Goal: Communication & Community: Answer question/provide support

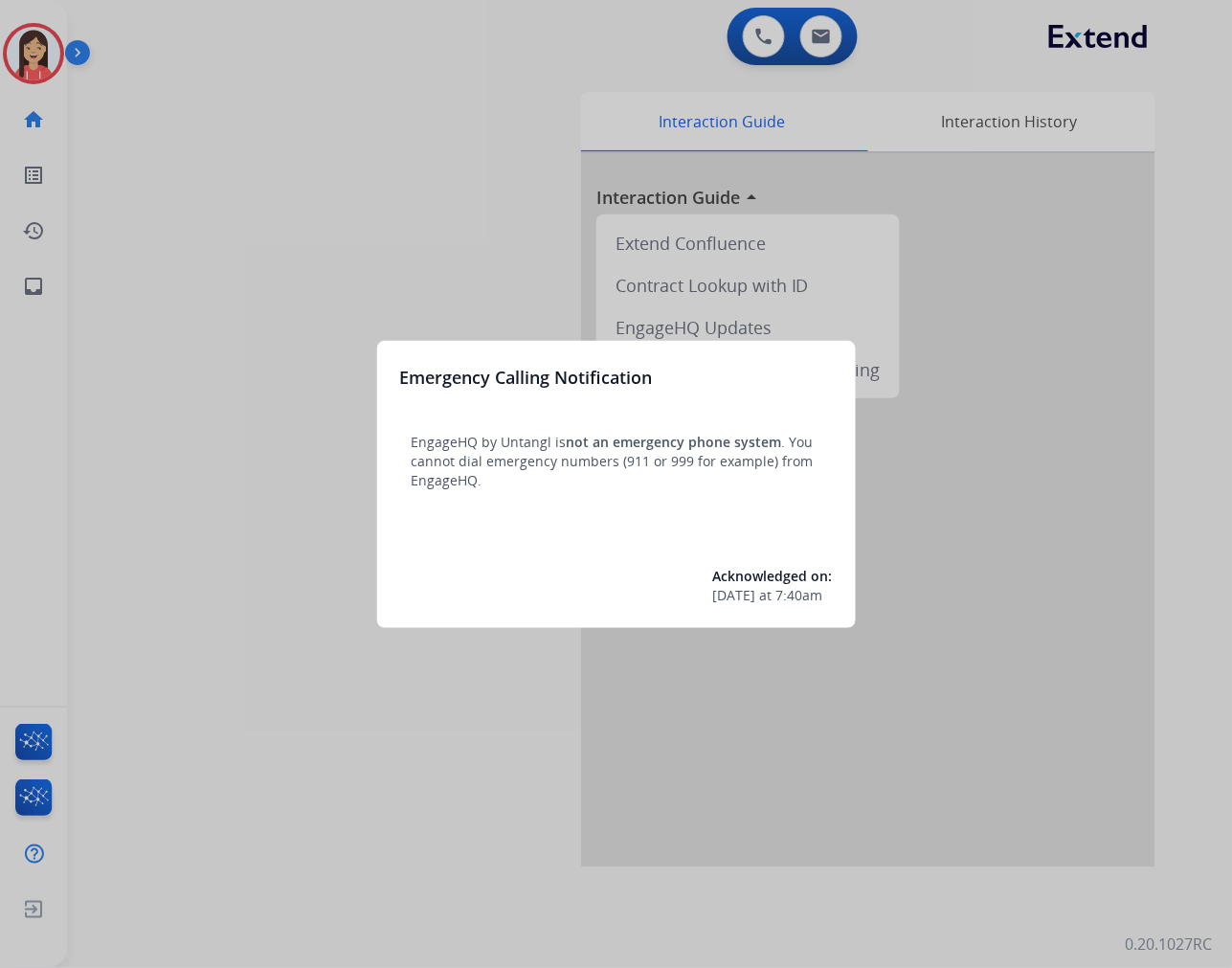
click at [317, 207] on div at bounding box center [616, 484] width 1232 height 968
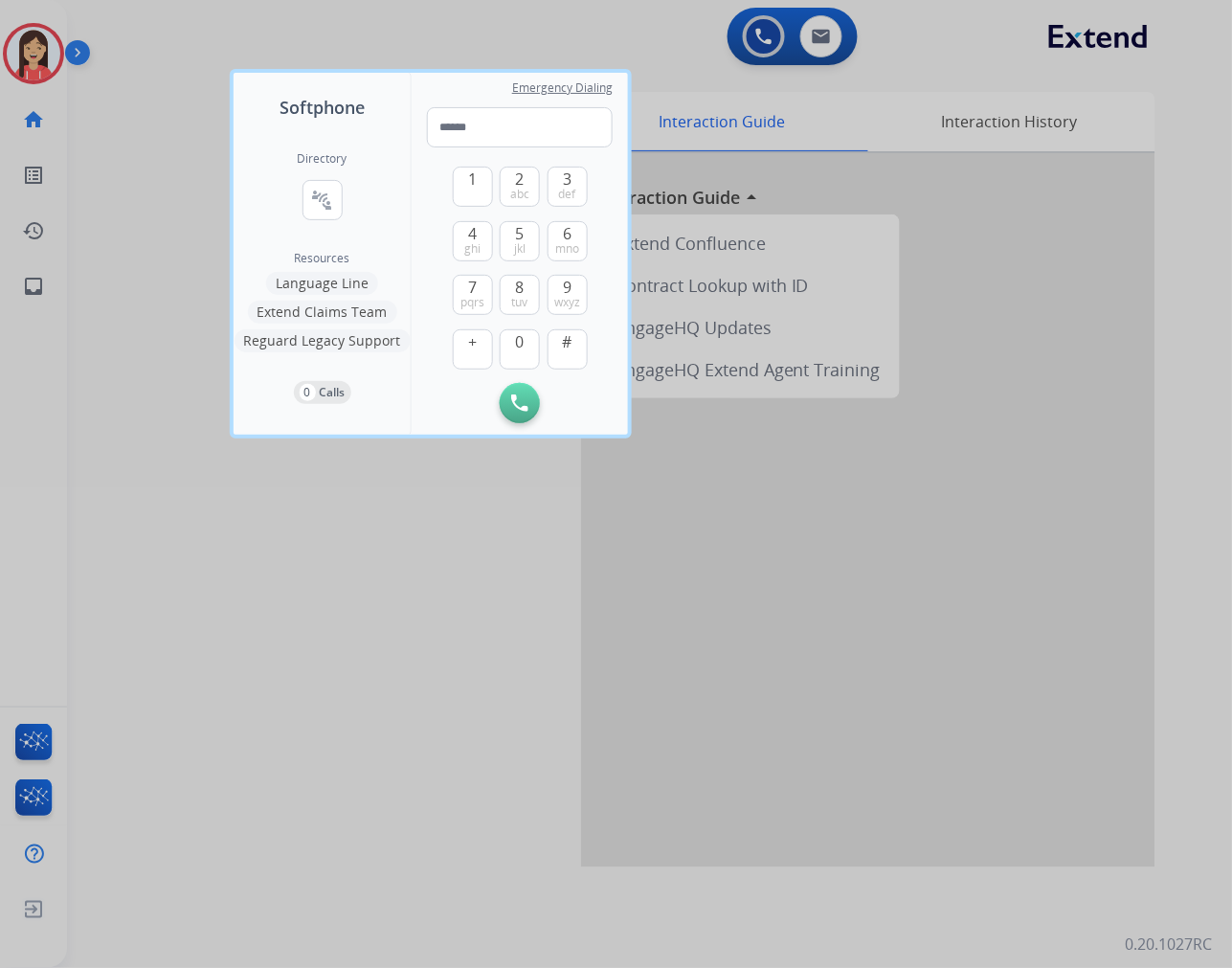
click at [459, 710] on div at bounding box center [616, 484] width 1232 height 968
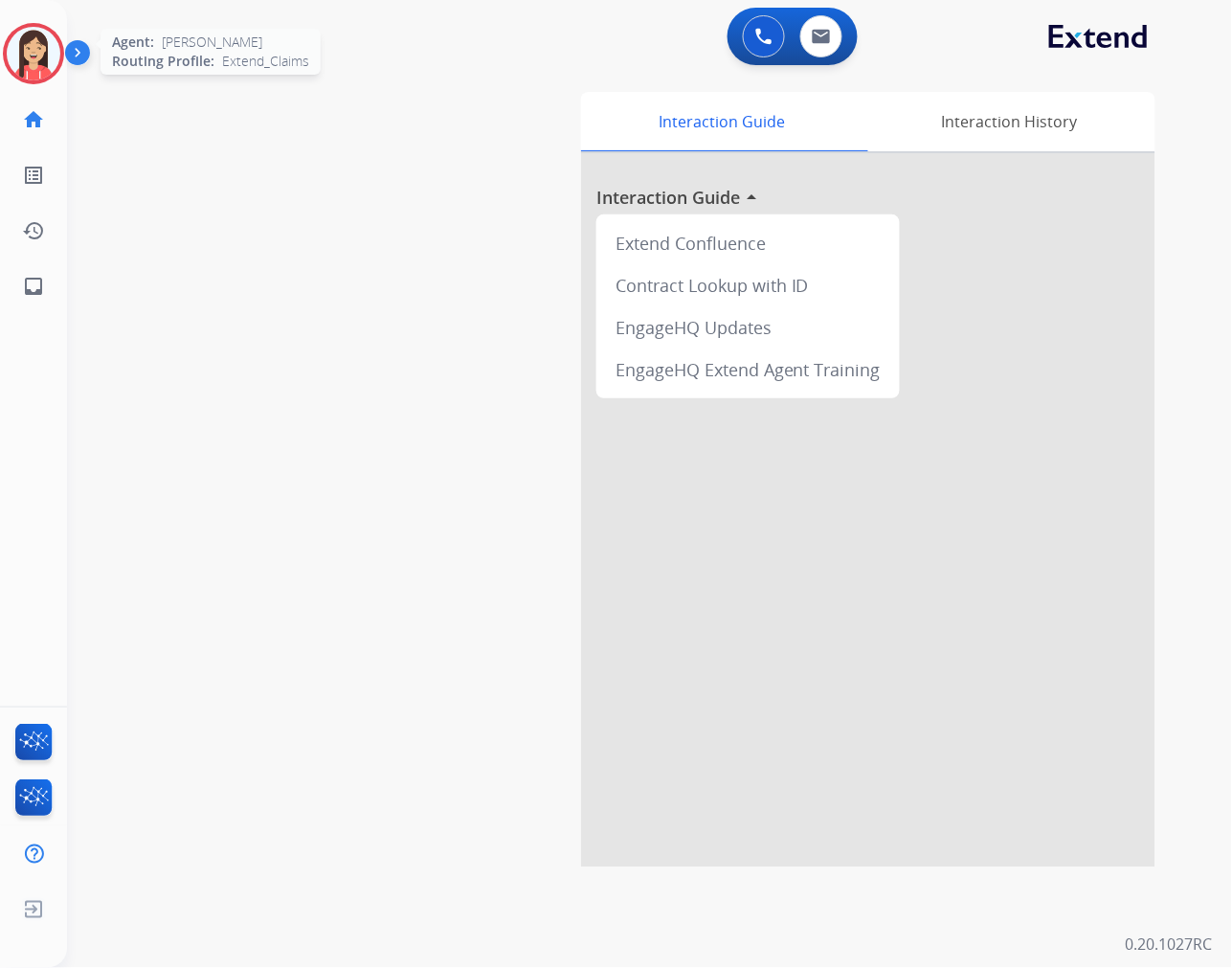
click at [48, 62] on img at bounding box center [34, 54] width 54 height 54
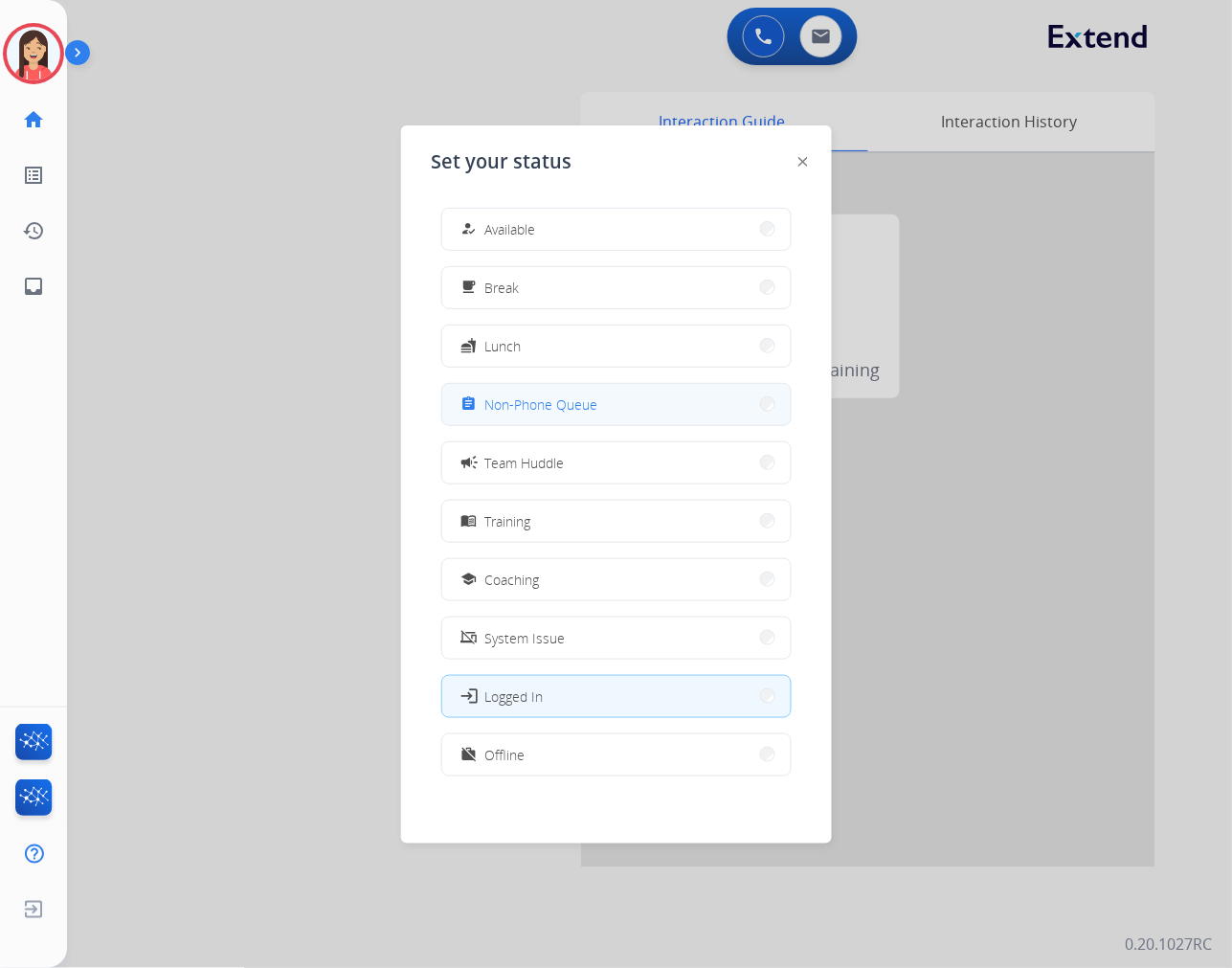
click at [544, 413] on span "Non-Phone Queue" at bounding box center [541, 404] width 113 height 20
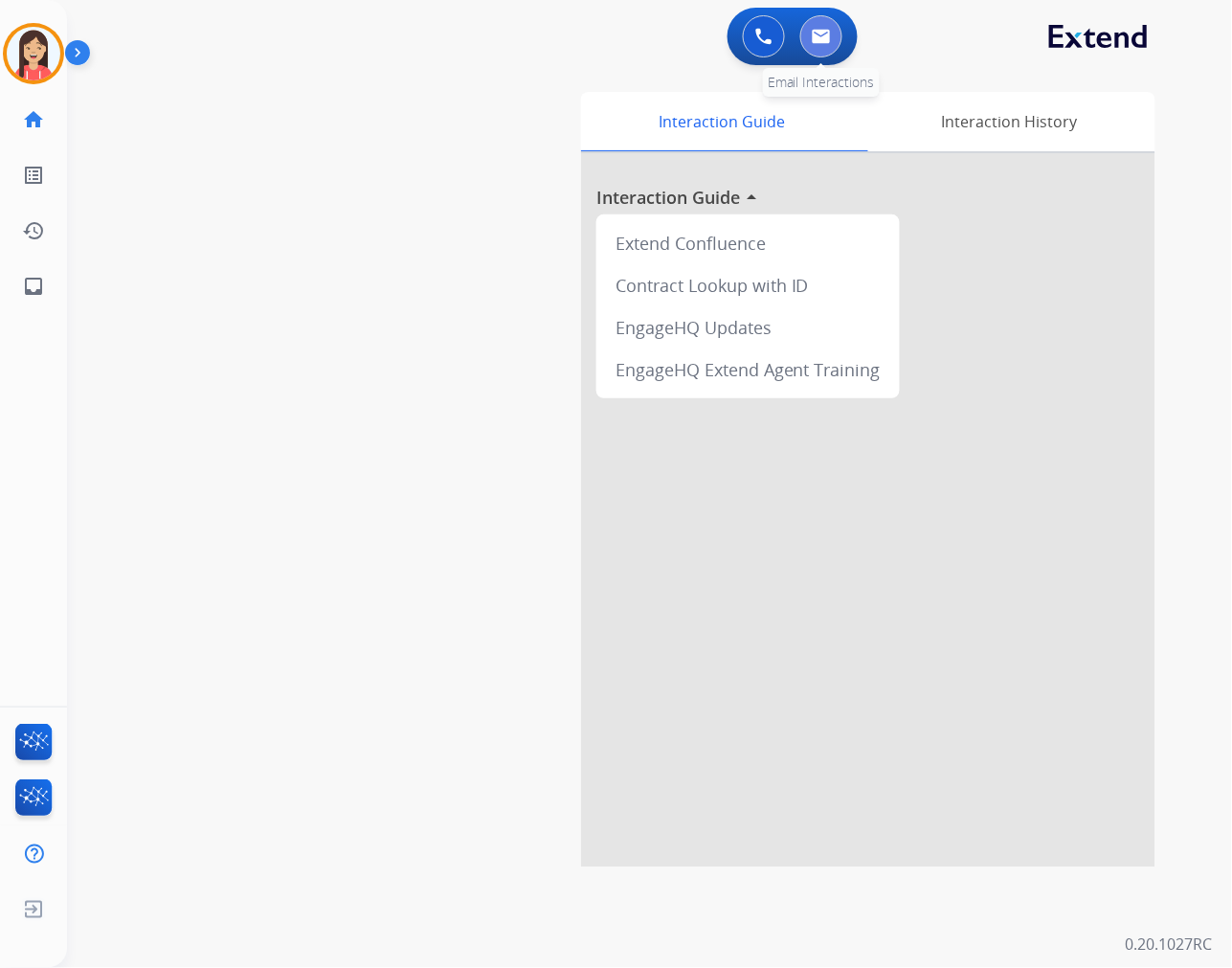
click at [833, 37] on button at bounding box center [821, 37] width 42 height 42
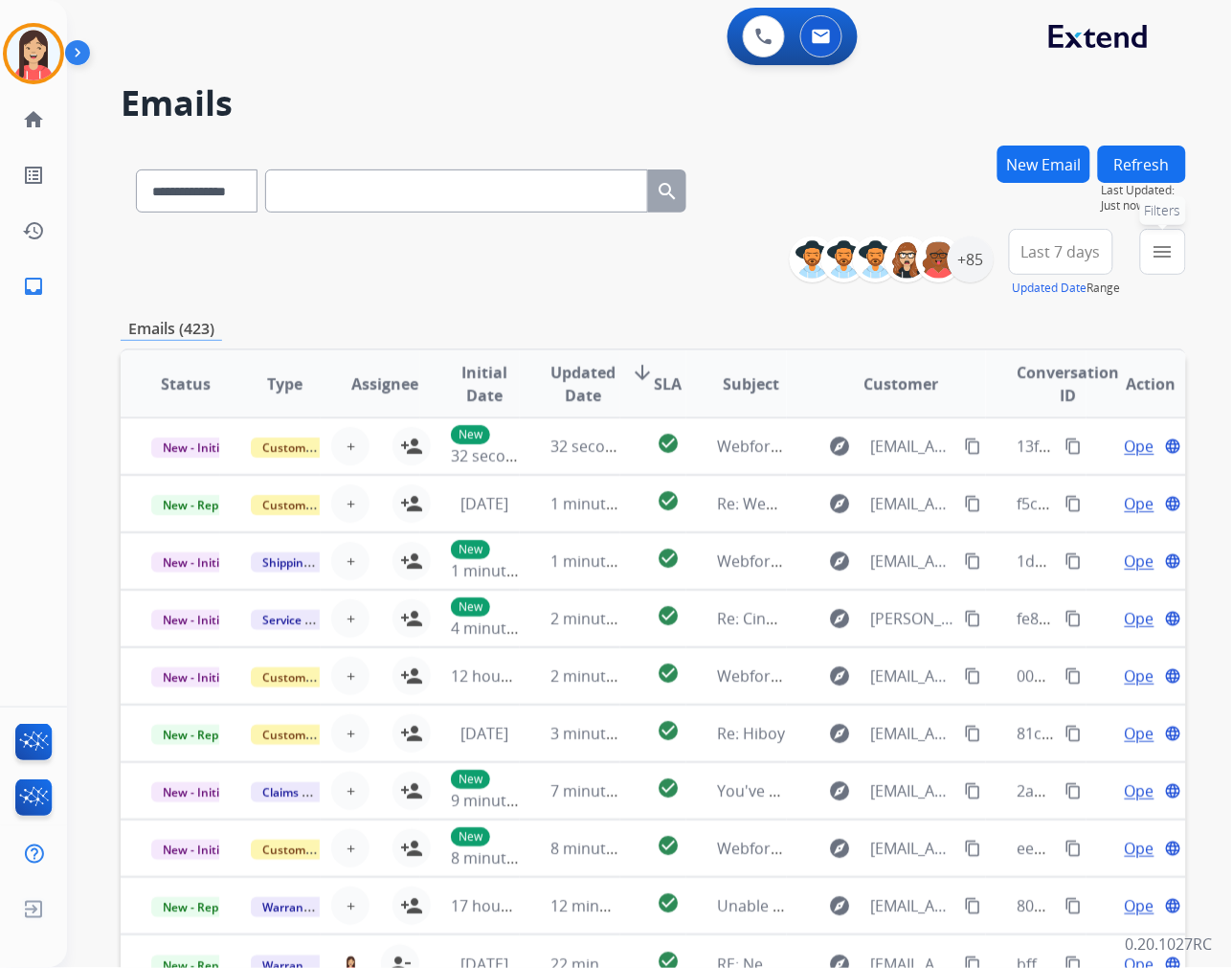
click at [1167, 261] on mat-icon "menu" at bounding box center [1164, 252] width 23 height 23
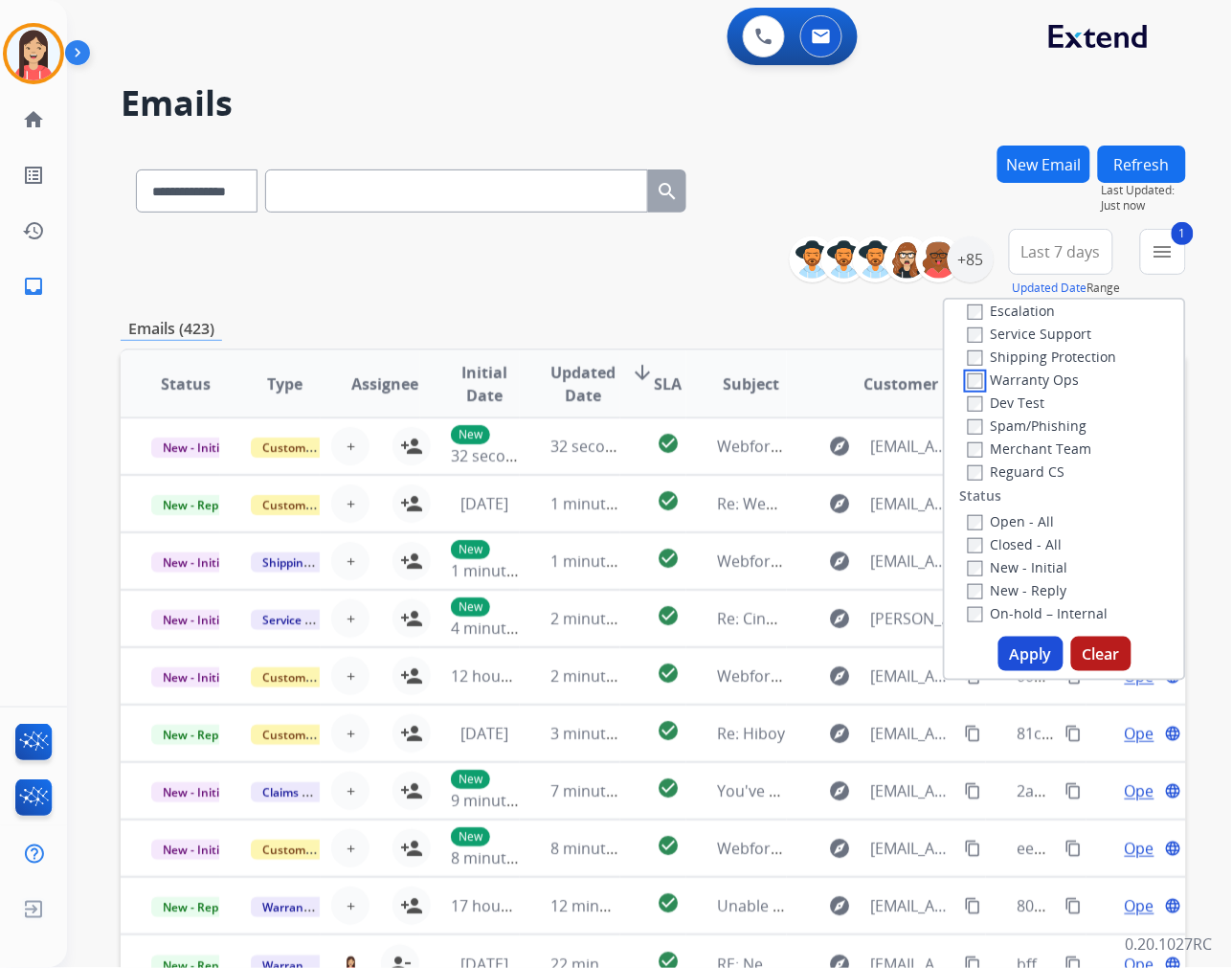
scroll to position [106, 0]
click at [1016, 664] on button "Apply" at bounding box center [1030, 654] width 65 height 35
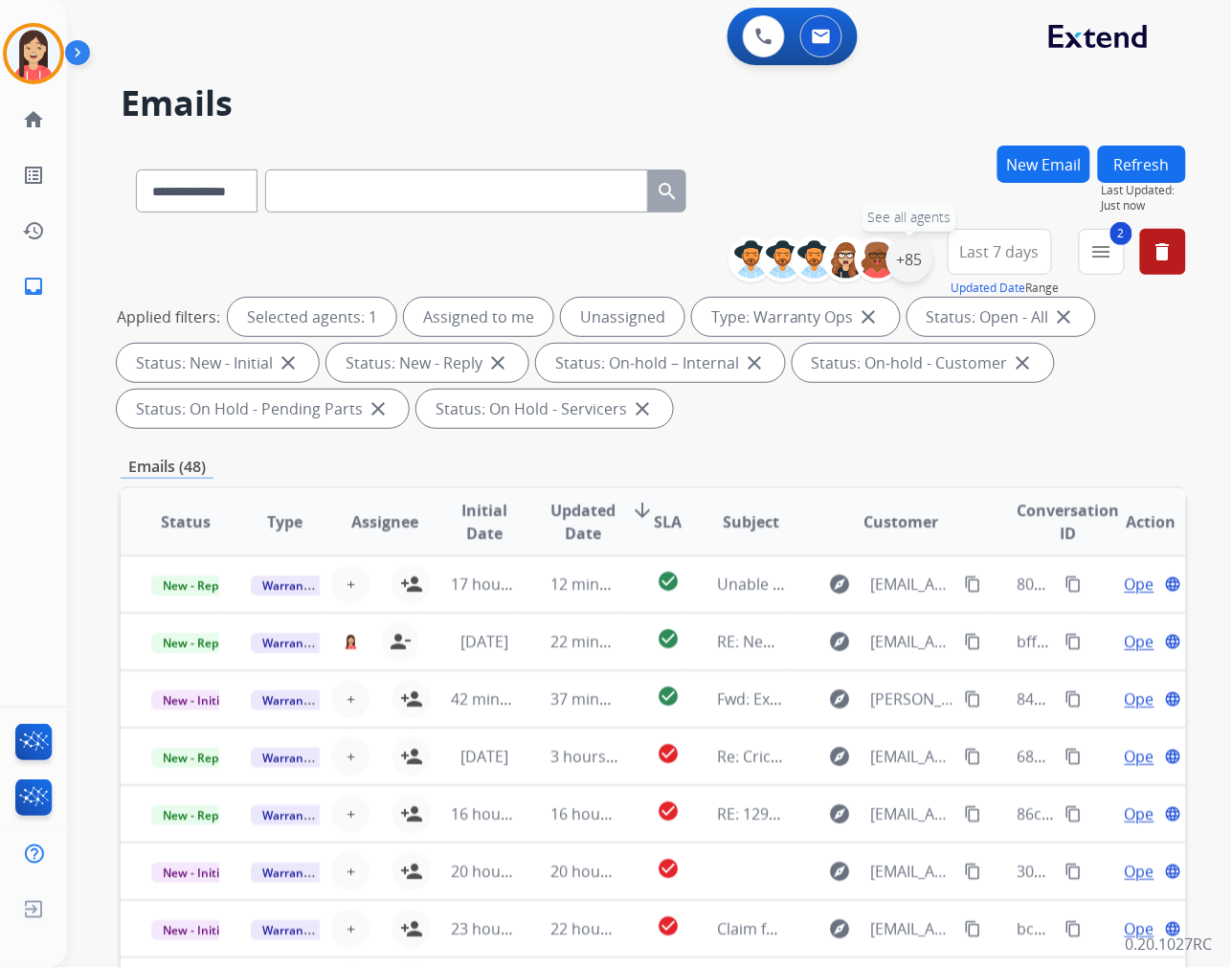
click at [921, 251] on div "+85" at bounding box center [910, 260] width 46 height 46
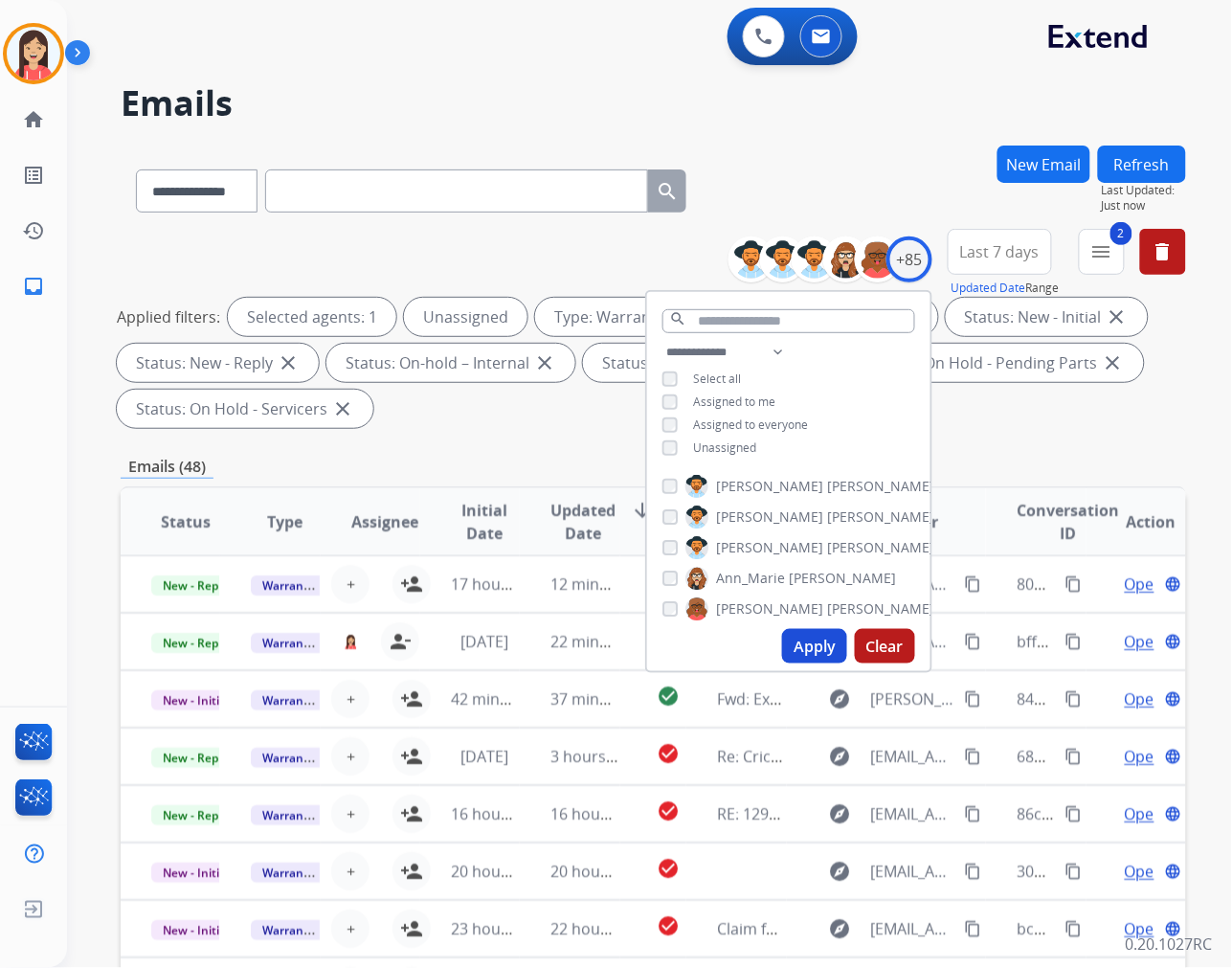
click at [807, 636] on button "Apply" at bounding box center [814, 647] width 65 height 35
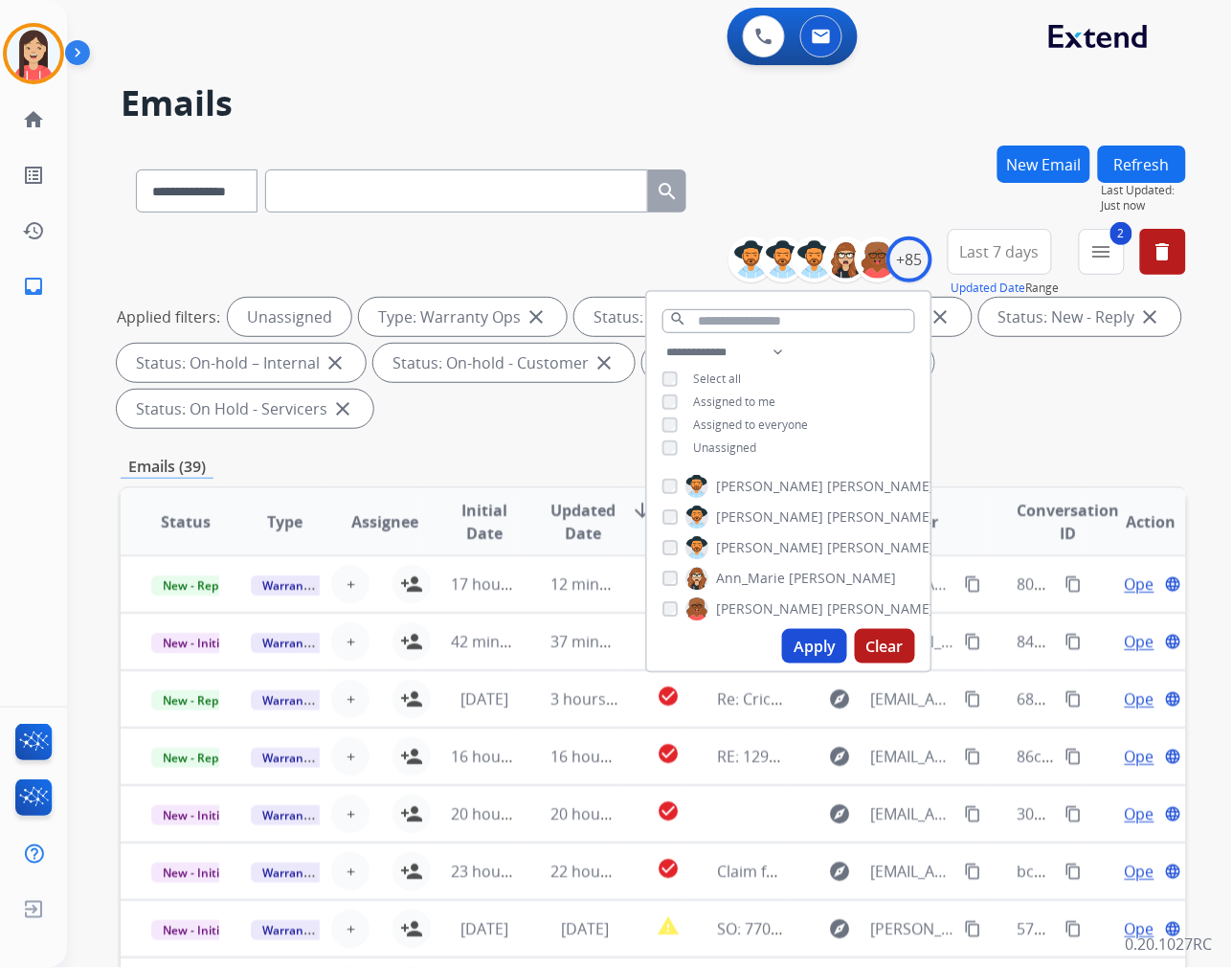
click at [501, 463] on div "Emails (39)" at bounding box center [653, 466] width 1065 height 24
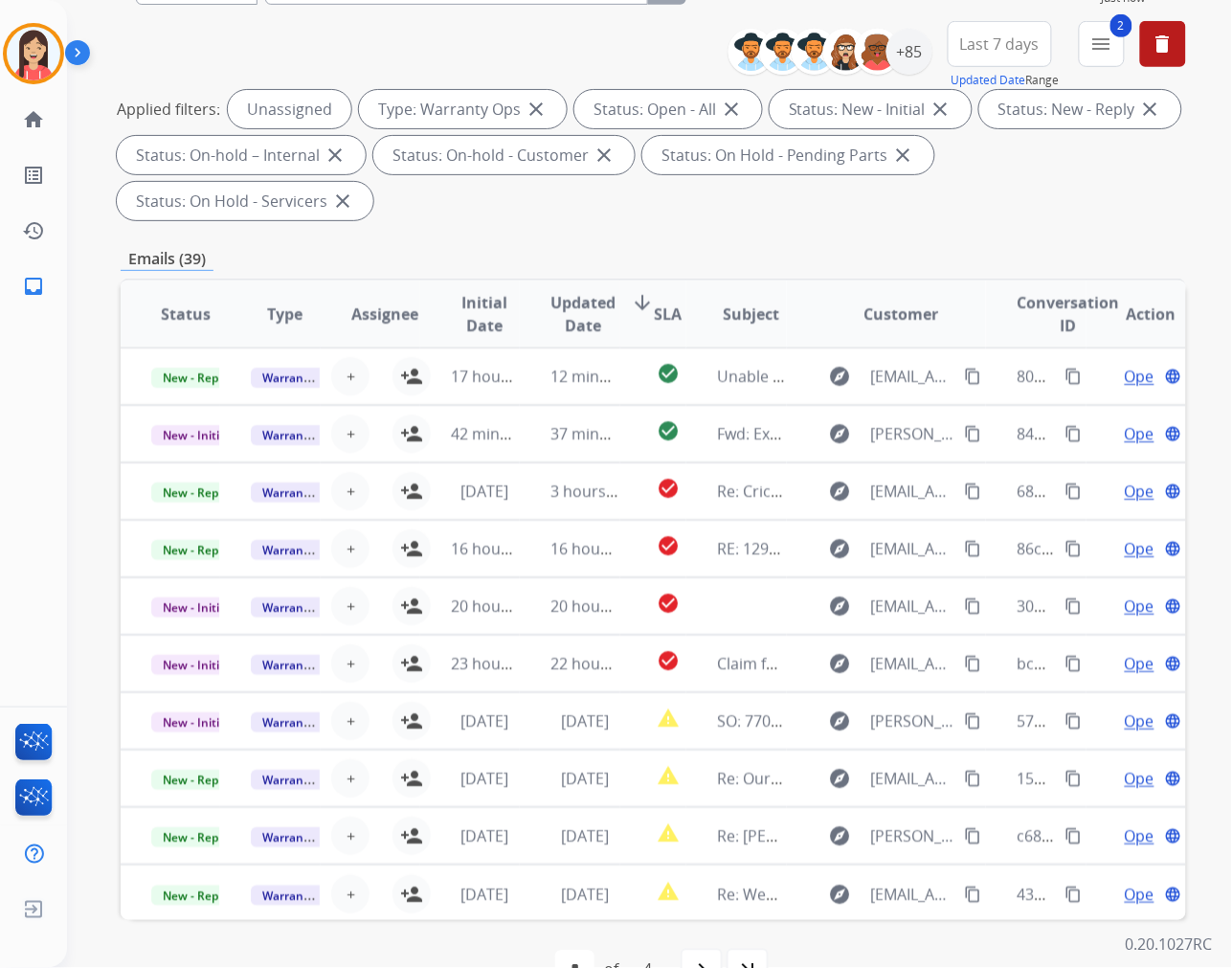
scroll to position [212, 0]
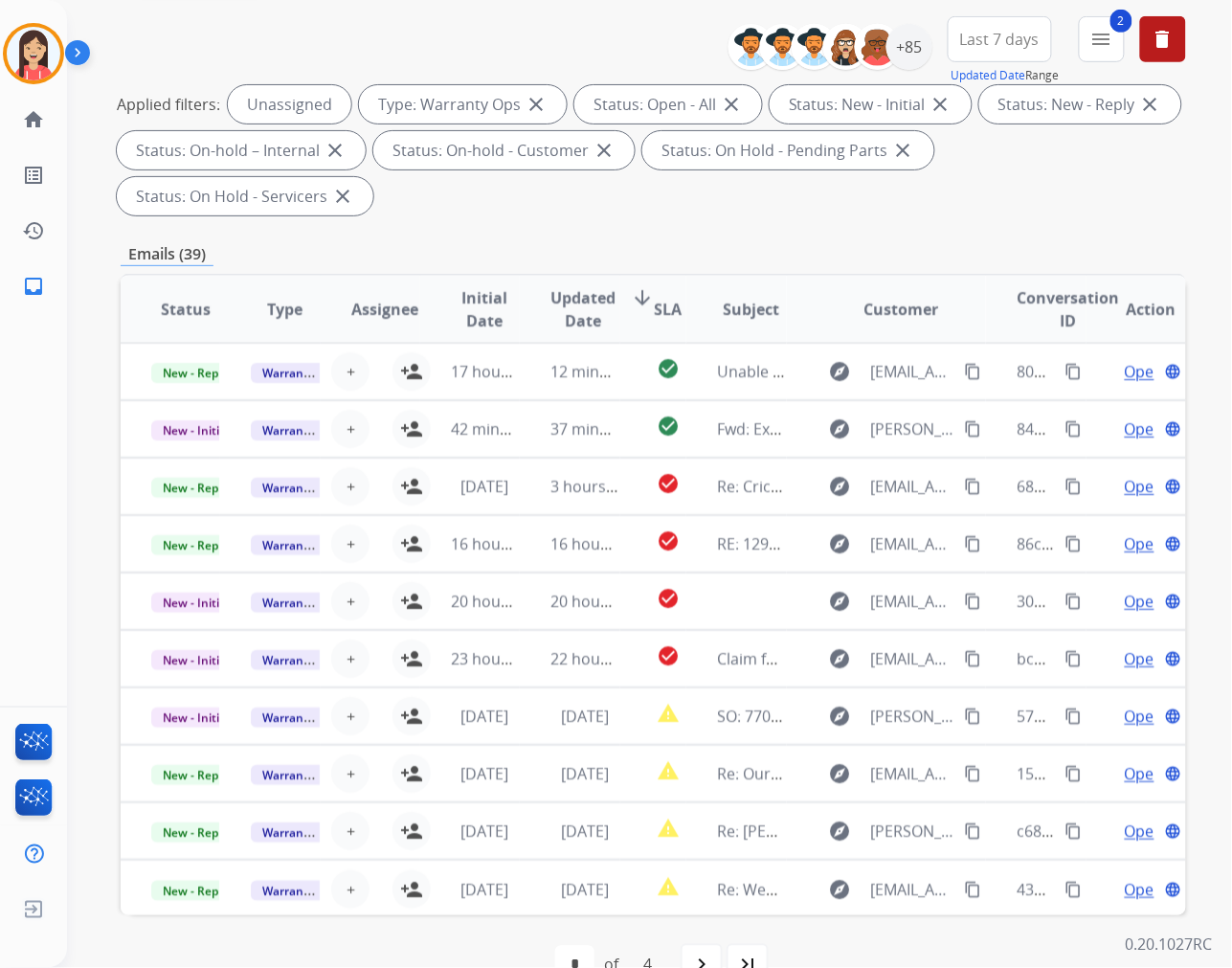
click at [580, 312] on span "Updated Date" at bounding box center [583, 310] width 65 height 46
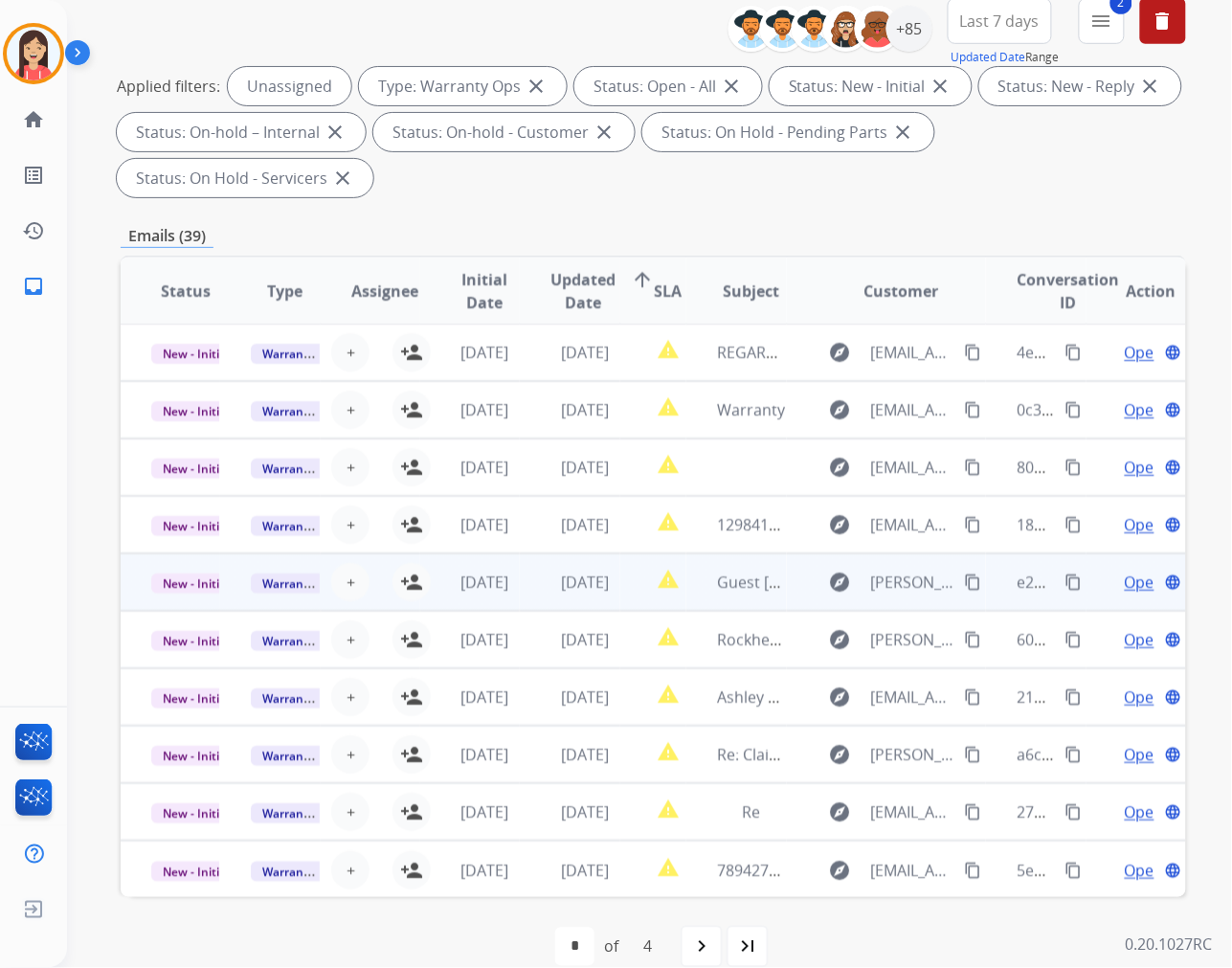
scroll to position [260, 0]
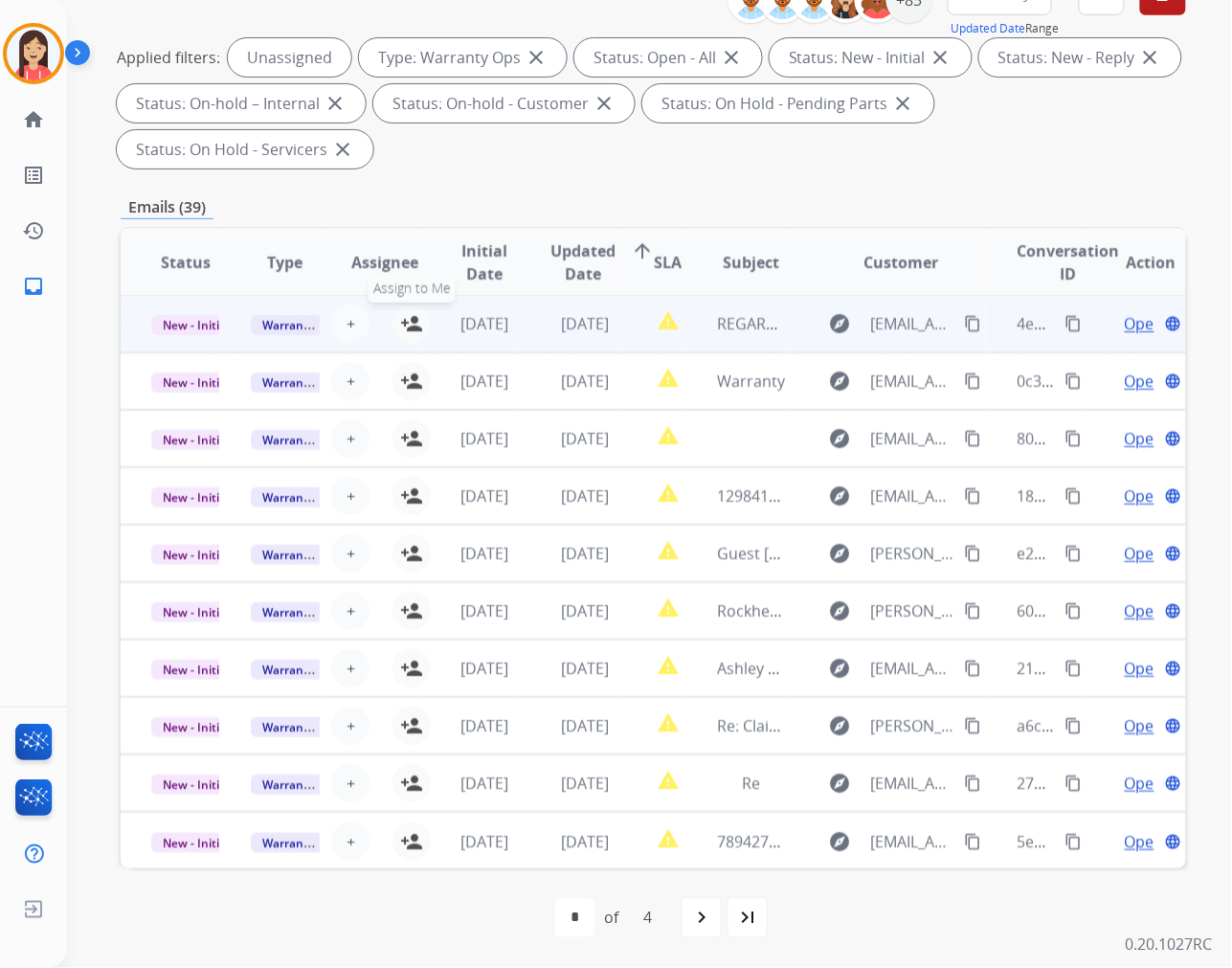
click at [402, 320] on mat-icon "person_add" at bounding box center [412, 323] width 23 height 23
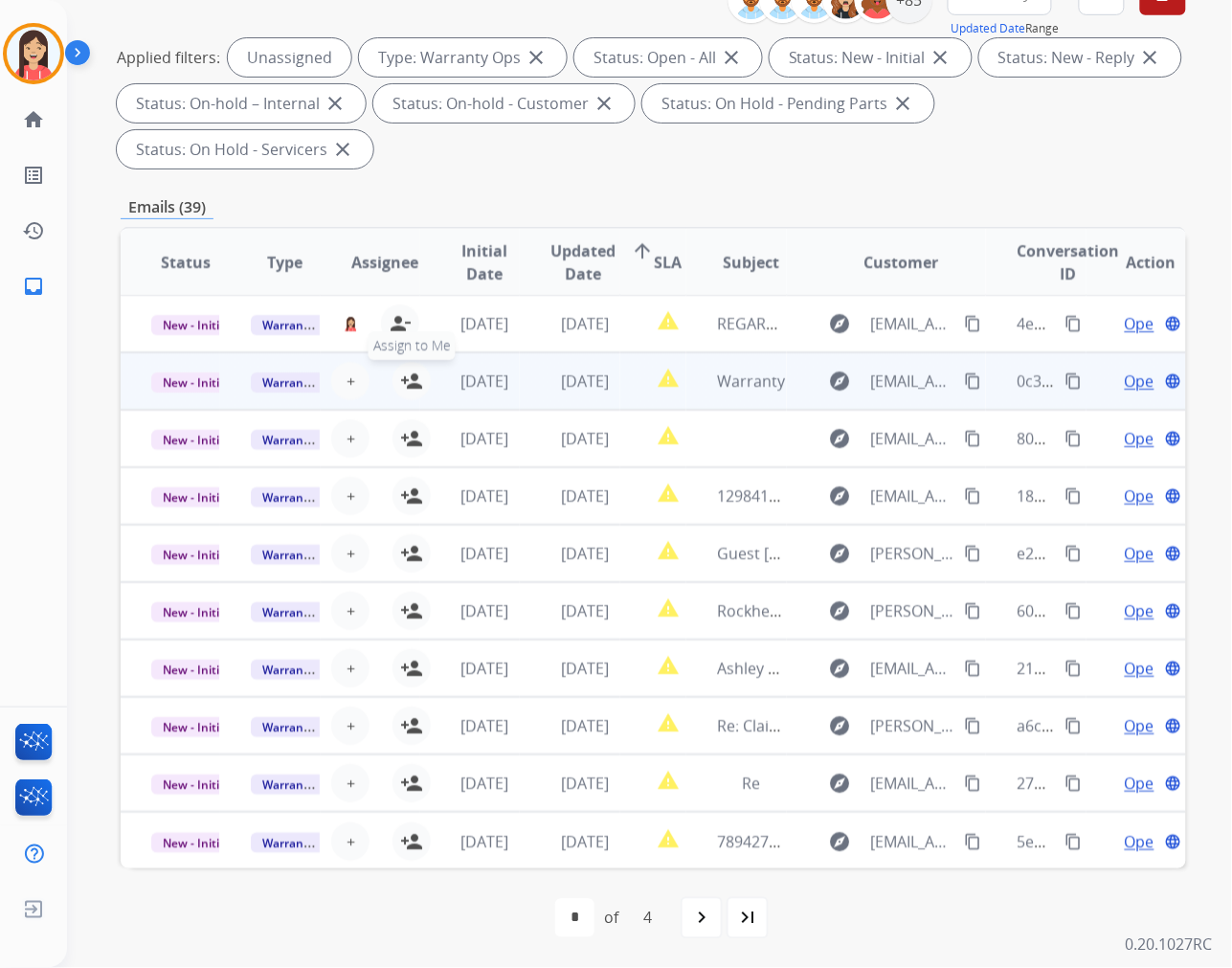
click at [400, 381] on mat-icon "person_add" at bounding box center [412, 381] width 23 height 23
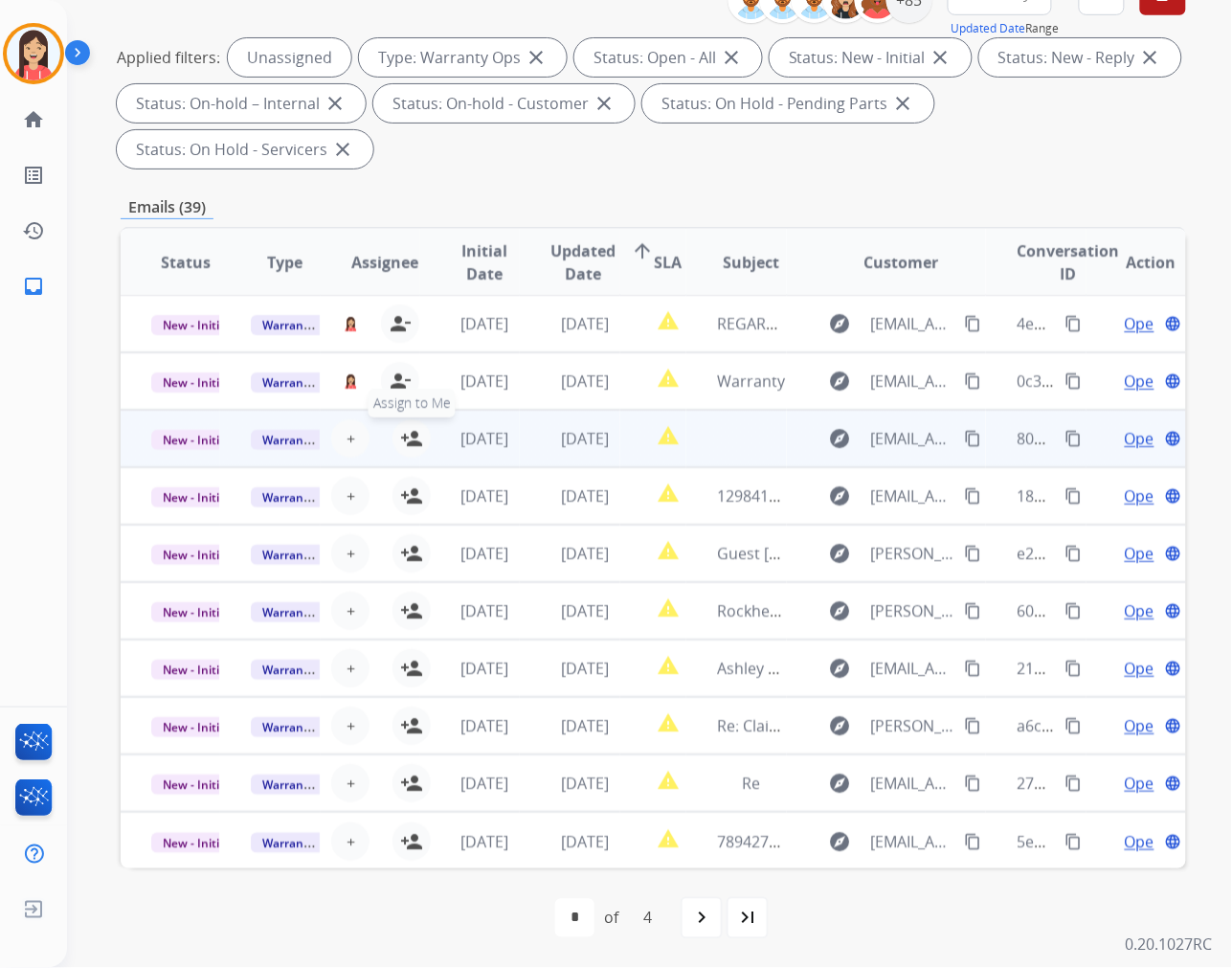
click at [402, 436] on mat-icon "person_add" at bounding box center [412, 439] width 23 height 23
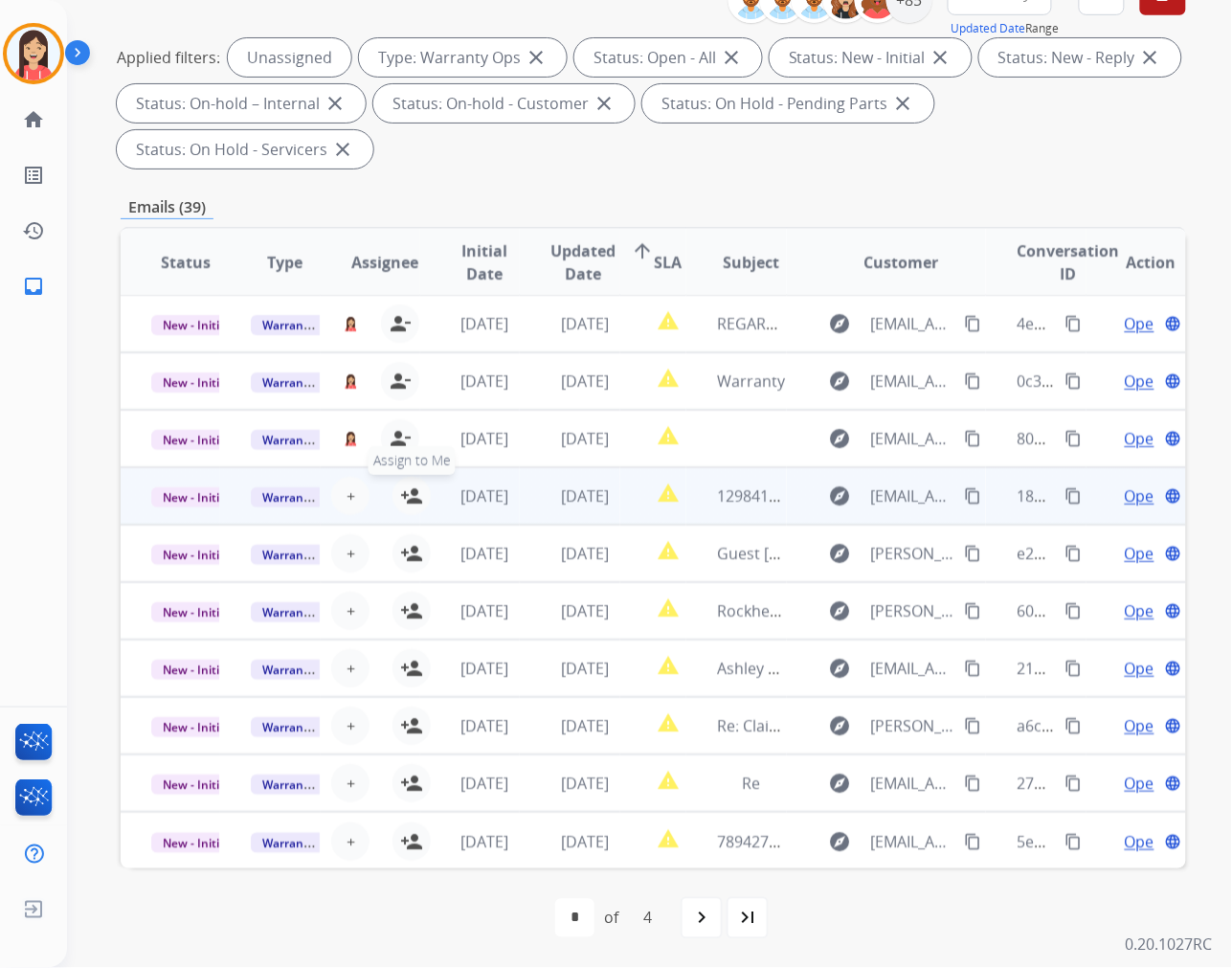
click at [409, 498] on mat-icon "person_add" at bounding box center [412, 496] width 23 height 23
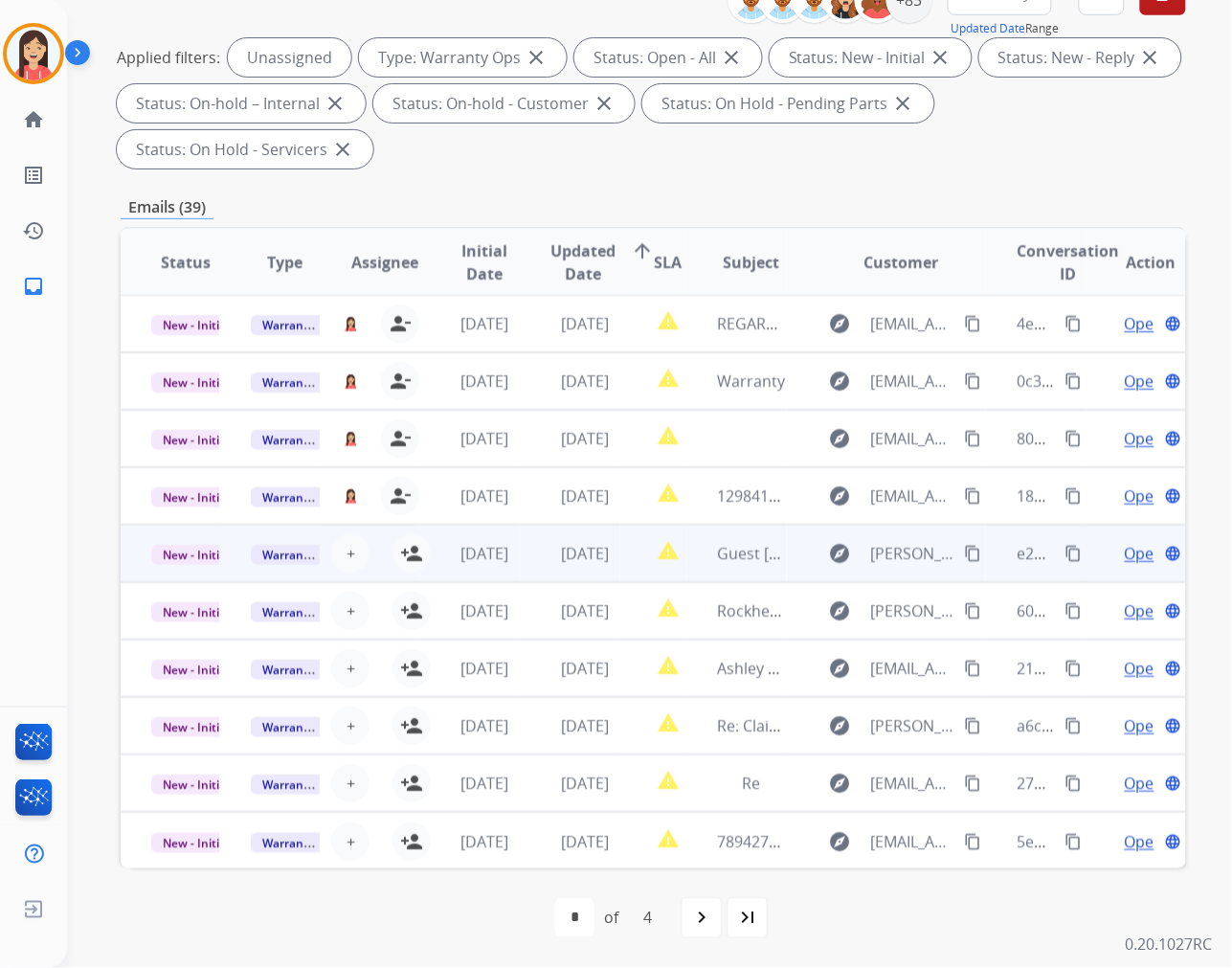
click at [421, 546] on td "[DATE]" at bounding box center [470, 554] width 99 height 58
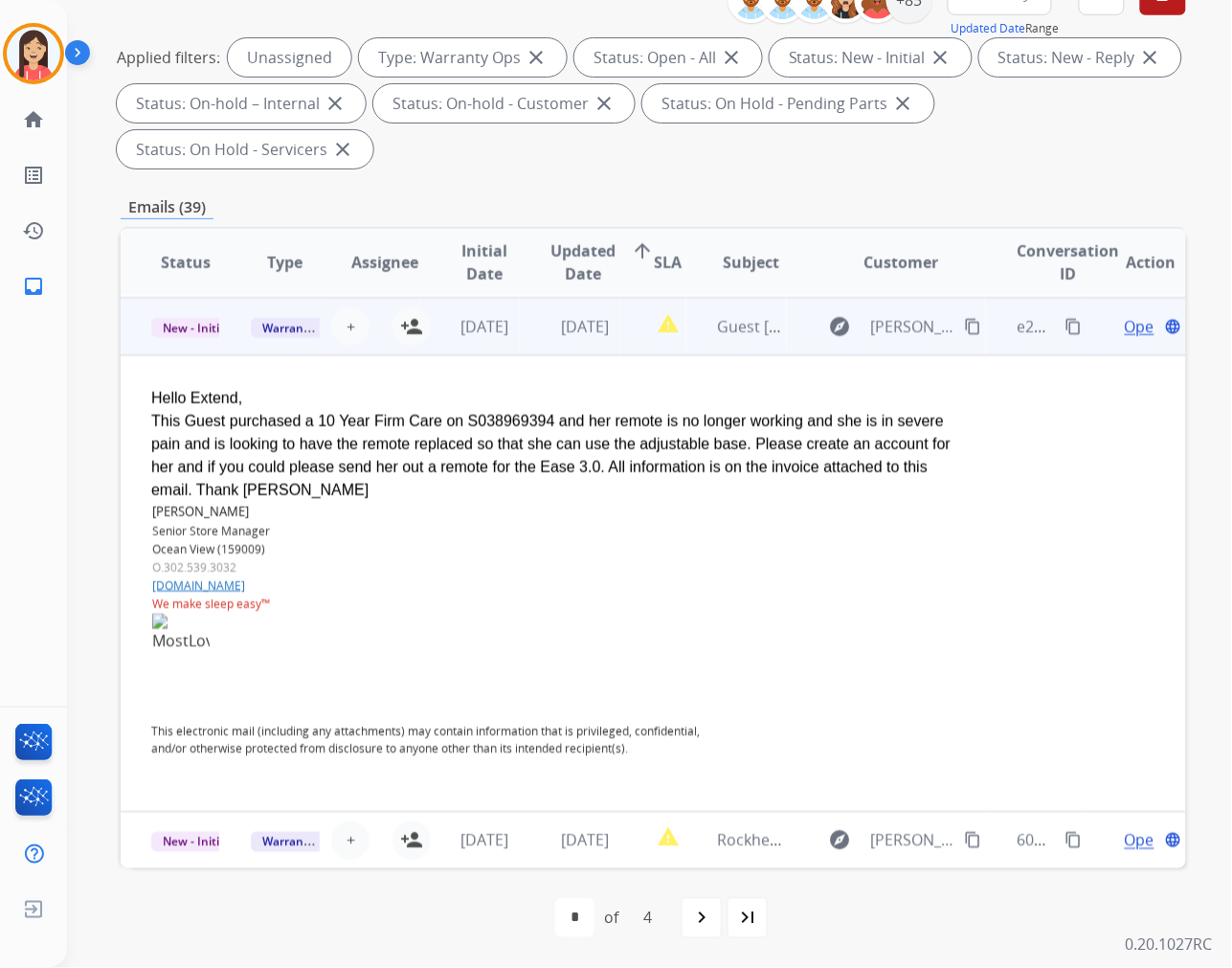
scroll to position [230, 0]
click at [512, 339] on td "[DATE]" at bounding box center [470, 325] width 99 height 58
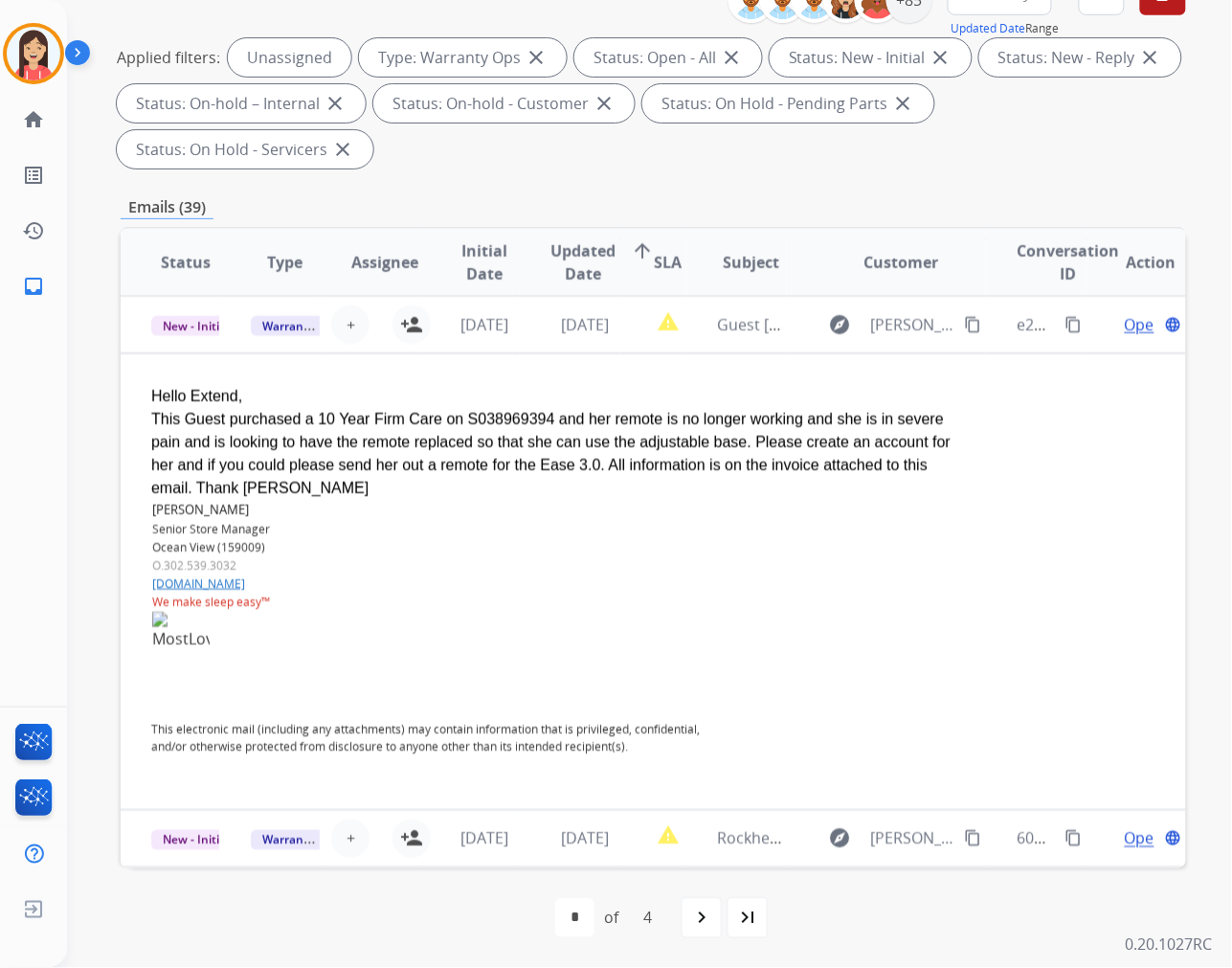
scroll to position [1, 0]
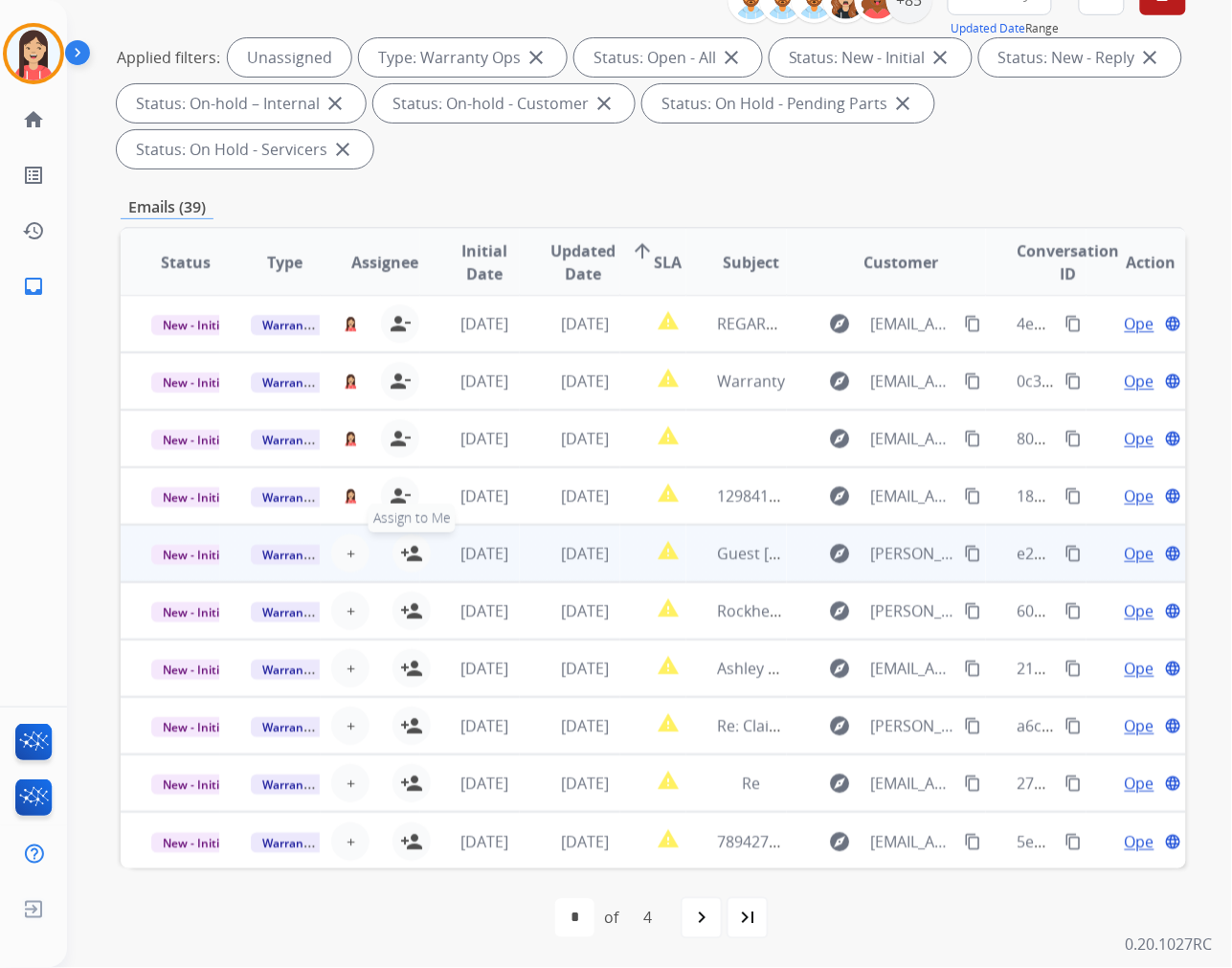
click at [406, 553] on mat-icon "person_add" at bounding box center [412, 554] width 23 height 23
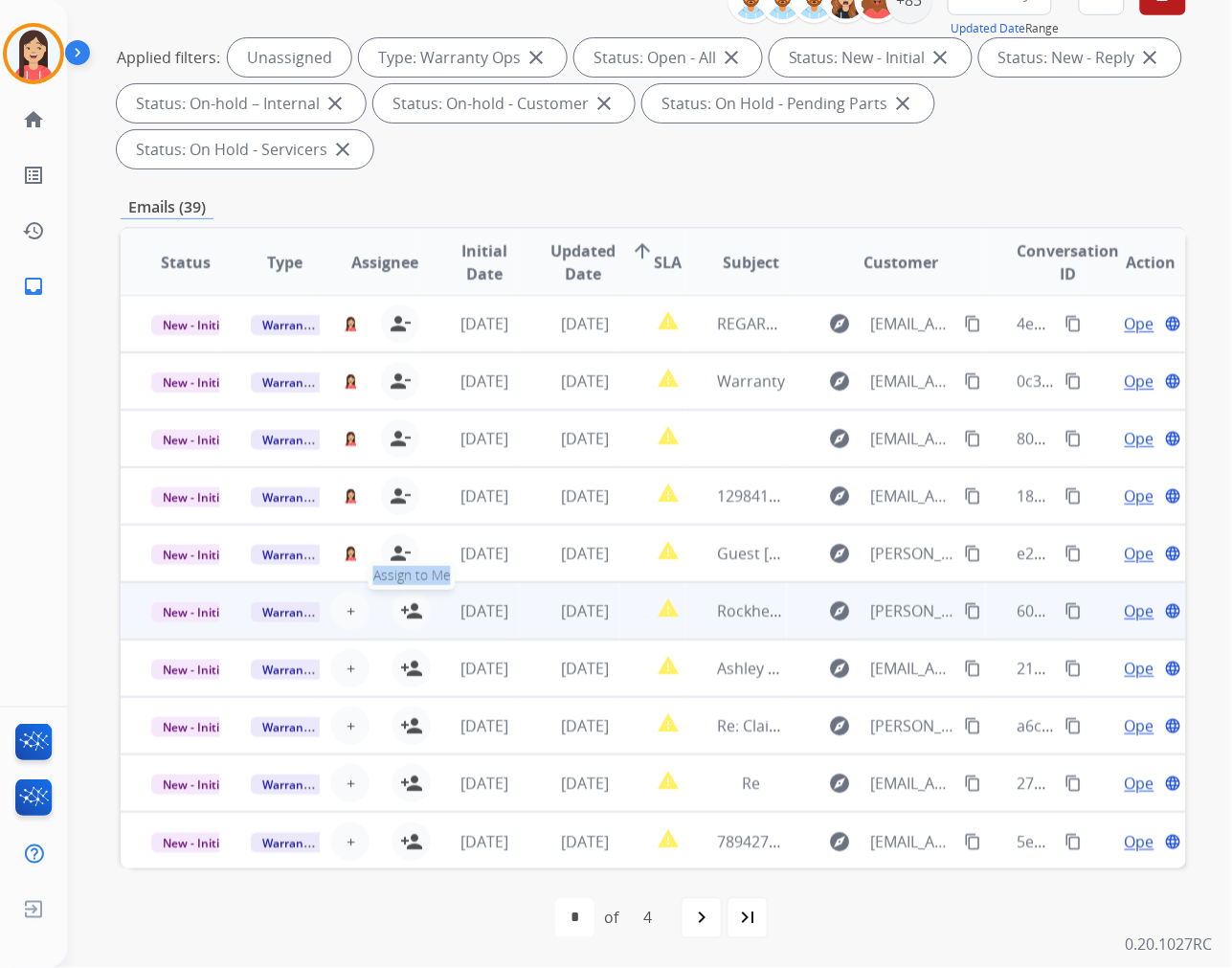
click at [415, 609] on tr "New - Initial Warranty Ops + Select agent person_add Assign to Me 2 days ago 2 …" at bounding box center [653, 611] width 1065 height 58
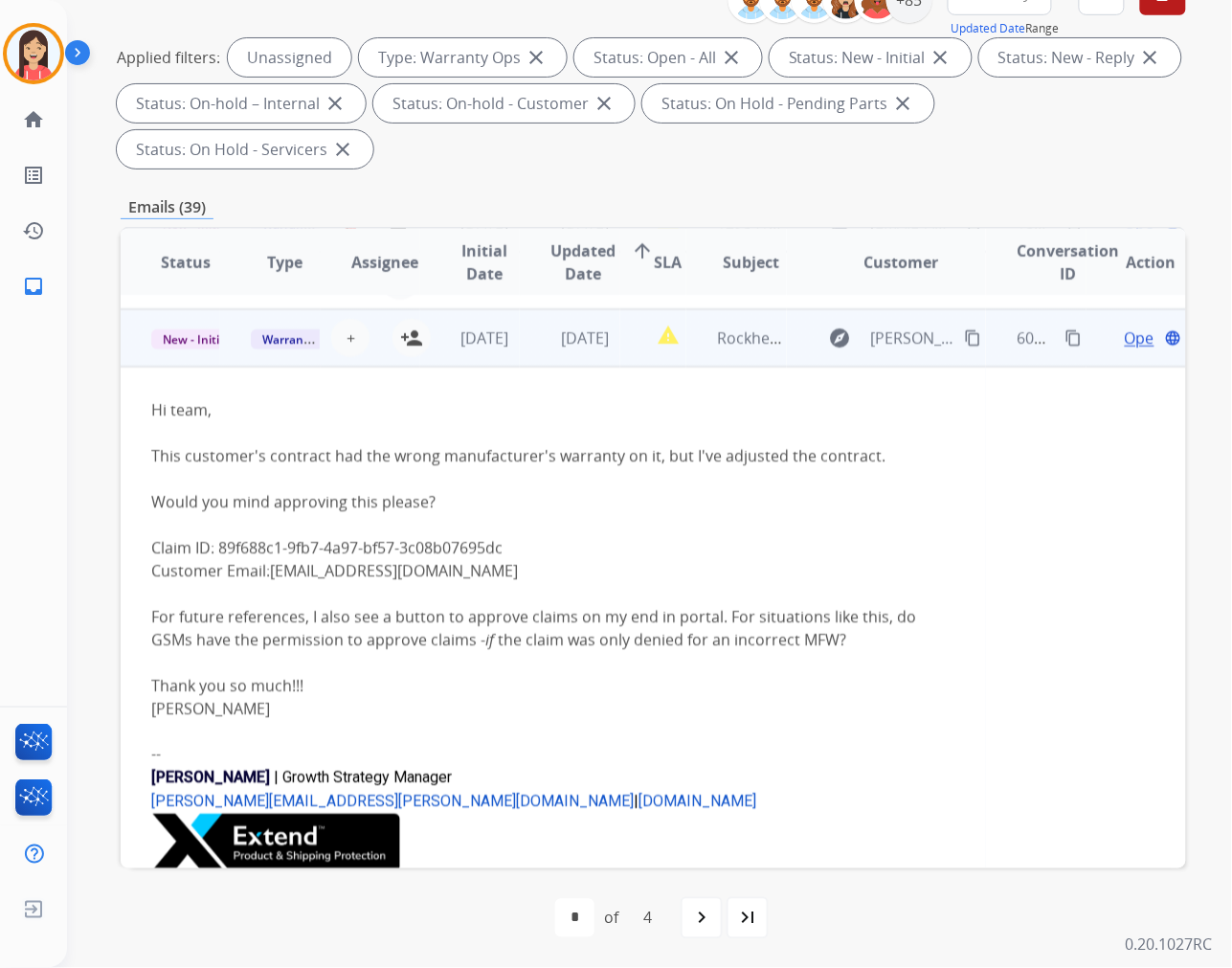
scroll to position [288, 0]
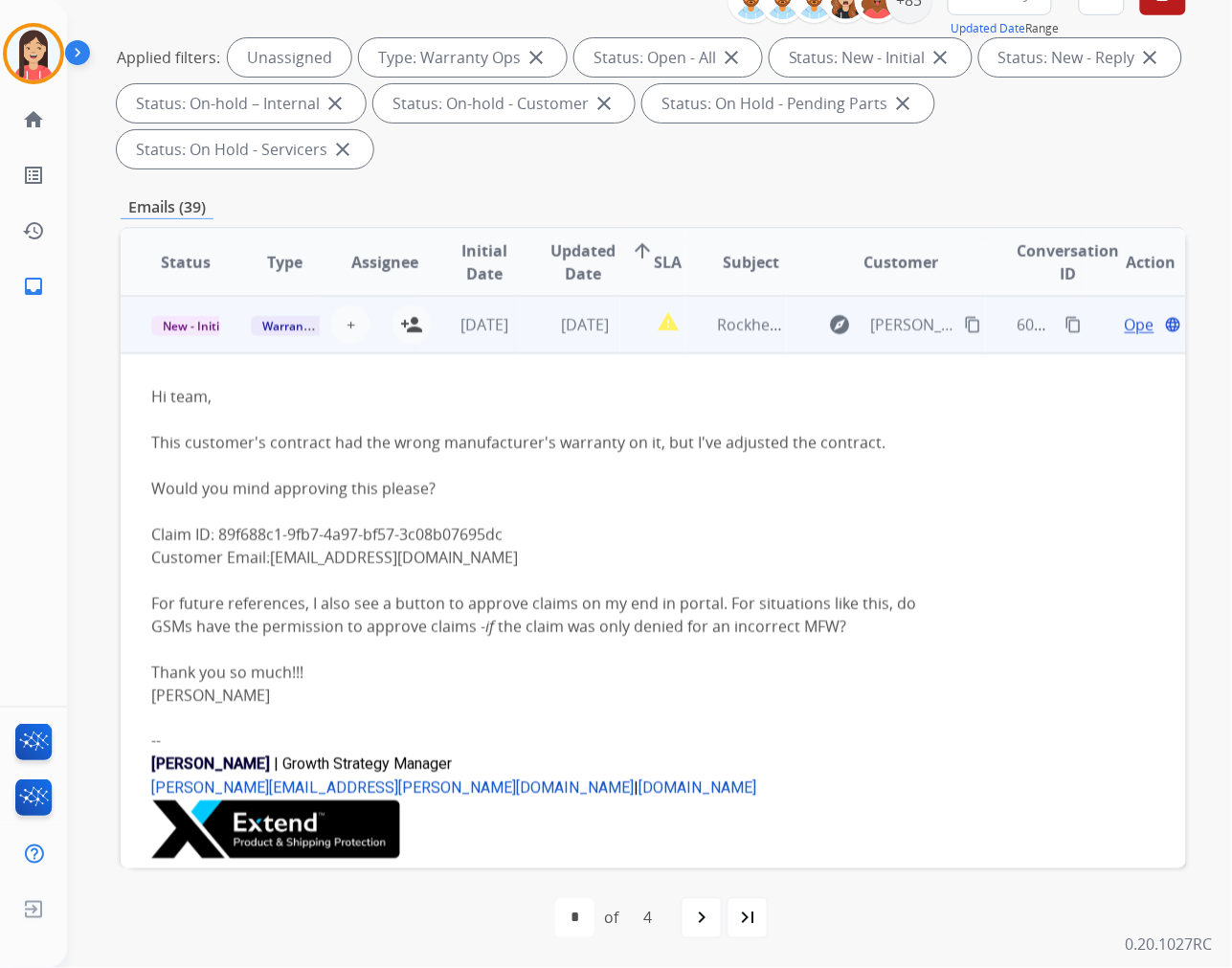
click at [536, 348] on td "[DATE]" at bounding box center [569, 325] width 99 height 58
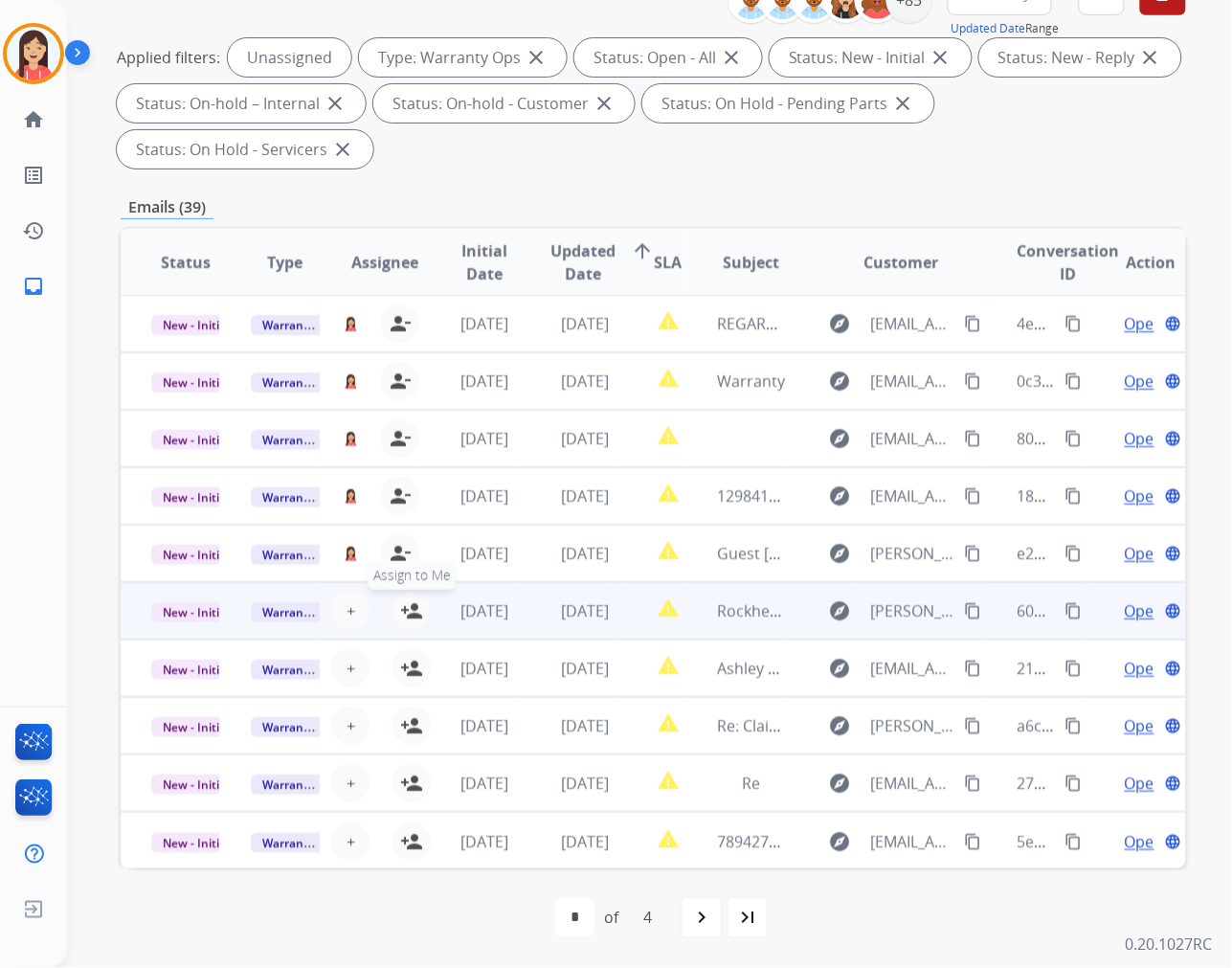
click at [405, 616] on mat-icon "person_add" at bounding box center [412, 611] width 23 height 23
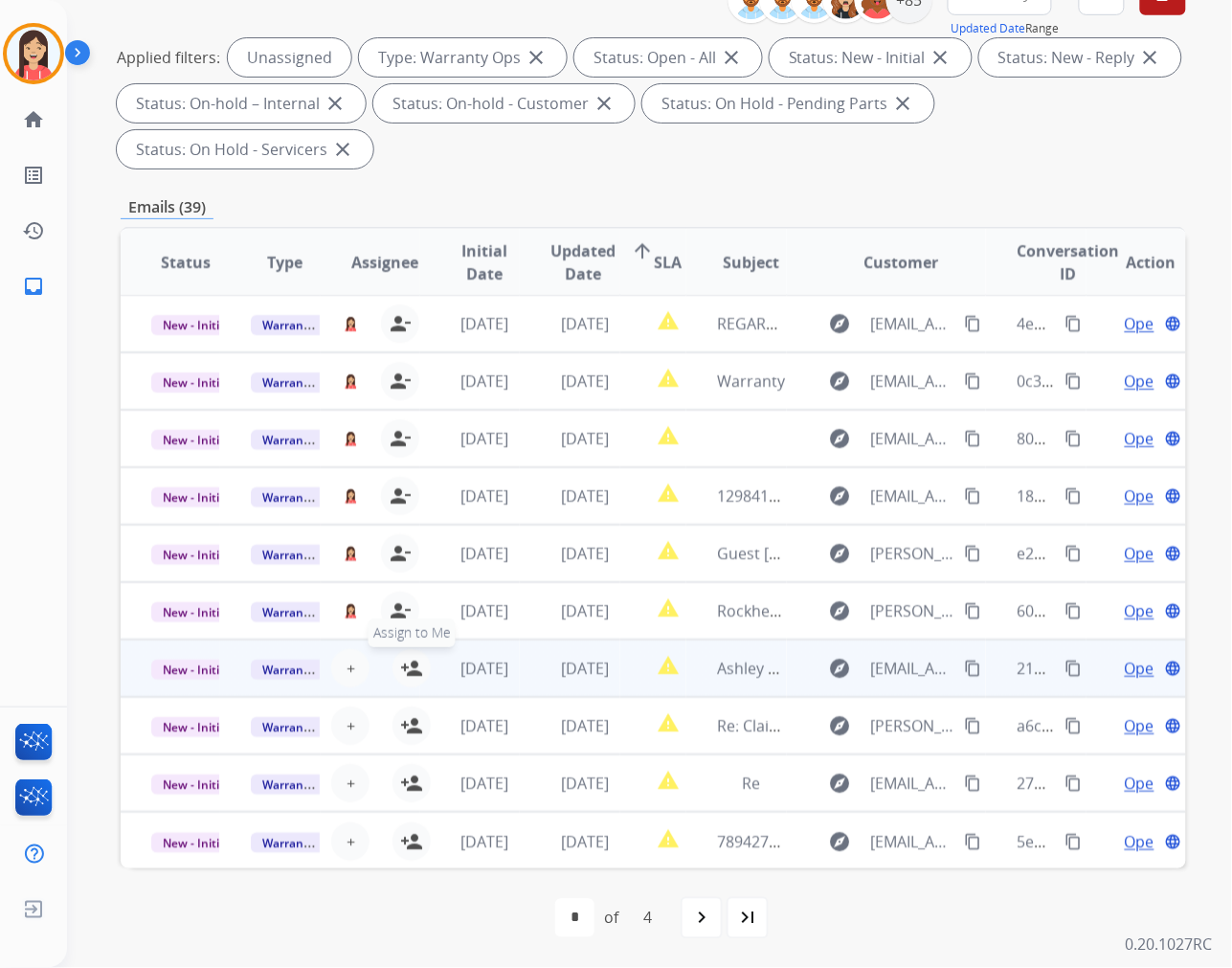
click at [410, 668] on mat-icon "person_add" at bounding box center [412, 669] width 23 height 23
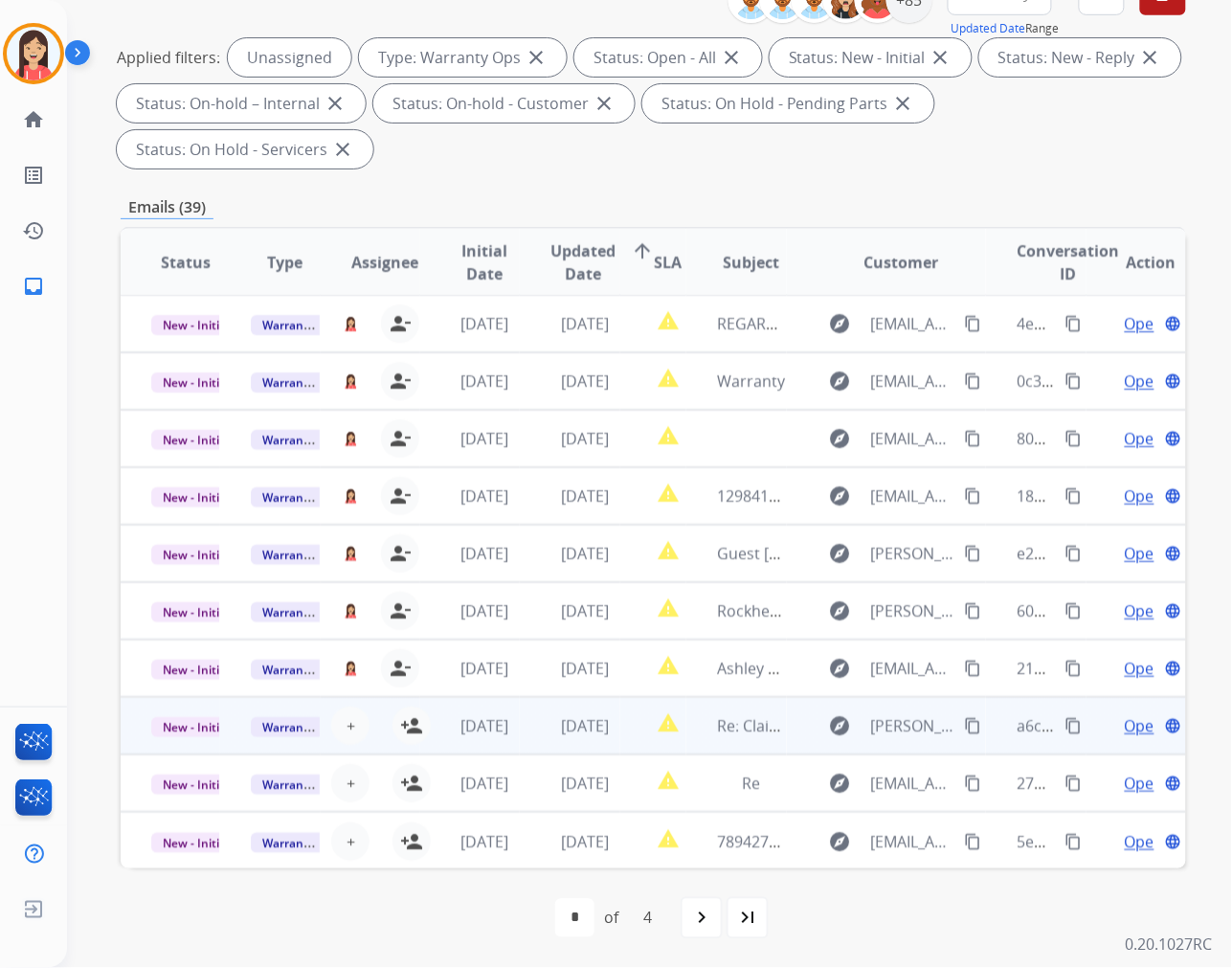
click at [421, 721] on td "[DATE]" at bounding box center [470, 726] width 99 height 58
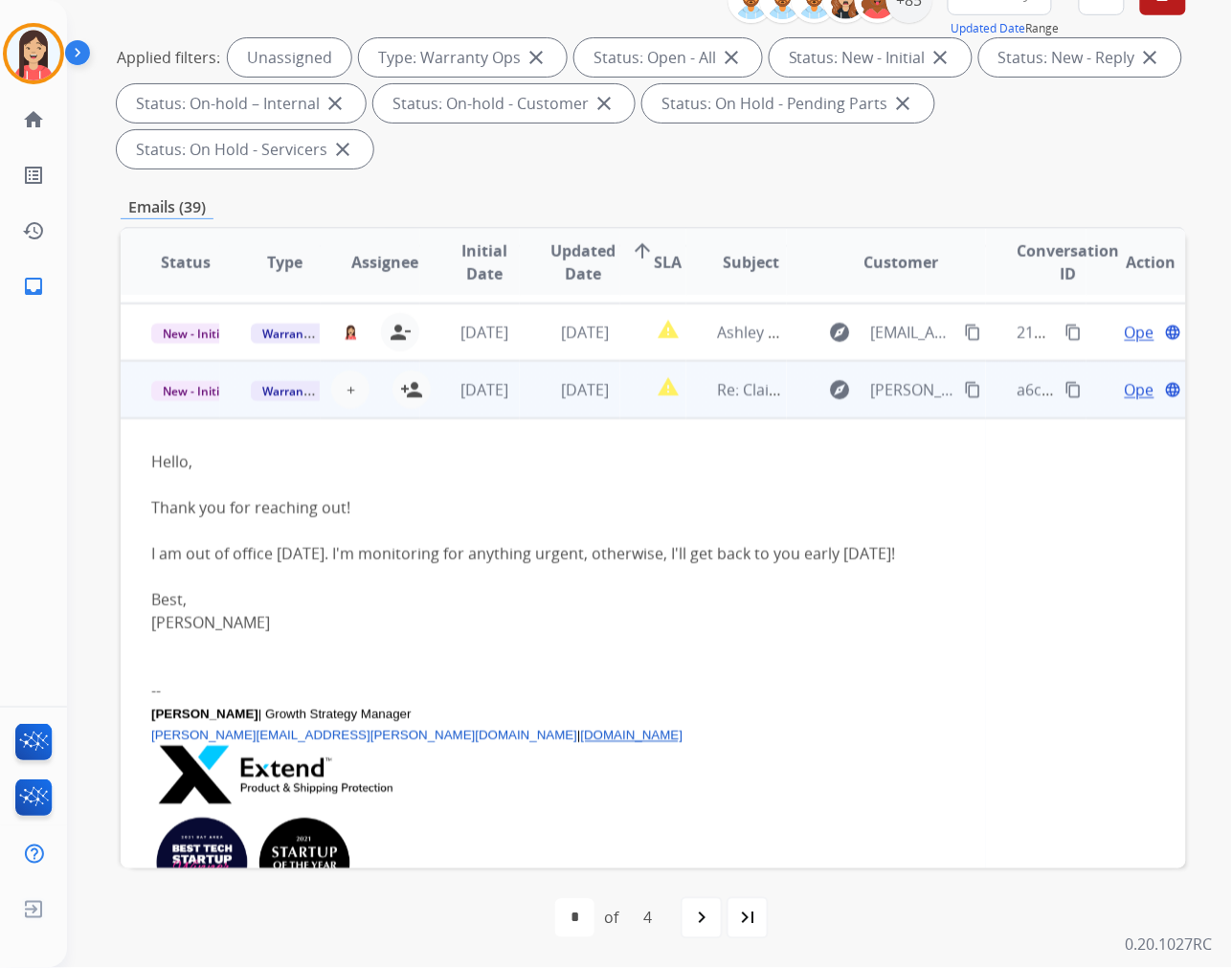
scroll to position [402, 0]
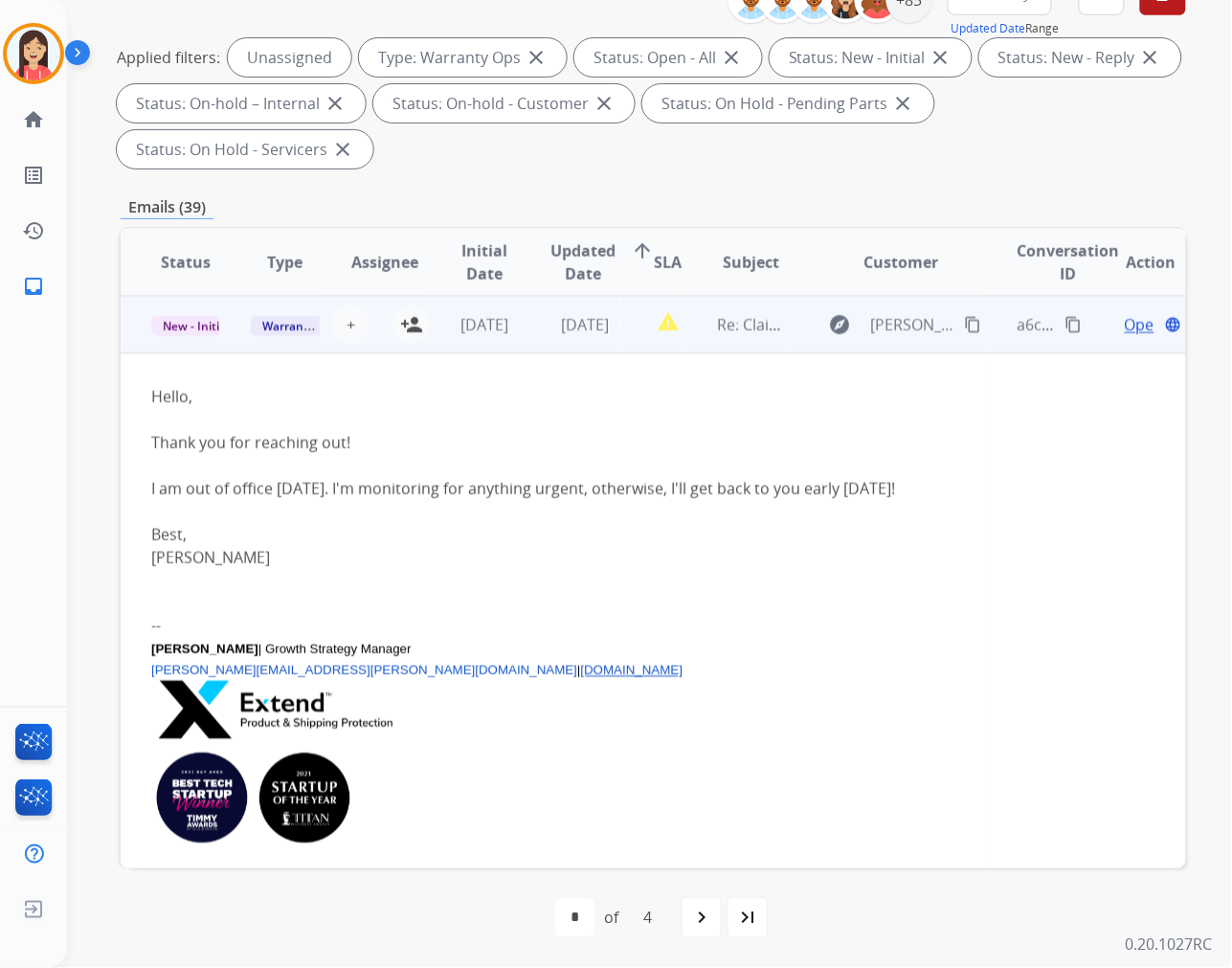
click at [636, 345] on td "report_problem" at bounding box center [653, 325] width 67 height 58
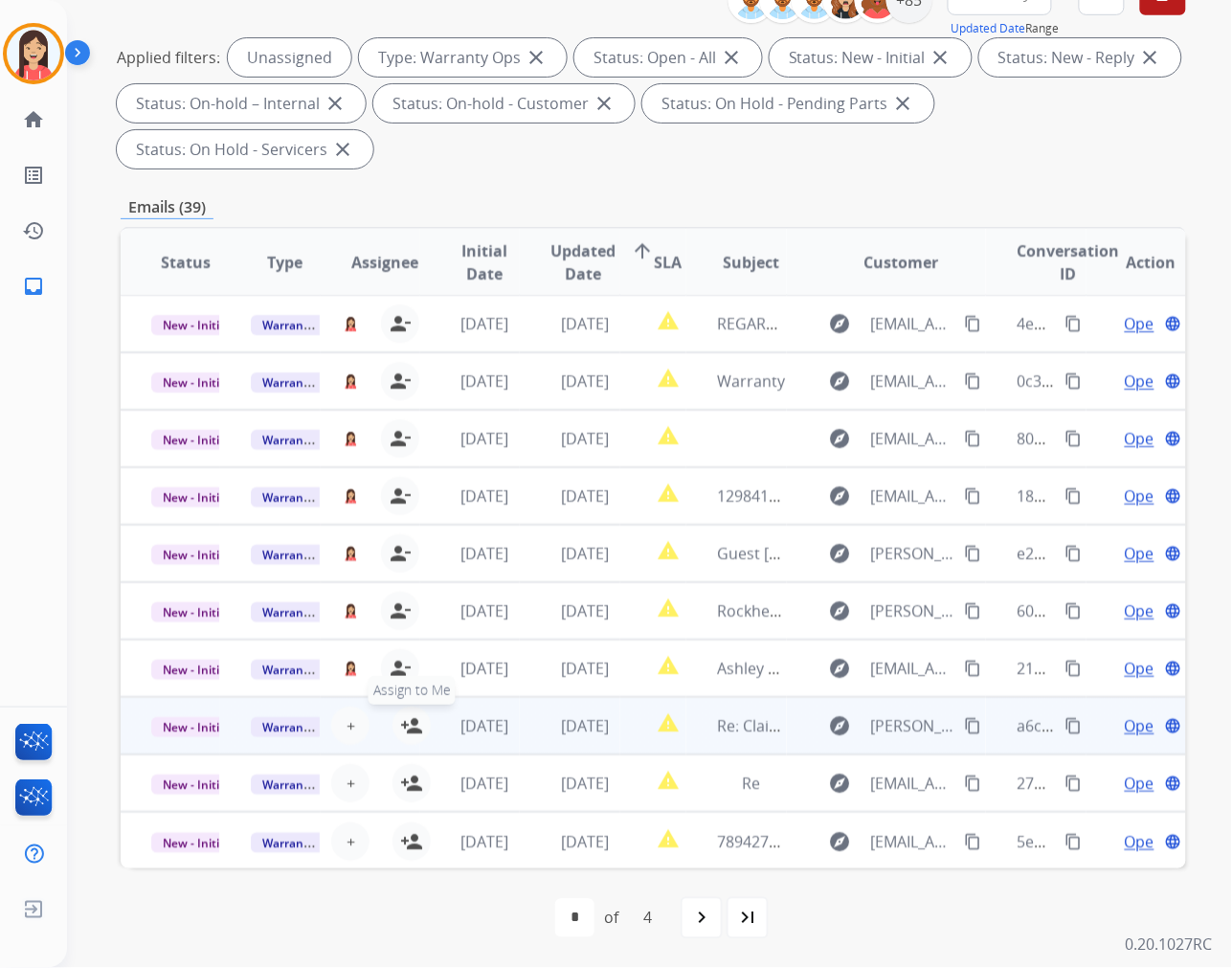
click at [413, 722] on mat-icon "person_add" at bounding box center [412, 726] width 23 height 23
click at [276, 731] on span "Warranty Ops" at bounding box center [300, 727] width 98 height 20
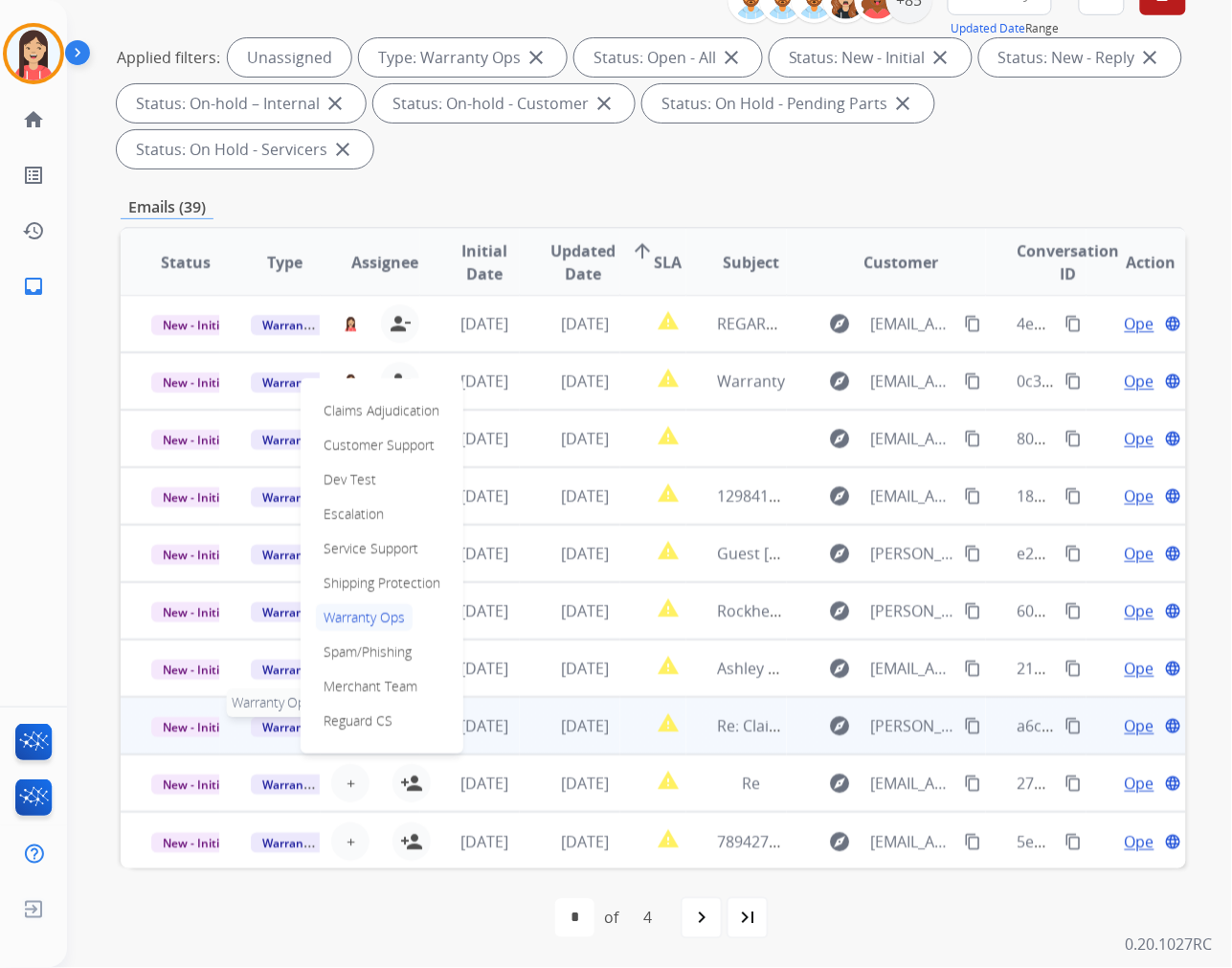
click at [276, 731] on span "Warranty Ops" at bounding box center [300, 727] width 98 height 20
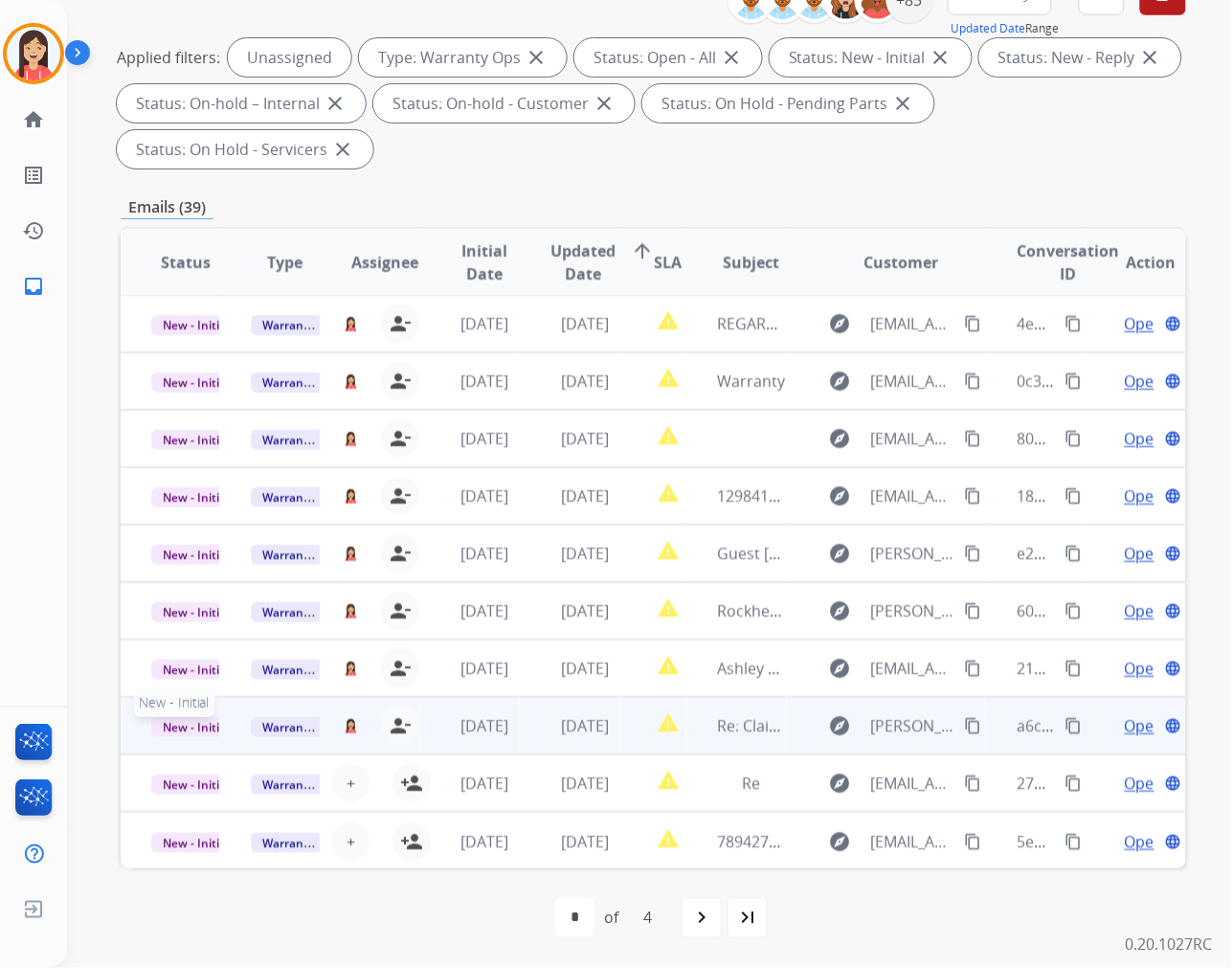
click at [184, 726] on span "New - Initial" at bounding box center [196, 727] width 89 height 20
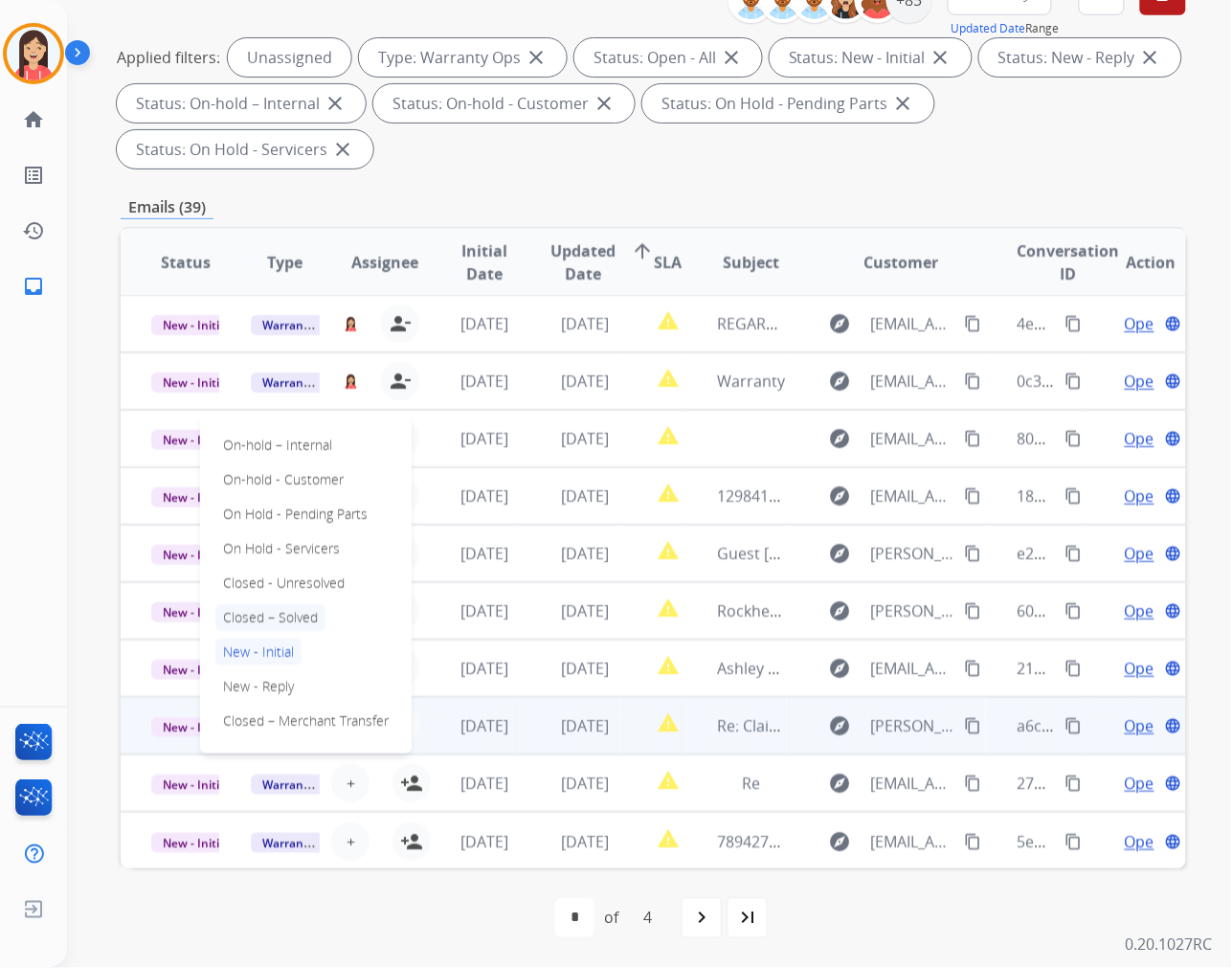
click at [299, 621] on p "Closed – Solved" at bounding box center [270, 618] width 110 height 27
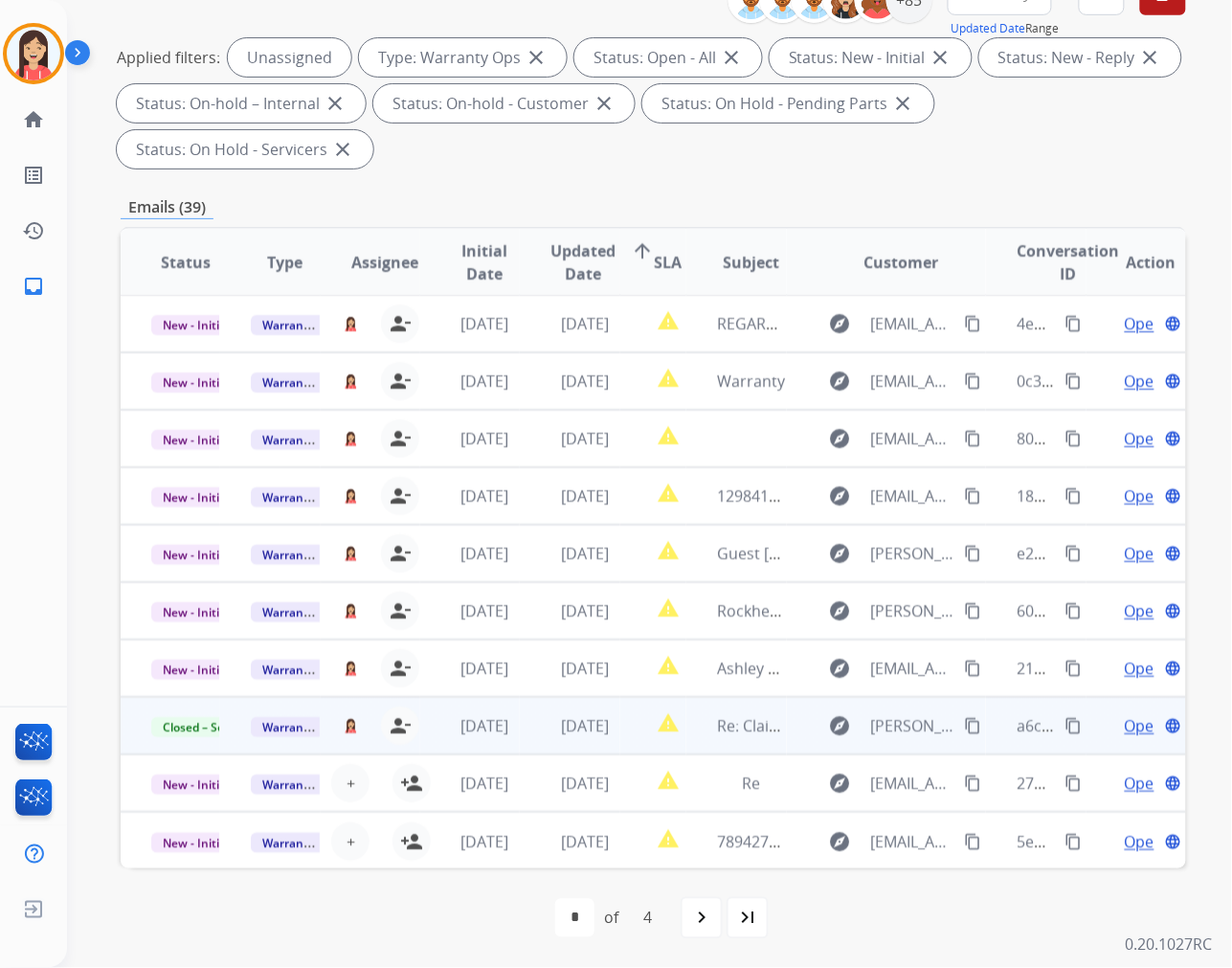
click at [428, 747] on td "[DATE]" at bounding box center [470, 726] width 99 height 58
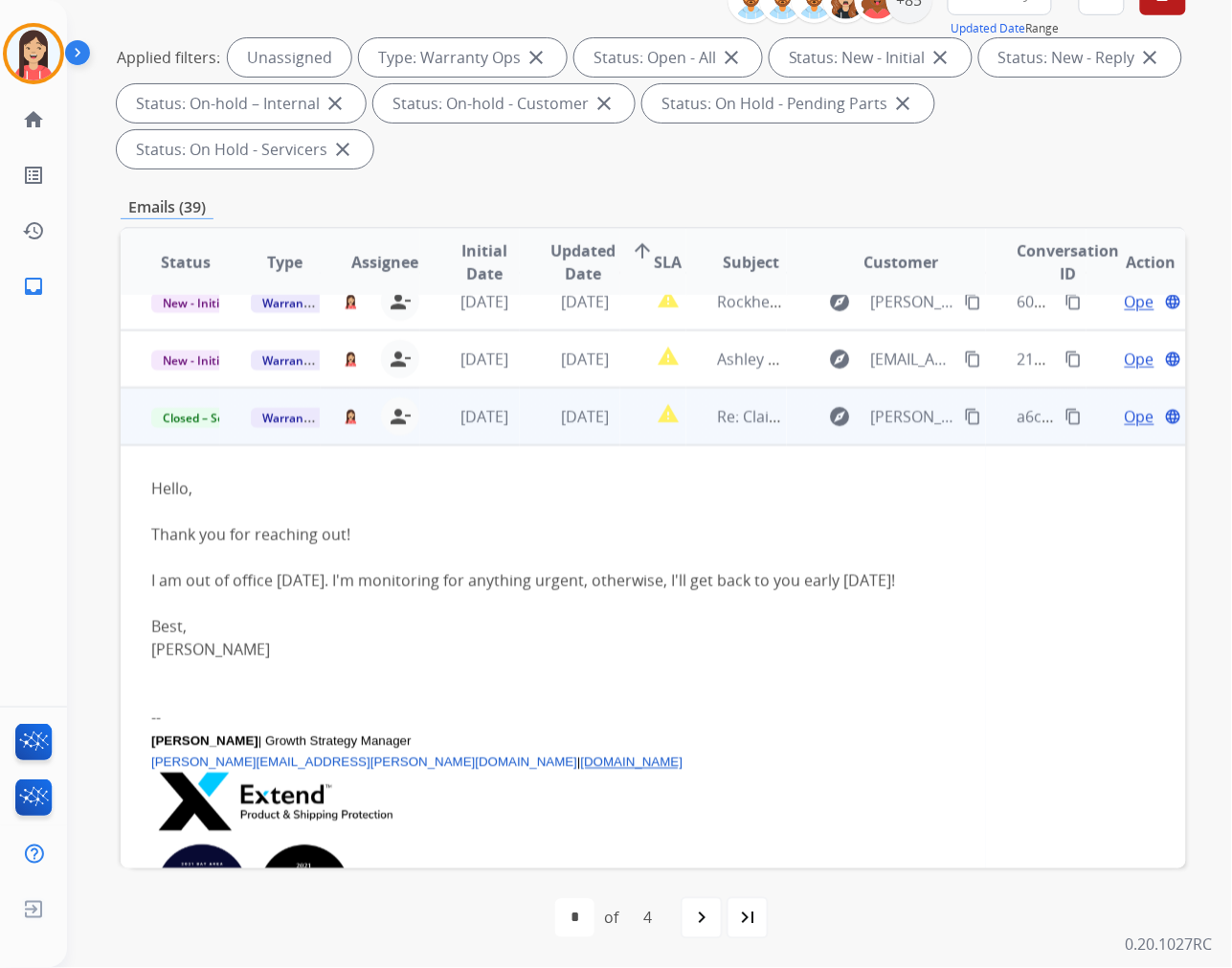
scroll to position [402, 0]
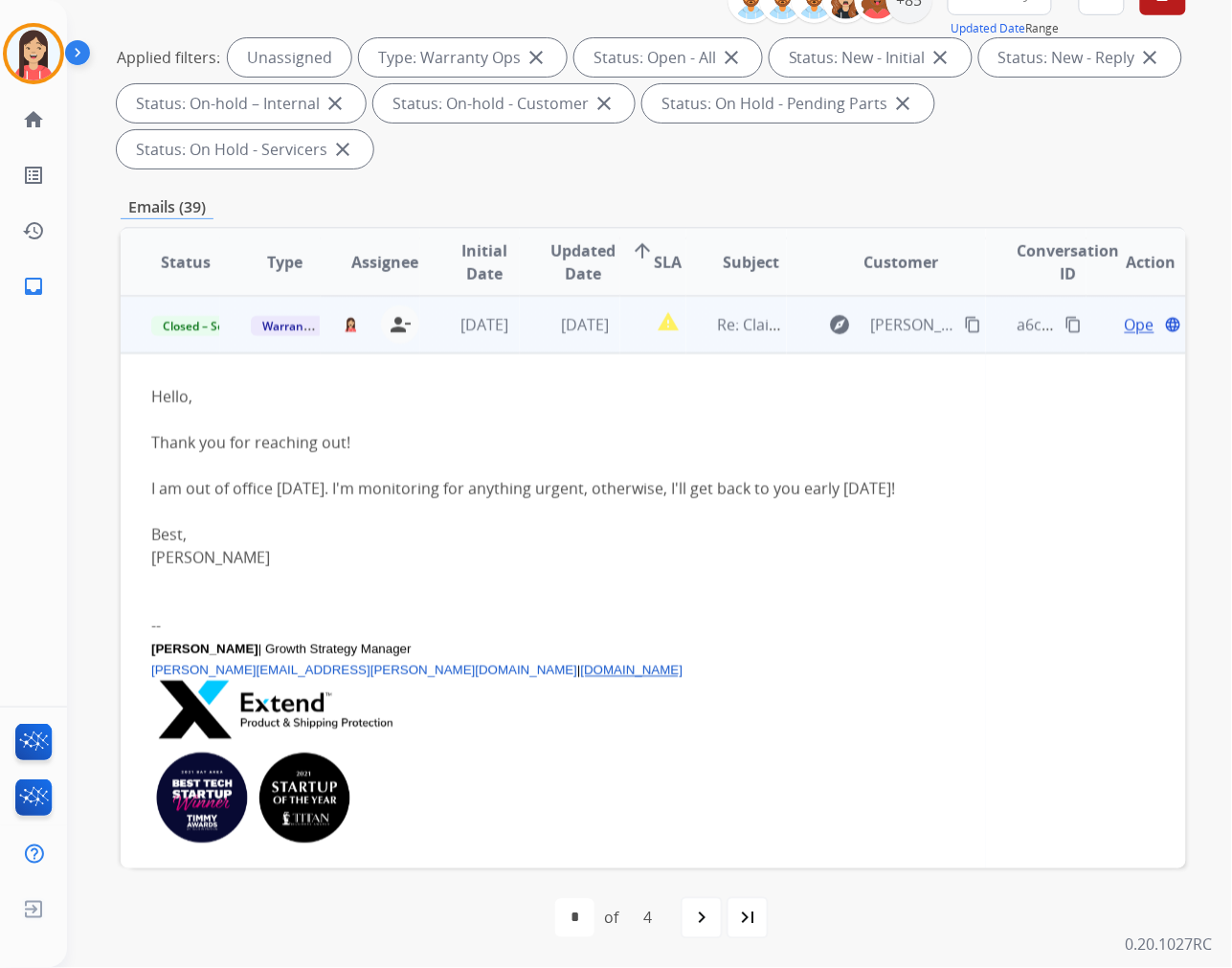
click at [433, 350] on td "[DATE]" at bounding box center [470, 325] width 99 height 58
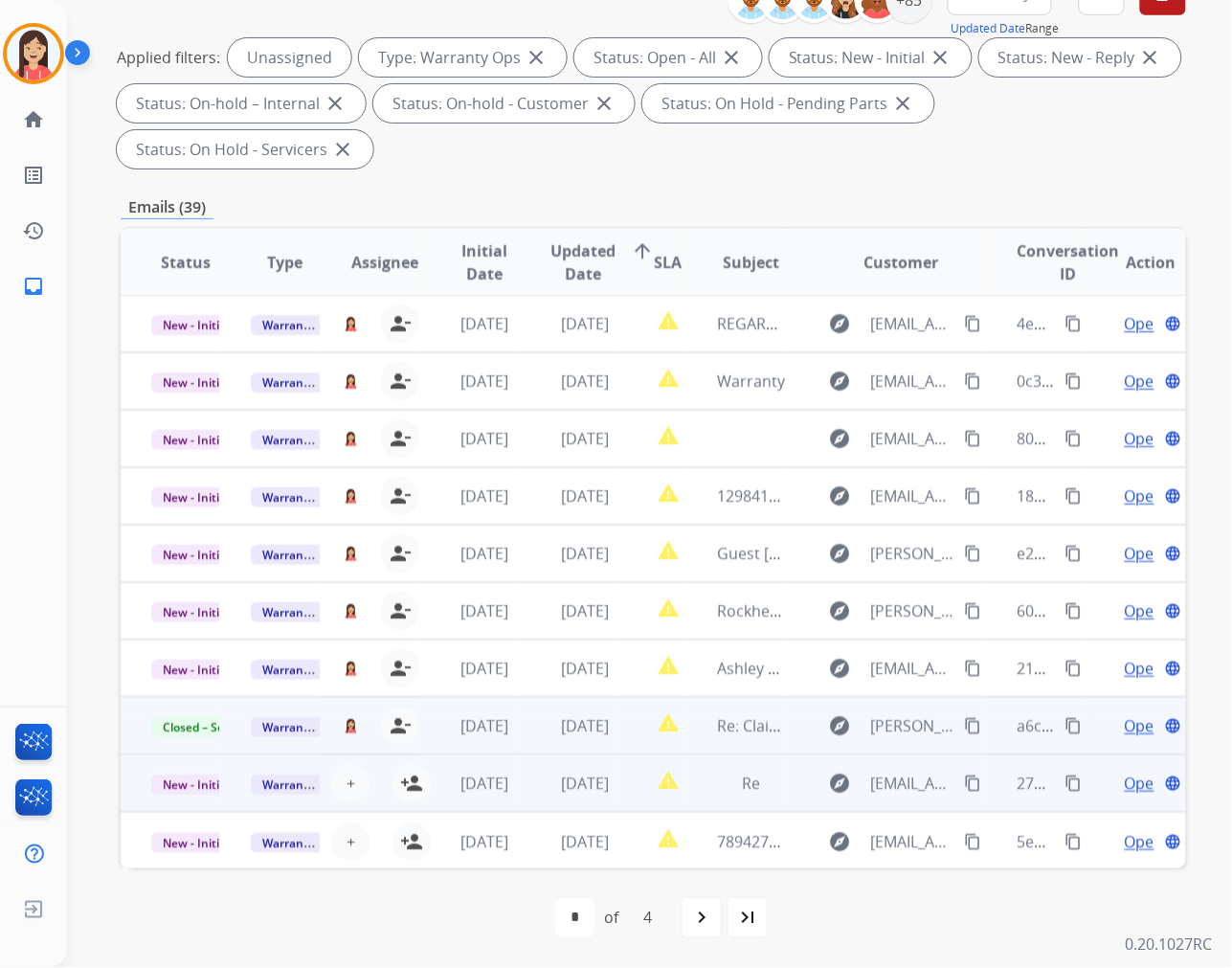
click at [421, 787] on td "[DATE]" at bounding box center [470, 784] width 99 height 58
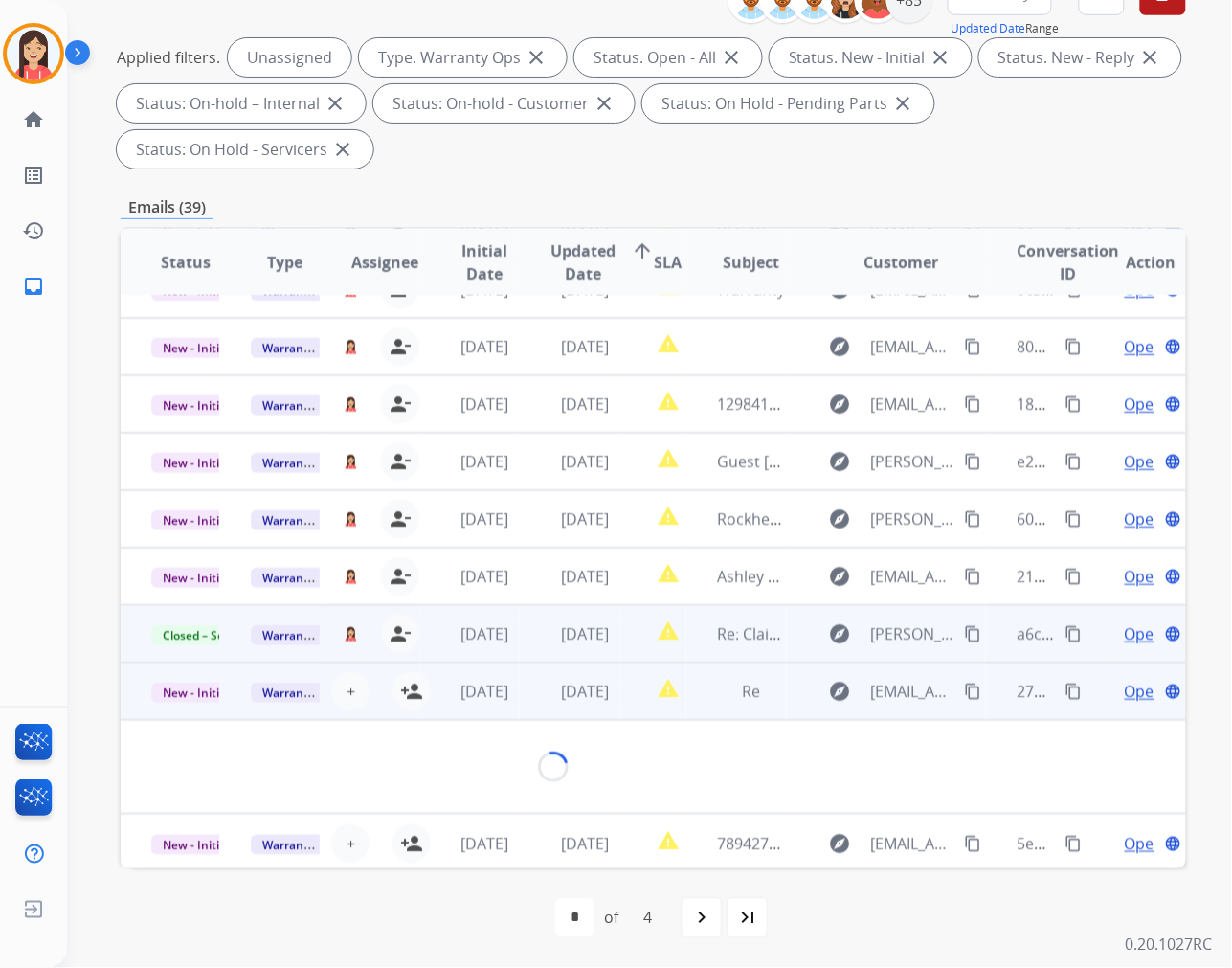
scroll to position [124, 0]
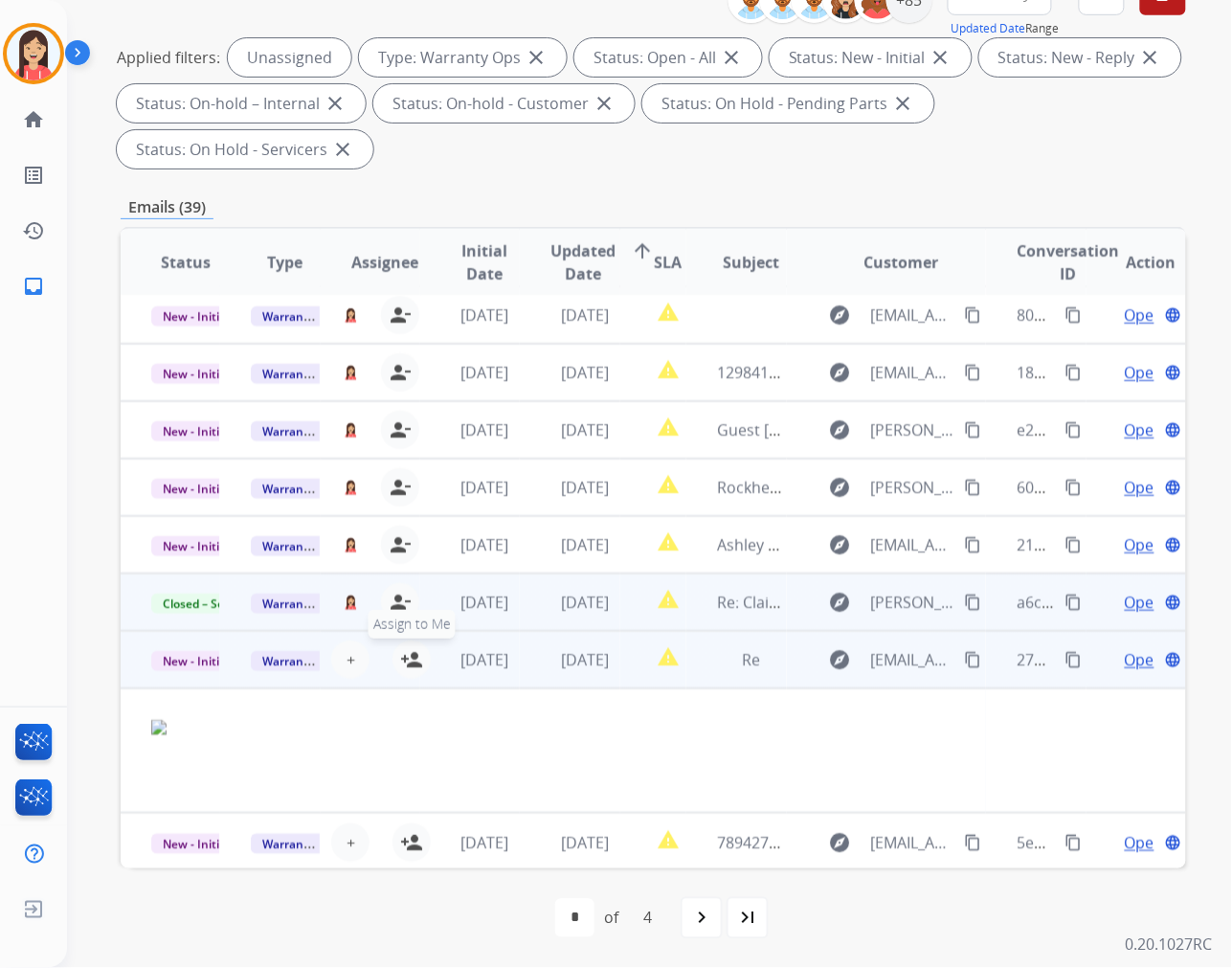
click at [404, 662] on mat-icon "person_add" at bounding box center [412, 660] width 23 height 23
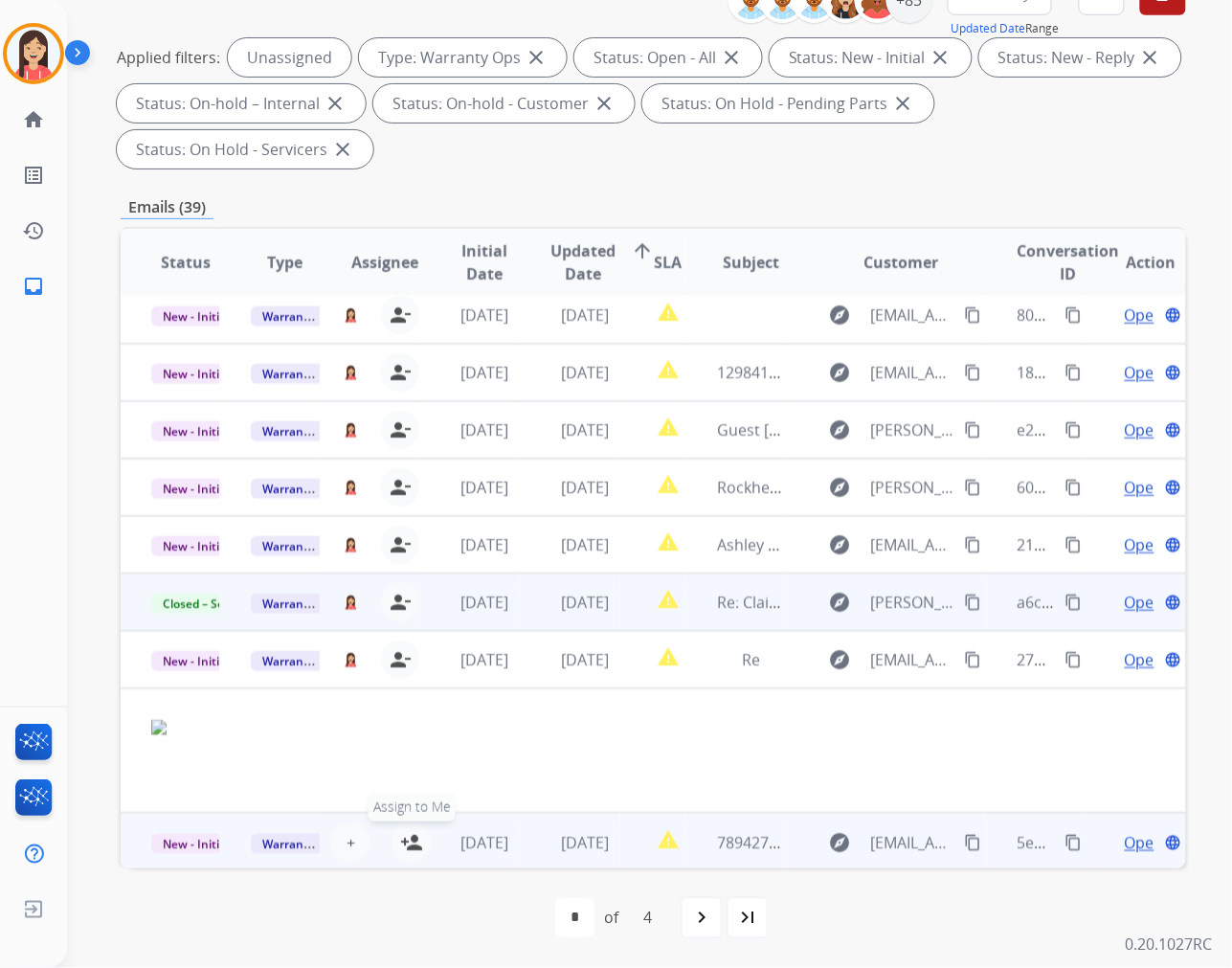
click at [402, 841] on mat-icon "person_add" at bounding box center [412, 843] width 23 height 23
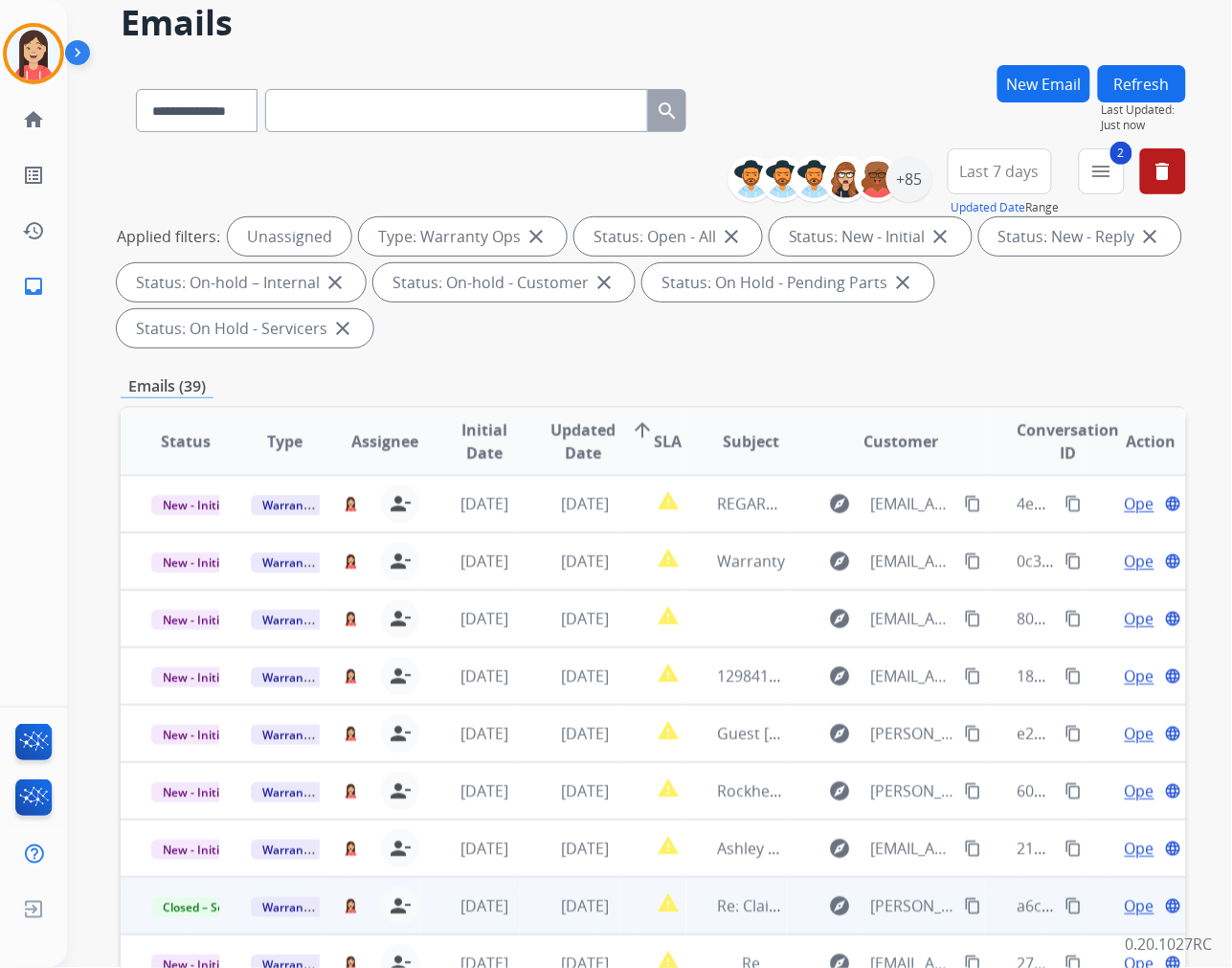
scroll to position [0, 0]
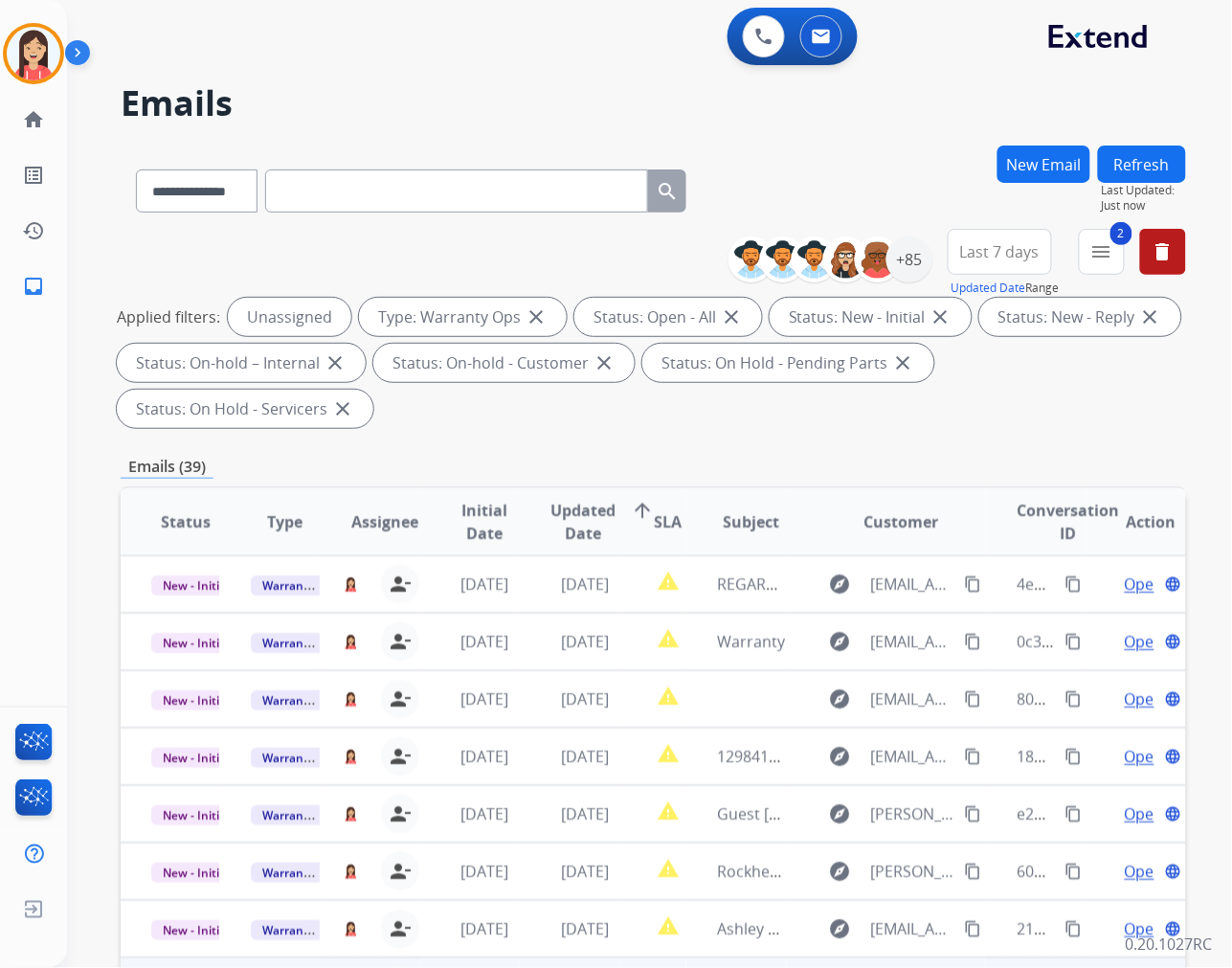
click at [1137, 167] on button "Refresh" at bounding box center [1141, 164] width 88 height 38
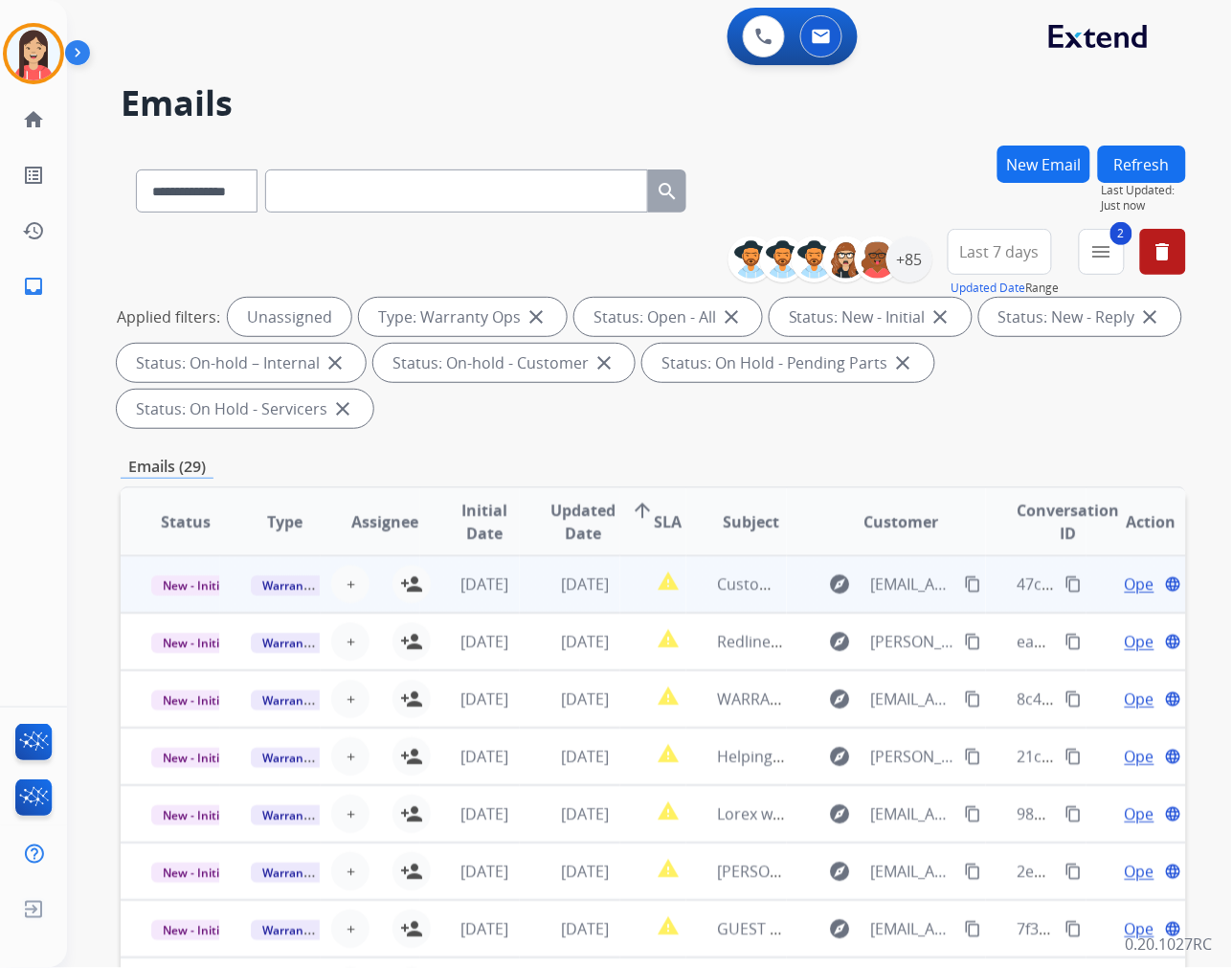
click at [421, 589] on td "[DATE]" at bounding box center [470, 584] width 99 height 58
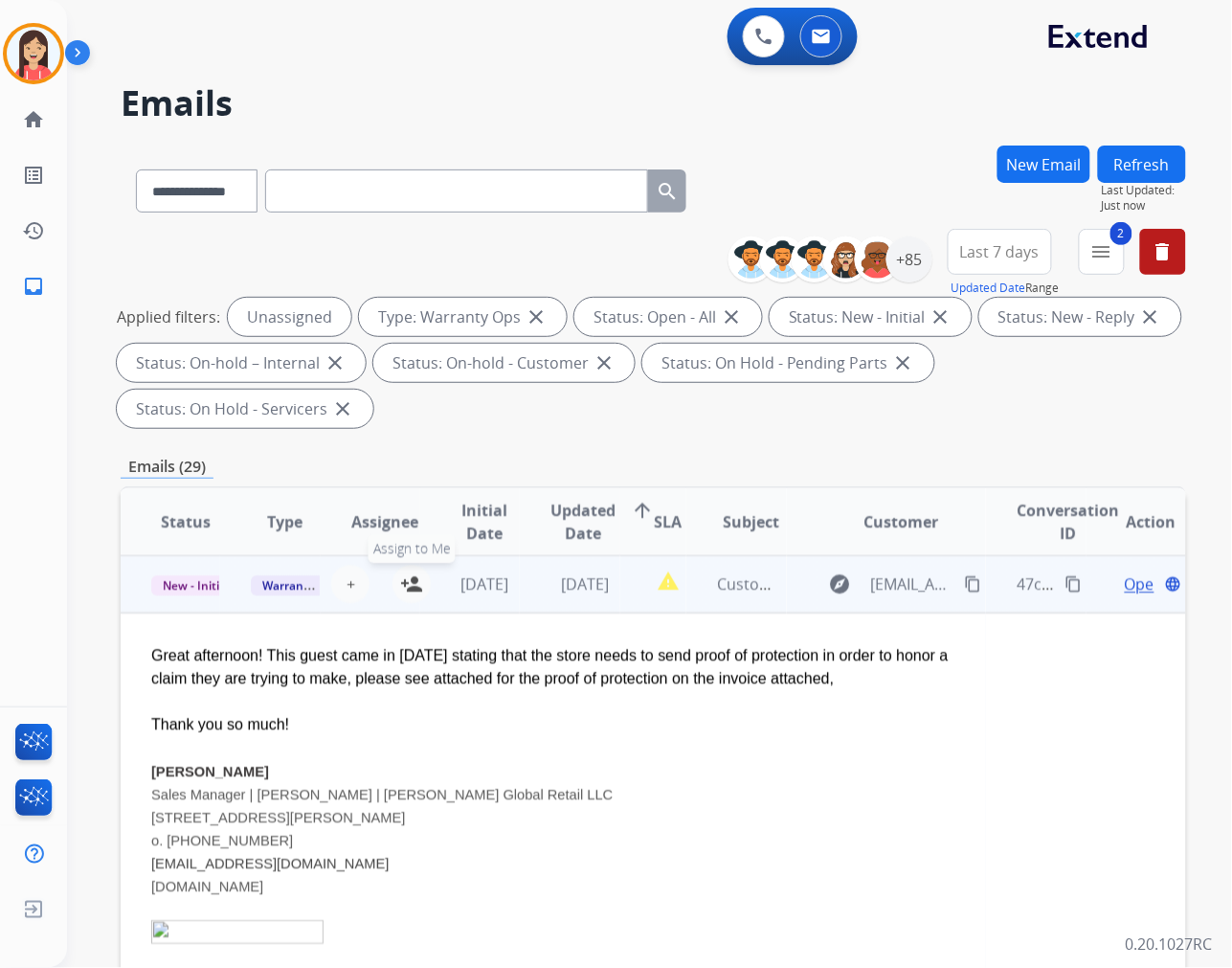
click at [406, 578] on mat-icon "person_add" at bounding box center [412, 584] width 23 height 23
click at [520, 600] on td "[DATE]" at bounding box center [569, 584] width 99 height 58
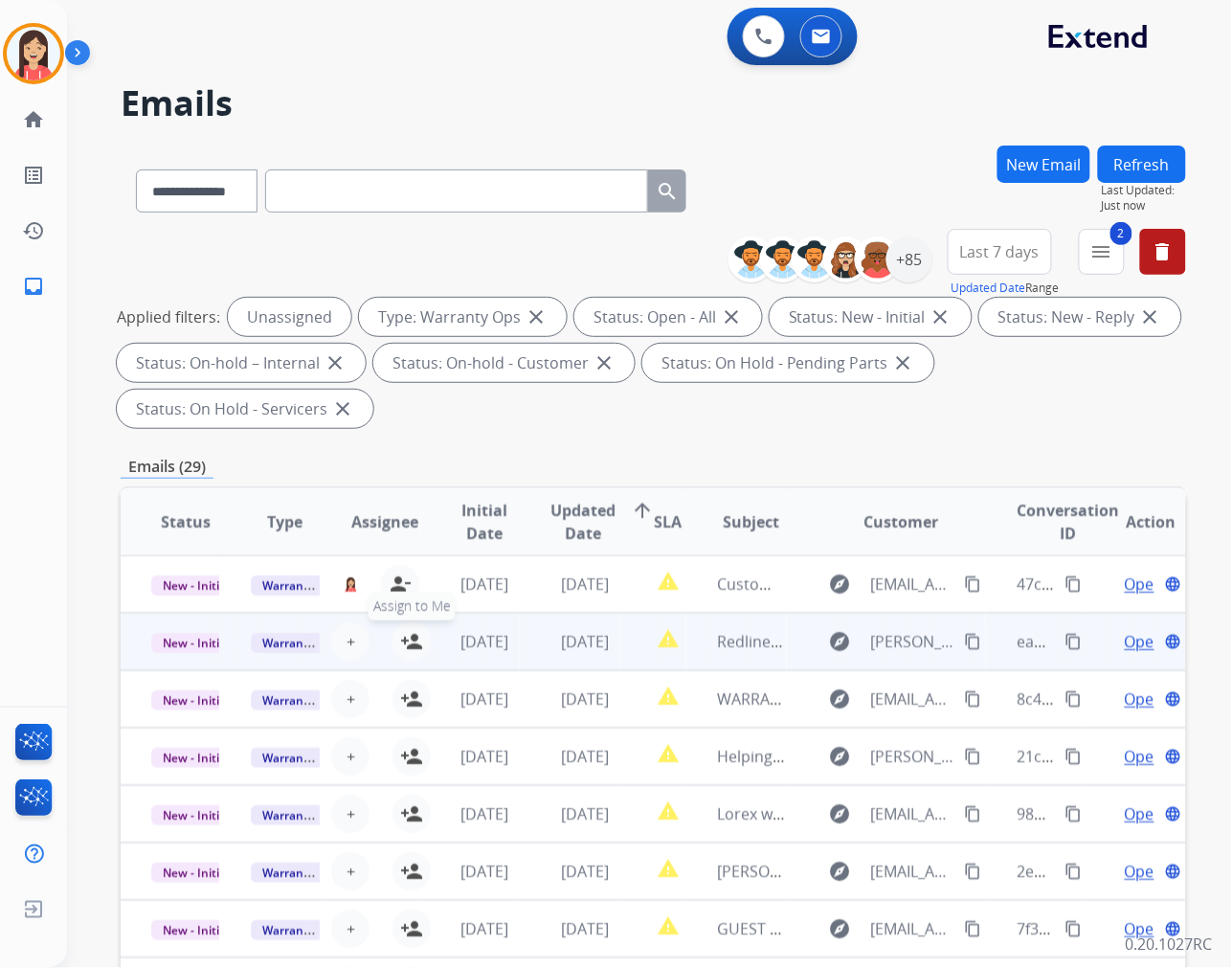
click at [406, 636] on mat-icon "person_add" at bounding box center [412, 642] width 23 height 23
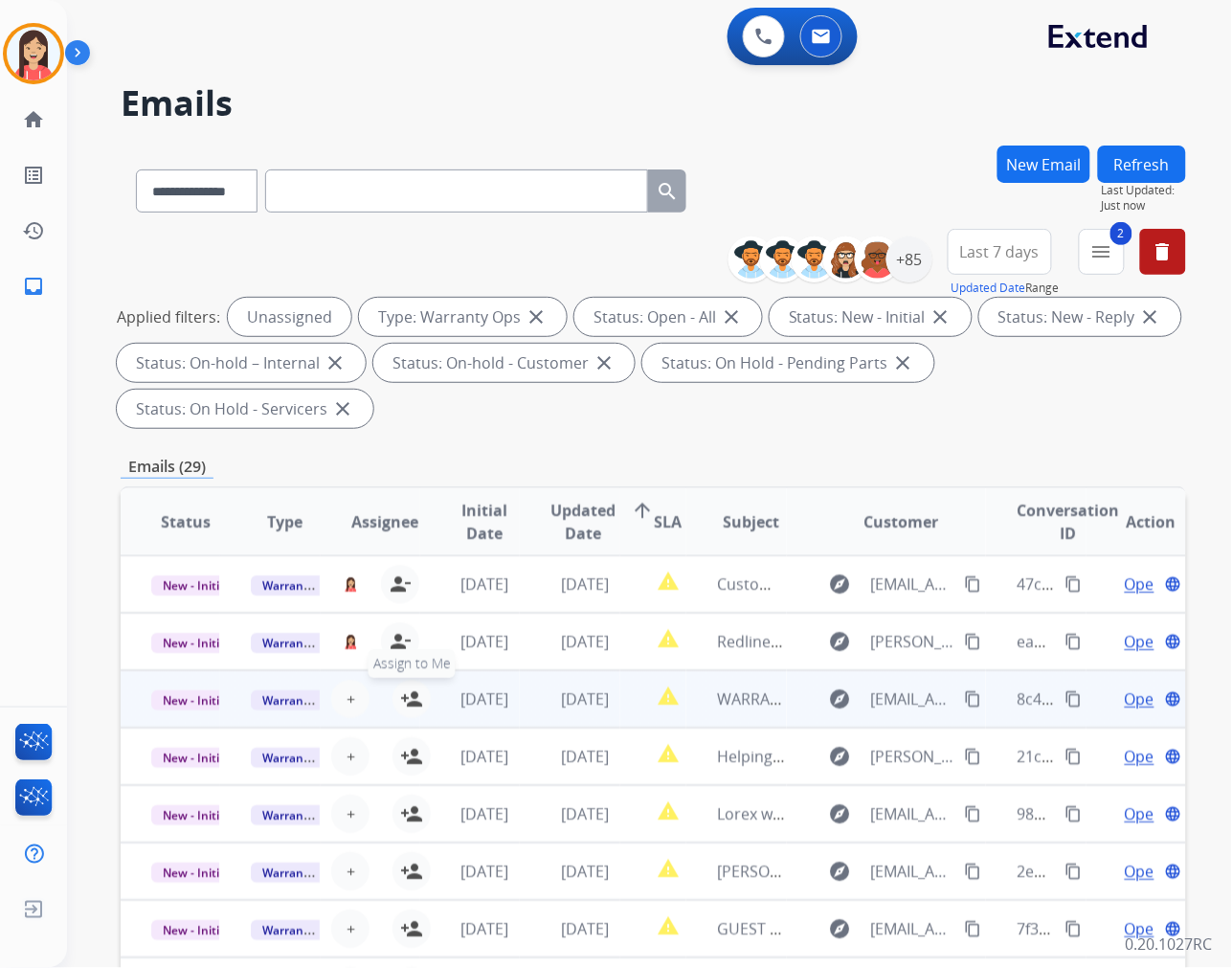
click at [402, 697] on mat-icon "person_add" at bounding box center [412, 699] width 23 height 23
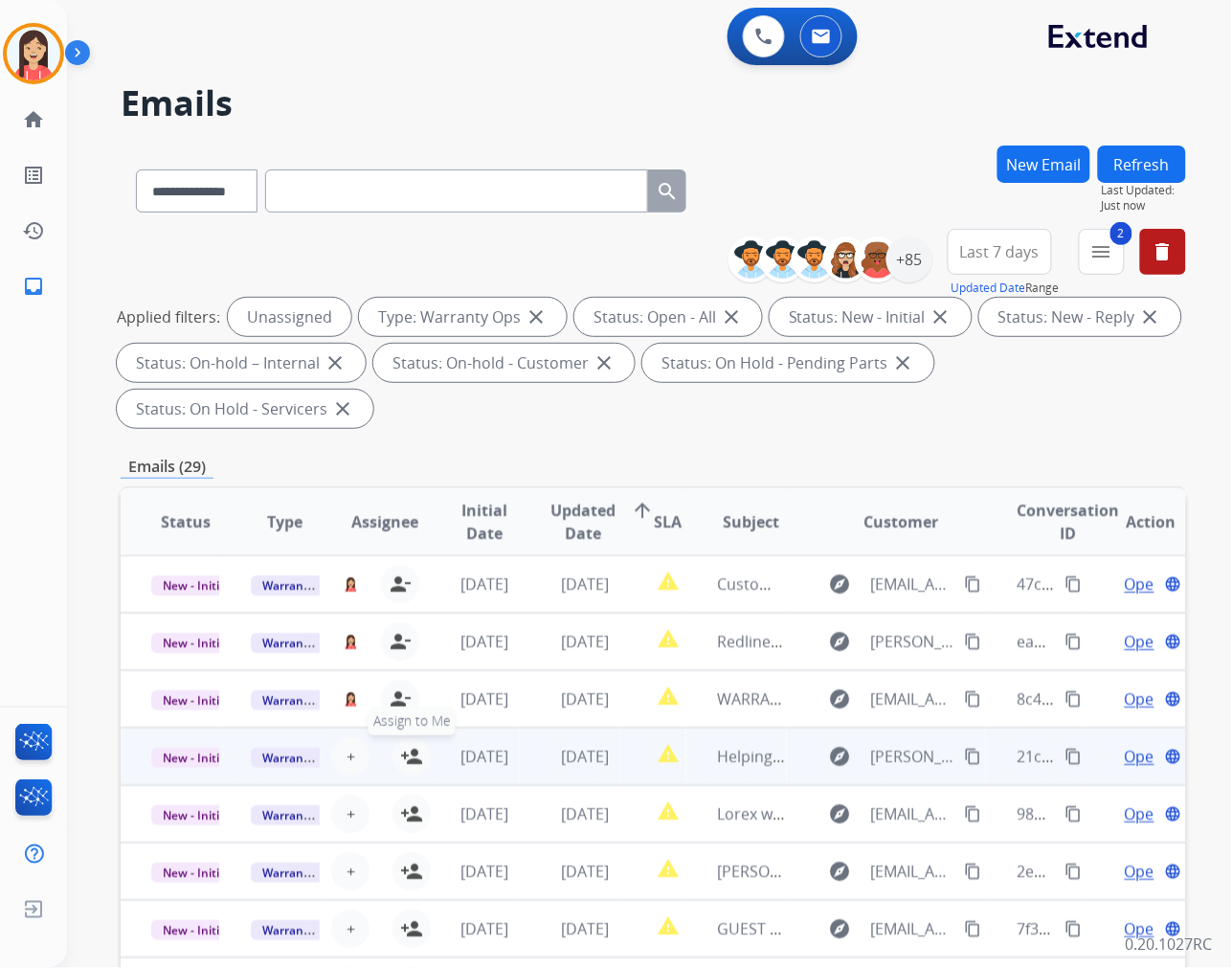
click at [413, 763] on mat-icon "person_add" at bounding box center [412, 757] width 23 height 23
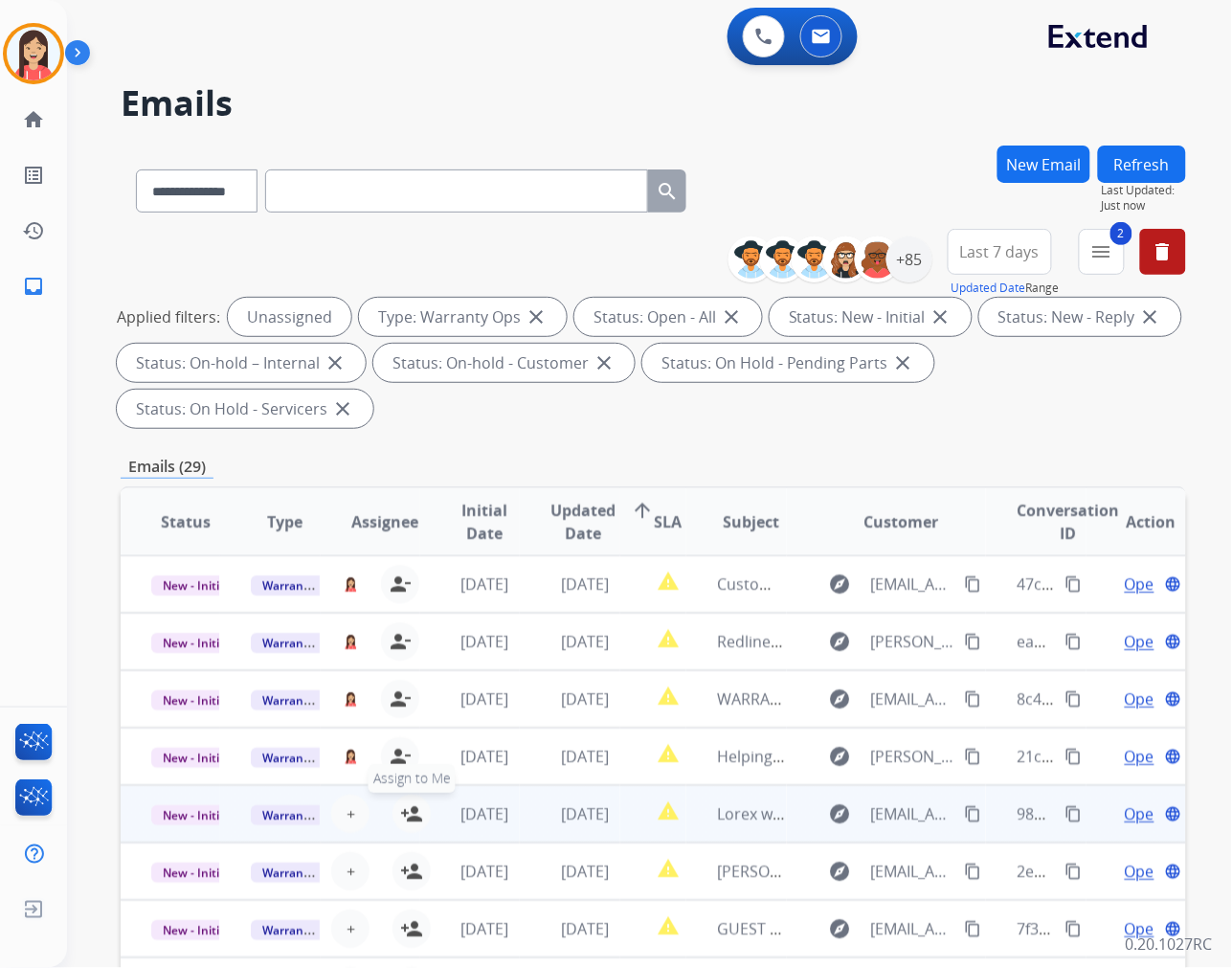
click at [409, 807] on mat-icon "person_add" at bounding box center [412, 814] width 23 height 23
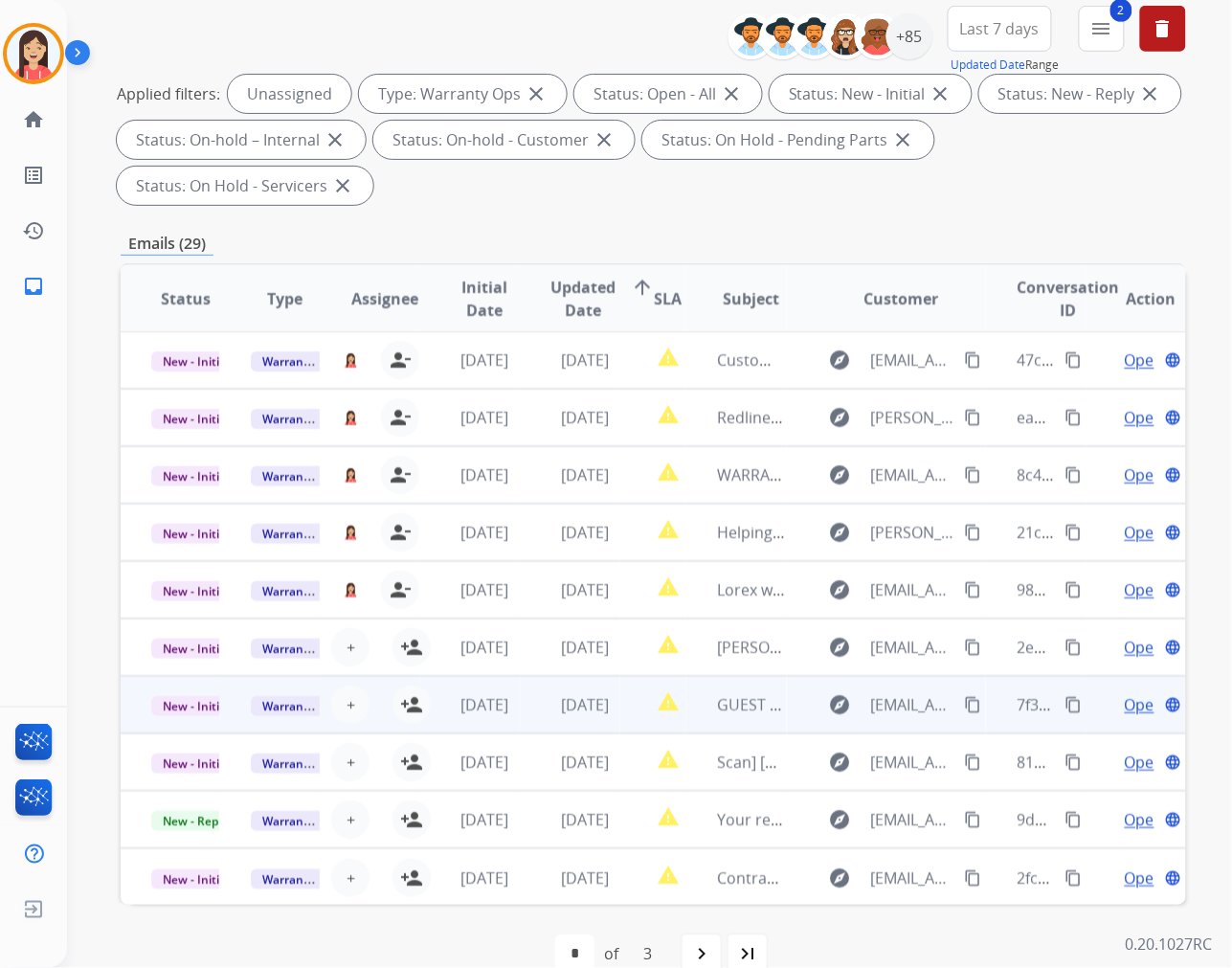
scroll to position [260, 0]
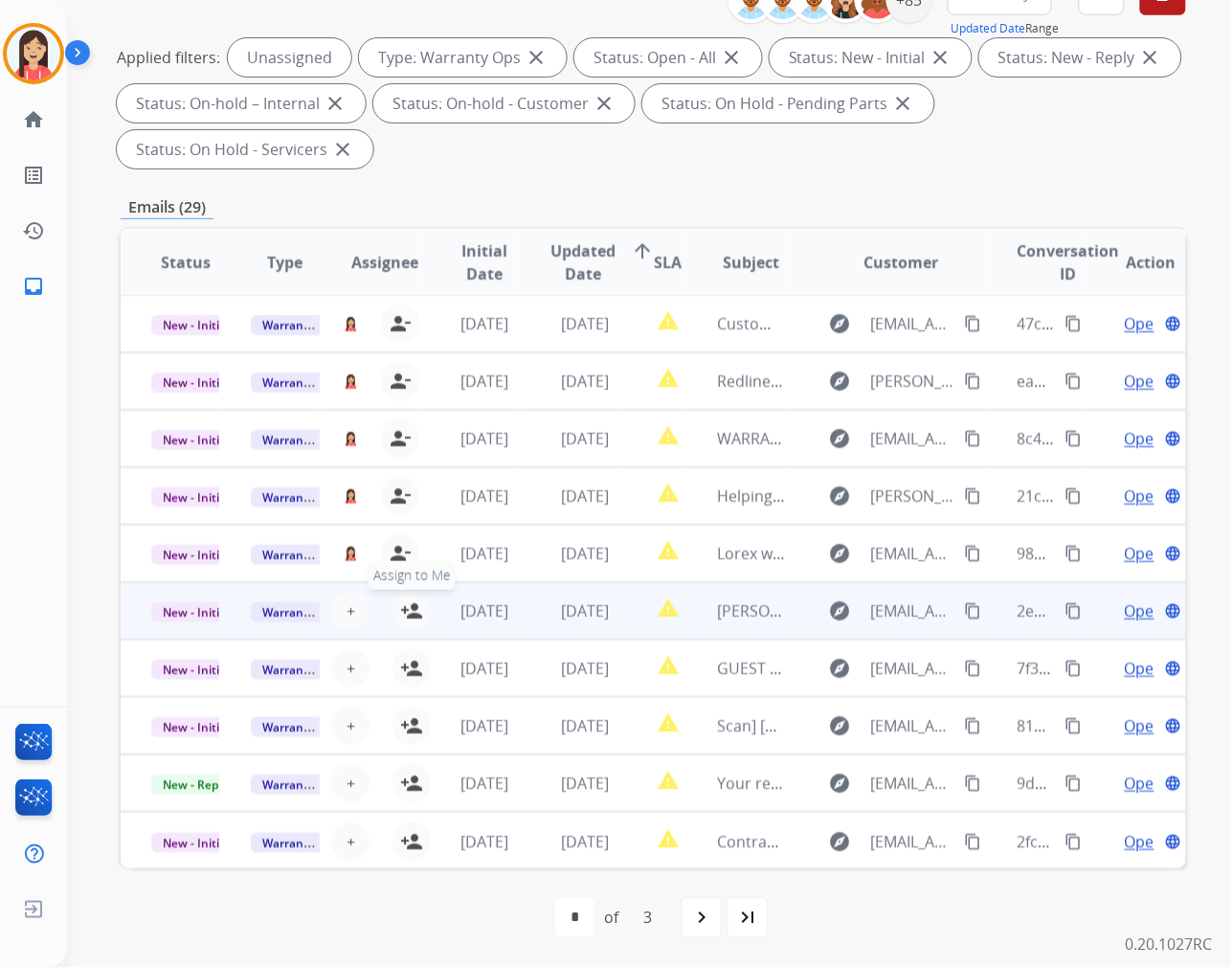
click at [414, 608] on mat-icon "person_add" at bounding box center [412, 611] width 23 height 23
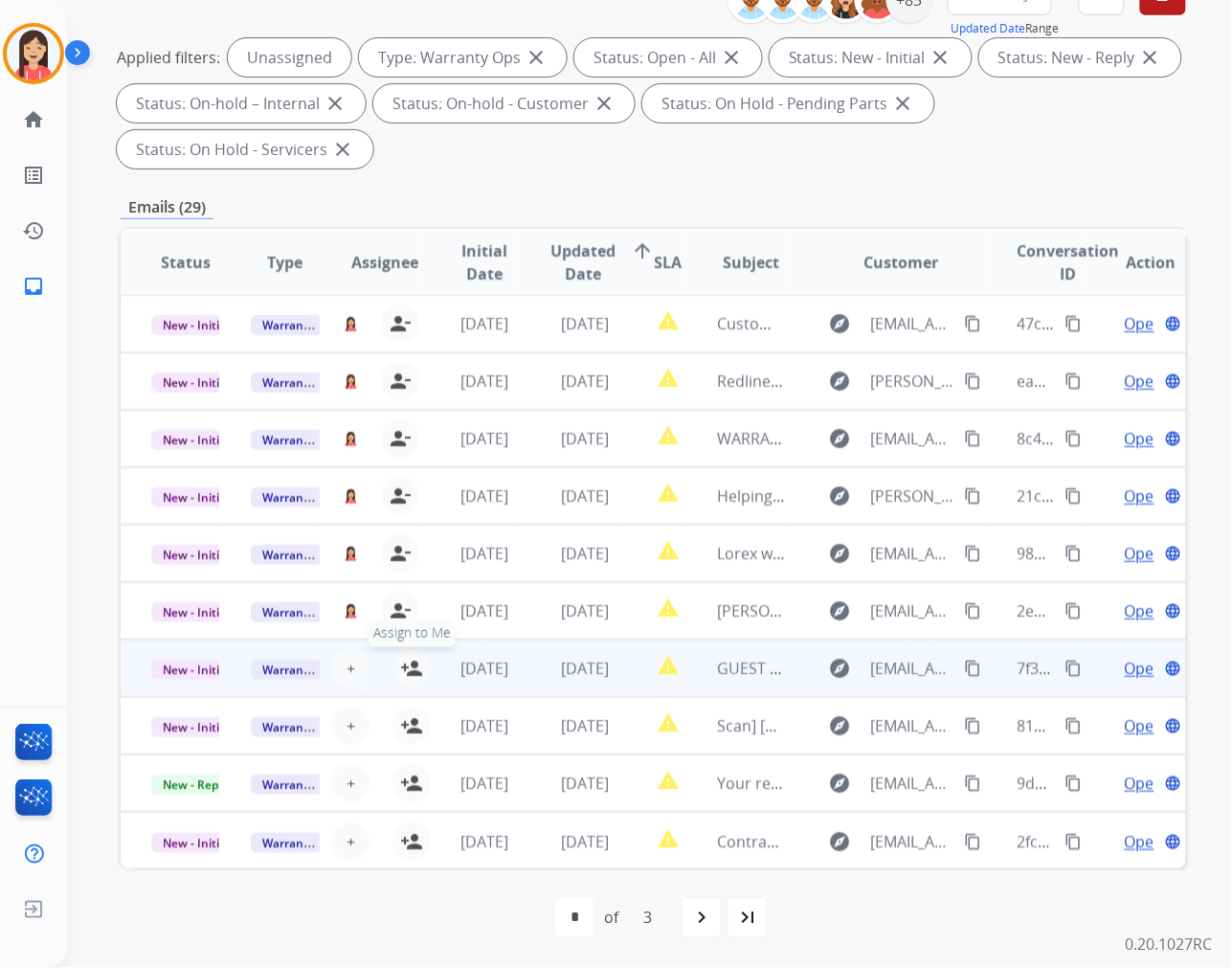
click at [407, 677] on mat-icon "person_add" at bounding box center [412, 669] width 23 height 23
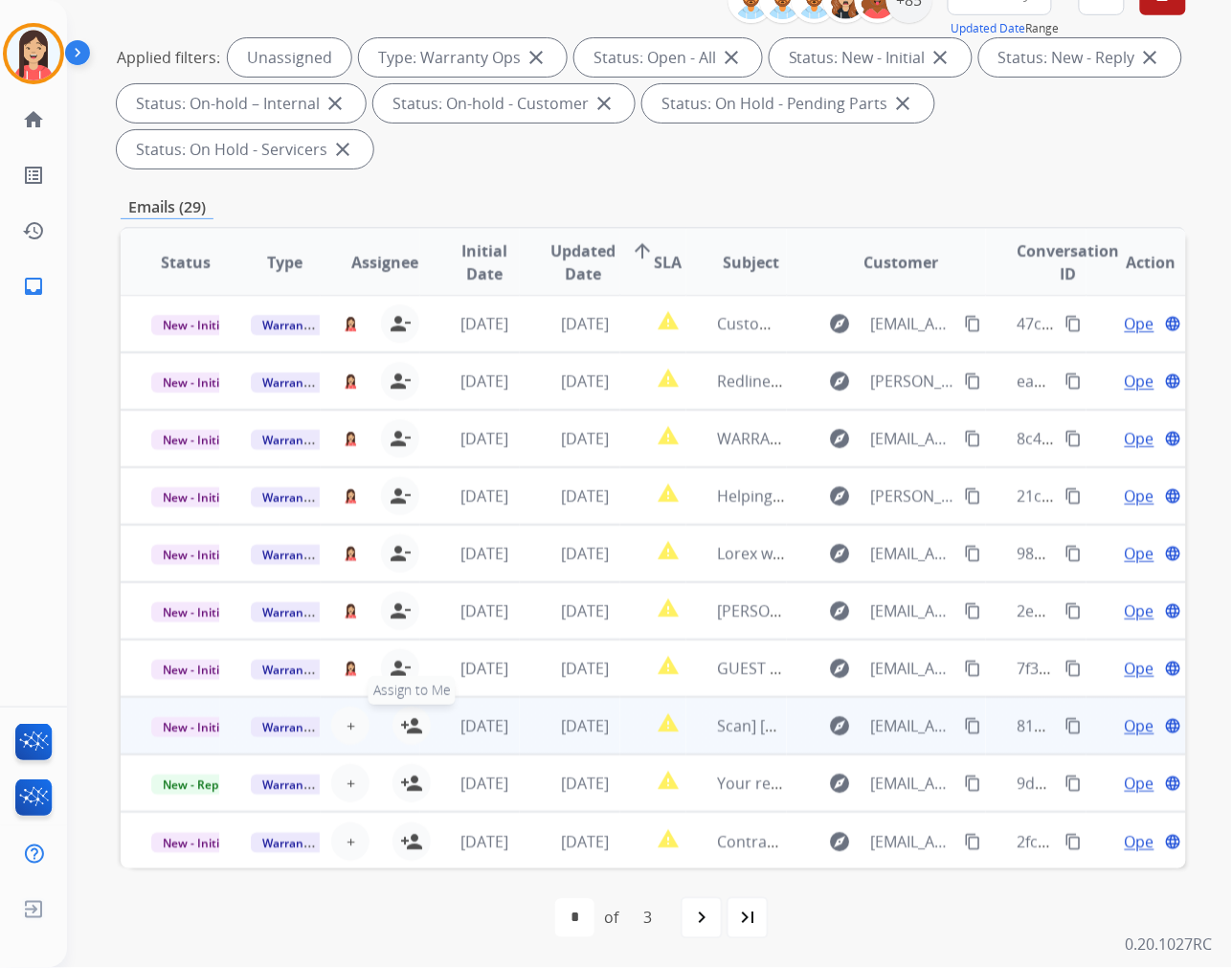
click at [410, 741] on button "person_add Assign to Me" at bounding box center [412, 726] width 39 height 39
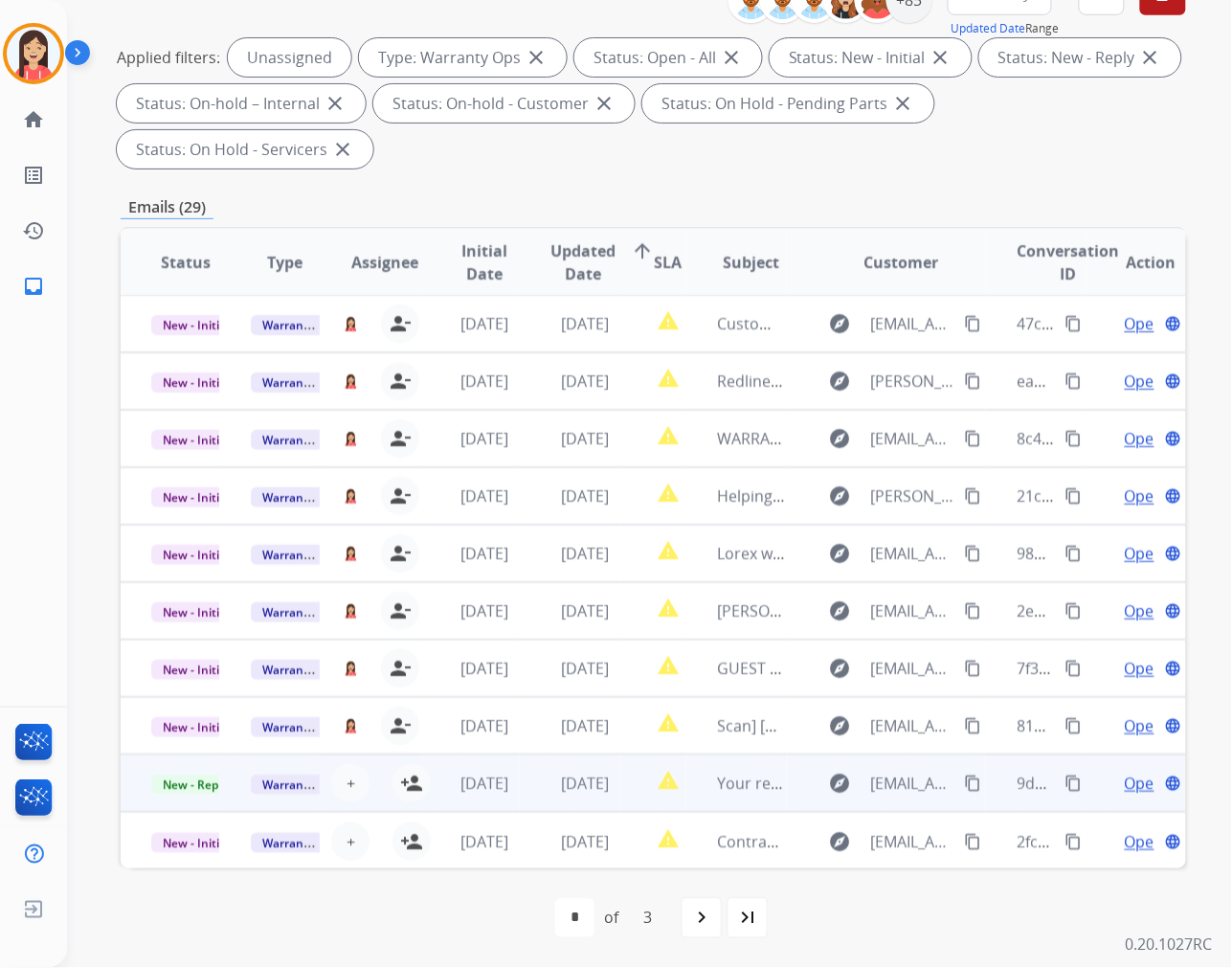
click at [421, 781] on td "[DATE]" at bounding box center [470, 784] width 99 height 58
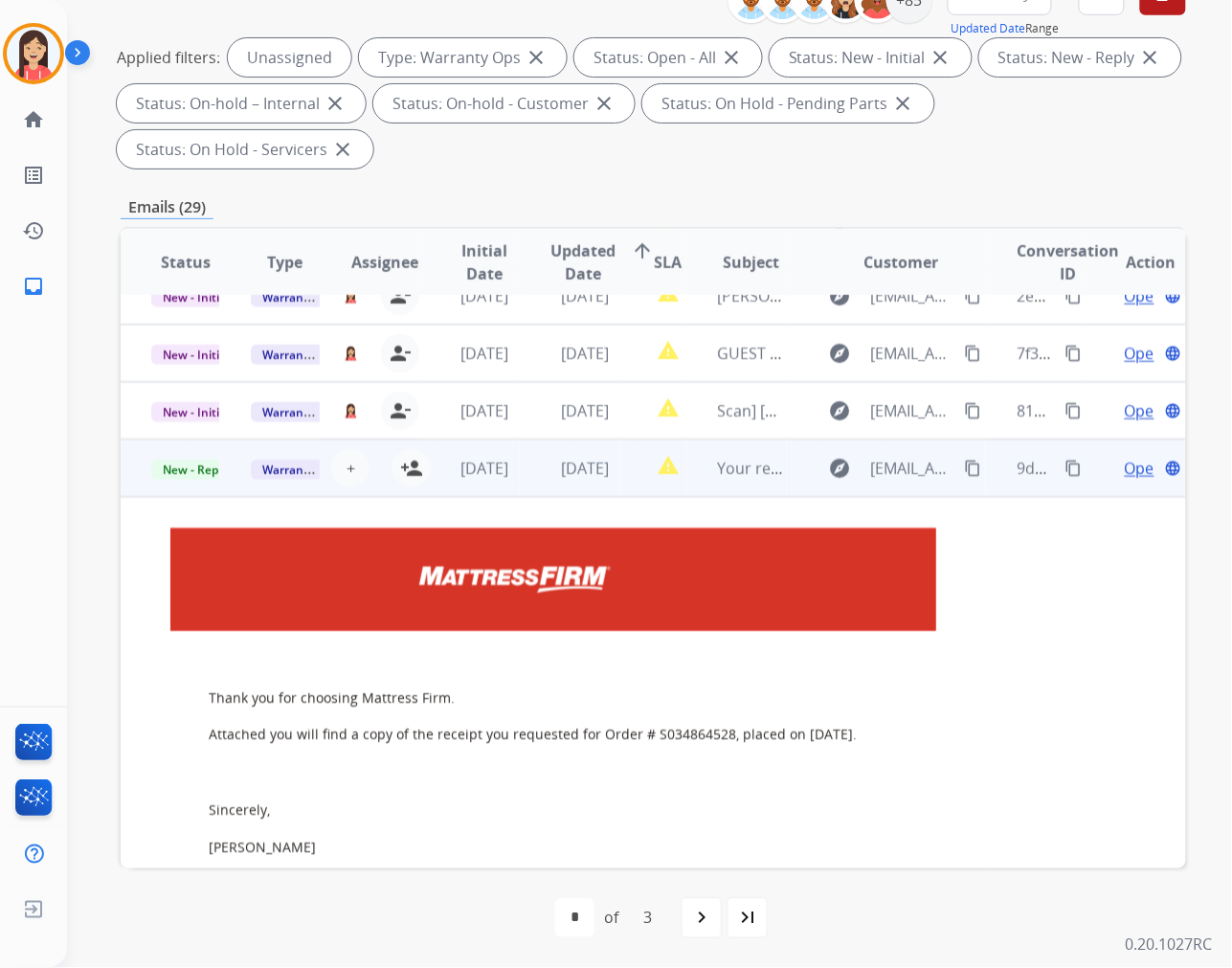
scroll to position [246, 0]
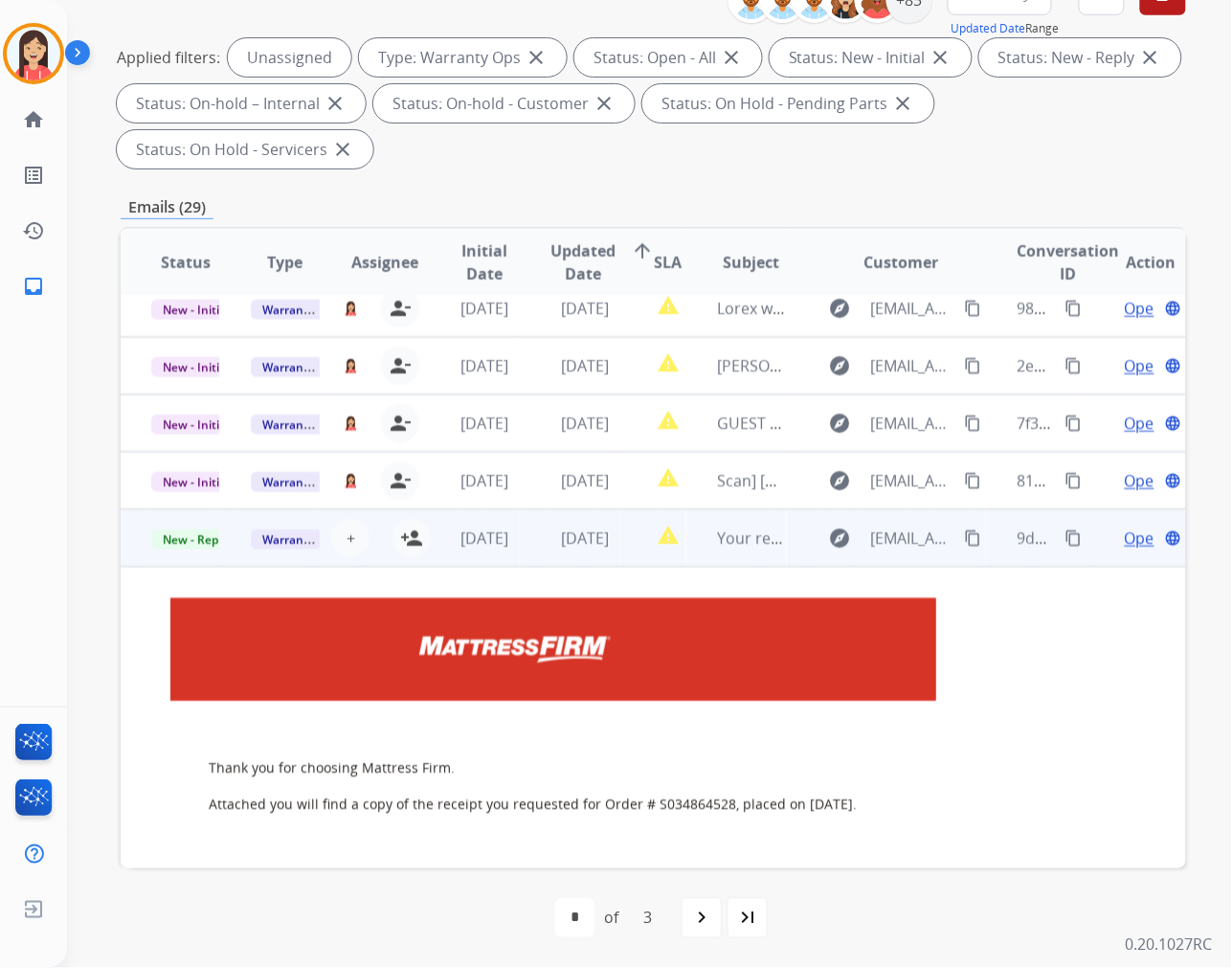
click at [1125, 541] on span "Open" at bounding box center [1144, 539] width 40 height 23
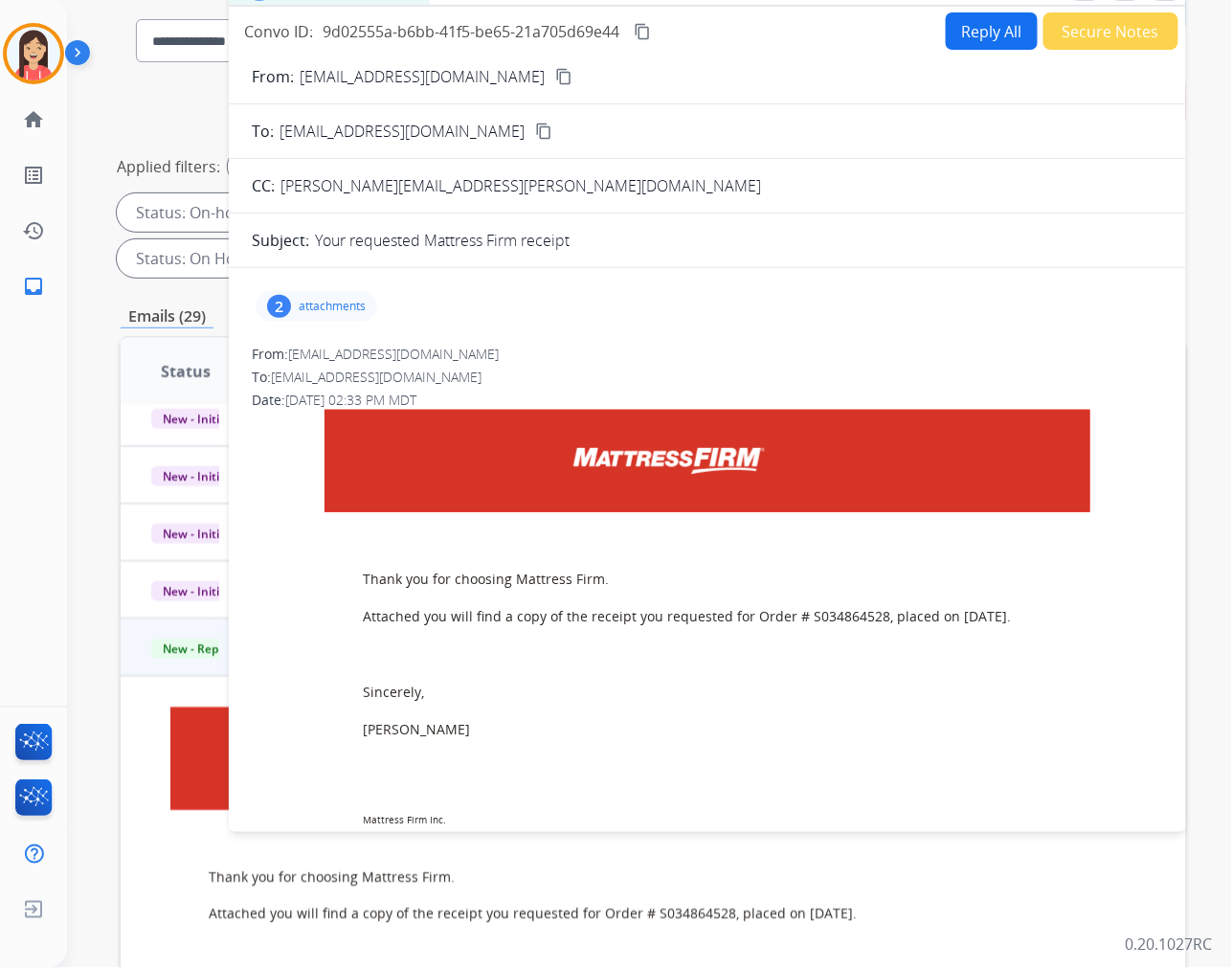
scroll to position [46, 0]
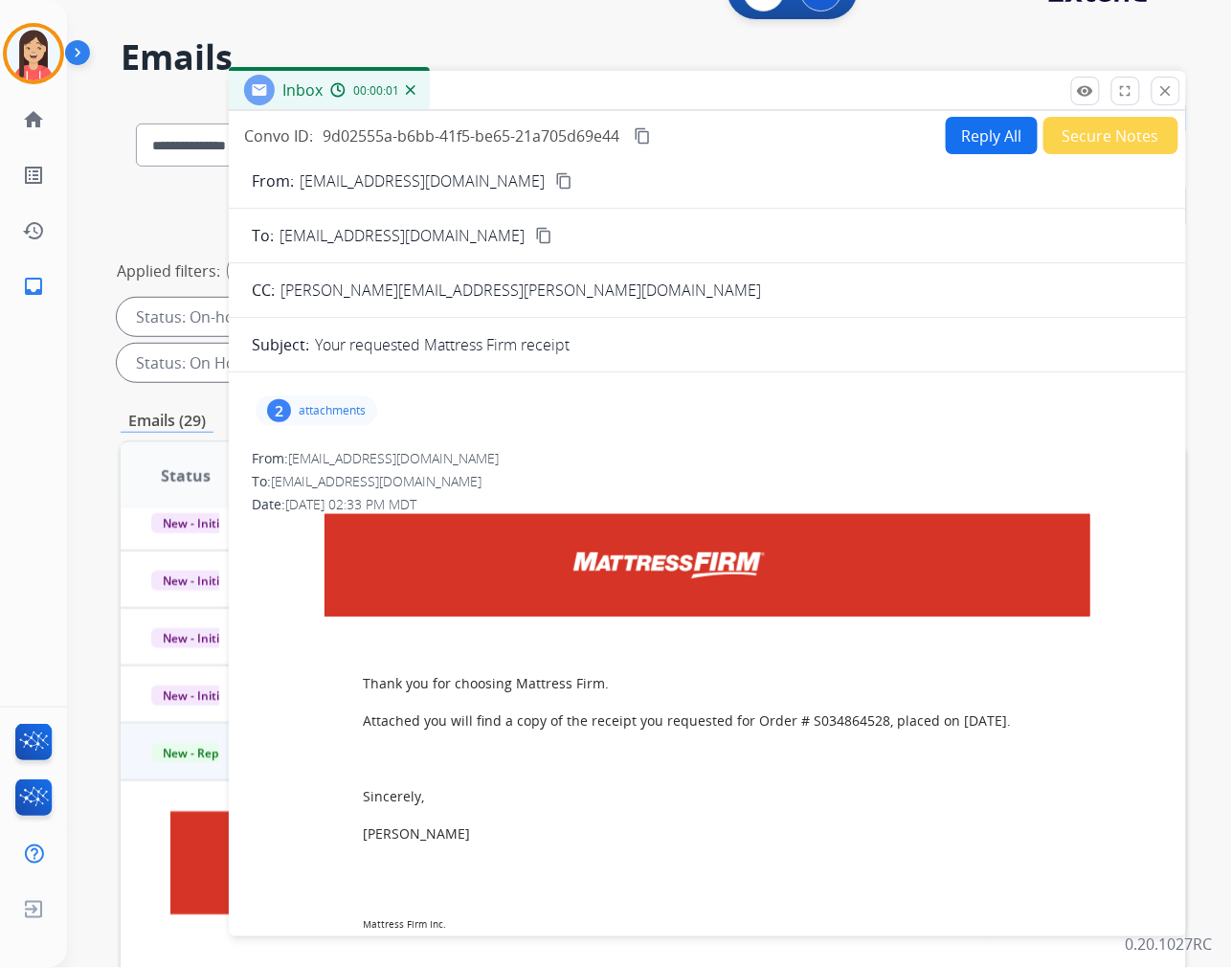
click at [1001, 148] on button "Reply All" at bounding box center [991, 135] width 92 height 38
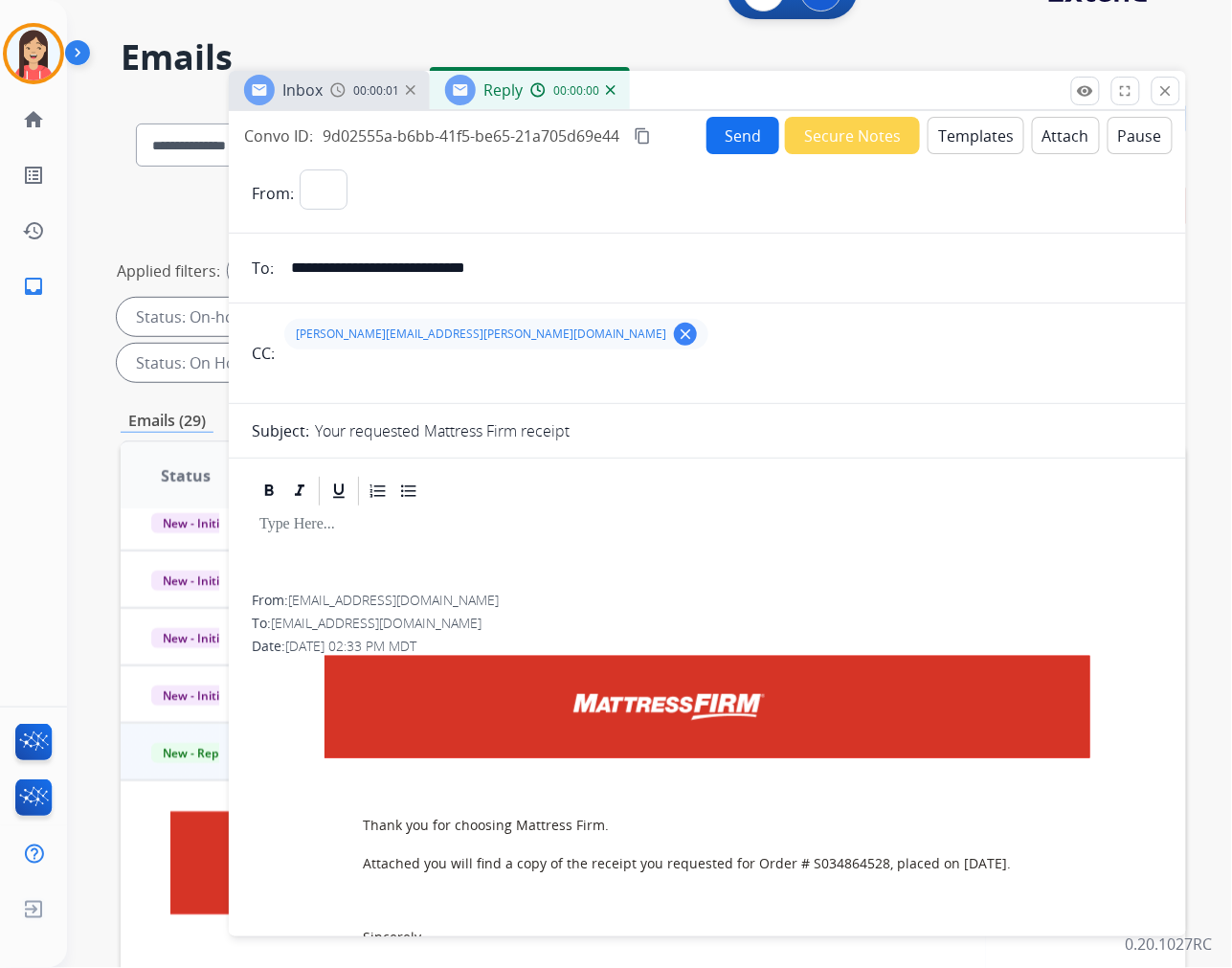
select select "**********"
click at [938, 145] on button "Templates" at bounding box center [975, 135] width 96 height 38
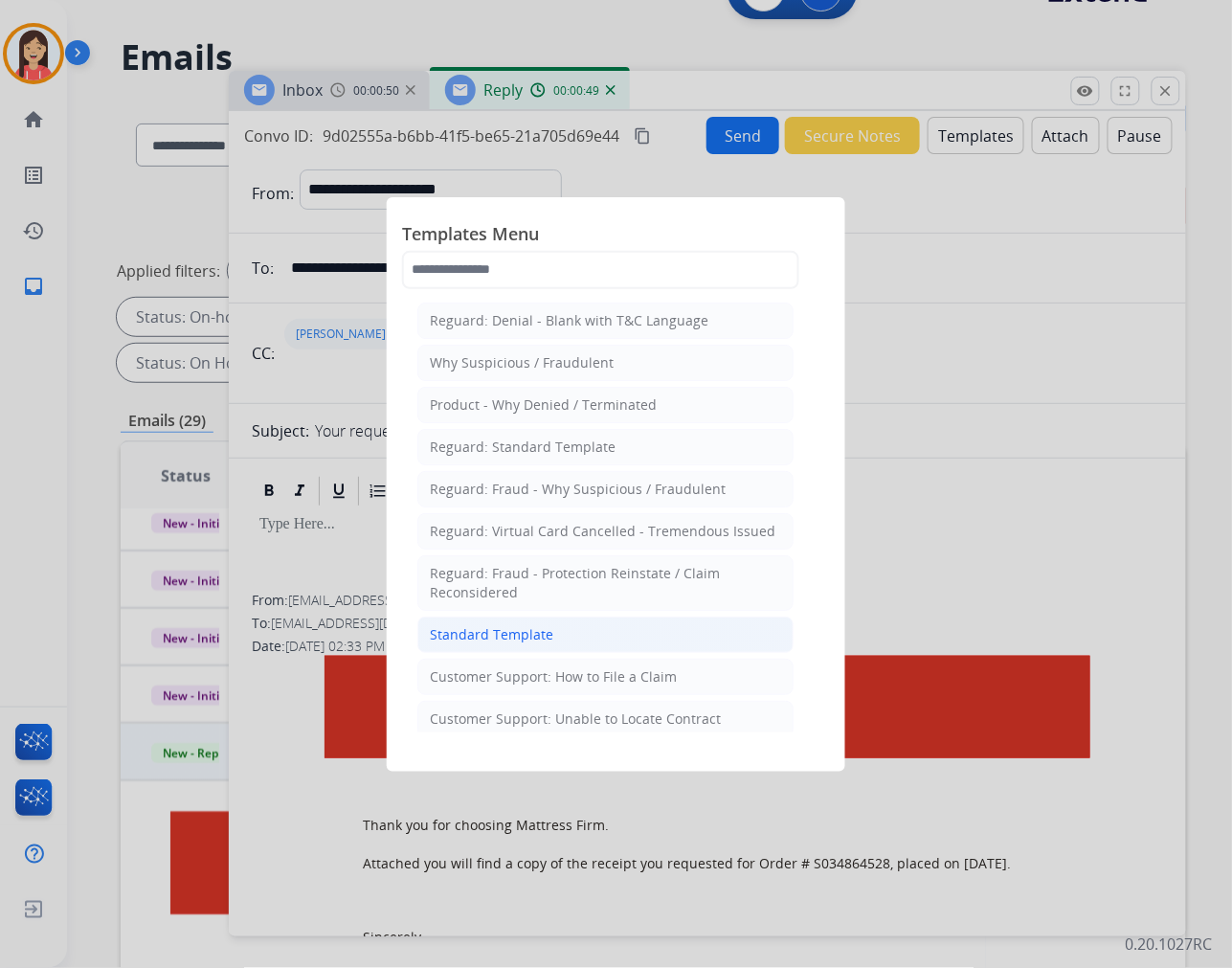
click at [531, 649] on li "Standard Template" at bounding box center [606, 635] width 376 height 37
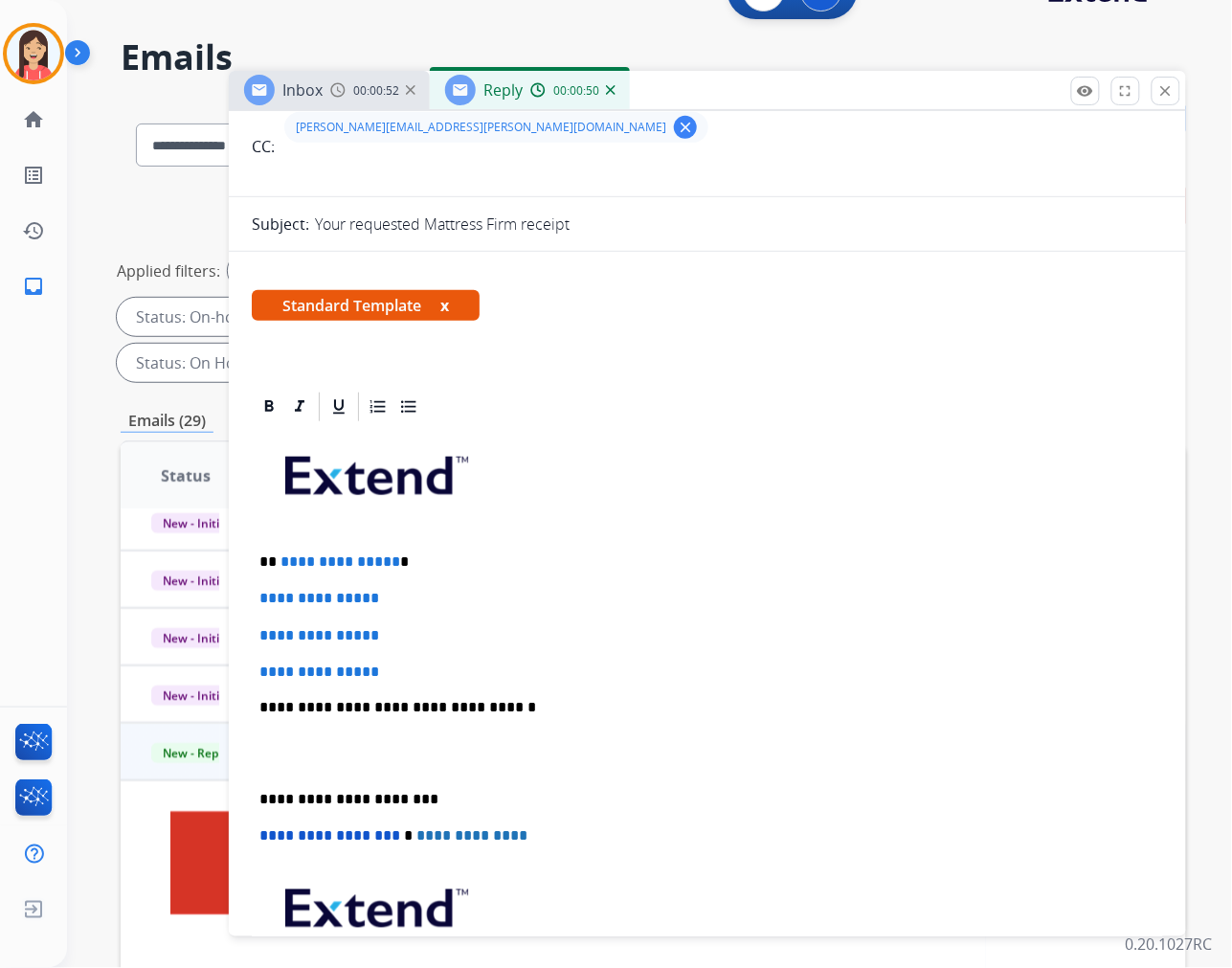
scroll to position [212, 0]
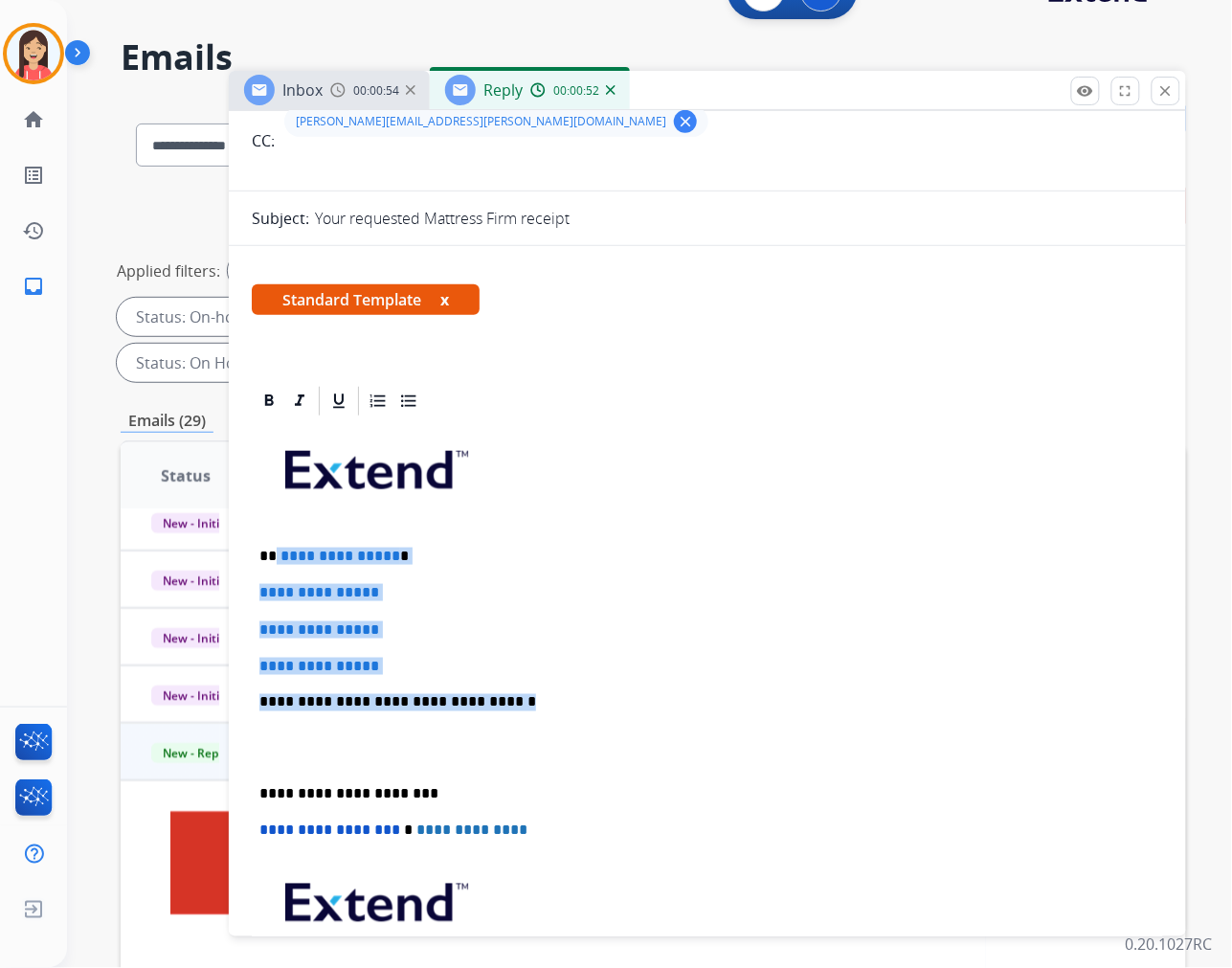
drag, startPoint x: 274, startPoint y: 552, endPoint x: 517, endPoint y: 701, distance: 285.0
click at [517, 701] on div "**********" at bounding box center [707, 748] width 912 height 659
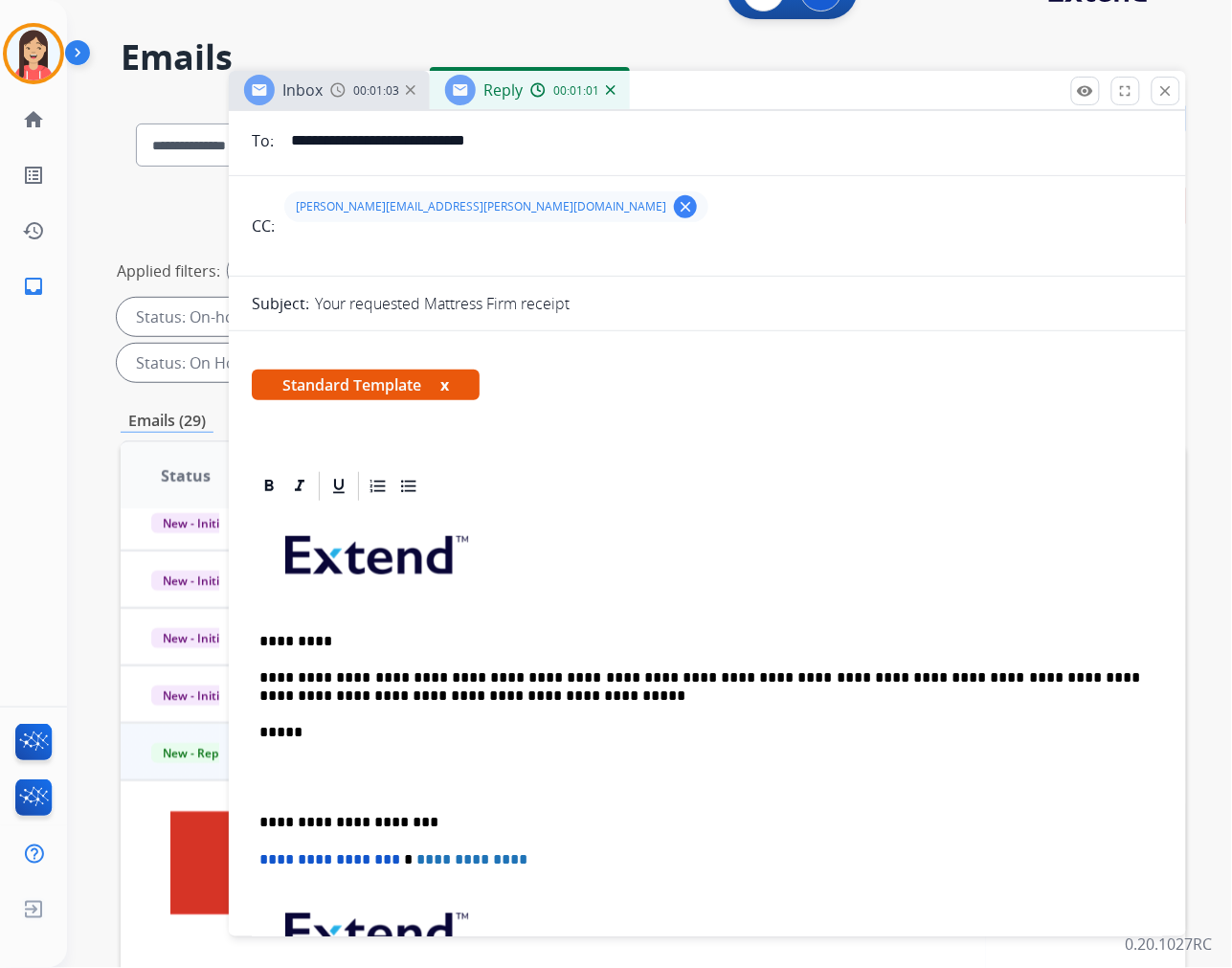
scroll to position [0, 0]
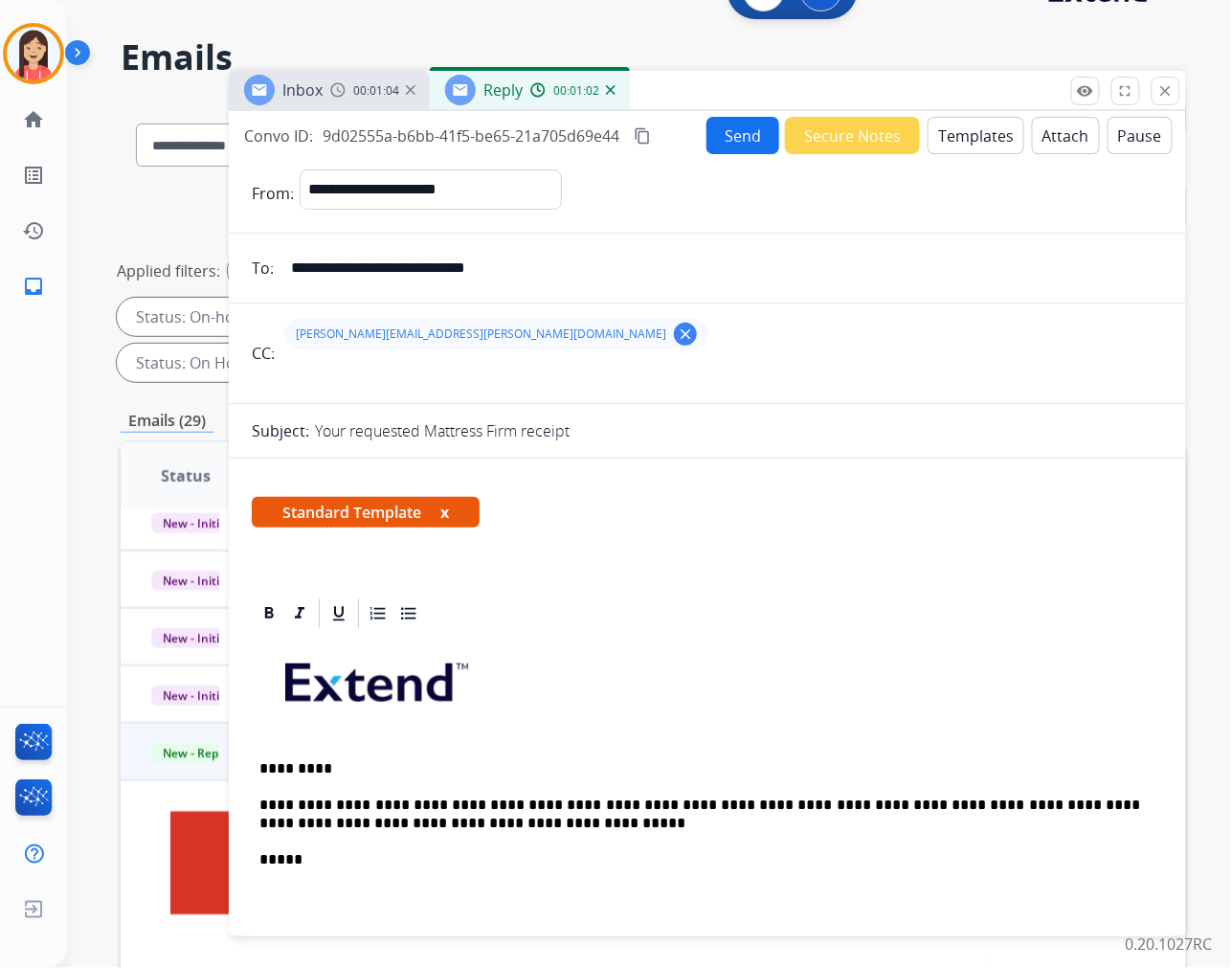
click at [712, 150] on button "Send" at bounding box center [742, 135] width 72 height 38
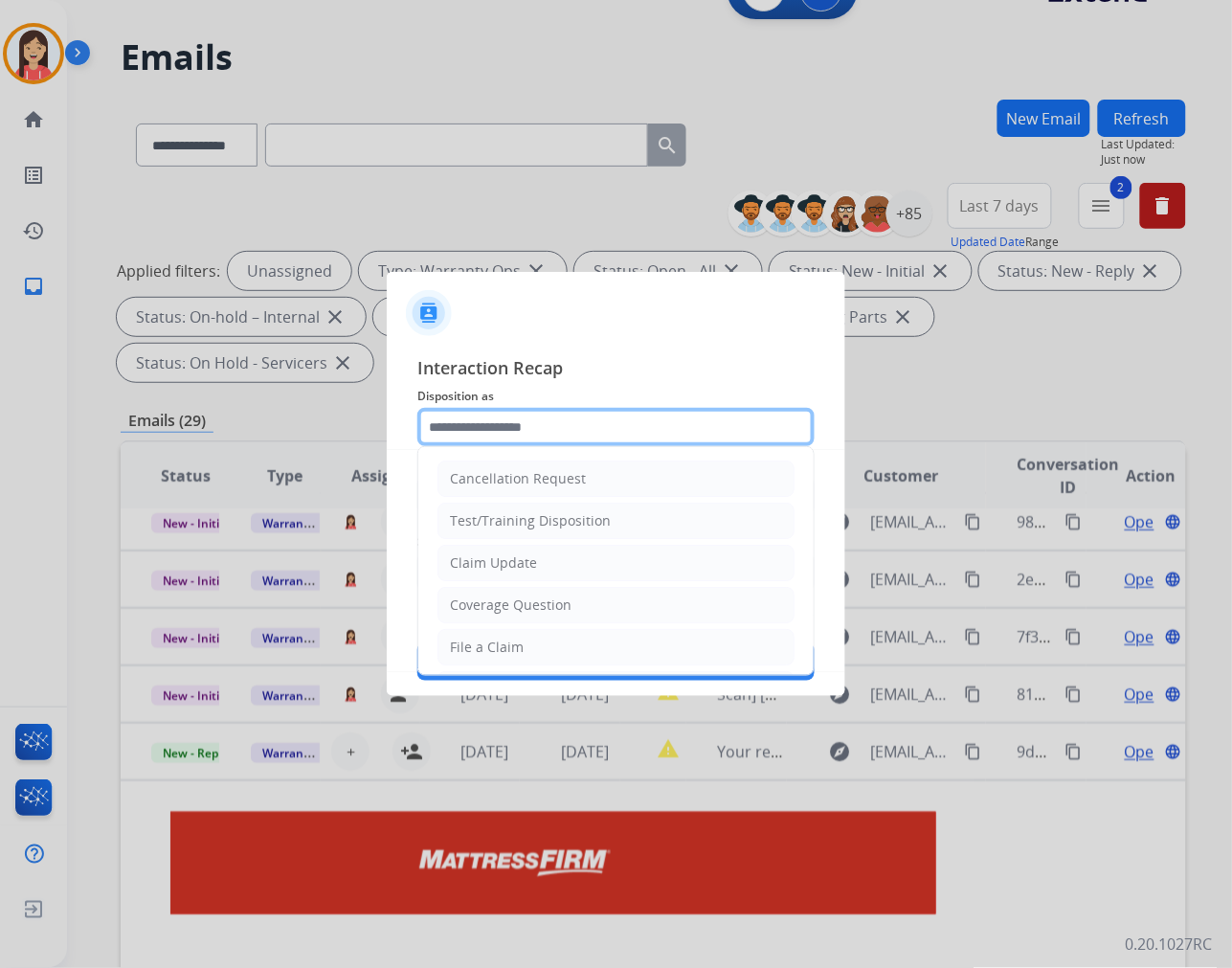
click at [579, 440] on input "text" at bounding box center [616, 428] width 397 height 39
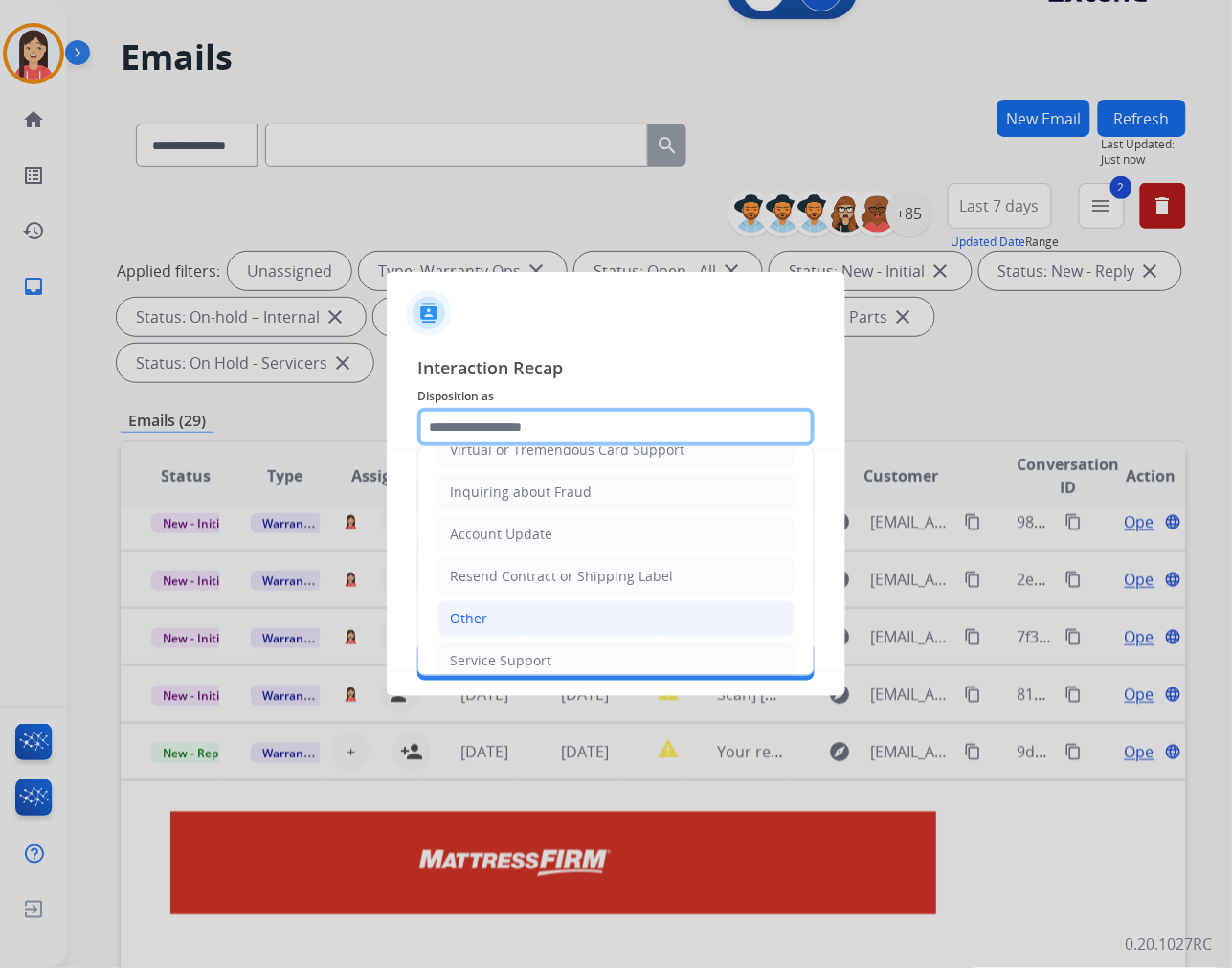
scroll to position [300, 0]
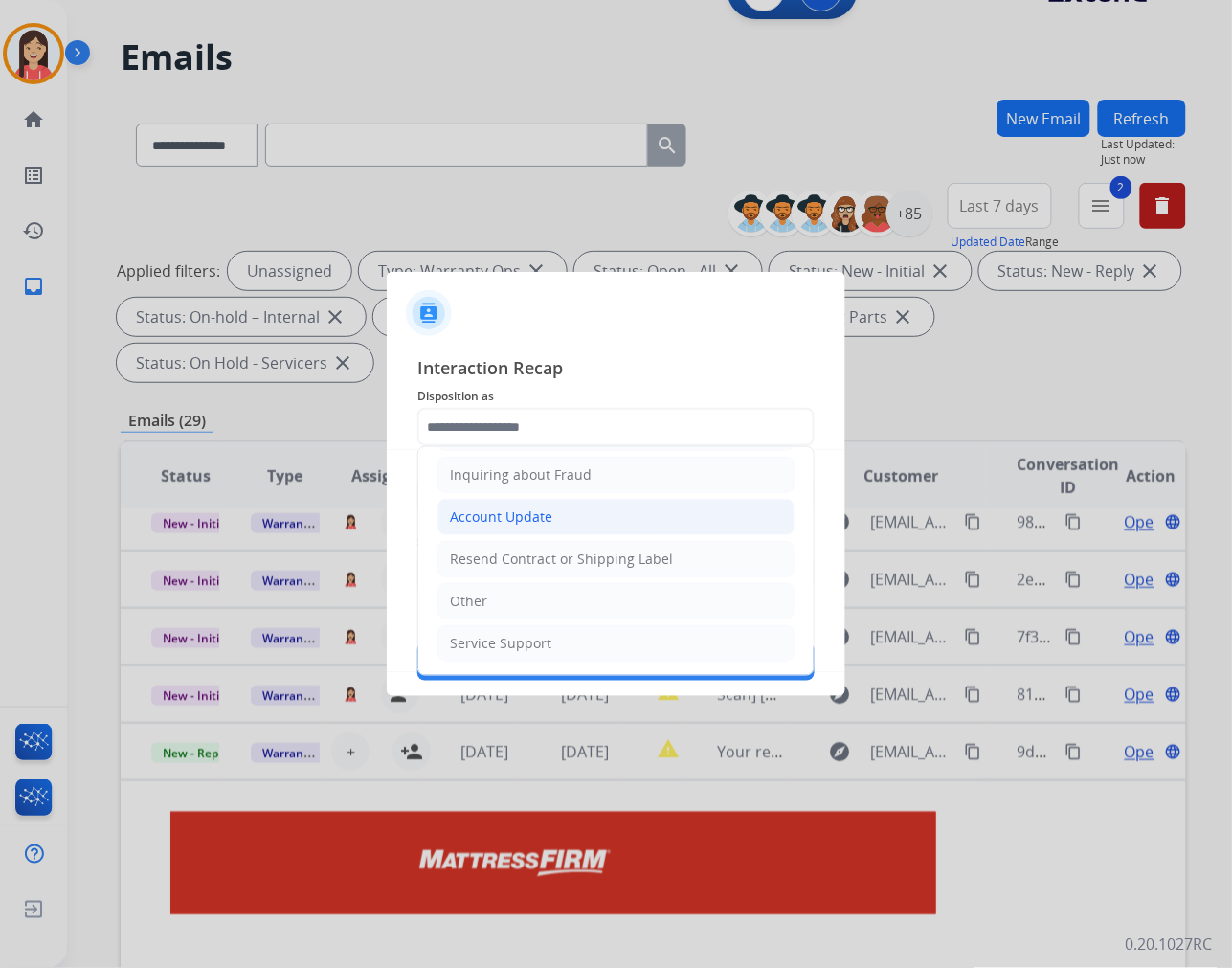
click at [524, 504] on li "Account Update" at bounding box center [616, 517] width 357 height 37
type input "**********"
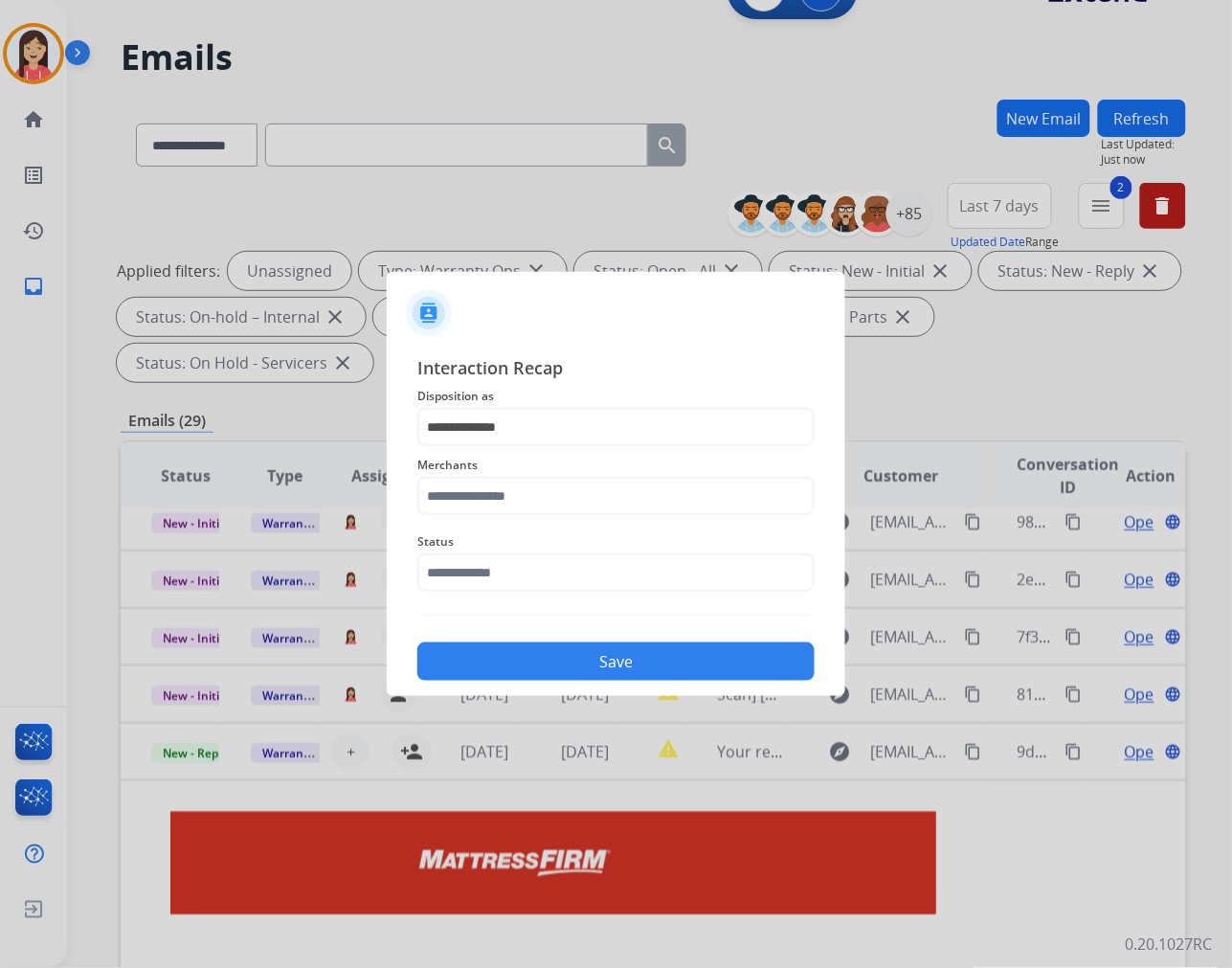
click at [507, 520] on div "Merchants" at bounding box center [616, 484] width 397 height 76
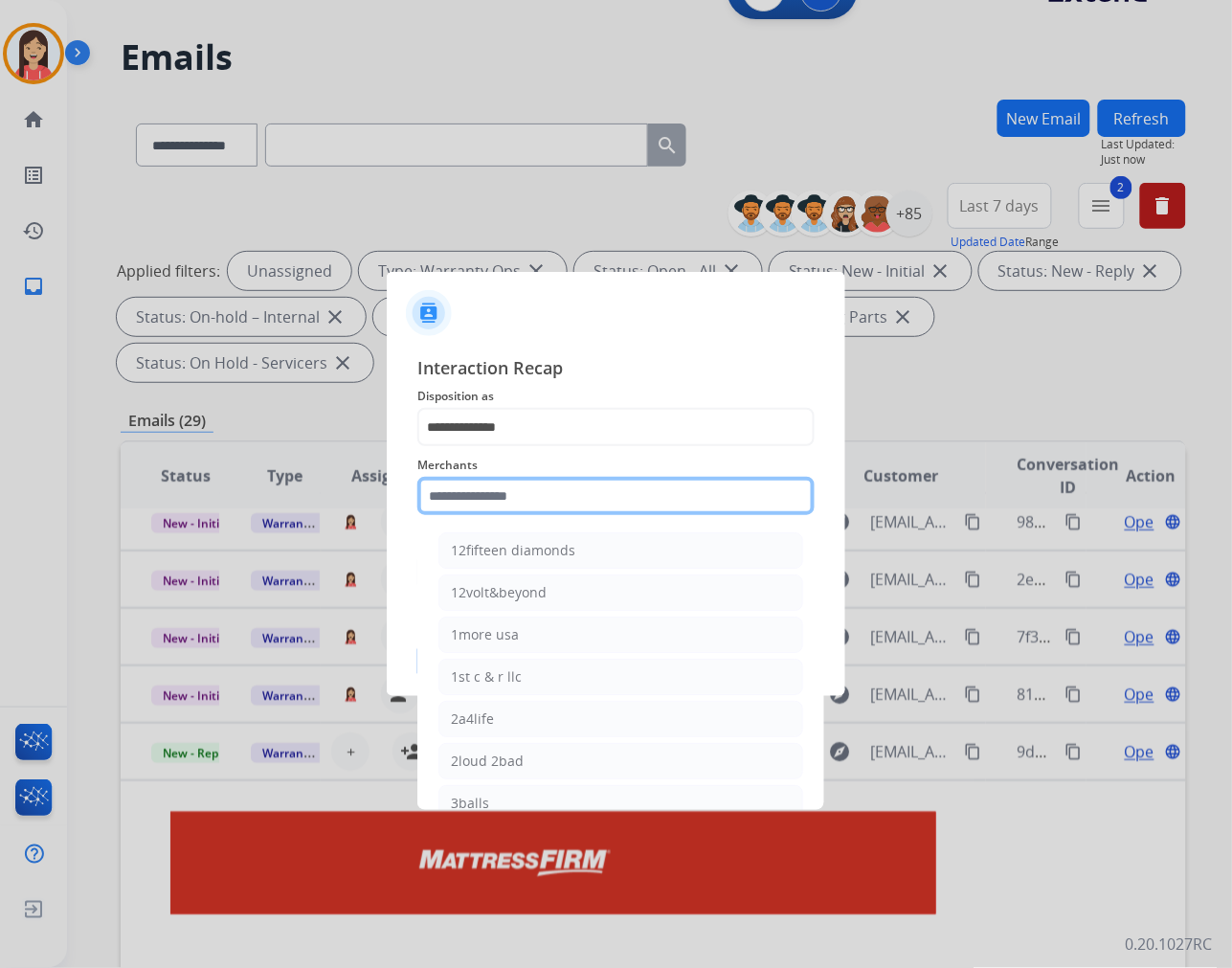
click at [524, 505] on input "text" at bounding box center [616, 496] width 397 height 39
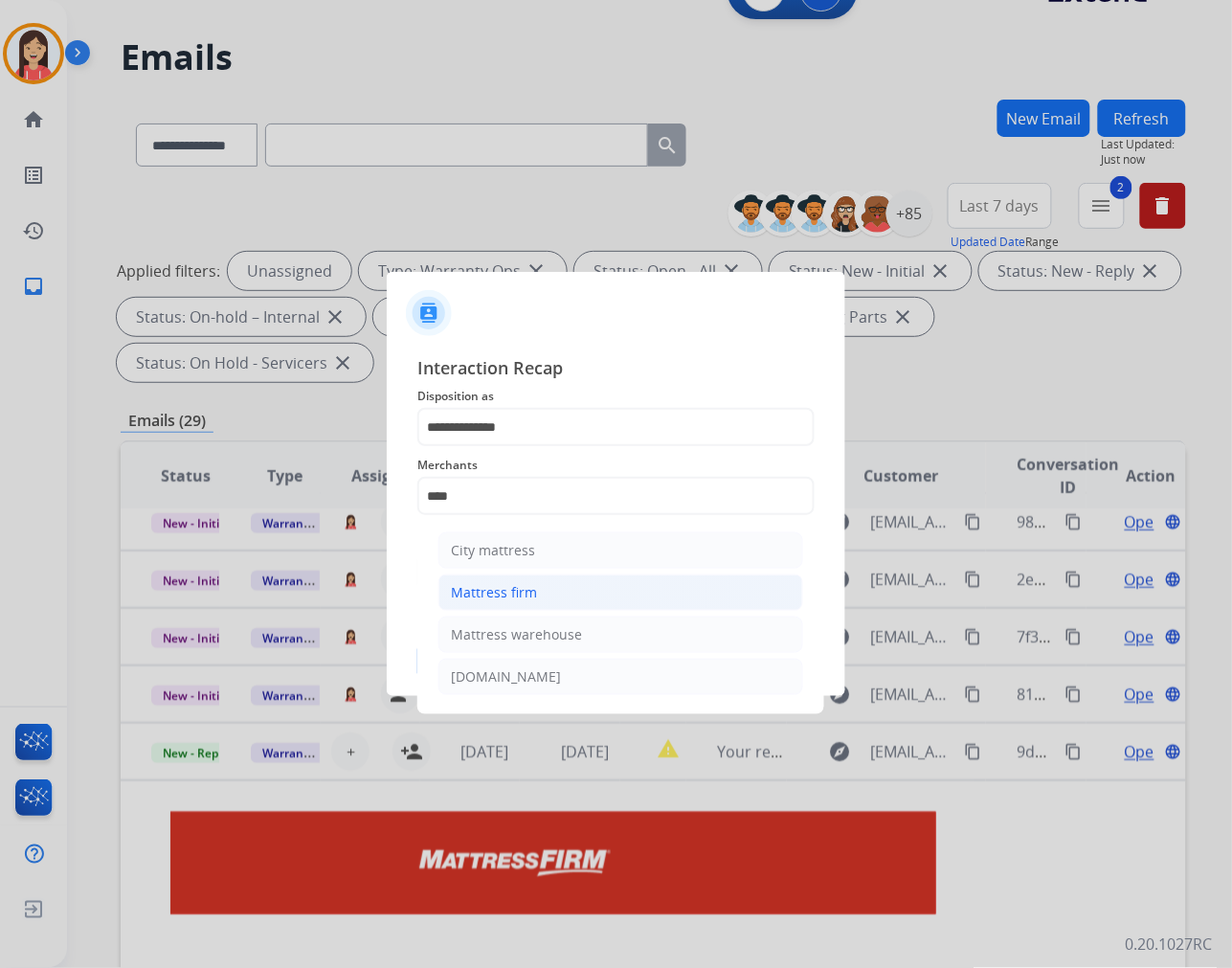
click at [500, 600] on div "Mattress firm" at bounding box center [493, 593] width 86 height 19
type input "**********"
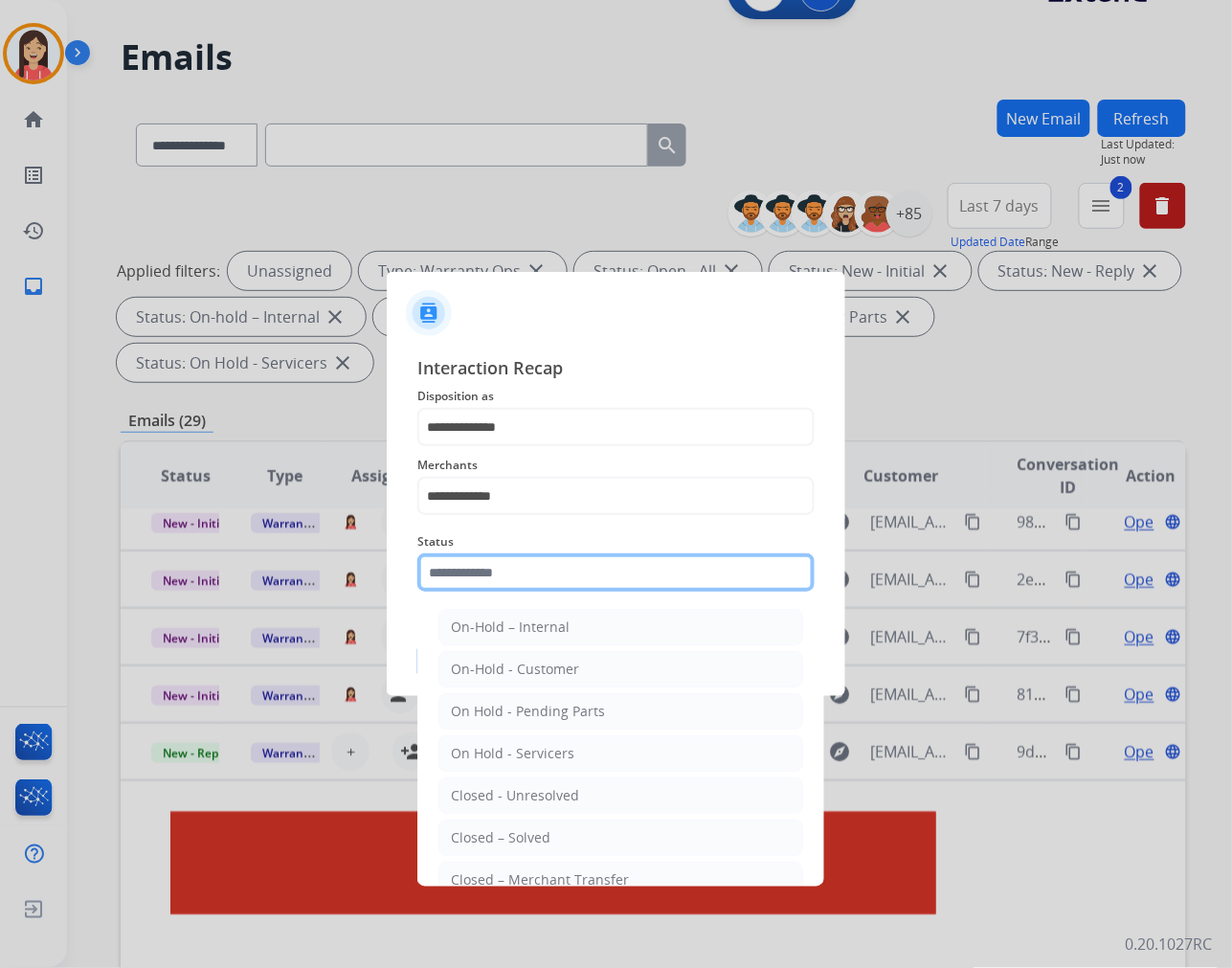
click at [503, 577] on input "text" at bounding box center [616, 572] width 397 height 39
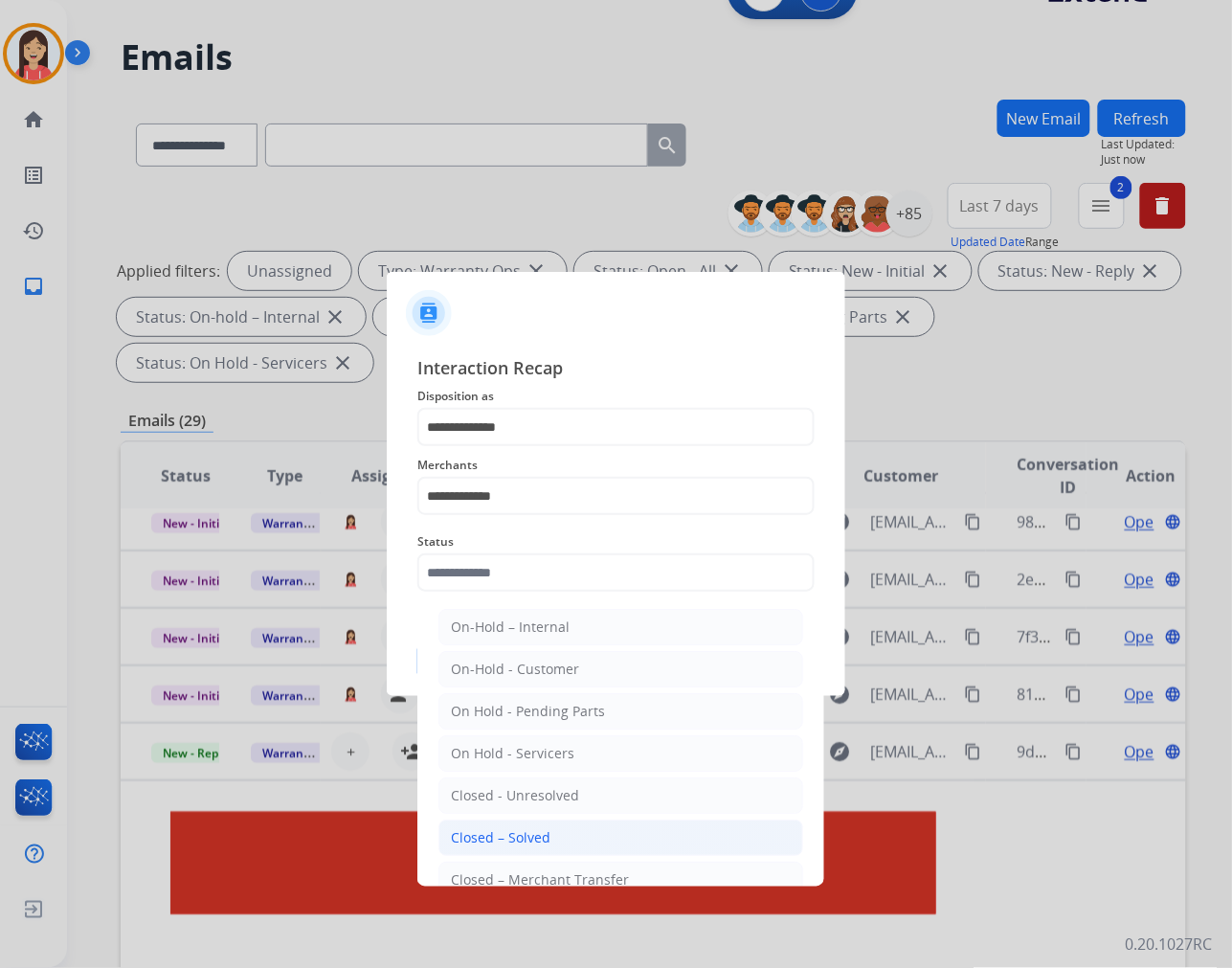
click at [520, 843] on div "Closed – Solved" at bounding box center [500, 838] width 99 height 19
type input "**********"
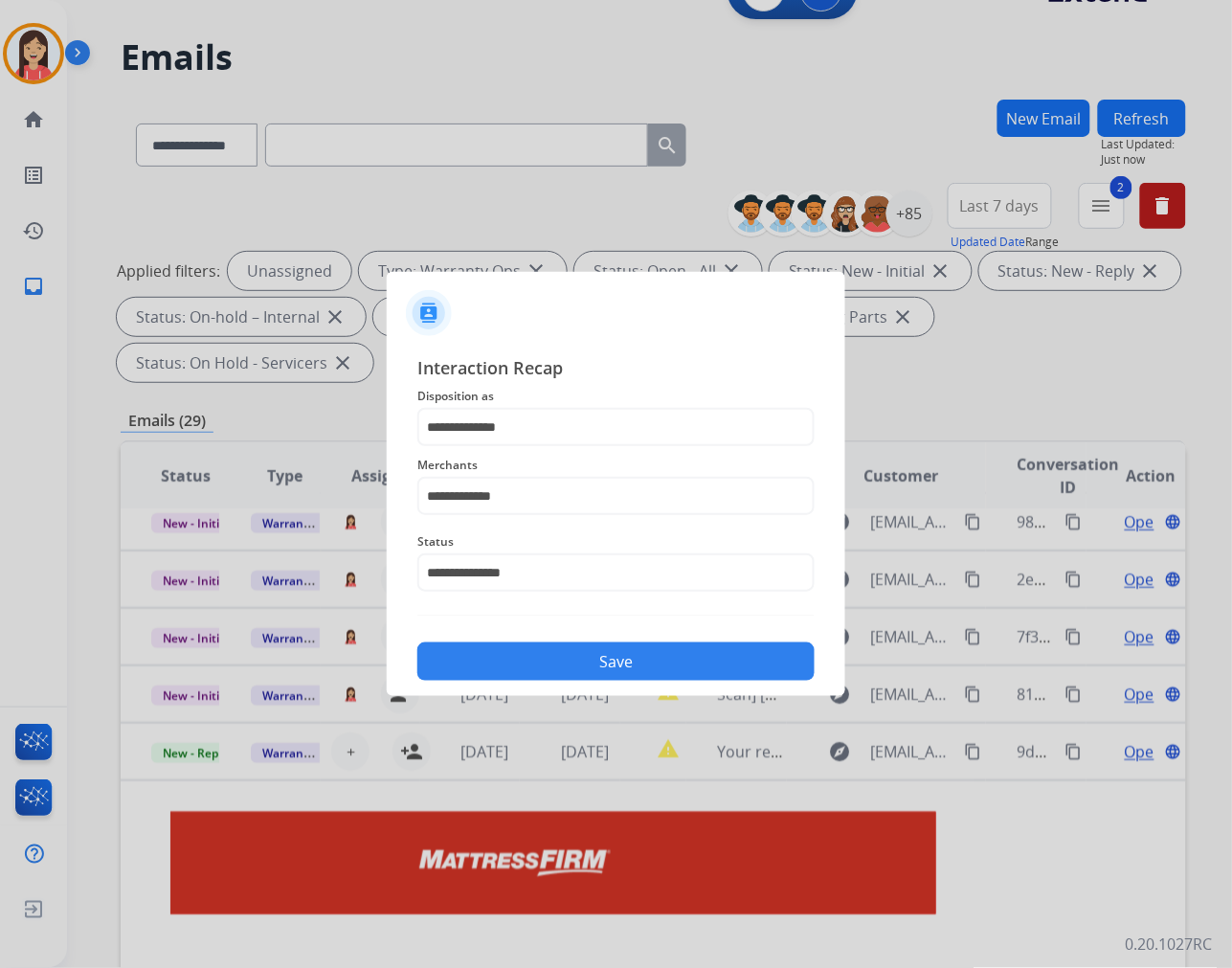
click at [609, 667] on button "Save" at bounding box center [616, 662] width 397 height 39
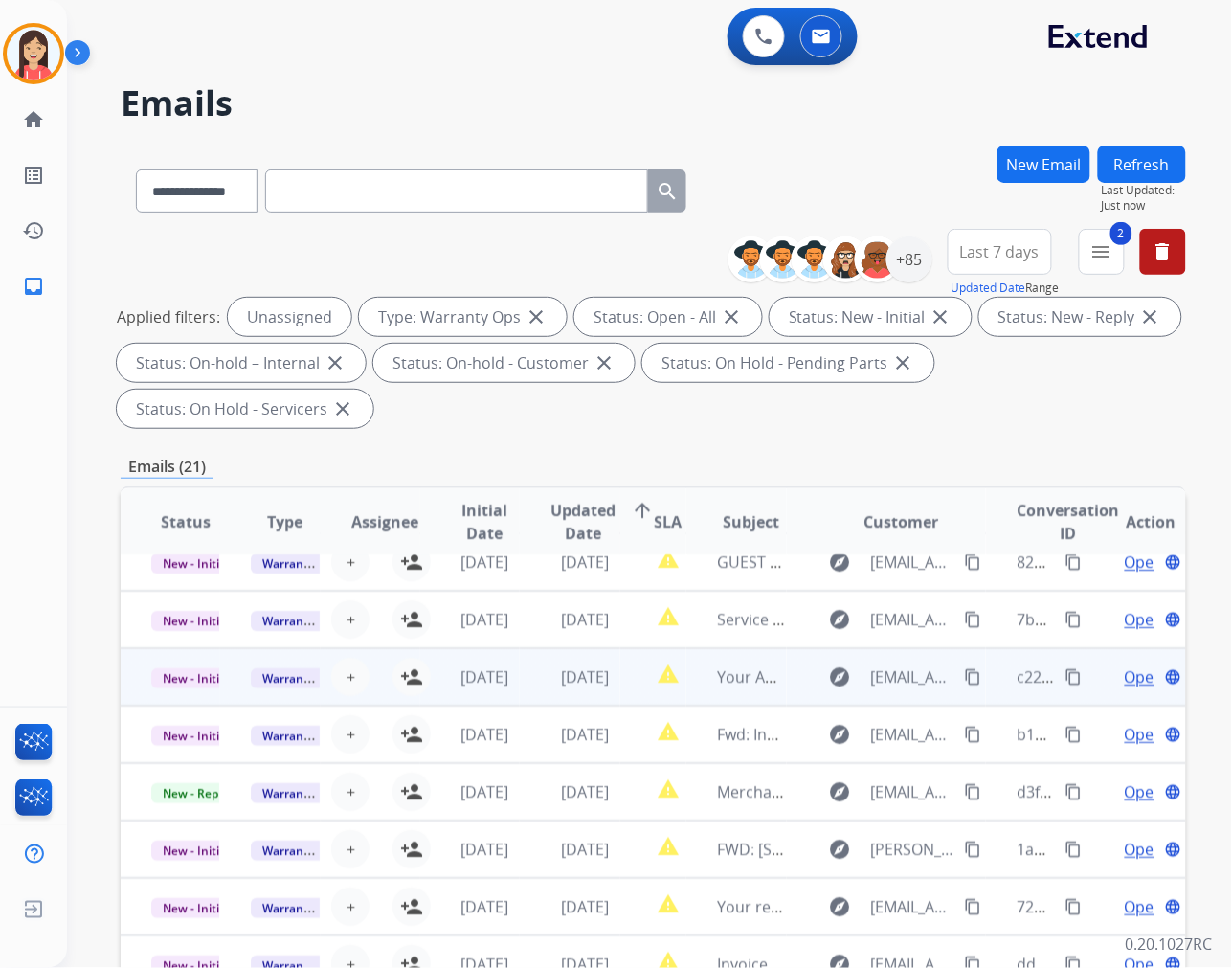
scroll to position [0, 0]
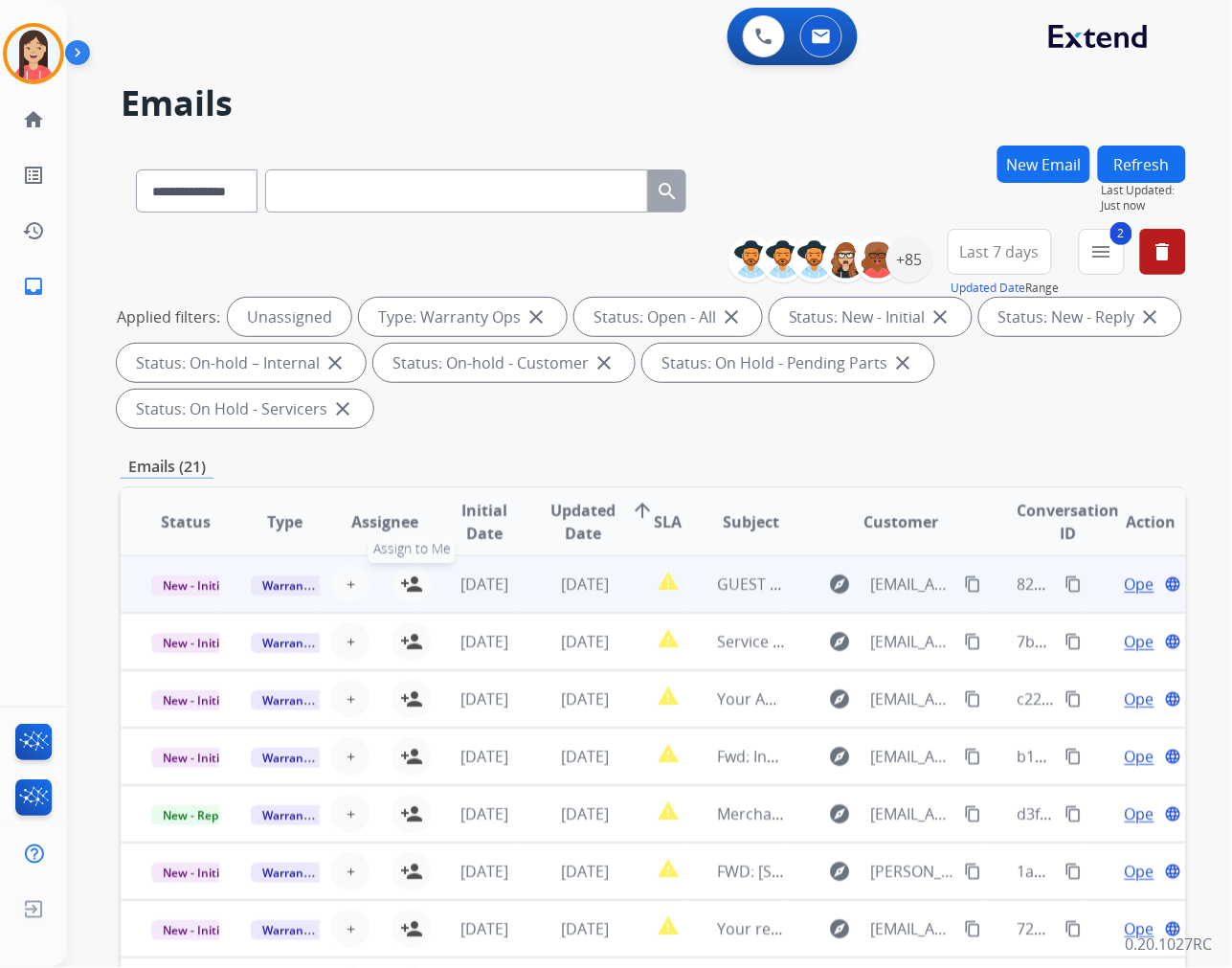
click at [414, 582] on mat-icon "person_add" at bounding box center [412, 584] width 23 height 23
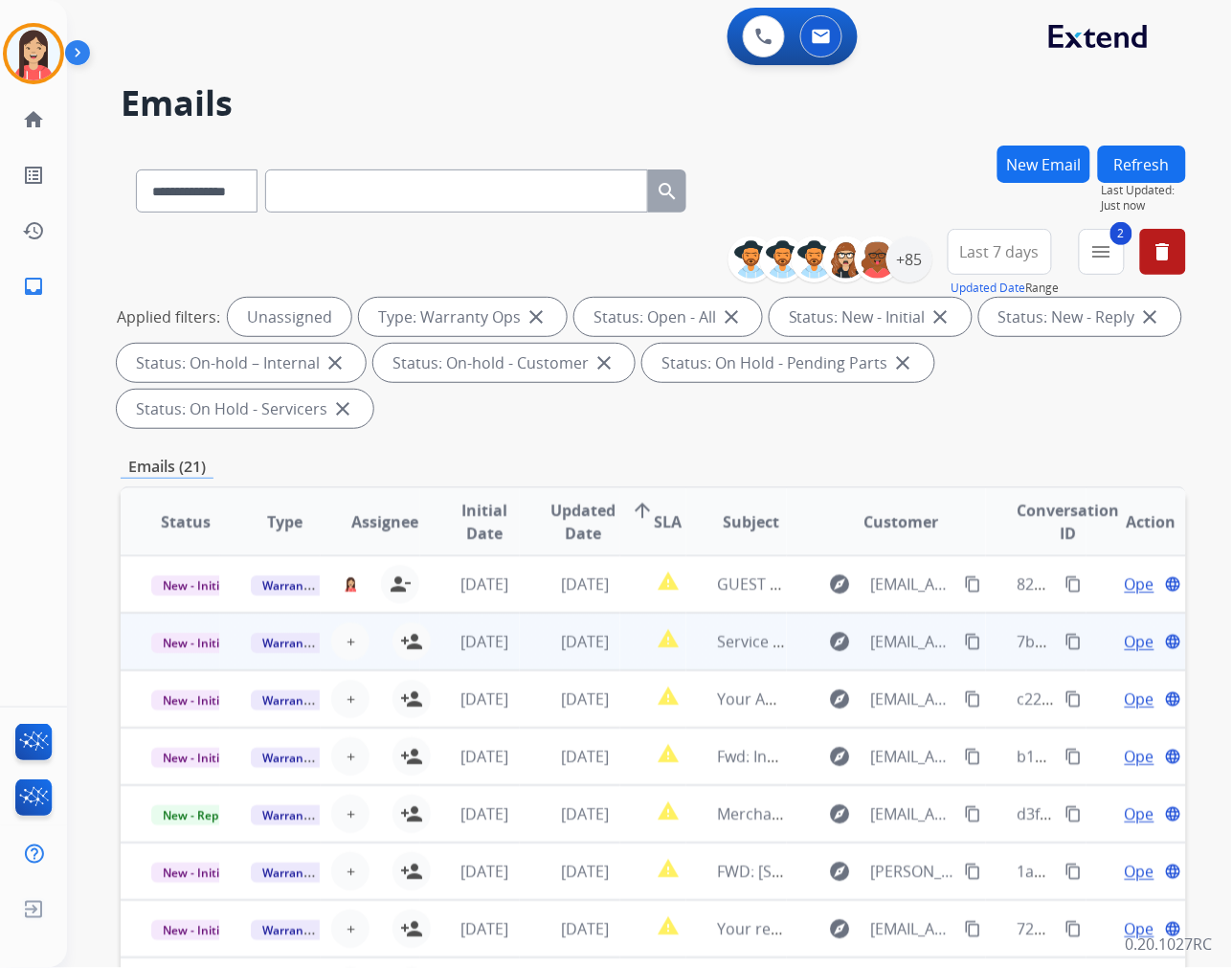
click at [422, 640] on td "[DATE]" at bounding box center [470, 642] width 99 height 58
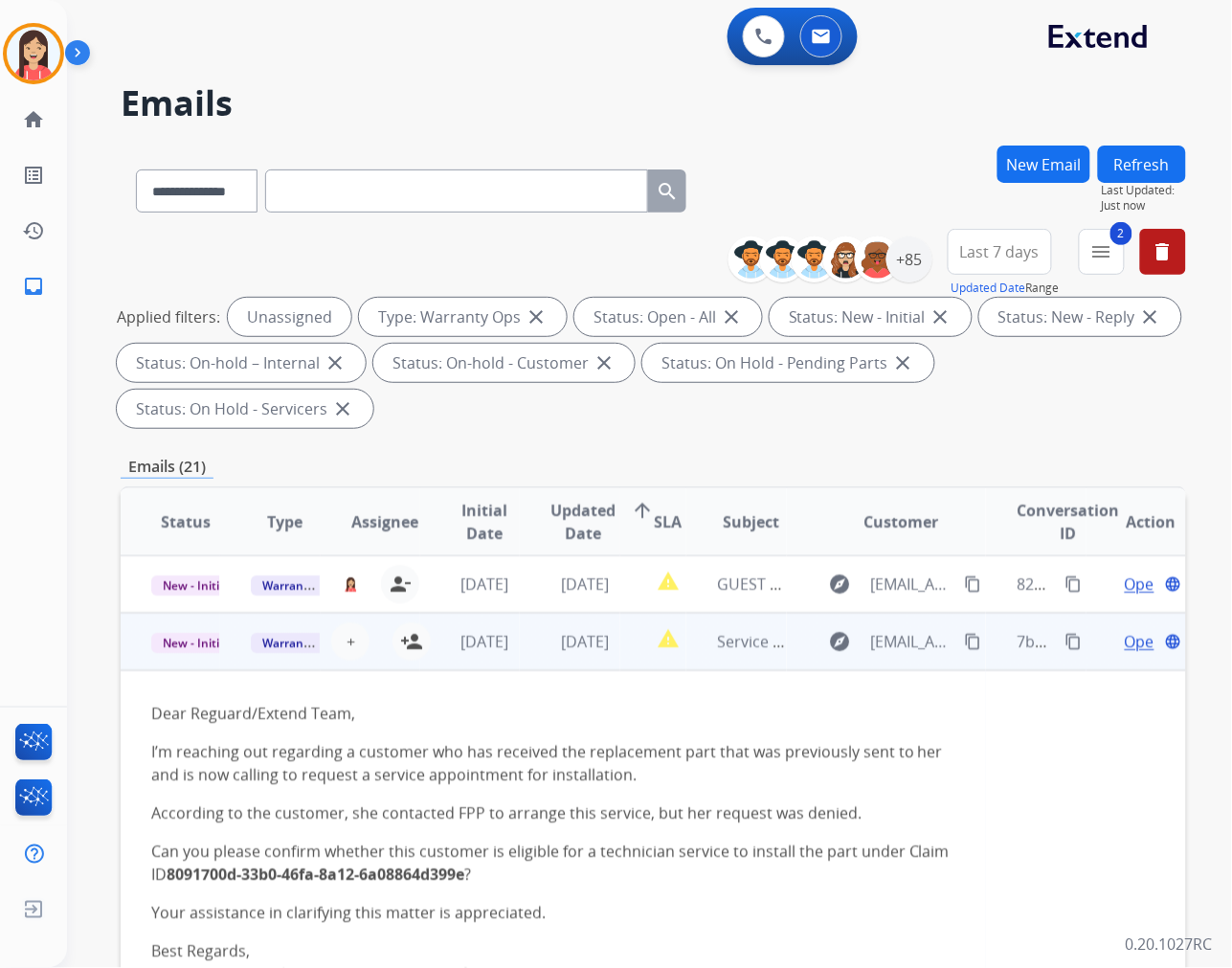
scroll to position [58, 0]
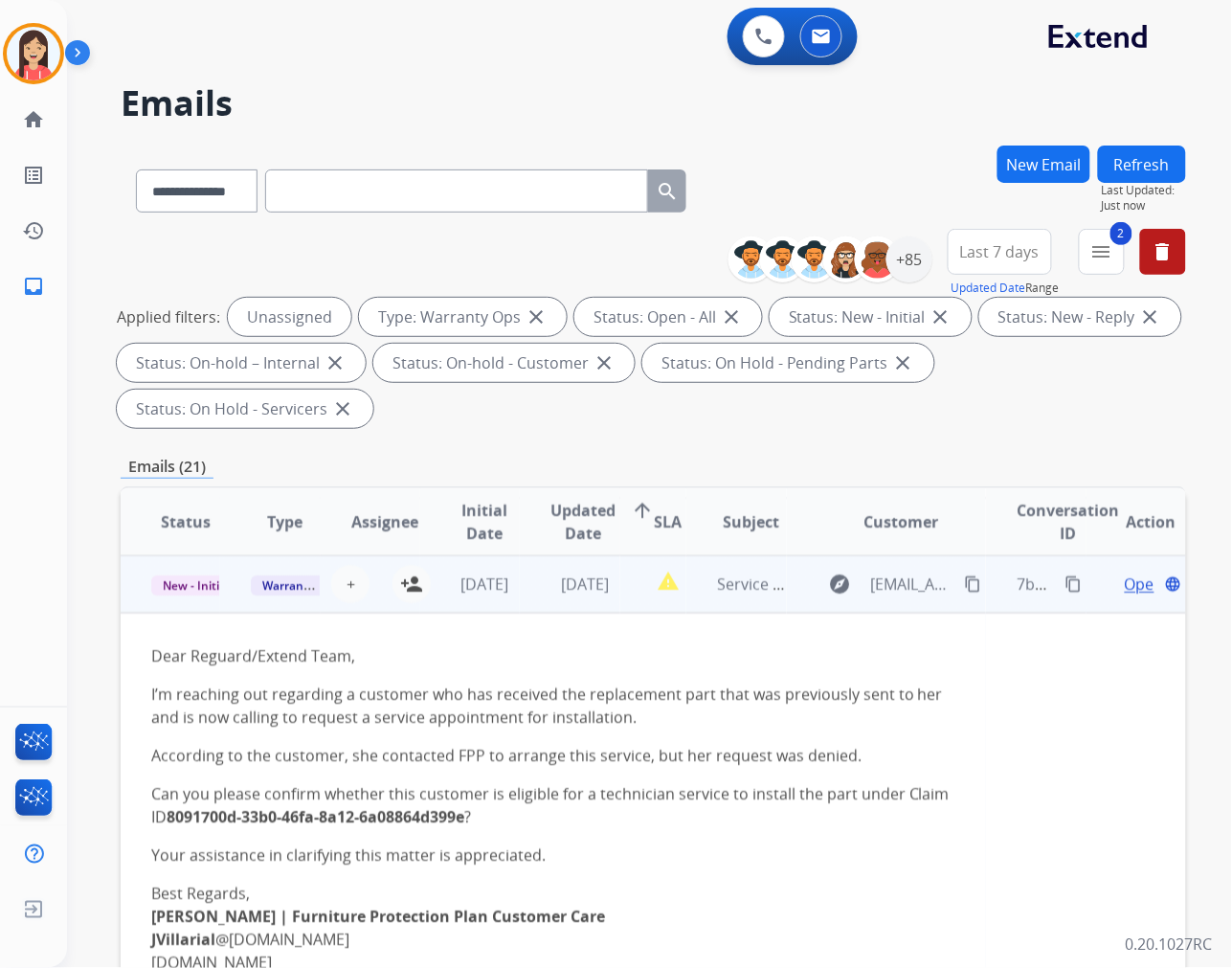
click at [433, 603] on td "[DATE]" at bounding box center [470, 584] width 99 height 58
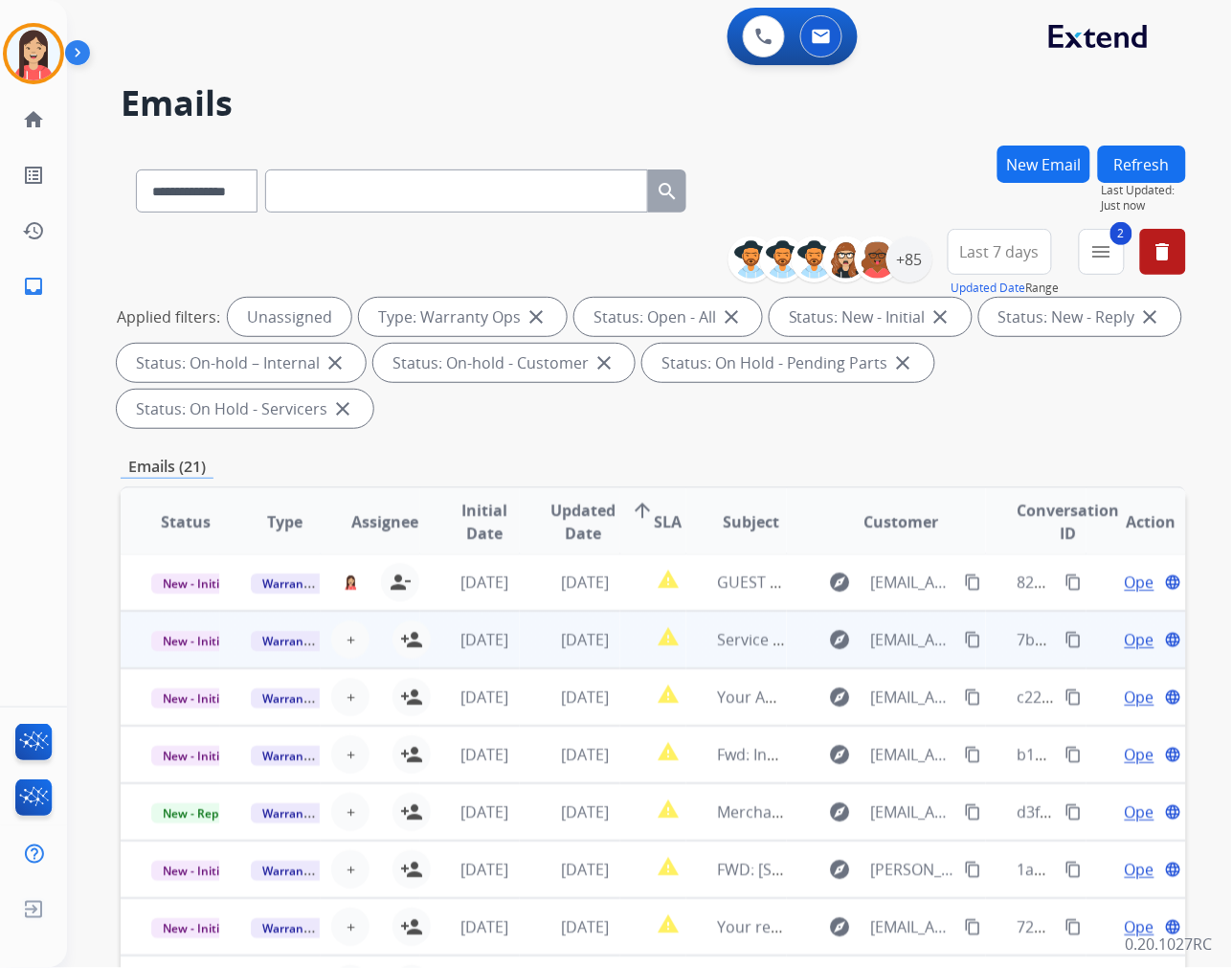
scroll to position [1, 0]
click at [414, 638] on mat-icon "person_add" at bounding box center [412, 641] width 23 height 23
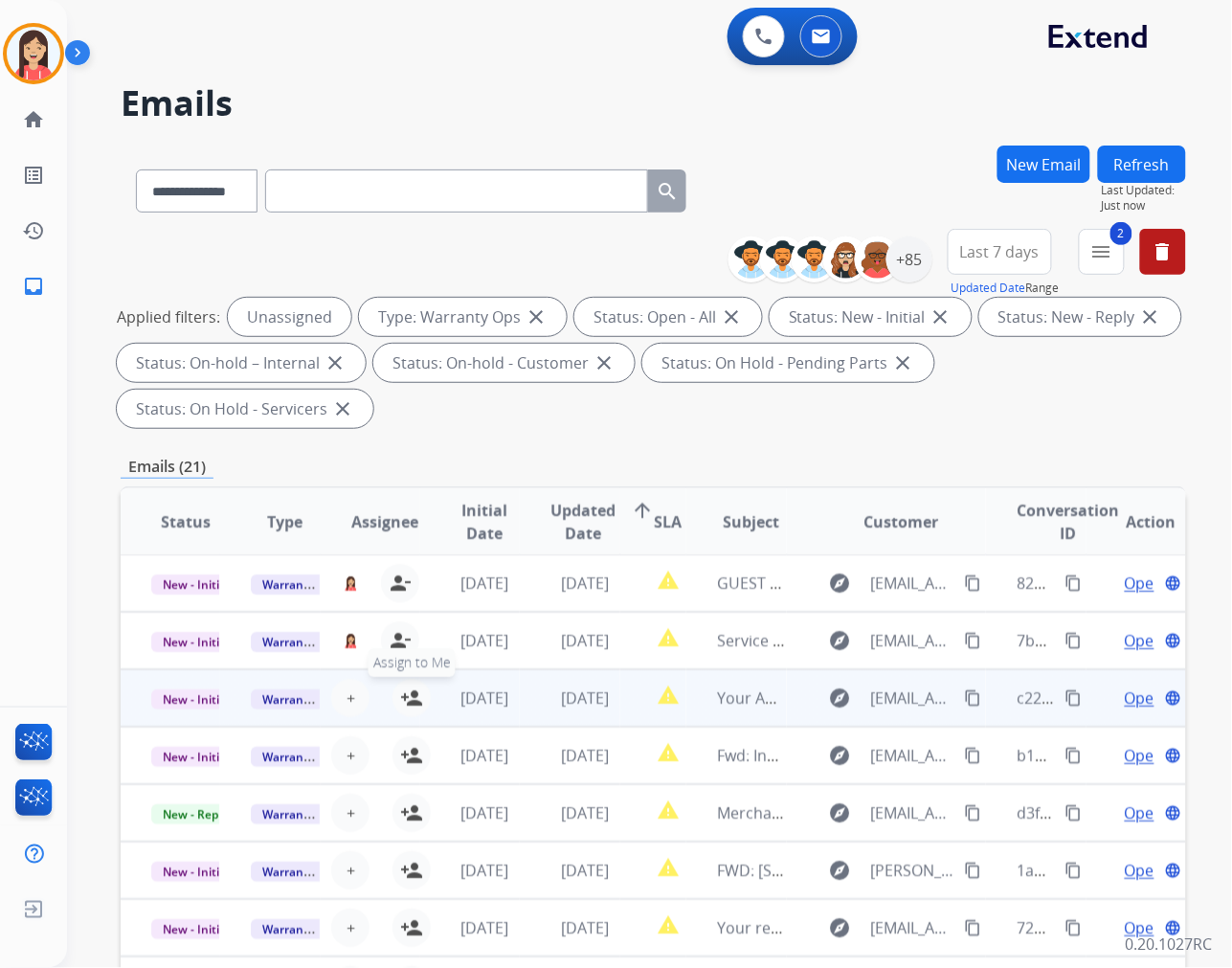
click at [409, 696] on mat-icon "person_add" at bounding box center [412, 698] width 23 height 23
click at [403, 703] on mat-icon "person_remove" at bounding box center [400, 698] width 23 height 23
click at [690, 715] on td "Your Adorama Invoice # 36438115" at bounding box center [735, 699] width 99 height 58
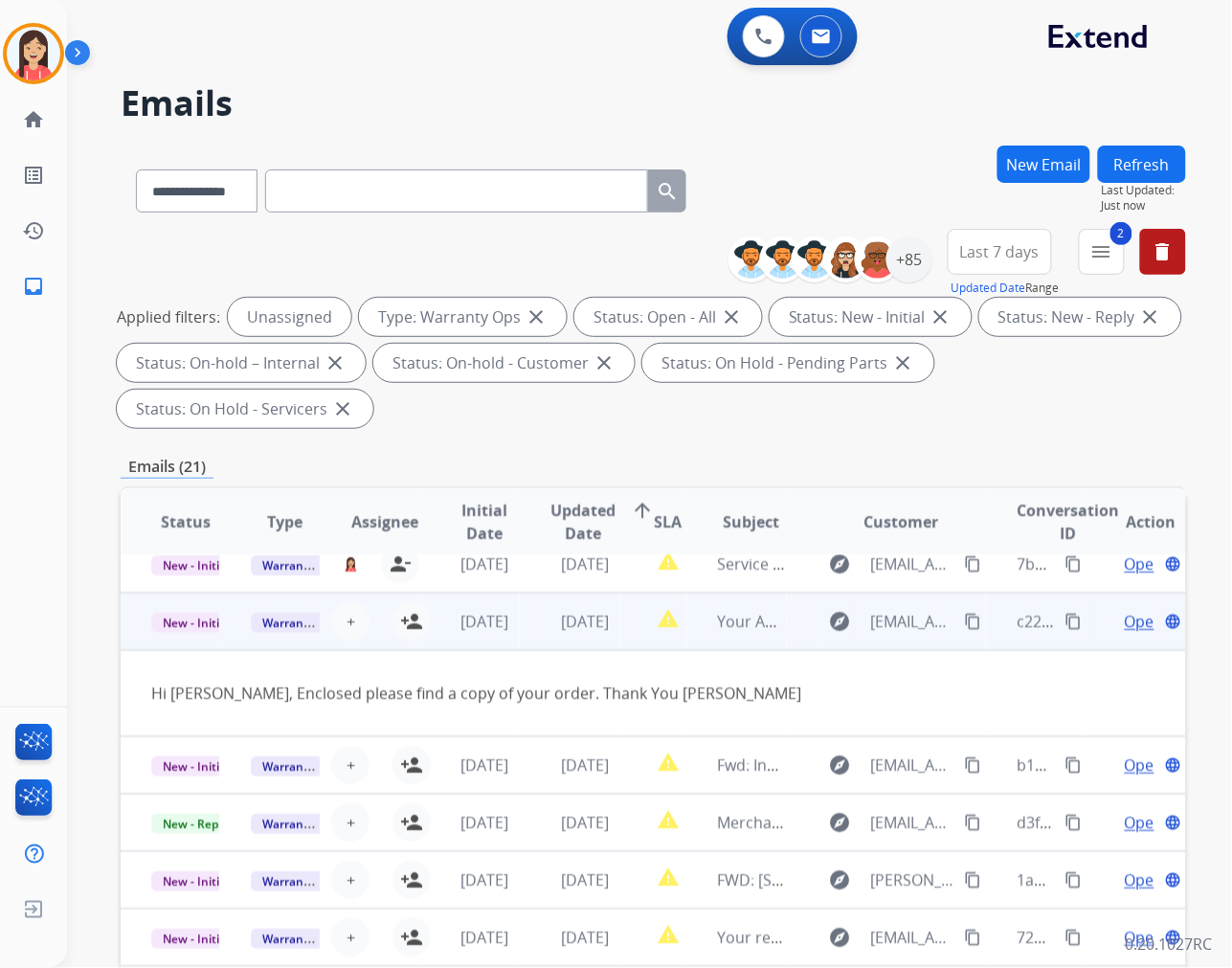
scroll to position [86, 0]
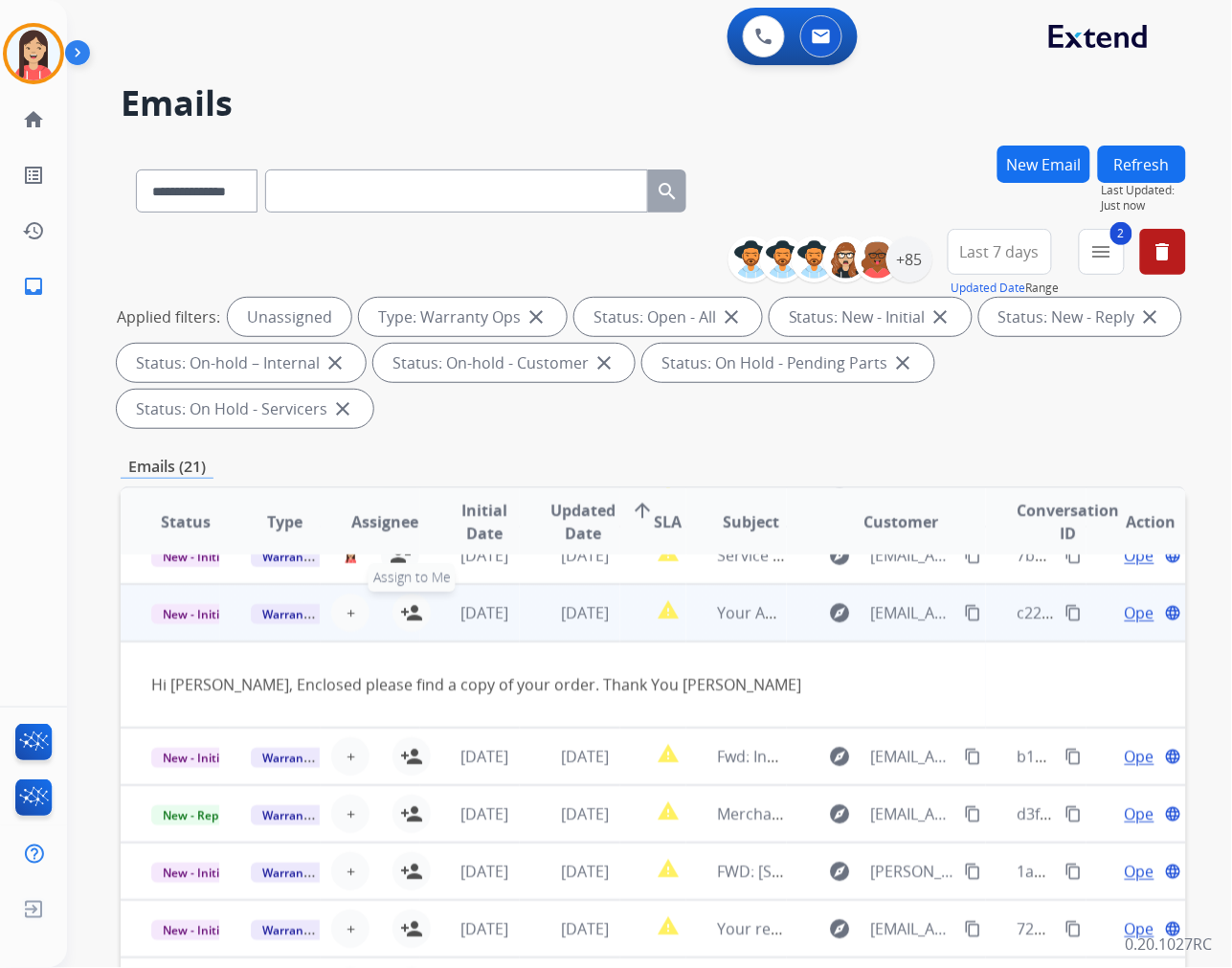
click at [404, 608] on mat-icon "person_add" at bounding box center [412, 613] width 23 height 23
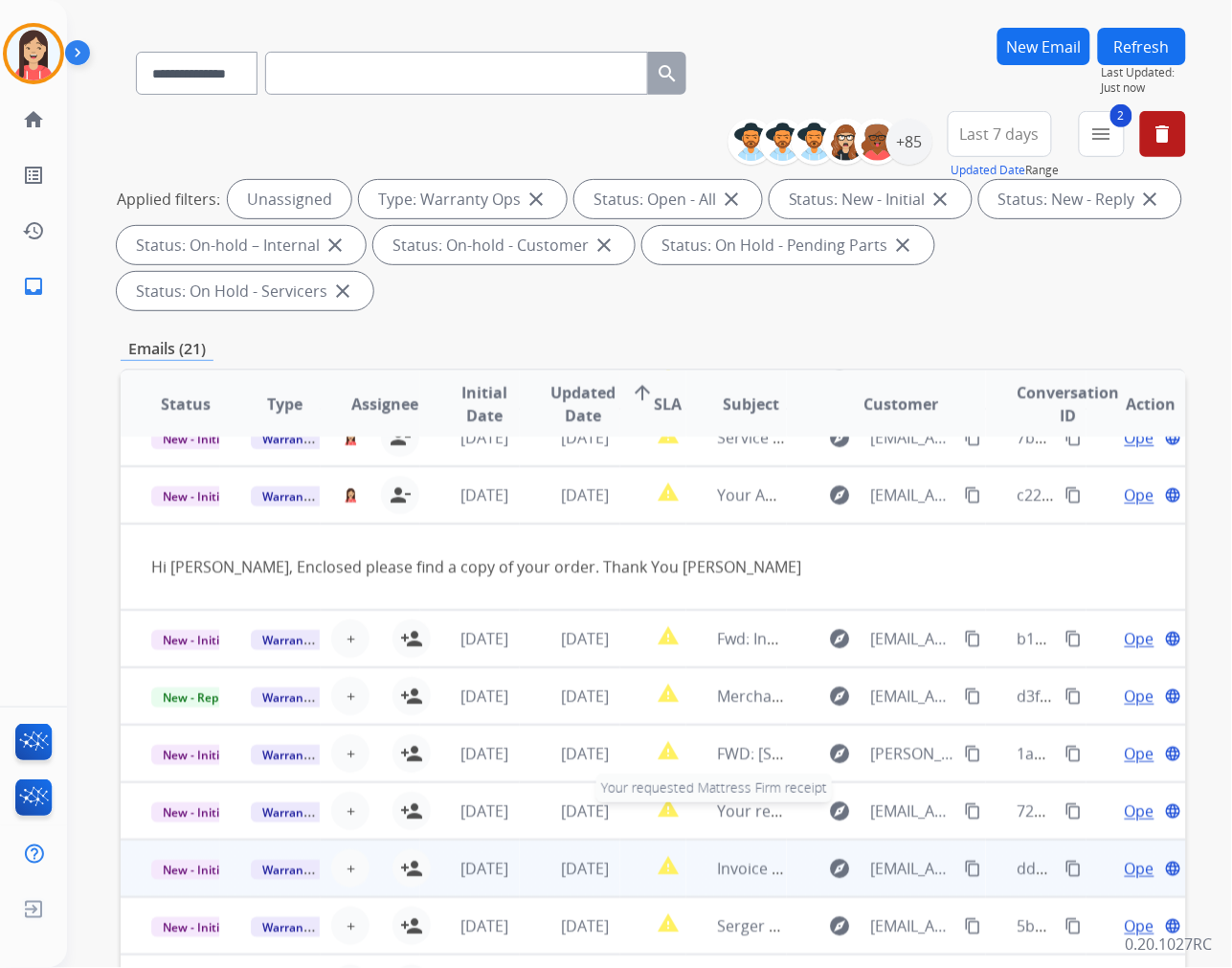
scroll to position [260, 0]
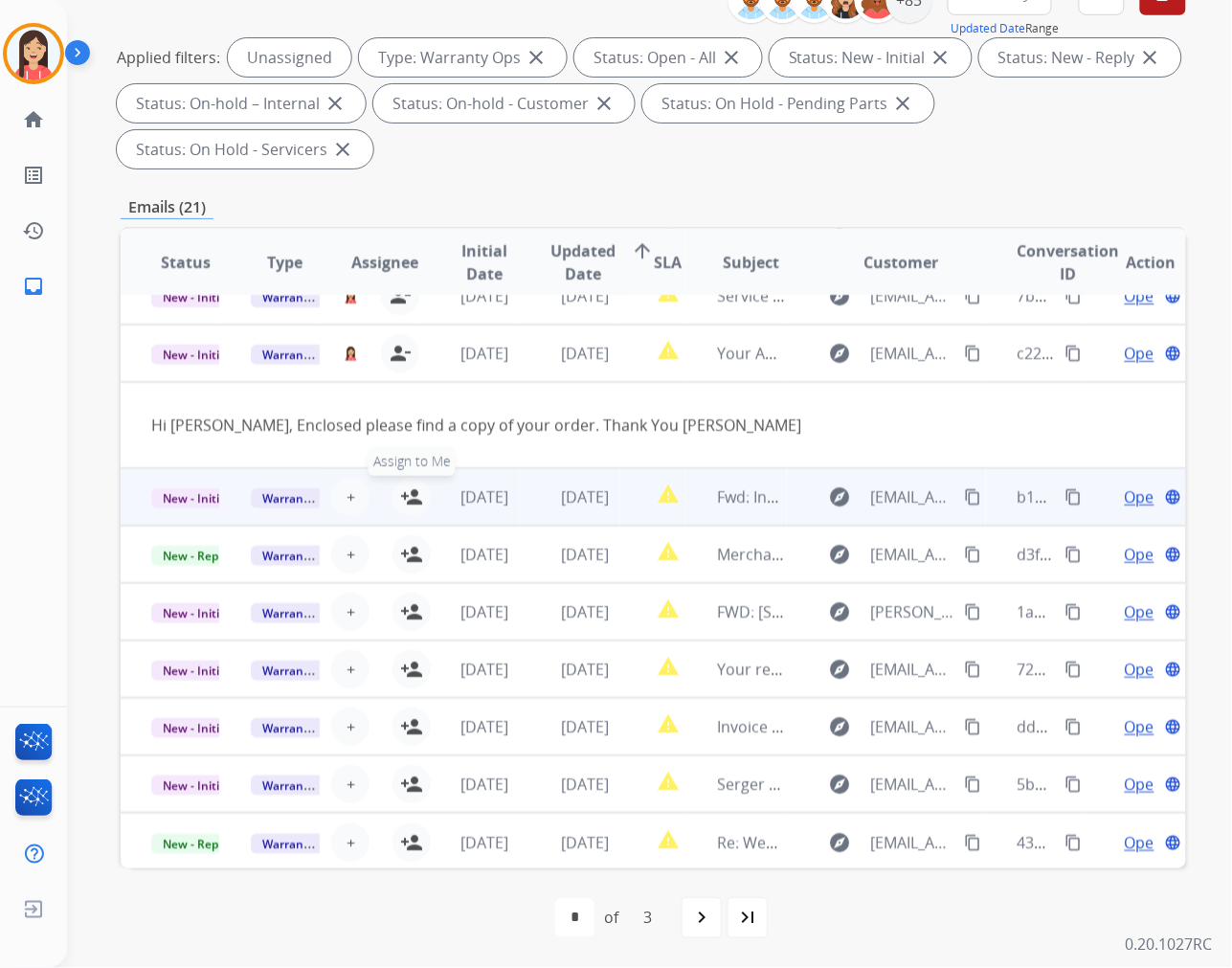
click at [405, 494] on mat-icon "person_add" at bounding box center [412, 497] width 23 height 23
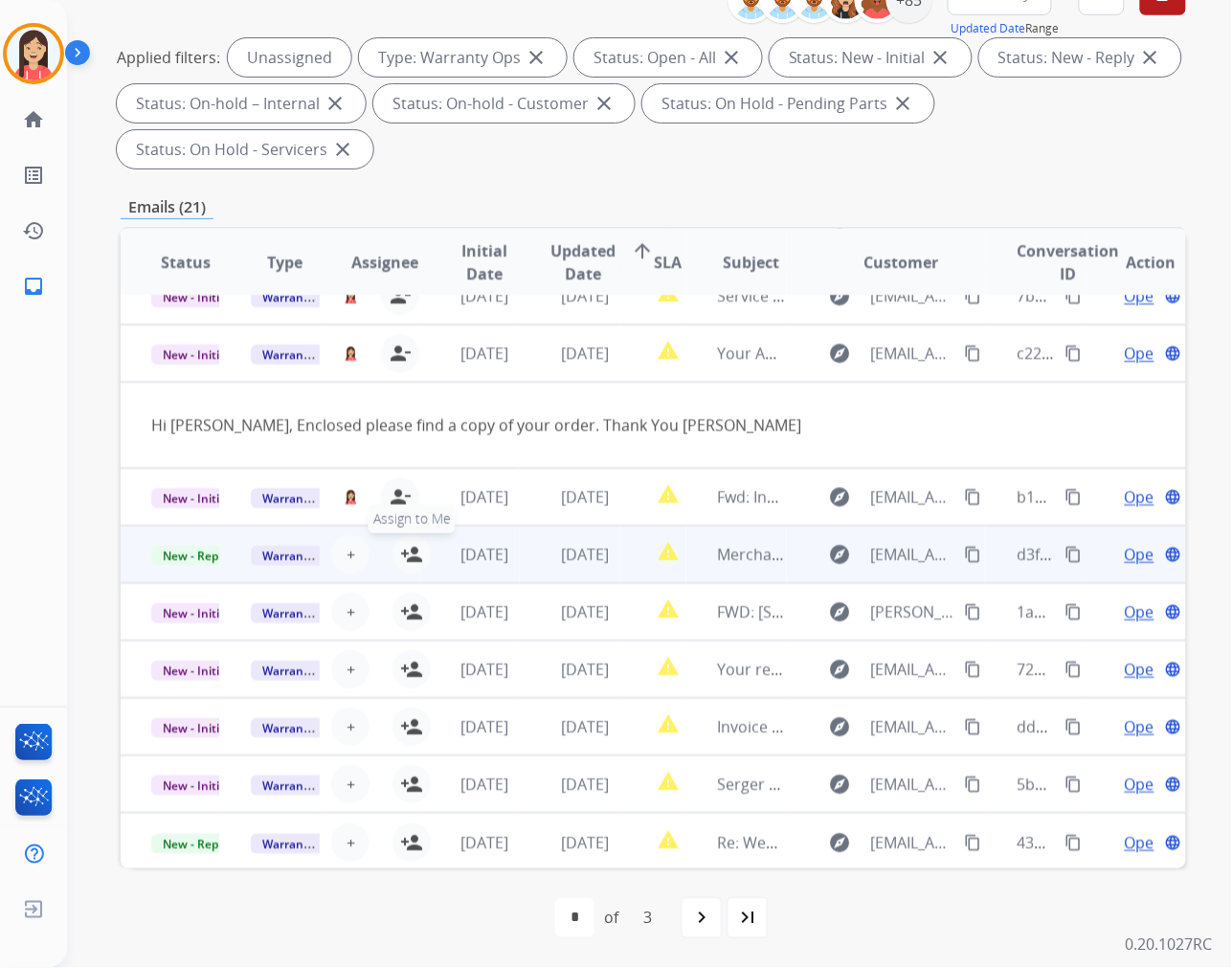
click at [409, 551] on mat-icon "person_add" at bounding box center [412, 555] width 23 height 23
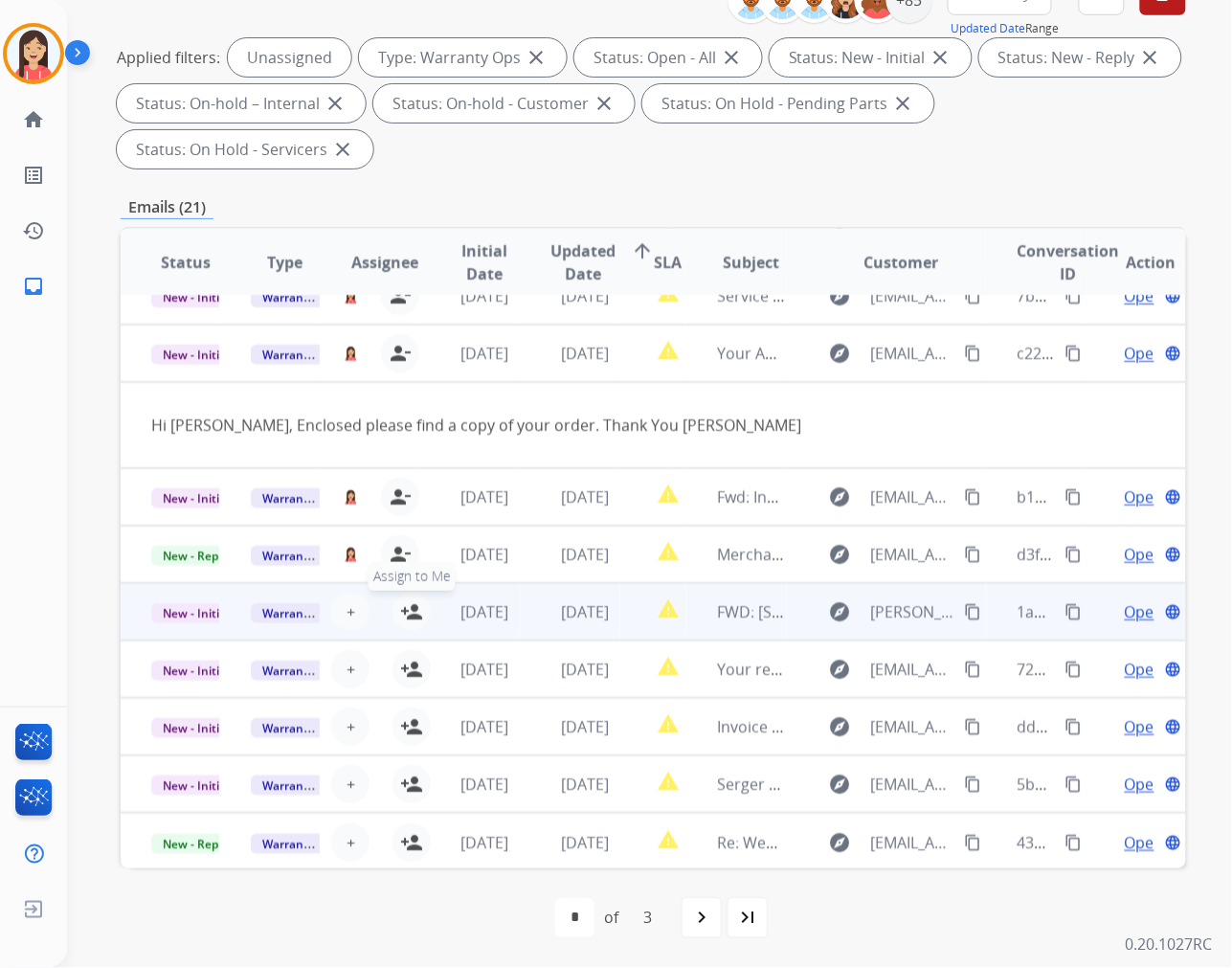
click at [415, 606] on mat-icon "person_add" at bounding box center [412, 612] width 23 height 23
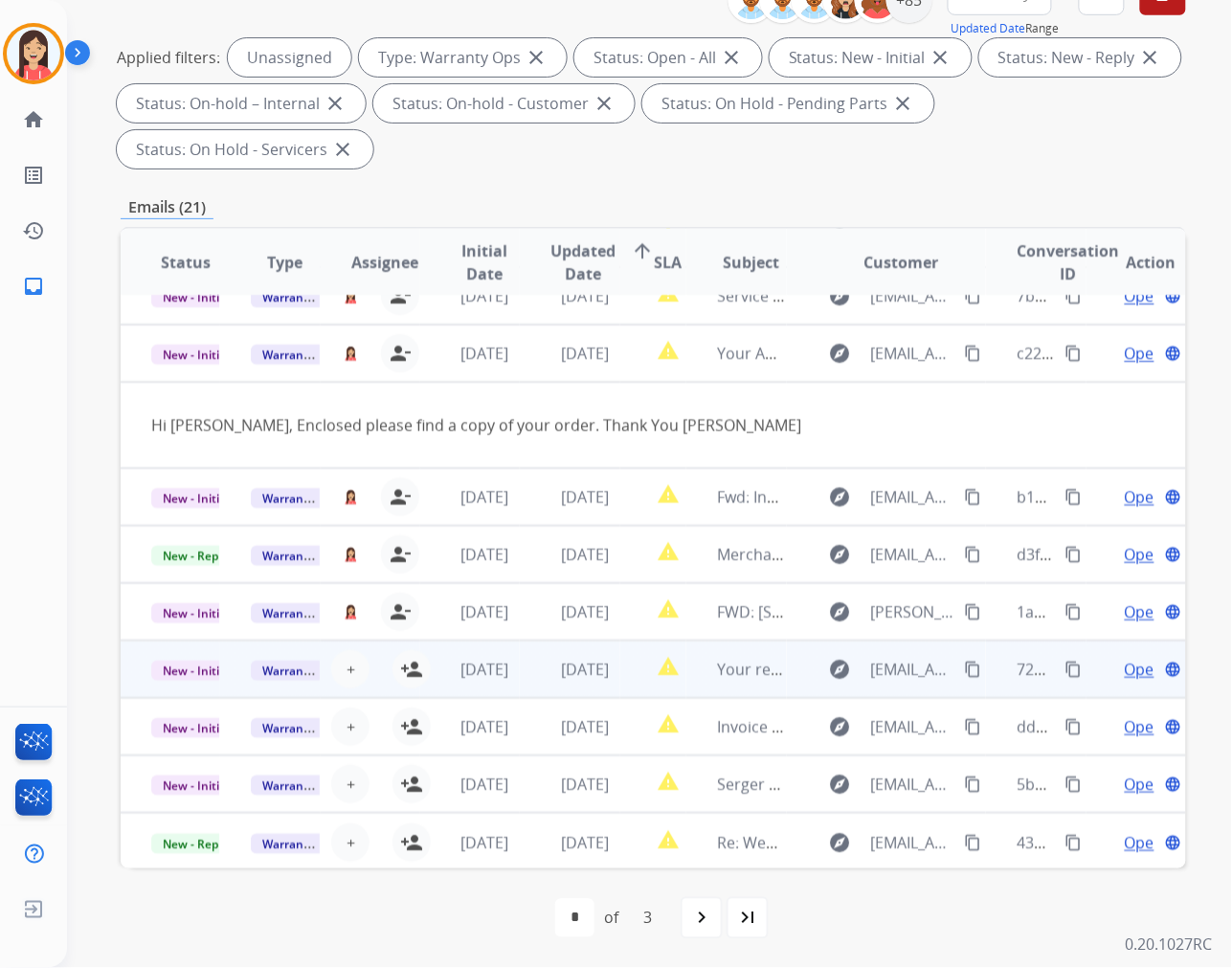
click at [620, 692] on td "report_problem" at bounding box center [653, 670] width 67 height 58
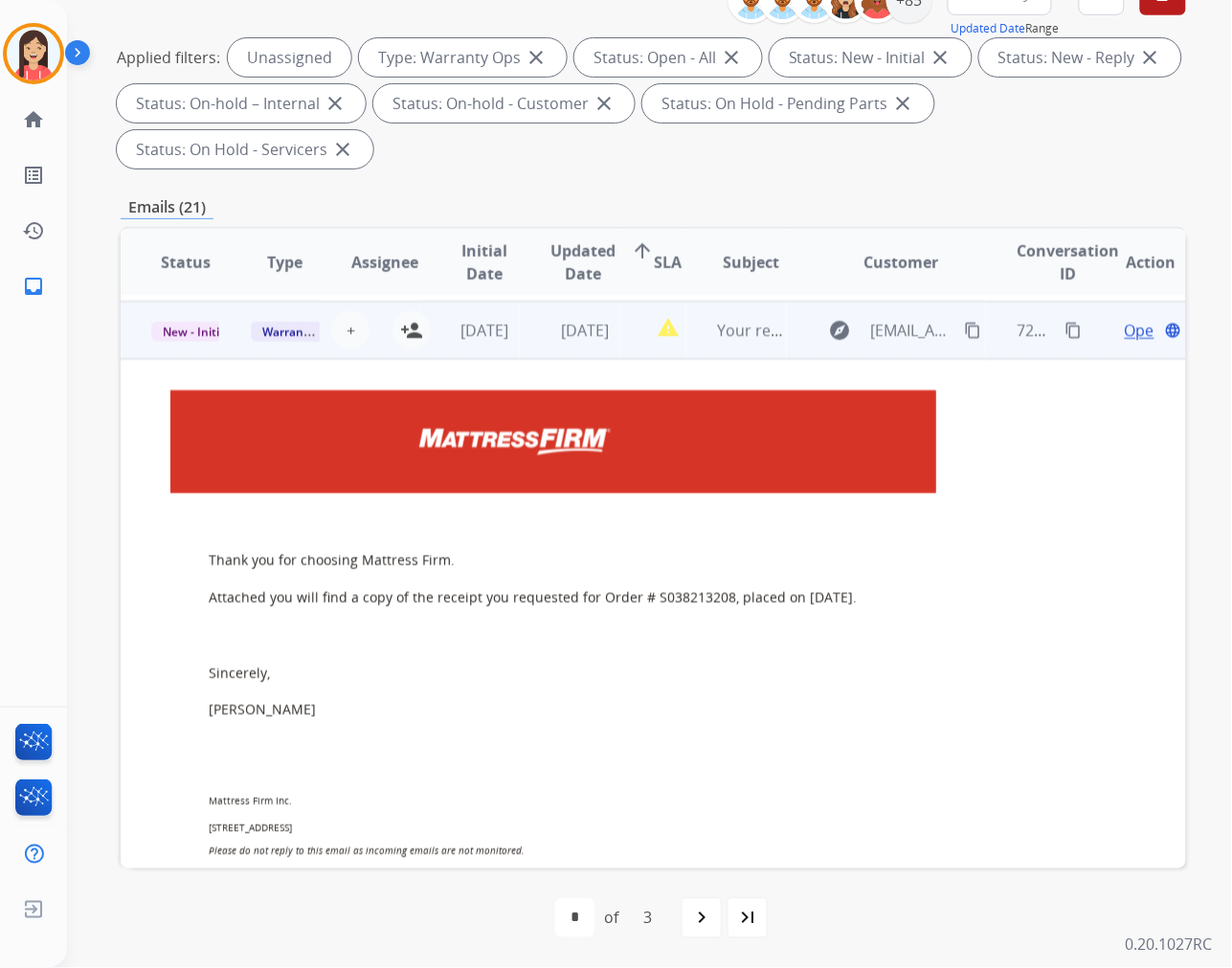
scroll to position [345, 0]
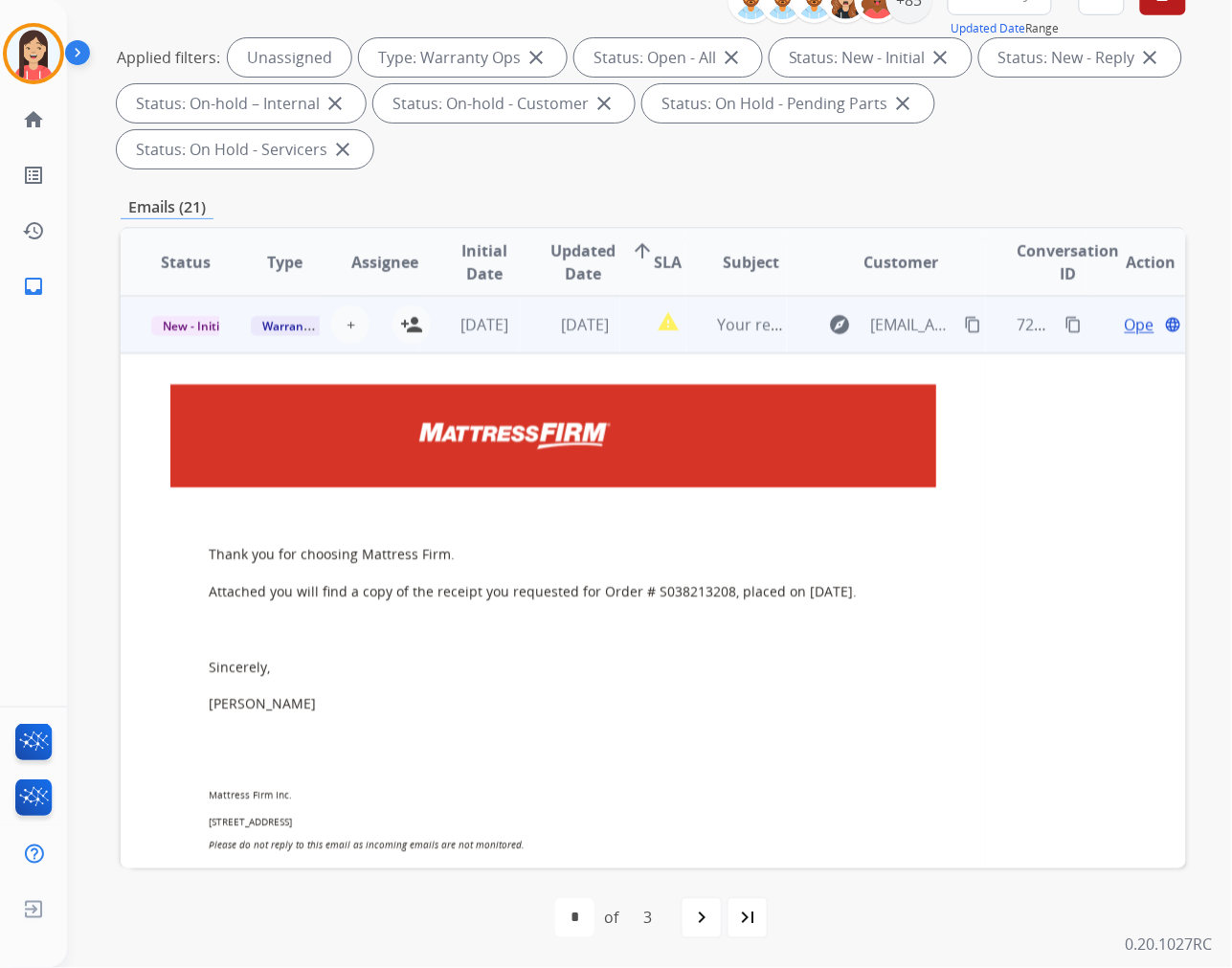
click at [1125, 329] on span "Open" at bounding box center [1144, 324] width 40 height 23
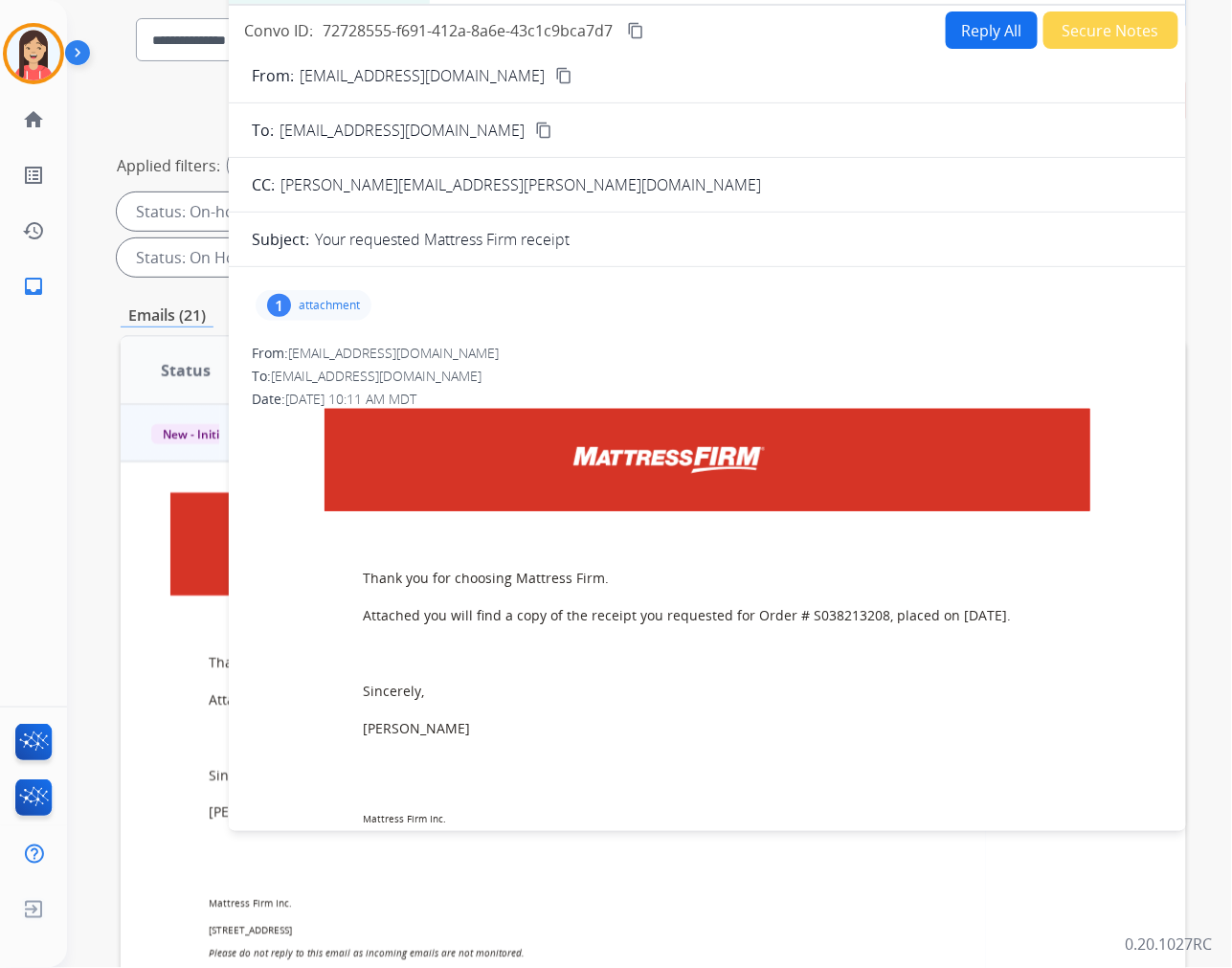
scroll to position [0, 0]
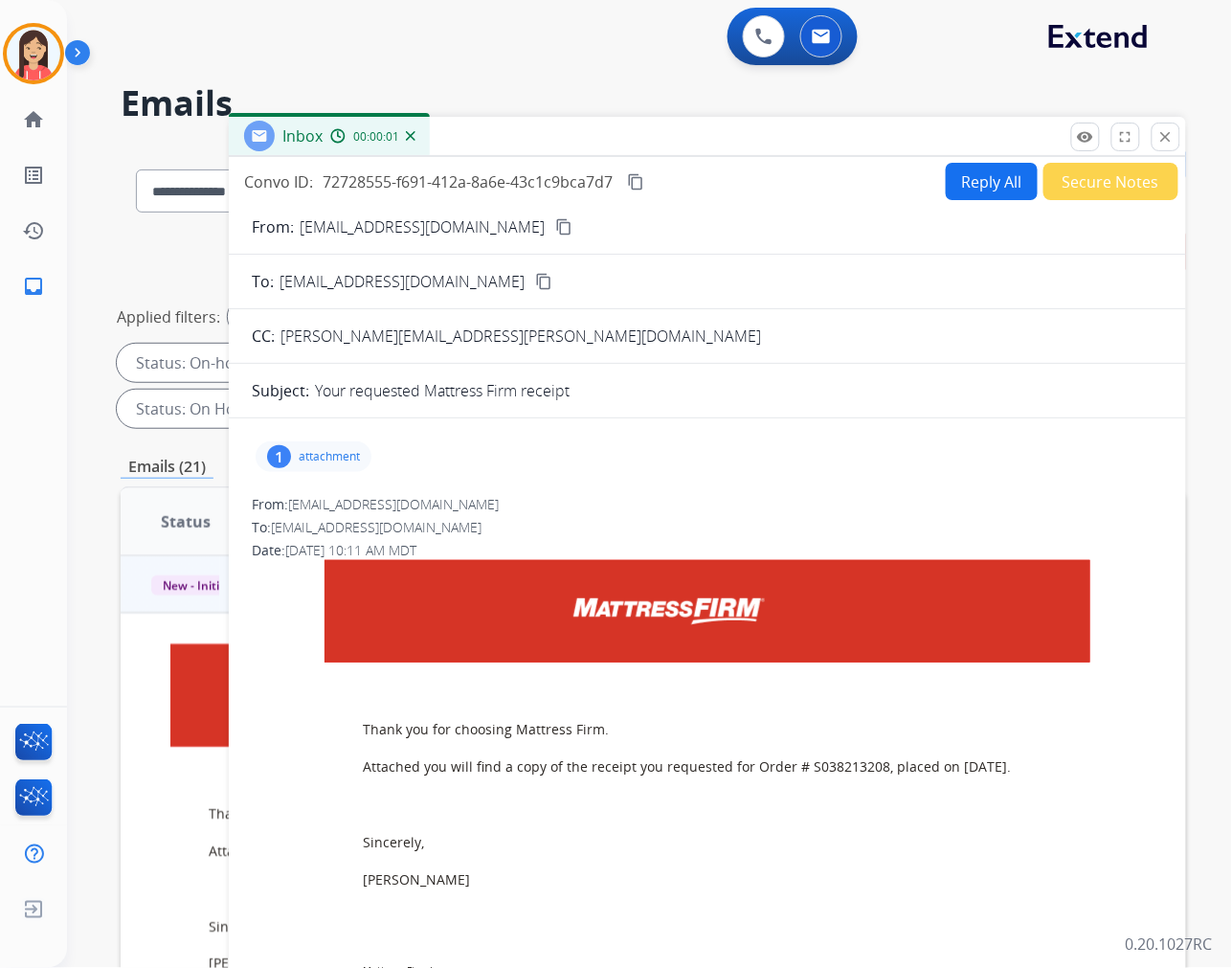
click at [958, 170] on button "Reply All" at bounding box center [991, 181] width 92 height 38
select select "**********"
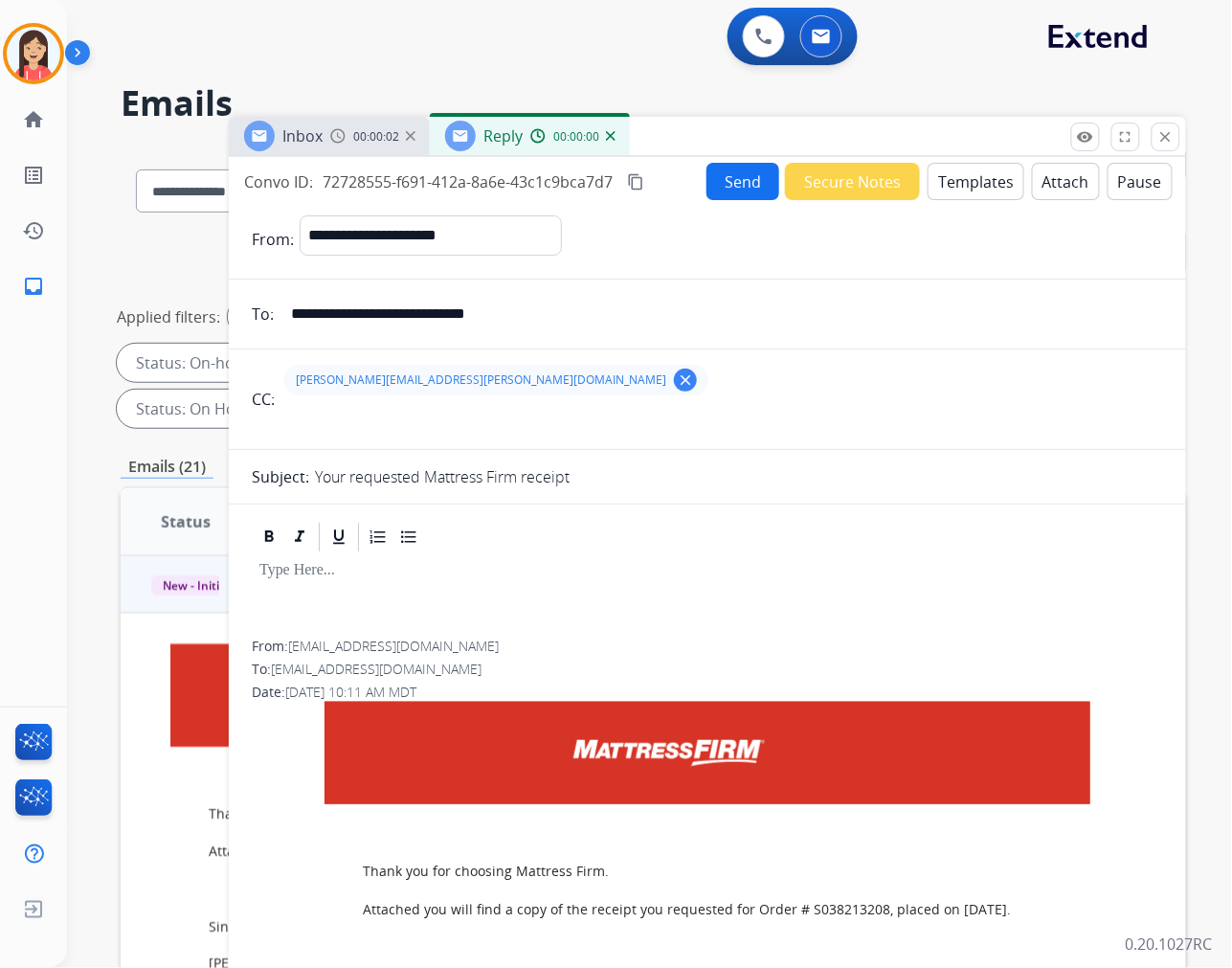
click at [954, 189] on button "Templates" at bounding box center [975, 181] width 96 height 38
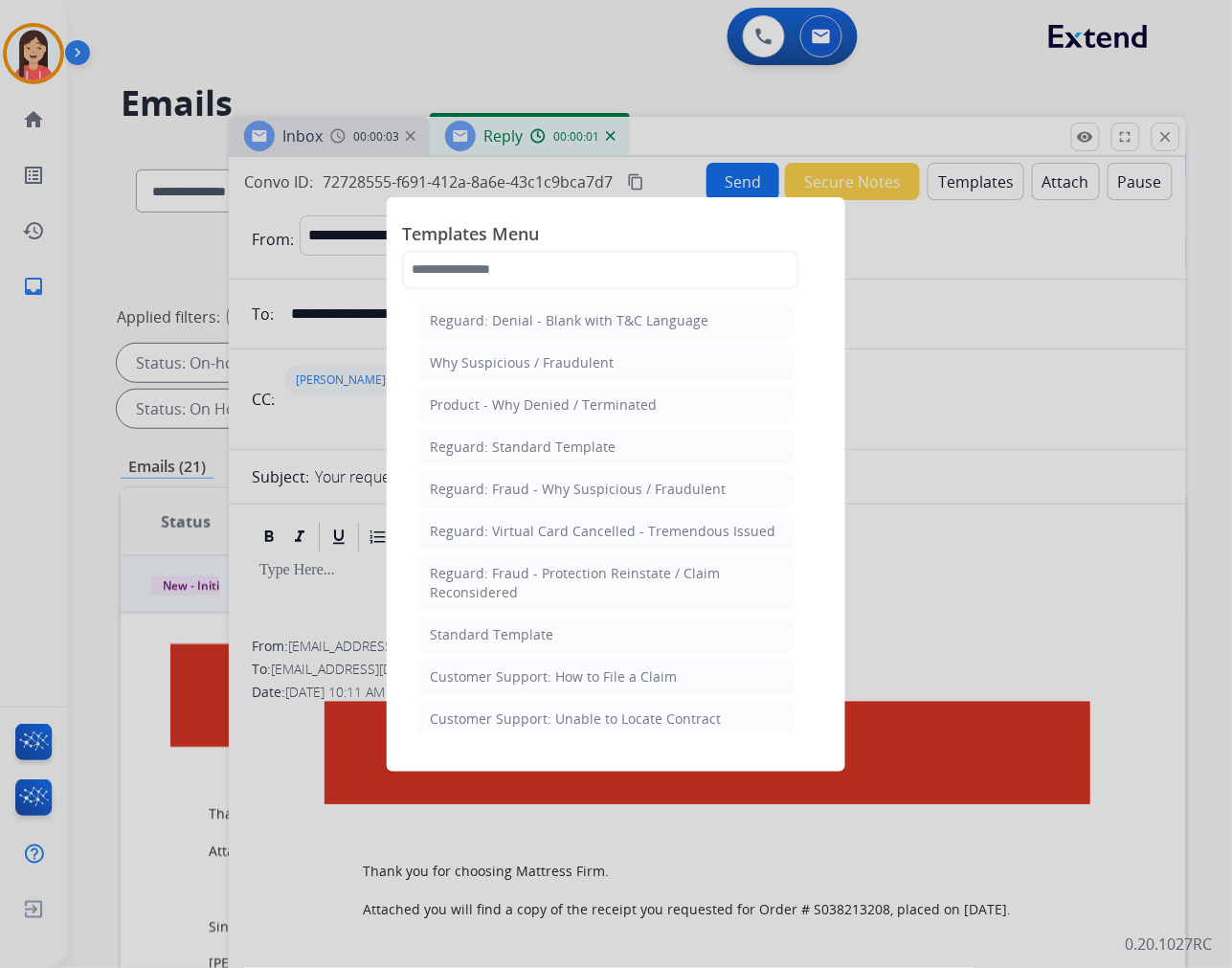
click at [532, 624] on li "Standard Template" at bounding box center [606, 635] width 376 height 37
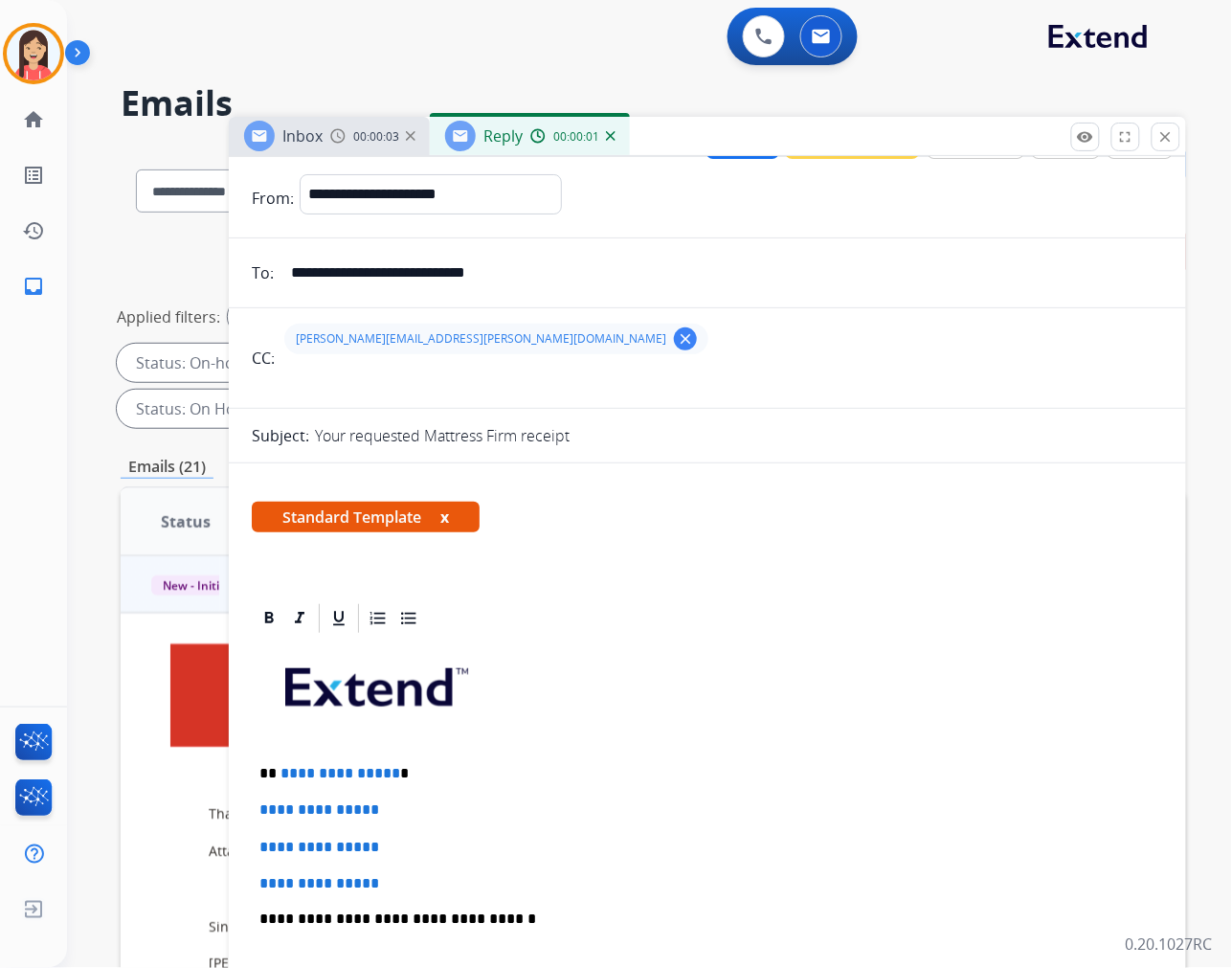
scroll to position [106, 0]
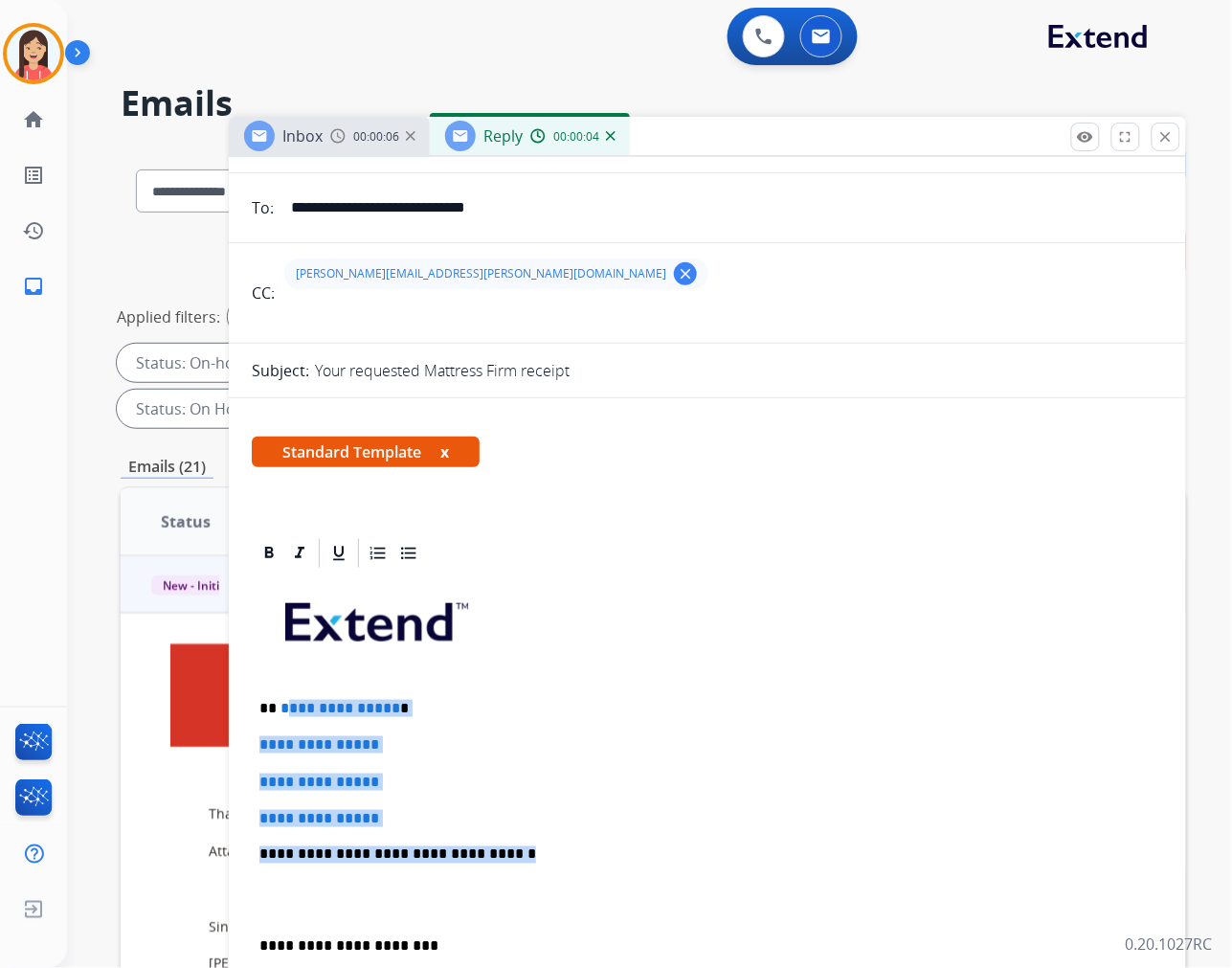
drag, startPoint x: 282, startPoint y: 696, endPoint x: 590, endPoint y: 845, distance: 342.1
click at [590, 845] on div "**********" at bounding box center [707, 899] width 912 height 659
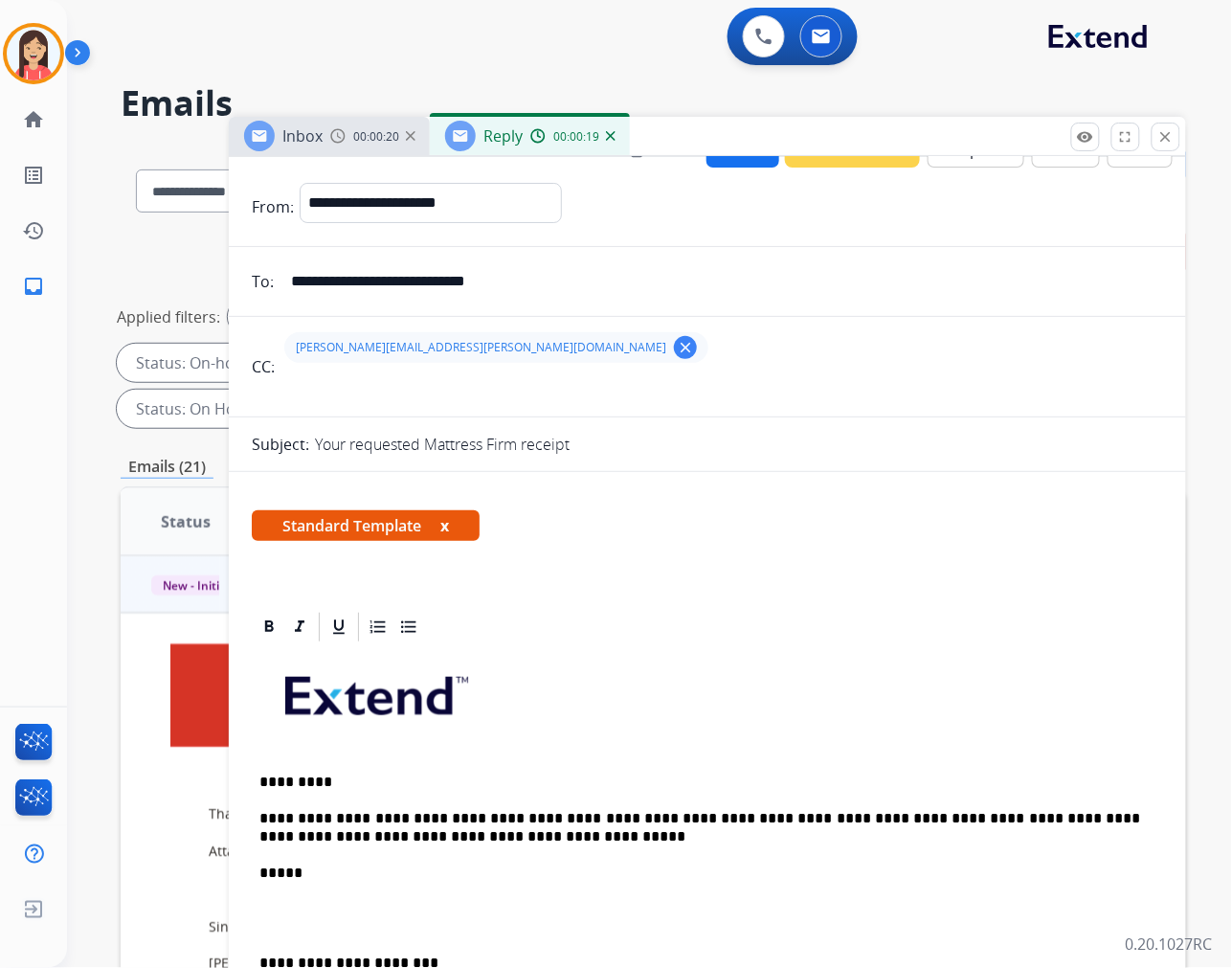
scroll to position [0, 0]
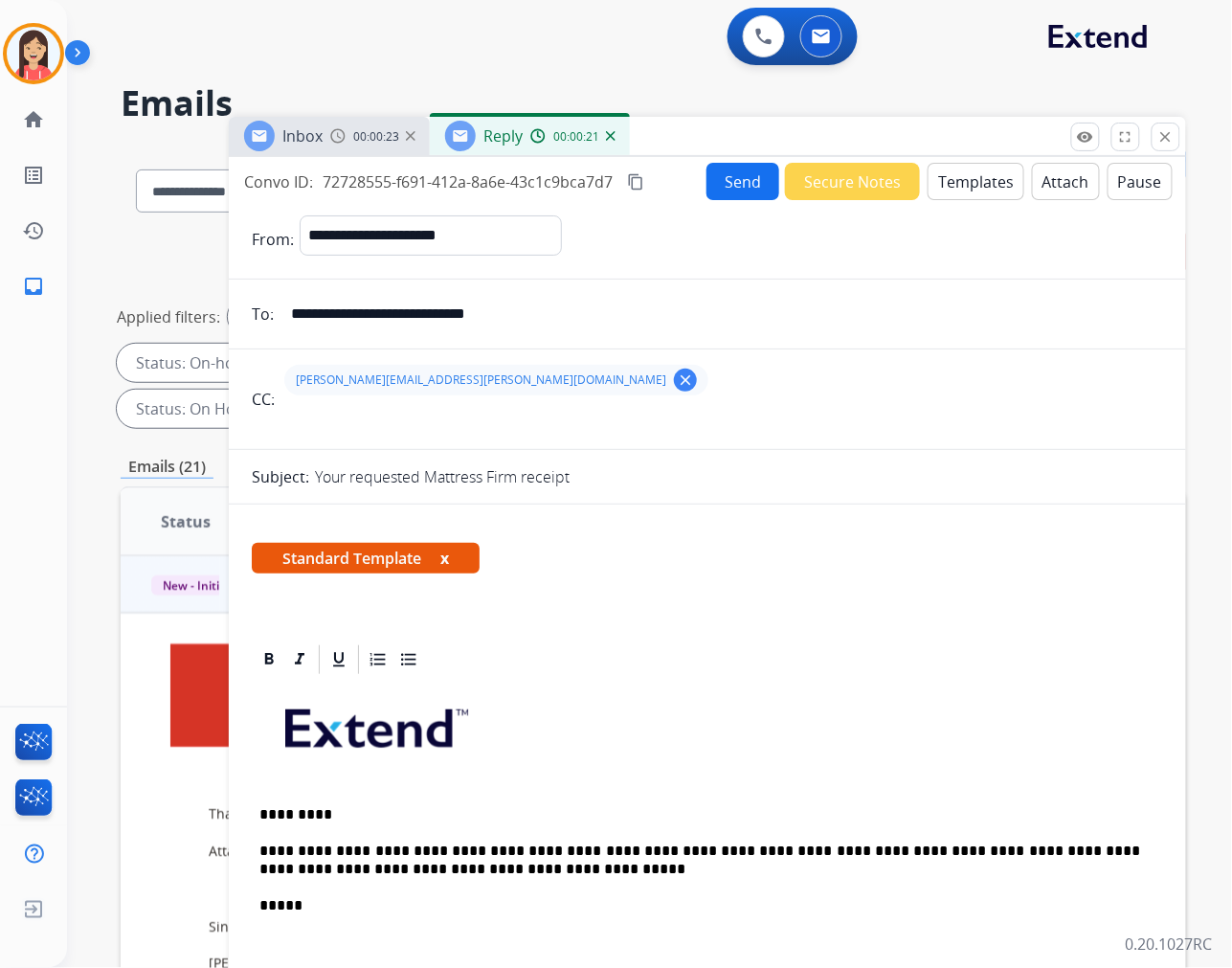
click at [744, 179] on button "Send" at bounding box center [742, 181] width 72 height 38
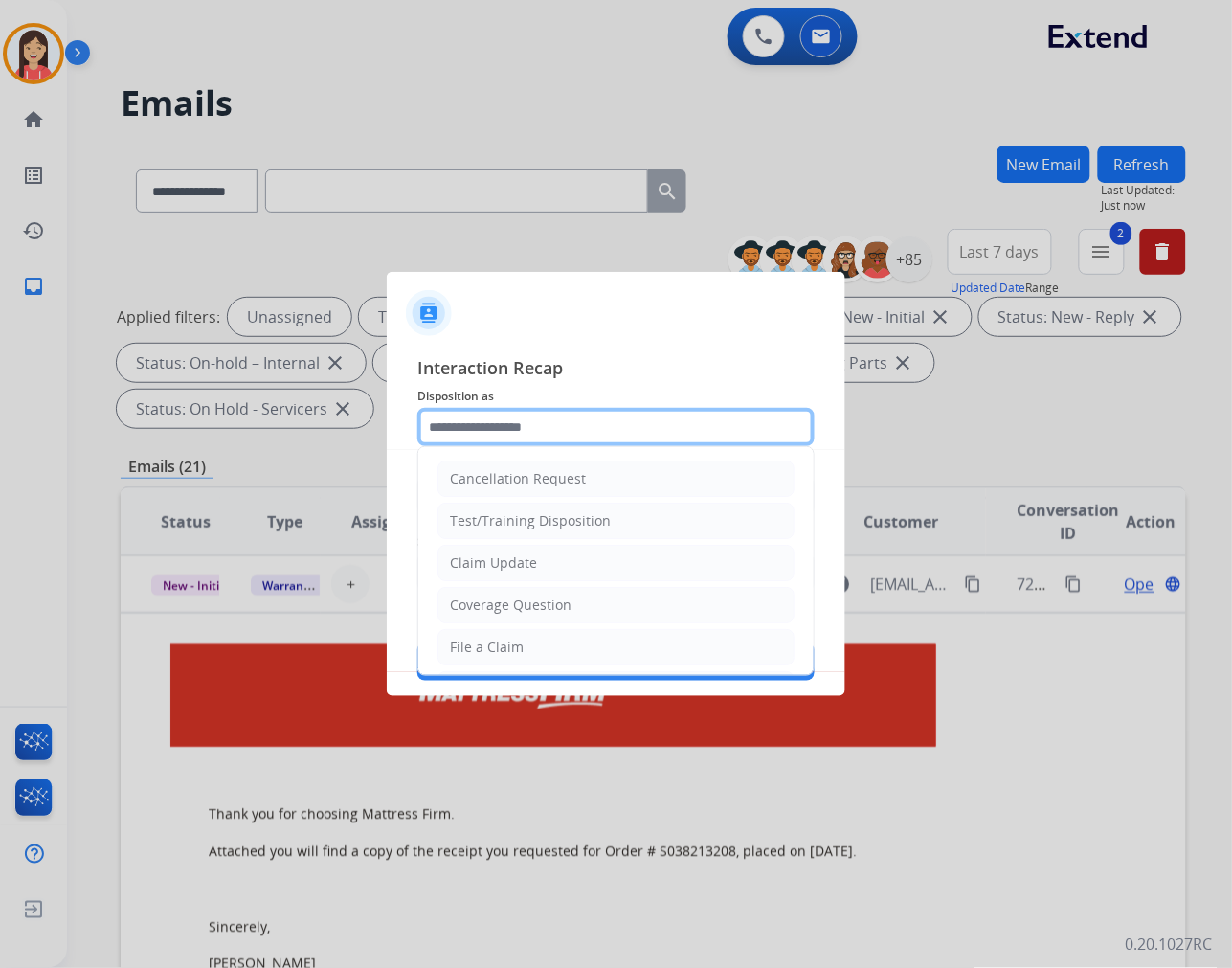
click at [553, 418] on input "text" at bounding box center [616, 428] width 397 height 39
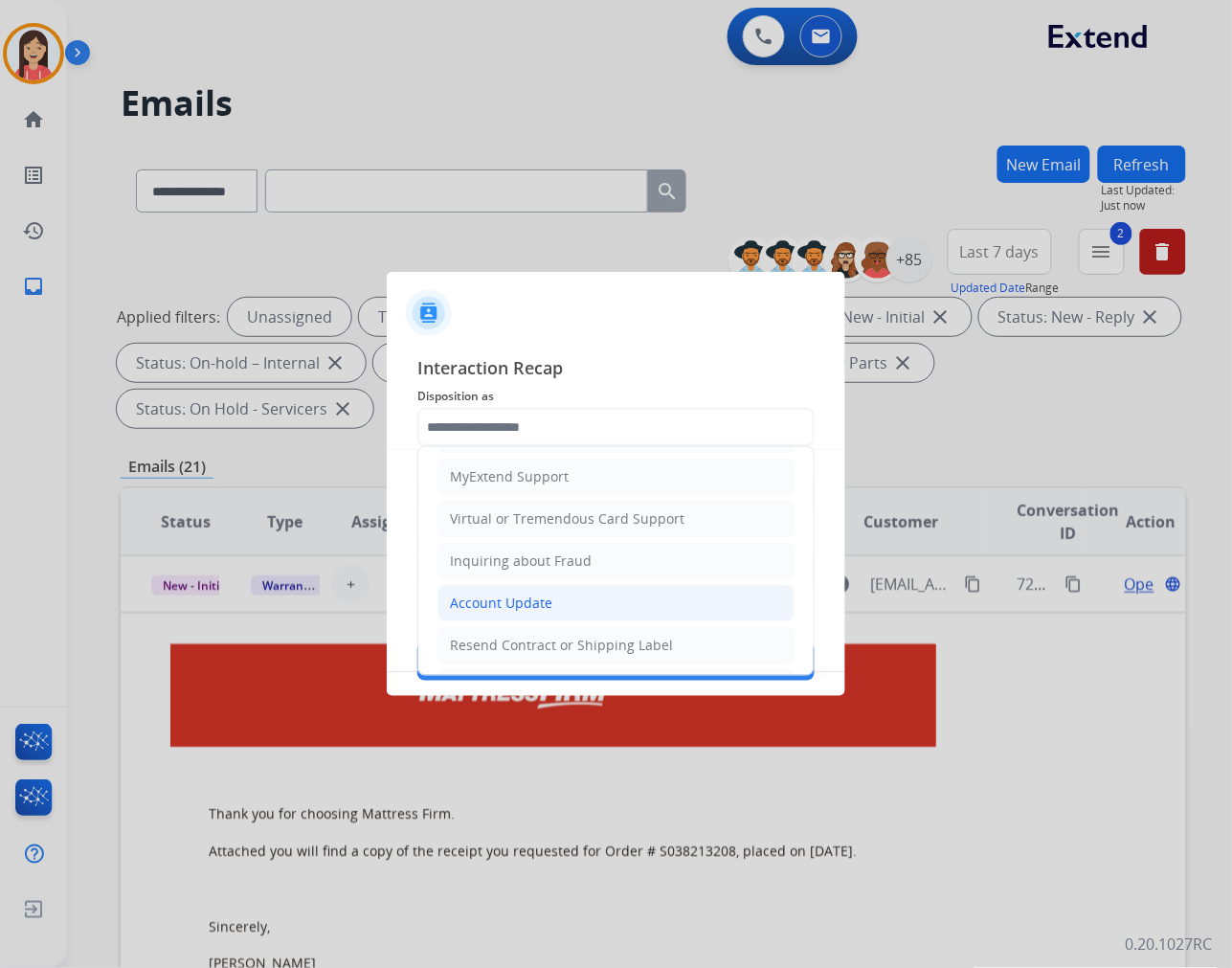
click at [511, 607] on div "Account Update" at bounding box center [501, 603] width 102 height 19
type input "**********"
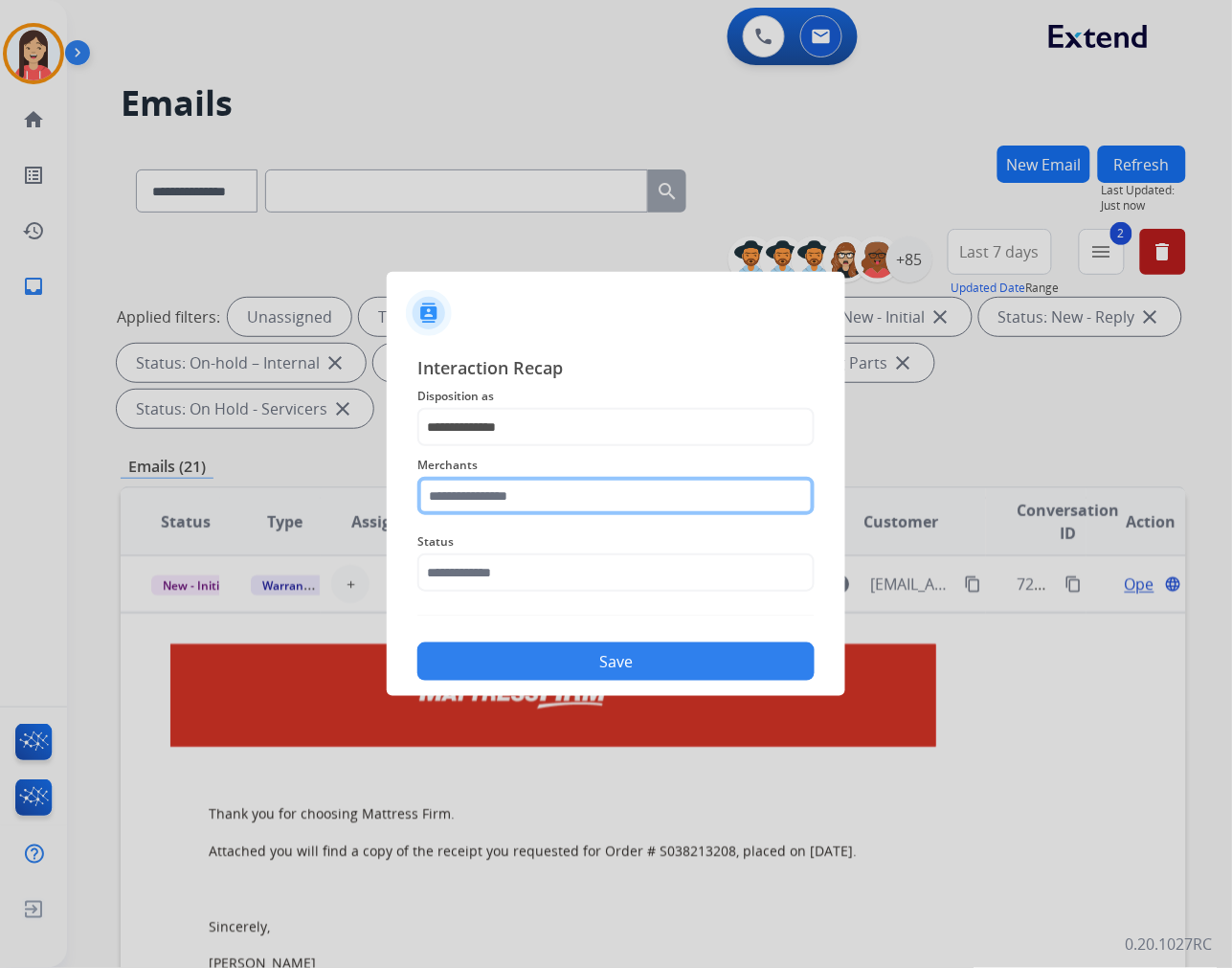
click at [549, 498] on input "text" at bounding box center [616, 496] width 397 height 39
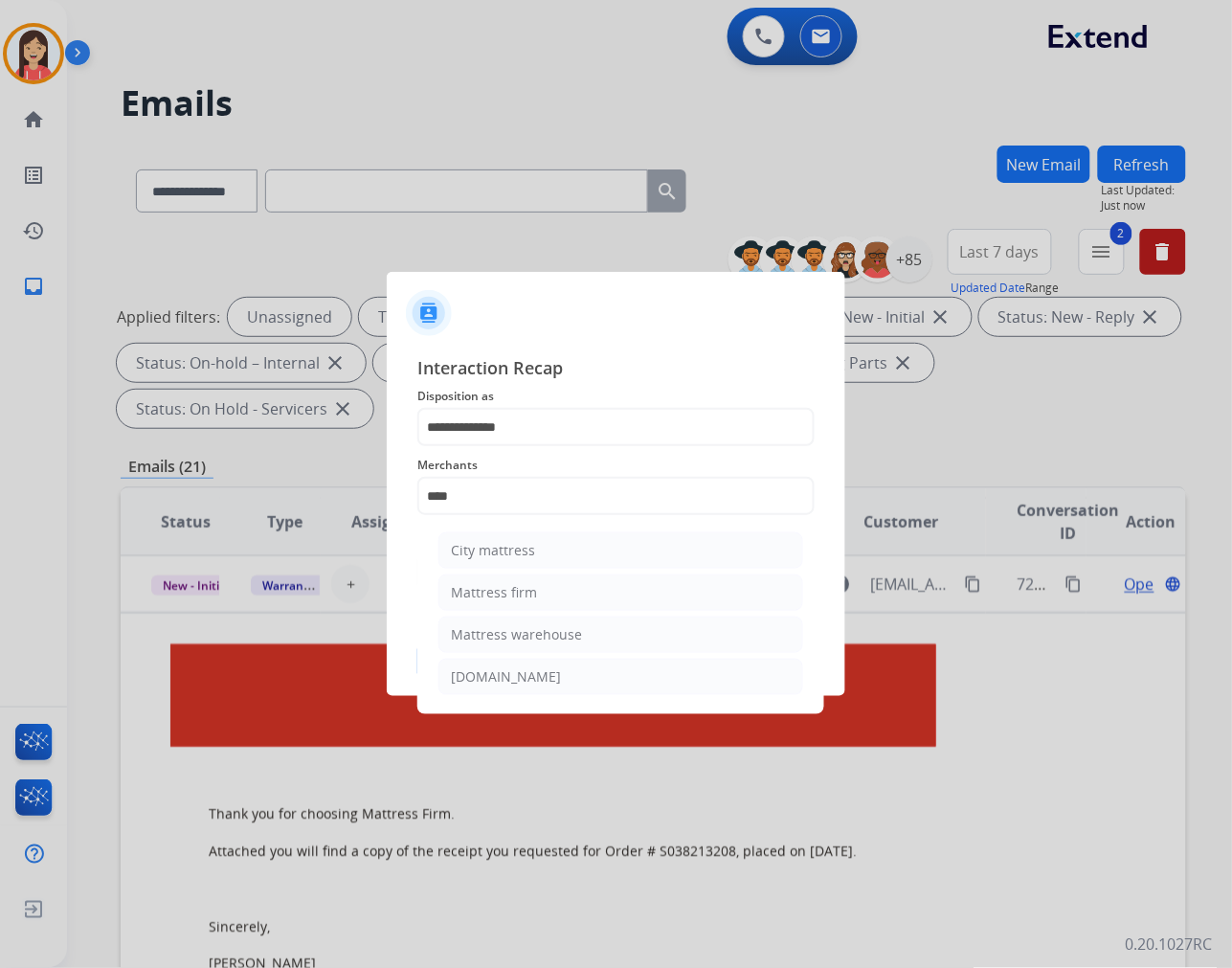
click at [541, 589] on li "Mattress firm" at bounding box center [620, 593] width 365 height 37
type input "**********"
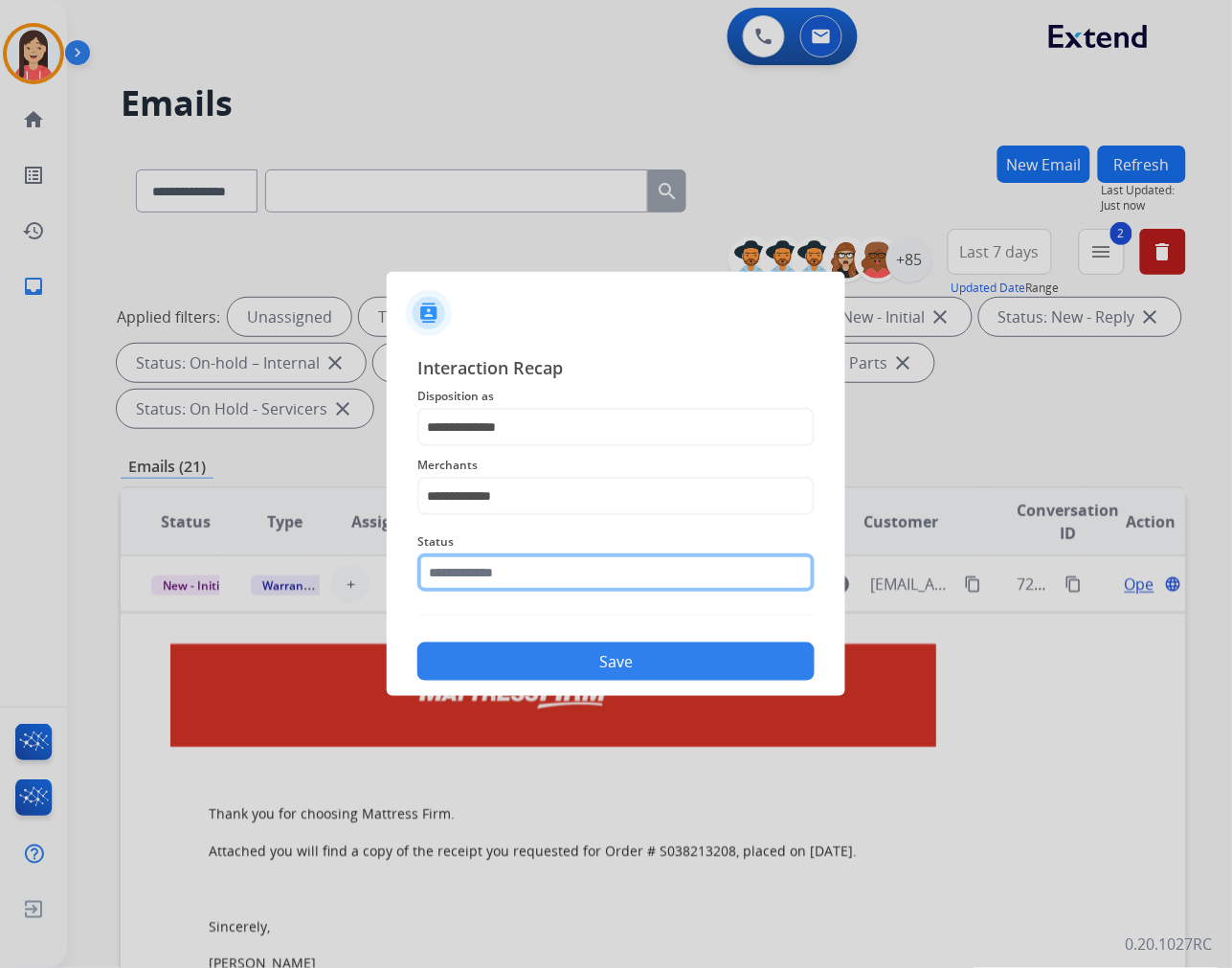
click at [524, 577] on input "text" at bounding box center [616, 572] width 397 height 39
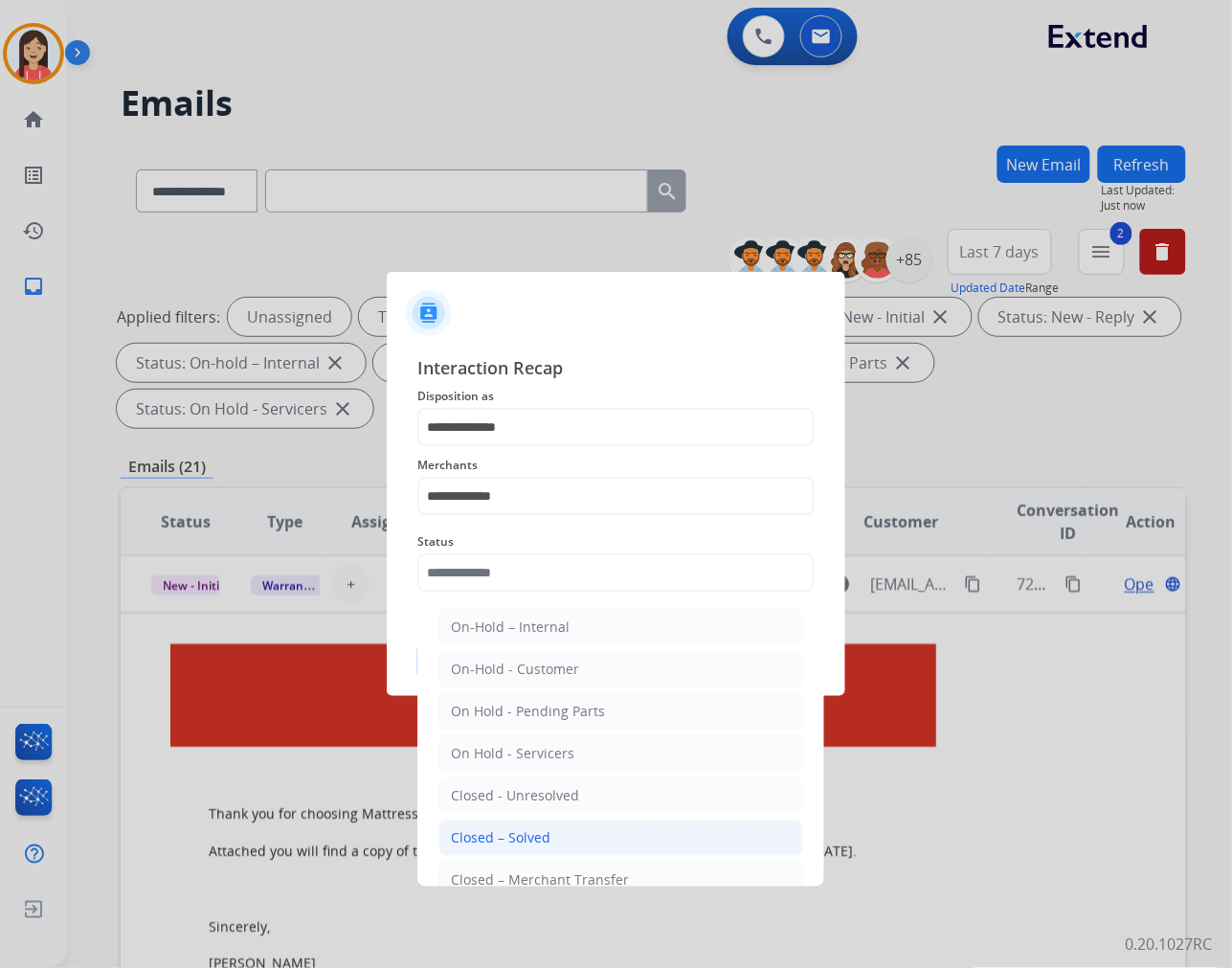
click at [508, 824] on li "Closed – Solved" at bounding box center [620, 838] width 365 height 37
type input "**********"
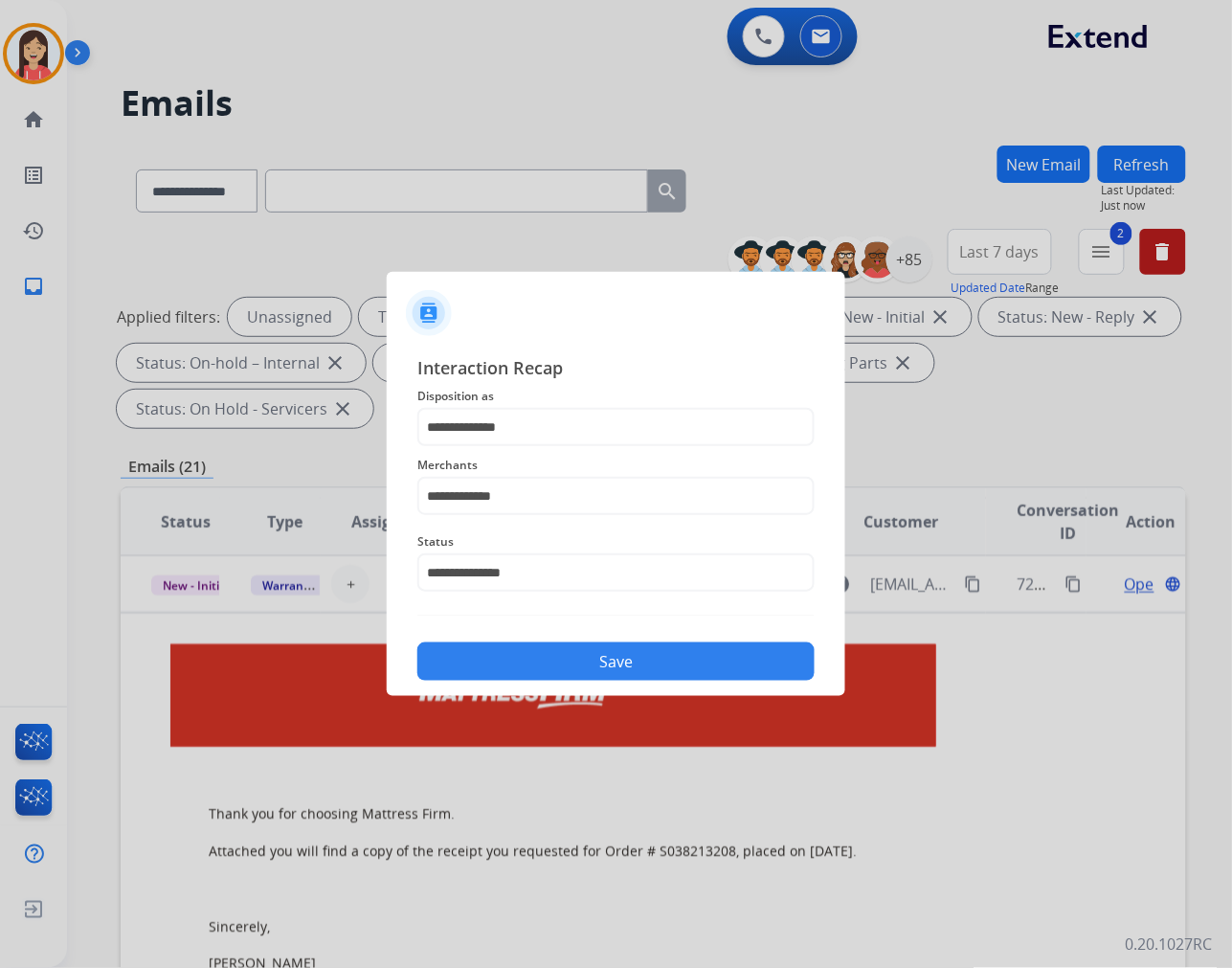
click at [547, 666] on button "Save" at bounding box center [616, 662] width 397 height 39
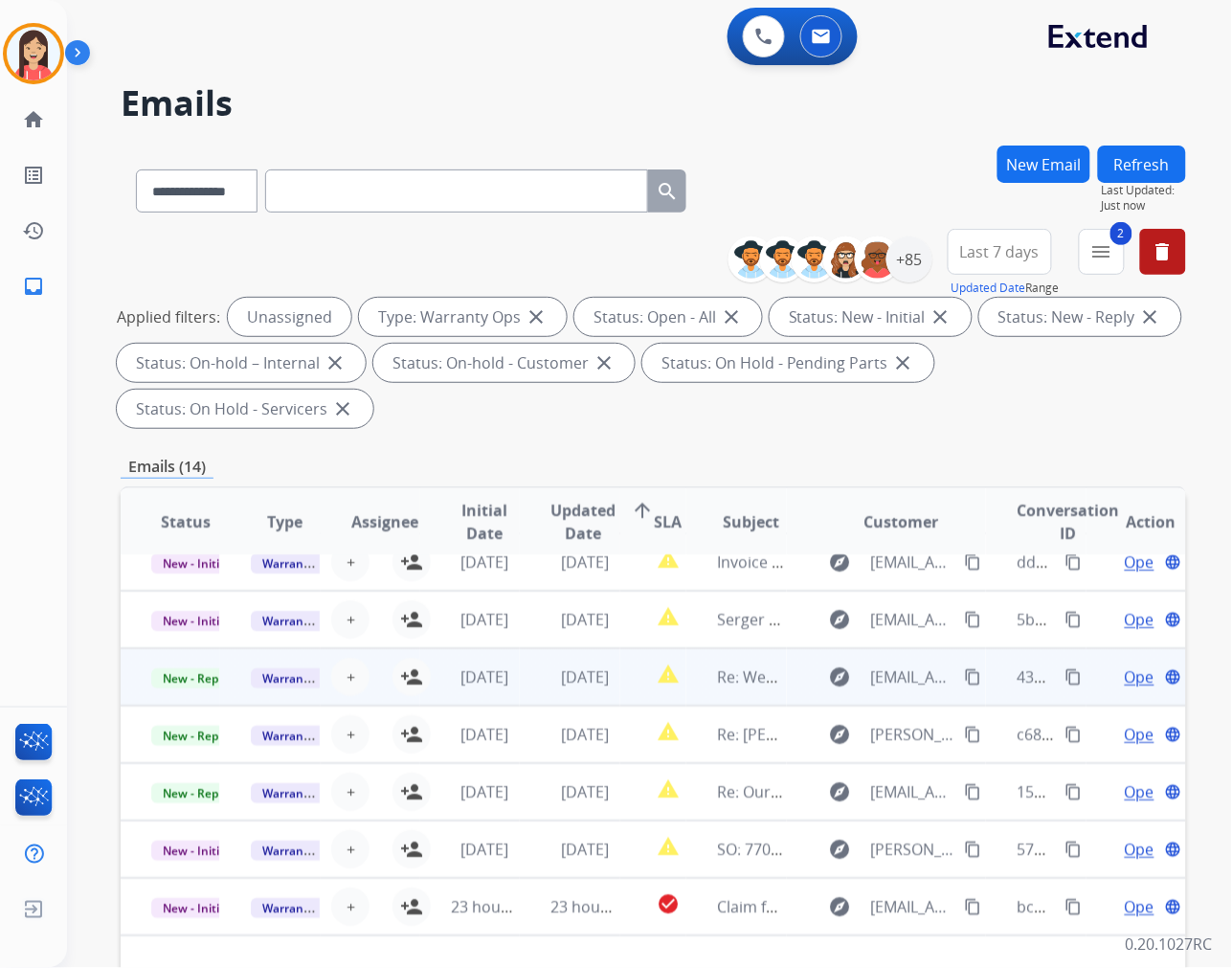
scroll to position [0, 0]
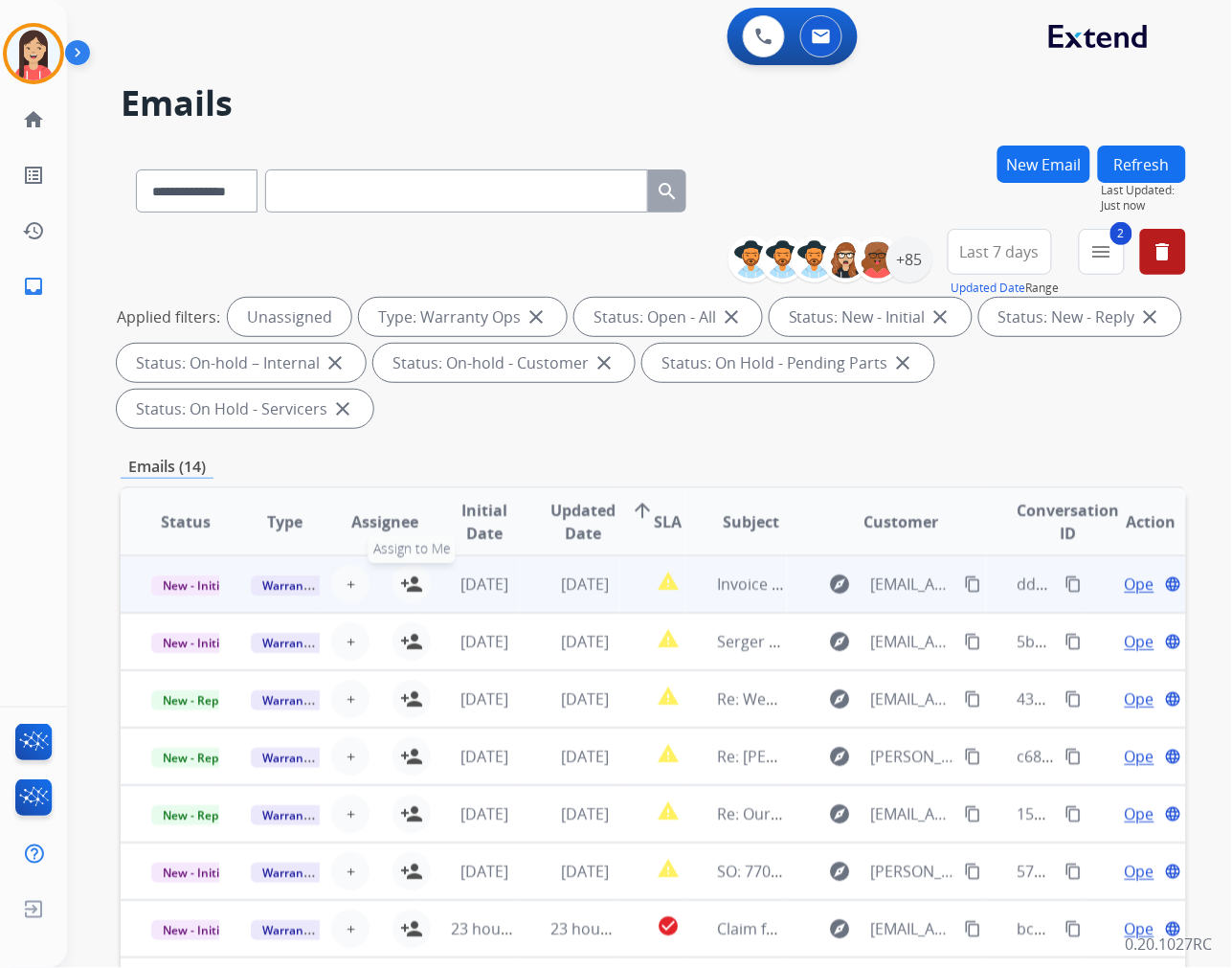
click at [408, 577] on mat-icon "person_add" at bounding box center [412, 584] width 23 height 23
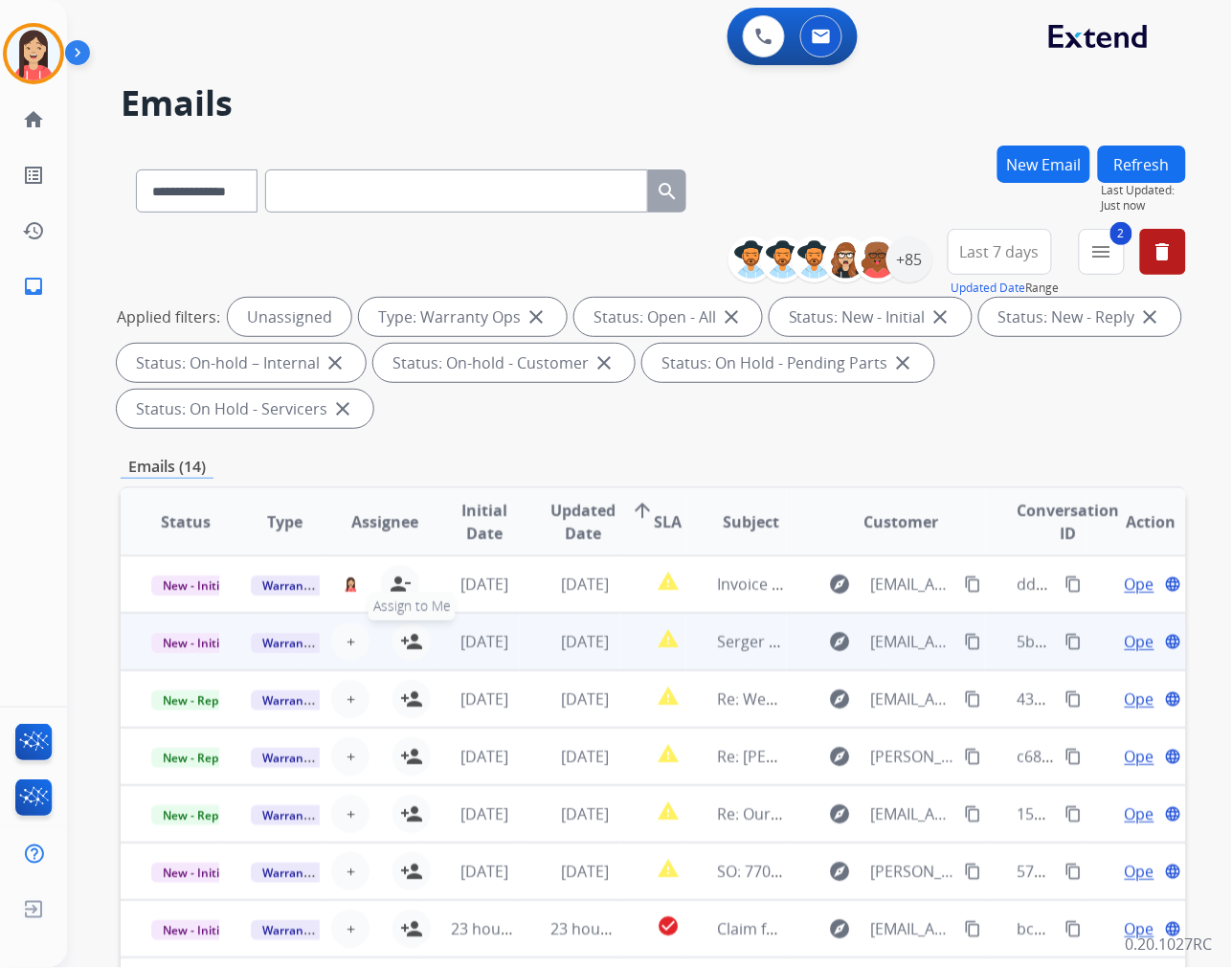
click at [408, 637] on mat-icon "person_add" at bounding box center [412, 642] width 23 height 23
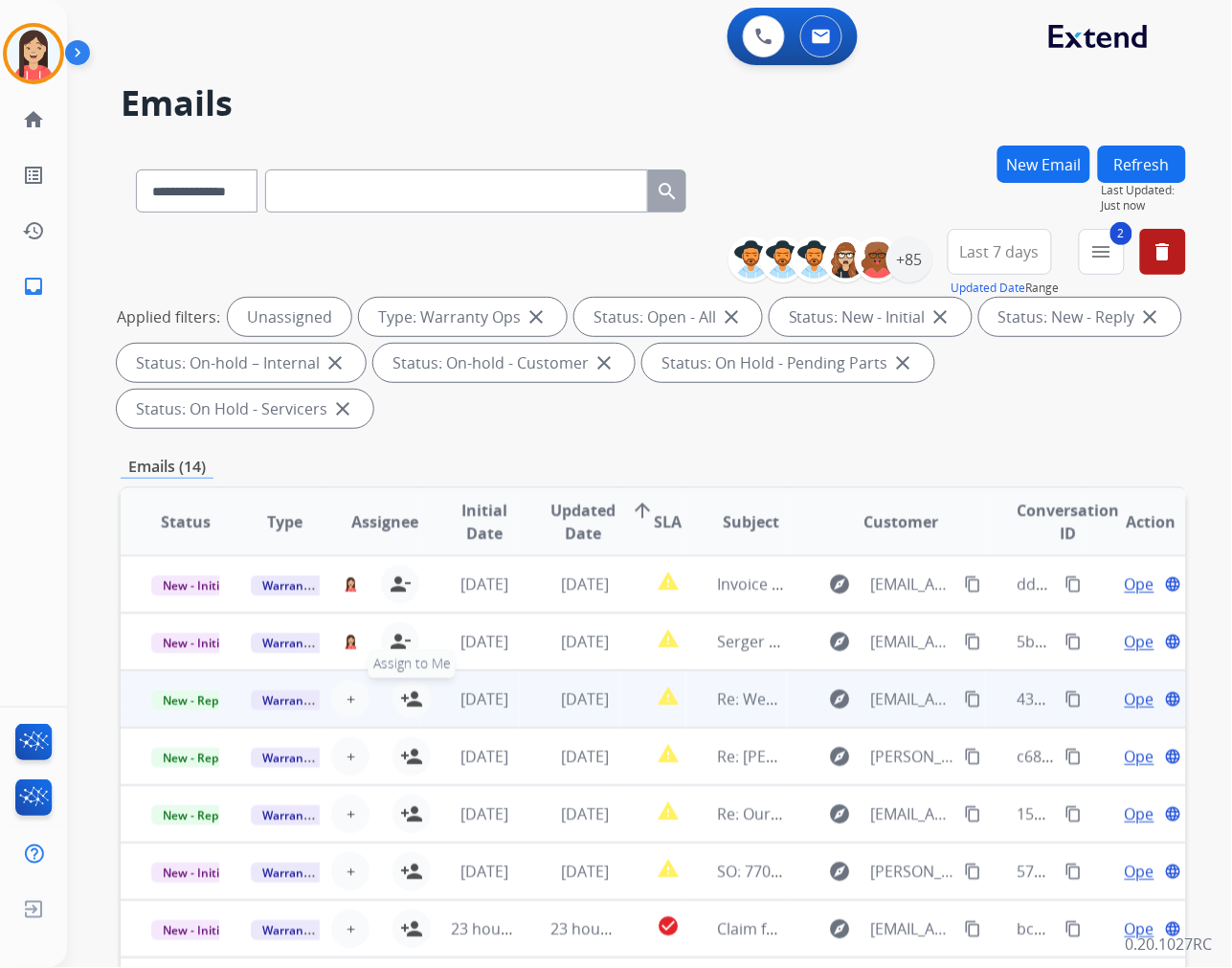
click at [409, 695] on mat-icon "person_add" at bounding box center [412, 699] width 23 height 23
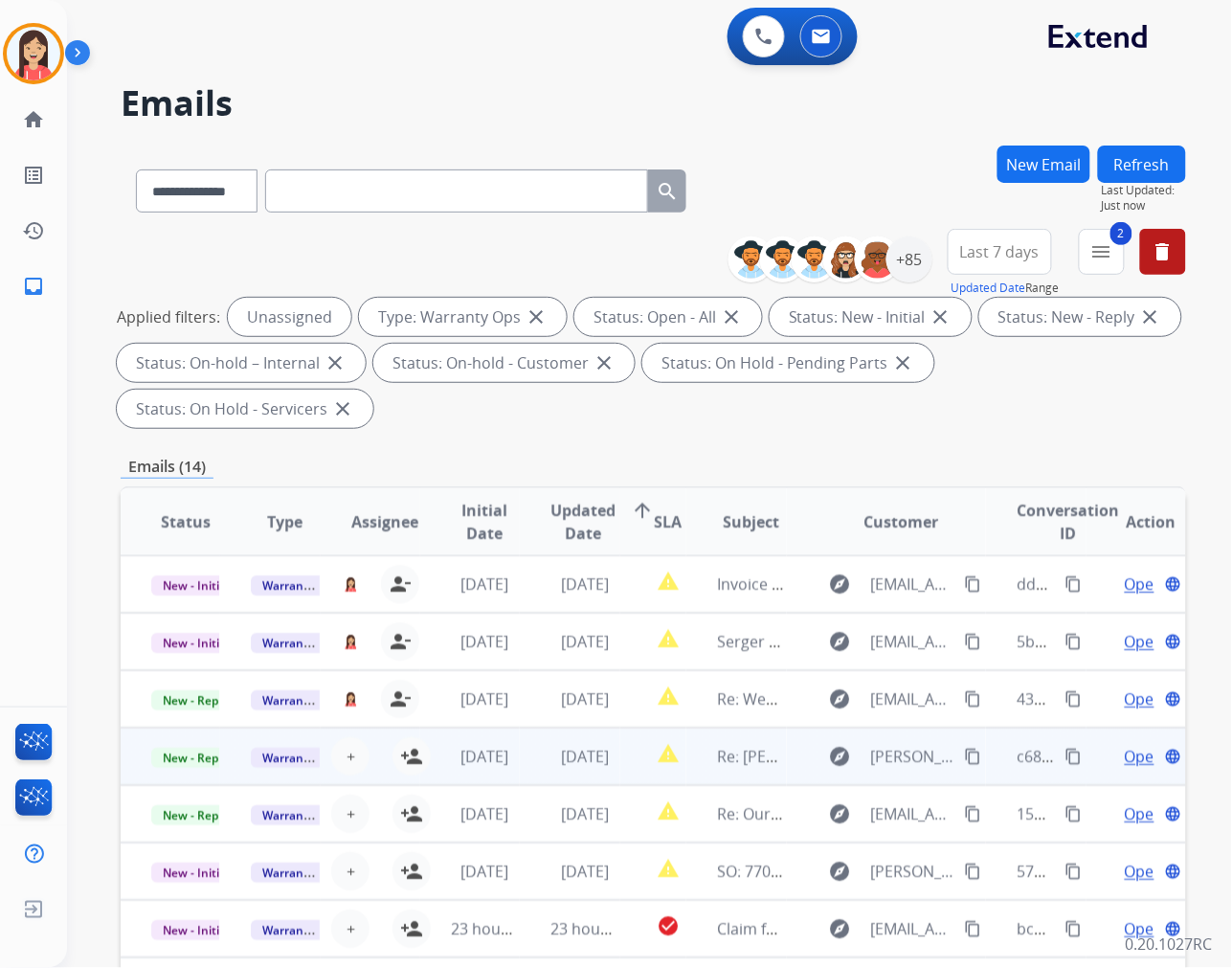
click at [421, 752] on td "1 day ago" at bounding box center [470, 757] width 99 height 58
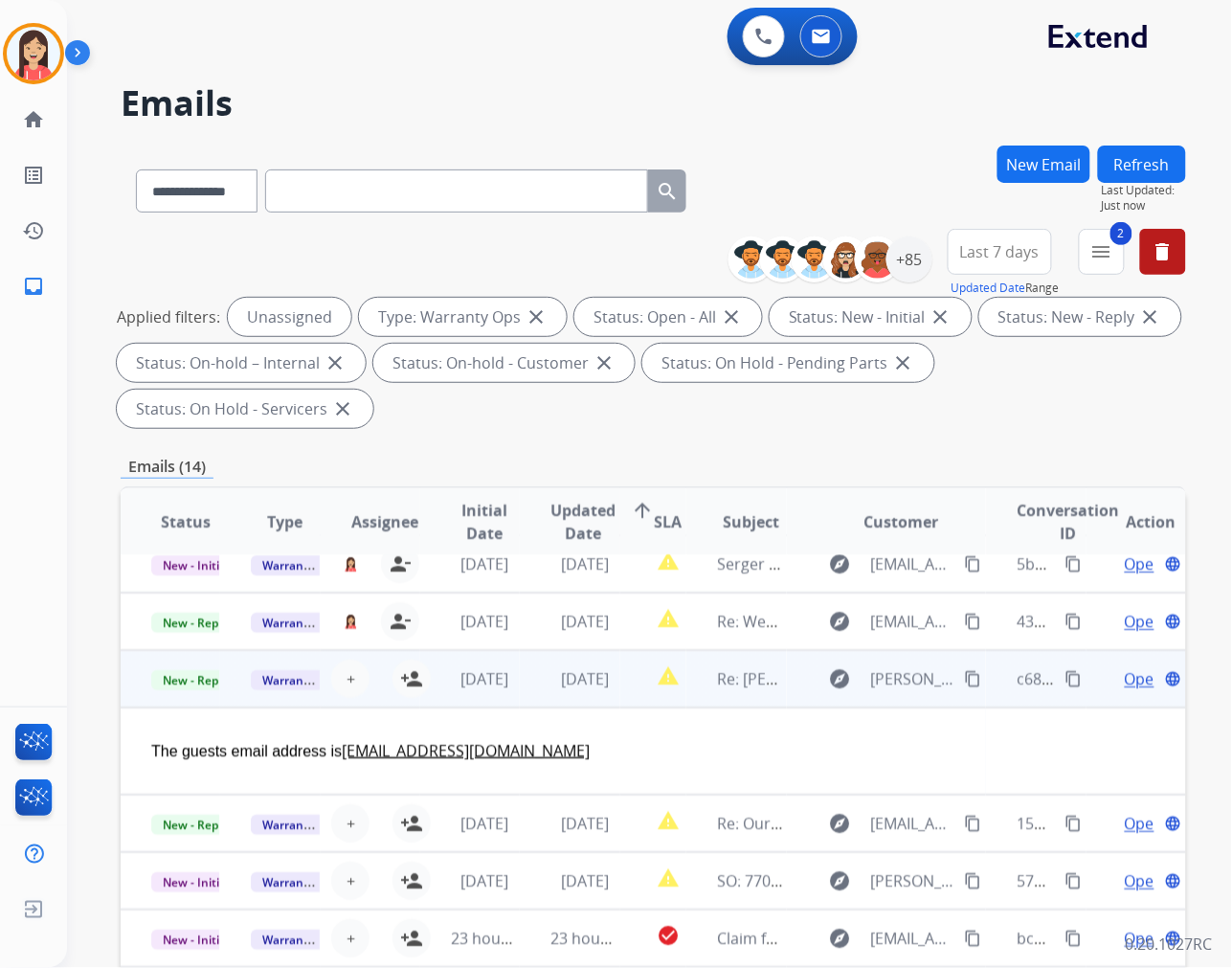
scroll to position [87, 0]
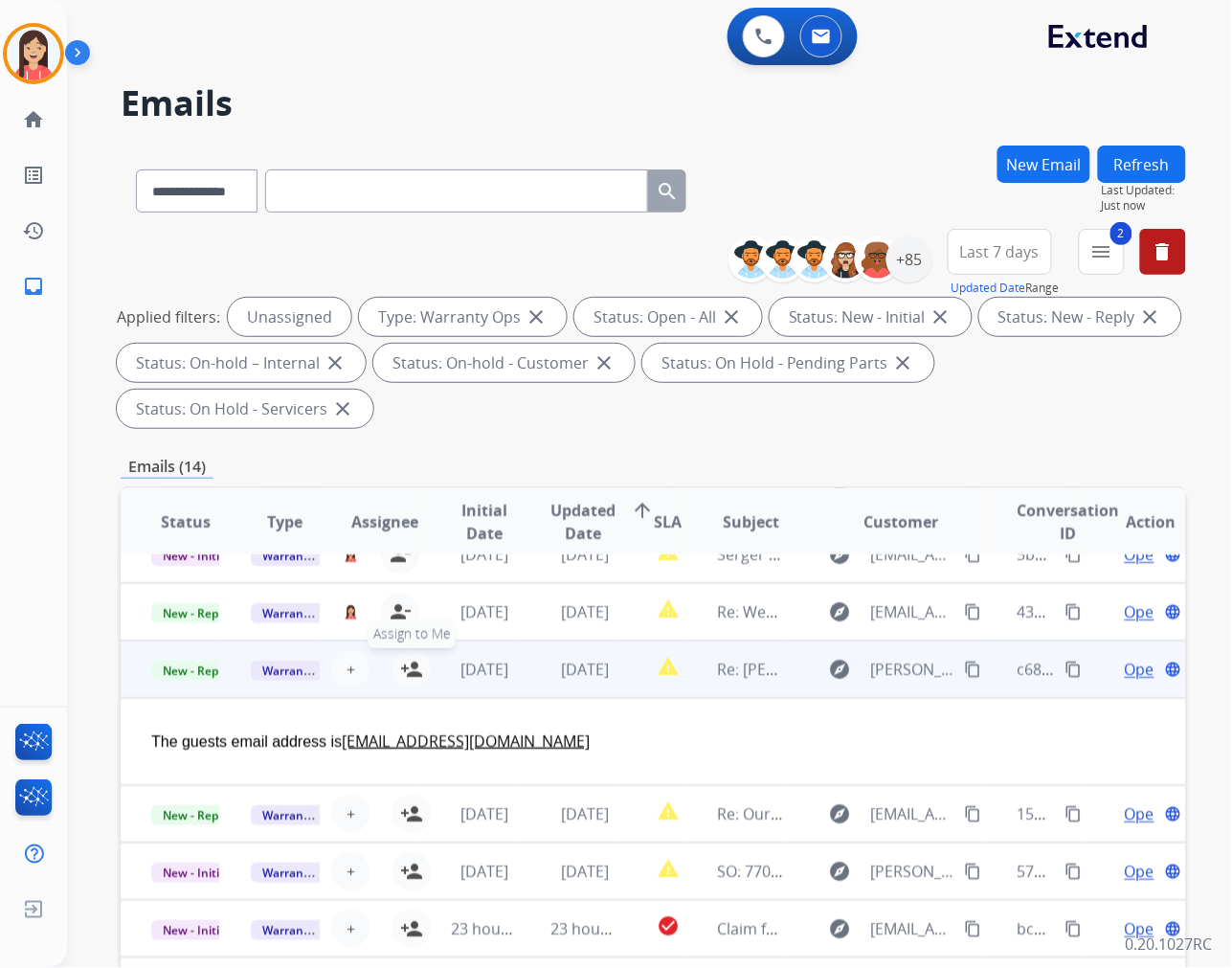
click at [405, 667] on mat-icon "person_add" at bounding box center [412, 670] width 23 height 23
click at [435, 680] on td "1 day ago" at bounding box center [470, 670] width 99 height 58
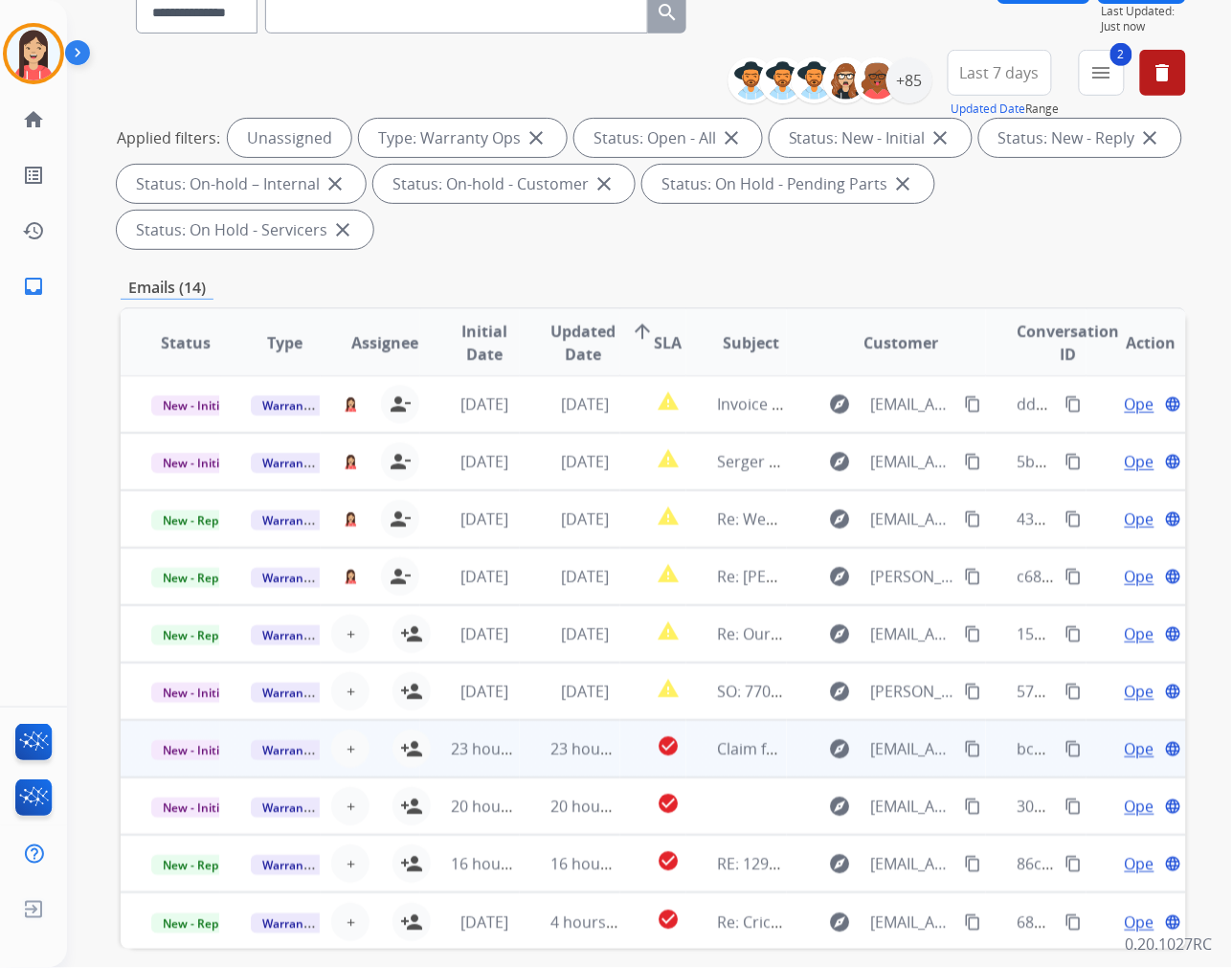
scroll to position [212, 0]
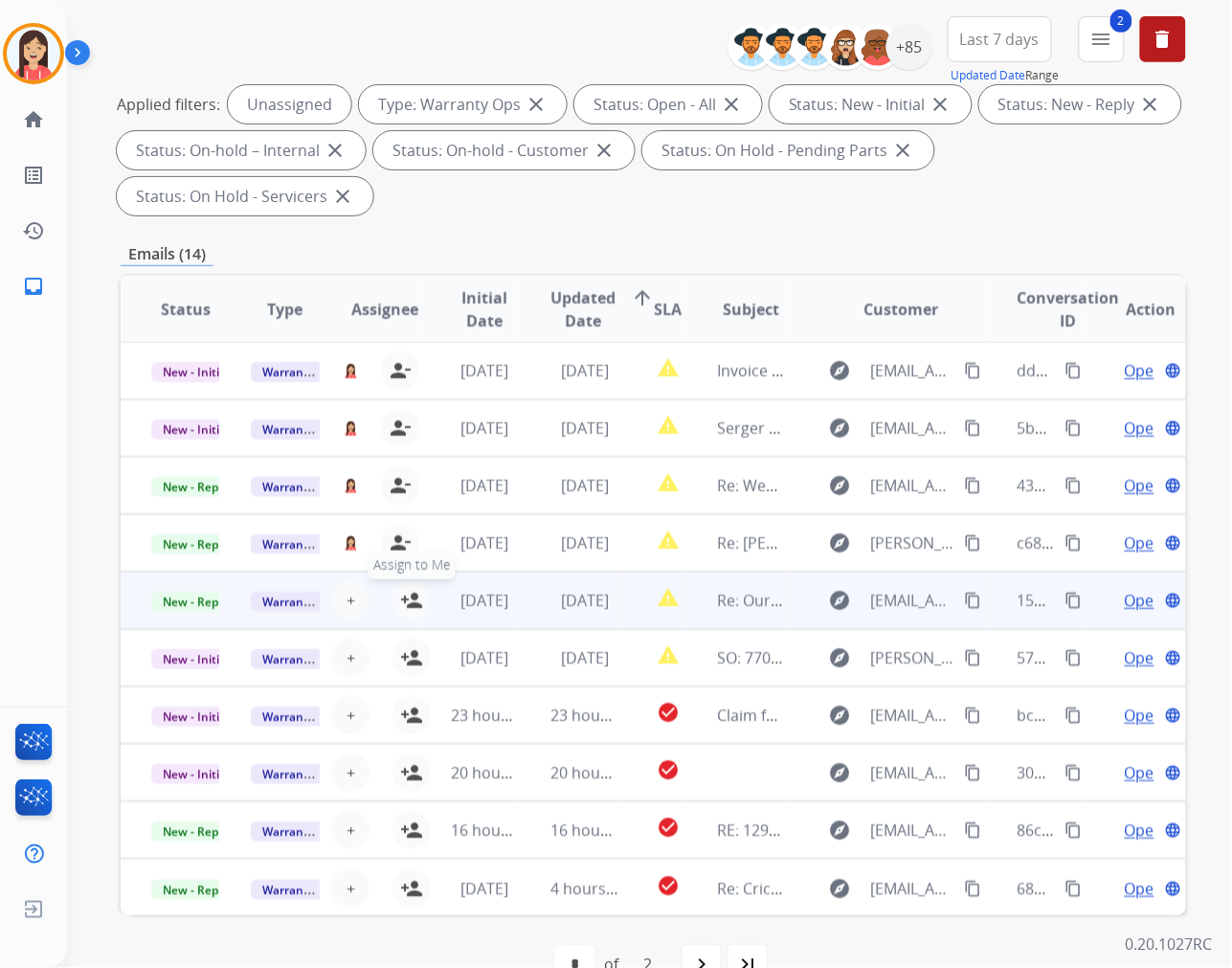
click at [409, 598] on mat-icon "person_add" at bounding box center [412, 600] width 23 height 23
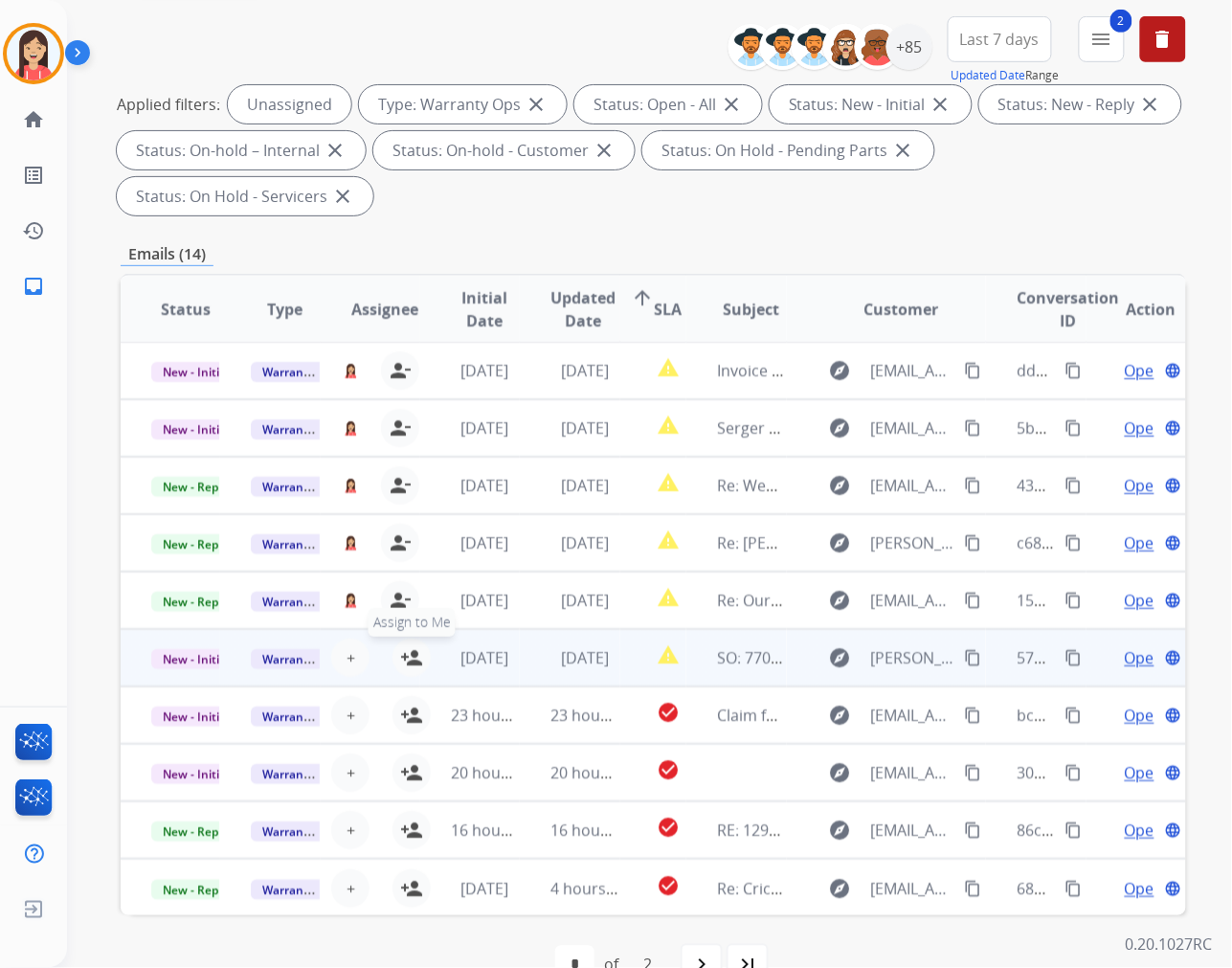
click at [413, 649] on mat-icon "person_add" at bounding box center [412, 658] width 23 height 23
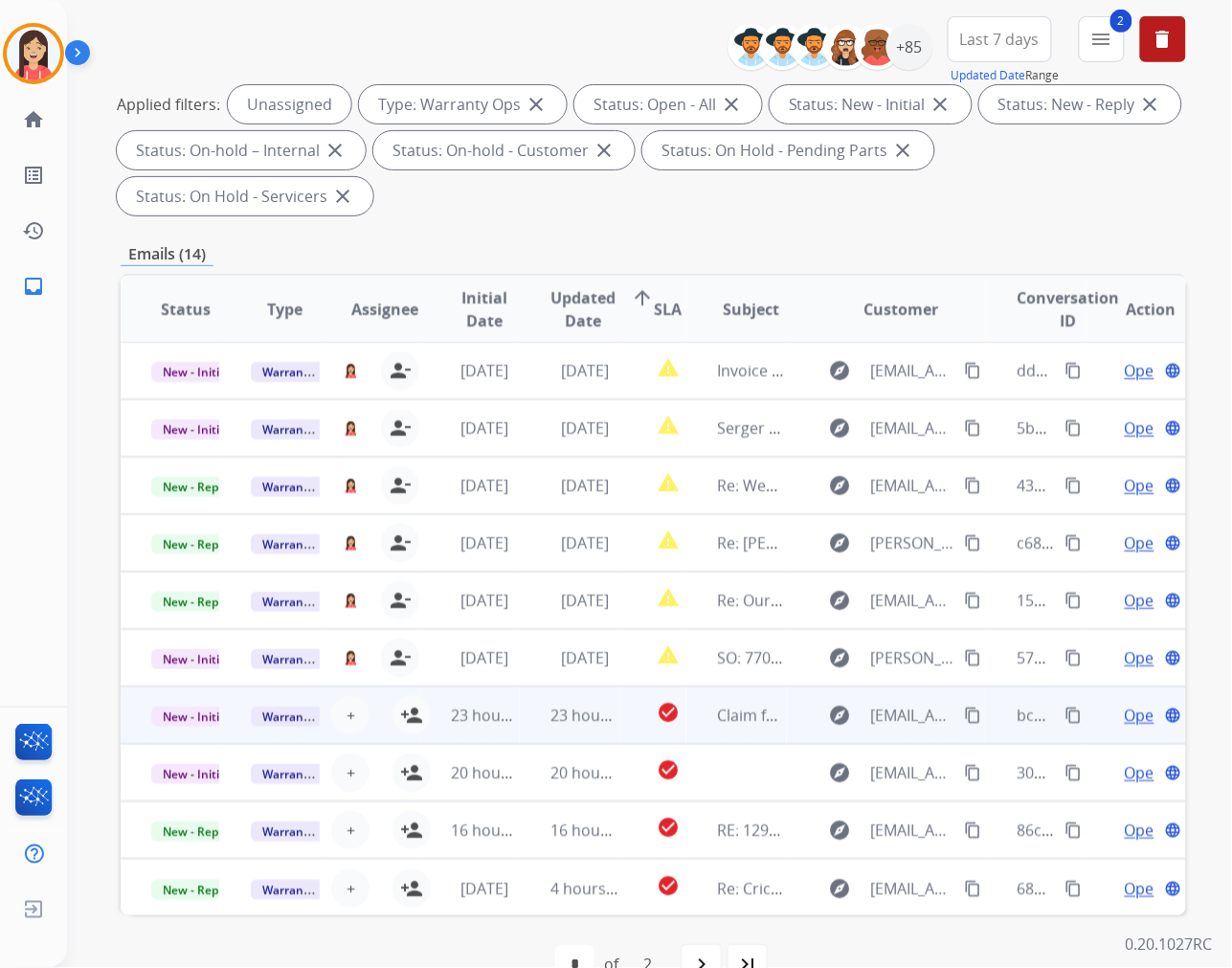
click at [421, 718] on td "23 hours ago" at bounding box center [470, 715] width 99 height 58
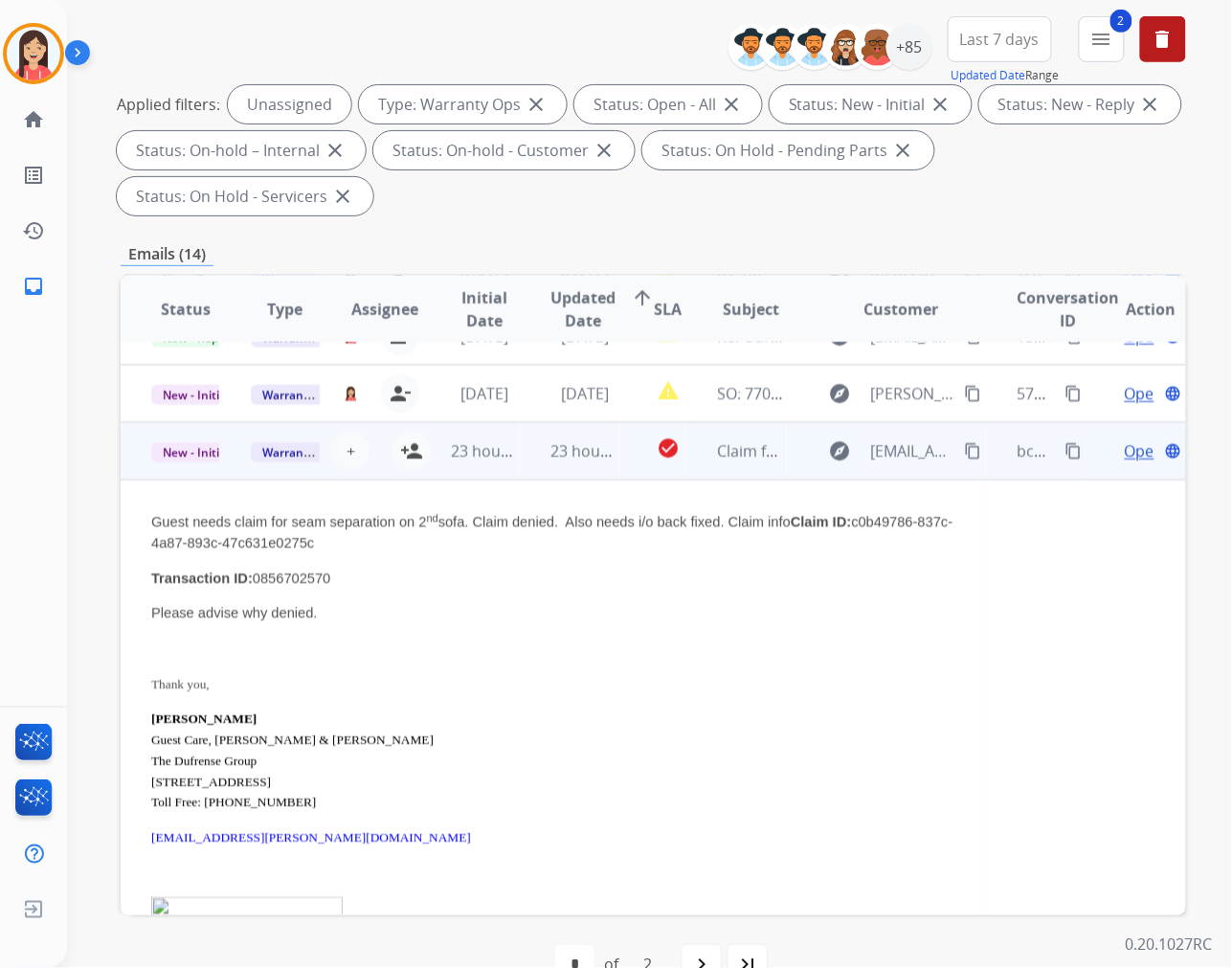
scroll to position [345, 0]
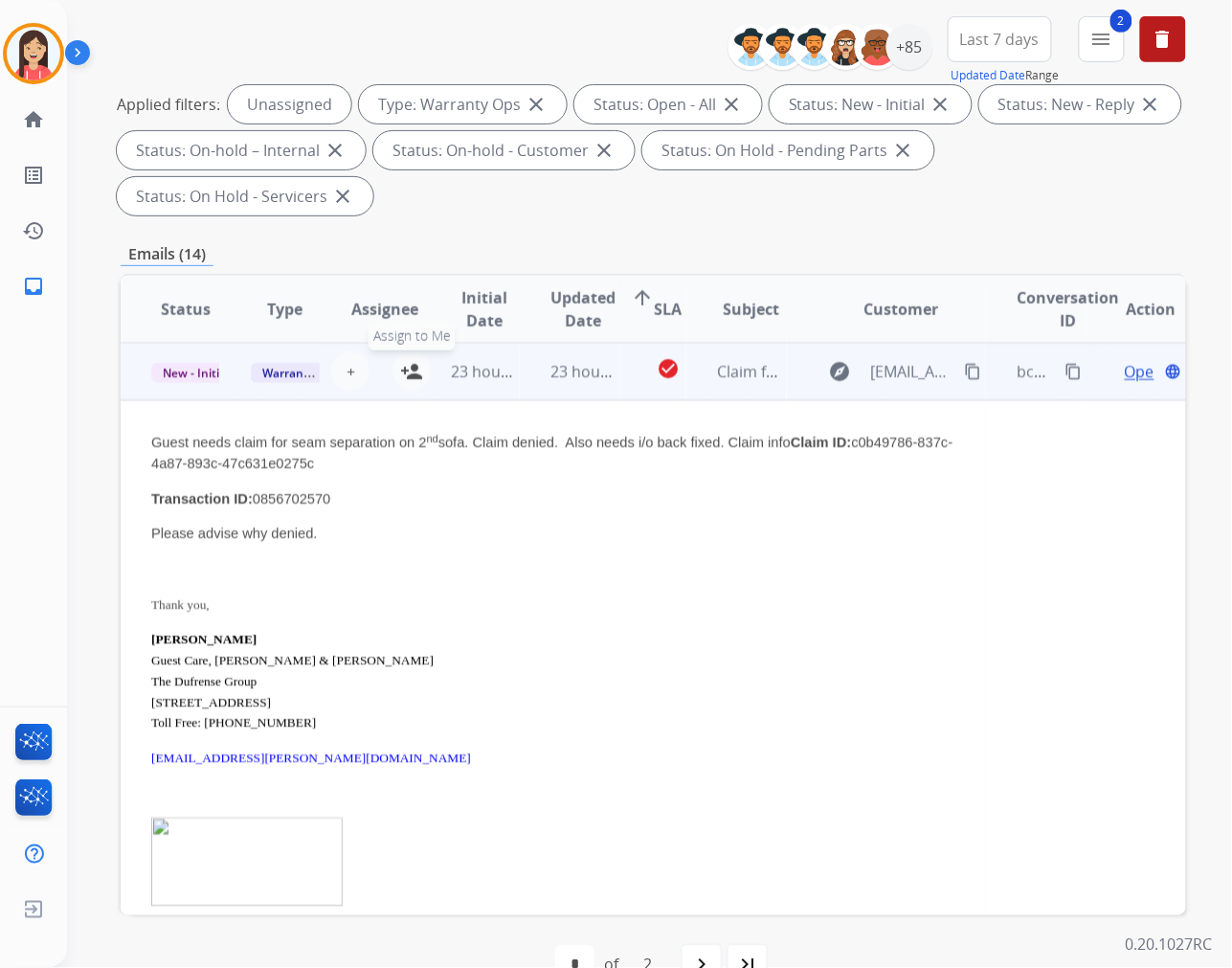
click at [412, 372] on mat-icon "person_add" at bounding box center [412, 372] width 23 height 23
click at [483, 397] on td "23 hours ago" at bounding box center [470, 372] width 99 height 58
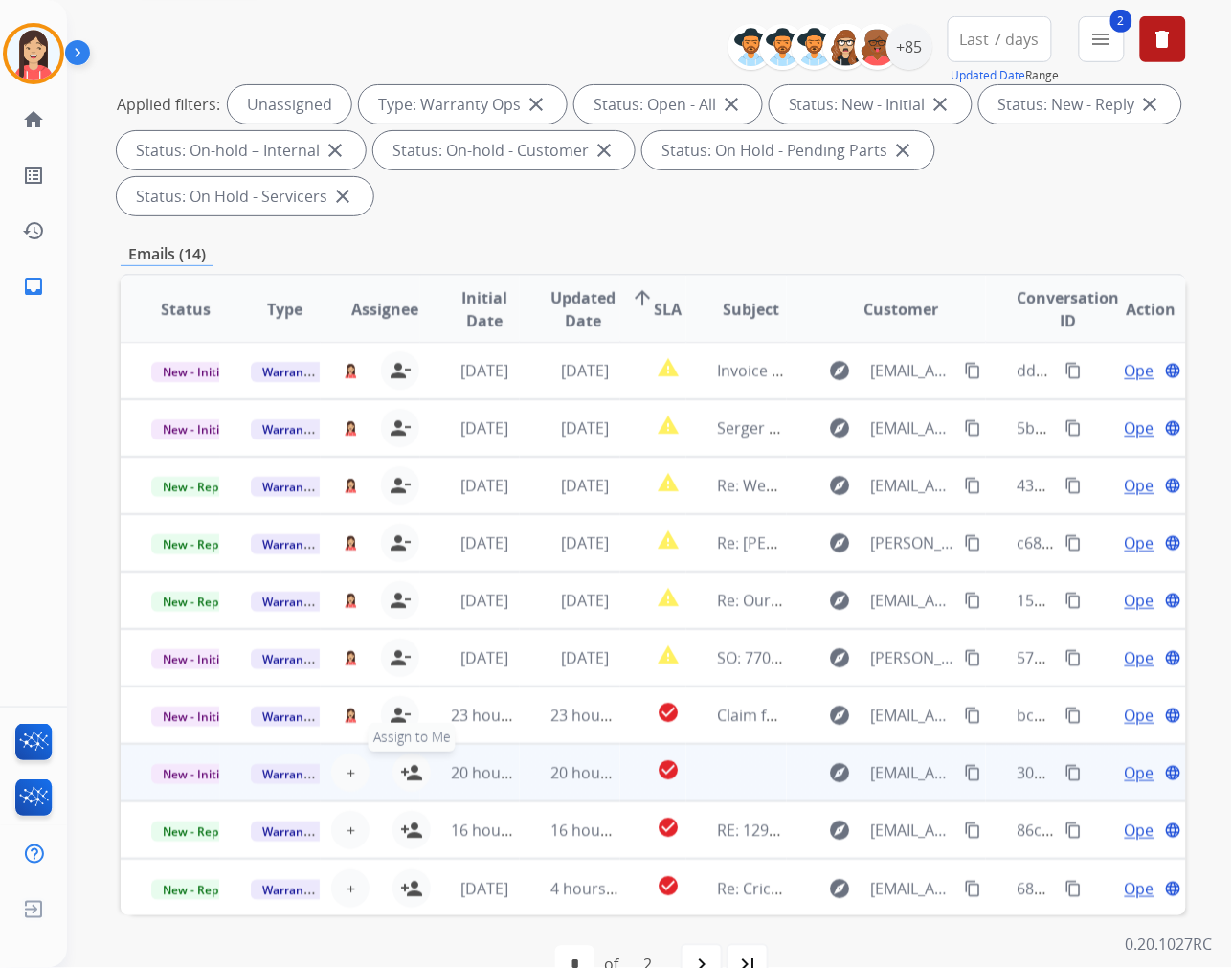
click at [405, 766] on mat-icon "person_add" at bounding box center [412, 773] width 23 height 23
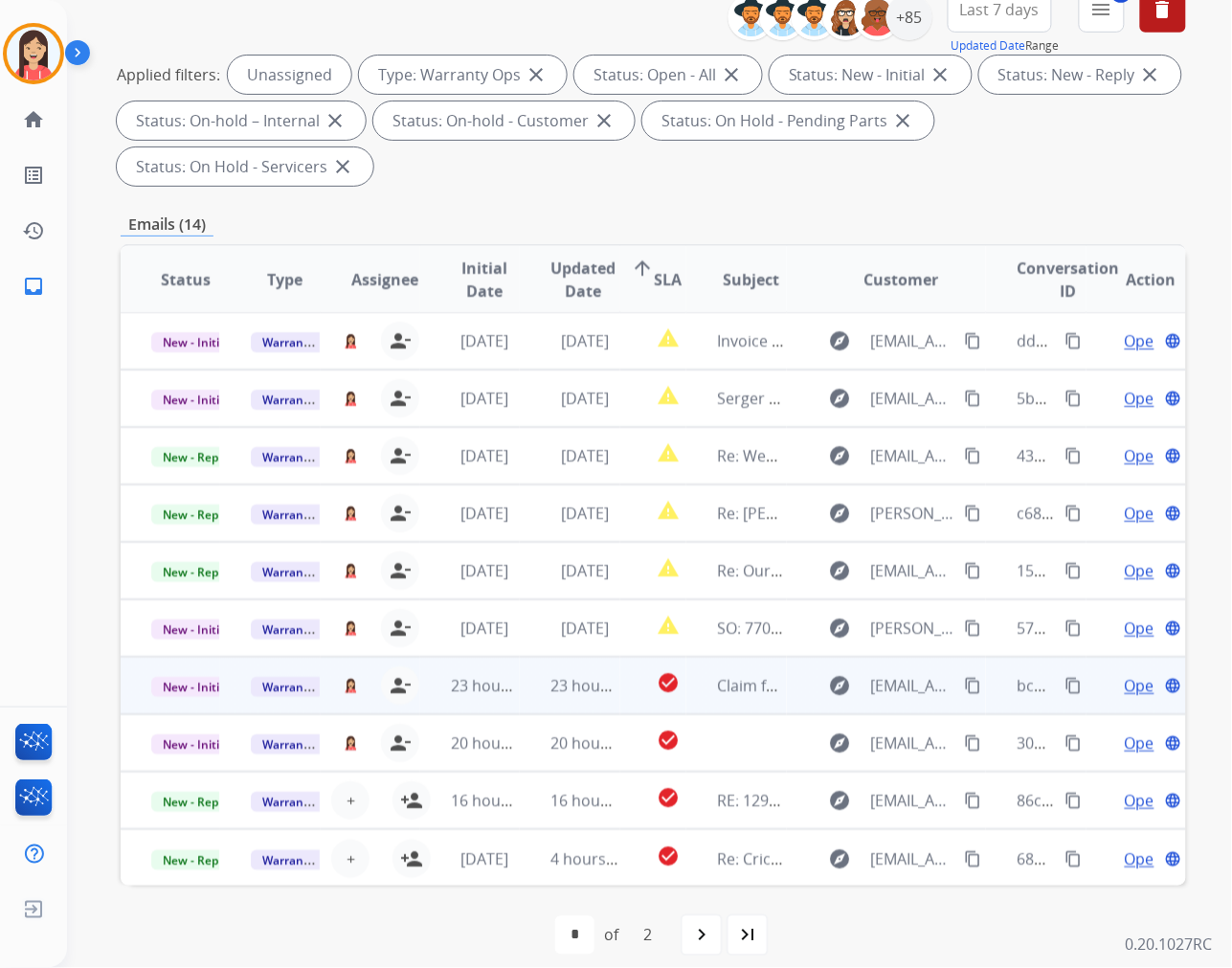
scroll to position [260, 0]
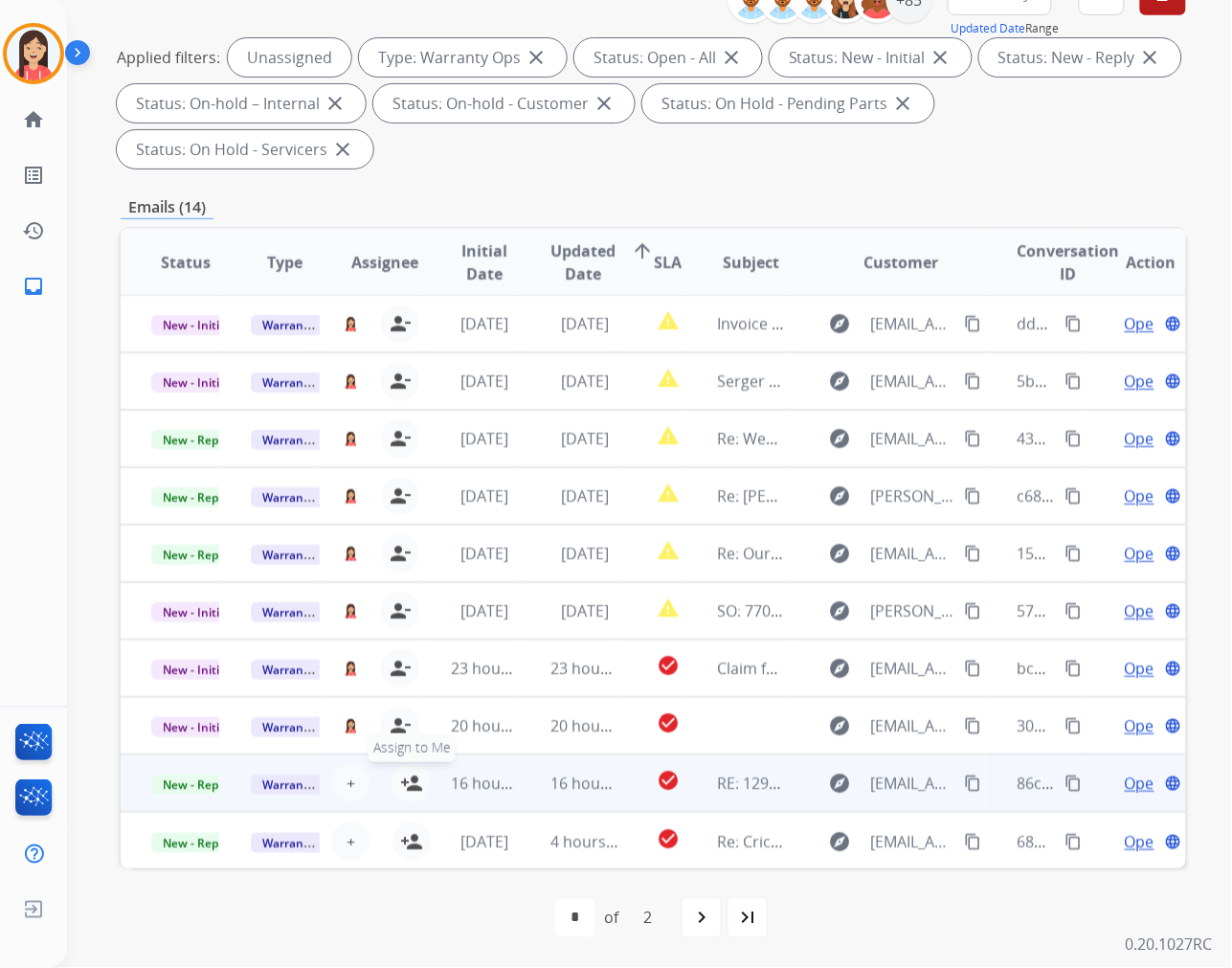
click at [403, 781] on mat-icon "person_add" at bounding box center [412, 784] width 23 height 23
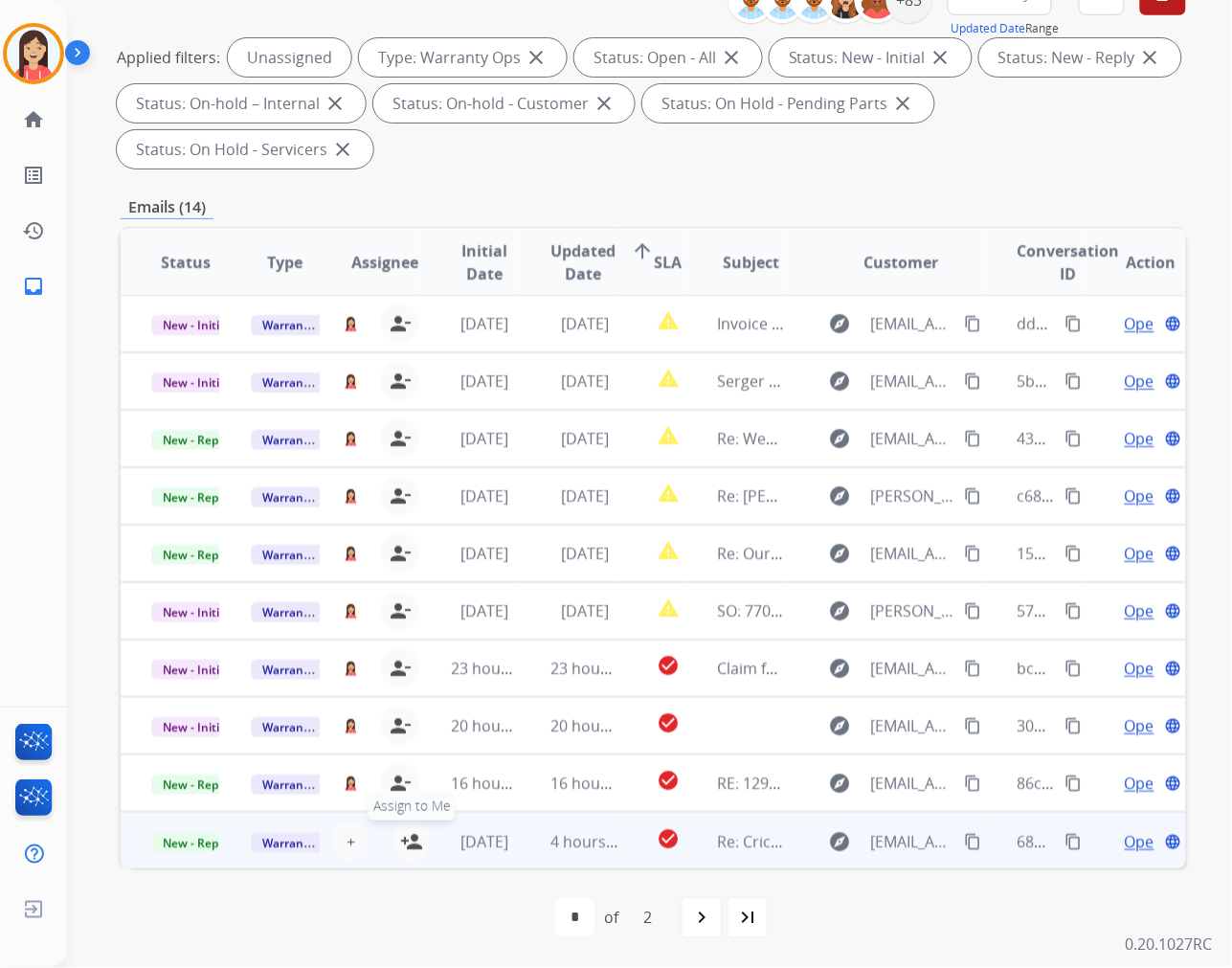
click at [410, 838] on mat-icon "person_add" at bounding box center [412, 842] width 23 height 23
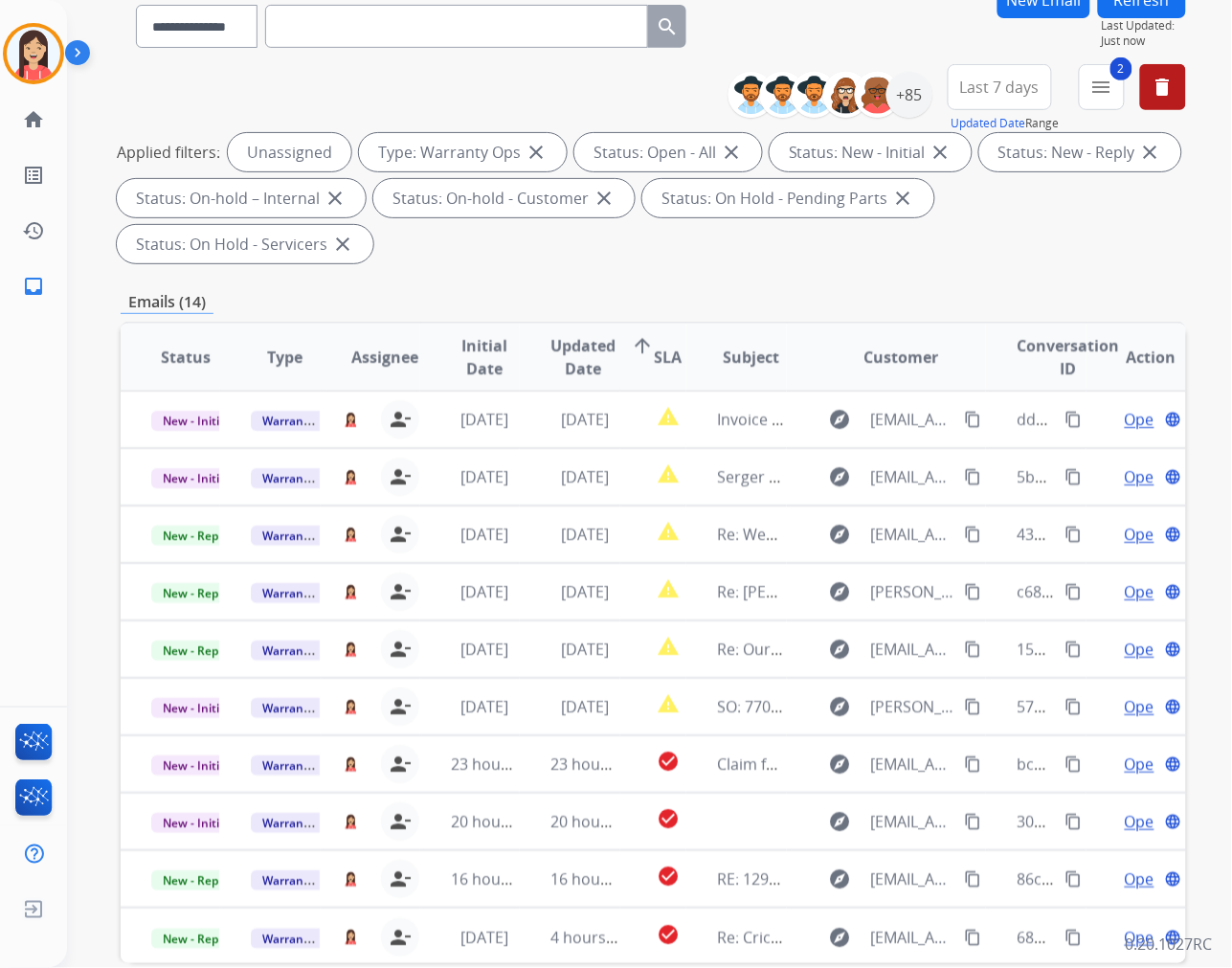
scroll to position [0, 0]
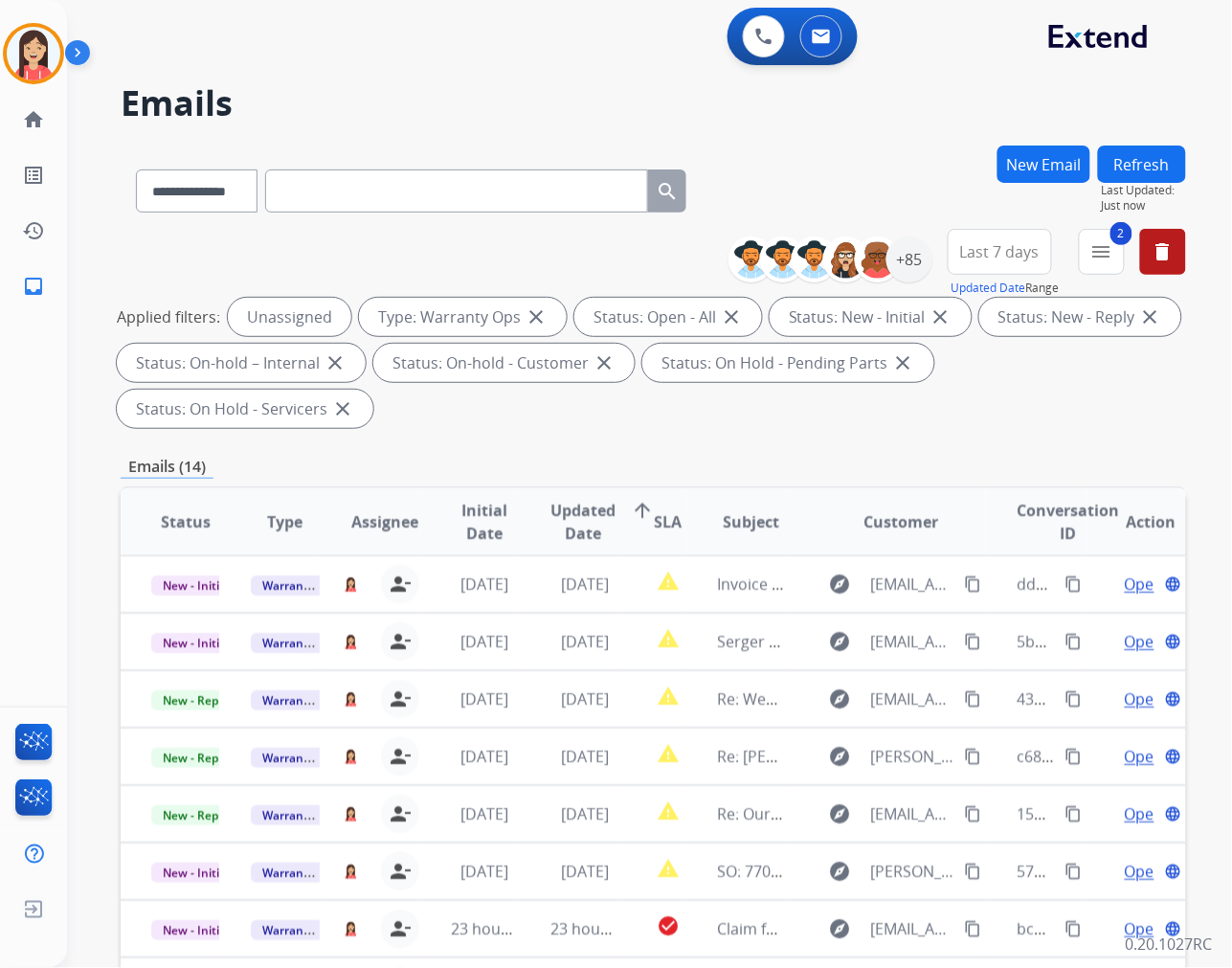
click at [1133, 170] on button "Refresh" at bounding box center [1141, 164] width 88 height 38
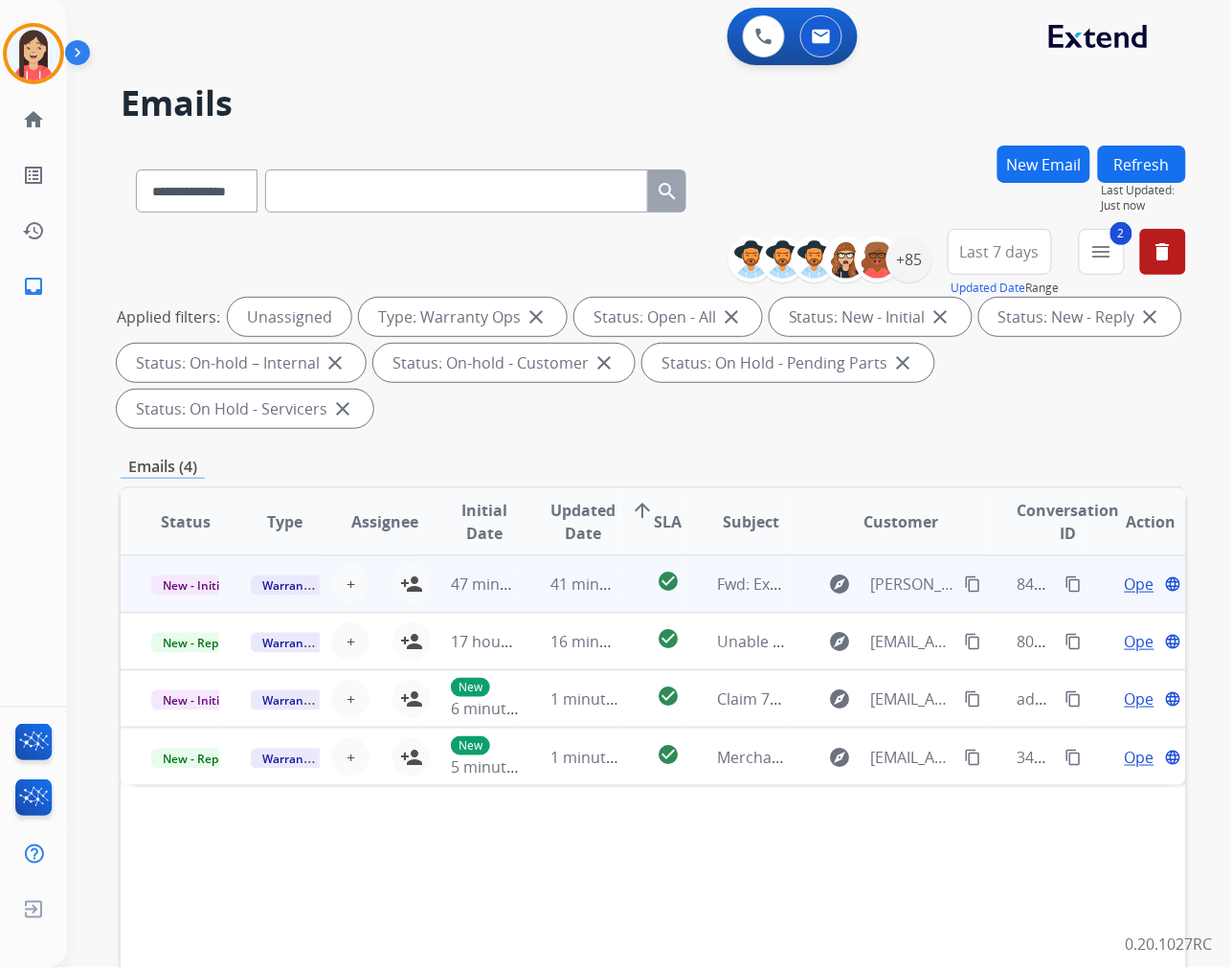
click at [547, 600] on td "41 minutes ago" at bounding box center [569, 584] width 99 height 58
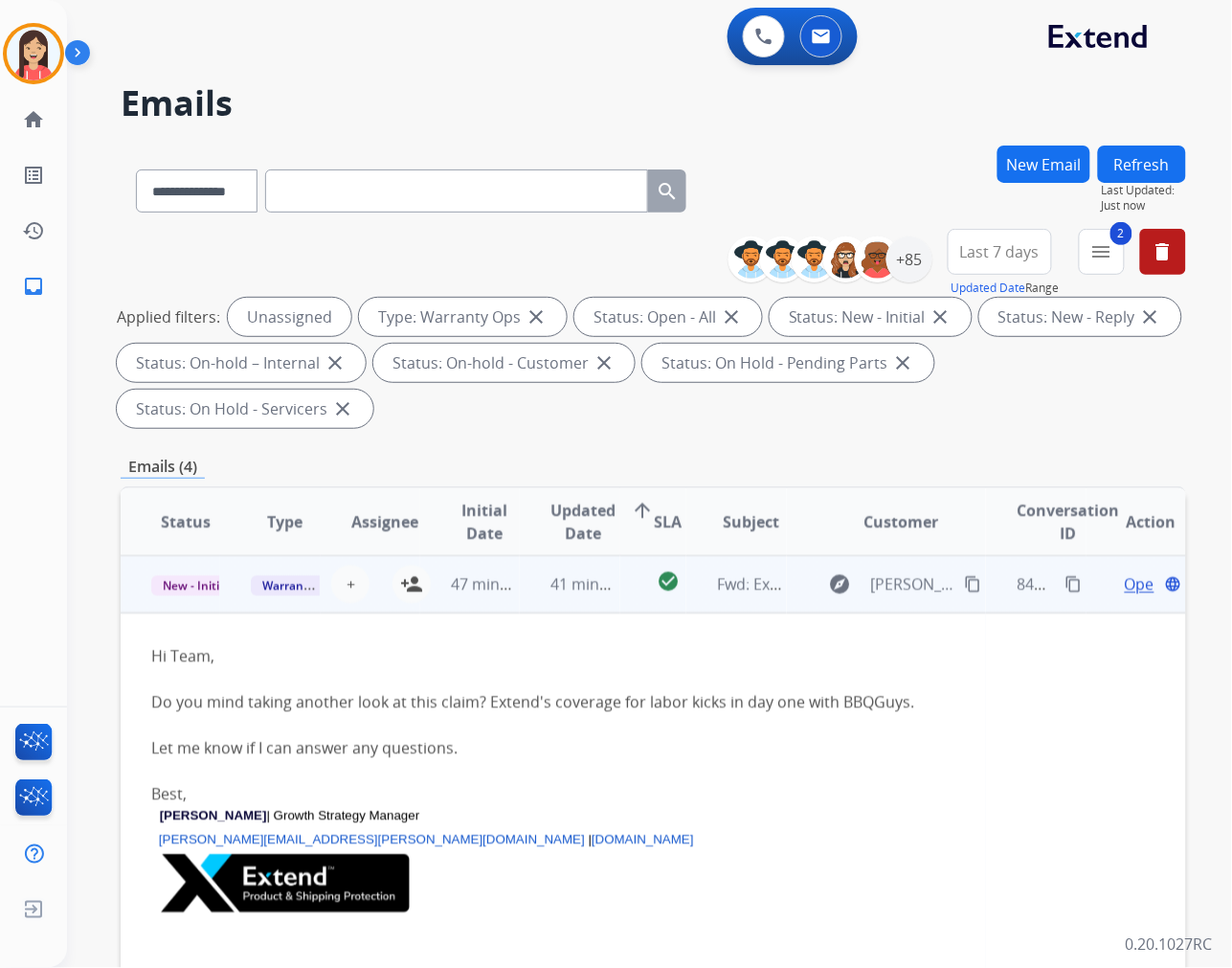
click at [530, 598] on td "41 minutes ago" at bounding box center [569, 584] width 99 height 58
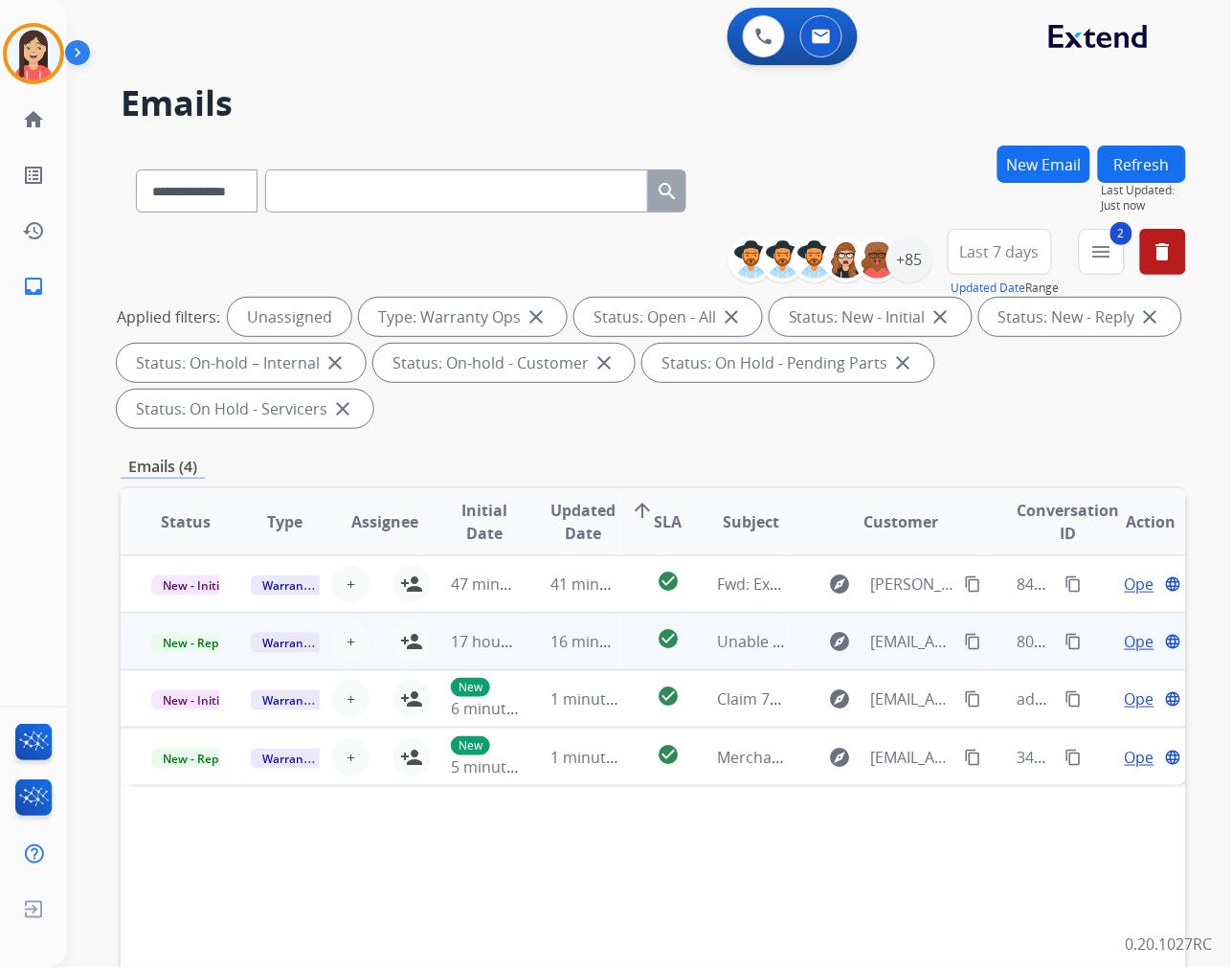
click at [520, 659] on td "16 minutes ago" at bounding box center [569, 642] width 99 height 58
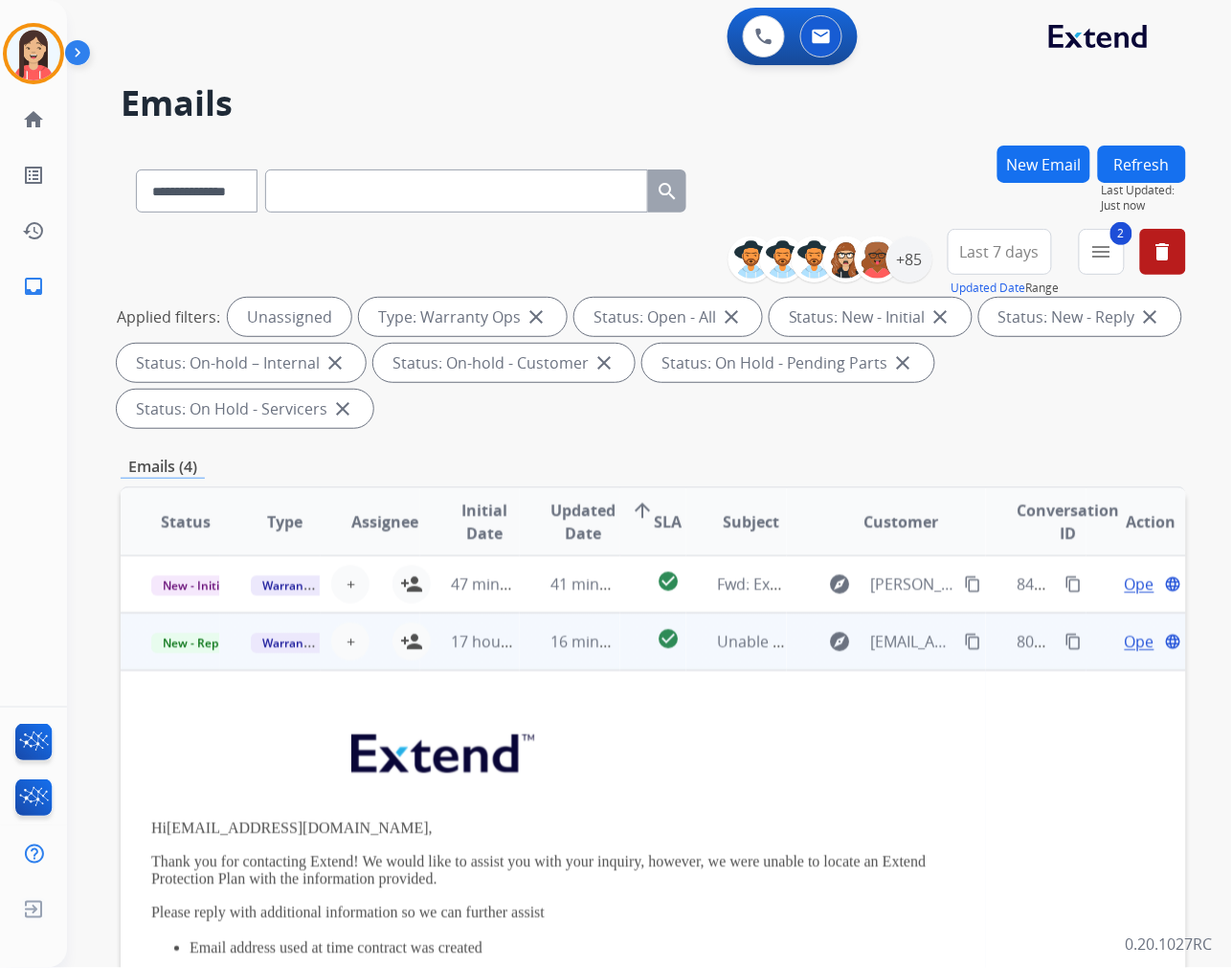
scroll to position [58, 0]
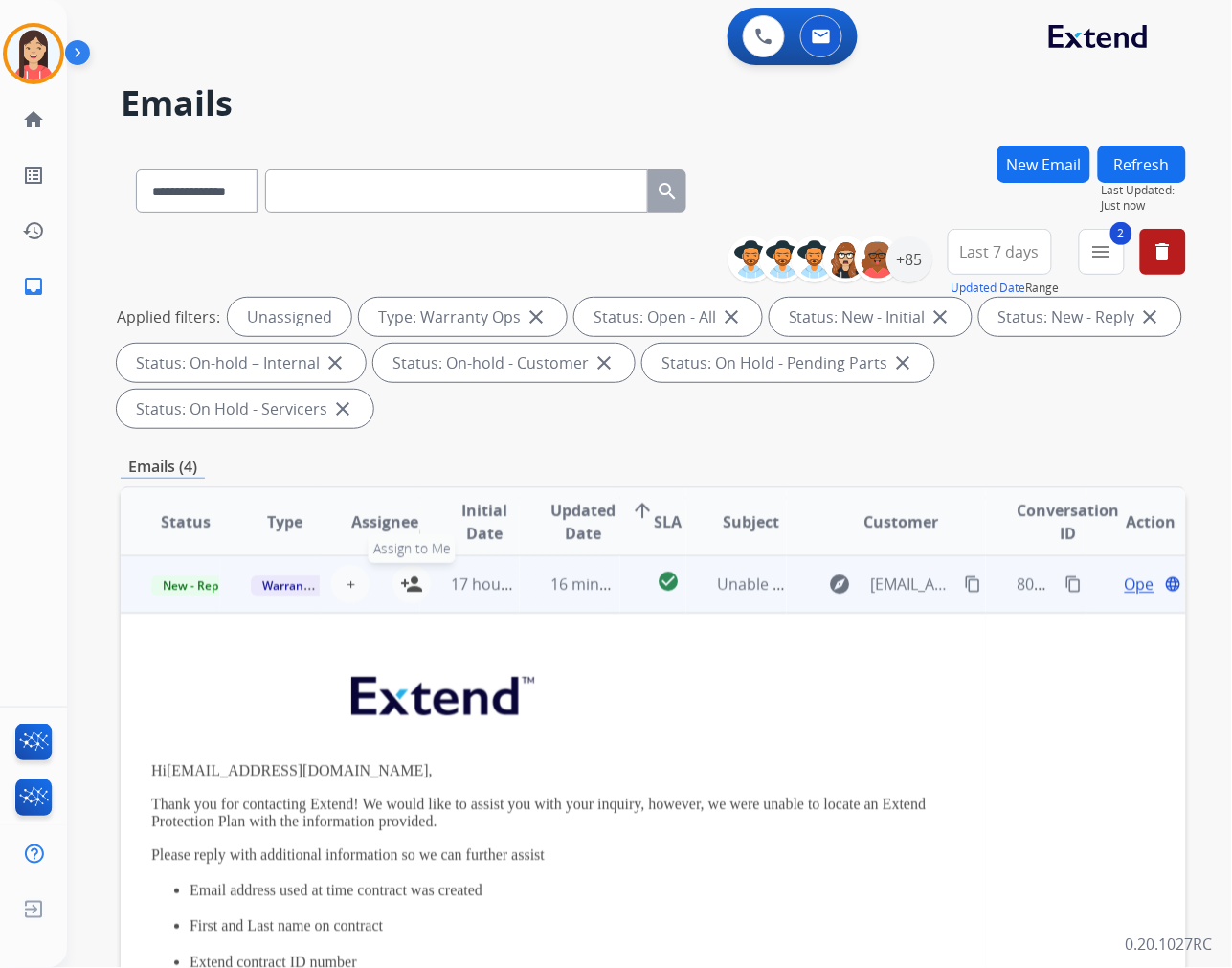
click at [409, 581] on mat-icon "person_add" at bounding box center [412, 584] width 23 height 23
click at [280, 584] on span "Warranty Ops" at bounding box center [300, 585] width 98 height 20
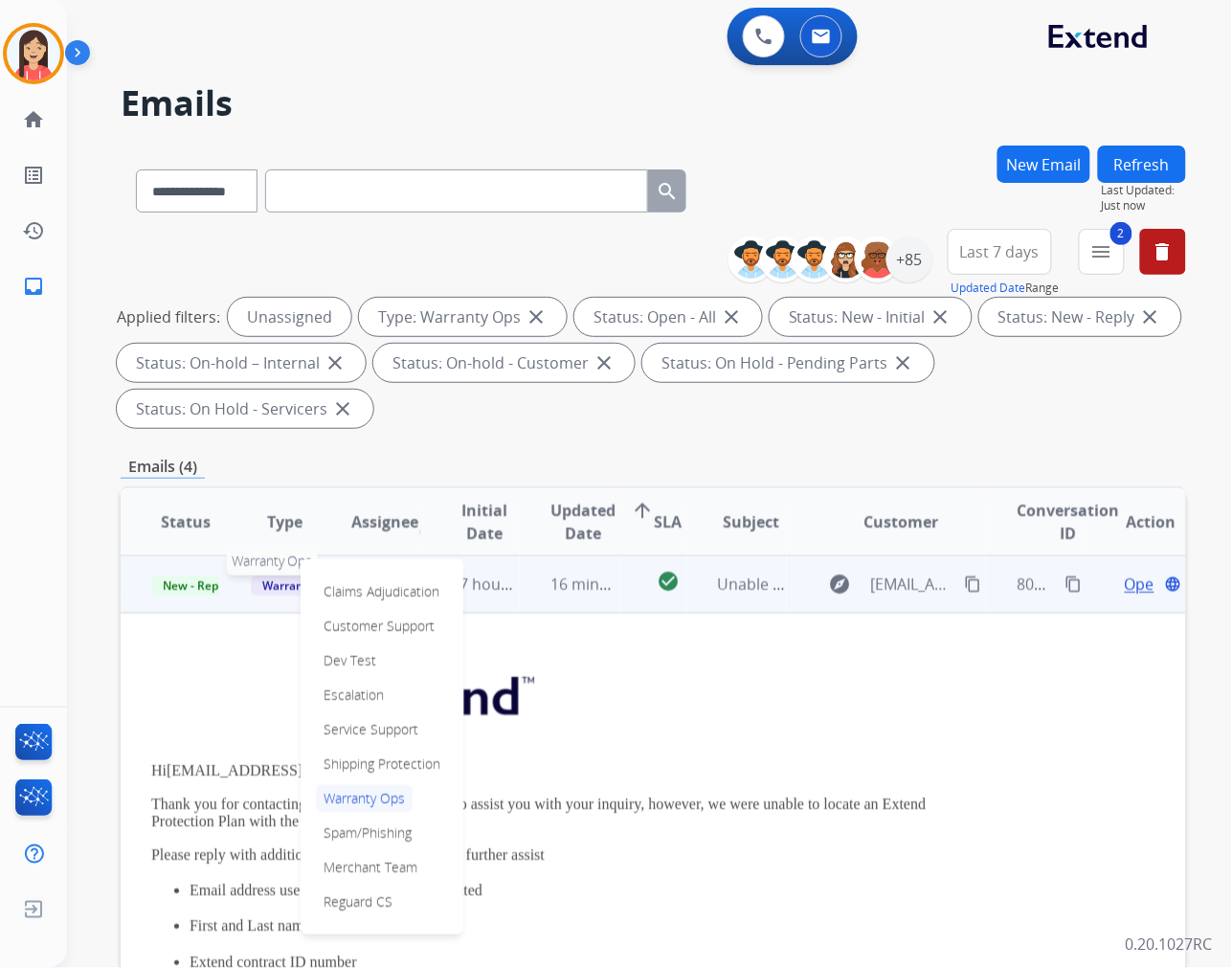
click at [279, 584] on span "Warranty Ops" at bounding box center [300, 585] width 98 height 20
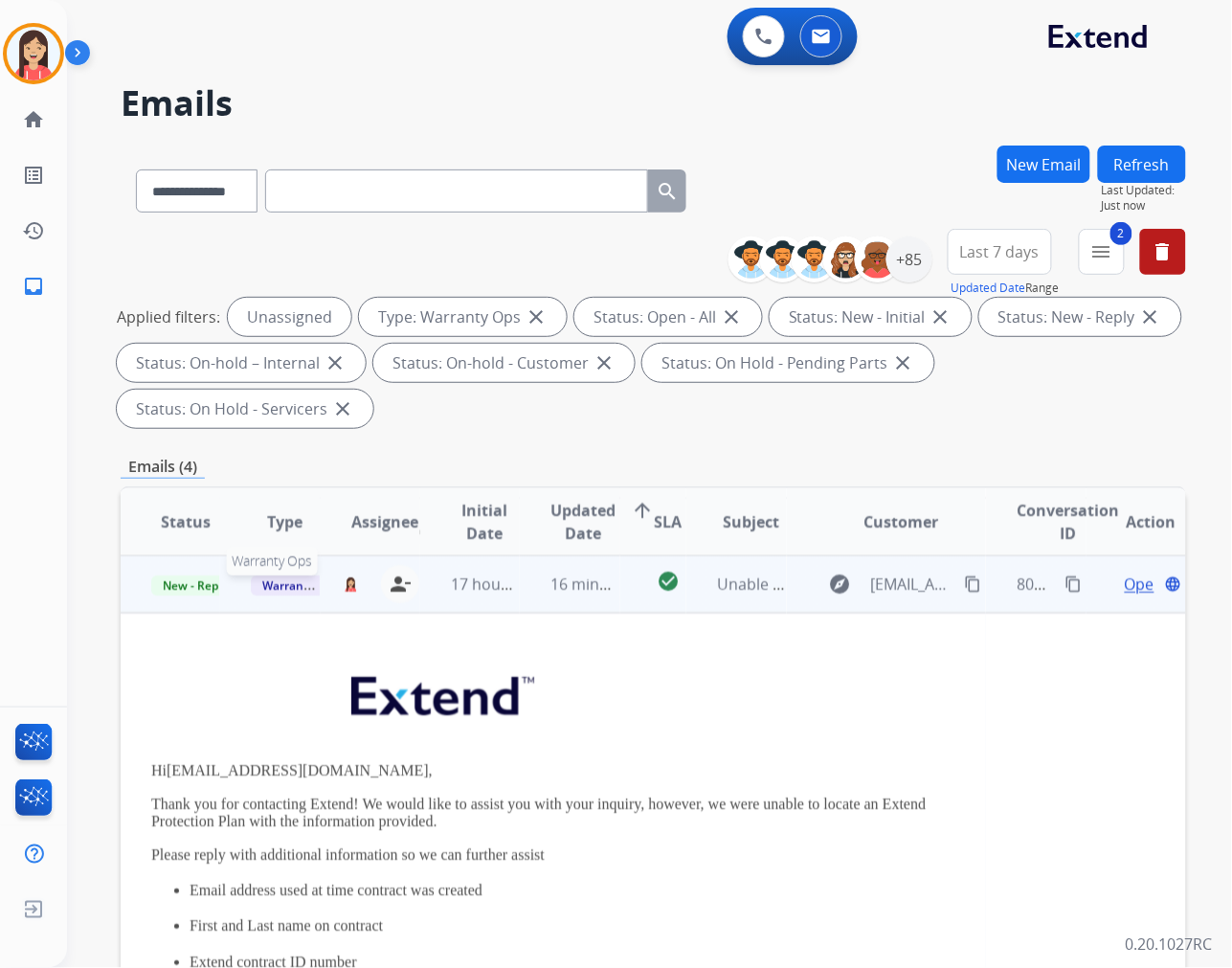
click at [279, 582] on span "Warranty Ops" at bounding box center [300, 585] width 98 height 20
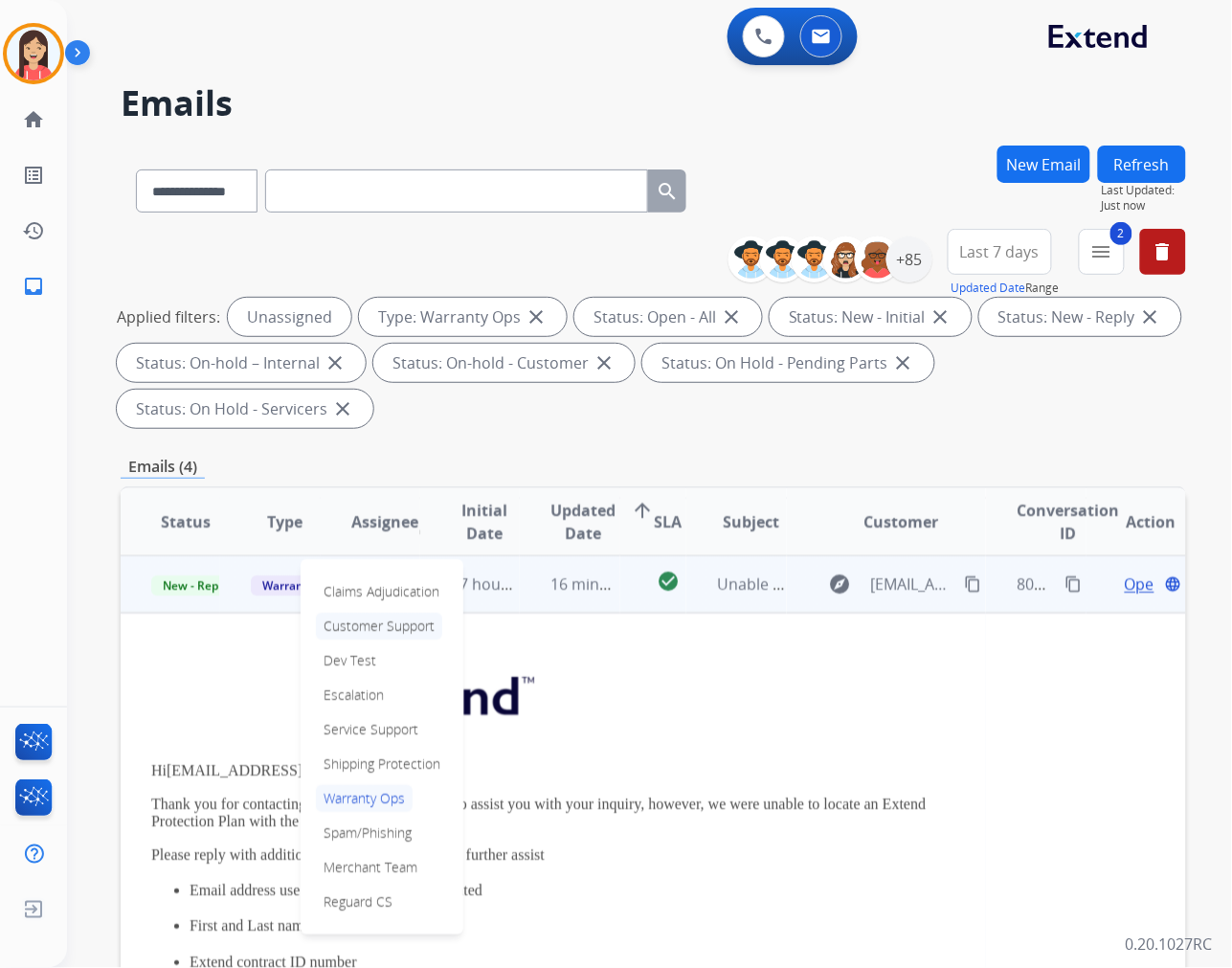
click at [380, 622] on p "Customer Support" at bounding box center [378, 626] width 126 height 27
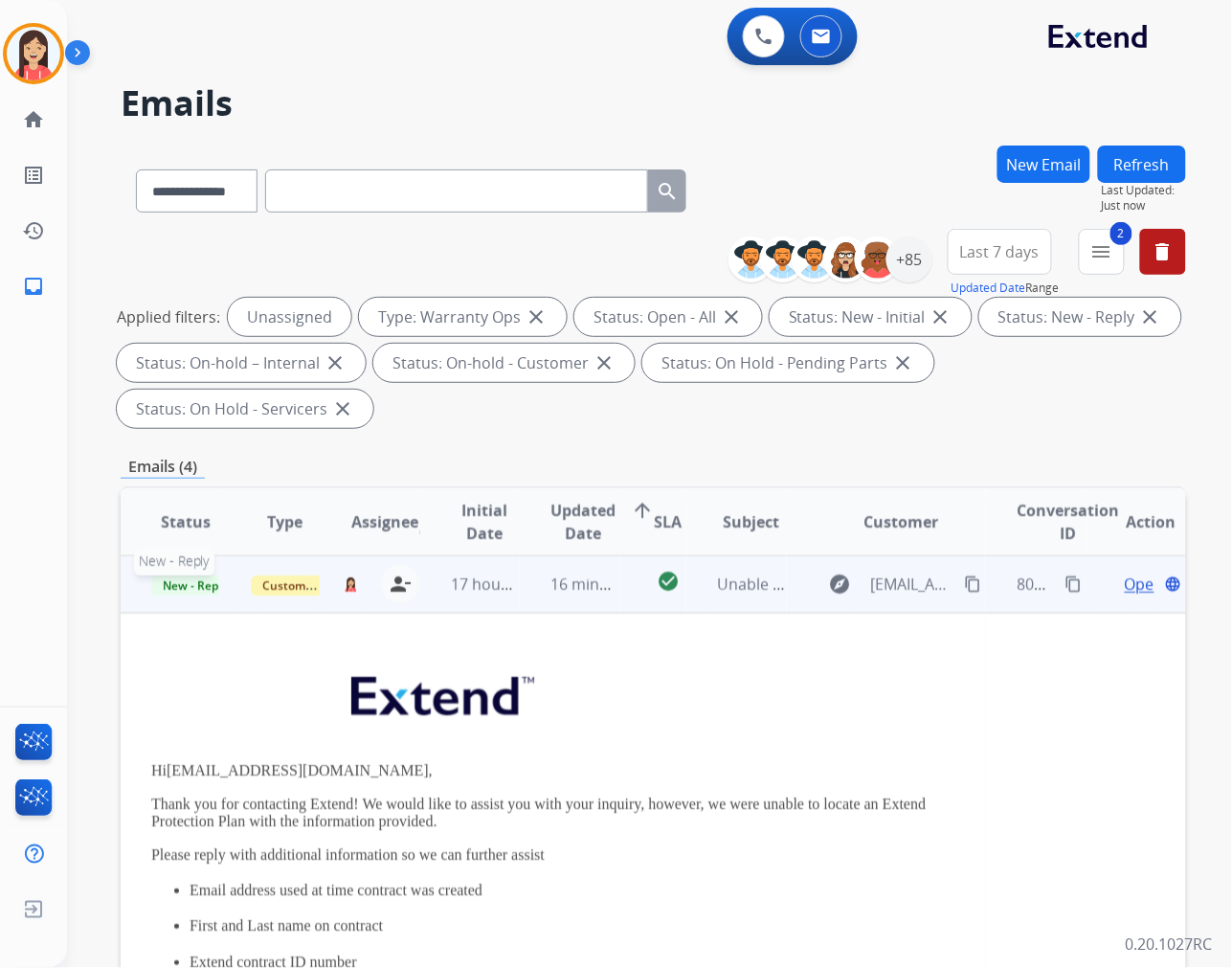
click at [192, 576] on span "New - Reply" at bounding box center [195, 585] width 87 height 20
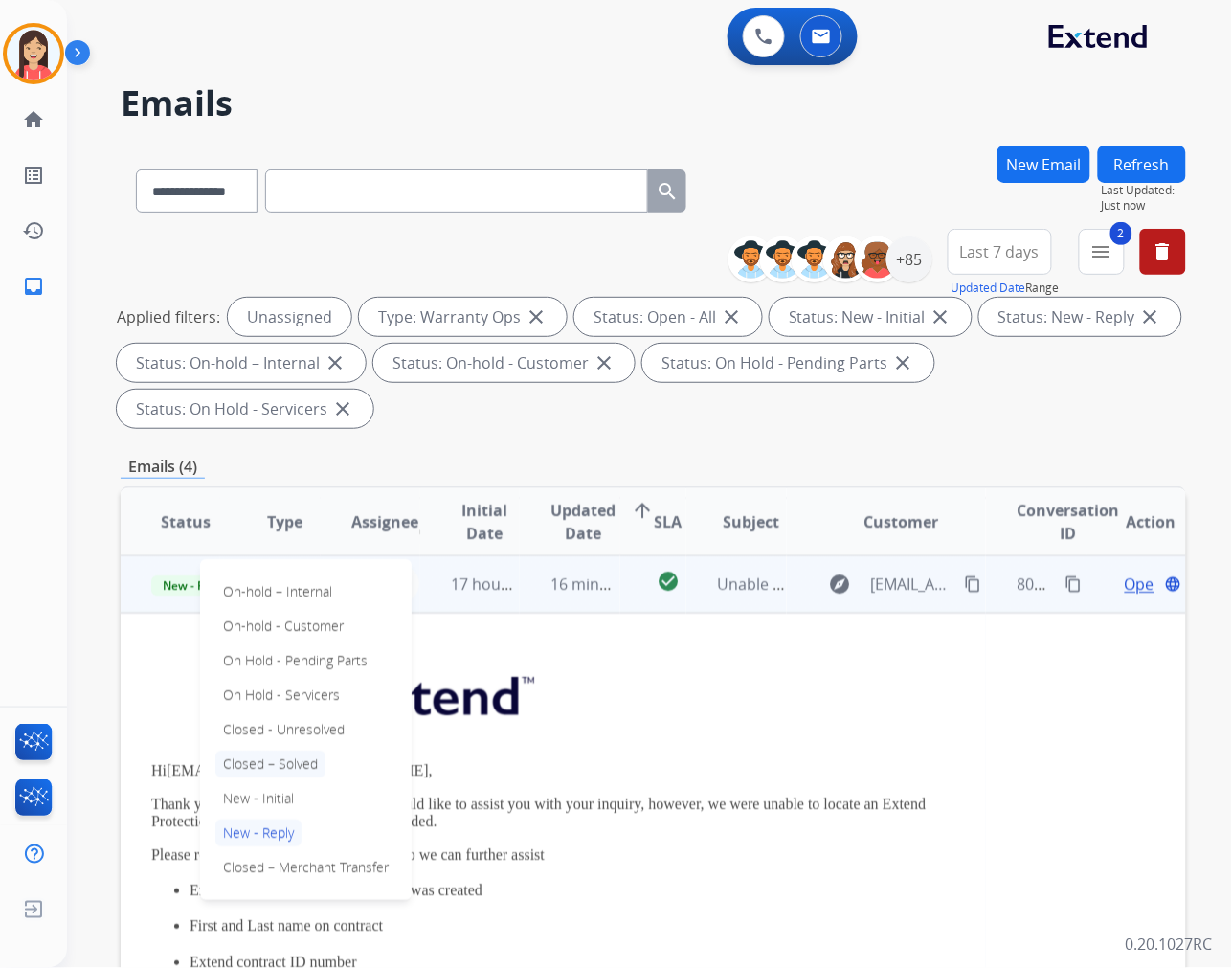
click at [304, 764] on p "Closed – Solved" at bounding box center [270, 764] width 110 height 27
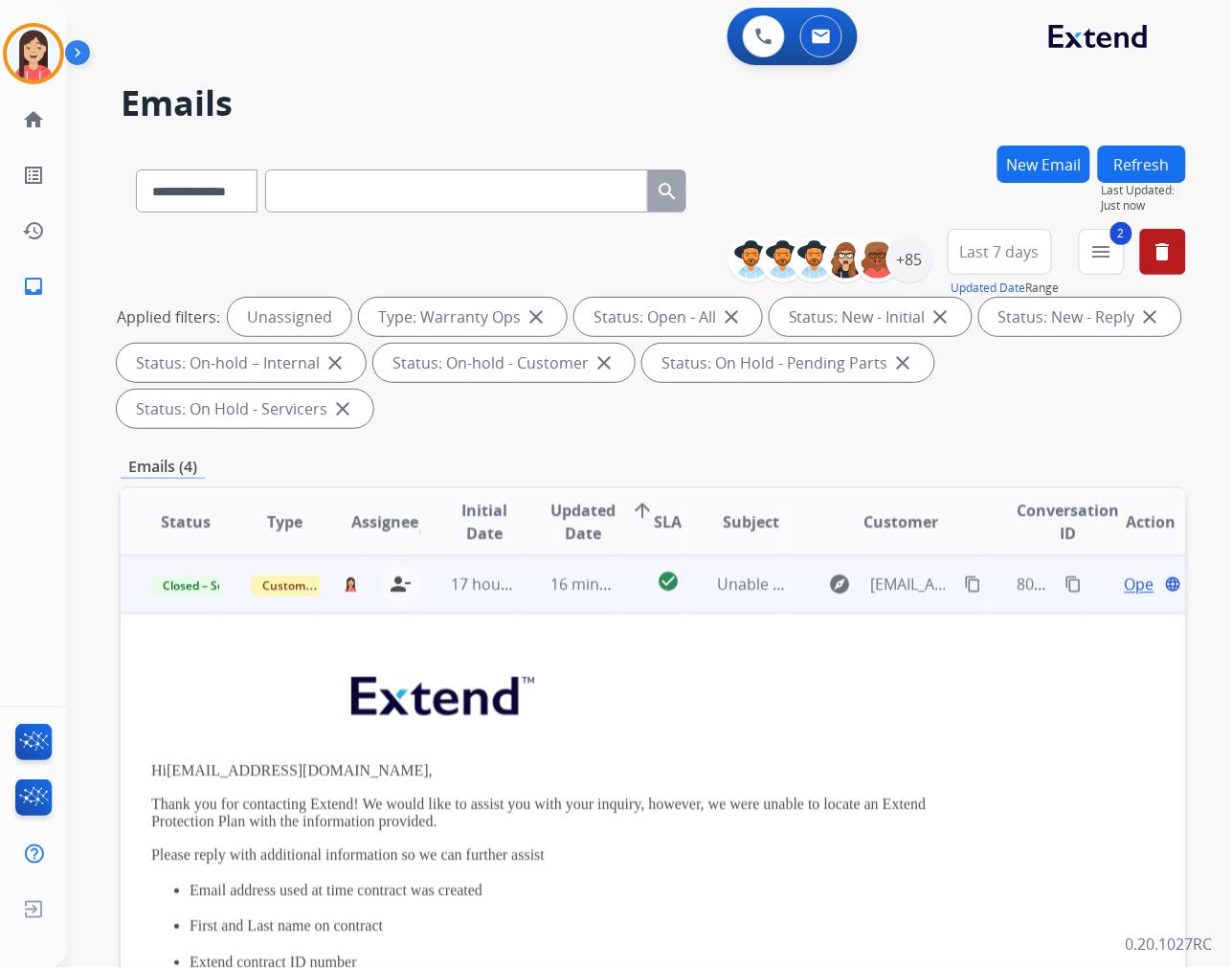
click at [551, 607] on td "16 minutes ago" at bounding box center [569, 584] width 99 height 58
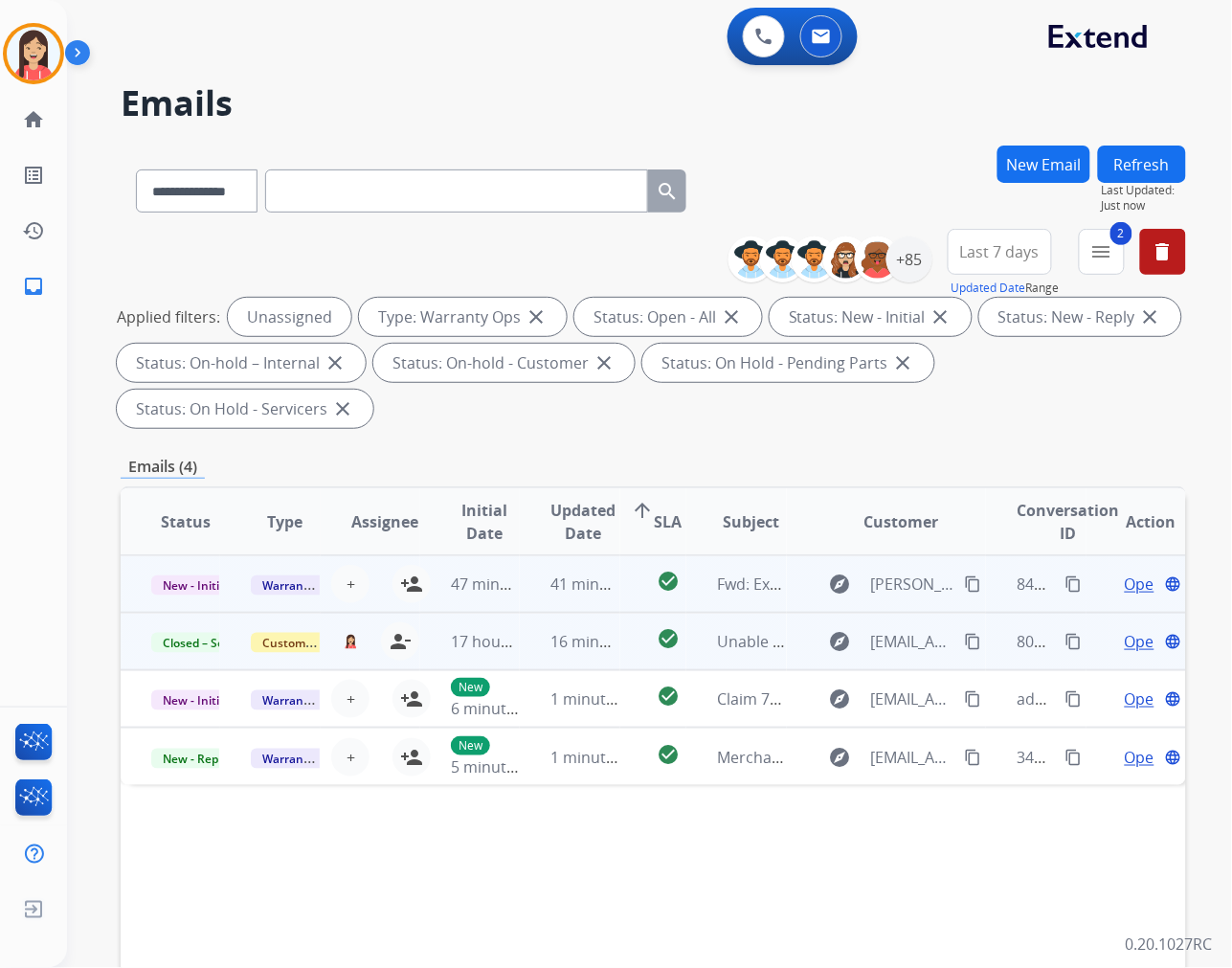
scroll to position [0, 0]
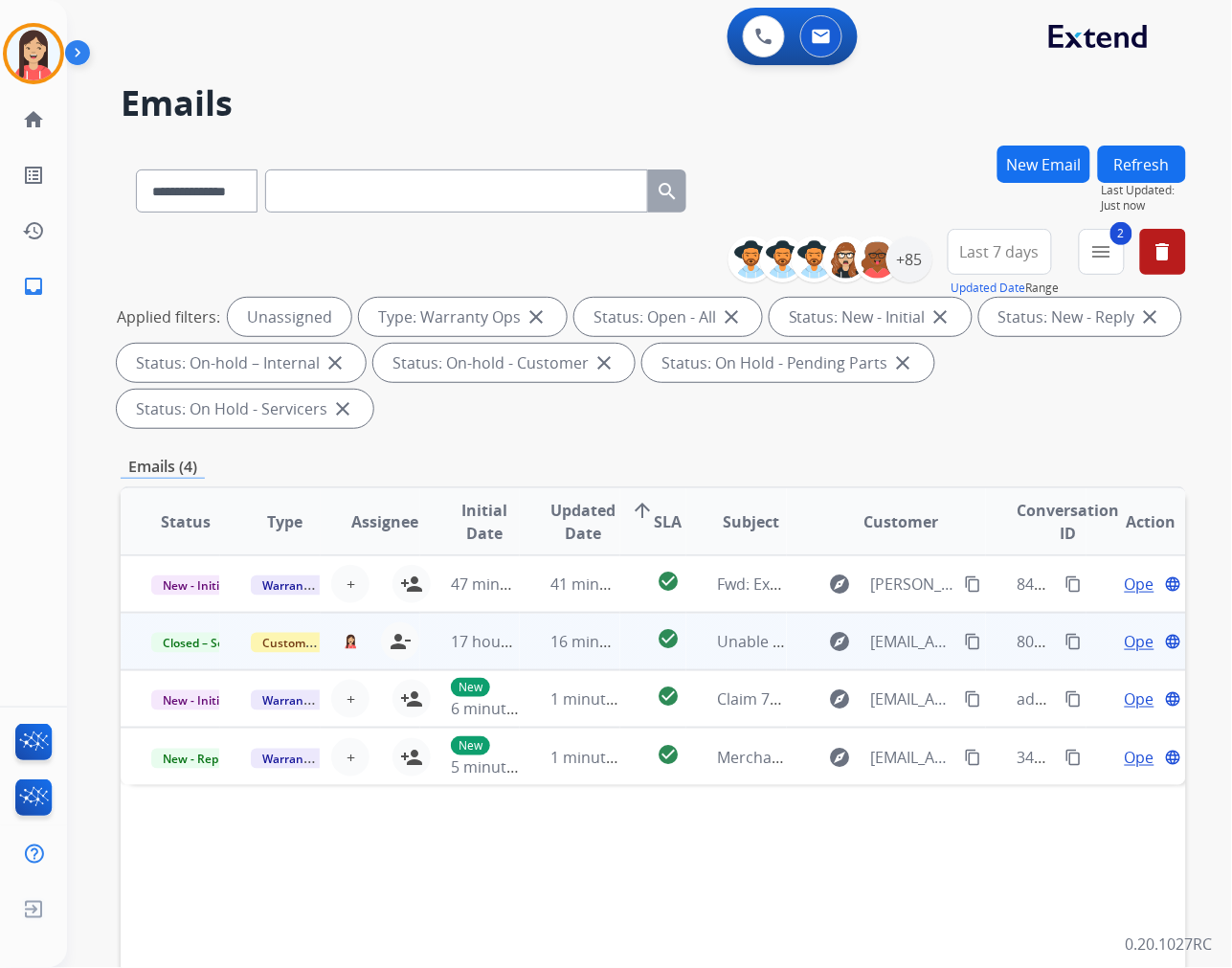
click at [1136, 160] on button "Refresh" at bounding box center [1141, 164] width 88 height 38
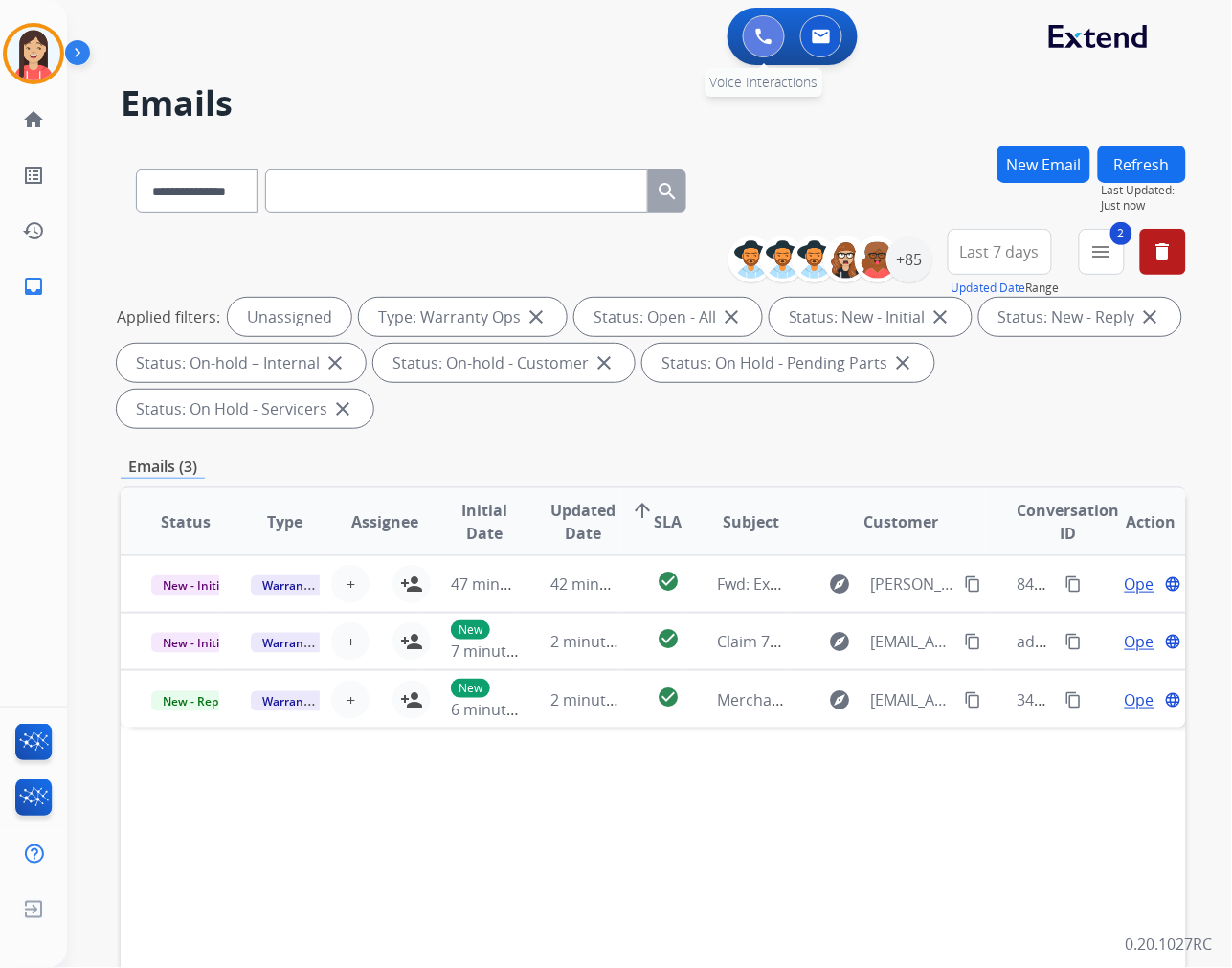
click at [762, 36] on img at bounding box center [764, 37] width 17 height 17
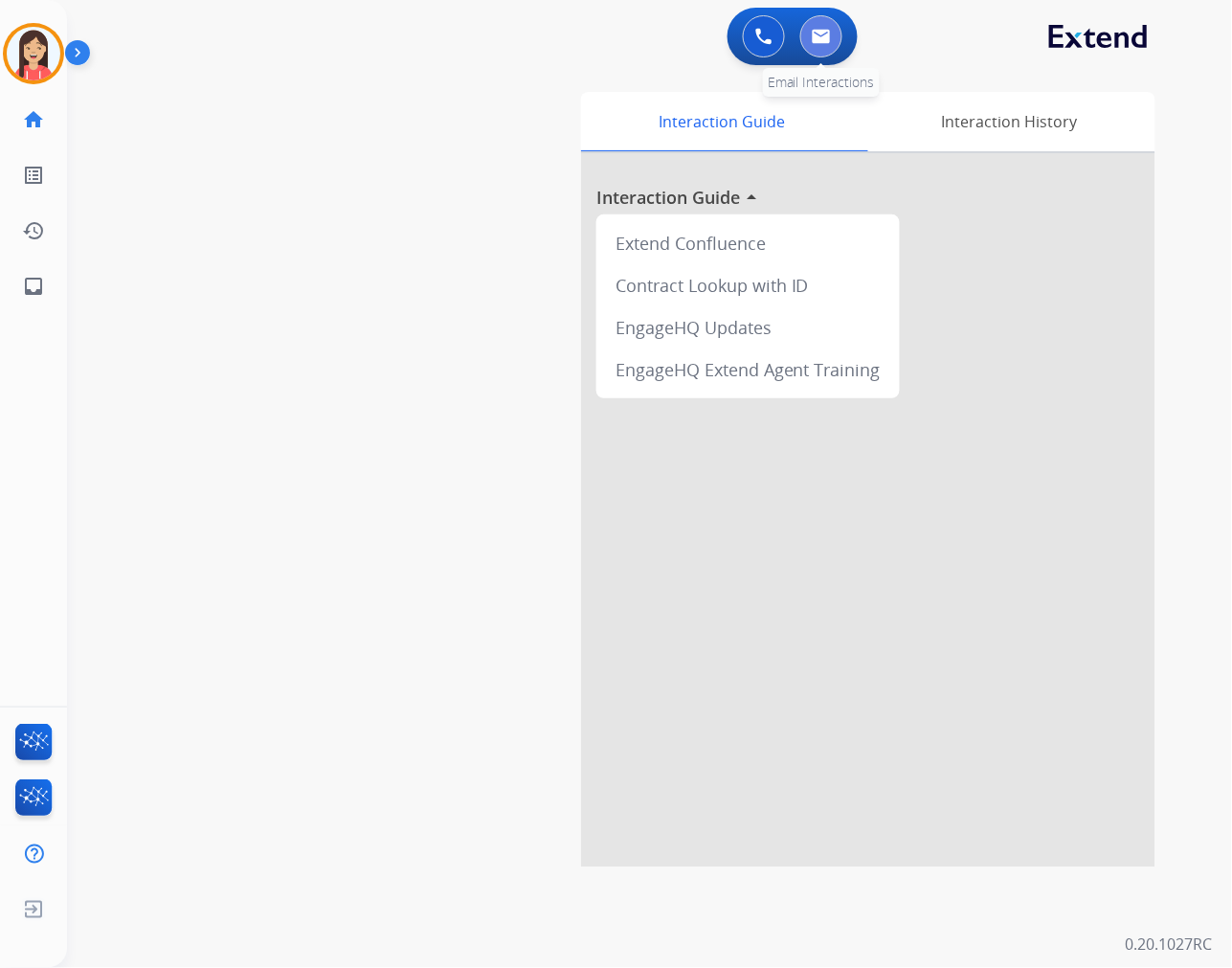
click at [819, 41] on img at bounding box center [821, 37] width 19 height 15
select select "**********"
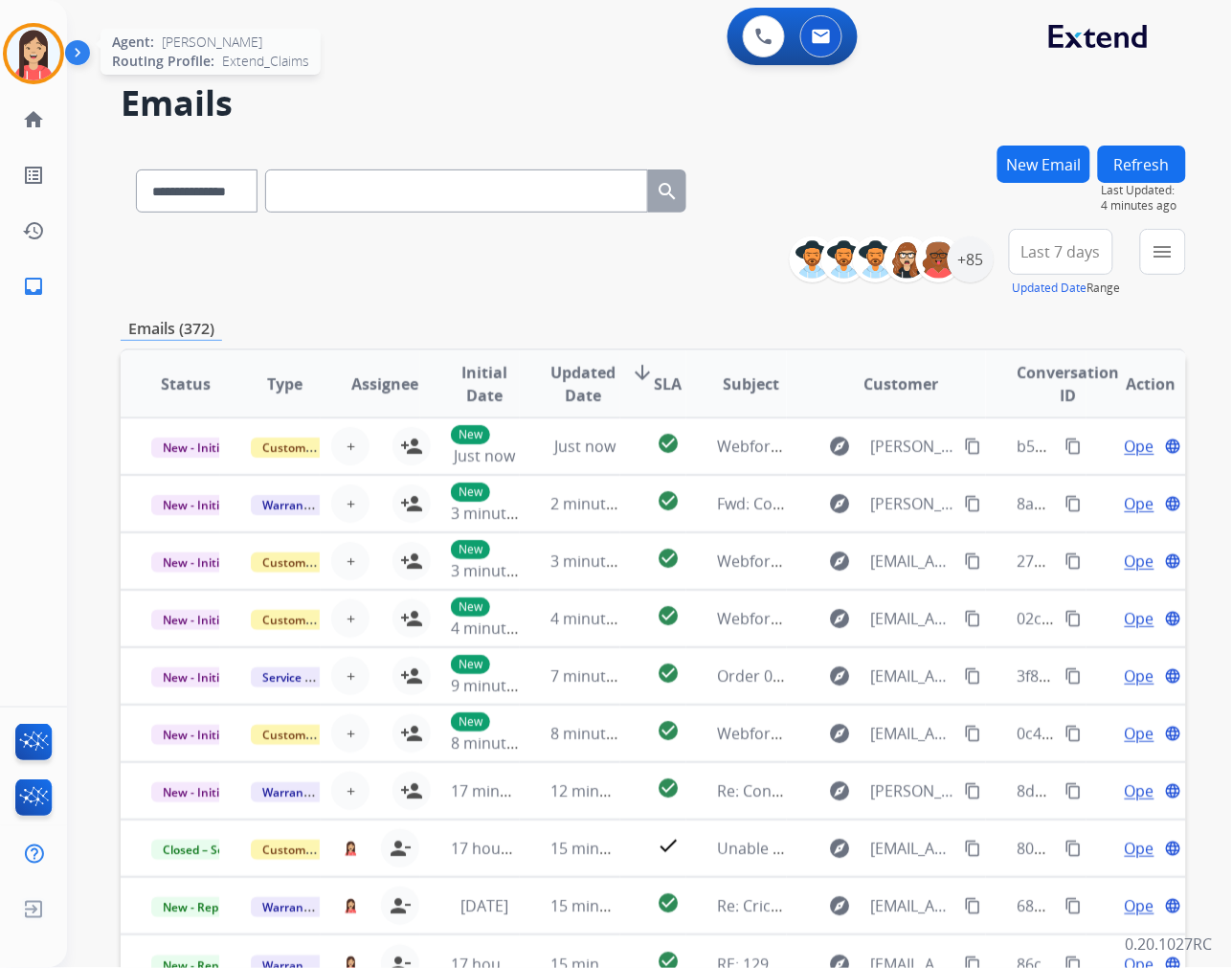
click at [27, 69] on img at bounding box center [34, 54] width 54 height 54
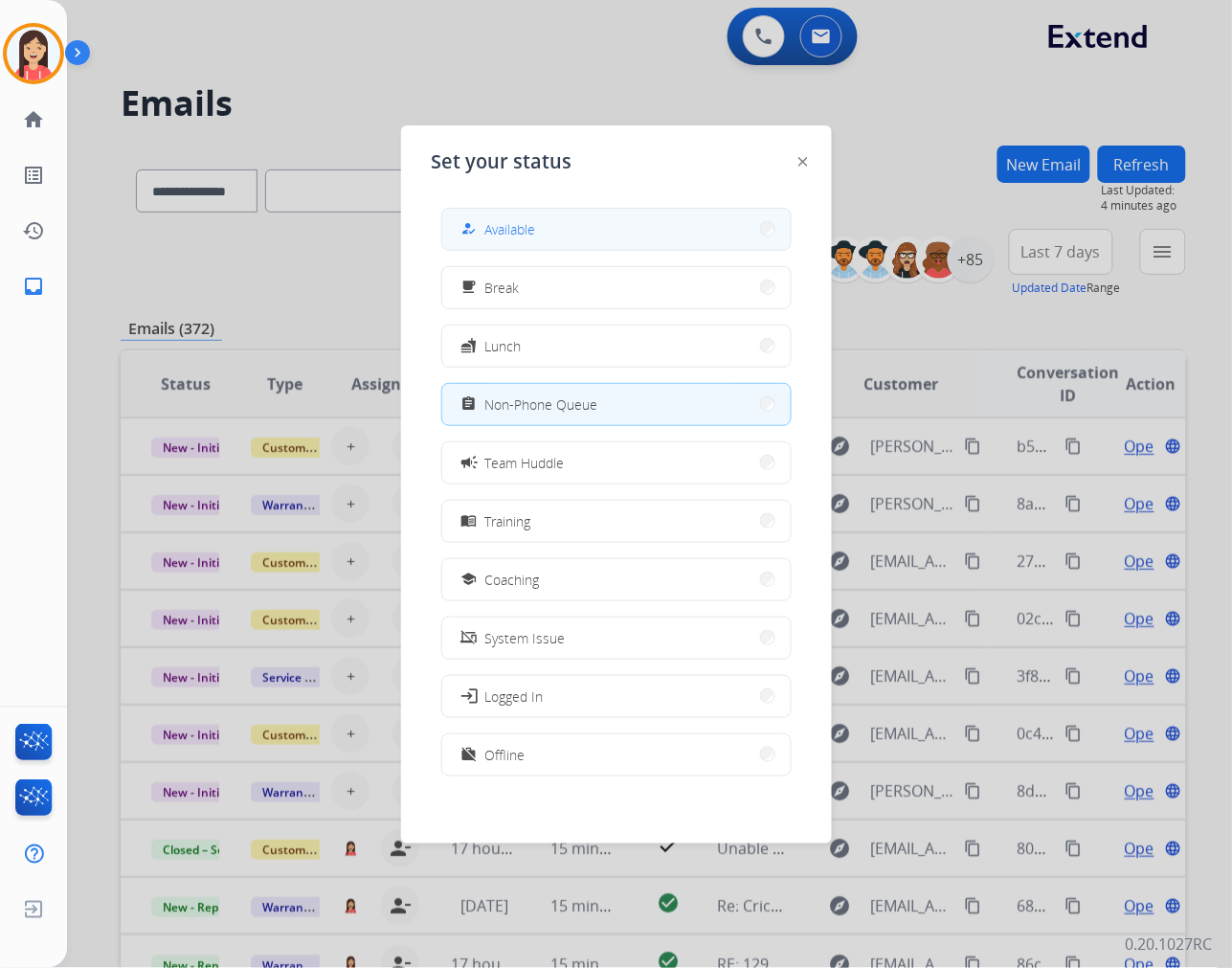
click at [479, 226] on div "how_to_reg" at bounding box center [471, 229] width 28 height 23
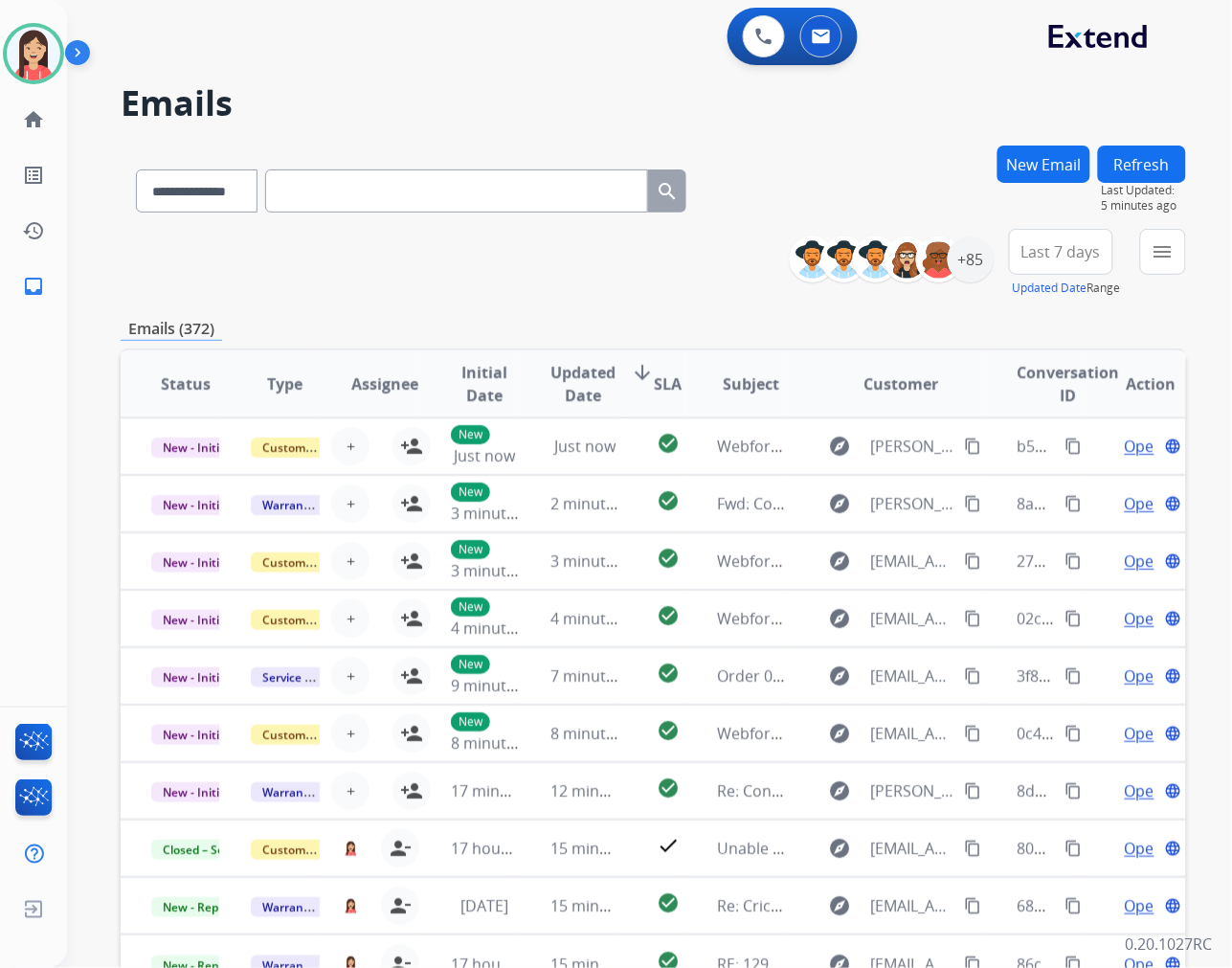
click at [347, 202] on input "text" at bounding box center [456, 191] width 383 height 43
paste input "**********"
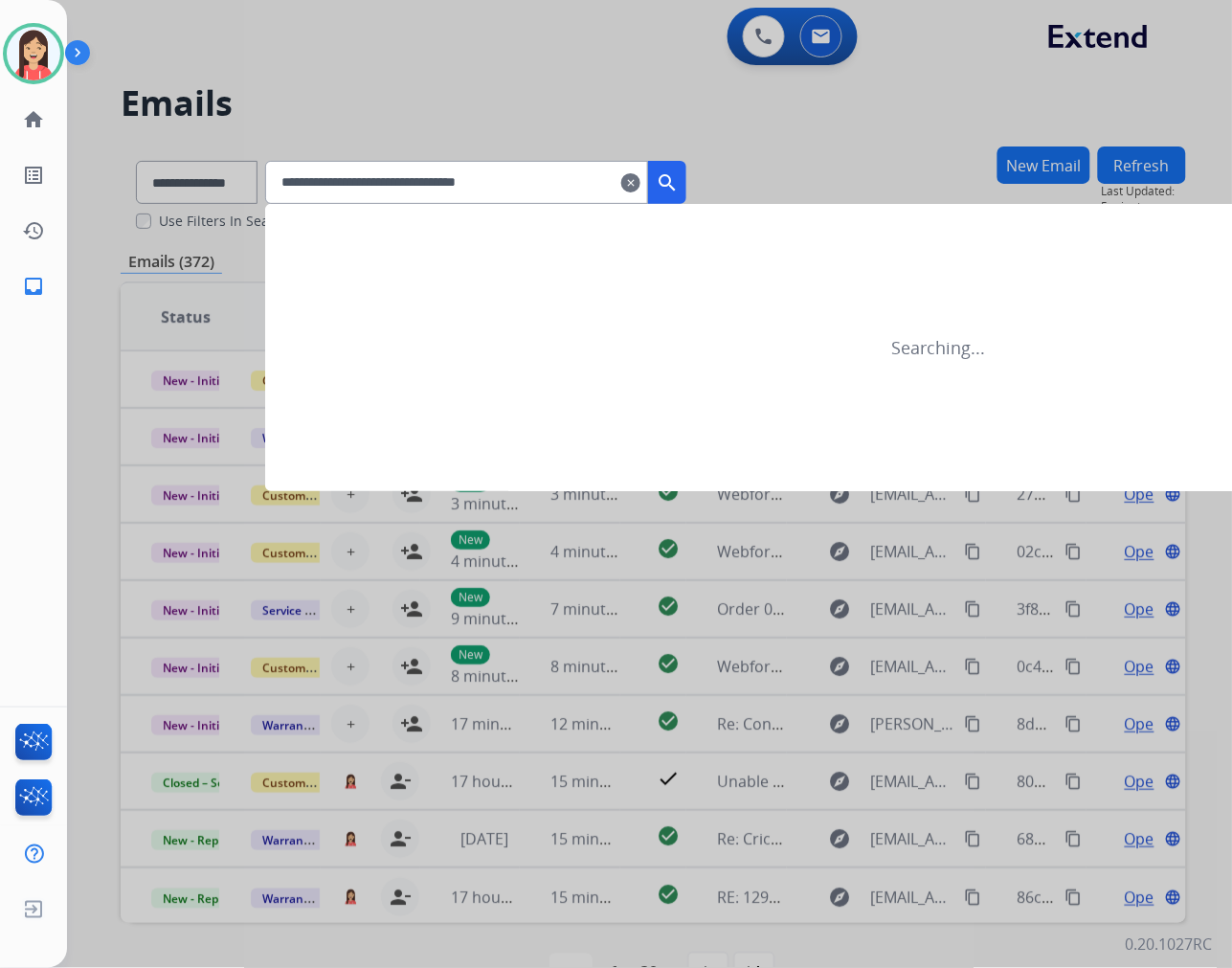
type input "**********"
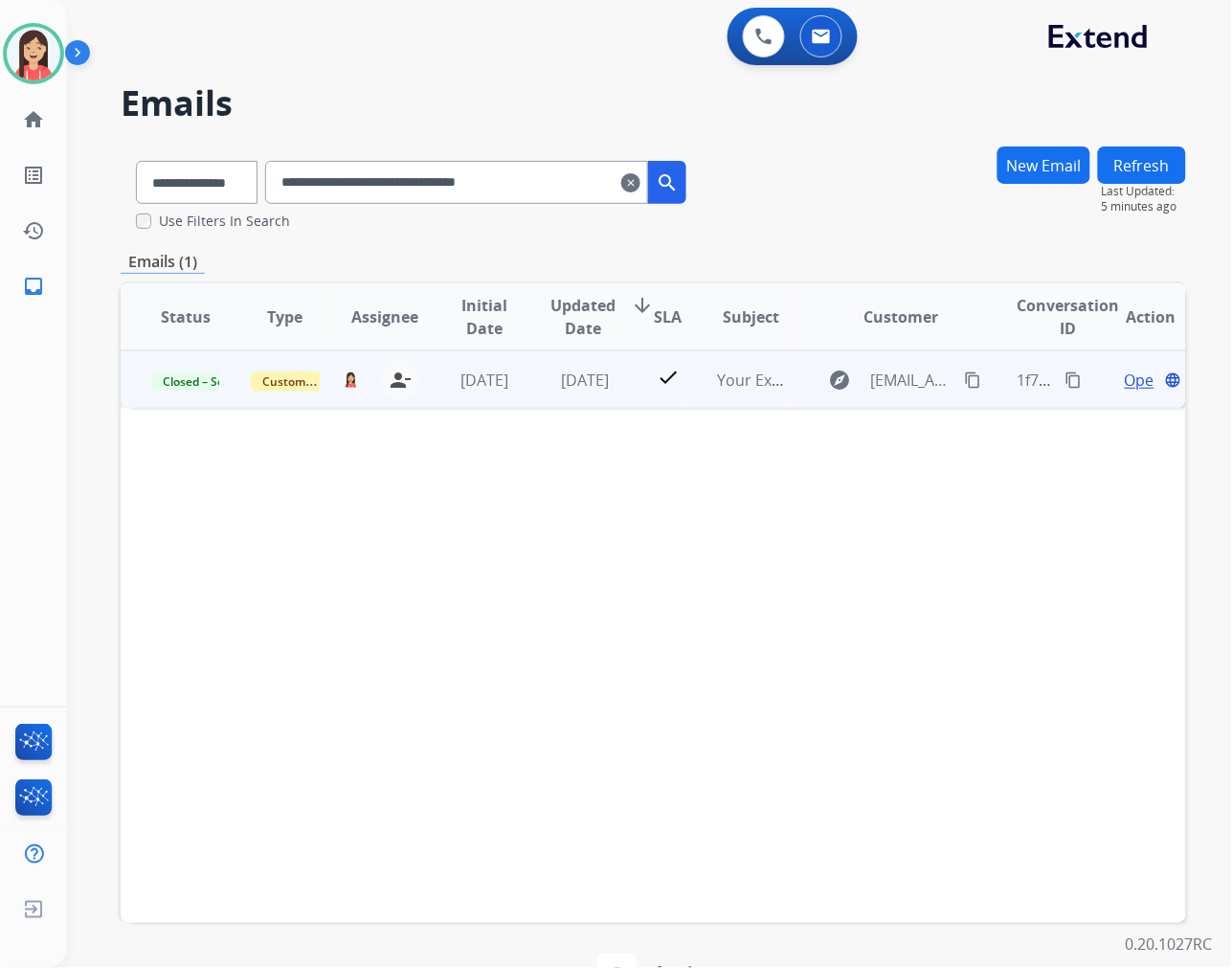
click at [622, 398] on td "check" at bounding box center [653, 379] width 67 height 58
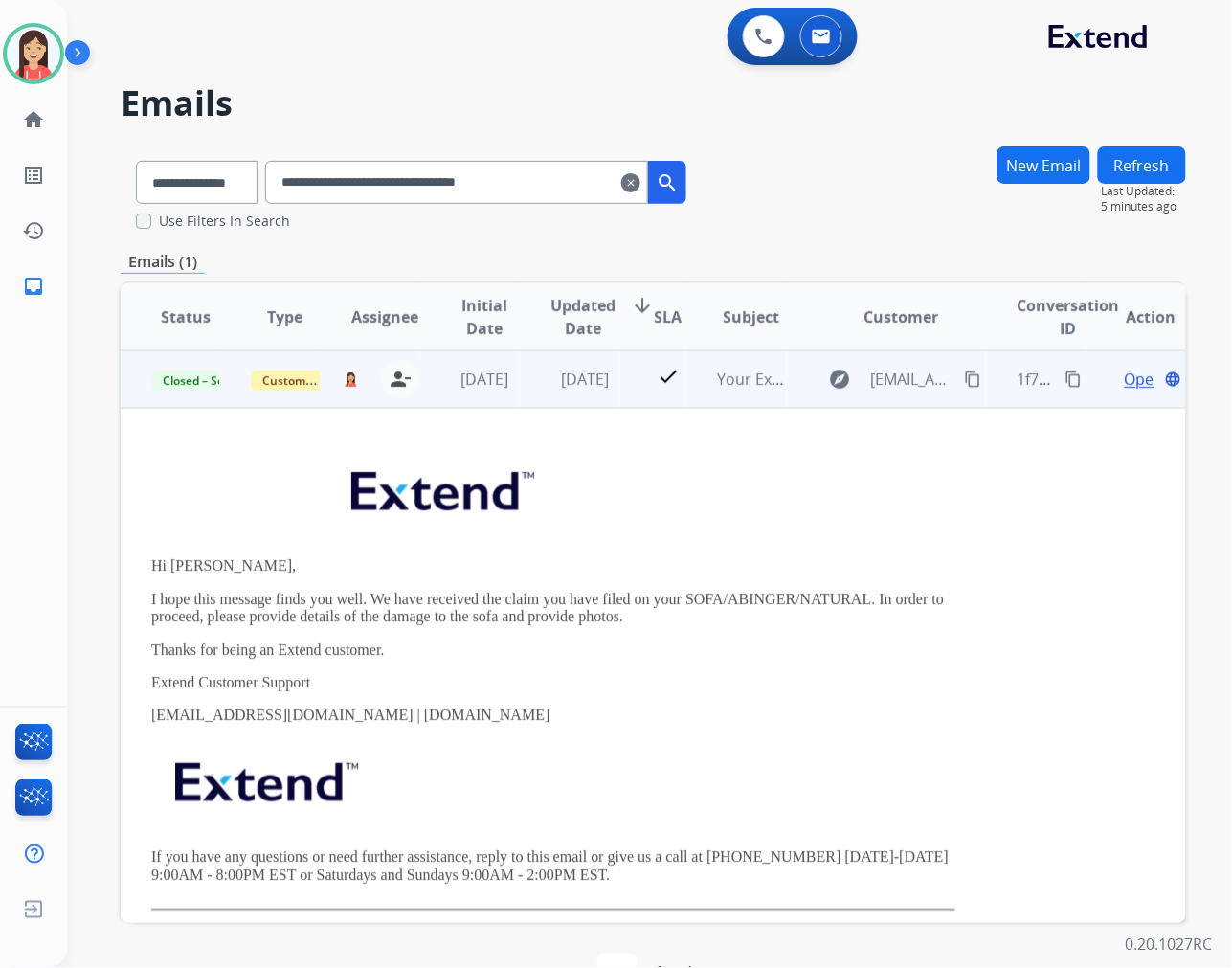
click at [1125, 377] on span "Open" at bounding box center [1144, 379] width 40 height 23
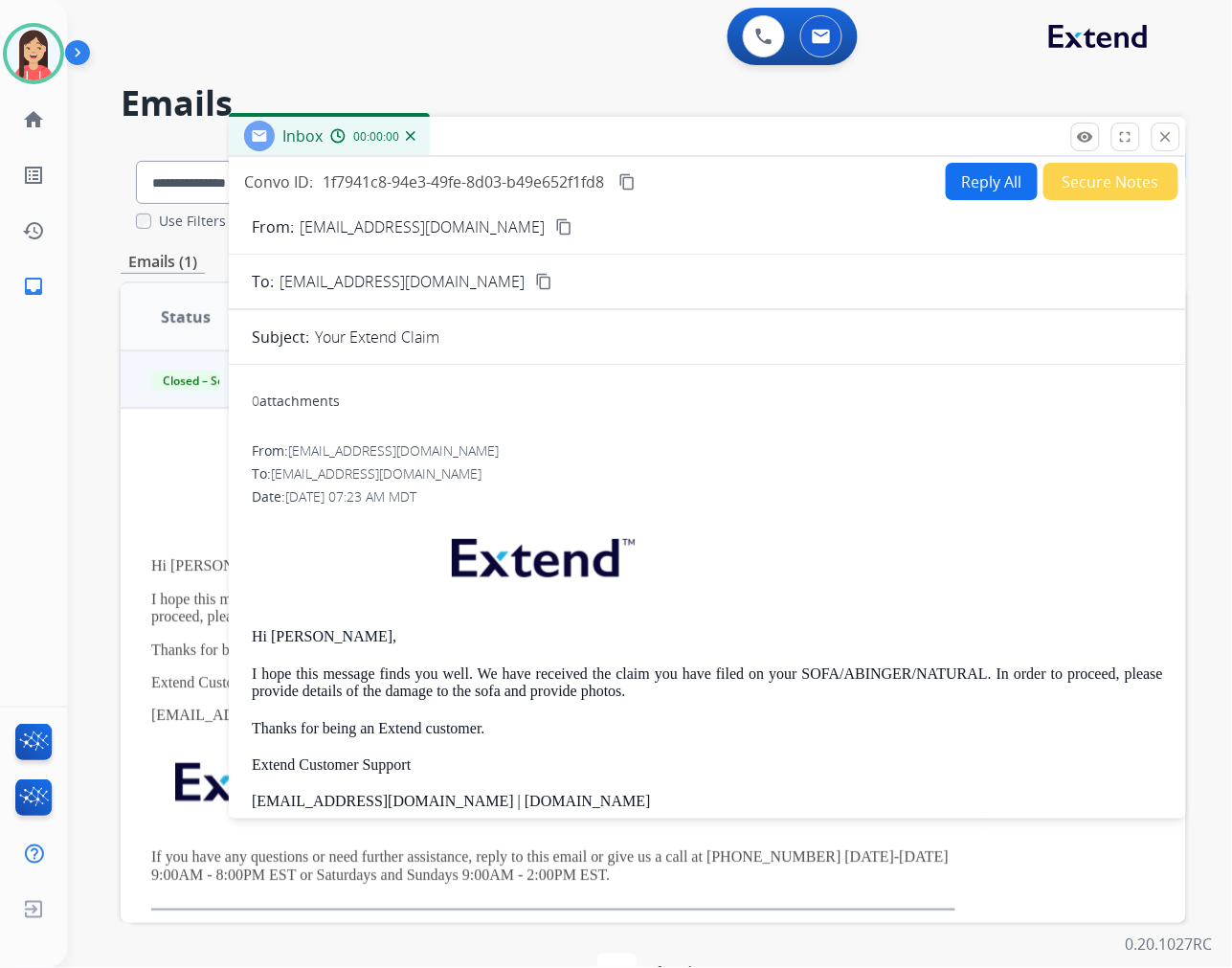
click at [972, 191] on button "Reply All" at bounding box center [991, 181] width 92 height 38
select select "**********"
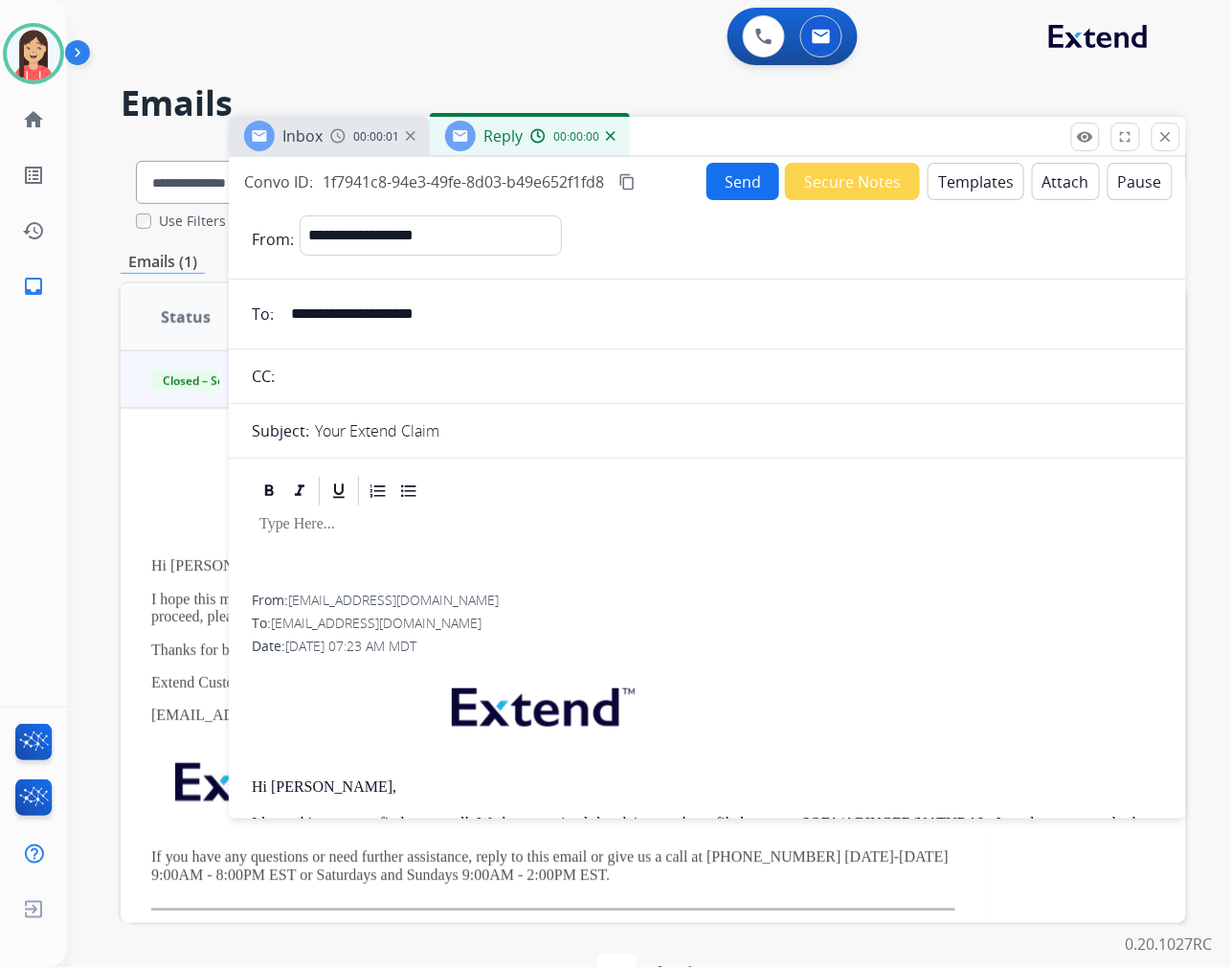
click at [972, 191] on button "Templates" at bounding box center [975, 181] width 96 height 38
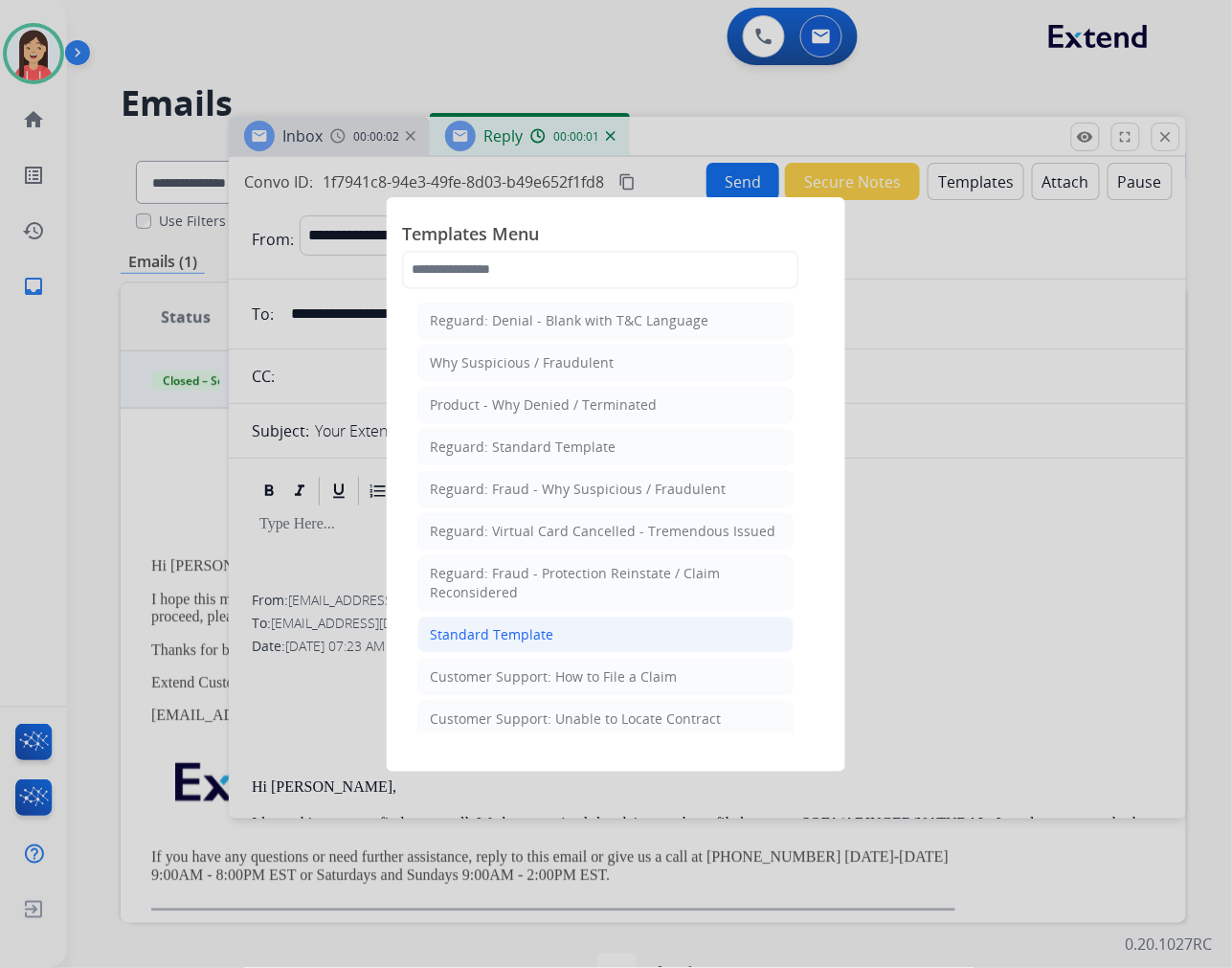
click at [577, 634] on li "Standard Template" at bounding box center [606, 635] width 376 height 37
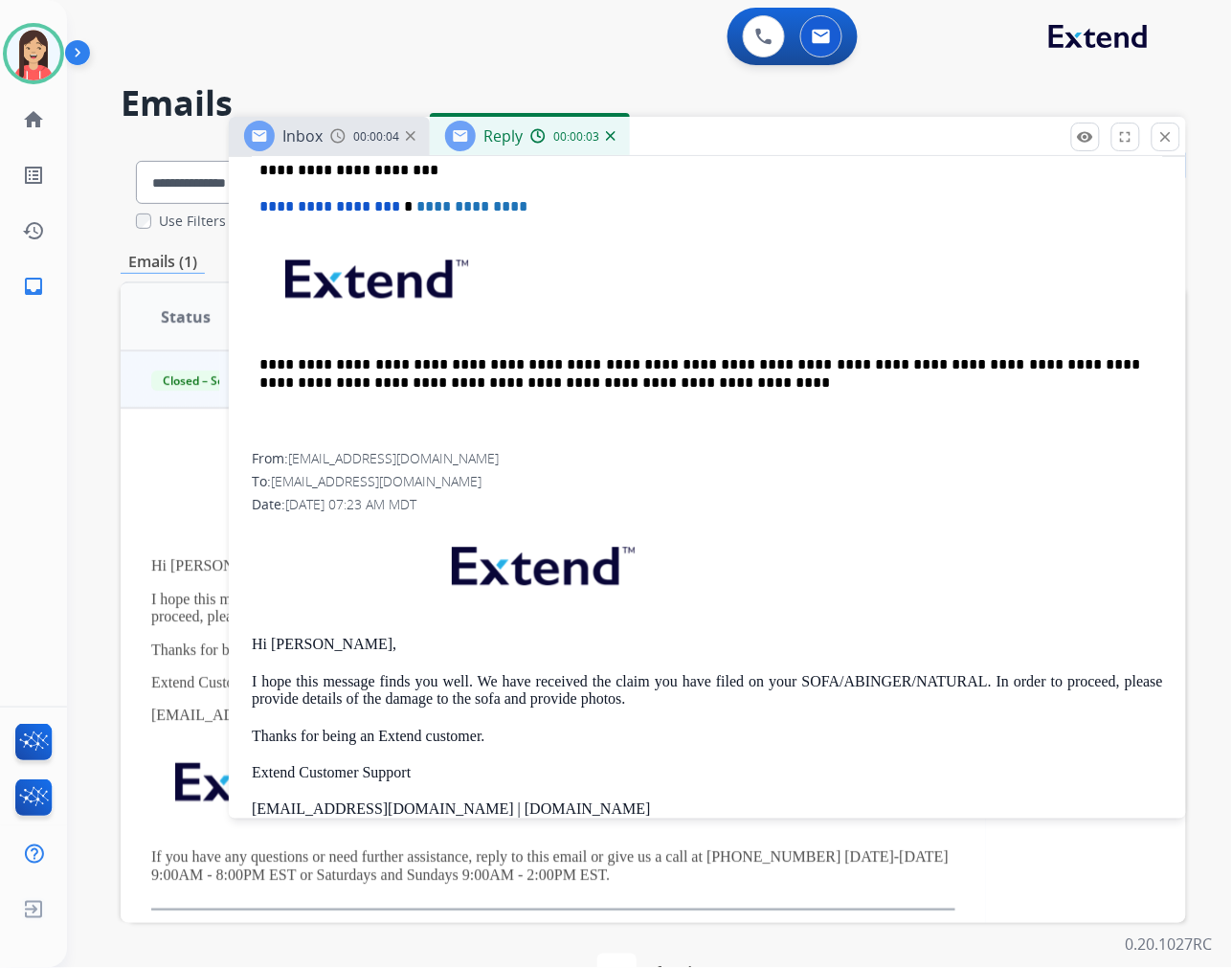
scroll to position [957, 0]
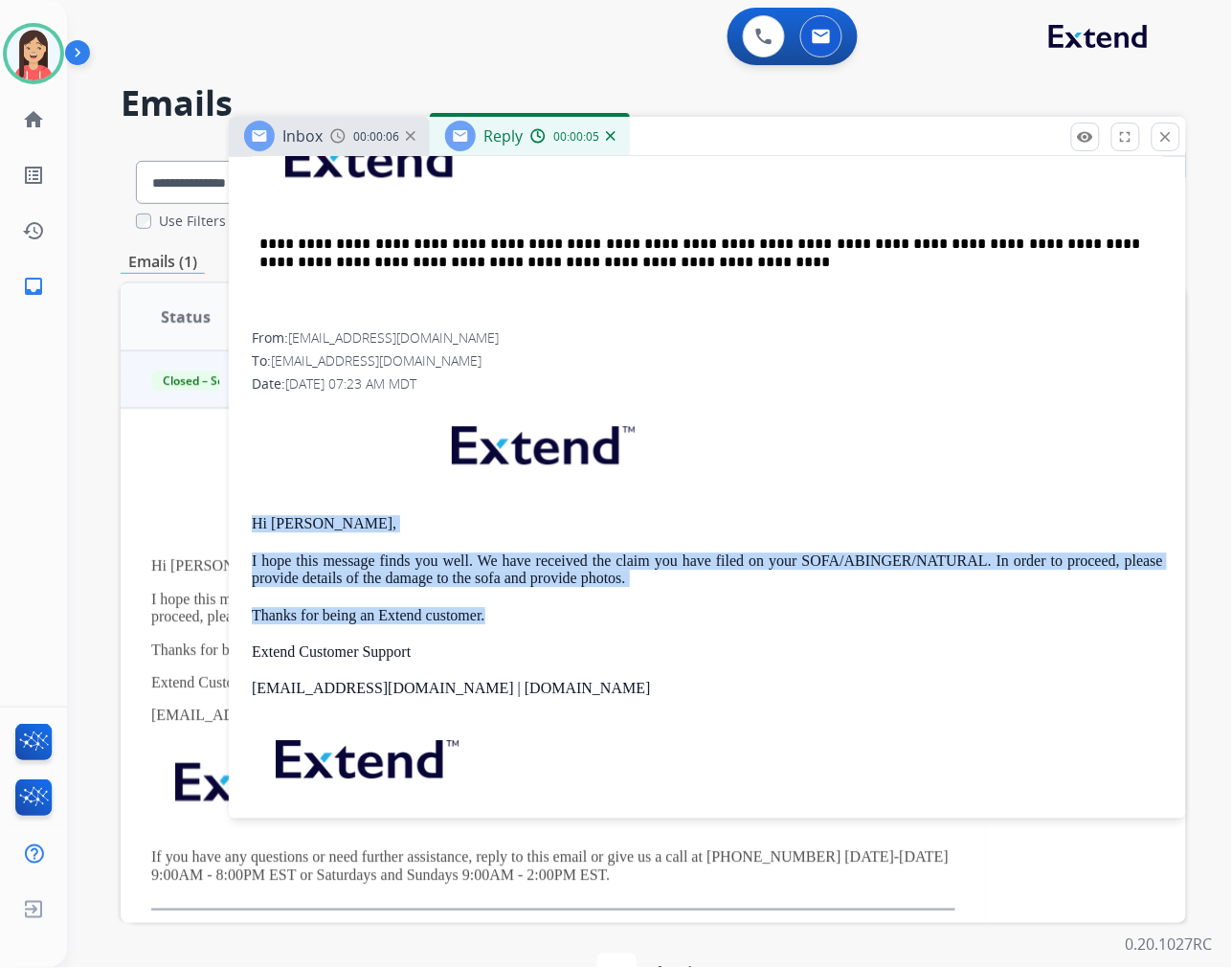
drag, startPoint x: 247, startPoint y: 514, endPoint x: 500, endPoint y: 610, distance: 270.6
click at [500, 610] on div "**********" at bounding box center [707, 275] width 957 height 1272
copy div "Hi Tom, I hope this message finds you well. We have received the claim you have…"
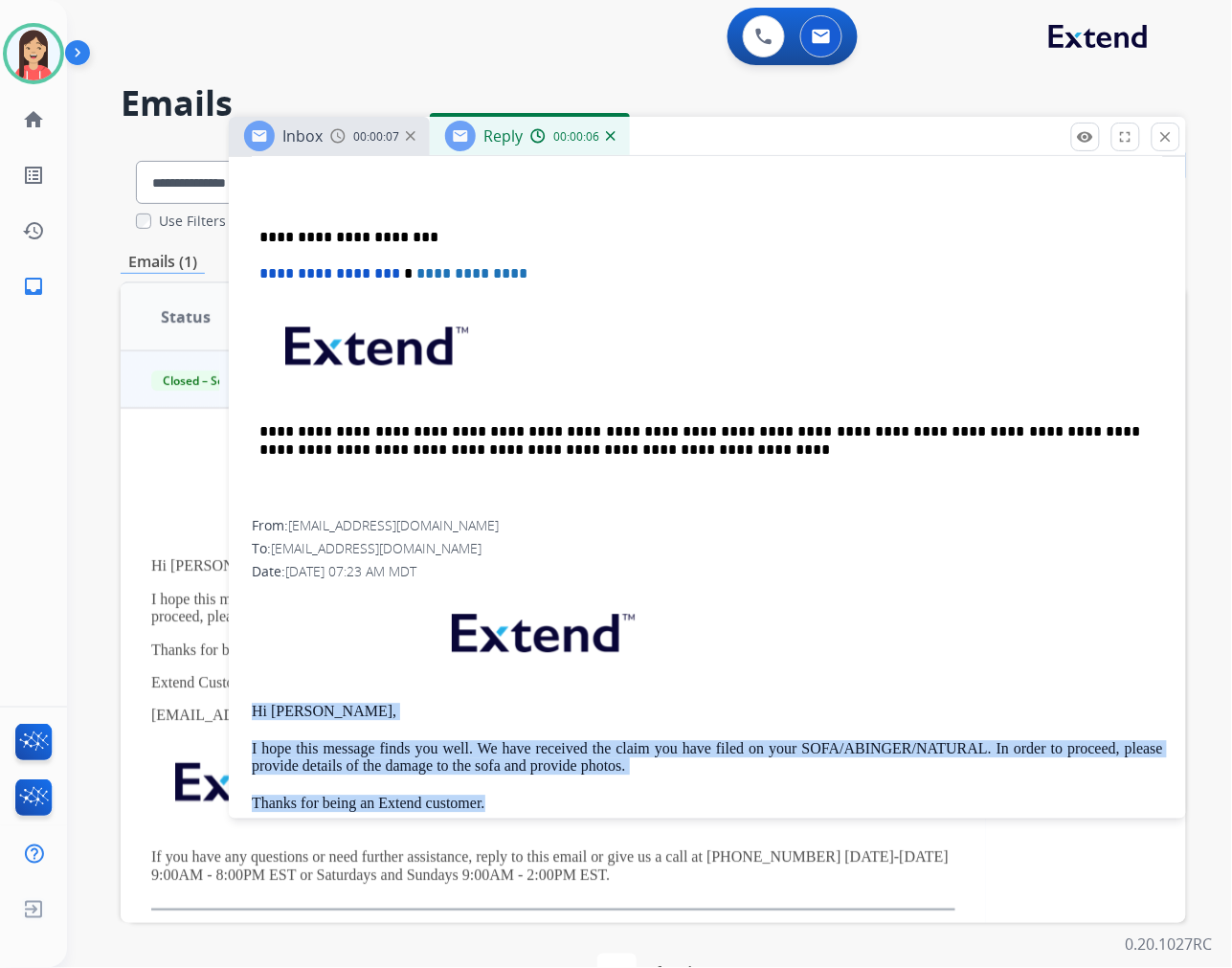
scroll to position [426, 0]
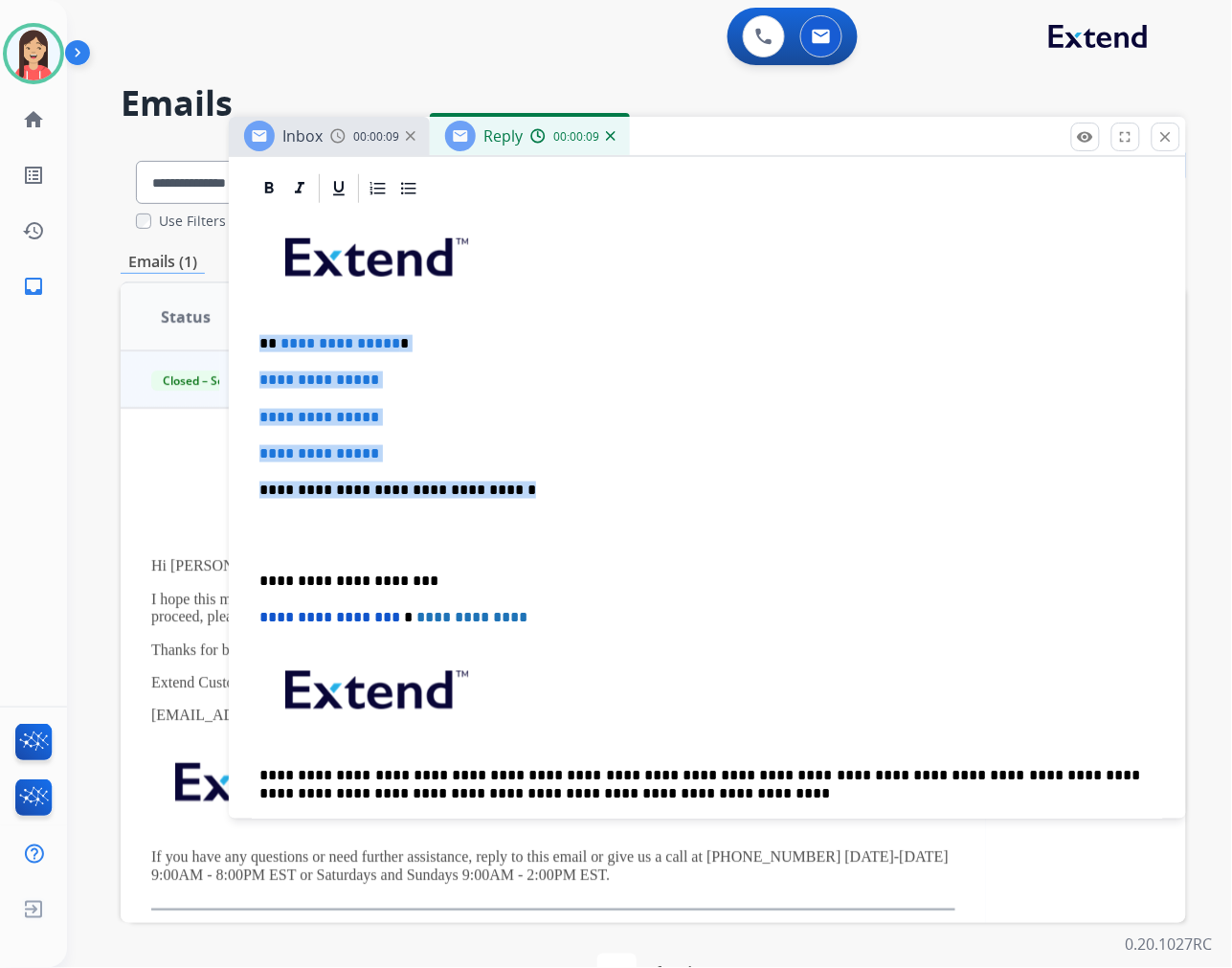
drag, startPoint x: 376, startPoint y: 463, endPoint x: 260, endPoint y: 345, distance: 165.5
click at [260, 345] on div "**********" at bounding box center [707, 535] width 912 height 659
paste div
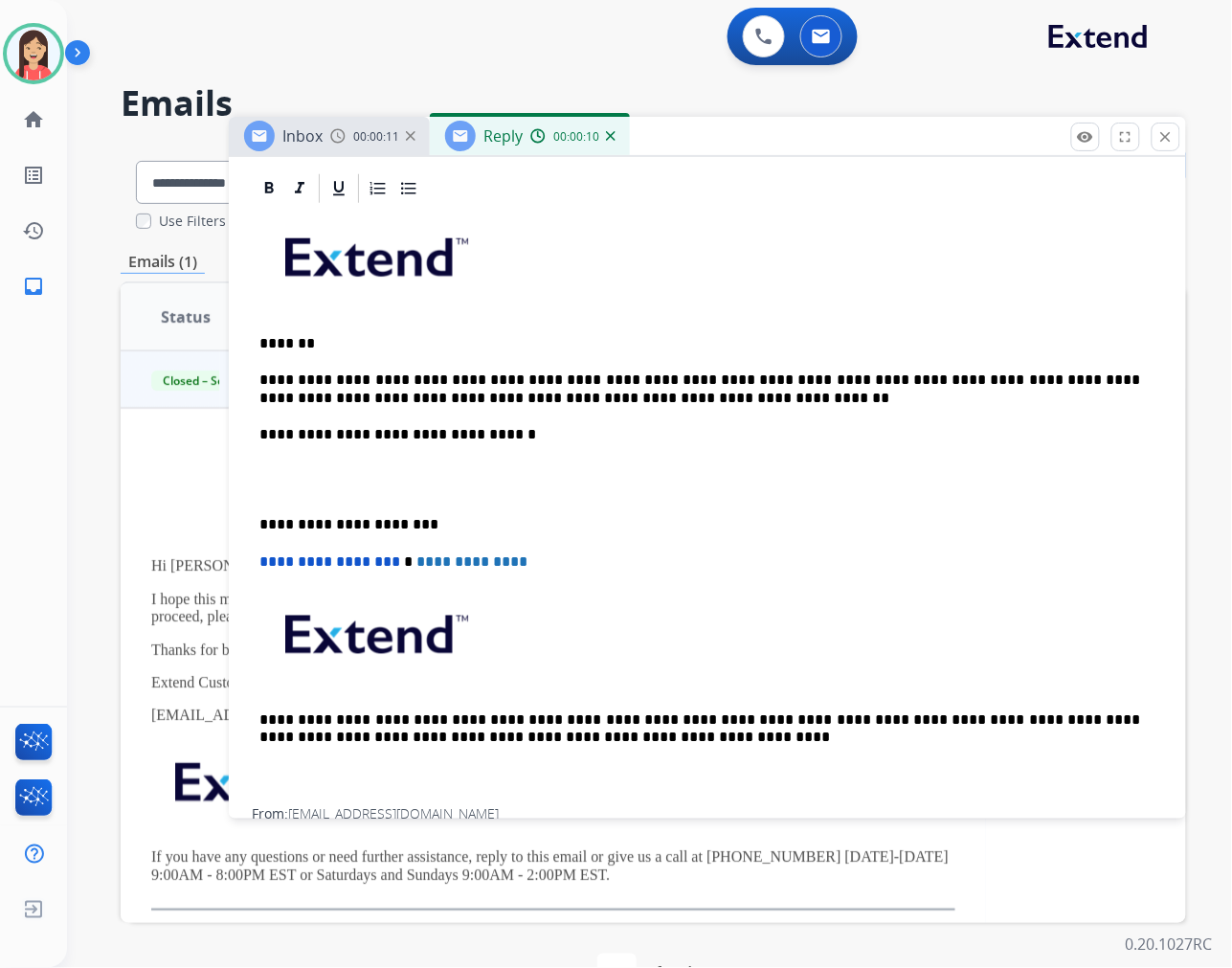
click at [306, 476] on p at bounding box center [707, 480] width 896 height 36
click at [298, 484] on p at bounding box center [707, 480] width 896 height 36
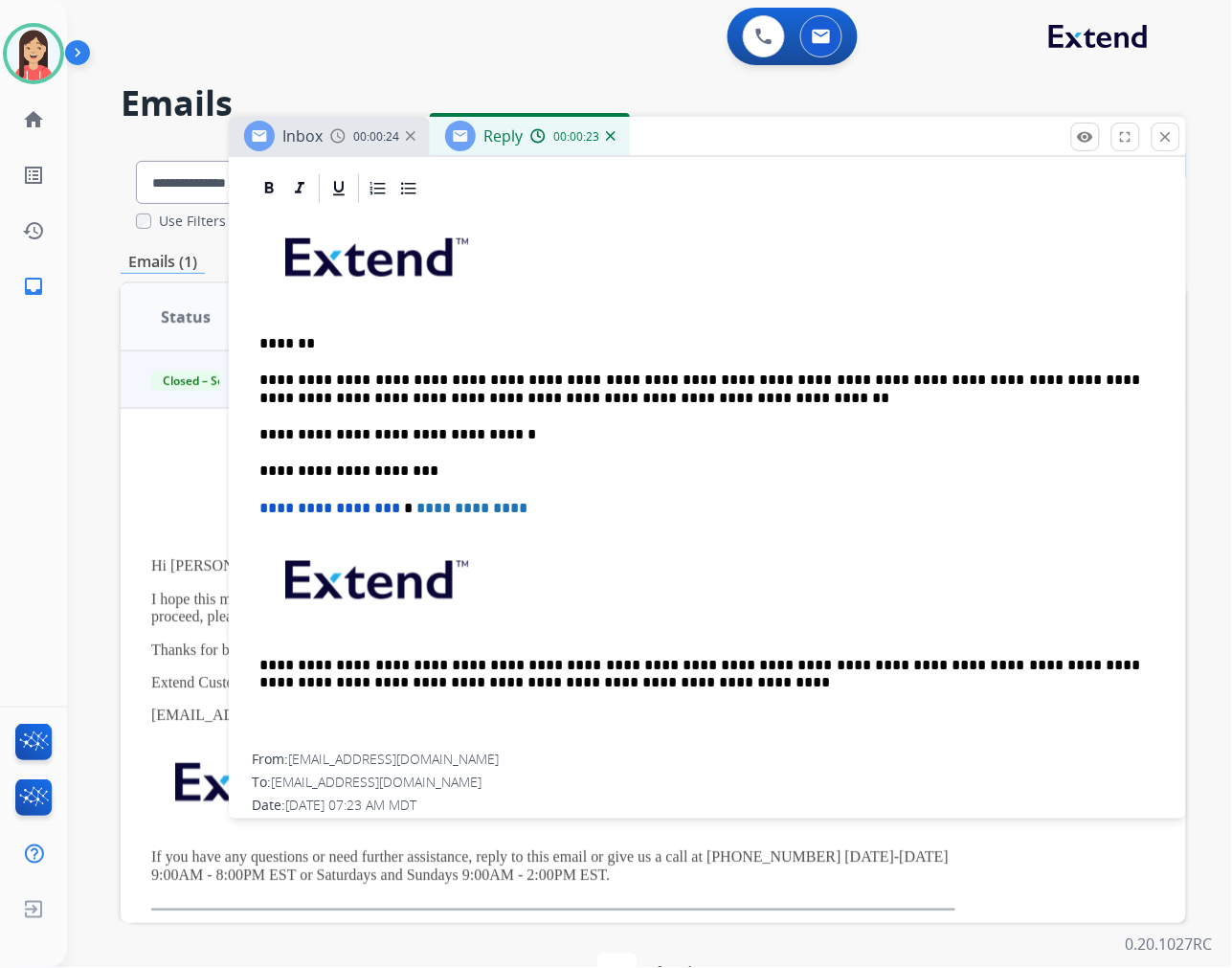
click at [681, 408] on div "**********" at bounding box center [707, 480] width 912 height 549
click at [694, 389] on p "**********" at bounding box center [699, 389] width 881 height 36
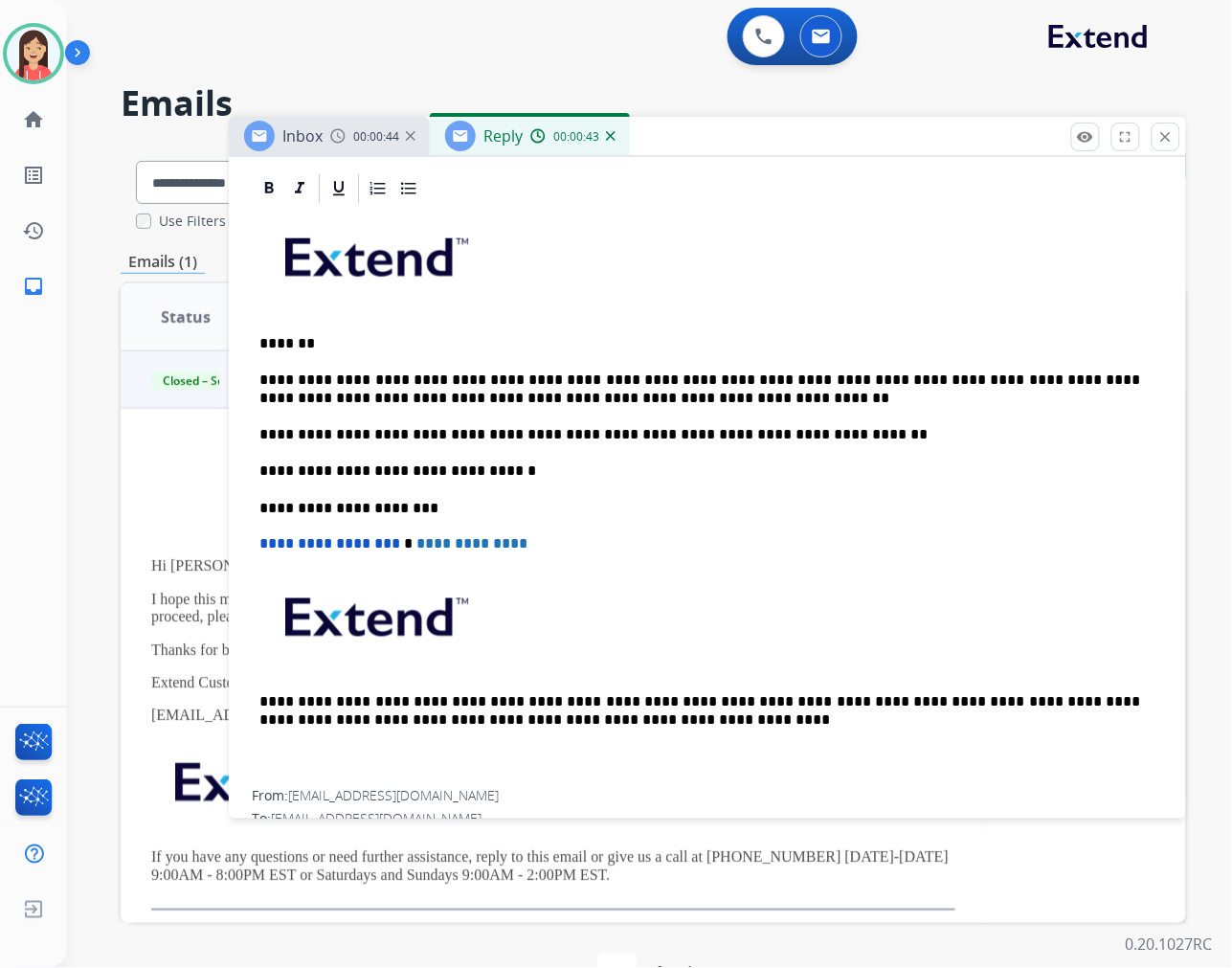
scroll to position [0, 0]
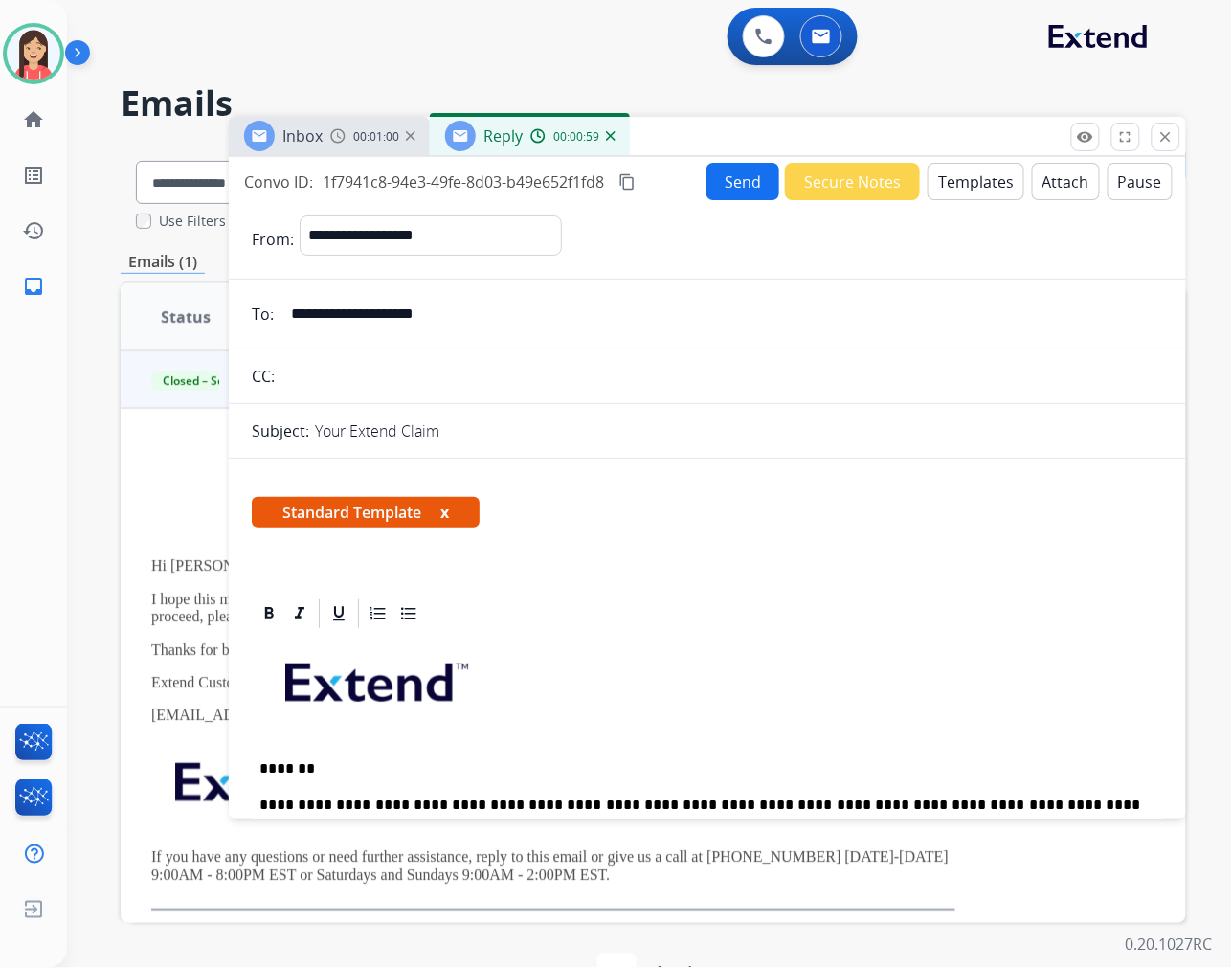
click at [713, 196] on button "Send" at bounding box center [742, 181] width 72 height 38
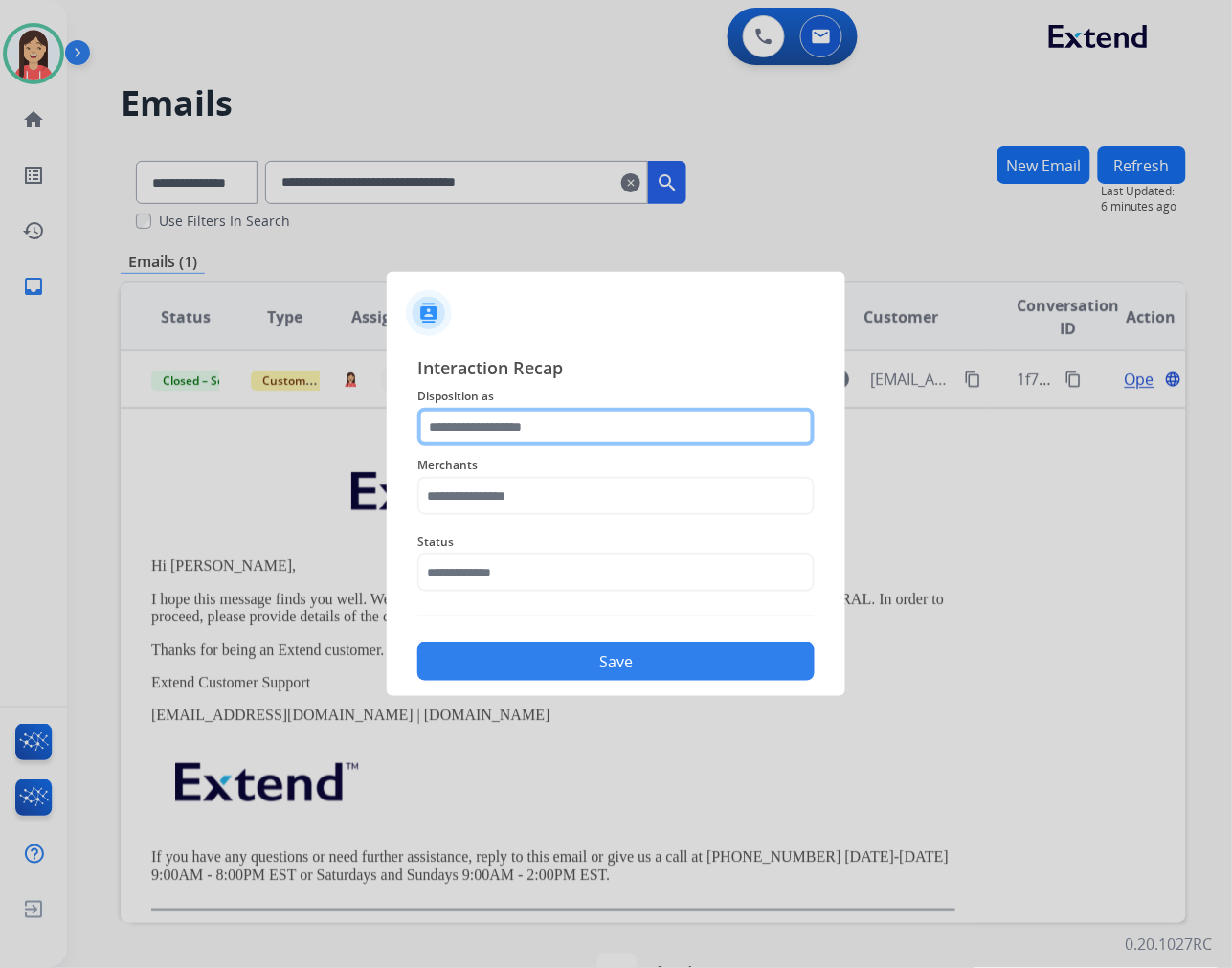
click at [523, 416] on input "text" at bounding box center [616, 428] width 397 height 39
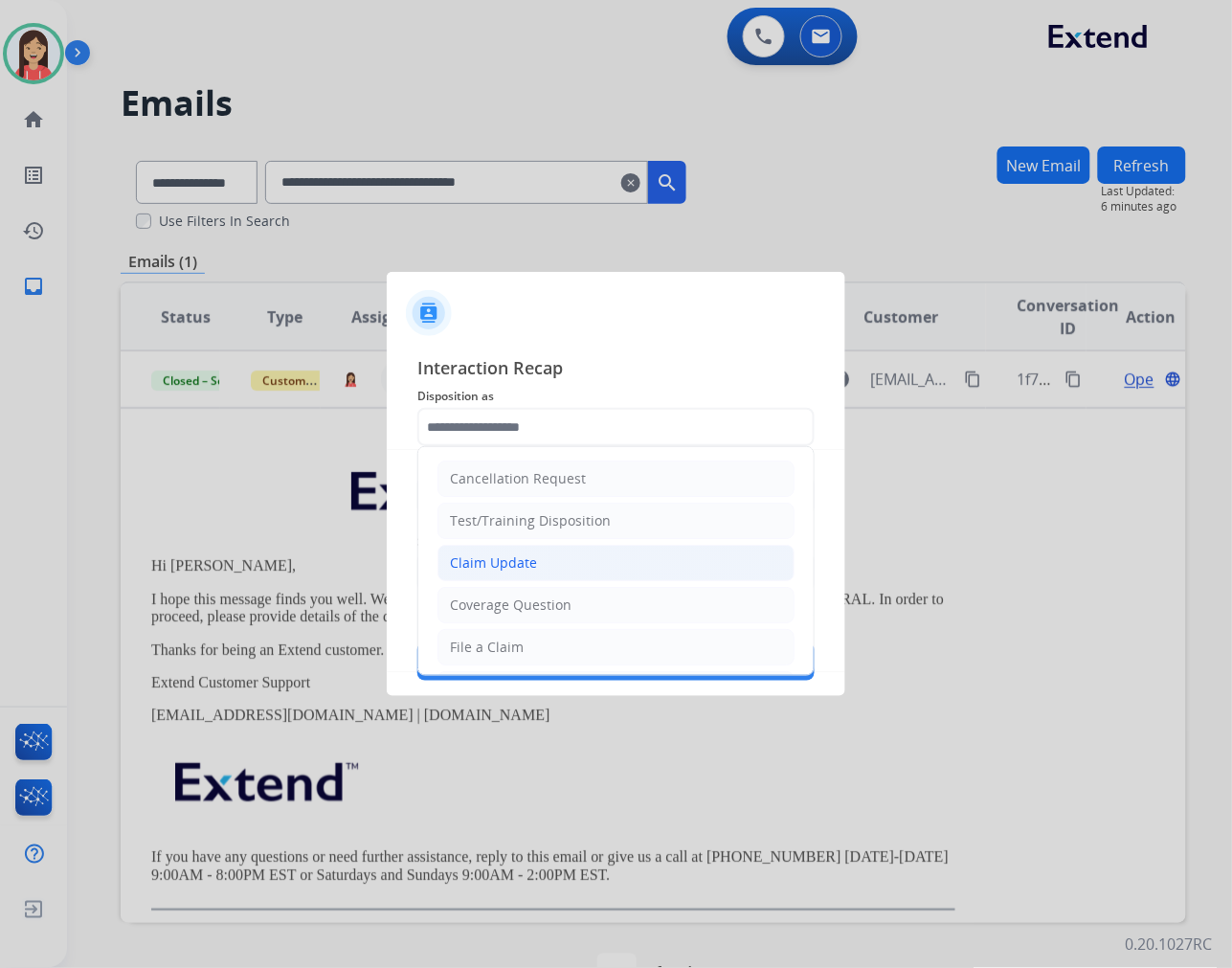
click at [491, 558] on div "Claim Update" at bounding box center [493, 563] width 87 height 19
type input "**********"
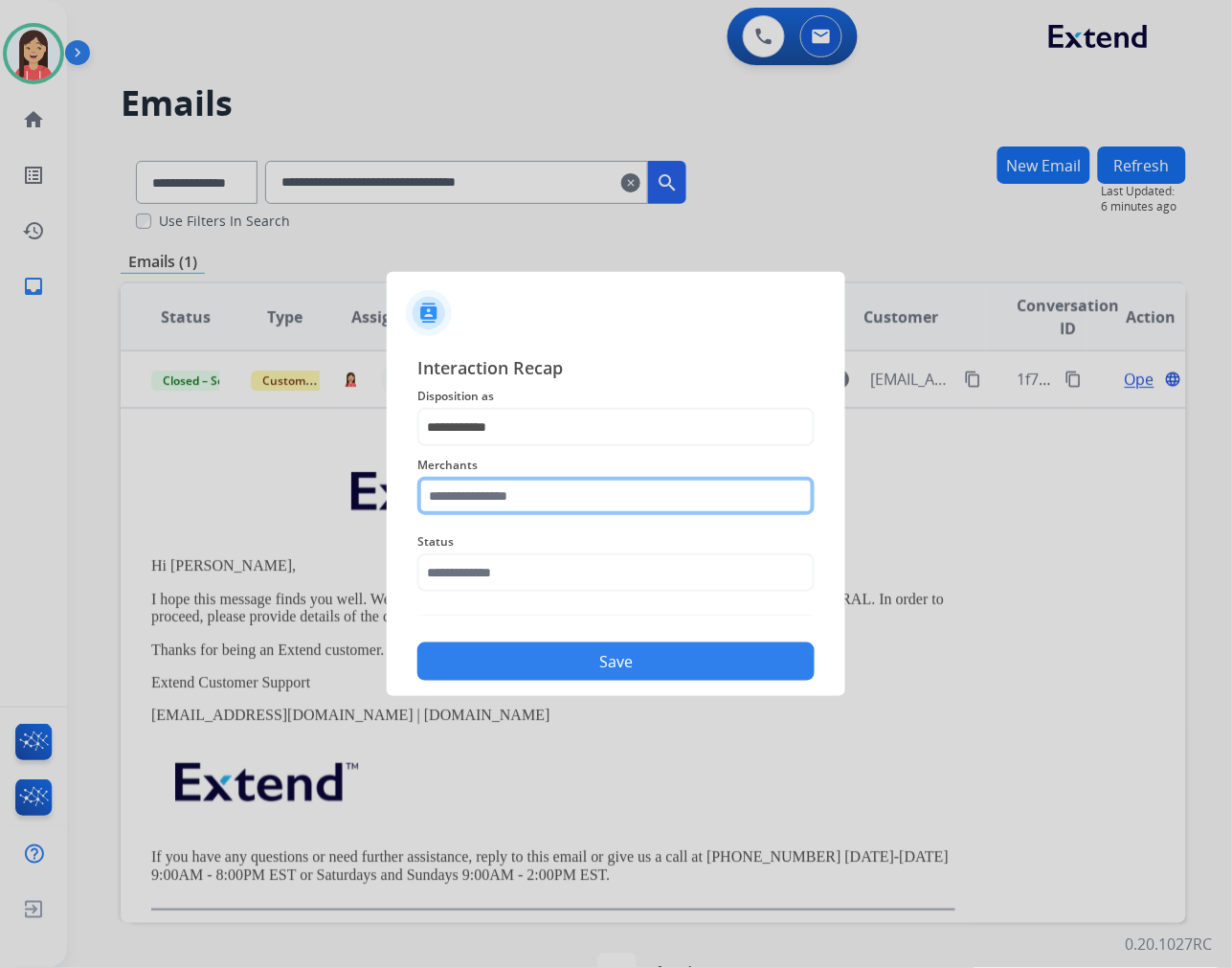
click at [500, 492] on input "text" at bounding box center [616, 496] width 397 height 39
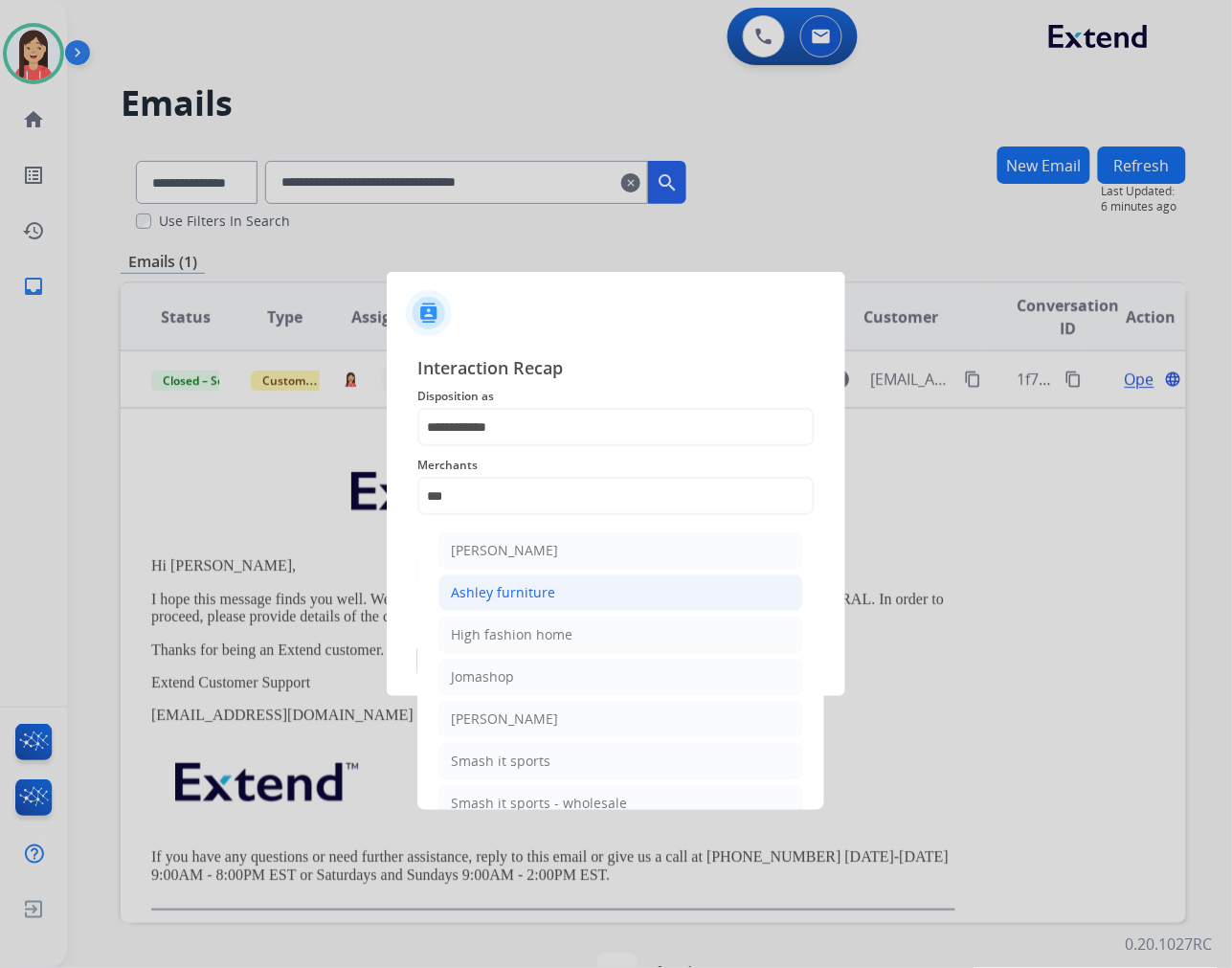
click at [500, 587] on div "Ashley furniture" at bounding box center [503, 593] width 104 height 19
type input "**********"
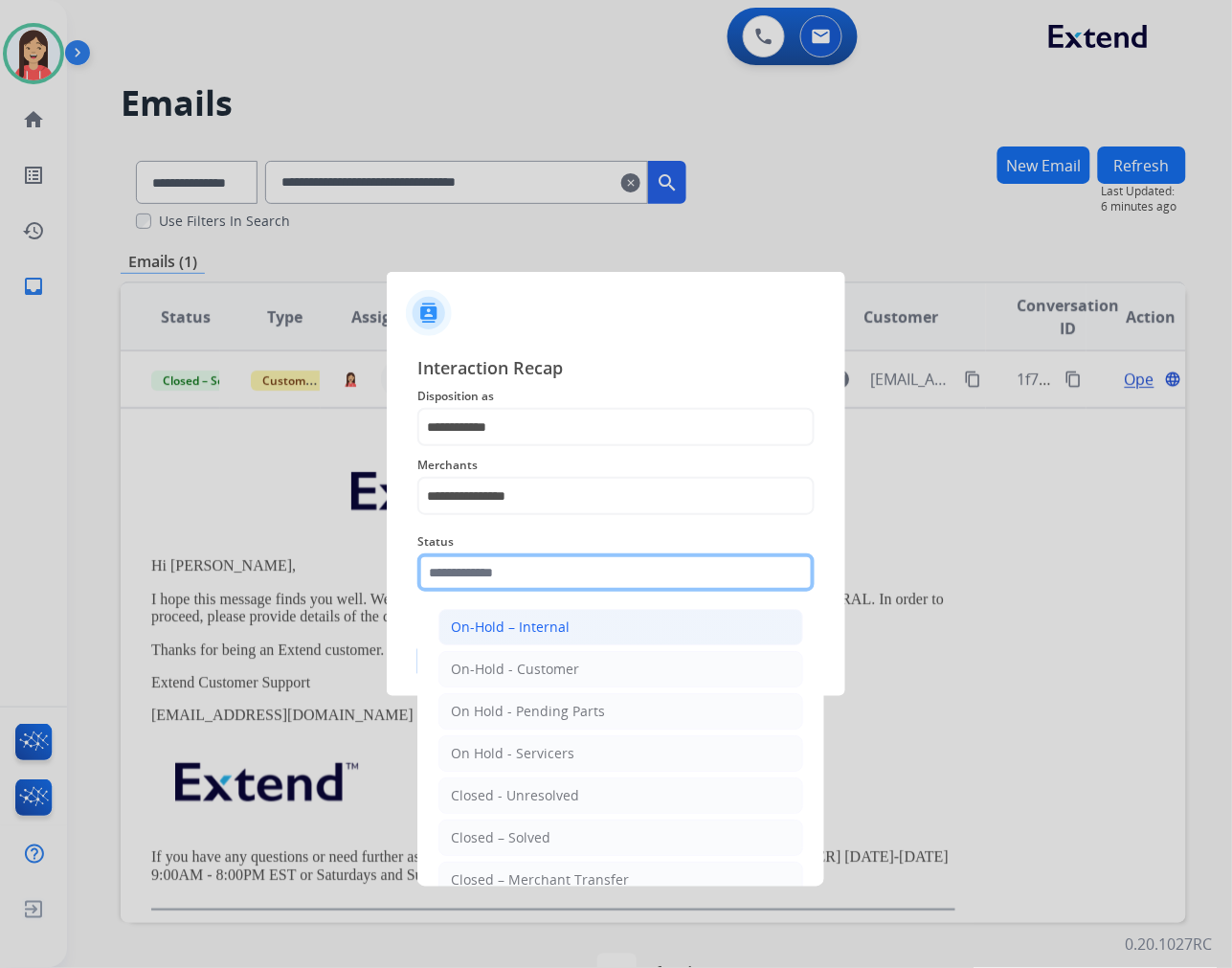
drag, startPoint x: 500, startPoint y: 578, endPoint x: 528, endPoint y: 630, distance: 59.1
click at [500, 577] on input "text" at bounding box center [616, 572] width 397 height 39
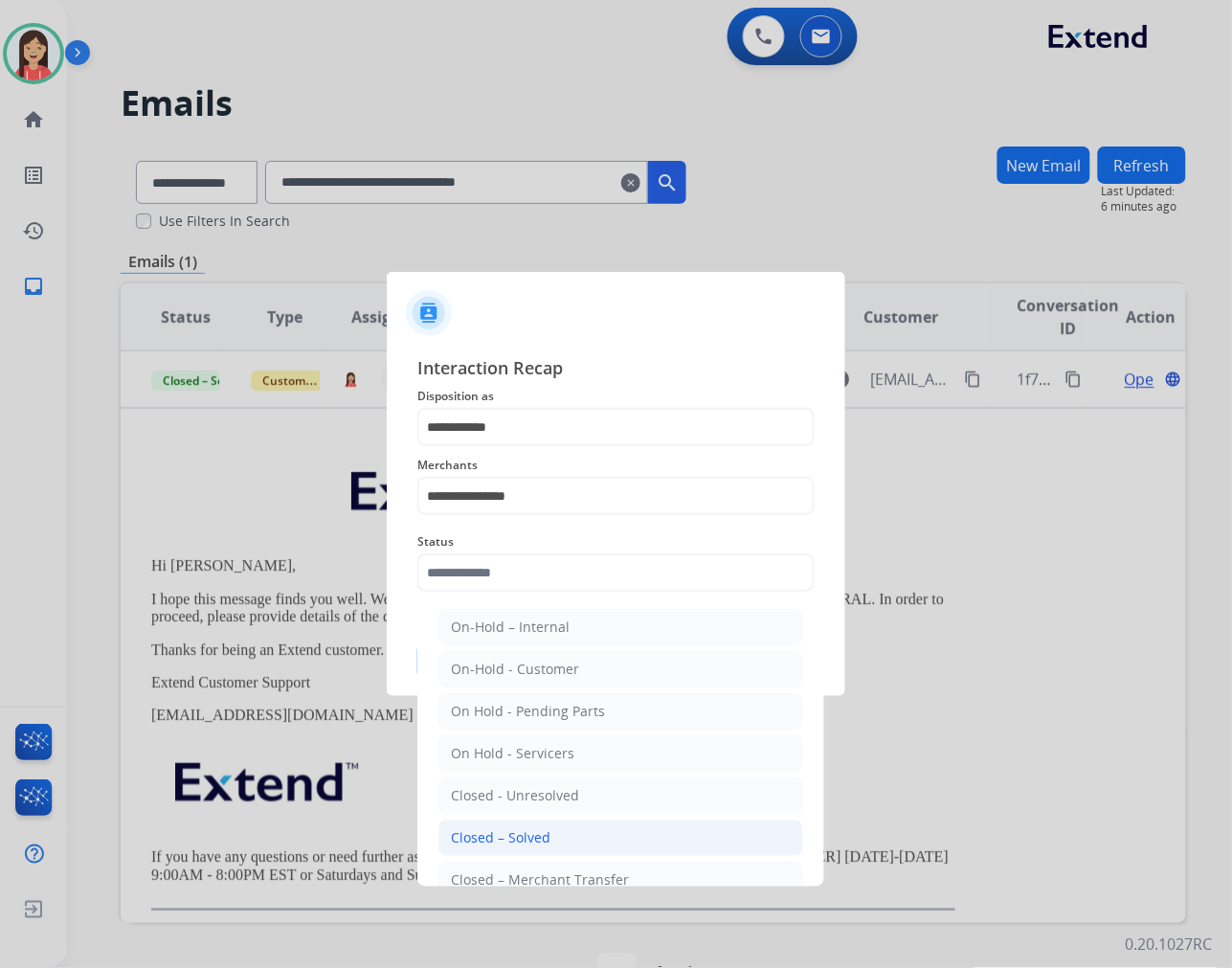
click at [559, 834] on li "Closed – Solved" at bounding box center [620, 838] width 365 height 37
type input "**********"
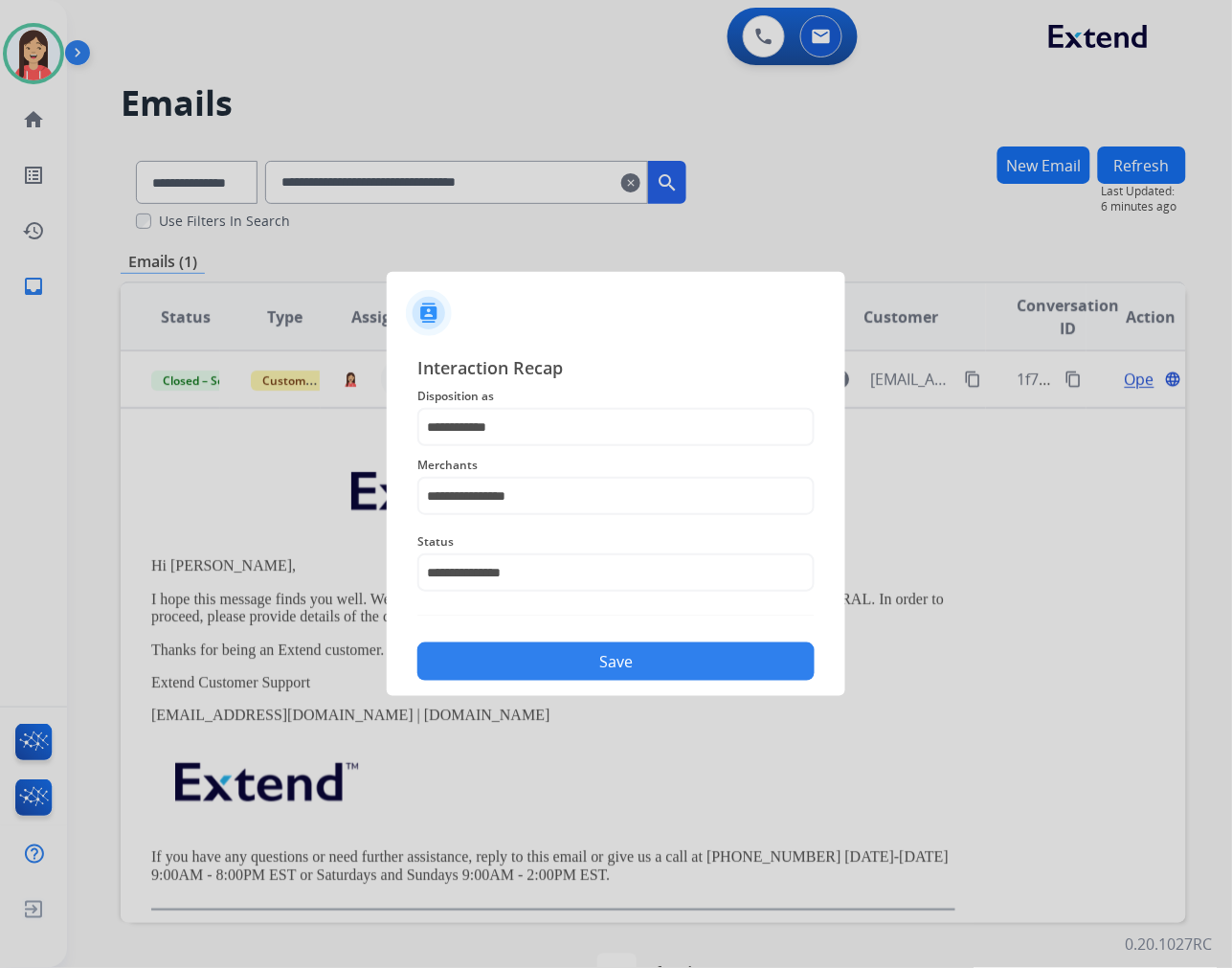
click at [606, 664] on button "Save" at bounding box center [616, 662] width 397 height 39
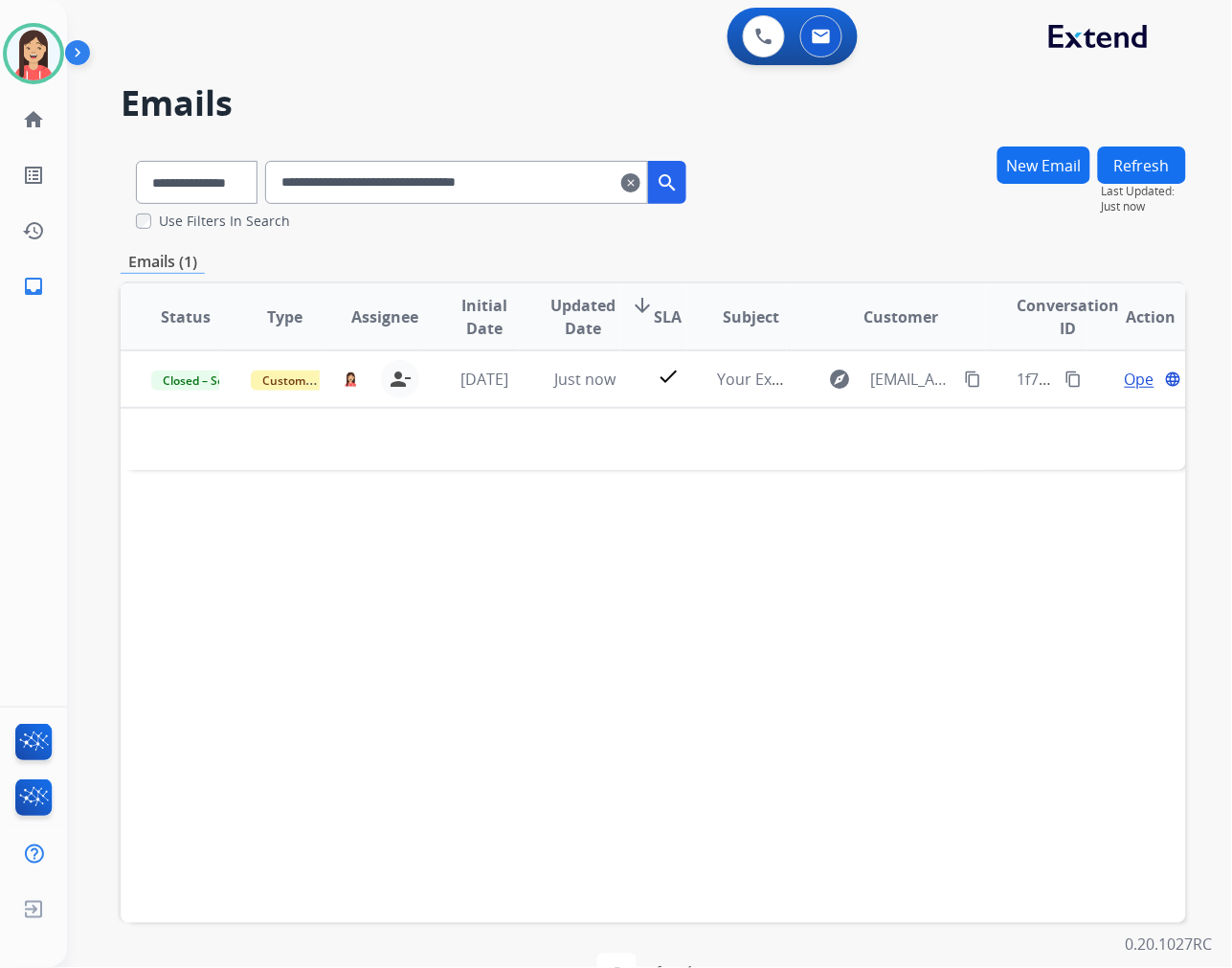
drag, startPoint x: 657, startPoint y: 180, endPoint x: 1044, endPoint y: 237, distance: 391.2
click at [641, 180] on mat-icon "clear" at bounding box center [631, 183] width 19 height 23
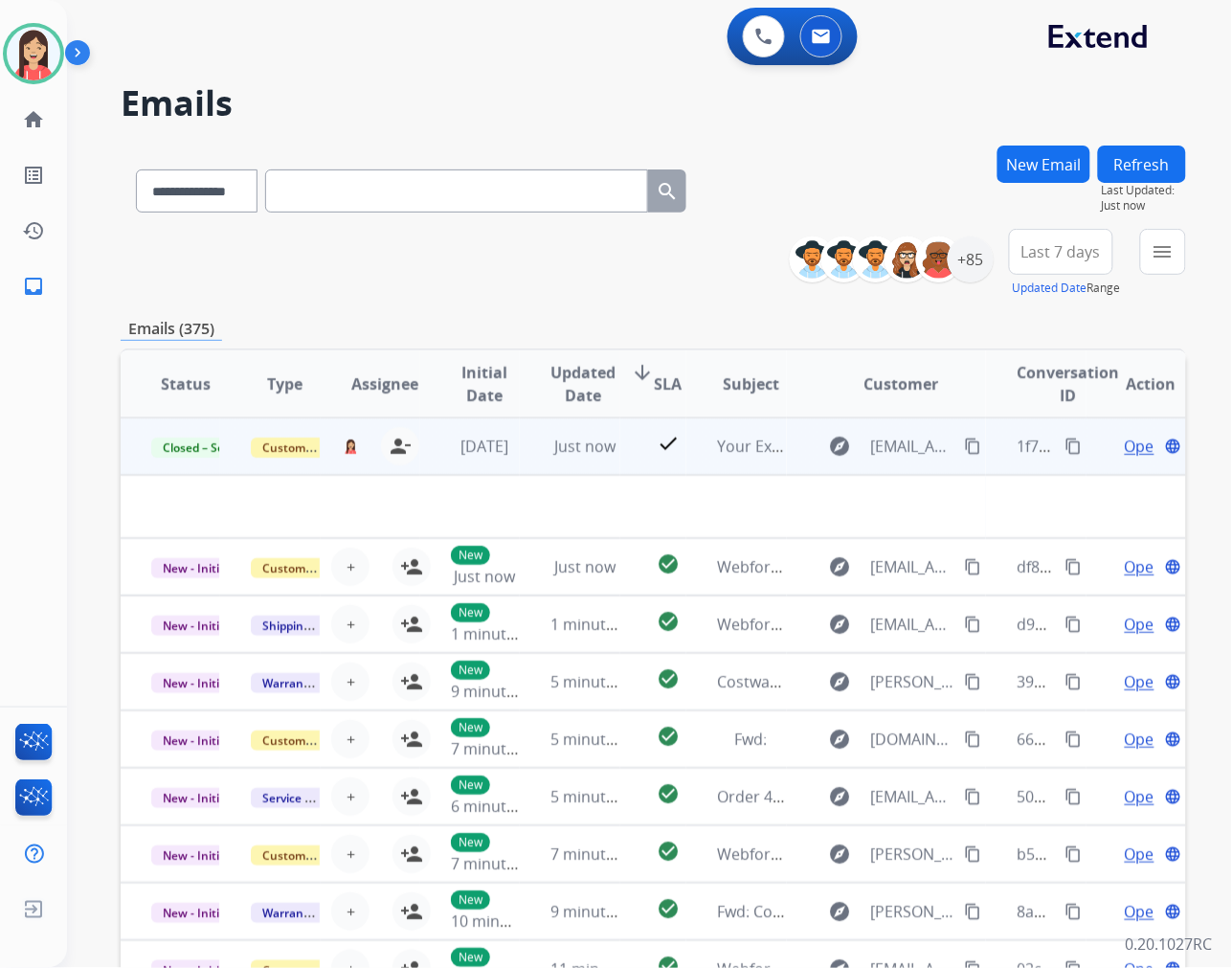
click at [525, 465] on td "Just now" at bounding box center [569, 447] width 99 height 58
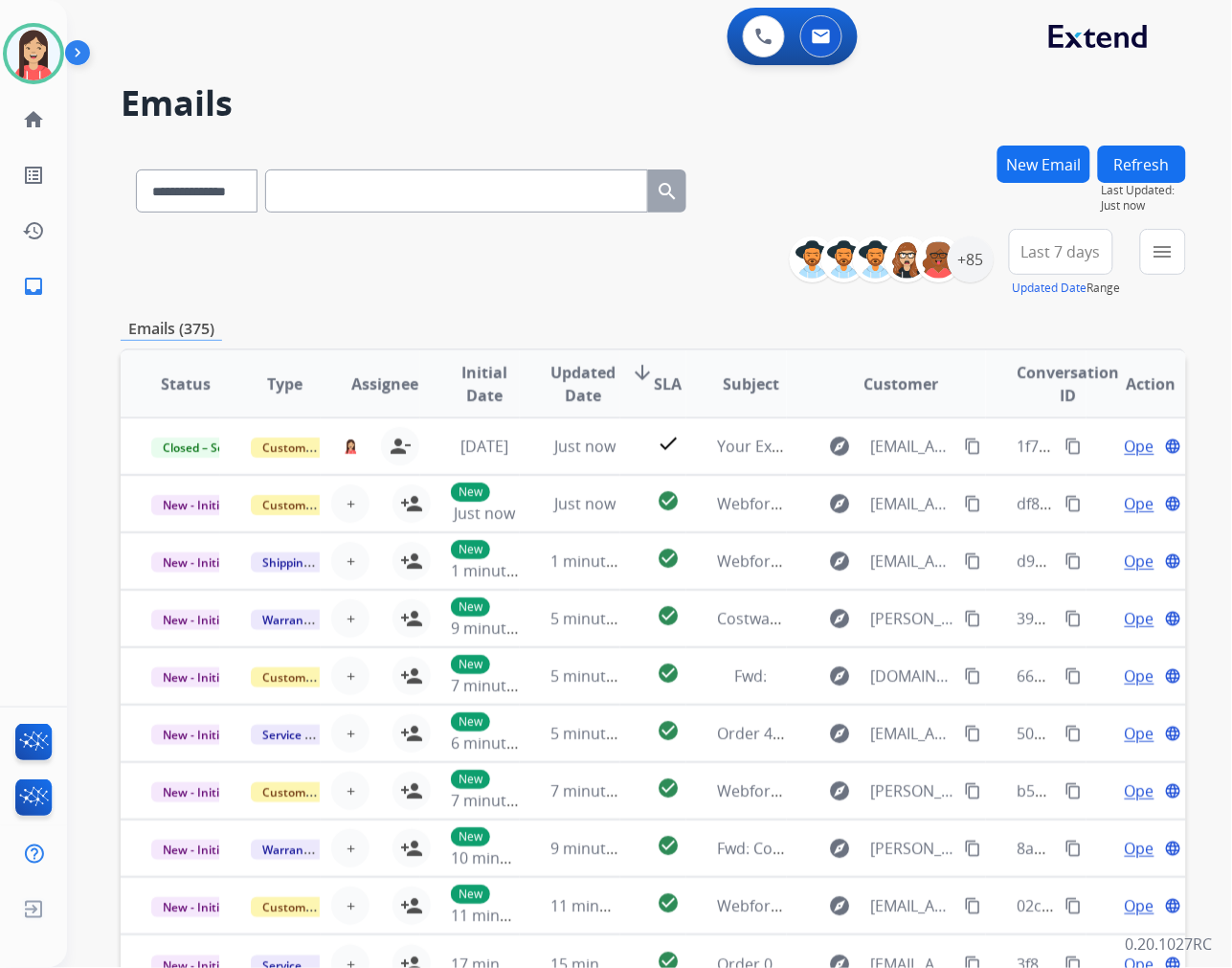
click at [1187, 254] on div "**********" at bounding box center [648, 484] width 1164 height 968
click at [1174, 254] on button "menu Filters" at bounding box center [1164, 252] width 46 height 46
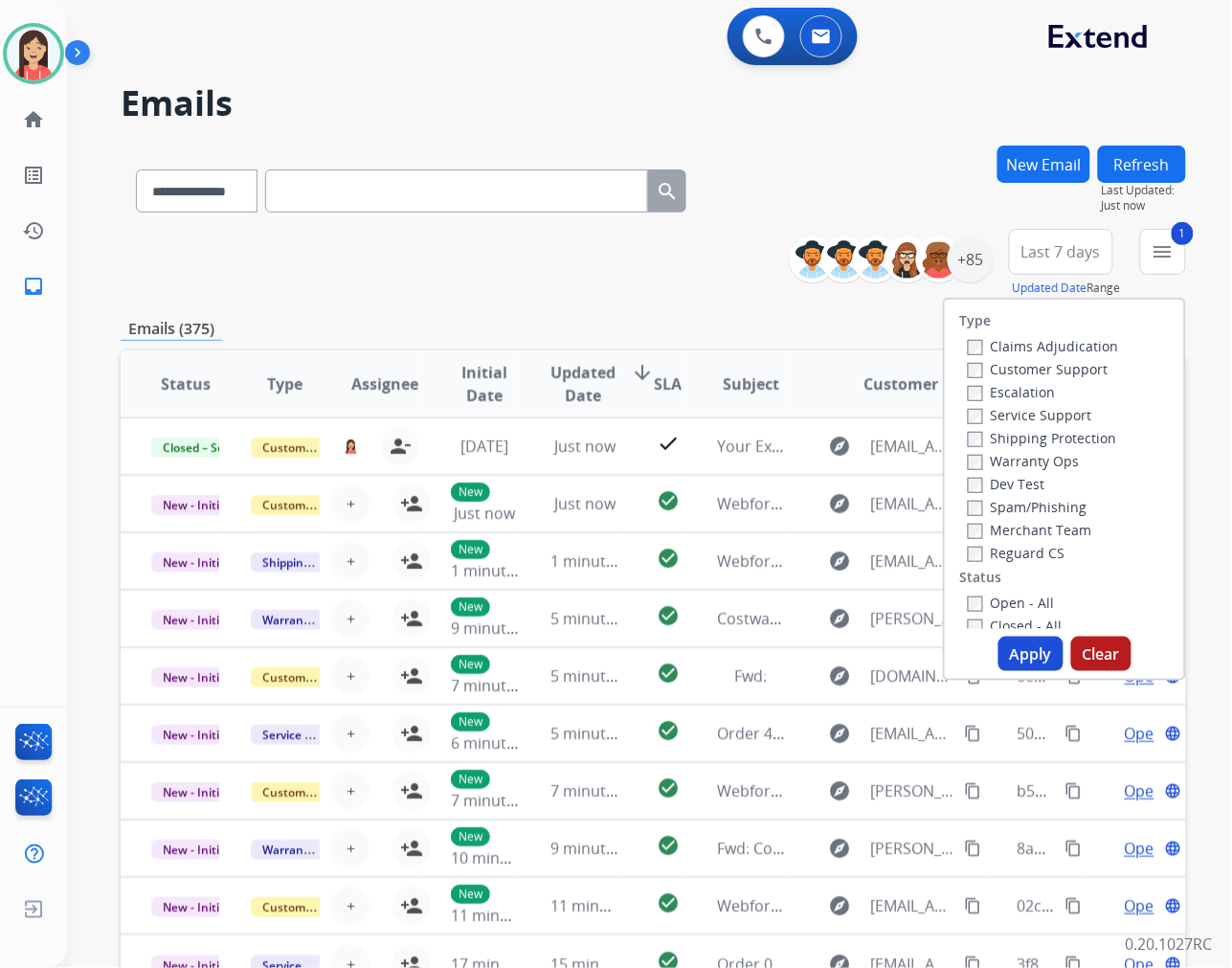
click at [1011, 650] on button "Apply" at bounding box center [1030, 654] width 65 height 35
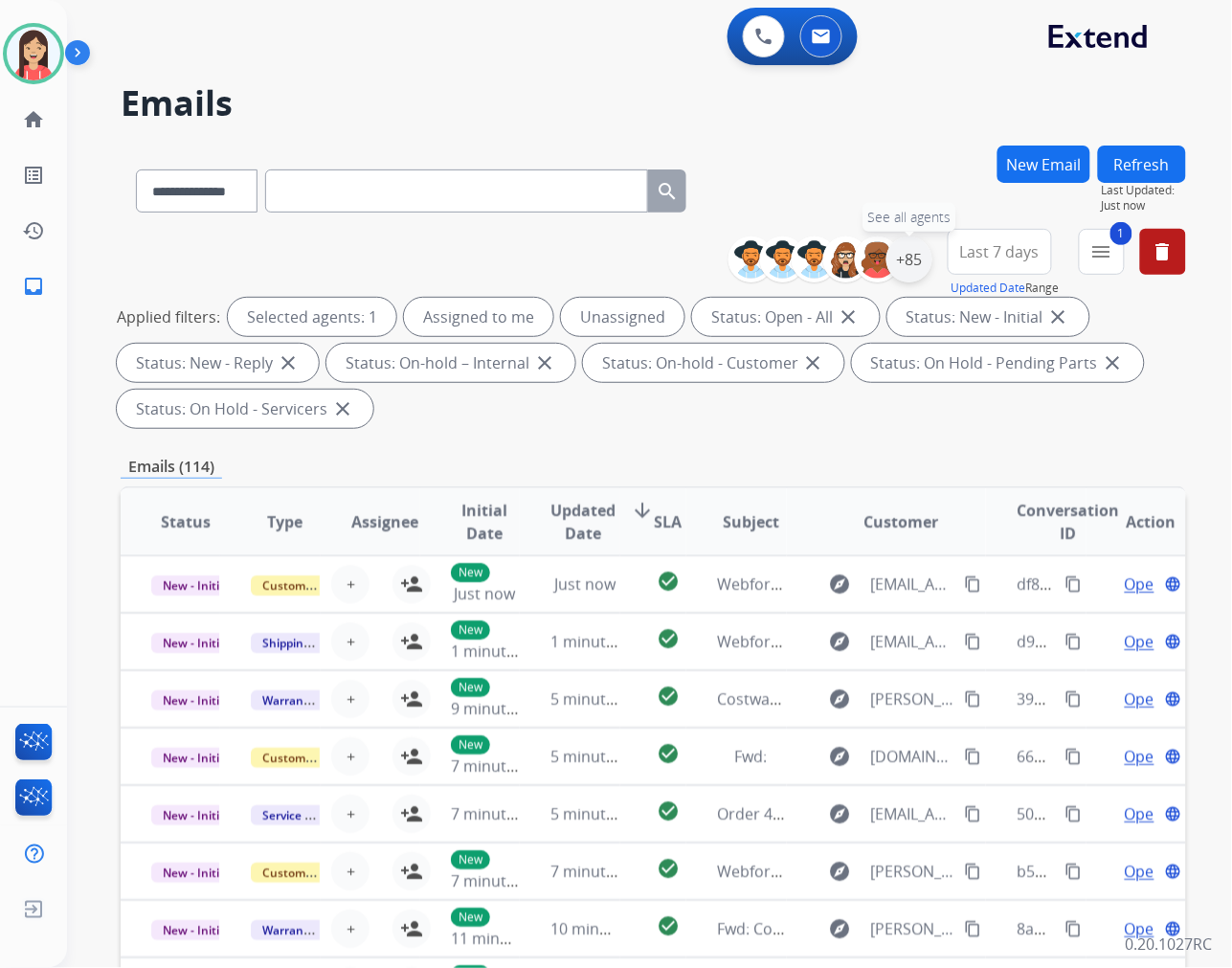
click at [916, 261] on div "+85" at bounding box center [910, 260] width 46 height 46
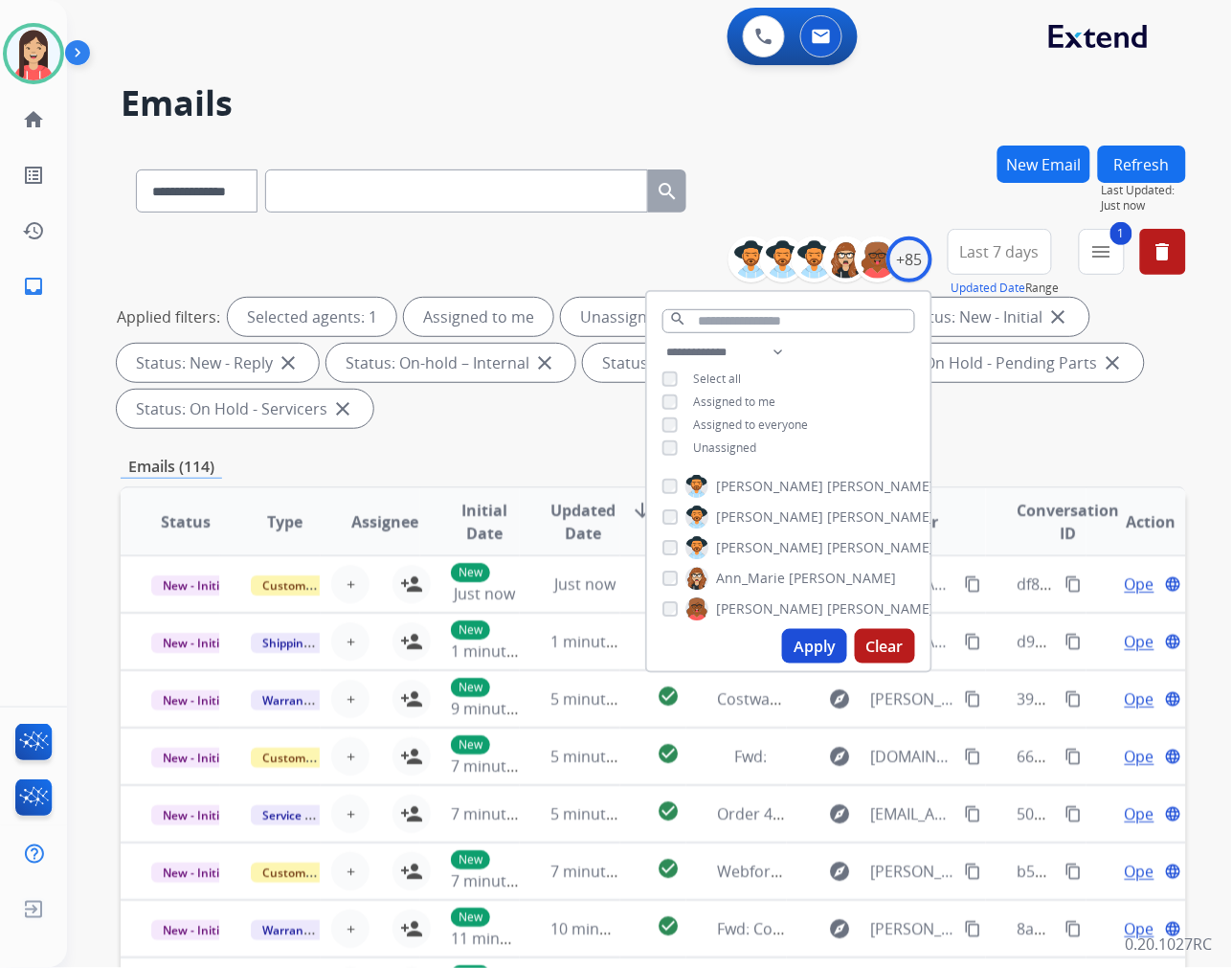
click at [697, 448] on span "Unassigned" at bounding box center [724, 447] width 63 height 16
click at [816, 646] on button "Apply" at bounding box center [814, 647] width 65 height 35
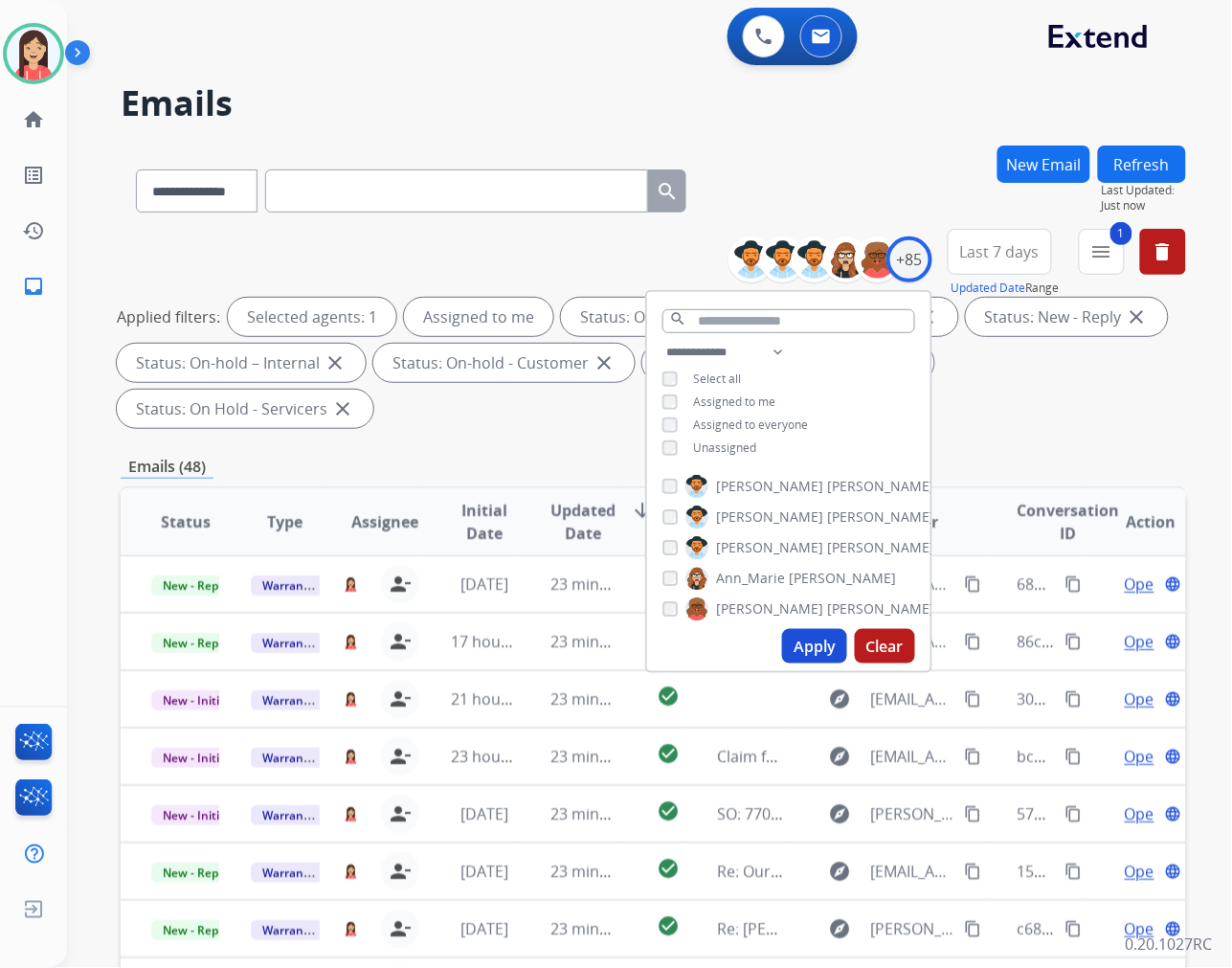
click at [977, 263] on button "Last 7 days" at bounding box center [999, 252] width 104 height 46
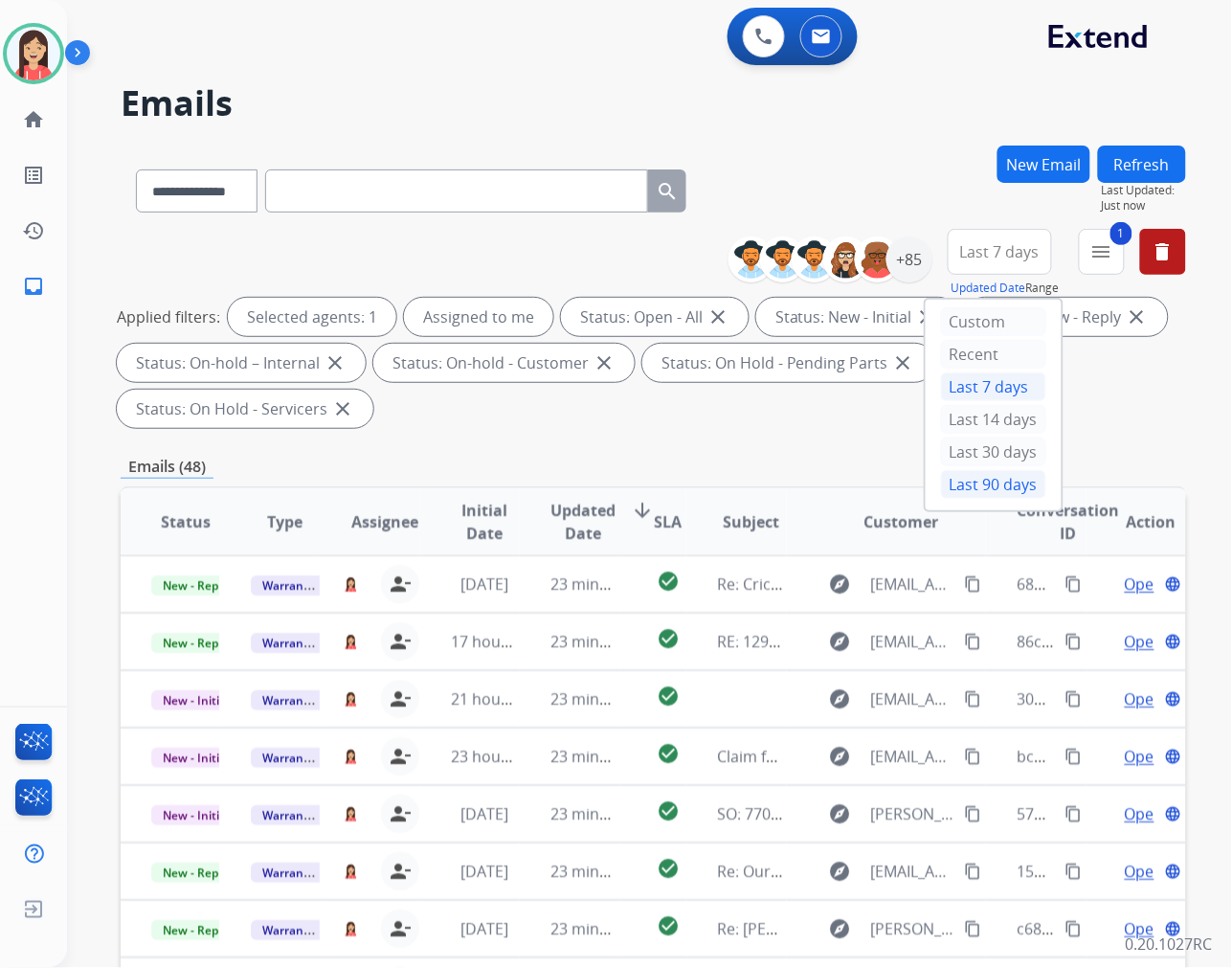
click at [941, 486] on div "Last 90 days" at bounding box center [993, 484] width 105 height 29
click at [676, 455] on div "Emails (48)" at bounding box center [653, 466] width 1065 height 24
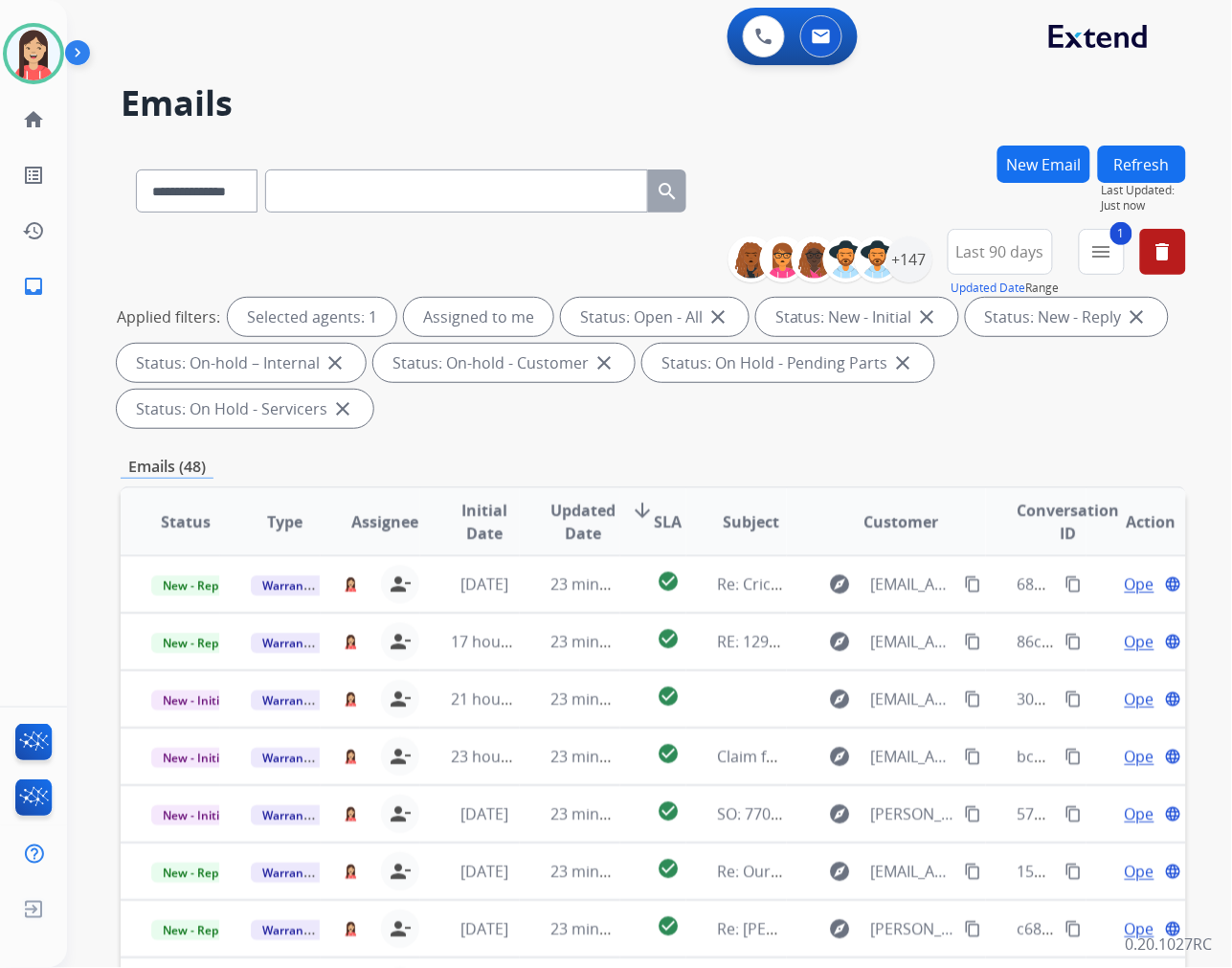
click at [566, 517] on span "Updated Date" at bounding box center [583, 522] width 65 height 46
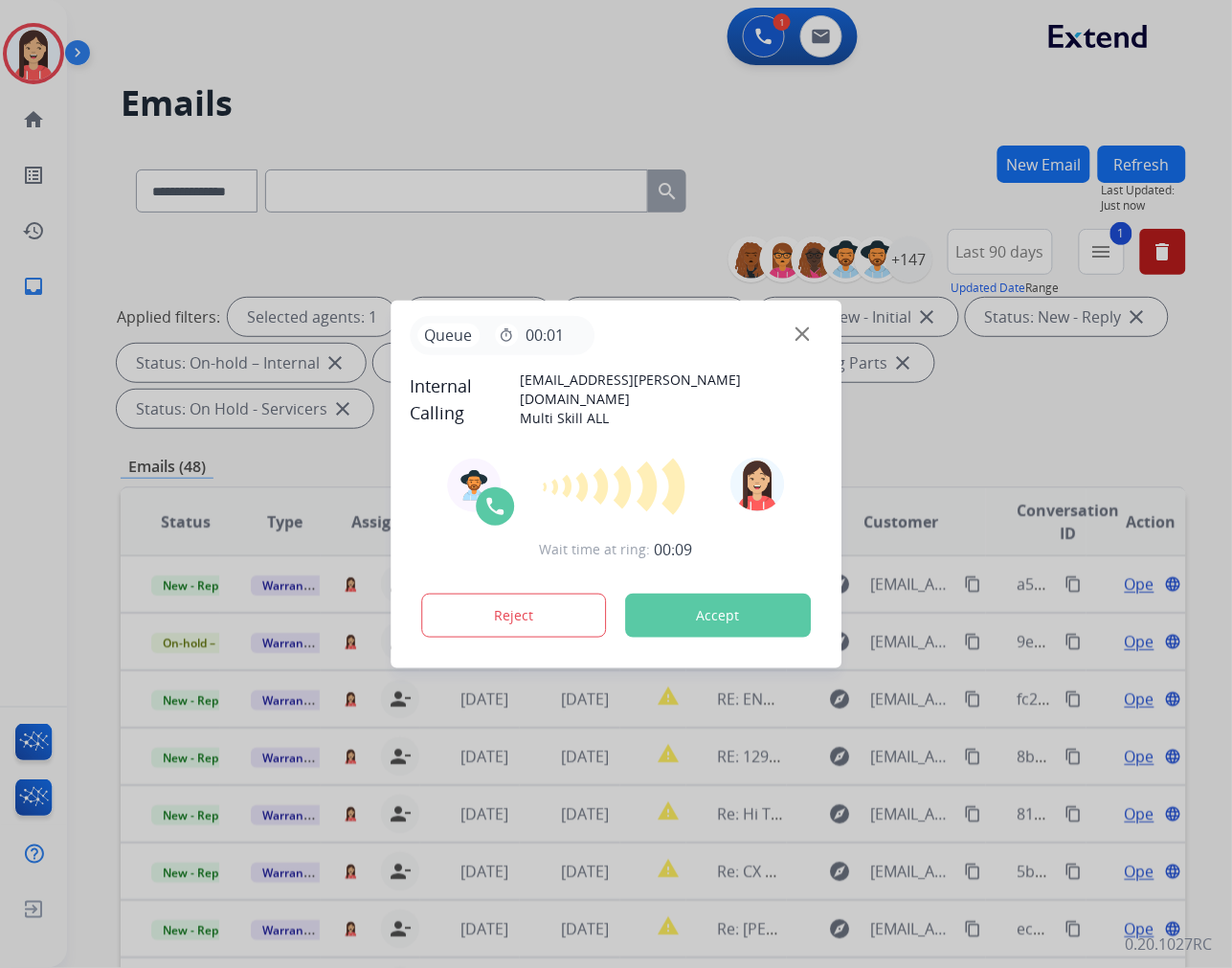
click at [703, 617] on button "Accept" at bounding box center [718, 616] width 185 height 44
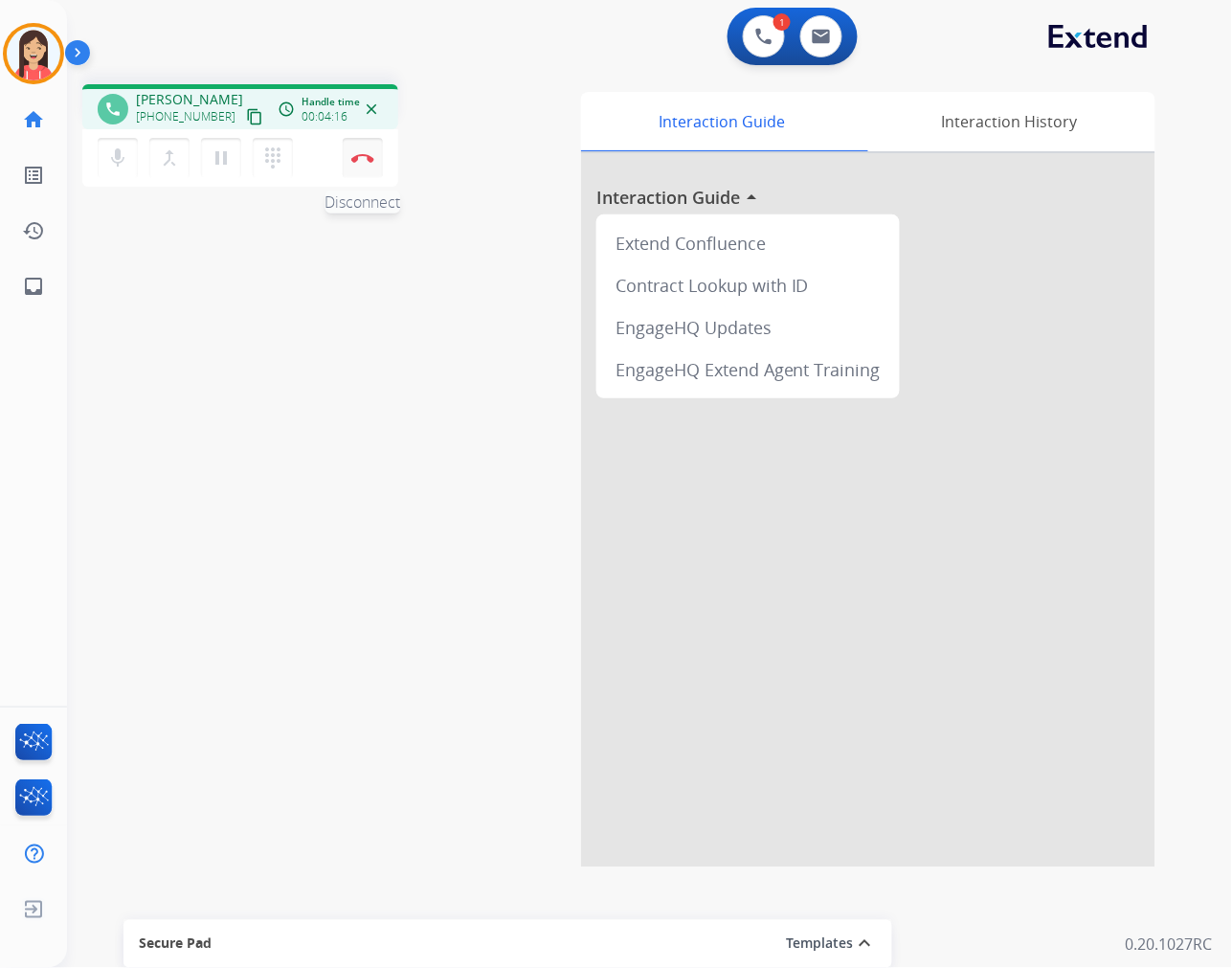
click at [362, 161] on img at bounding box center [363, 158] width 23 height 10
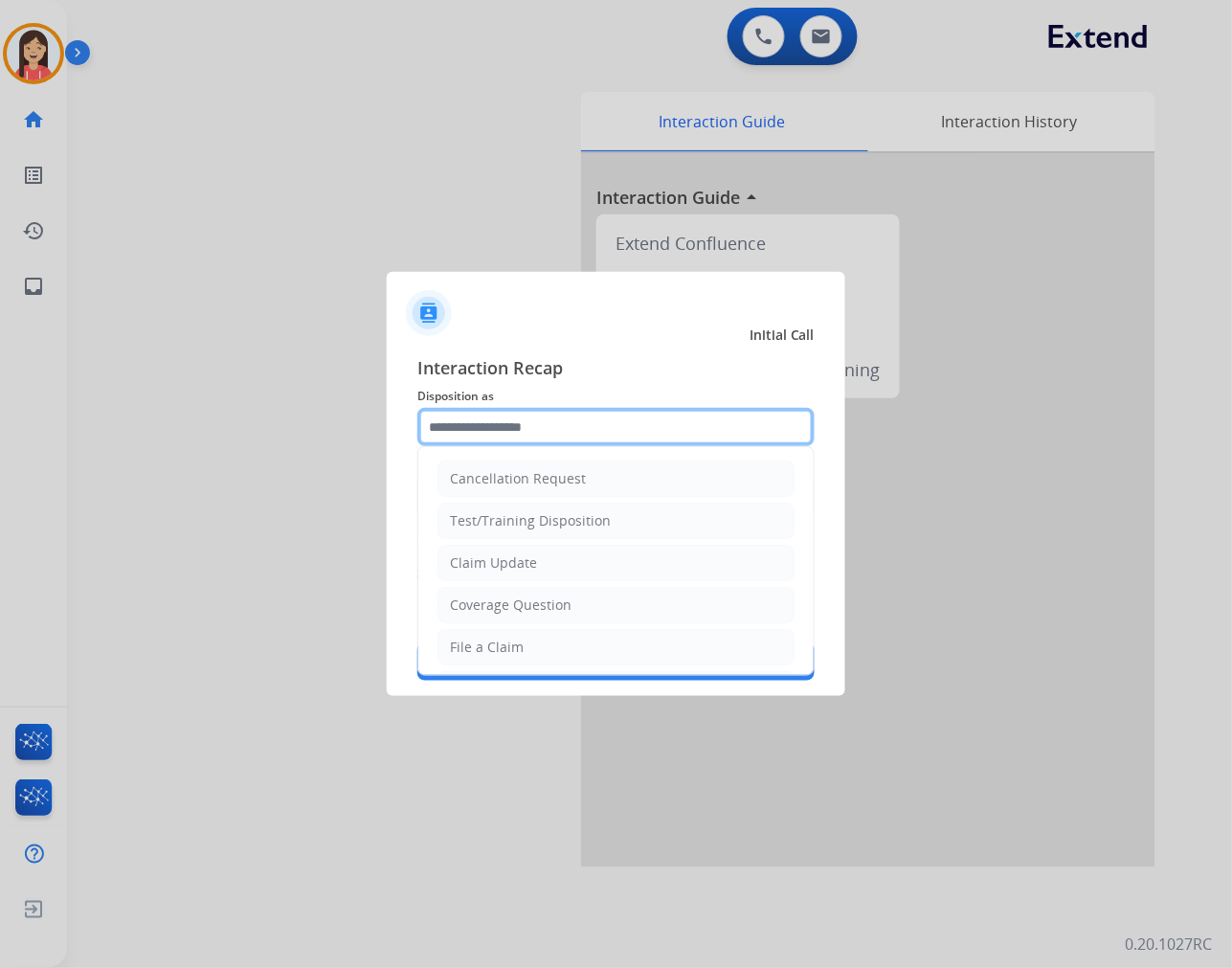
click at [567, 431] on input "text" at bounding box center [616, 428] width 397 height 39
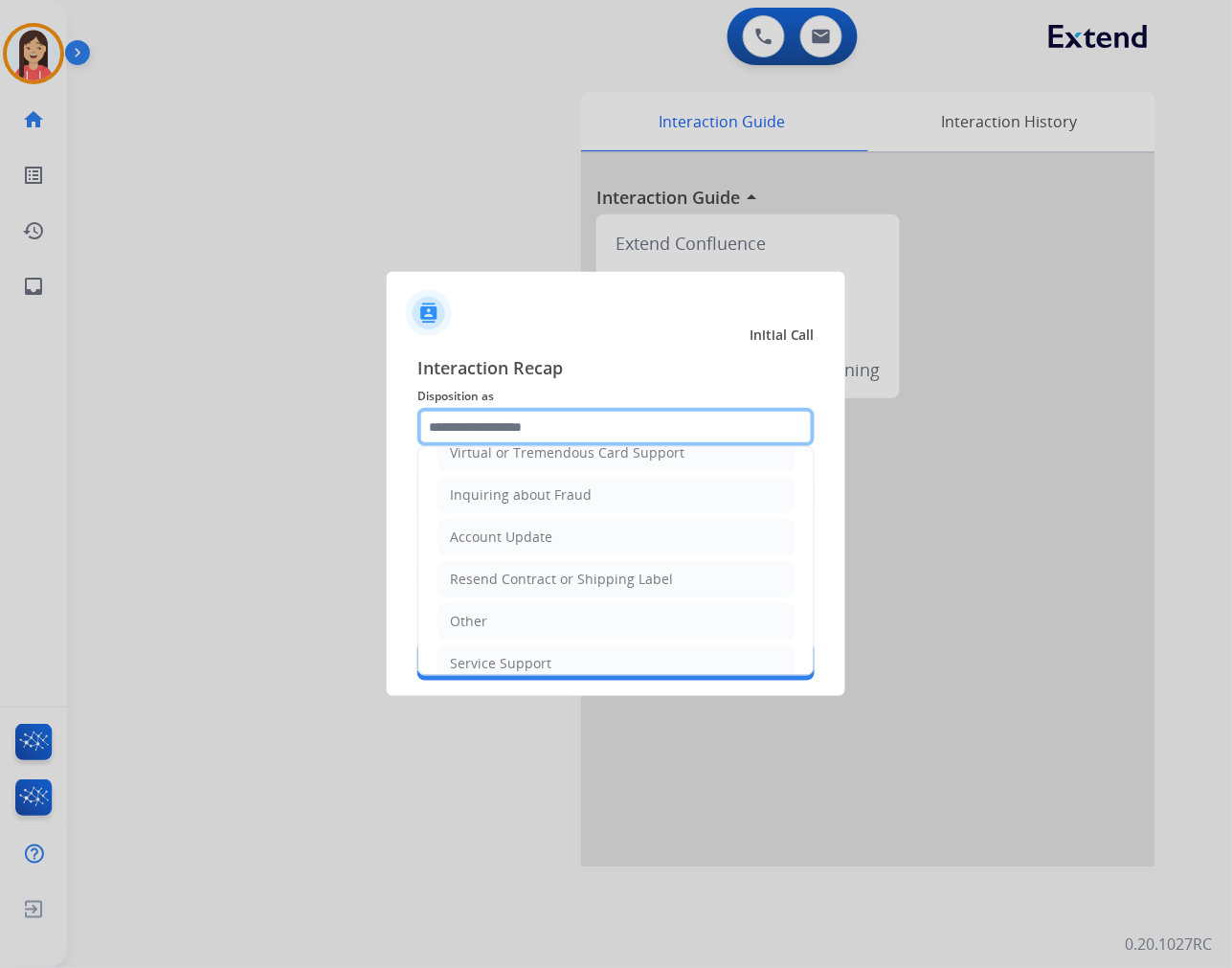
scroll to position [300, 0]
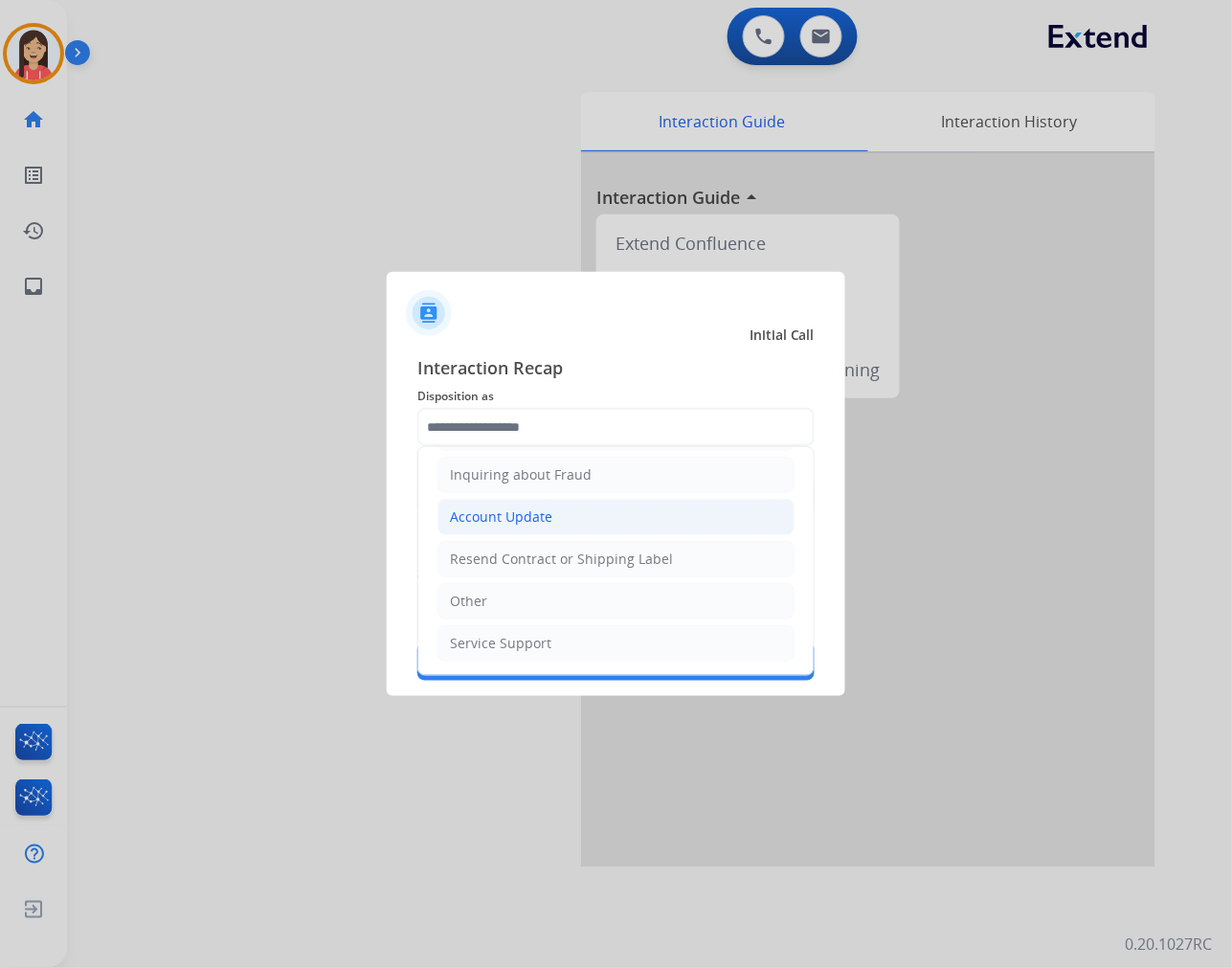
click at [544, 508] on div "Account Update" at bounding box center [501, 517] width 102 height 19
type input "**********"
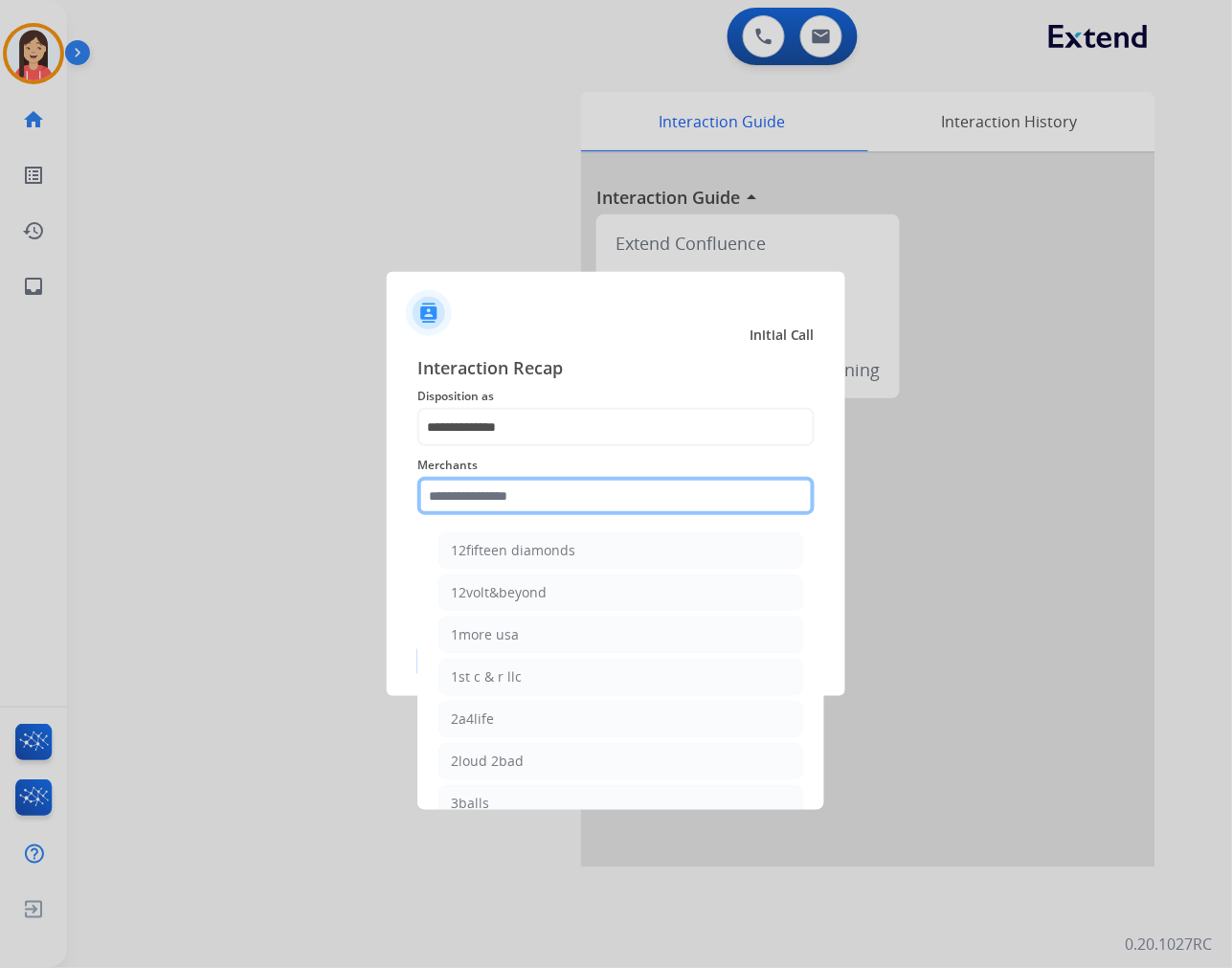
click at [550, 488] on input "text" at bounding box center [616, 496] width 397 height 39
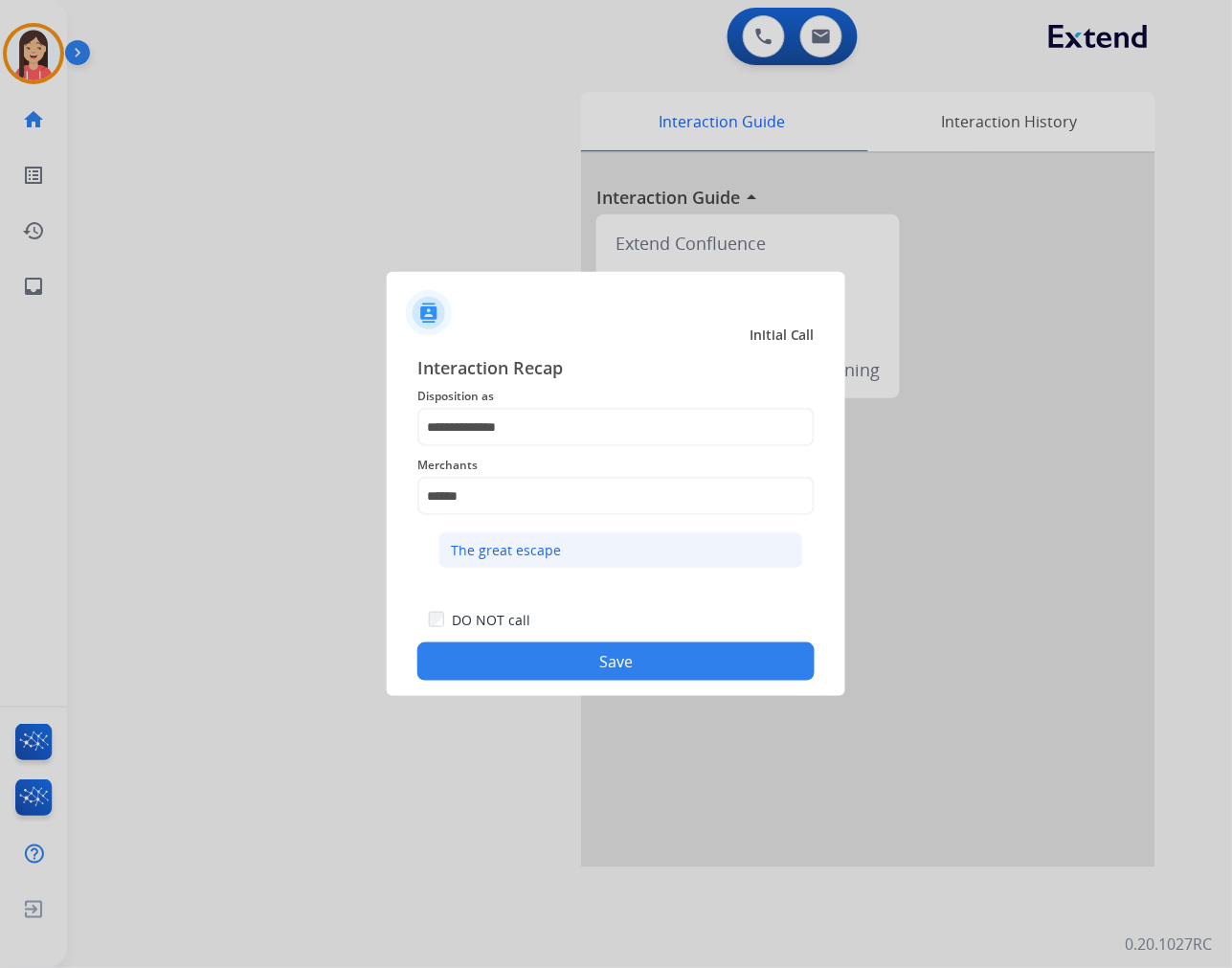
click at [567, 540] on li "The great escape" at bounding box center [620, 551] width 365 height 37
type input "**********"
click at [552, 662] on button "Save" at bounding box center [616, 662] width 397 height 39
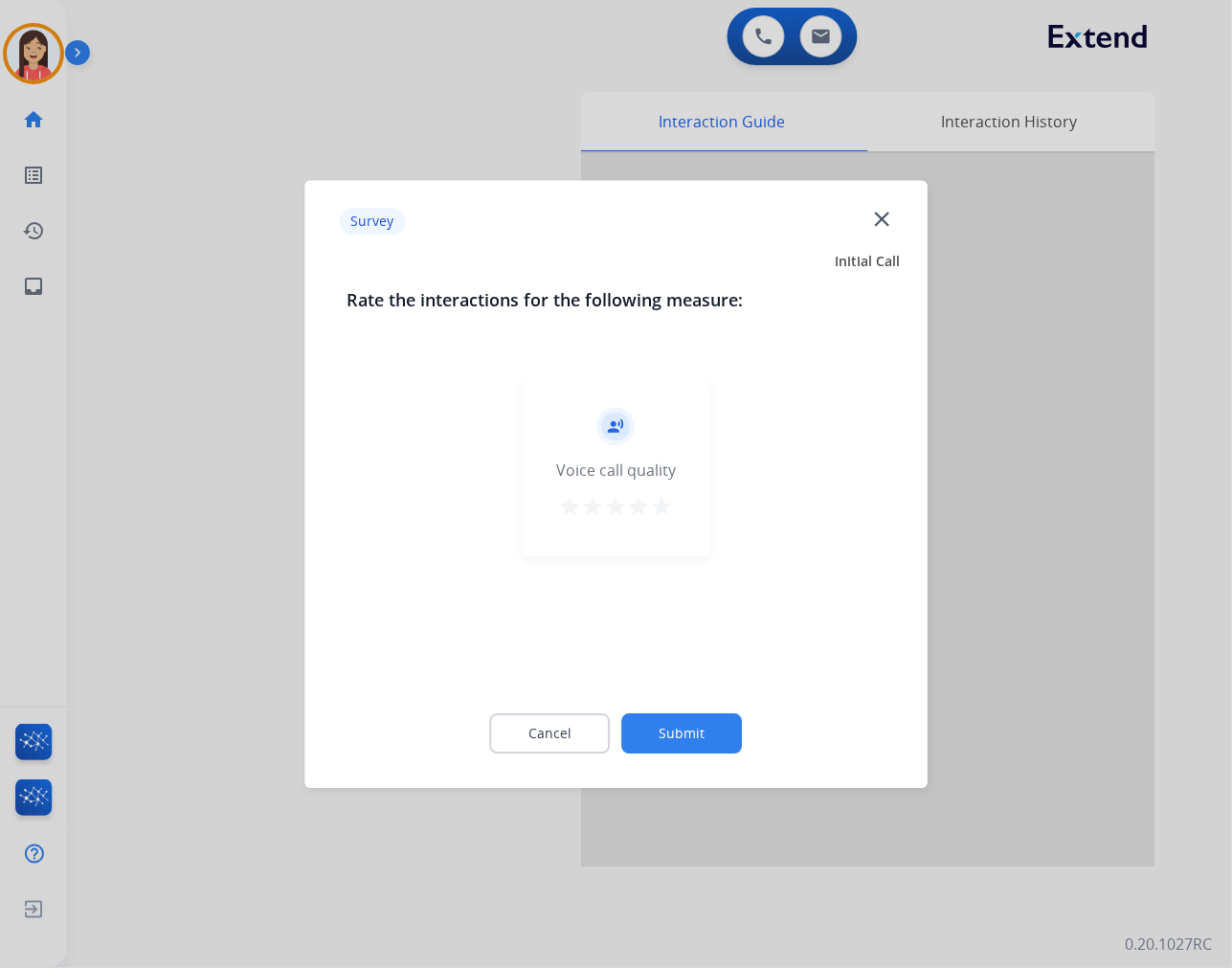
click at [675, 505] on div "record_voice_over Voice call quality star star star star star" at bounding box center [616, 465] width 186 height 182
click at [665, 518] on button "star" at bounding box center [663, 510] width 23 height 29
click at [689, 722] on button "Submit" at bounding box center [682, 733] width 121 height 41
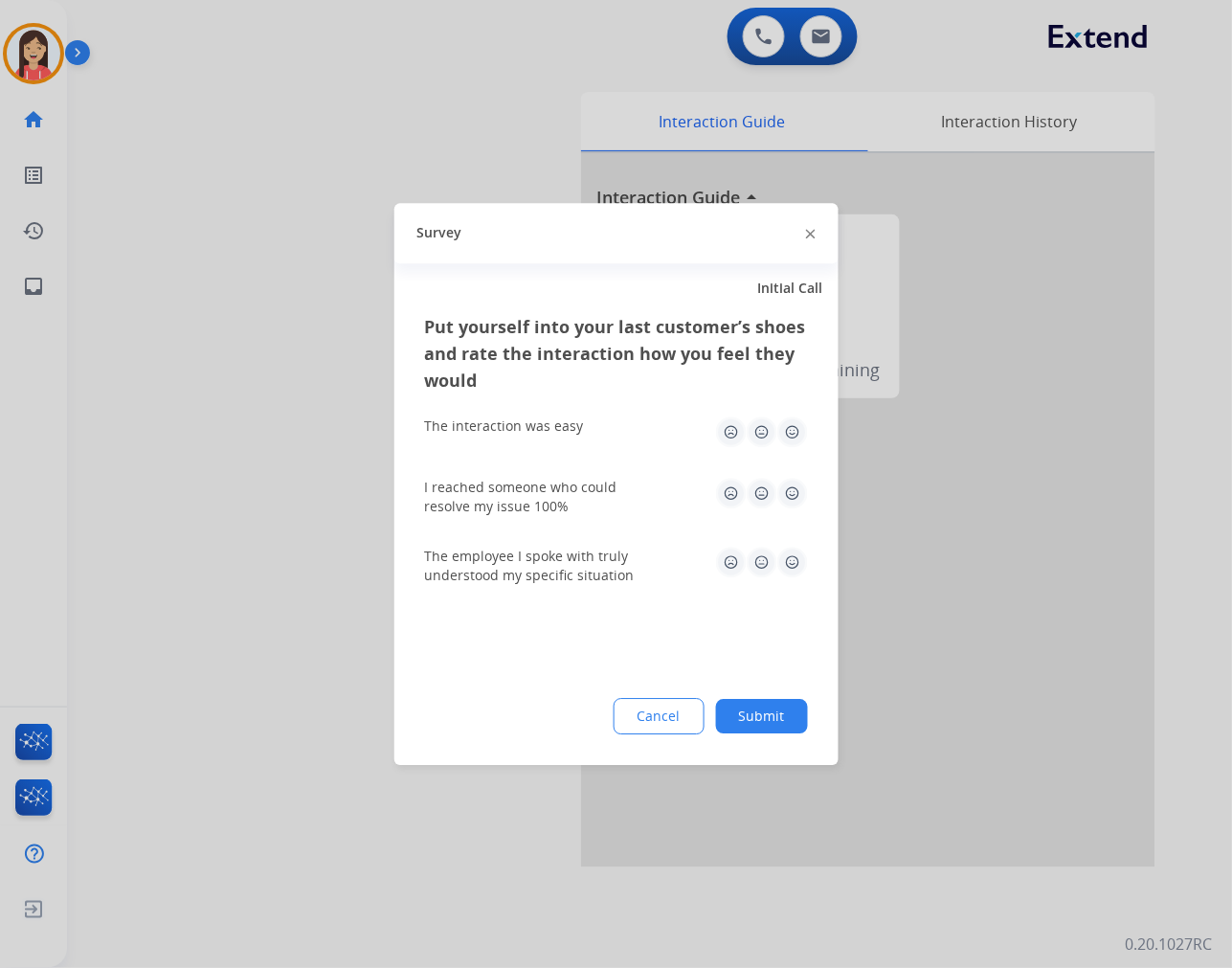
click at [787, 442] on img at bounding box center [793, 432] width 31 height 31
click at [793, 514] on div "I reached someone who could resolve my issue 100%" at bounding box center [616, 497] width 383 height 39
click at [787, 501] on img at bounding box center [793, 493] width 31 height 31
click at [783, 588] on div "The employee I spoke with truly understood my specific situation" at bounding box center [616, 566] width 383 height 69
click at [789, 568] on img at bounding box center [793, 563] width 31 height 31
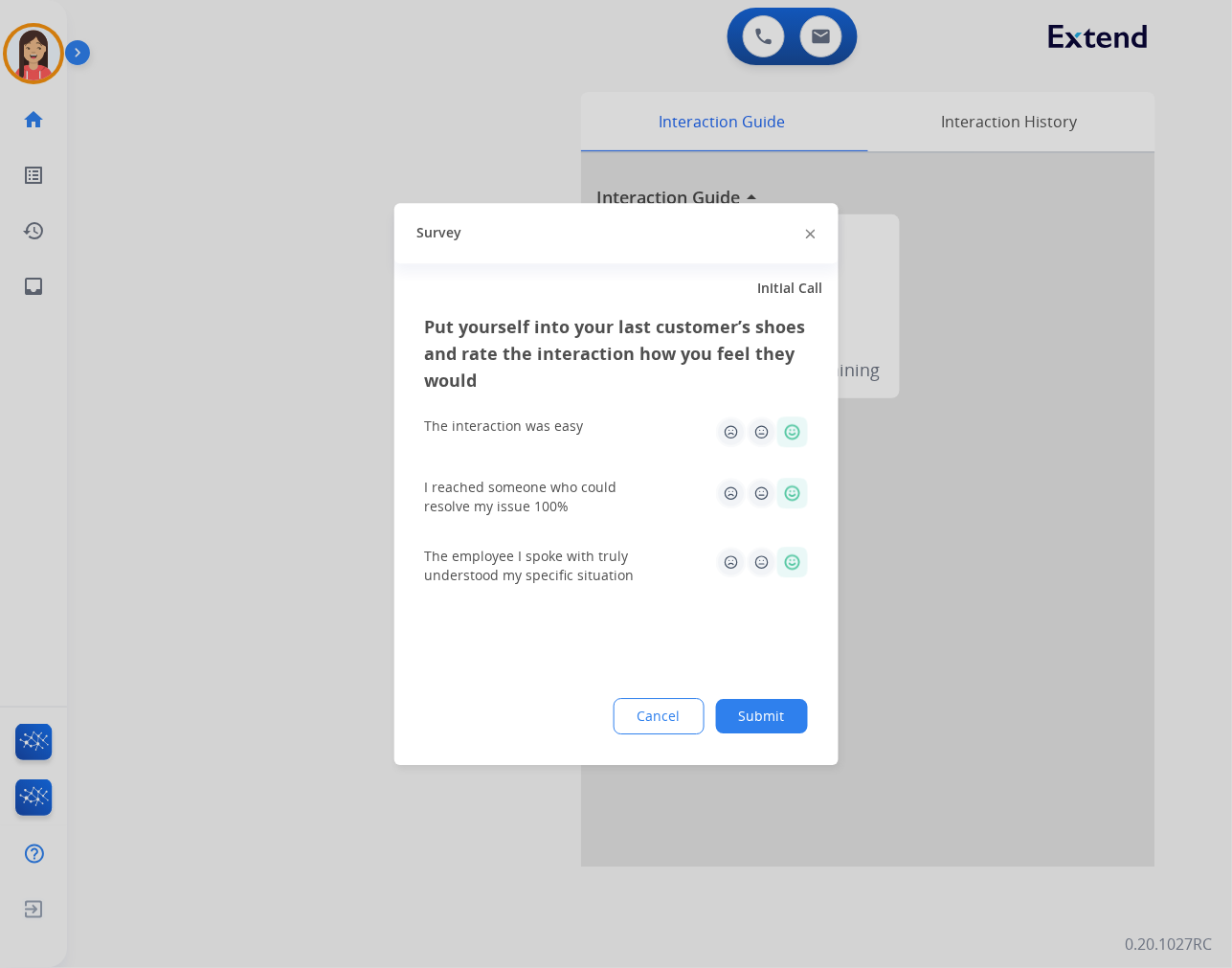
click at [757, 703] on button "Submit" at bounding box center [761, 716] width 92 height 35
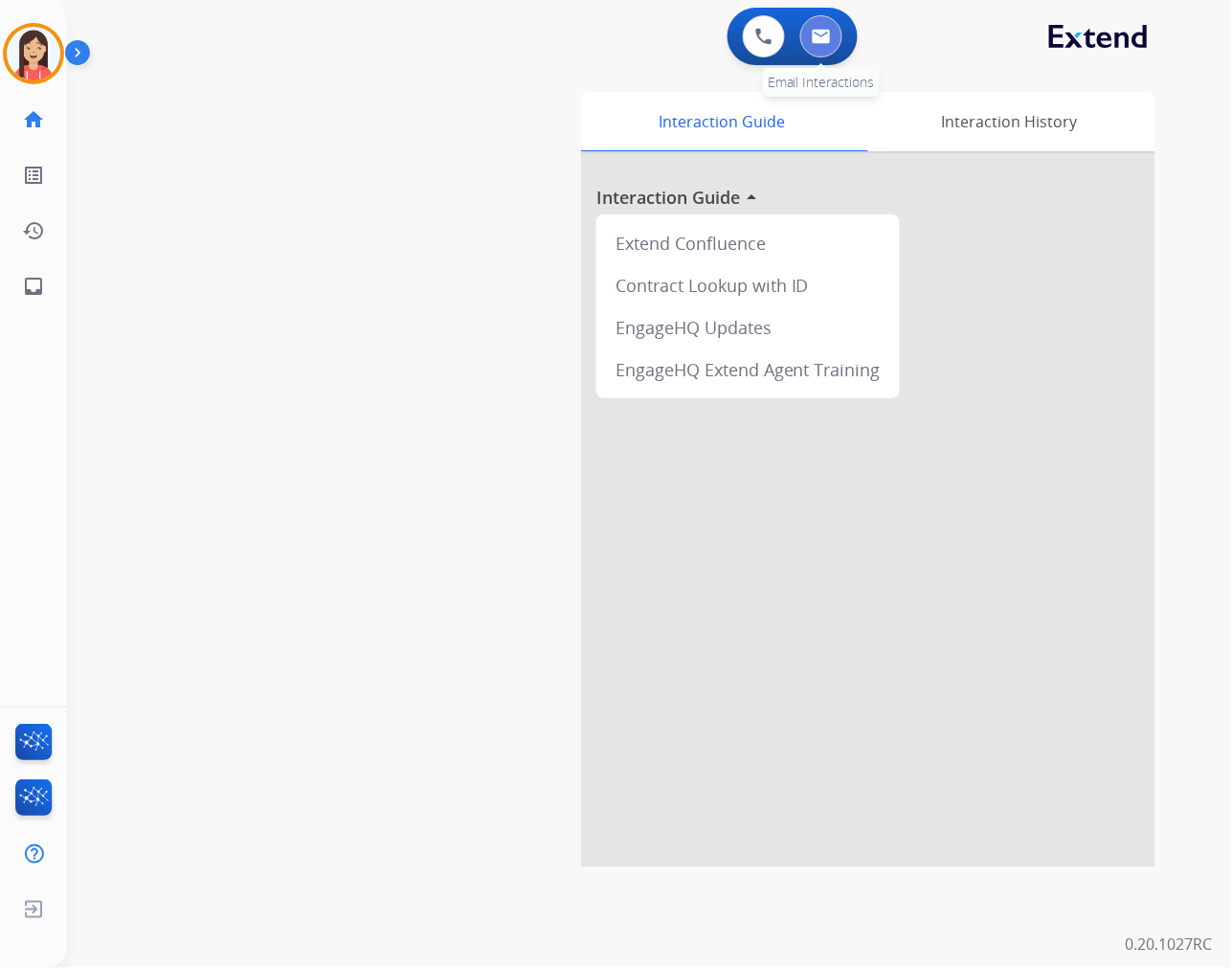
click at [825, 31] on img at bounding box center [821, 37] width 19 height 15
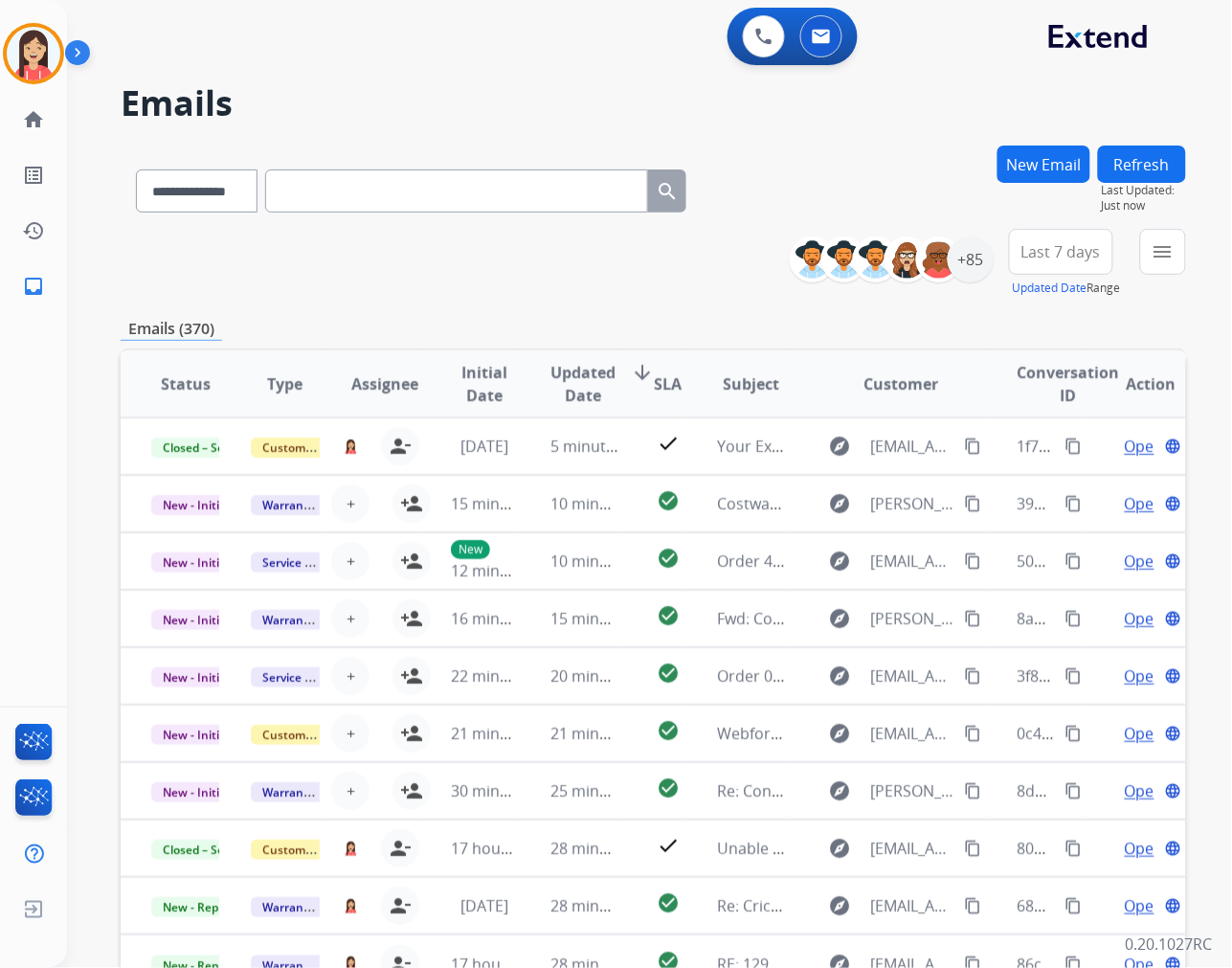
click at [495, 291] on div "**********" at bounding box center [653, 263] width 1065 height 69
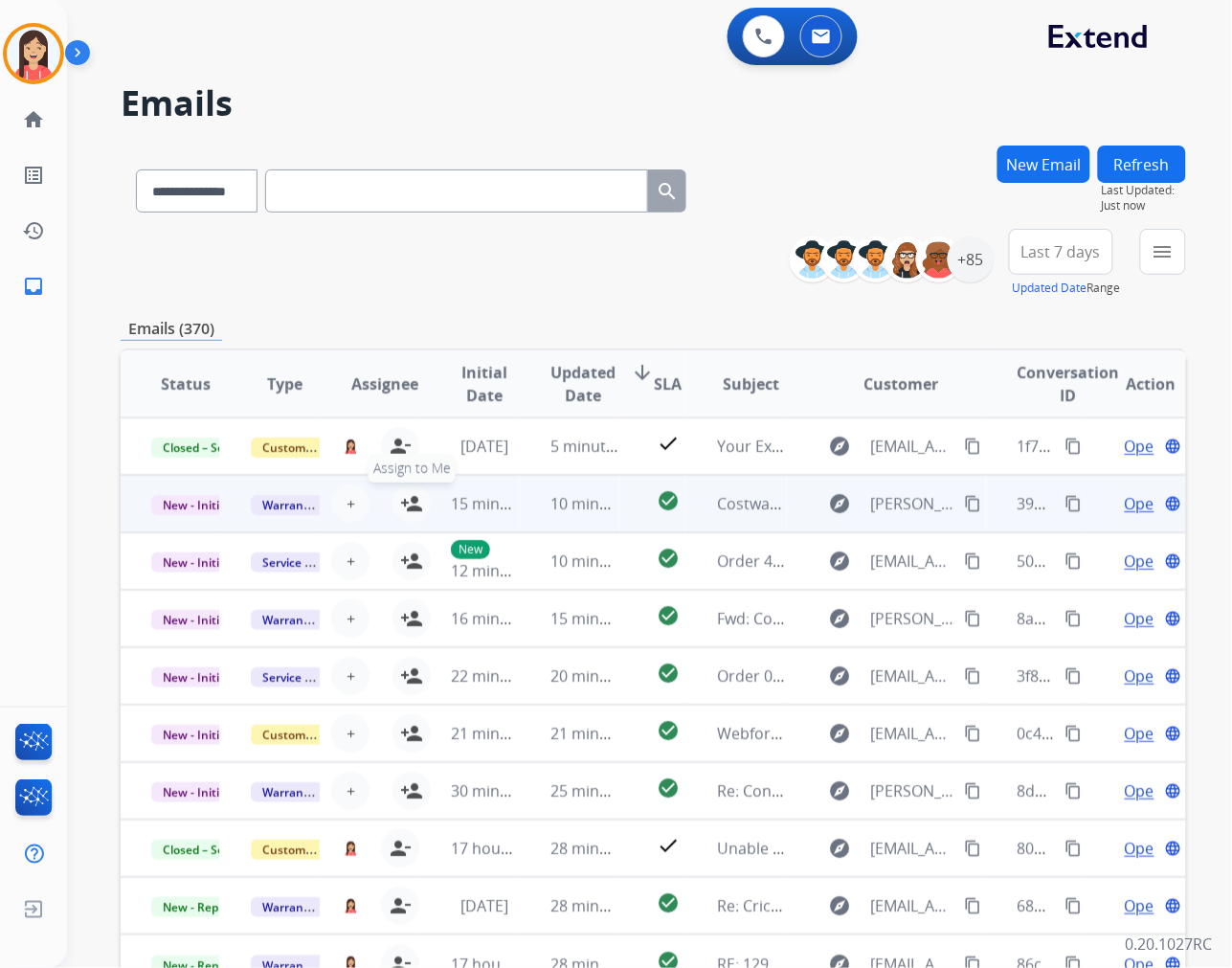
click at [410, 509] on mat-icon "person_add" at bounding box center [412, 504] width 23 height 23
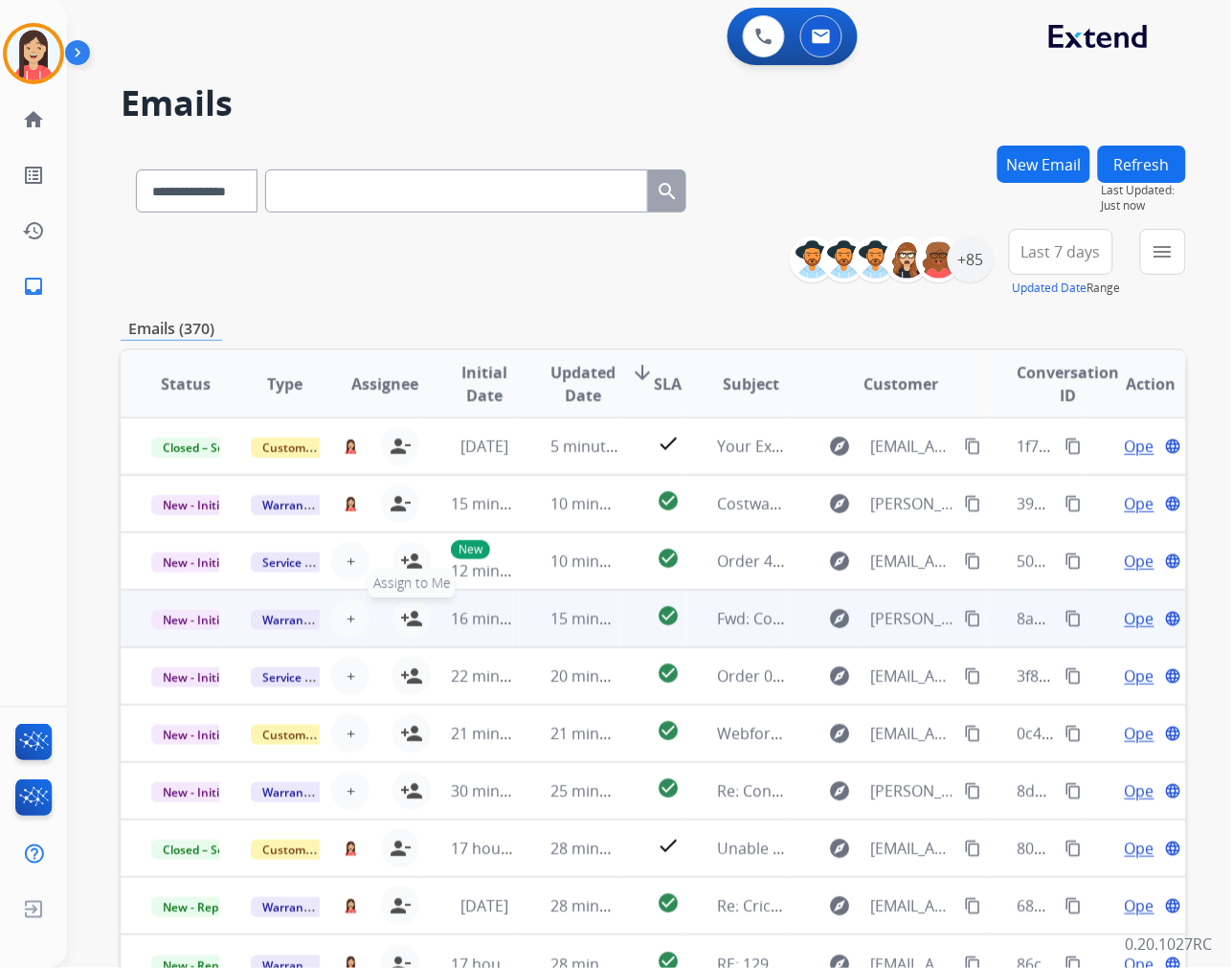
click at [413, 620] on mat-icon "person_add" at bounding box center [412, 619] width 23 height 23
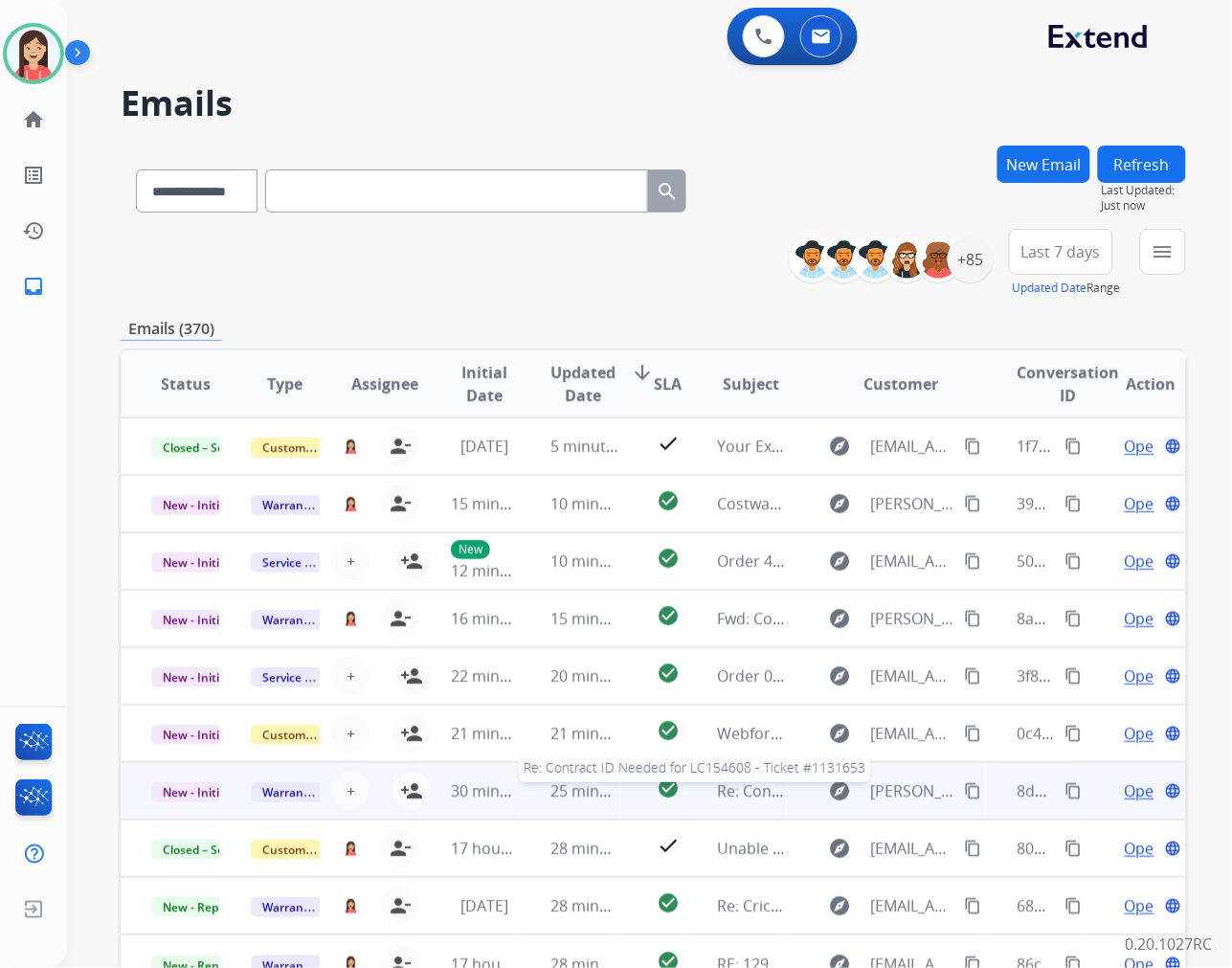
scroll to position [1, 0]
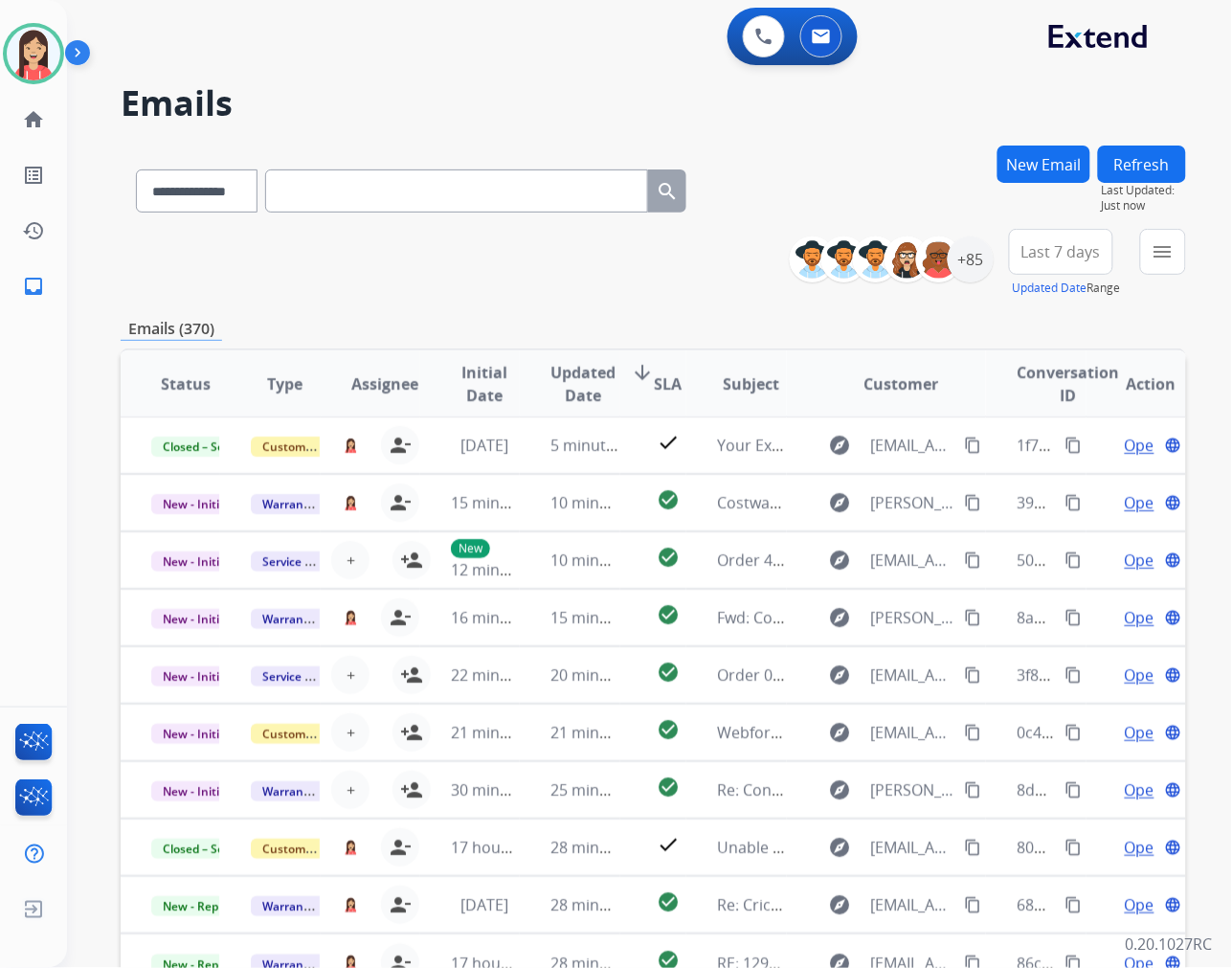
drag, startPoint x: 600, startPoint y: 309, endPoint x: 673, endPoint y: 305, distance: 73.1
click at [600, 309] on div "**********" at bounding box center [653, 618] width 1065 height 944
click at [1175, 235] on button "menu Filters" at bounding box center [1164, 252] width 46 height 46
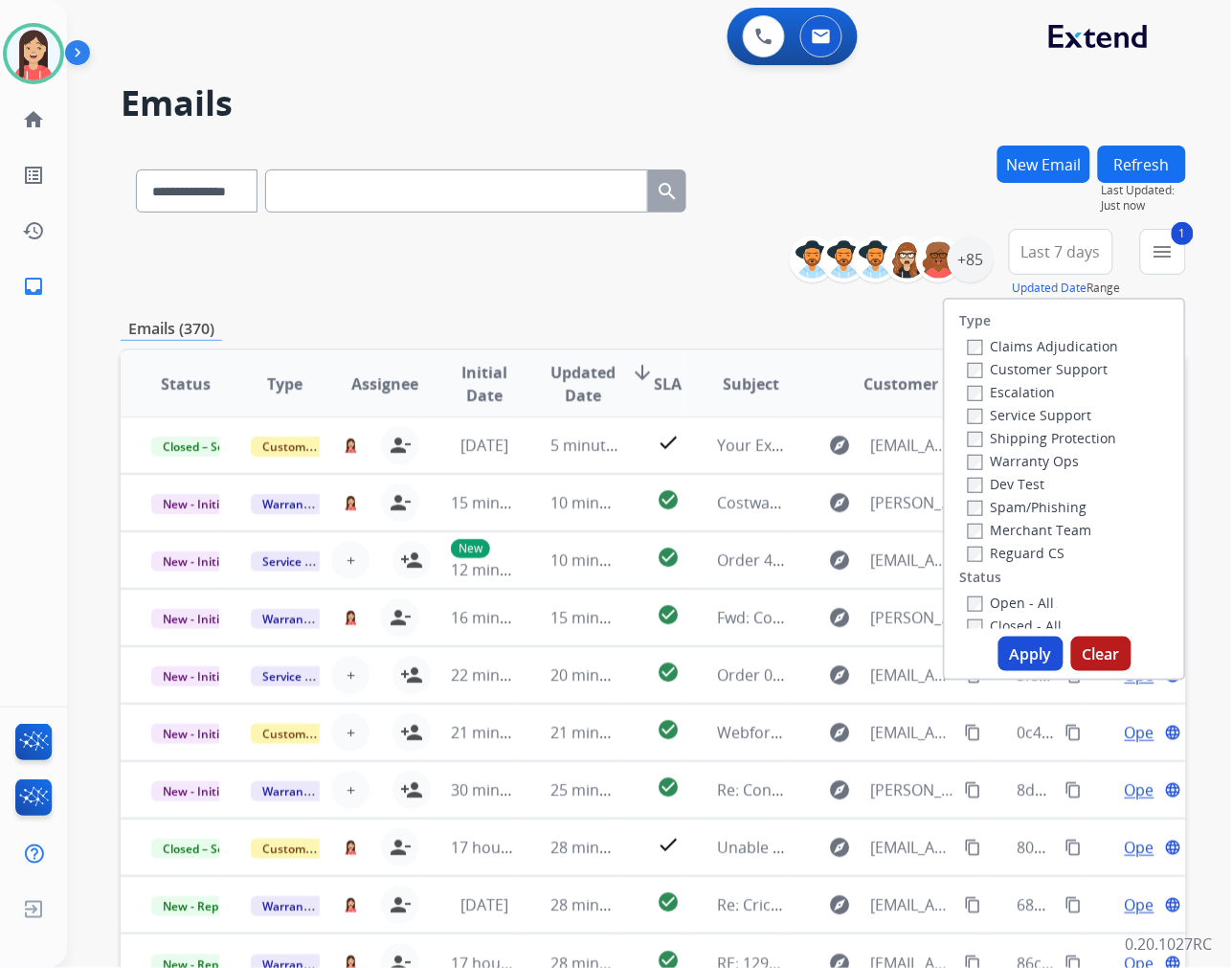
click at [1034, 651] on button "Apply" at bounding box center [1030, 654] width 65 height 35
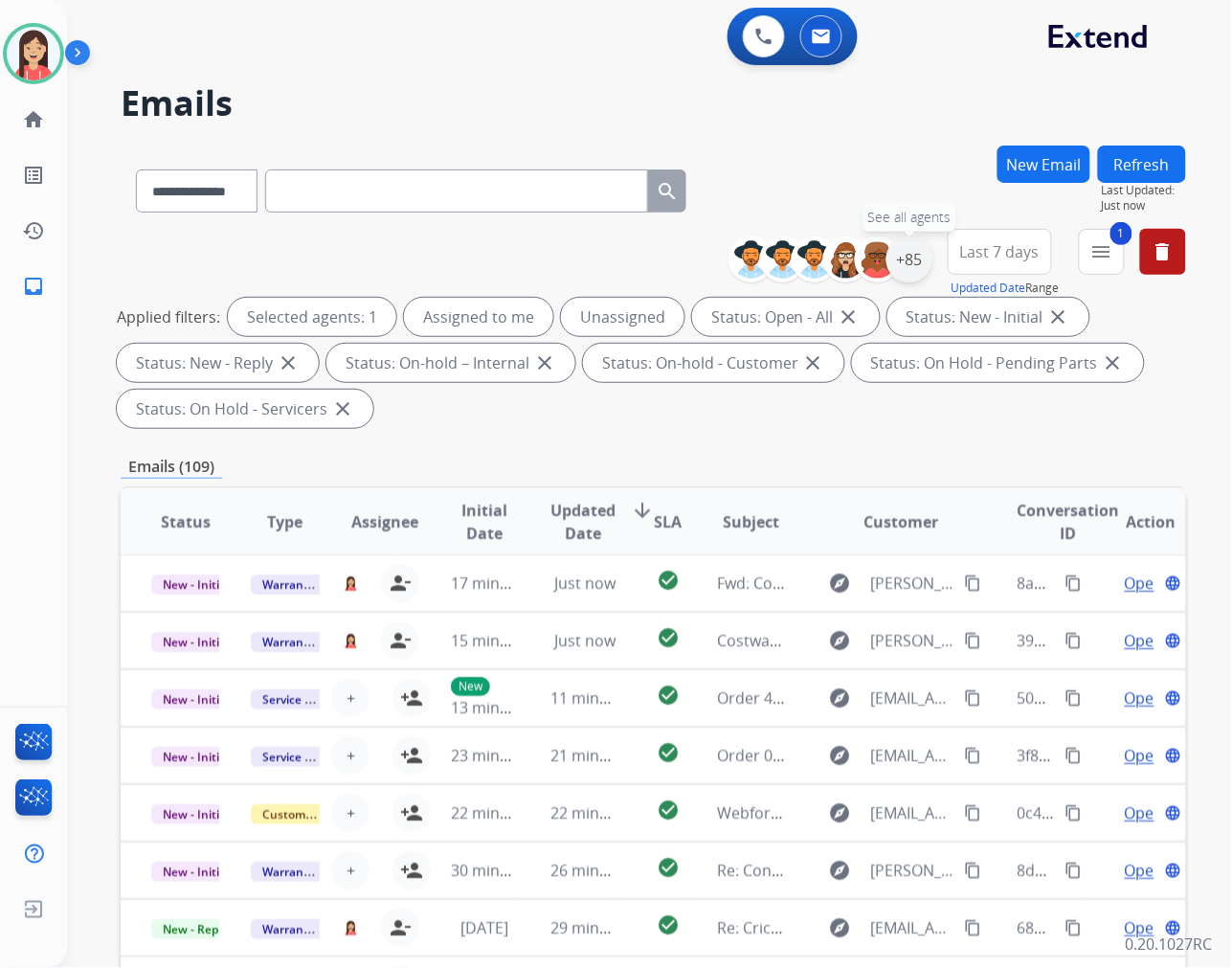
click at [905, 255] on div "+85" at bounding box center [910, 260] width 46 height 46
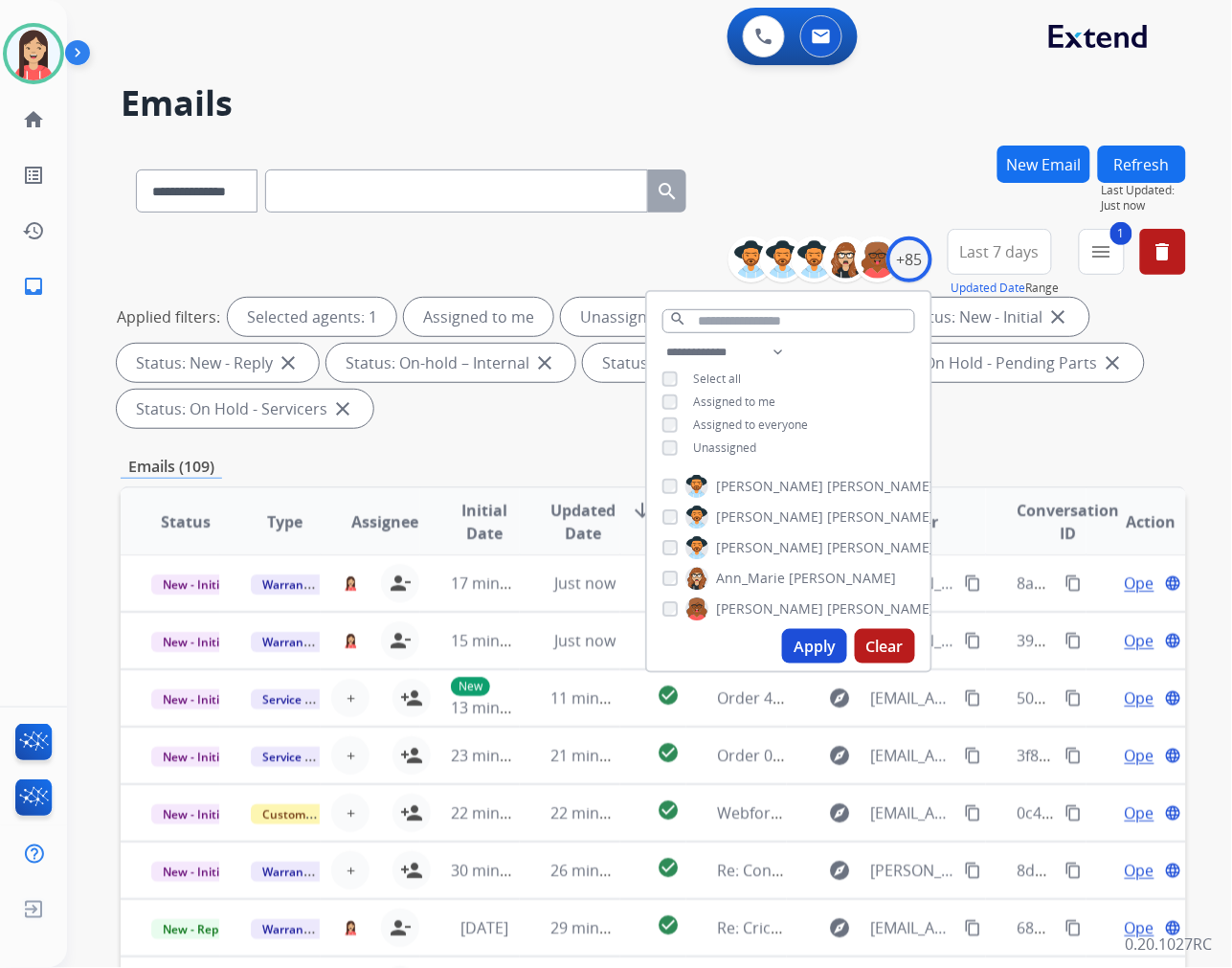
click at [674, 447] on div "Unassigned" at bounding box center [709, 448] width 94 height 15
click at [811, 650] on button "Apply" at bounding box center [814, 647] width 65 height 35
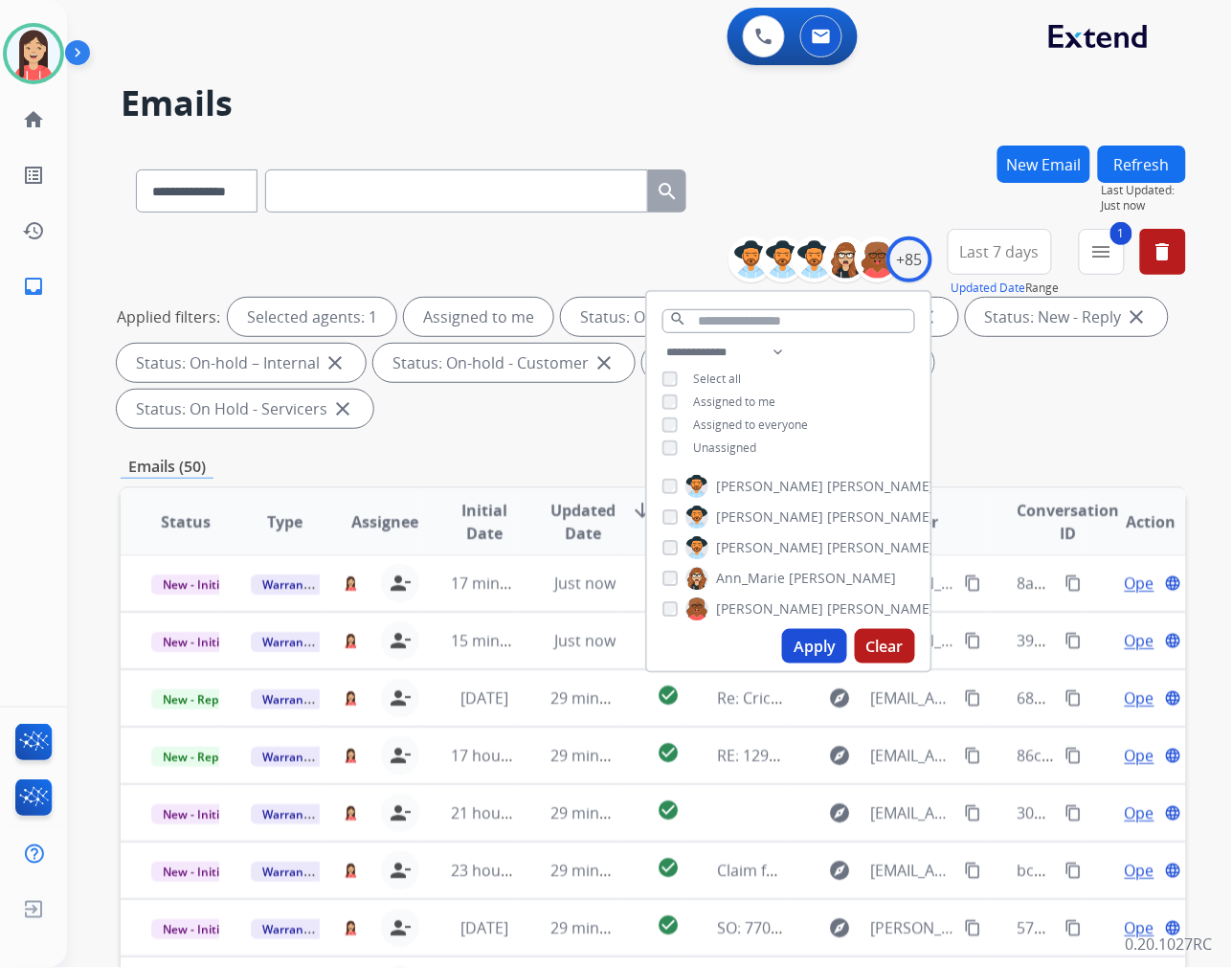
click at [1021, 248] on span "Last 7 days" at bounding box center [999, 252] width 79 height 8
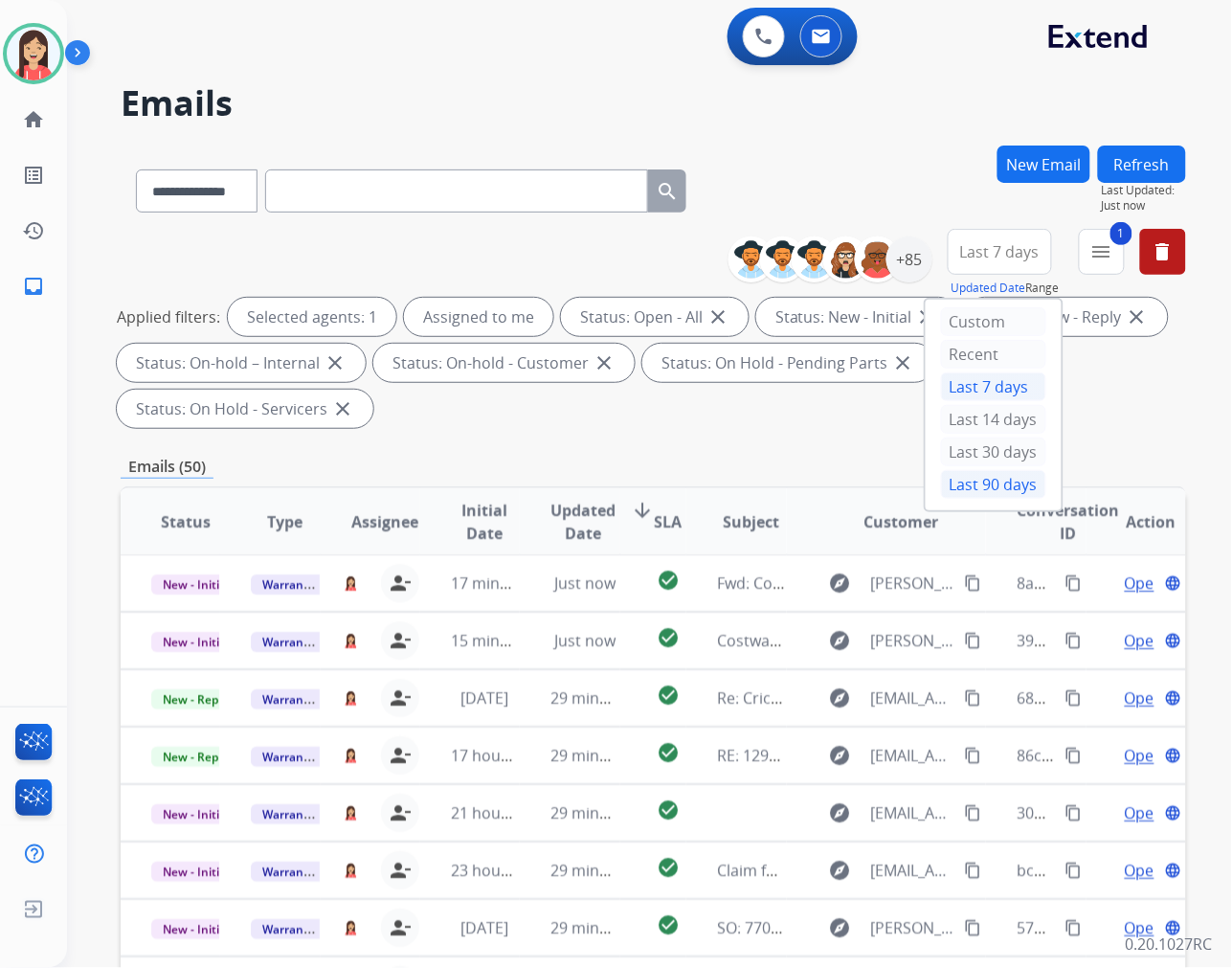
click at [1002, 482] on div "Last 90 days" at bounding box center [993, 484] width 105 height 29
click at [601, 519] on span "Updated Date" at bounding box center [583, 522] width 65 height 46
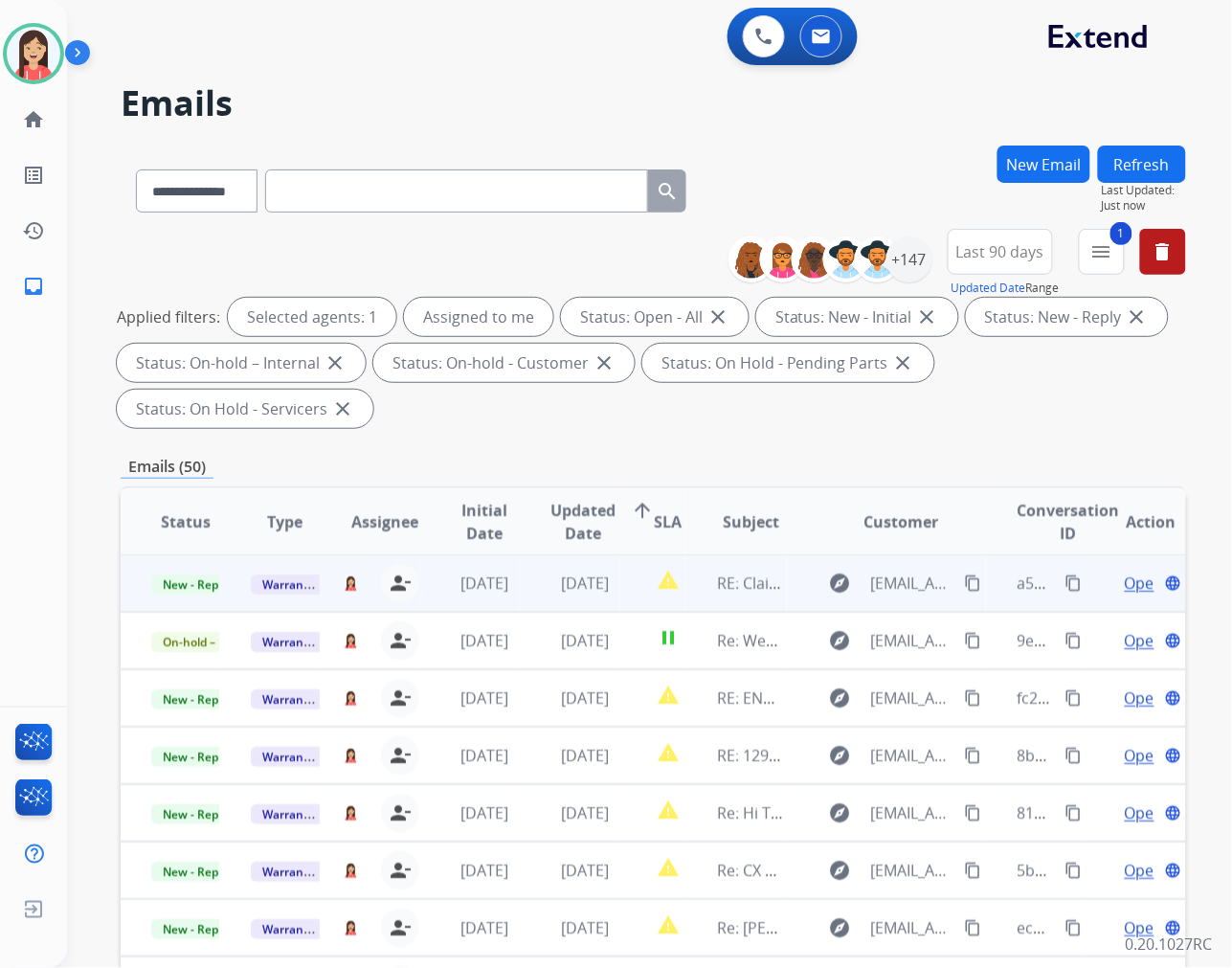
click at [525, 594] on td "[DATE]" at bounding box center [569, 583] width 99 height 58
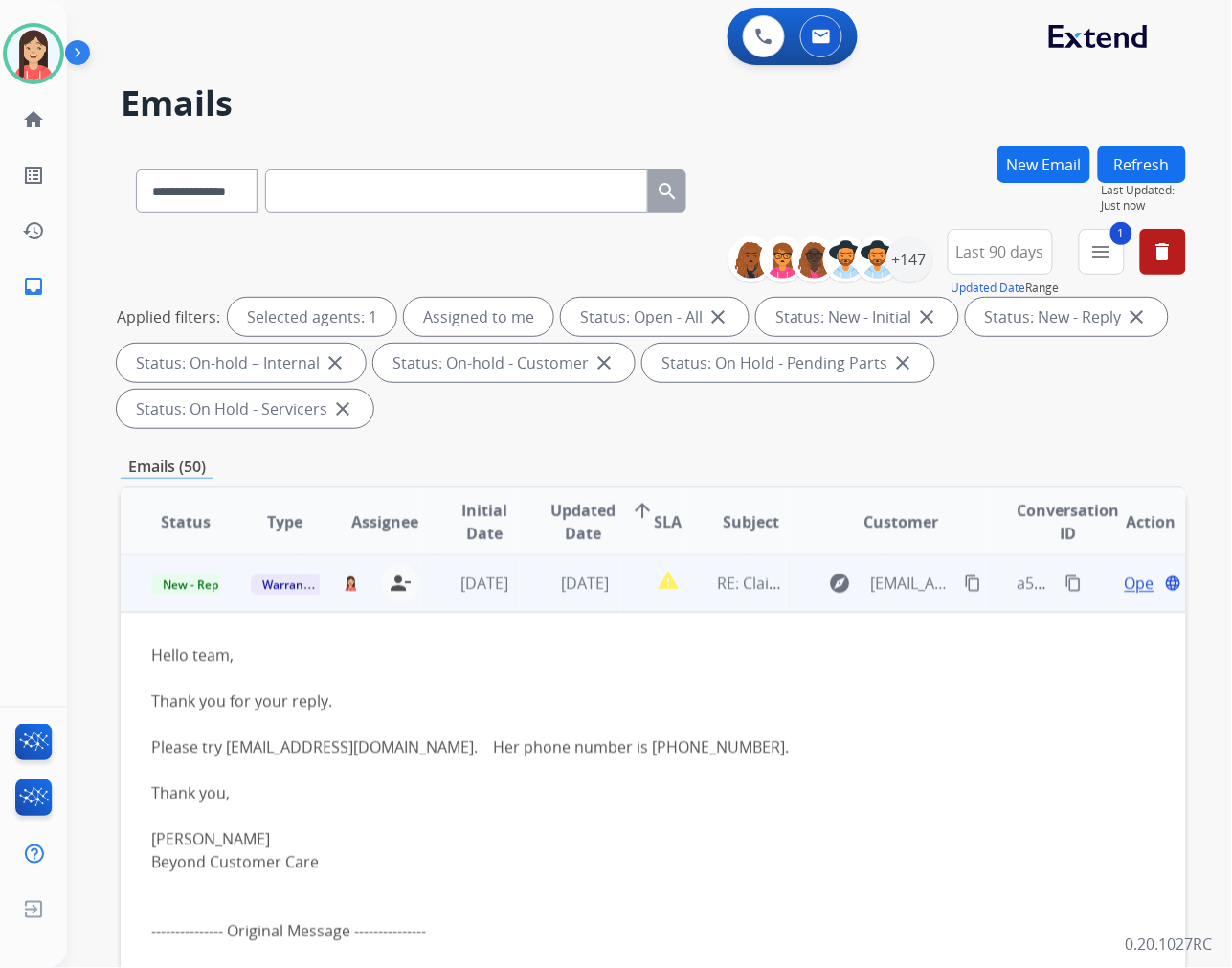
scroll to position [0, 0]
click at [525, 594] on td "[DATE]" at bounding box center [569, 584] width 99 height 58
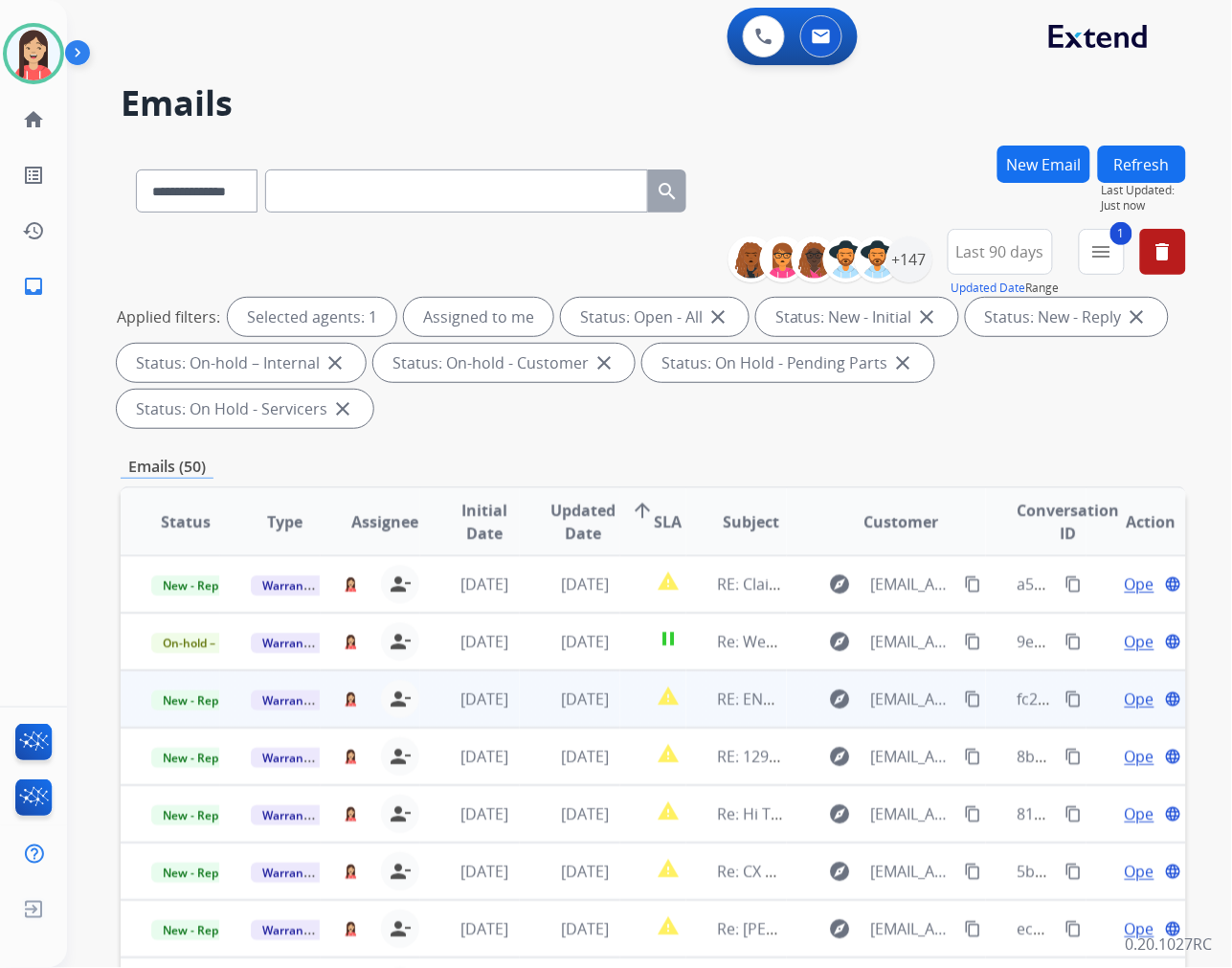
click at [523, 708] on td "[DATE]" at bounding box center [569, 700] width 99 height 58
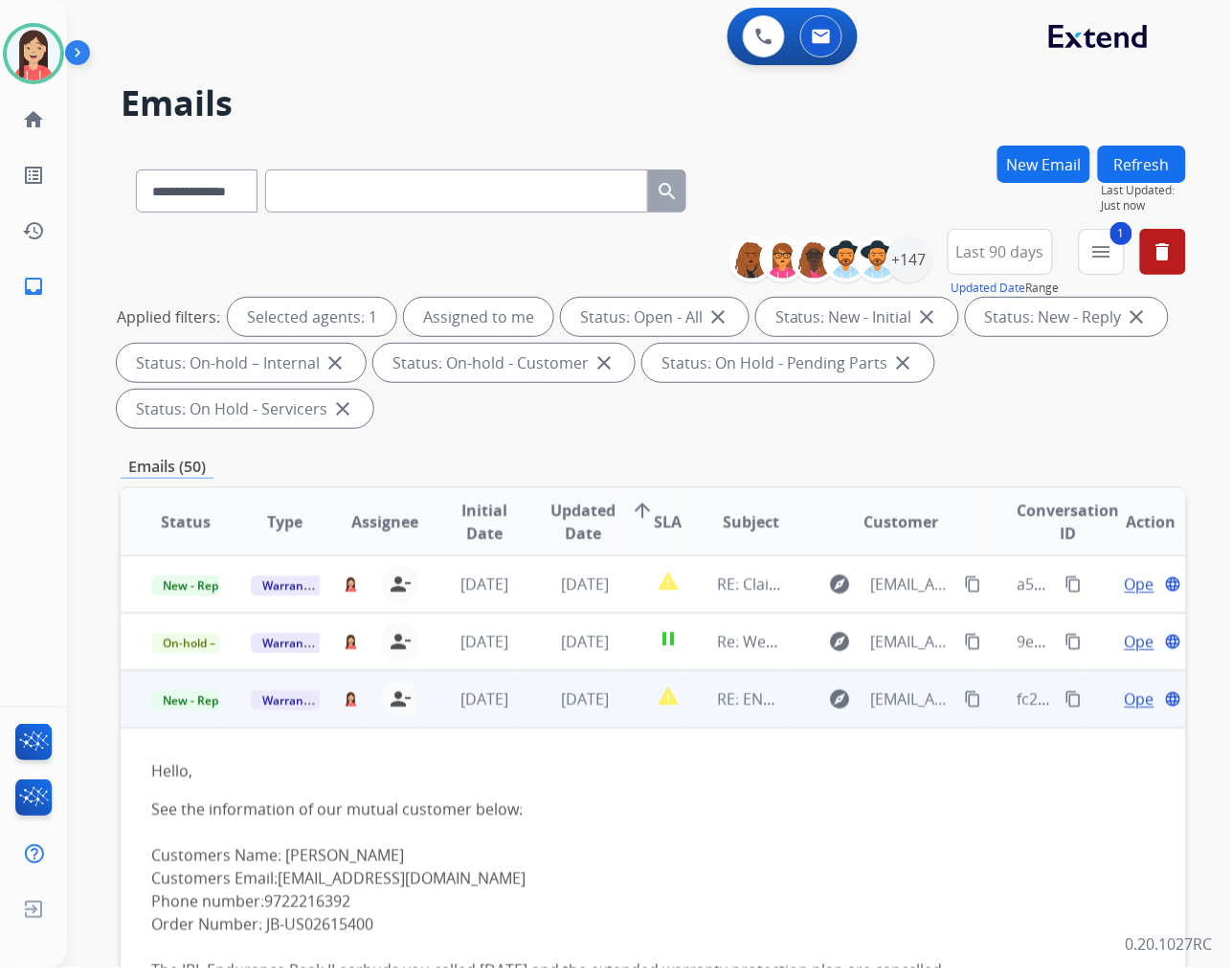
scroll to position [115, 0]
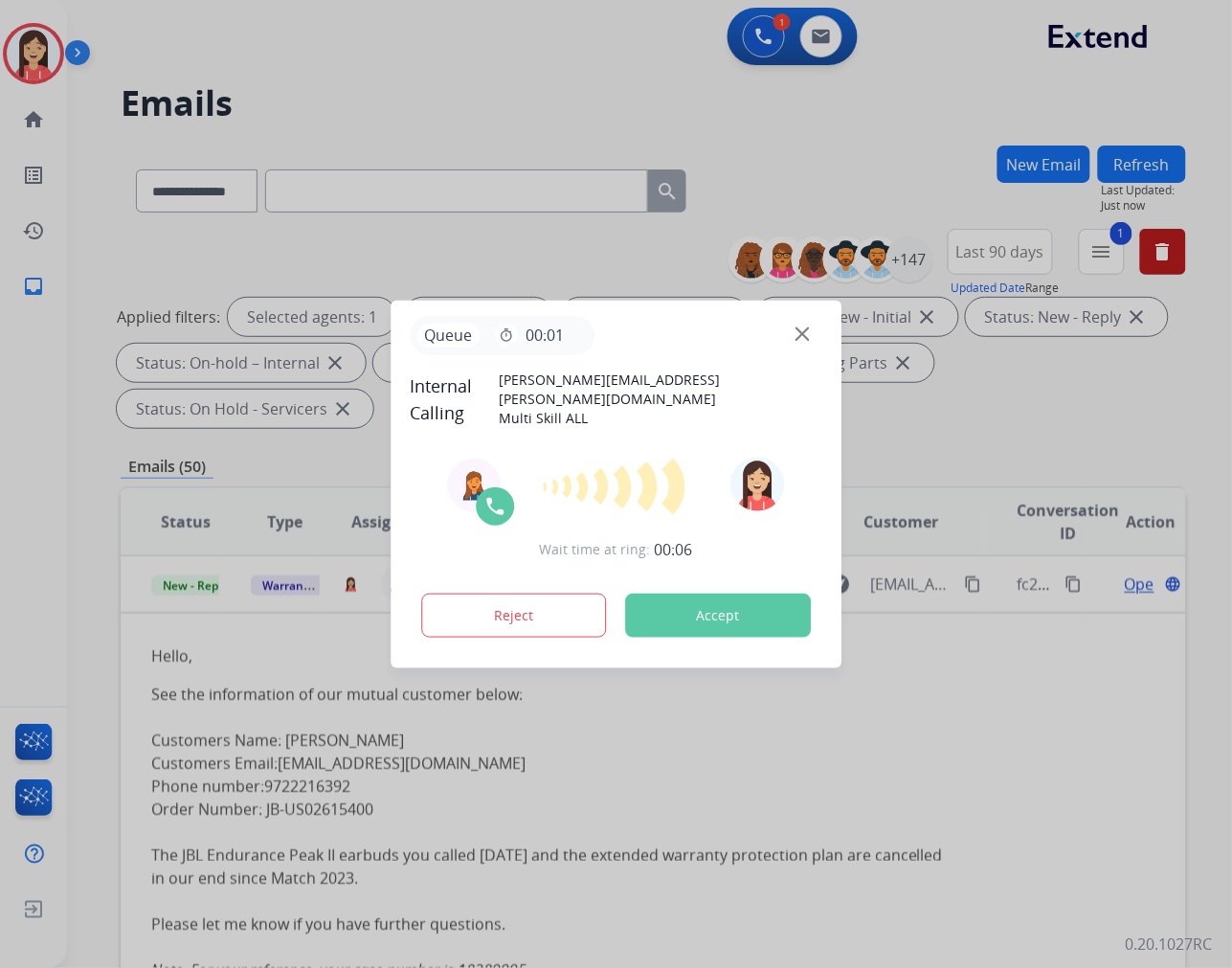
click at [724, 627] on button "Accept" at bounding box center [718, 616] width 185 height 44
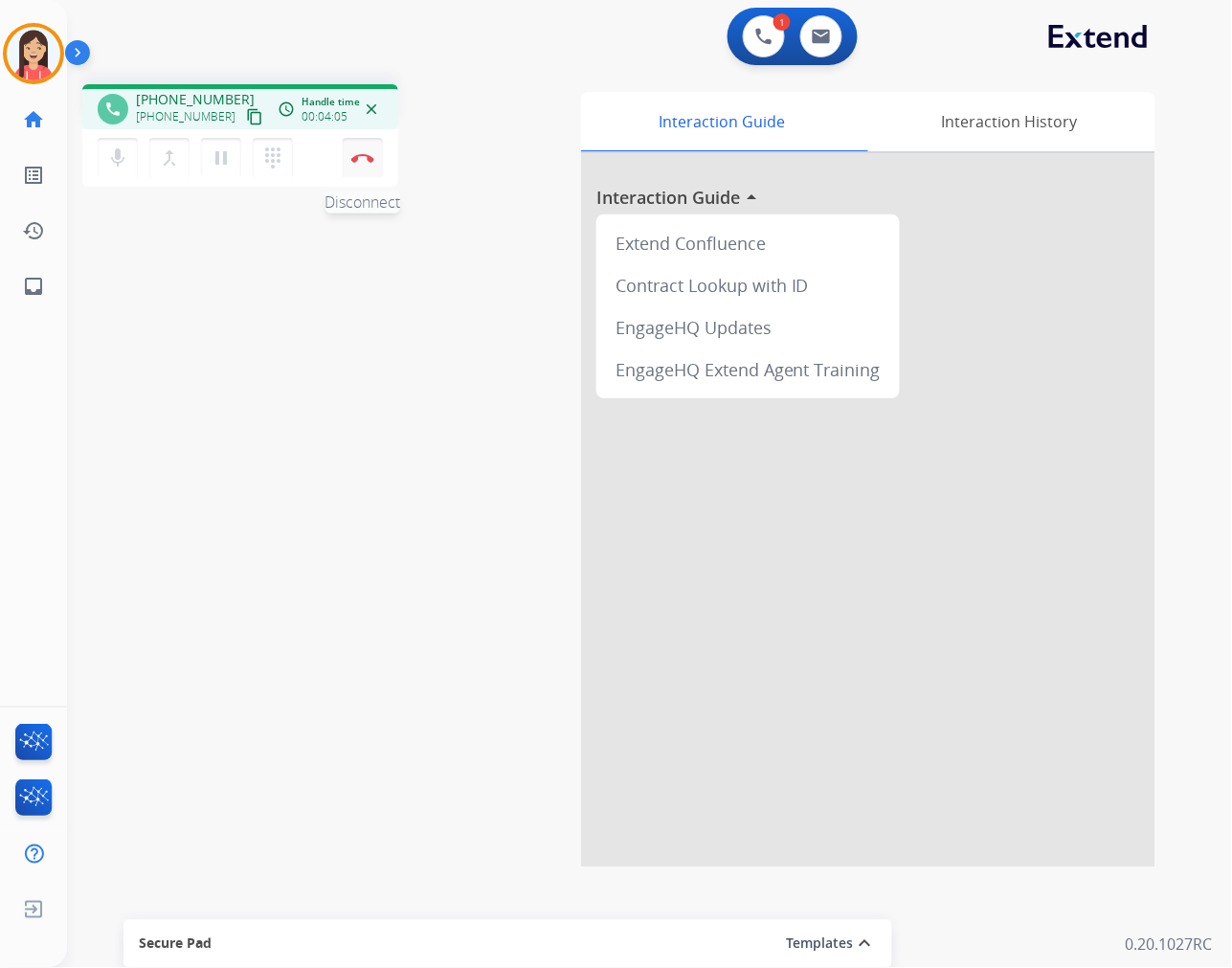
click at [377, 164] on button "Disconnect" at bounding box center [363, 158] width 41 height 41
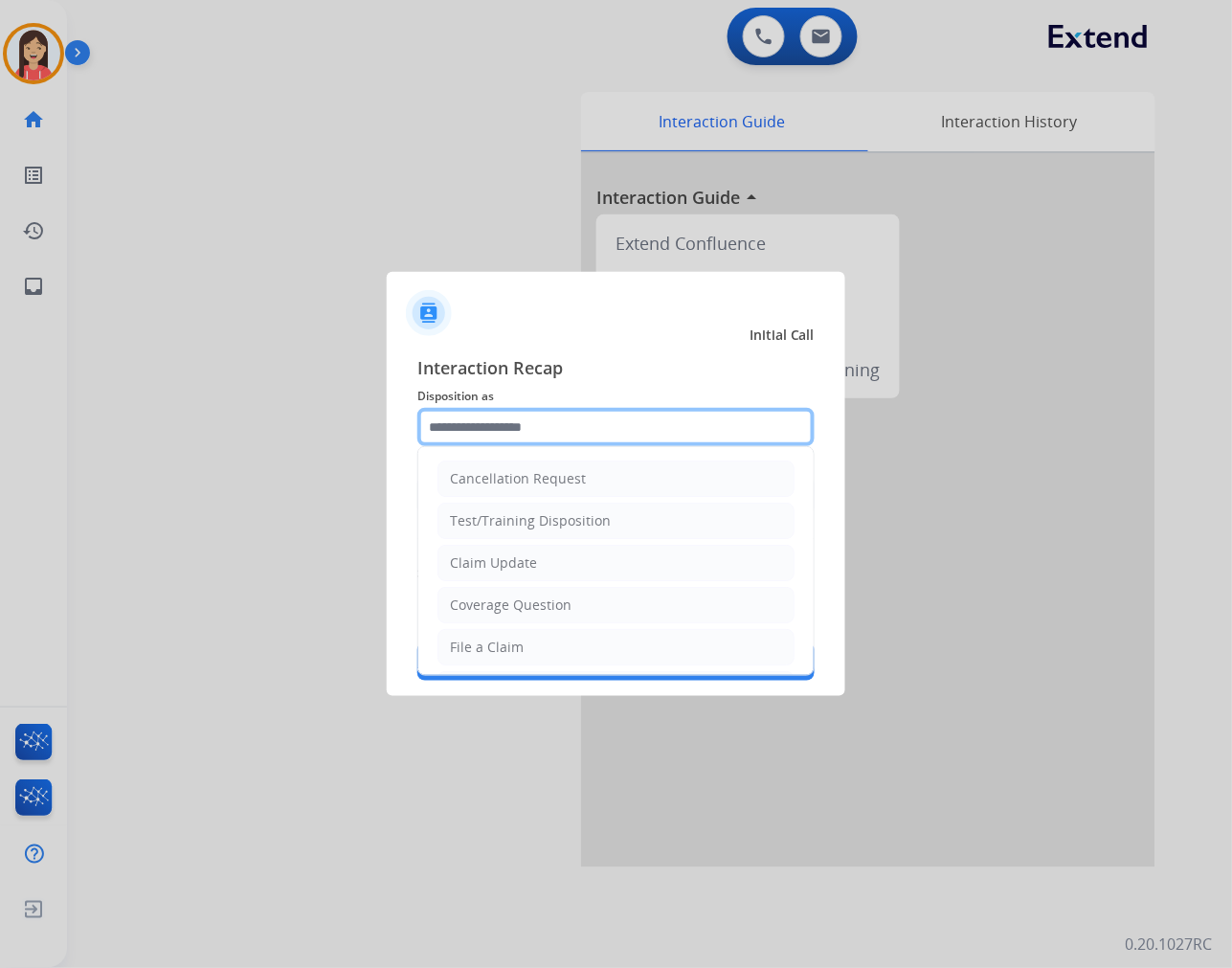
click at [628, 425] on input "text" at bounding box center [616, 428] width 397 height 39
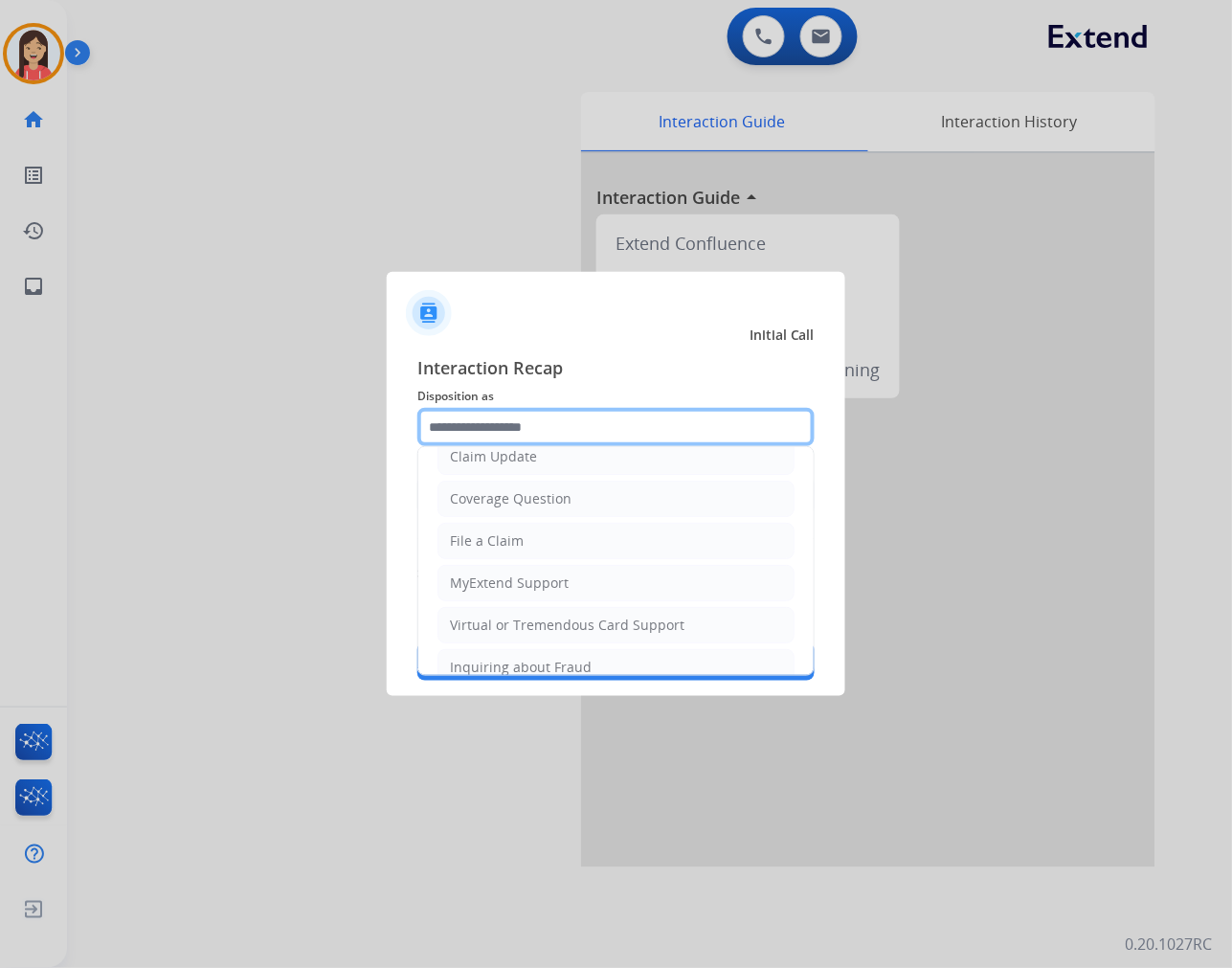
scroll to position [212, 0]
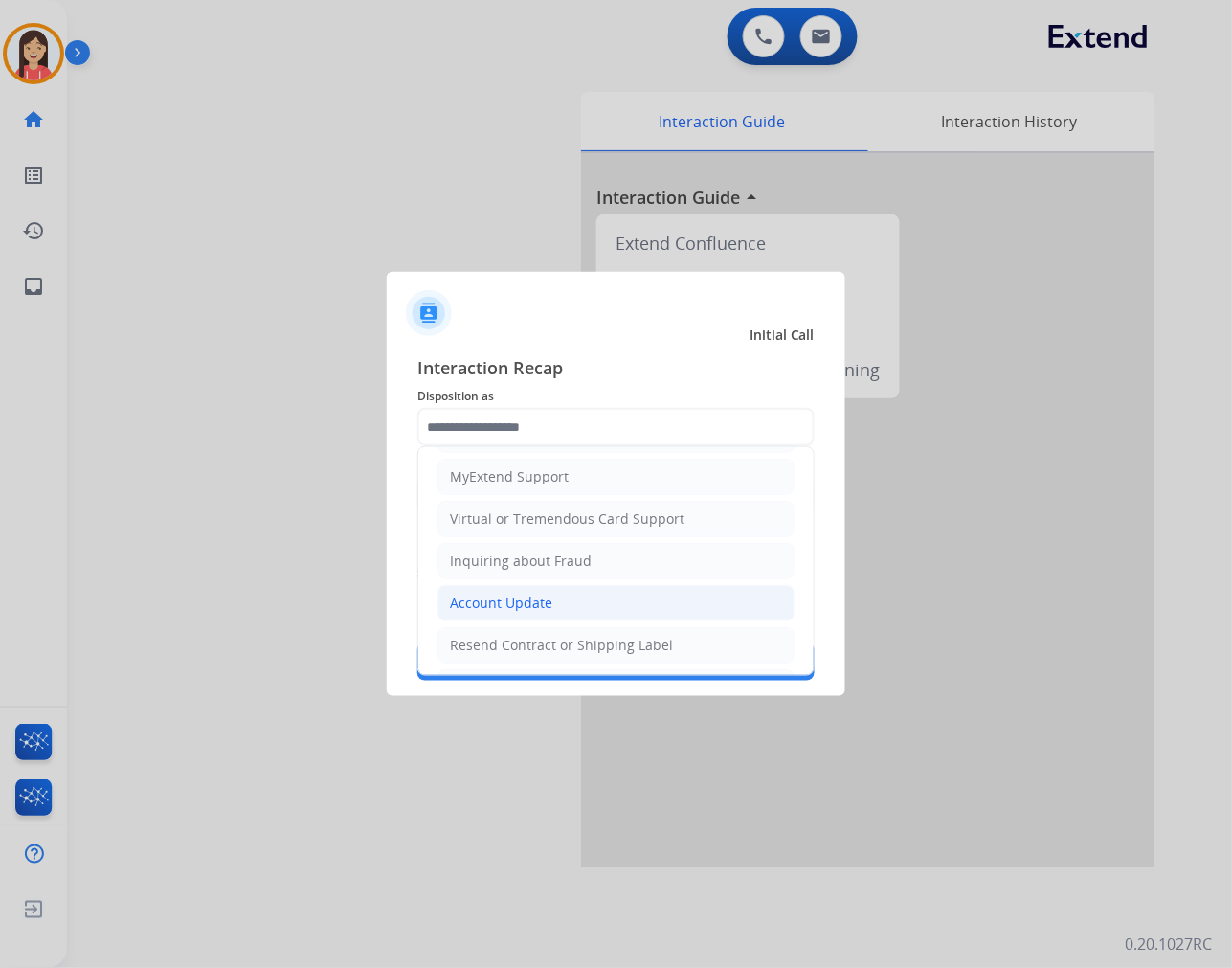
click at [514, 603] on div "Account Update" at bounding box center [501, 603] width 102 height 19
type input "**********"
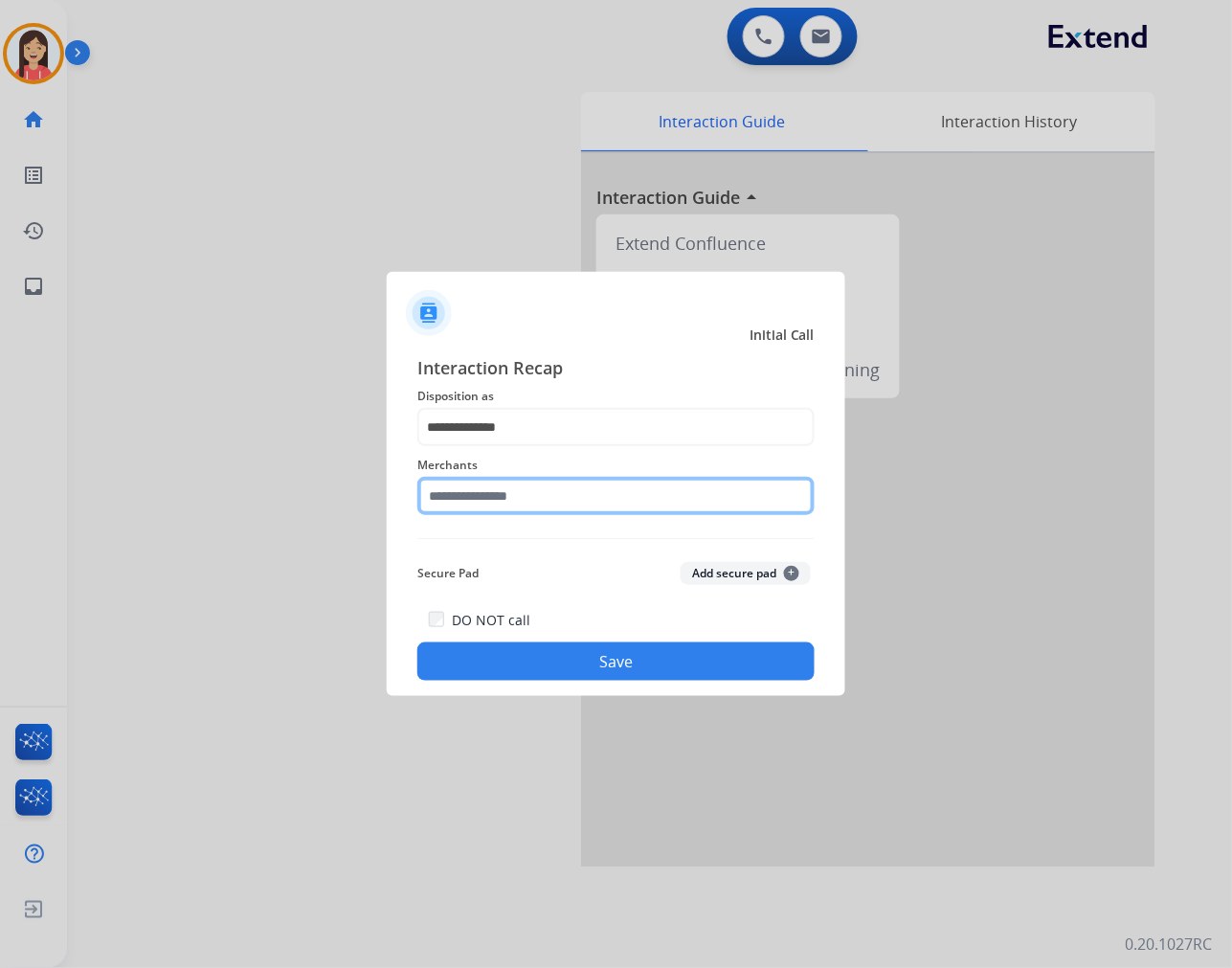
click at [558, 485] on input "text" at bounding box center [616, 496] width 397 height 39
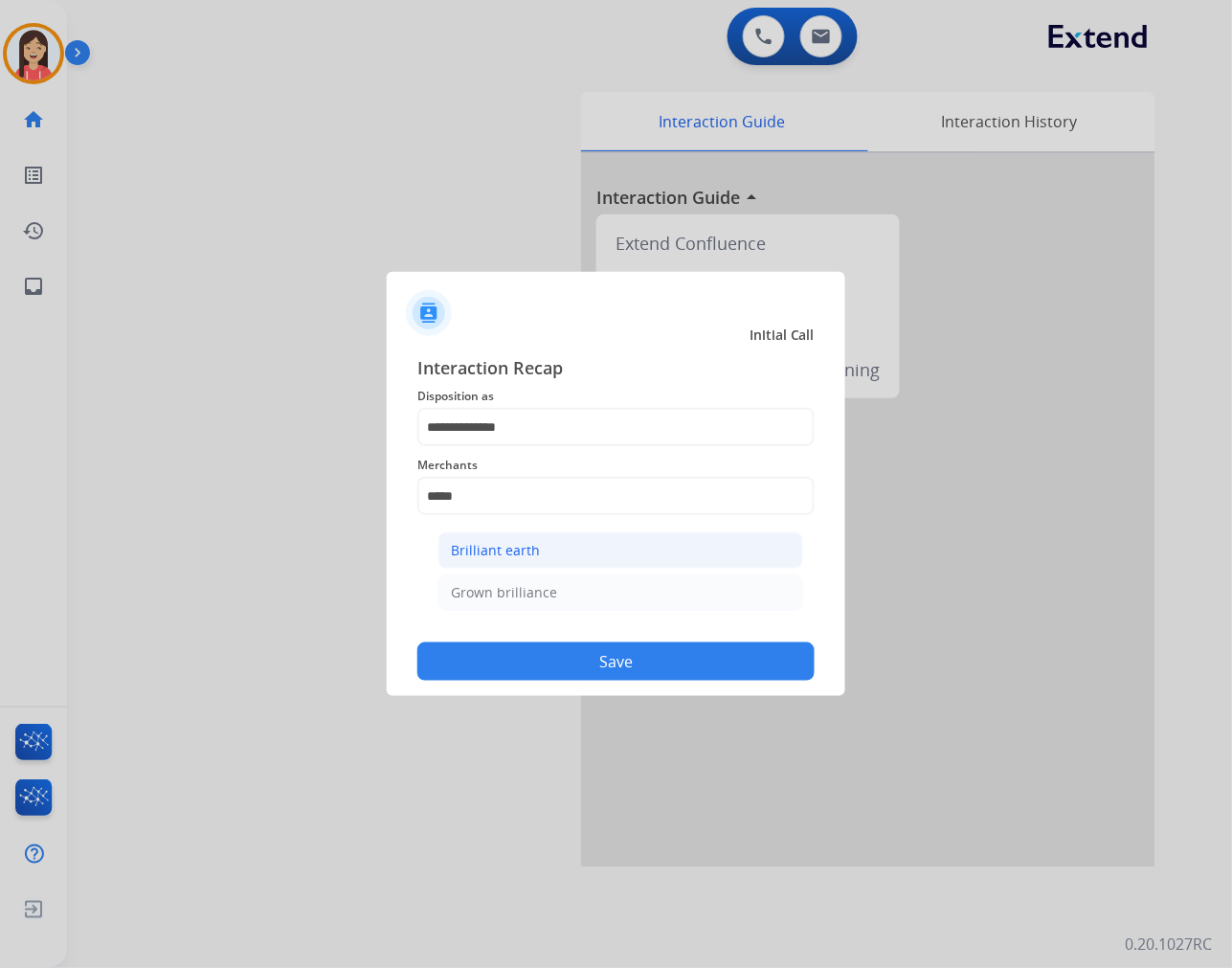
click at [505, 544] on div "Brilliant earth" at bounding box center [495, 551] width 89 height 19
type input "**********"
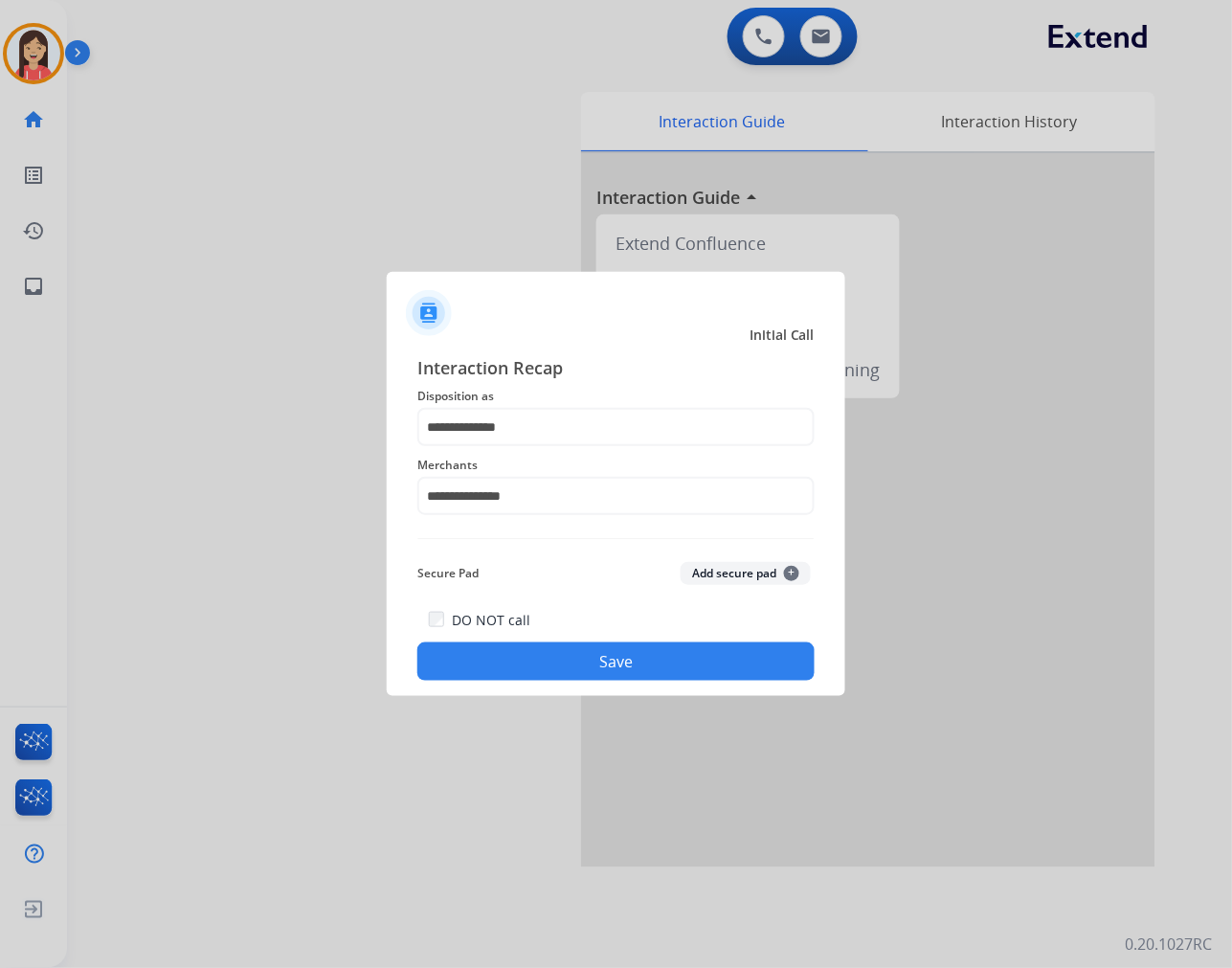
click at [564, 661] on button "Save" at bounding box center [616, 662] width 397 height 39
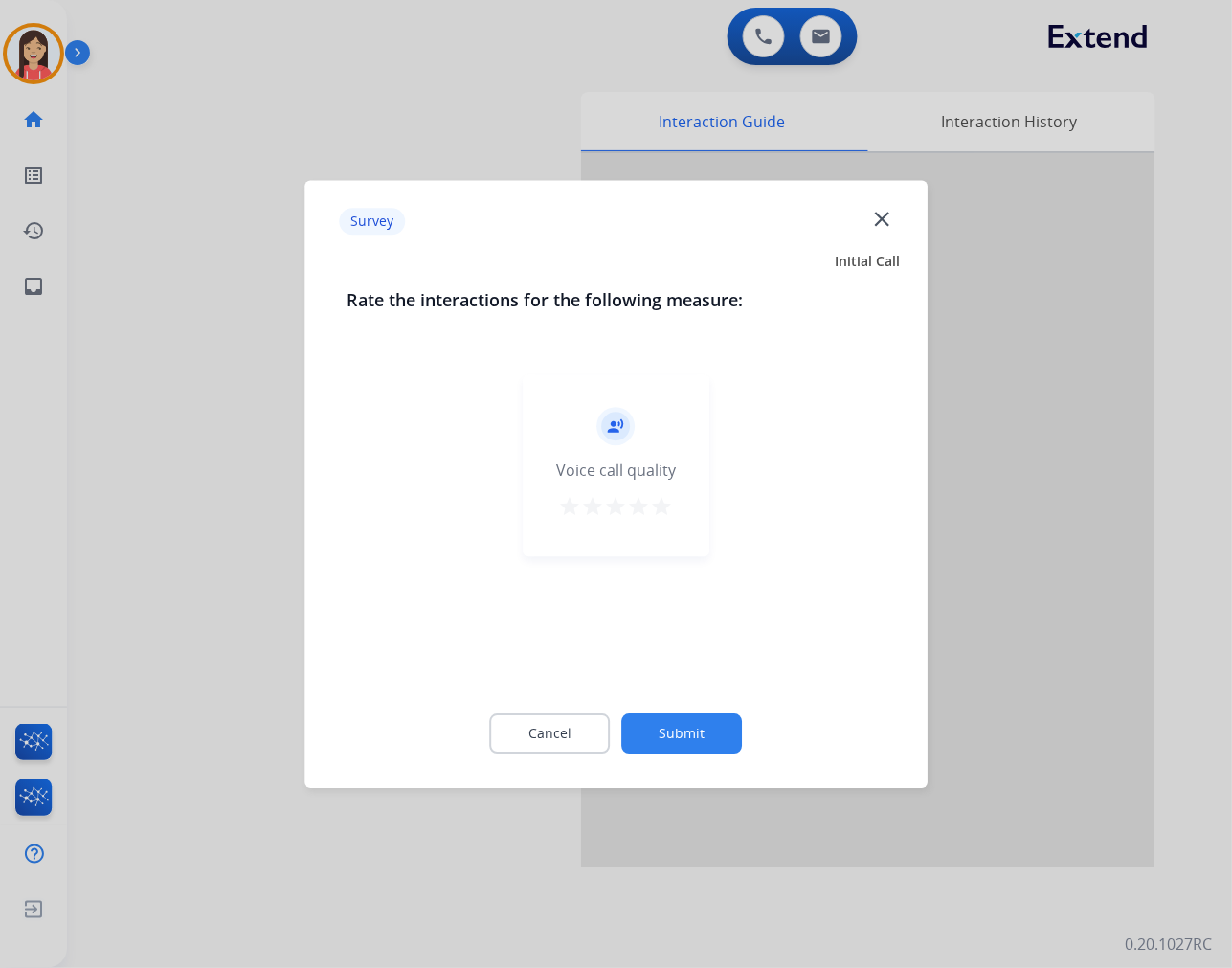
click at [666, 512] on mat-icon "star" at bounding box center [663, 507] width 23 height 23
click at [683, 735] on button "Submit" at bounding box center [682, 733] width 121 height 41
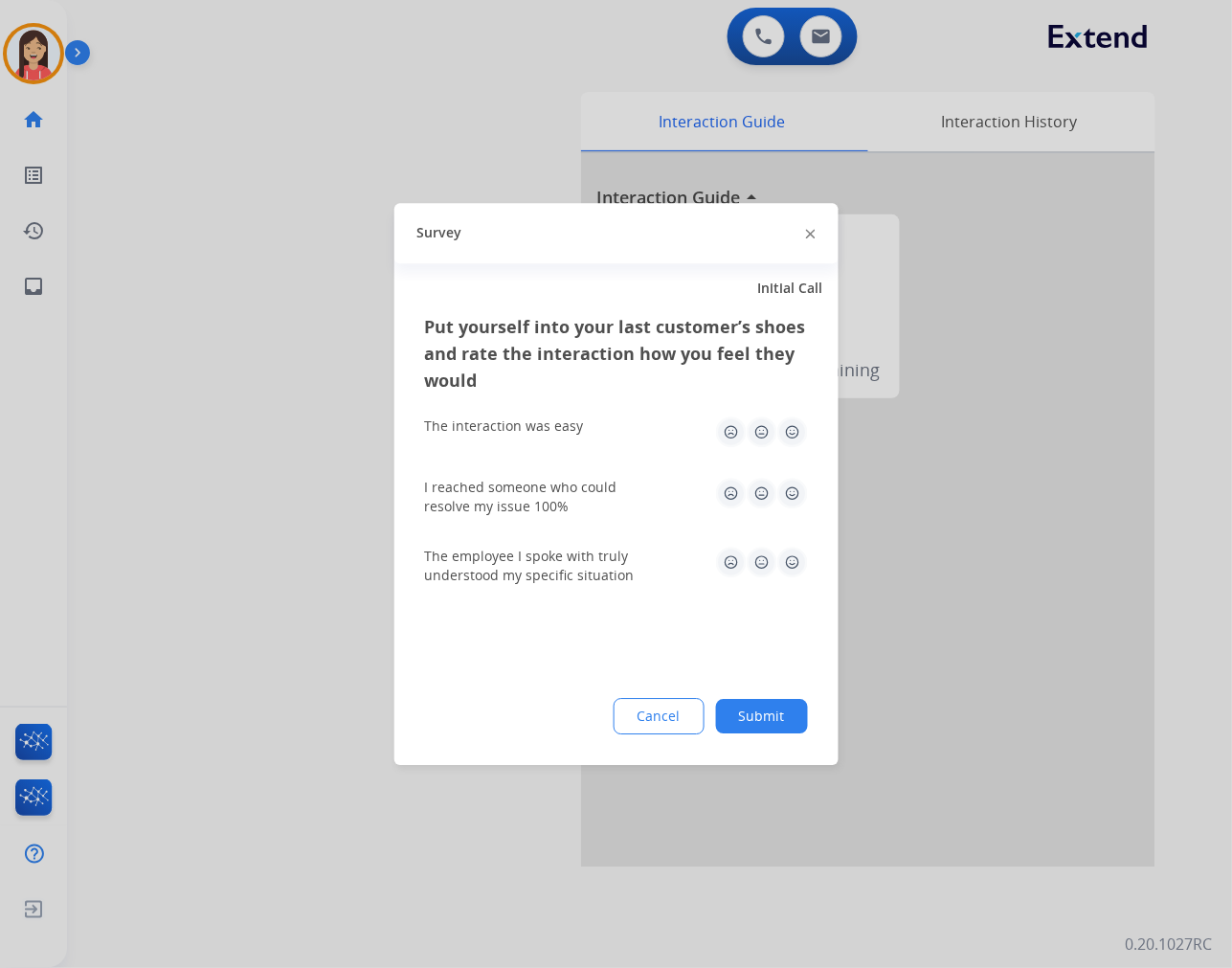
click at [792, 432] on img at bounding box center [793, 432] width 31 height 31
click at [801, 502] on img at bounding box center [793, 493] width 31 height 31
click at [796, 566] on img at bounding box center [793, 563] width 31 height 31
drag, startPoint x: 767, startPoint y: 713, endPoint x: 763, endPoint y: 732, distance: 19.4
click at [766, 713] on button "Submit" at bounding box center [761, 716] width 92 height 35
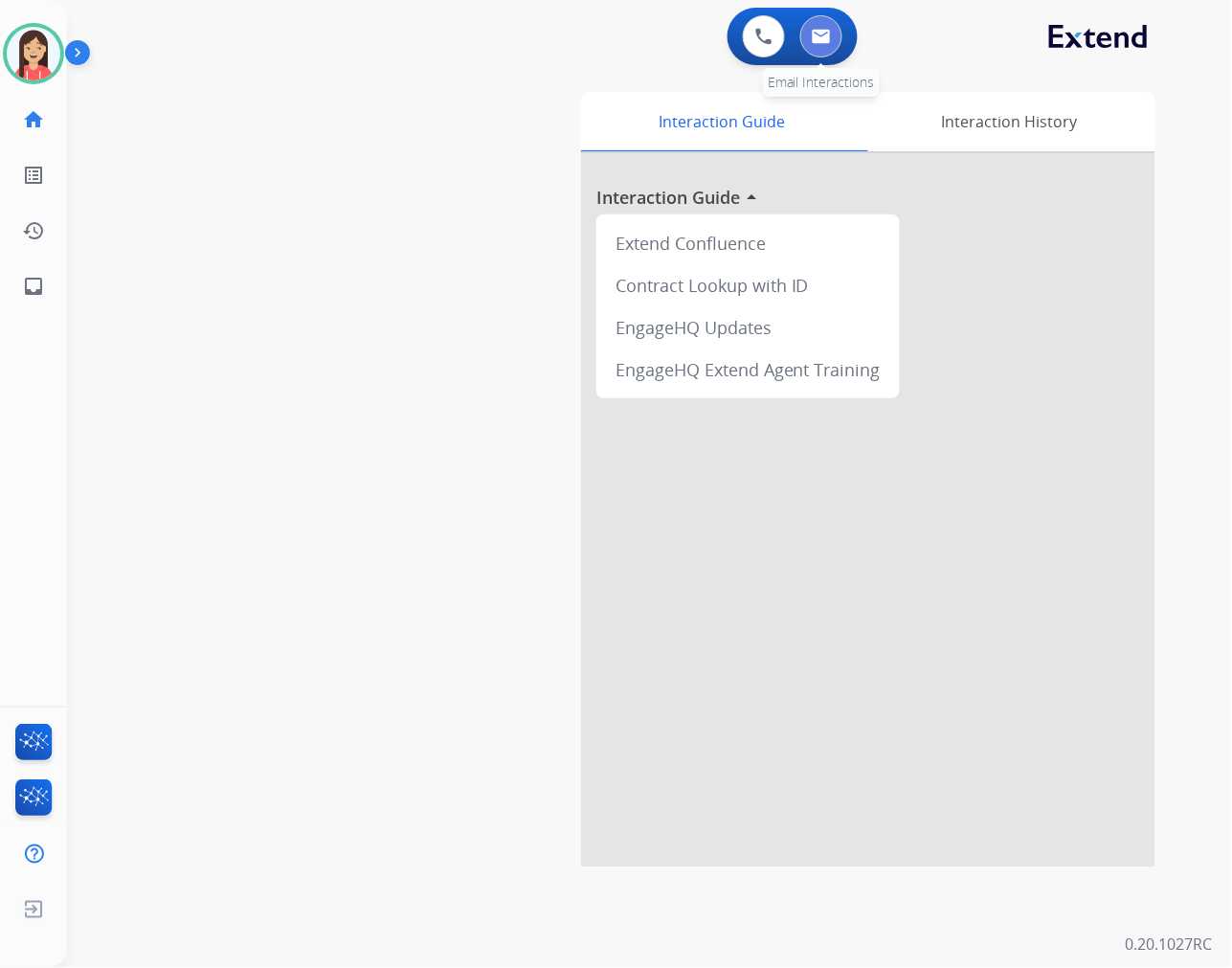
click at [819, 51] on button at bounding box center [821, 37] width 42 height 42
select select "**********"
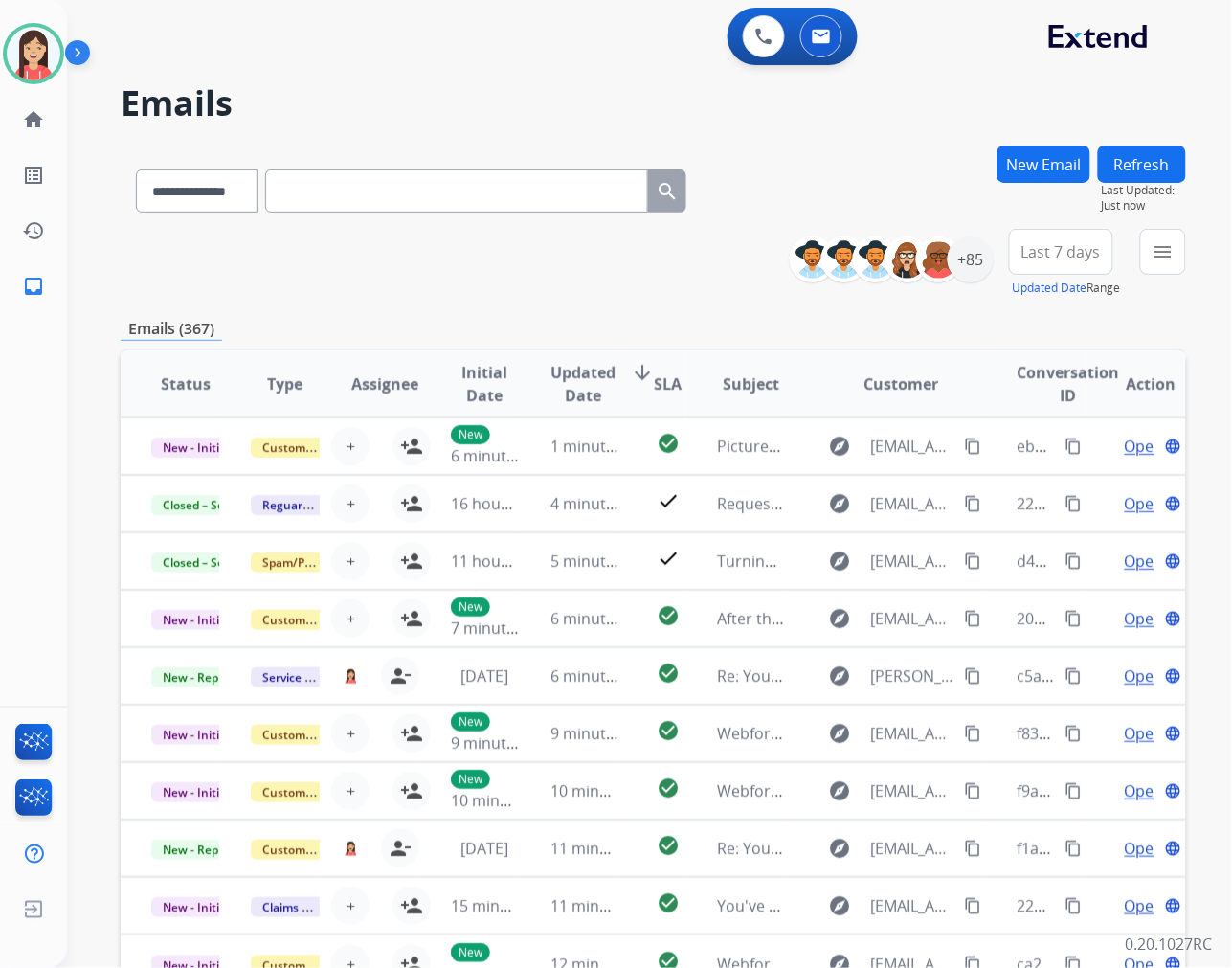
click at [585, 280] on div "**********" at bounding box center [653, 263] width 1065 height 69
click at [1173, 253] on mat-icon "menu" at bounding box center [1164, 252] width 23 height 23
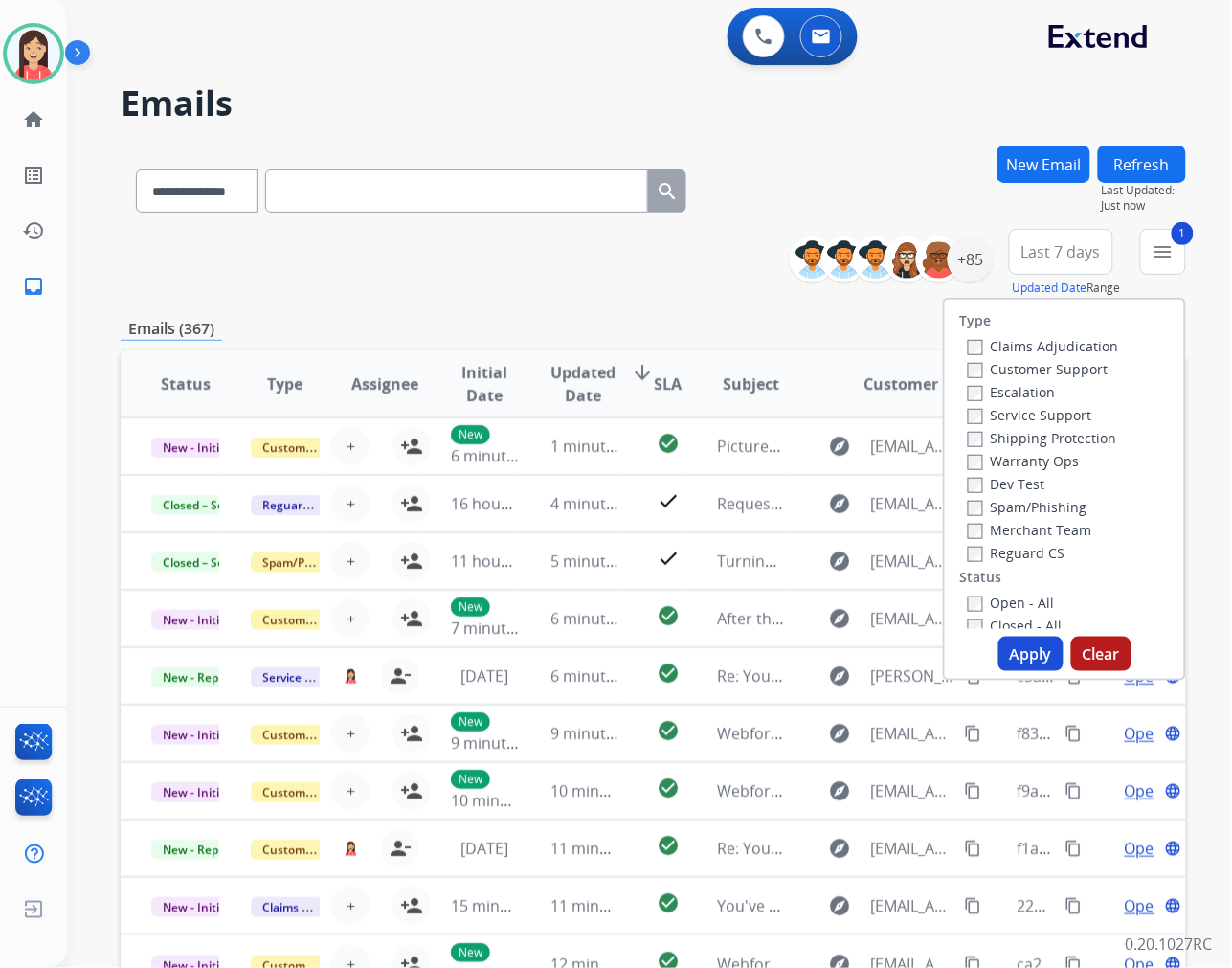
click at [1019, 653] on button "Apply" at bounding box center [1030, 654] width 65 height 35
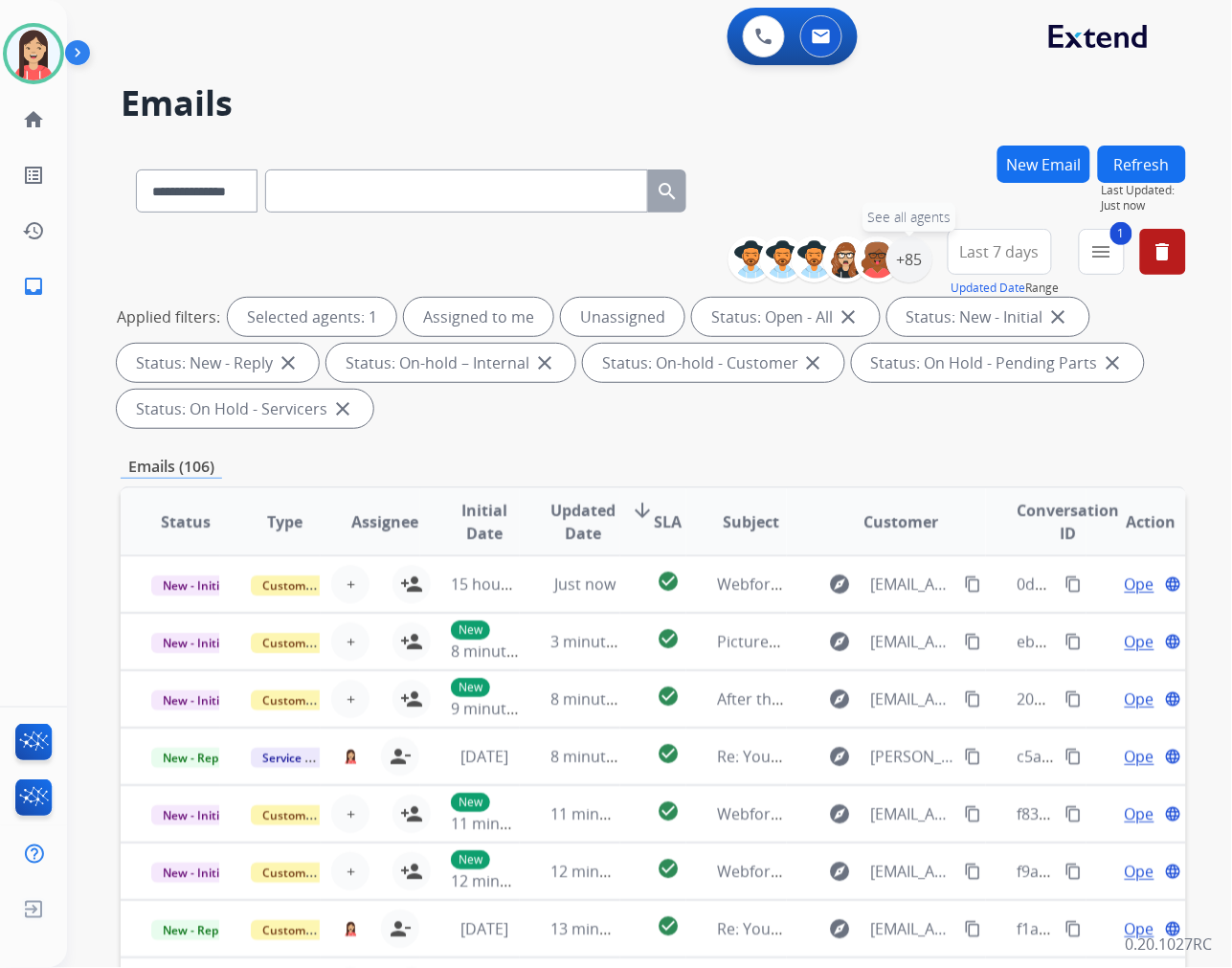
drag, startPoint x: 901, startPoint y: 266, endPoint x: 892, endPoint y: 291, distance: 26.6
click at [901, 266] on div "+85" at bounding box center [910, 260] width 46 height 46
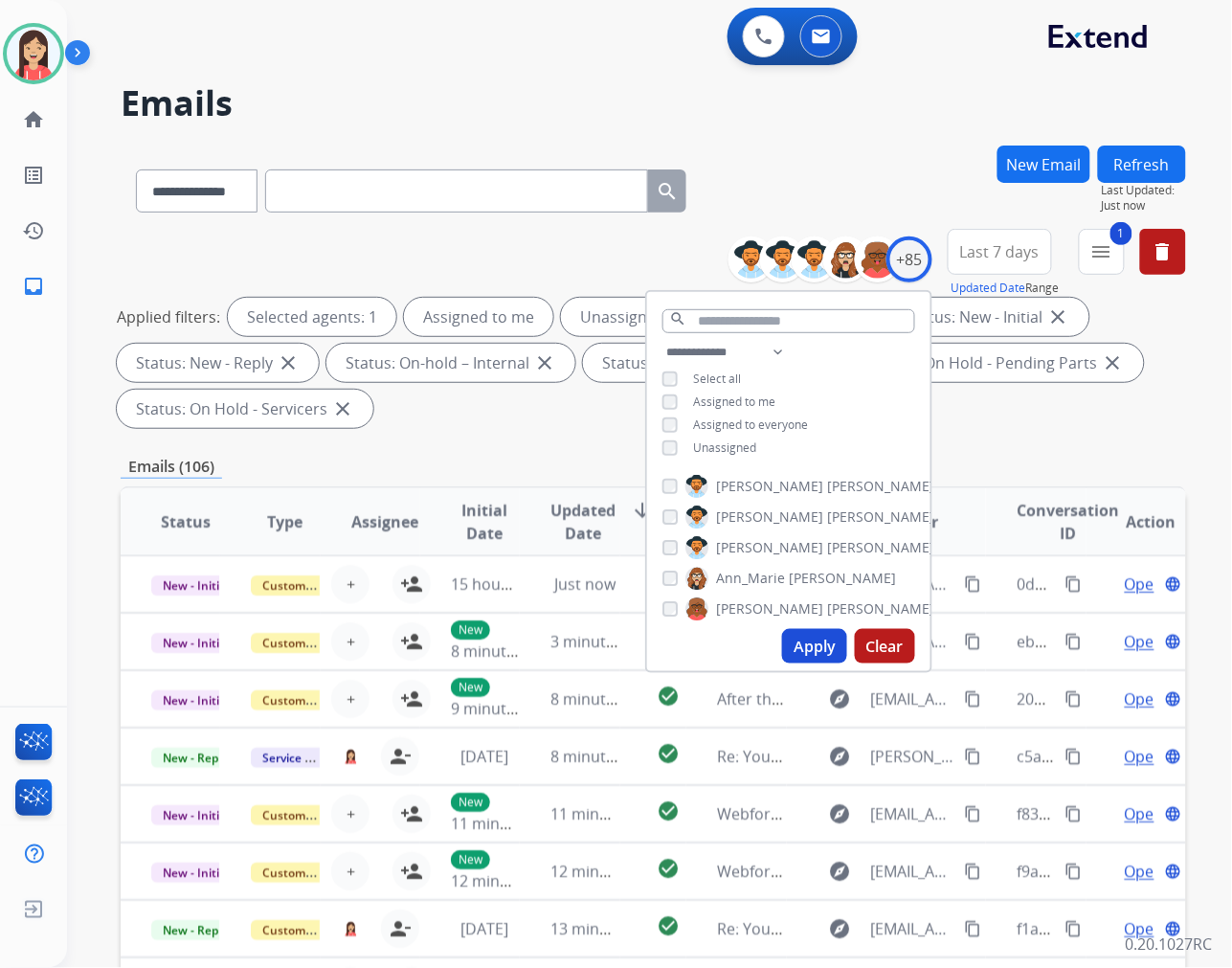
click at [720, 440] on span "Unassigned" at bounding box center [724, 447] width 63 height 16
click at [819, 646] on button "Apply" at bounding box center [814, 647] width 65 height 35
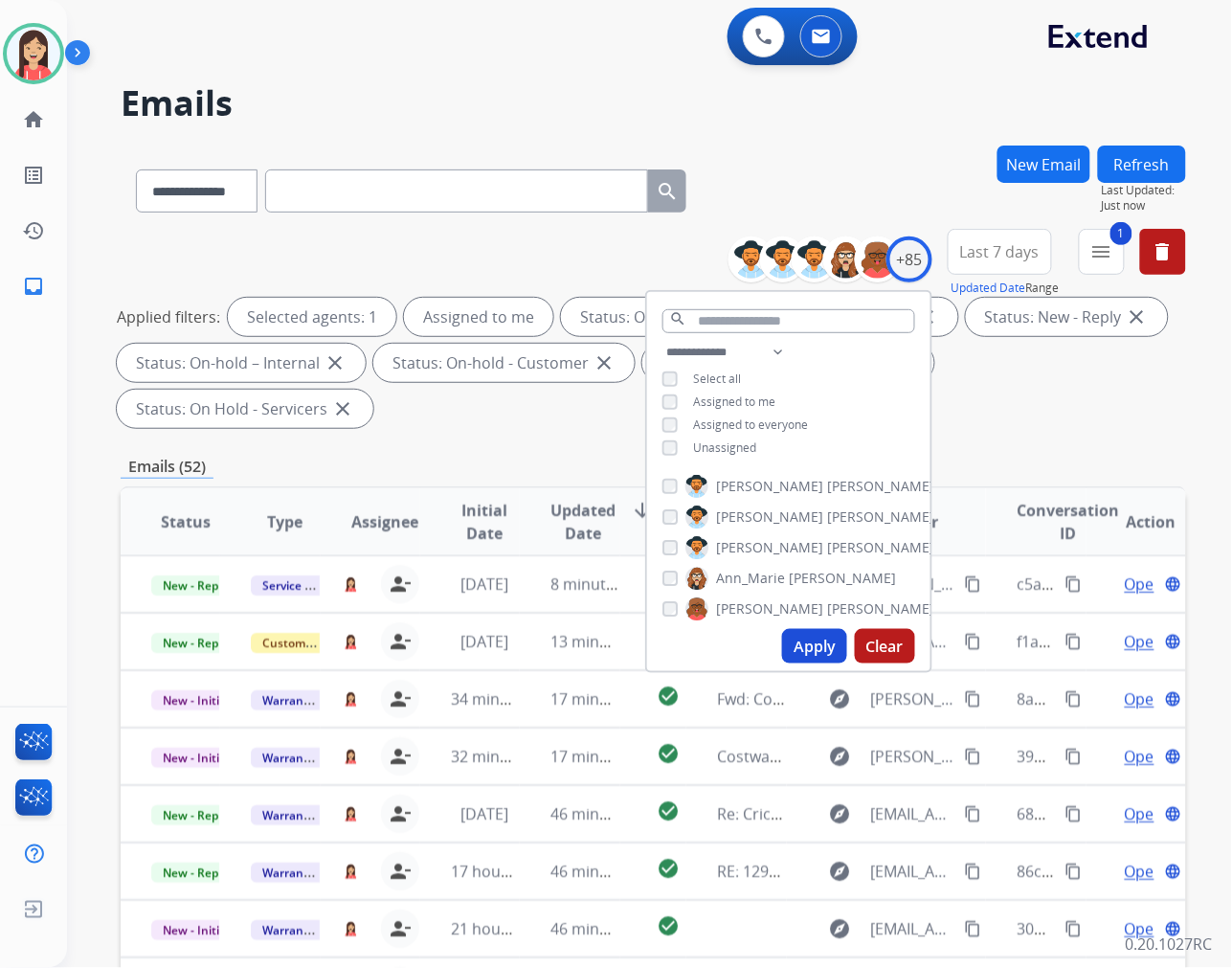
click at [1005, 248] on span "Last 7 days" at bounding box center [999, 252] width 79 height 8
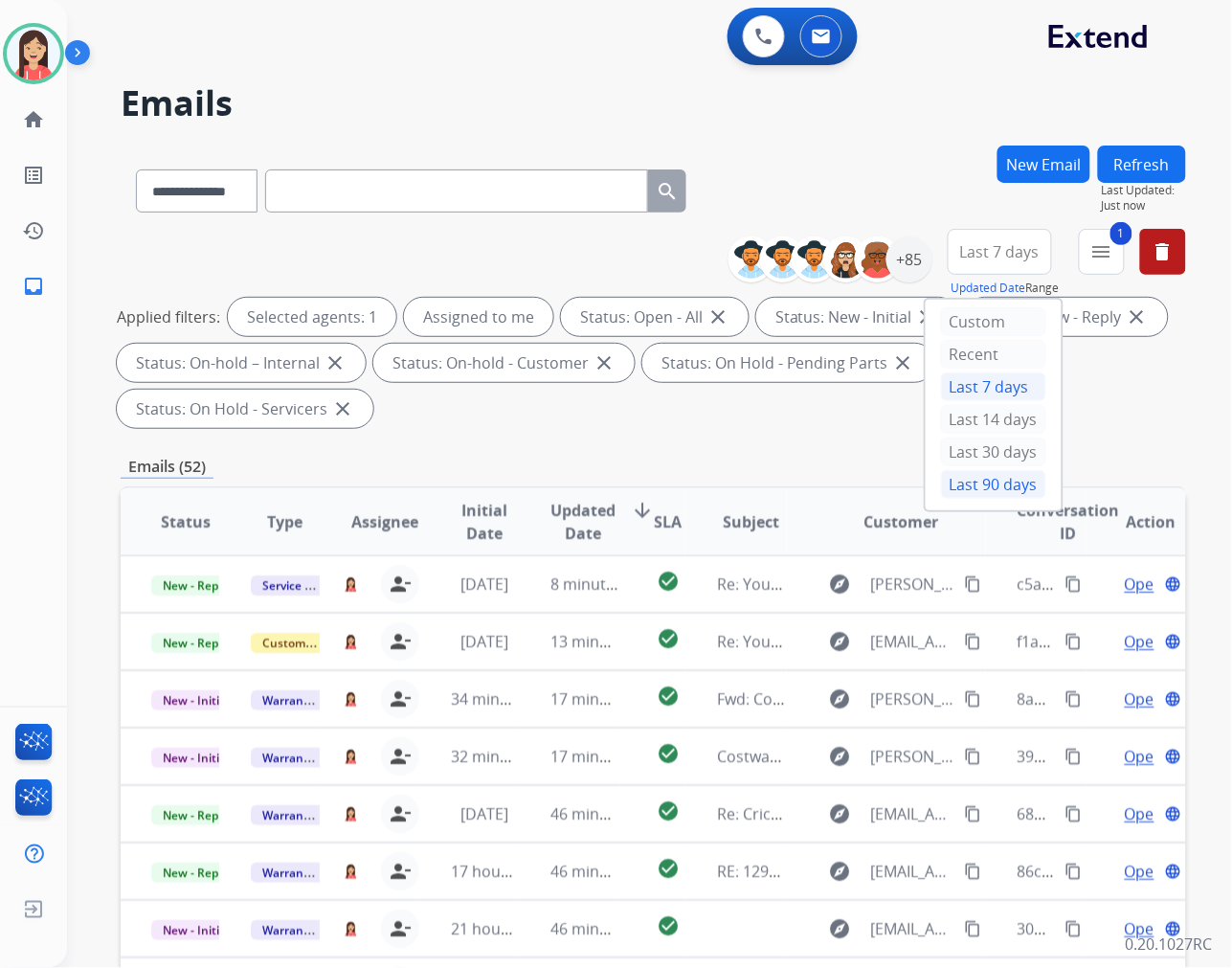
click at [979, 482] on div "Last 90 days" at bounding box center [993, 484] width 105 height 29
click at [567, 521] on span "Updated Date" at bounding box center [583, 522] width 65 height 46
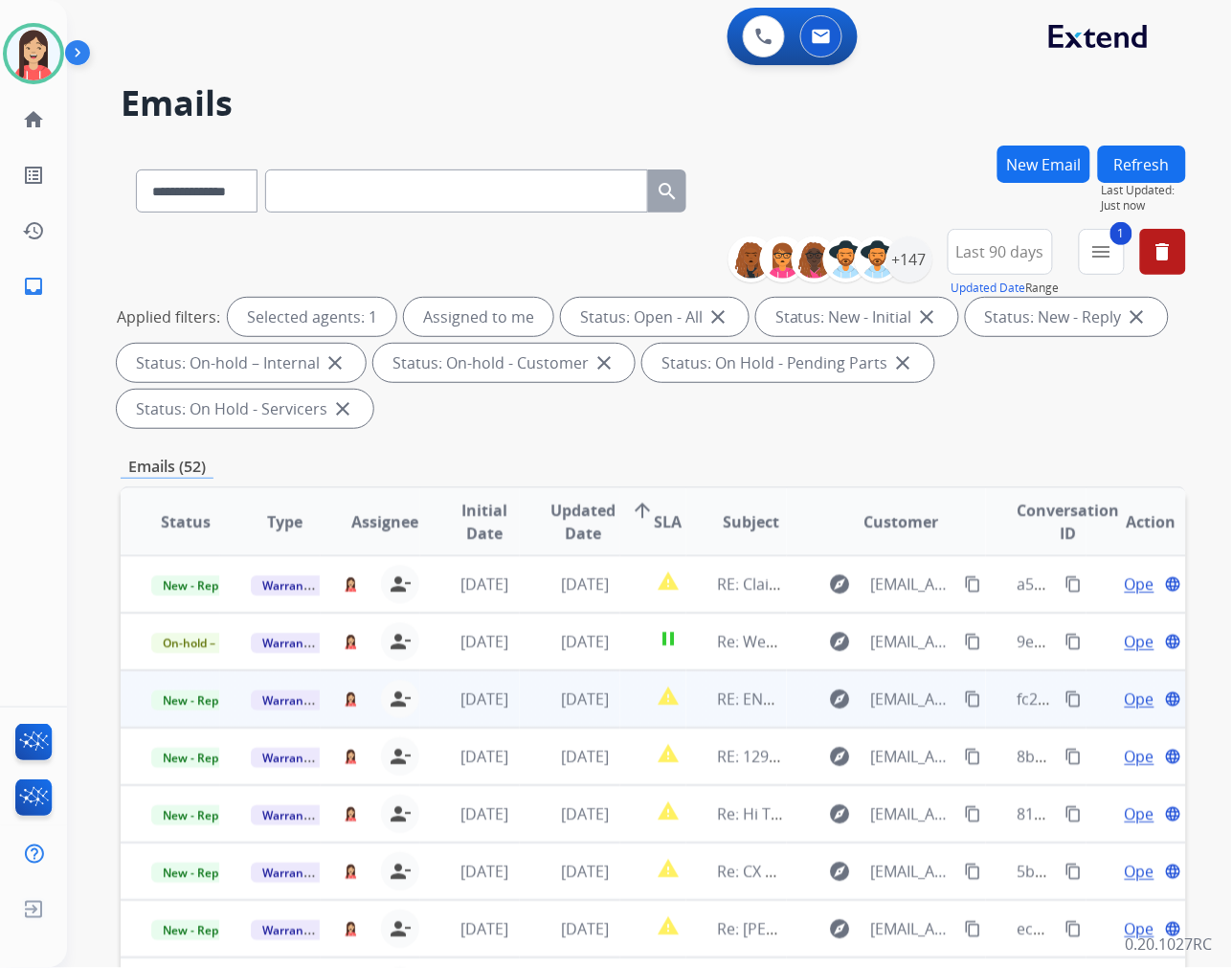
click at [520, 703] on td "[DATE]" at bounding box center [569, 700] width 99 height 58
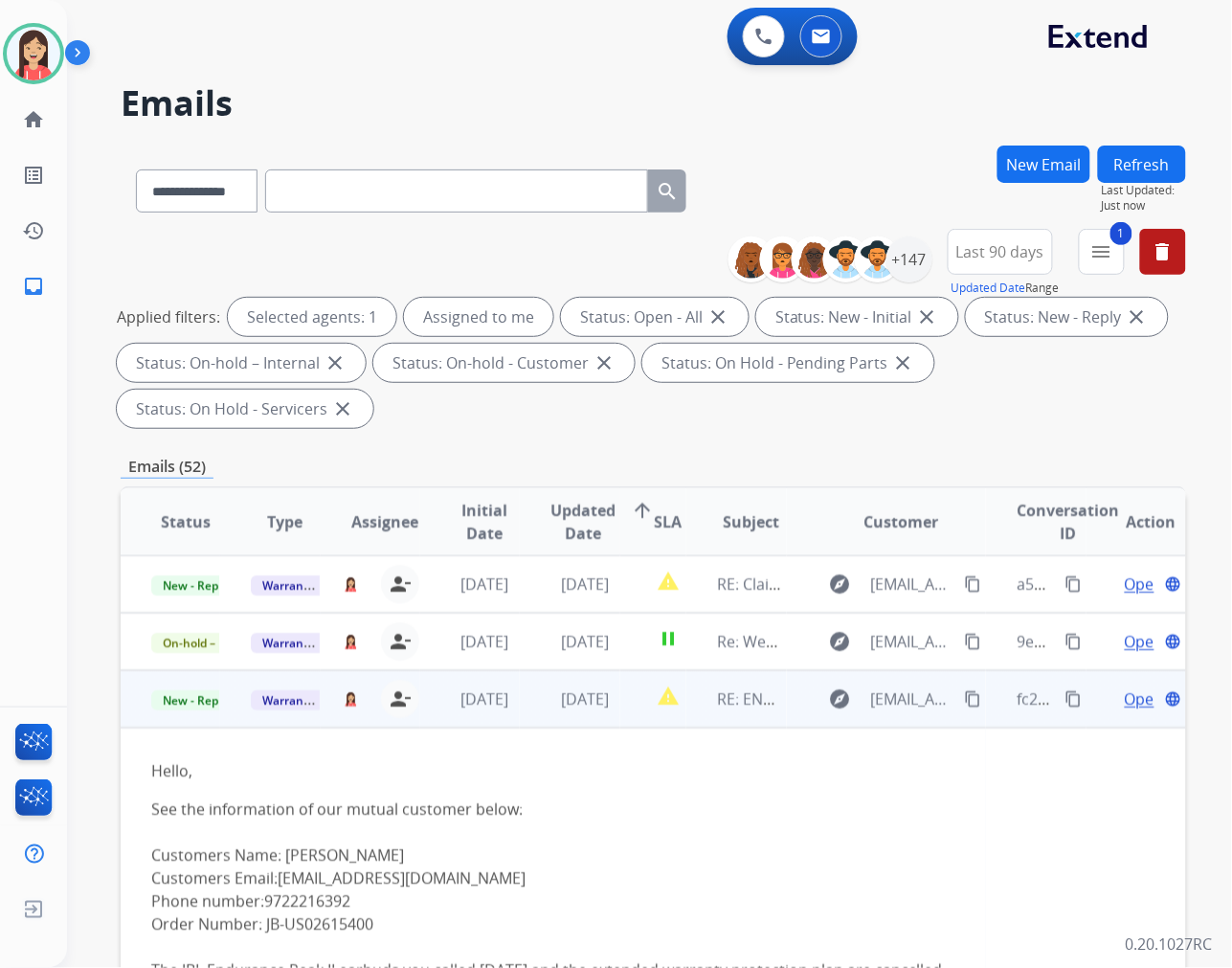
scroll to position [115, 0]
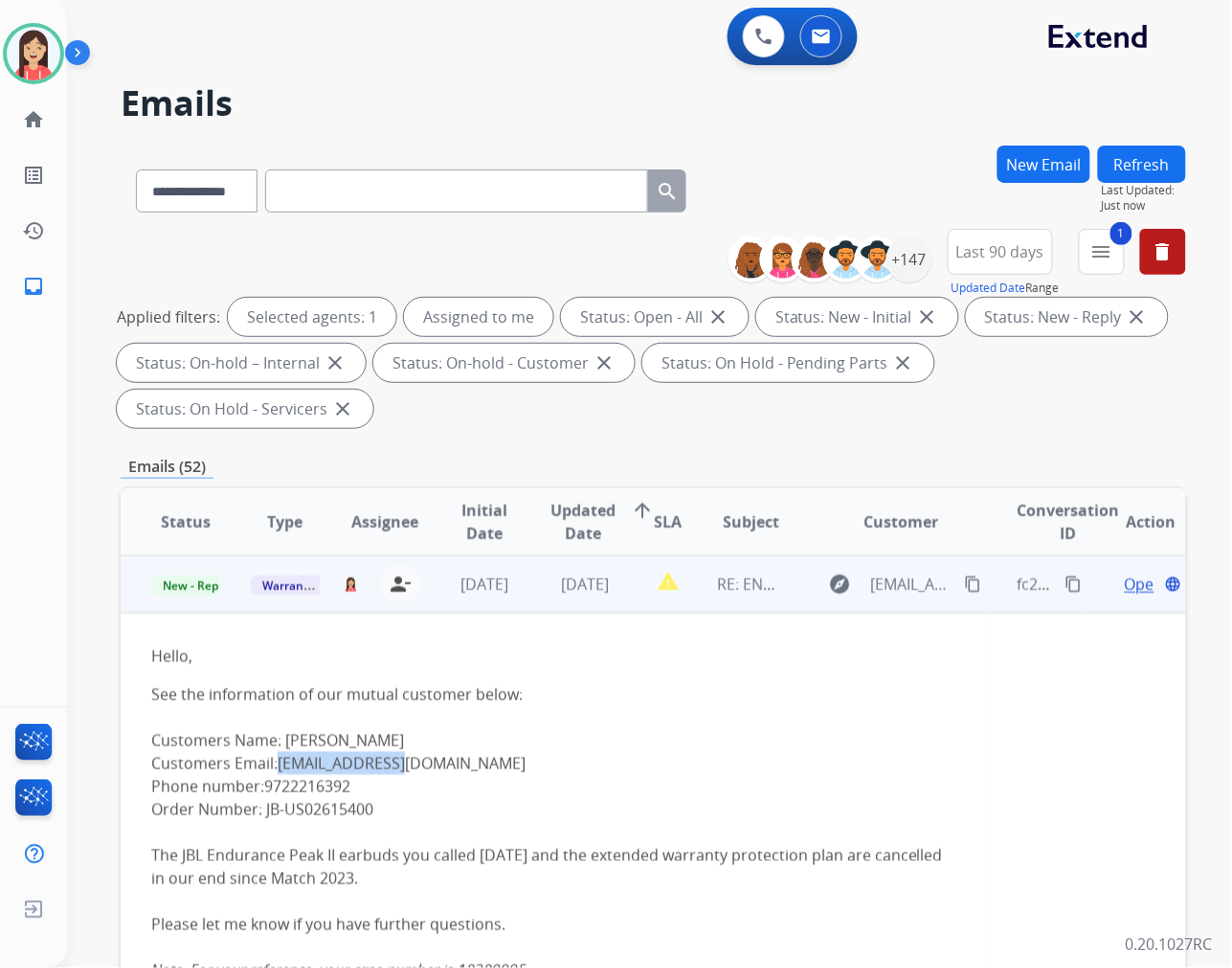
drag, startPoint x: 438, startPoint y: 766, endPoint x: 396, endPoint y: 752, distance: 44.3
click at [280, 763] on p "See the information of our mutual customer below: Customers Name: Dominique Mut…" at bounding box center [553, 912] width 804 height 459
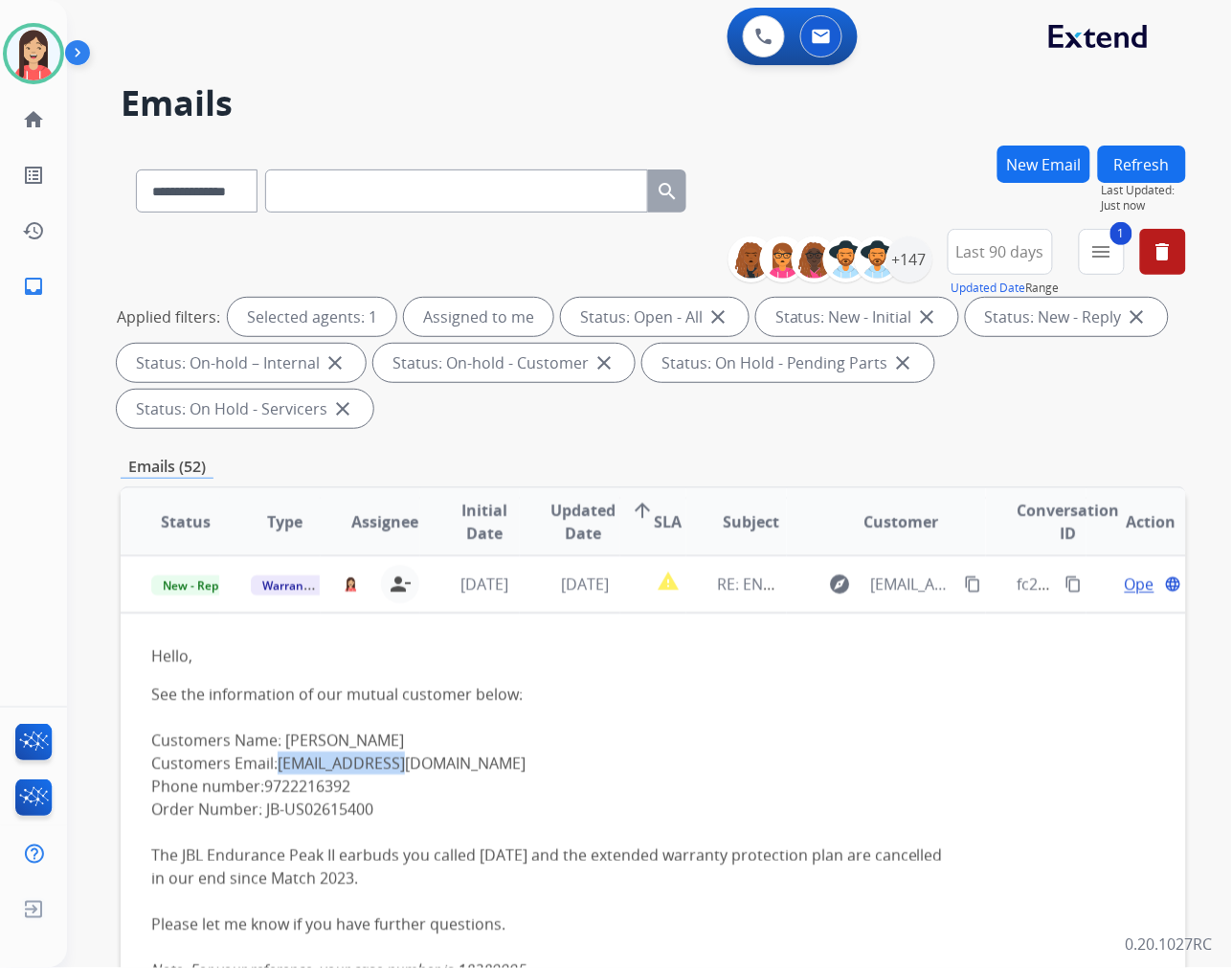
copy link "domut@yahoo.com"
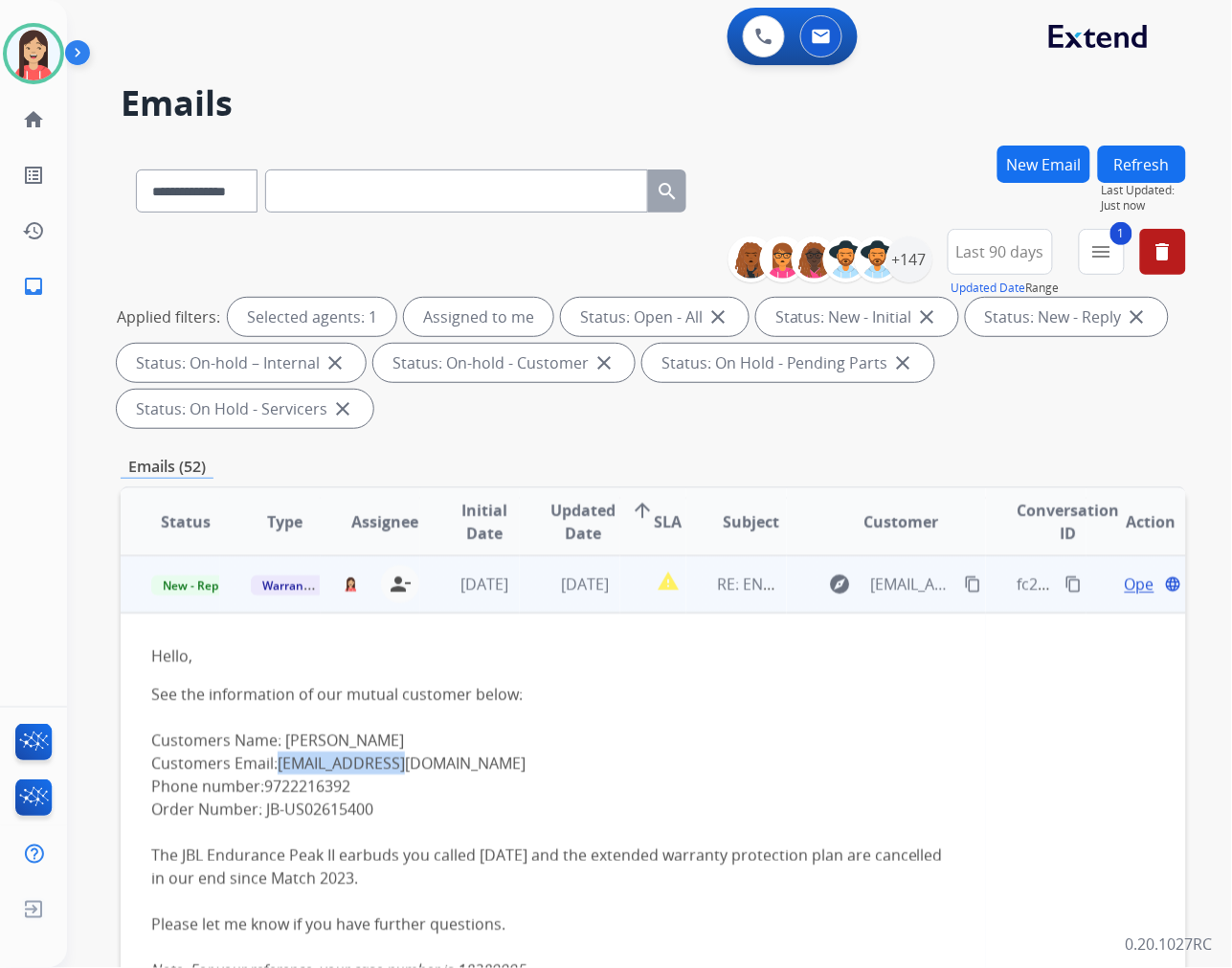
click at [666, 764] on p "See the information of our mutual customer below: Customers Name: Dominique Mut…" at bounding box center [553, 912] width 804 height 459
click at [1131, 579] on span "Open" at bounding box center [1144, 584] width 40 height 23
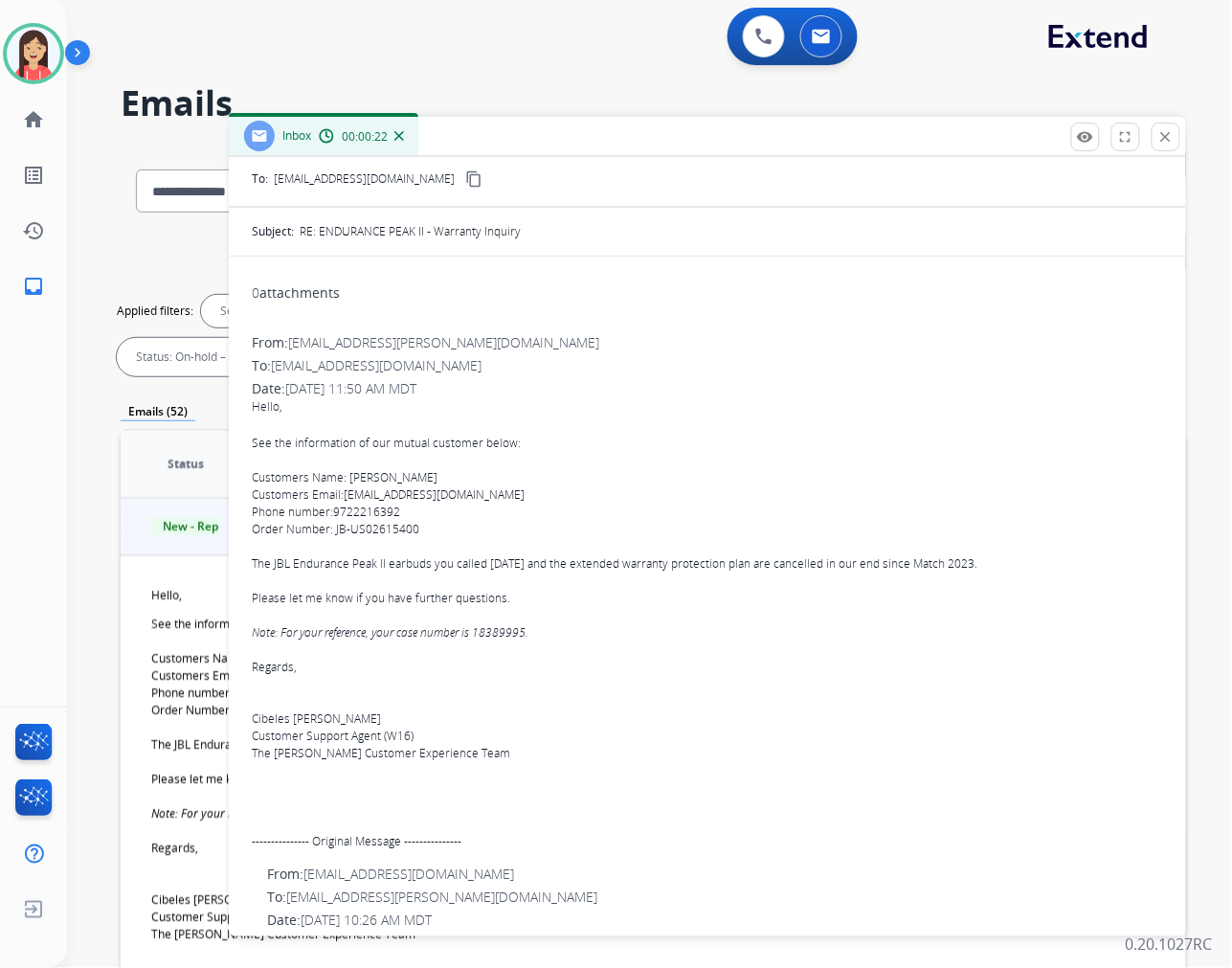
scroll to position [0, 0]
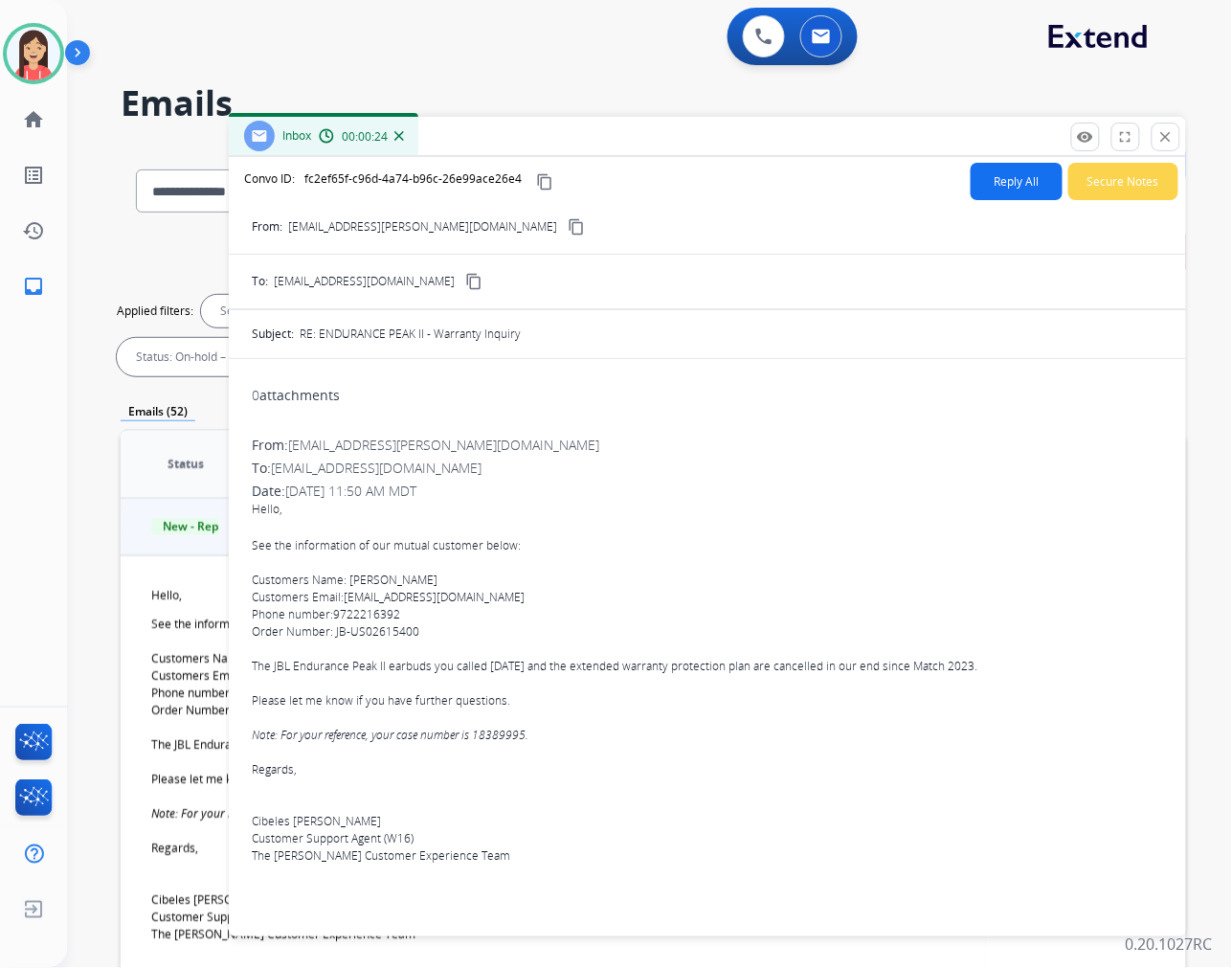
click at [705, 701] on p "See the information of our mutual customer below: Customers Name: Dominique Mut…" at bounding box center [707, 701] width 912 height 327
click at [1005, 173] on button "Reply All" at bounding box center [1016, 181] width 92 height 38
select select "**********"
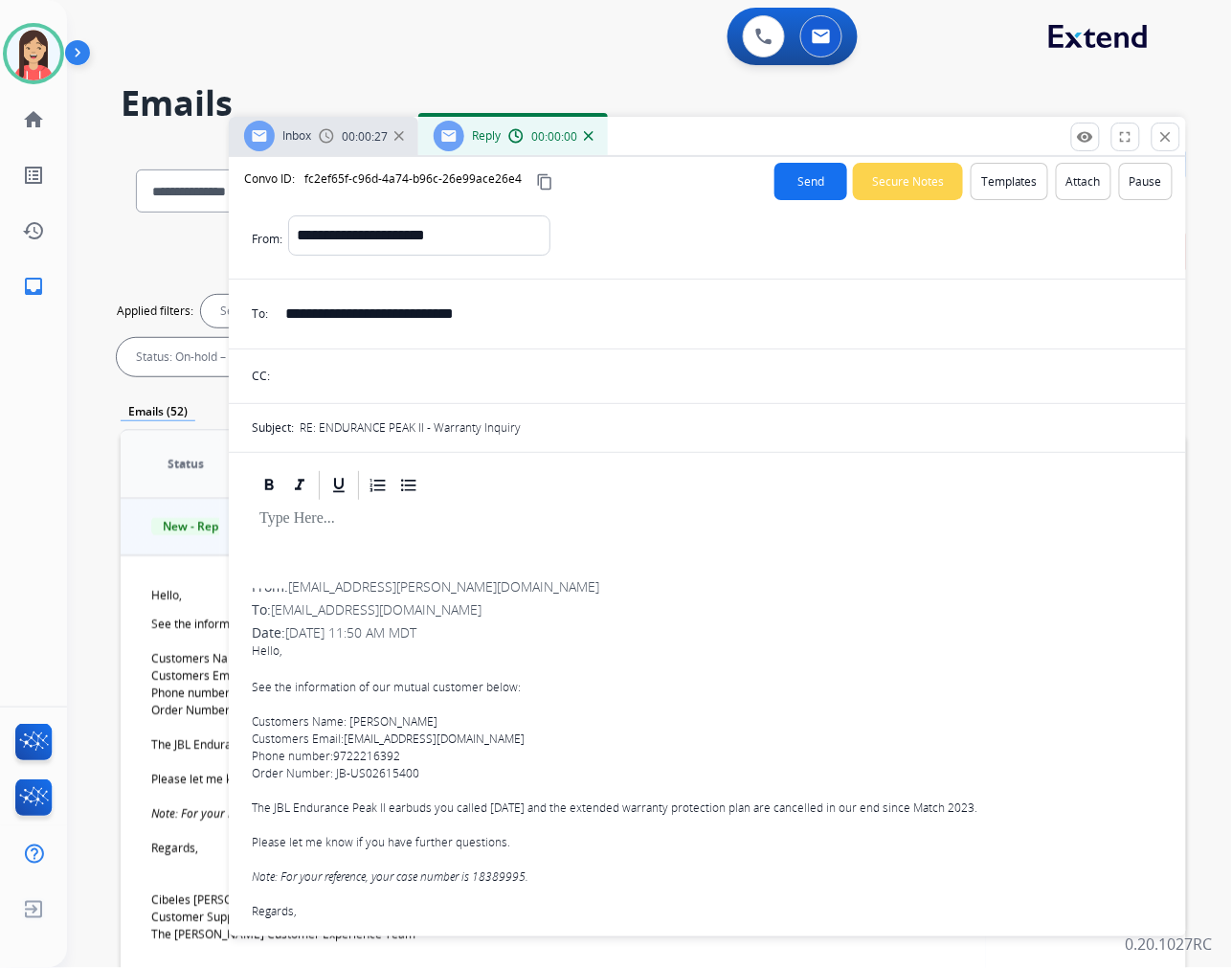
click at [998, 184] on button "Templates" at bounding box center [1009, 181] width 77 height 38
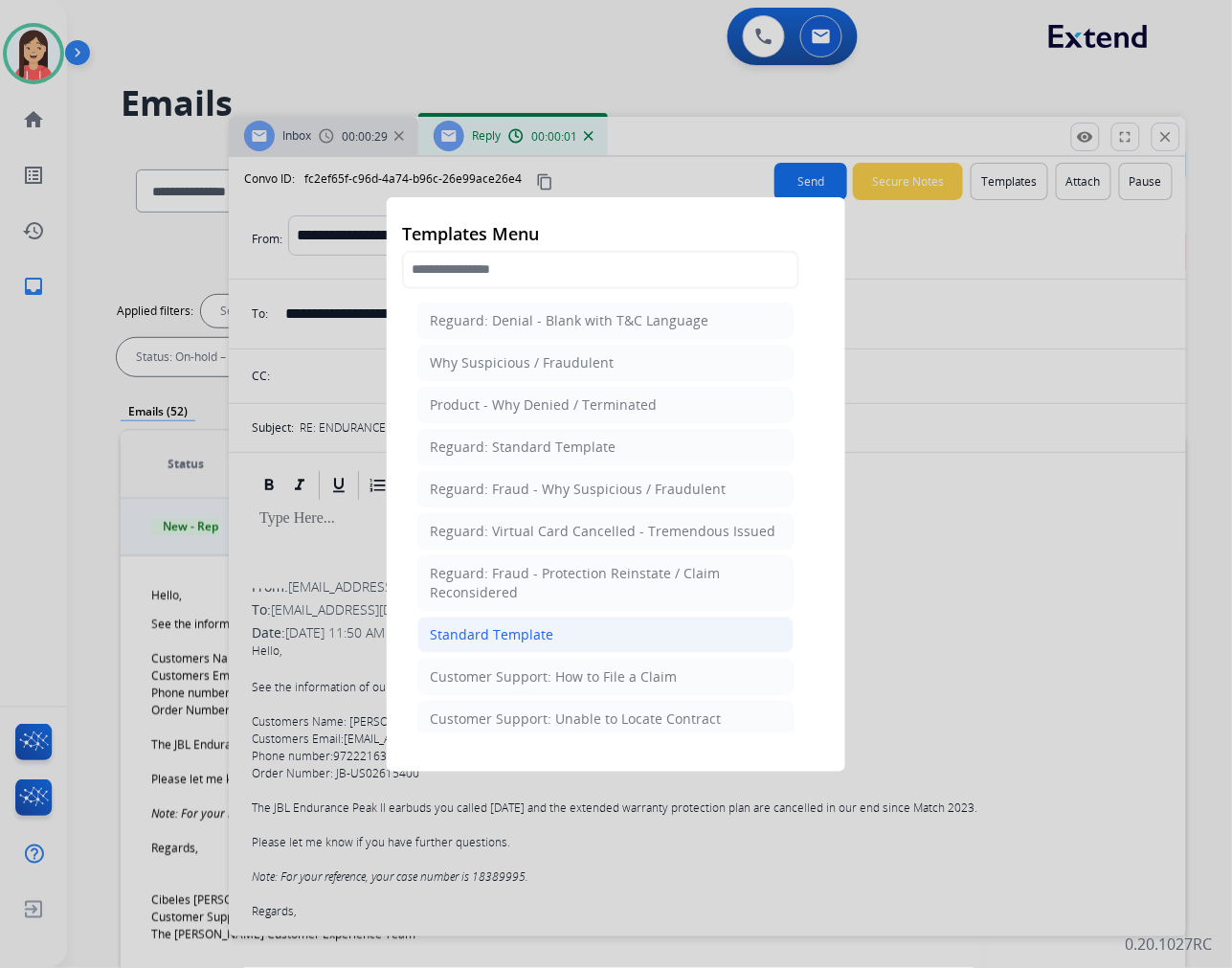
click at [564, 627] on li "Standard Template" at bounding box center [606, 635] width 376 height 37
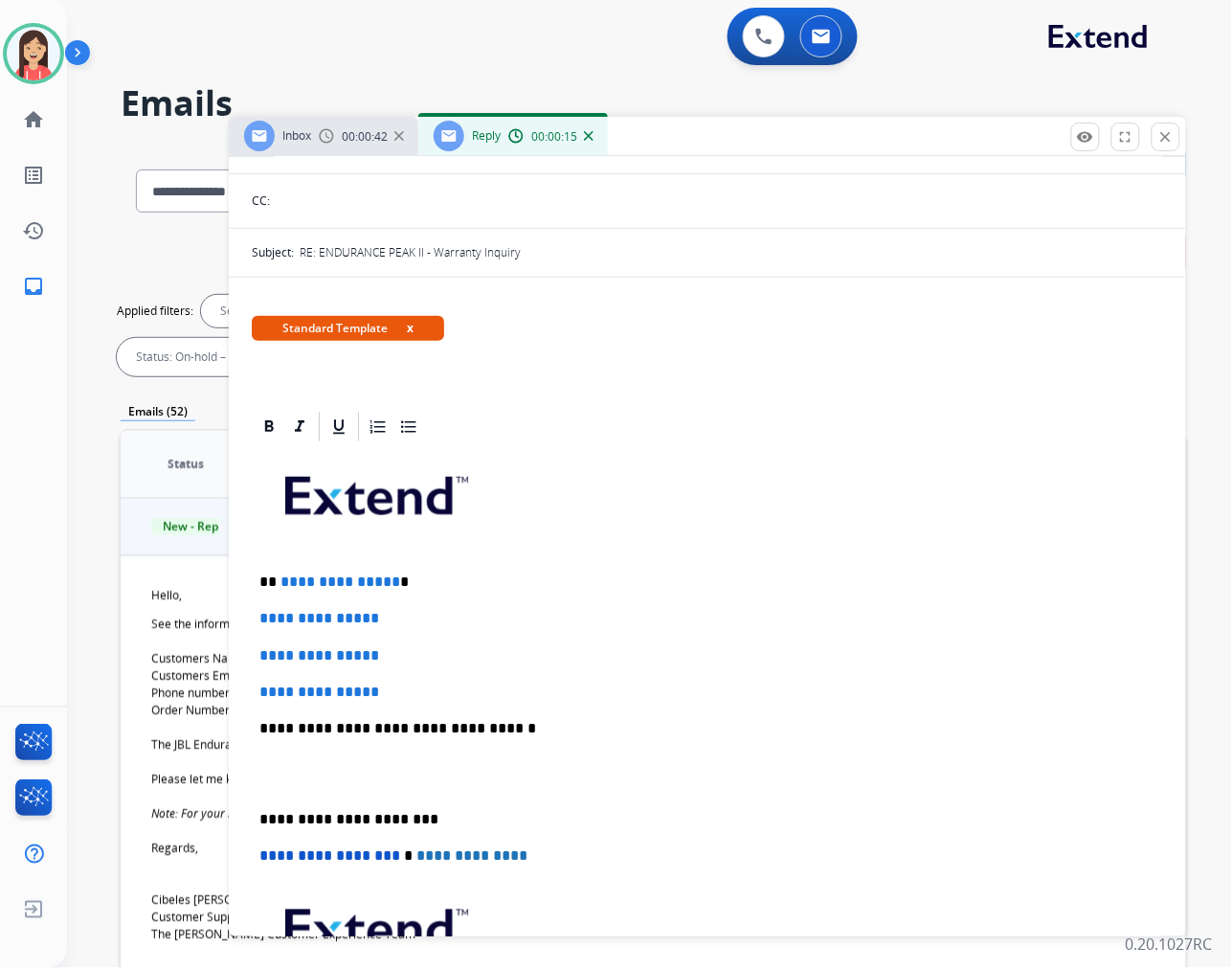
scroll to position [212, 0]
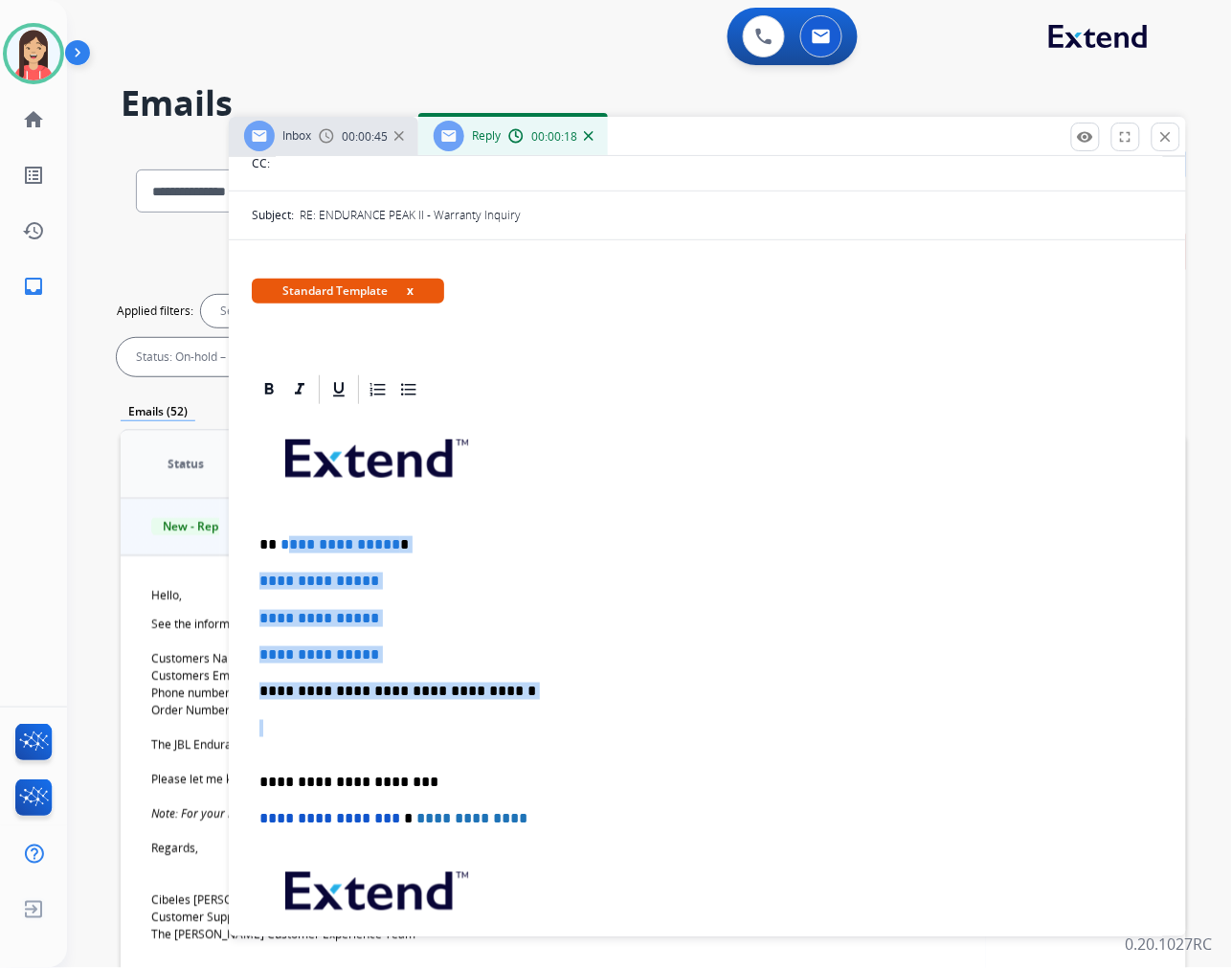
drag, startPoint x: 291, startPoint y: 732, endPoint x: 283, endPoint y: 548, distance: 184.2
click at [283, 548] on div "**********" at bounding box center [707, 736] width 912 height 659
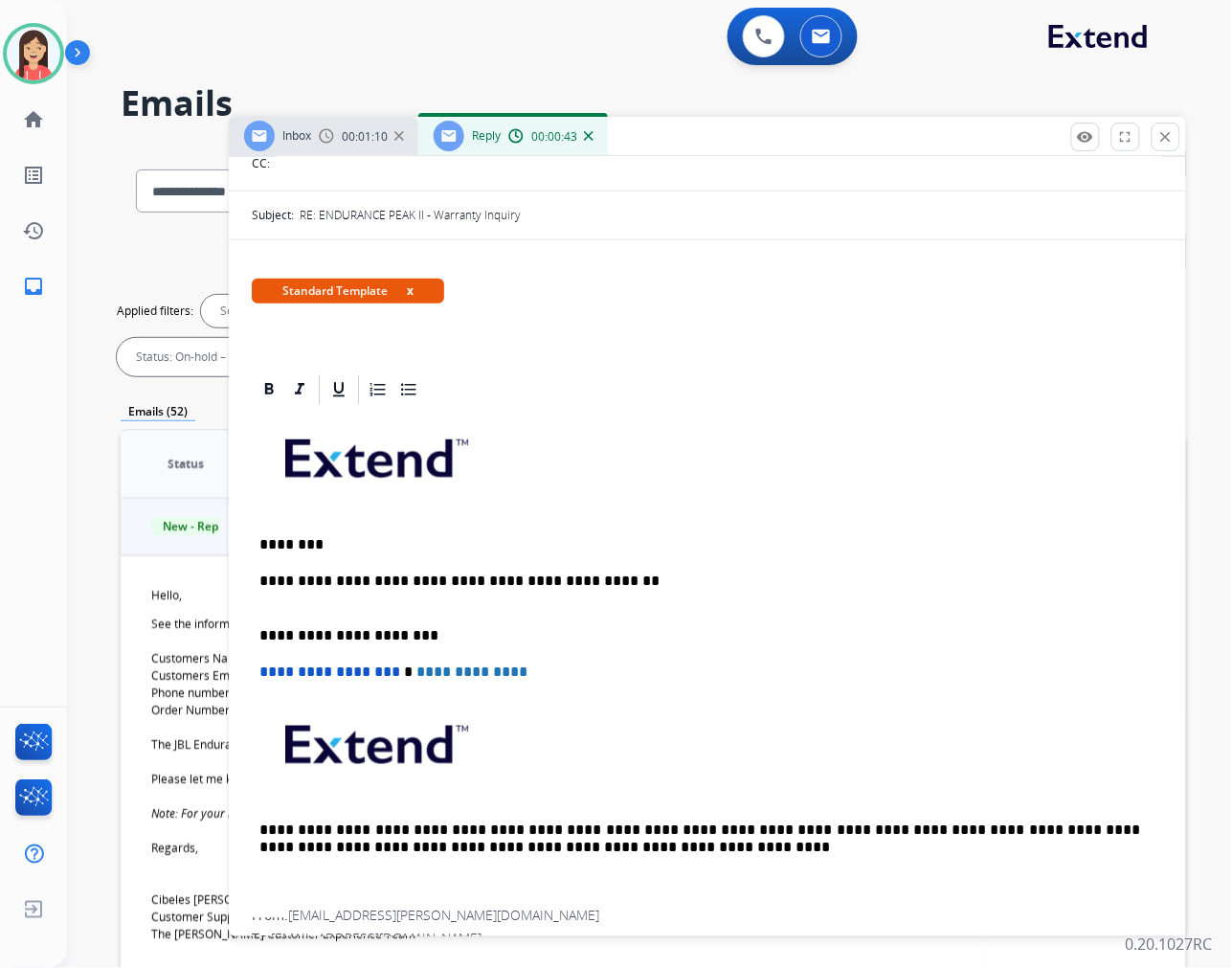
click at [634, 572] on p "**********" at bounding box center [699, 590] width 881 height 36
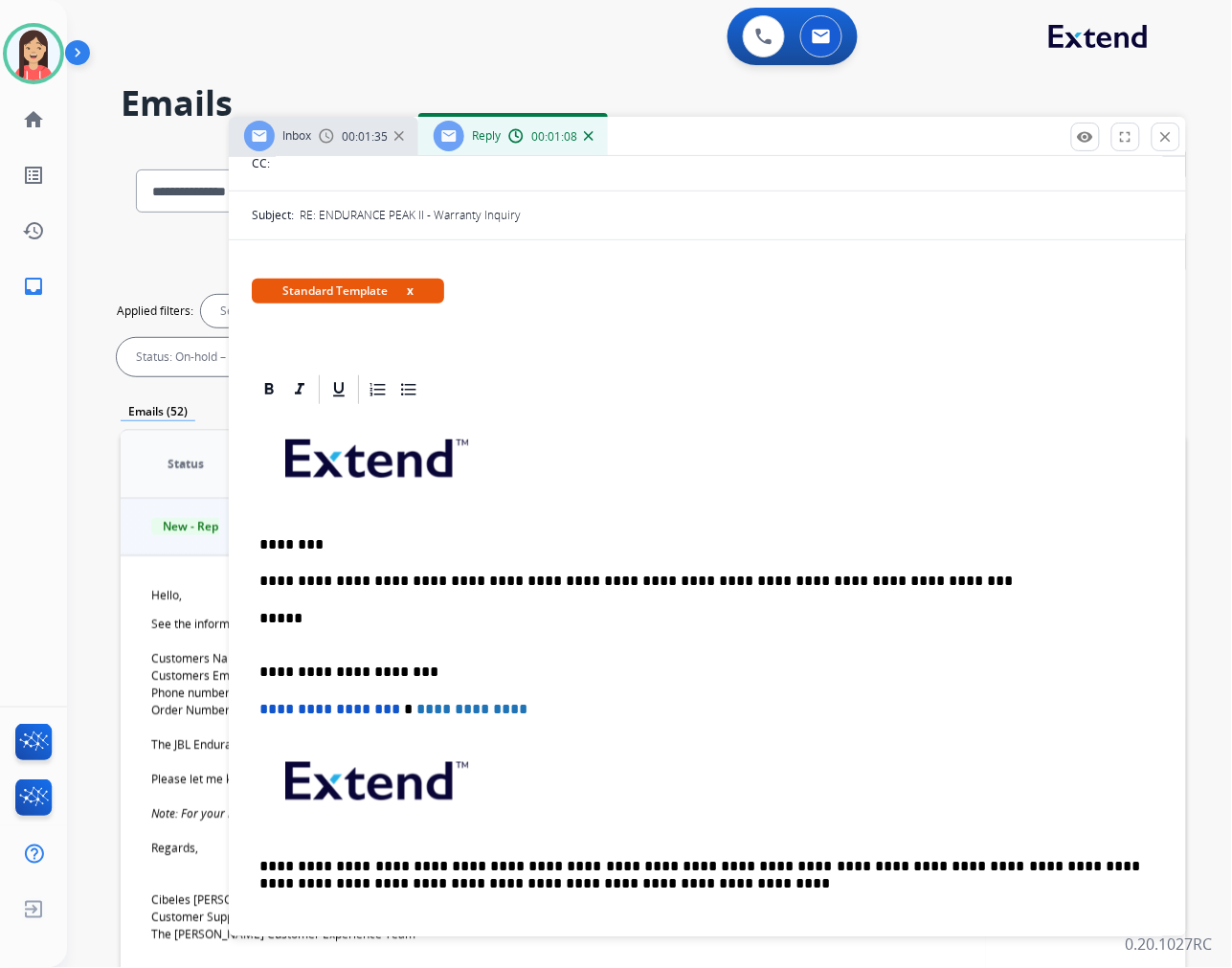
click at [410, 626] on p "*****" at bounding box center [699, 627] width 881 height 36
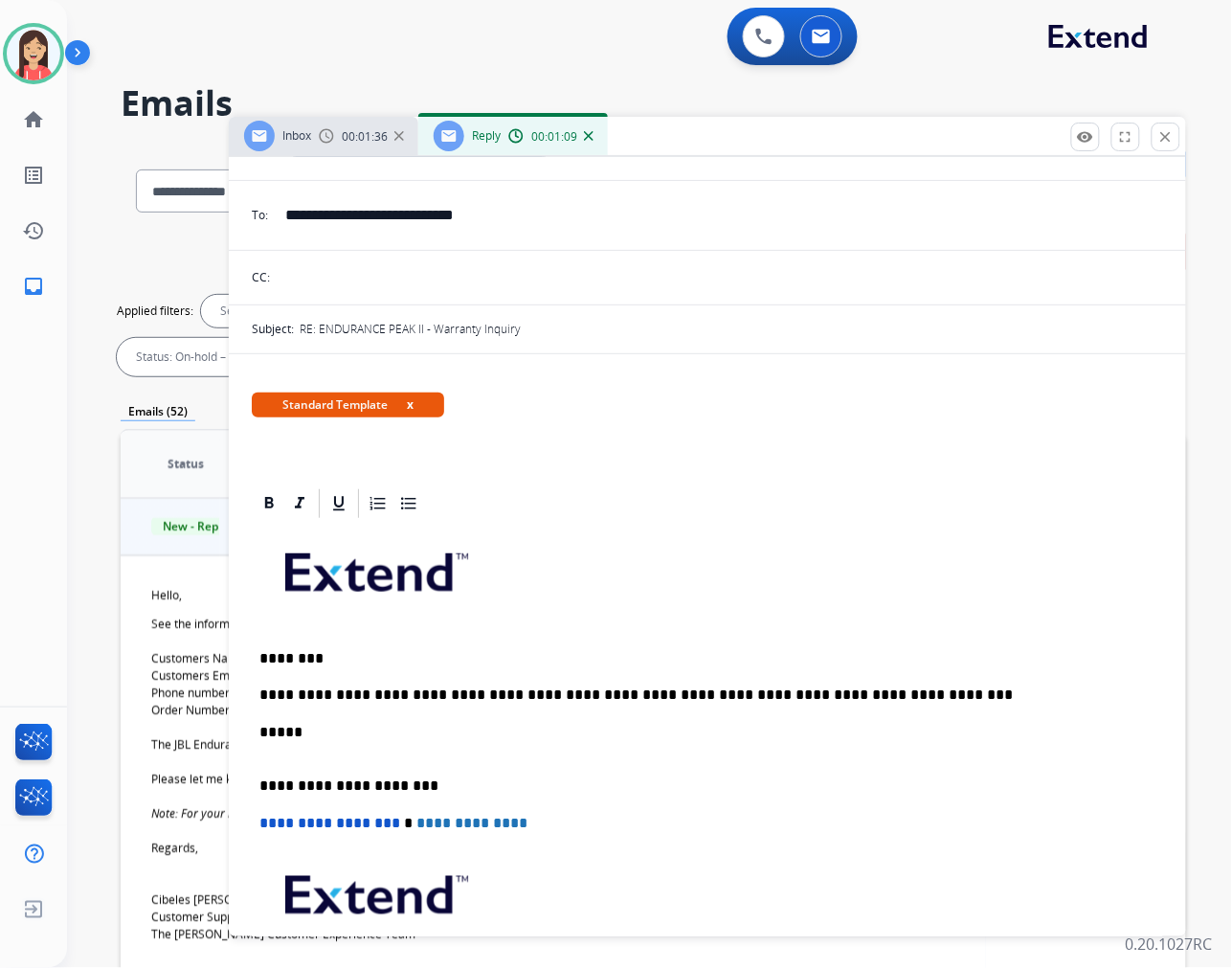
scroll to position [0, 0]
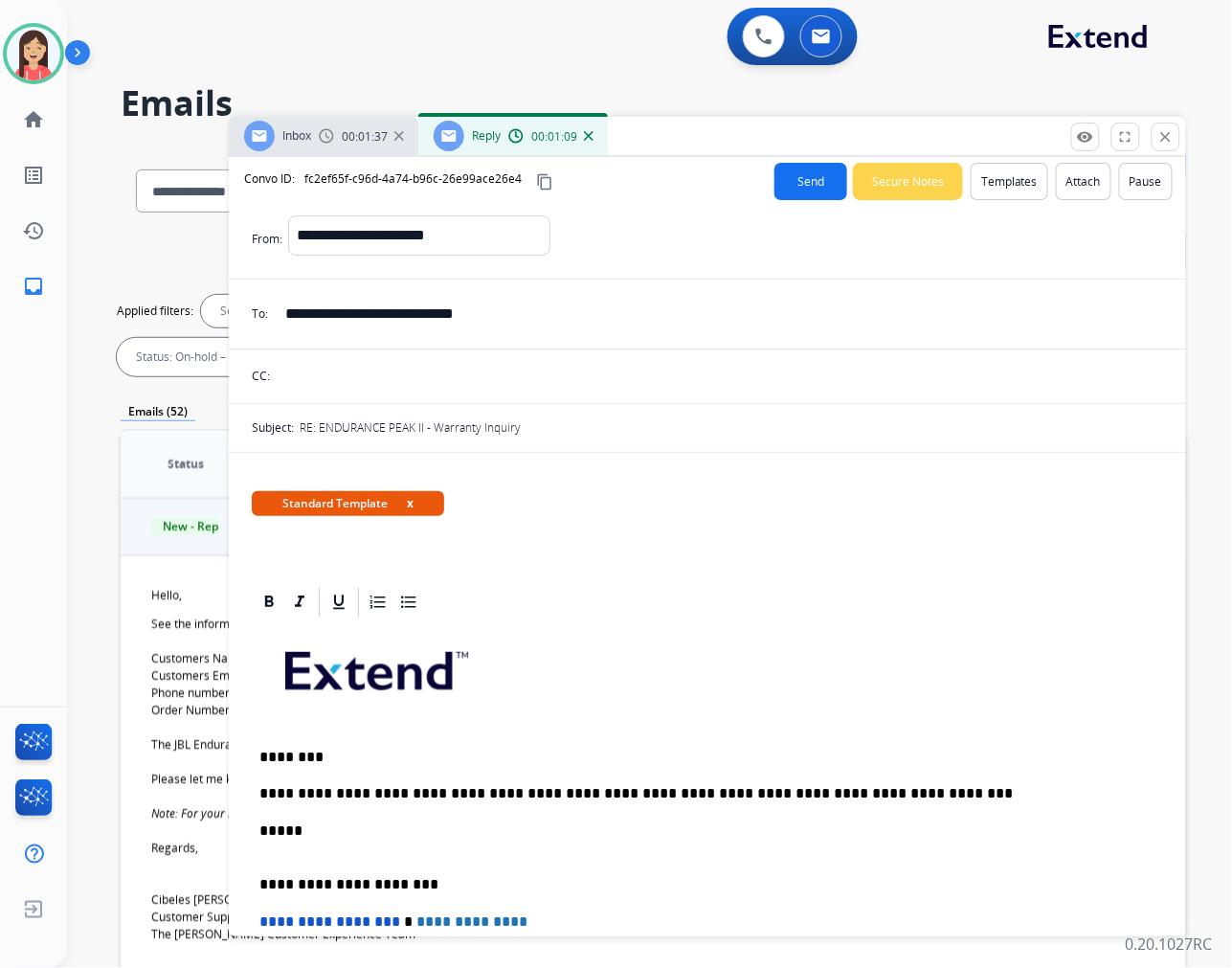
click at [782, 182] on button "Send" at bounding box center [810, 181] width 72 height 38
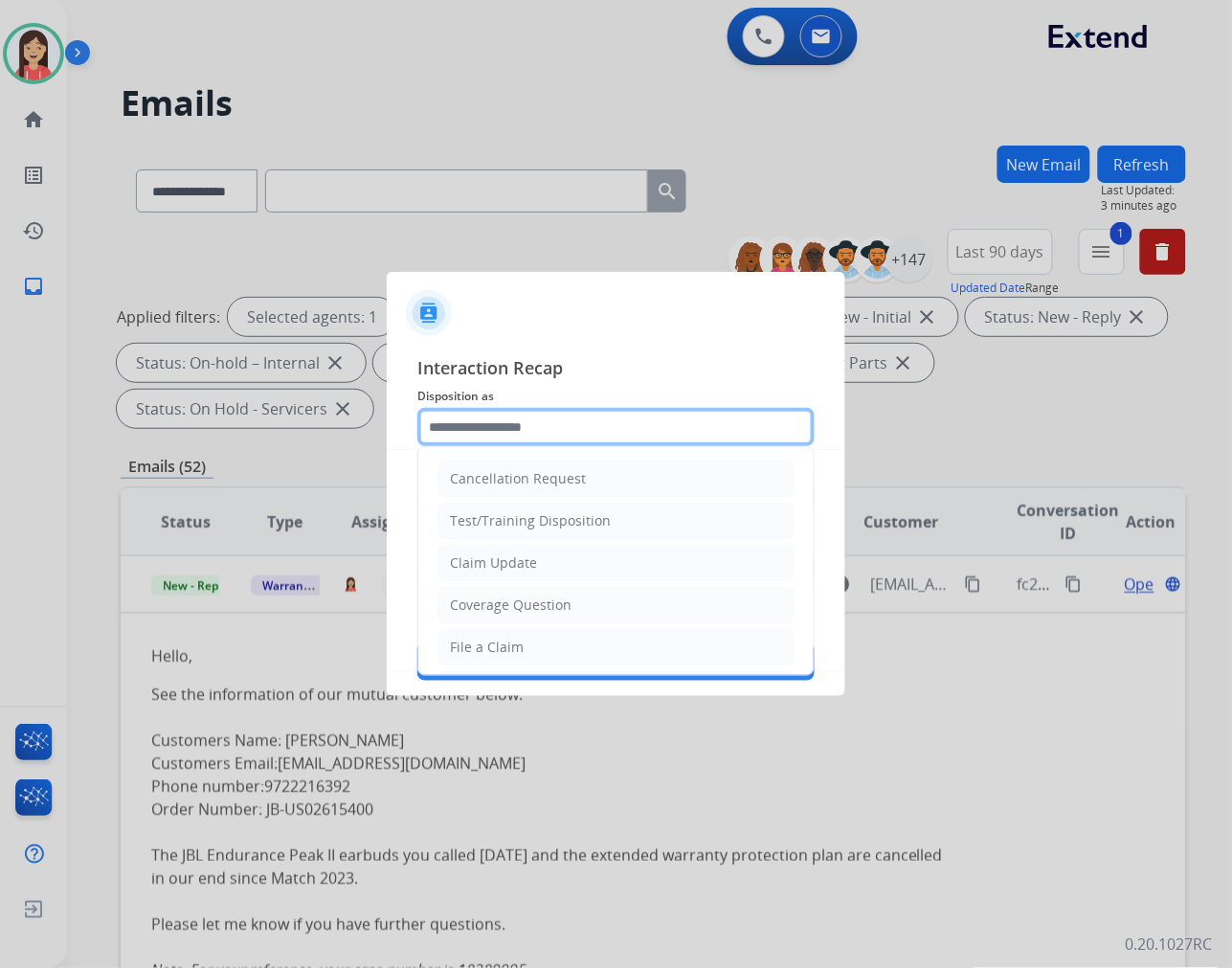
click at [473, 422] on input "text" at bounding box center [616, 428] width 397 height 39
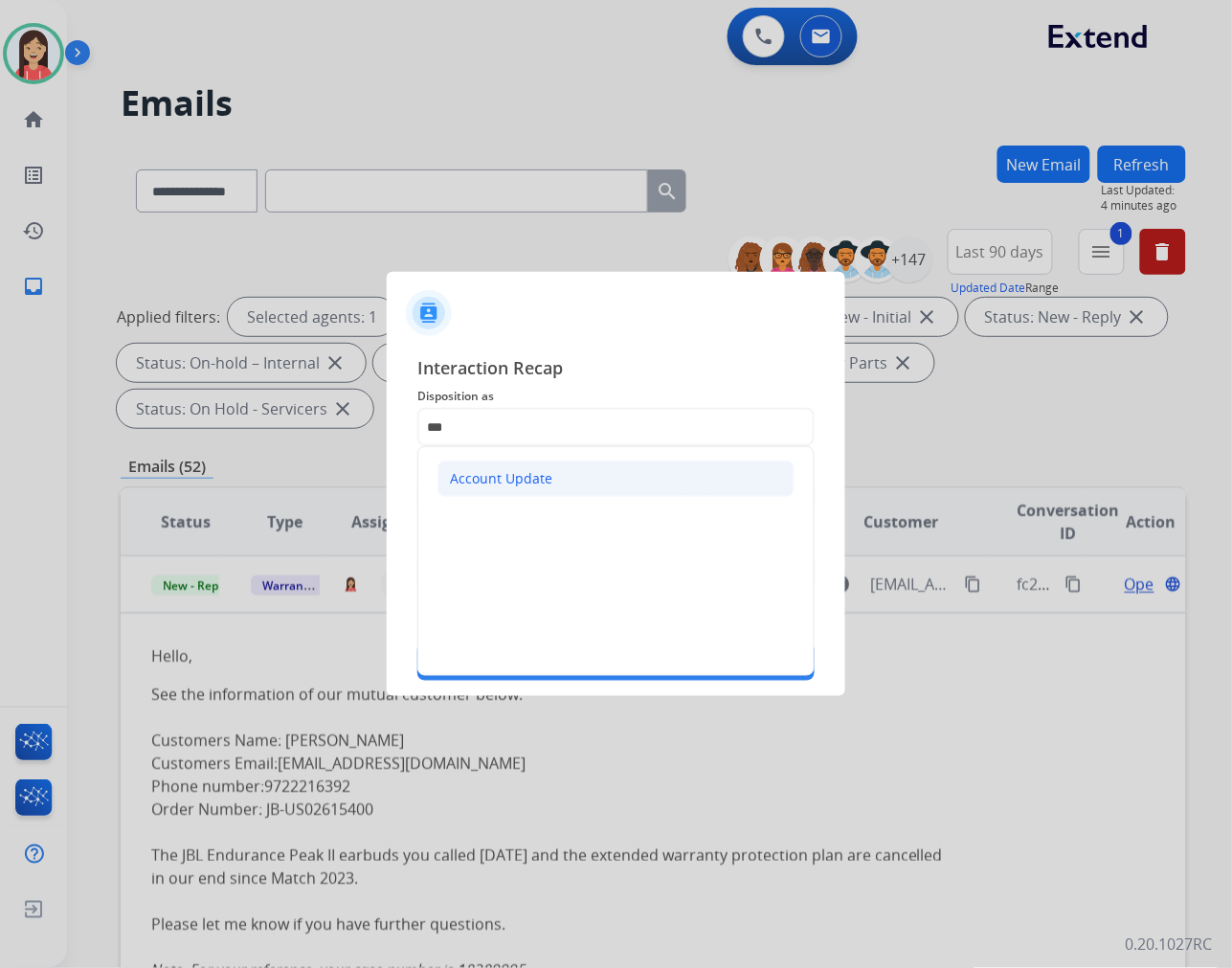
click at [565, 482] on li "Account Update" at bounding box center [616, 479] width 357 height 37
type input "**********"
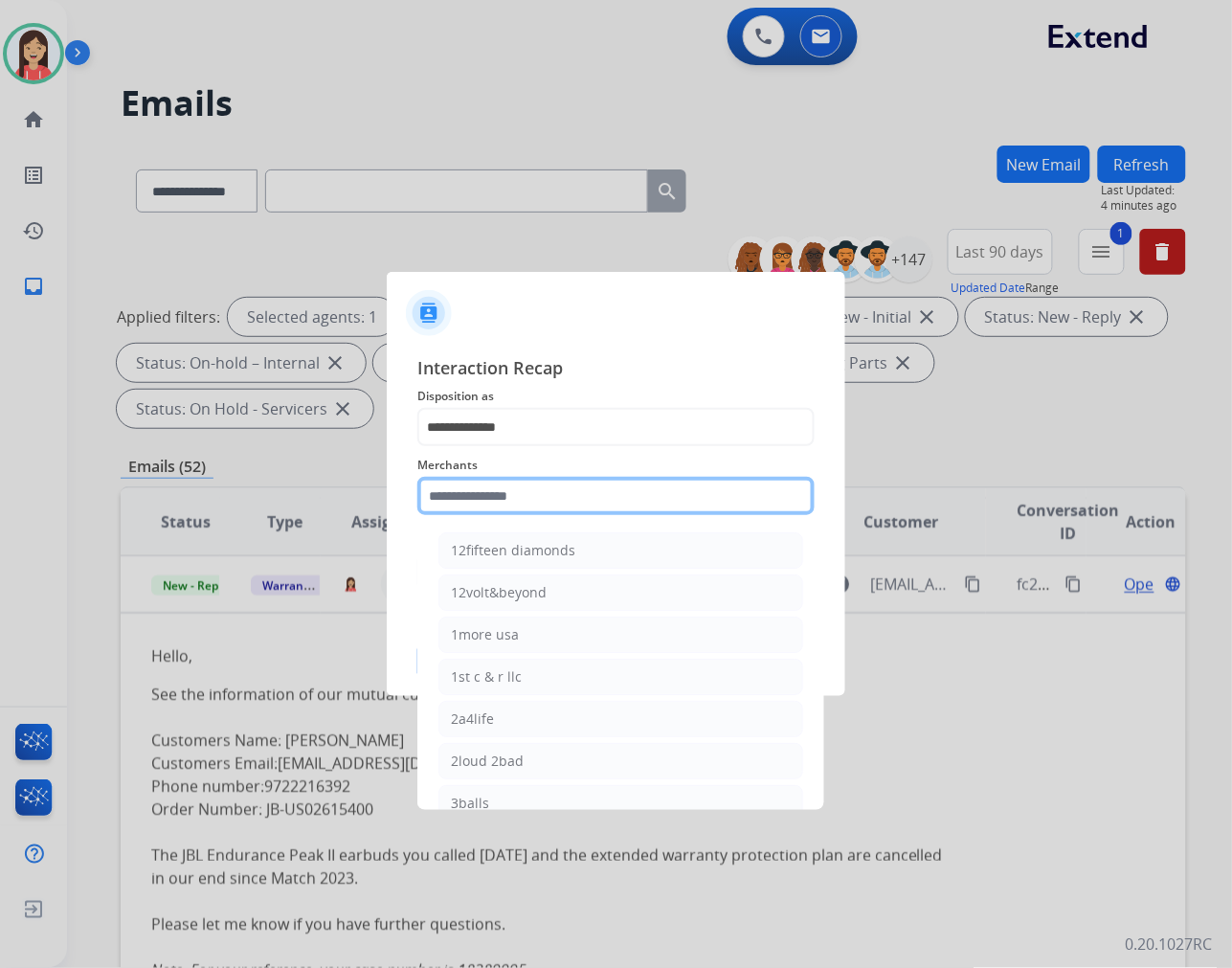
click at [544, 494] on input "text" at bounding box center [616, 496] width 397 height 39
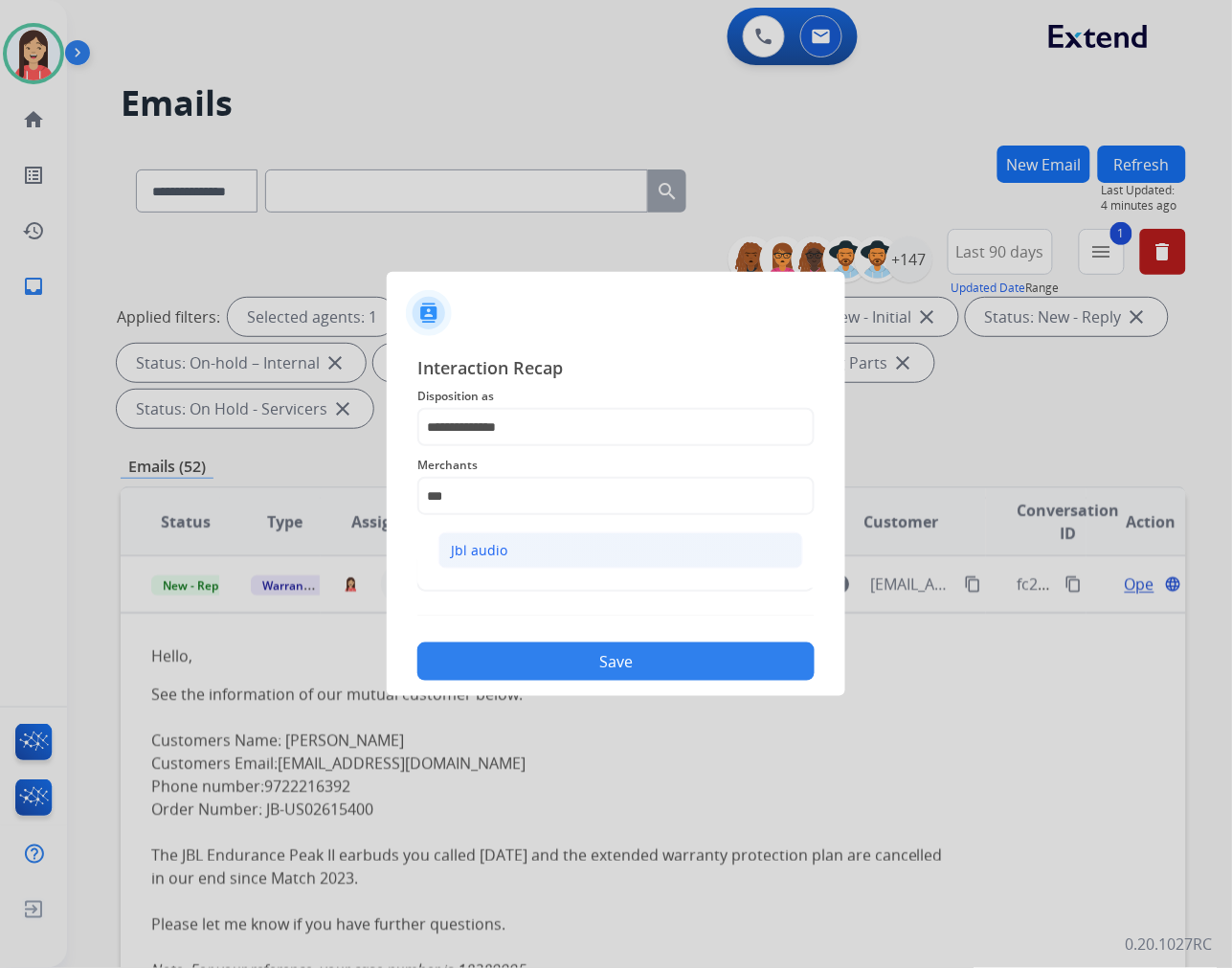
click at [532, 555] on li "Jbl audio" at bounding box center [620, 551] width 365 height 37
type input "*********"
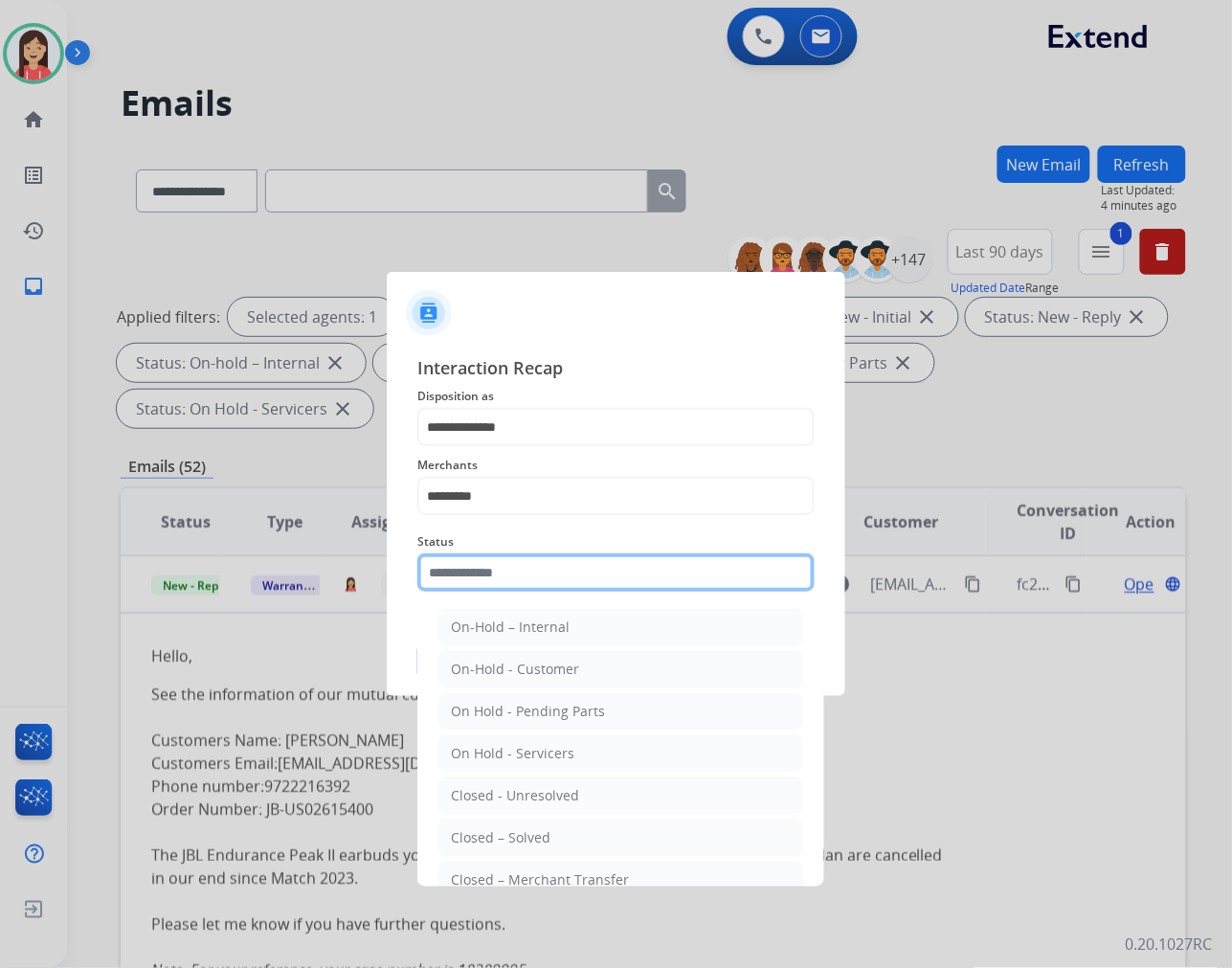
click at [529, 578] on input "text" at bounding box center [616, 572] width 397 height 39
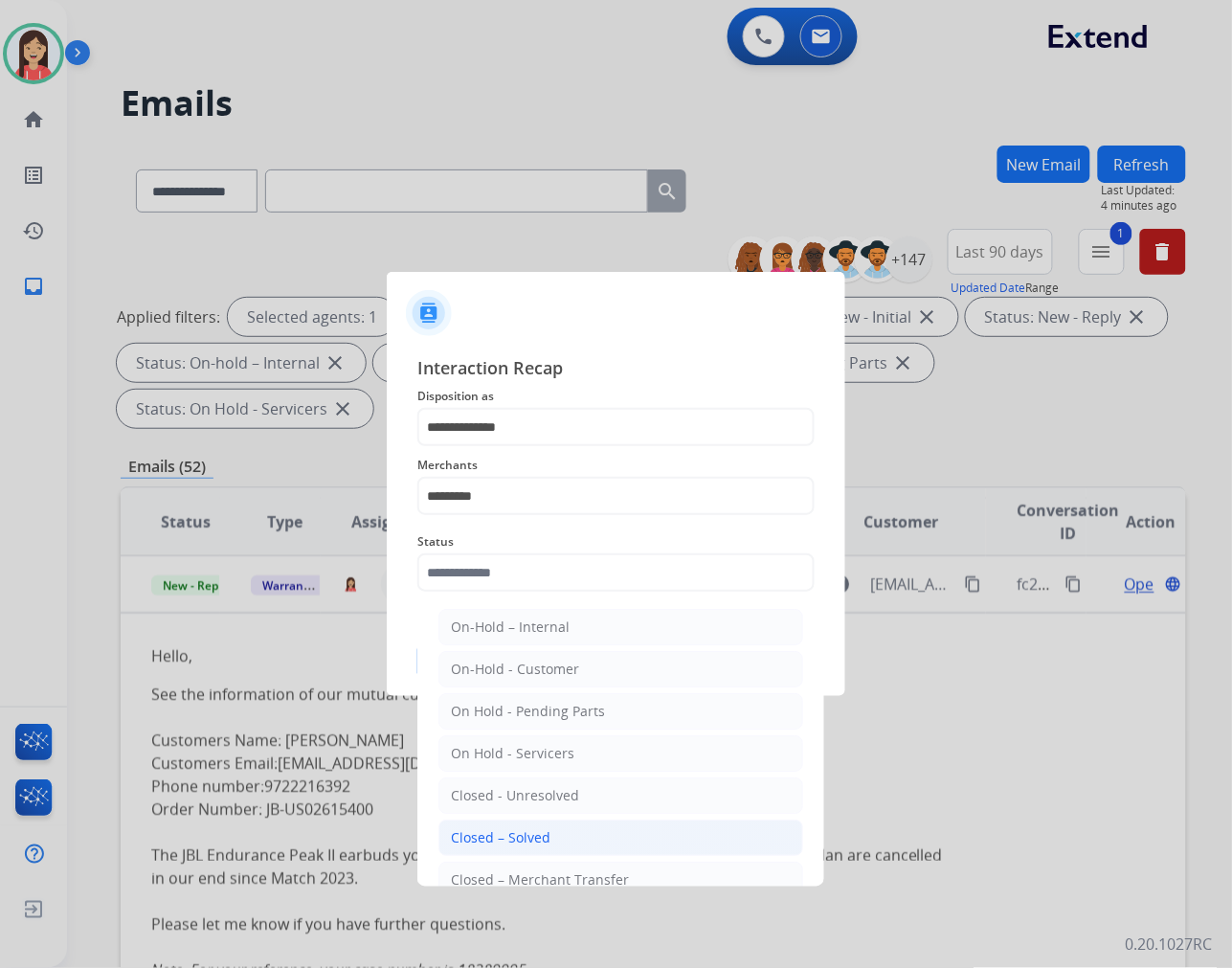
click at [589, 853] on li "Closed – Solved" at bounding box center [620, 838] width 365 height 37
type input "**********"
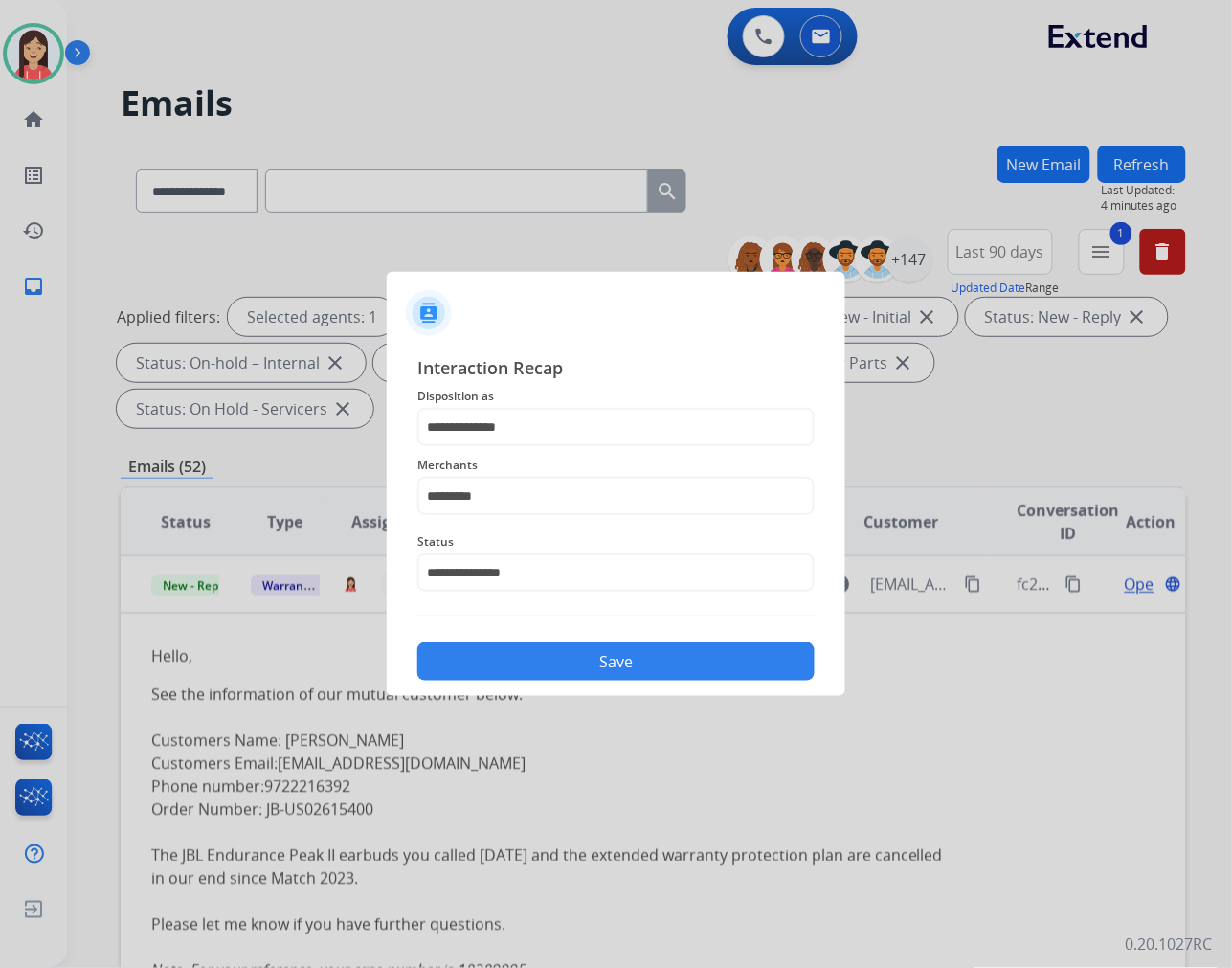
click at [598, 658] on button "Save" at bounding box center [616, 662] width 397 height 39
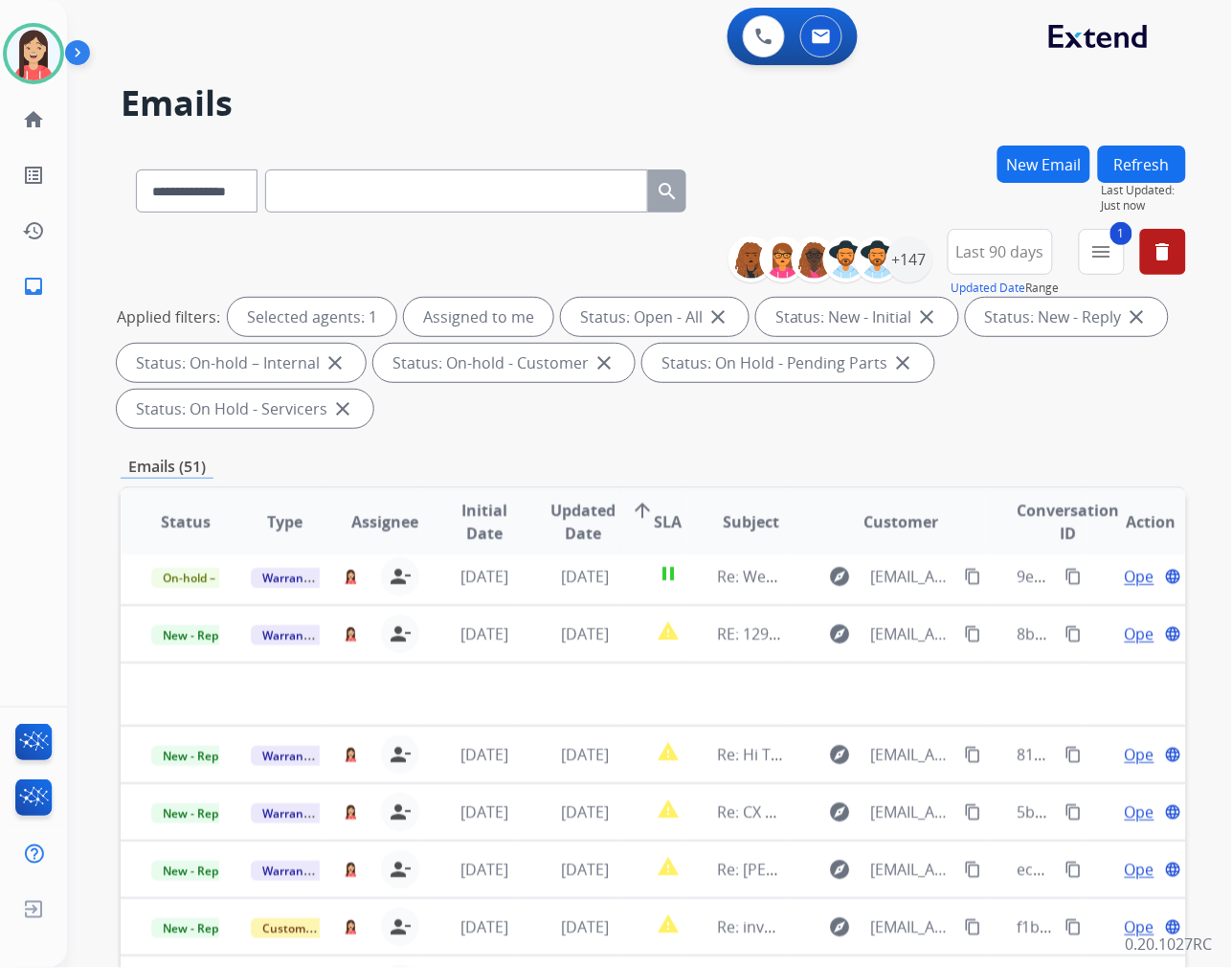
scroll to position [63, 0]
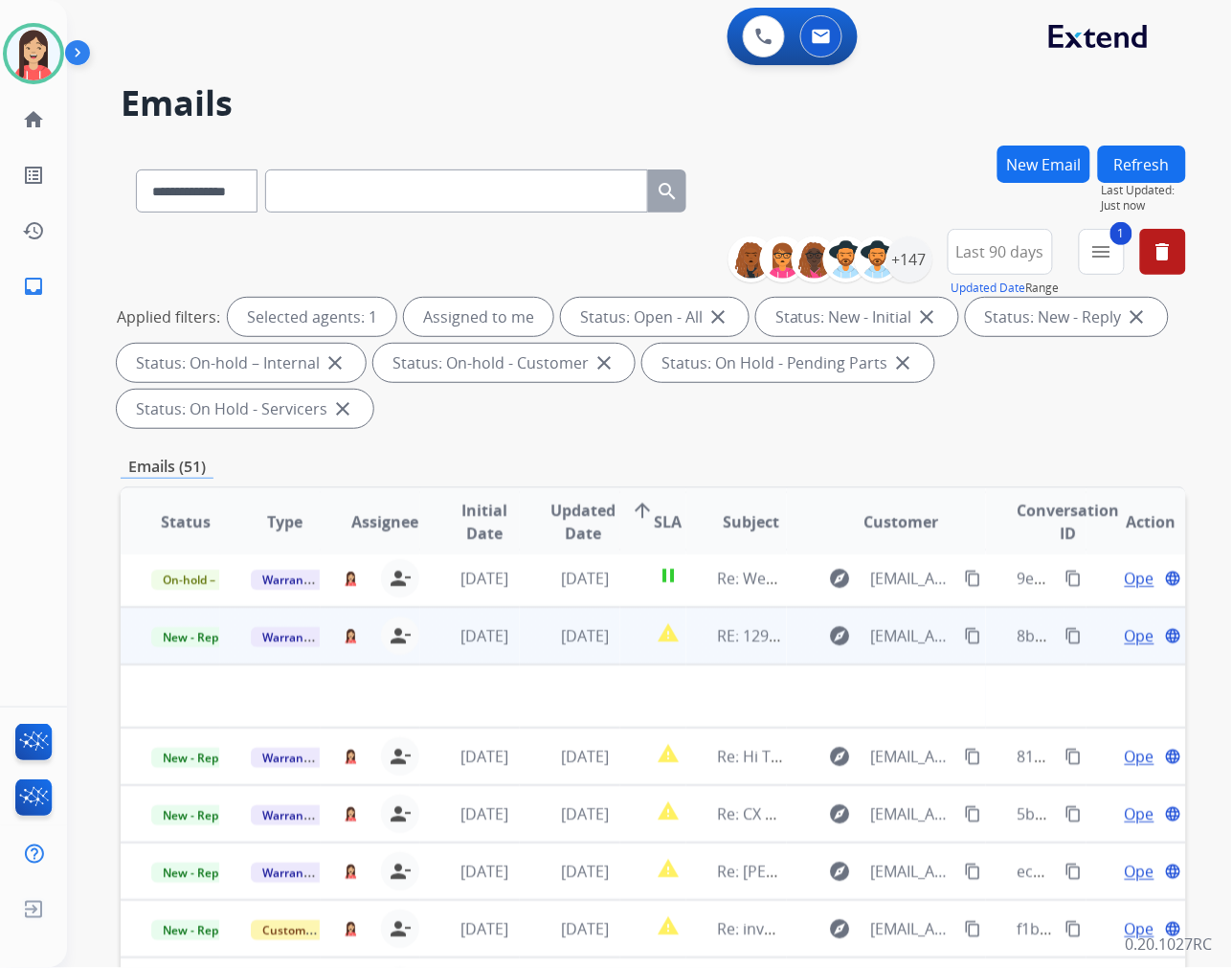
click at [534, 652] on td "[DATE]" at bounding box center [569, 636] width 99 height 58
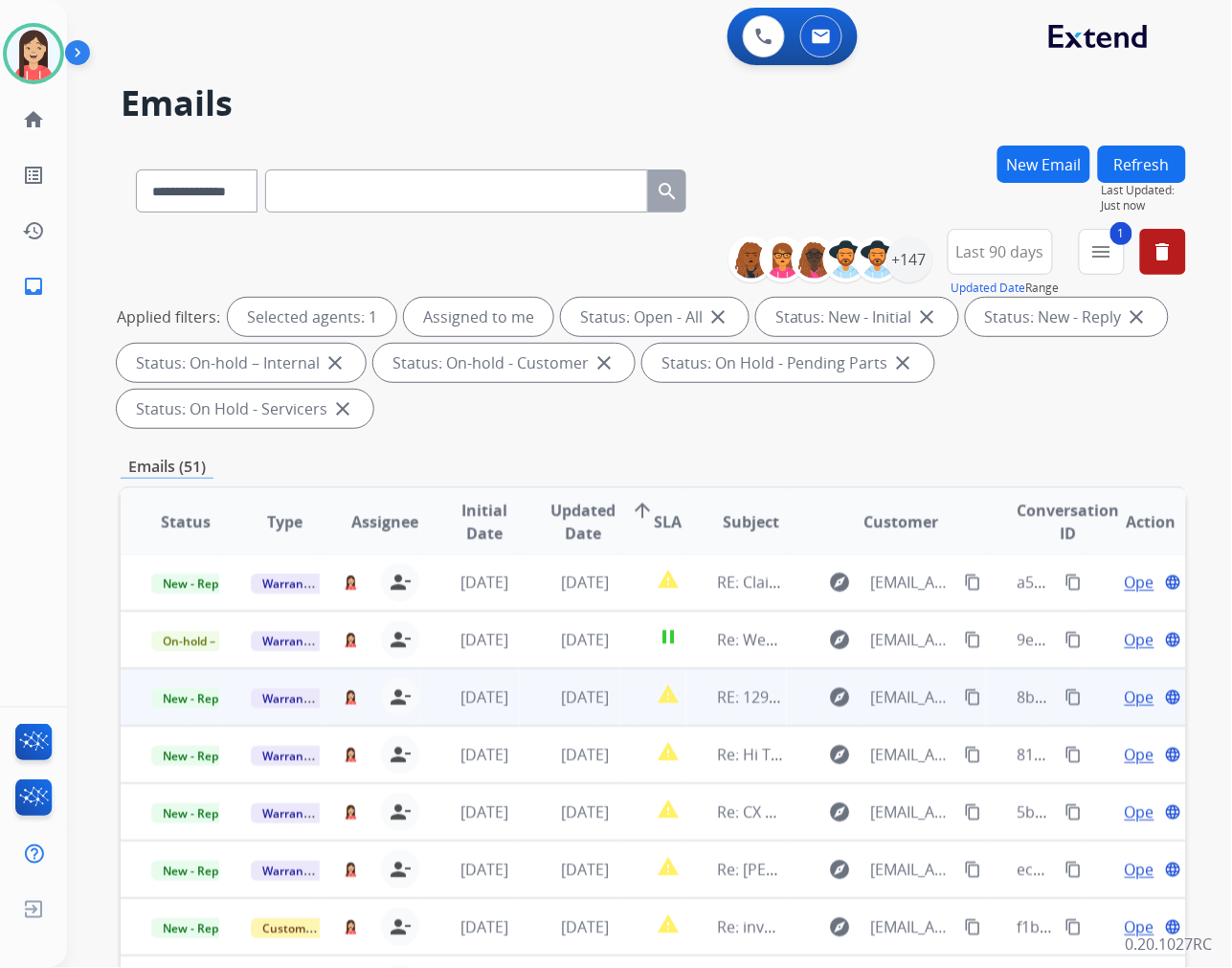
scroll to position [1, 0]
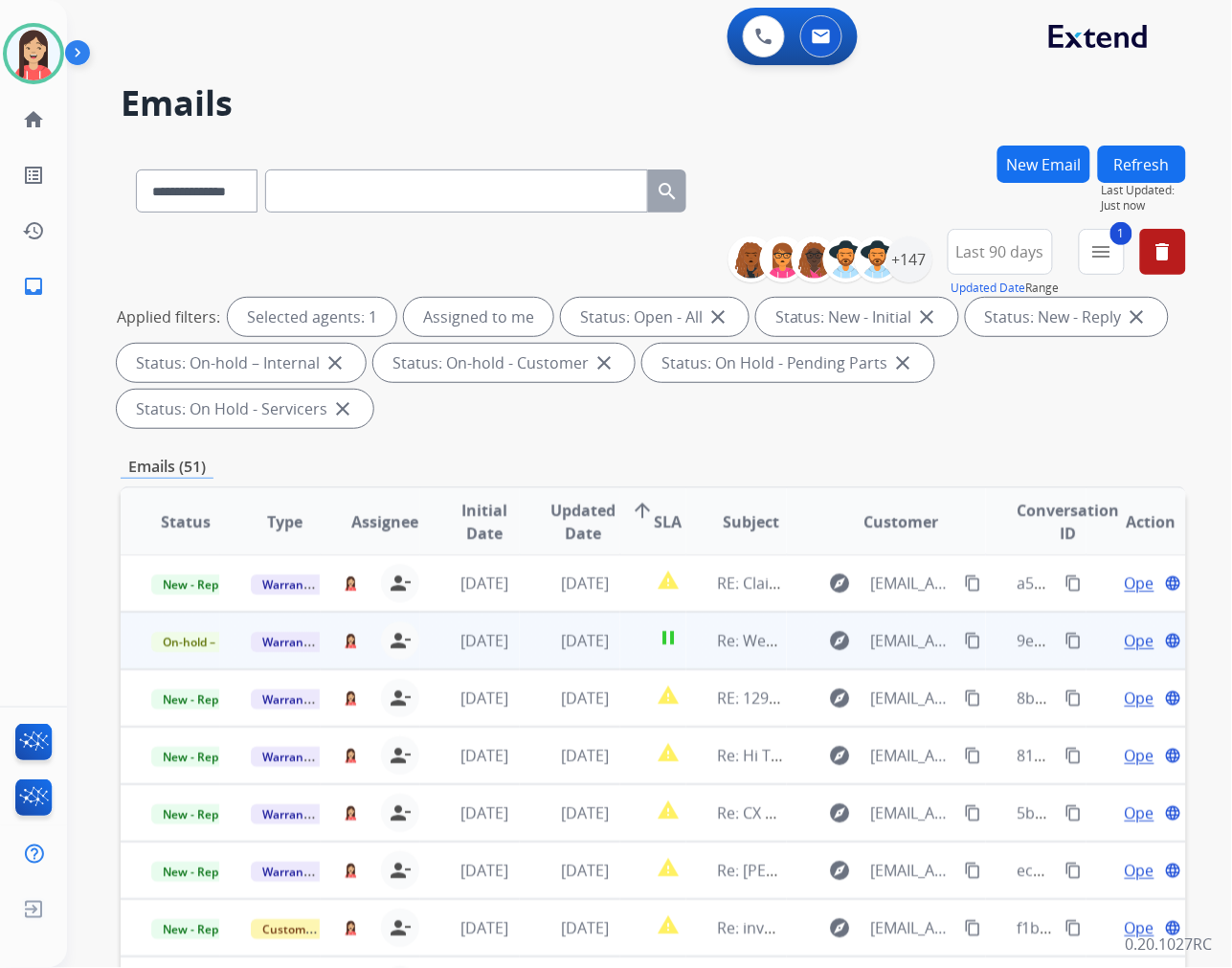
click at [534, 657] on td "[DATE]" at bounding box center [569, 641] width 99 height 58
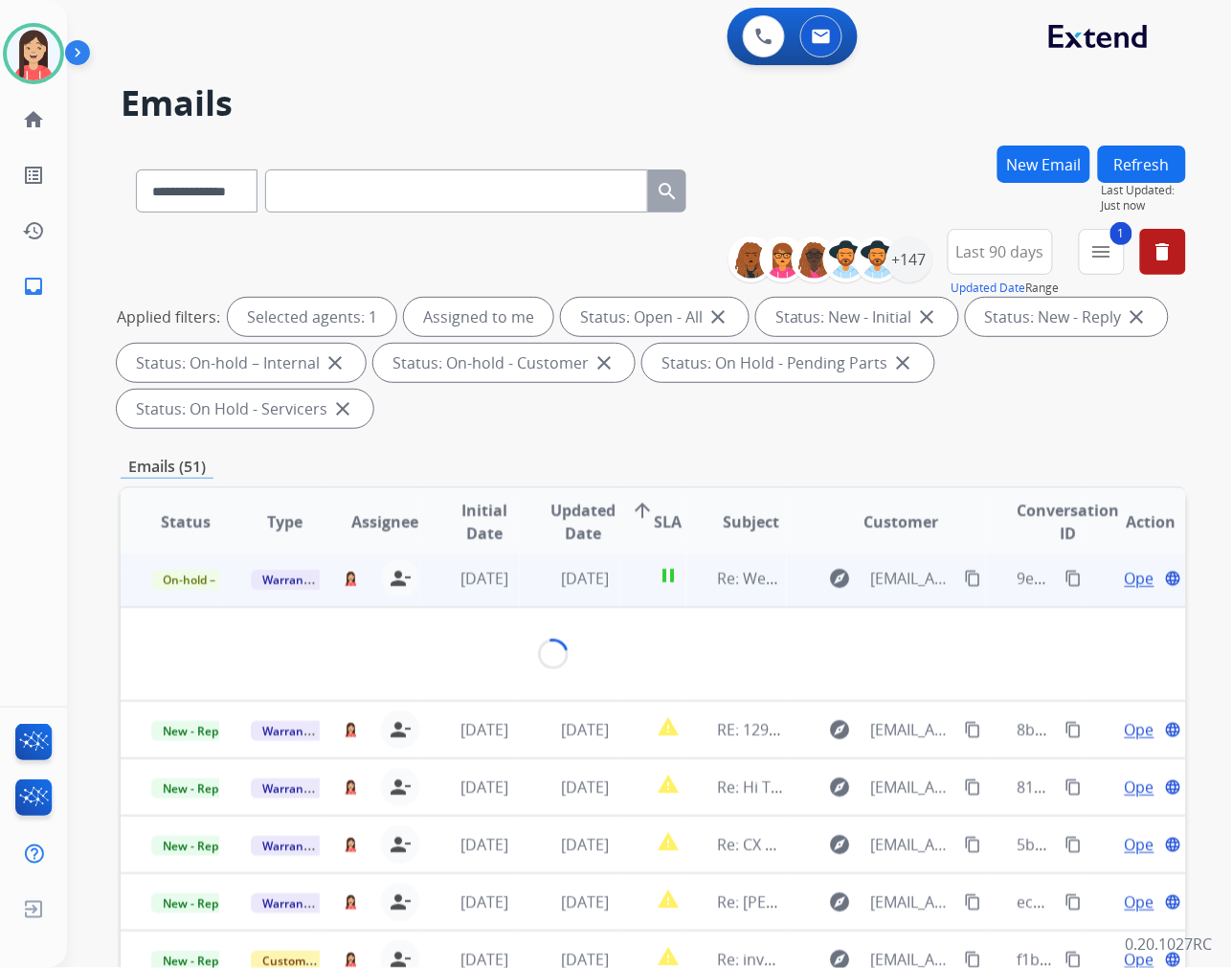
scroll to position [58, 0]
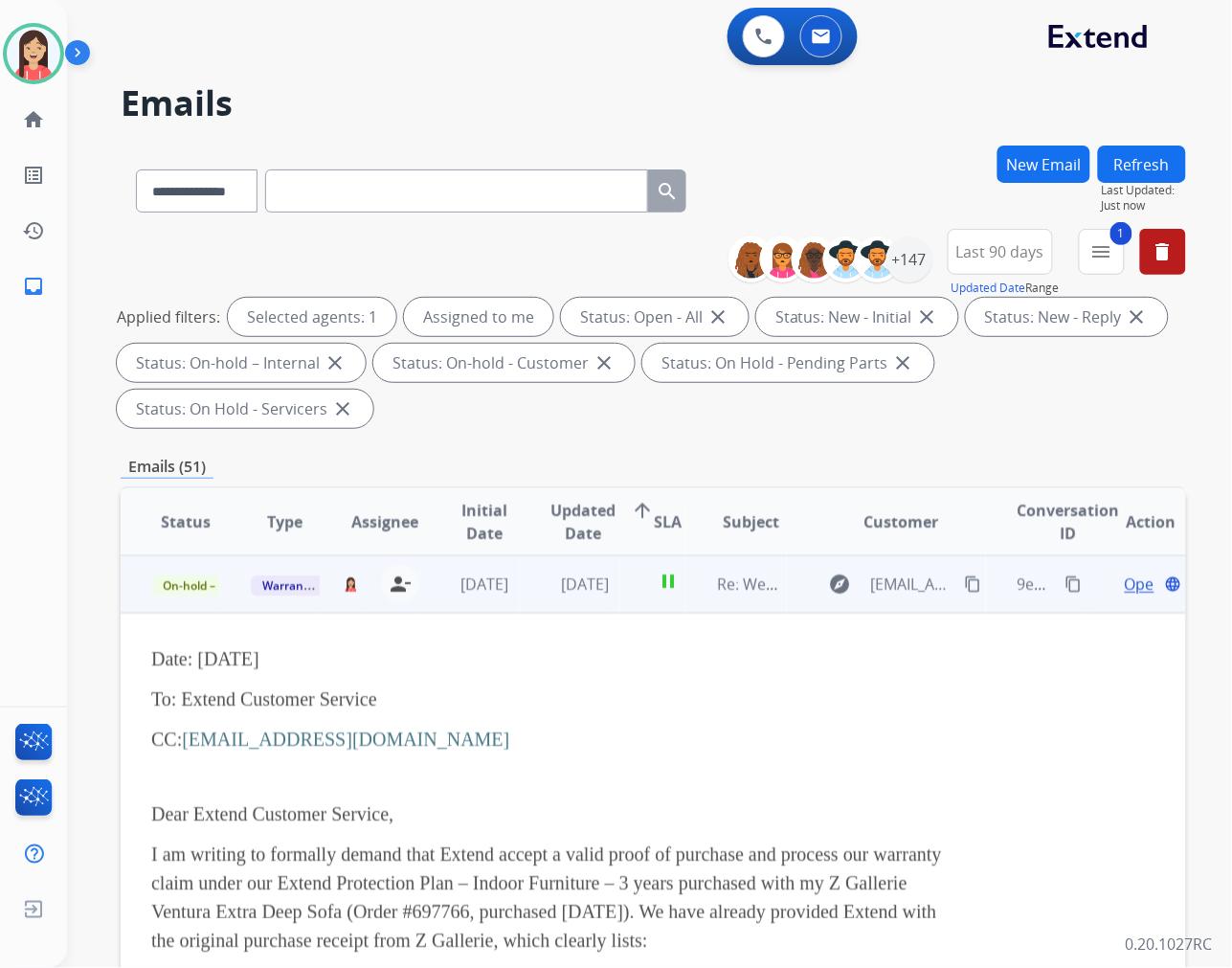
click at [533, 606] on td "[DATE]" at bounding box center [569, 584] width 99 height 58
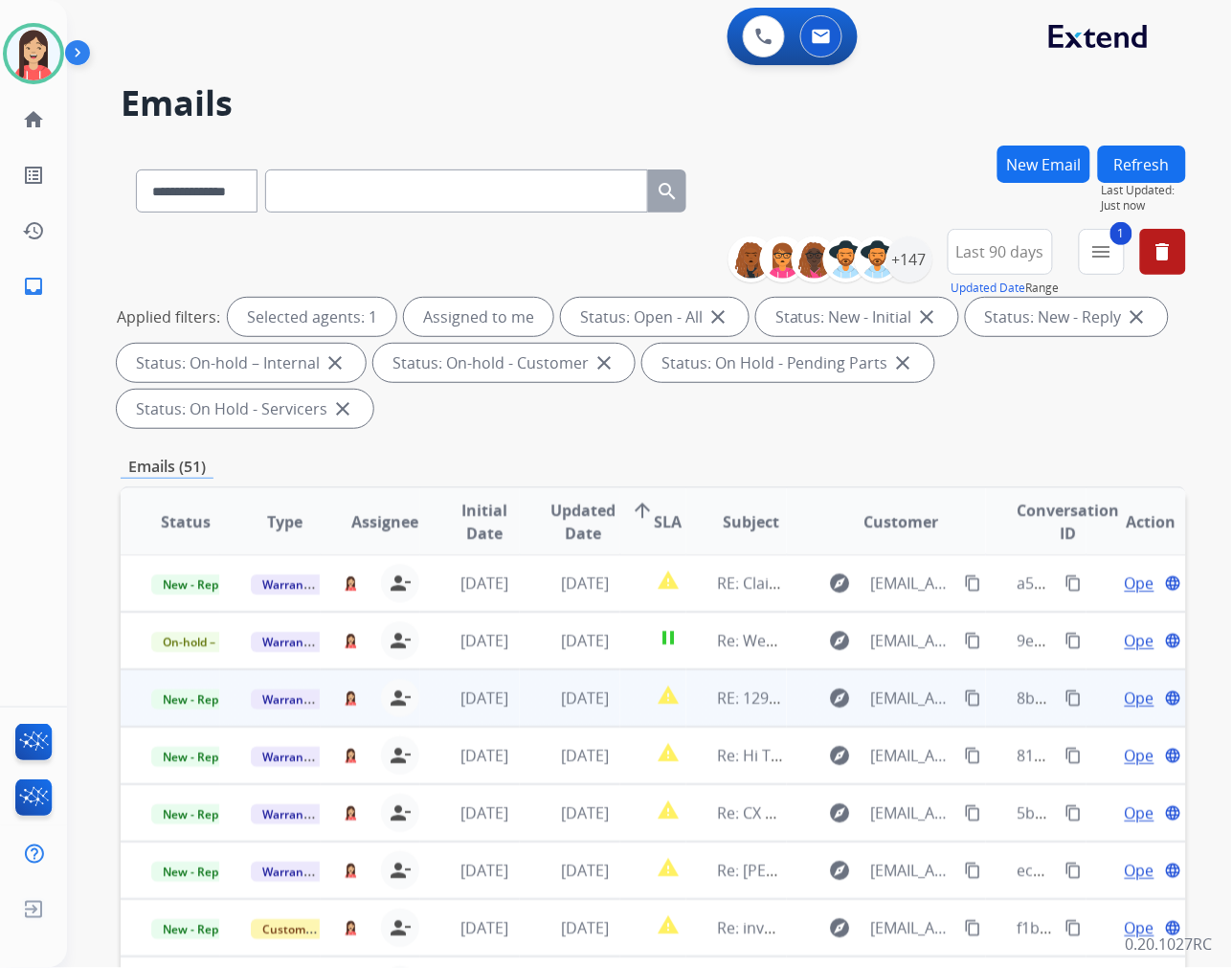
click at [529, 715] on td "[DATE]" at bounding box center [569, 699] width 99 height 58
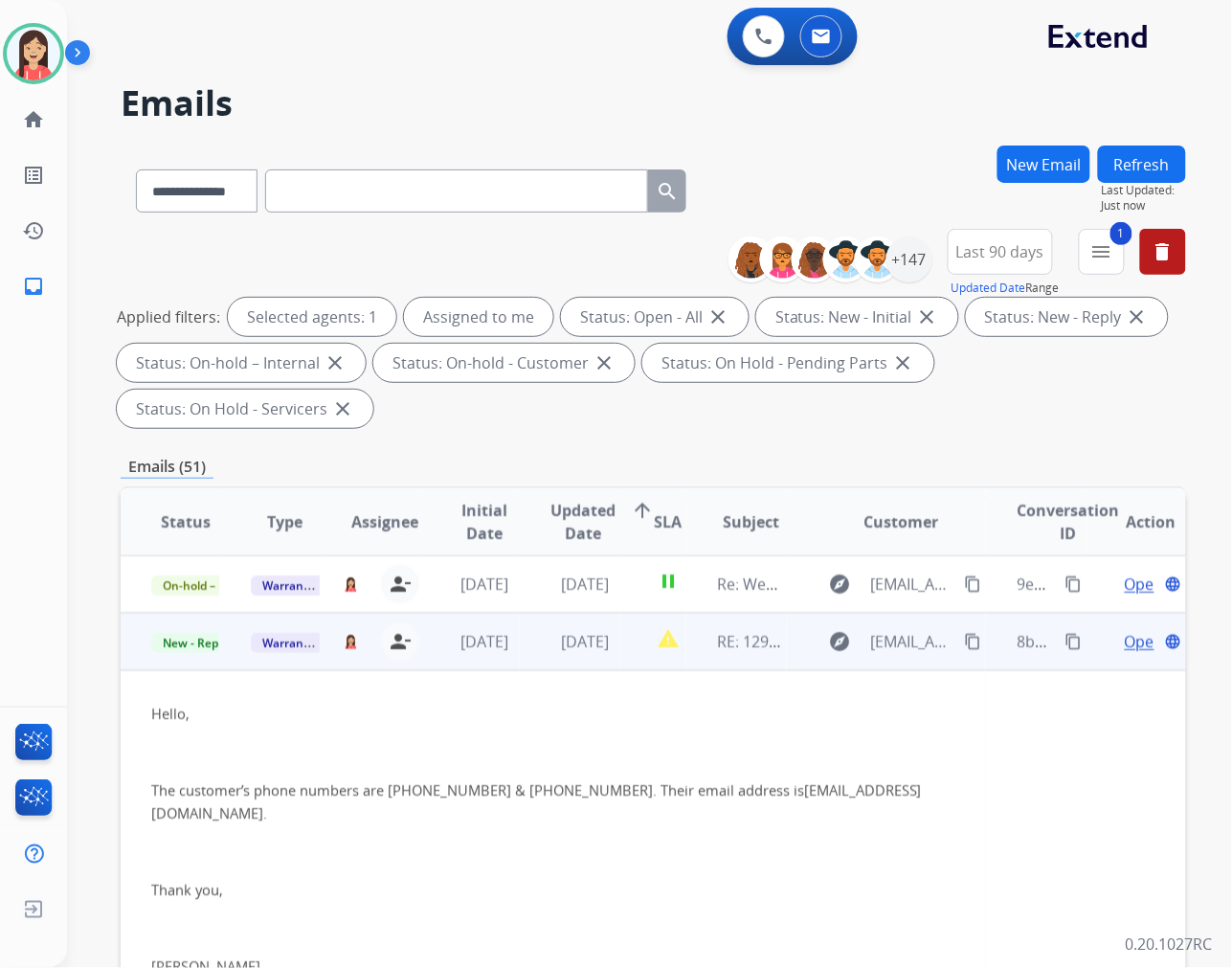
scroll to position [115, 0]
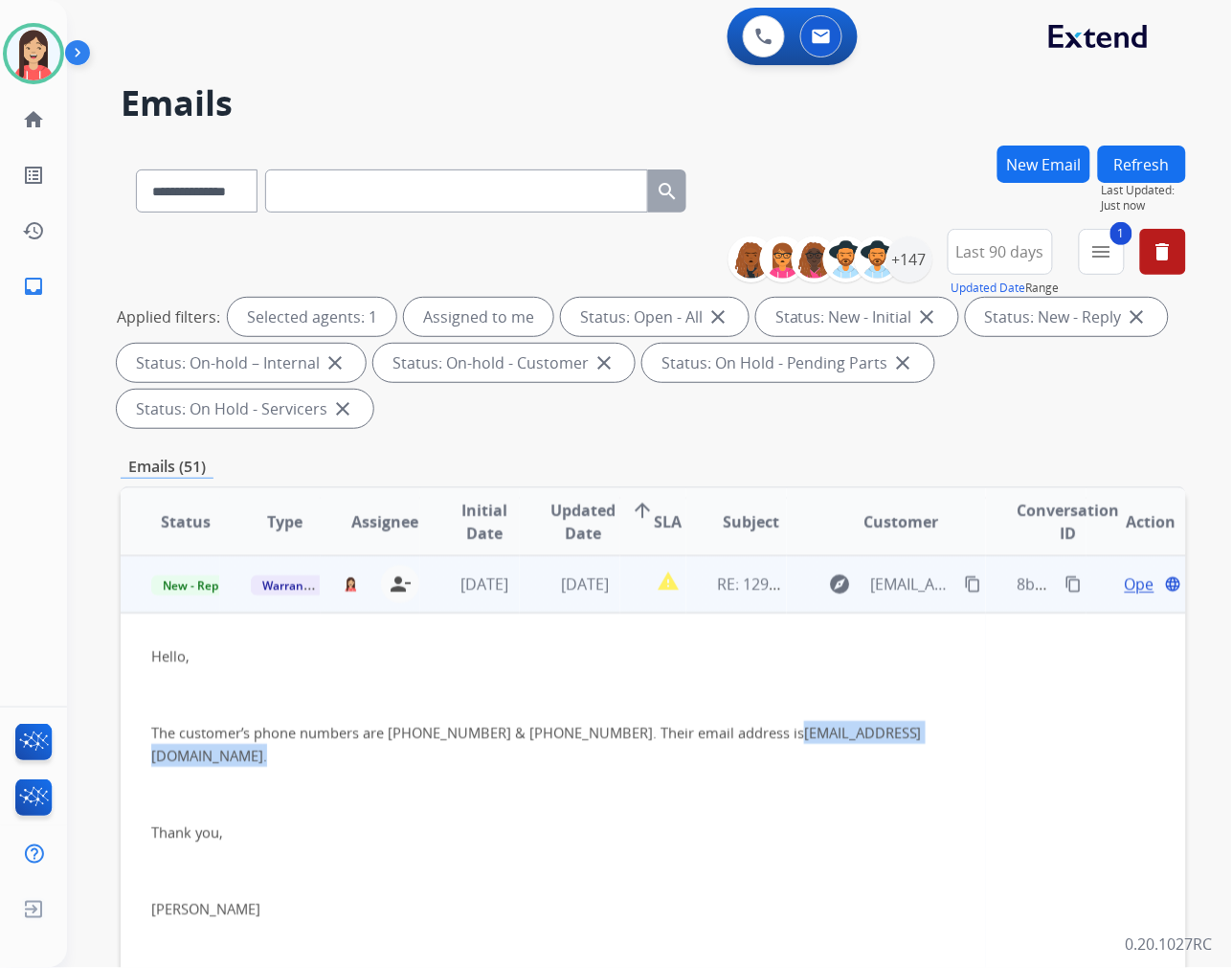
drag, startPoint x: 866, startPoint y: 734, endPoint x: 738, endPoint y: 720, distance: 128.8
click at [738, 721] on p "The customer’s phone numbers are 204-291-1215 & 204 489-7876. Their email addre…" at bounding box center [553, 744] width 804 height 46
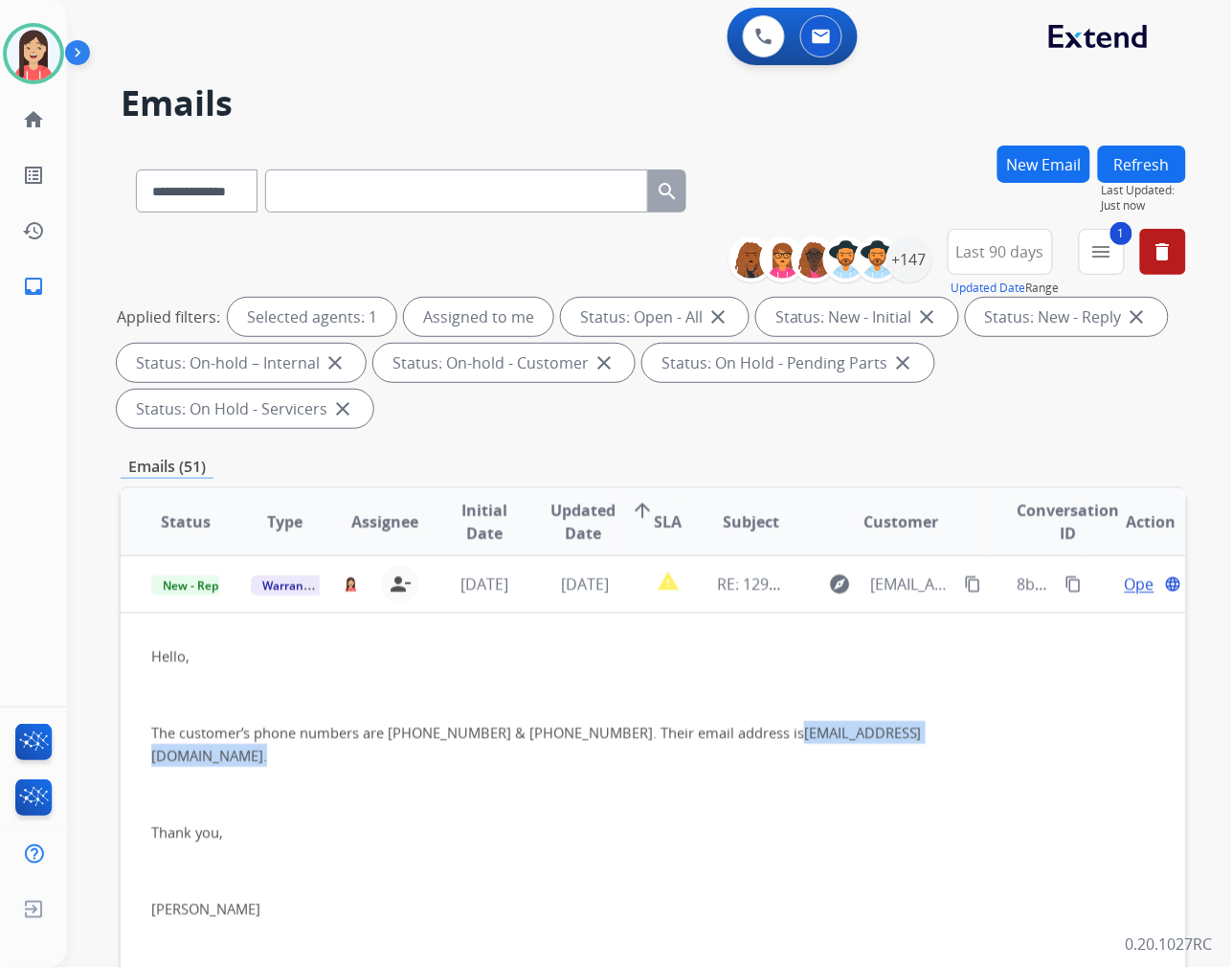
copy span "avivajaye@mts.net ."
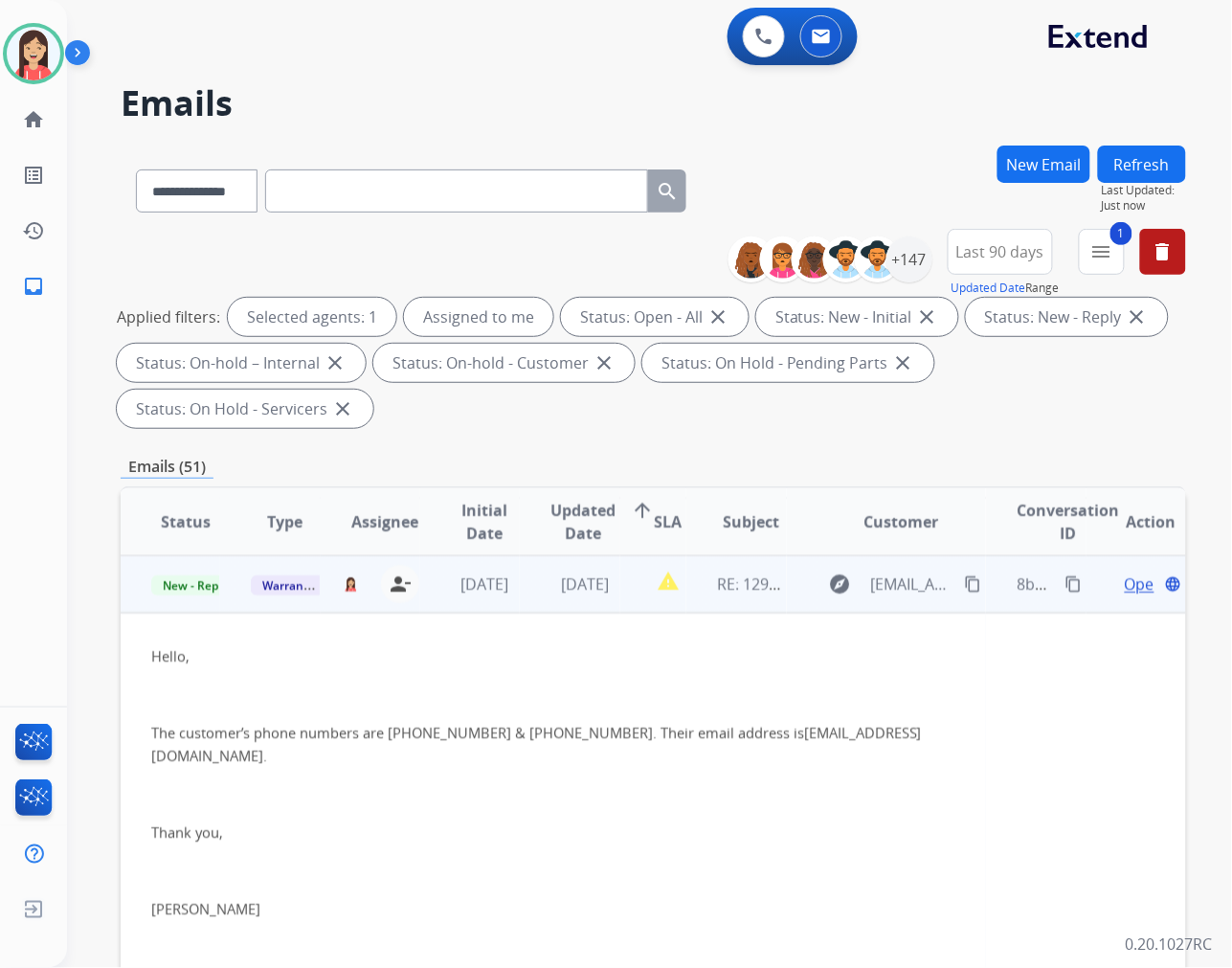
drag, startPoint x: 557, startPoint y: 647, endPoint x: 611, endPoint y: 648, distance: 54.0
click at [557, 647] on p "Hello," at bounding box center [553, 656] width 804 height 23
click at [1128, 580] on span "Open" at bounding box center [1144, 584] width 40 height 23
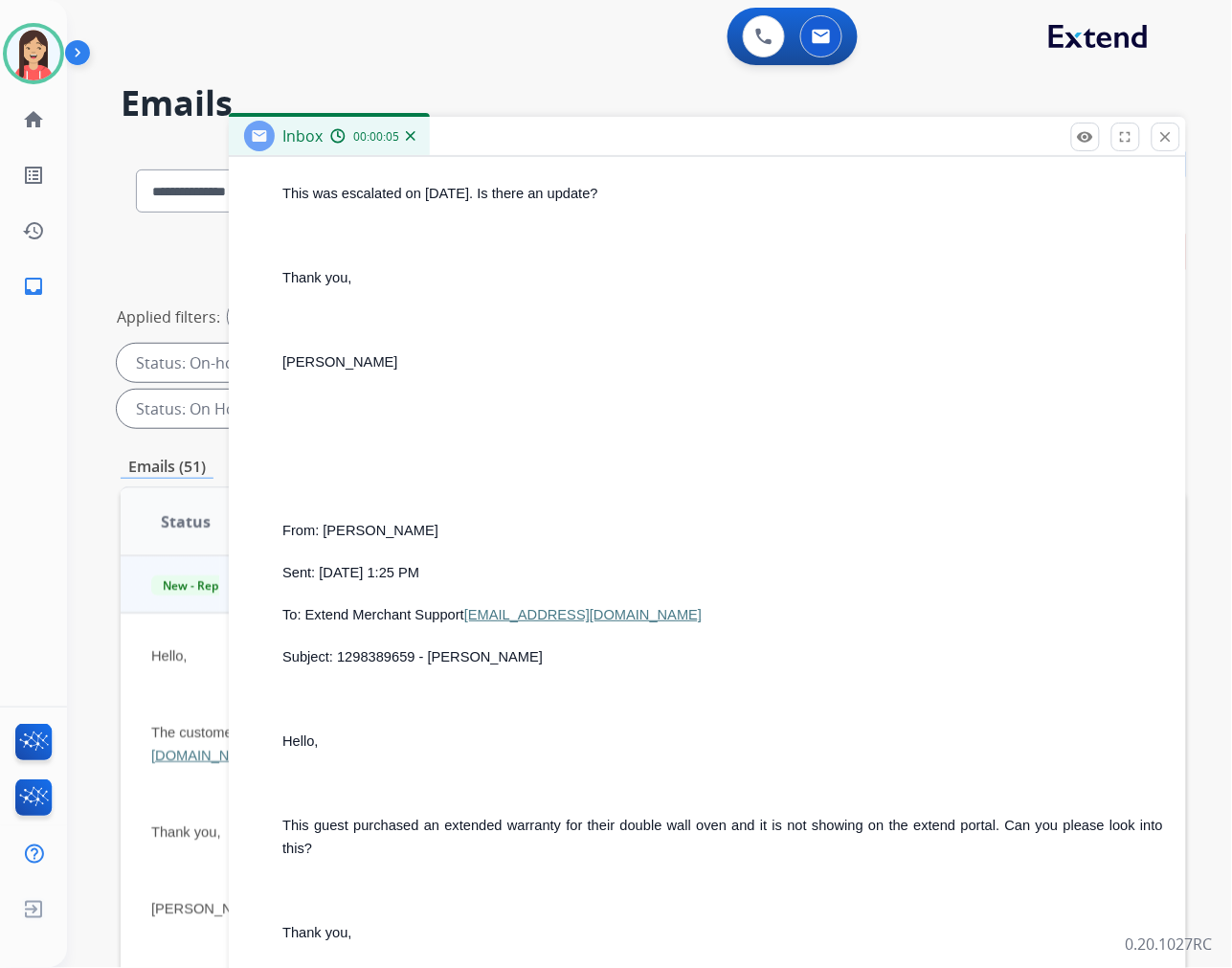
scroll to position [1534, 0]
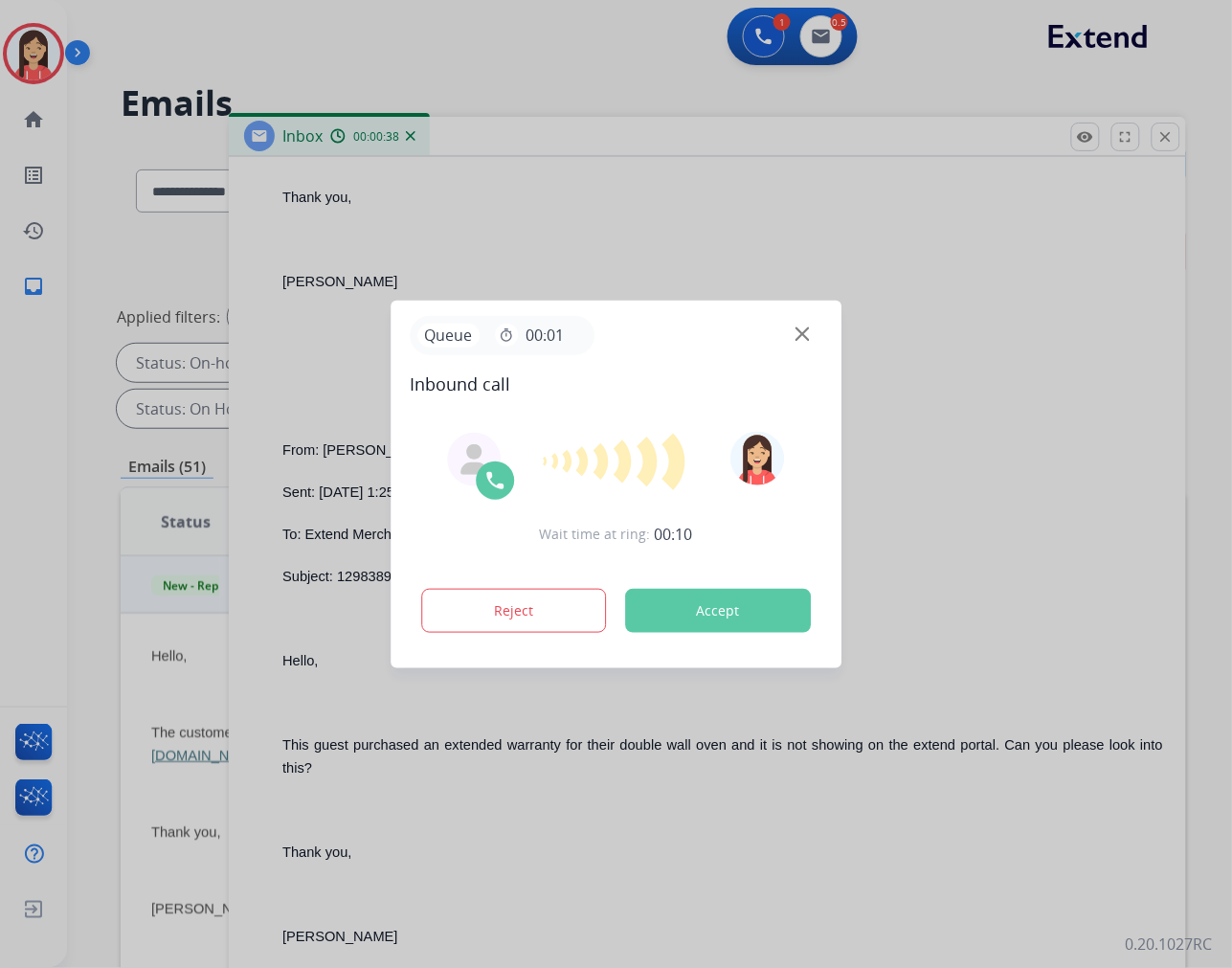
click at [703, 600] on button "Accept" at bounding box center [718, 611] width 185 height 44
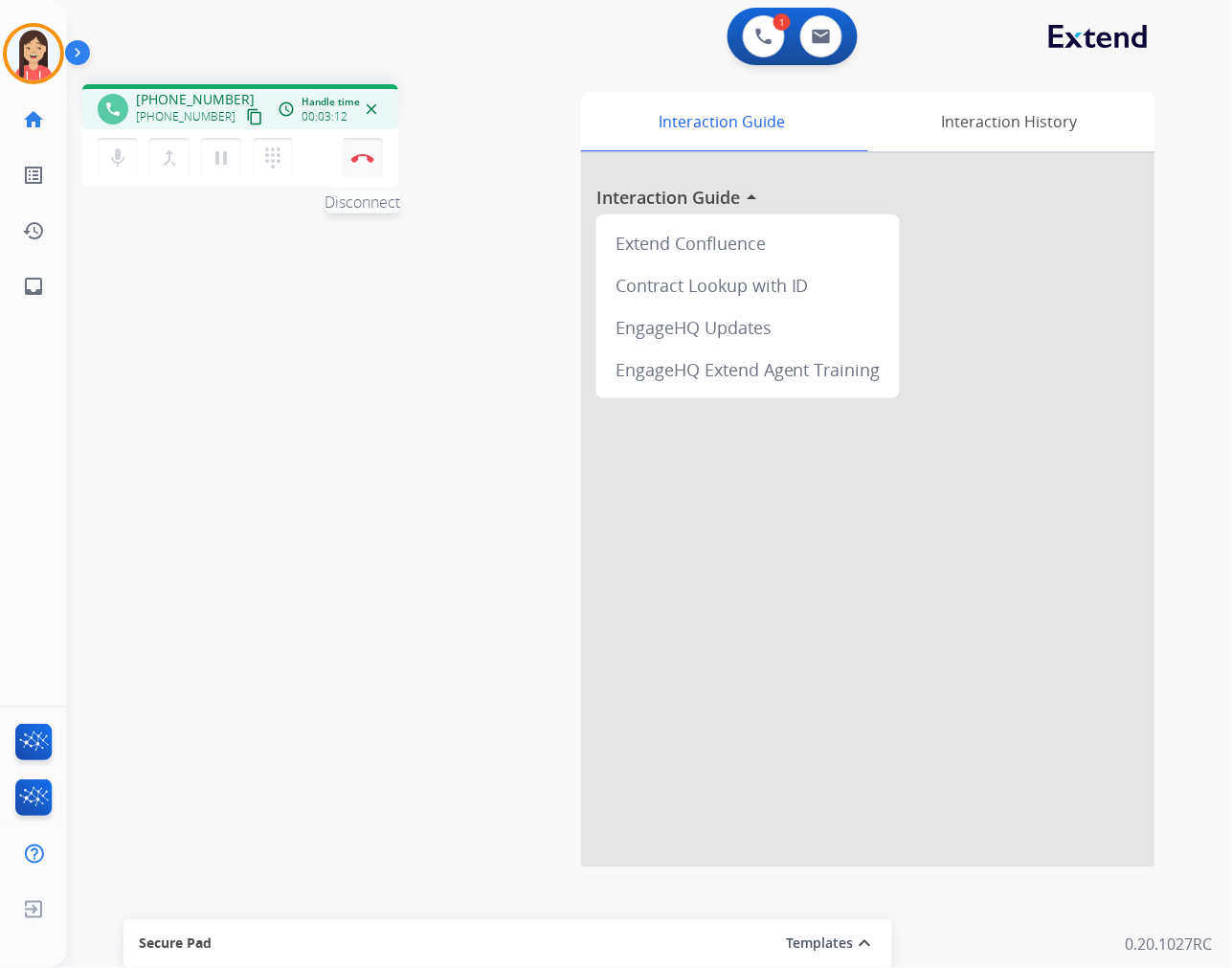
click at [369, 159] on img at bounding box center [363, 158] width 23 height 10
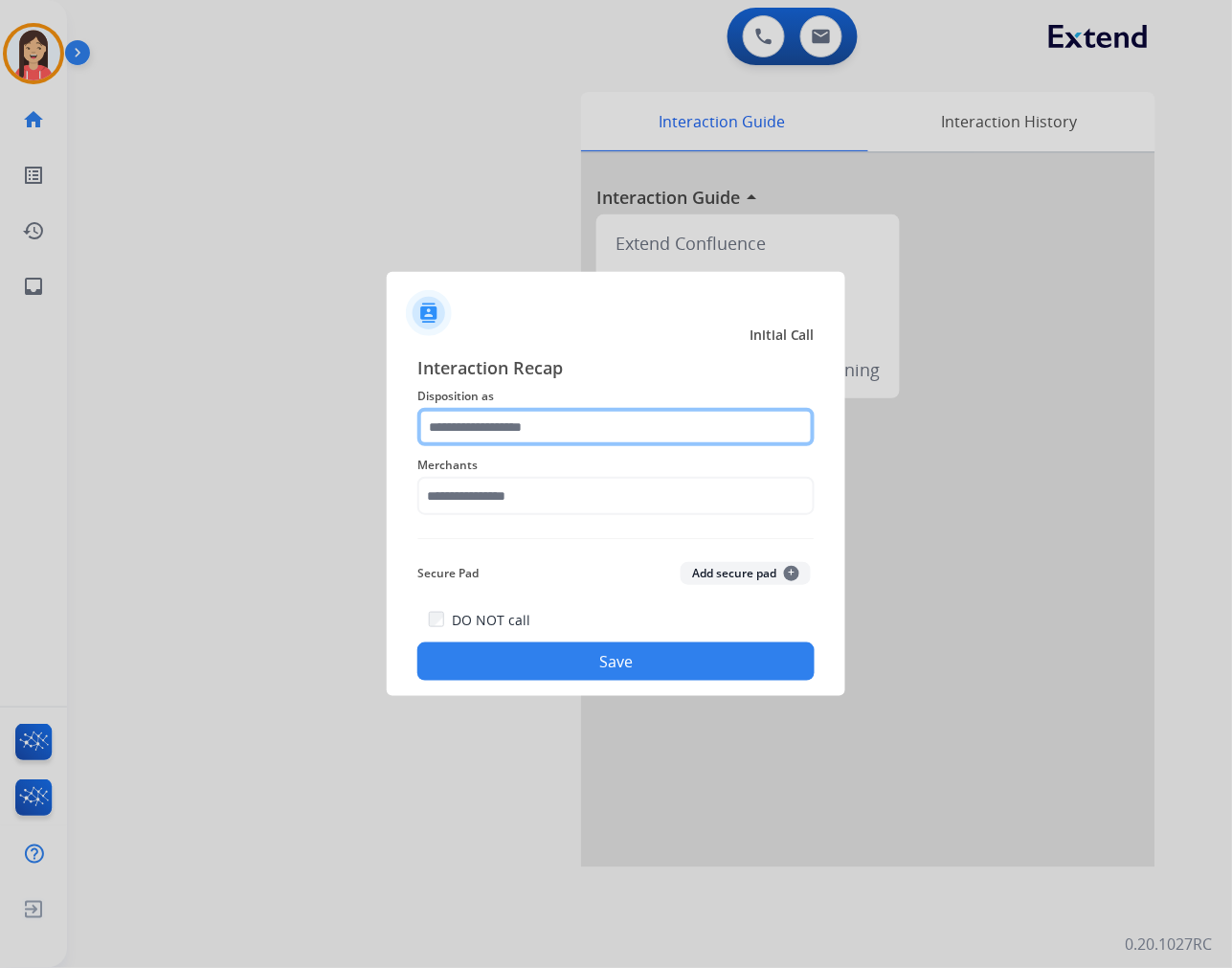
click at [570, 418] on input "text" at bounding box center [616, 428] width 397 height 39
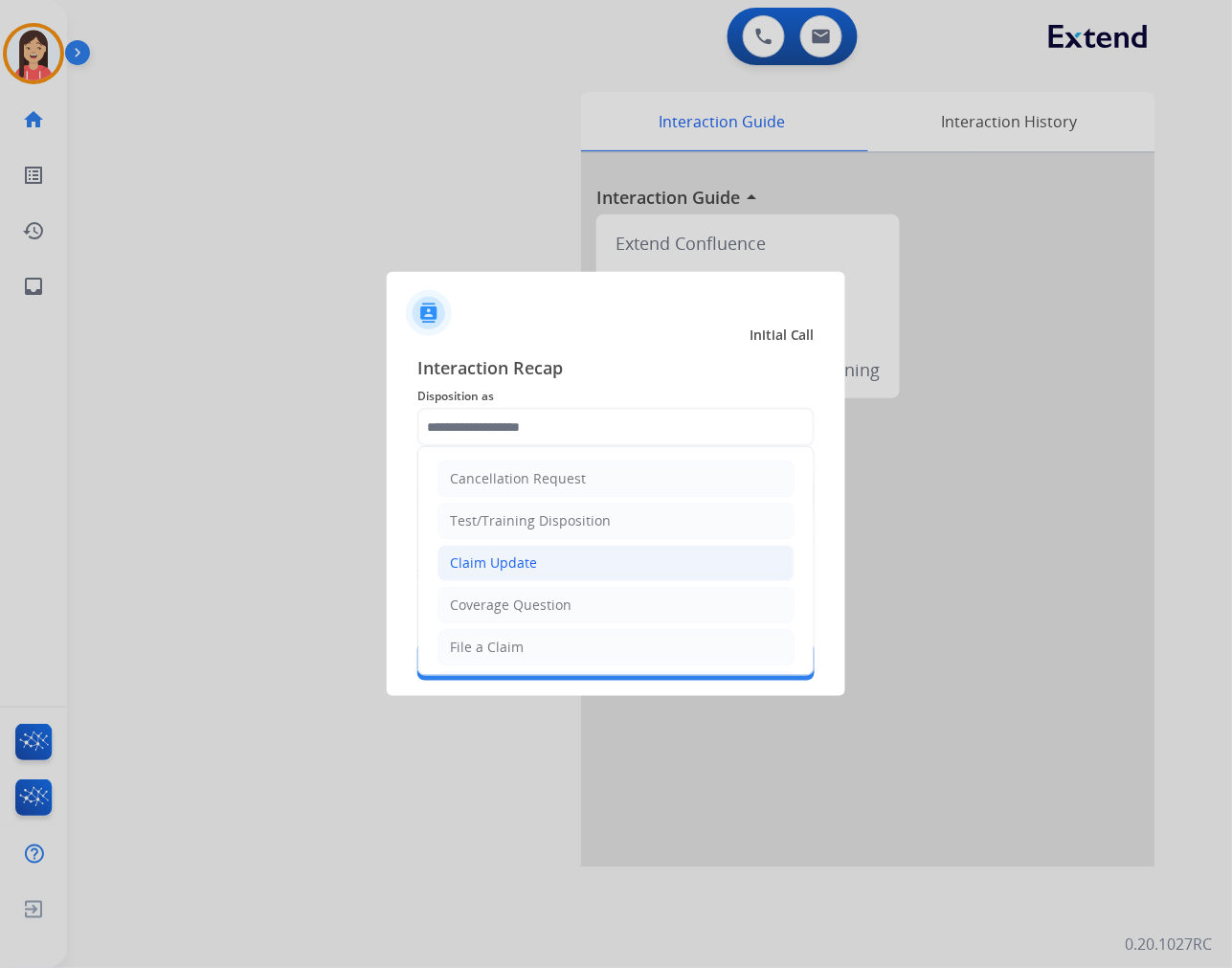
click at [527, 562] on div "Claim Update" at bounding box center [493, 563] width 87 height 19
type input "**********"
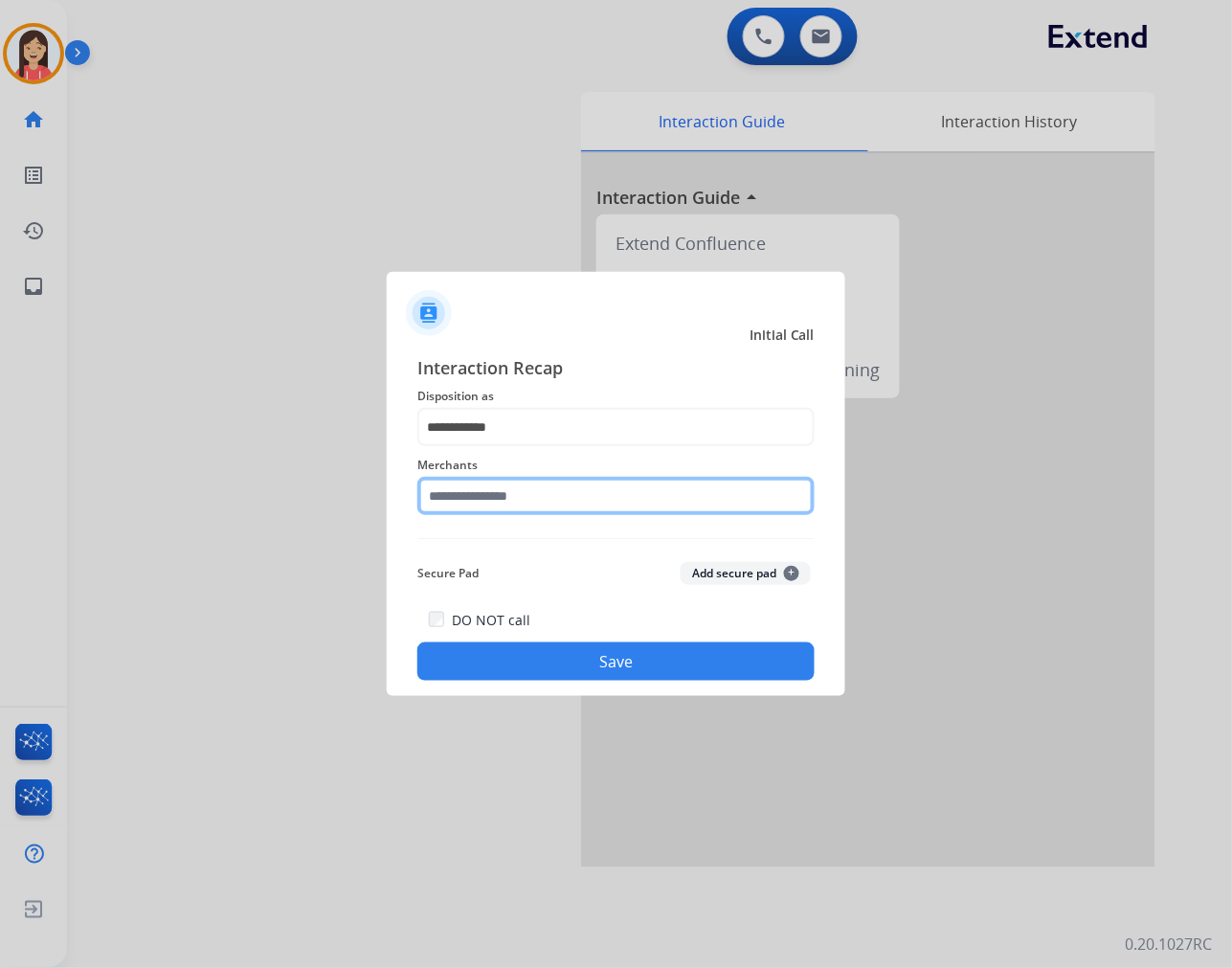
click at [543, 485] on input "text" at bounding box center [616, 496] width 397 height 39
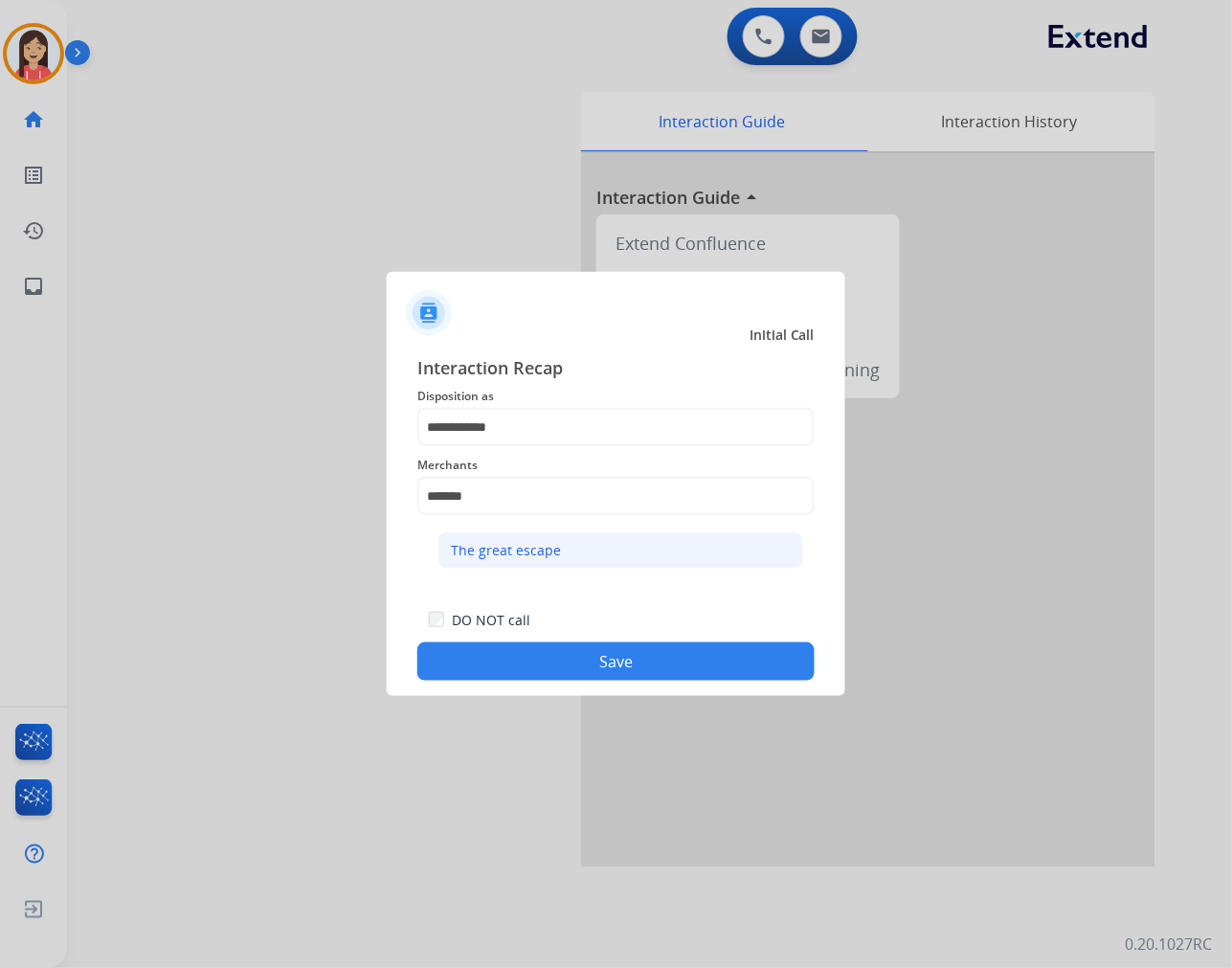
click at [528, 553] on div "The great escape" at bounding box center [506, 551] width 110 height 19
type input "**********"
click at [584, 655] on button "Save" at bounding box center [616, 662] width 397 height 39
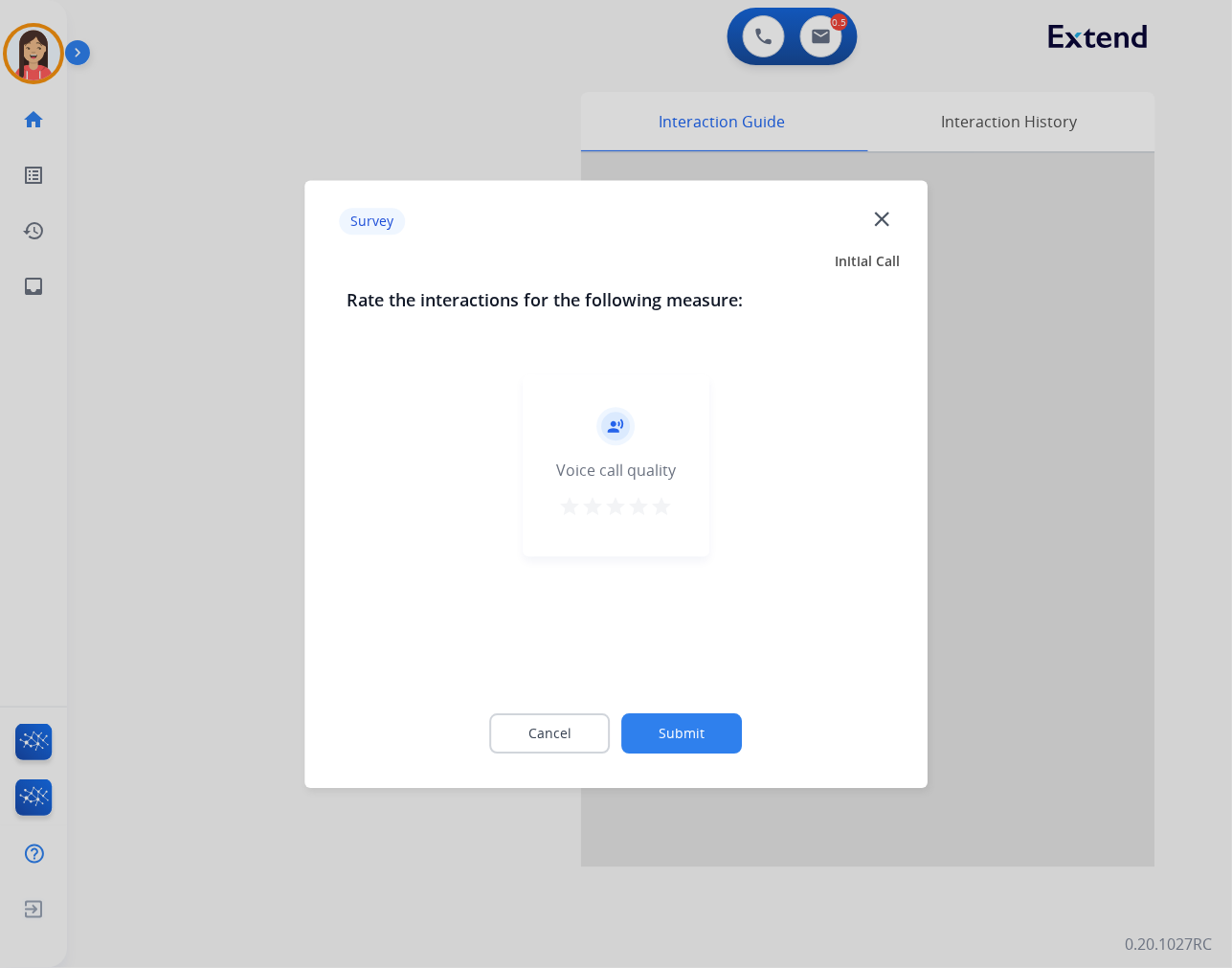
click at [671, 502] on mat-icon "star" at bounding box center [663, 507] width 23 height 23
click at [700, 729] on button "Submit" at bounding box center [682, 733] width 121 height 41
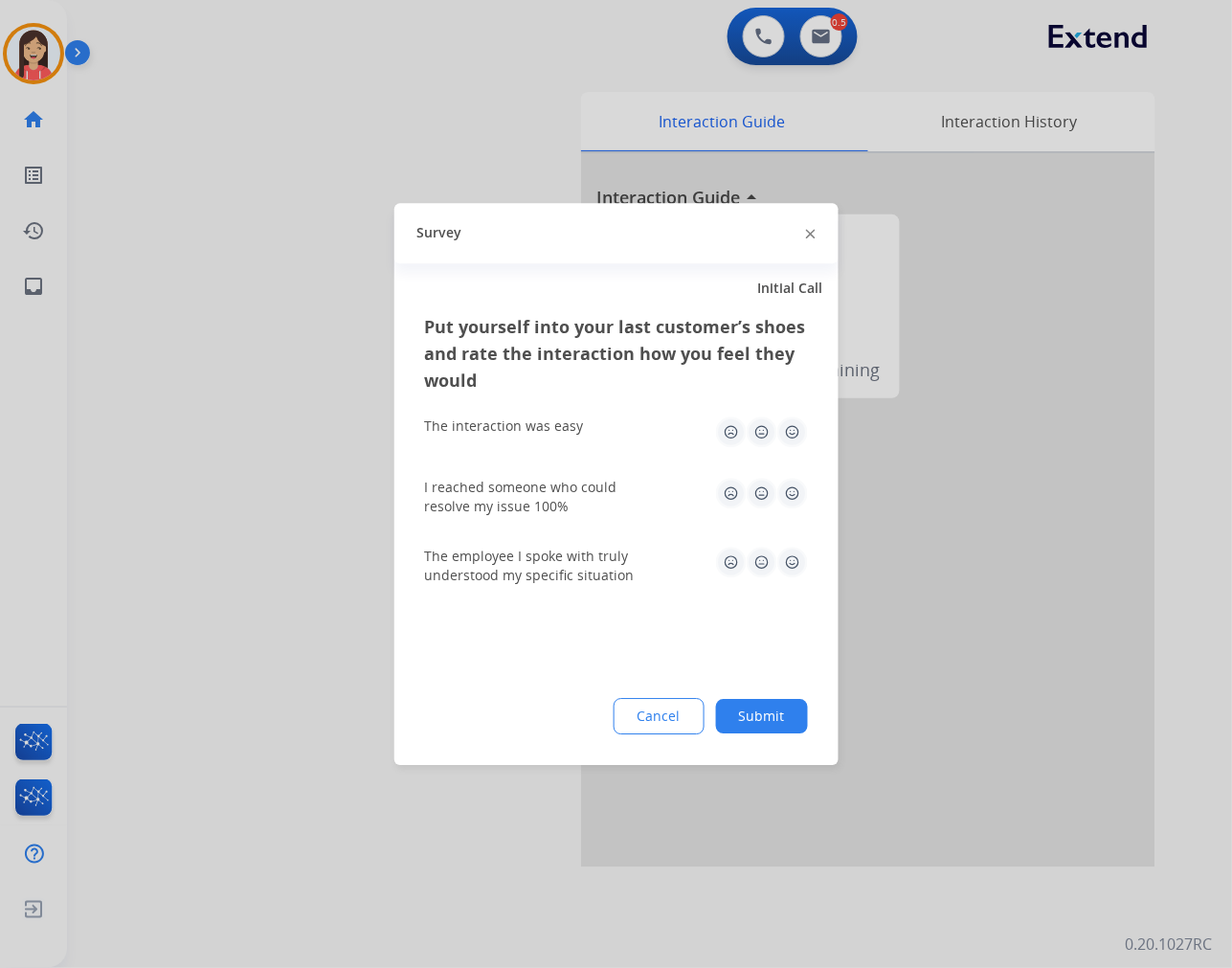
click at [799, 427] on img at bounding box center [793, 432] width 31 height 31
drag, startPoint x: 796, startPoint y: 479, endPoint x: 796, endPoint y: 493, distance: 14.0
click at [796, 482] on img at bounding box center [793, 493] width 31 height 31
drag, startPoint x: 801, startPoint y: 540, endPoint x: 802, endPoint y: 566, distance: 26.0
click at [801, 542] on div "The employee I spoke with truly understood my specific situation" at bounding box center [616, 566] width 383 height 69
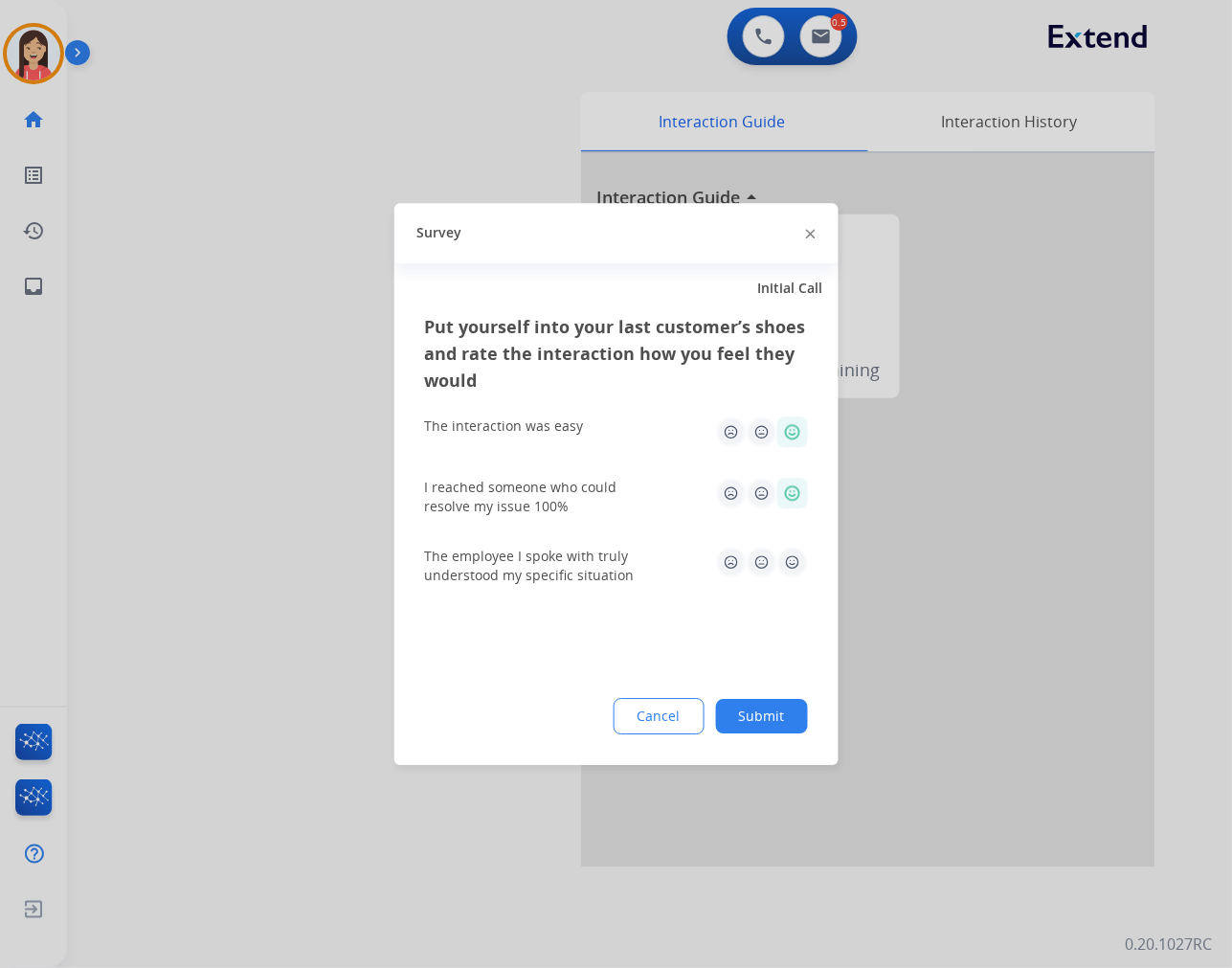
click at [802, 567] on img at bounding box center [793, 563] width 31 height 31
click at [758, 712] on button "Submit" at bounding box center [761, 716] width 92 height 35
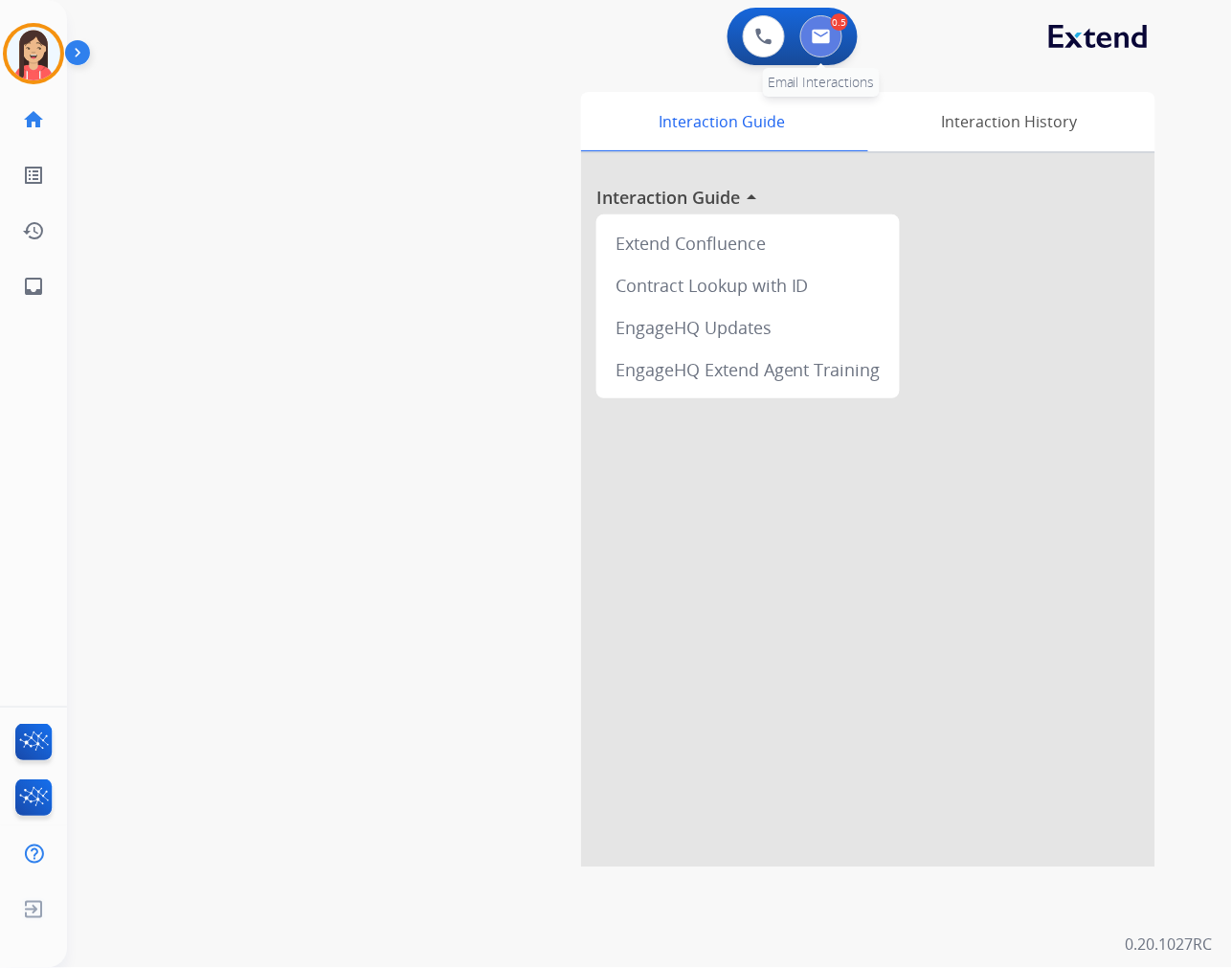
click at [824, 37] on img at bounding box center [821, 37] width 19 height 15
select select "**********"
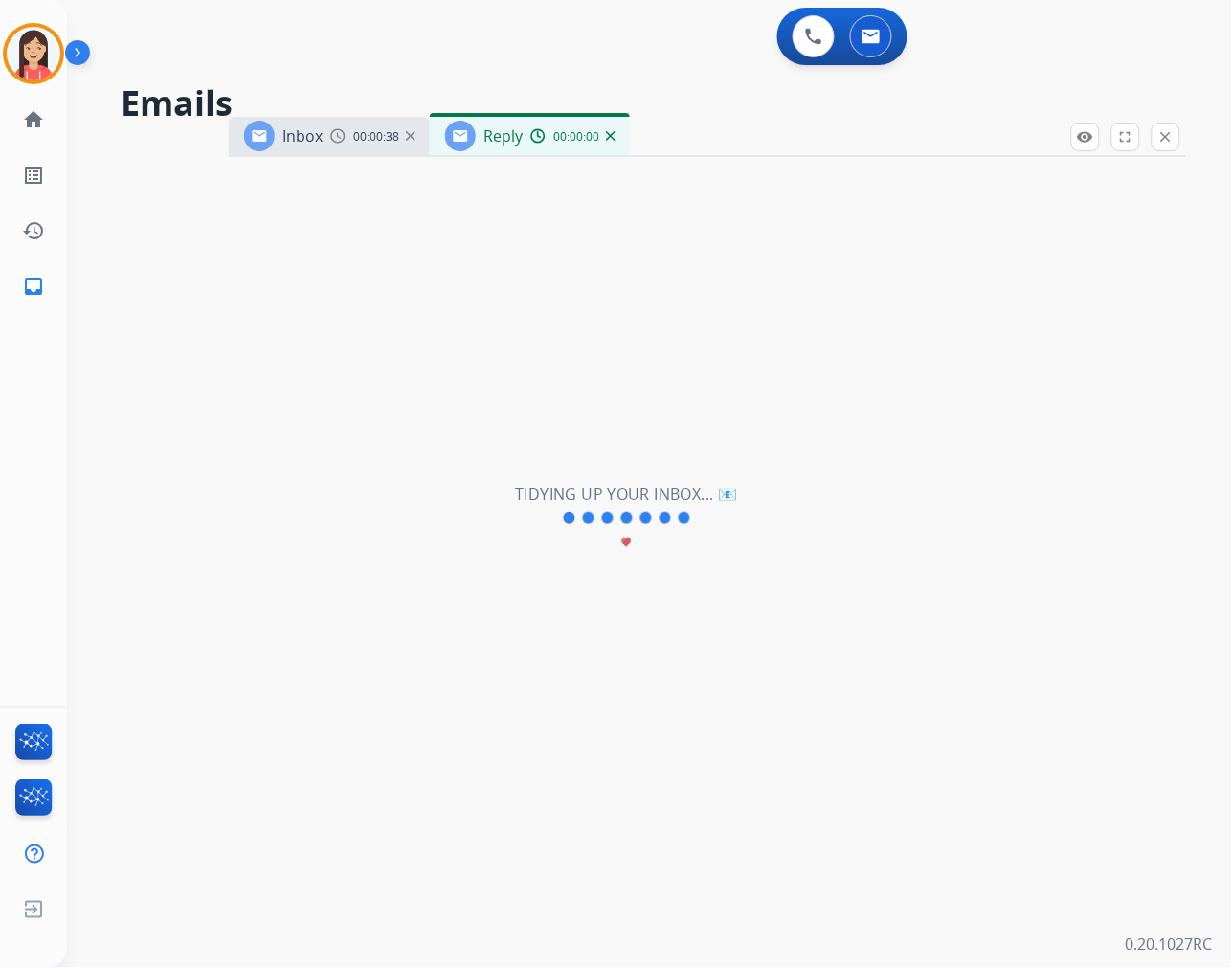
select select "**********"
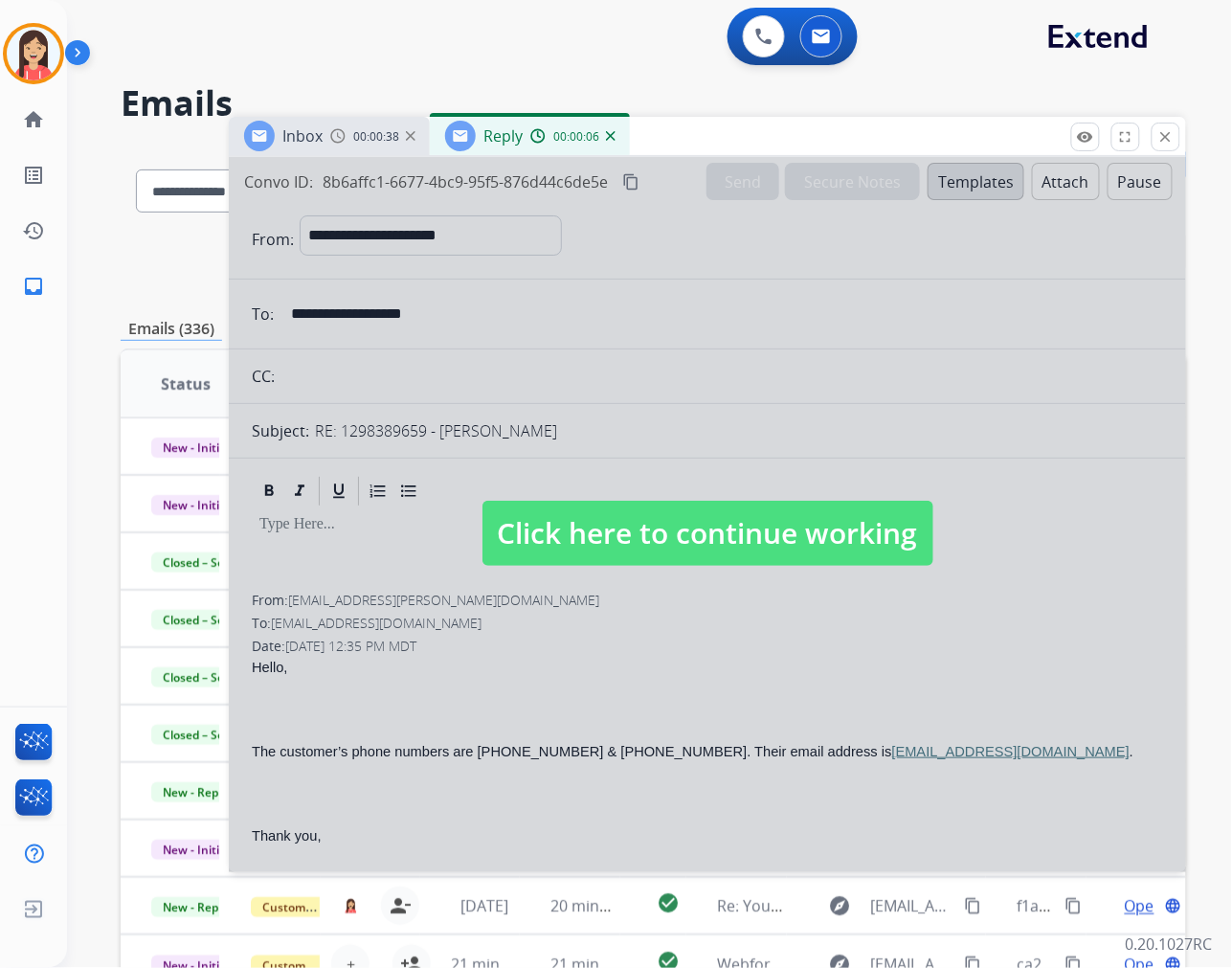
click at [648, 644] on div at bounding box center [707, 514] width 957 height 715
select select
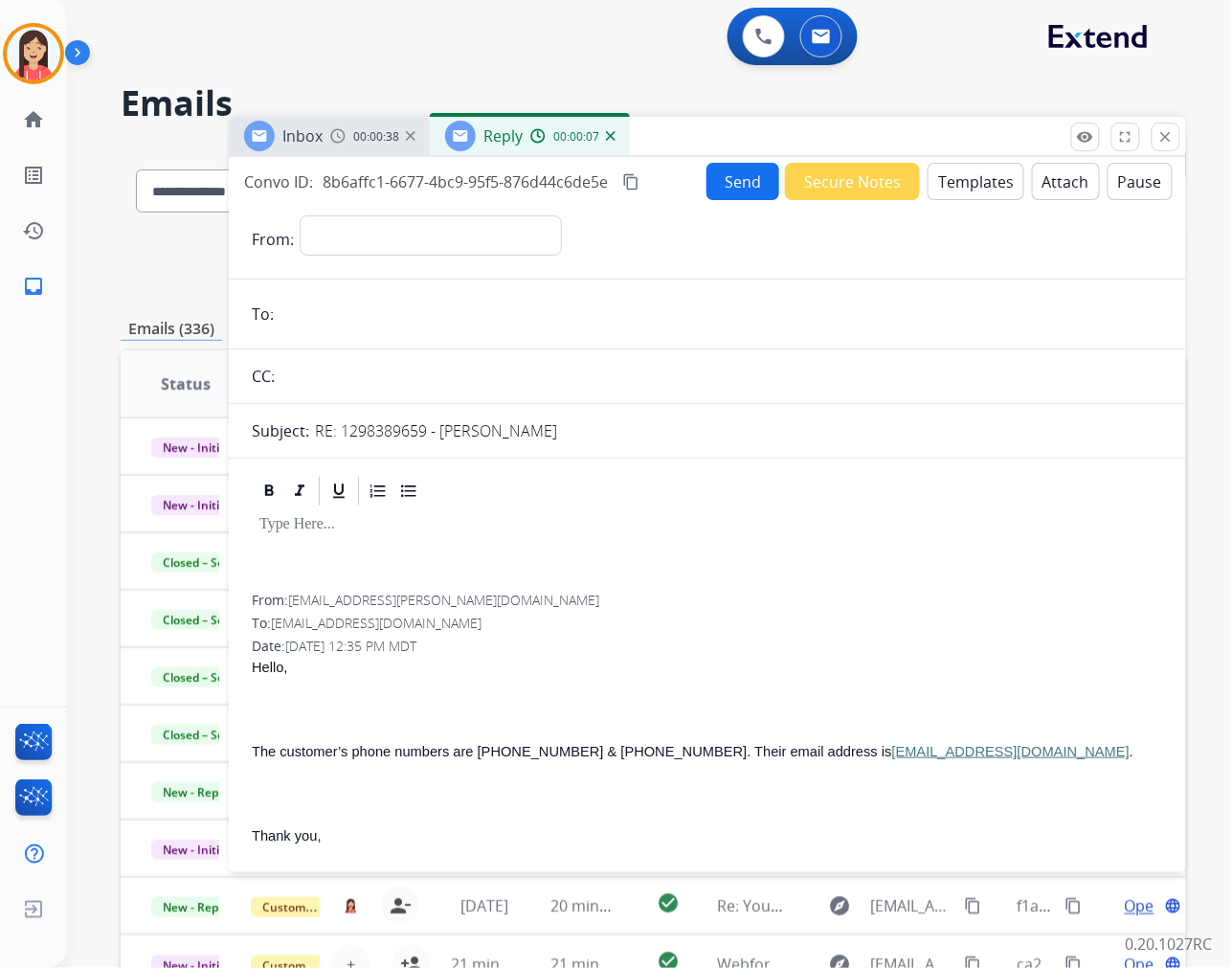
click at [972, 187] on button "Templates" at bounding box center [975, 181] width 96 height 38
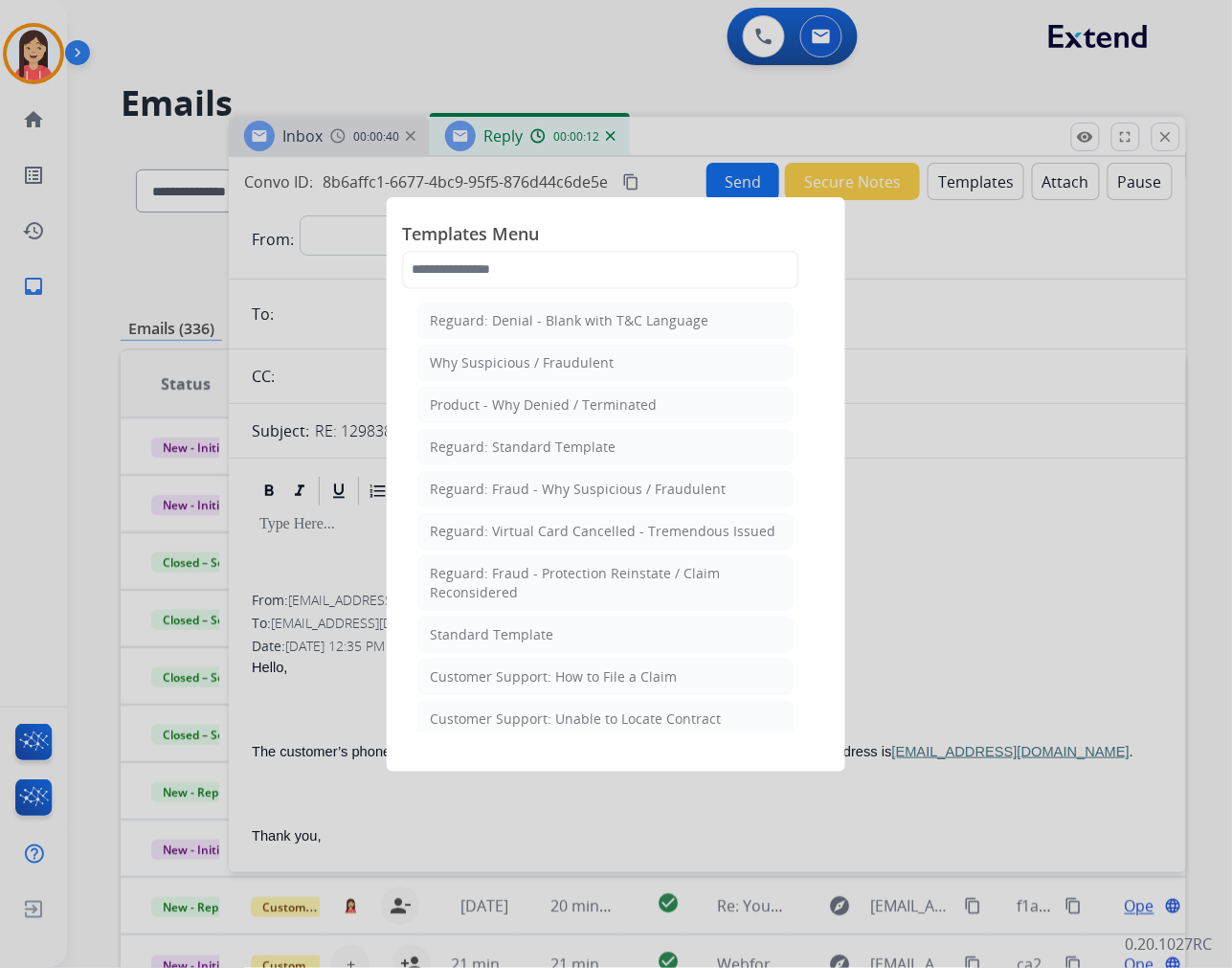
click at [1175, 126] on div at bounding box center [616, 484] width 1232 height 968
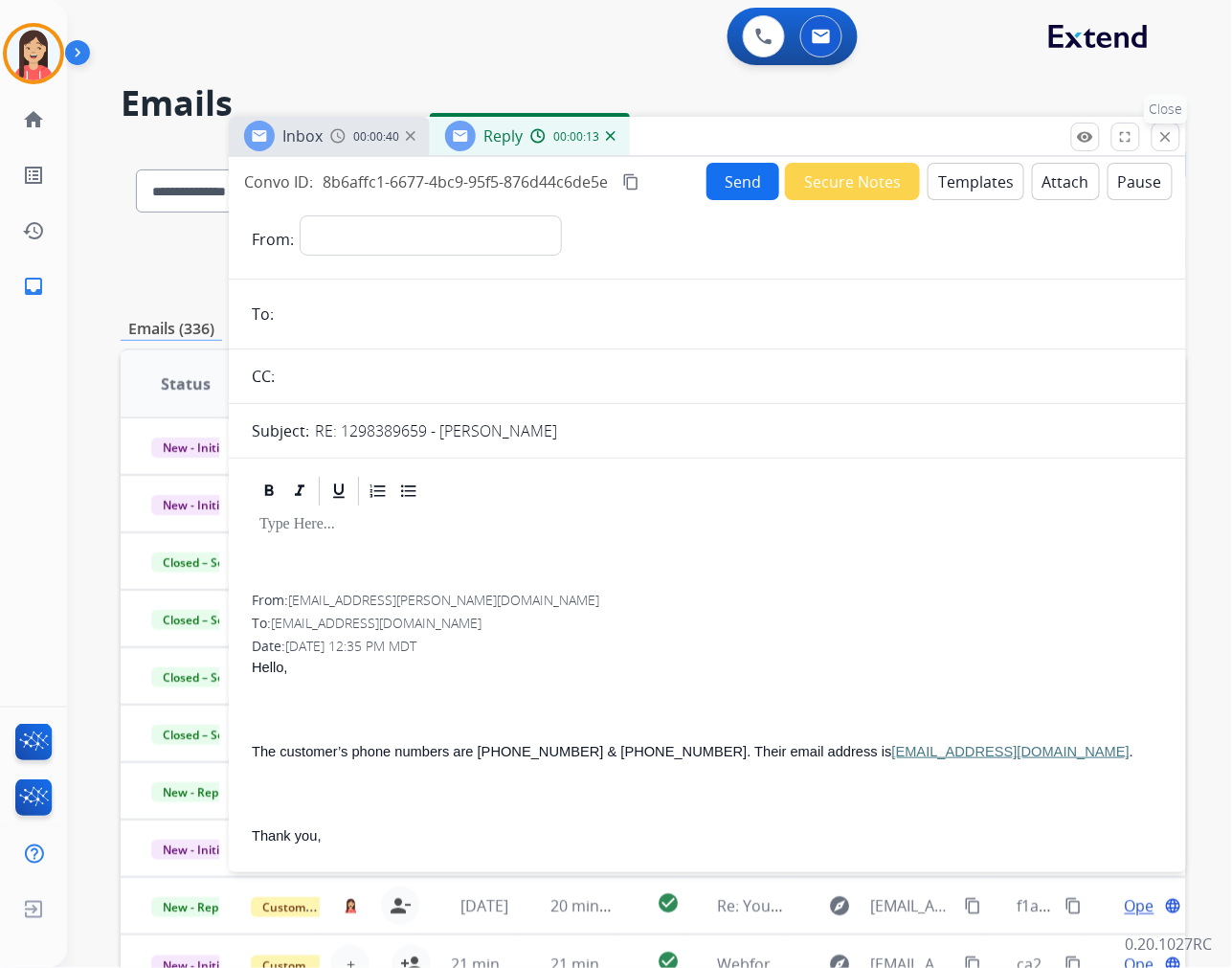
click at [1173, 126] on button "close Close" at bounding box center [1166, 137] width 29 height 29
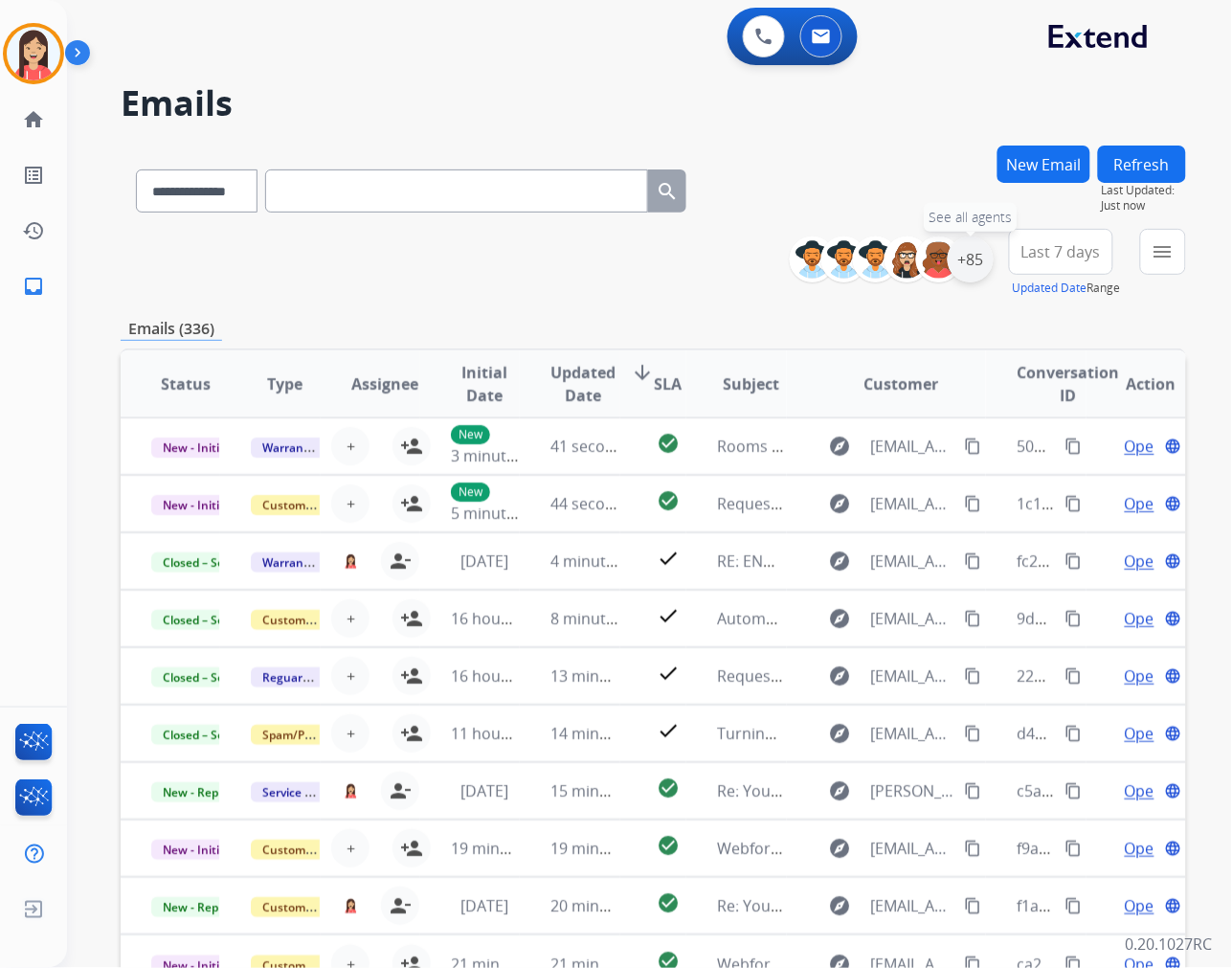
click at [964, 265] on div "+85" at bounding box center [971, 260] width 46 height 46
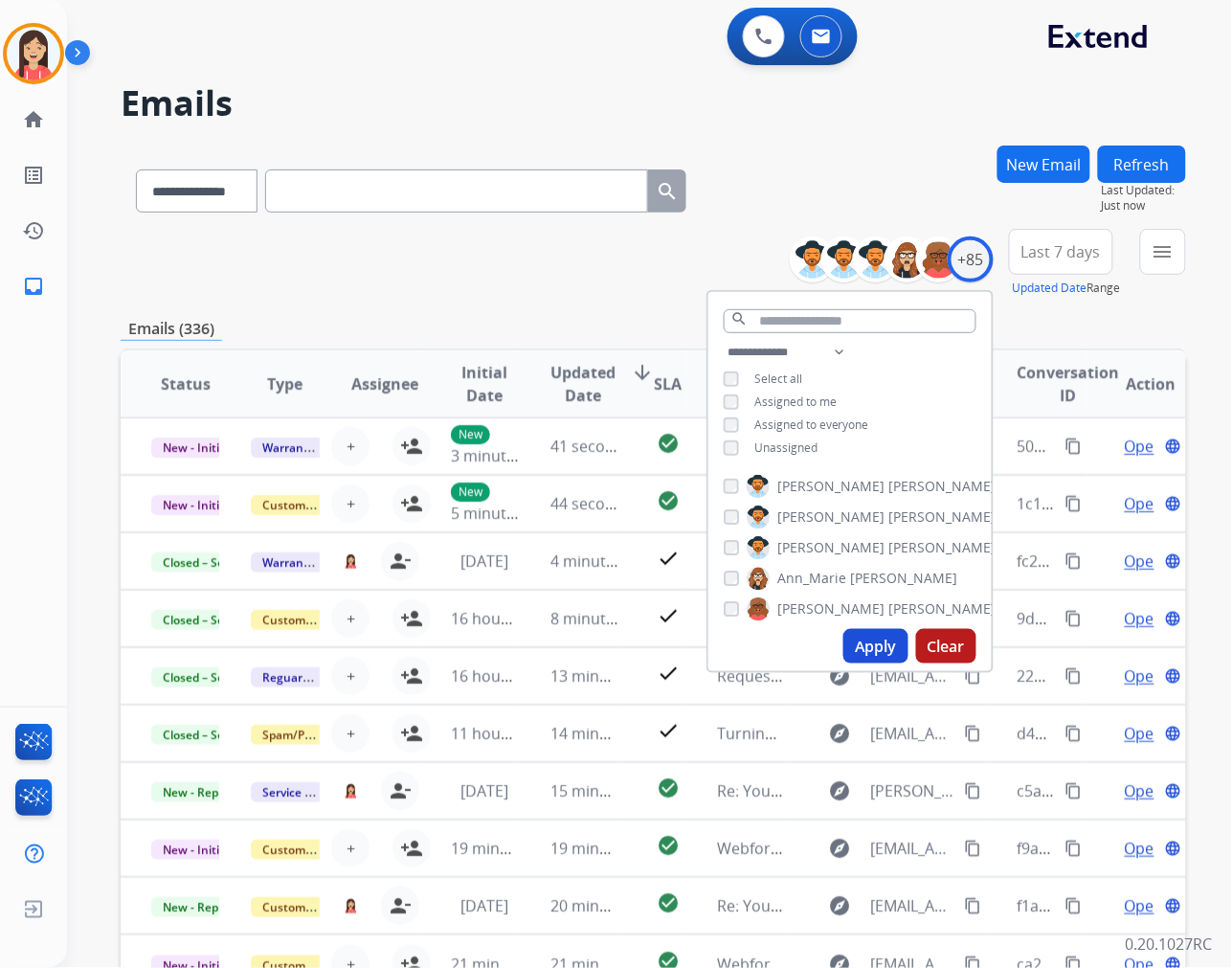
click at [781, 439] on span "Unassigned" at bounding box center [785, 447] width 63 height 16
click at [860, 652] on button "Apply" at bounding box center [875, 647] width 65 height 35
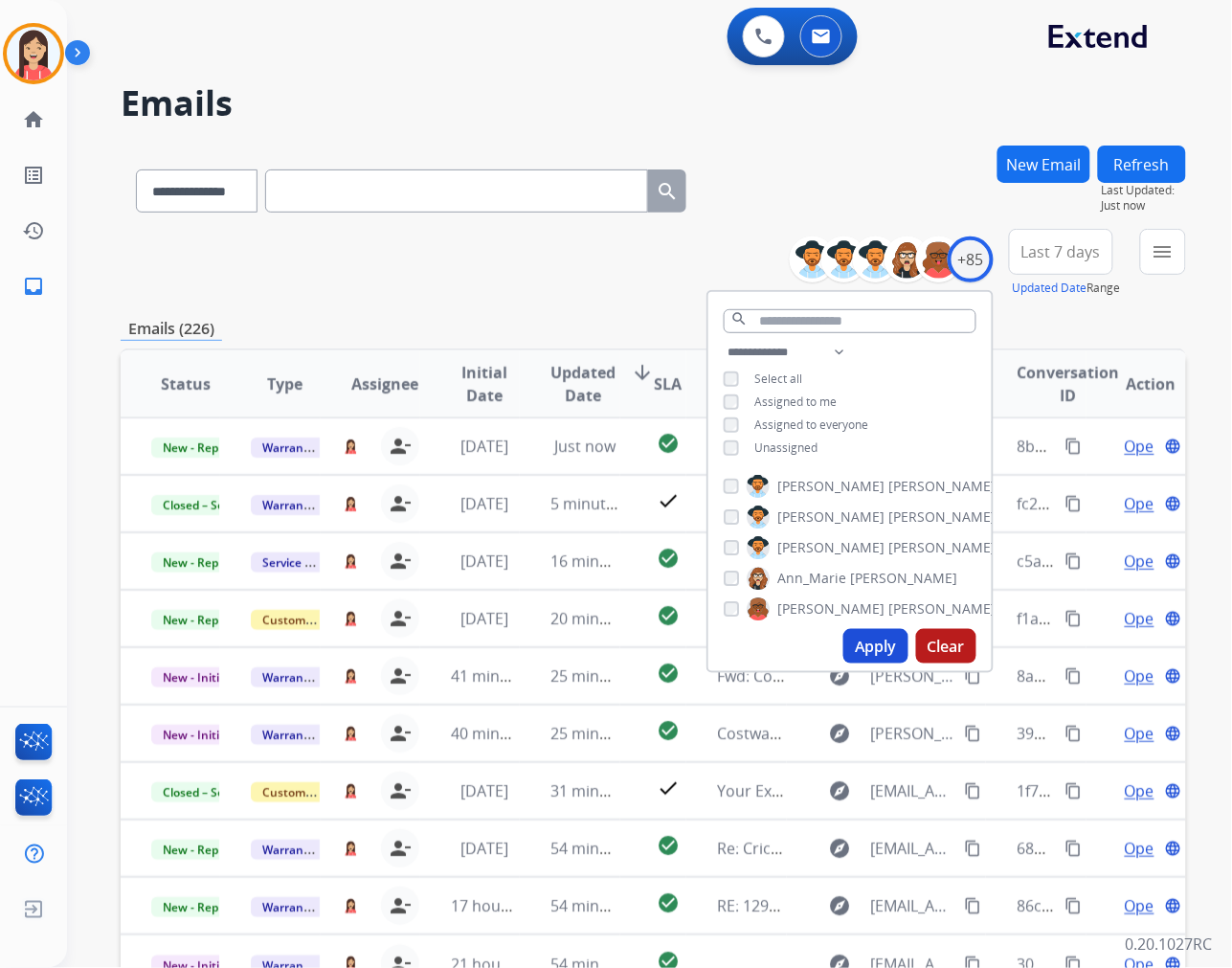
click at [1093, 248] on span "Last 7 days" at bounding box center [1061, 252] width 79 height 8
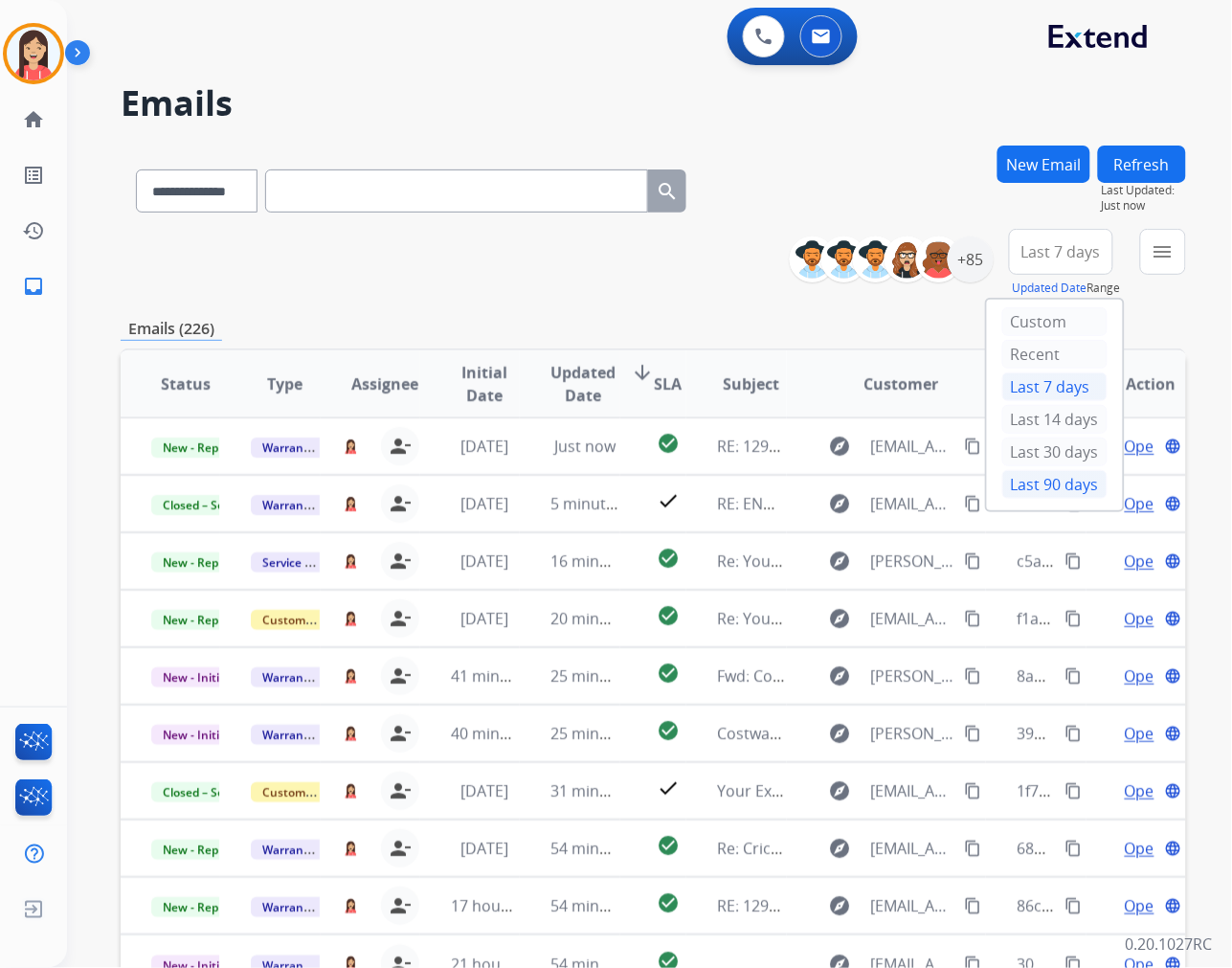
click at [1041, 480] on div "Last 90 days" at bounding box center [1054, 484] width 105 height 29
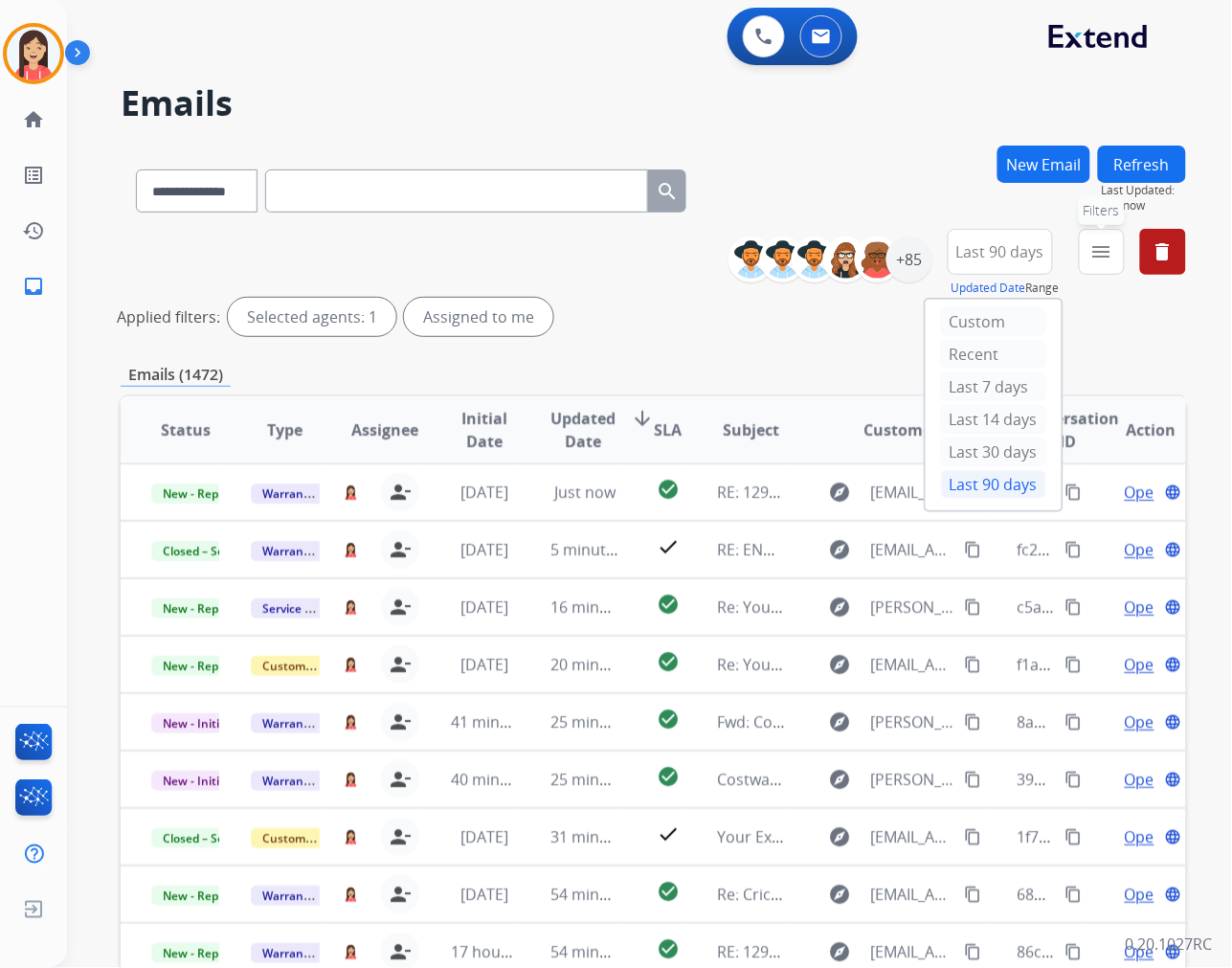
click at [1096, 244] on mat-icon "menu" at bounding box center [1102, 252] width 23 height 23
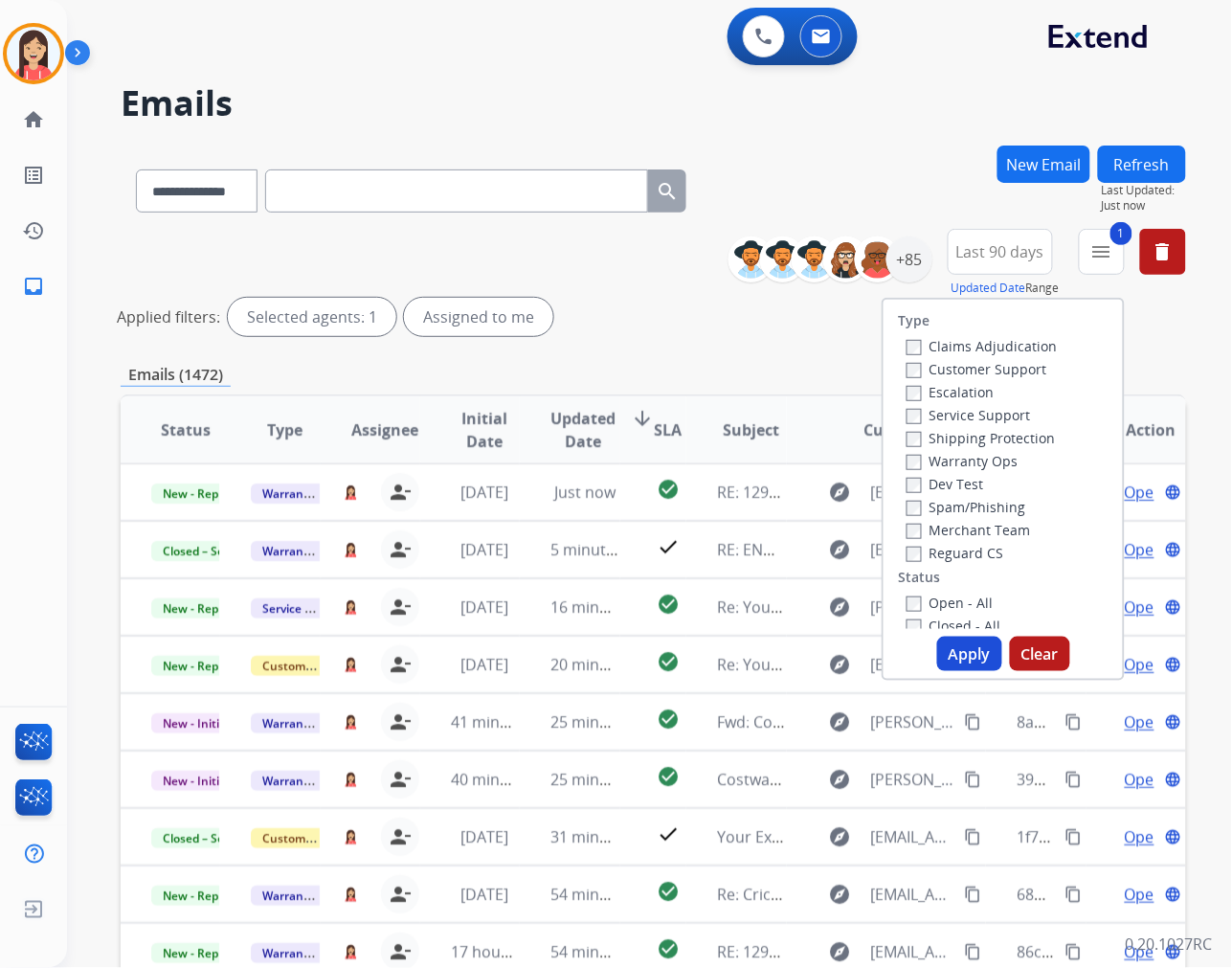
click at [972, 639] on button "Apply" at bounding box center [969, 654] width 65 height 35
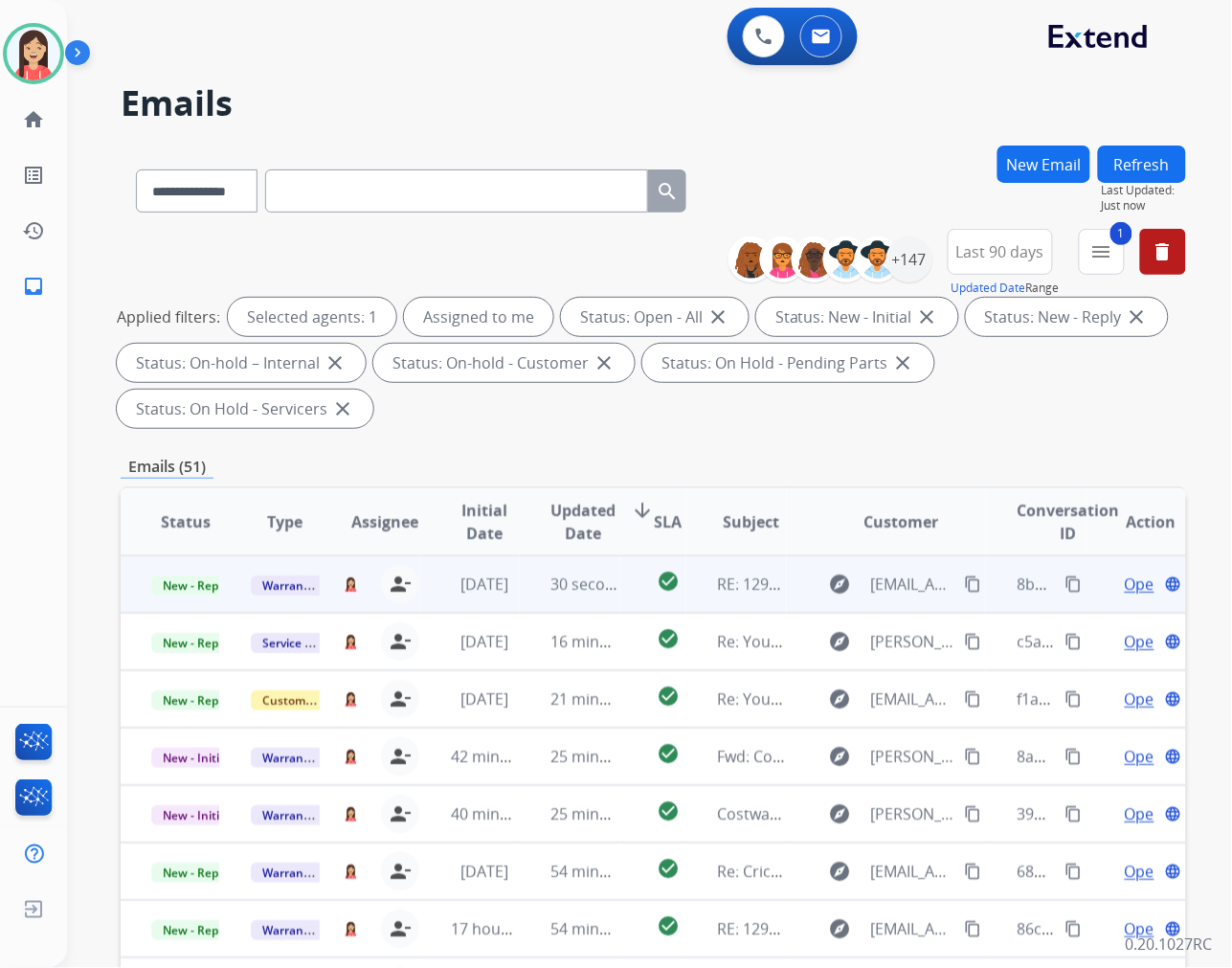
click at [623, 599] on td "check_circle" at bounding box center [653, 584] width 67 height 58
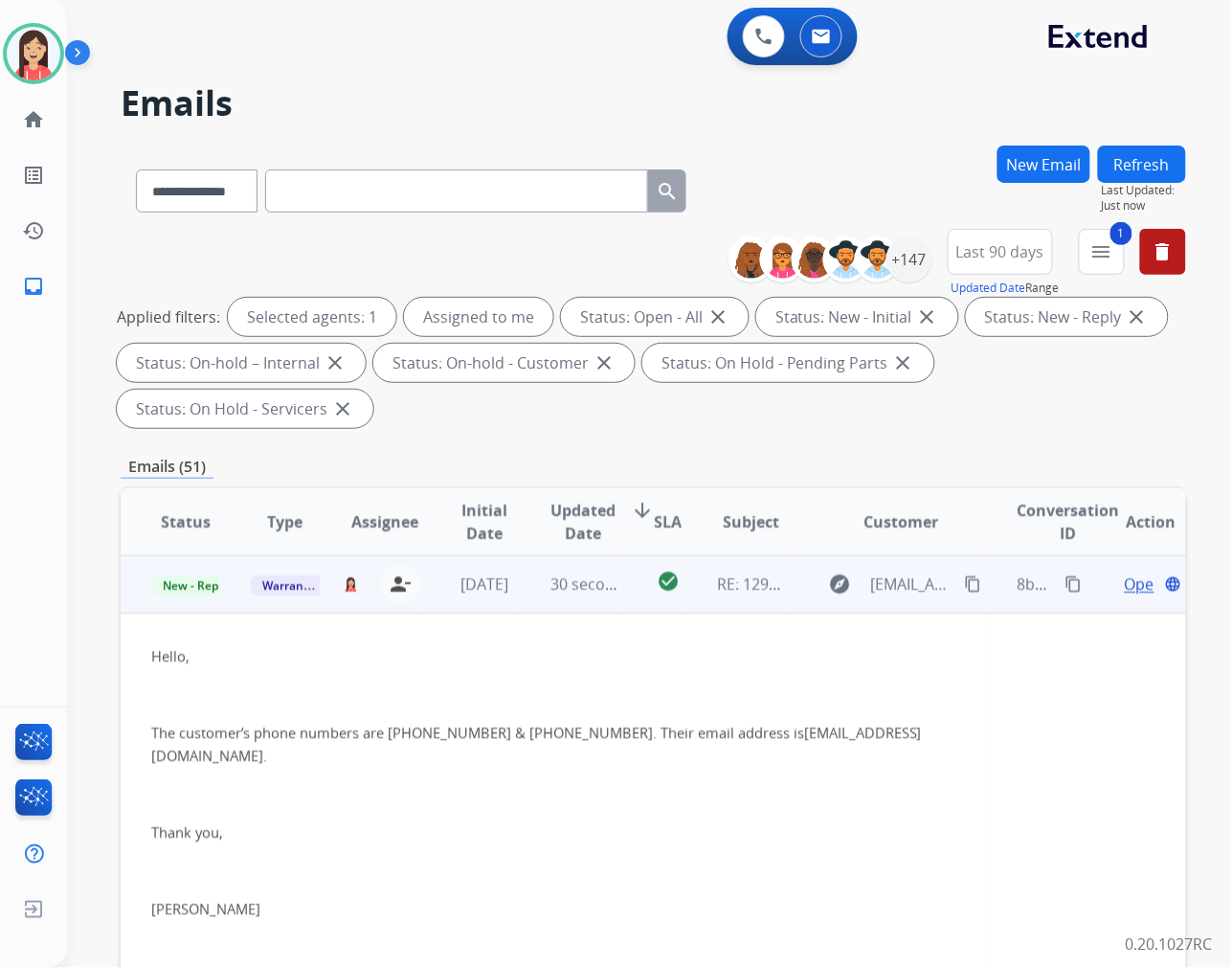
click at [1130, 582] on span "Open" at bounding box center [1144, 584] width 40 height 23
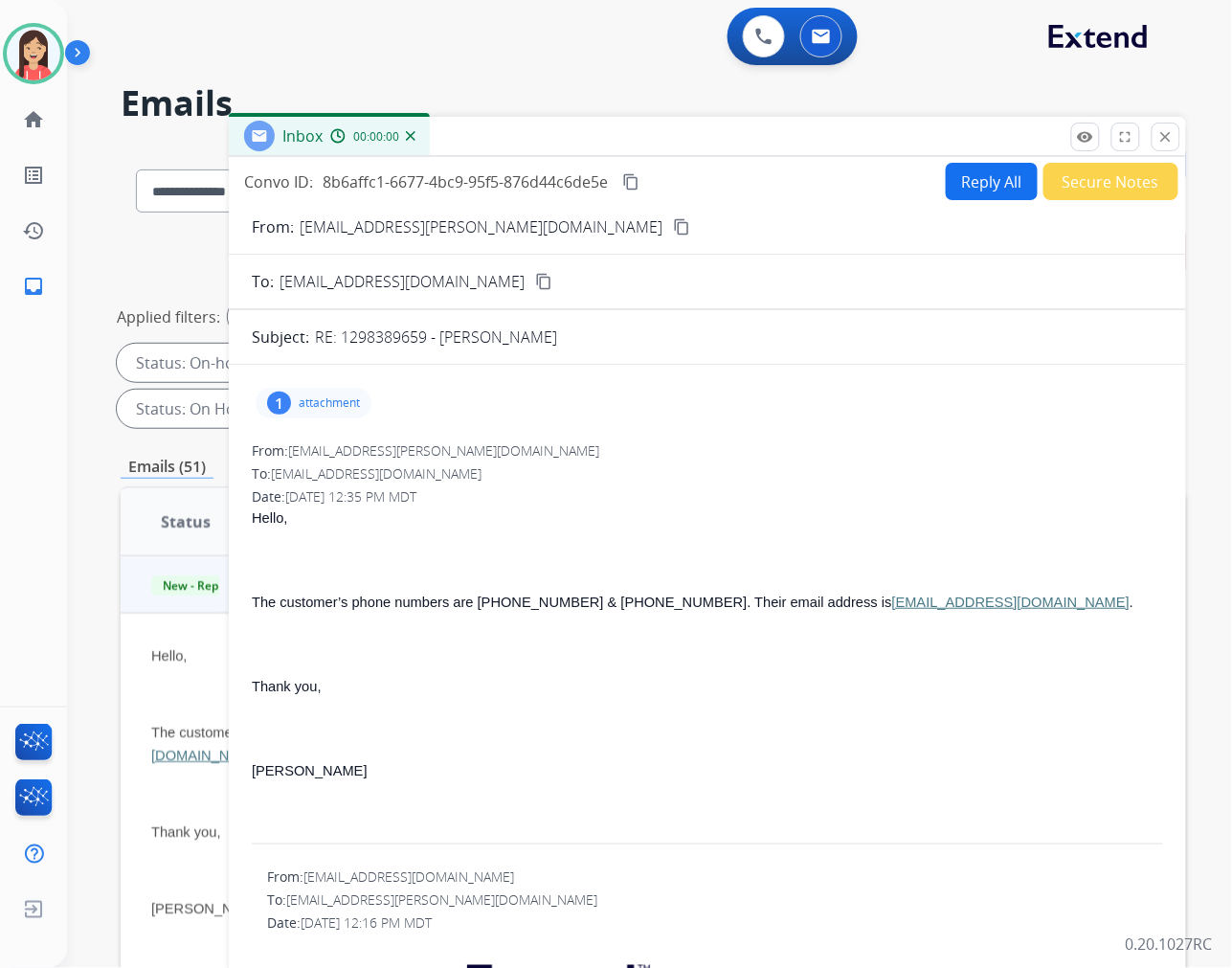
click at [984, 158] on div "Convo ID: 8b6affc1-6677-4bc9-95f5-876d44c6de5e content_copy Reply All Secure No…" at bounding box center [707, 566] width 957 height 817
click at [980, 177] on button "Reply All" at bounding box center [991, 181] width 92 height 38
select select "**********"
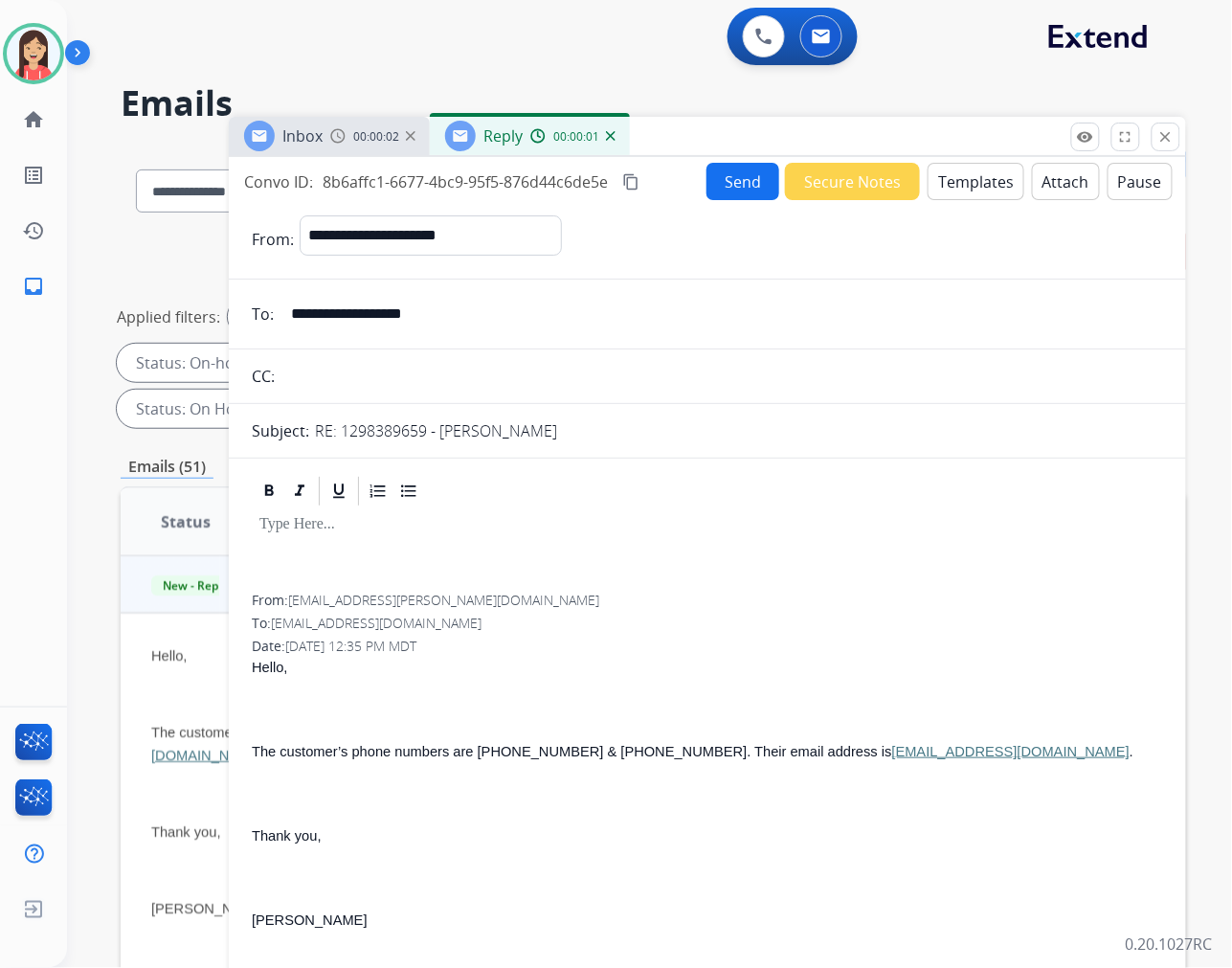
click at [939, 189] on button "Templates" at bounding box center [975, 181] width 96 height 38
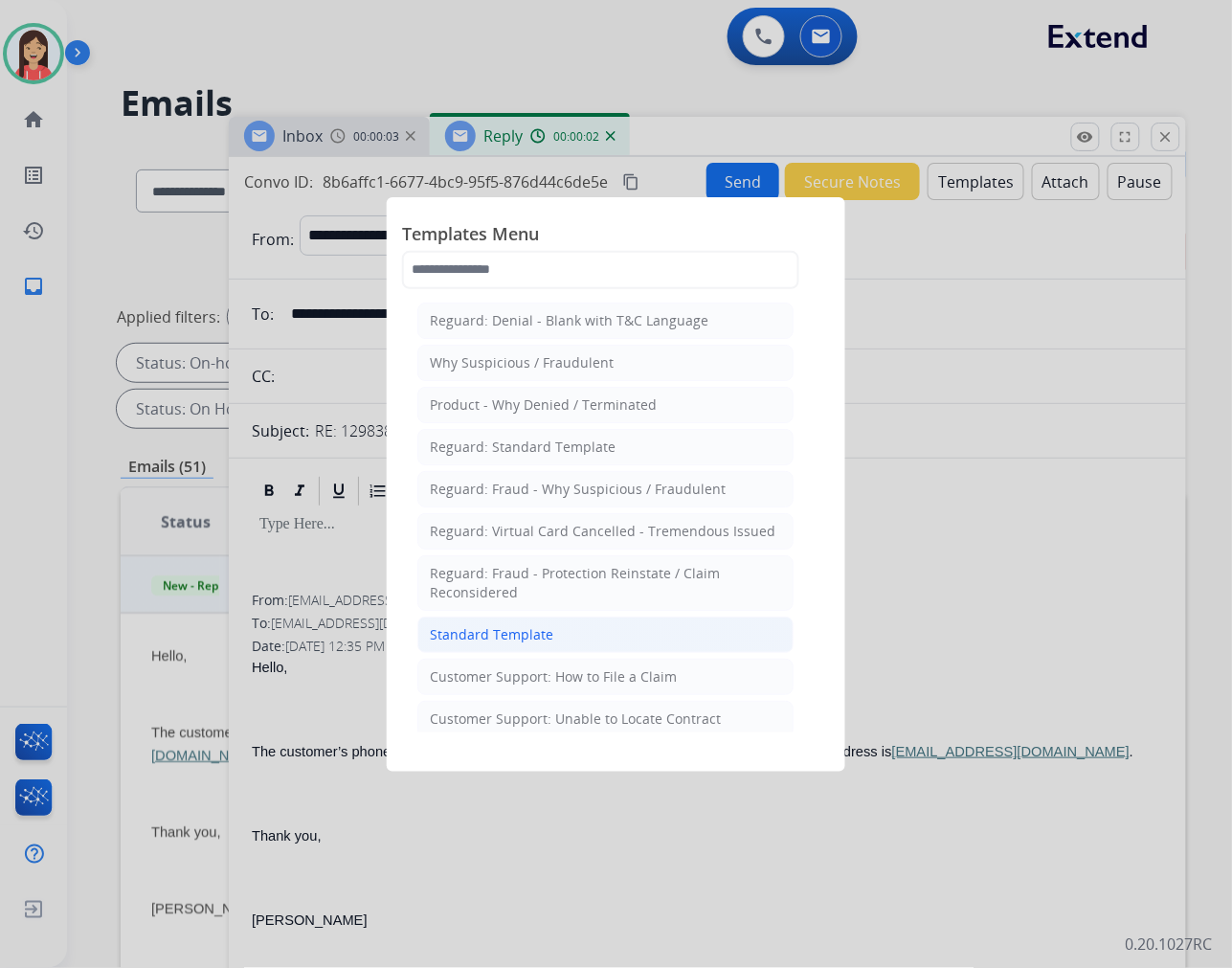
click at [530, 623] on li "Standard Template" at bounding box center [606, 635] width 376 height 37
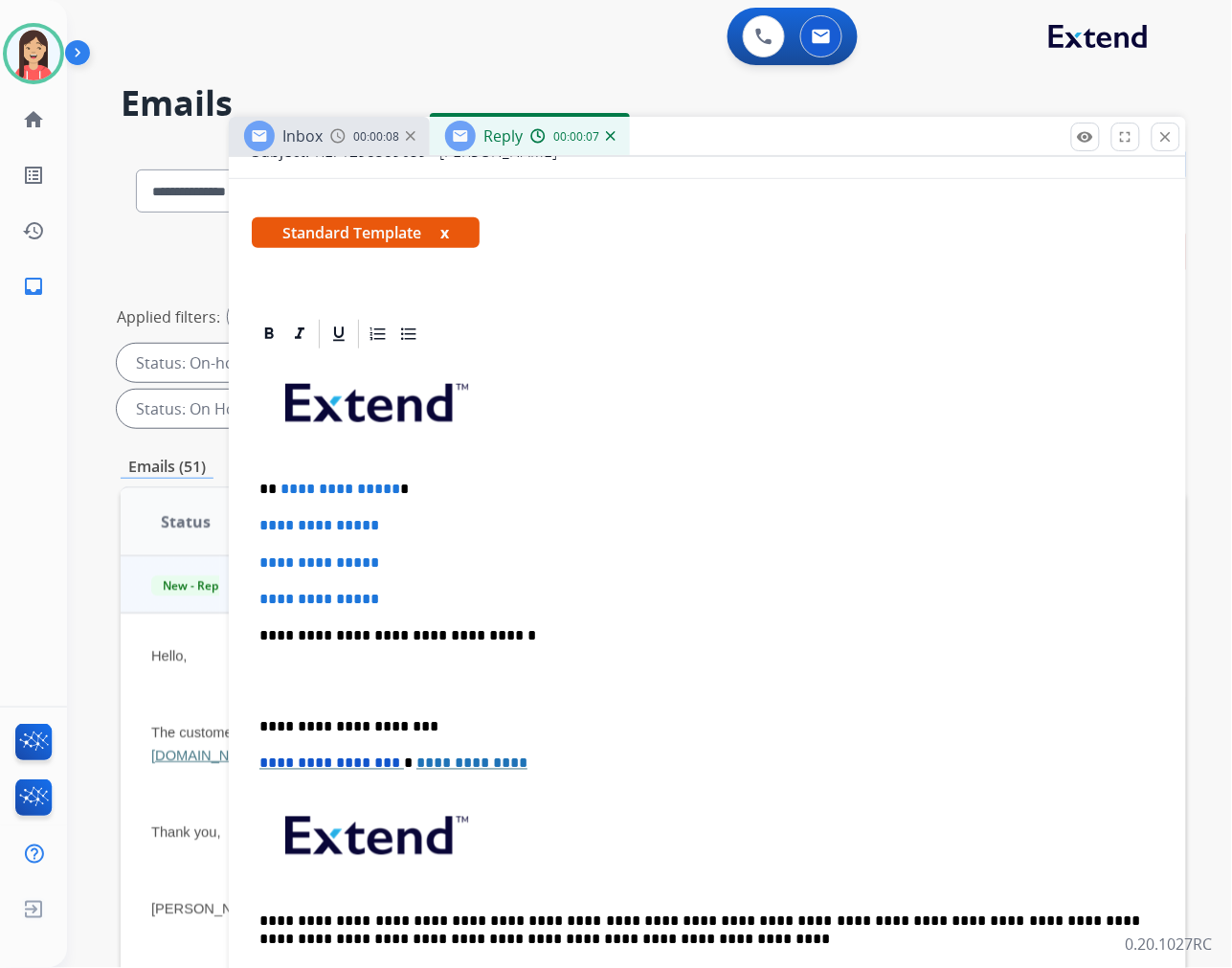
scroll to position [318, 0]
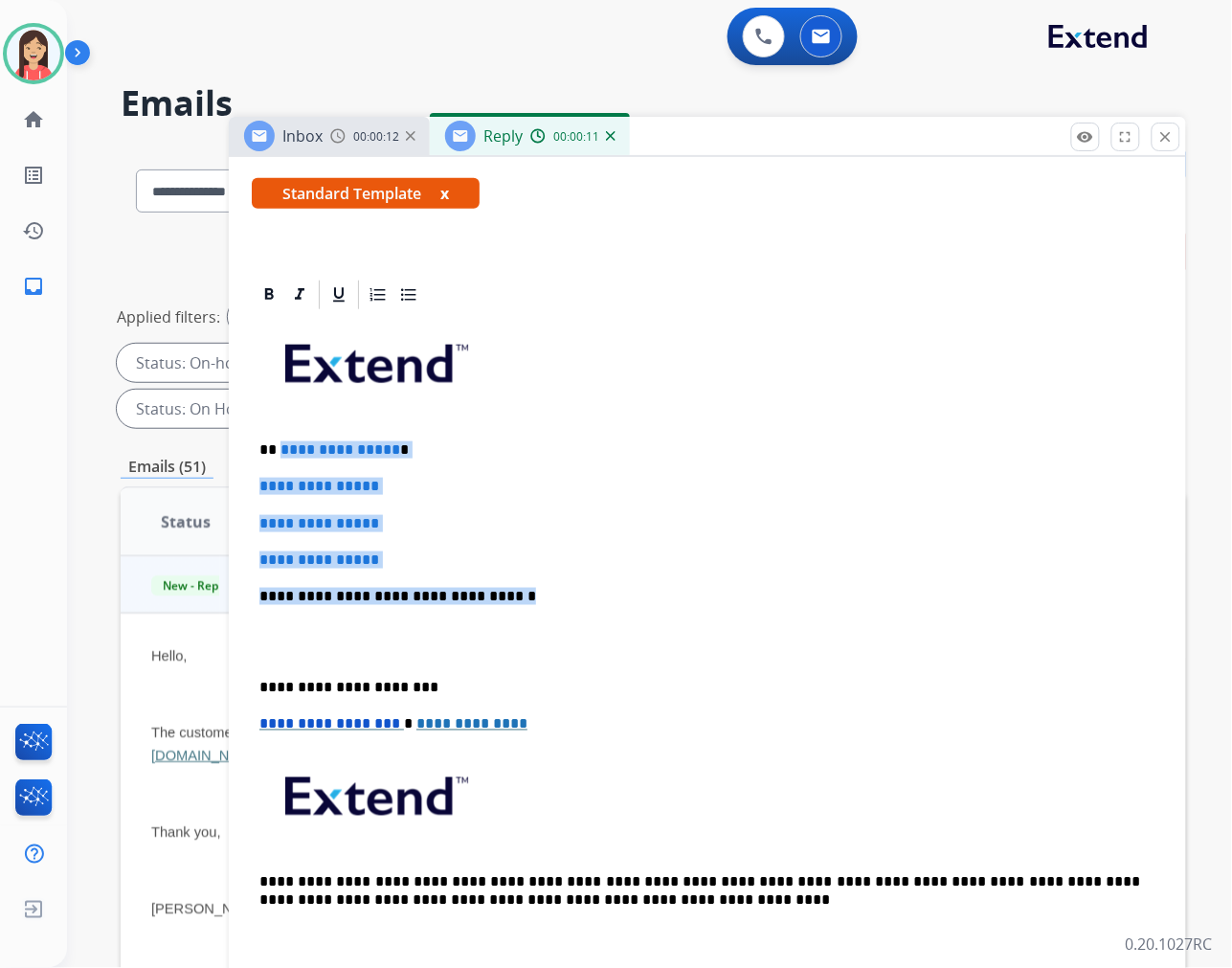
drag, startPoint x: 279, startPoint y: 444, endPoint x: 614, endPoint y: 575, distance: 359.7
click at [614, 575] on div "**********" at bounding box center [707, 641] width 912 height 659
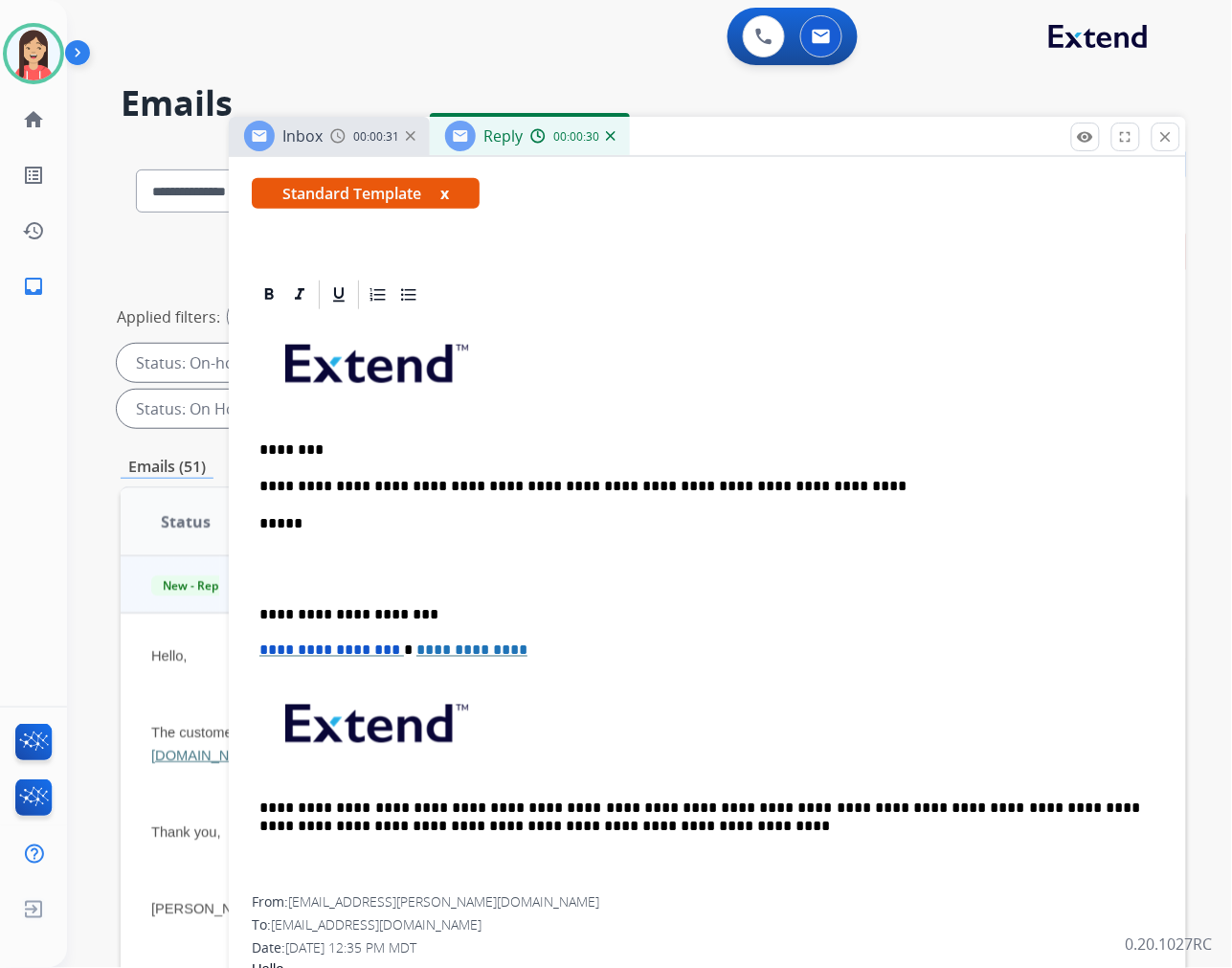
click at [422, 559] on p at bounding box center [707, 568] width 896 height 36
click at [414, 587] on div "**********" at bounding box center [707, 604] width 912 height 585
click at [383, 581] on p at bounding box center [707, 568] width 896 height 36
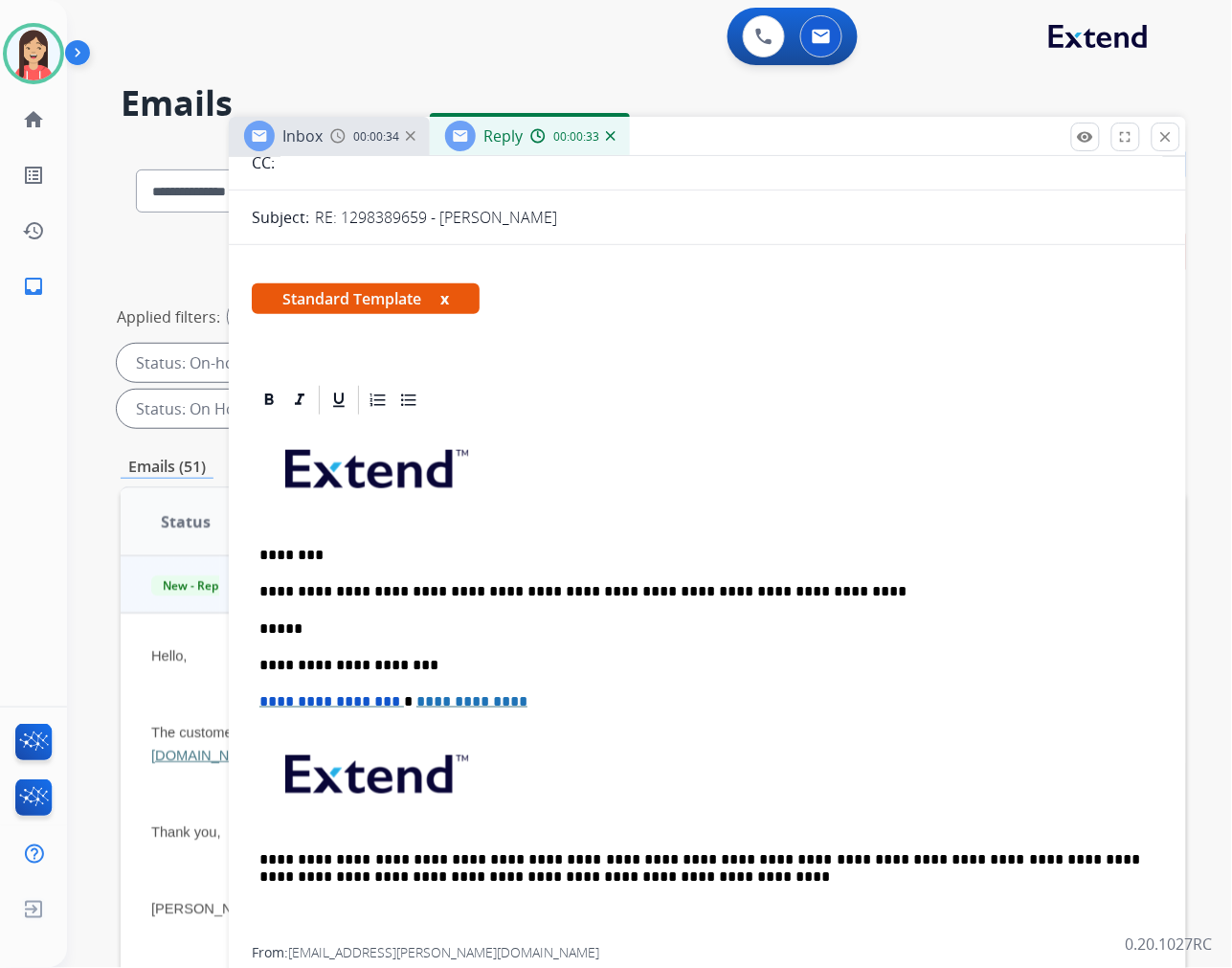
scroll to position [0, 0]
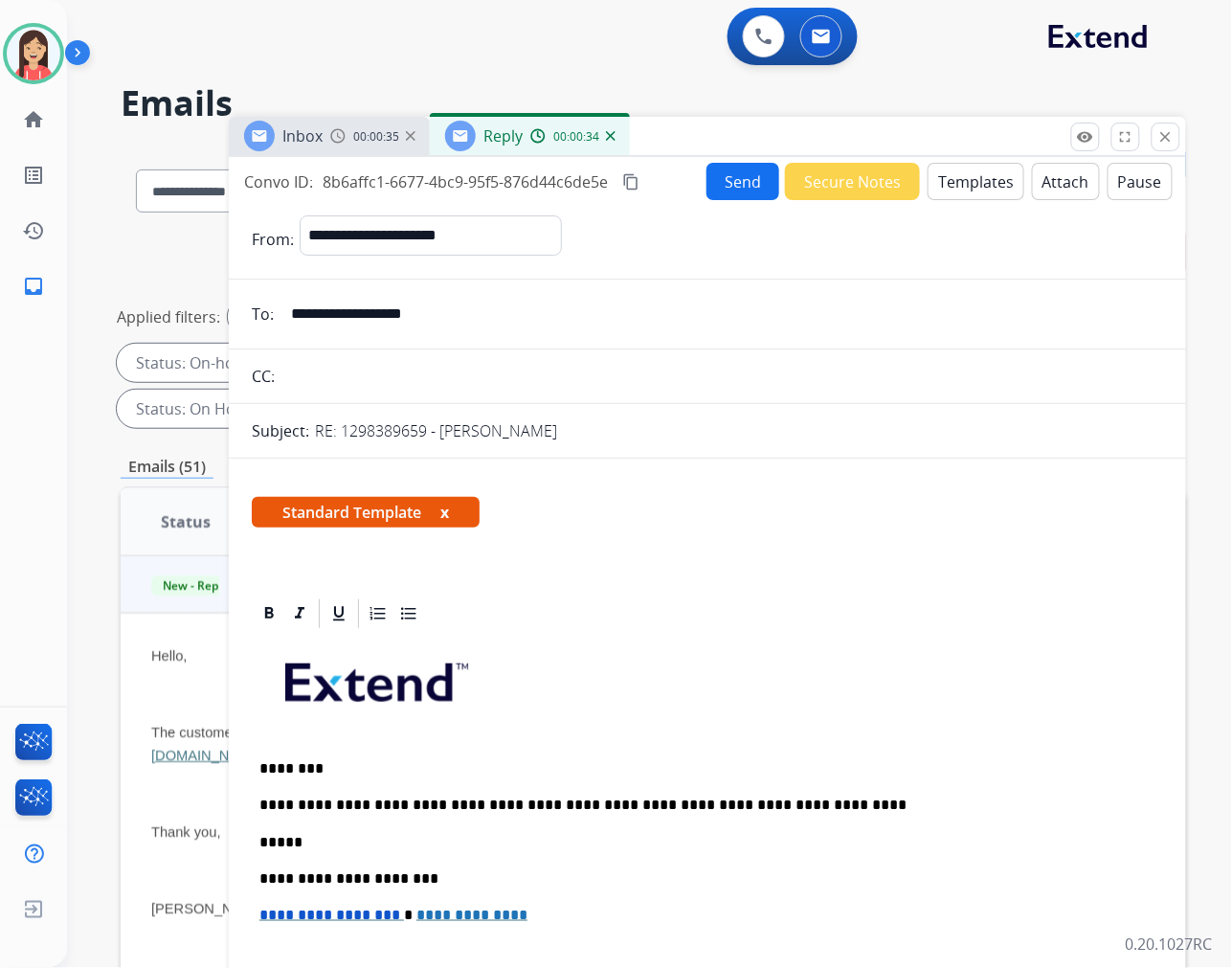
click at [737, 179] on button "Send" at bounding box center [742, 181] width 72 height 38
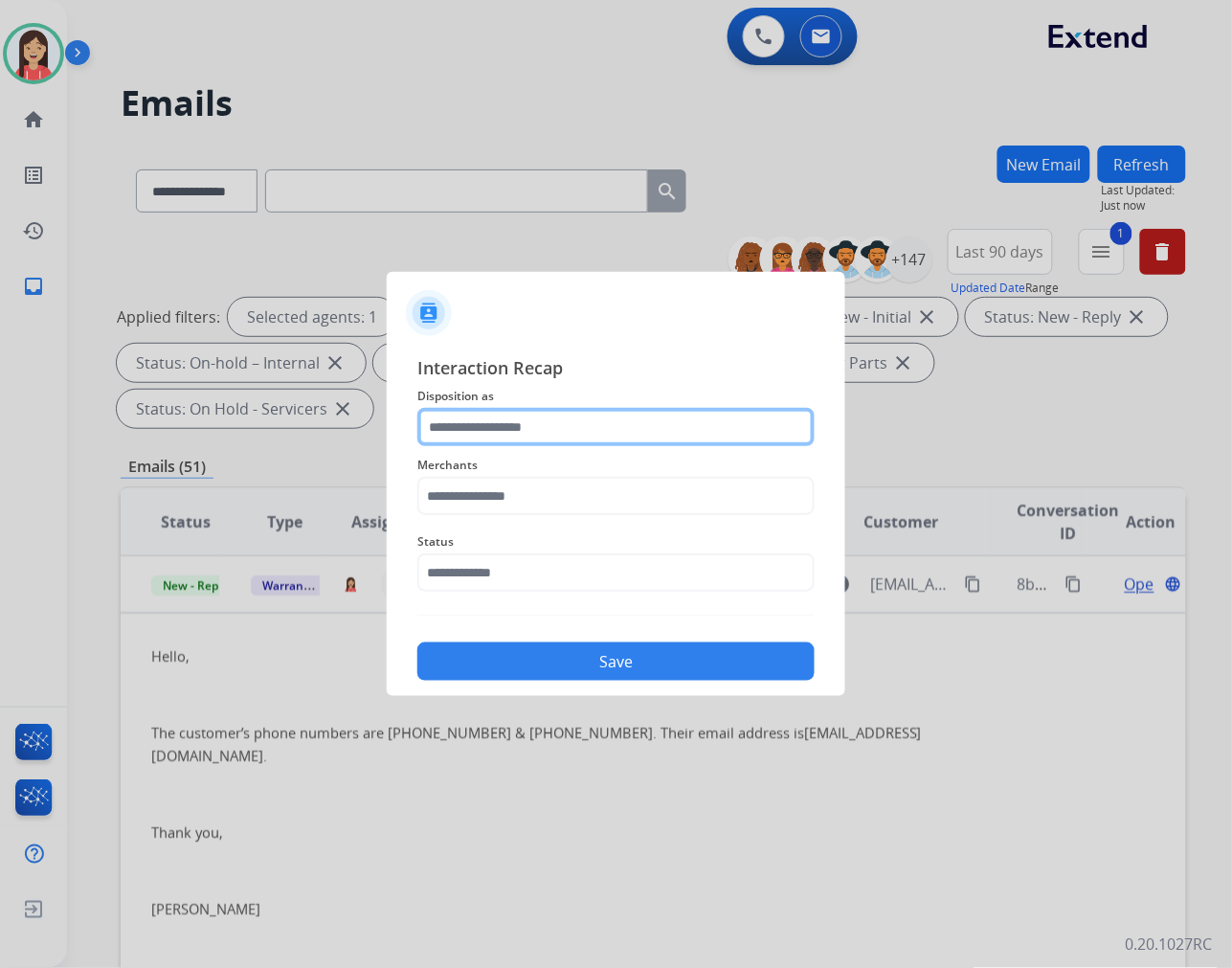
click at [443, 436] on input "text" at bounding box center [616, 428] width 397 height 39
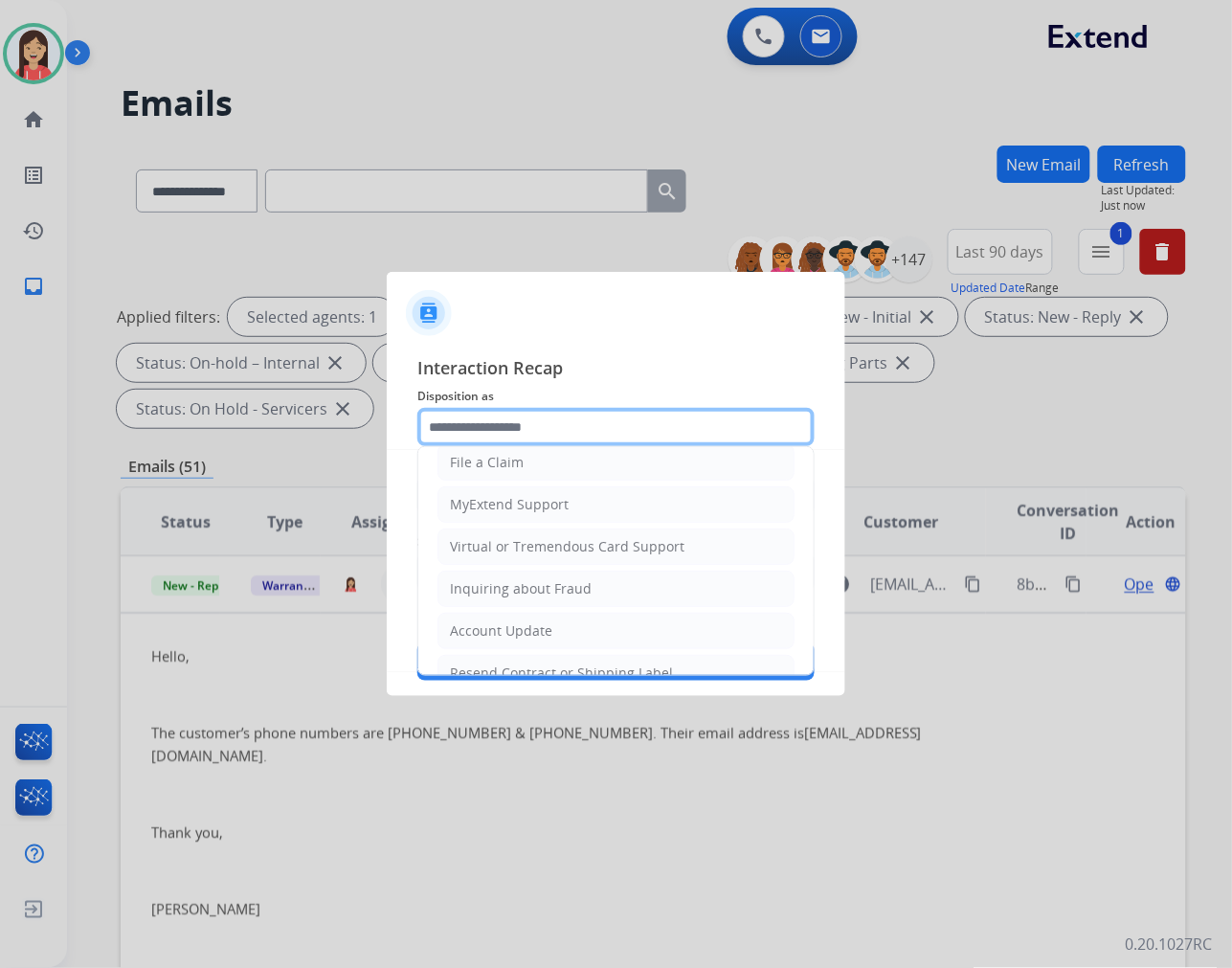
scroll to position [212, 0]
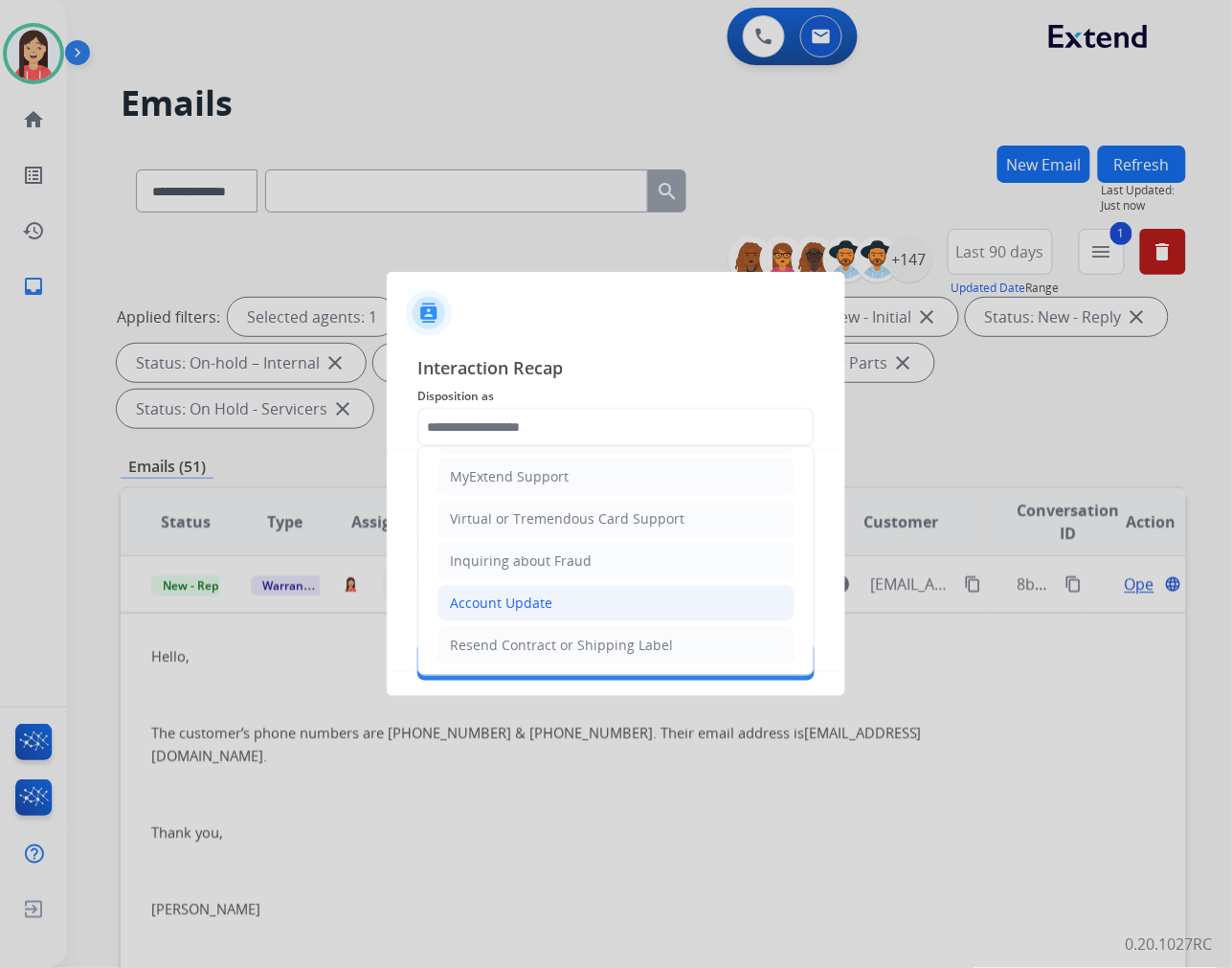
click at [529, 607] on div "Account Update" at bounding box center [501, 603] width 102 height 19
type input "**********"
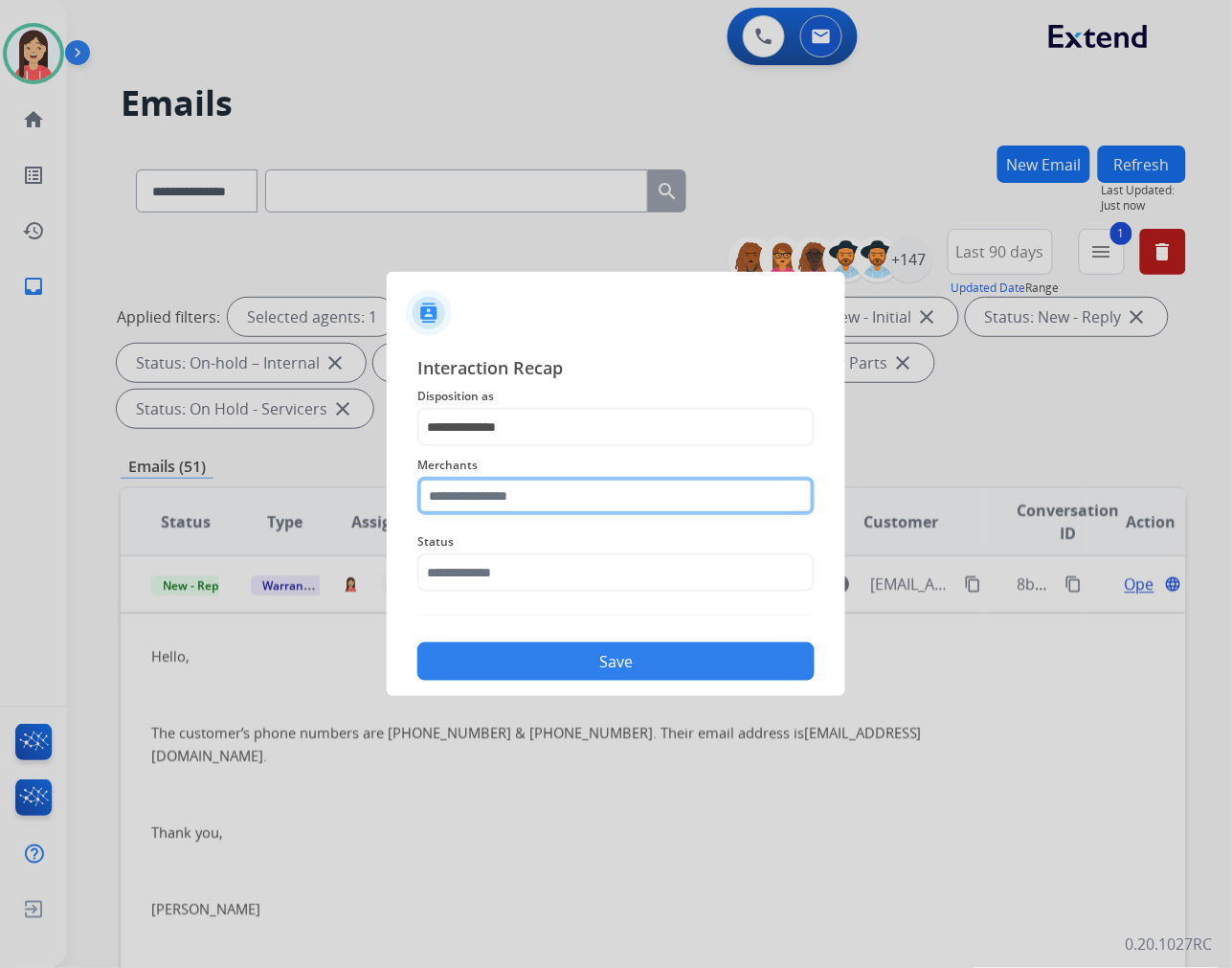
click at [585, 492] on input "text" at bounding box center [616, 496] width 397 height 39
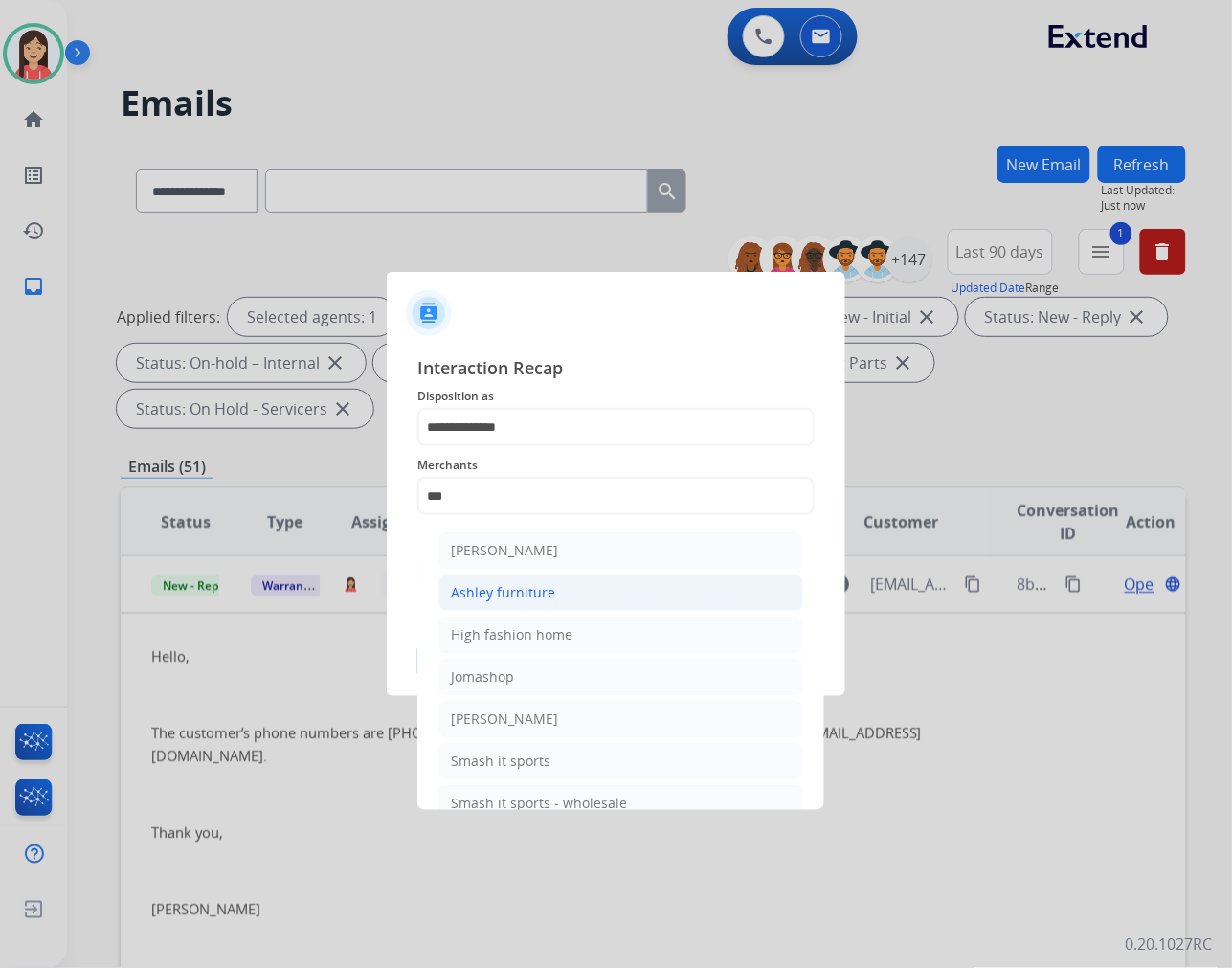
click at [536, 594] on div "Ashley furniture" at bounding box center [503, 593] width 104 height 19
type input "**********"
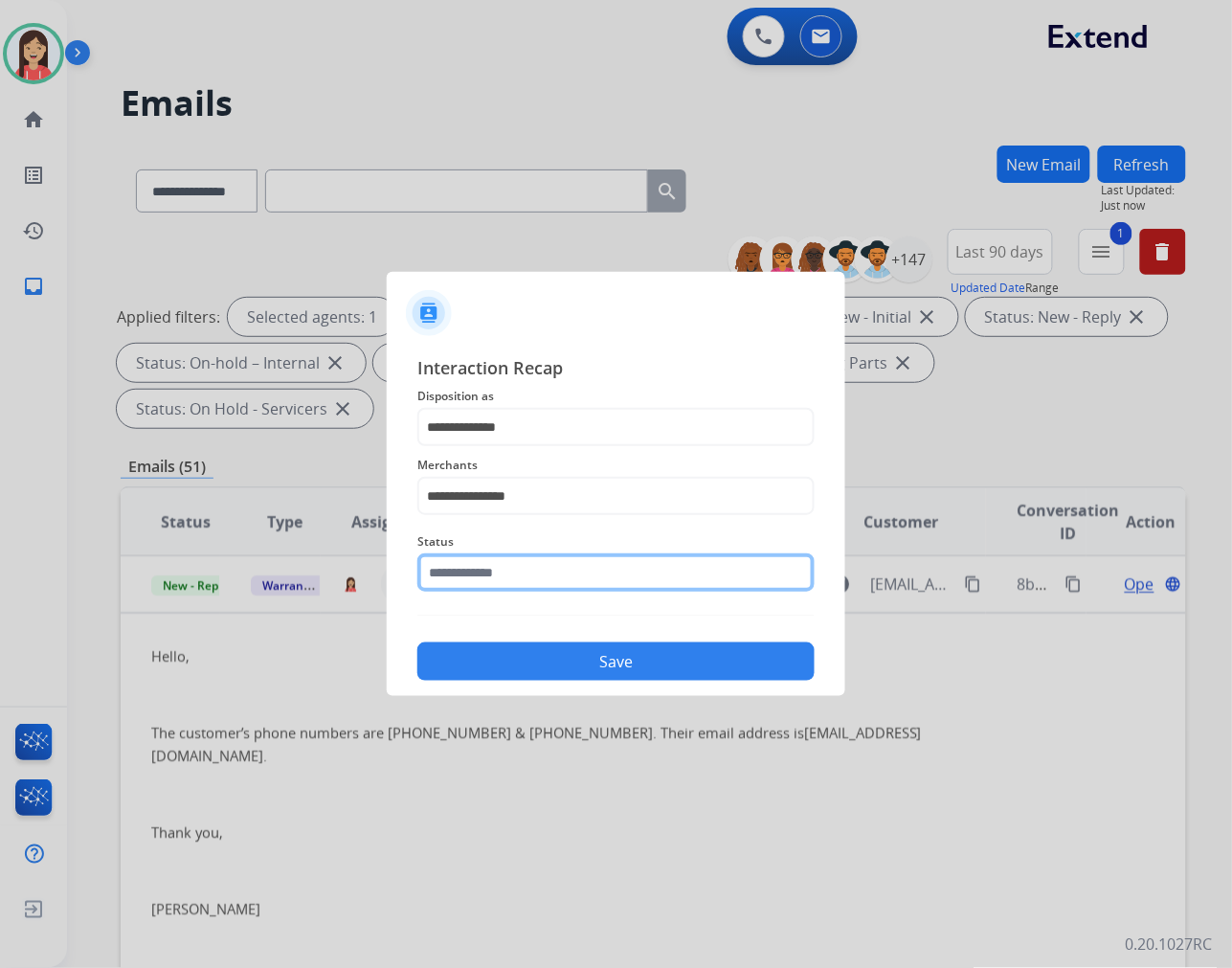
click at [529, 571] on input "text" at bounding box center [616, 572] width 397 height 39
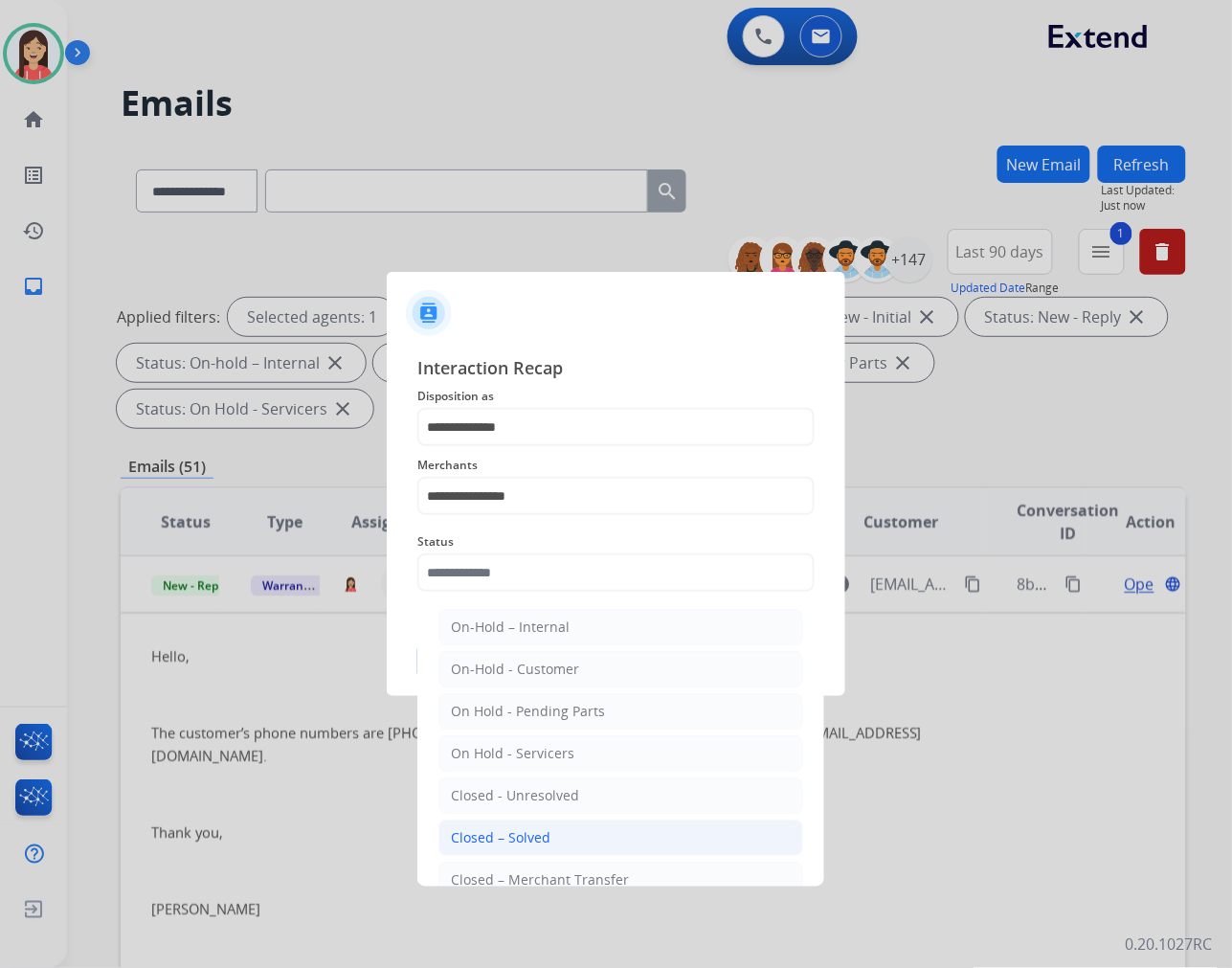
click at [571, 825] on li "Closed – Solved" at bounding box center [620, 838] width 365 height 37
type input "**********"
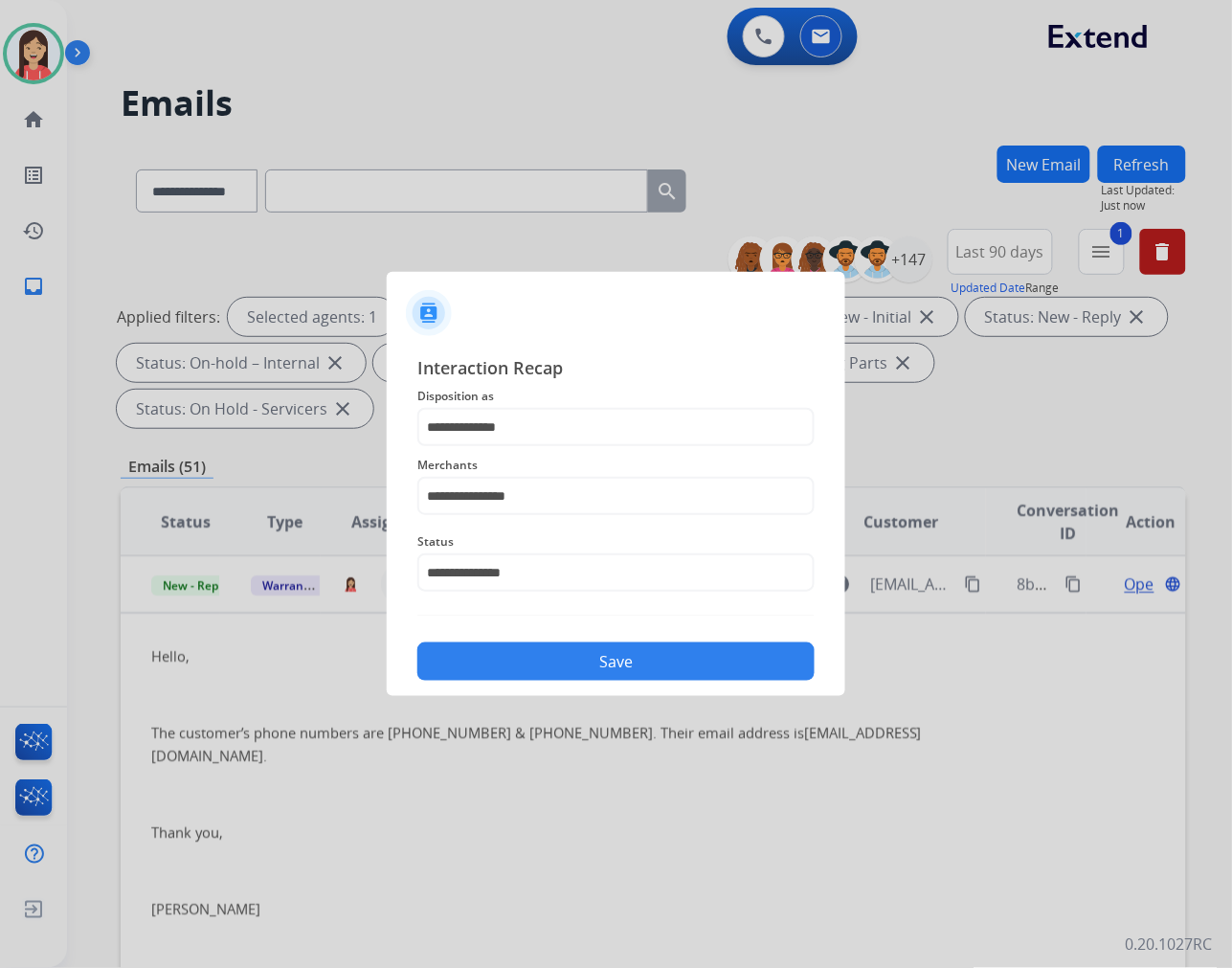
click at [622, 642] on div "Save" at bounding box center [616, 656] width 397 height 50
click at [598, 665] on button "Save" at bounding box center [616, 662] width 397 height 39
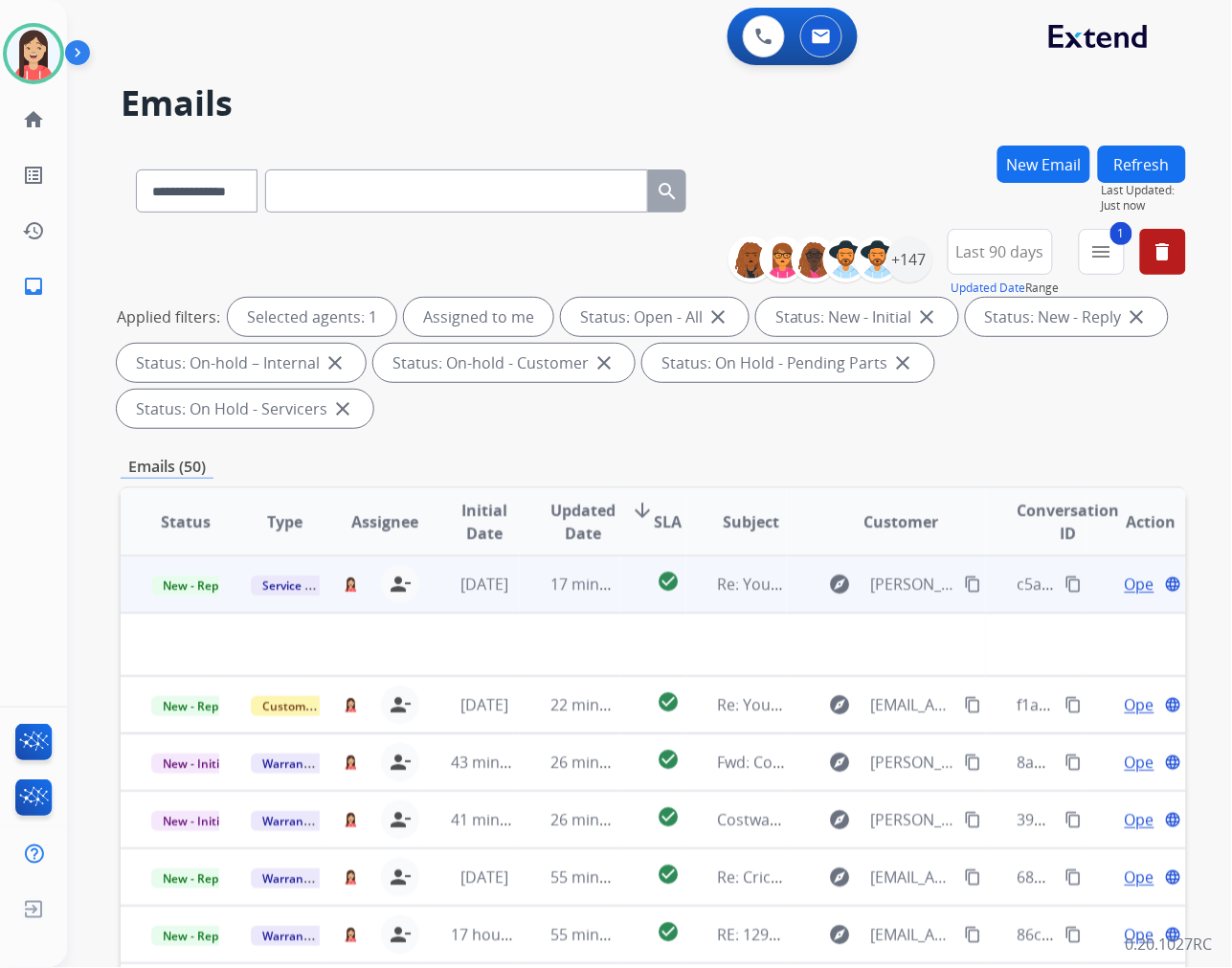
click at [524, 605] on td "17 minutes ago" at bounding box center [569, 584] width 99 height 58
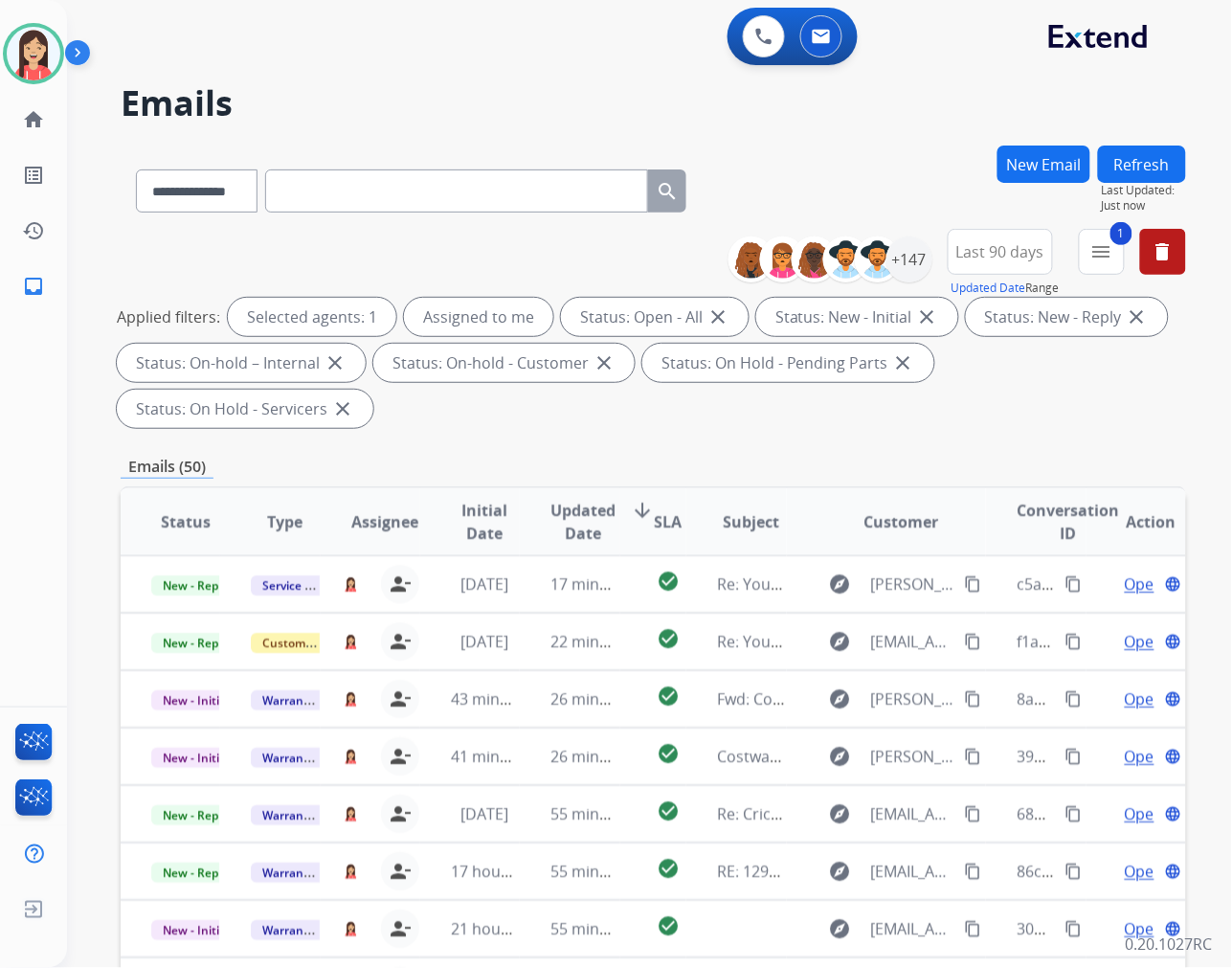
click at [585, 532] on span "Updated Date" at bounding box center [583, 522] width 65 height 46
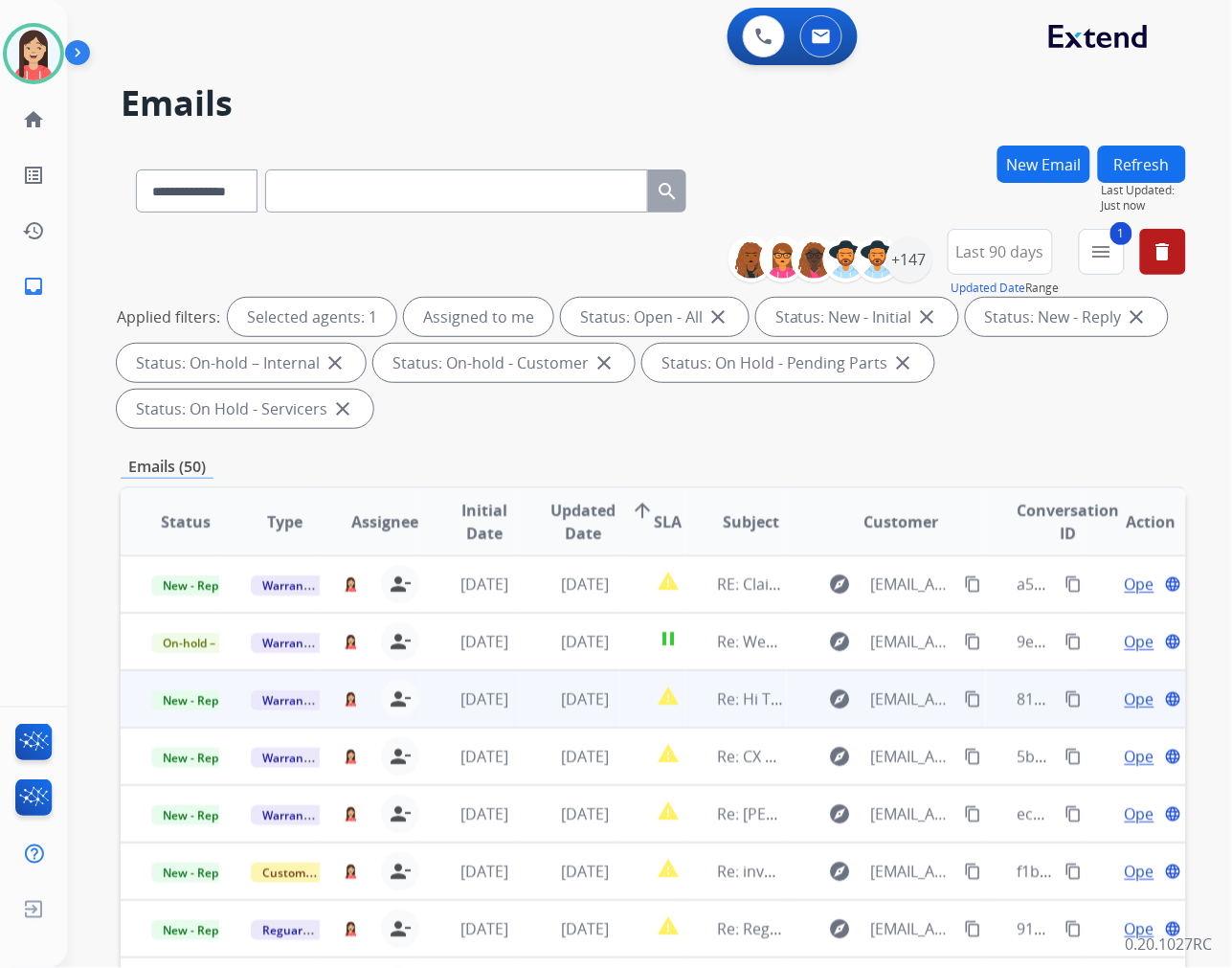
click at [520, 712] on td "[DATE]" at bounding box center [569, 700] width 99 height 58
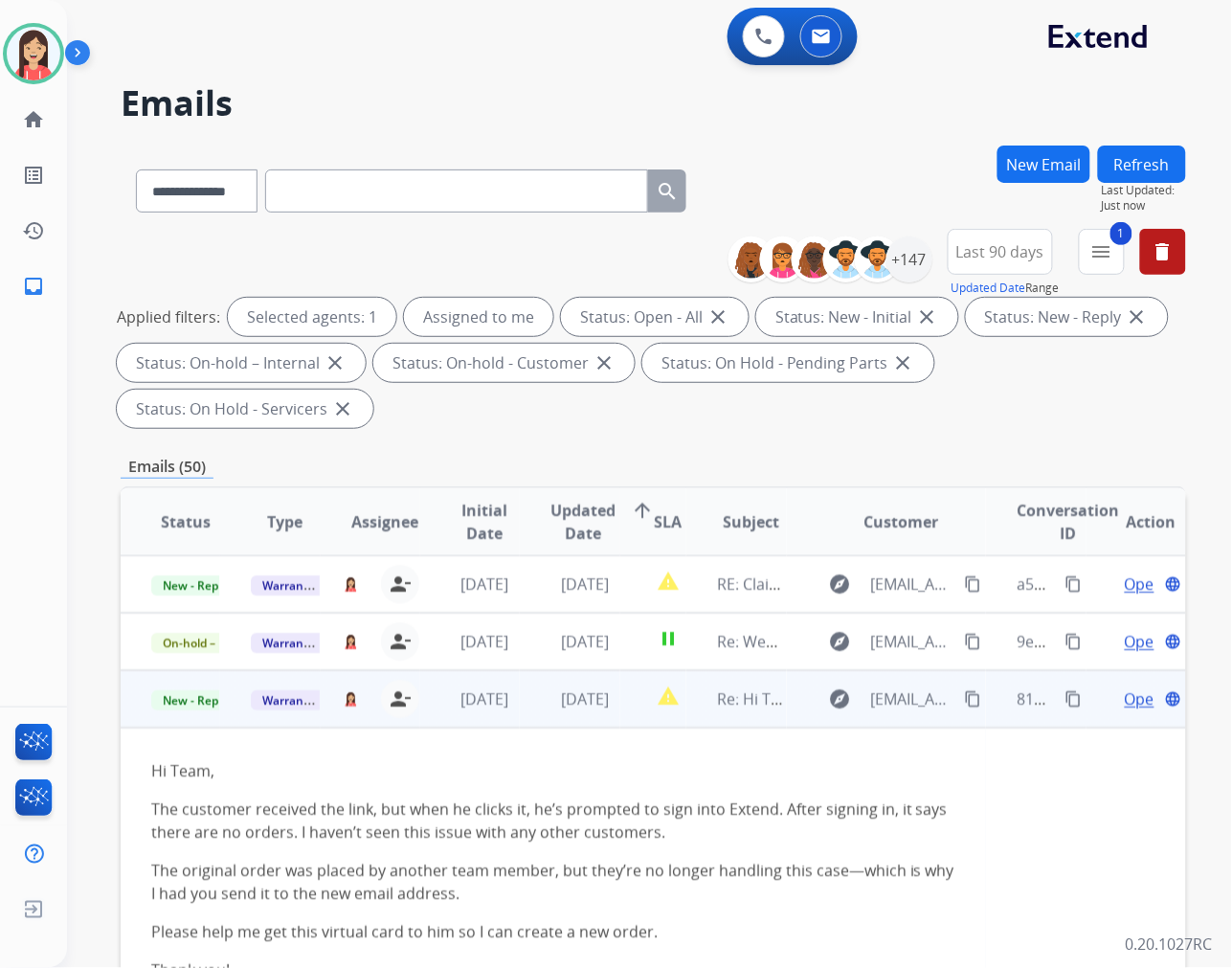
scroll to position [115, 0]
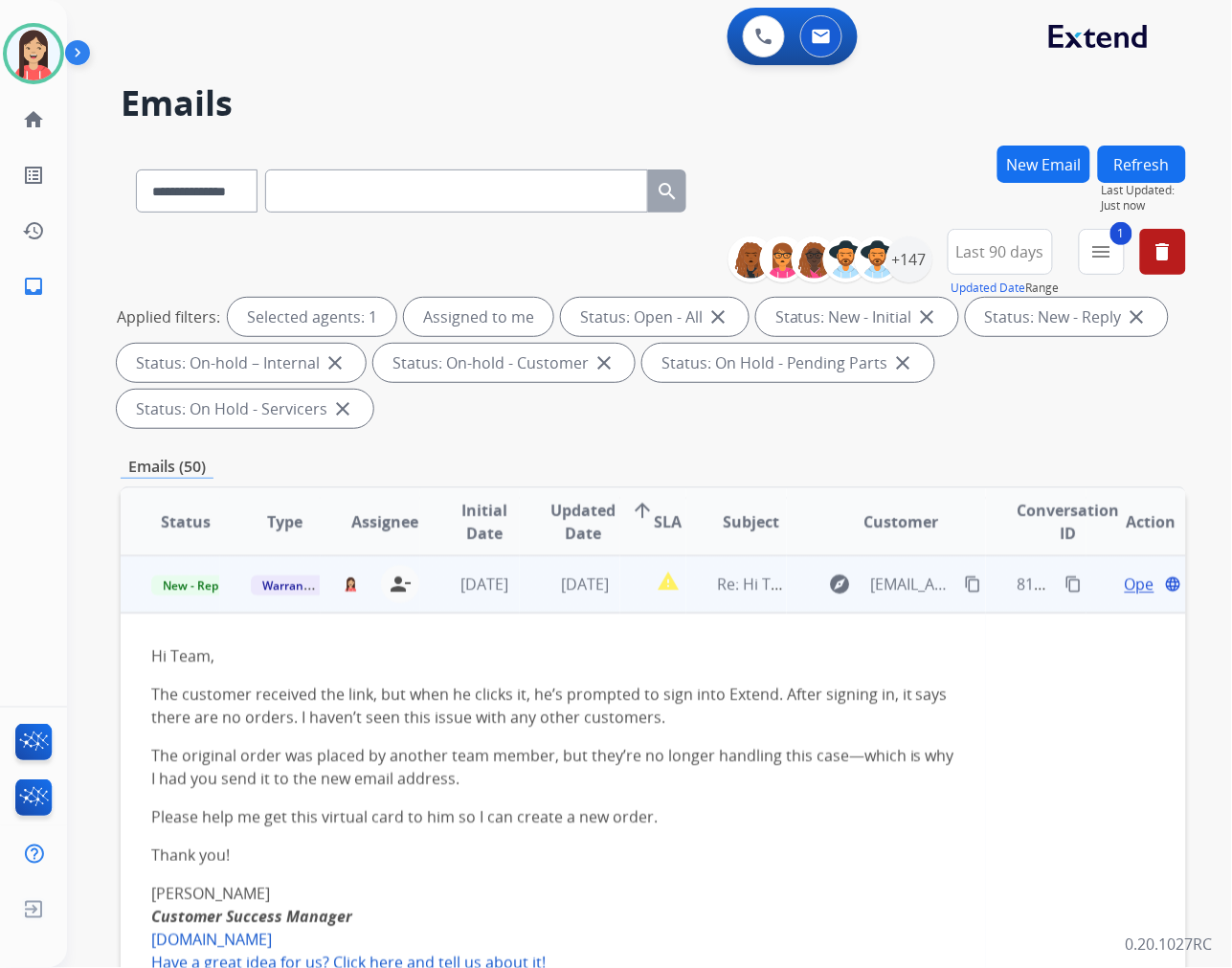
click at [1125, 584] on span "Open" at bounding box center [1144, 584] width 40 height 23
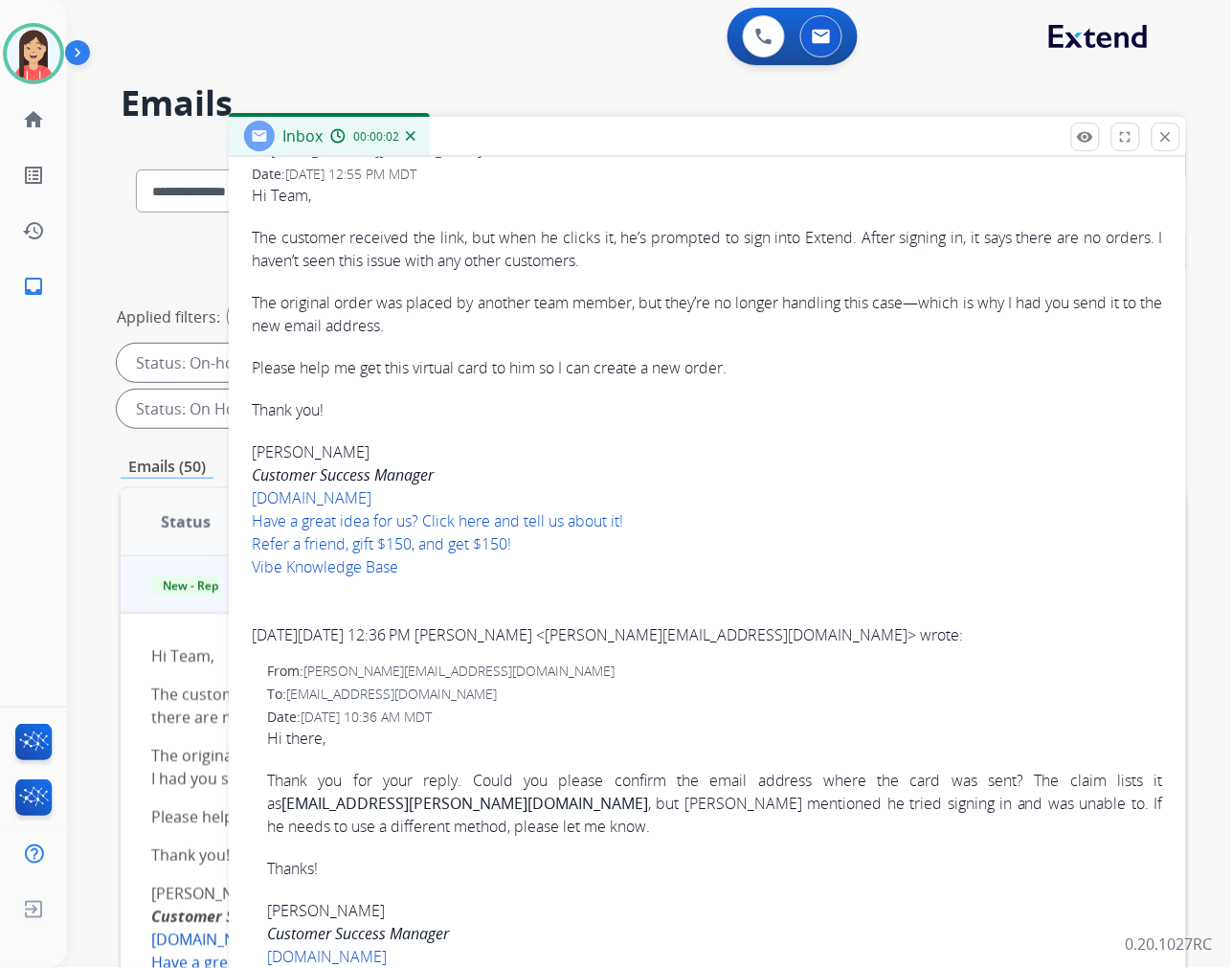
scroll to position [426, 0]
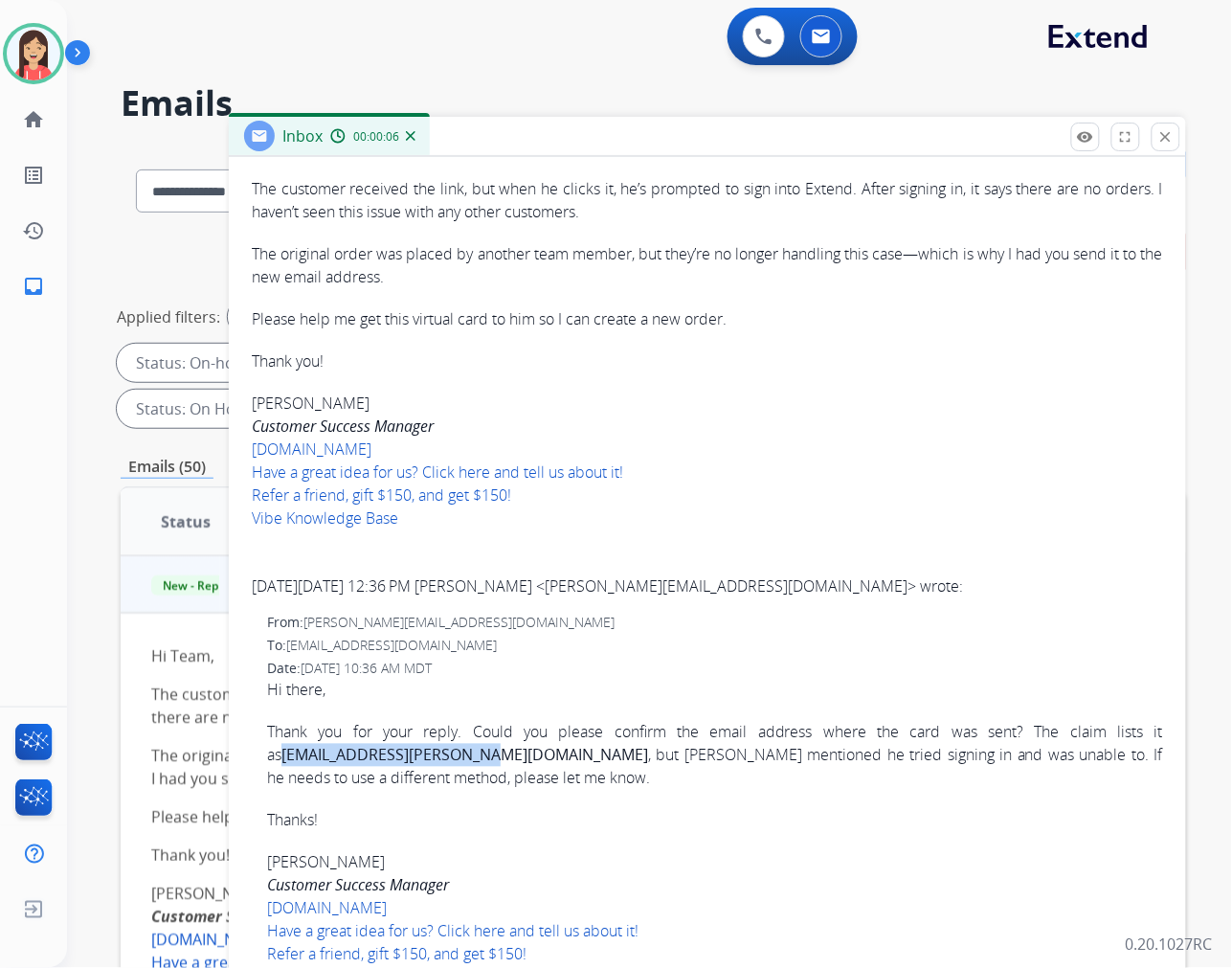
drag, startPoint x: 270, startPoint y: 760, endPoint x: 452, endPoint y: 755, distance: 182.1
click at [452, 755] on link "matt.beller@caloes.ca.gov" at bounding box center [465, 756] width 367 height 21
copy link "matt.beller@caloes.ca.gov"
click at [646, 481] on div "Have a great idea for us? Click here and tell us about it! Refer a friend, gift…" at bounding box center [707, 494] width 912 height 69
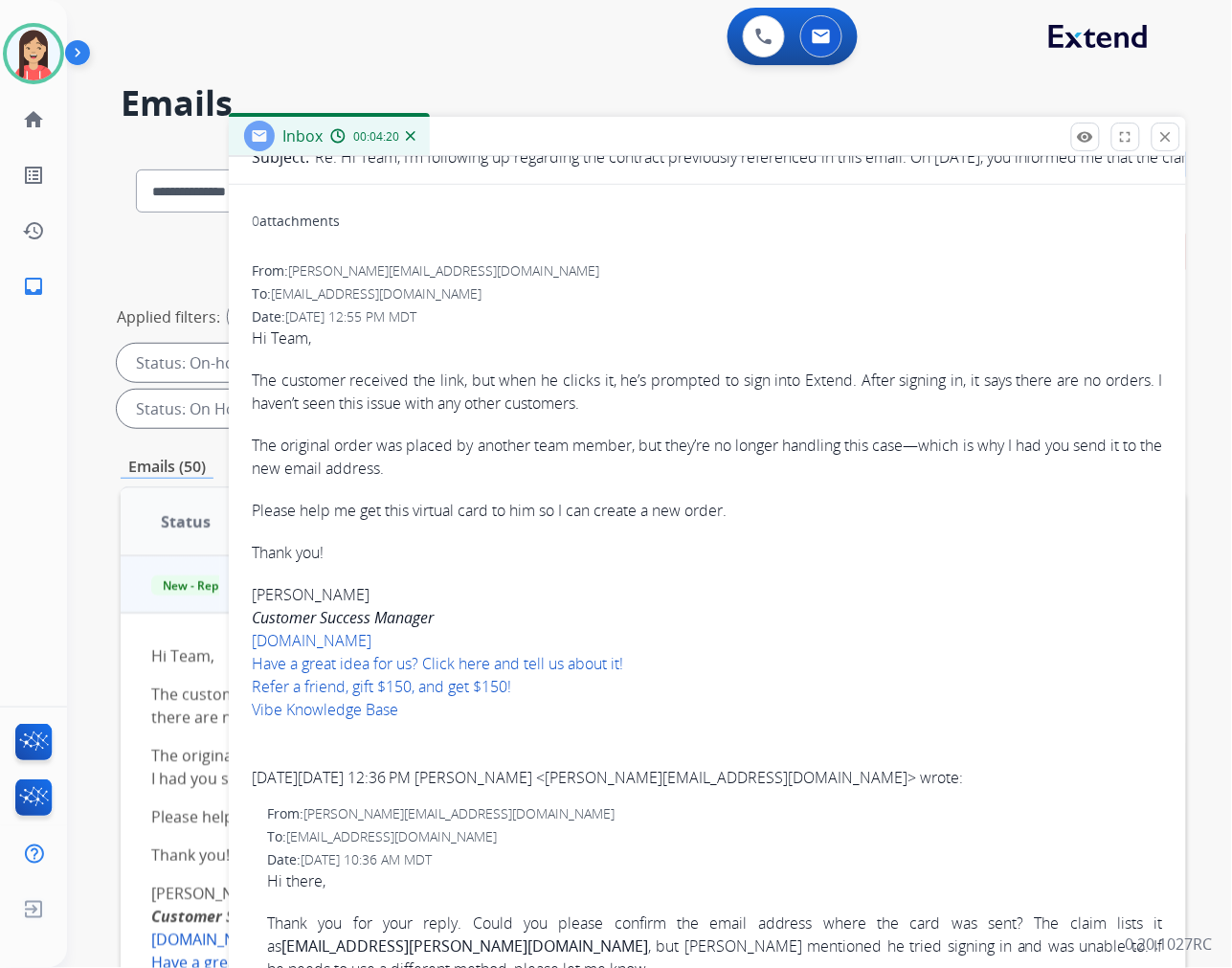
scroll to position [0, 0]
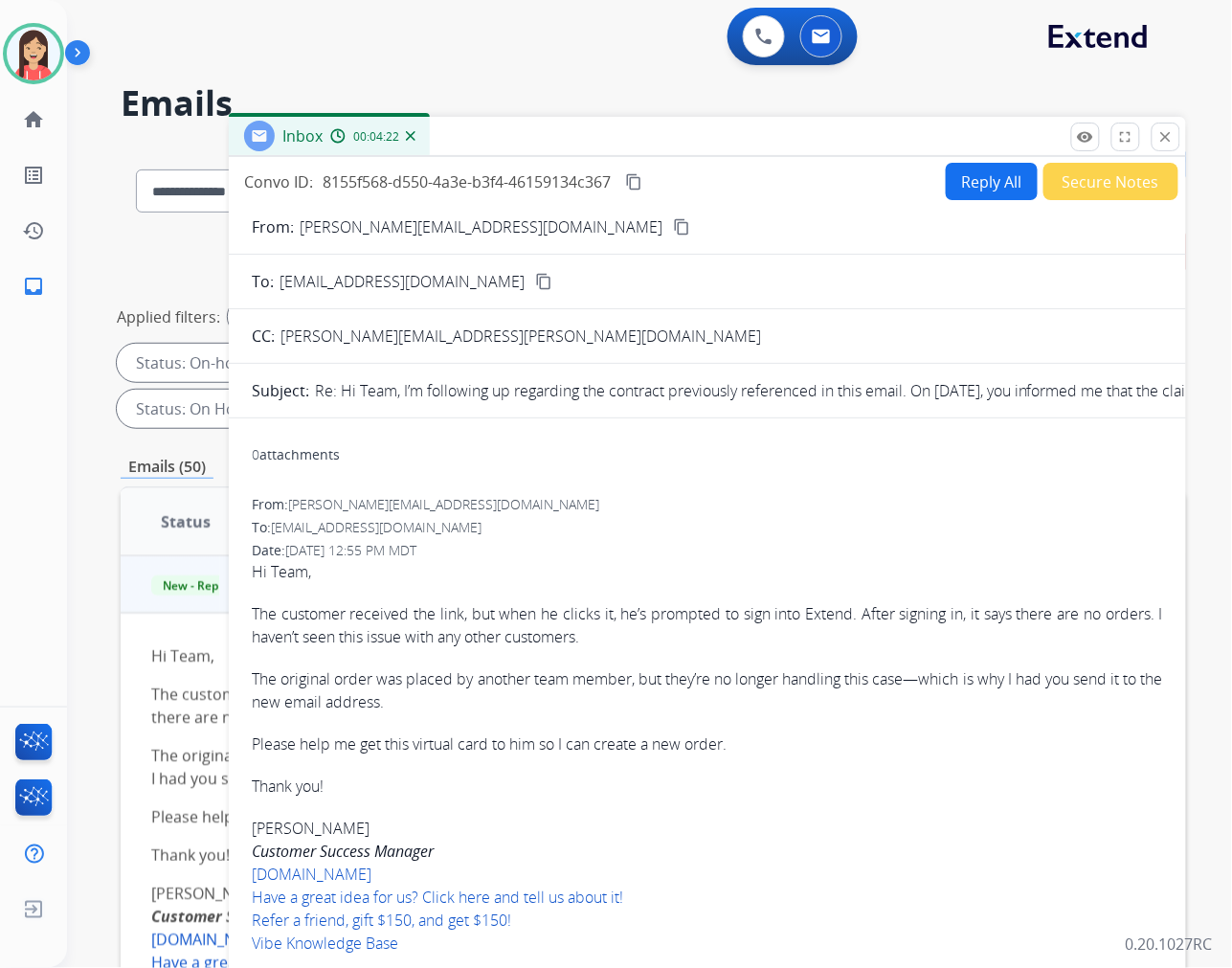
click at [973, 185] on button "Reply All" at bounding box center [991, 181] width 92 height 38
select select "**********"
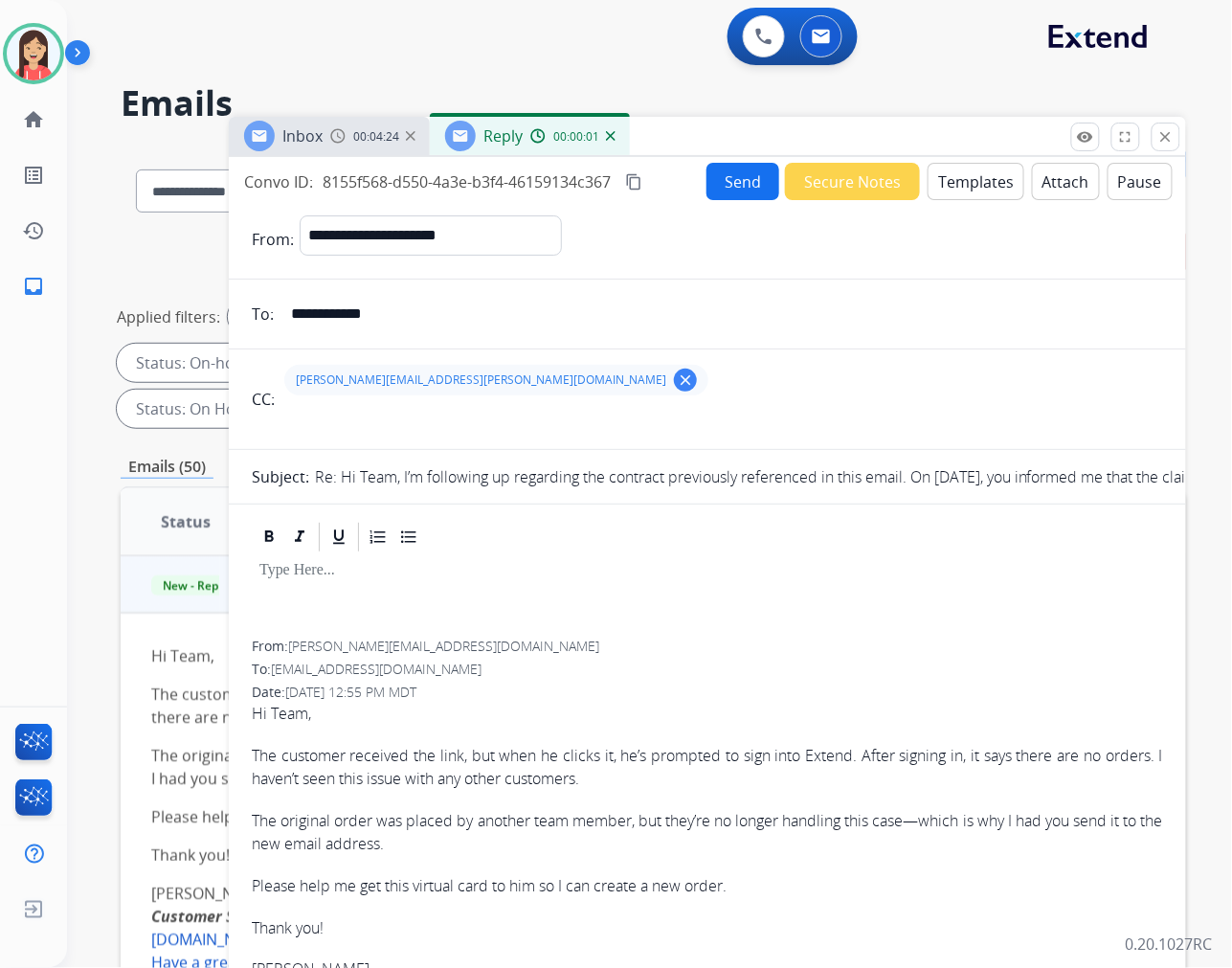
click at [965, 185] on button "Templates" at bounding box center [975, 181] width 96 height 38
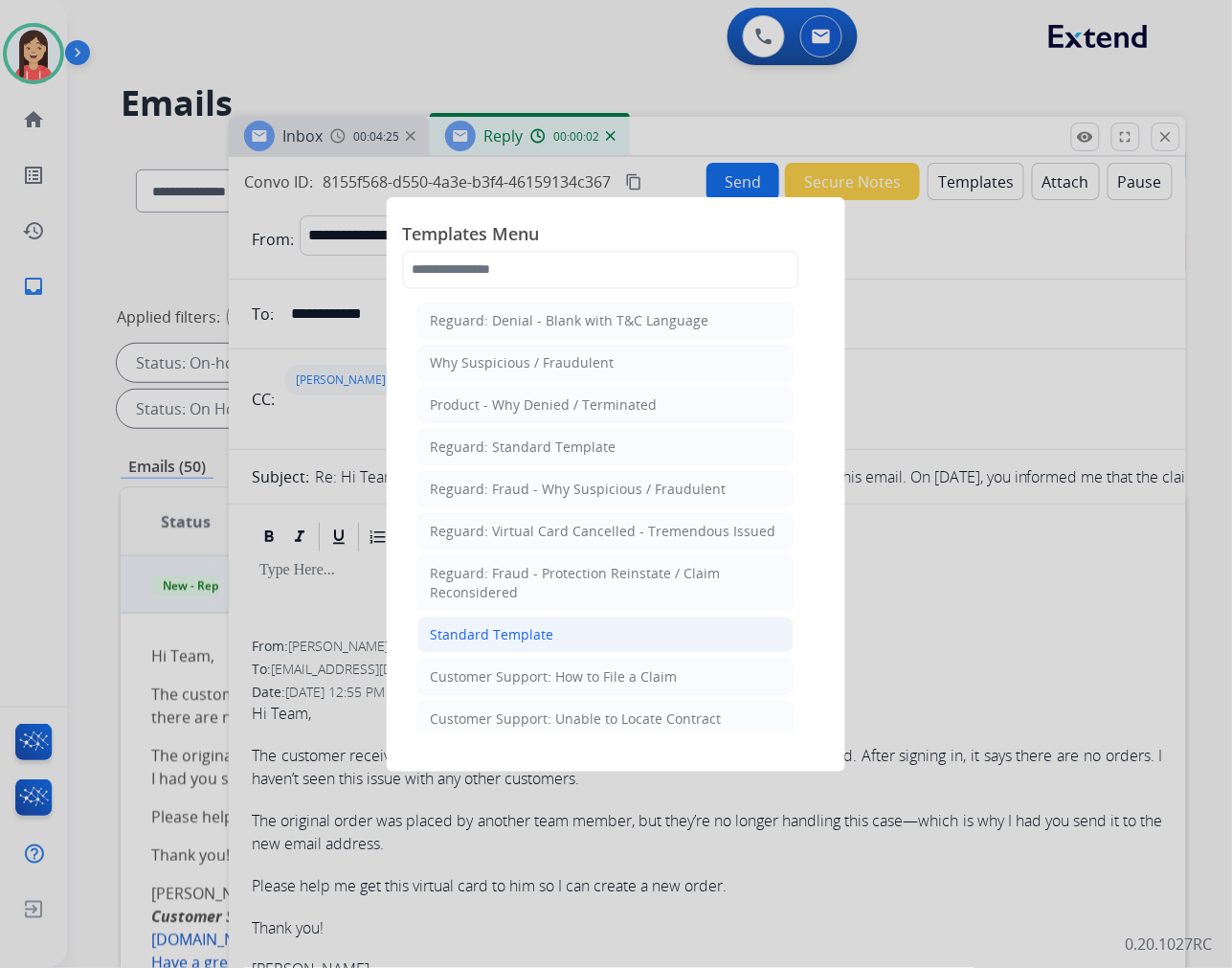
click at [503, 635] on div "Standard Template" at bounding box center [491, 635] width 123 height 19
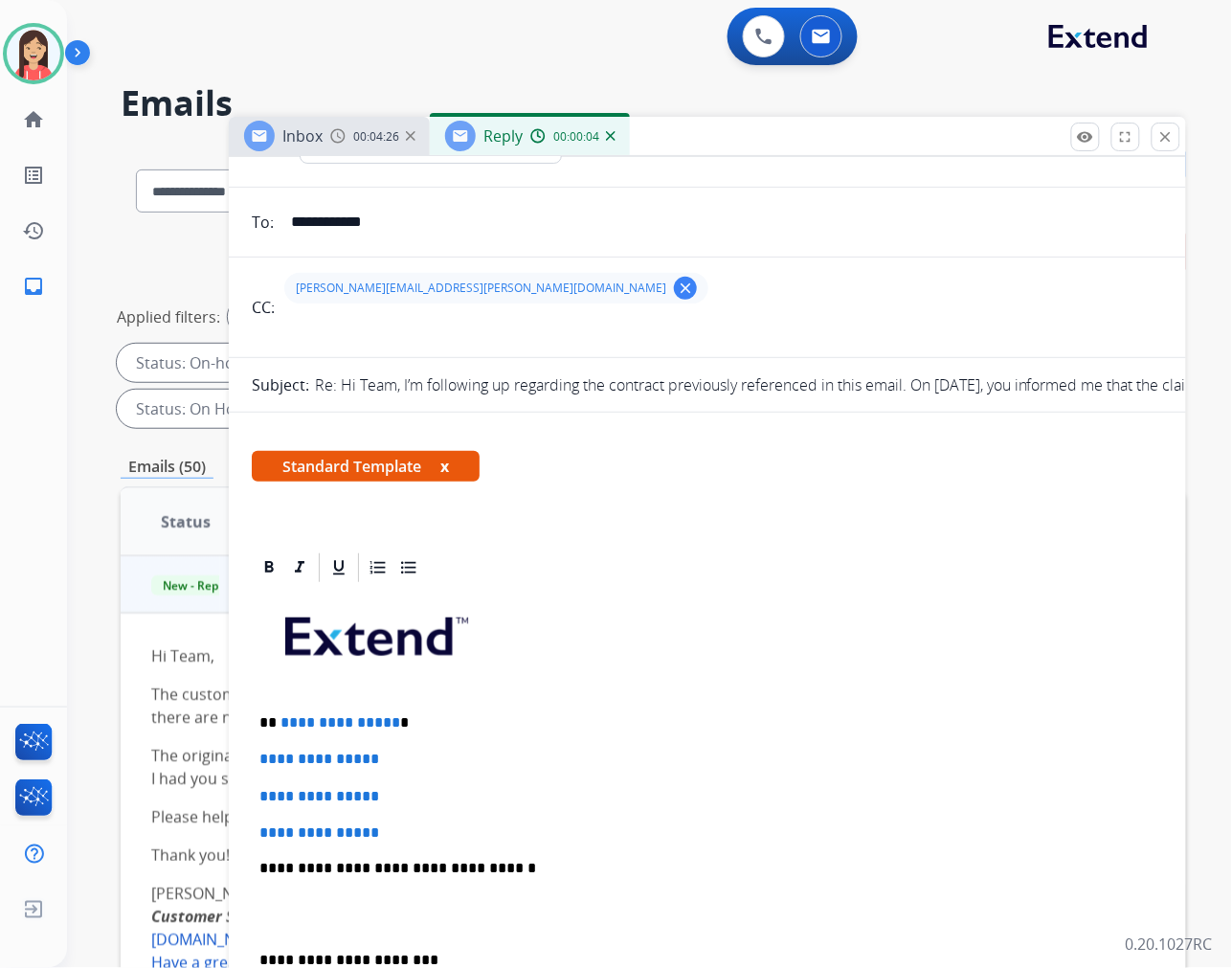
scroll to position [212, 0]
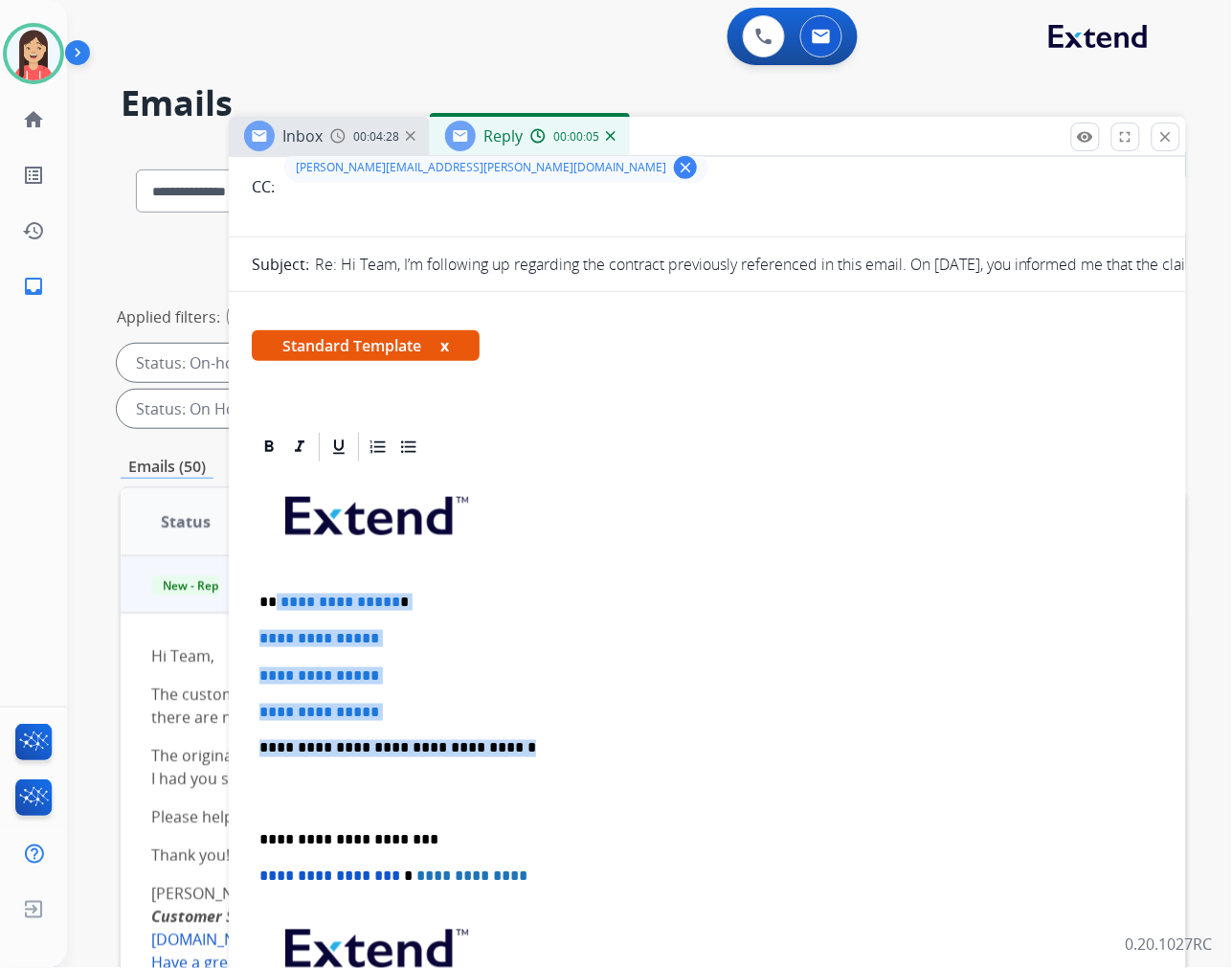
drag, startPoint x: 275, startPoint y: 599, endPoint x: 632, endPoint y: 739, distance: 383.5
click at [632, 739] on div "**********" at bounding box center [707, 793] width 912 height 659
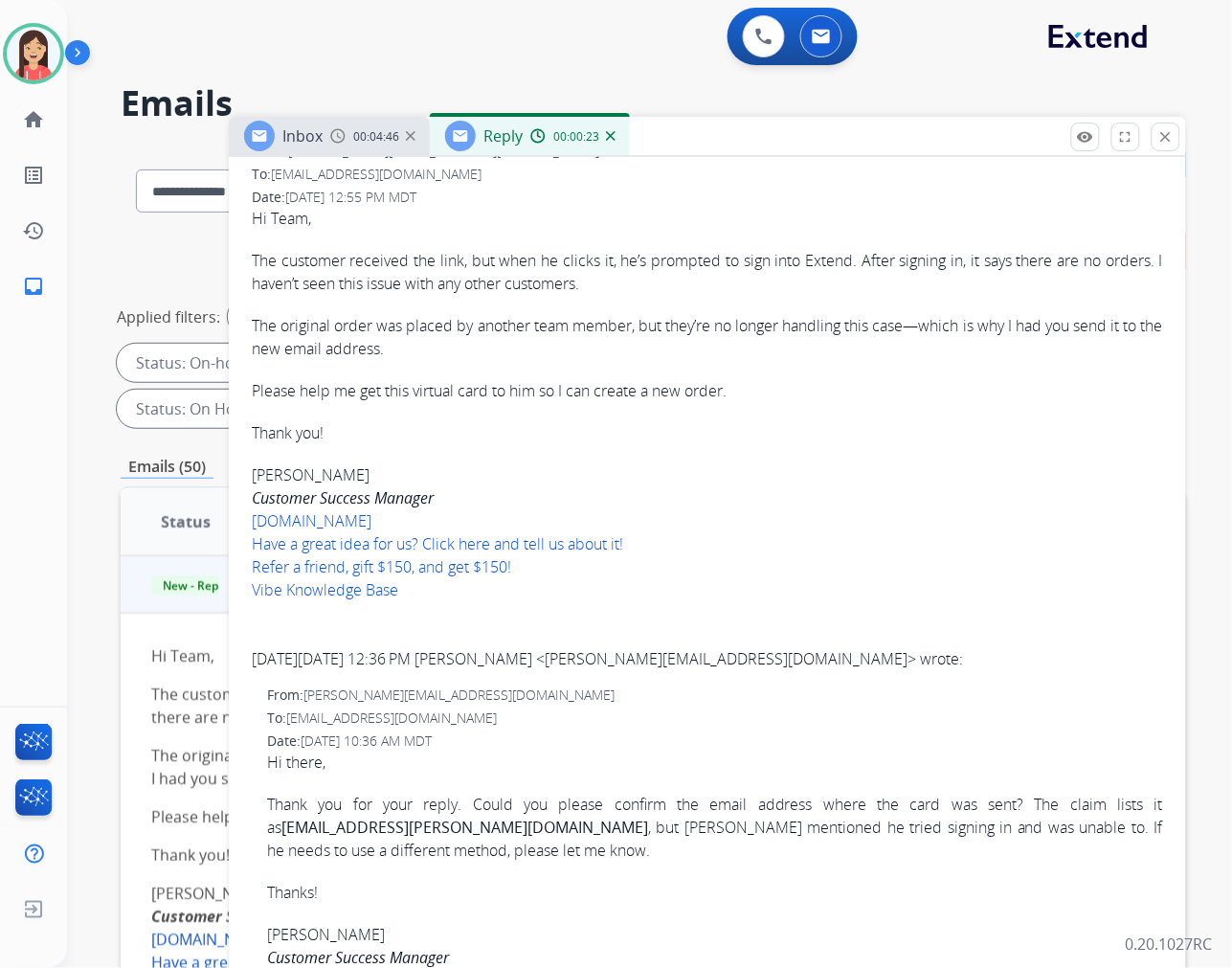
scroll to position [1170, 0]
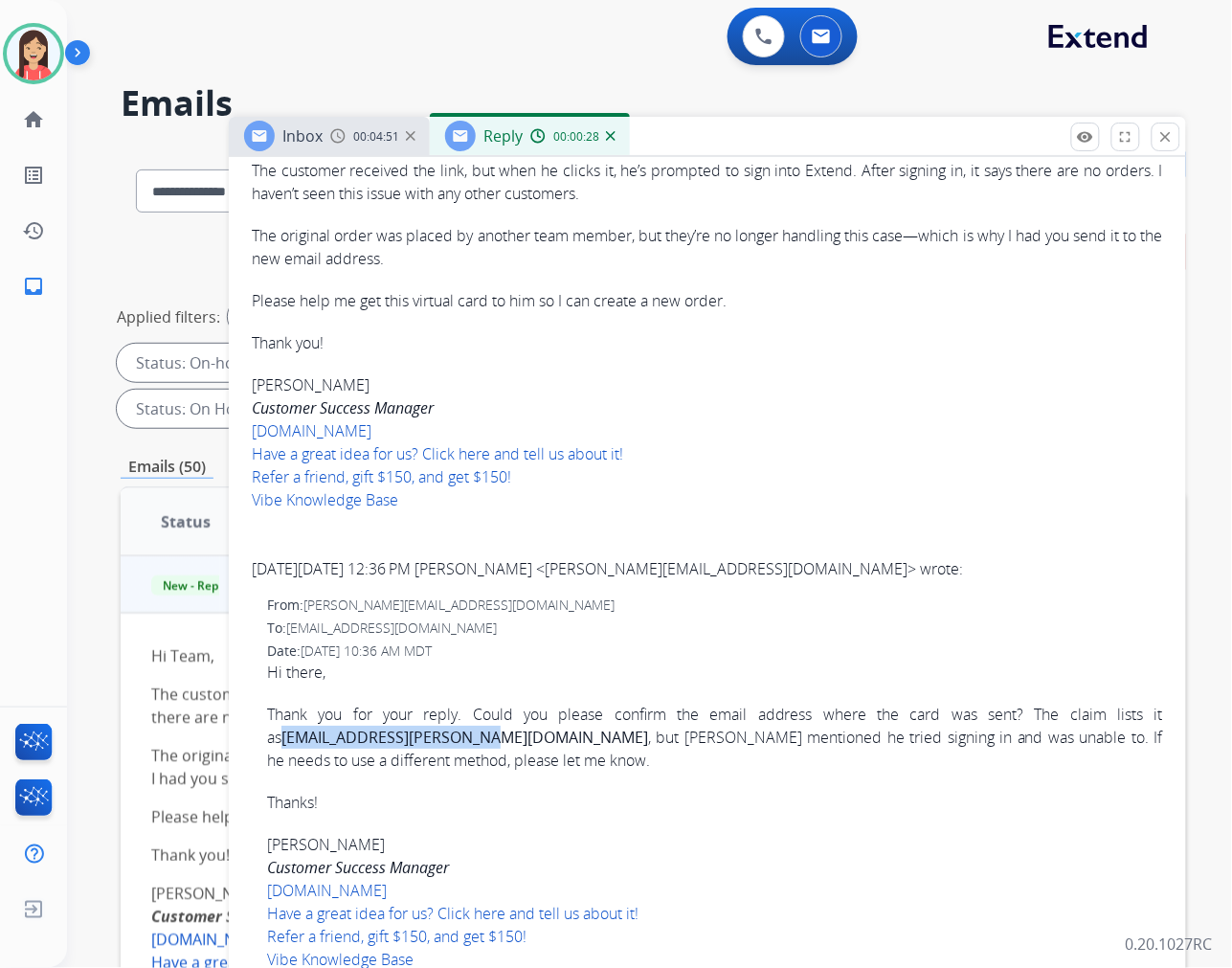
drag, startPoint x: 268, startPoint y: 739, endPoint x: 452, endPoint y: 739, distance: 184.0
click at [452, 739] on div "From: ruth@vibe.us To: warrantyops@extend.com Date: 08/15/2025 - 10:36 AM MDT H…" at bounding box center [707, 817] width 912 height 444
copy link "matt.beller@caloes.ca.gov"
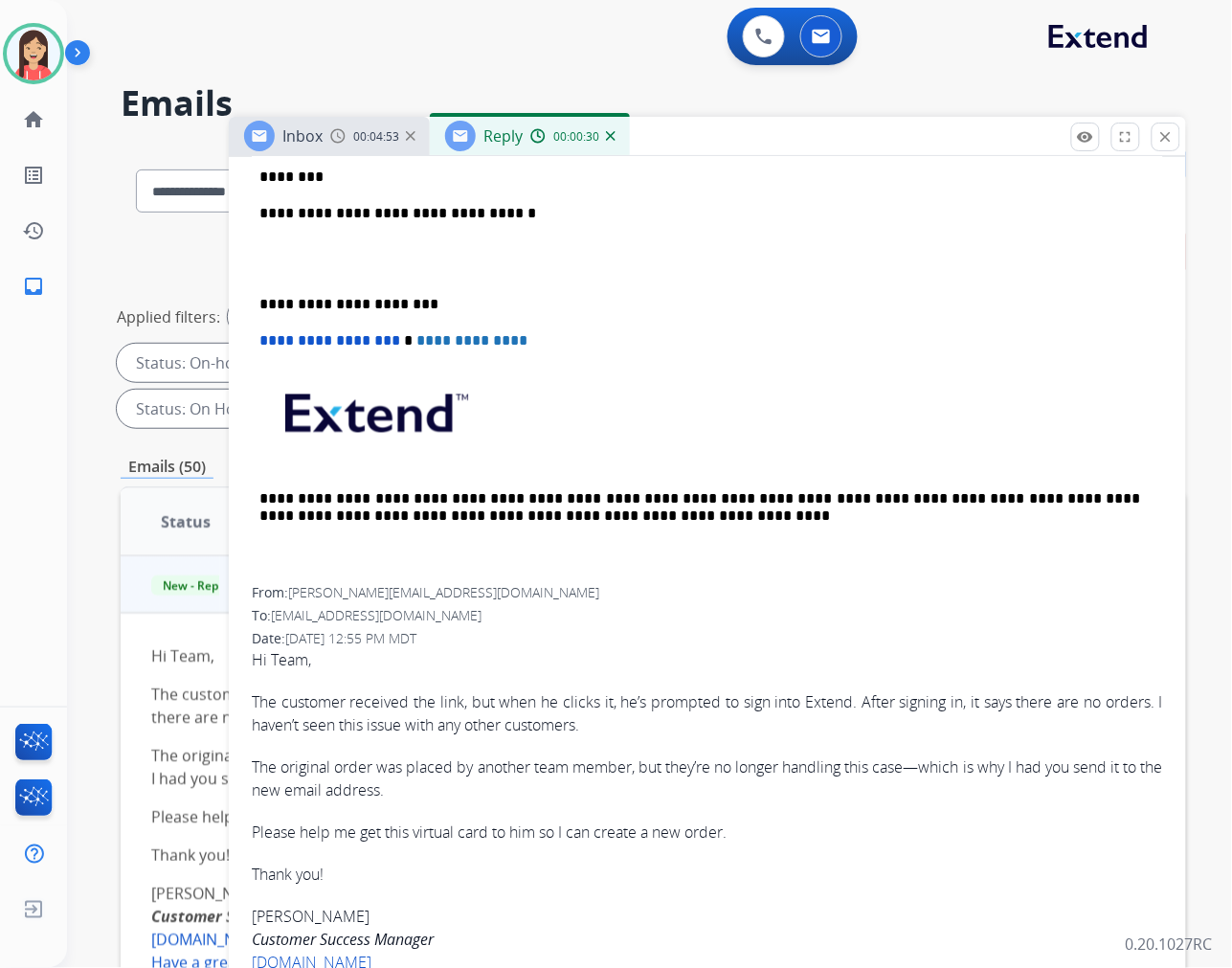
scroll to position [426, 0]
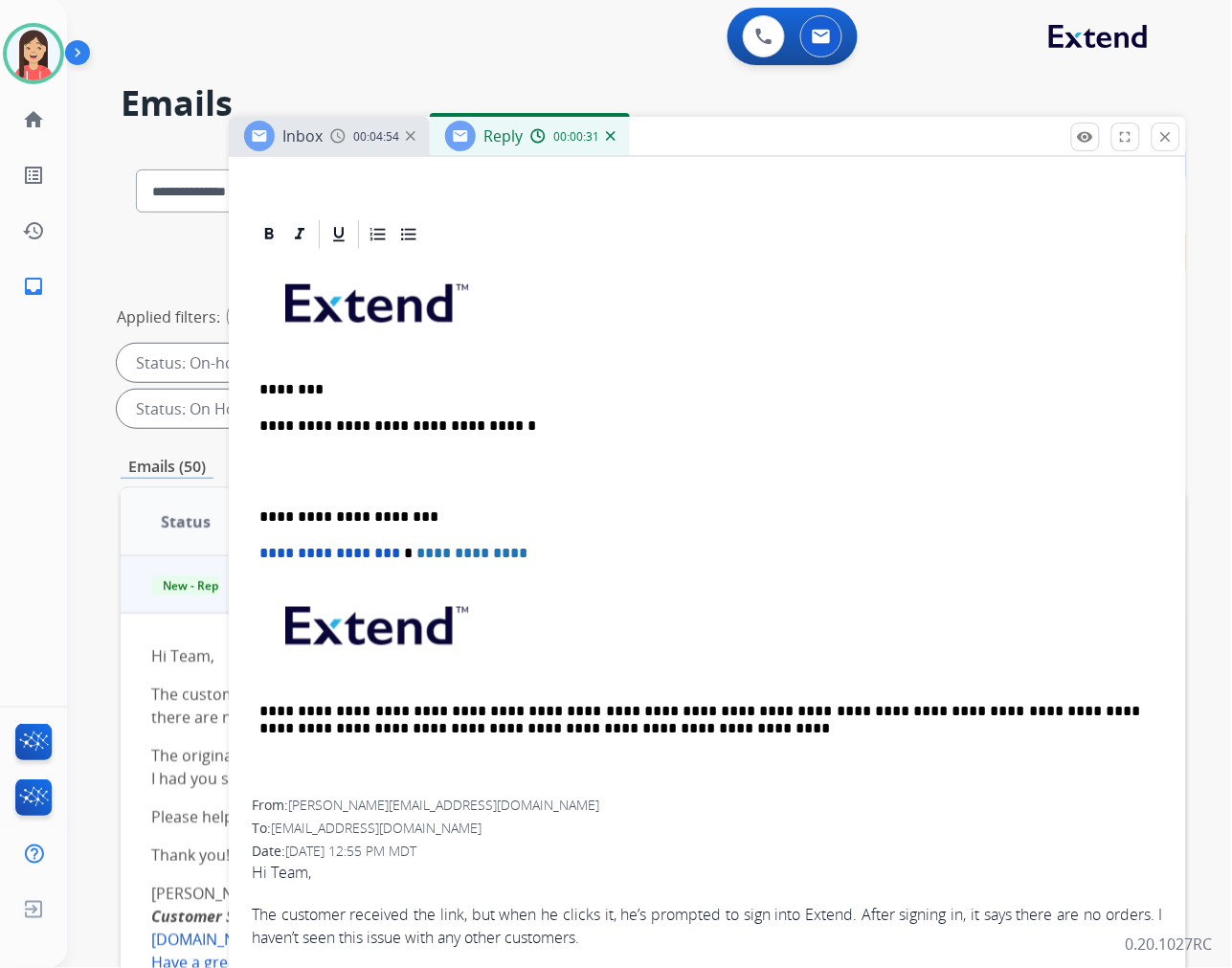
click at [510, 437] on div "**********" at bounding box center [707, 526] width 912 height 549
drag, startPoint x: 522, startPoint y: 423, endPoint x: 476, endPoint y: 420, distance: 46.1
click at [476, 420] on p "**********" at bounding box center [699, 427] width 881 height 17
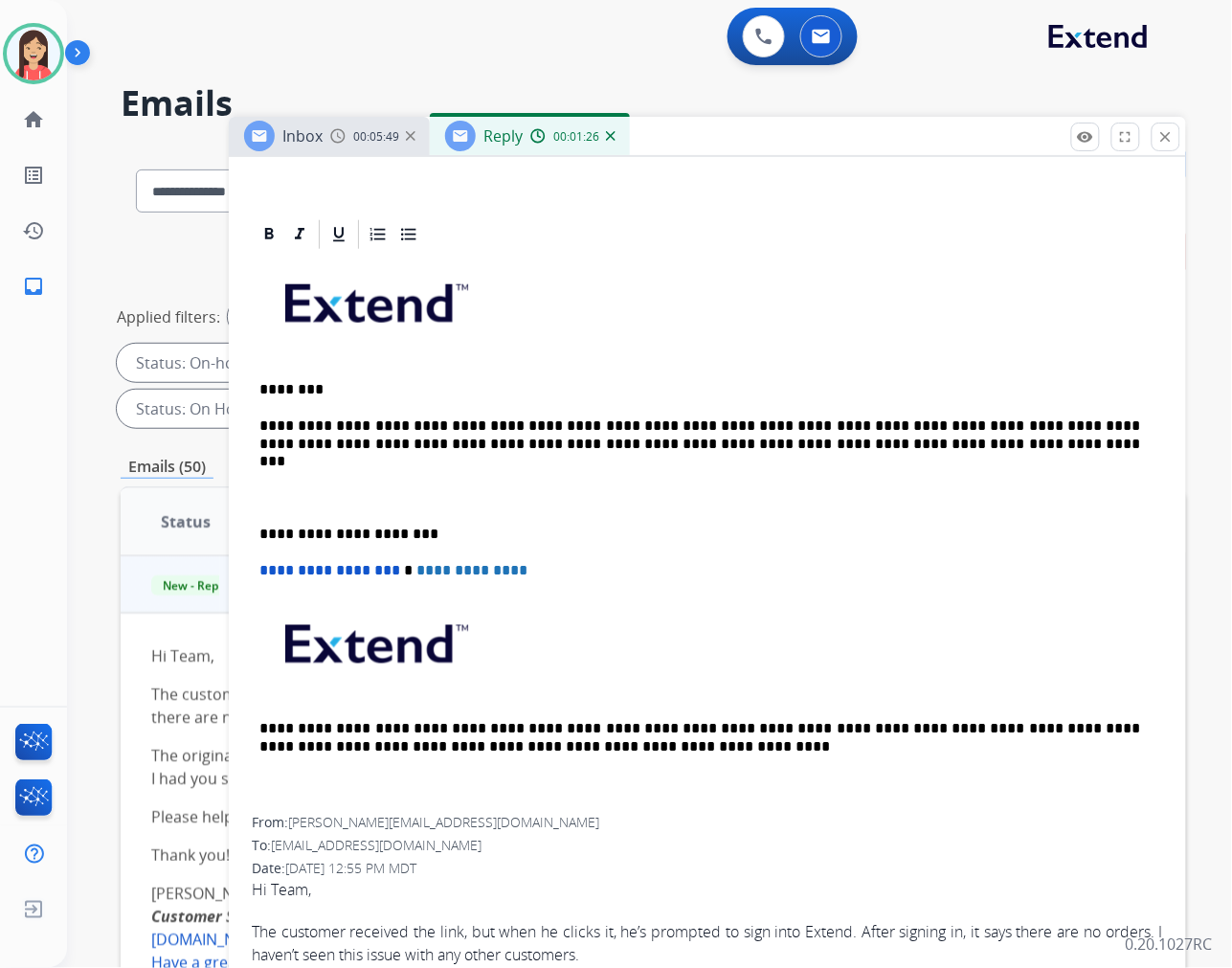
click at [888, 446] on p "**********" at bounding box center [699, 435] width 881 height 36
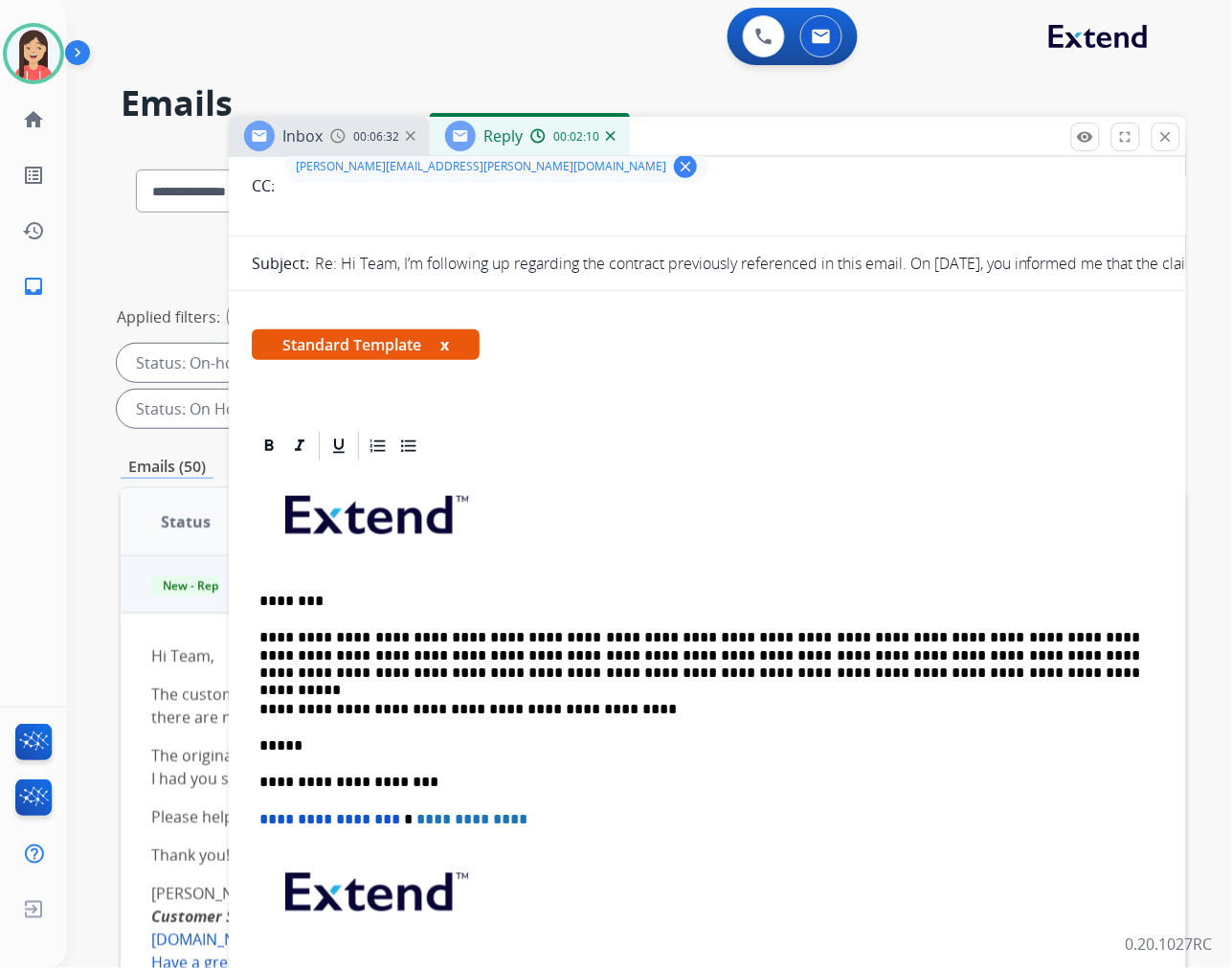
scroll to position [0, 0]
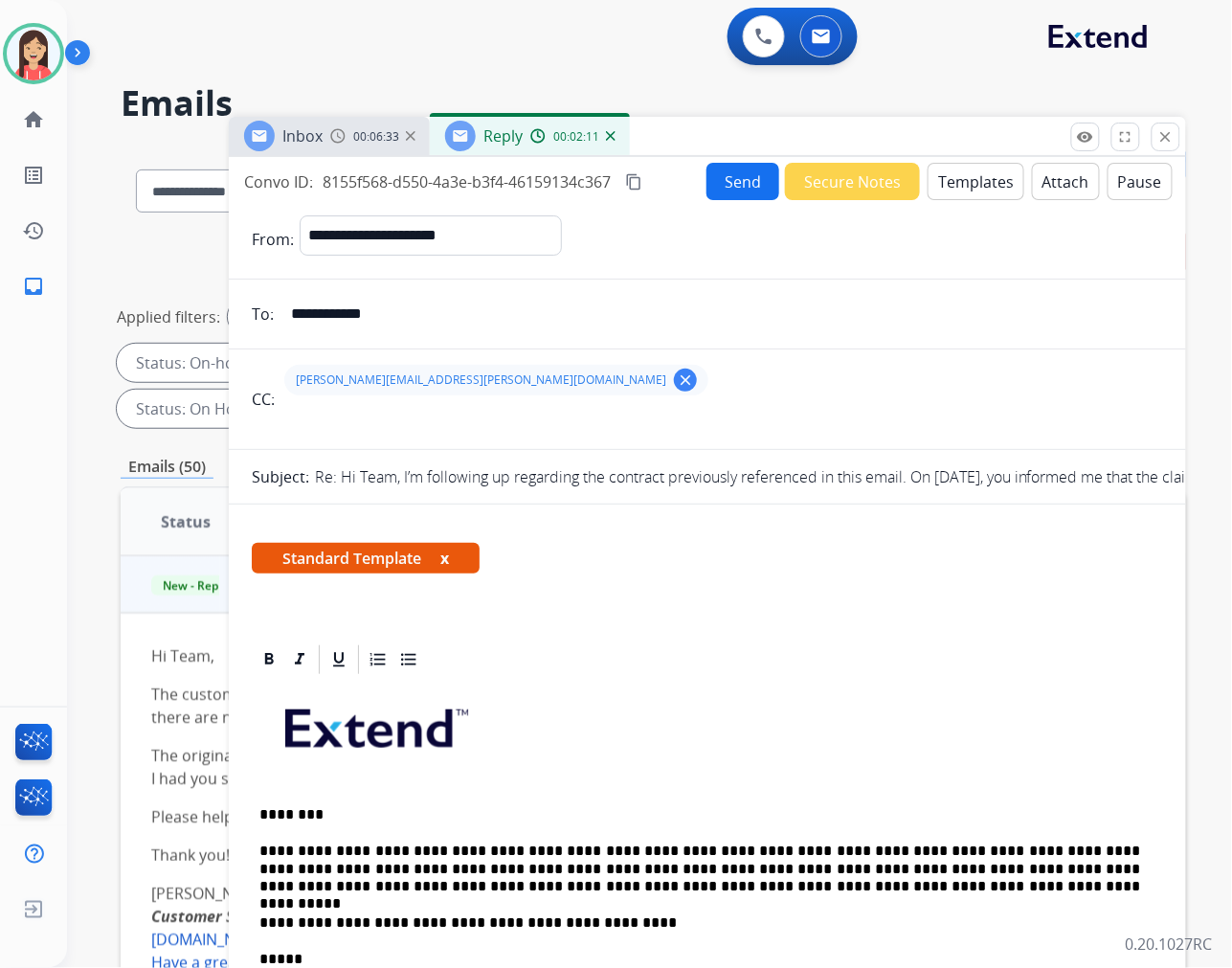
click at [750, 169] on button "Send" at bounding box center [742, 181] width 72 height 38
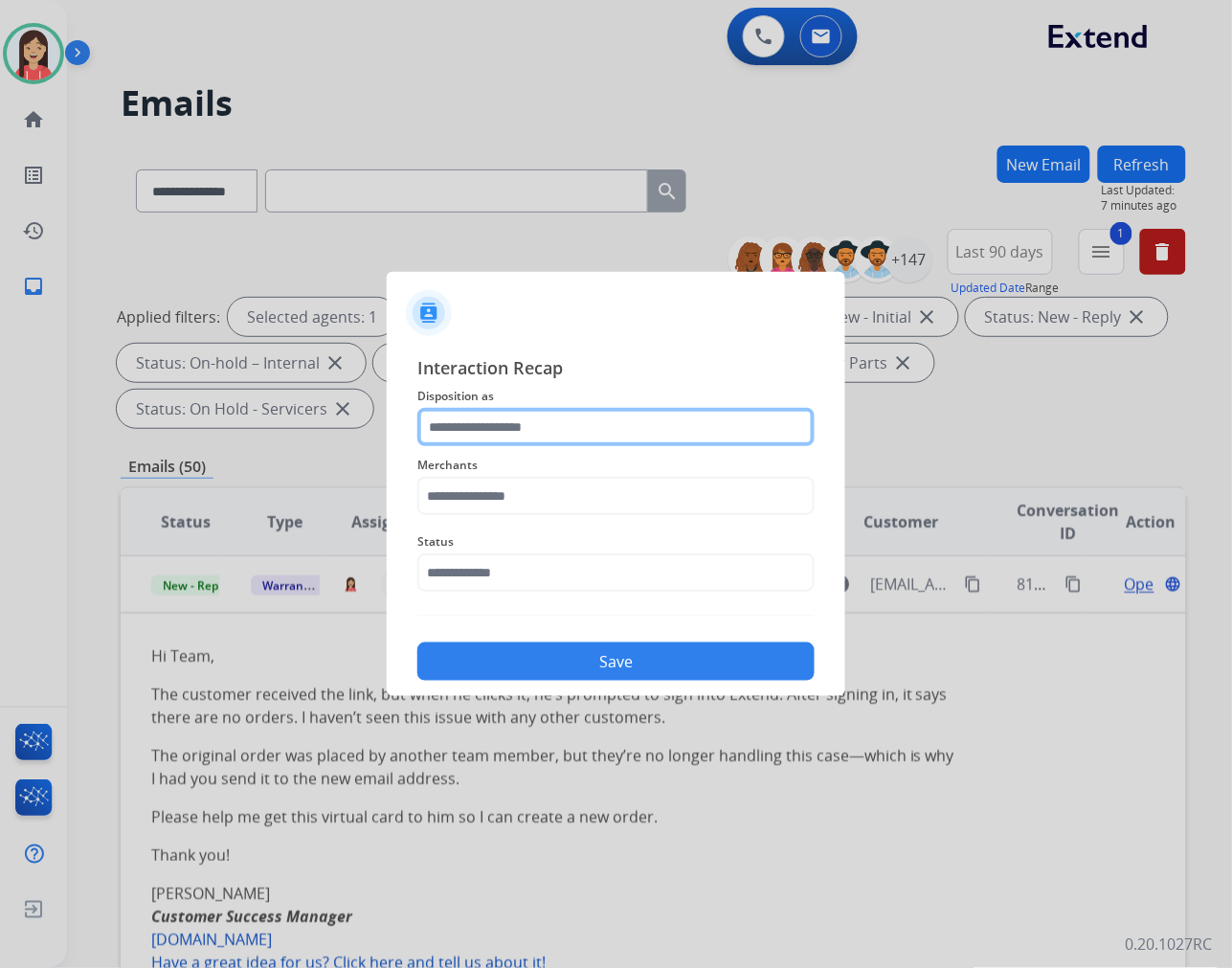
click at [561, 410] on input "text" at bounding box center [616, 428] width 397 height 39
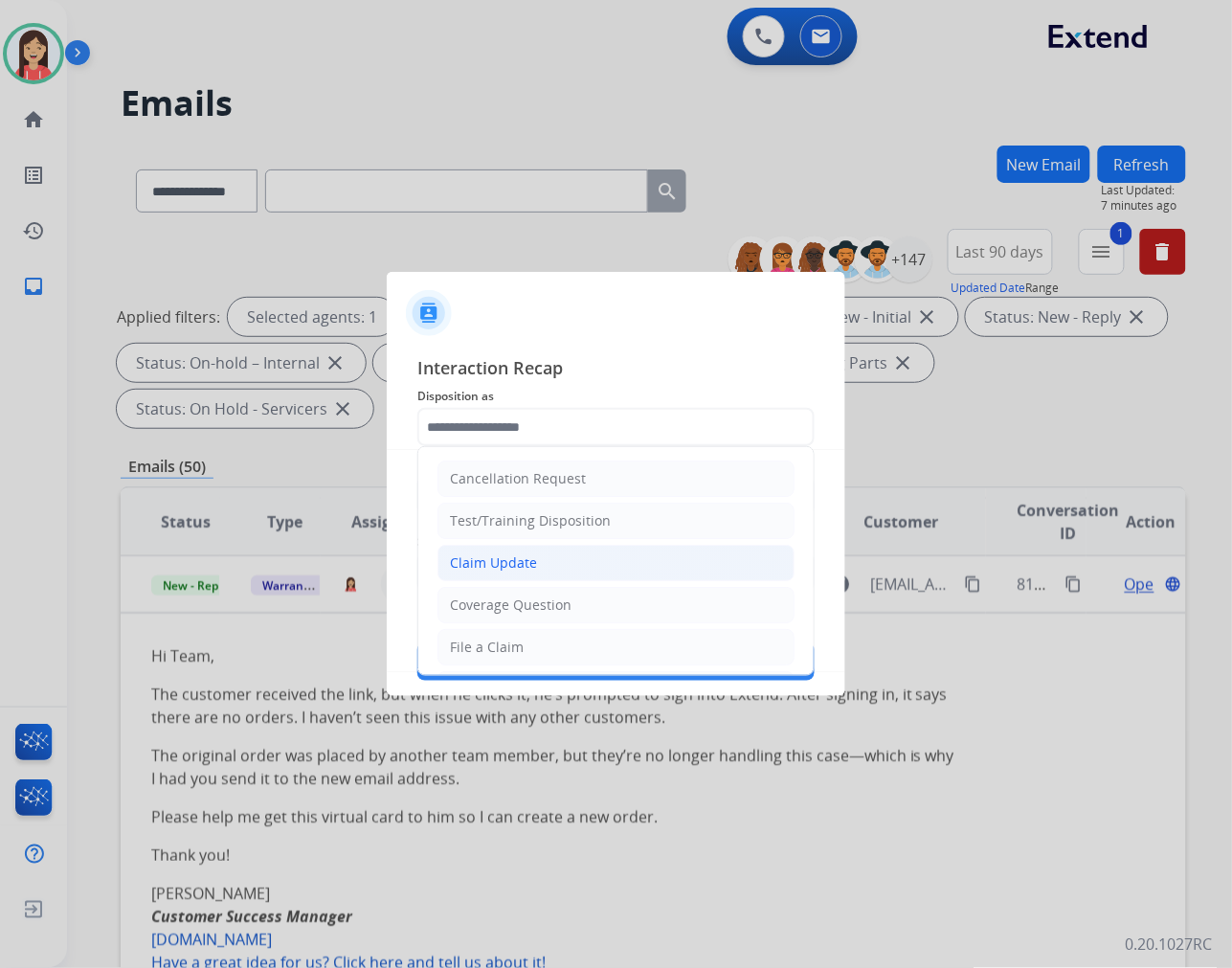
click at [521, 551] on li "Claim Update" at bounding box center [616, 564] width 357 height 37
type input "**********"
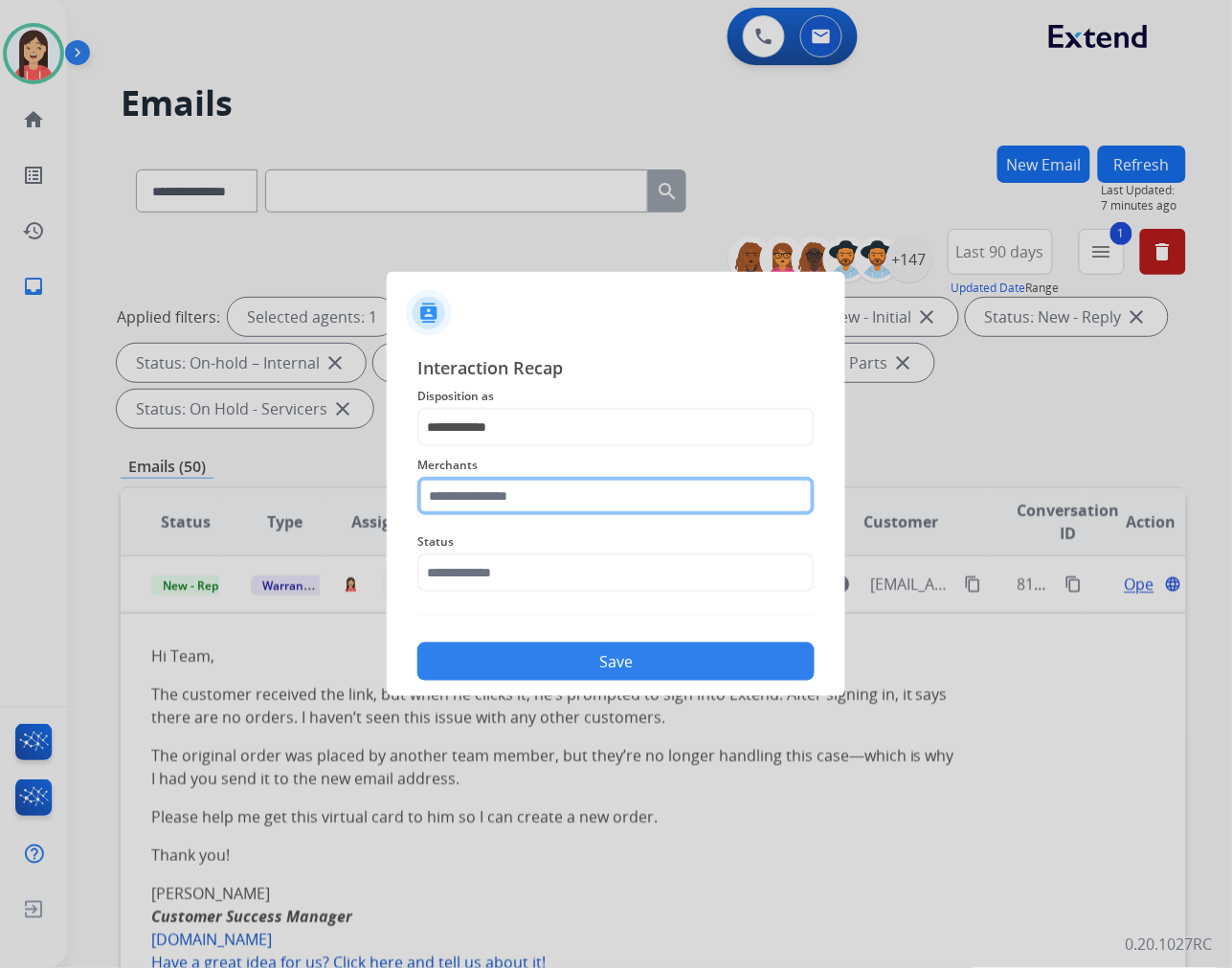
click at [522, 512] on input "text" at bounding box center [616, 496] width 397 height 39
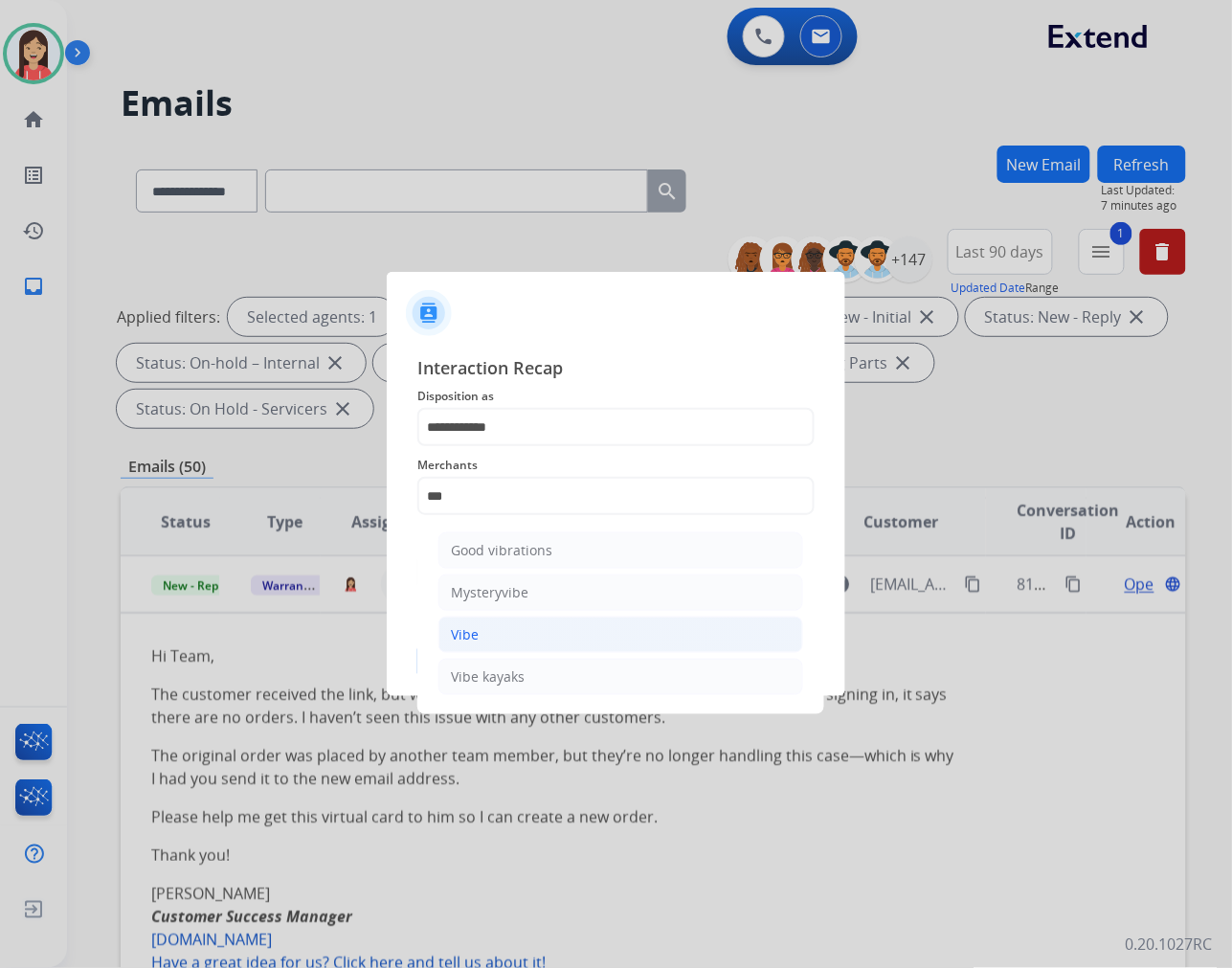
click at [484, 624] on li "Vibe" at bounding box center [620, 635] width 365 height 37
type input "****"
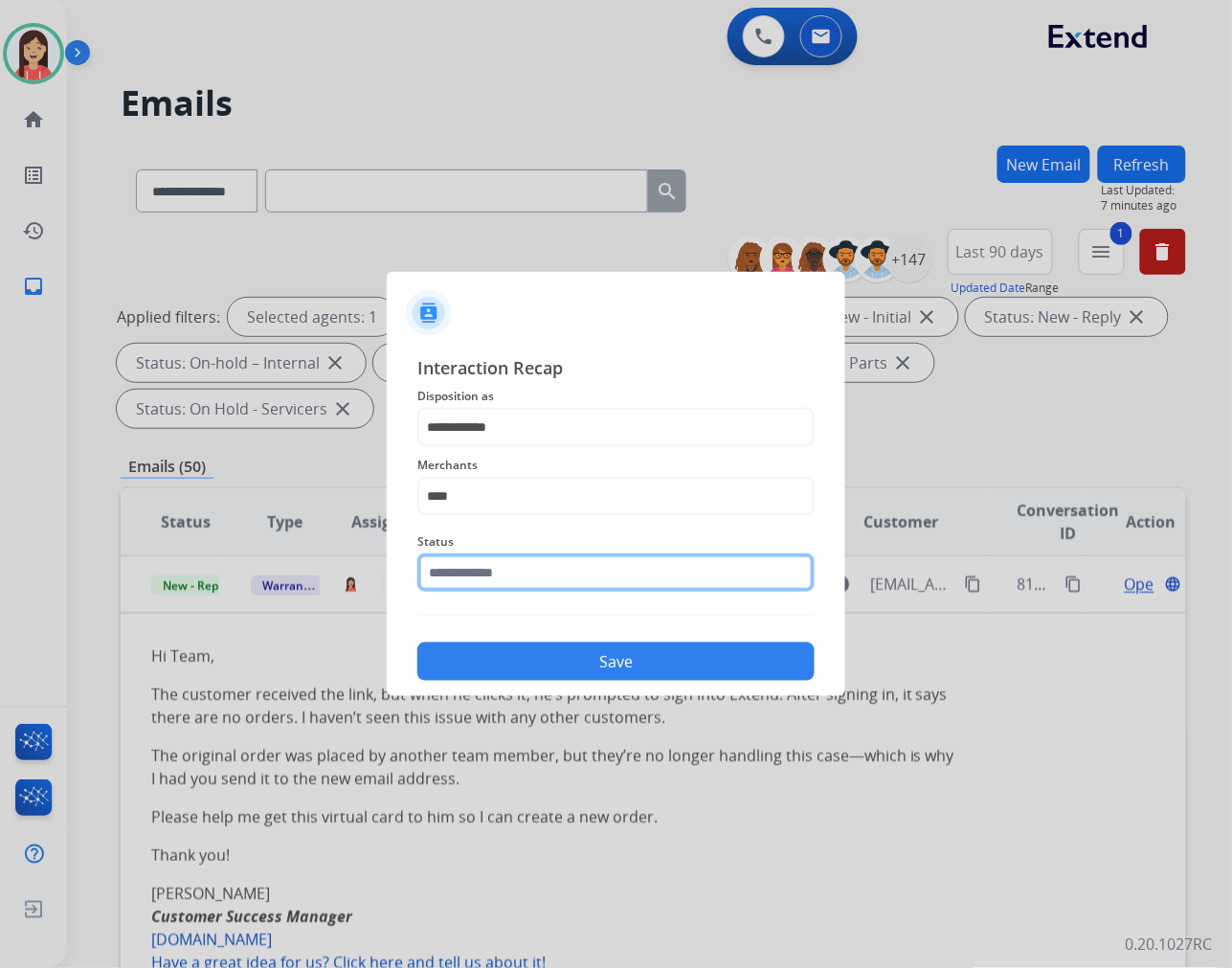
click at [523, 578] on input "text" at bounding box center [616, 572] width 397 height 39
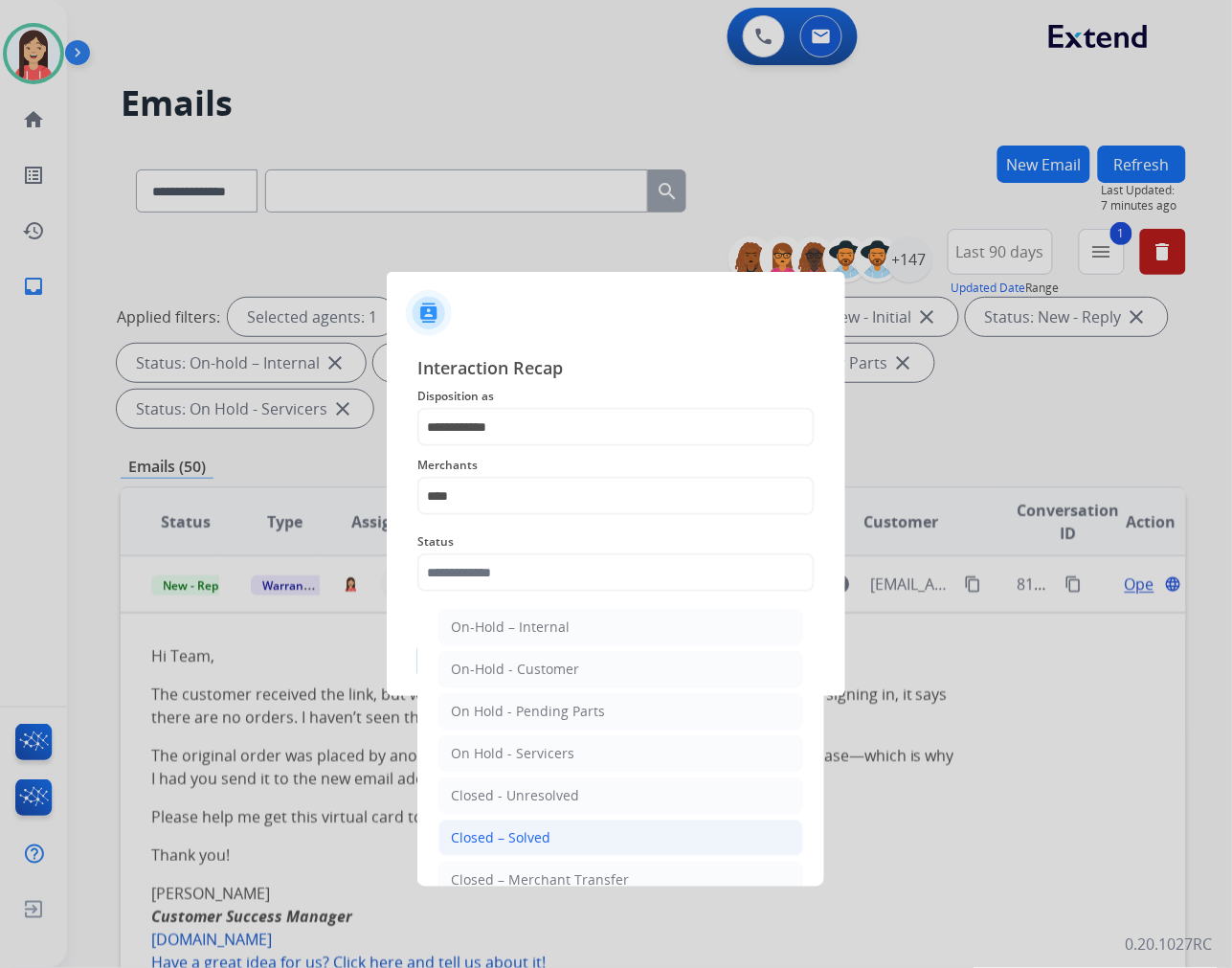
click at [559, 827] on li "Closed – Solved" at bounding box center [620, 838] width 365 height 37
type input "**********"
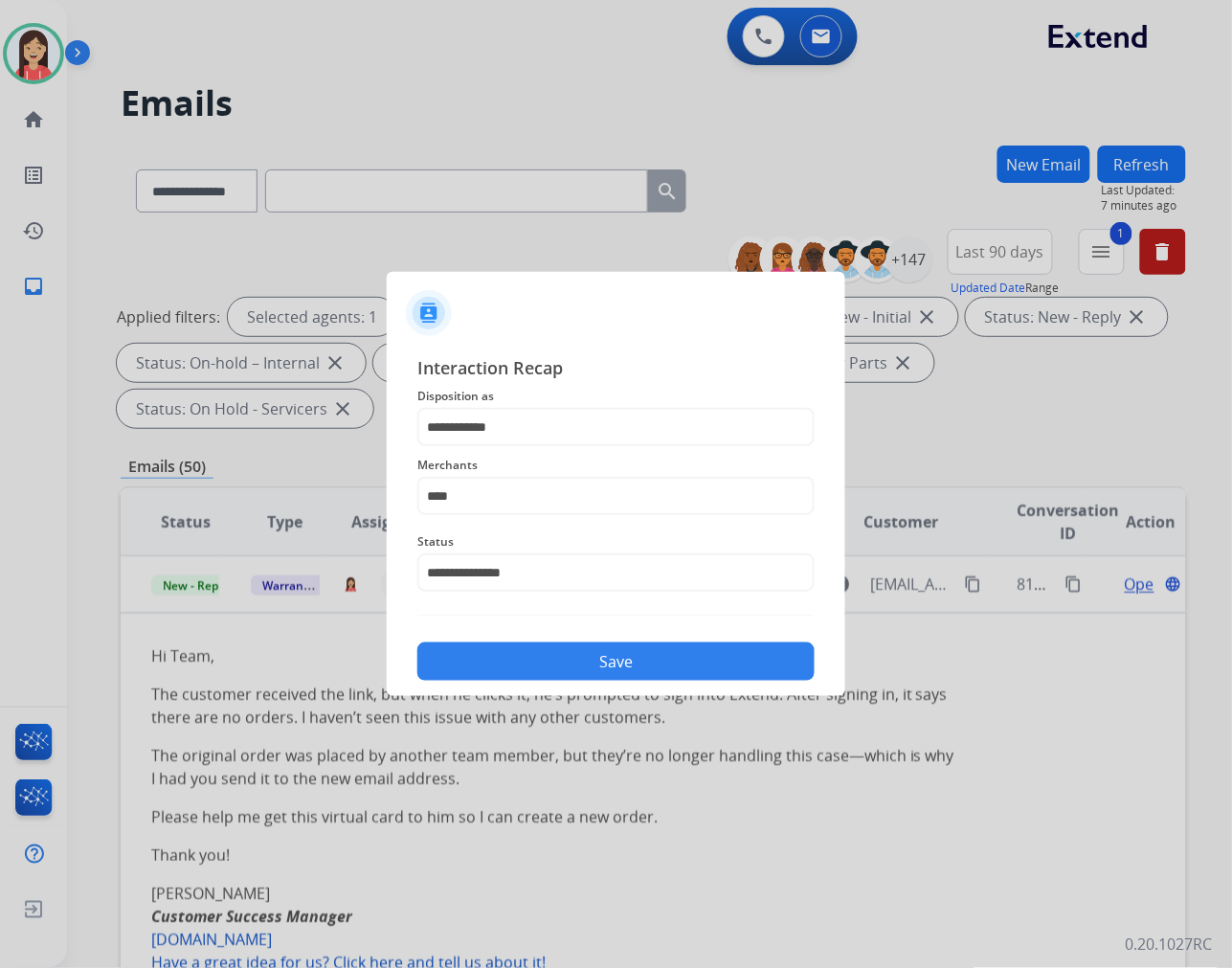
click at [633, 655] on button "Save" at bounding box center [616, 662] width 397 height 39
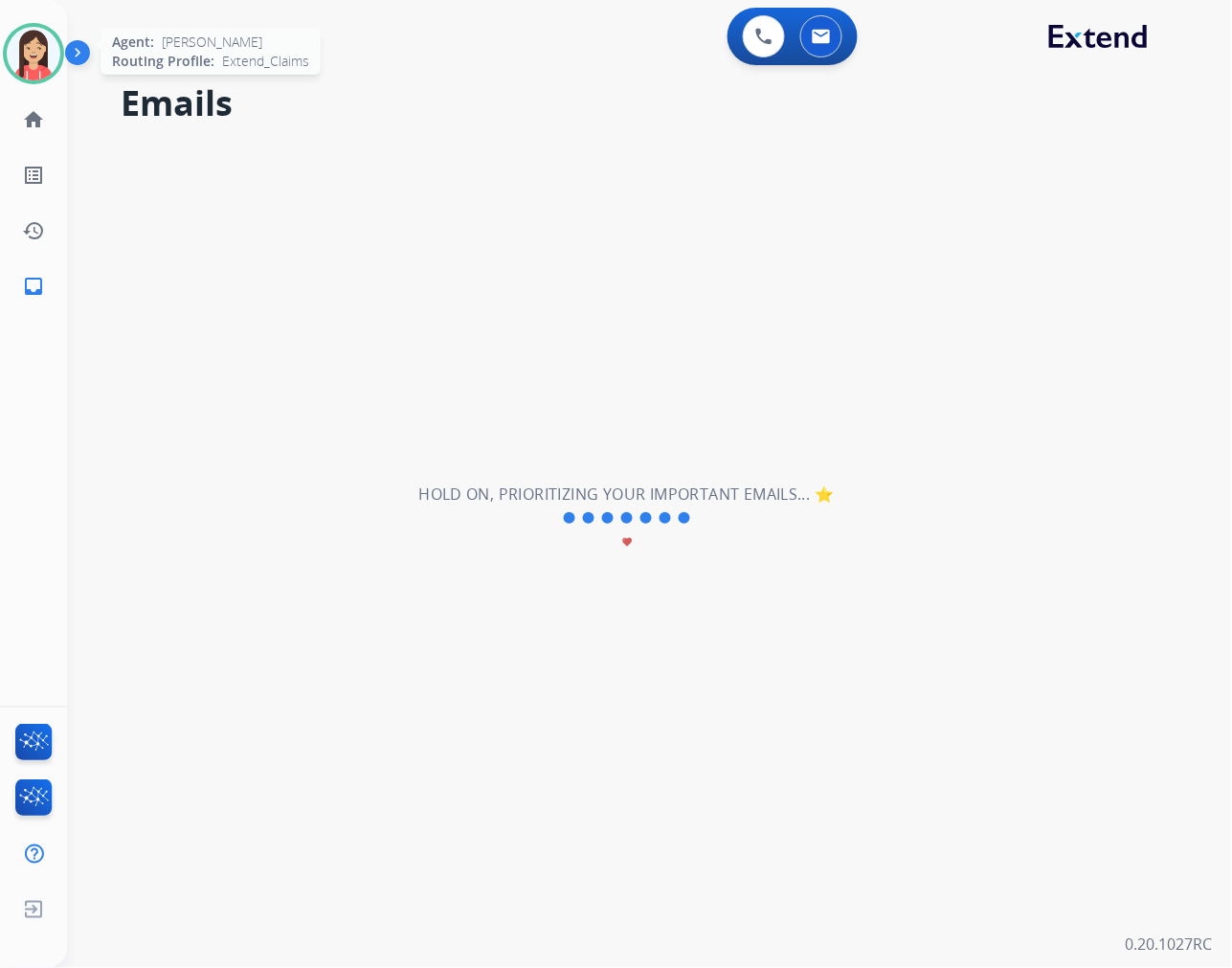
click at [46, 72] on img at bounding box center [34, 54] width 54 height 54
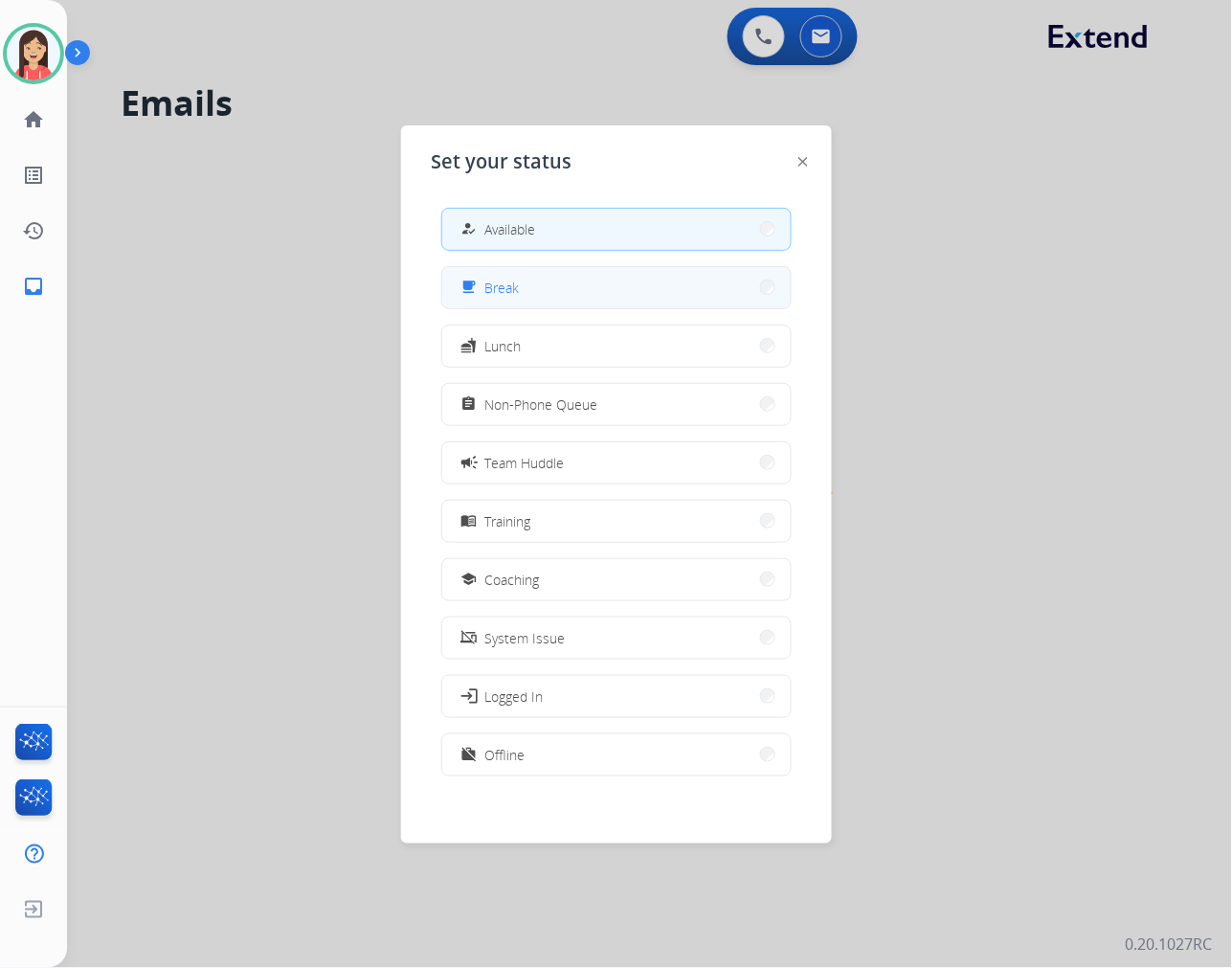
click at [564, 294] on button "free_breakfast Break" at bounding box center [616, 288] width 348 height 41
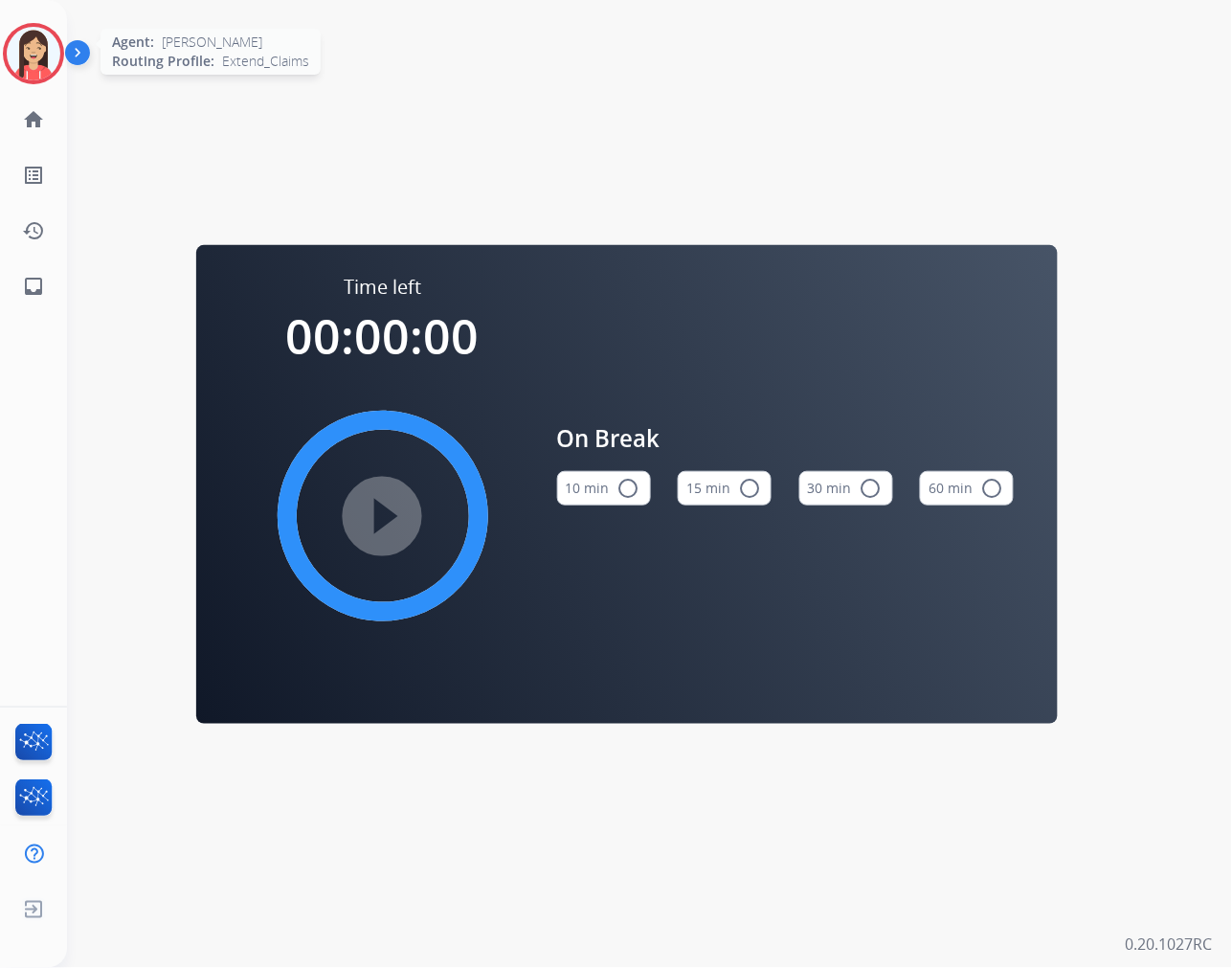
click at [34, 72] on img at bounding box center [34, 54] width 54 height 54
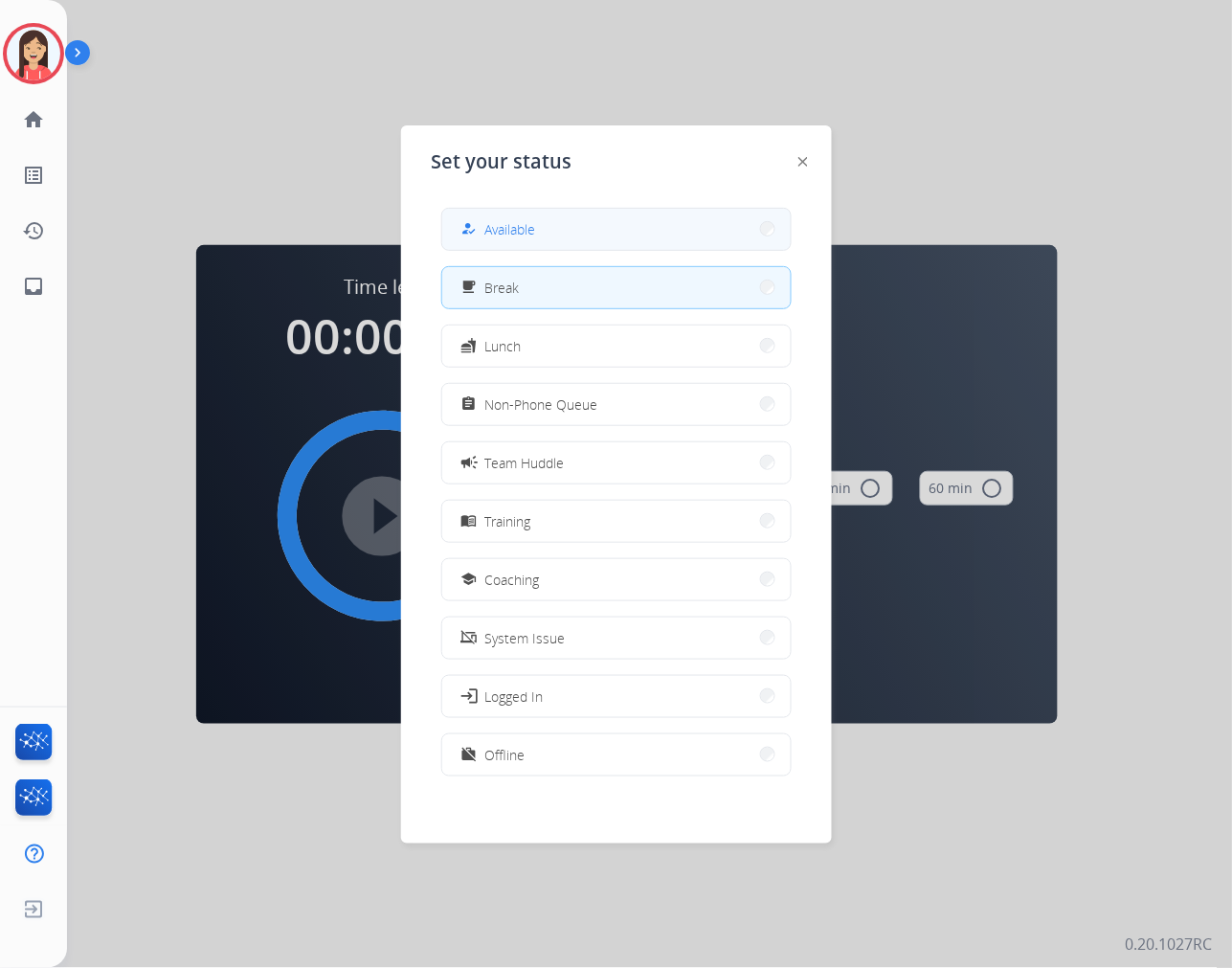
click at [534, 237] on div "how_to_reg Available" at bounding box center [496, 229] width 78 height 23
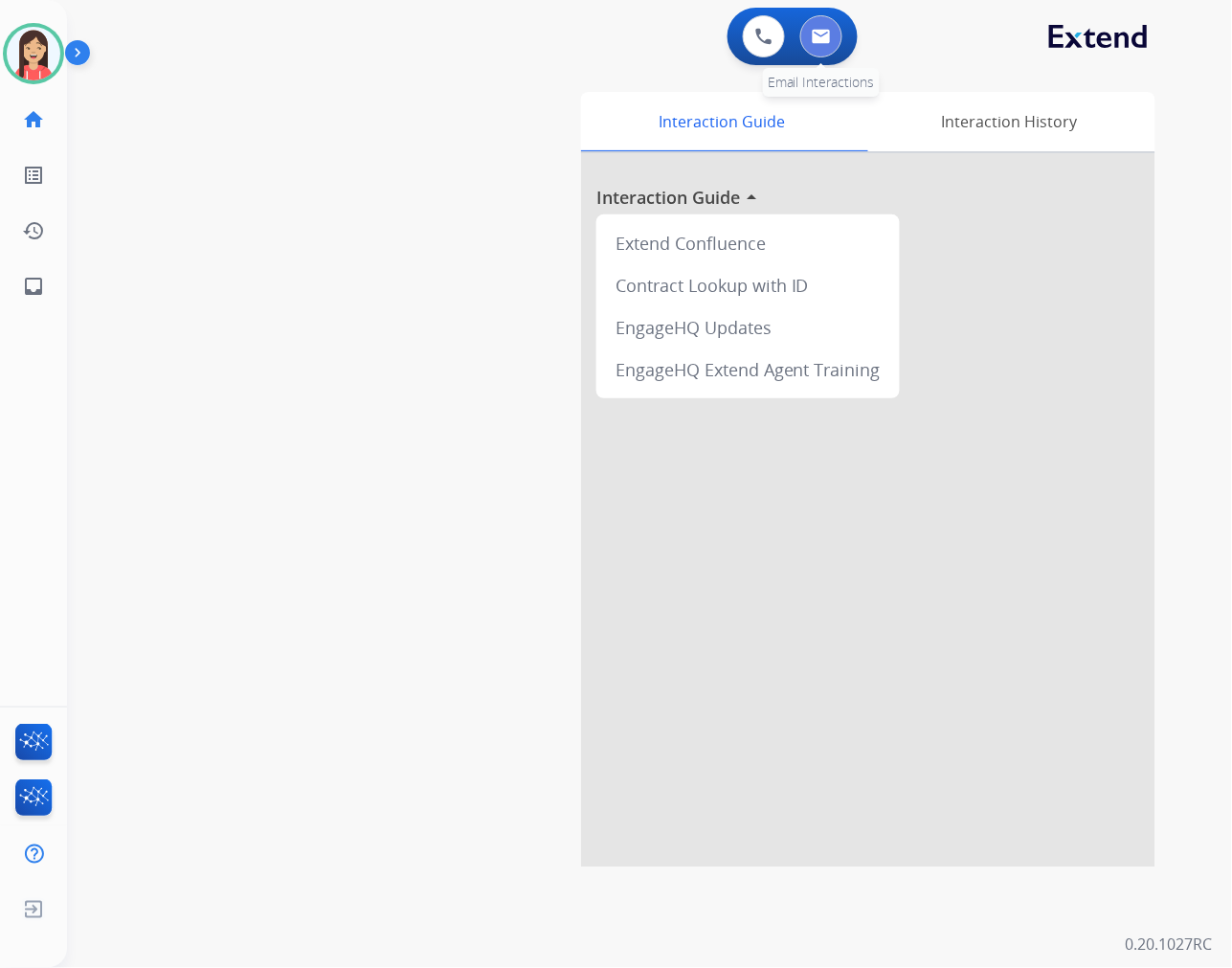
click at [839, 34] on button at bounding box center [821, 37] width 42 height 42
select select "**********"
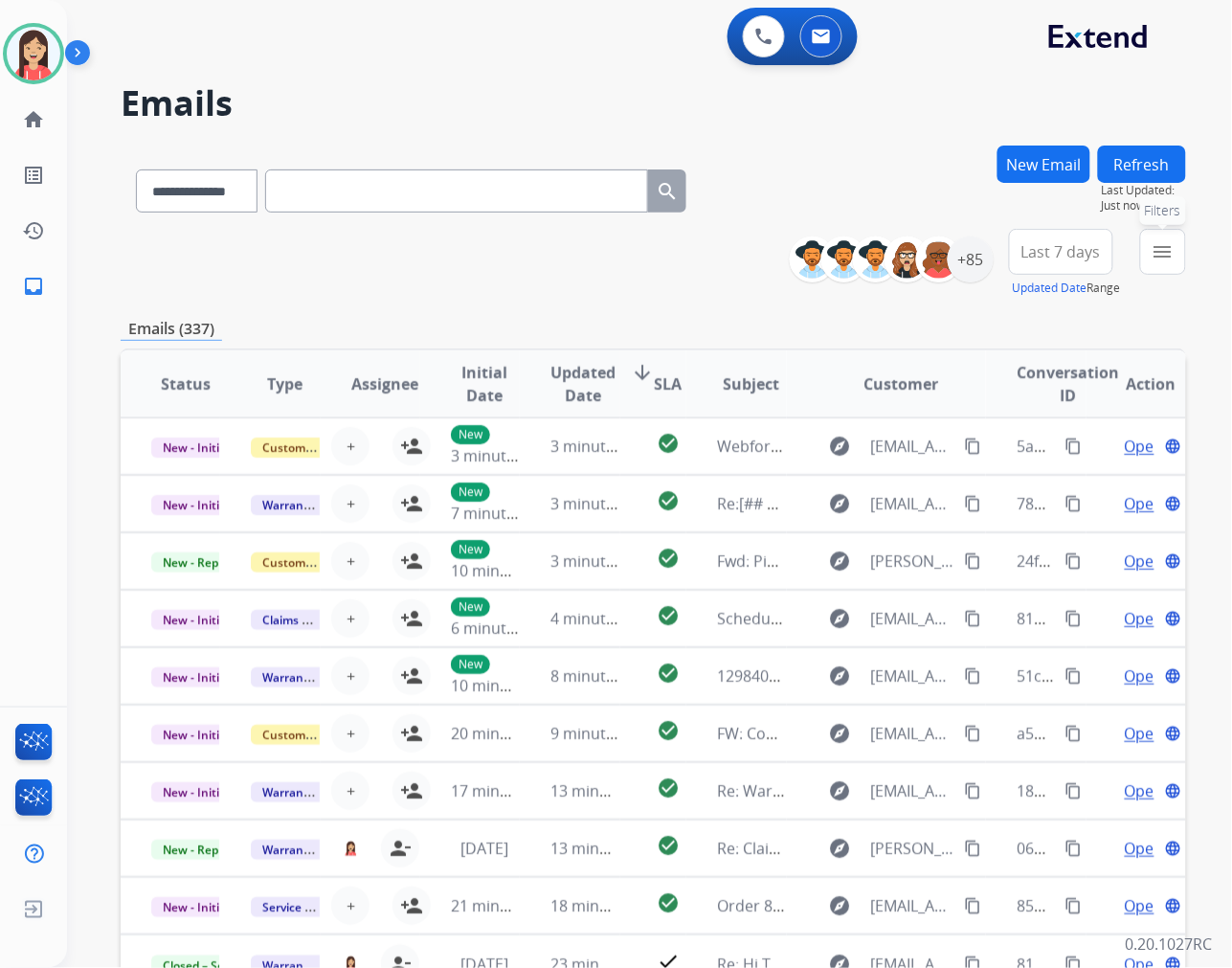
click at [1160, 253] on mat-icon "menu" at bounding box center [1164, 252] width 23 height 23
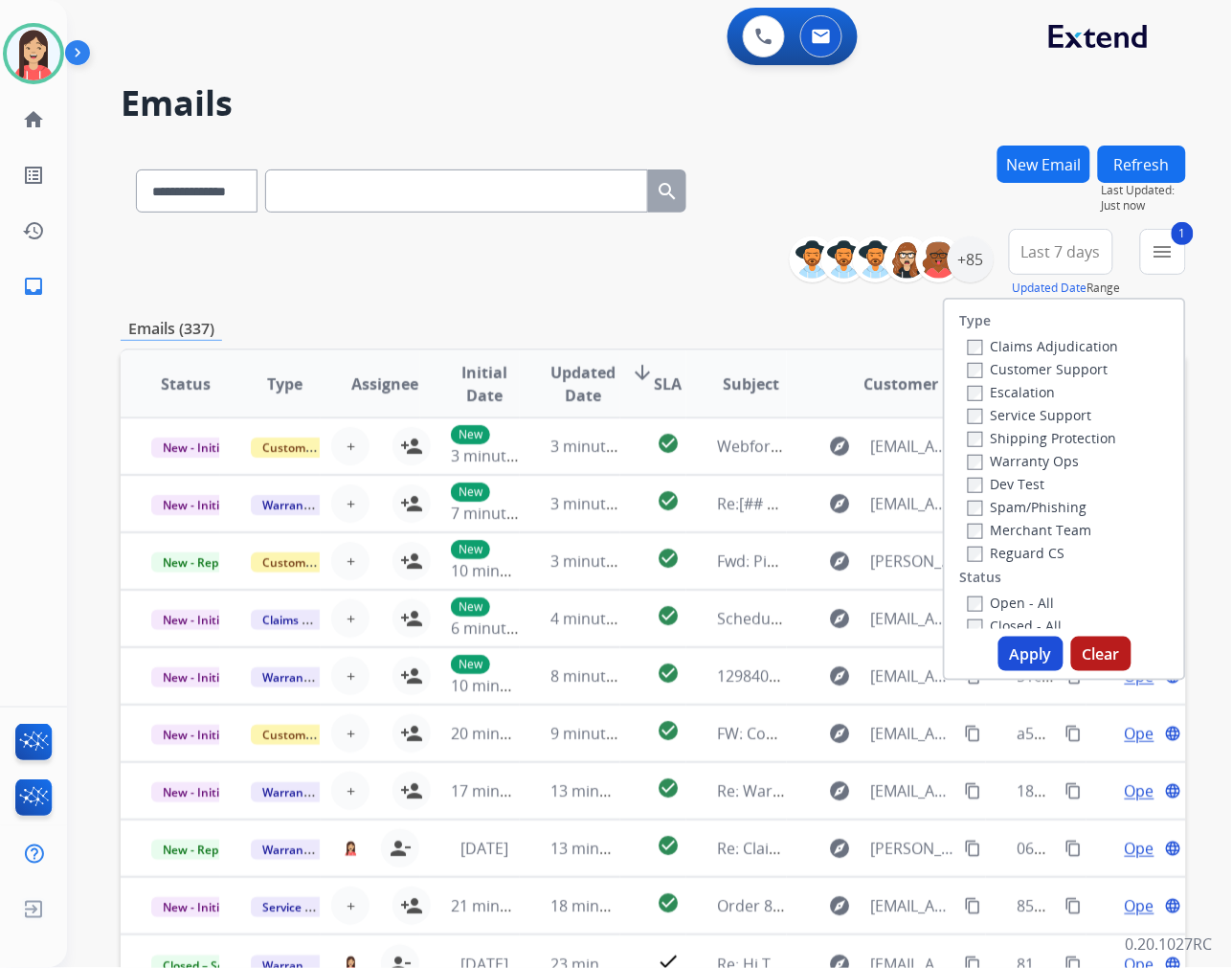
click at [1011, 659] on button "Apply" at bounding box center [1030, 654] width 65 height 35
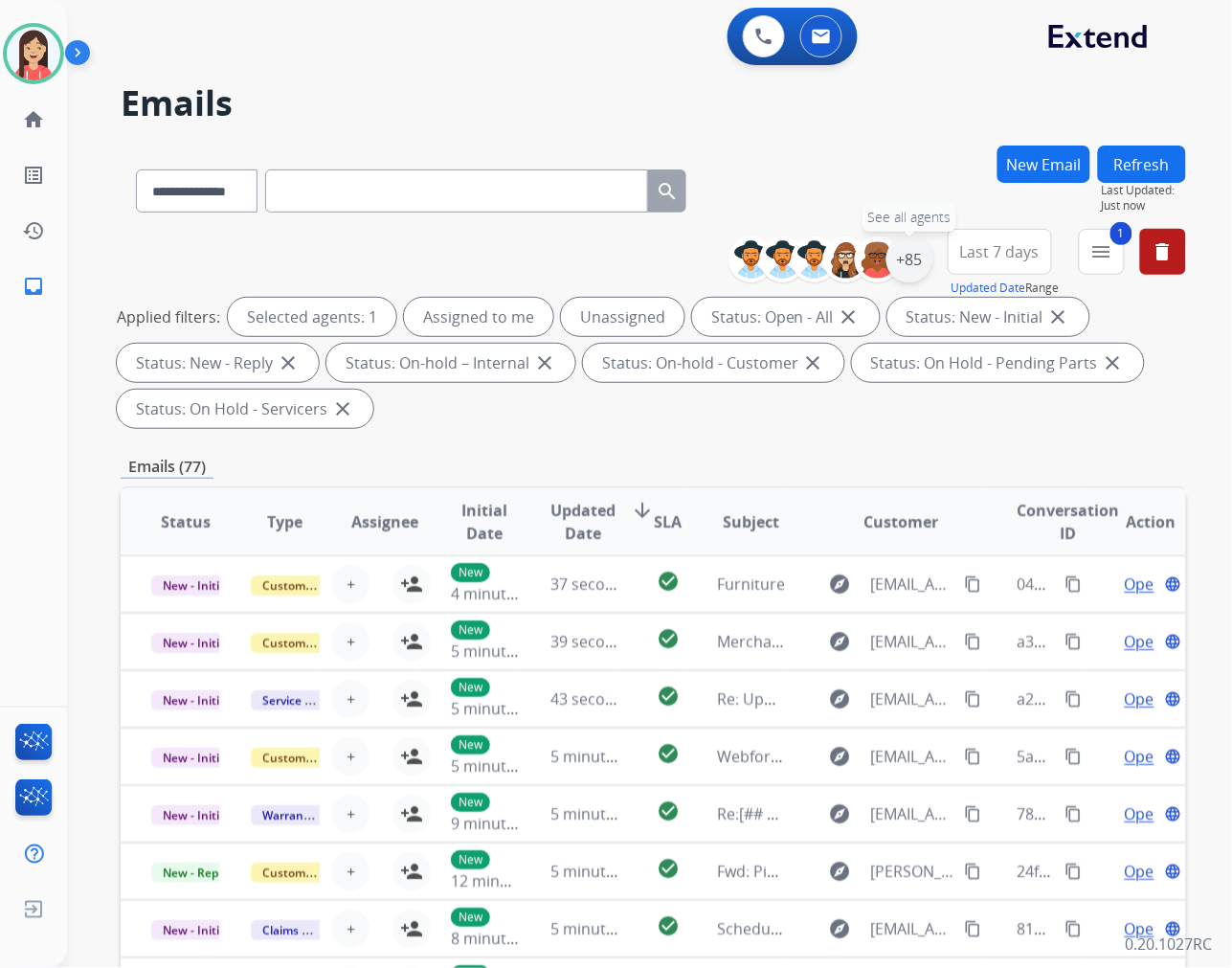
drag, startPoint x: 915, startPoint y: 266, endPoint x: 900, endPoint y: 270, distance: 15.5
click at [915, 266] on div "+85" at bounding box center [910, 260] width 46 height 46
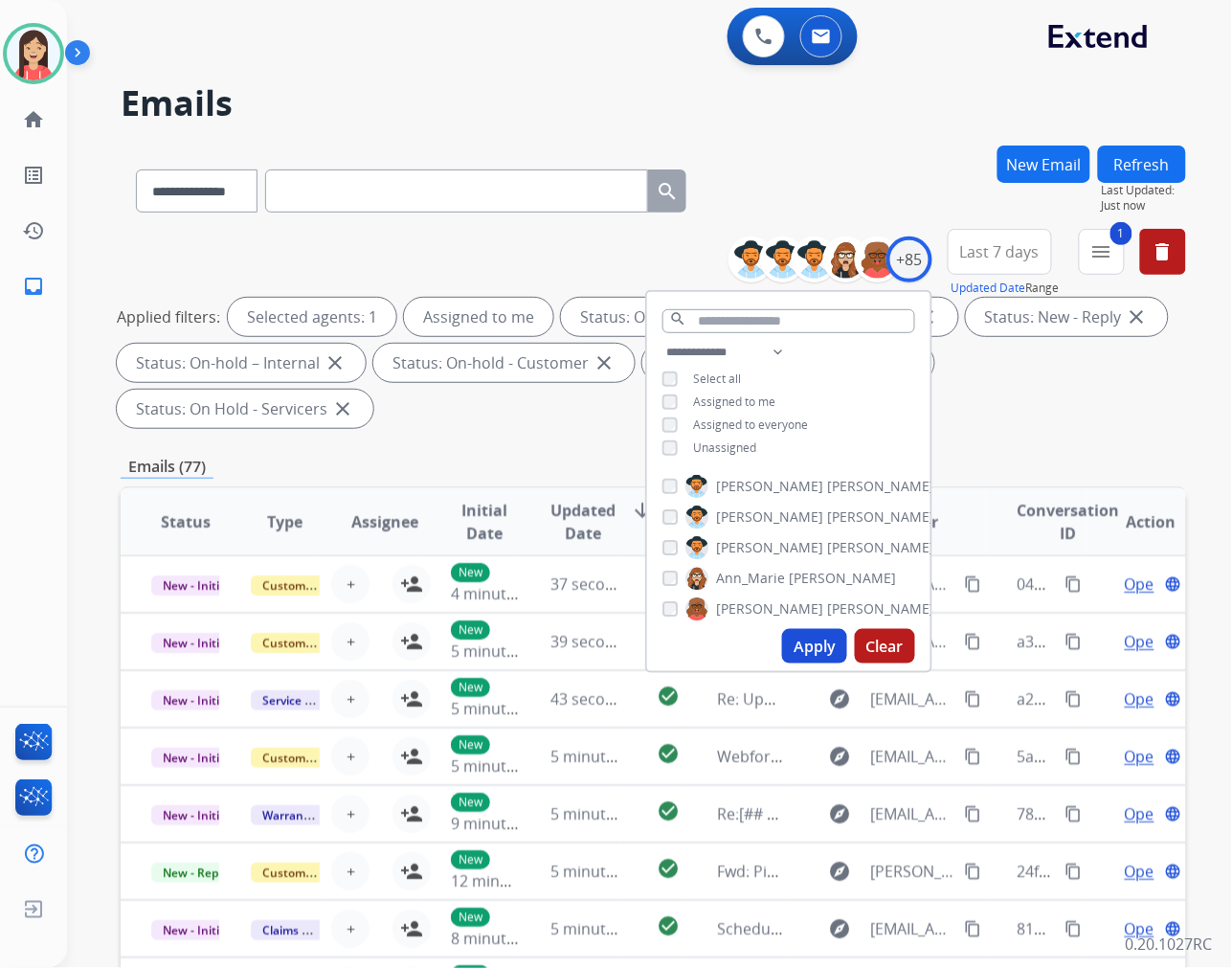
click at [821, 650] on button "Apply" at bounding box center [814, 647] width 65 height 35
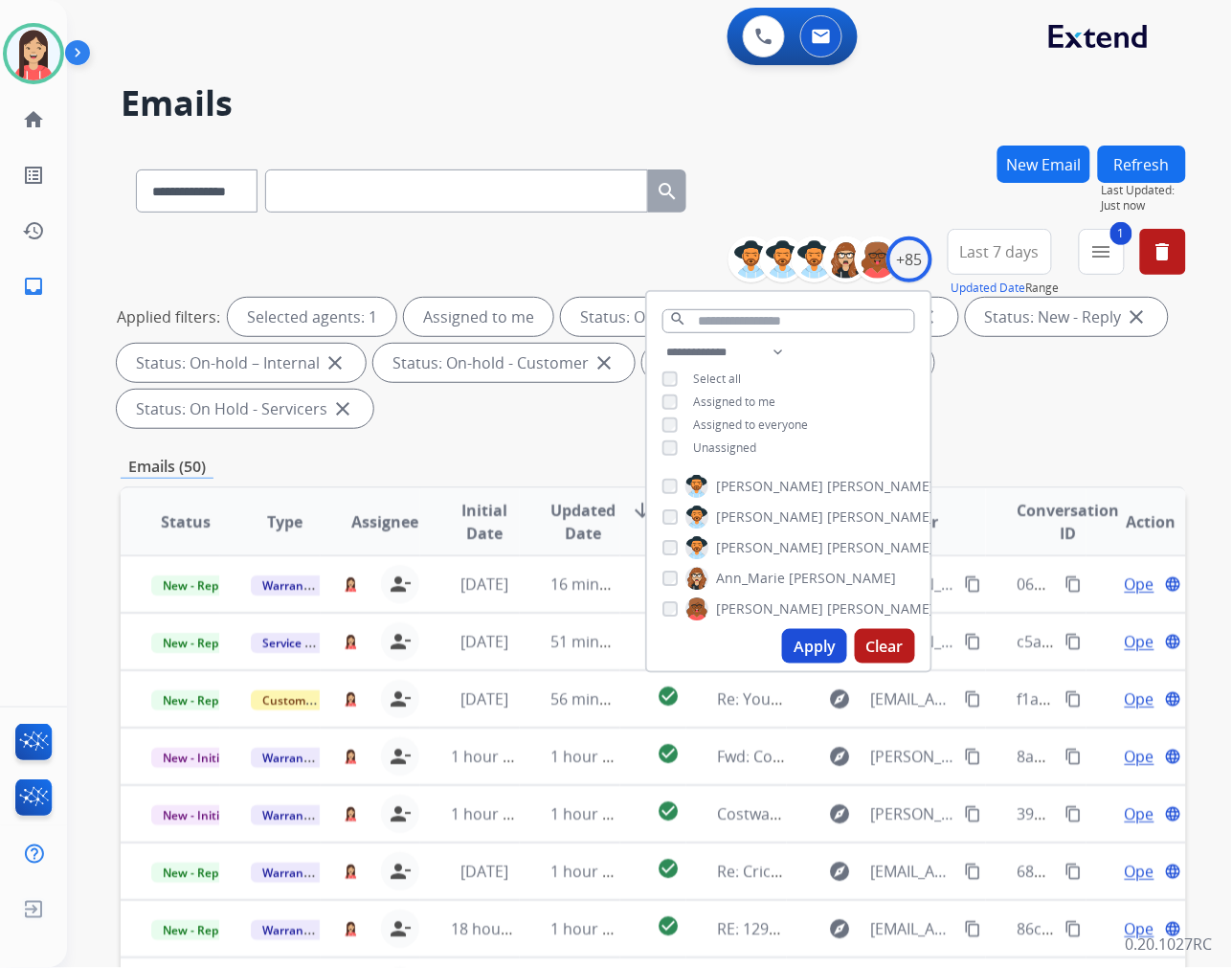
click at [567, 453] on div "**********" at bounding box center [653, 686] width 1065 height 1082
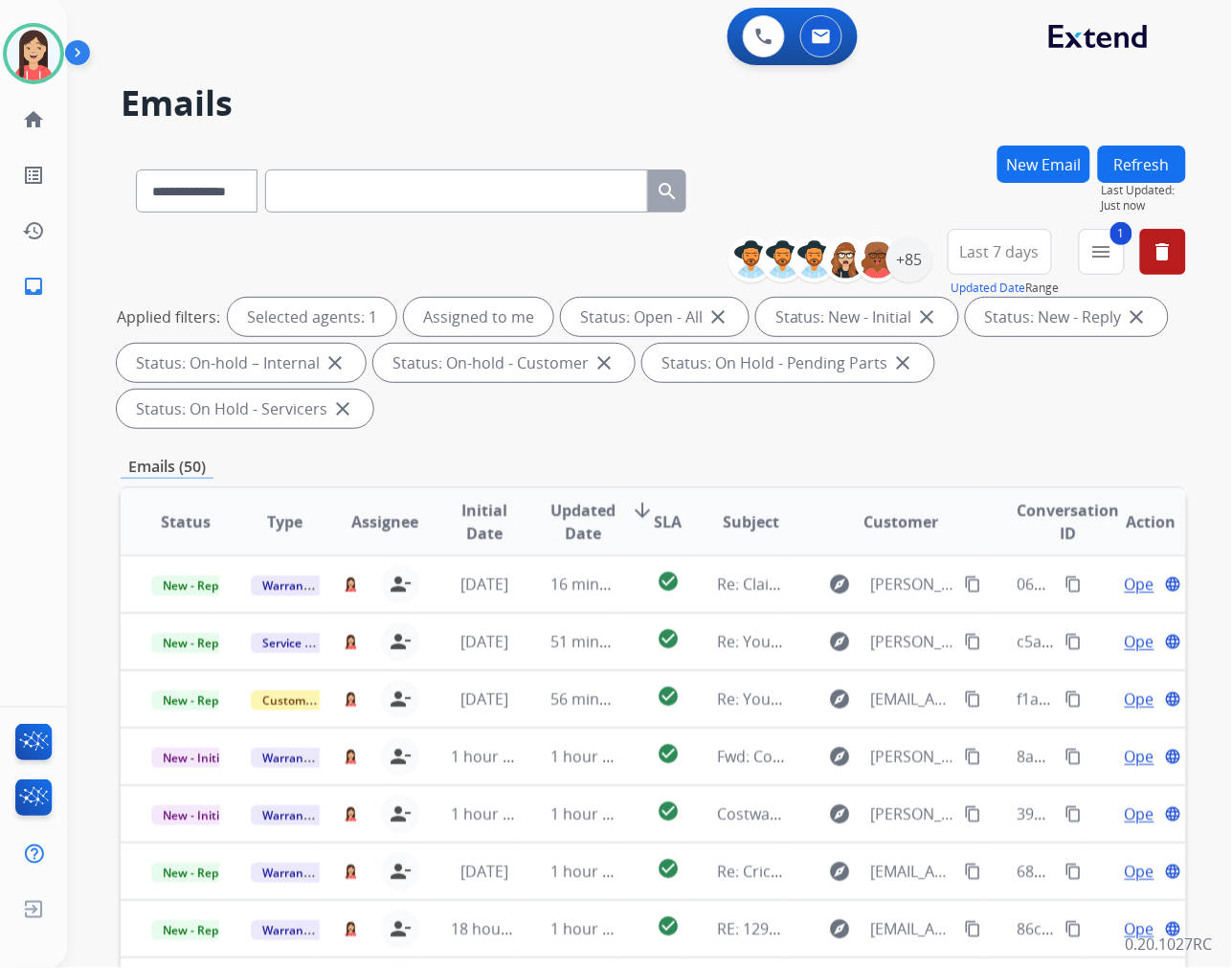
click at [577, 521] on span "Updated Date" at bounding box center [583, 522] width 65 height 46
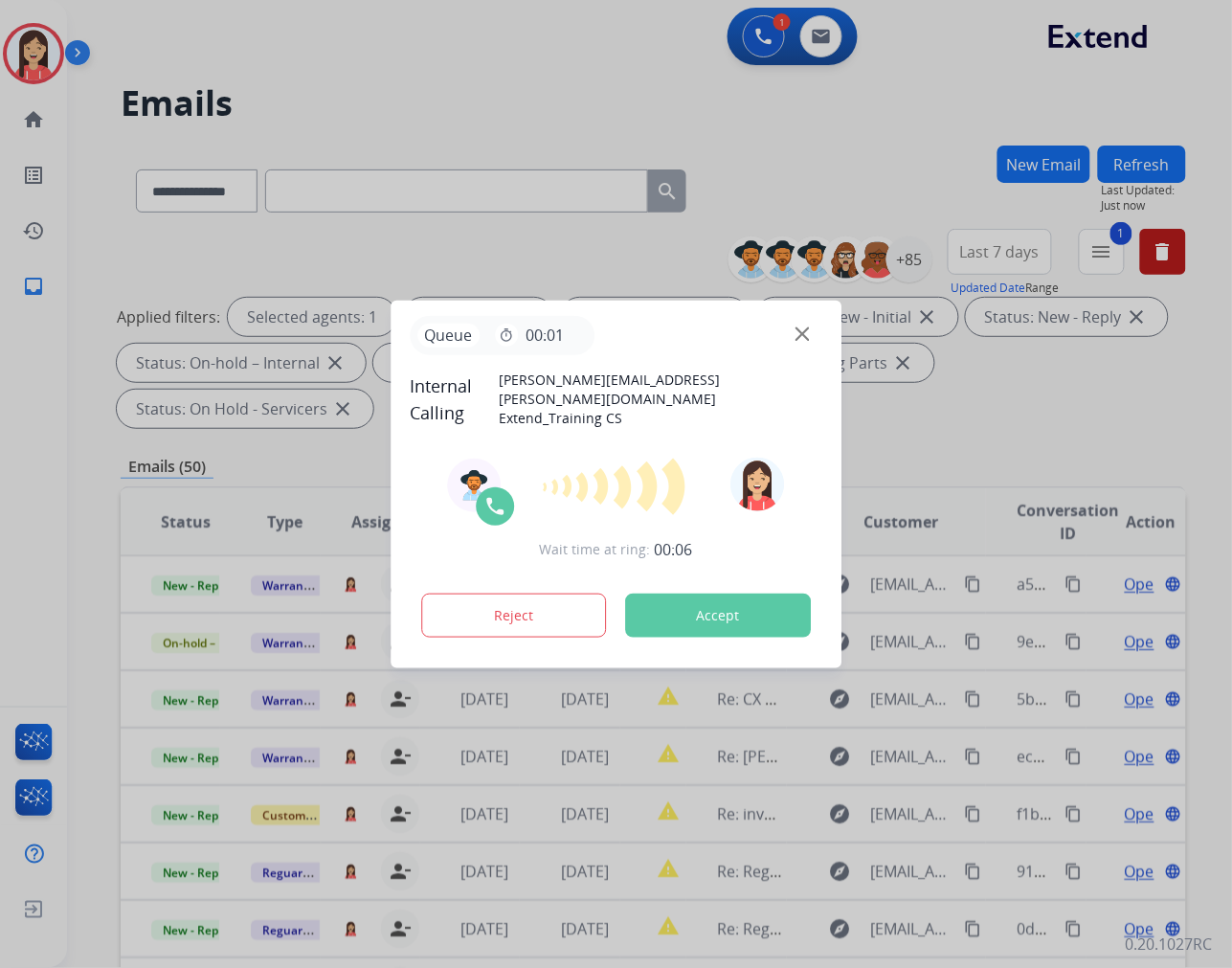
click at [694, 586] on div "Reject Accept" at bounding box center [616, 612] width 413 height 60
click at [694, 608] on button "Accept" at bounding box center [718, 616] width 185 height 44
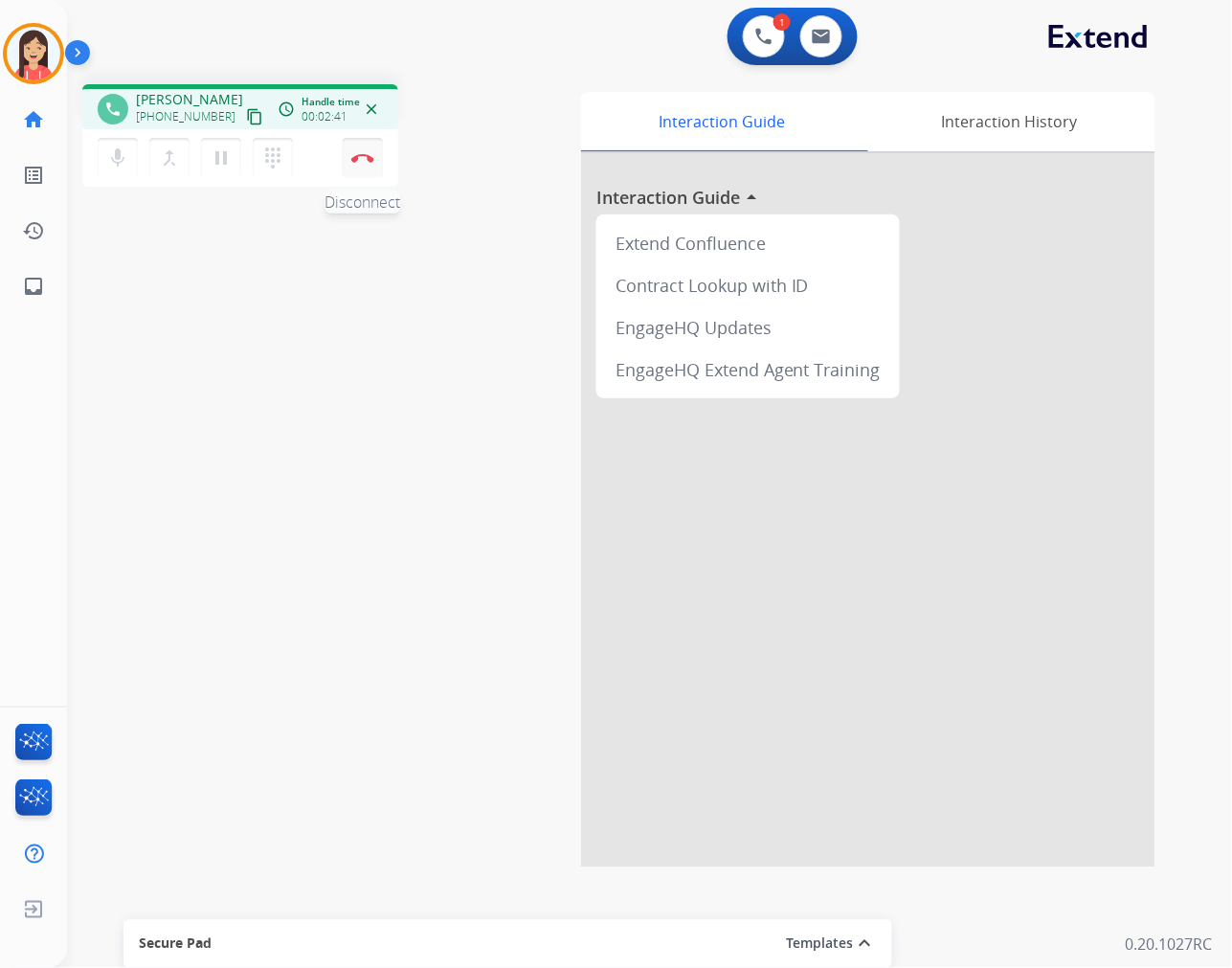
click at [370, 157] on img at bounding box center [363, 158] width 23 height 10
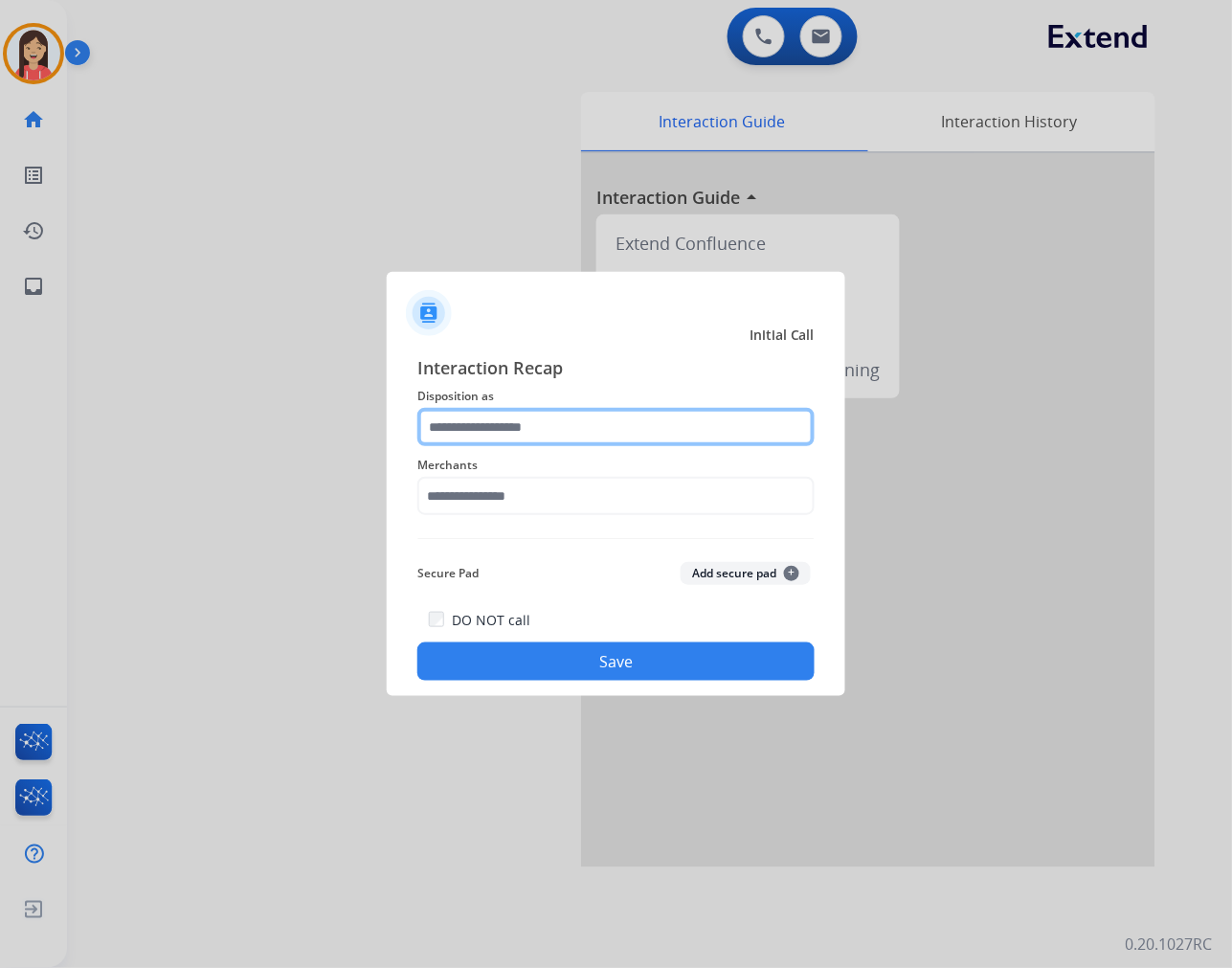
click at [618, 418] on input "text" at bounding box center [616, 428] width 397 height 39
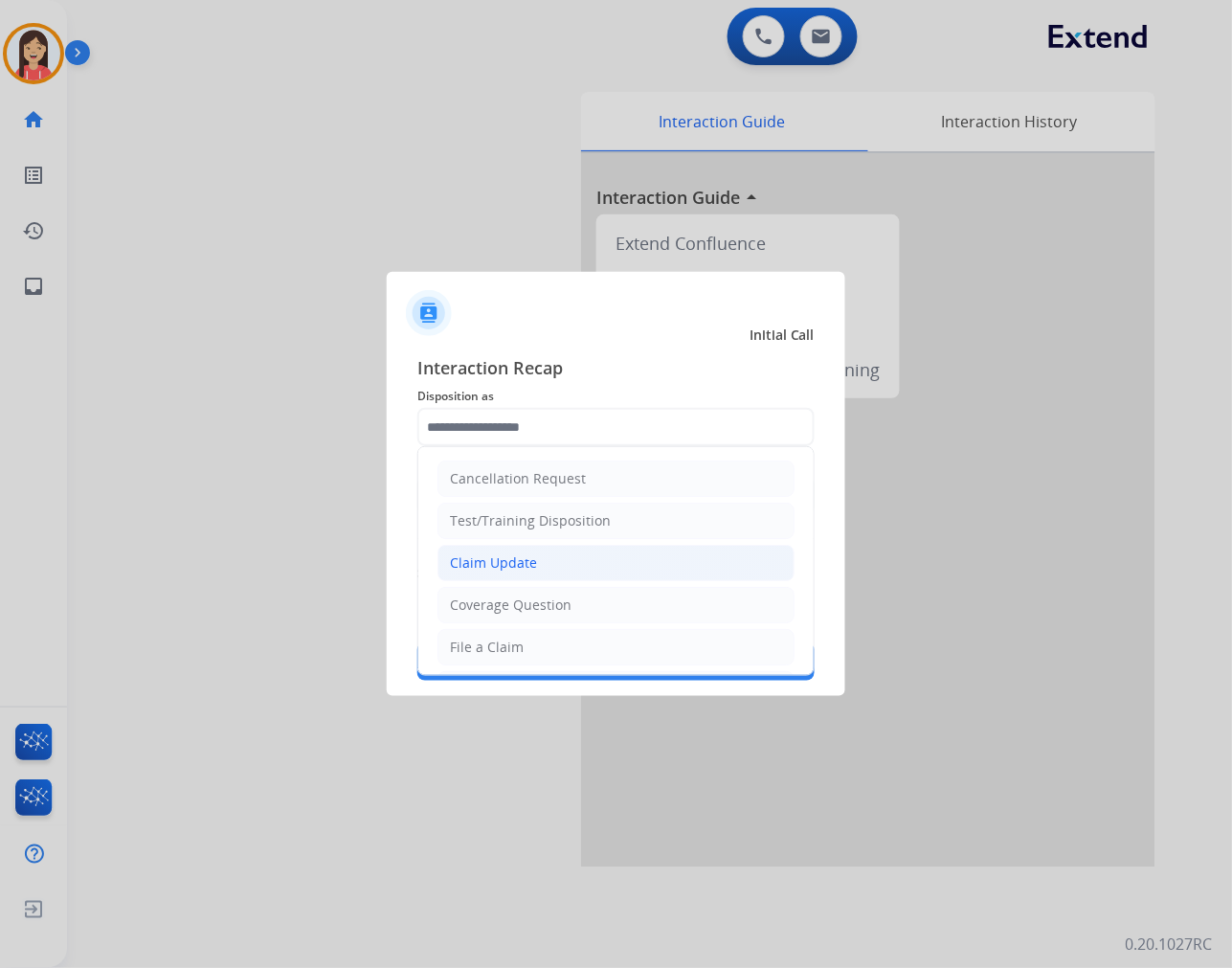
click at [565, 551] on li "Claim Update" at bounding box center [616, 564] width 357 height 37
type input "**********"
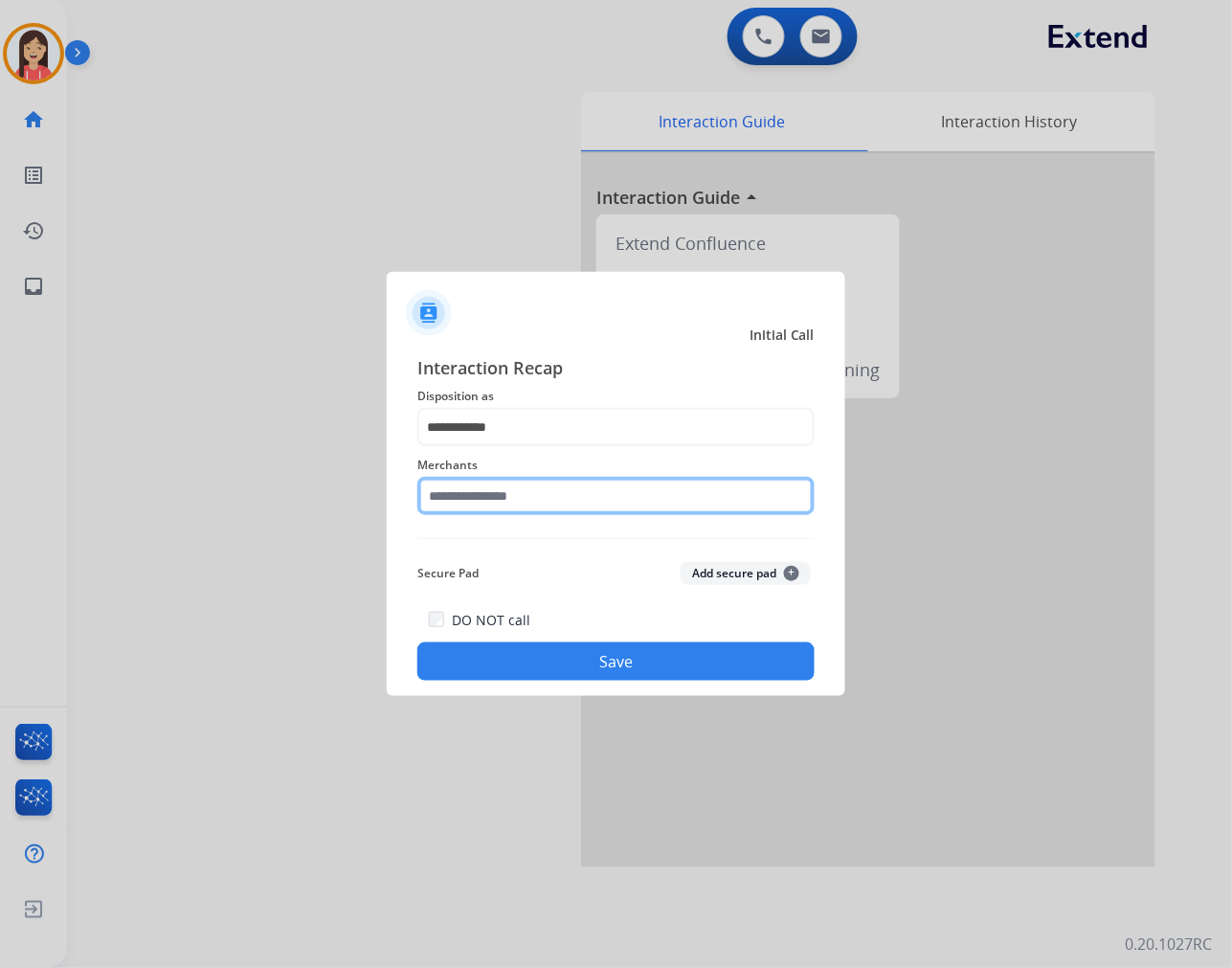
click at [547, 506] on input "text" at bounding box center [616, 496] width 397 height 39
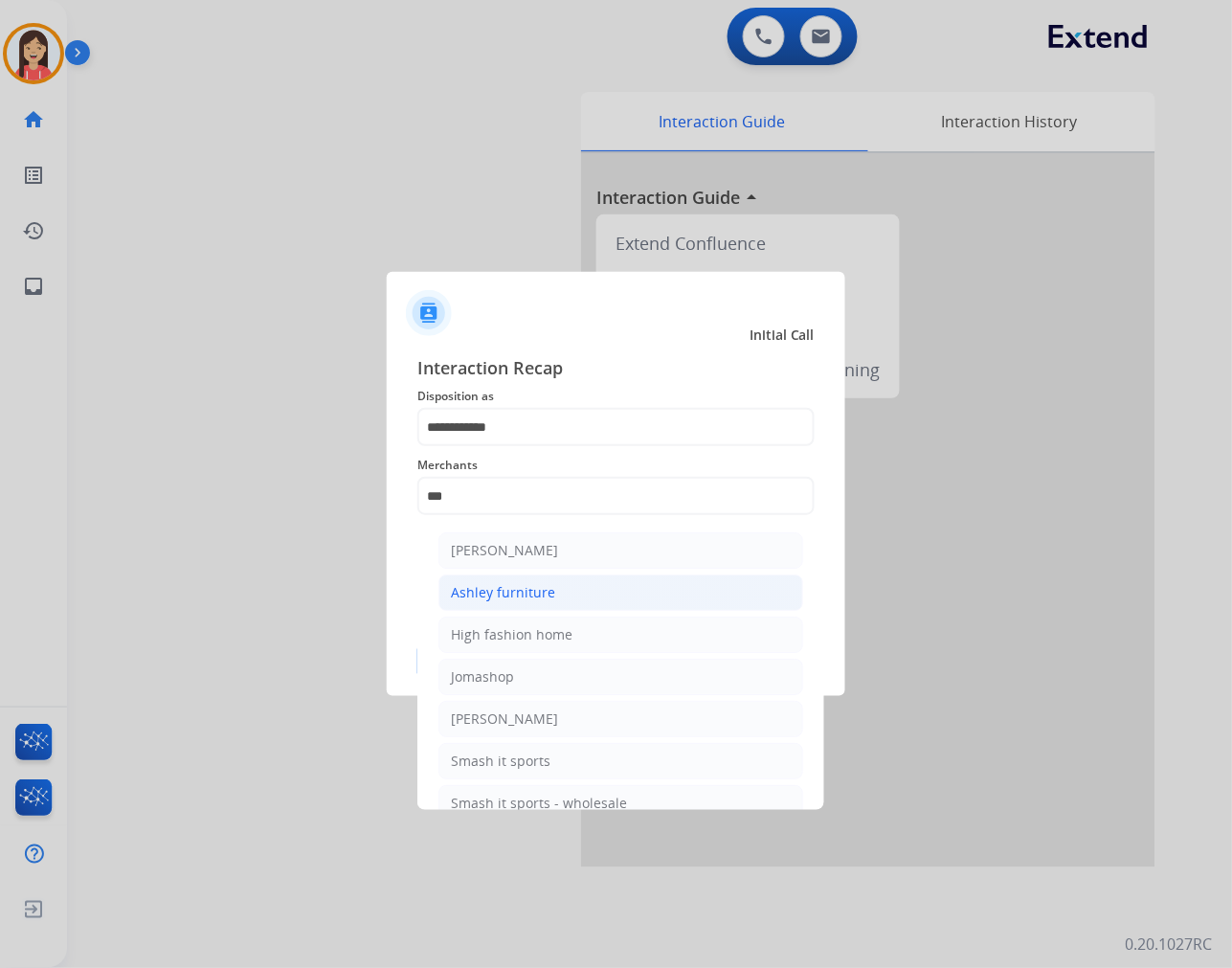
click at [588, 590] on li "Ashley furniture" at bounding box center [620, 593] width 365 height 37
type input "**********"
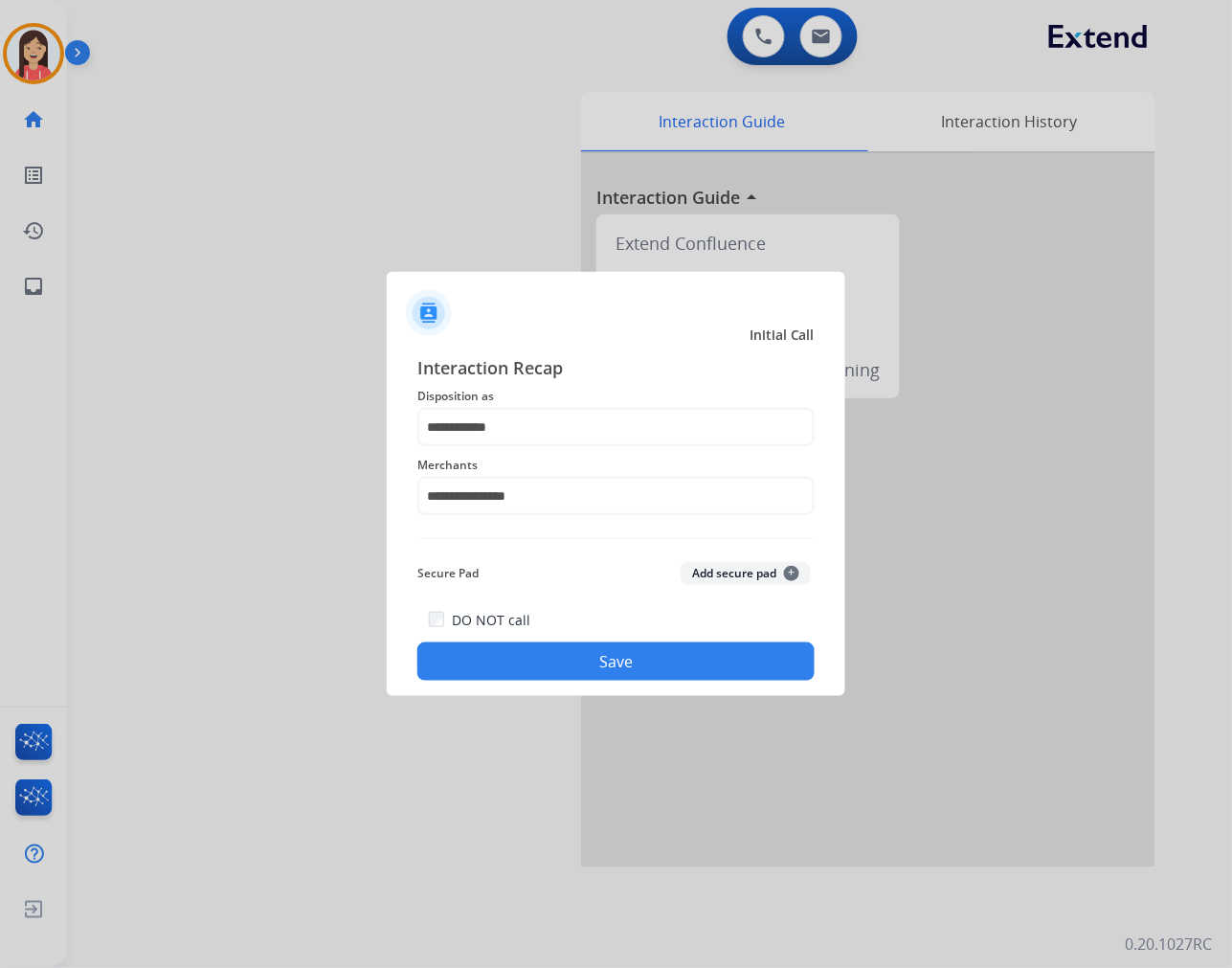
click at [586, 650] on button "Save" at bounding box center [616, 662] width 397 height 39
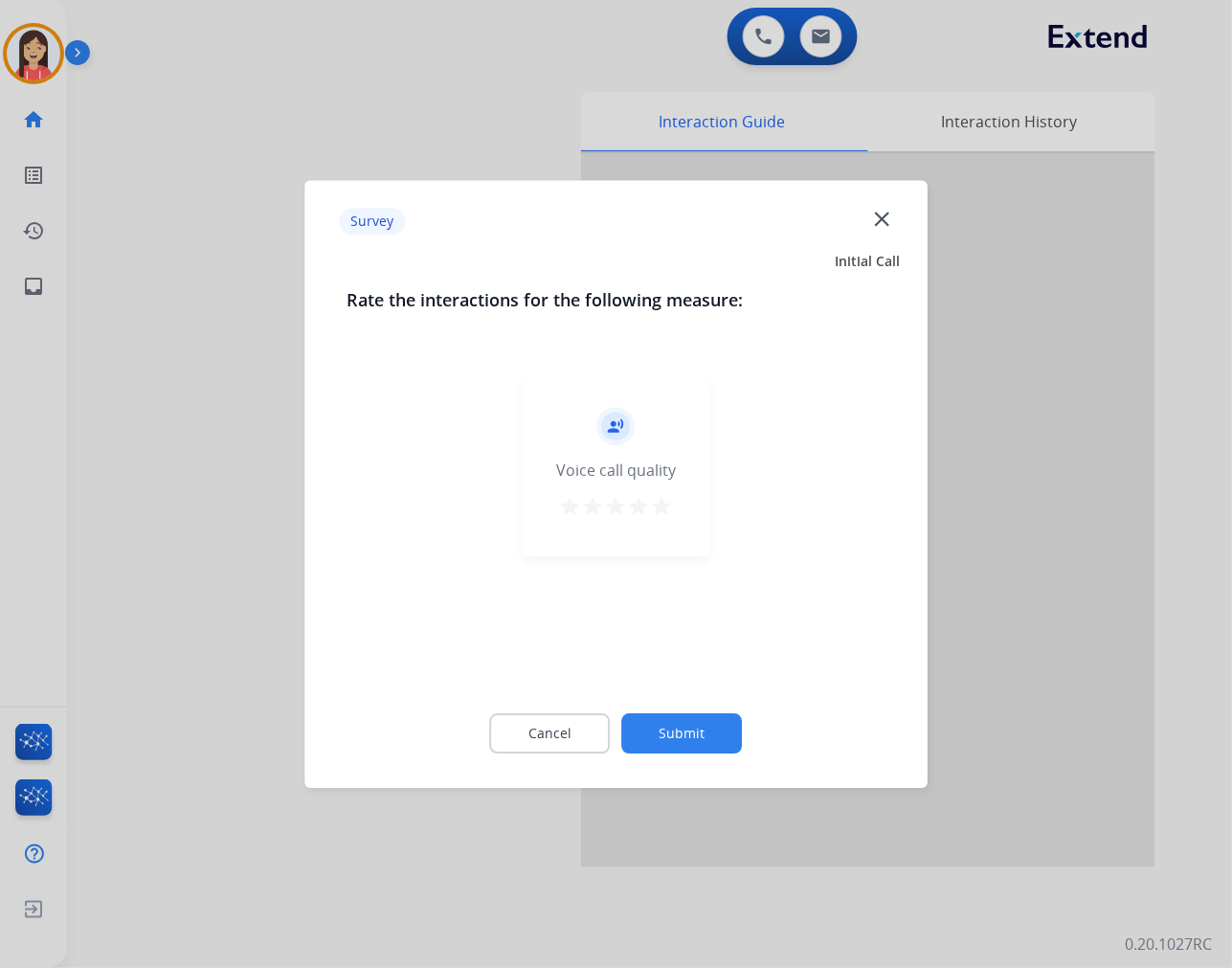
click at [664, 506] on mat-icon "star" at bounding box center [663, 507] width 23 height 23
click at [656, 706] on div "Cancel Submit" at bounding box center [616, 733] width 539 height 86
click at [668, 731] on button "Submit" at bounding box center [682, 733] width 121 height 41
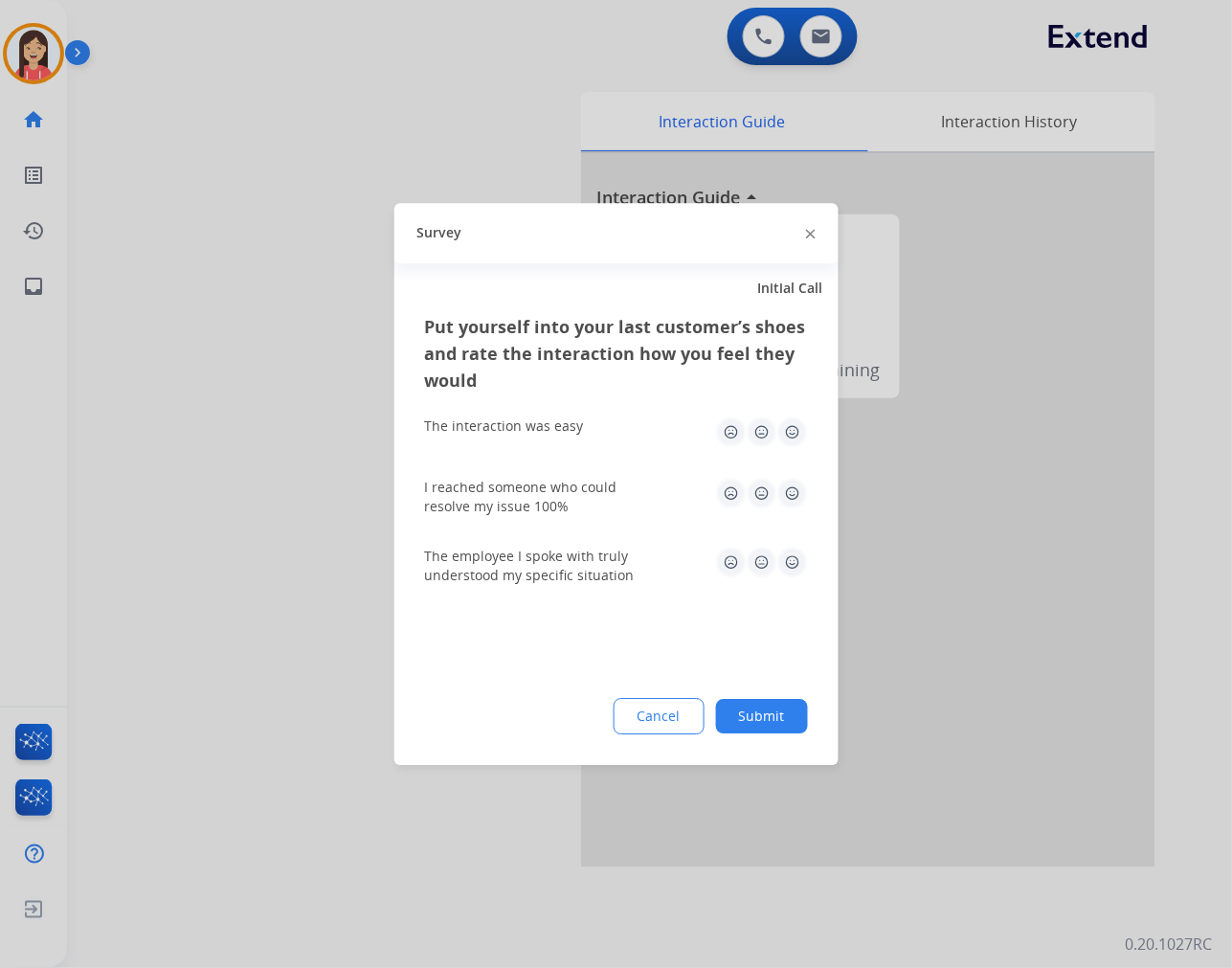
click at [787, 426] on img at bounding box center [793, 432] width 31 height 31
click at [795, 500] on img at bounding box center [793, 493] width 31 height 31
click at [795, 603] on div "Put yourself into your last customer’s shoes and rate the interaction how you f…" at bounding box center [616, 539] width 444 height 452
click at [796, 568] on img at bounding box center [793, 563] width 31 height 31
click at [774, 704] on button "Submit" at bounding box center [761, 716] width 92 height 35
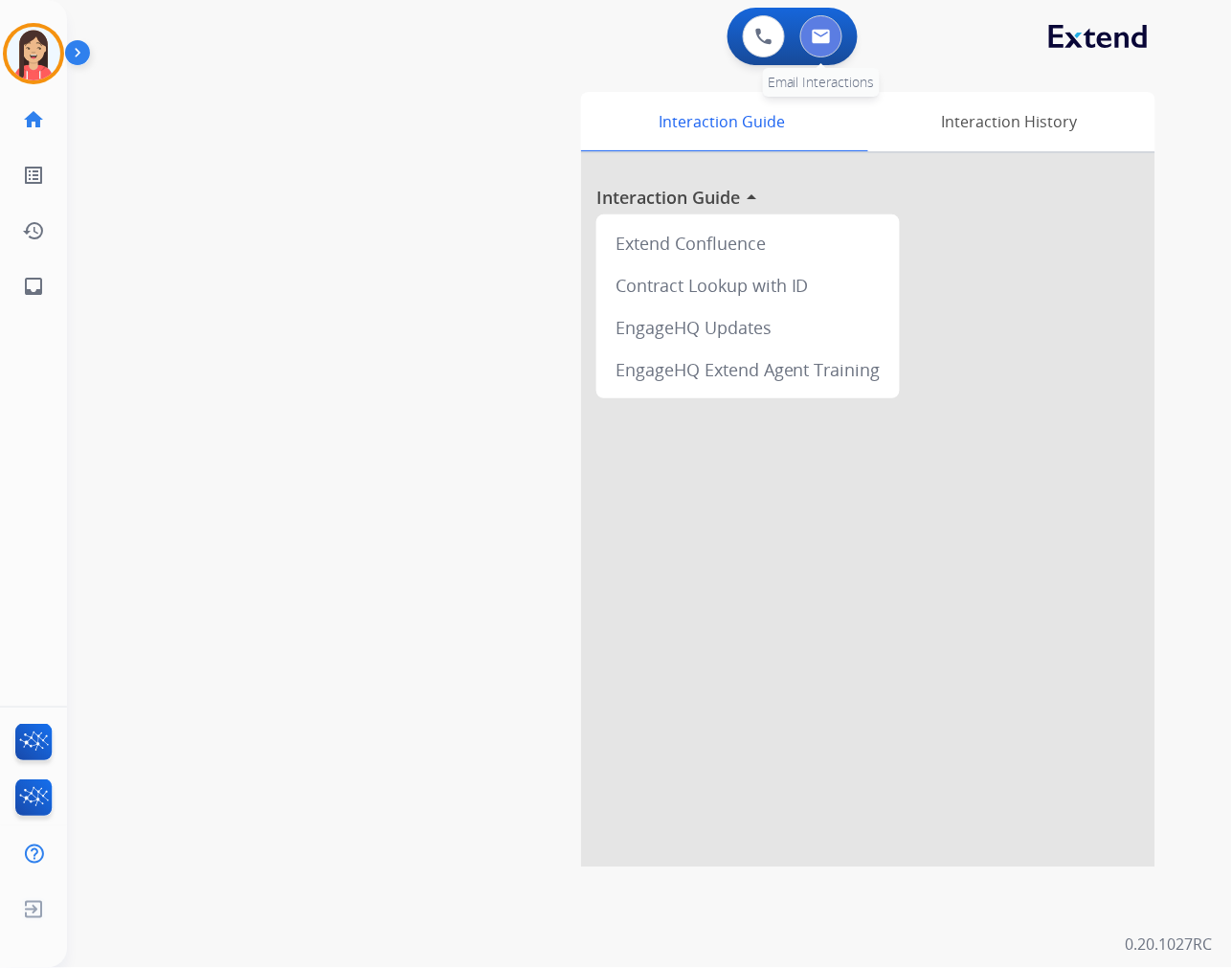
click at [823, 25] on button at bounding box center [821, 37] width 42 height 42
select select "**********"
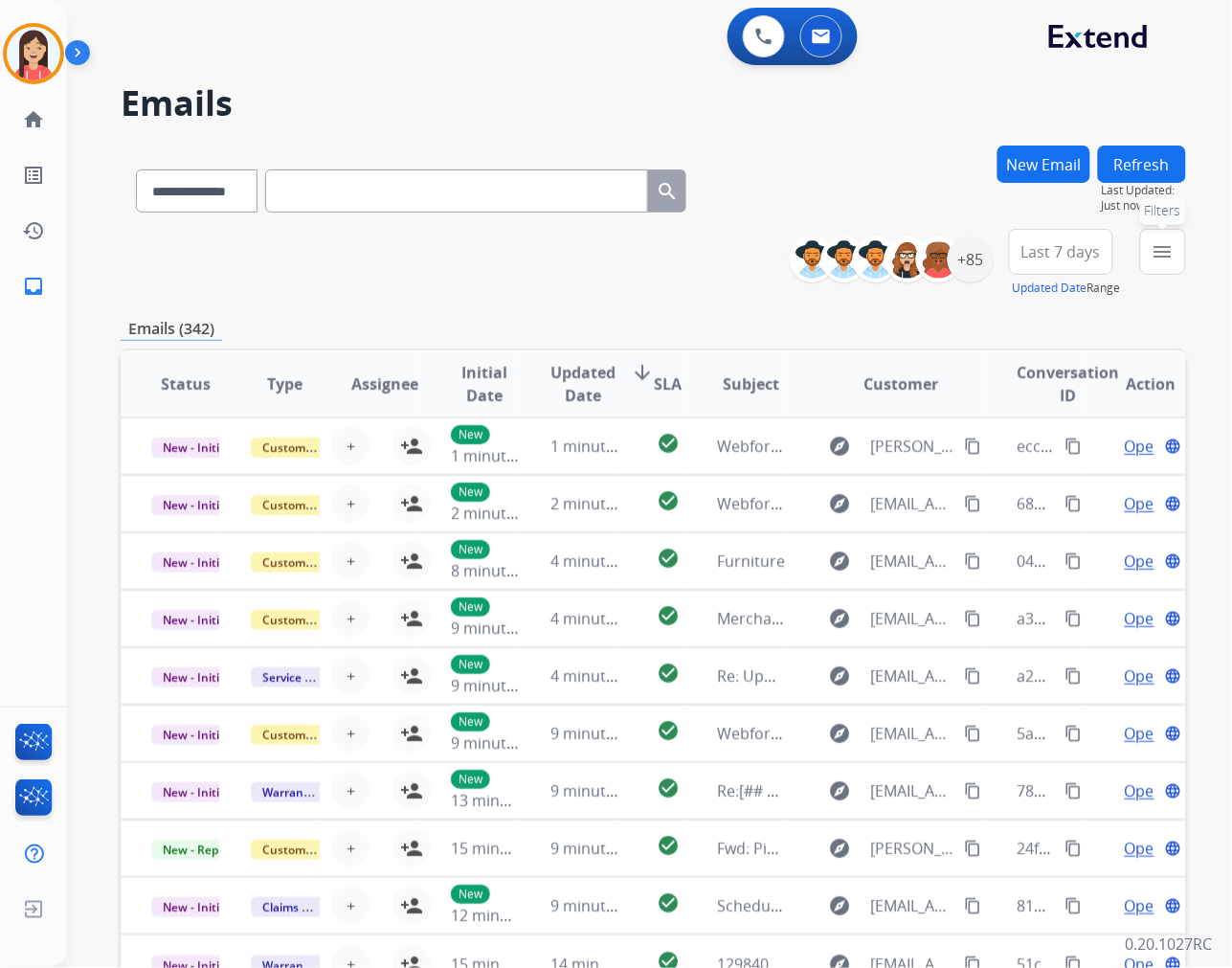
click at [1160, 253] on mat-icon "menu" at bounding box center [1164, 252] width 23 height 23
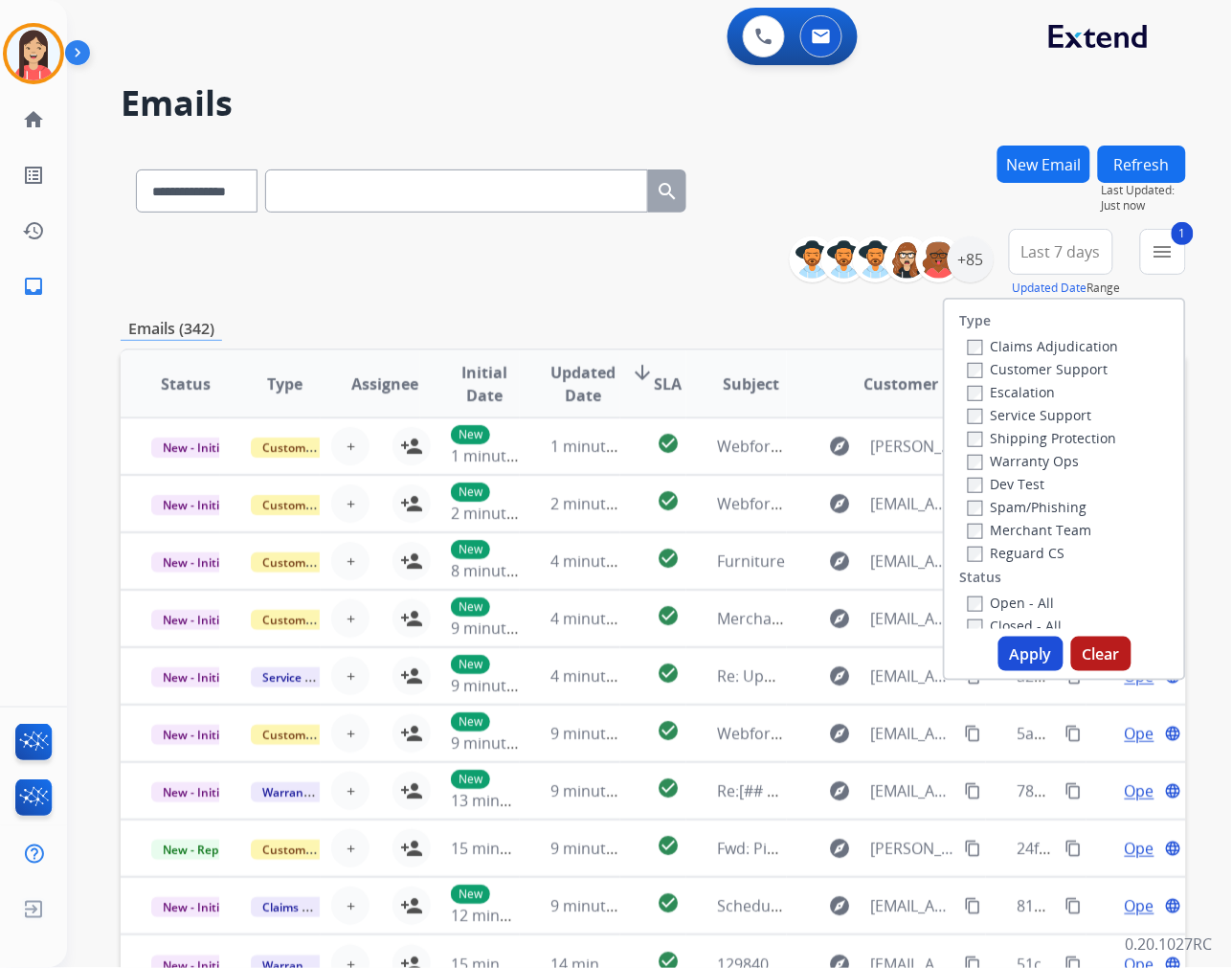
click at [1031, 649] on button "Apply" at bounding box center [1030, 654] width 65 height 35
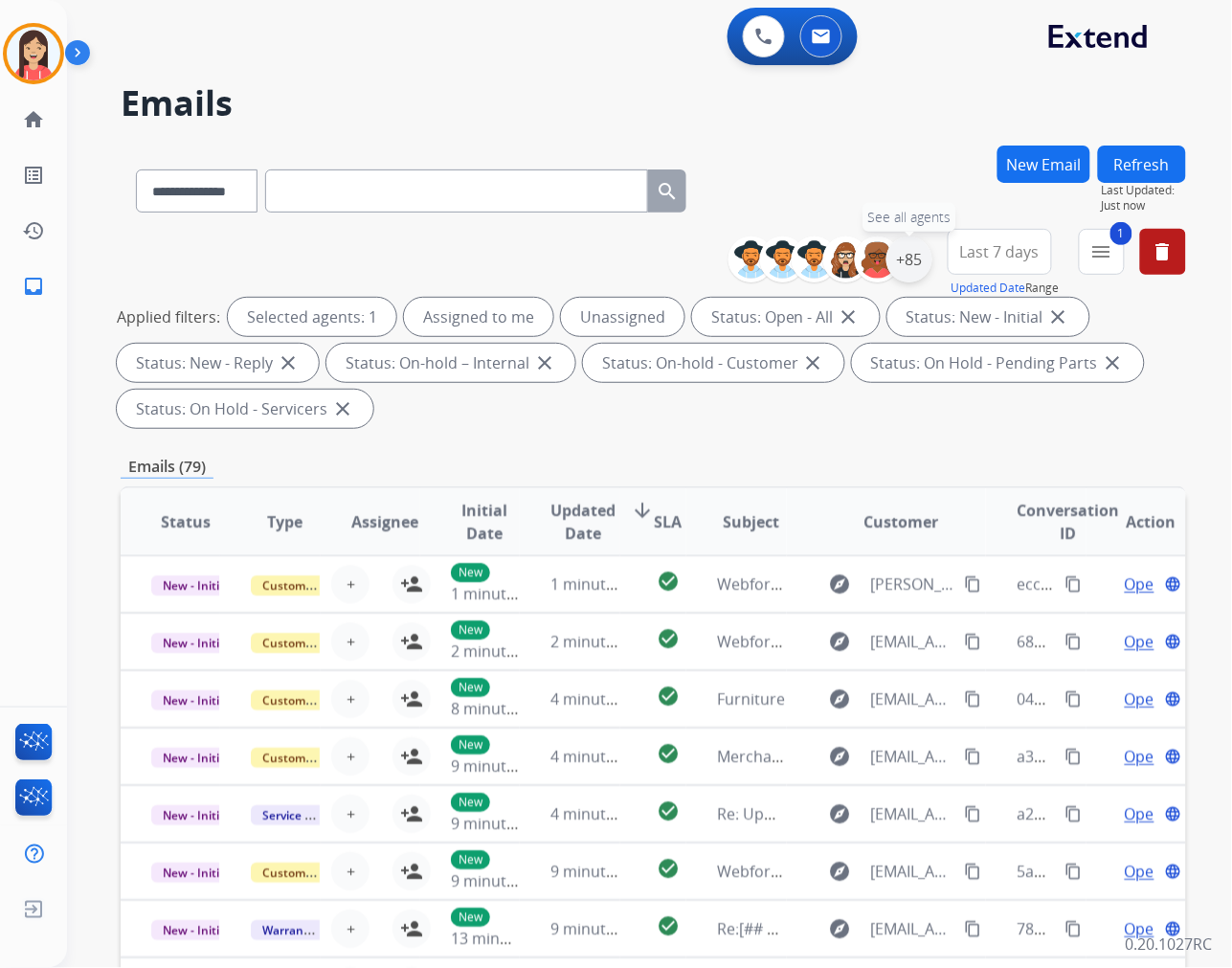
click at [902, 262] on div "+85" at bounding box center [910, 260] width 46 height 46
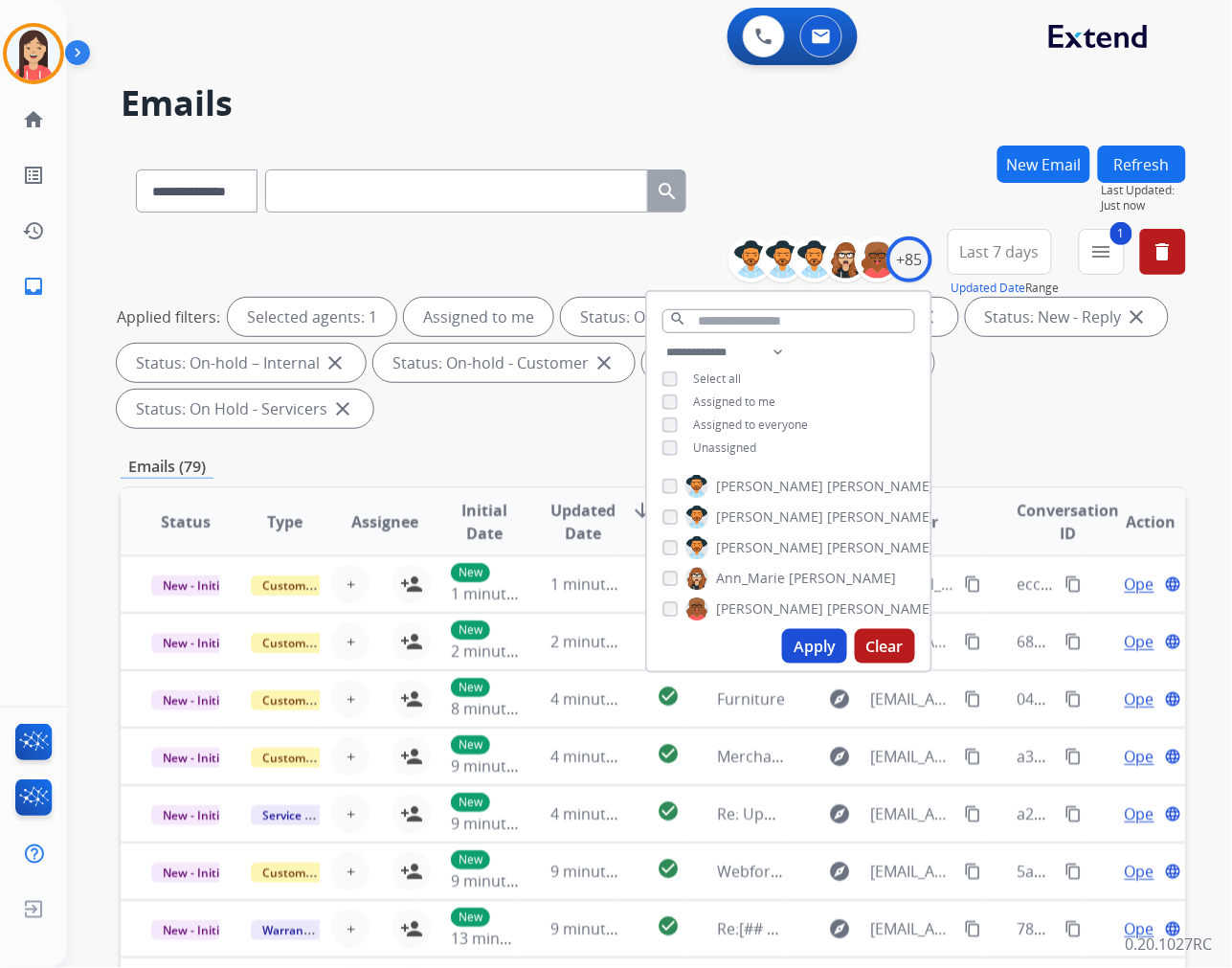
click at [791, 644] on button "Apply" at bounding box center [814, 647] width 65 height 35
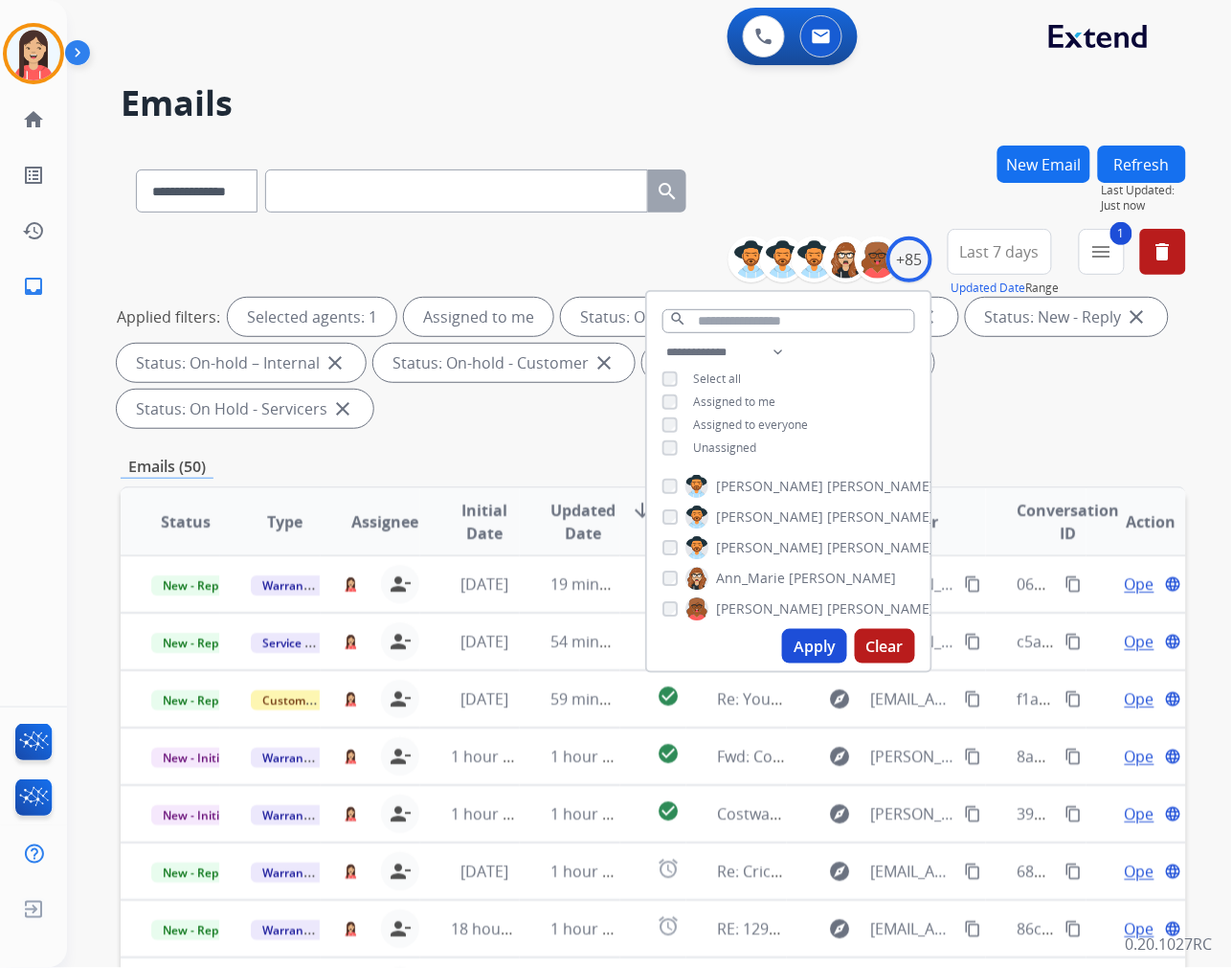
click at [999, 256] on span "Last 7 days" at bounding box center [999, 252] width 79 height 8
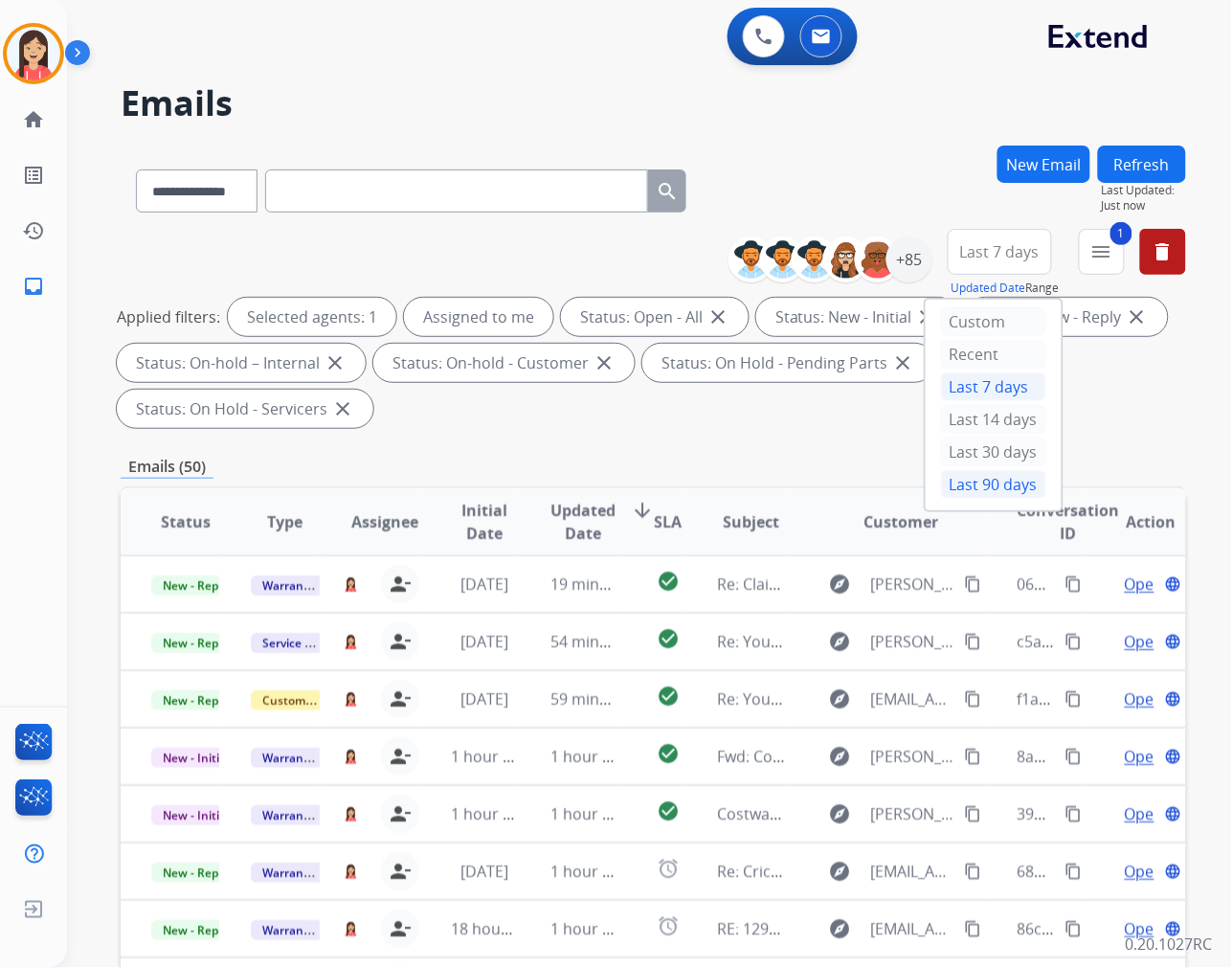
click at [953, 479] on div "Last 90 days" at bounding box center [993, 484] width 105 height 29
click at [578, 523] on span "Updated Date" at bounding box center [583, 522] width 65 height 46
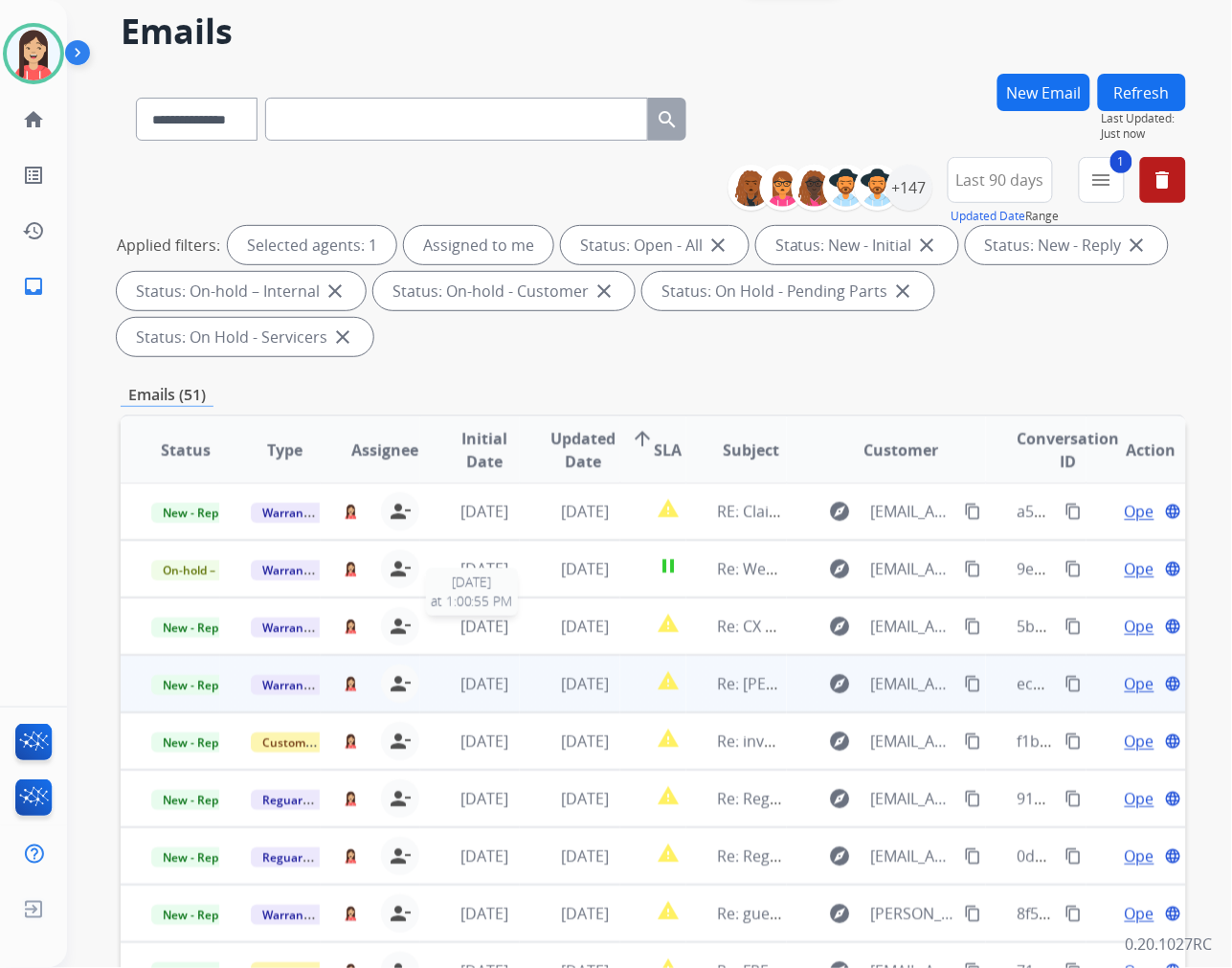
scroll to position [106, 0]
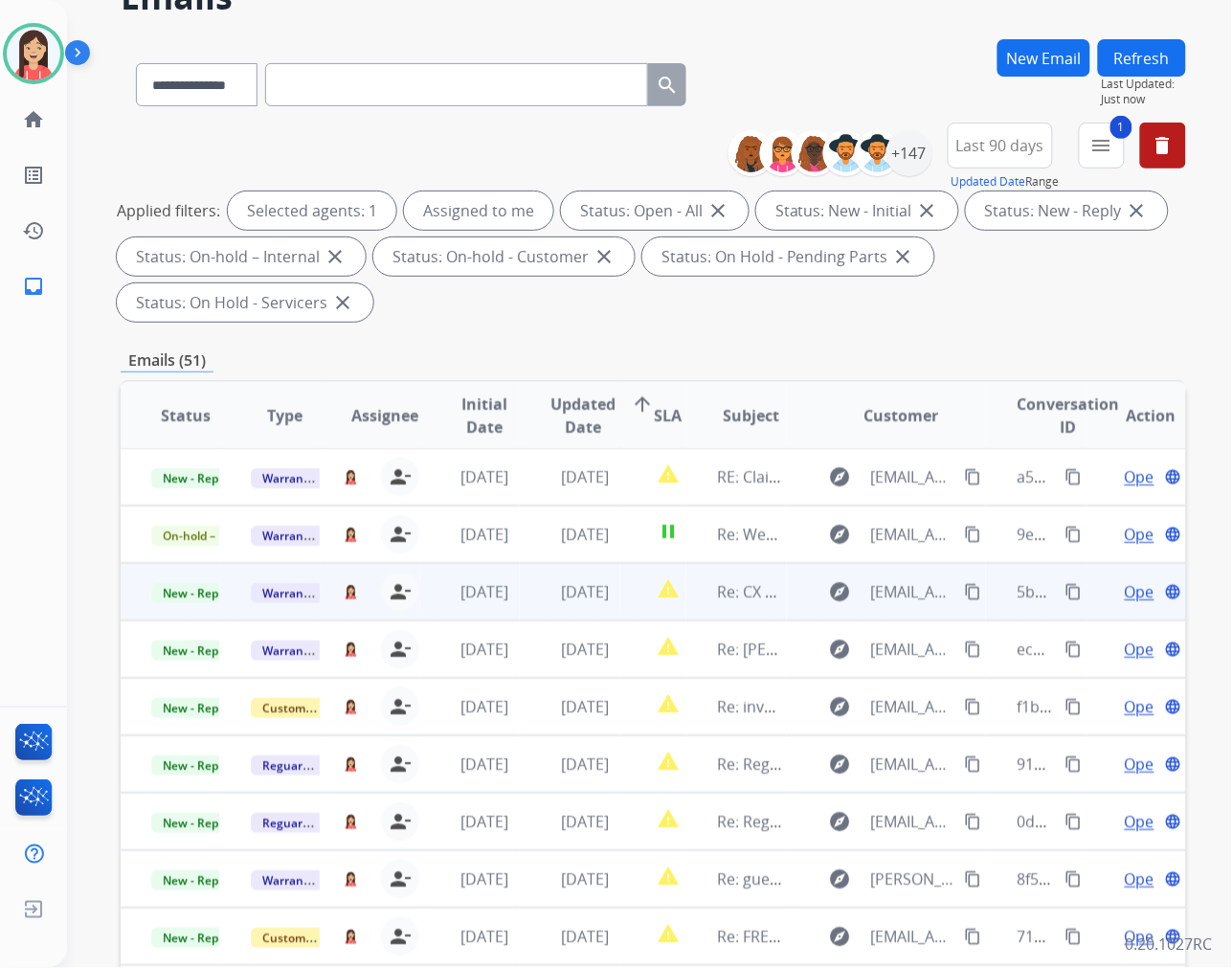
click at [520, 607] on td "[DATE]" at bounding box center [569, 592] width 99 height 58
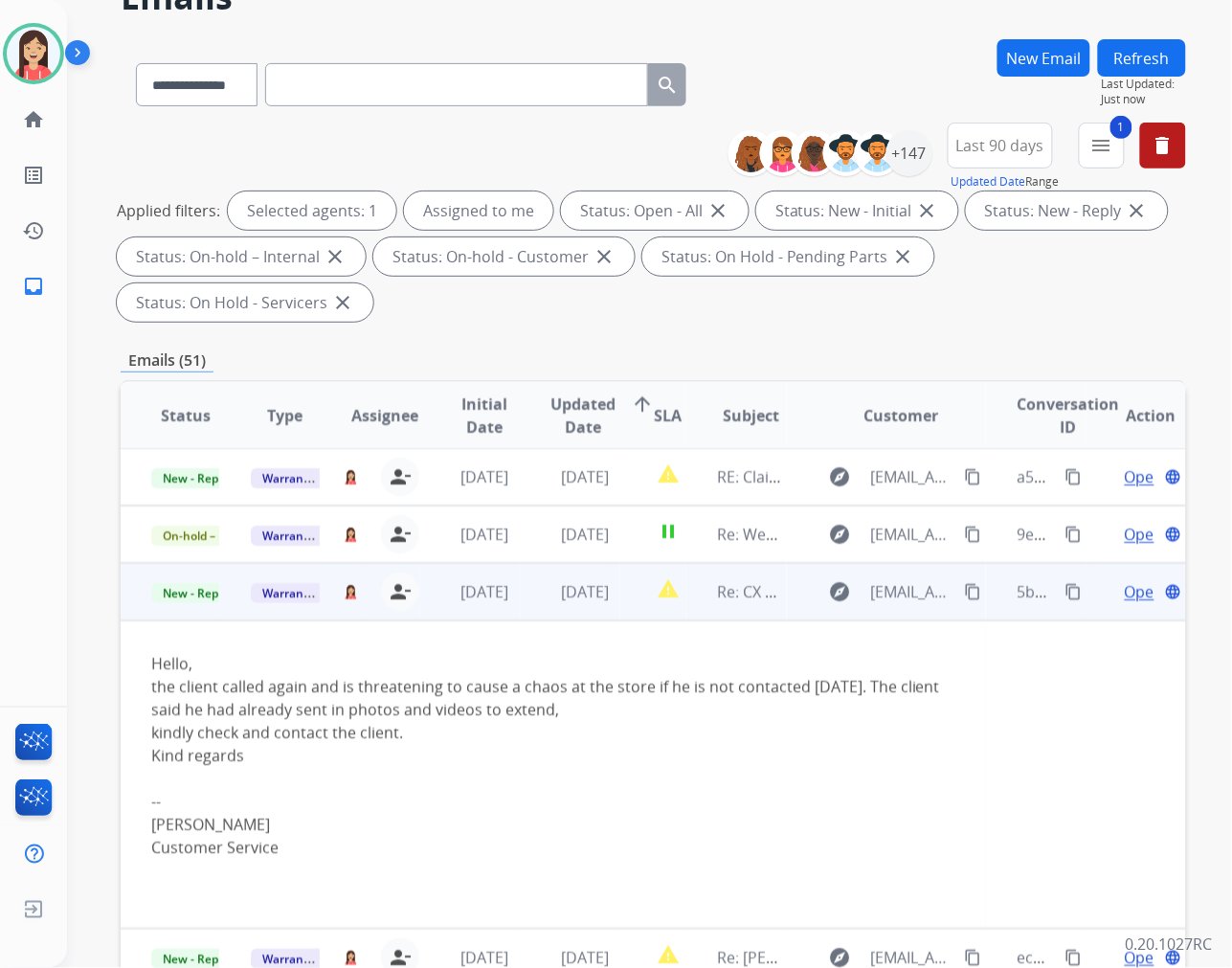
scroll to position [115, 0]
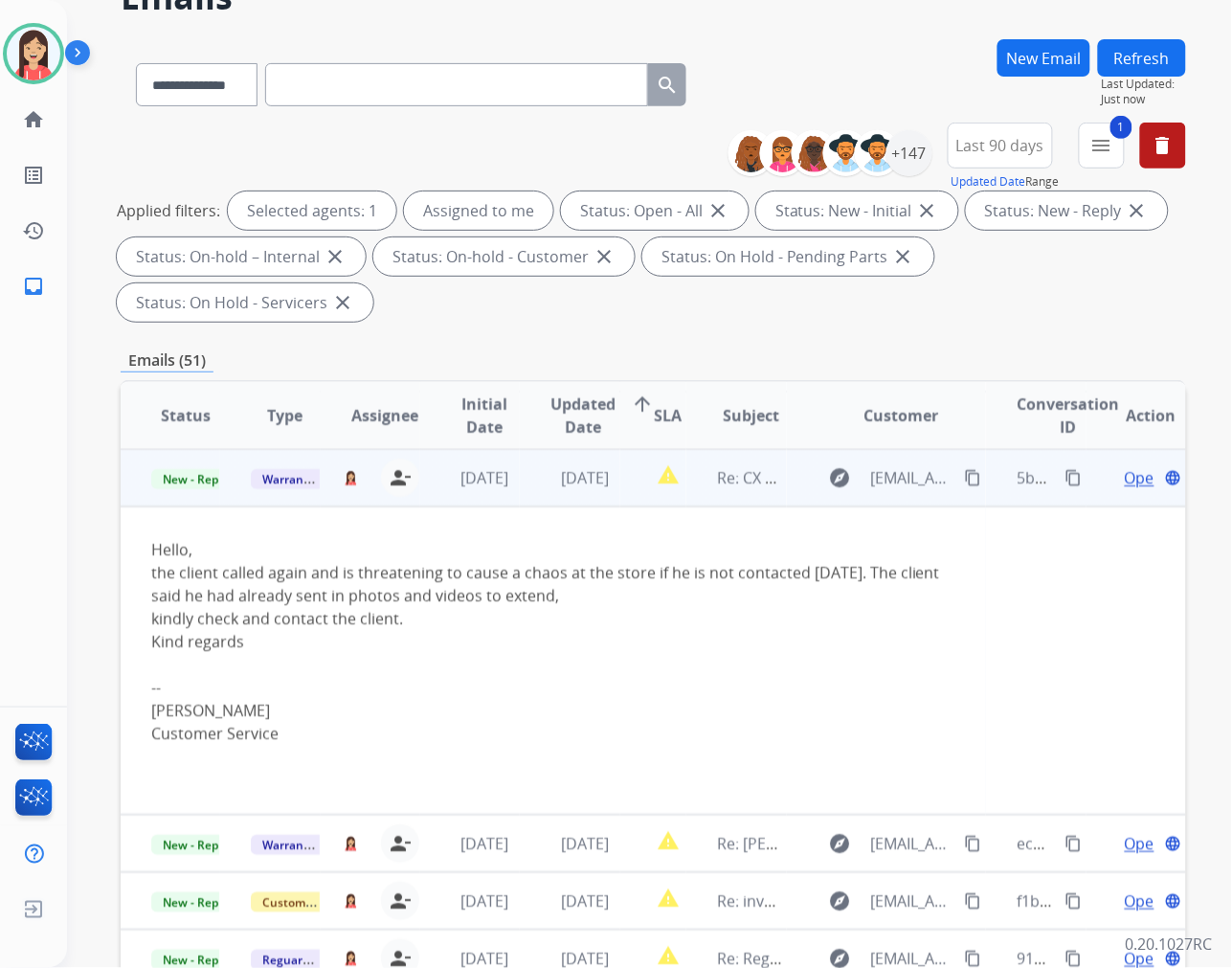
click at [1125, 477] on span "Open" at bounding box center [1144, 478] width 40 height 23
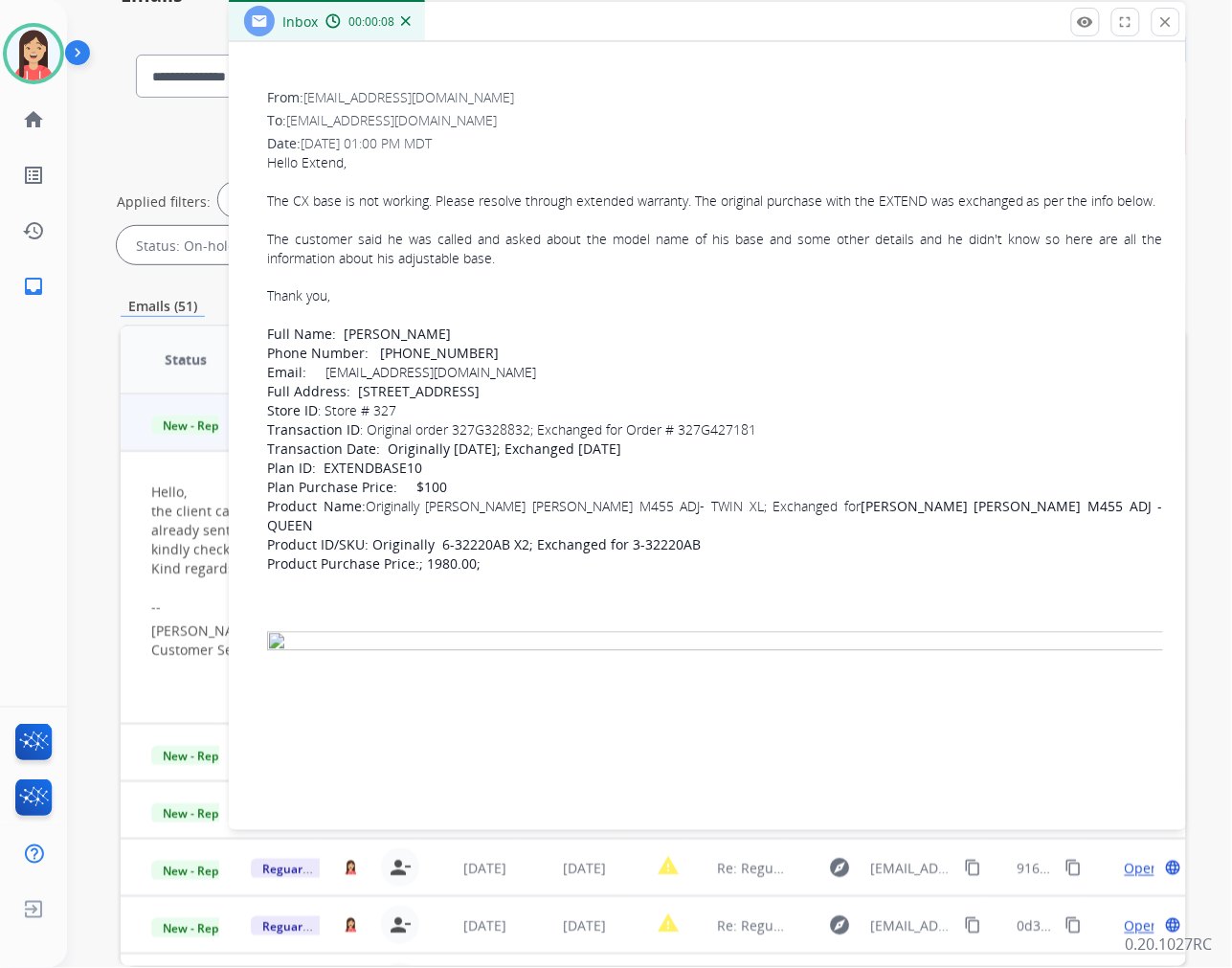
scroll to position [418, 0]
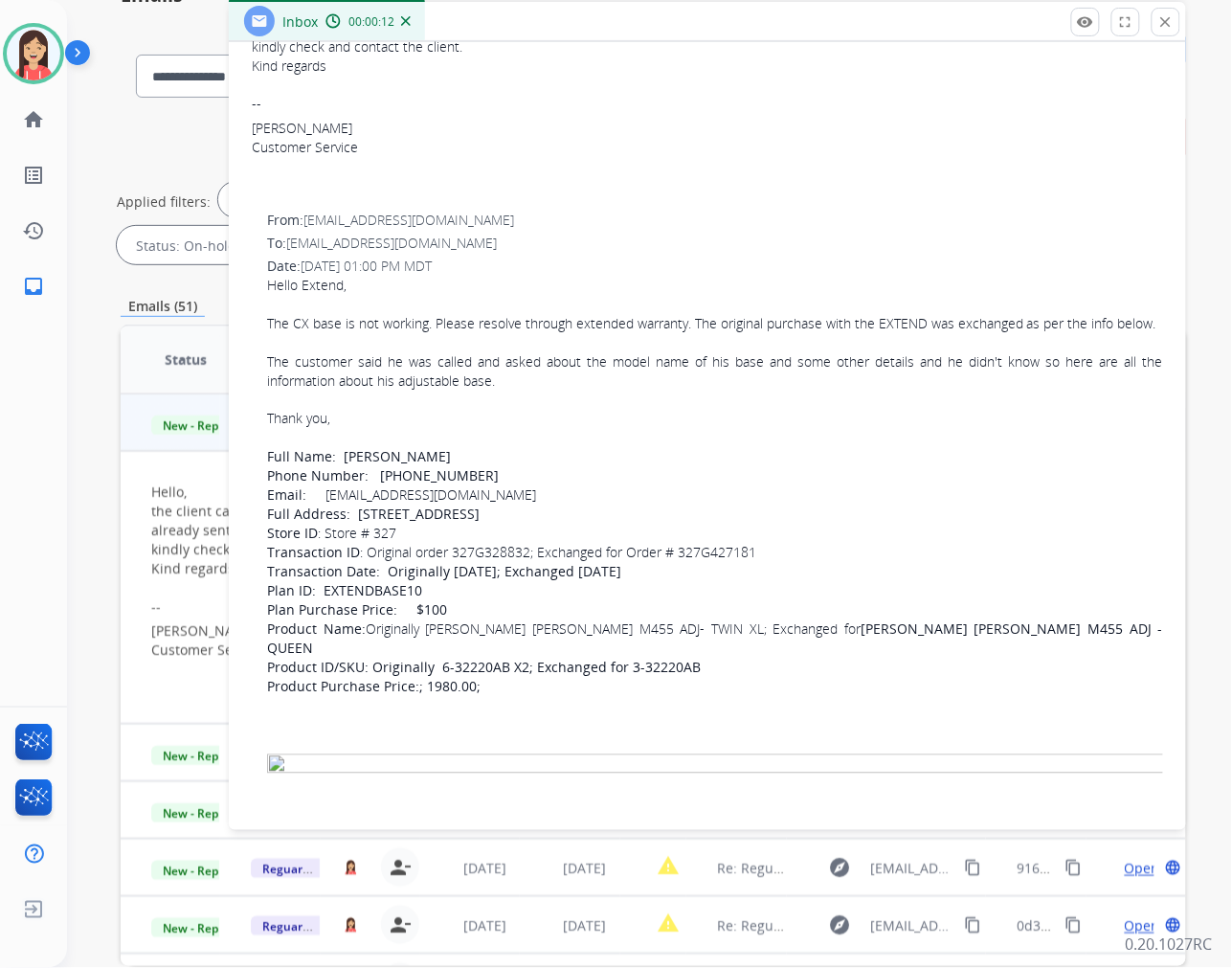
drag, startPoint x: 525, startPoint y: 509, endPoint x: 323, endPoint y: 521, distance: 202.4
click at [323, 521] on div "Hello Extend, The CX base is not working. Please resolve through extended warra…" at bounding box center [715, 515] width 896 height 479
copy link "ticketmastermontreal@gmail.com"
click at [31, 55] on img at bounding box center [34, 54] width 54 height 54
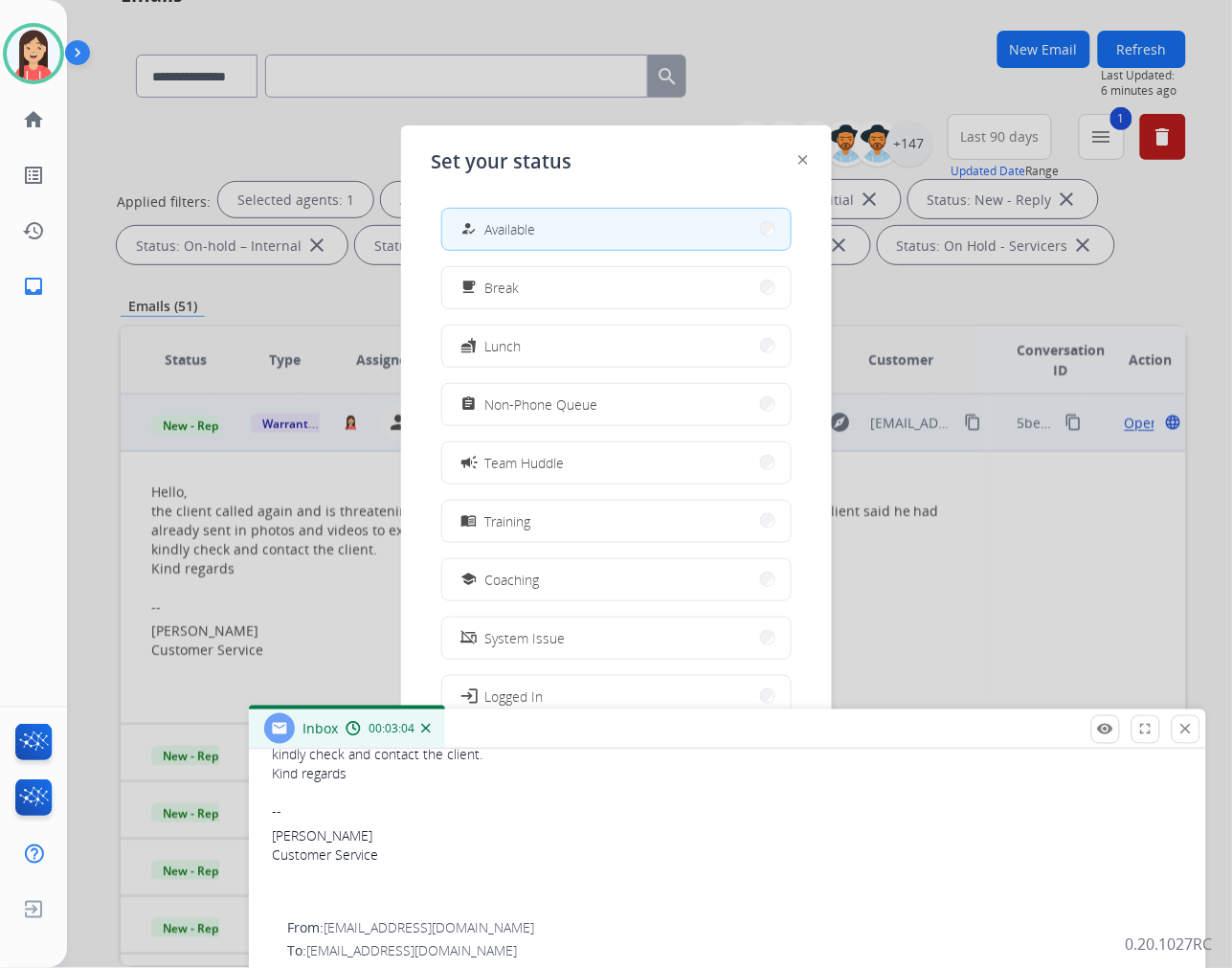
drag, startPoint x: 836, startPoint y: 17, endPoint x: 857, endPoint y: 725, distance: 708.3
click at [857, 725] on div "Inbox 00:03:04" at bounding box center [727, 730] width 957 height 41
click at [570, 479] on button "campaign Team Huddle" at bounding box center [616, 462] width 348 height 41
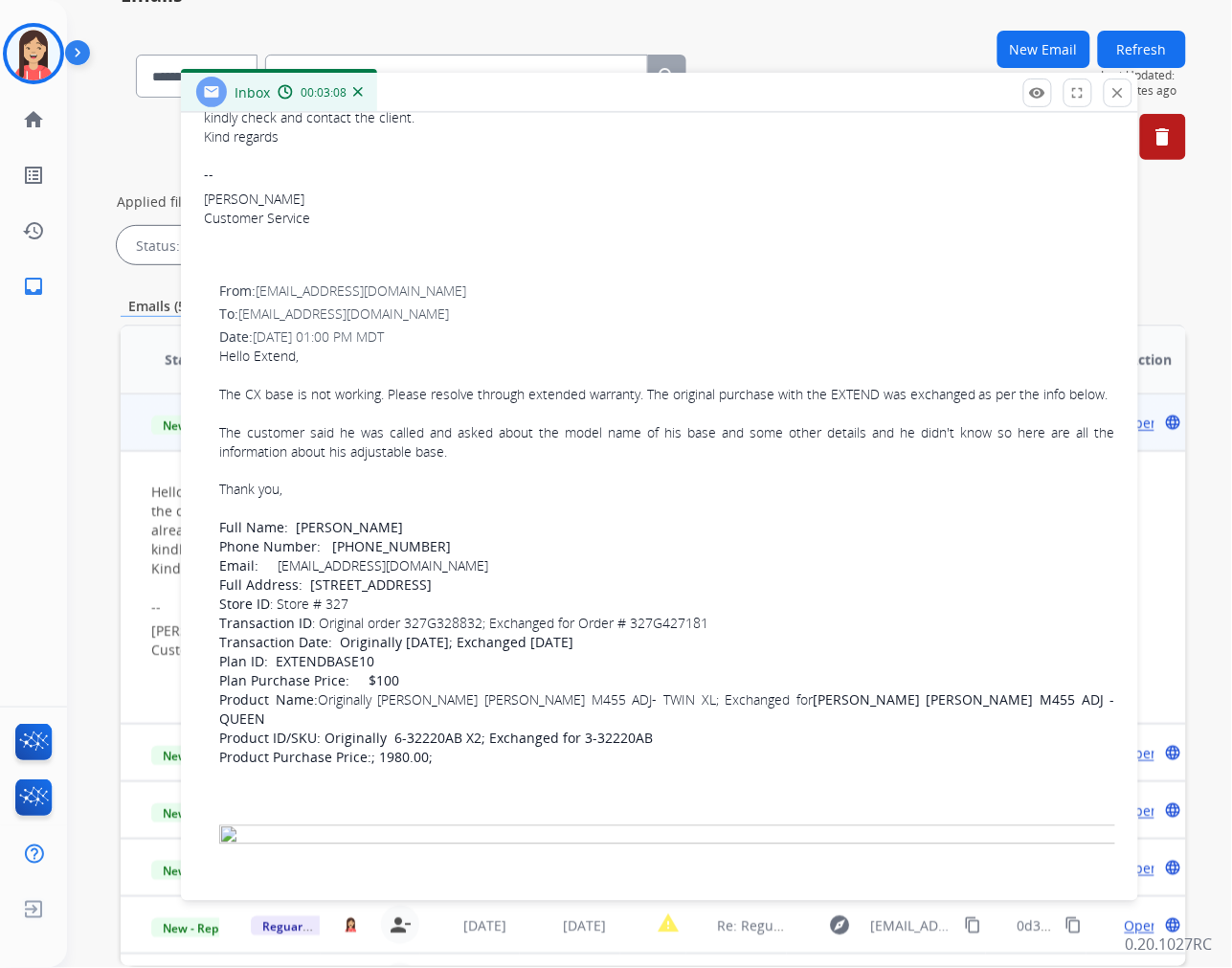
drag, startPoint x: 797, startPoint y: 725, endPoint x: 729, endPoint y: 88, distance: 640.6
click at [729, 91] on div "Inbox 00:03:08" at bounding box center [660, 93] width 957 height 41
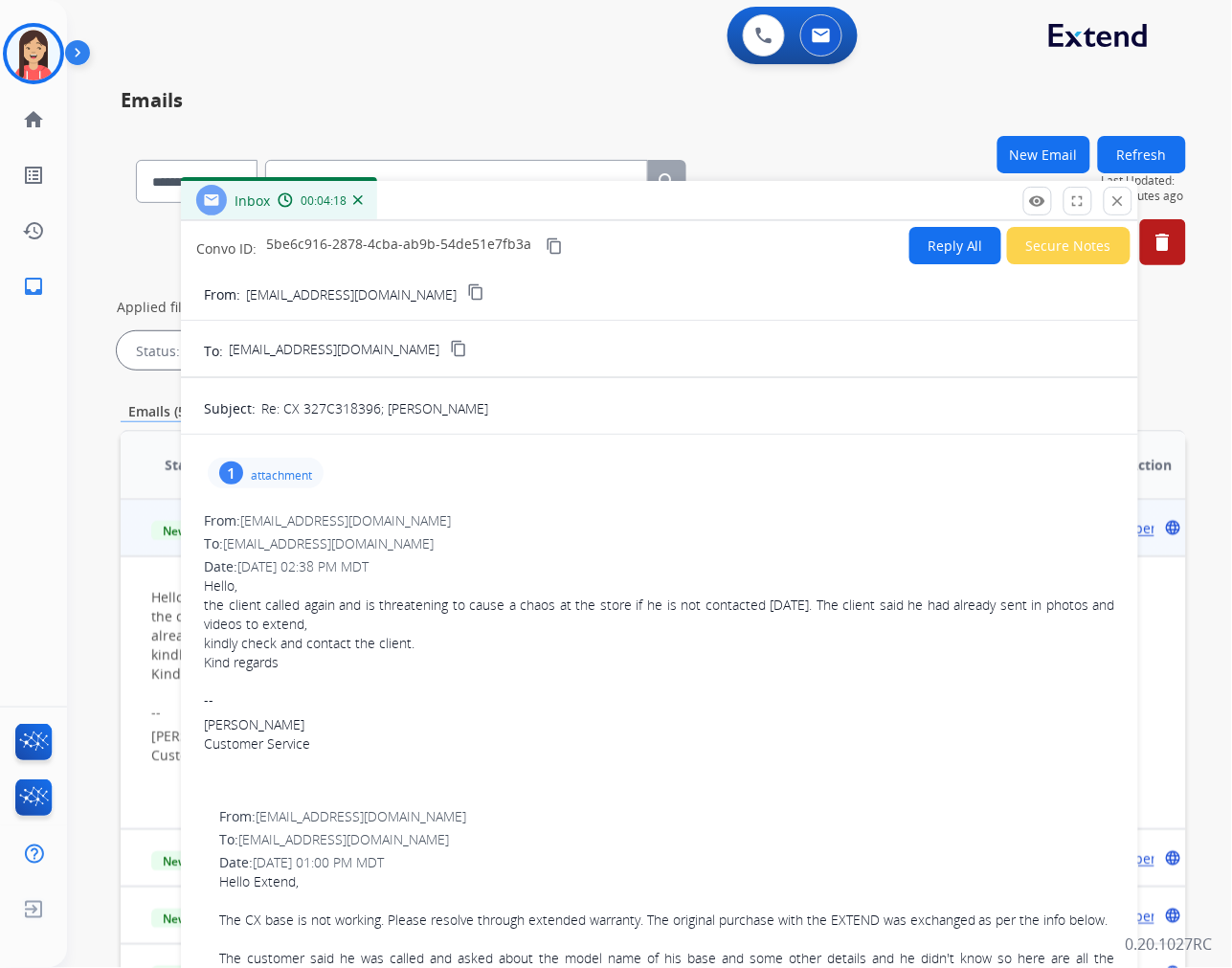
scroll to position [0, 0]
click at [940, 254] on button "Reply All" at bounding box center [955, 246] width 92 height 38
select select "**********"
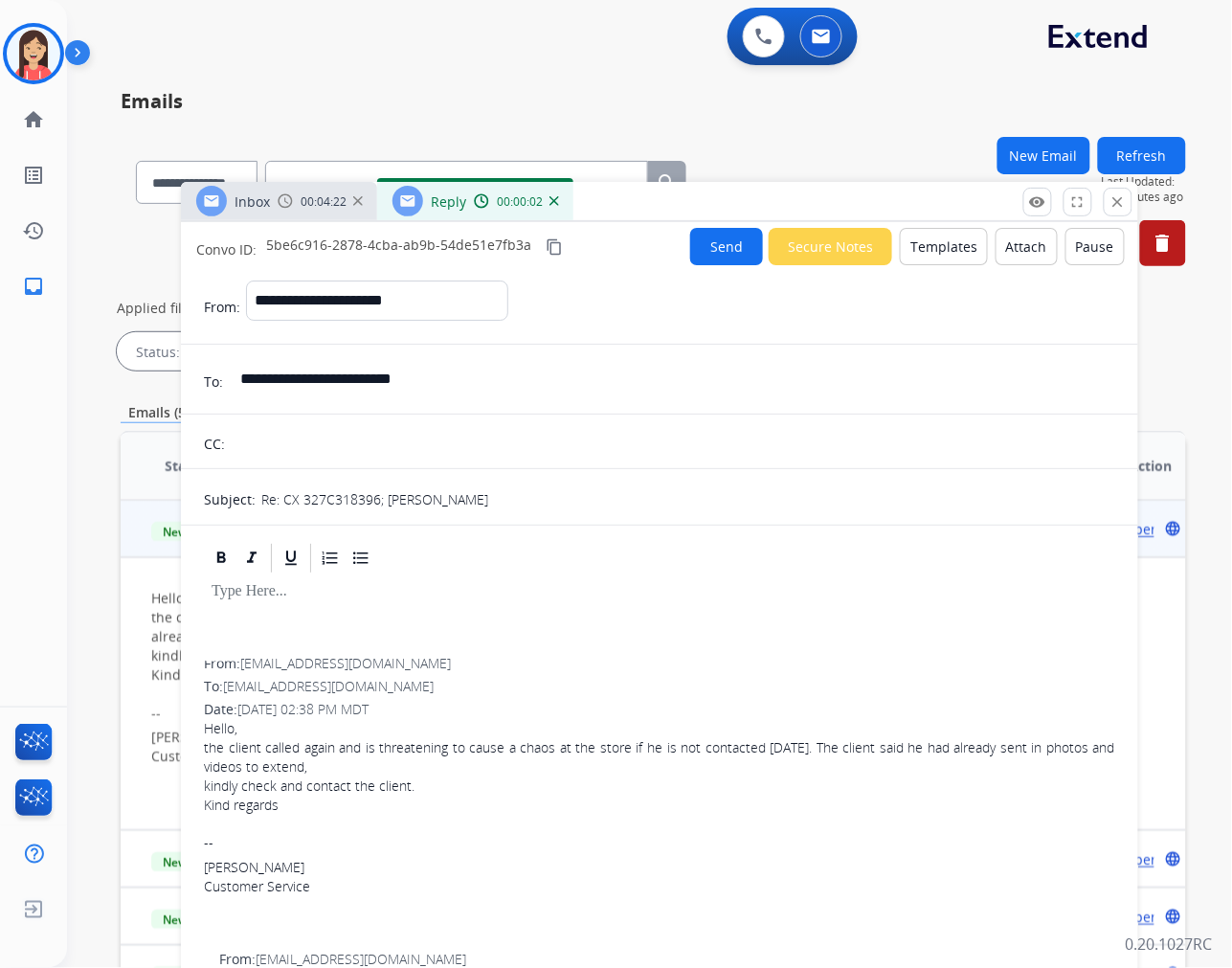
click at [933, 245] on button "Templates" at bounding box center [944, 246] width 88 height 38
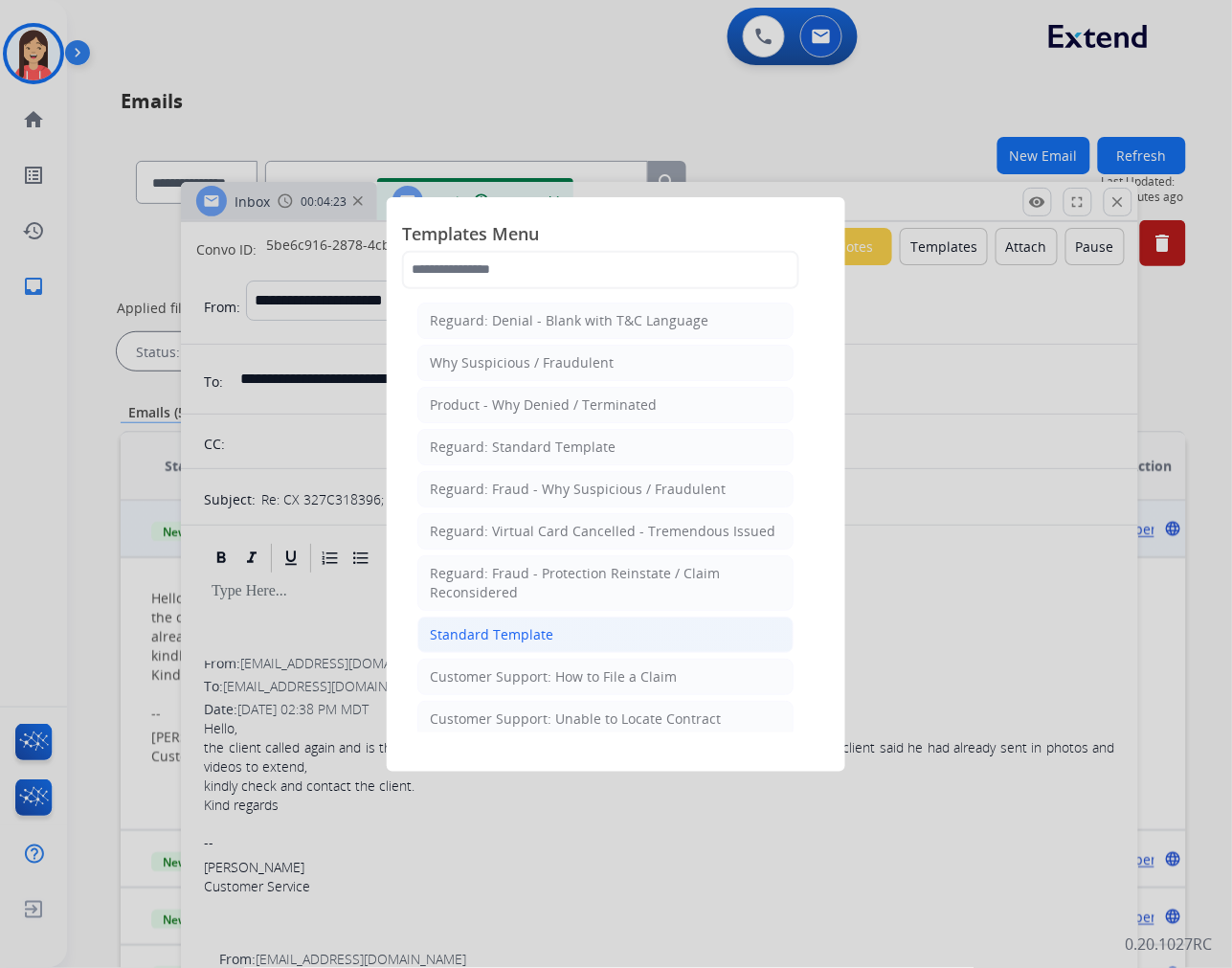
click at [508, 637] on div "Standard Template" at bounding box center [491, 635] width 123 height 19
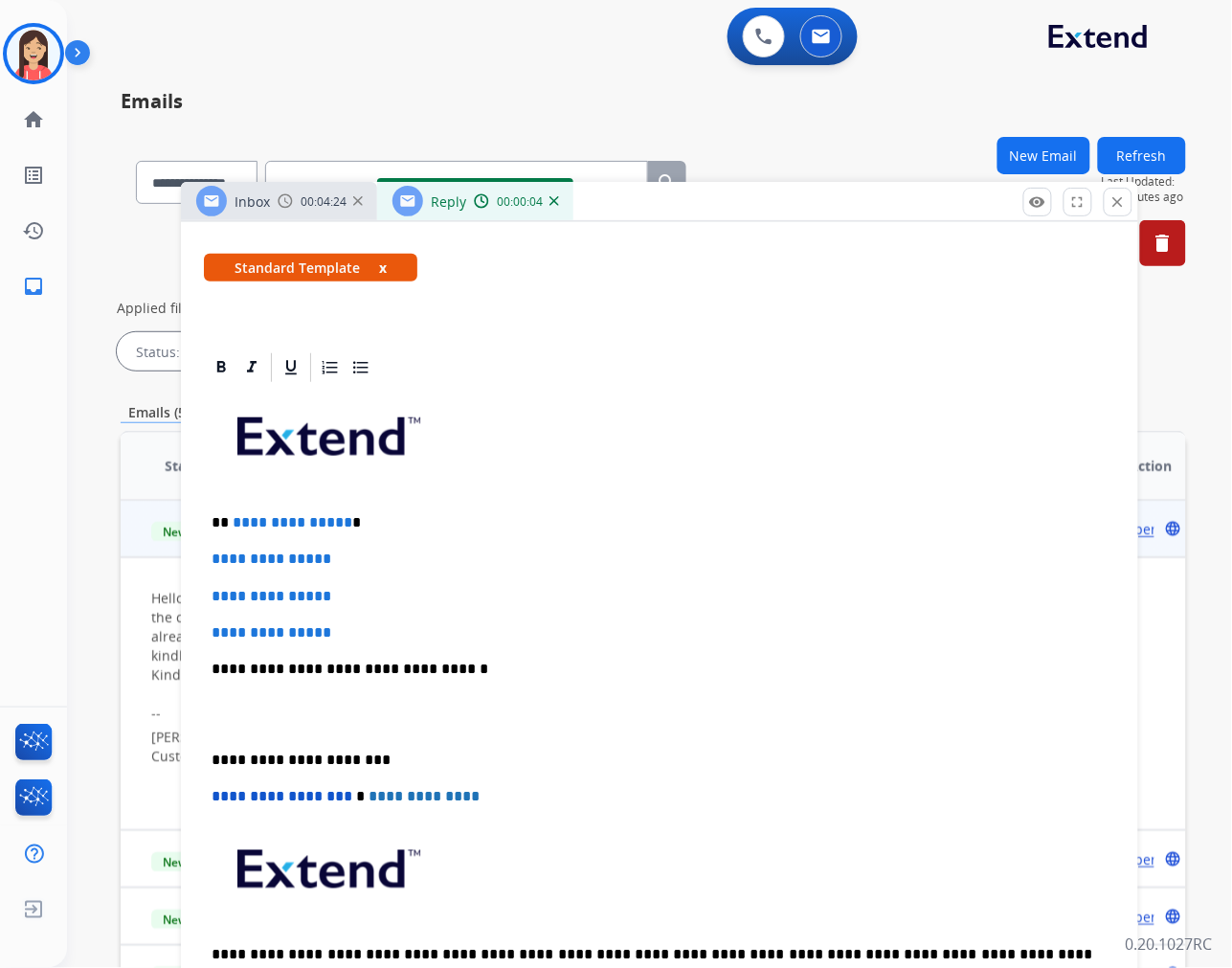
scroll to position [318, 0]
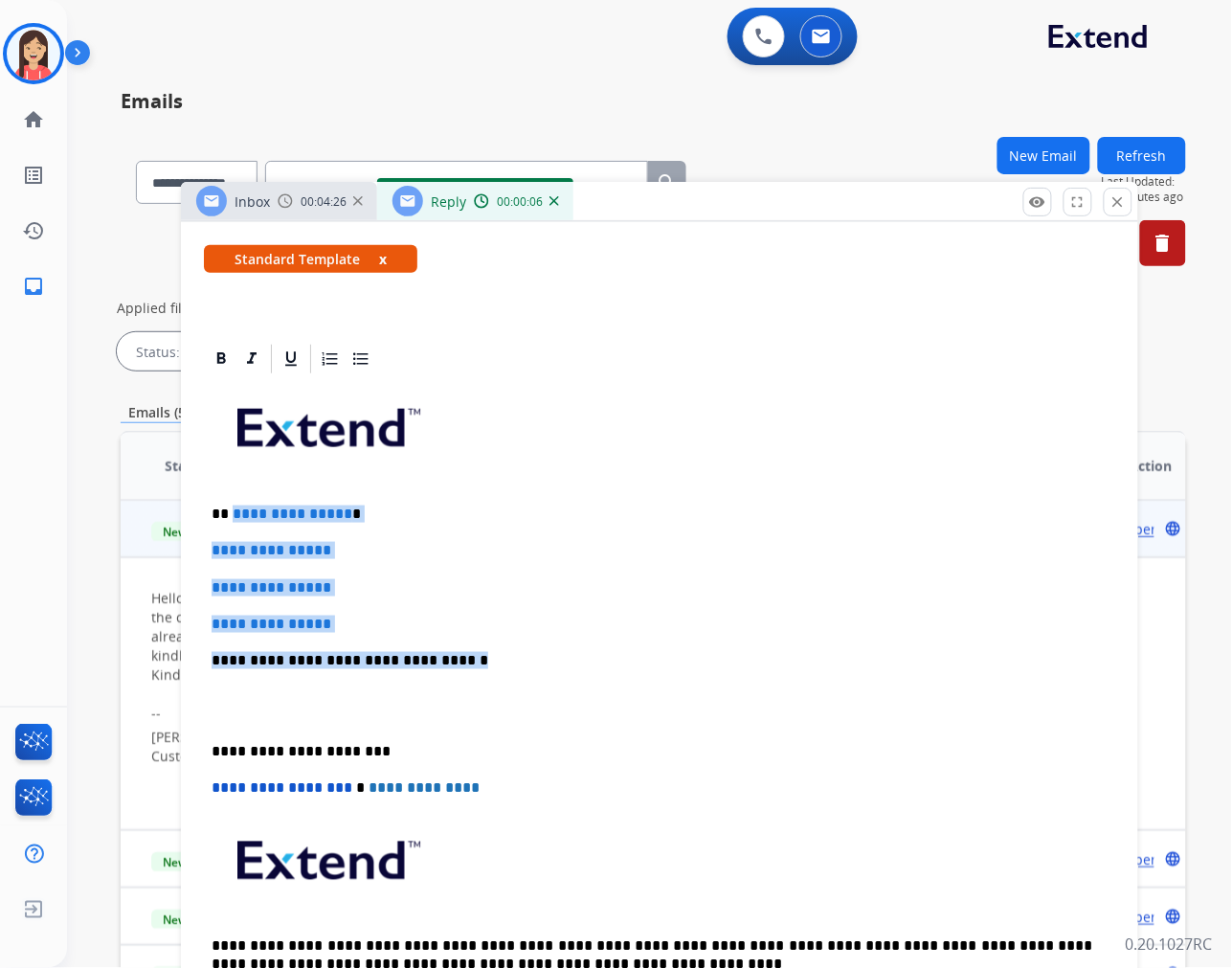
drag, startPoint x: 230, startPoint y: 509, endPoint x: 607, endPoint y: 663, distance: 407.2
click at [607, 663] on div "**********" at bounding box center [659, 705] width 912 height 659
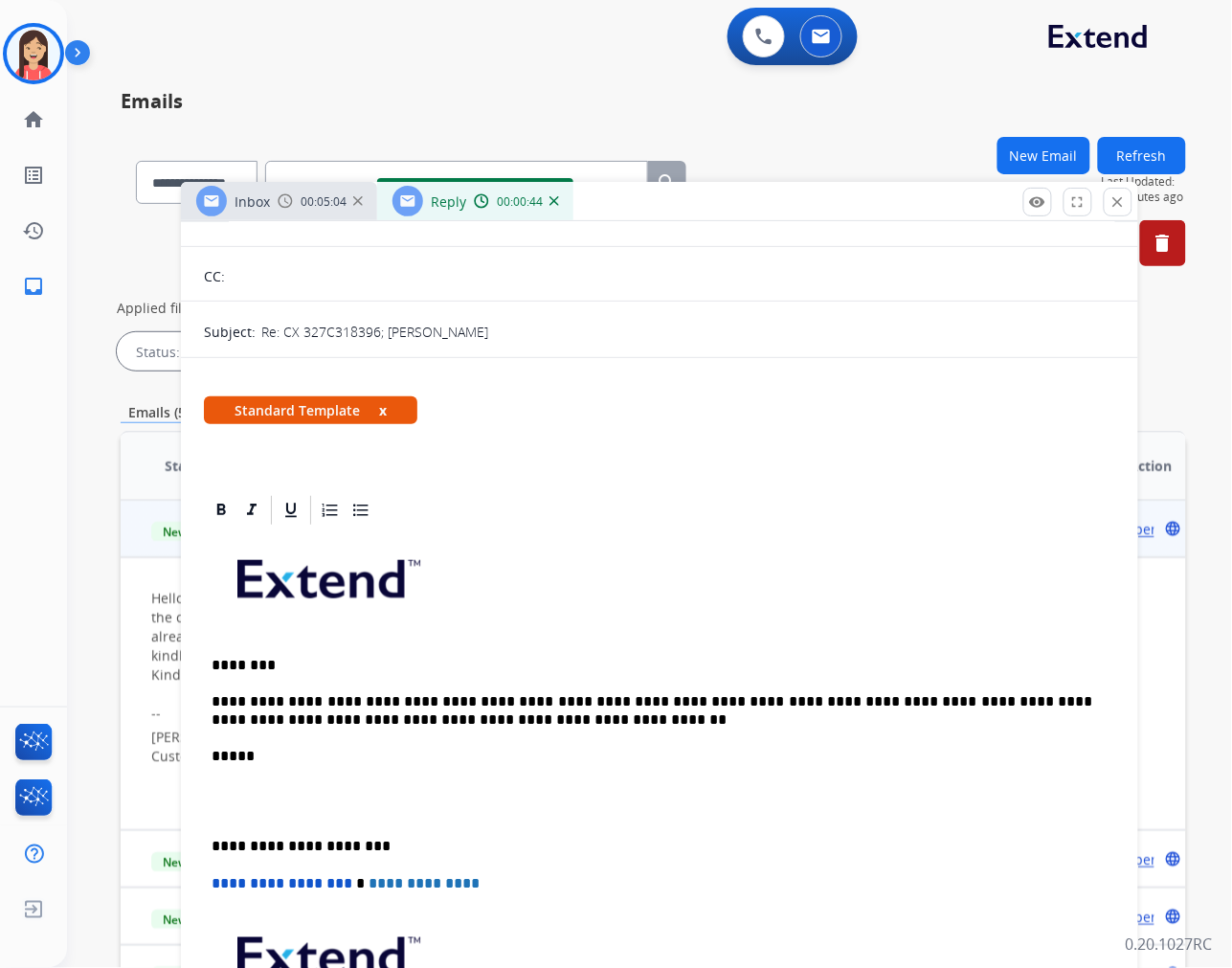
scroll to position [0, 0]
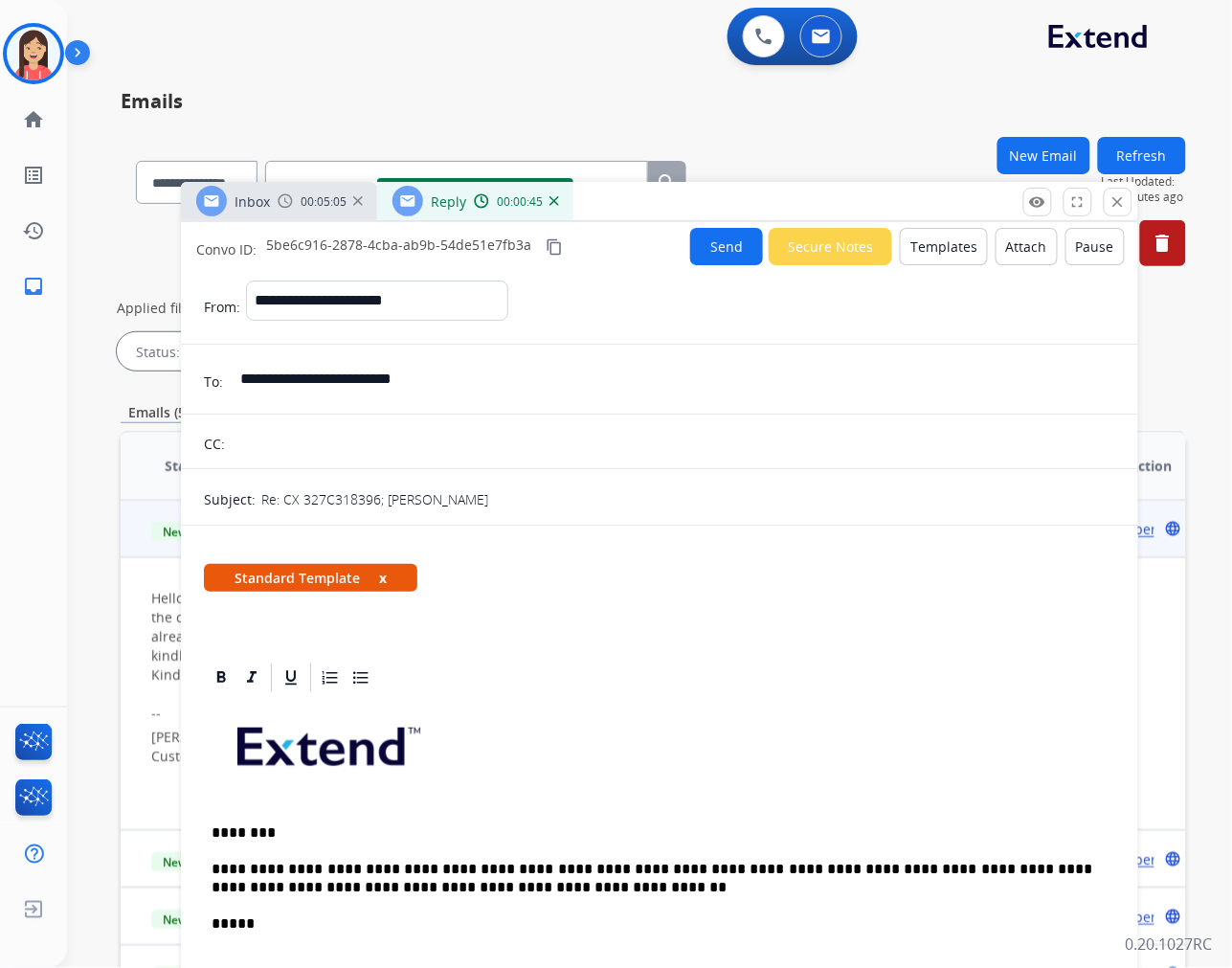
click at [724, 253] on button "Send" at bounding box center [726, 246] width 72 height 38
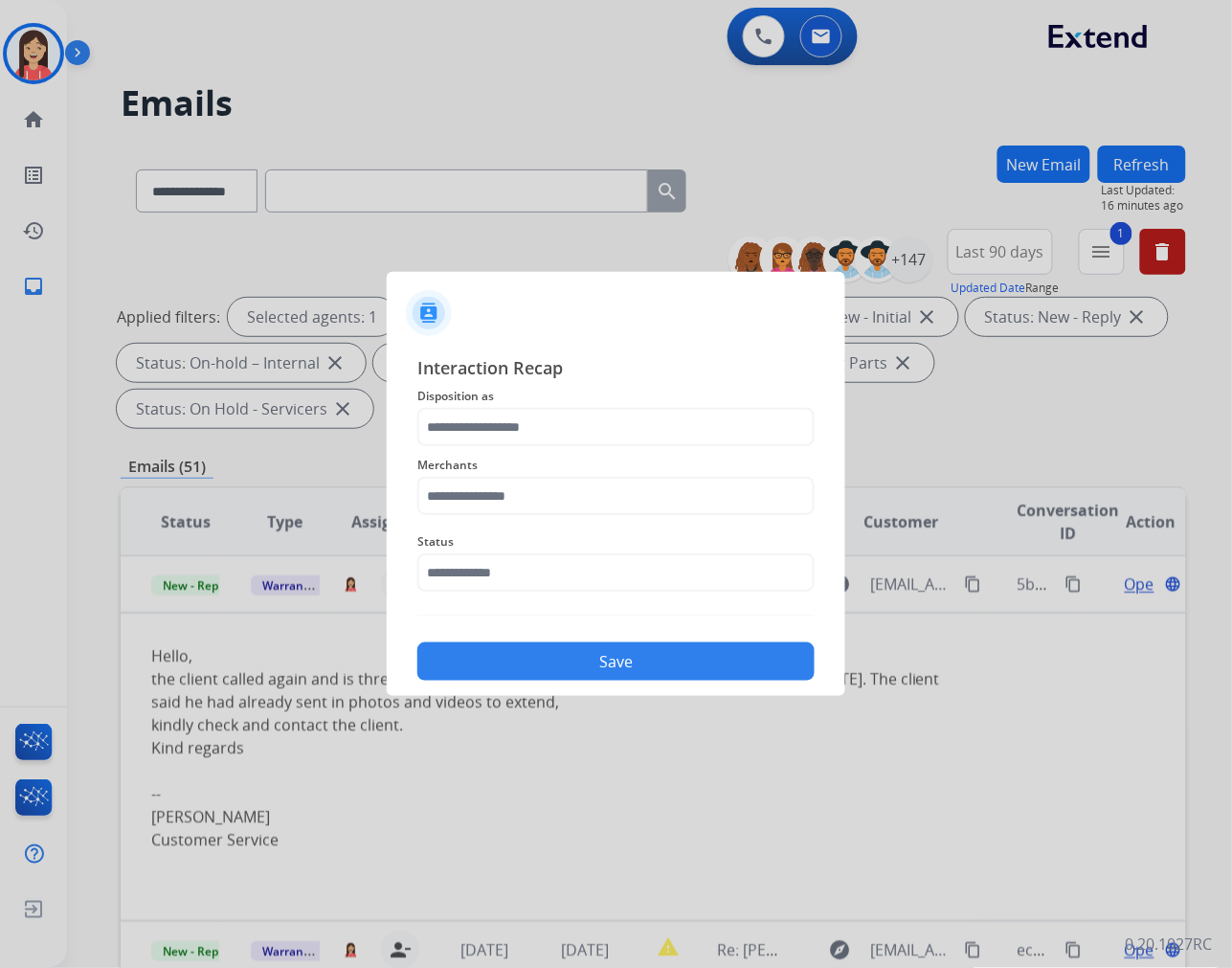
click at [520, 403] on span "Disposition as" at bounding box center [616, 397] width 397 height 23
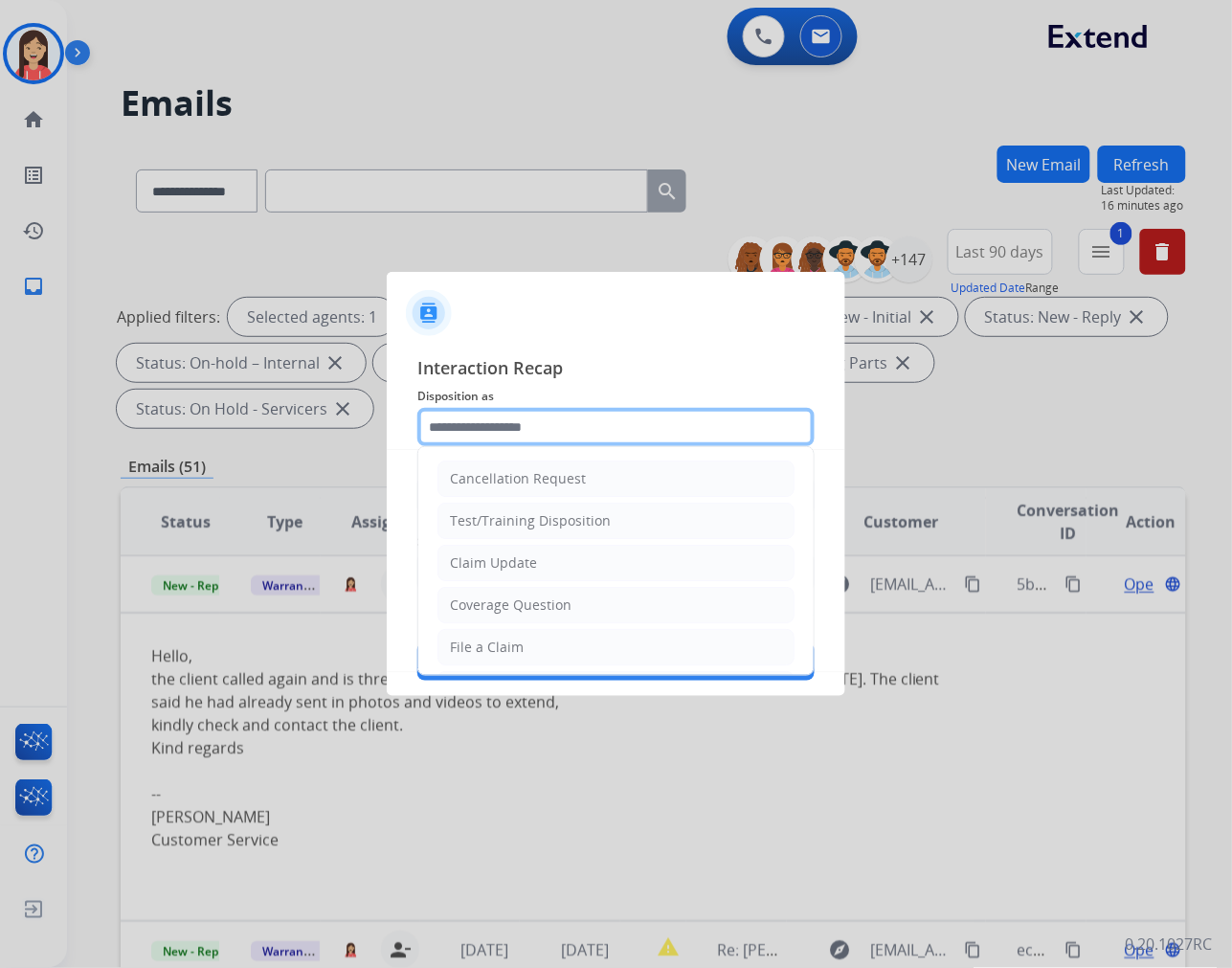
click at [519, 413] on input "text" at bounding box center [616, 428] width 397 height 39
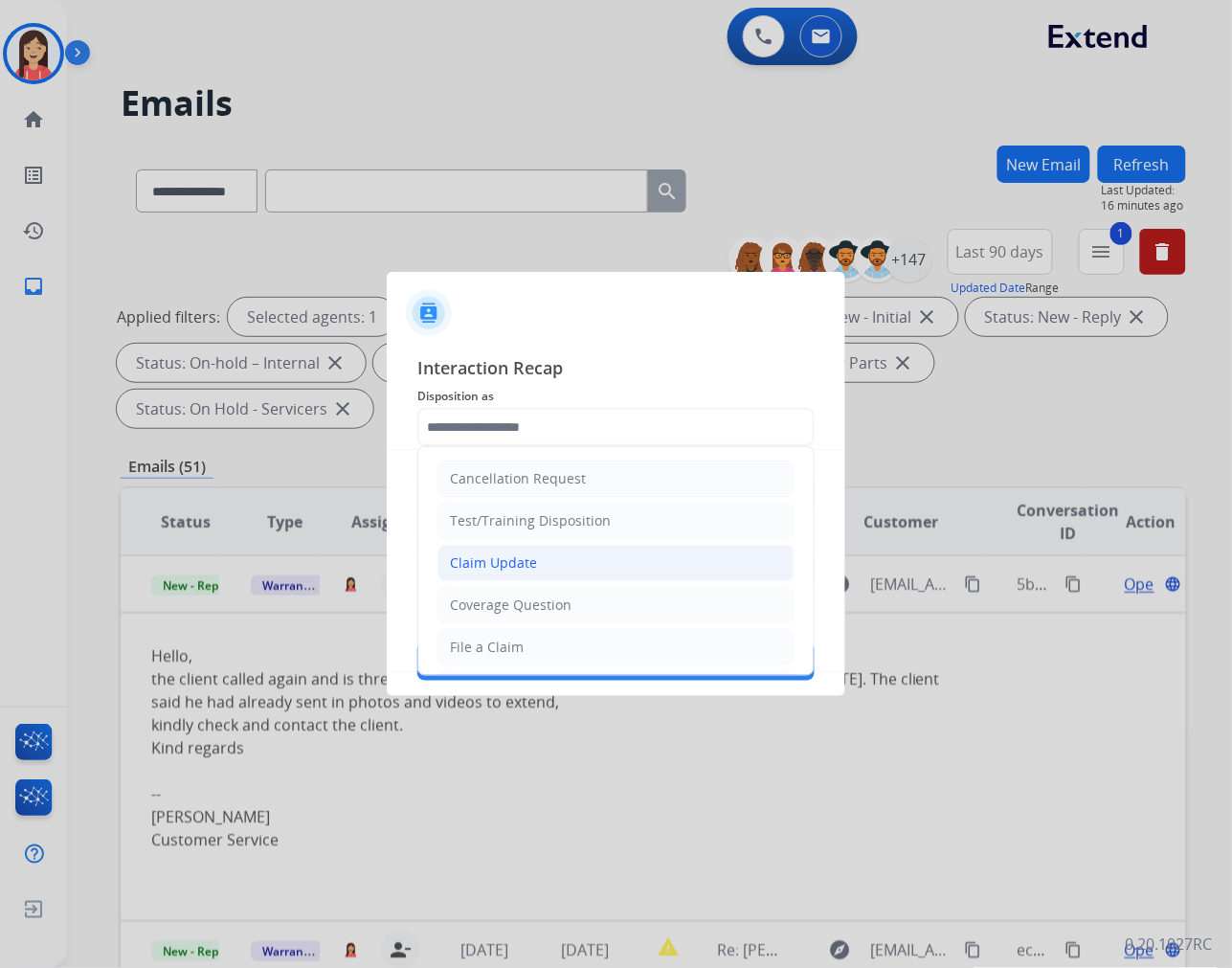
click at [569, 574] on li "Claim Update" at bounding box center [616, 564] width 357 height 37
type input "**********"
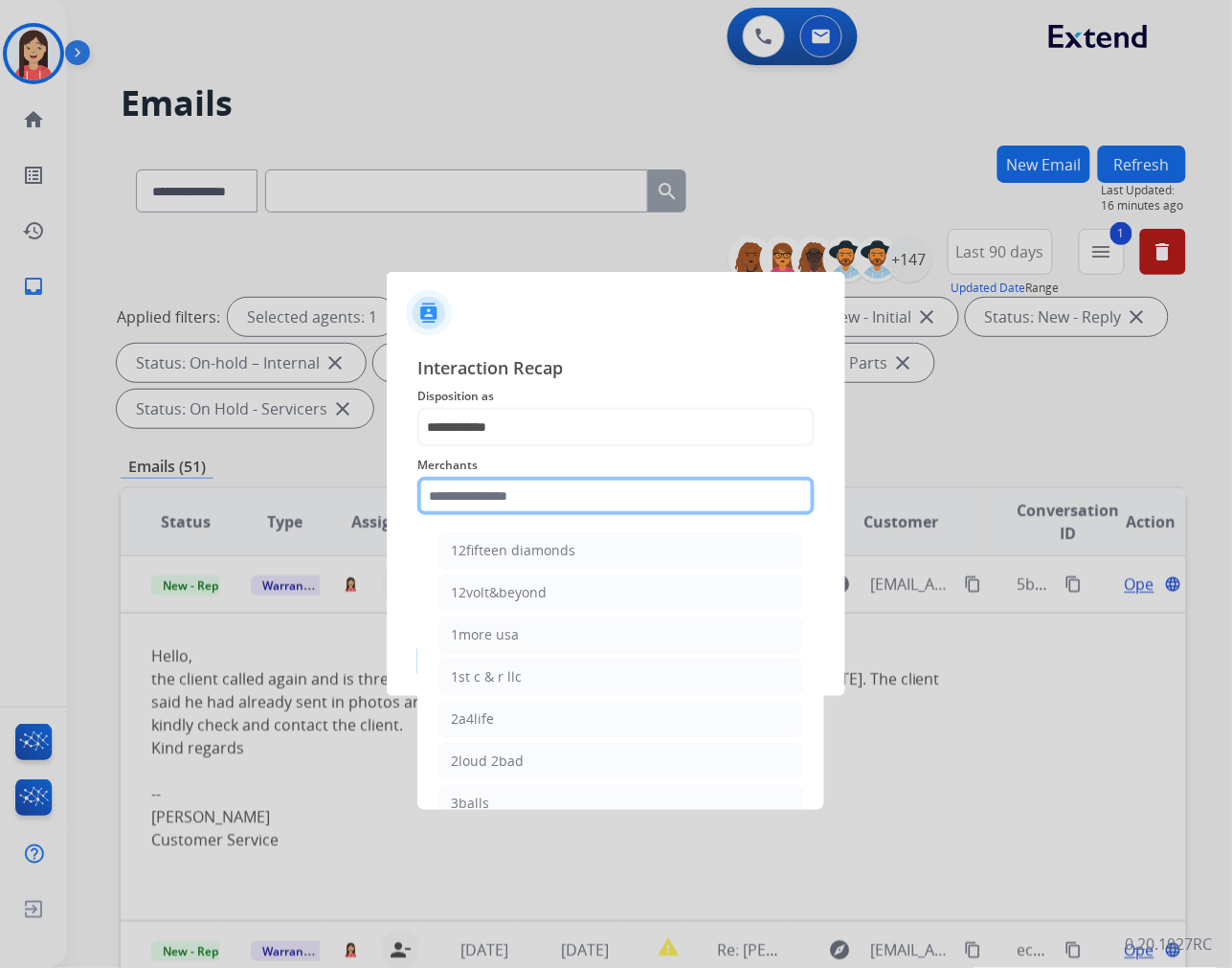
click at [542, 485] on input "text" at bounding box center [616, 496] width 397 height 39
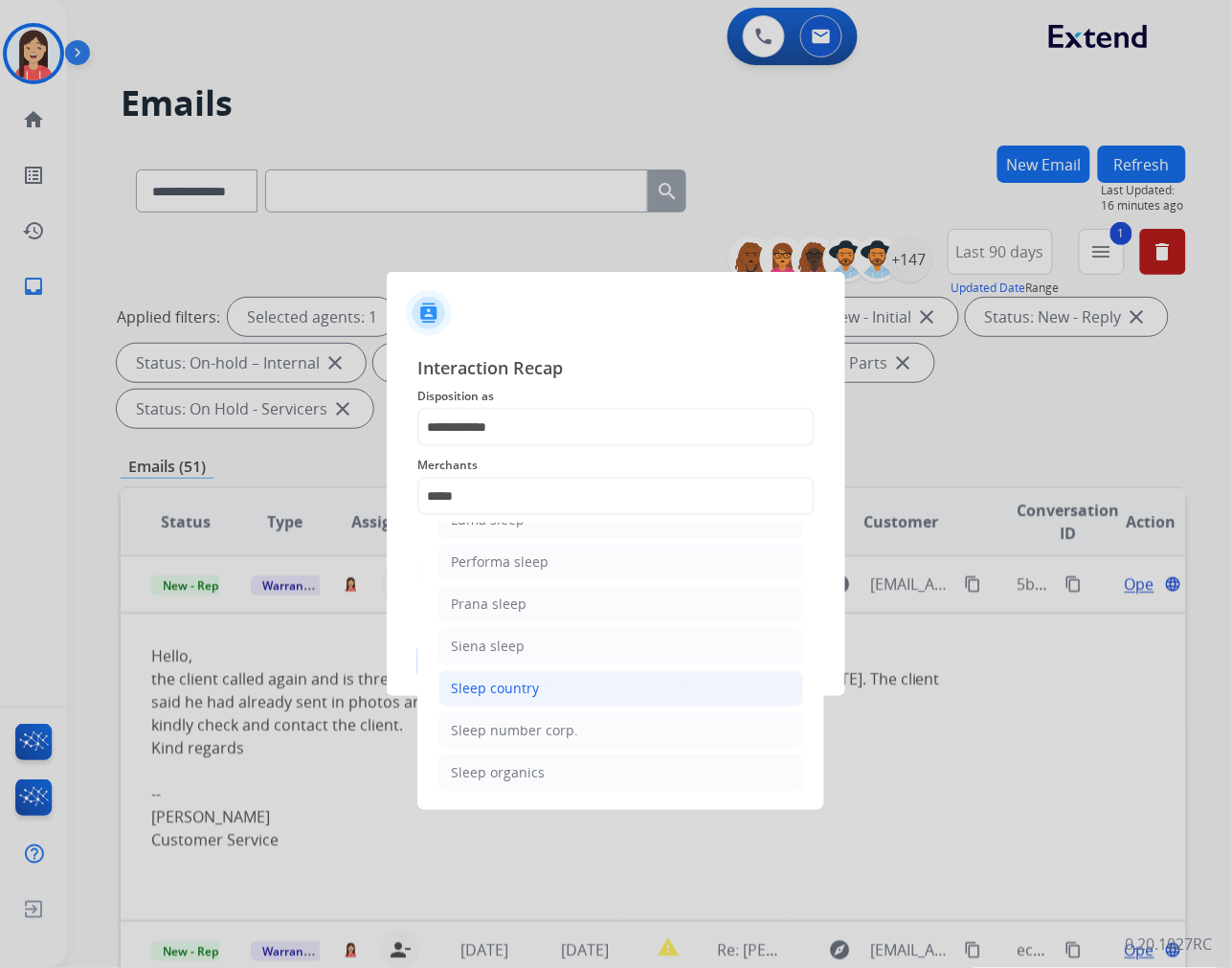
click at [494, 679] on div "Sleep country" at bounding box center [494, 688] width 88 height 19
type input "**********"
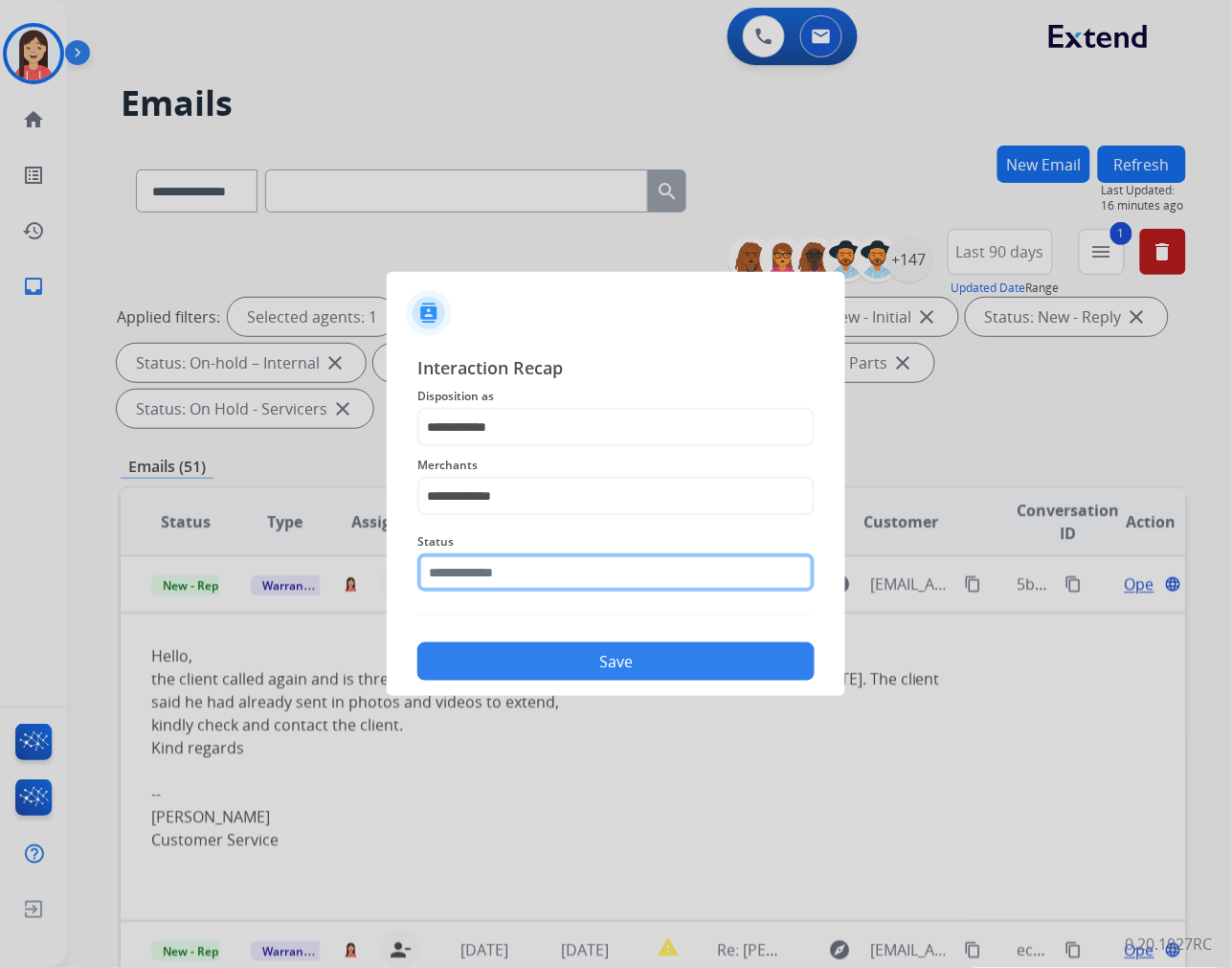
click at [531, 559] on input "text" at bounding box center [616, 572] width 397 height 39
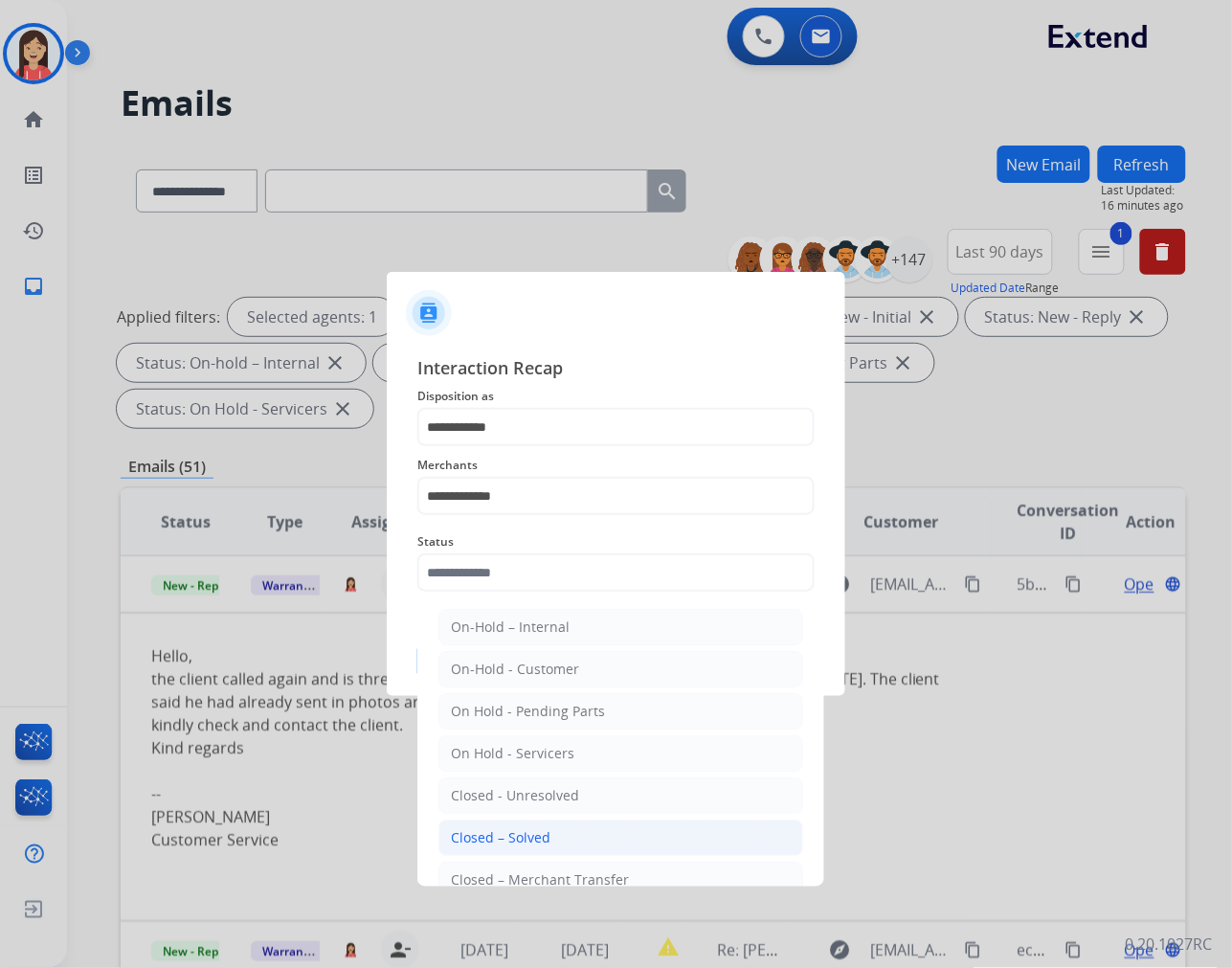
click at [556, 829] on li "Closed – Solved" at bounding box center [620, 838] width 365 height 37
type input "**********"
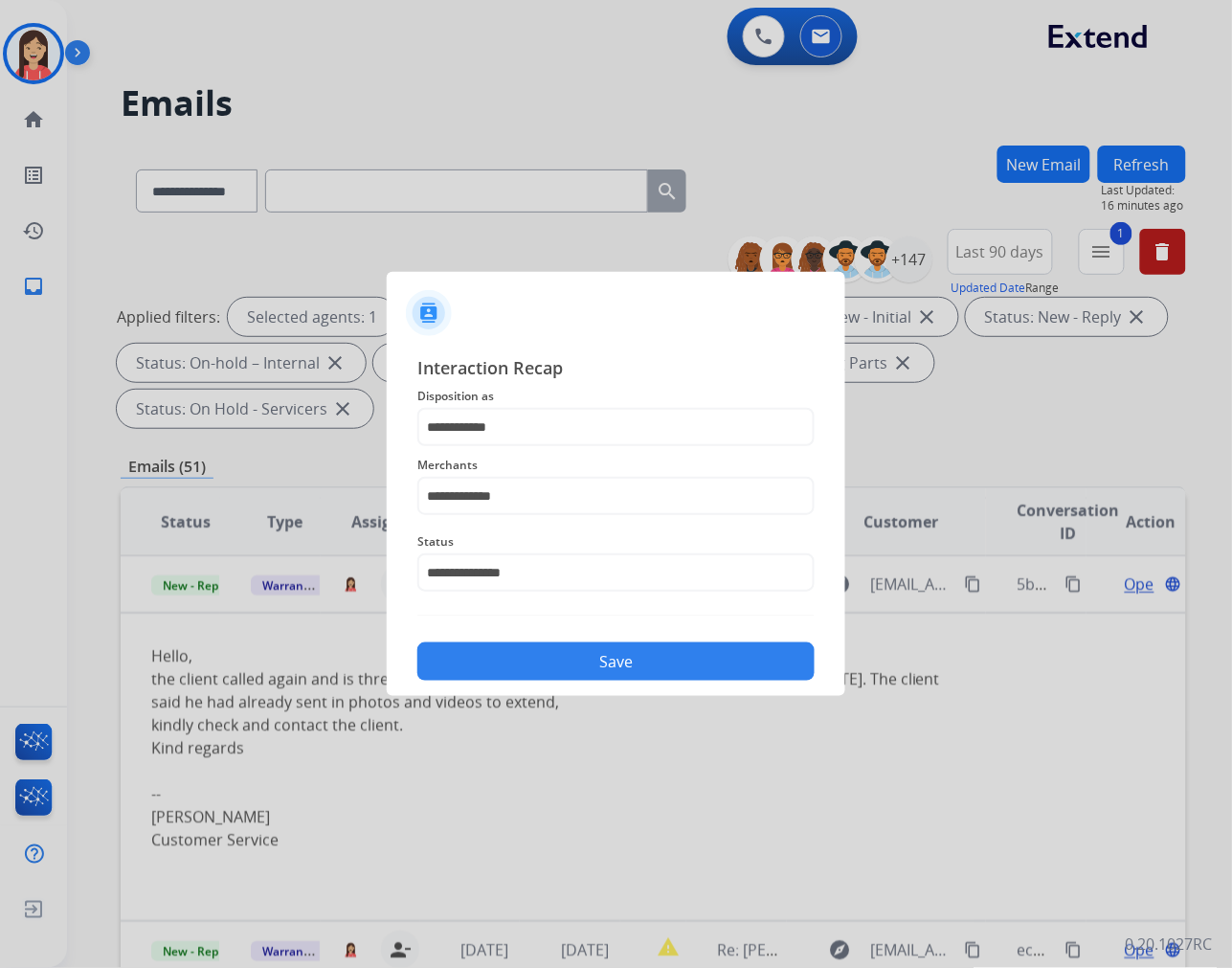
click at [595, 683] on div "**********" at bounding box center [616, 517] width 458 height 357
click at [692, 668] on button "Save" at bounding box center [616, 662] width 397 height 39
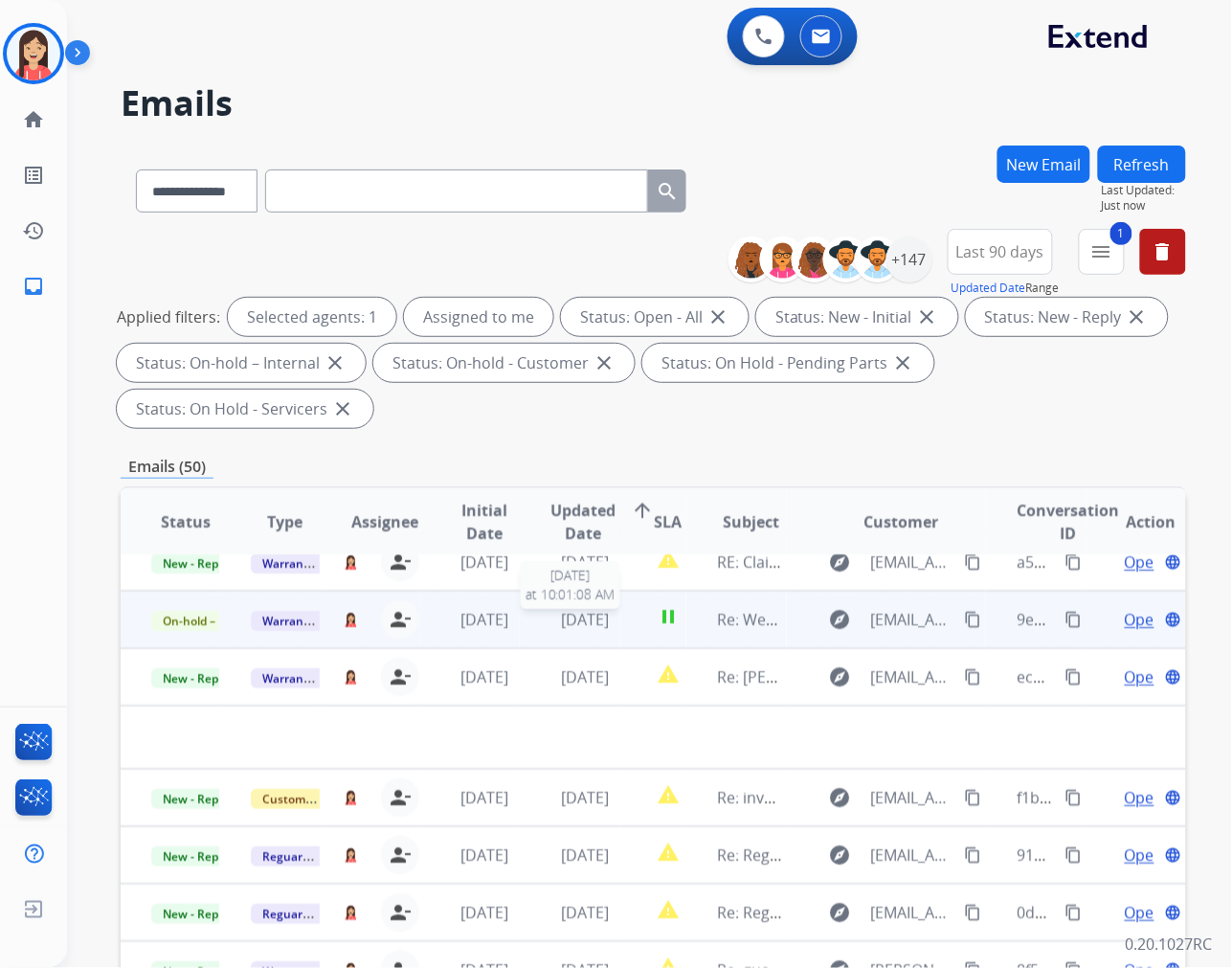
scroll to position [0, 0]
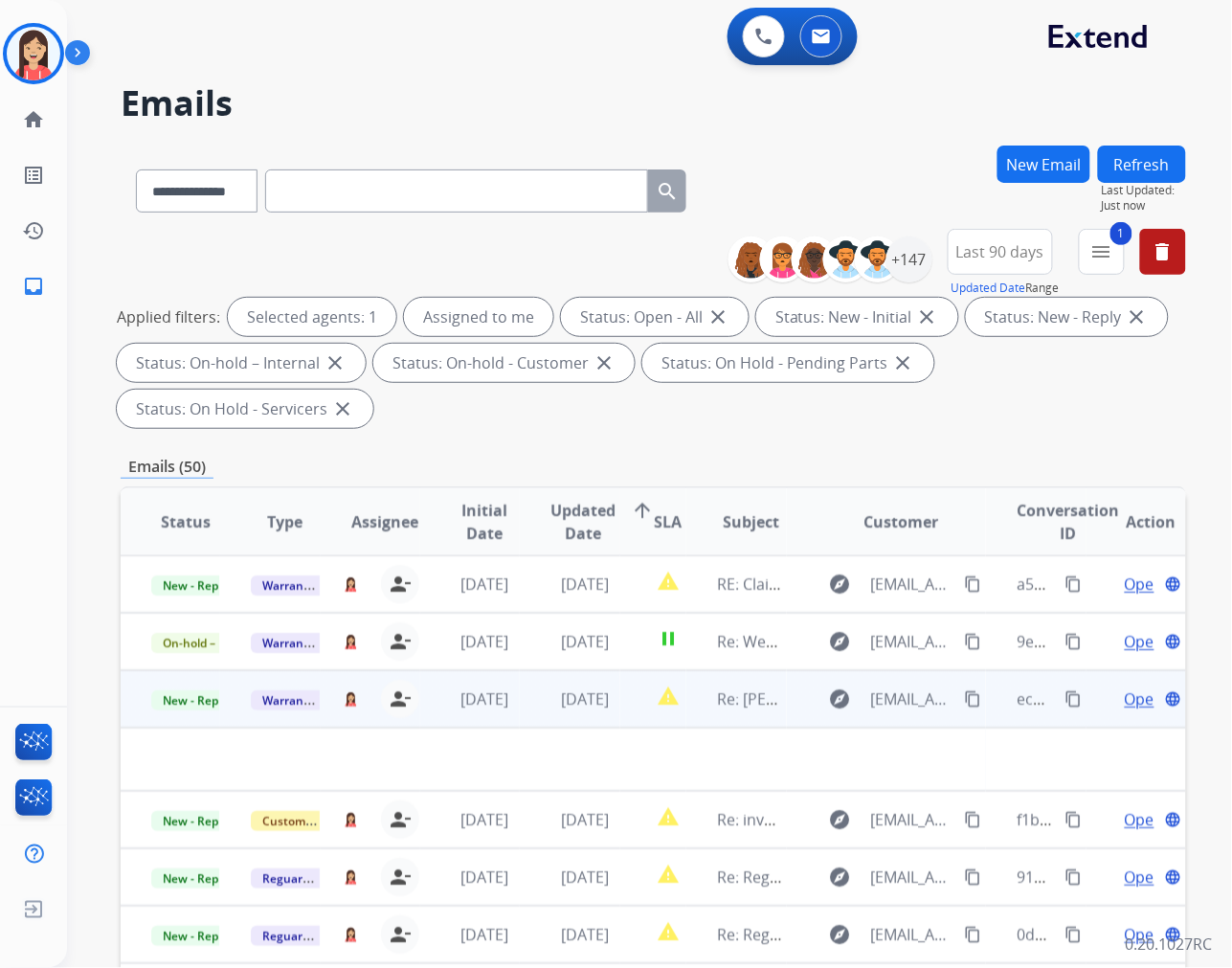
click at [530, 714] on td "[DATE]" at bounding box center [569, 700] width 99 height 58
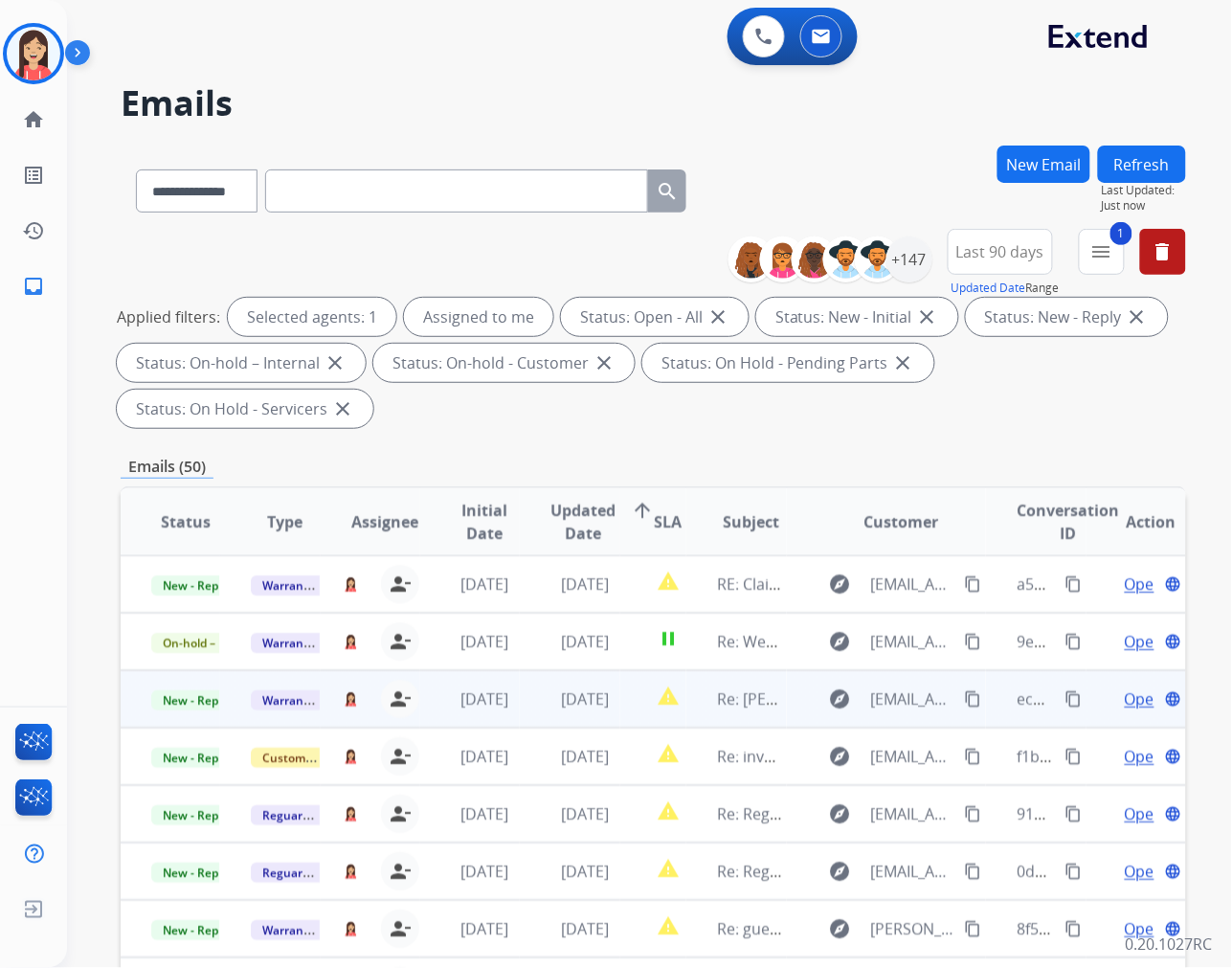
click at [529, 714] on td "[DATE]" at bounding box center [569, 700] width 99 height 58
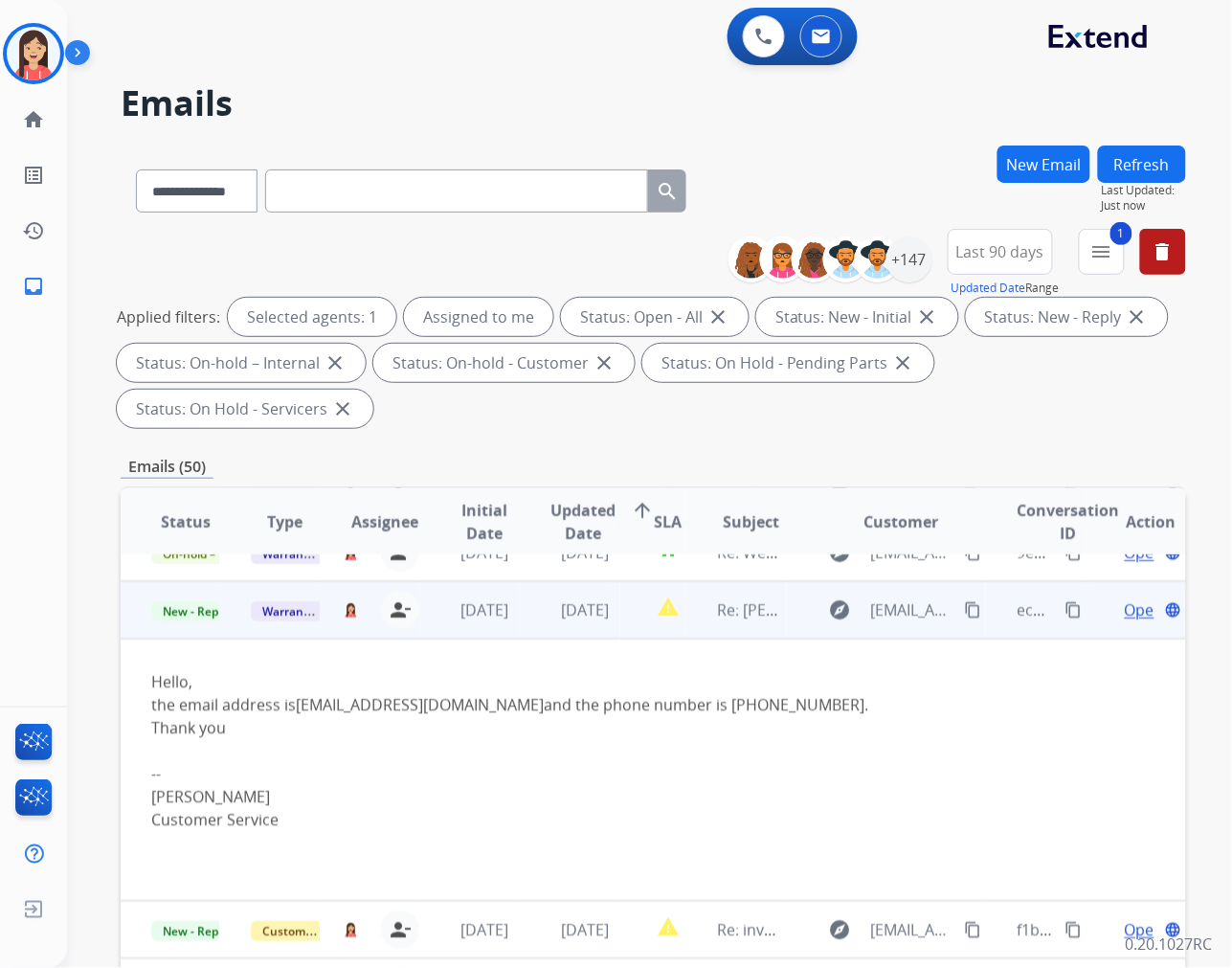
scroll to position [115, 0]
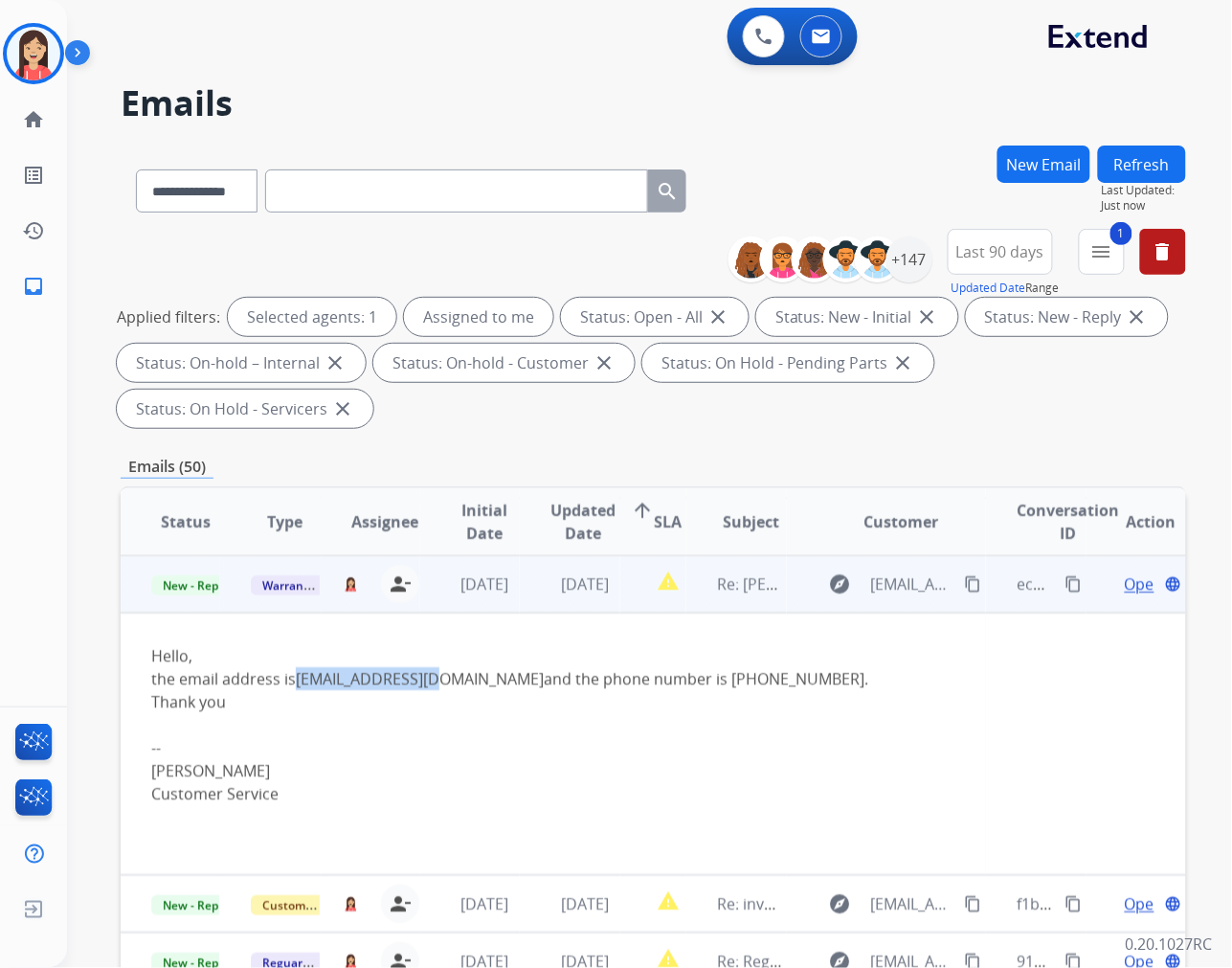
drag, startPoint x: 292, startPoint y: 678, endPoint x: 438, endPoint y: 671, distance: 146.2
click at [438, 671] on div "the email address is akul237@gmail.com and the phone number is 416 731-2153." at bounding box center [553, 679] width 804 height 23
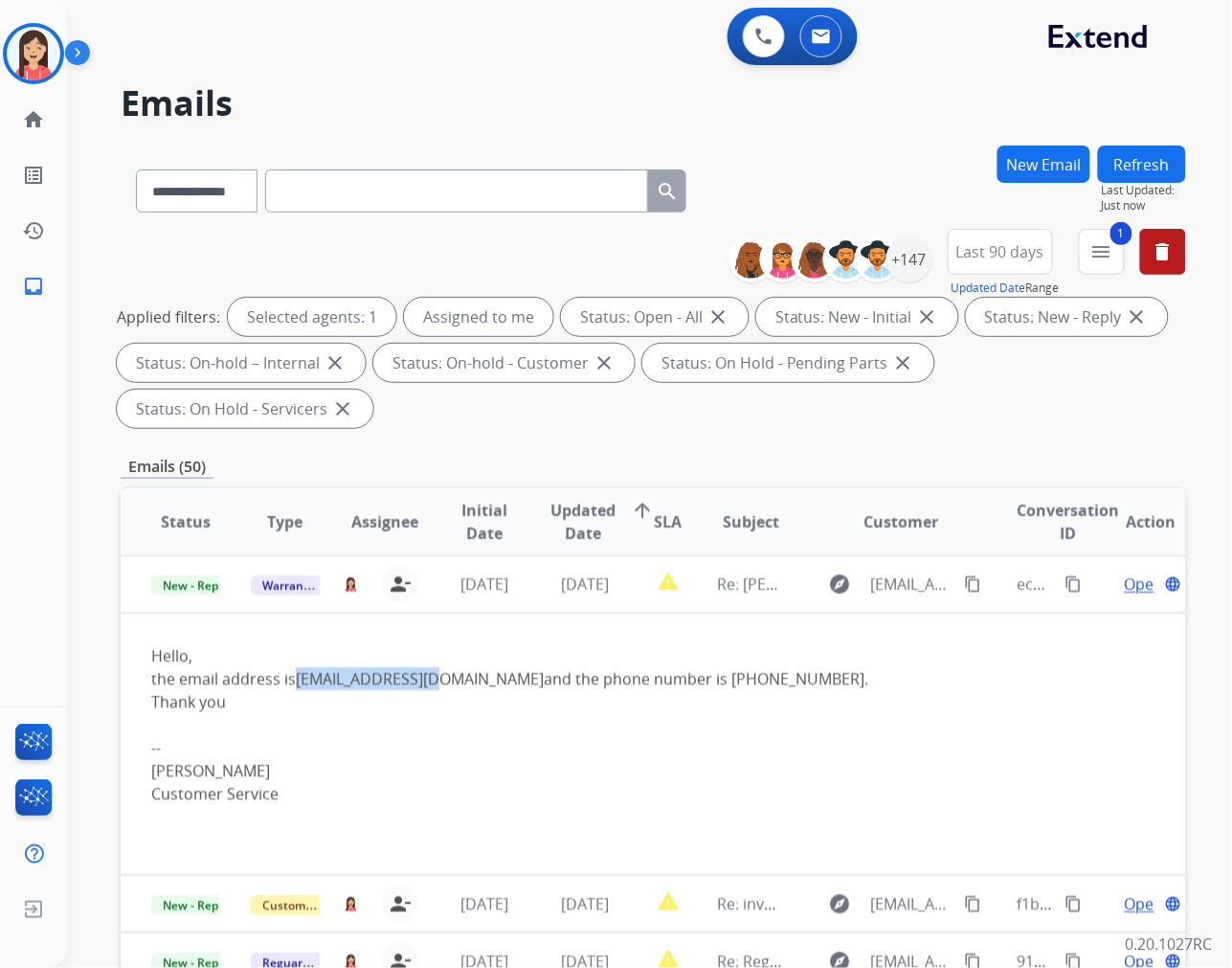
copy div "akul237@gmail.com"
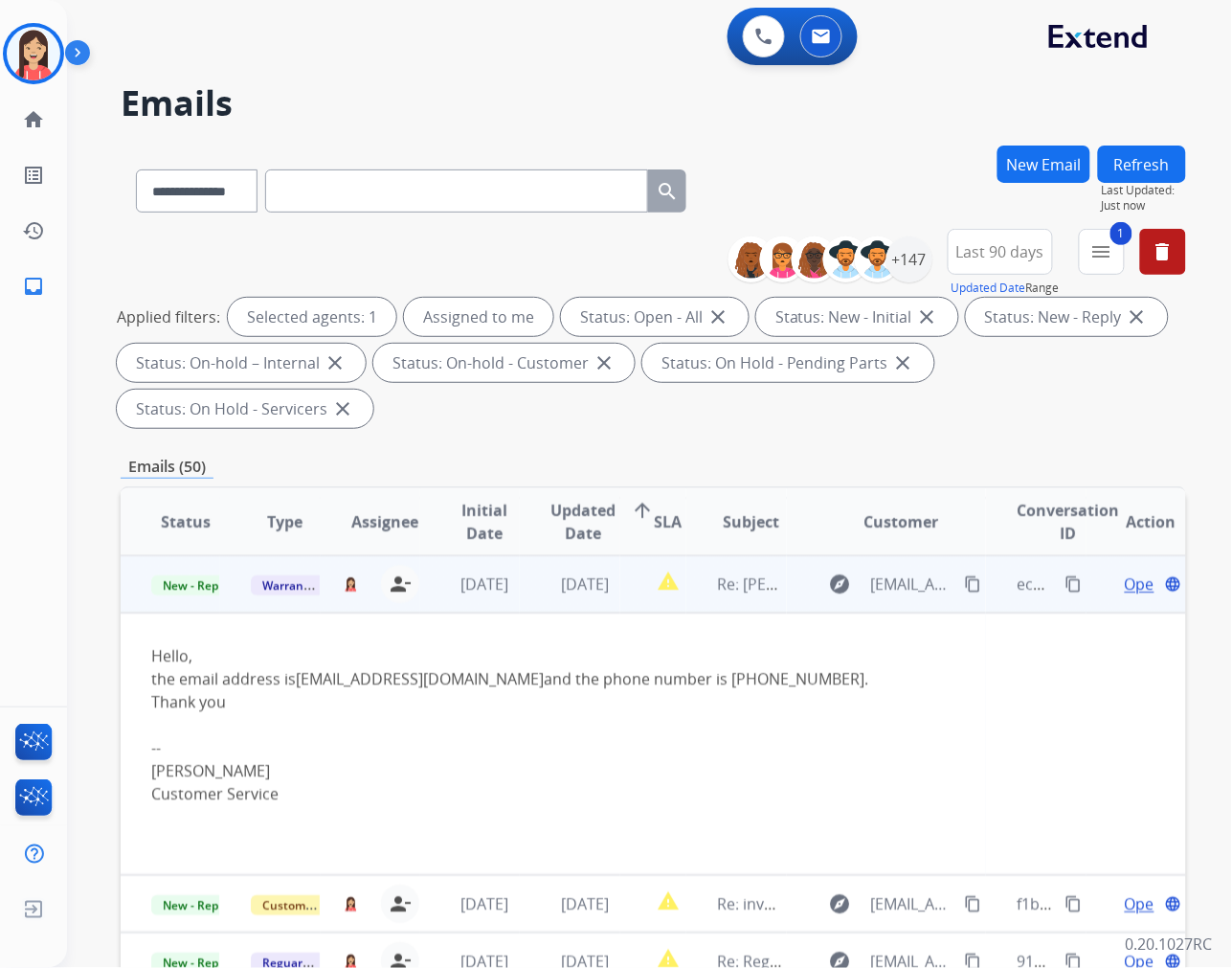
click at [768, 742] on div "-- Etienne Customer Service" at bounding box center [553, 770] width 804 height 69
click at [1125, 585] on span "Open" at bounding box center [1144, 584] width 40 height 23
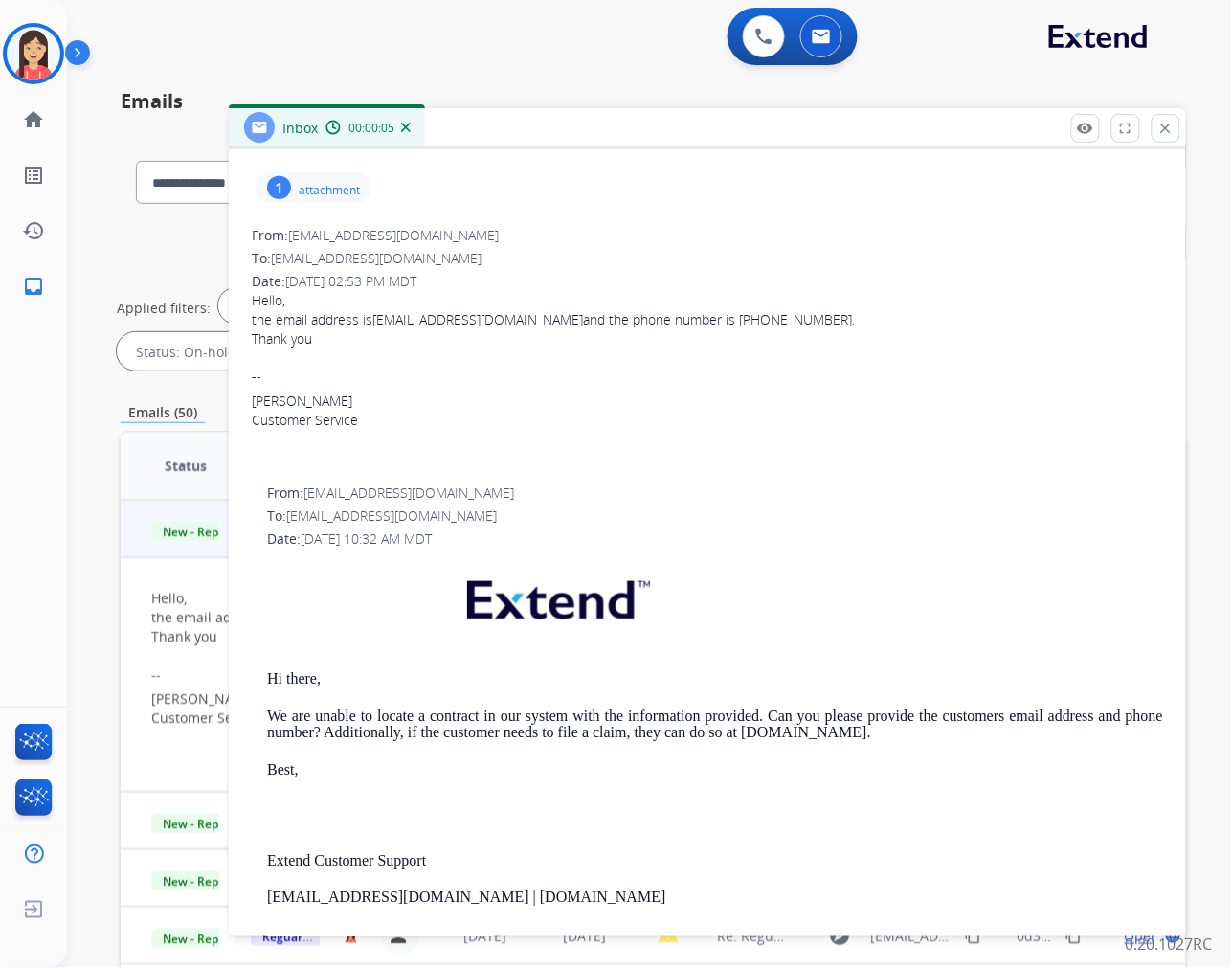
scroll to position [318, 0]
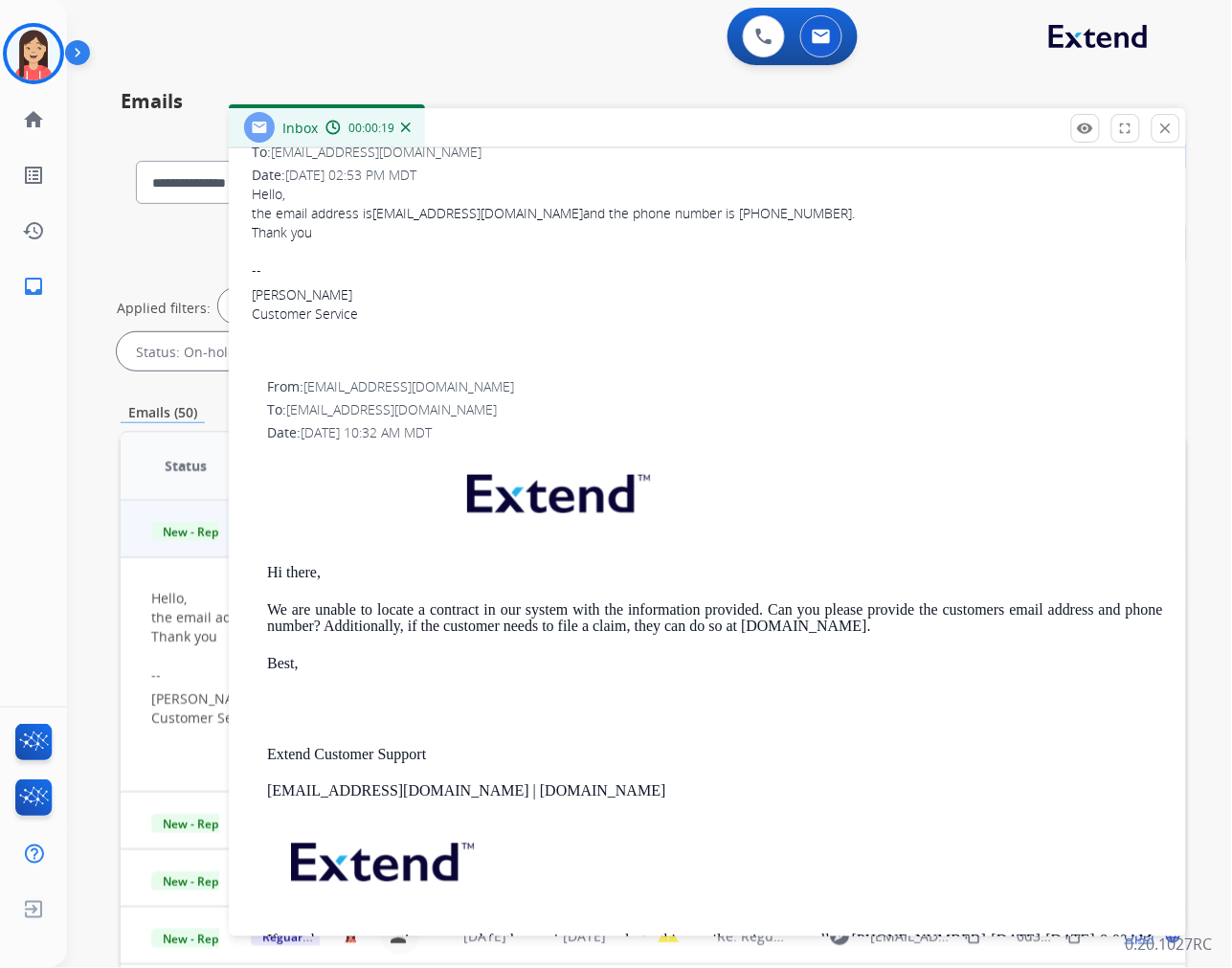
click at [569, 663] on p "Best," at bounding box center [715, 665] width 896 height 17
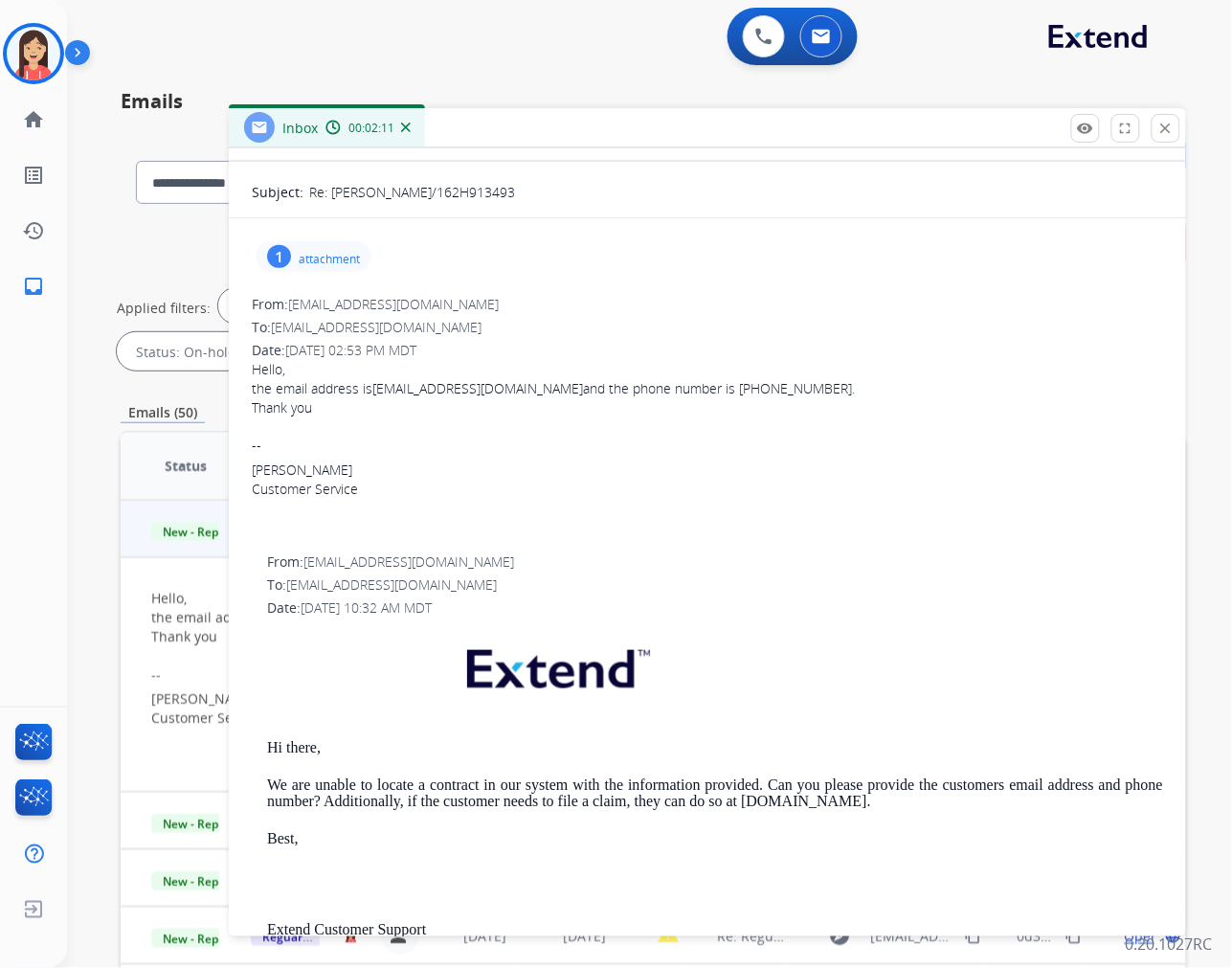
scroll to position [106, 0]
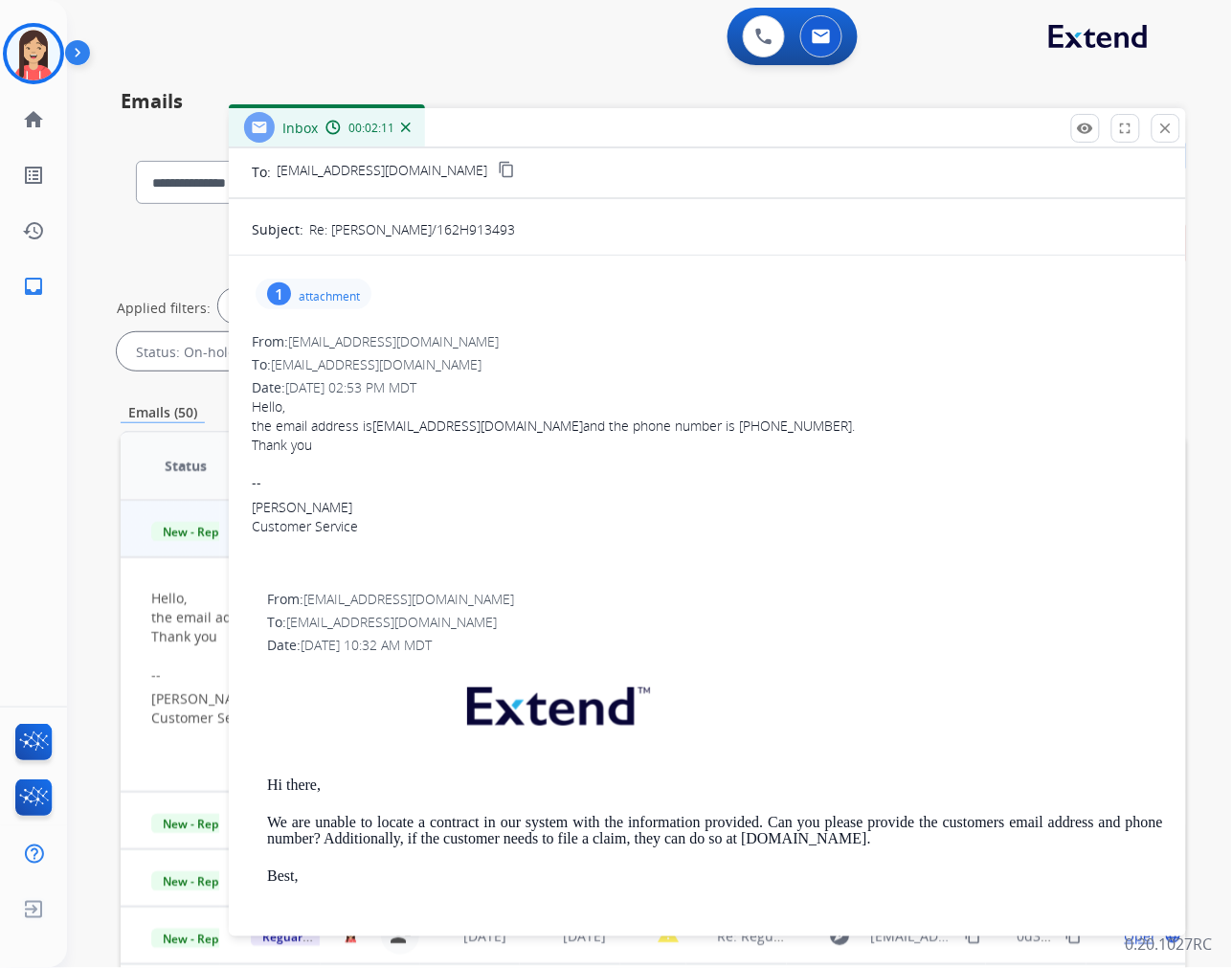
click at [333, 290] on p "attachment" at bounding box center [329, 297] width 61 height 15
click at [789, 346] on mat-icon "download" at bounding box center [784, 343] width 17 height 17
click at [879, 281] on div "1 attachment s3-aca44bc6-87a2-4ceb-93ae-0c7e69f988a0-image.png download" at bounding box center [707, 294] width 912 height 46
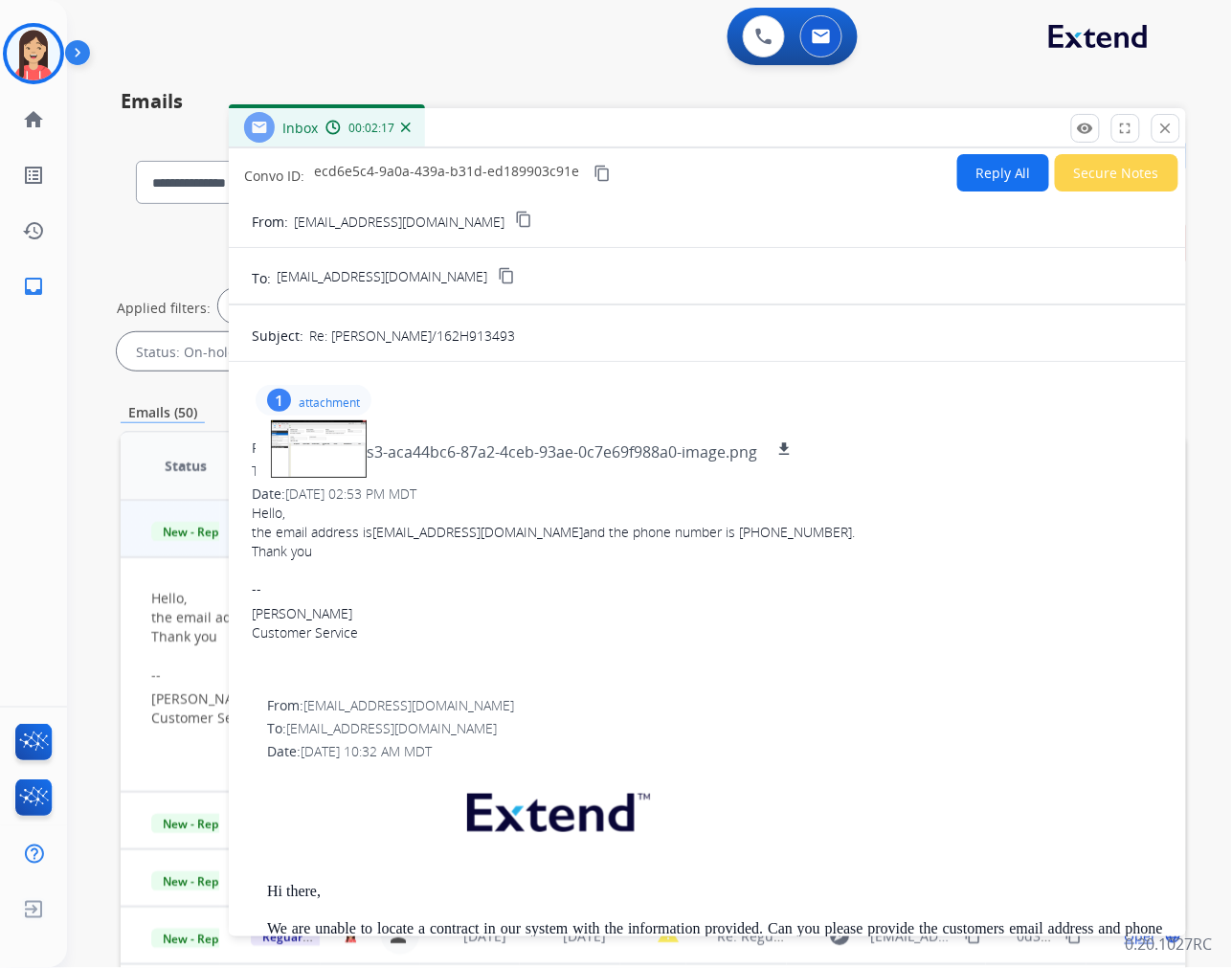
click at [965, 178] on button "Reply All" at bounding box center [1002, 173] width 92 height 38
select select "**********"
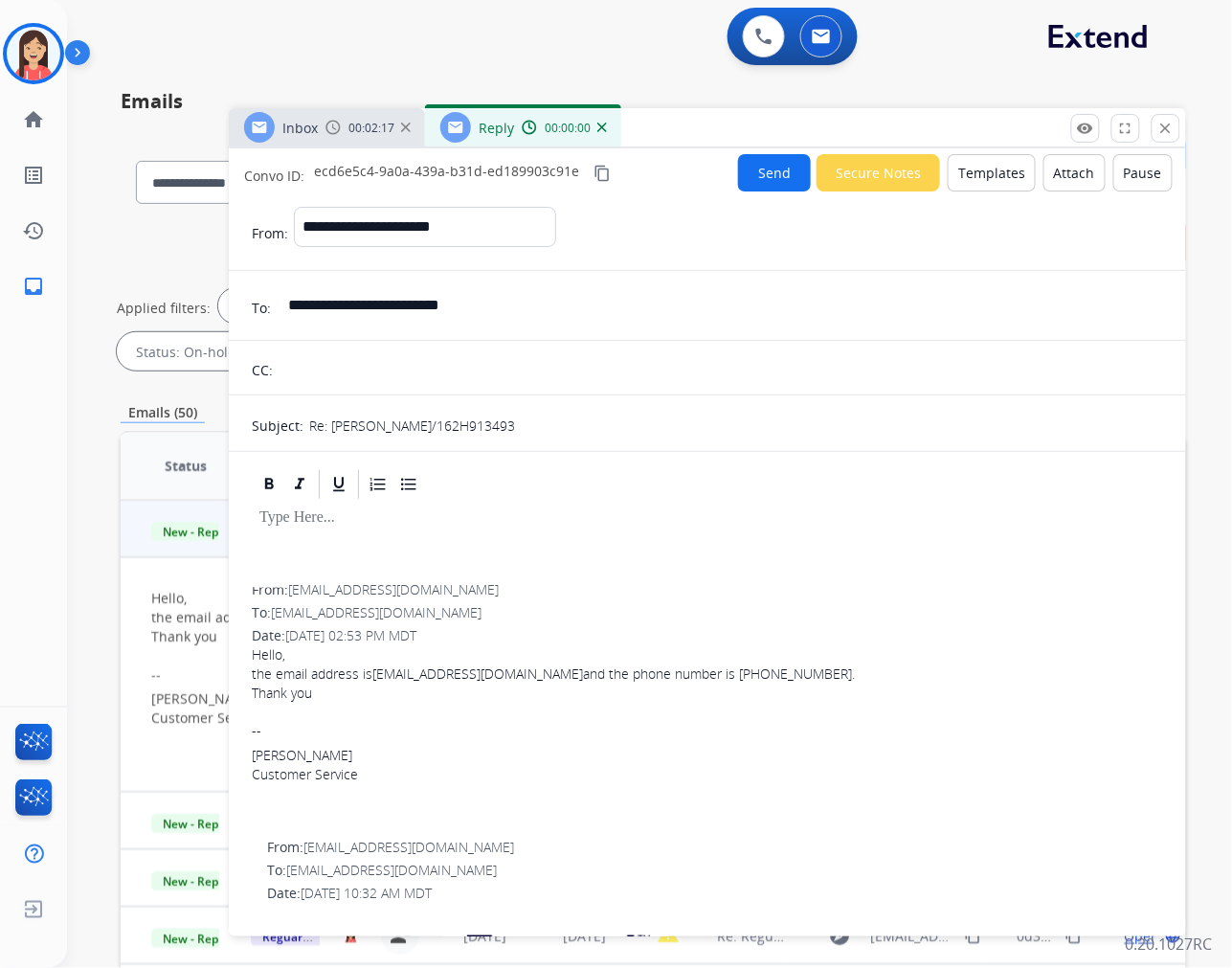
click at [965, 178] on button "Templates" at bounding box center [991, 173] width 88 height 38
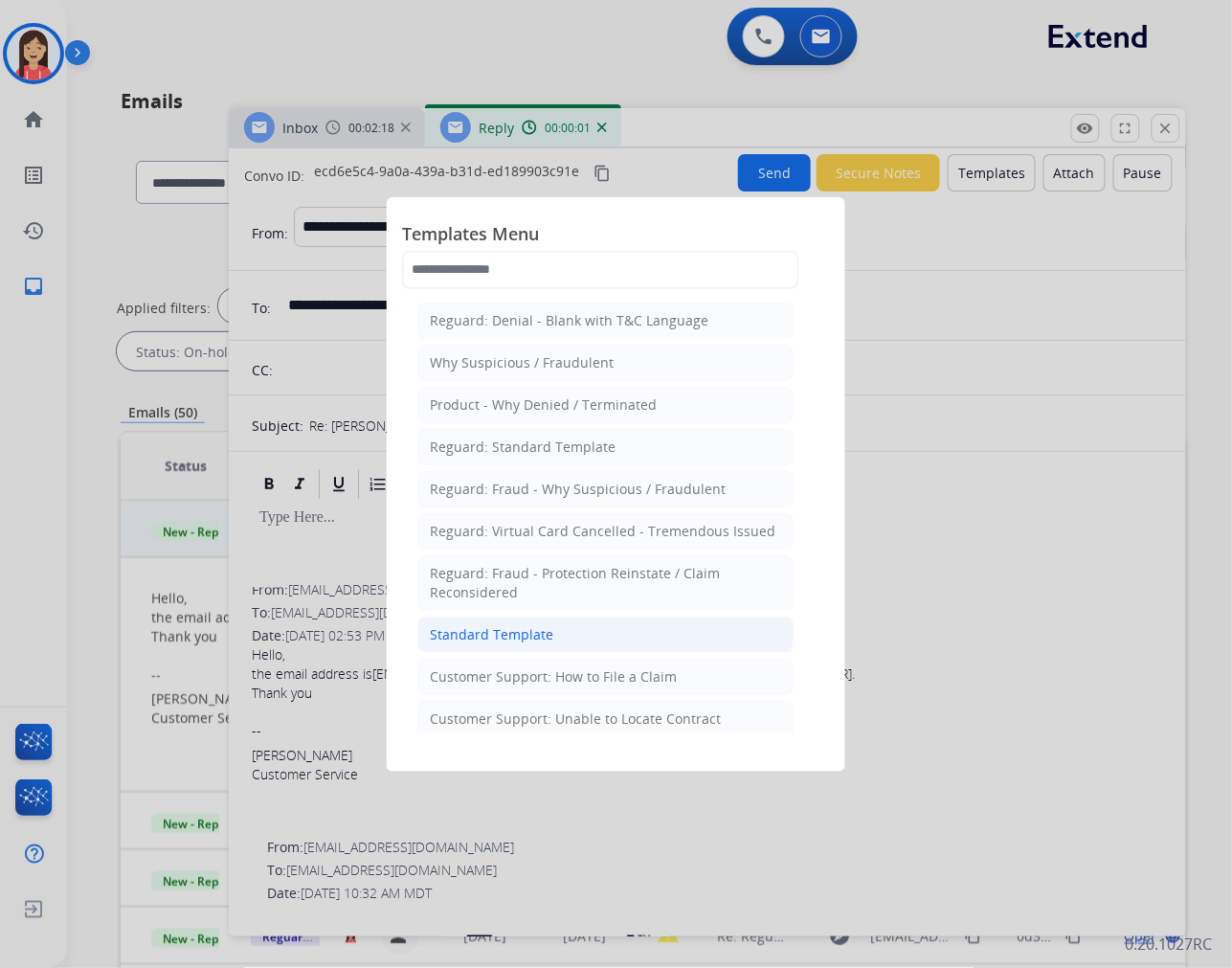
click at [543, 623] on li "Standard Template" at bounding box center [606, 635] width 376 height 37
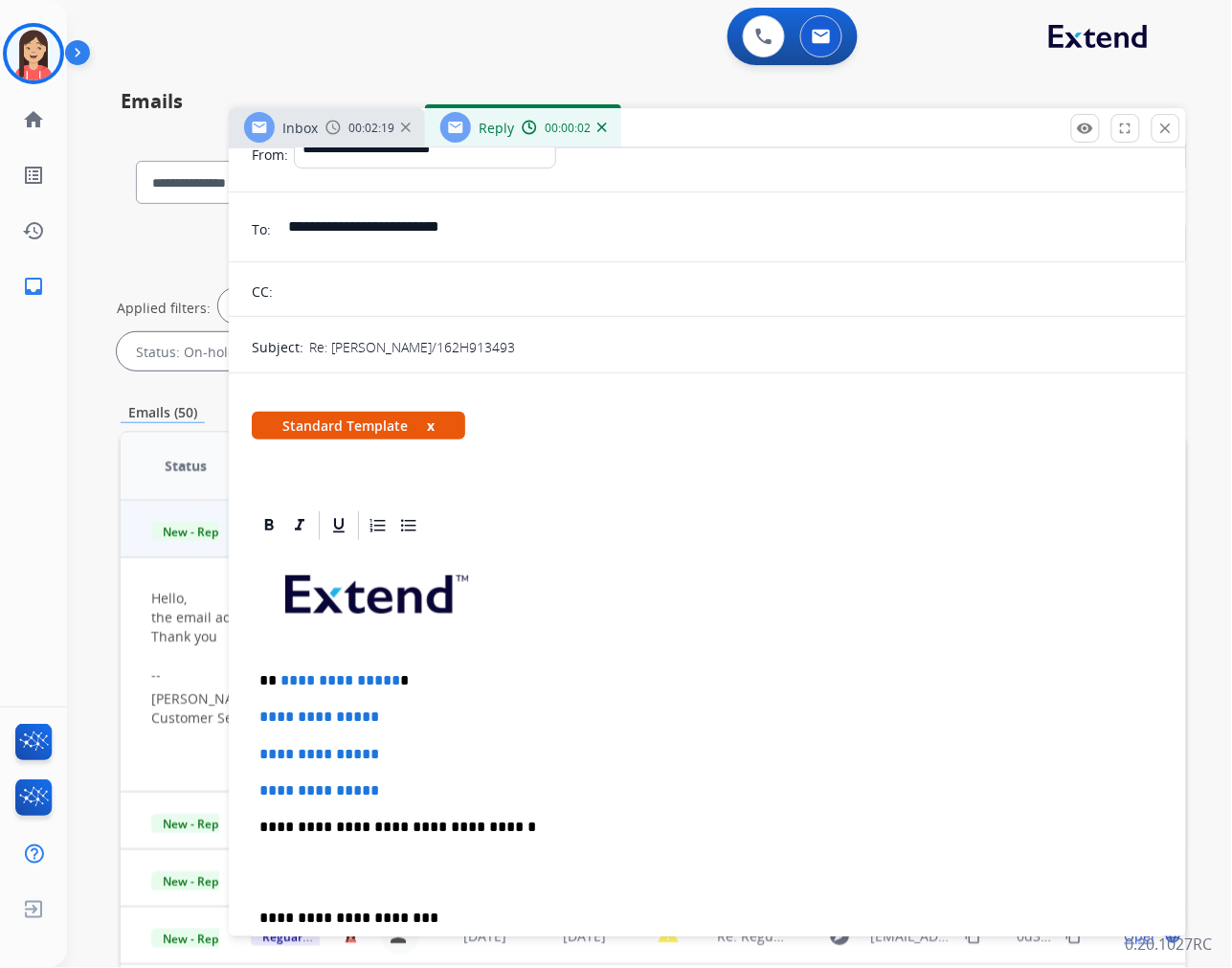
scroll to position [212, 0]
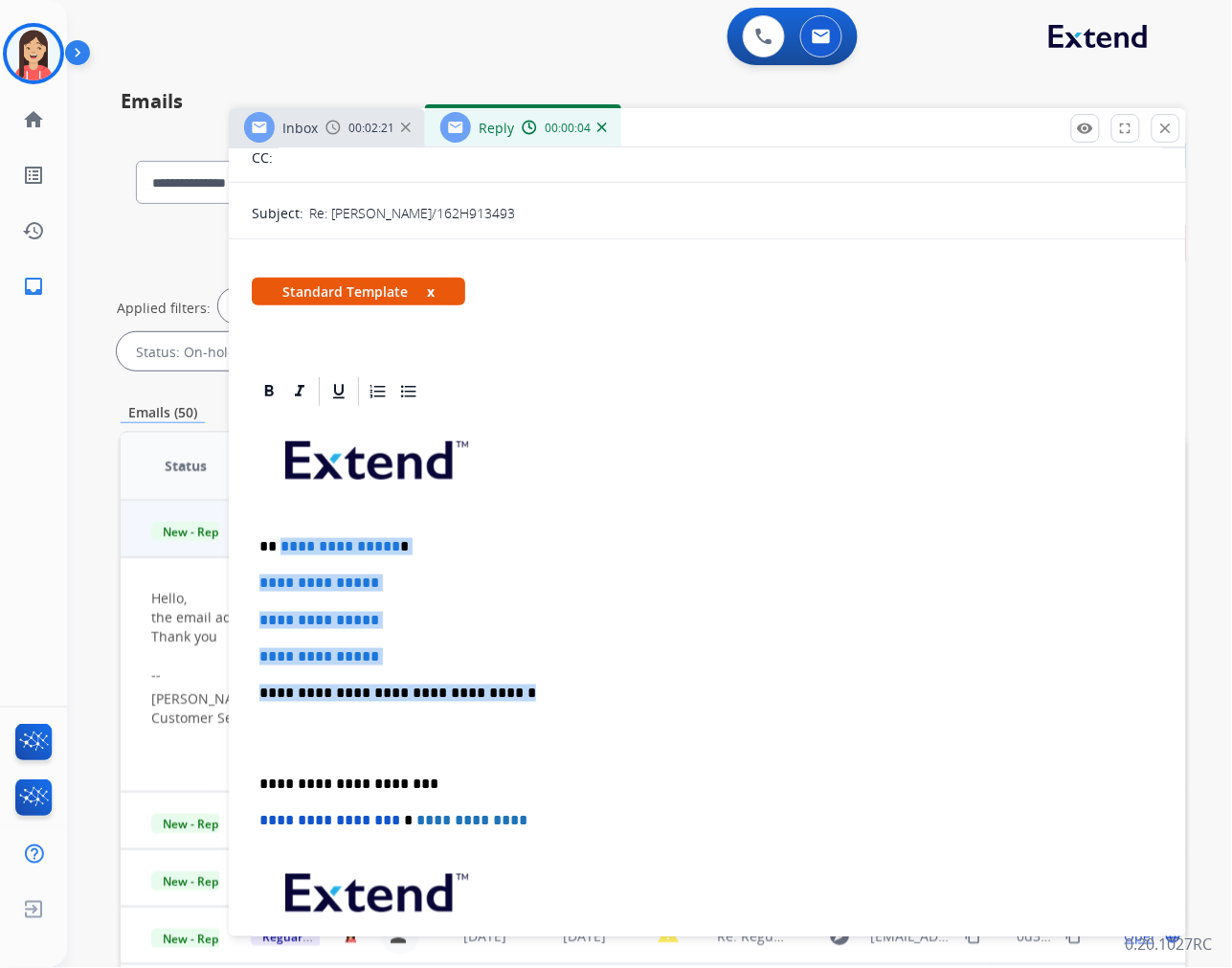
drag, startPoint x: 279, startPoint y: 544, endPoint x: 578, endPoint y: 687, distance: 331.4
click at [578, 687] on div "**********" at bounding box center [707, 738] width 912 height 659
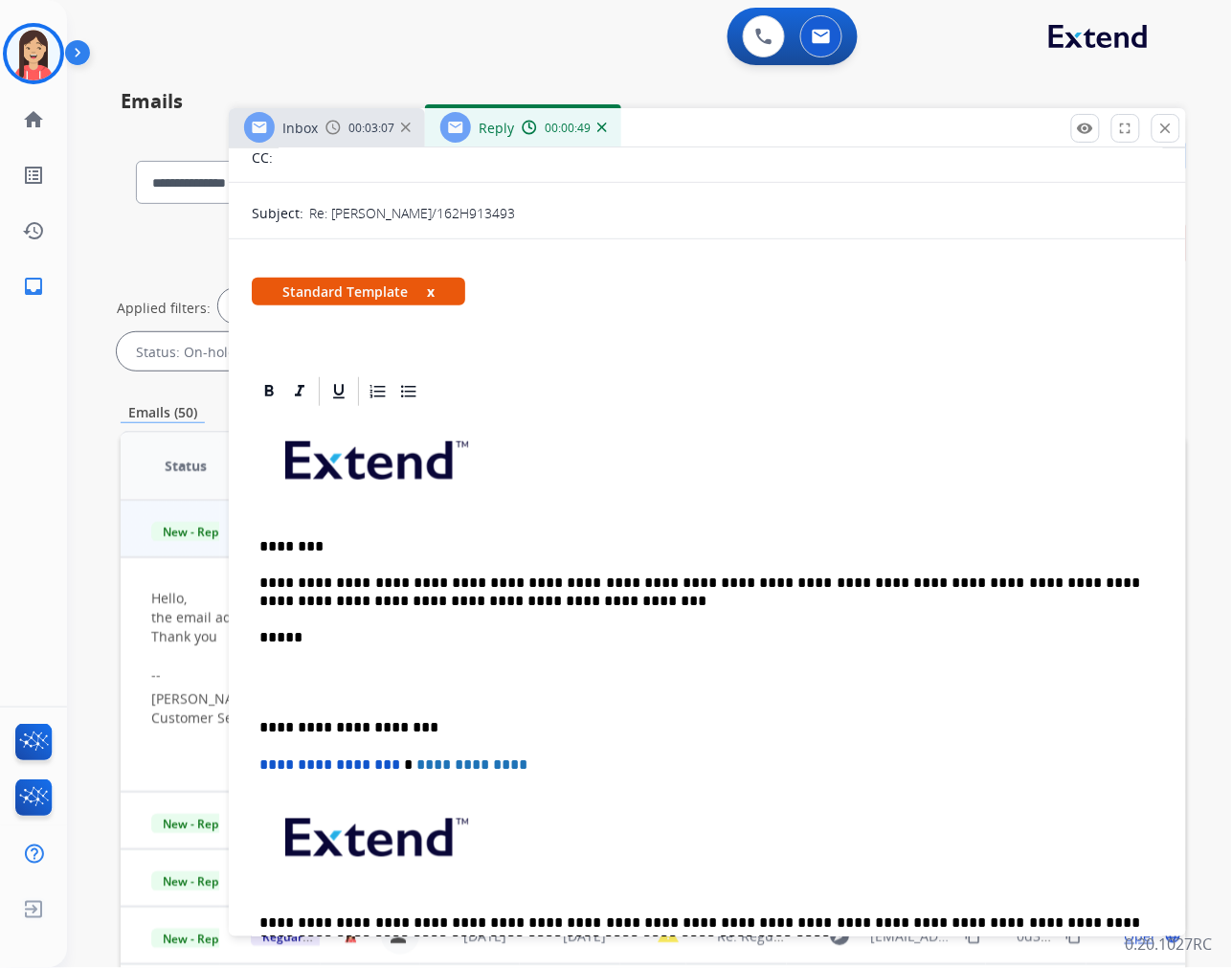
click at [271, 682] on p at bounding box center [707, 683] width 896 height 36
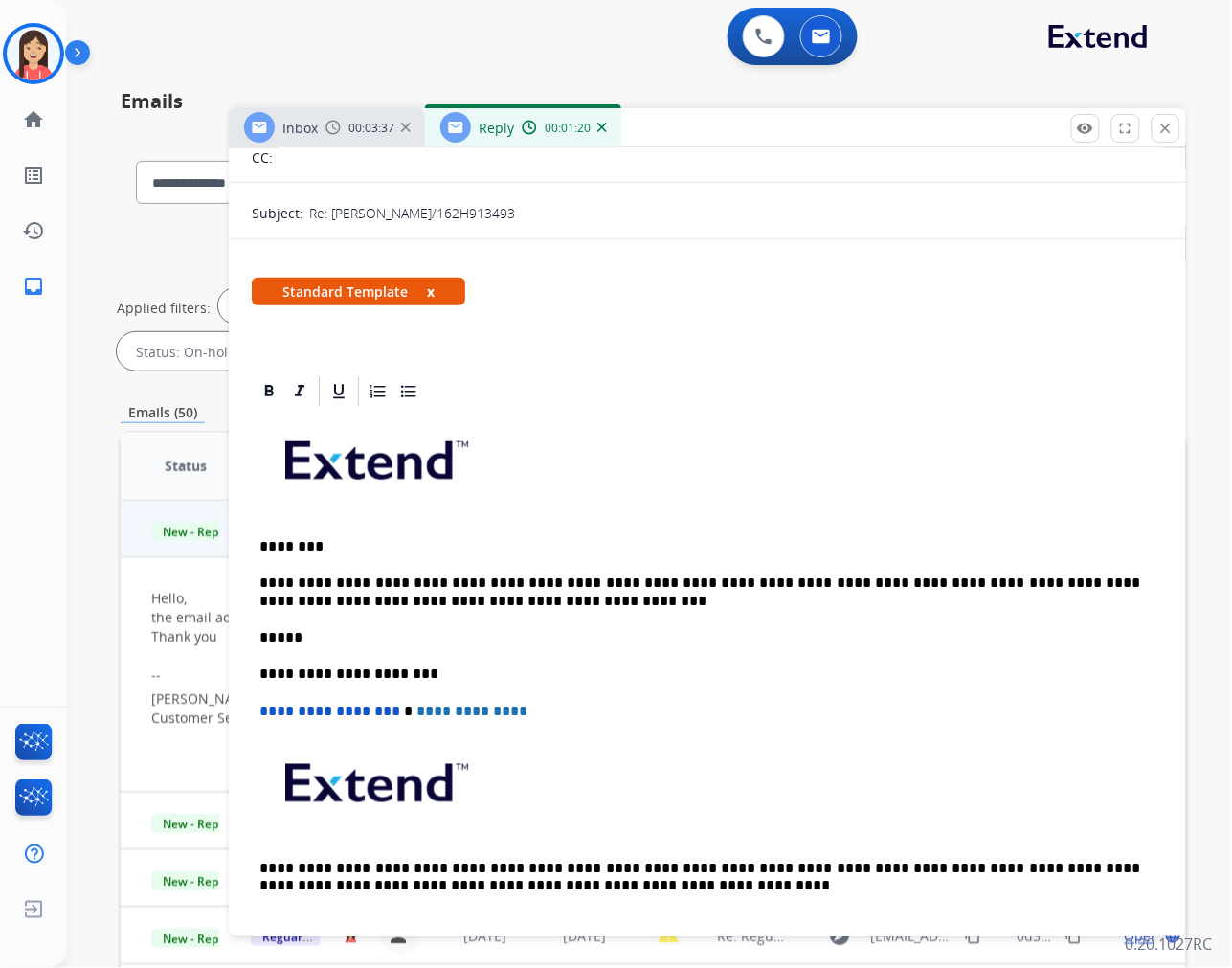
scroll to position [0, 0]
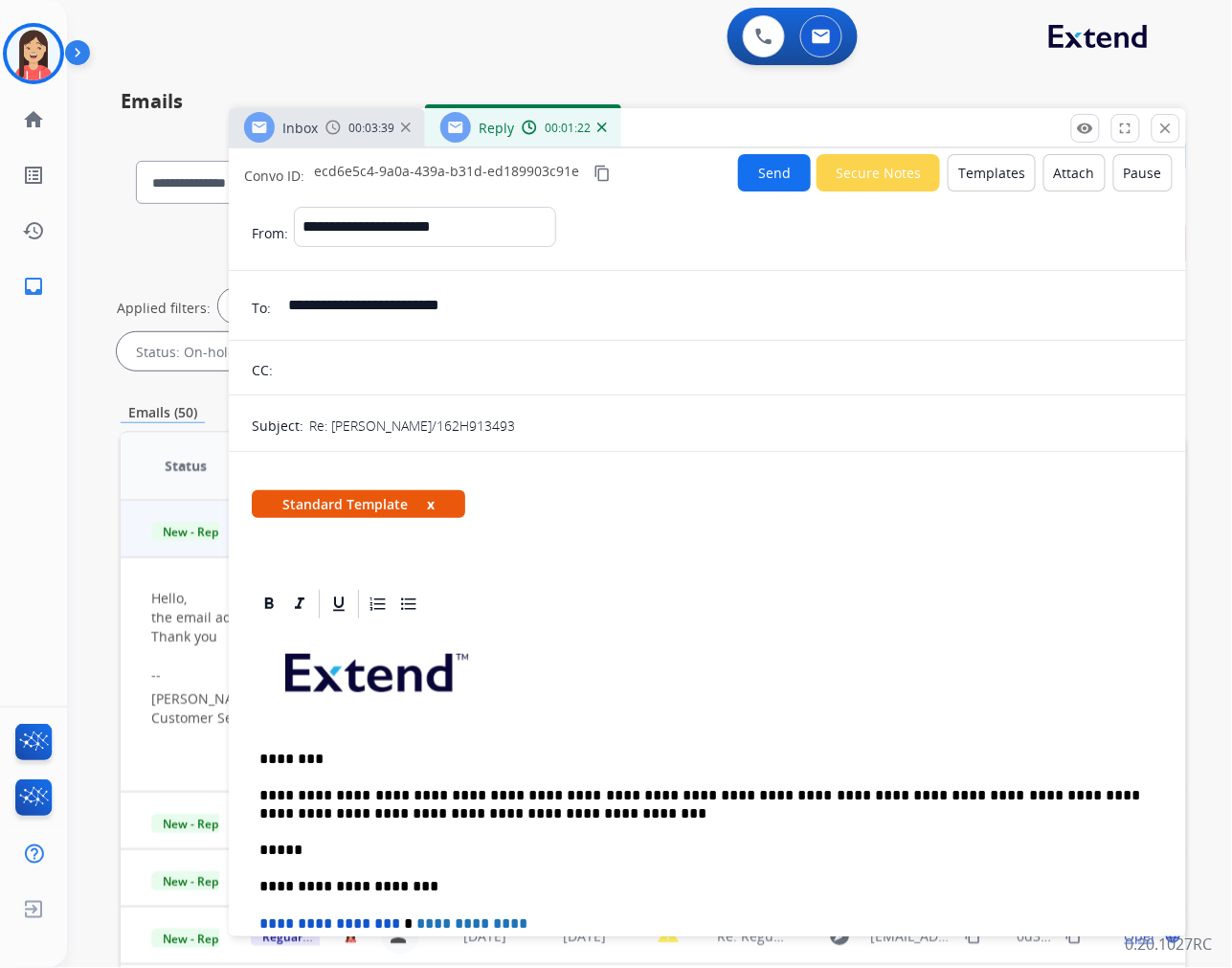
click at [753, 167] on button "Send" at bounding box center [774, 173] width 72 height 38
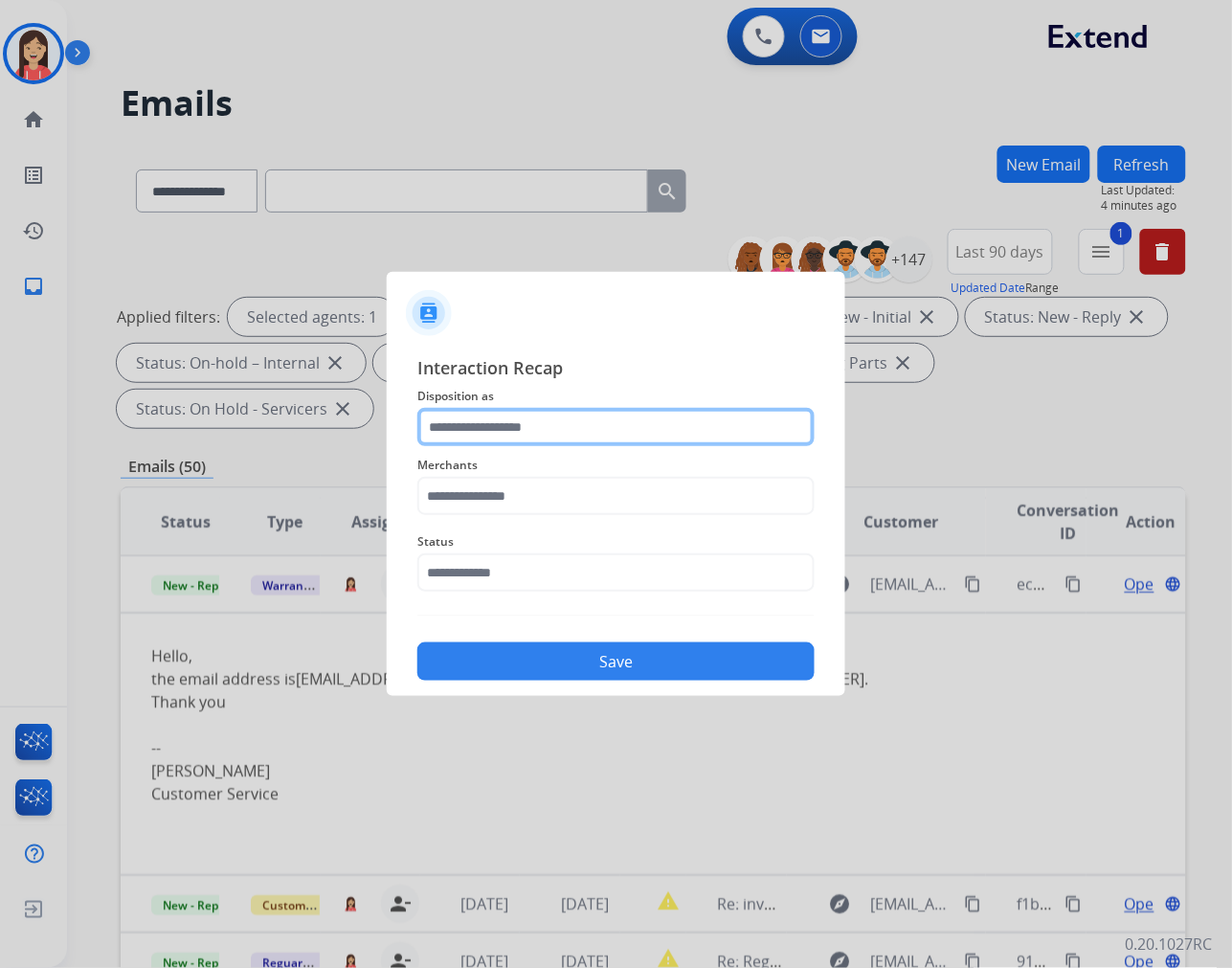
click at [633, 438] on input "text" at bounding box center [616, 428] width 397 height 39
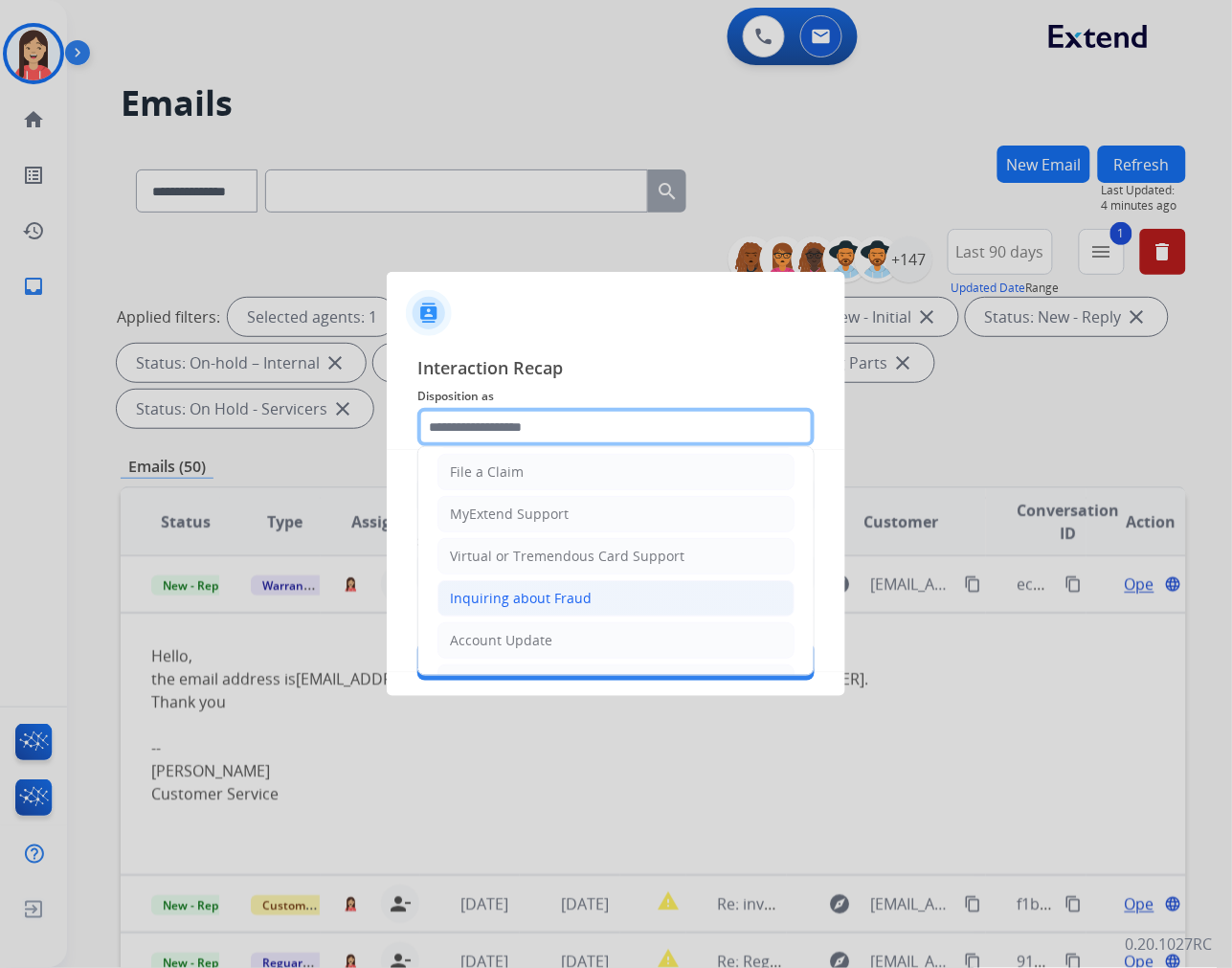
scroll to position [212, 0]
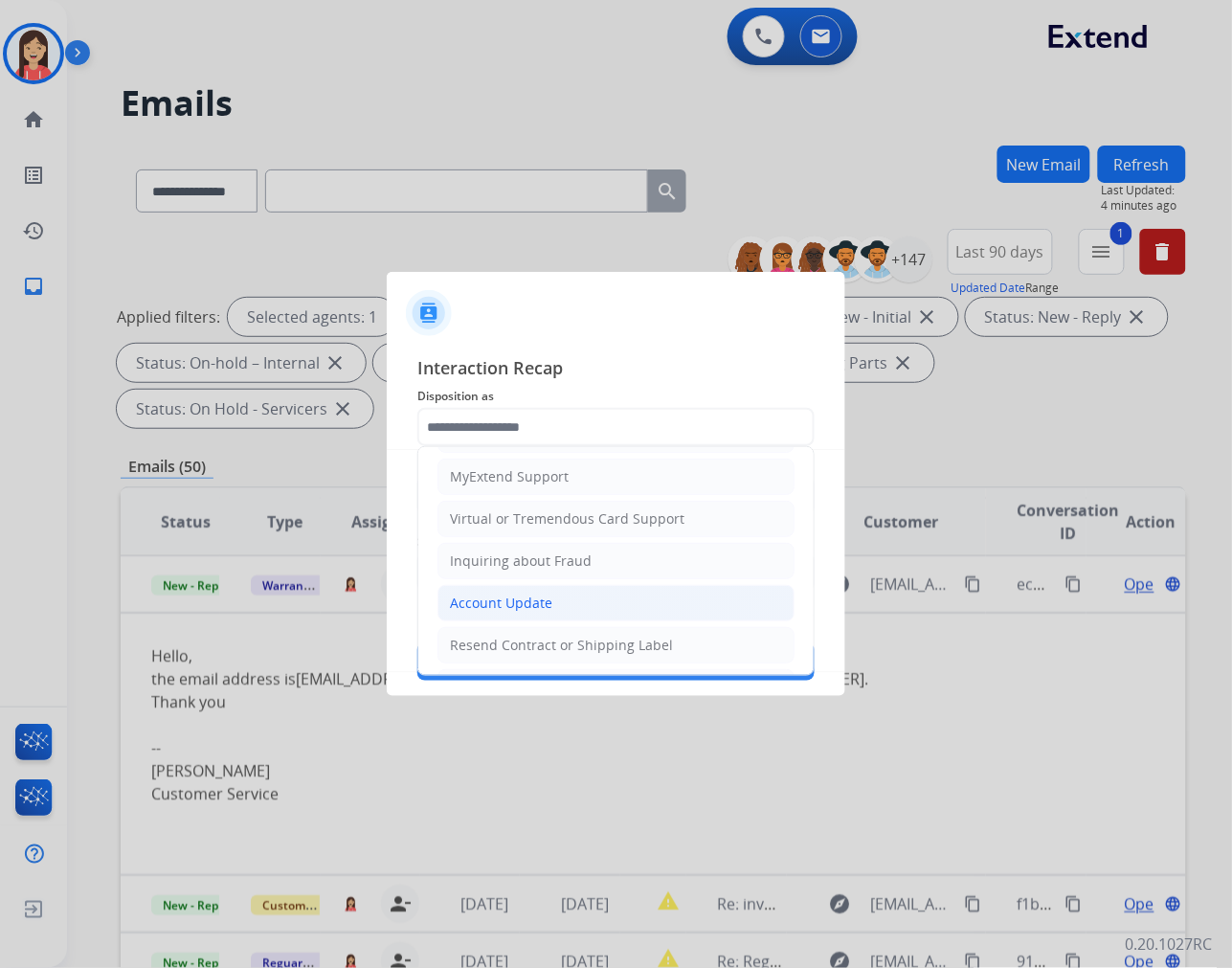
click at [541, 600] on div "Account Update" at bounding box center [501, 603] width 102 height 19
type input "**********"
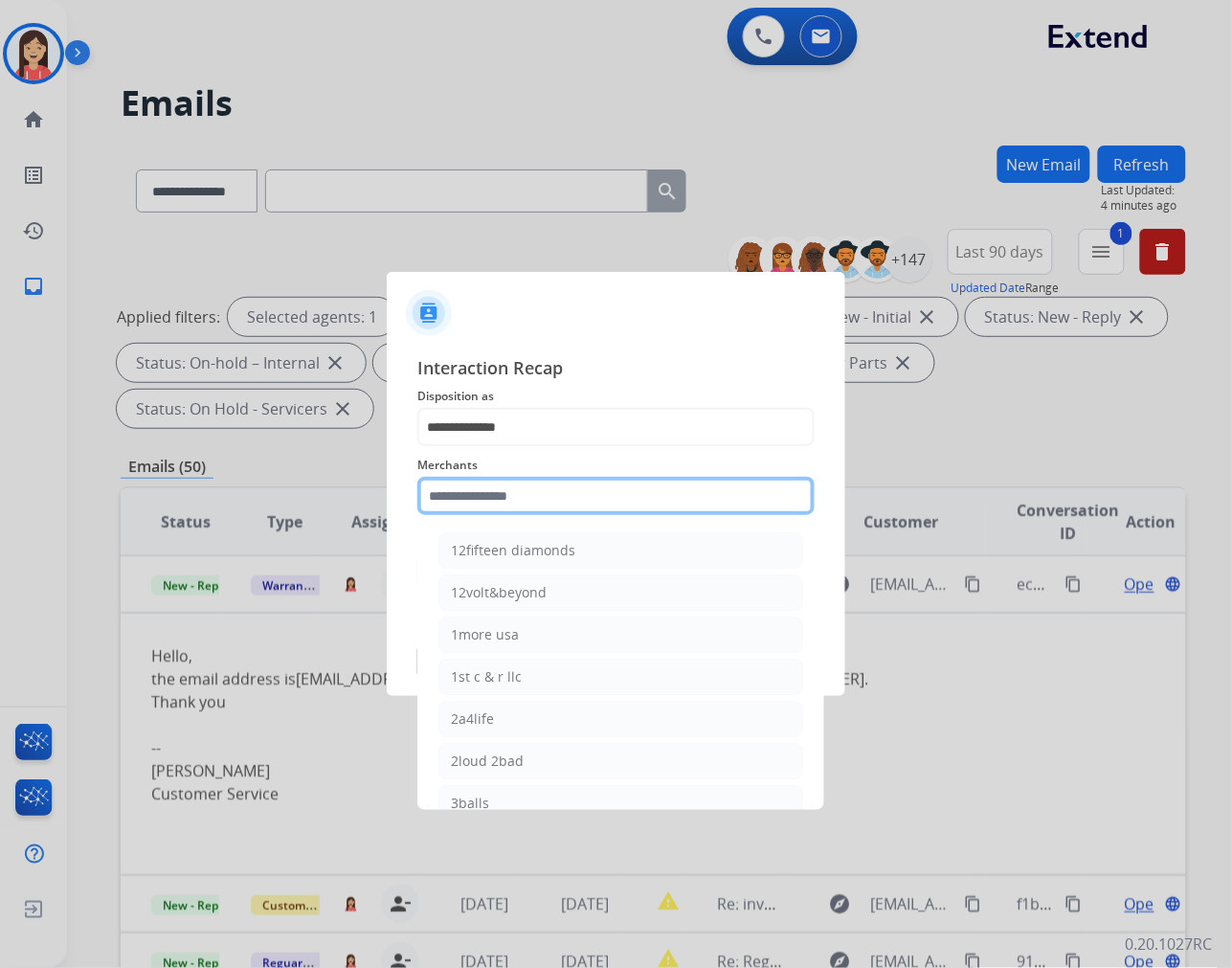
click at [531, 502] on input "text" at bounding box center [616, 496] width 397 height 39
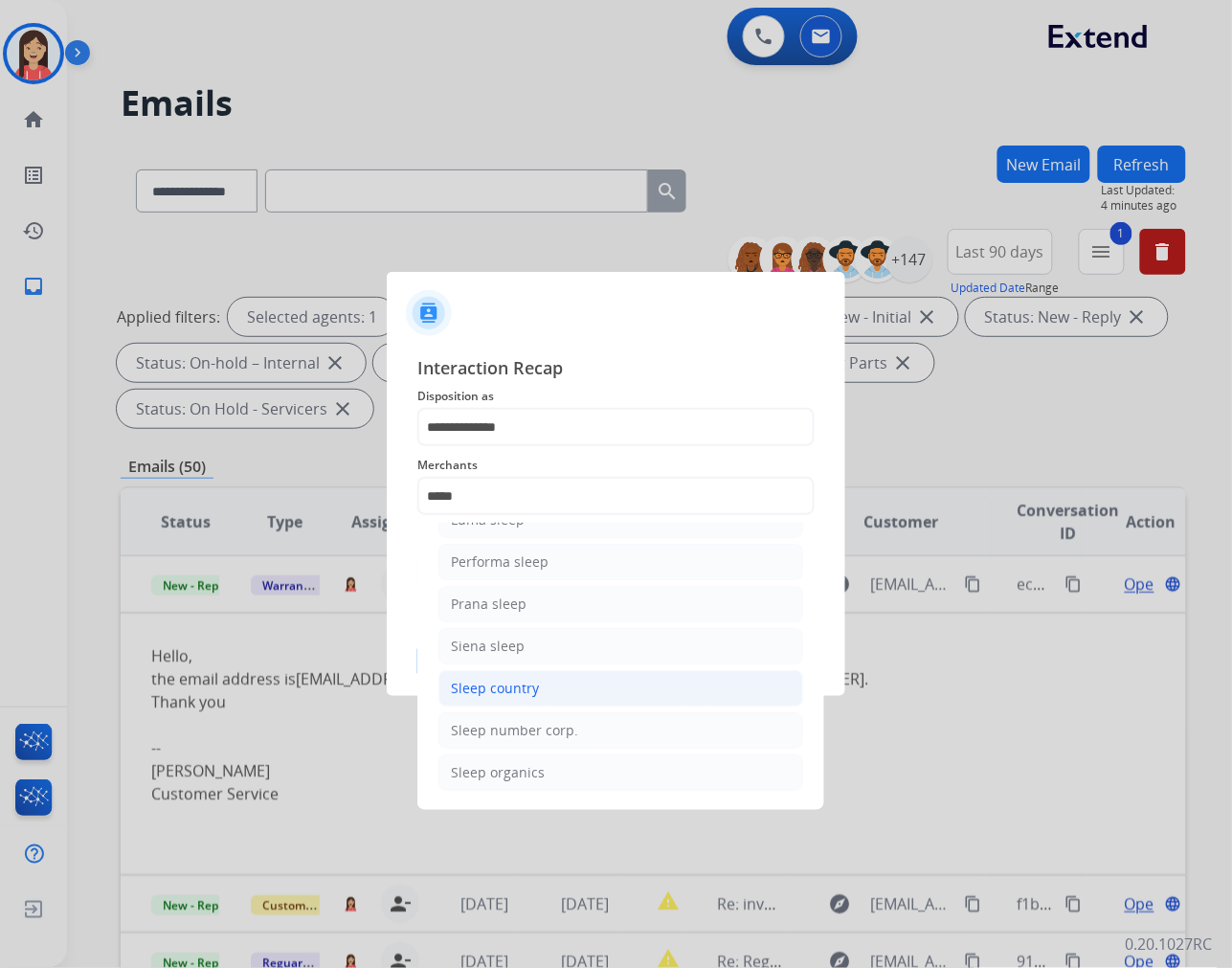
click at [491, 685] on div "Sleep country" at bounding box center [494, 688] width 88 height 19
type input "**********"
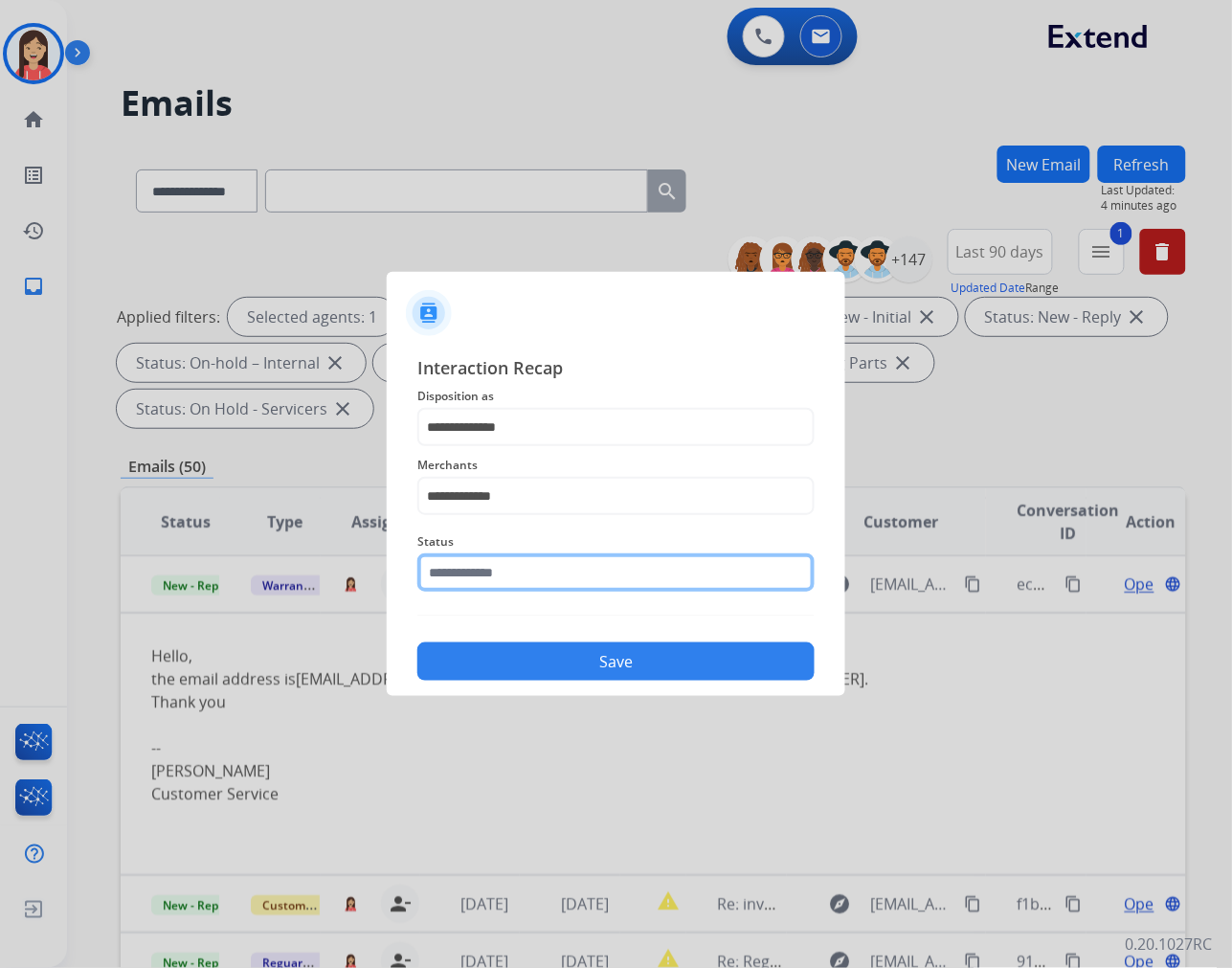
click at [521, 588] on input "text" at bounding box center [616, 572] width 397 height 39
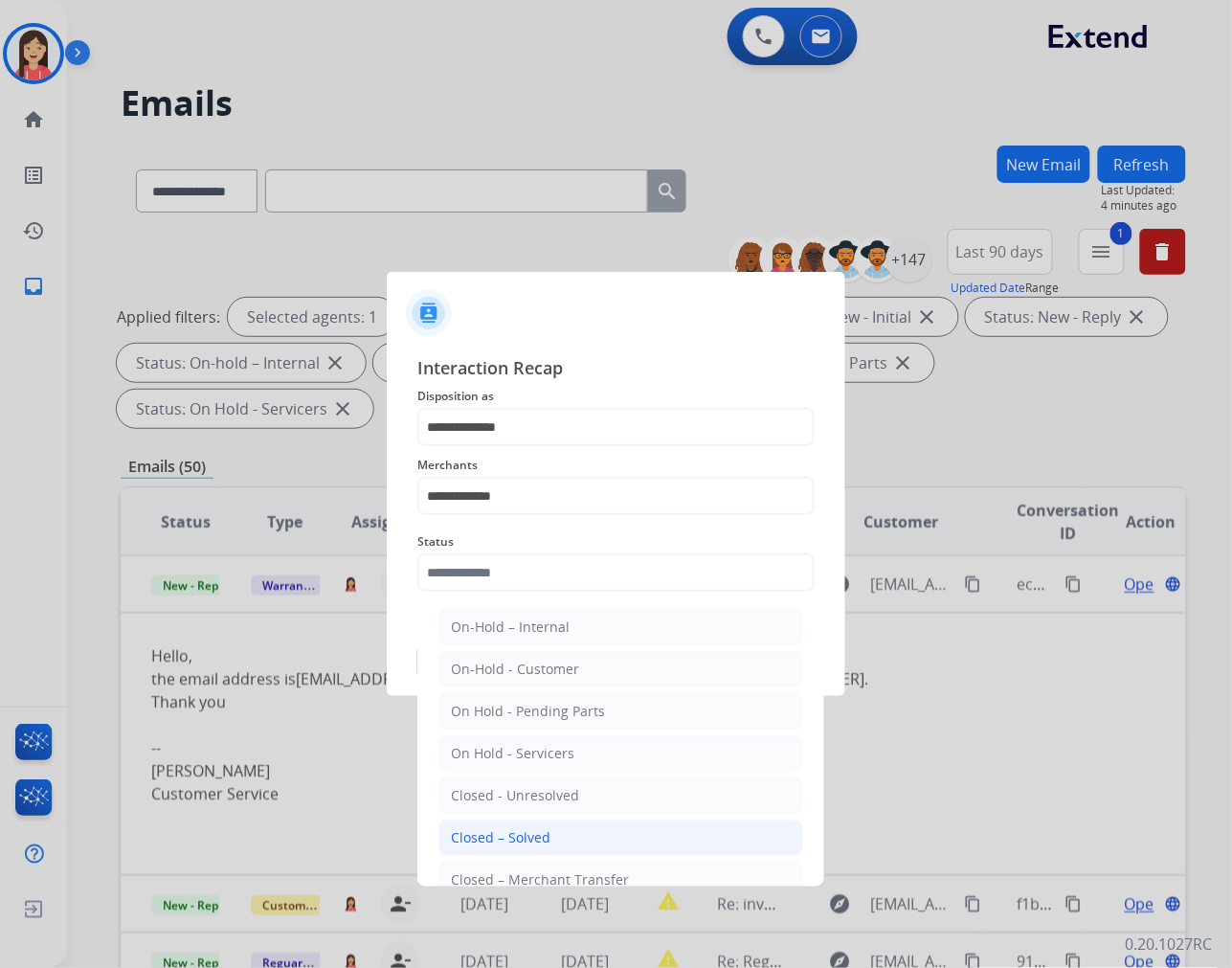
click at [513, 826] on li "Closed – Solved" at bounding box center [620, 838] width 365 height 37
type input "**********"
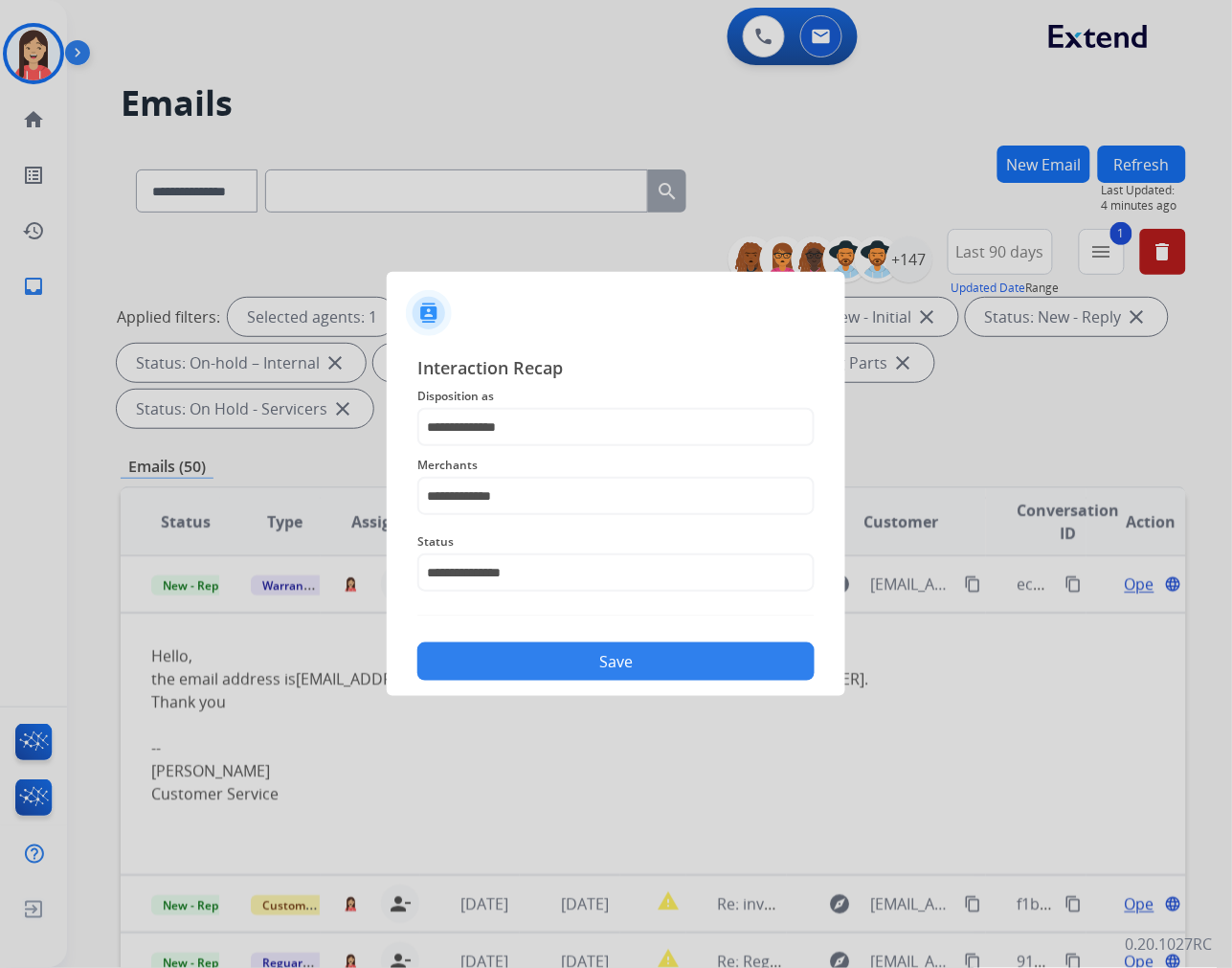
click at [620, 664] on button "Save" at bounding box center [616, 662] width 397 height 39
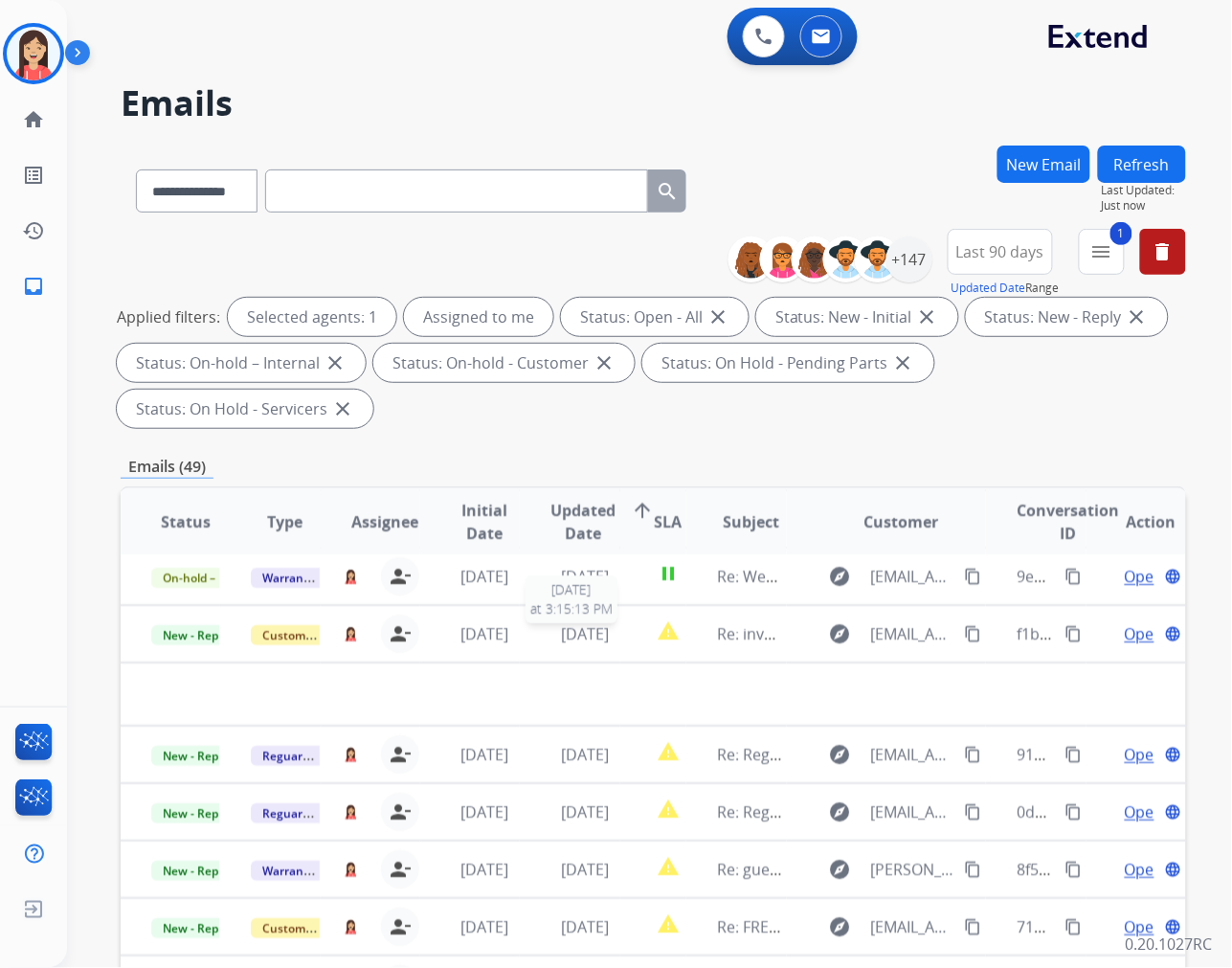
scroll to position [63, 0]
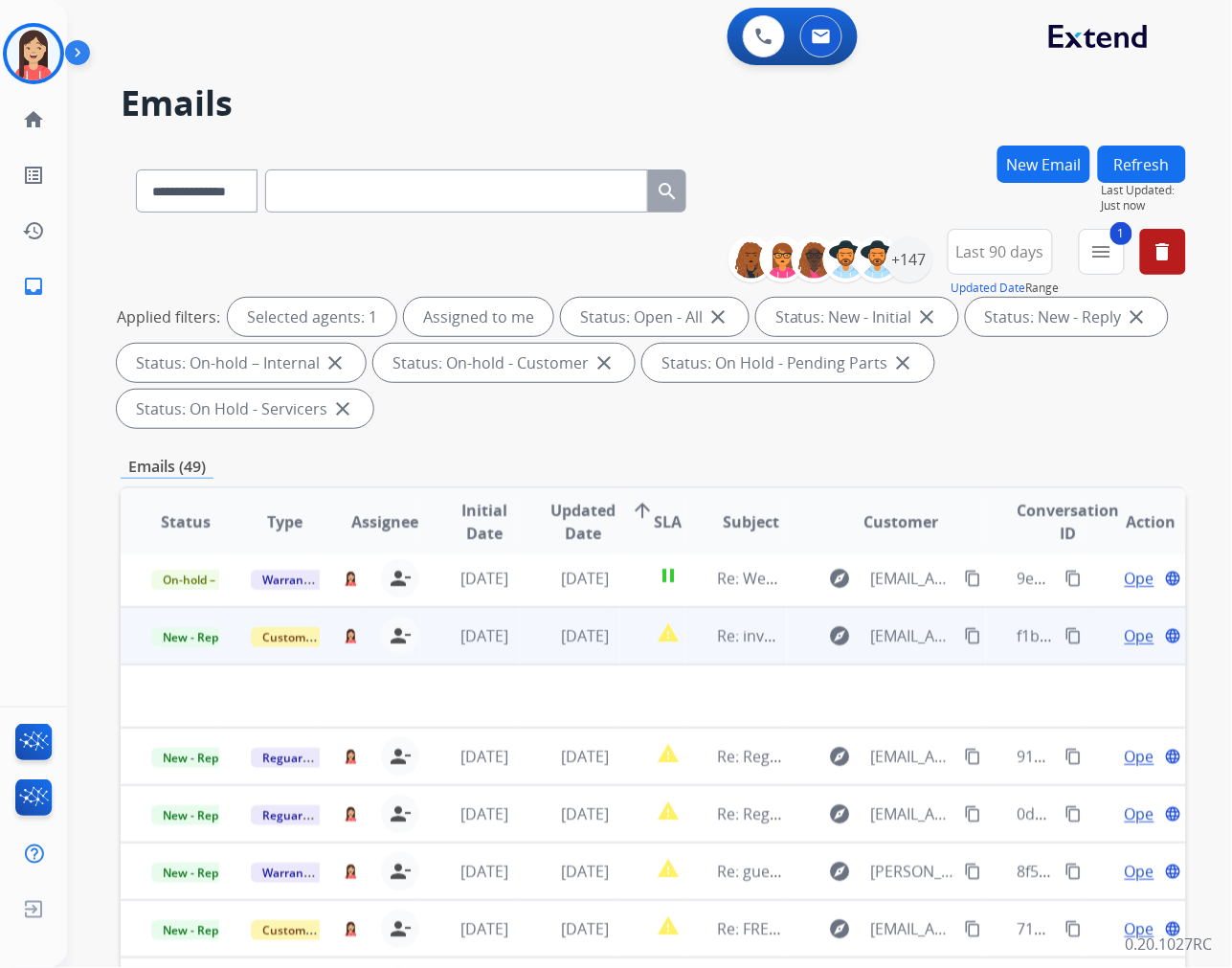
click at [522, 648] on td "[DATE]" at bounding box center [569, 636] width 99 height 58
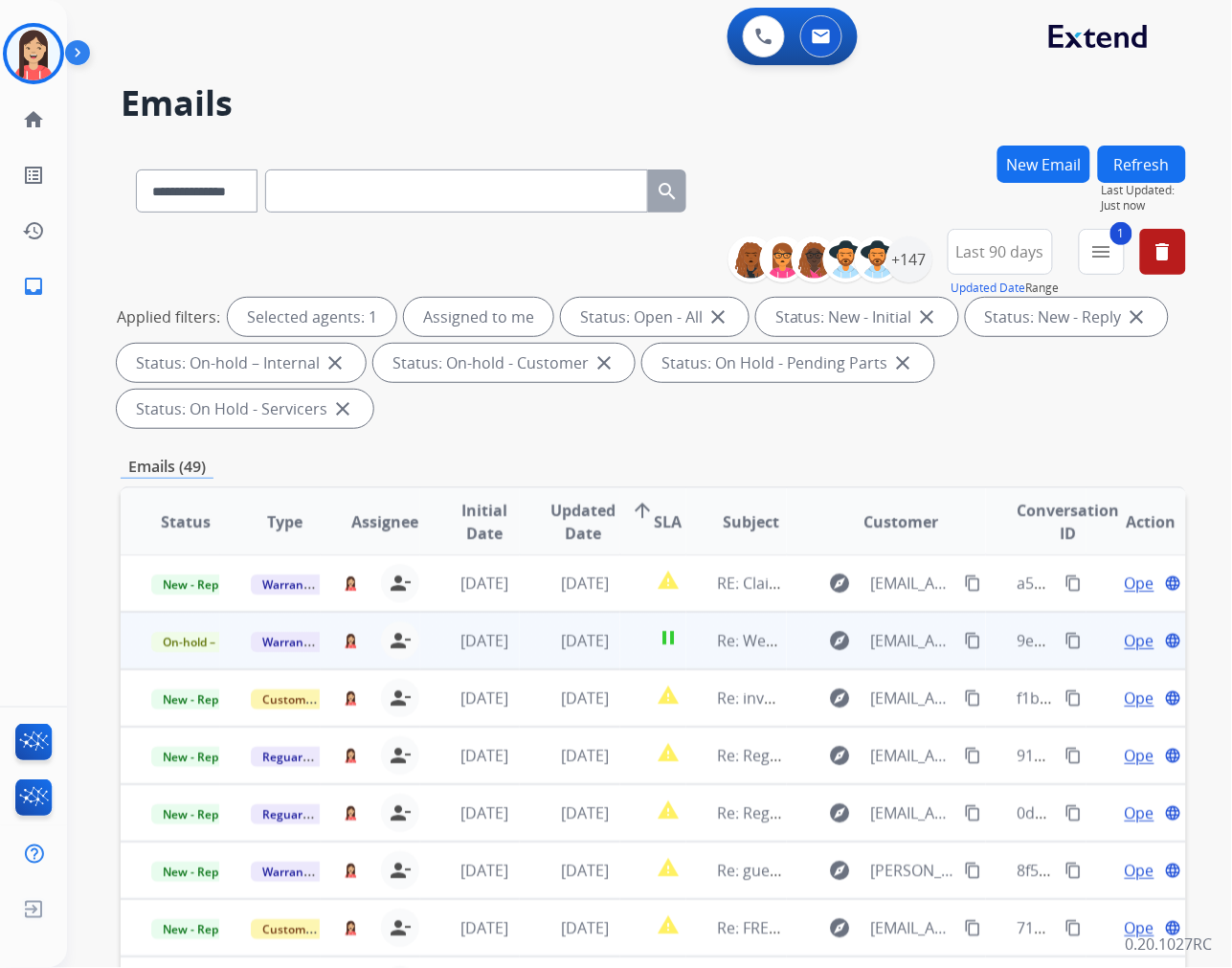
scroll to position [0, 0]
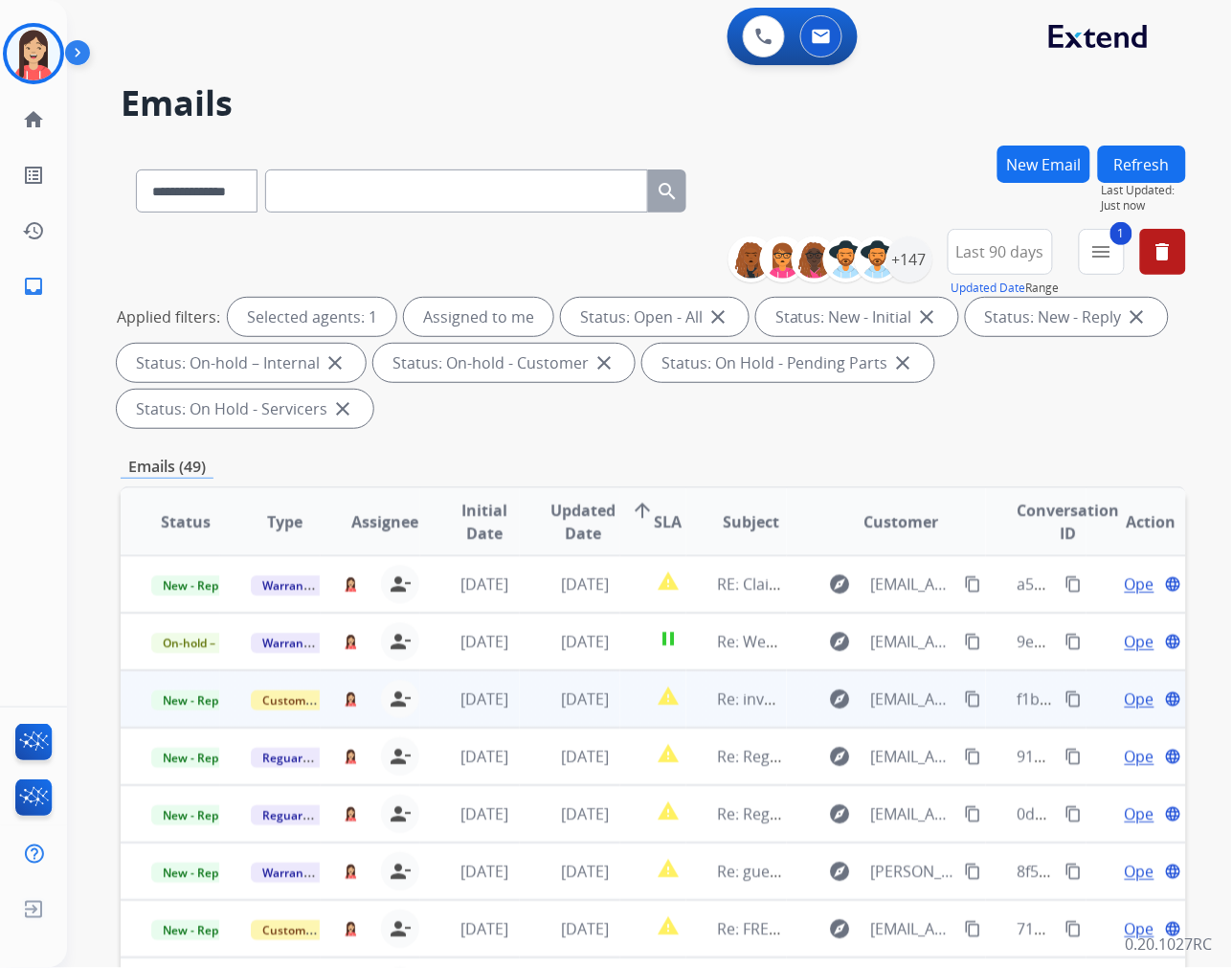
click at [529, 706] on td "[DATE]" at bounding box center [569, 700] width 99 height 58
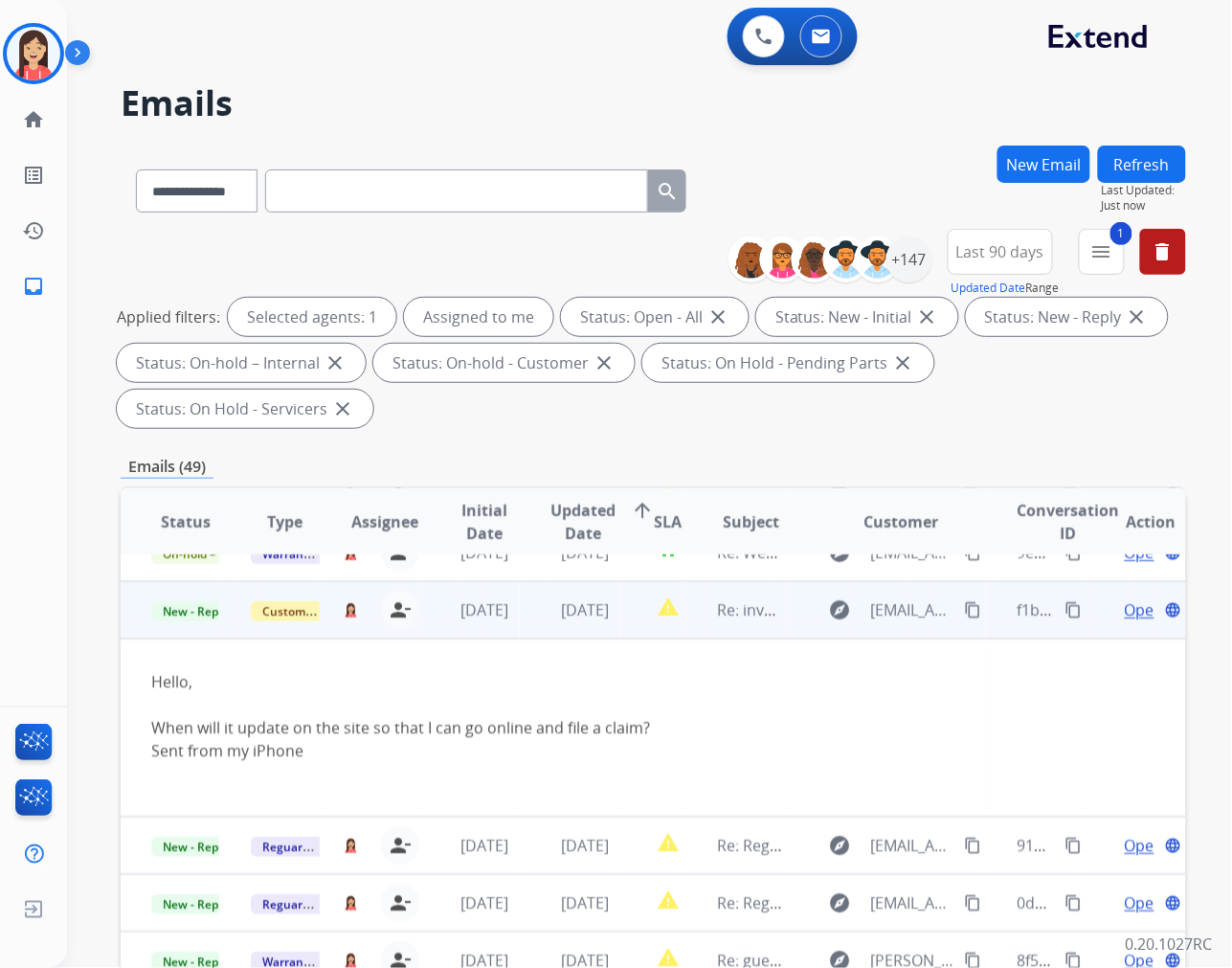
scroll to position [115, 0]
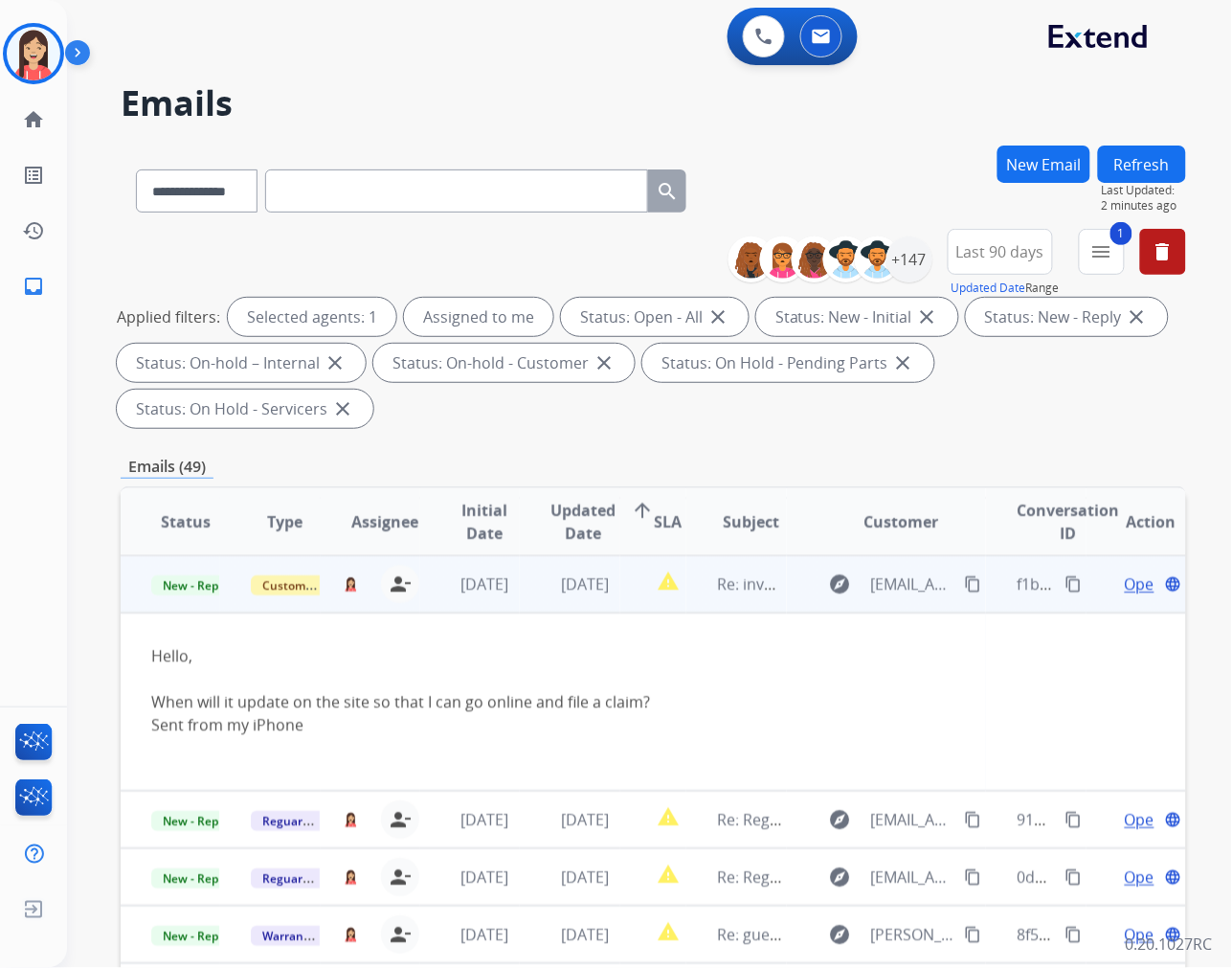
click at [620, 601] on td "report_problem" at bounding box center [653, 584] width 67 height 58
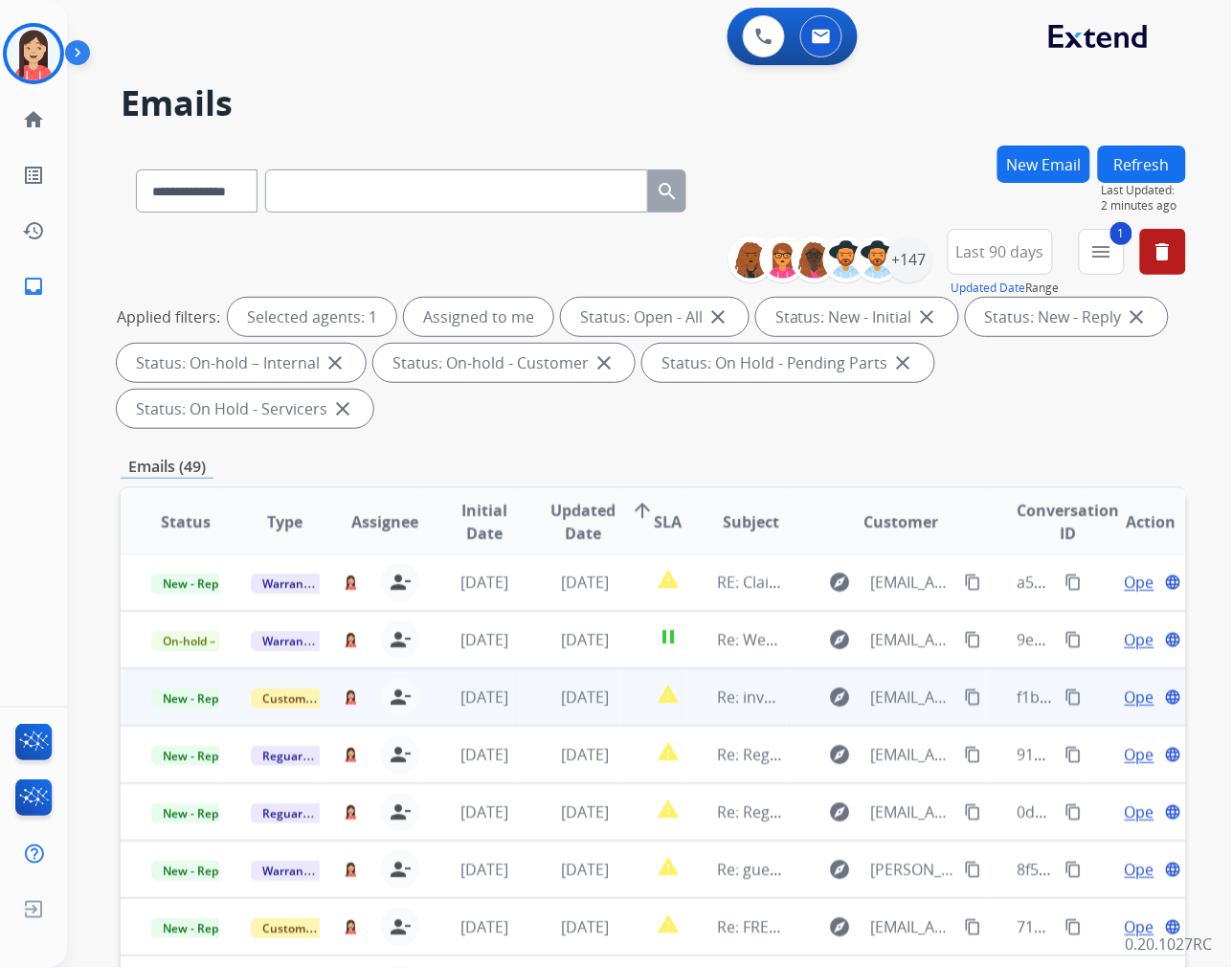
scroll to position [1, 0]
click at [1125, 695] on span "Open" at bounding box center [1144, 698] width 40 height 23
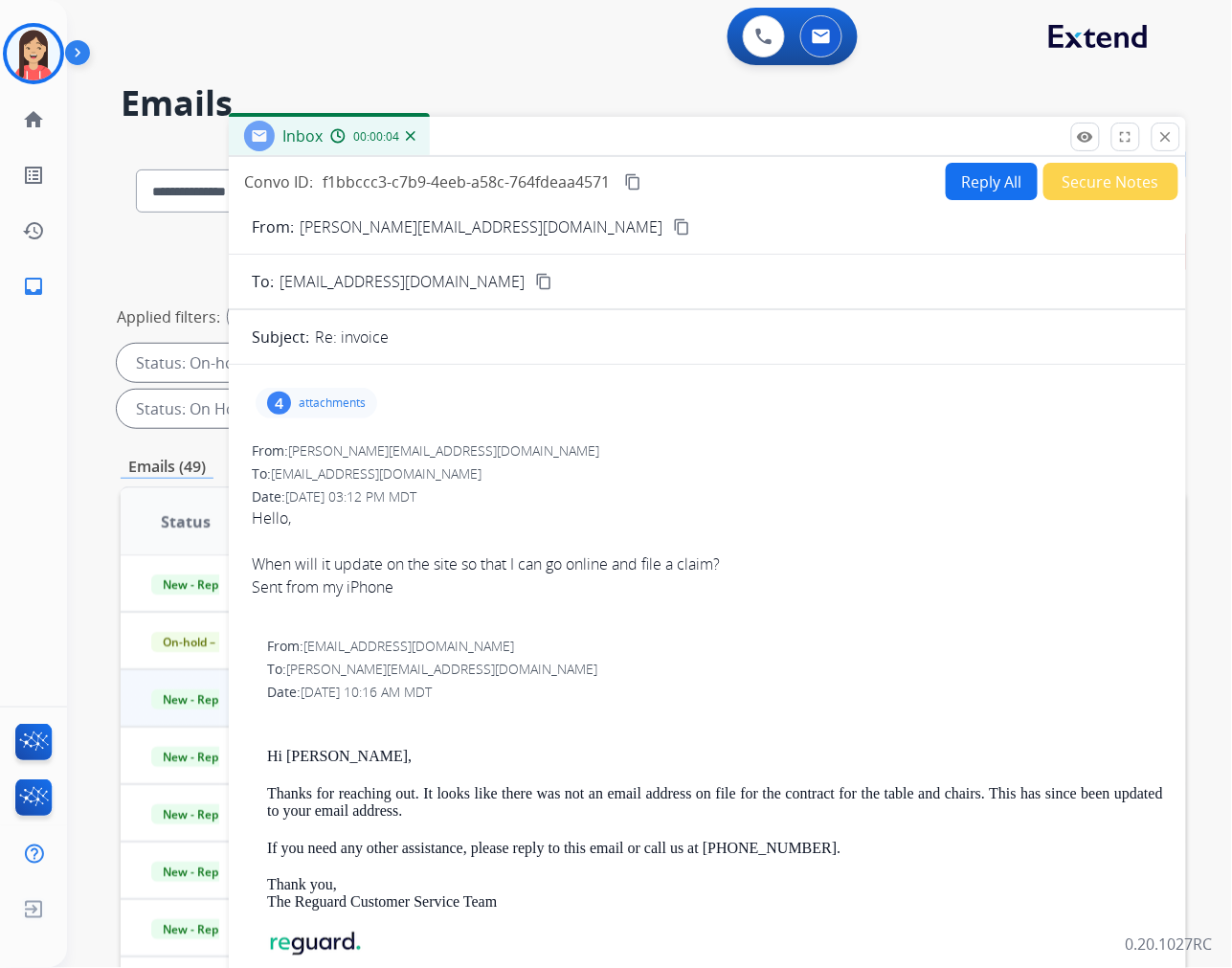
click at [951, 188] on button "Reply All" at bounding box center [991, 181] width 92 height 38
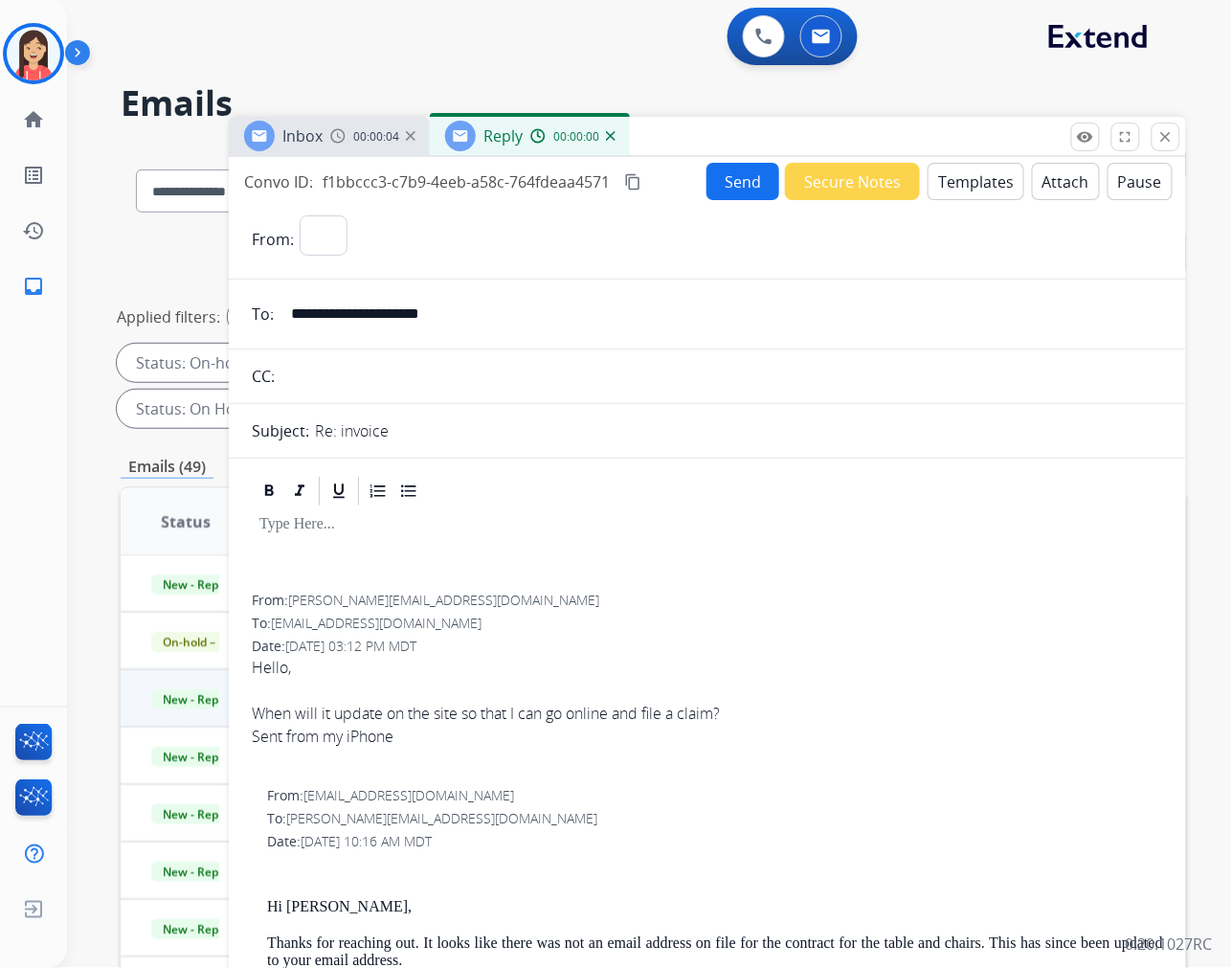
select select "**********"
click at [951, 188] on button "Templates" at bounding box center [975, 181] width 96 height 38
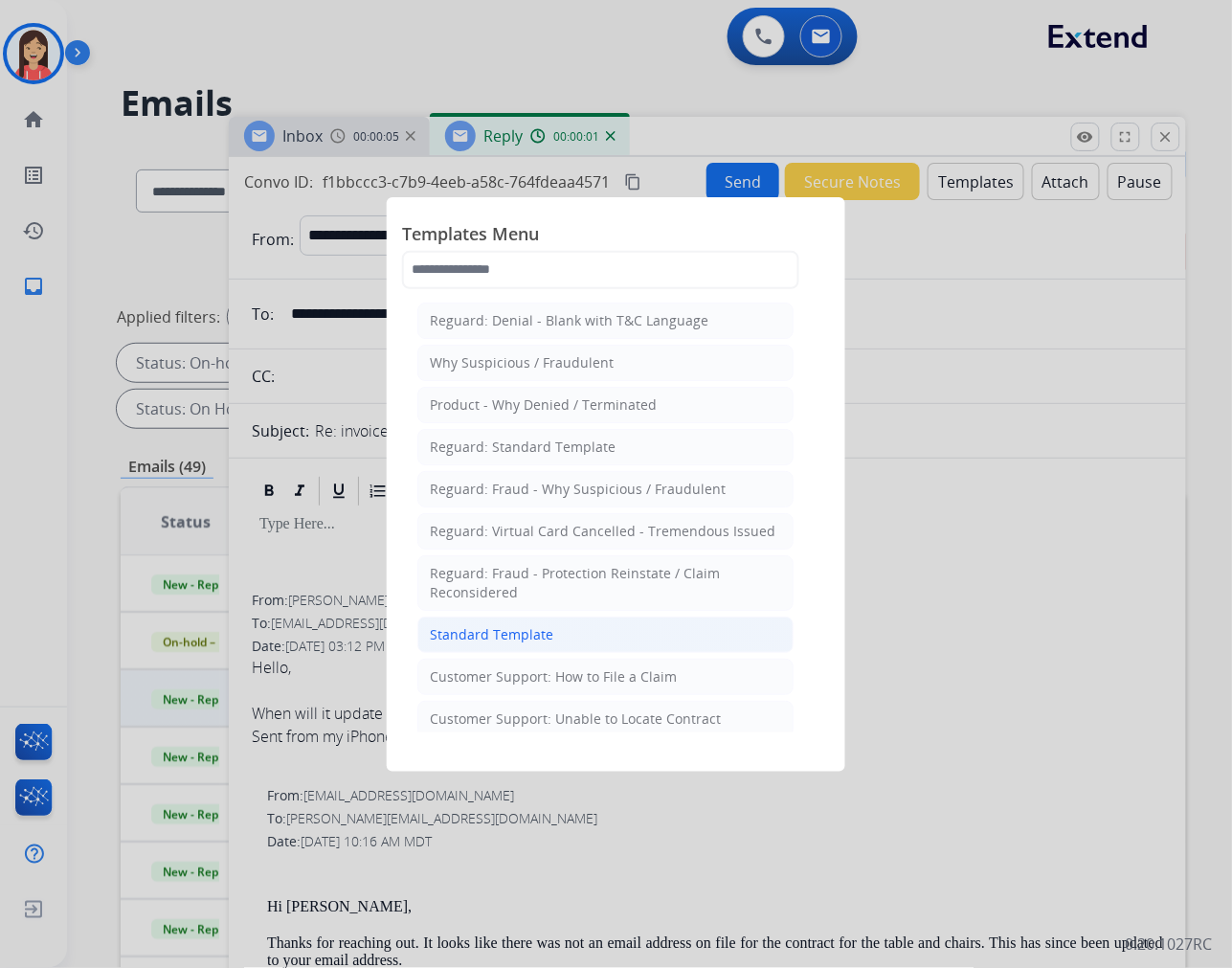
click at [524, 629] on div "Standard Template" at bounding box center [491, 635] width 123 height 19
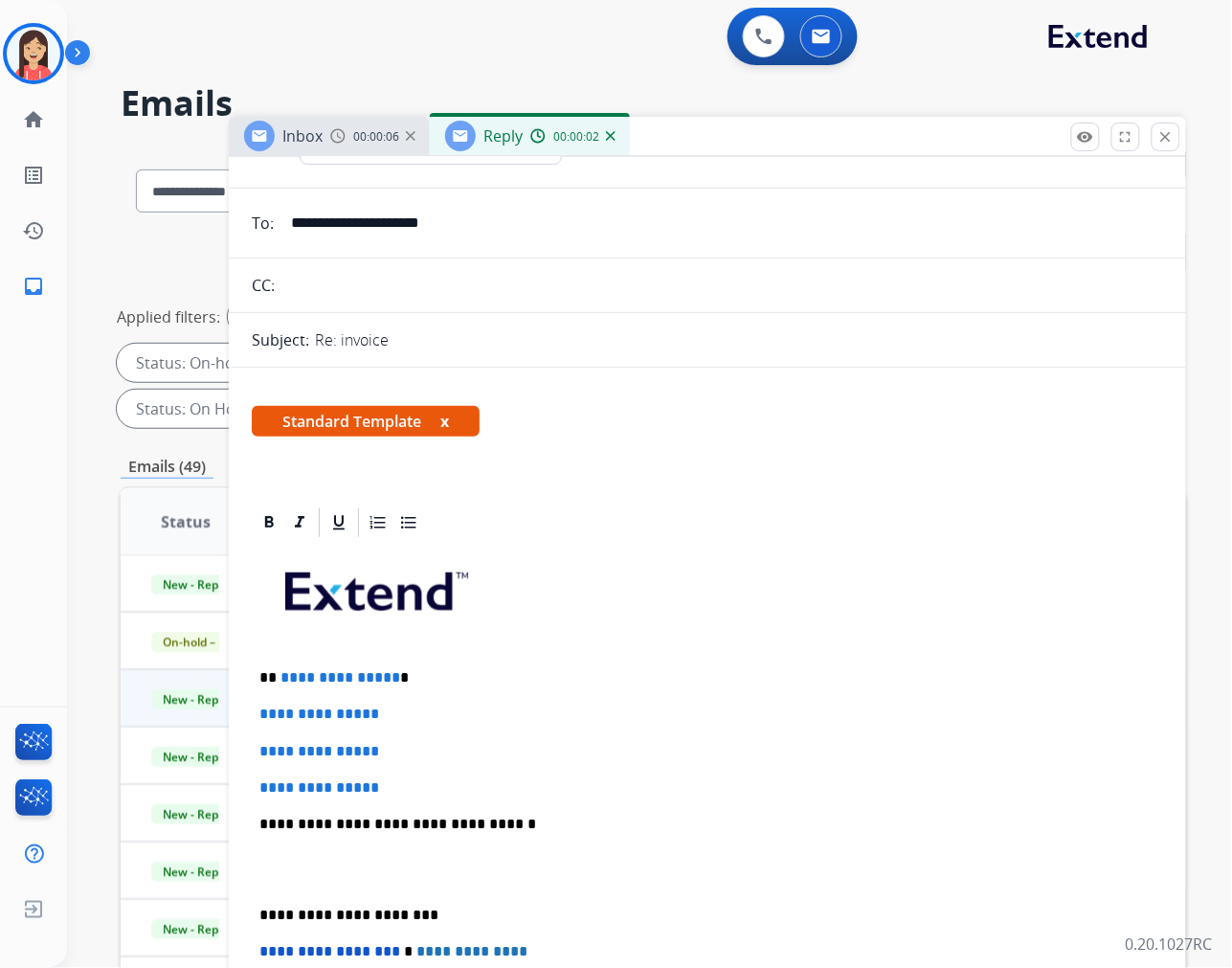
scroll to position [212, 0]
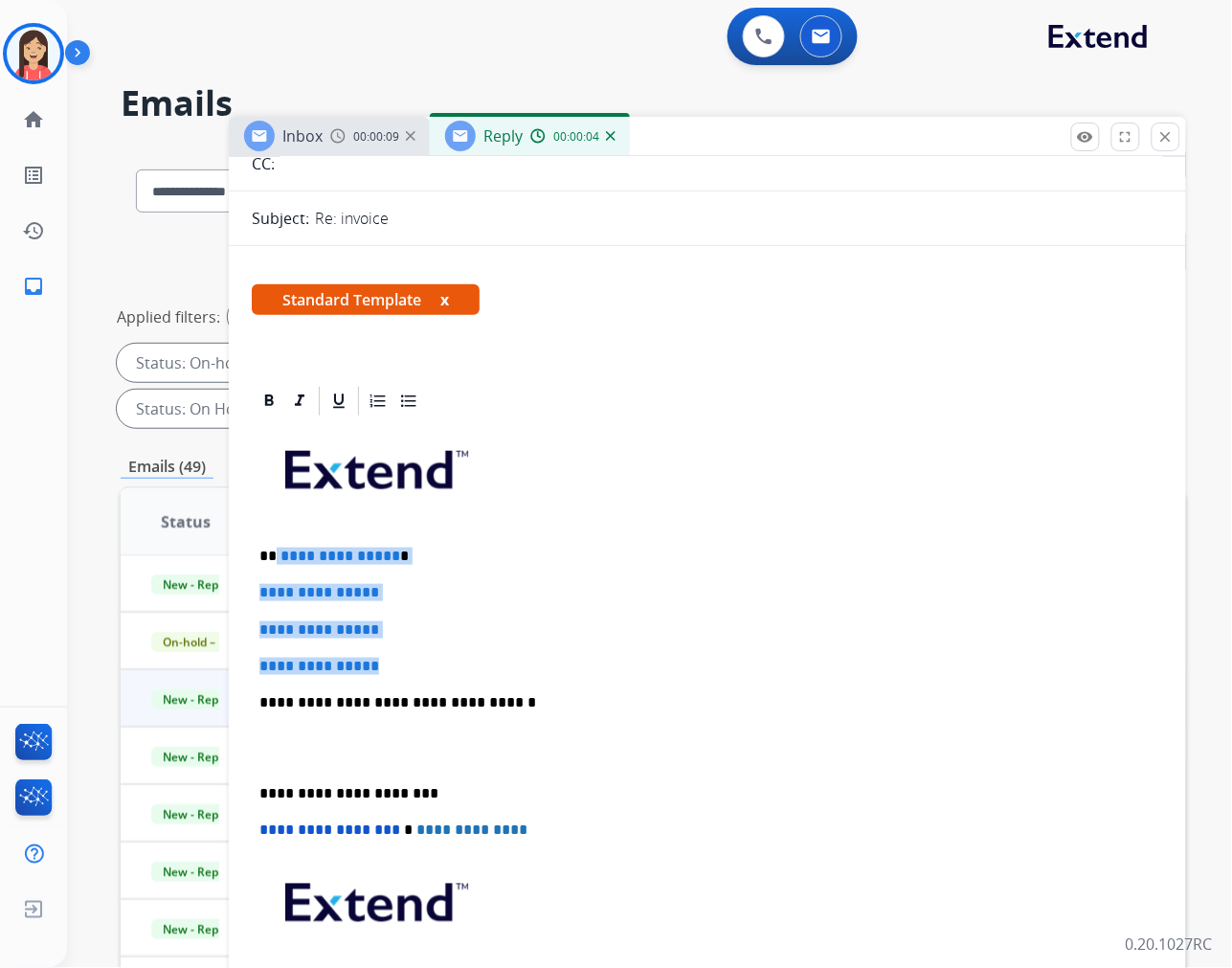
drag, startPoint x: 276, startPoint y: 551, endPoint x: 499, endPoint y: 654, distance: 245.6
click at [499, 654] on div "**********" at bounding box center [707, 748] width 912 height 659
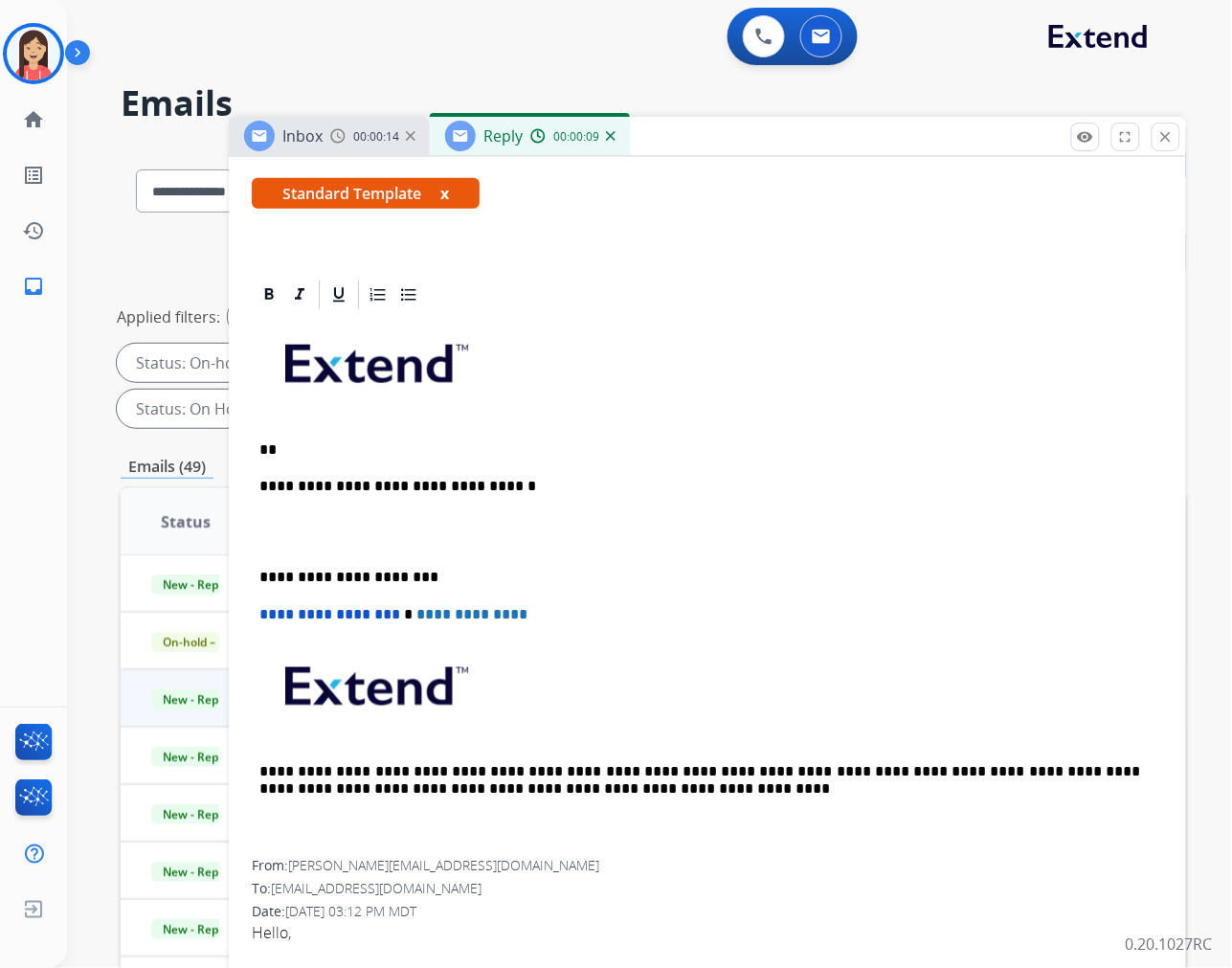
scroll to position [0, 0]
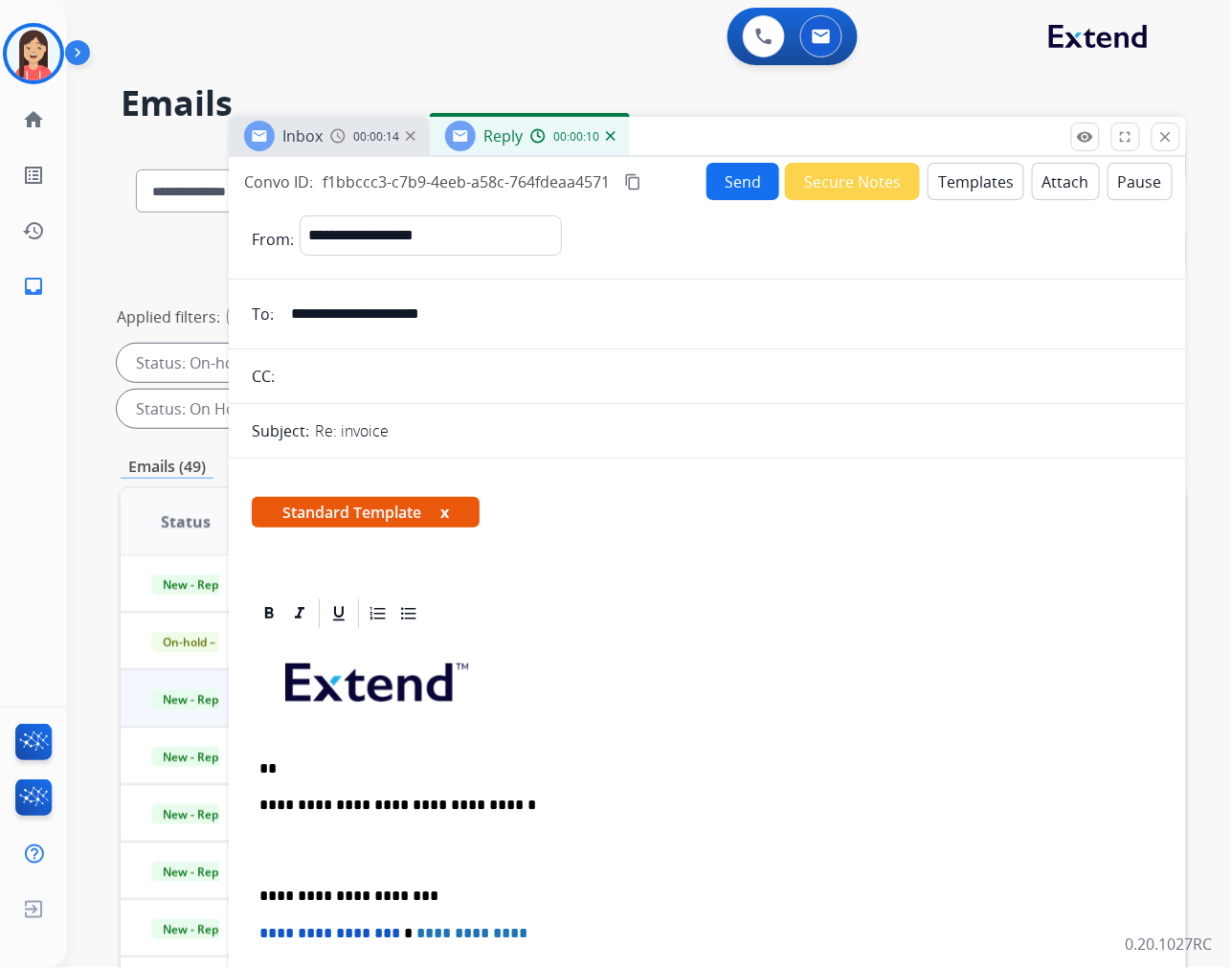
click at [976, 188] on button "Templates" at bounding box center [975, 181] width 96 height 38
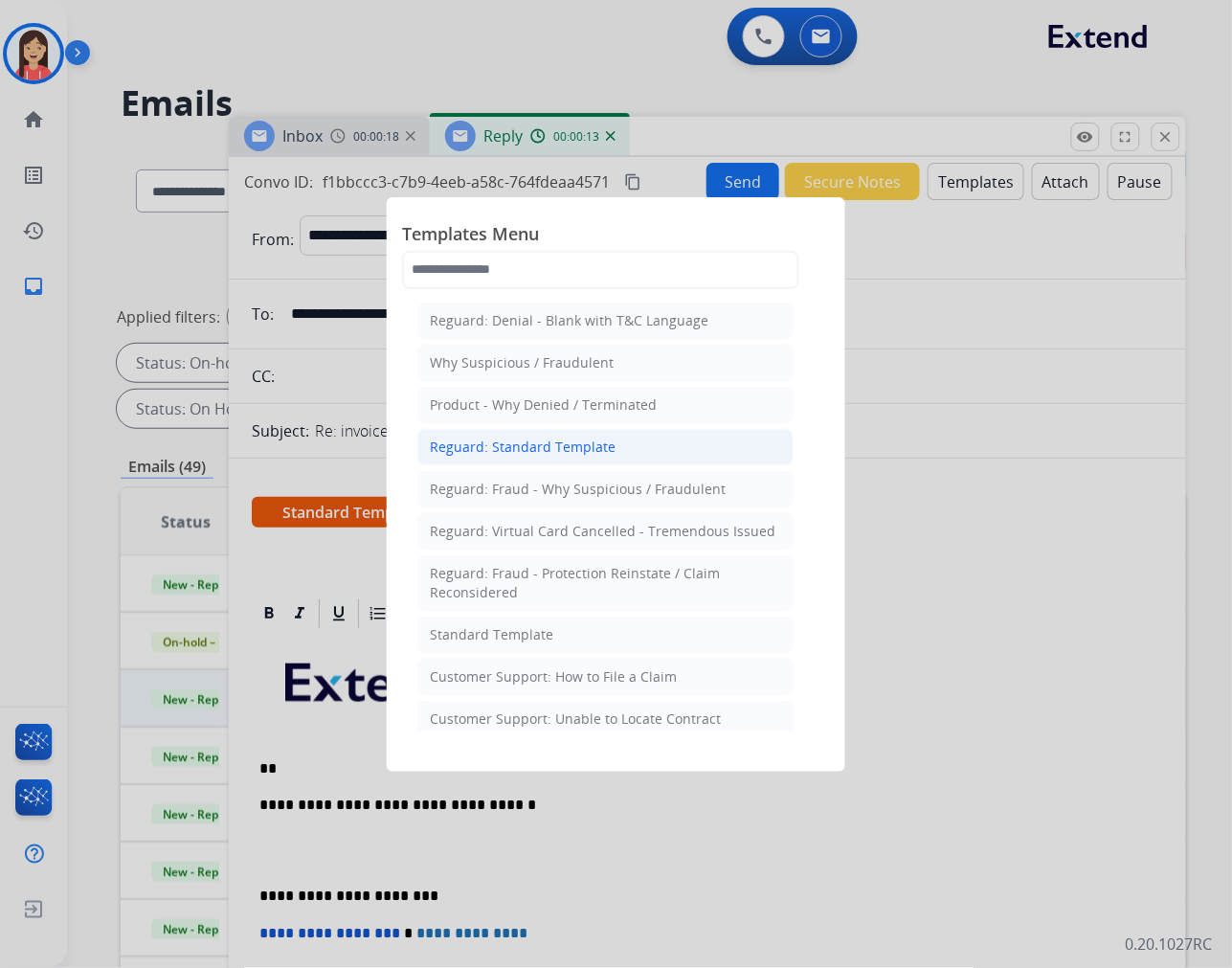
click at [594, 452] on div "Reguard: Standard Template" at bounding box center [522, 447] width 185 height 19
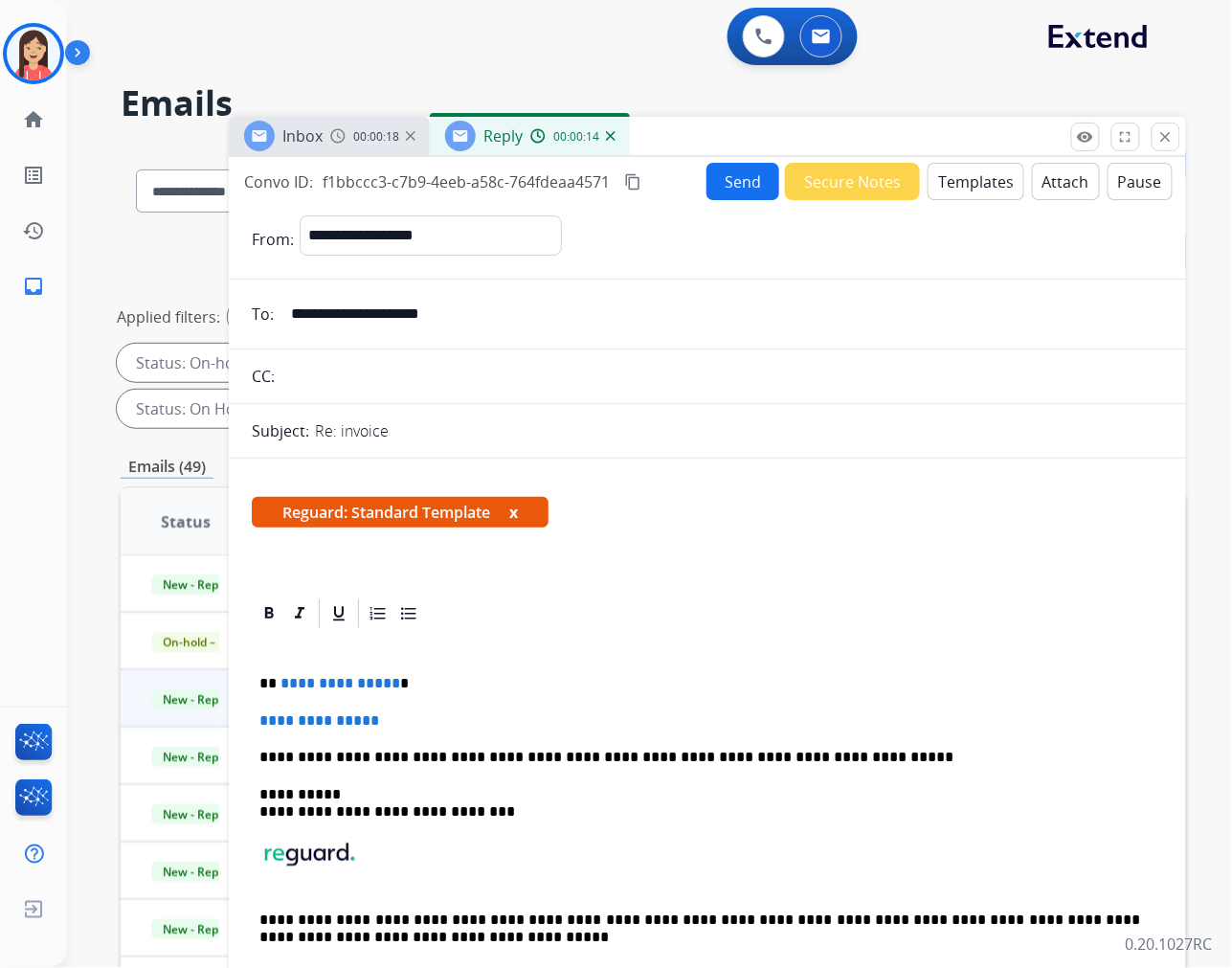
scroll to position [106, 0]
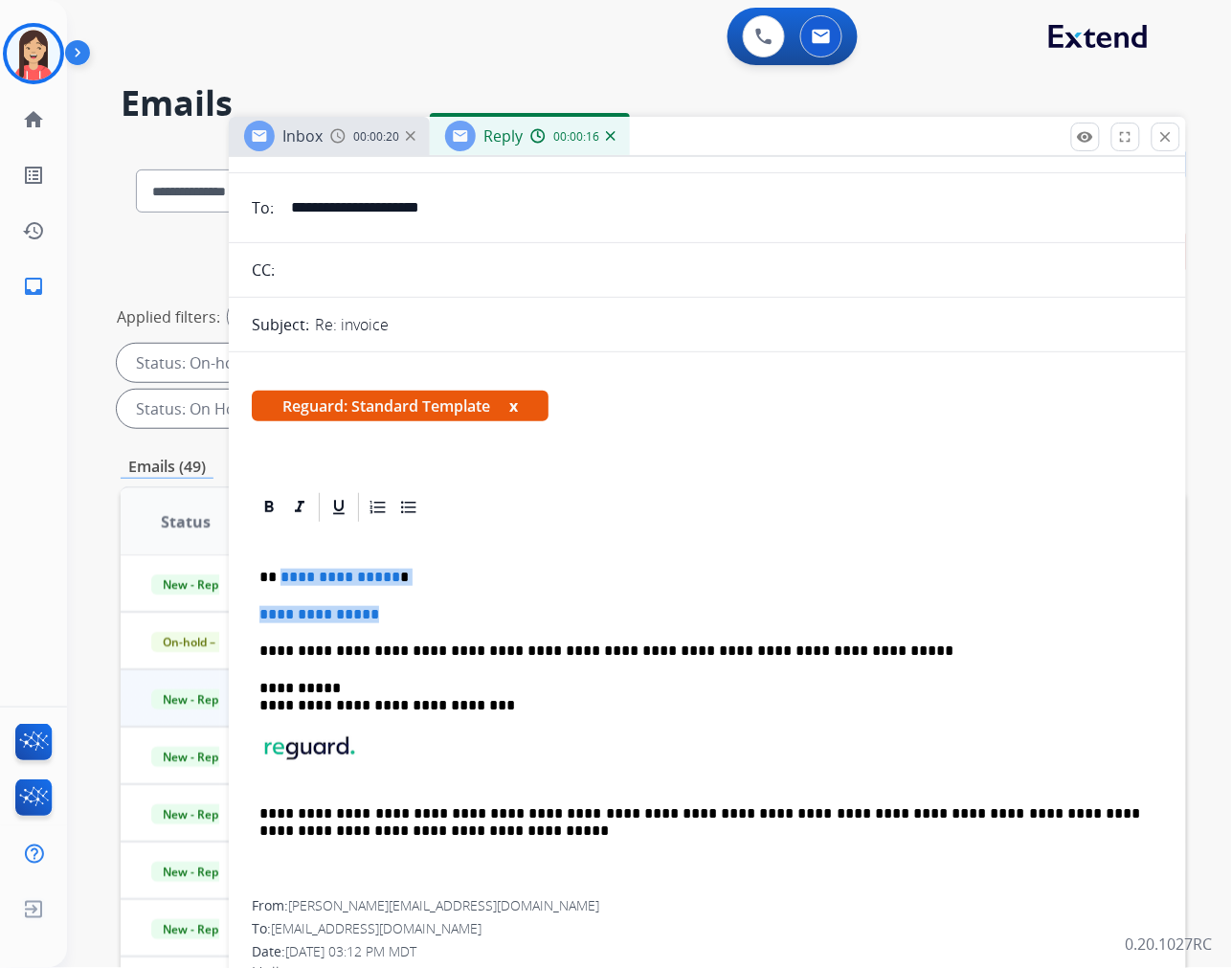
drag, startPoint x: 279, startPoint y: 578, endPoint x: 418, endPoint y: 616, distance: 144.1
click at [418, 616] on div "**********" at bounding box center [707, 713] width 912 height 376
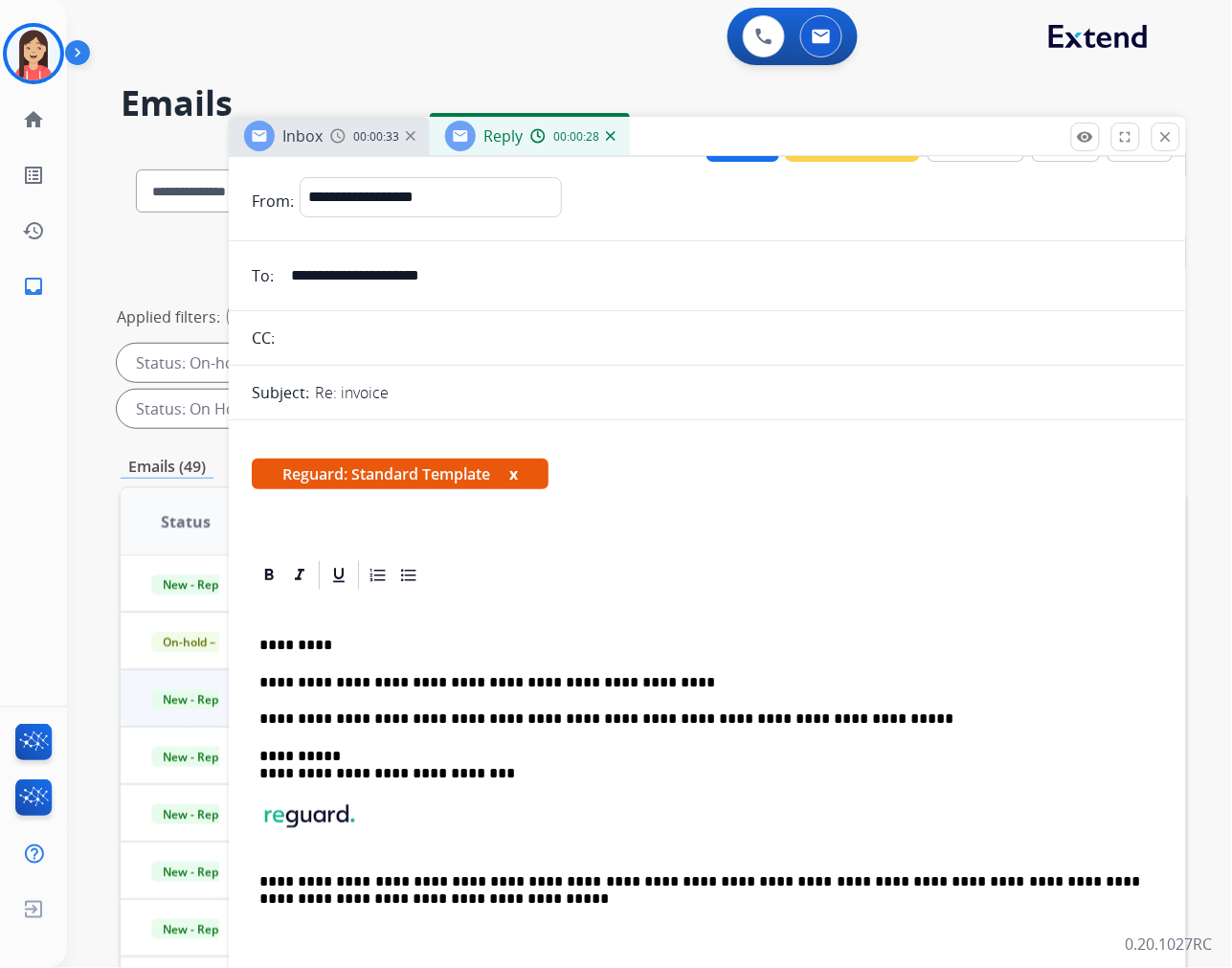
scroll to position [0, 0]
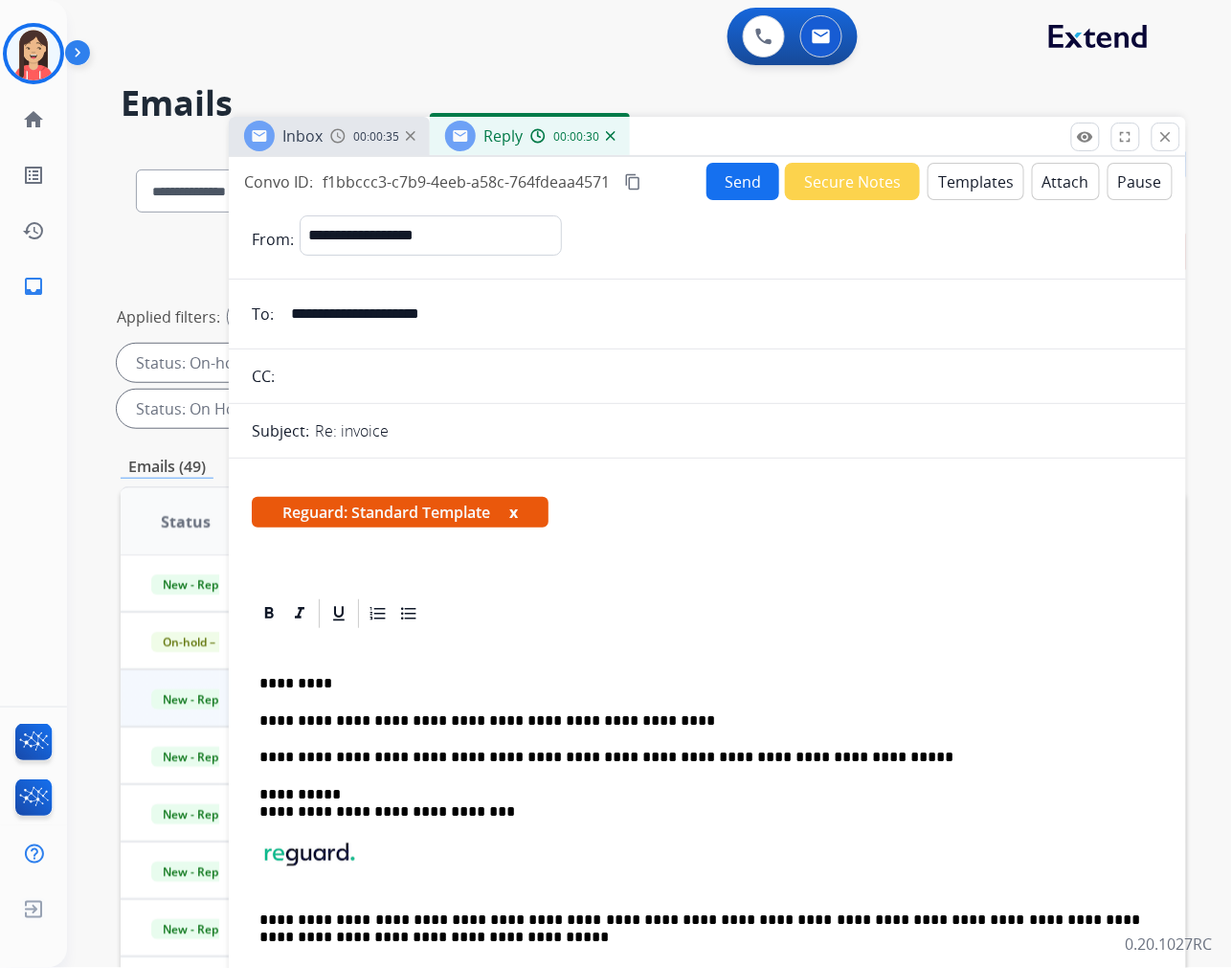
click at [728, 186] on button "Send" at bounding box center [742, 181] width 72 height 38
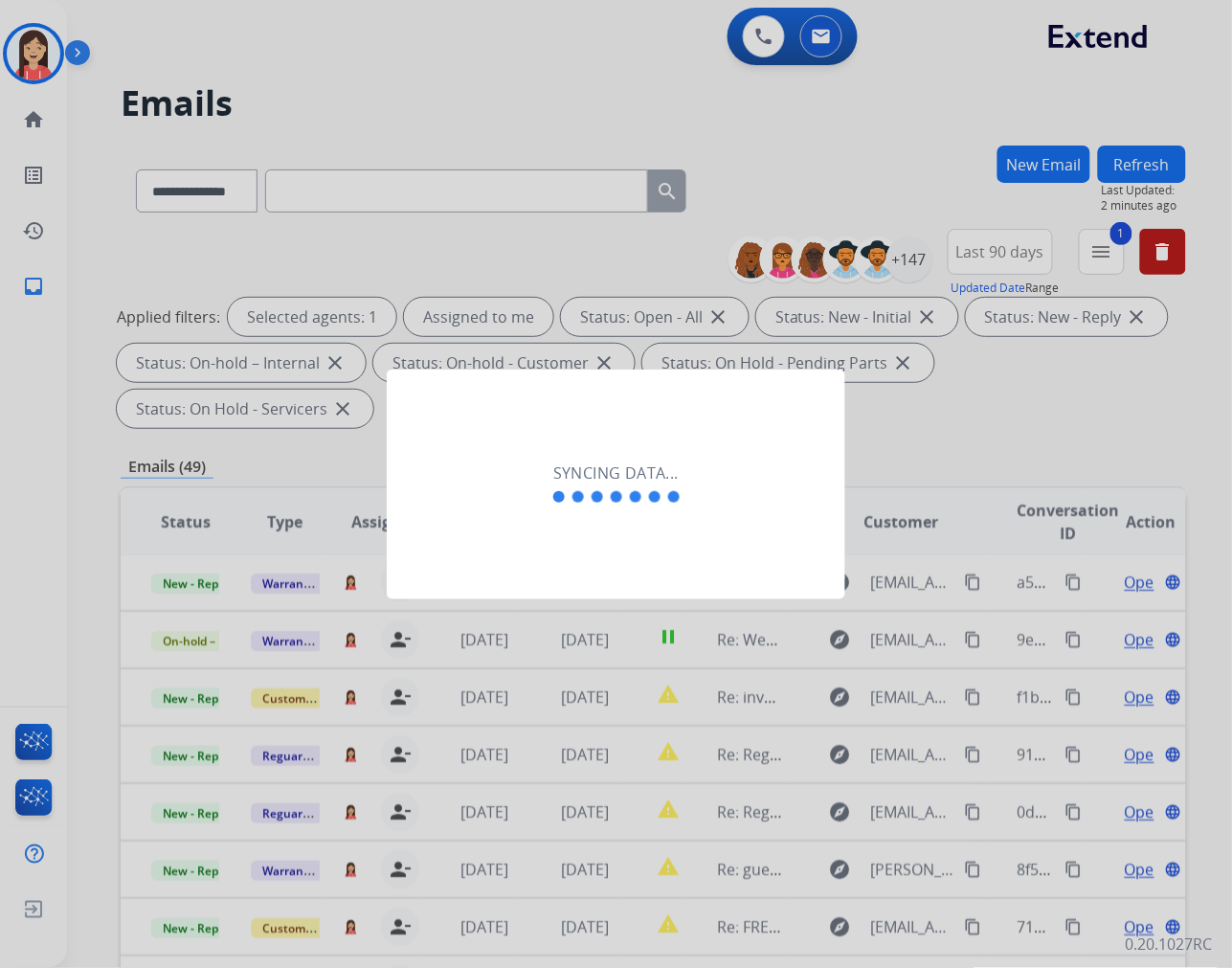
scroll to position [1, 0]
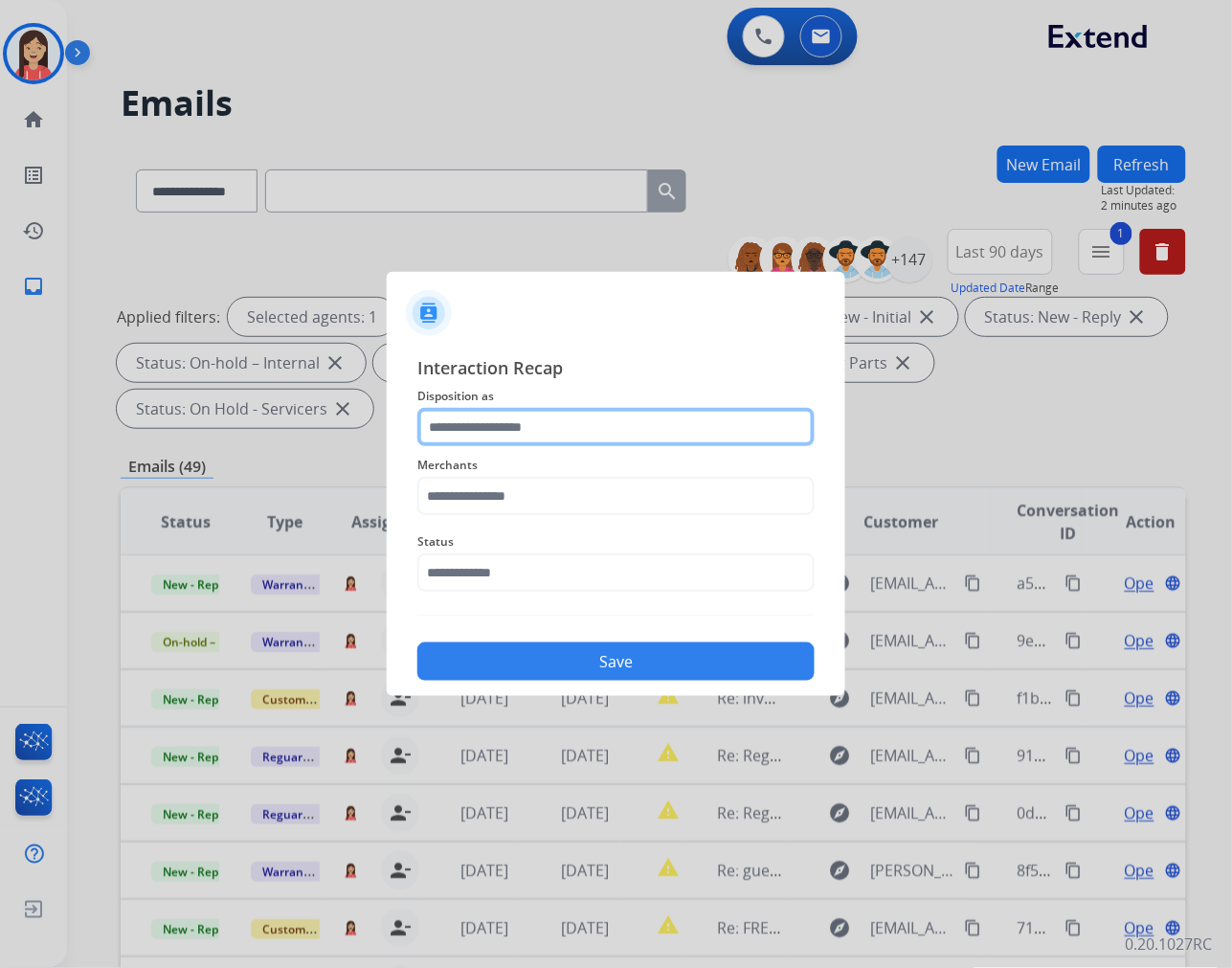
click at [587, 430] on input "text" at bounding box center [616, 428] width 397 height 39
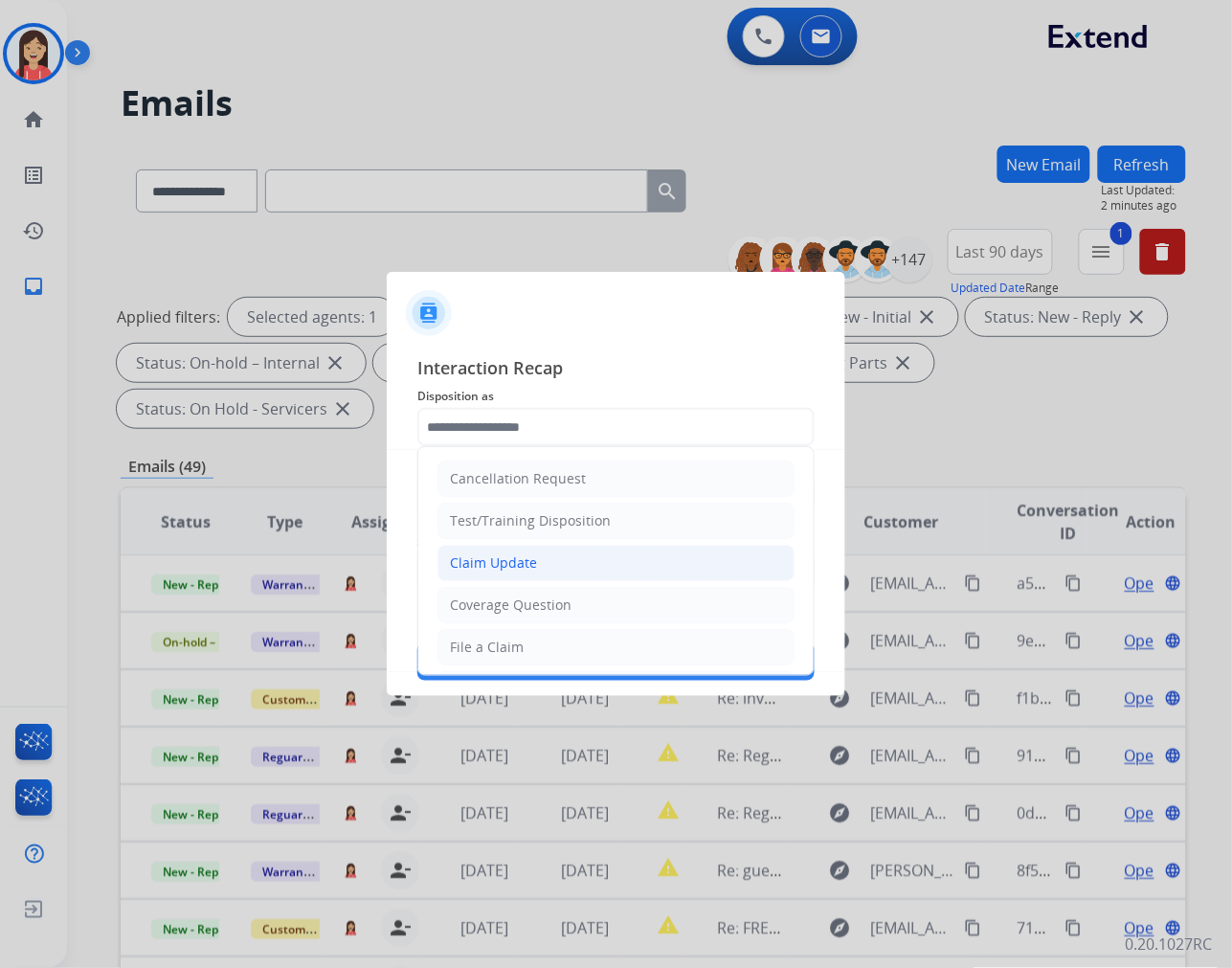
click at [614, 559] on li "Claim Update" at bounding box center [616, 564] width 357 height 37
type input "**********"
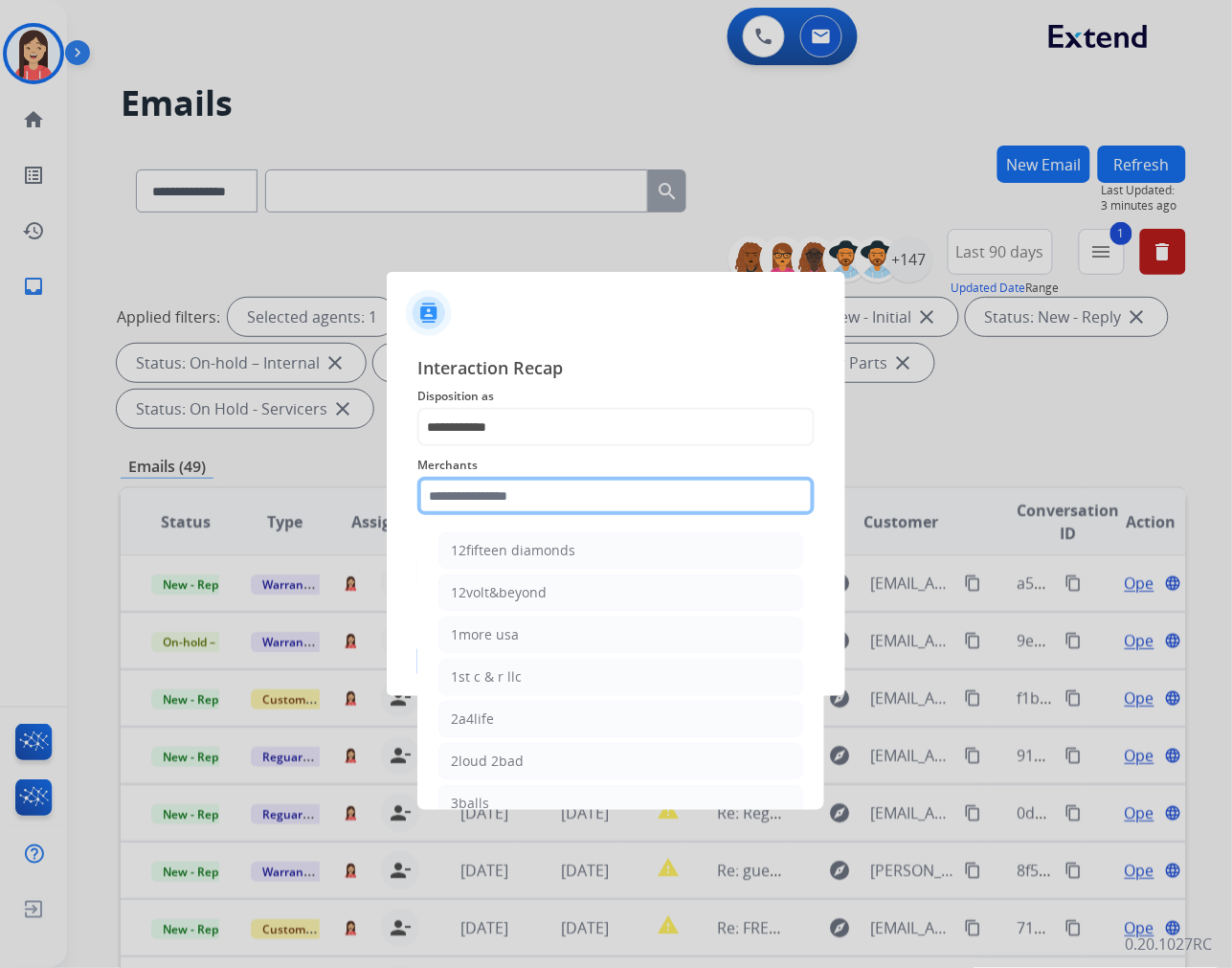
click at [575, 500] on input "text" at bounding box center [616, 496] width 397 height 39
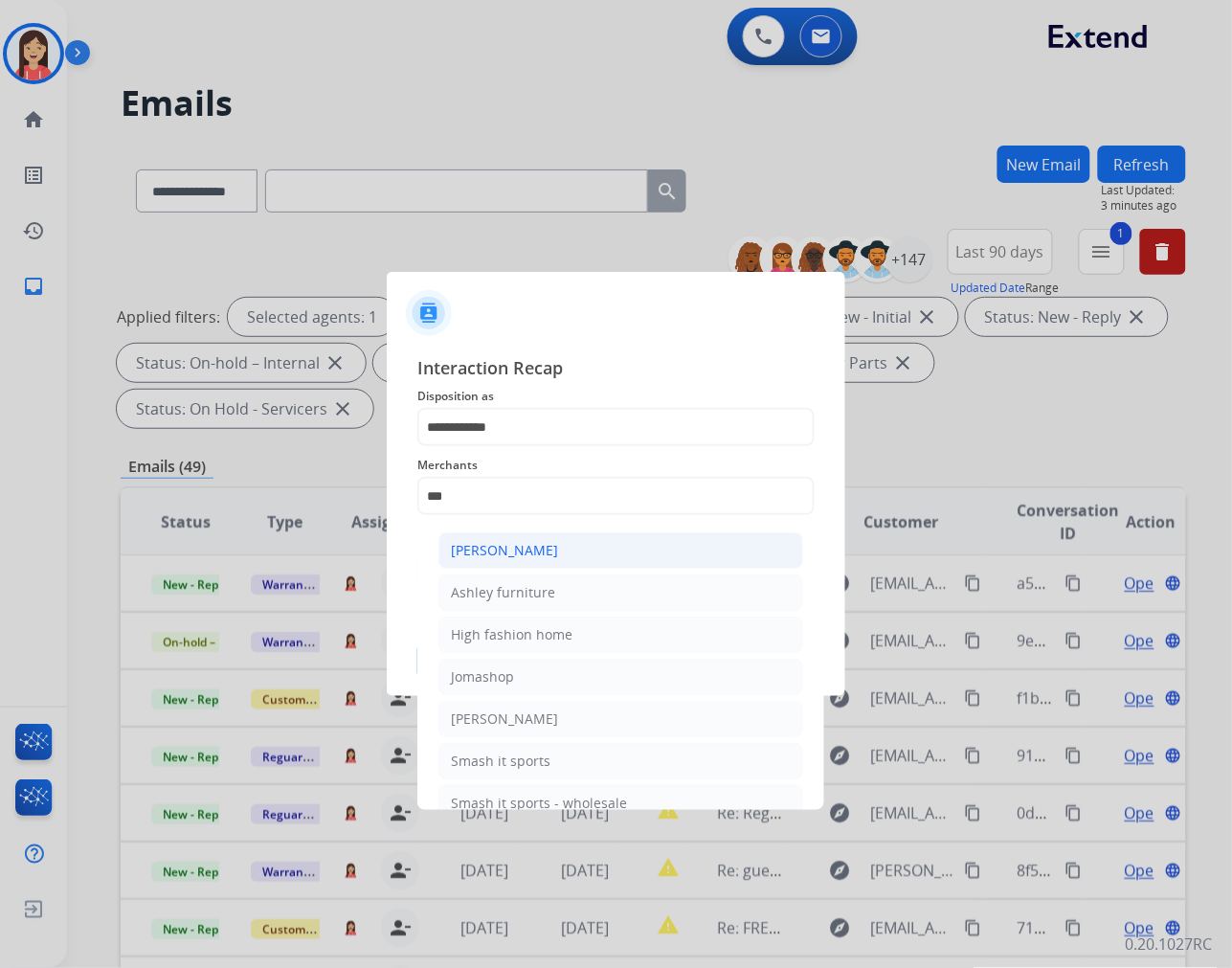
click at [552, 552] on div "[PERSON_NAME]" at bounding box center [504, 551] width 107 height 19
type input "**********"
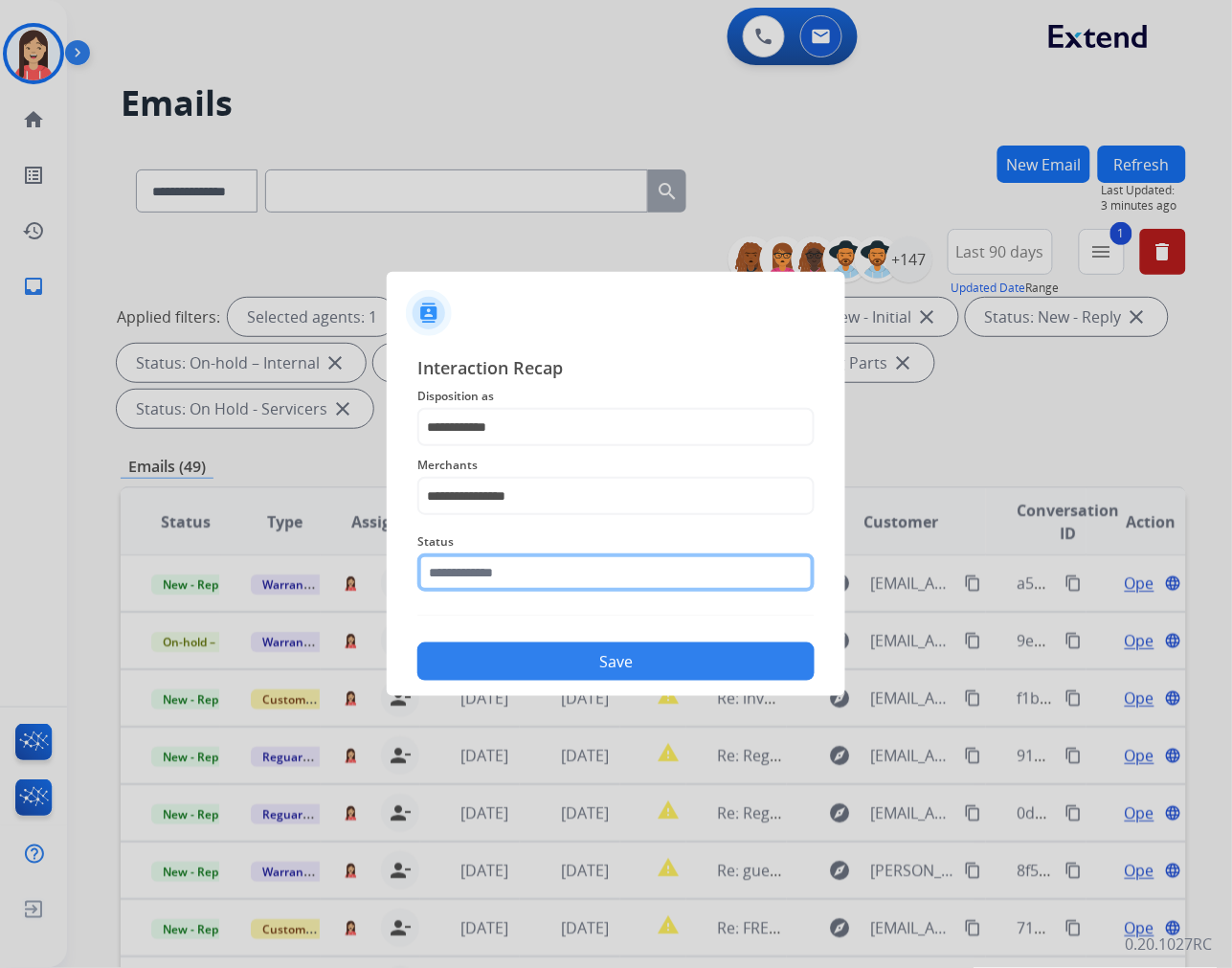
click at [540, 574] on input "text" at bounding box center [616, 572] width 397 height 39
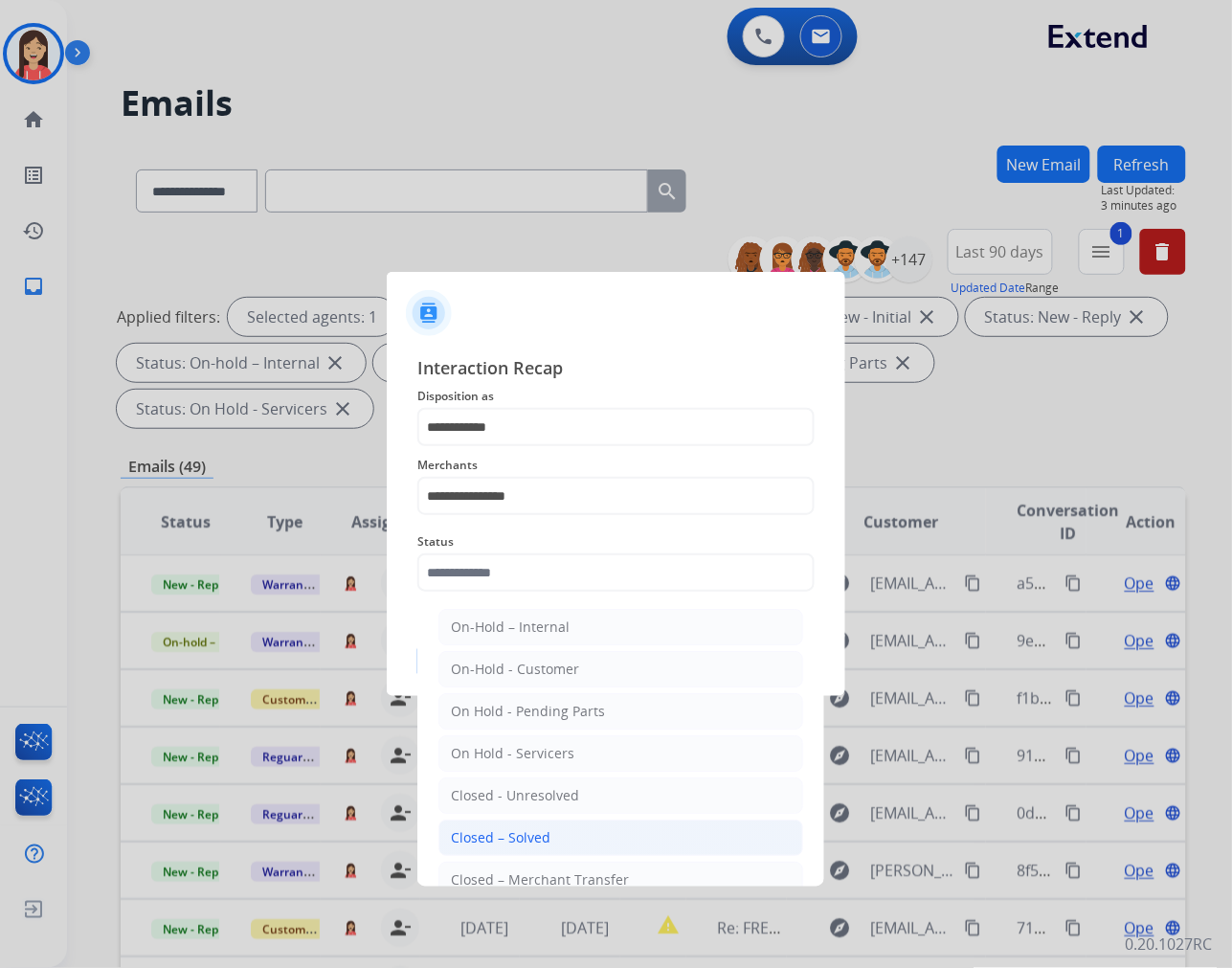
click at [560, 835] on li "Closed – Solved" at bounding box center [620, 838] width 365 height 37
type input "**********"
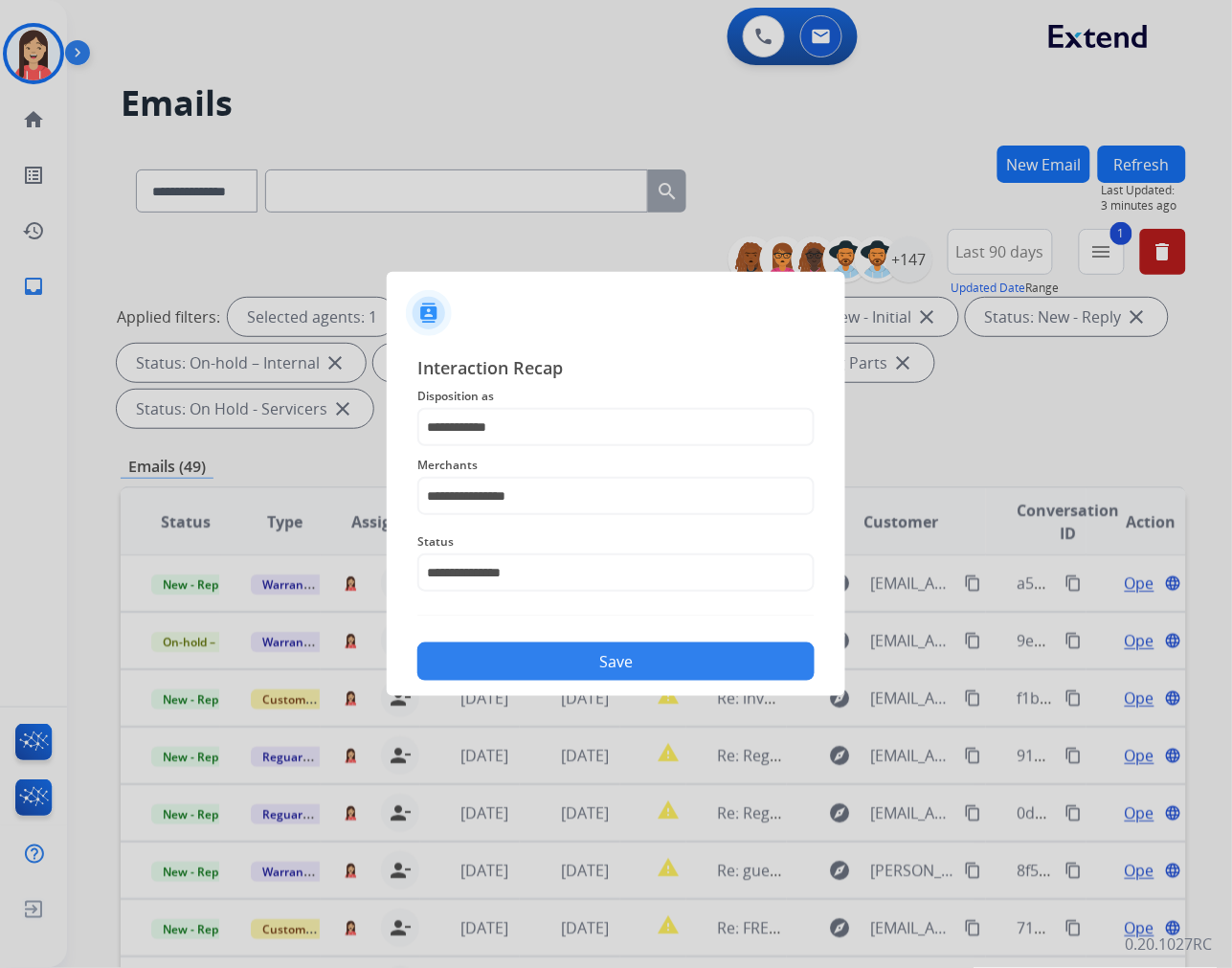
click at [572, 645] on button "Save" at bounding box center [616, 662] width 397 height 39
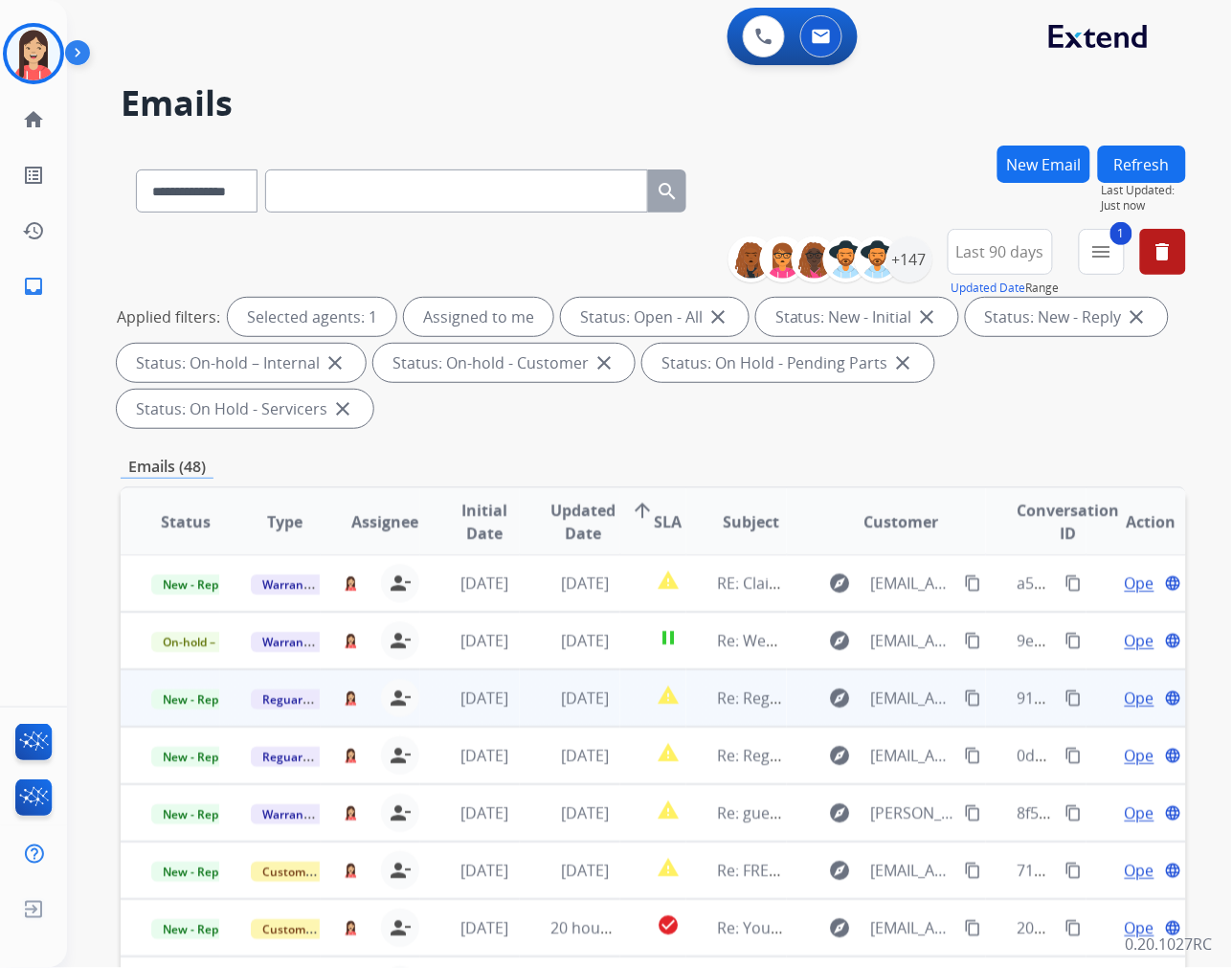
click at [533, 706] on td "[DATE]" at bounding box center [569, 699] width 99 height 58
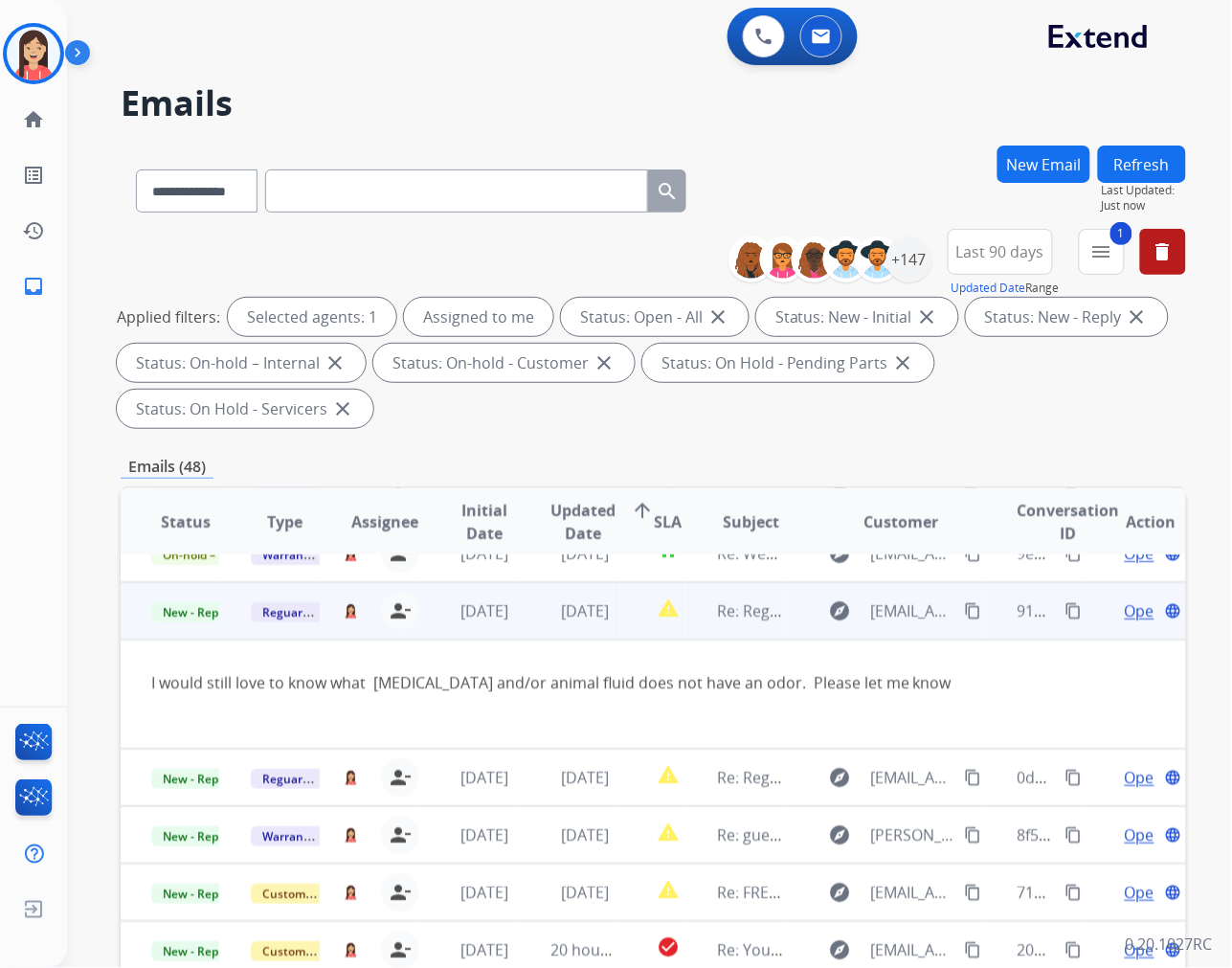
scroll to position [109, 0]
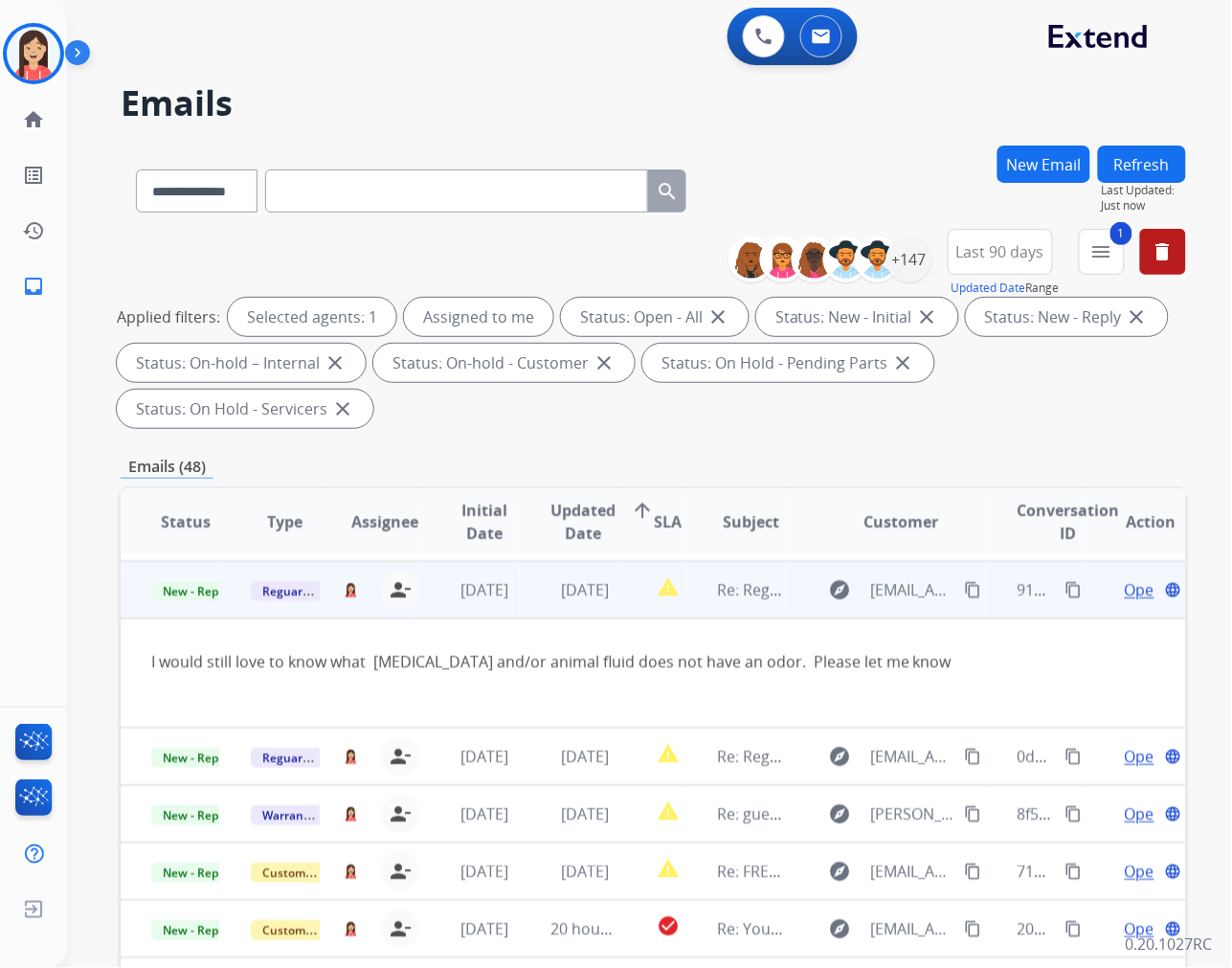
click at [1125, 582] on span "Open" at bounding box center [1144, 590] width 40 height 23
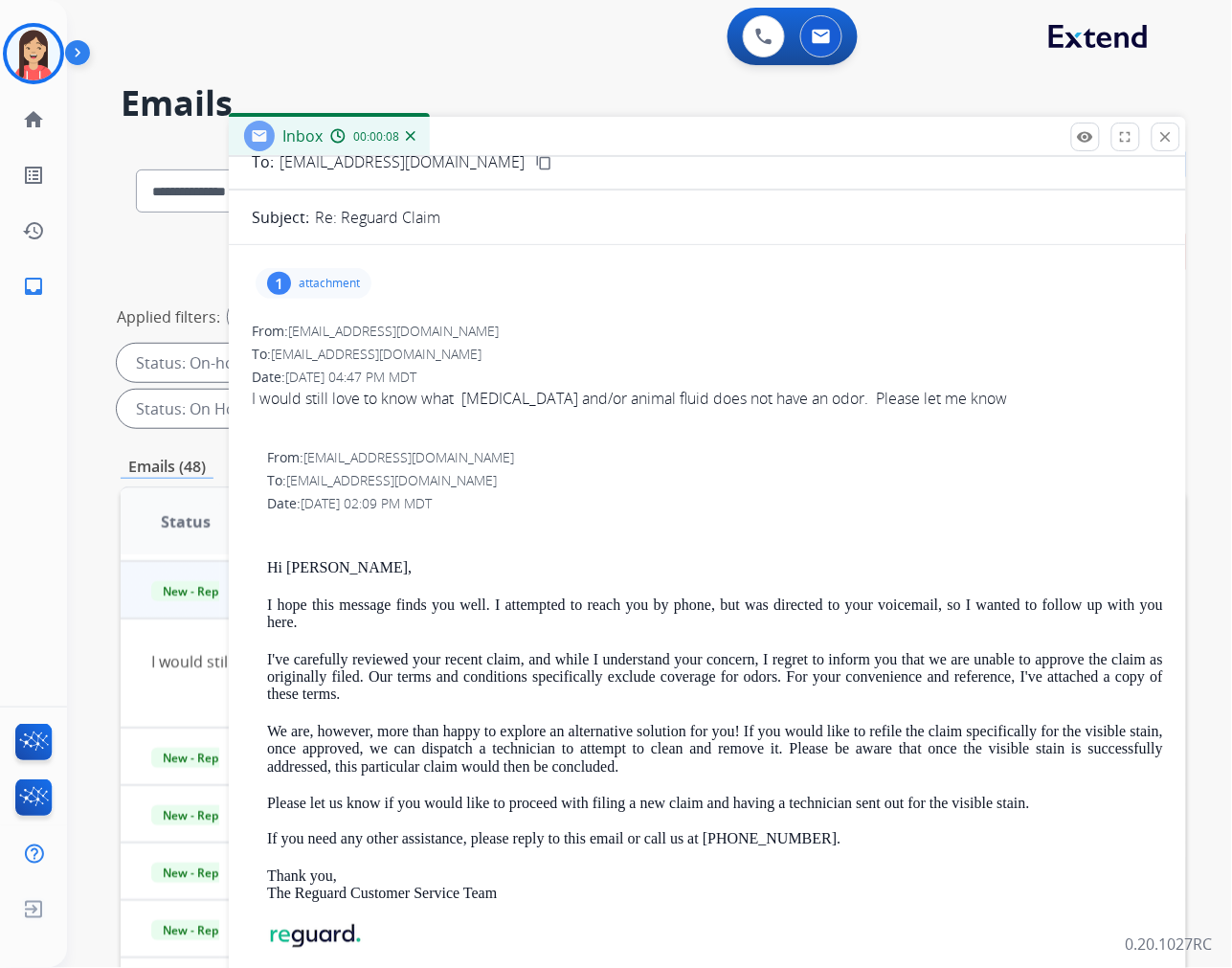
scroll to position [0, 0]
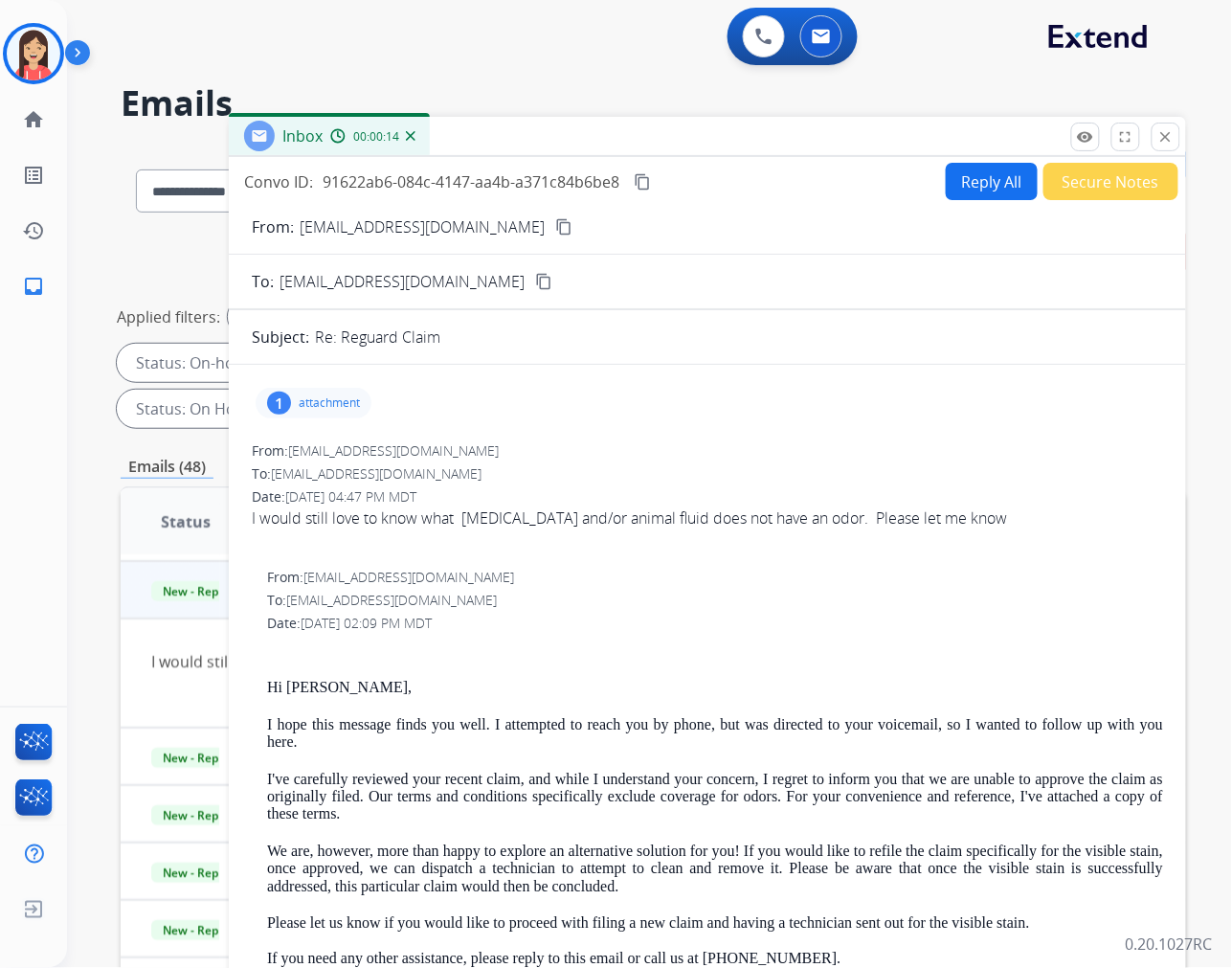
click at [957, 182] on button "Reply All" at bounding box center [991, 181] width 92 height 38
select select "**********"
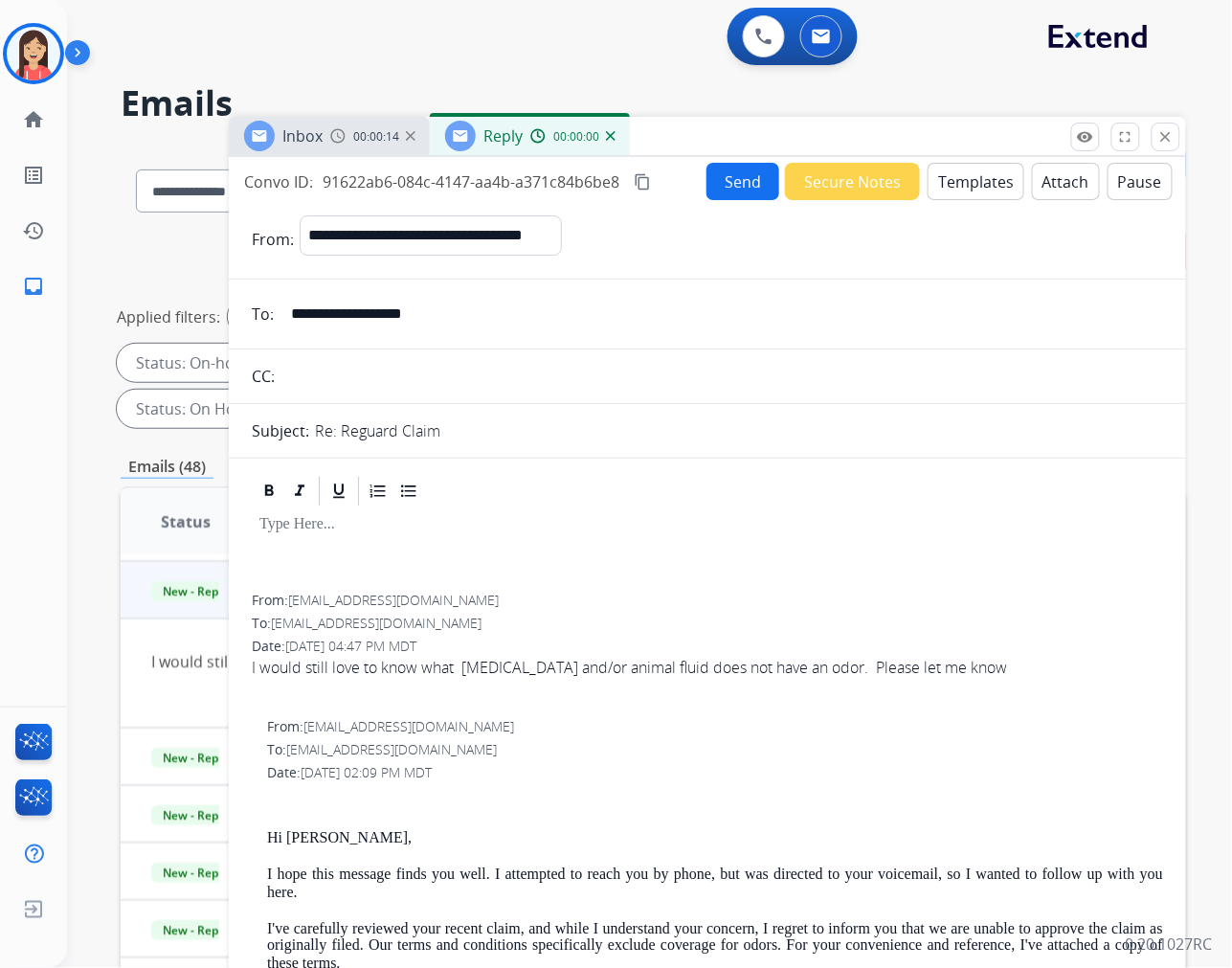
click at [955, 188] on button "Templates" at bounding box center [975, 181] width 96 height 38
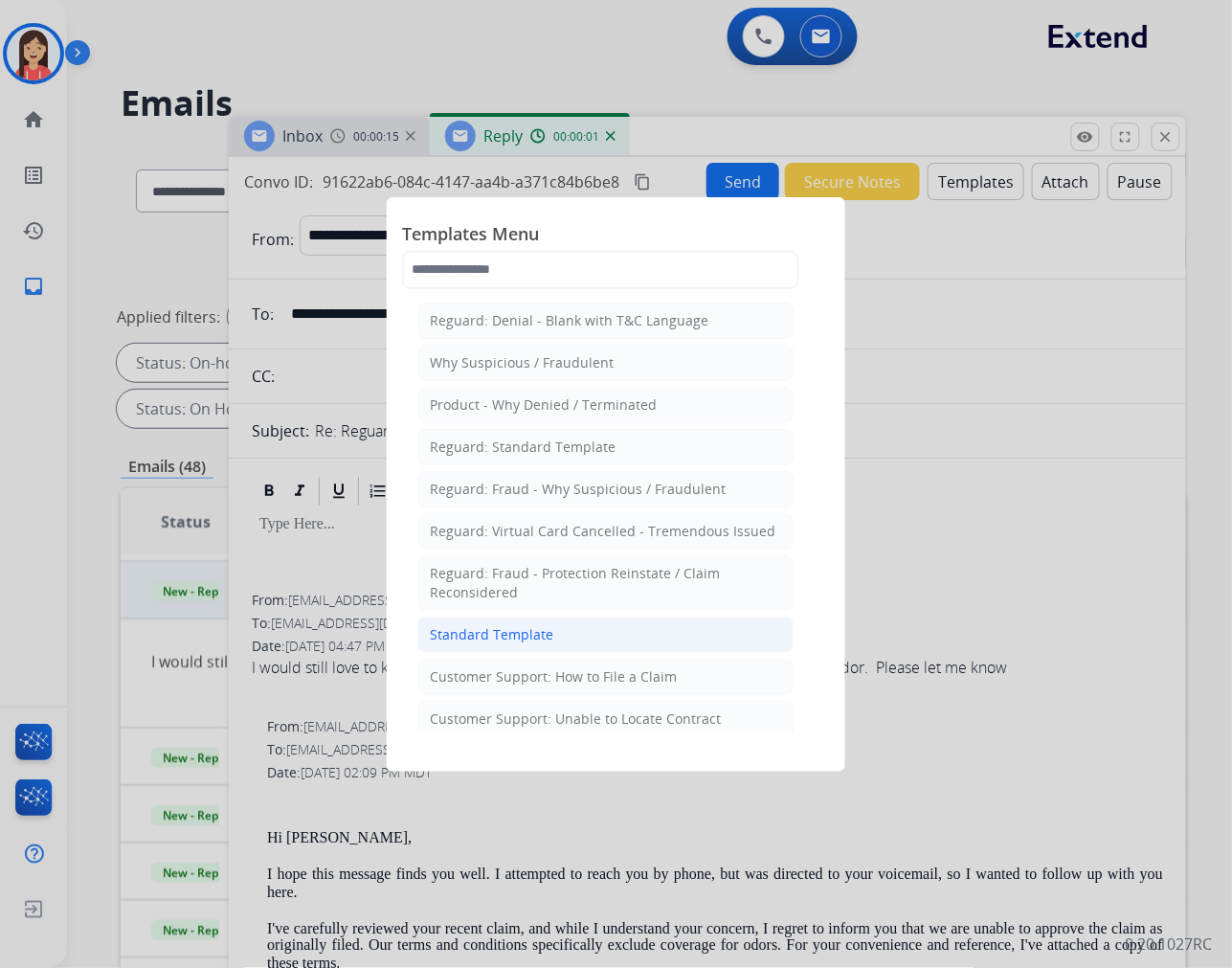
click at [531, 642] on div "Standard Template" at bounding box center [491, 635] width 123 height 19
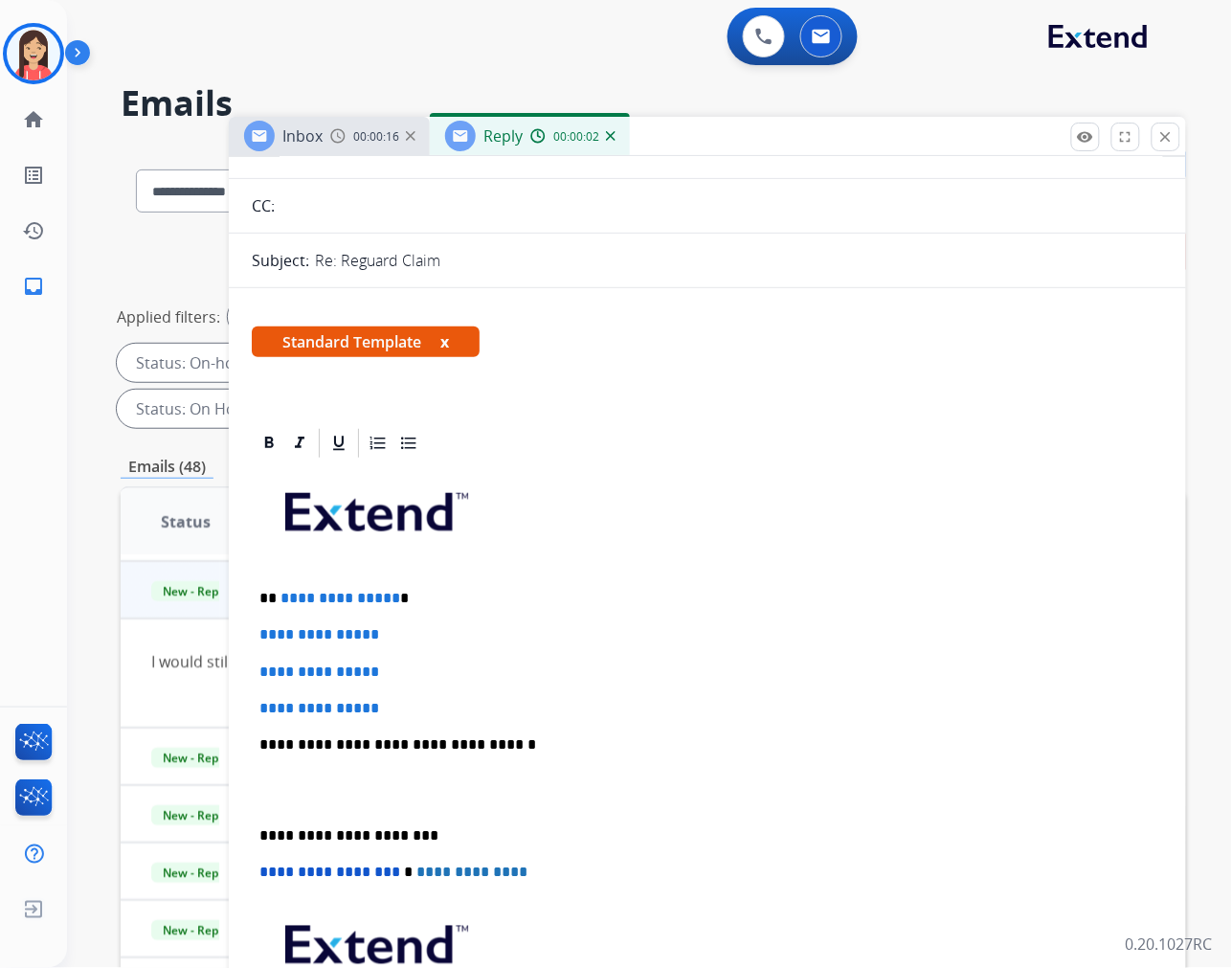
scroll to position [212, 0]
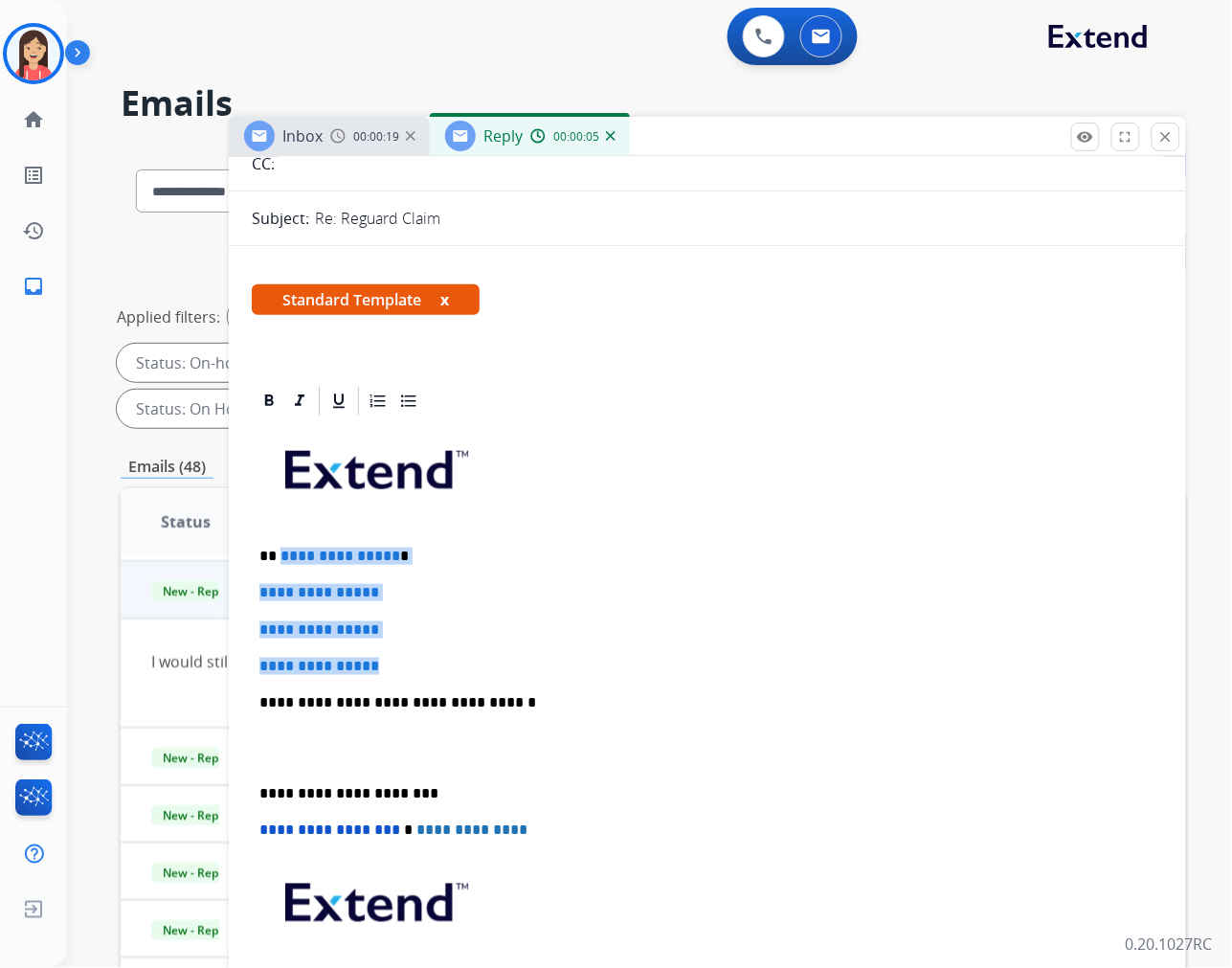
drag, startPoint x: 280, startPoint y: 552, endPoint x: 500, endPoint y: 654, distance: 242.5
click at [500, 654] on div "**********" at bounding box center [707, 748] width 912 height 659
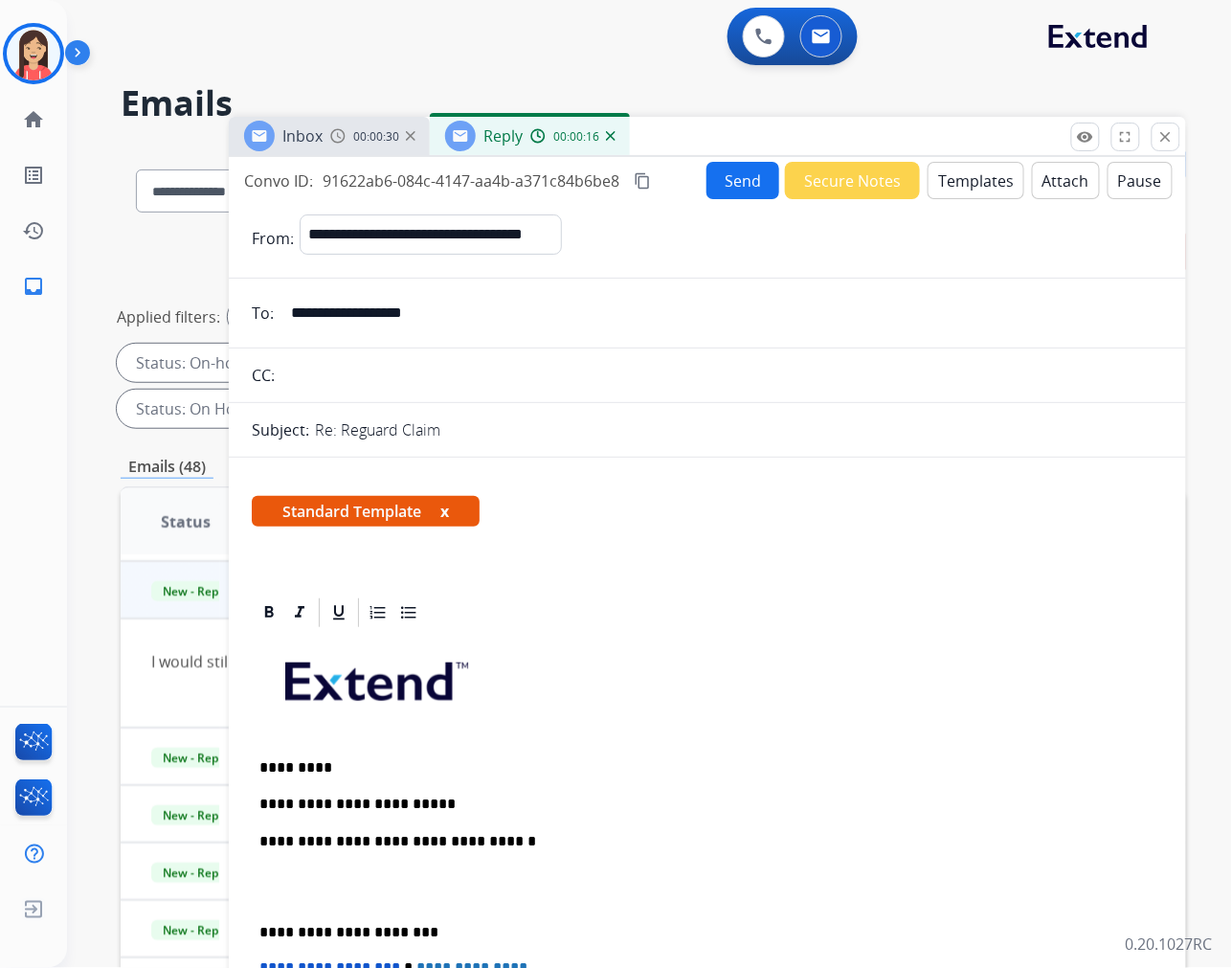
scroll to position [0, 0]
click at [944, 183] on button "Templates" at bounding box center [975, 181] width 96 height 38
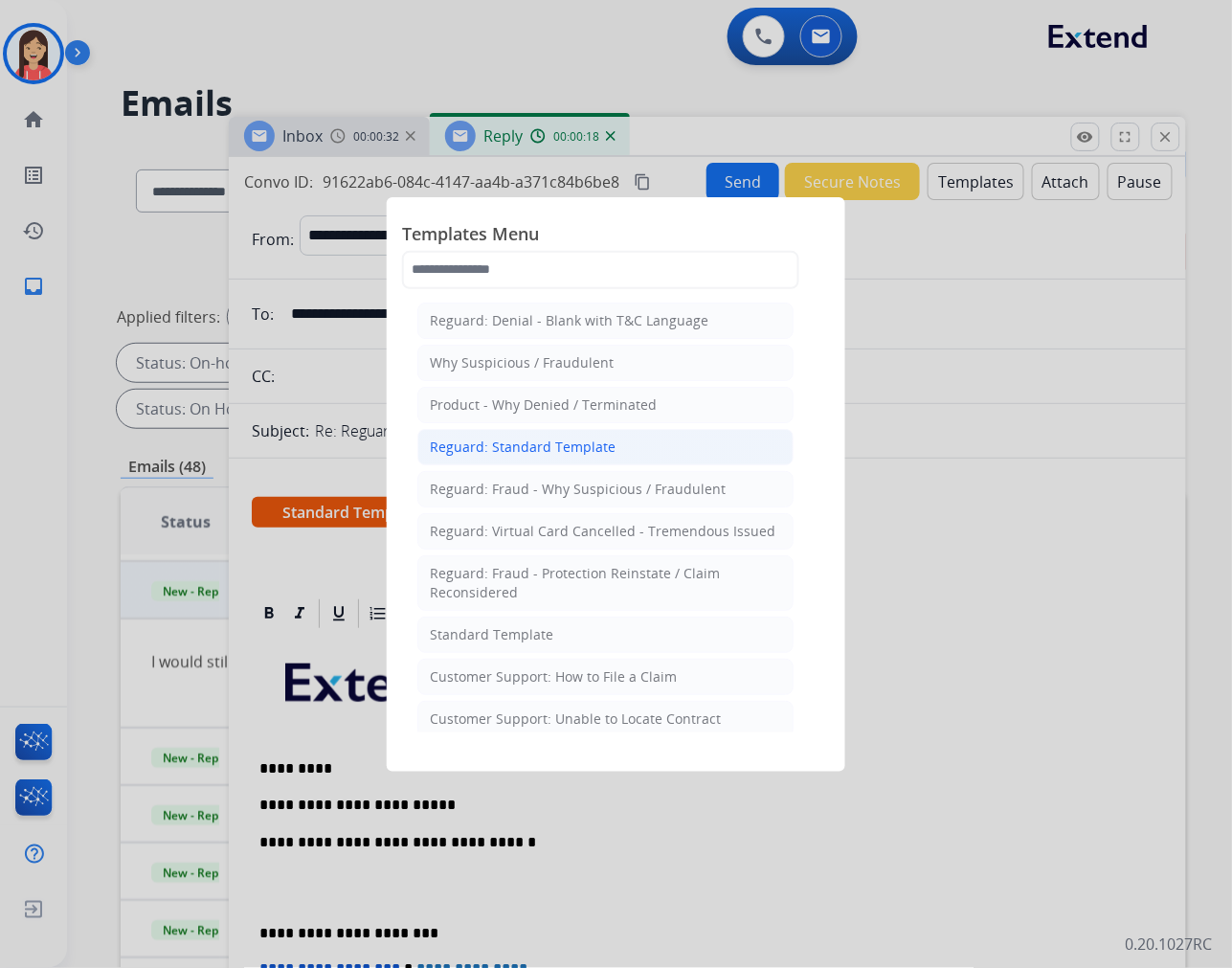
click at [485, 433] on li "Reguard: Standard Template" at bounding box center [606, 447] width 376 height 37
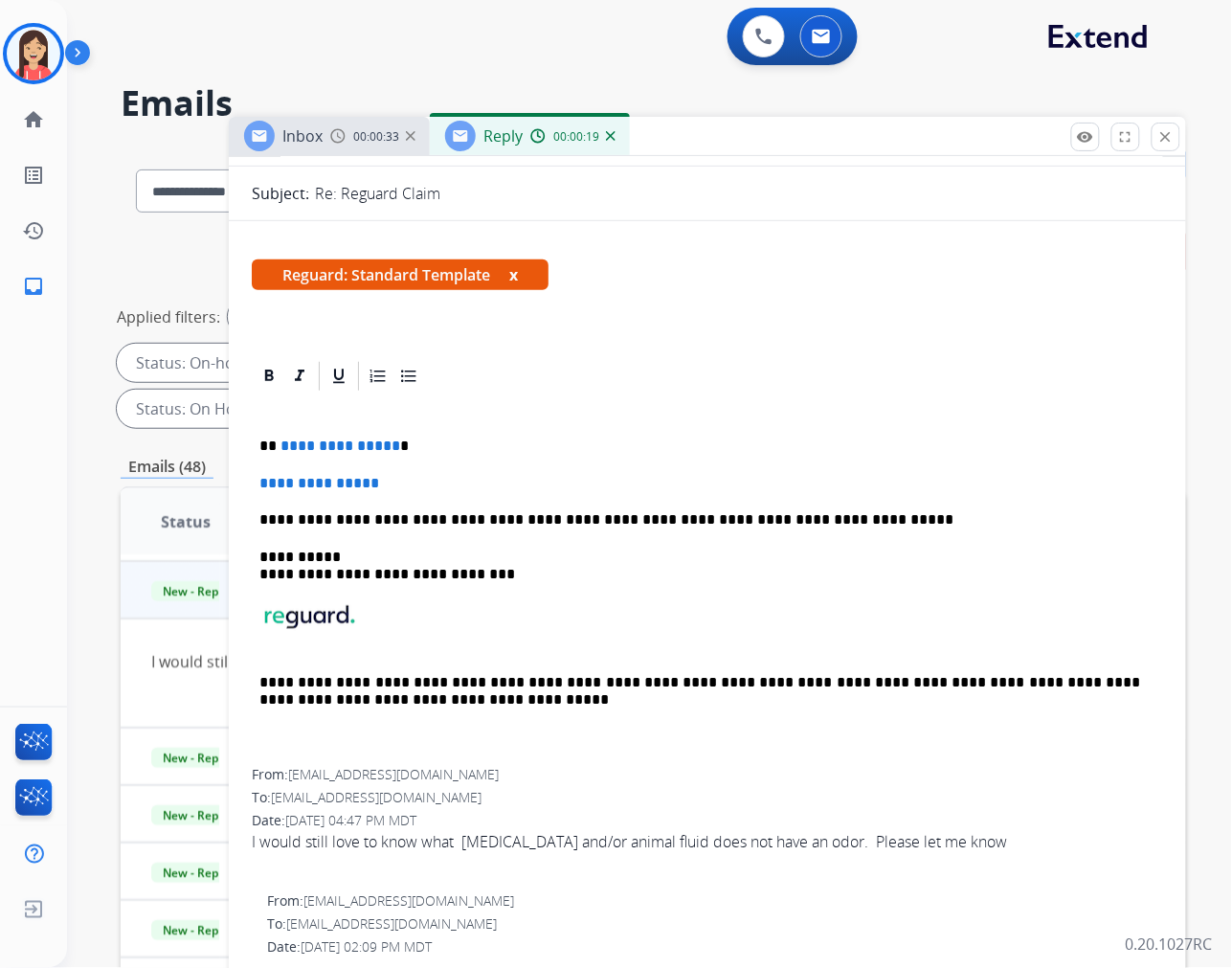
scroll to position [318, 0]
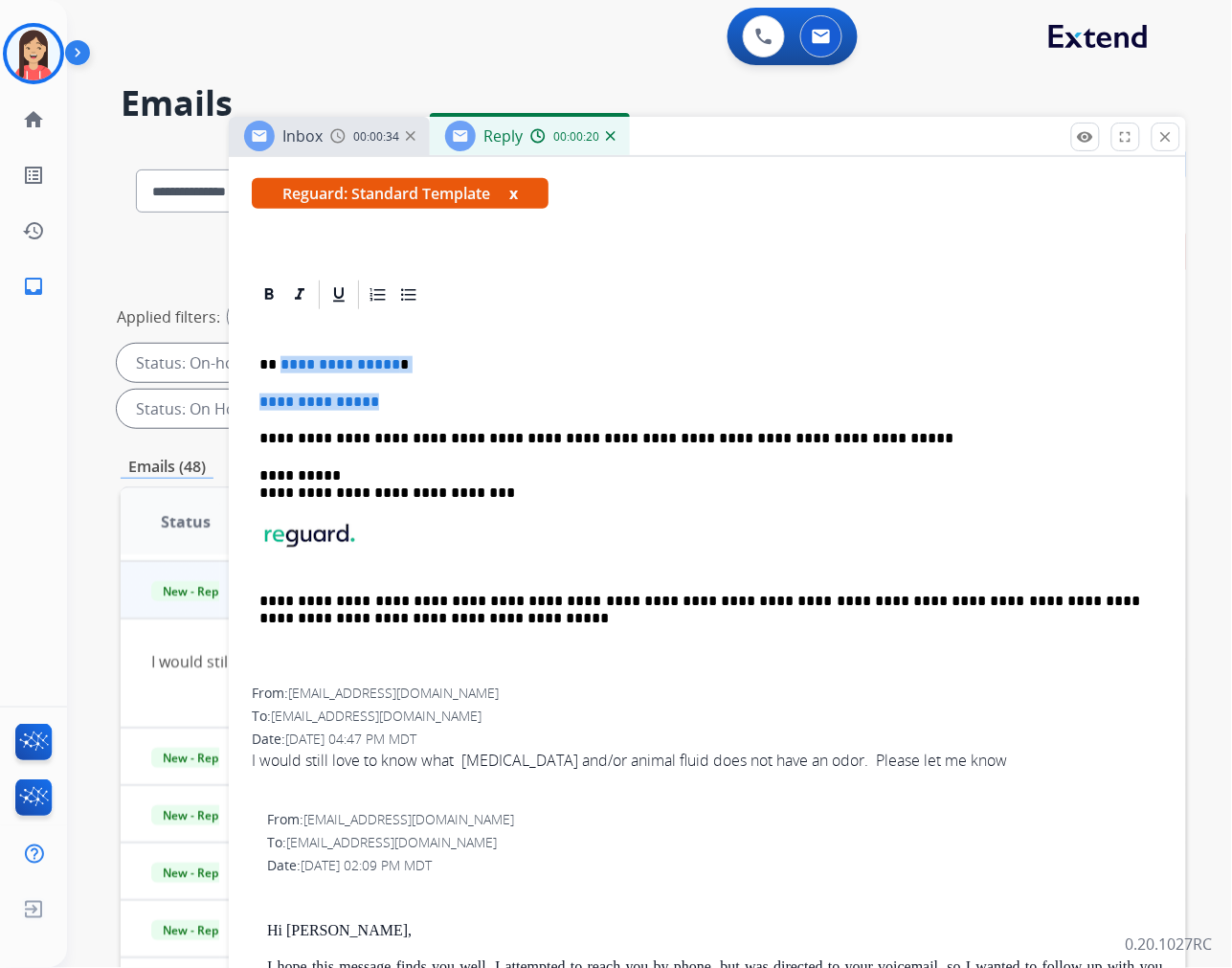
drag, startPoint x: 280, startPoint y: 365, endPoint x: 464, endPoint y: 403, distance: 187.9
click at [464, 403] on div "**********" at bounding box center [707, 500] width 912 height 376
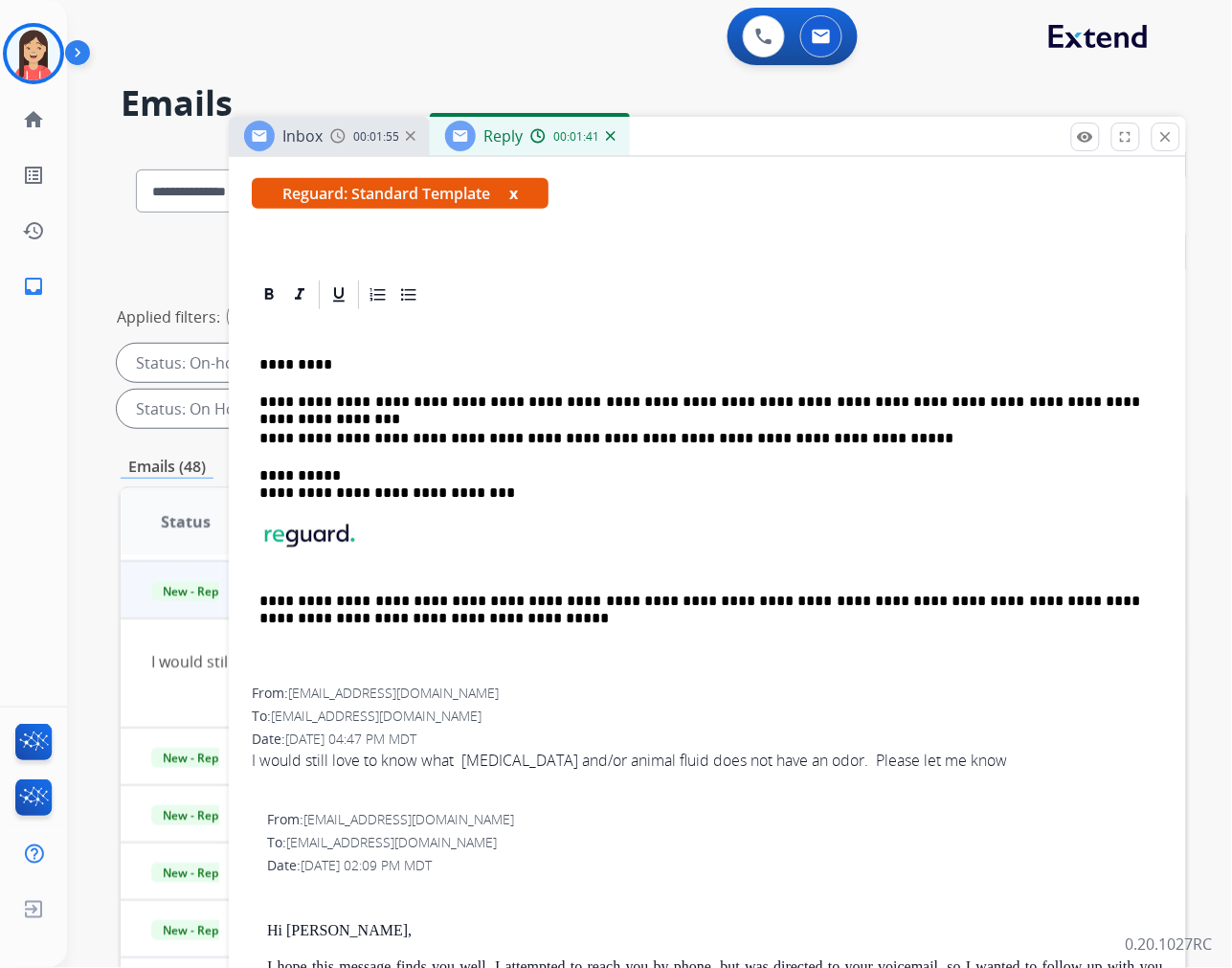
click at [550, 402] on p "**********" at bounding box center [699, 402] width 881 height 17
click at [1097, 399] on p "**********" at bounding box center [699, 402] width 881 height 17
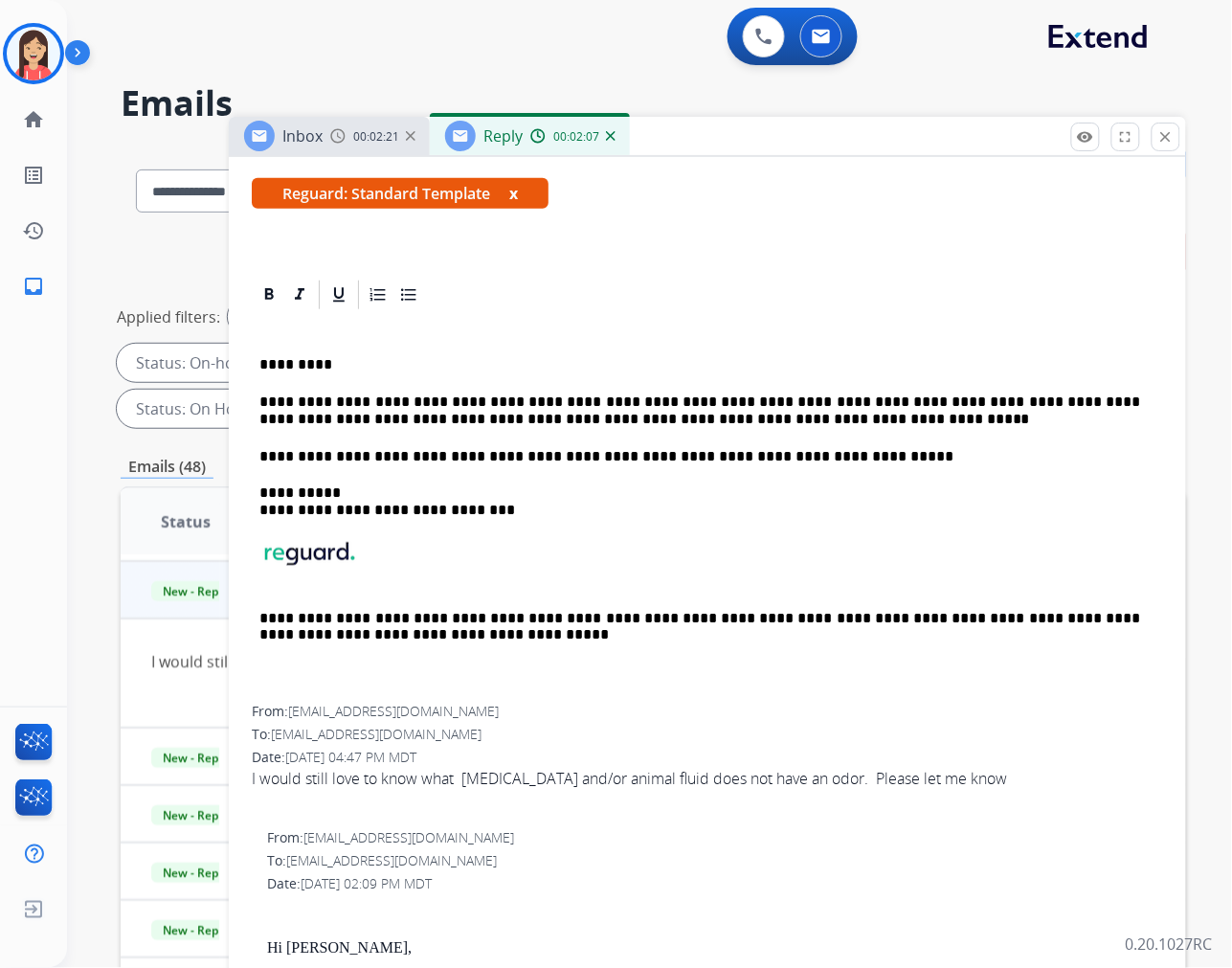
click at [600, 415] on p "**********" at bounding box center [699, 411] width 881 height 36
drag, startPoint x: 743, startPoint y: 419, endPoint x: 764, endPoint y: 419, distance: 21.0
click at [744, 419] on p "**********" at bounding box center [699, 411] width 881 height 36
drag, startPoint x: 764, startPoint y: 419, endPoint x: 685, endPoint y: 425, distance: 79.2
click at [685, 425] on p "**********" at bounding box center [699, 411] width 881 height 36
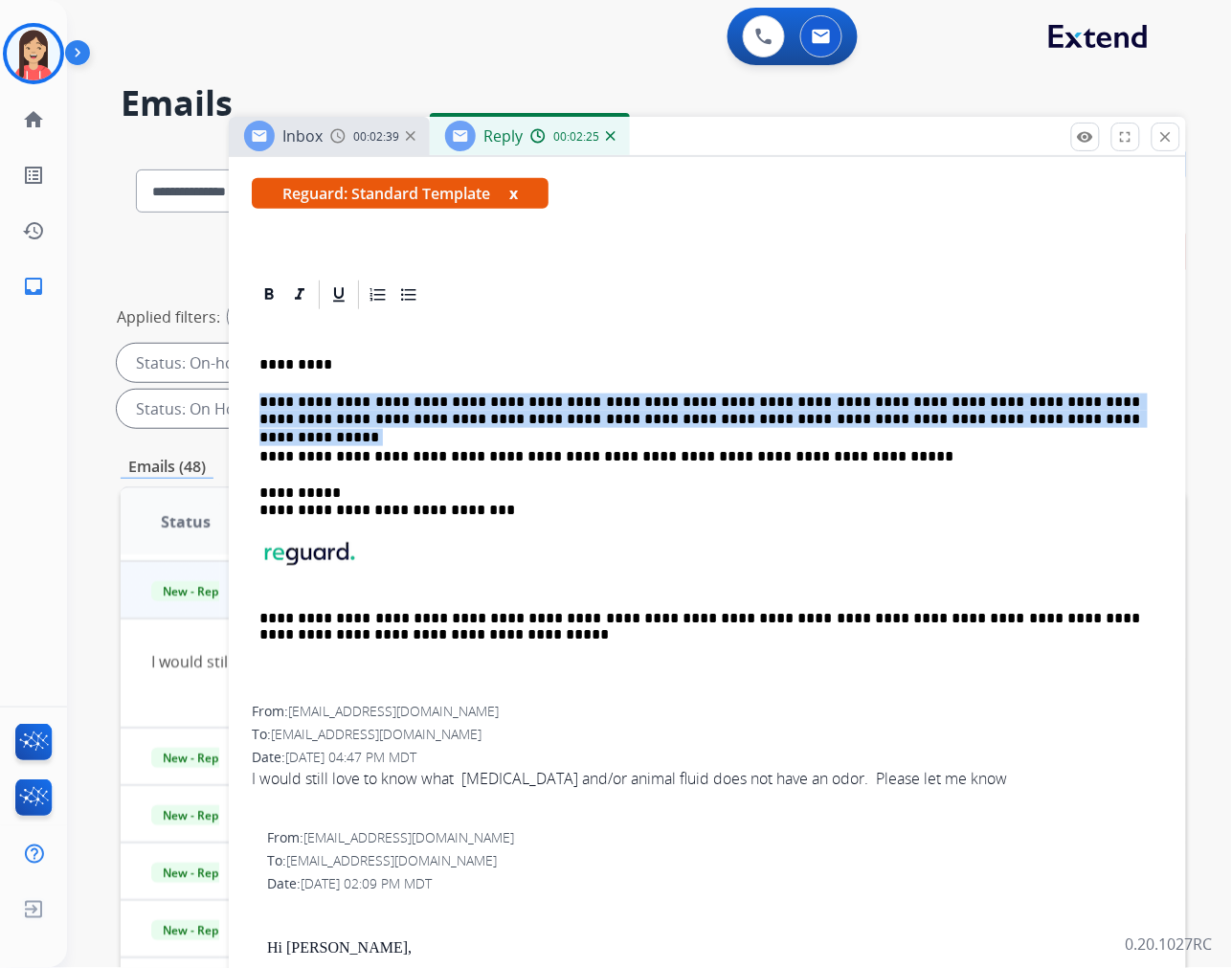
drag, startPoint x: 923, startPoint y: 418, endPoint x: 226, endPoint y: 402, distance: 697.2
click at [226, 402] on div "**********" at bounding box center [653, 686] width 1065 height 1082
copy p
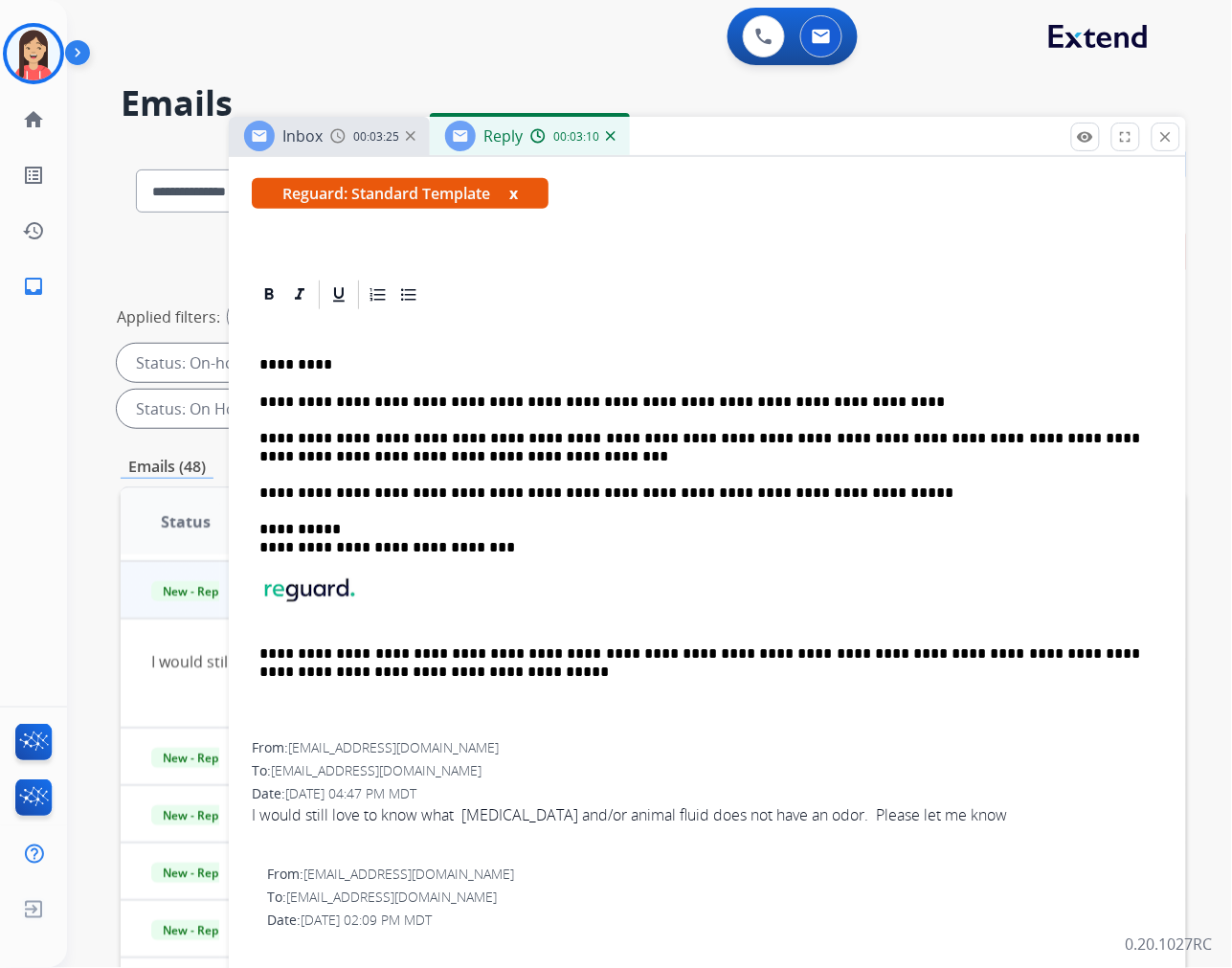
click at [826, 398] on p "**********" at bounding box center [699, 402] width 881 height 17
click at [485, 446] on p "**********" at bounding box center [699, 447] width 881 height 36
click at [485, 454] on p "**********" at bounding box center [699, 447] width 881 height 36
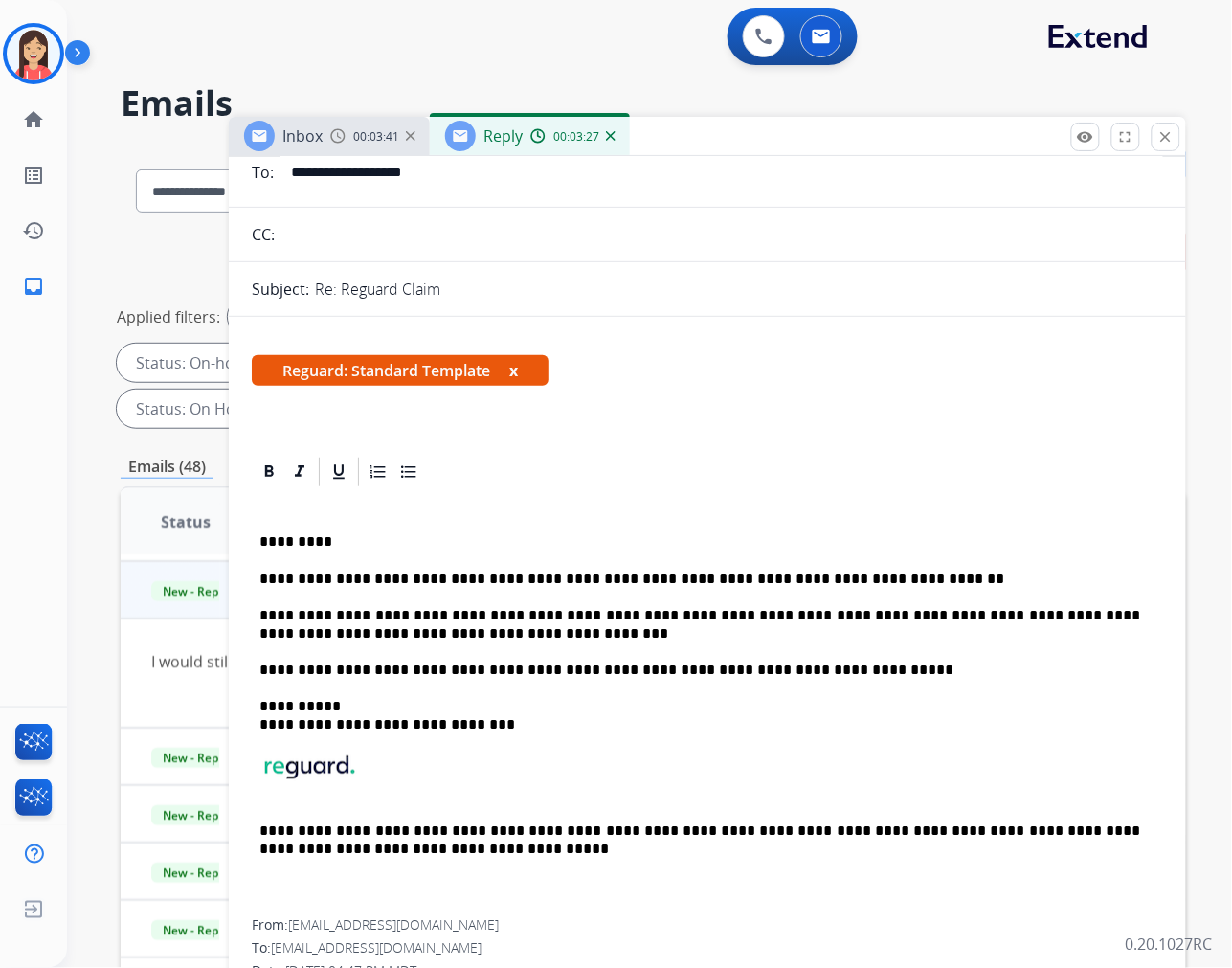
scroll to position [0, 0]
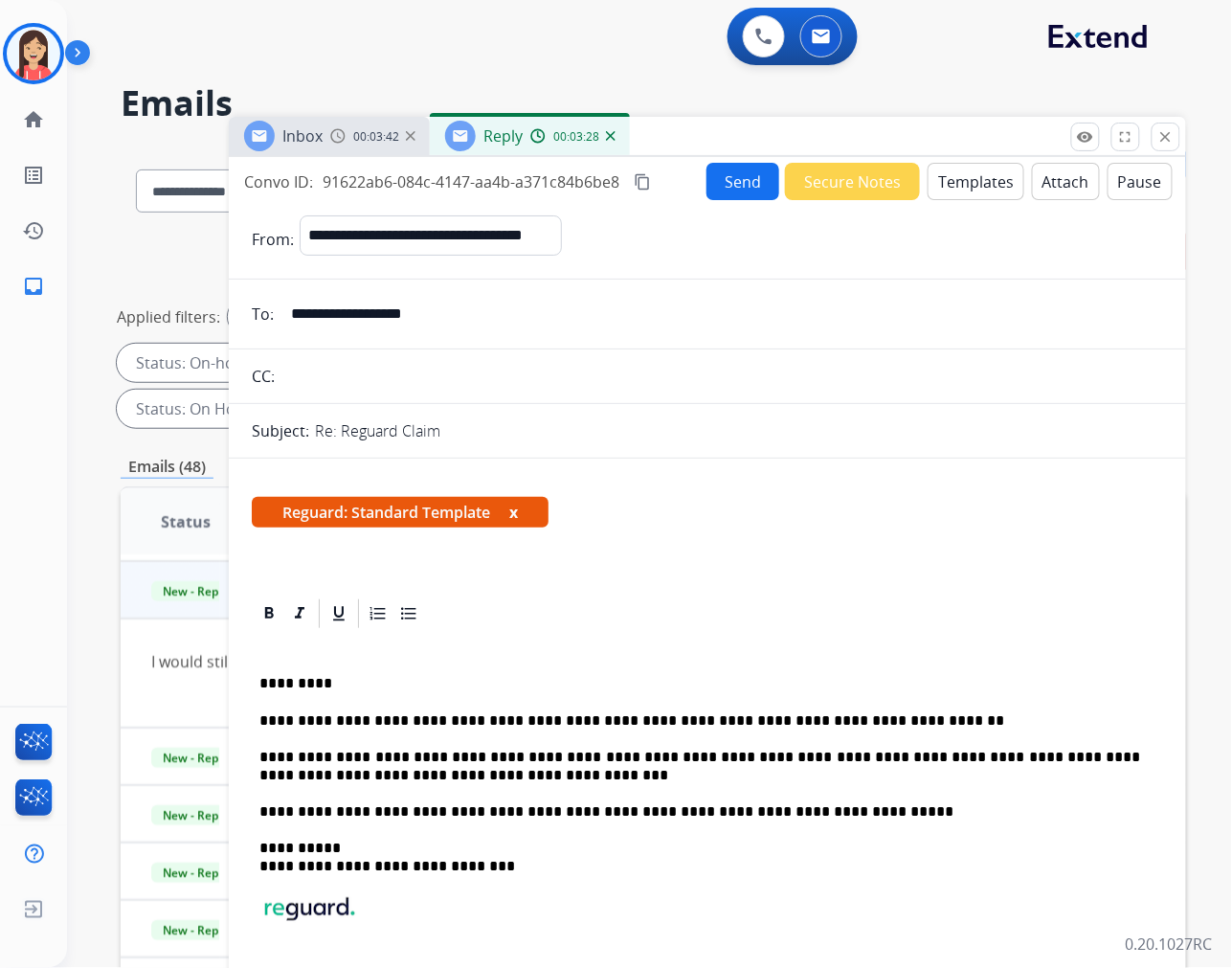
click at [737, 187] on button "Send" at bounding box center [742, 181] width 72 height 38
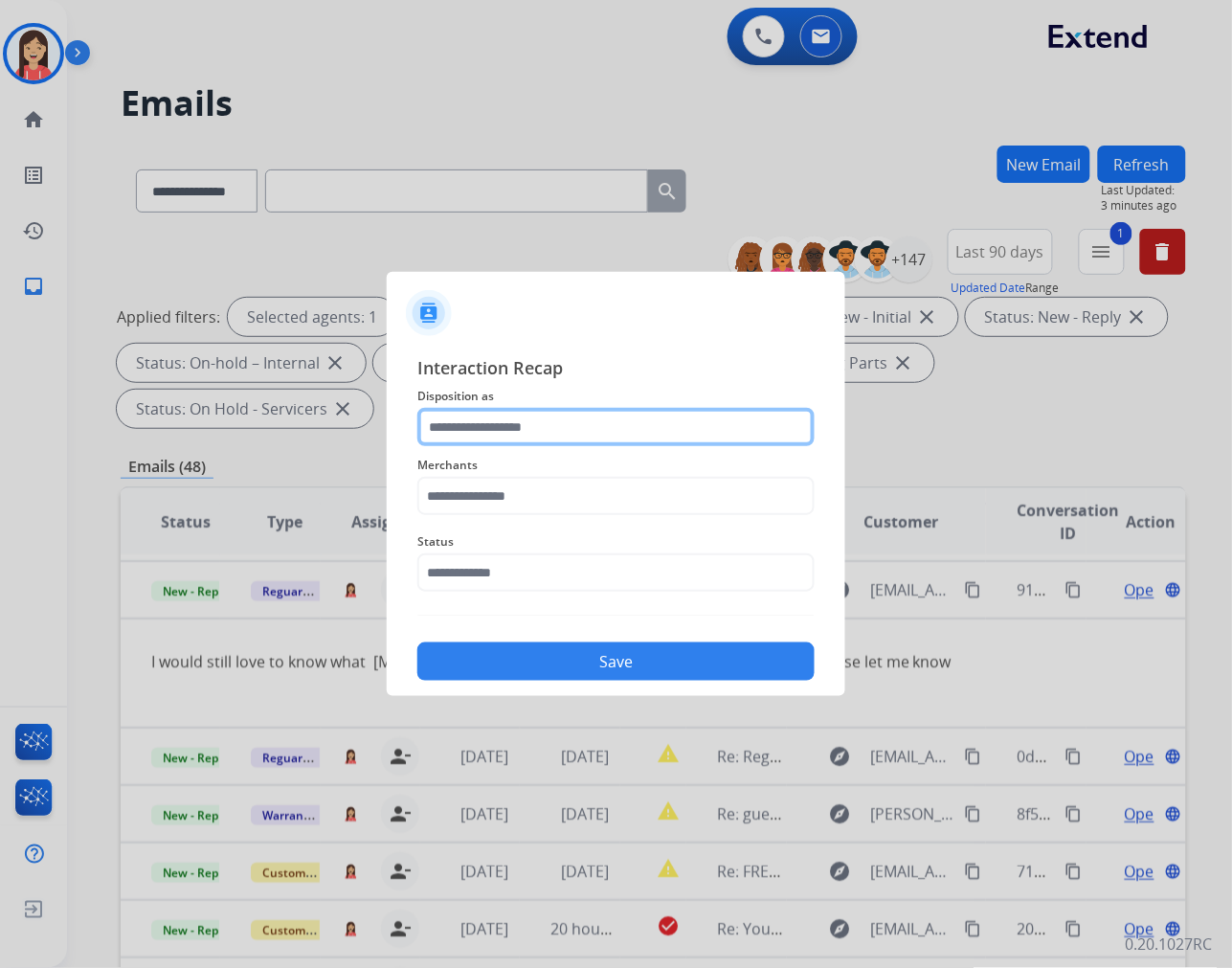
click at [584, 432] on input "text" at bounding box center [616, 428] width 397 height 39
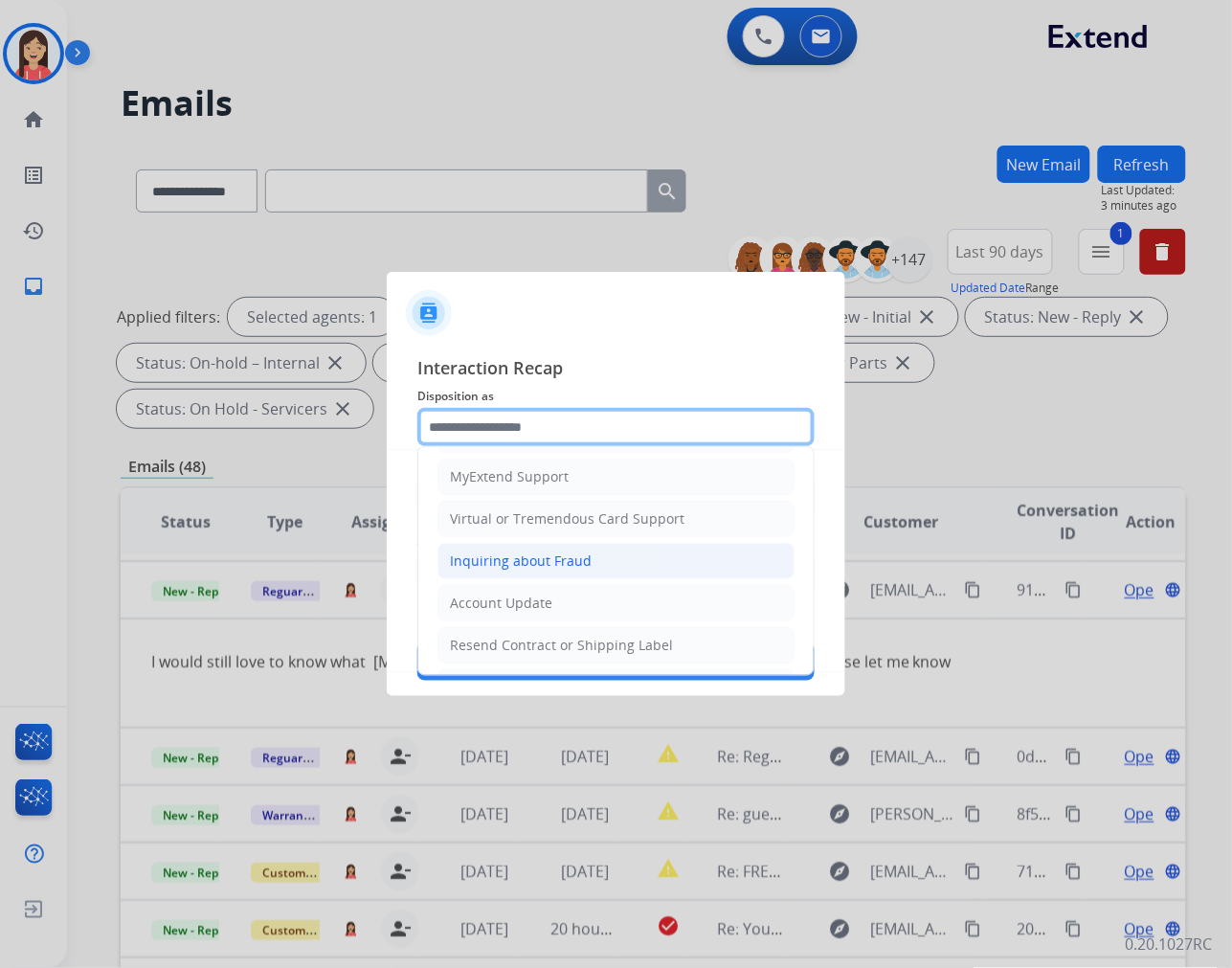
scroll to position [106, 0]
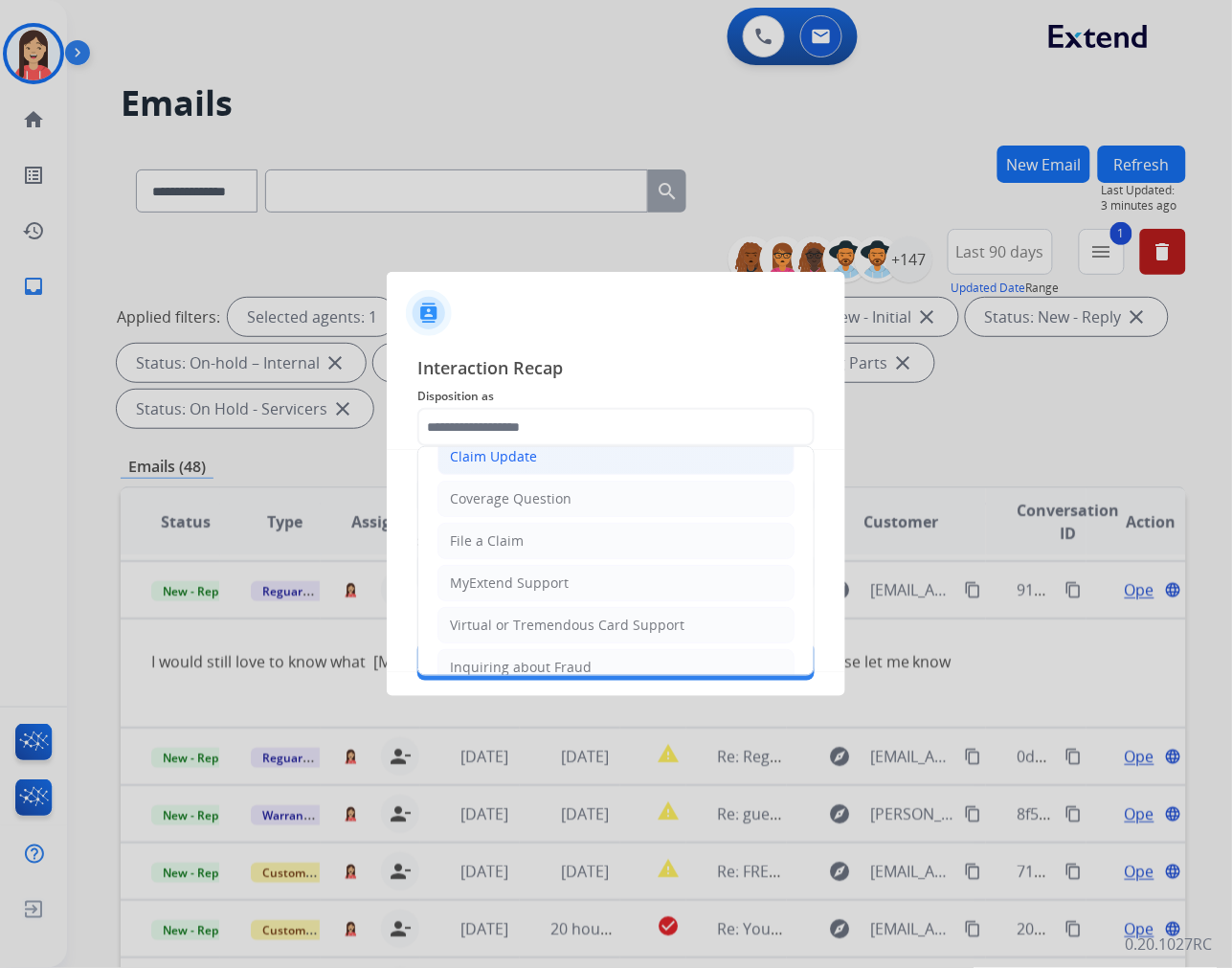
click at [562, 456] on li "Claim Update" at bounding box center [616, 456] width 357 height 37
type input "**********"
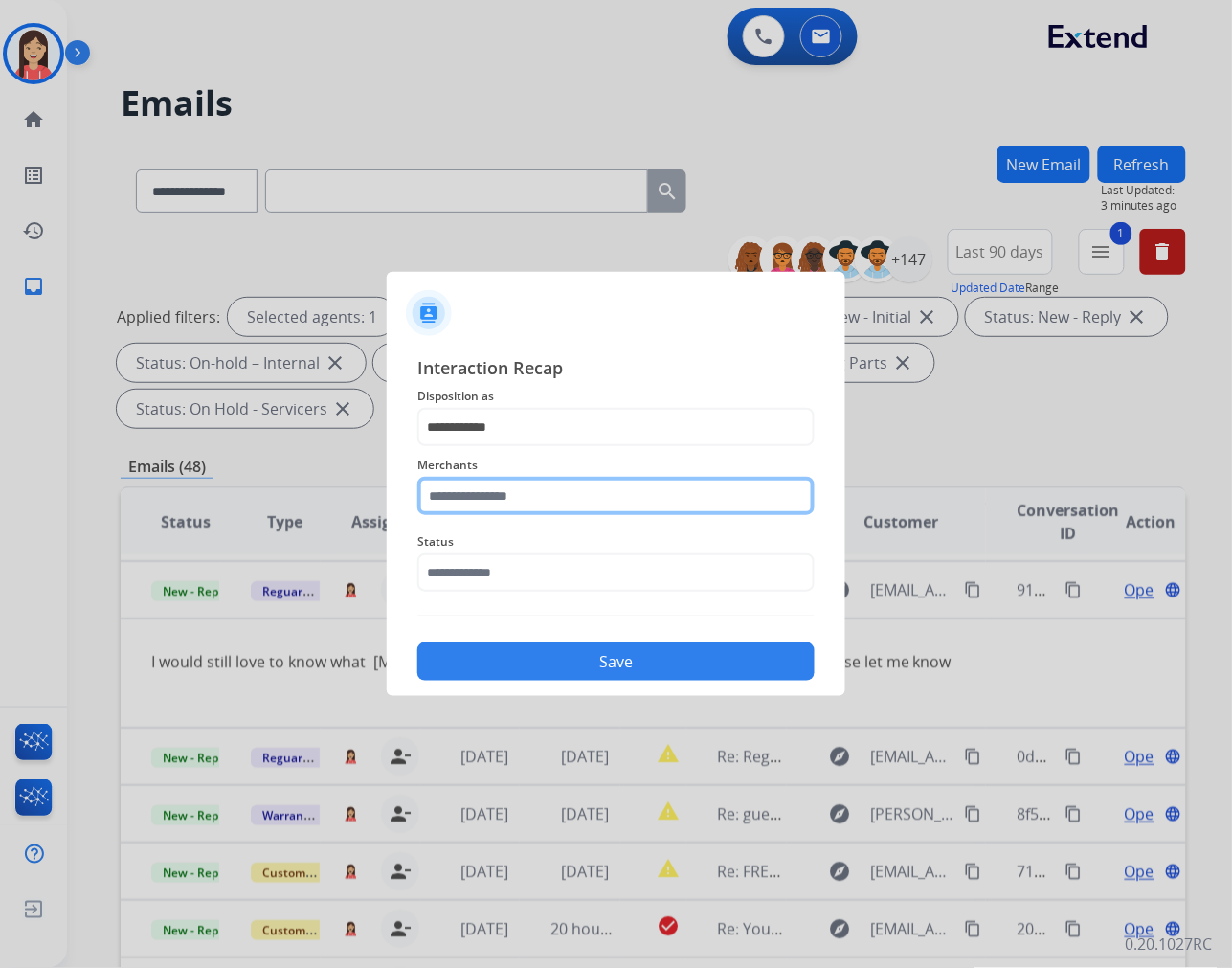
click at [547, 484] on input "text" at bounding box center [616, 496] width 397 height 39
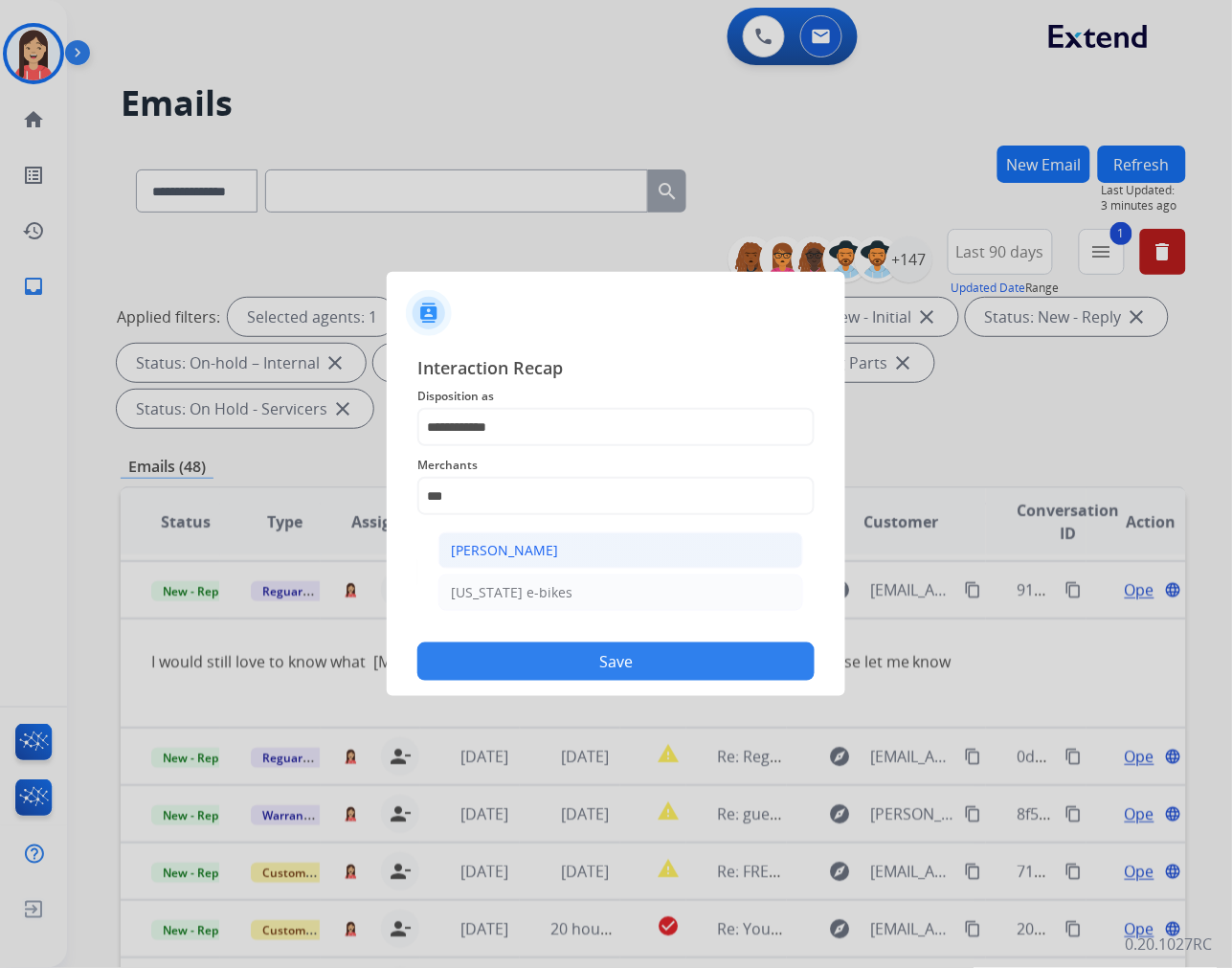
click at [560, 553] on li "[PERSON_NAME]" at bounding box center [620, 551] width 365 height 37
type input "**********"
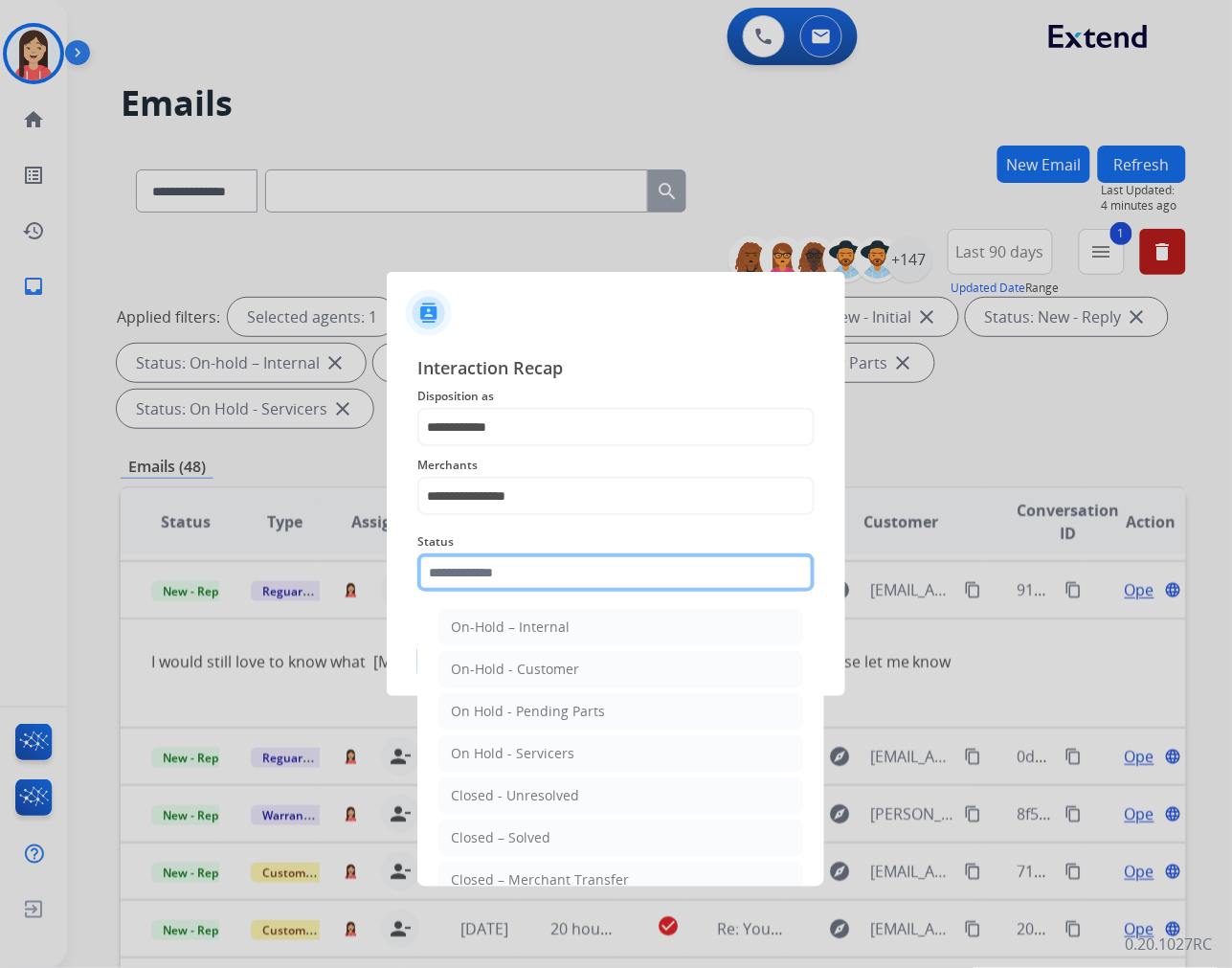
click at [540, 559] on input "text" at bounding box center [616, 572] width 397 height 39
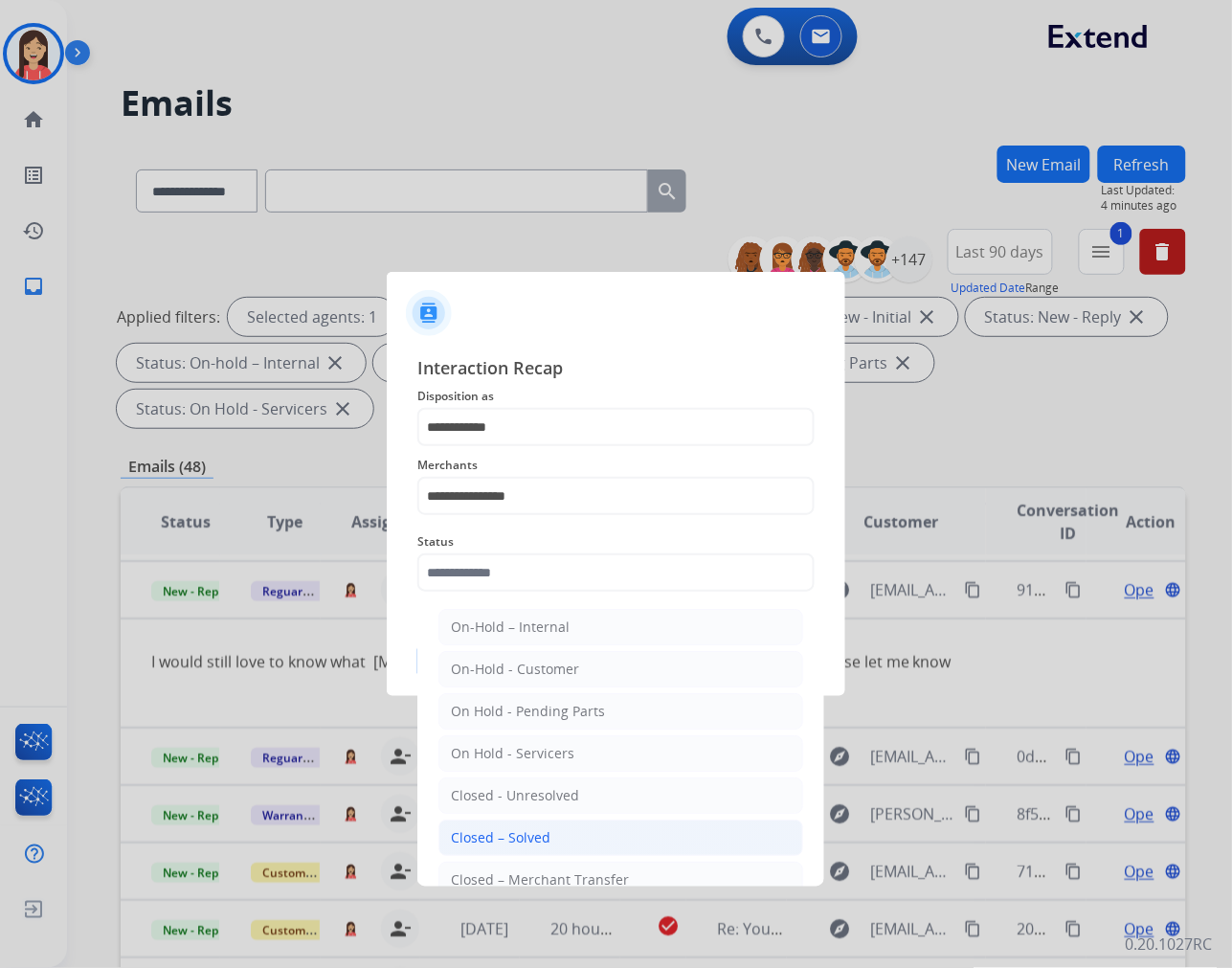
click at [595, 826] on li "Closed – Solved" at bounding box center [620, 838] width 365 height 37
type input "**********"
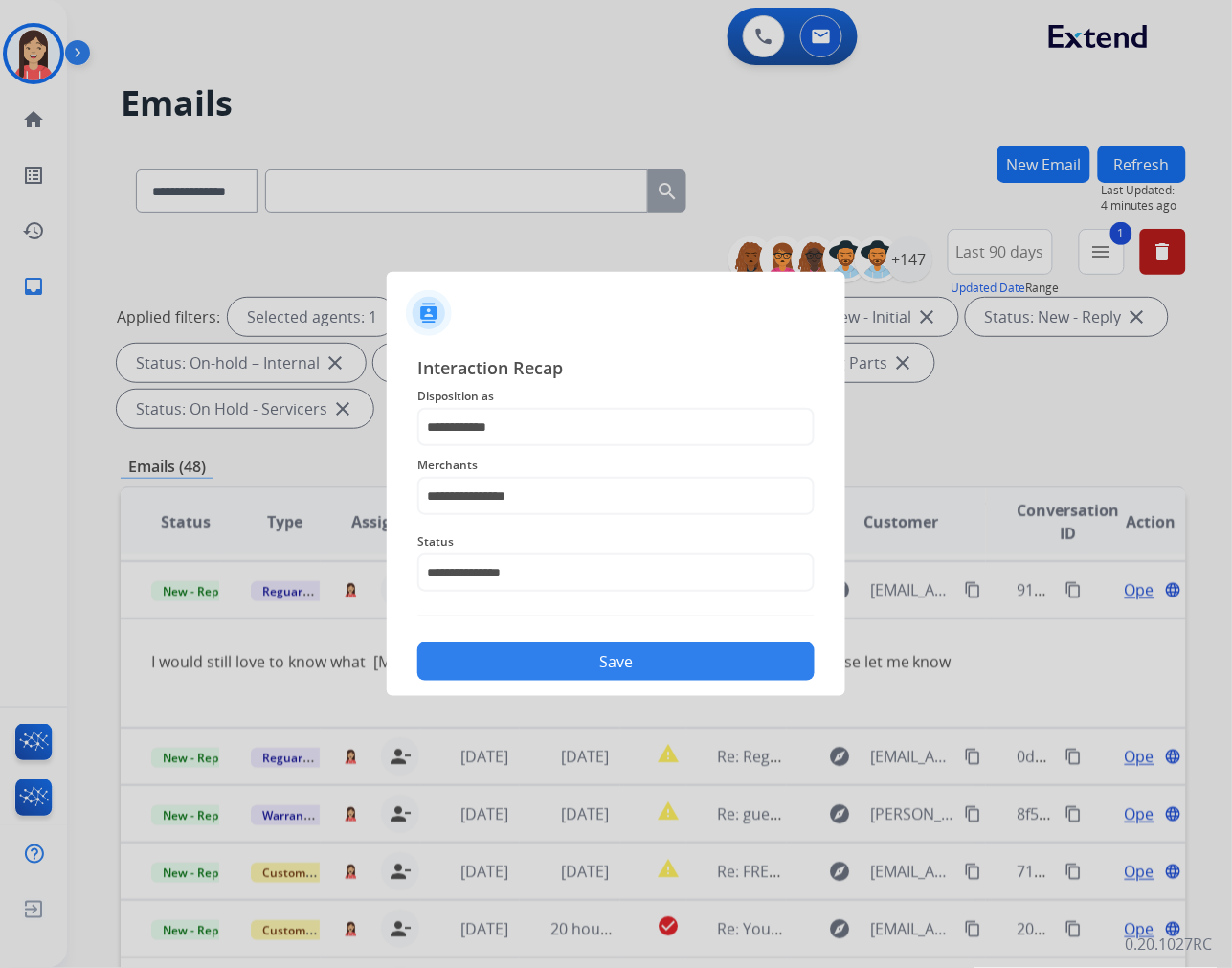
click at [626, 653] on button "Save" at bounding box center [616, 662] width 397 height 39
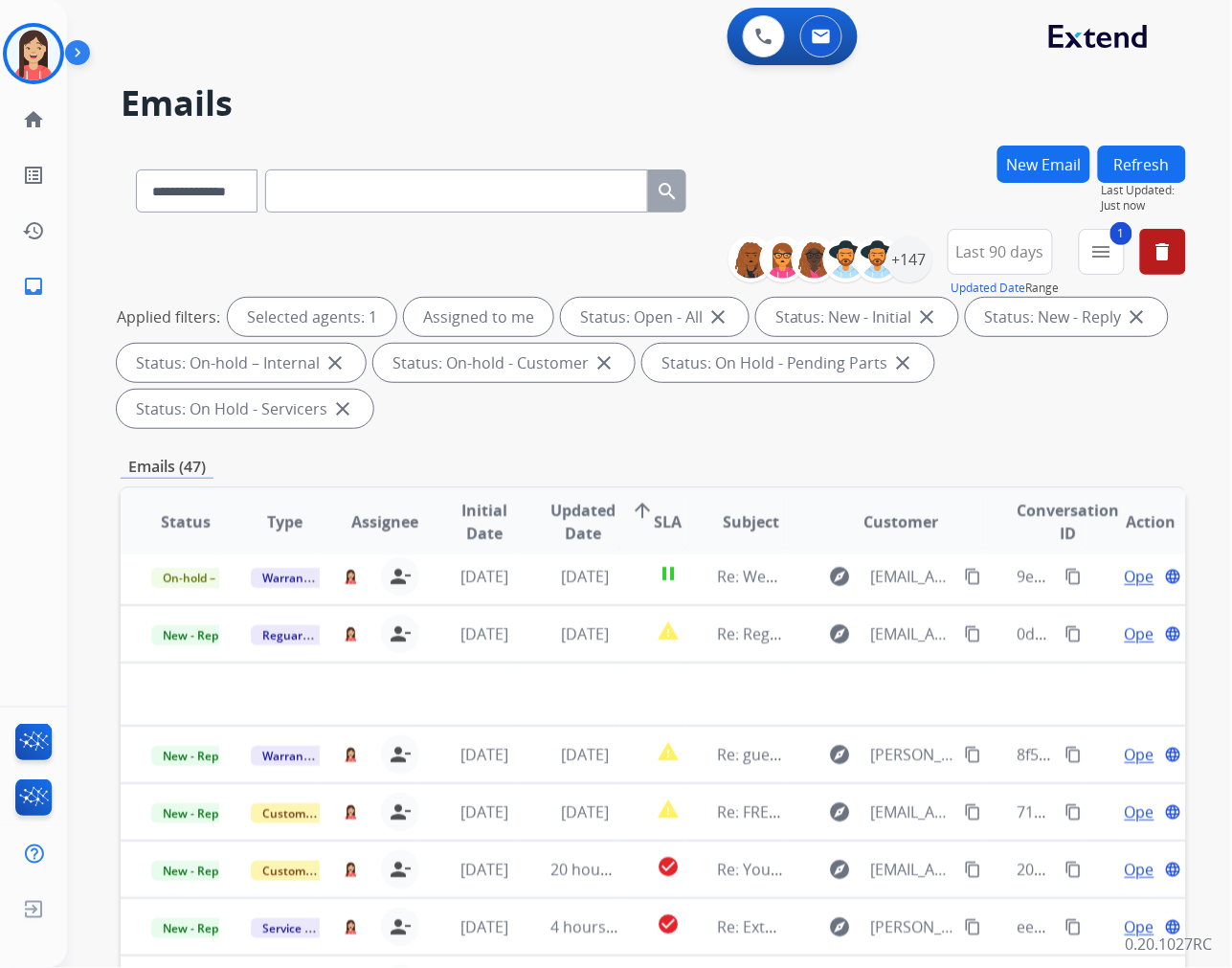
scroll to position [63, 0]
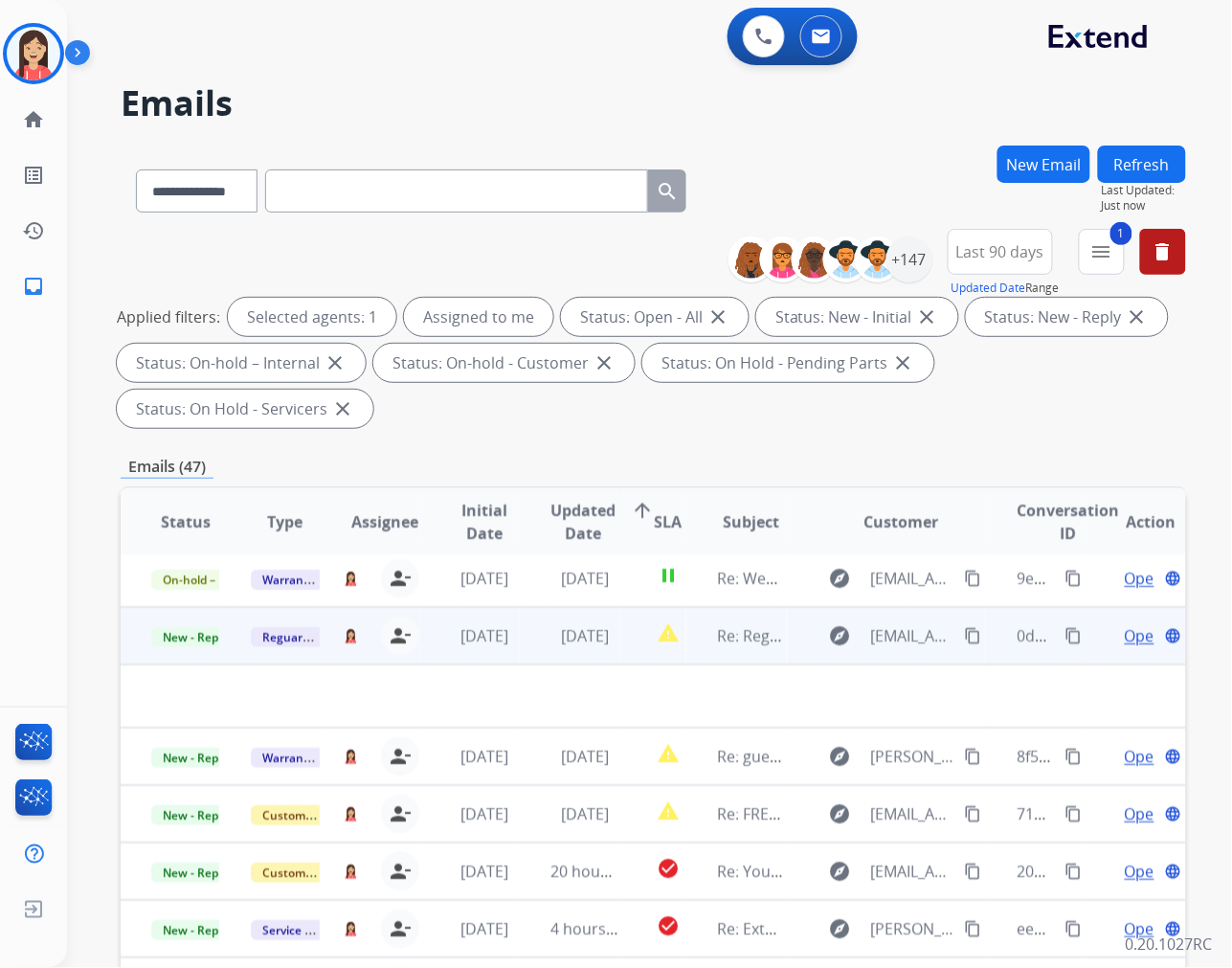
click at [524, 646] on td "[DATE]" at bounding box center [569, 636] width 99 height 58
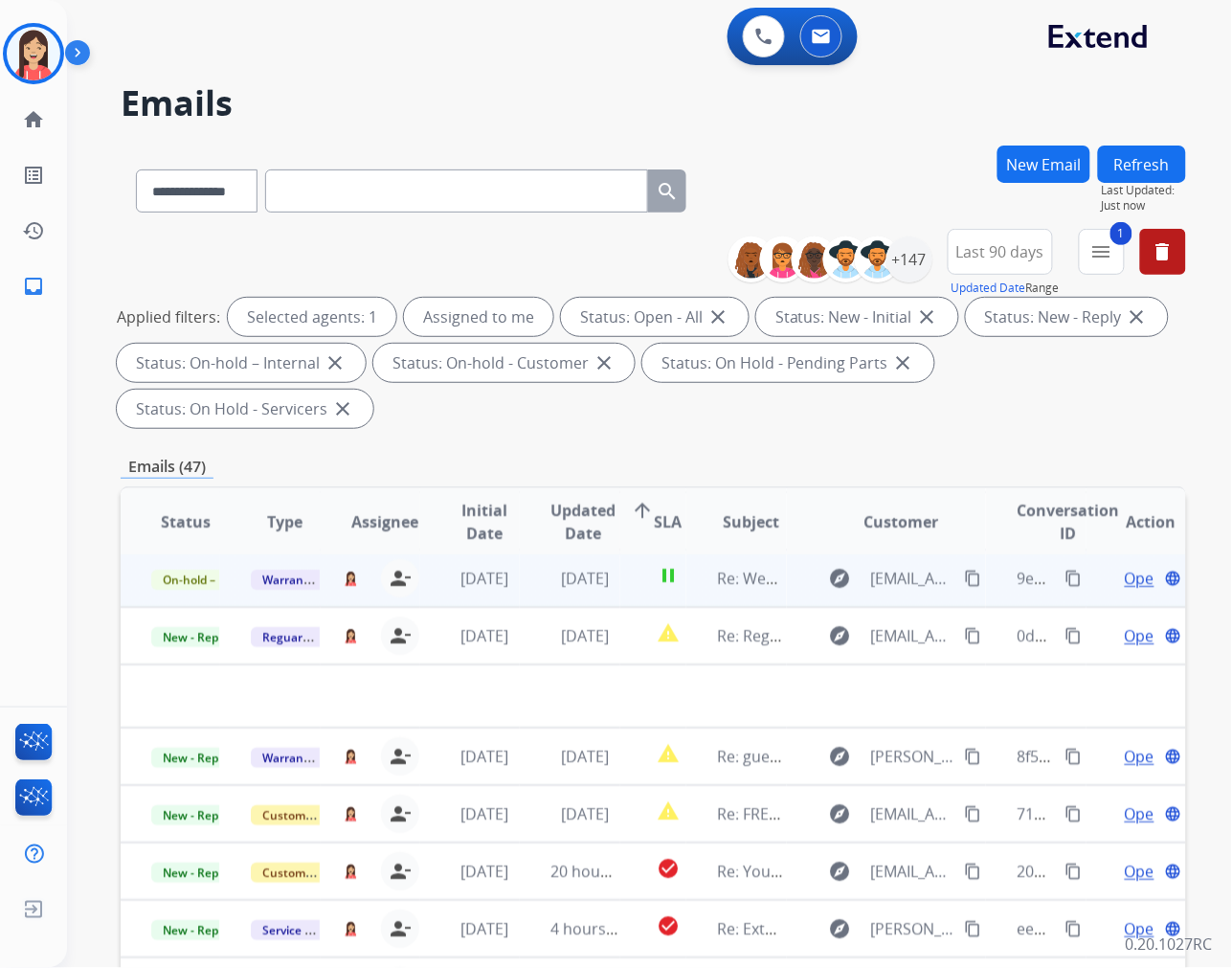
scroll to position [1, 0]
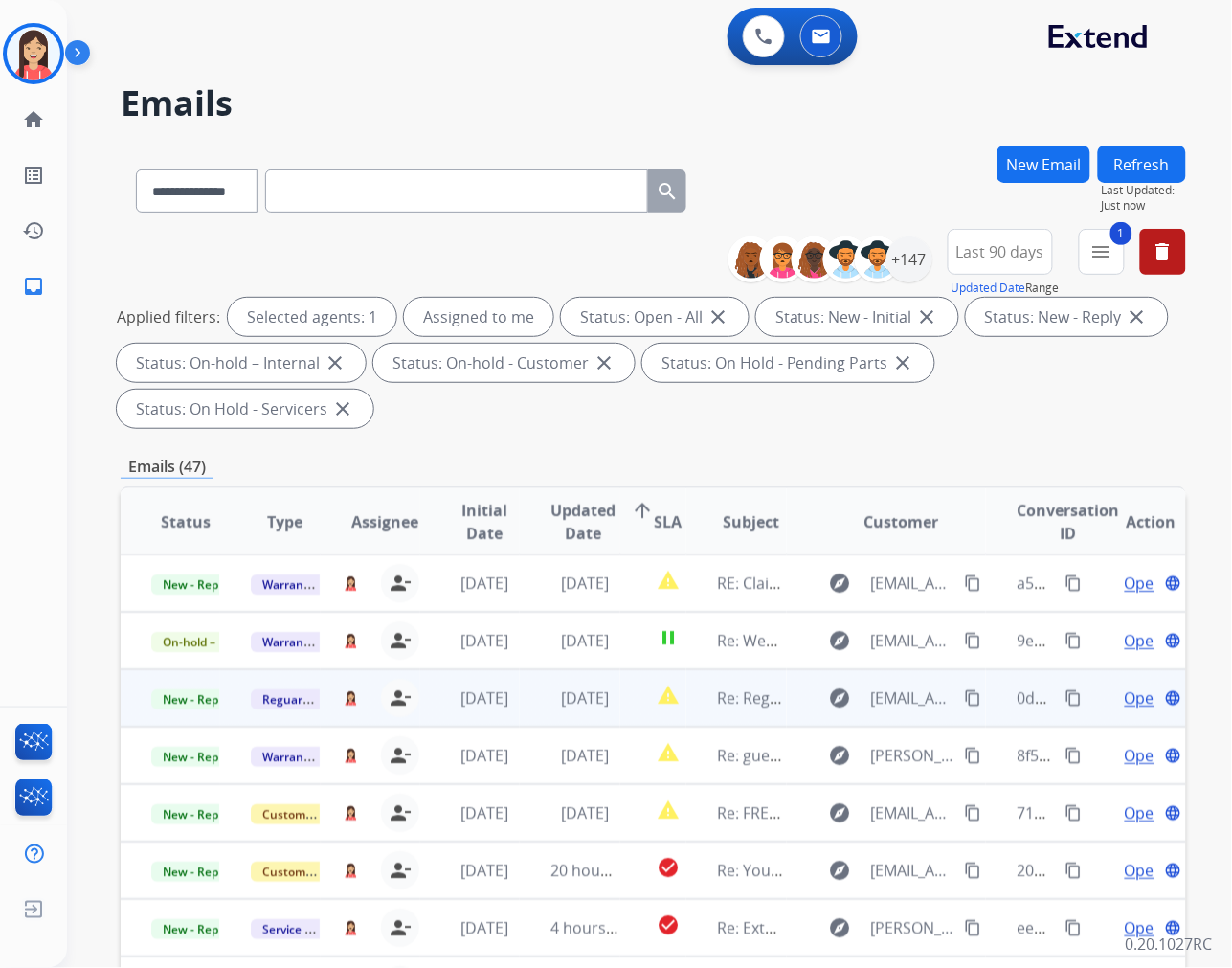
click at [530, 718] on td "[DATE]" at bounding box center [569, 699] width 99 height 58
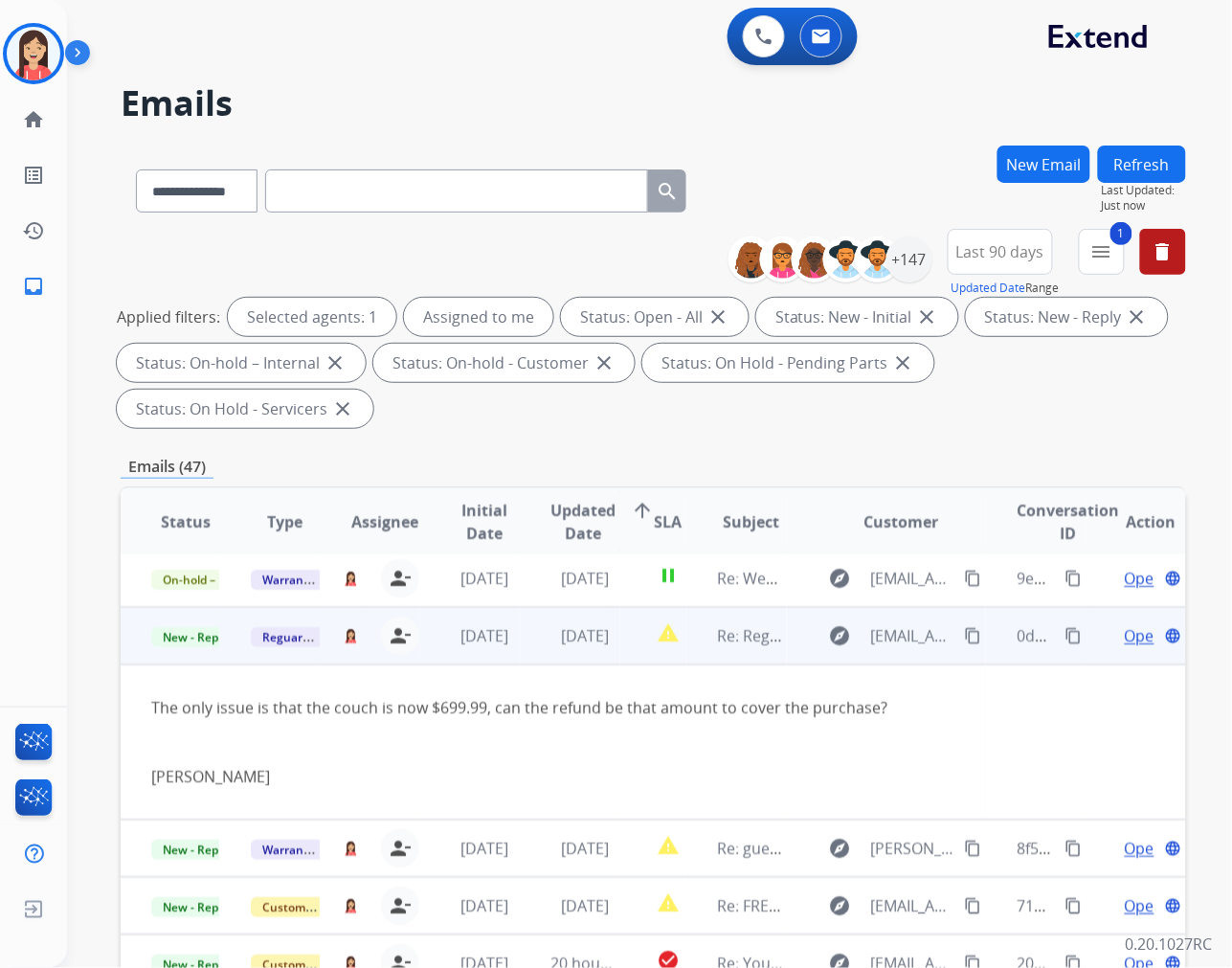
scroll to position [115, 0]
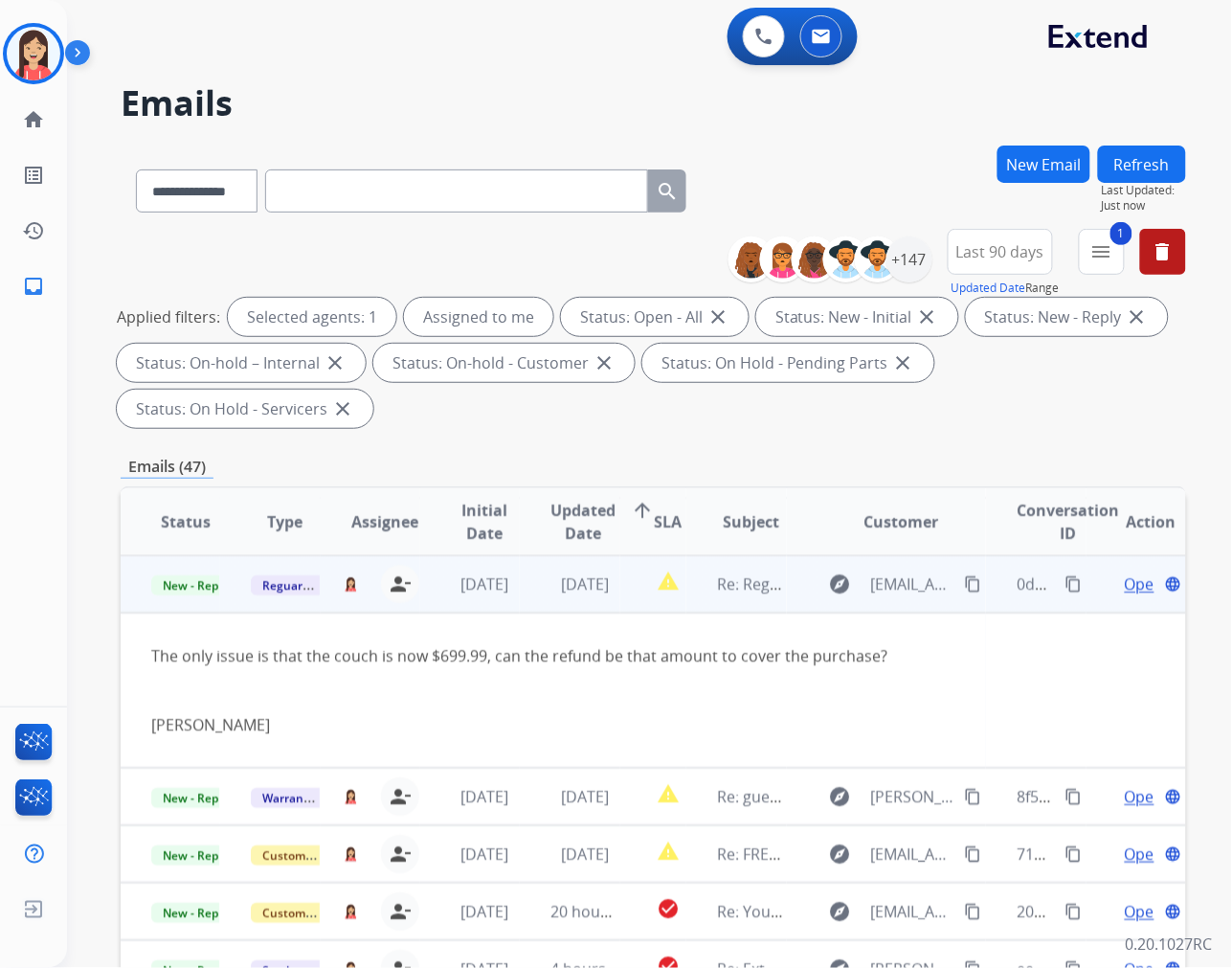
click at [1125, 582] on span "Open" at bounding box center [1144, 584] width 40 height 23
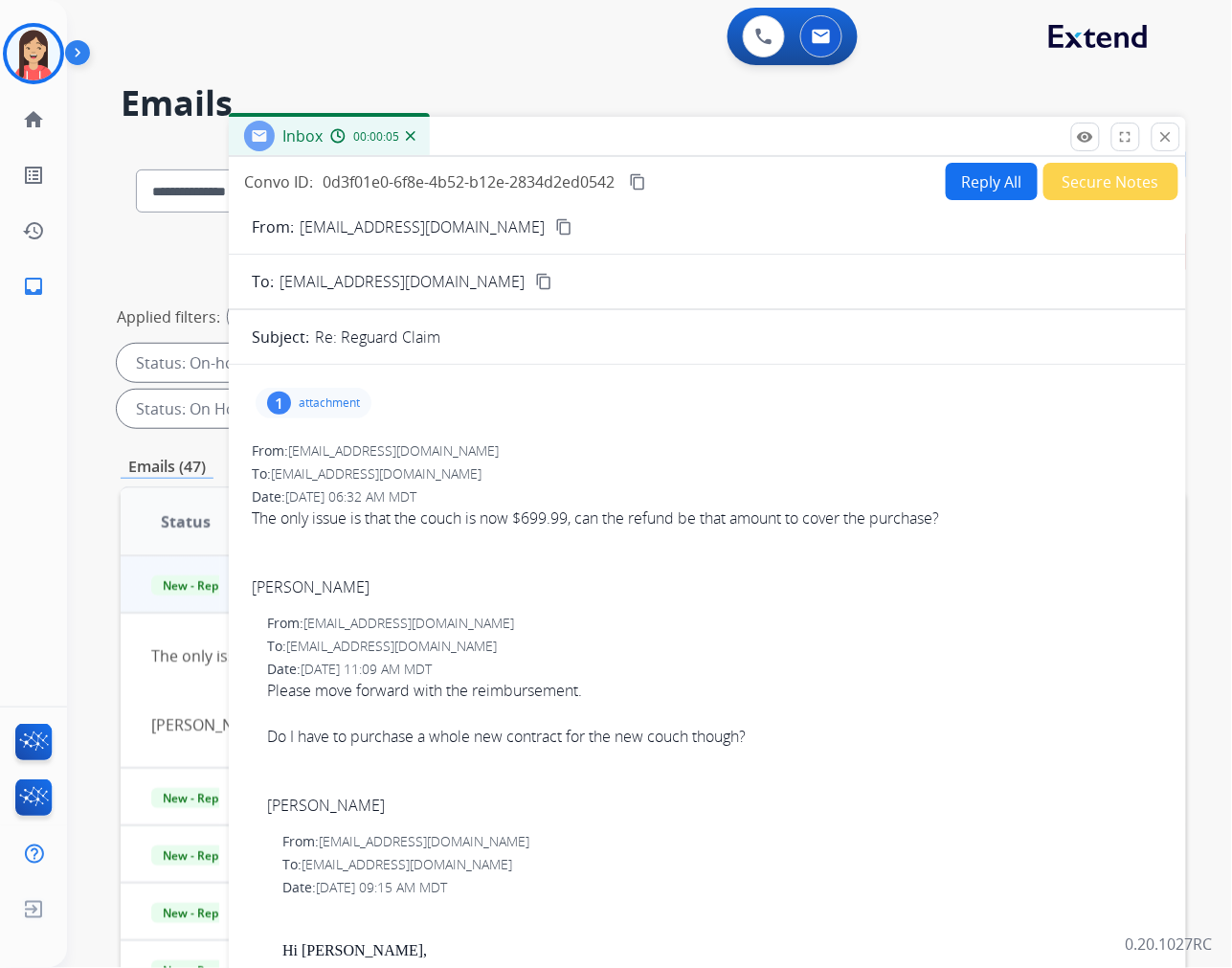
click at [434, 232] on p "[EMAIL_ADDRESS][DOMAIN_NAME]" at bounding box center [423, 227] width 245 height 23
copy p "From:"
click at [541, 546] on div at bounding box center [707, 541] width 912 height 23
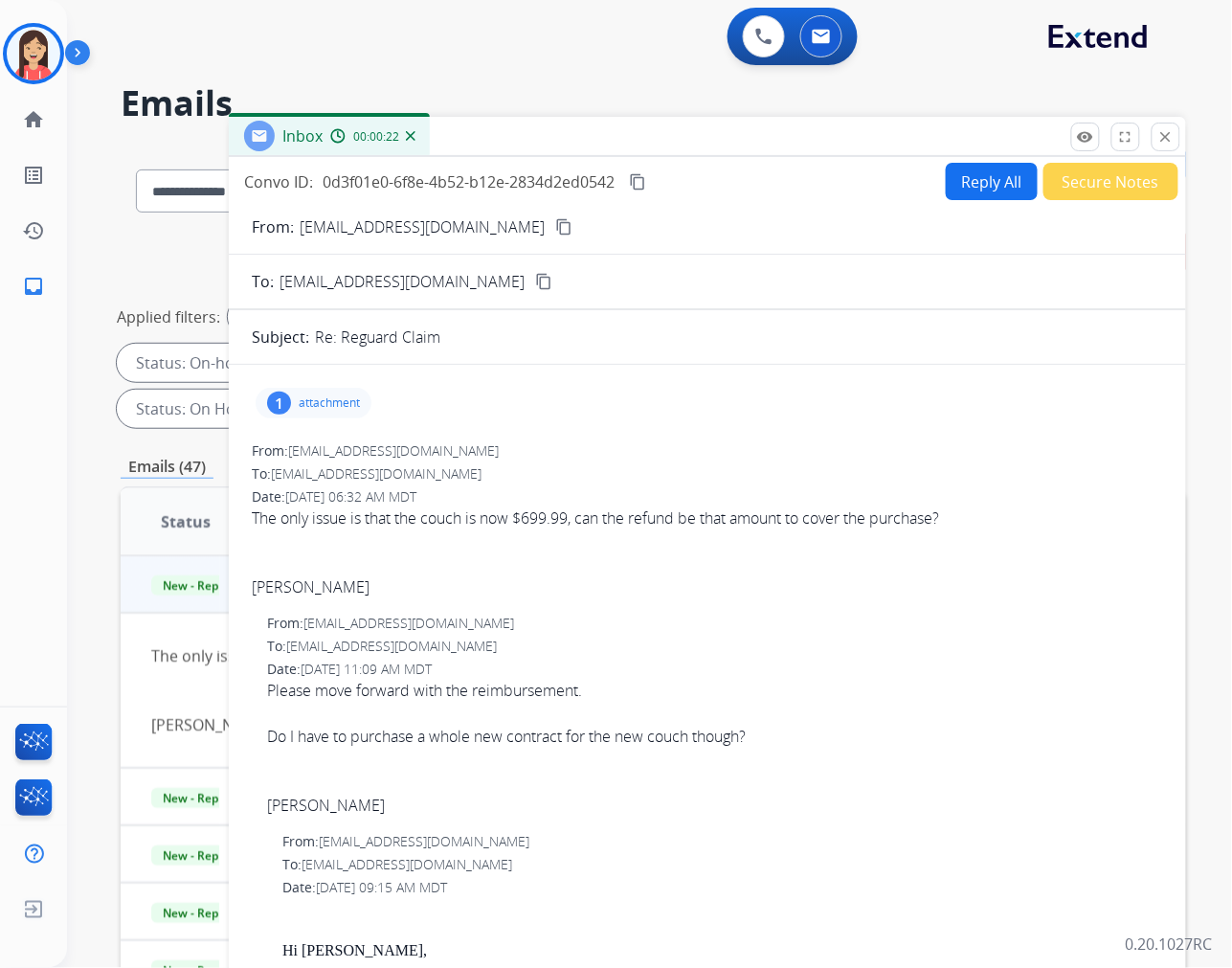
click at [994, 193] on button "Reply All" at bounding box center [991, 181] width 92 height 38
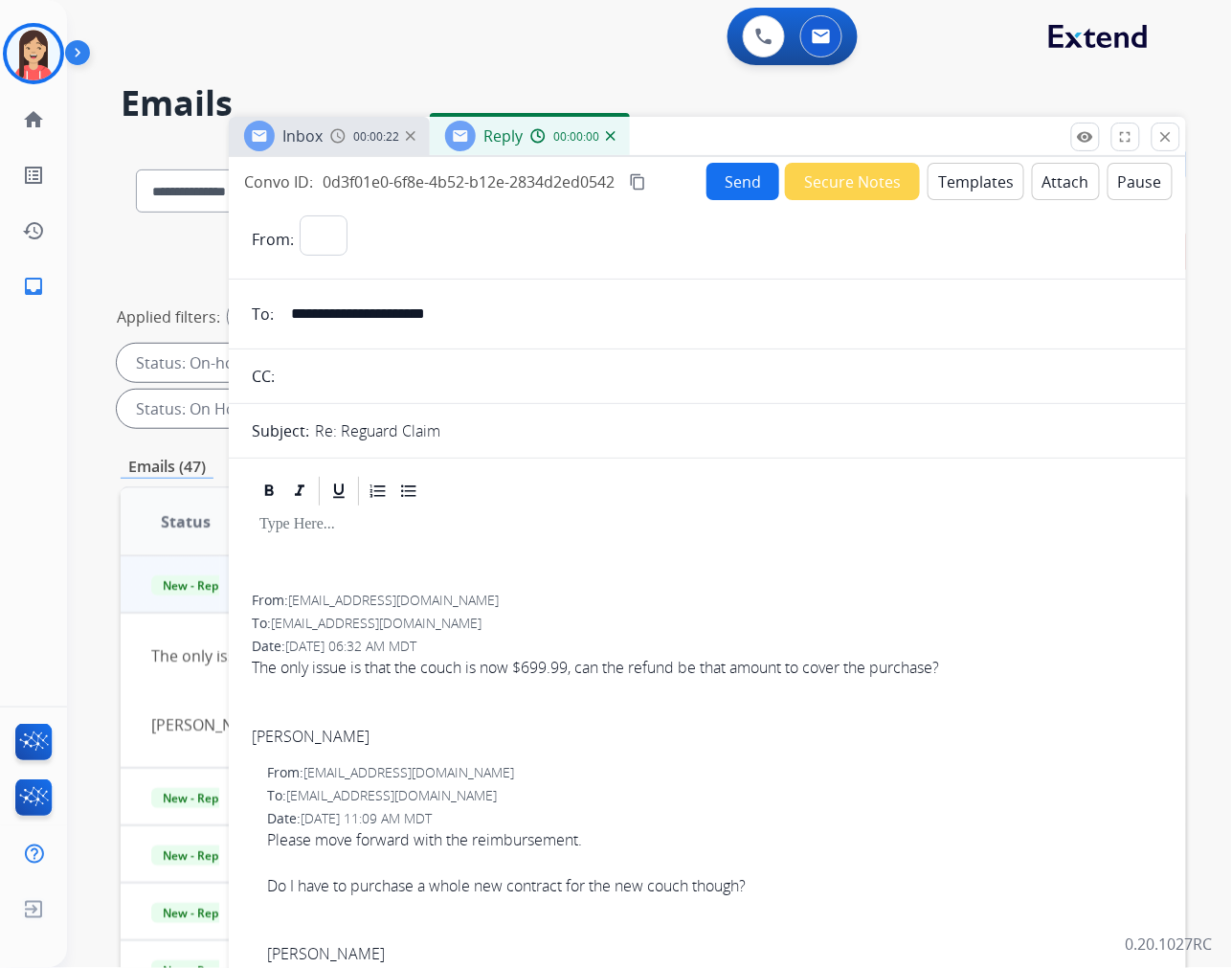
select select "**********"
click at [973, 182] on button "Templates" at bounding box center [975, 181] width 96 height 38
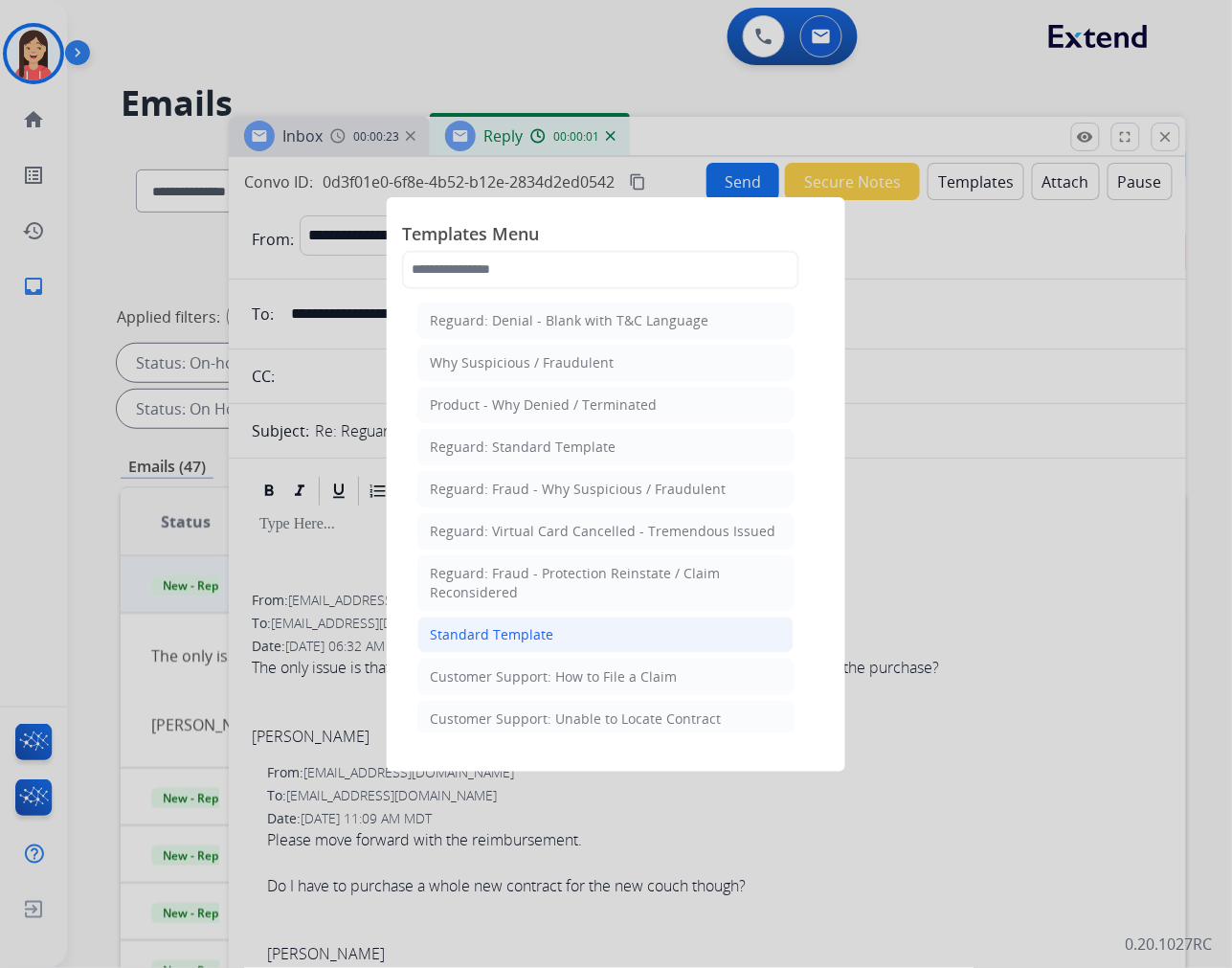
click at [587, 626] on li "Standard Template" at bounding box center [606, 635] width 376 height 37
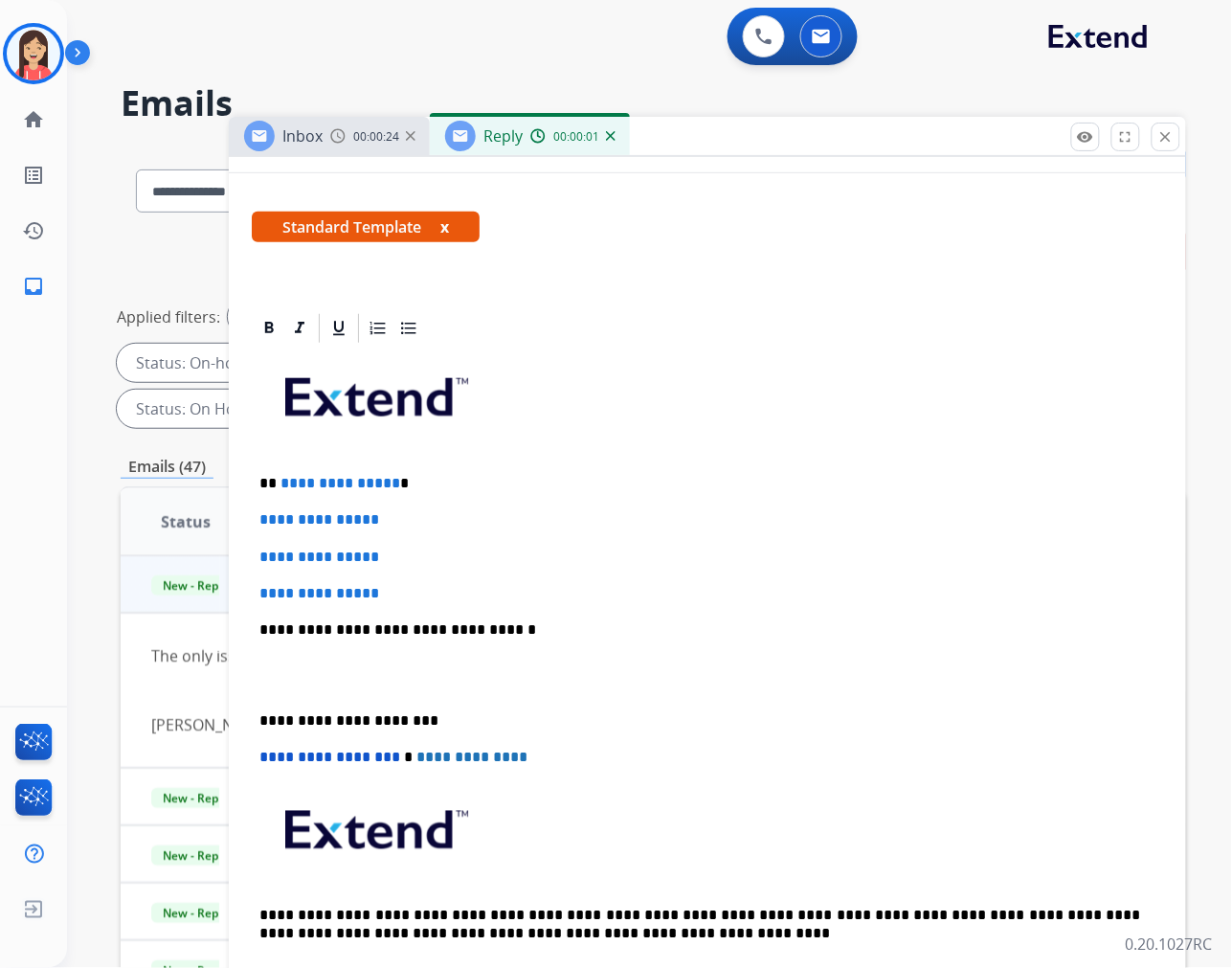
scroll to position [318, 0]
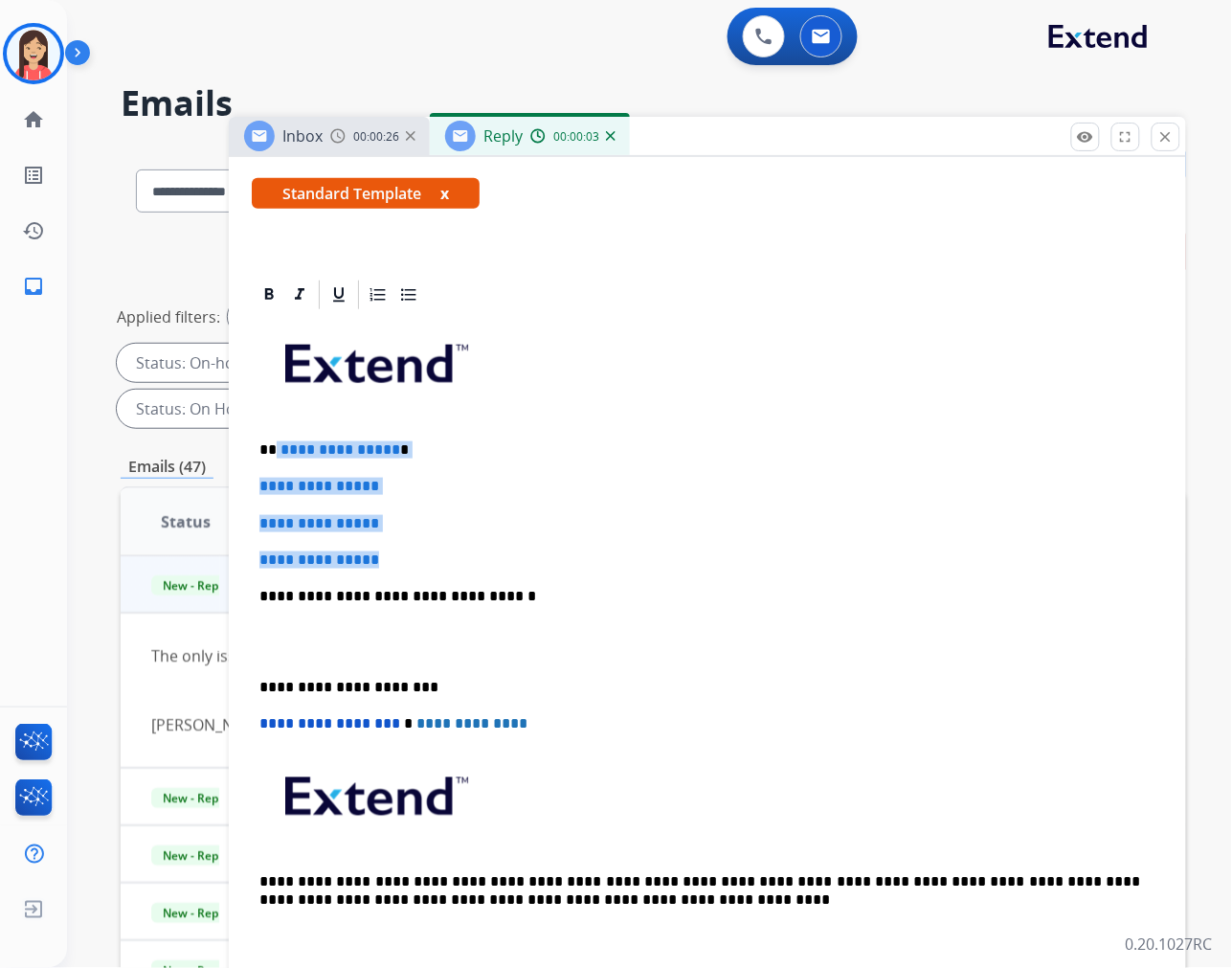
drag, startPoint x: 274, startPoint y: 447, endPoint x: 476, endPoint y: 539, distance: 222.0
click at [476, 539] on div "**********" at bounding box center [707, 641] width 912 height 659
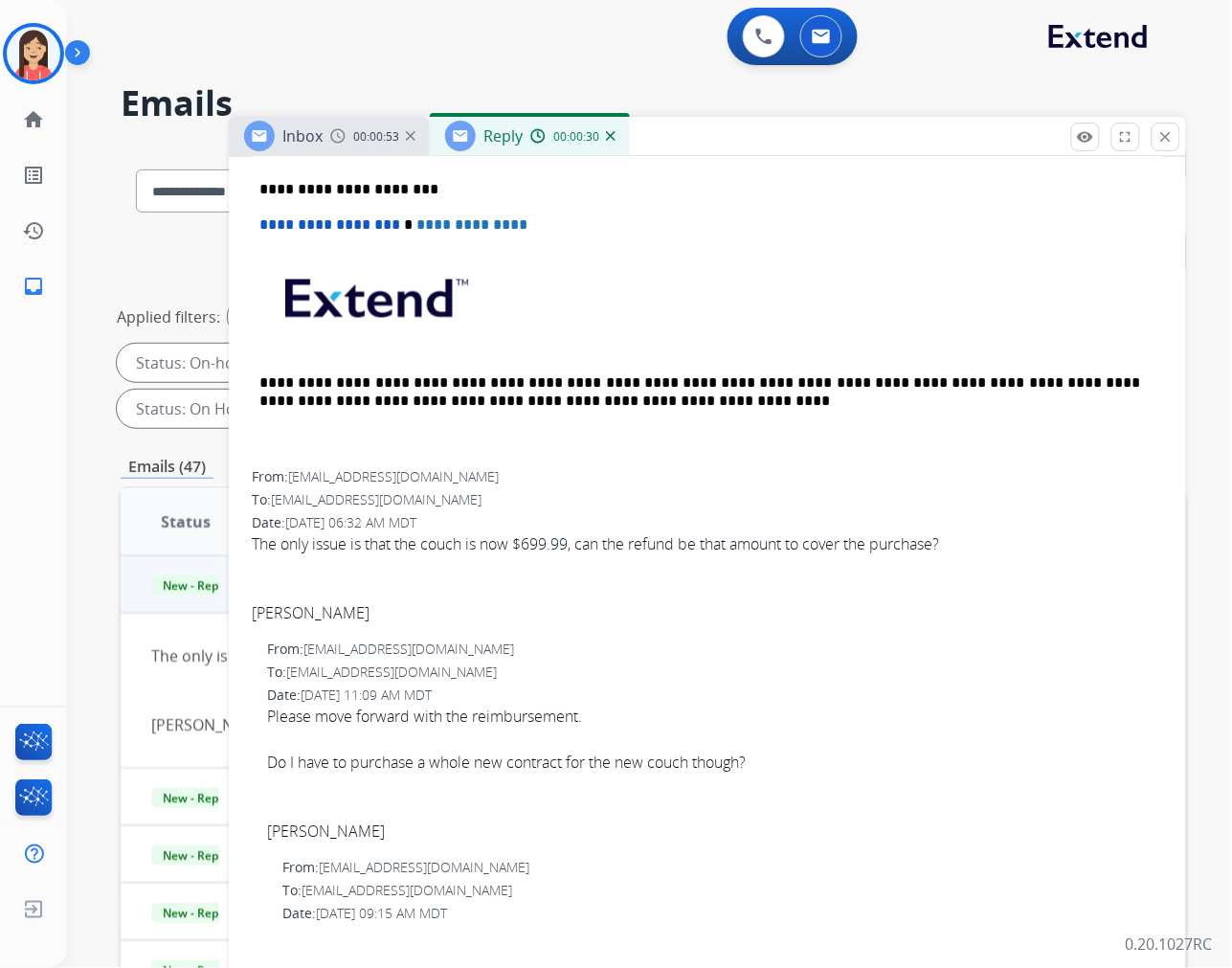
scroll to position [426, 0]
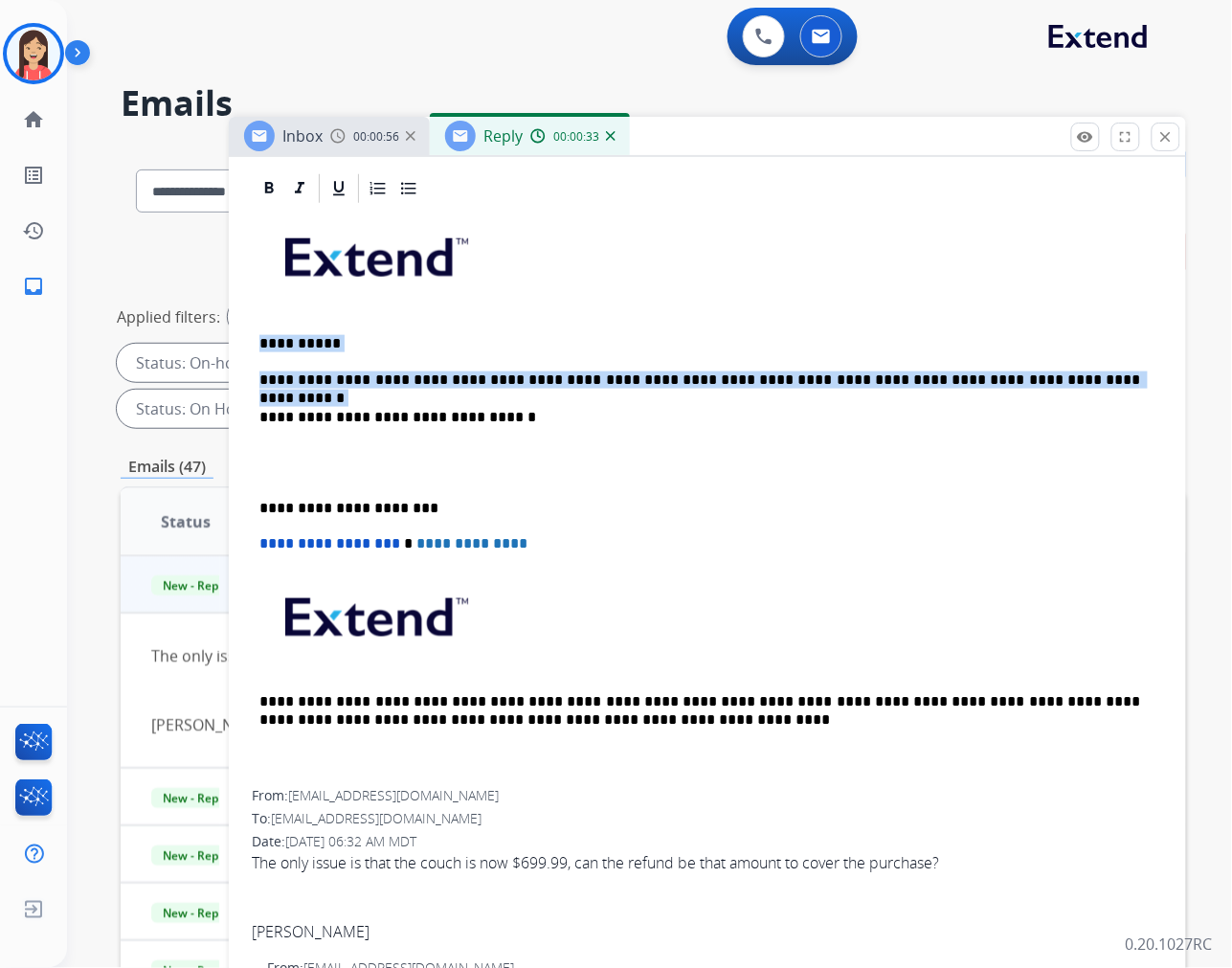
drag, startPoint x: 898, startPoint y: 346, endPoint x: 222, endPoint y: 333, distance: 676.1
click at [225, 335] on div "**********" at bounding box center [653, 686] width 1065 height 1082
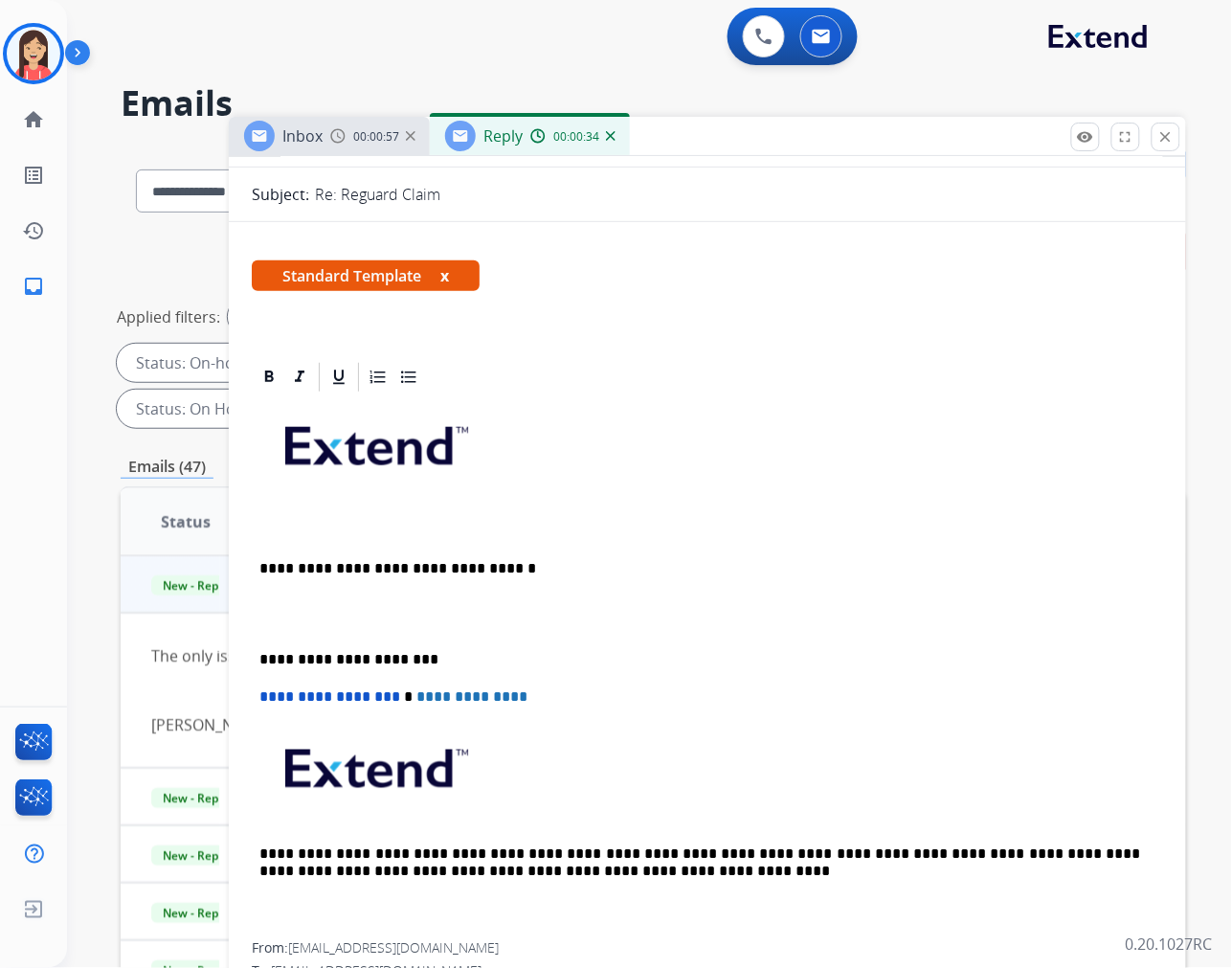
scroll to position [0, 0]
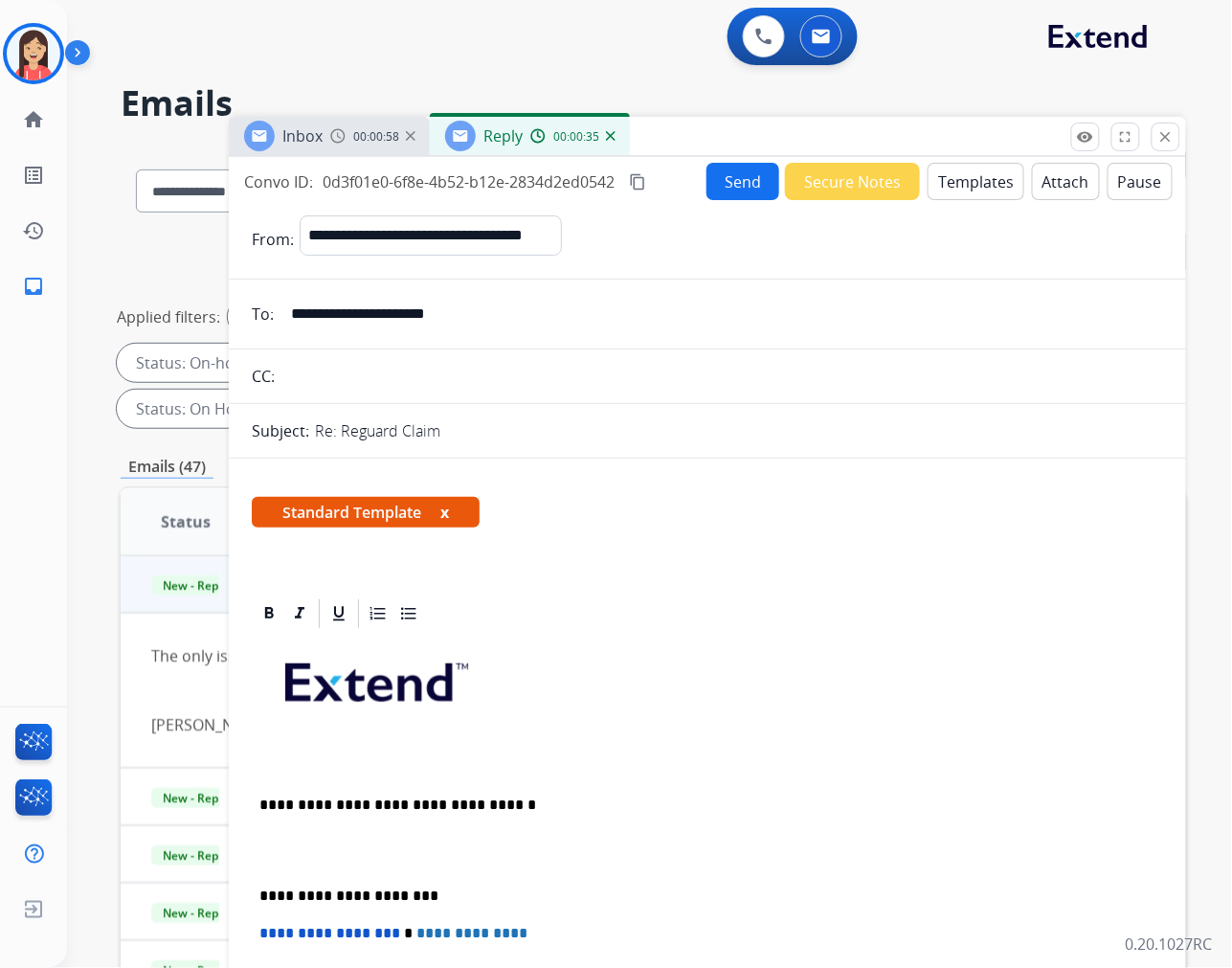
click at [963, 170] on button "Templates" at bounding box center [975, 181] width 96 height 38
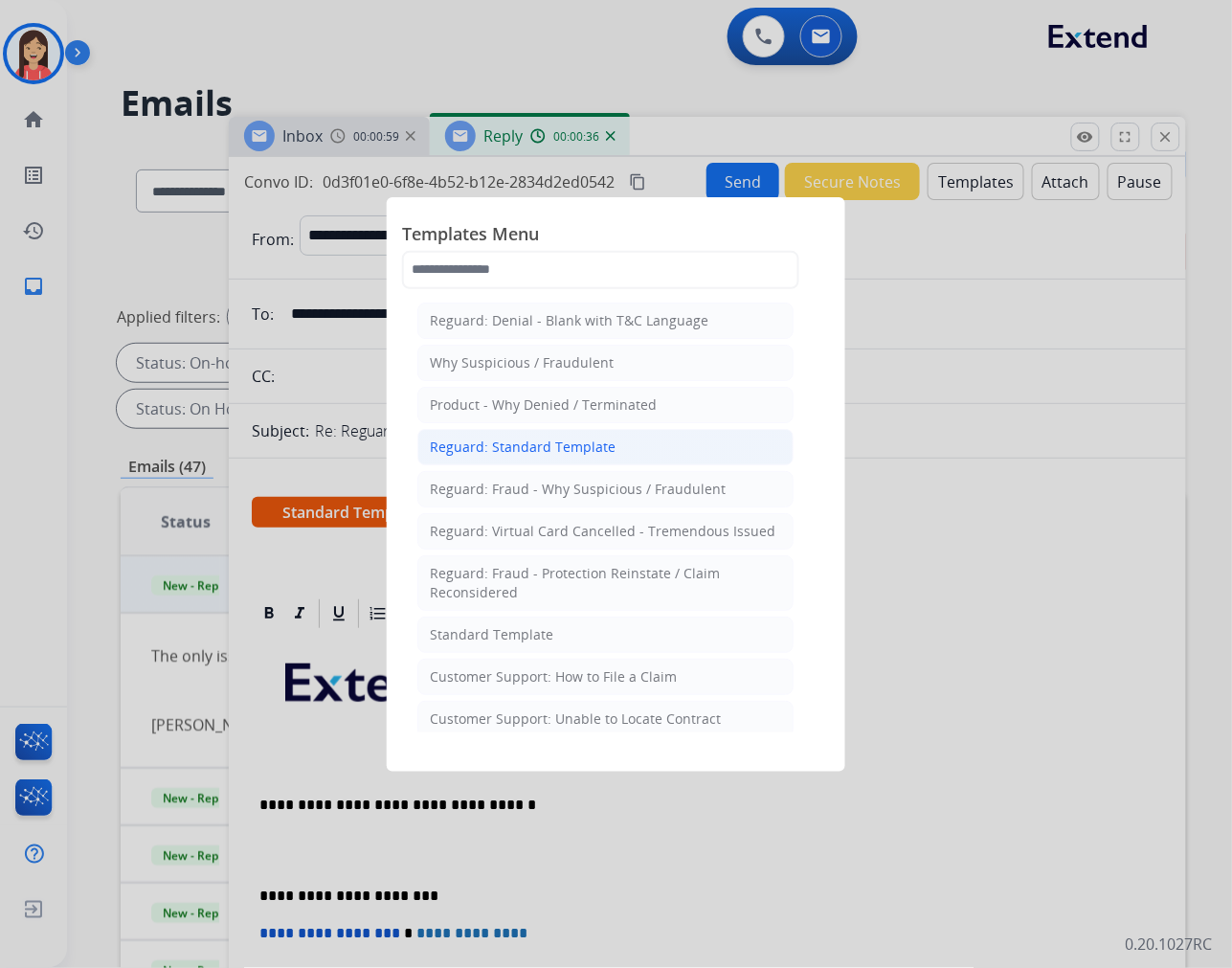
click at [483, 440] on div "Reguard: Standard Template" at bounding box center [522, 447] width 185 height 19
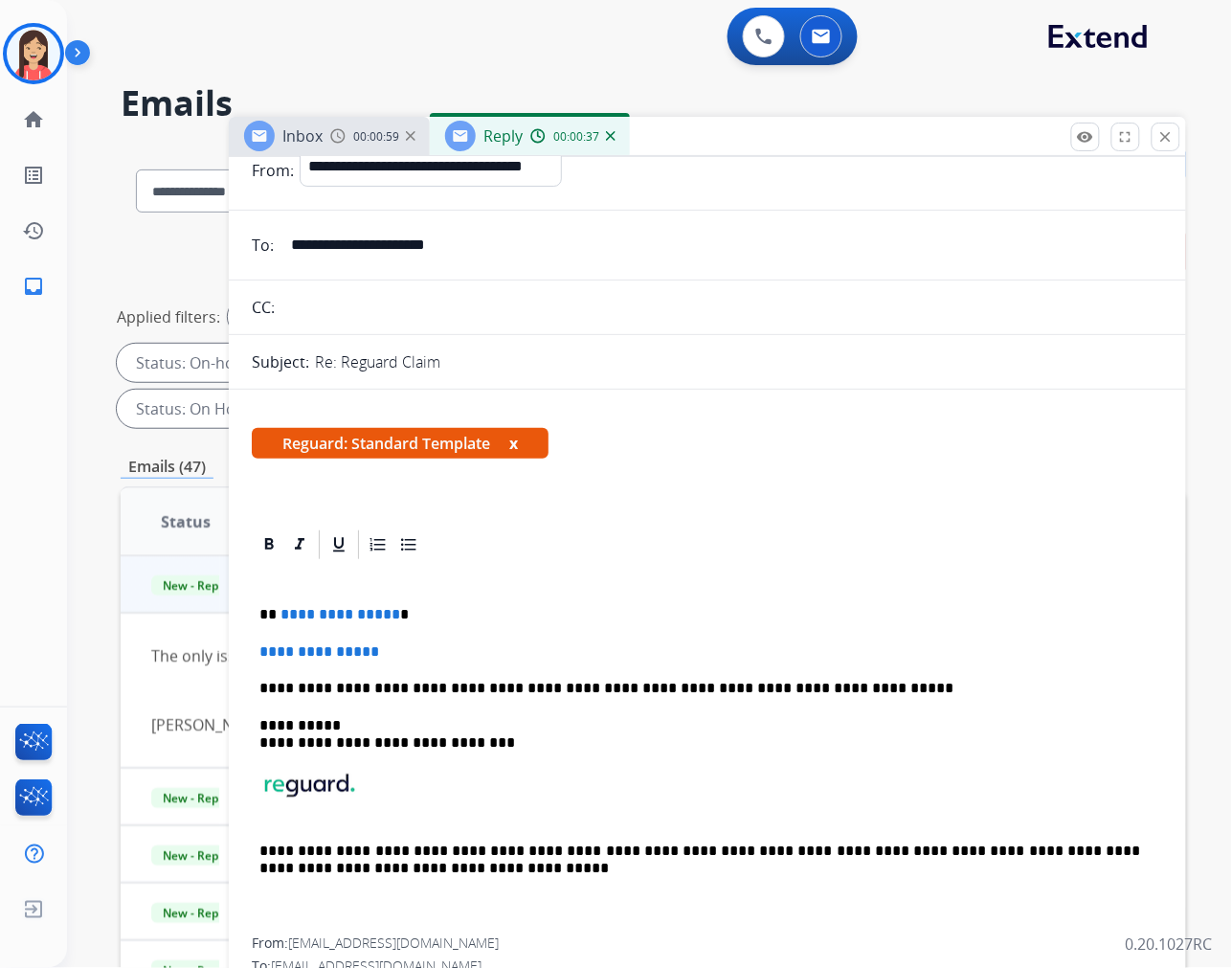
scroll to position [106, 0]
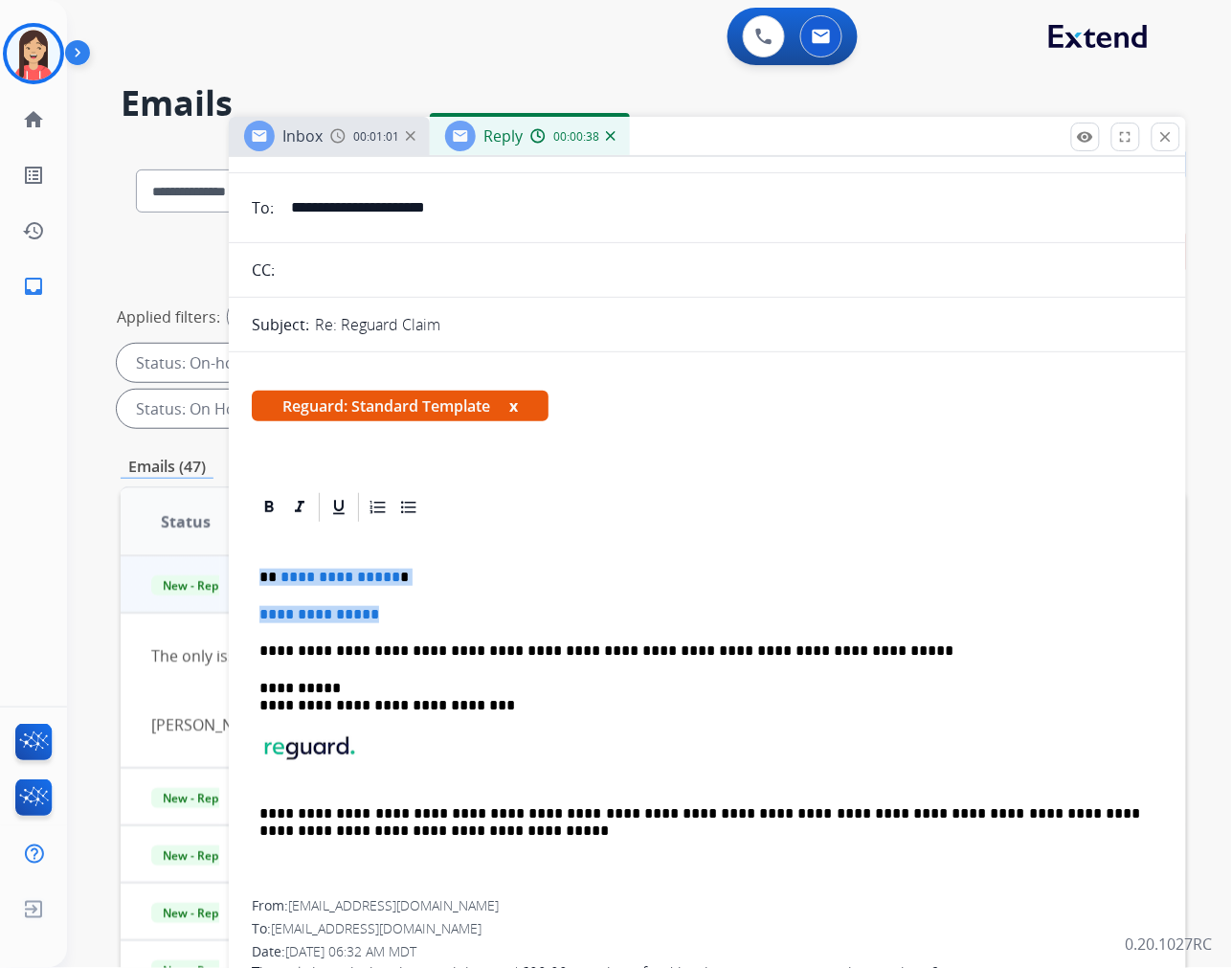
drag, startPoint x: 255, startPoint y: 577, endPoint x: 427, endPoint y: 598, distance: 173.3
click at [427, 598] on div "**********" at bounding box center [707, 713] width 912 height 376
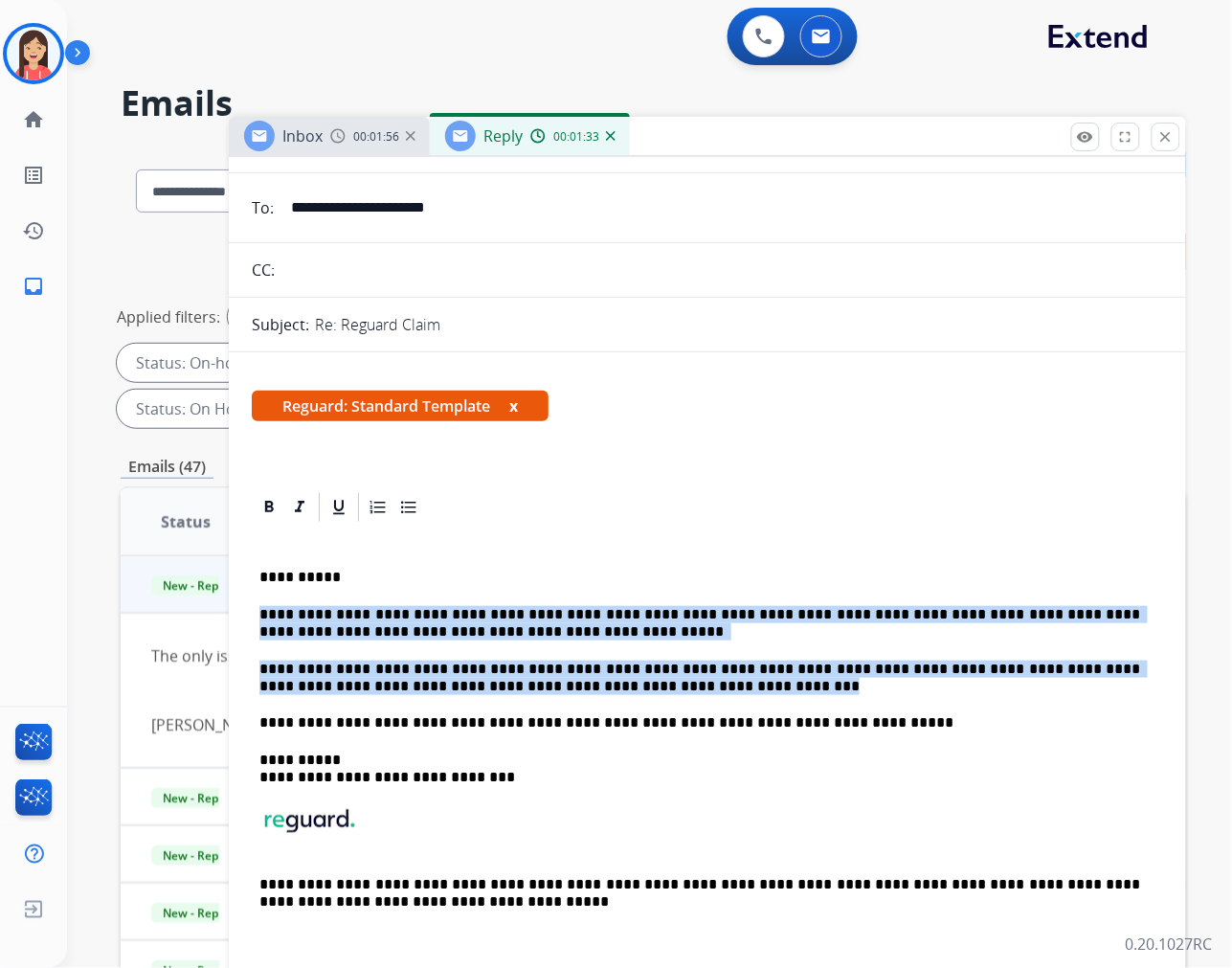
drag, startPoint x: 594, startPoint y: 687, endPoint x: 247, endPoint y: 599, distance: 358.0
copy div "**********"
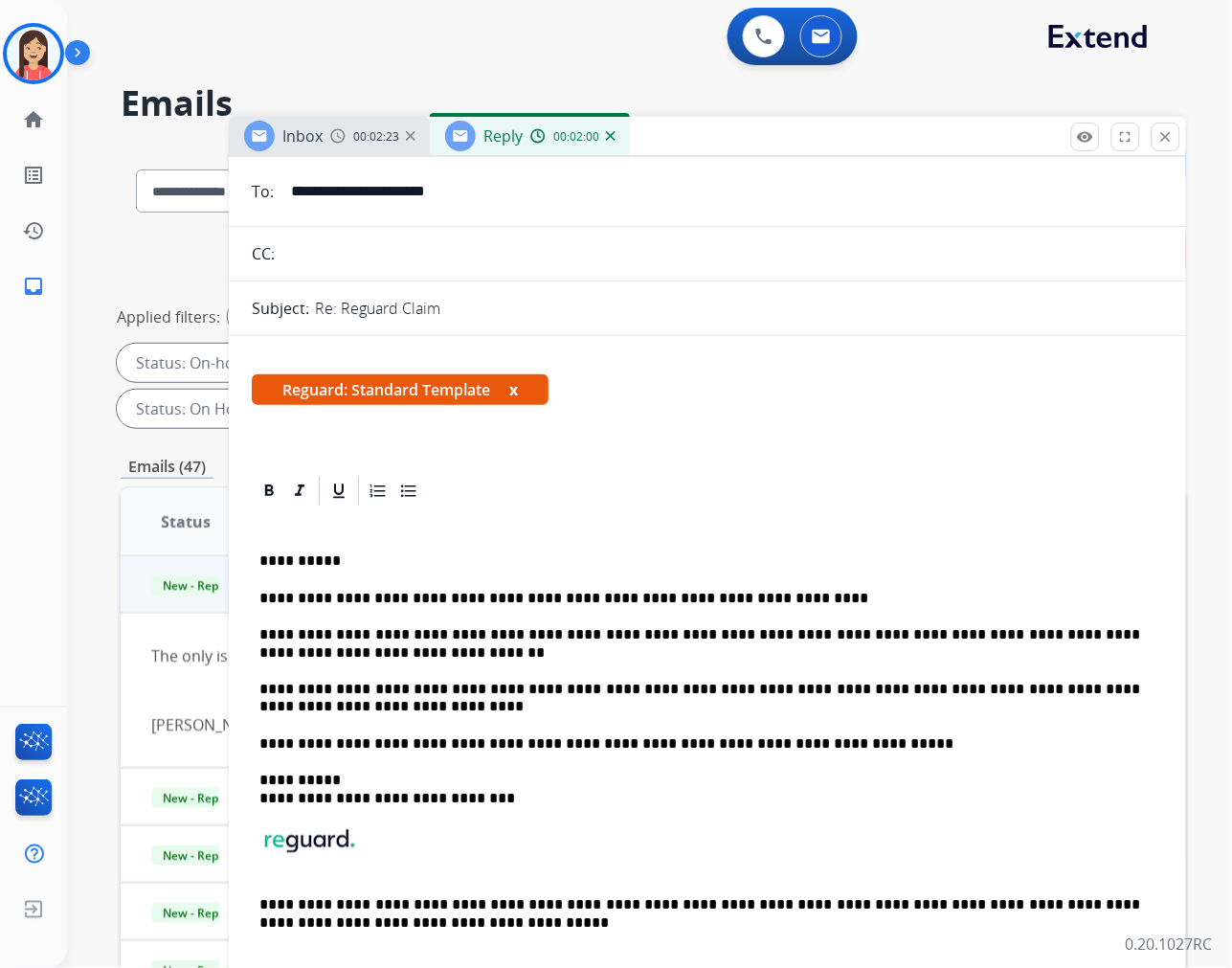
scroll to position [0, 0]
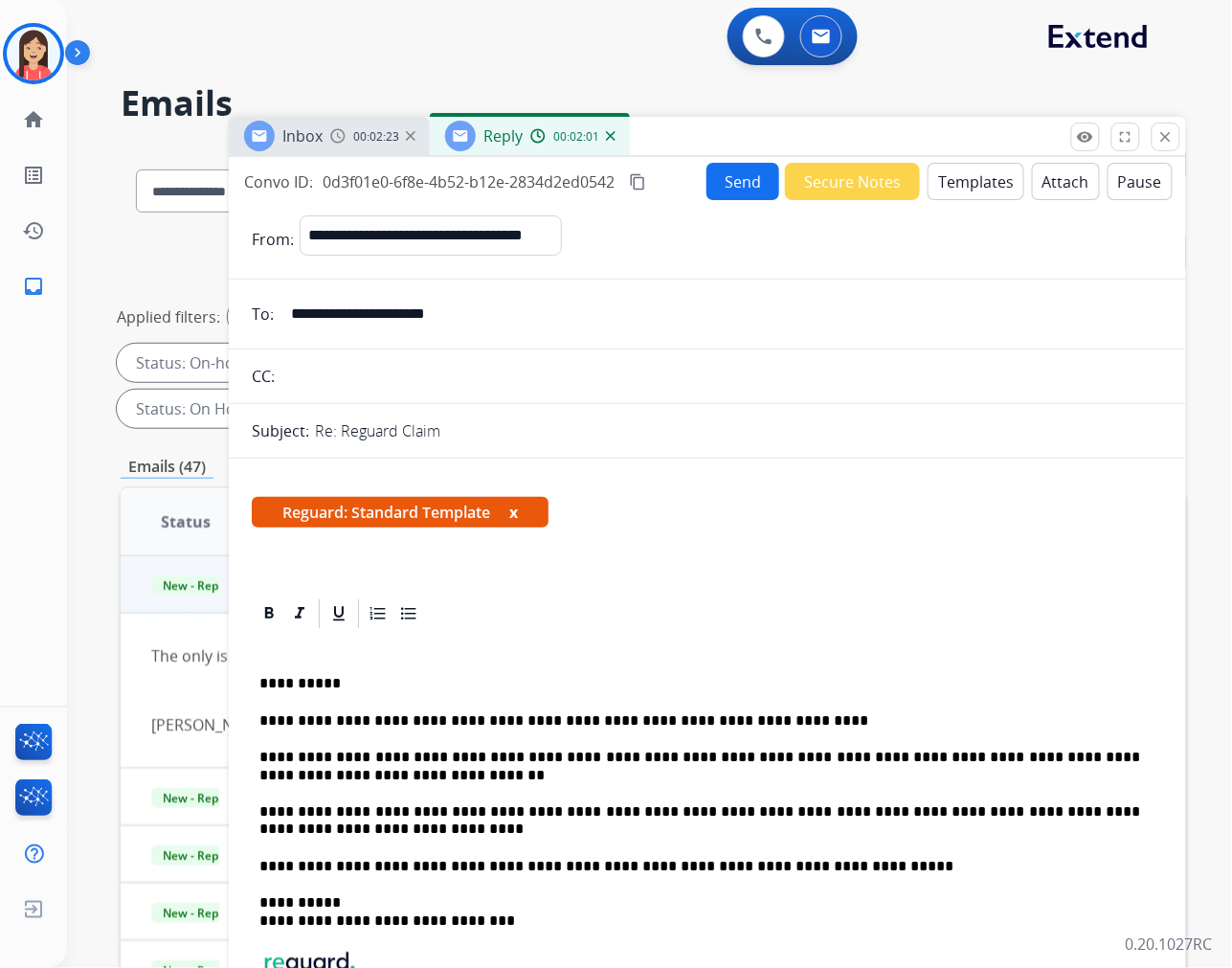
click at [733, 192] on button "Send" at bounding box center [742, 181] width 72 height 38
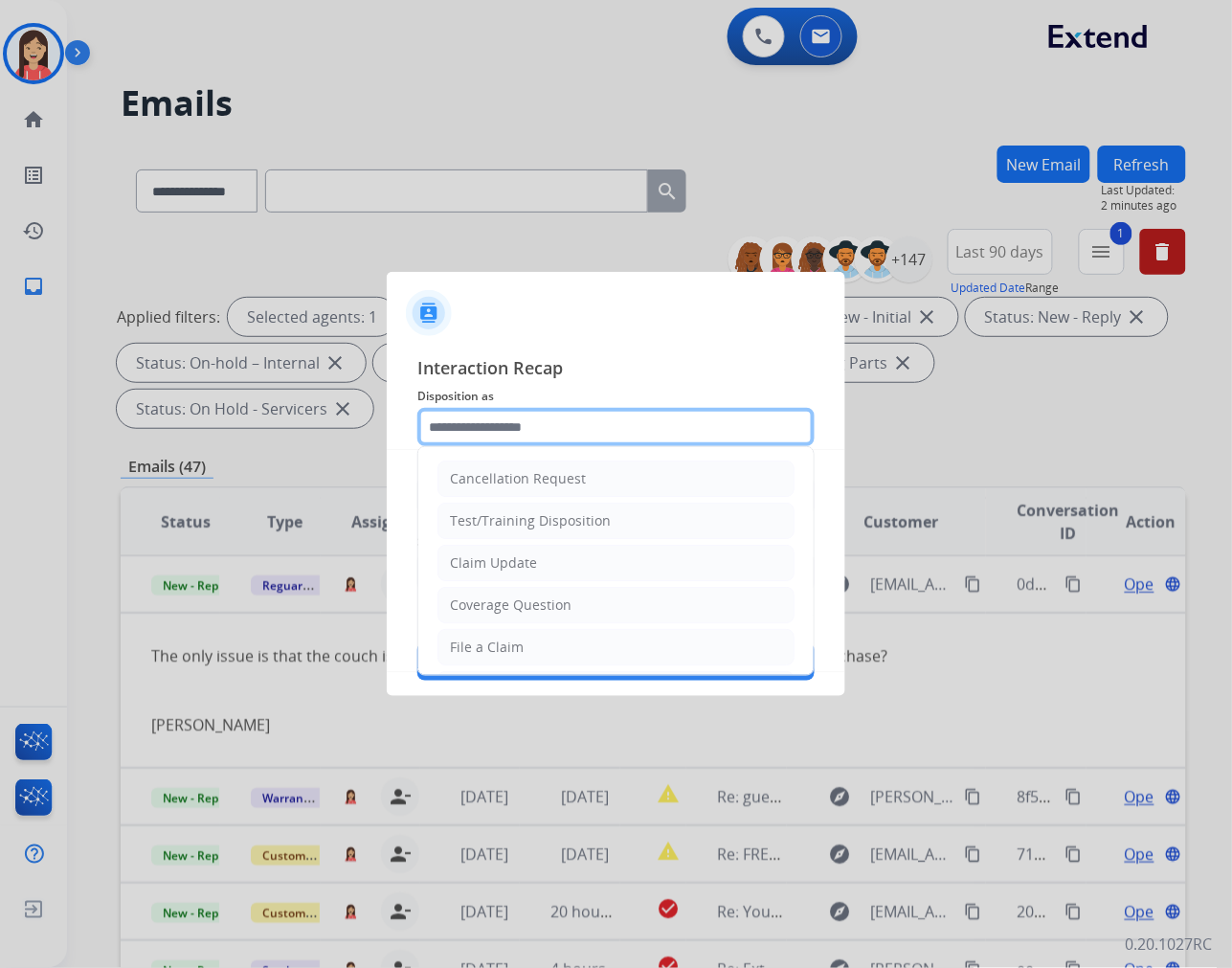
click at [601, 426] on input "text" at bounding box center [616, 428] width 397 height 39
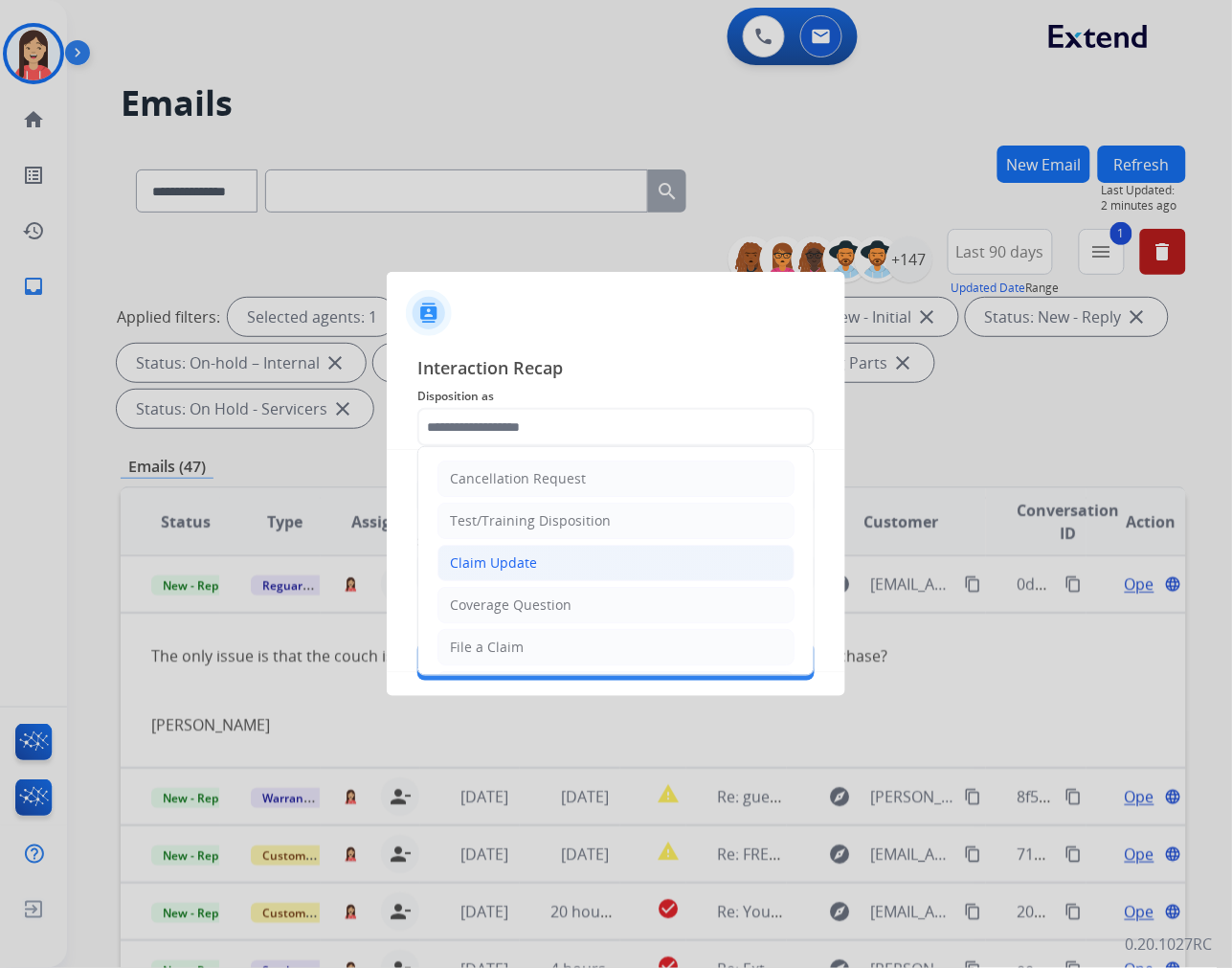
click at [531, 567] on div "Claim Update" at bounding box center [493, 563] width 87 height 19
type input "**********"
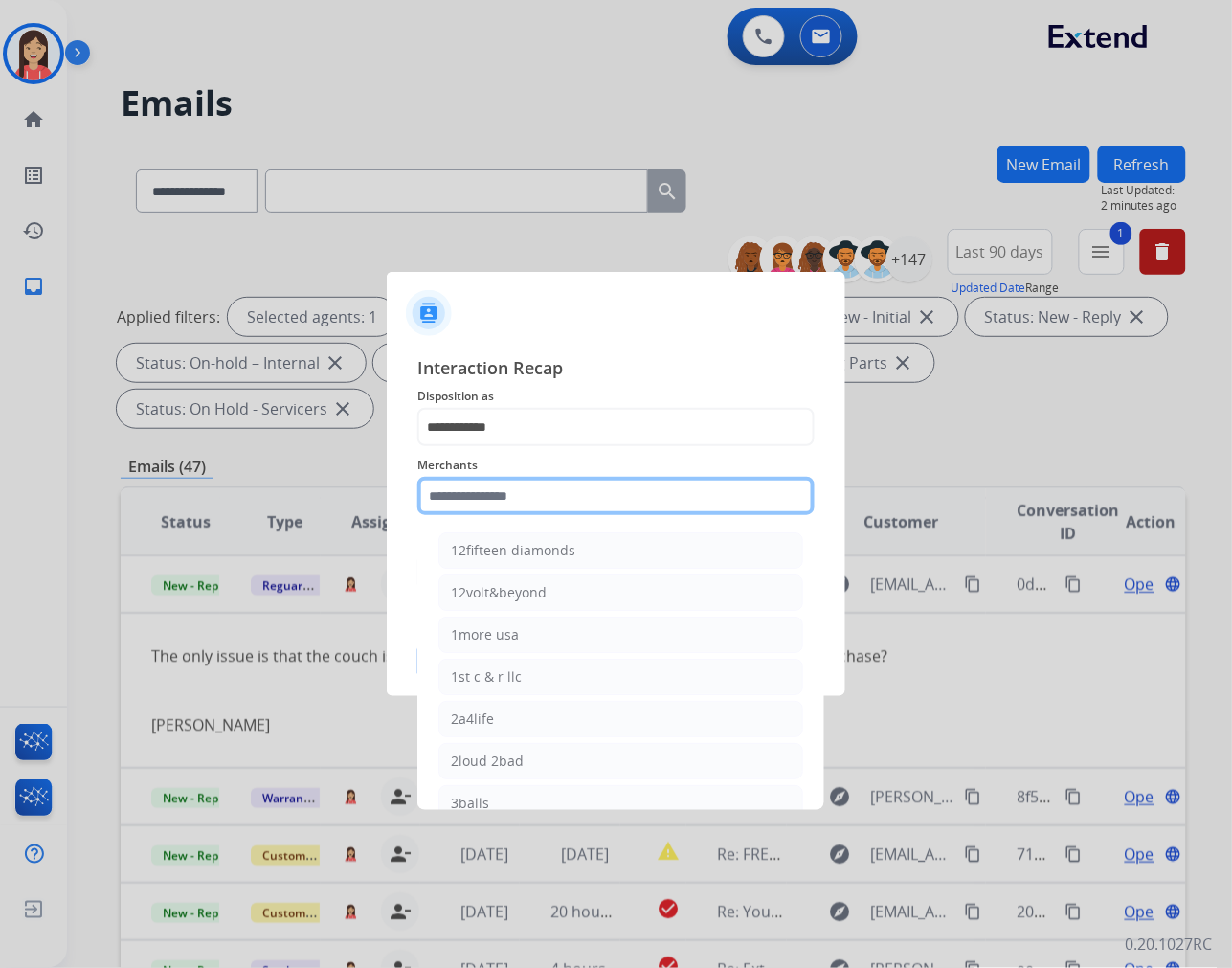
click at [551, 493] on input "text" at bounding box center [616, 496] width 397 height 39
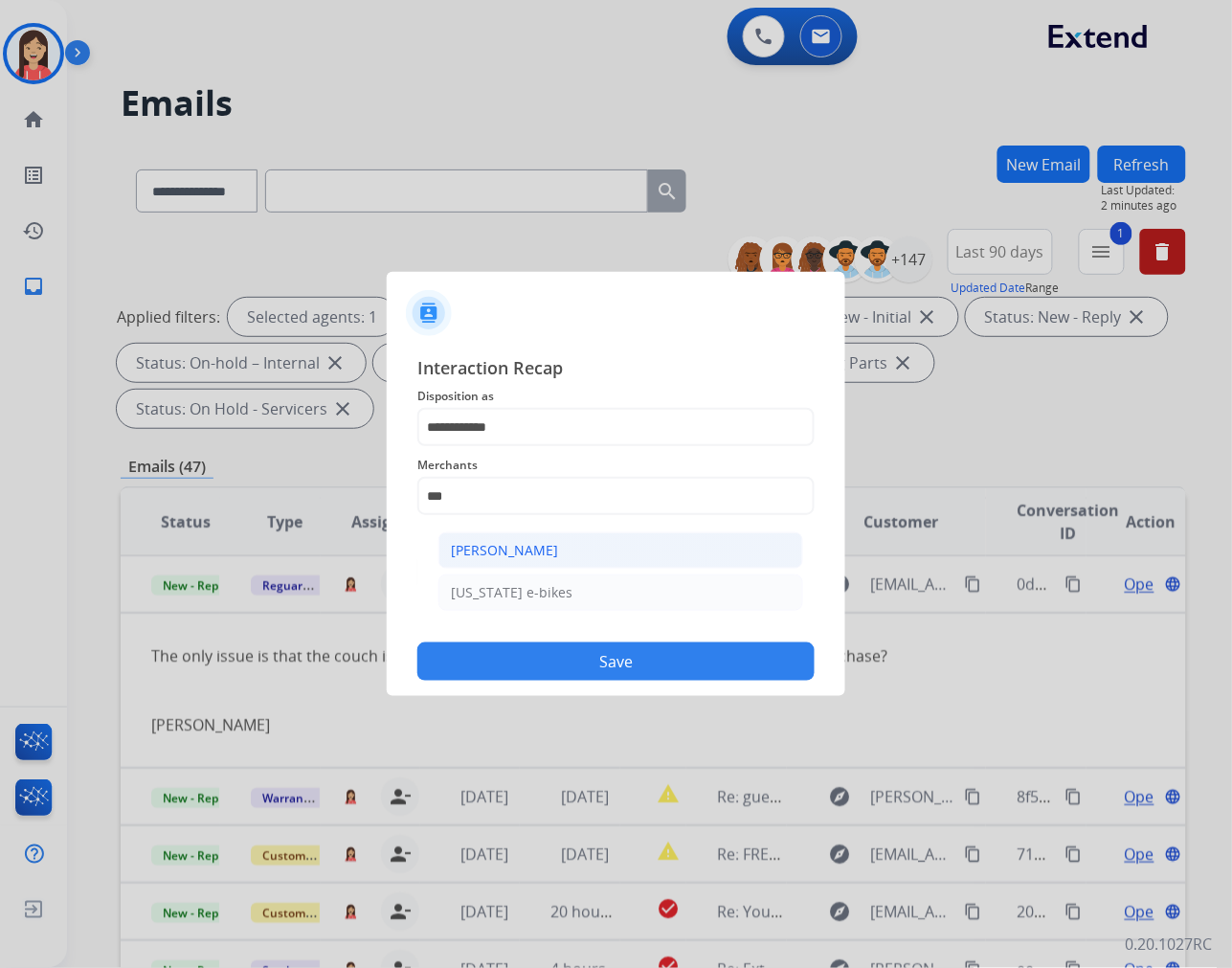
click at [553, 543] on div "[PERSON_NAME]" at bounding box center [504, 551] width 107 height 19
type input "**********"
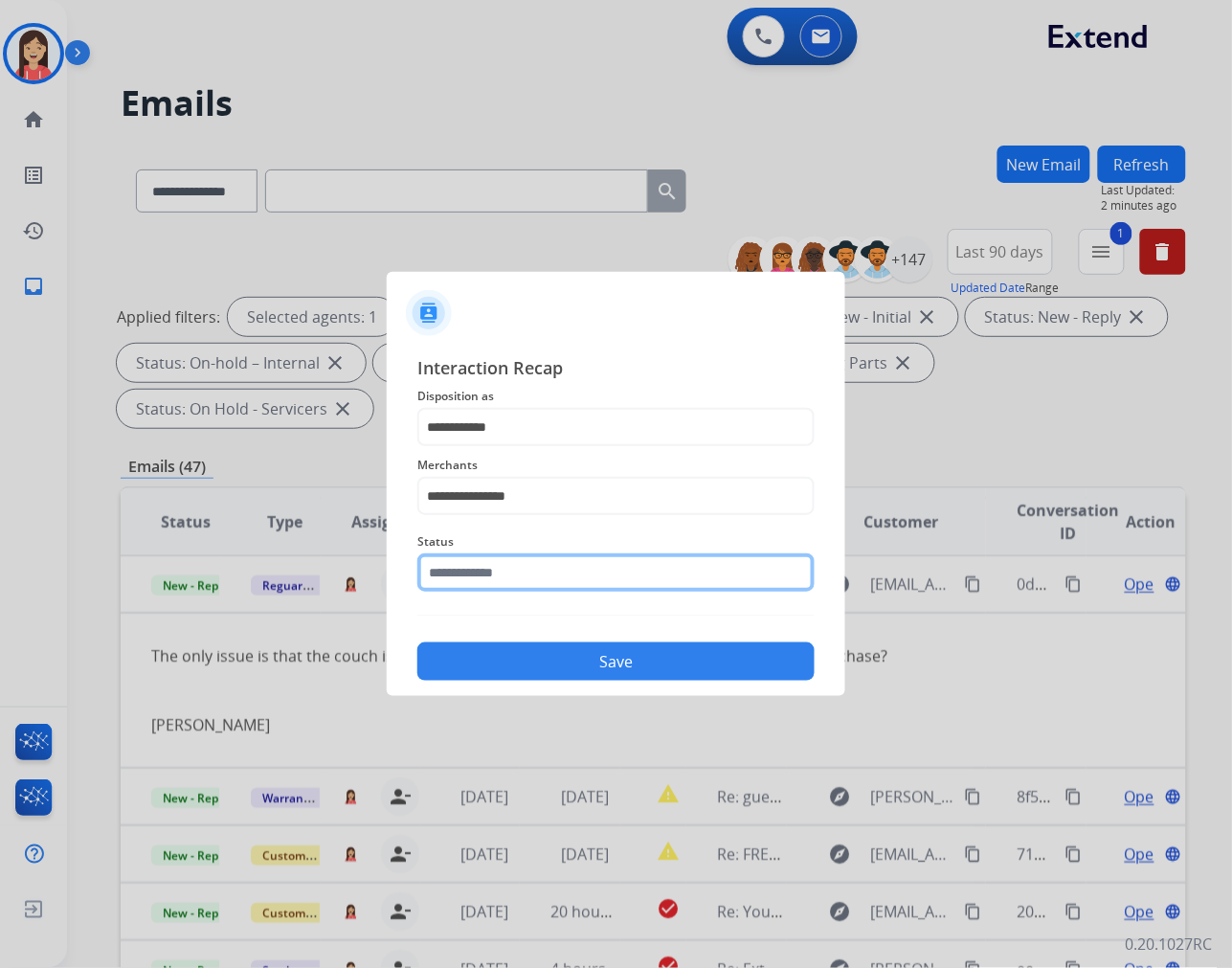
click at [557, 577] on input "text" at bounding box center [616, 572] width 397 height 39
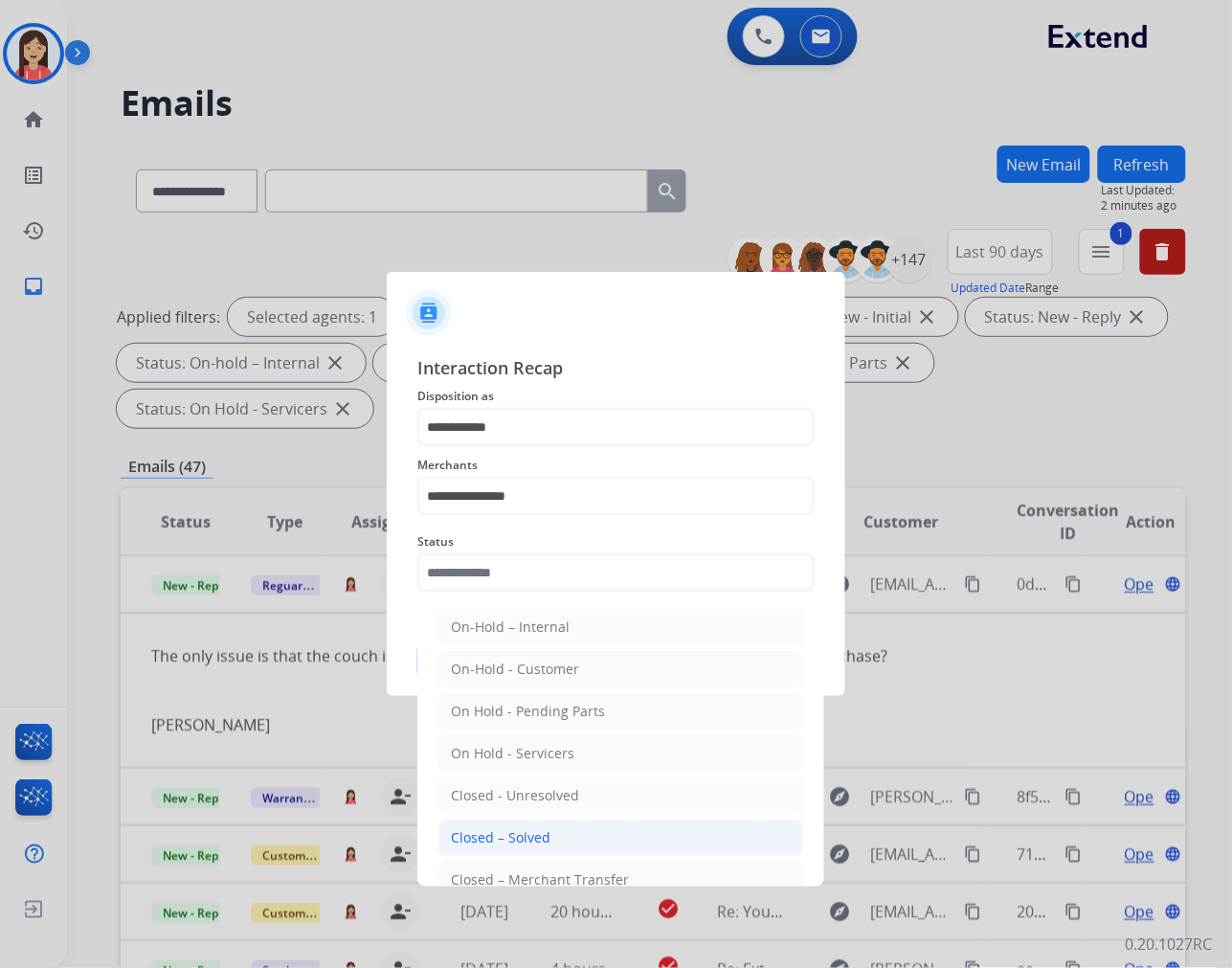
click at [599, 830] on li "Closed – Solved" at bounding box center [620, 838] width 365 height 37
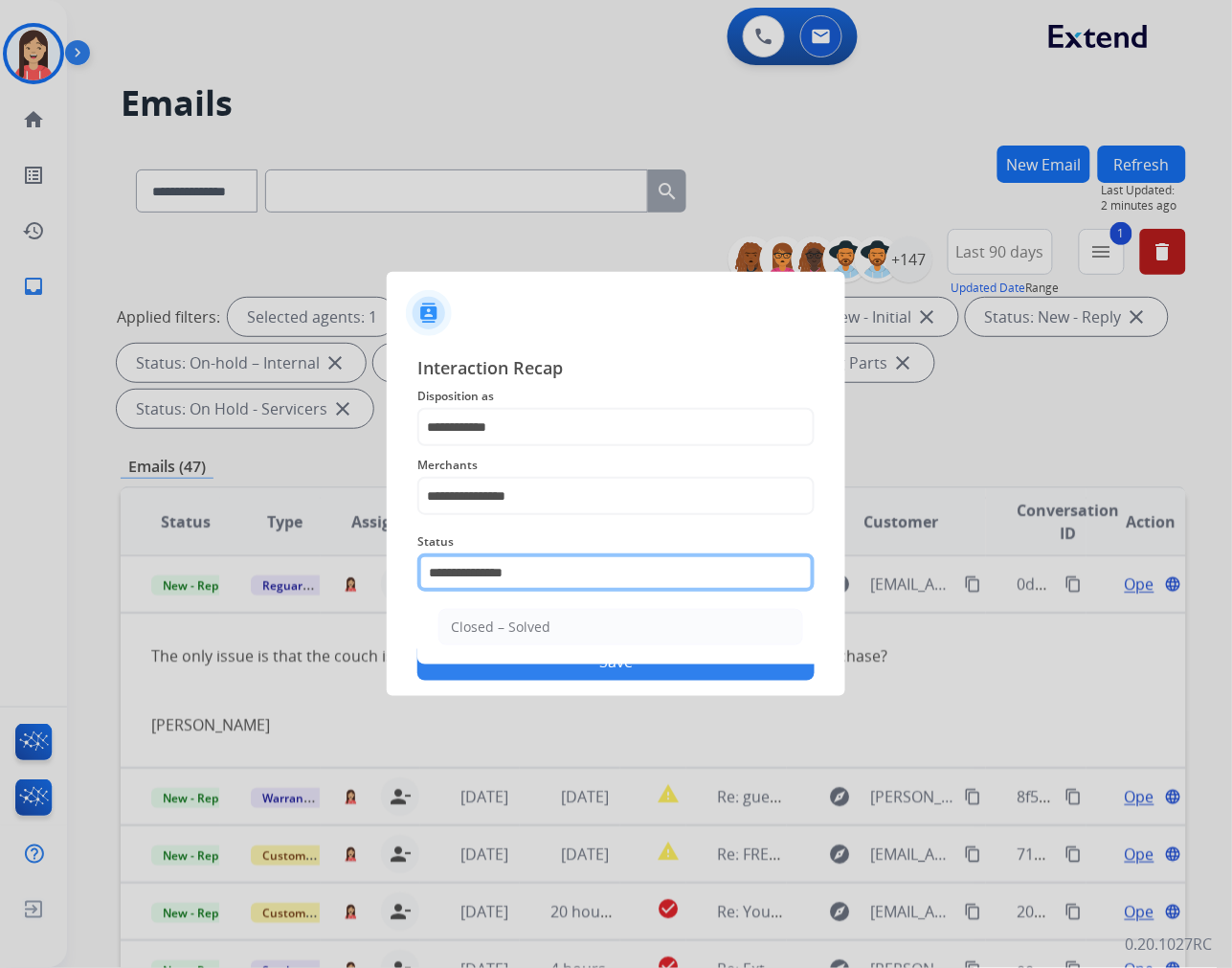
click at [559, 584] on input "**********" at bounding box center [616, 572] width 397 height 39
drag, startPoint x: 568, startPoint y: 578, endPoint x: 305, endPoint y: 547, distance: 264.8
click at [0, 547] on app-contact-recap-modal "**********" at bounding box center [0, 484] width 0 height 968
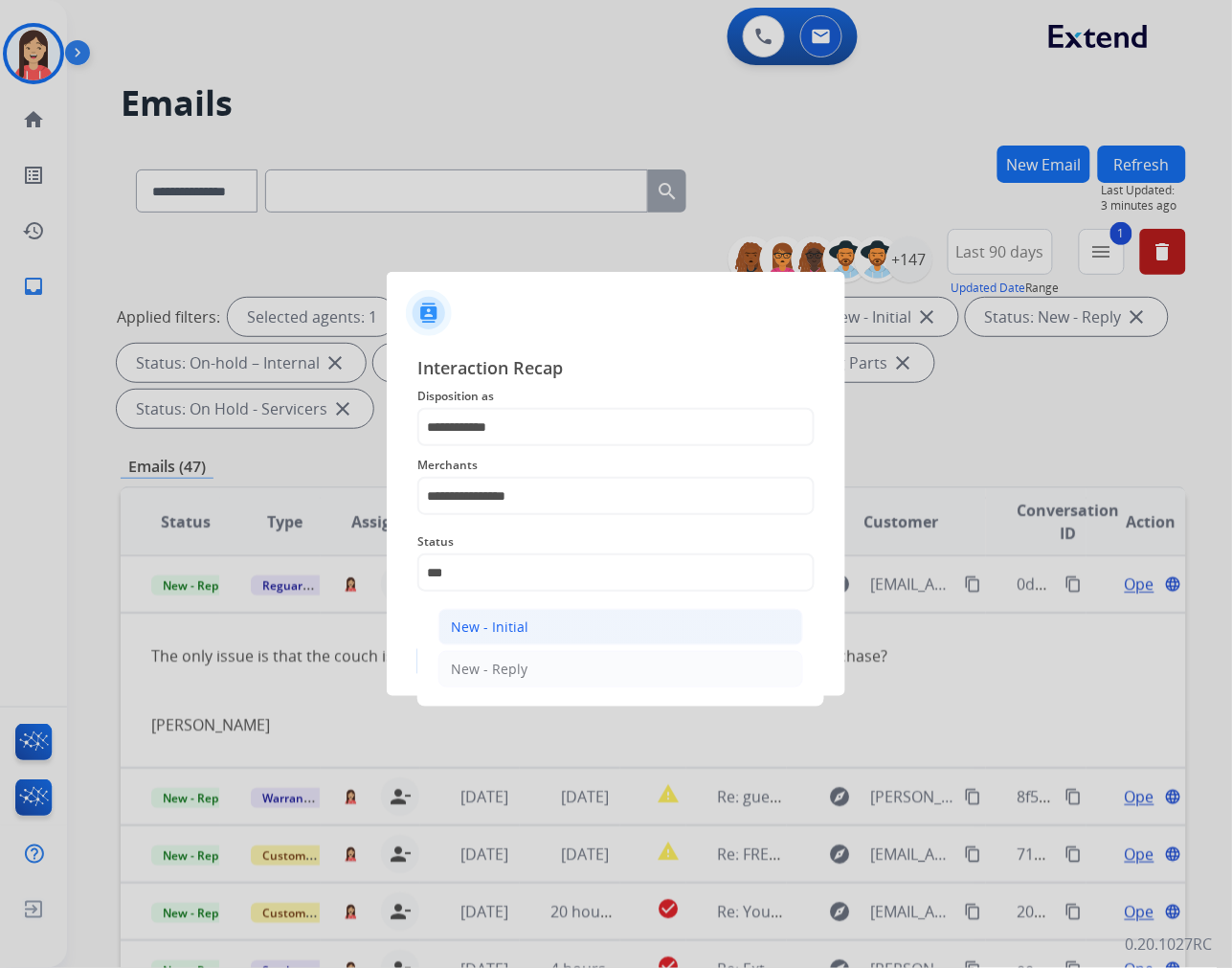
click at [486, 621] on div "New - Initial" at bounding box center [489, 627] width 77 height 19
type input "**********"
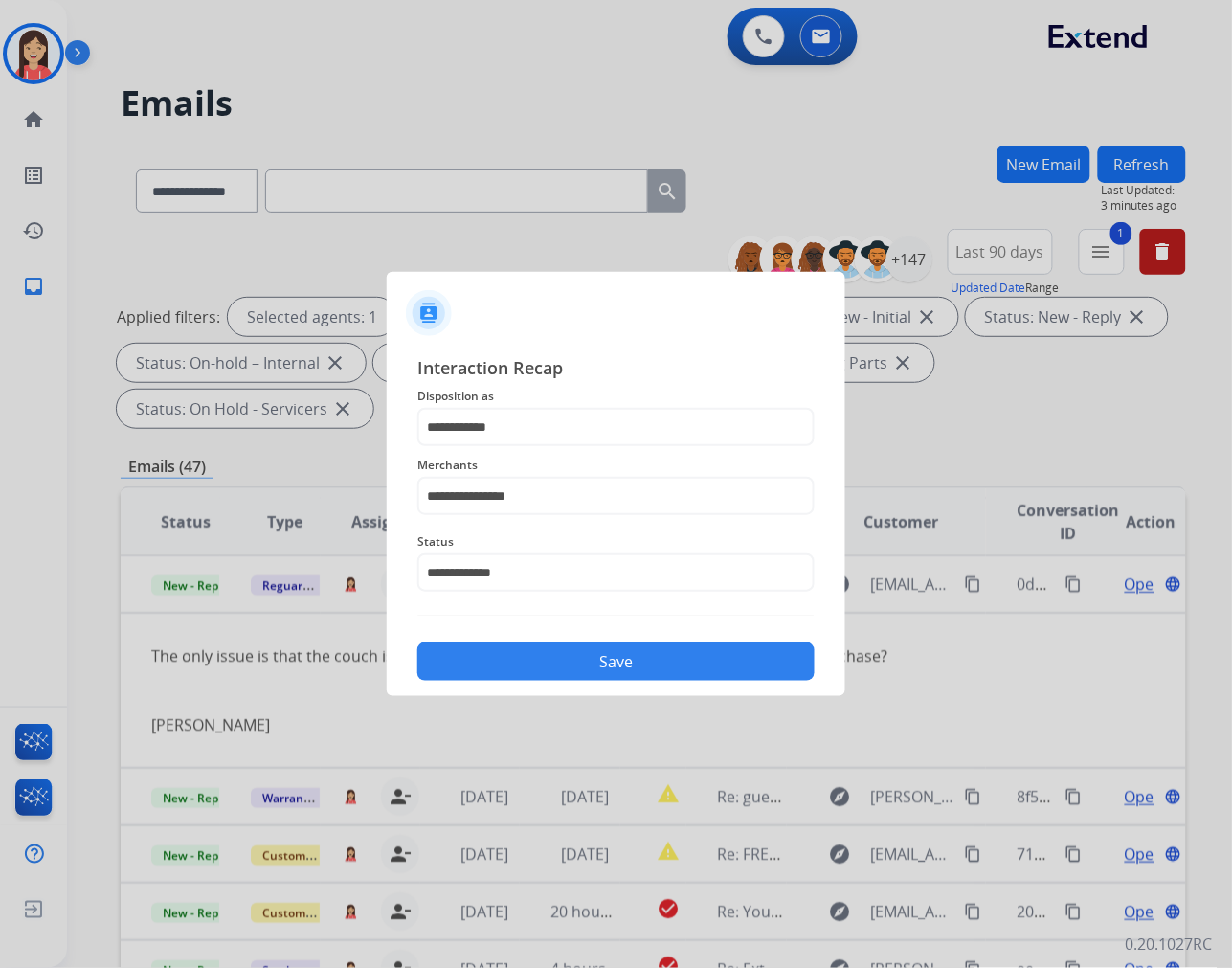
click at [549, 662] on button "Save" at bounding box center [616, 662] width 397 height 39
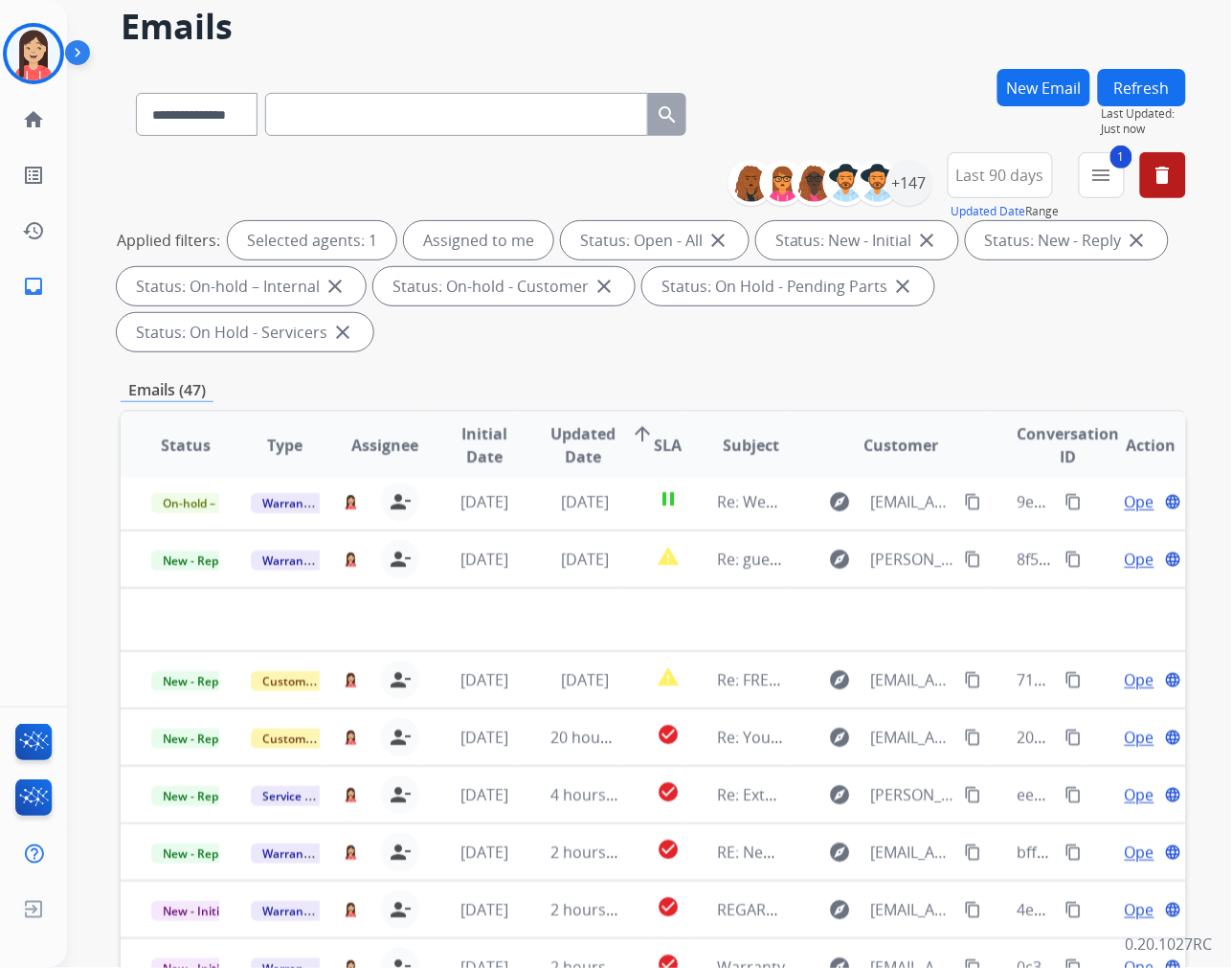
scroll to position [260, 0]
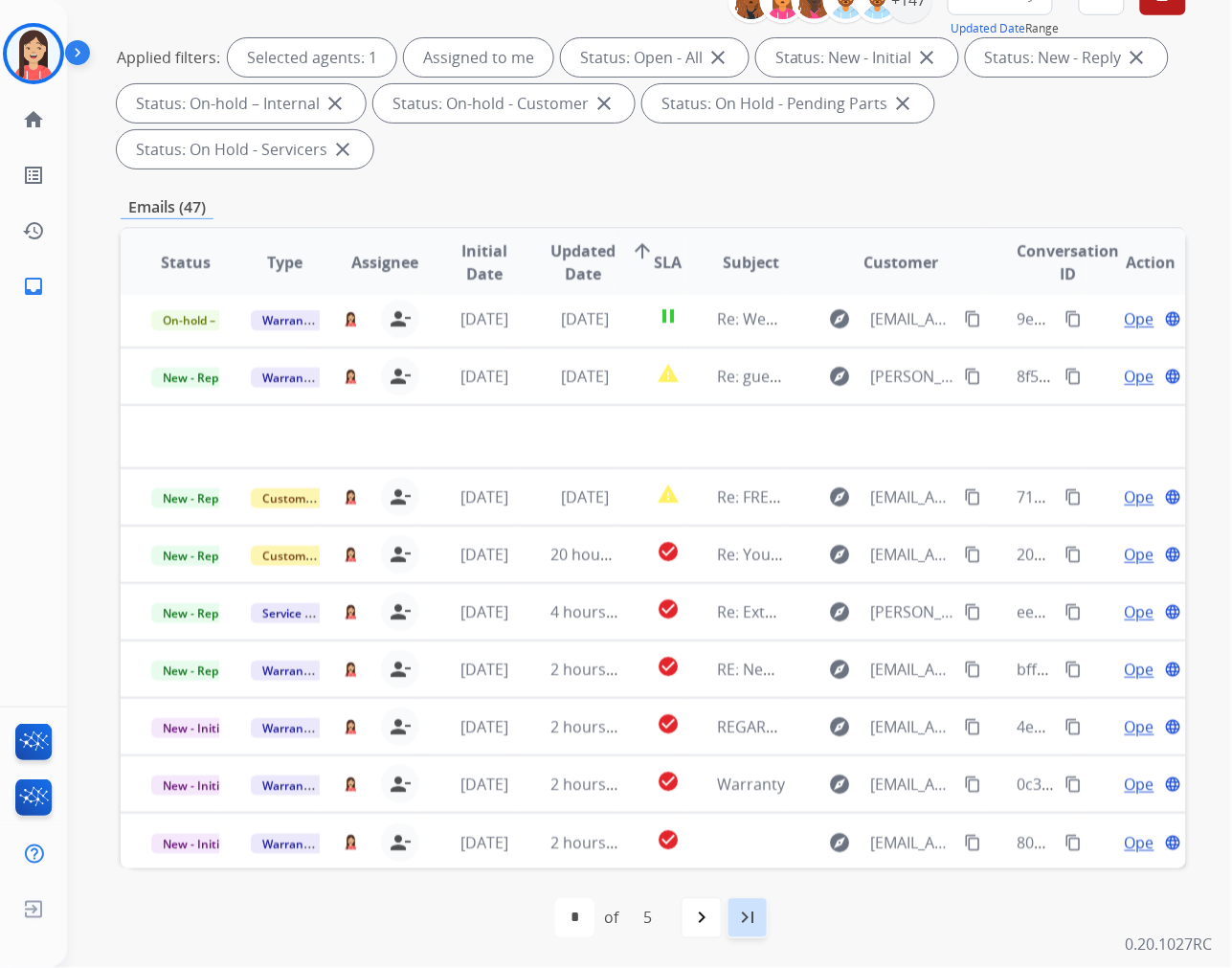
click at [751, 926] on mat-icon "last_page" at bounding box center [748, 919] width 23 height 23
select select "*"
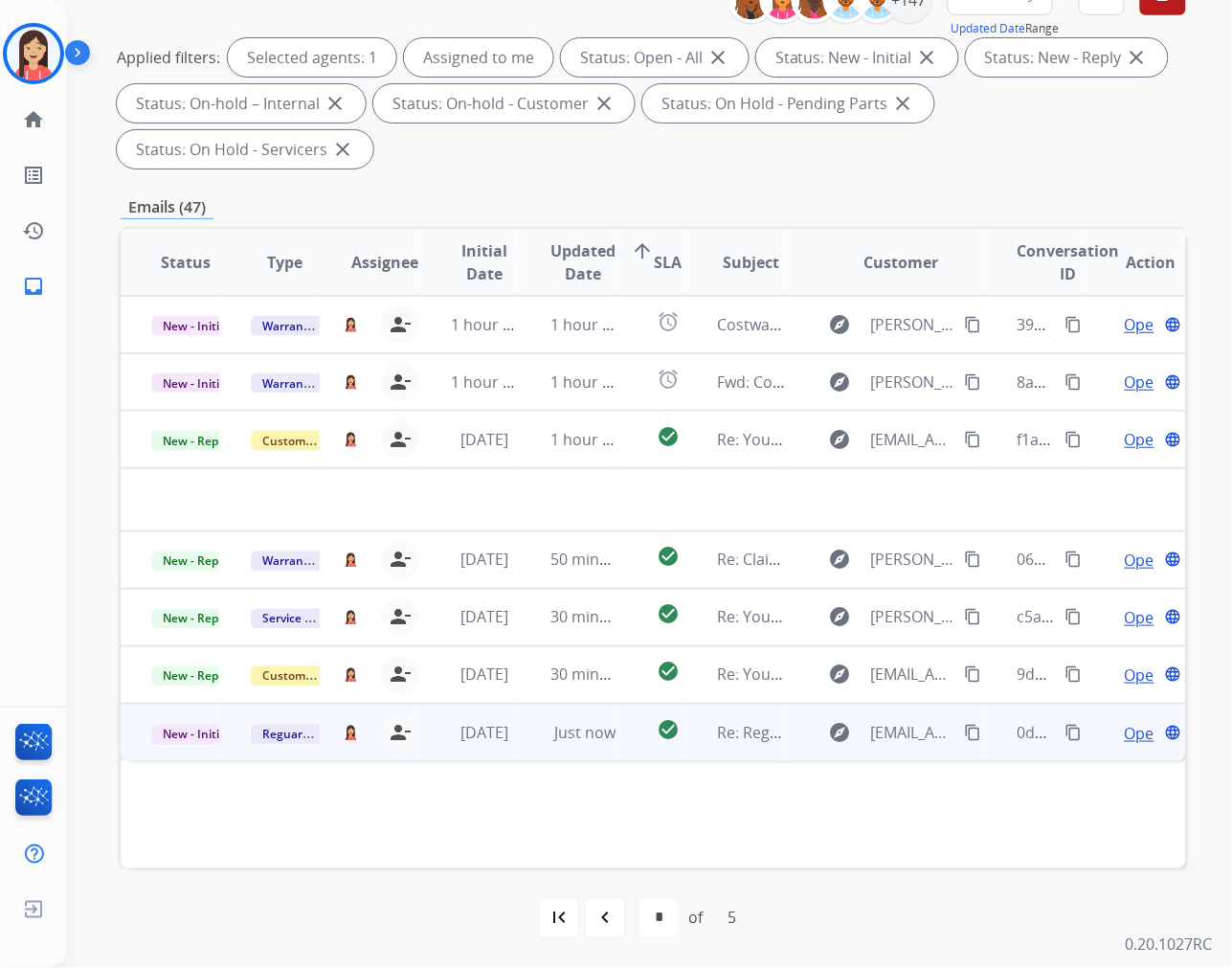
click at [965, 728] on mat-icon "content_copy" at bounding box center [973, 733] width 17 height 17
click at [180, 732] on span "New - Initial" at bounding box center [196, 734] width 89 height 20
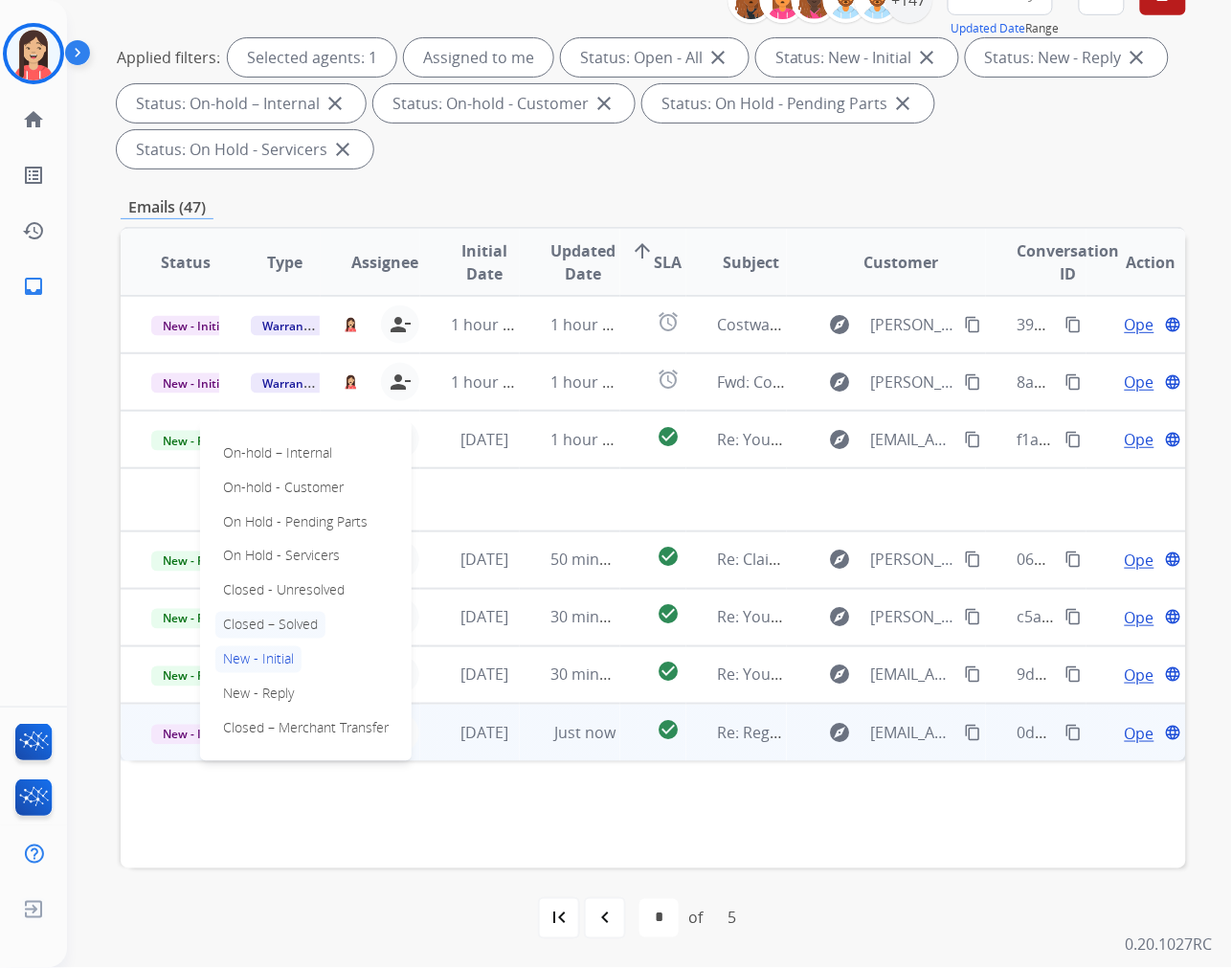
click at [262, 626] on p "Closed – Solved" at bounding box center [270, 625] width 110 height 27
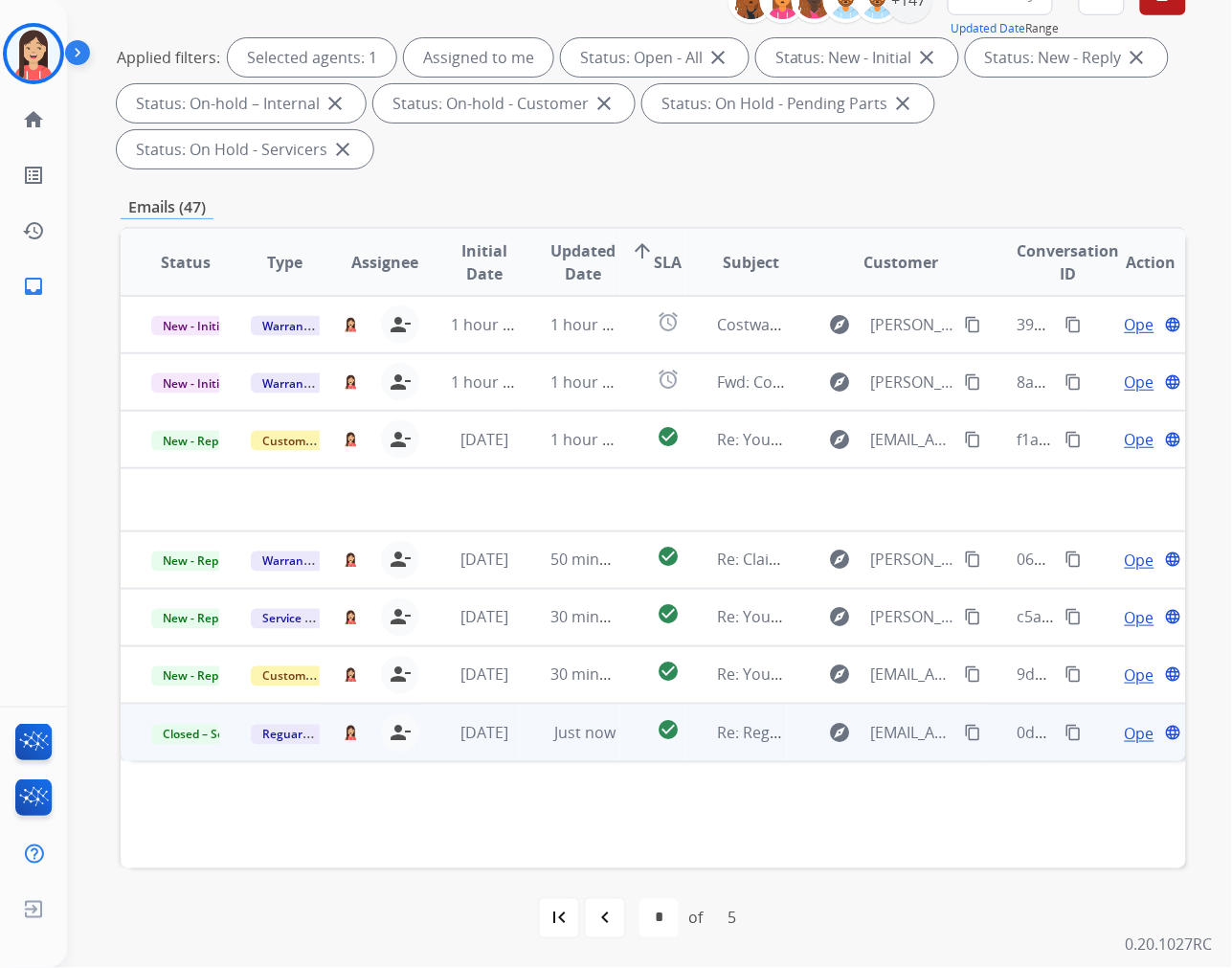
click at [611, 748] on td "Just now" at bounding box center [569, 733] width 99 height 58
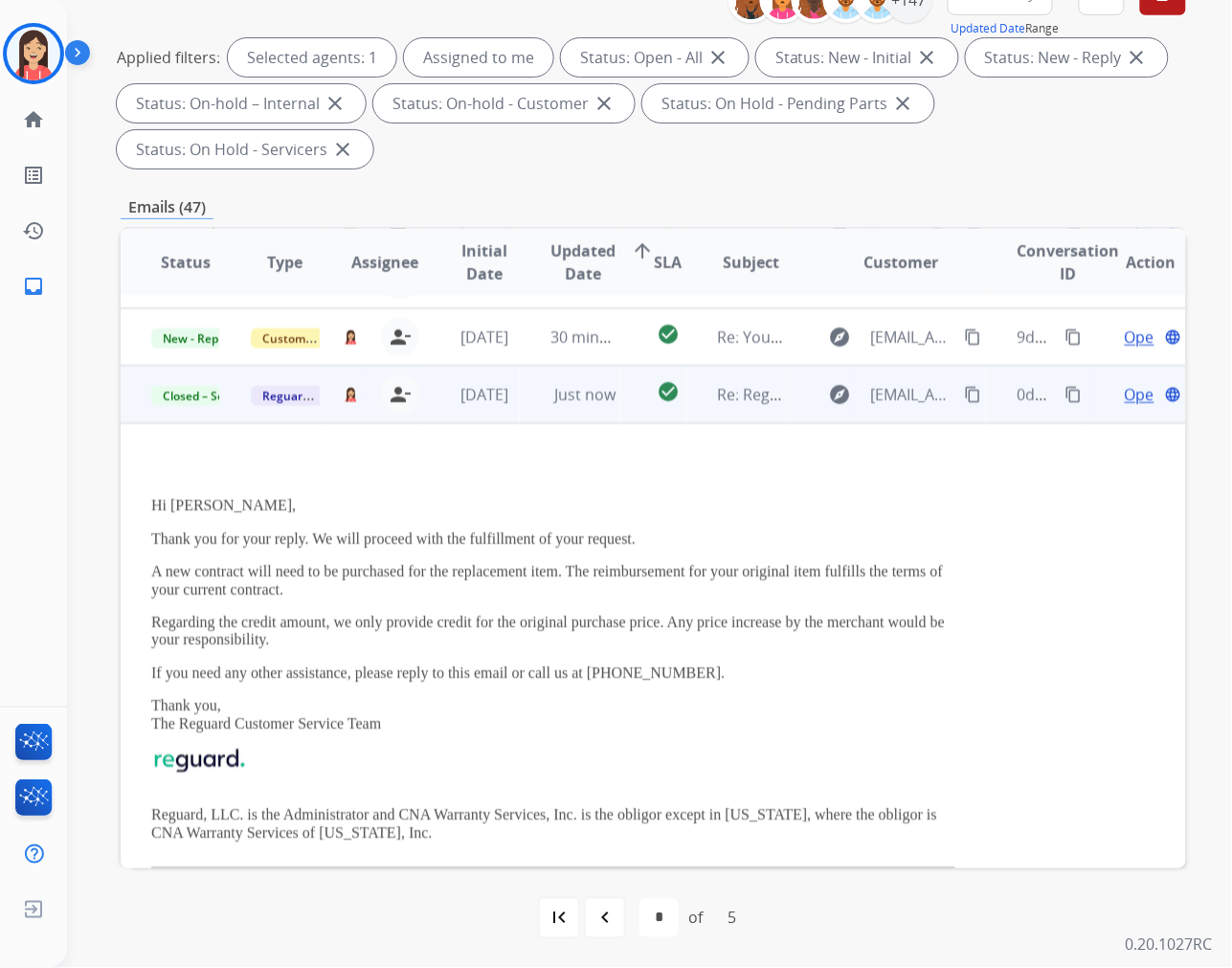
scroll to position [314, 0]
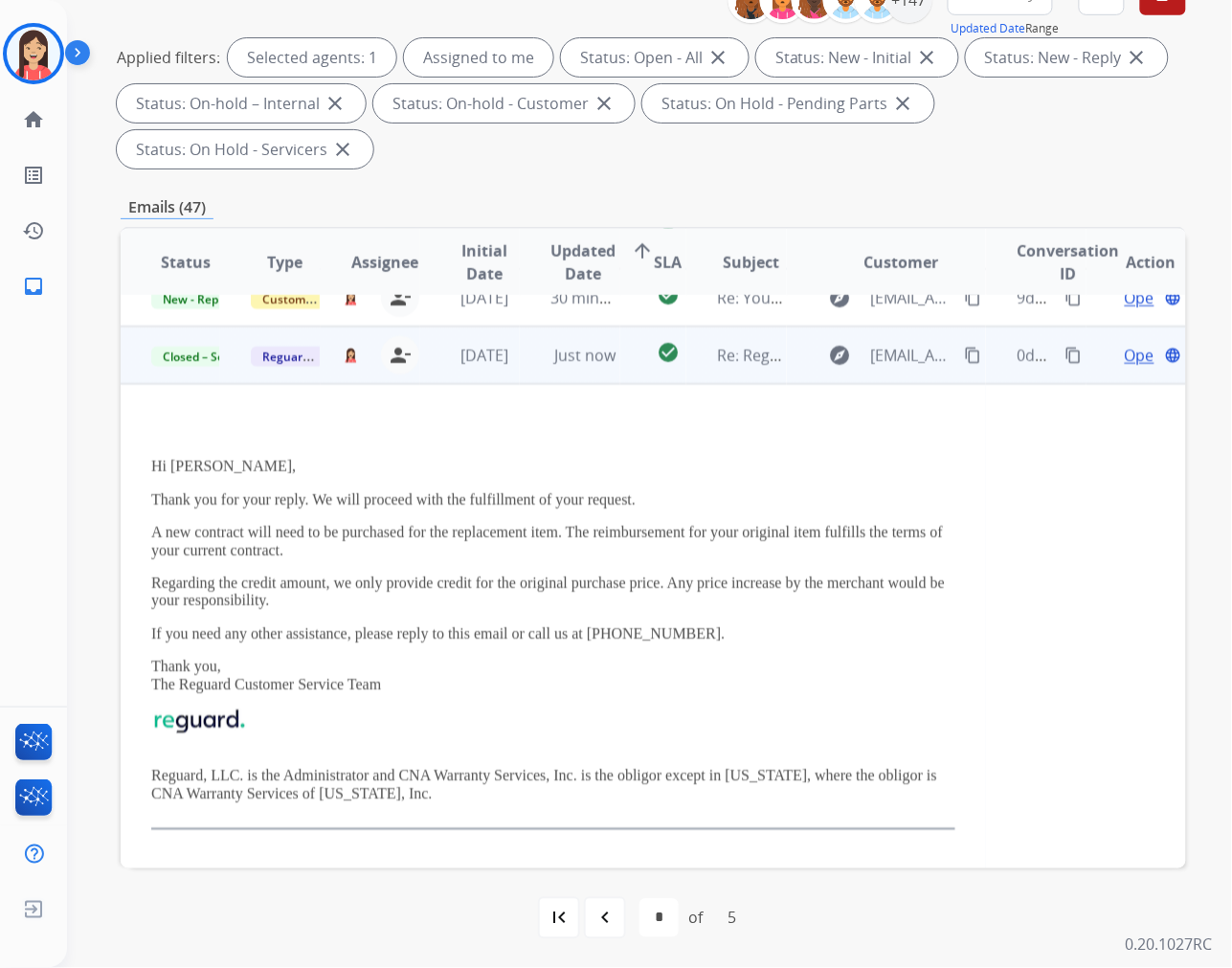
click at [1125, 352] on span "Open" at bounding box center [1144, 355] width 40 height 23
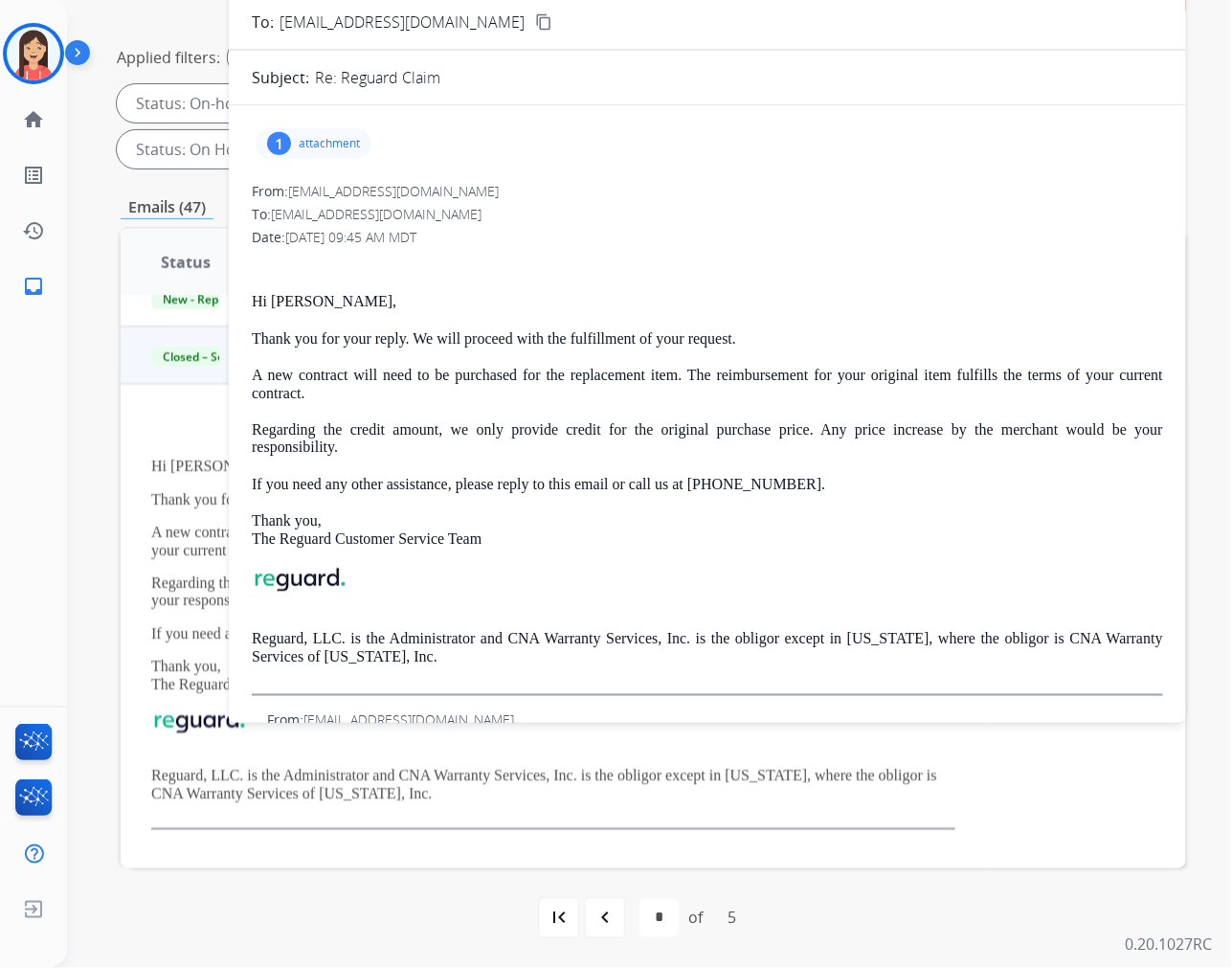
click at [336, 128] on div "1 attachment" at bounding box center [314, 144] width 116 height 31
click at [606, 192] on button "download" at bounding box center [599, 193] width 23 height 23
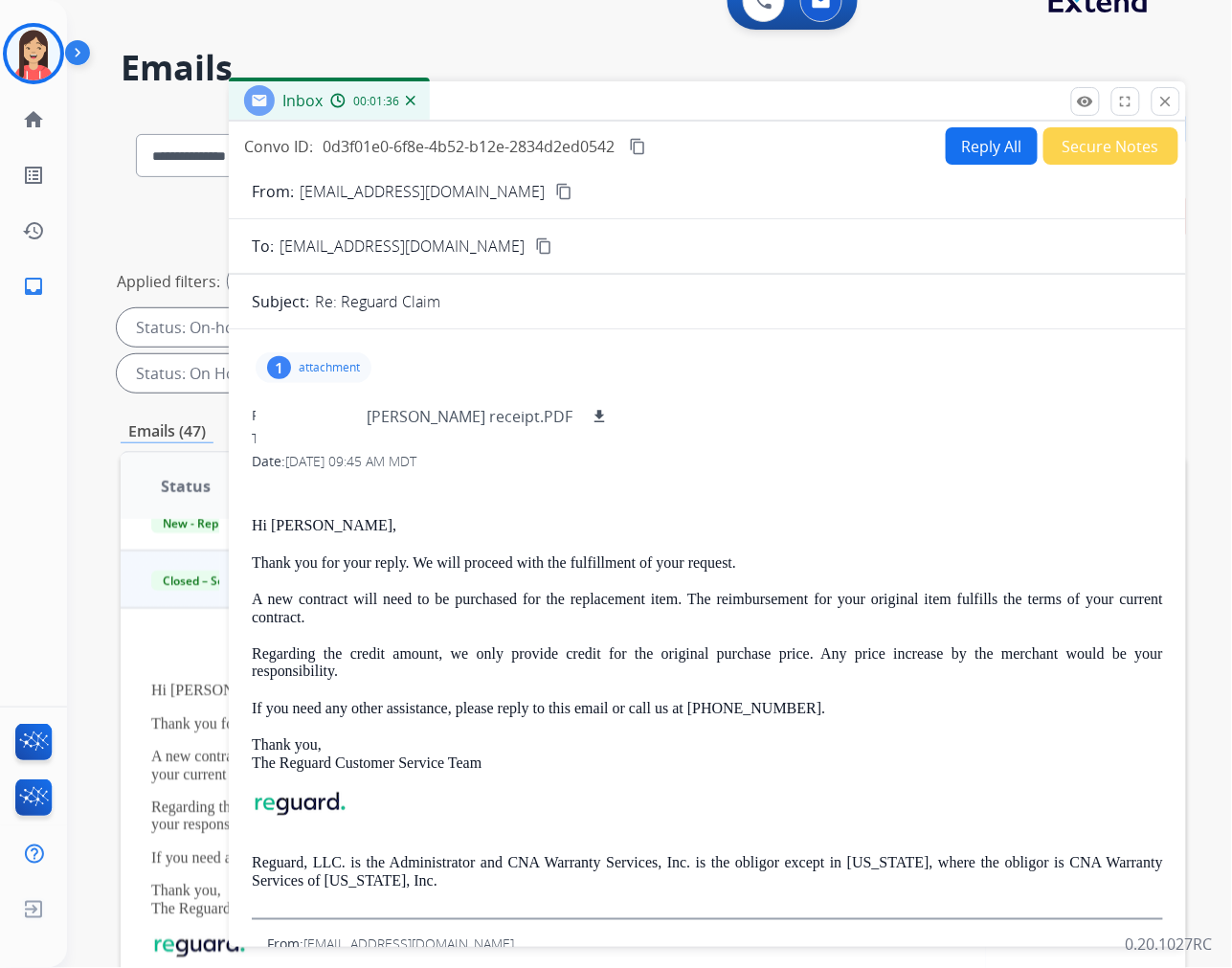
scroll to position [0, 0]
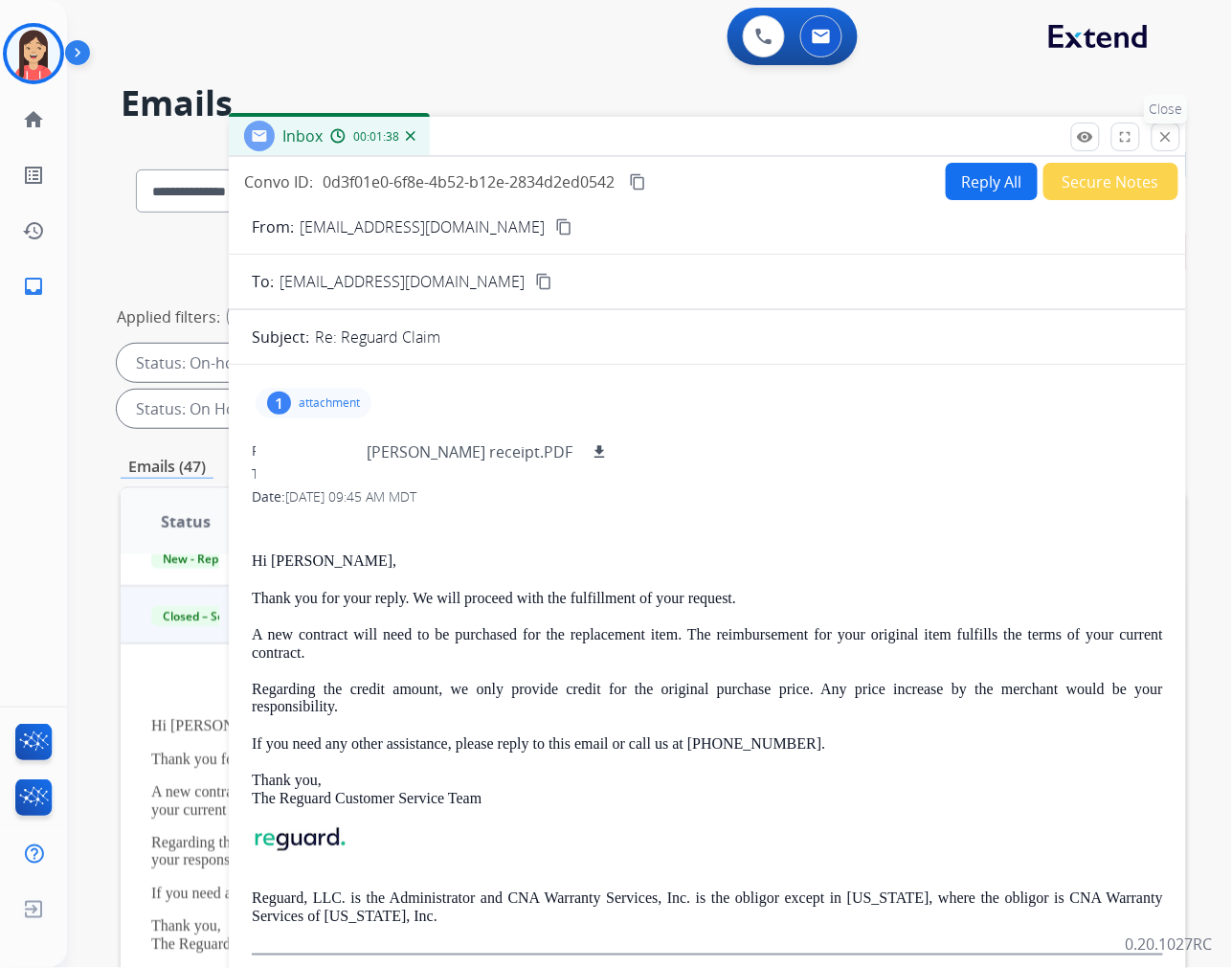
click at [1168, 140] on mat-icon "close" at bounding box center [1166, 137] width 17 height 17
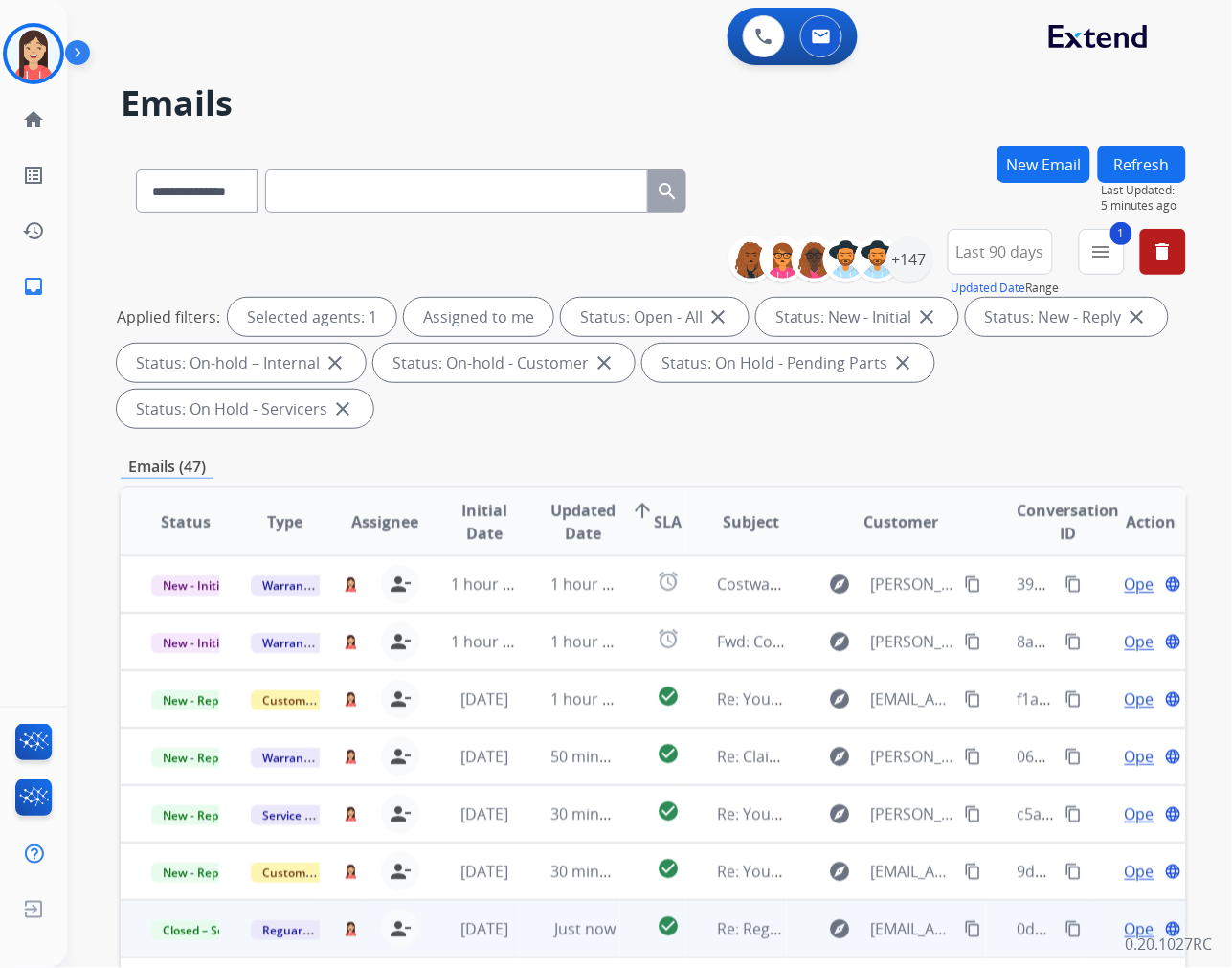
click at [1163, 177] on button "Refresh" at bounding box center [1141, 164] width 88 height 38
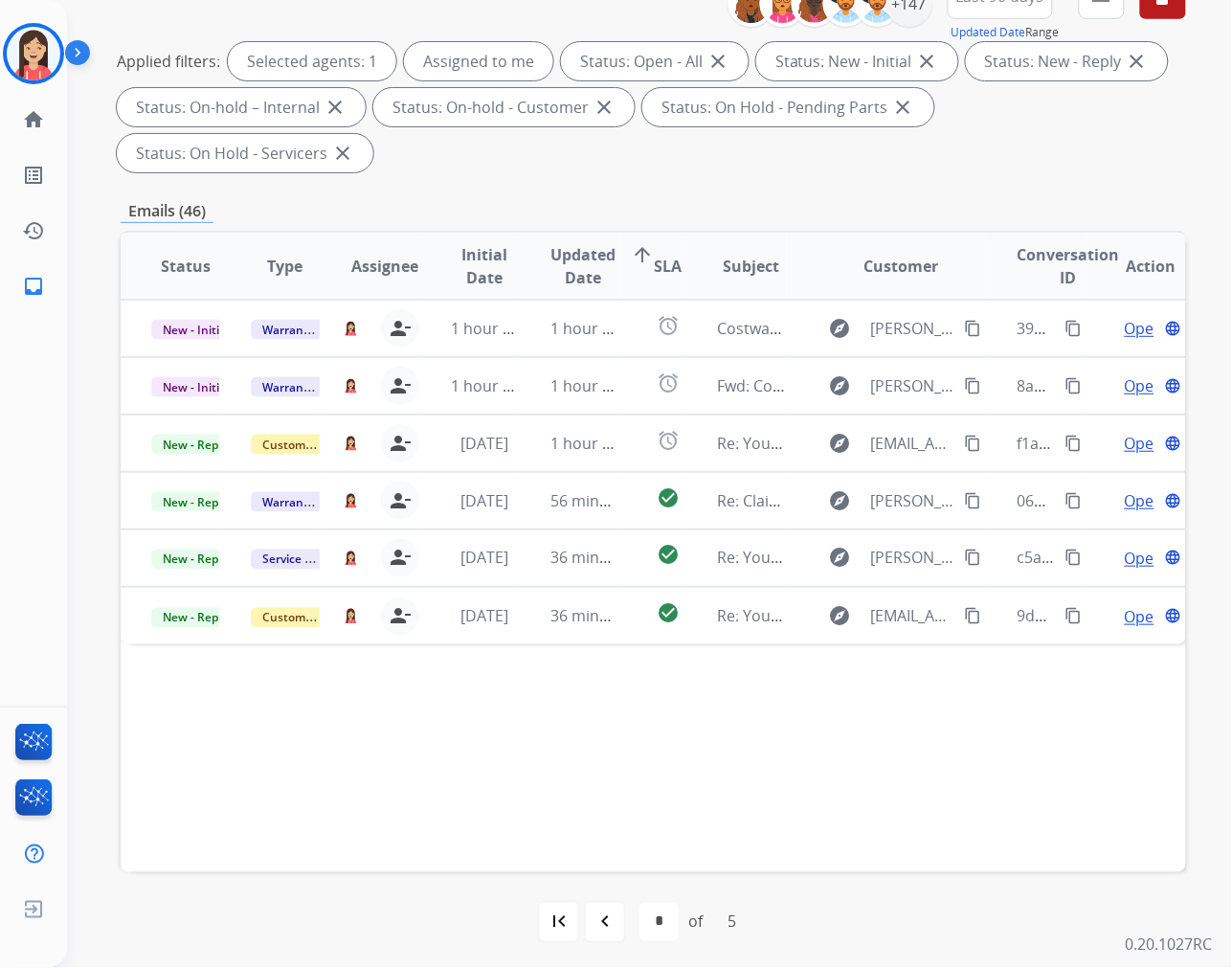
scroll to position [260, 0]
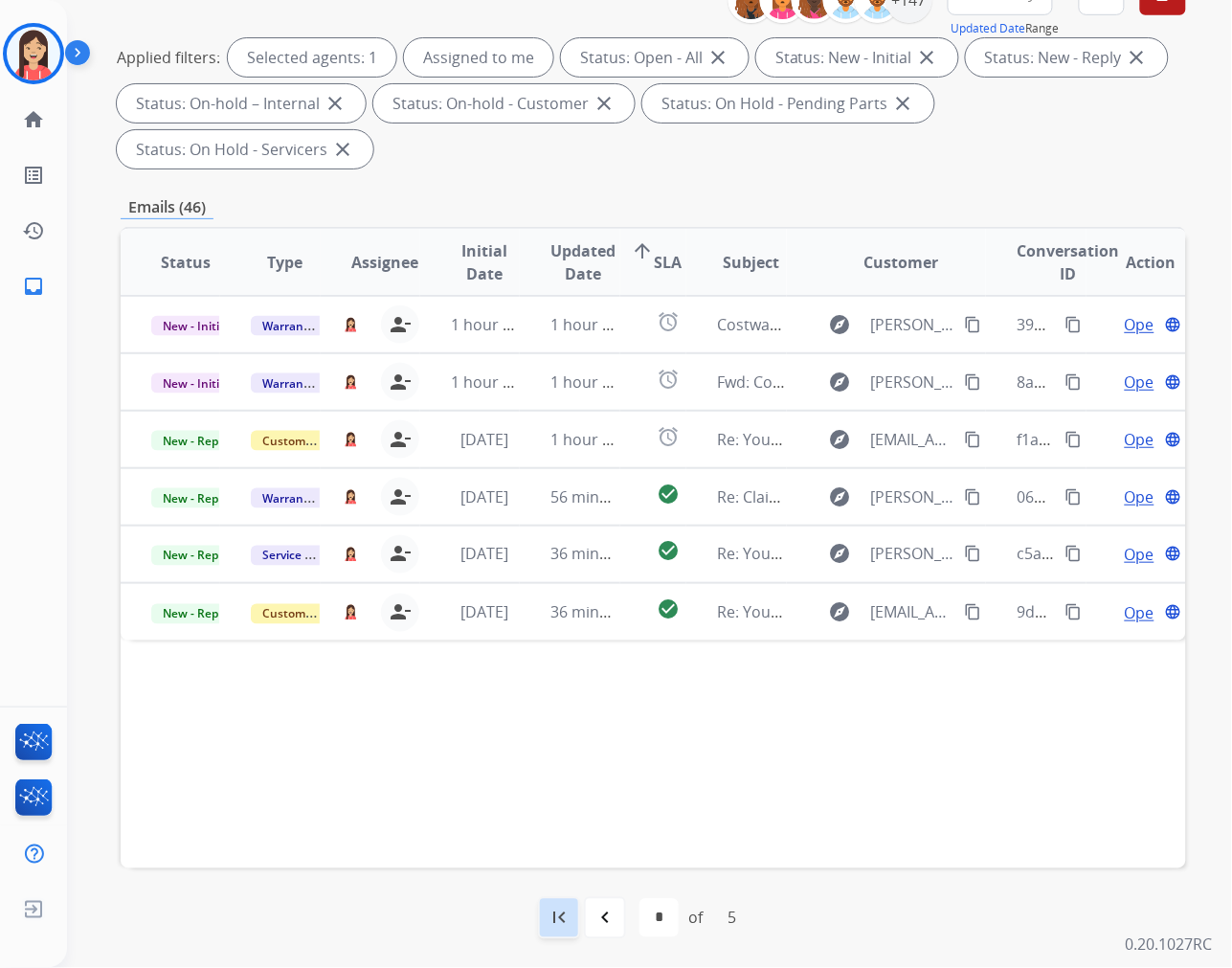
click at [562, 917] on mat-icon "first_page" at bounding box center [560, 919] width 23 height 23
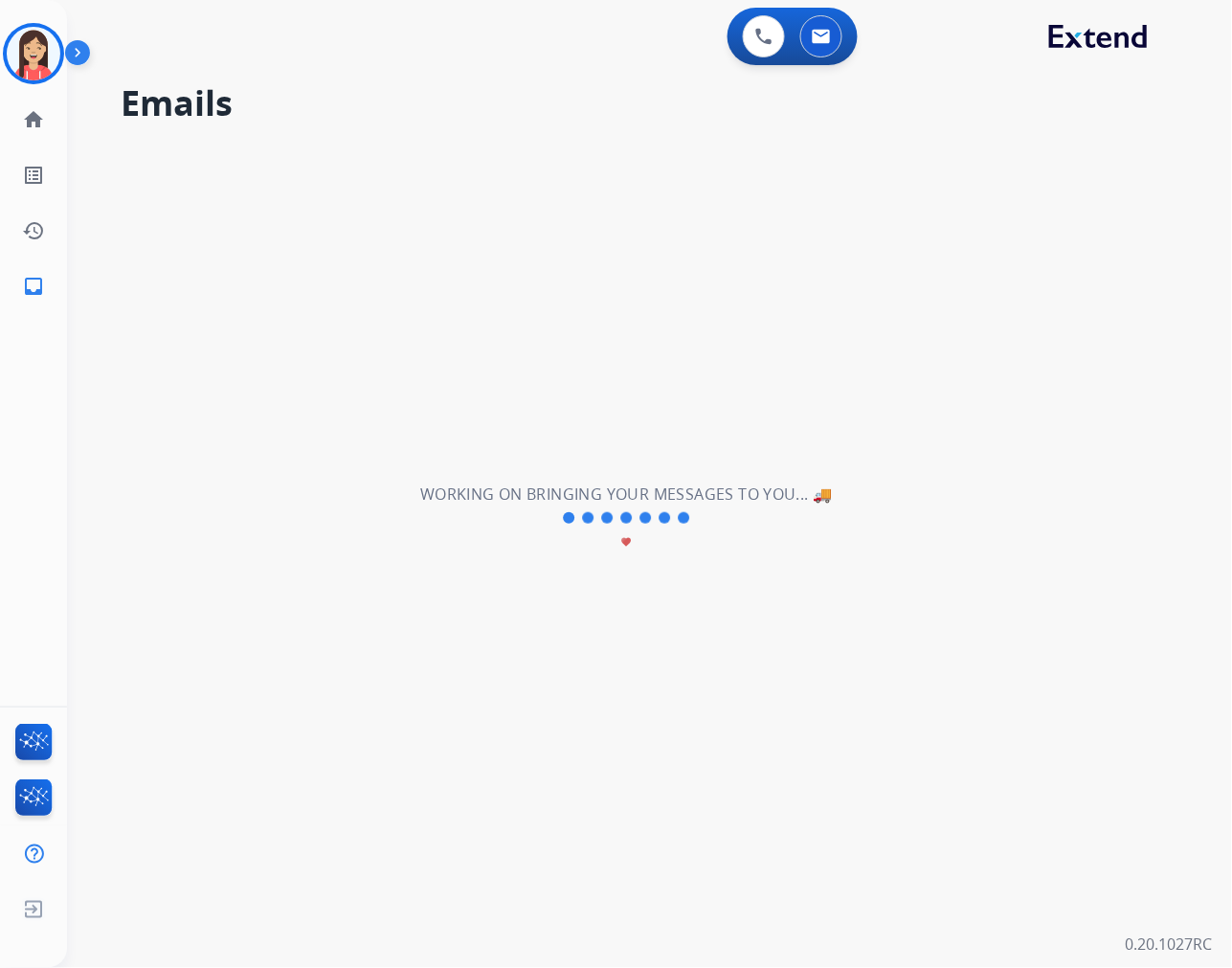
scroll to position [0, 0]
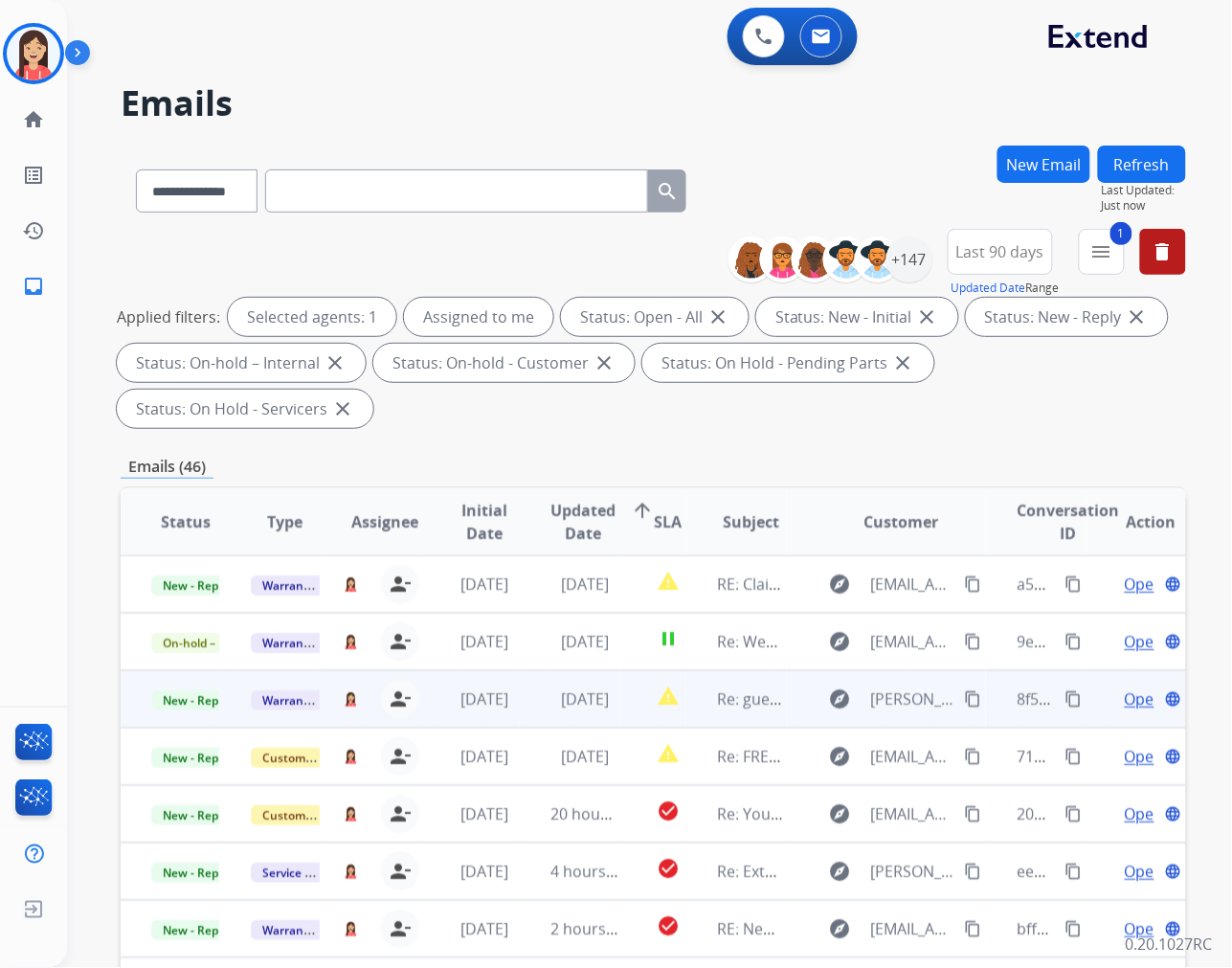
click at [520, 713] on td "[DATE]" at bounding box center [569, 700] width 99 height 58
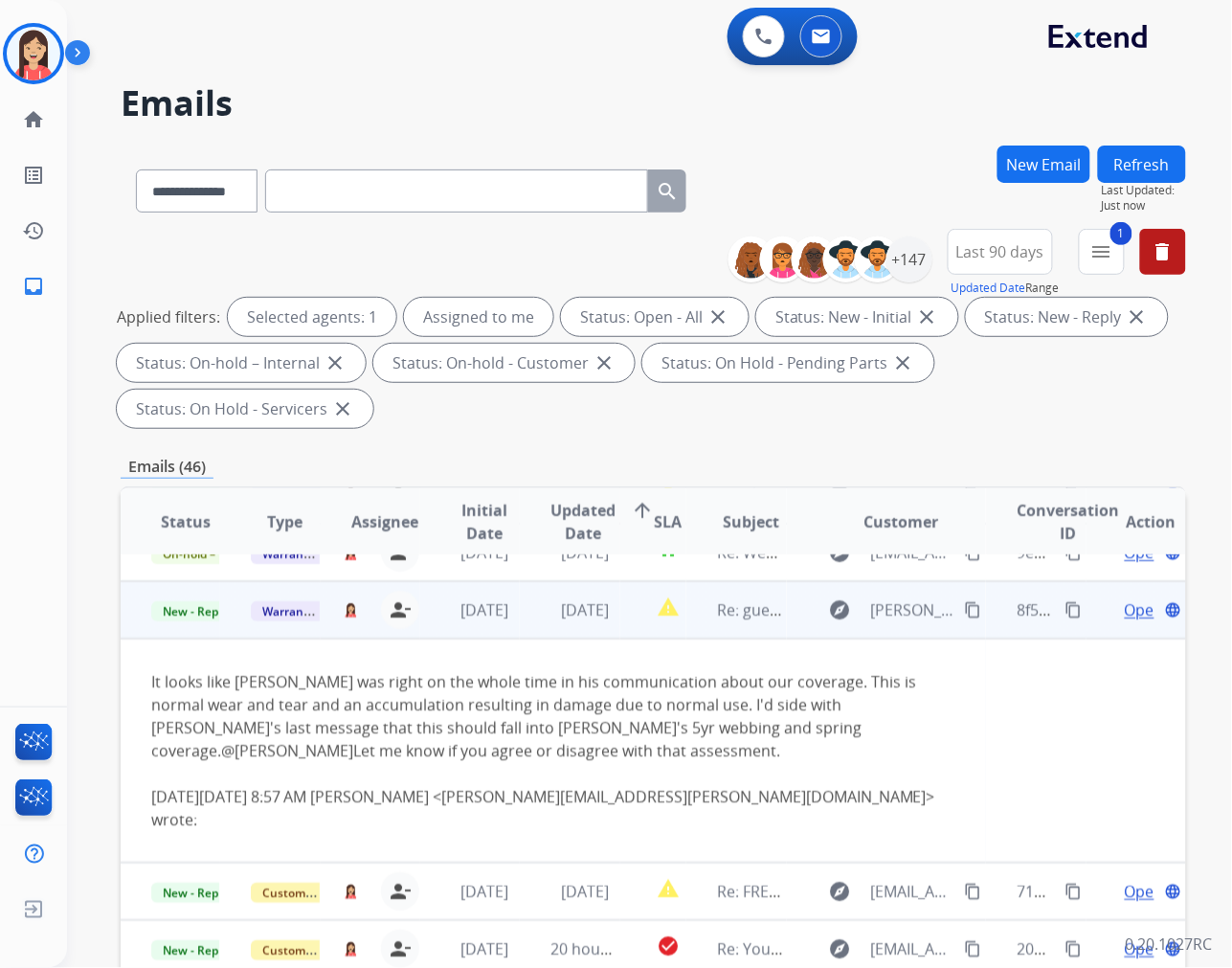
scroll to position [115, 0]
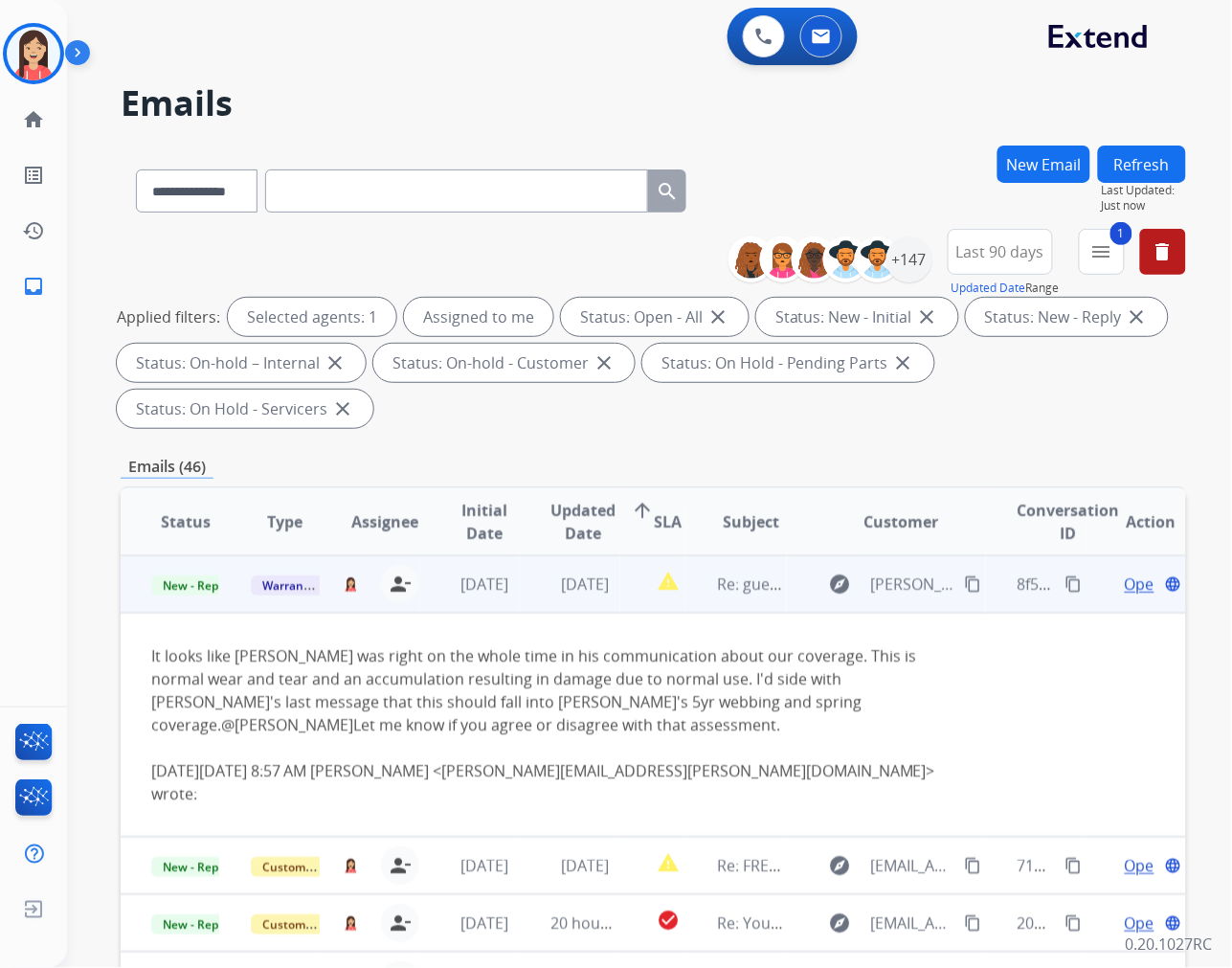
click at [1125, 585] on span "Open" at bounding box center [1144, 584] width 40 height 23
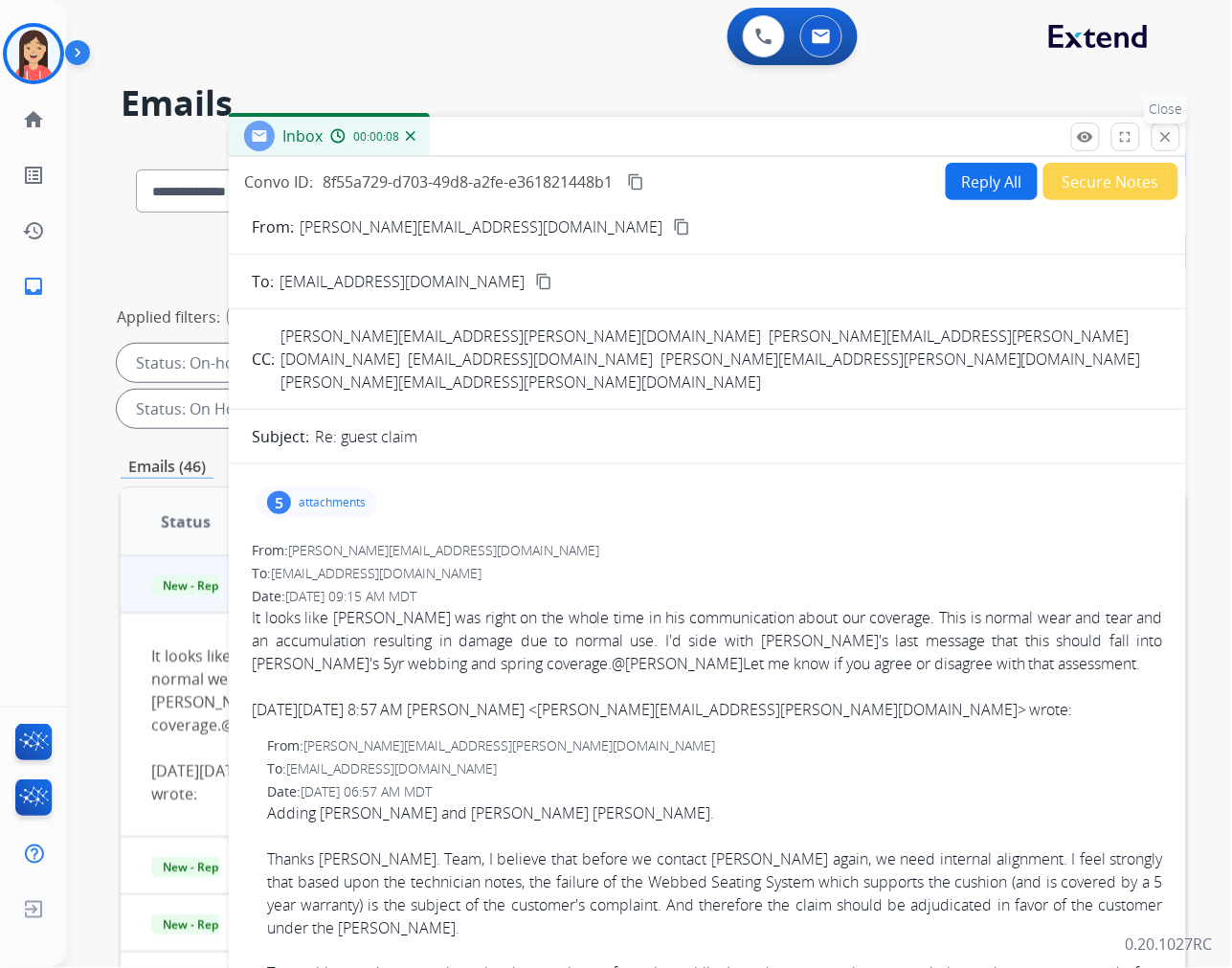
click at [1164, 128] on mat-icon "close" at bounding box center [1166, 137] width 17 height 17
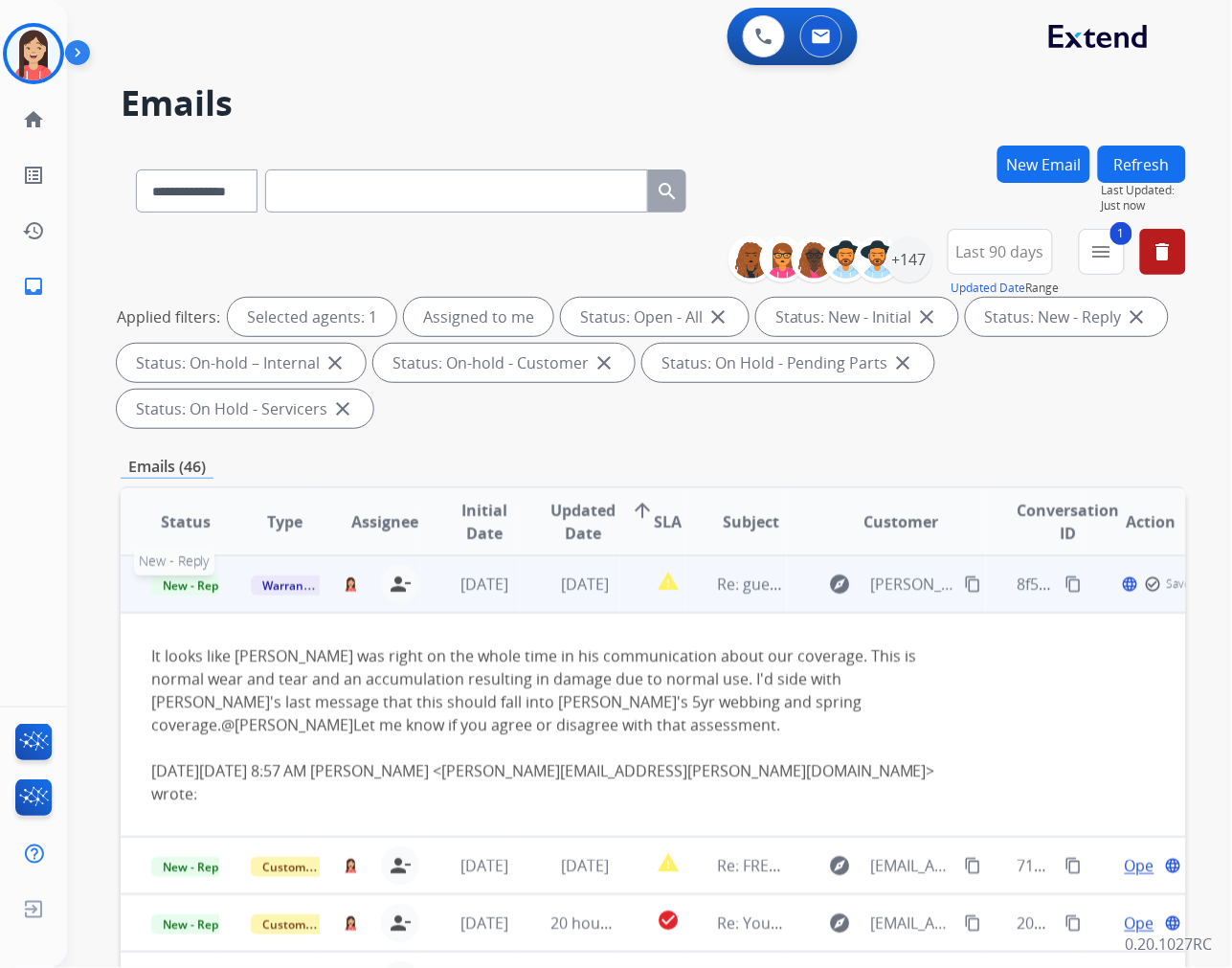
click at [188, 585] on span "New - Reply" at bounding box center [195, 585] width 87 height 20
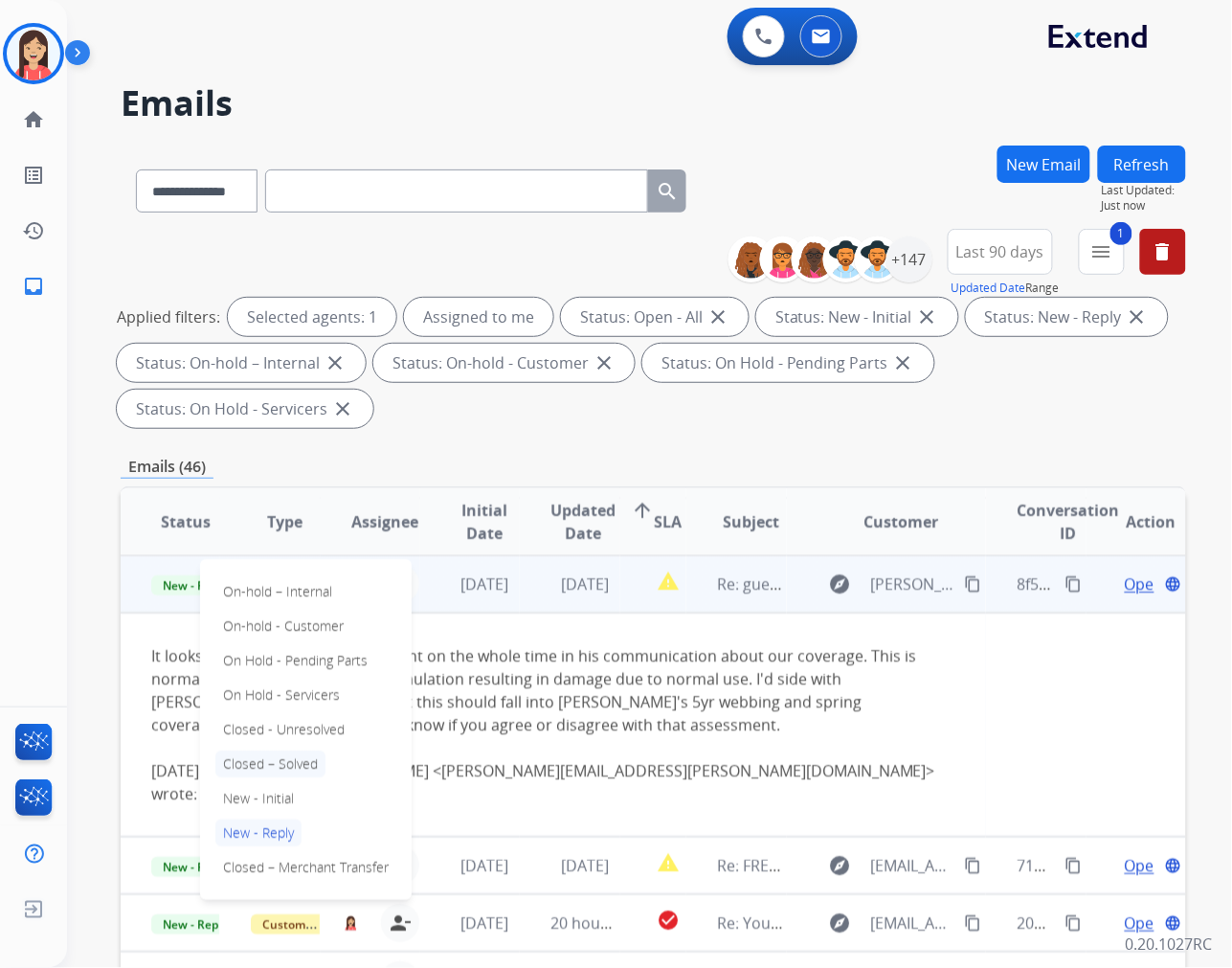
click at [278, 768] on p "Closed – Solved" at bounding box center [270, 764] width 110 height 27
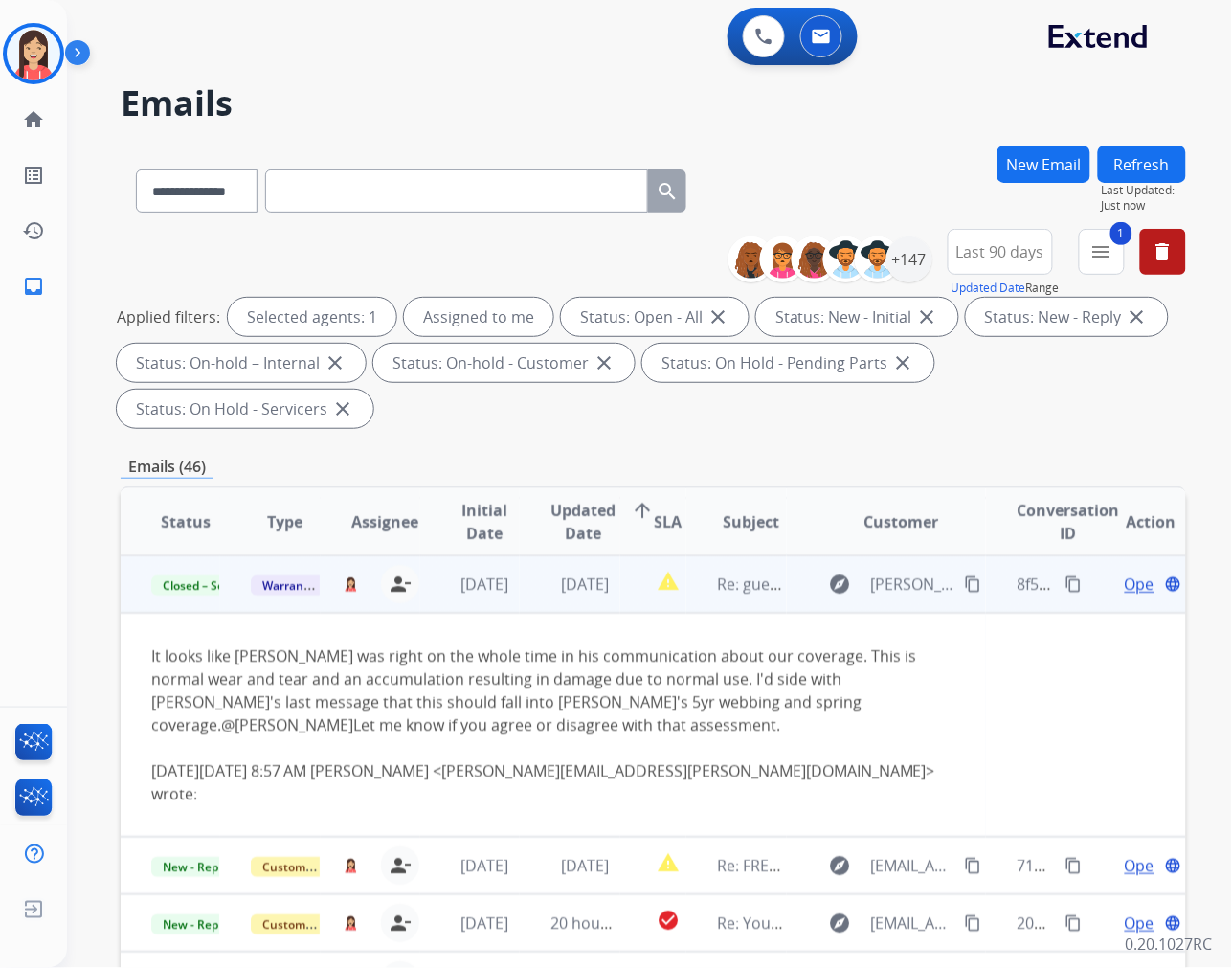
click at [564, 608] on td "[DATE]" at bounding box center [569, 584] width 99 height 58
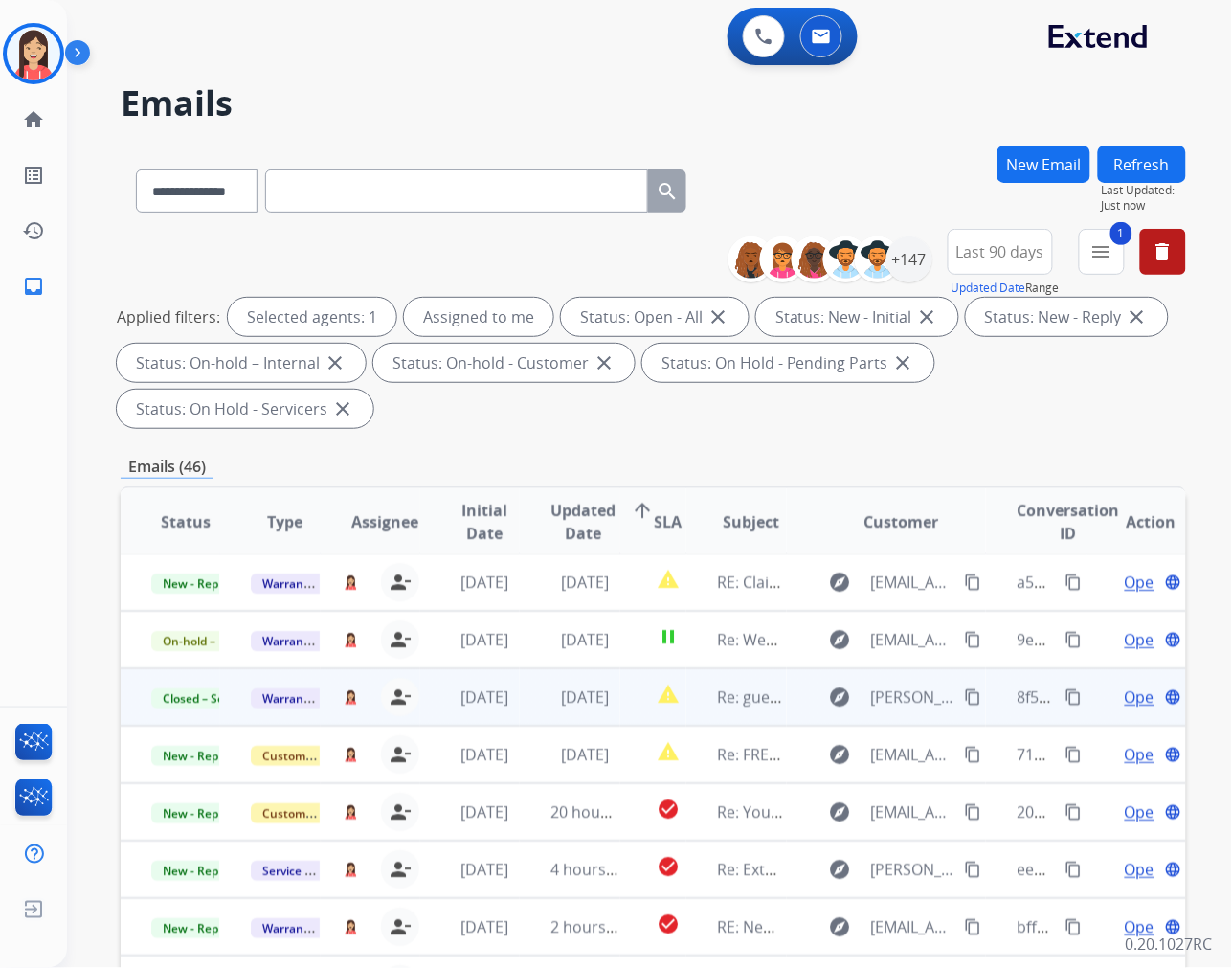
scroll to position [1, 0]
click at [1136, 159] on button "Refresh" at bounding box center [1141, 164] width 88 height 38
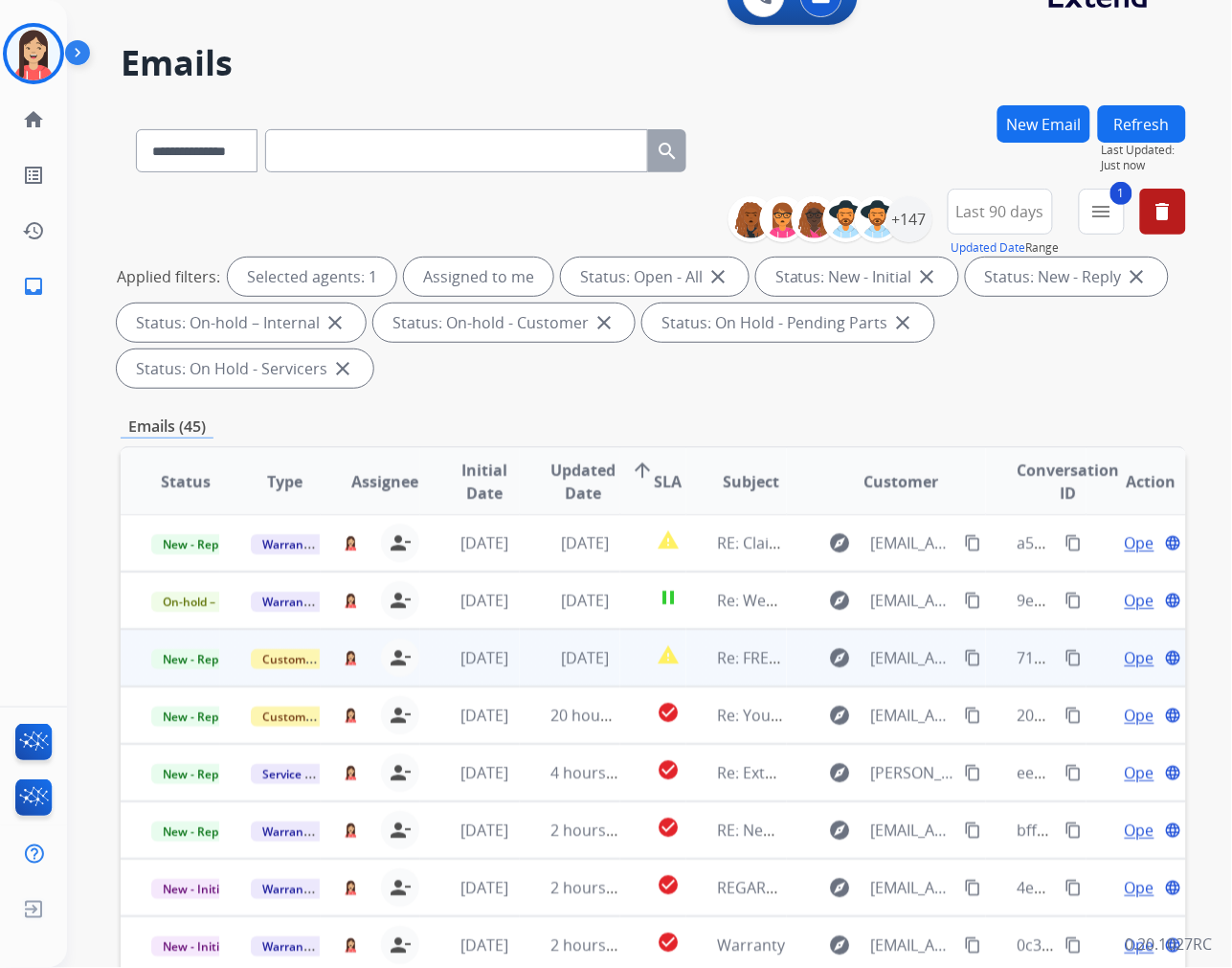
scroll to position [106, 0]
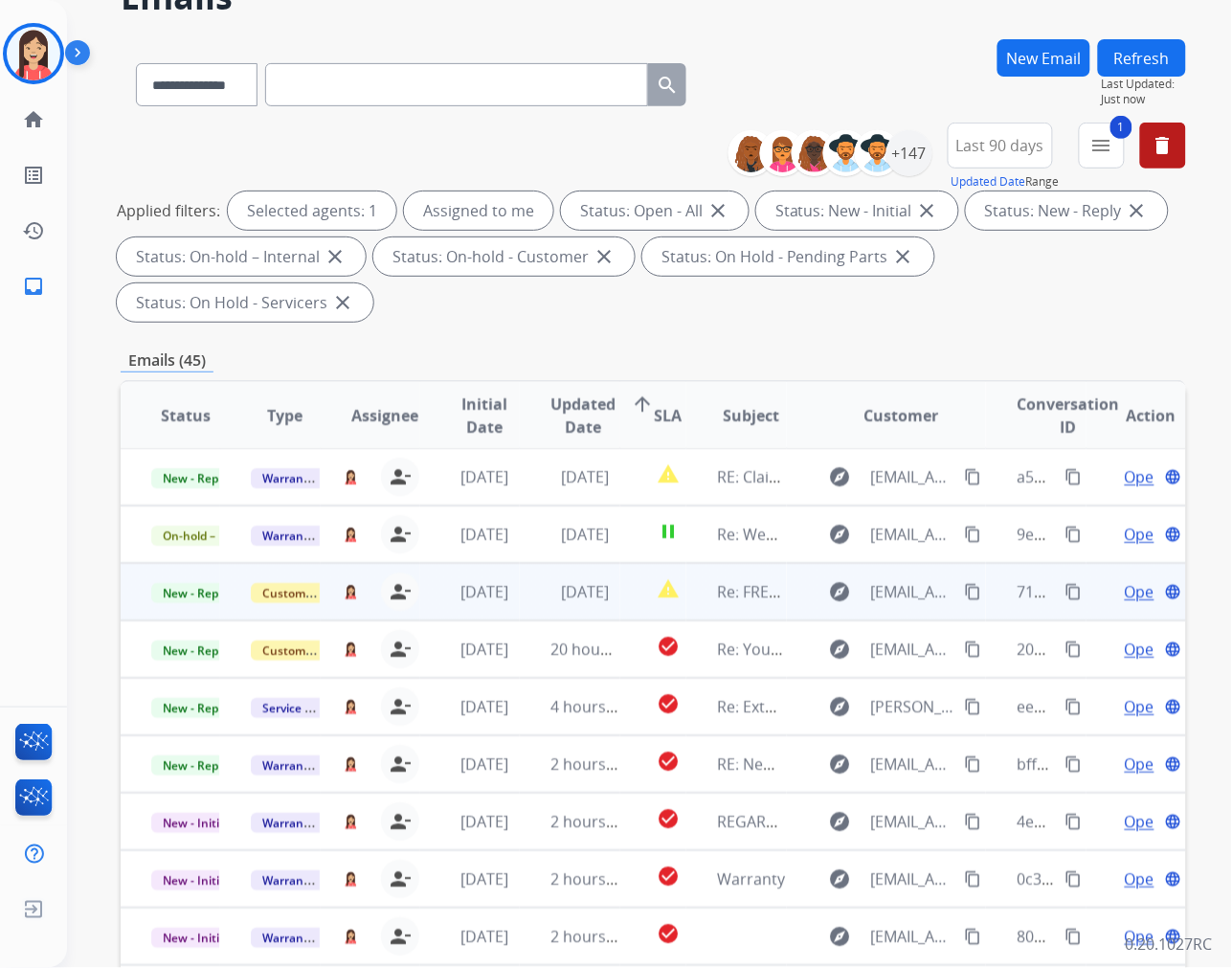
click at [521, 603] on td "1 day ago" at bounding box center [569, 592] width 99 height 58
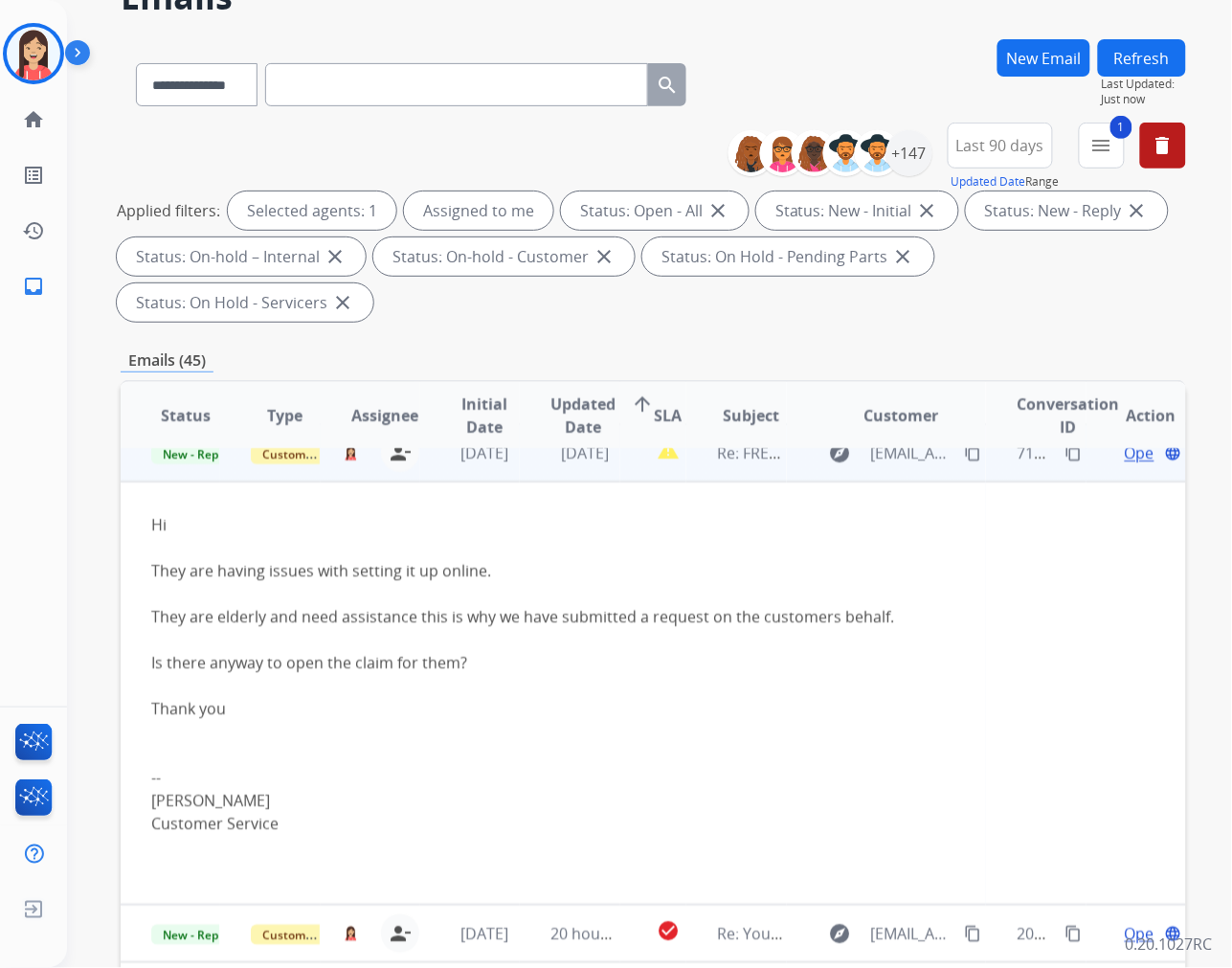
scroll to position [103, 0]
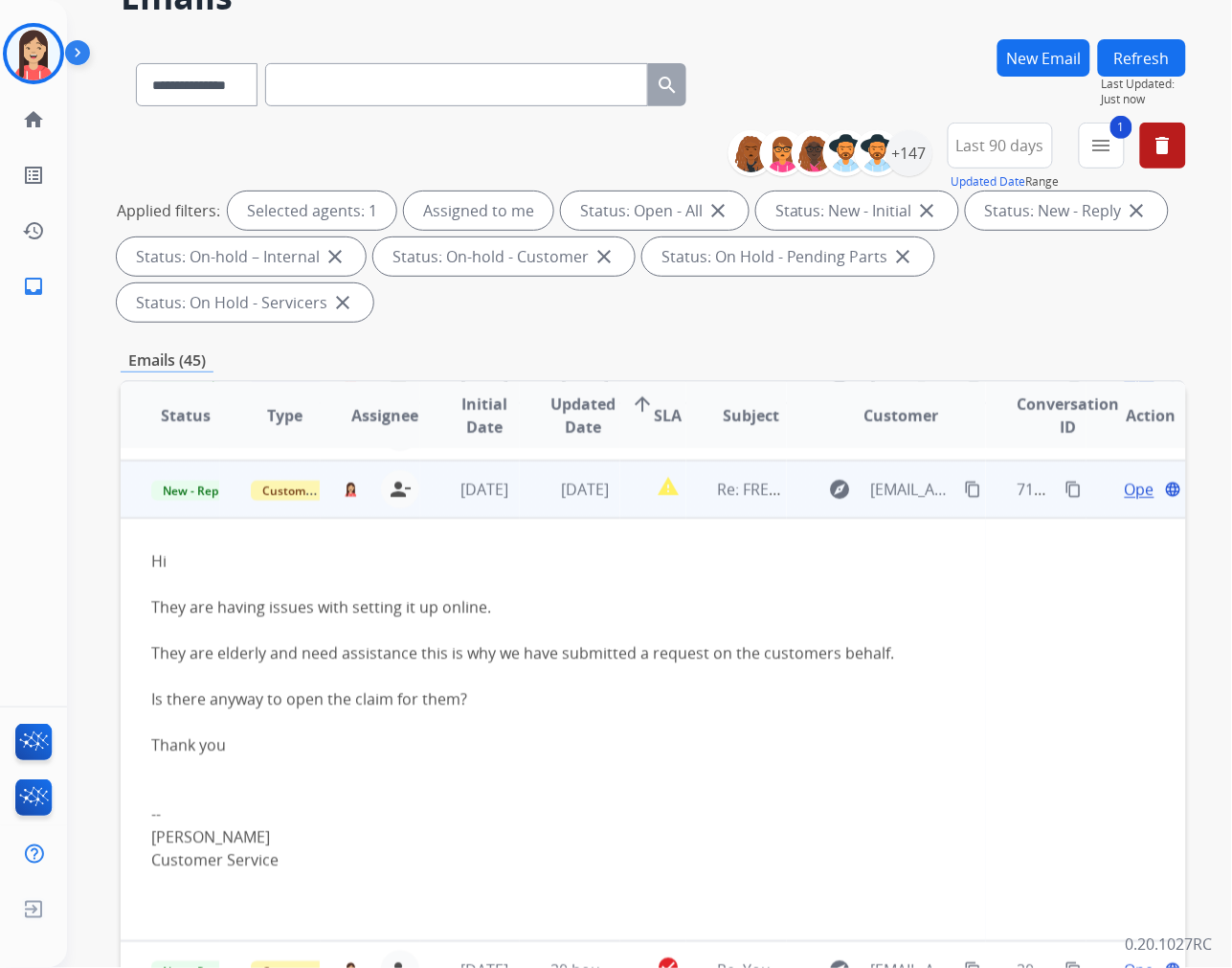
click at [1125, 489] on span "Open" at bounding box center [1144, 489] width 40 height 23
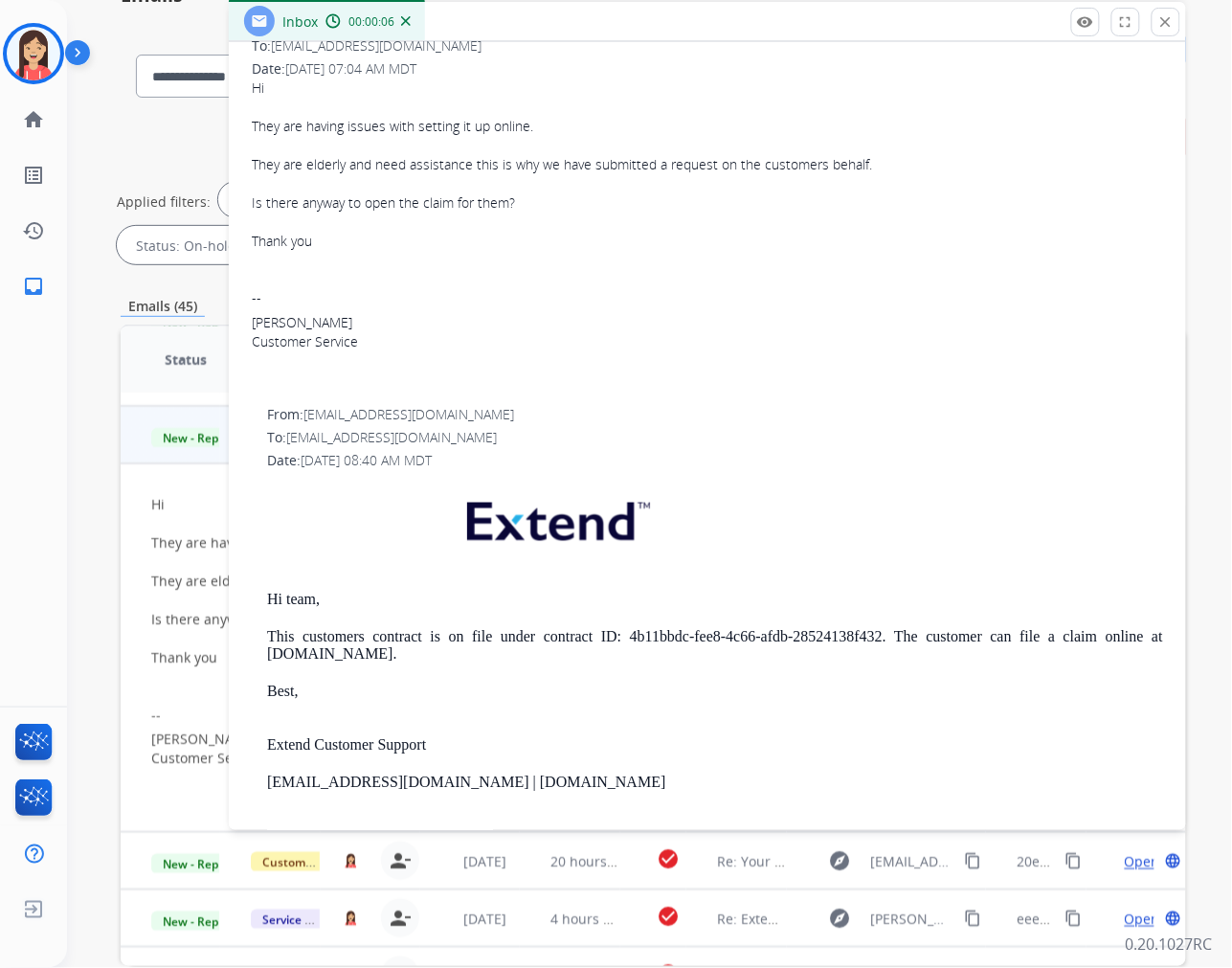
scroll to position [0, 0]
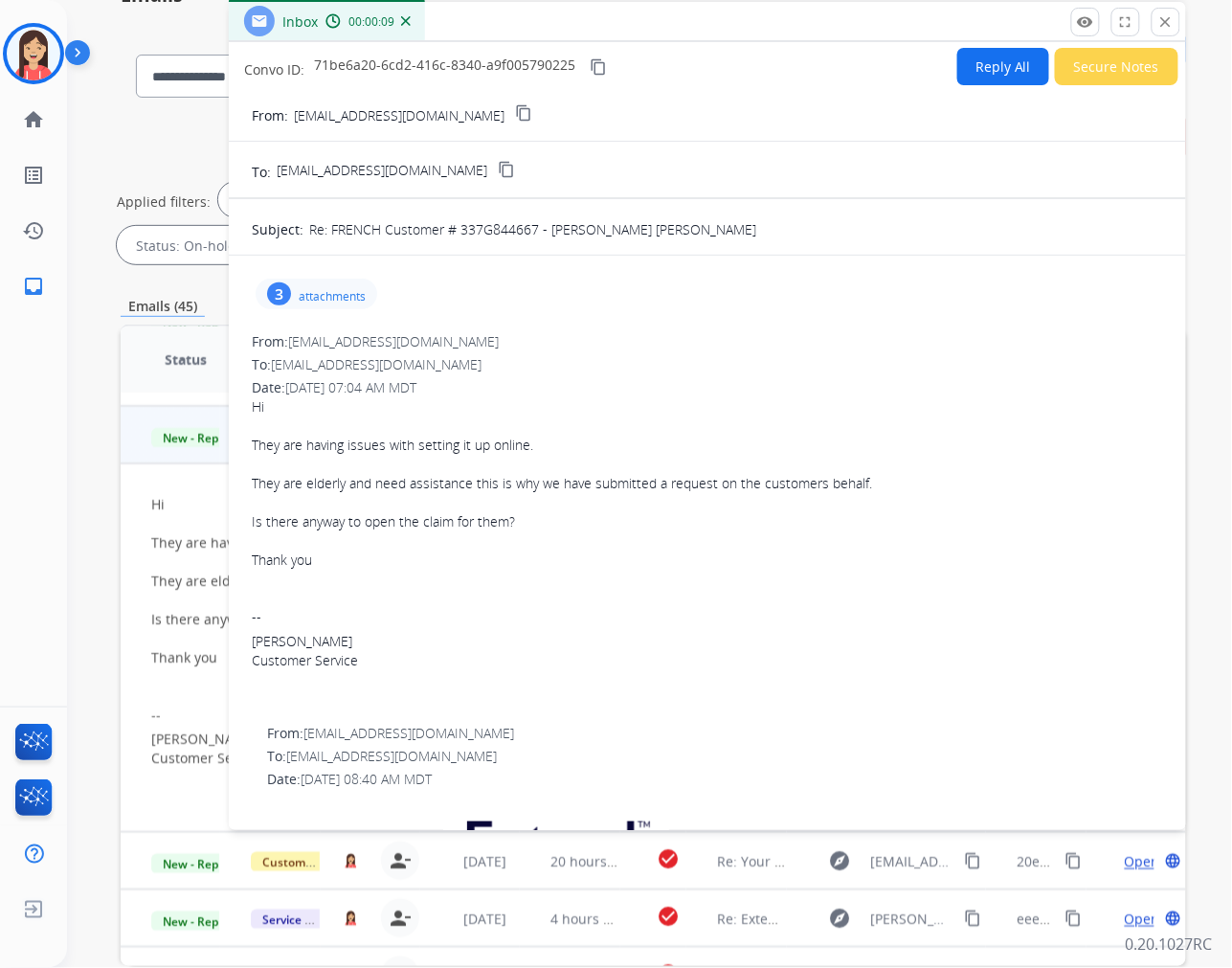
click at [972, 60] on button "Reply All" at bounding box center [1002, 67] width 92 height 38
select select "**********"
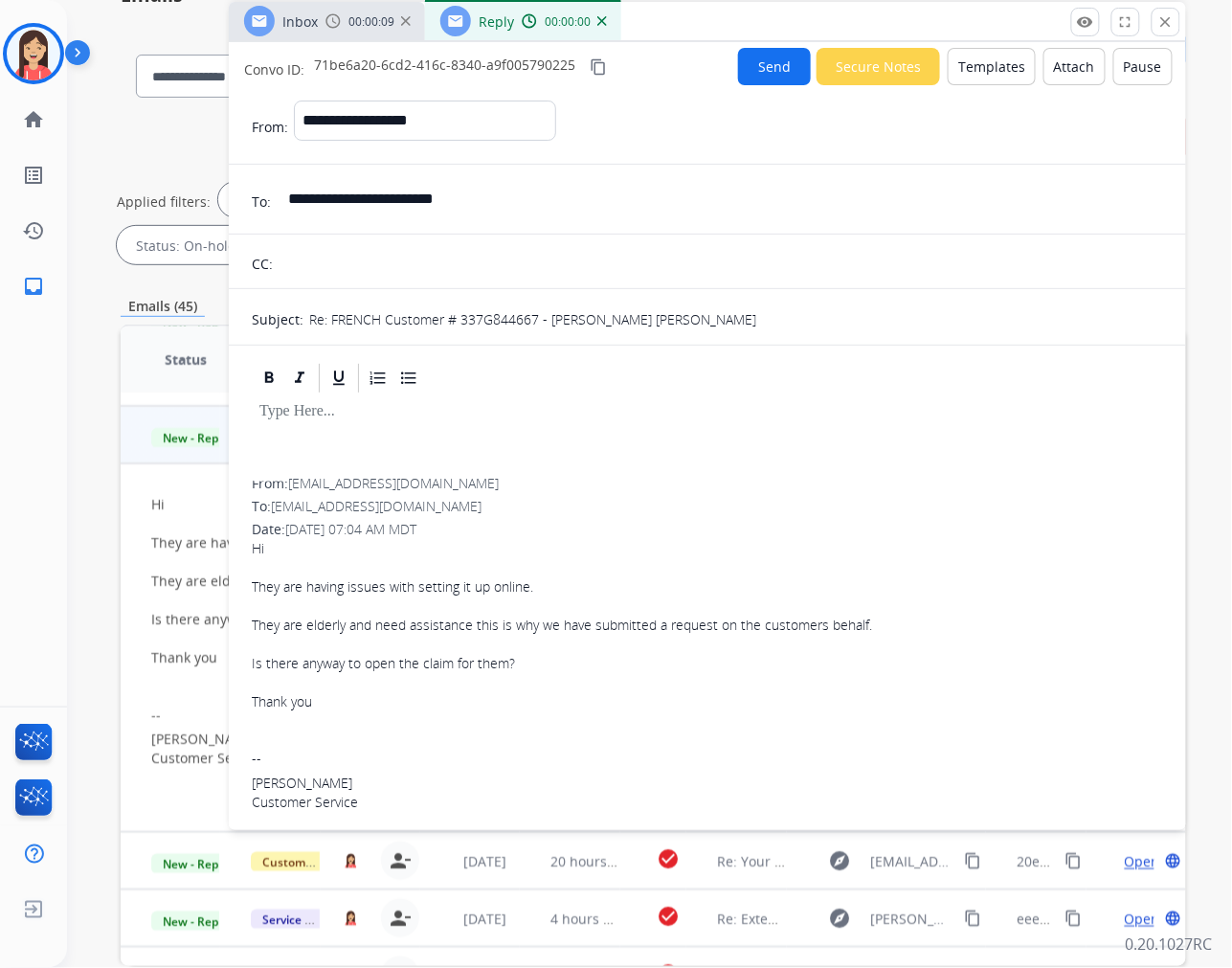
click at [976, 77] on button "Templates" at bounding box center [991, 67] width 88 height 38
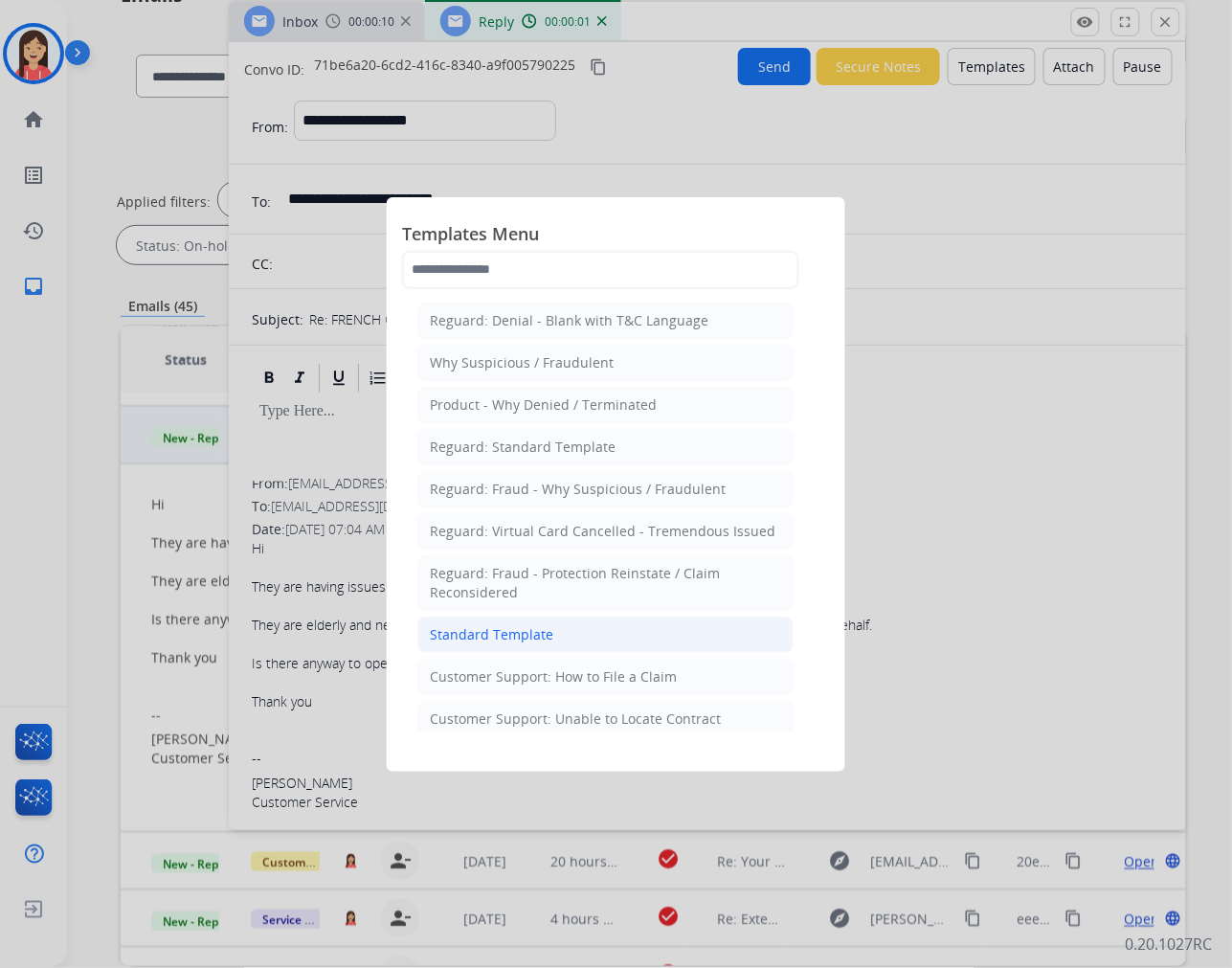
click at [491, 632] on div "Standard Template" at bounding box center [491, 635] width 123 height 19
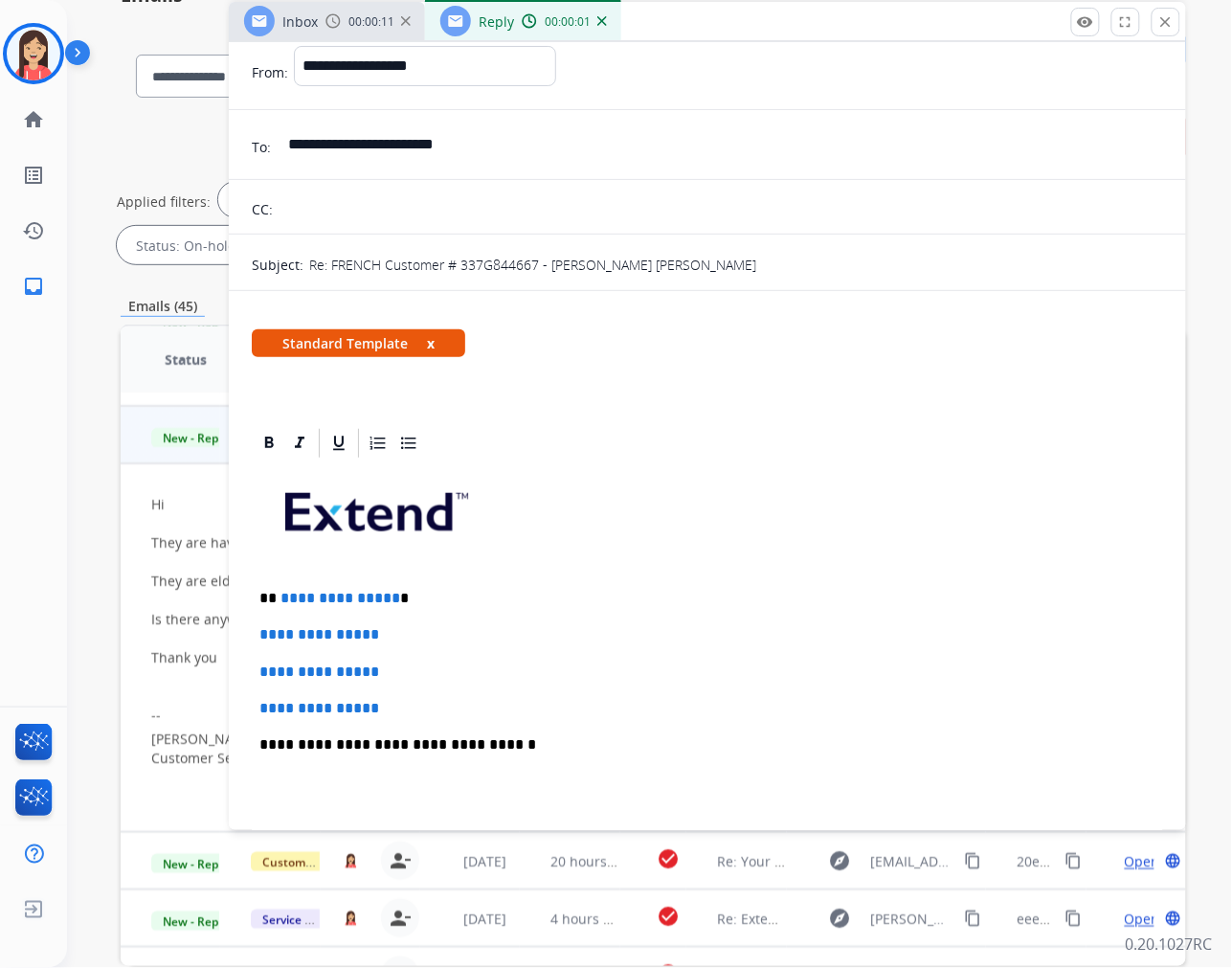
scroll to position [106, 0]
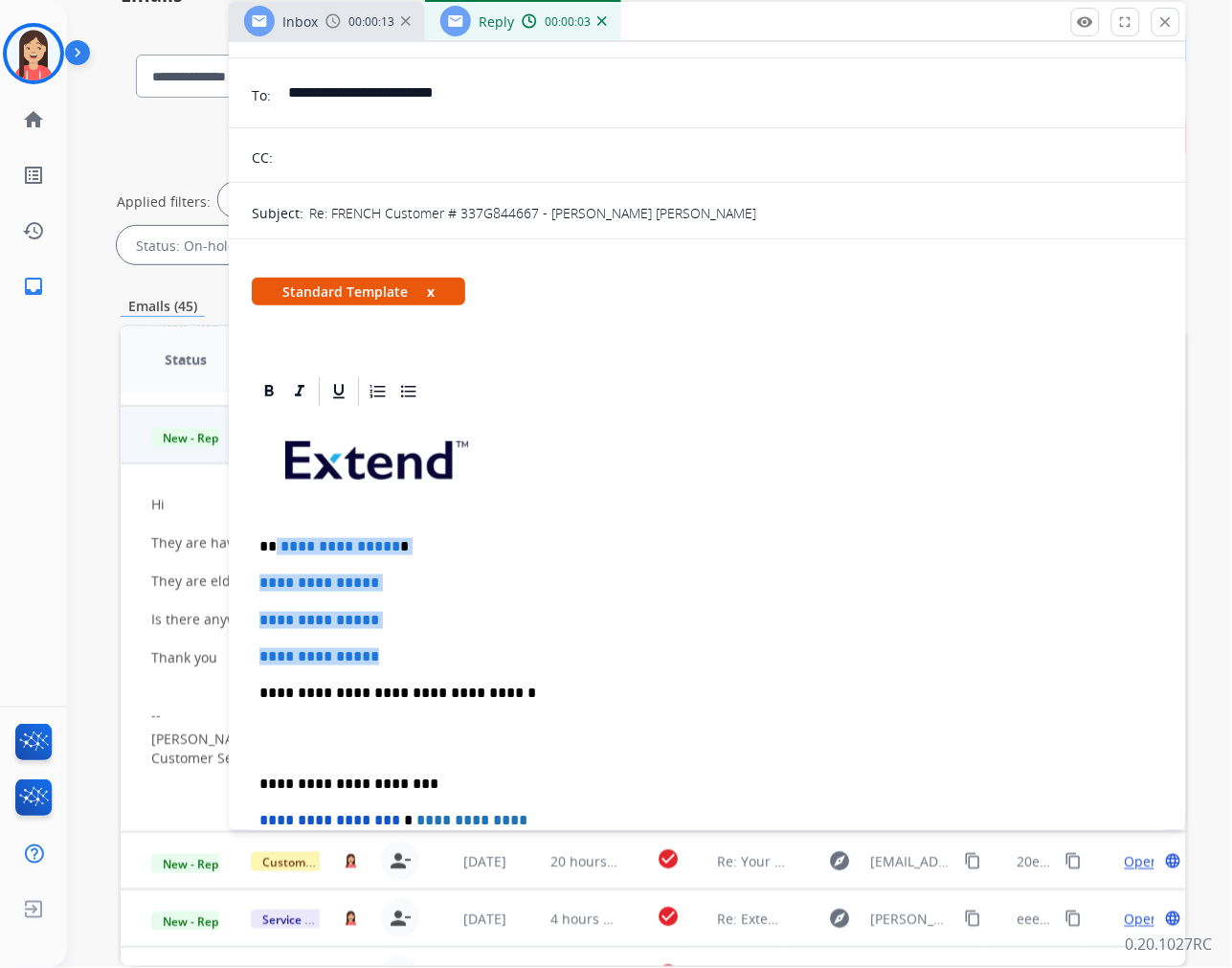
drag, startPoint x: 275, startPoint y: 540, endPoint x: 476, endPoint y: 640, distance: 224.5
click at [476, 640] on div "**********" at bounding box center [707, 738] width 912 height 659
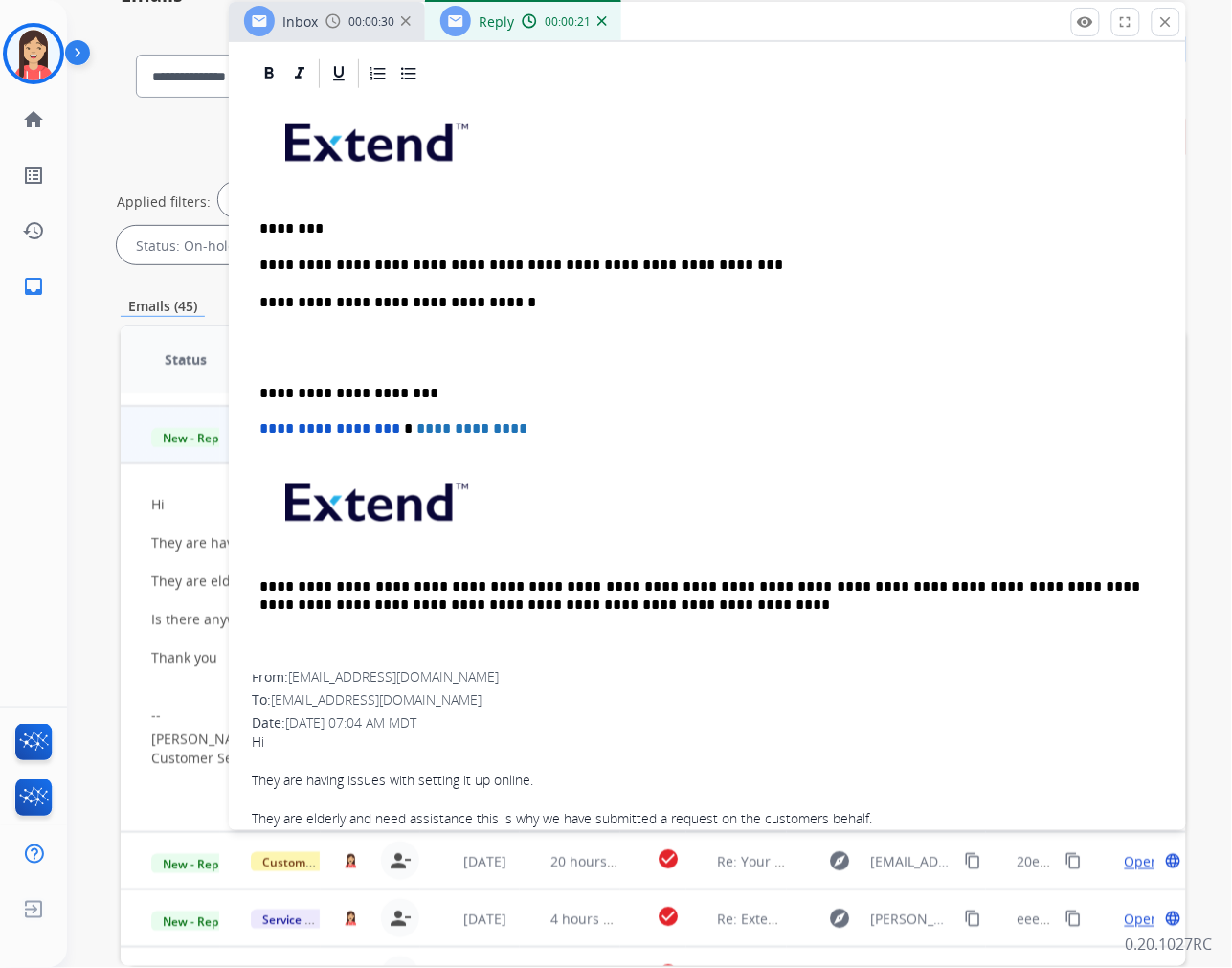
scroll to position [426, 0]
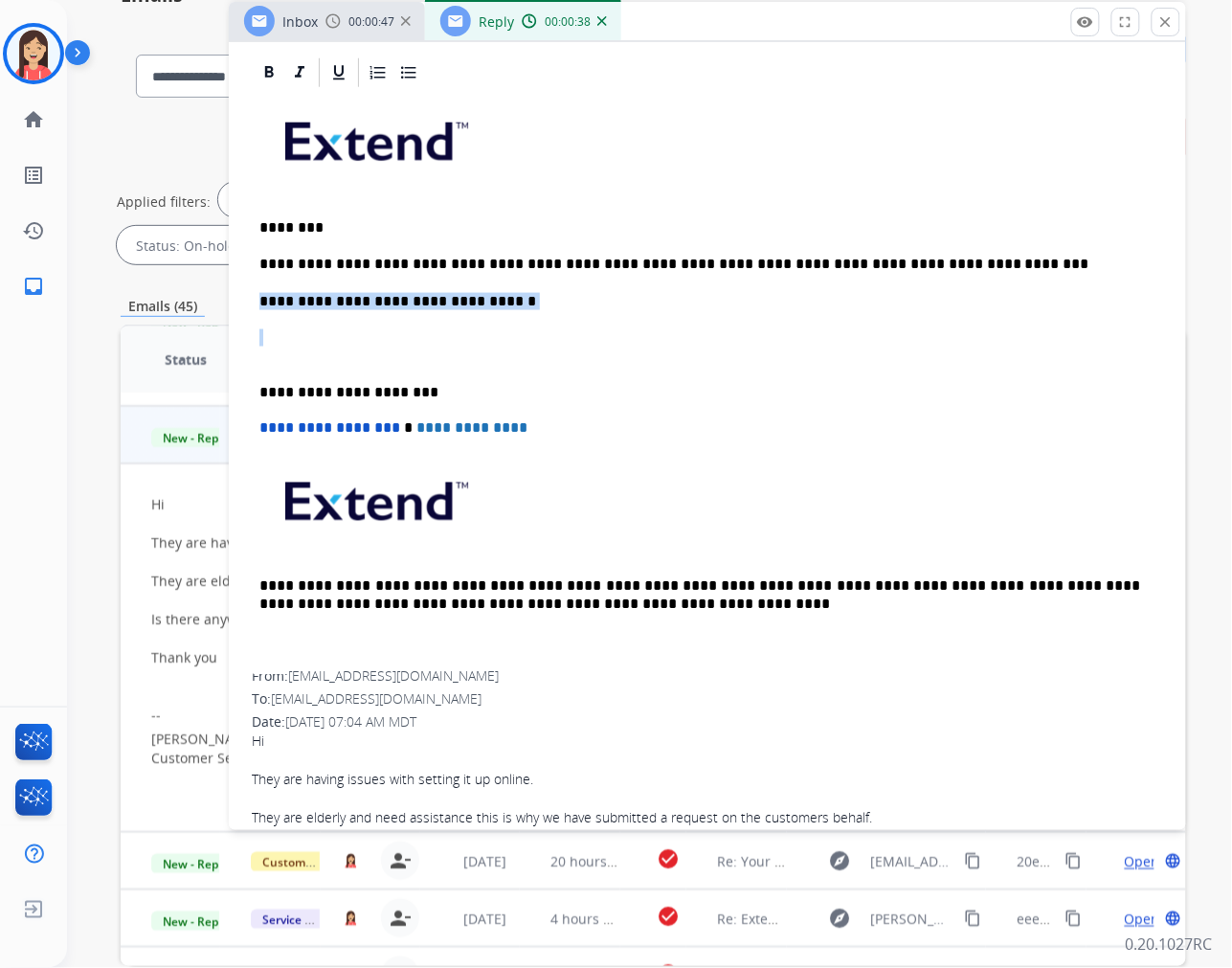
drag, startPoint x: 279, startPoint y: 357, endPoint x: 243, endPoint y: 299, distance: 68.3
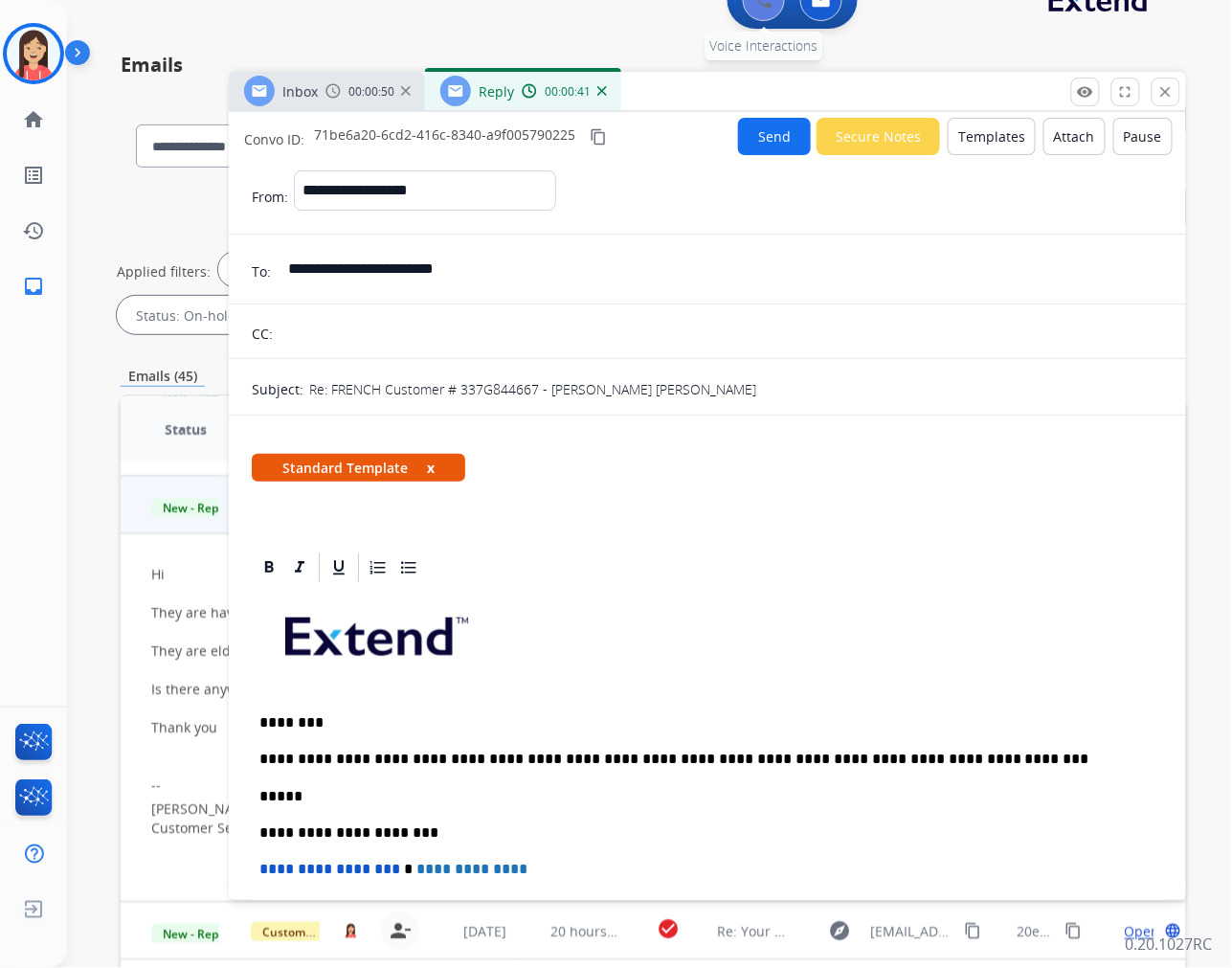
scroll to position [0, 0]
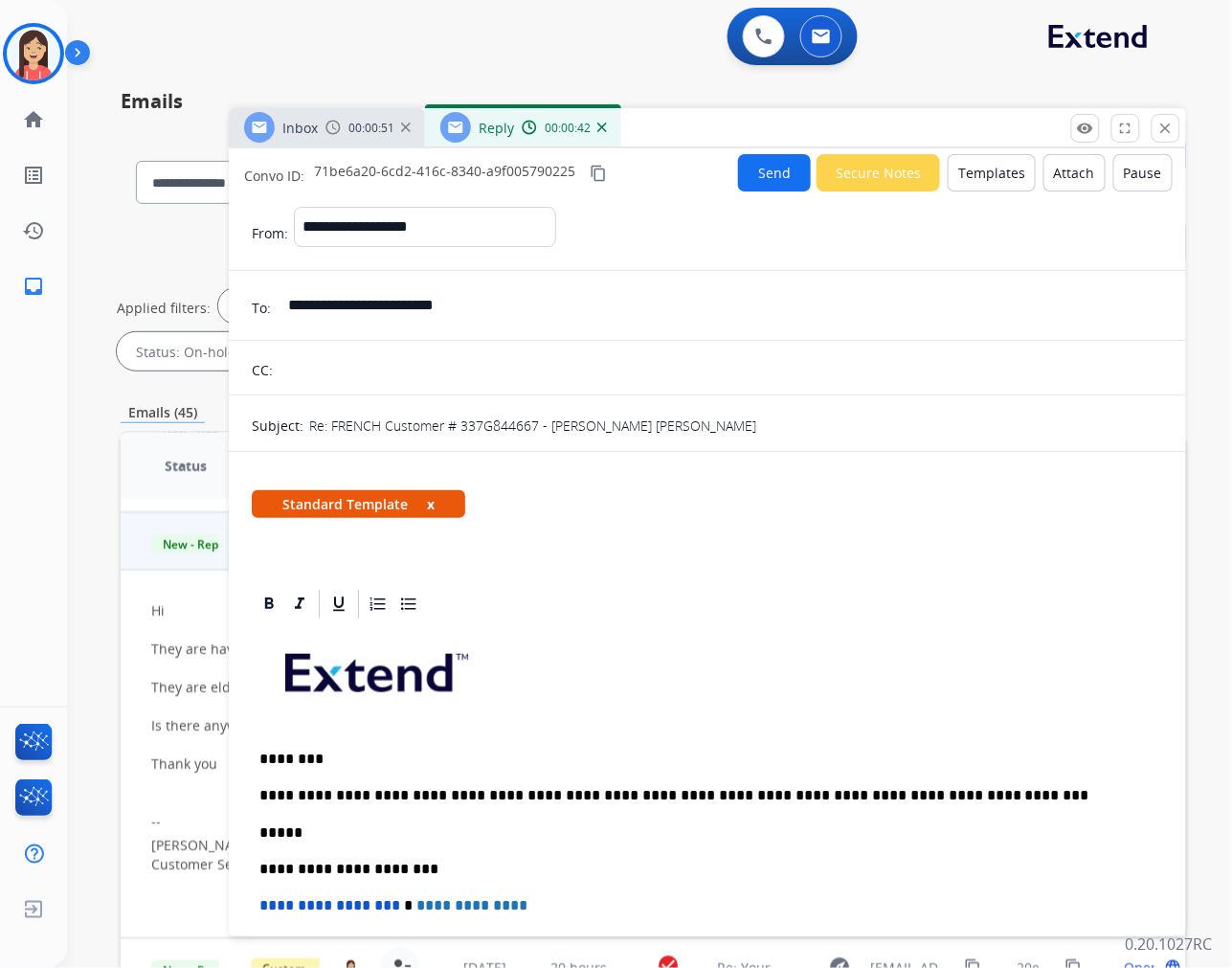
click at [768, 173] on button "Send" at bounding box center [774, 173] width 72 height 38
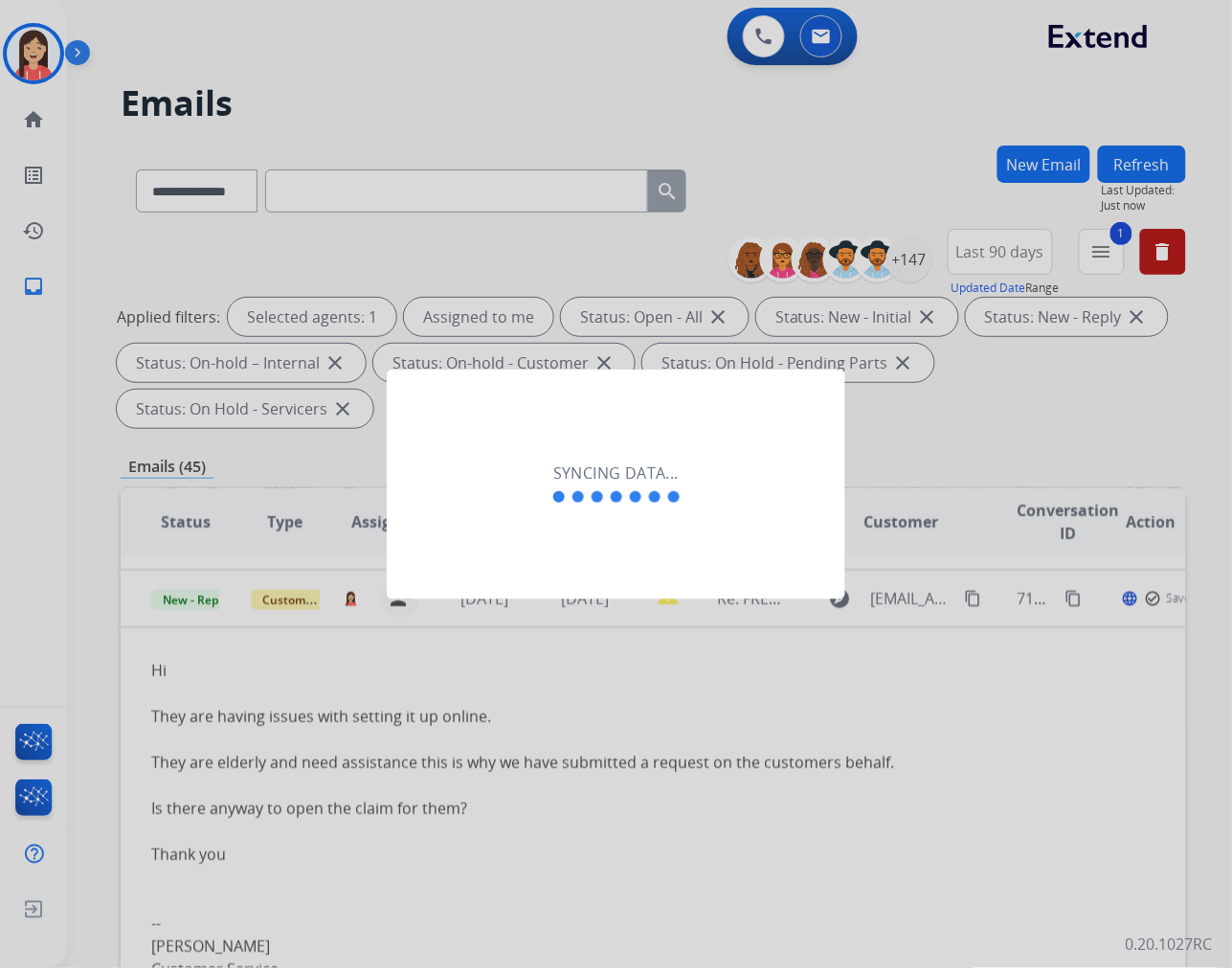
scroll to position [100, 0]
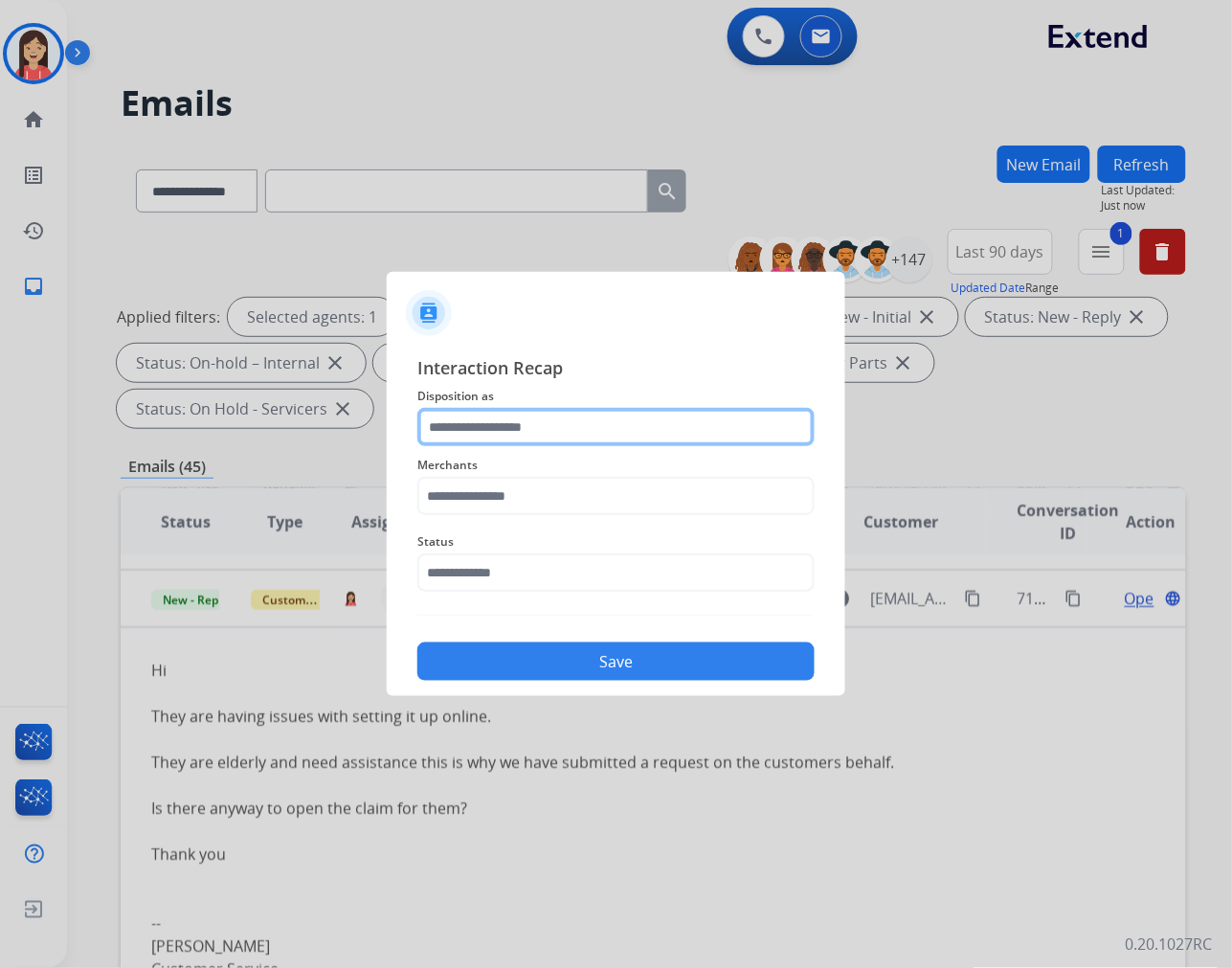
click at [521, 429] on input "text" at bounding box center [616, 428] width 397 height 39
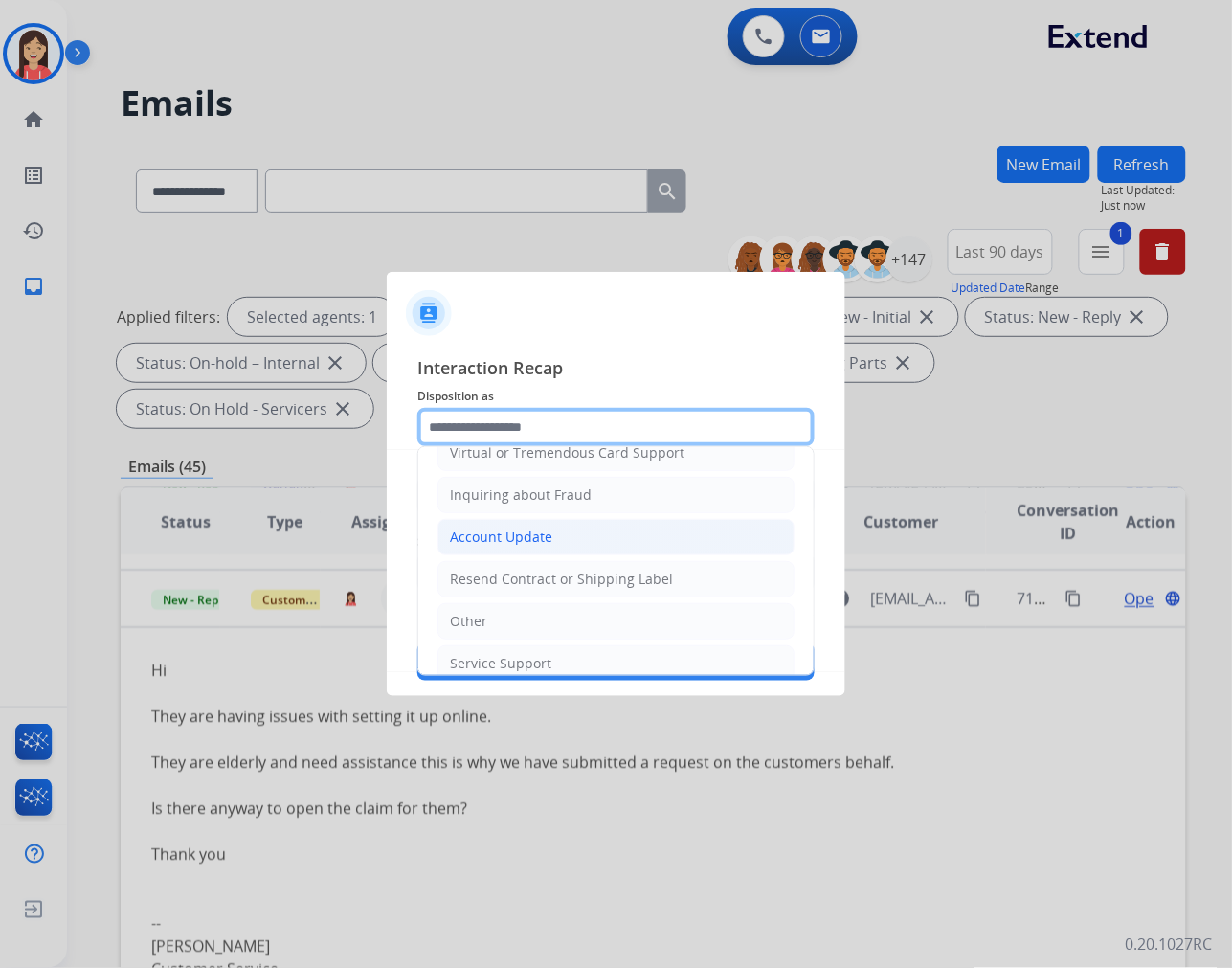
scroll to position [300, 0]
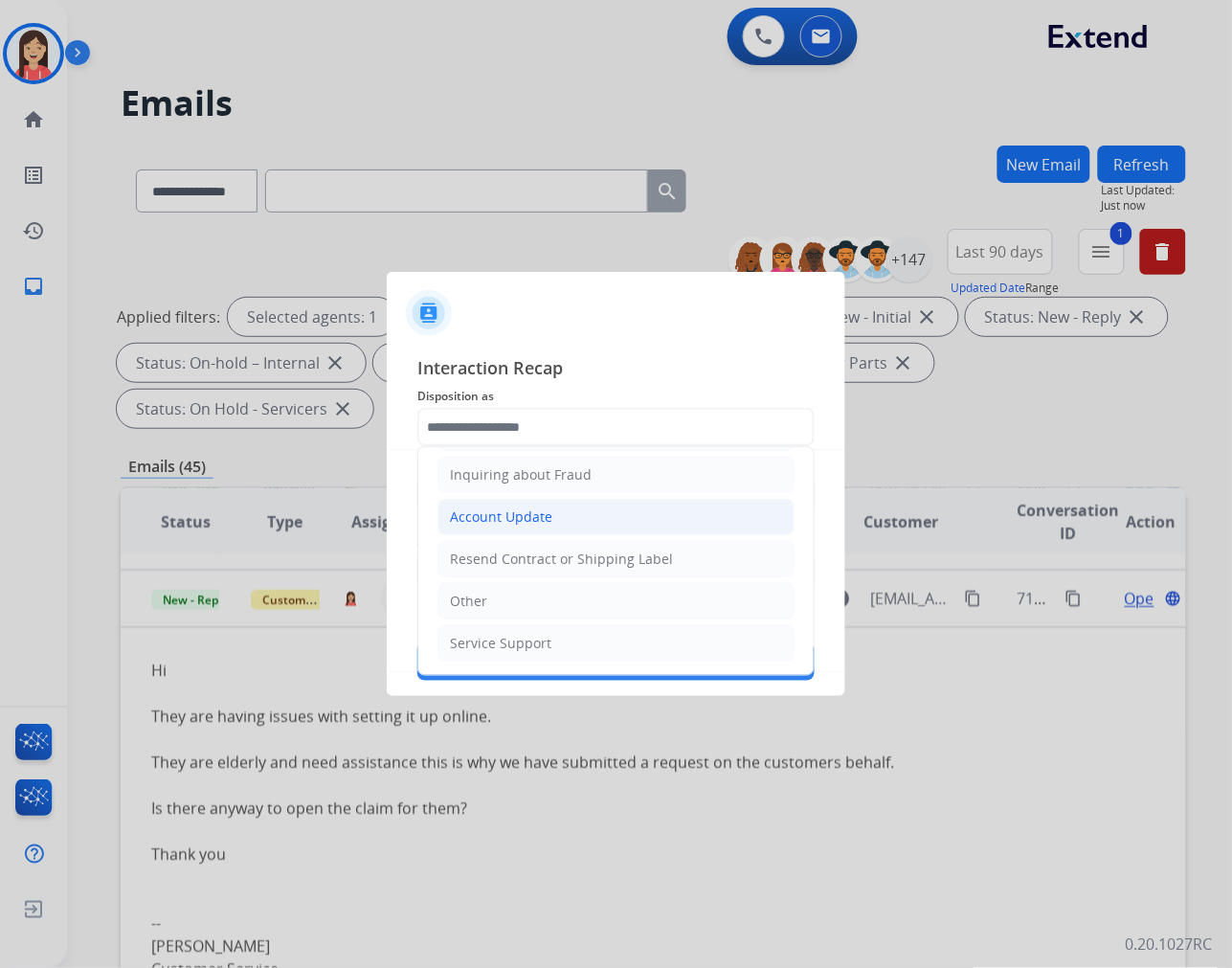
click at [549, 503] on li "Account Update" at bounding box center [616, 517] width 357 height 37
type input "**********"
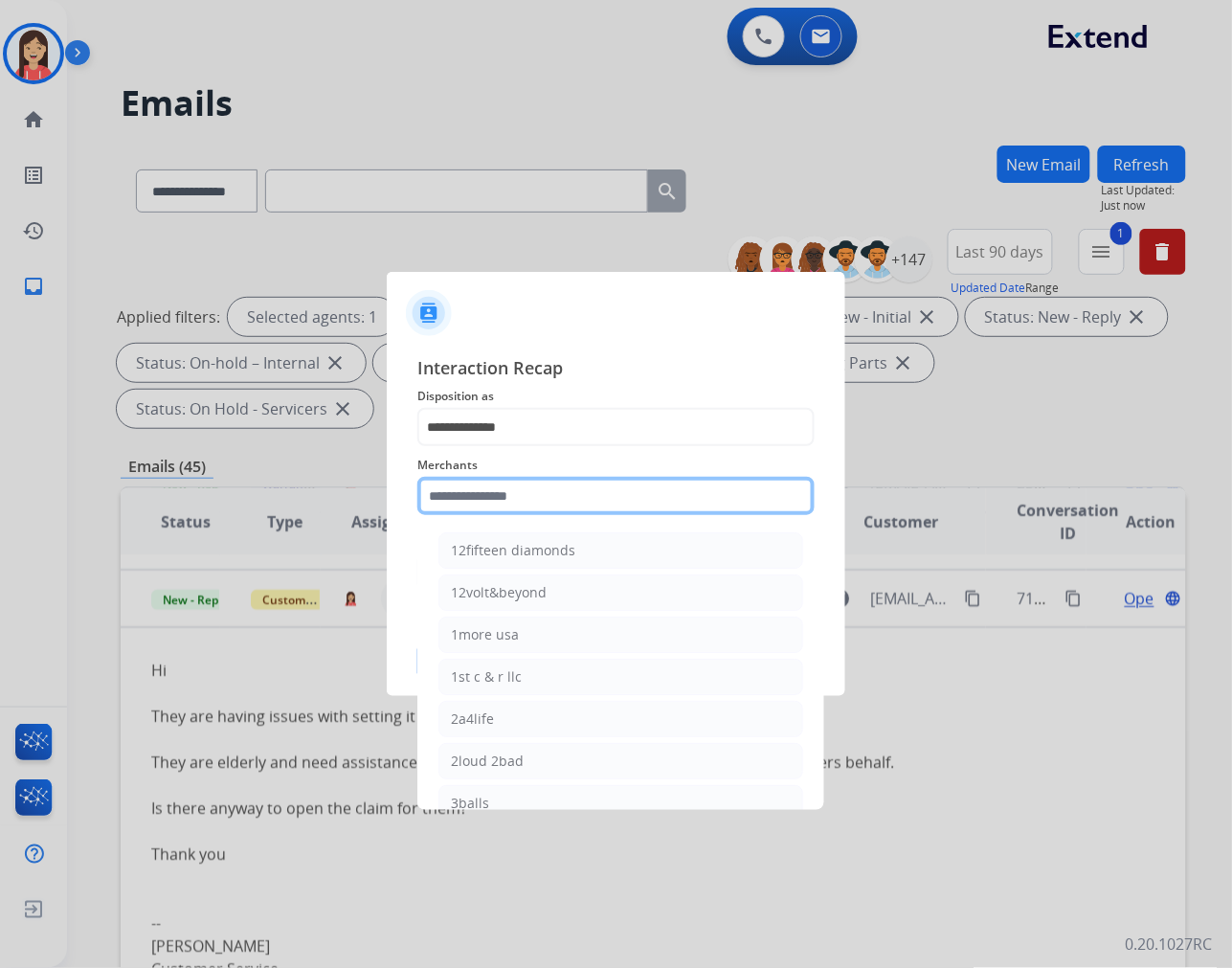
click at [519, 494] on input "text" at bounding box center [616, 496] width 397 height 39
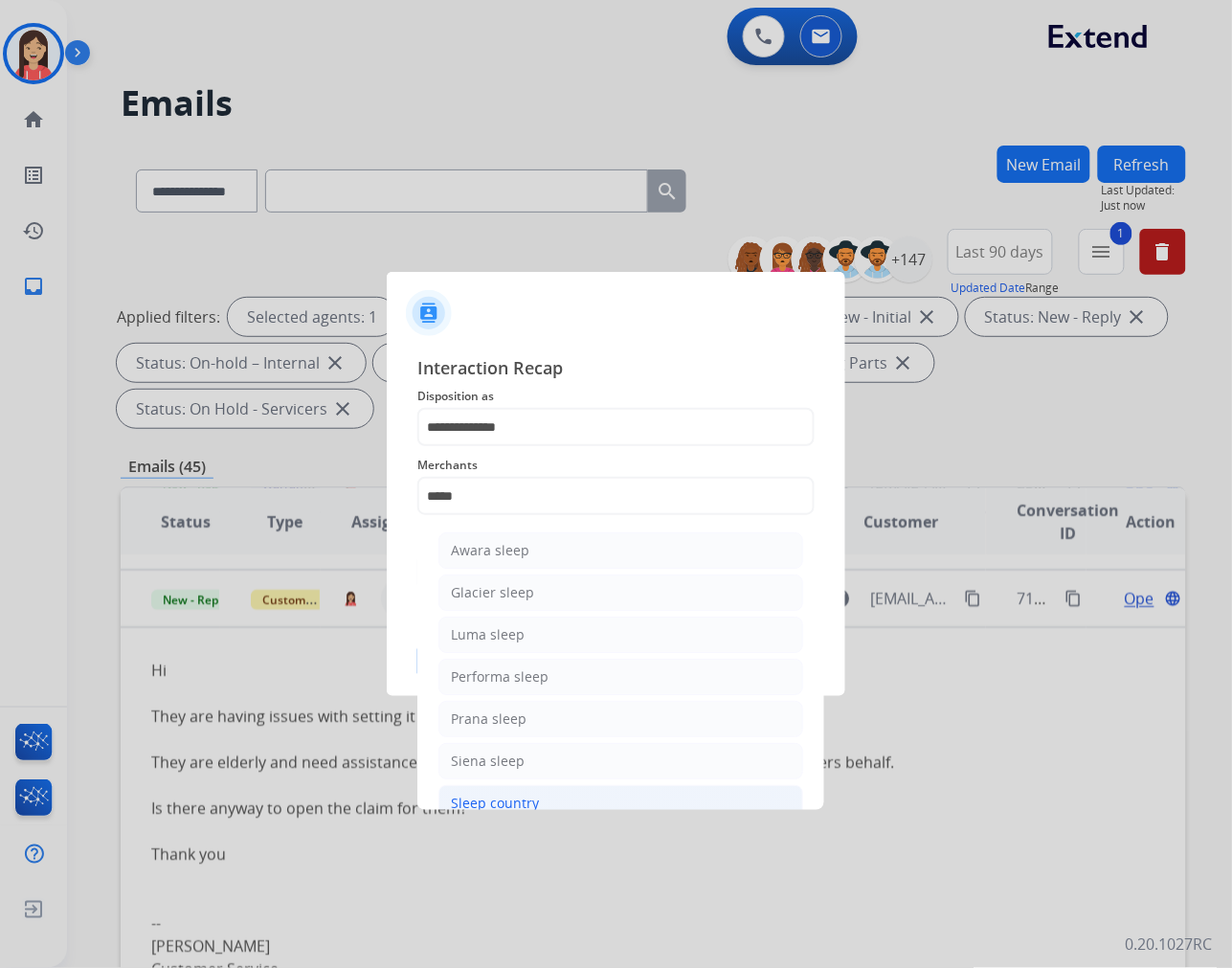
click at [512, 792] on li "Sleep country" at bounding box center [620, 804] width 365 height 37
type input "**********"
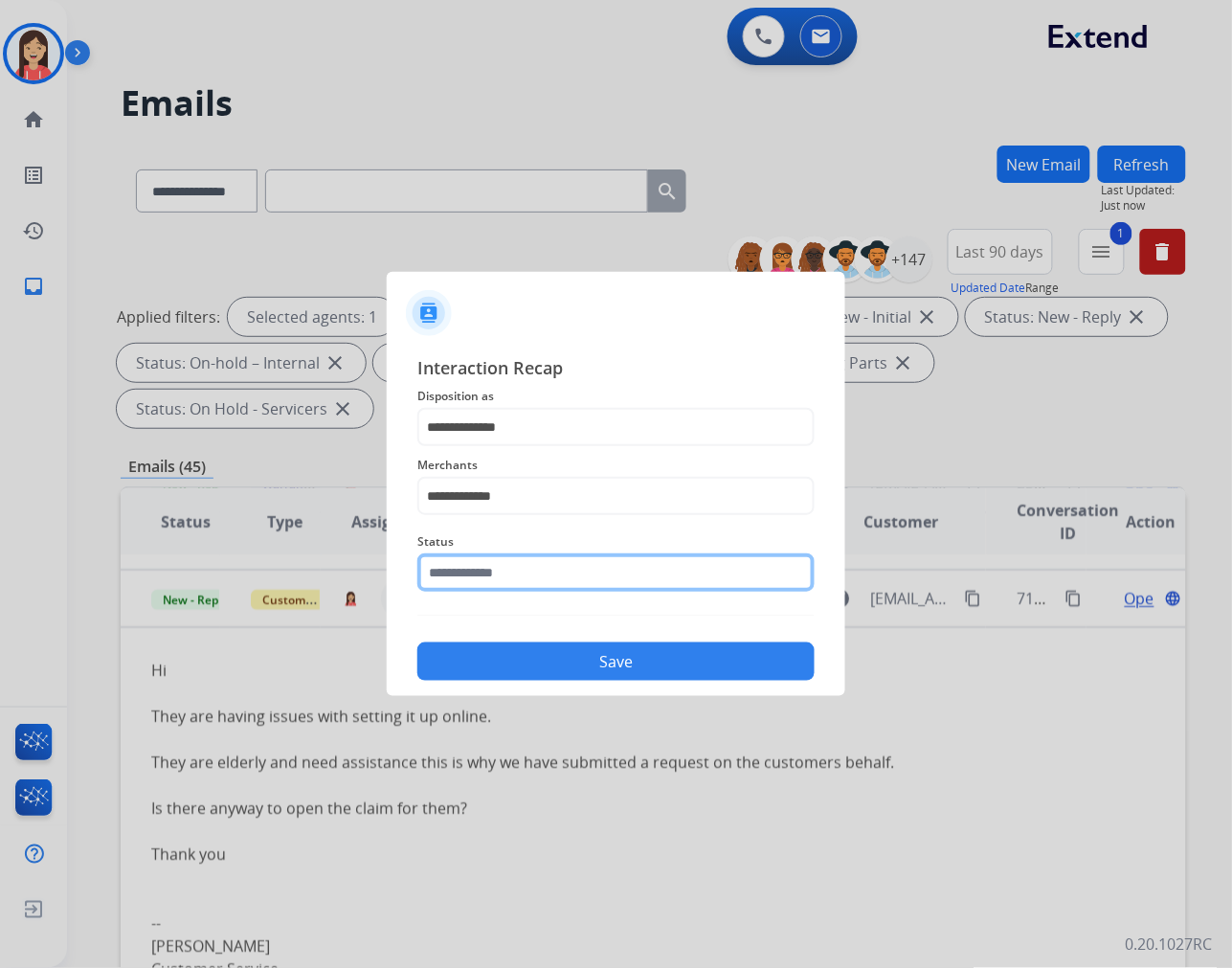
drag, startPoint x: 546, startPoint y: 576, endPoint x: 557, endPoint y: 590, distance: 17.8
click at [546, 575] on input "text" at bounding box center [616, 572] width 397 height 39
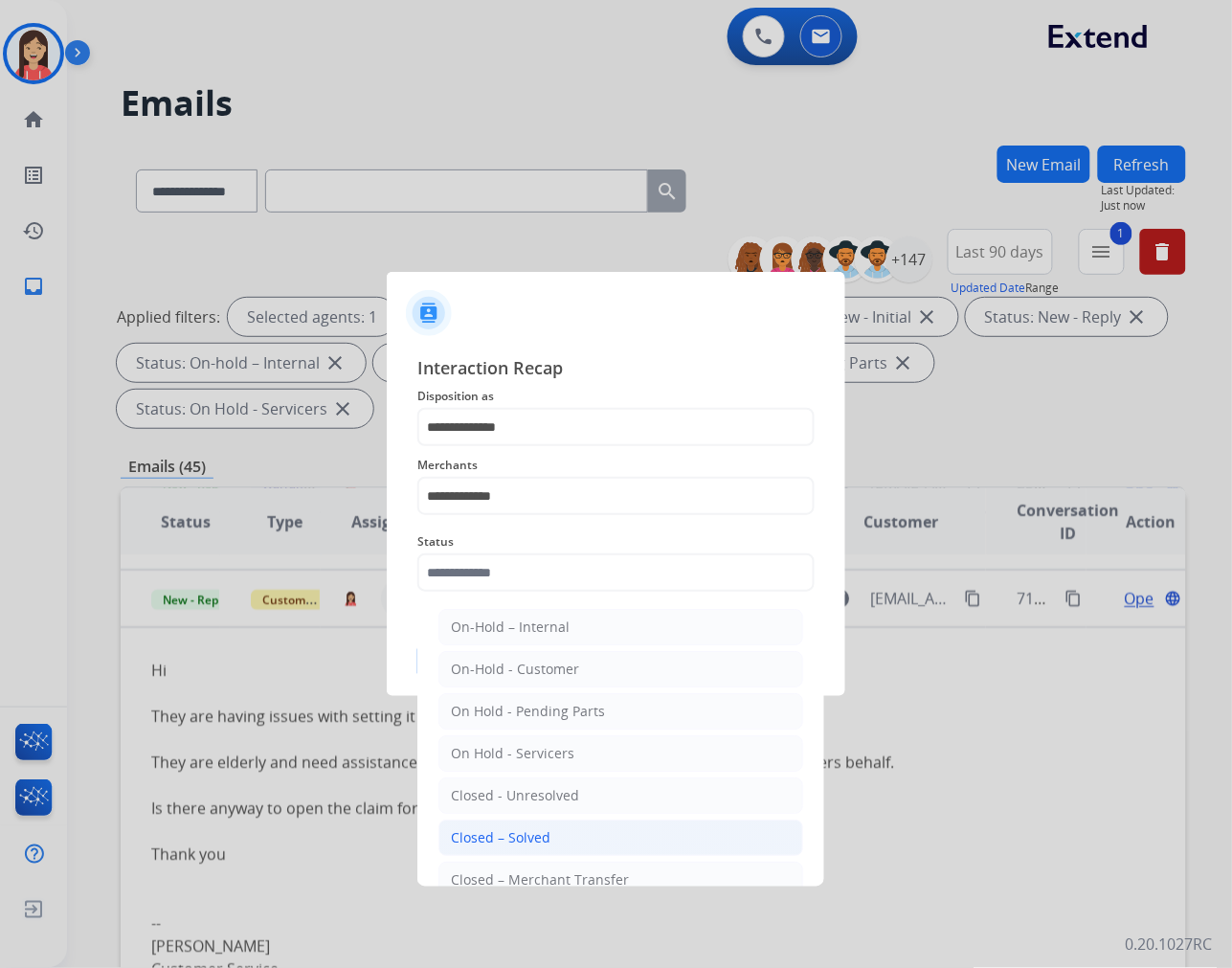
click at [597, 849] on li "Closed – Solved" at bounding box center [620, 838] width 365 height 37
type input "**********"
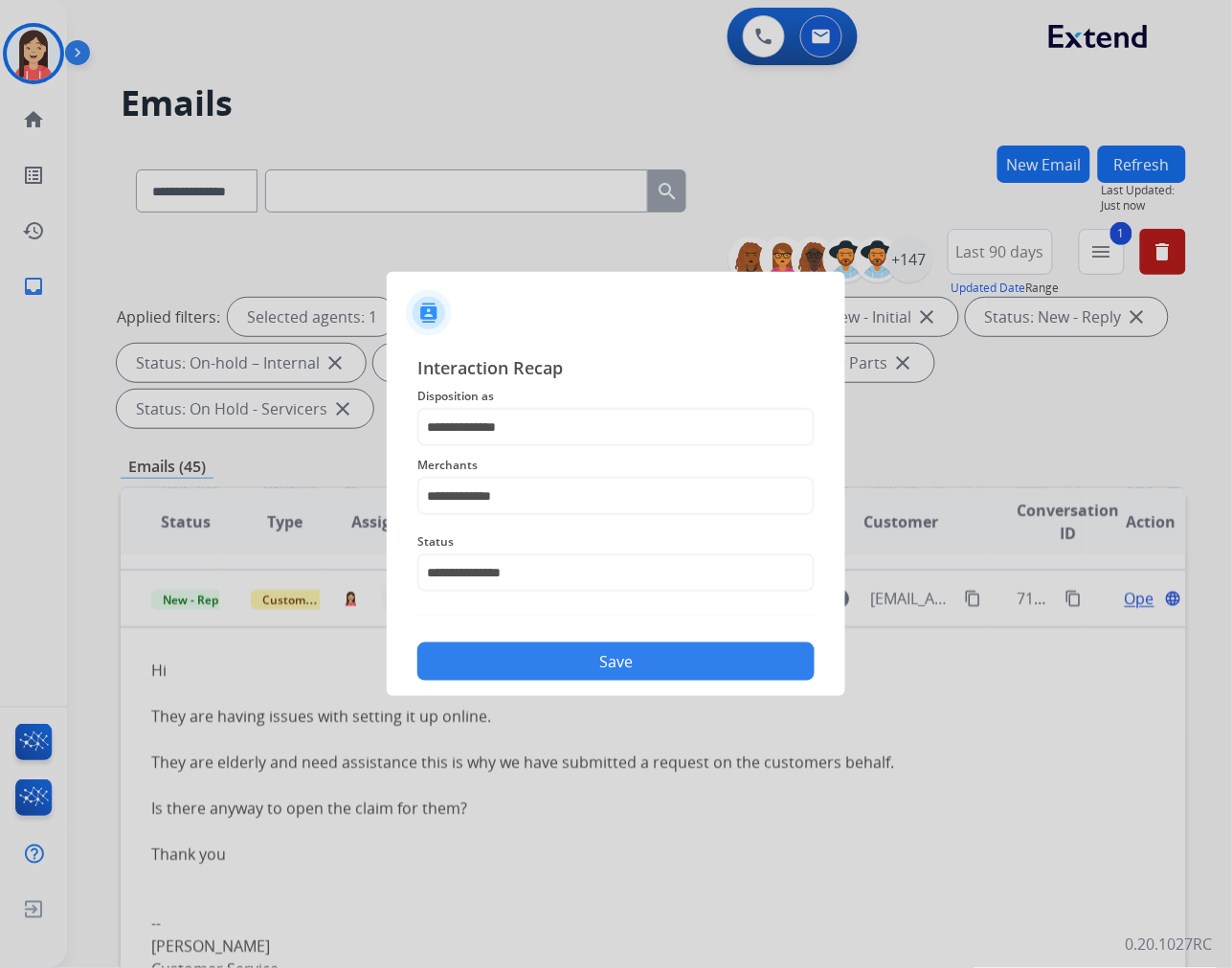
click at [649, 666] on button "Save" at bounding box center [616, 662] width 397 height 39
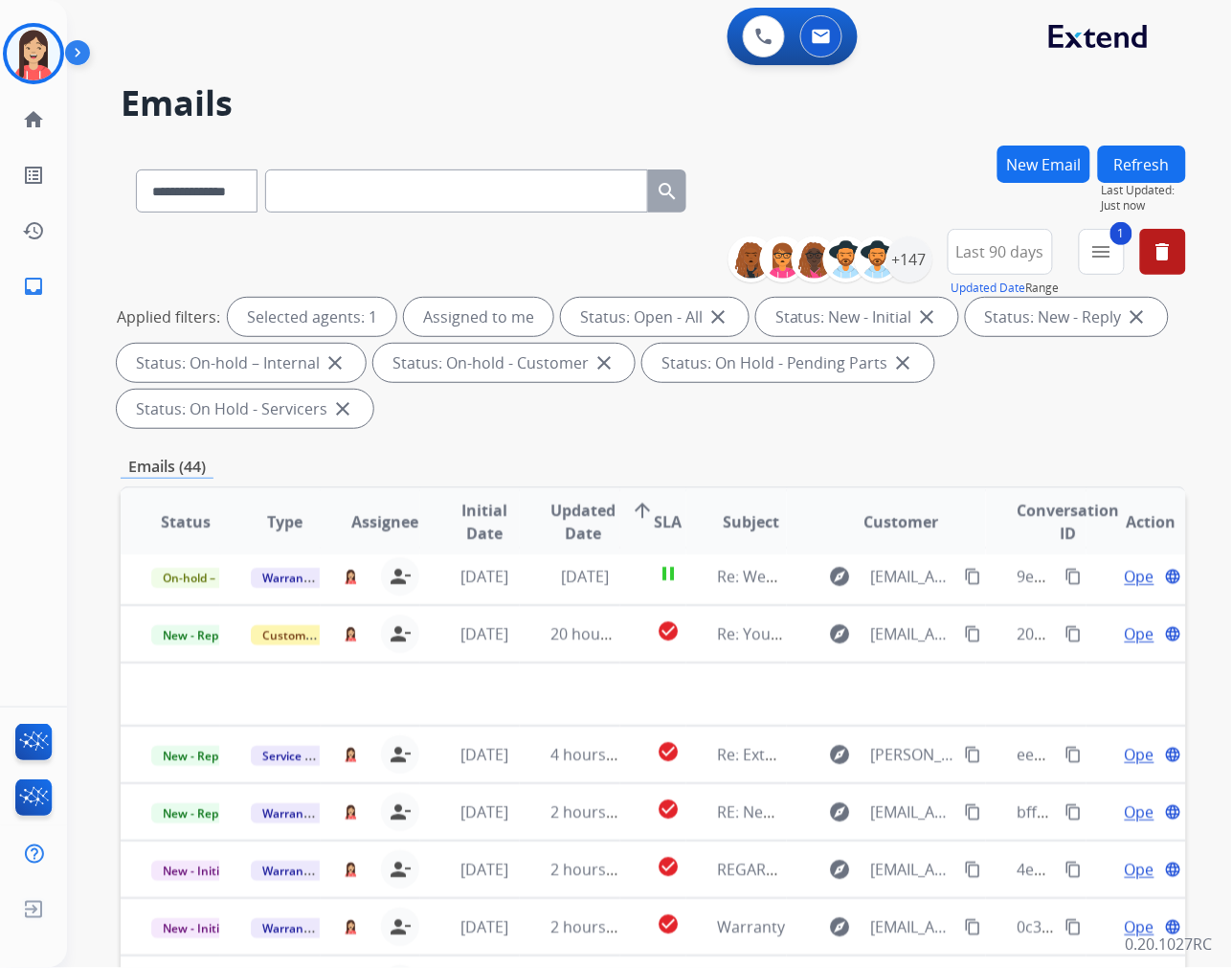
scroll to position [63, 0]
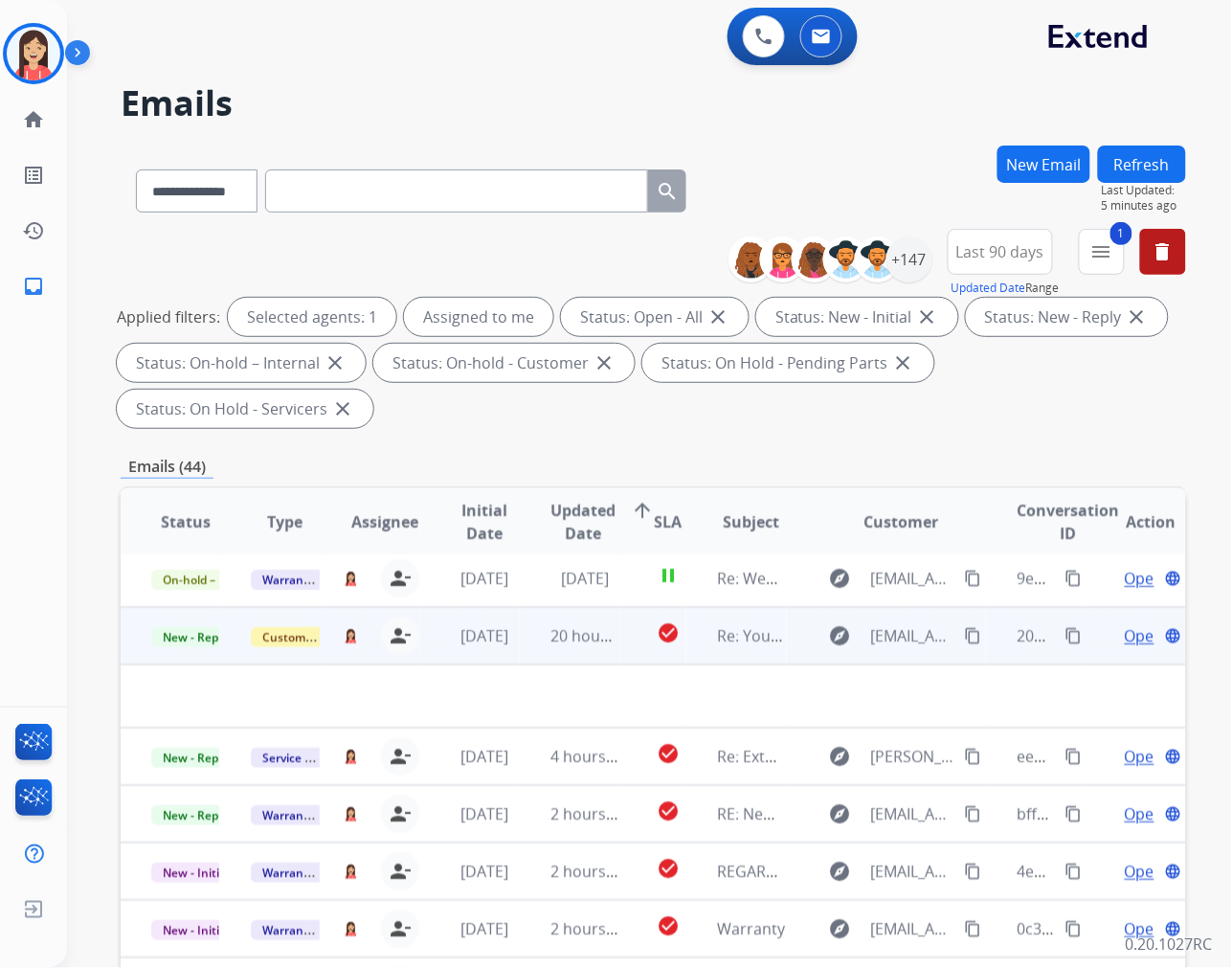
click at [525, 650] on td "20 hours ago" at bounding box center [569, 636] width 99 height 58
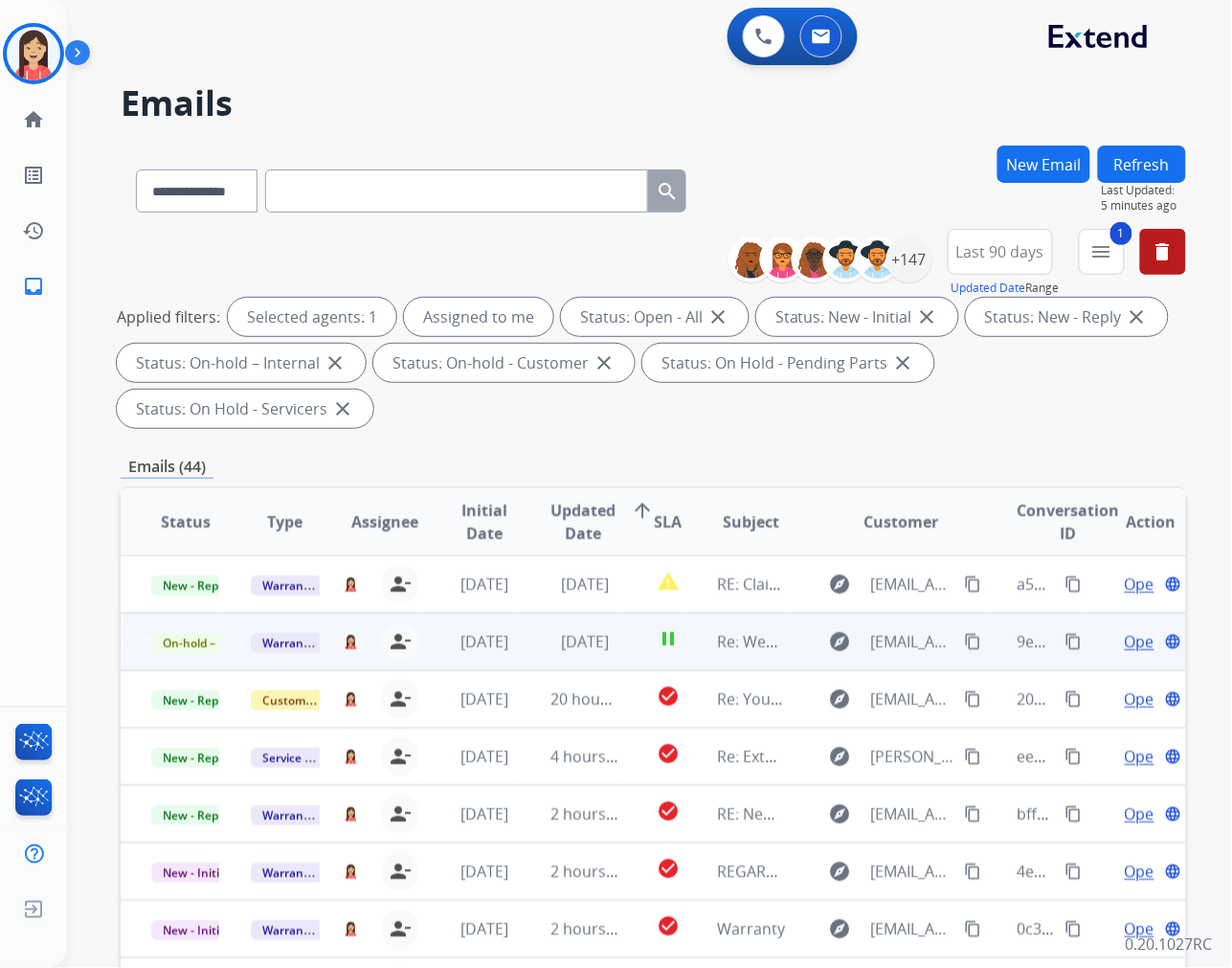
scroll to position [1, 0]
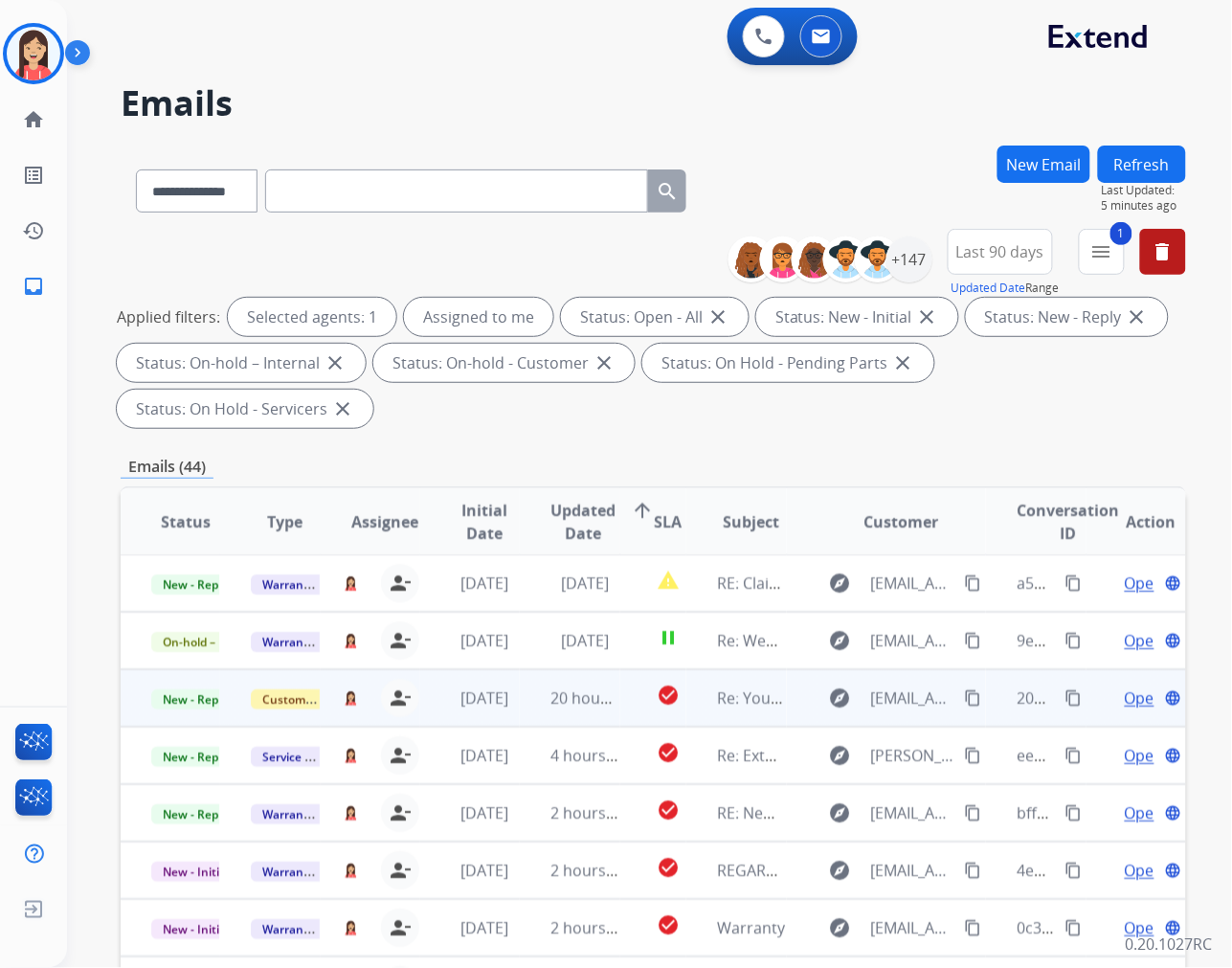
click at [524, 711] on td "20 hours ago" at bounding box center [569, 699] width 99 height 58
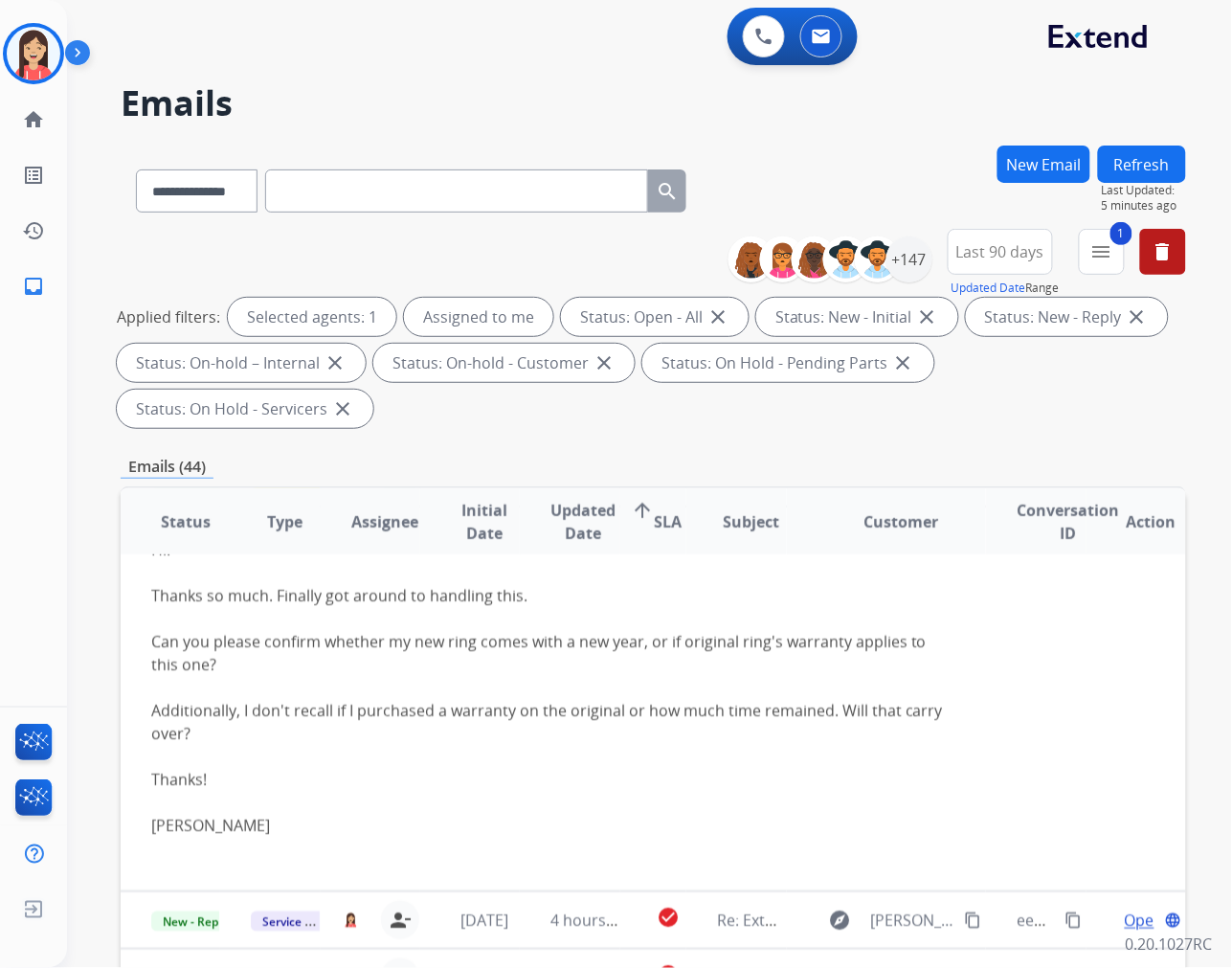
scroll to position [115, 0]
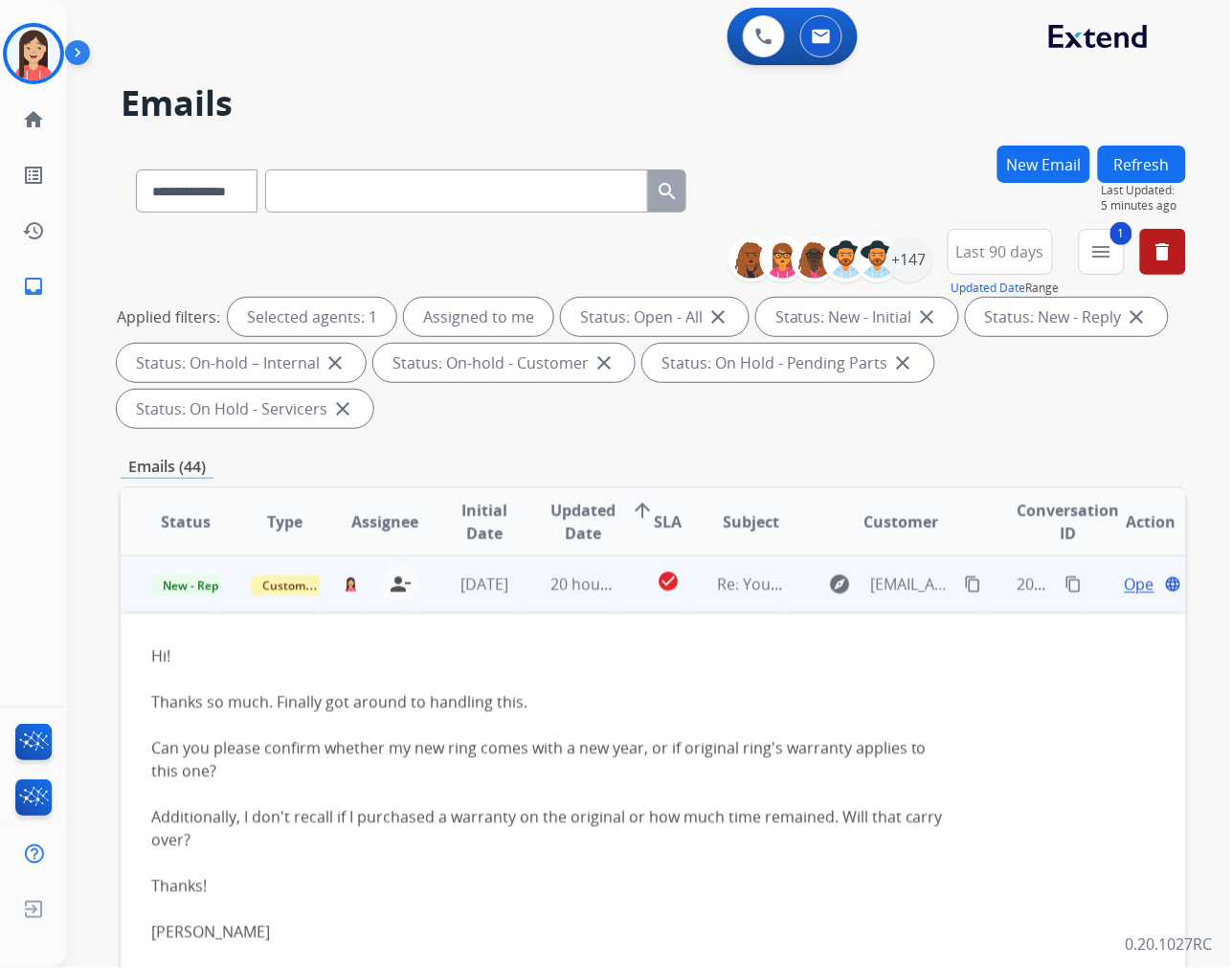
click at [1125, 579] on span "Open" at bounding box center [1144, 584] width 40 height 23
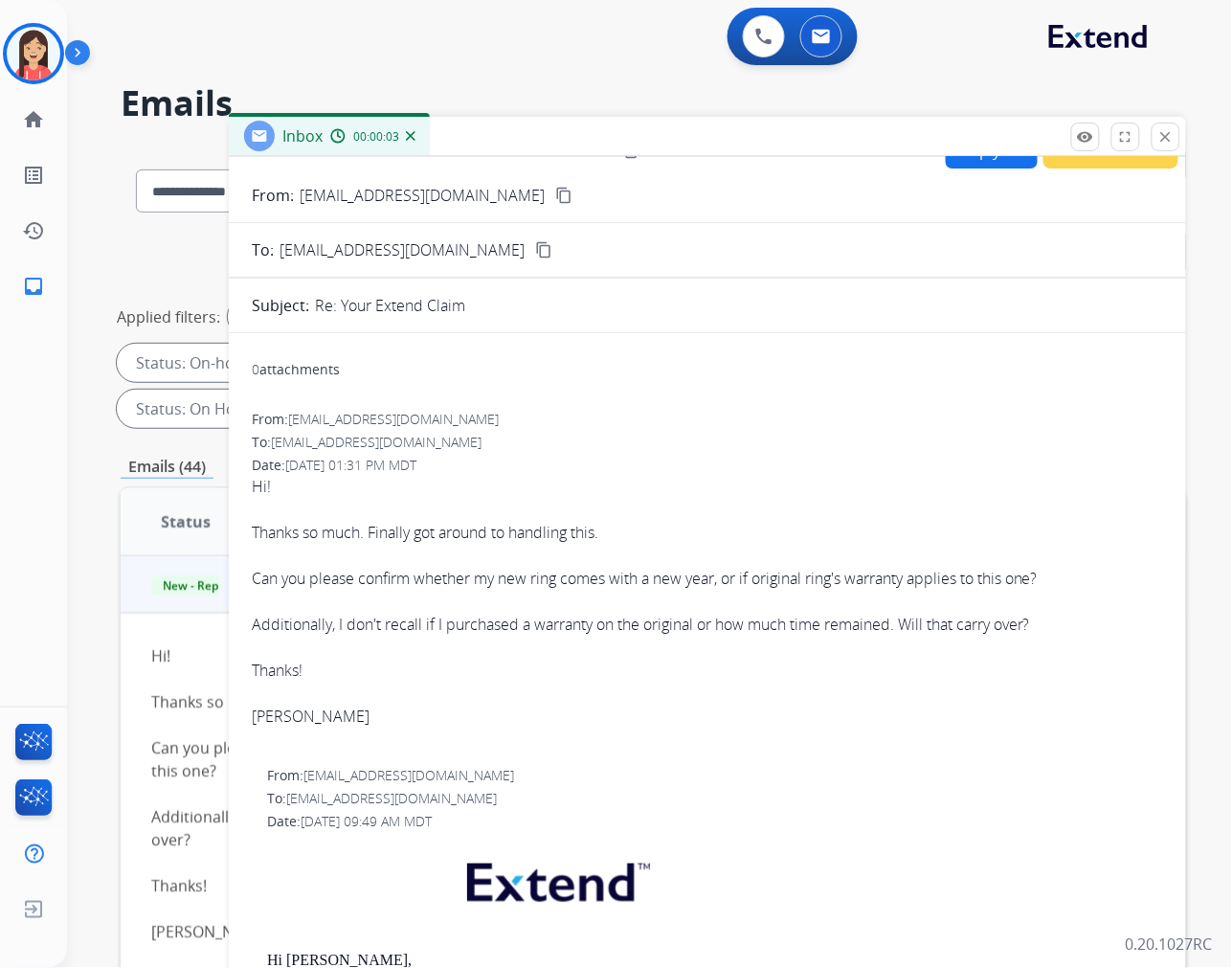
scroll to position [0, 0]
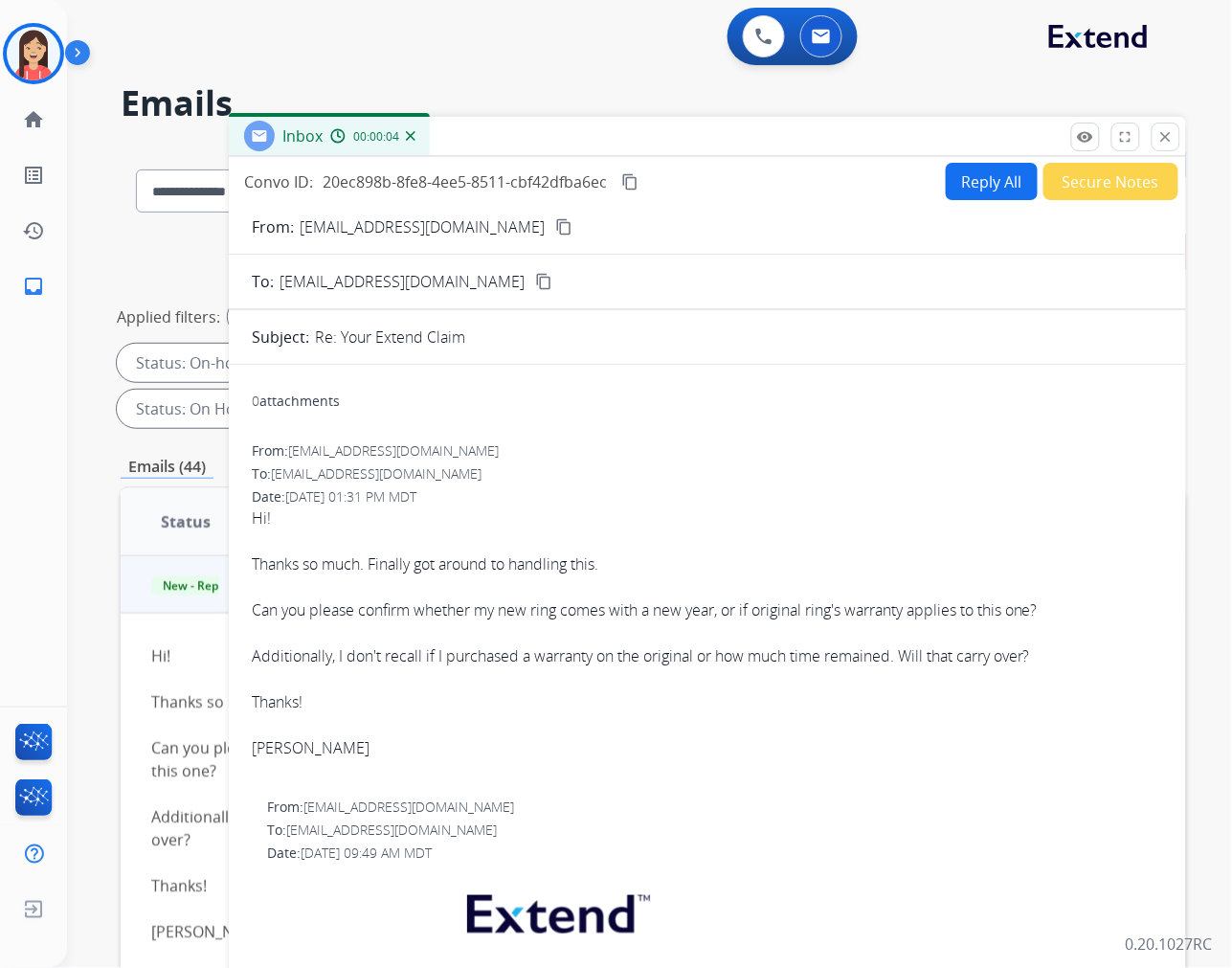
click at [969, 184] on button "Reply All" at bounding box center [991, 181] width 92 height 38
select select "**********"
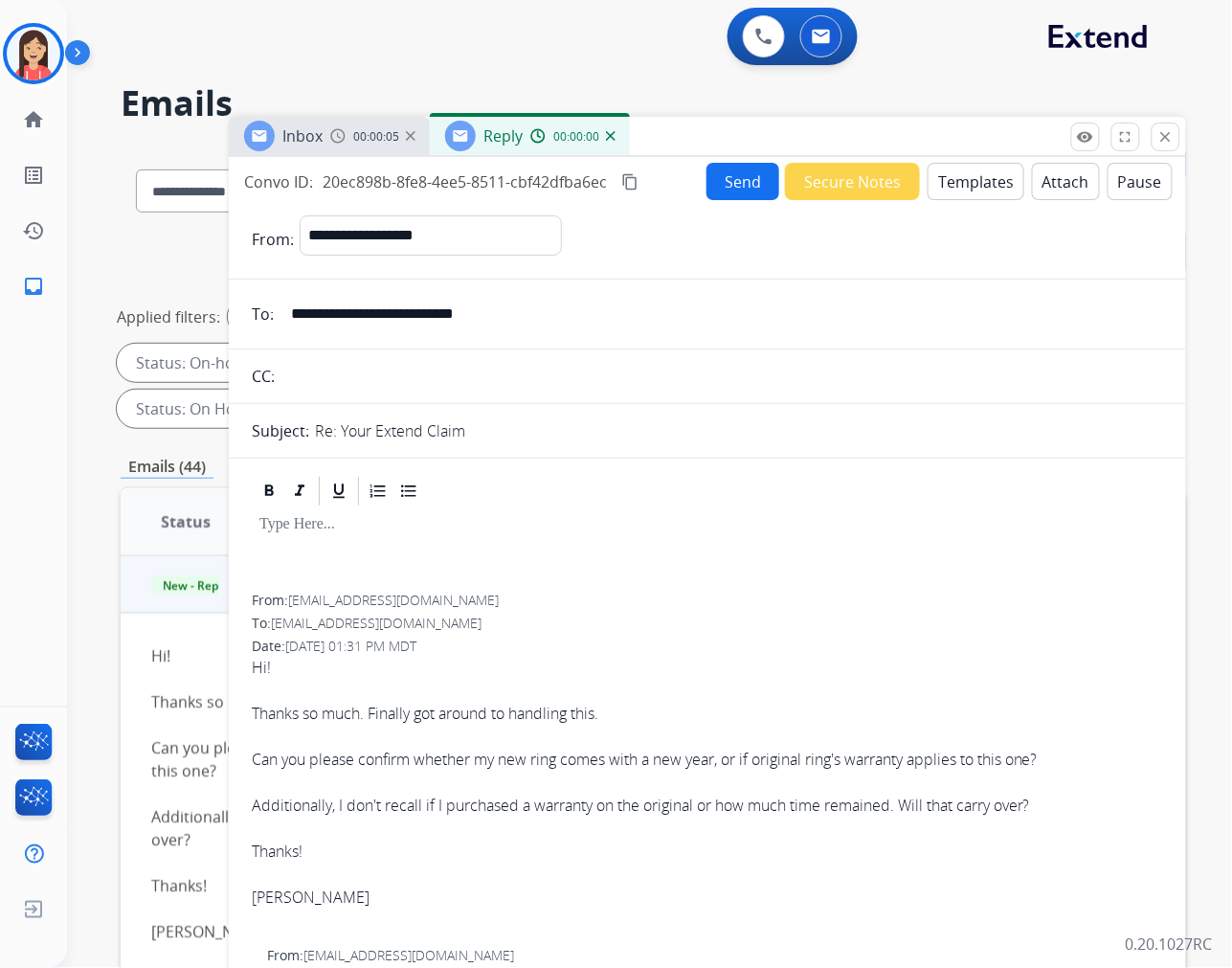
click at [969, 184] on button "Templates" at bounding box center [975, 181] width 96 height 38
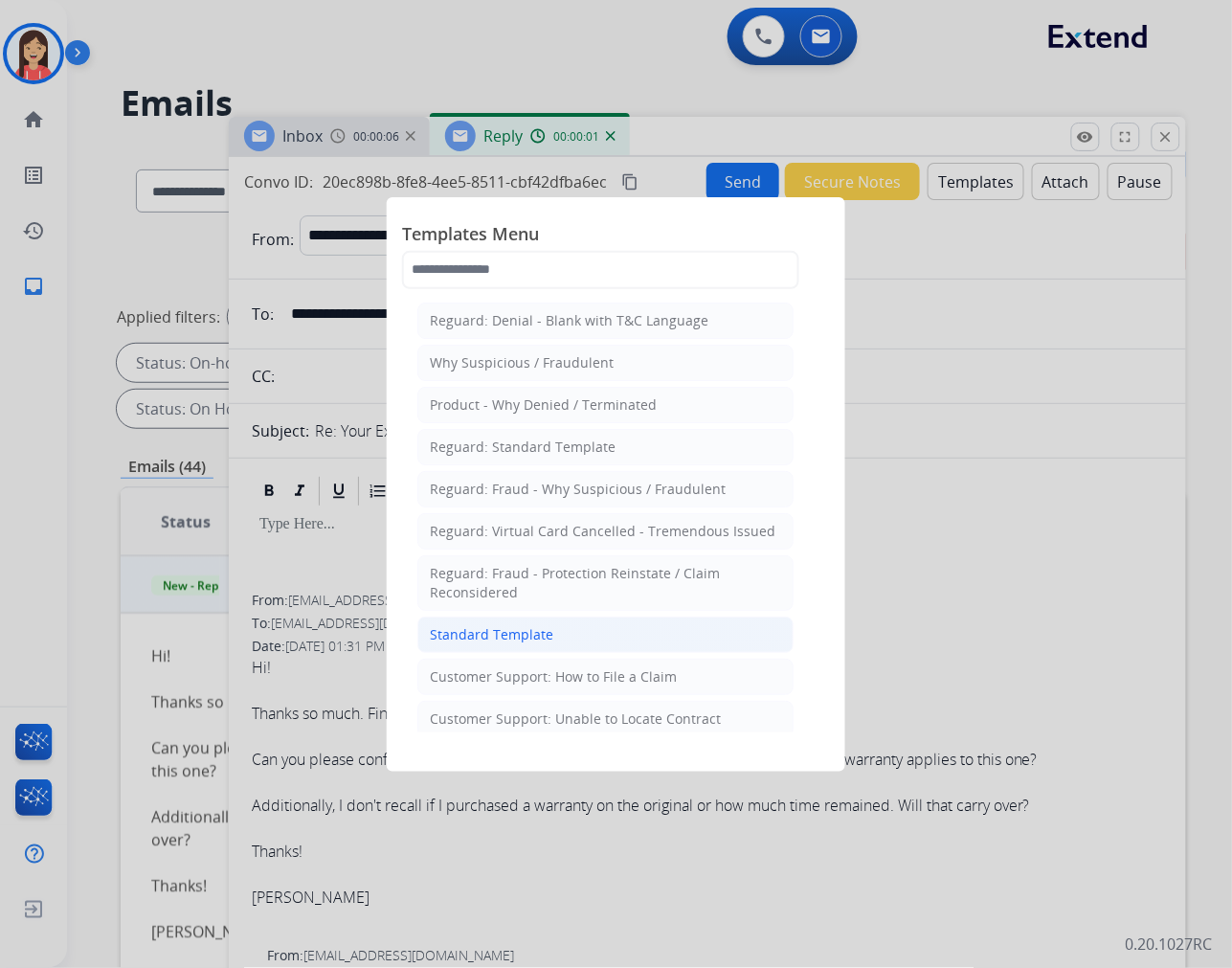
click at [528, 646] on li "Standard Template" at bounding box center [606, 635] width 376 height 37
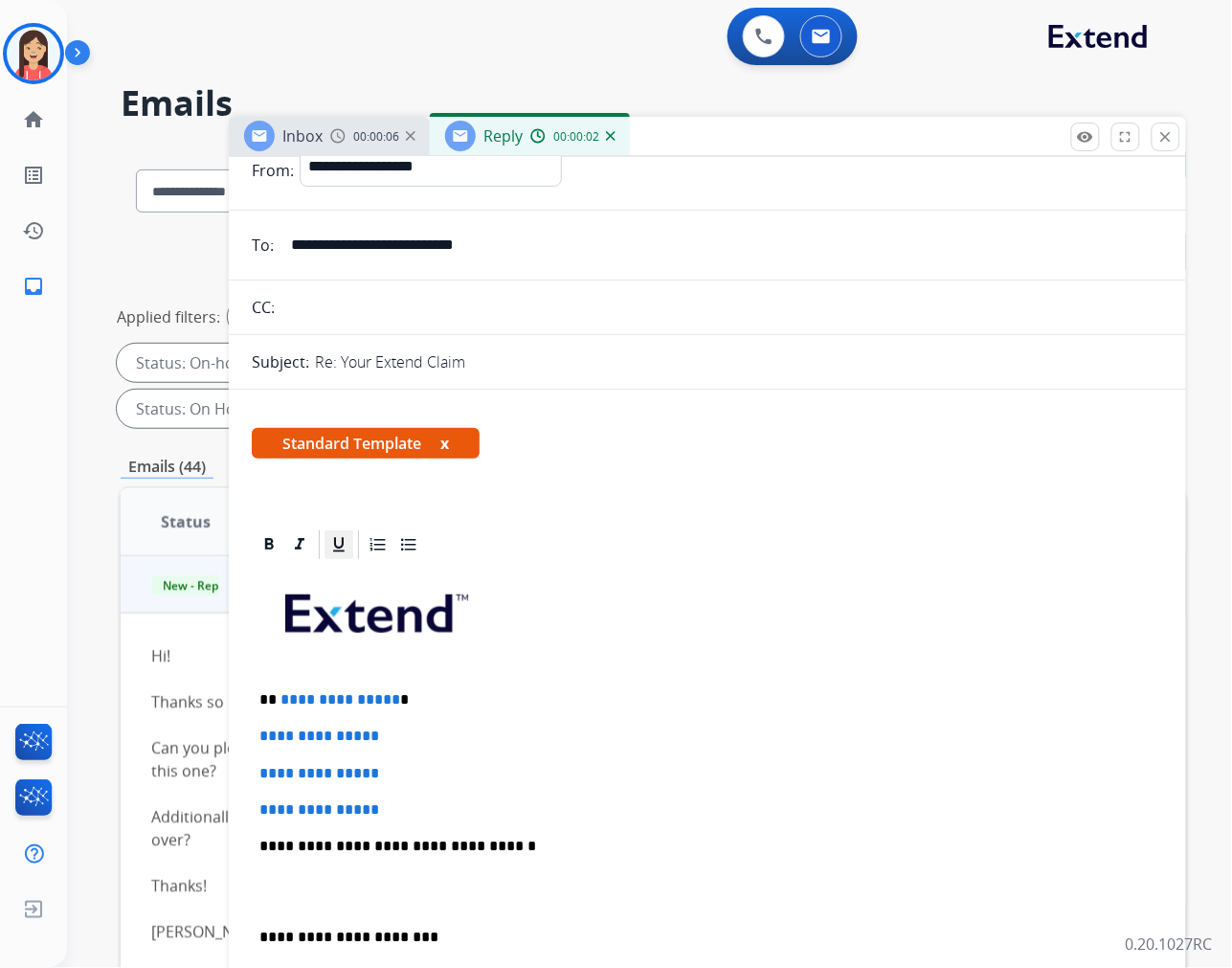
scroll to position [212, 0]
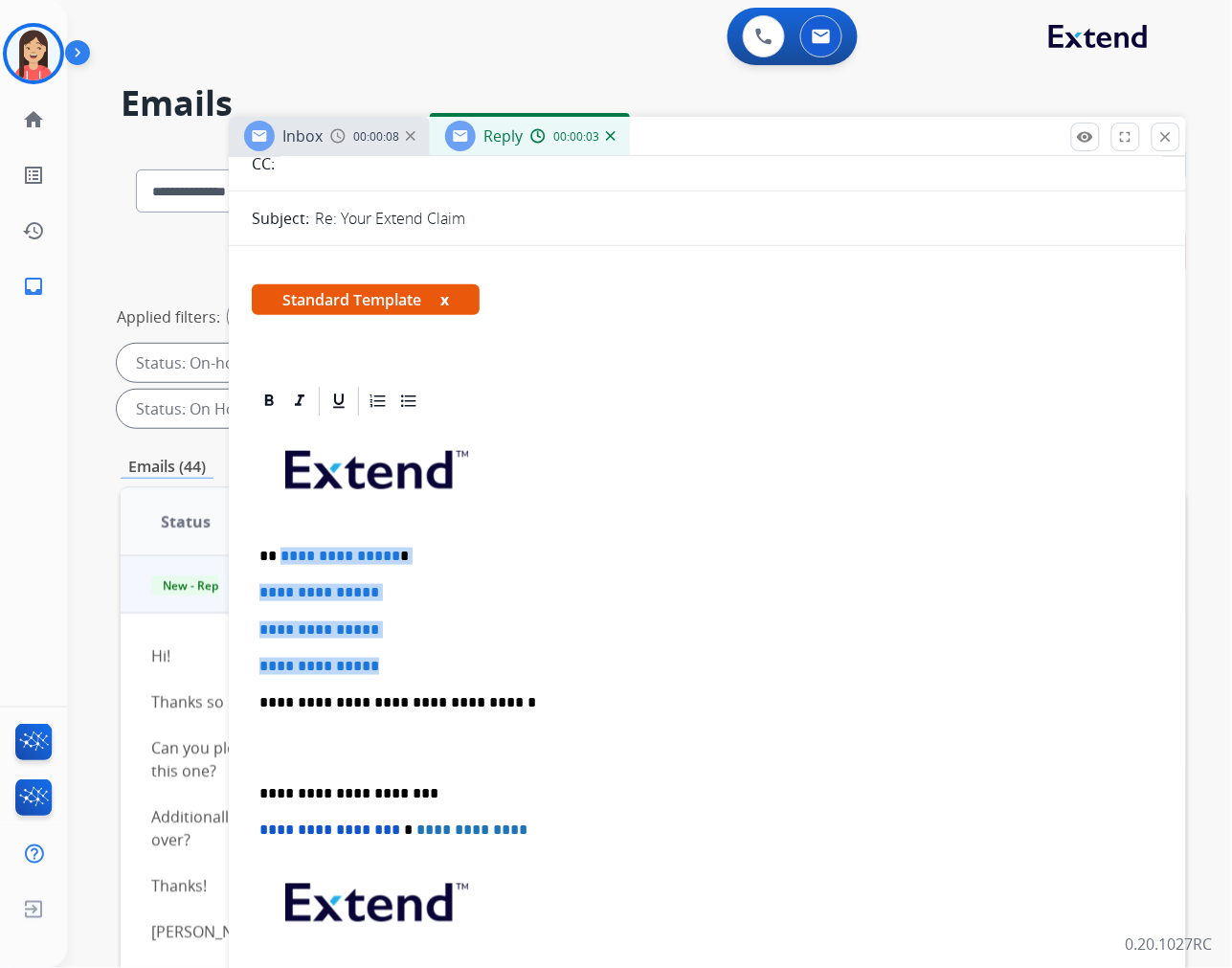
drag, startPoint x: 279, startPoint y: 550, endPoint x: 546, endPoint y: 651, distance: 285.5
click at [546, 651] on div "**********" at bounding box center [707, 748] width 912 height 659
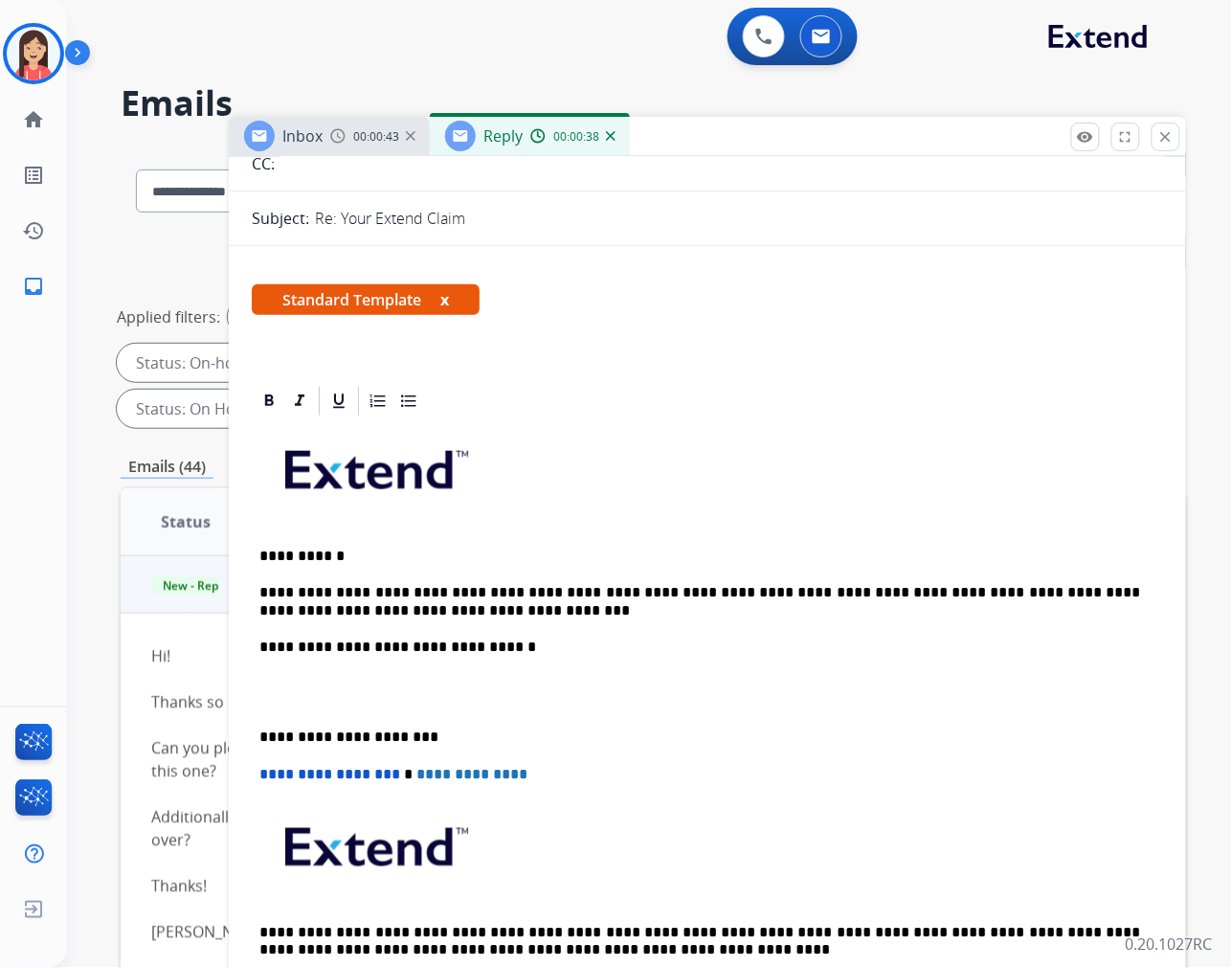
click at [313, 702] on p at bounding box center [707, 692] width 896 height 36
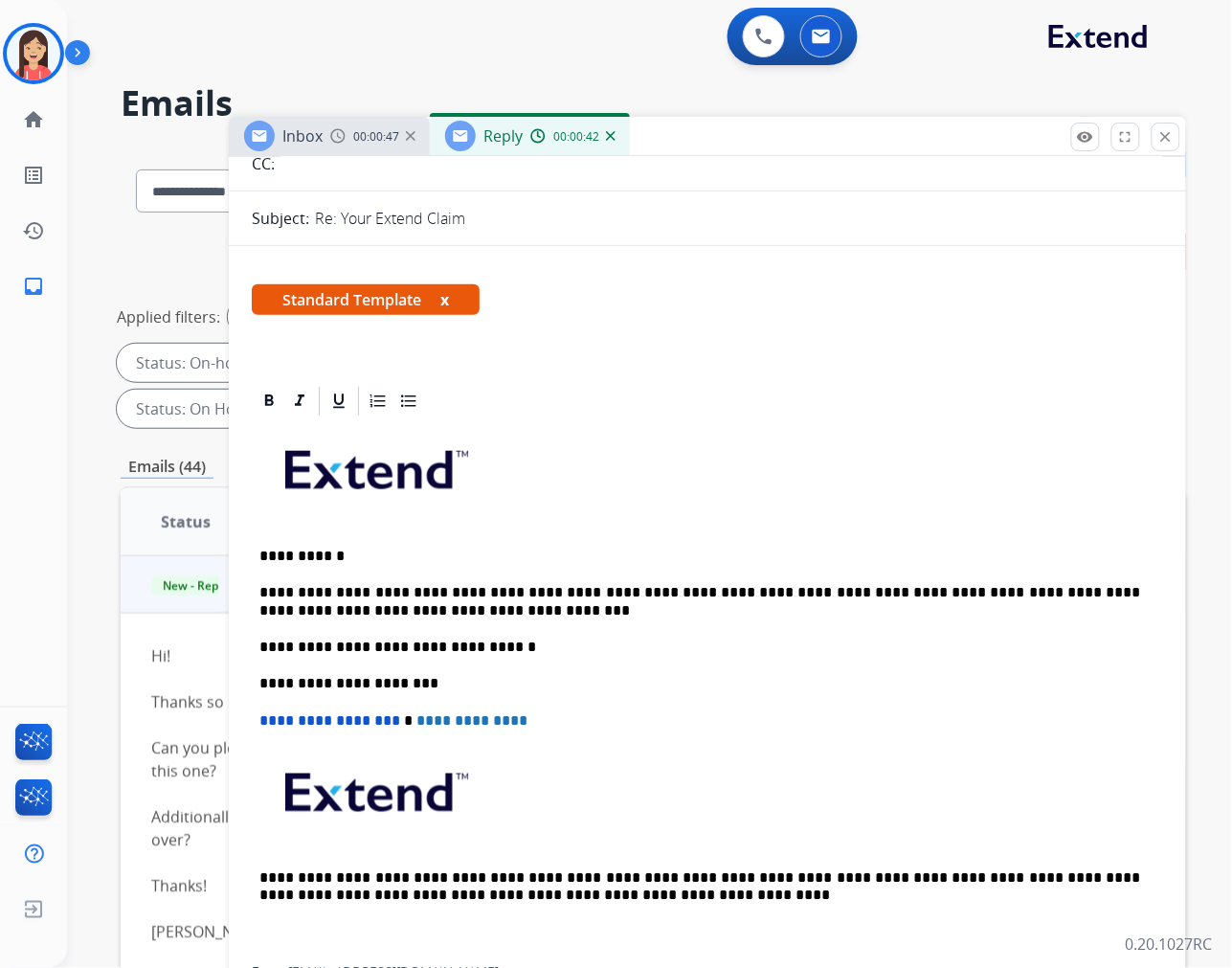
click at [370, 595] on p "**********" at bounding box center [699, 601] width 881 height 36
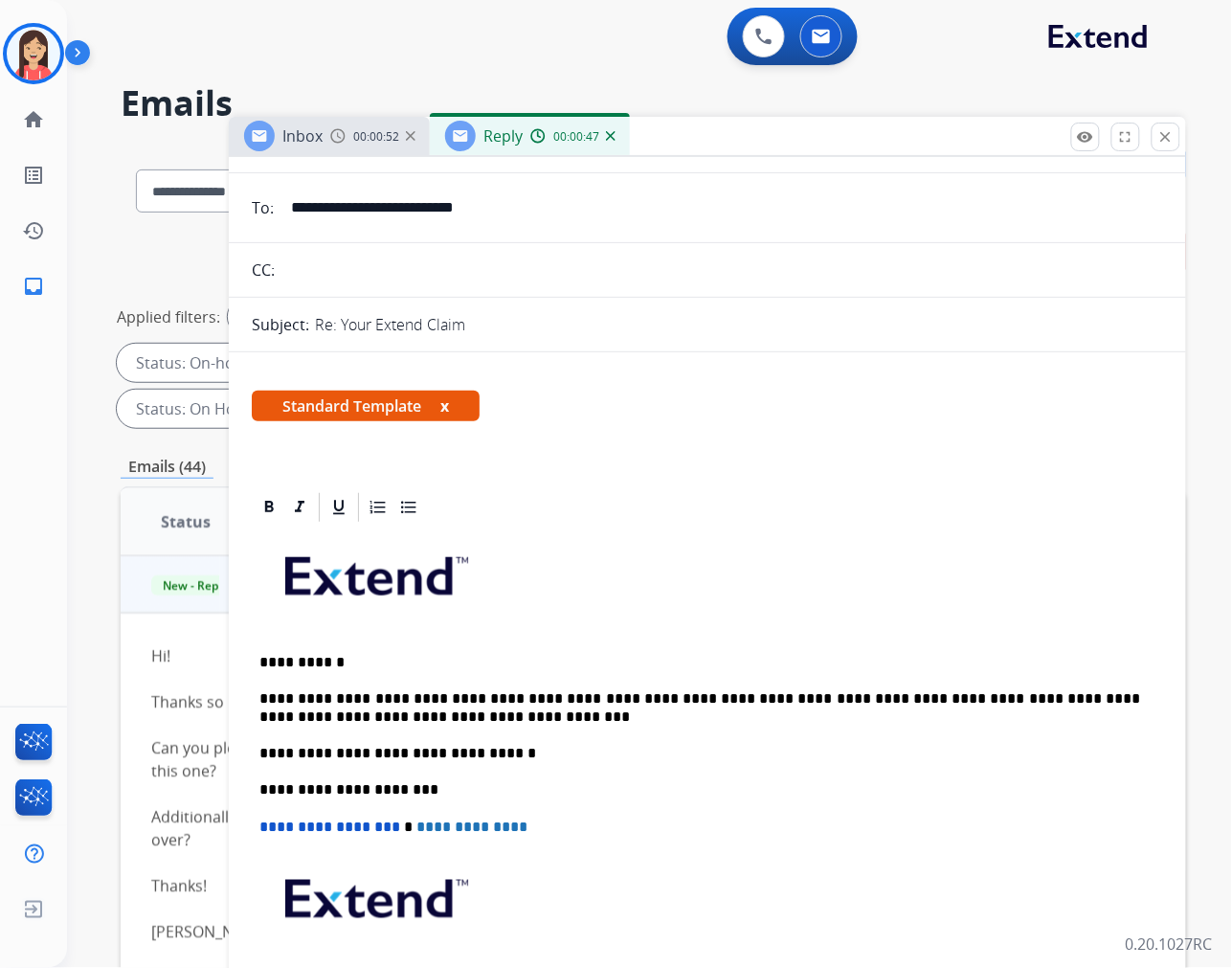
scroll to position [0, 0]
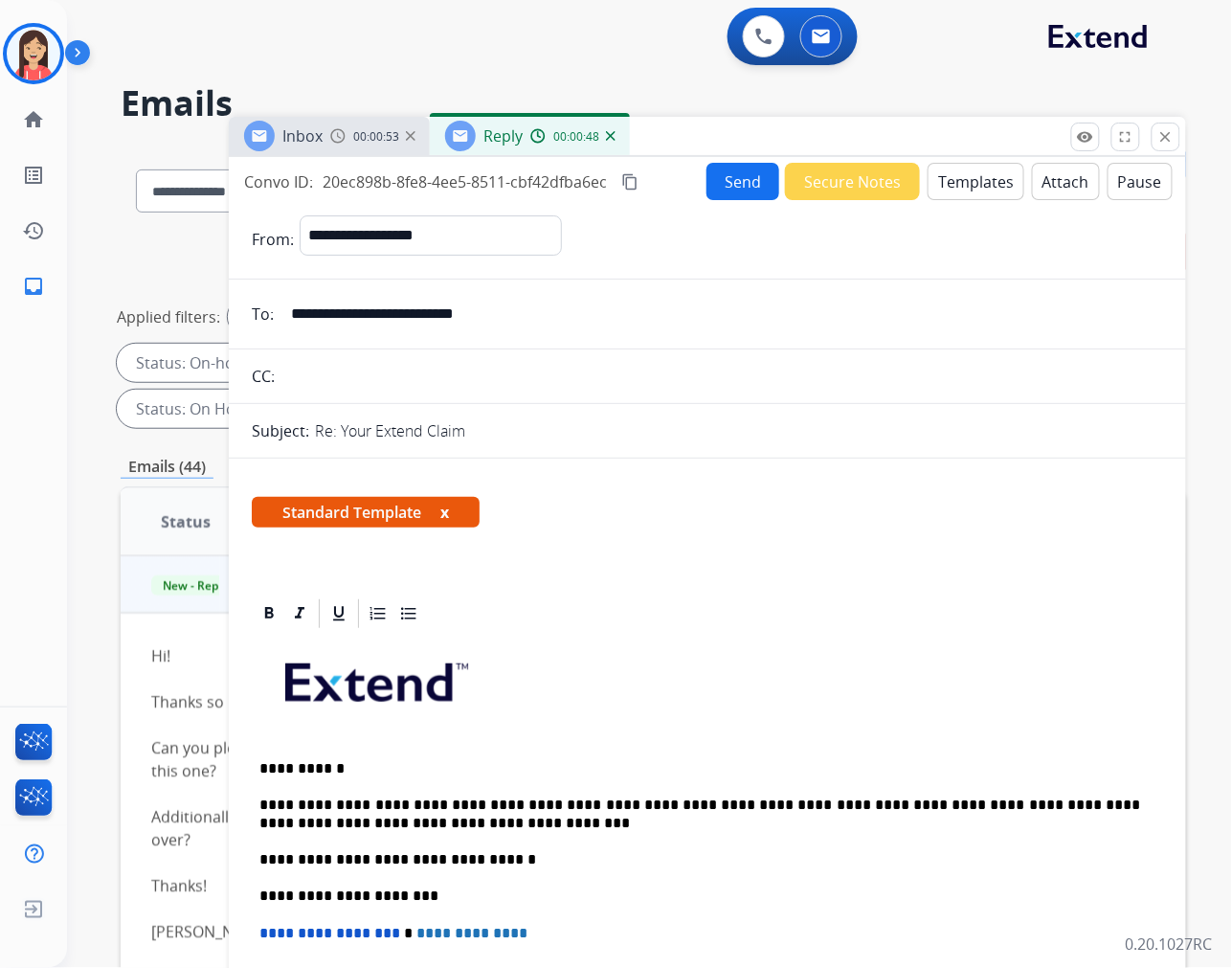
click at [719, 183] on button "Send" at bounding box center [742, 181] width 72 height 38
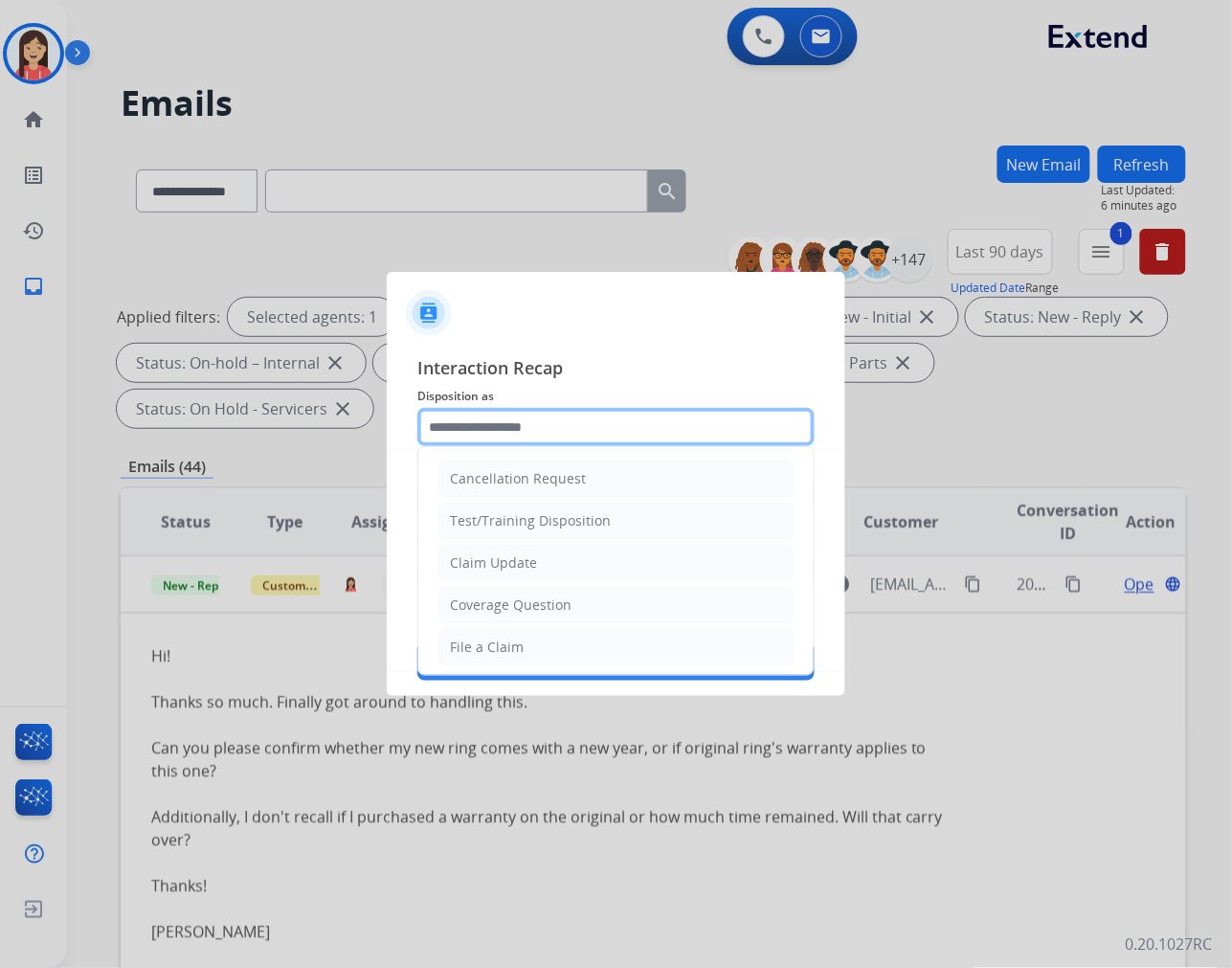
click at [493, 430] on input "text" at bounding box center [616, 428] width 397 height 39
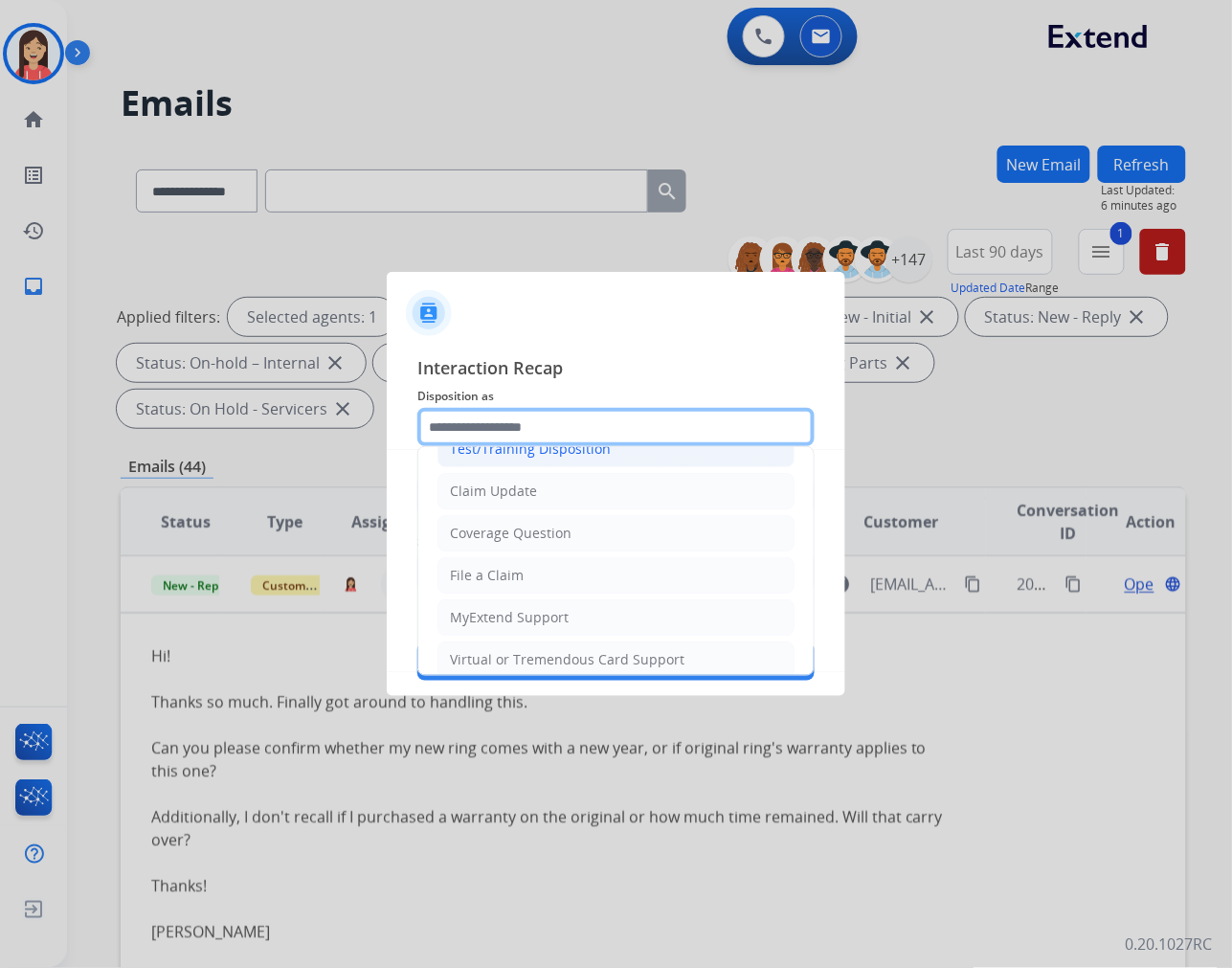
scroll to position [106, 0]
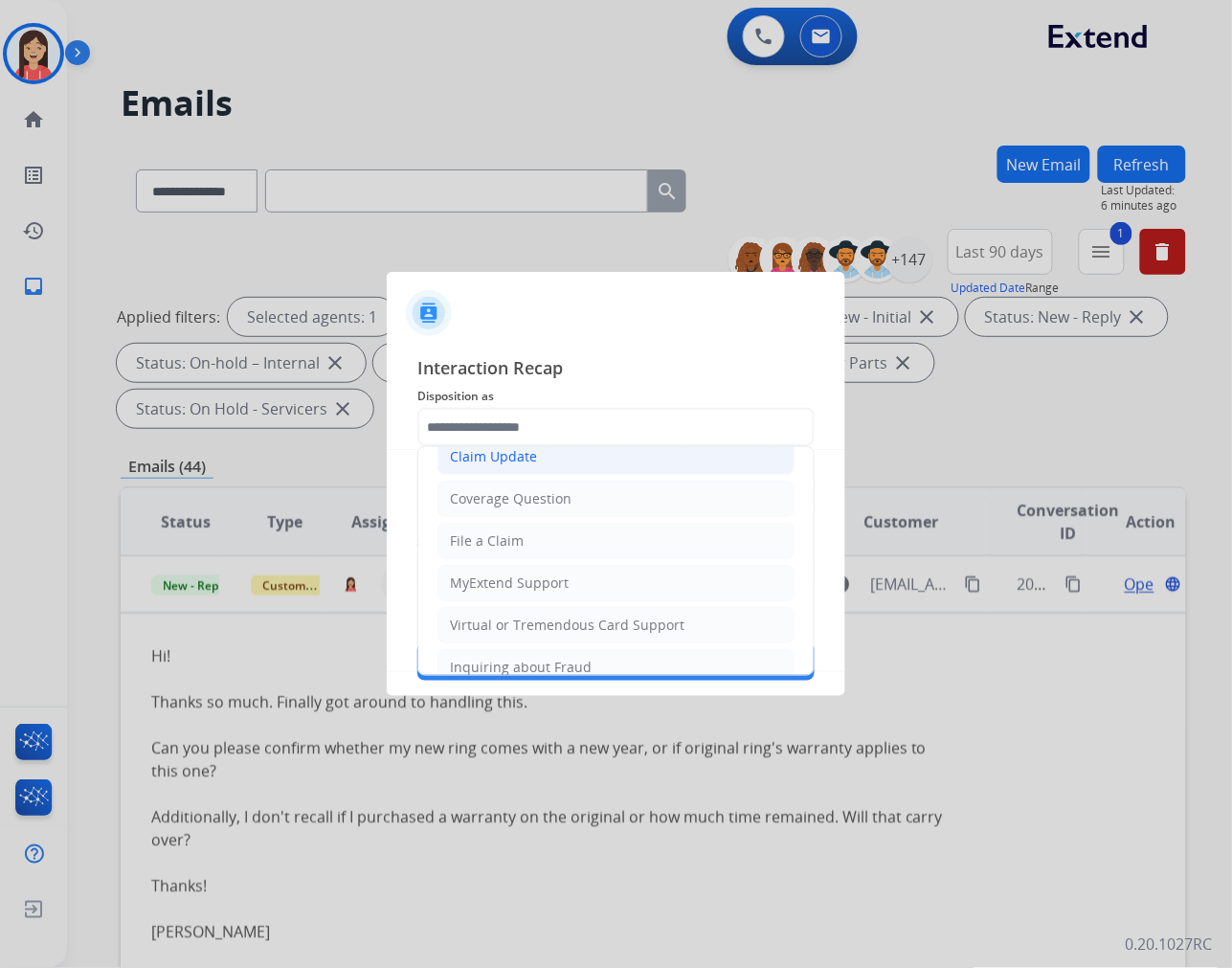
click at [519, 464] on div "Claim Update" at bounding box center [493, 456] width 87 height 19
type input "**********"
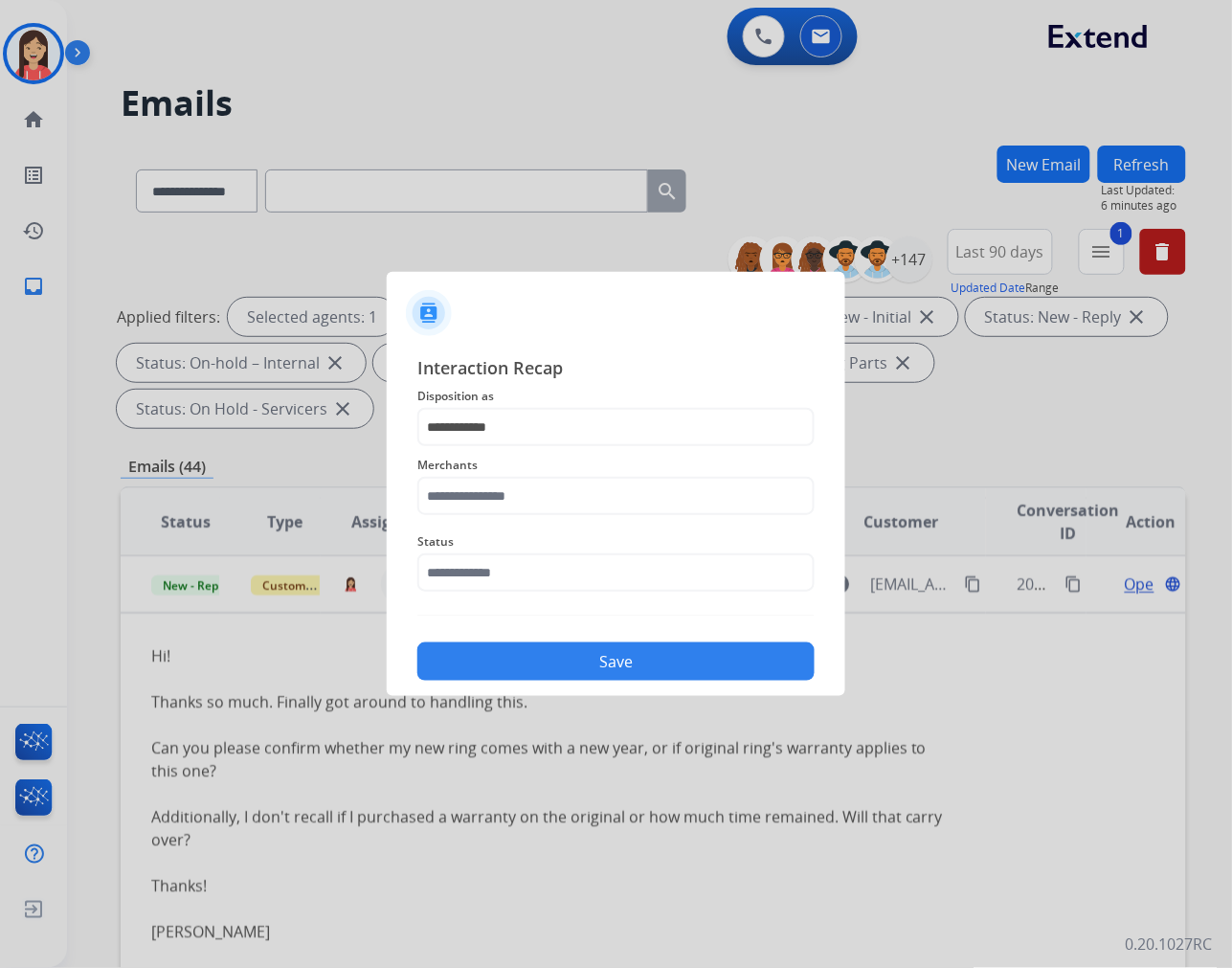
click at [510, 469] on span "Merchants" at bounding box center [616, 465] width 397 height 23
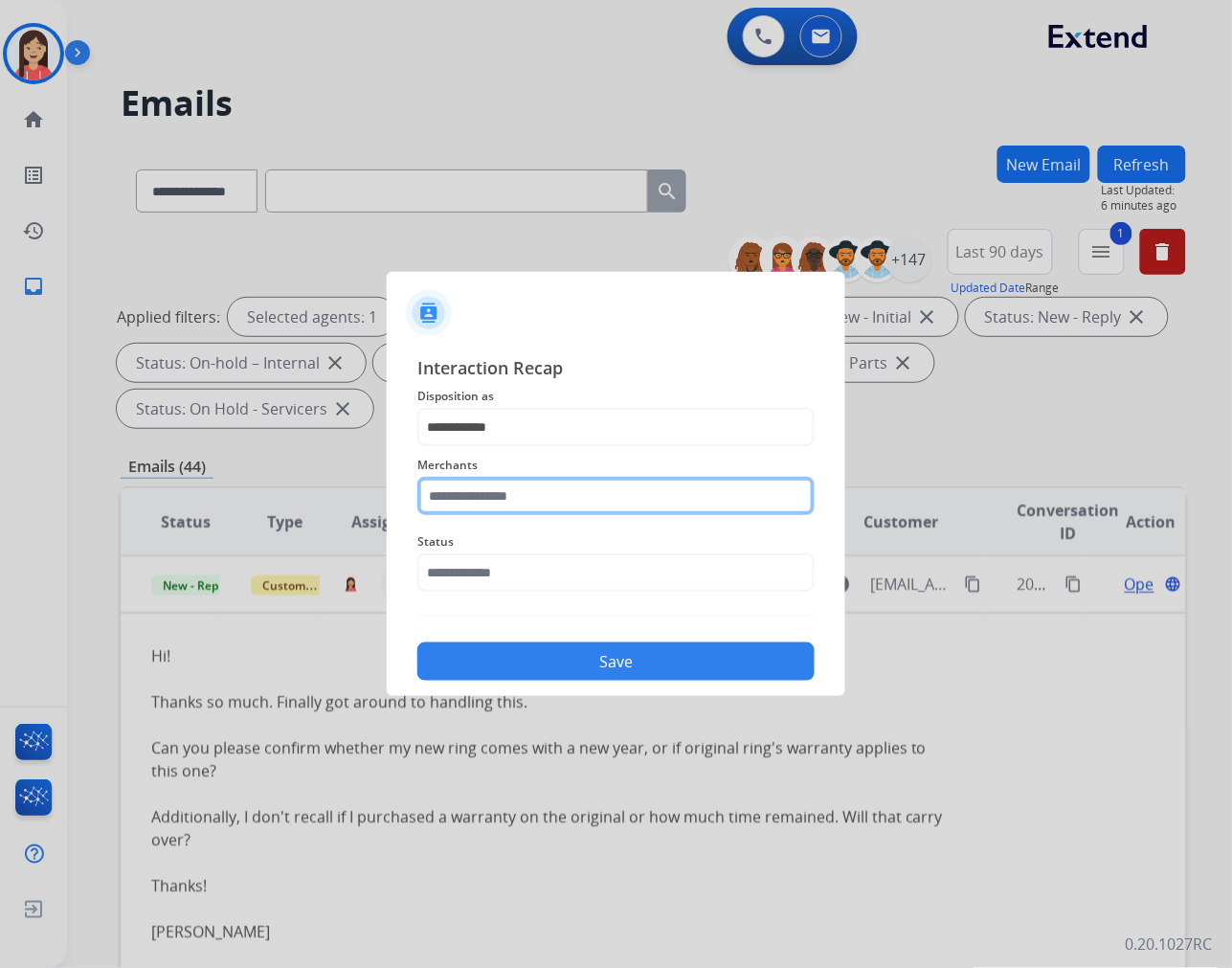
click at [508, 485] on input "text" at bounding box center [616, 496] width 397 height 39
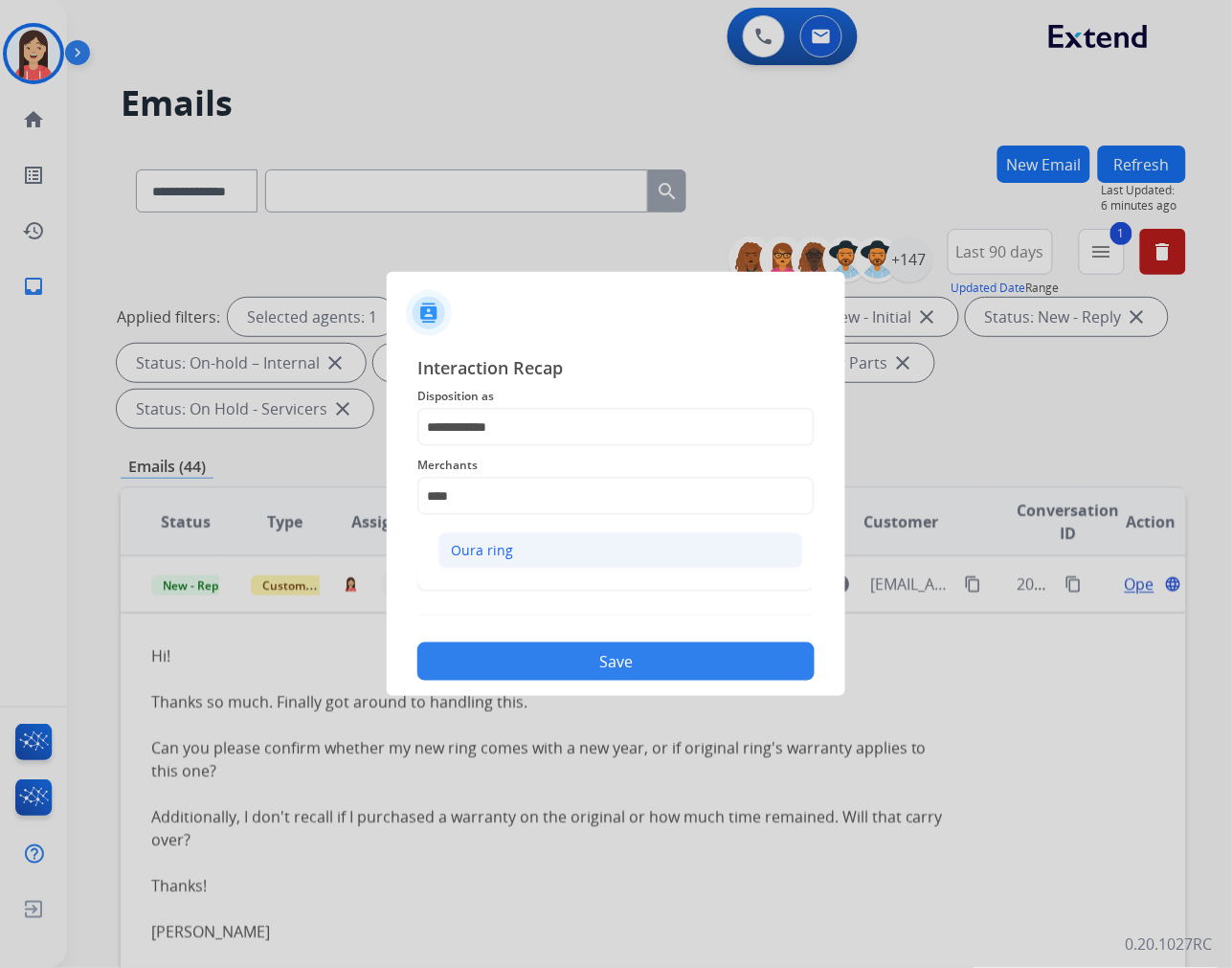
click at [495, 551] on div "Oura ring" at bounding box center [481, 551] width 62 height 19
type input "*********"
click at [486, 576] on input "text" at bounding box center [616, 572] width 397 height 39
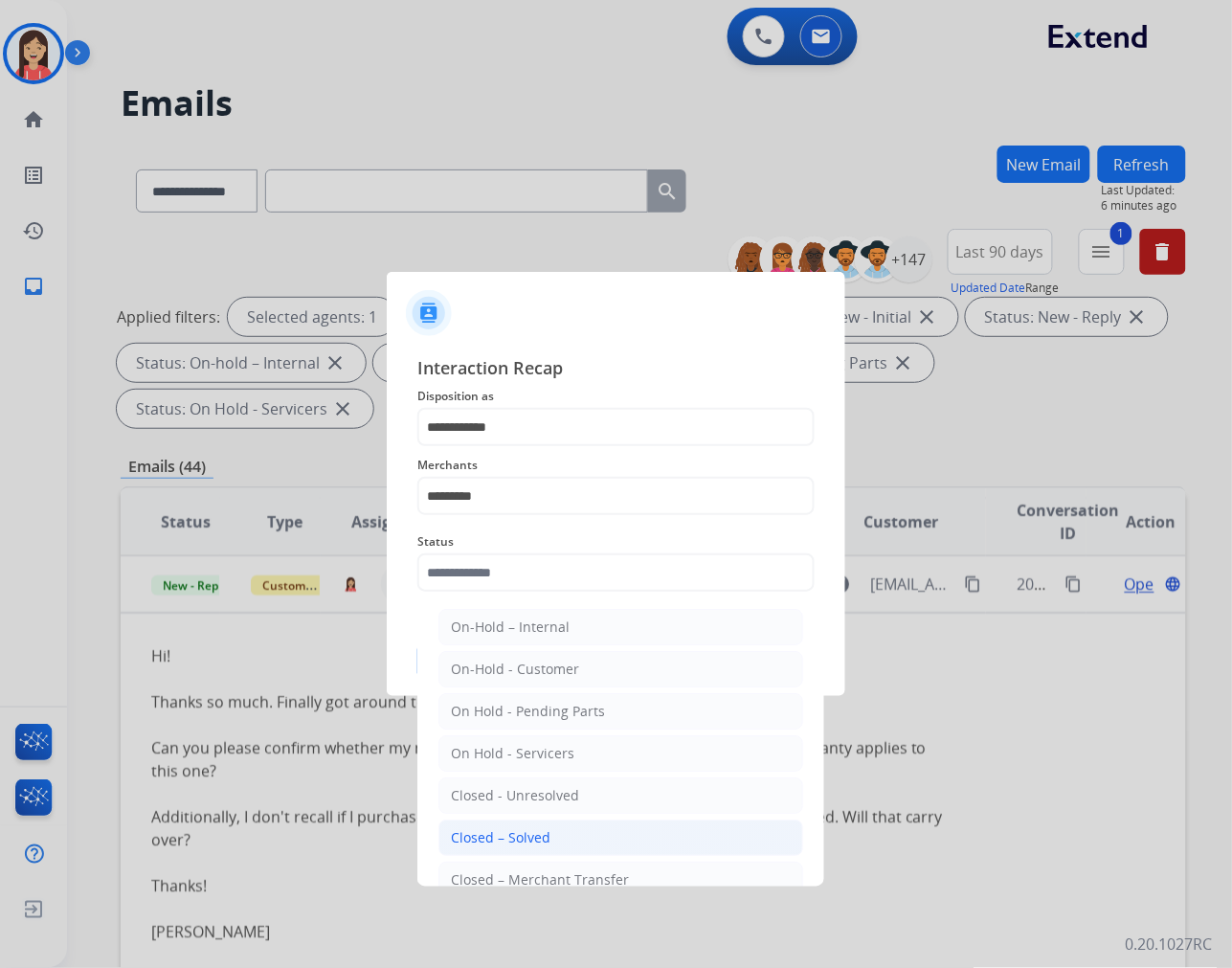
click at [492, 837] on div "Closed – Solved" at bounding box center [500, 838] width 99 height 19
type input "**********"
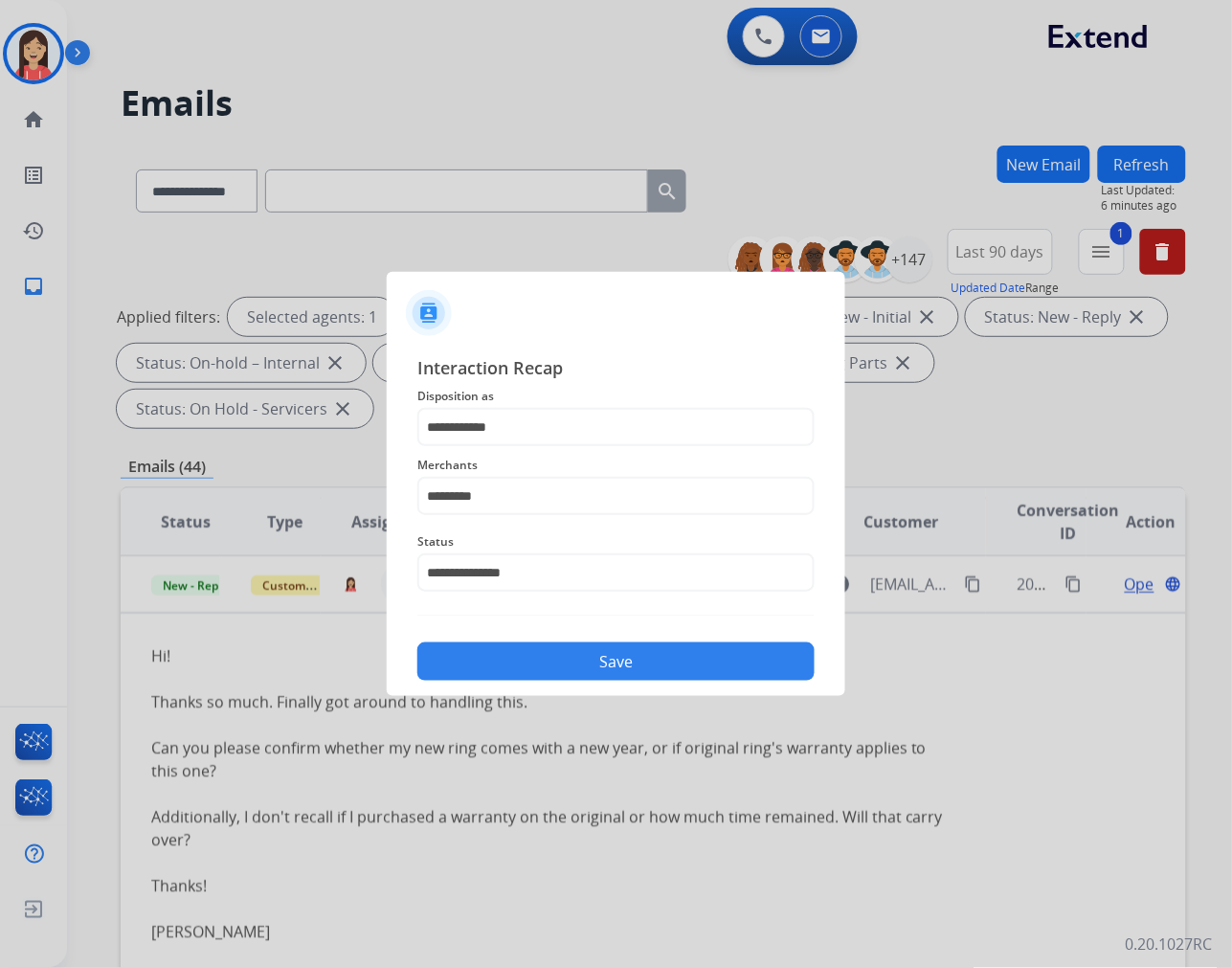
click at [567, 658] on button "Save" at bounding box center [616, 662] width 397 height 39
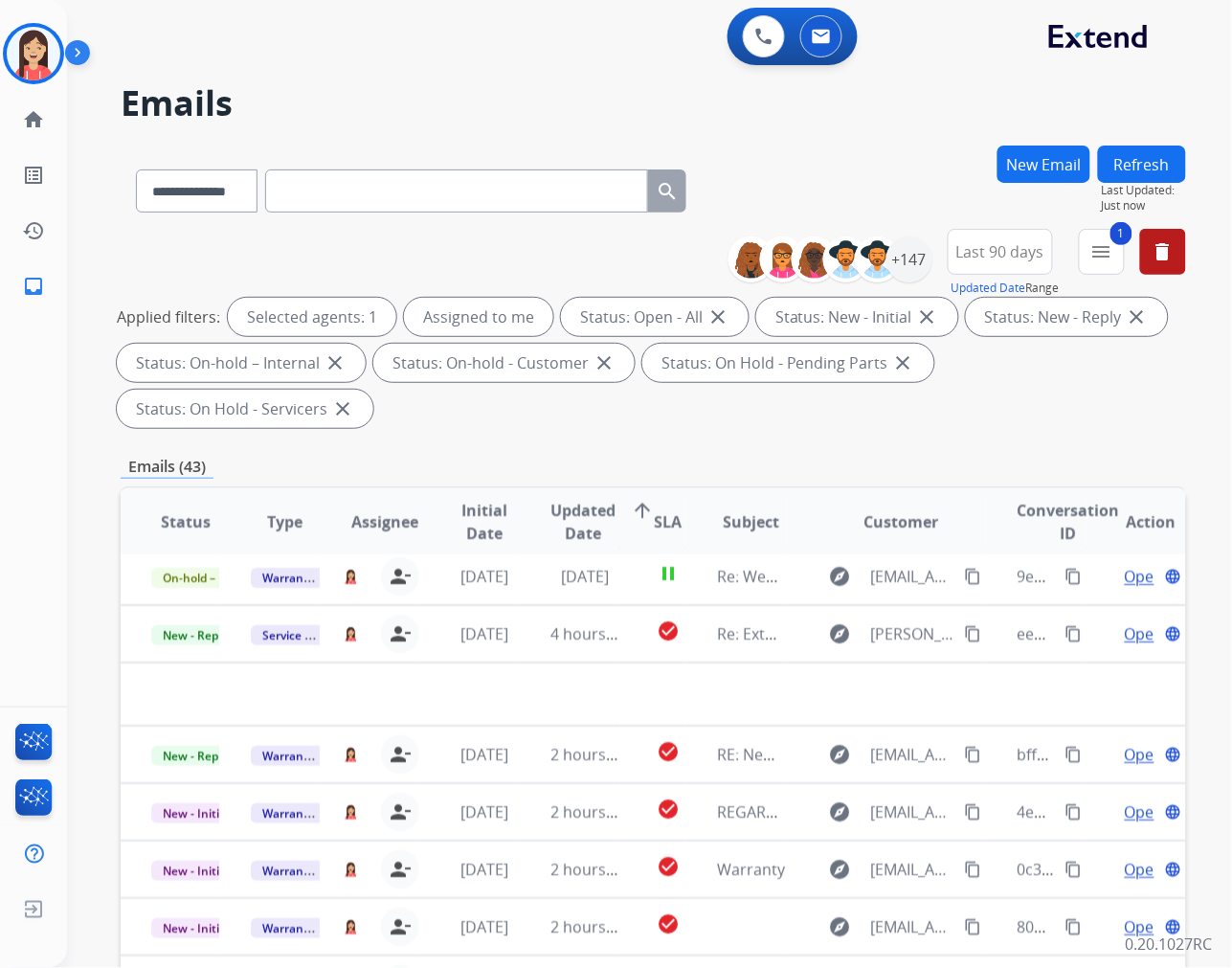
scroll to position [63, 0]
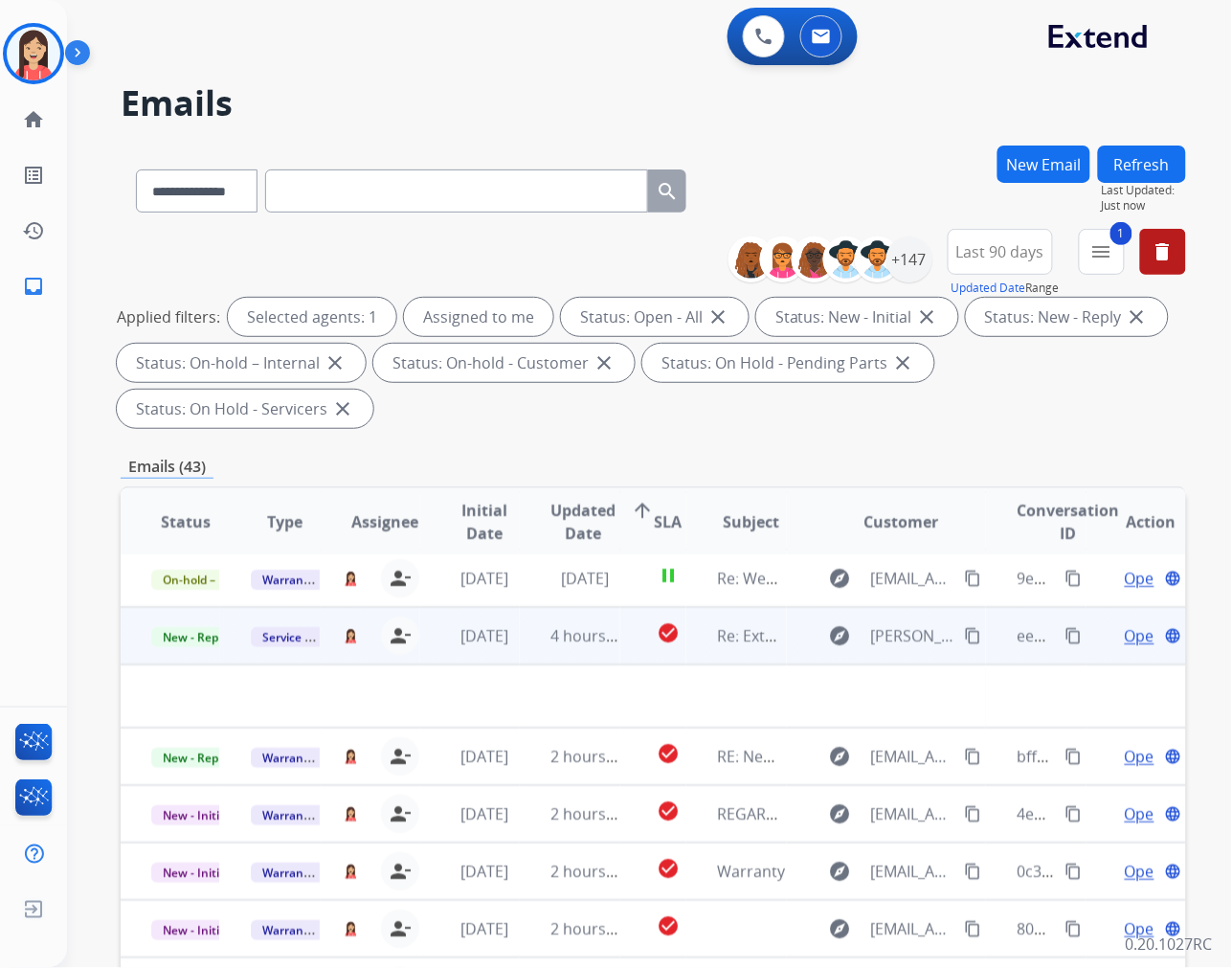
click at [547, 658] on td "4 hours ago" at bounding box center [569, 636] width 99 height 58
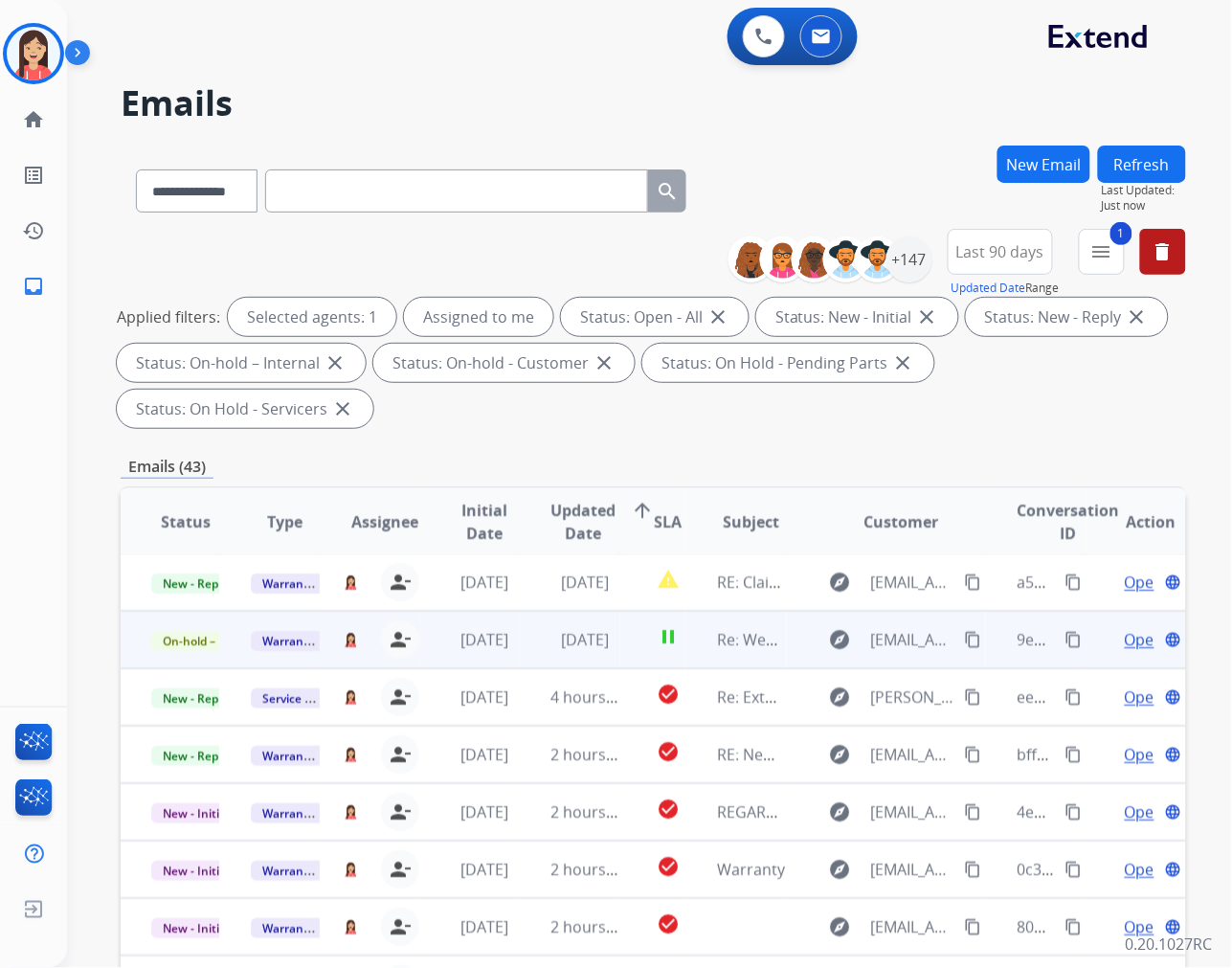
scroll to position [1, 0]
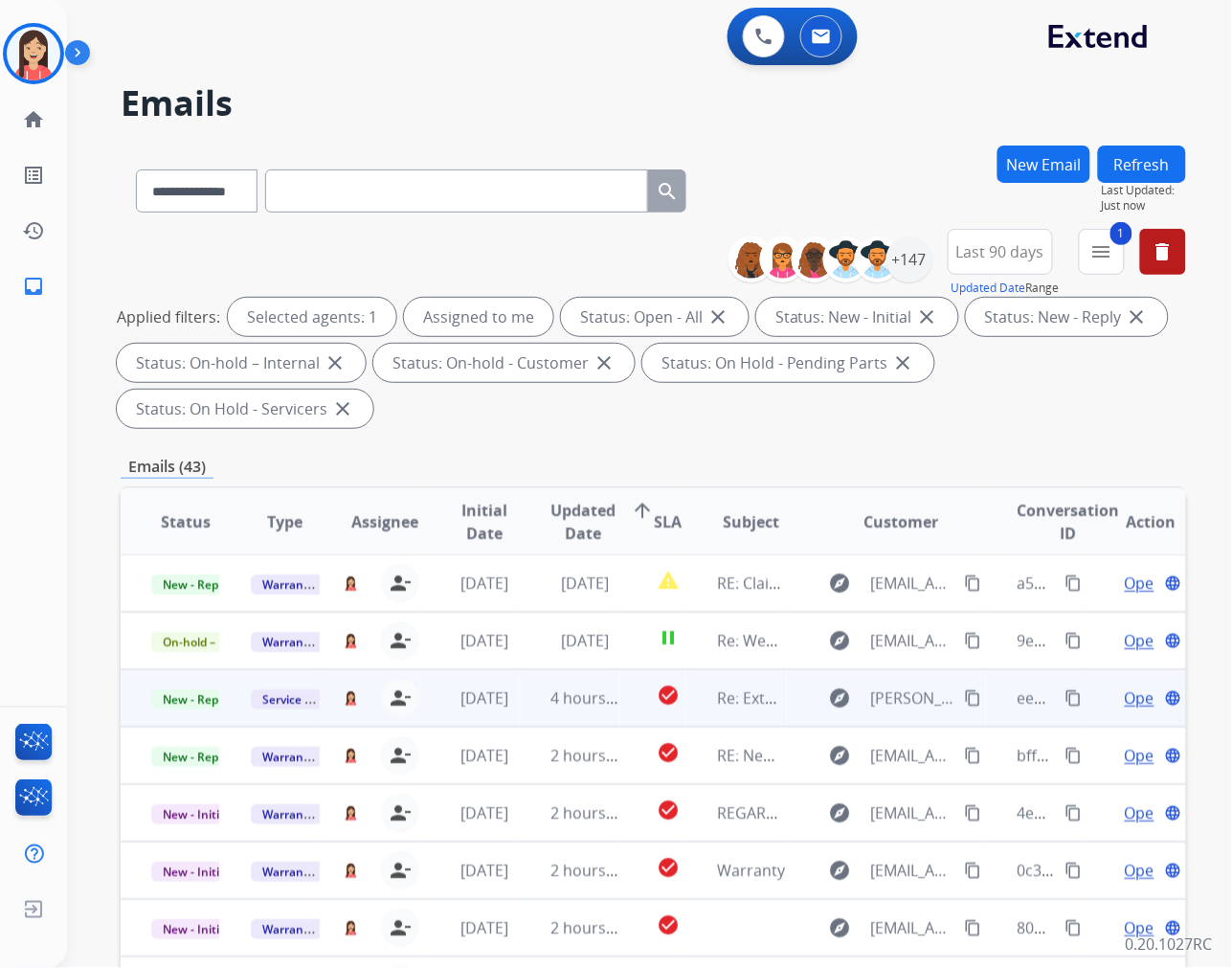
click at [524, 704] on td "4 hours ago" at bounding box center [569, 699] width 99 height 58
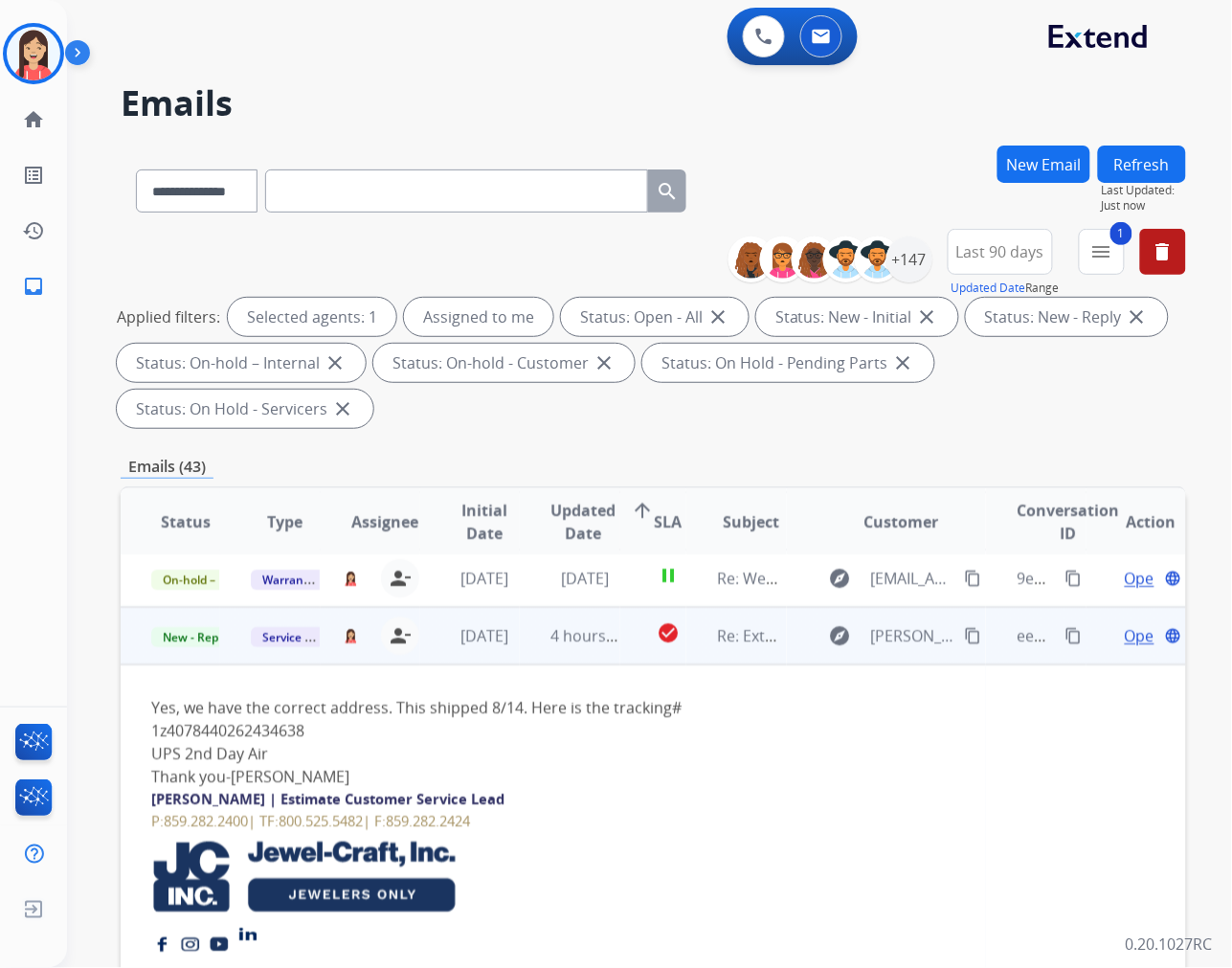
scroll to position [115, 0]
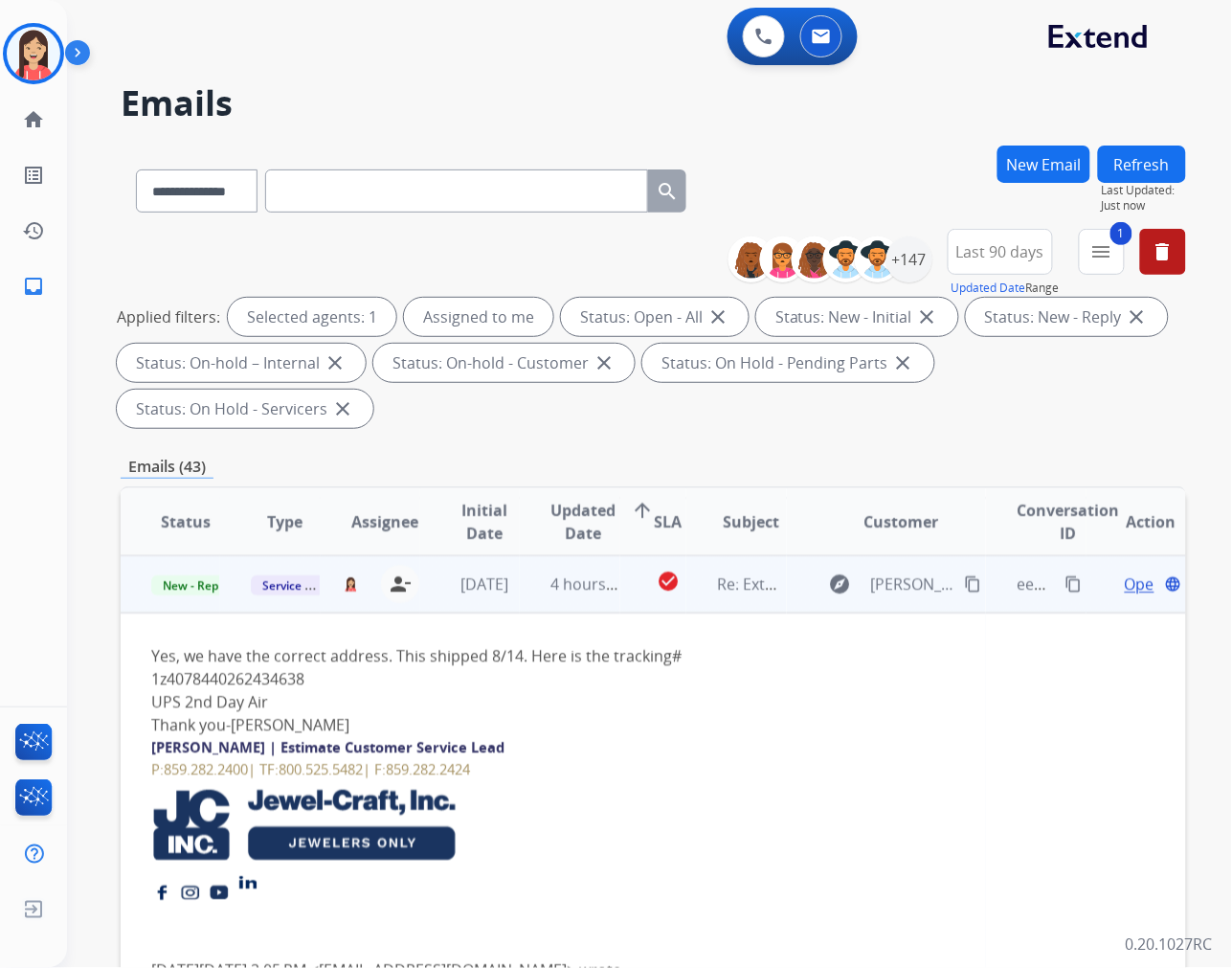
click at [1125, 580] on span "Open" at bounding box center [1144, 584] width 40 height 23
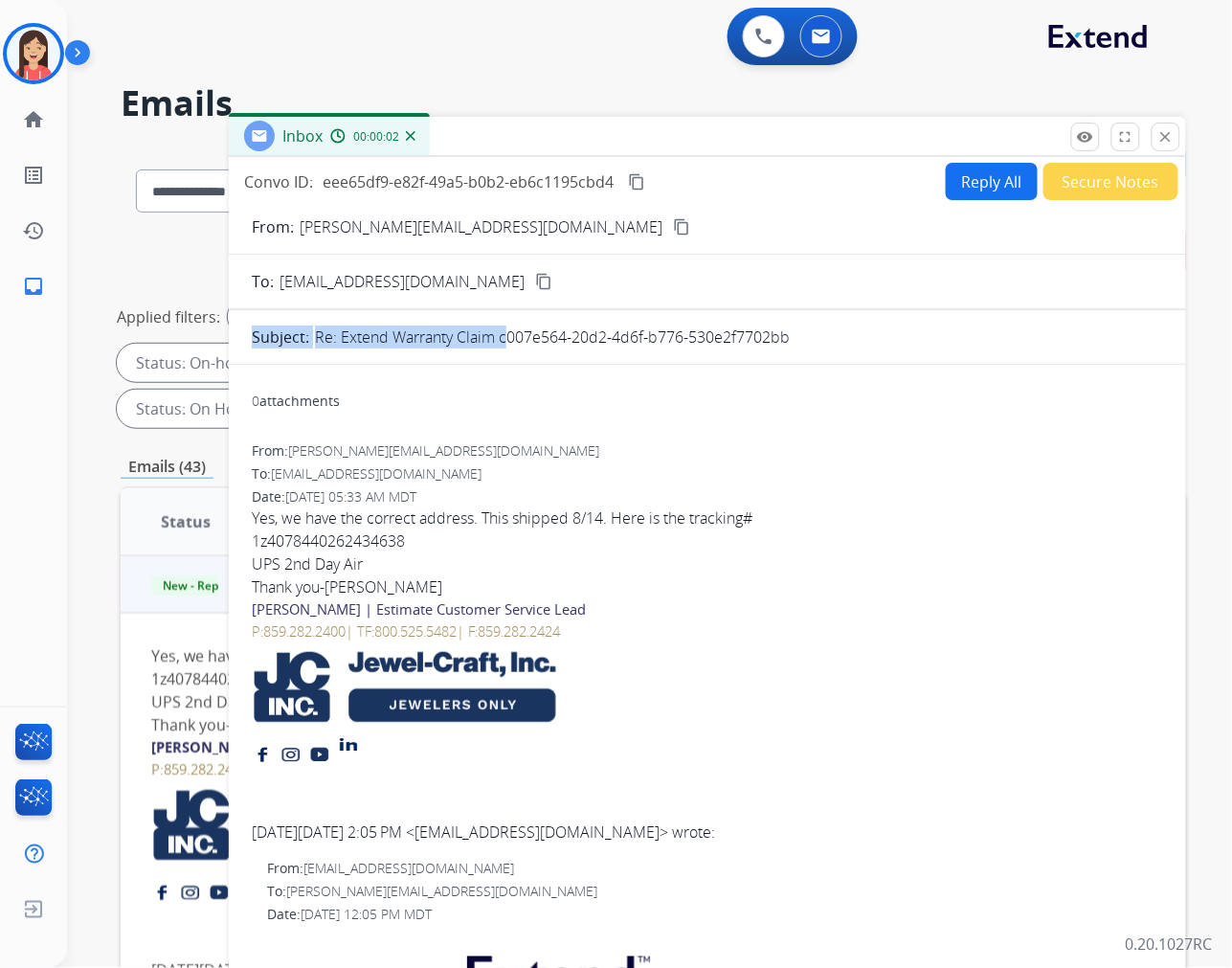
drag, startPoint x: 503, startPoint y: 341, endPoint x: 806, endPoint y: 355, distance: 303.3
click at [806, 355] on form "From: kris@jewel-craft.com content_copy To: servicesupport@extend.com content_c…" at bounding box center [707, 910] width 957 height 1421
click at [1169, 132] on mat-icon "close" at bounding box center [1166, 137] width 17 height 17
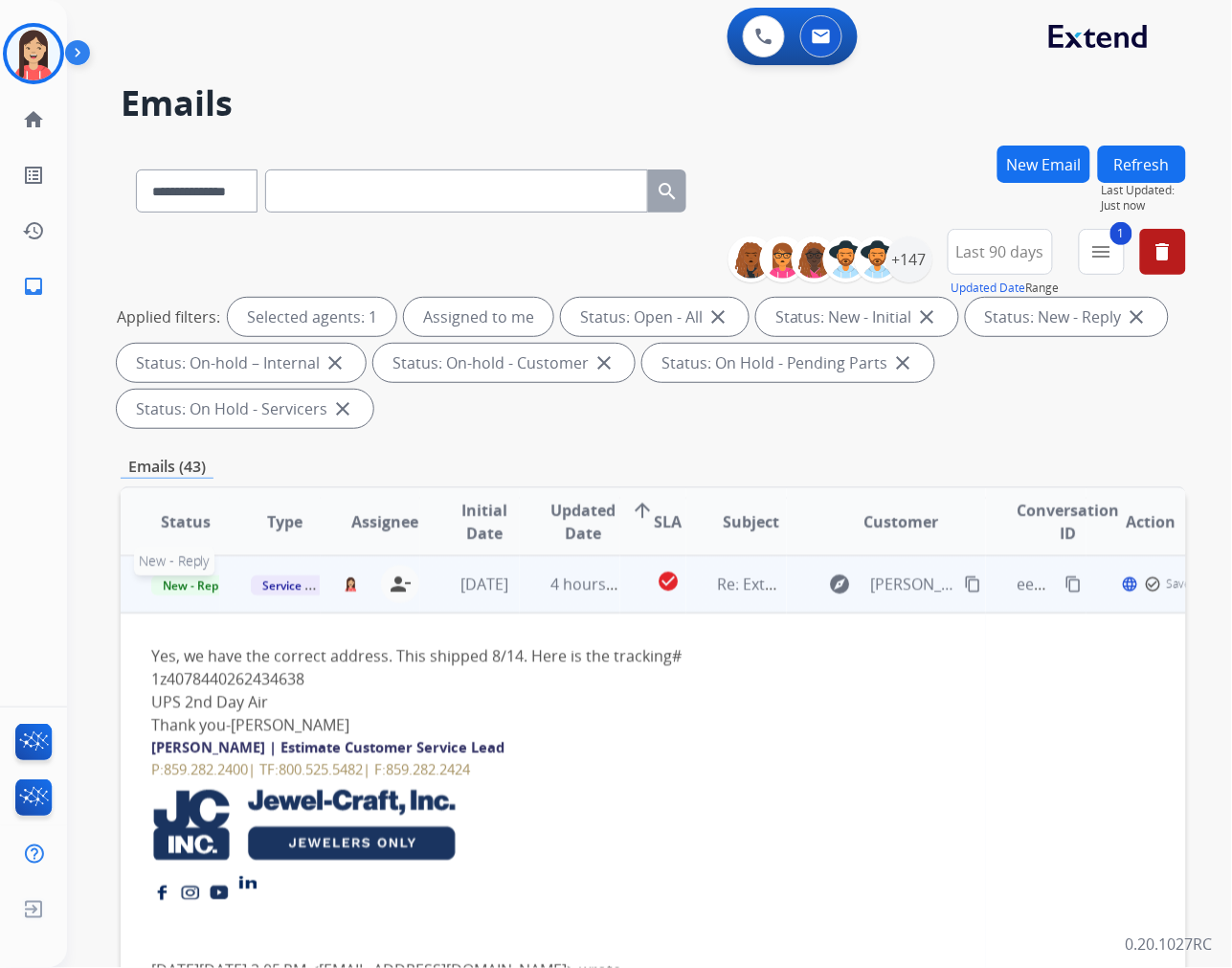
click at [201, 586] on span "New - Reply" at bounding box center [195, 585] width 87 height 20
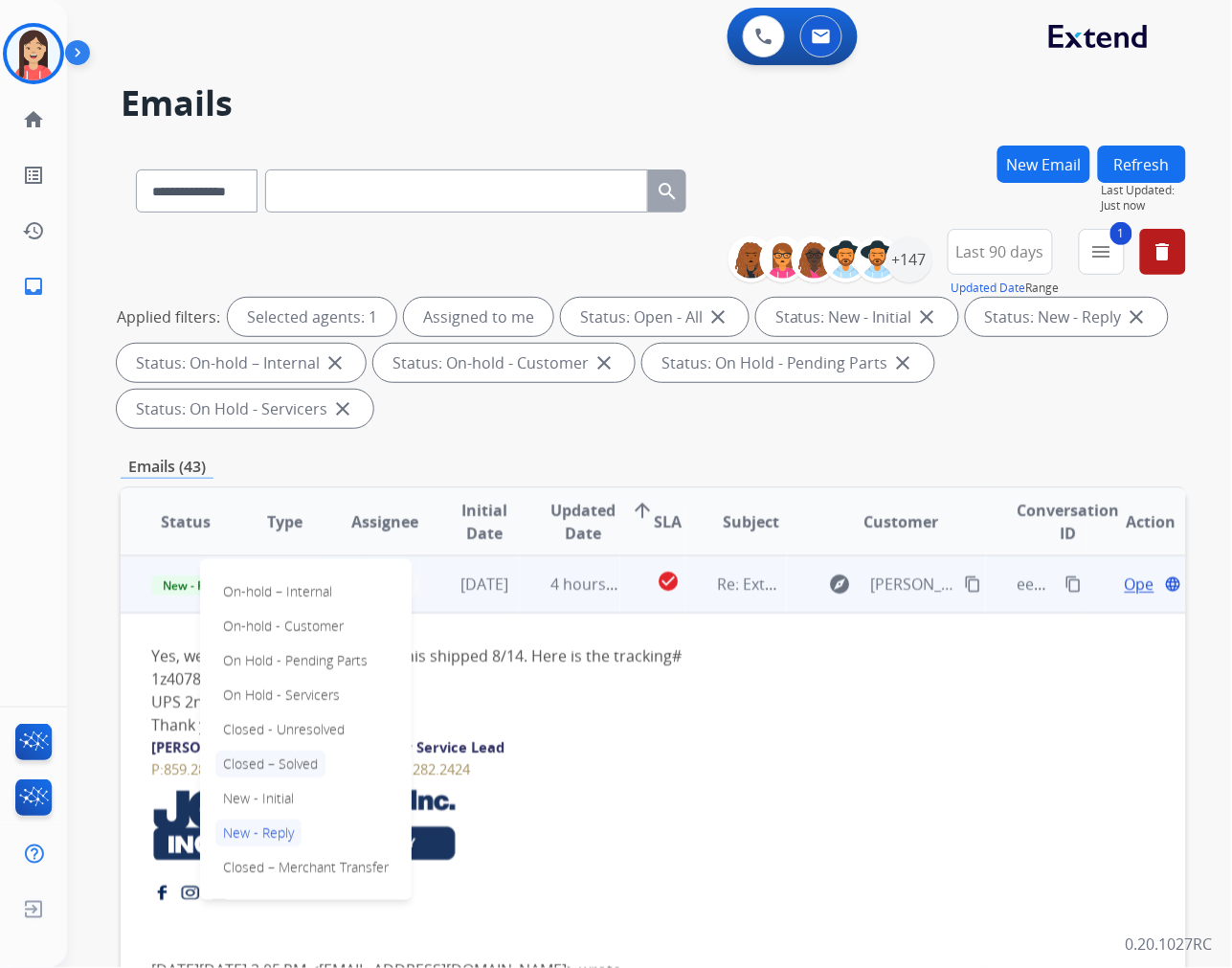
click at [288, 760] on p "Closed – Solved" at bounding box center [270, 764] width 110 height 27
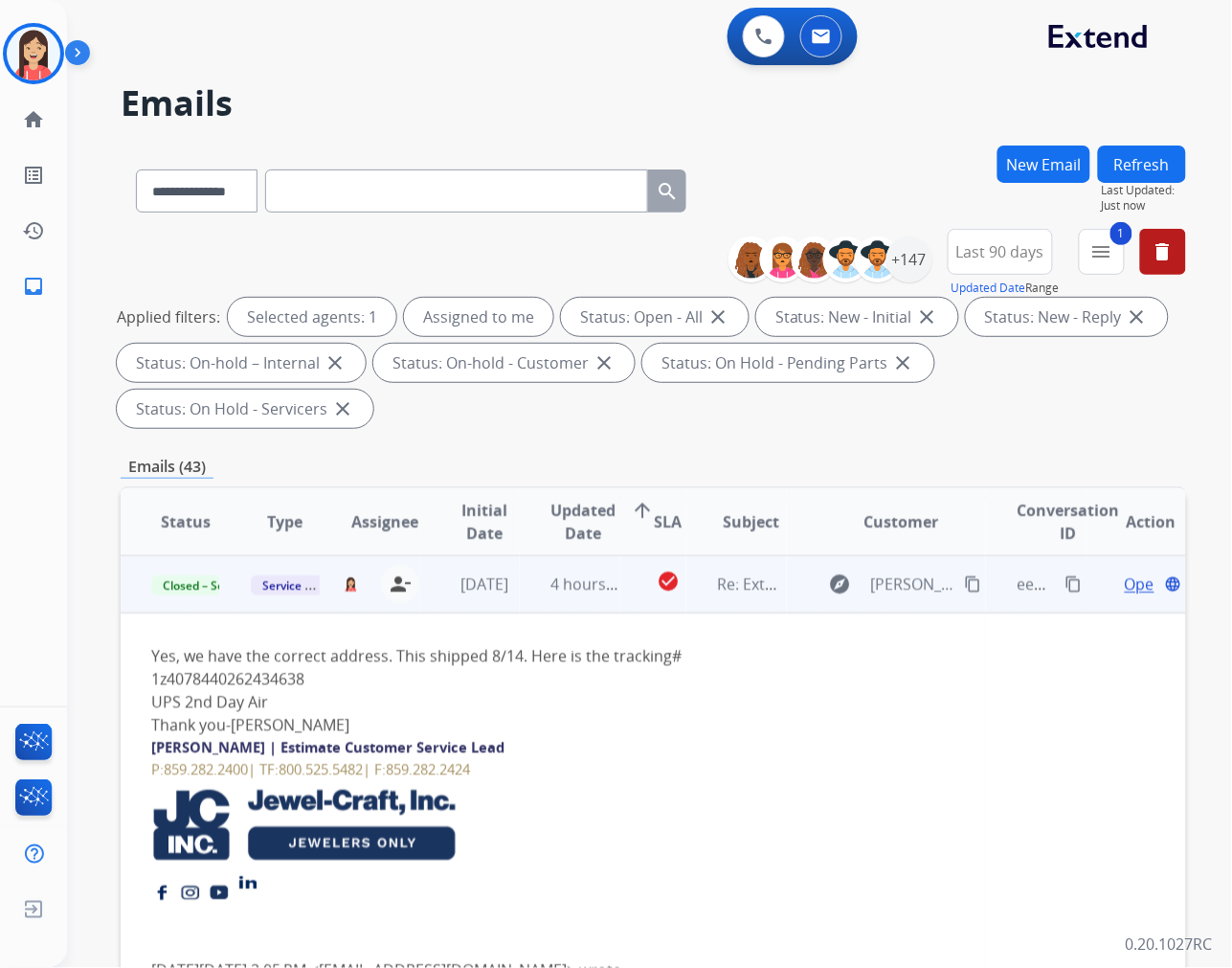
click at [520, 595] on td "4 hours ago" at bounding box center [569, 584] width 99 height 58
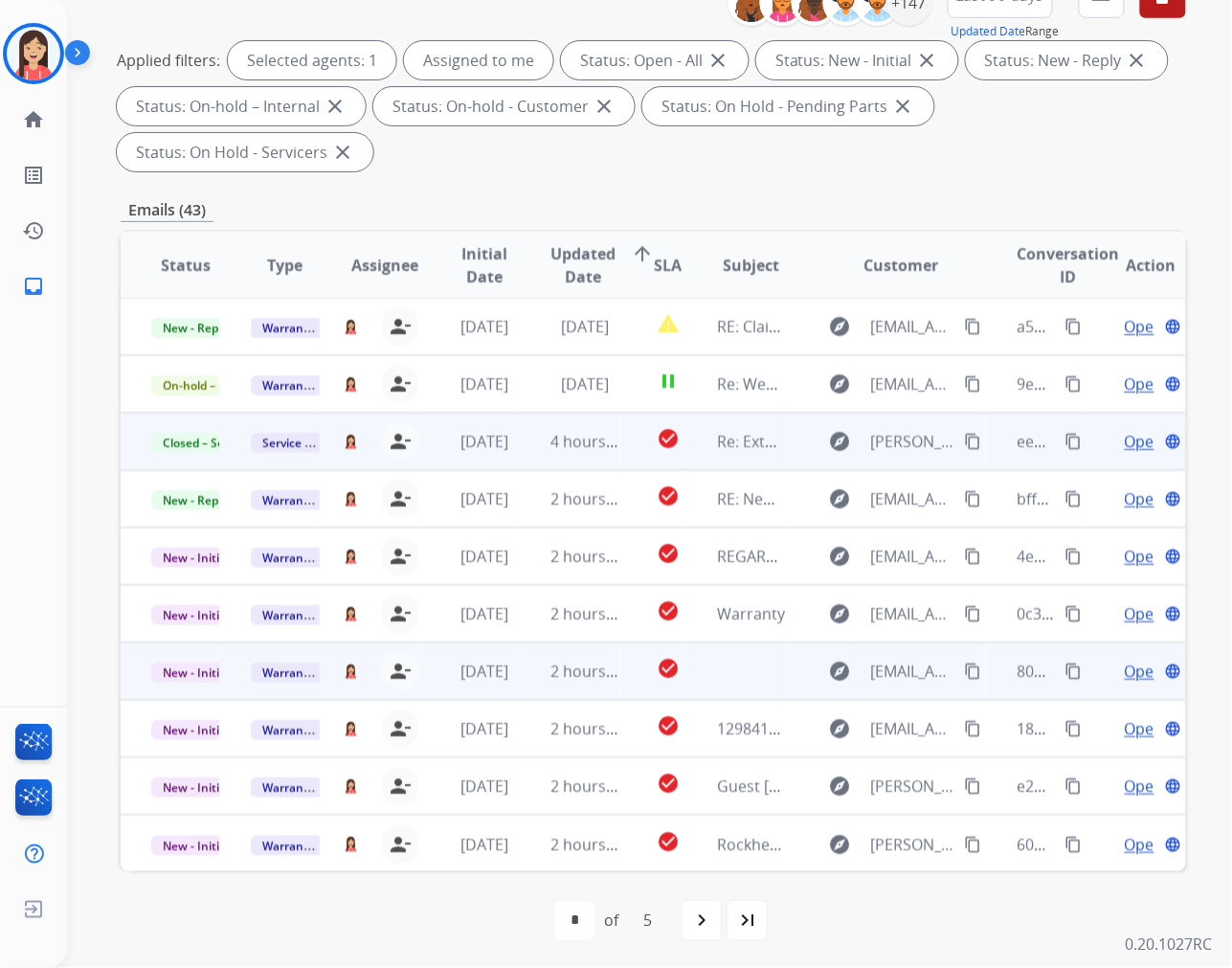
scroll to position [260, 0]
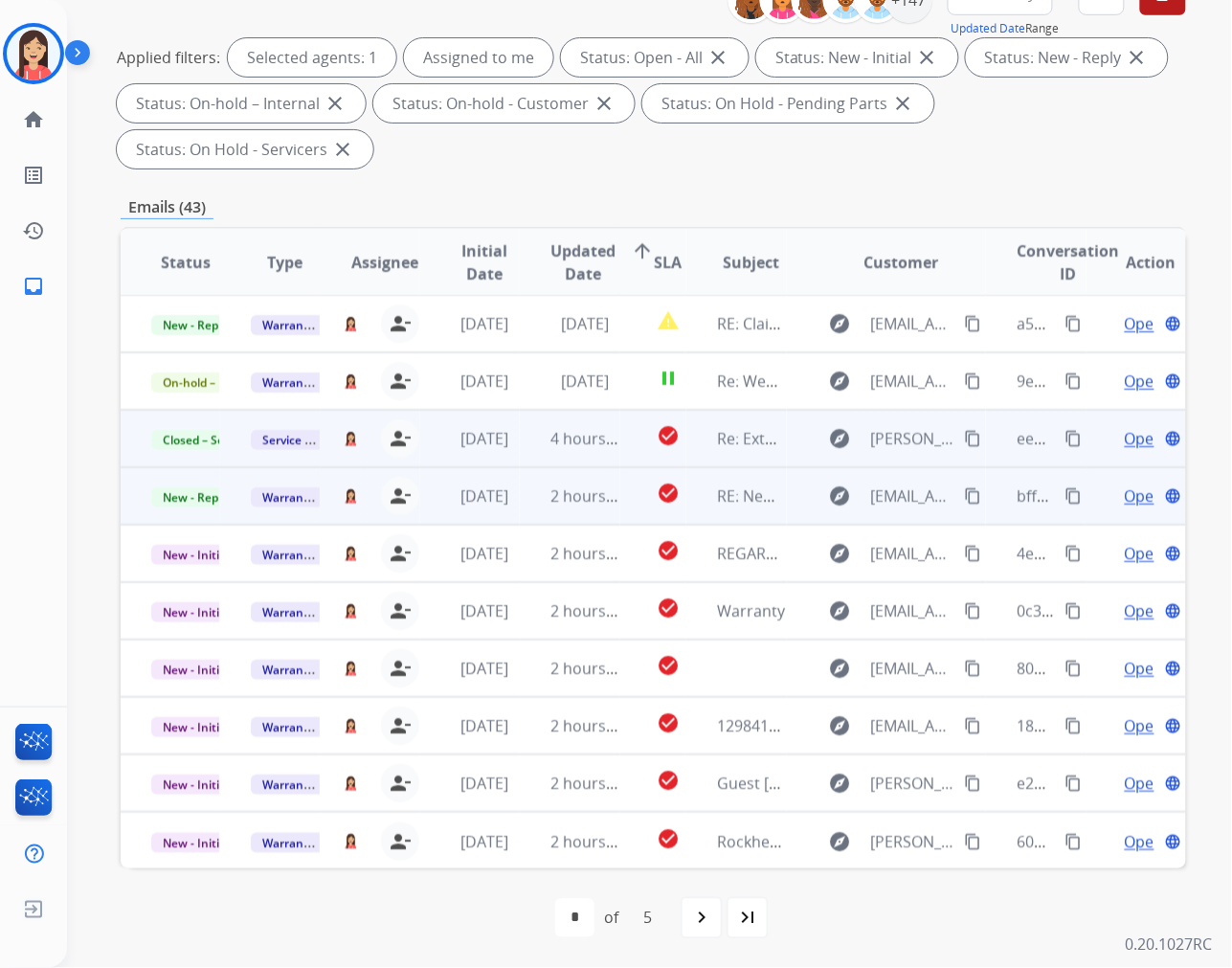
click at [511, 515] on td "[DATE]" at bounding box center [470, 496] width 99 height 58
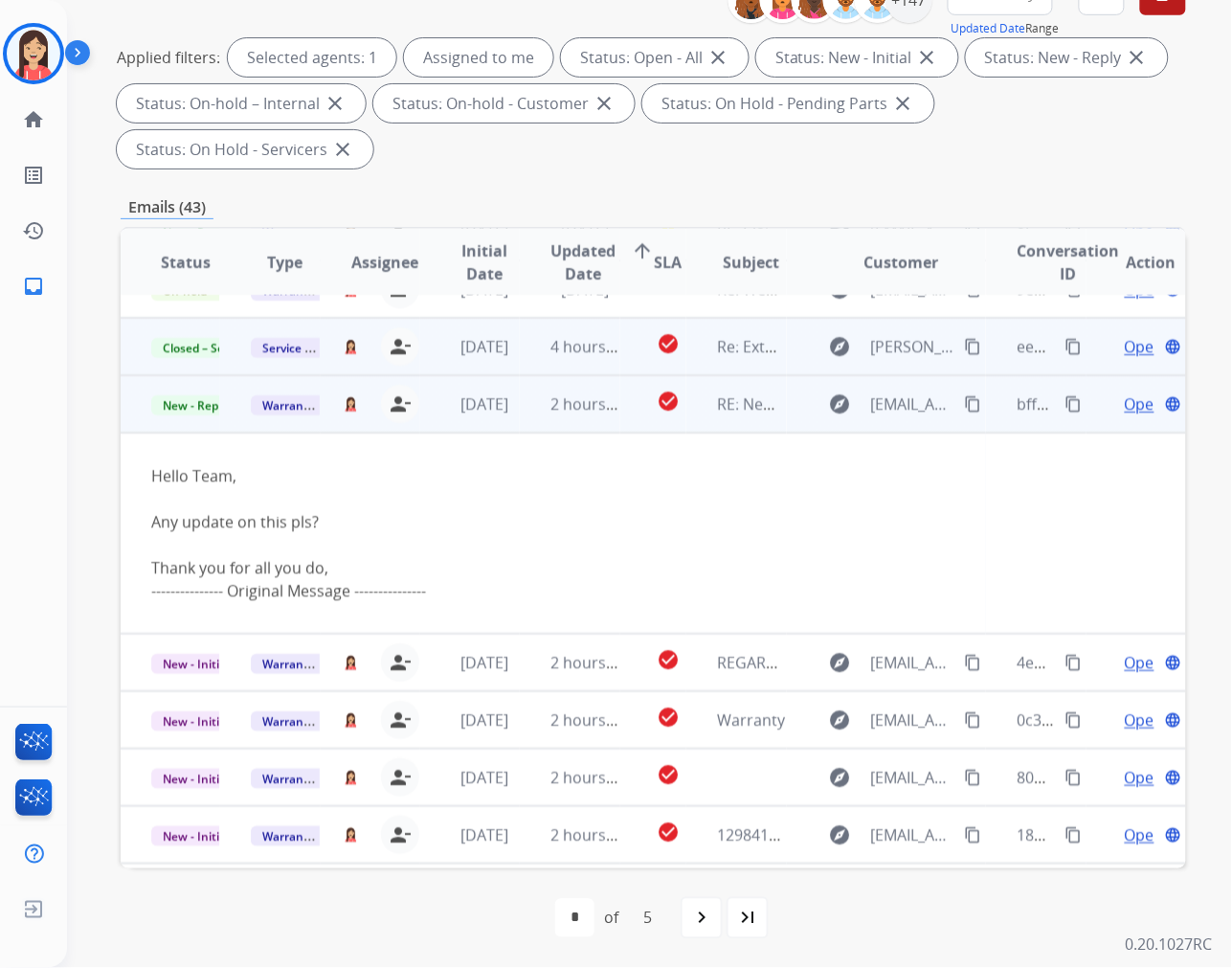
scroll to position [173, 0]
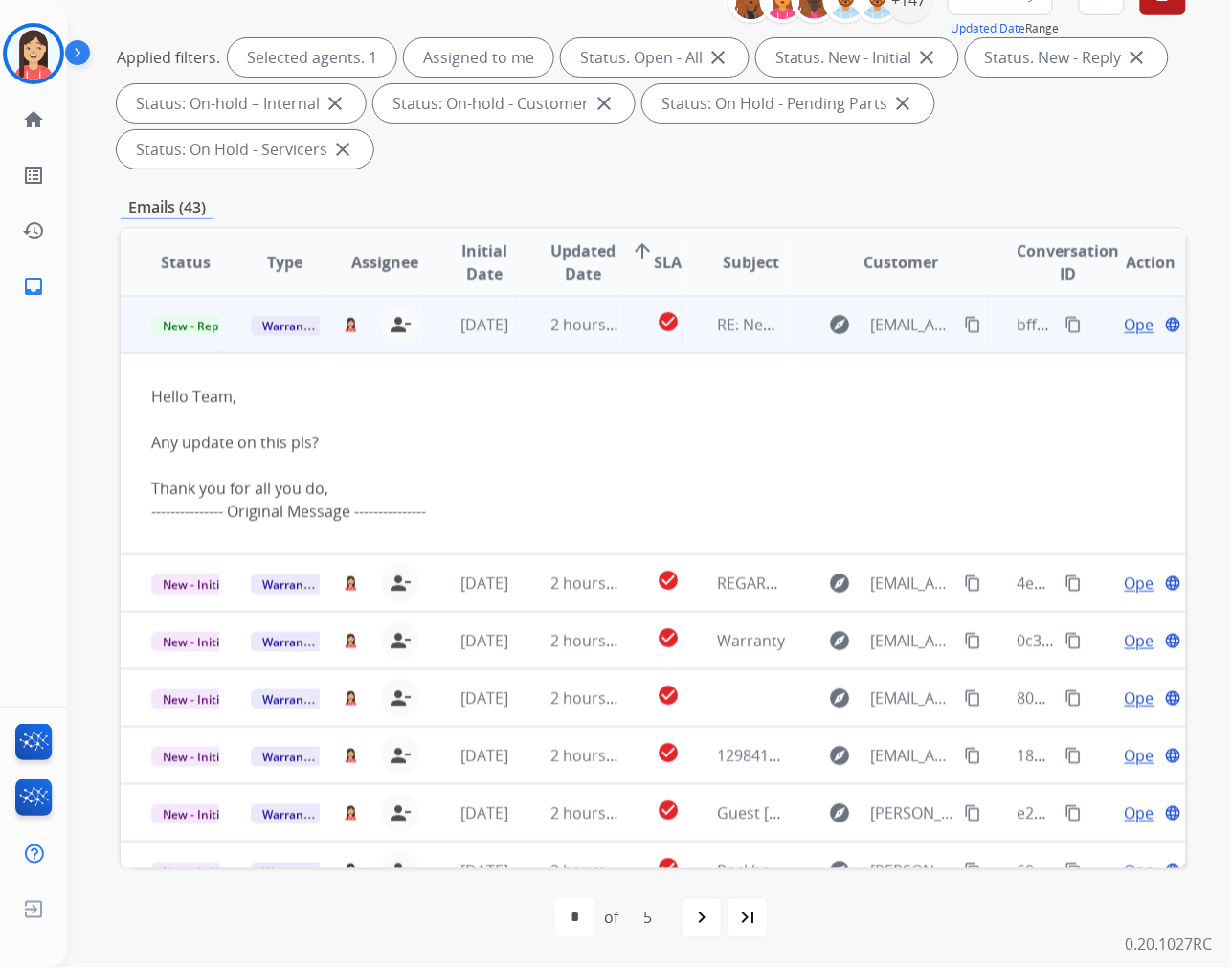
click at [1127, 322] on span "Open" at bounding box center [1144, 324] width 40 height 23
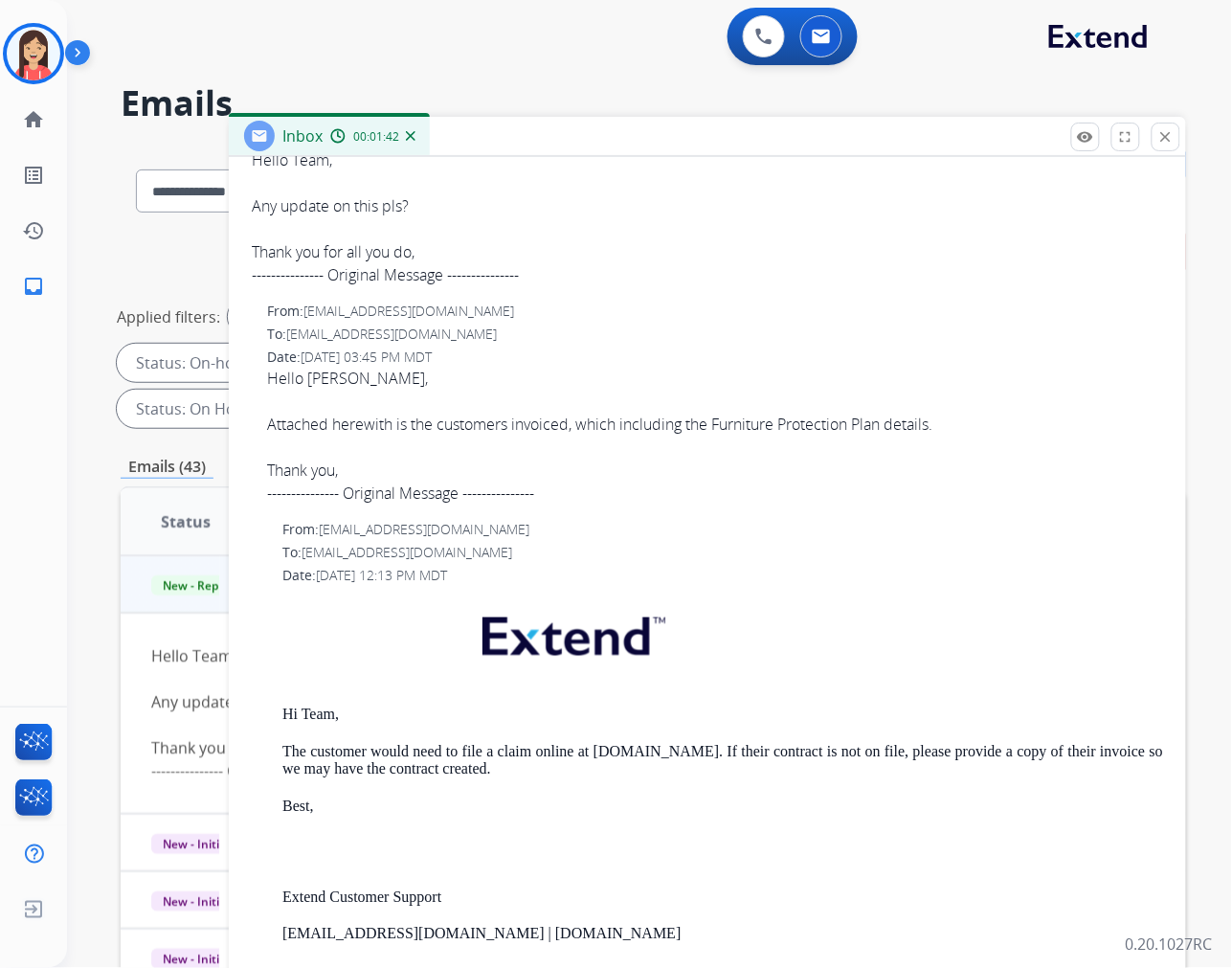
scroll to position [0, 0]
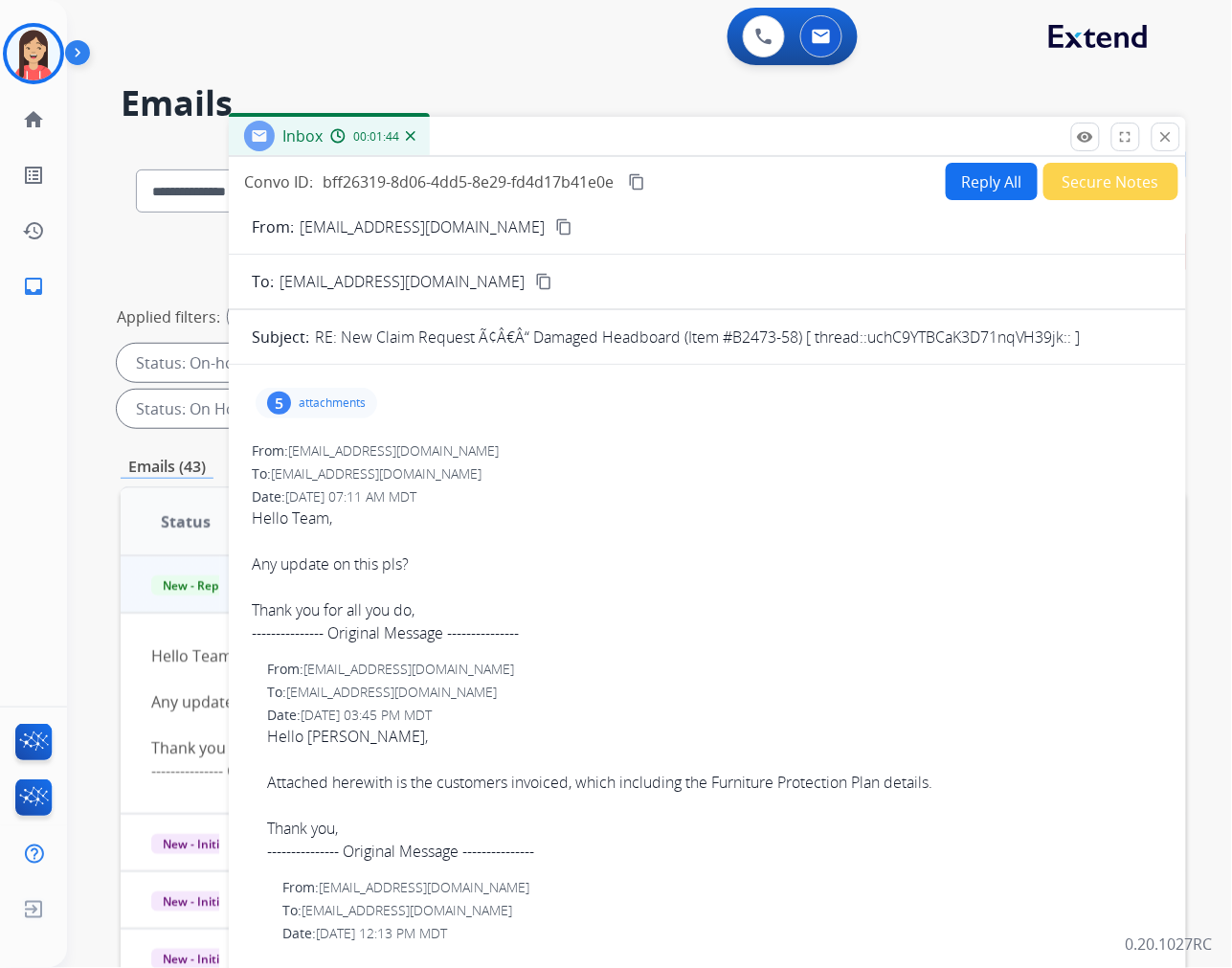
click at [346, 394] on div "5 attachments" at bounding box center [316, 403] width 122 height 31
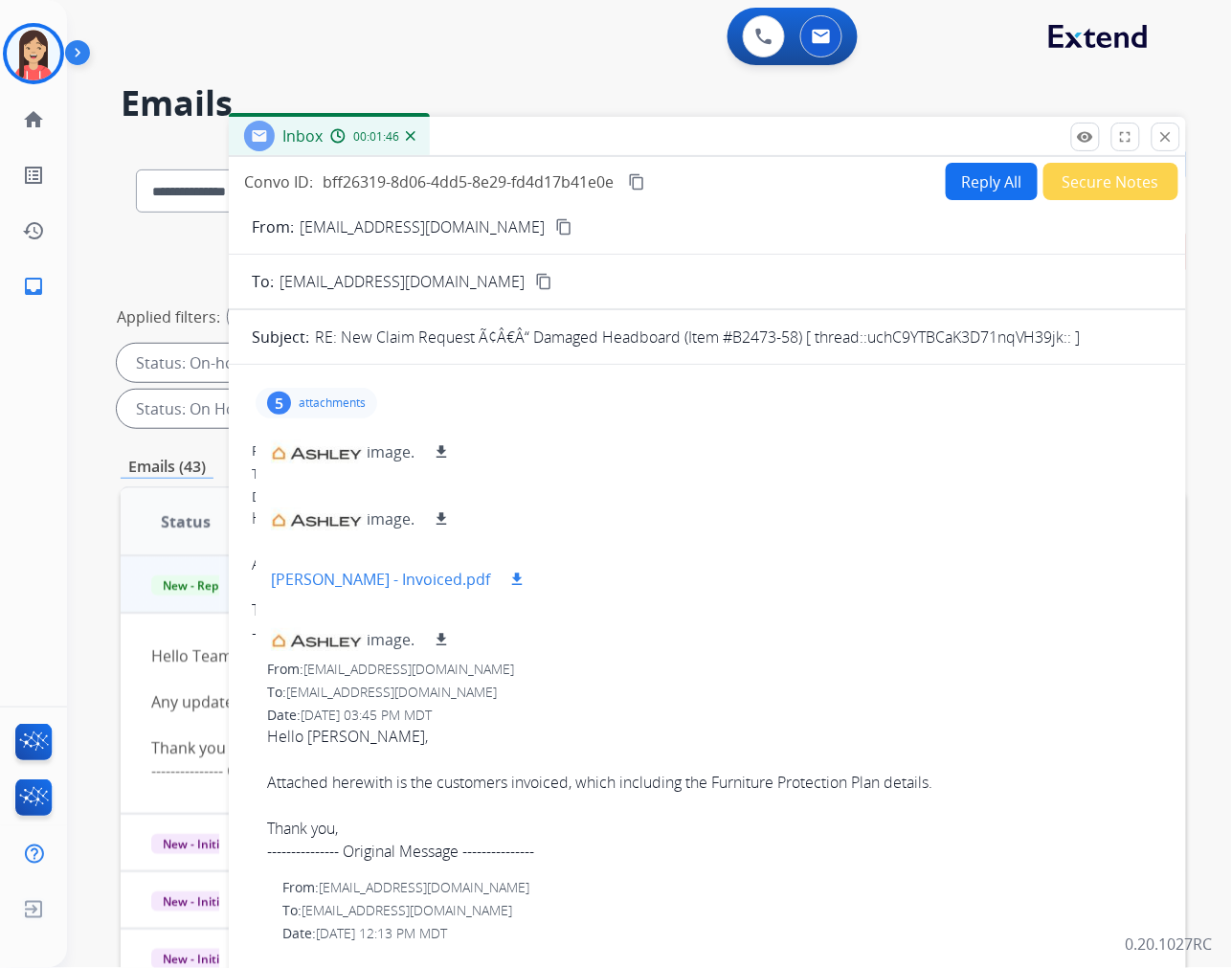
click at [508, 574] on mat-icon "download" at bounding box center [517, 579] width 17 height 17
click at [1123, 179] on button "Secure Notes" at bounding box center [1110, 181] width 135 height 38
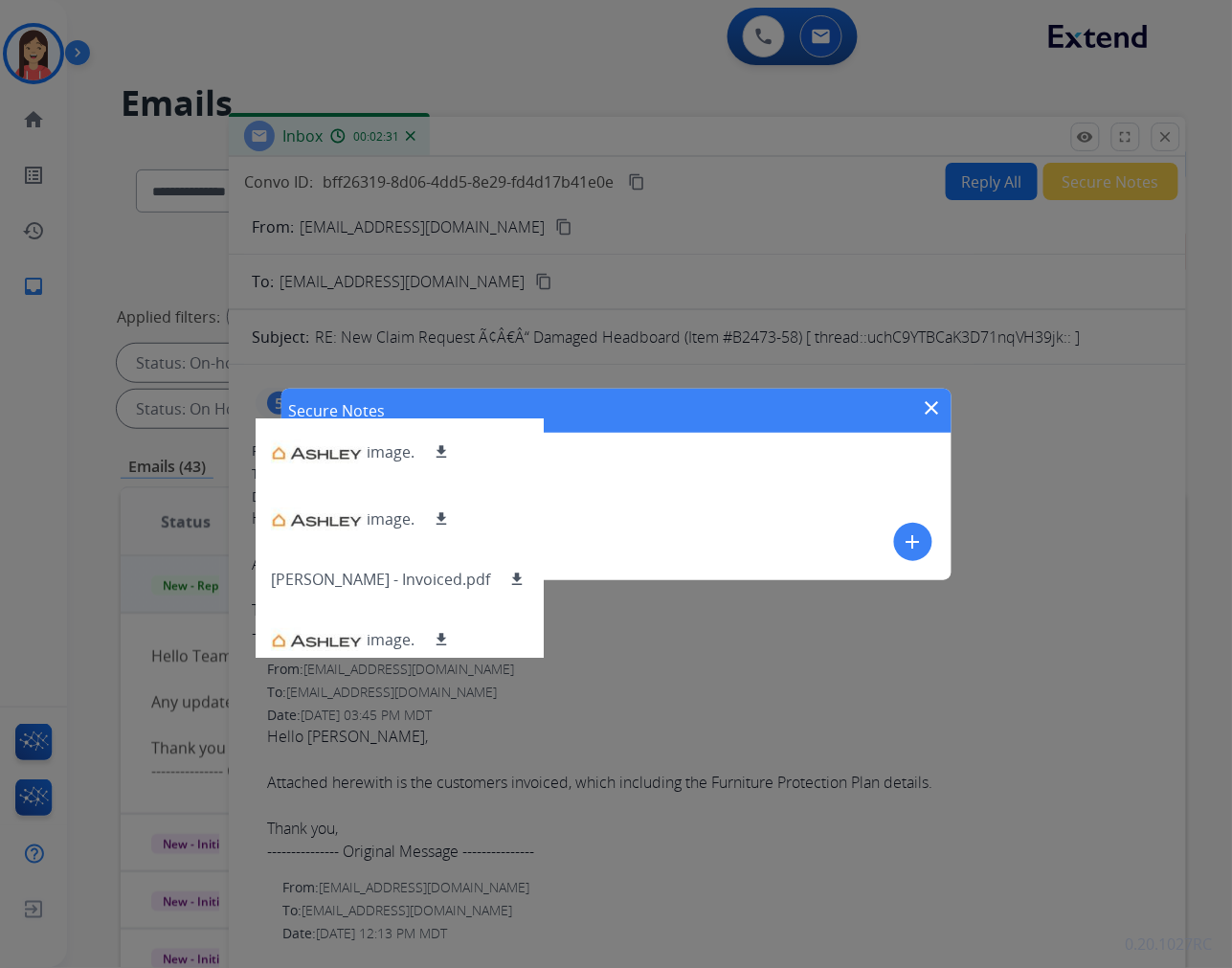
click at [916, 539] on mat-icon "add" at bounding box center [914, 542] width 23 height 23
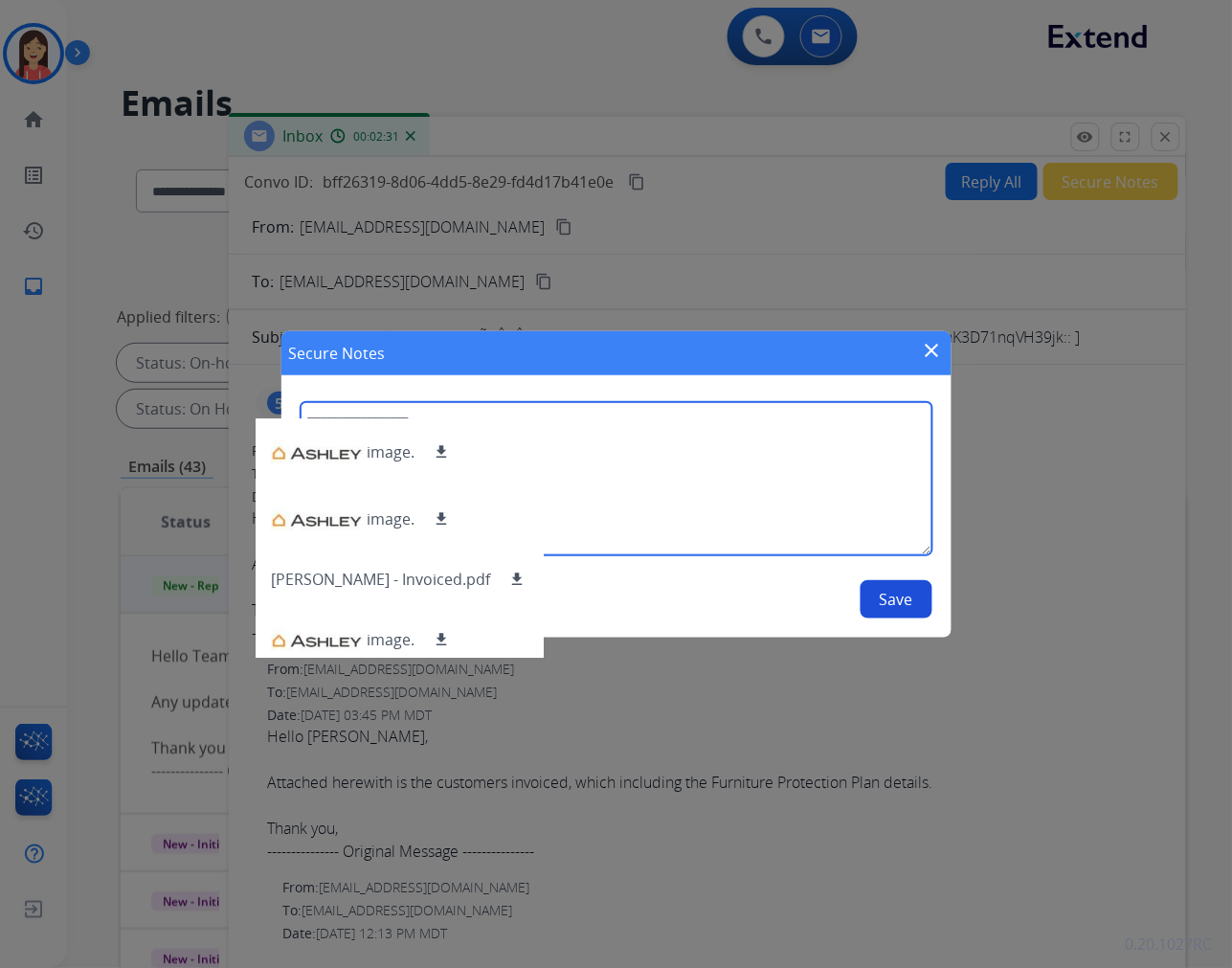
click at [760, 517] on textarea at bounding box center [616, 479] width 632 height 153
type textarea "**********"
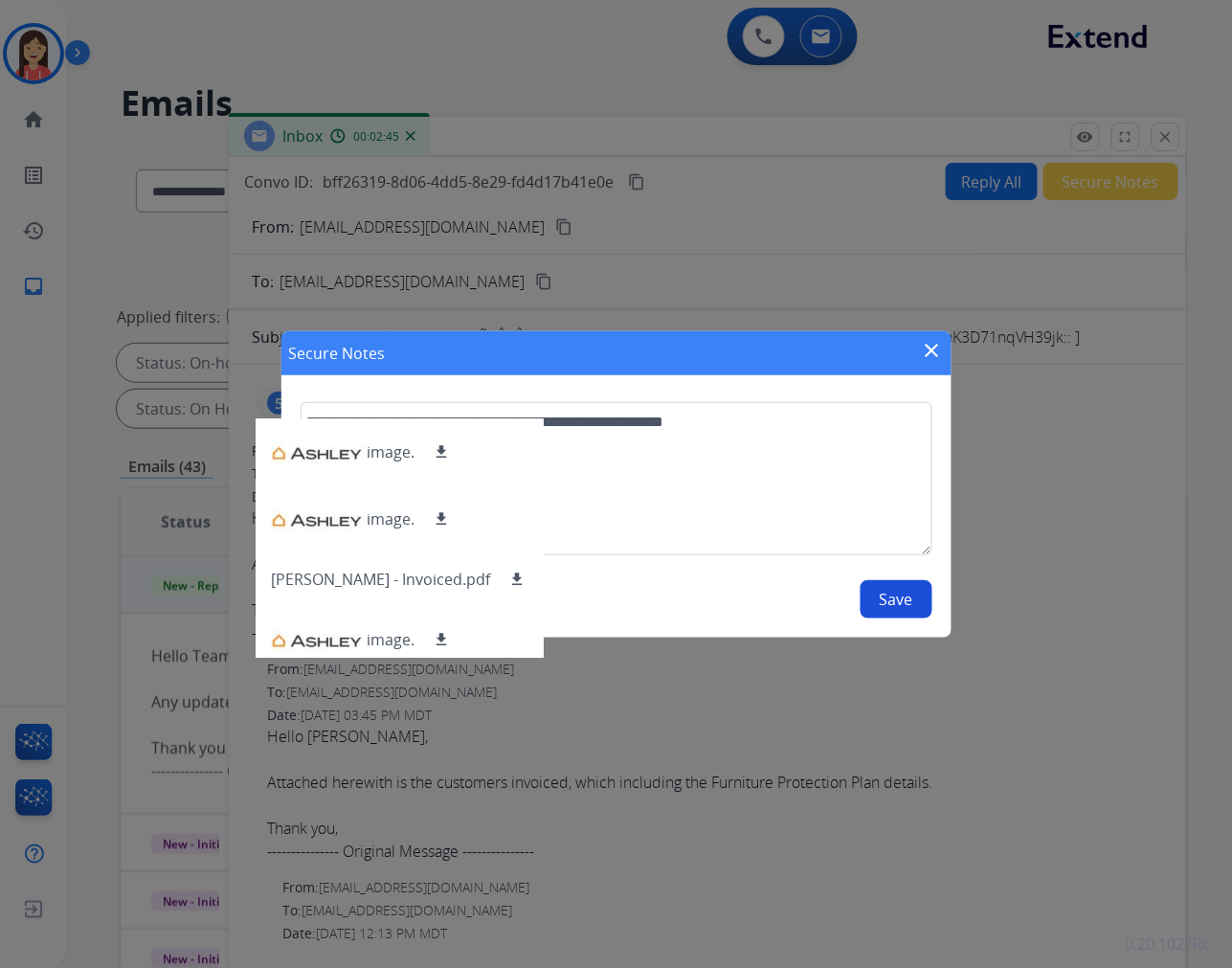
click at [912, 598] on button "Save" at bounding box center [896, 599] width 71 height 39
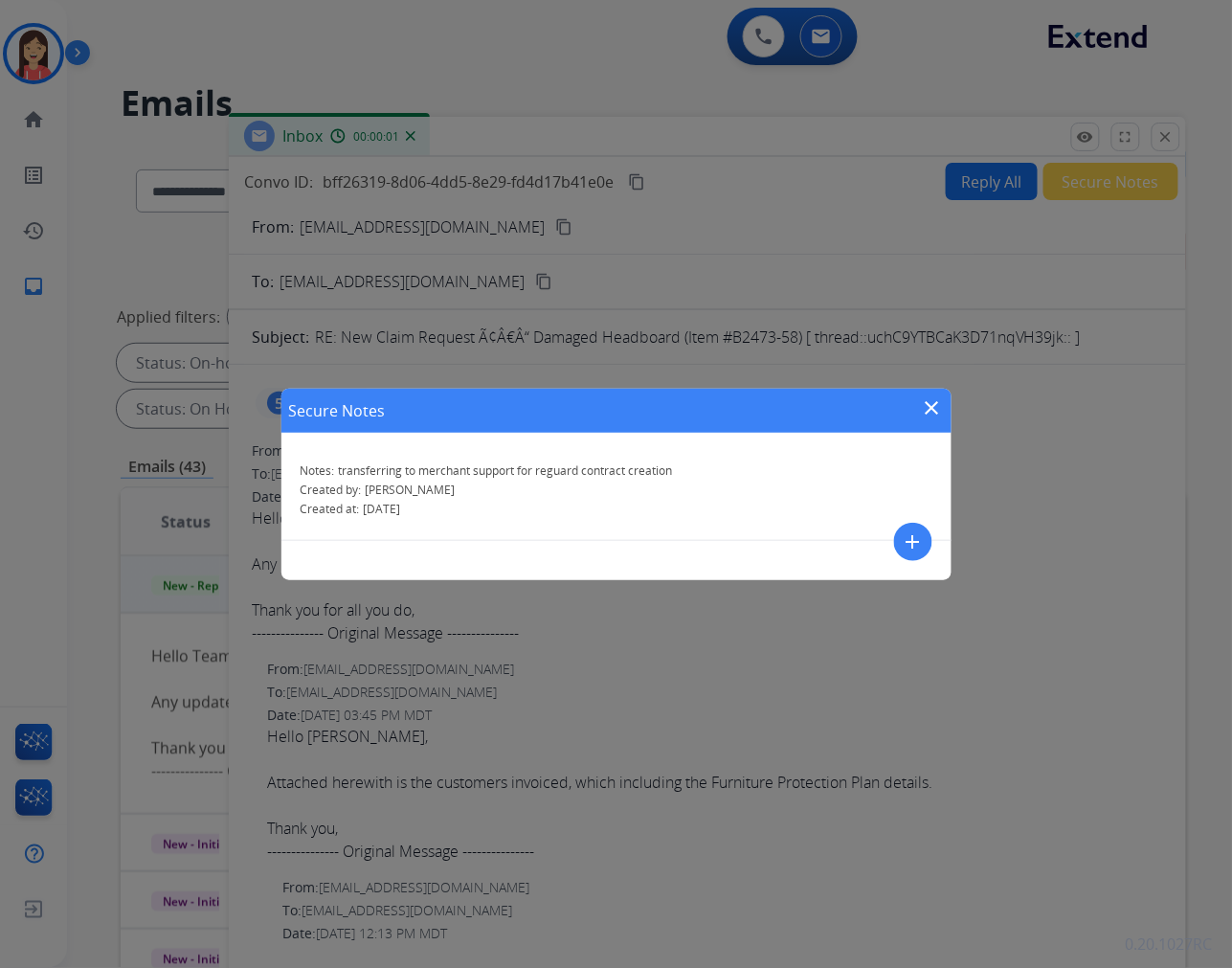
click at [932, 401] on mat-icon "close" at bounding box center [932, 408] width 23 height 23
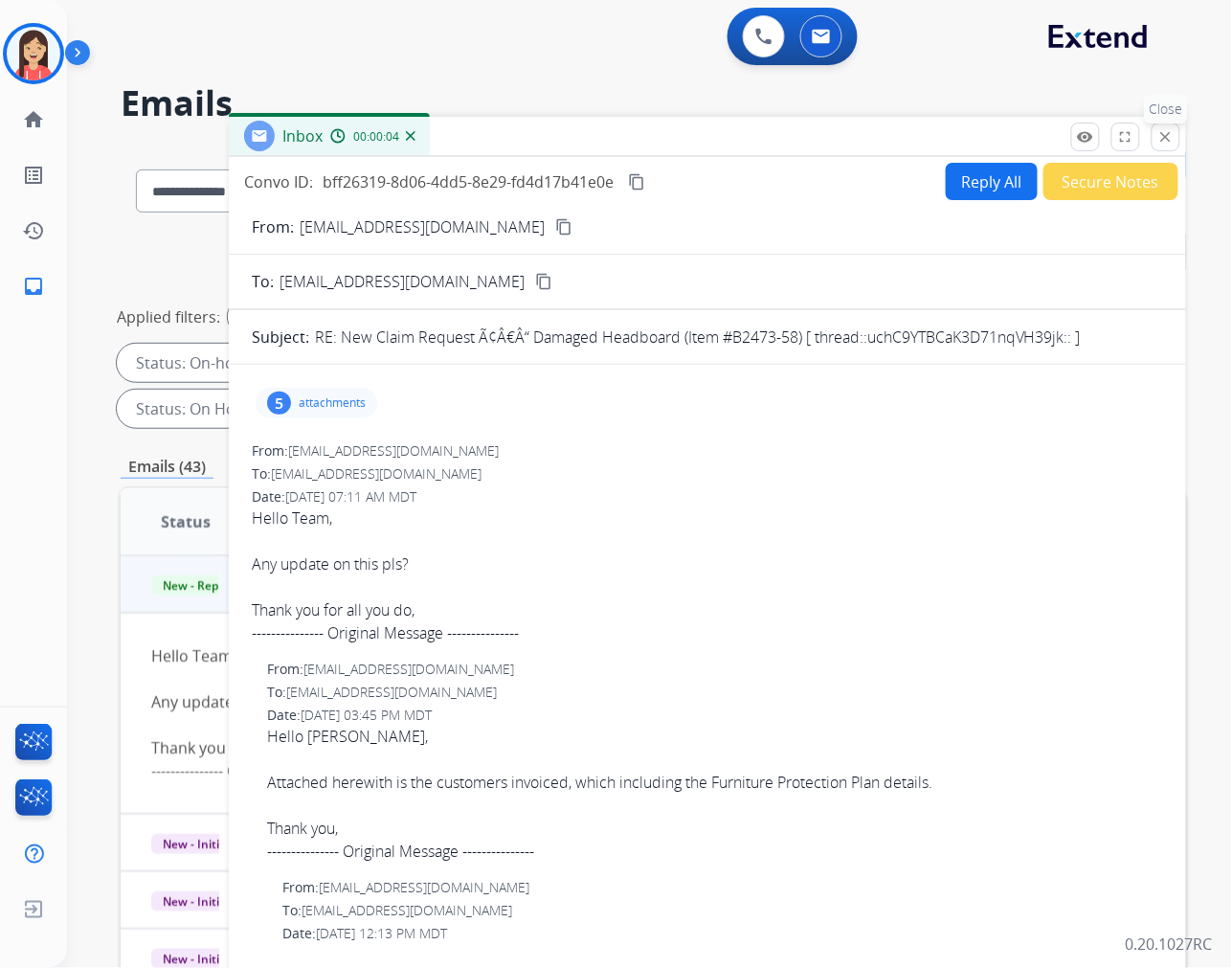
click at [1167, 138] on mat-icon "close" at bounding box center [1166, 137] width 17 height 17
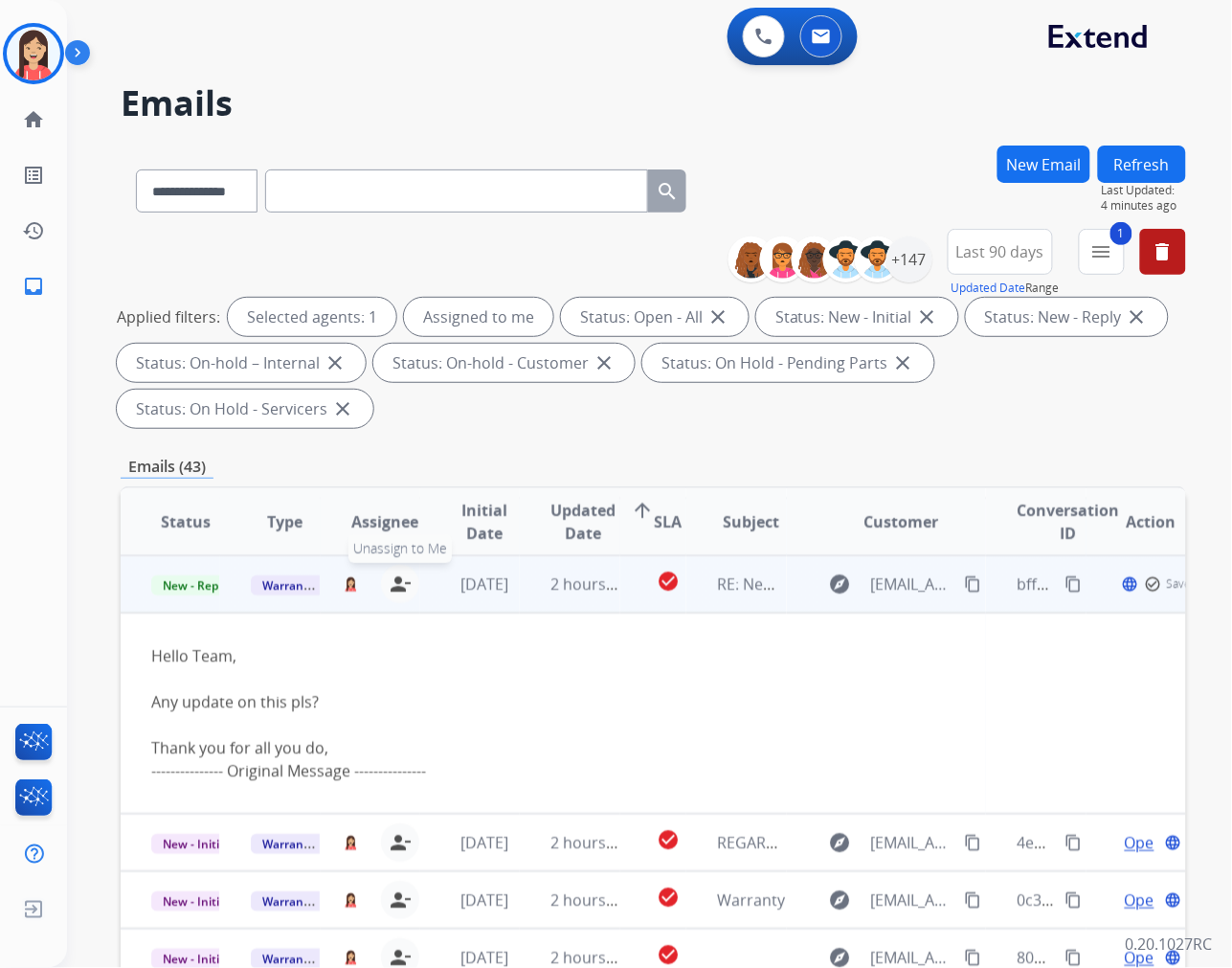
click at [390, 581] on mat-icon "person_remove" at bounding box center [400, 584] width 23 height 23
click at [298, 581] on span "Warranty Ops" at bounding box center [300, 585] width 98 height 20
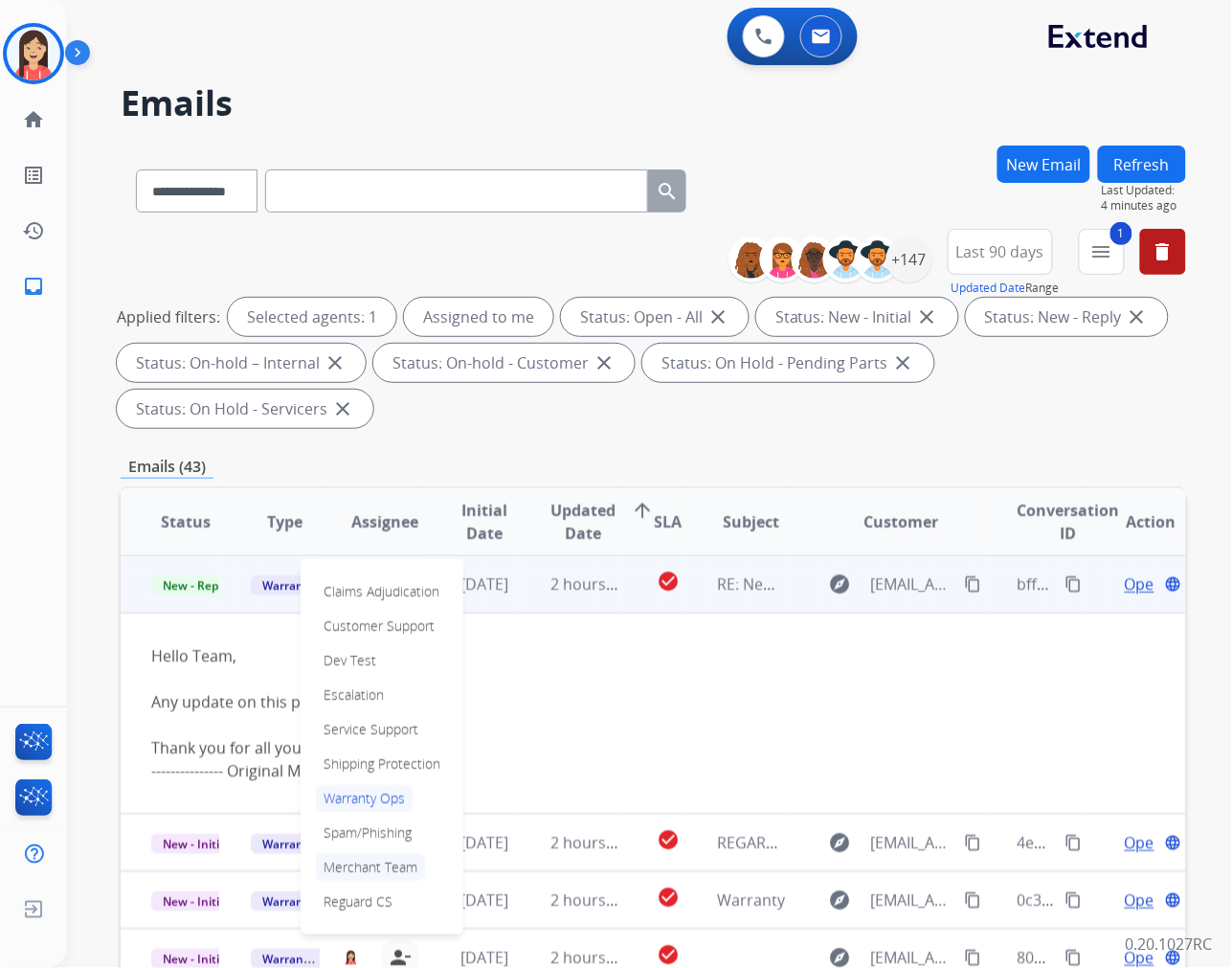
click at [365, 858] on p "Merchant Team" at bounding box center [370, 868] width 109 height 27
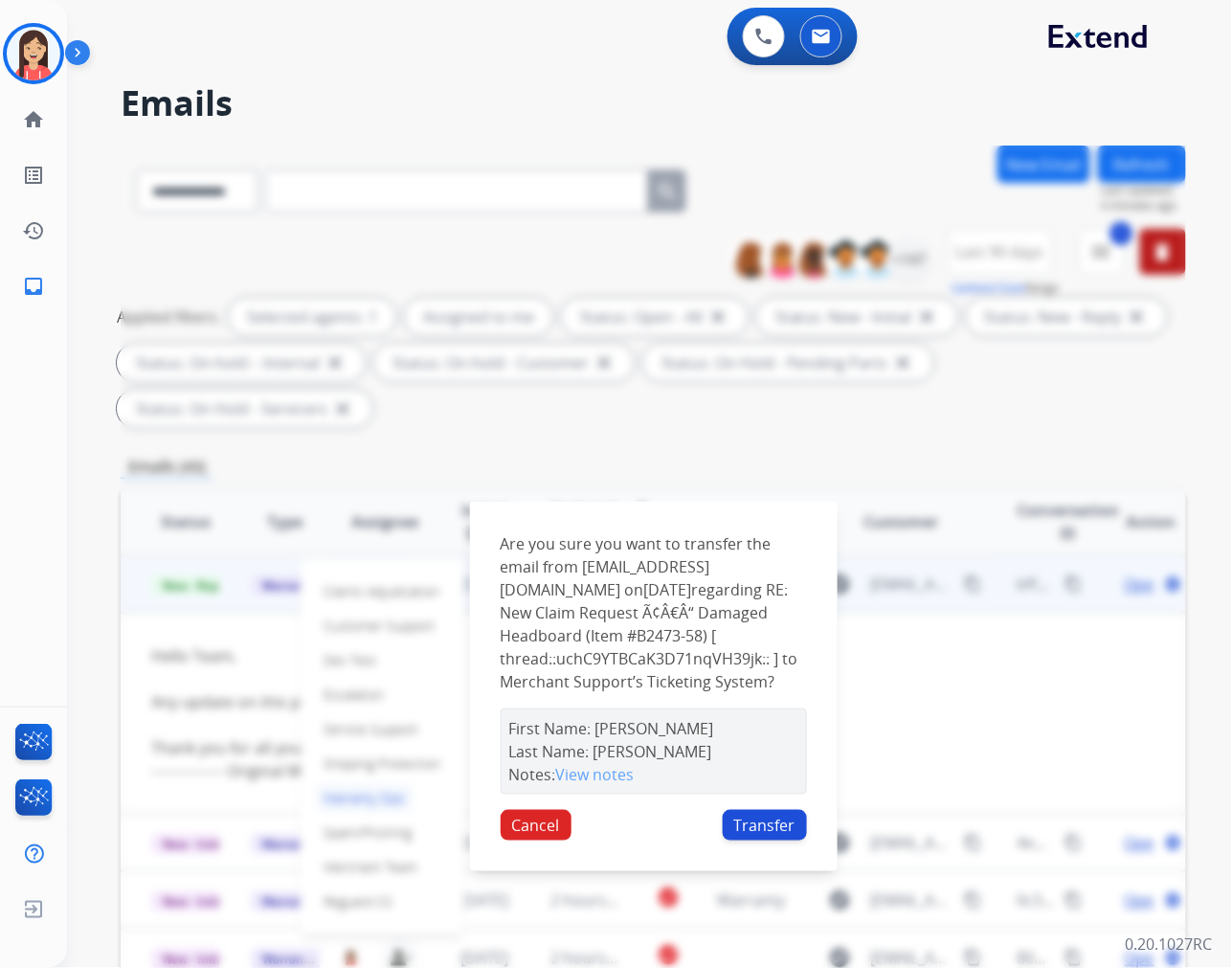
click at [761, 833] on button "Transfer" at bounding box center [764, 825] width 84 height 31
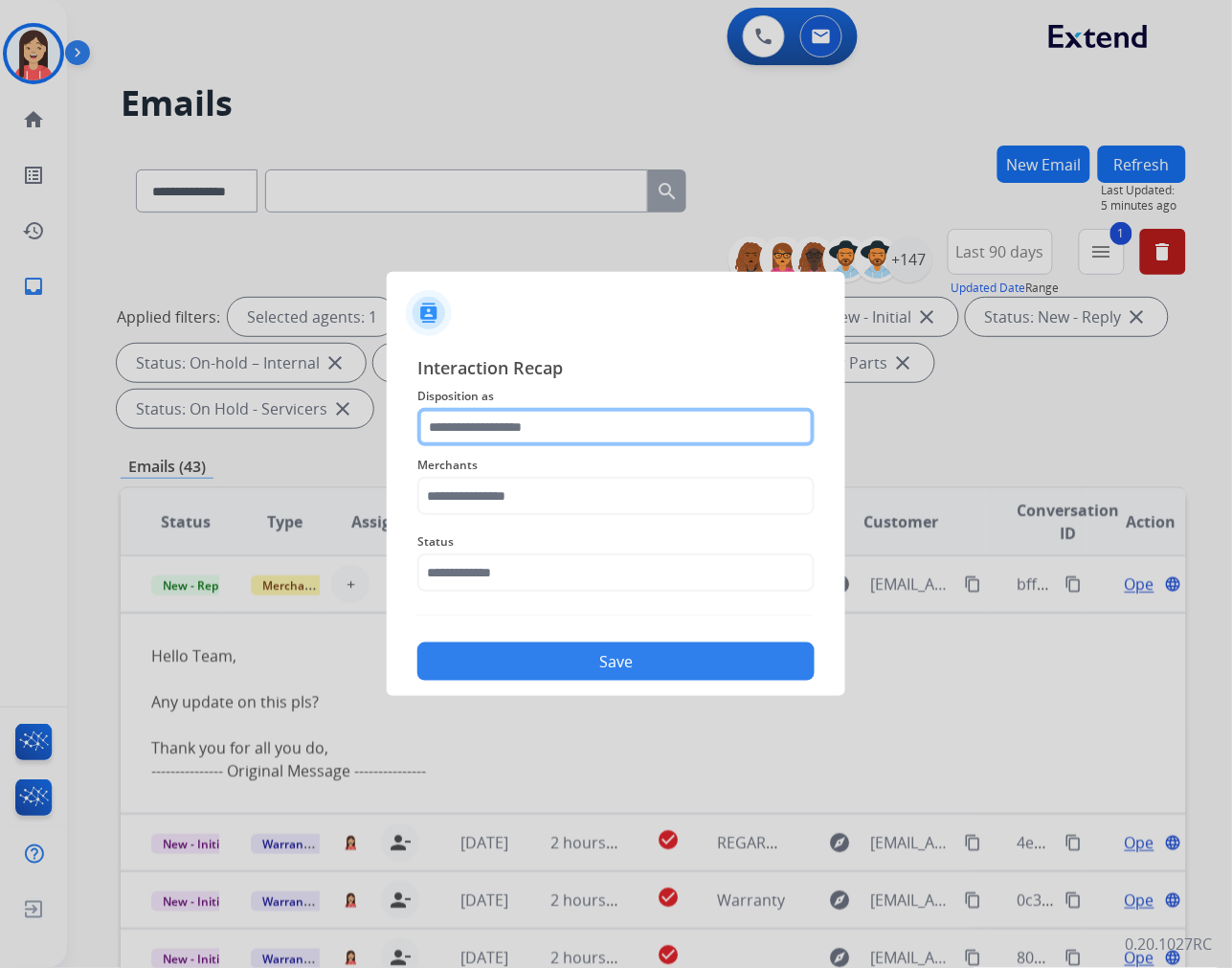
click at [559, 413] on input "text" at bounding box center [616, 428] width 397 height 39
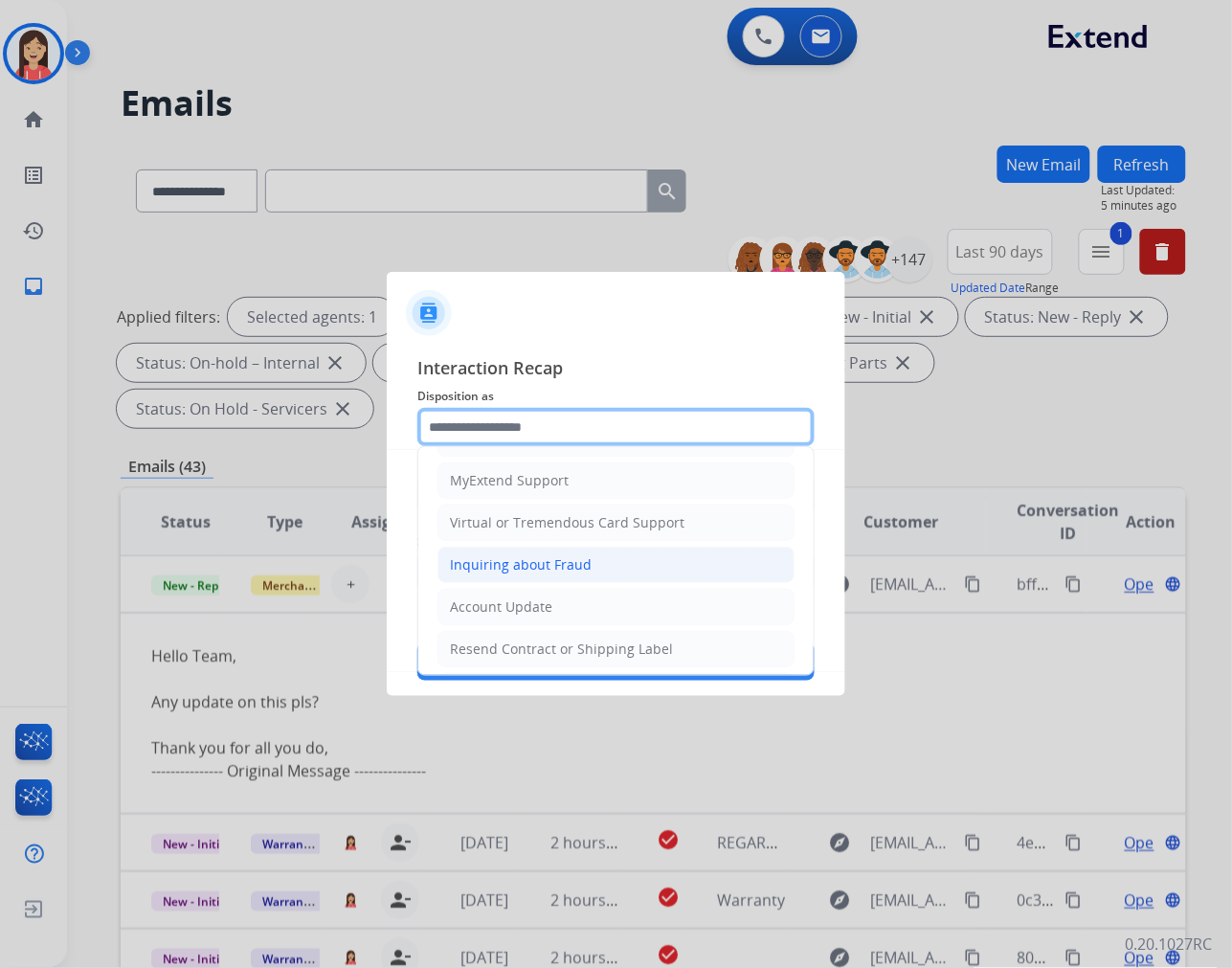
scroll to position [212, 0]
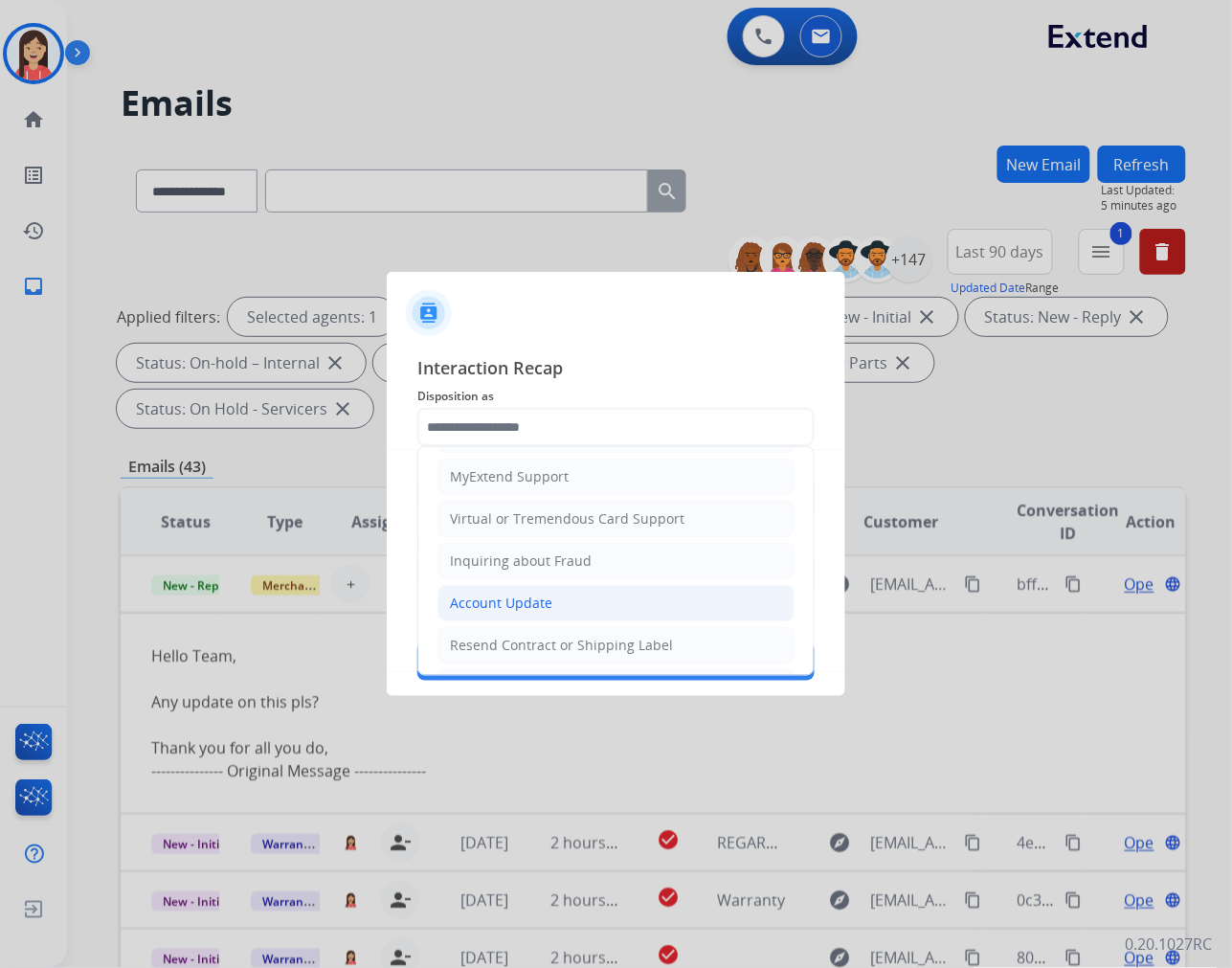
click at [496, 599] on div "Account Update" at bounding box center [501, 603] width 102 height 19
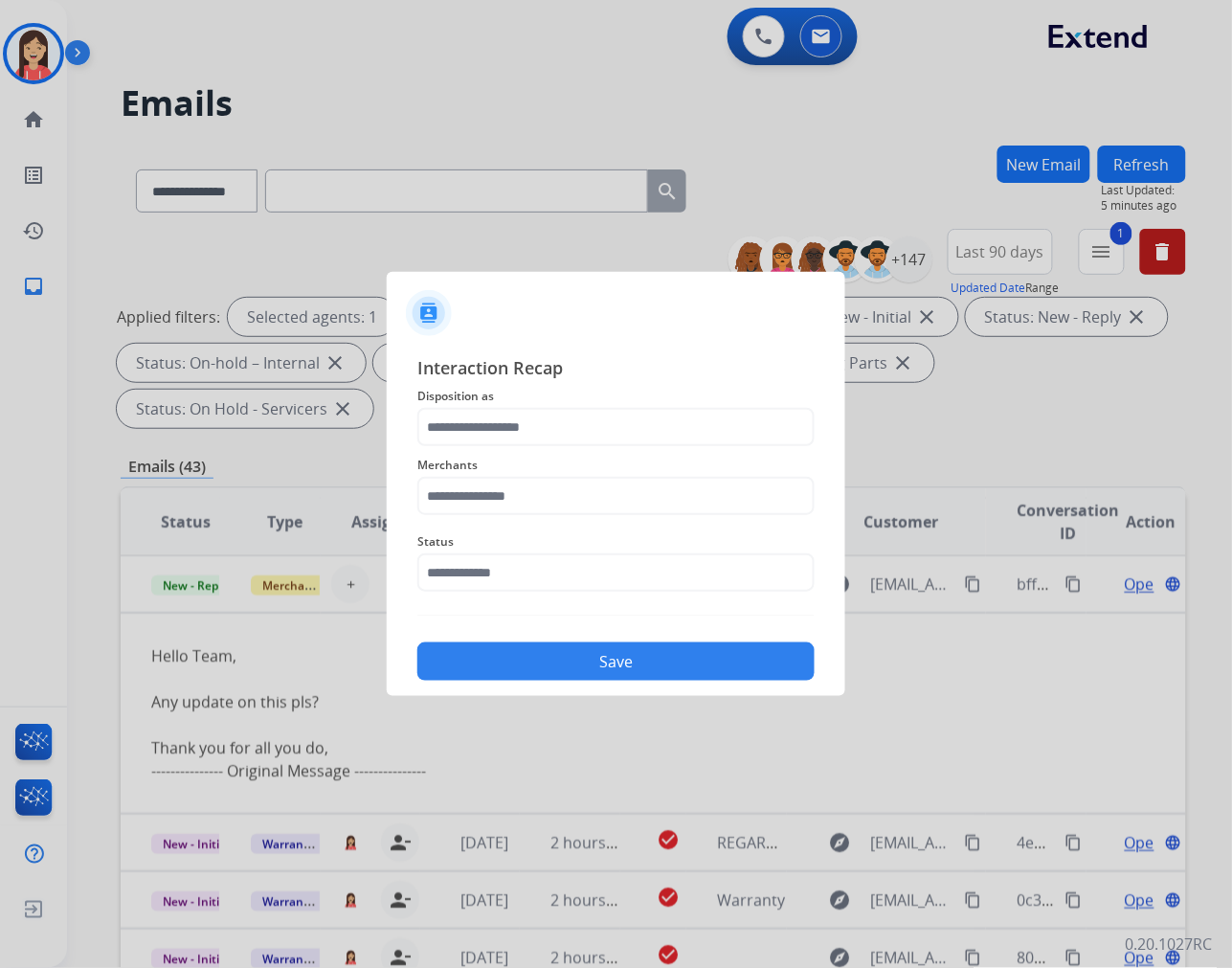
type input "**********"
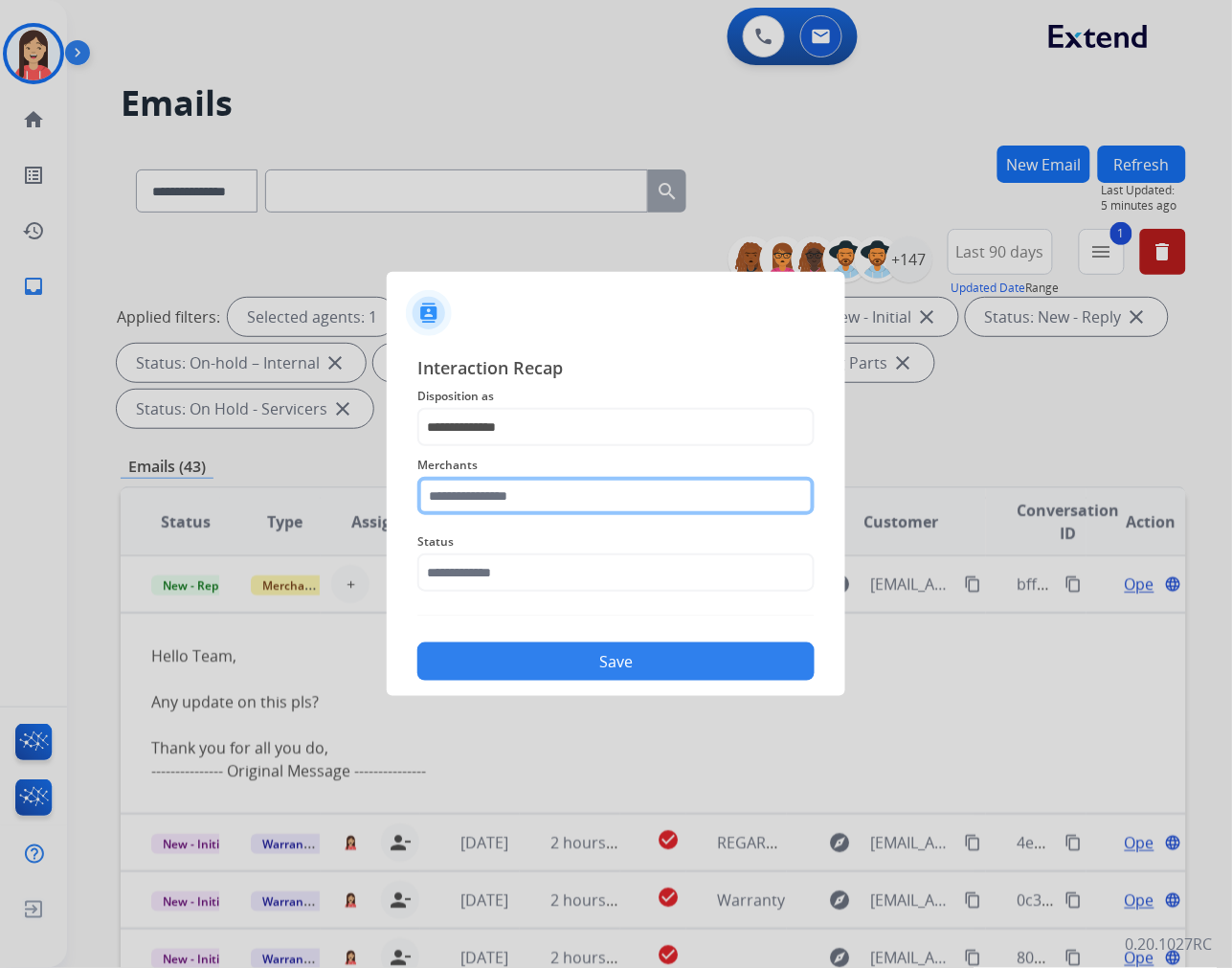
click at [539, 499] on input "text" at bounding box center [616, 496] width 397 height 39
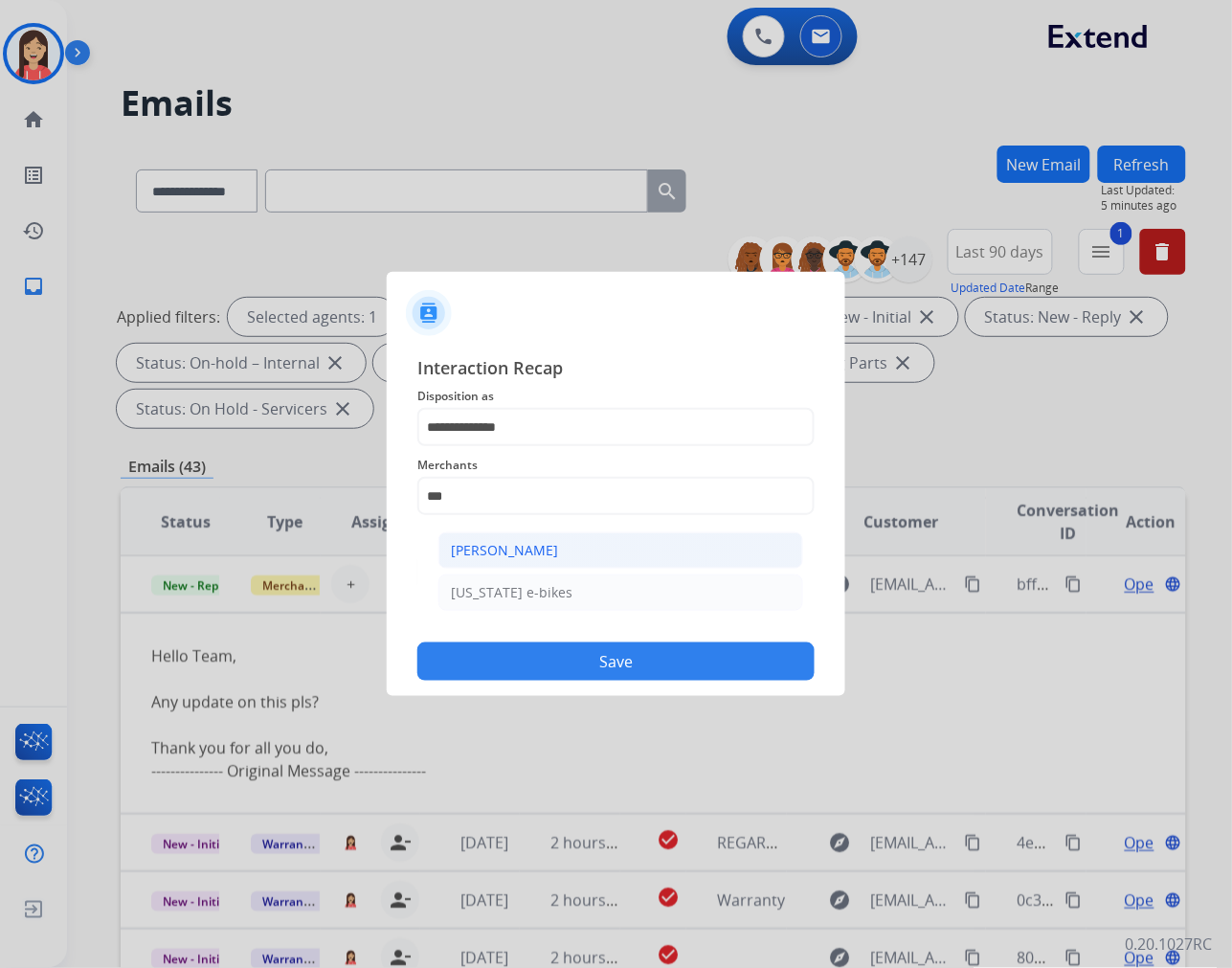
click at [522, 547] on div "[PERSON_NAME]" at bounding box center [504, 551] width 107 height 19
type input "**********"
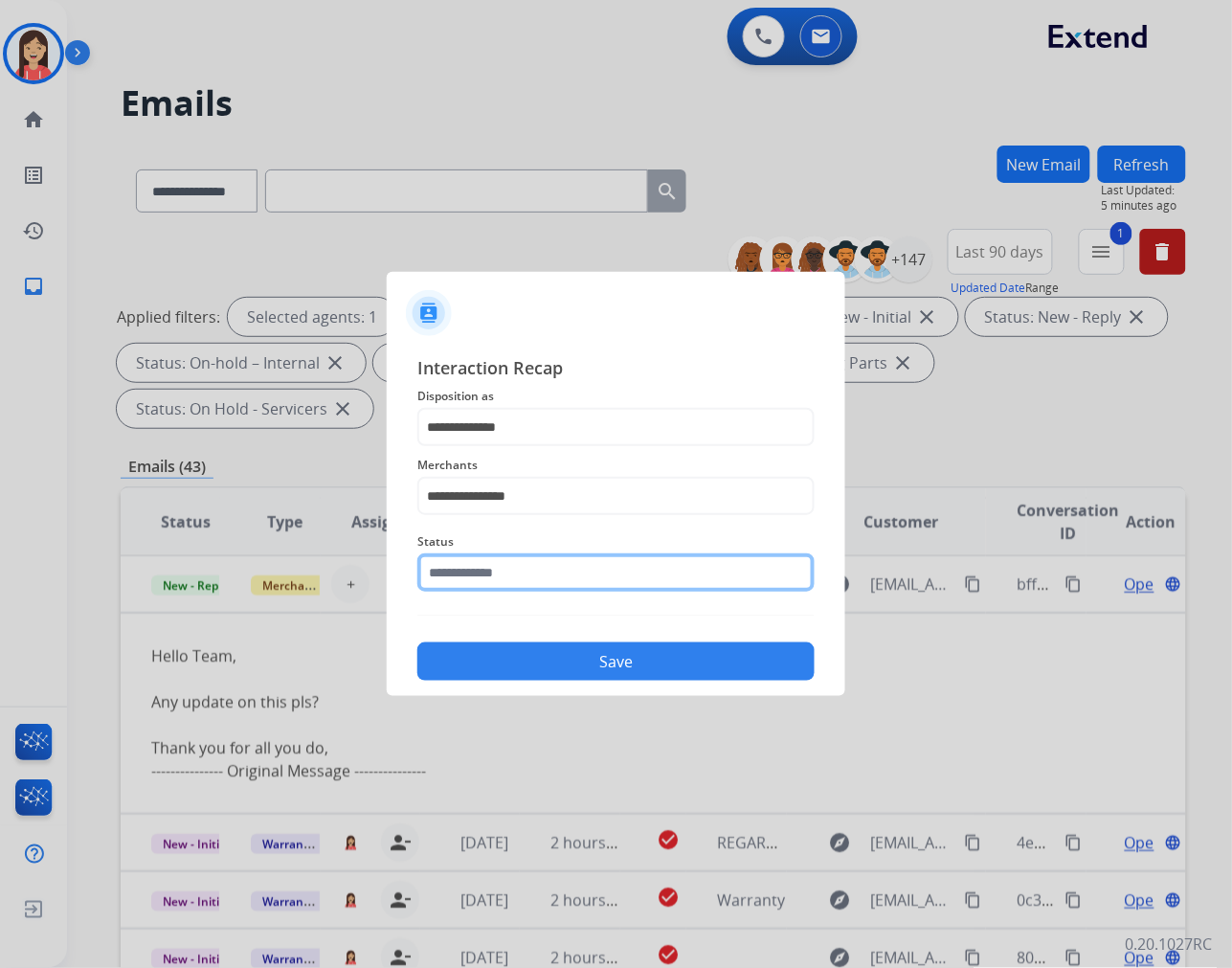
click at [549, 574] on input "text" at bounding box center [616, 572] width 397 height 39
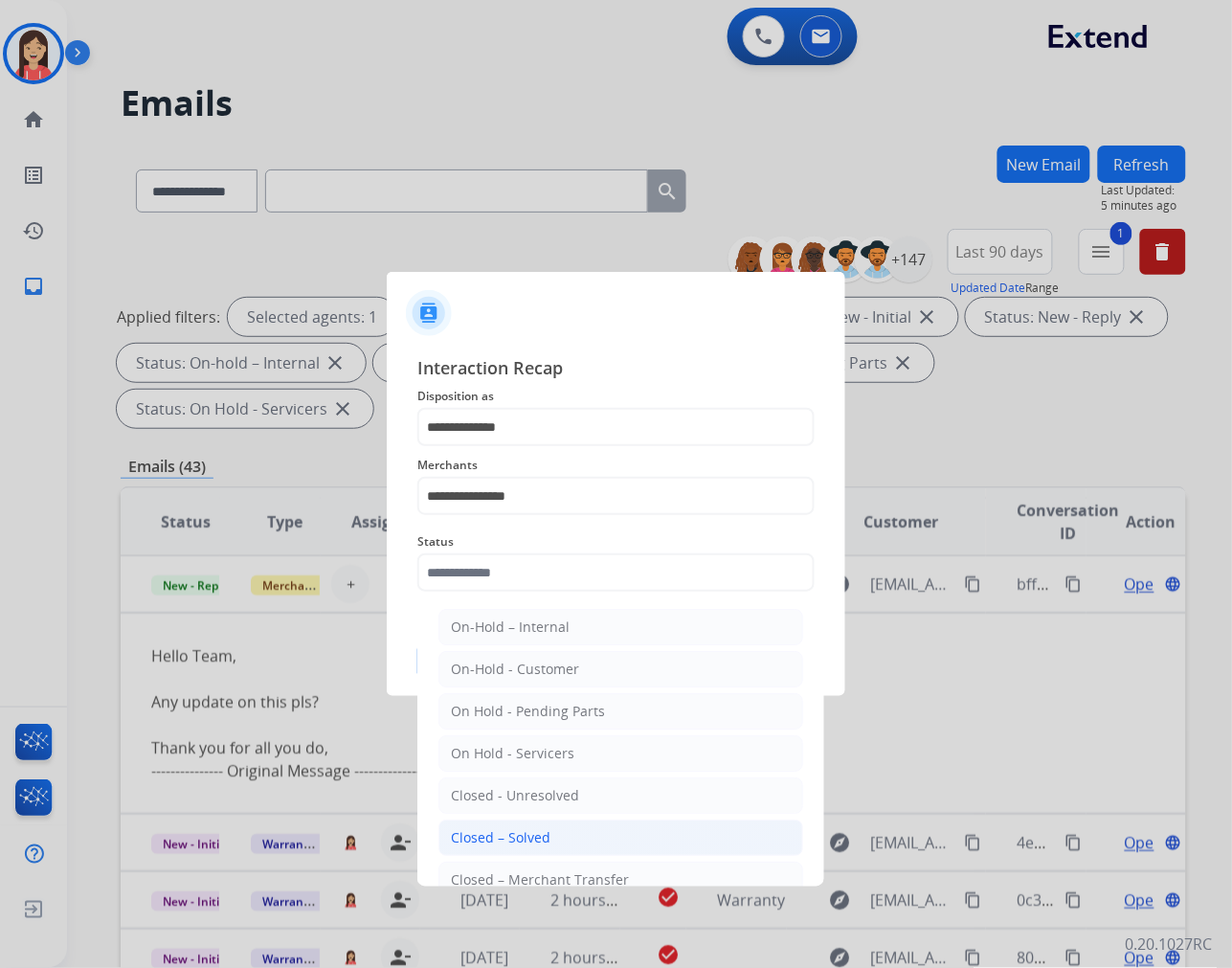
click at [590, 834] on li "Closed – Solved" at bounding box center [620, 838] width 365 height 37
type input "**********"
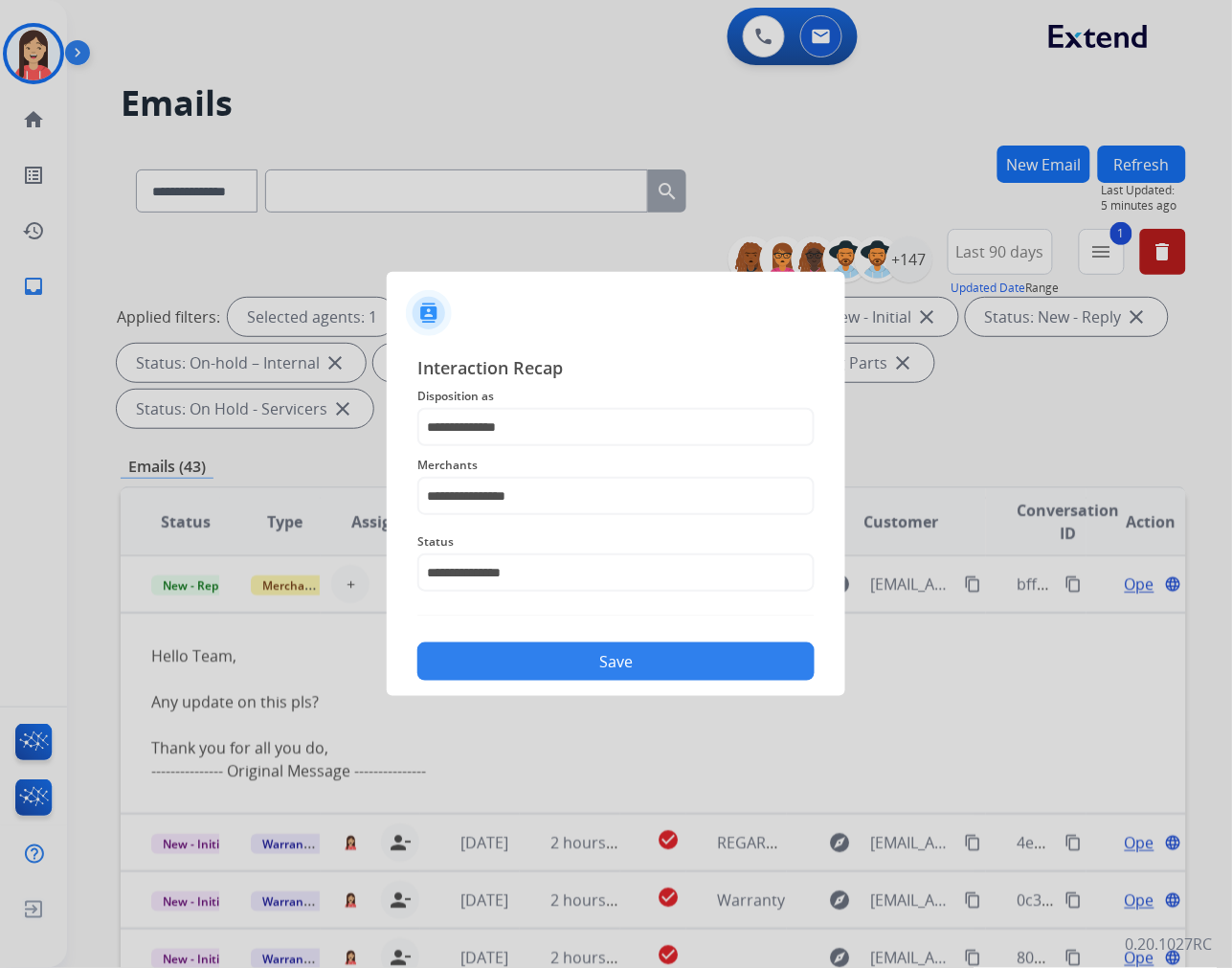
click at [637, 657] on button "Save" at bounding box center [616, 662] width 397 height 39
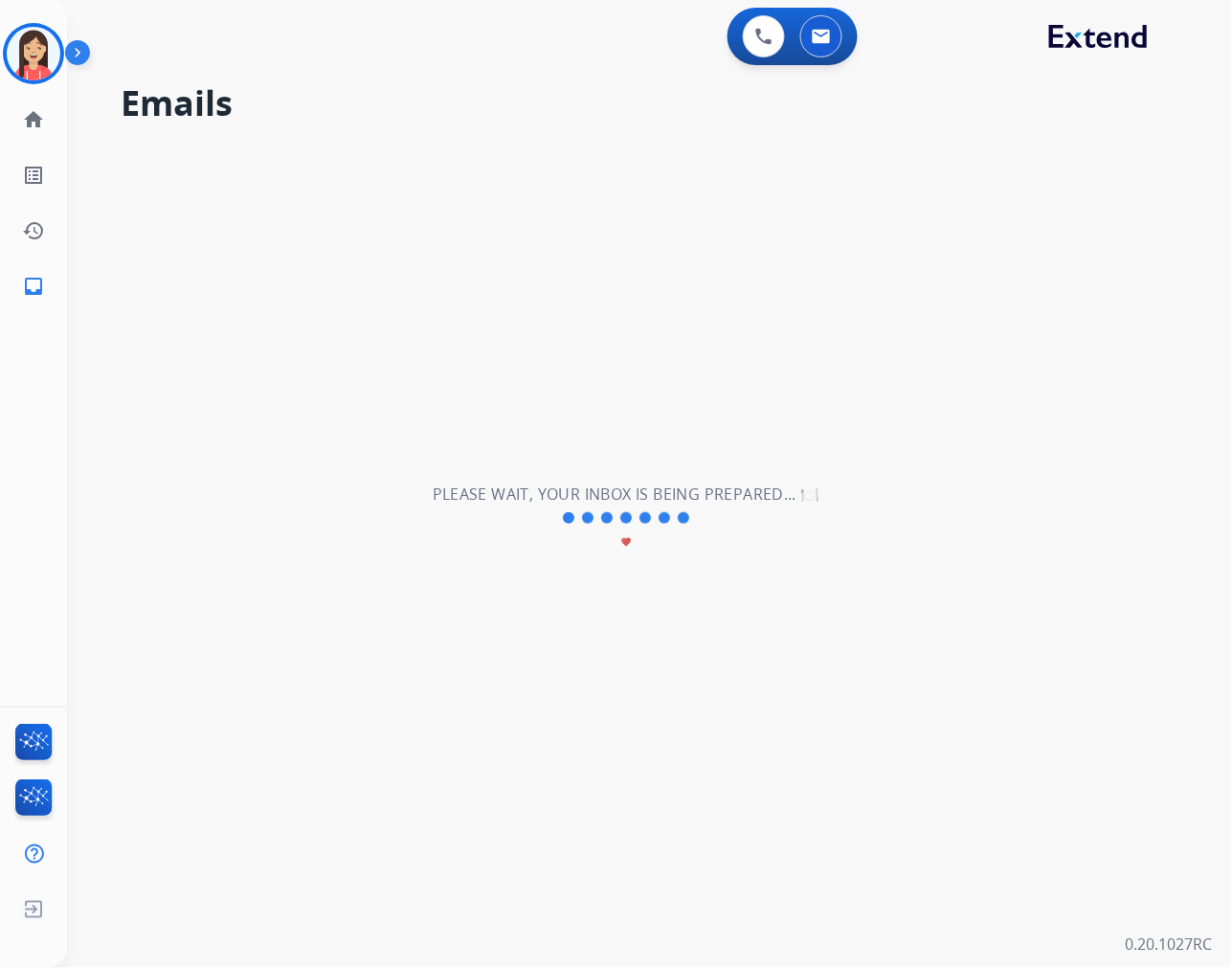
scroll to position [63, 0]
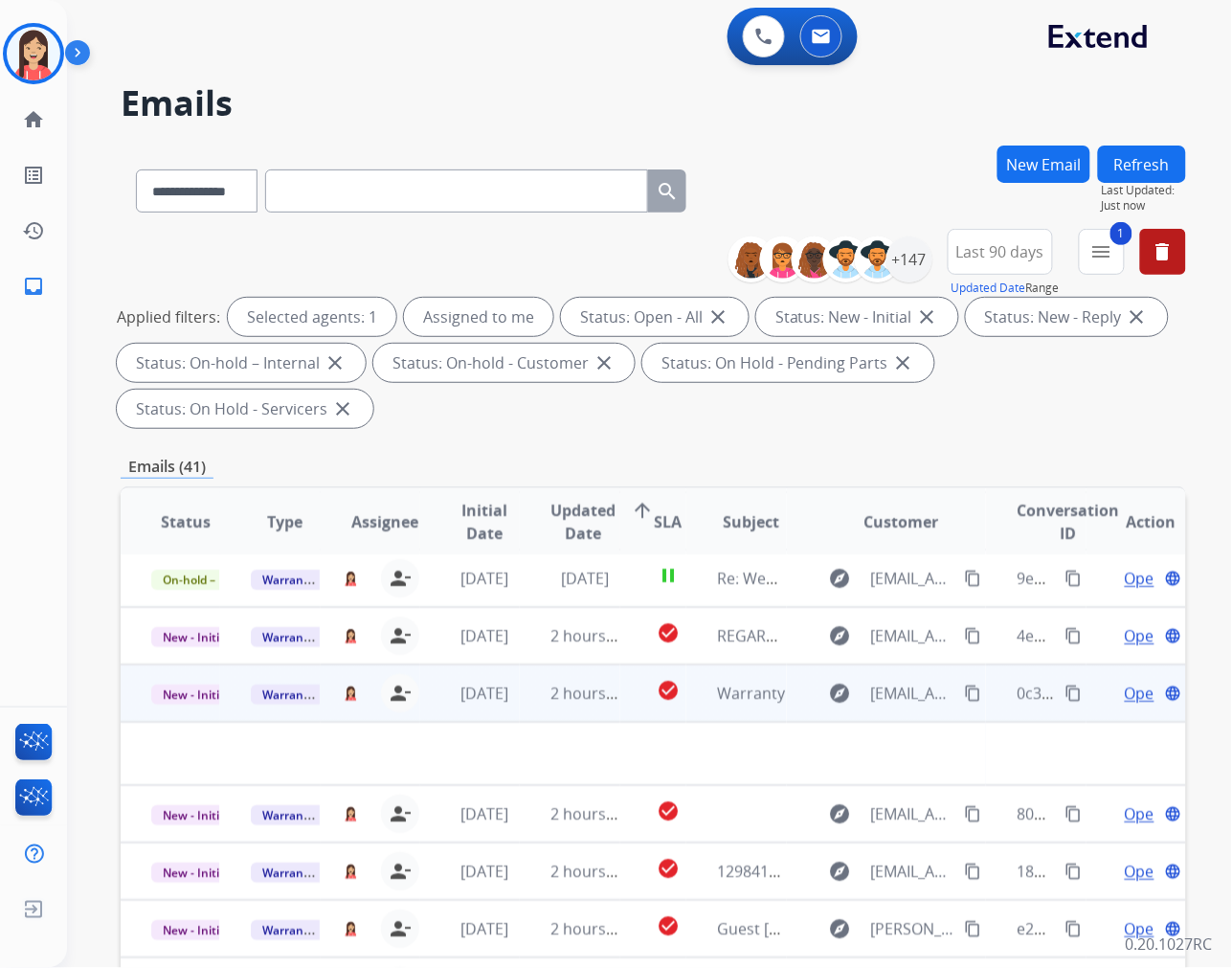
click at [537, 711] on td "2 hours ago" at bounding box center [569, 694] width 99 height 58
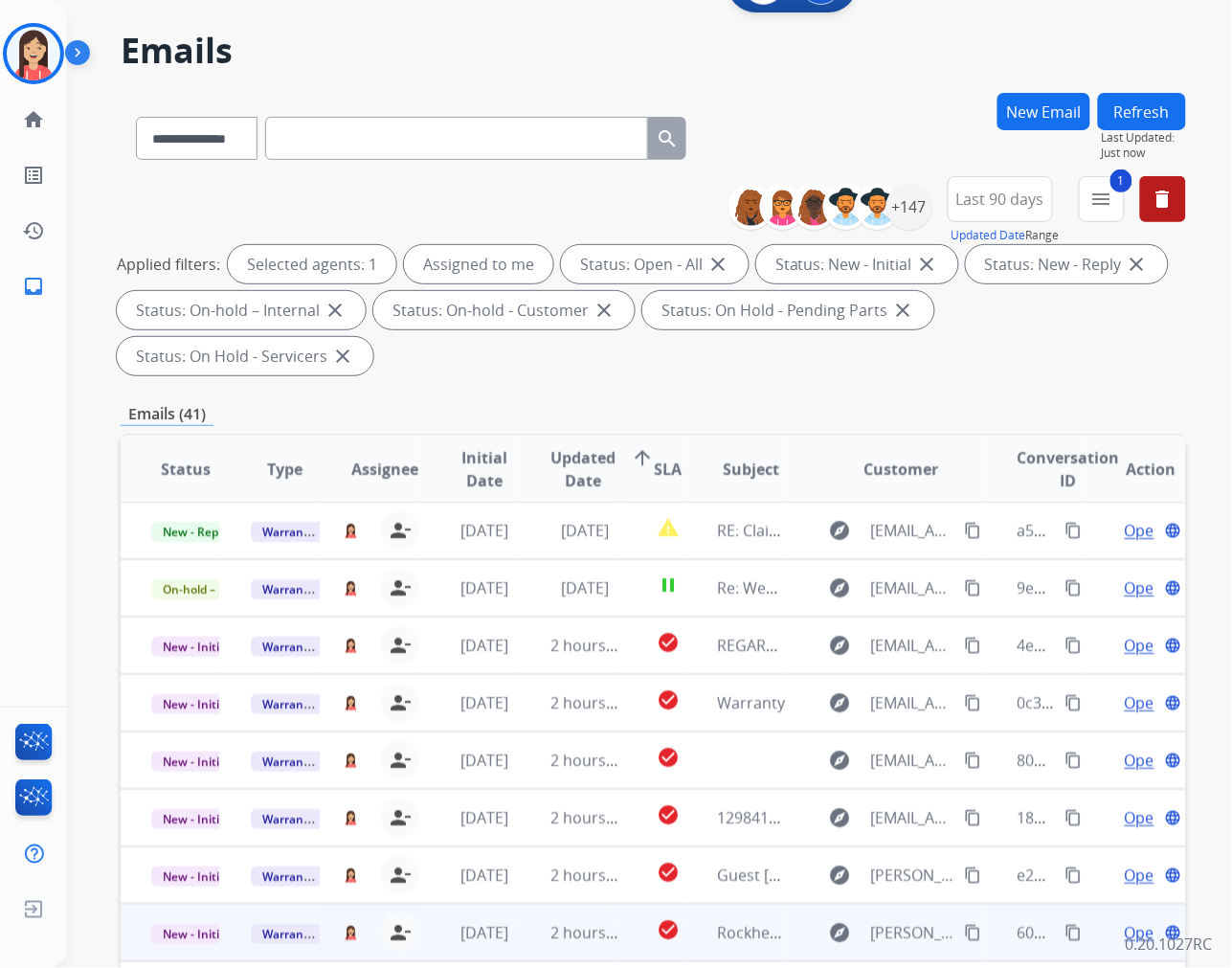
scroll to position [46, 0]
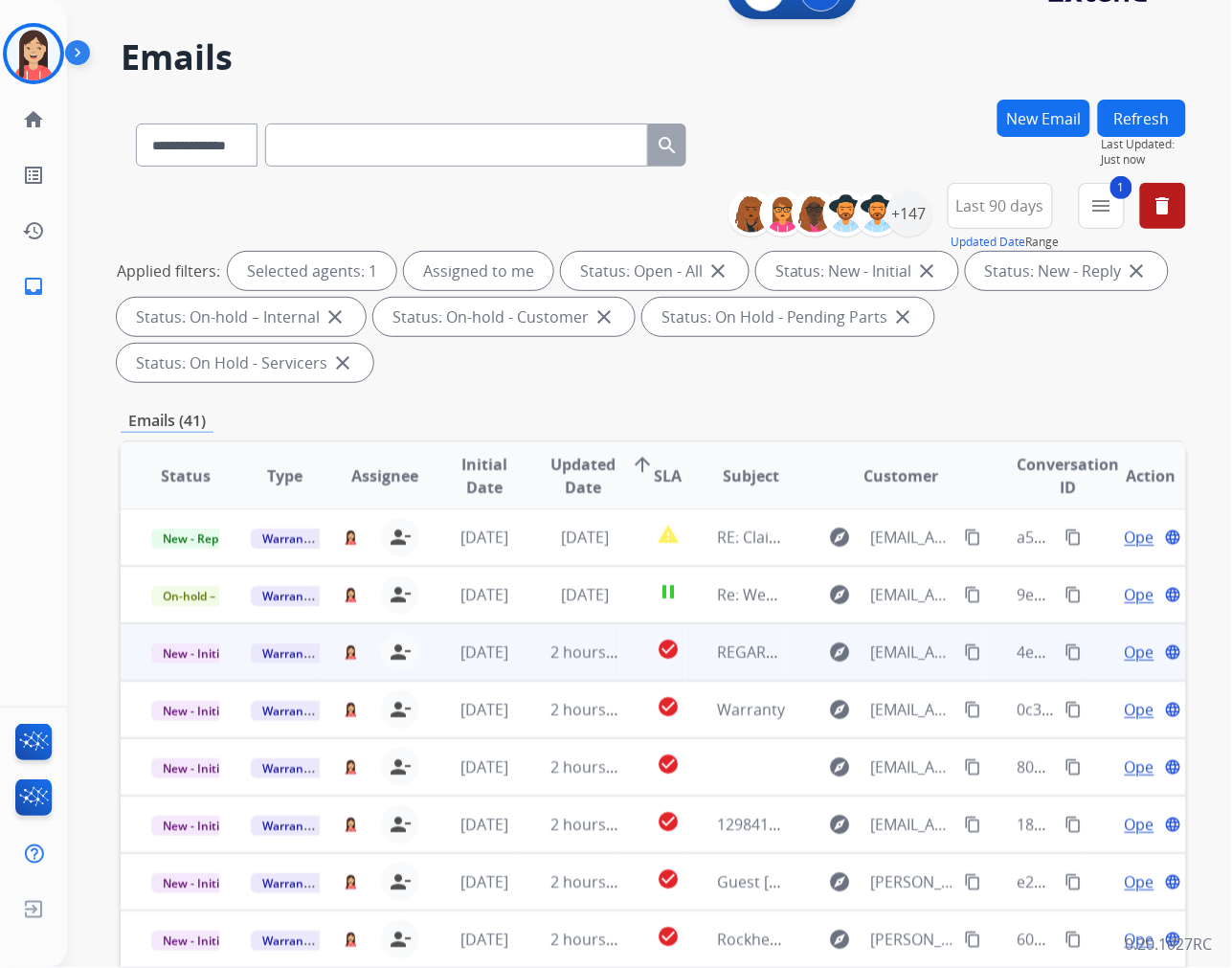
click at [530, 667] on td "2 hours ago" at bounding box center [569, 652] width 99 height 58
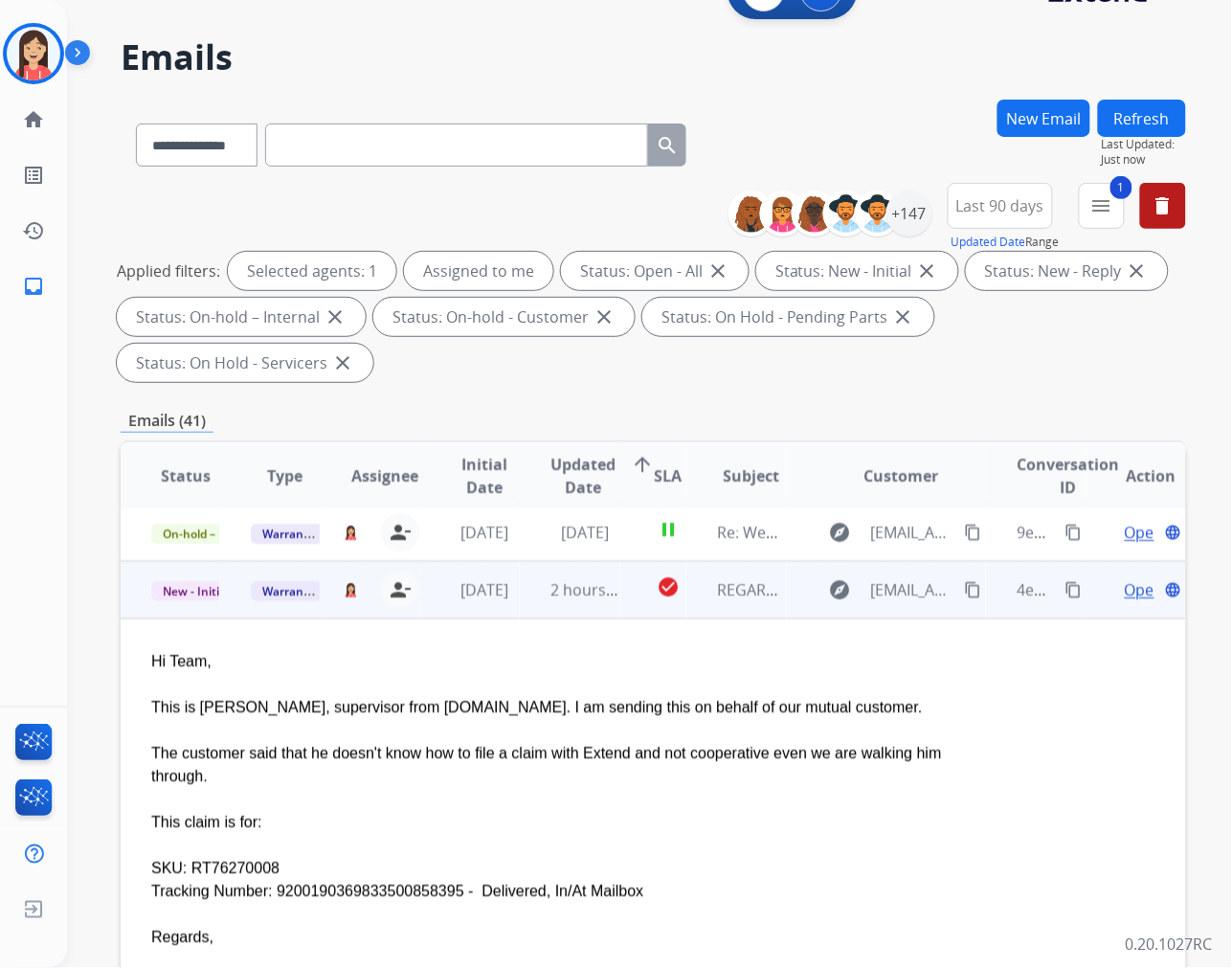
scroll to position [115, 0]
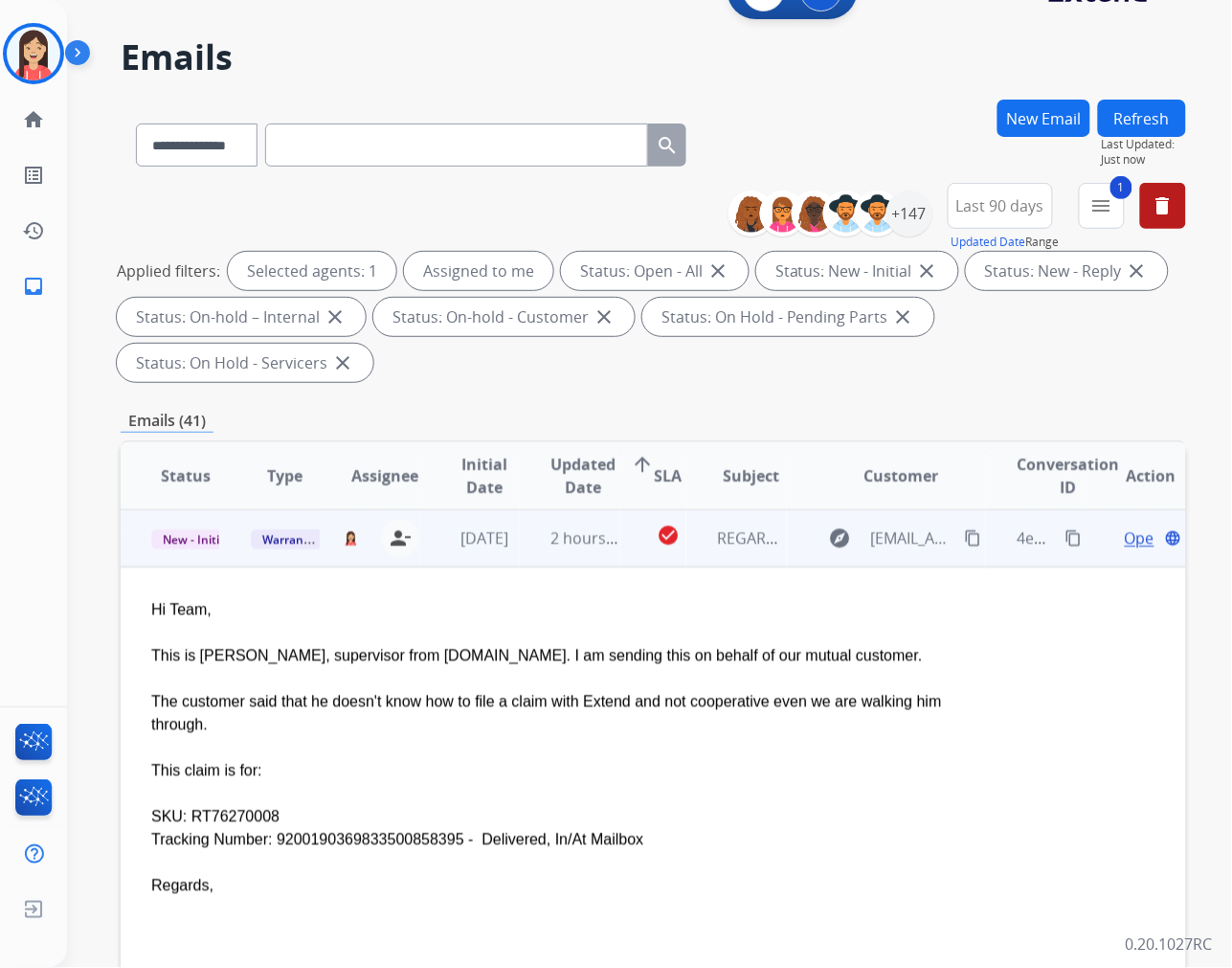
click at [1125, 539] on span "Open" at bounding box center [1144, 539] width 40 height 23
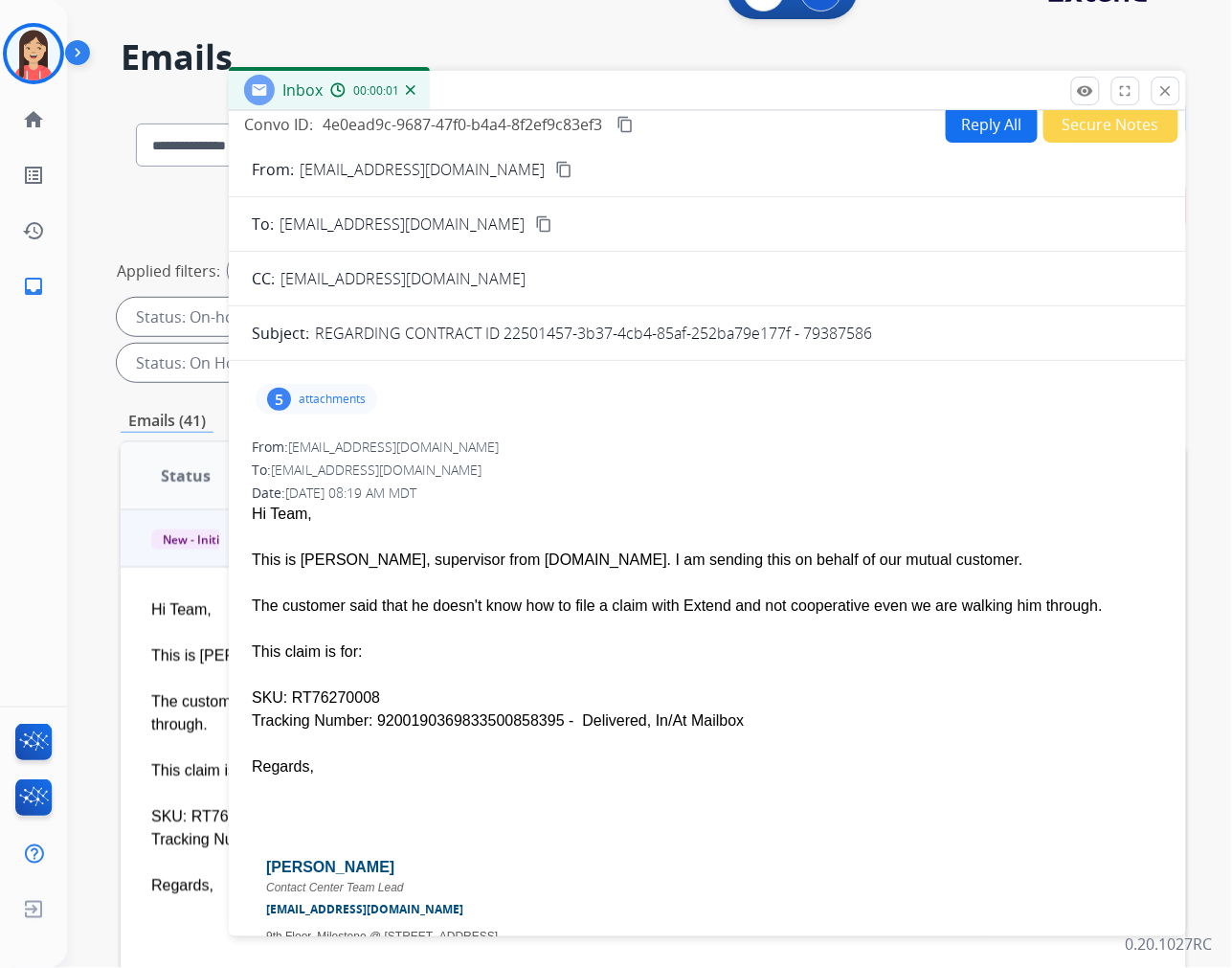
scroll to position [0, 0]
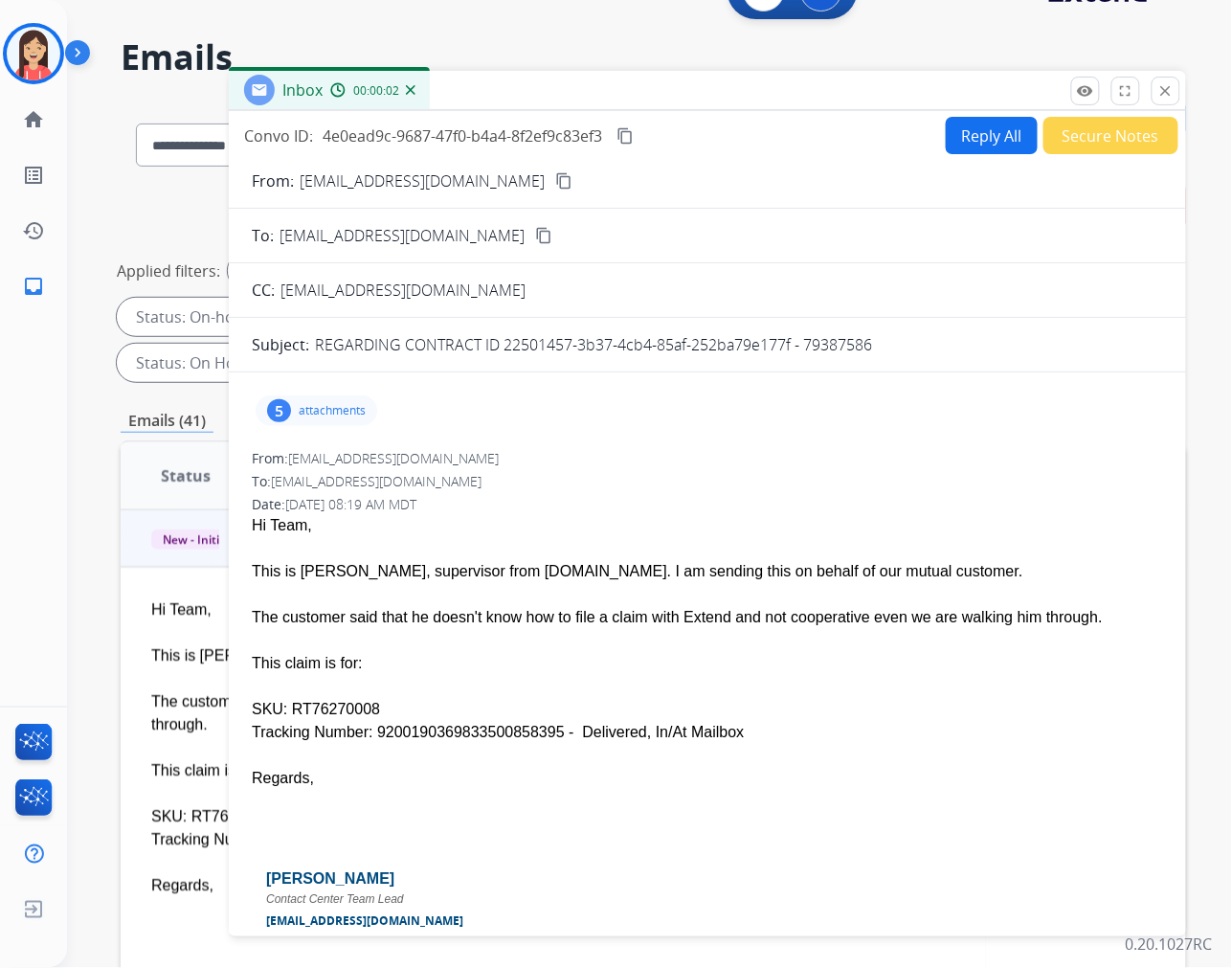
click at [965, 134] on button "Reply All" at bounding box center [991, 135] width 92 height 38
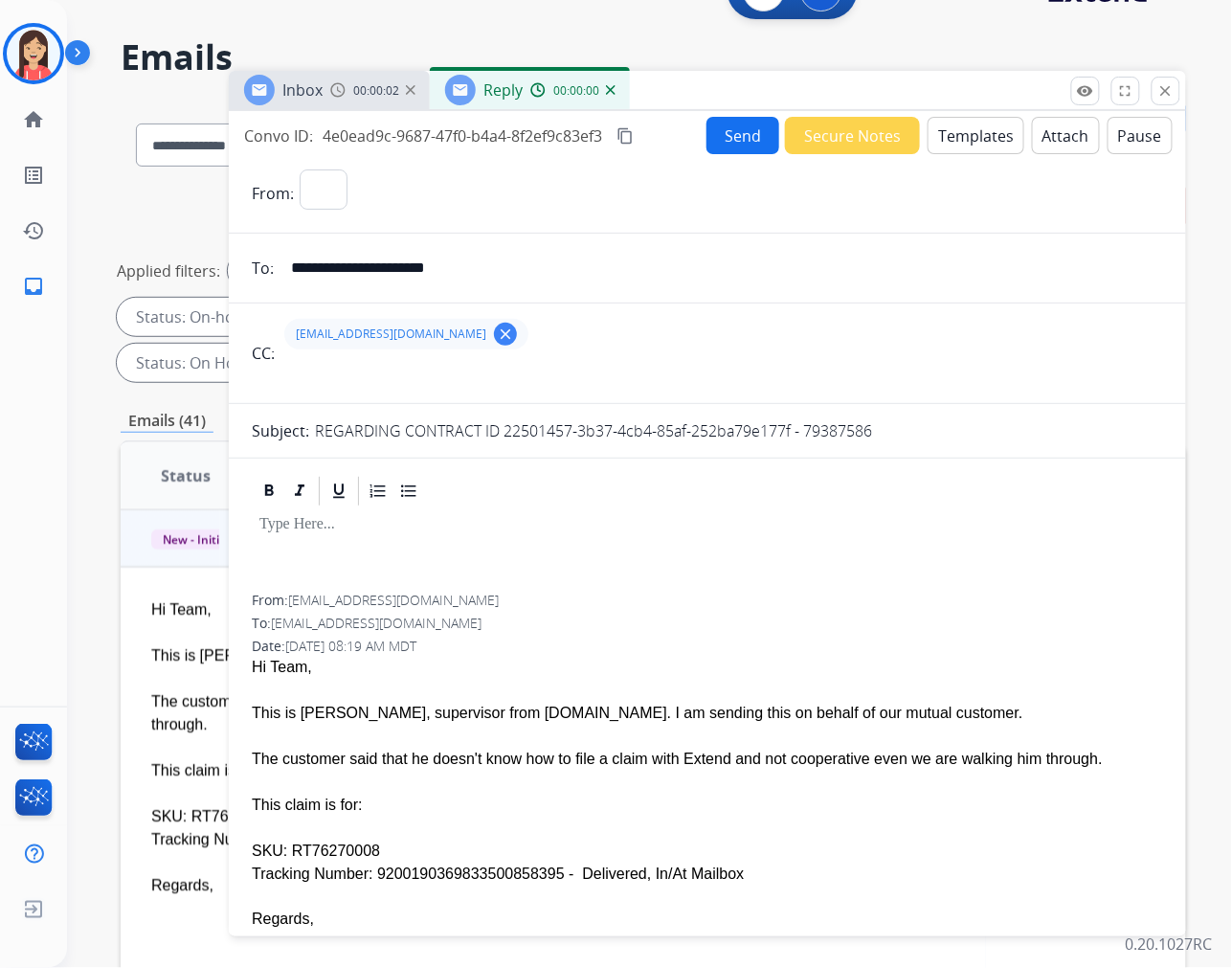
select select "**********"
click at [976, 145] on button "Templates" at bounding box center [975, 135] width 96 height 38
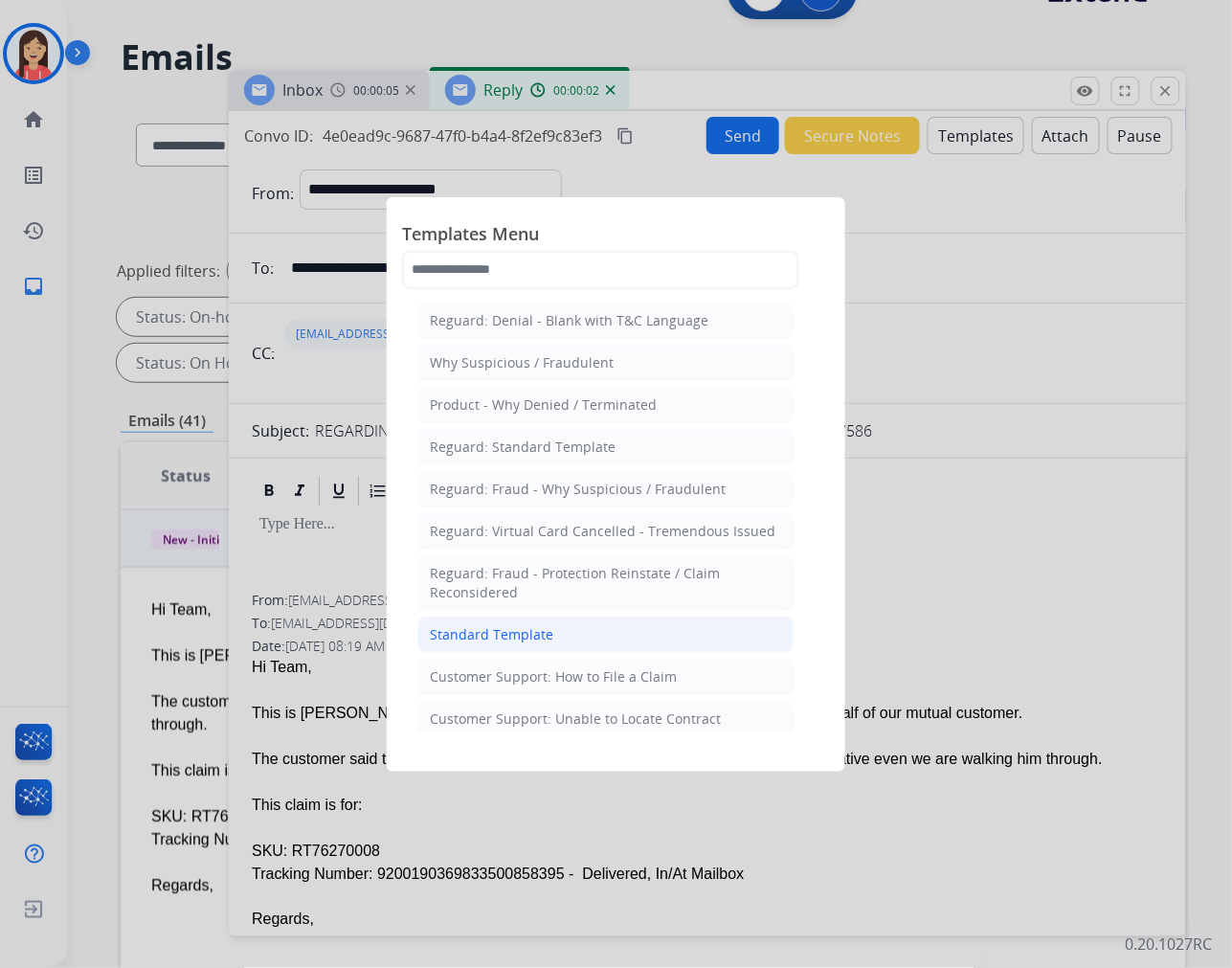
click at [569, 642] on li "Standard Template" at bounding box center [606, 635] width 376 height 37
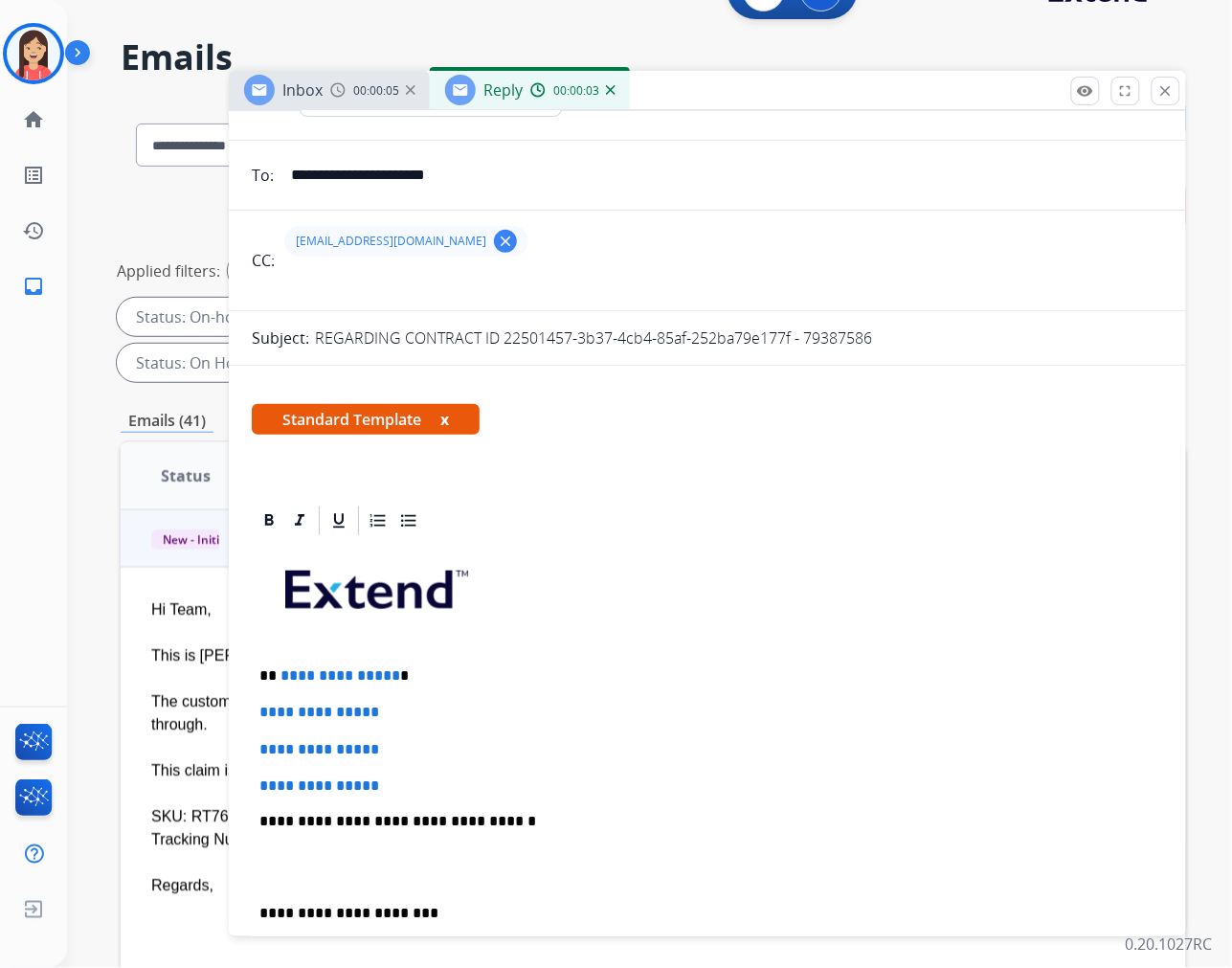
scroll to position [212, 0]
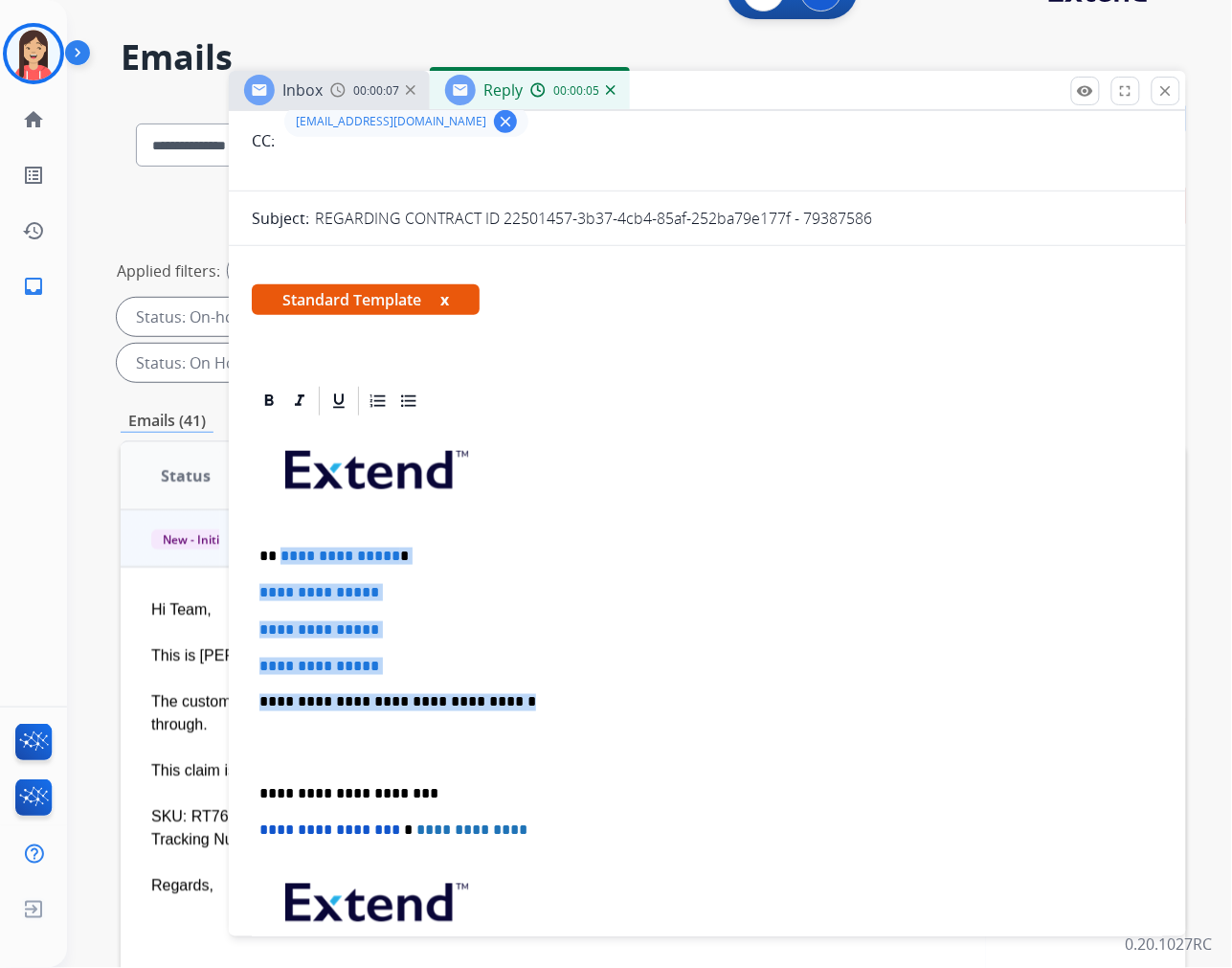
drag, startPoint x: 279, startPoint y: 556, endPoint x: 556, endPoint y: 693, distance: 309.0
click at [556, 693] on div "**********" at bounding box center [707, 748] width 912 height 659
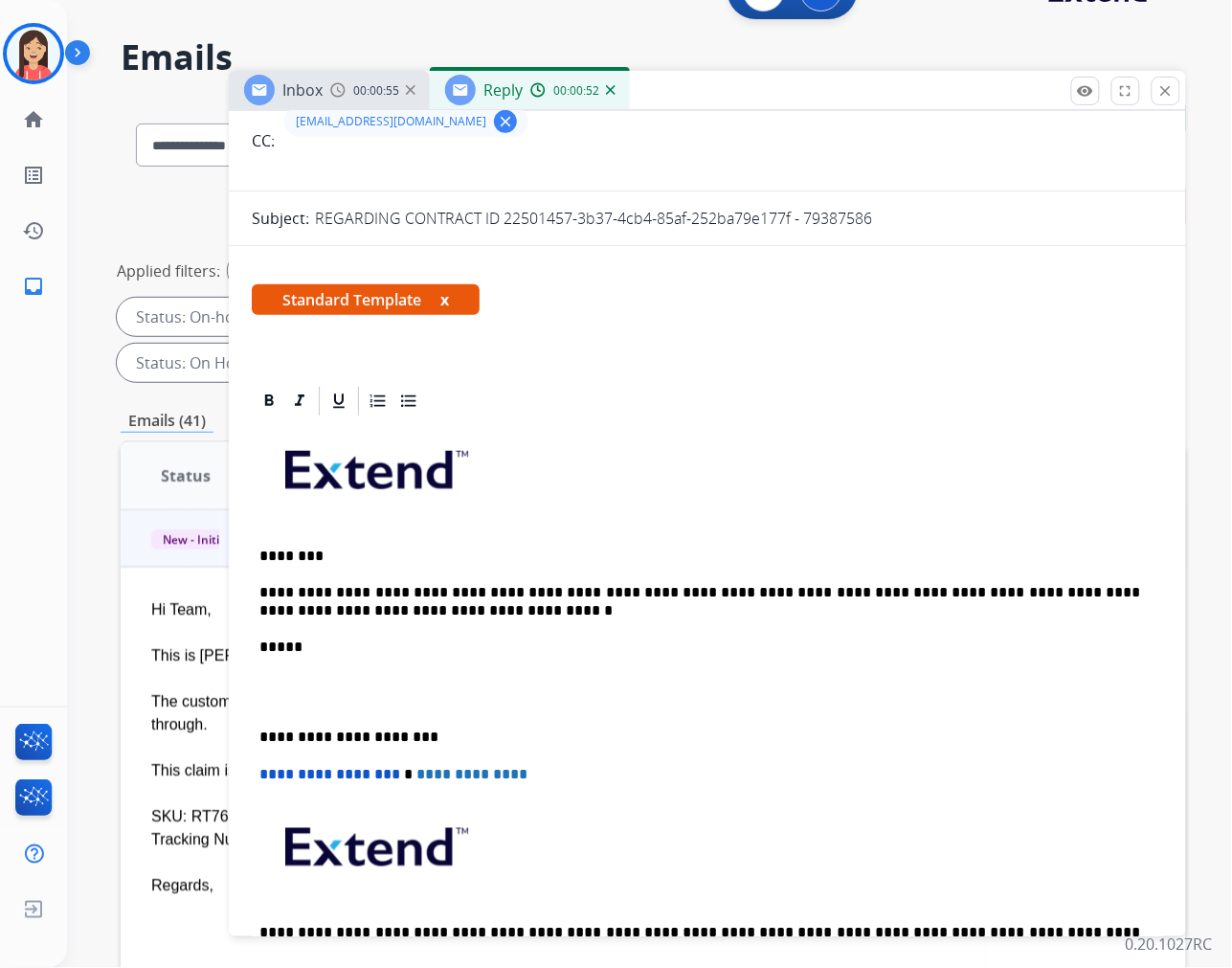
click at [568, 687] on p at bounding box center [707, 692] width 896 height 36
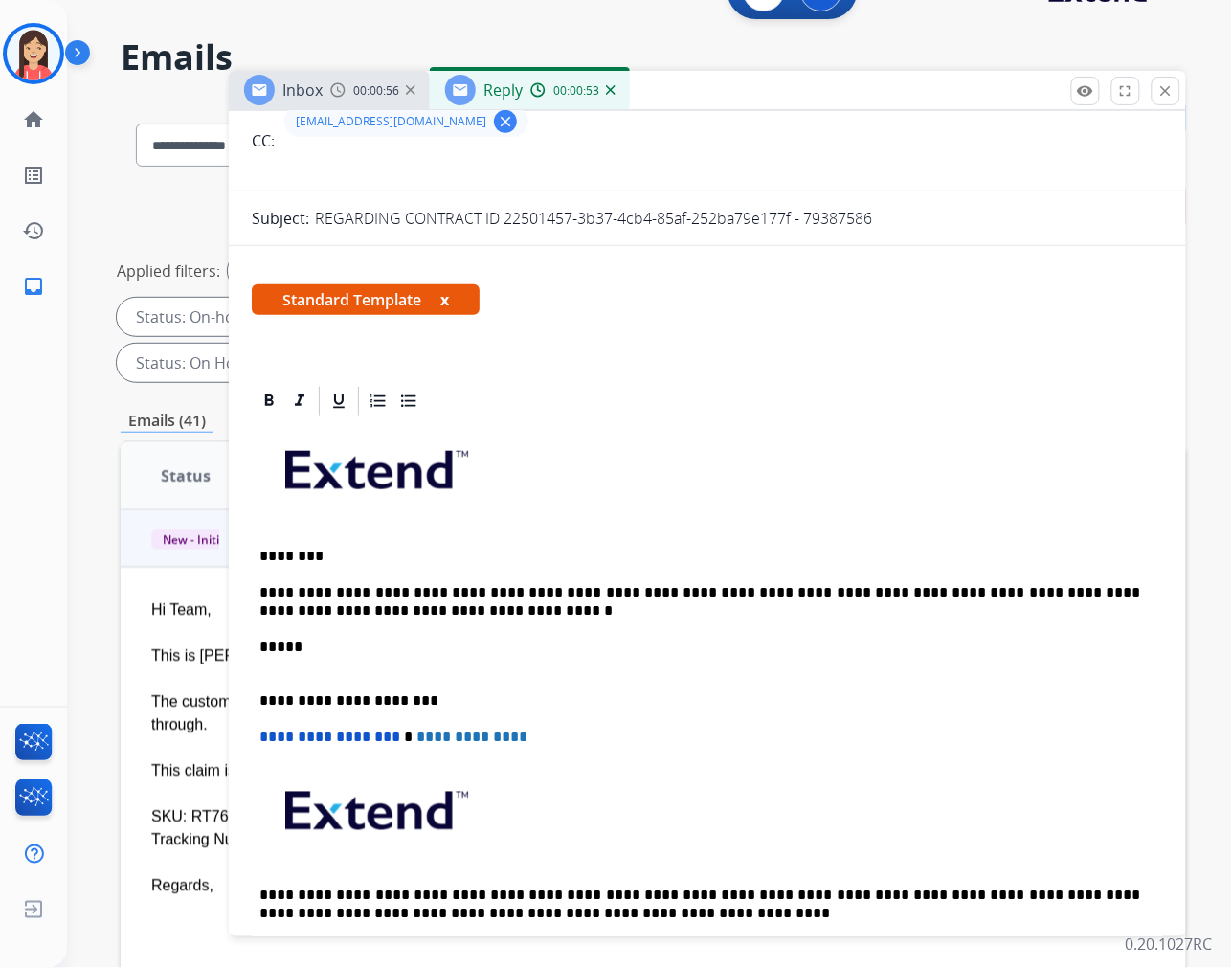
click at [488, 680] on div "**********" at bounding box center [707, 702] width 912 height 566
click at [442, 662] on p "*****" at bounding box center [699, 656] width 881 height 36
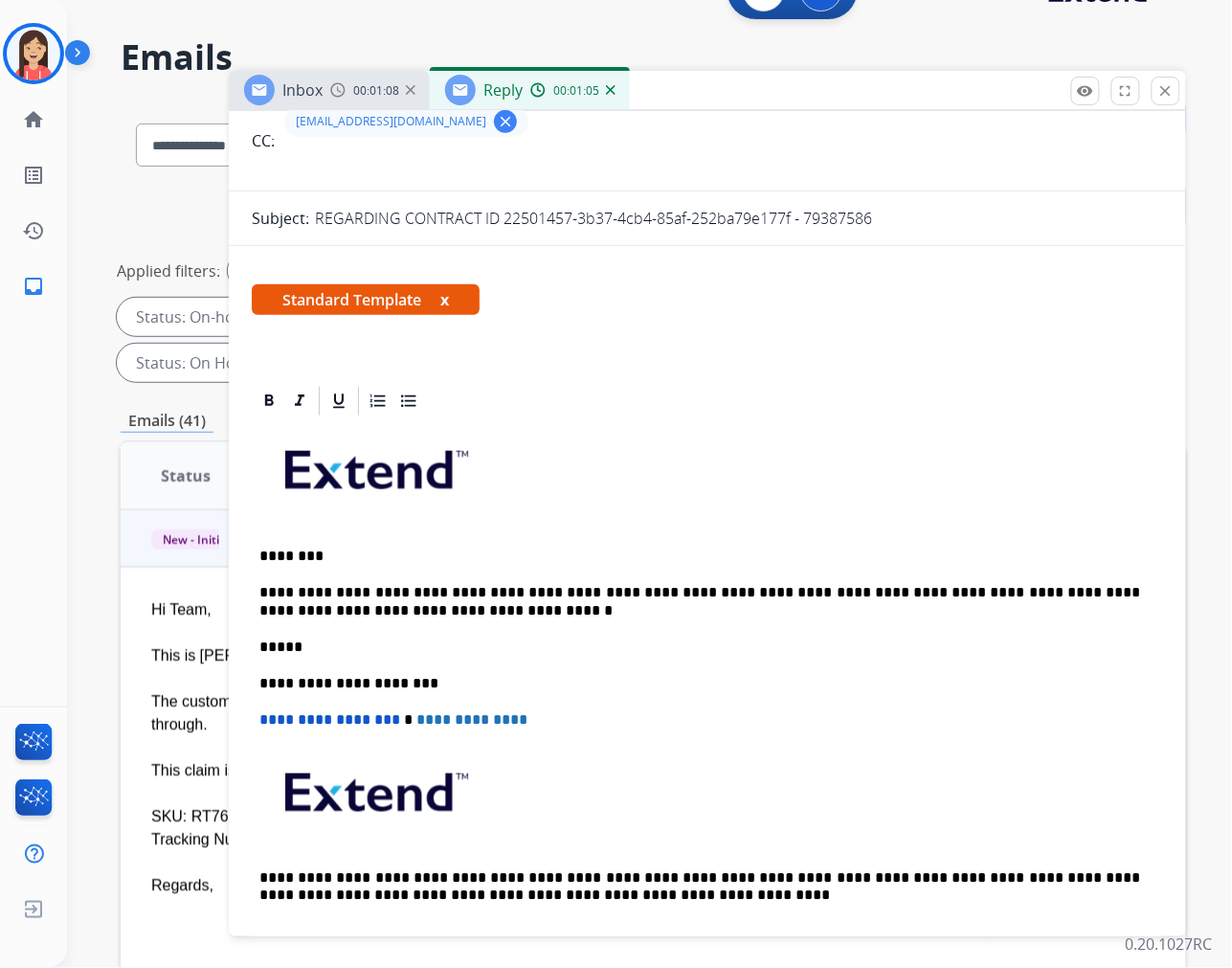
scroll to position [0, 0]
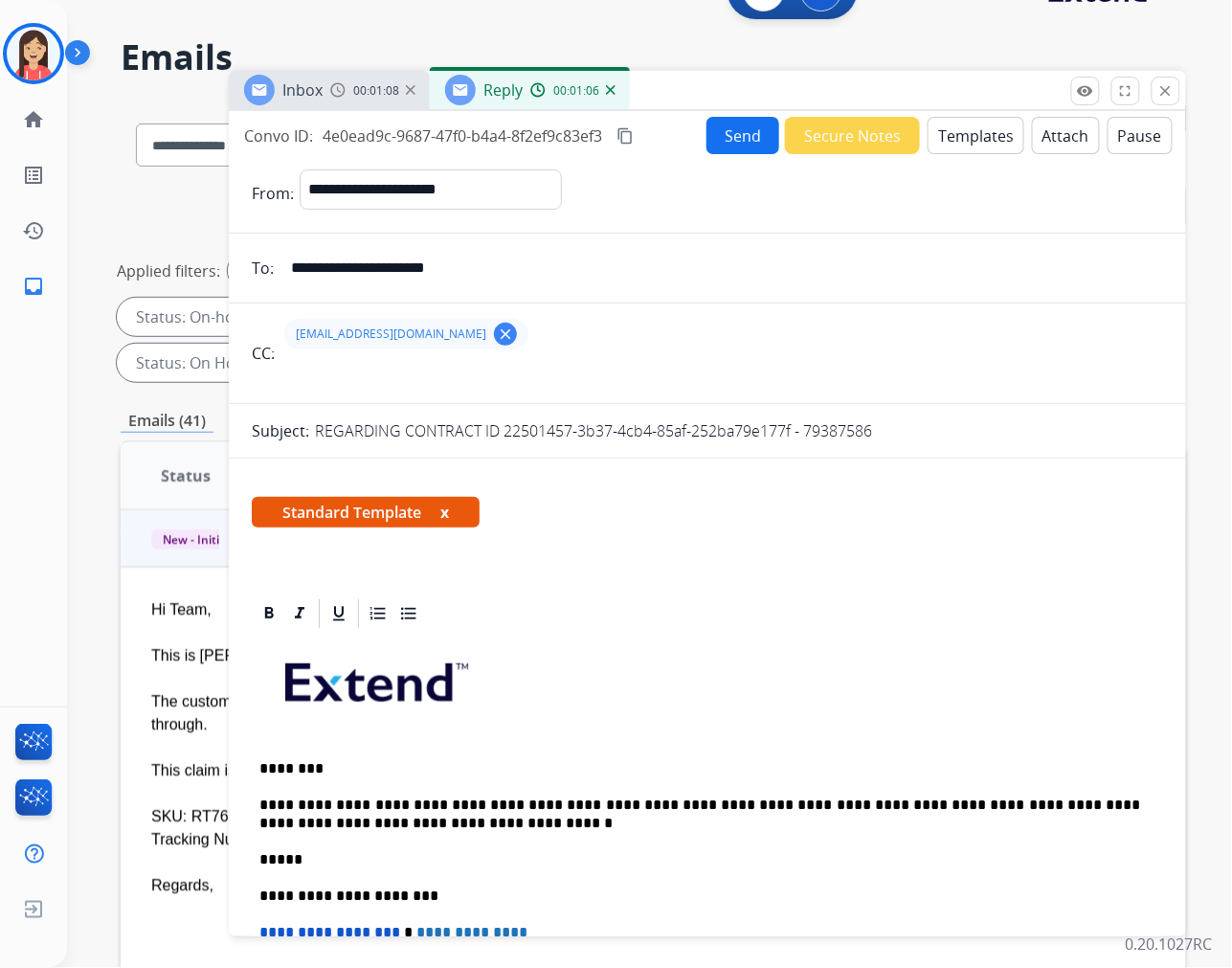
click at [731, 141] on button "Send" at bounding box center [742, 135] width 72 height 38
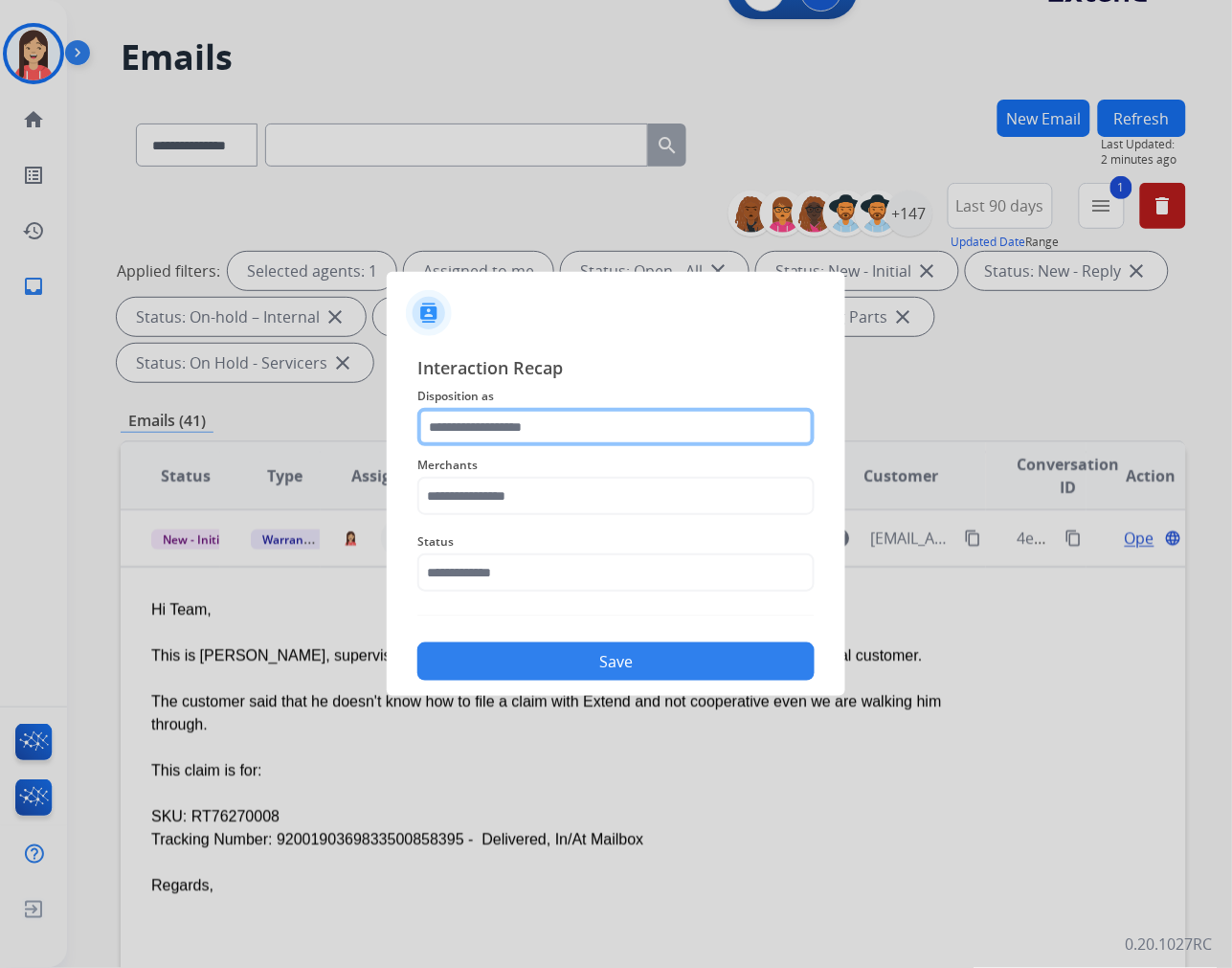
click at [566, 436] on input "text" at bounding box center [616, 428] width 397 height 39
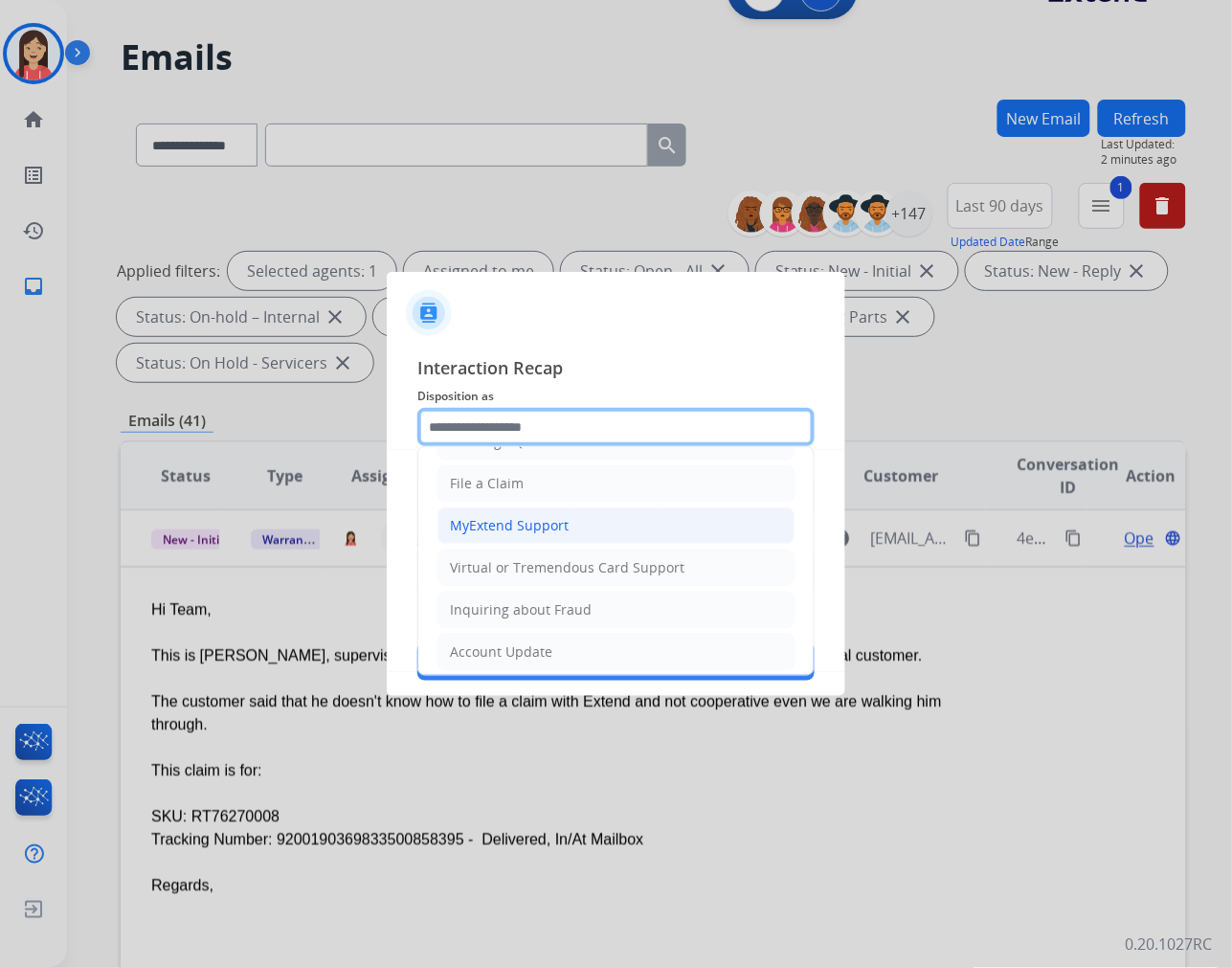
scroll to position [212, 0]
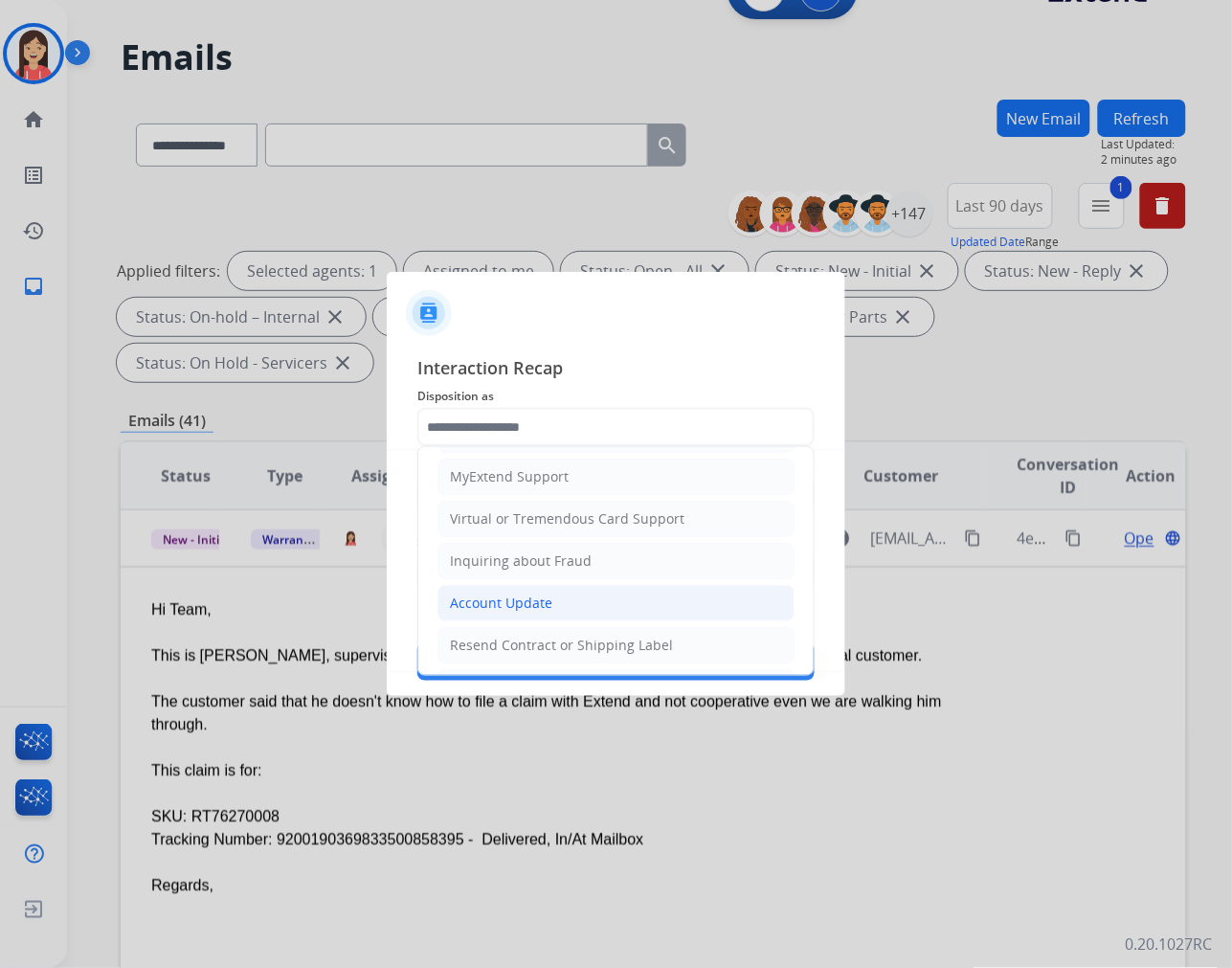
click at [505, 599] on div "Account Update" at bounding box center [501, 603] width 102 height 19
type input "**********"
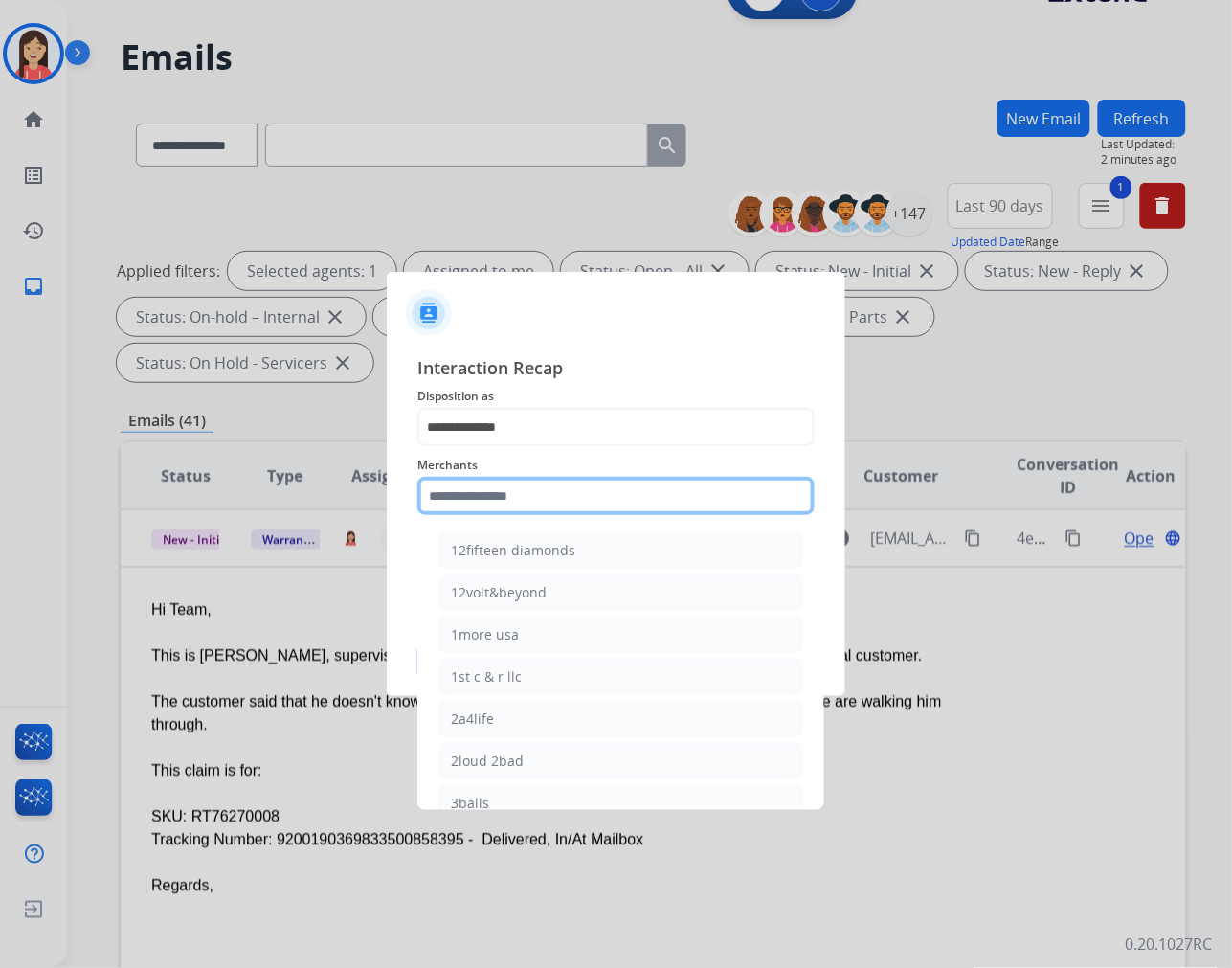
click at [522, 496] on input "text" at bounding box center [616, 496] width 397 height 39
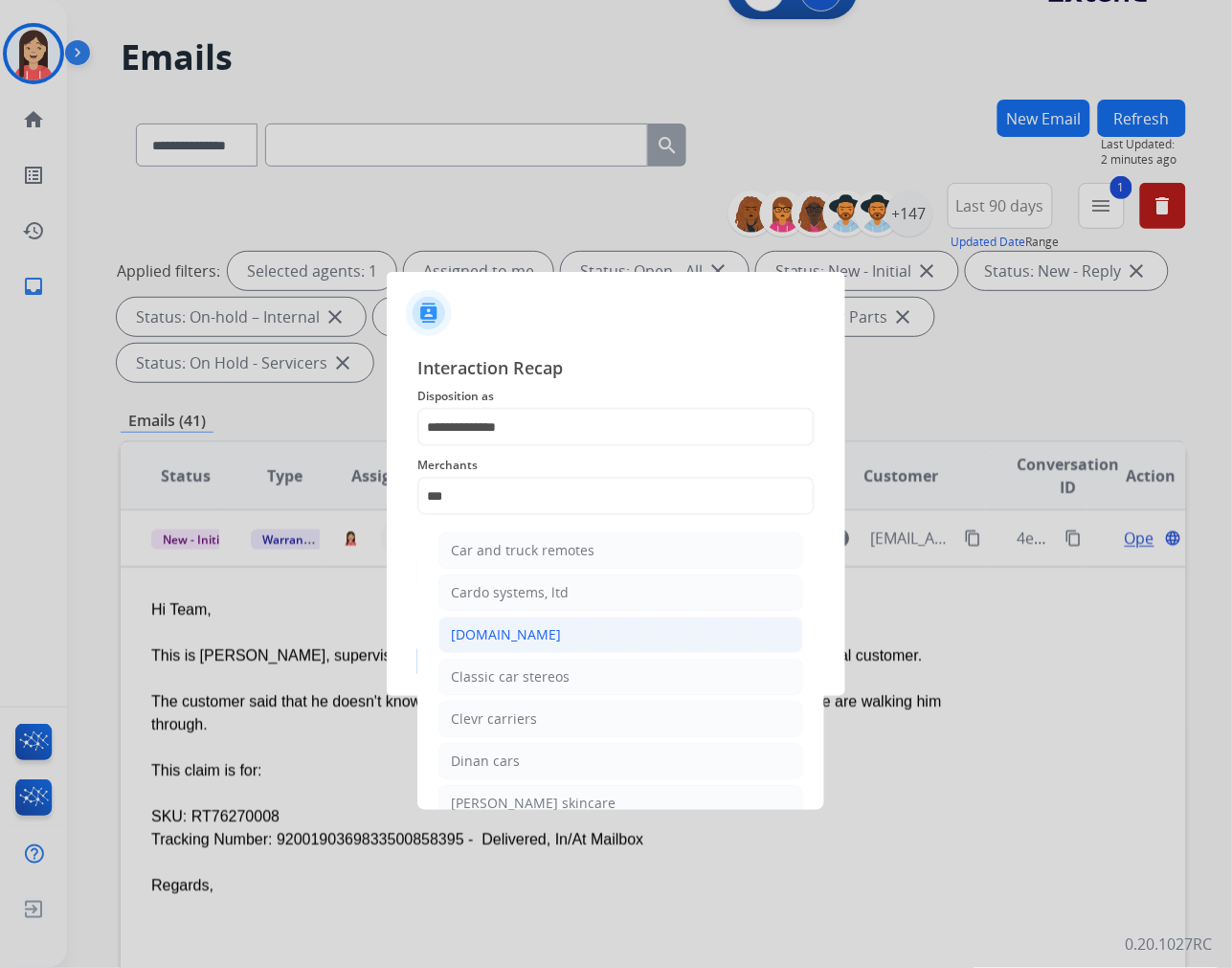
click at [509, 623] on li "[DOMAIN_NAME]" at bounding box center [620, 635] width 365 height 37
type input "**********"
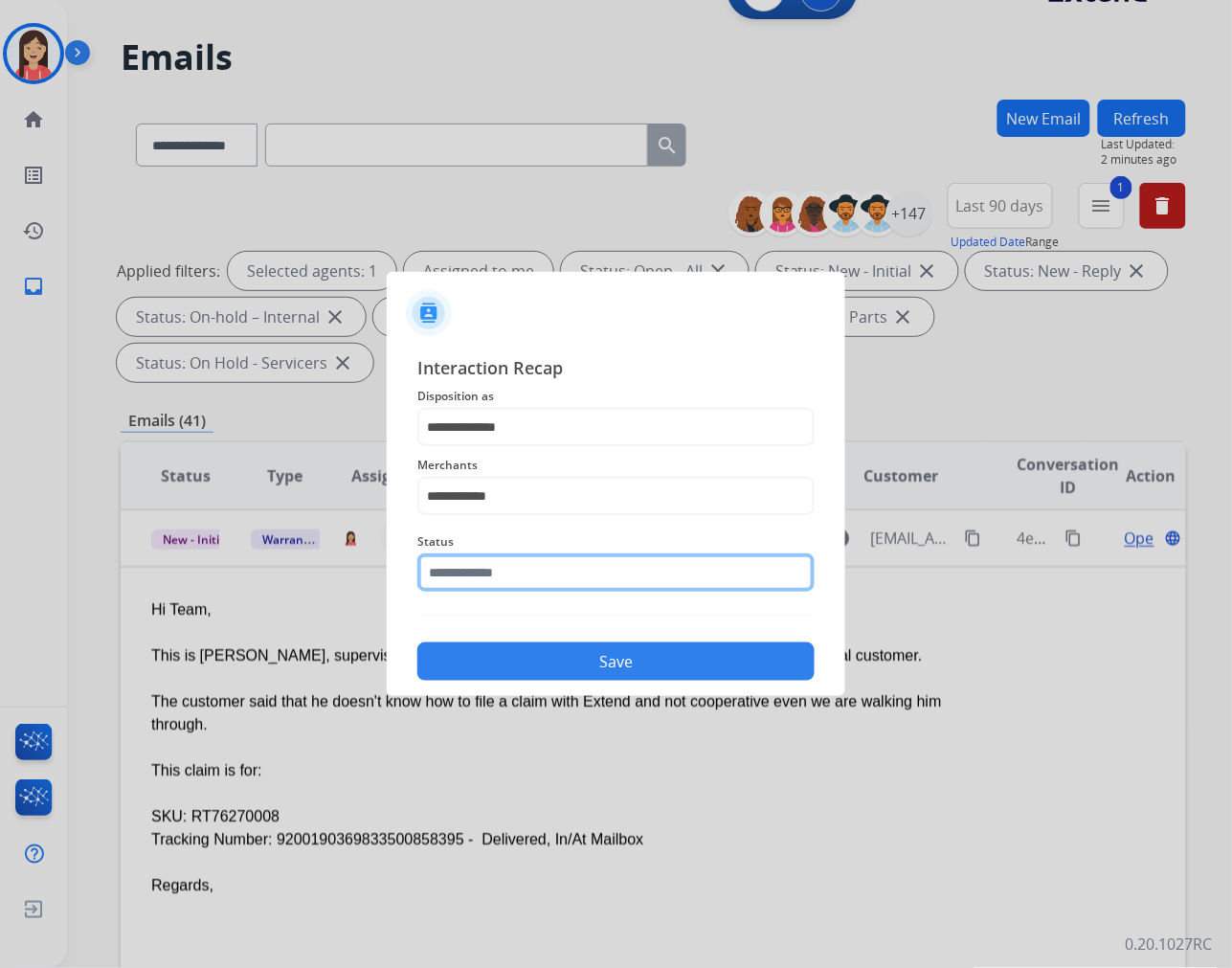
click at [520, 574] on input "text" at bounding box center [616, 572] width 397 height 39
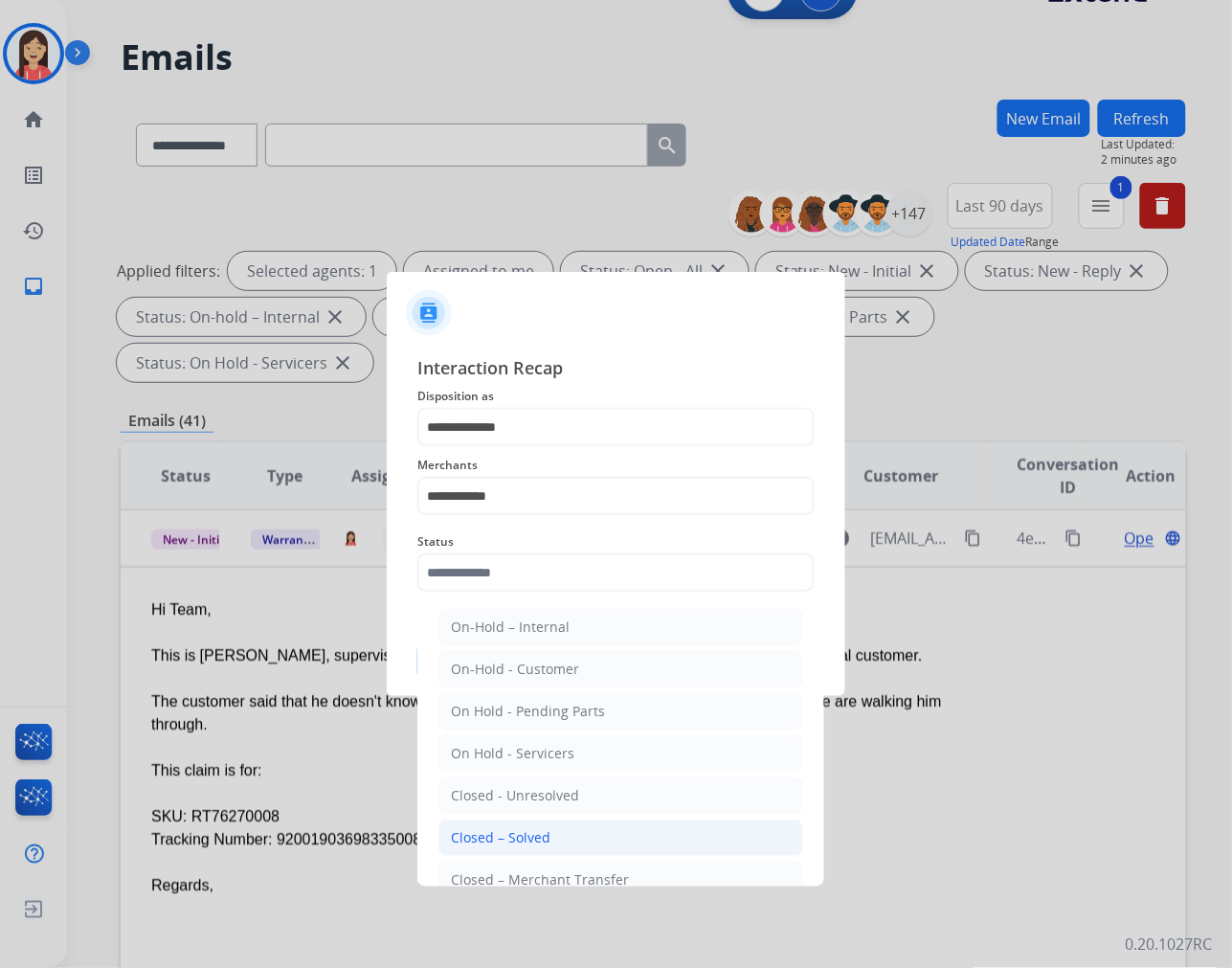
click at [536, 841] on div "Closed – Solved" at bounding box center [500, 838] width 99 height 19
type input "**********"
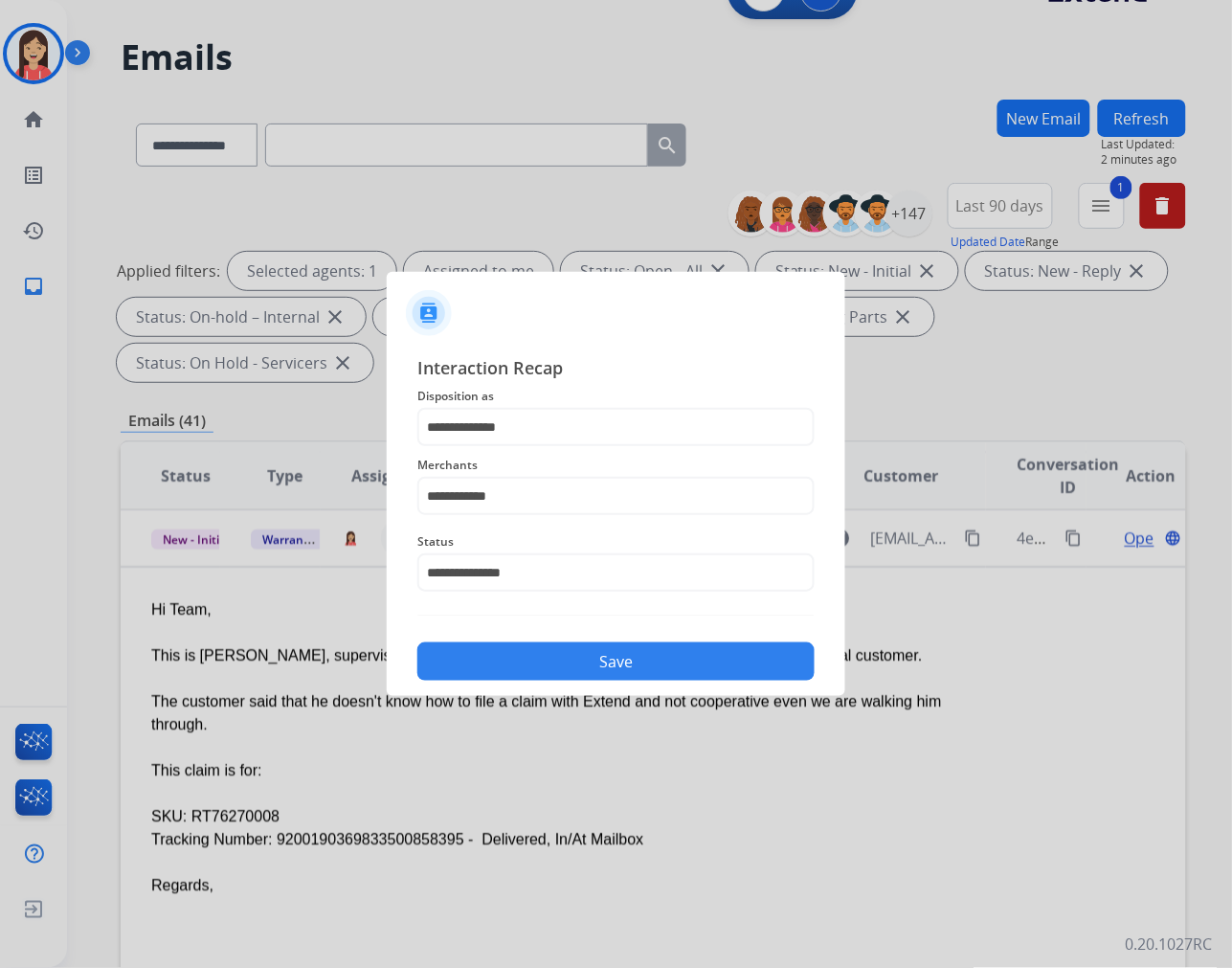
click at [622, 658] on button "Save" at bounding box center [616, 662] width 397 height 39
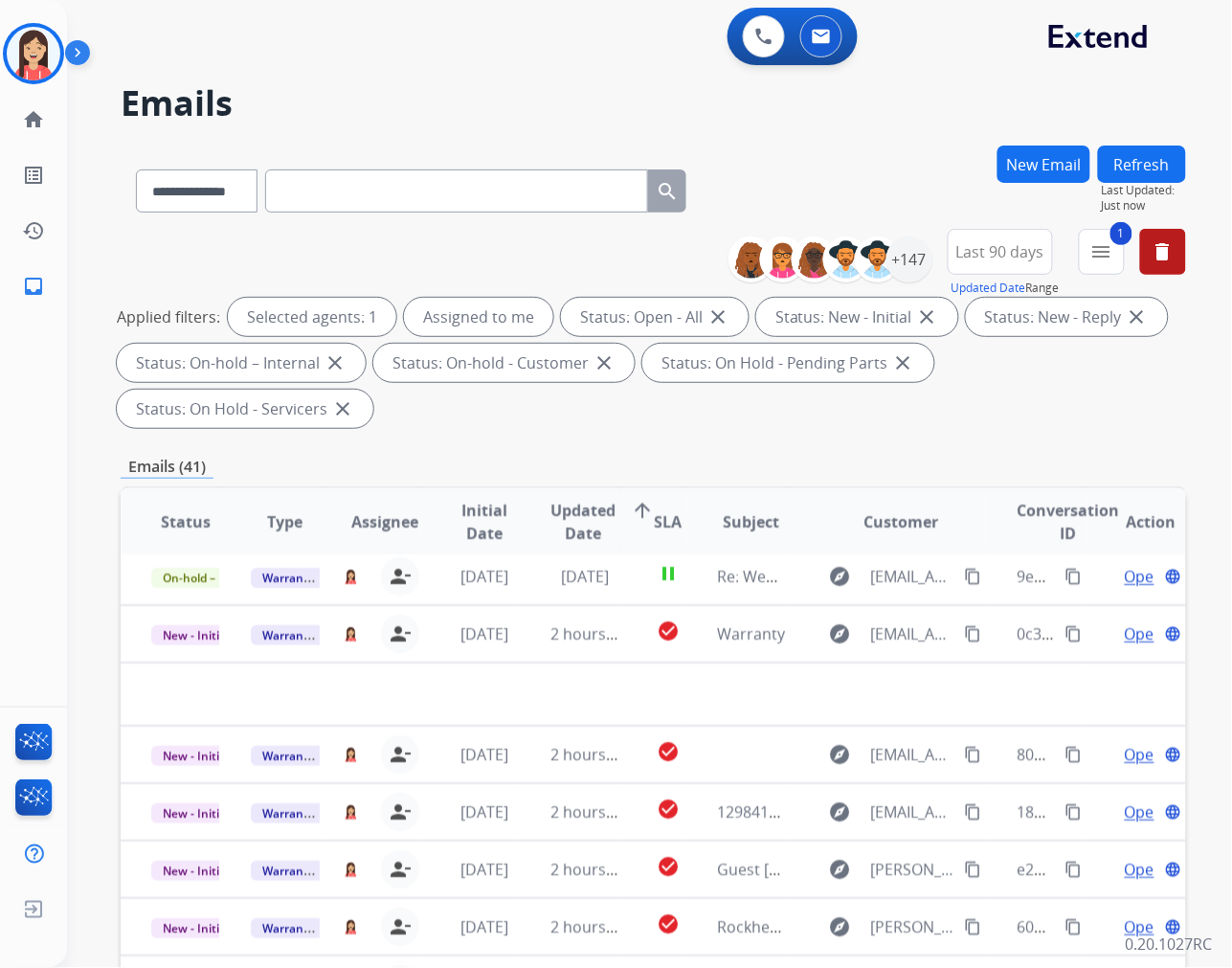
scroll to position [63, 0]
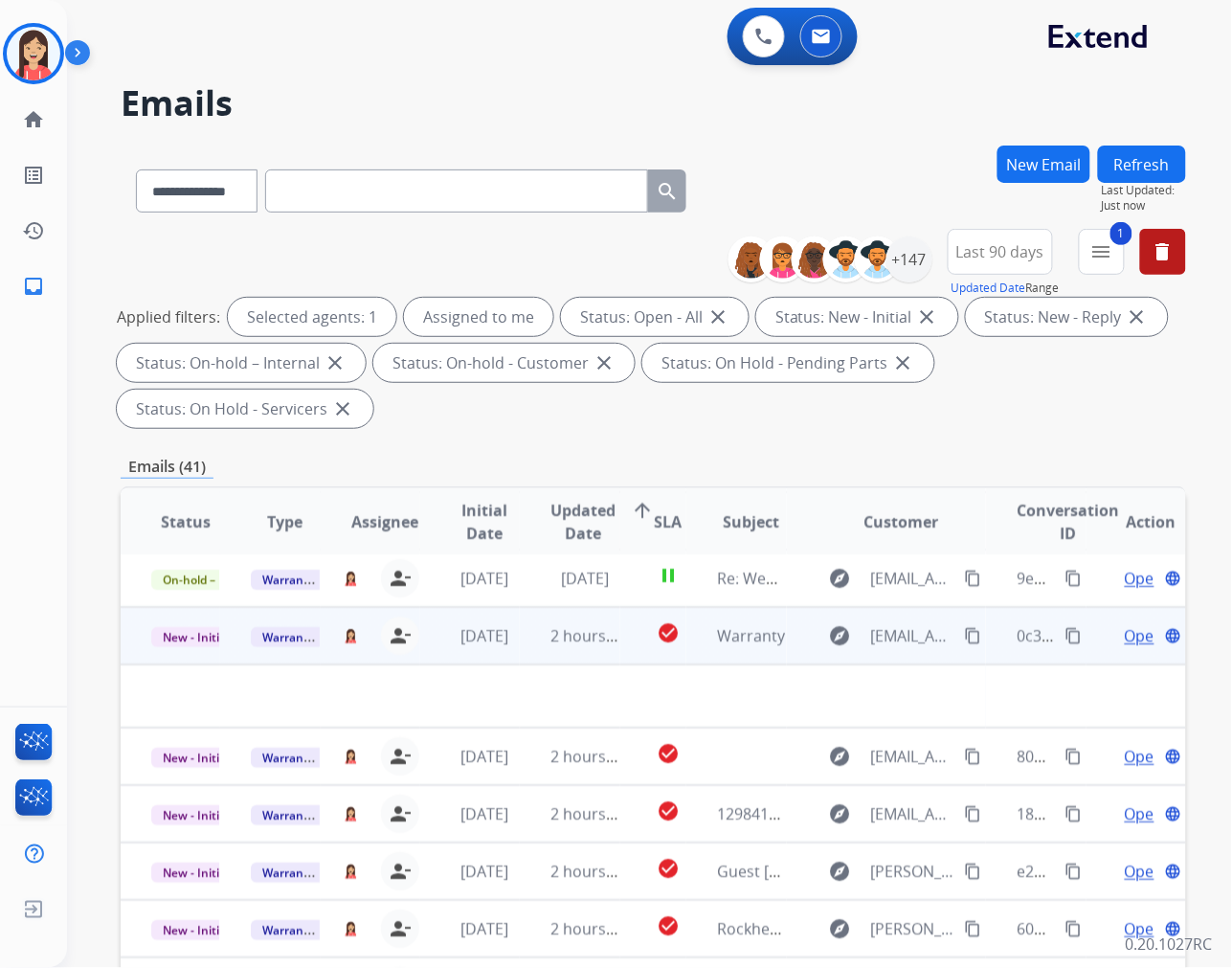
click at [520, 647] on td "2 hours ago" at bounding box center [569, 636] width 99 height 58
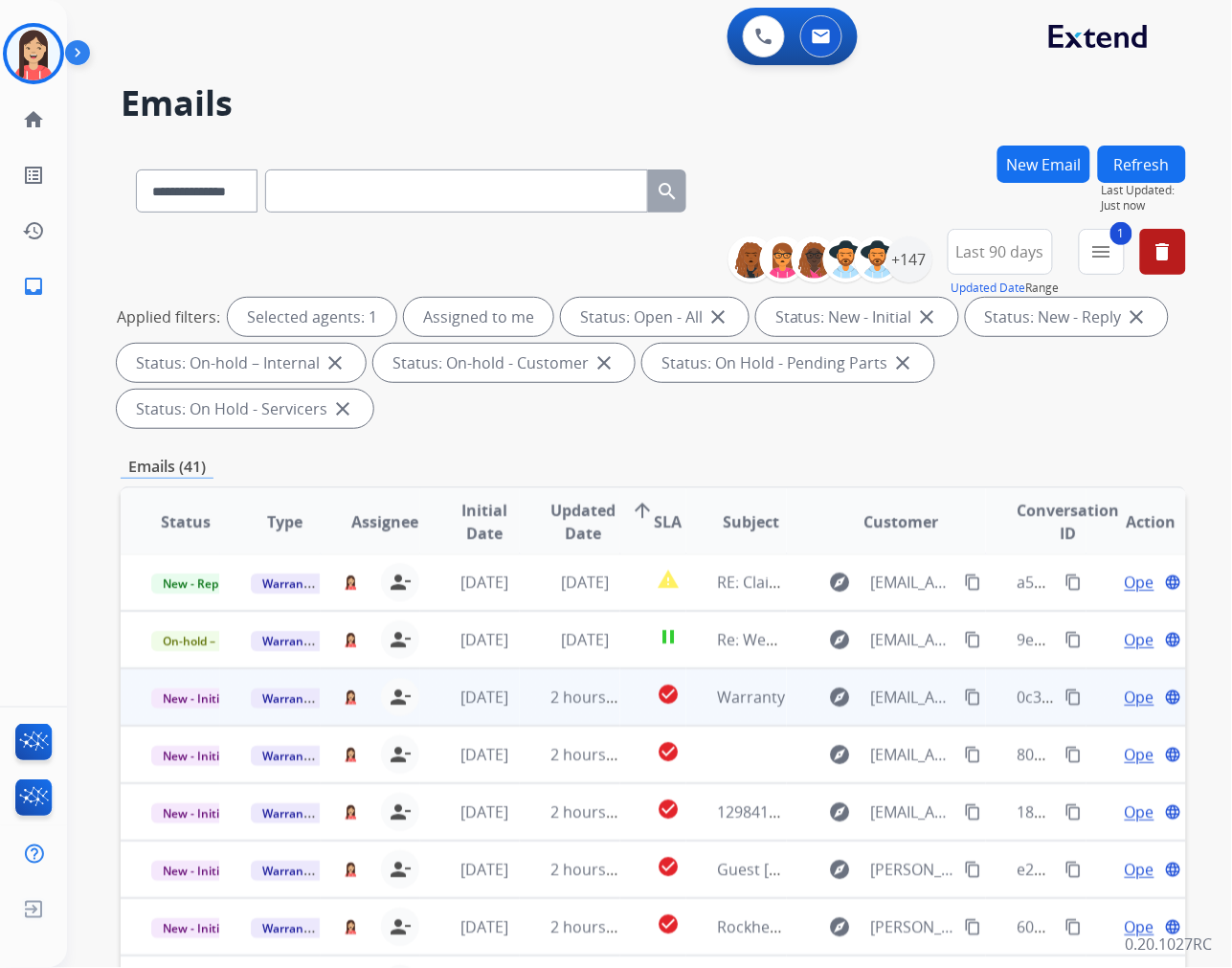
scroll to position [1, 0]
click at [513, 711] on td "[DATE]" at bounding box center [470, 699] width 99 height 58
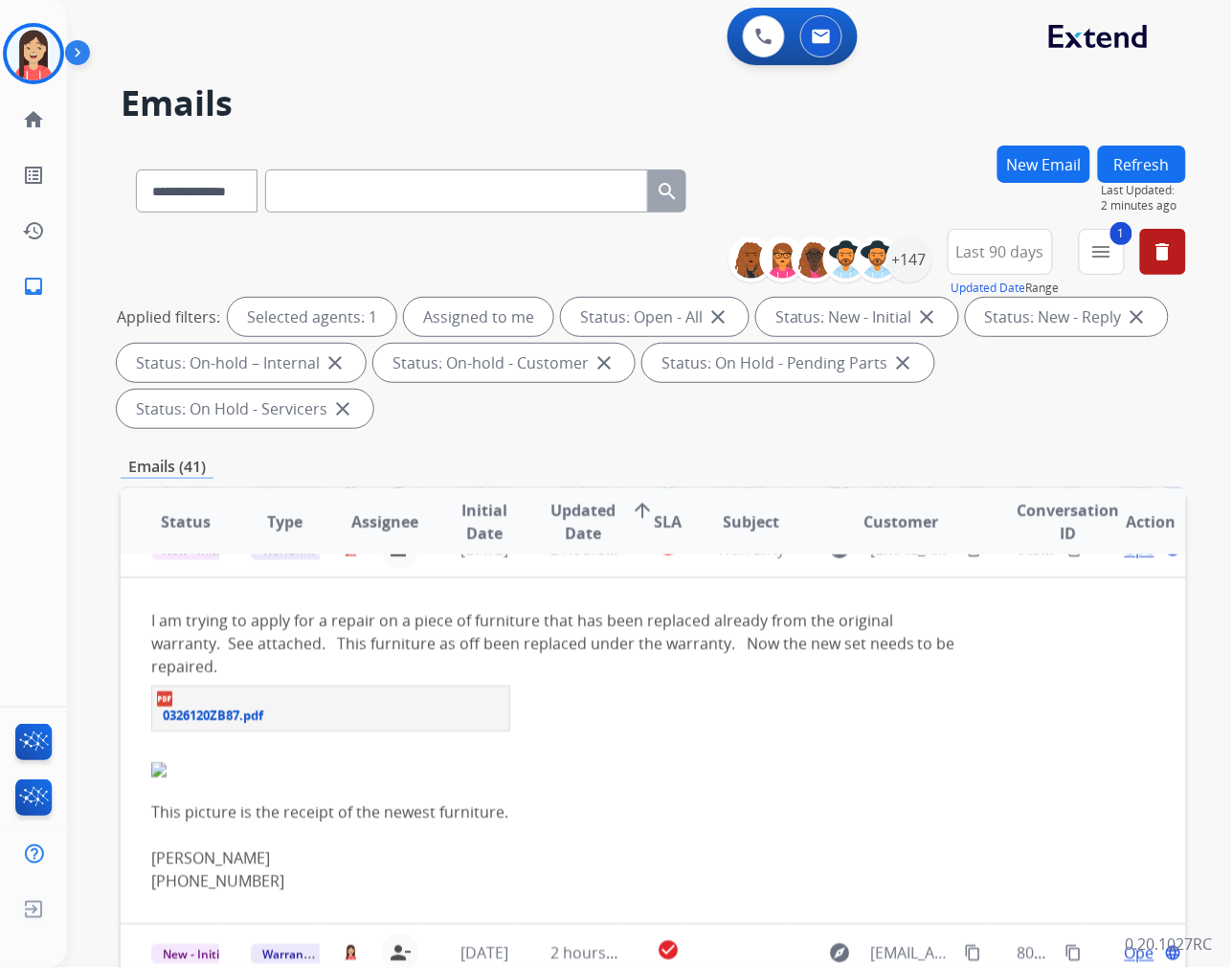
scroll to position [115, 0]
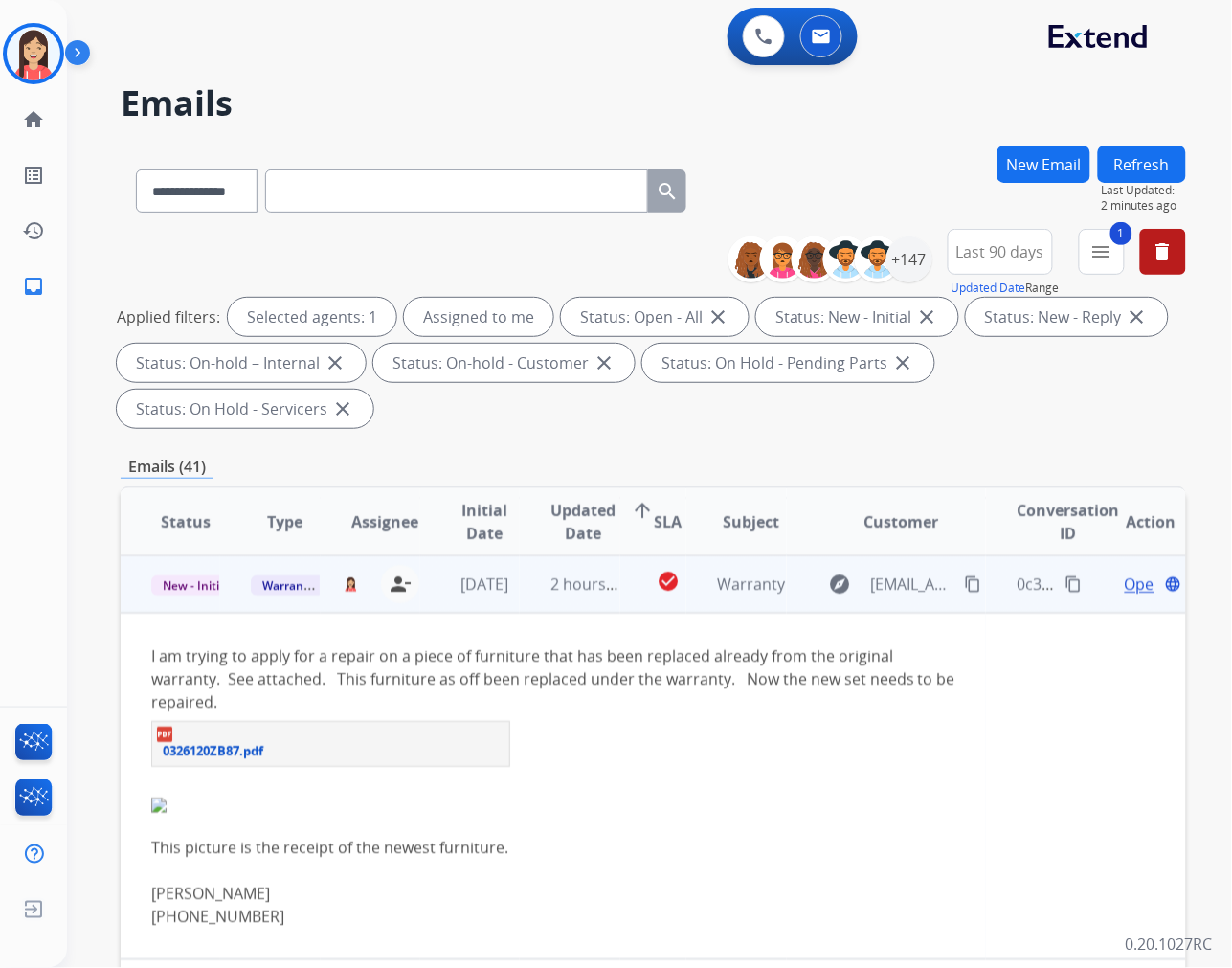
click at [1125, 585] on span "Open" at bounding box center [1144, 584] width 40 height 23
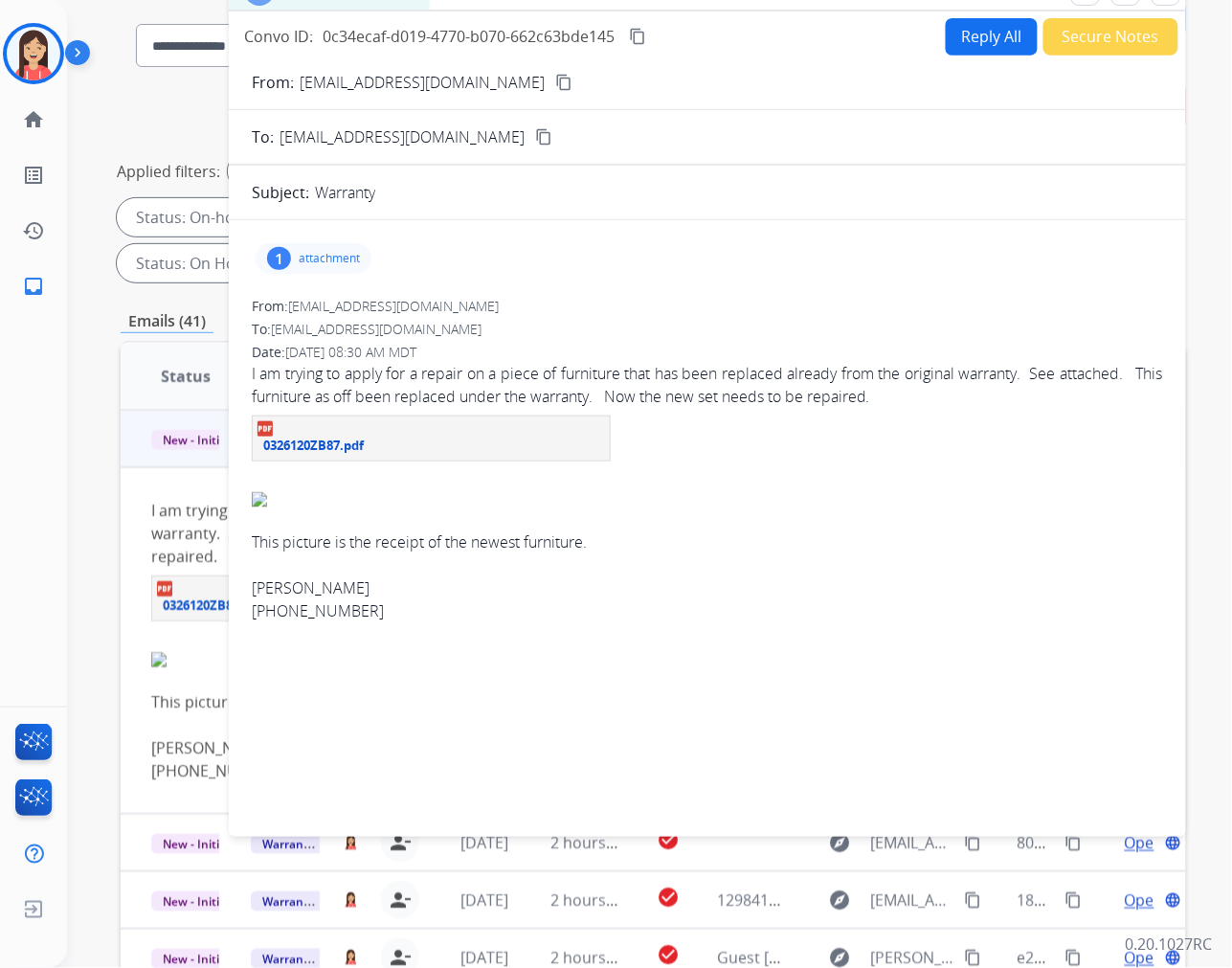
scroll to position [46, 0]
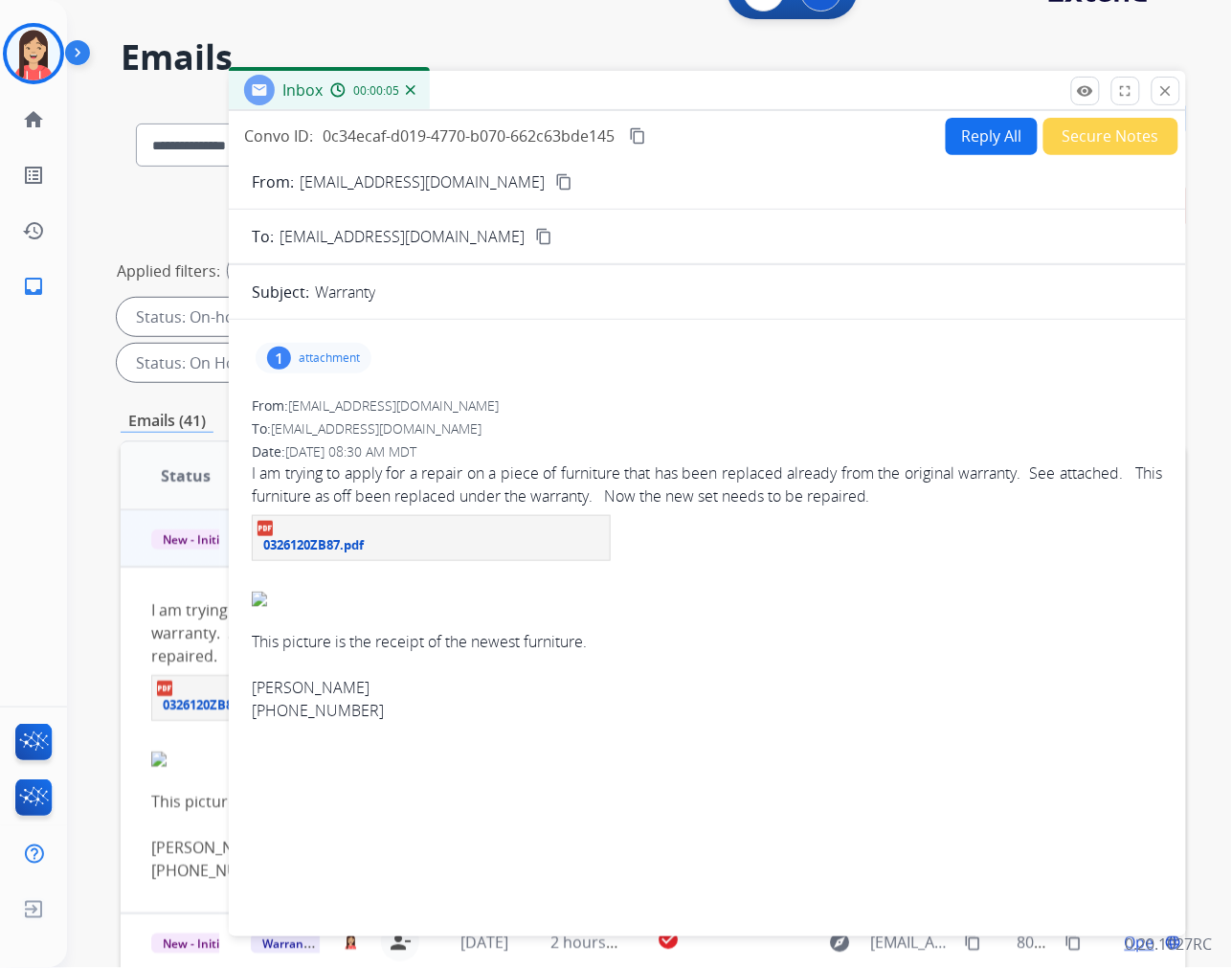
click at [336, 361] on p "attachment" at bounding box center [329, 358] width 61 height 15
click at [503, 408] on mat-icon "download" at bounding box center [506, 407] width 17 height 17
click at [980, 123] on button "Reply All" at bounding box center [991, 136] width 92 height 38
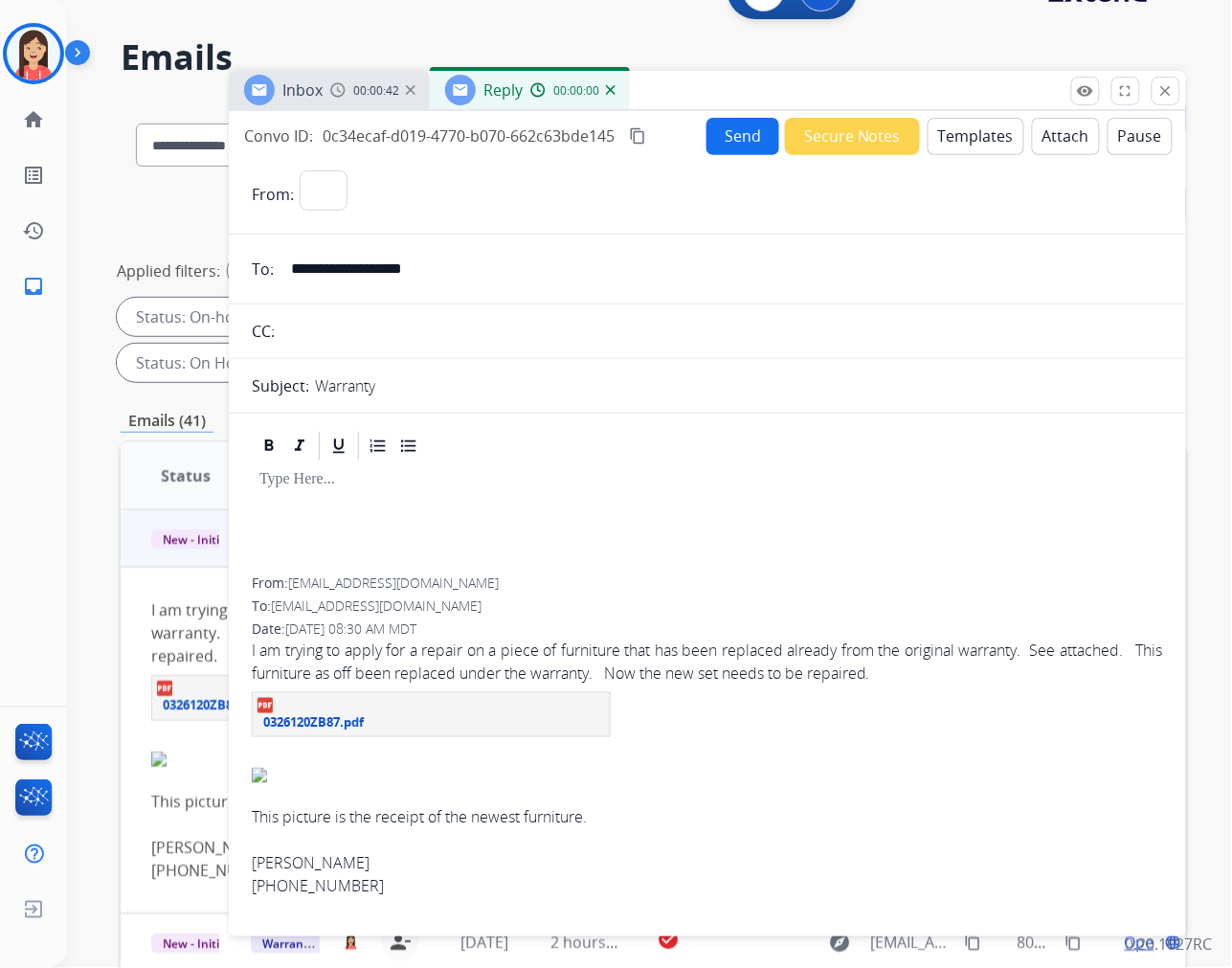
select select "**********"
click at [375, 276] on input "**********" at bounding box center [722, 269] width 884 height 39
click at [527, 492] on div at bounding box center [707, 520] width 912 height 114
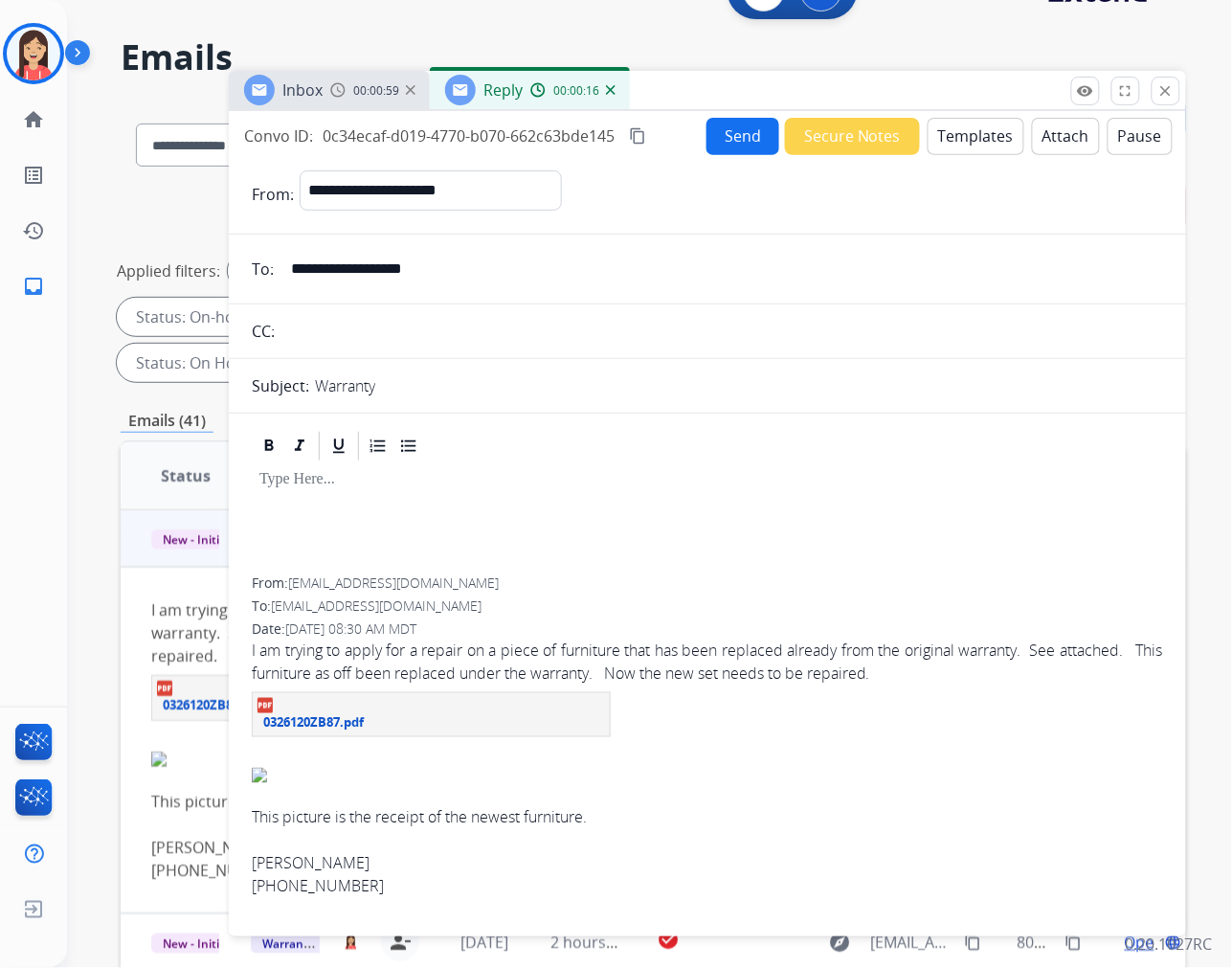
click at [963, 145] on button "Templates" at bounding box center [975, 136] width 96 height 38
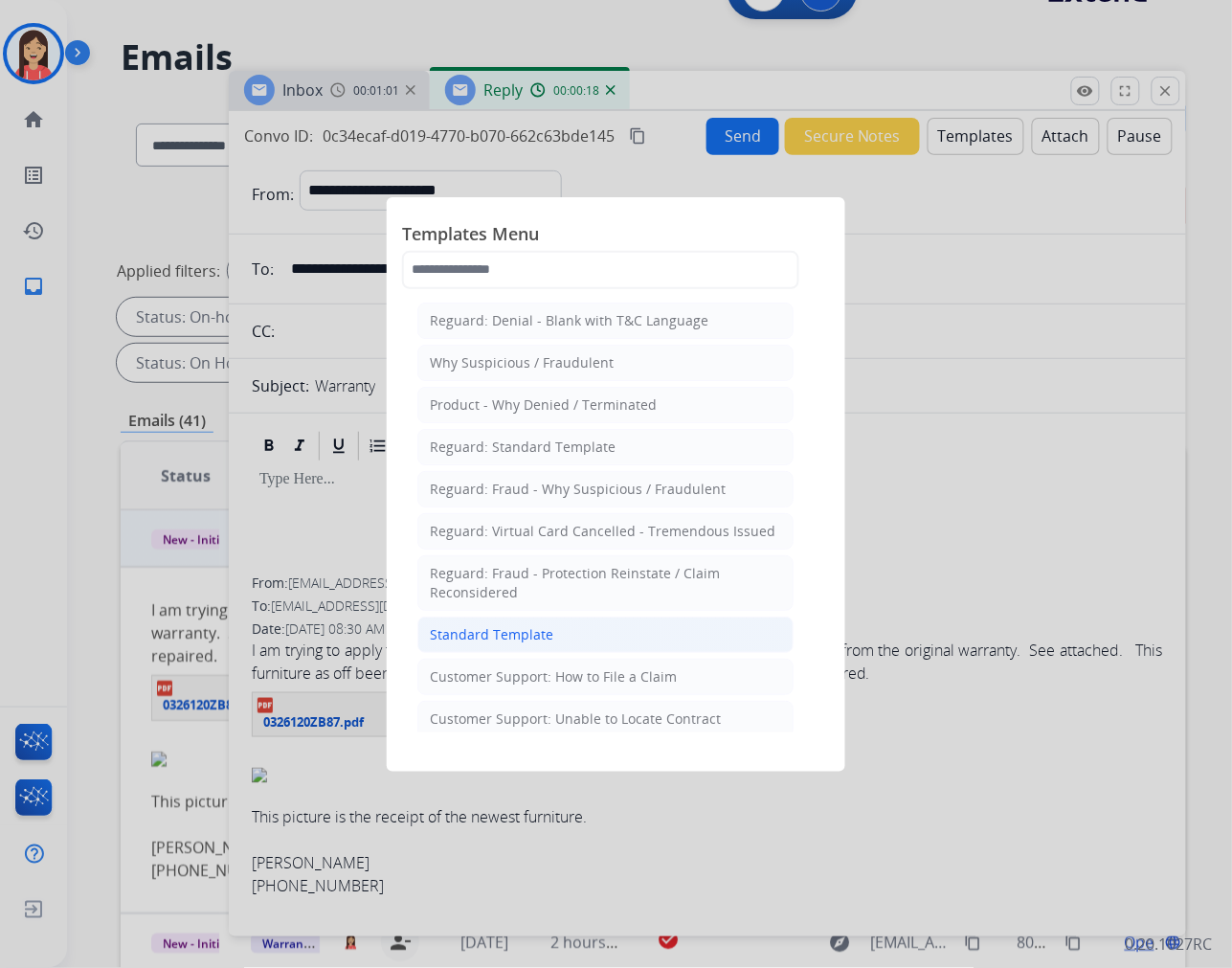
click at [502, 632] on div "Standard Template" at bounding box center [491, 635] width 123 height 19
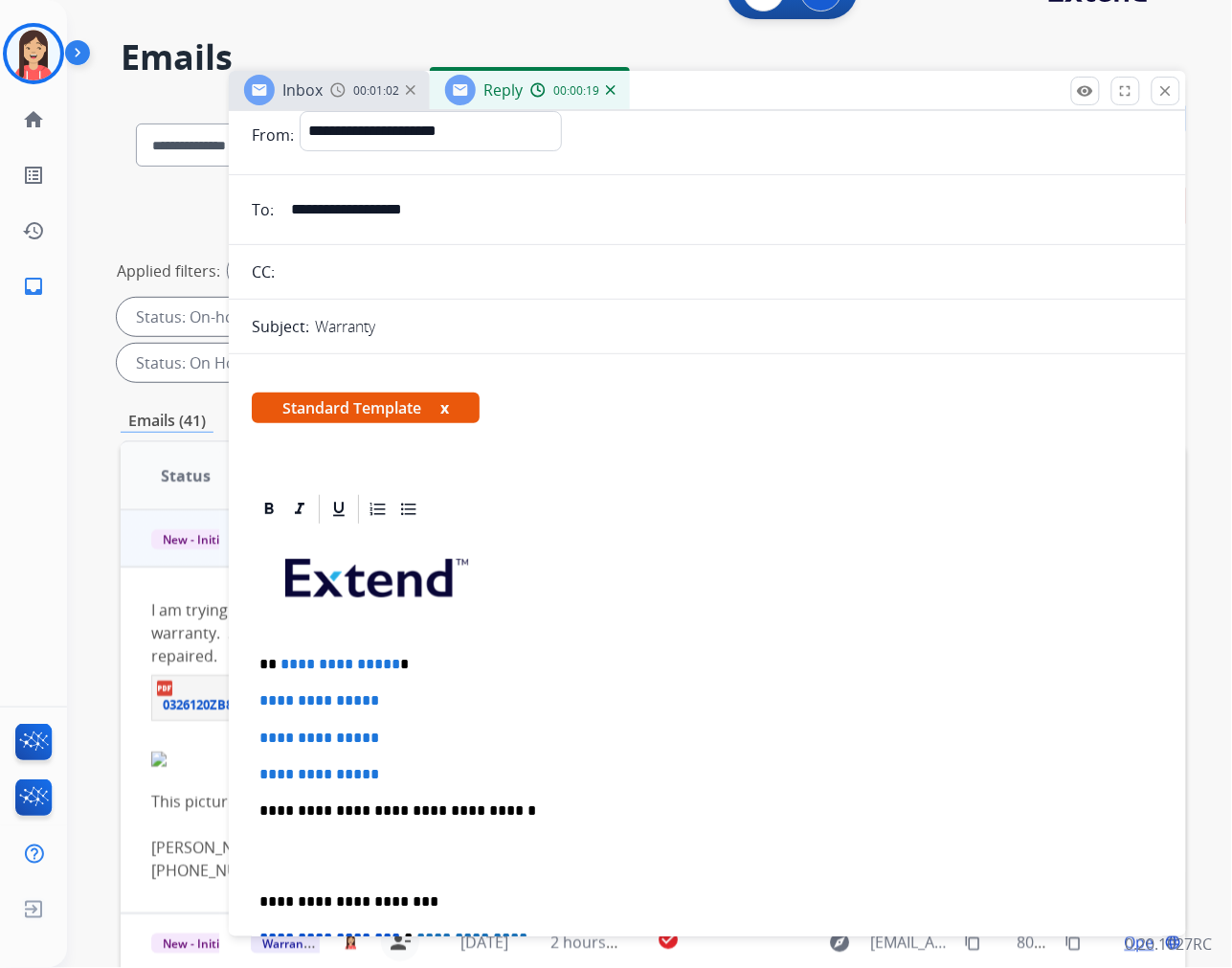
scroll to position [106, 0]
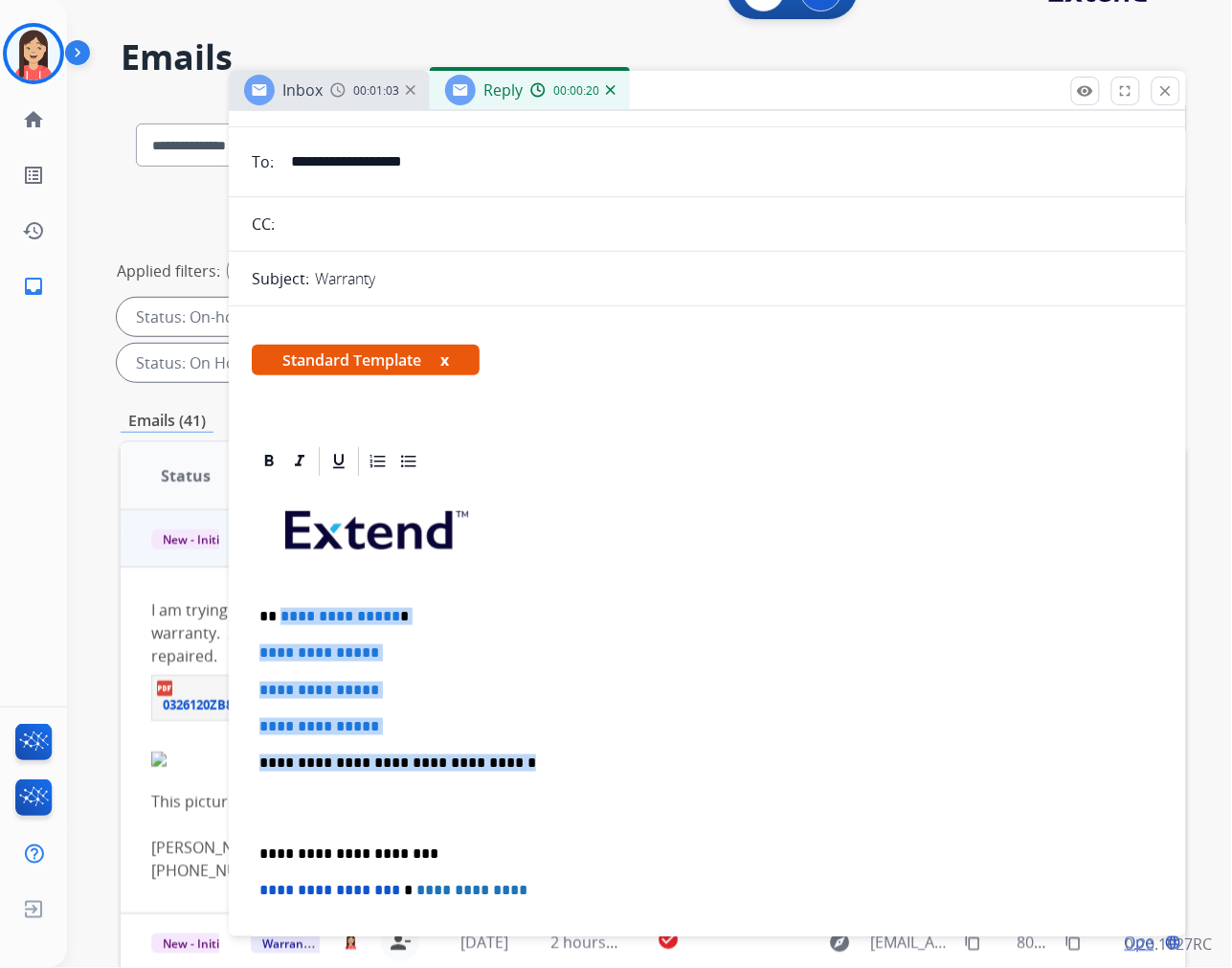
drag, startPoint x: 280, startPoint y: 608, endPoint x: 560, endPoint y: 755, distance: 316.2
click at [560, 755] on div "**********" at bounding box center [707, 808] width 912 height 659
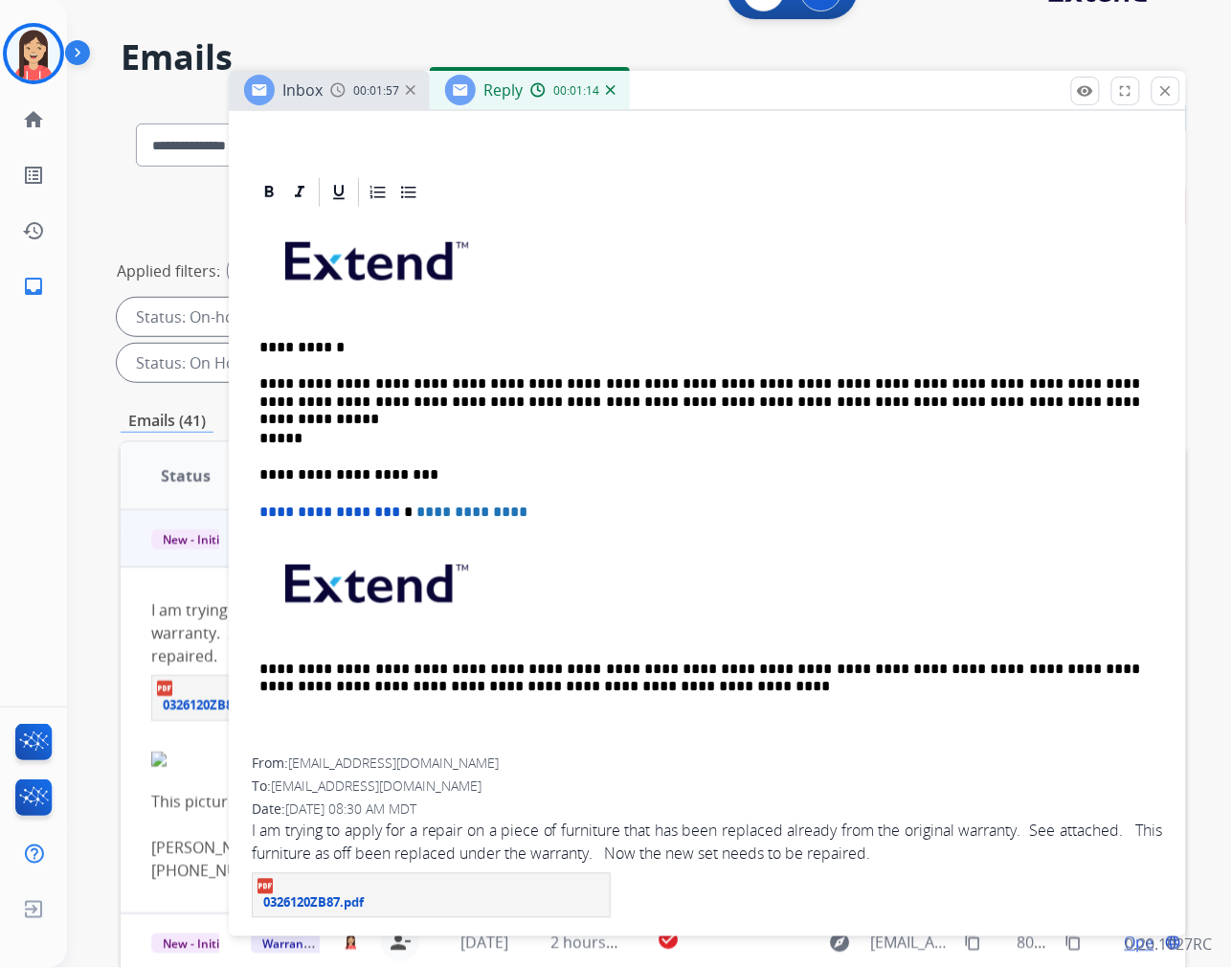
scroll to position [0, 0]
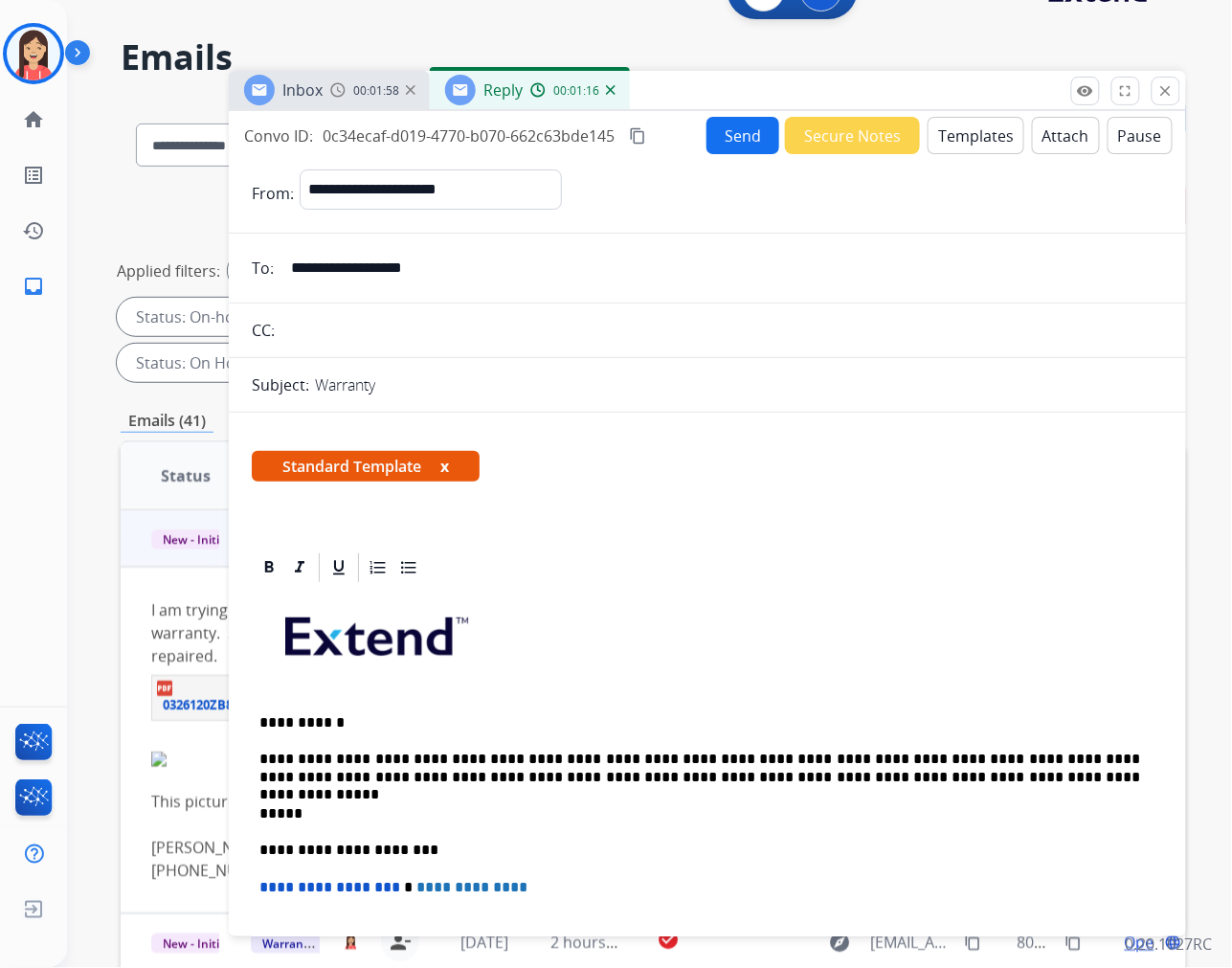
click at [723, 136] on button "Send" at bounding box center [742, 135] width 72 height 38
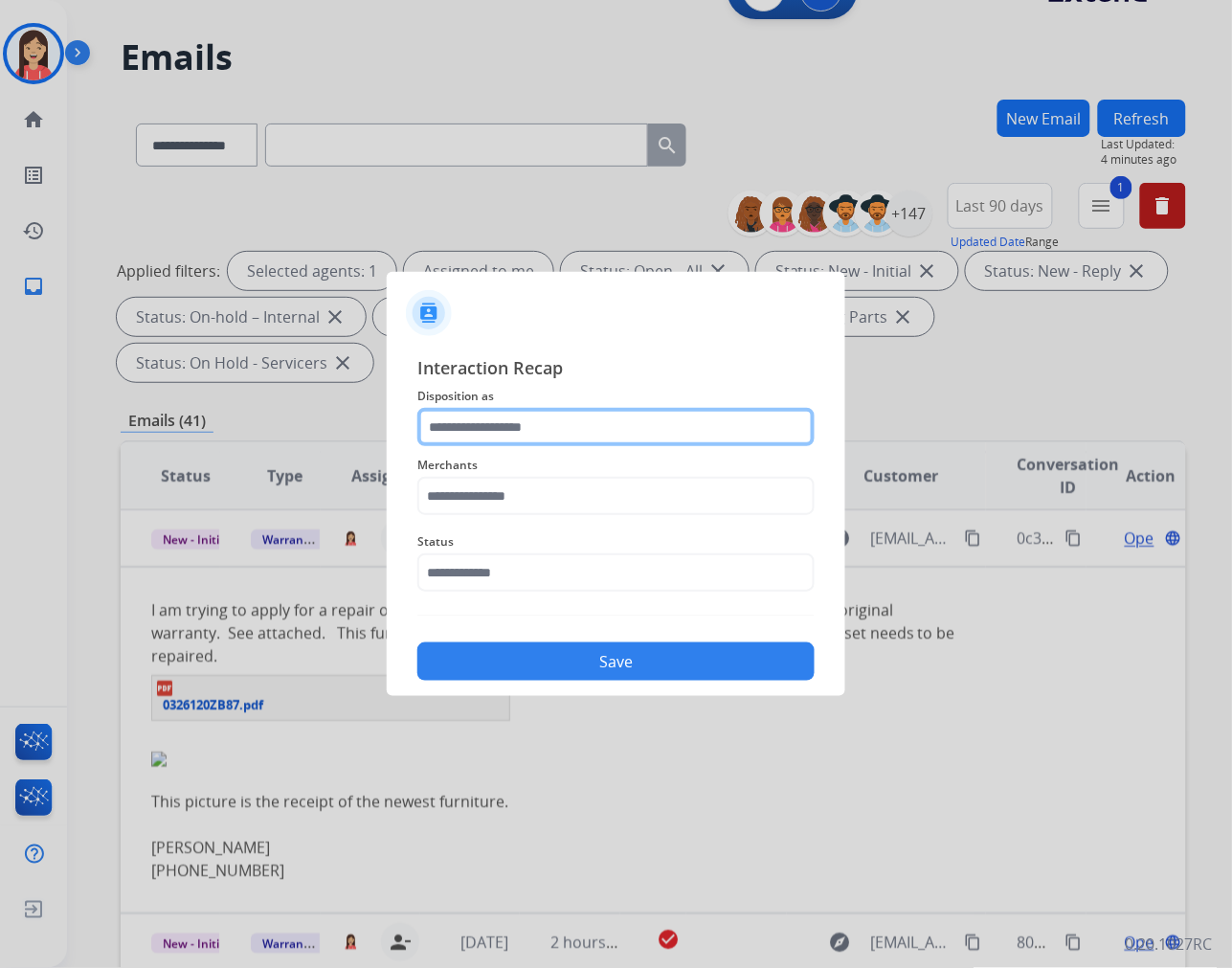
click at [594, 429] on input "text" at bounding box center [616, 428] width 397 height 39
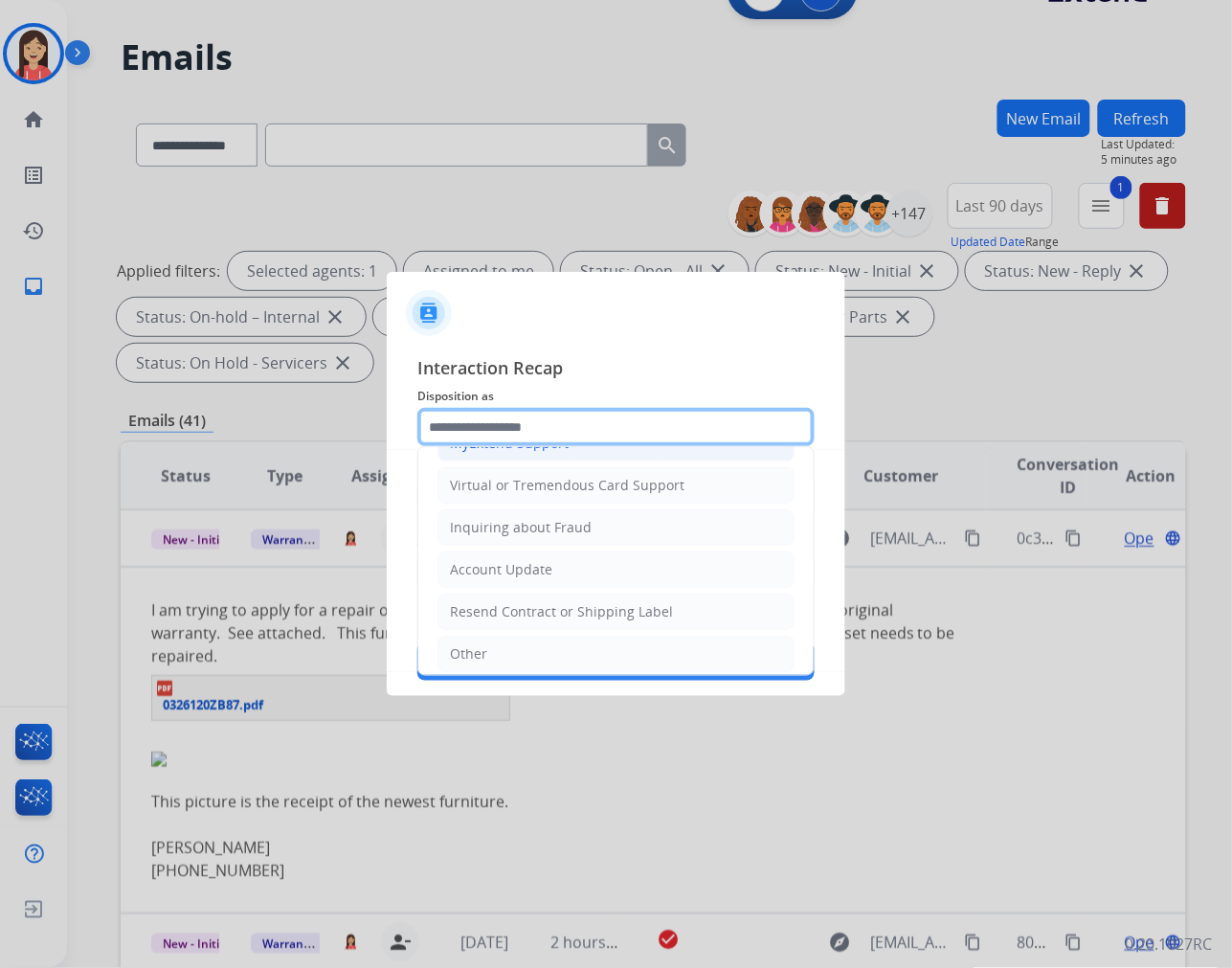
scroll to position [300, 0]
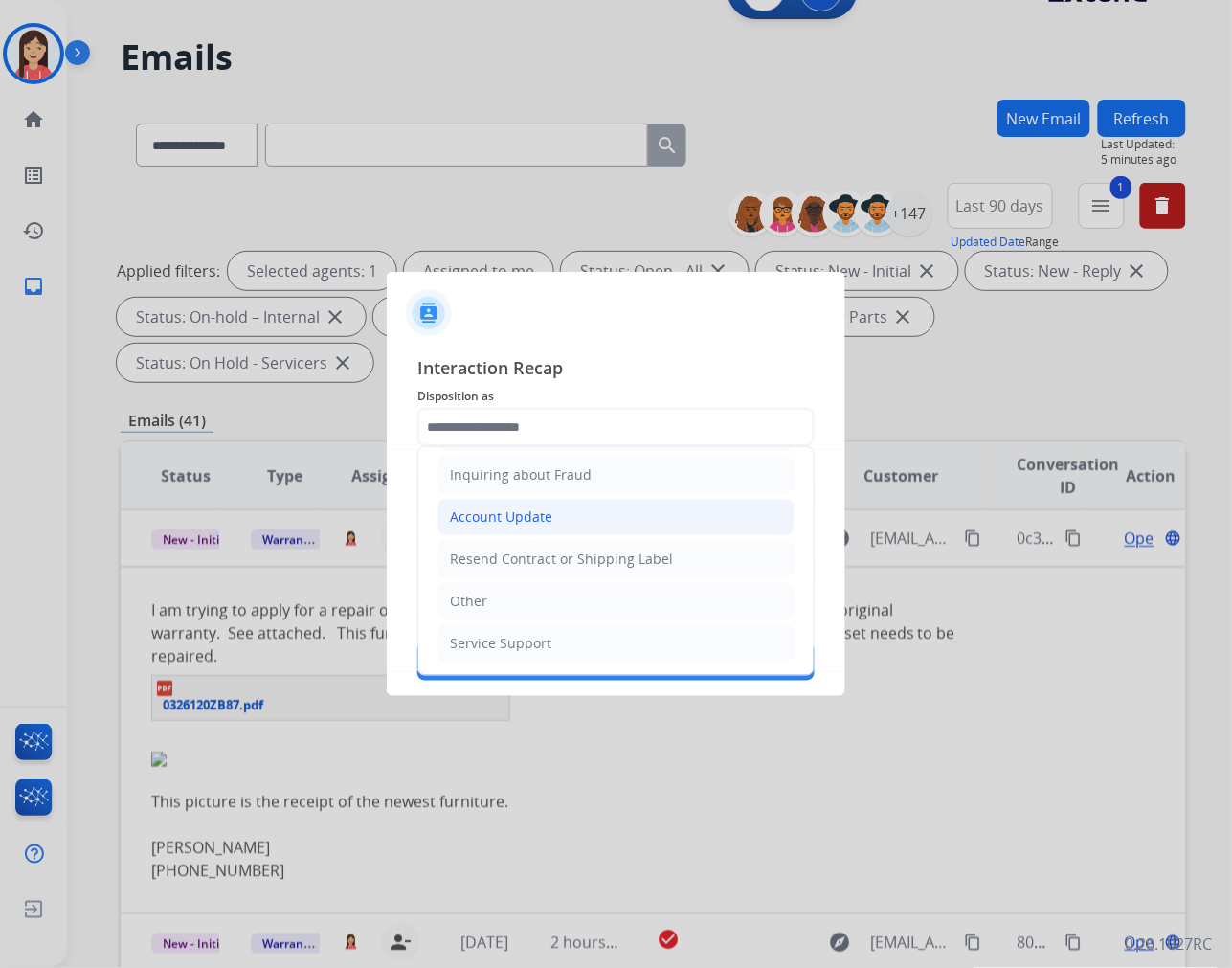
click at [525, 522] on div "Account Update" at bounding box center [501, 517] width 102 height 19
type input "**********"
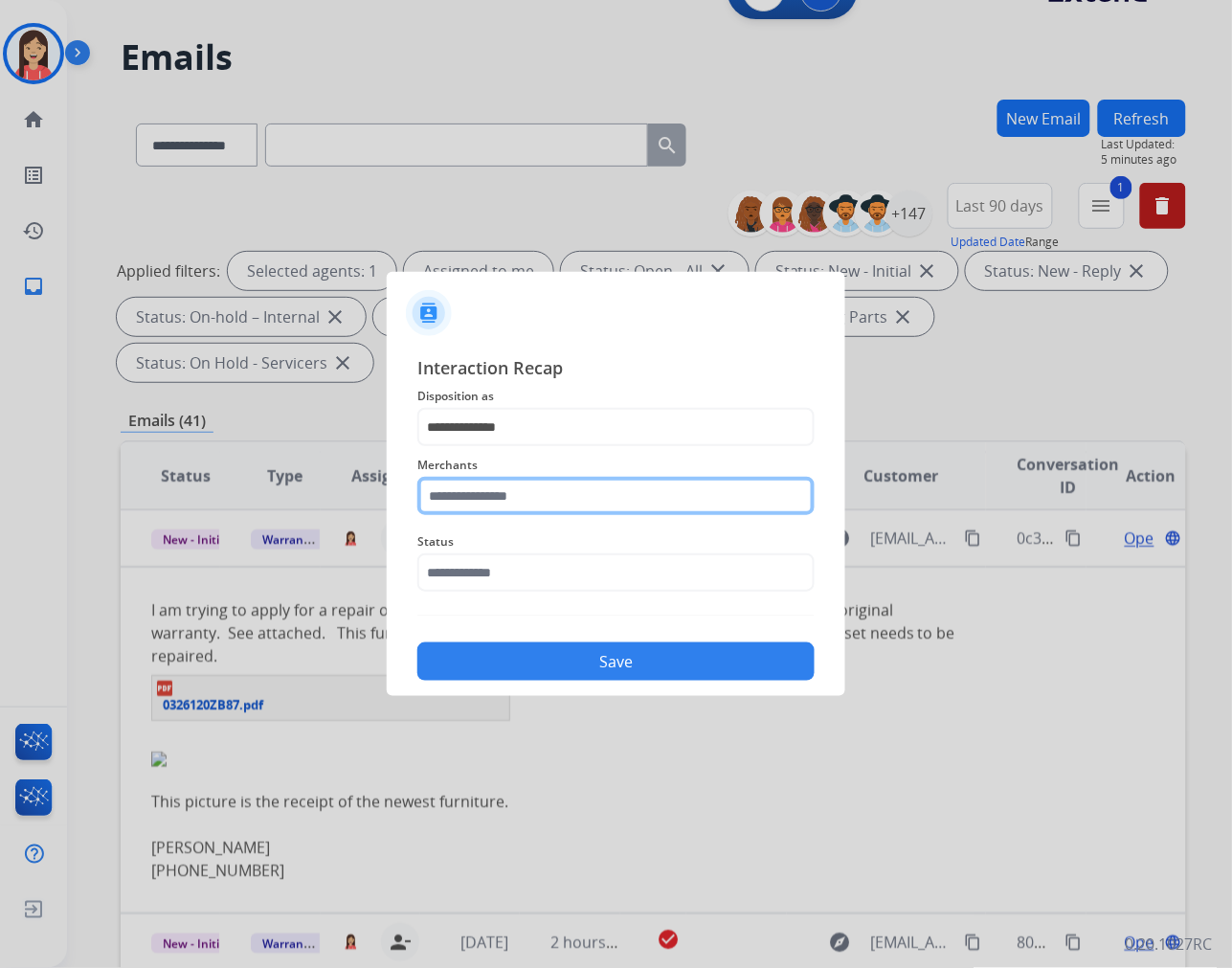
click at [532, 504] on input "text" at bounding box center [616, 496] width 397 height 39
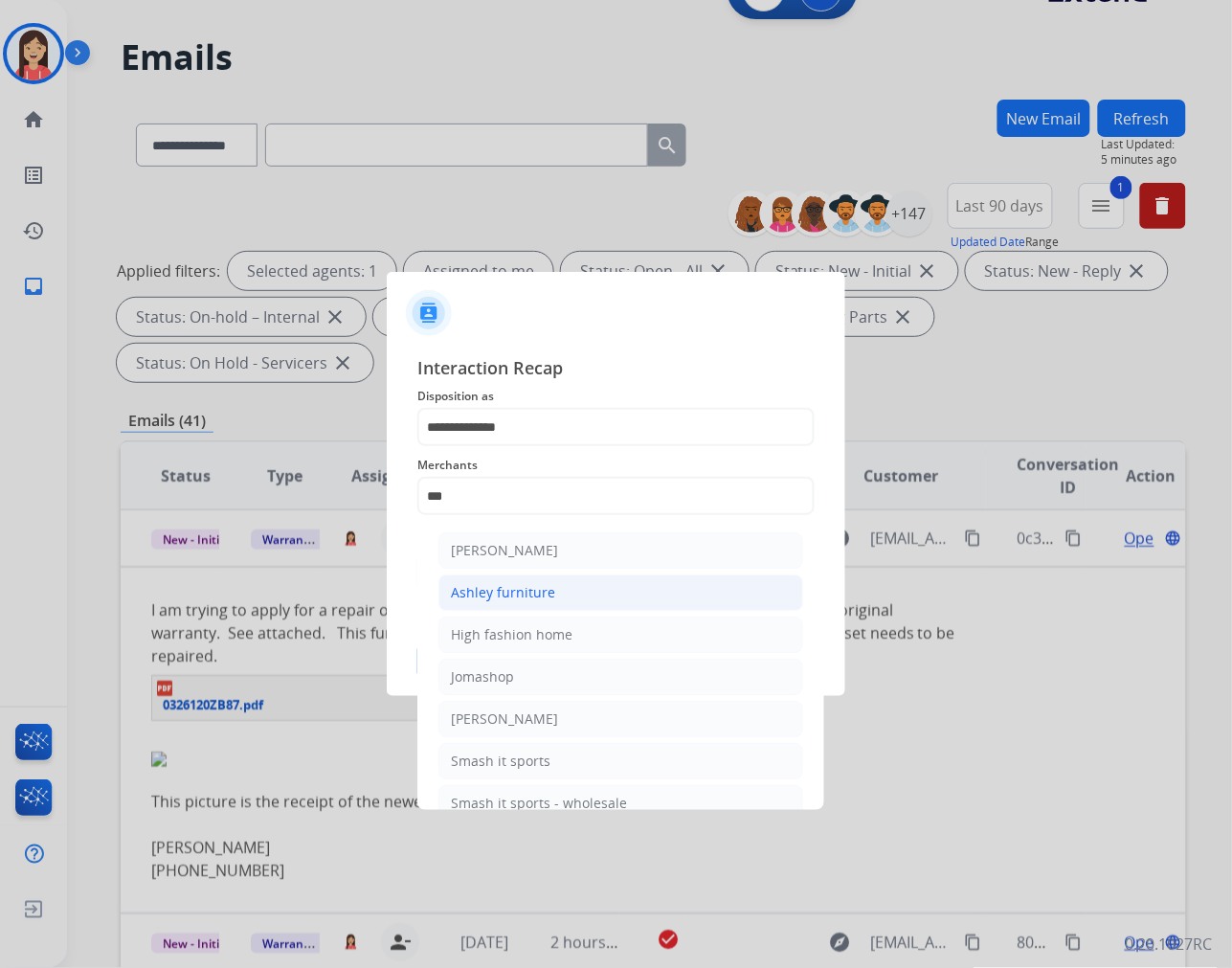
click at [530, 585] on div "Ashley furniture" at bounding box center [503, 593] width 104 height 19
type input "**********"
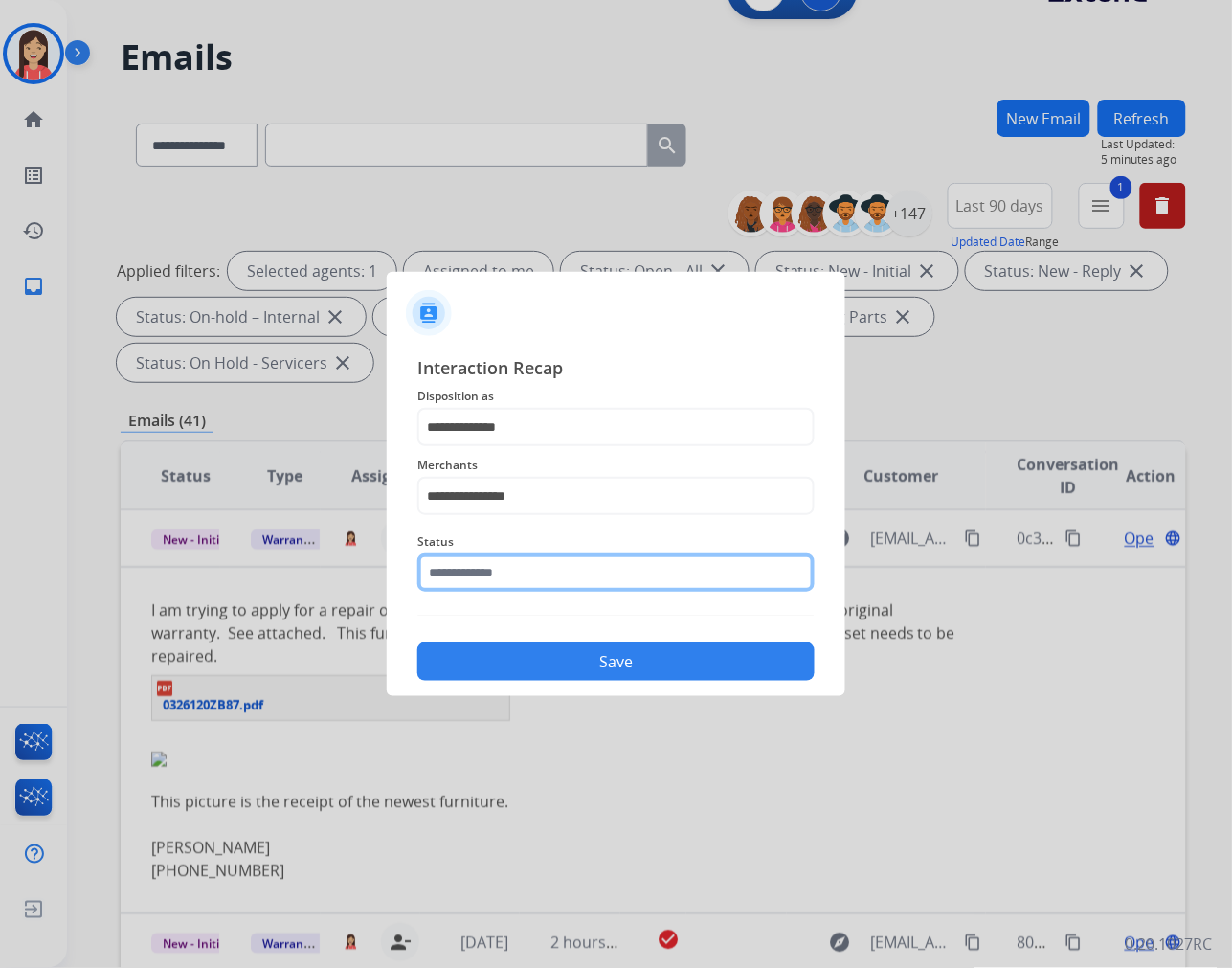
click at [525, 570] on input "text" at bounding box center [616, 572] width 397 height 39
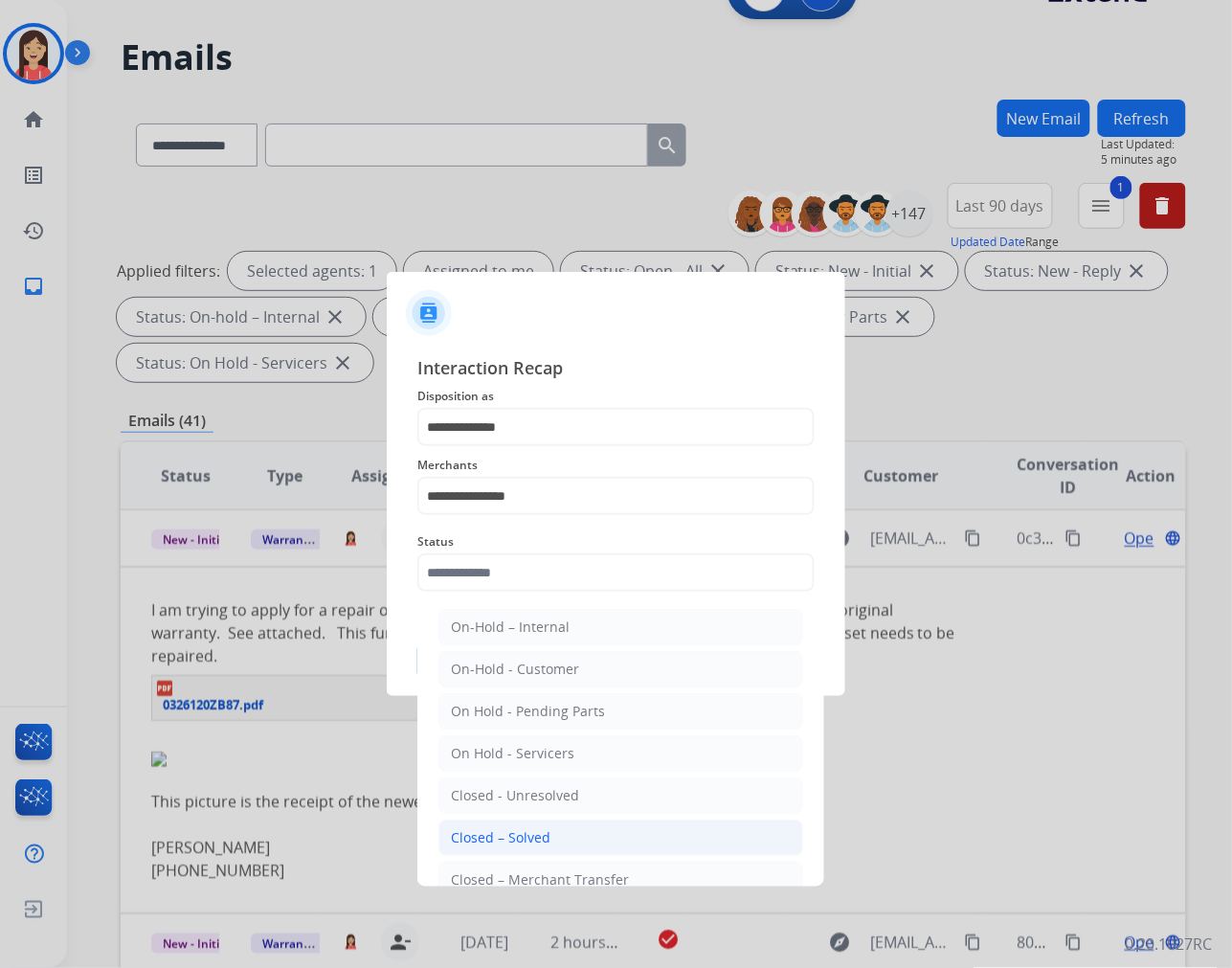
click at [531, 821] on li "Closed – Solved" at bounding box center [620, 838] width 365 height 37
type input "**********"
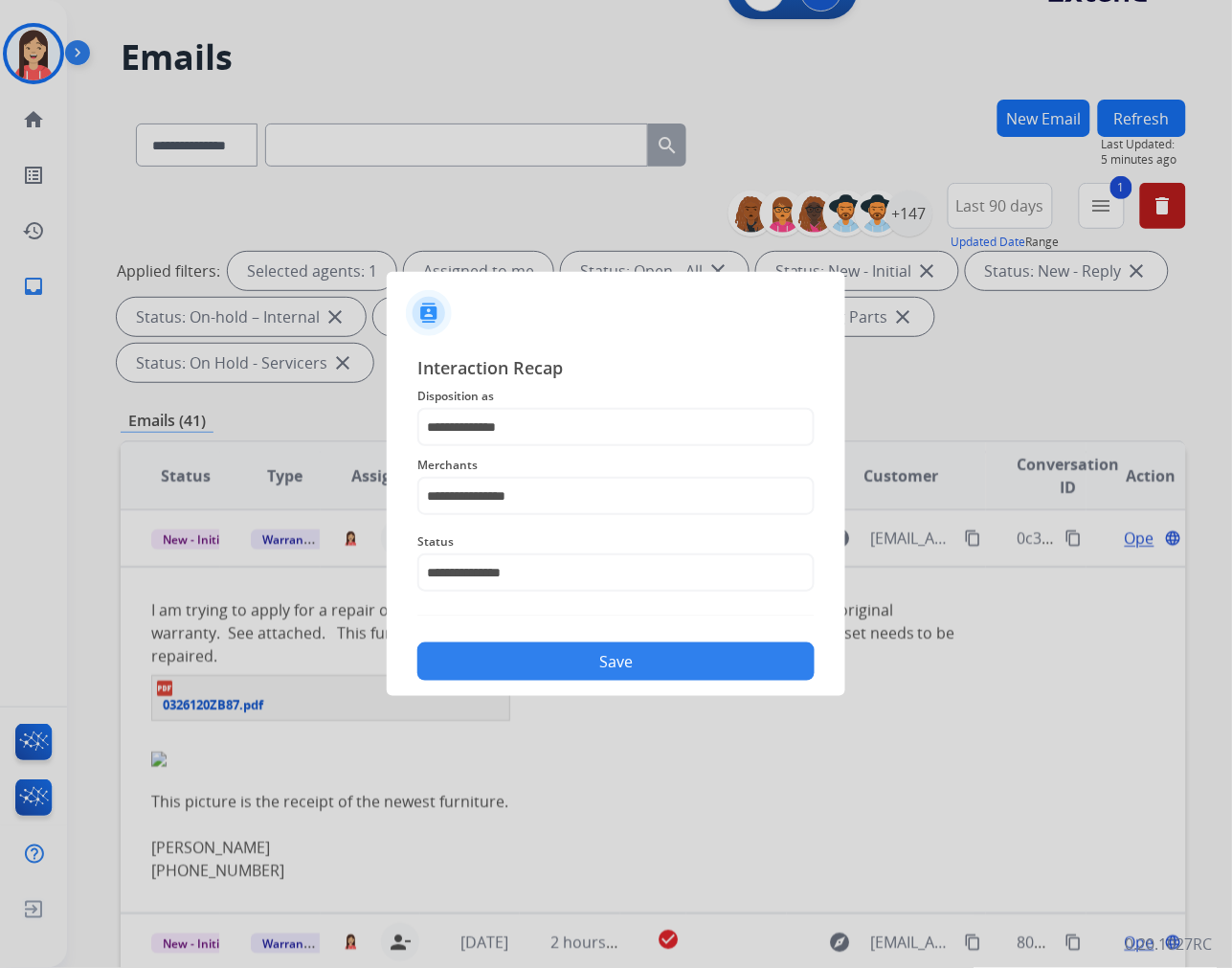
click at [637, 658] on button "Save" at bounding box center [616, 662] width 397 height 39
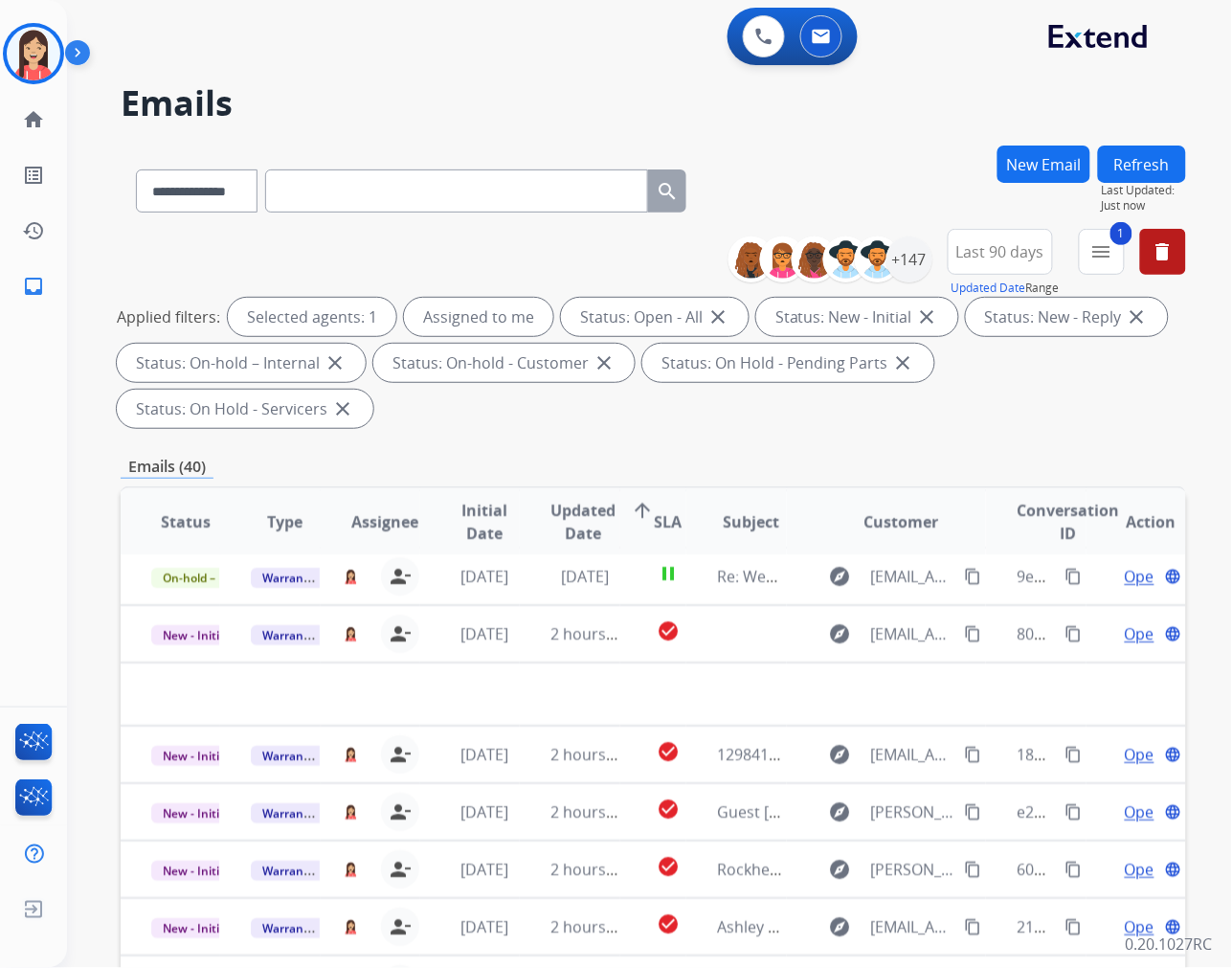
scroll to position [63, 0]
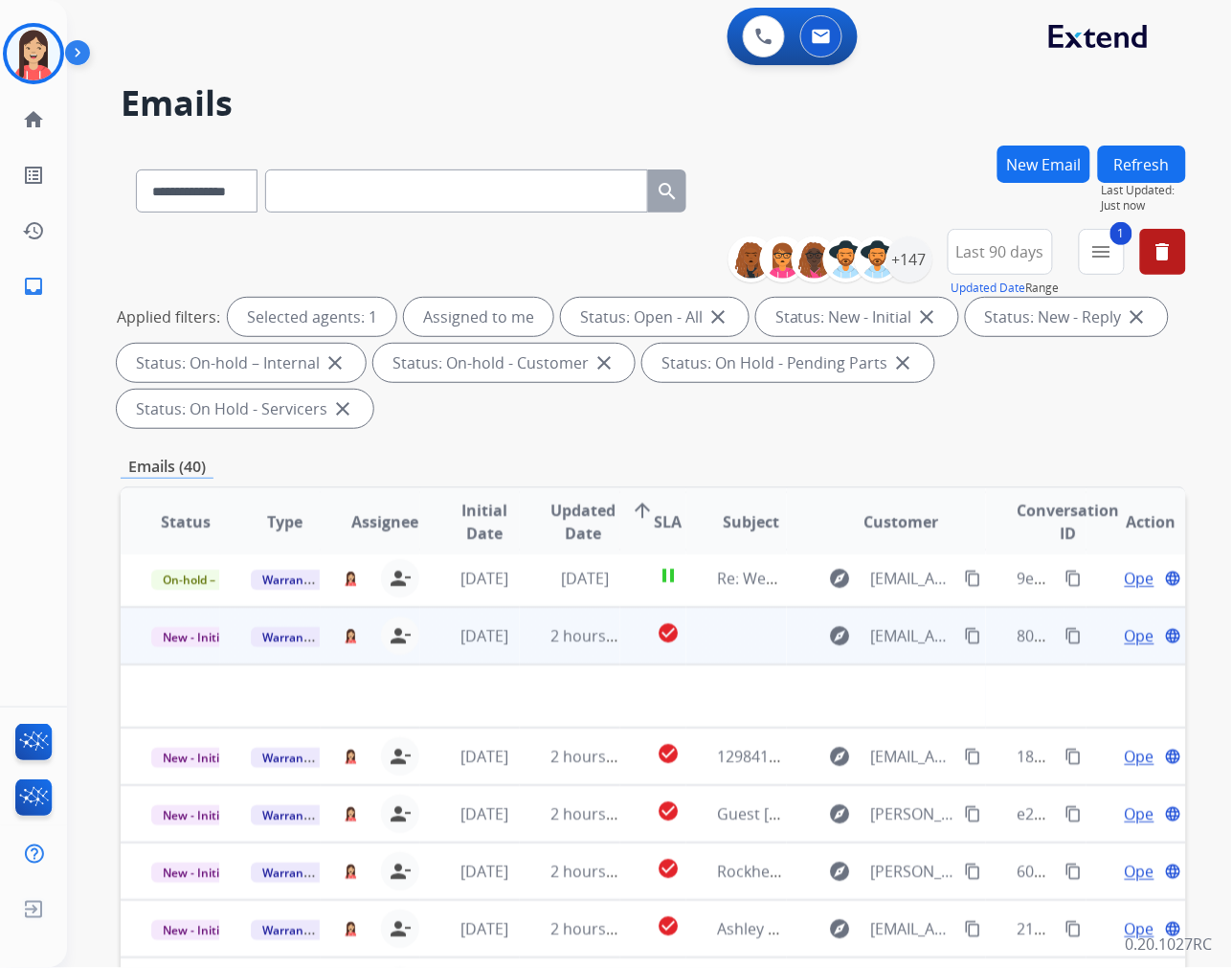
click at [529, 659] on td "2 hours ago" at bounding box center [569, 636] width 99 height 58
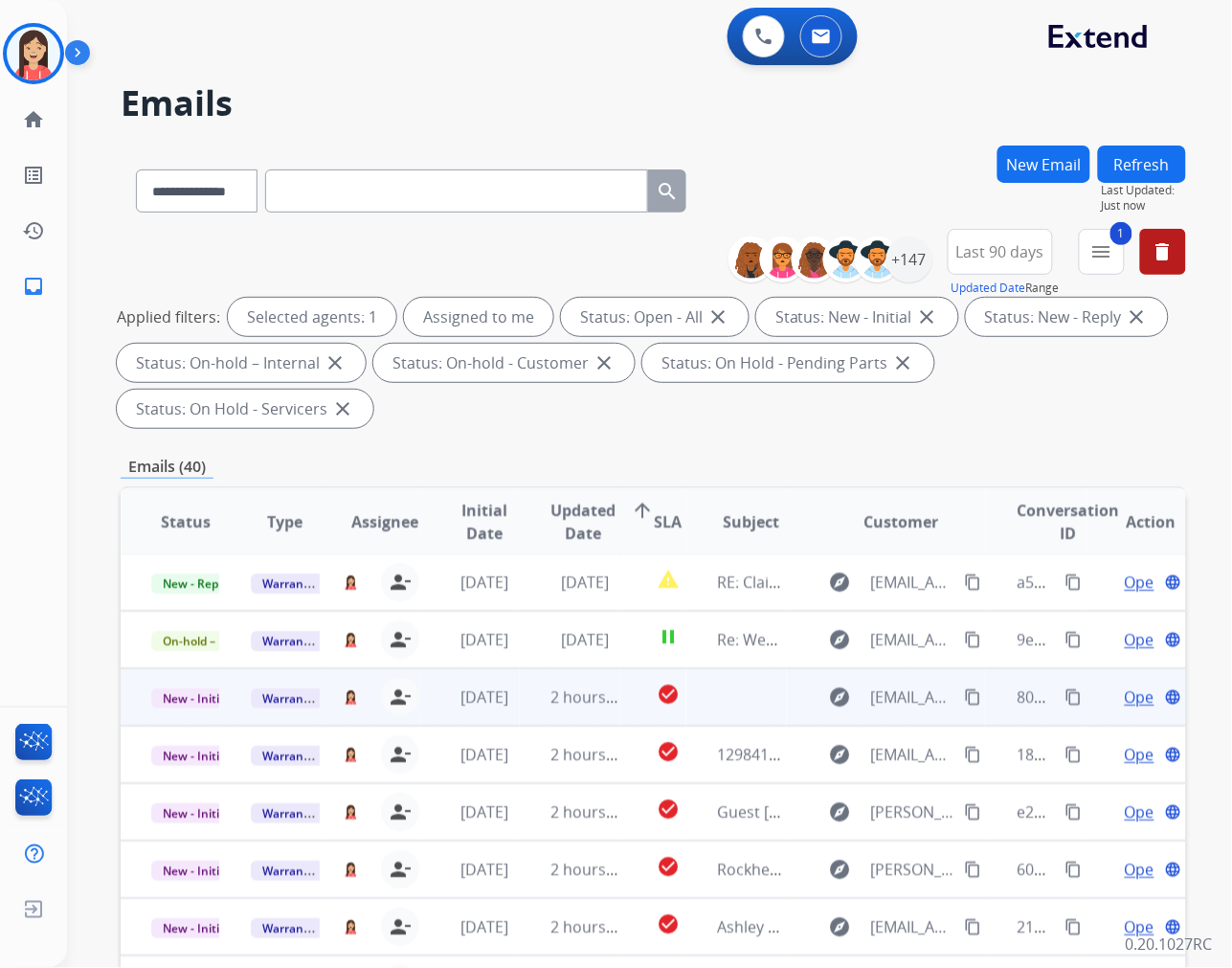
scroll to position [1, 0]
click at [513, 712] on td "[DATE]" at bounding box center [470, 699] width 99 height 58
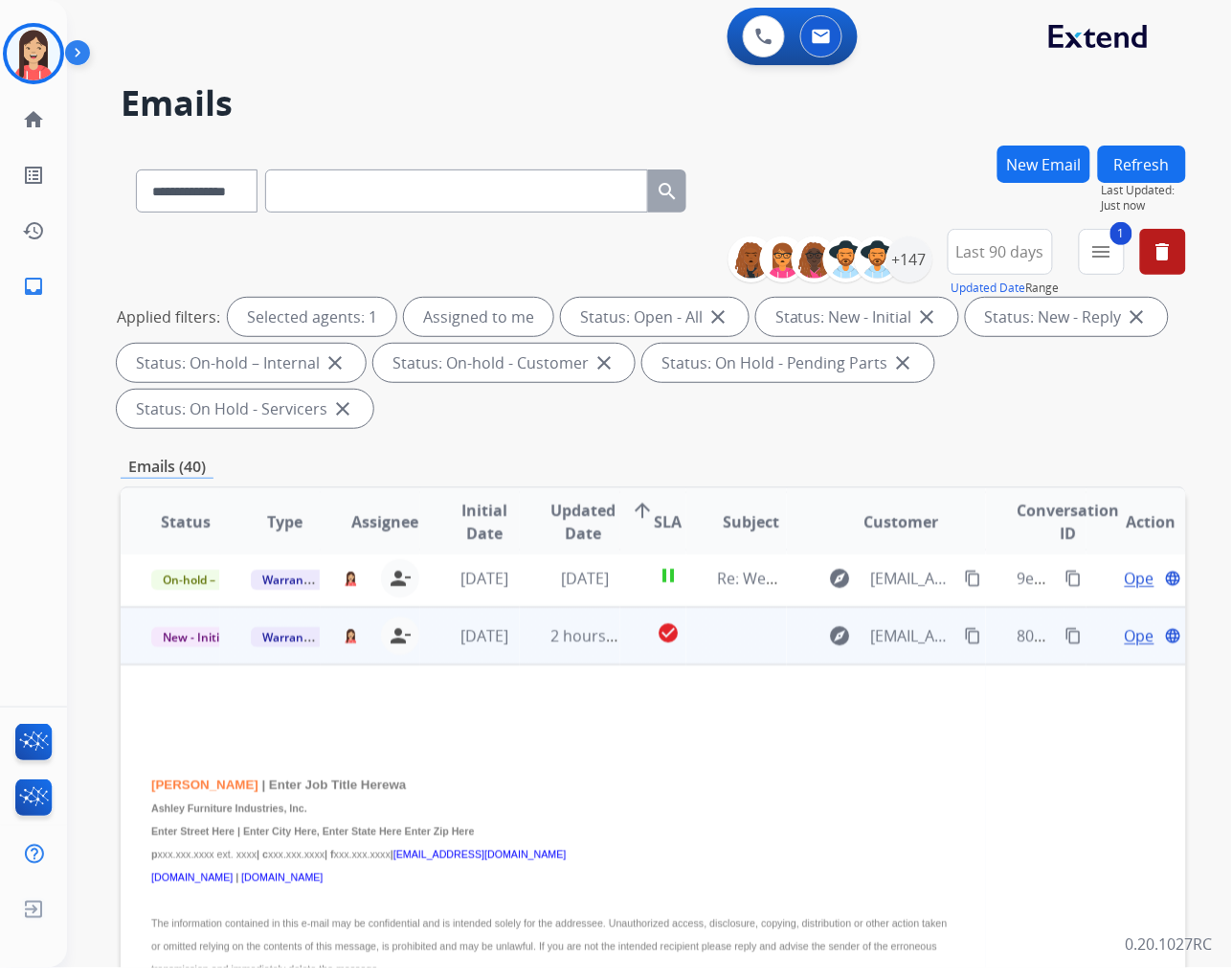
scroll to position [115, 0]
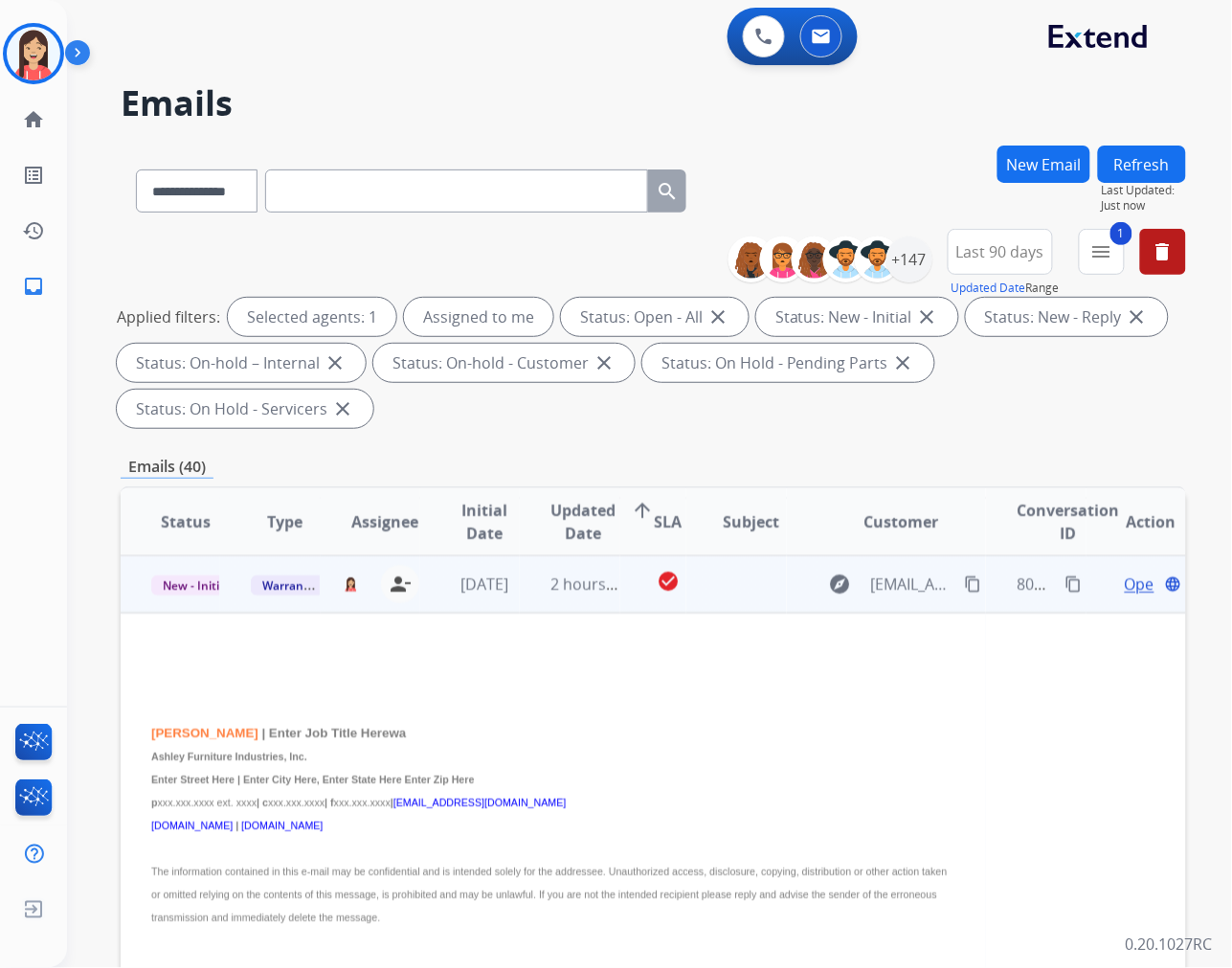
click at [1125, 581] on span "Open" at bounding box center [1144, 584] width 40 height 23
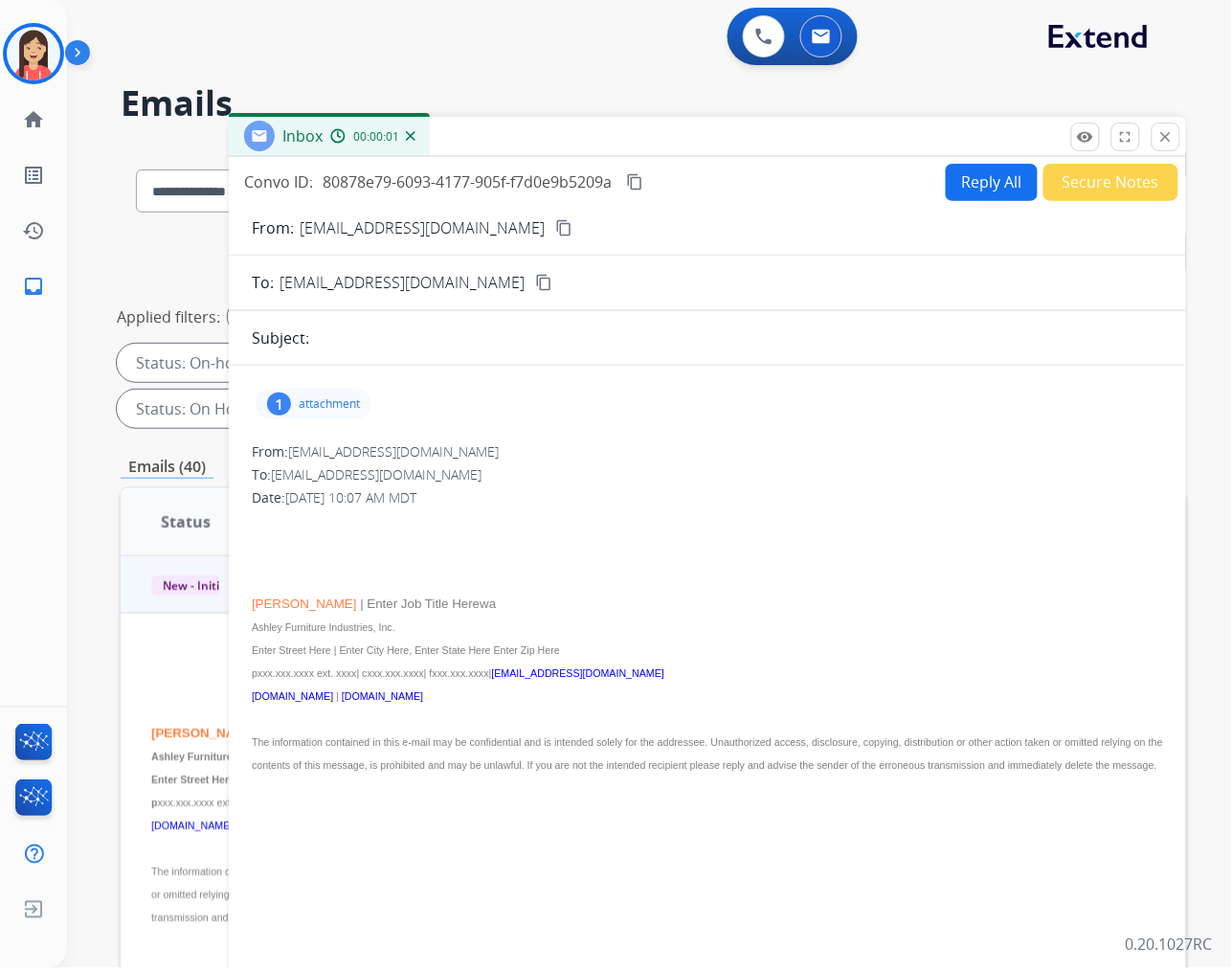
click at [354, 405] on p "attachment" at bounding box center [329, 404] width 61 height 15
click at [638, 450] on mat-icon "download" at bounding box center [637, 453] width 17 height 17
click at [1086, 180] on button "Secure Notes" at bounding box center [1110, 182] width 135 height 38
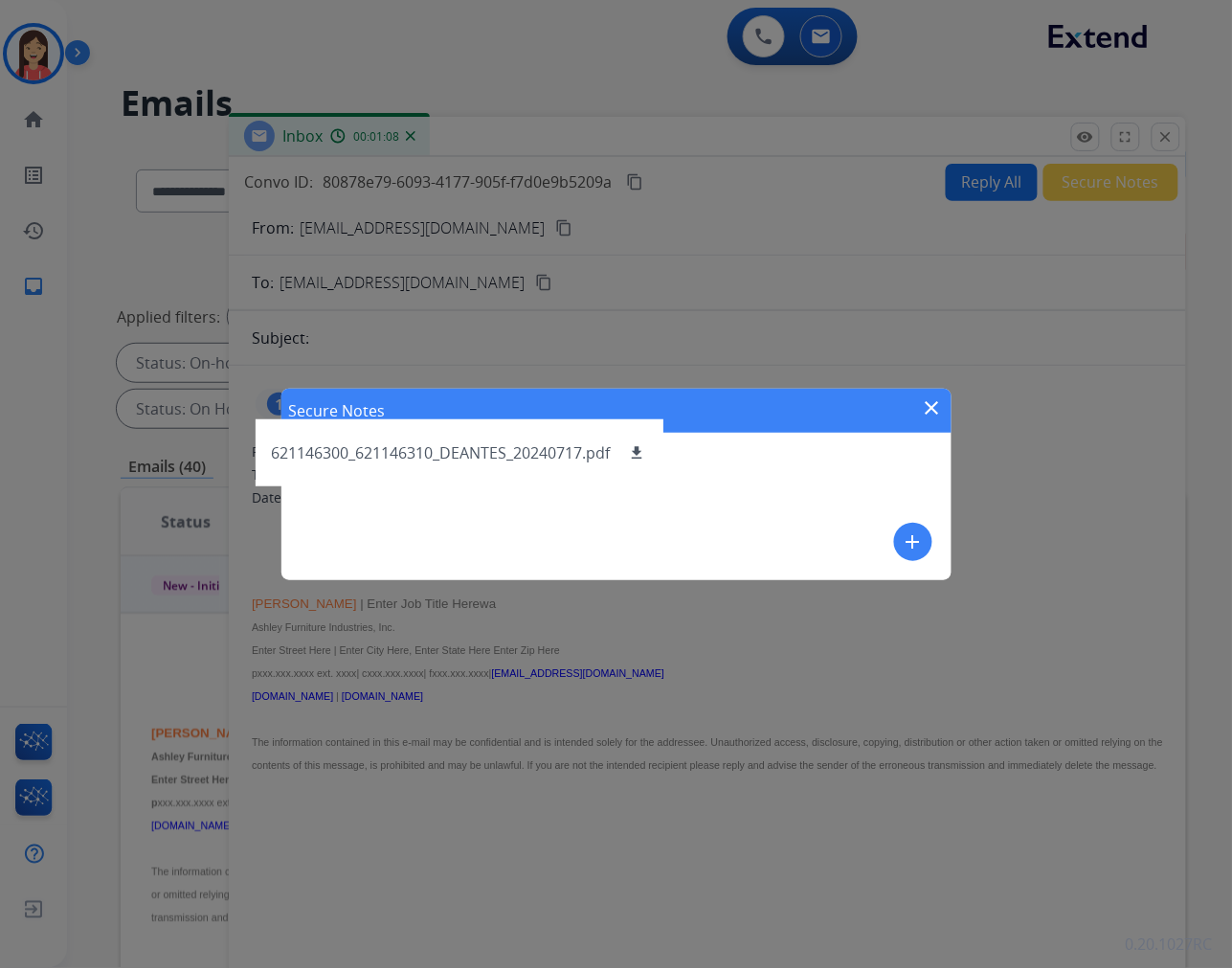
click at [917, 535] on mat-icon "add" at bounding box center [914, 542] width 23 height 23
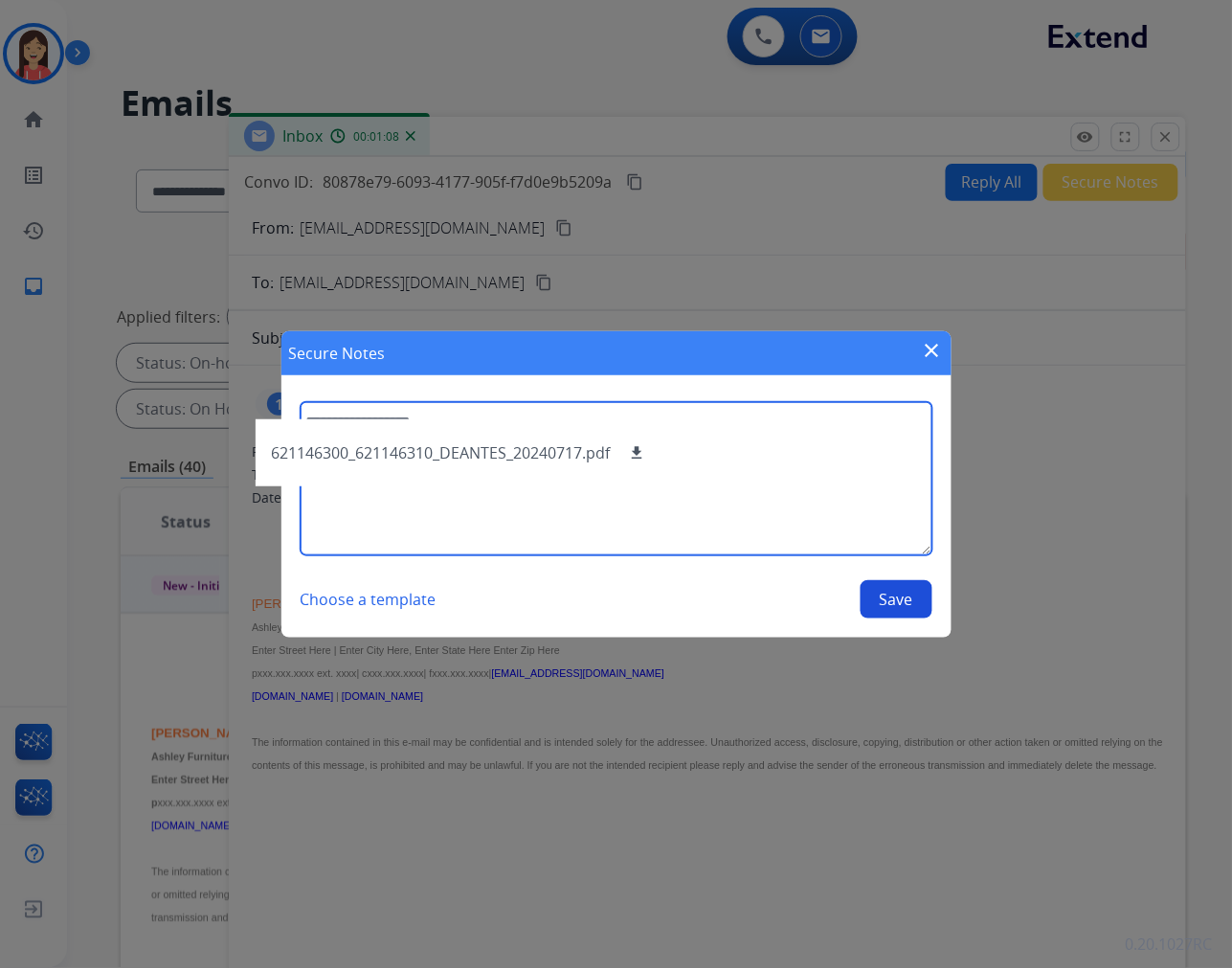
click at [774, 489] on textarea at bounding box center [616, 479] width 632 height 153
type textarea "**********"
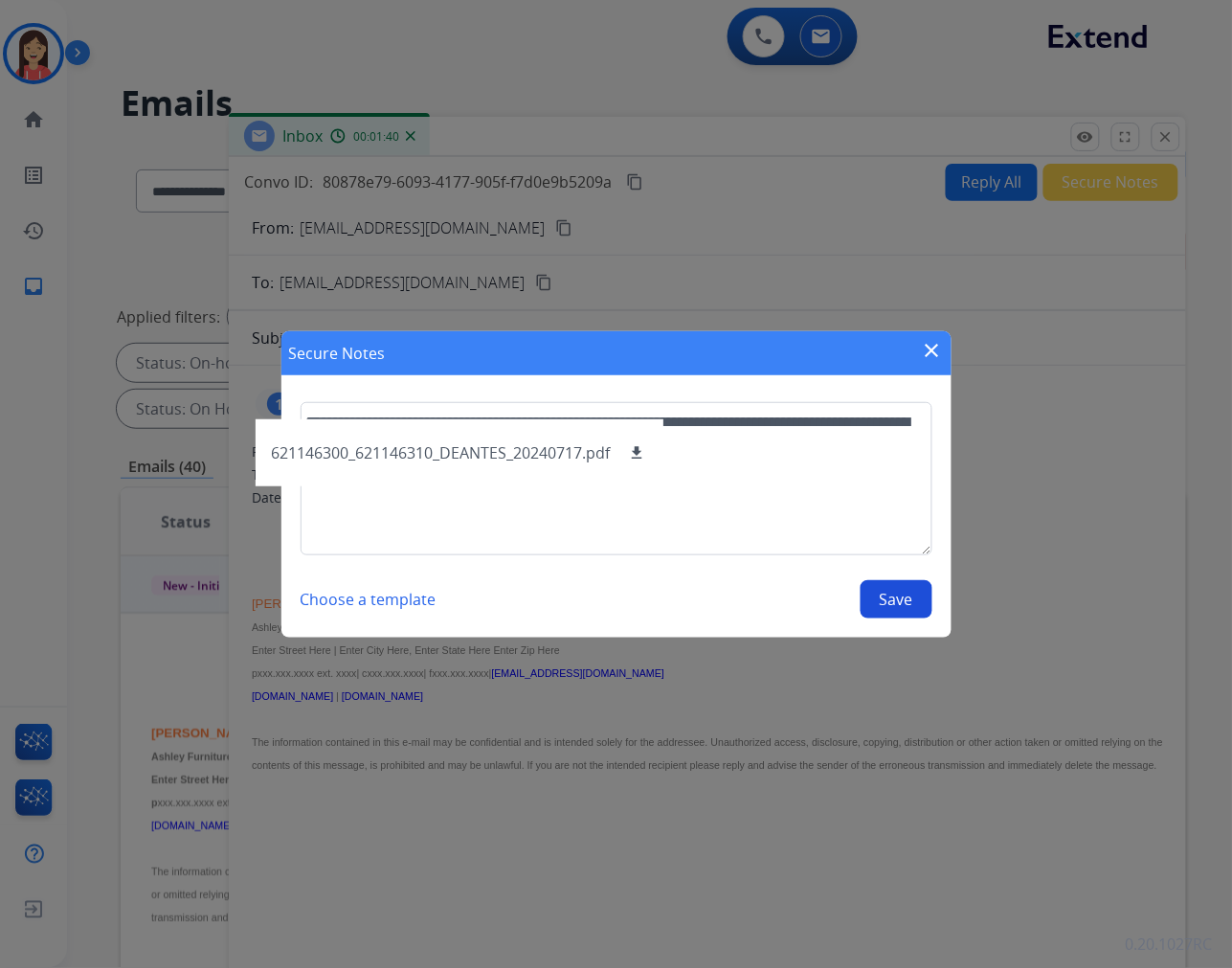
click at [894, 596] on button "Save" at bounding box center [896, 599] width 71 height 39
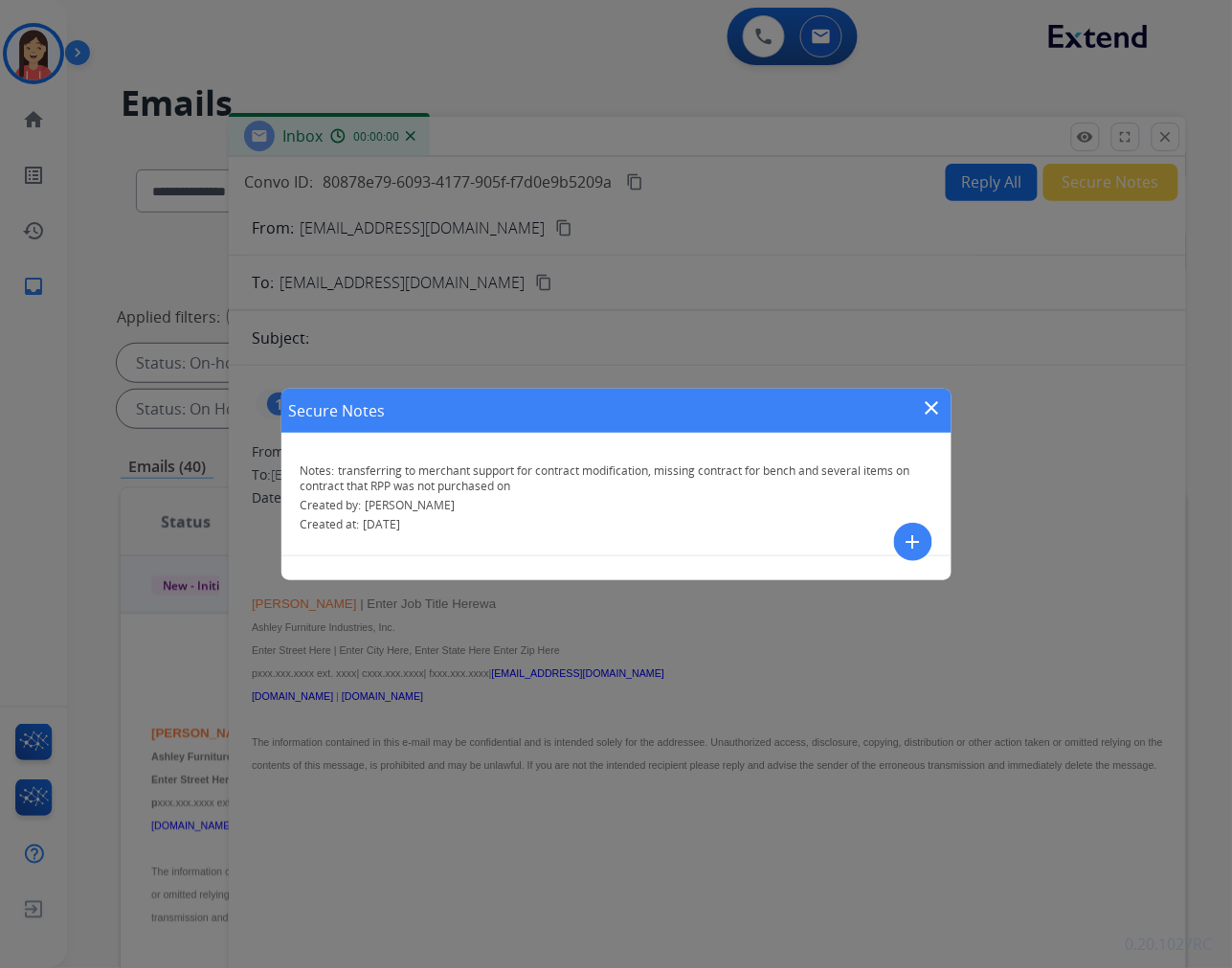
click at [943, 408] on mat-icon "close" at bounding box center [932, 408] width 23 height 23
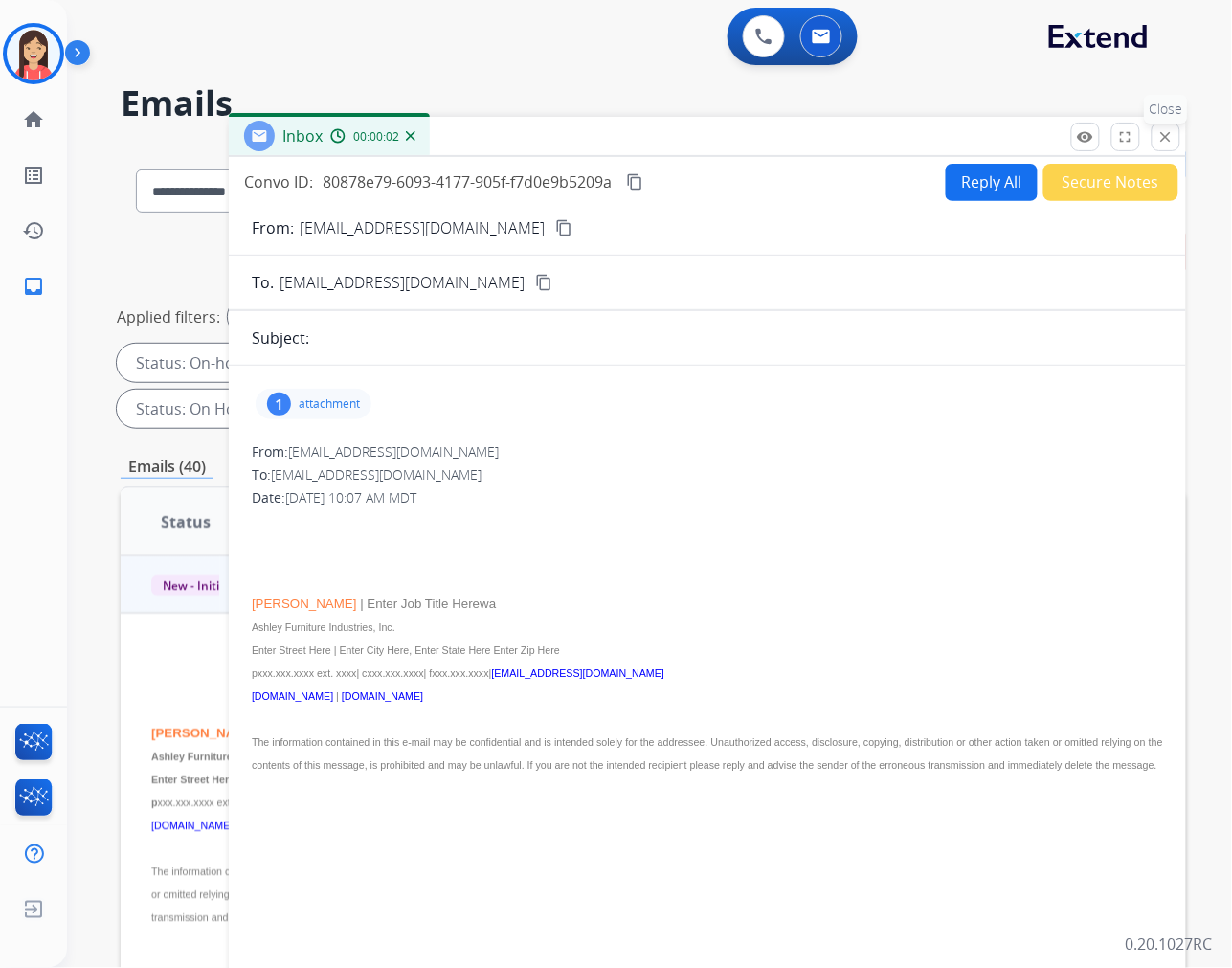
click at [1175, 132] on button "close Close" at bounding box center [1166, 137] width 29 height 29
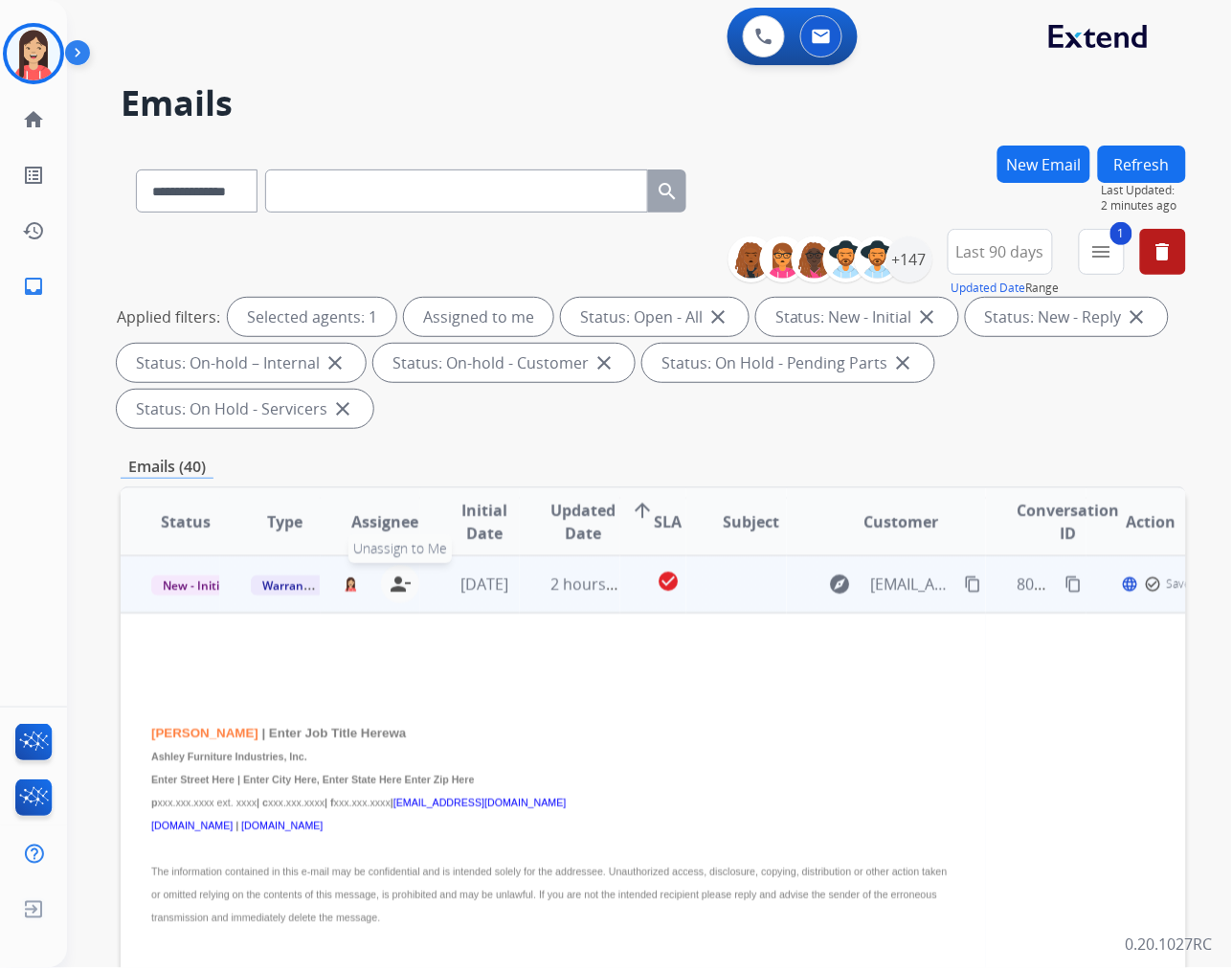
click at [402, 584] on mat-icon "person_remove" at bounding box center [400, 584] width 23 height 23
click at [276, 592] on span "Warranty Ops" at bounding box center [300, 585] width 98 height 20
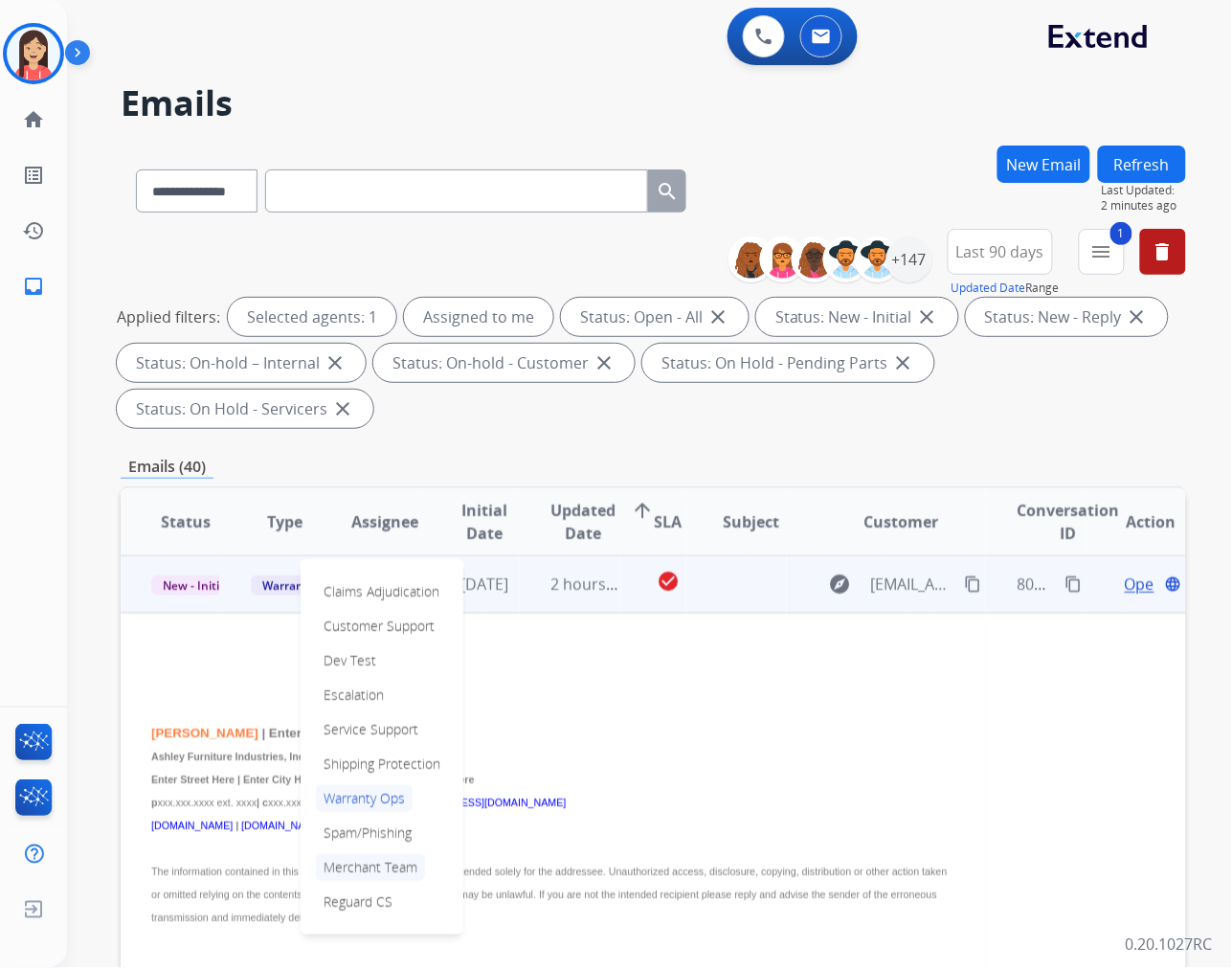
click at [358, 869] on p "Merchant Team" at bounding box center [370, 868] width 109 height 27
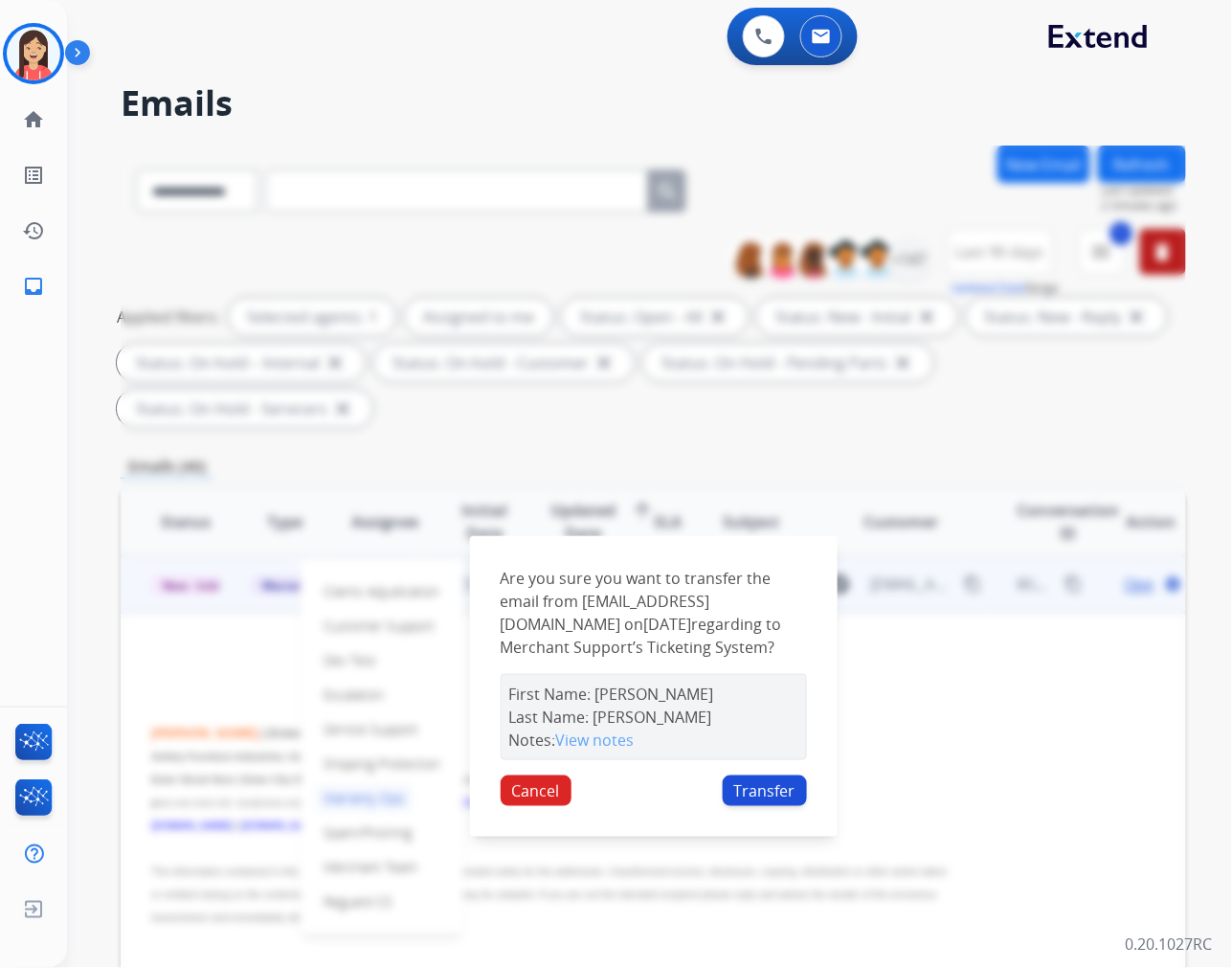
click at [790, 787] on button "Transfer" at bounding box center [764, 791] width 84 height 31
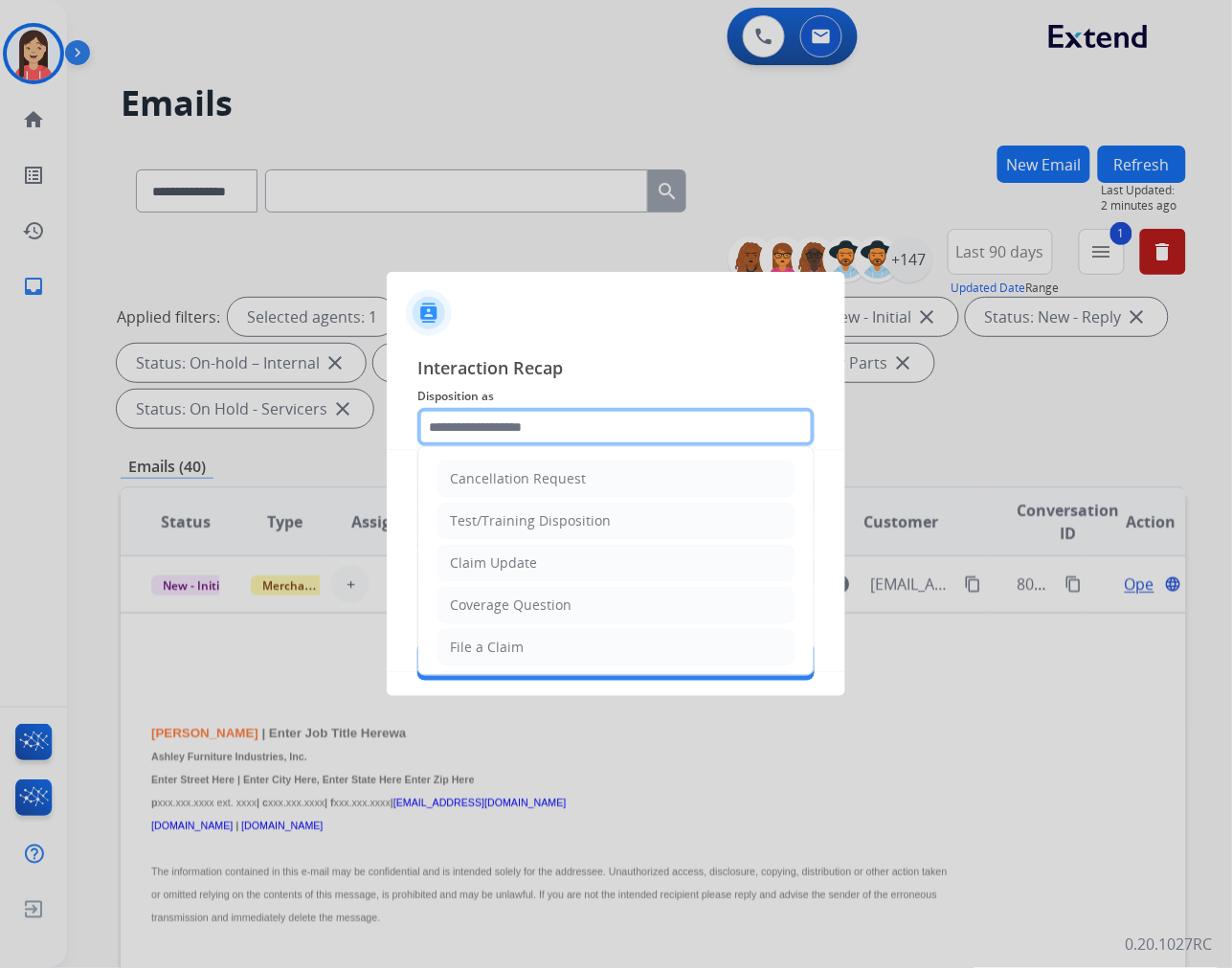
click at [490, 417] on input "text" at bounding box center [616, 428] width 397 height 39
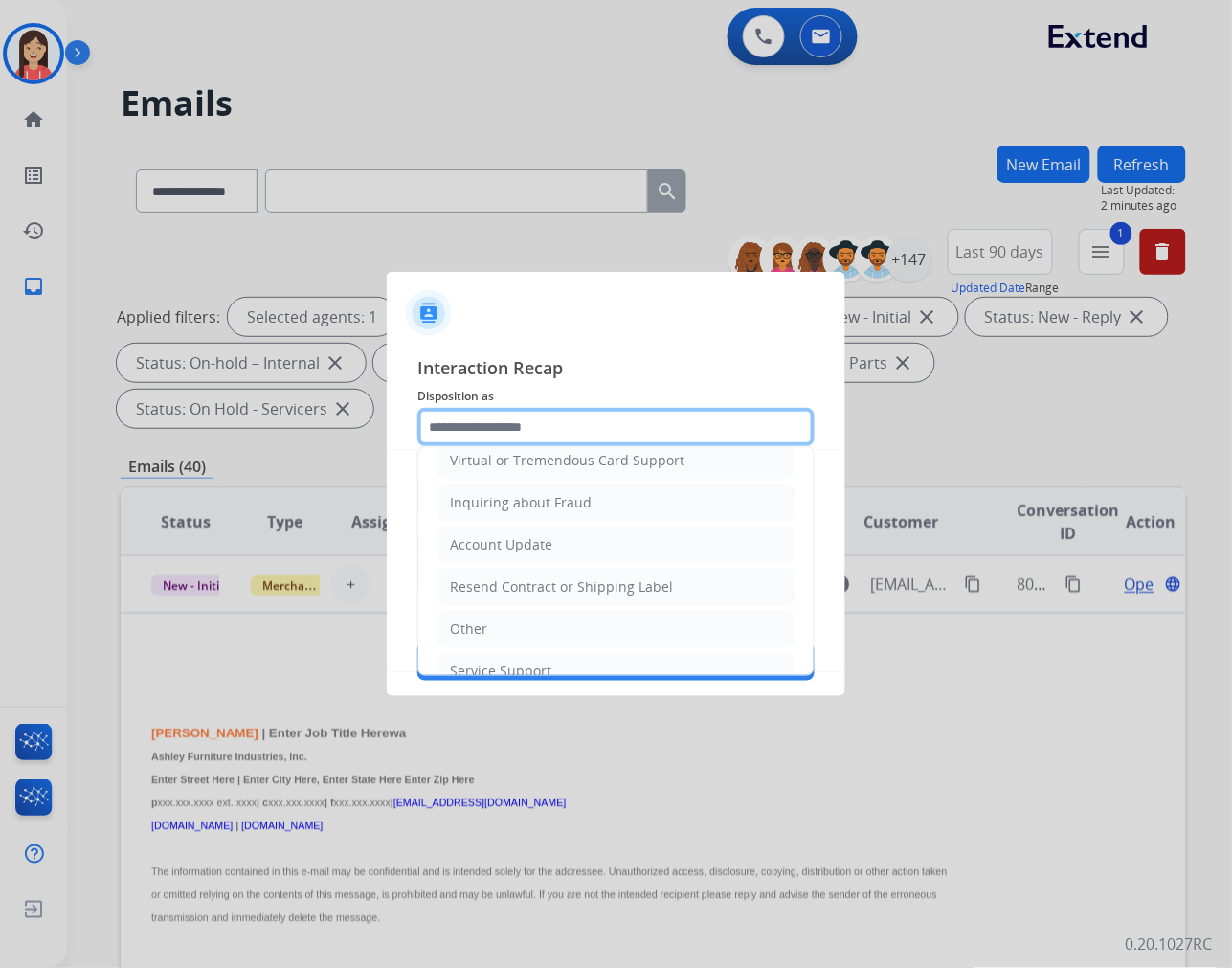
scroll to position [300, 0]
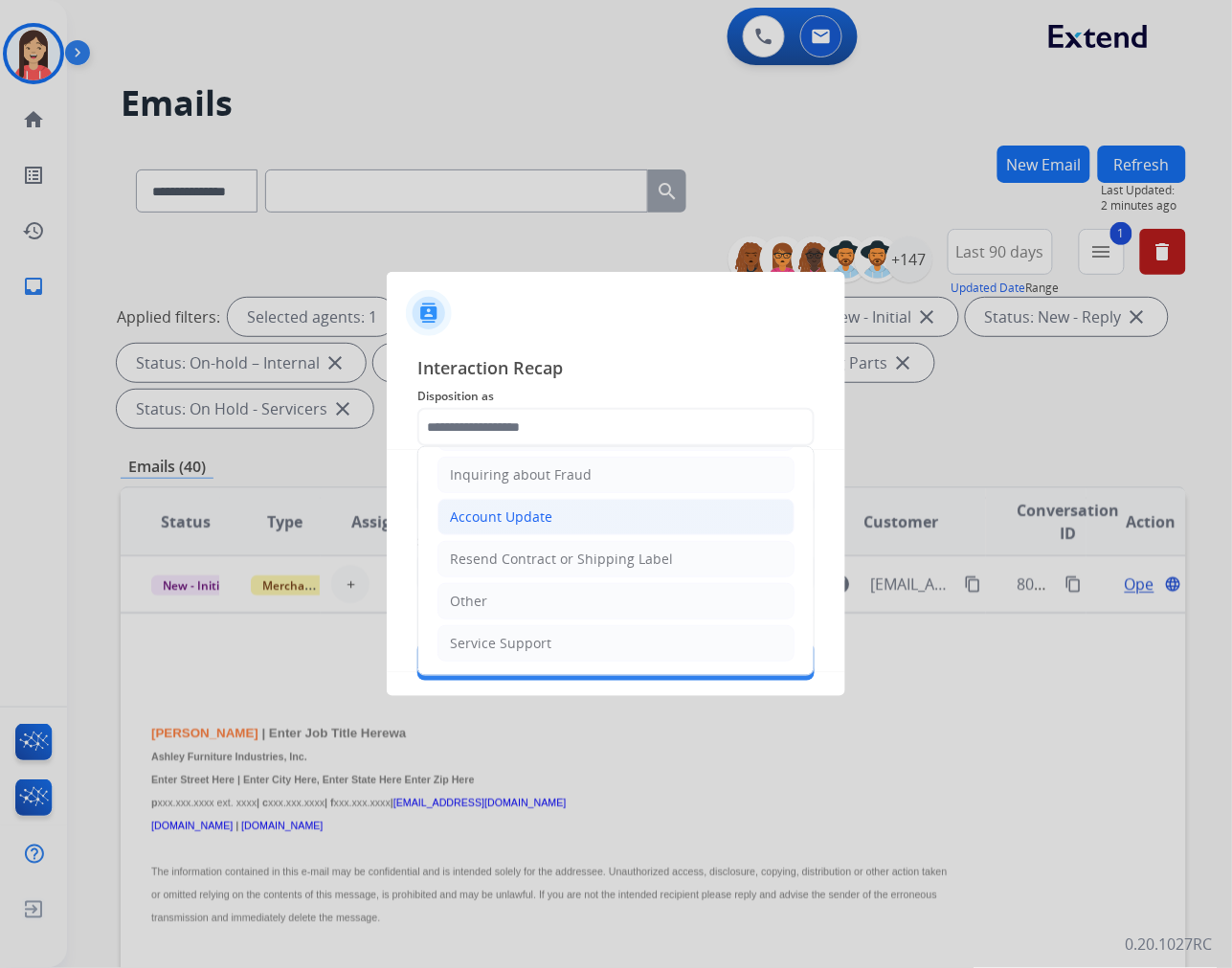
click at [525, 519] on div "Account Update" at bounding box center [501, 517] width 102 height 19
type input "**********"
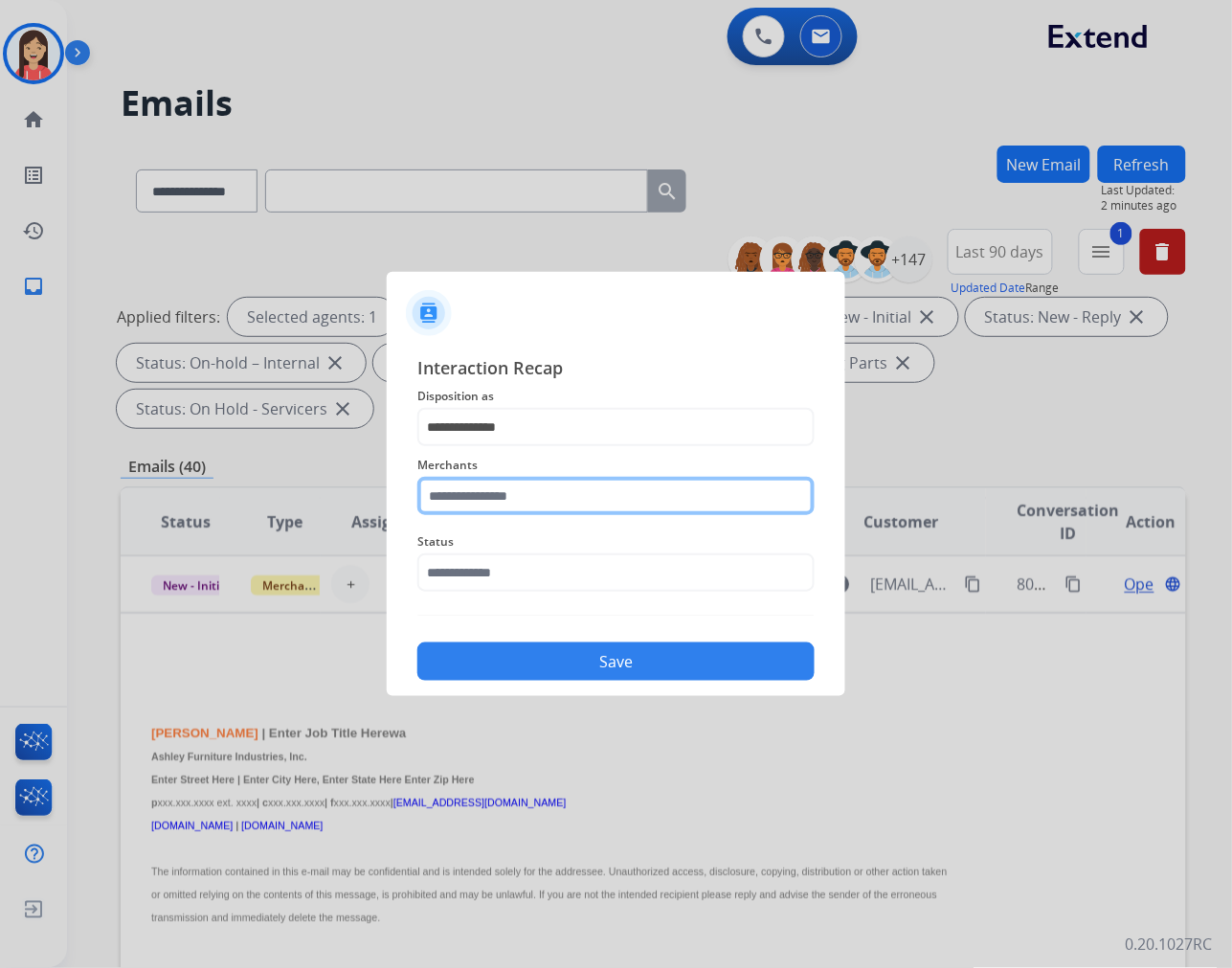
click at [483, 489] on input "text" at bounding box center [616, 496] width 397 height 39
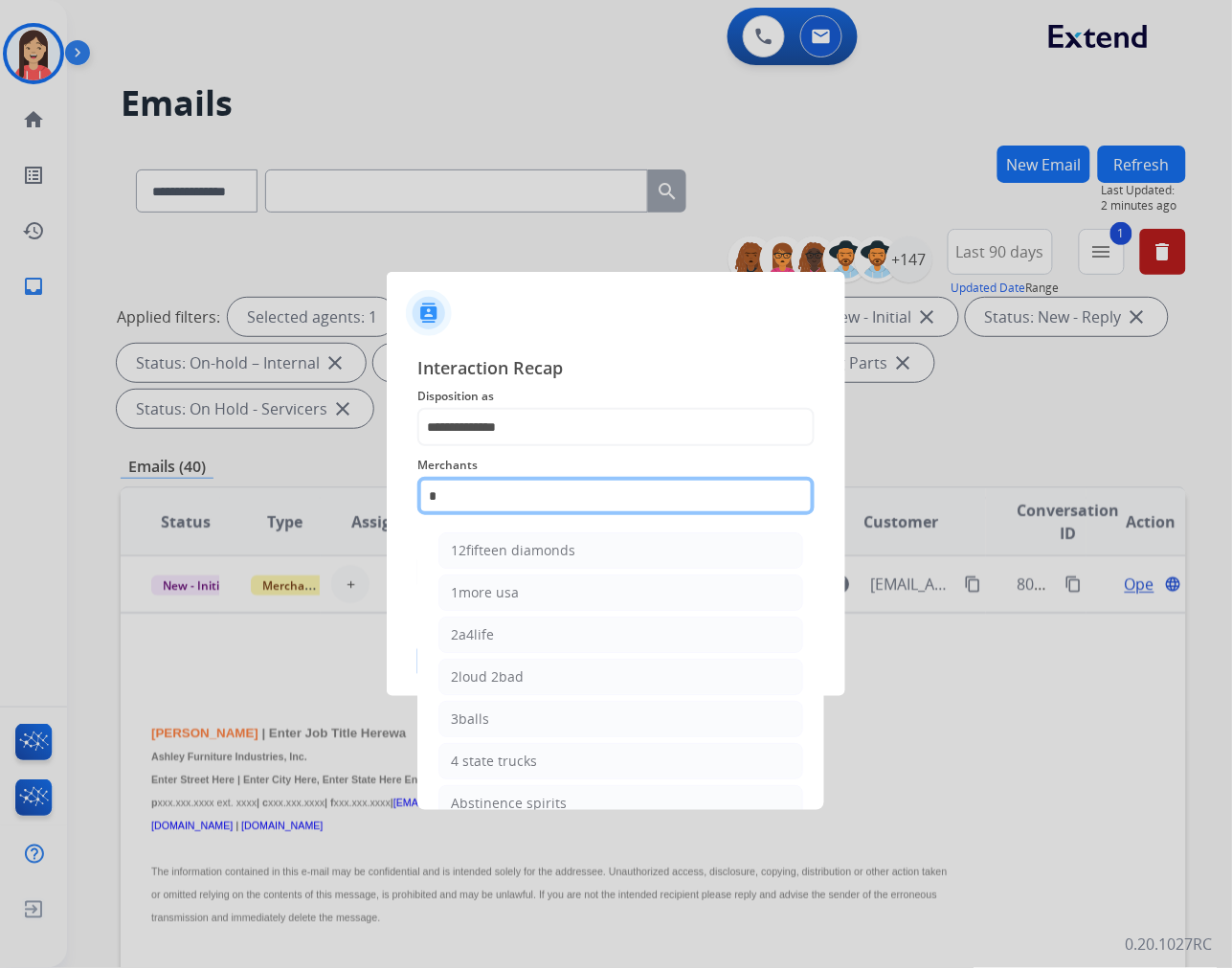
type input "**"
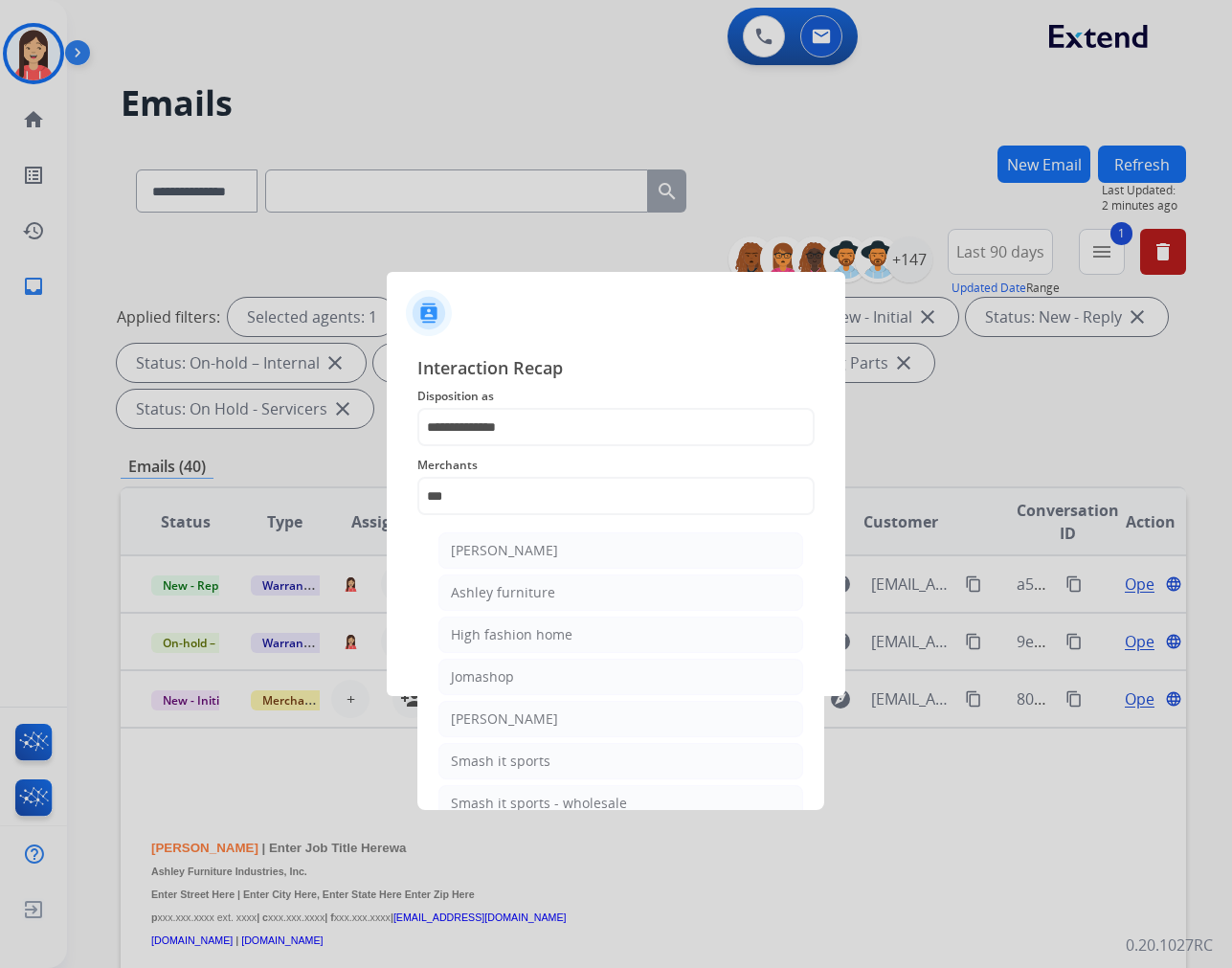
select select "**********"
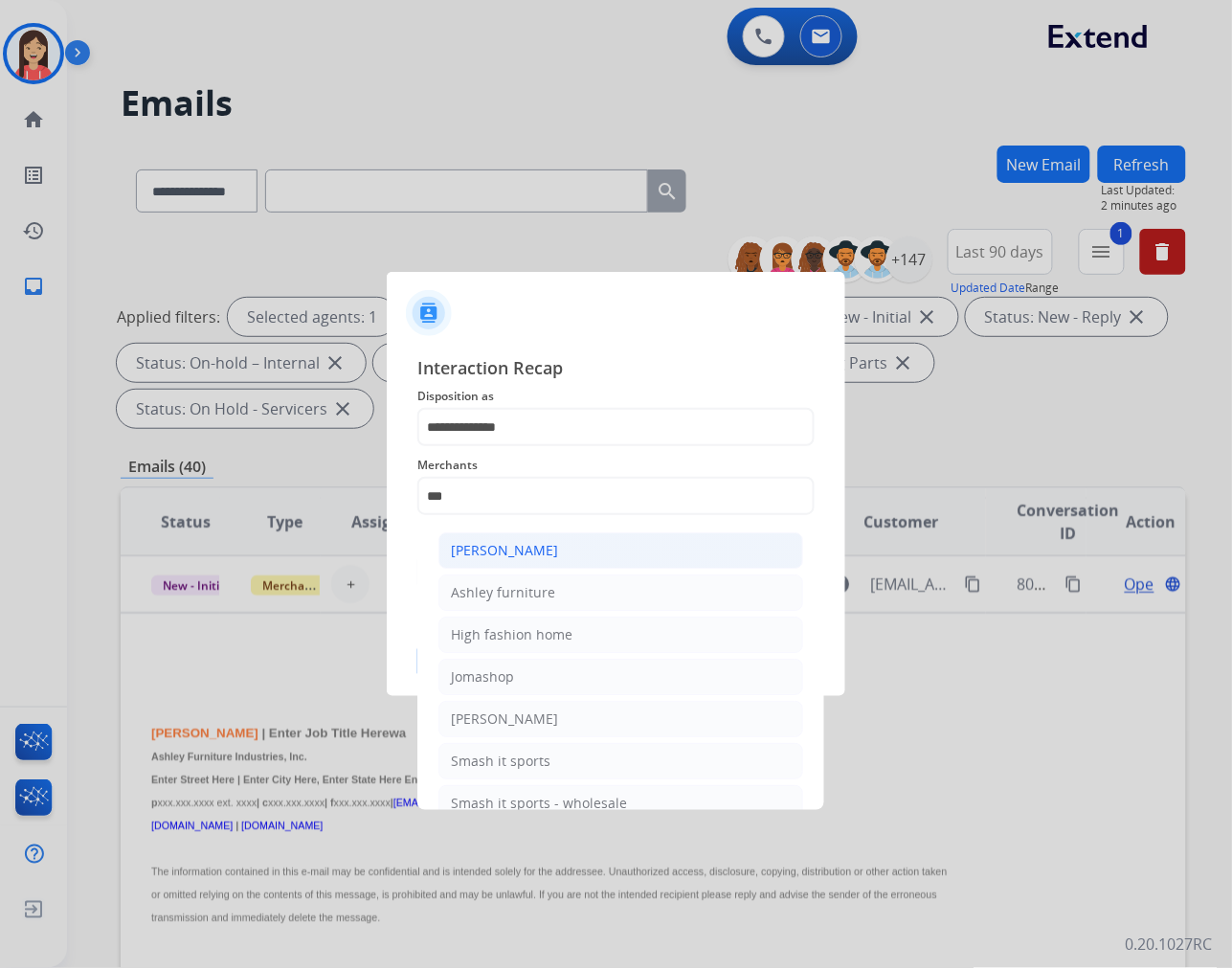
click at [515, 544] on div "[PERSON_NAME]" at bounding box center [504, 551] width 107 height 19
type input "**********"
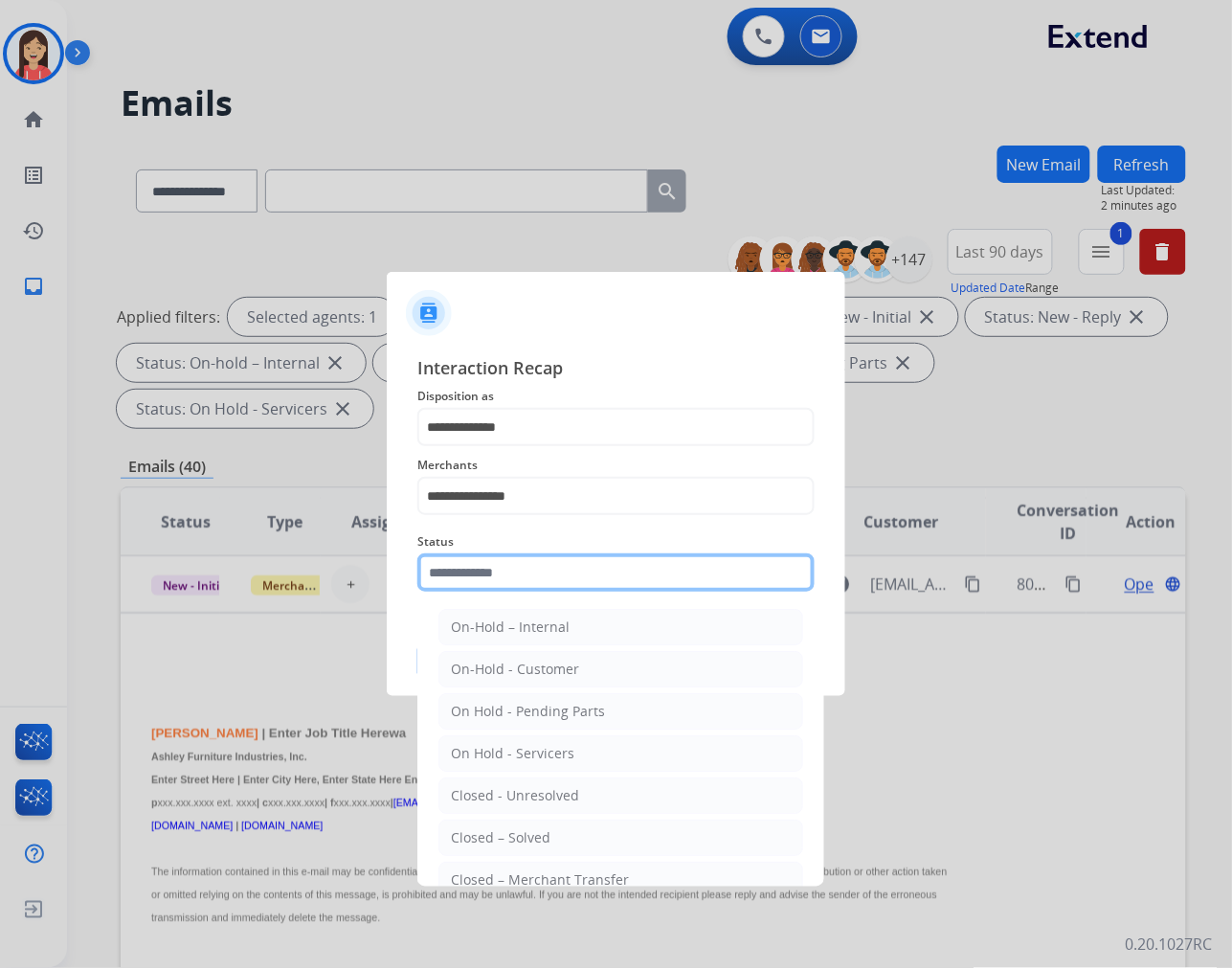
click at [501, 559] on input "text" at bounding box center [616, 572] width 397 height 39
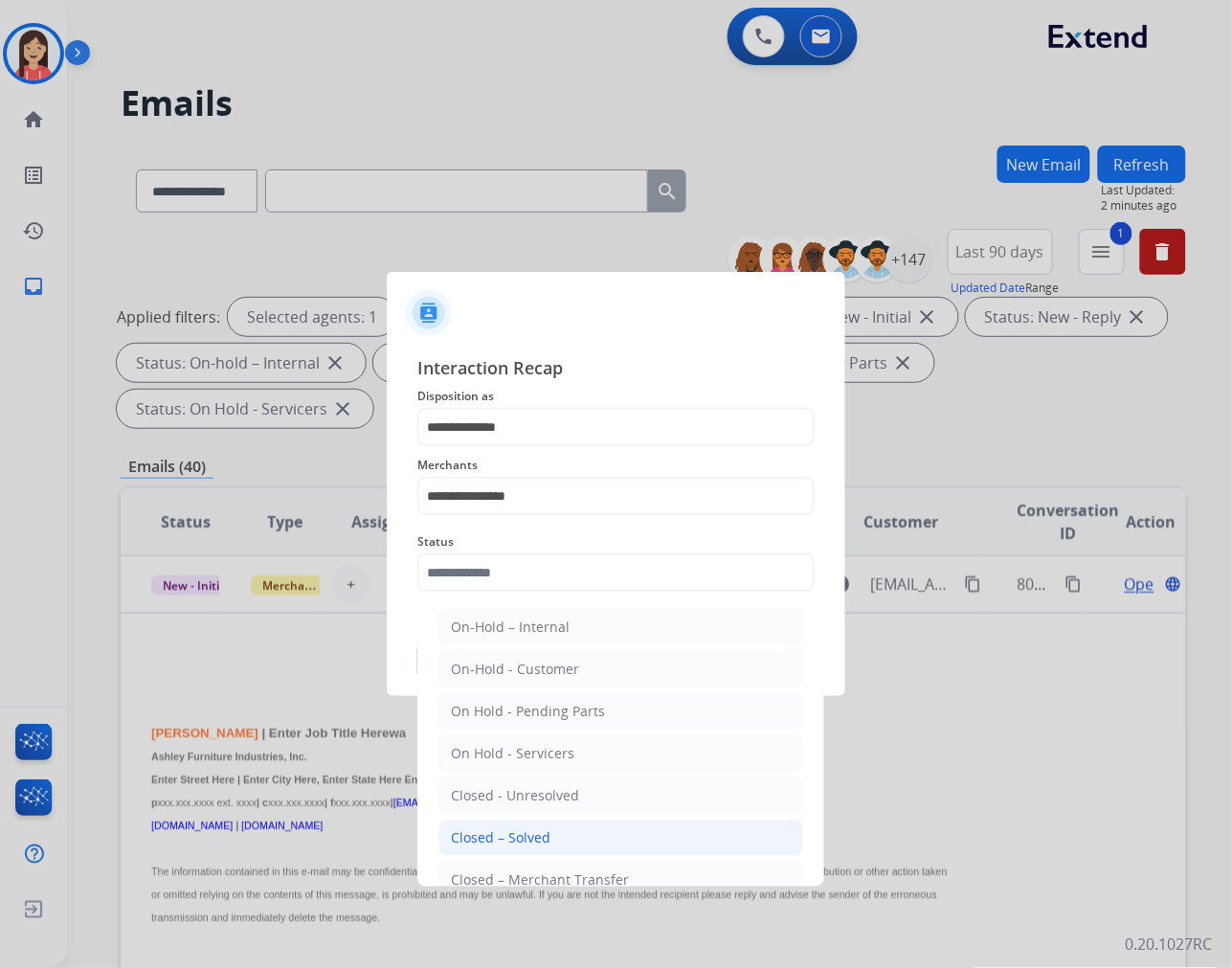
click at [558, 835] on li "Closed – Solved" at bounding box center [620, 838] width 365 height 37
type input "**********"
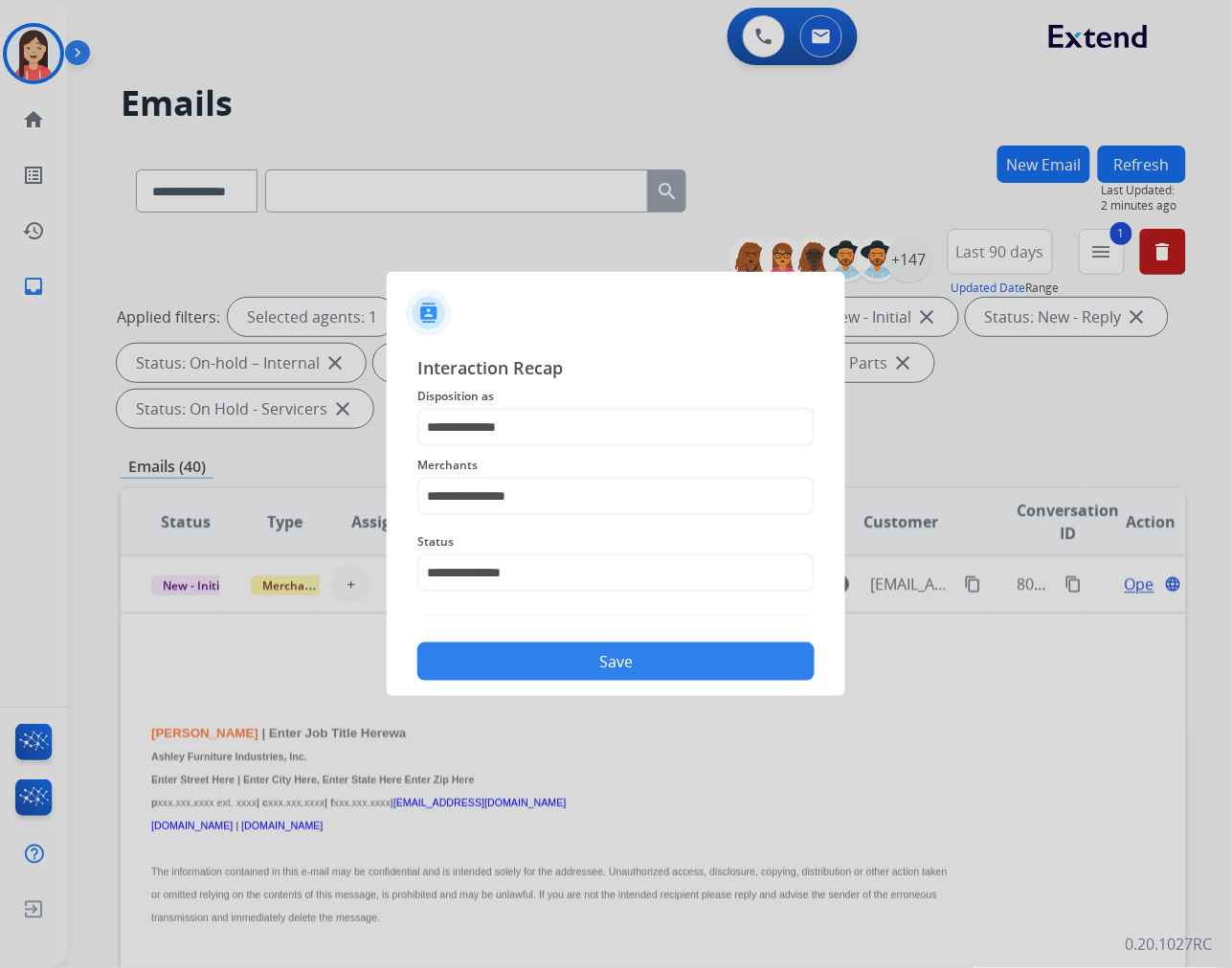
click at [600, 661] on button "Save" at bounding box center [616, 662] width 397 height 39
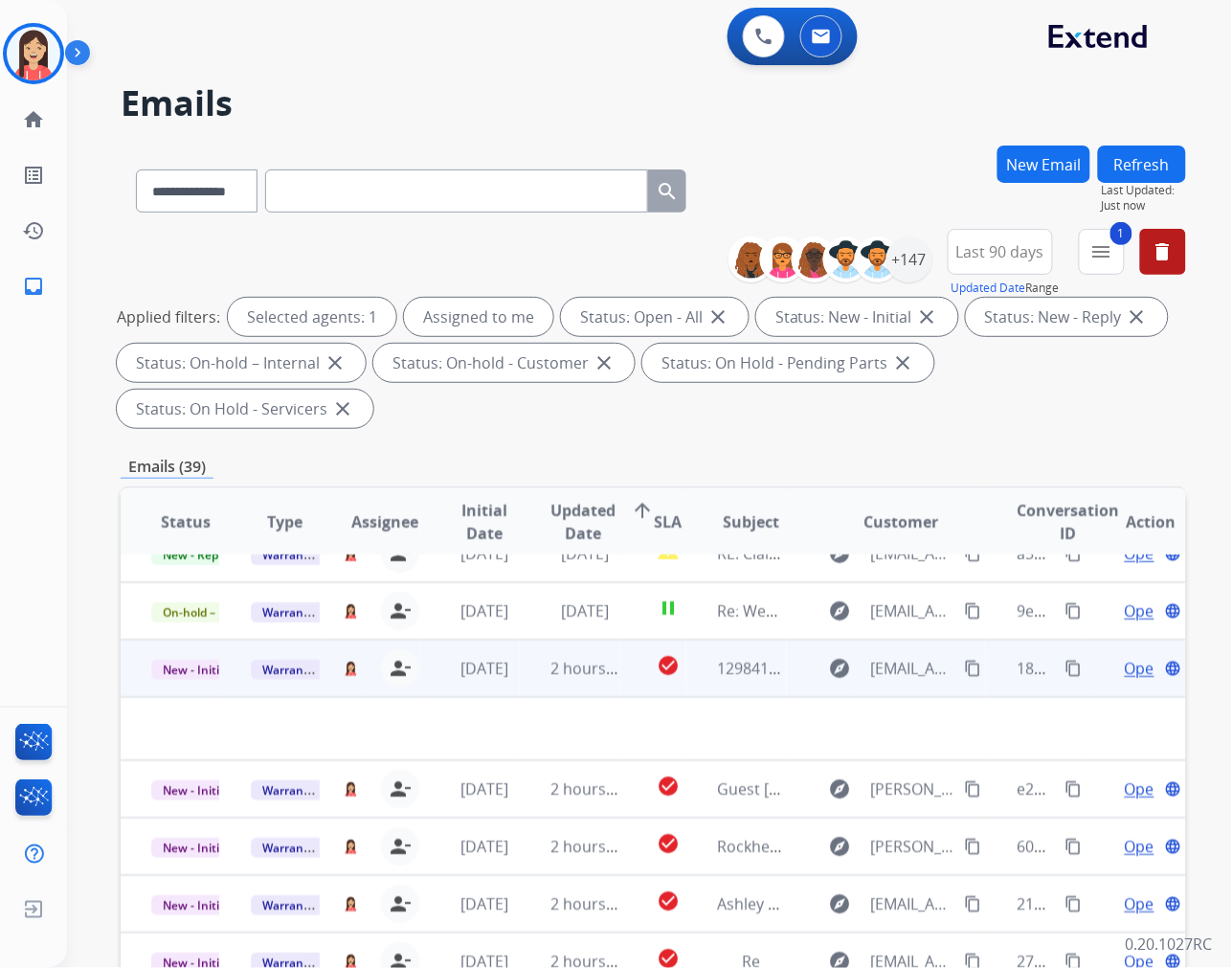
scroll to position [0, 0]
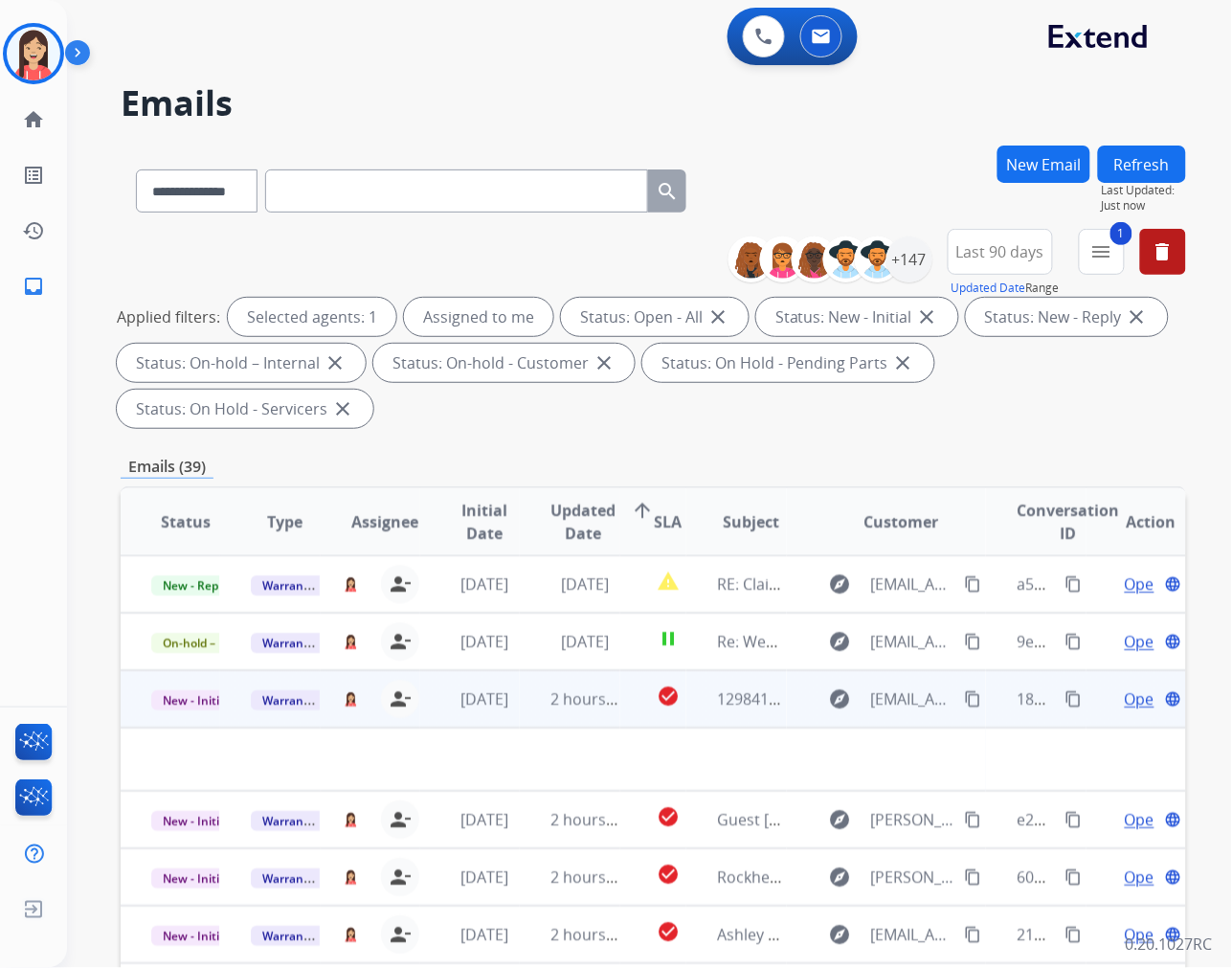
click at [529, 719] on td "2 hours ago" at bounding box center [569, 700] width 99 height 58
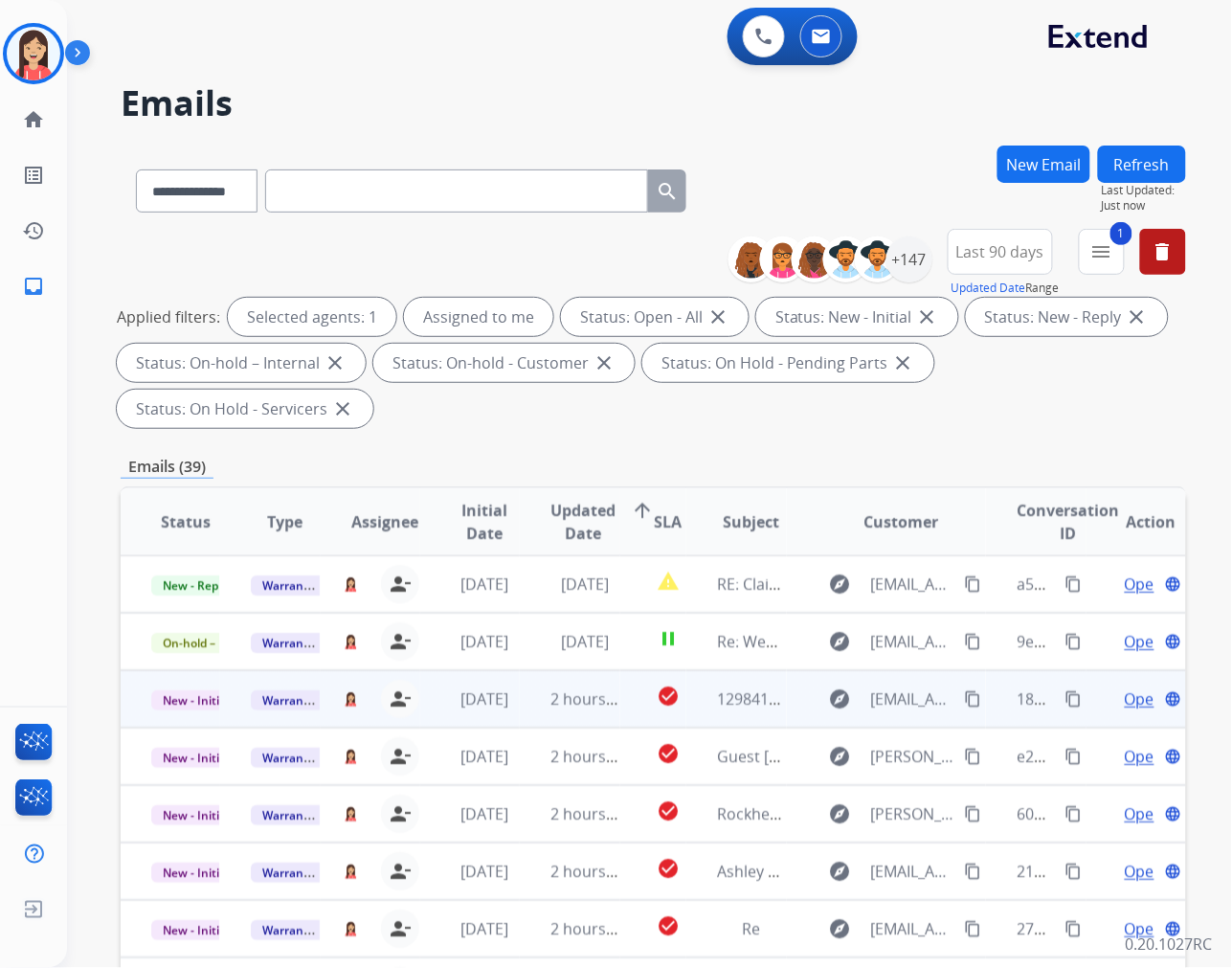
click at [521, 719] on td "2 hours ago" at bounding box center [569, 700] width 99 height 58
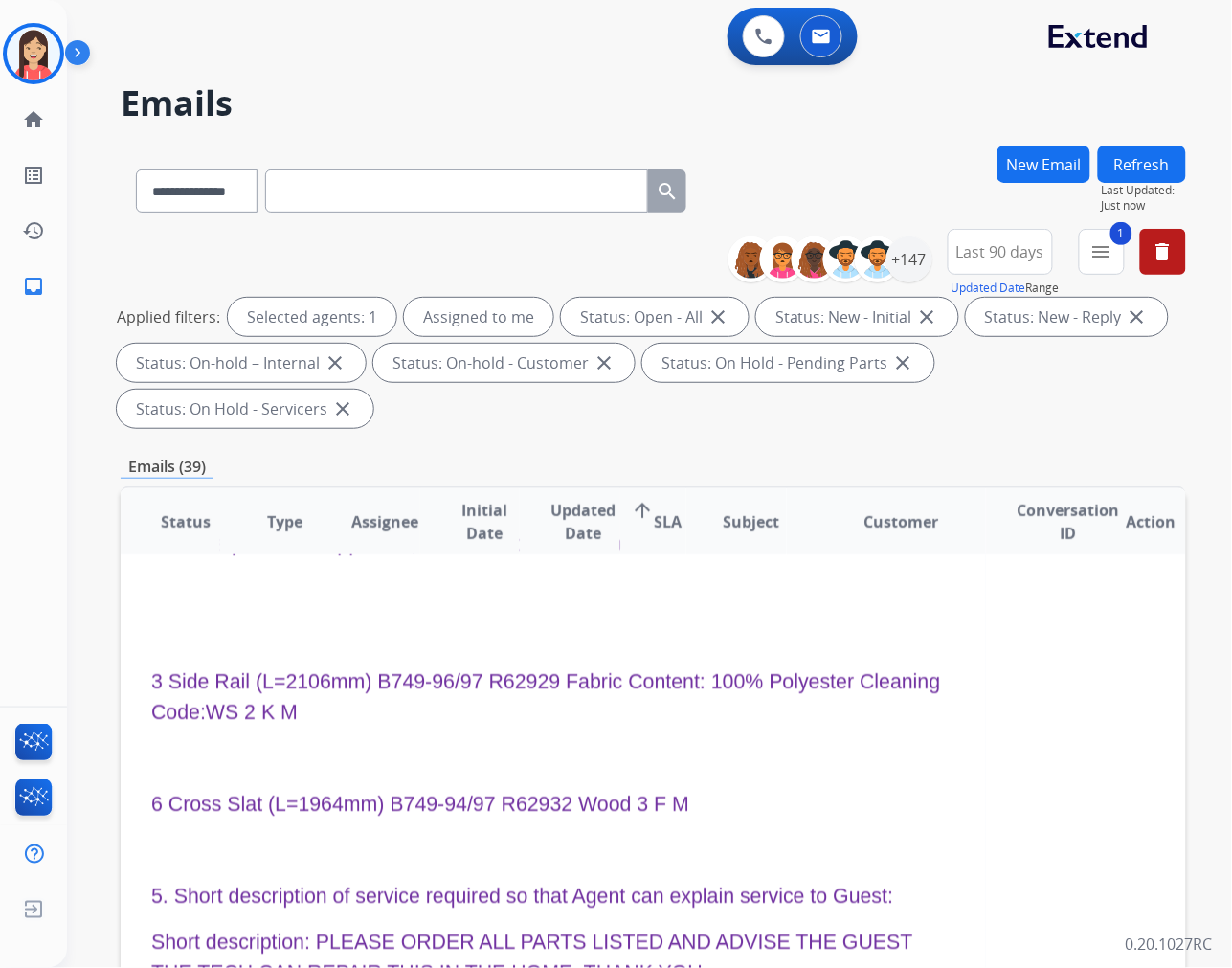
scroll to position [99, 0]
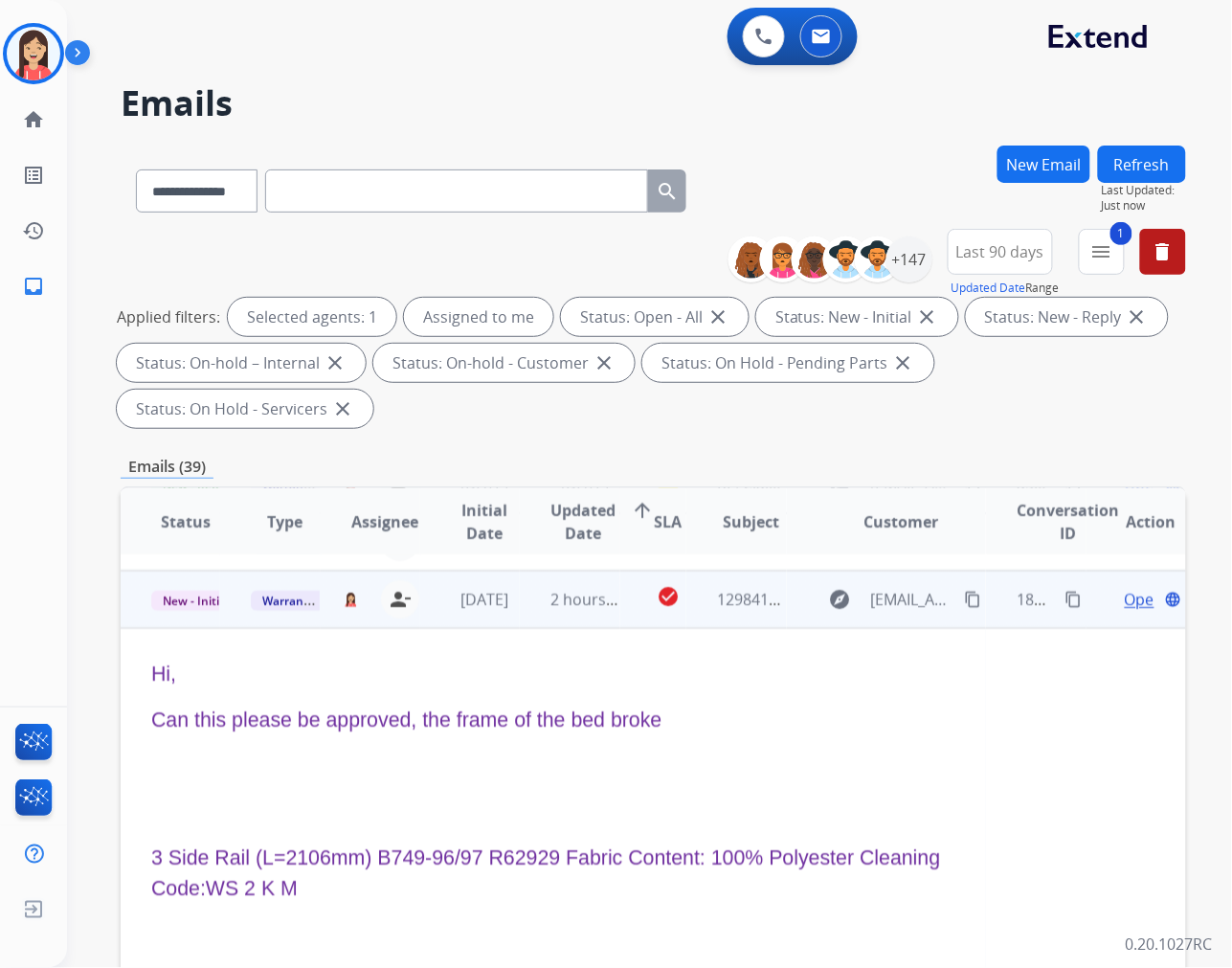
click at [1125, 597] on span "Open" at bounding box center [1144, 599] width 40 height 23
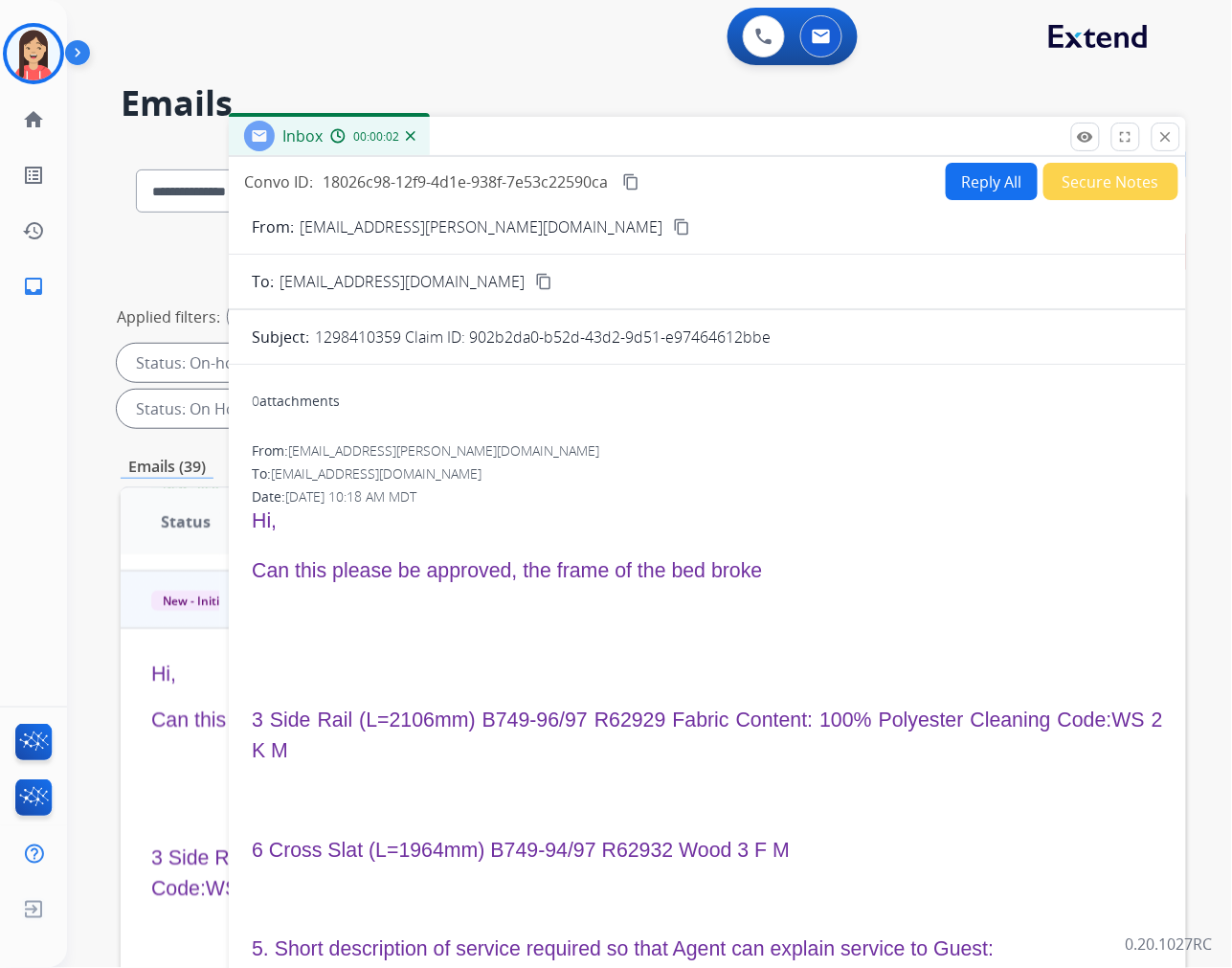
drag, startPoint x: 788, startPoint y: 337, endPoint x: 473, endPoint y: 341, distance: 315.0
click at [473, 341] on div "1298410359 Claim ID: 902b2da0-b52d-43d2-9d51-e97464612bbe" at bounding box center [738, 337] width 848 height 23
copy p "902b2da0-b52d-43d2-9d51-e97464612bbe"
click at [667, 64] on div "0 Voice Interactions 0 Email Interactions" at bounding box center [638, 38] width 1096 height 61
click at [950, 157] on div "Convo ID: 18026c98-12f9-4d1e-938f-7e53c22590ca content_copy Reply All Secure No…" at bounding box center [707, 566] width 957 height 817
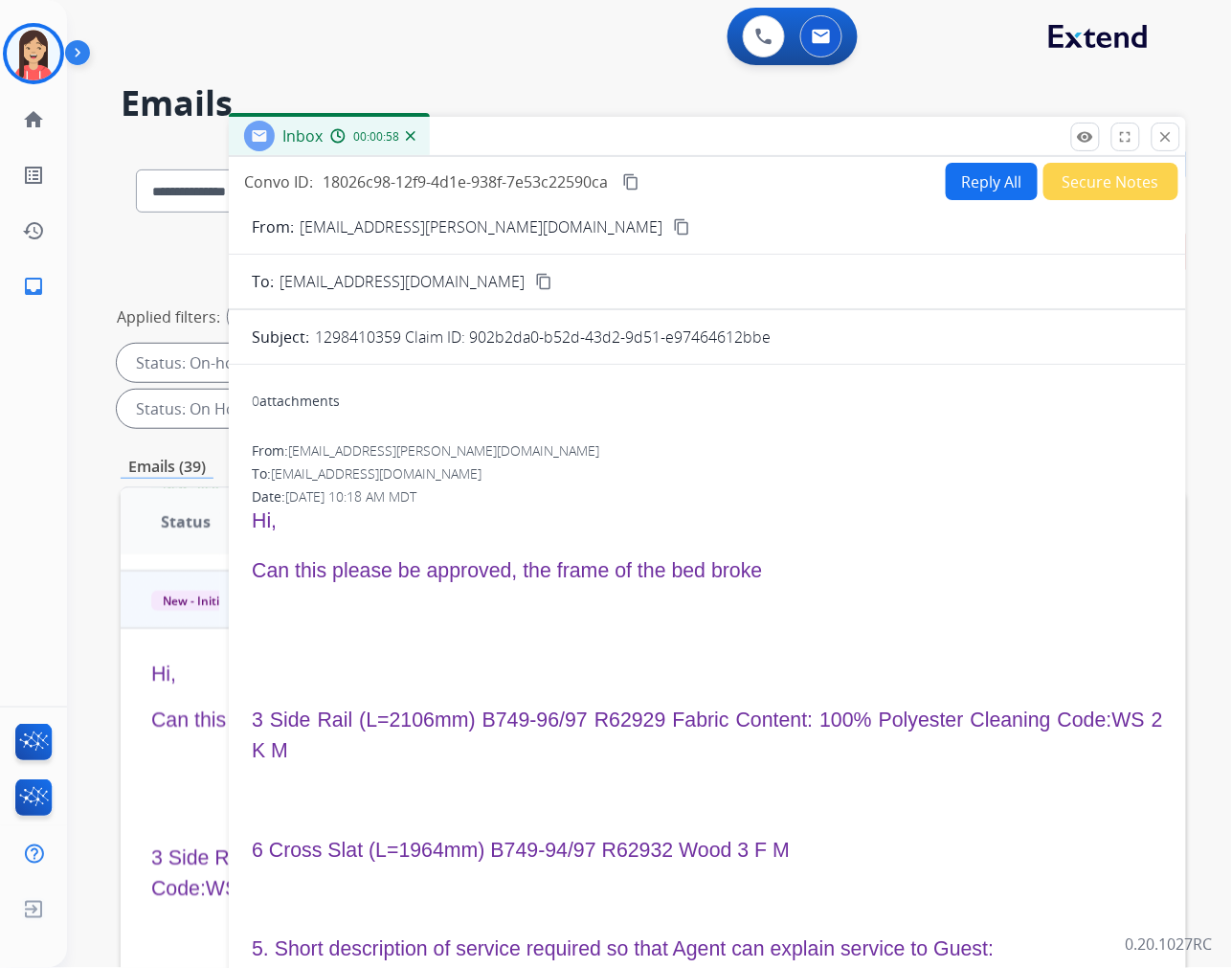
click at [960, 180] on button "Reply All" at bounding box center [991, 181] width 92 height 38
select select "**********"
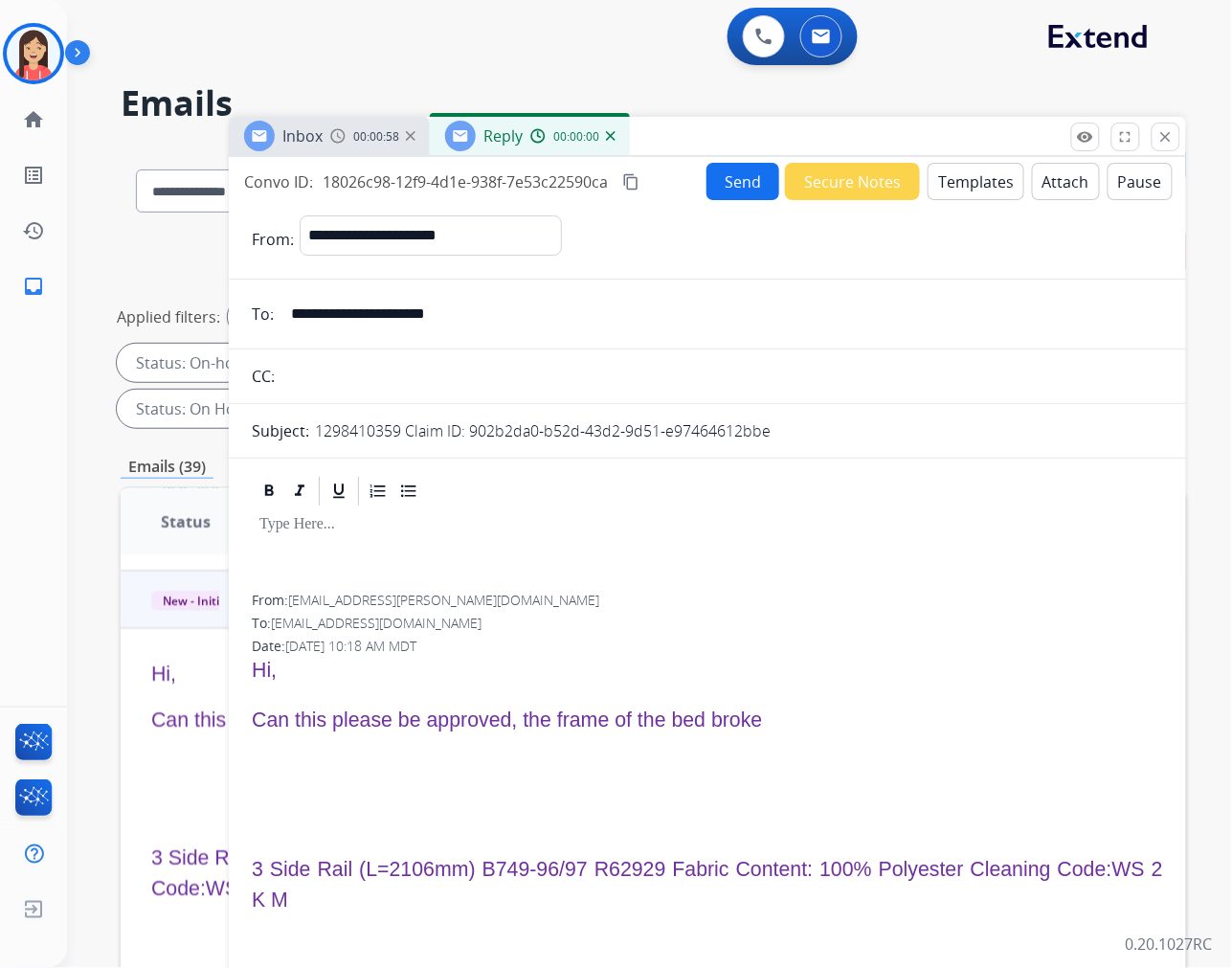
click at [972, 191] on button "Templates" at bounding box center [975, 181] width 96 height 38
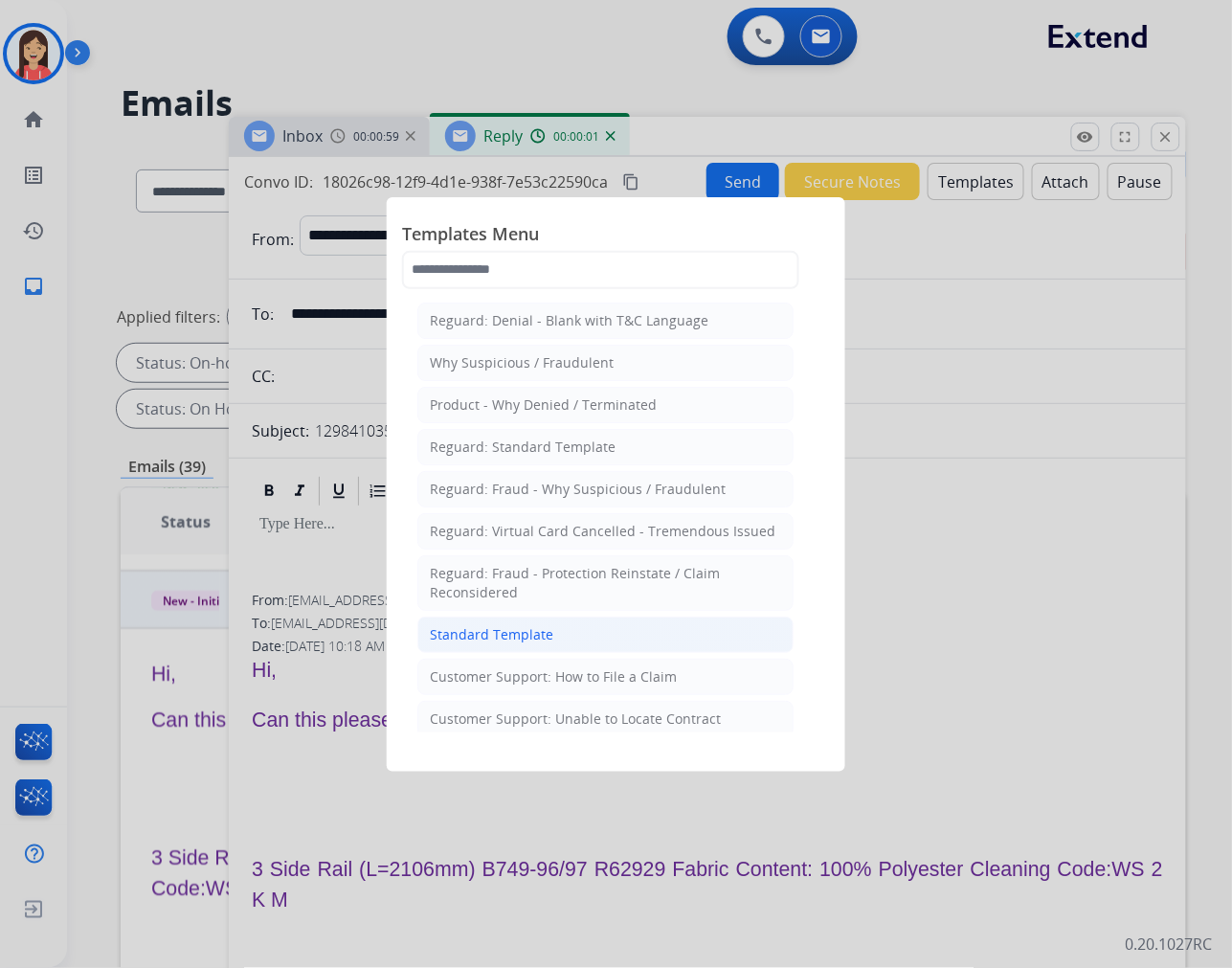
click at [536, 634] on div "Standard Template" at bounding box center [491, 635] width 123 height 19
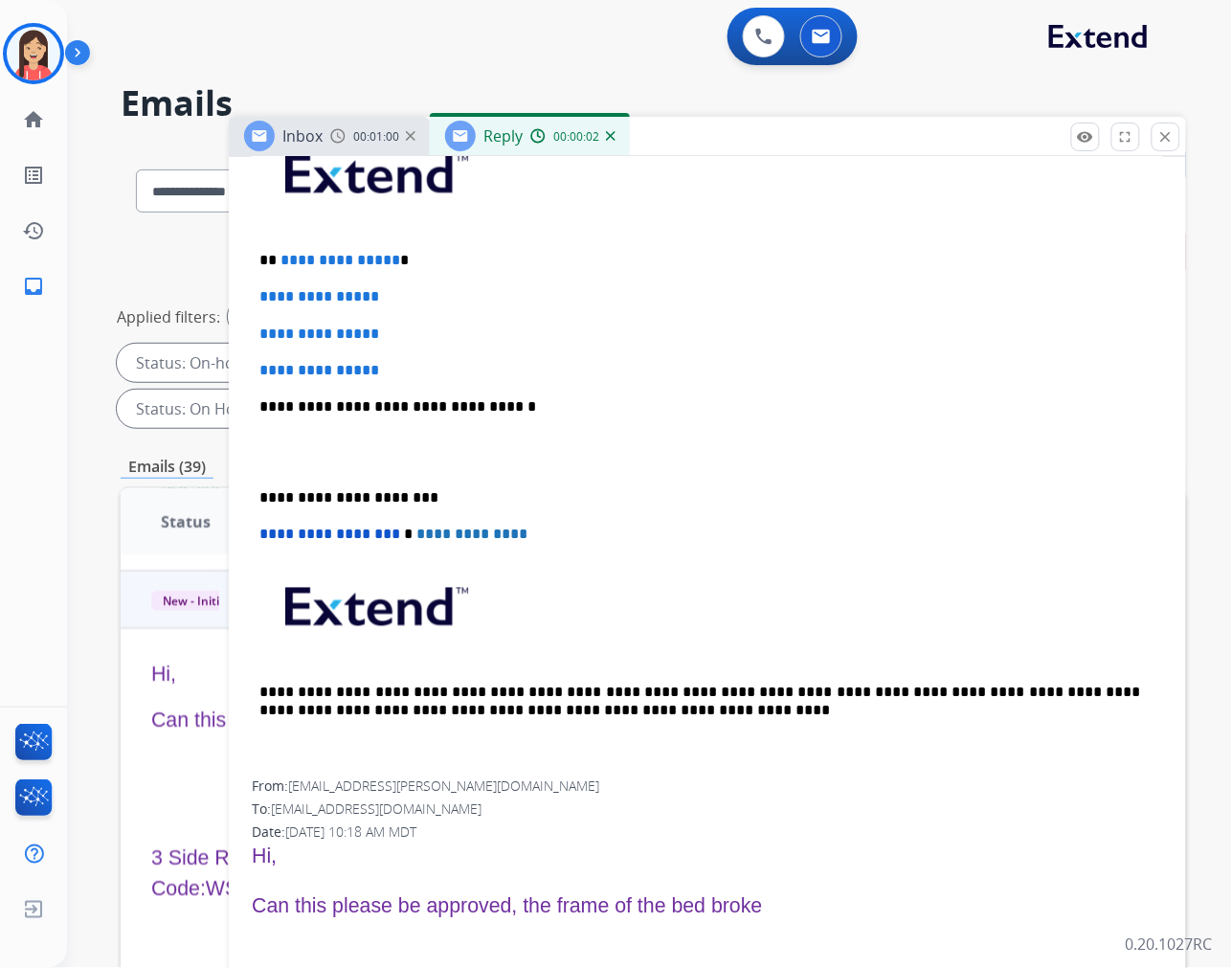
scroll to position [532, 0]
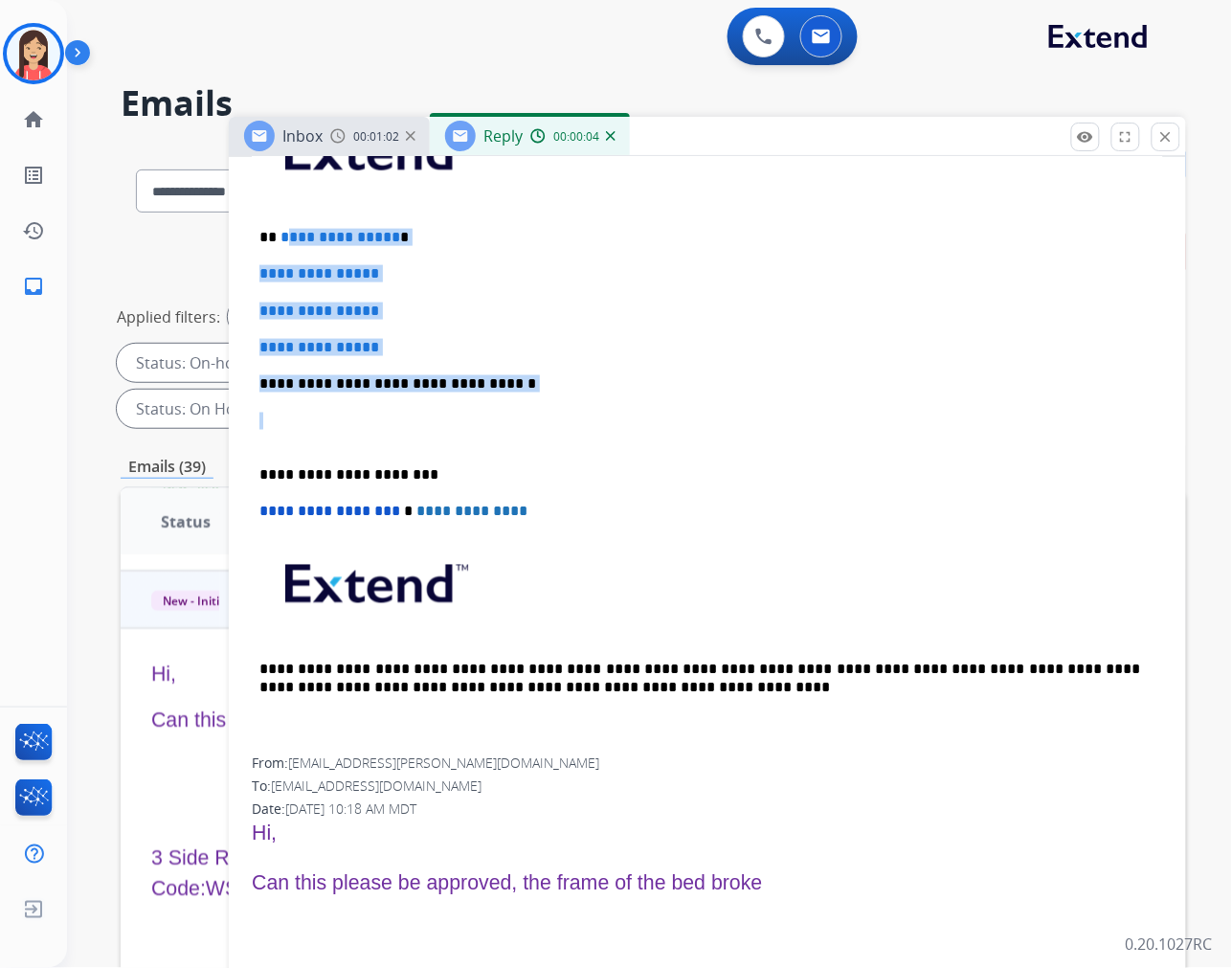
drag, startPoint x: 283, startPoint y: 242, endPoint x: 564, endPoint y: 393, distance: 319.0
click at [564, 393] on div "**********" at bounding box center [707, 429] width 912 height 659
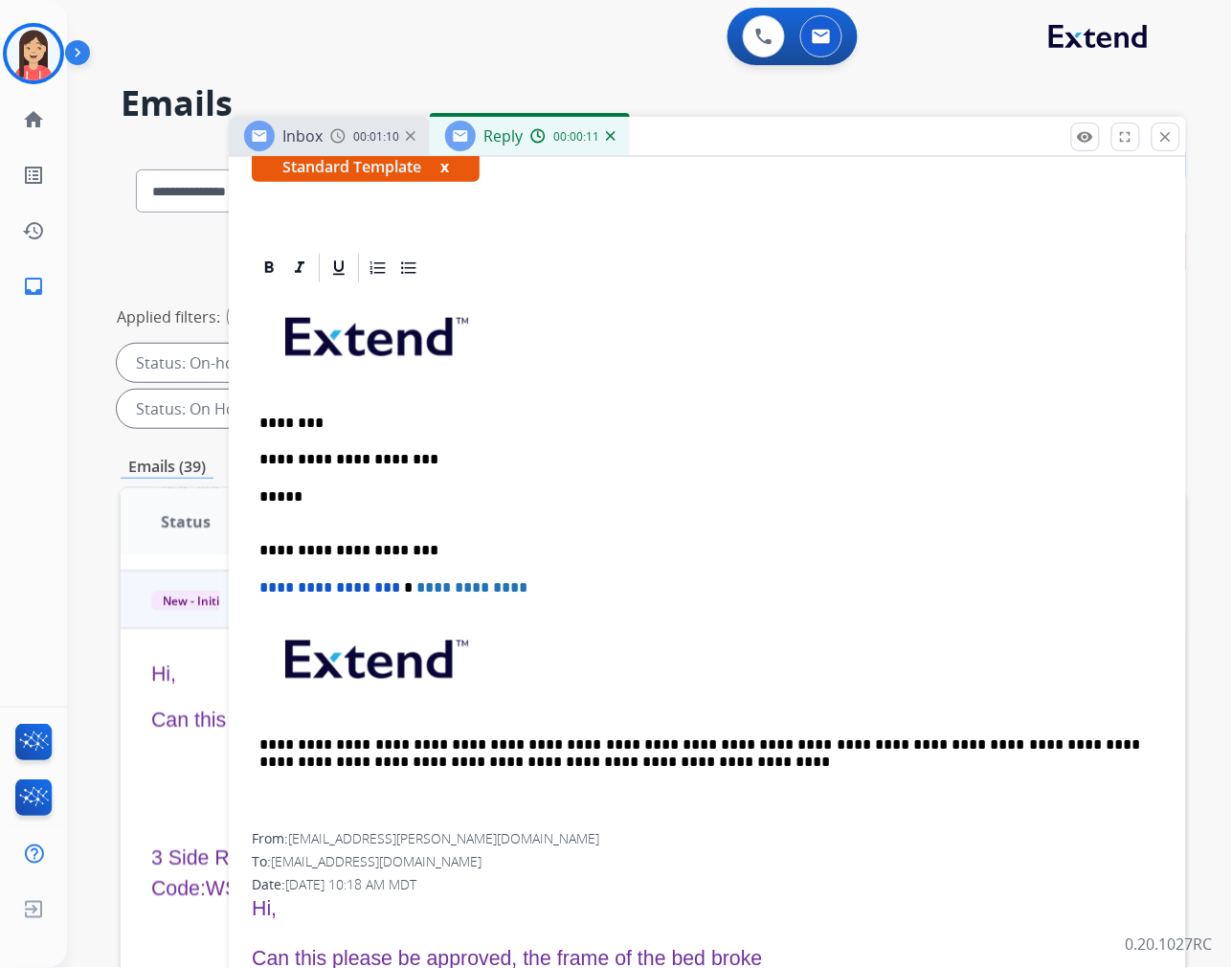
scroll to position [0, 0]
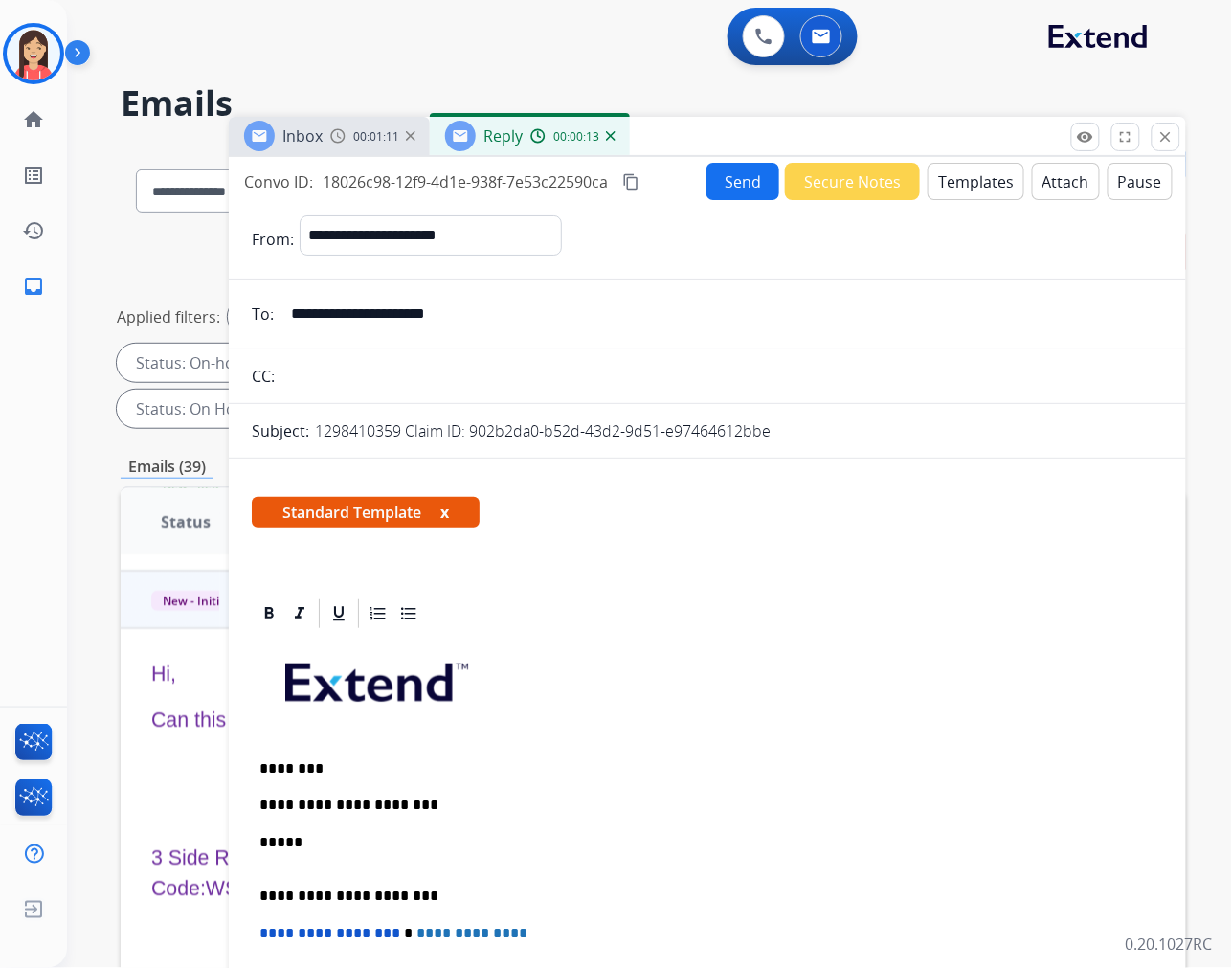
click at [742, 183] on button "Send" at bounding box center [742, 181] width 72 height 38
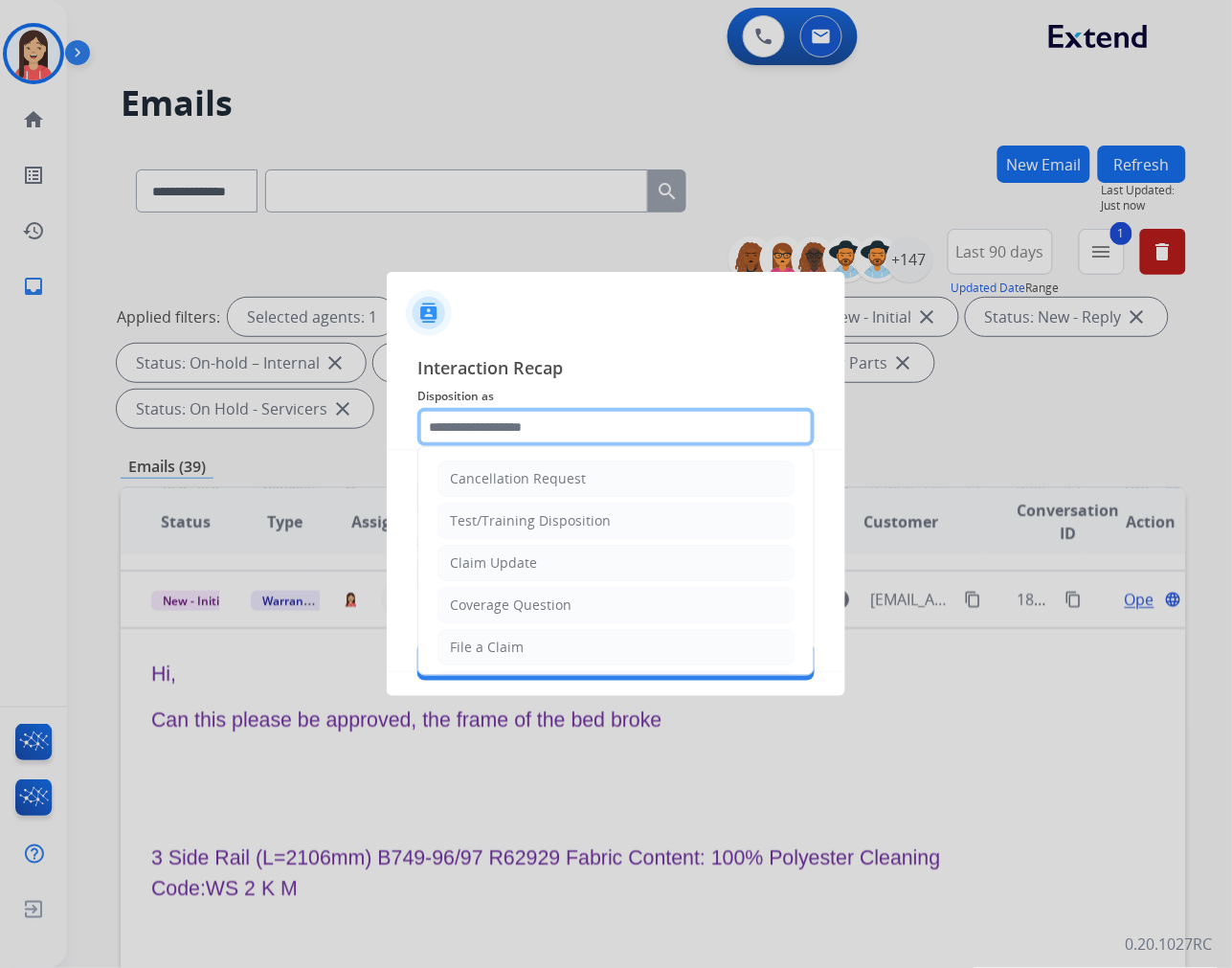
click at [629, 418] on input "text" at bounding box center [616, 428] width 397 height 39
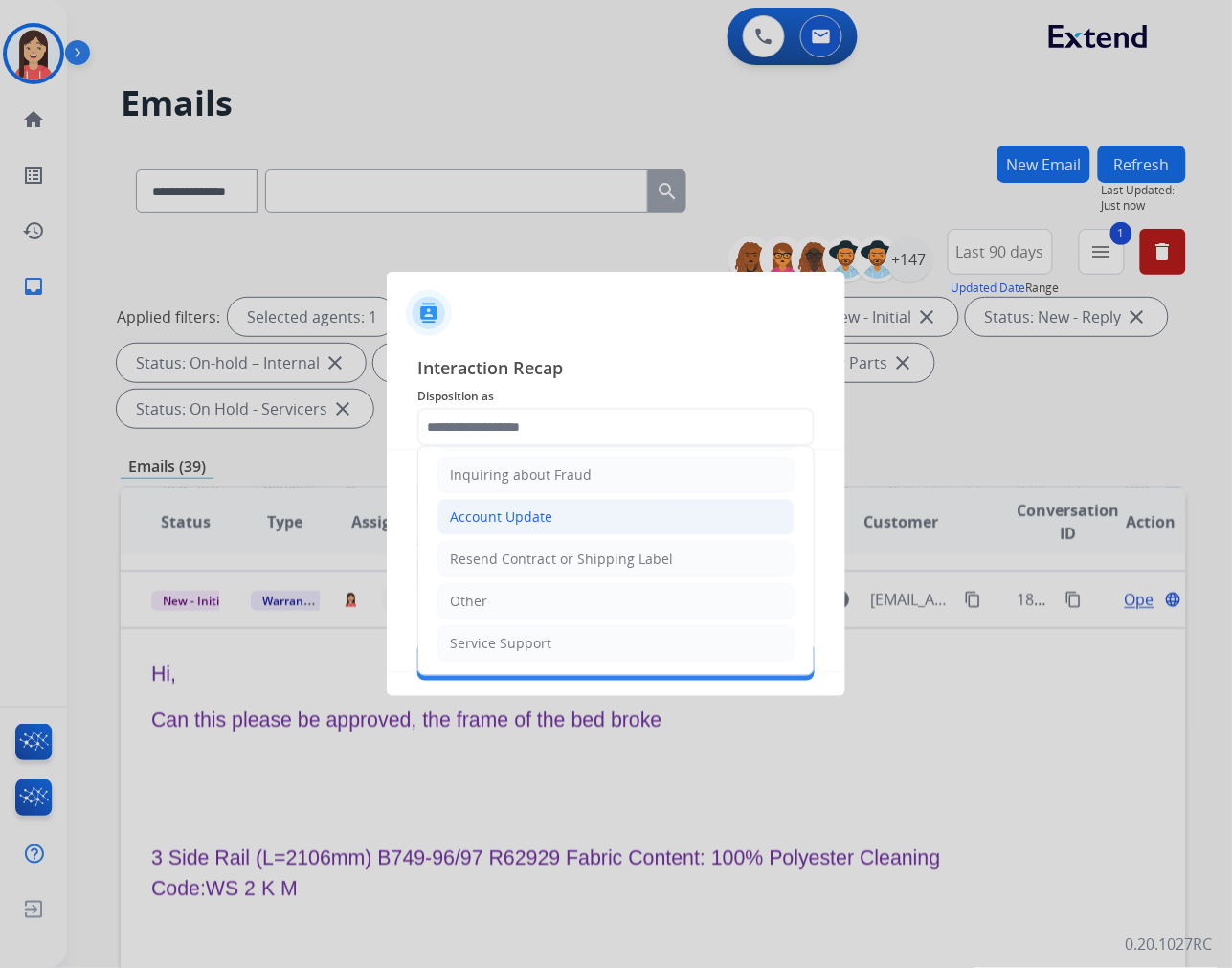
click at [534, 528] on li "Account Update" at bounding box center [616, 517] width 357 height 37
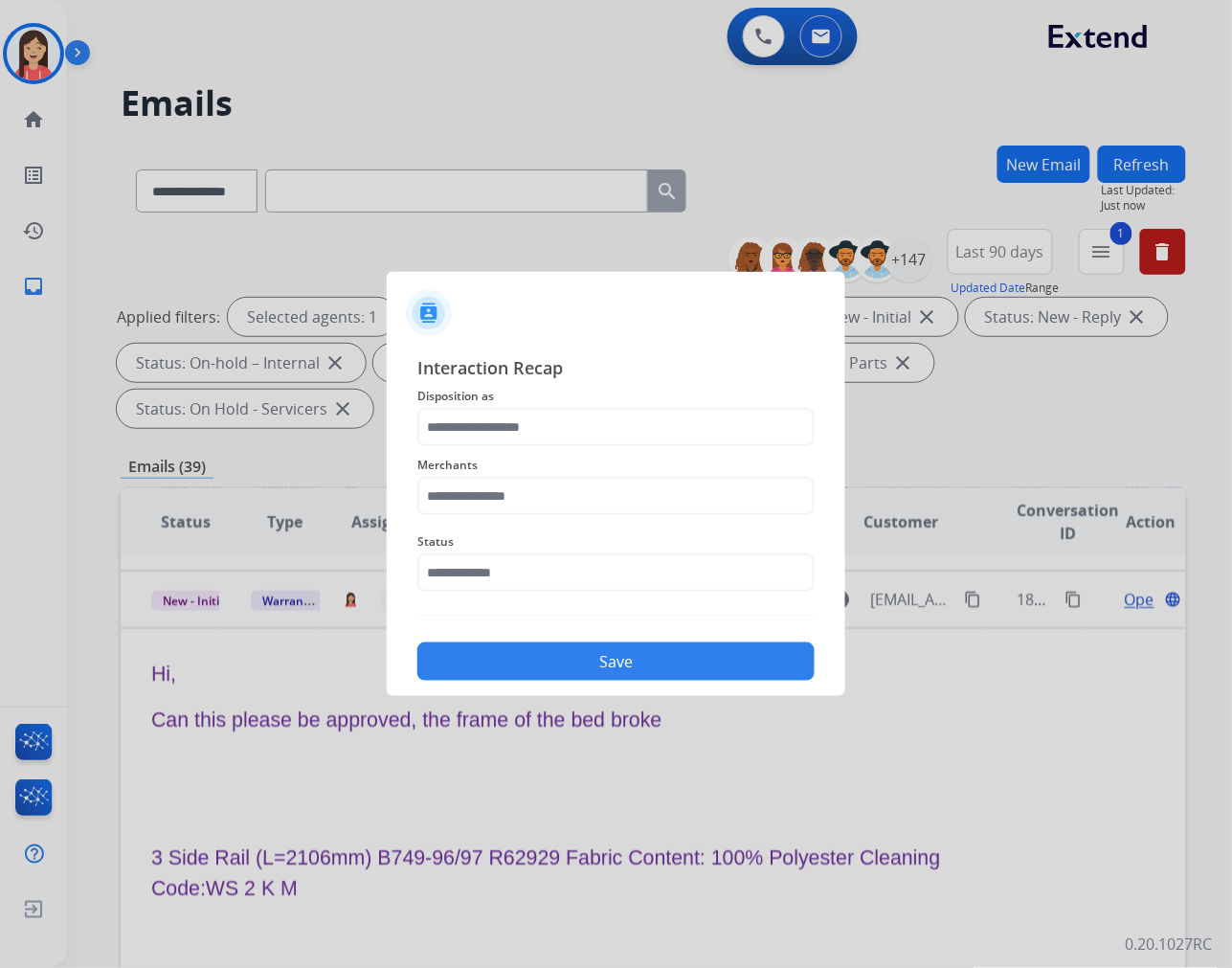
type input "**********"
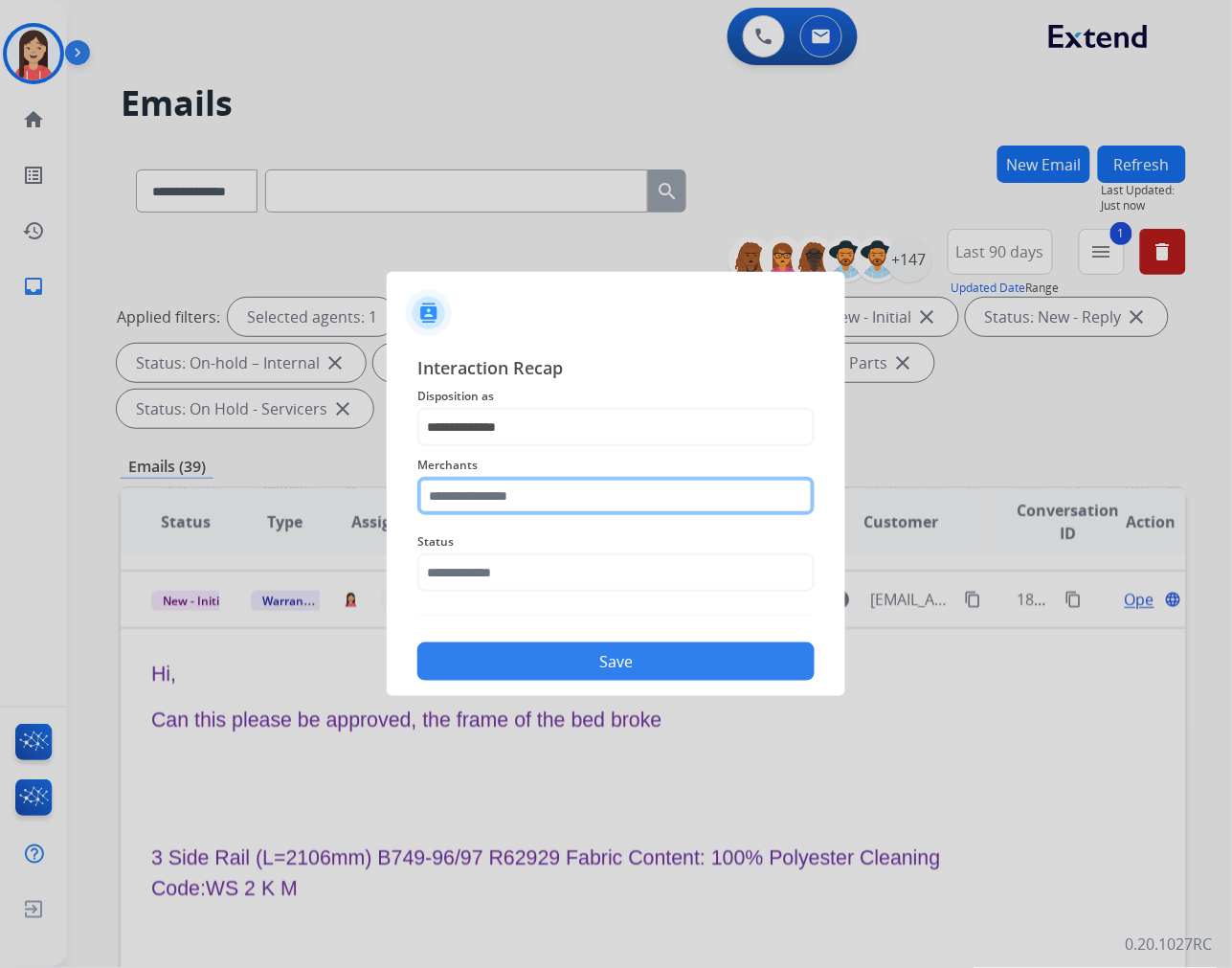
click at [560, 480] on input "text" at bounding box center [616, 496] width 397 height 39
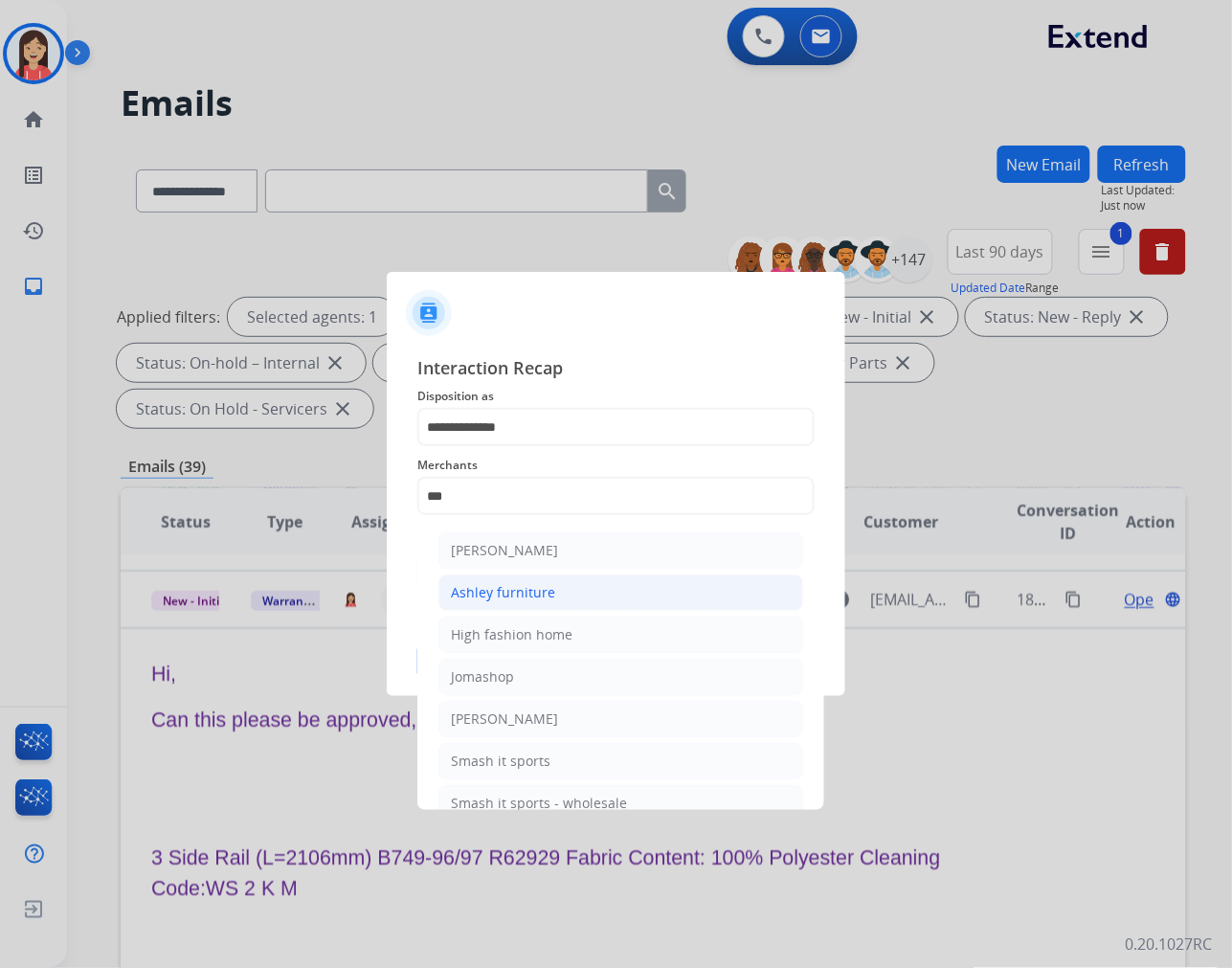
click at [544, 599] on div "Ashley furniture" at bounding box center [503, 593] width 104 height 19
type input "**********"
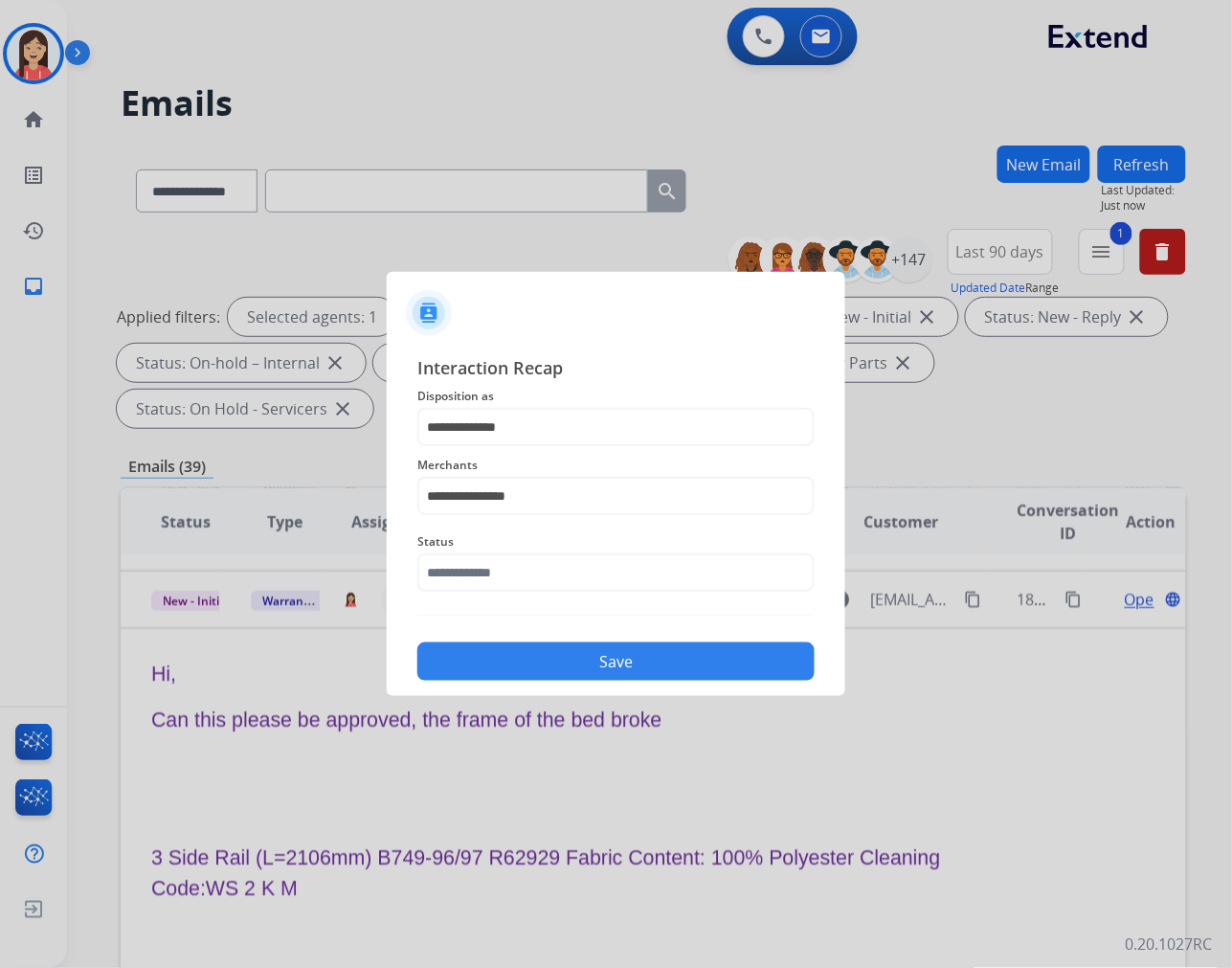
click at [544, 598] on div "Status" at bounding box center [616, 561] width 397 height 76
click at [557, 578] on input "text" at bounding box center [616, 572] width 397 height 39
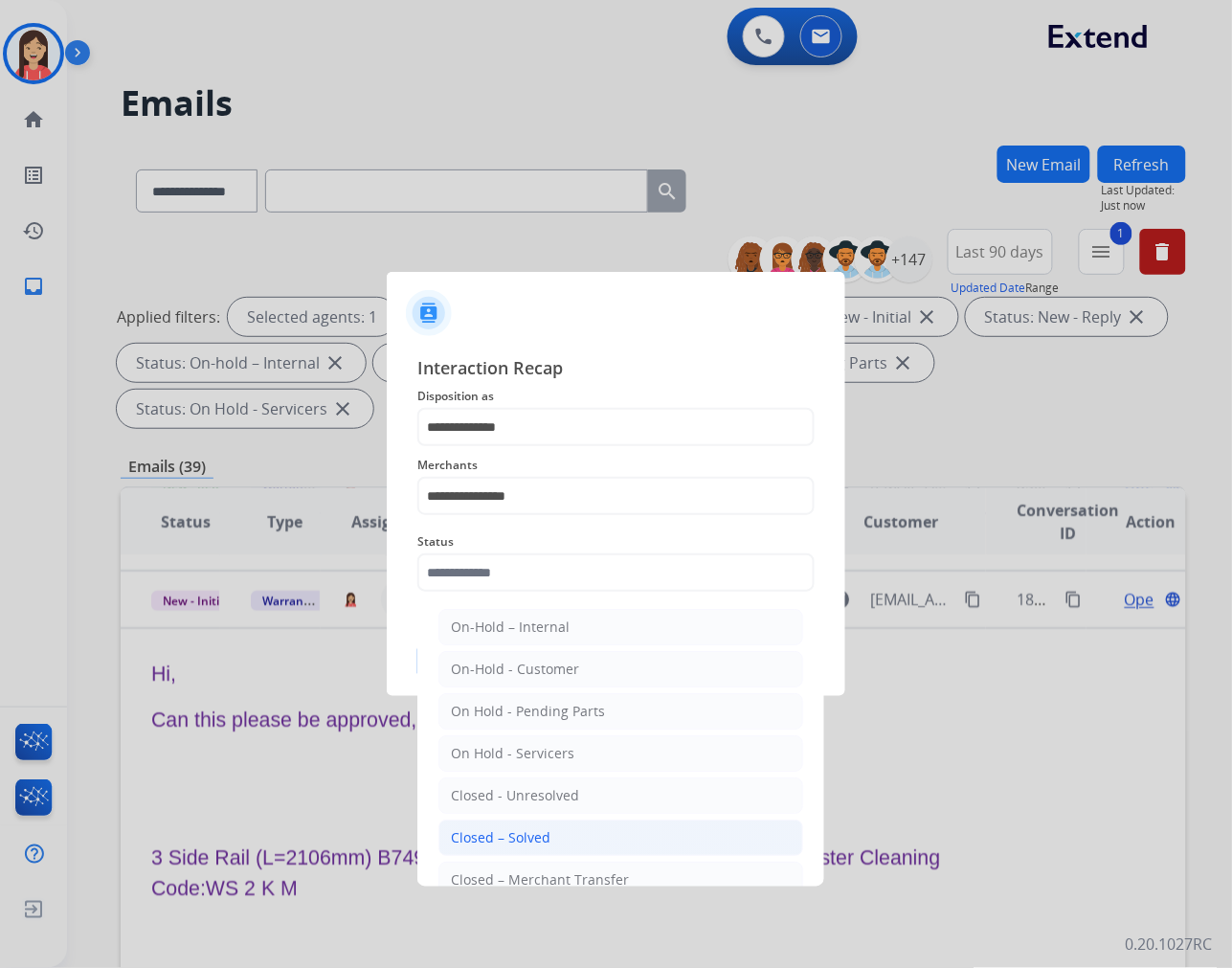
click at [559, 828] on li "Closed – Solved" at bounding box center [620, 838] width 365 height 37
type input "**********"
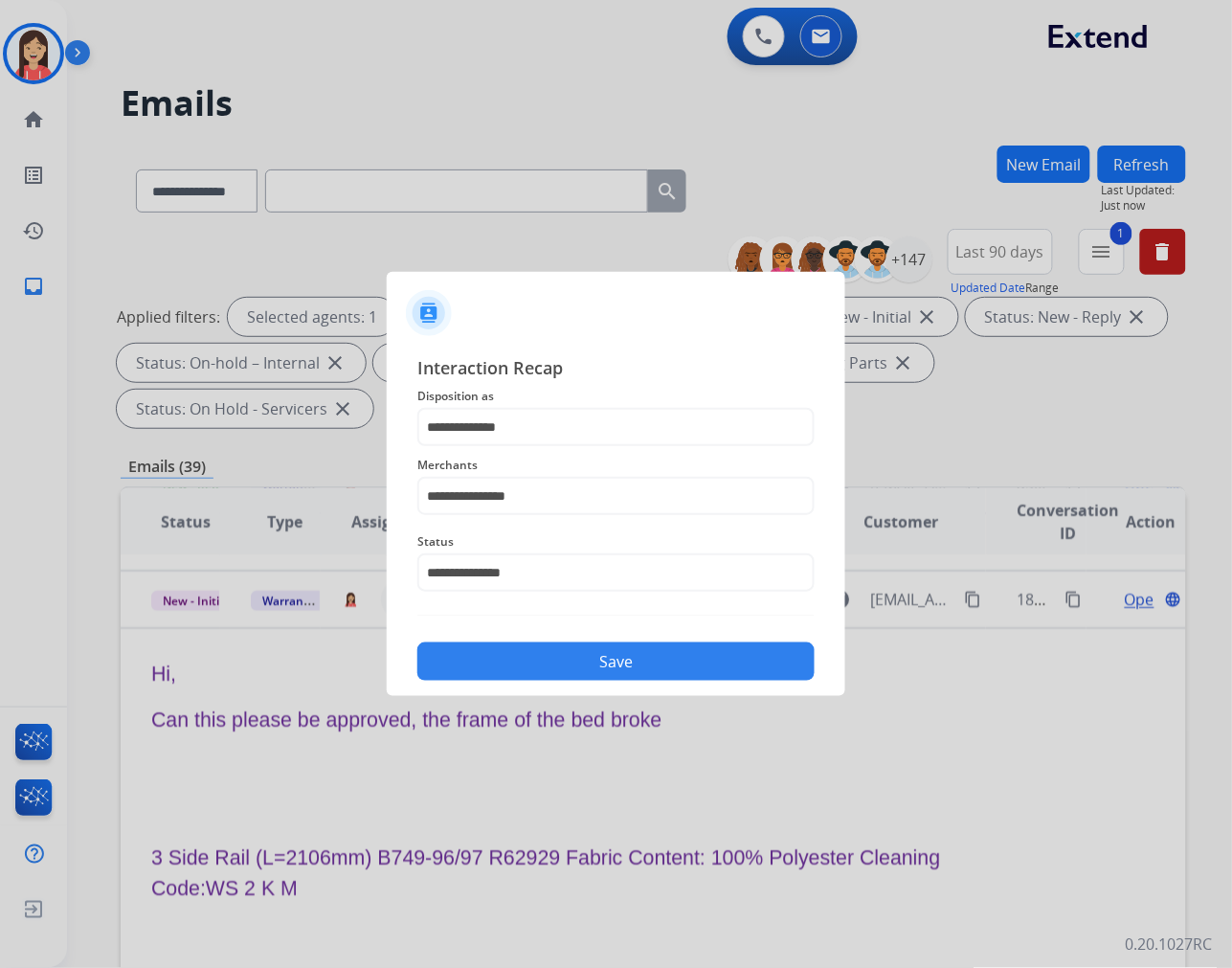
click at [628, 652] on button "Save" at bounding box center [616, 662] width 397 height 39
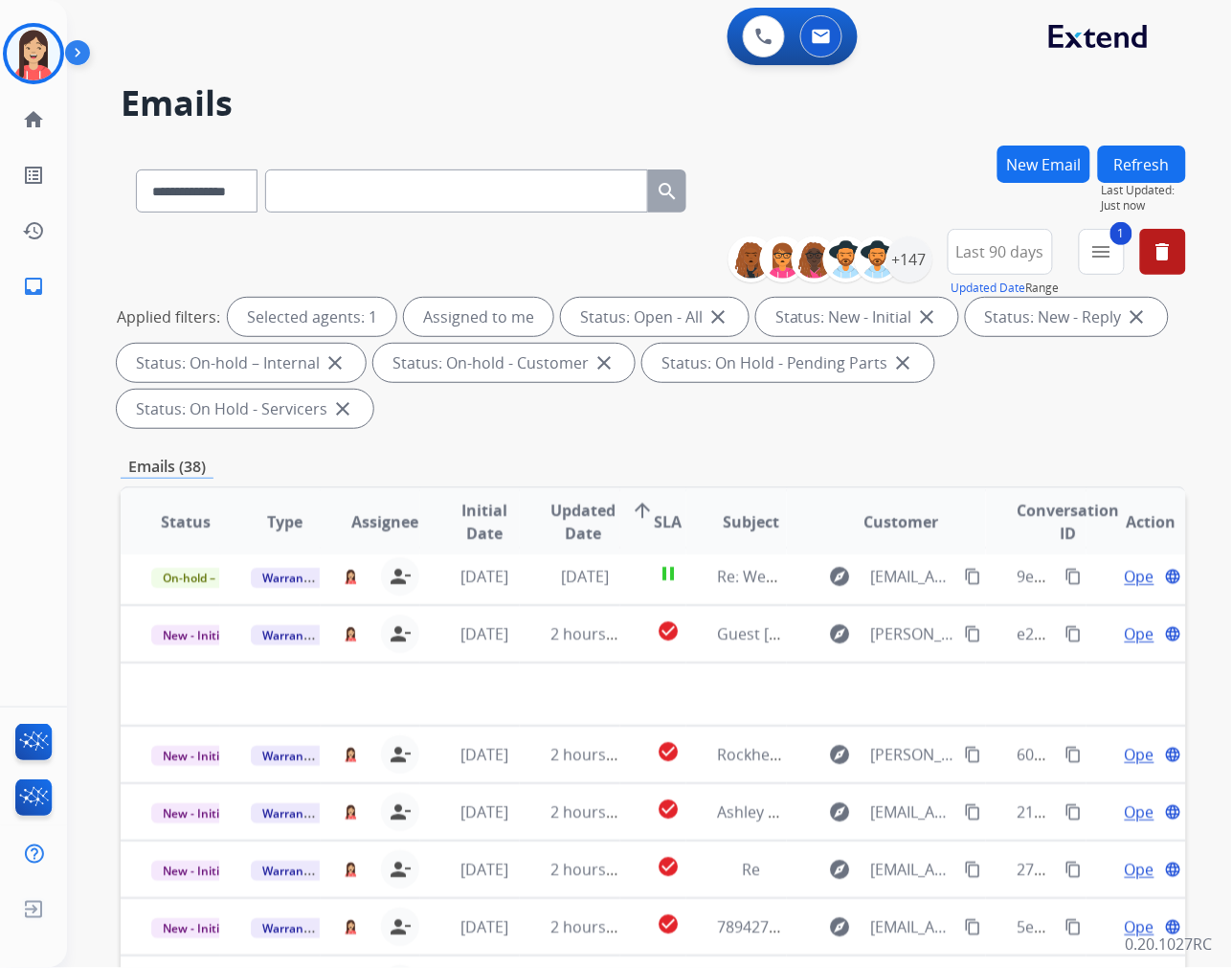
scroll to position [63, 0]
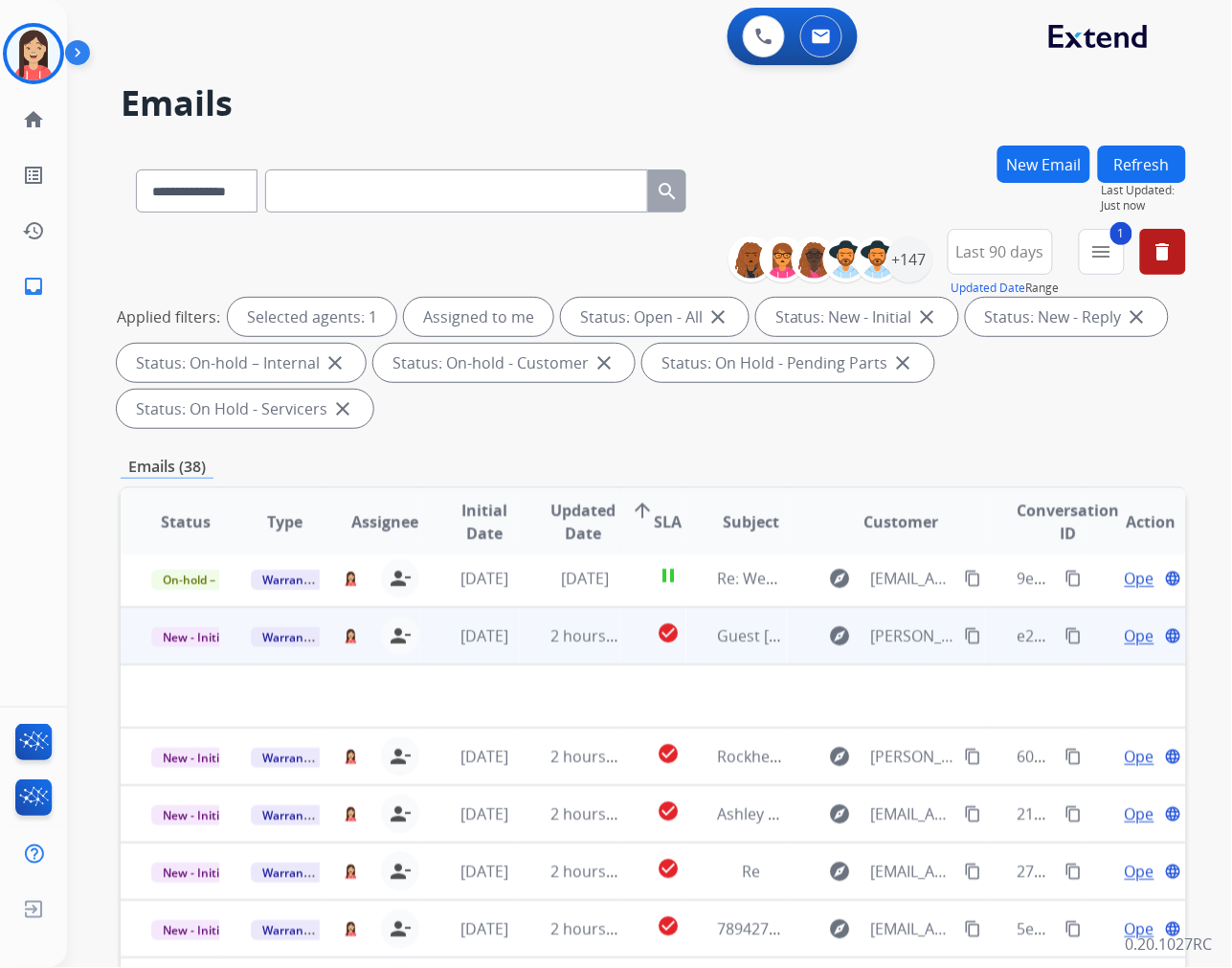
click at [522, 643] on td "2 hours ago" at bounding box center [569, 636] width 99 height 58
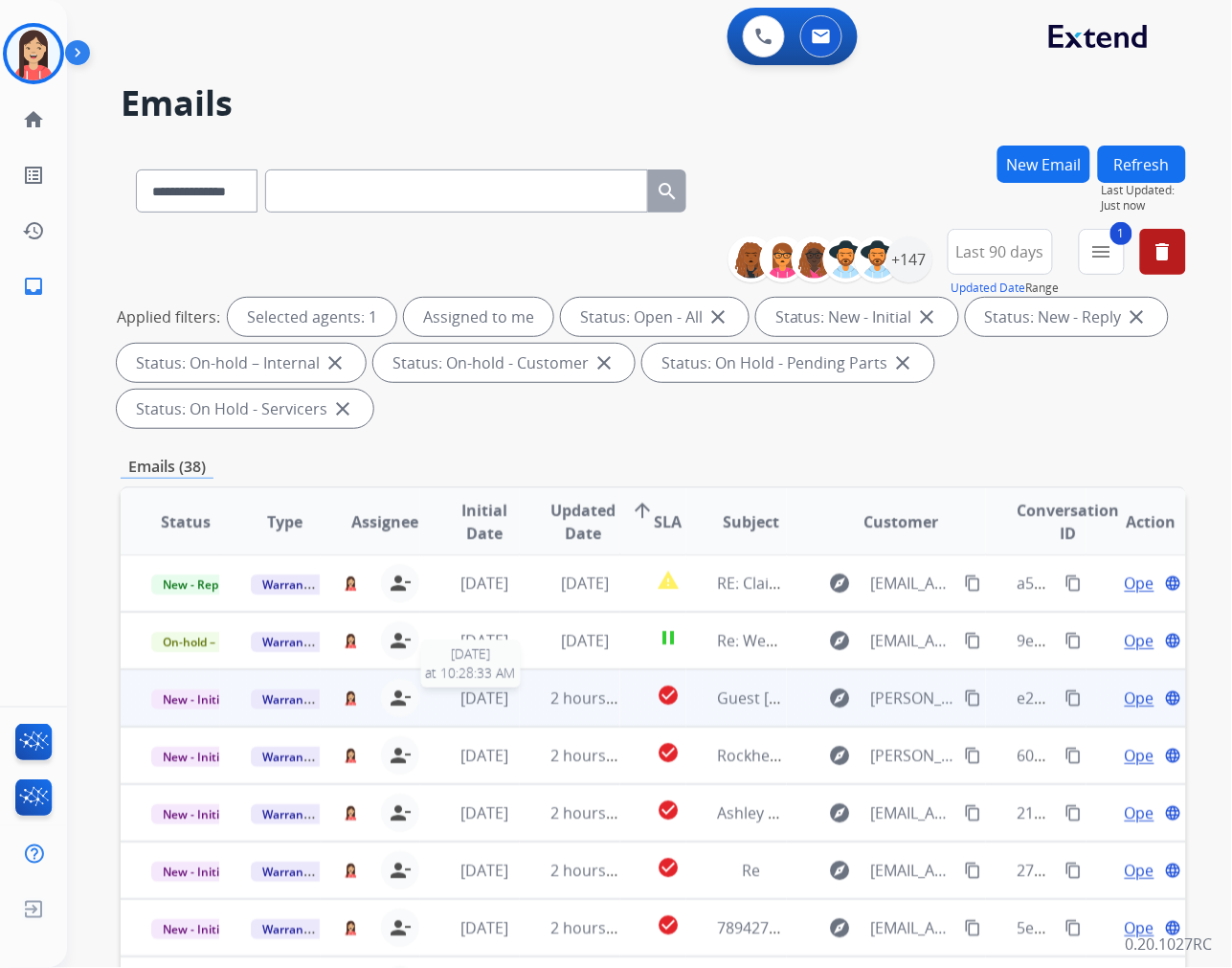
click at [509, 702] on span "[DATE]" at bounding box center [485, 698] width 48 height 21
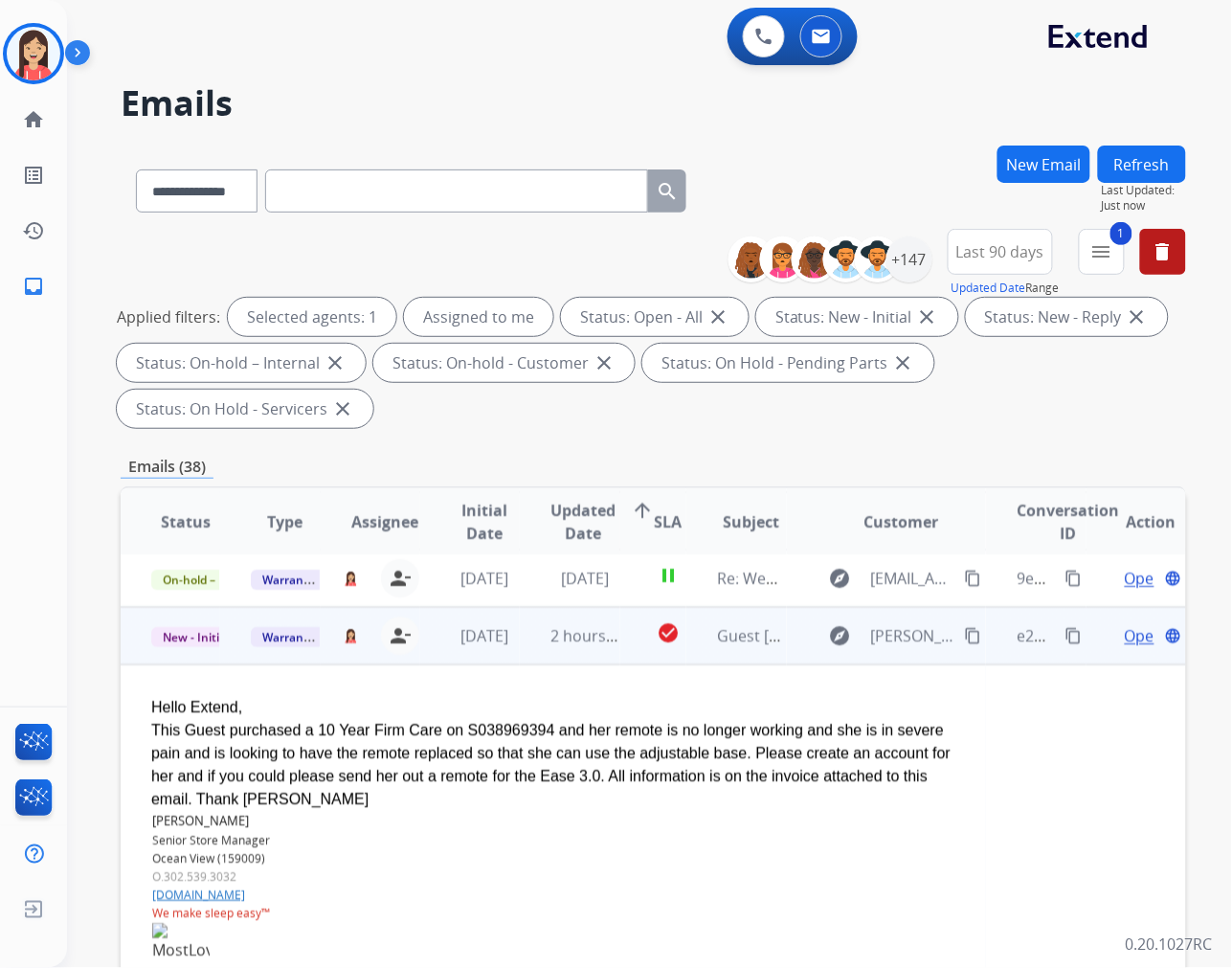
scroll to position [115, 0]
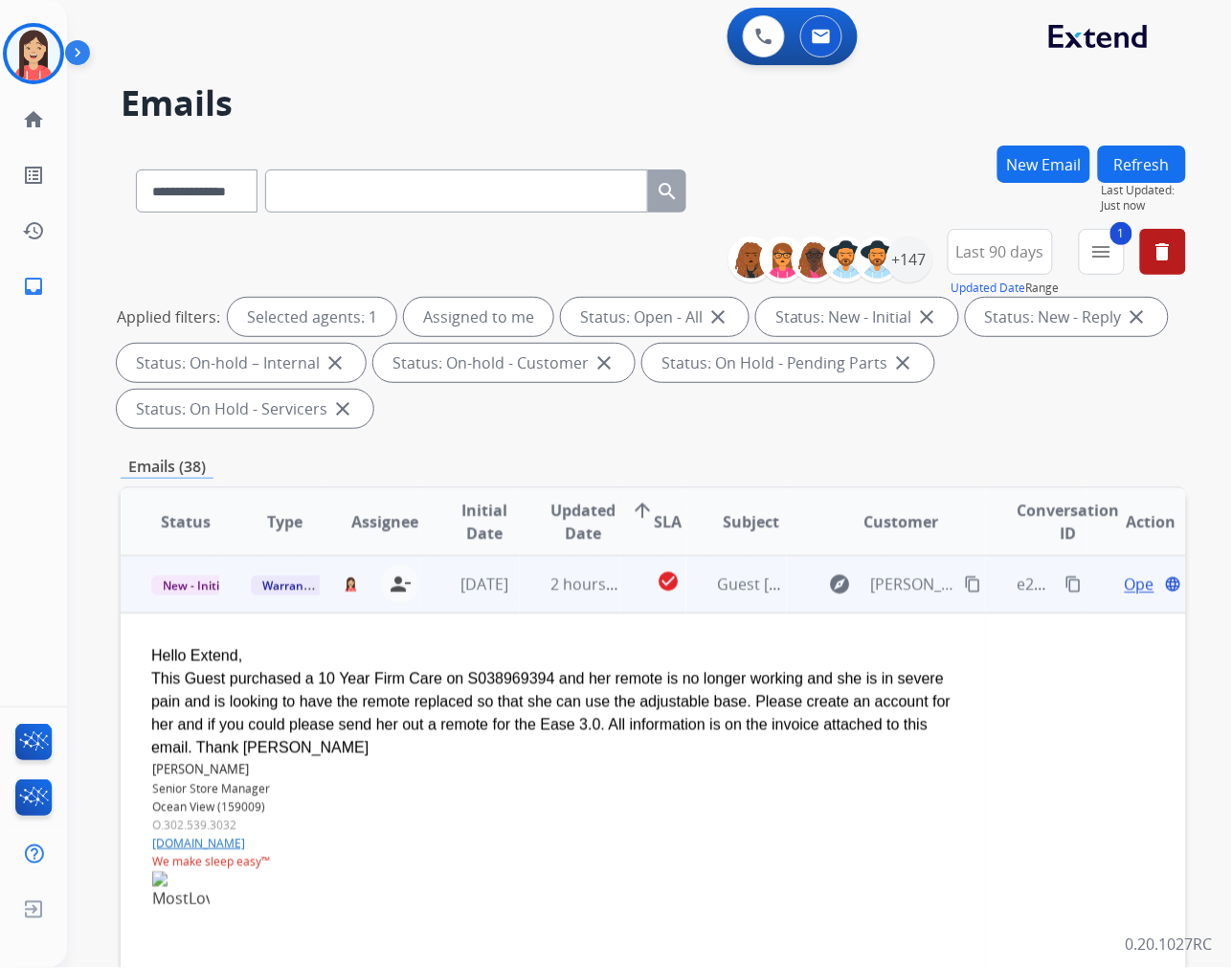
click at [1125, 585] on span "Open" at bounding box center [1144, 584] width 40 height 23
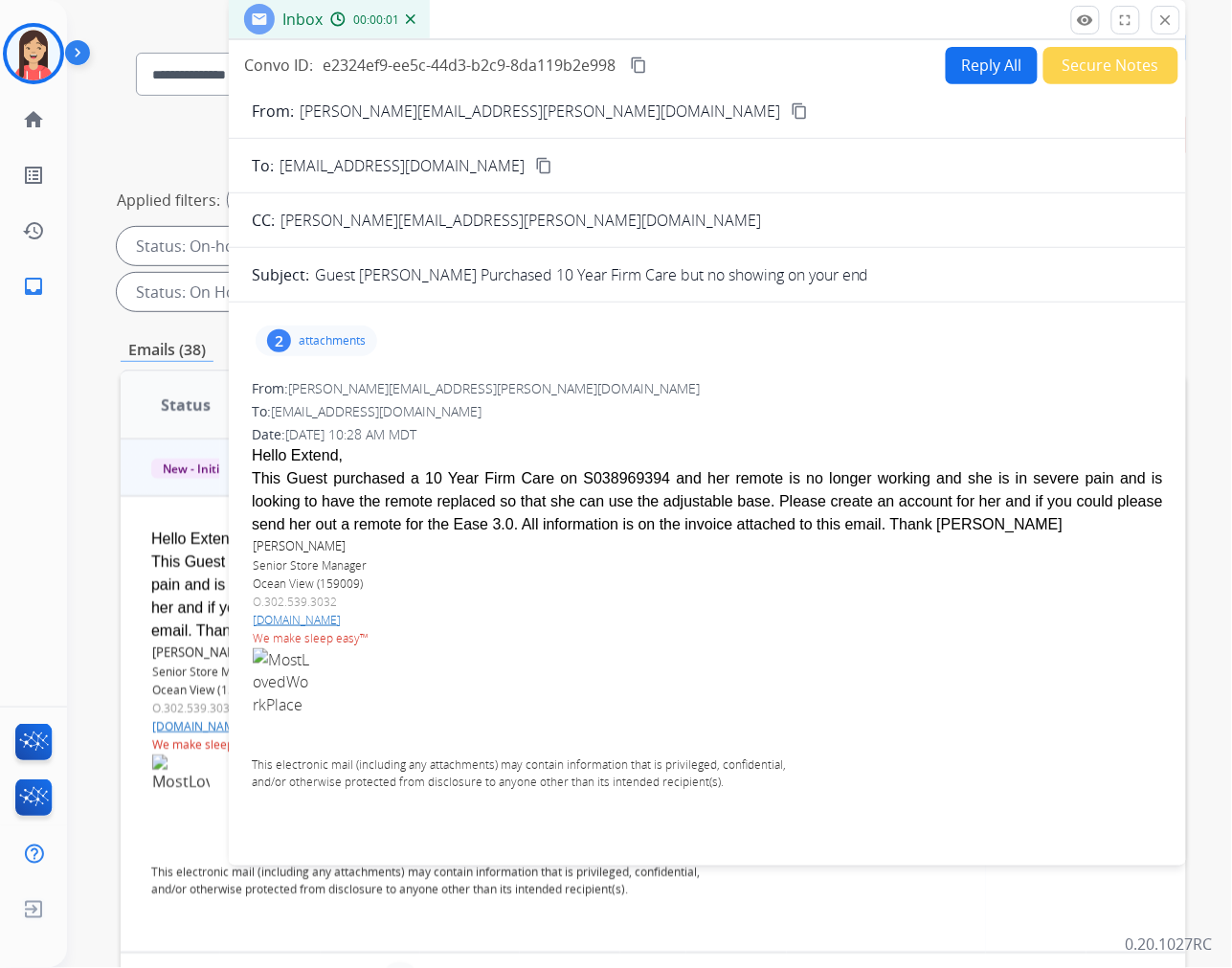
scroll to position [260, 0]
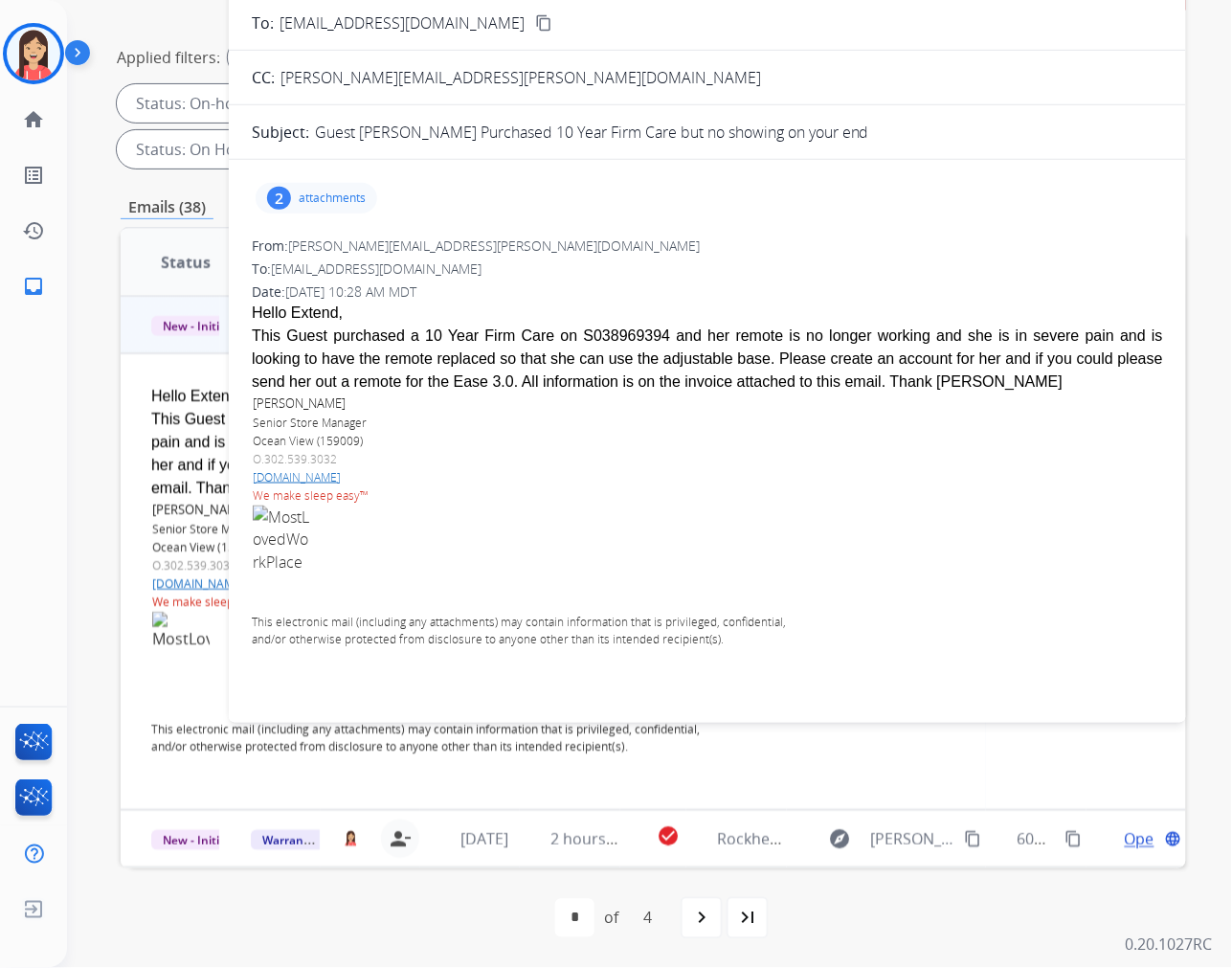
click at [356, 197] on p "attachments" at bounding box center [332, 198] width 67 height 15
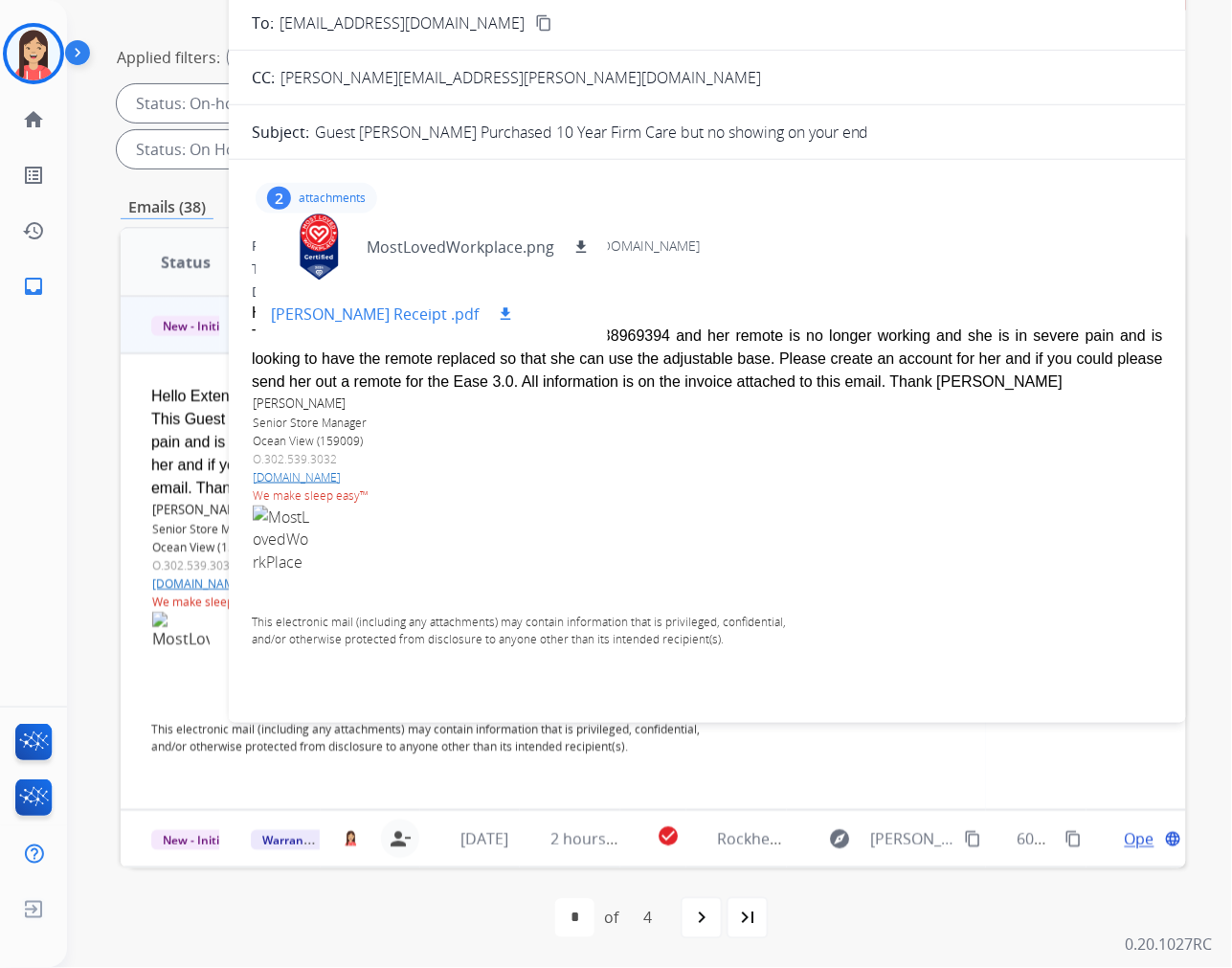
click at [497, 314] on mat-icon "download" at bounding box center [506, 315] width 17 height 17
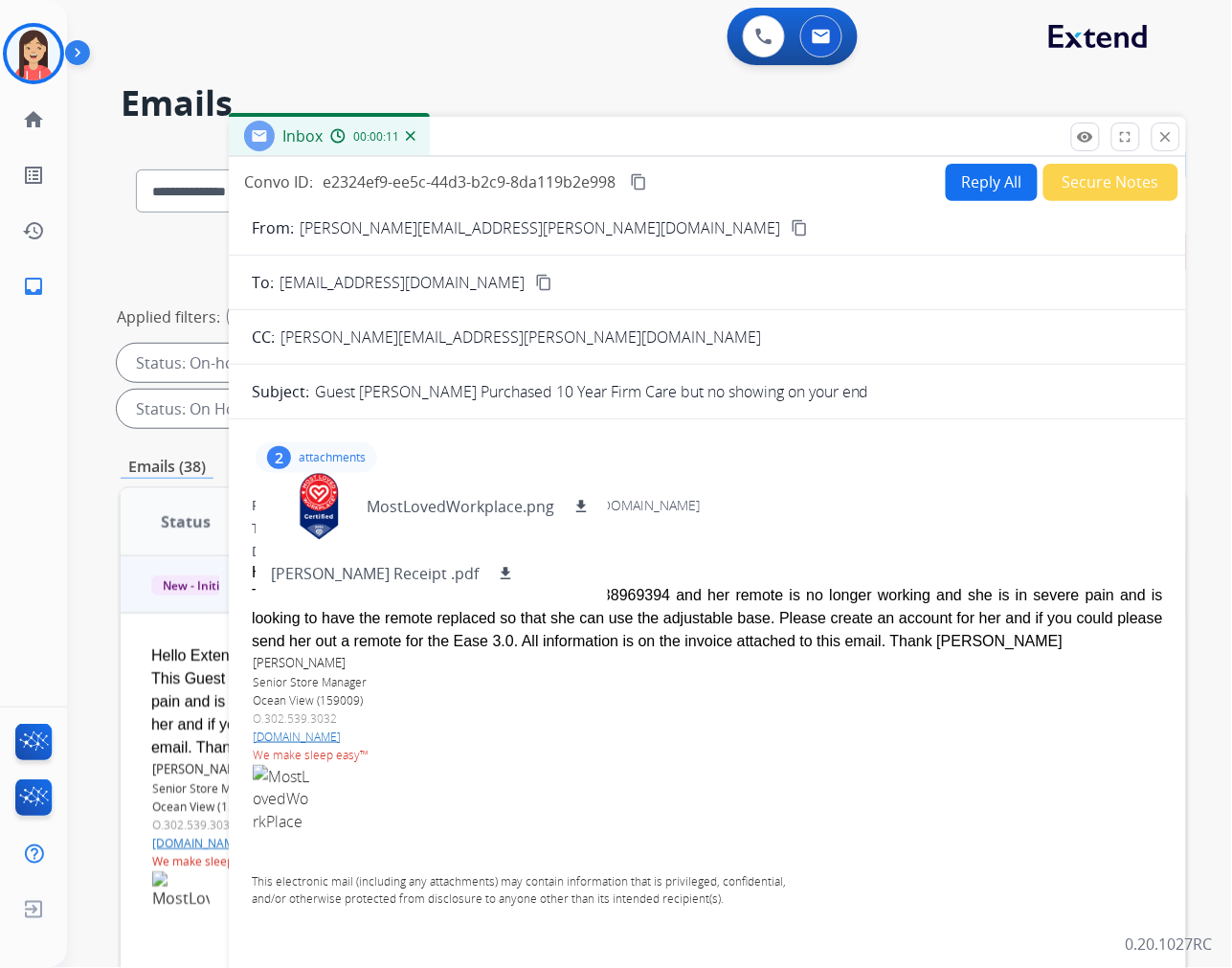
click at [965, 180] on button "Reply All" at bounding box center [991, 182] width 92 height 38
select select "**********"
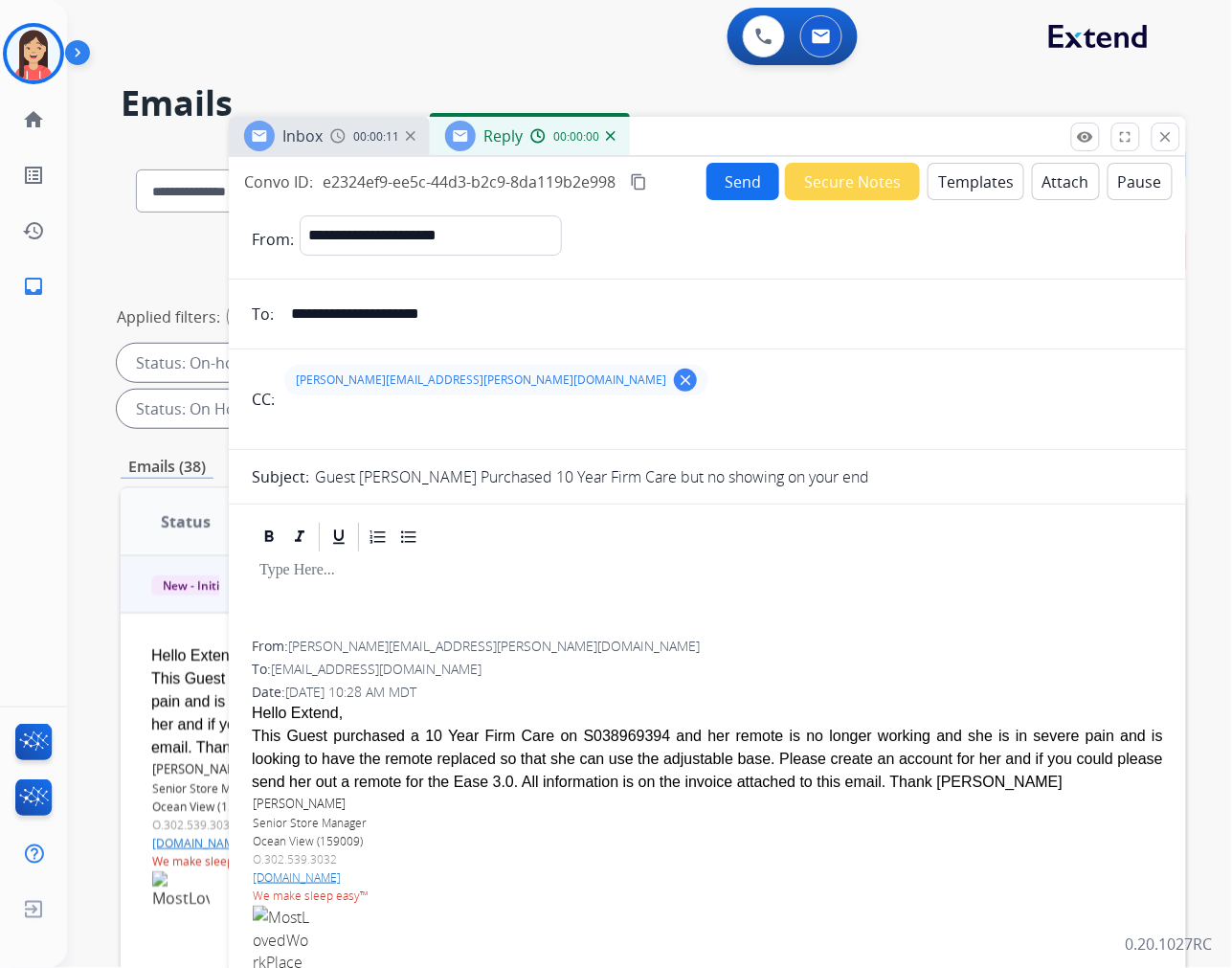
click at [965, 187] on button "Templates" at bounding box center [975, 181] width 96 height 38
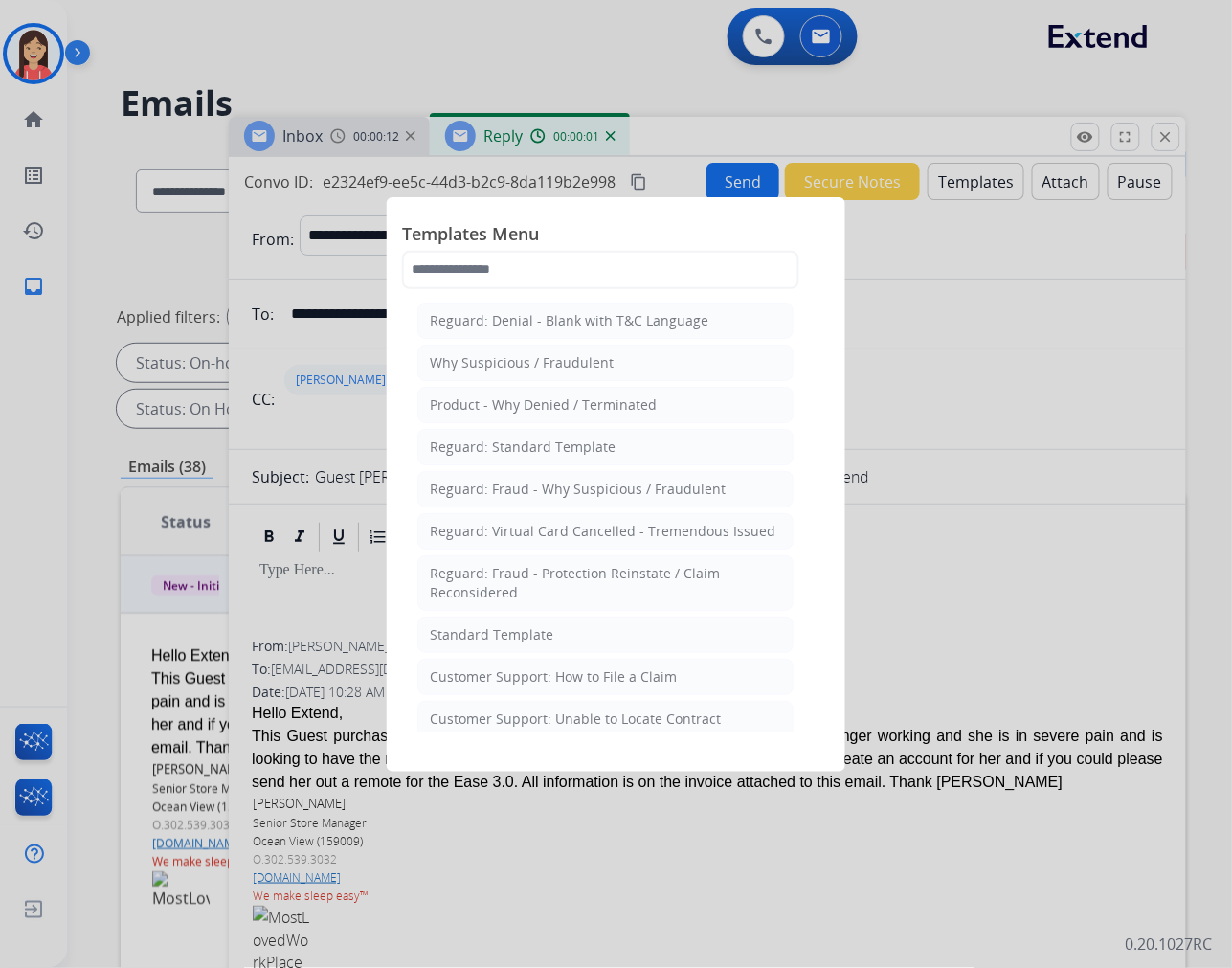
drag, startPoint x: 628, startPoint y: 639, endPoint x: 675, endPoint y: 635, distance: 47.2
click at [628, 638] on li "Standard Template" at bounding box center [606, 635] width 376 height 37
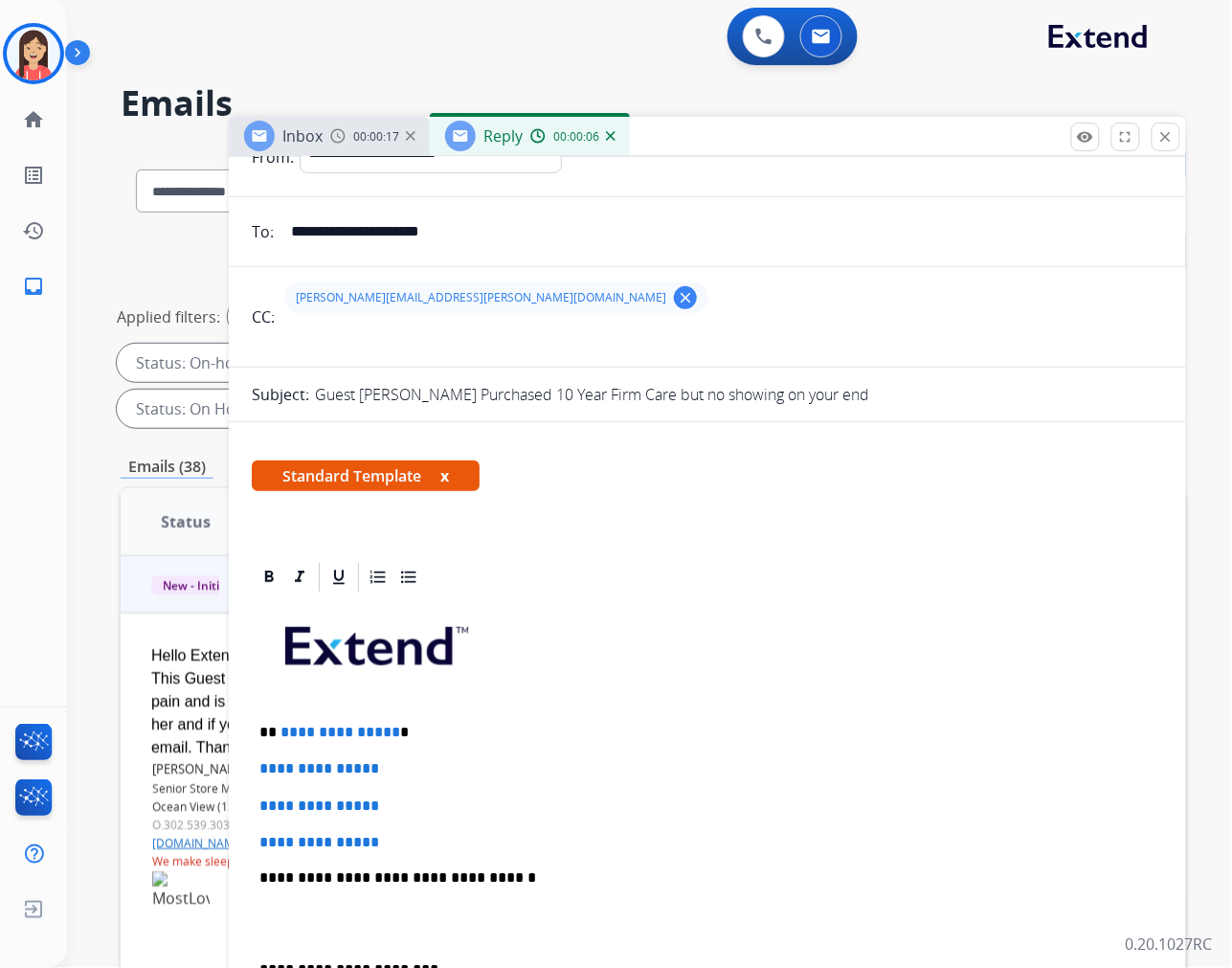
scroll to position [212, 0]
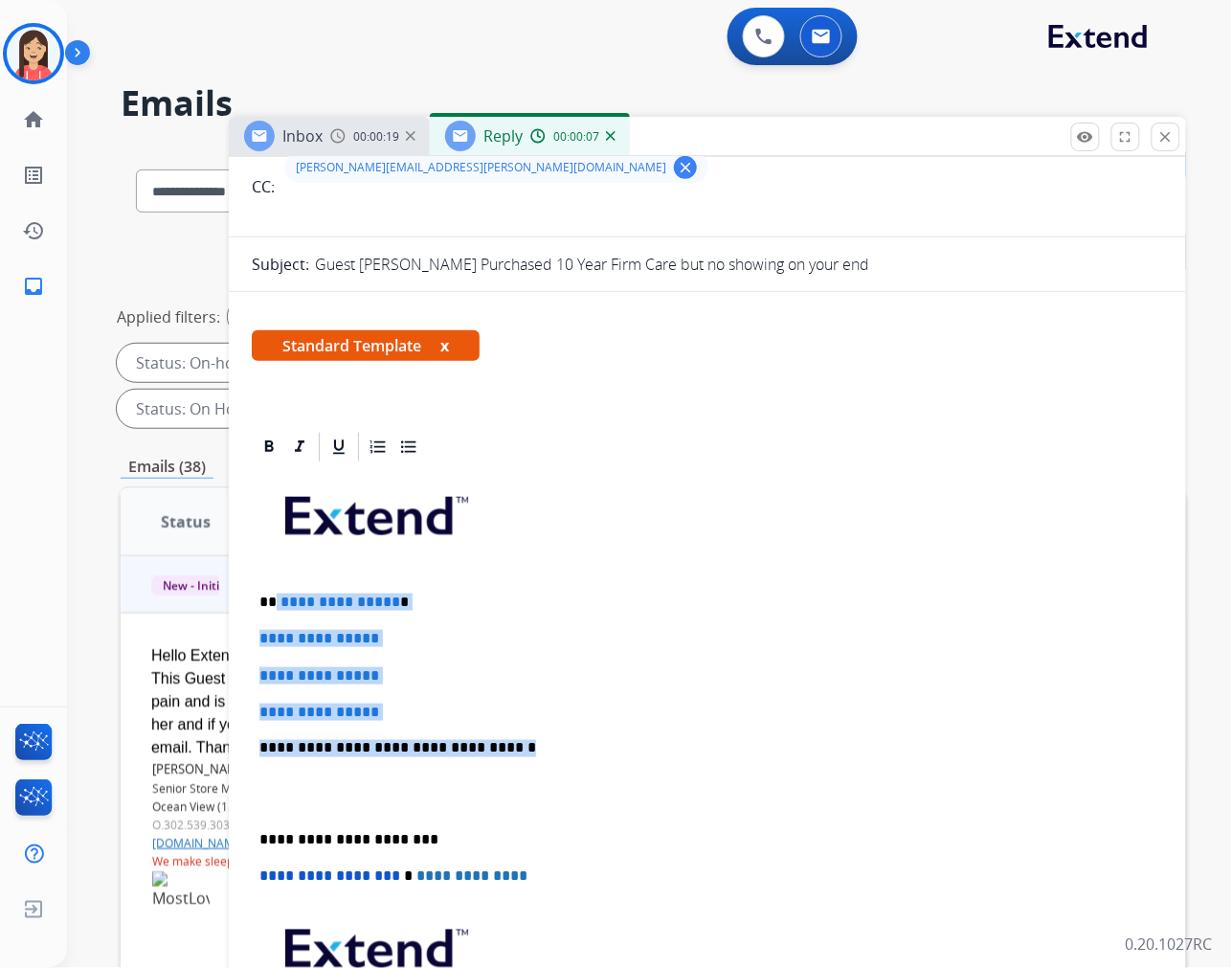
drag, startPoint x: 273, startPoint y: 598, endPoint x: 575, endPoint y: 755, distance: 340.4
click at [575, 755] on div "**********" at bounding box center [707, 793] width 912 height 659
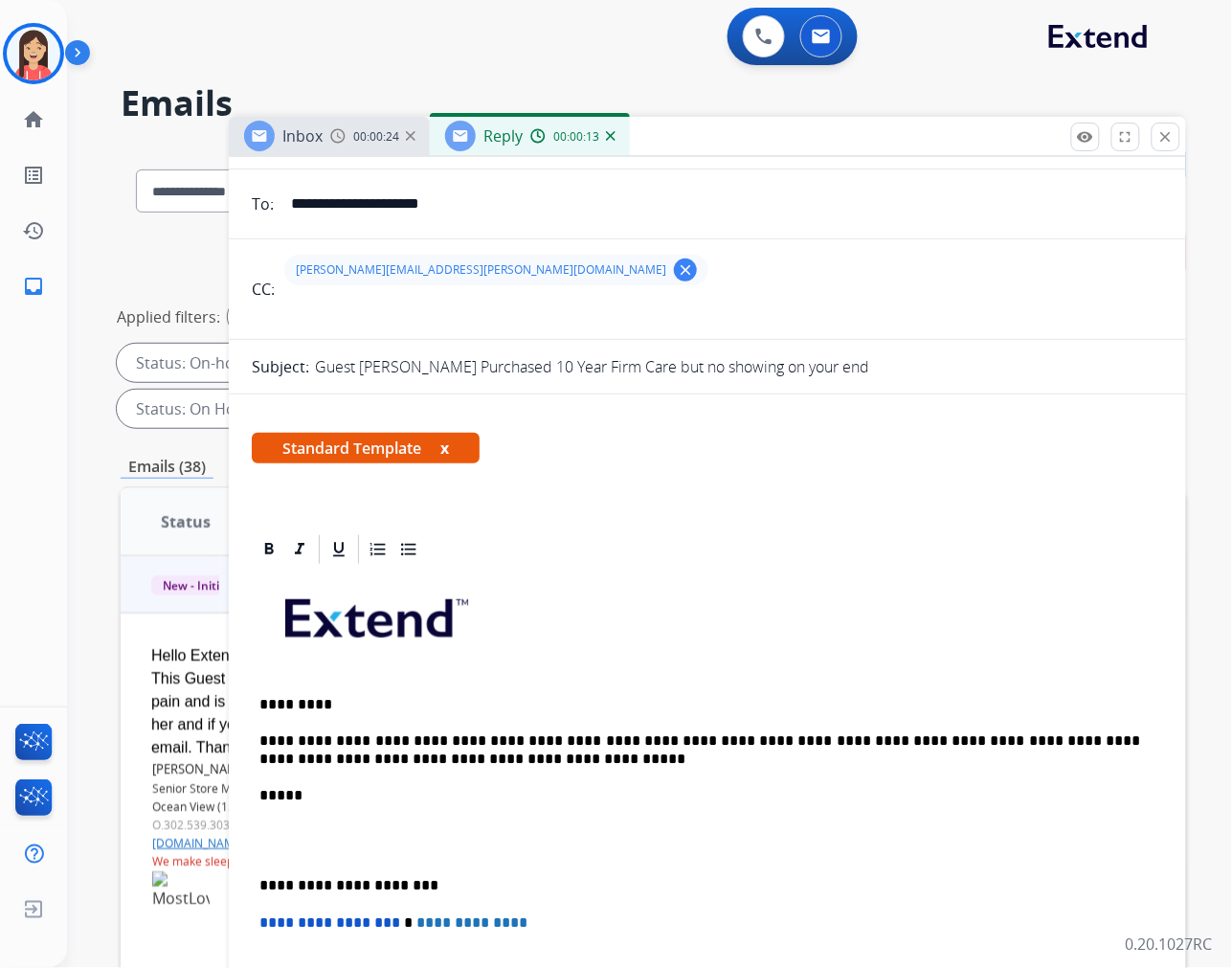
scroll to position [0, 0]
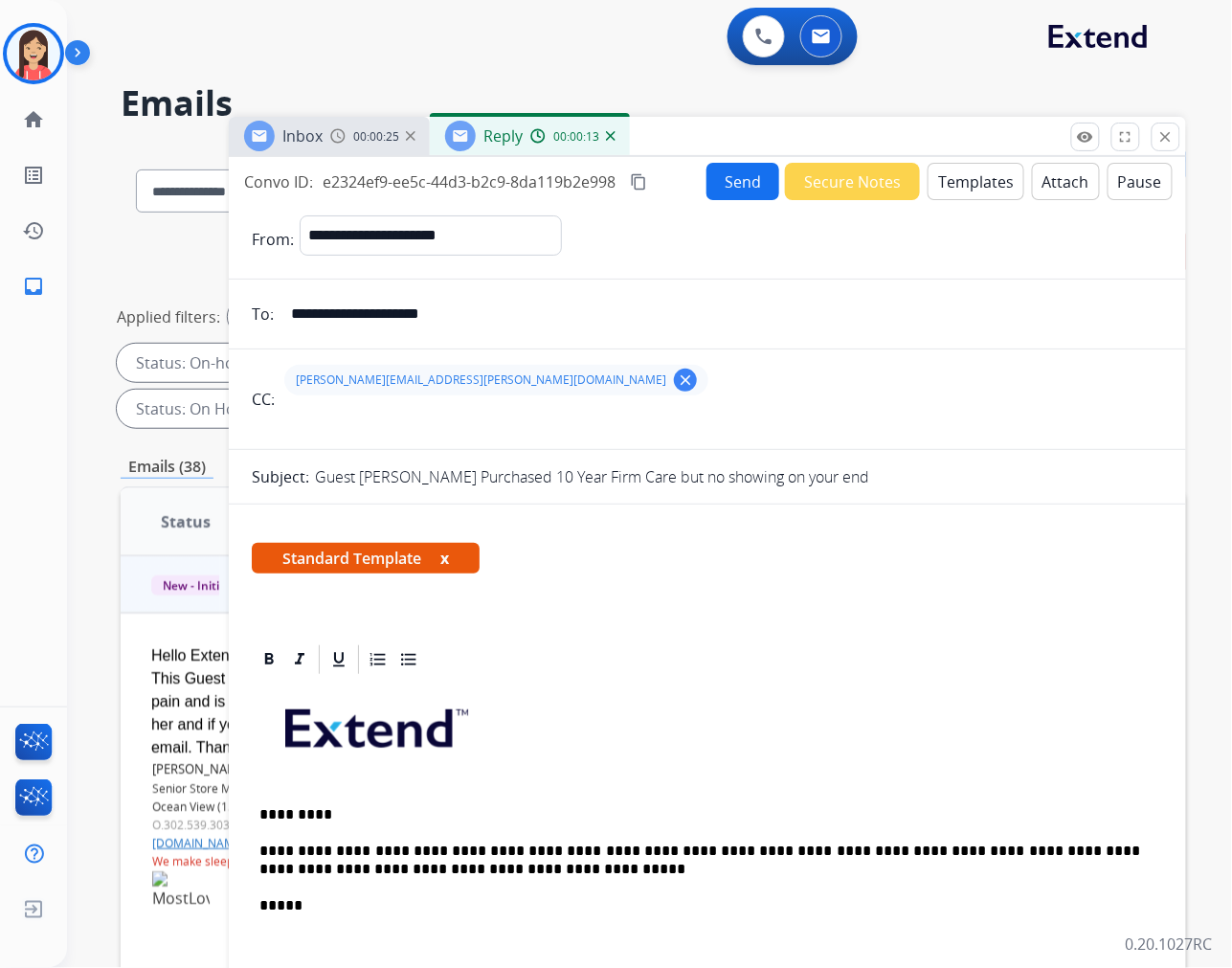
click at [713, 178] on button "Send" at bounding box center [742, 181] width 72 height 38
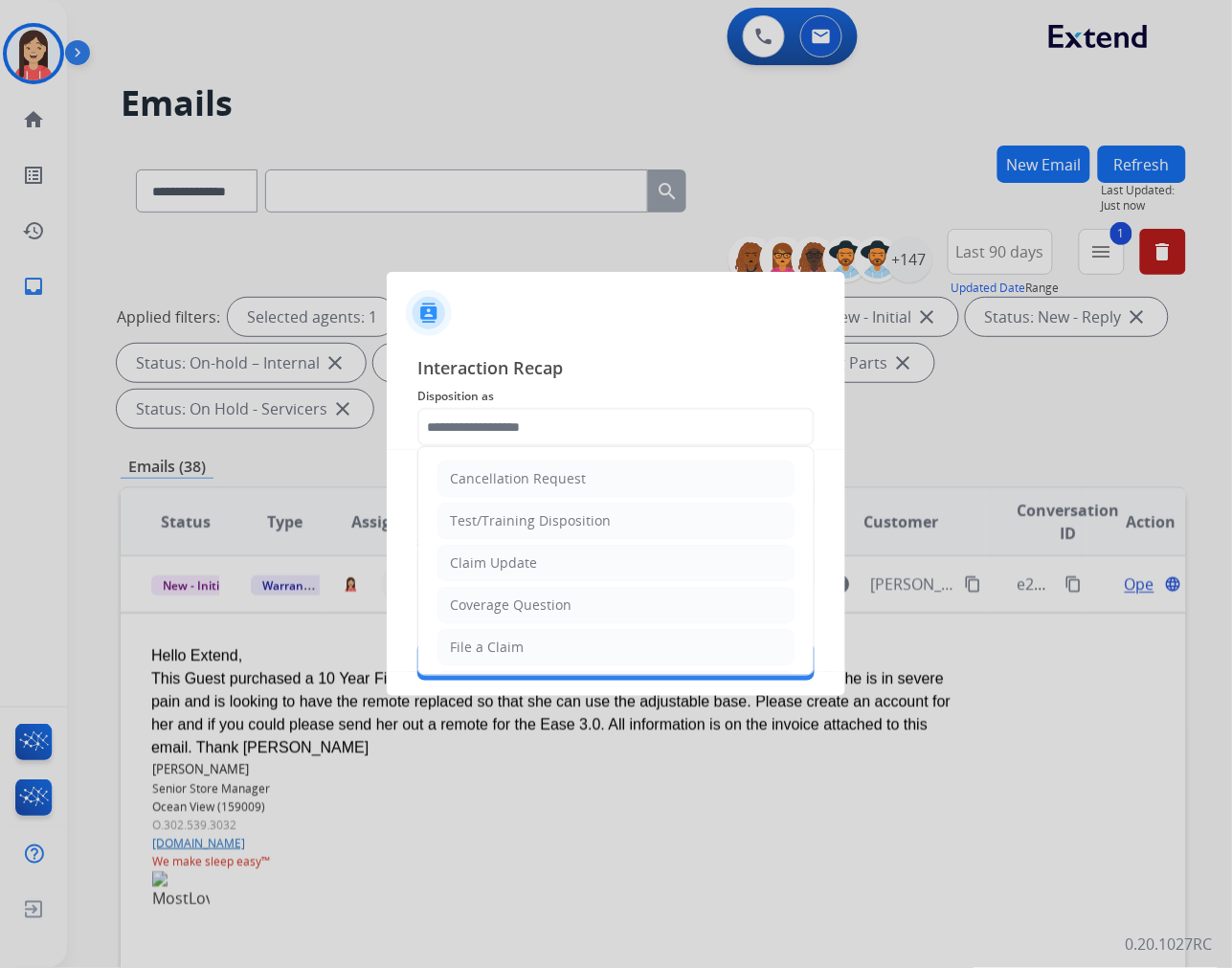
click at [565, 432] on input "text" at bounding box center [616, 428] width 397 height 39
click at [511, 604] on div "Account Update" at bounding box center [501, 603] width 102 height 19
type input "**********"
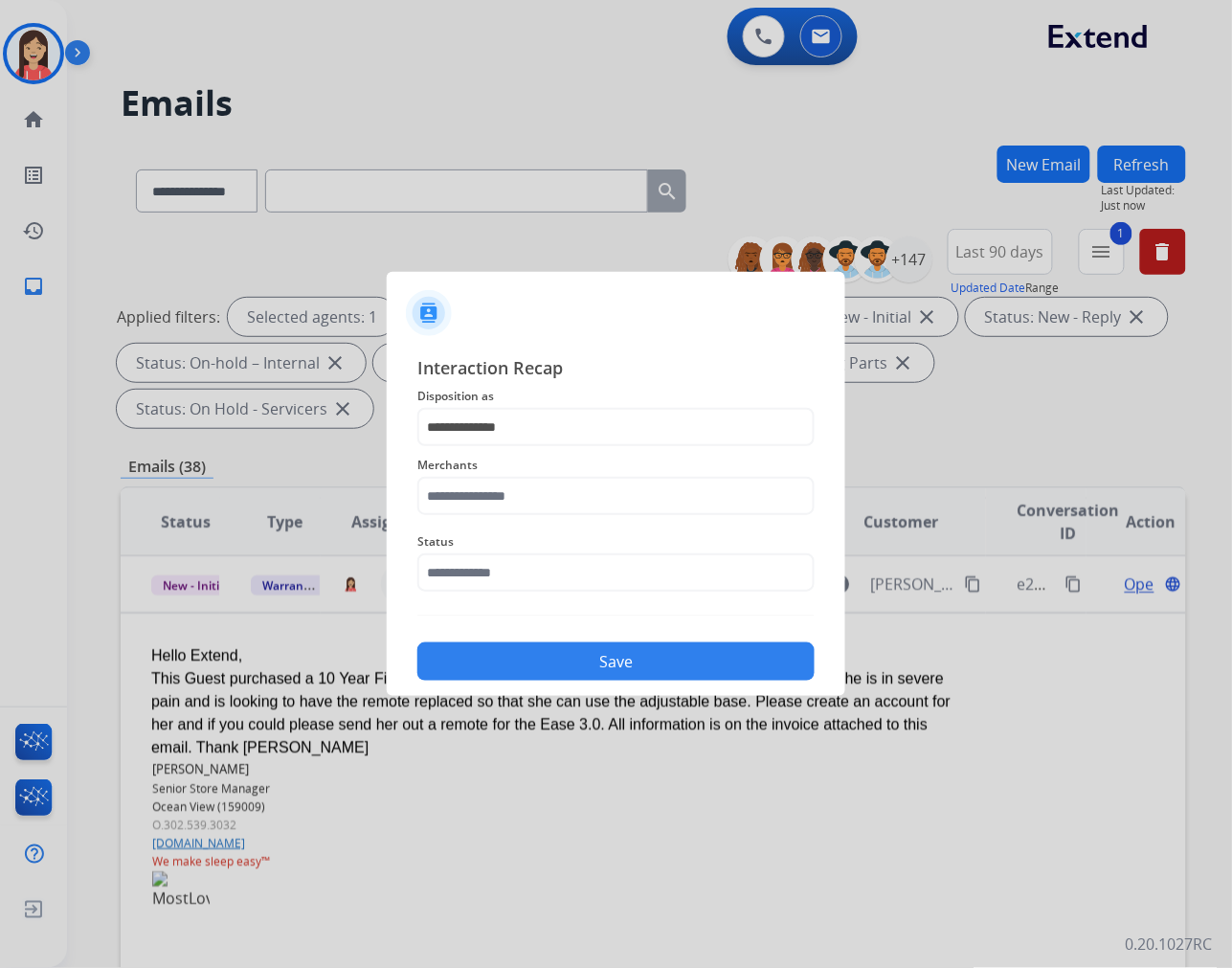
click at [530, 520] on div "Merchants" at bounding box center [616, 484] width 397 height 76
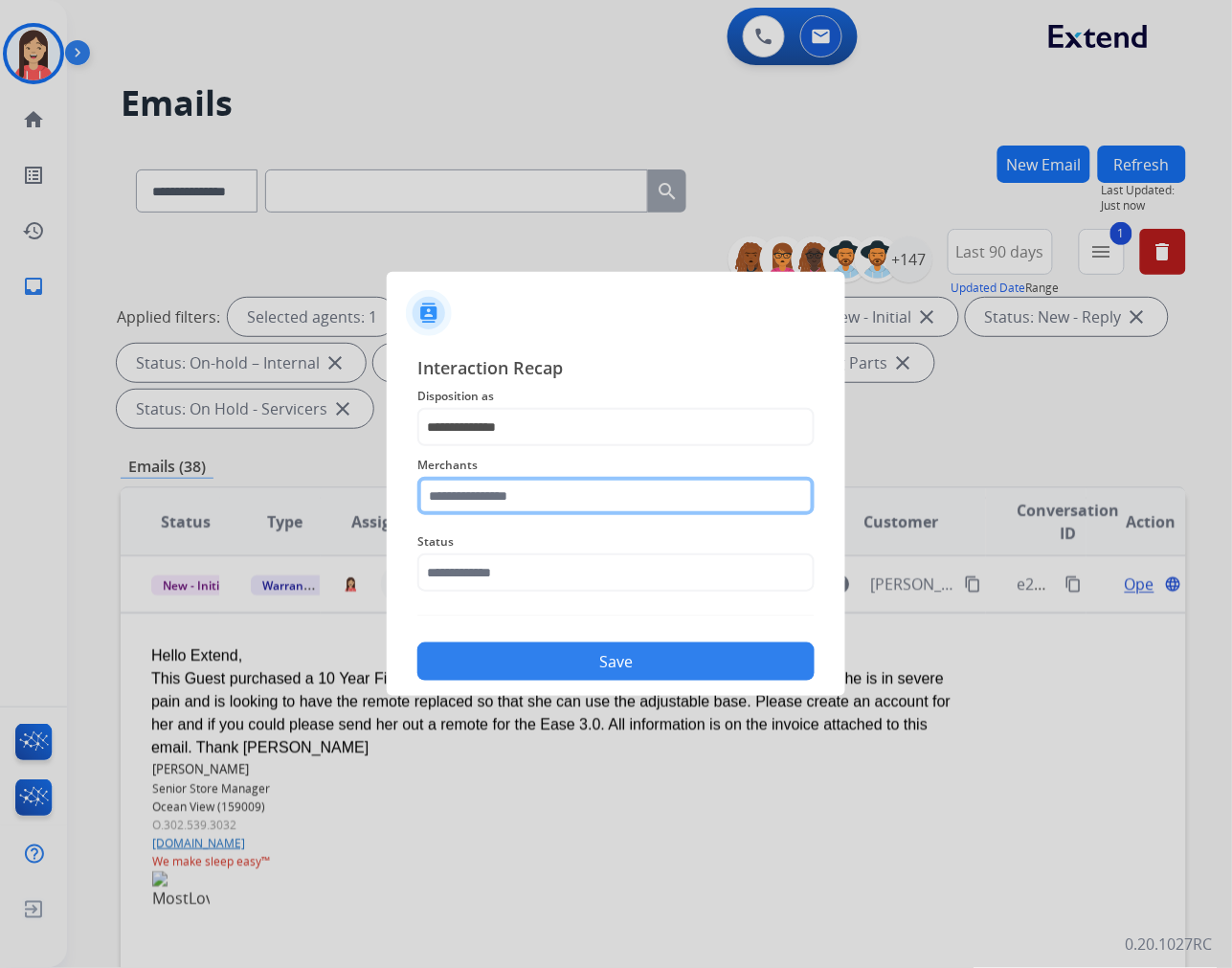
click at [540, 506] on input "text" at bounding box center [616, 496] width 397 height 39
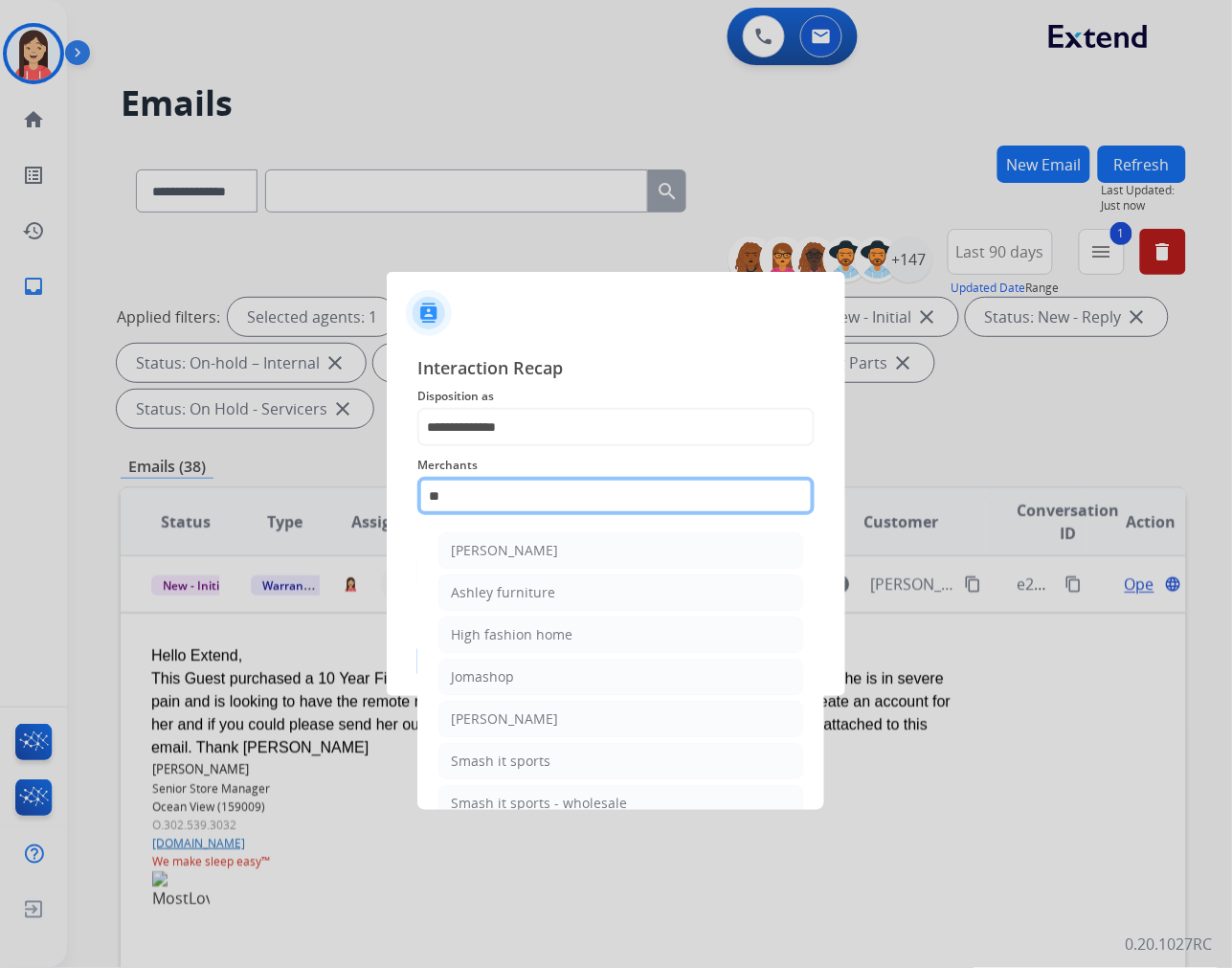
type input "*"
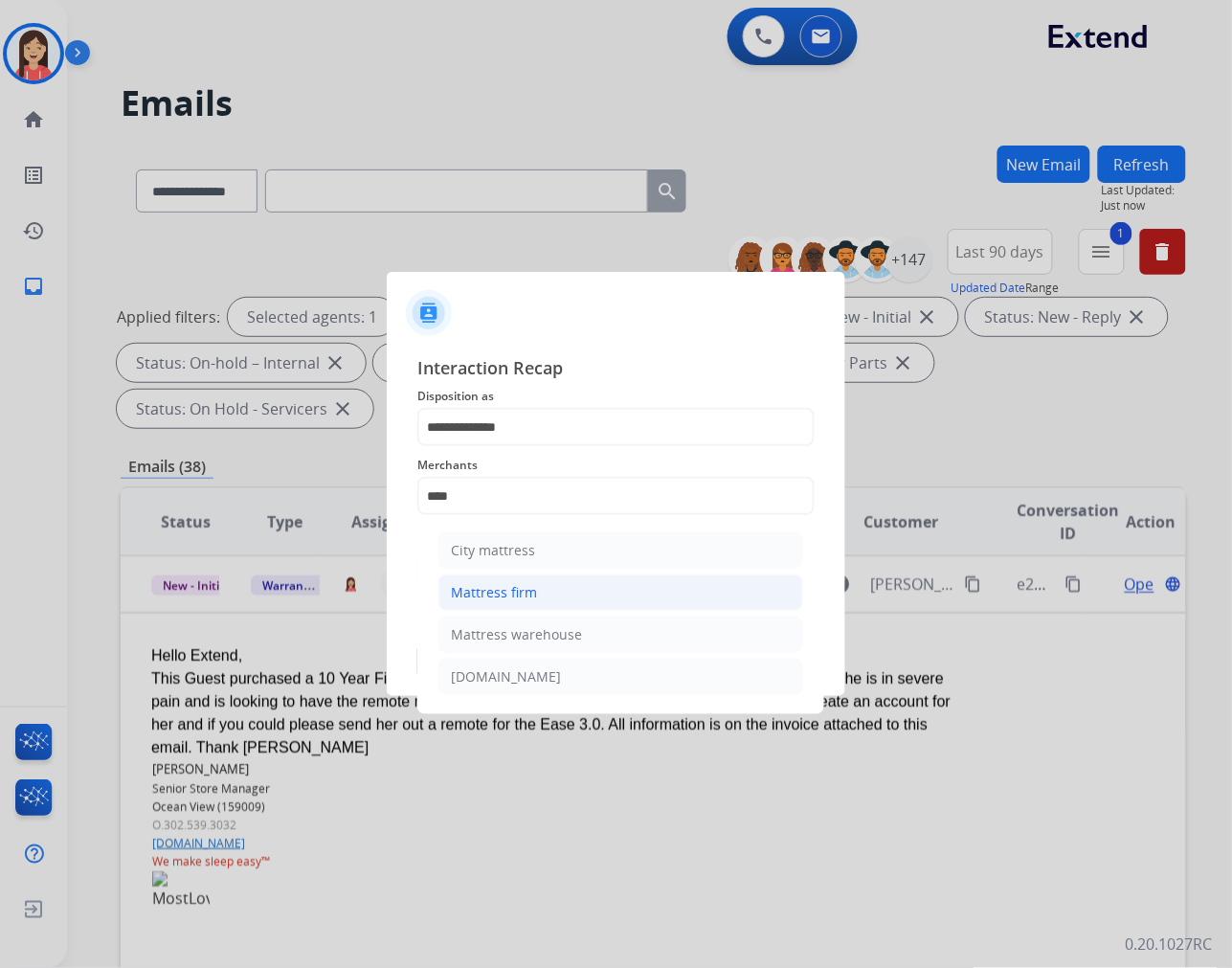
click at [517, 584] on div "Mattress firm" at bounding box center [493, 593] width 86 height 19
type input "**********"
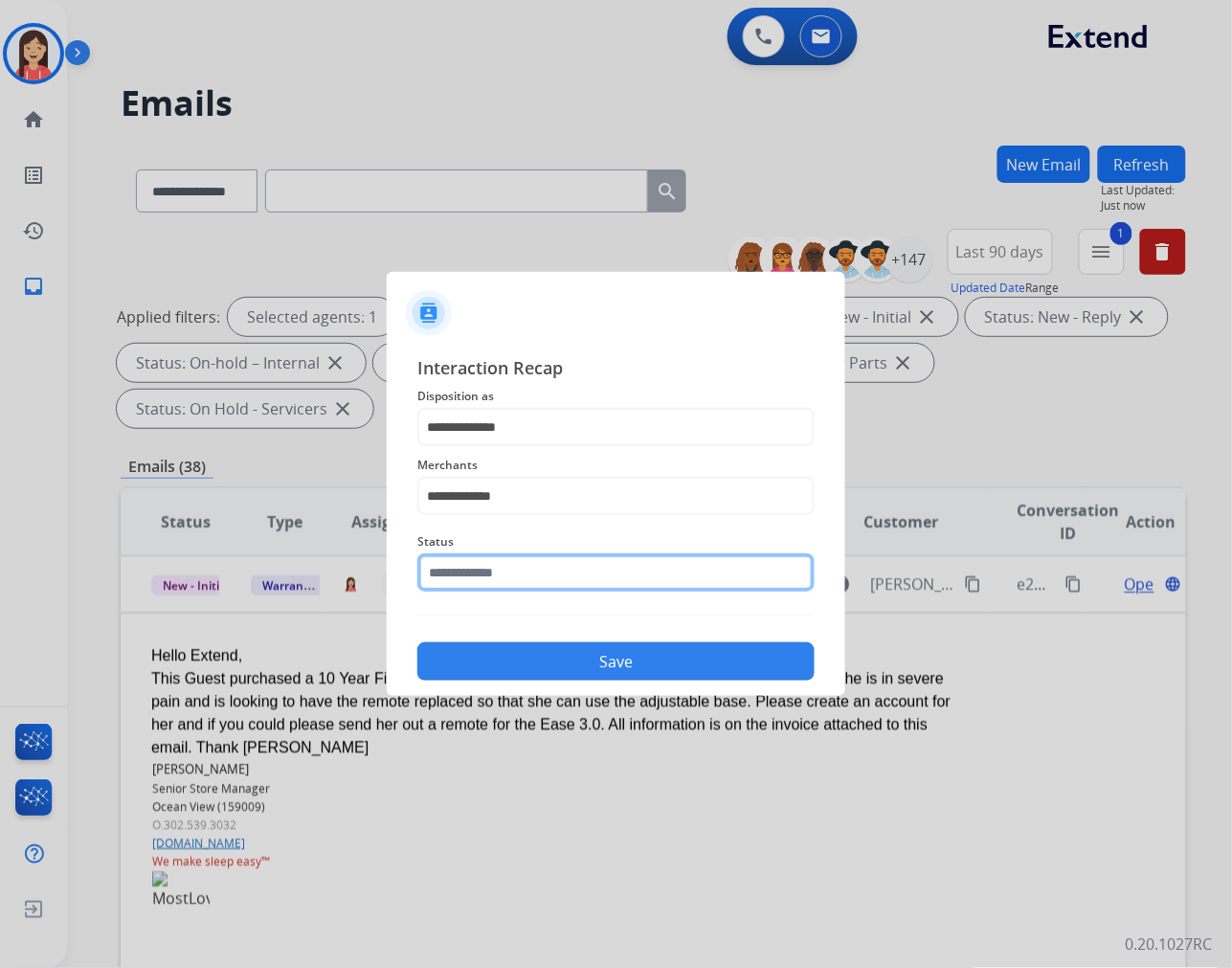
click at [518, 567] on input "text" at bounding box center [616, 572] width 397 height 39
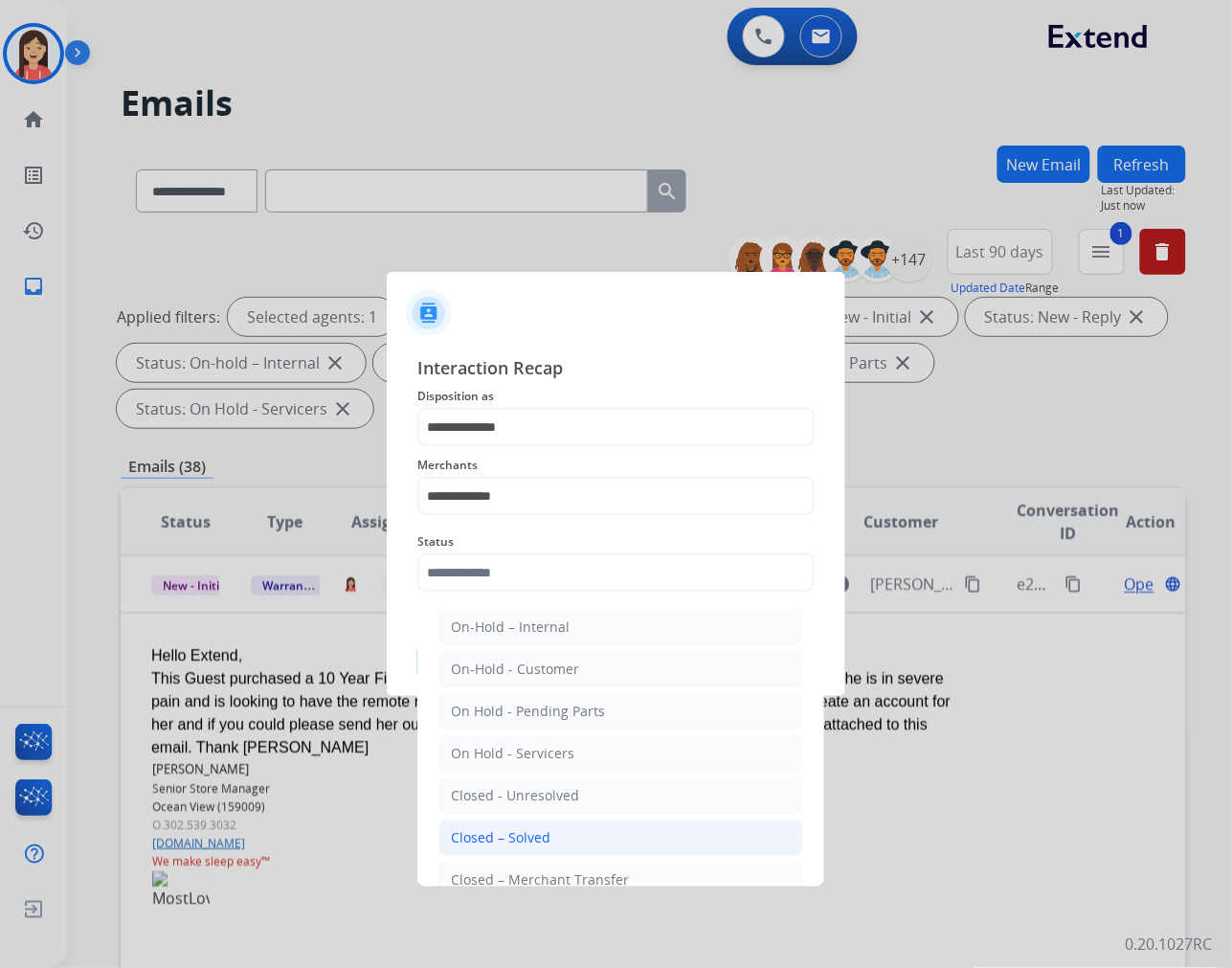
click at [569, 826] on li "Closed – Solved" at bounding box center [620, 838] width 365 height 37
type input "**********"
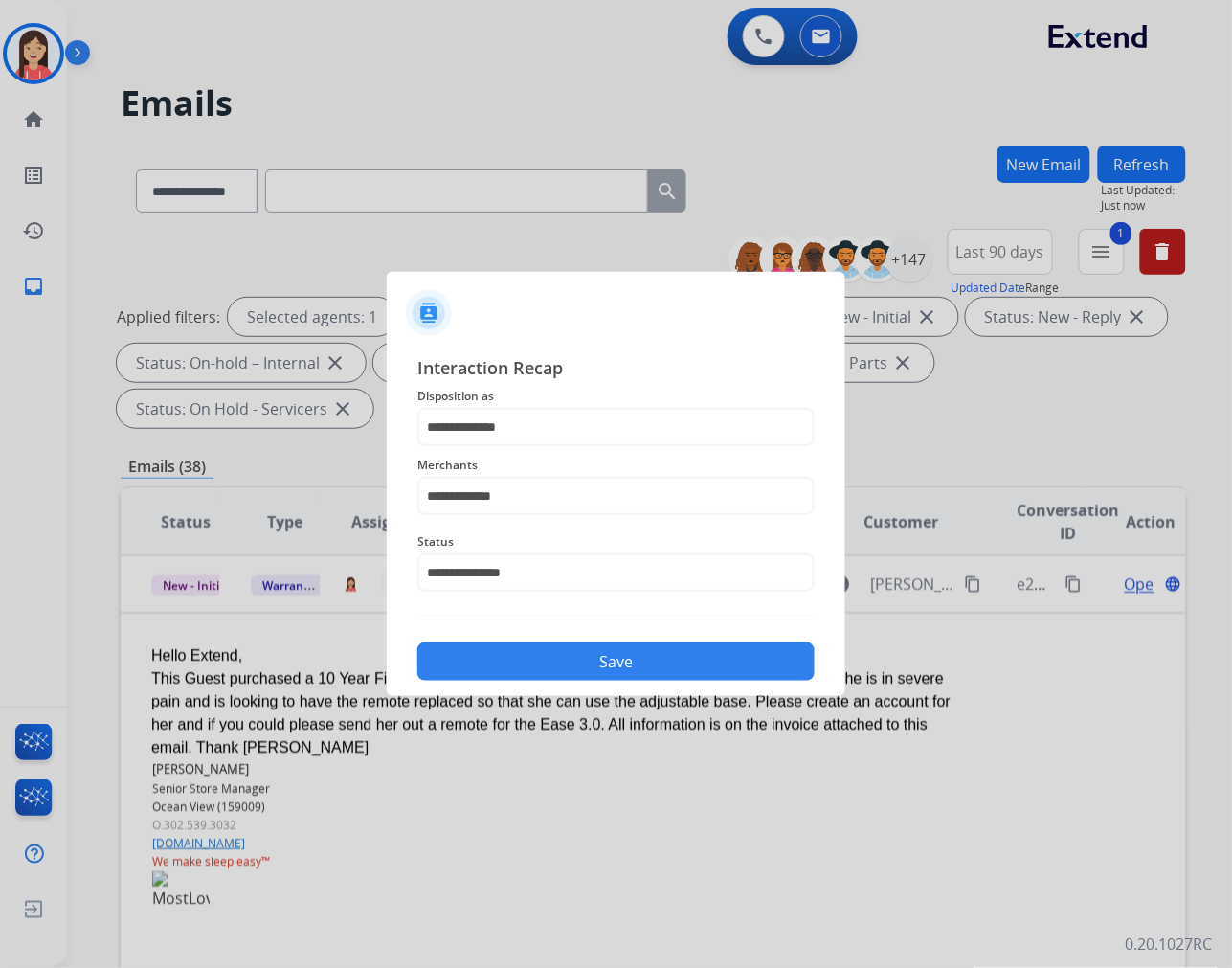
click at [634, 633] on div "Save" at bounding box center [616, 656] width 397 height 50
click at [623, 653] on button "Save" at bounding box center [616, 662] width 397 height 39
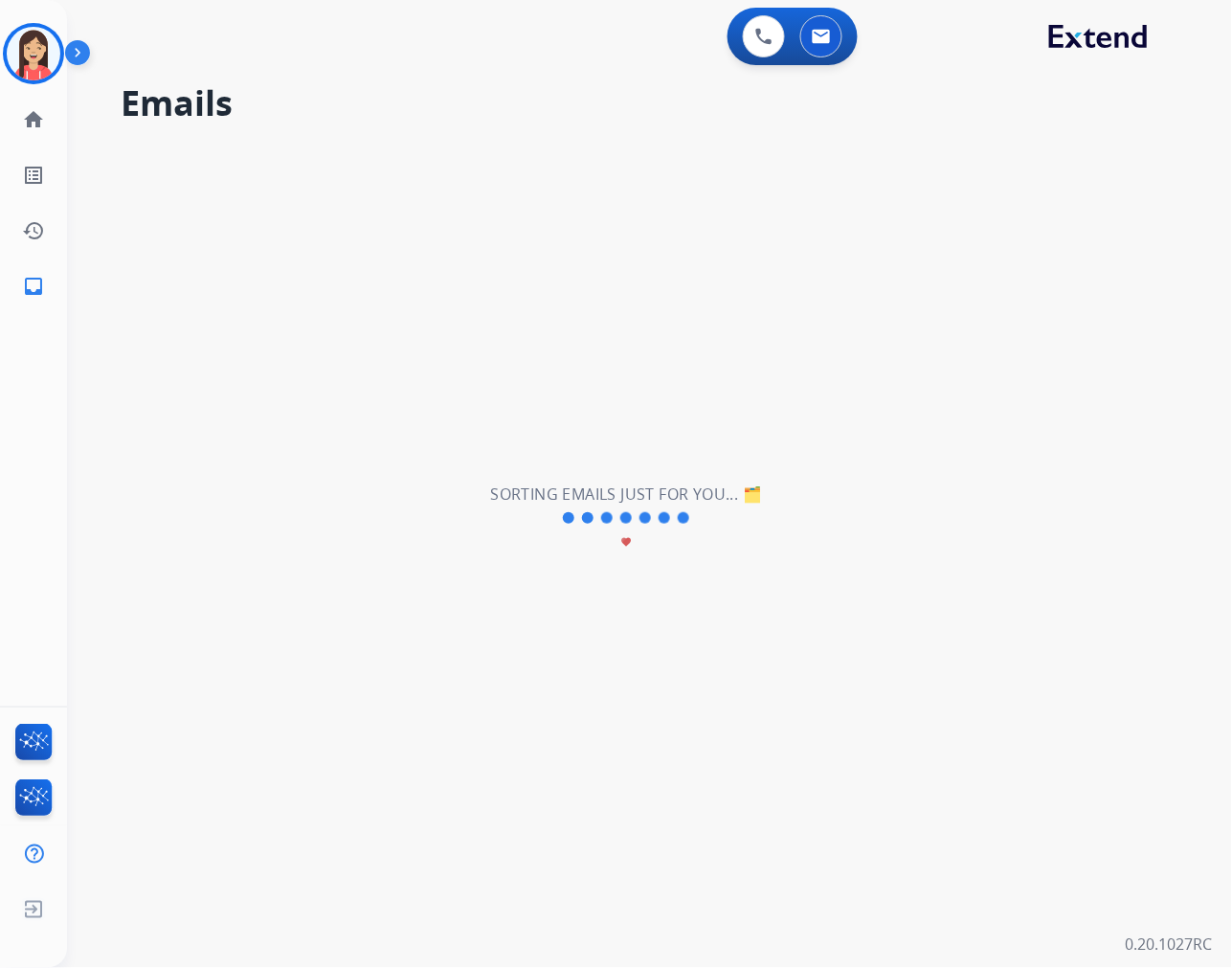
scroll to position [63, 0]
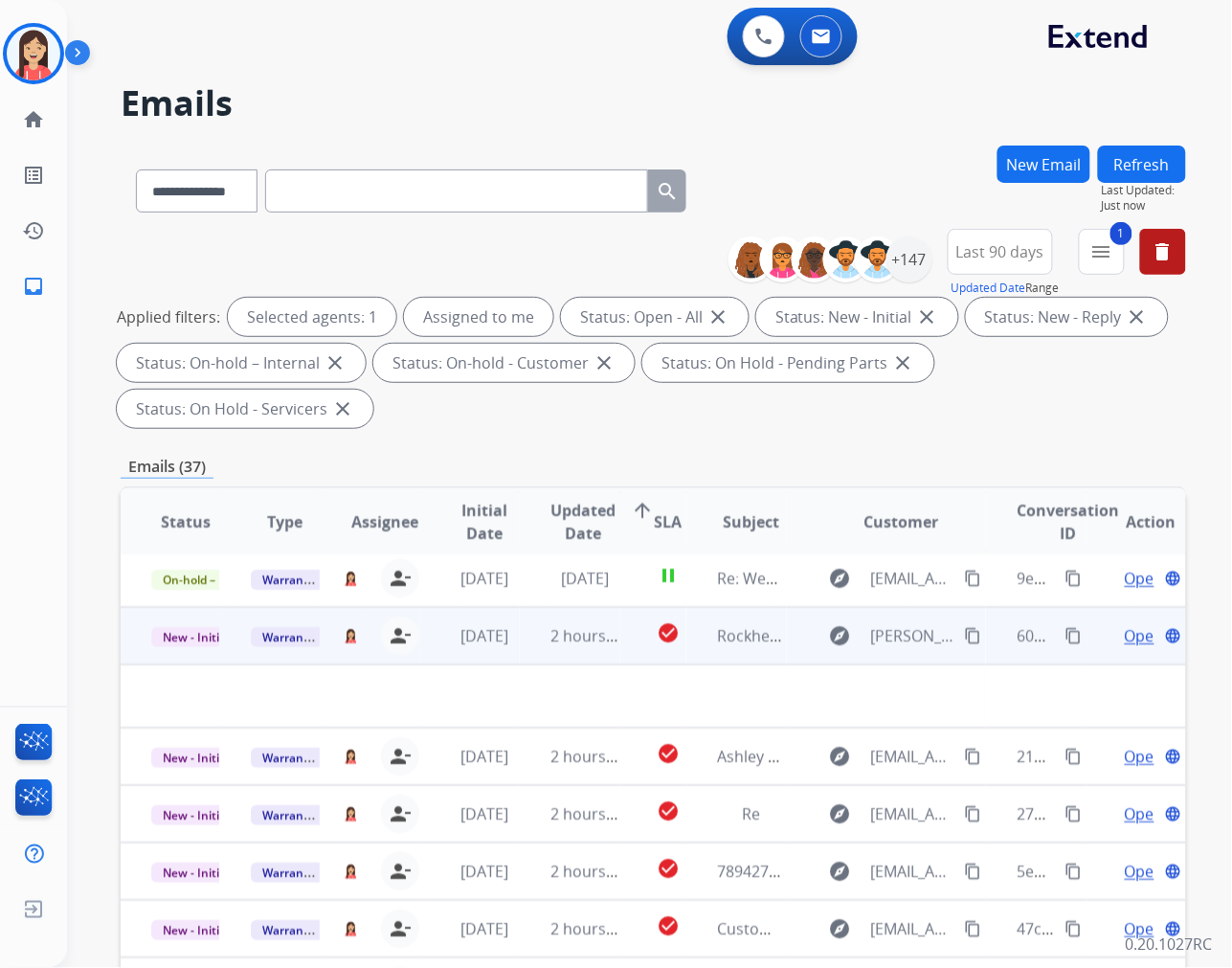
click at [623, 649] on td "check_circle" at bounding box center [653, 636] width 67 height 58
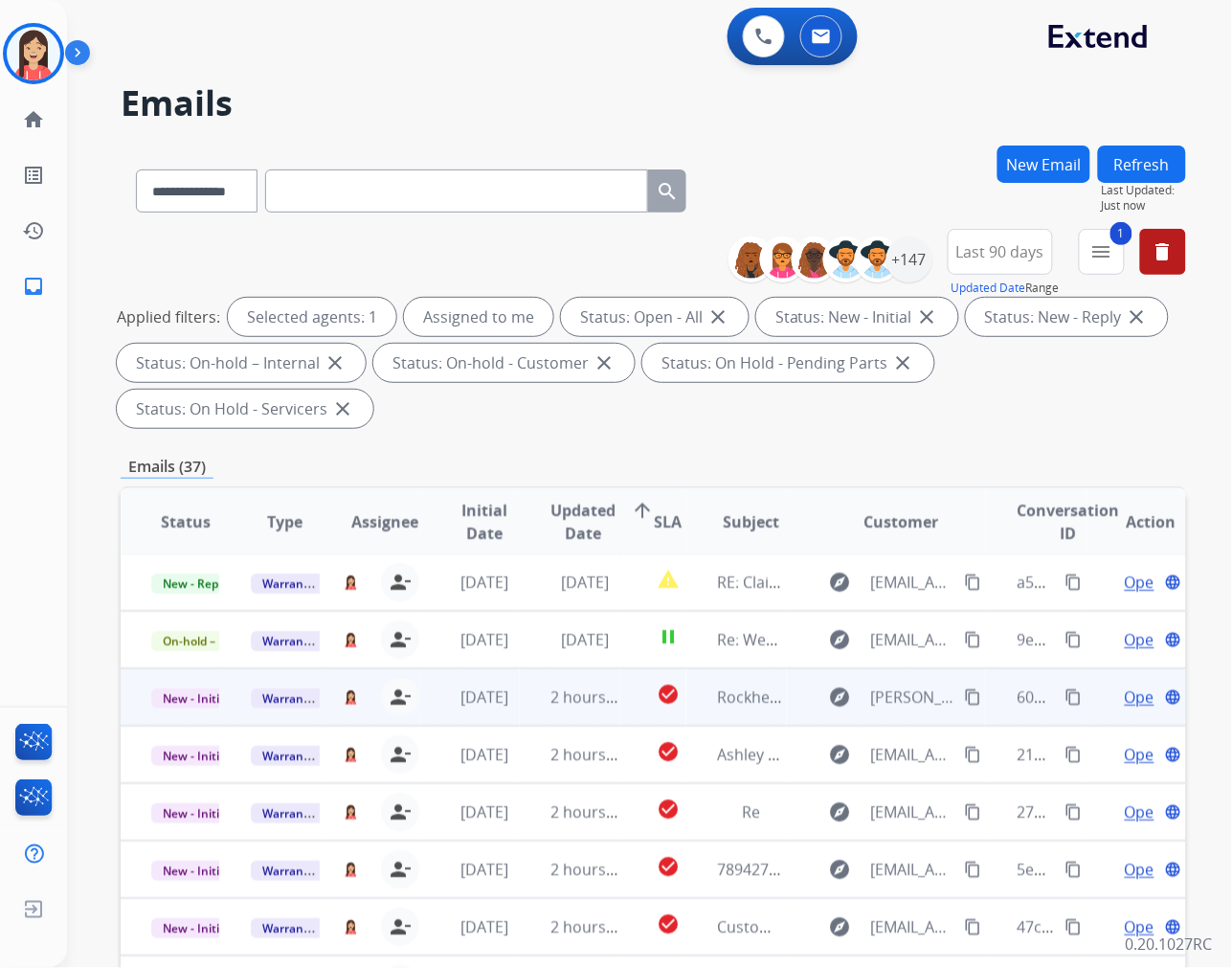
scroll to position [1, 0]
click at [632, 705] on td "check_circle" at bounding box center [653, 699] width 67 height 58
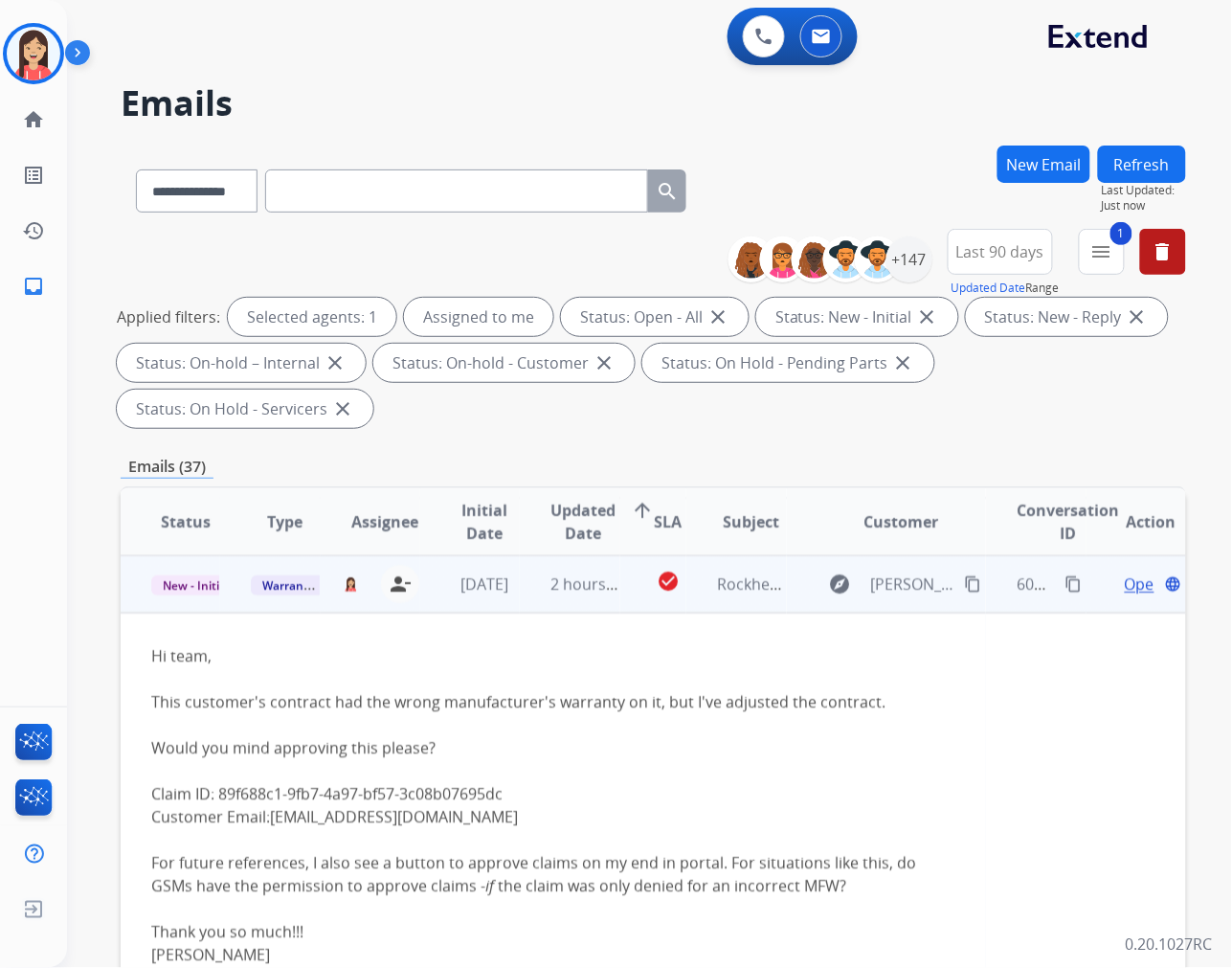
scroll to position [221, 0]
click at [507, 605] on td "[DATE]" at bounding box center [470, 584] width 99 height 58
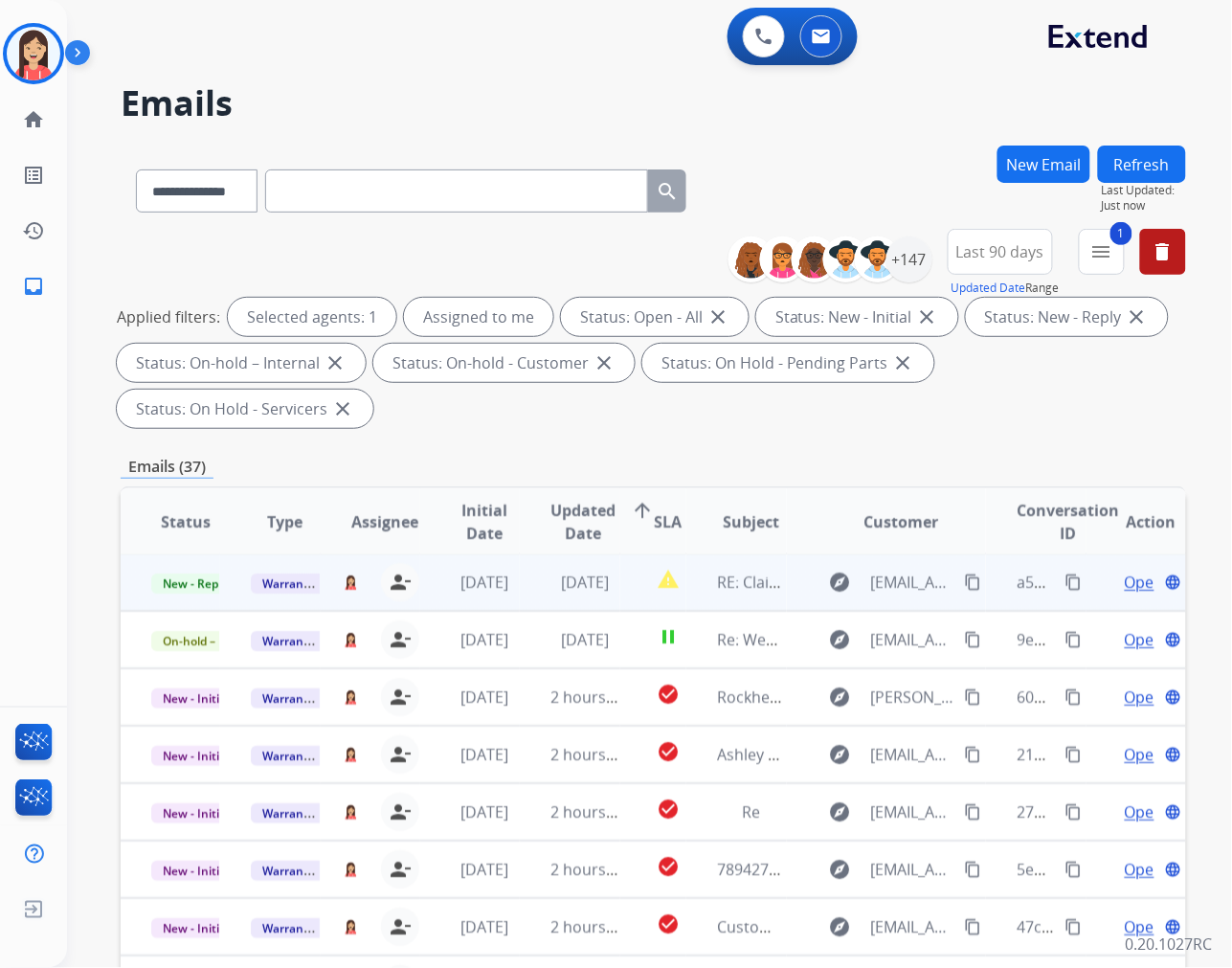
scroll to position [1, 0]
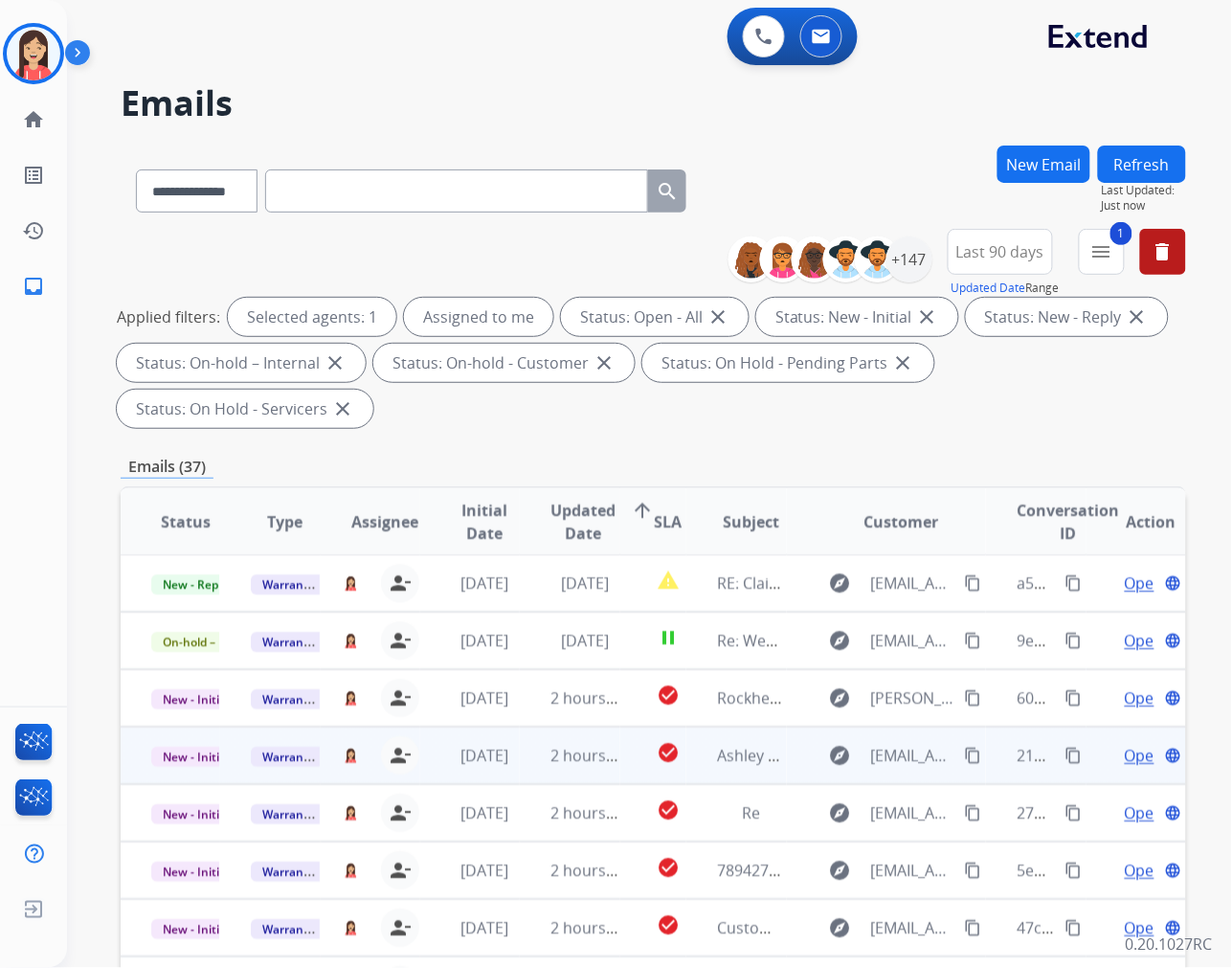
click at [529, 772] on td "2 hours ago" at bounding box center [569, 756] width 99 height 58
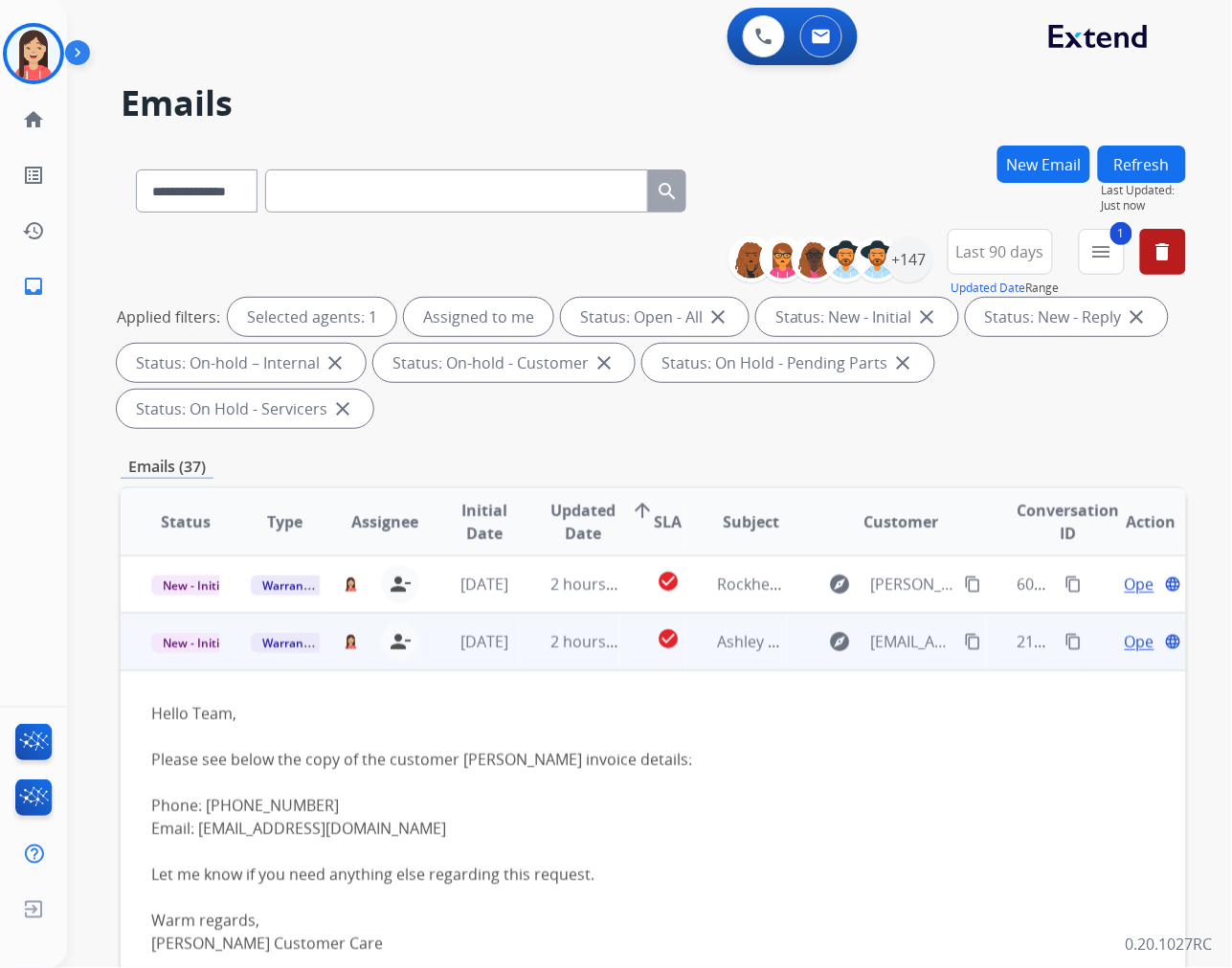
scroll to position [173, 0]
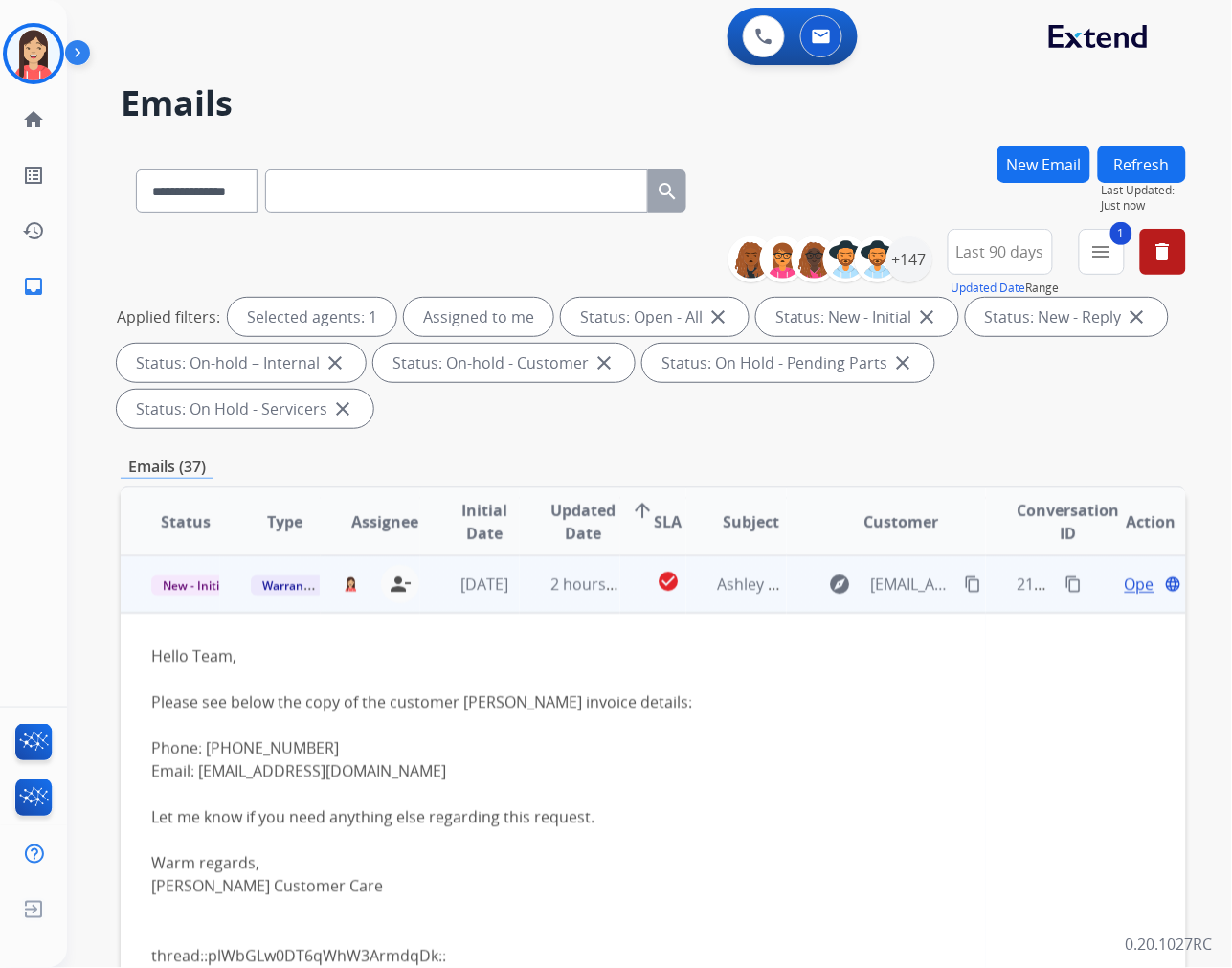
click at [1125, 589] on span "Open" at bounding box center [1144, 584] width 40 height 23
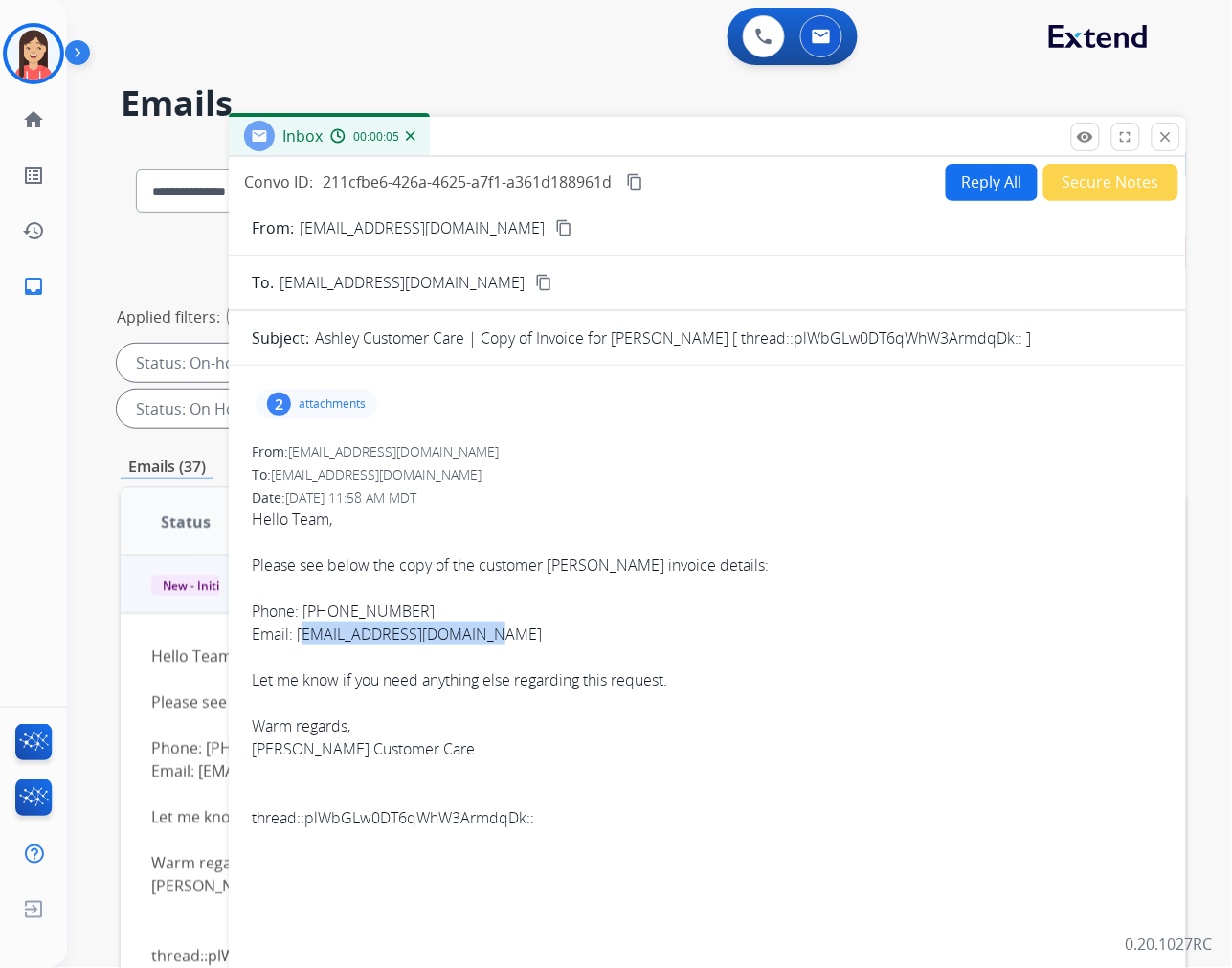
drag, startPoint x: 495, startPoint y: 639, endPoint x: 297, endPoint y: 639, distance: 198.0
click at [297, 639] on span "Hello Team, Please see below the copy of the customer [PERSON_NAME] invoice det…" at bounding box center [707, 669] width 912 height 322
copy span "[EMAIL_ADDRESS][DOMAIN_NAME]"
click at [377, 409] on div "2 attachments" at bounding box center [707, 404] width 912 height 46
click at [349, 400] on p "attachments" at bounding box center [332, 404] width 67 height 15
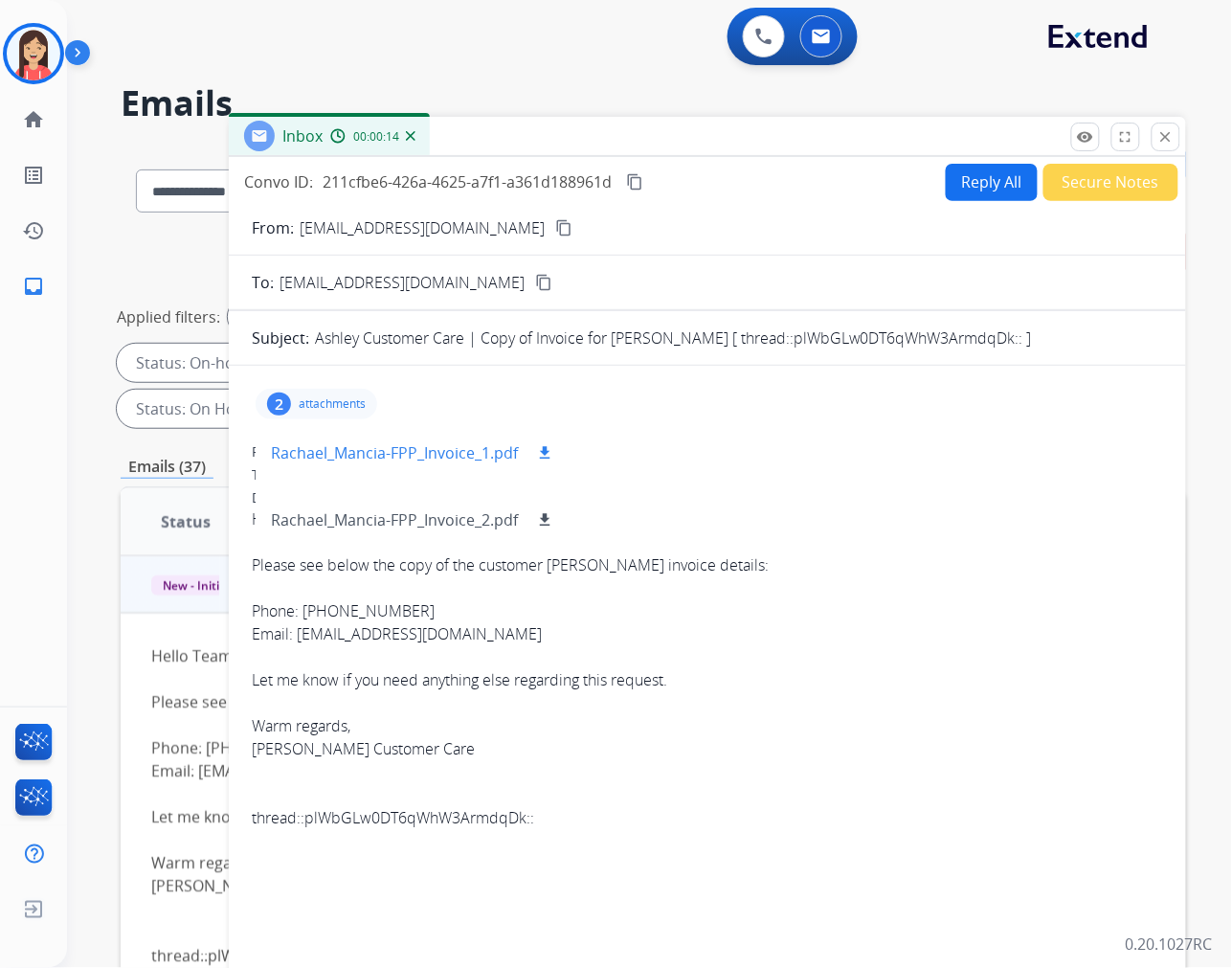
click at [541, 448] on mat-icon "download" at bounding box center [545, 453] width 17 height 17
click at [546, 513] on mat-icon "download" at bounding box center [545, 520] width 17 height 17
click at [804, 454] on div "From: [EMAIL_ADDRESS][DOMAIN_NAME]" at bounding box center [707, 452] width 912 height 19
click at [968, 178] on button "Reply All" at bounding box center [991, 182] width 92 height 38
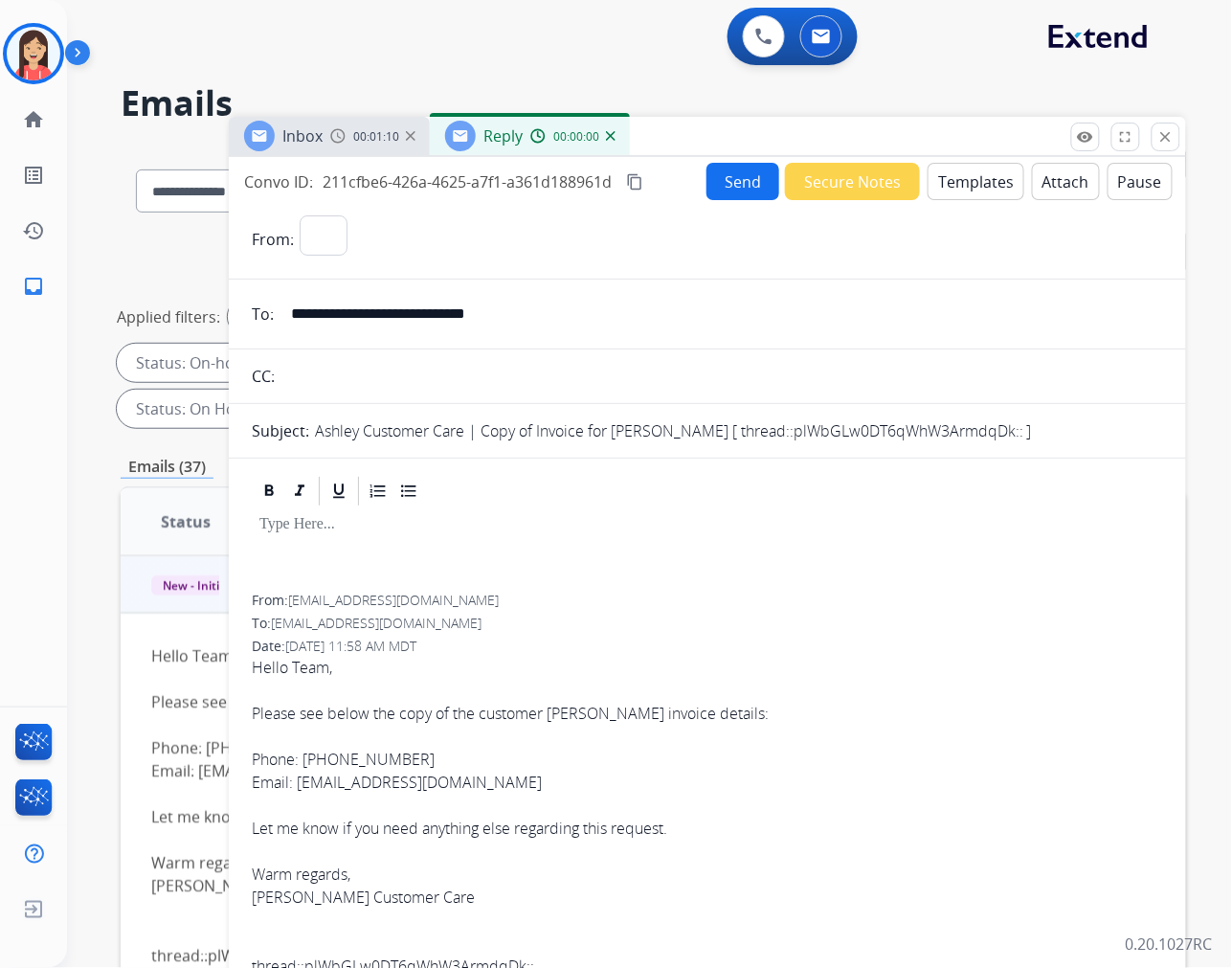
select select "**********"
click at [964, 183] on button "Templates" at bounding box center [975, 181] width 96 height 38
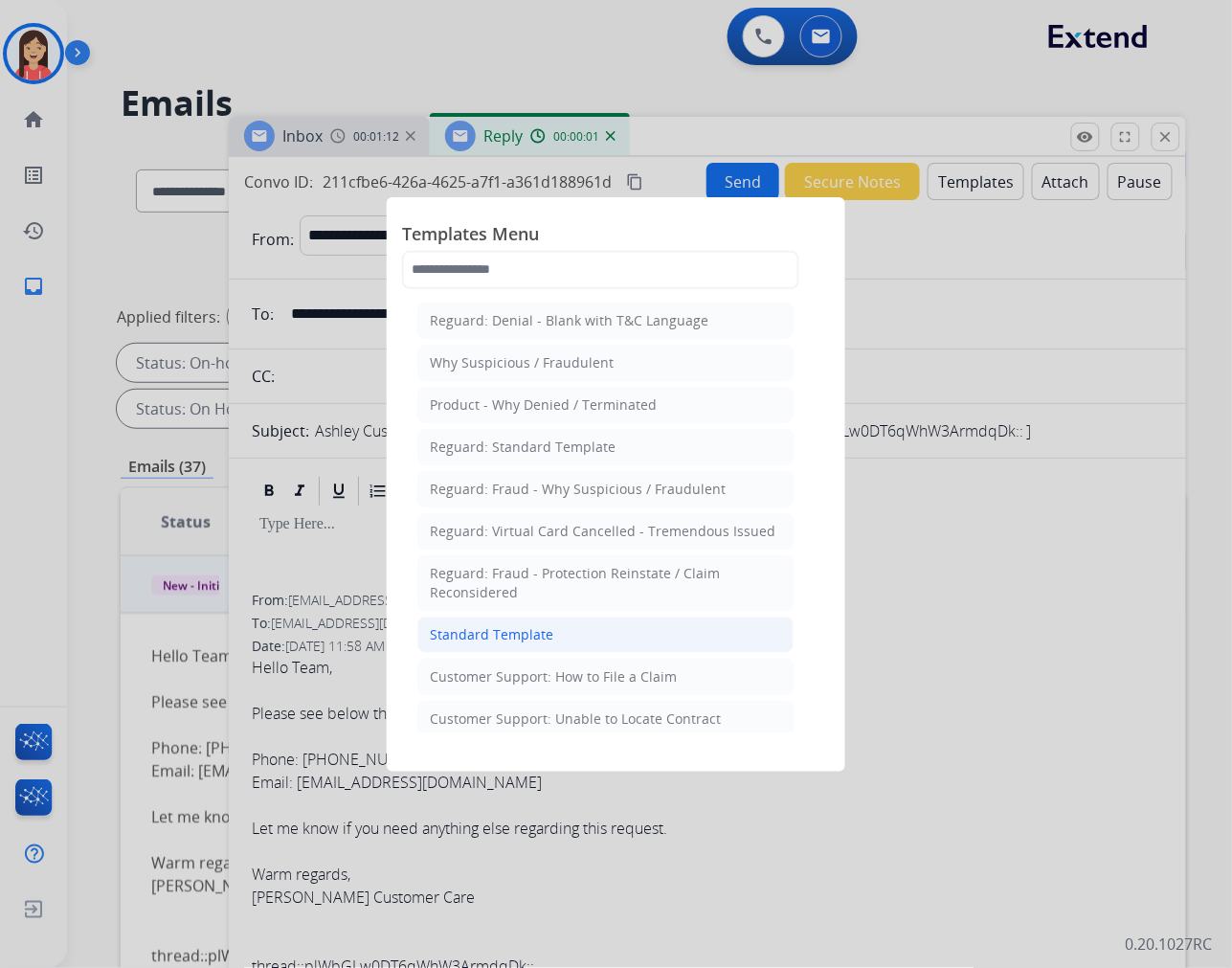
click at [589, 640] on li "Standard Template" at bounding box center [606, 635] width 376 height 37
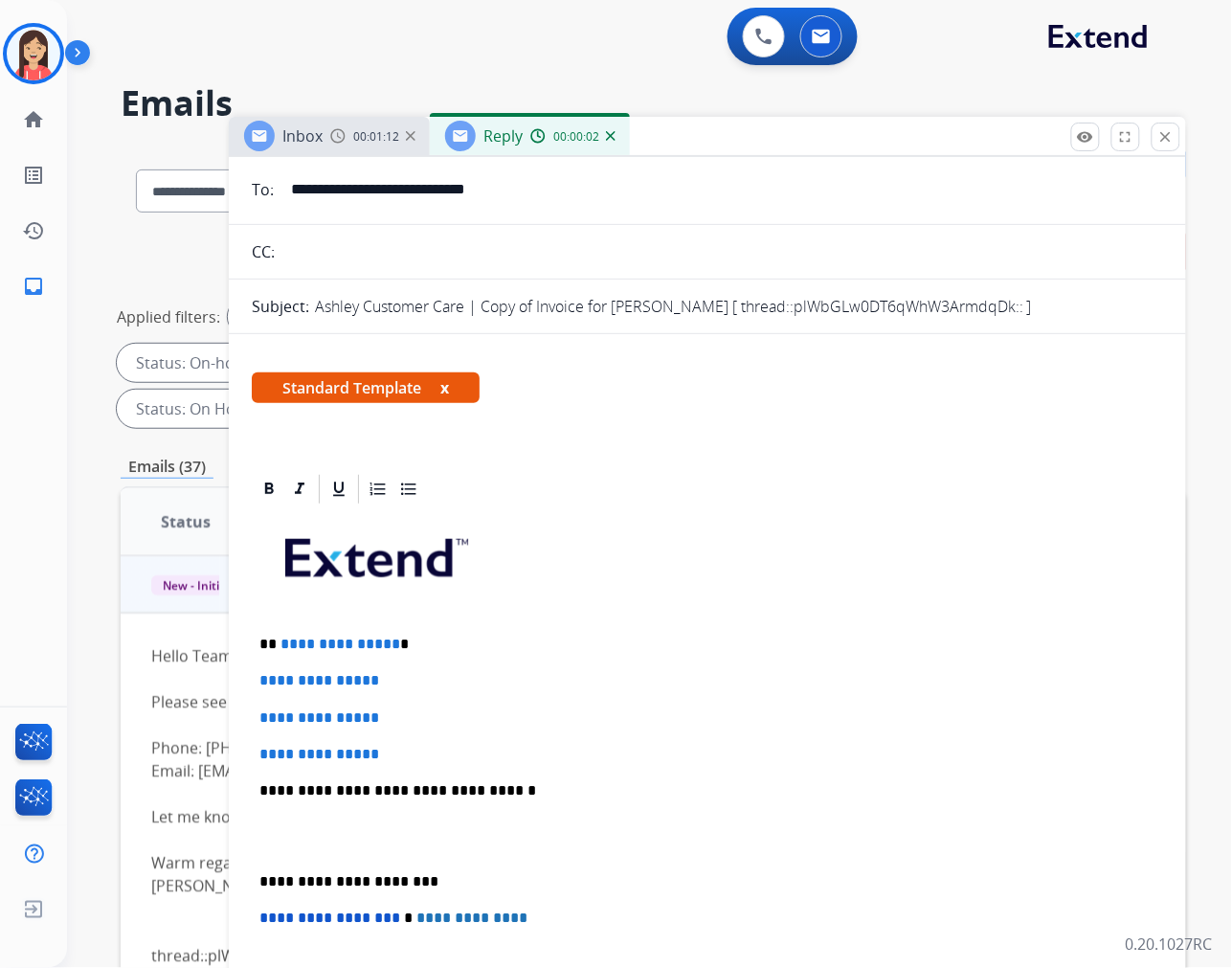
scroll to position [318, 0]
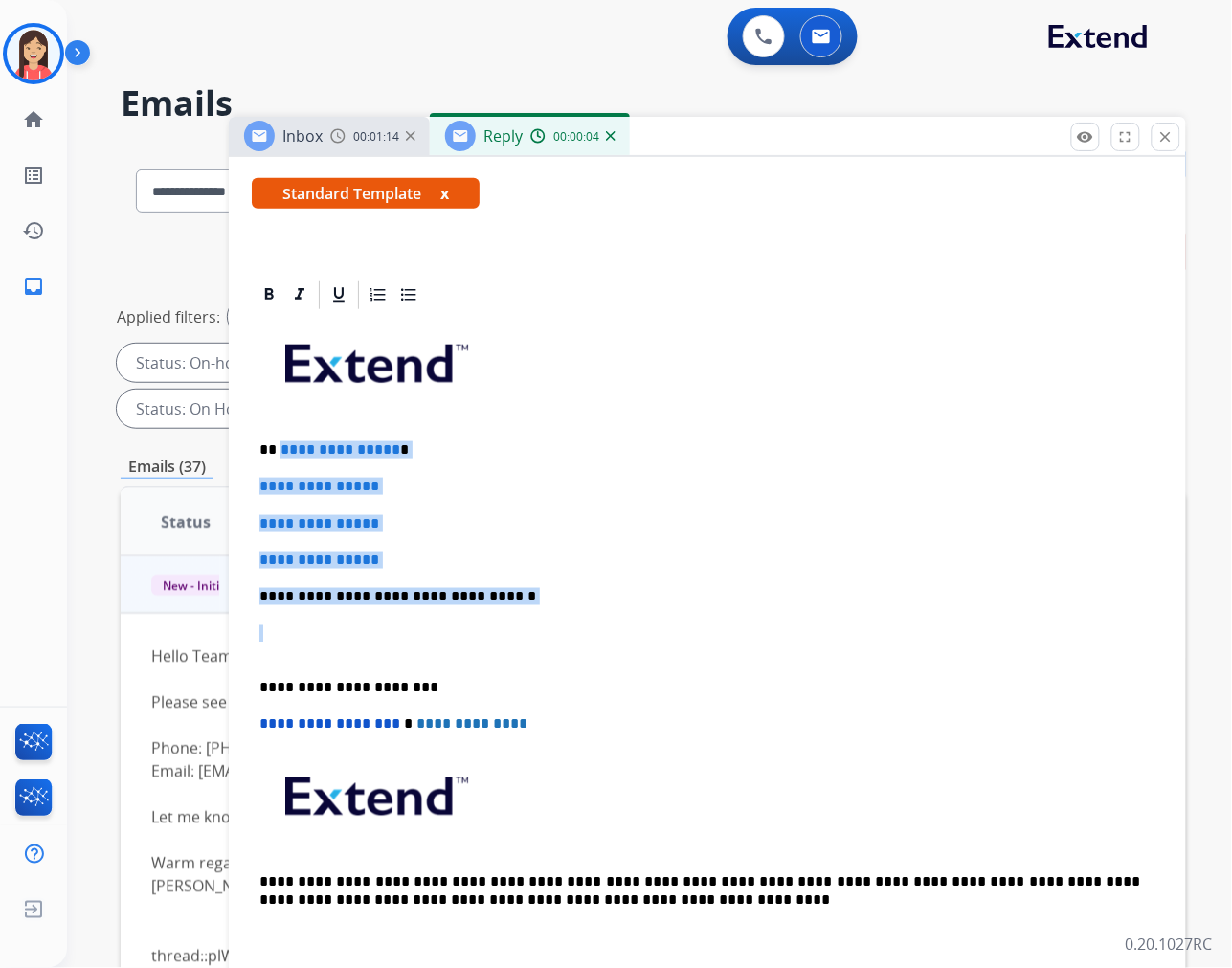
drag, startPoint x: 280, startPoint y: 436, endPoint x: 569, endPoint y: 618, distance: 341.5
click at [569, 618] on div "**********" at bounding box center [707, 641] width 912 height 659
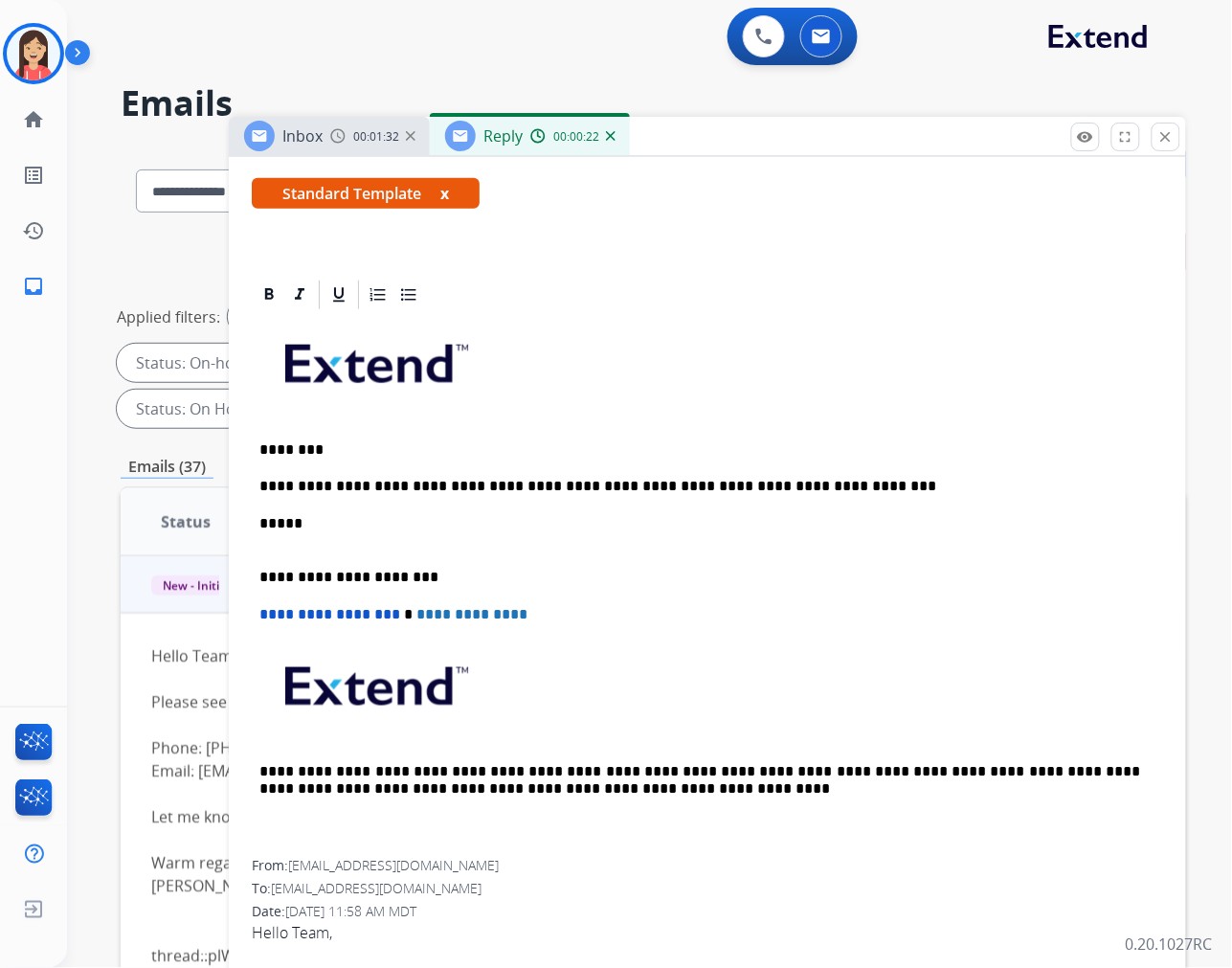
scroll to position [0, 0]
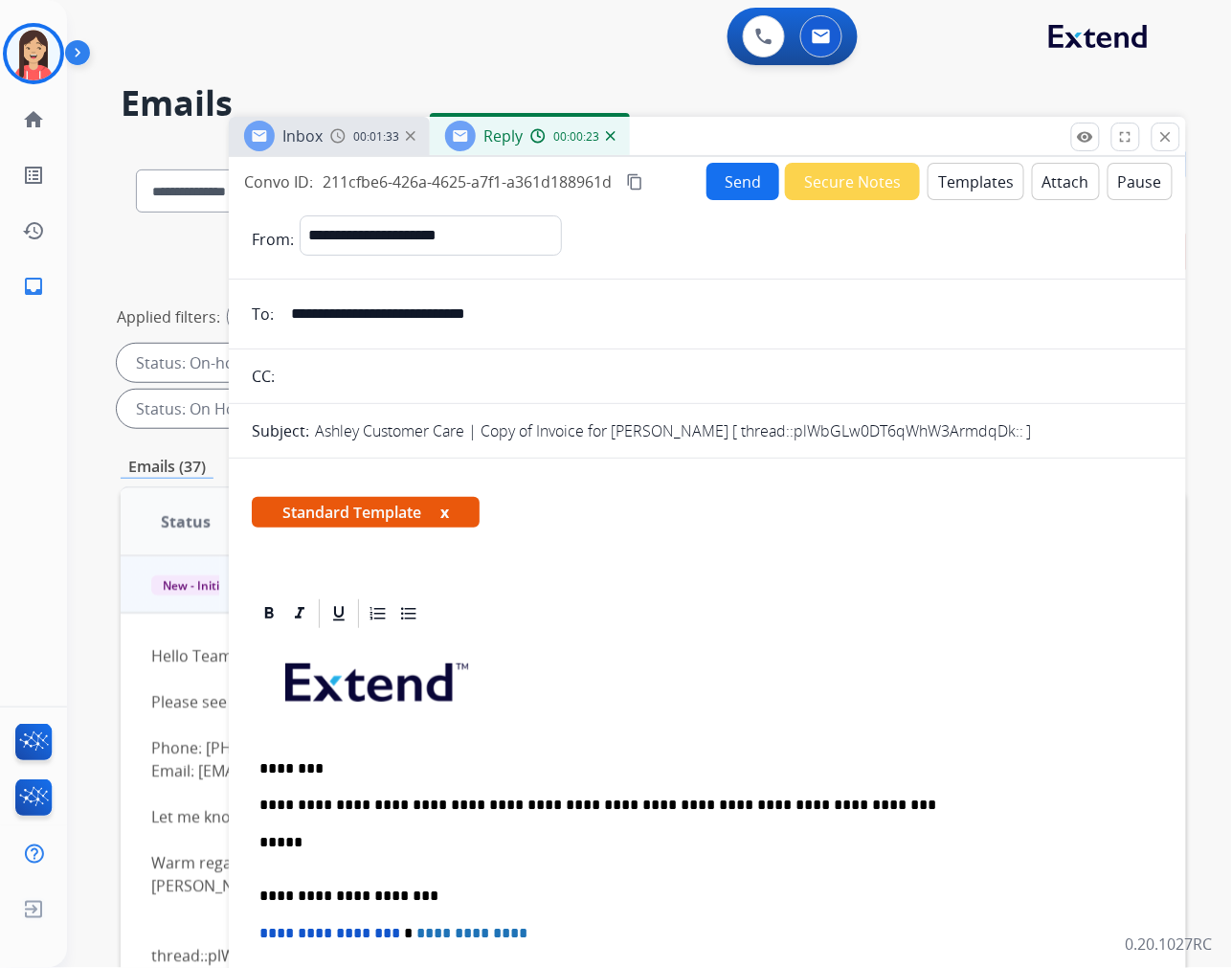
click at [721, 191] on button "Send" at bounding box center [742, 181] width 72 height 38
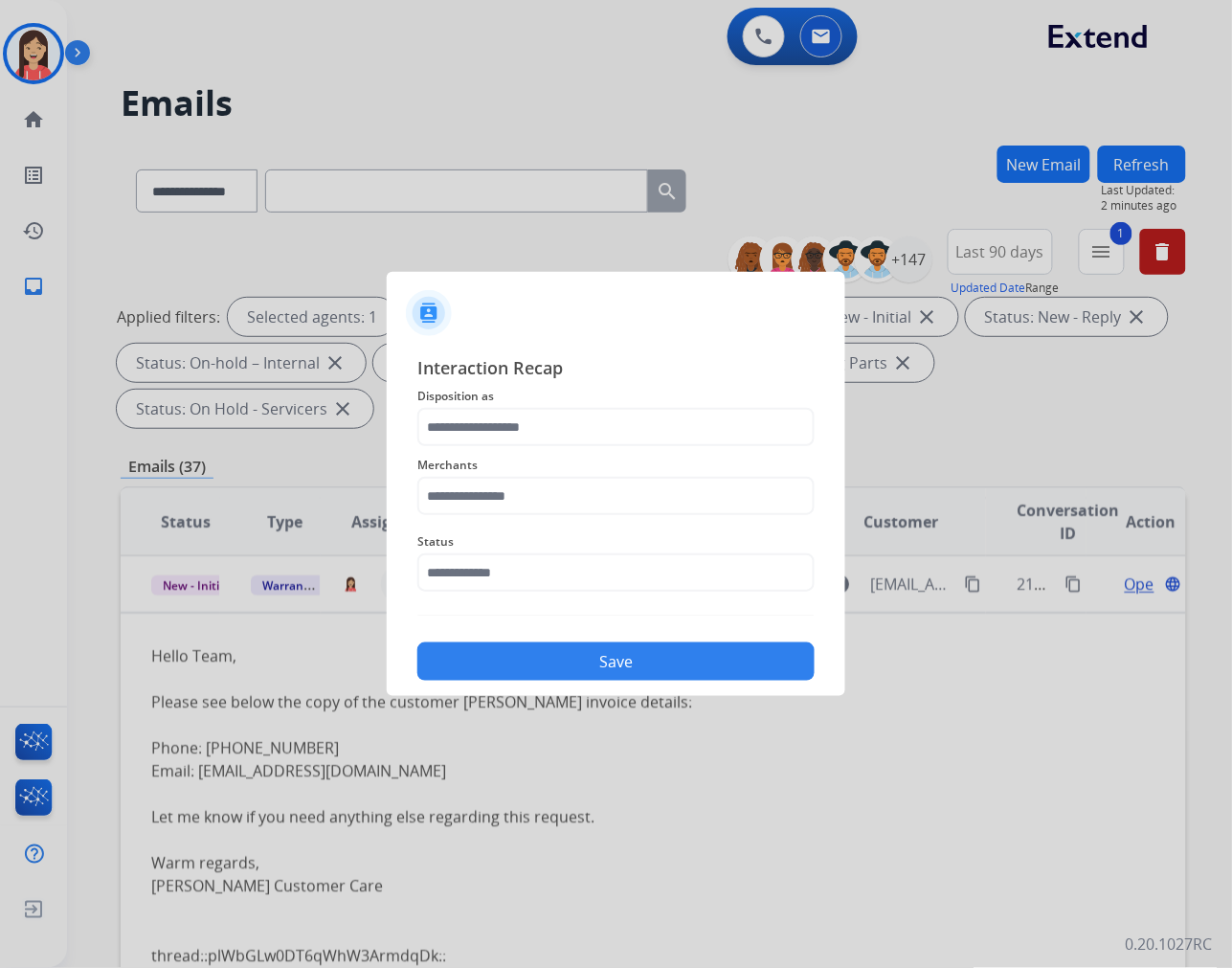
click at [531, 403] on span "Disposition as" at bounding box center [616, 397] width 397 height 23
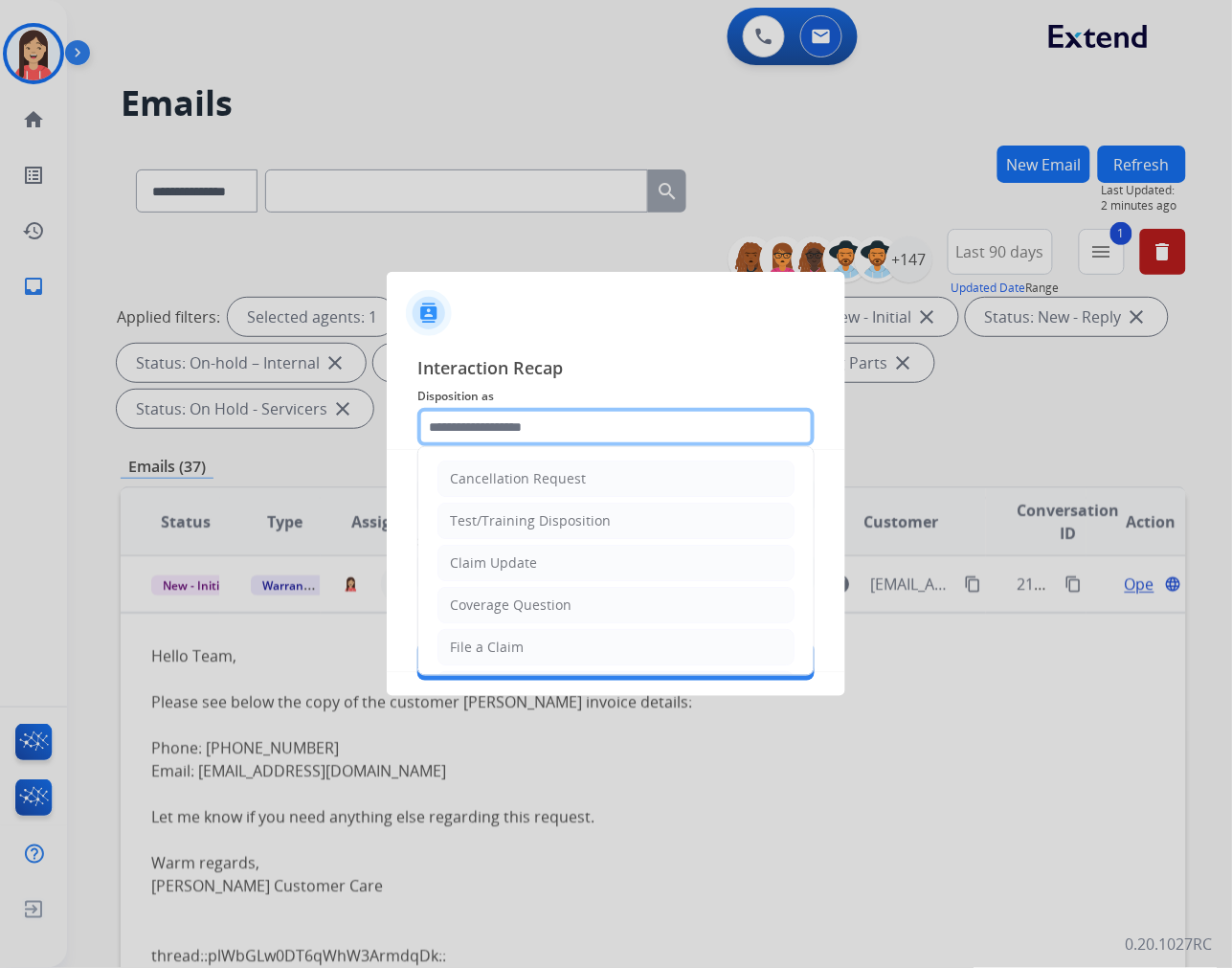
click at [529, 419] on input "text" at bounding box center [616, 428] width 397 height 39
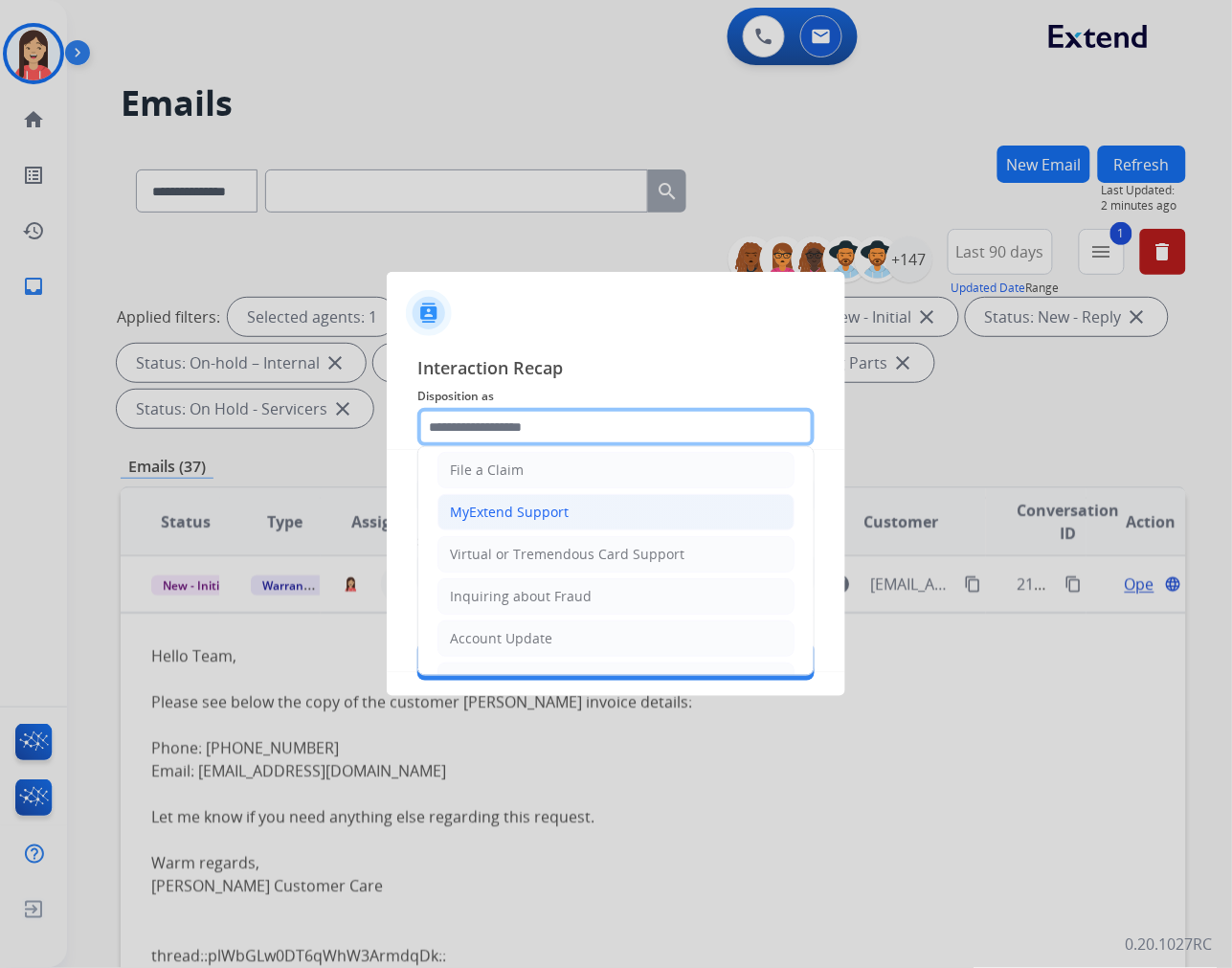
scroll to position [212, 0]
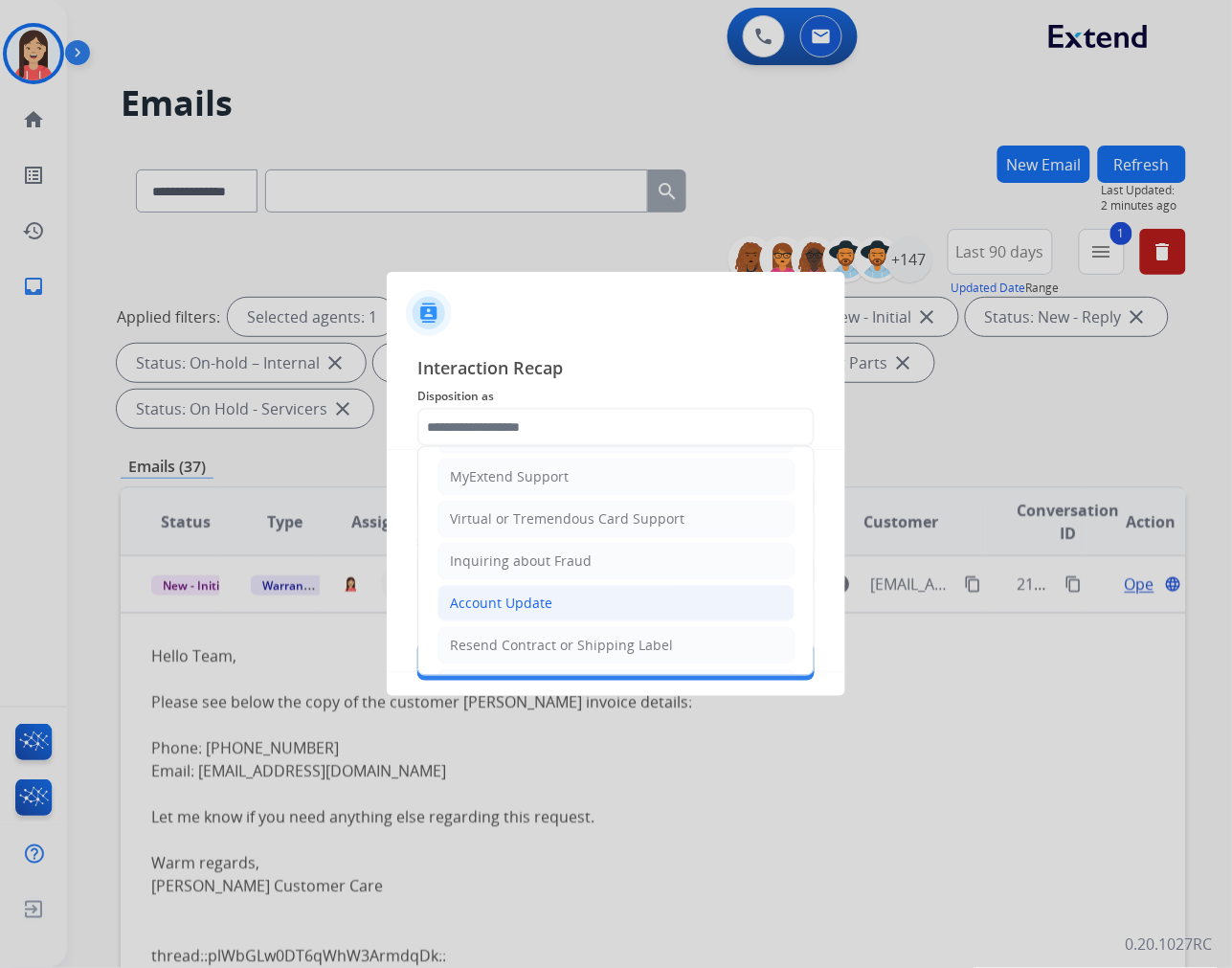
click at [512, 601] on div "Account Update" at bounding box center [501, 603] width 102 height 19
type input "**********"
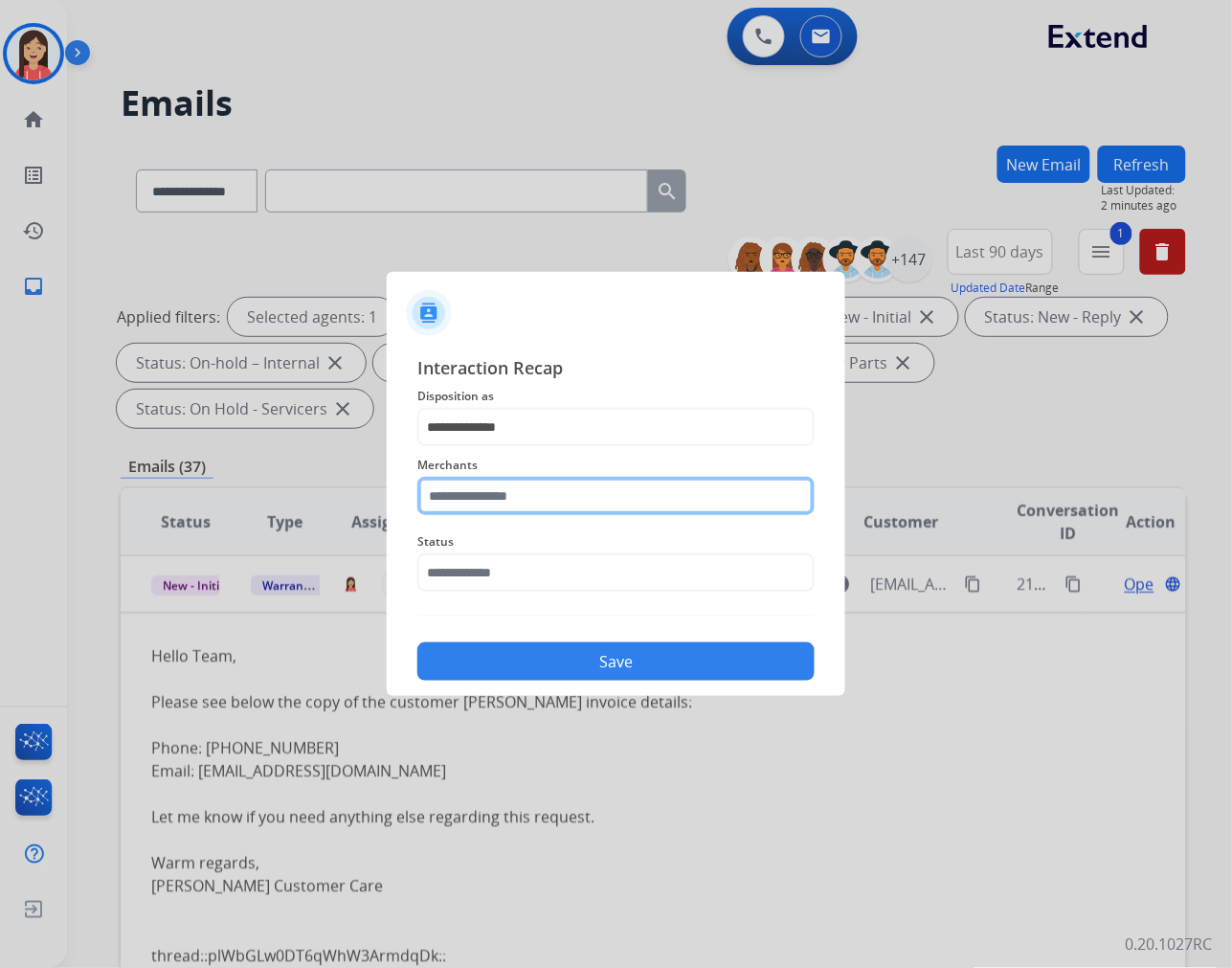
click at [565, 491] on input "text" at bounding box center [616, 496] width 397 height 39
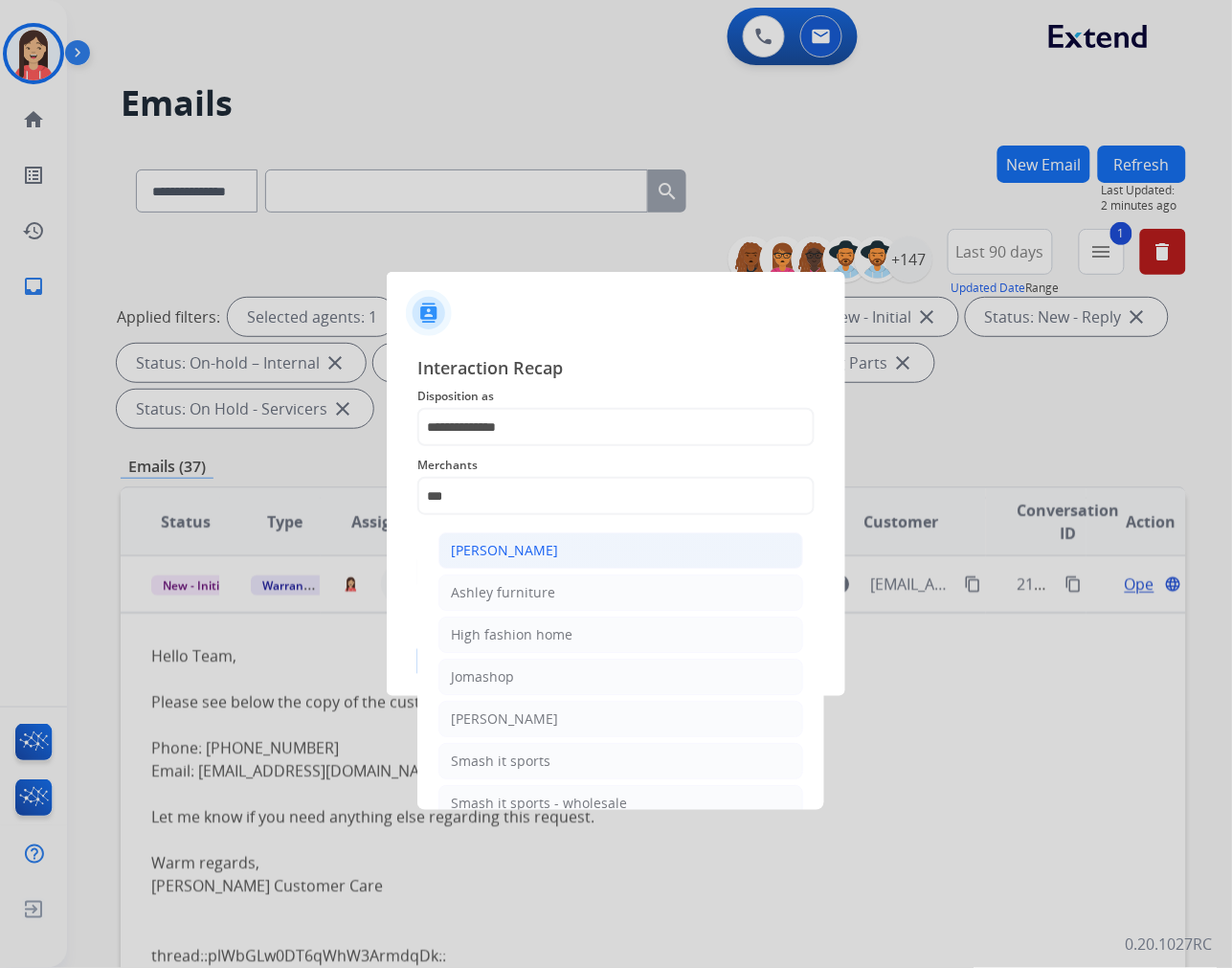
click at [561, 544] on li "[PERSON_NAME]" at bounding box center [620, 551] width 365 height 37
type input "**********"
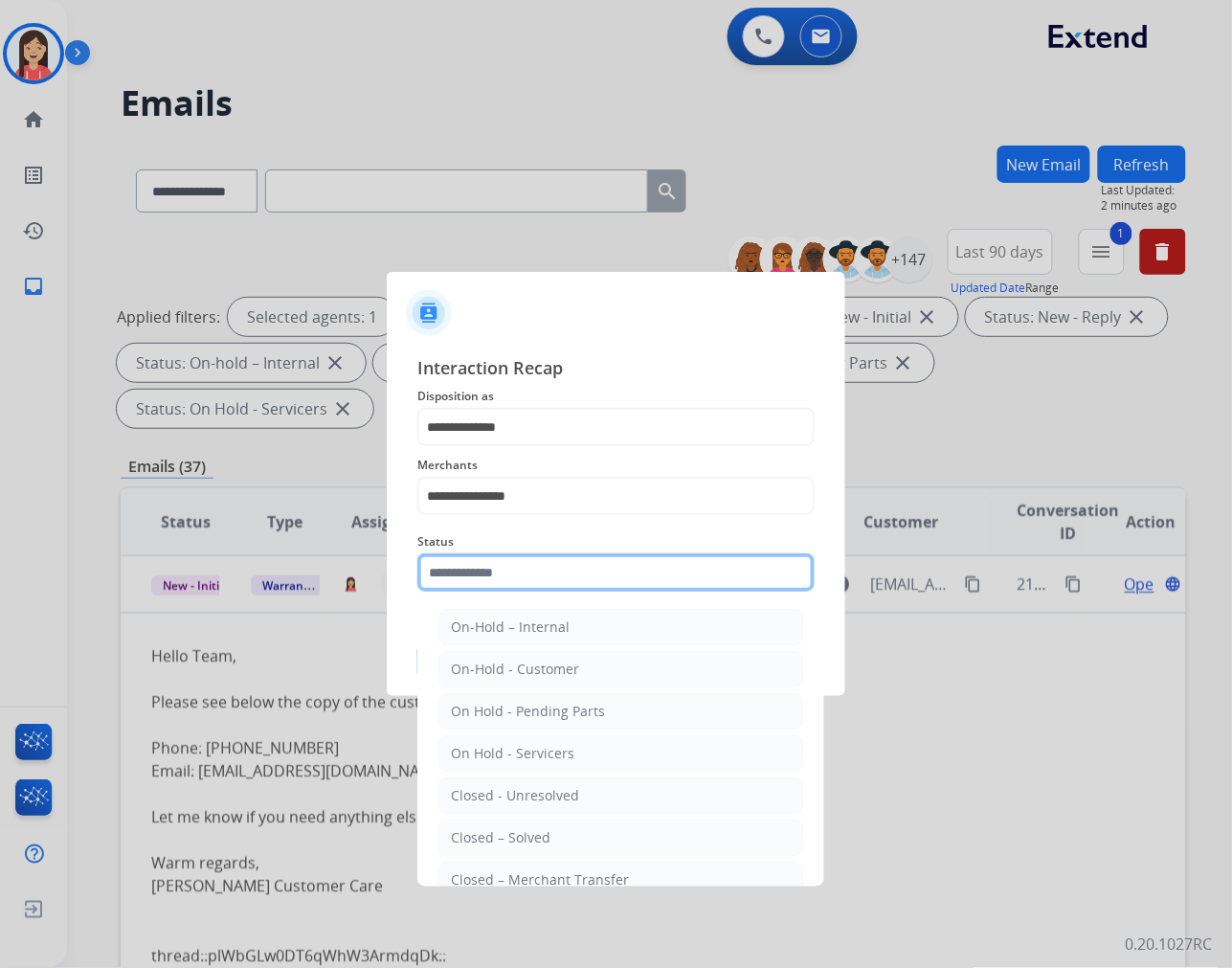
click at [548, 556] on input "text" at bounding box center [616, 572] width 397 height 39
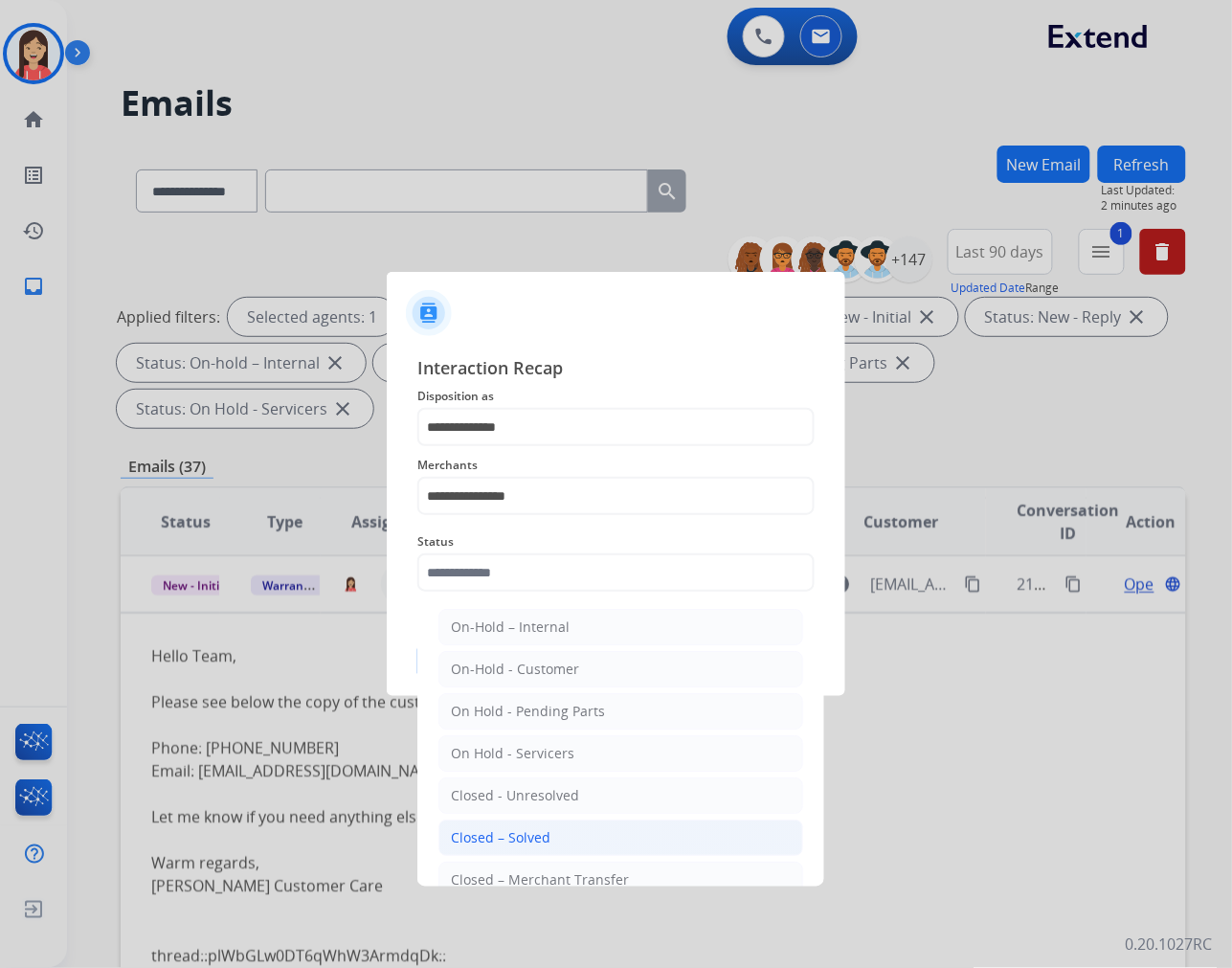
click at [552, 840] on li "Closed – Solved" at bounding box center [620, 838] width 365 height 37
type input "**********"
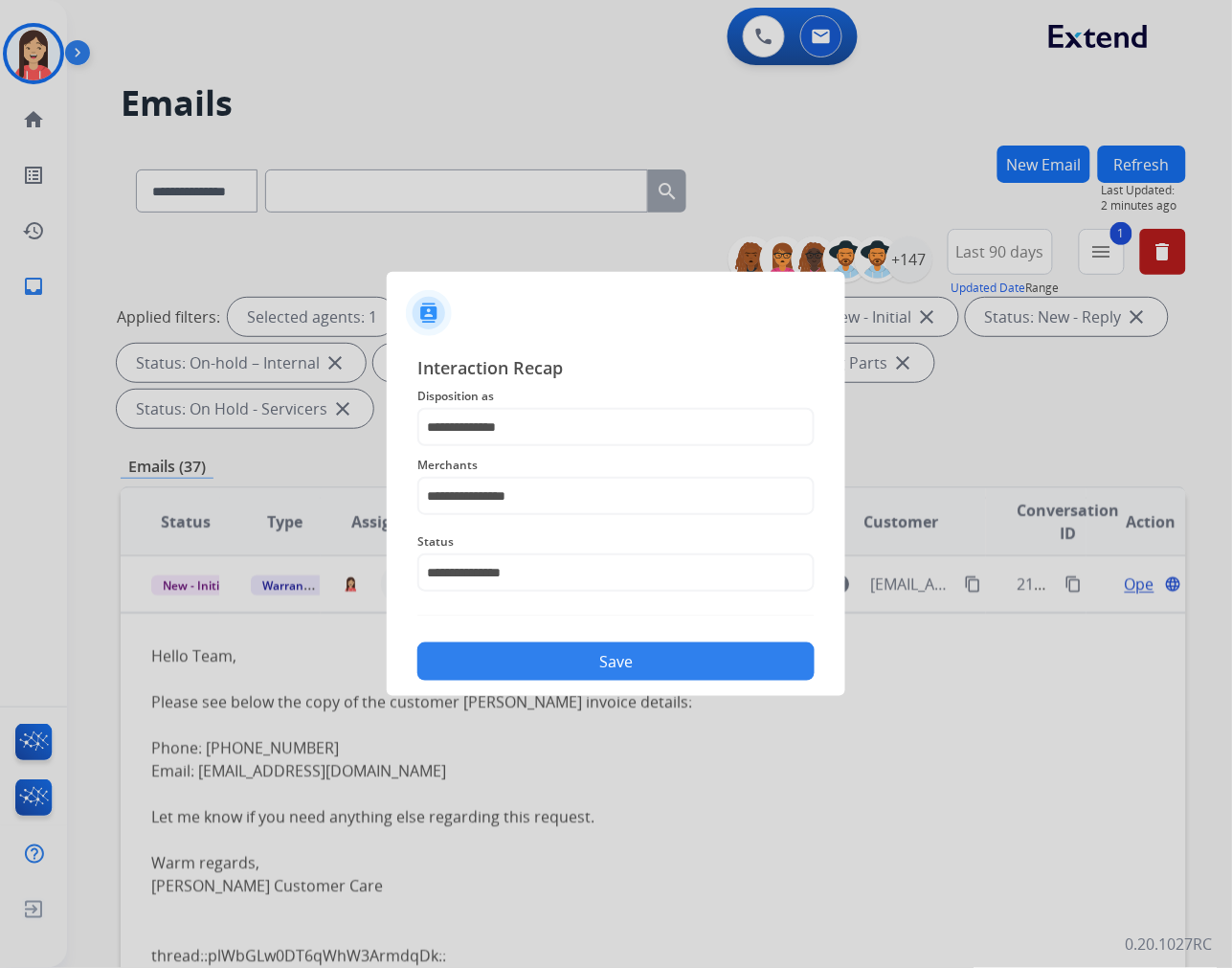
click at [667, 665] on button "Save" at bounding box center [616, 662] width 397 height 39
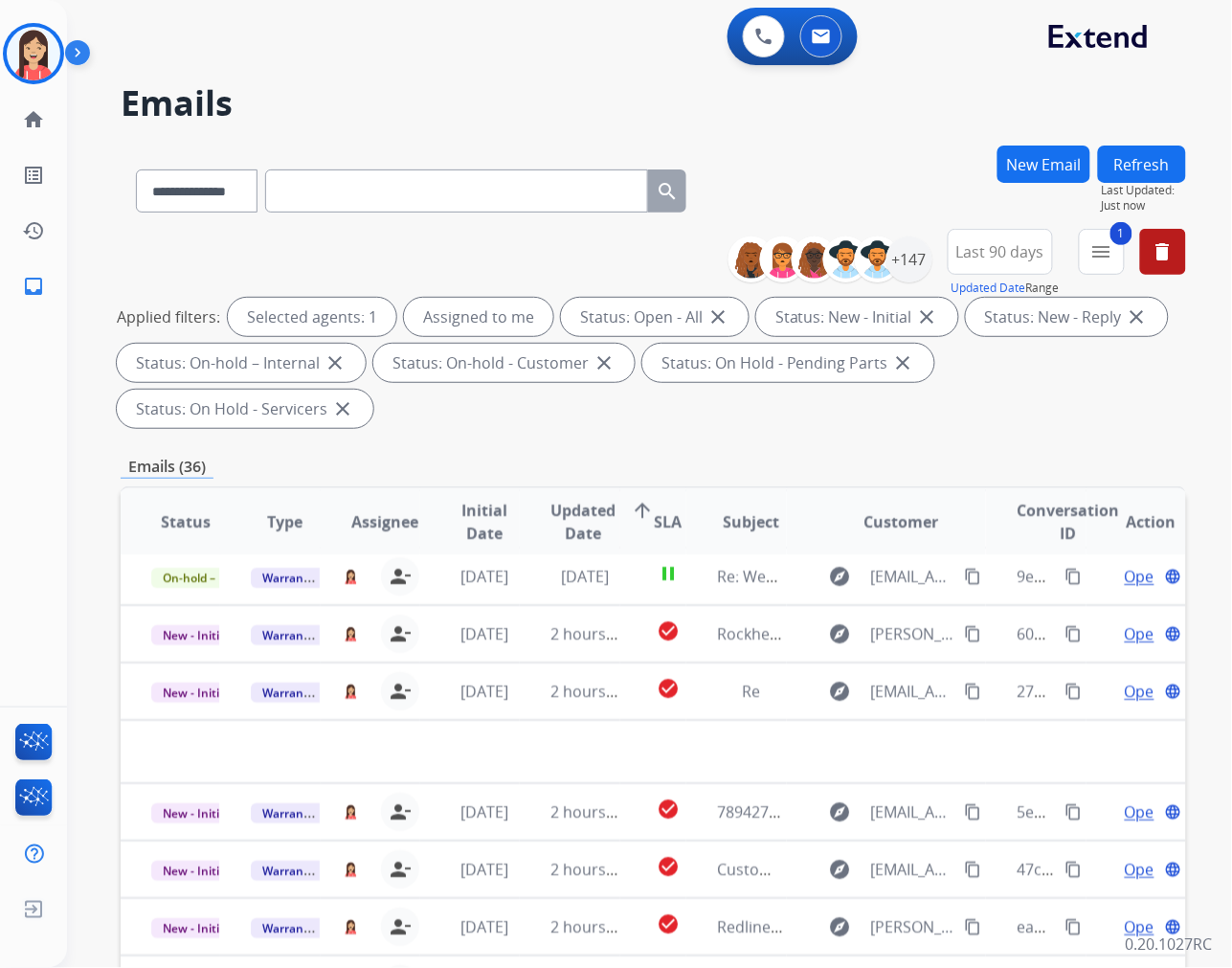
scroll to position [63, 0]
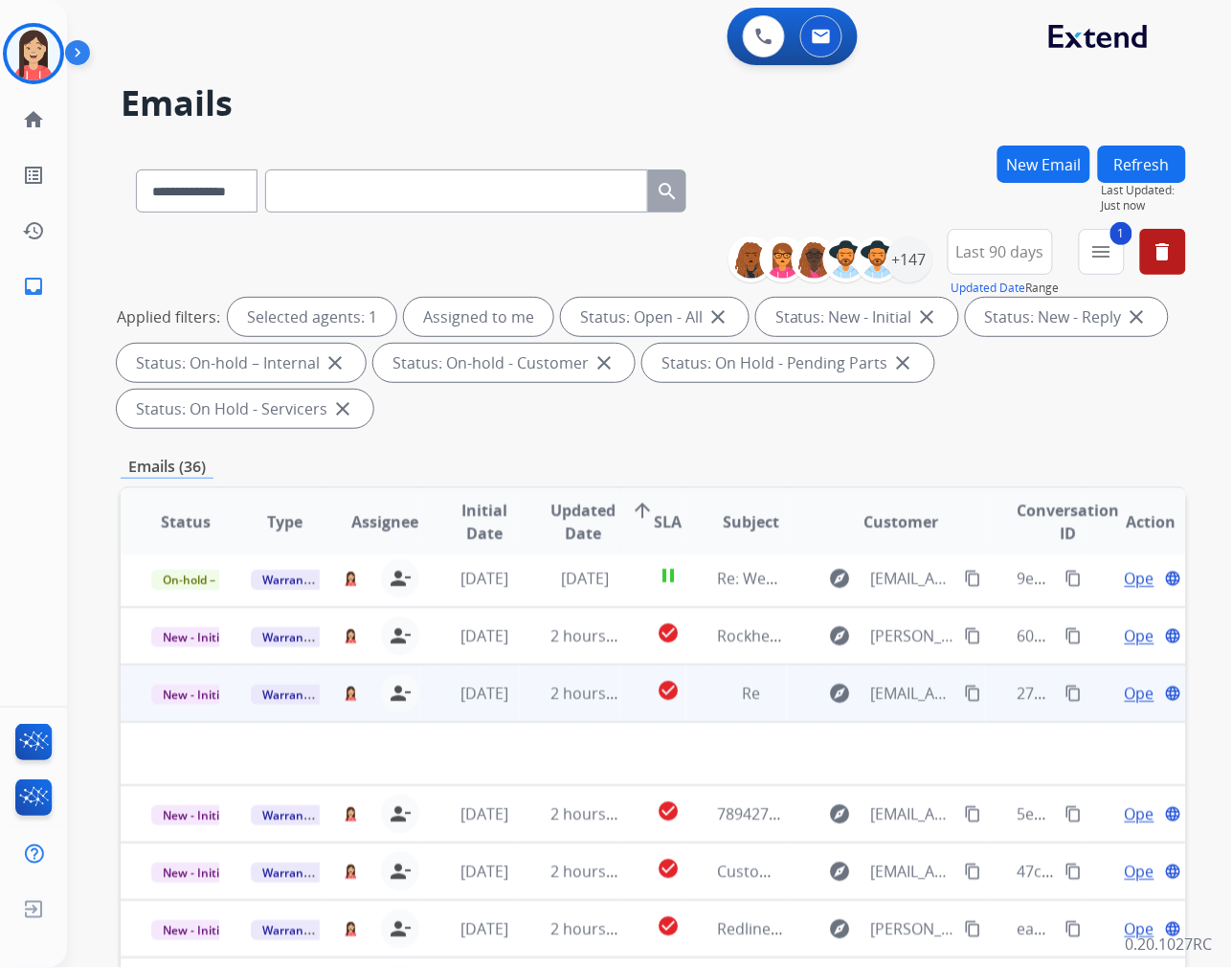
click at [527, 702] on td "2 hours ago" at bounding box center [569, 694] width 99 height 58
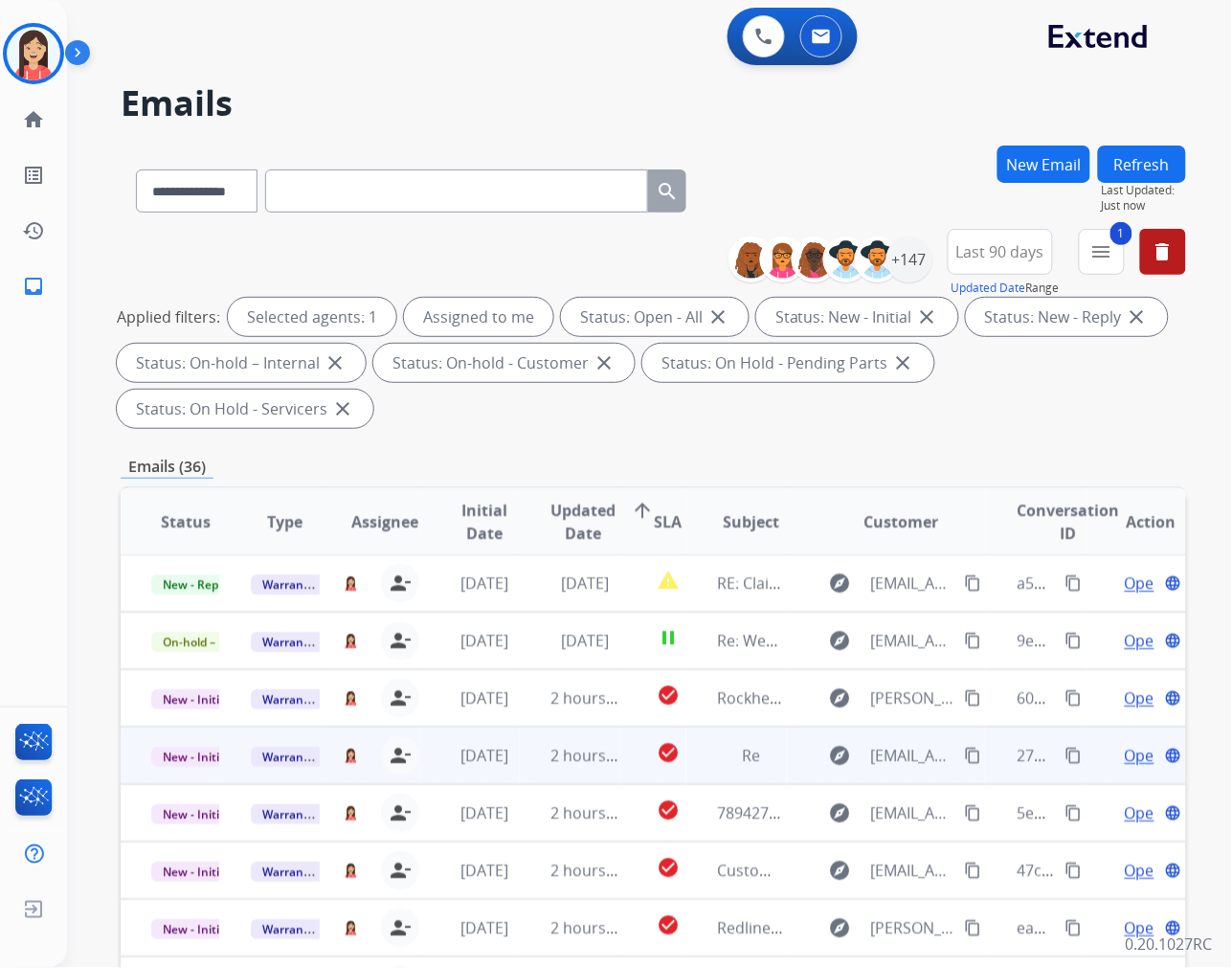
click at [512, 771] on td "[DATE]" at bounding box center [470, 756] width 99 height 58
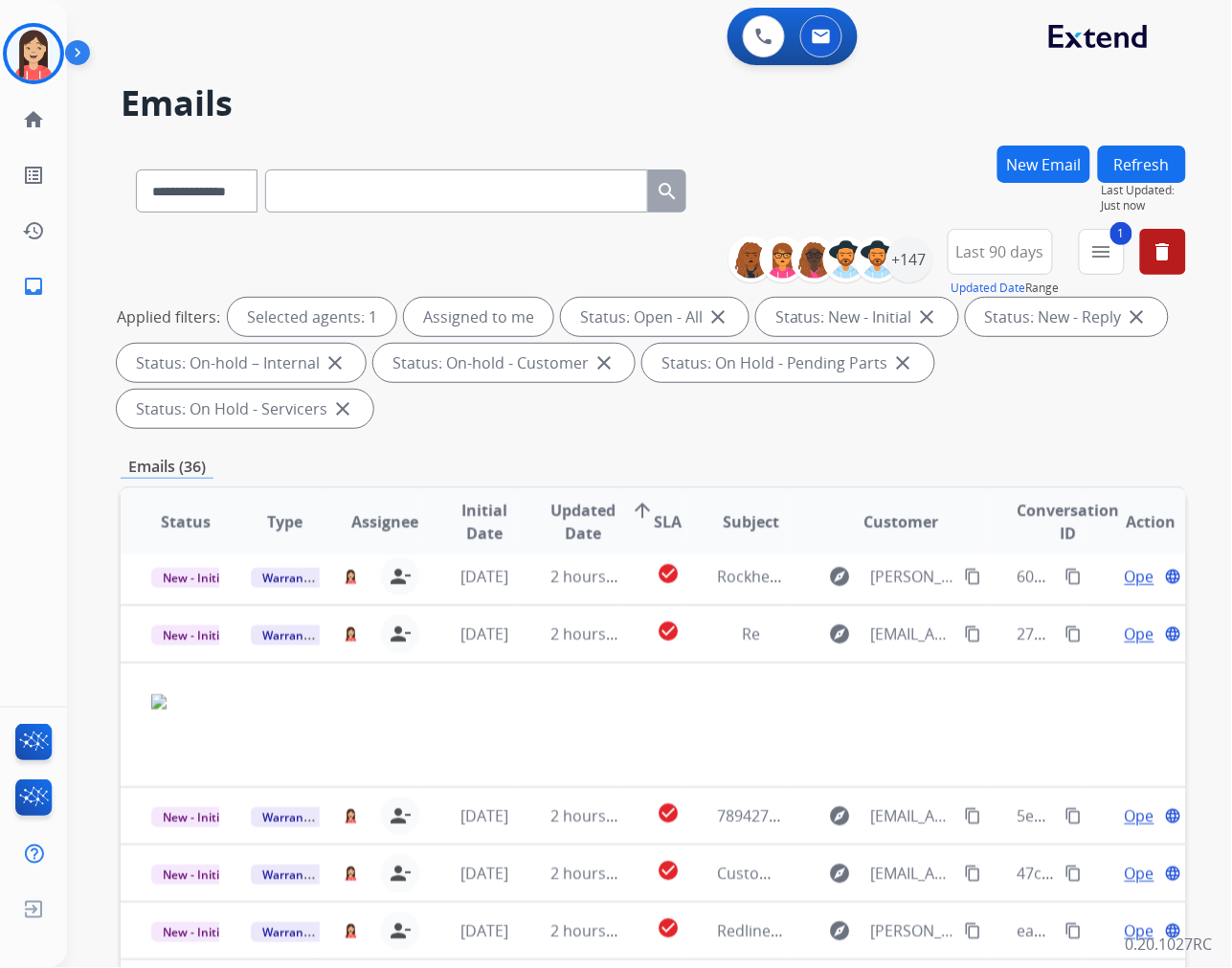
scroll to position [124, 0]
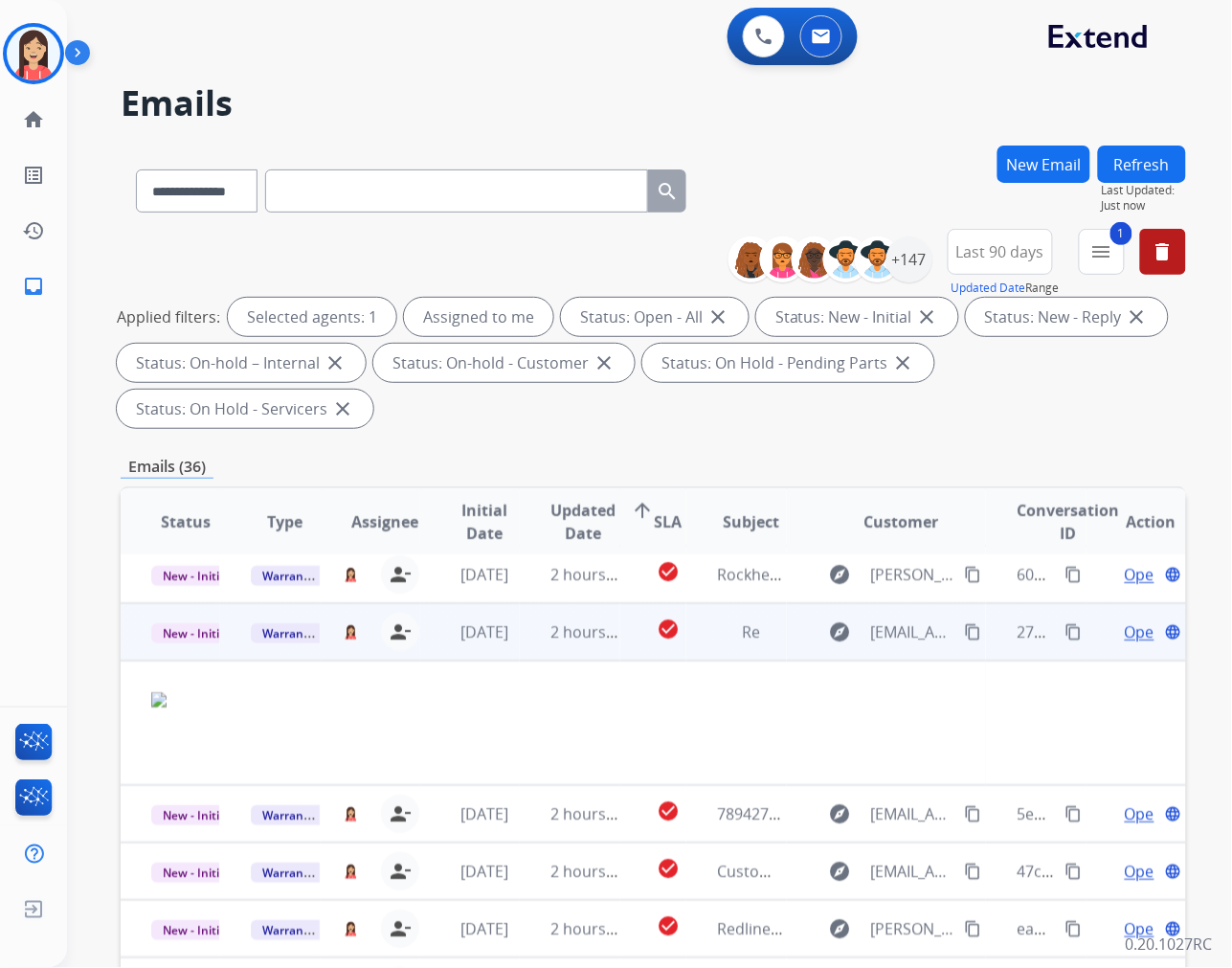
click at [1125, 642] on span "Open" at bounding box center [1144, 632] width 40 height 23
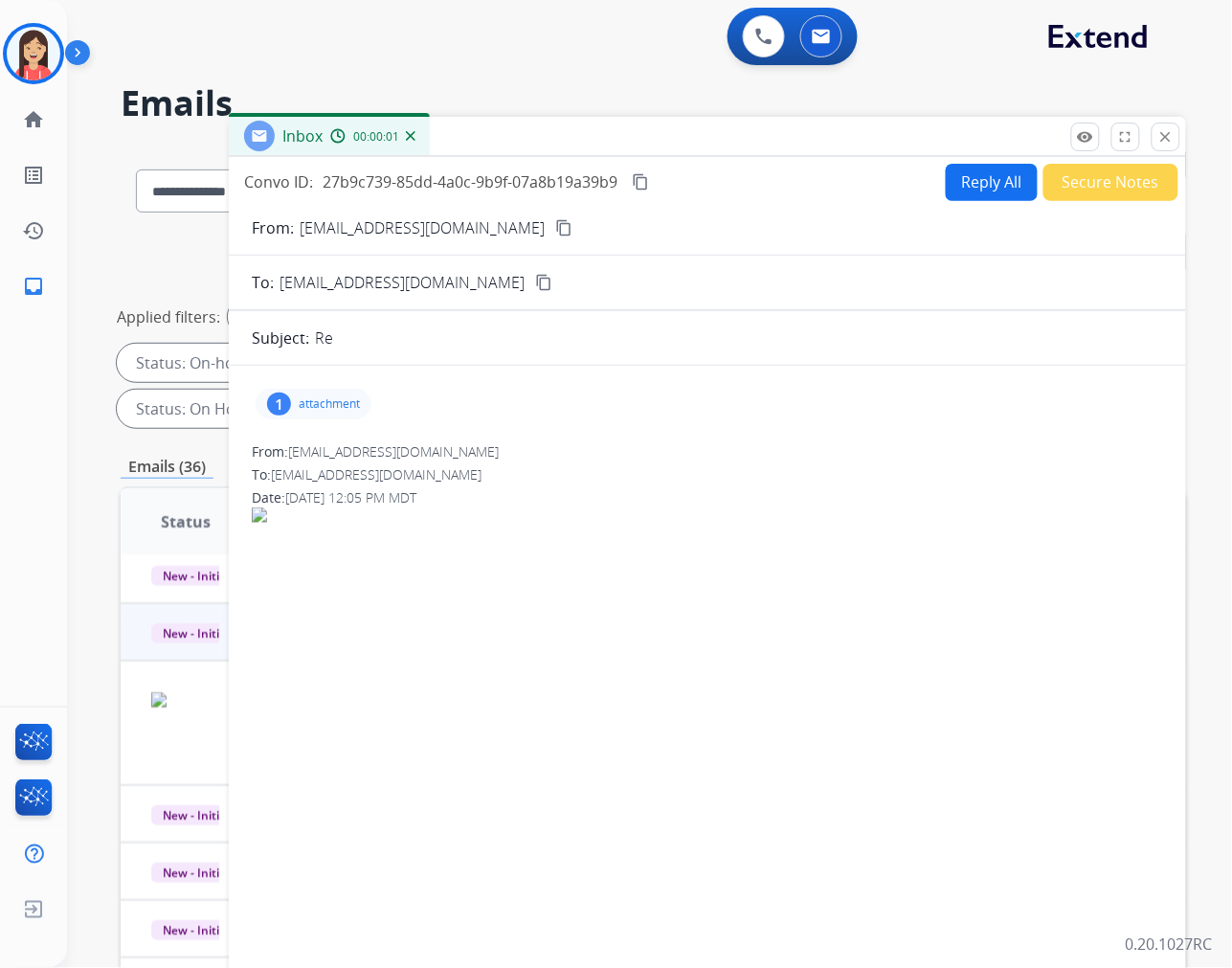
click at [342, 405] on p "attachment" at bounding box center [329, 404] width 61 height 15
click at [513, 455] on mat-icon "download" at bounding box center [506, 453] width 17 height 17
click at [377, 233] on p "[EMAIL_ADDRESS][DOMAIN_NAME]" at bounding box center [423, 228] width 245 height 23
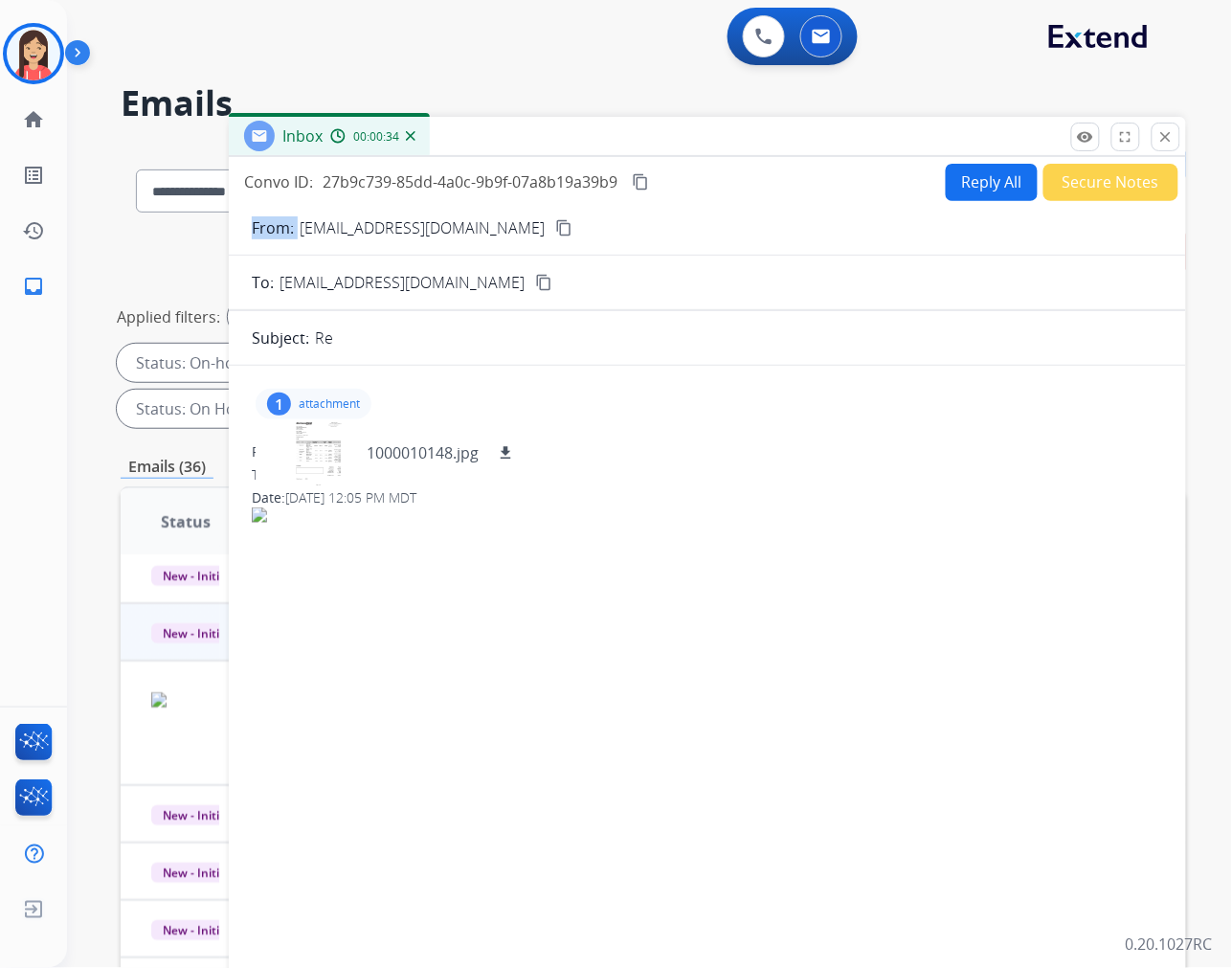
copy p "From:"
drag, startPoint x: 757, startPoint y: 657, endPoint x: 768, endPoint y: 620, distance: 38.6
click at [757, 657] on div "1 attachment 1000010148.jpg download From: [EMAIL_ADDRESS][DOMAIN_NAME] To: [EM…" at bounding box center [707, 670] width 957 height 578
click at [972, 182] on button "Reply All" at bounding box center [991, 182] width 92 height 38
select select "**********"
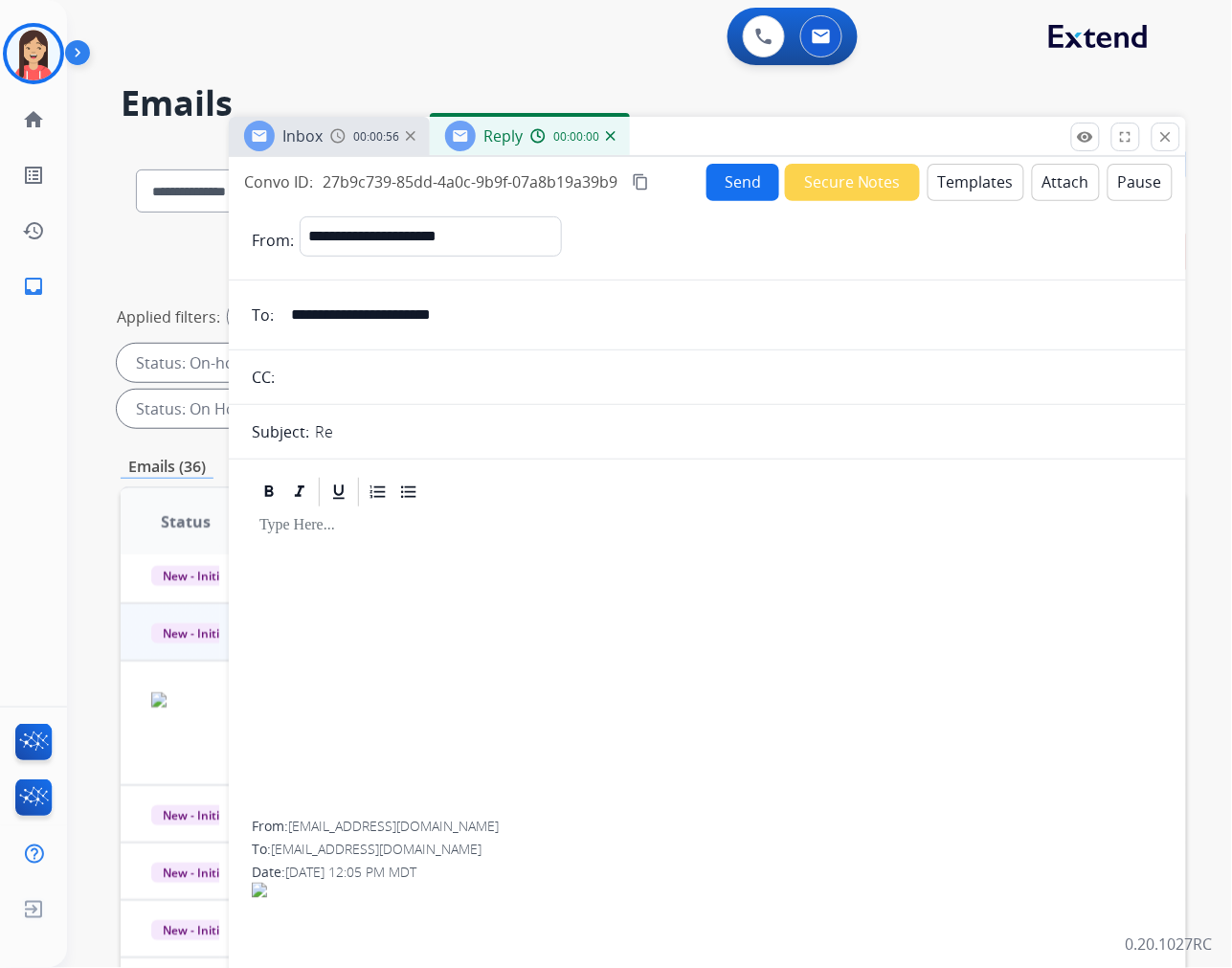
click at [948, 187] on button "Templates" at bounding box center [975, 182] width 96 height 38
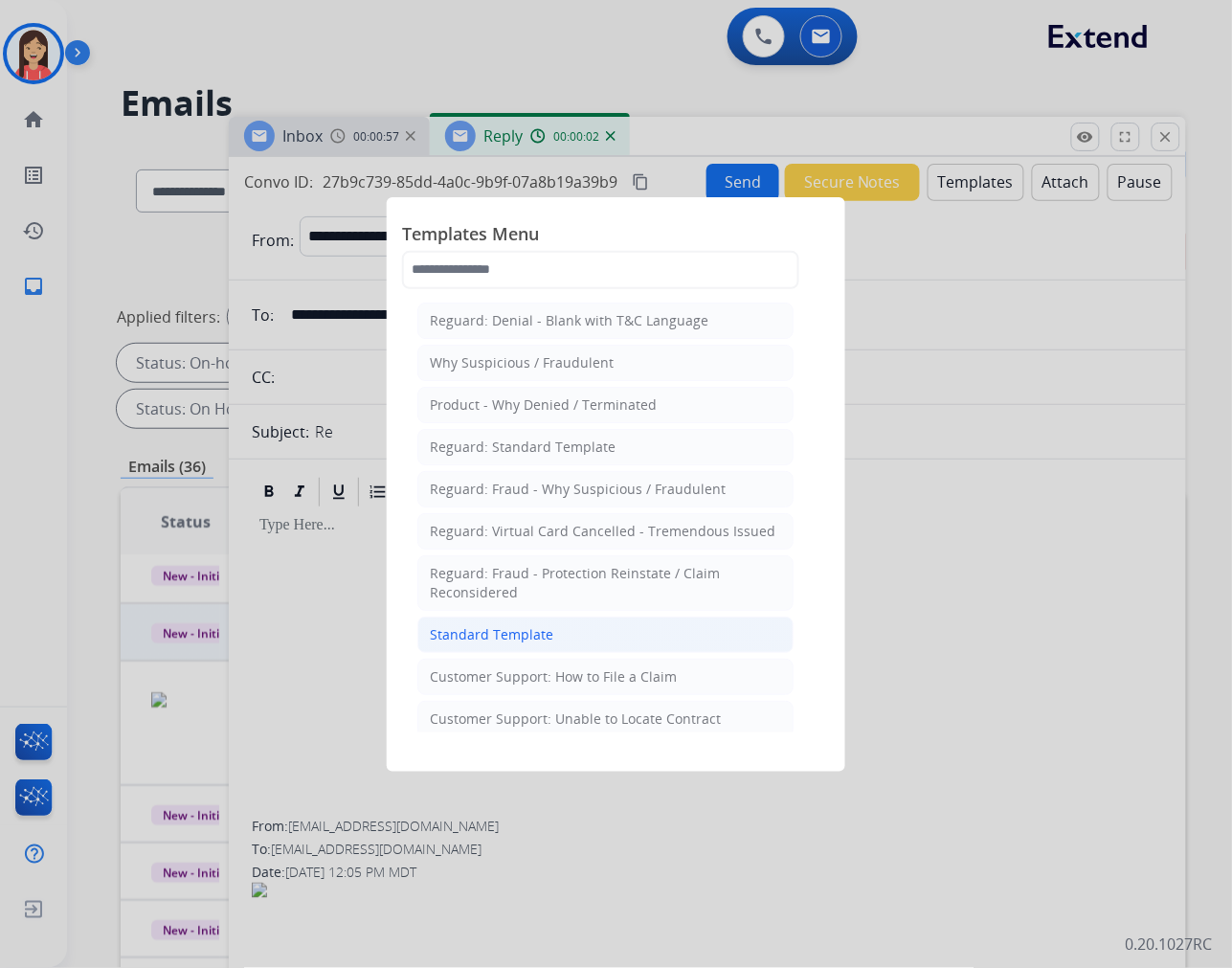
click at [513, 636] on div "Standard Template" at bounding box center [491, 635] width 123 height 19
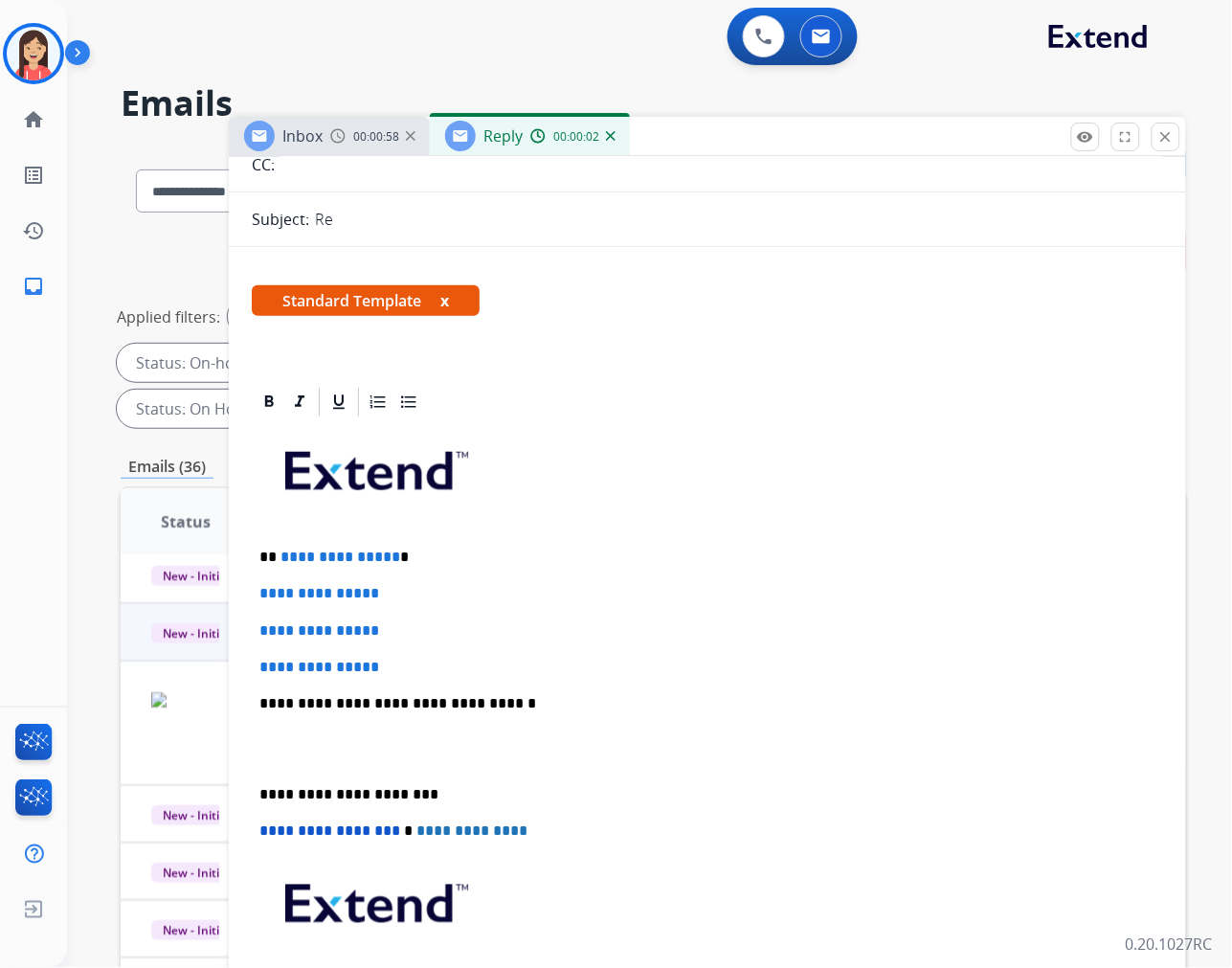
scroll to position [212, 0]
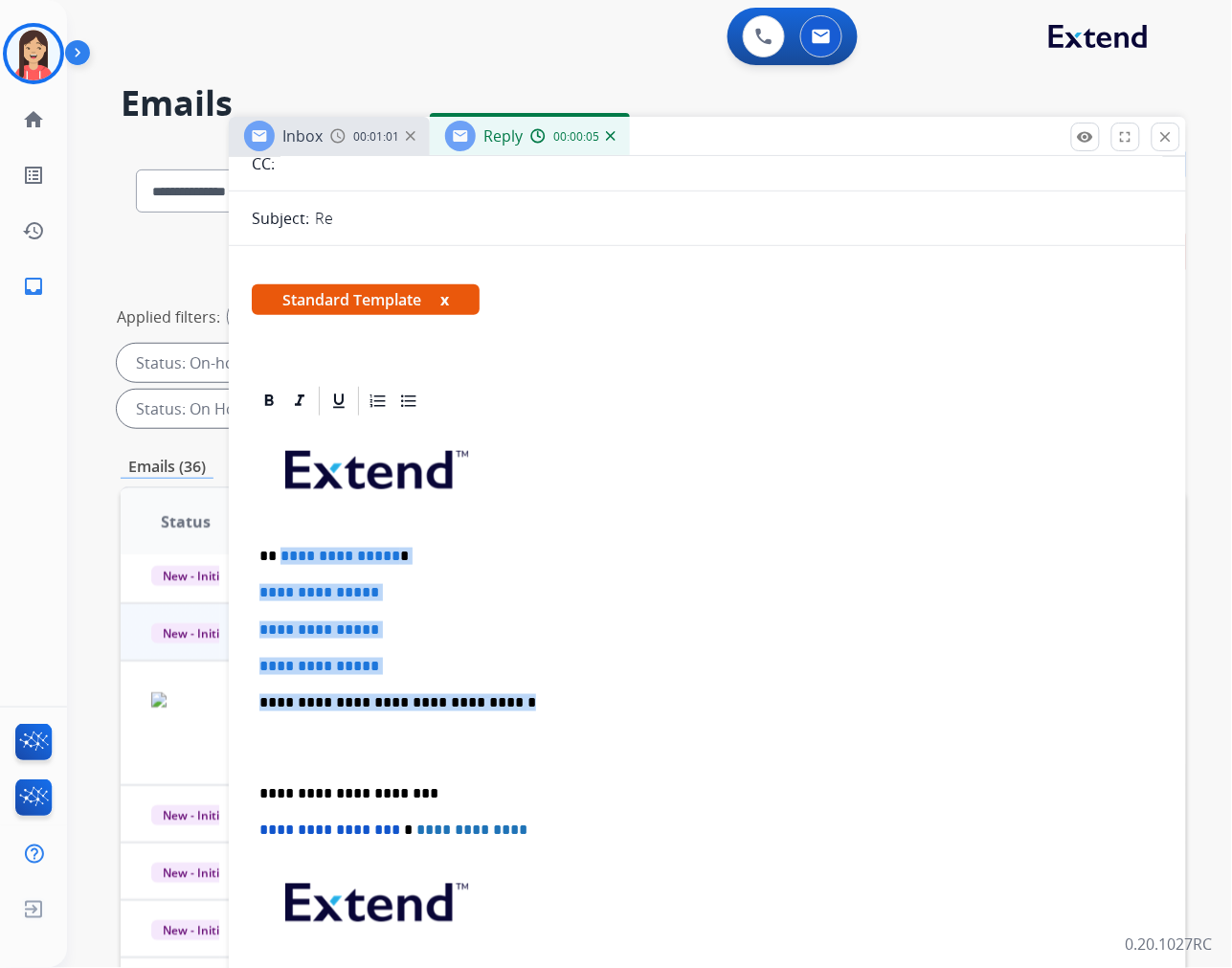
drag, startPoint x: 280, startPoint y: 552, endPoint x: 549, endPoint y: 705, distance: 309.5
click at [549, 705] on div "**********" at bounding box center [707, 748] width 912 height 659
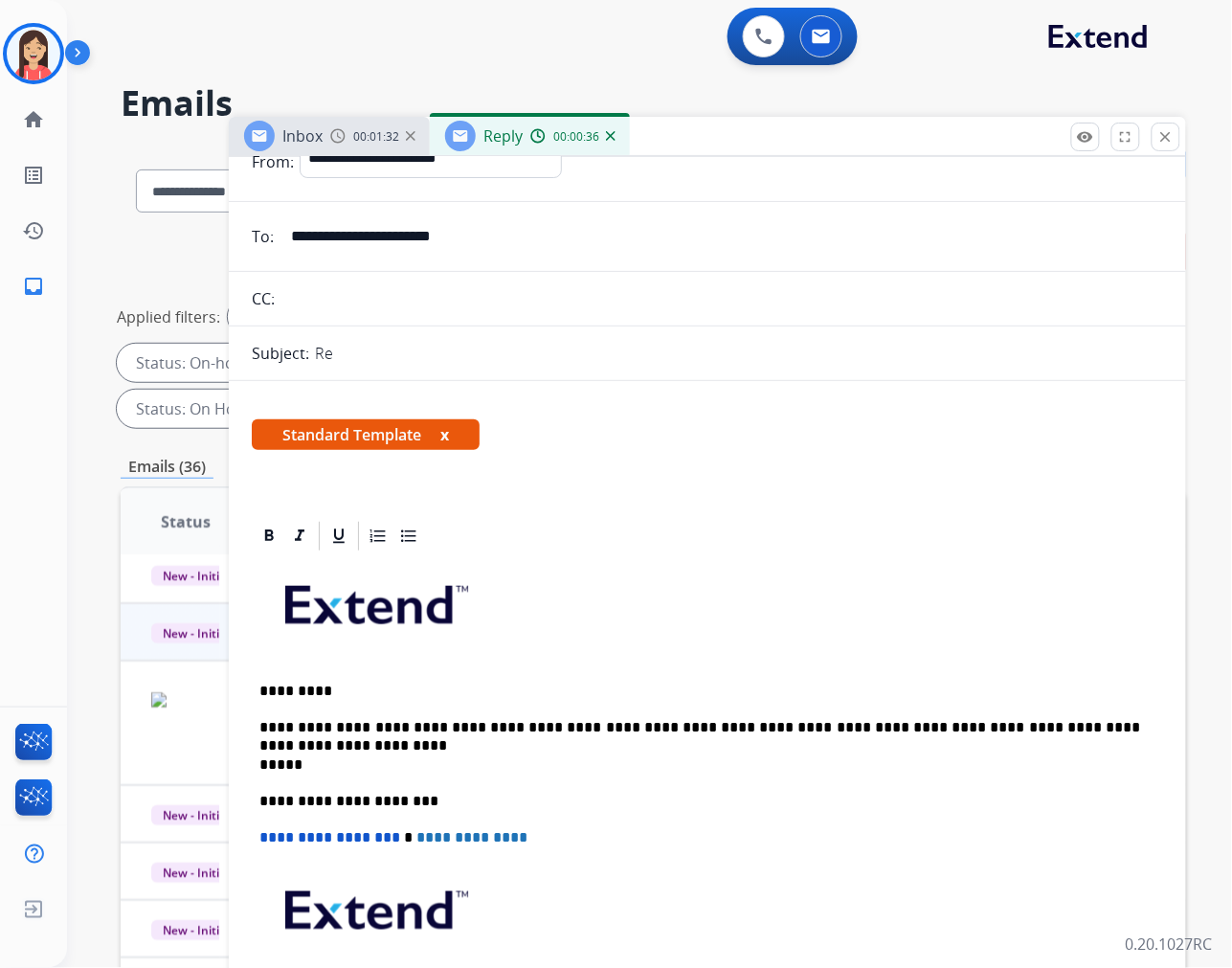
scroll to position [0, 0]
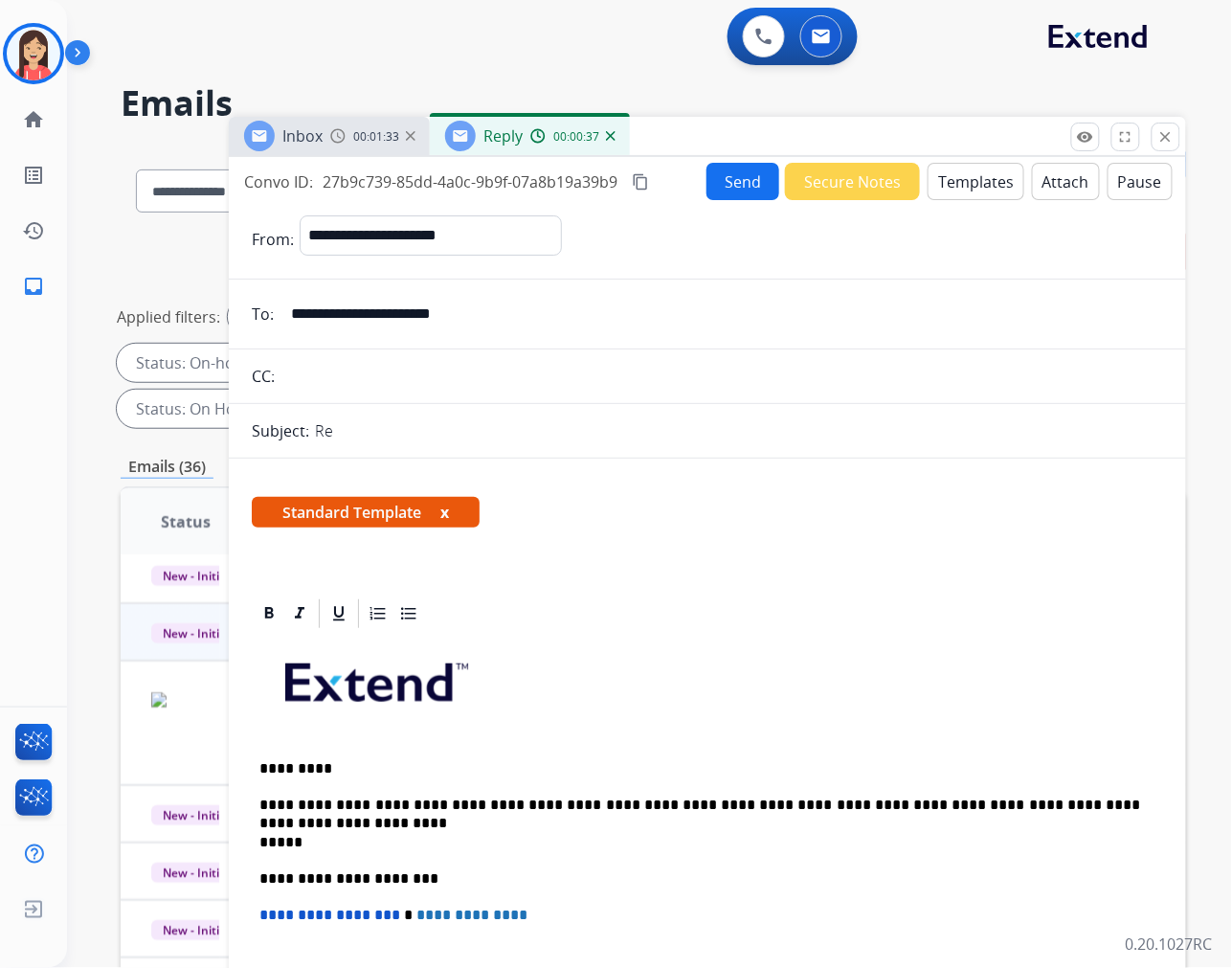
click at [706, 183] on button "Send" at bounding box center [742, 181] width 72 height 38
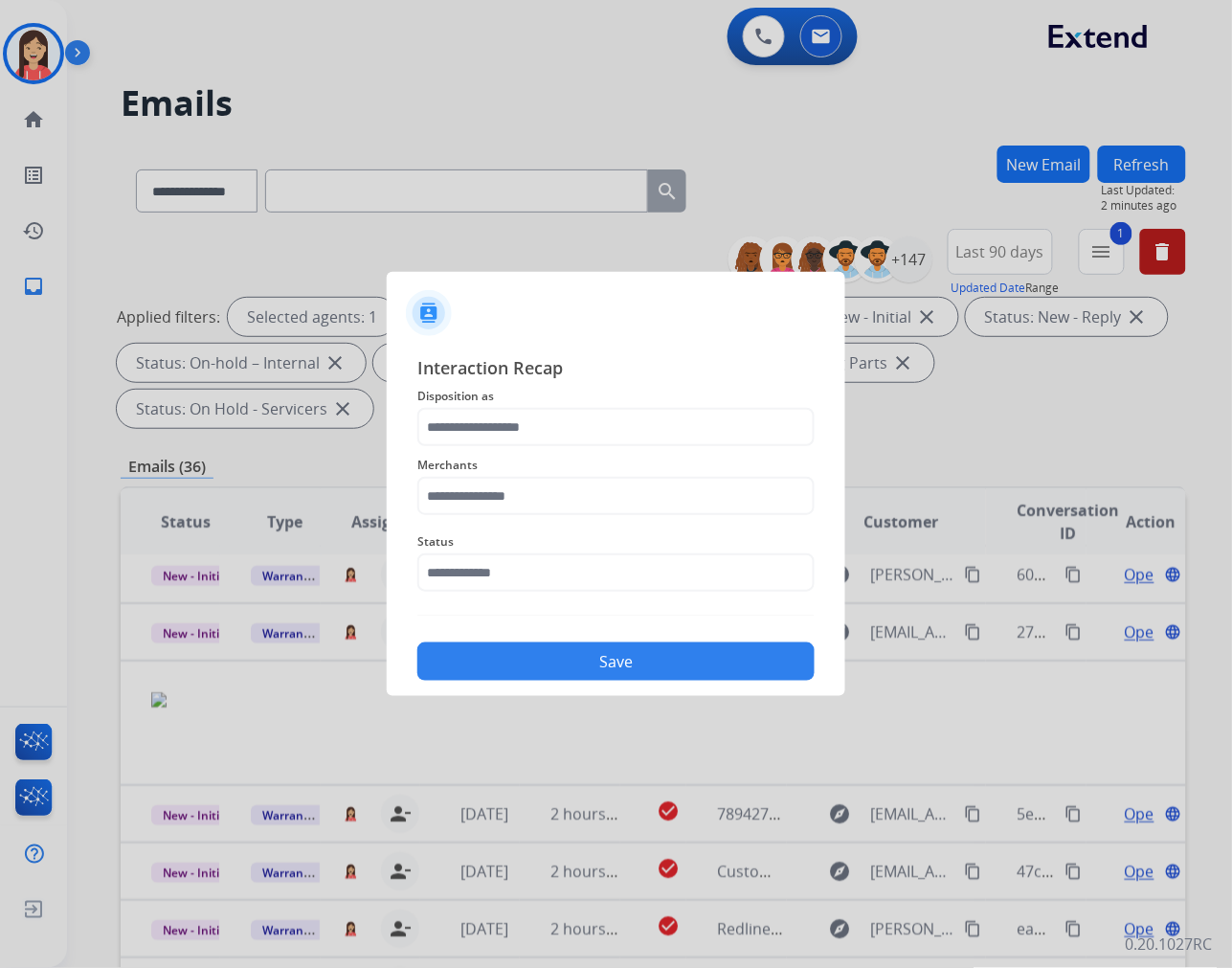
click at [586, 401] on span "Disposition as" at bounding box center [616, 397] width 397 height 23
click at [557, 426] on input "text" at bounding box center [616, 428] width 397 height 39
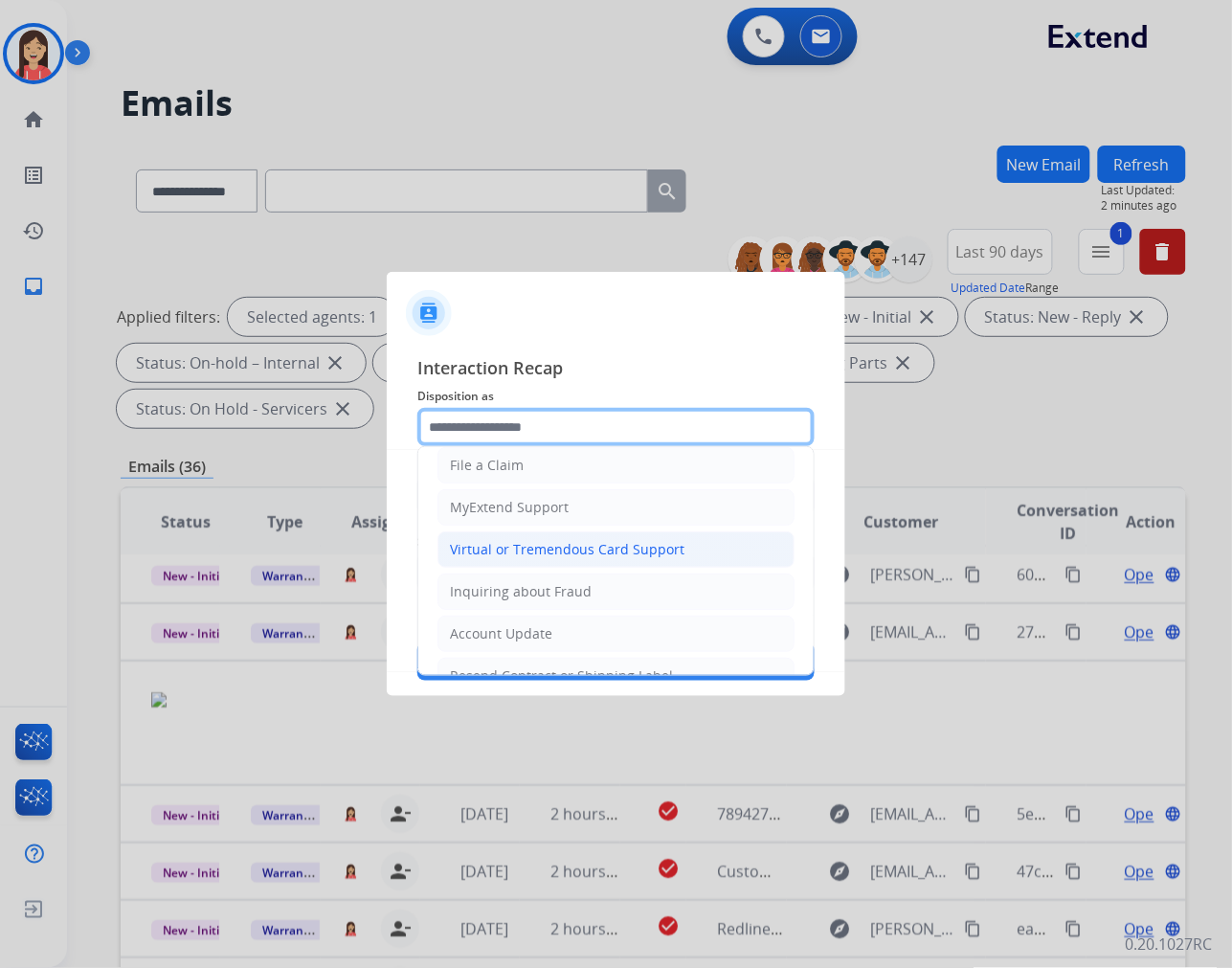
scroll to position [212, 0]
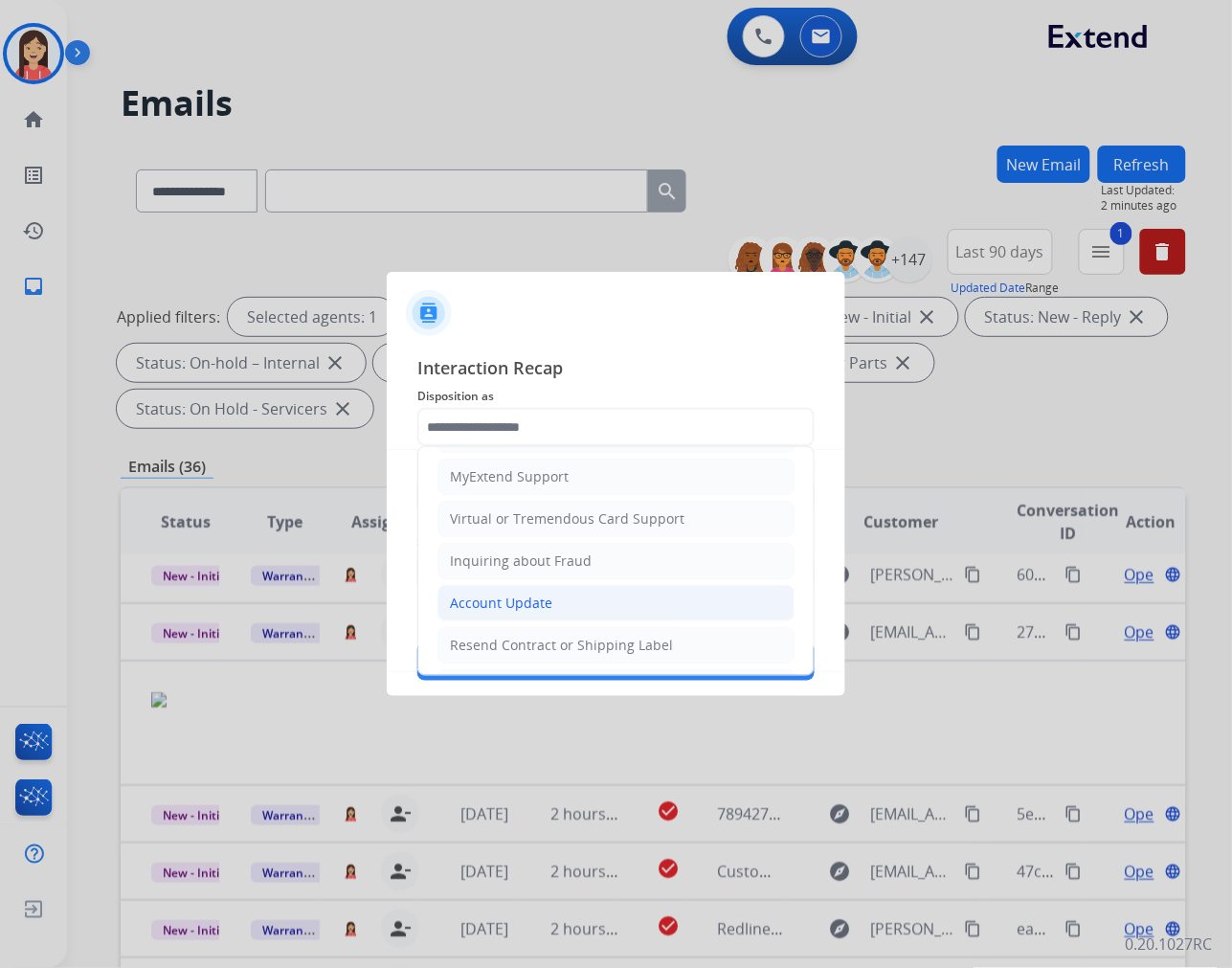
click at [544, 588] on li "Account Update" at bounding box center [616, 603] width 357 height 37
type input "**********"
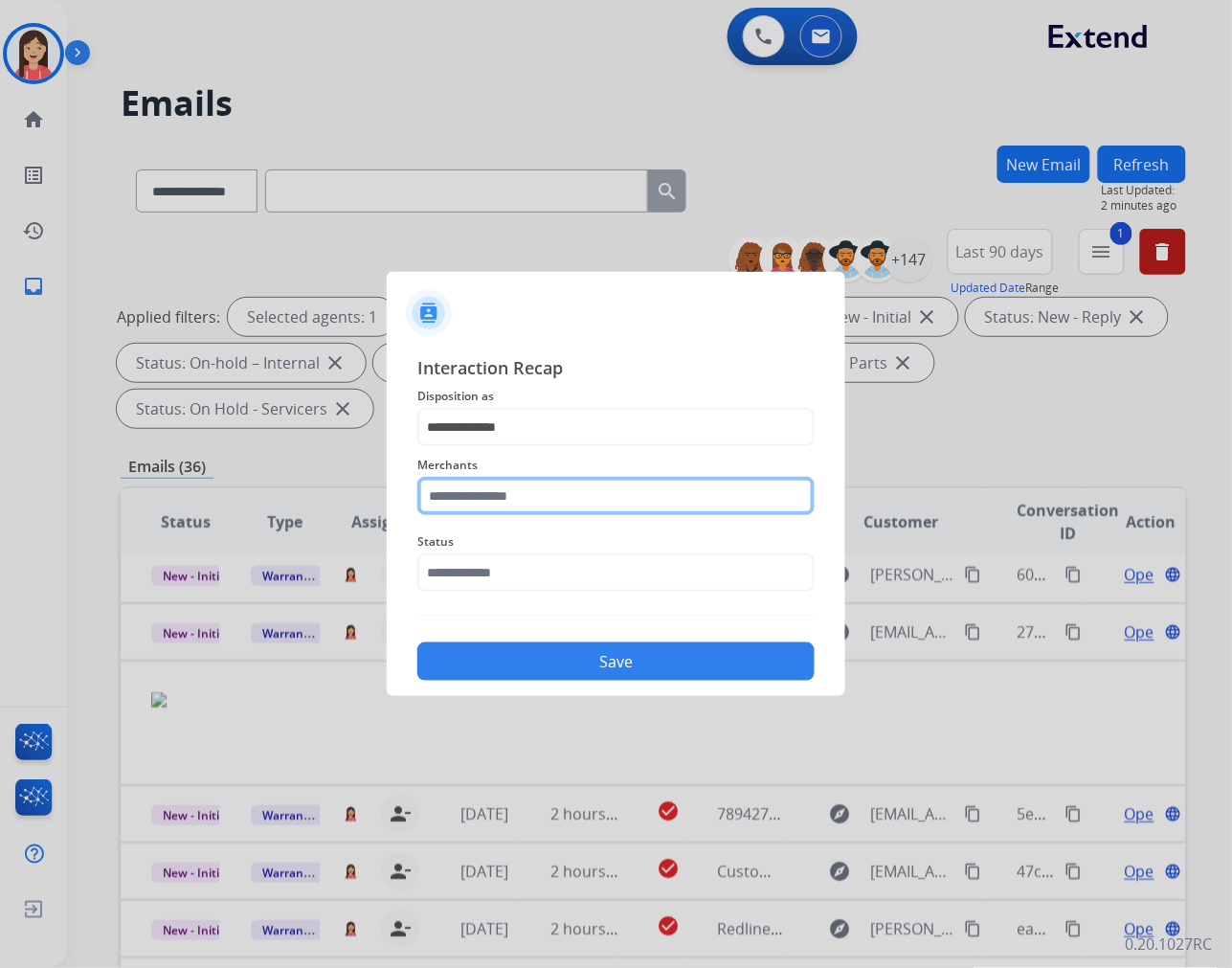
click at [556, 503] on input "text" at bounding box center [616, 496] width 397 height 39
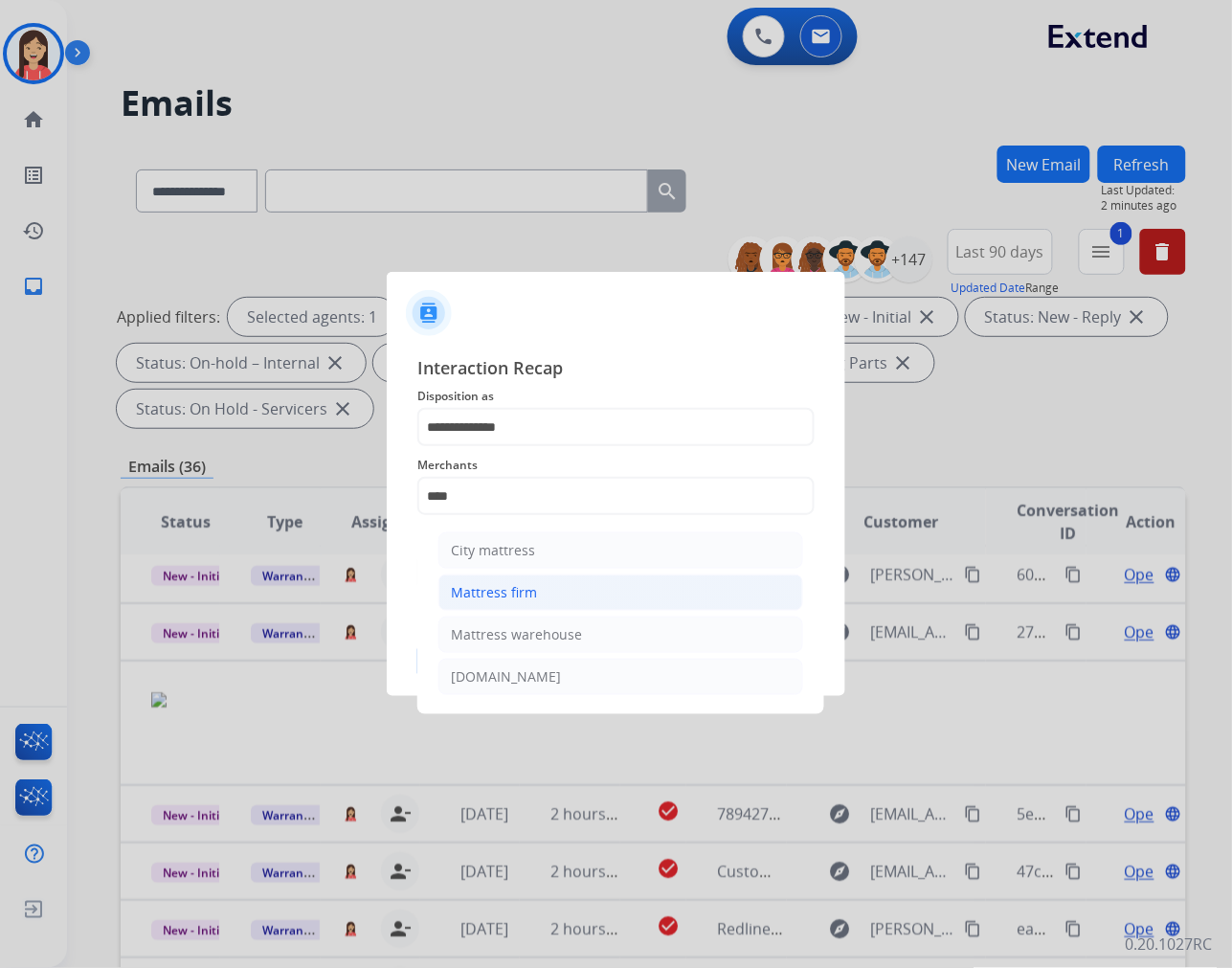
click at [548, 588] on li "Mattress firm" at bounding box center [620, 593] width 365 height 37
type input "**********"
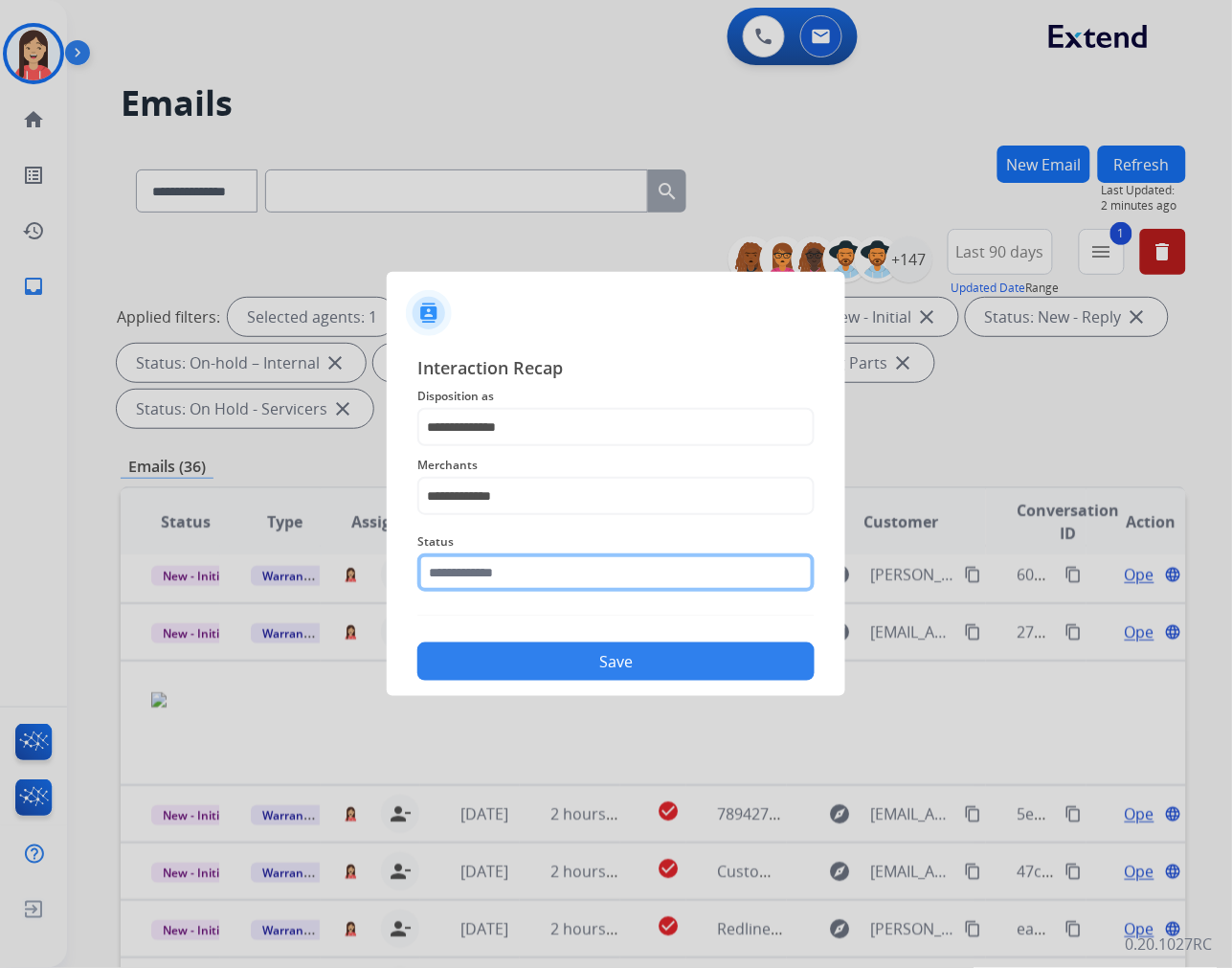
click at [543, 578] on input "text" at bounding box center [616, 572] width 397 height 39
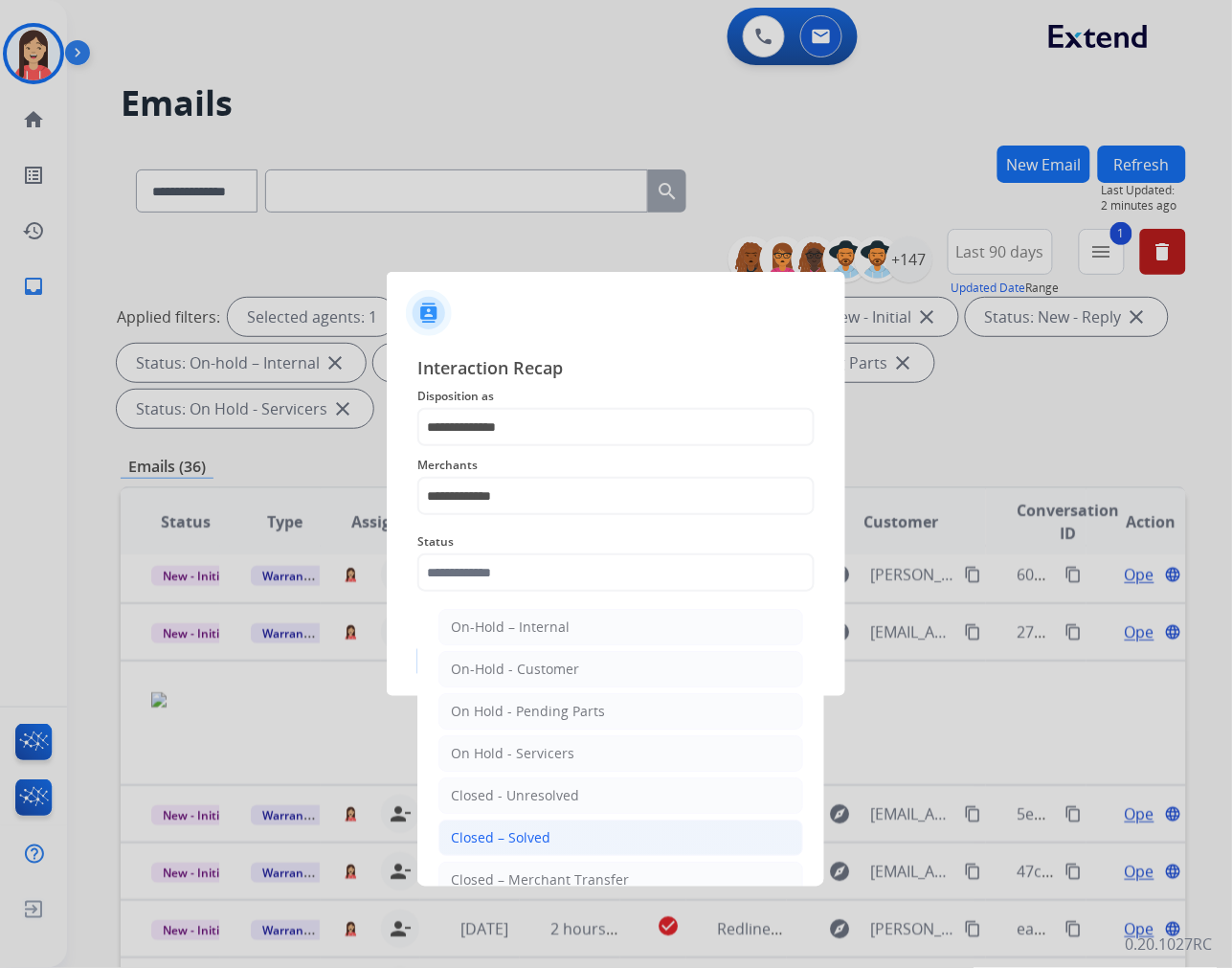
click at [500, 833] on div "Closed – Solved" at bounding box center [500, 838] width 99 height 19
type input "**********"
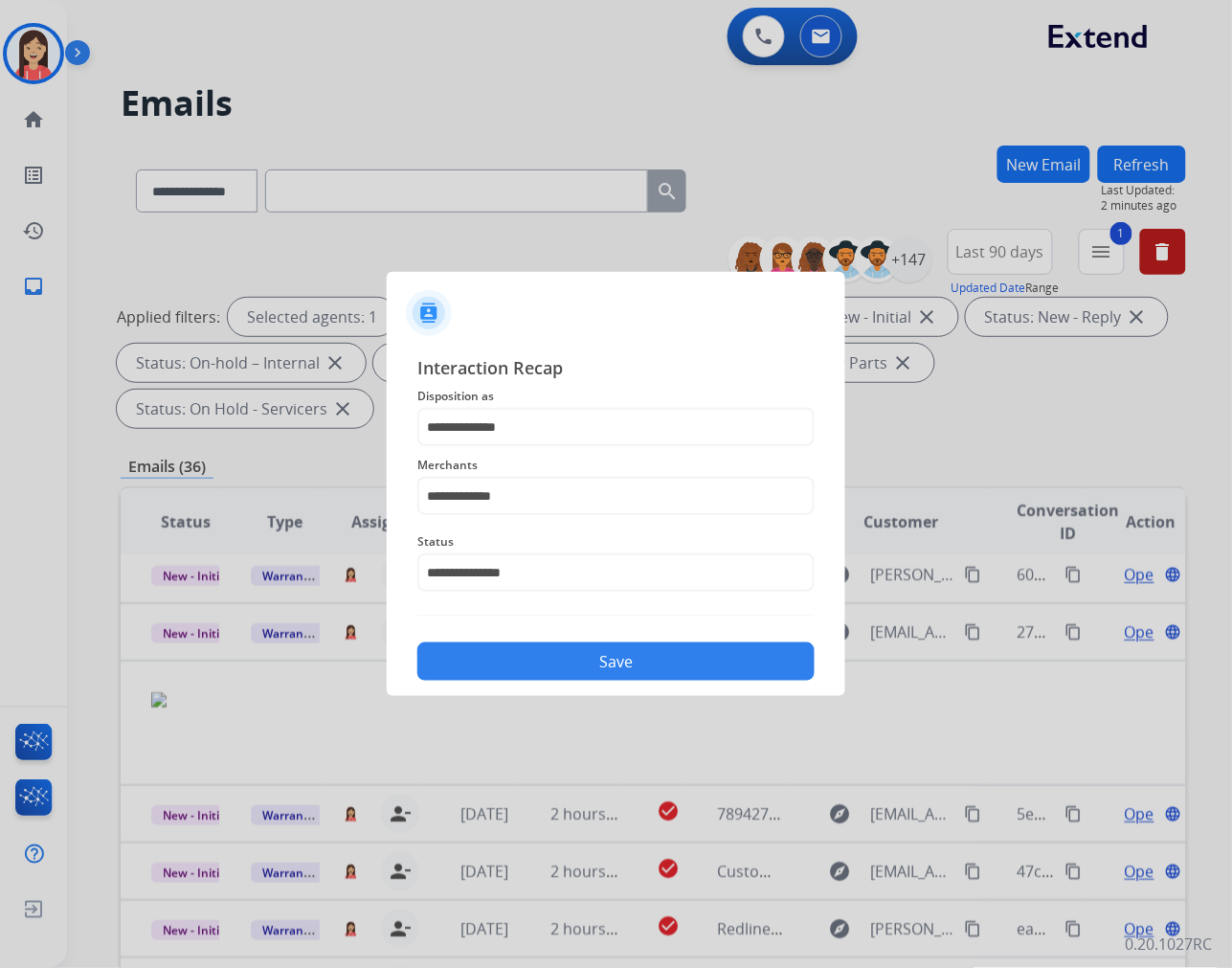
click at [626, 665] on button "Save" at bounding box center [616, 662] width 397 height 39
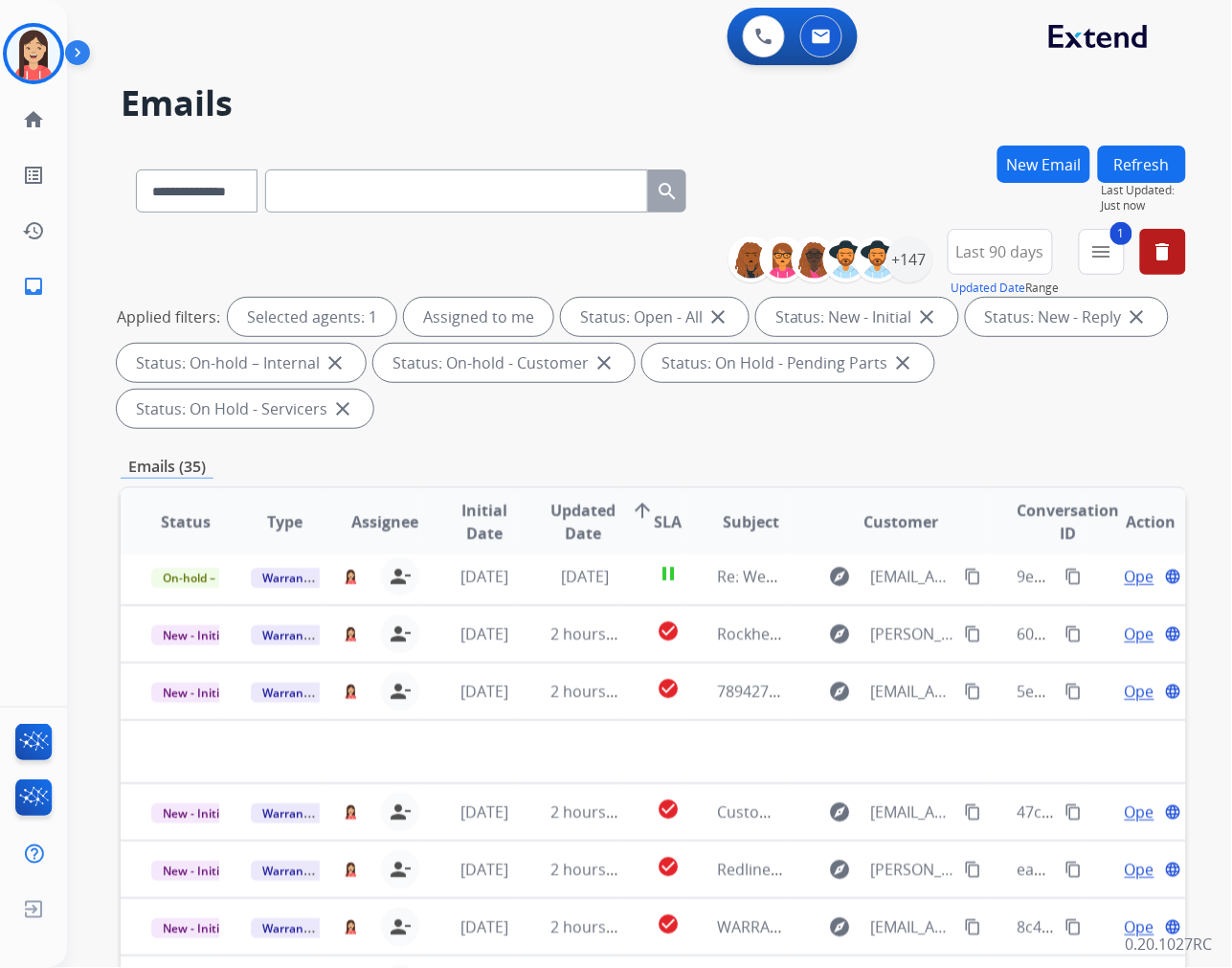
scroll to position [63, 0]
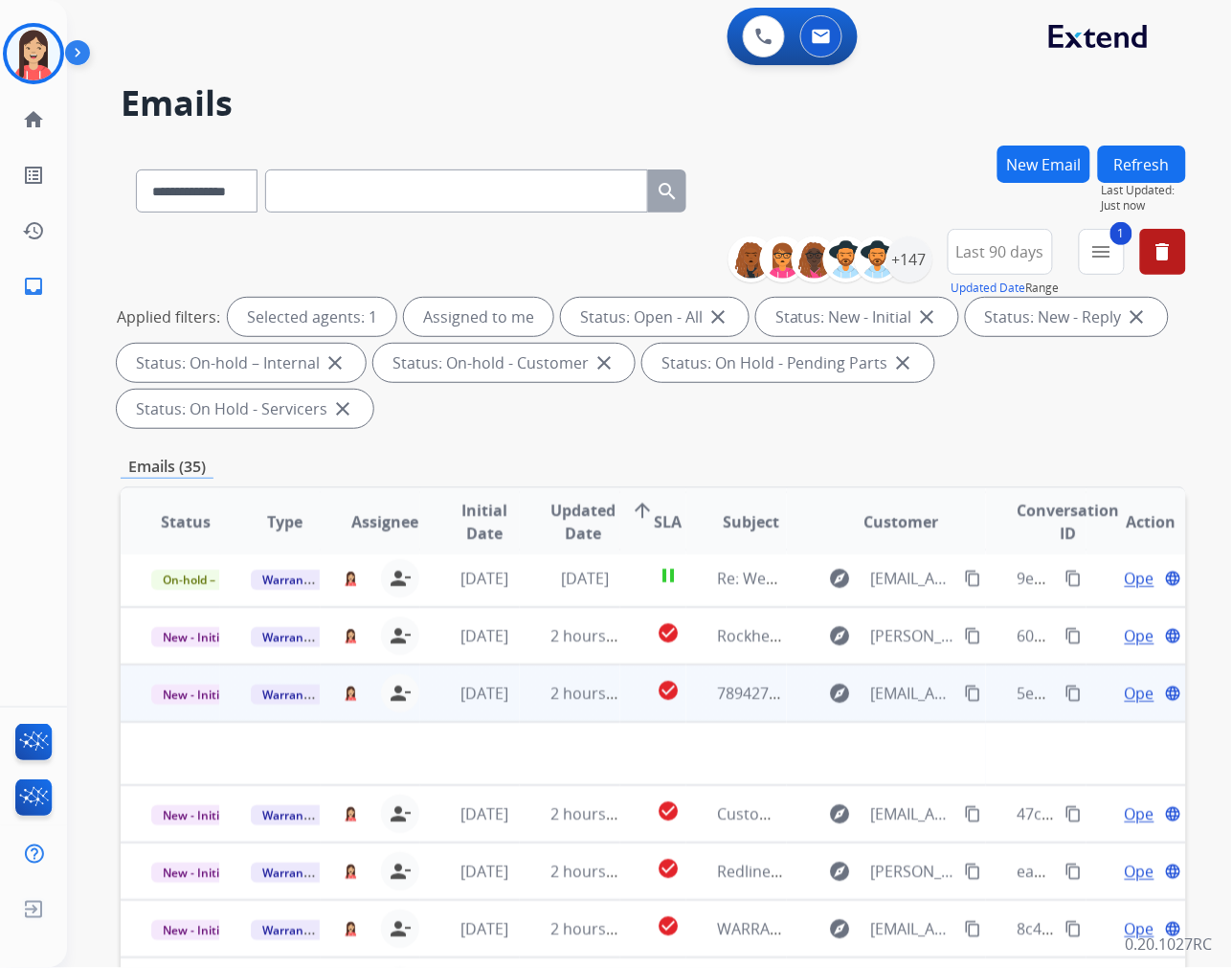
click at [527, 708] on td "2 hours ago" at bounding box center [569, 694] width 99 height 58
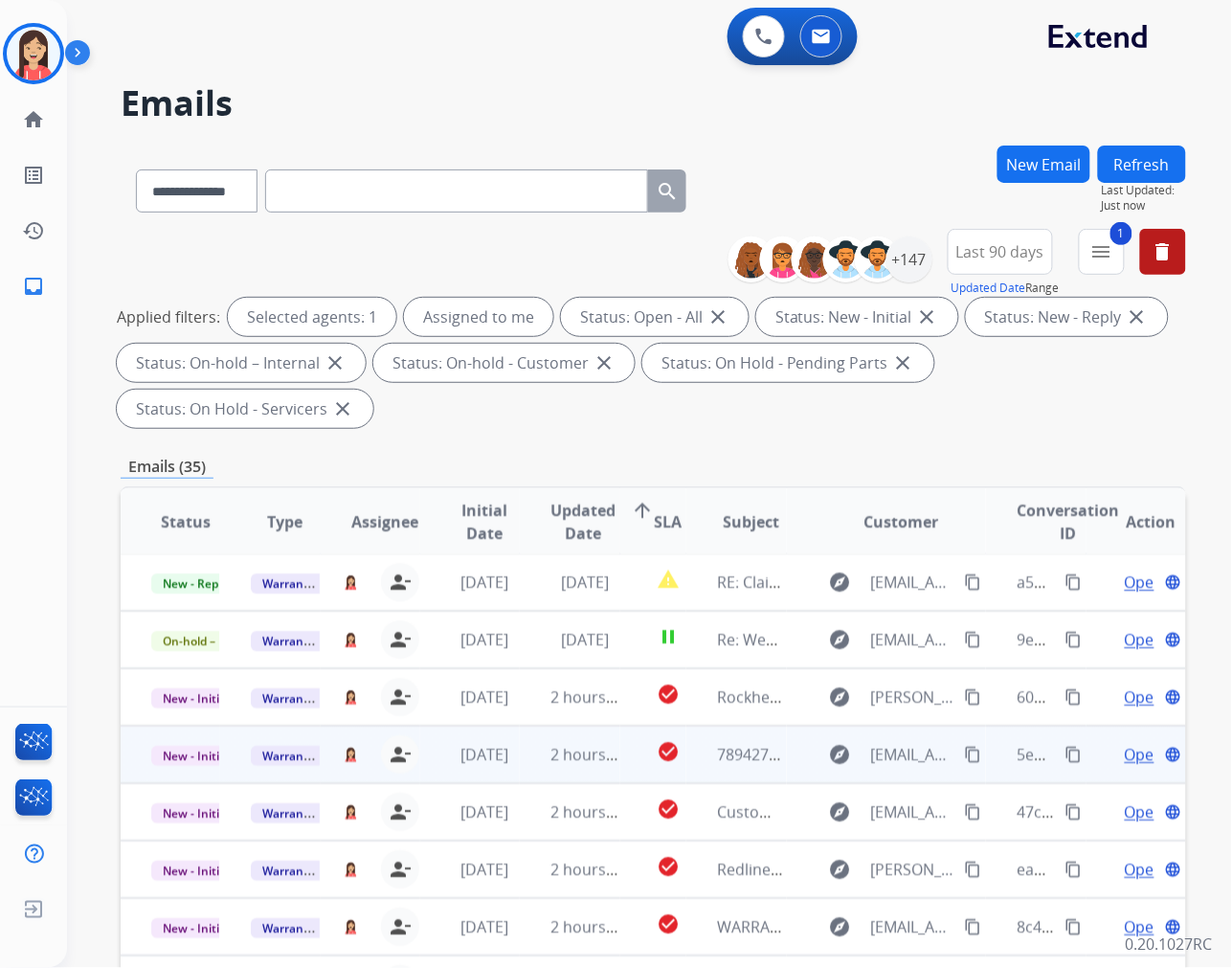
scroll to position [1, 0]
click at [525, 758] on td "2 hours ago" at bounding box center [569, 756] width 99 height 58
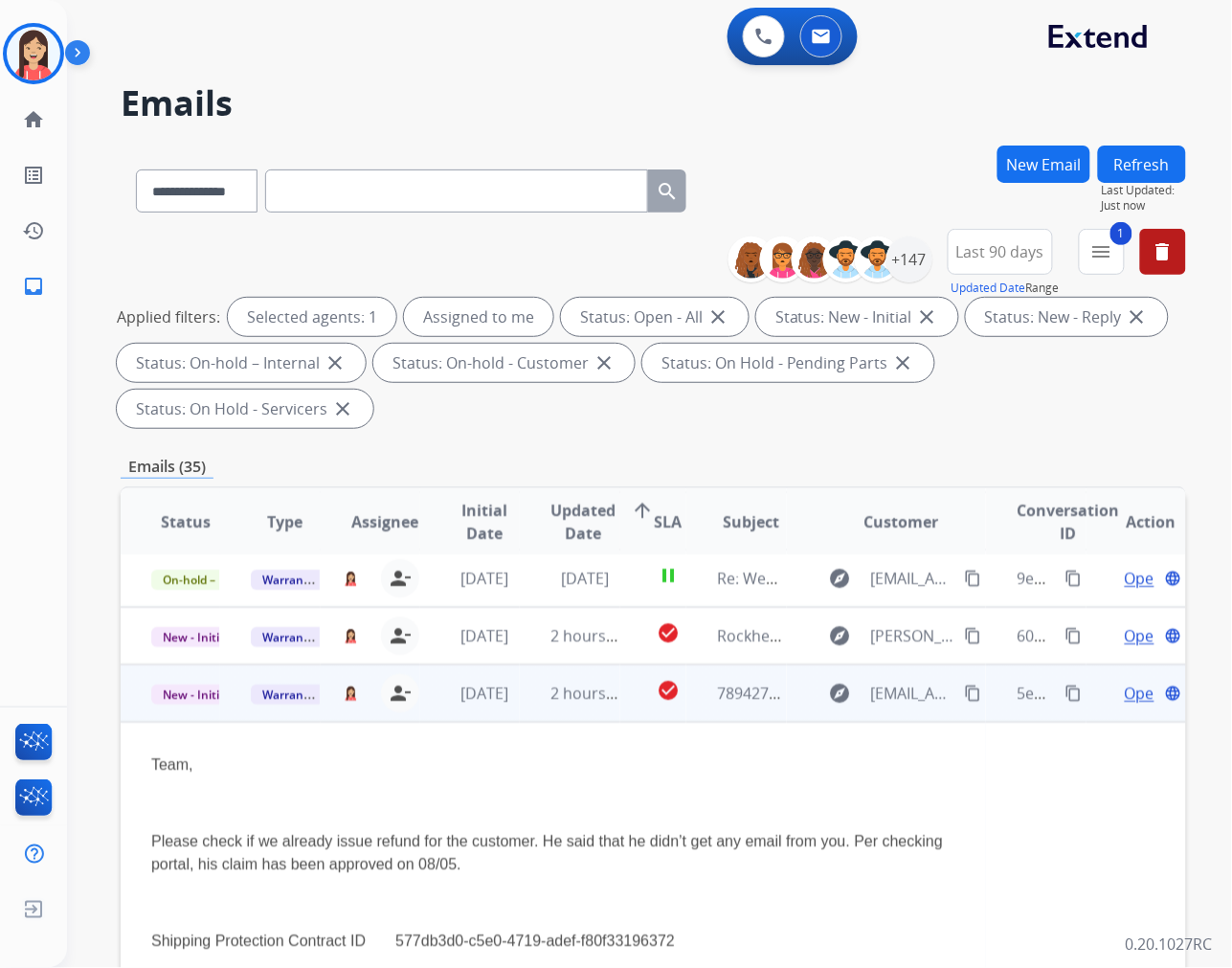
scroll to position [173, 0]
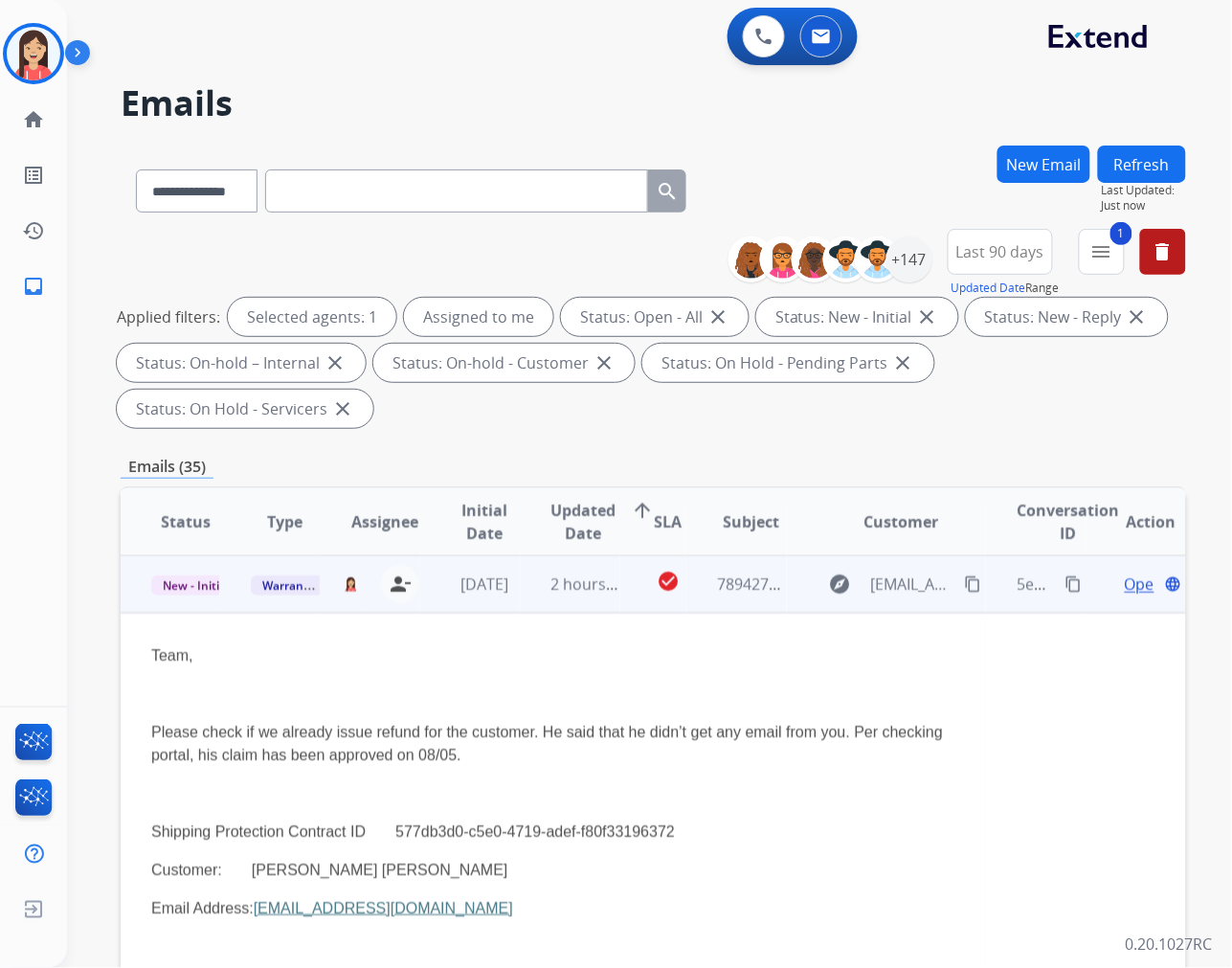
click at [1125, 579] on span "Open" at bounding box center [1144, 584] width 40 height 23
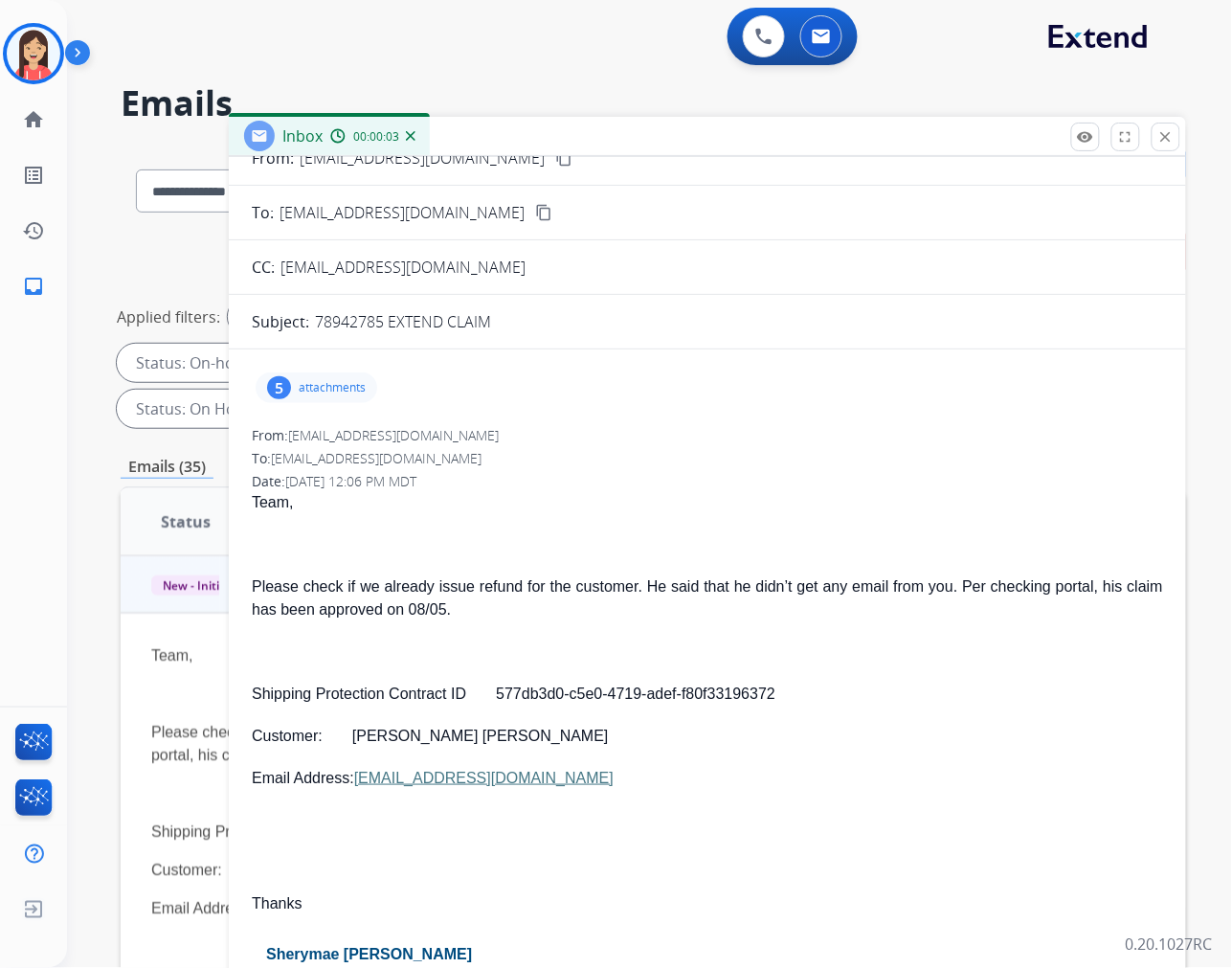
scroll to position [106, 0]
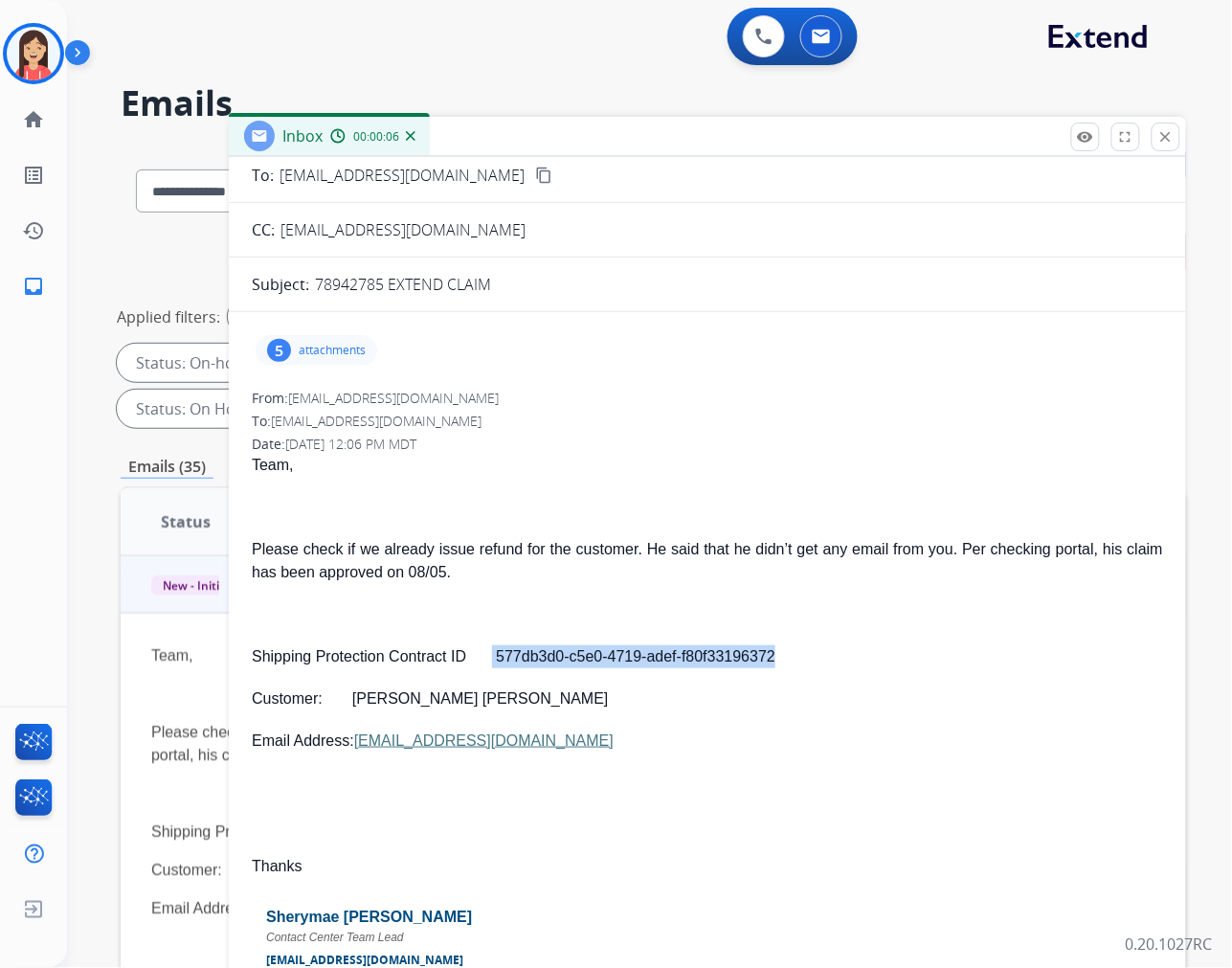
drag, startPoint x: 493, startPoint y: 657, endPoint x: 793, endPoint y: 654, distance: 300.0
click at [793, 654] on p "Shipping Protection Contract ID 577db3d0-c5e0-4719-adef-f80f33196372" at bounding box center [707, 657] width 912 height 23
copy p "577db3d0-c5e0-4719-adef-f80f33196372"
click at [689, 496] on p at bounding box center [707, 508] width 912 height 23
click at [739, 580] on p "Please check if we already issue refund for the customer. He said that he didn’…" at bounding box center [707, 562] width 912 height 46
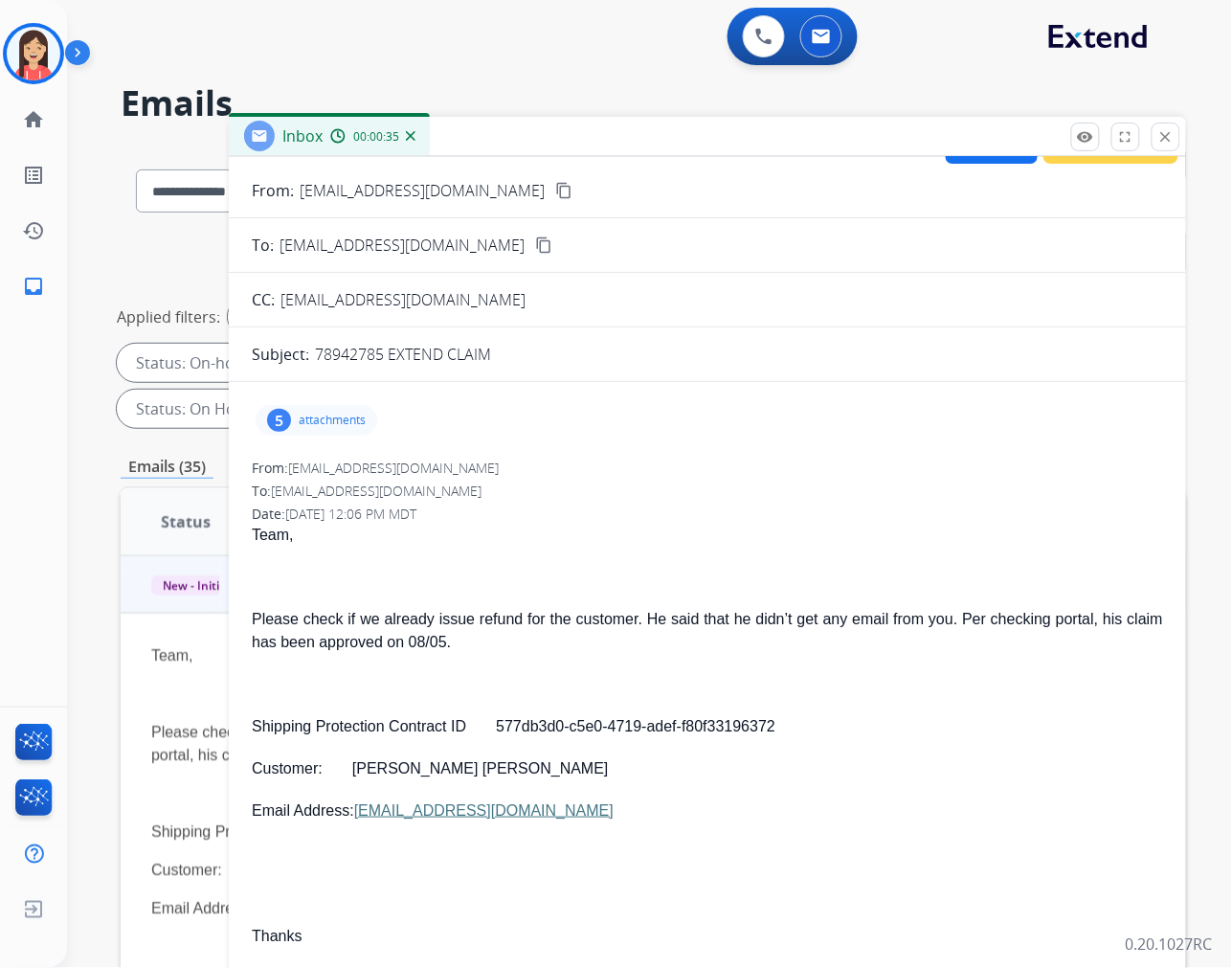
scroll to position [0, 0]
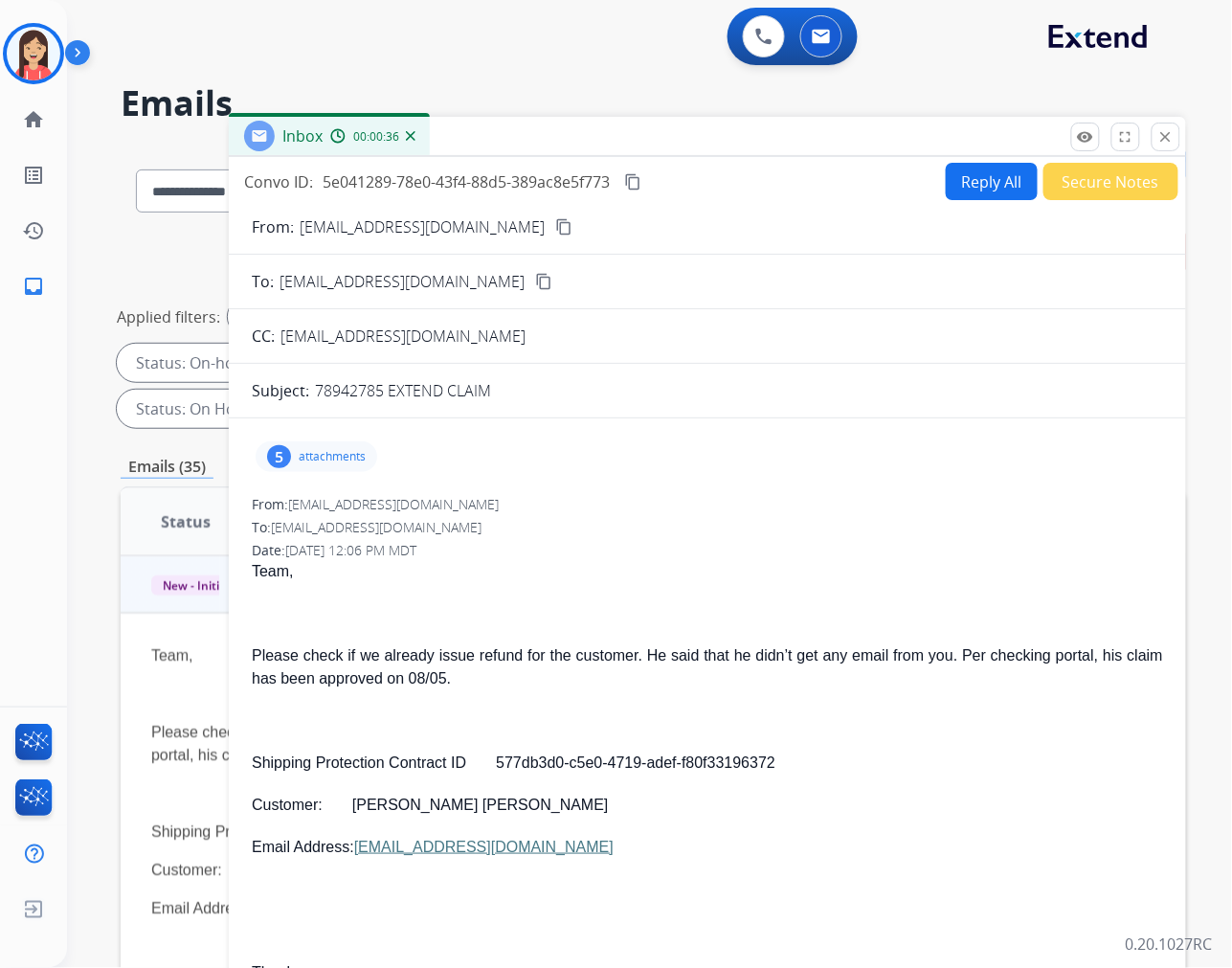
click at [954, 188] on button "Reply All" at bounding box center [991, 181] width 92 height 38
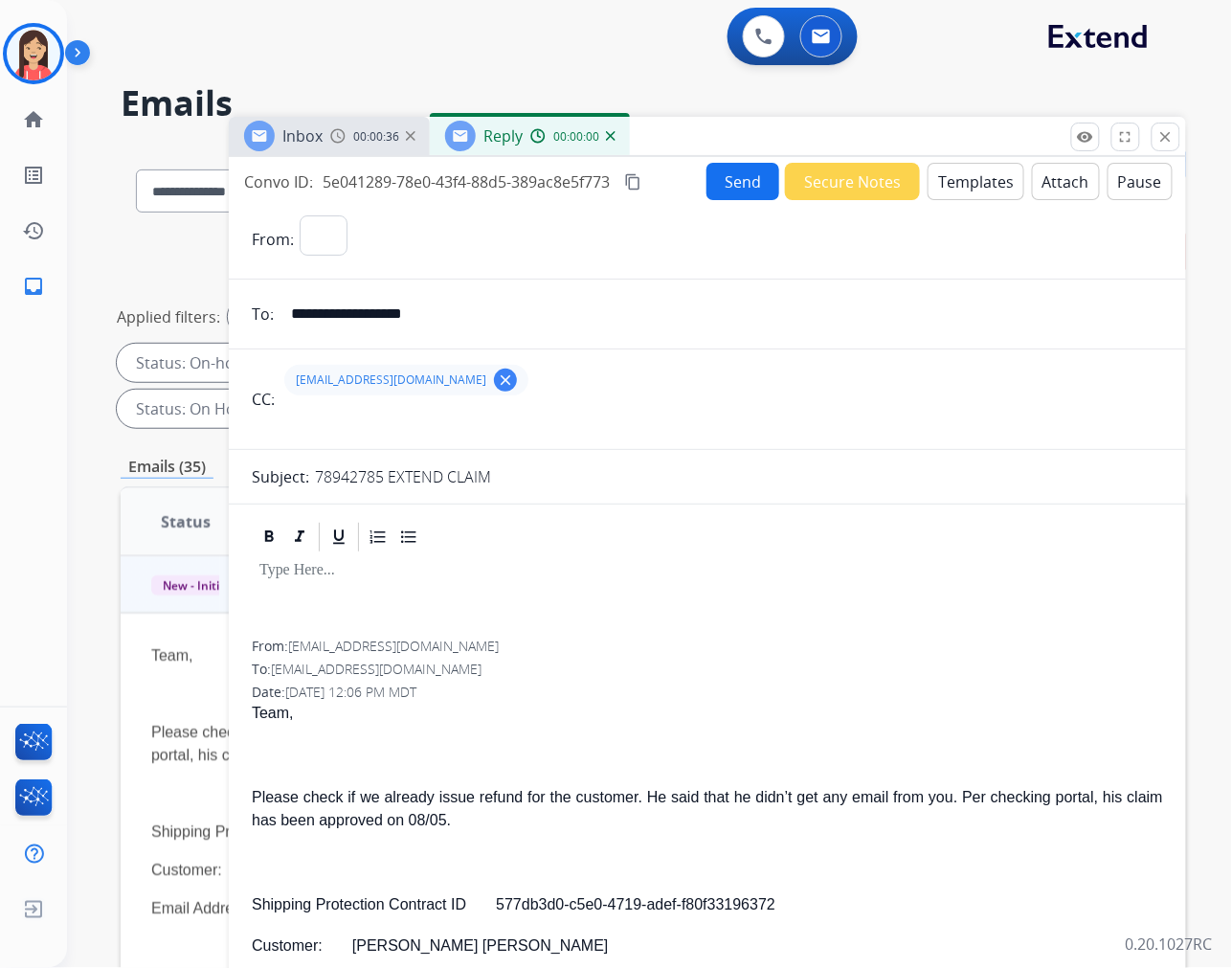
select select "**********"
click at [954, 188] on button "Templates" at bounding box center [975, 181] width 96 height 38
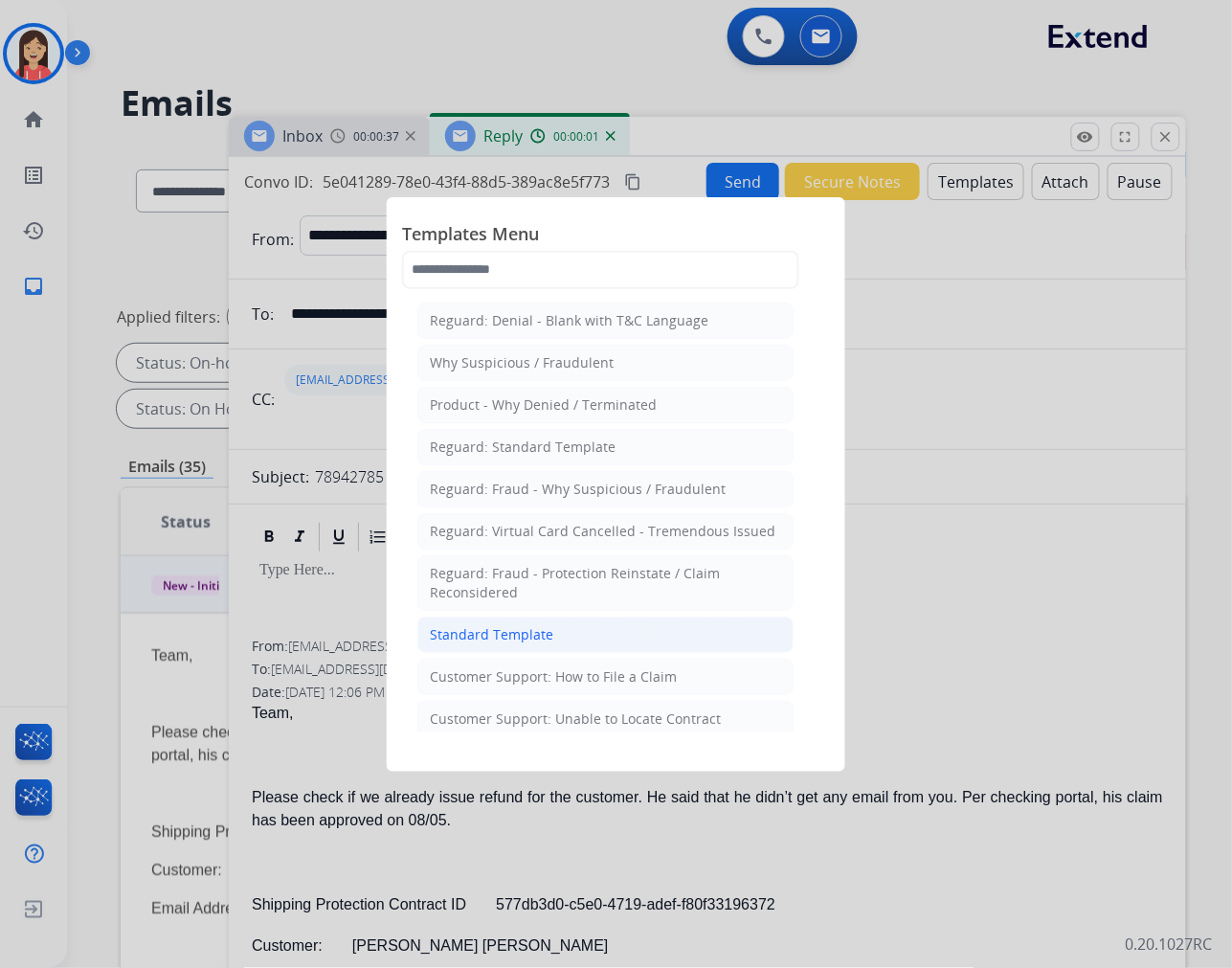
click at [533, 637] on div "Standard Template" at bounding box center [491, 635] width 123 height 19
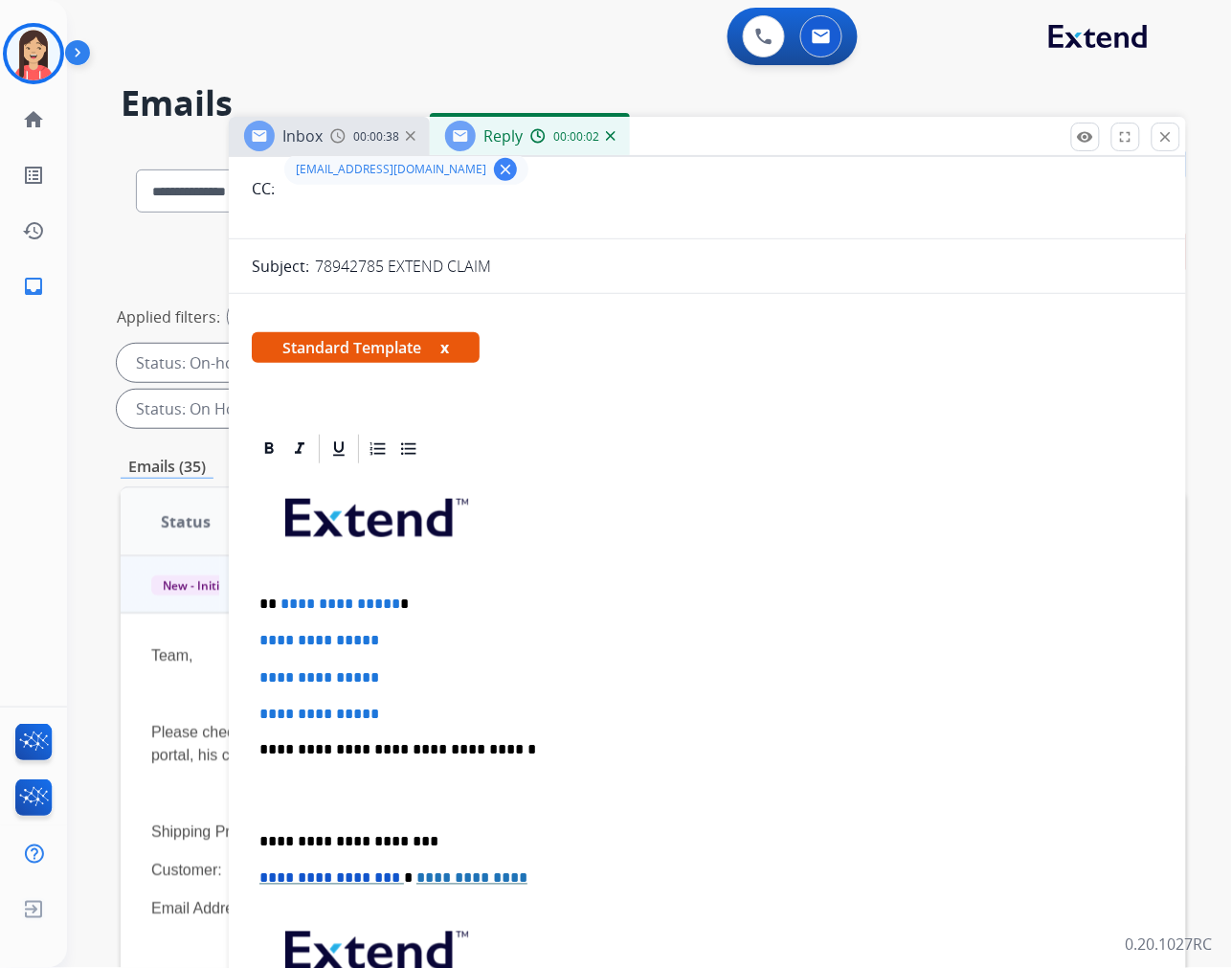
scroll to position [212, 0]
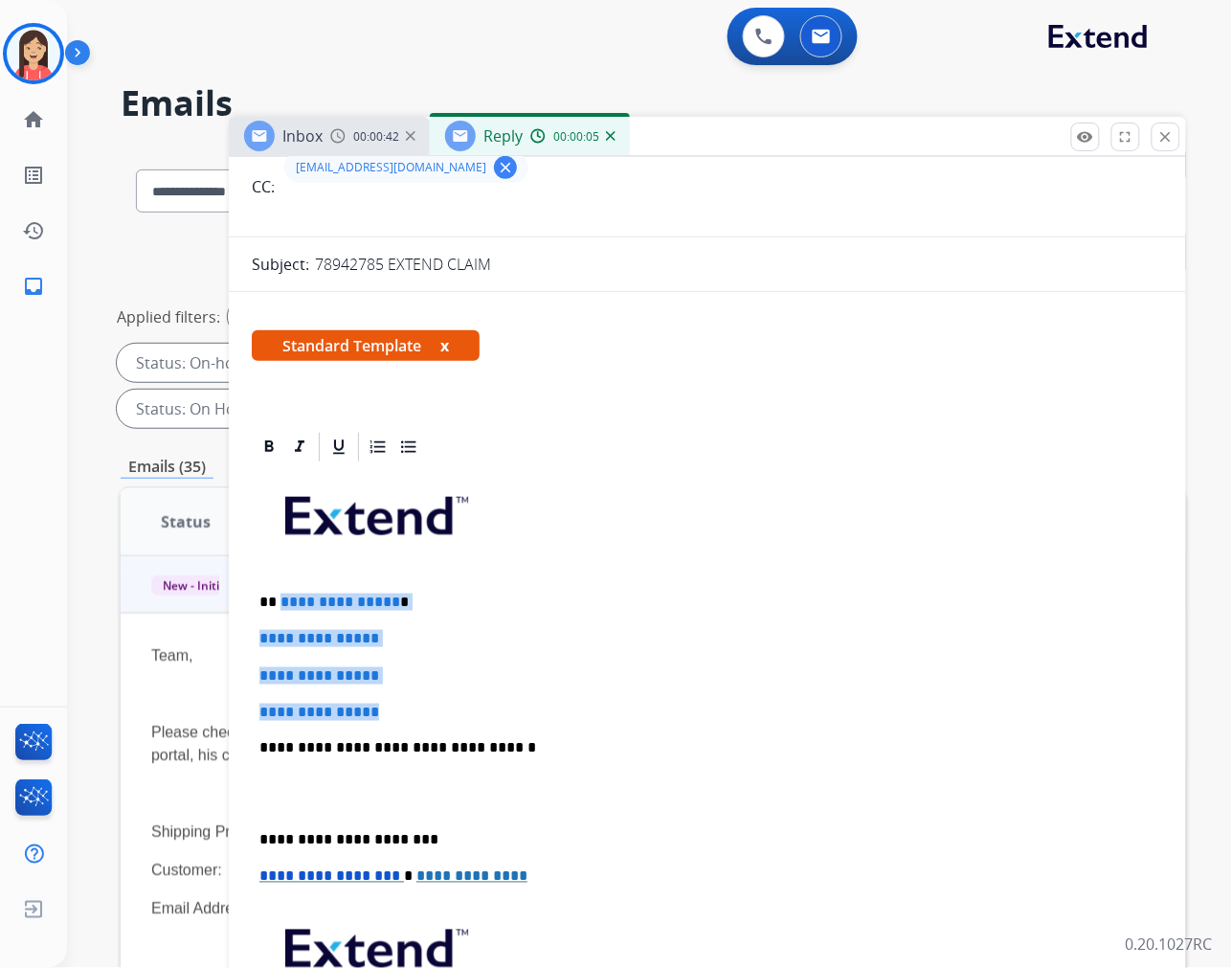
drag, startPoint x: 278, startPoint y: 601, endPoint x: 479, endPoint y: 702, distance: 224.9
click at [479, 702] on div "**********" at bounding box center [707, 793] width 912 height 659
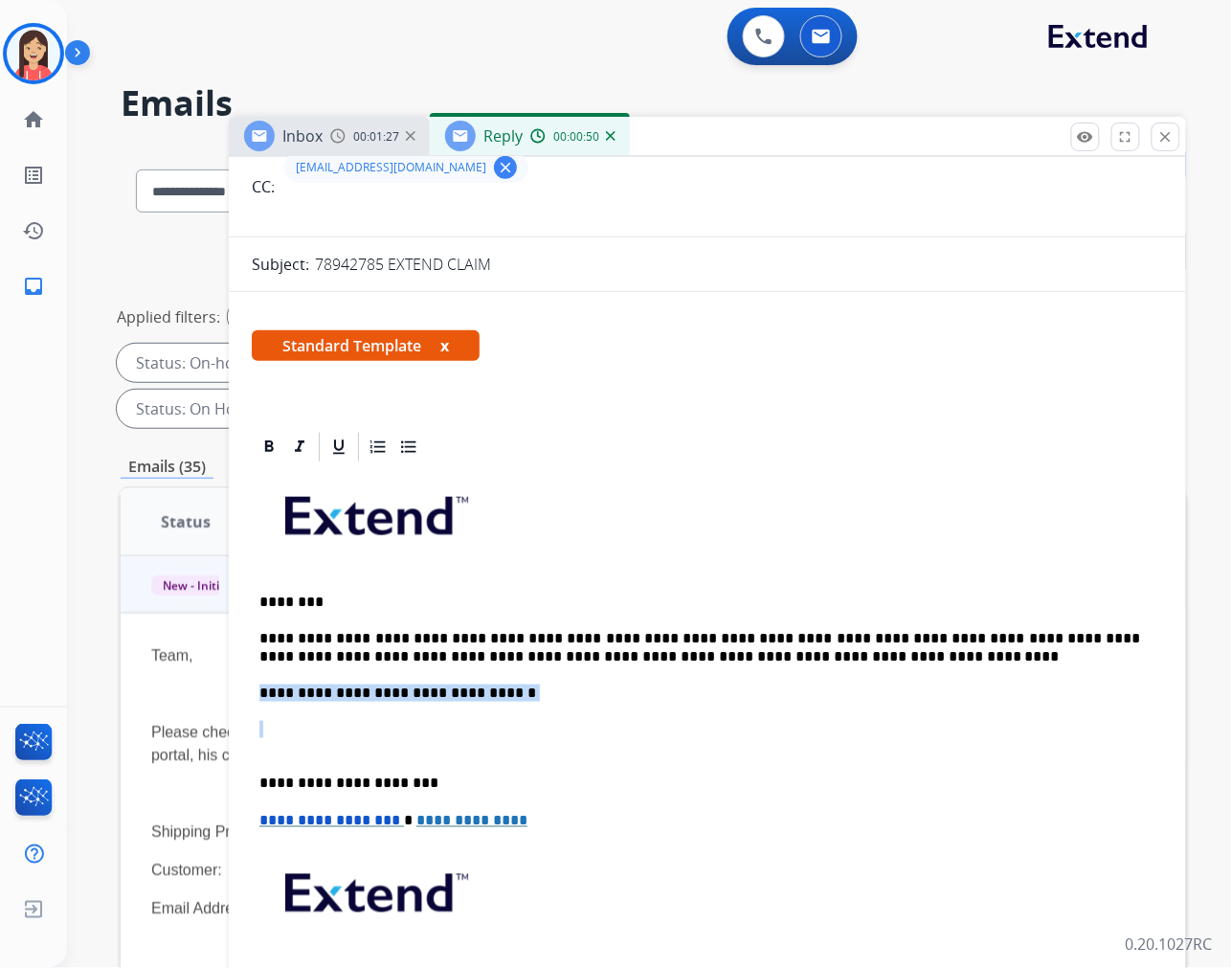
drag, startPoint x: 328, startPoint y: 739, endPoint x: 260, endPoint y: 686, distance: 86.2
click at [260, 686] on div "**********" at bounding box center [707, 765] width 912 height 603
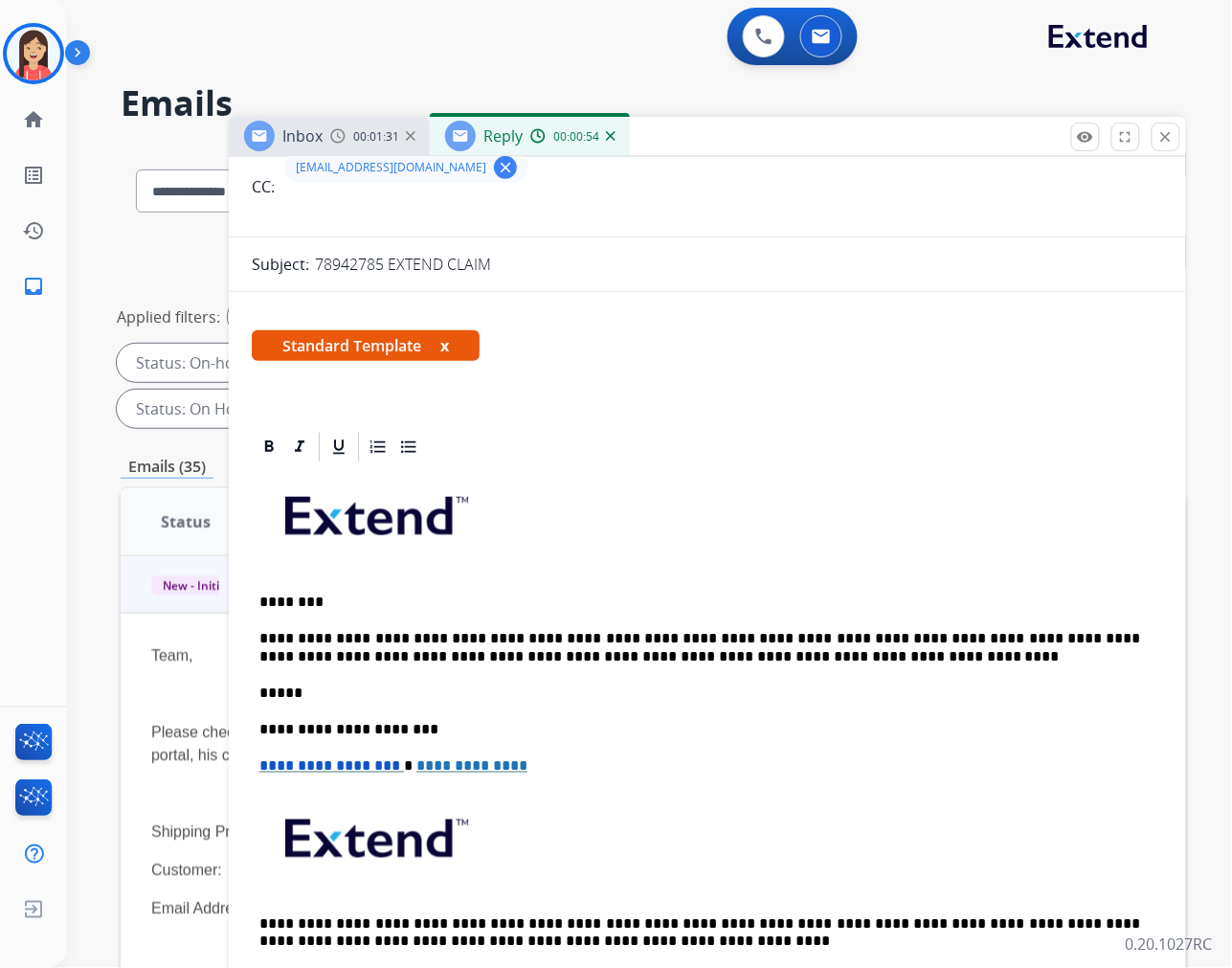
click at [361, 658] on p "**********" at bounding box center [699, 648] width 881 height 36
click at [540, 669] on div "**********" at bounding box center [707, 738] width 912 height 549
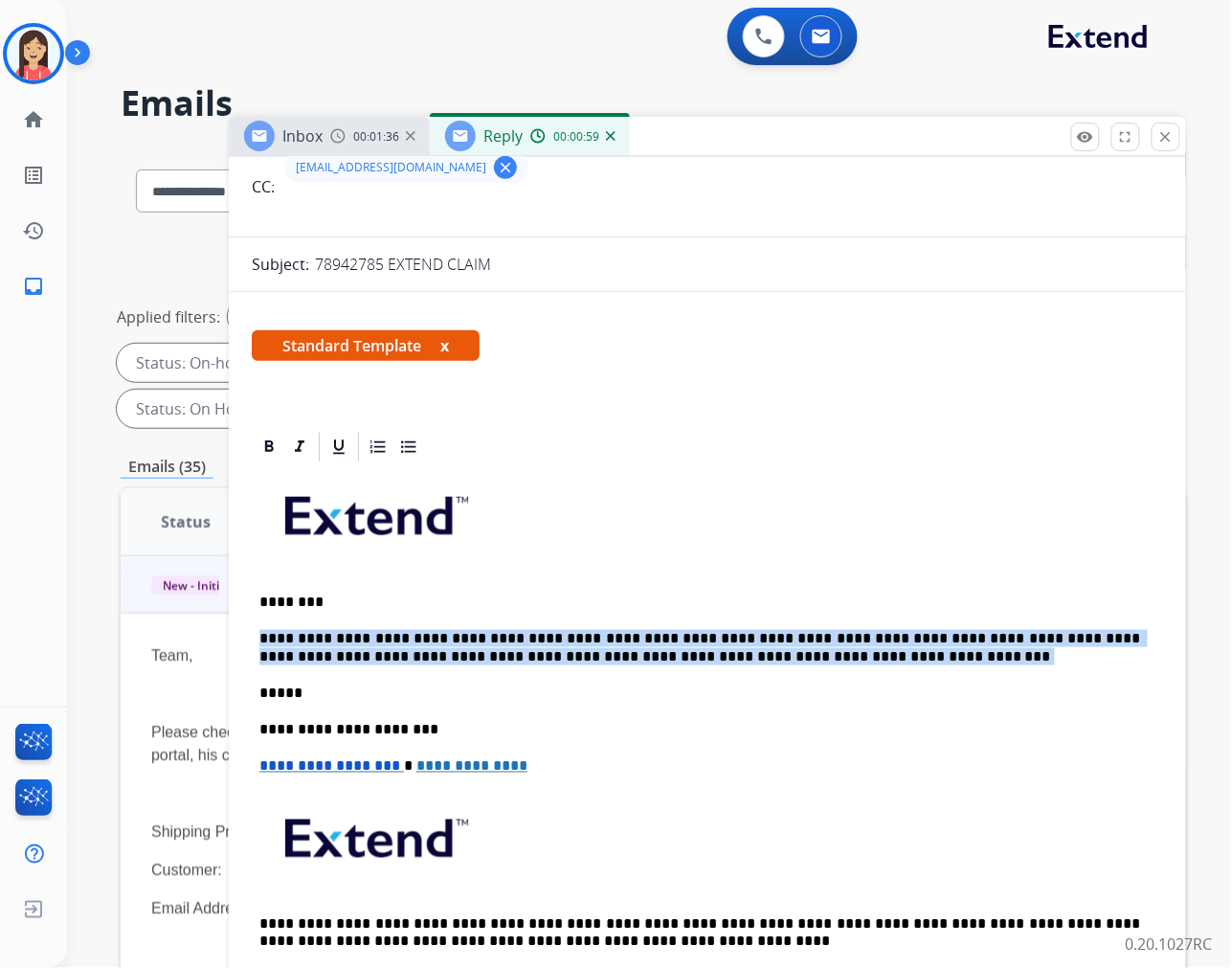
drag, startPoint x: 748, startPoint y: 656, endPoint x: 246, endPoint y: 620, distance: 503.3
copy div "*****"
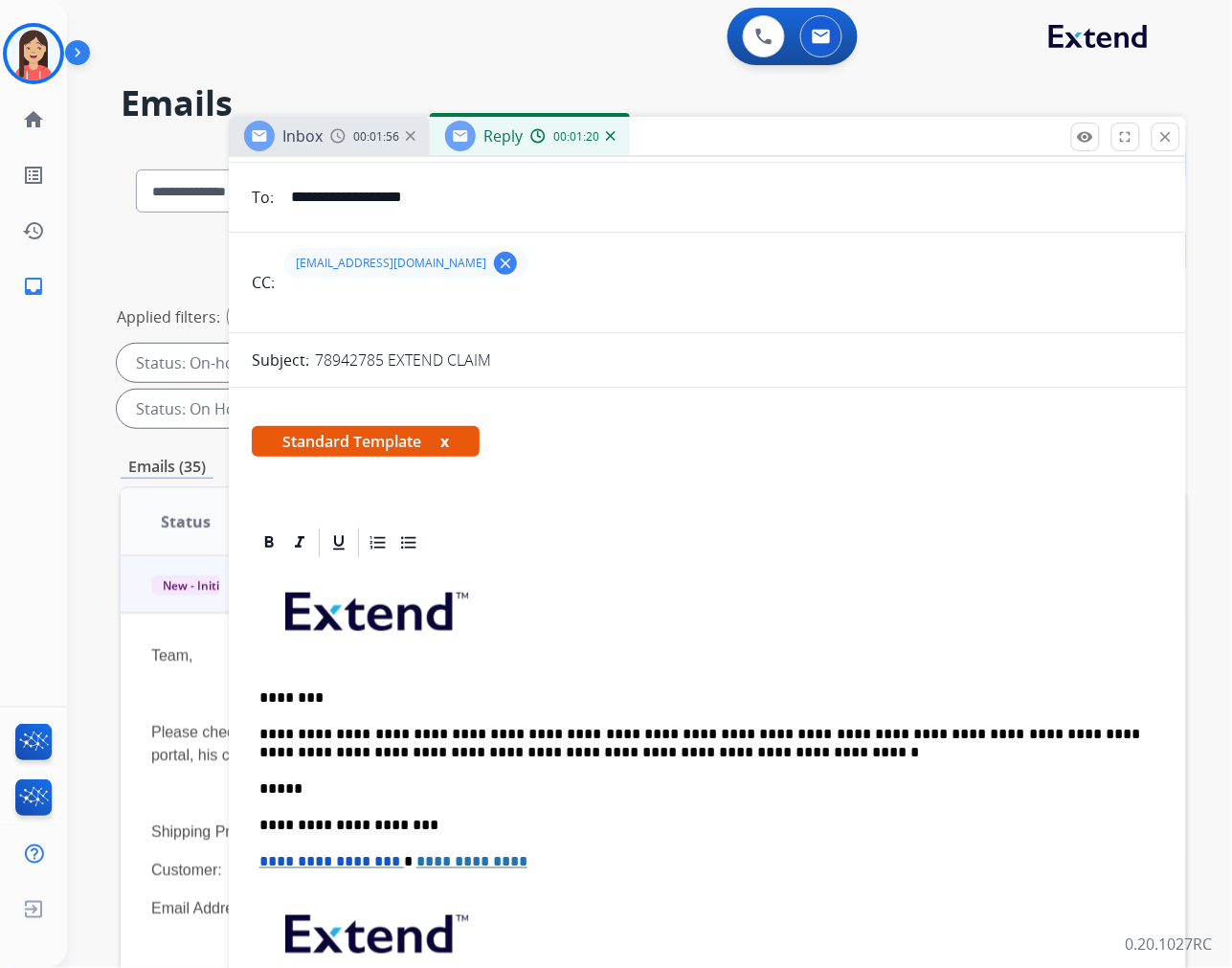
scroll to position [0, 0]
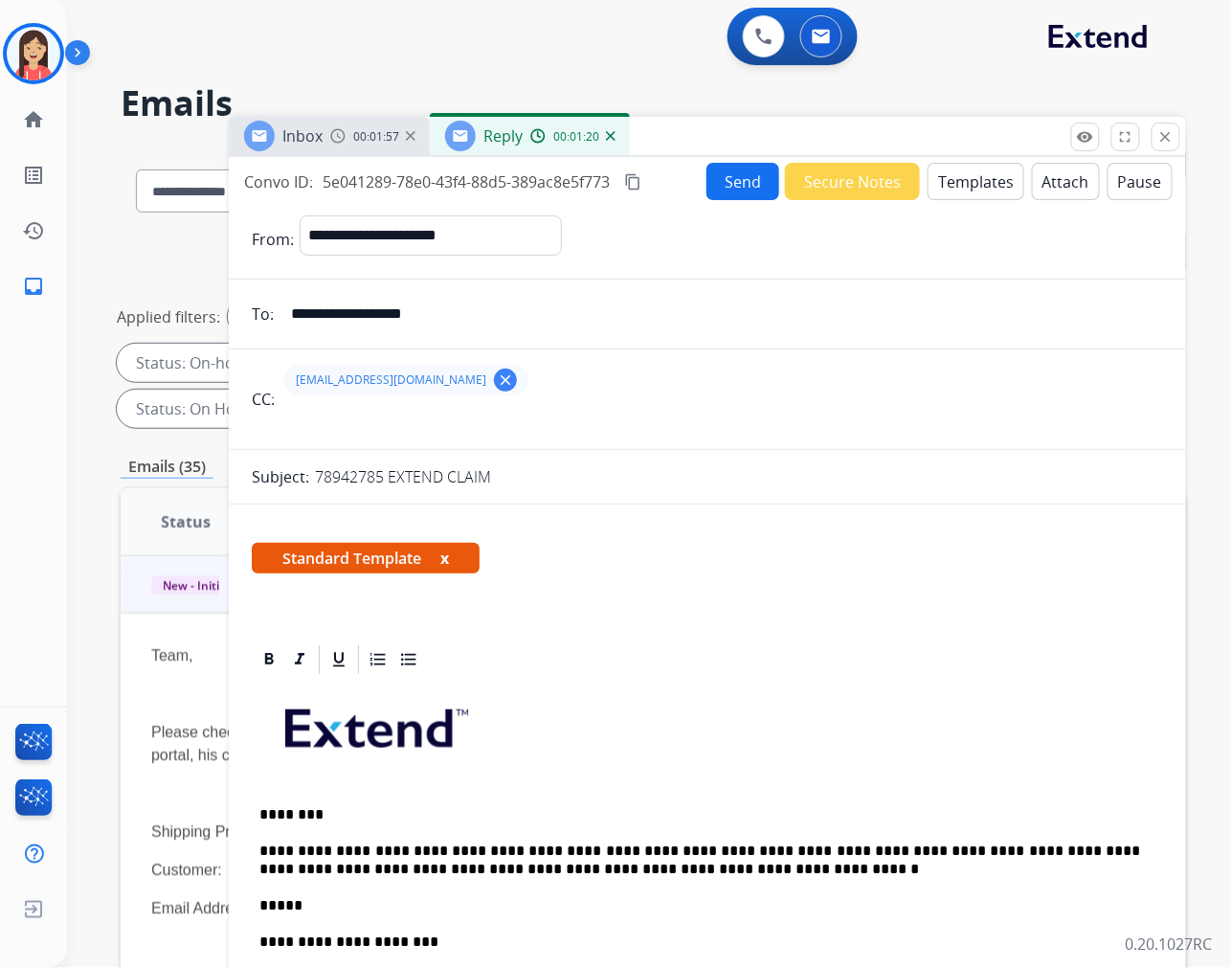
click at [745, 178] on button "Send" at bounding box center [742, 181] width 72 height 38
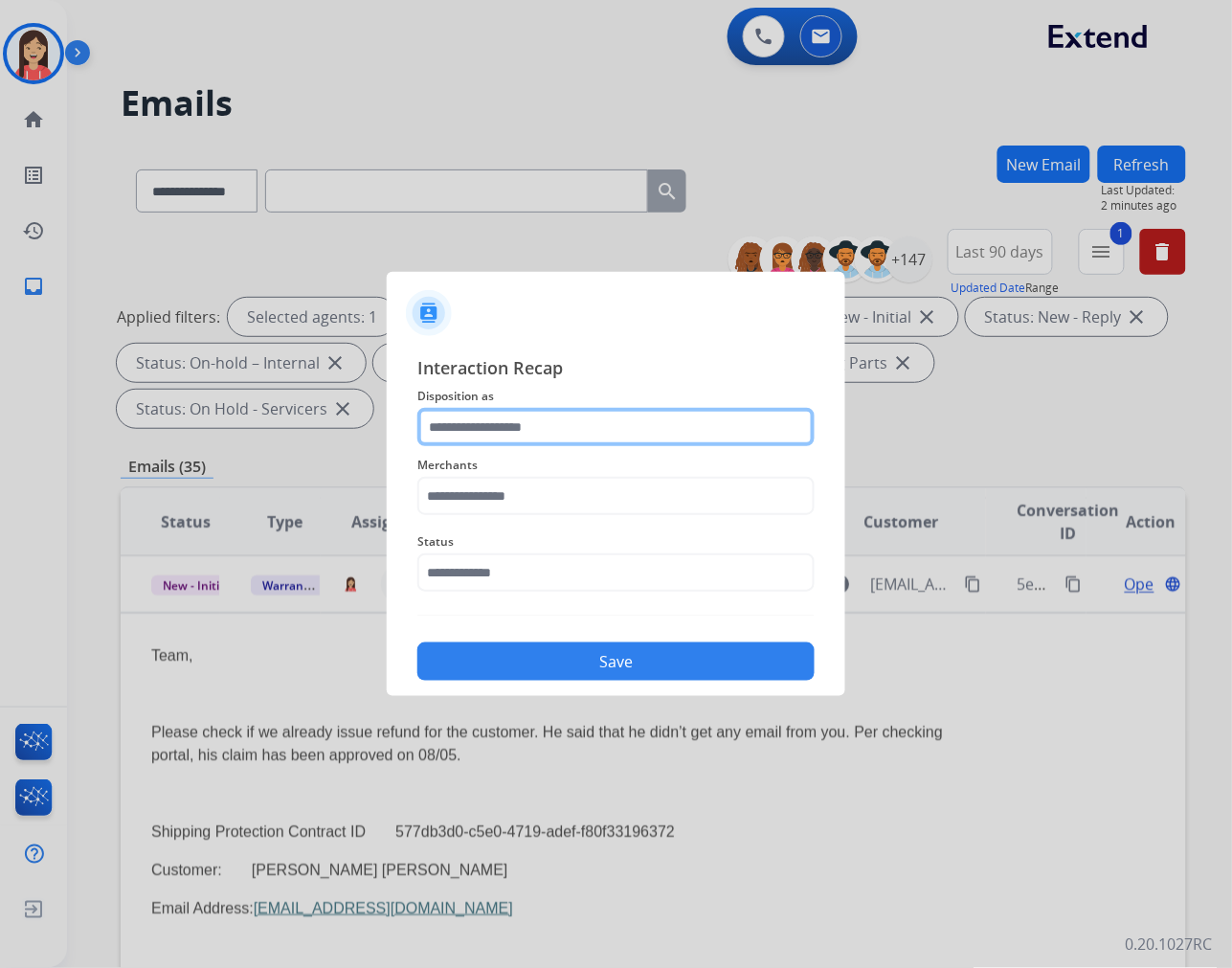
click at [489, 434] on input "text" at bounding box center [616, 428] width 397 height 39
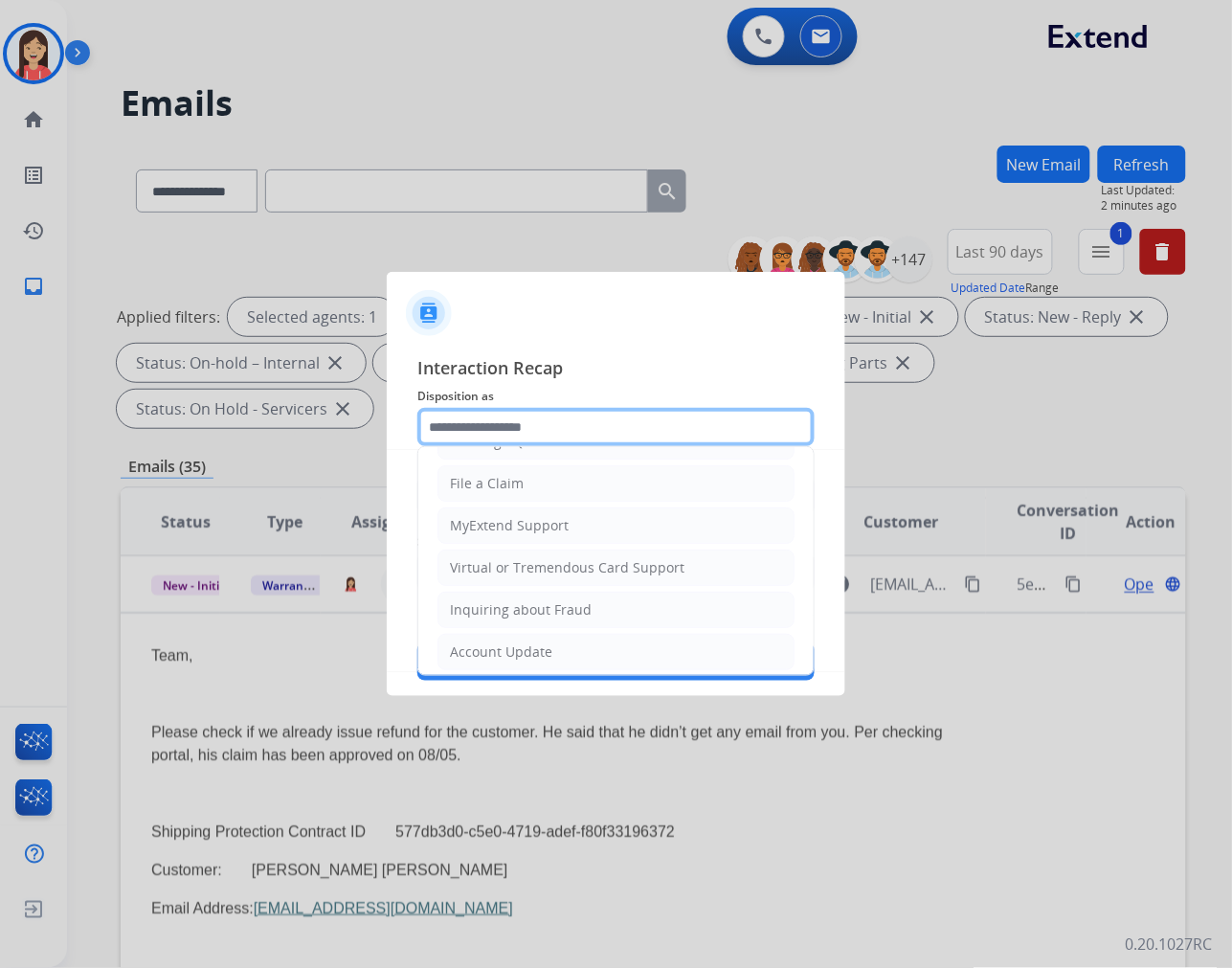
scroll to position [212, 0]
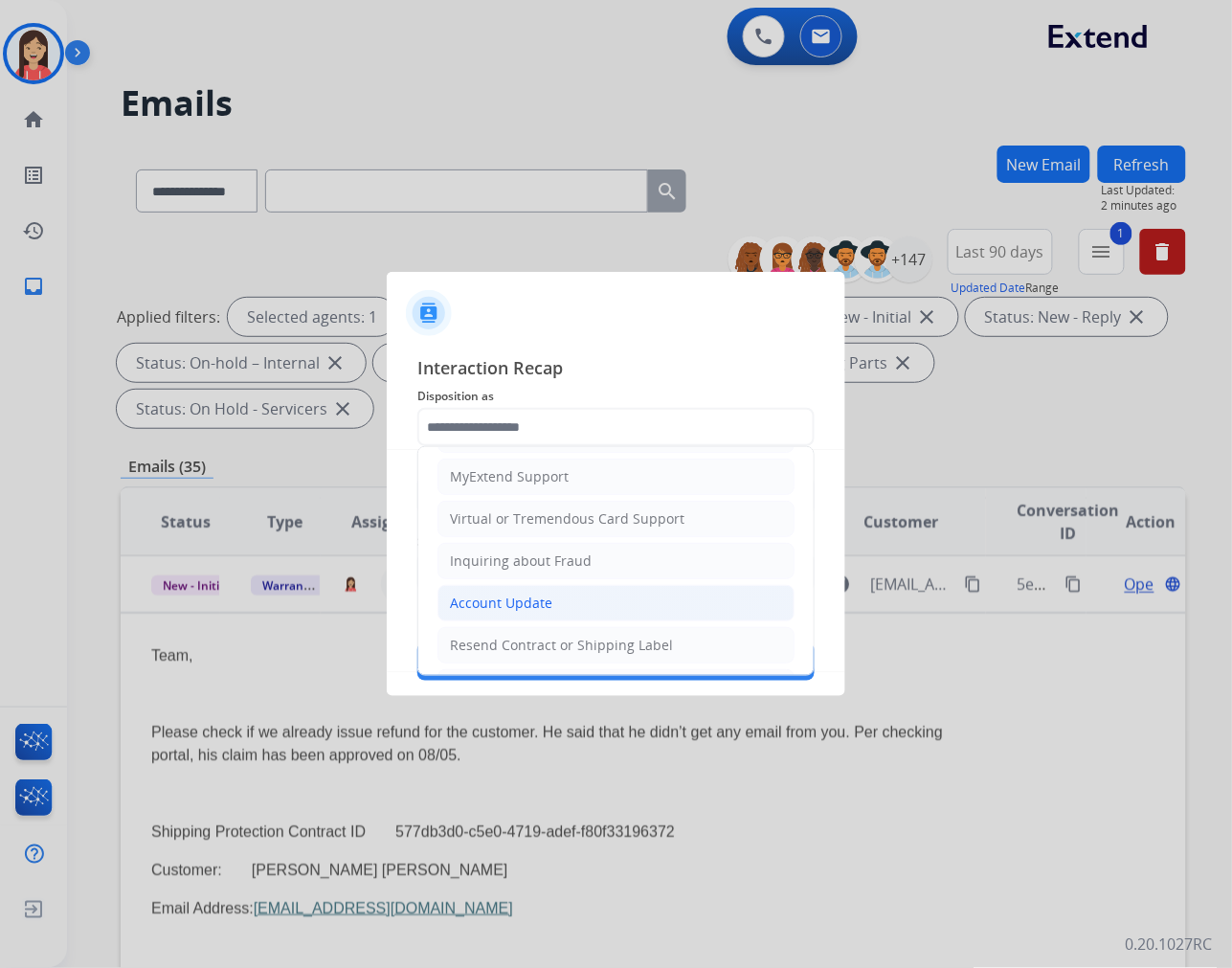
click at [506, 597] on div "Account Update" at bounding box center [501, 603] width 102 height 19
type input "**********"
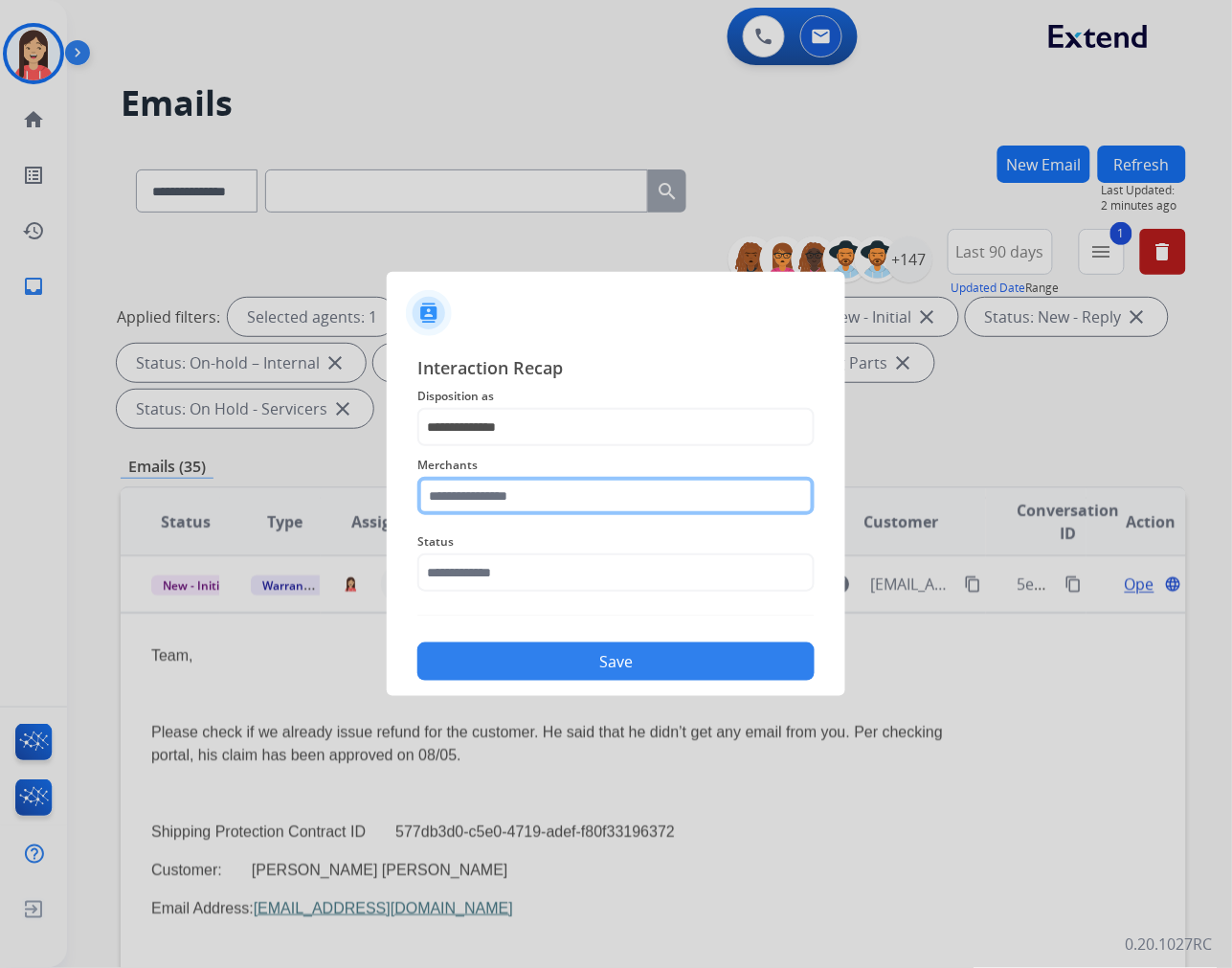
click at [699, 494] on input "text" at bounding box center [616, 496] width 397 height 39
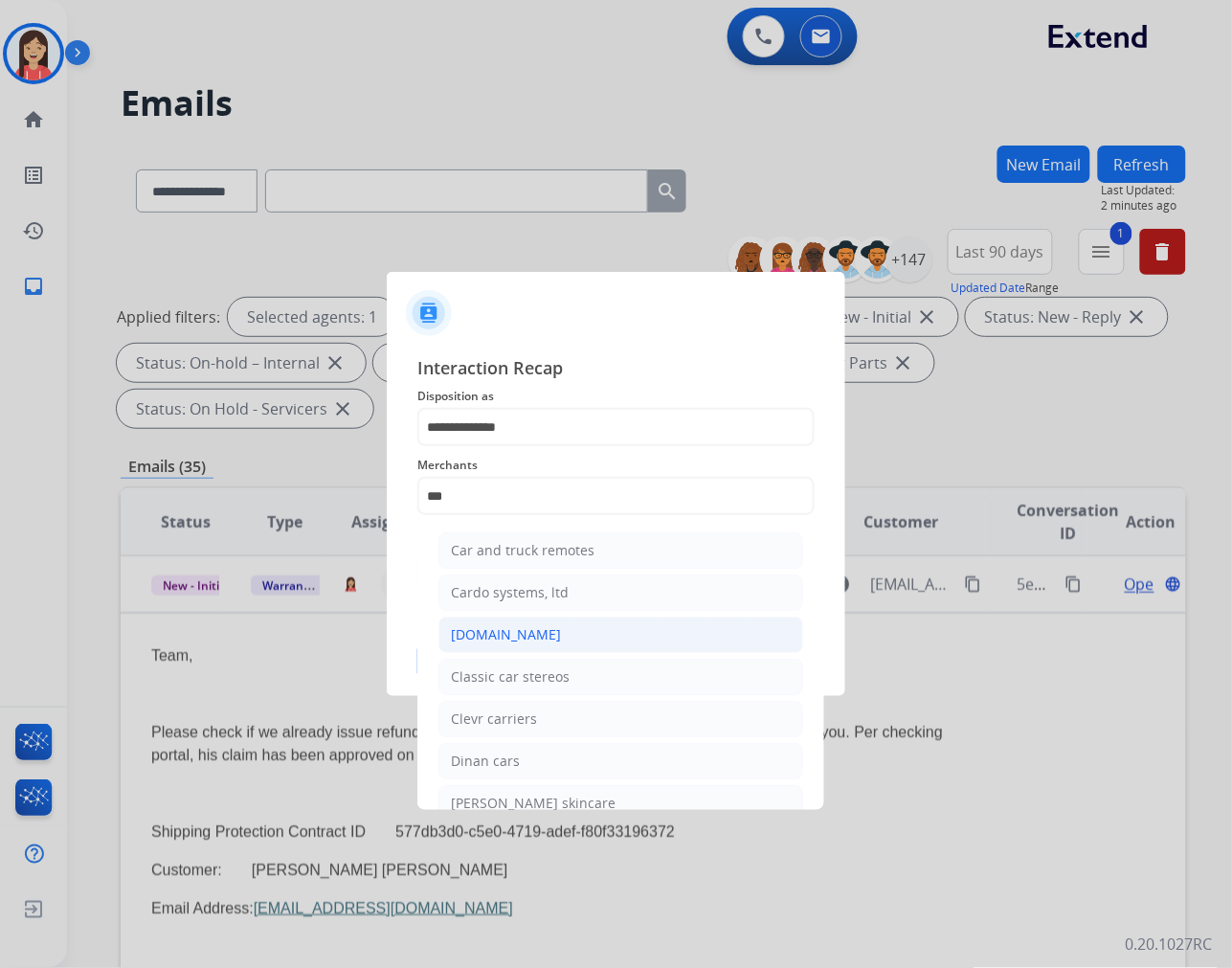
click at [511, 643] on div "[DOMAIN_NAME]" at bounding box center [506, 635] width 110 height 19
type input "**********"
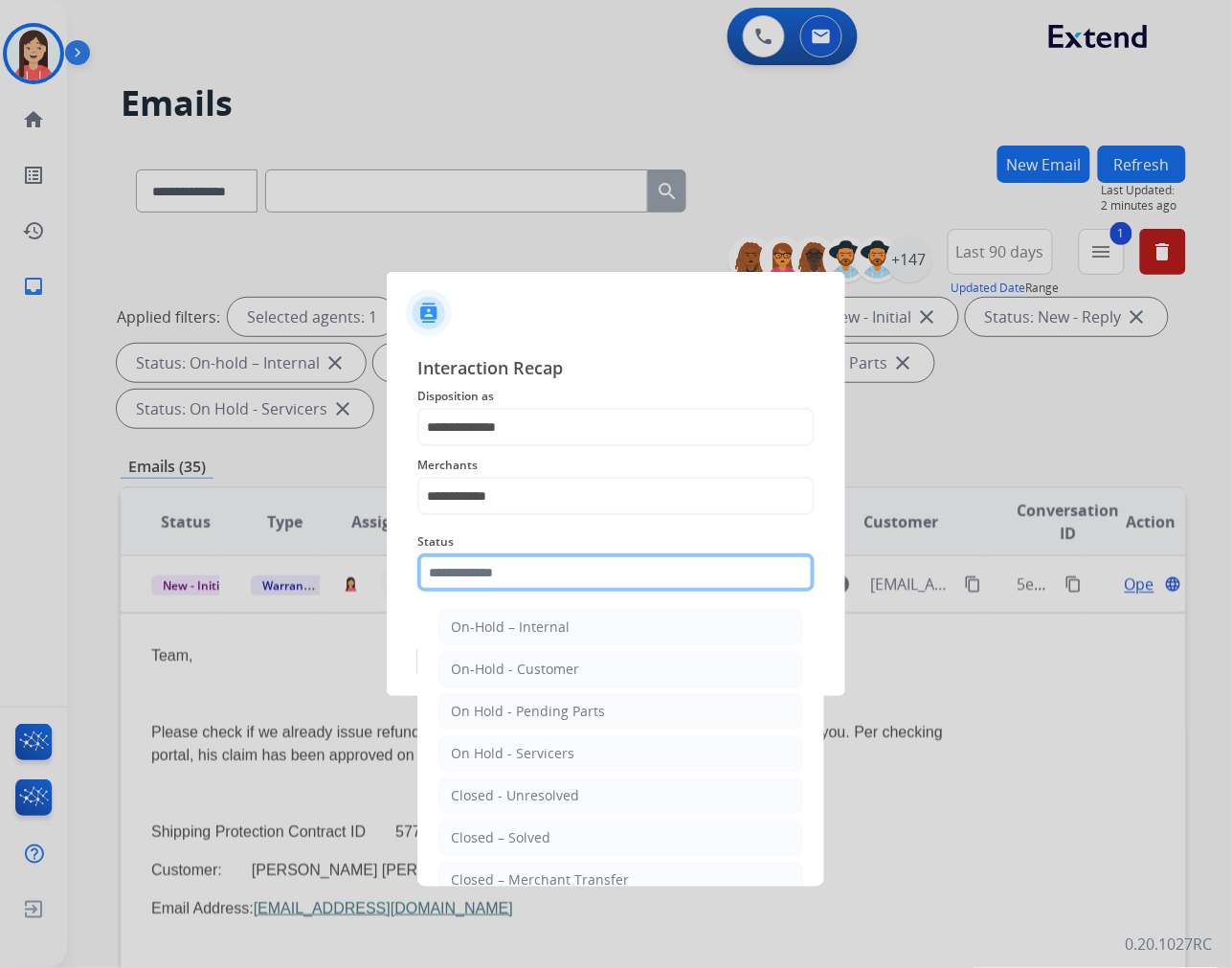
click at [553, 578] on input "text" at bounding box center [616, 572] width 397 height 39
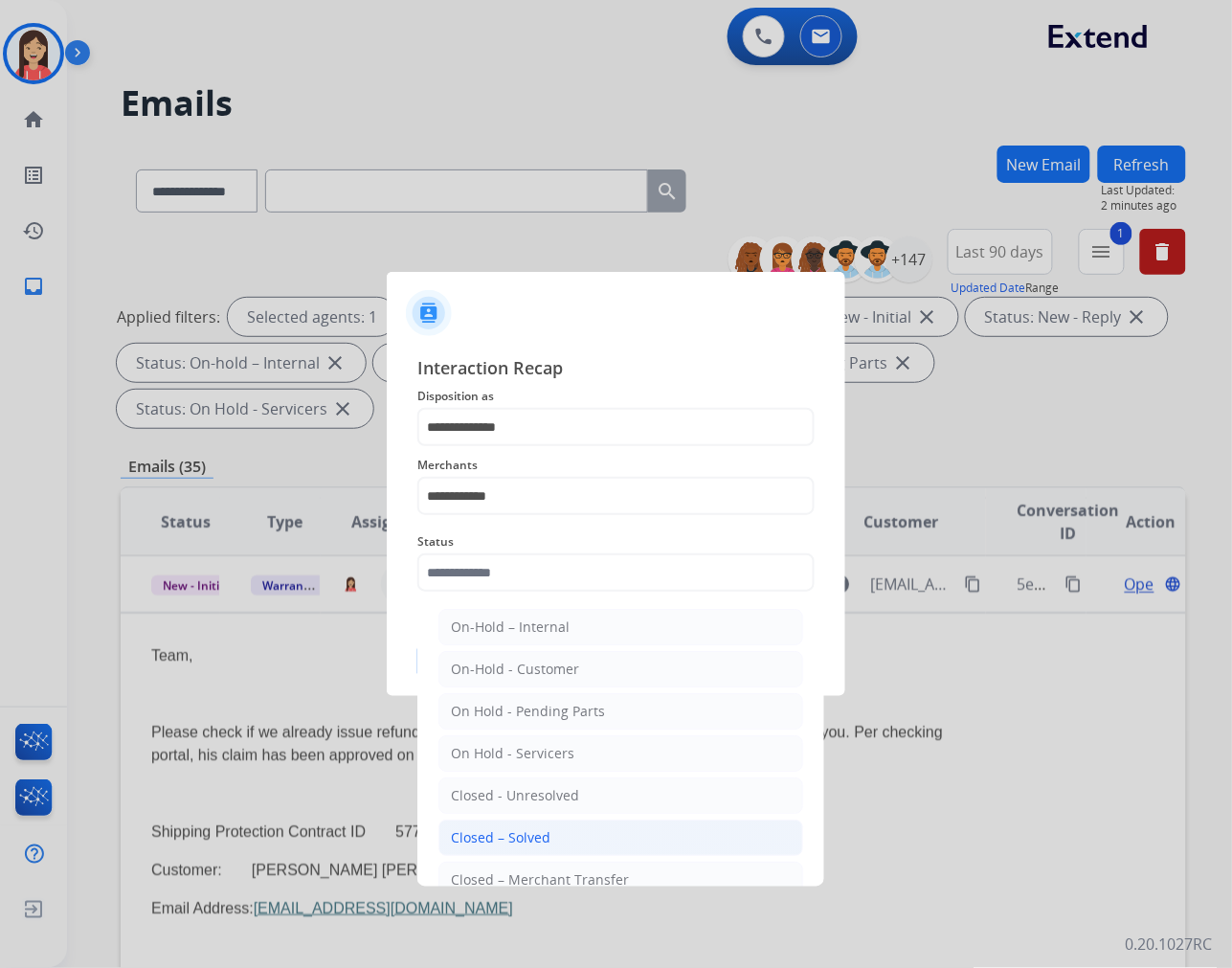
click at [549, 836] on li "Closed – Solved" at bounding box center [620, 838] width 365 height 37
type input "**********"
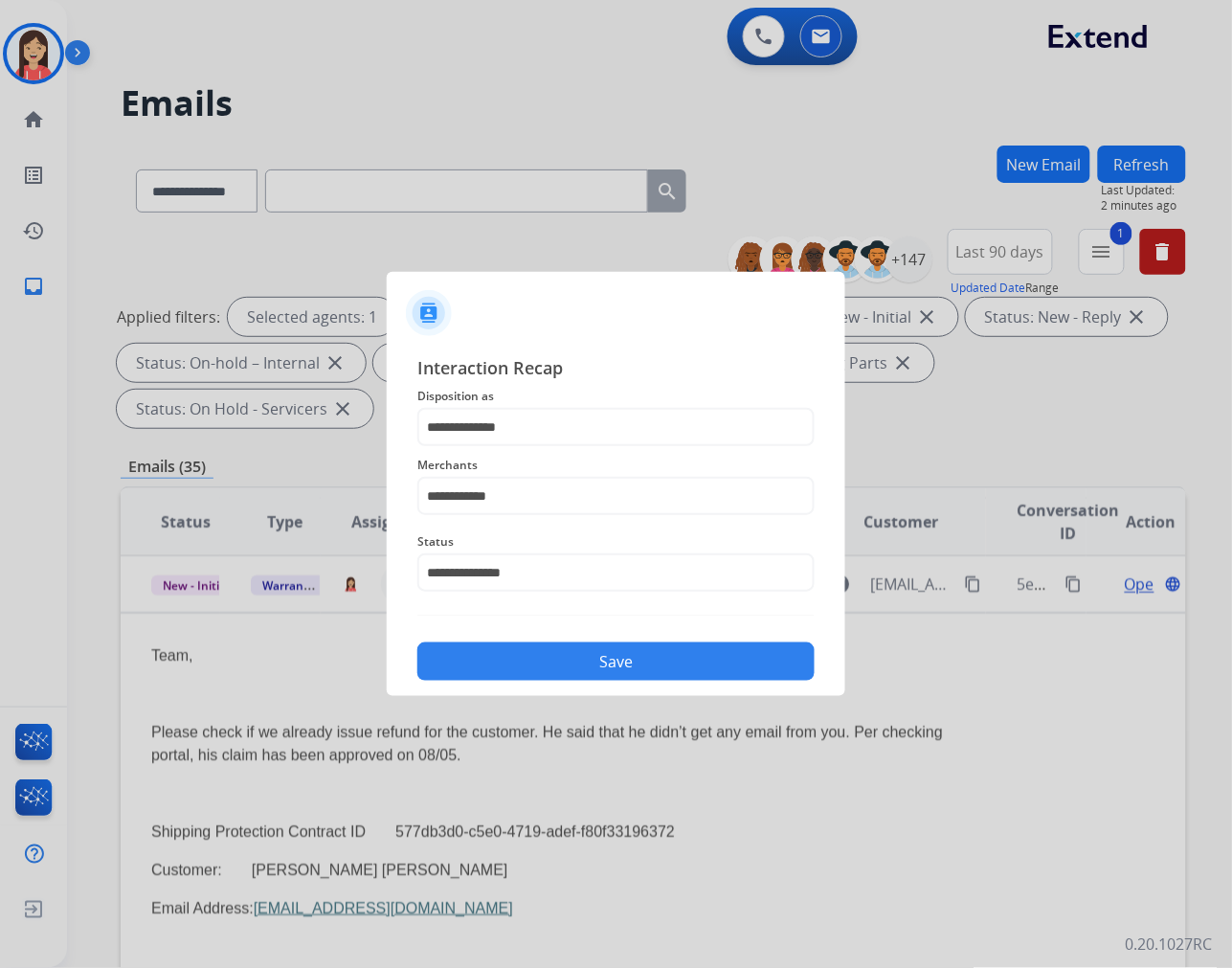
click at [638, 662] on button "Save" at bounding box center [616, 662] width 397 height 39
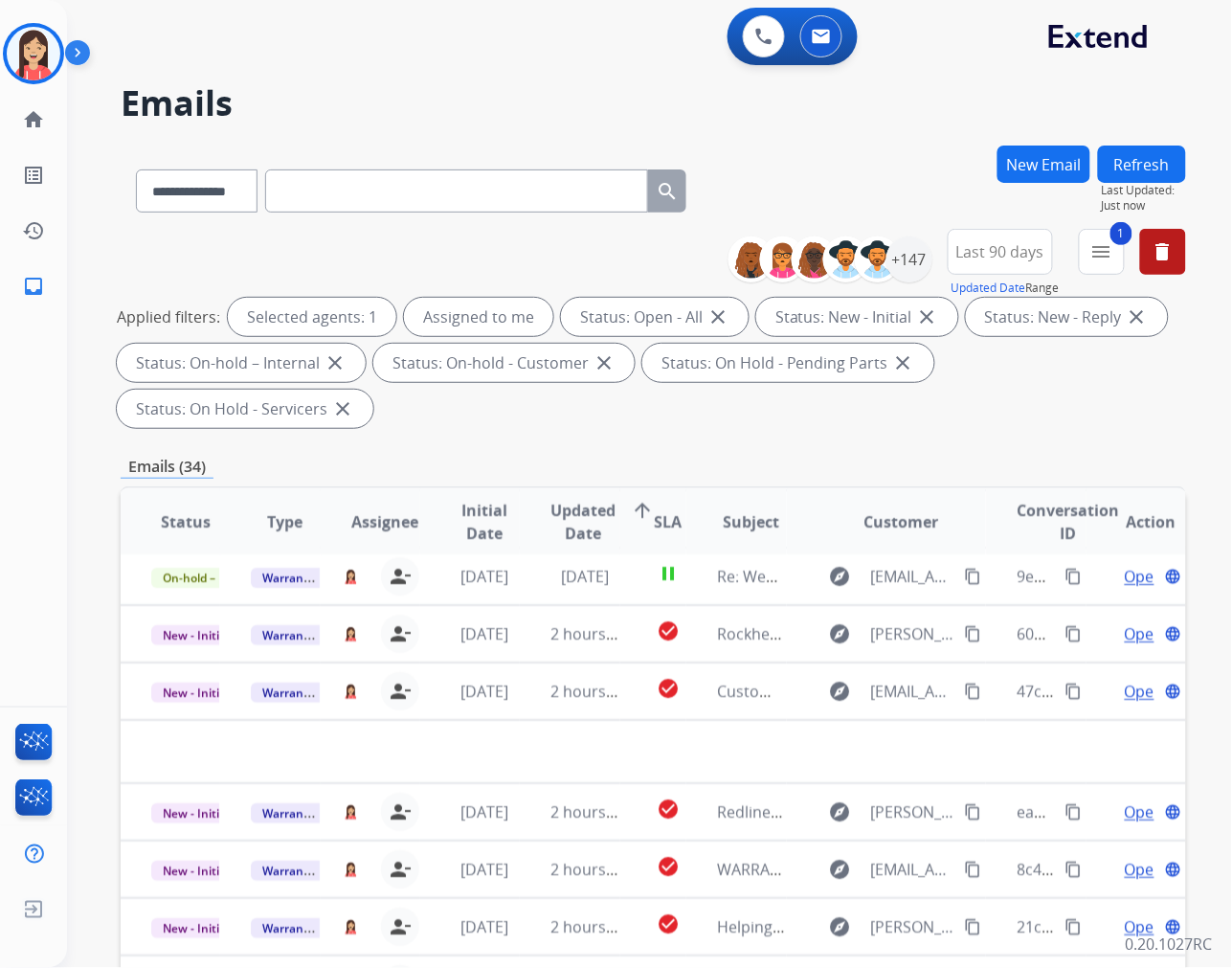
scroll to position [63, 0]
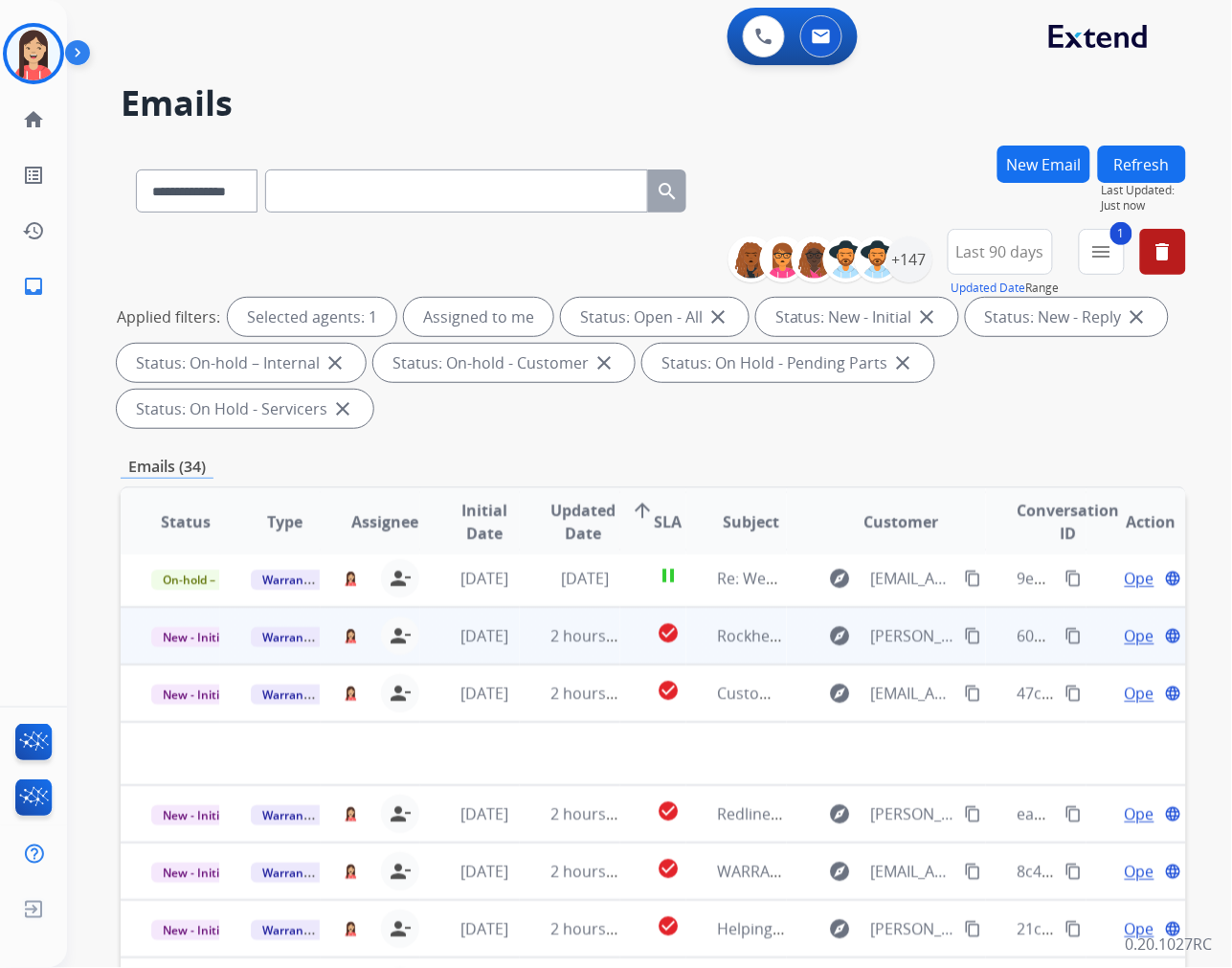
click at [520, 702] on td "2 hours ago" at bounding box center [569, 694] width 99 height 58
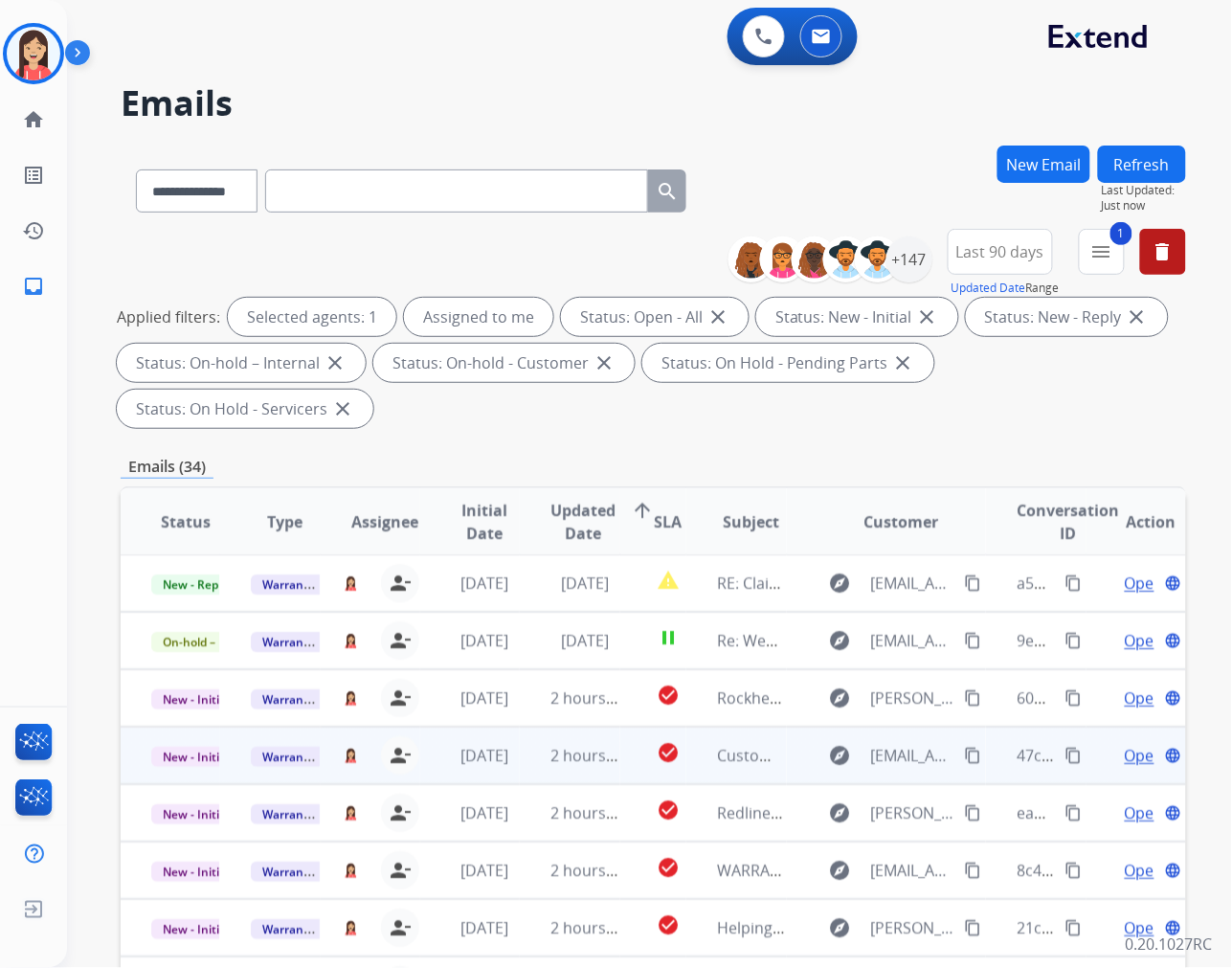
click at [529, 769] on td "2 hours ago" at bounding box center [569, 756] width 99 height 58
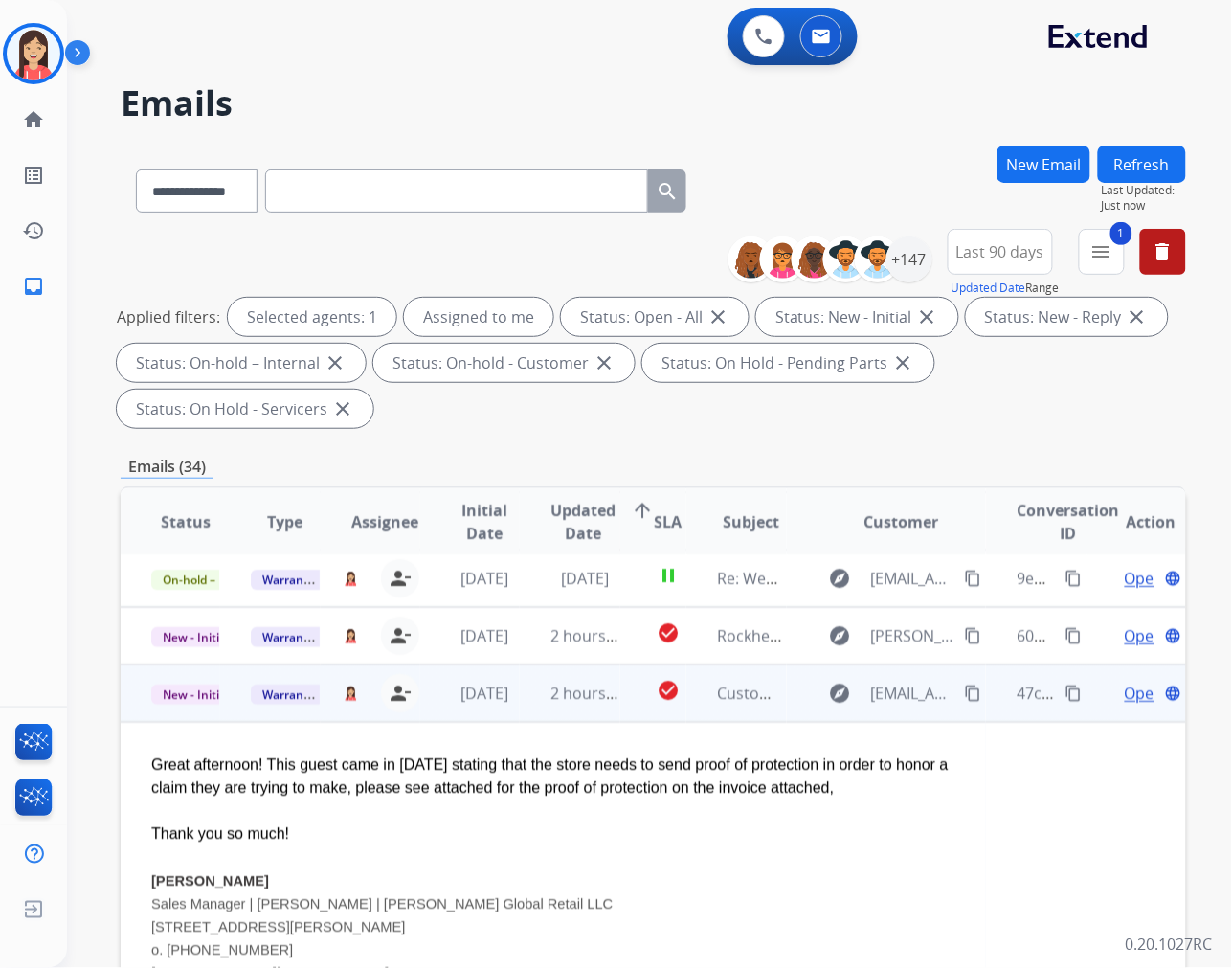
scroll to position [173, 0]
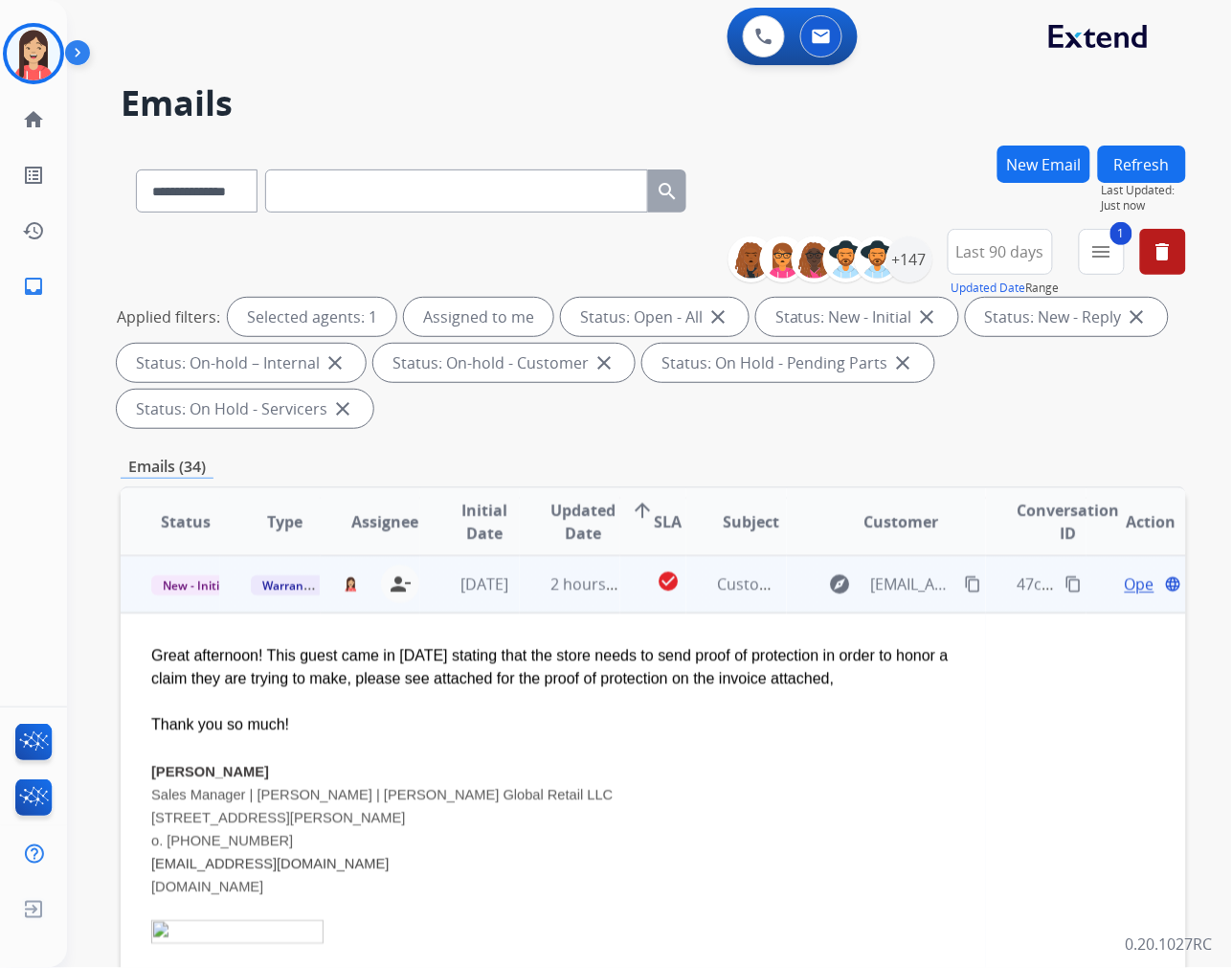
click at [1125, 580] on span "Open" at bounding box center [1144, 584] width 40 height 23
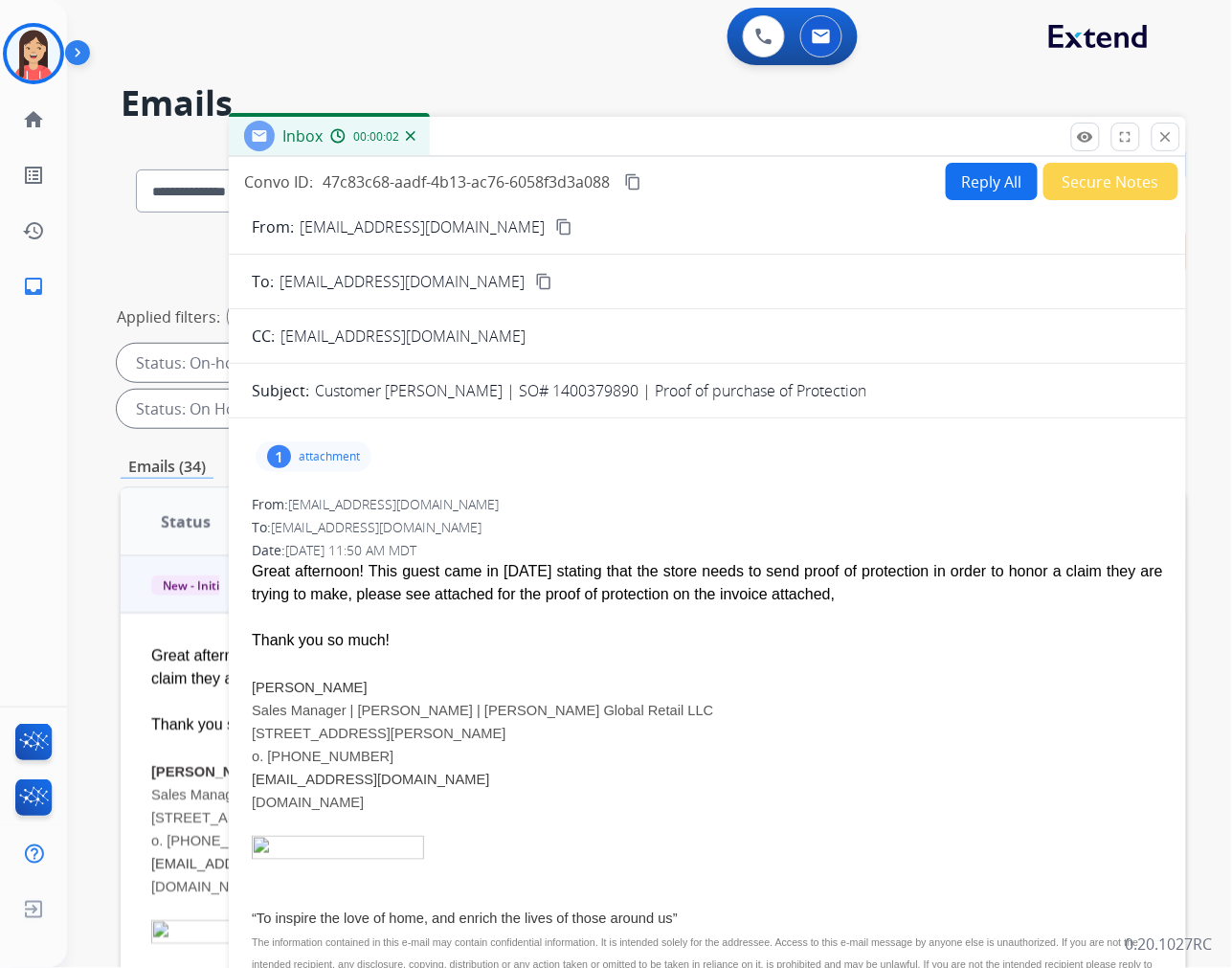
click at [342, 452] on p "attachment" at bounding box center [329, 456] width 61 height 15
click at [626, 497] on mat-icon "download" at bounding box center [618, 506] width 17 height 17
click at [1066, 178] on button "Secure Notes" at bounding box center [1110, 181] width 135 height 38
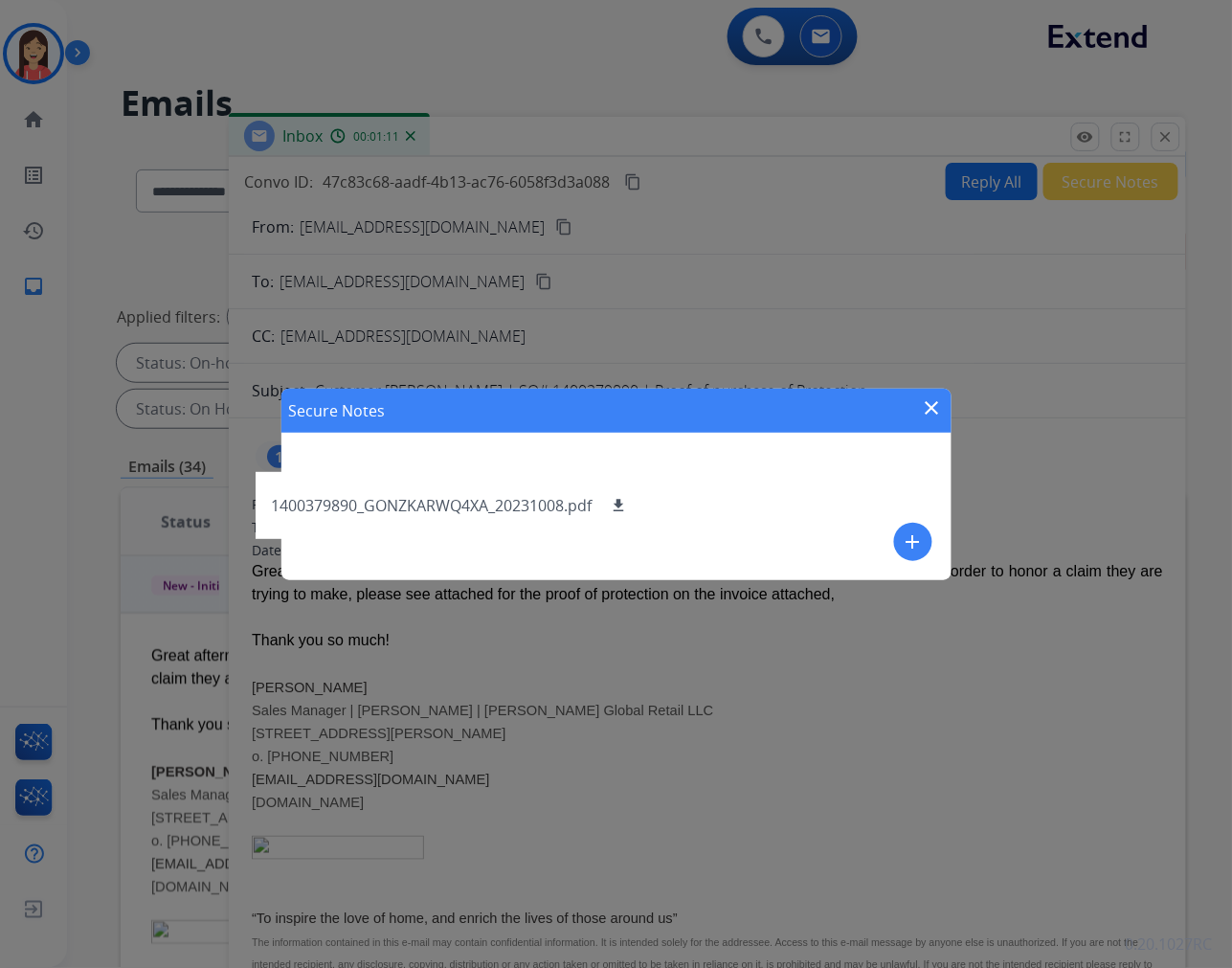
click at [905, 534] on mat-icon "add" at bounding box center [914, 542] width 23 height 23
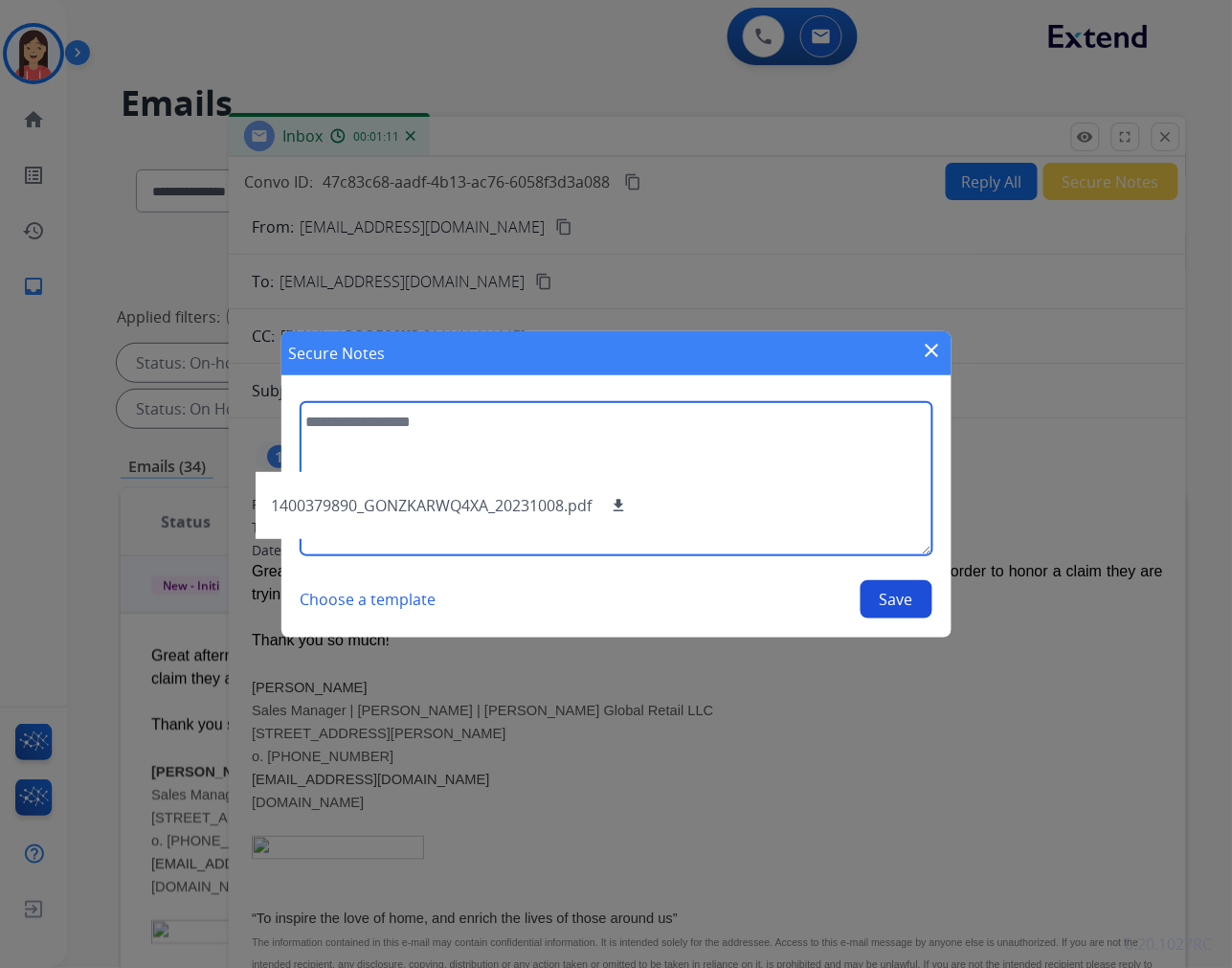
click at [725, 483] on textarea at bounding box center [616, 479] width 632 height 153
type textarea "**********"
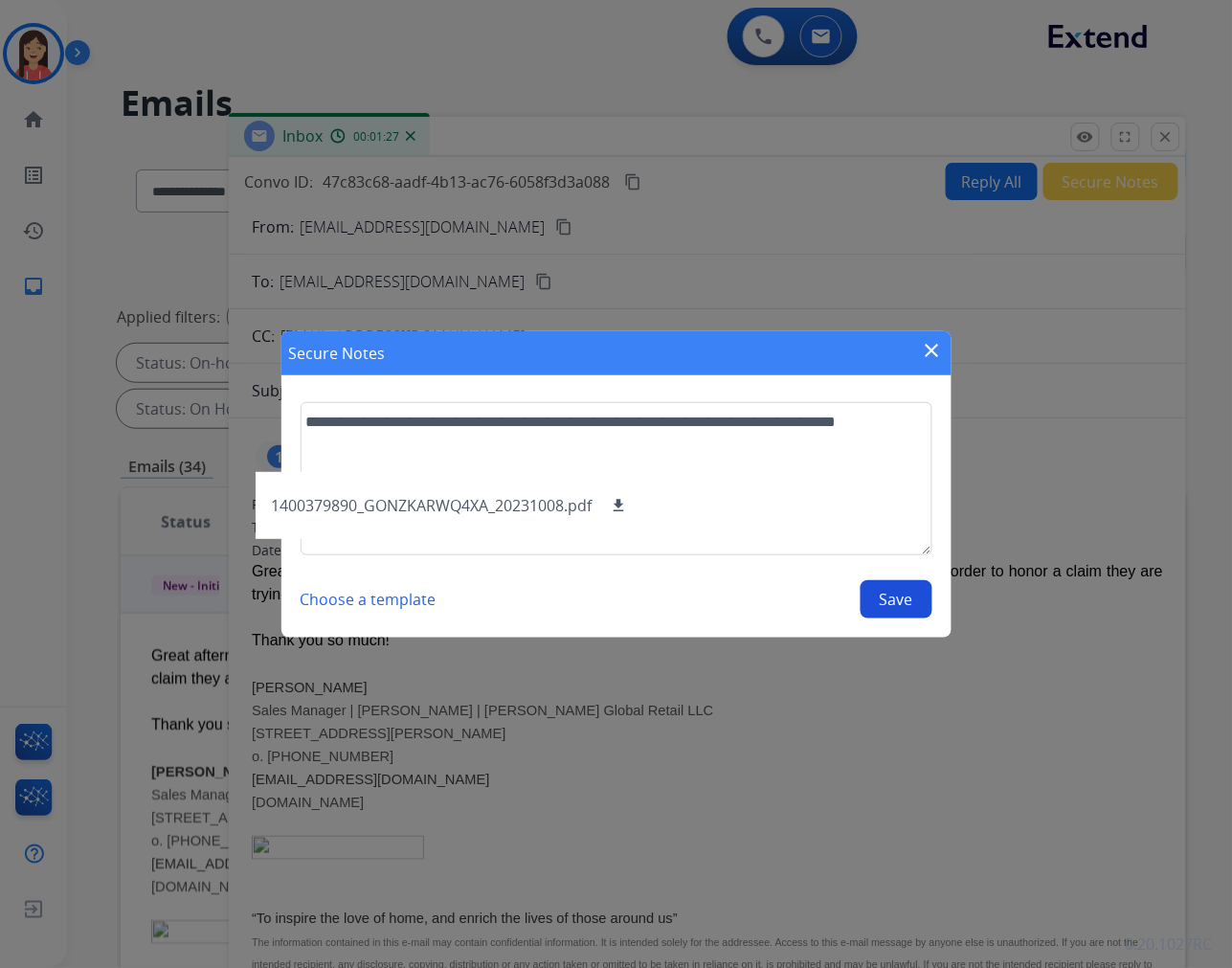
click at [895, 595] on button "Save" at bounding box center [896, 599] width 71 height 39
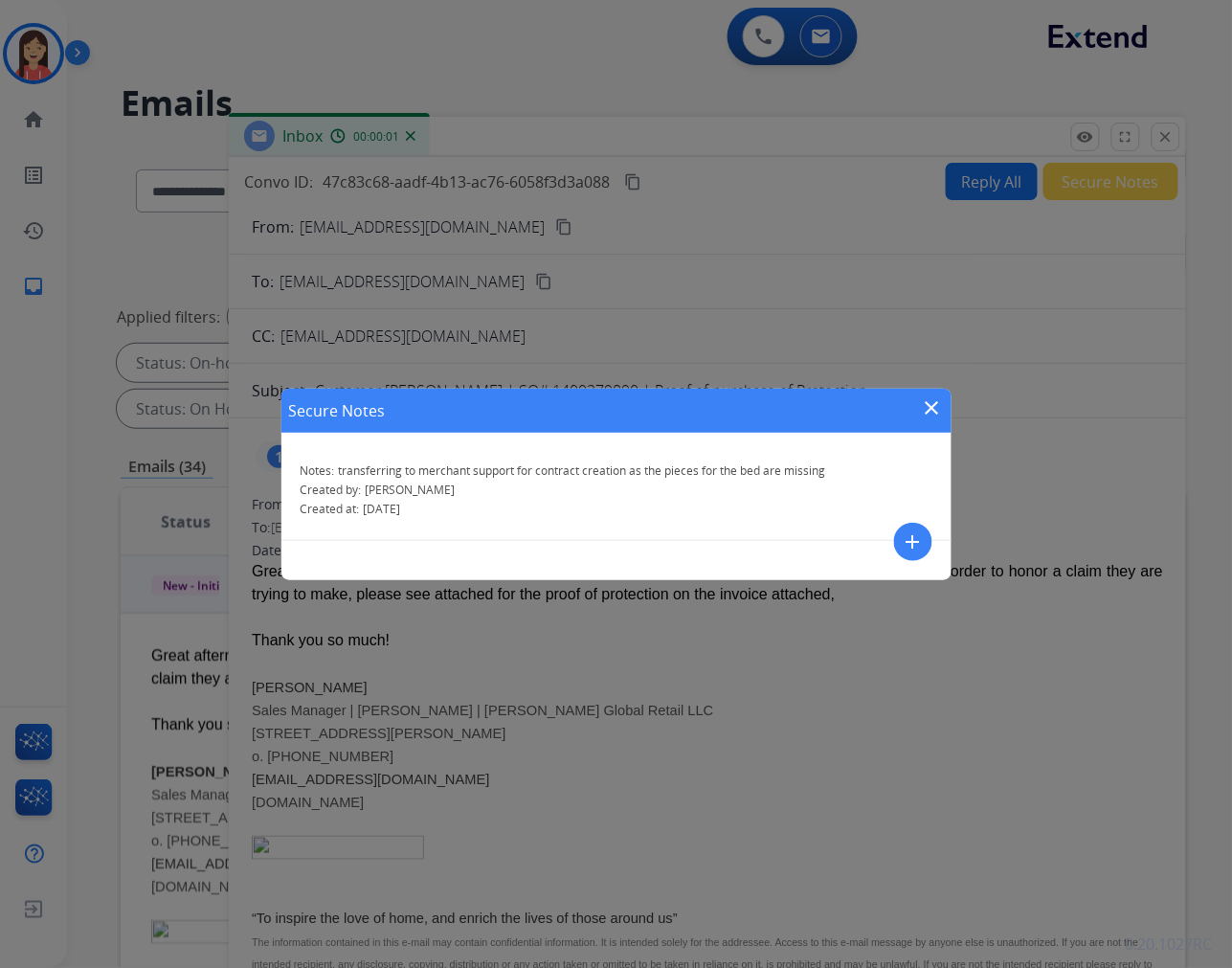
click at [928, 410] on mat-icon "close" at bounding box center [932, 408] width 23 height 23
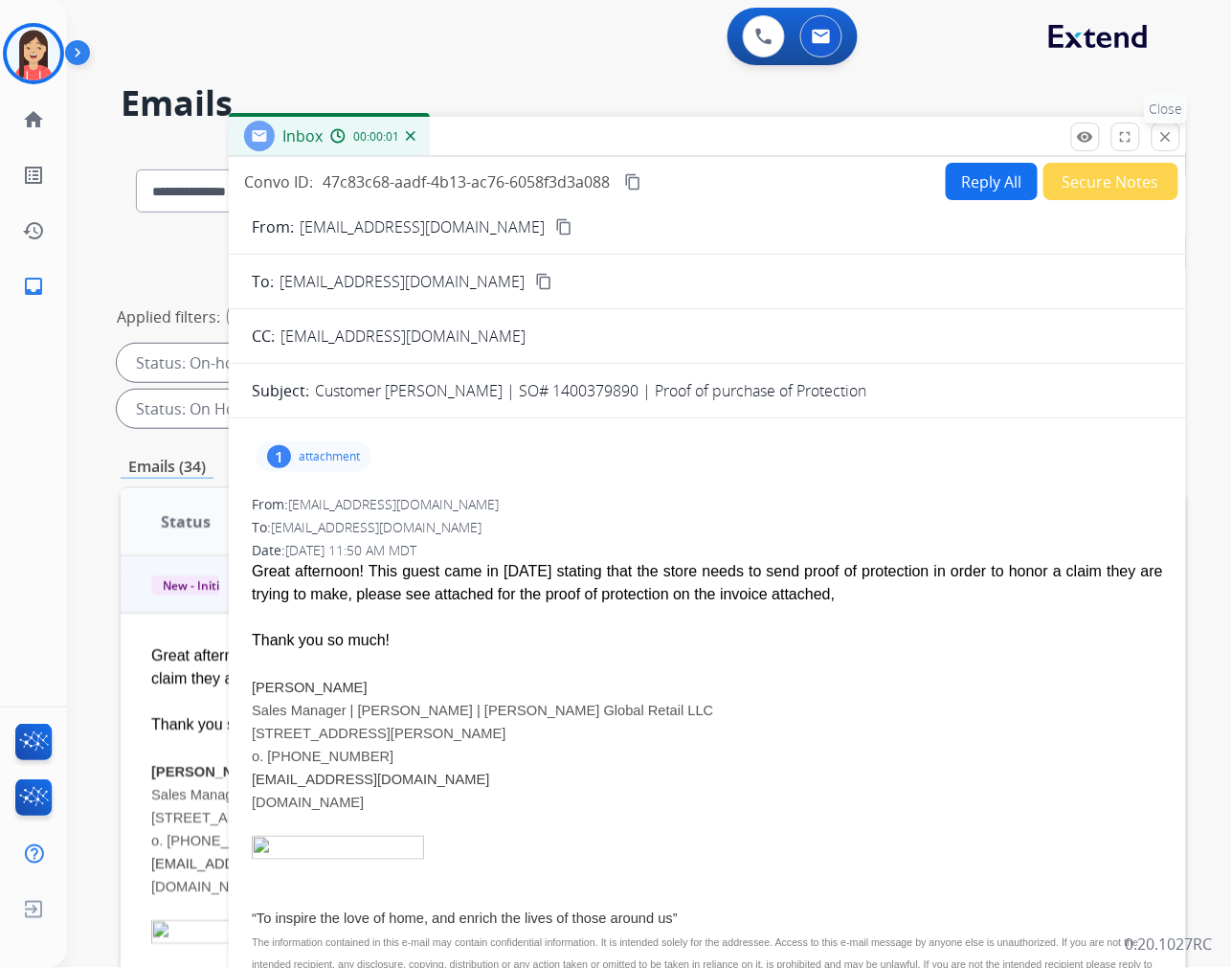
click at [1164, 147] on button "close Close" at bounding box center [1166, 137] width 29 height 29
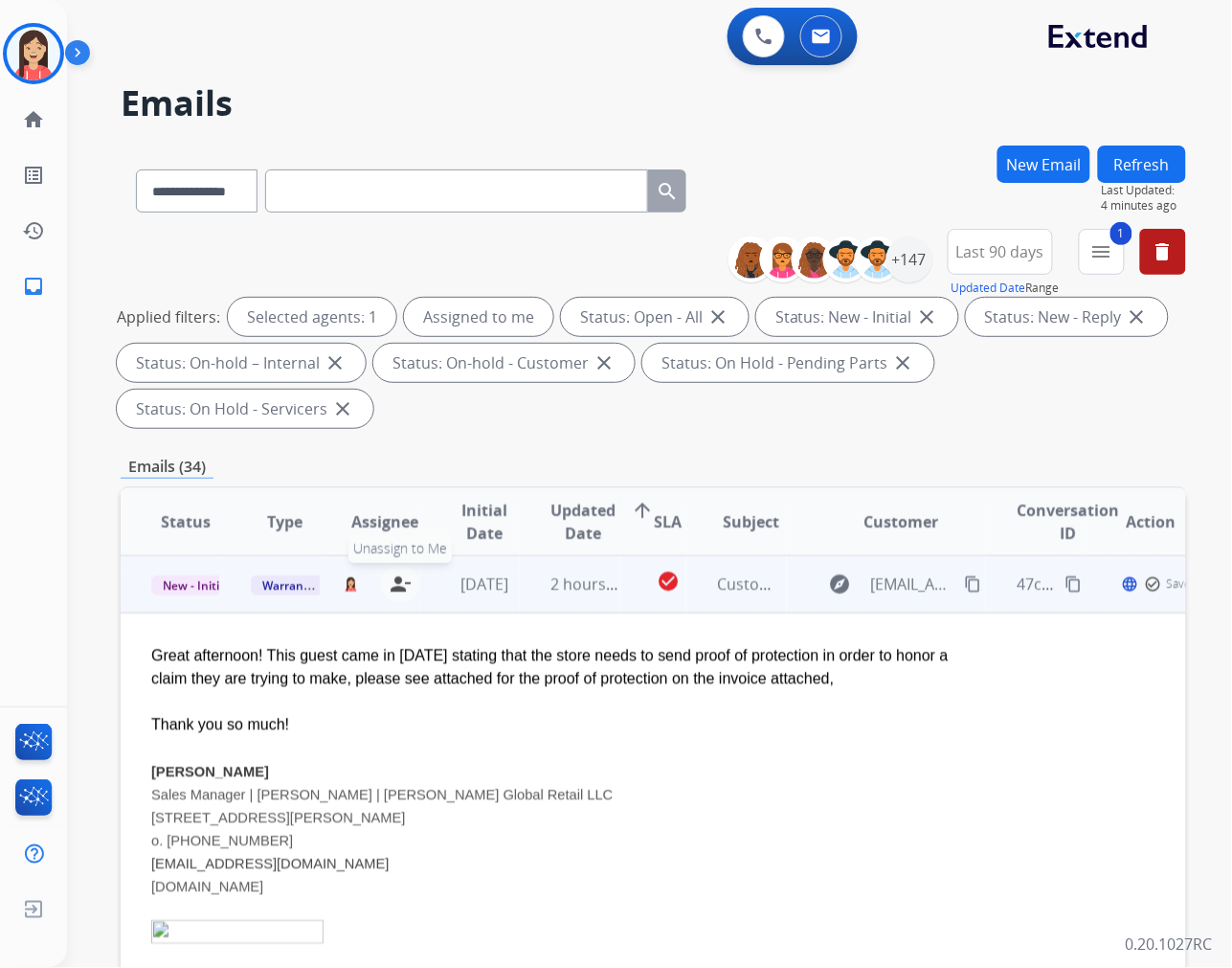
click at [403, 587] on mat-icon "person_remove" at bounding box center [400, 584] width 23 height 23
click at [270, 584] on span "Warranty Ops" at bounding box center [300, 585] width 98 height 20
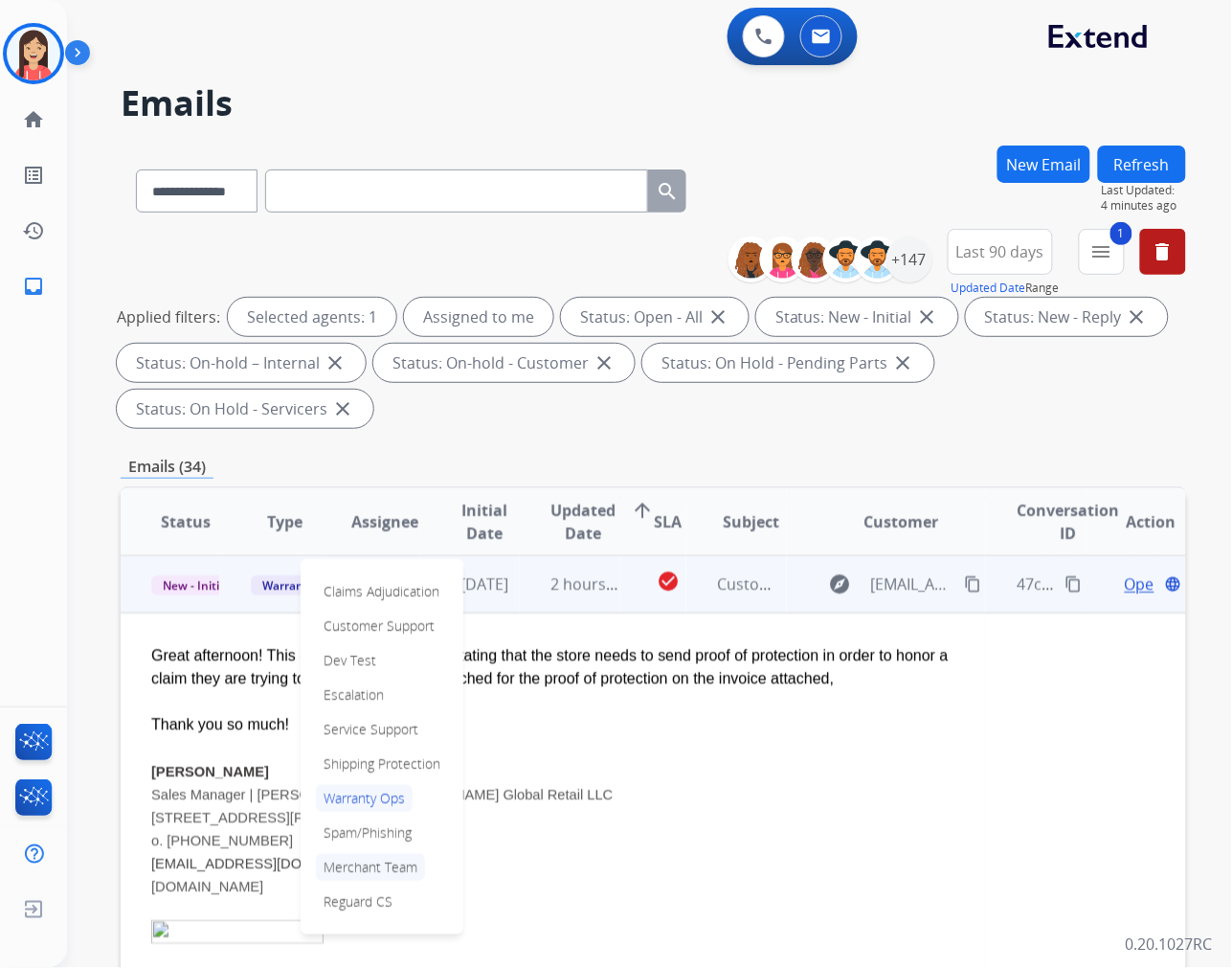
click at [368, 862] on p "Merchant Team" at bounding box center [370, 868] width 109 height 27
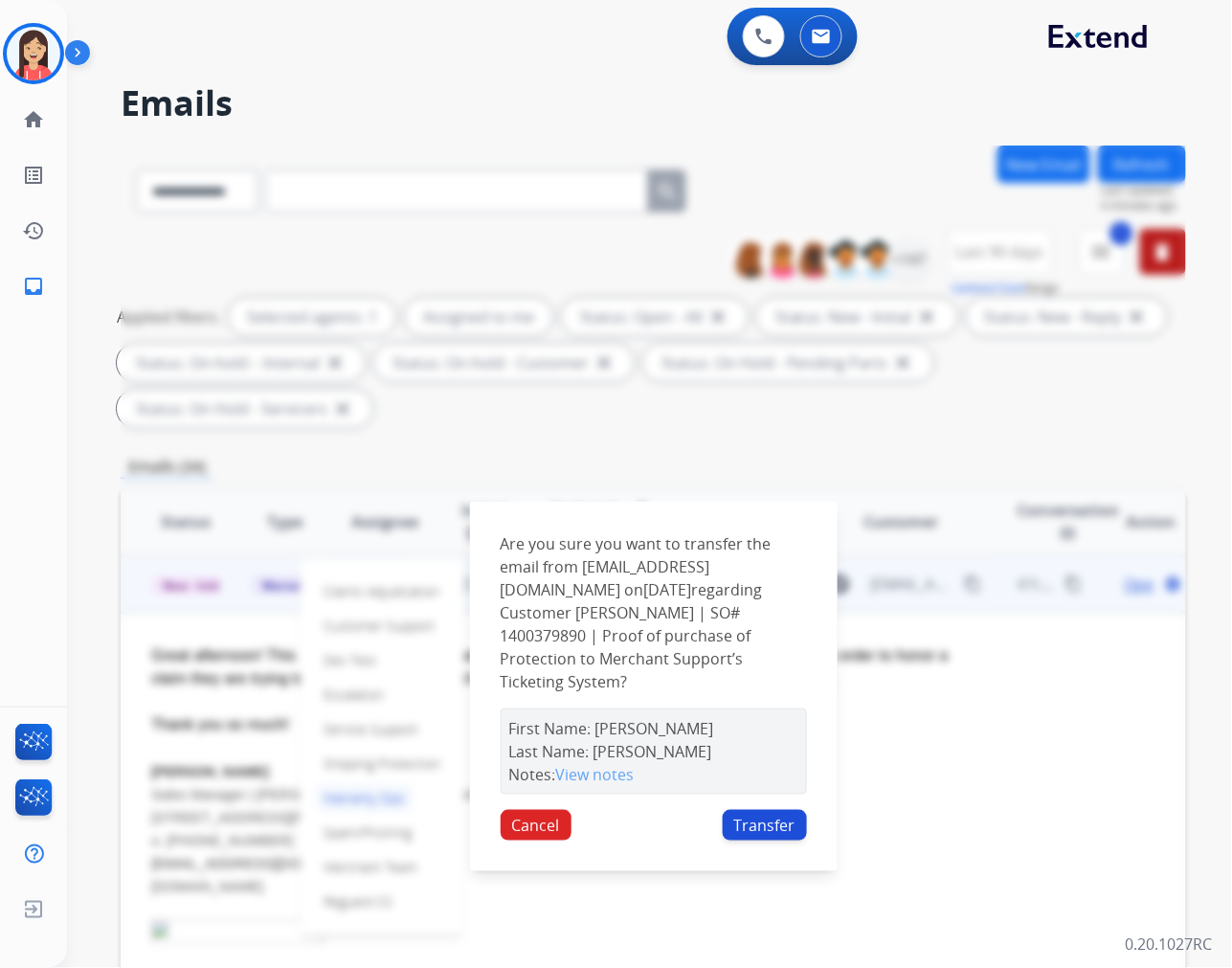
click at [756, 810] on button "Transfer" at bounding box center [764, 825] width 84 height 31
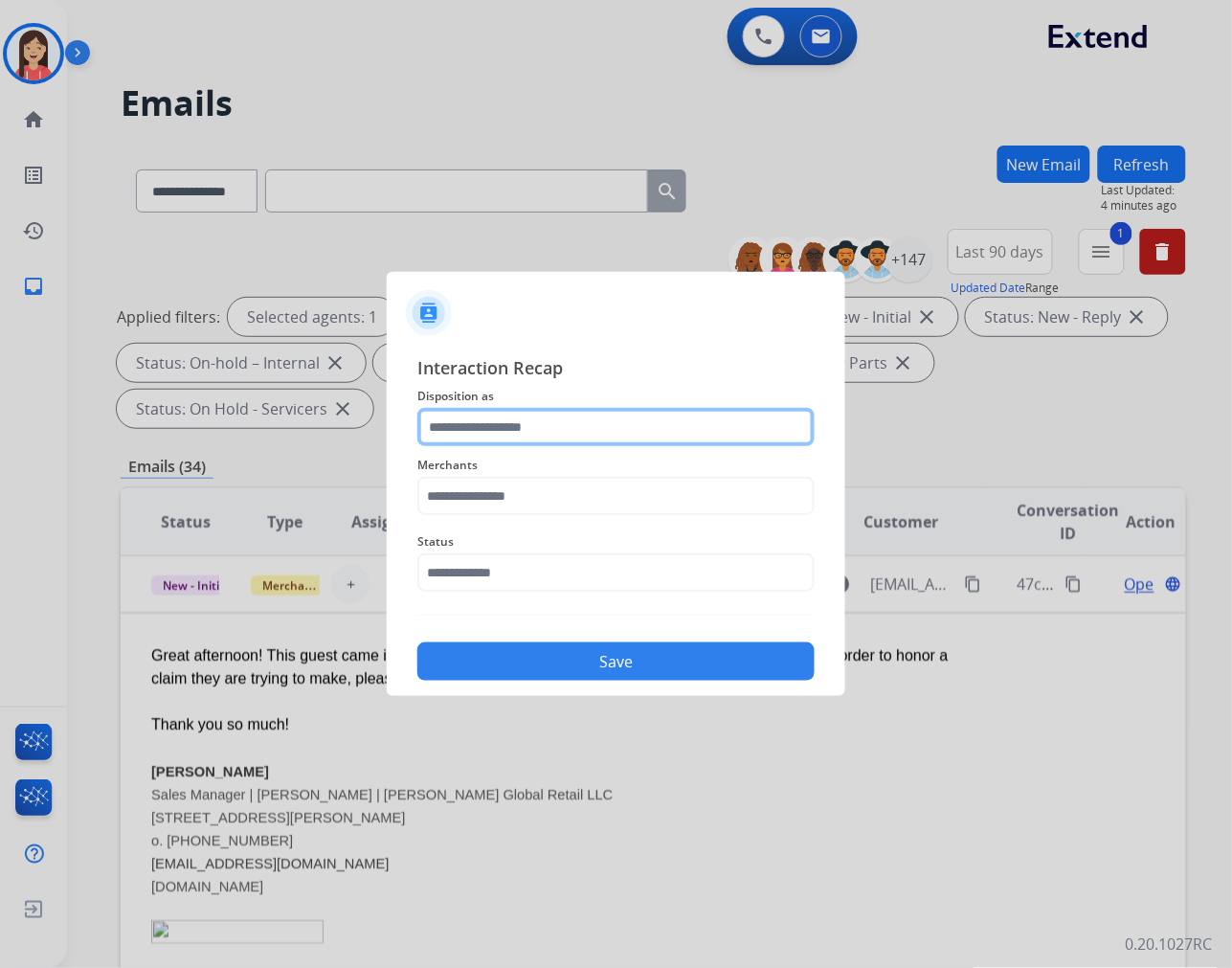
click at [549, 435] on input "text" at bounding box center [616, 428] width 397 height 39
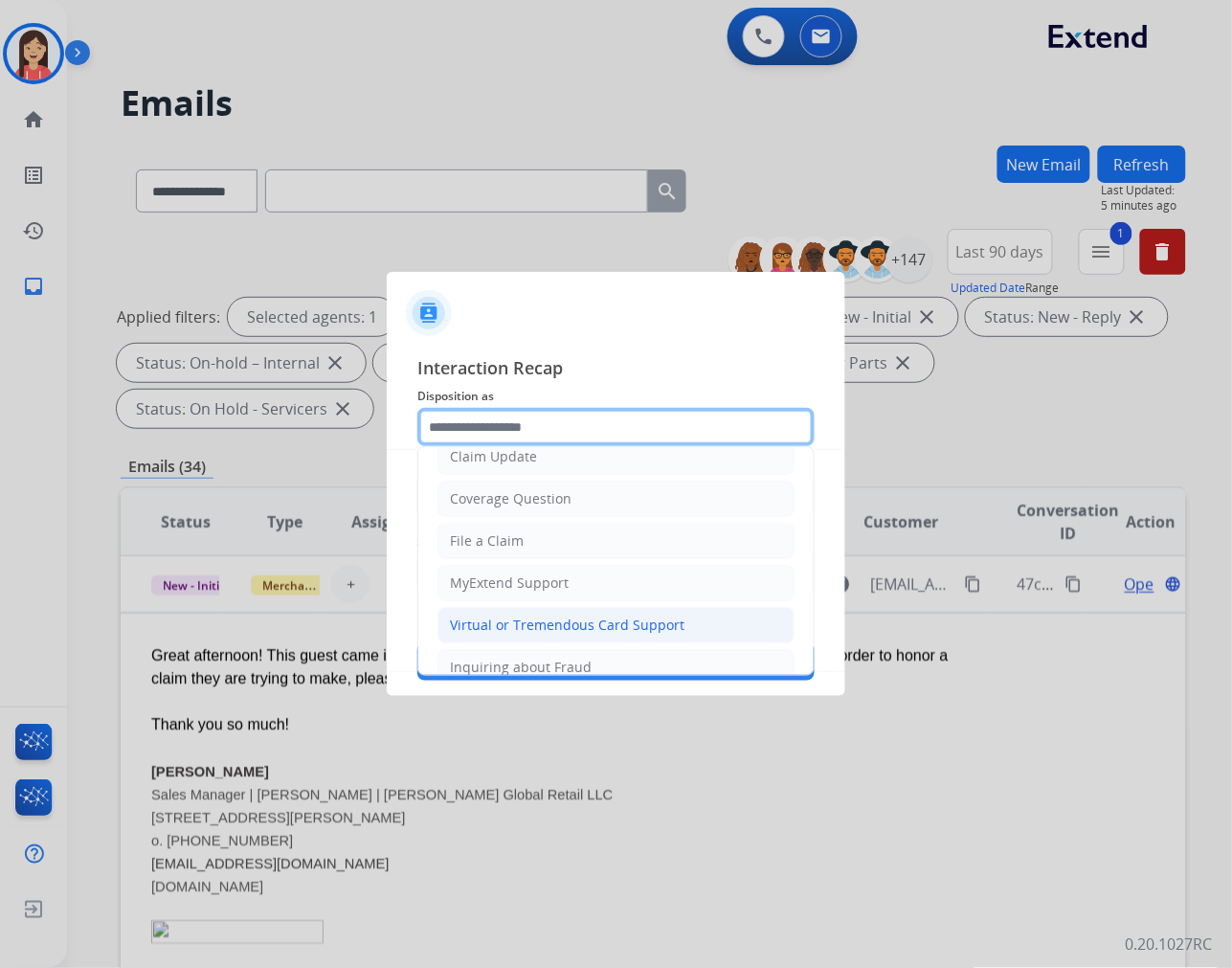
scroll to position [212, 0]
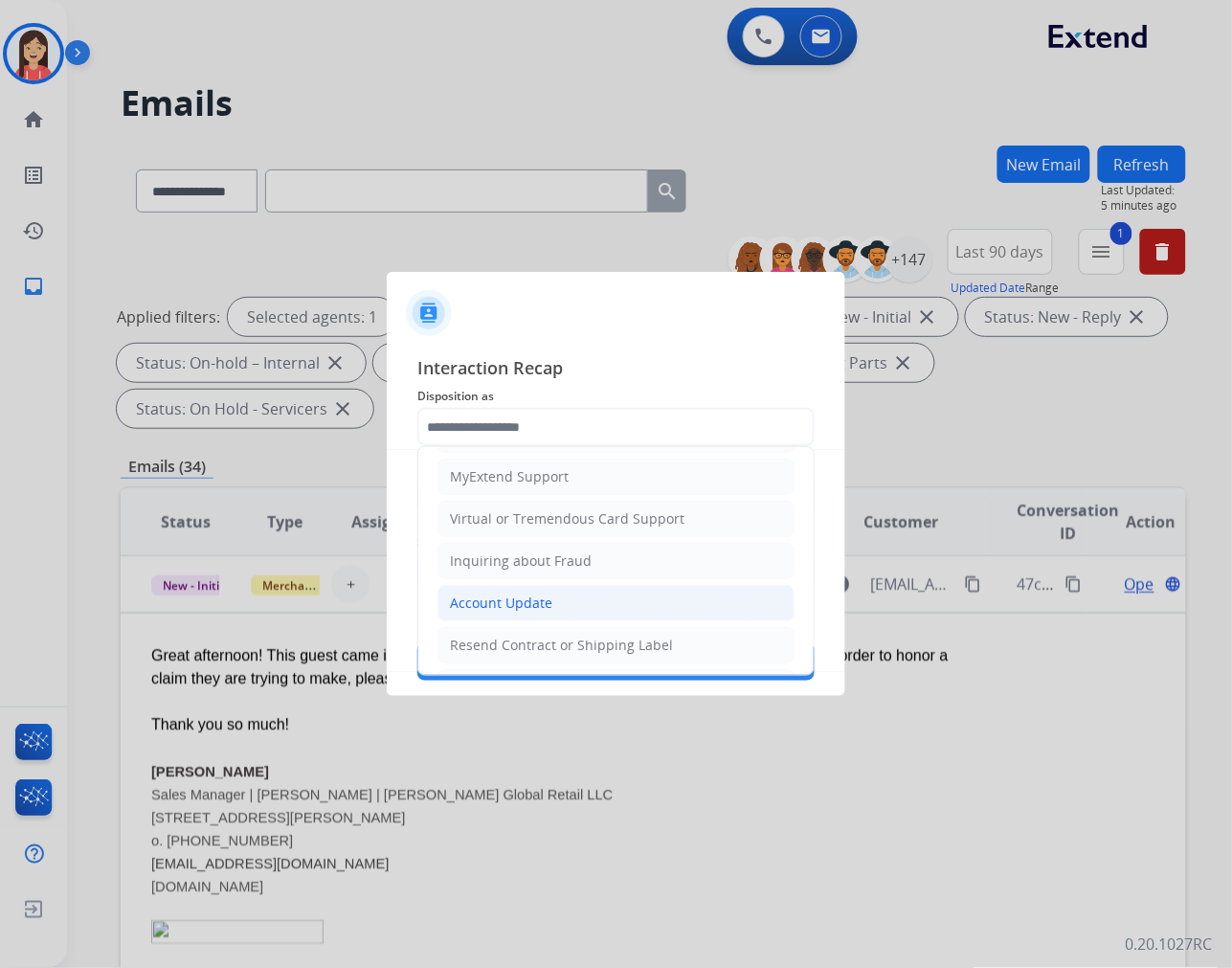
click at [534, 607] on div "Account Update" at bounding box center [501, 603] width 102 height 19
type input "**********"
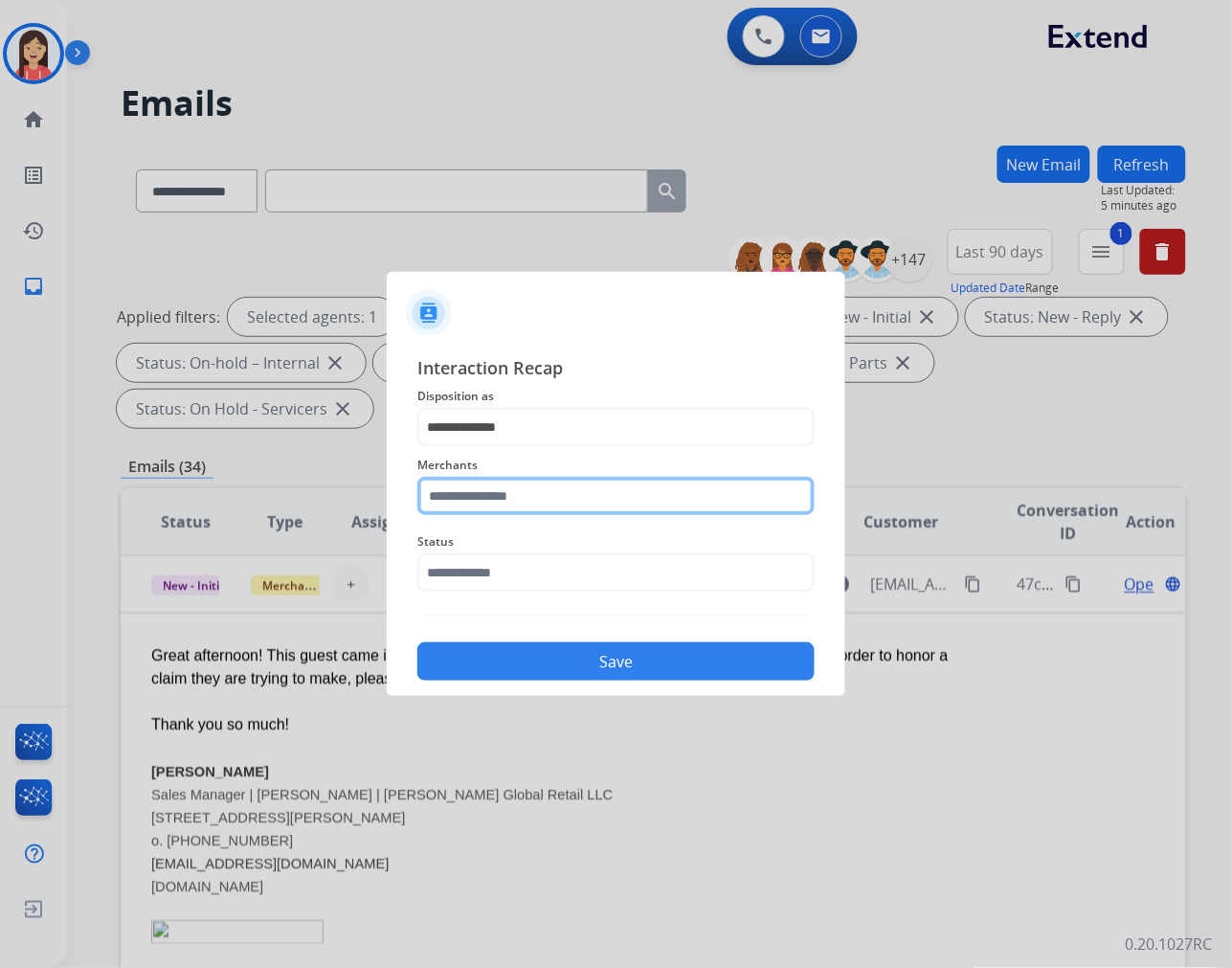
click at [505, 485] on input "text" at bounding box center [616, 496] width 397 height 39
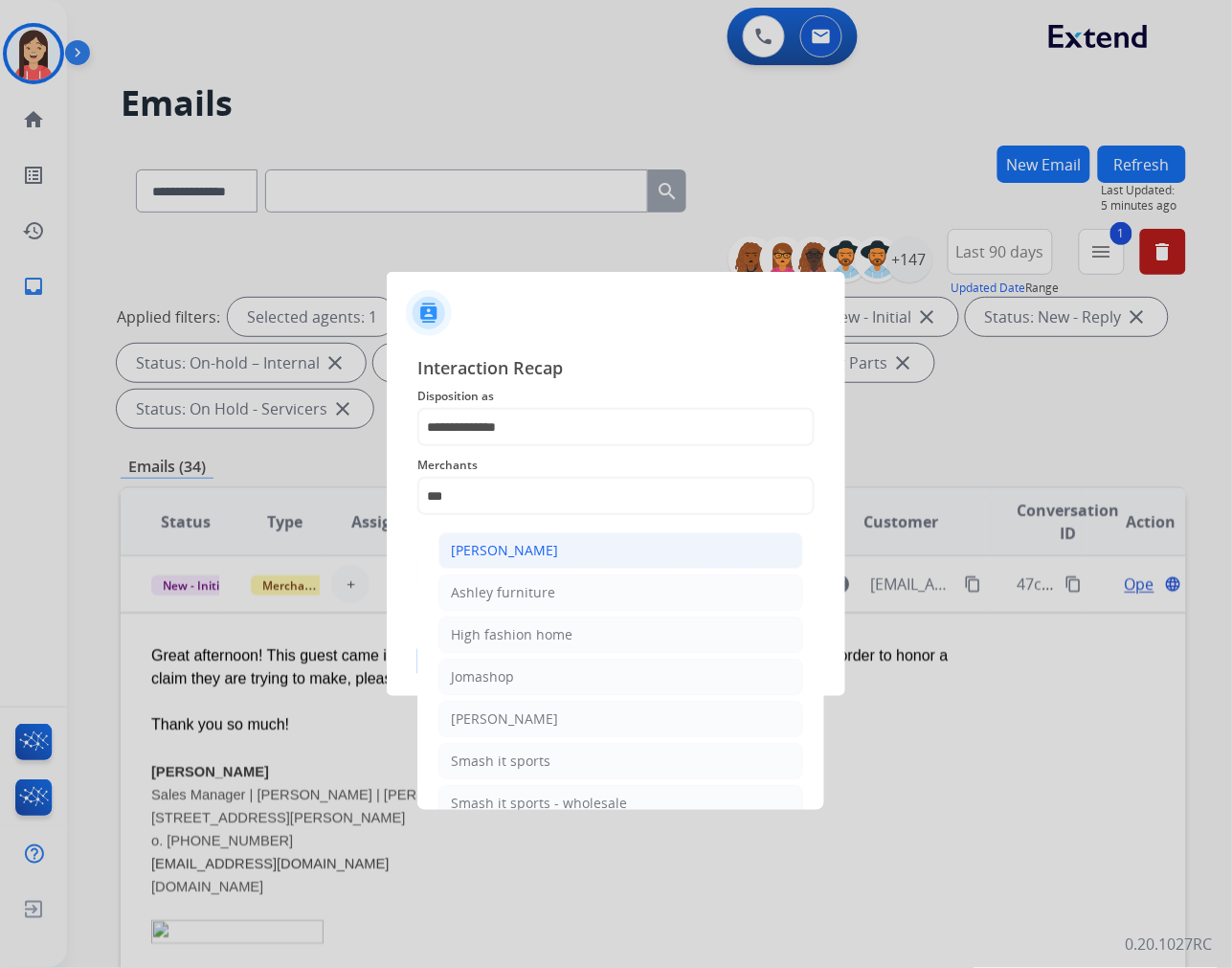
click at [561, 553] on li "[PERSON_NAME]" at bounding box center [620, 551] width 365 height 37
type input "**********"
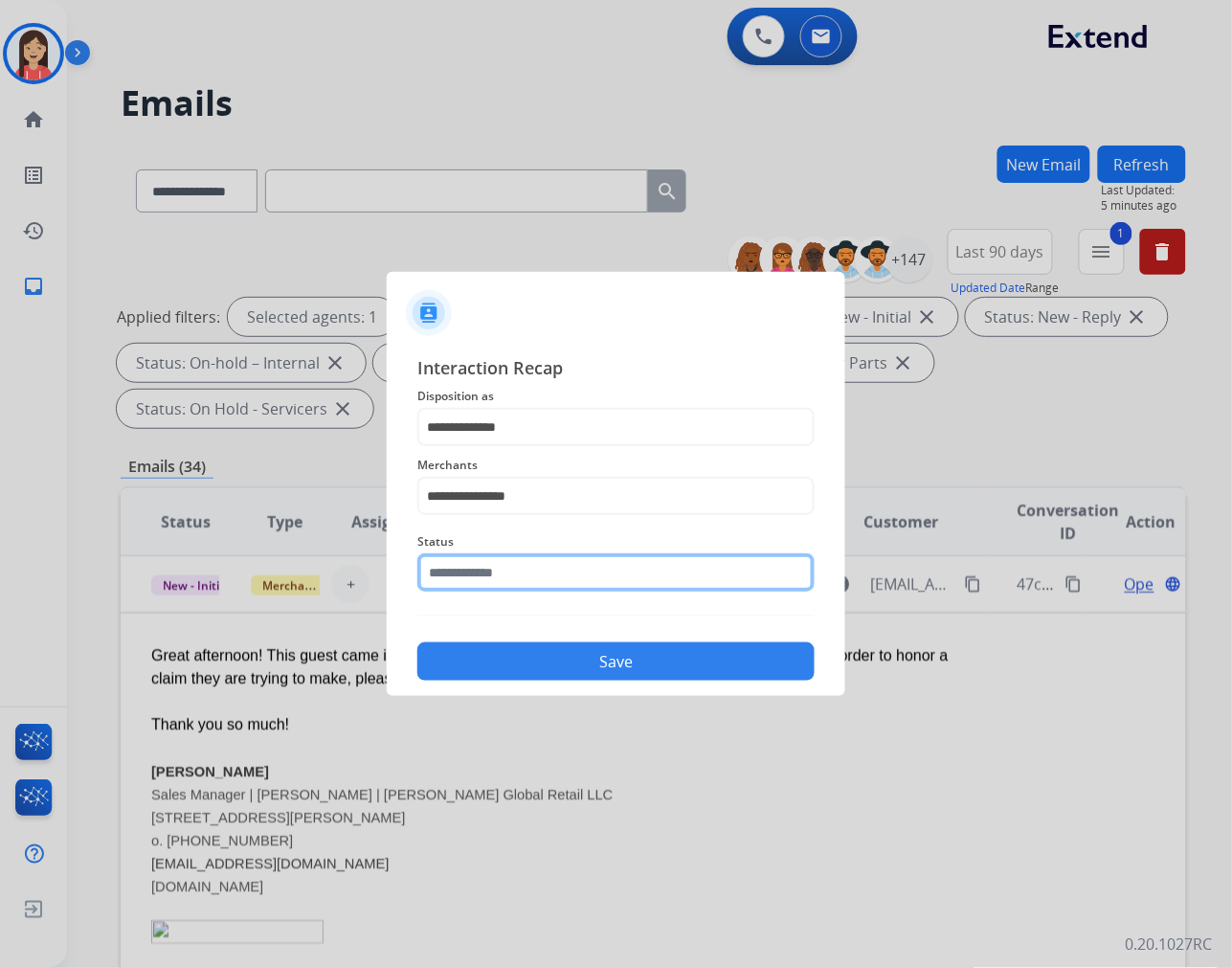
click at [555, 578] on input "text" at bounding box center [616, 572] width 397 height 39
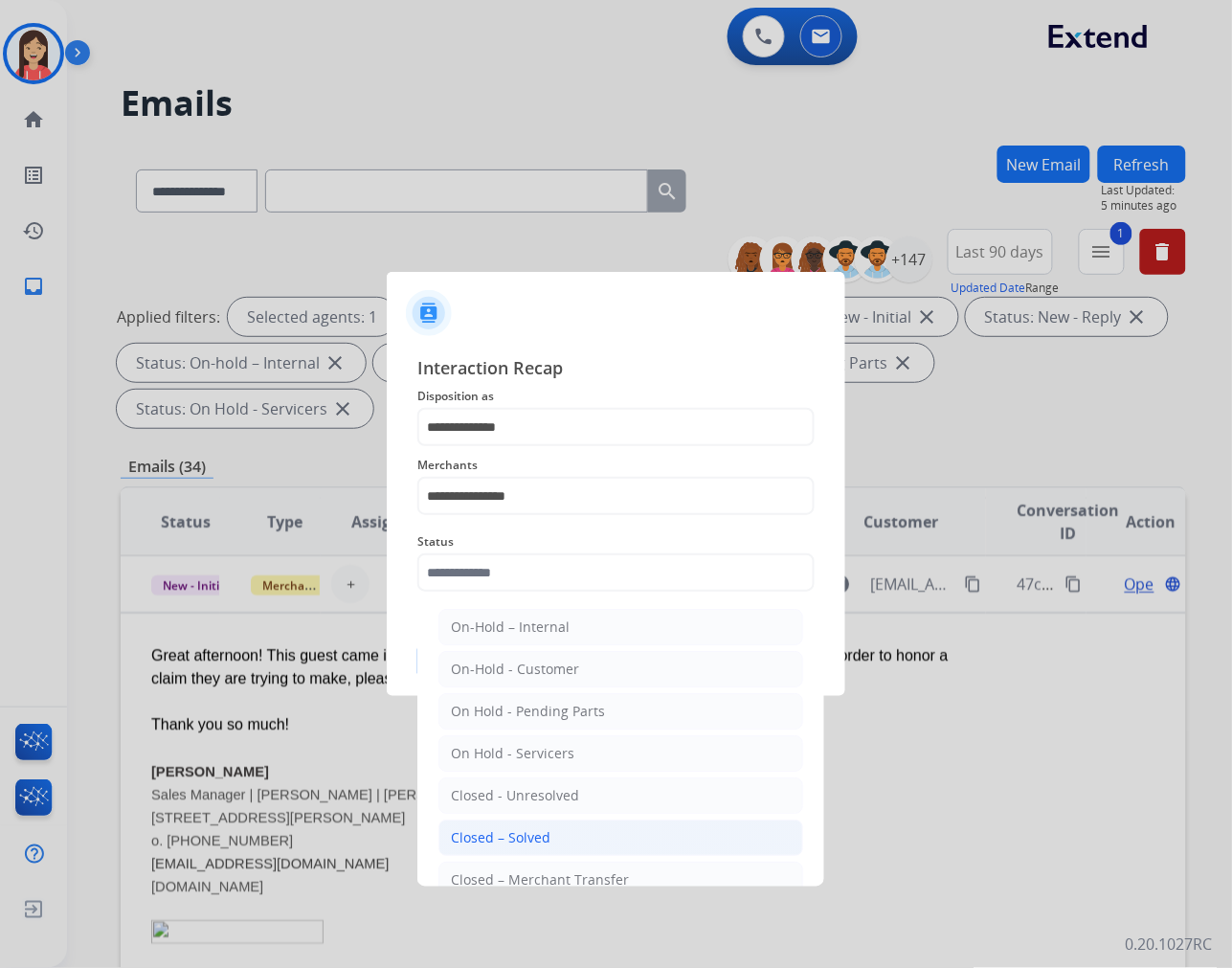
click at [567, 841] on li "Closed – Solved" at bounding box center [620, 838] width 365 height 37
type input "**********"
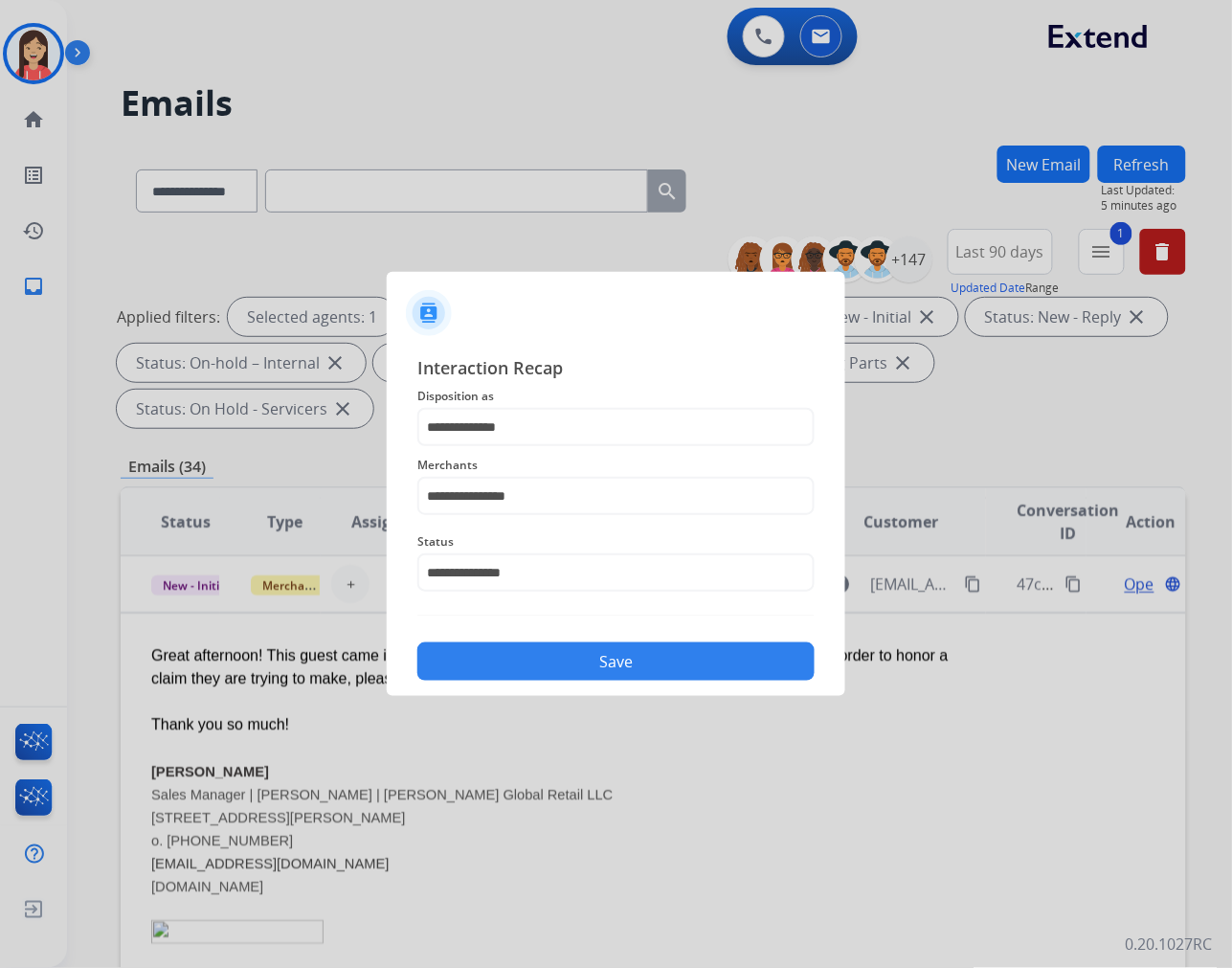
click at [635, 659] on button "Save" at bounding box center [616, 662] width 397 height 39
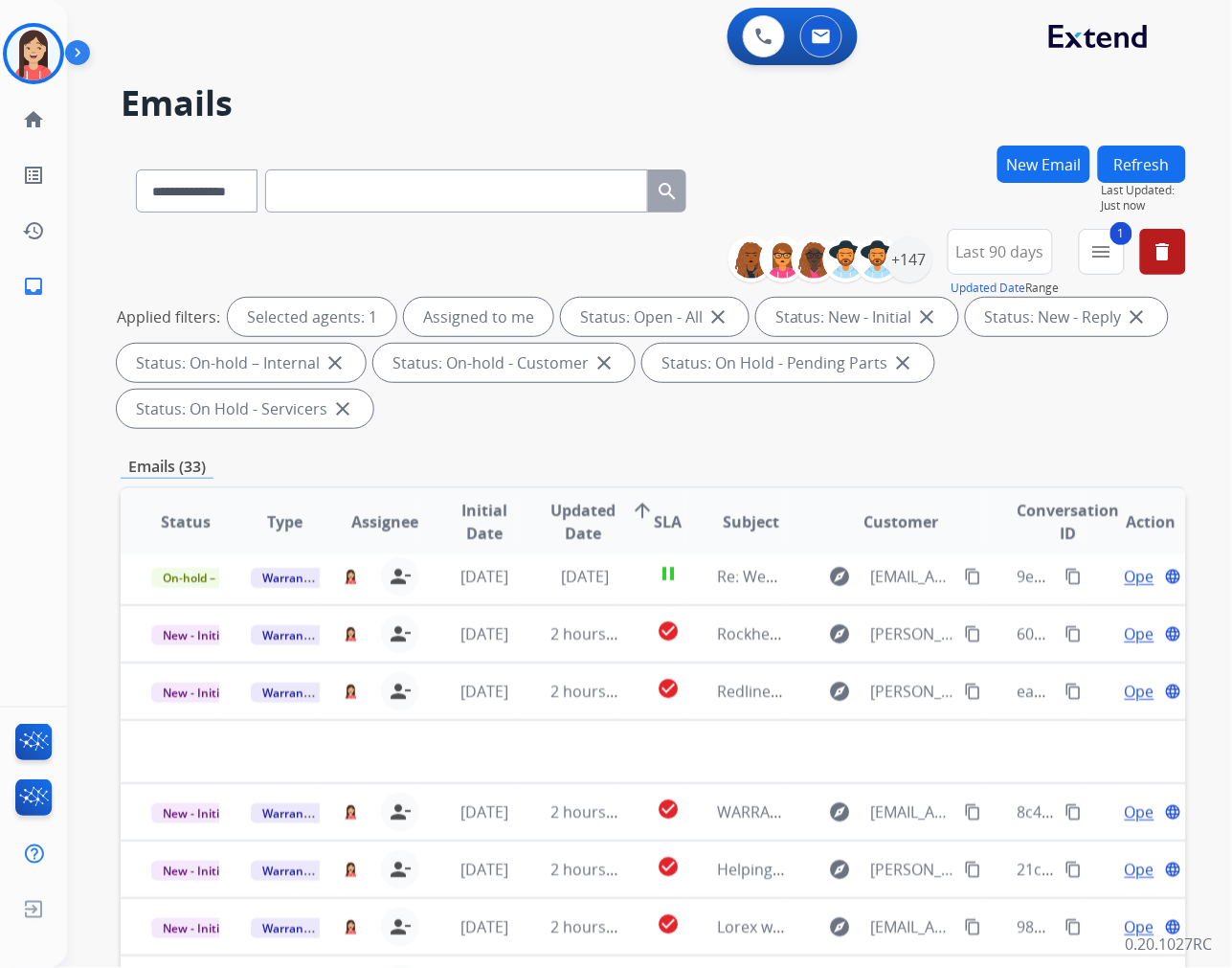
scroll to position [63, 0]
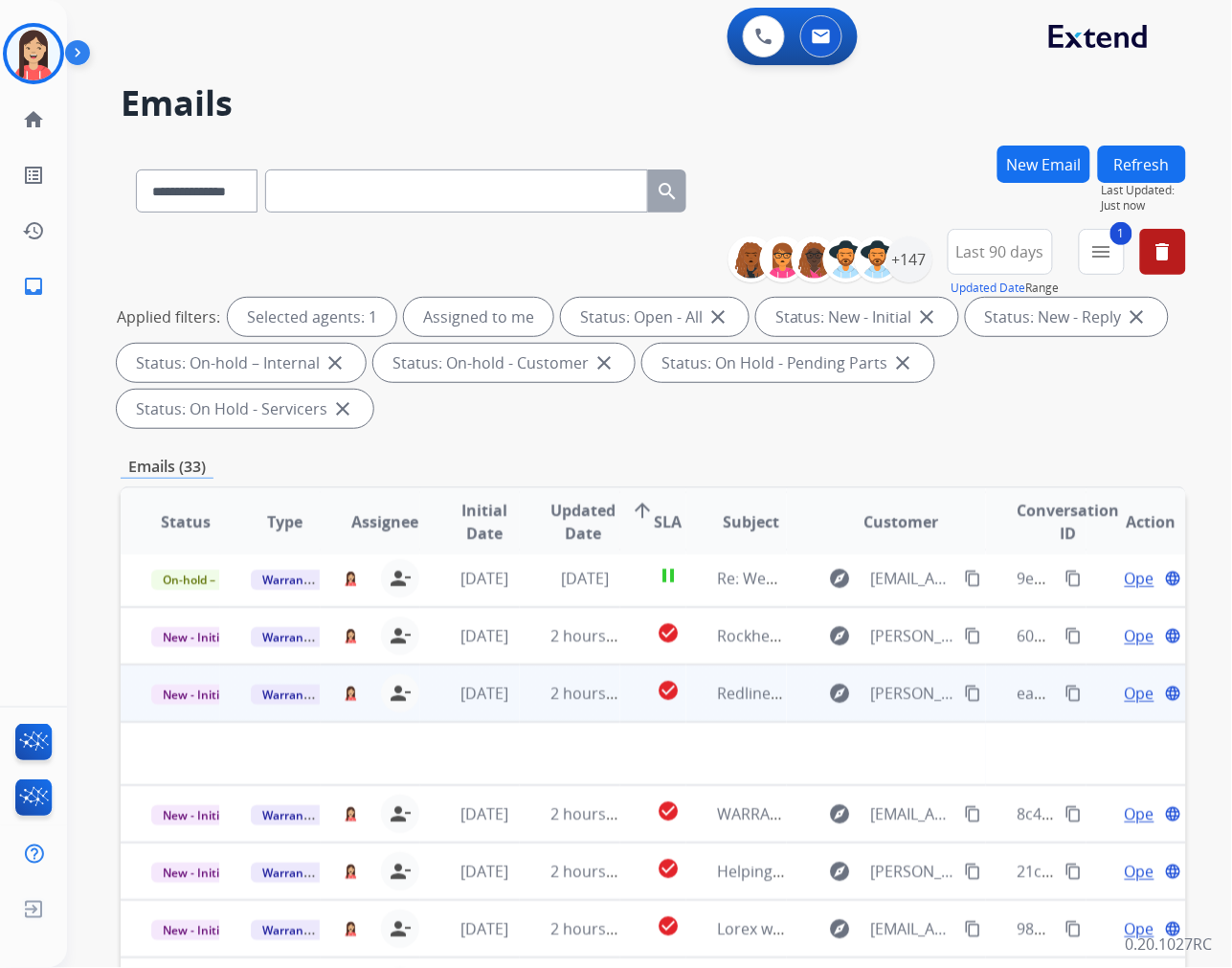
click at [520, 701] on td "2 hours ago" at bounding box center [569, 694] width 99 height 58
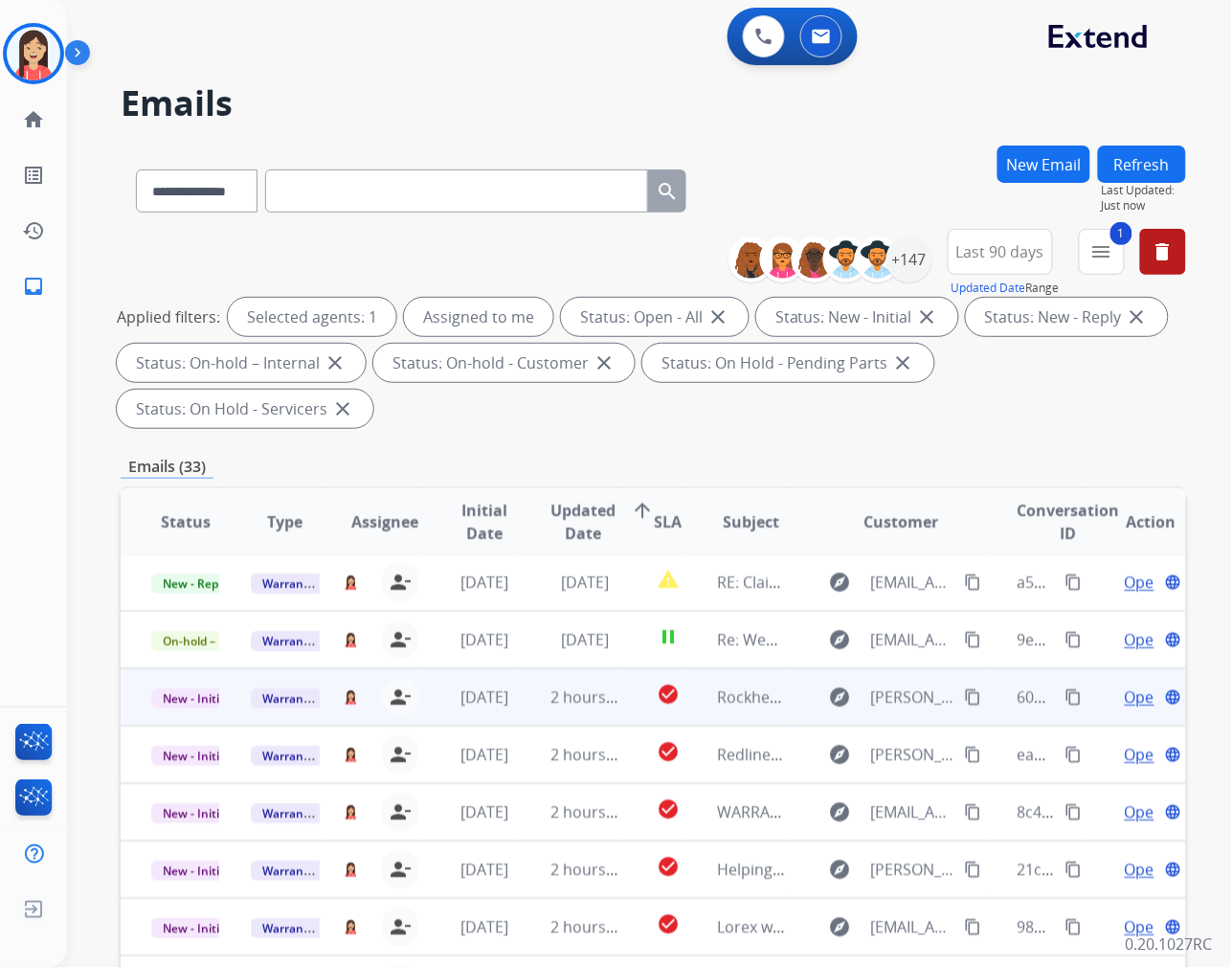
scroll to position [1, 0]
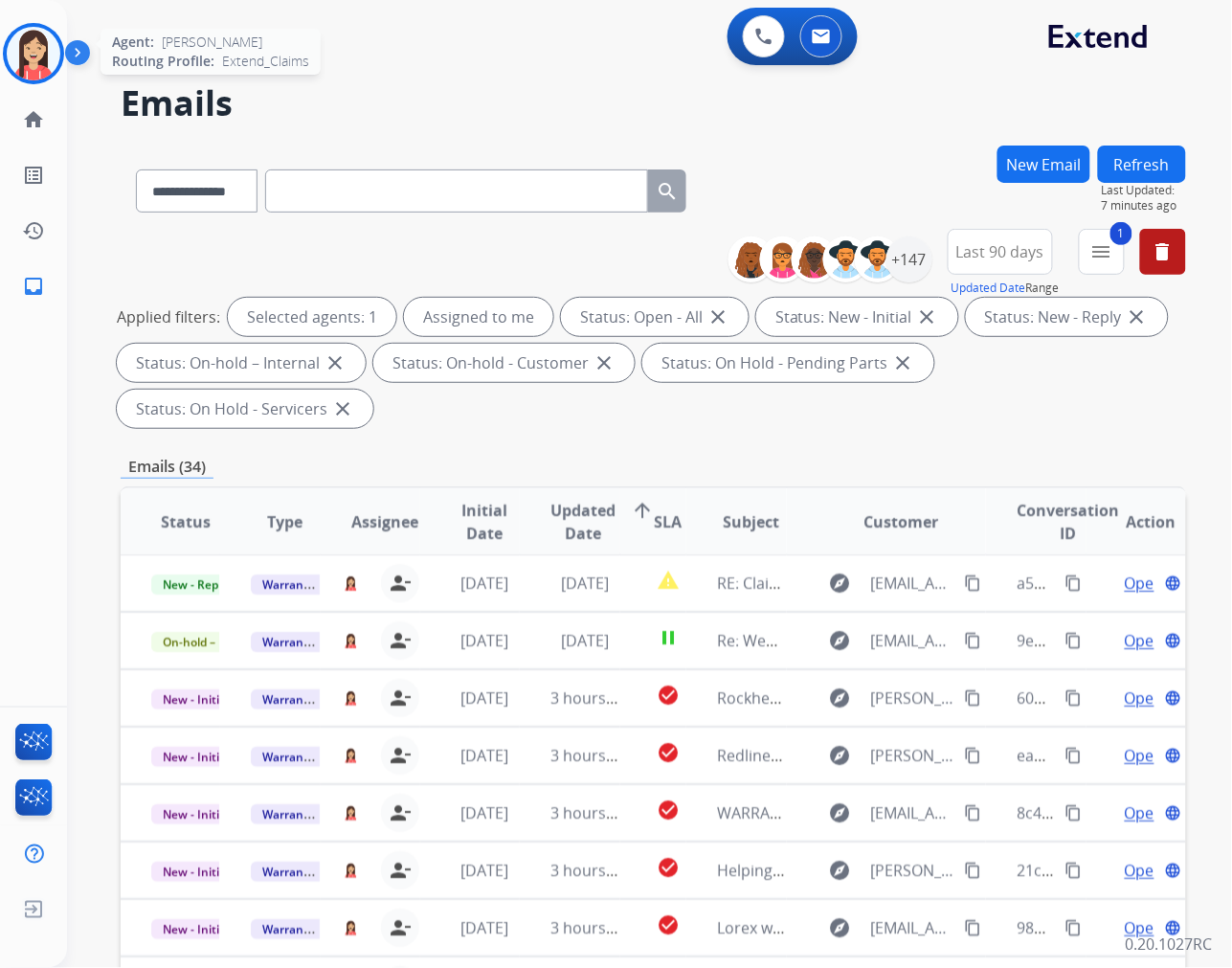
click at [31, 48] on img at bounding box center [34, 54] width 54 height 54
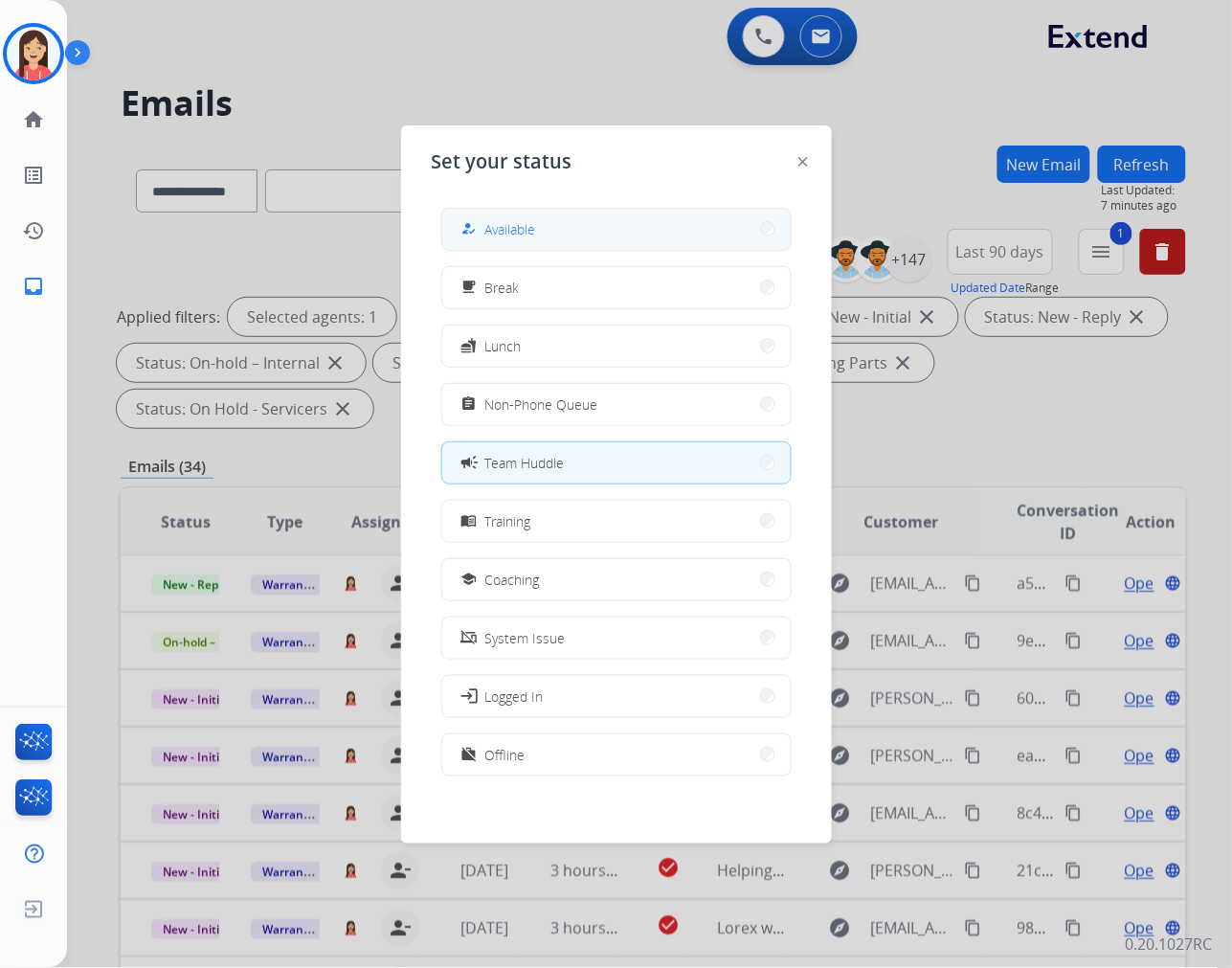
click at [585, 213] on button "how_to_reg Available" at bounding box center [616, 229] width 348 height 41
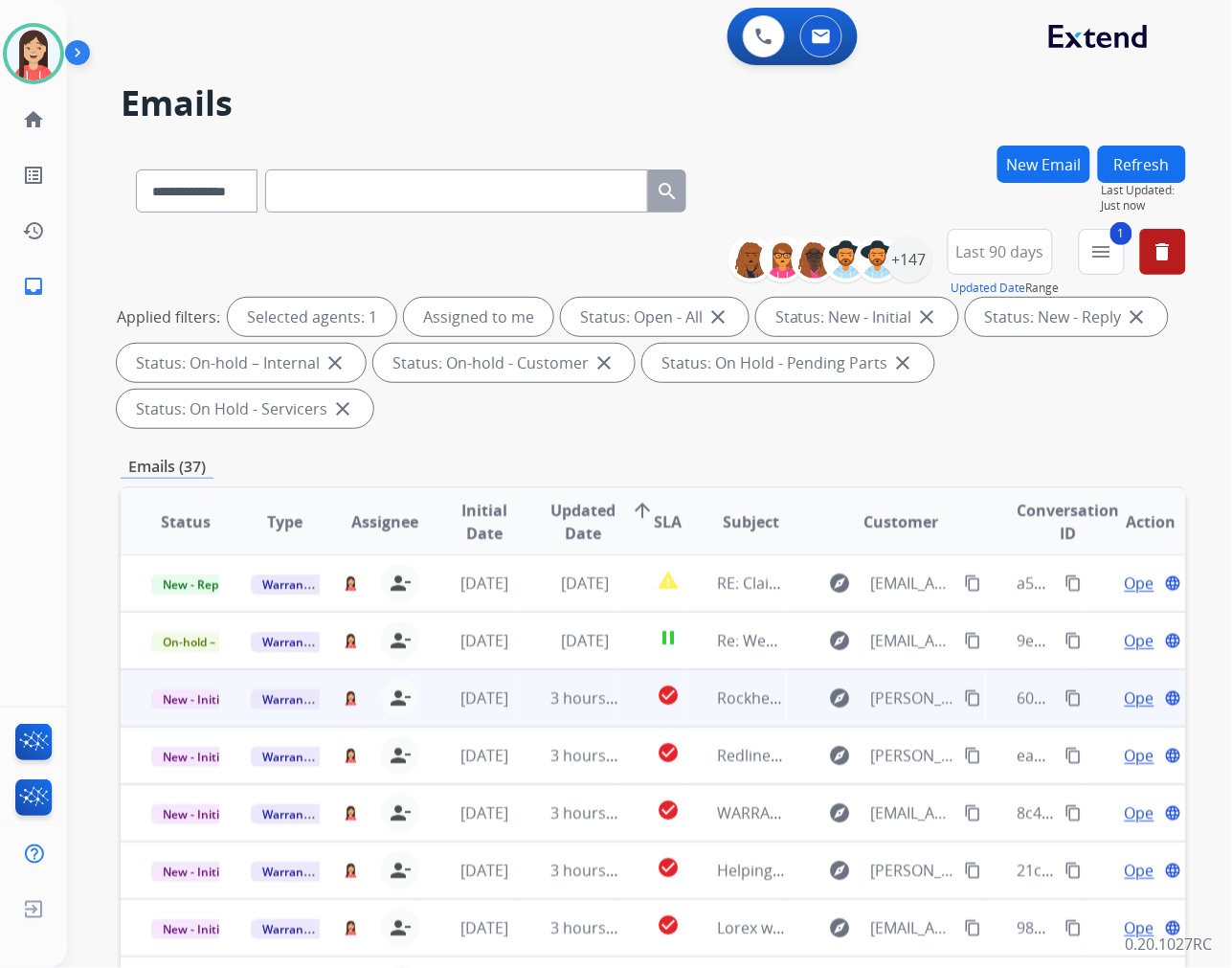
click at [620, 716] on td "check_circle" at bounding box center [653, 699] width 67 height 58
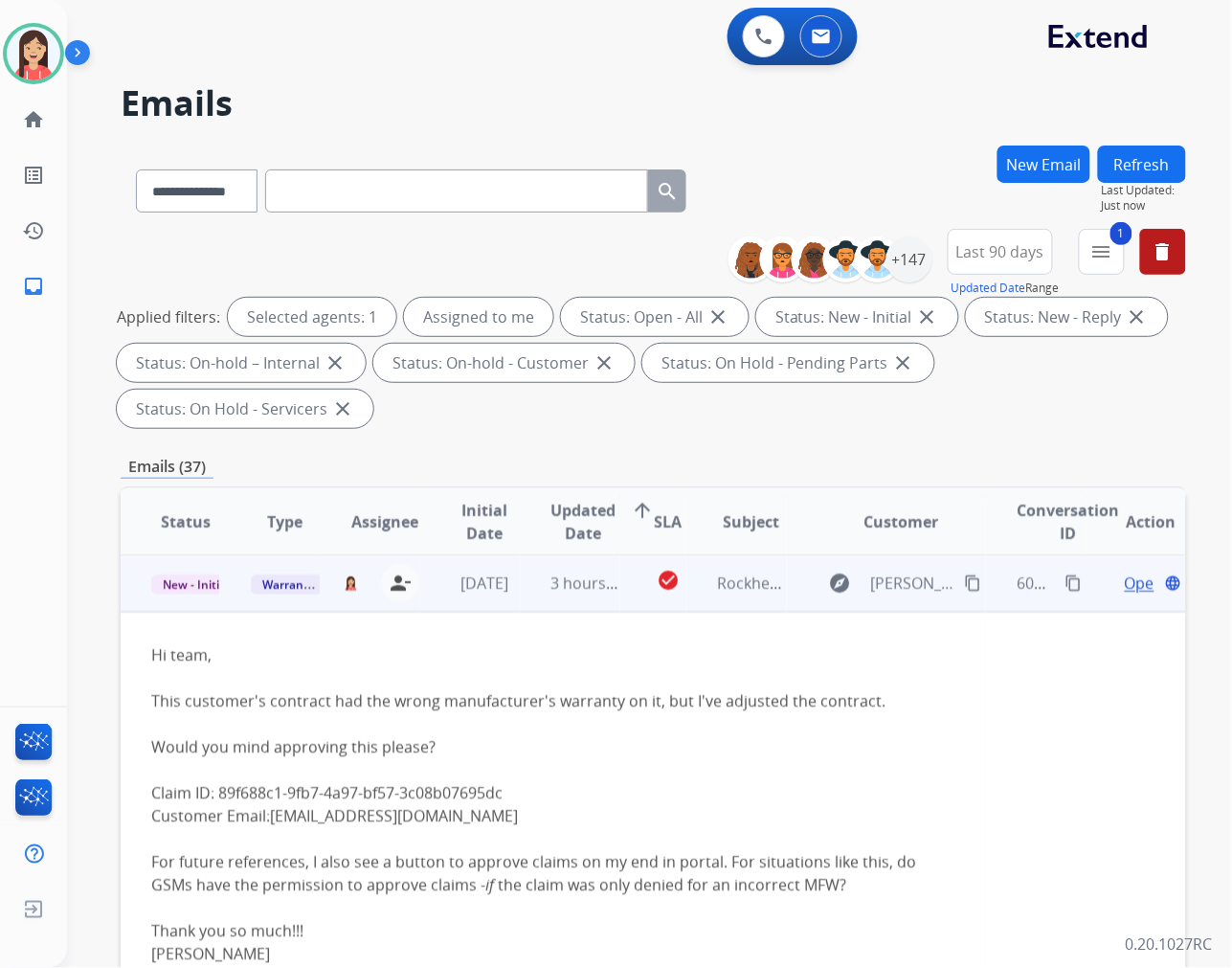
scroll to position [222, 0]
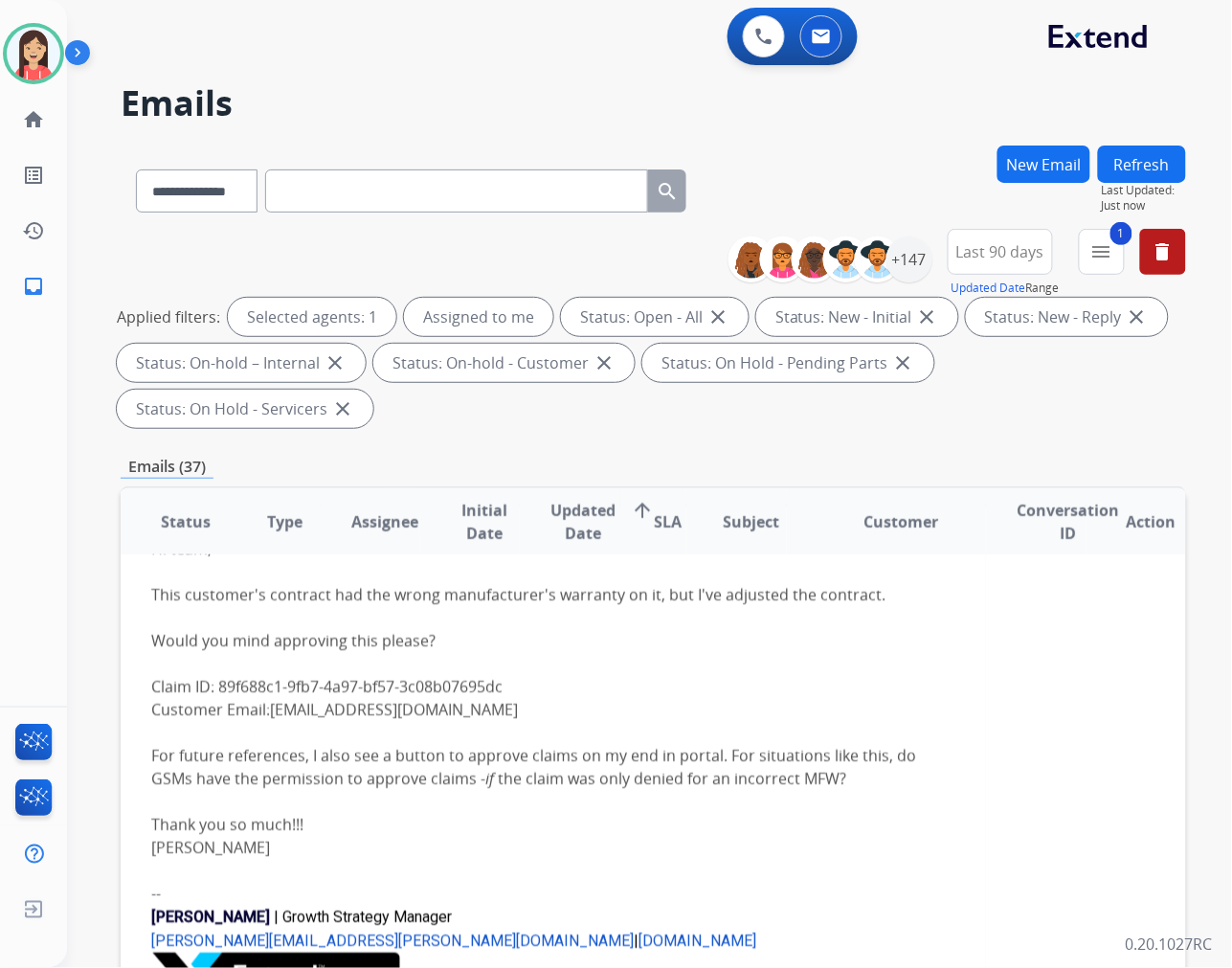
drag, startPoint x: 149, startPoint y: 590, endPoint x: 858, endPoint y: 787, distance: 735.9
click at [858, 787] on td "Hi team, This customer's contract had the wrong manufacturer's warranty on it, …" at bounding box center [553, 777] width 865 height 543
copy div "This customer's contract had the wrong manufacturer's warranty on it, but I've …"
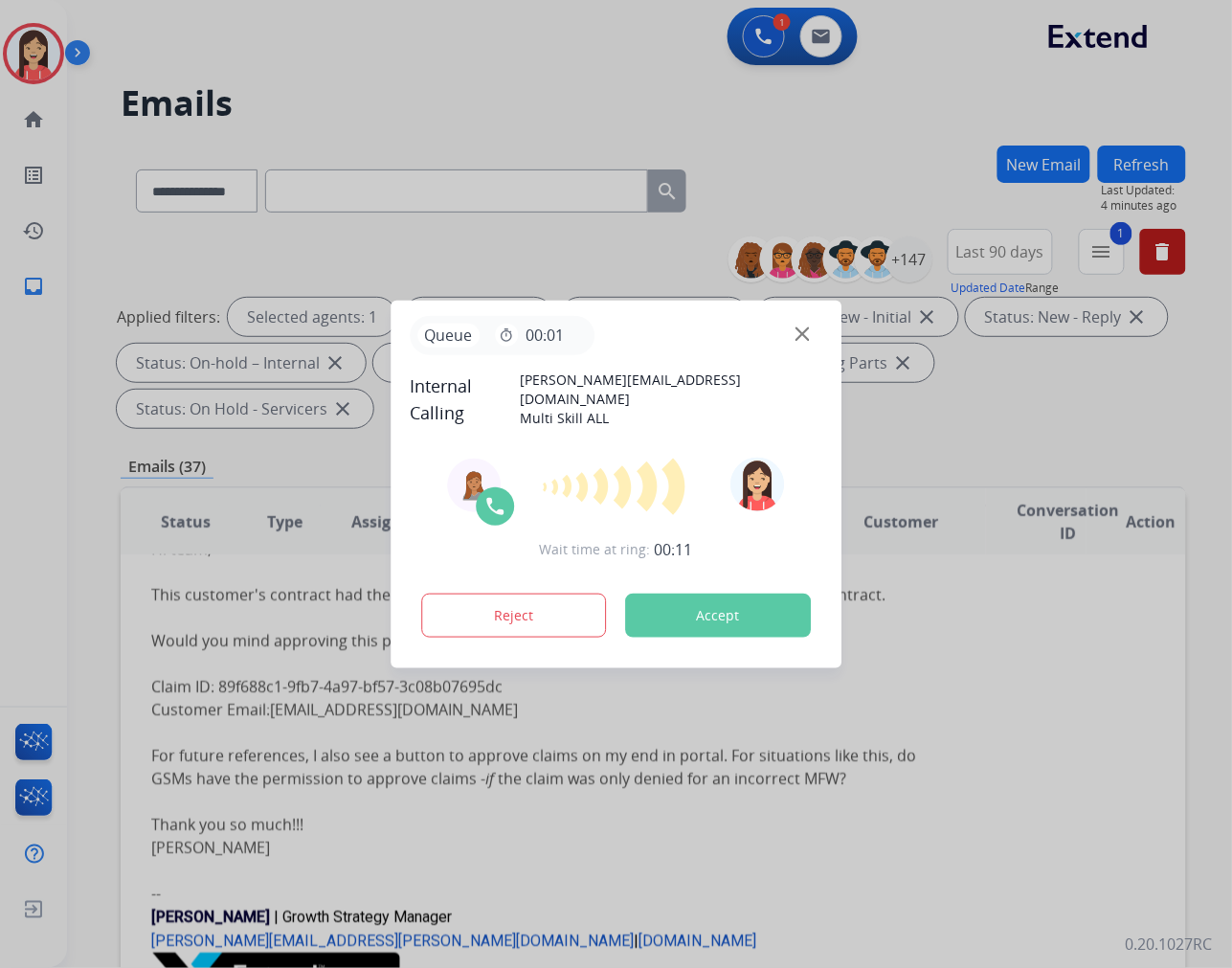
click at [754, 606] on button "Accept" at bounding box center [718, 616] width 185 height 44
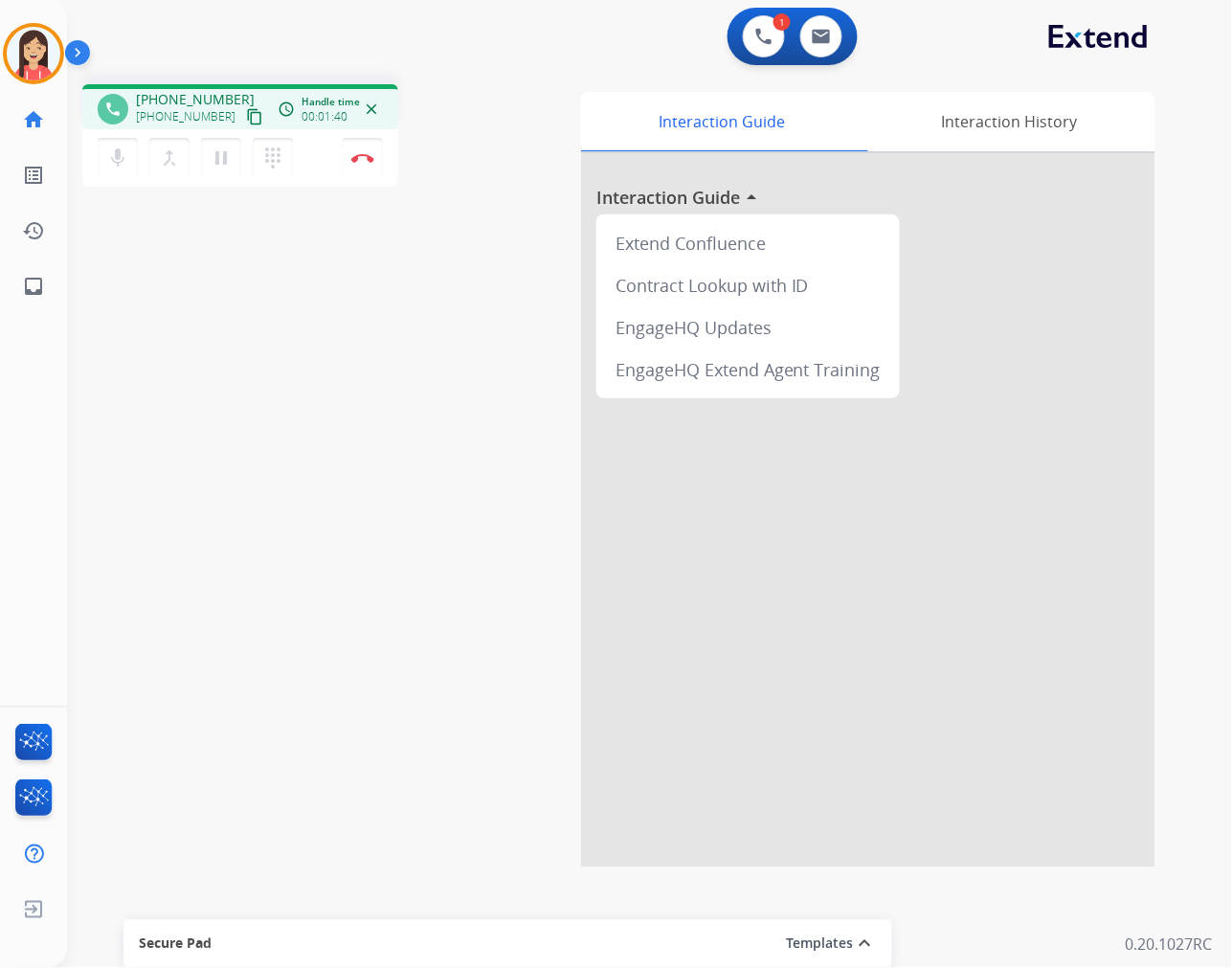
click at [479, 260] on div "phone [PHONE_NUMBER] [PHONE_NUMBER] content_copy access_time Call metrics Queue…" at bounding box center [626, 467] width 1119 height 798
click at [814, 37] on img at bounding box center [821, 37] width 19 height 15
select select "**********"
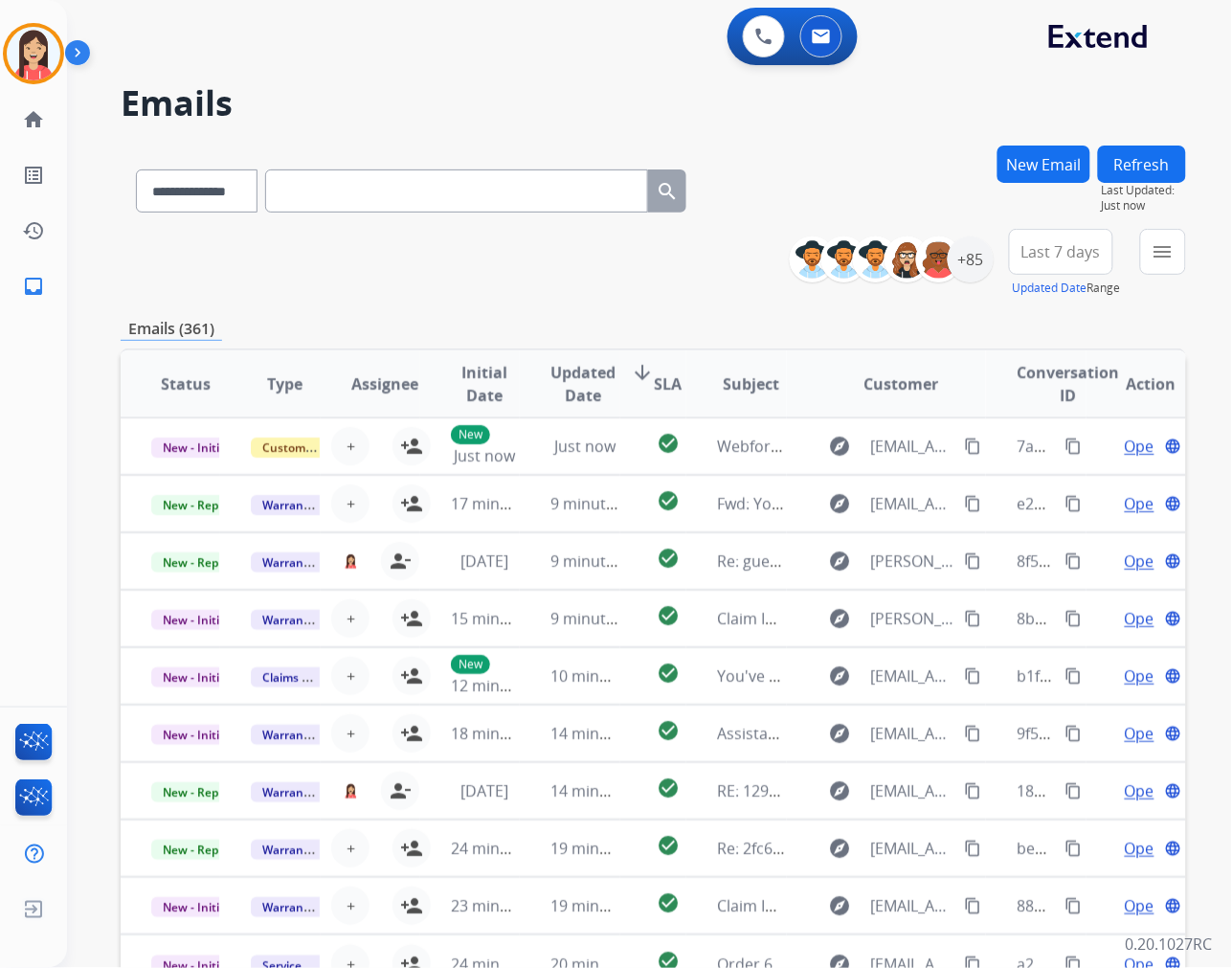
click at [394, 199] on input "text" at bounding box center [456, 191] width 383 height 43
paste input "**********"
type input "**********"
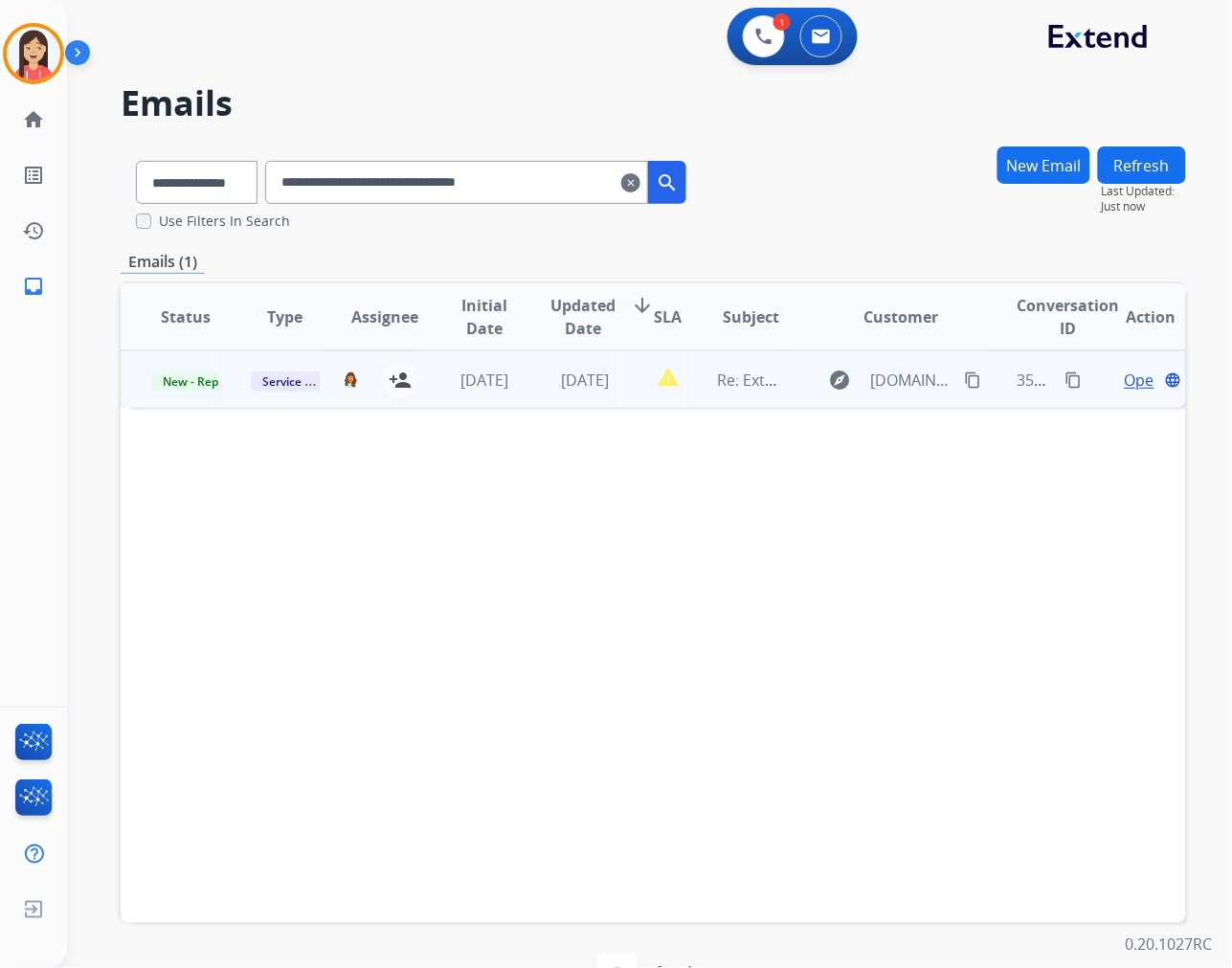
click at [635, 397] on td "report_problem" at bounding box center [653, 379] width 67 height 58
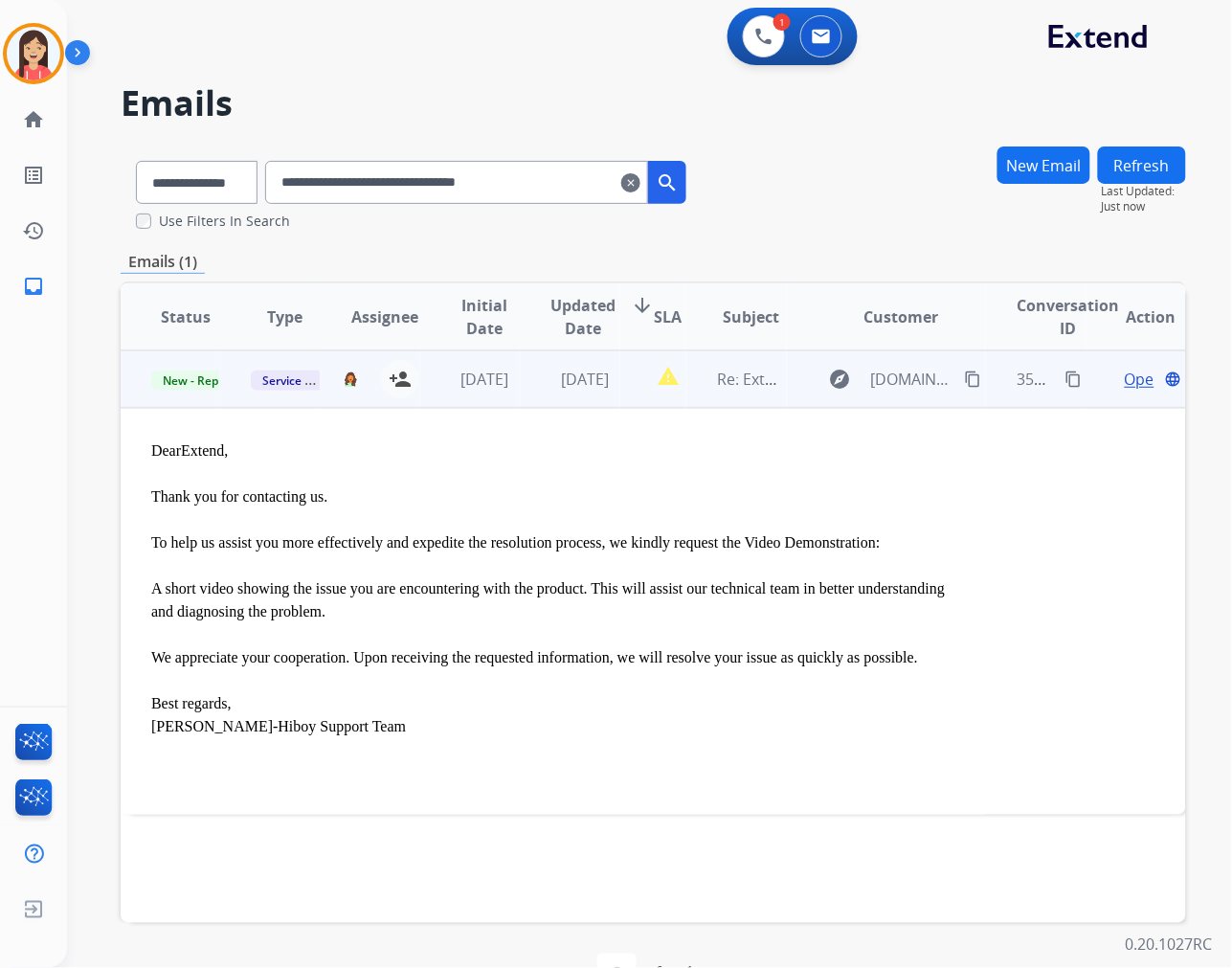
click at [1125, 386] on span "Open" at bounding box center [1144, 379] width 40 height 23
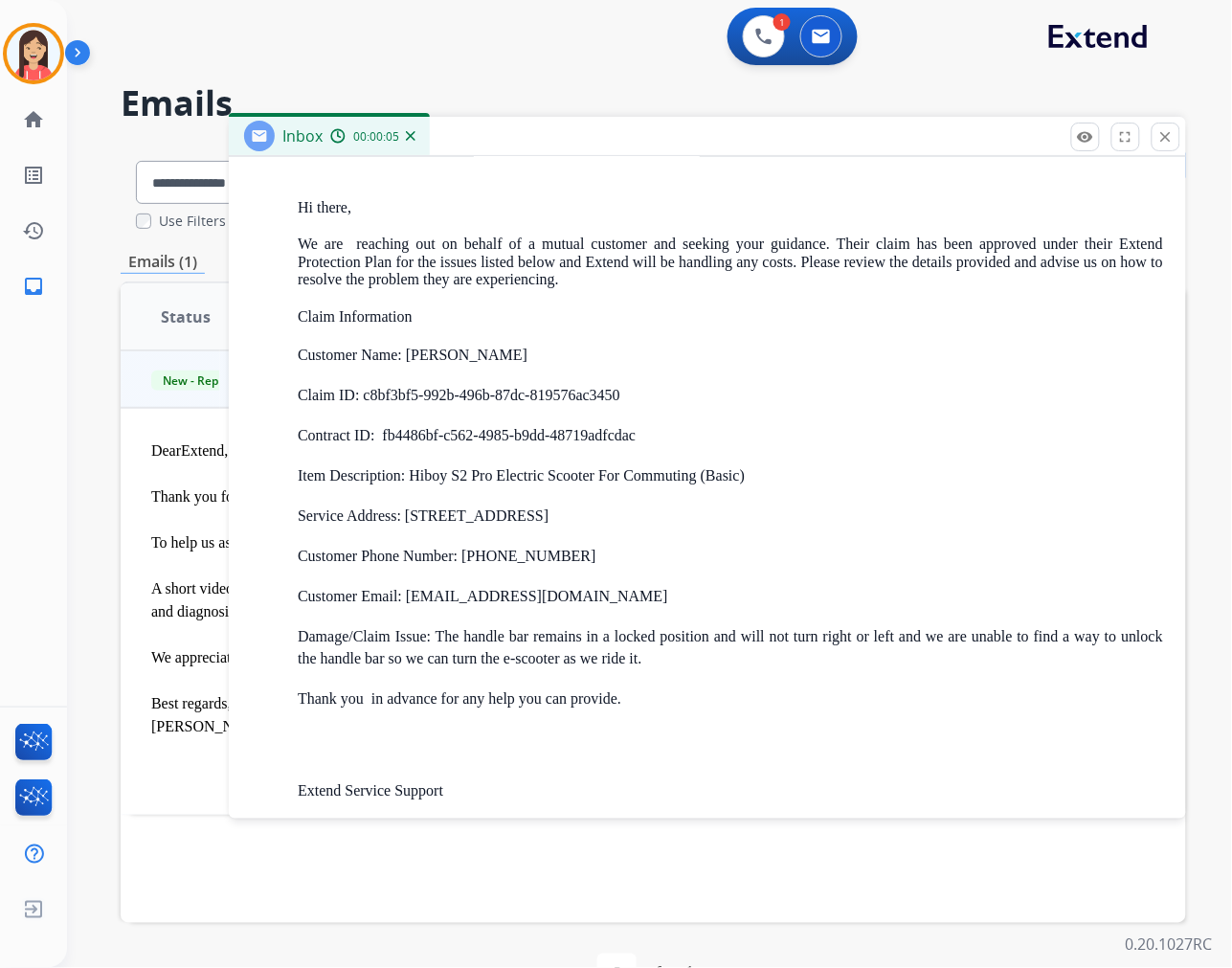
scroll to position [2075, 0]
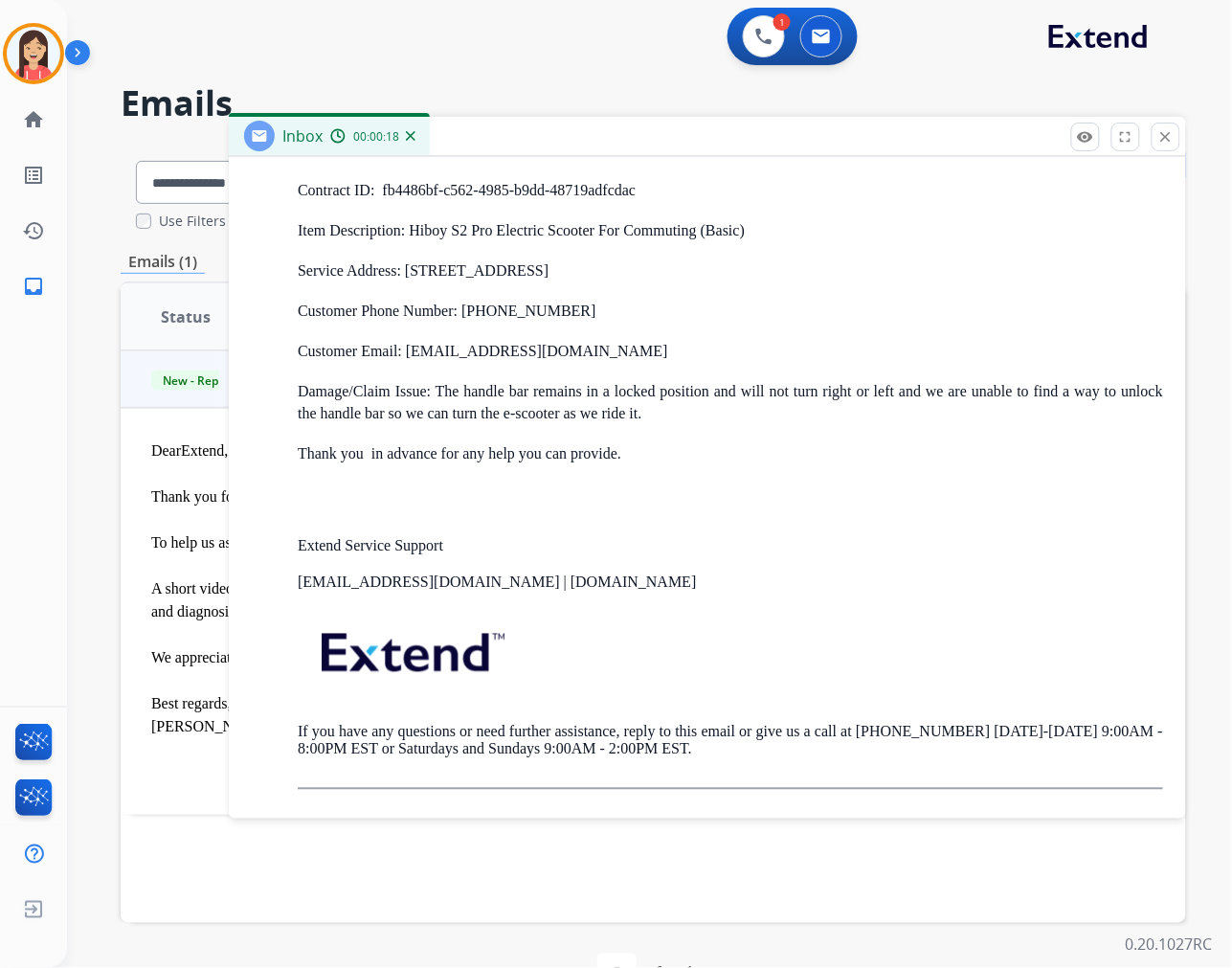
click at [721, 484] on p at bounding box center [730, 501] width 865 height 36
click at [799, 135] on div "Inbox 00:01:31" at bounding box center [707, 137] width 957 height 41
click at [1168, 139] on mat-icon "close" at bounding box center [1166, 137] width 17 height 17
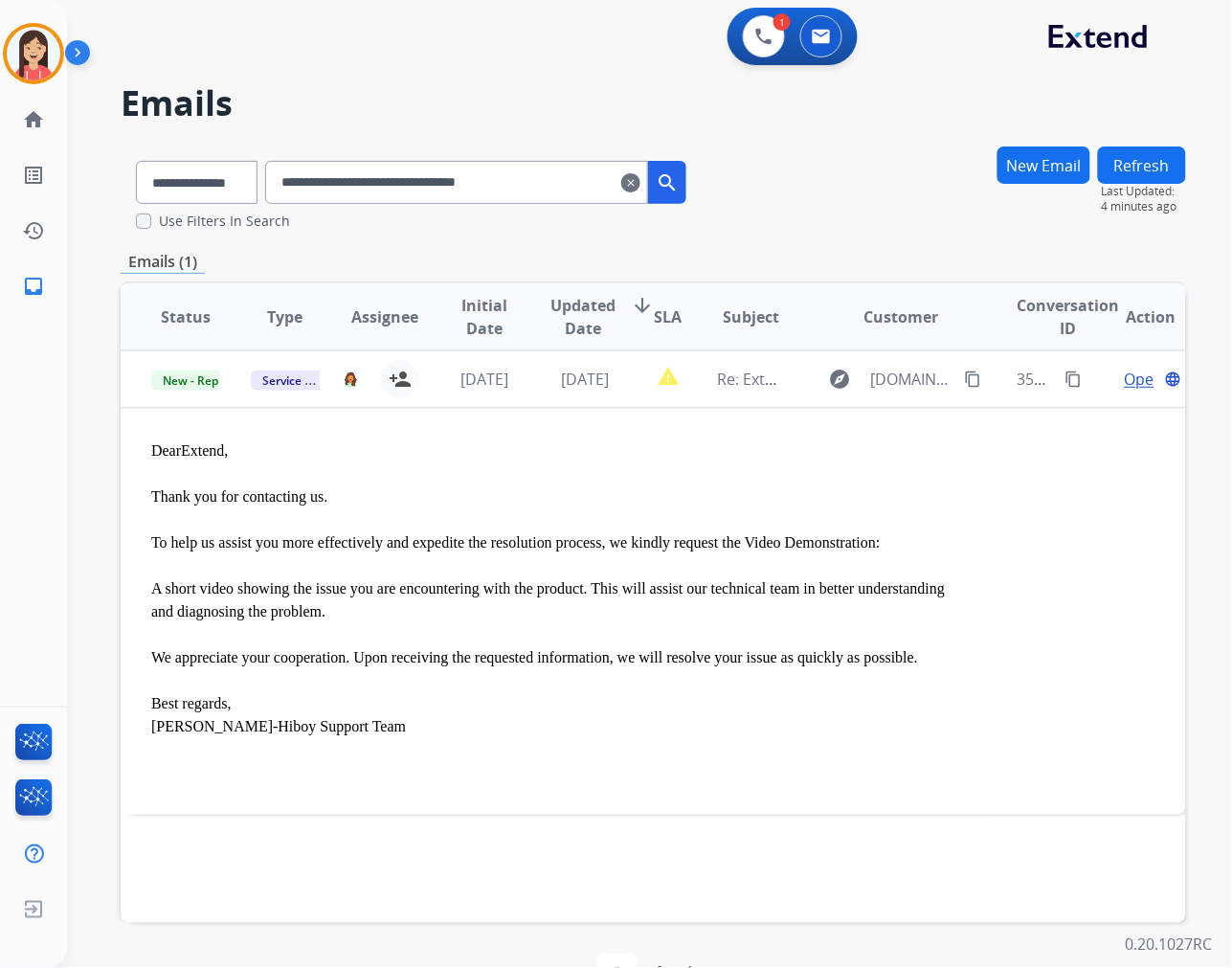
click at [641, 186] on mat-icon "clear" at bounding box center [631, 183] width 19 height 23
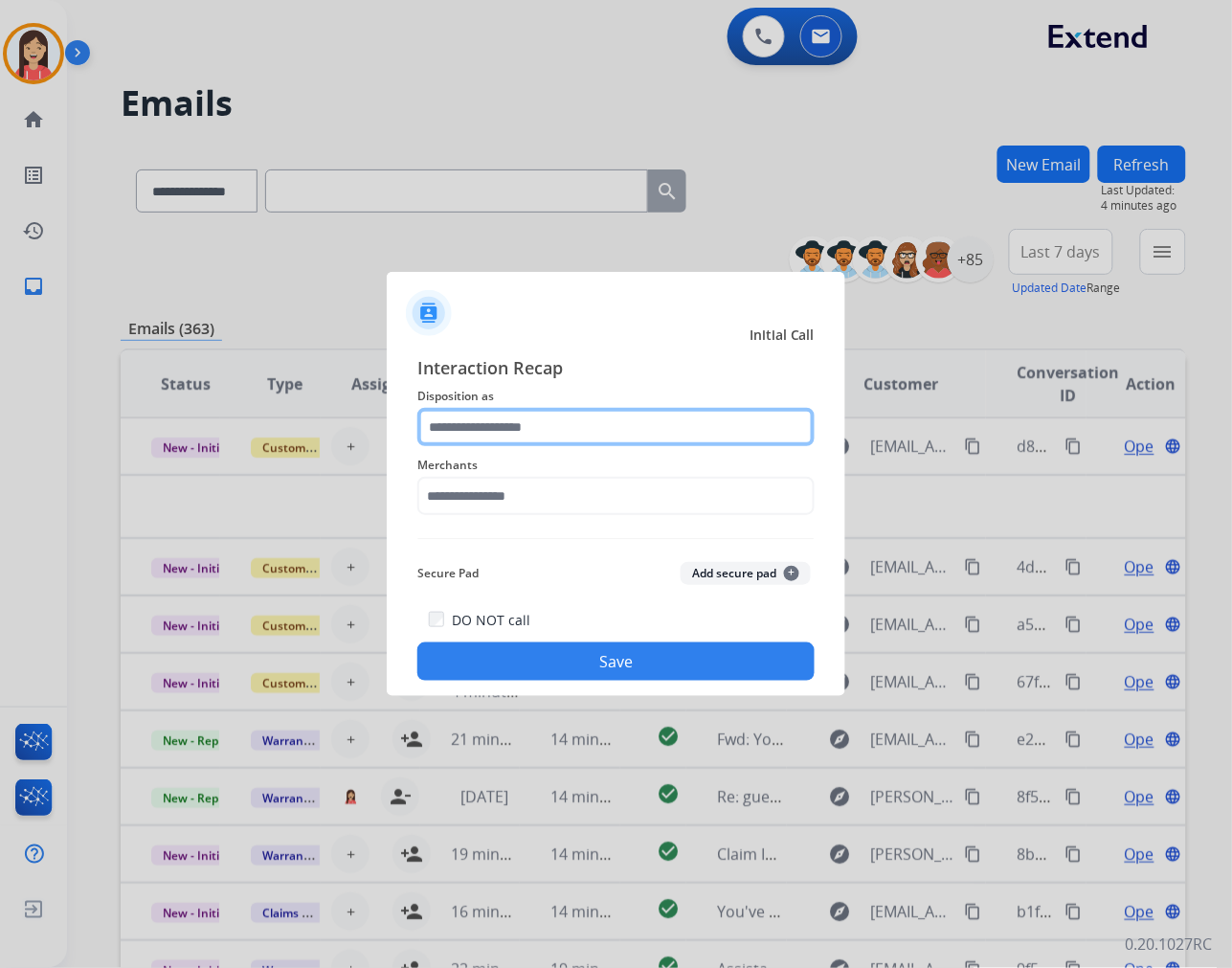
click at [496, 420] on input "text" at bounding box center [616, 428] width 397 height 39
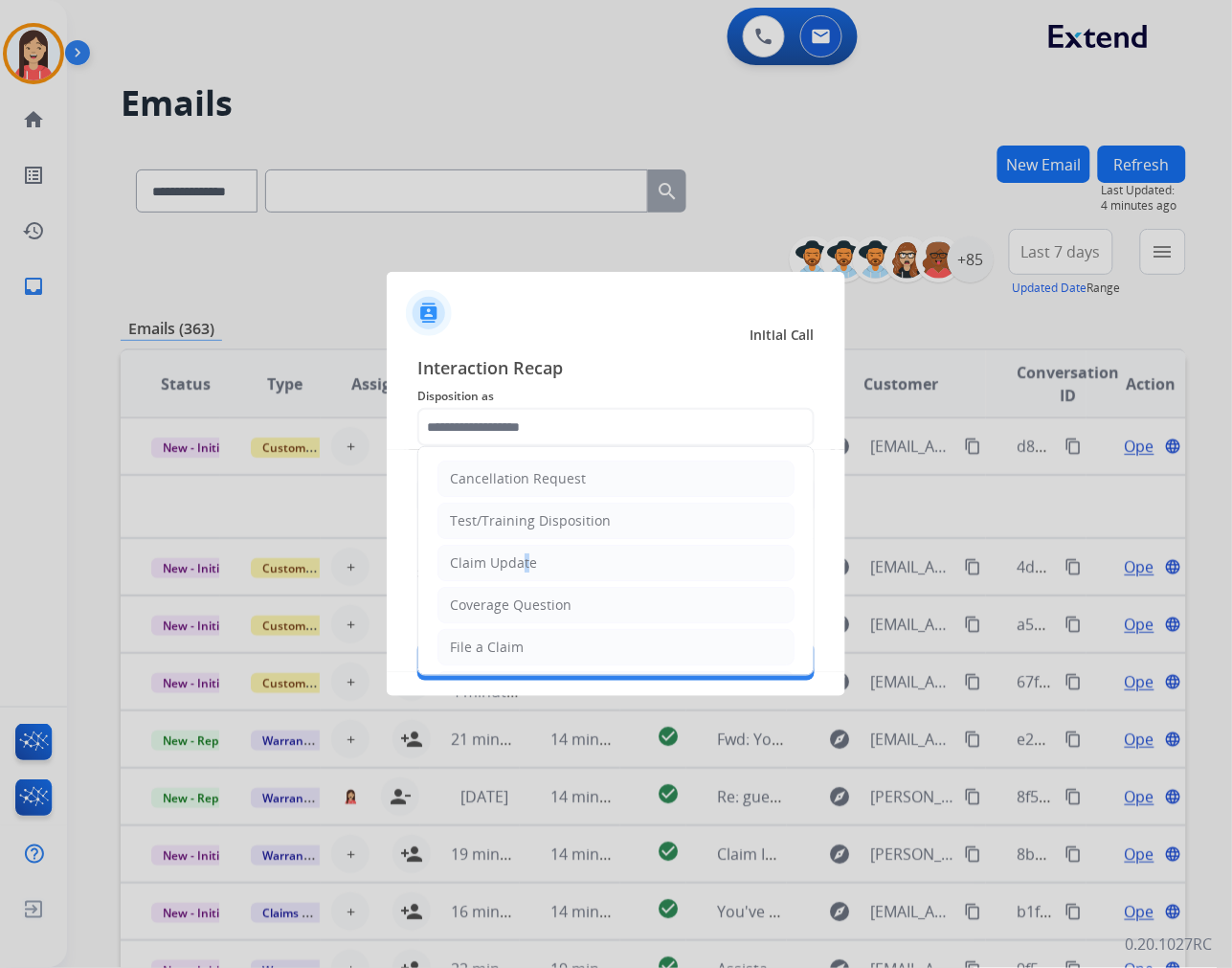
click at [518, 567] on div "Claim Update" at bounding box center [493, 563] width 87 height 19
type input "**********"
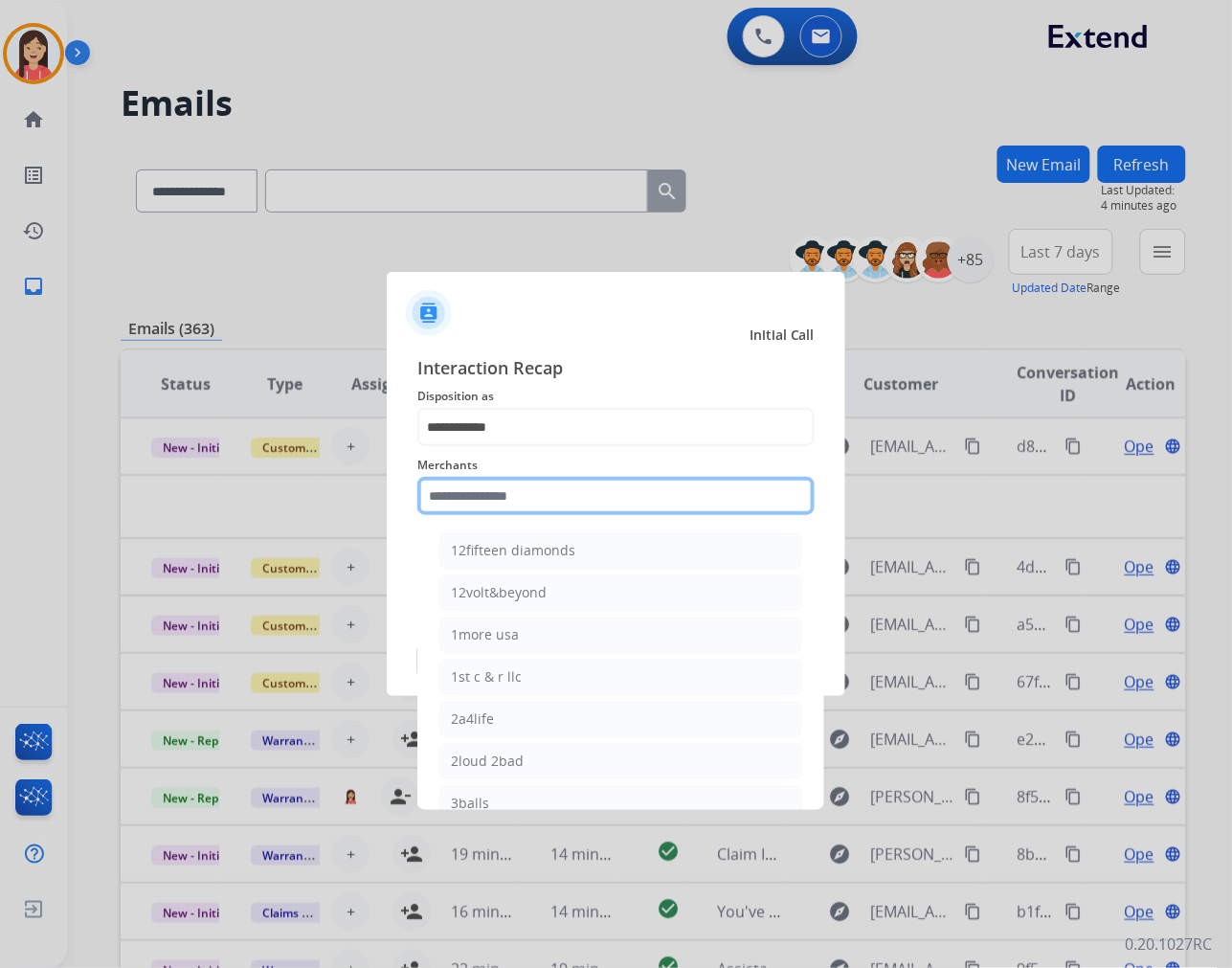
click at [543, 498] on input "text" at bounding box center [616, 496] width 397 height 39
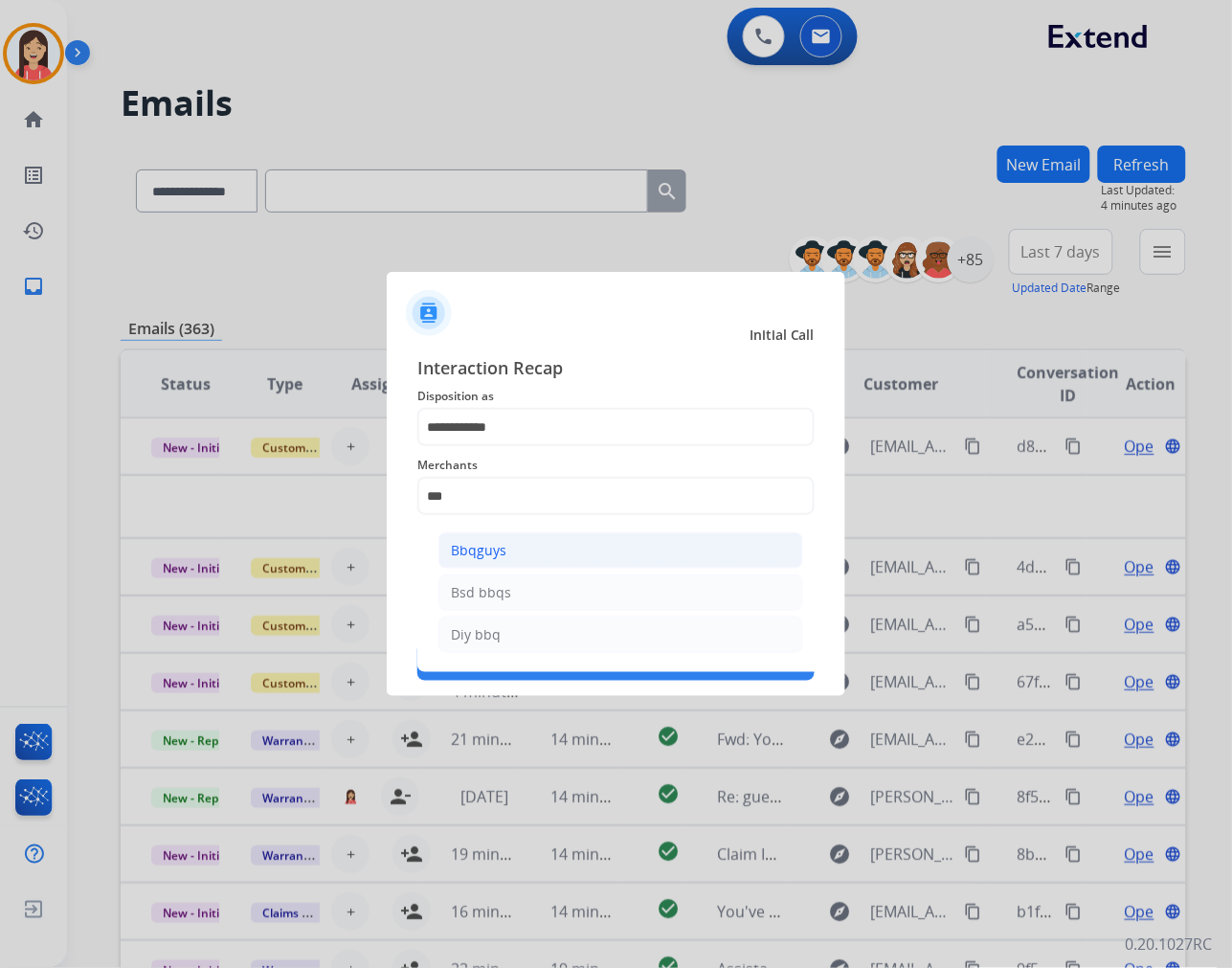
click at [514, 552] on li "Bbqguys" at bounding box center [620, 551] width 365 height 37
type input "*******"
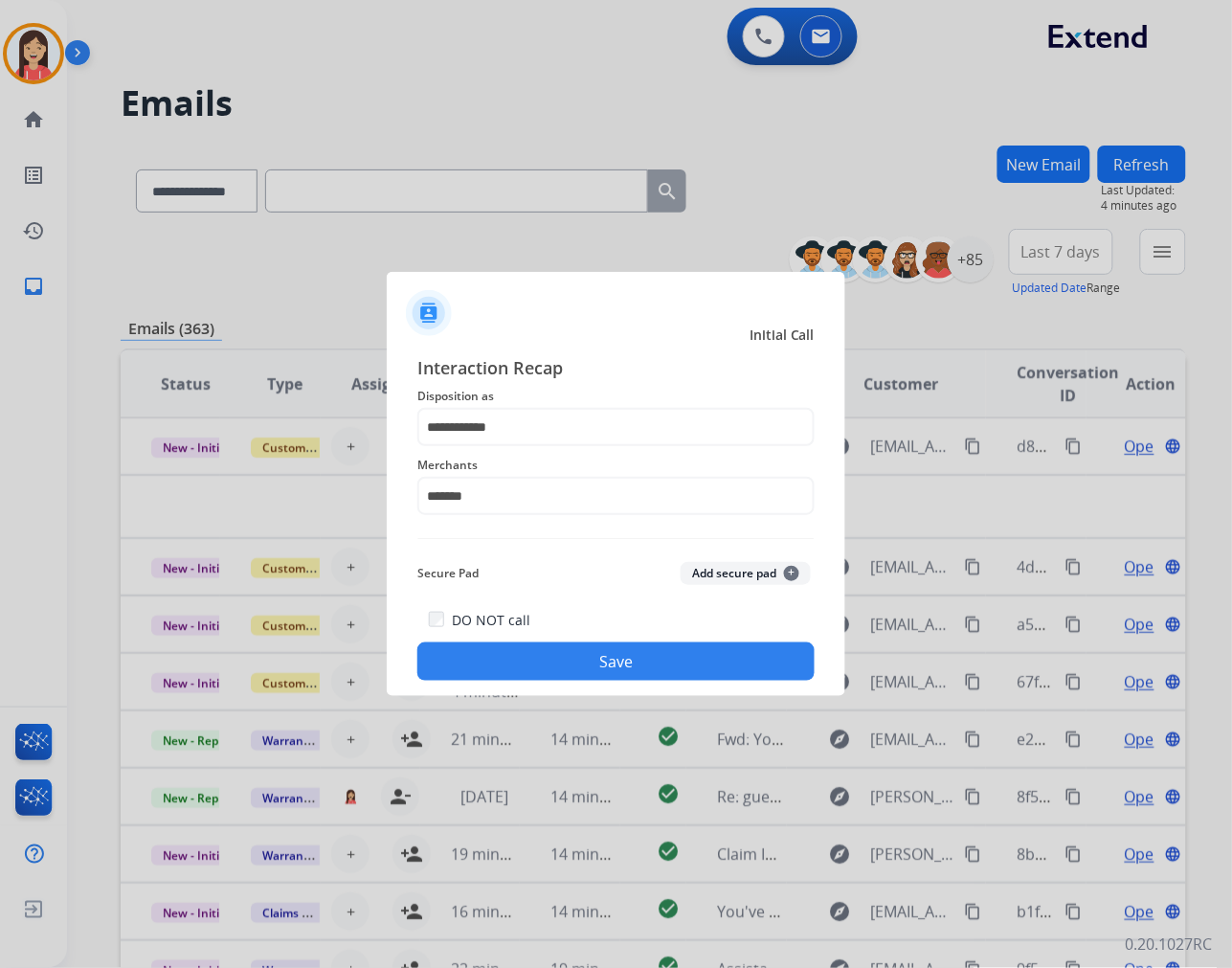
click at [543, 677] on button "Save" at bounding box center [616, 662] width 397 height 39
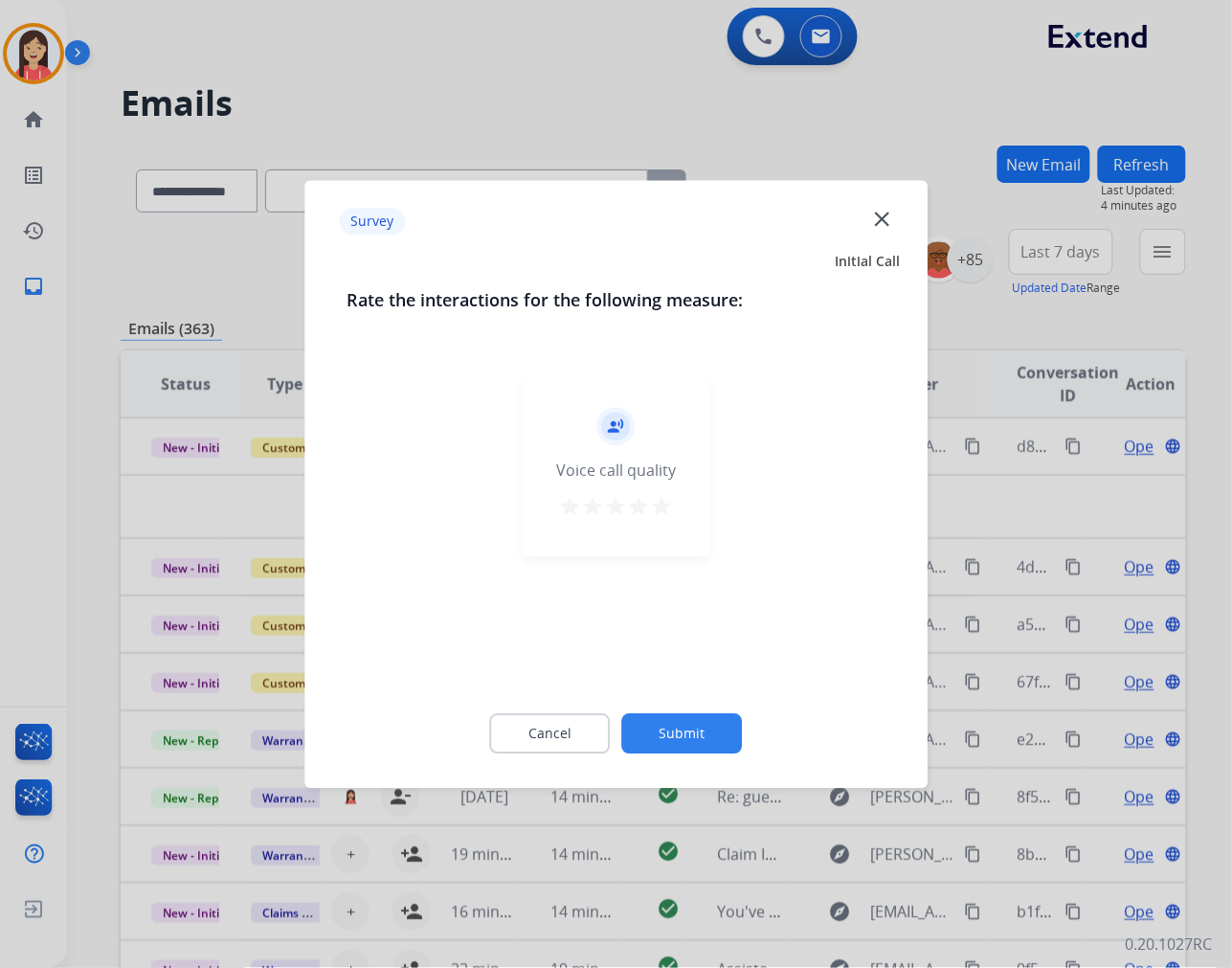
click at [662, 510] on mat-icon "star" at bounding box center [663, 507] width 23 height 23
click at [718, 733] on button "Submit" at bounding box center [682, 733] width 121 height 41
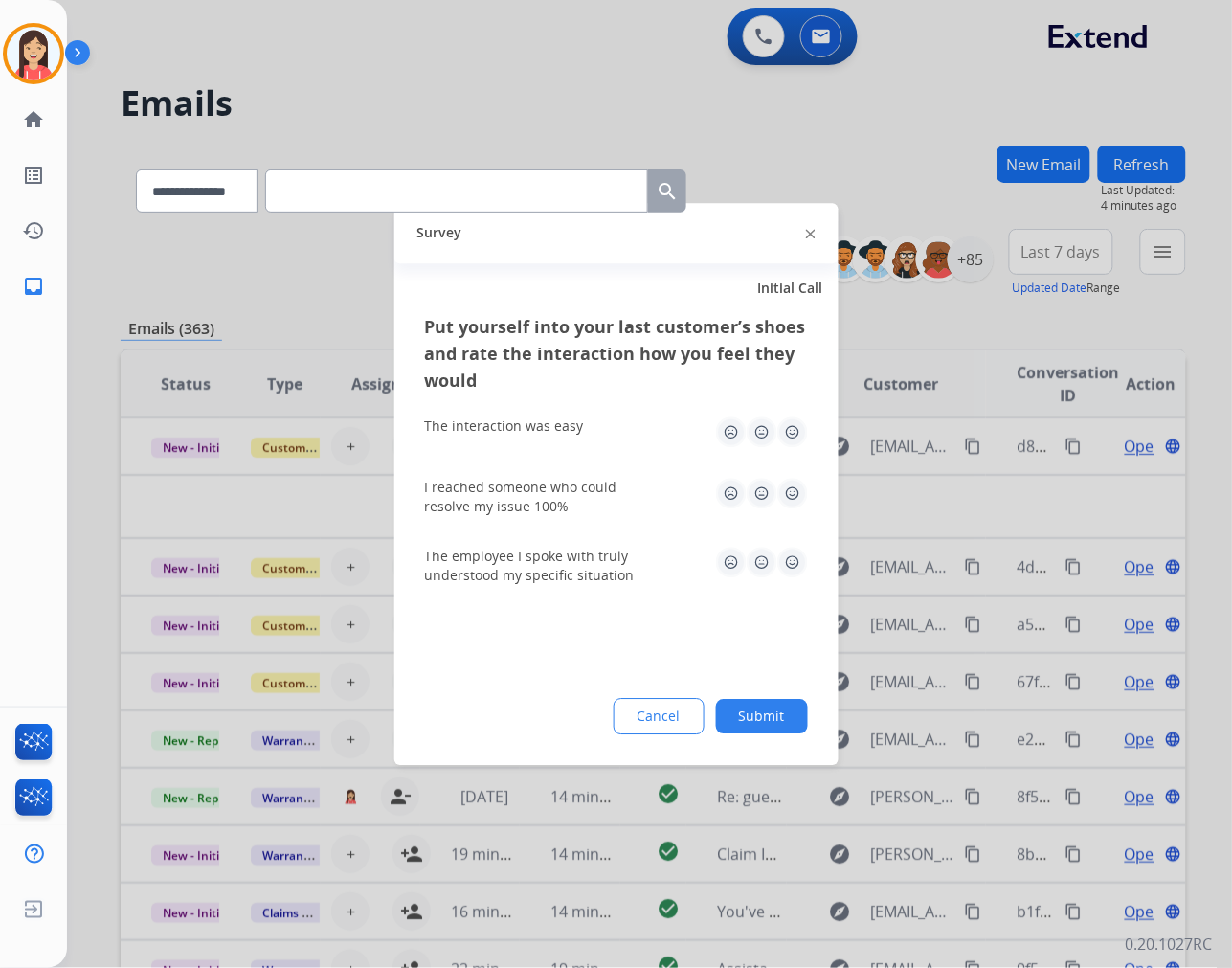
click at [785, 438] on img at bounding box center [793, 432] width 31 height 31
click at [791, 473] on div "I reached someone who could resolve my issue 100%" at bounding box center [616, 496] width 383 height 69
drag, startPoint x: 802, startPoint y: 492, endPoint x: 787, endPoint y: 531, distance: 41.8
click at [802, 491] on img at bounding box center [793, 493] width 31 height 31
click at [797, 561] on img at bounding box center [793, 563] width 31 height 31
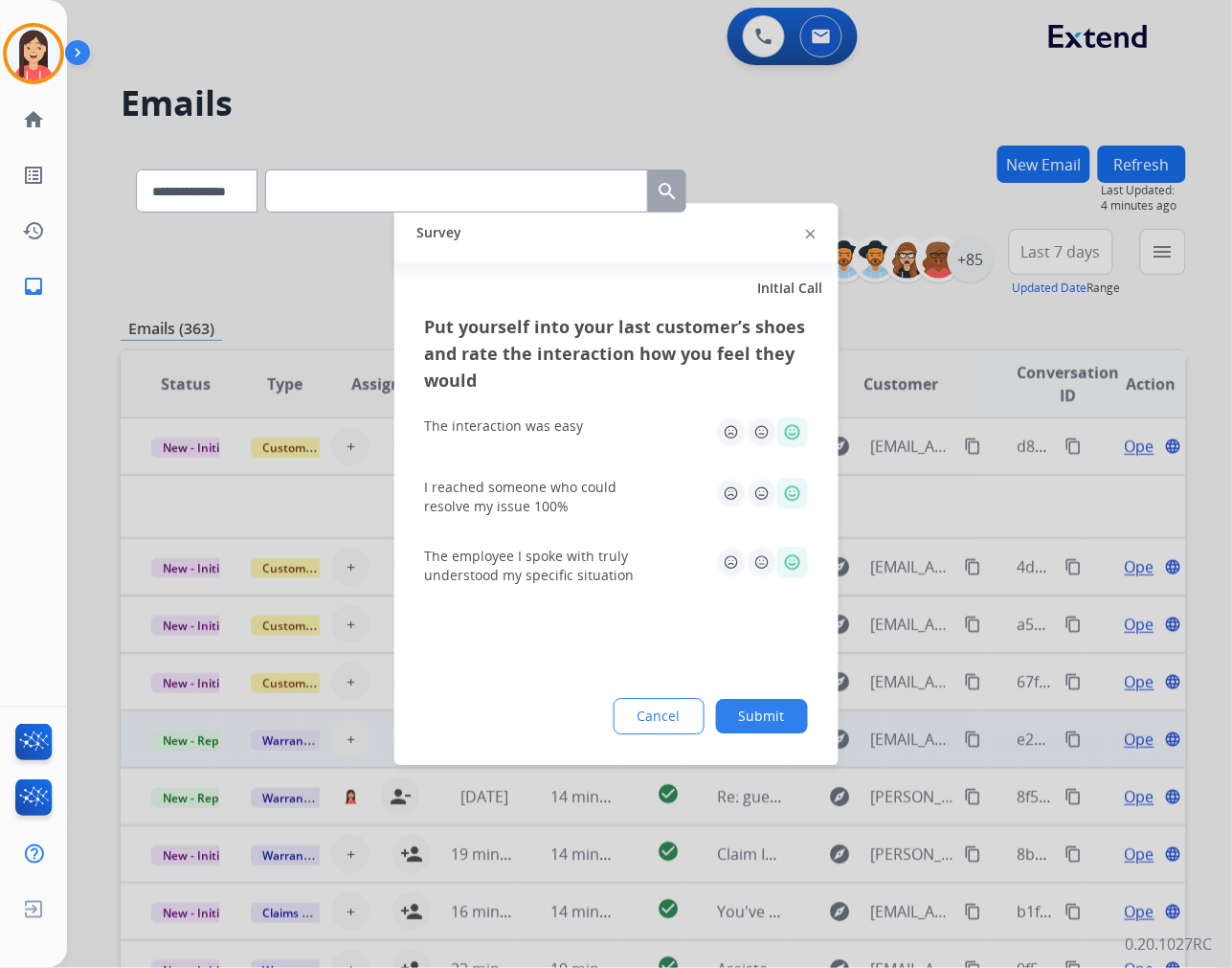
click at [770, 713] on button "Submit" at bounding box center [761, 716] width 92 height 35
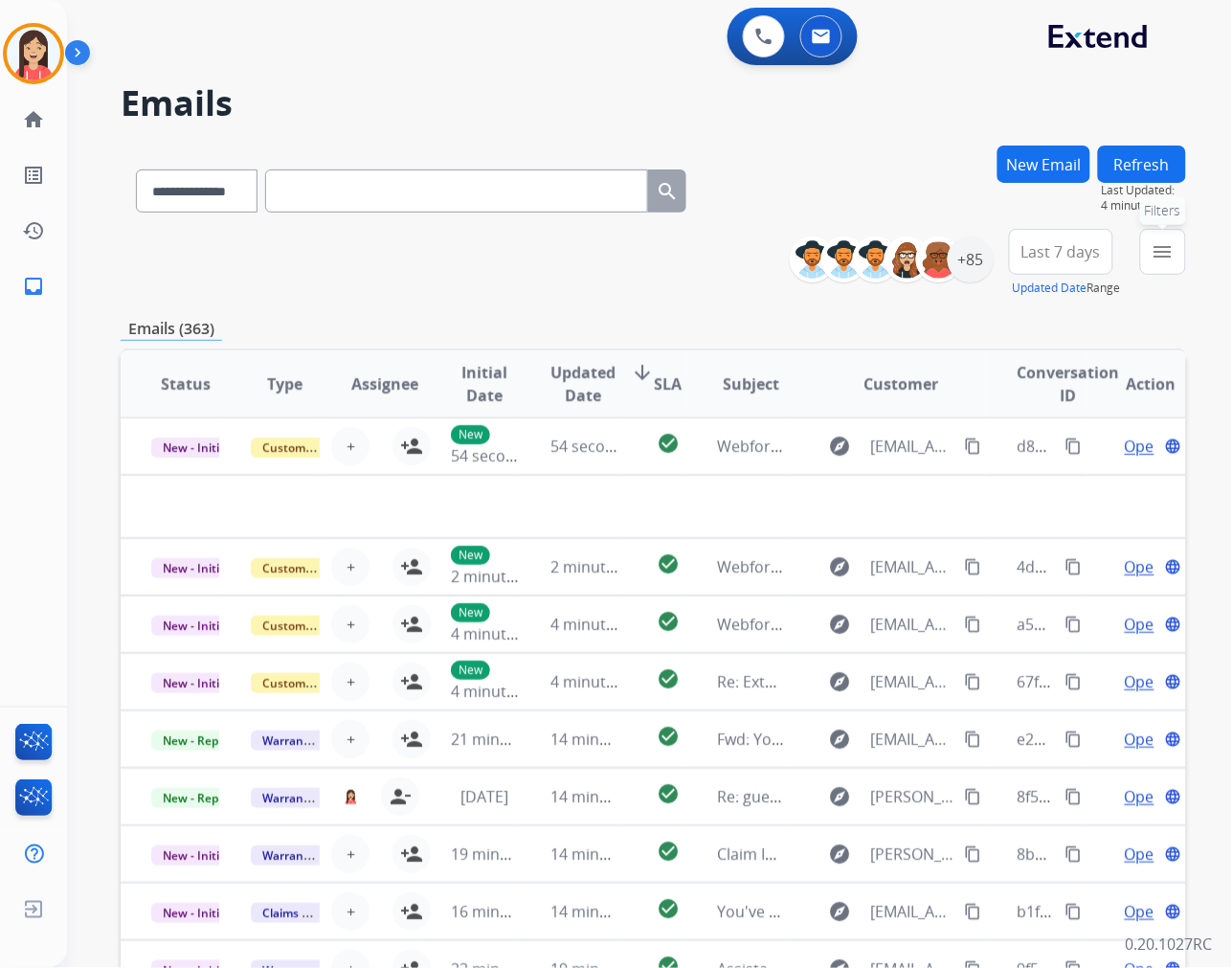
click at [1164, 256] on mat-icon "menu" at bounding box center [1164, 252] width 23 height 23
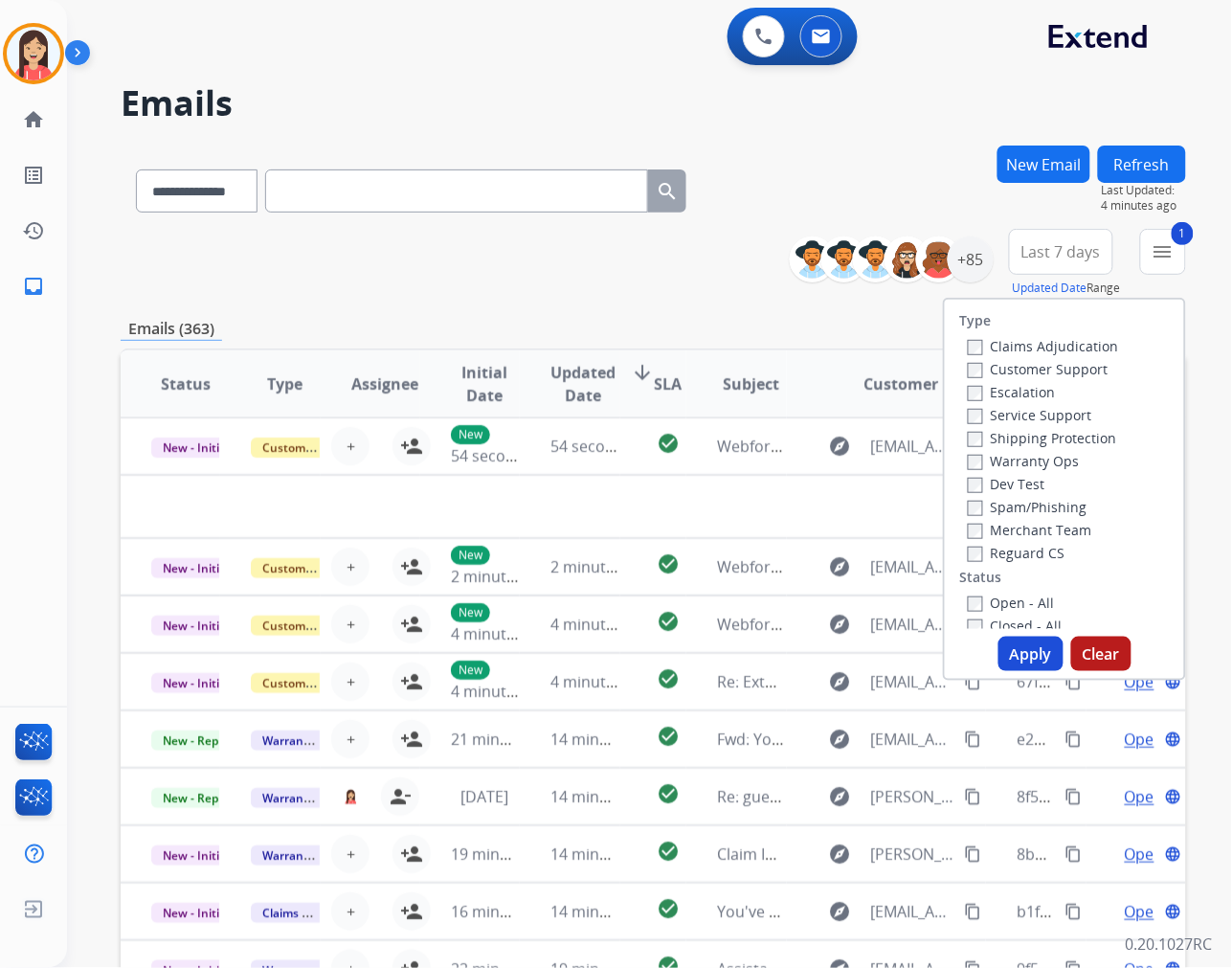
click at [1010, 646] on button "Apply" at bounding box center [1030, 654] width 65 height 35
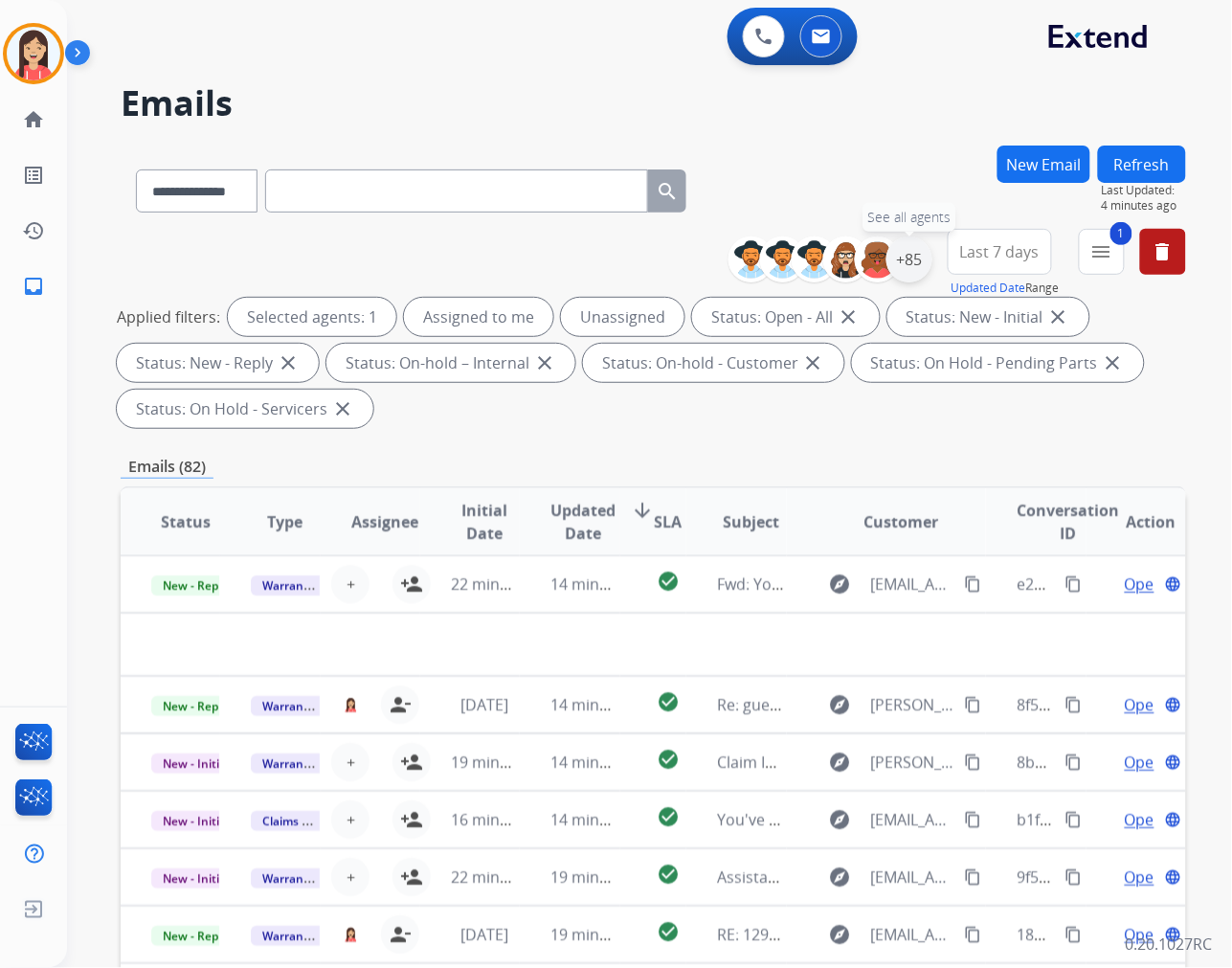
click at [904, 265] on div "+85" at bounding box center [910, 260] width 46 height 46
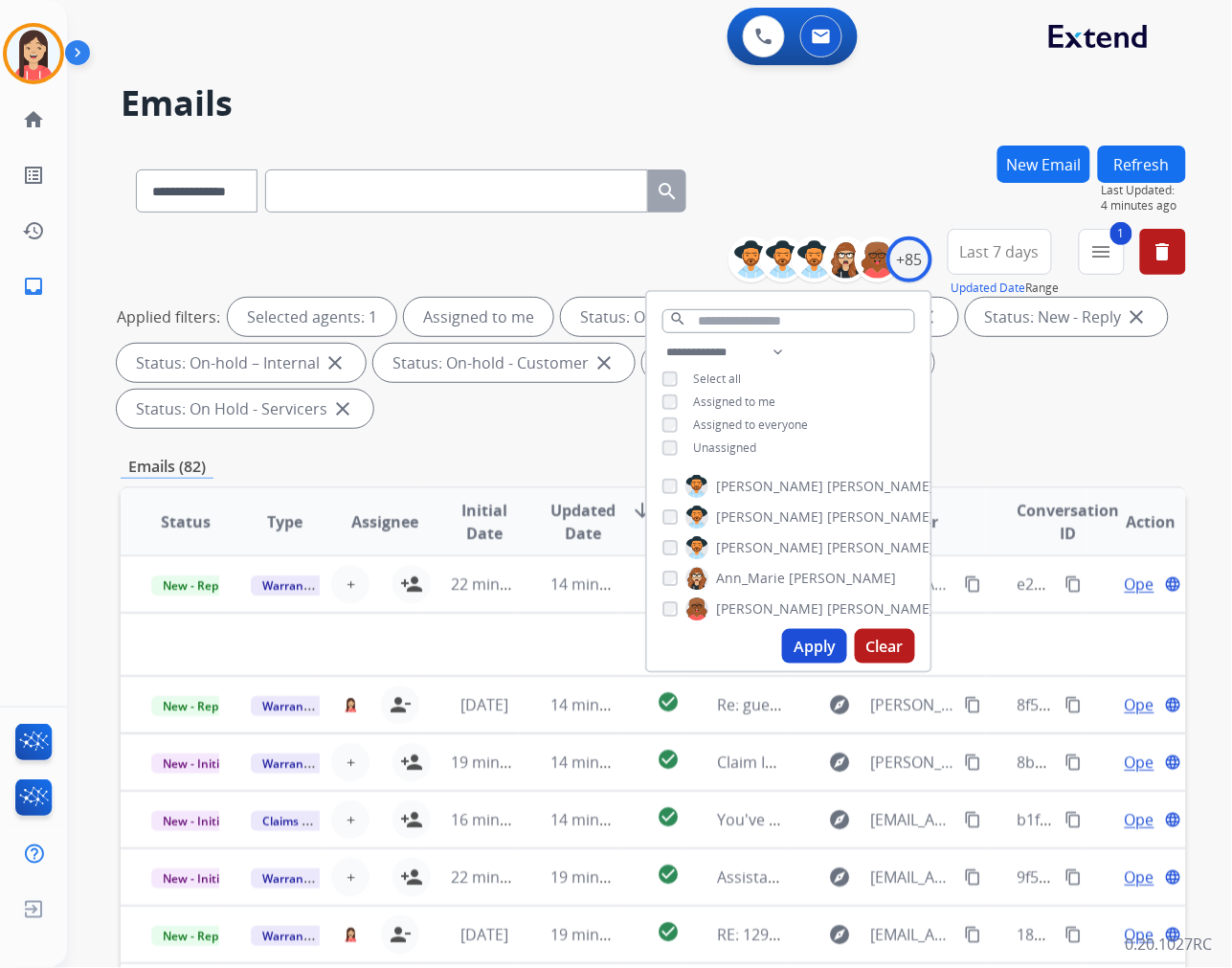
click at [800, 654] on button "Apply" at bounding box center [814, 647] width 65 height 35
click at [997, 270] on button "Last 7 days" at bounding box center [999, 252] width 104 height 46
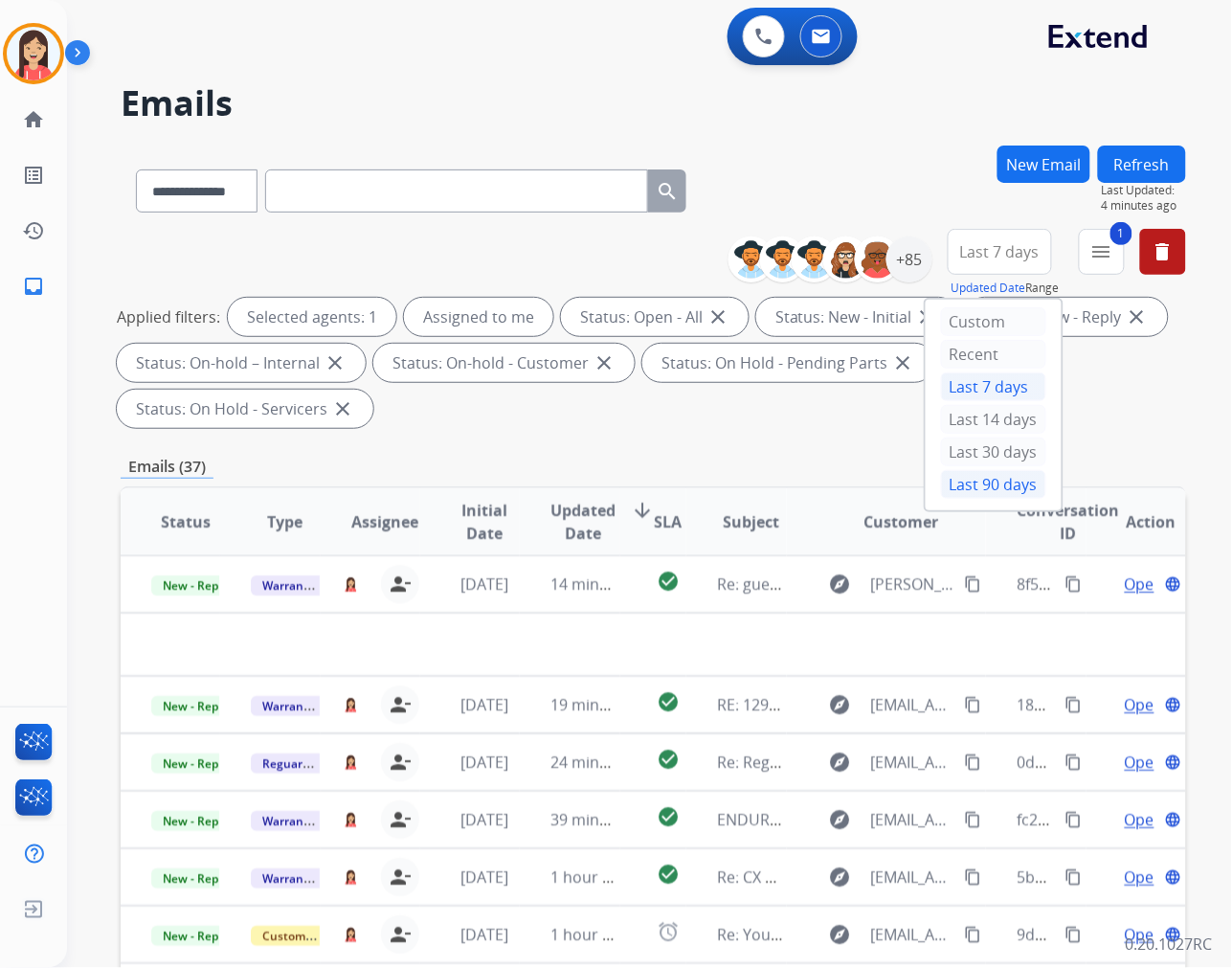
click at [977, 486] on div "Last 90 days" at bounding box center [993, 484] width 105 height 29
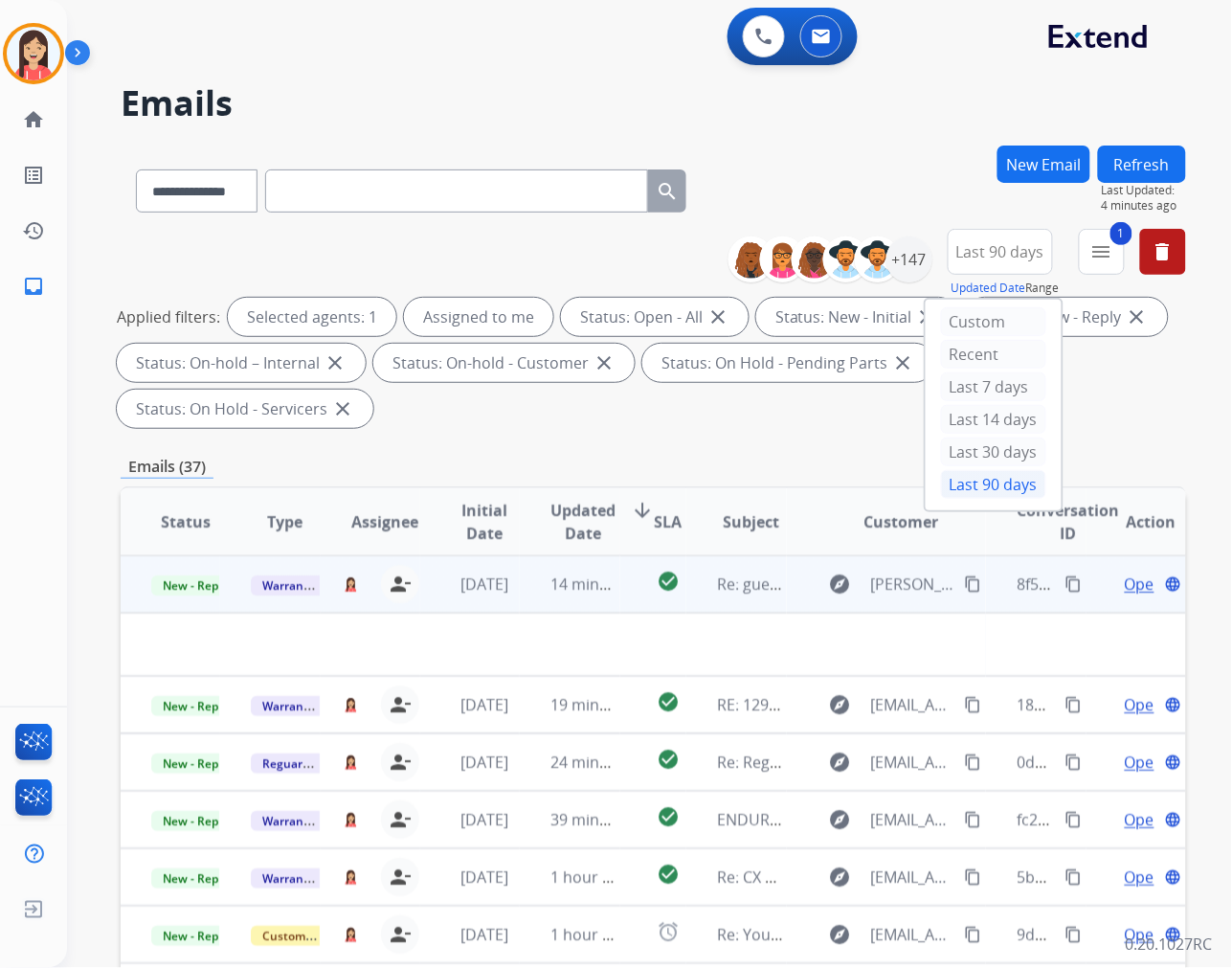
click at [527, 601] on td "14 minutes ago" at bounding box center [569, 584] width 99 height 58
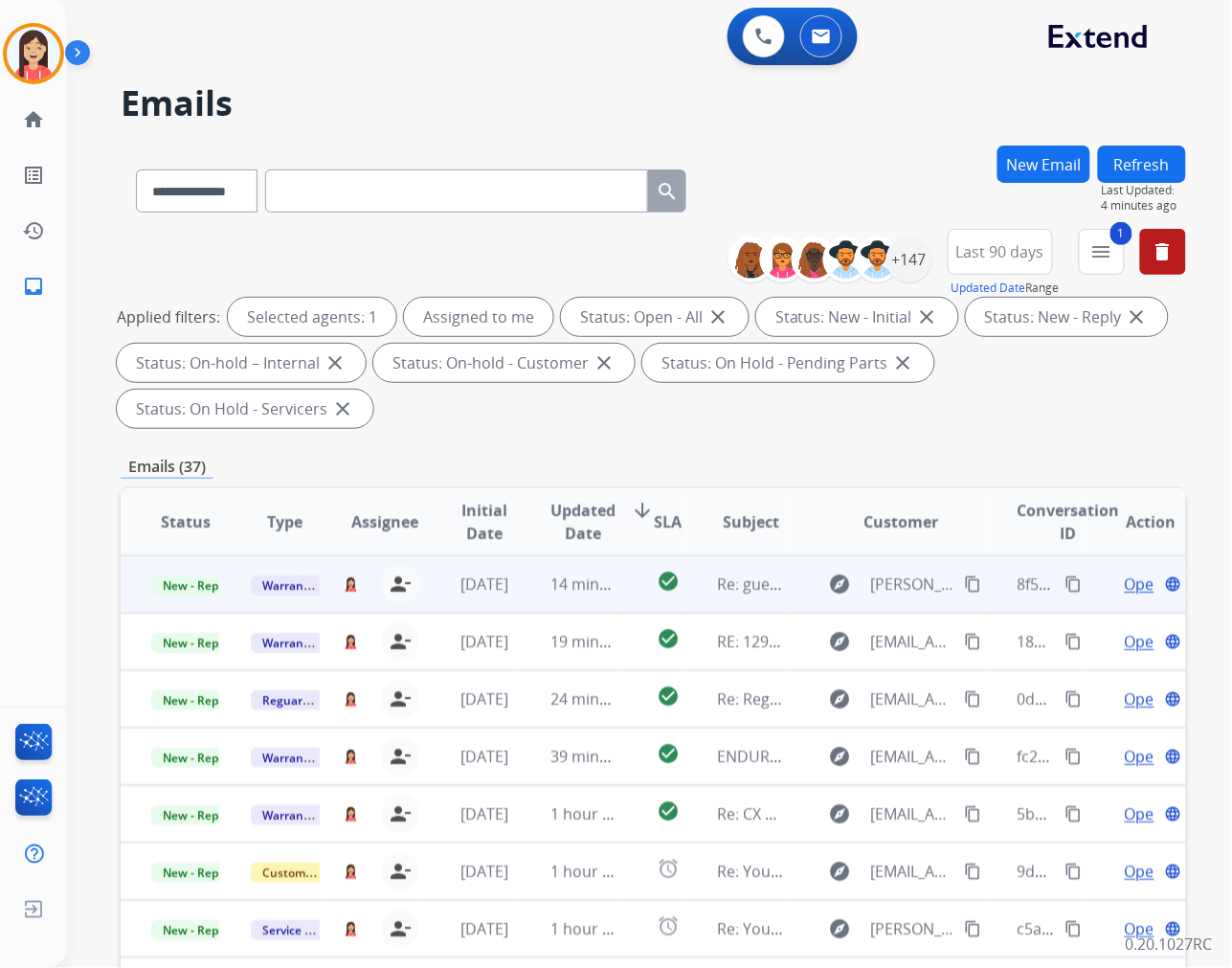
click at [529, 599] on td "14 minutes ago" at bounding box center [569, 584] width 99 height 58
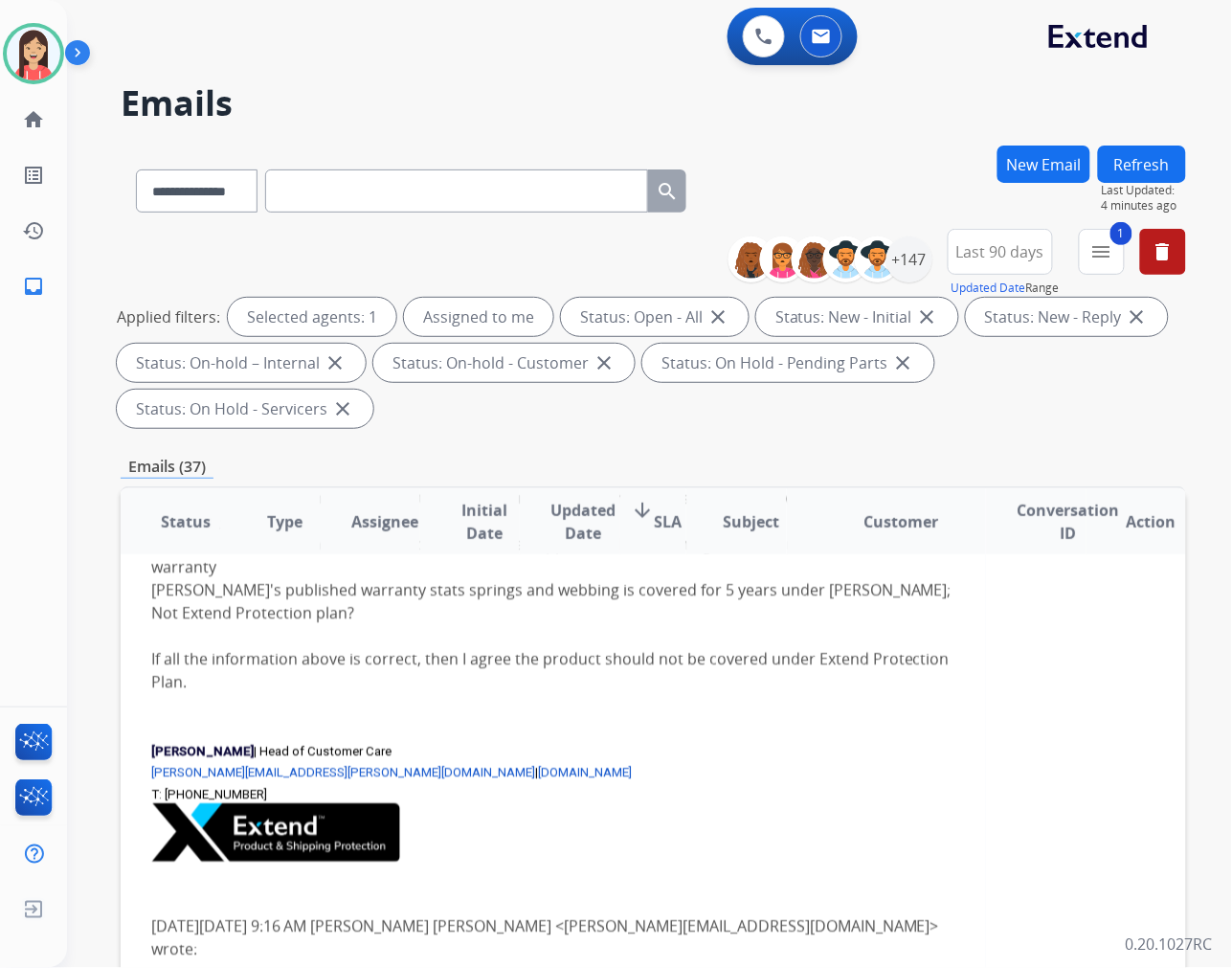
scroll to position [0, 0]
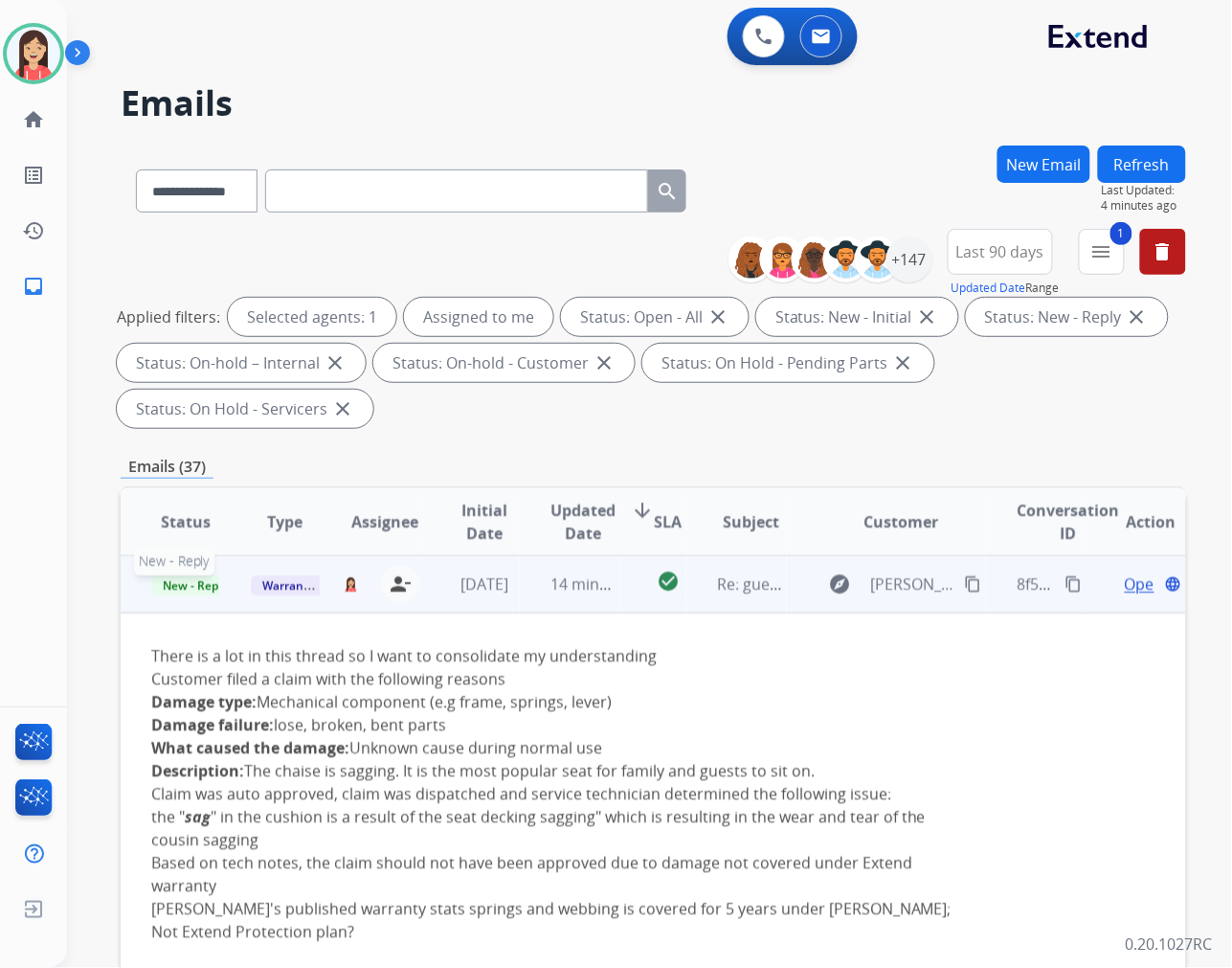
click at [207, 582] on span "New - Reply" at bounding box center [195, 585] width 87 height 20
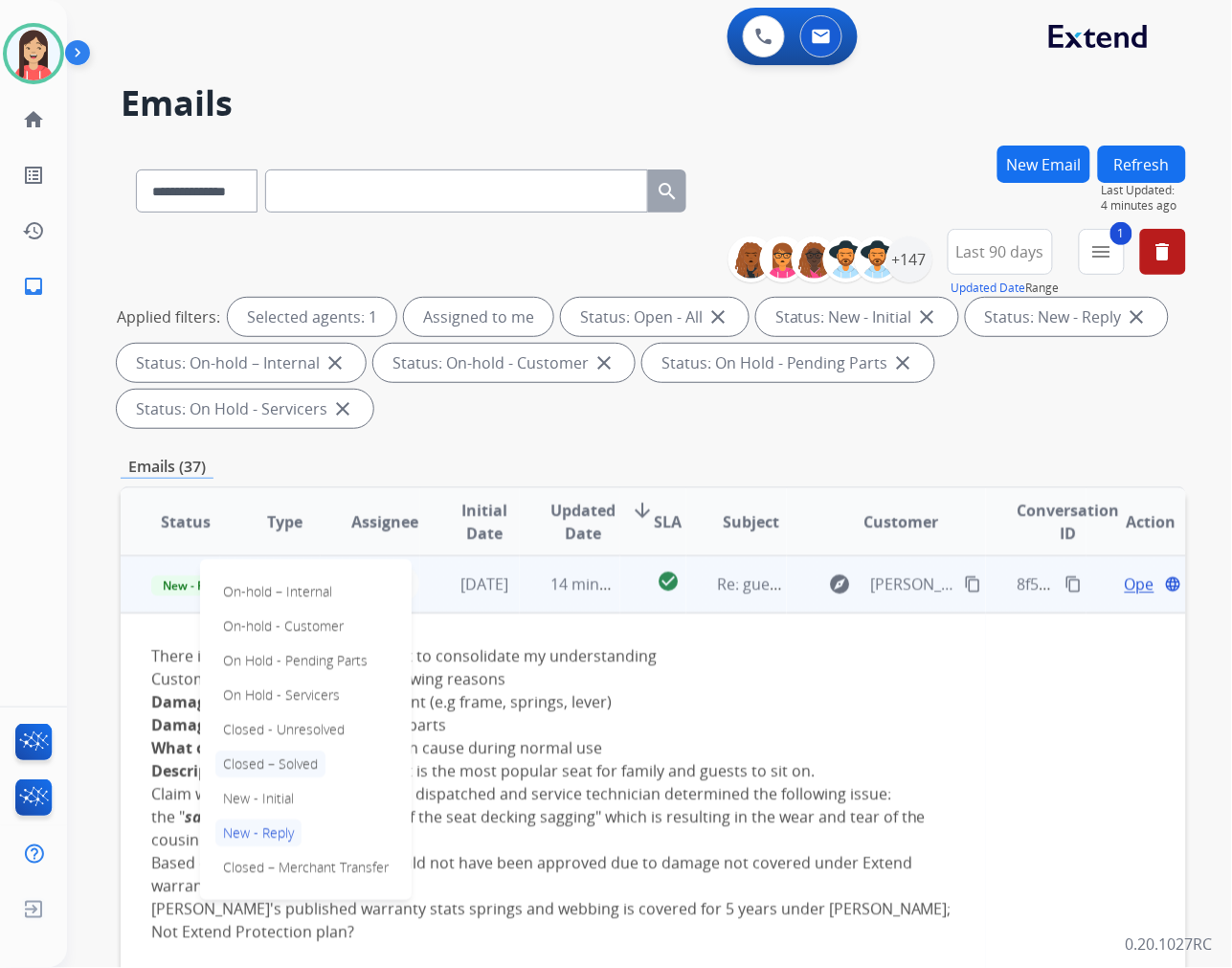
click at [289, 767] on p "Closed – Solved" at bounding box center [270, 764] width 110 height 27
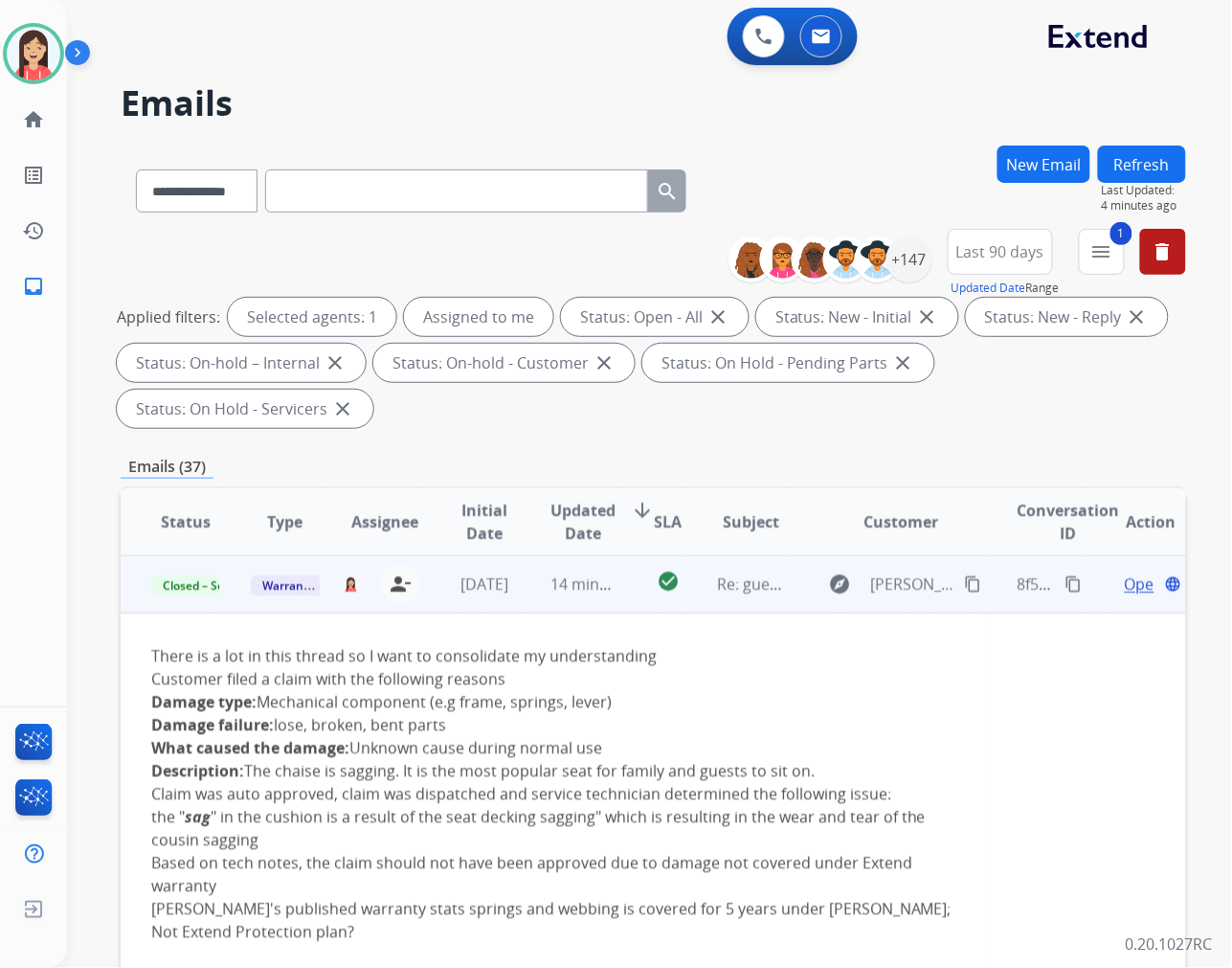
click at [629, 605] on td "check_circle" at bounding box center [653, 584] width 67 height 58
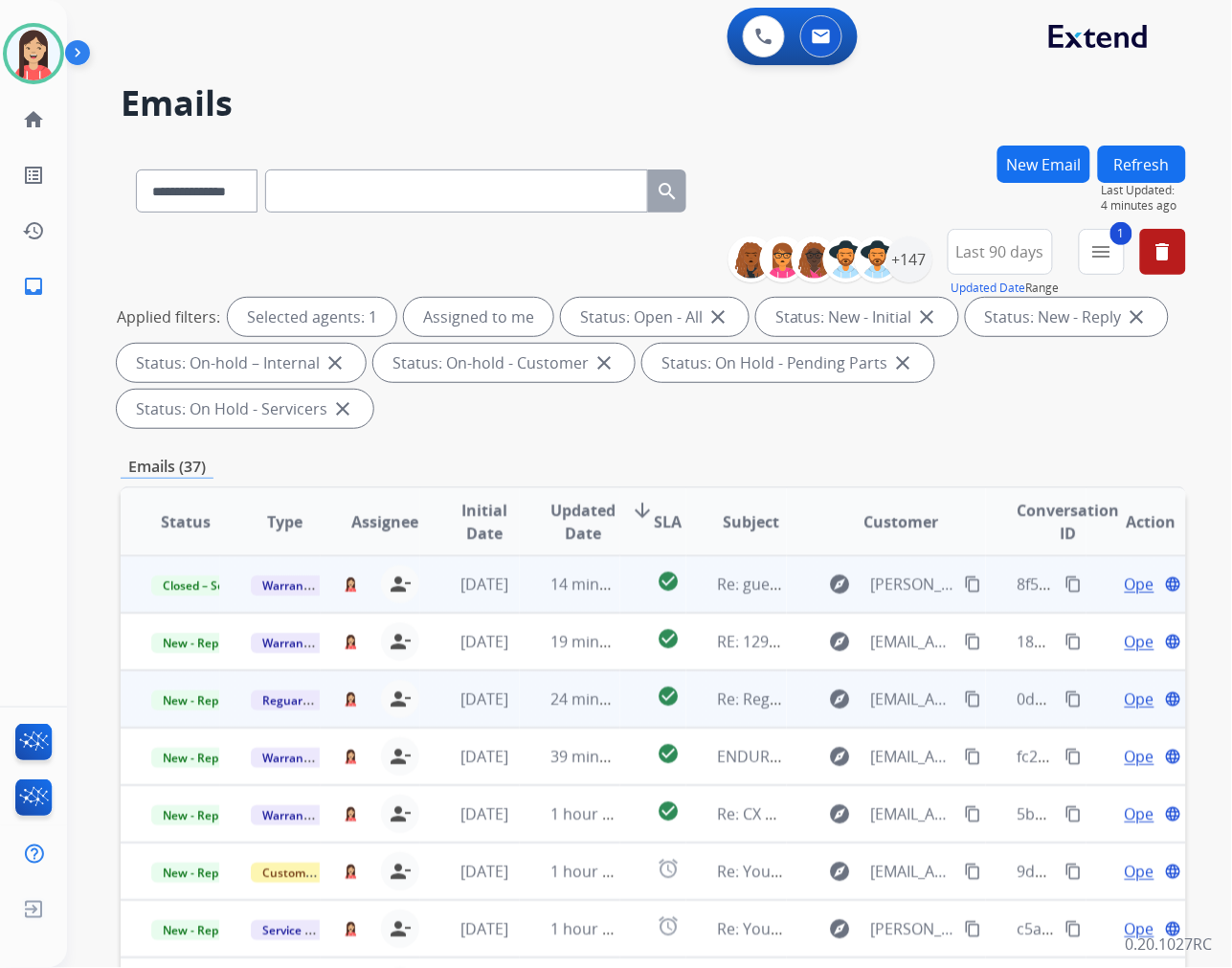
click at [521, 711] on td "24 minutes ago" at bounding box center [569, 700] width 99 height 58
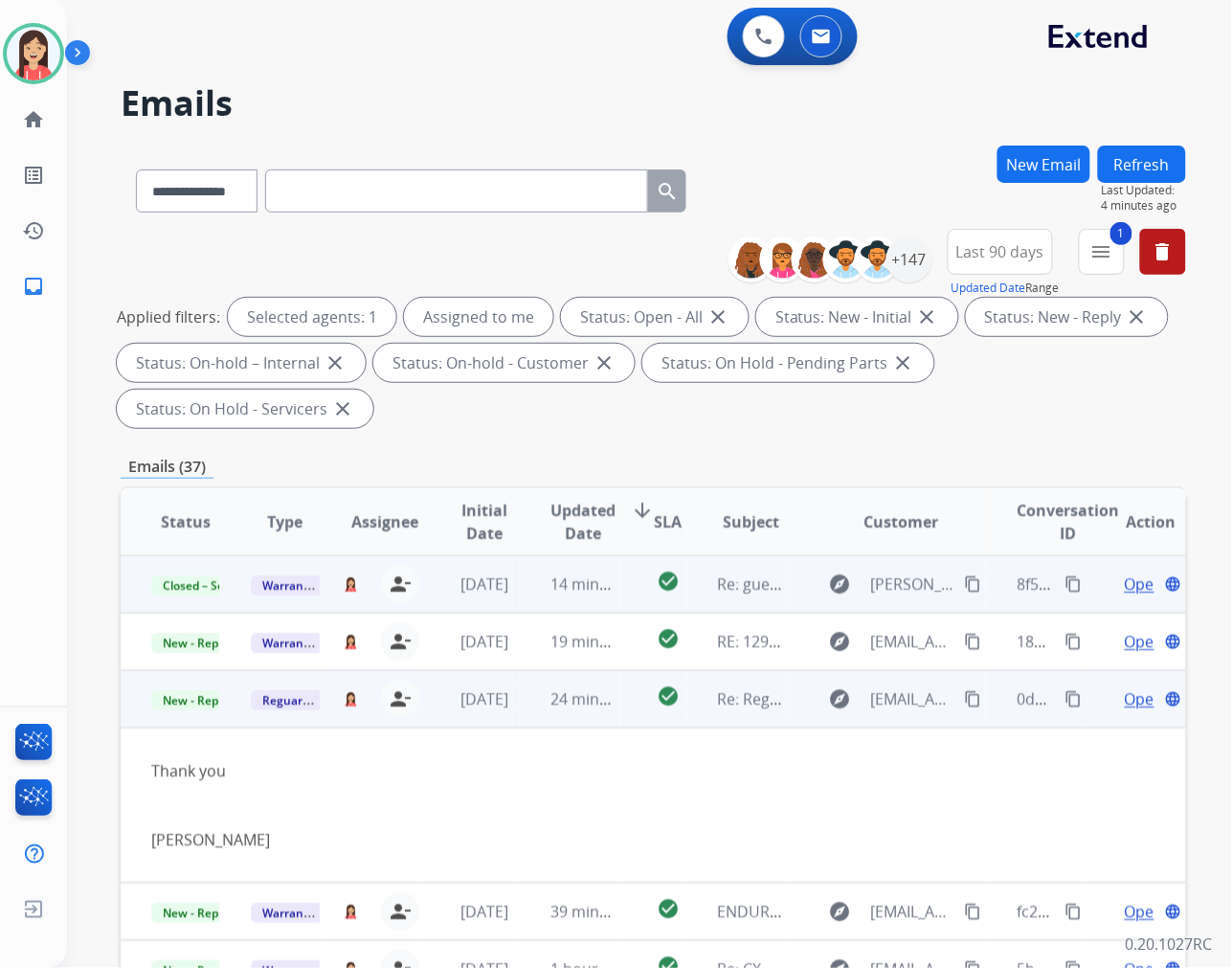
scroll to position [115, 0]
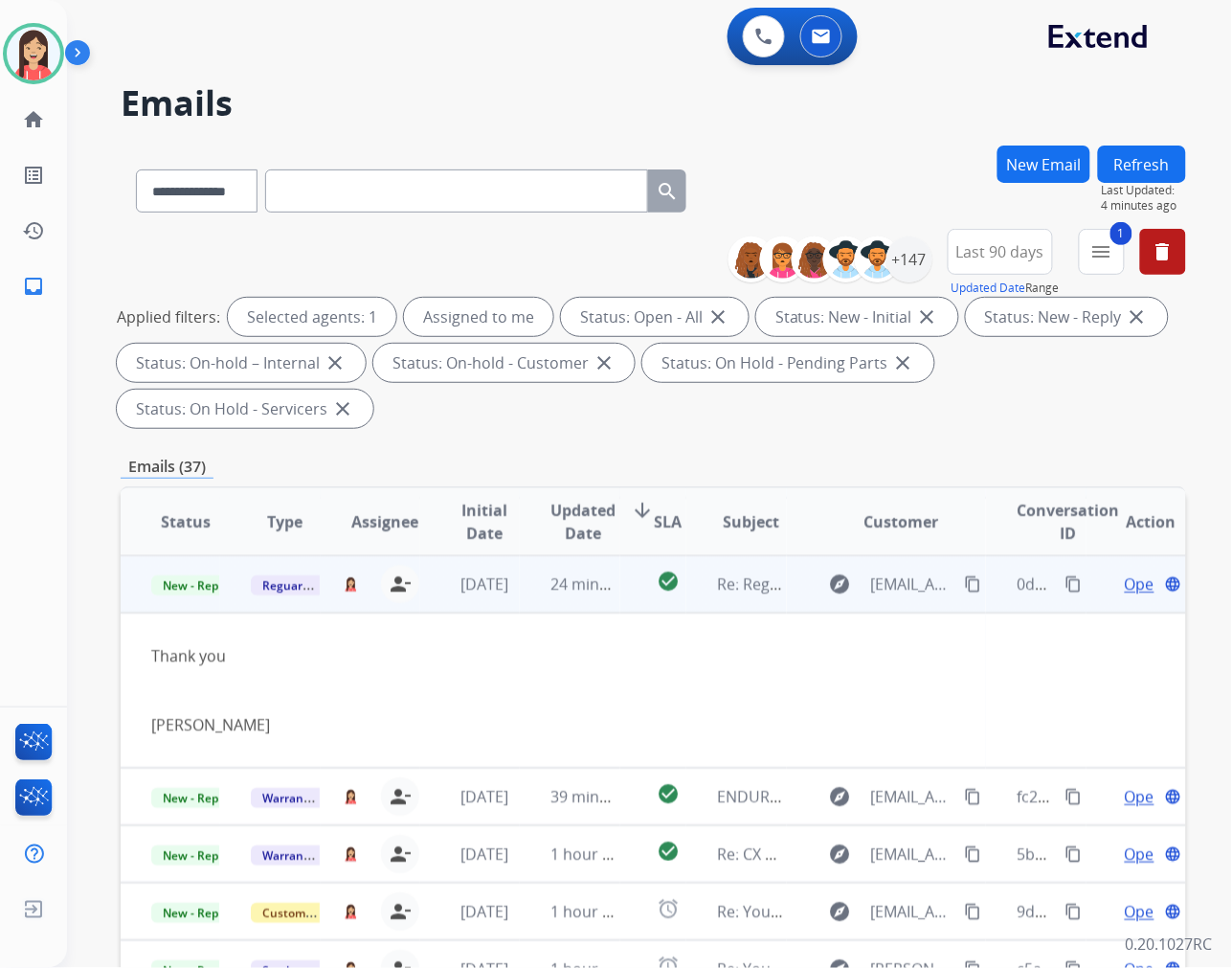
click at [1125, 577] on span "Open" at bounding box center [1144, 584] width 40 height 23
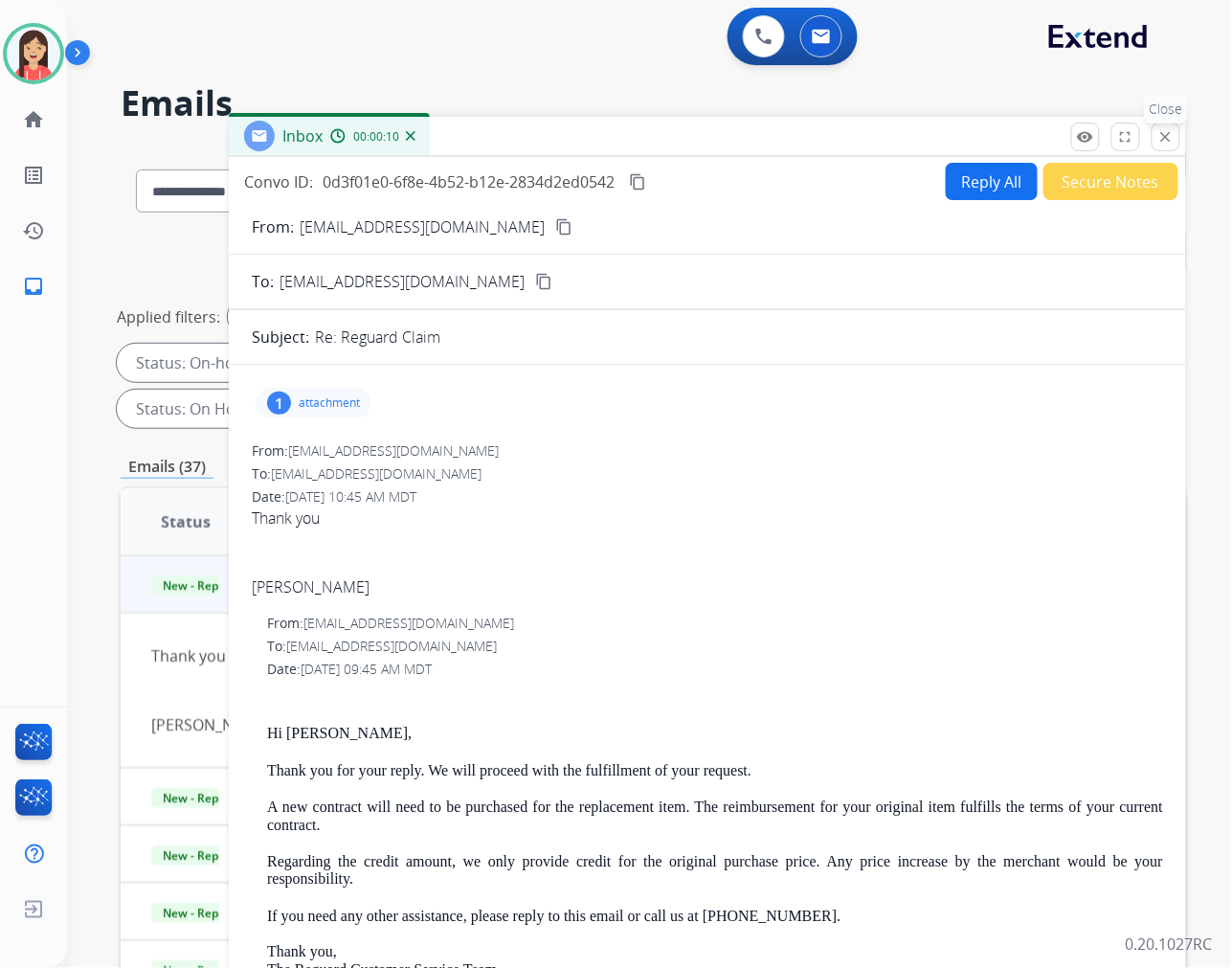
click at [1164, 131] on mat-icon "close" at bounding box center [1166, 137] width 17 height 17
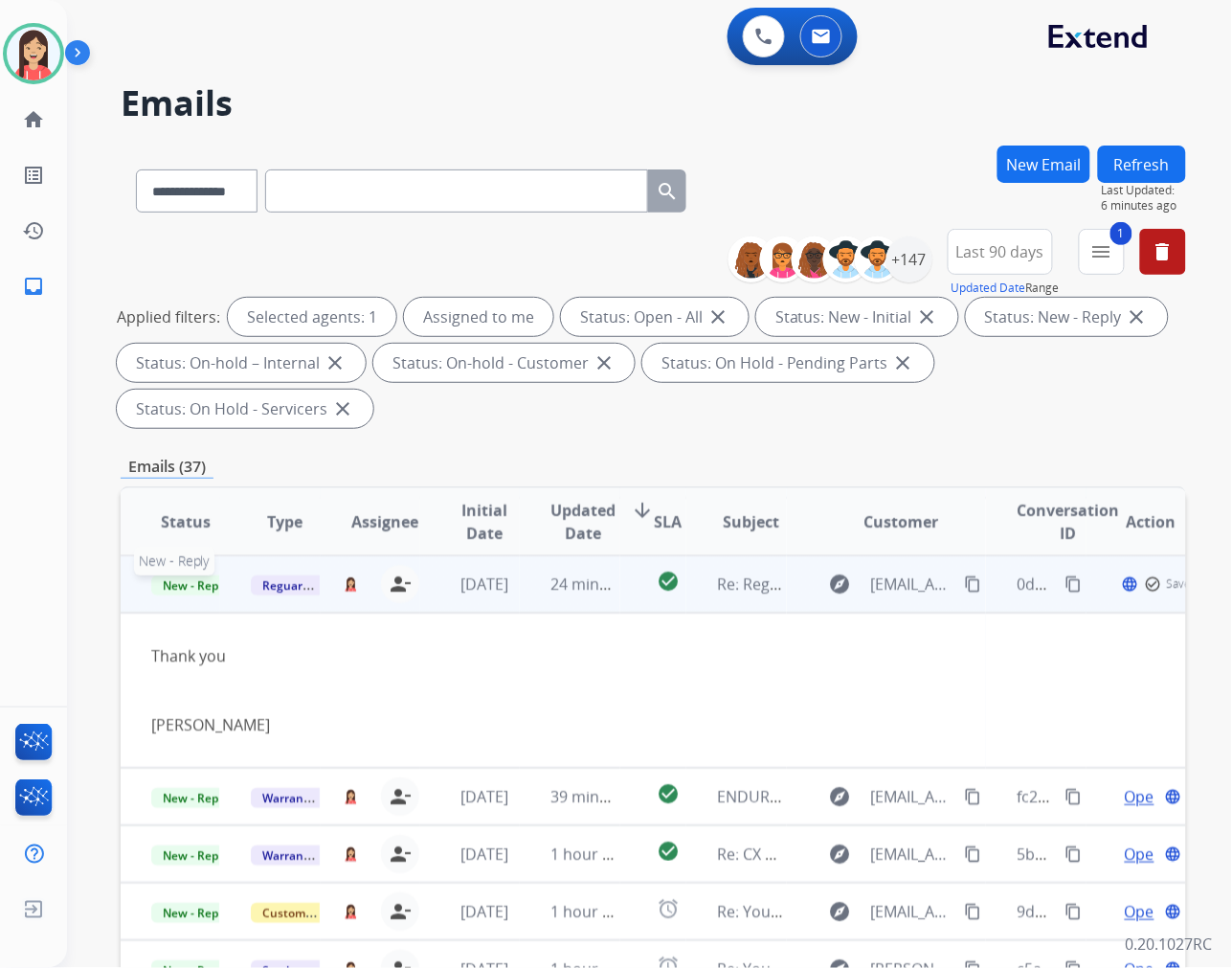
click at [192, 586] on span "New - Reply" at bounding box center [195, 585] width 87 height 20
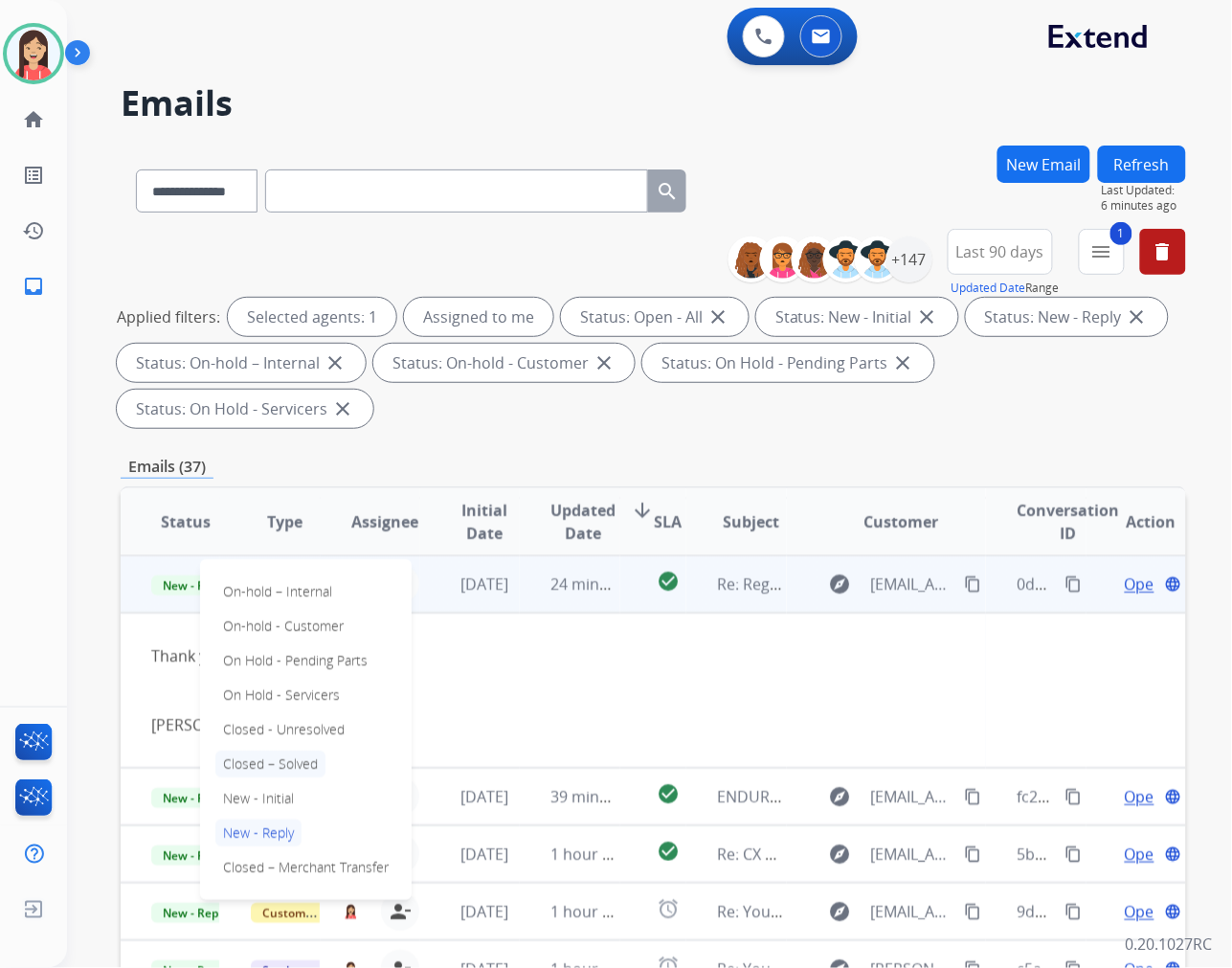
click at [300, 766] on p "Closed – Solved" at bounding box center [270, 764] width 110 height 27
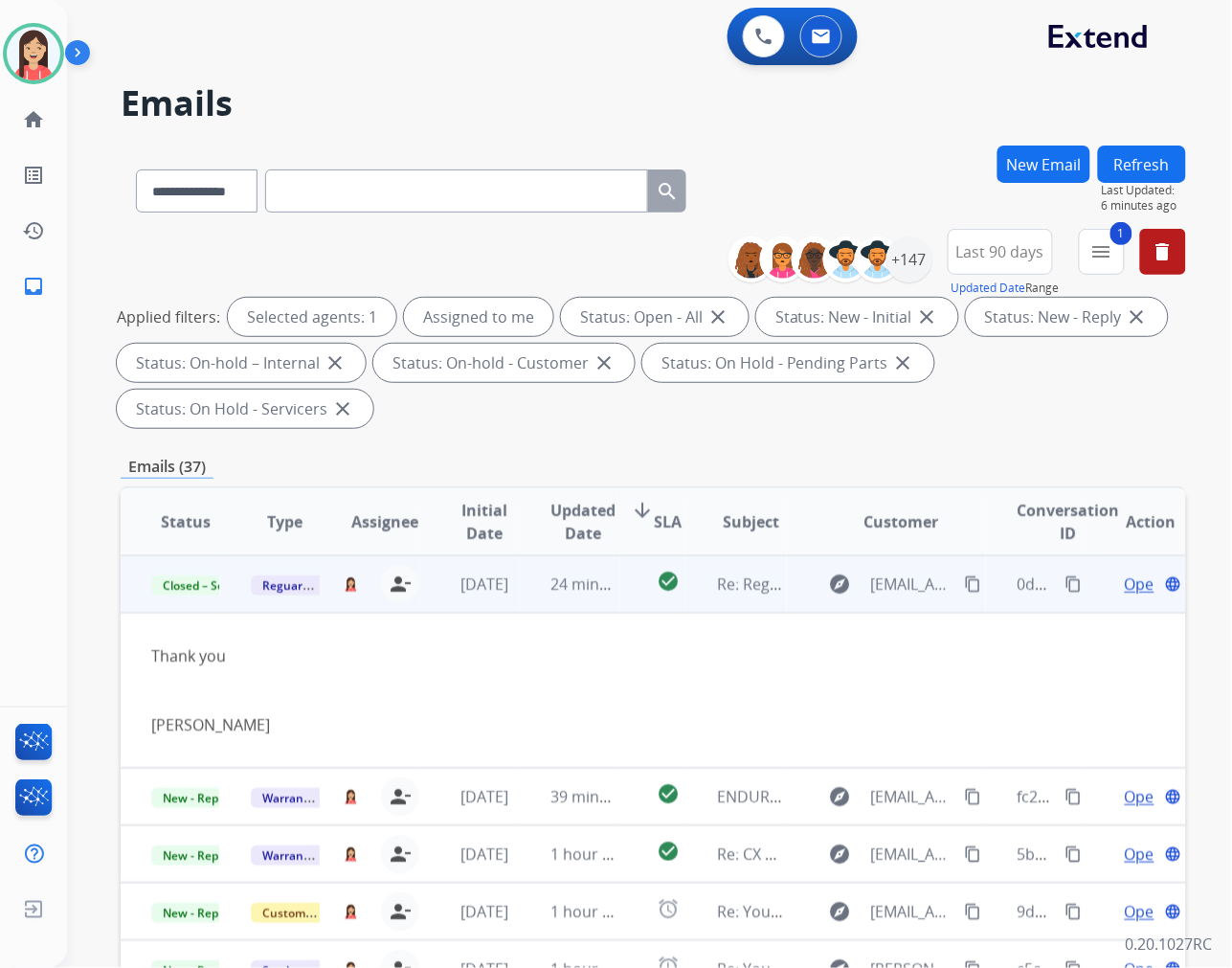
click at [533, 597] on td "24 minutes ago" at bounding box center [569, 584] width 99 height 58
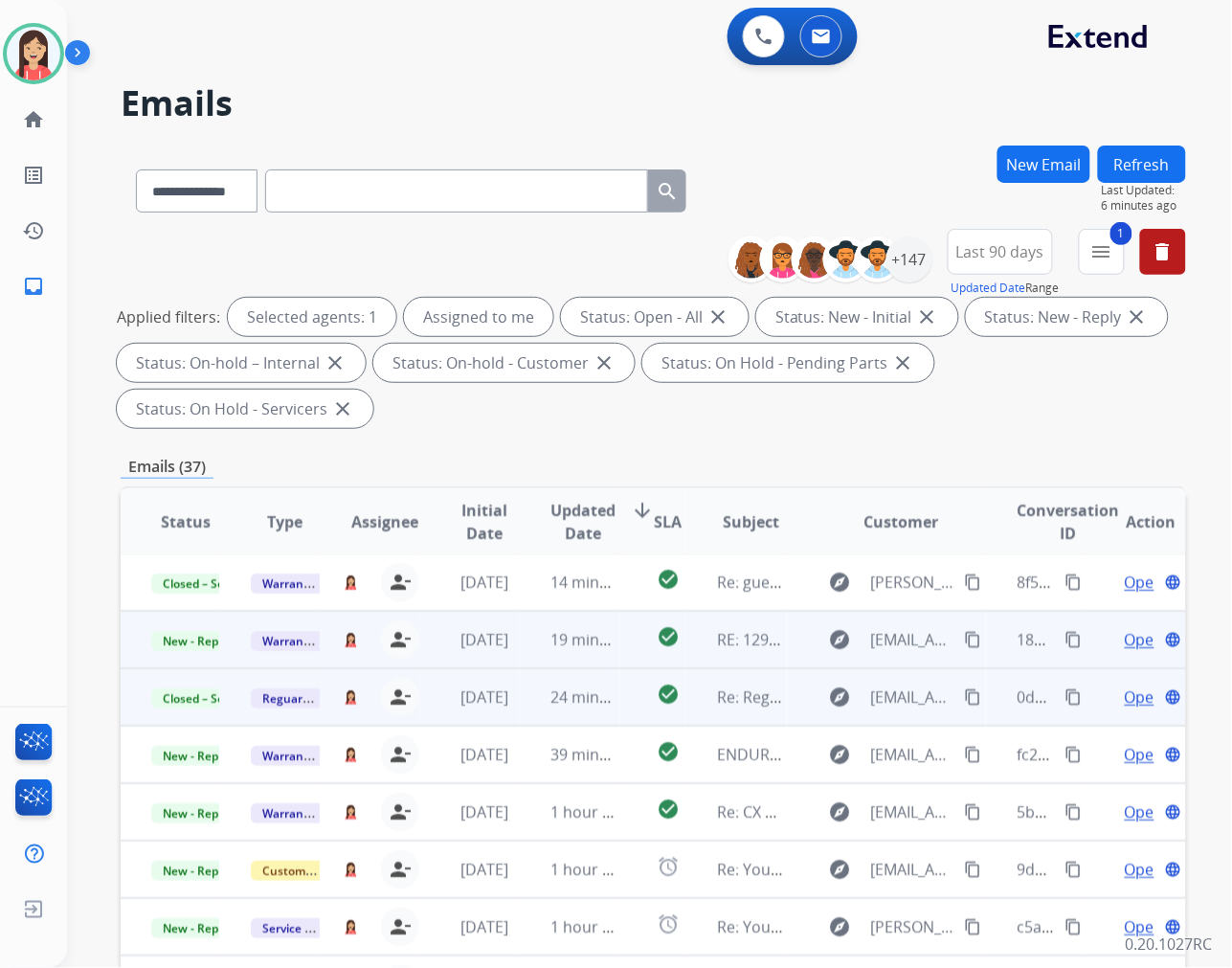
scroll to position [1, 0]
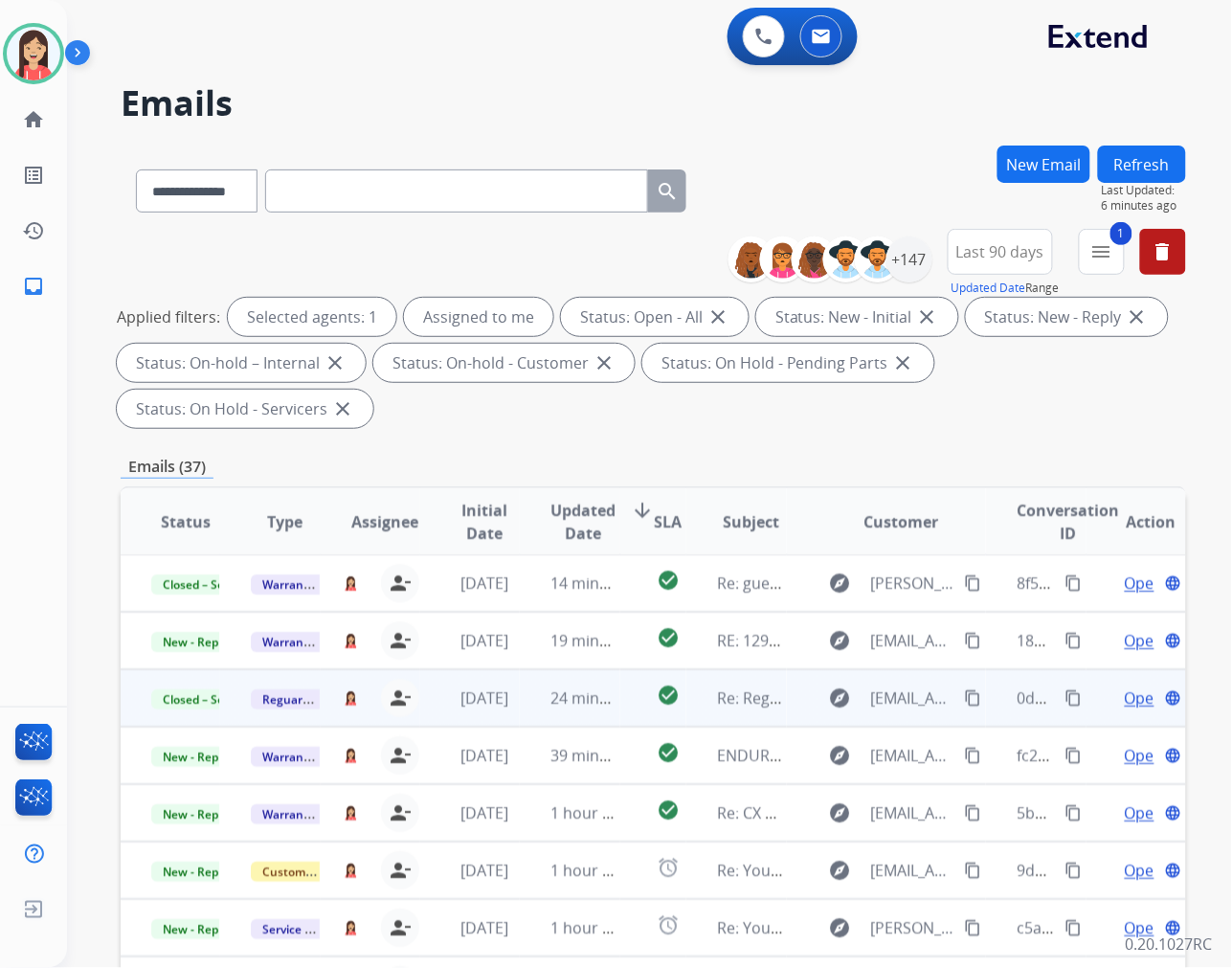
click at [569, 529] on span "Updated Date" at bounding box center [583, 522] width 65 height 46
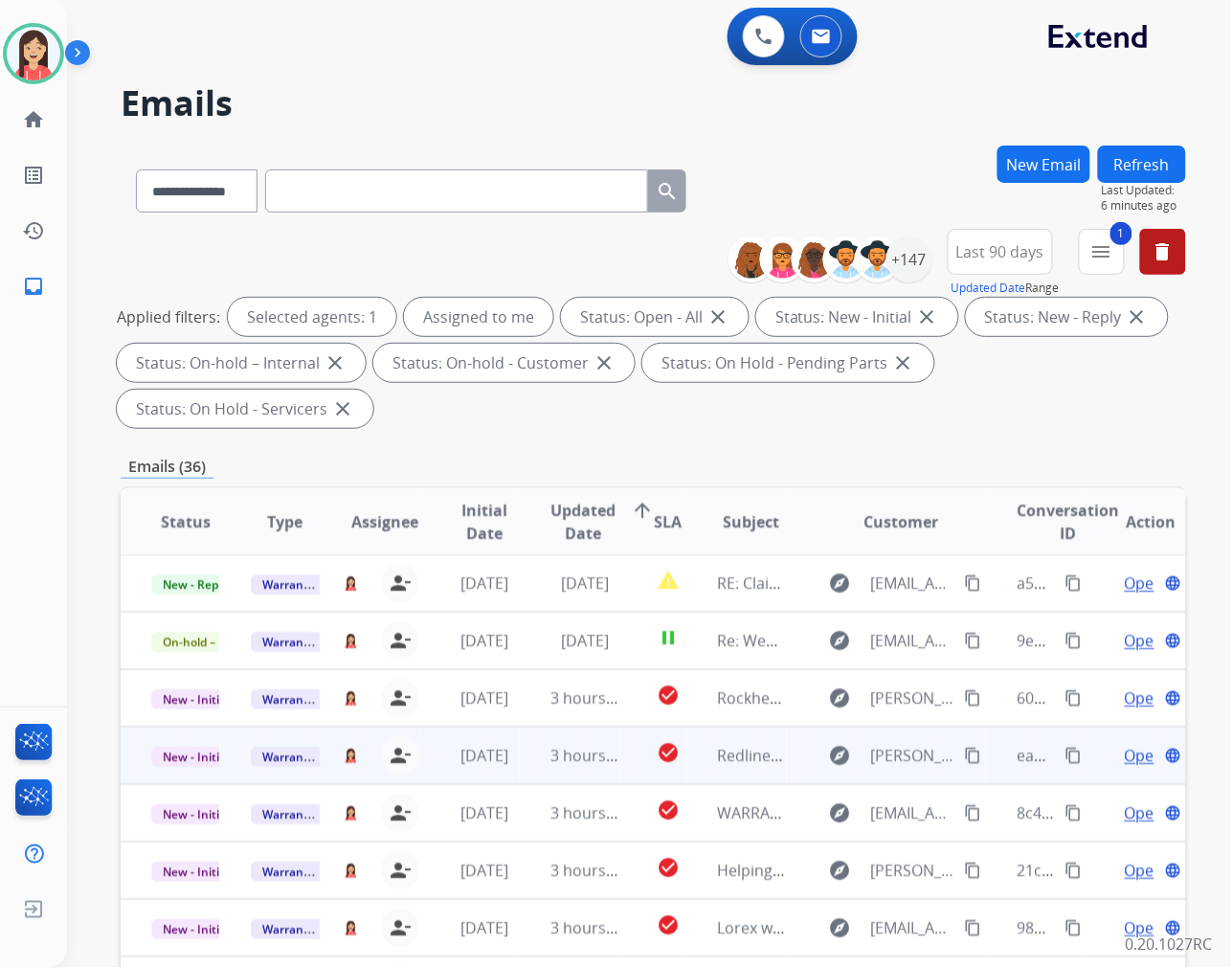
click at [541, 763] on td "3 hours ago" at bounding box center [569, 756] width 99 height 58
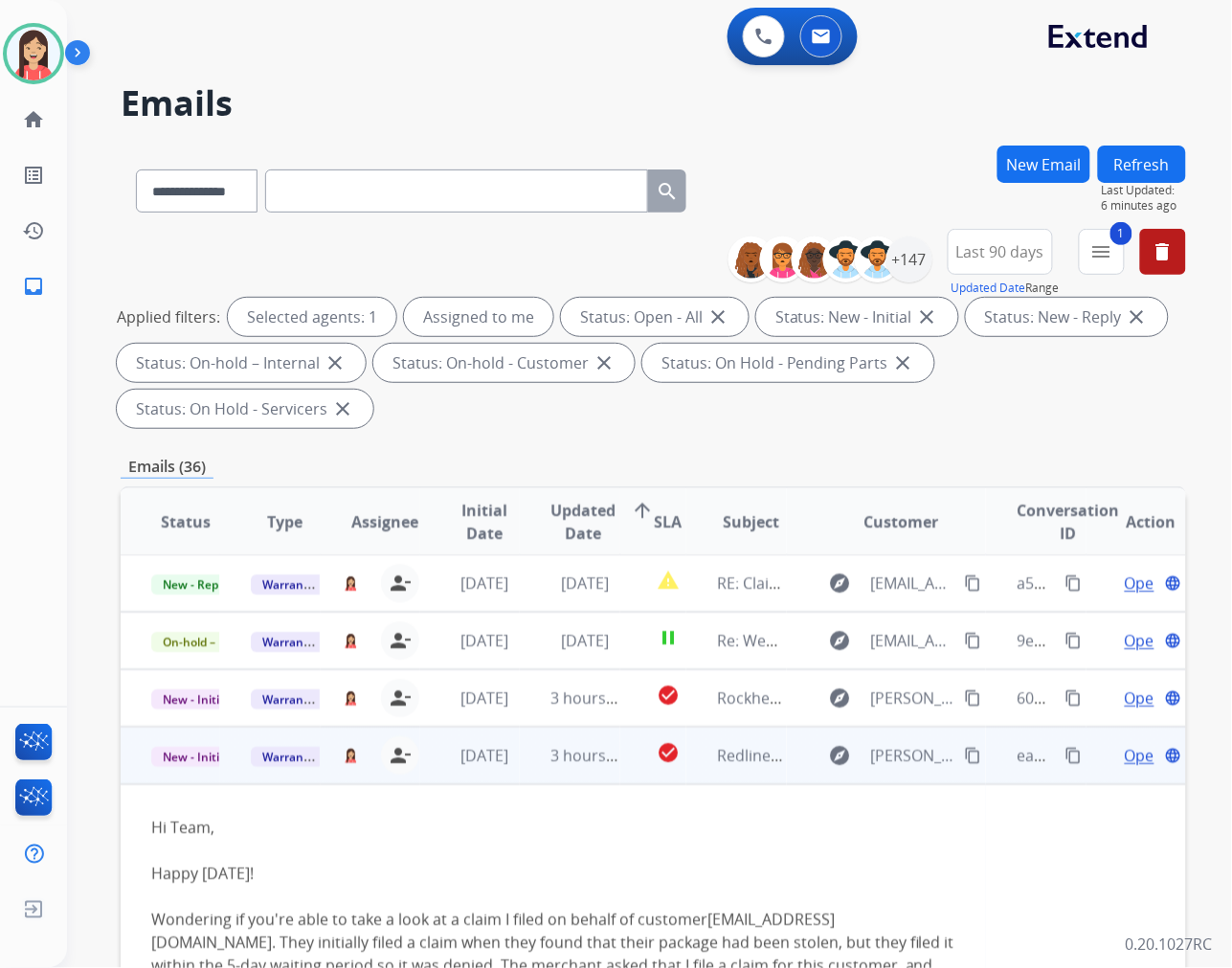
scroll to position [173, 0]
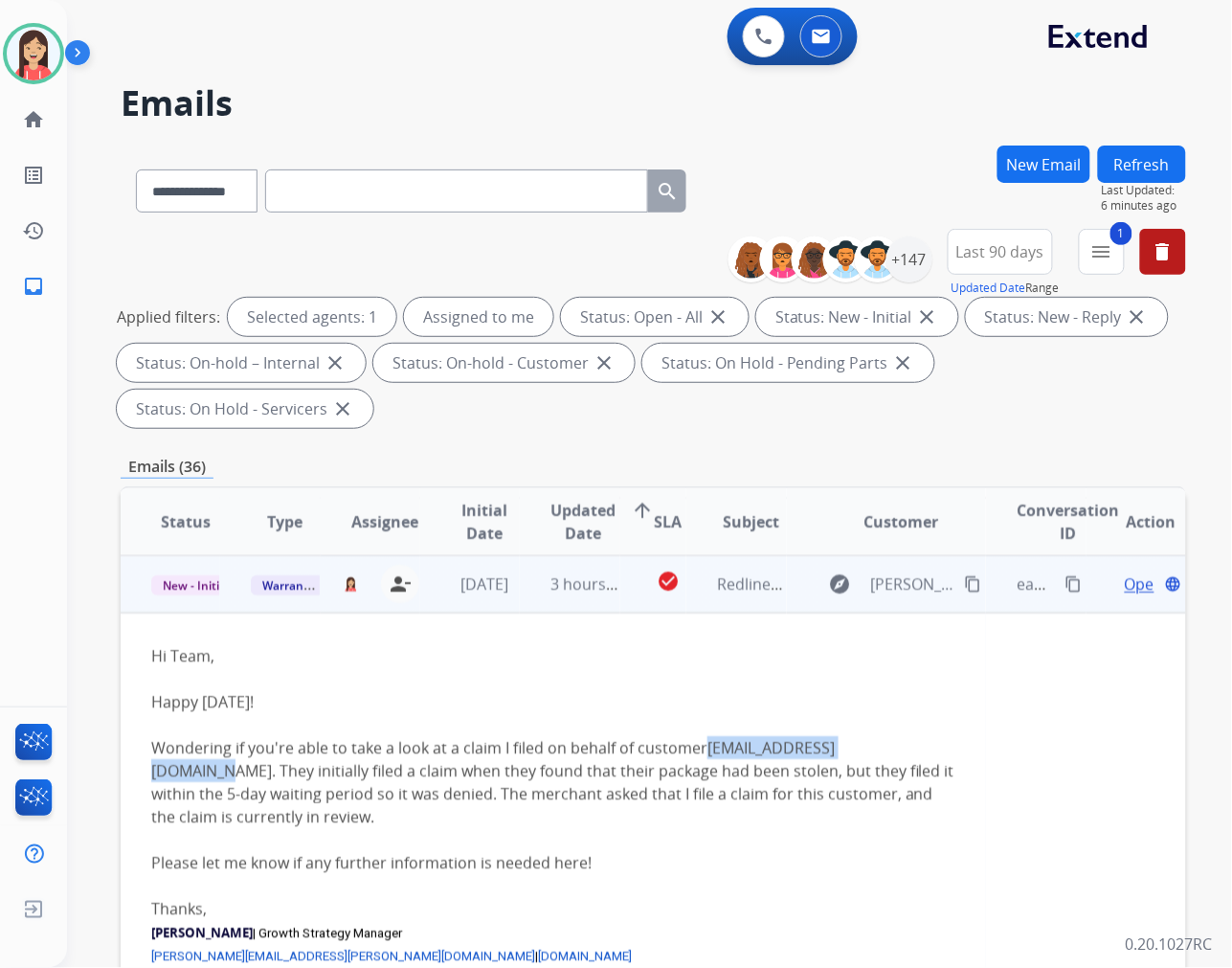
drag, startPoint x: 704, startPoint y: 747, endPoint x: 901, endPoint y: 742, distance: 197.1
click at [901, 742] on div "Hi Team, Happy [DATE]! Wondering if you're able to take a look at a claim I fil…" at bounding box center [553, 736] width 804 height 183
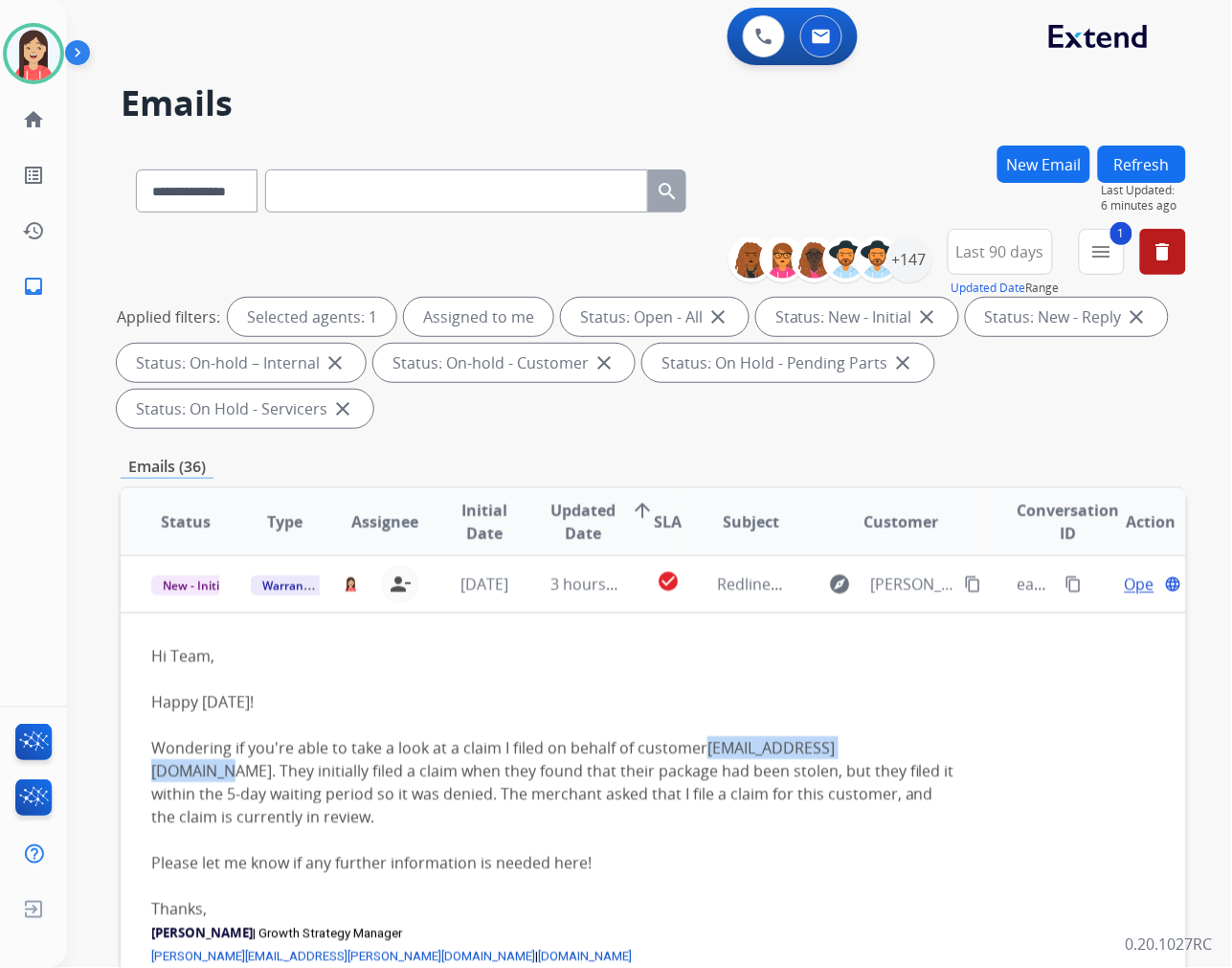
copy link "[EMAIL_ADDRESS][DOMAIN_NAME]"
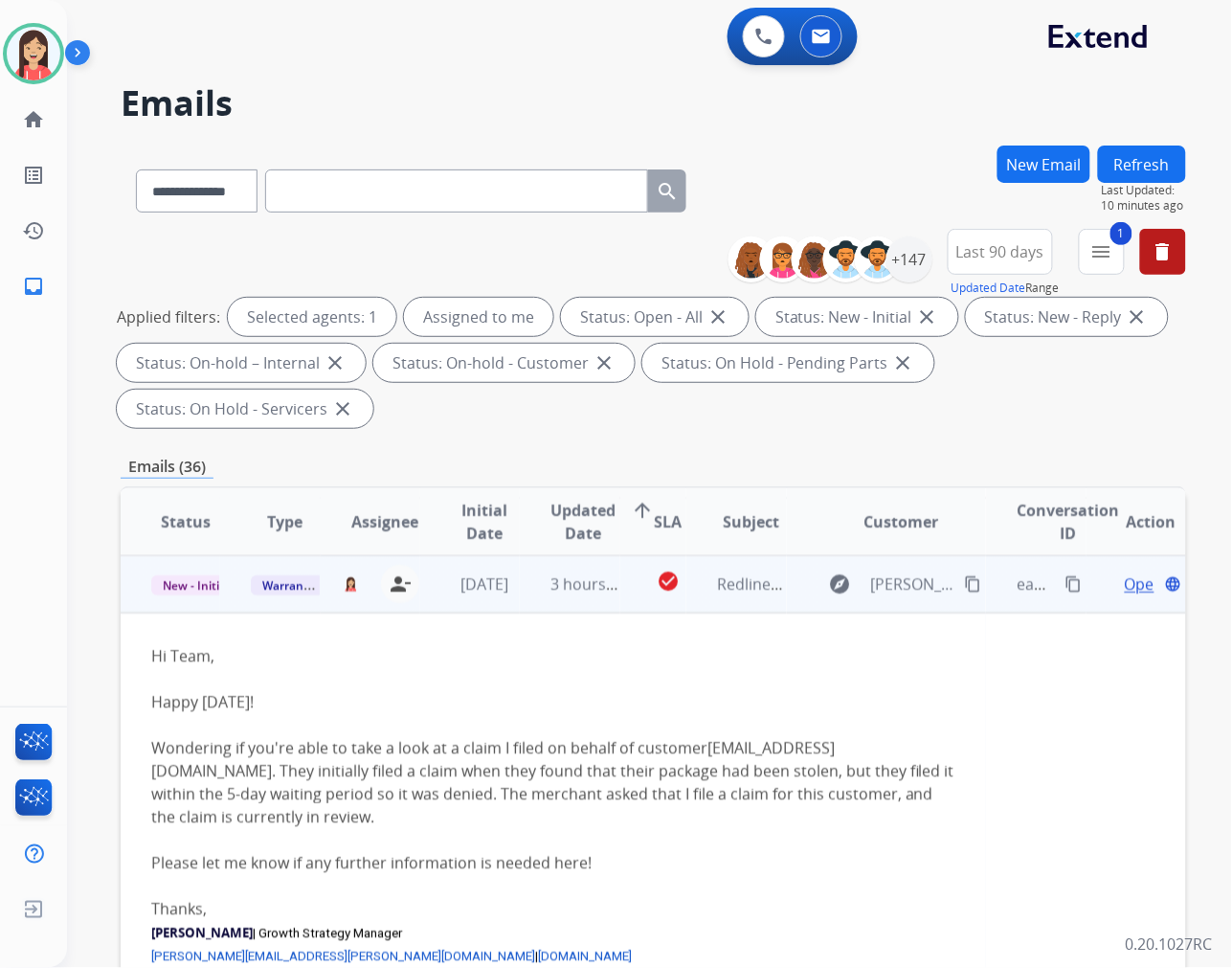
click at [646, 657] on div "Hi Team, Happy [DATE]! Wondering if you're able to take a look at a claim I fil…" at bounding box center [553, 736] width 804 height 183
click at [1131, 581] on span "Open" at bounding box center [1144, 584] width 40 height 23
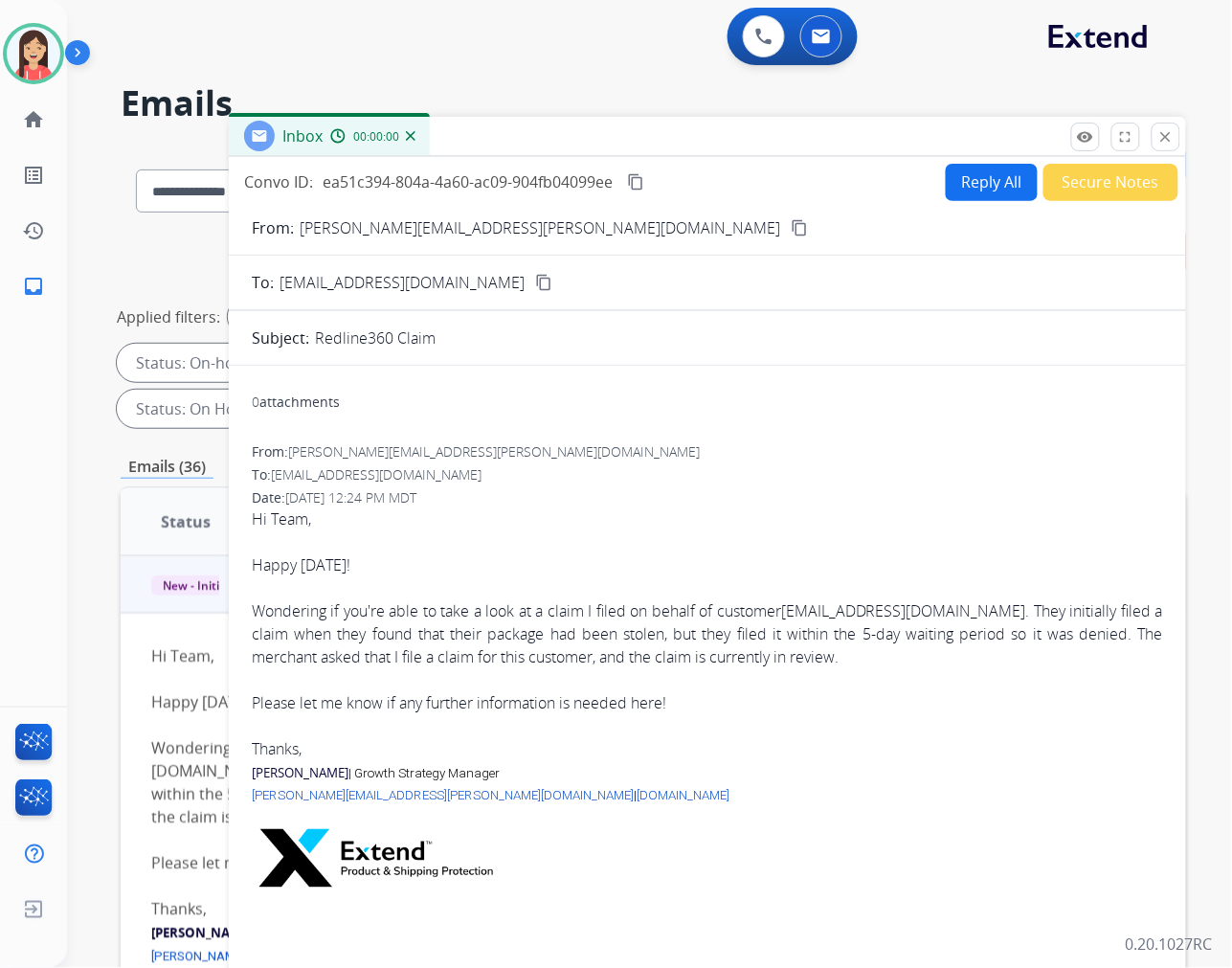
click at [972, 189] on button "Reply All" at bounding box center [991, 182] width 92 height 38
select select "**********"
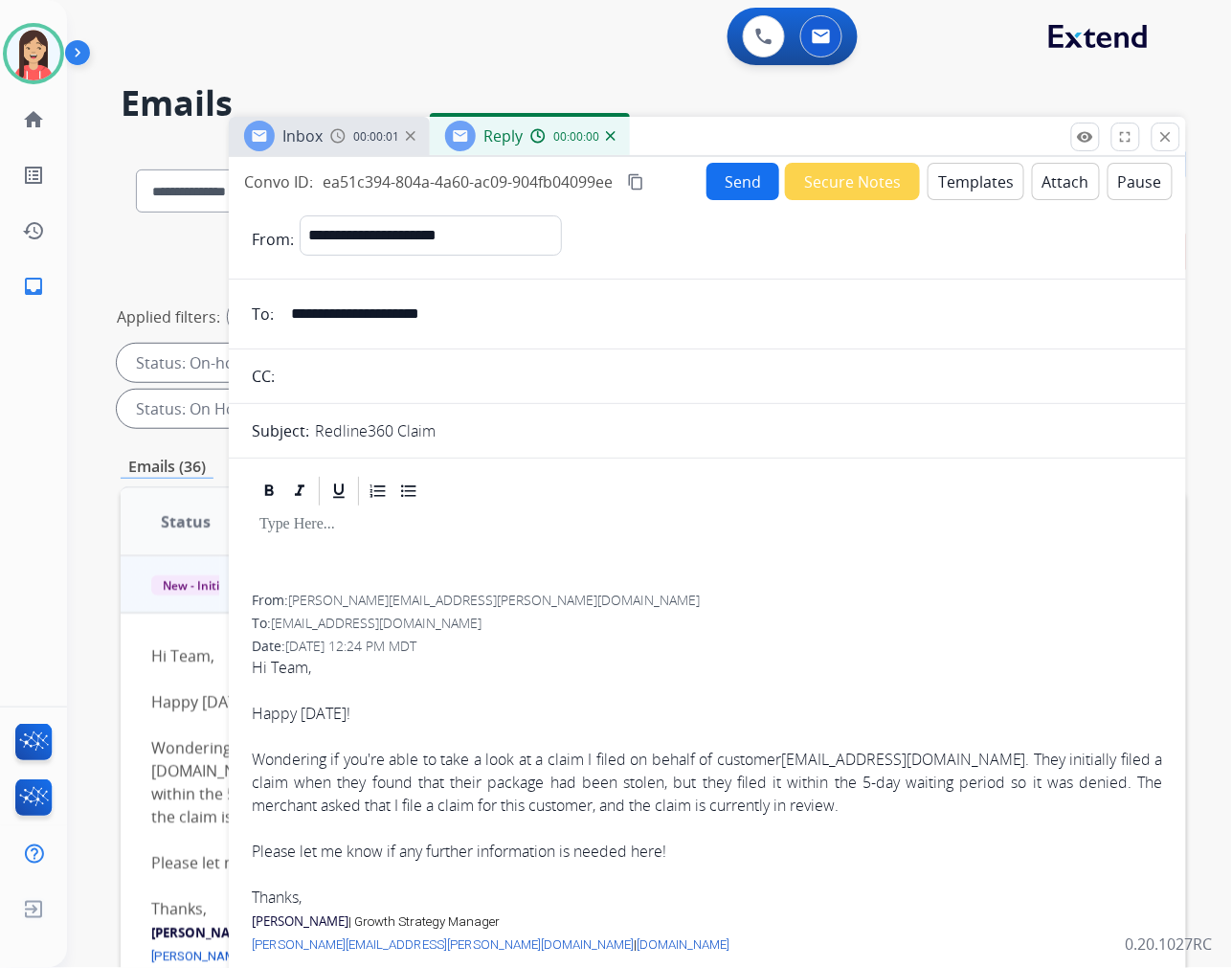
click at [964, 189] on button "Templates" at bounding box center [975, 181] width 96 height 38
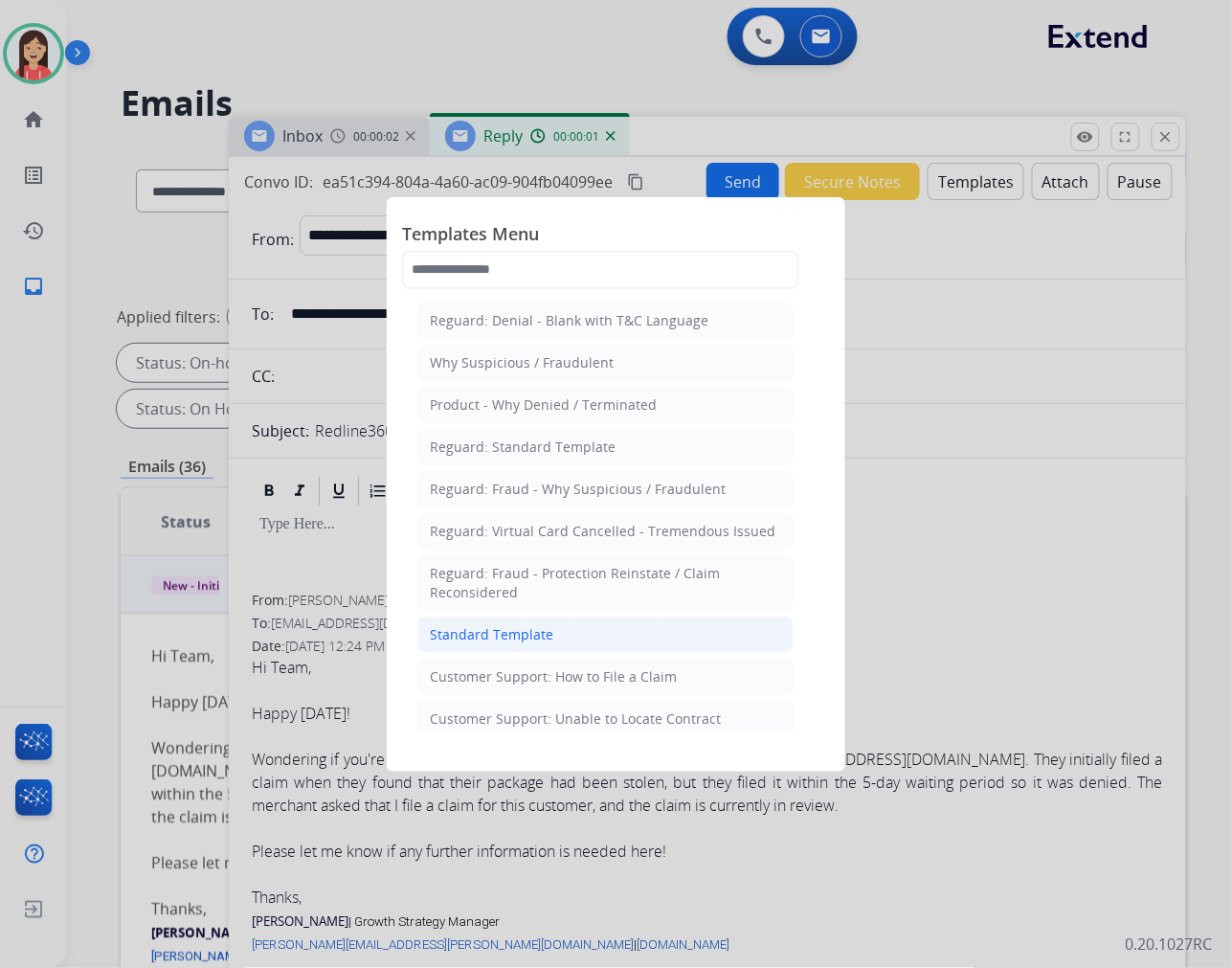
click at [488, 633] on div "Standard Template" at bounding box center [491, 635] width 123 height 19
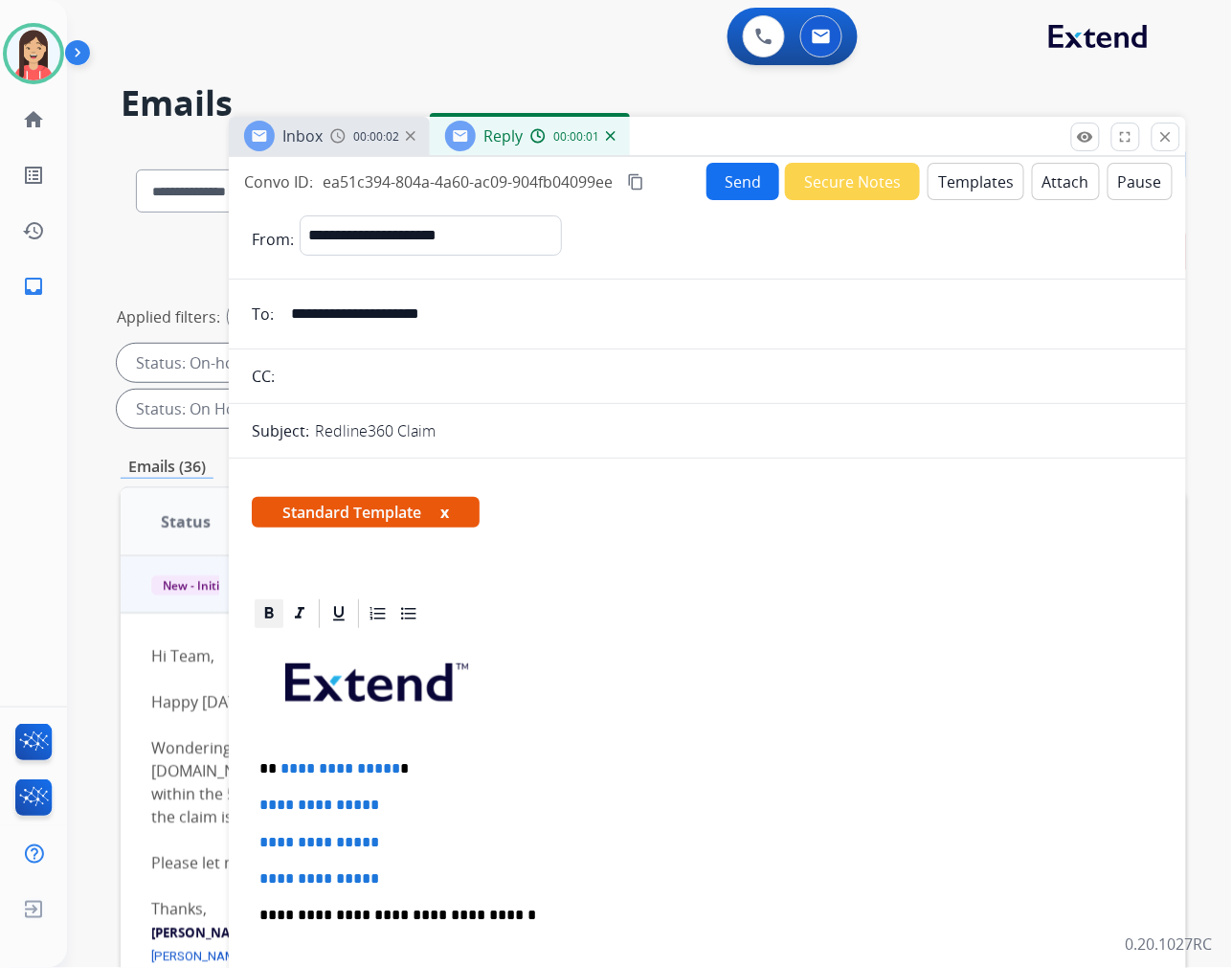
scroll to position [106, 0]
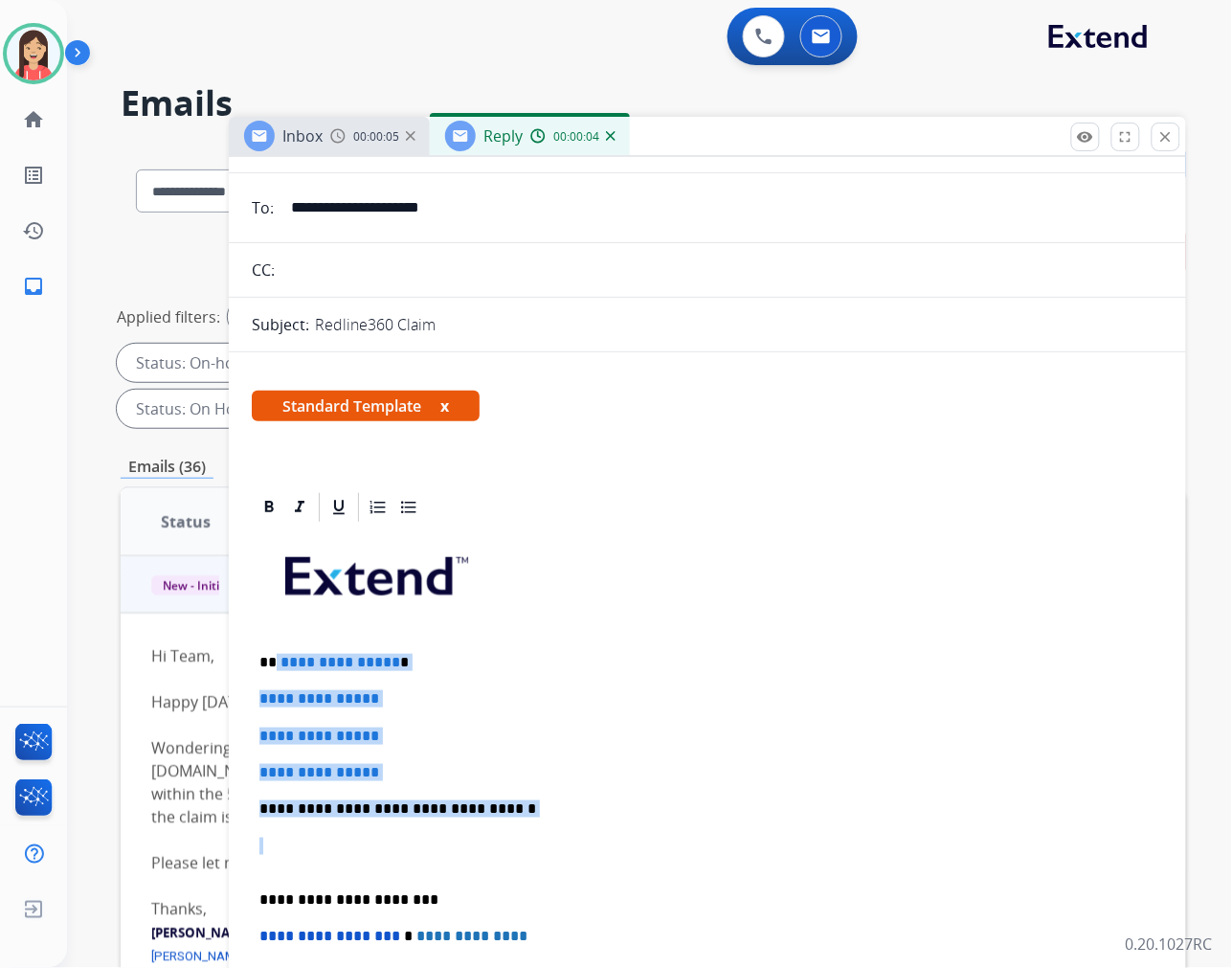
drag, startPoint x: 275, startPoint y: 662, endPoint x: 579, endPoint y: 828, distance: 346.4
click at [579, 828] on div "**********" at bounding box center [707, 854] width 912 height 659
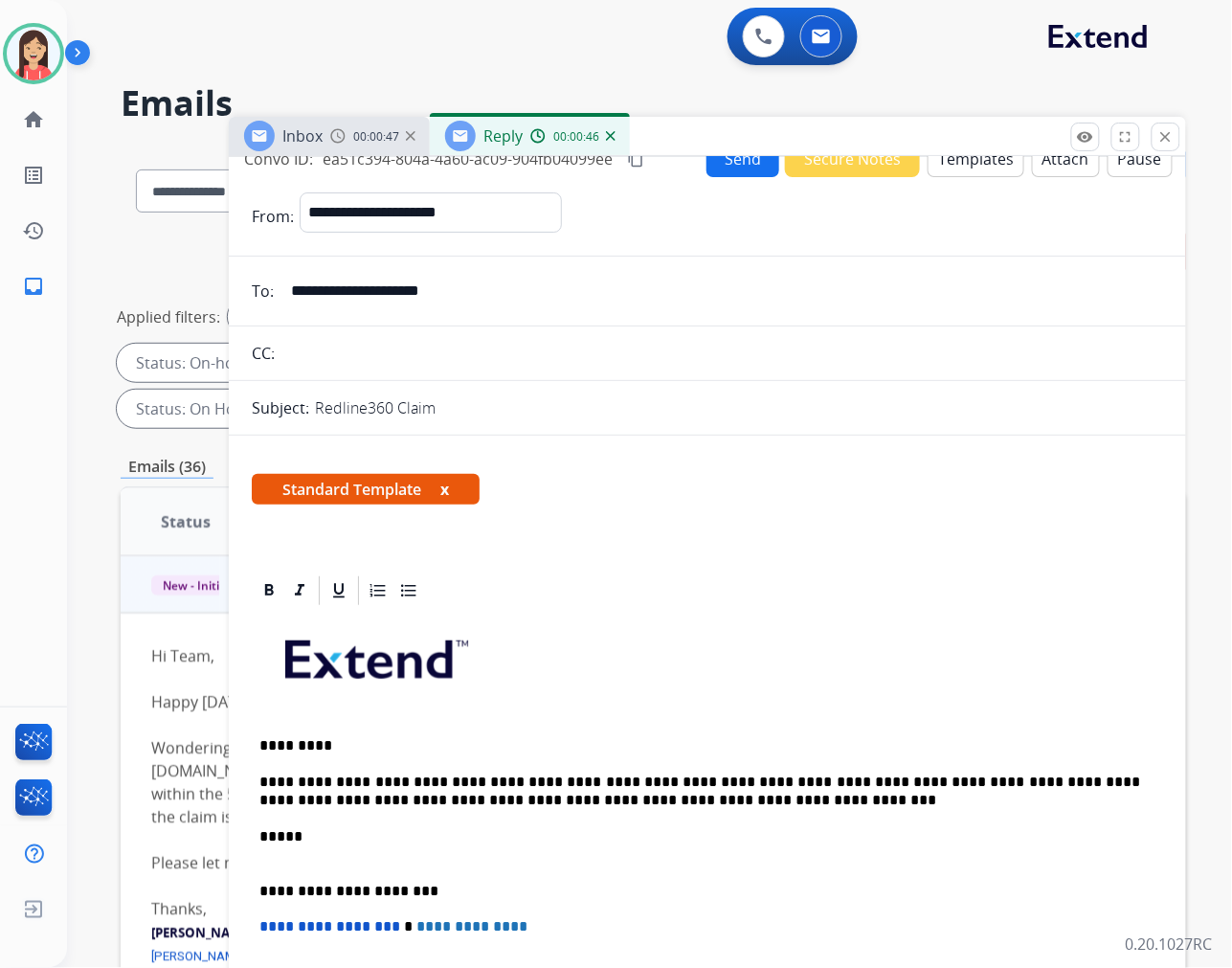
scroll to position [0, 0]
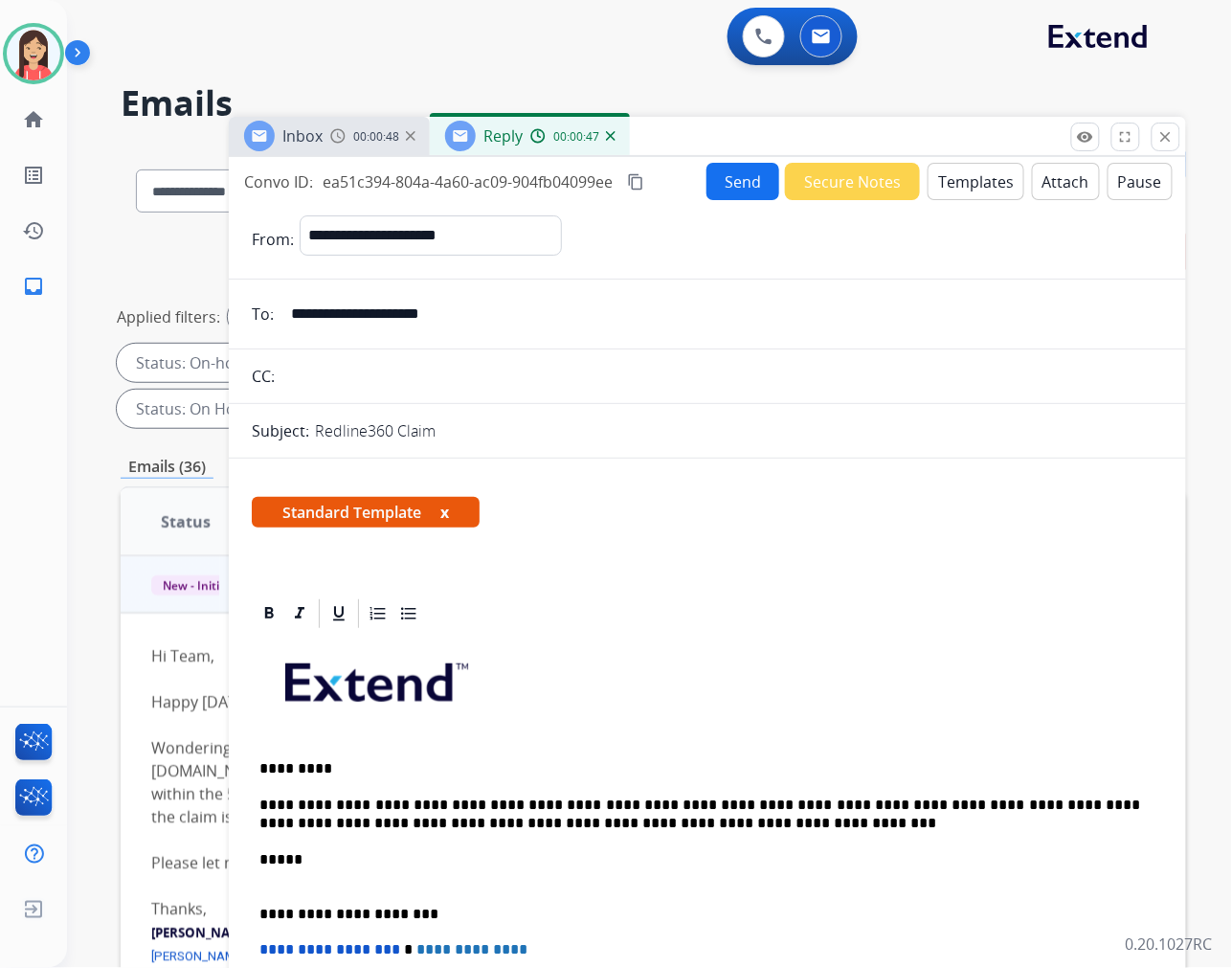
click at [742, 170] on button "Send" at bounding box center [742, 181] width 72 height 38
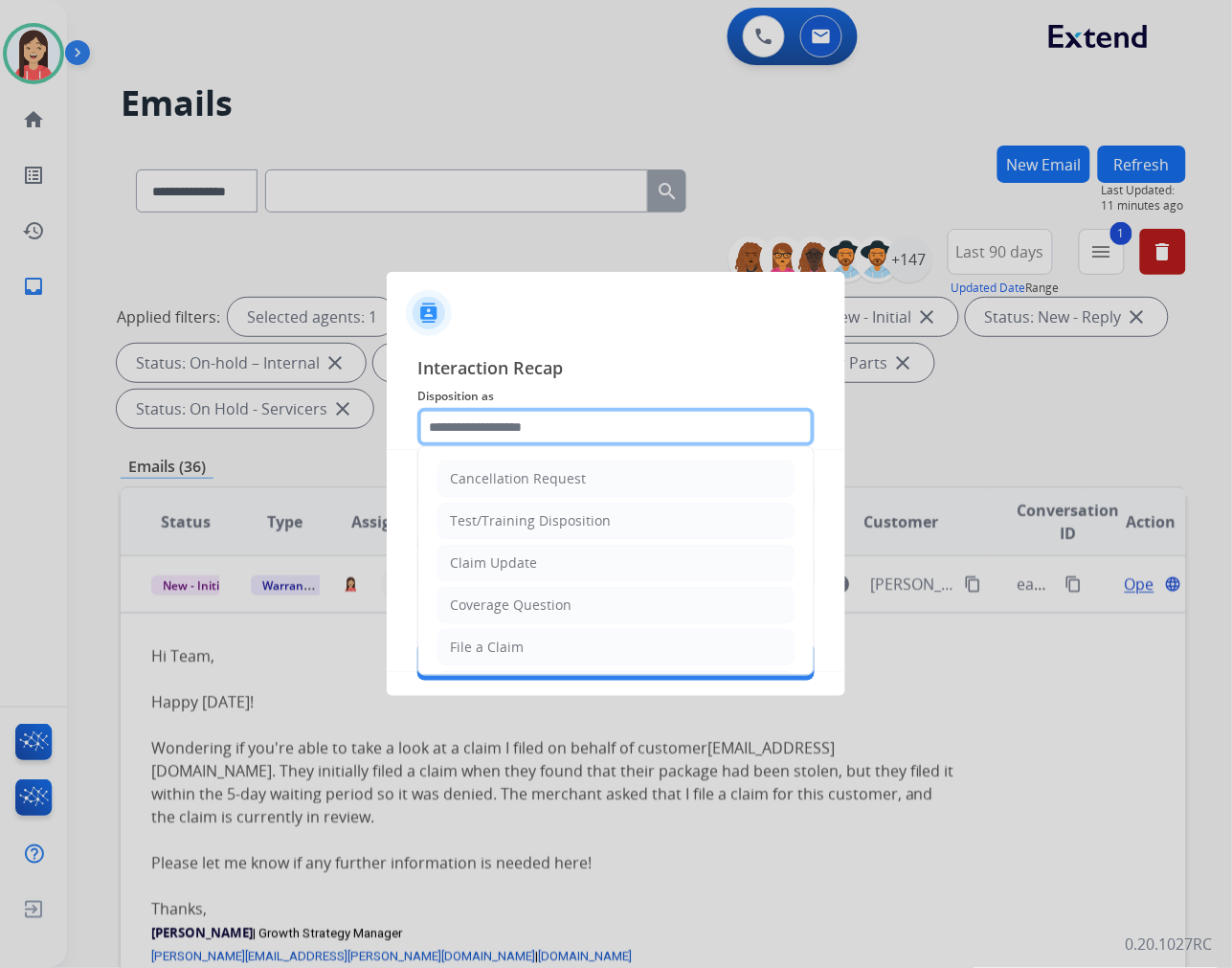
click at [616, 419] on input "text" at bounding box center [616, 428] width 397 height 39
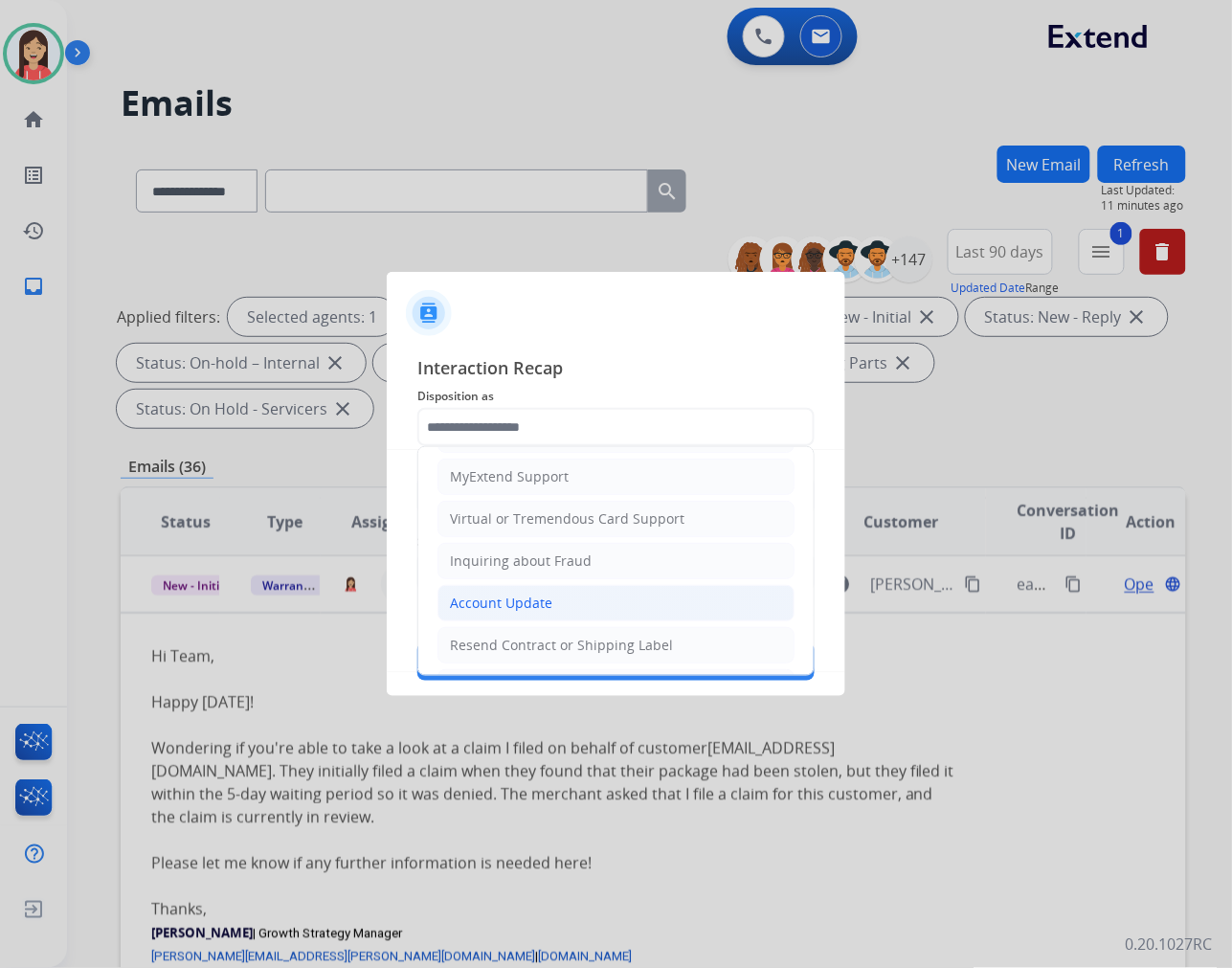
click at [499, 595] on div "Account Update" at bounding box center [501, 603] width 102 height 19
type input "**********"
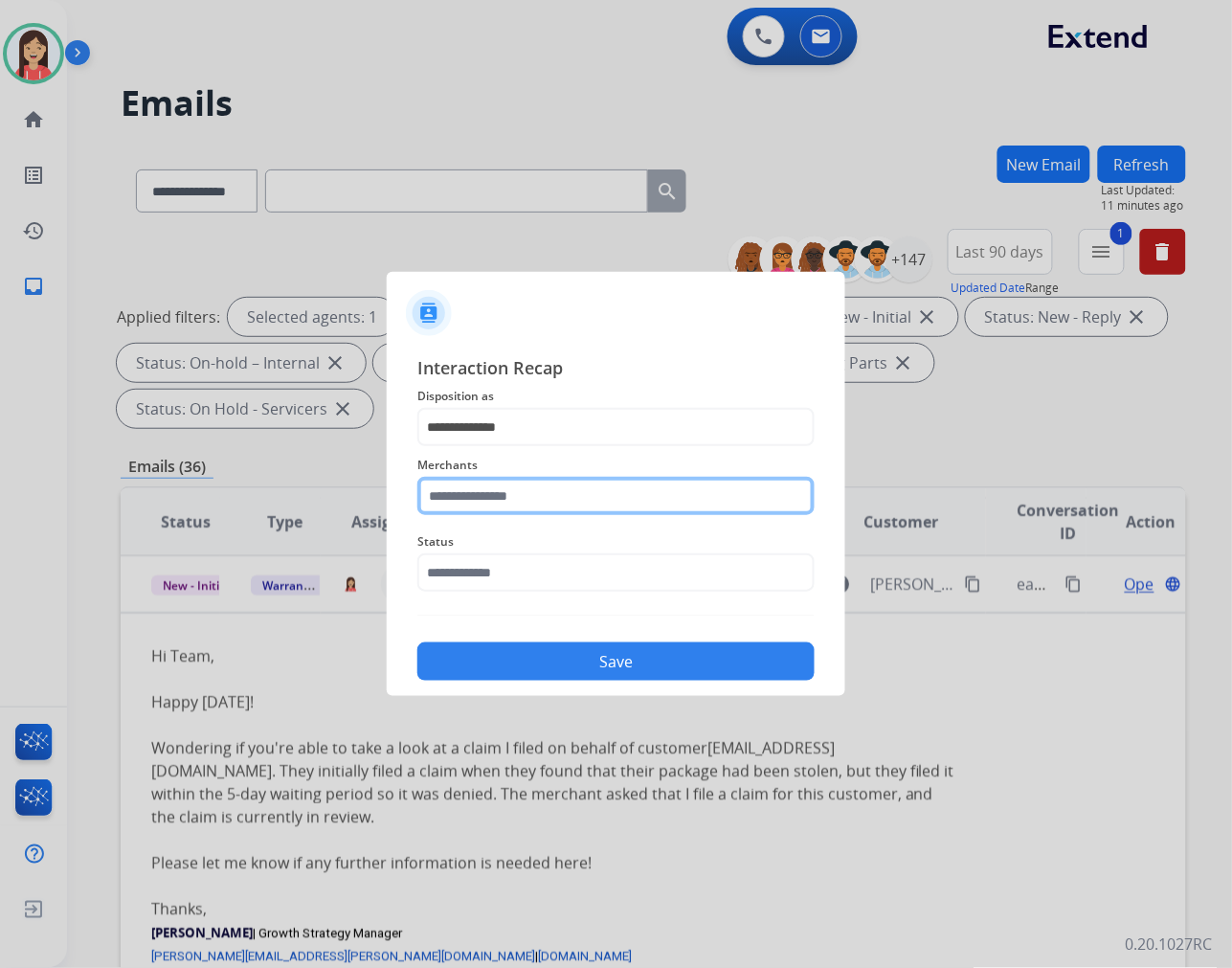
click at [533, 511] on input "text" at bounding box center [616, 496] width 397 height 39
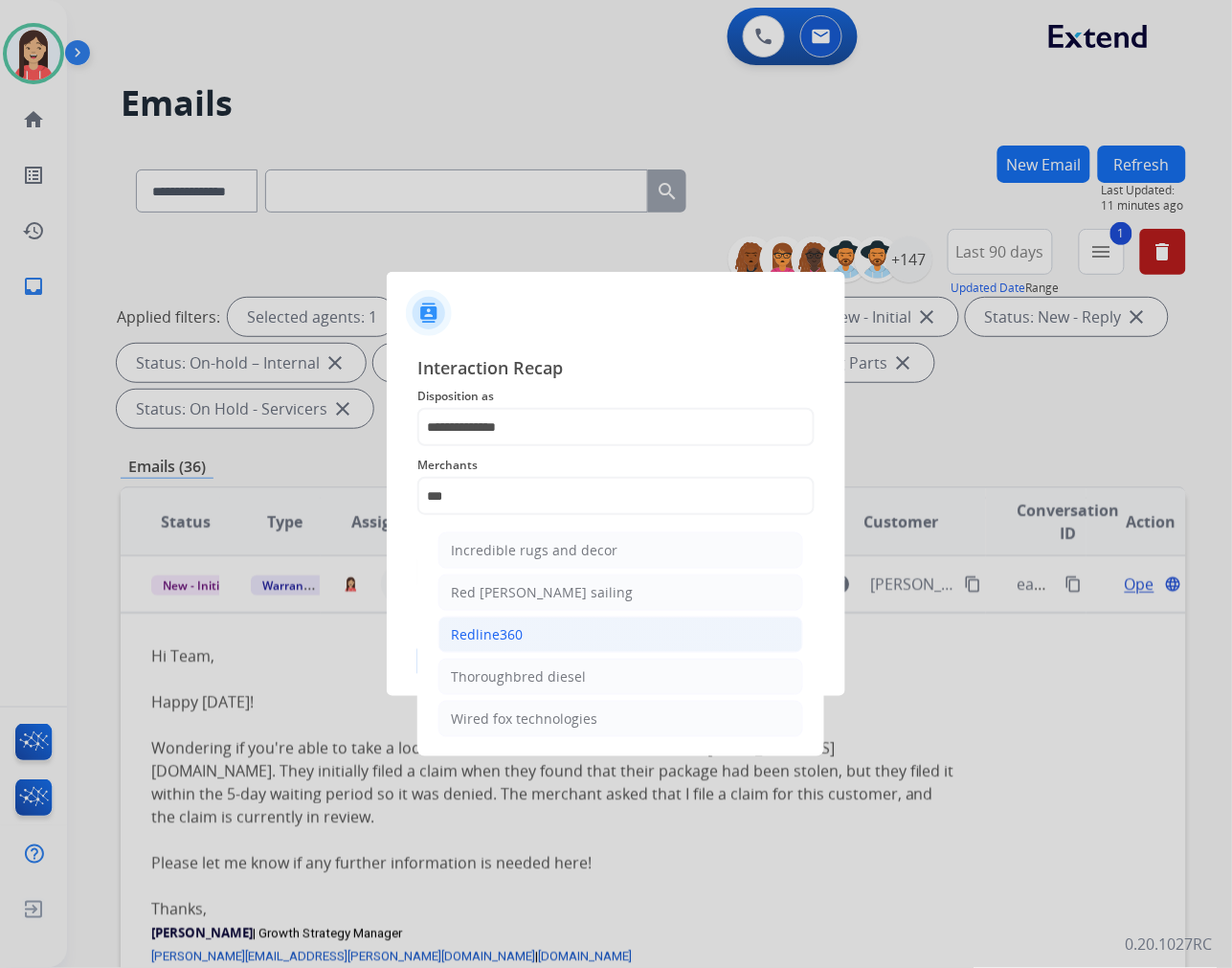
click at [507, 630] on div "Redline360" at bounding box center [486, 635] width 71 height 19
type input "**********"
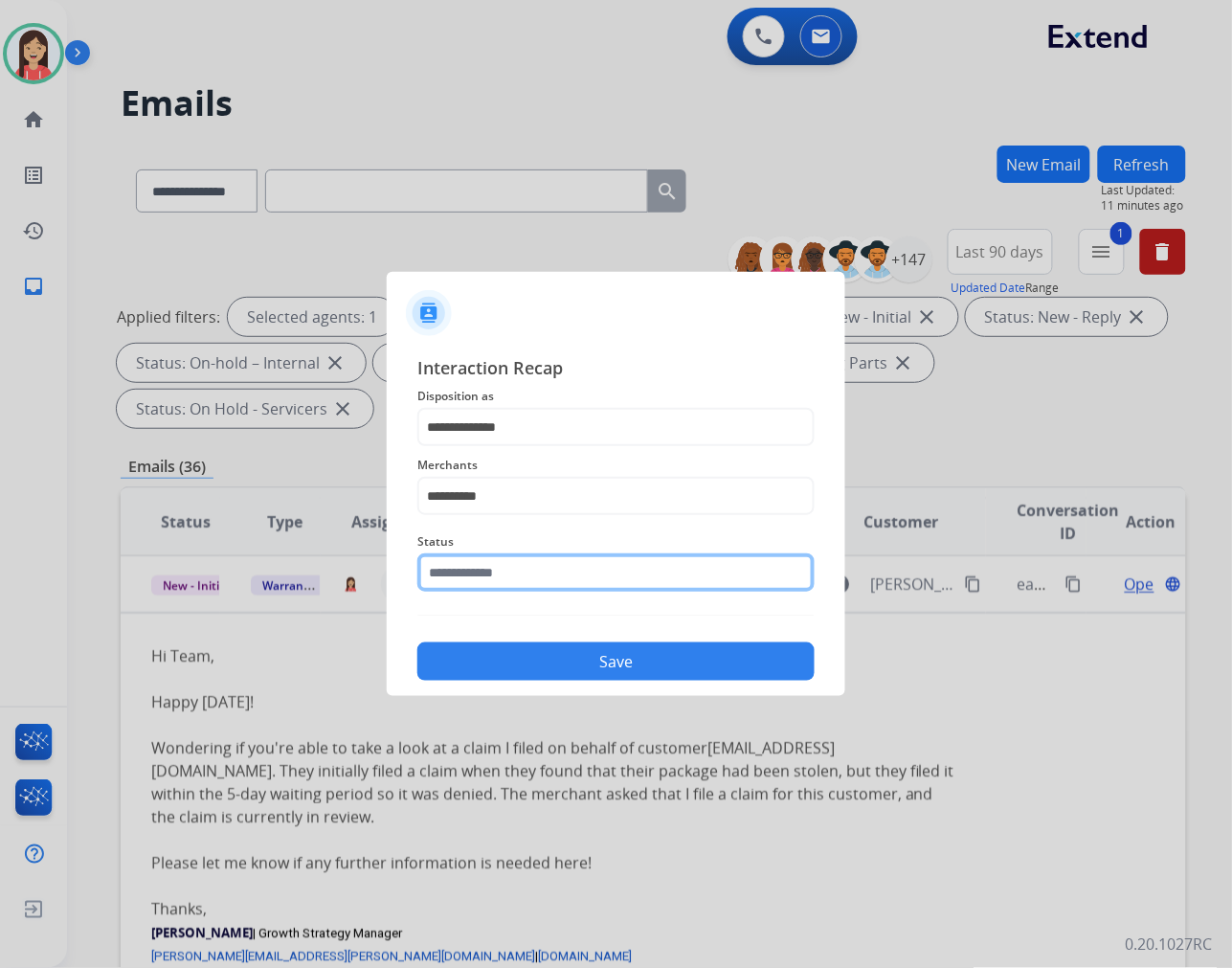
click at [532, 575] on input "text" at bounding box center [616, 572] width 397 height 39
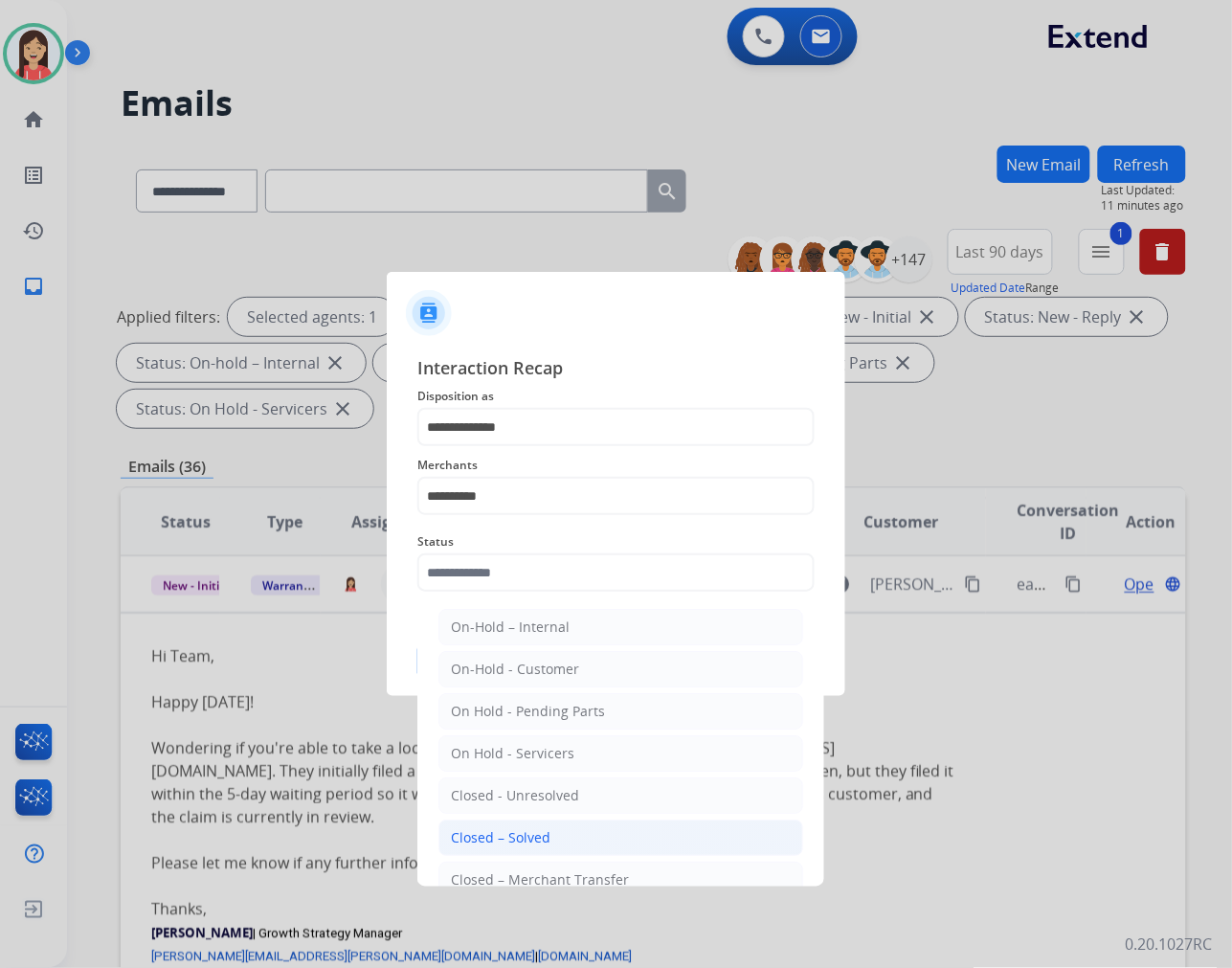
click at [627, 834] on li "Closed – Solved" at bounding box center [620, 838] width 365 height 37
type input "**********"
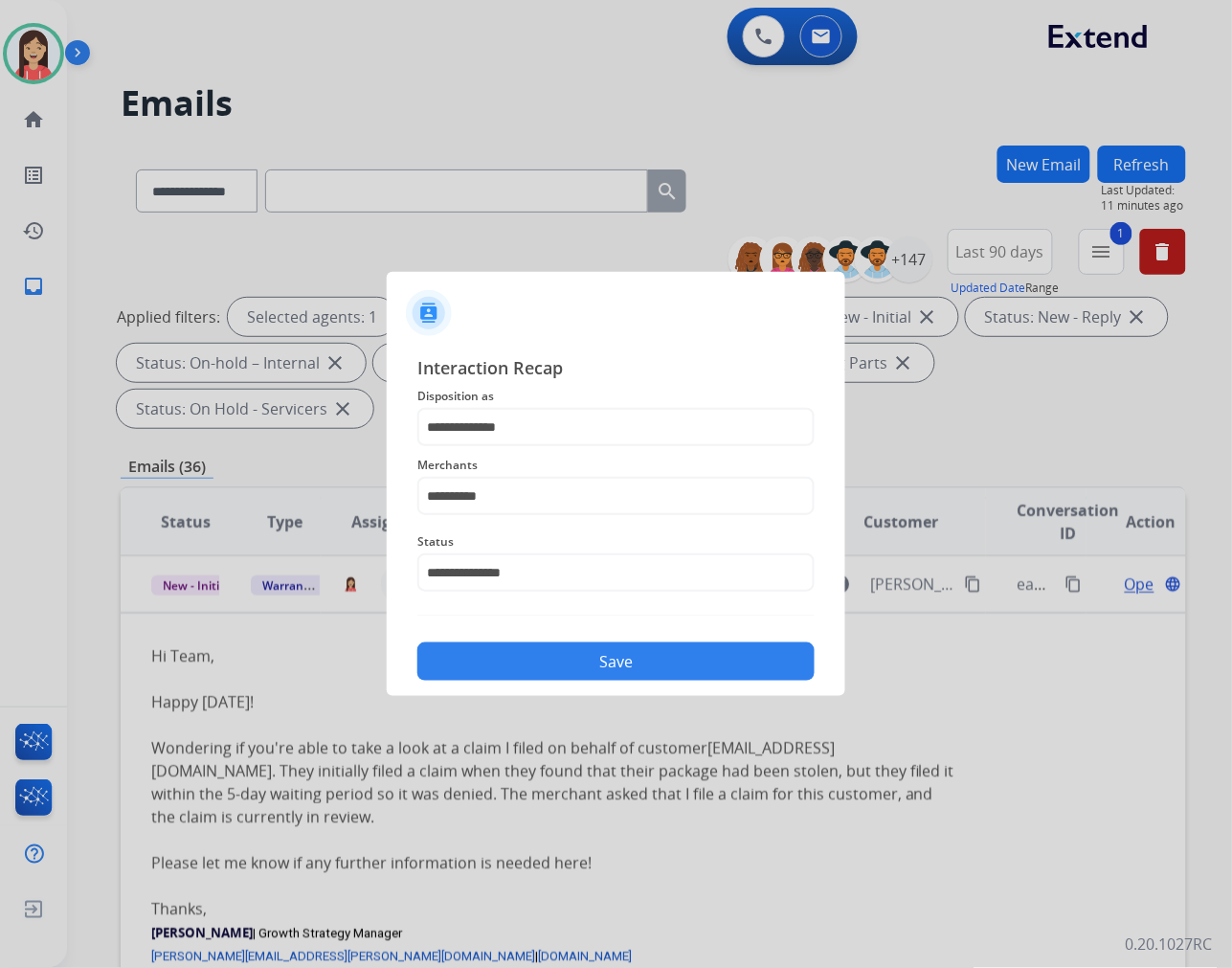
click at [636, 666] on button "Save" at bounding box center [616, 662] width 397 height 39
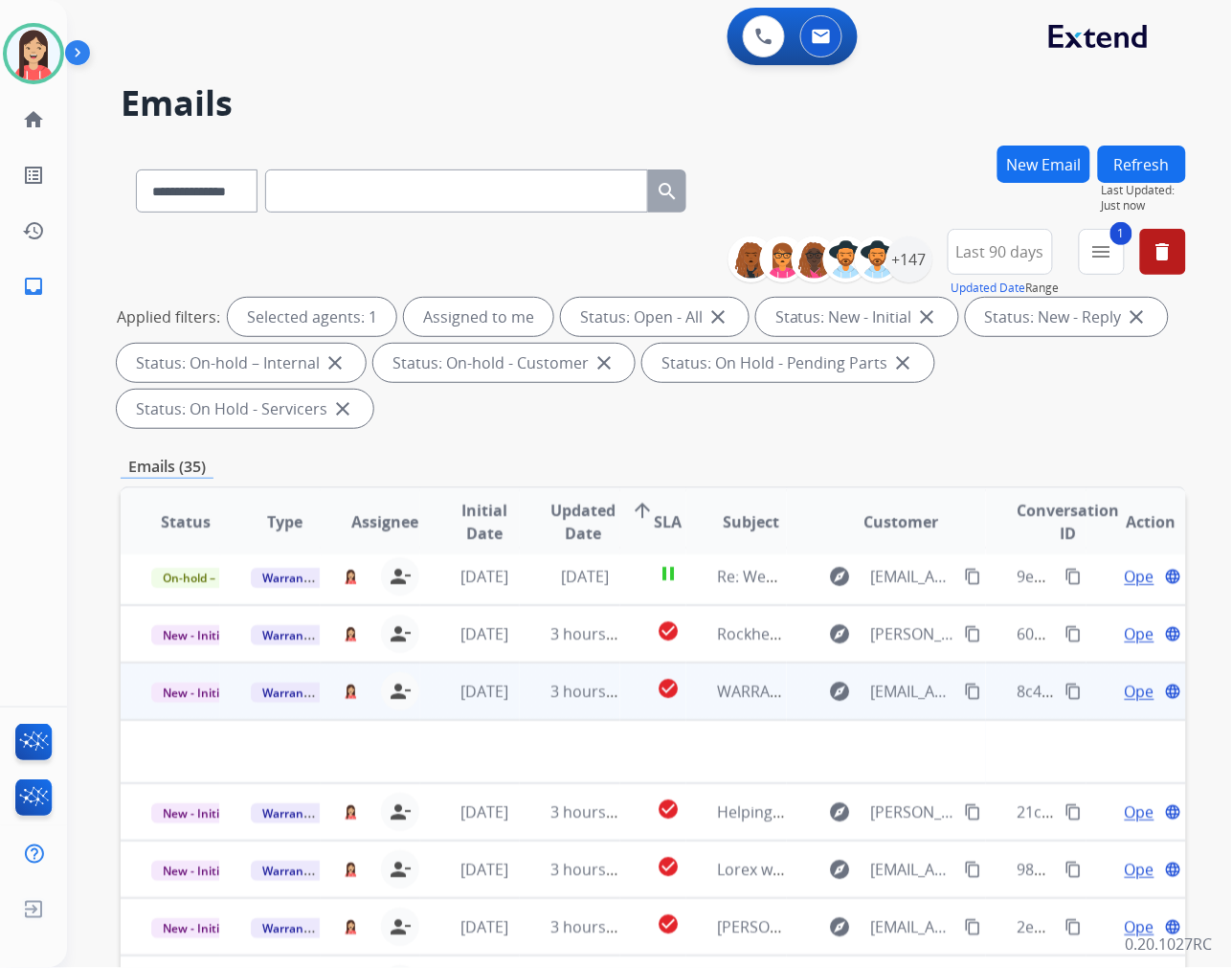
scroll to position [63, 0]
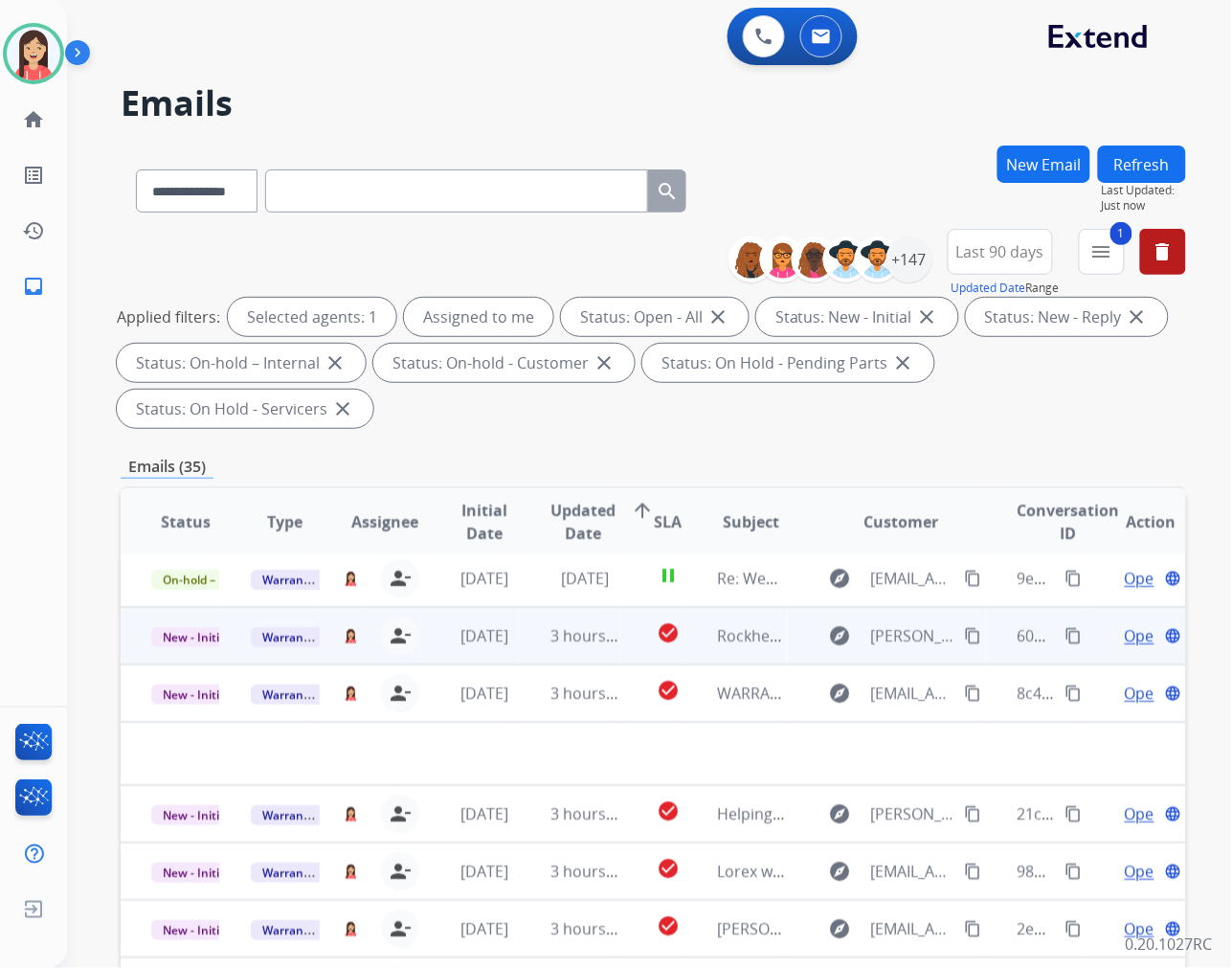
click at [538, 644] on td "3 hours ago" at bounding box center [569, 636] width 99 height 58
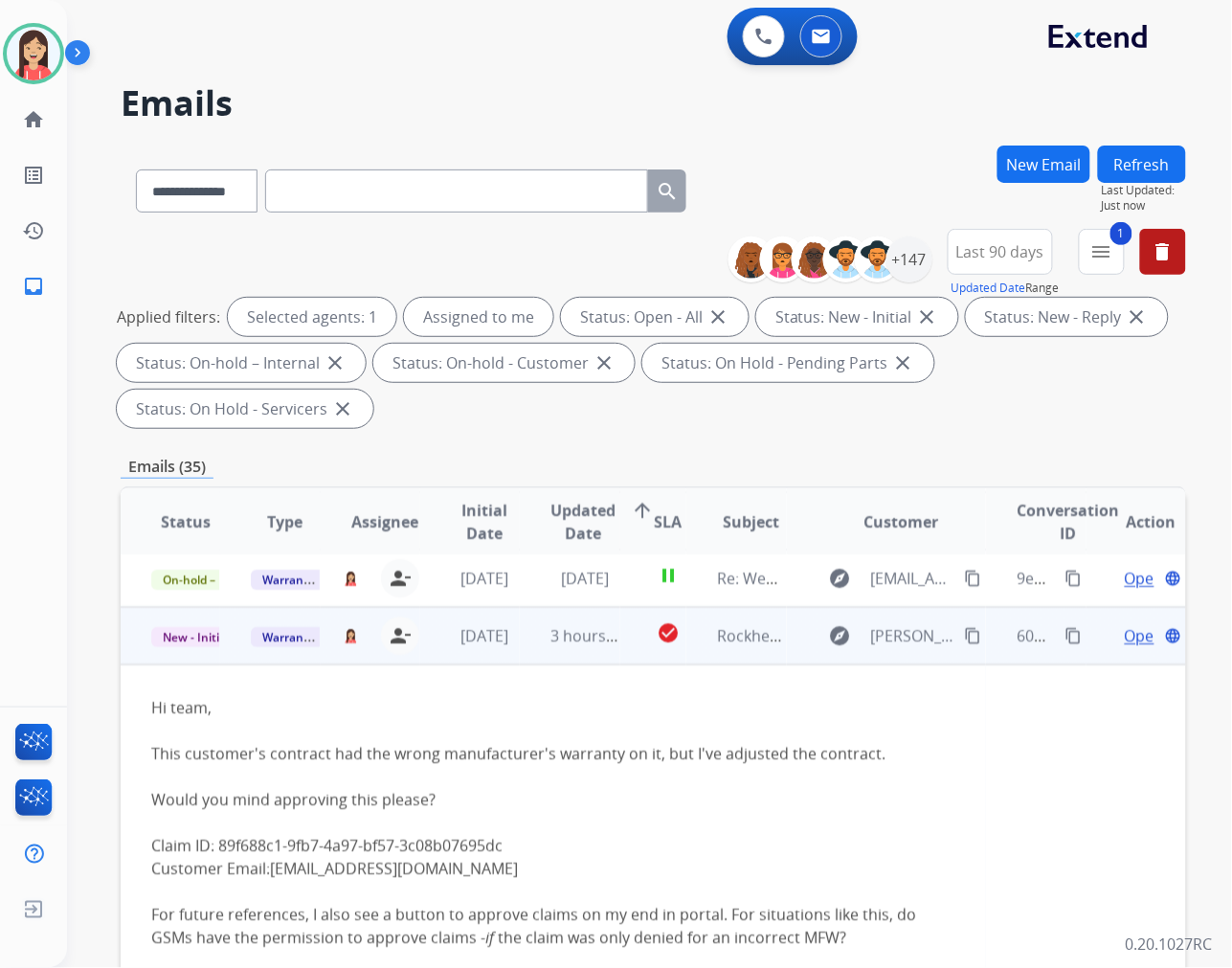
scroll to position [115, 0]
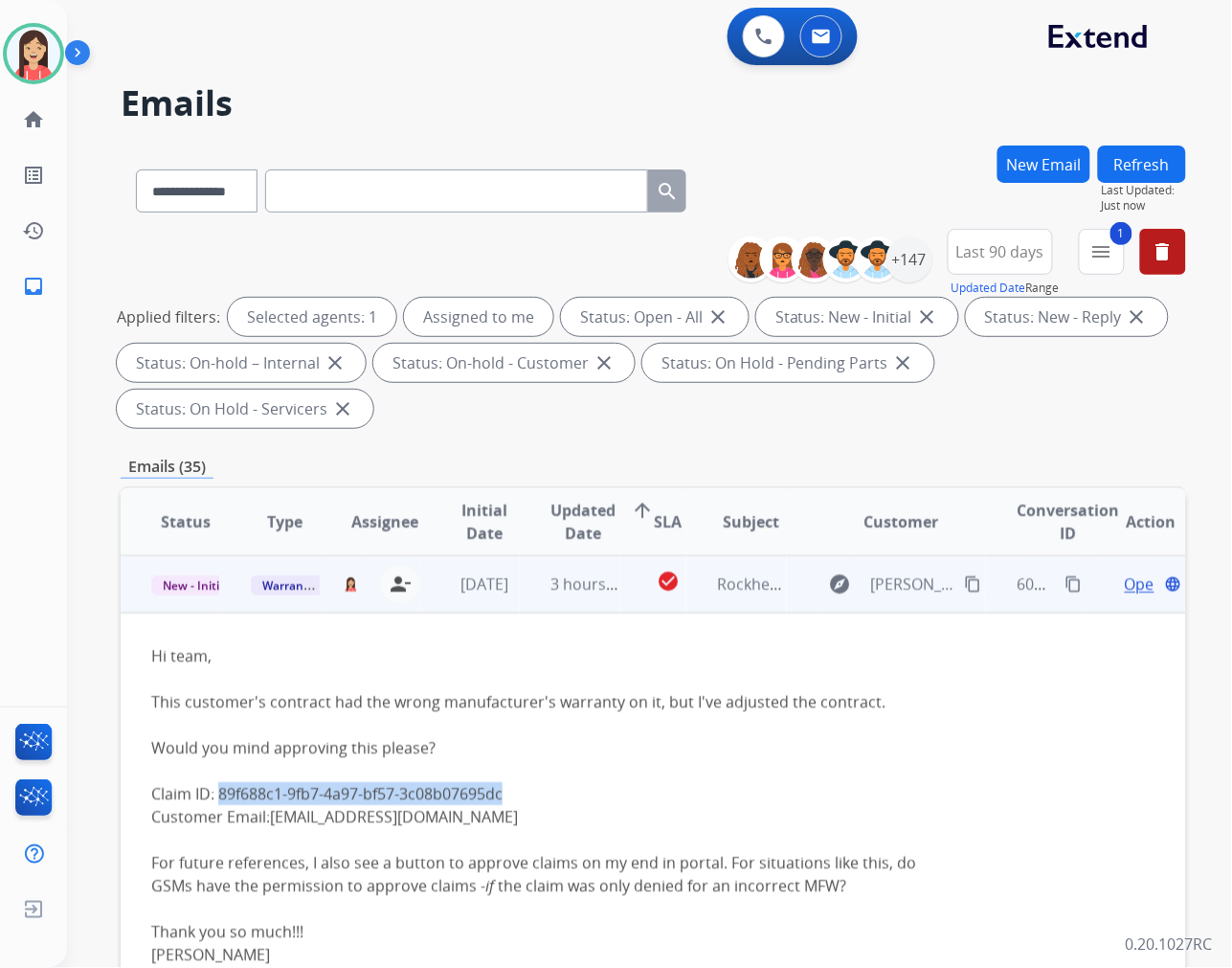
drag, startPoint x: 507, startPoint y: 795, endPoint x: 216, endPoint y: 789, distance: 291.1
click at [216, 789] on div "Claim ID: 89f688c1-9fb7-4a97-bf57-3c08b07695dc" at bounding box center [553, 794] width 804 height 23
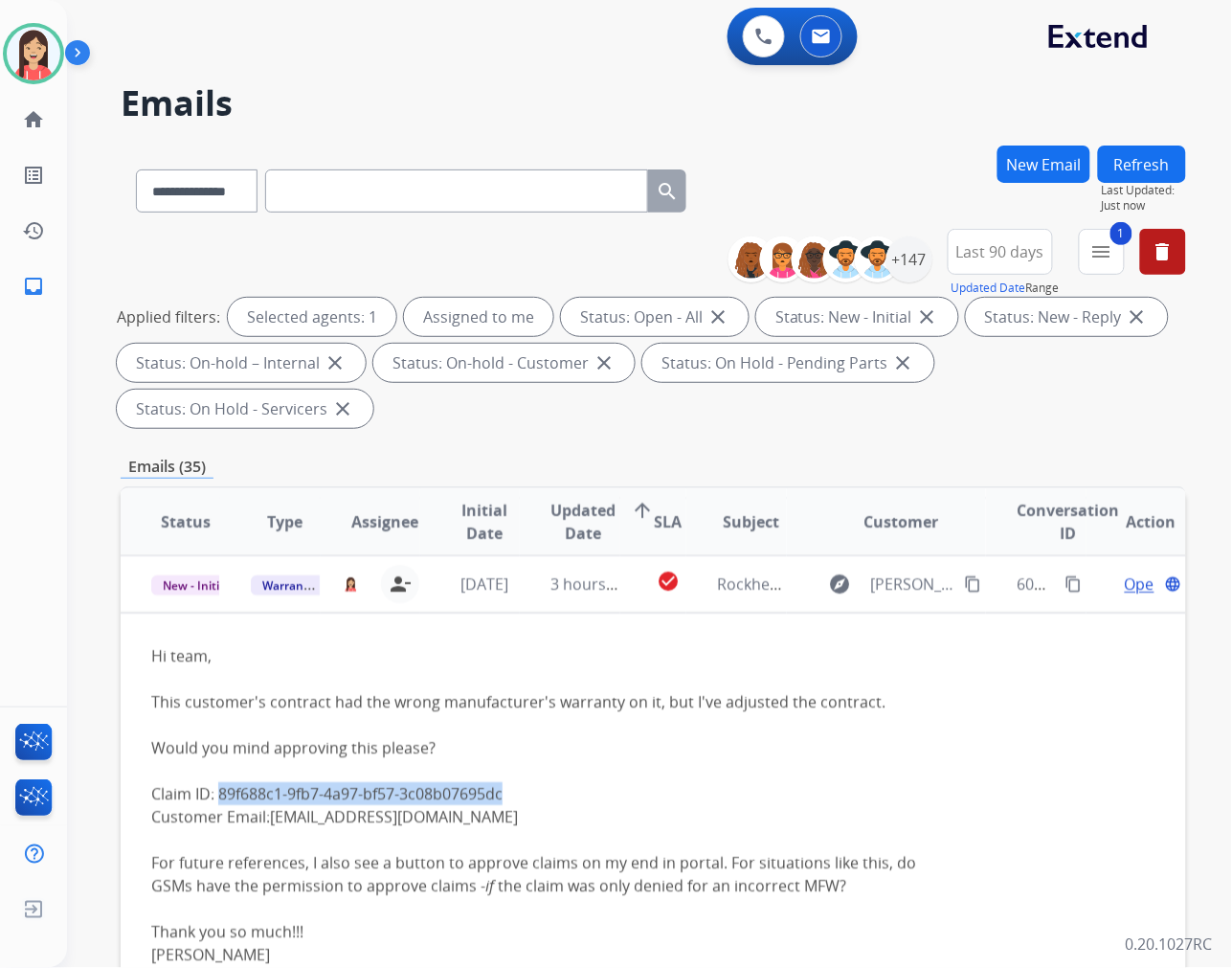
copy div "89f688c1-9fb7-4a97-bf57-3c08b07695dc"
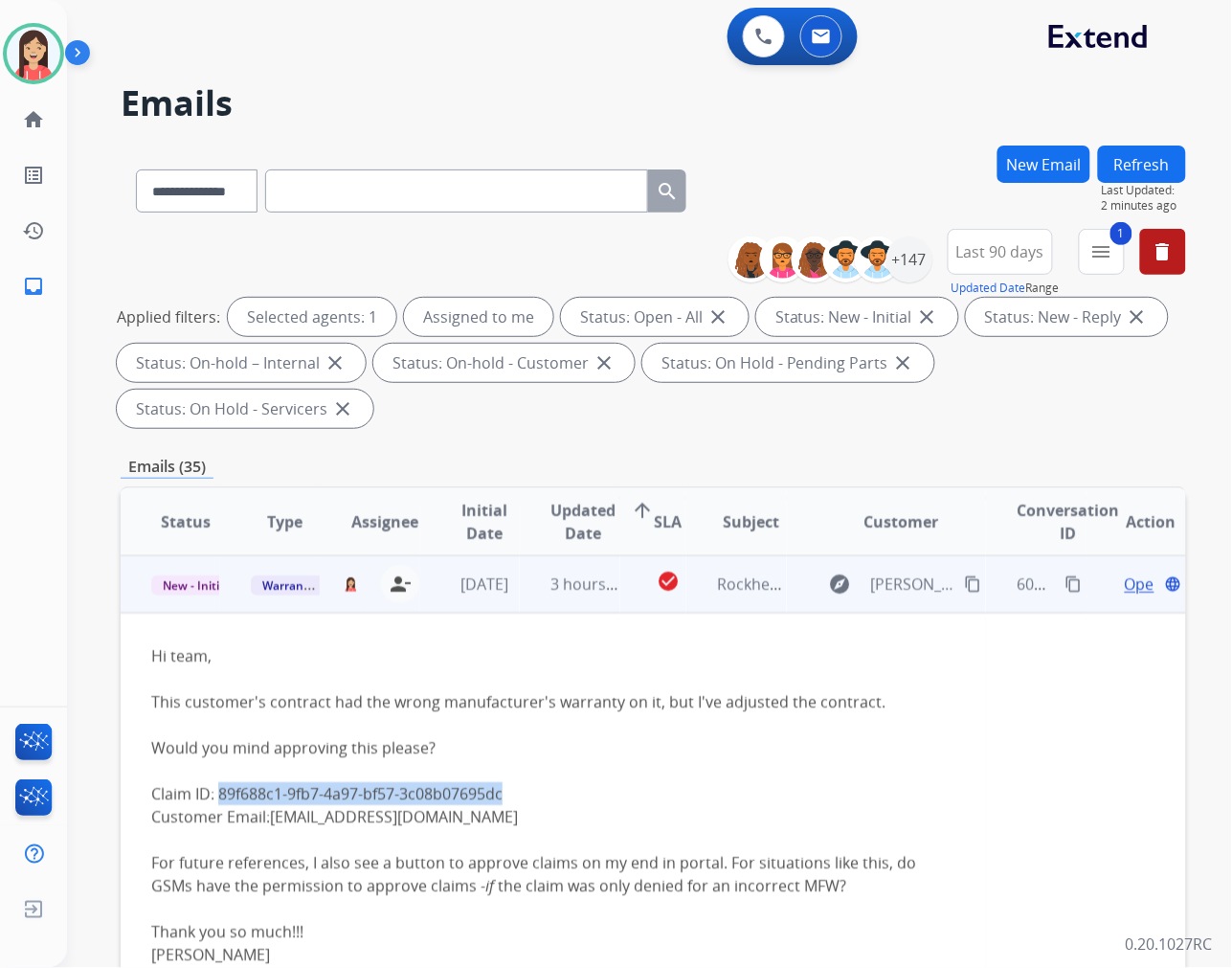
click at [655, 747] on div "Would you mind approving this please?" at bounding box center [553, 748] width 804 height 23
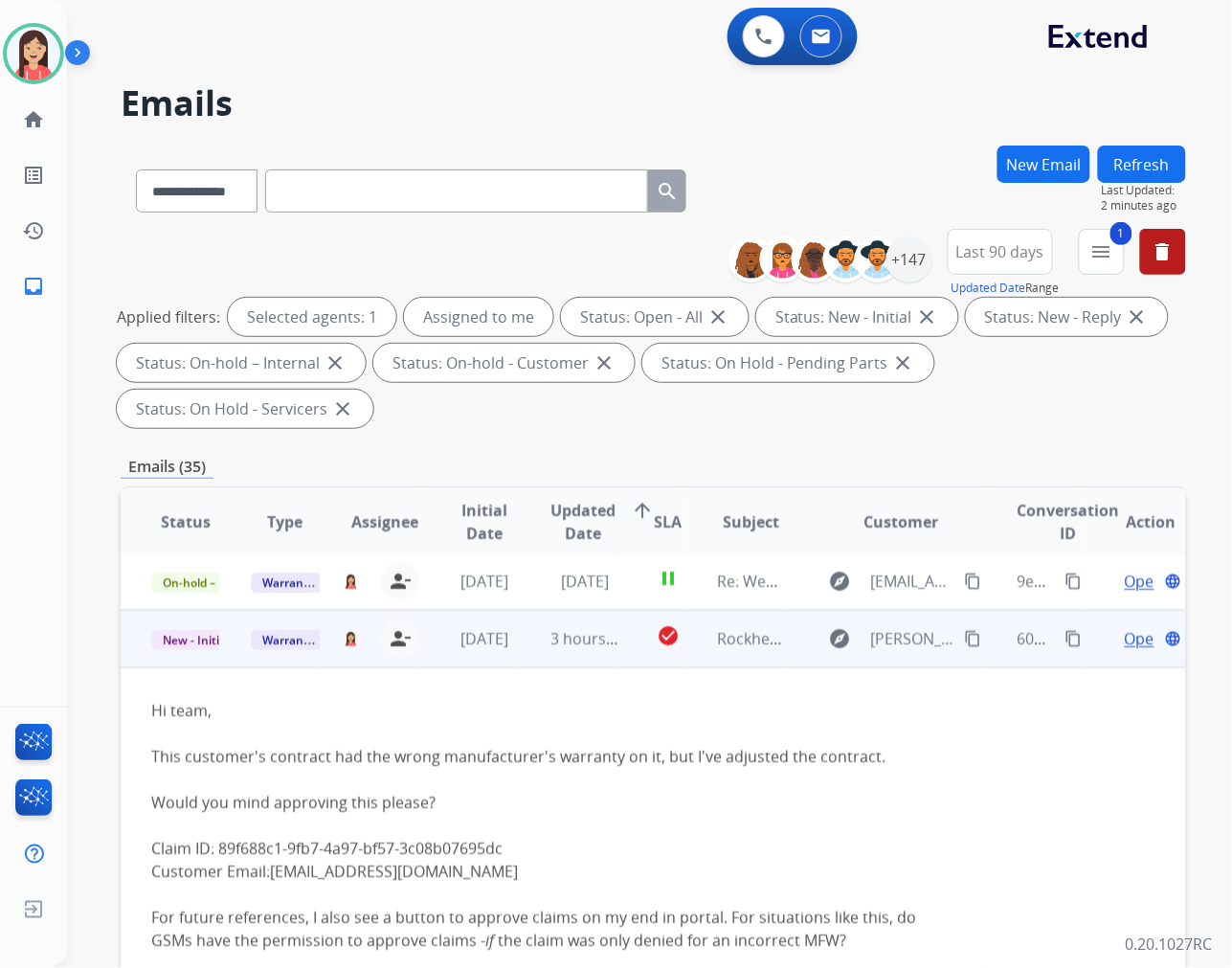
scroll to position [8, 0]
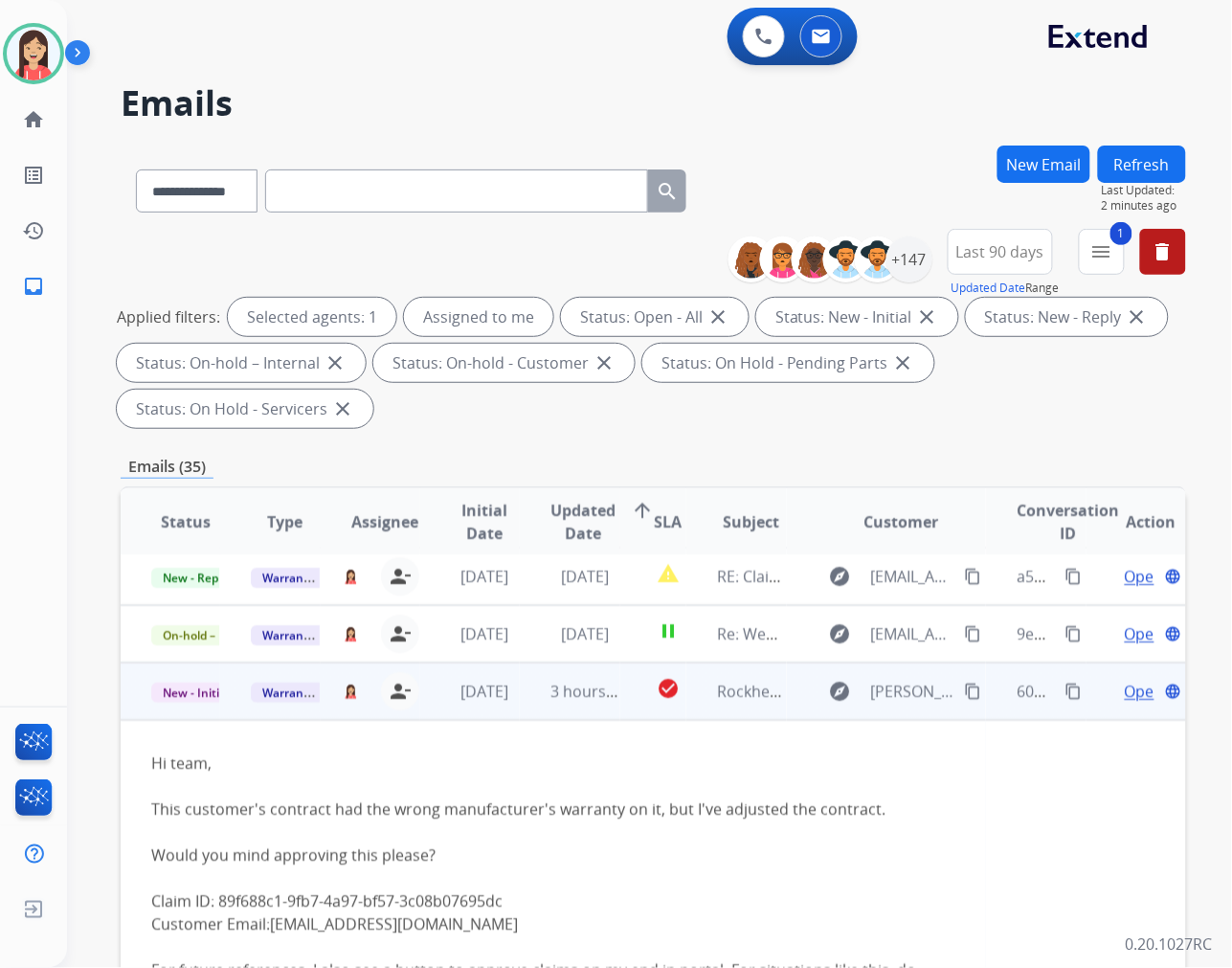
click at [1125, 689] on span "Open" at bounding box center [1144, 691] width 40 height 23
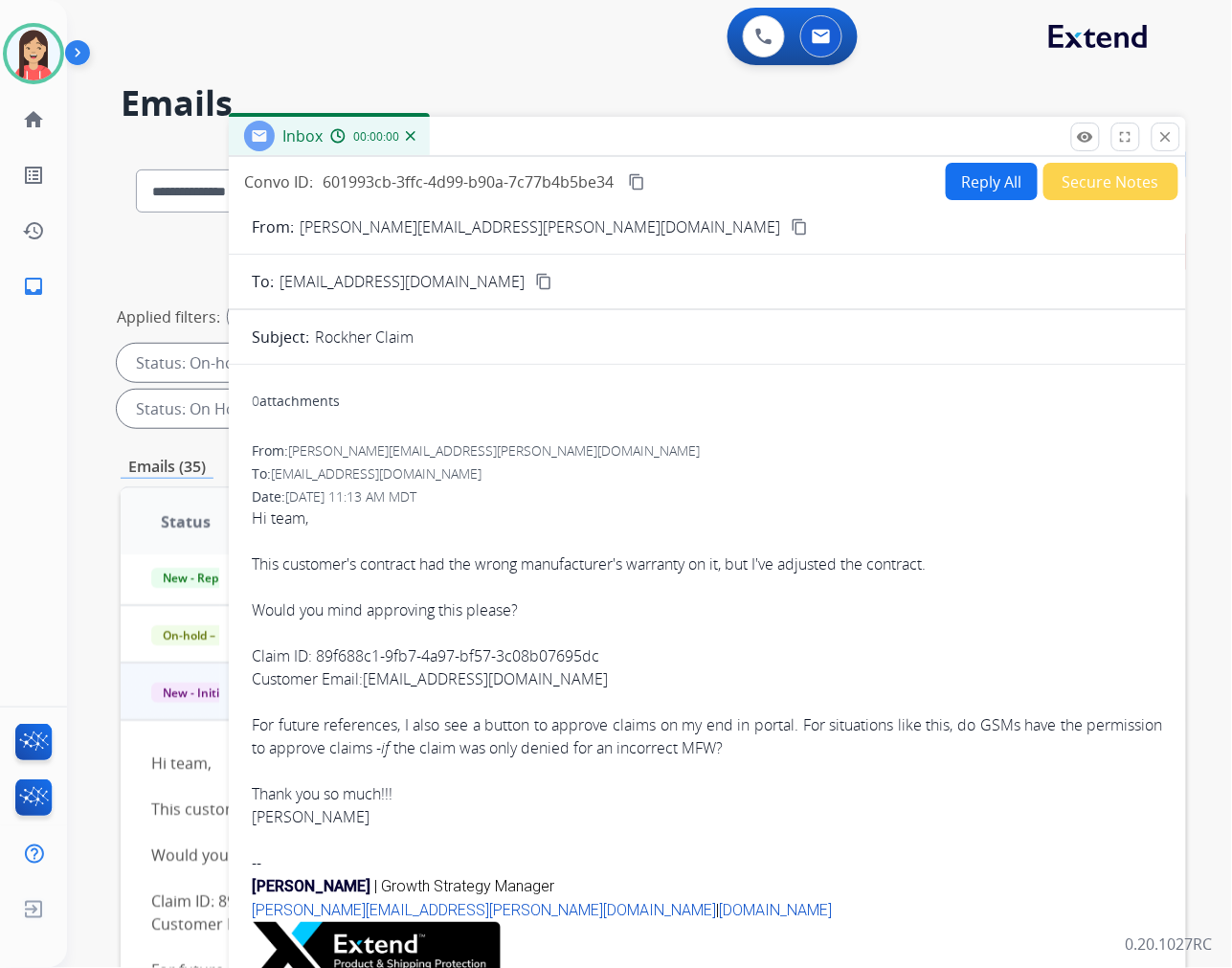
click at [967, 173] on button "Reply All" at bounding box center [991, 181] width 92 height 38
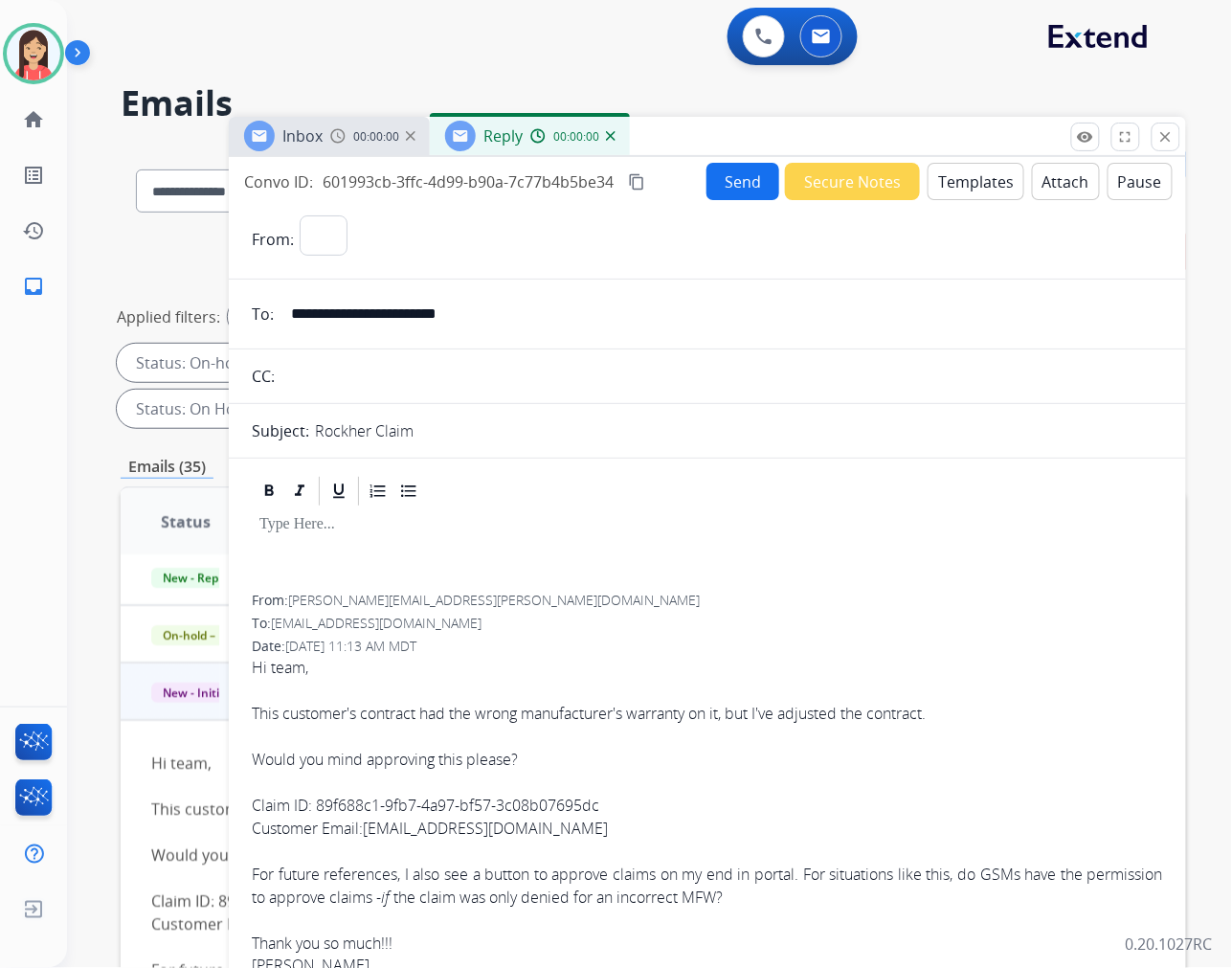
select select "**********"
click at [961, 186] on button "Templates" at bounding box center [975, 181] width 96 height 38
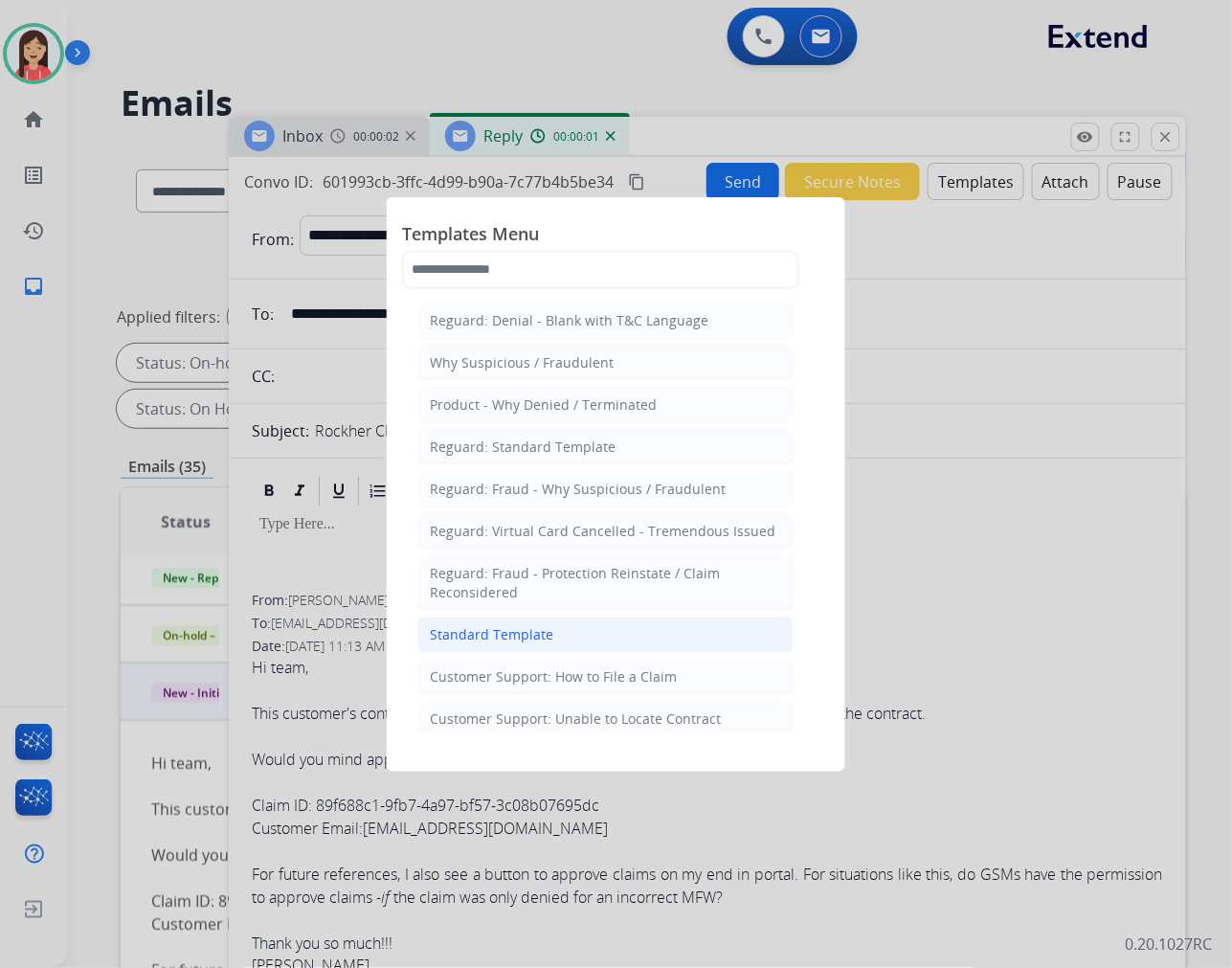
click at [534, 642] on div "Standard Template" at bounding box center [491, 635] width 123 height 19
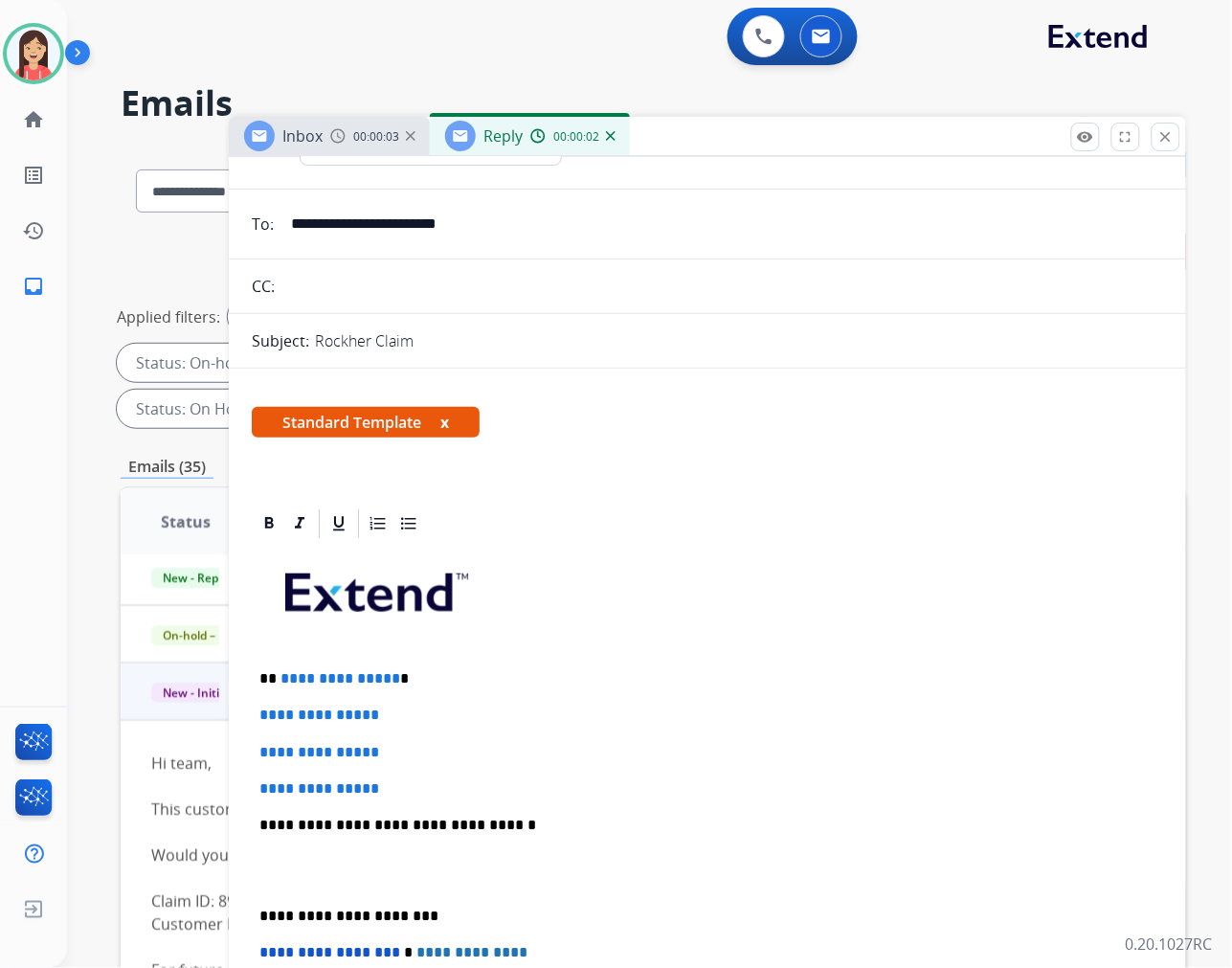
scroll to position [212, 0]
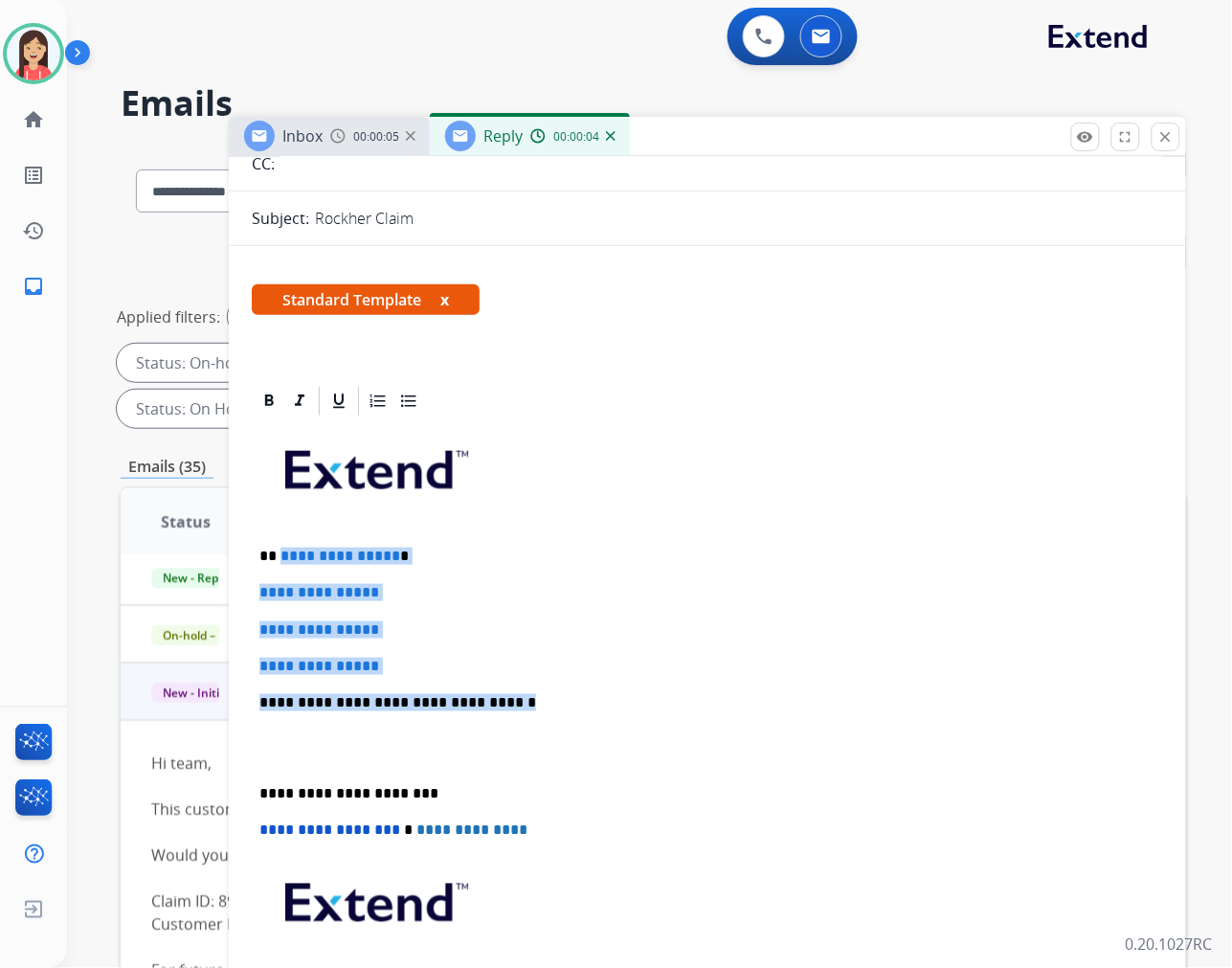
drag, startPoint x: 281, startPoint y: 551, endPoint x: 584, endPoint y: 691, distance: 333.8
click at [584, 691] on div "**********" at bounding box center [707, 748] width 912 height 659
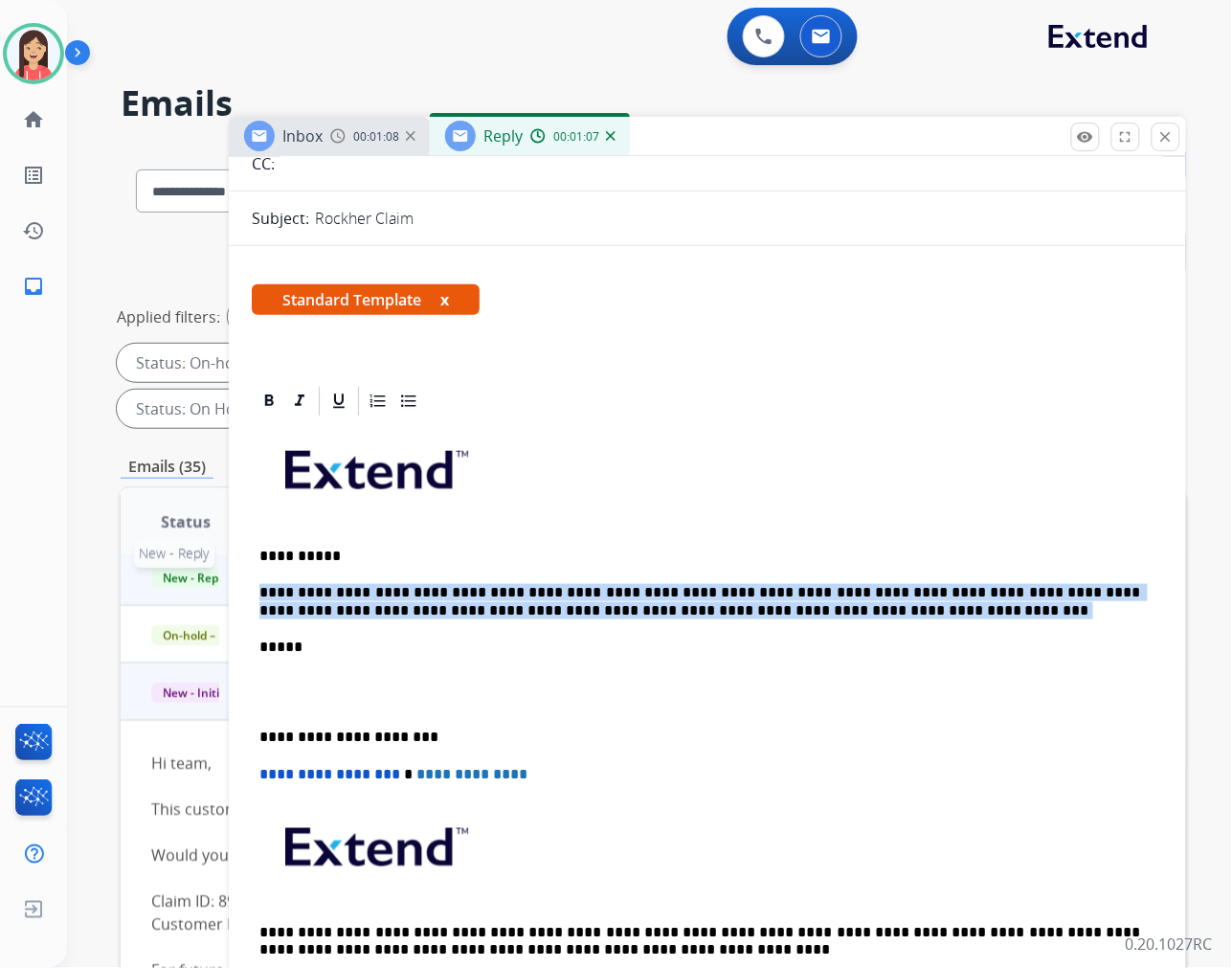
drag, startPoint x: 808, startPoint y: 610, endPoint x: 214, endPoint y: 570, distance: 595.3
click at [214, 570] on div "**********" at bounding box center [653, 686] width 1065 height 1082
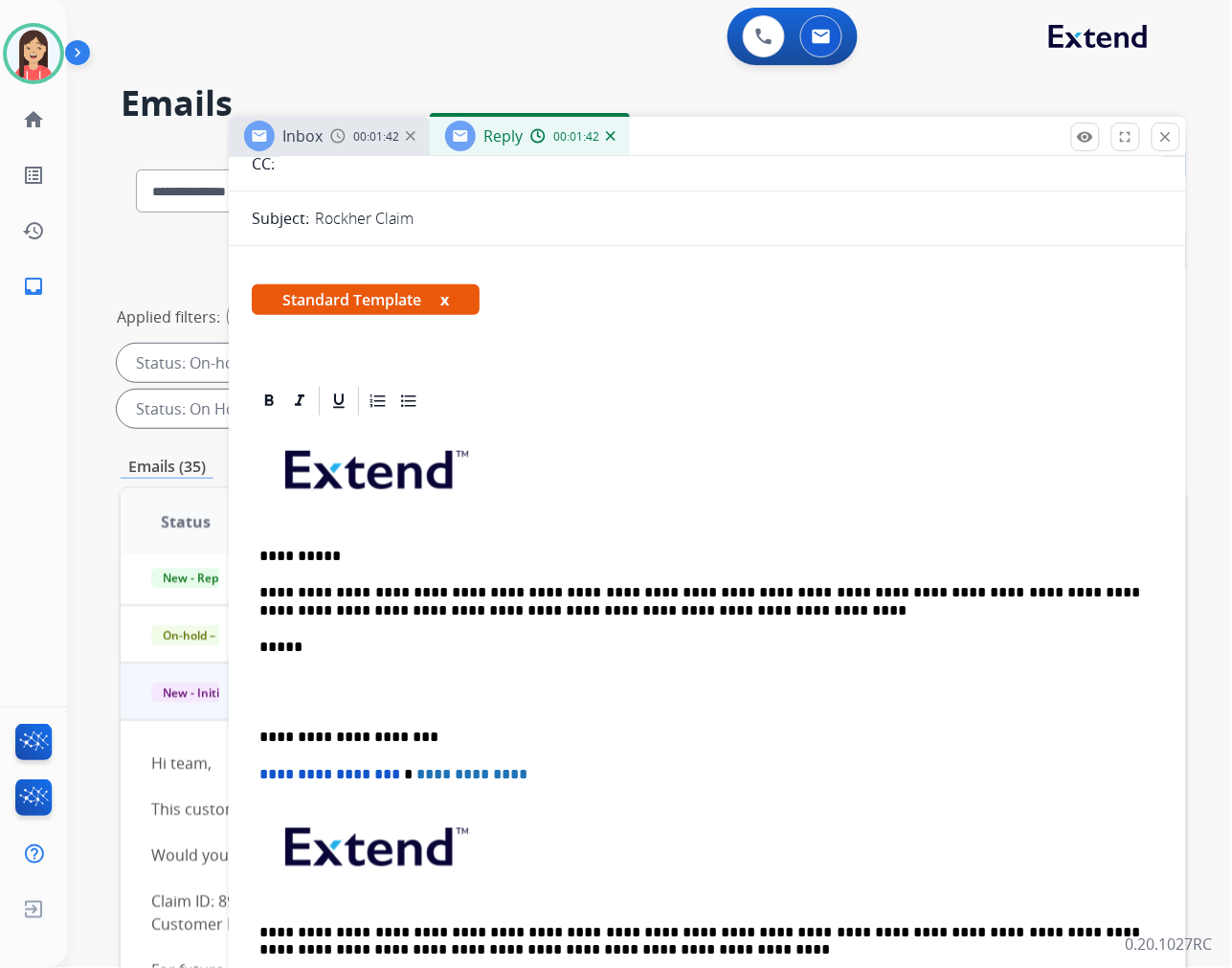
click at [337, 697] on p at bounding box center [707, 692] width 896 height 36
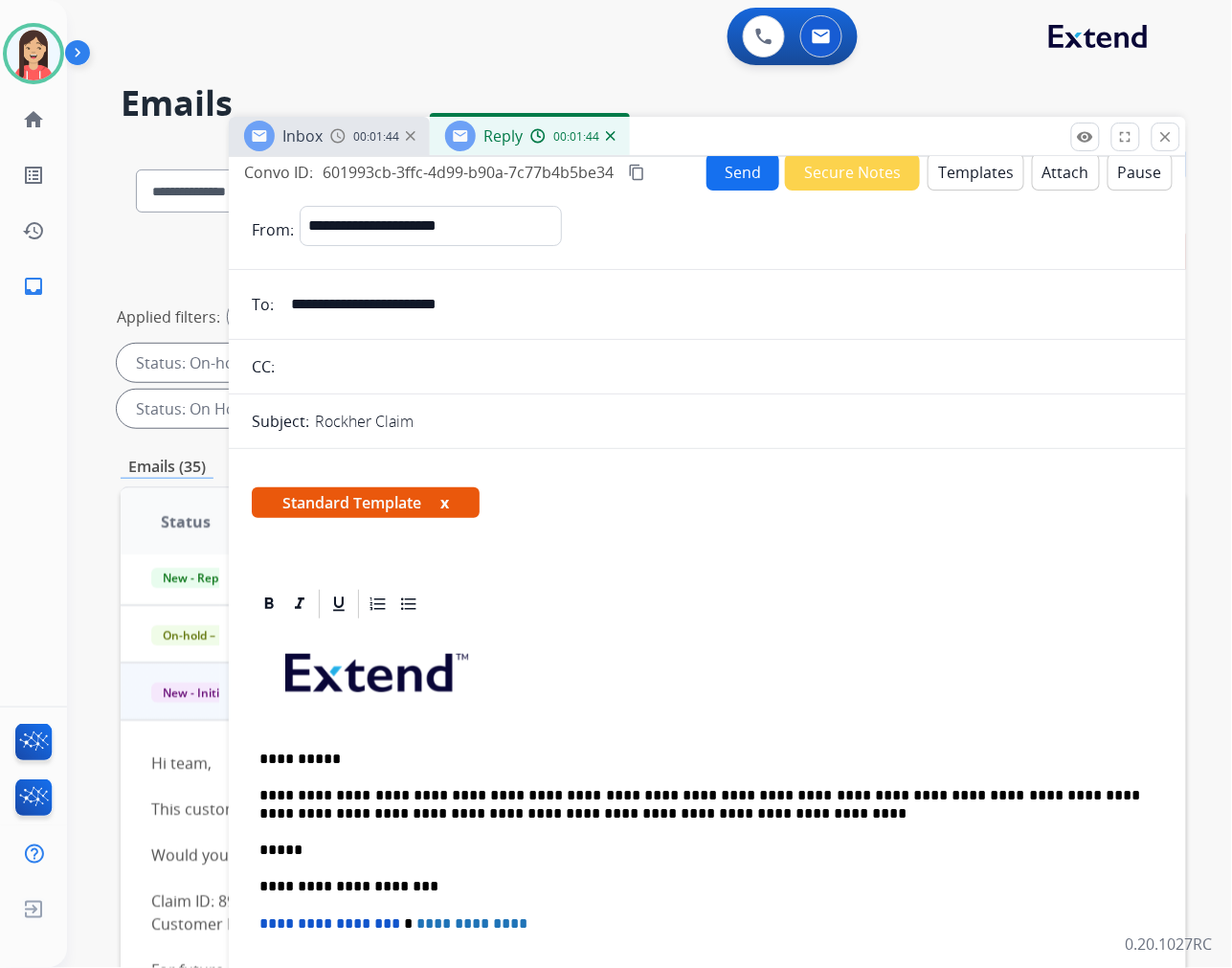
scroll to position [0, 0]
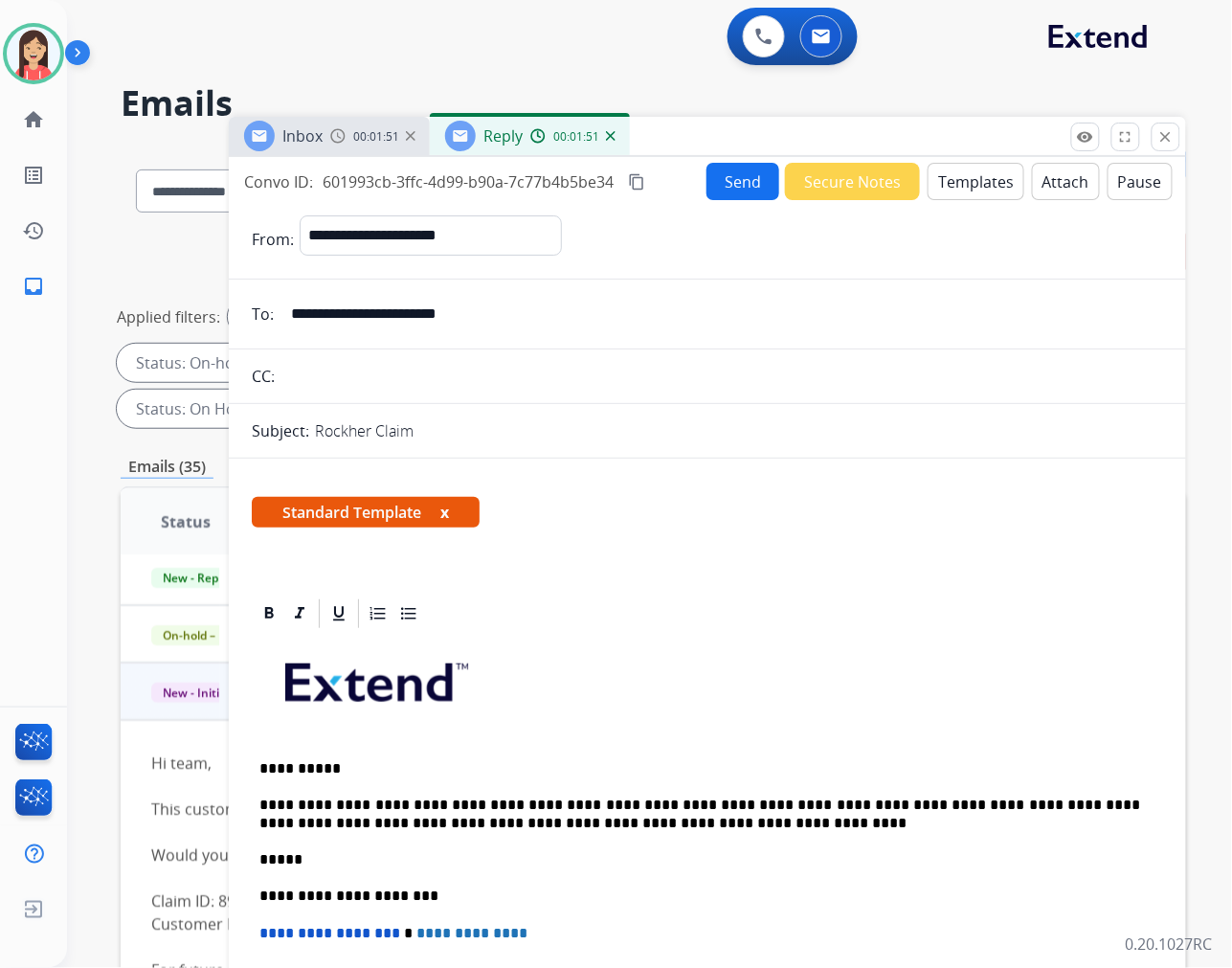
click at [384, 814] on p "**********" at bounding box center [699, 814] width 881 height 36
click at [719, 185] on button "Send" at bounding box center [742, 181] width 72 height 38
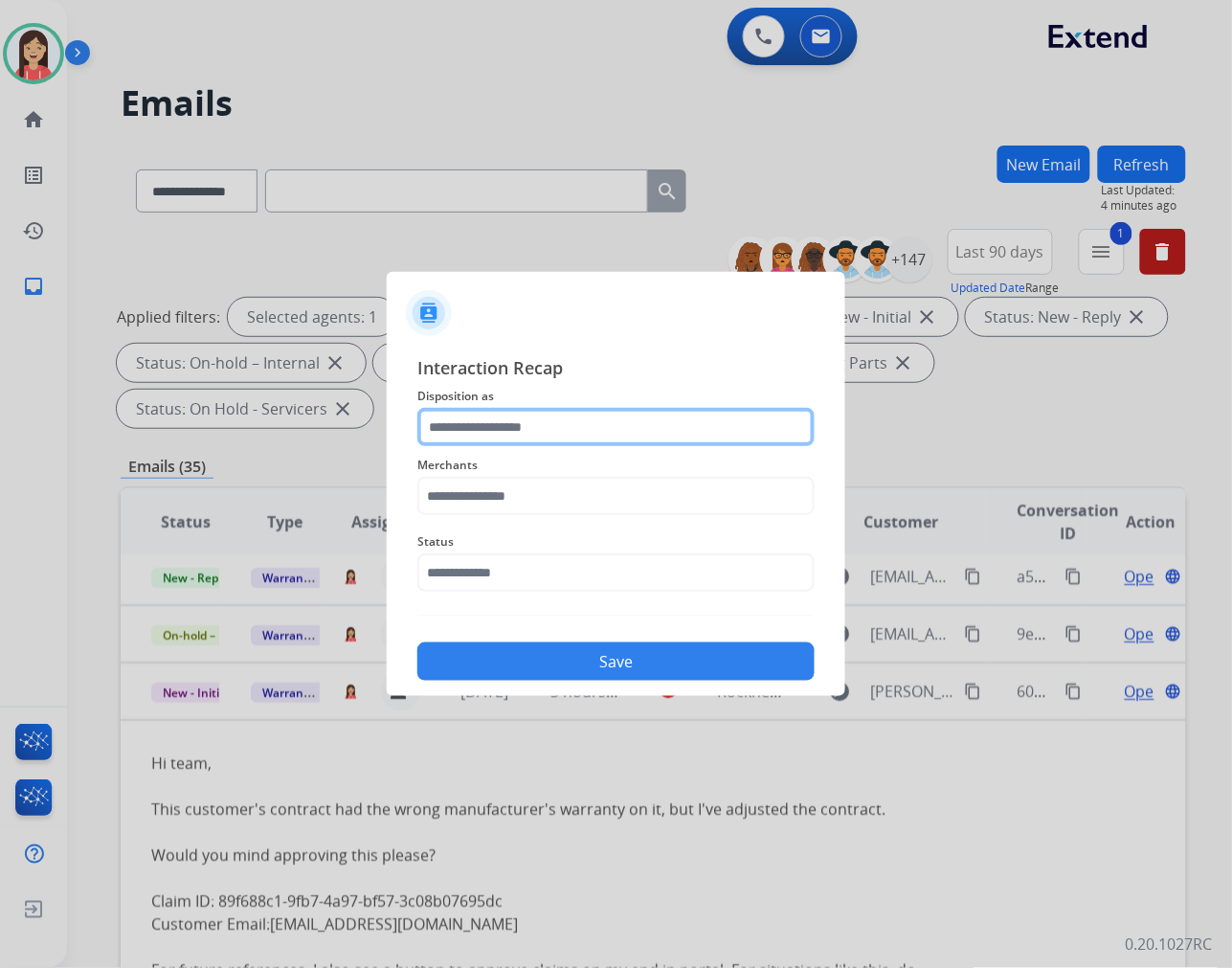
click at [570, 428] on input "text" at bounding box center [616, 428] width 397 height 39
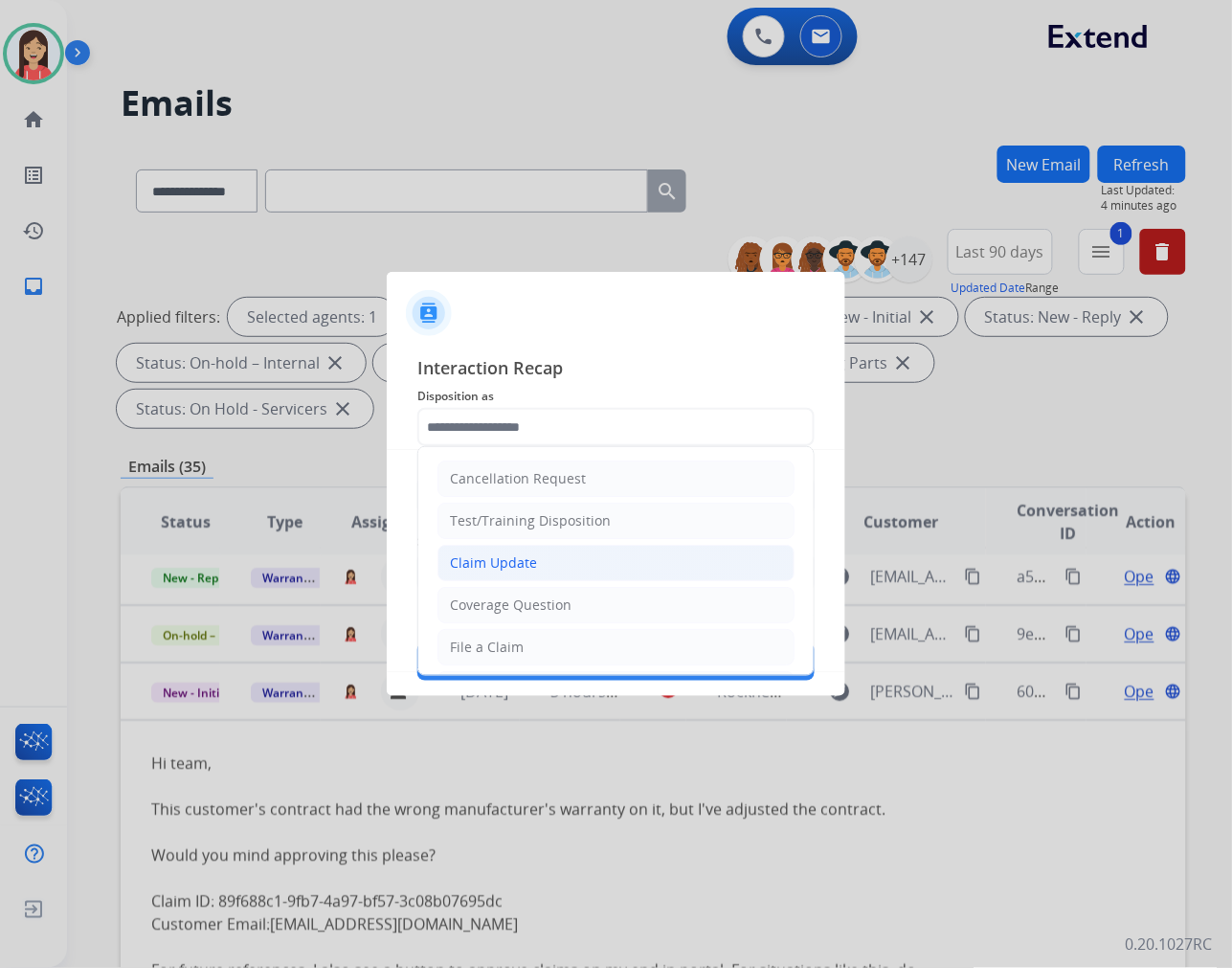
click at [513, 567] on div "Claim Update" at bounding box center [493, 563] width 87 height 19
type input "**********"
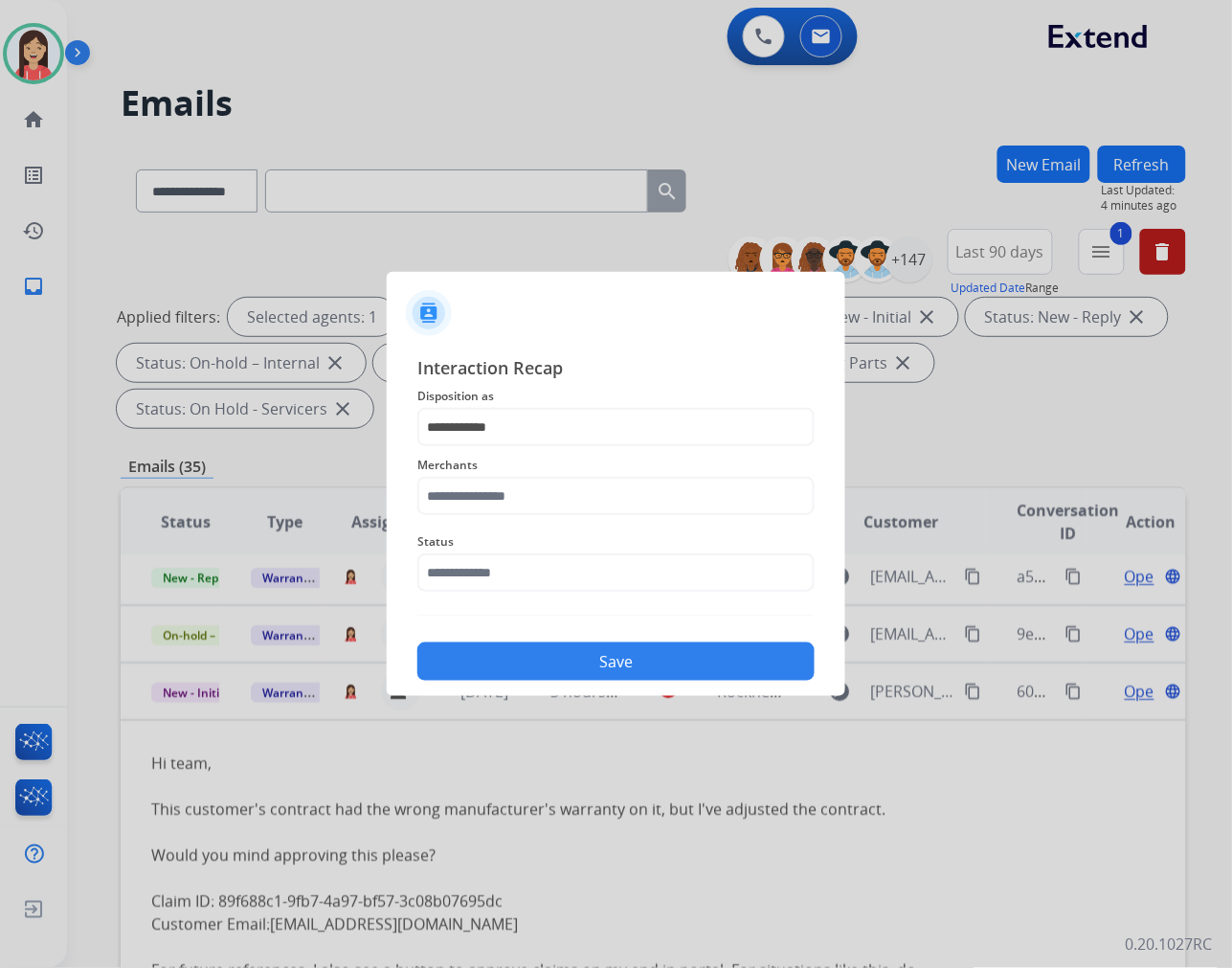
click at [523, 519] on div "Merchants" at bounding box center [616, 484] width 397 height 76
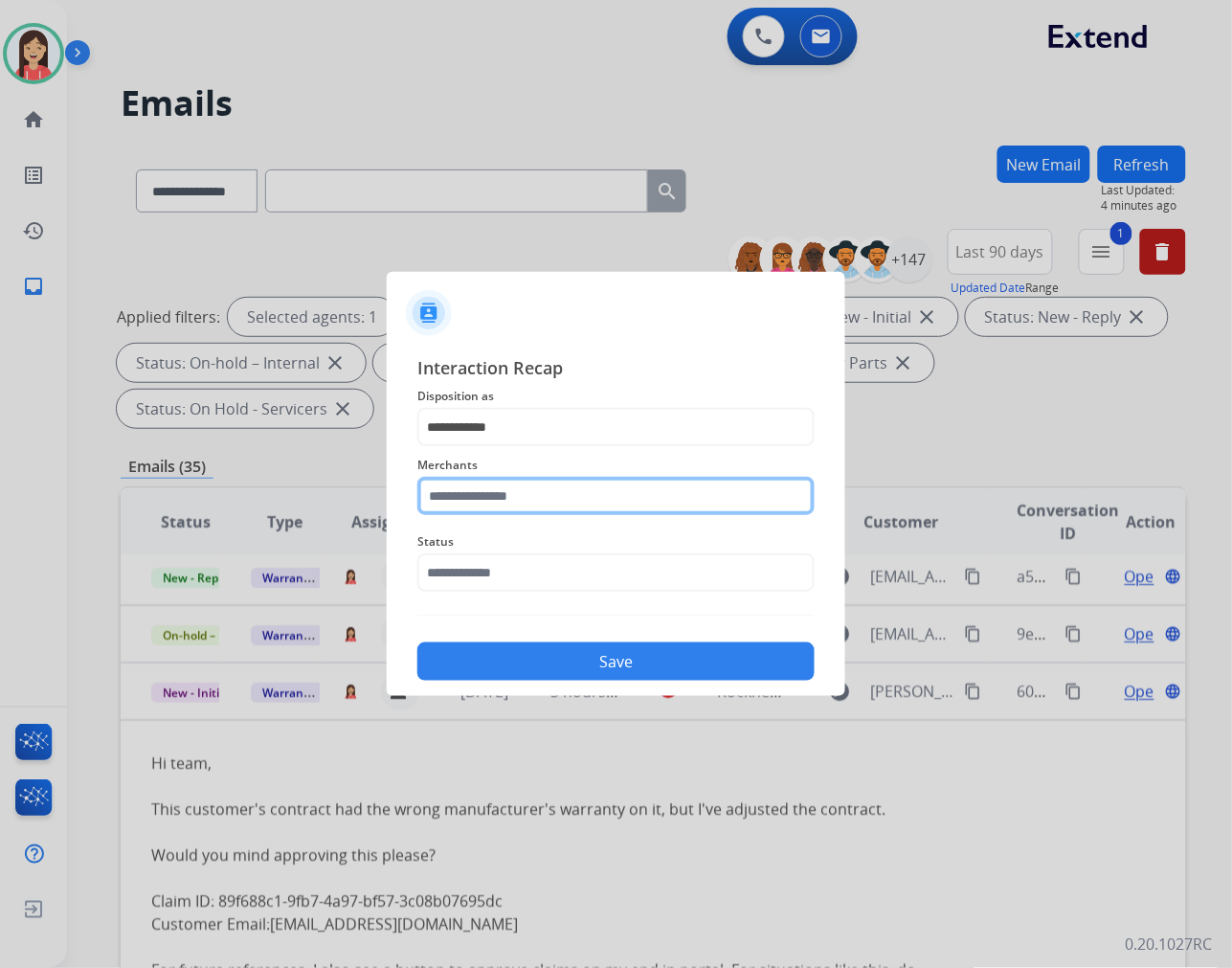
click at [536, 505] on input "text" at bounding box center [616, 496] width 397 height 39
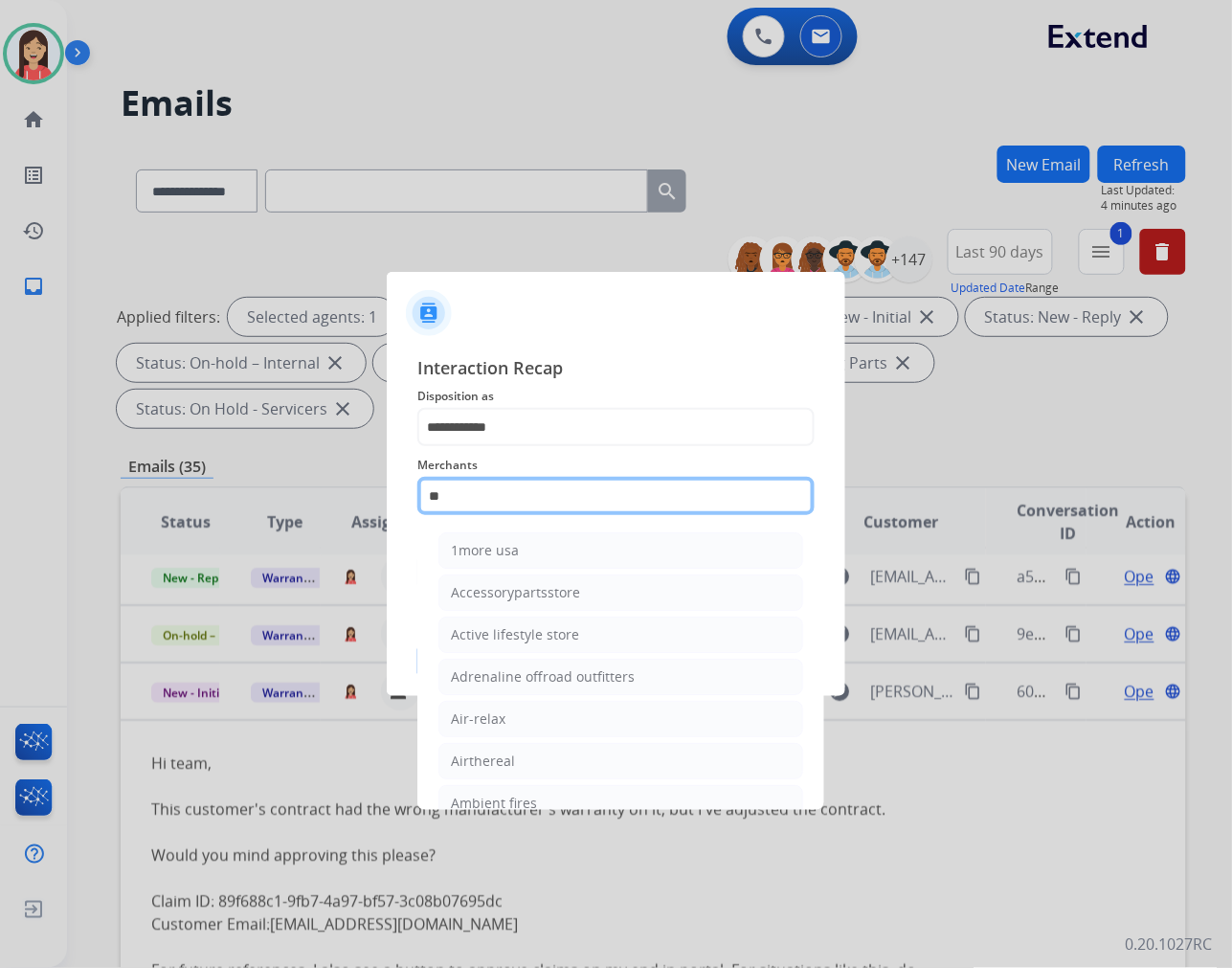
type input "*"
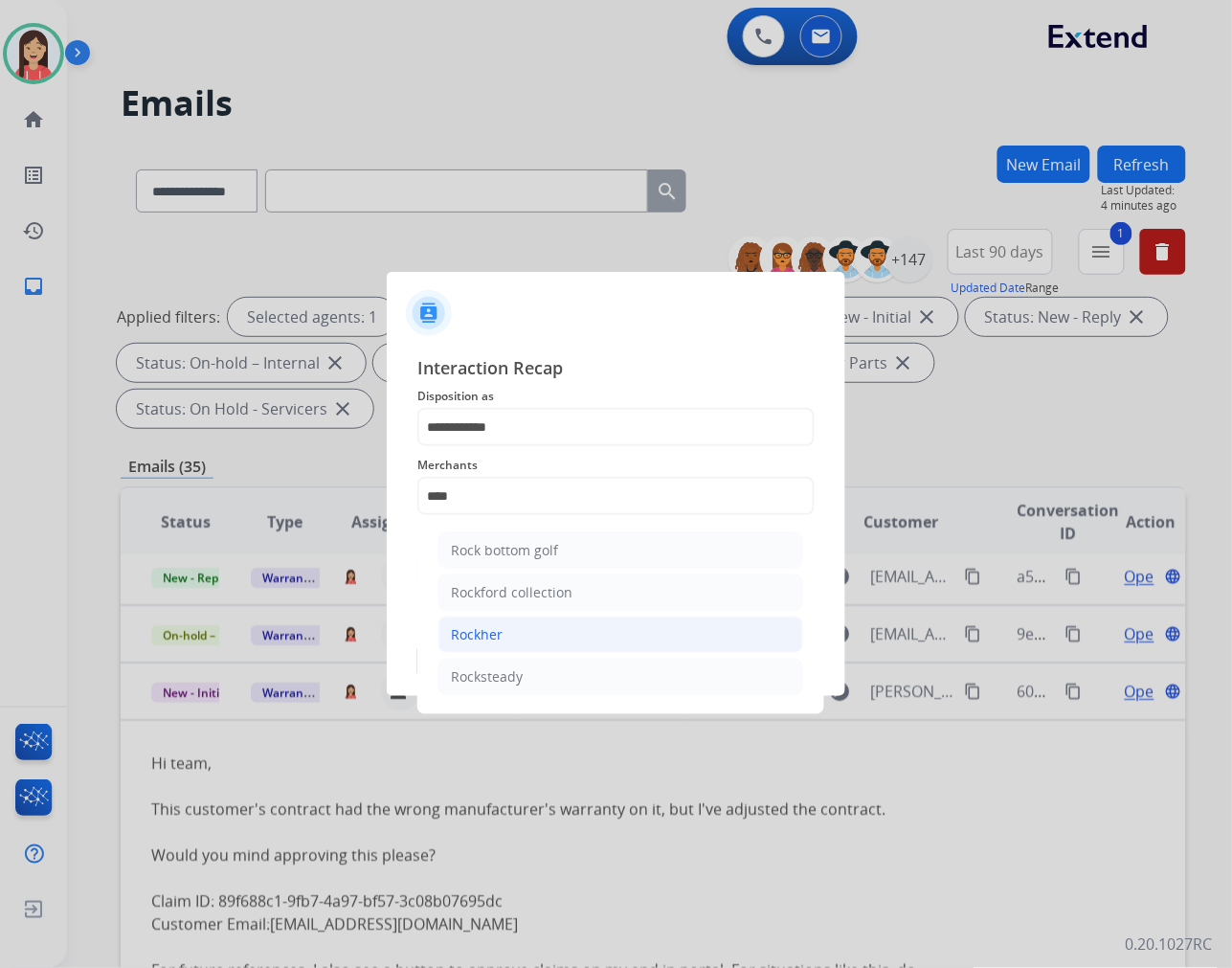
click at [484, 649] on li "Rockher" at bounding box center [620, 635] width 365 height 37
type input "*******"
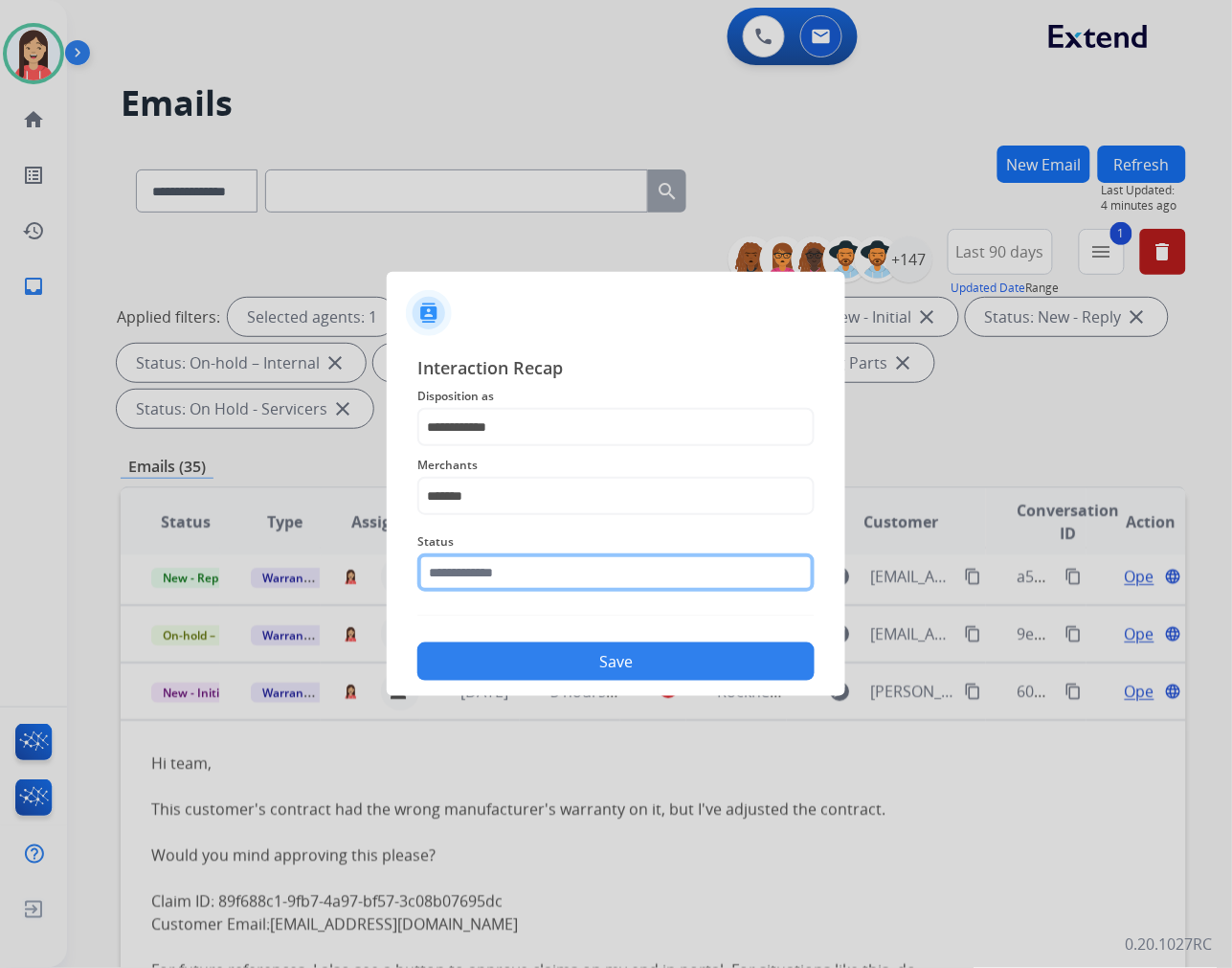
click at [531, 576] on input "text" at bounding box center [616, 572] width 397 height 39
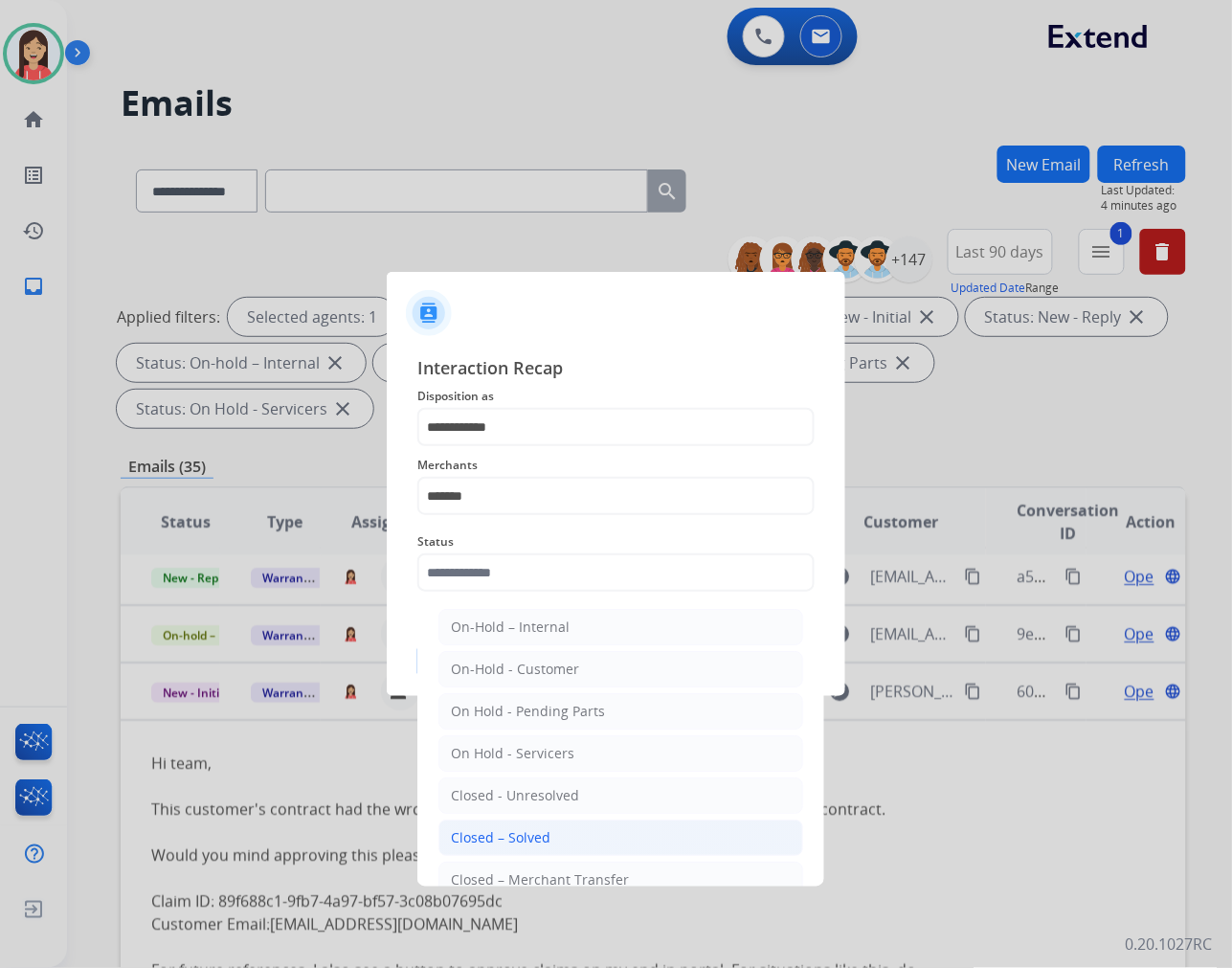
click at [551, 834] on li "Closed – Solved" at bounding box center [620, 838] width 365 height 37
type input "**********"
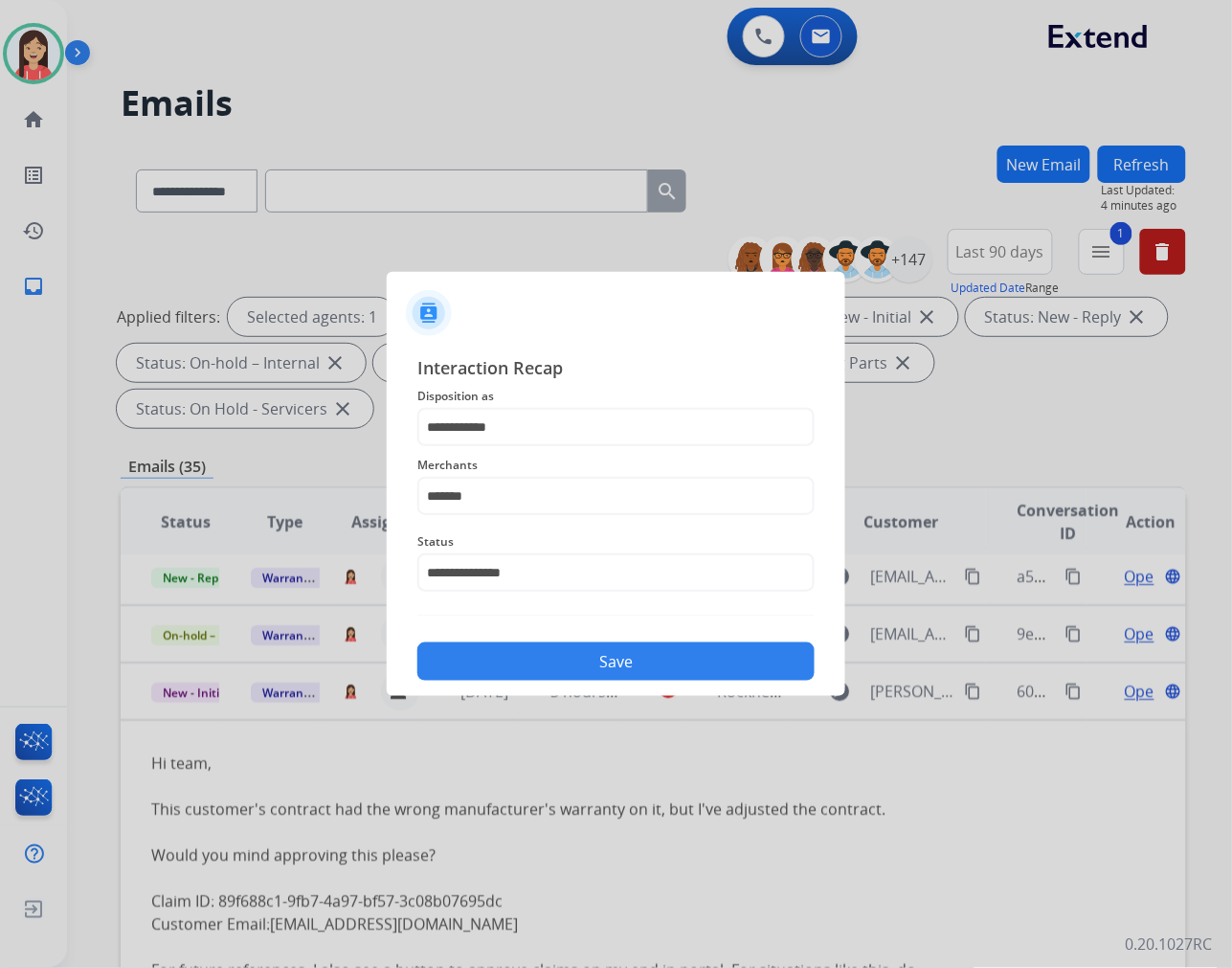
click at [626, 673] on button "Save" at bounding box center [616, 662] width 397 height 39
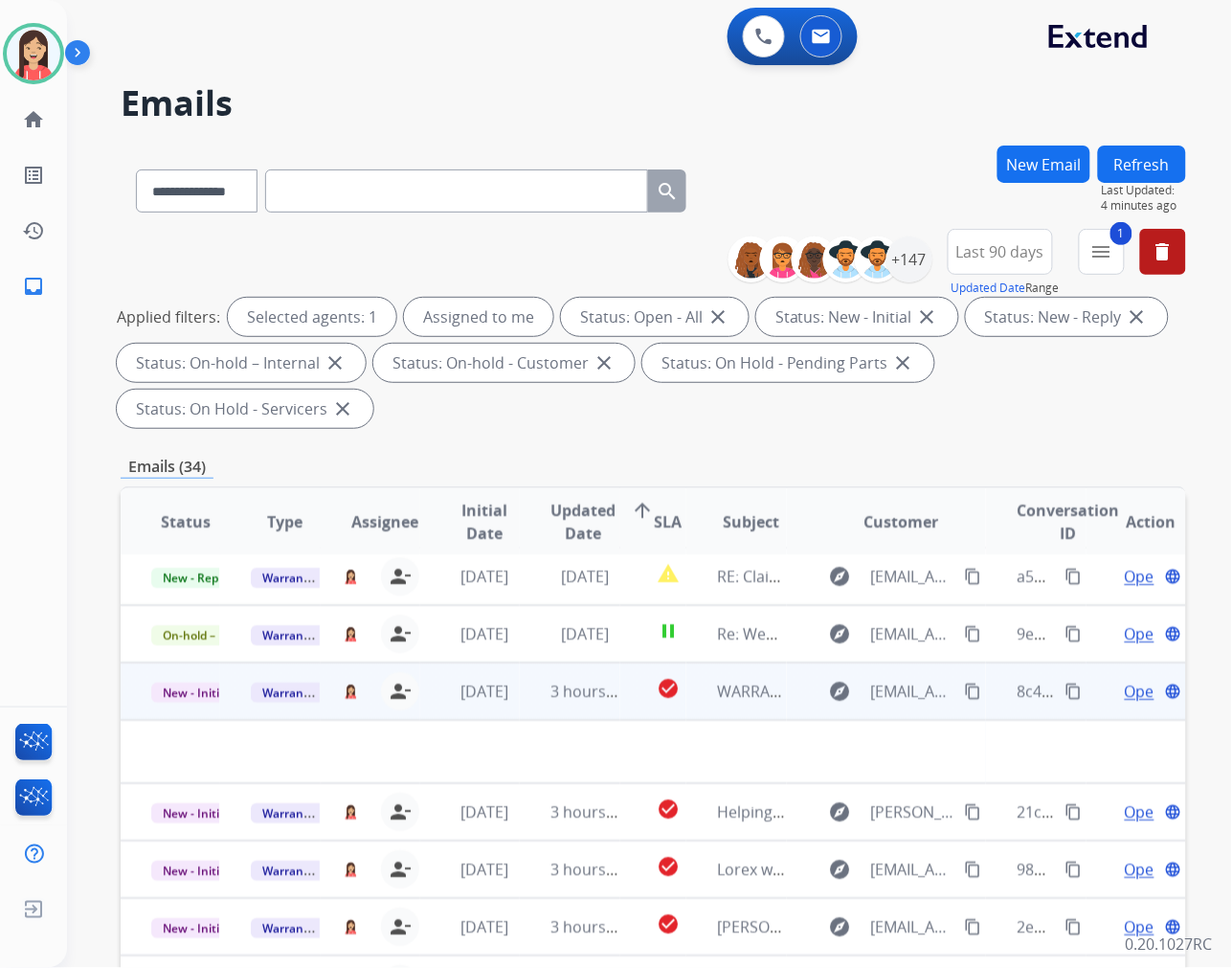
click at [522, 693] on td "3 hours ago" at bounding box center [569, 692] width 99 height 58
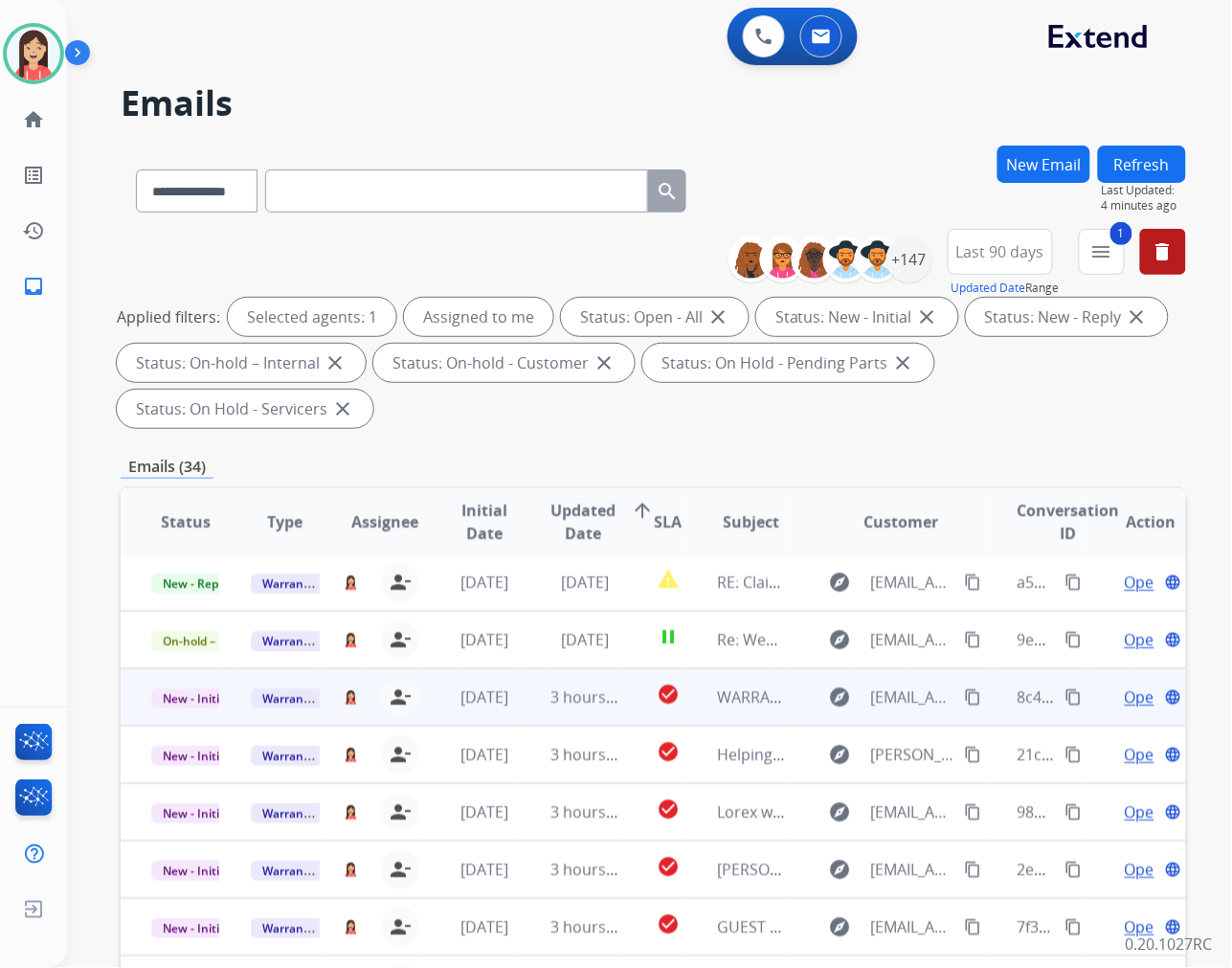
scroll to position [1, 0]
click at [513, 712] on td "[DATE]" at bounding box center [470, 699] width 99 height 58
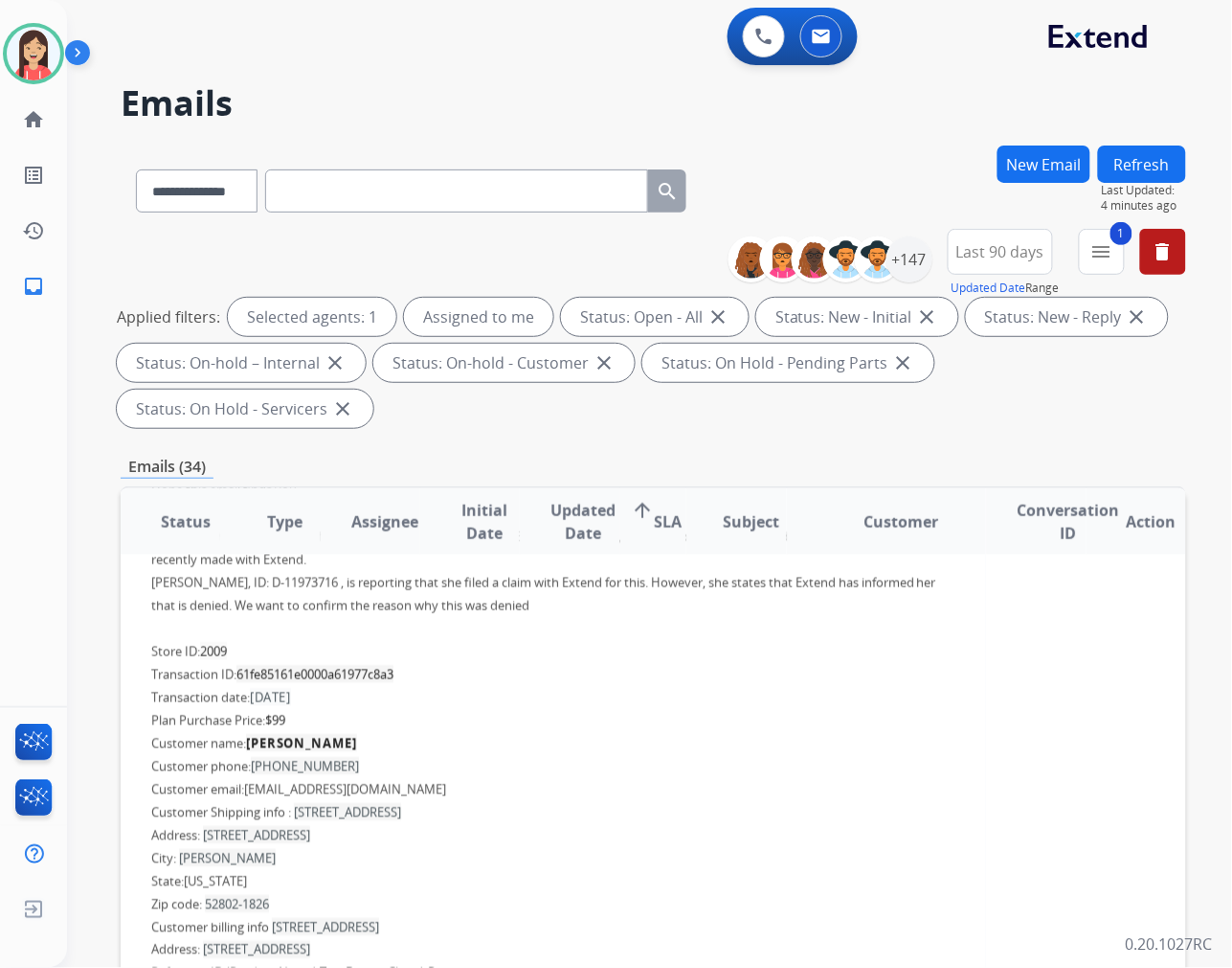
scroll to position [433, 0]
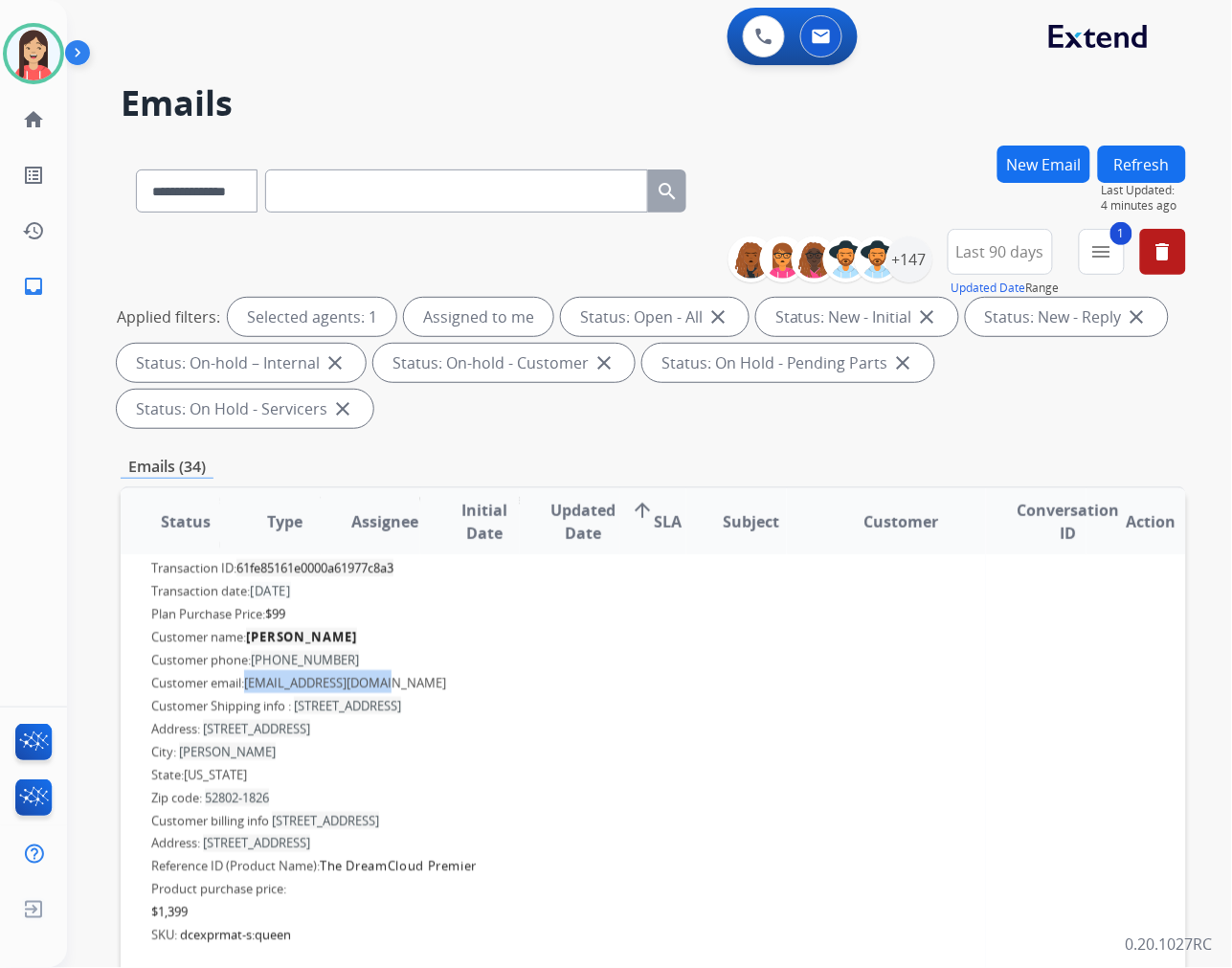
drag, startPoint x: 397, startPoint y: 676, endPoint x: 246, endPoint y: 689, distance: 151.6
click at [246, 689] on div "Hi Extend, Hope this email finds you , We are reaching out on behalf of our cus…" at bounding box center [553, 670] width 804 height 689
copy font "[EMAIL_ADDRESS][DOMAIN_NAME]"
drag, startPoint x: 374, startPoint y: 656, endPoint x: 254, endPoint y: 657, distance: 120.0
click at [254, 657] on div "Hi Extend, Hope this email finds you , We are reaching out on behalf of our cus…" at bounding box center [553, 670] width 804 height 689
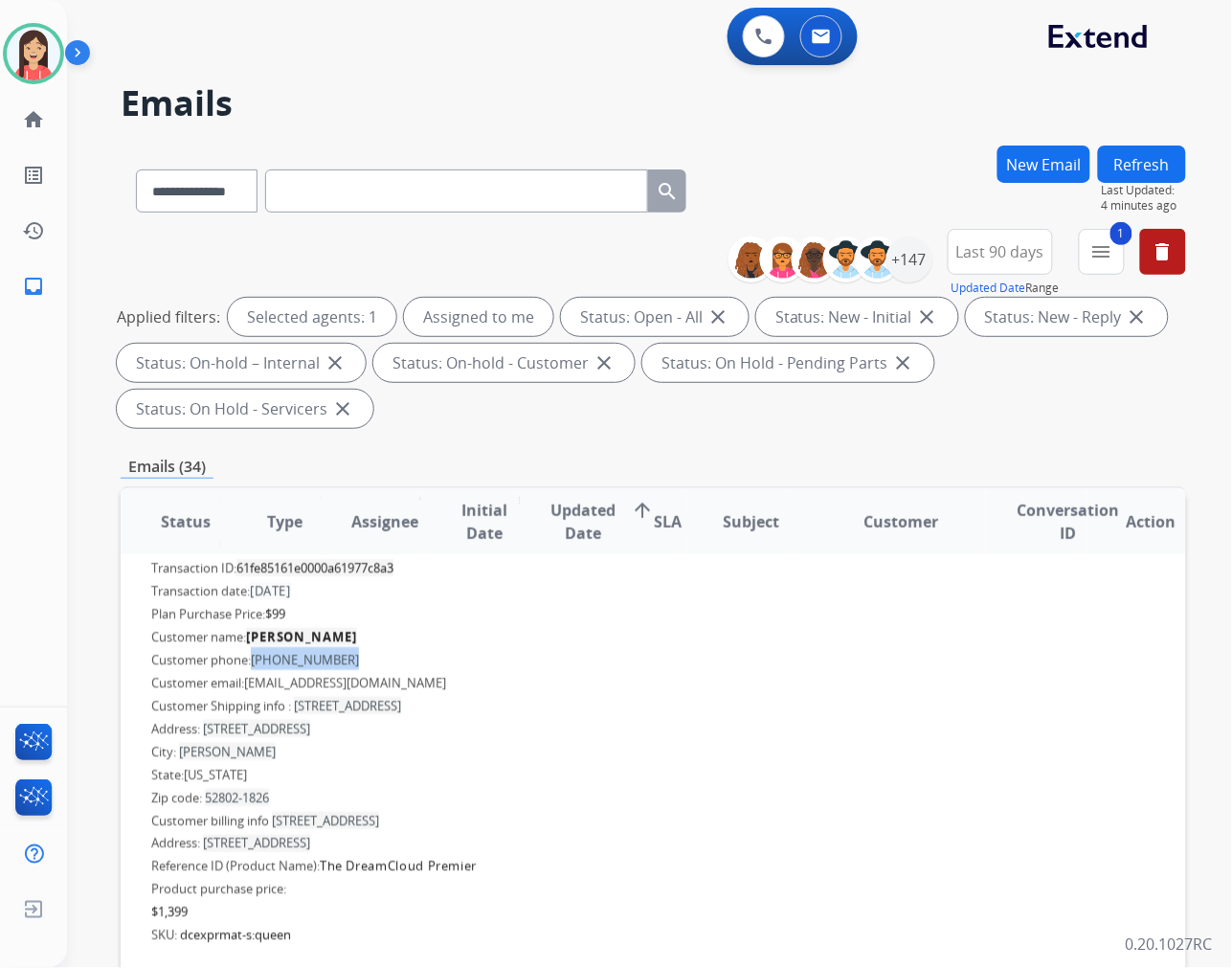
copy span "[PHONE_NUMBER]"
drag, startPoint x: 702, startPoint y: 722, endPoint x: 721, endPoint y: 721, distance: 19.0
click at [702, 722] on div "Hi Extend, Hope this email finds you , We are reaching out on behalf of our cus…" at bounding box center [553, 670] width 804 height 689
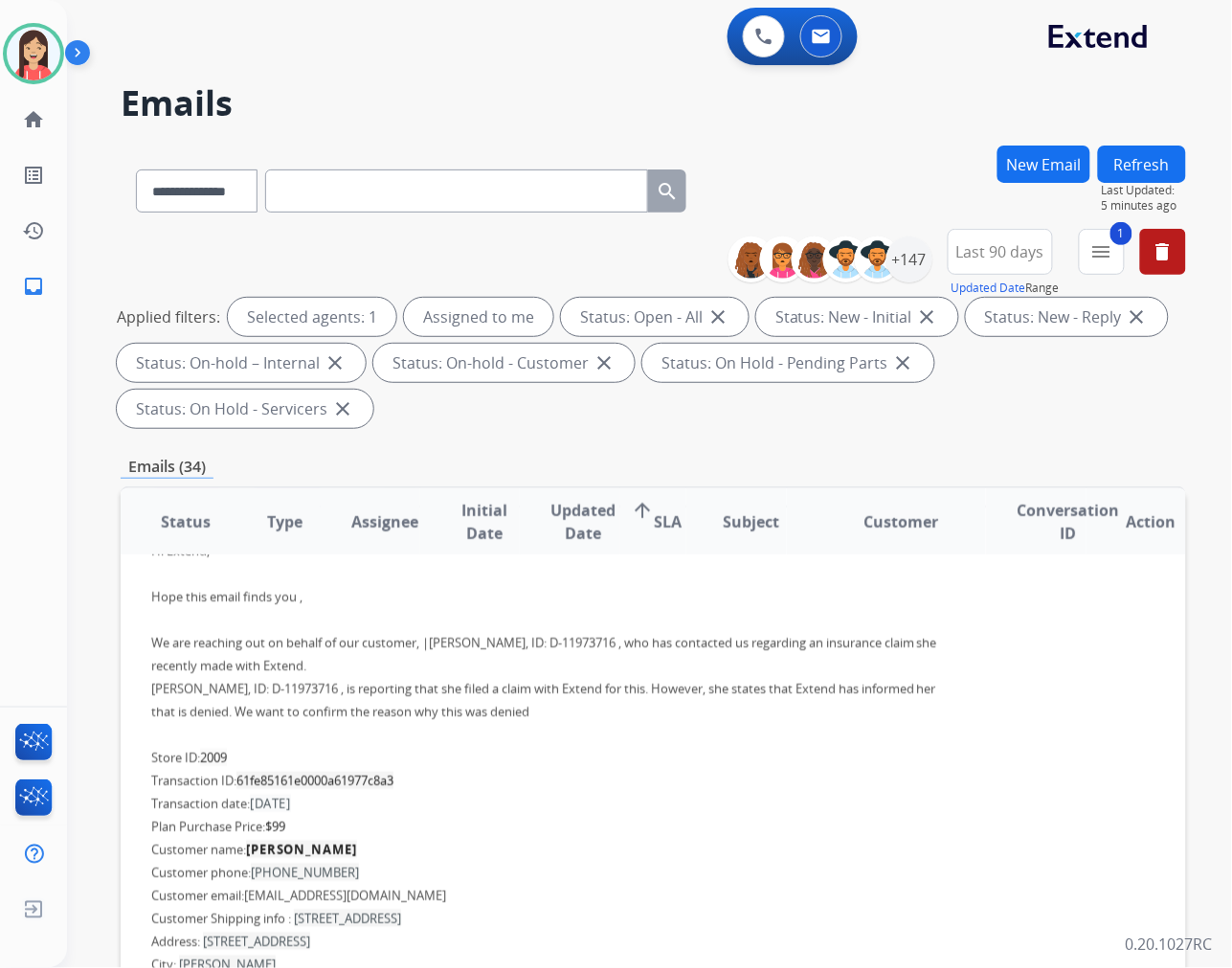
scroll to position [115, 0]
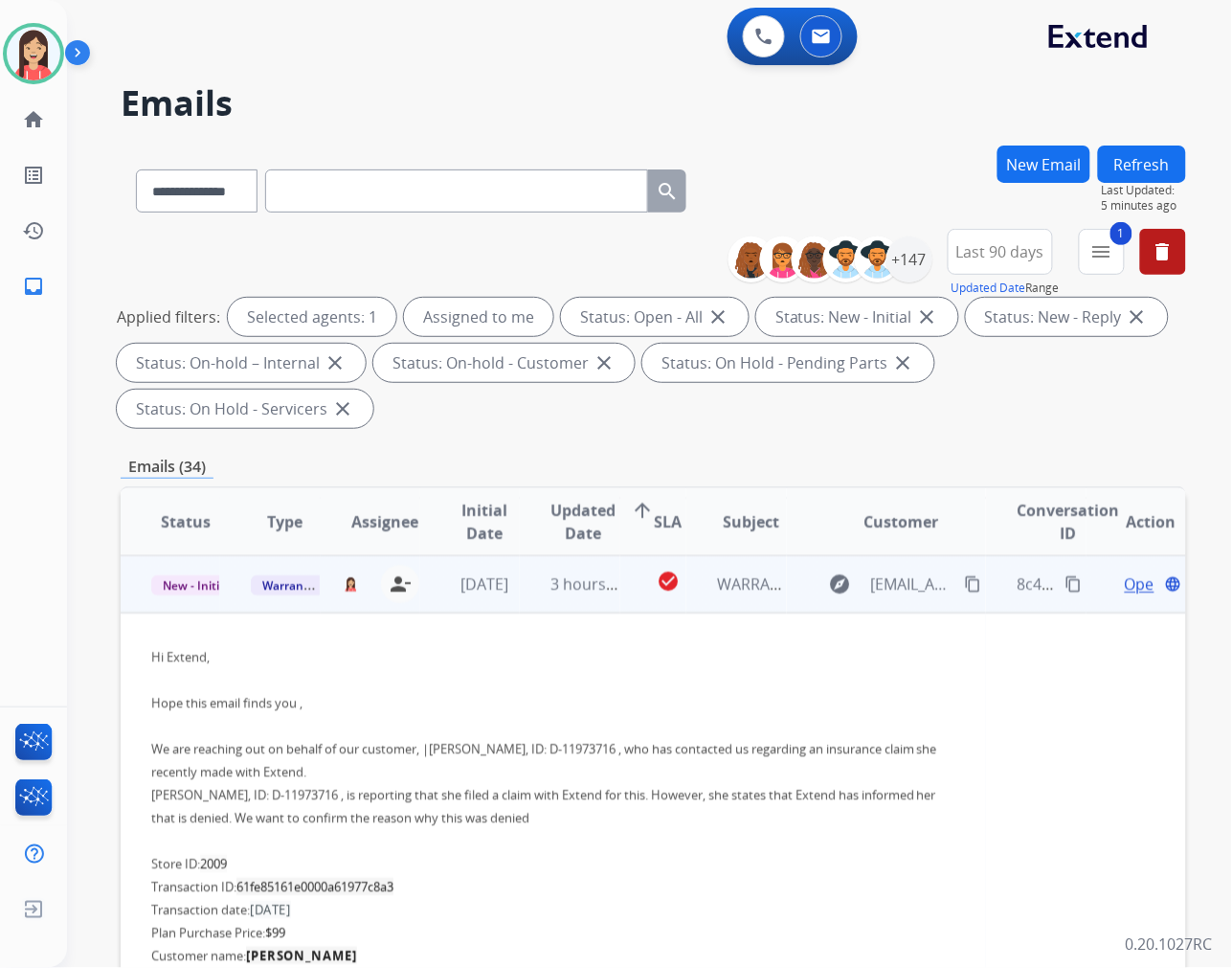
click at [1125, 579] on span "Open" at bounding box center [1144, 584] width 40 height 23
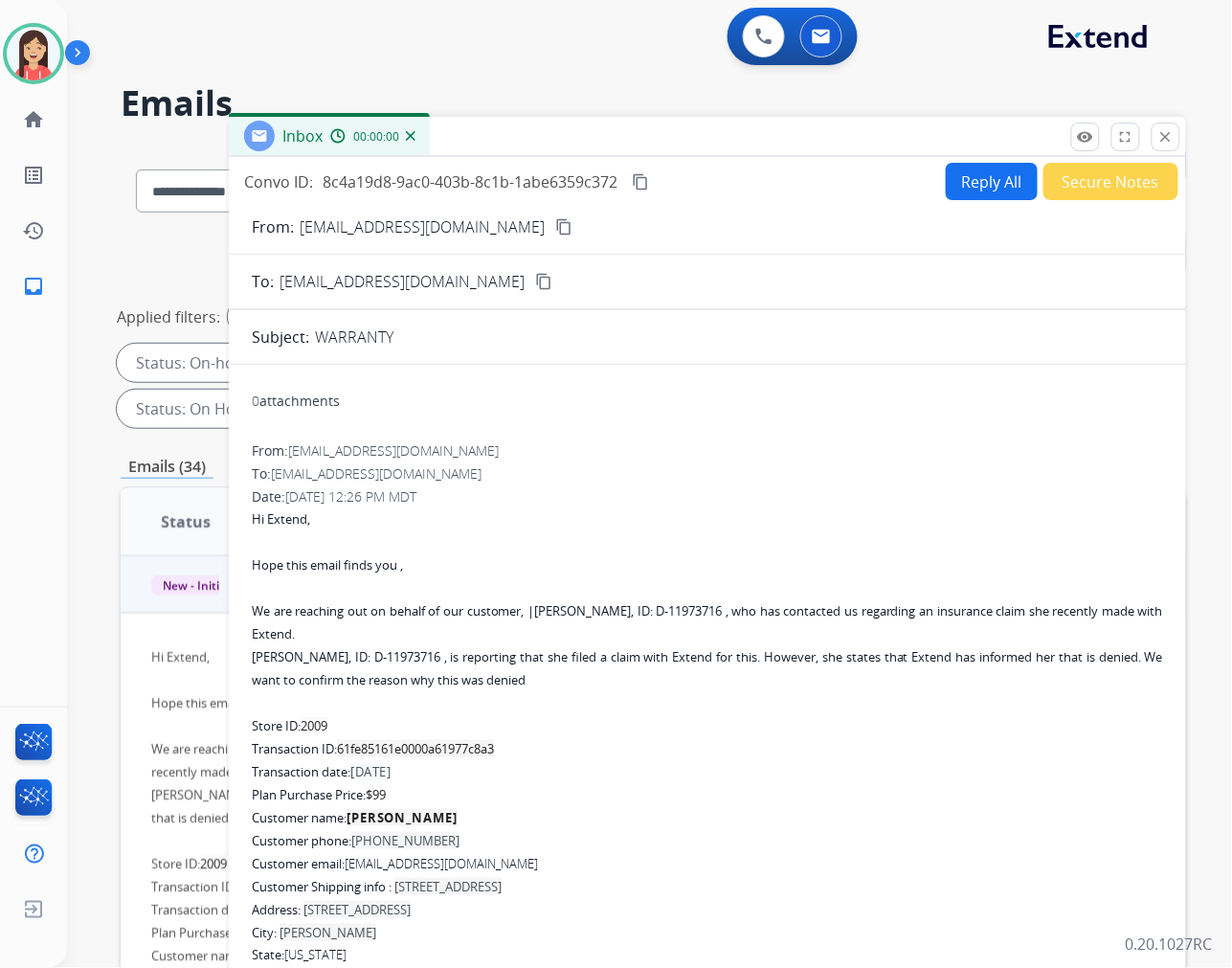
click at [981, 184] on button "Reply All" at bounding box center [991, 181] width 92 height 38
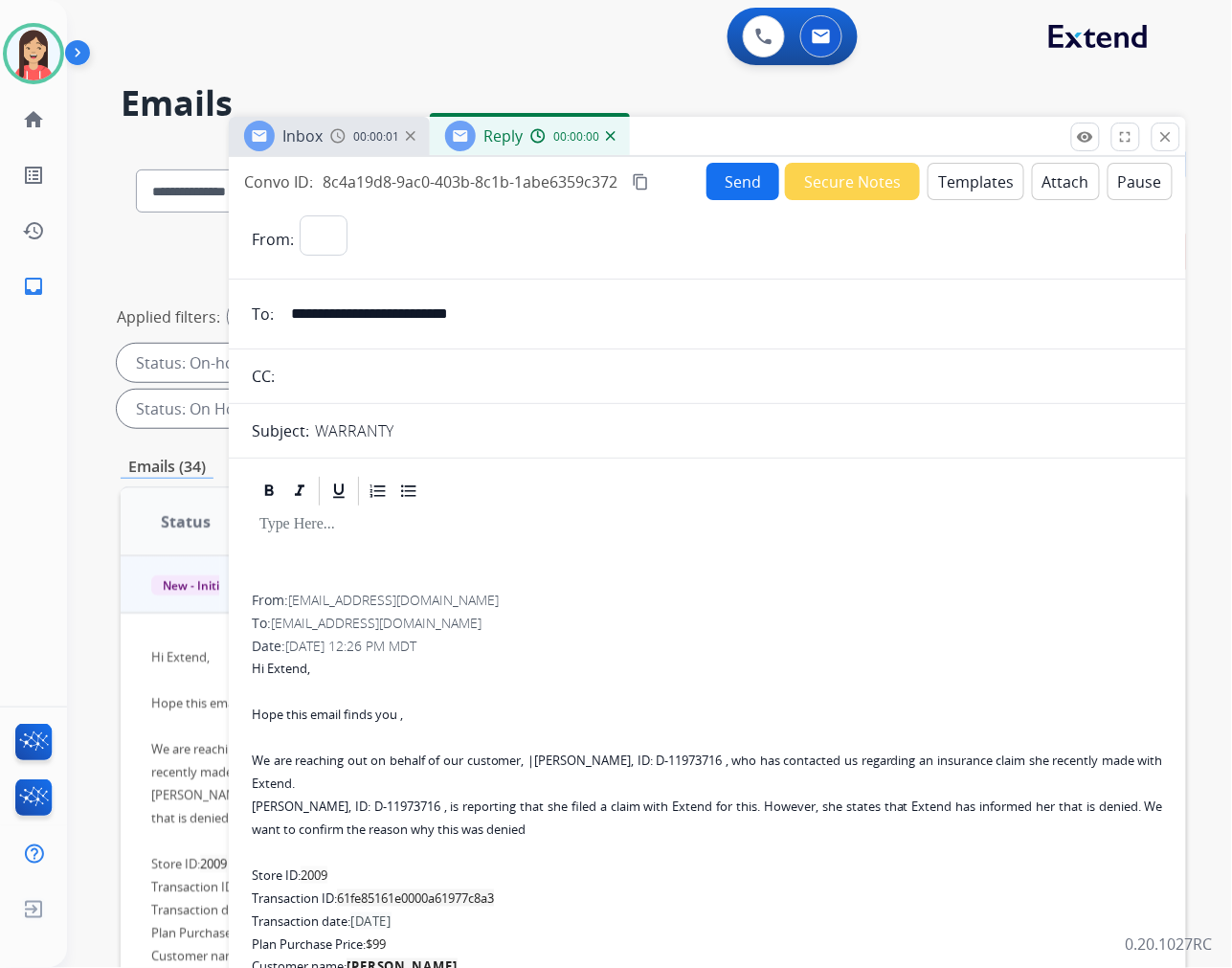
select select "**********"
click at [935, 177] on button "Templates" at bounding box center [975, 181] width 96 height 38
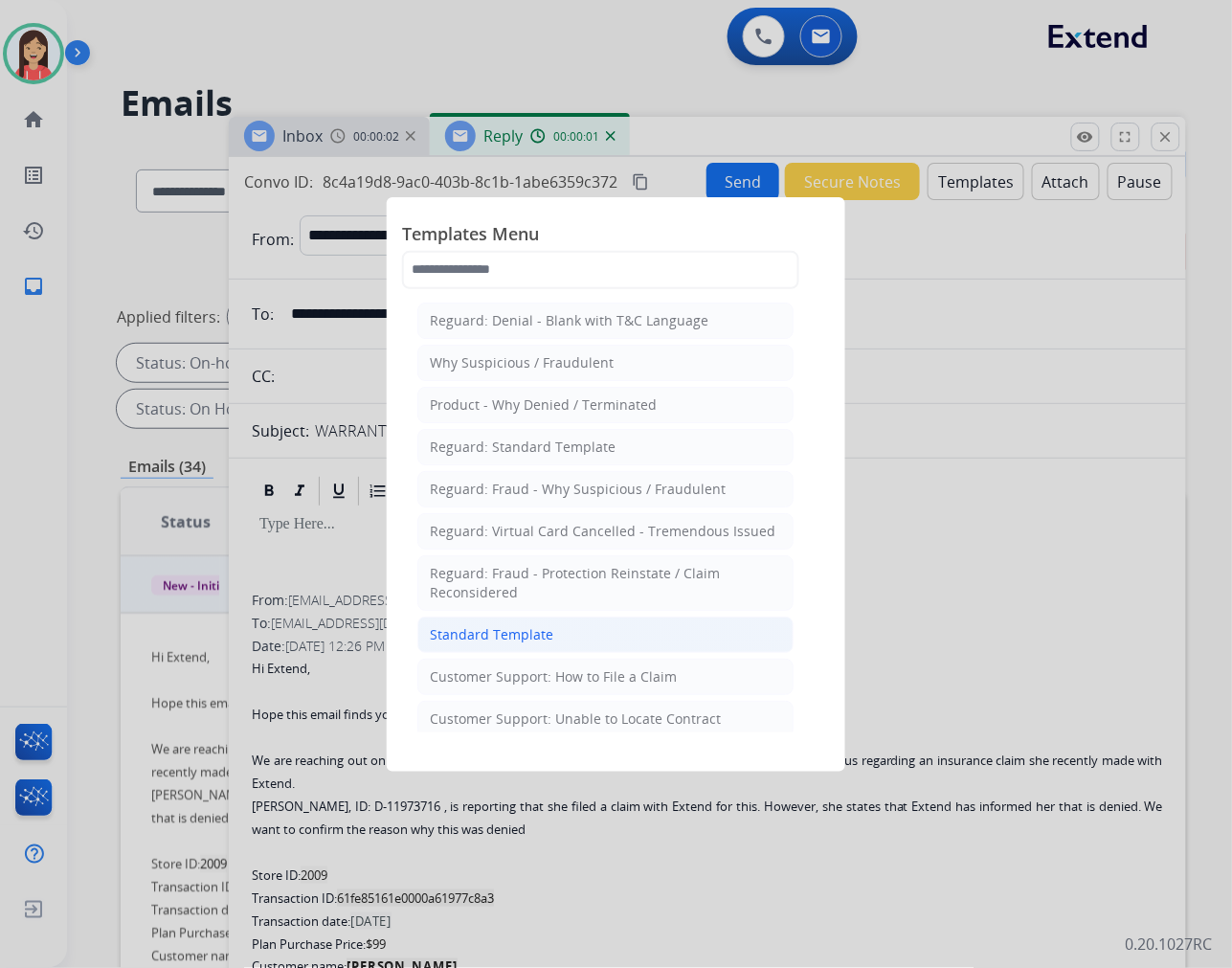
click at [572, 642] on li "Standard Template" at bounding box center [606, 635] width 376 height 37
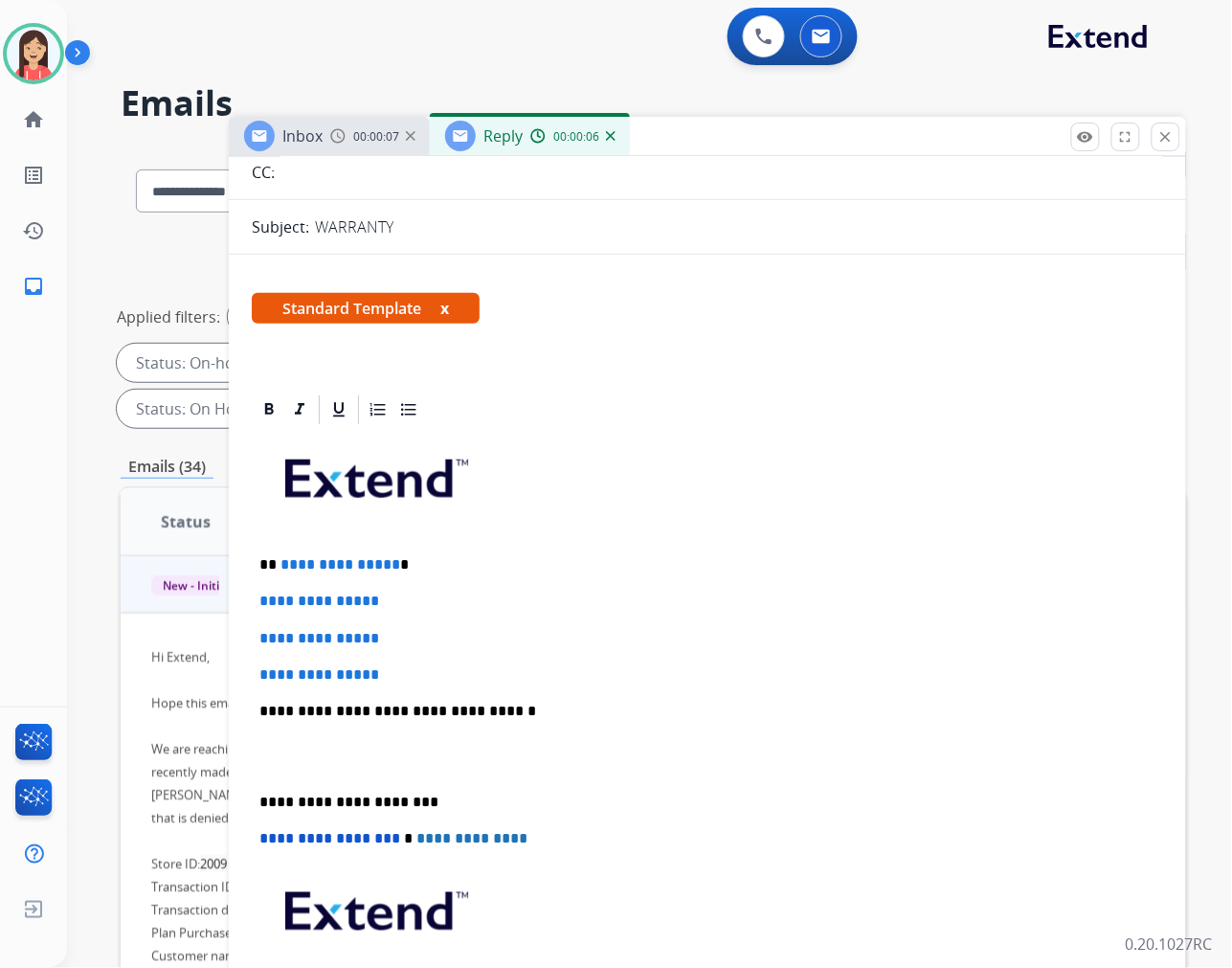
scroll to position [212, 0]
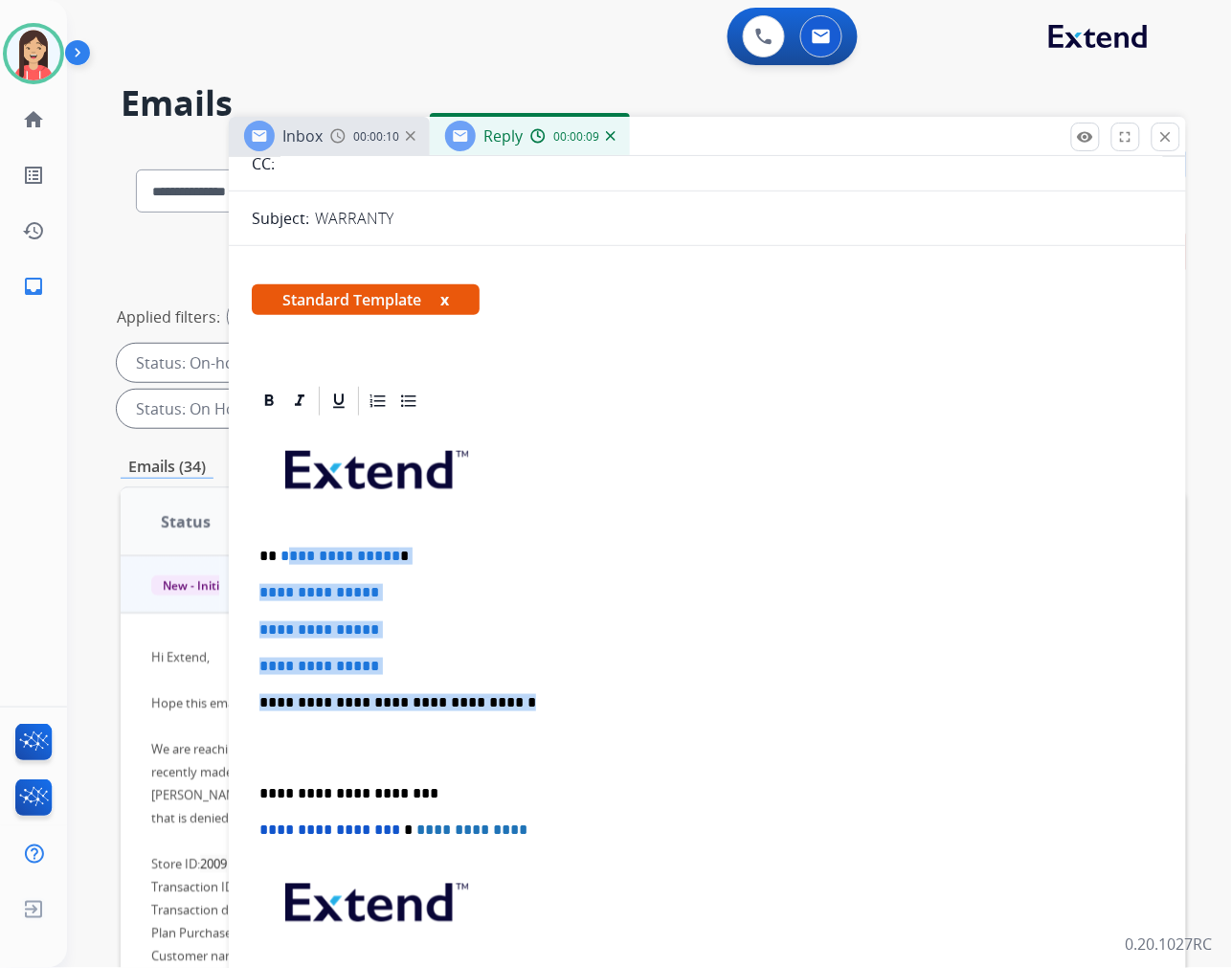
drag, startPoint x: 283, startPoint y: 556, endPoint x: 539, endPoint y: 686, distance: 287.1
click at [539, 686] on div "**********" at bounding box center [707, 748] width 912 height 659
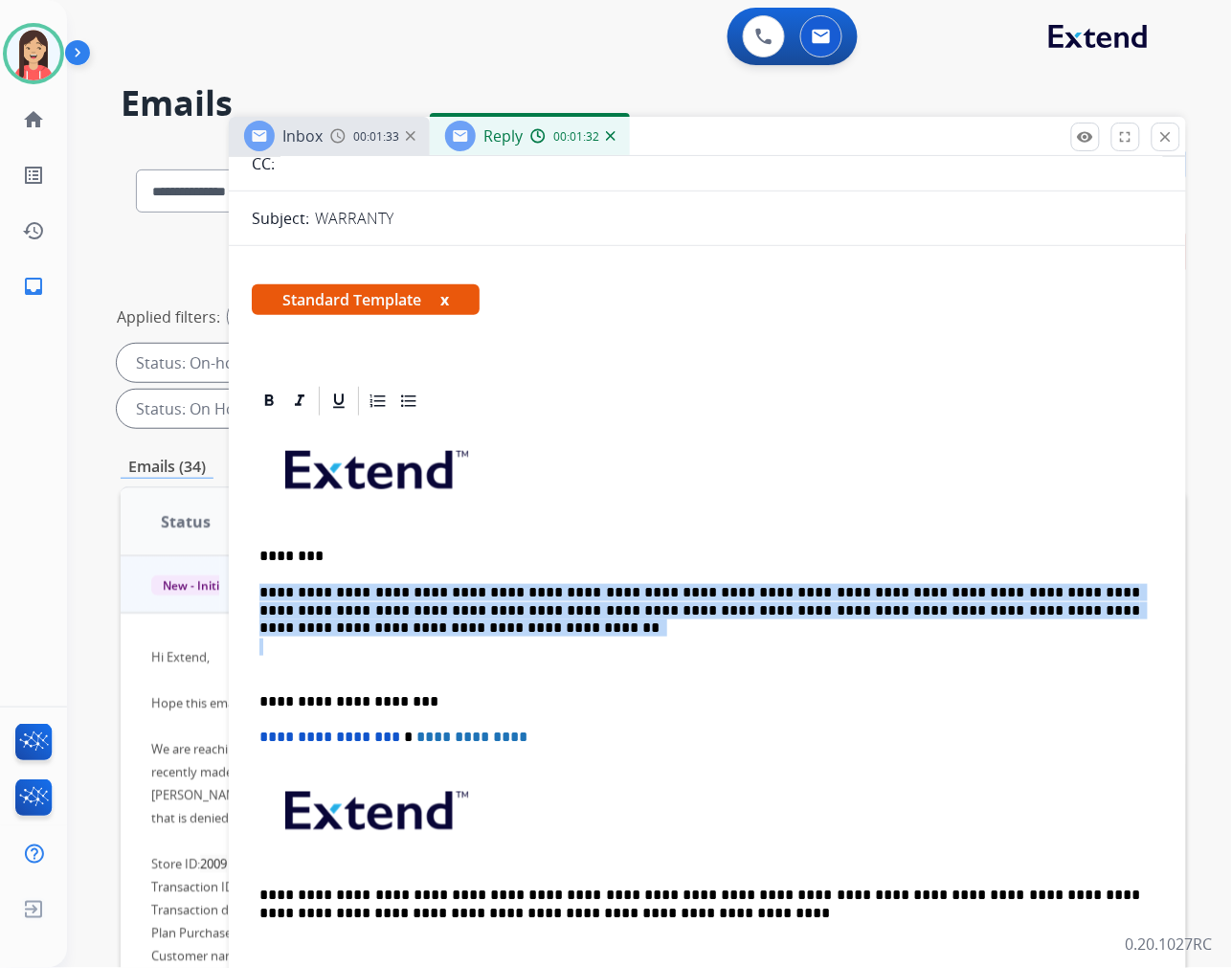
drag, startPoint x: 256, startPoint y: 584, endPoint x: 1182, endPoint y: 645, distance: 928.0
click at [1182, 645] on div "**********" at bounding box center [707, 569] width 957 height 825
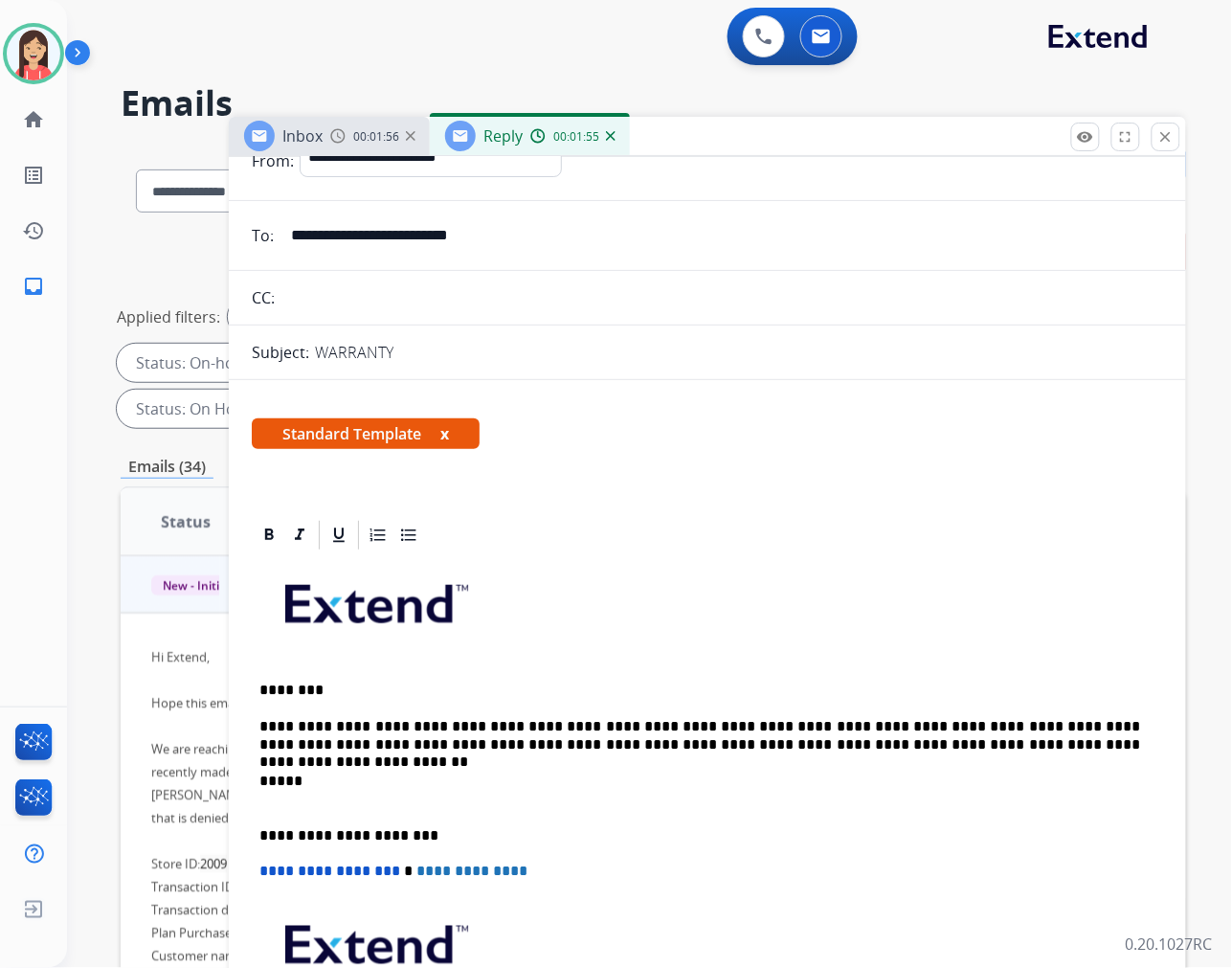
scroll to position [0, 0]
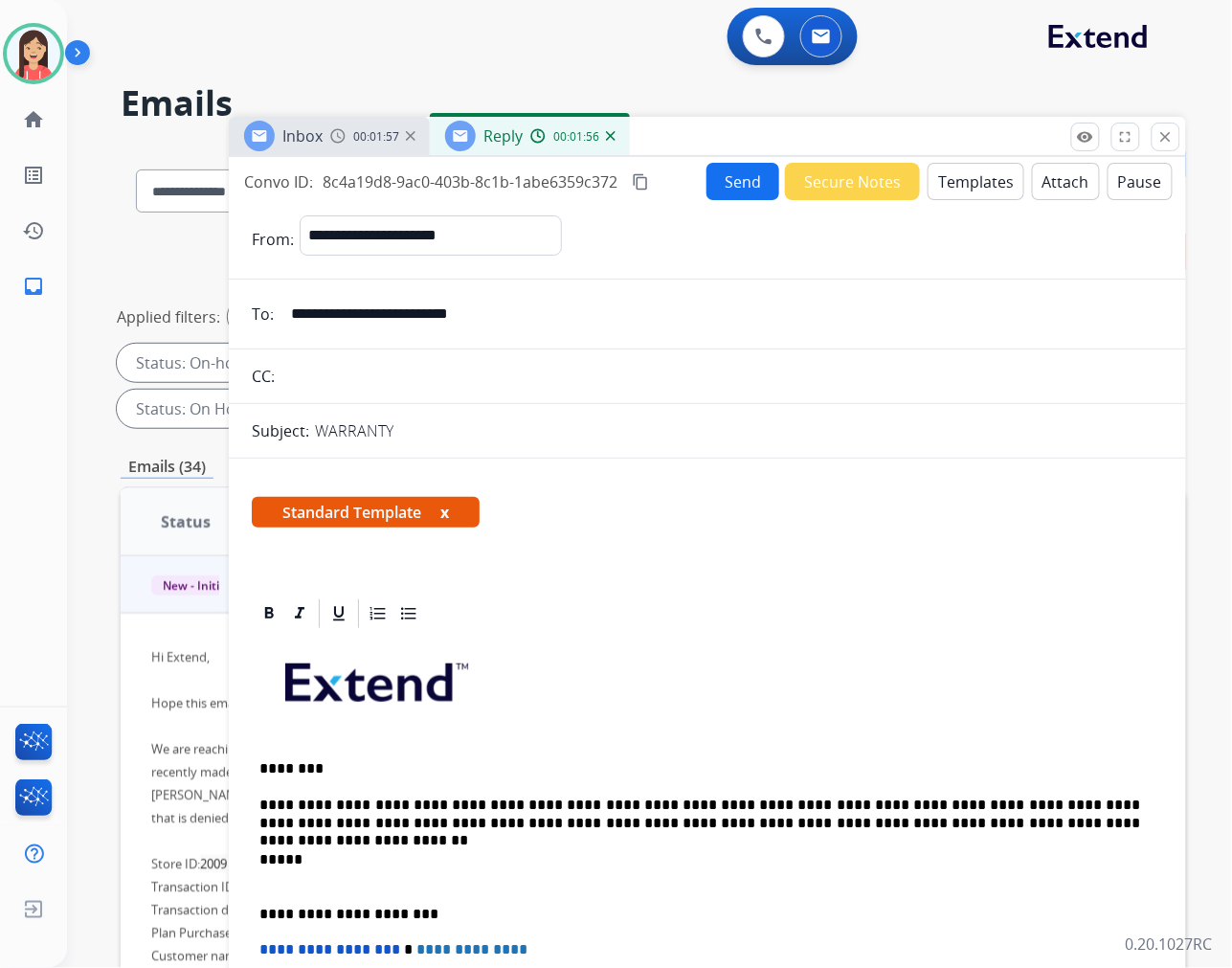
click at [753, 173] on button "Send" at bounding box center [742, 181] width 72 height 38
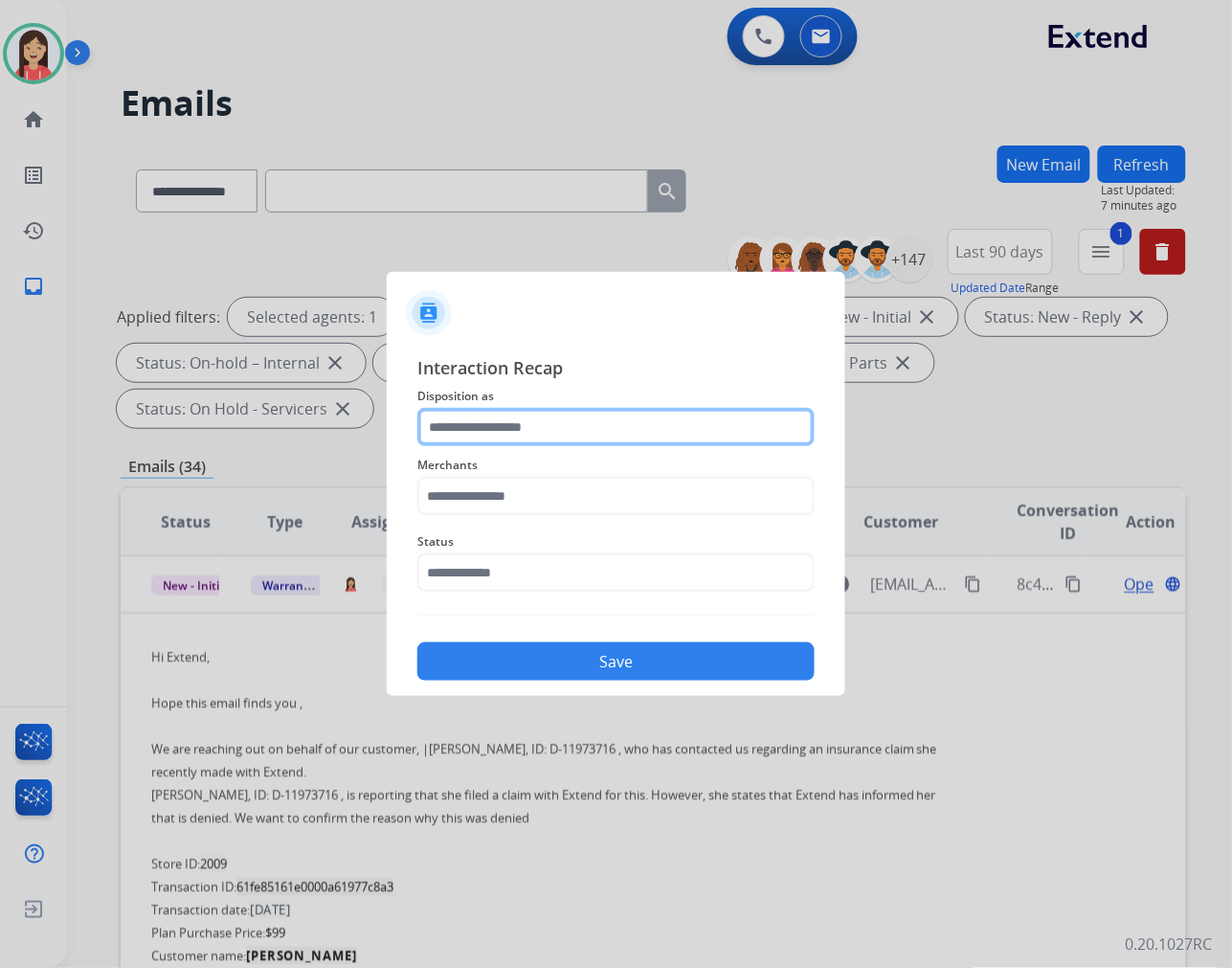
click at [484, 426] on input "text" at bounding box center [616, 428] width 397 height 39
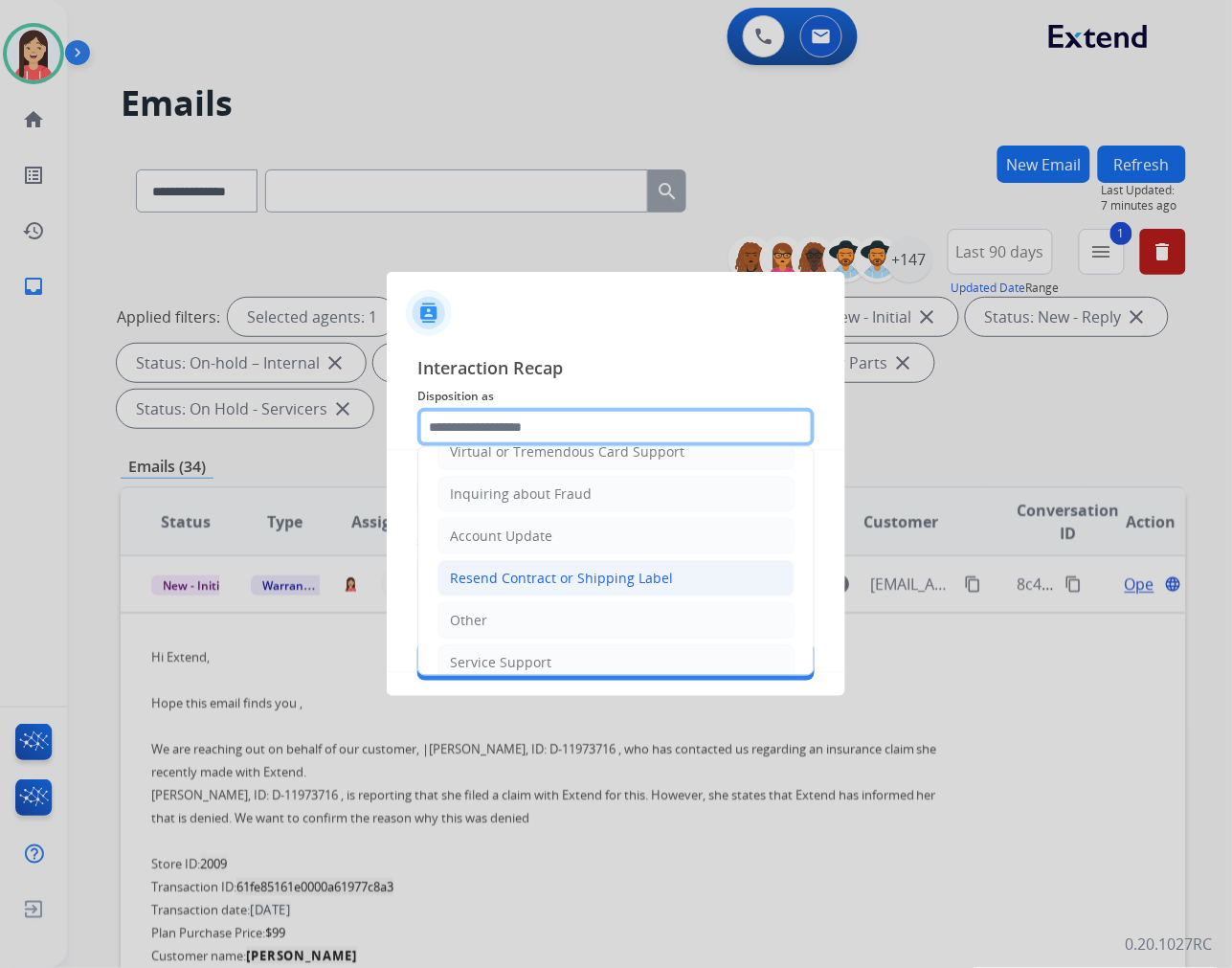
scroll to position [300, 0]
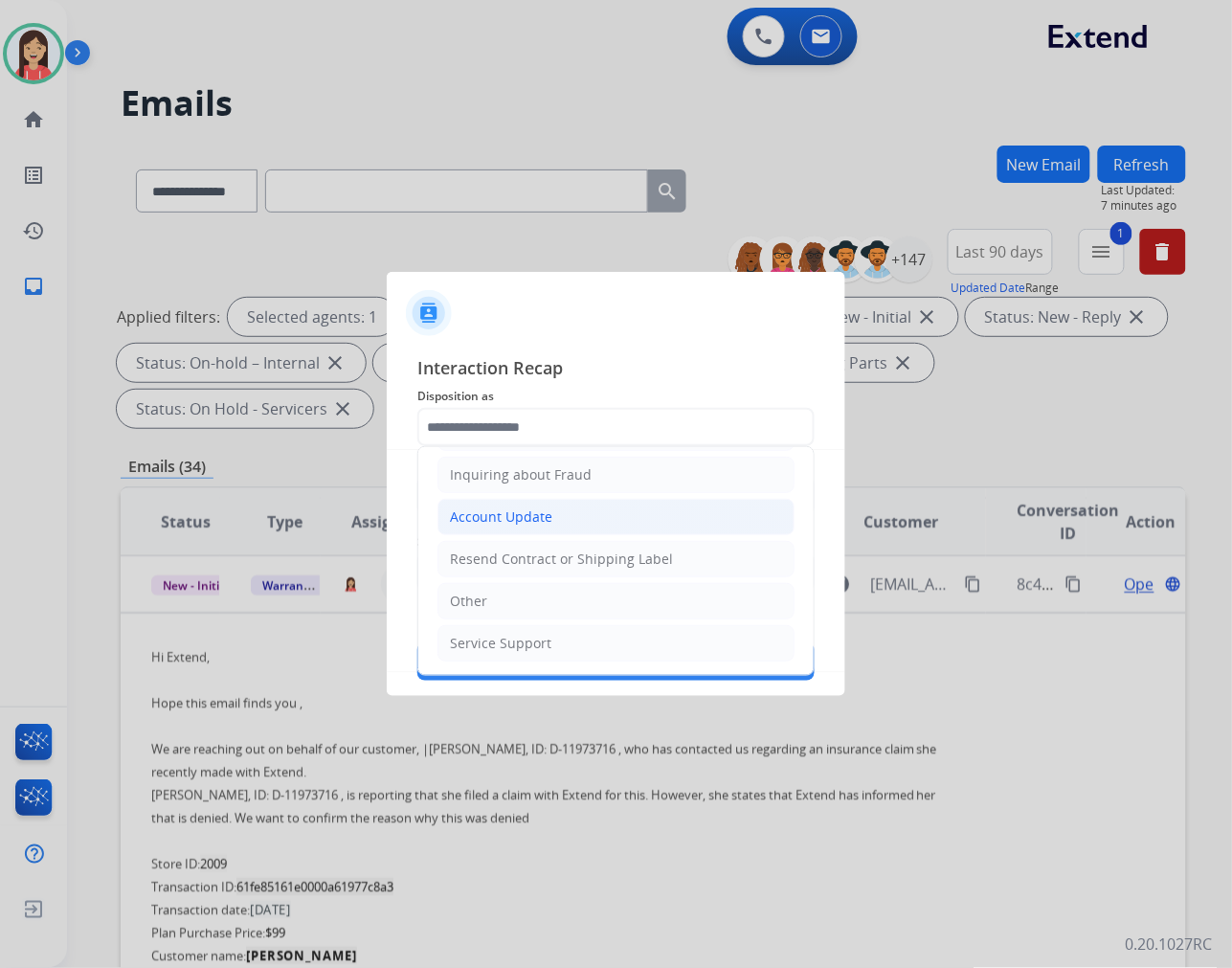
click at [540, 518] on div "Account Update" at bounding box center [501, 517] width 102 height 19
type input "**********"
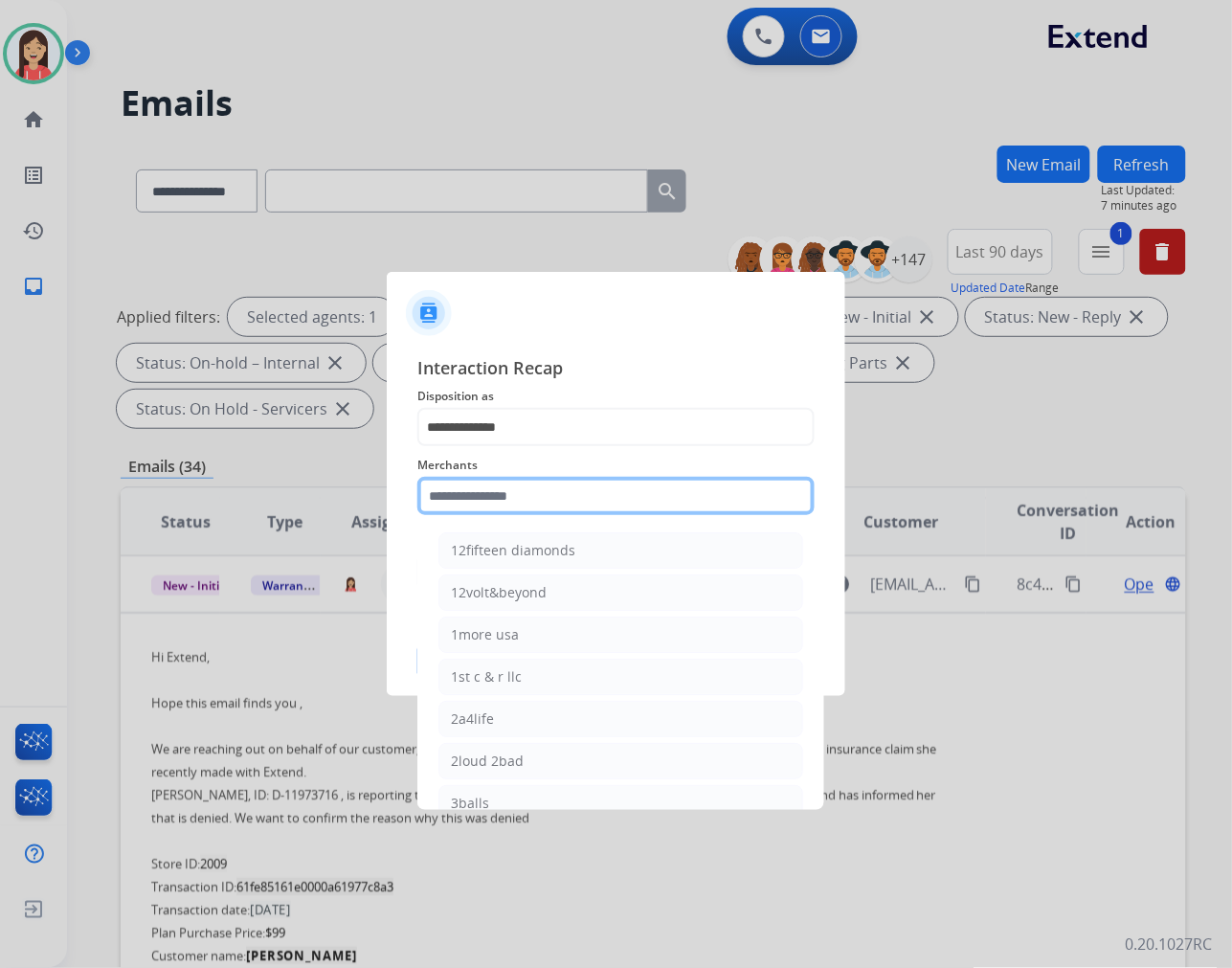
click at [518, 496] on input "text" at bounding box center [616, 496] width 397 height 39
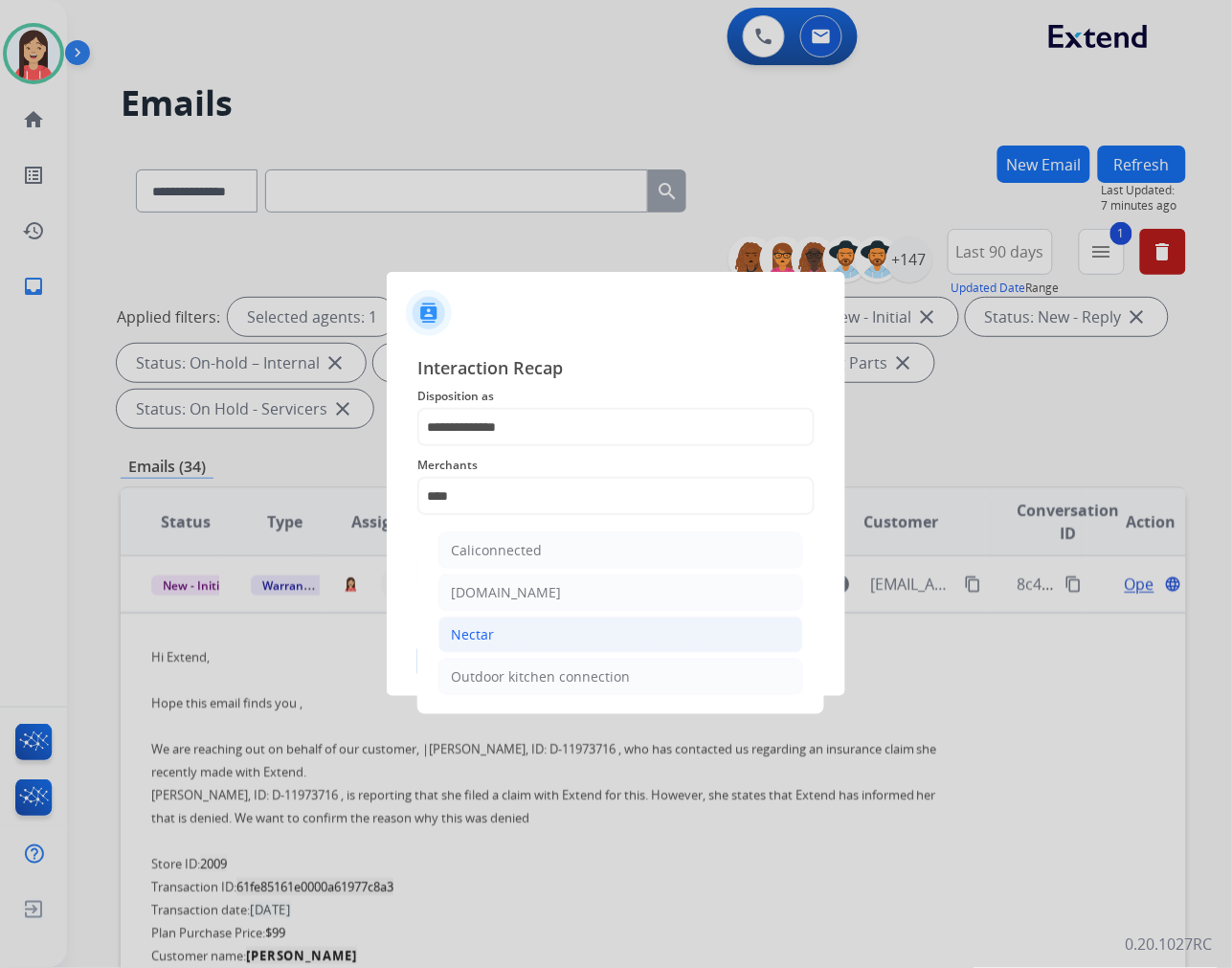
click at [513, 628] on li "Nectar" at bounding box center [620, 635] width 365 height 37
type input "******"
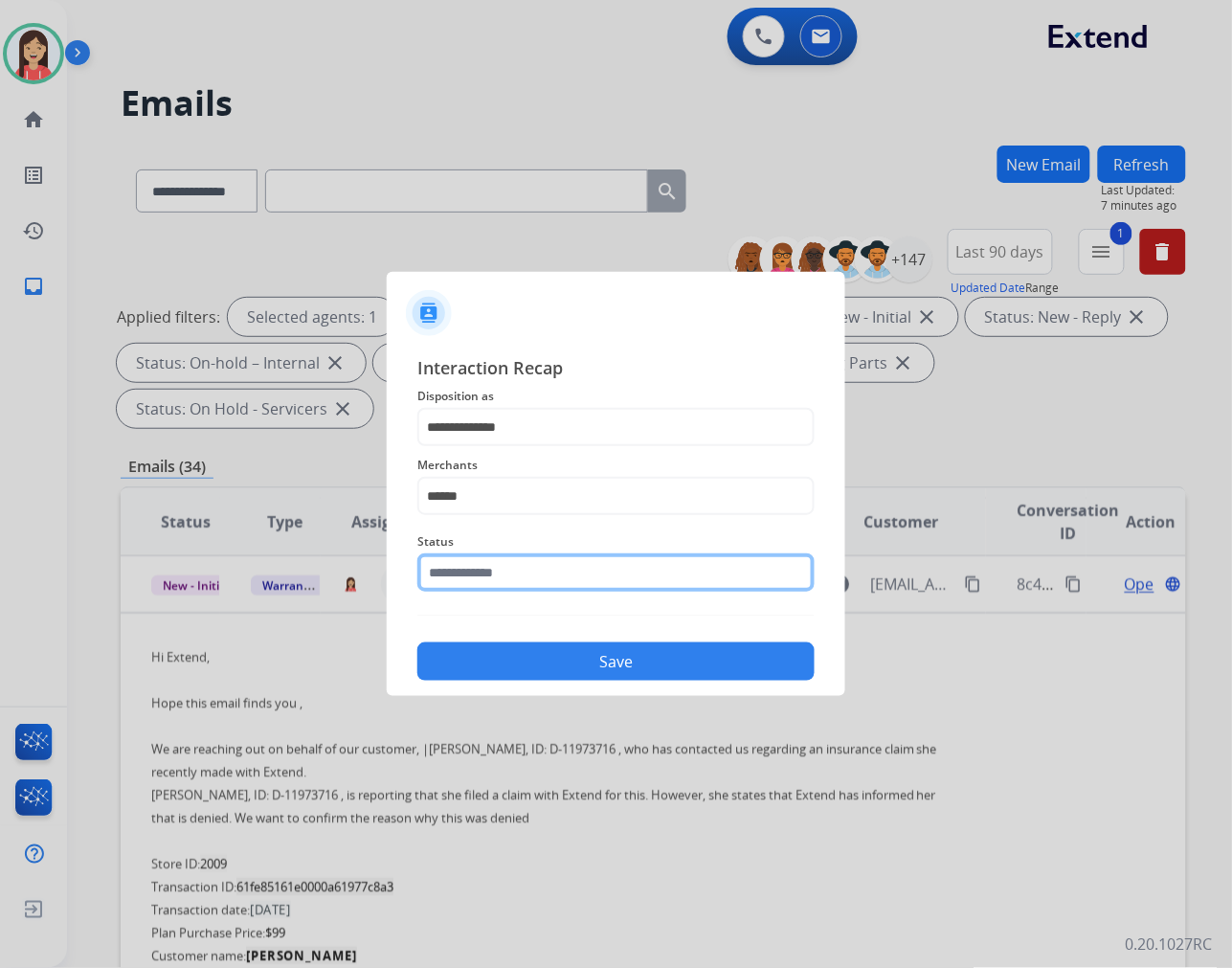
click at [536, 579] on input "text" at bounding box center [616, 572] width 397 height 39
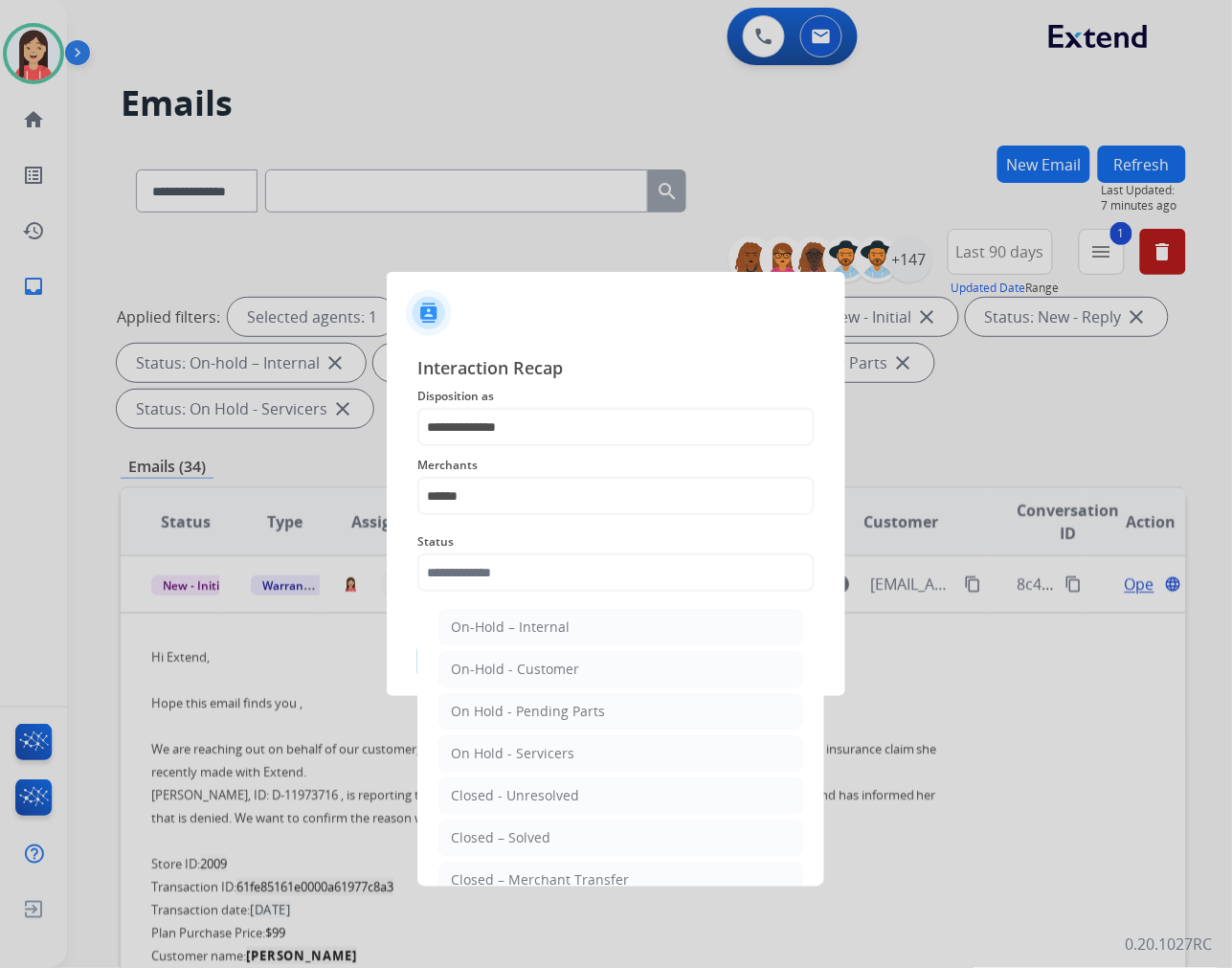
click at [567, 830] on li "Closed – Solved" at bounding box center [620, 838] width 365 height 37
type input "**********"
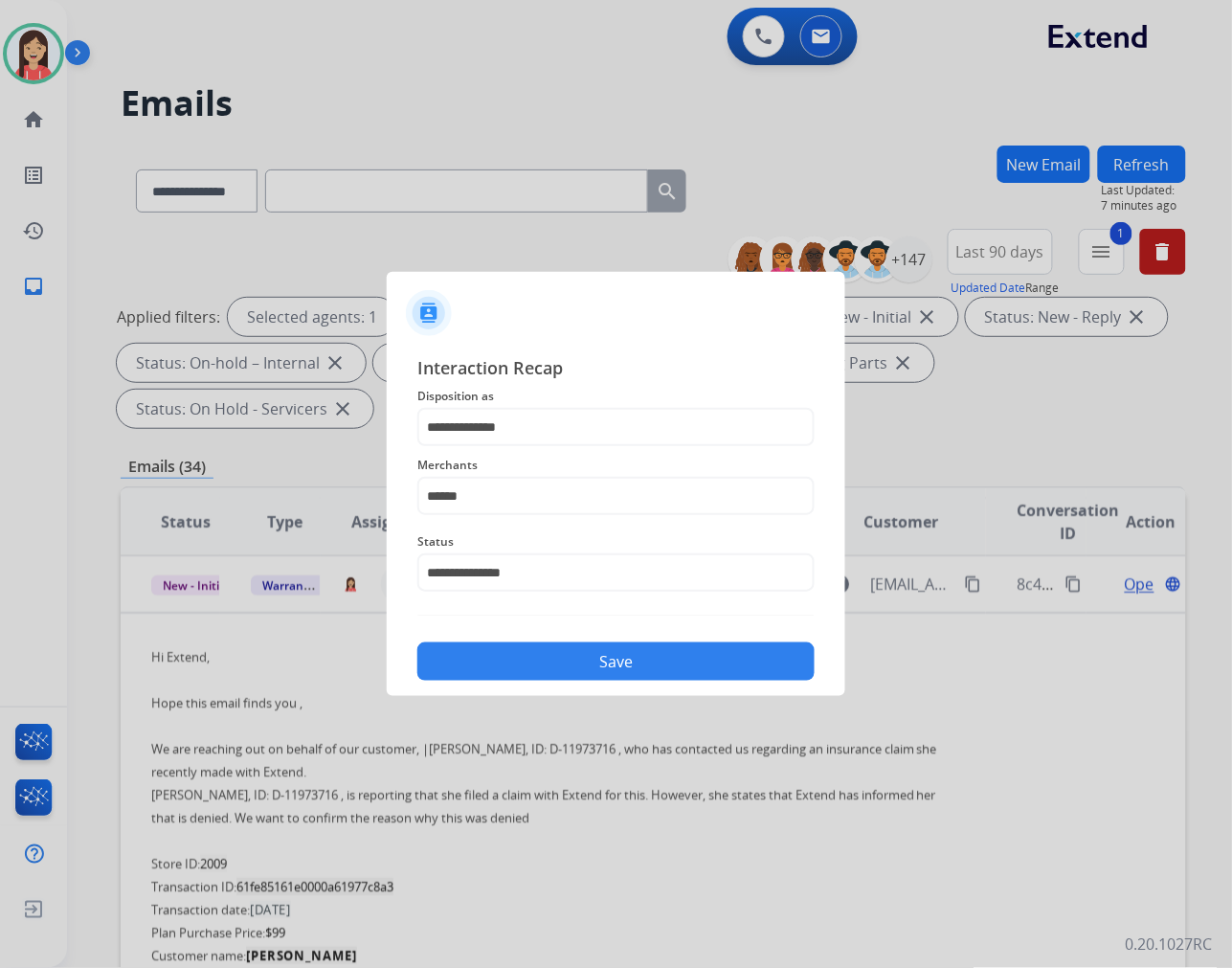
click at [589, 657] on button "Save" at bounding box center [616, 662] width 397 height 39
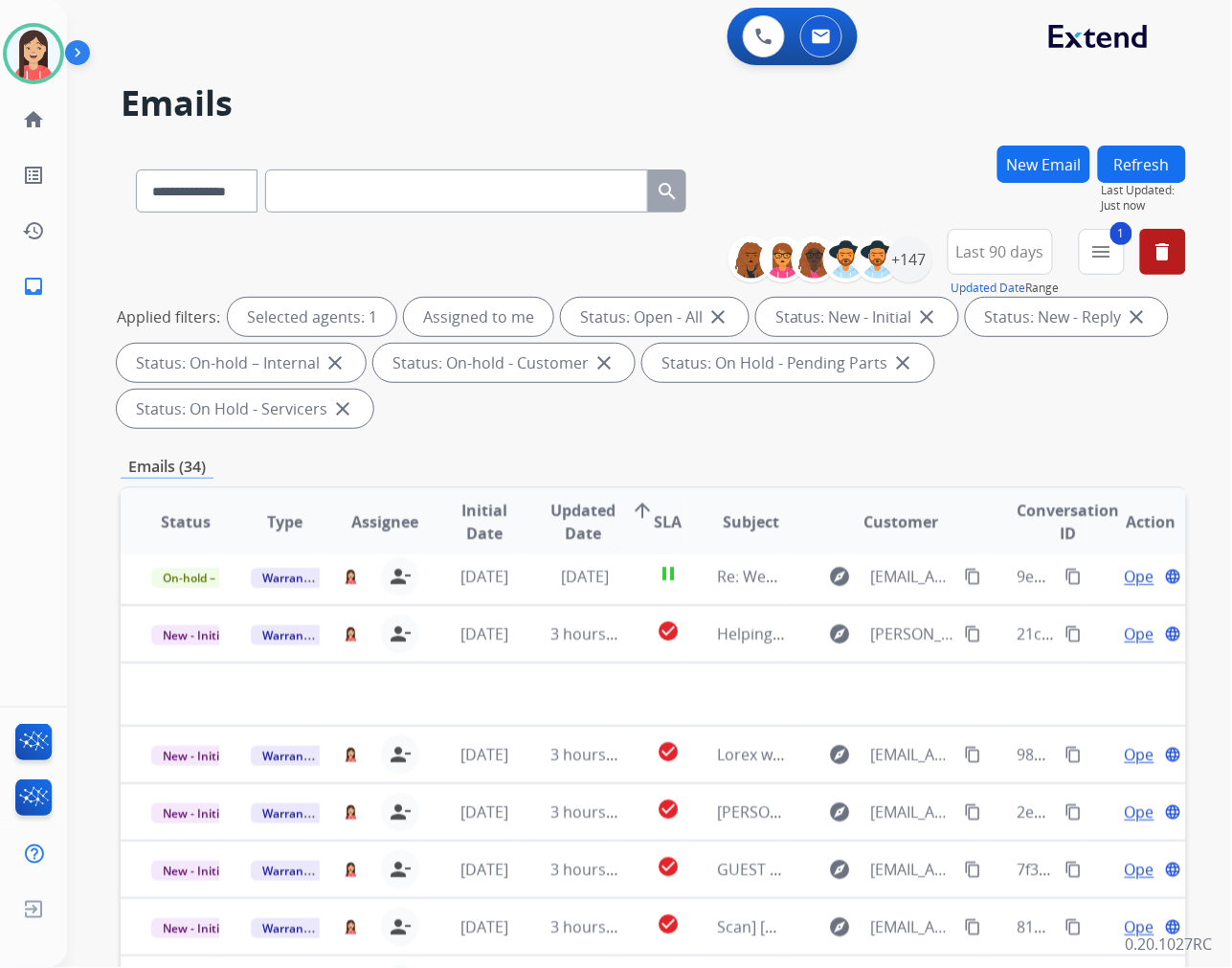
scroll to position [63, 0]
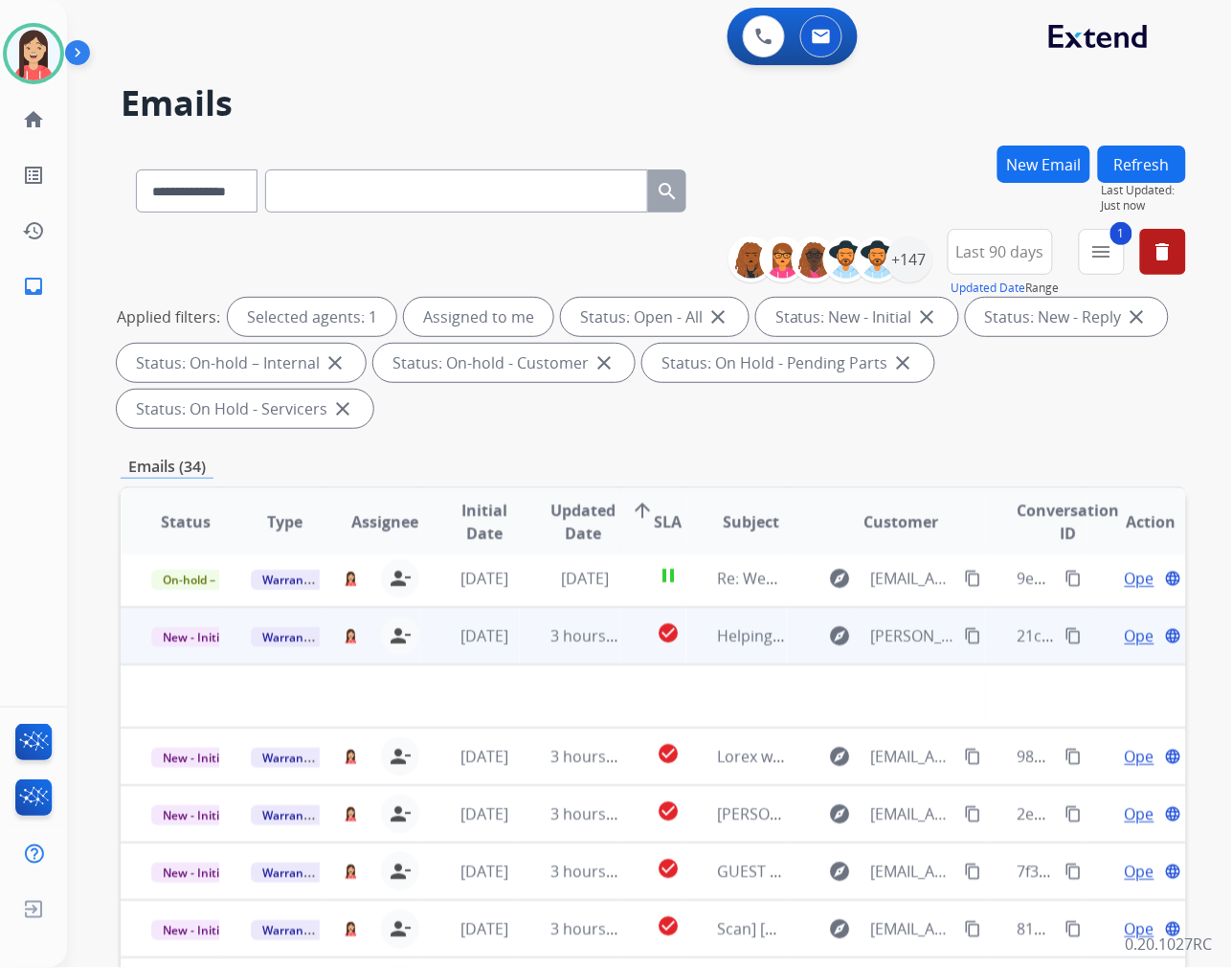
click at [524, 657] on td "3 hours ago" at bounding box center [569, 636] width 99 height 58
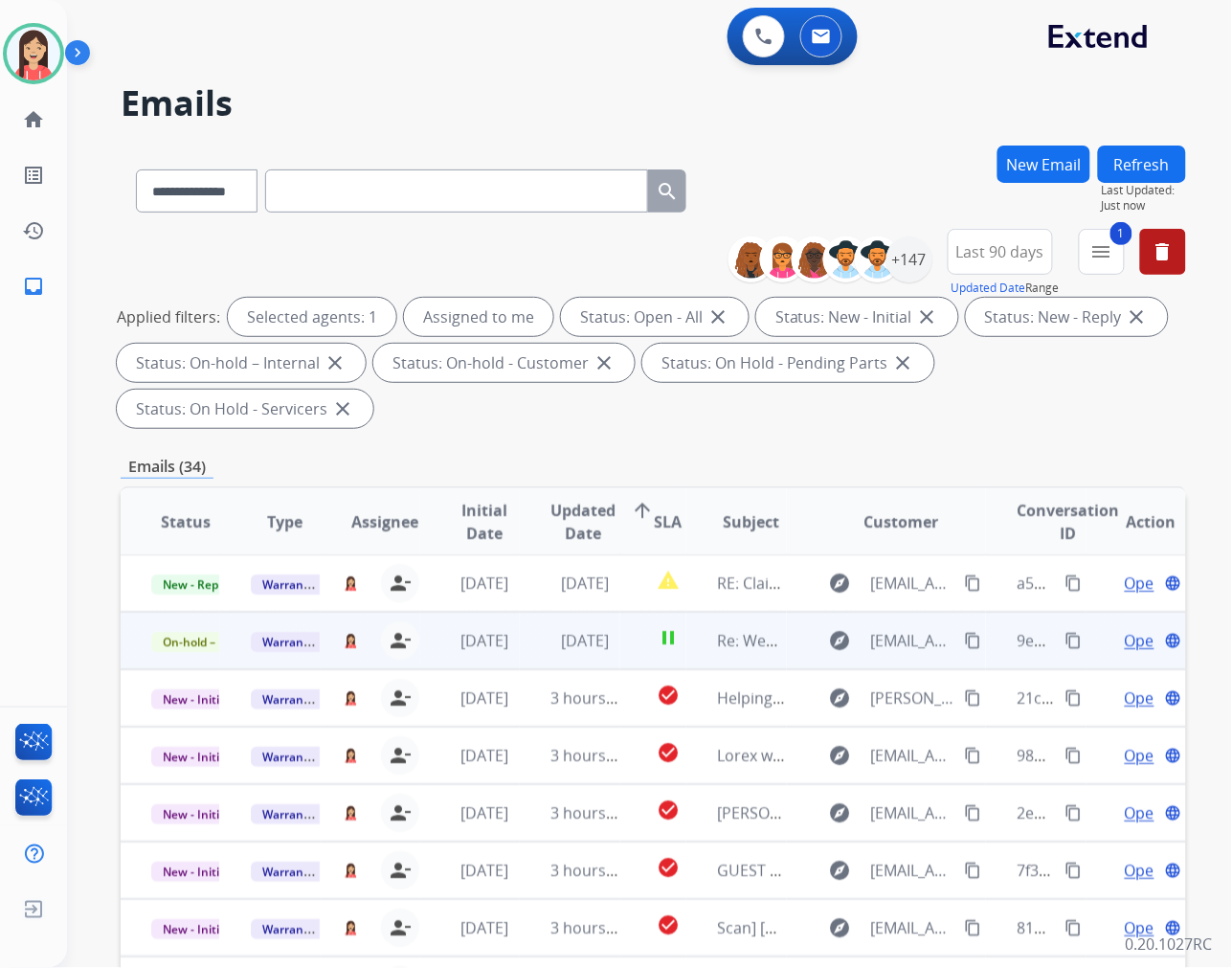
click at [524, 657] on td "[DATE]" at bounding box center [569, 641] width 99 height 58
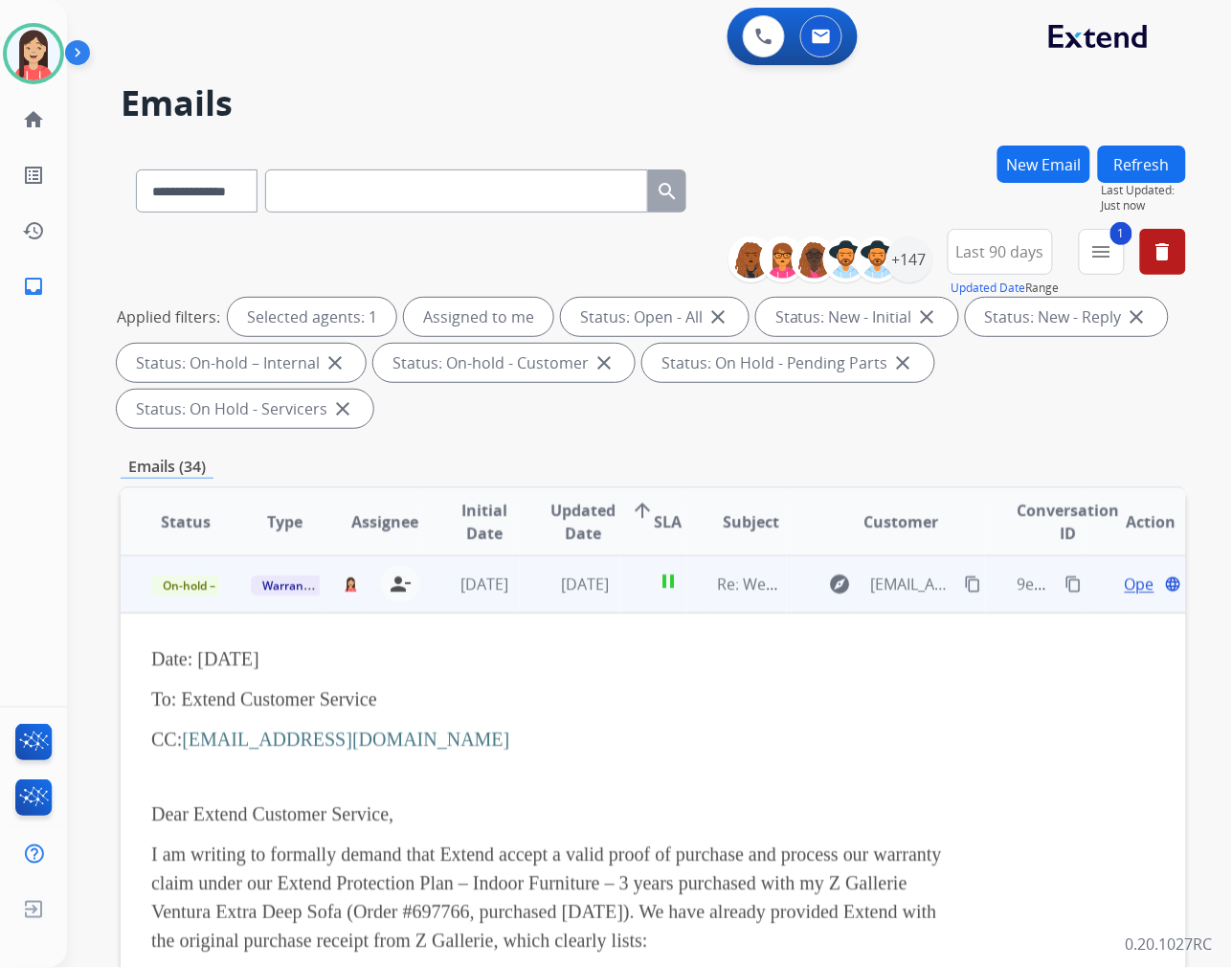
click at [534, 597] on td "[DATE]" at bounding box center [569, 584] width 99 height 58
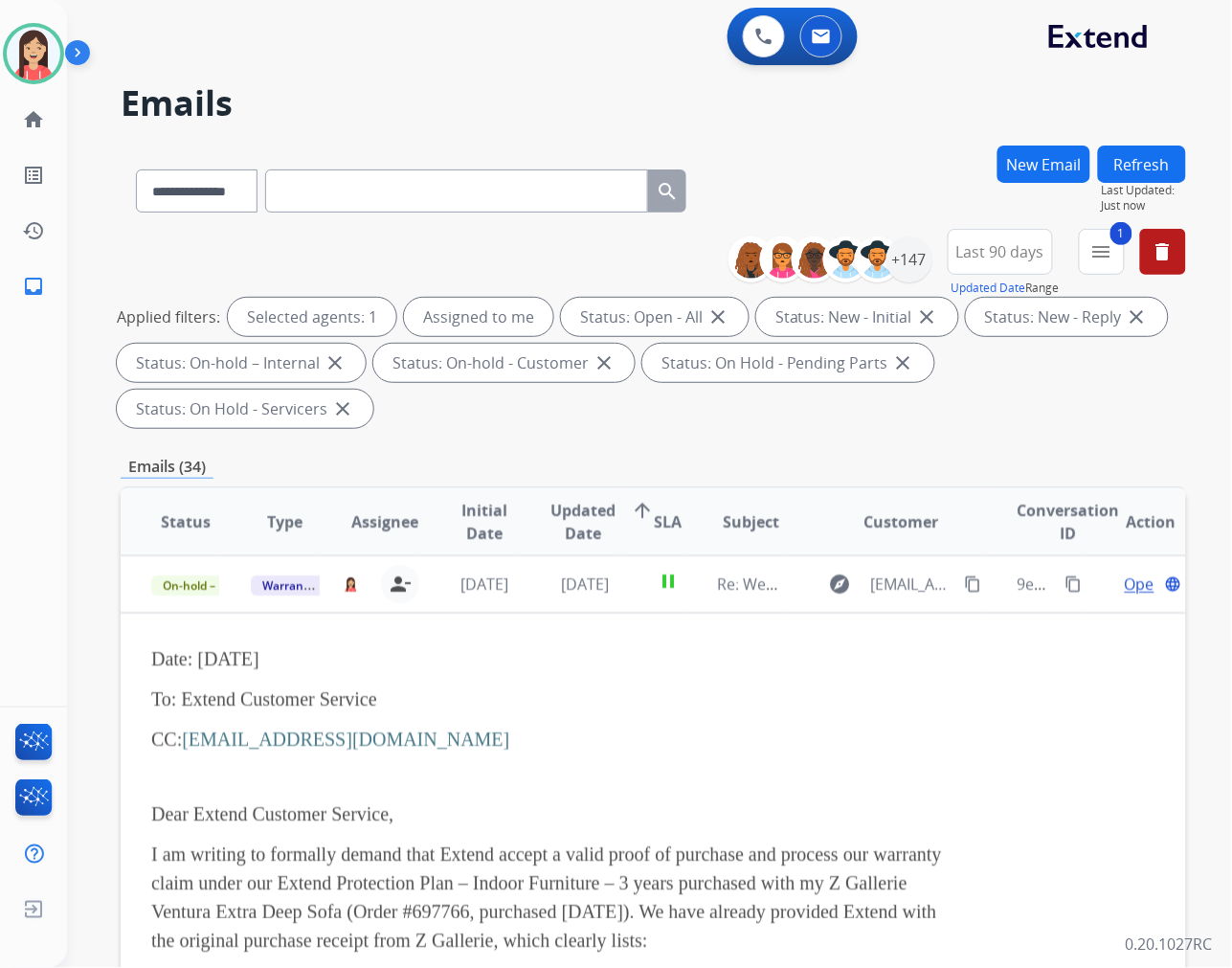
scroll to position [1, 0]
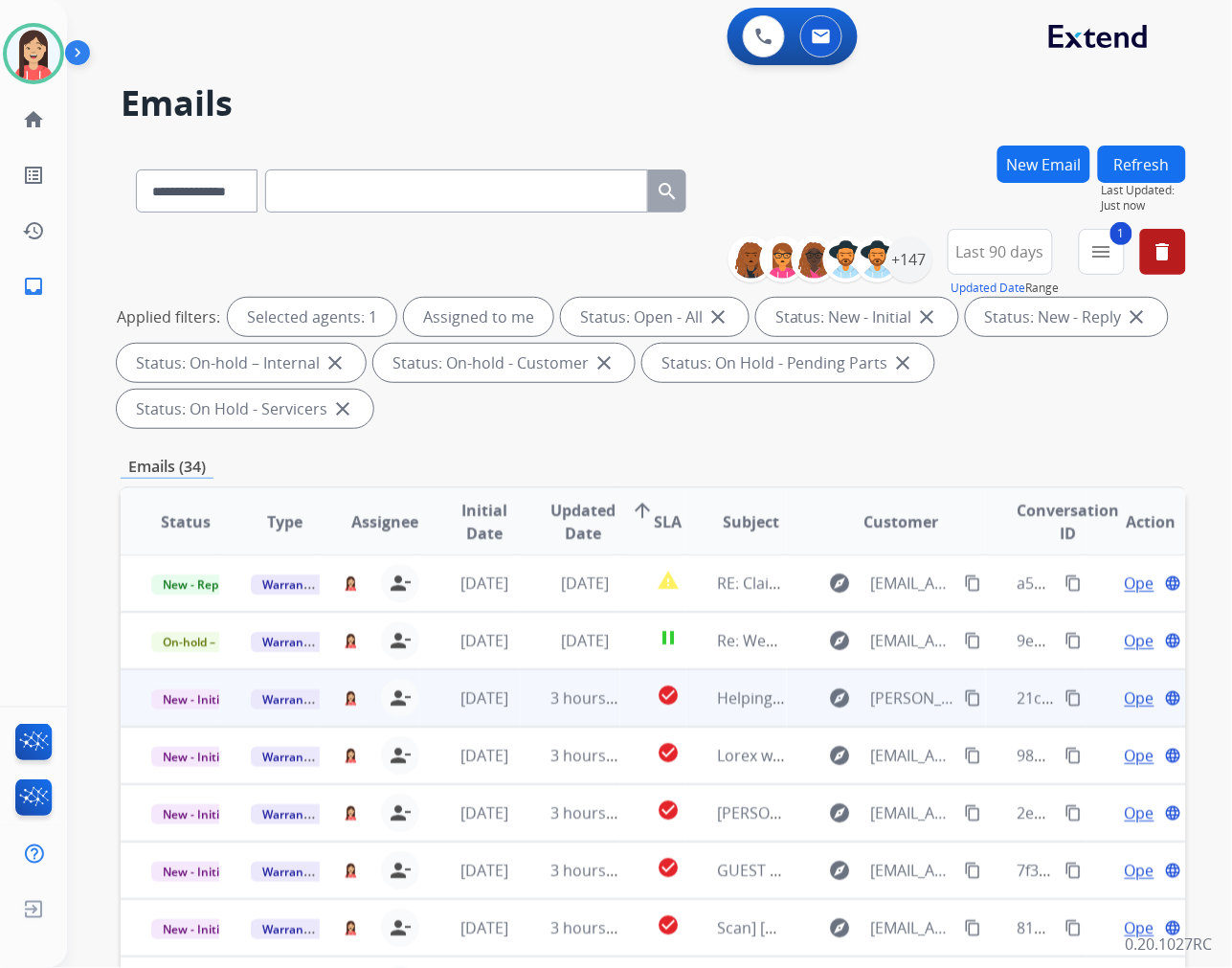
click at [530, 704] on td "3 hours ago" at bounding box center [569, 699] width 99 height 58
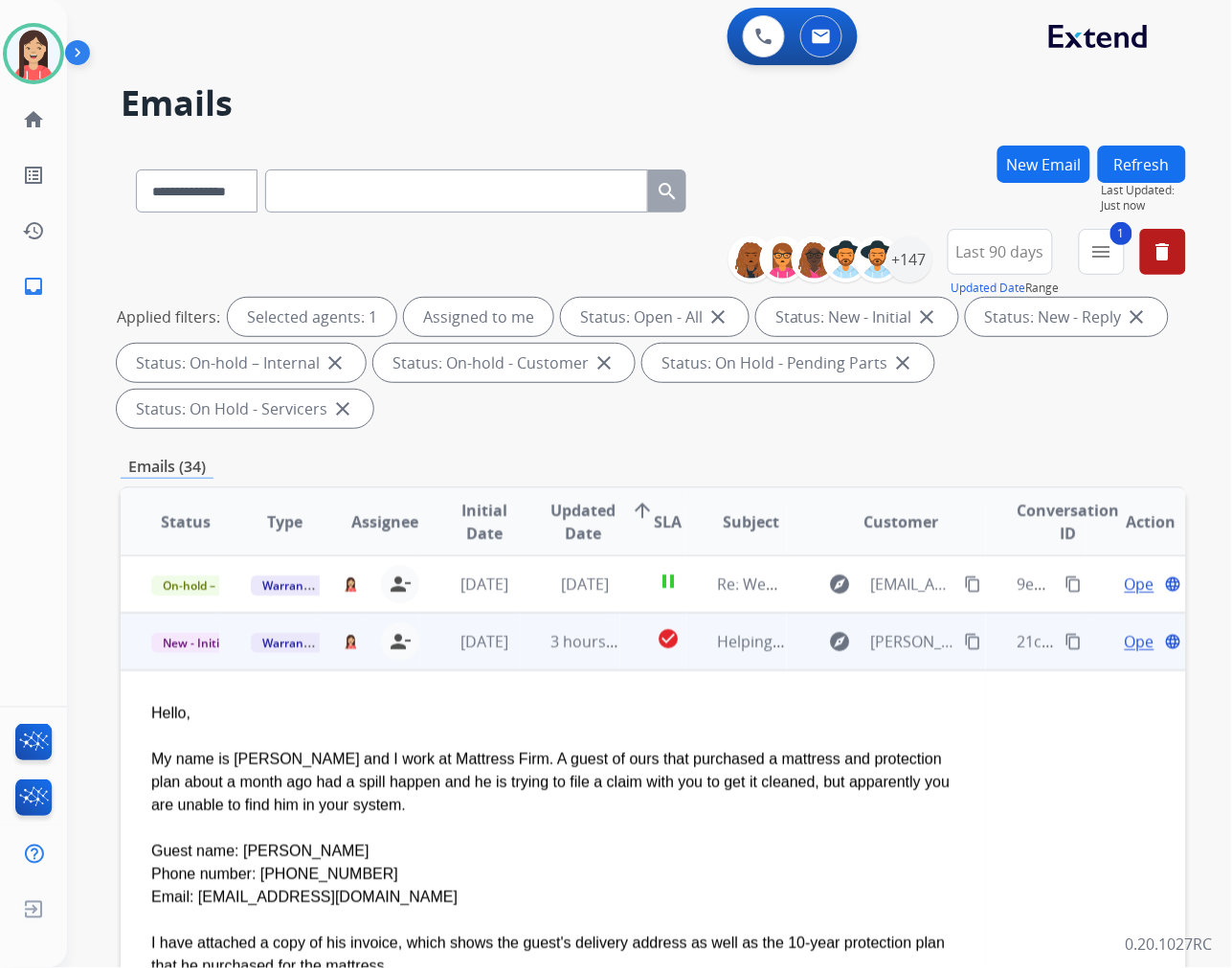
scroll to position [115, 0]
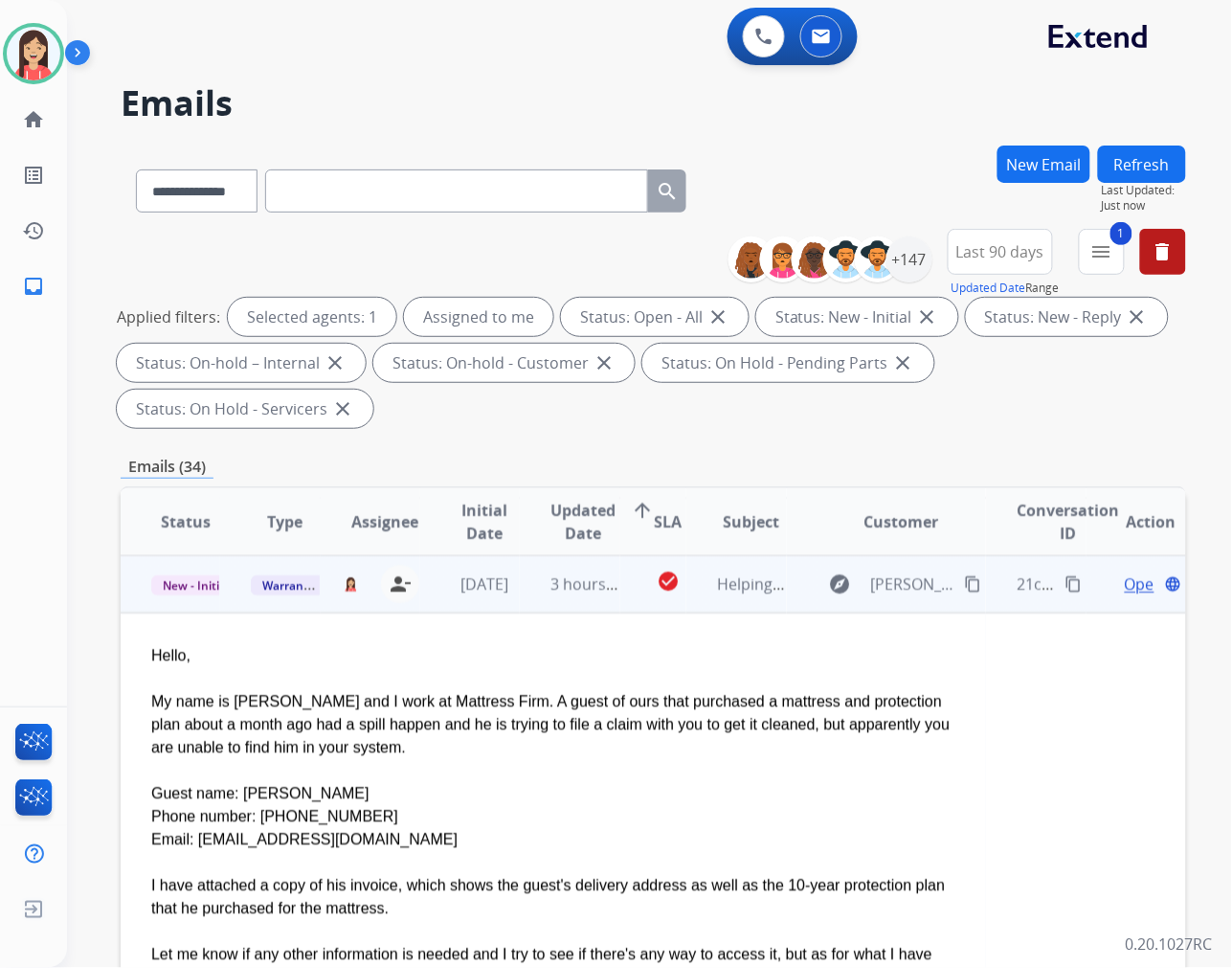
click at [1125, 587] on span "Open" at bounding box center [1144, 584] width 40 height 23
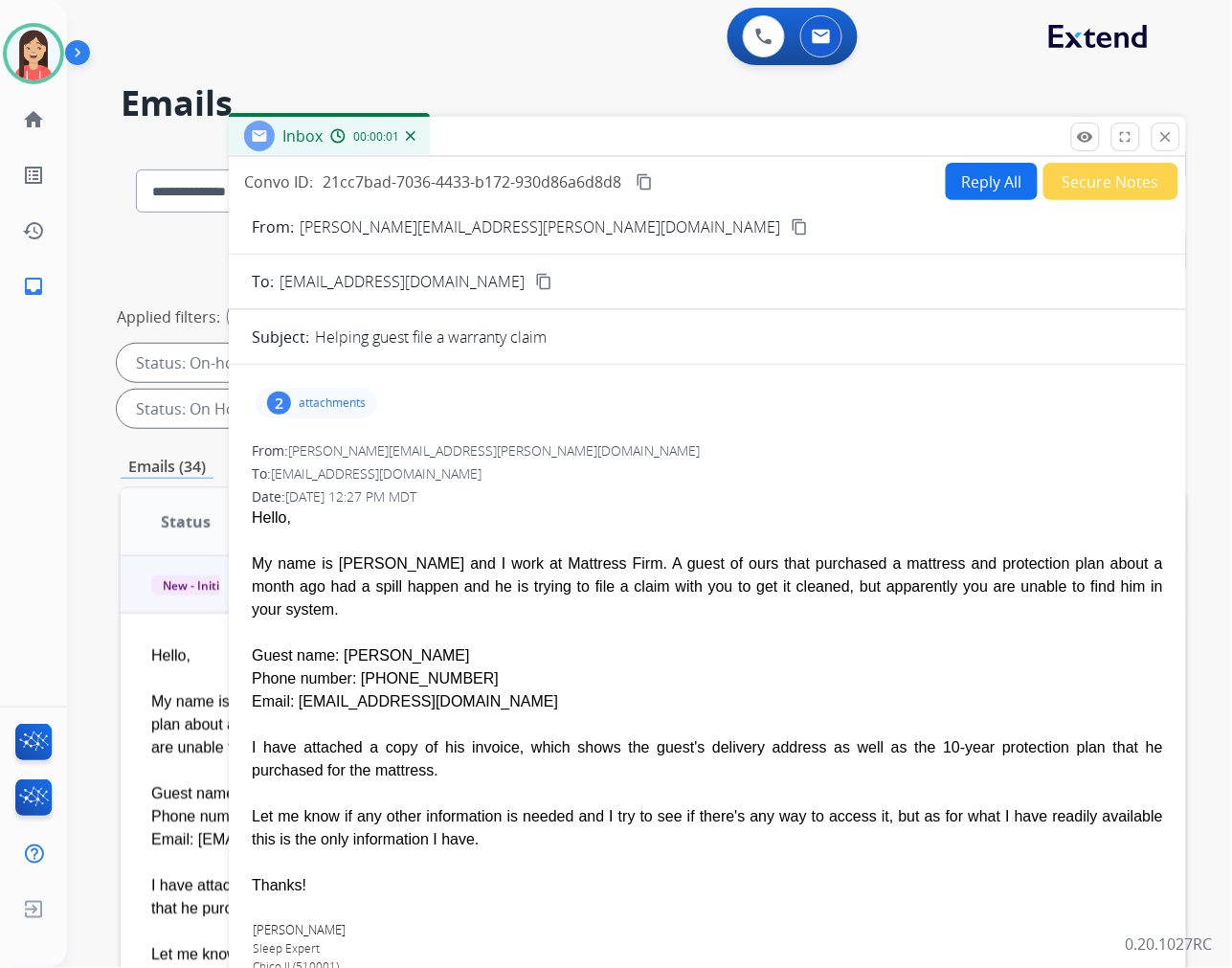
click at [346, 405] on p "attachments" at bounding box center [332, 403] width 67 height 15
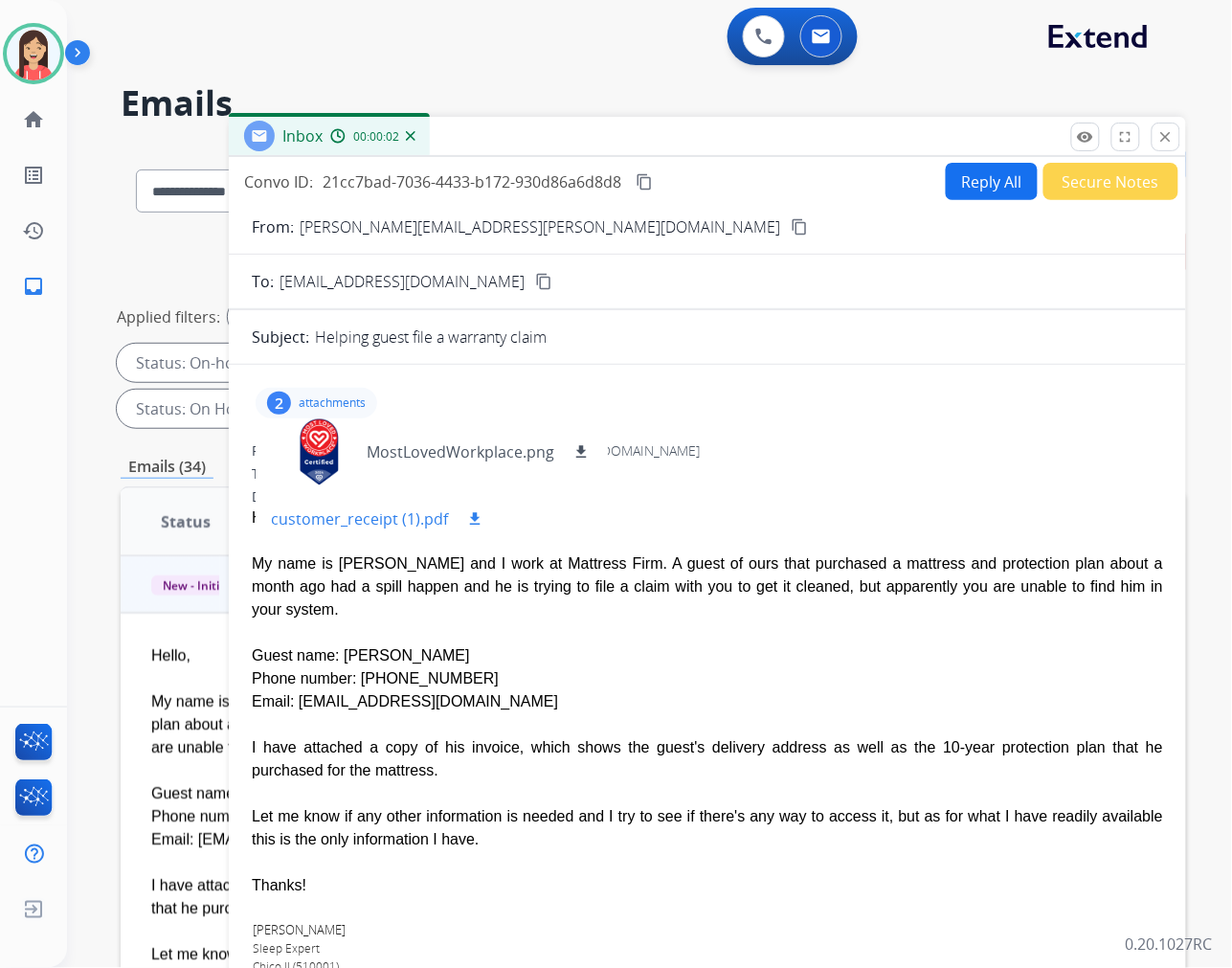
click at [473, 518] on mat-icon "download" at bounding box center [475, 519] width 17 height 17
click at [990, 173] on button "Reply All" at bounding box center [991, 181] width 92 height 38
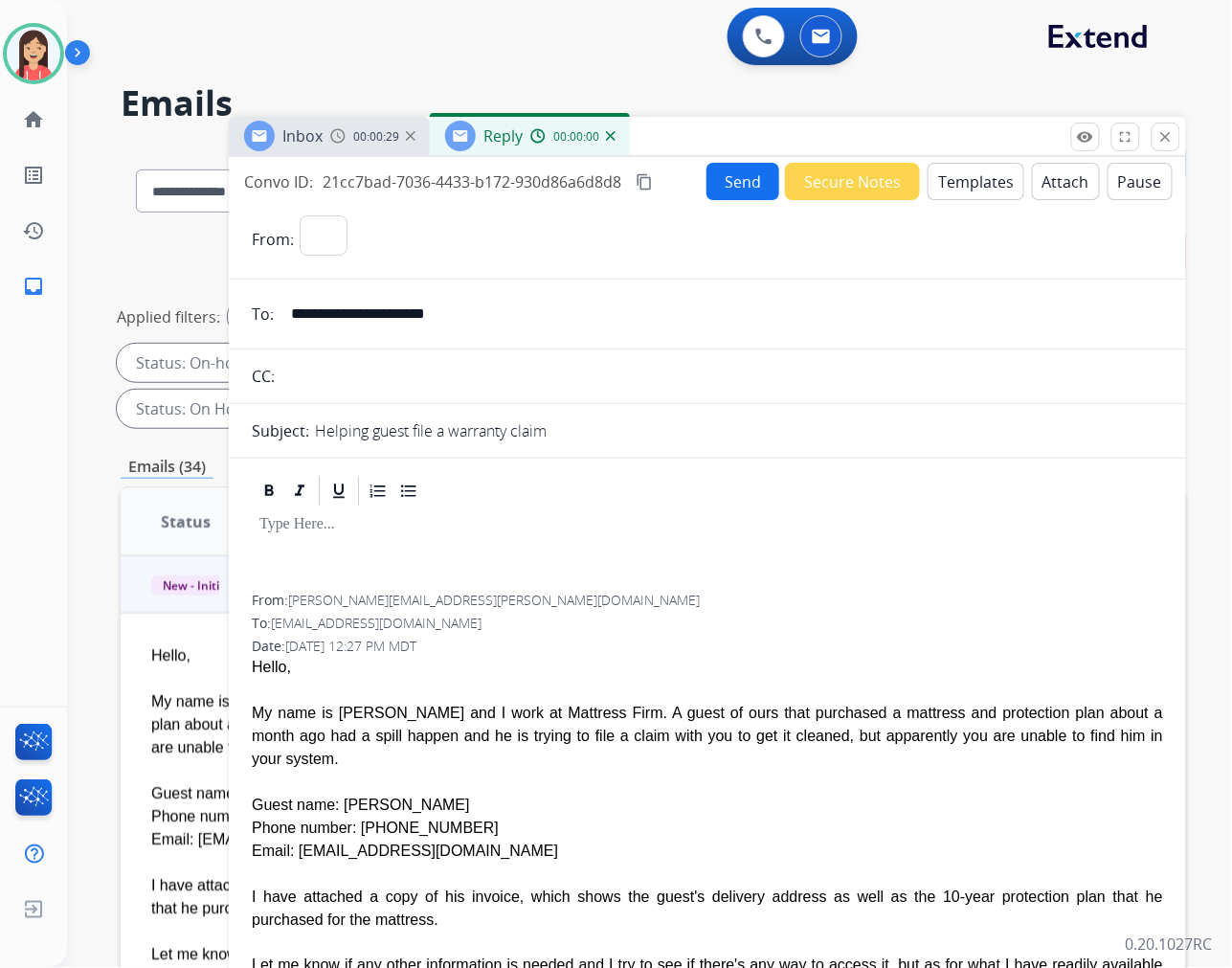
select select "**********"
click at [991, 180] on button "Templates" at bounding box center [975, 181] width 96 height 38
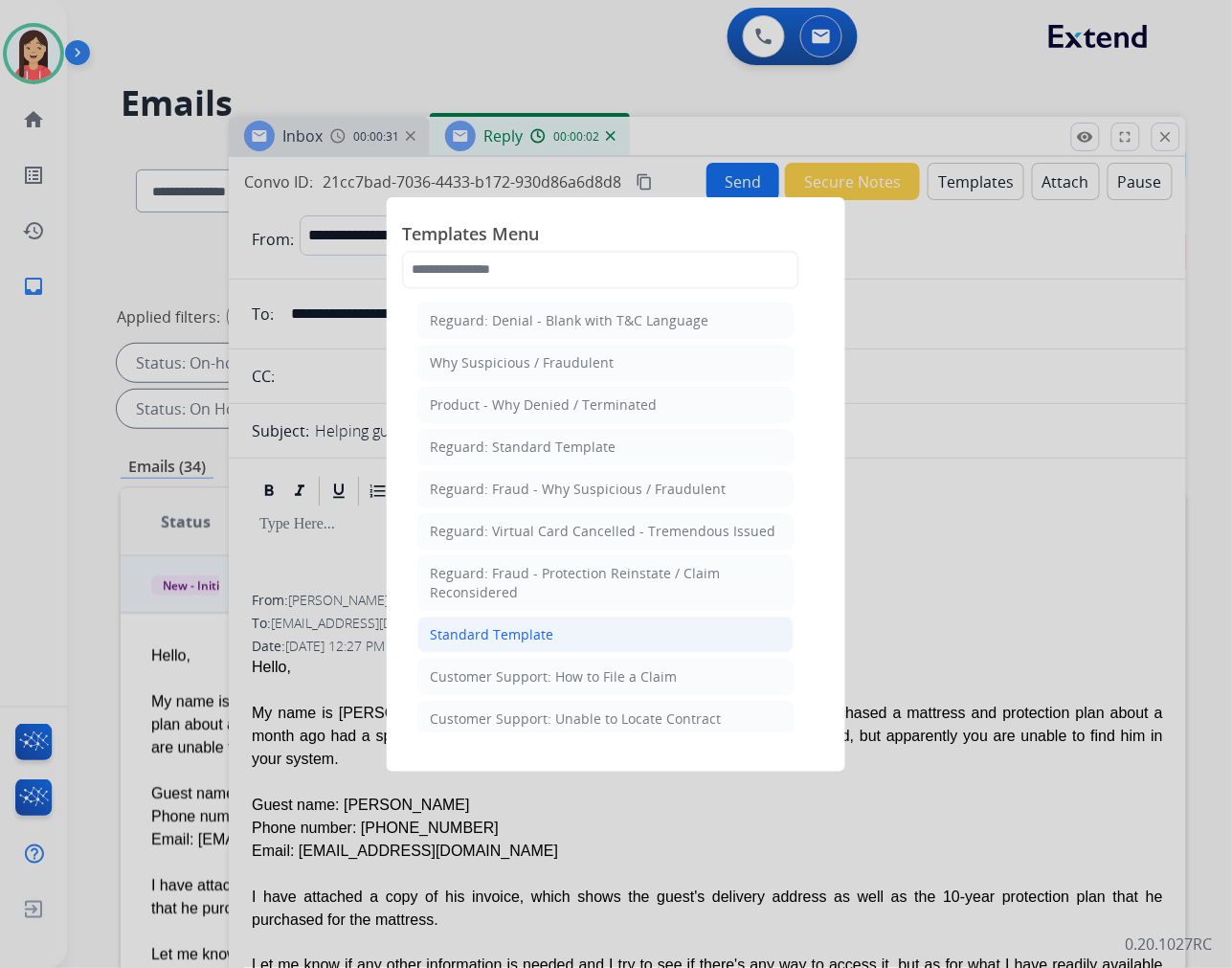
click at [560, 632] on li "Standard Template" at bounding box center [606, 635] width 376 height 37
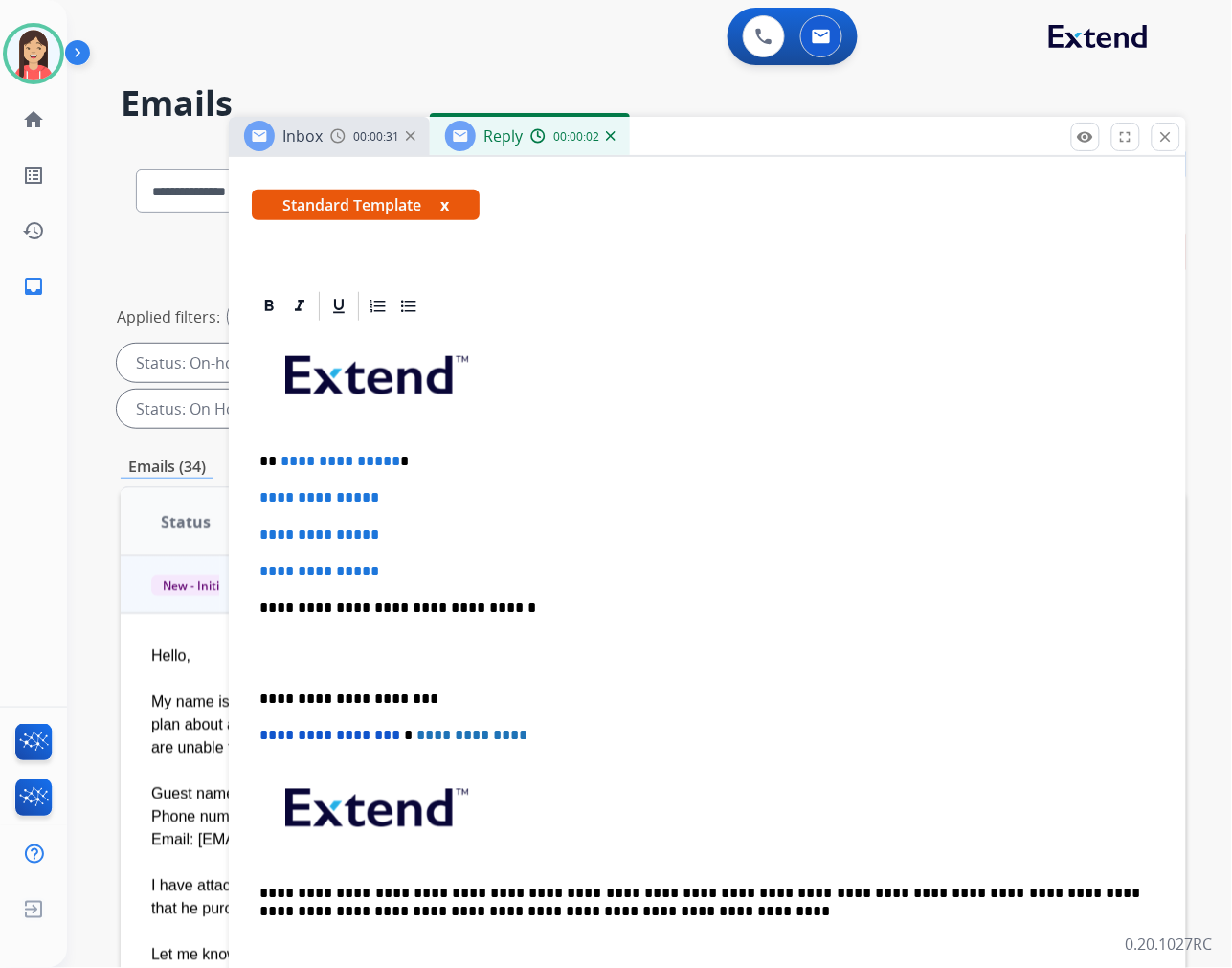
scroll to position [318, 0]
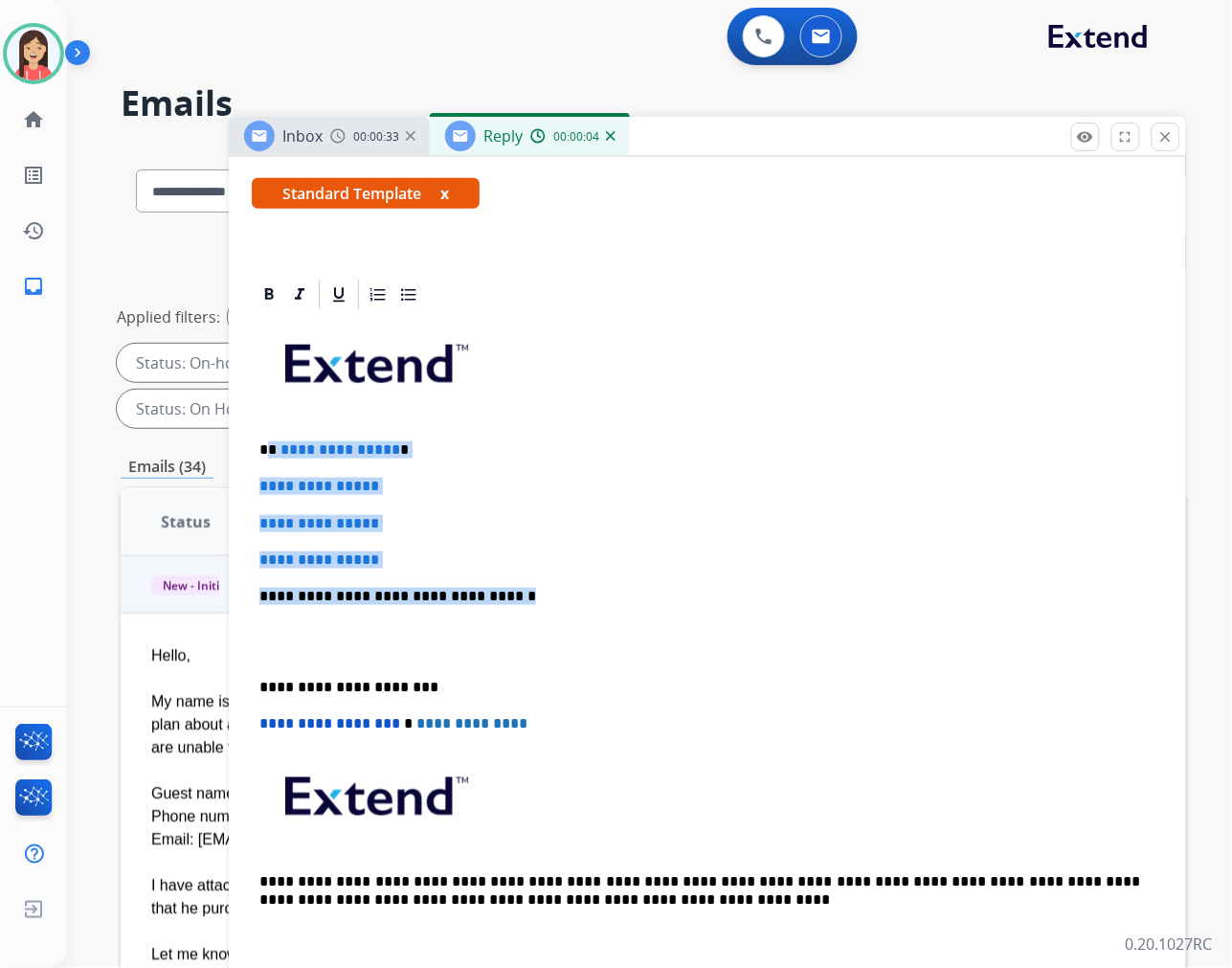
drag, startPoint x: 272, startPoint y: 446, endPoint x: 562, endPoint y: 595, distance: 326.0
click at [562, 595] on div "**********" at bounding box center [707, 641] width 912 height 659
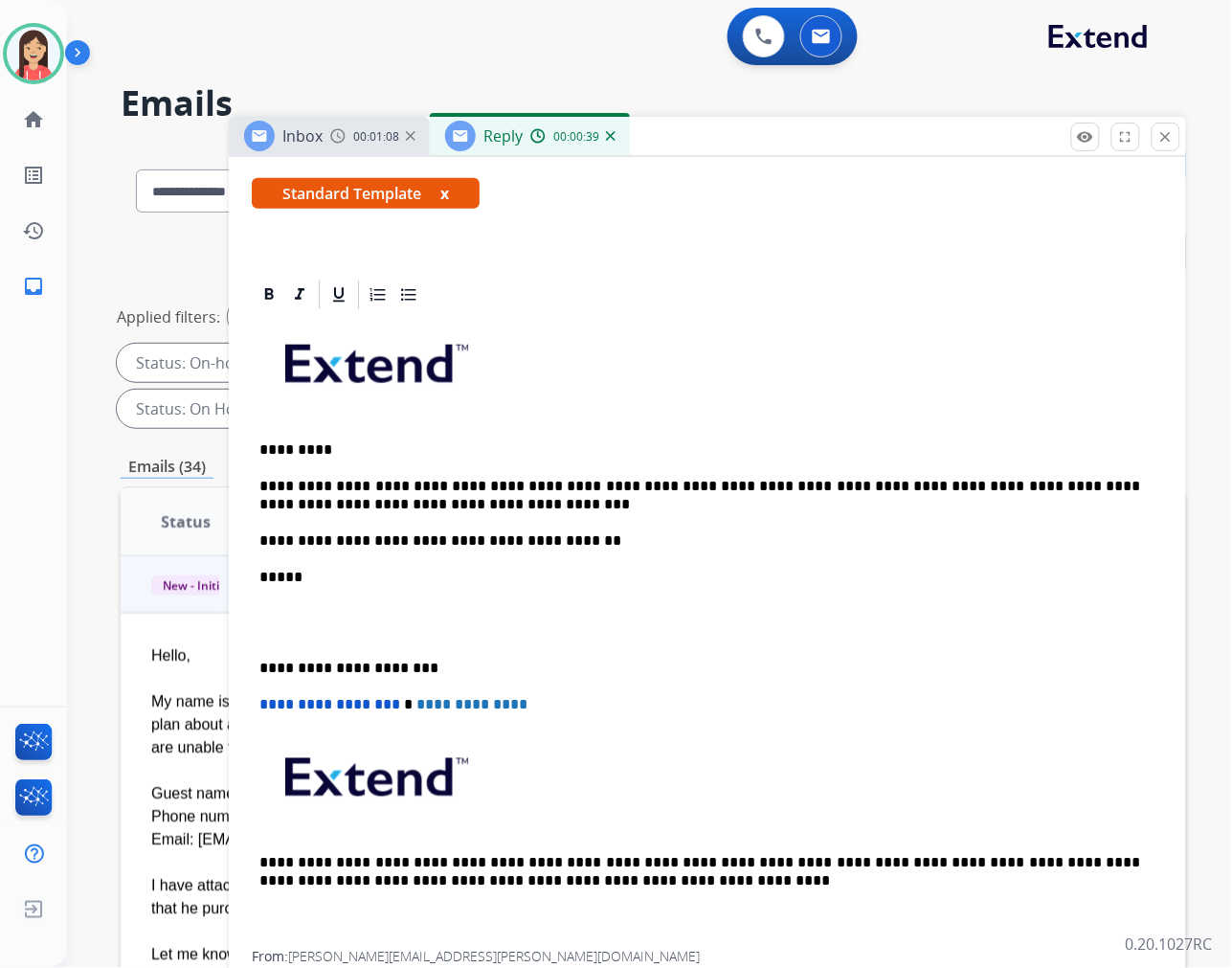
scroll to position [0, 0]
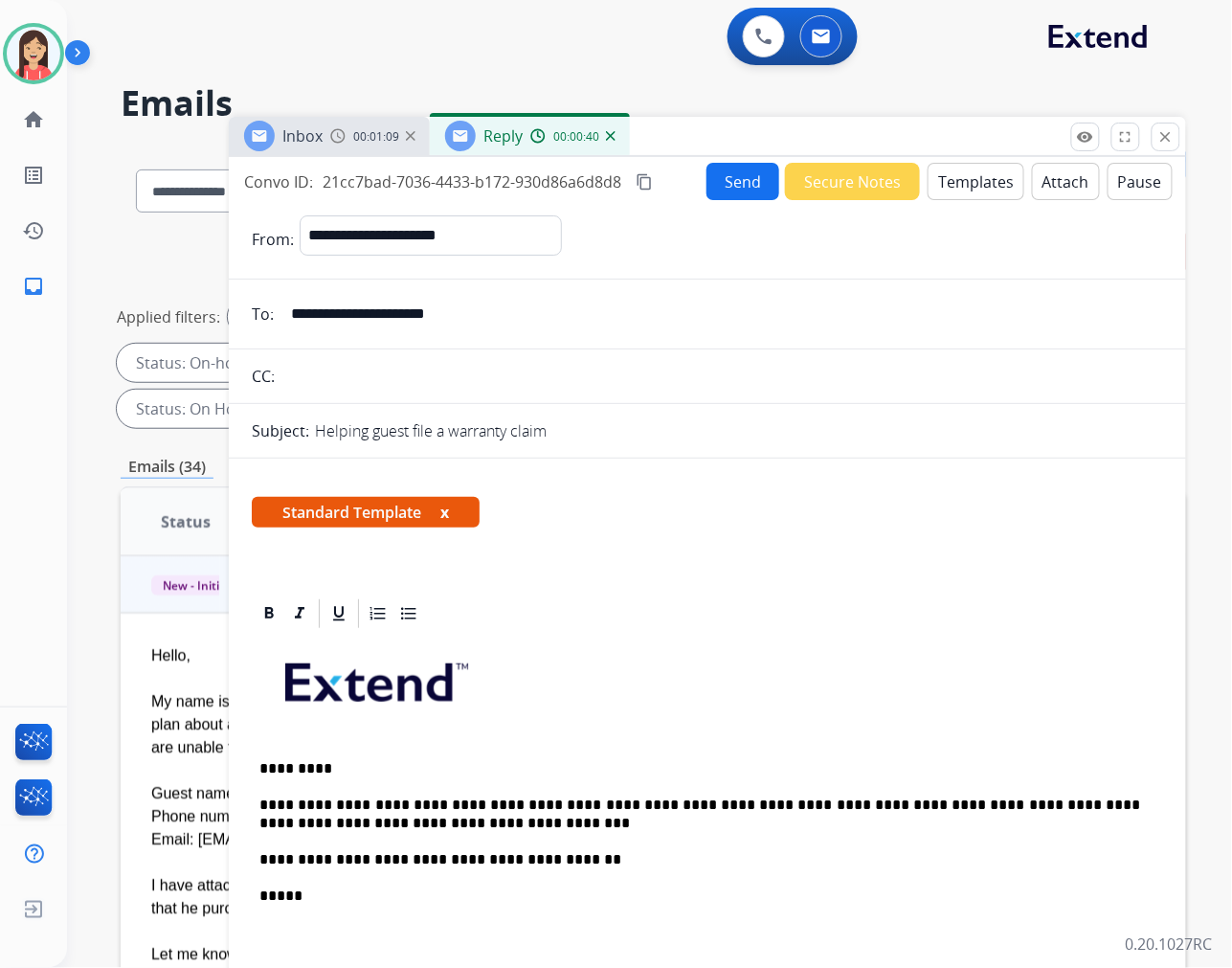
click at [742, 169] on button "Send" at bounding box center [742, 181] width 72 height 38
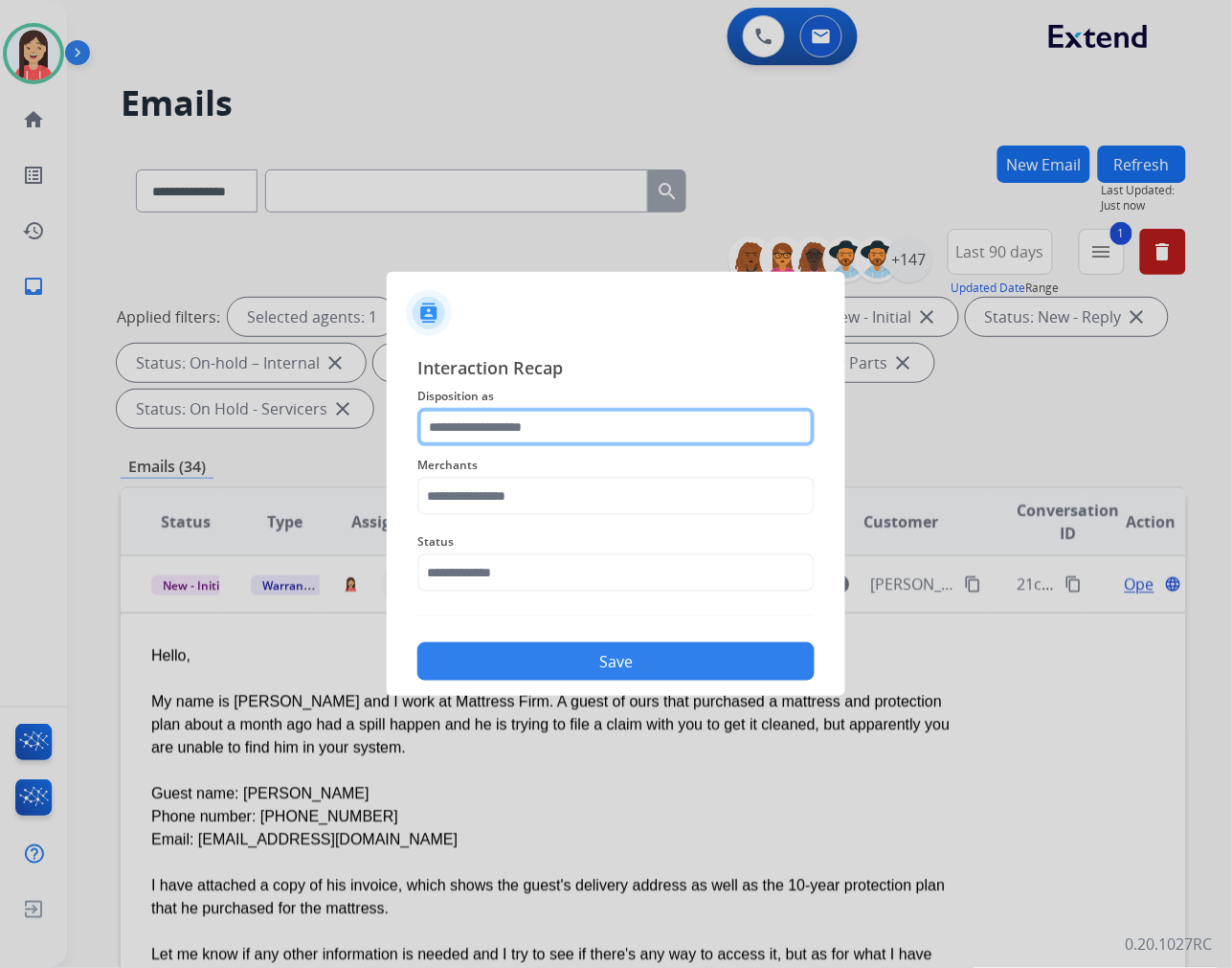
click at [519, 426] on input "text" at bounding box center [616, 428] width 397 height 39
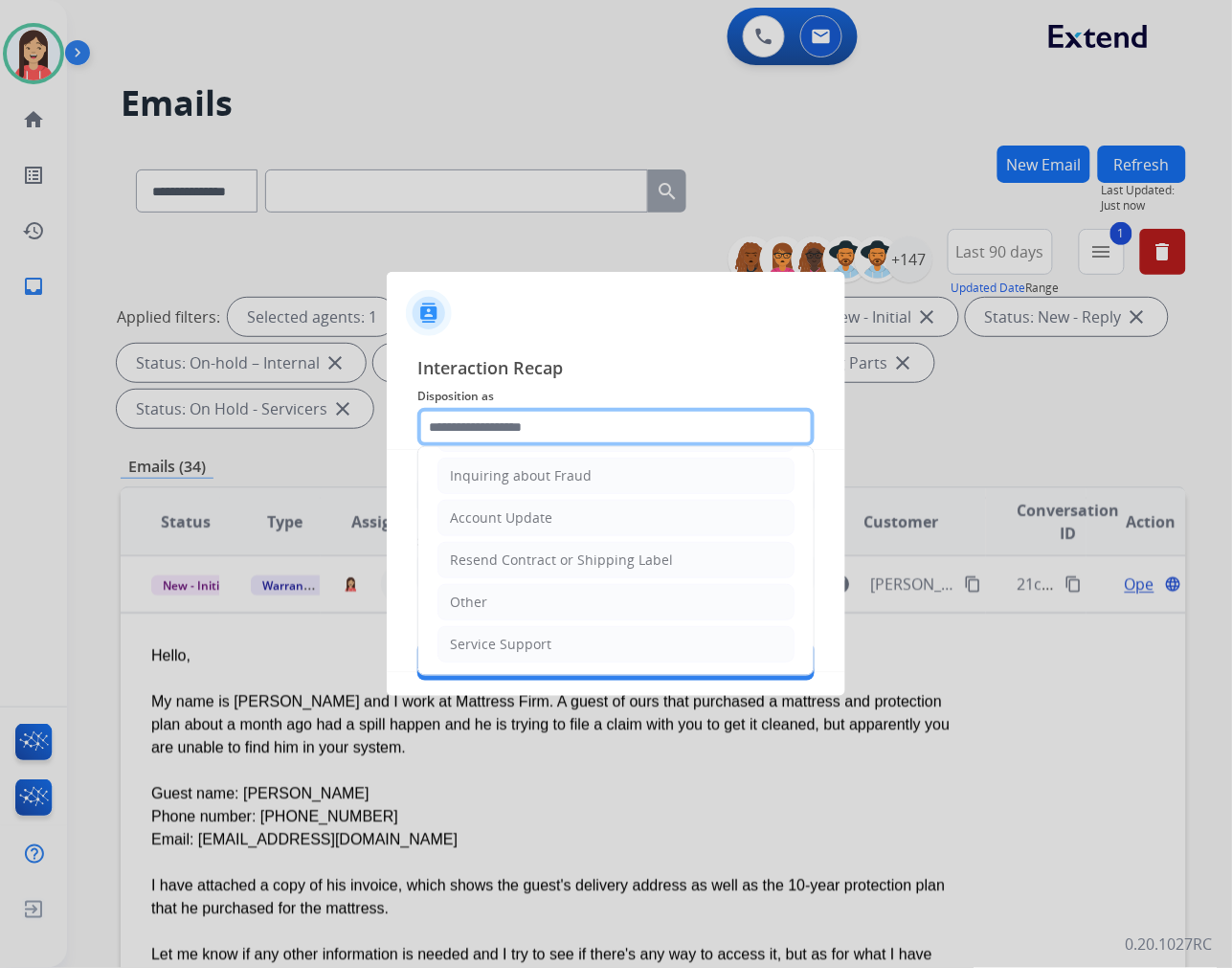
scroll to position [300, 0]
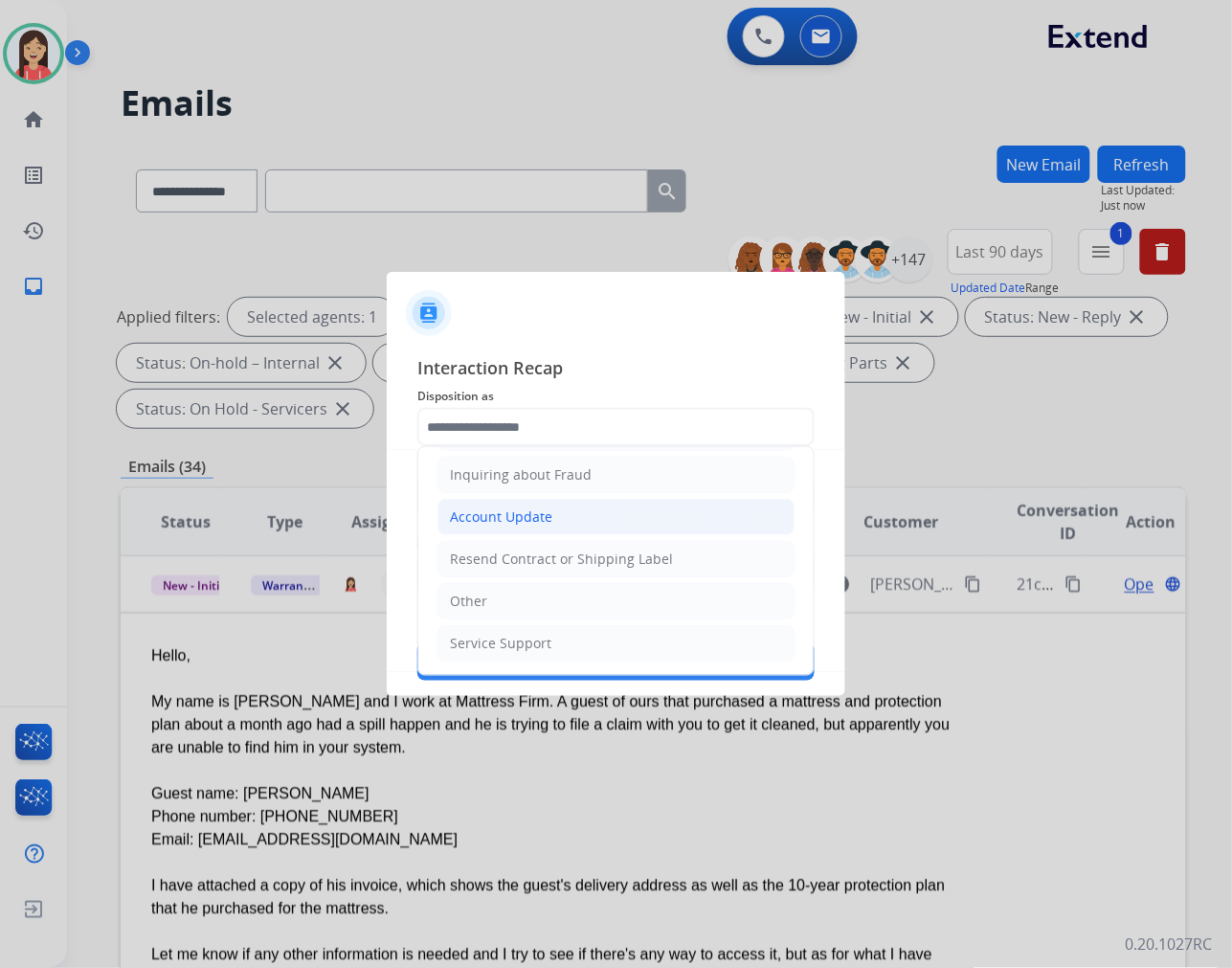
click at [551, 519] on li "Account Update" at bounding box center [616, 517] width 357 height 37
type input "**********"
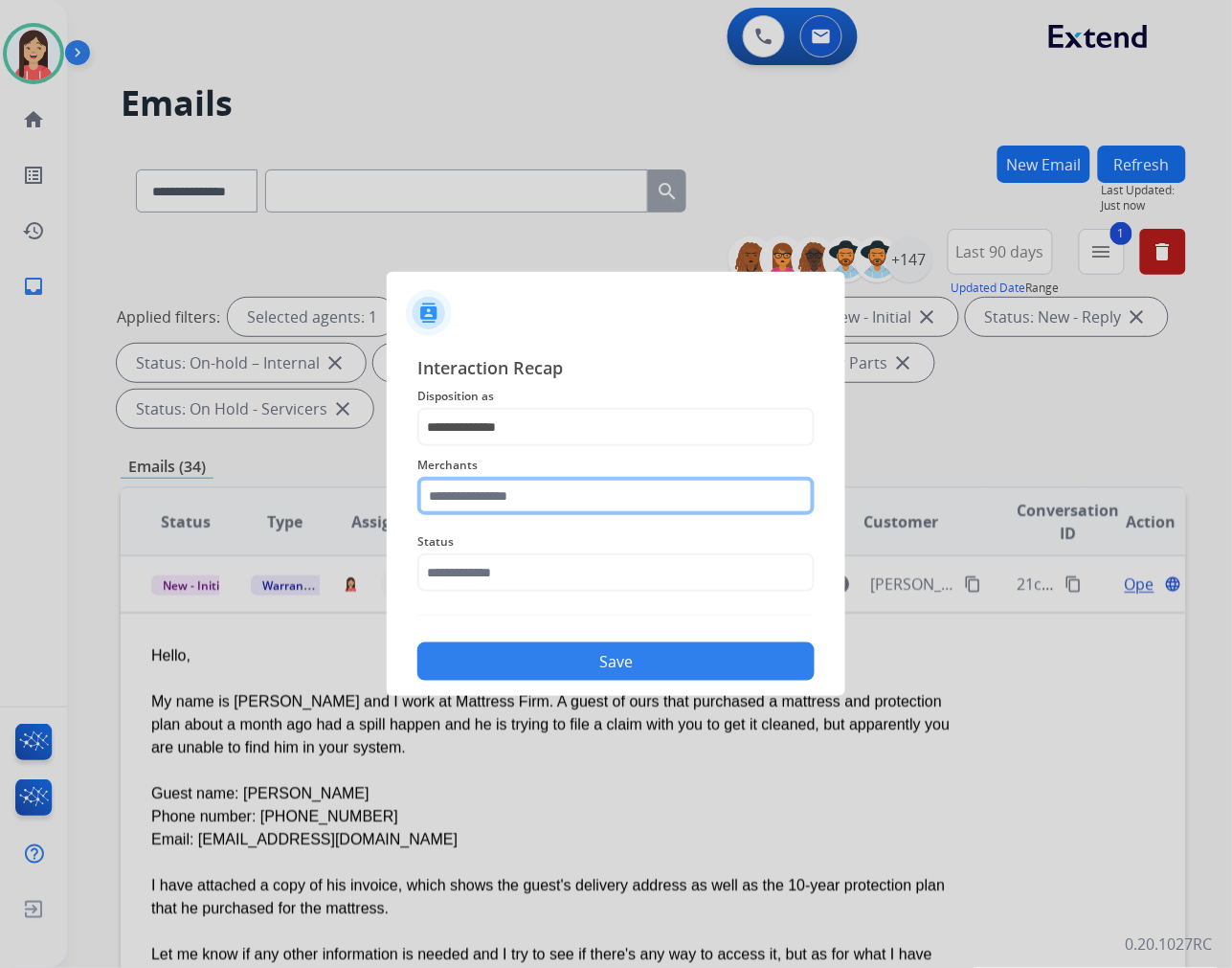
click at [489, 484] on input "text" at bounding box center [616, 496] width 397 height 39
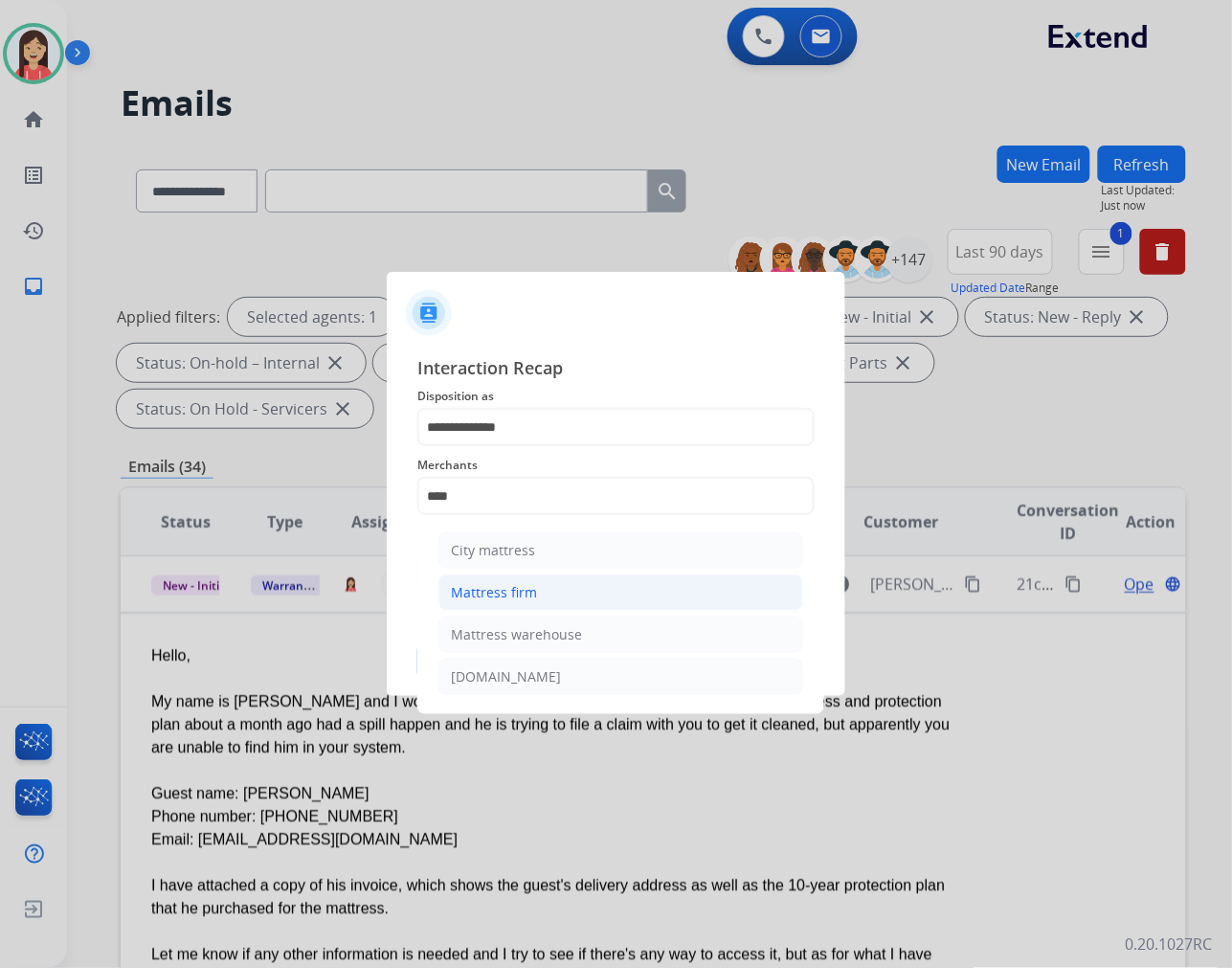
click at [495, 604] on li "Mattress firm" at bounding box center [620, 593] width 365 height 37
type input "**********"
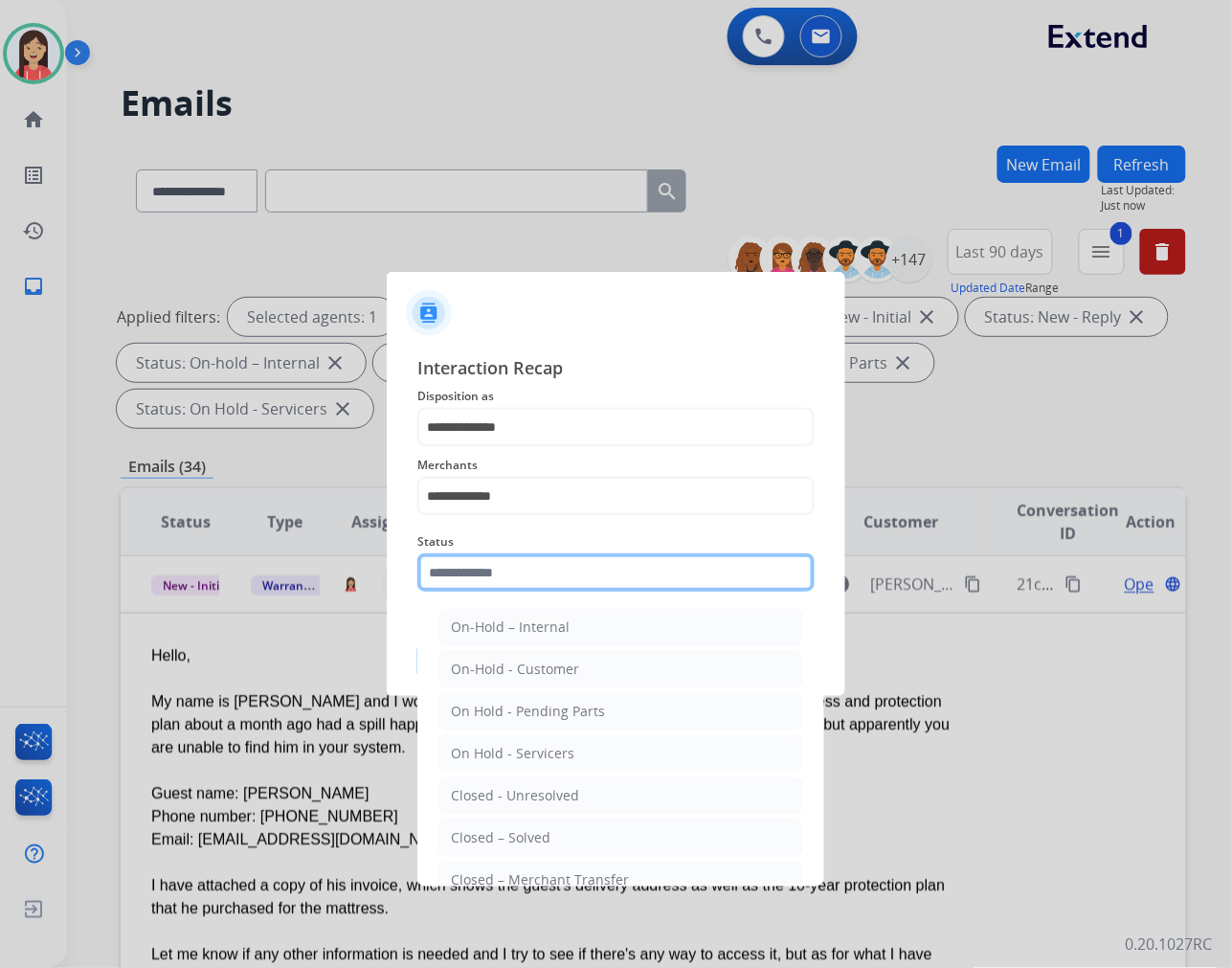
click at [507, 576] on input "text" at bounding box center [616, 572] width 397 height 39
click at [530, 818] on ul "On-Hold – Internal On-Hold - Customer On Hold - Pending Parts On Hold - Service…" at bounding box center [620, 800] width 376 height 402
click at [518, 831] on div "Closed – Solved" at bounding box center [500, 838] width 99 height 19
type input "**********"
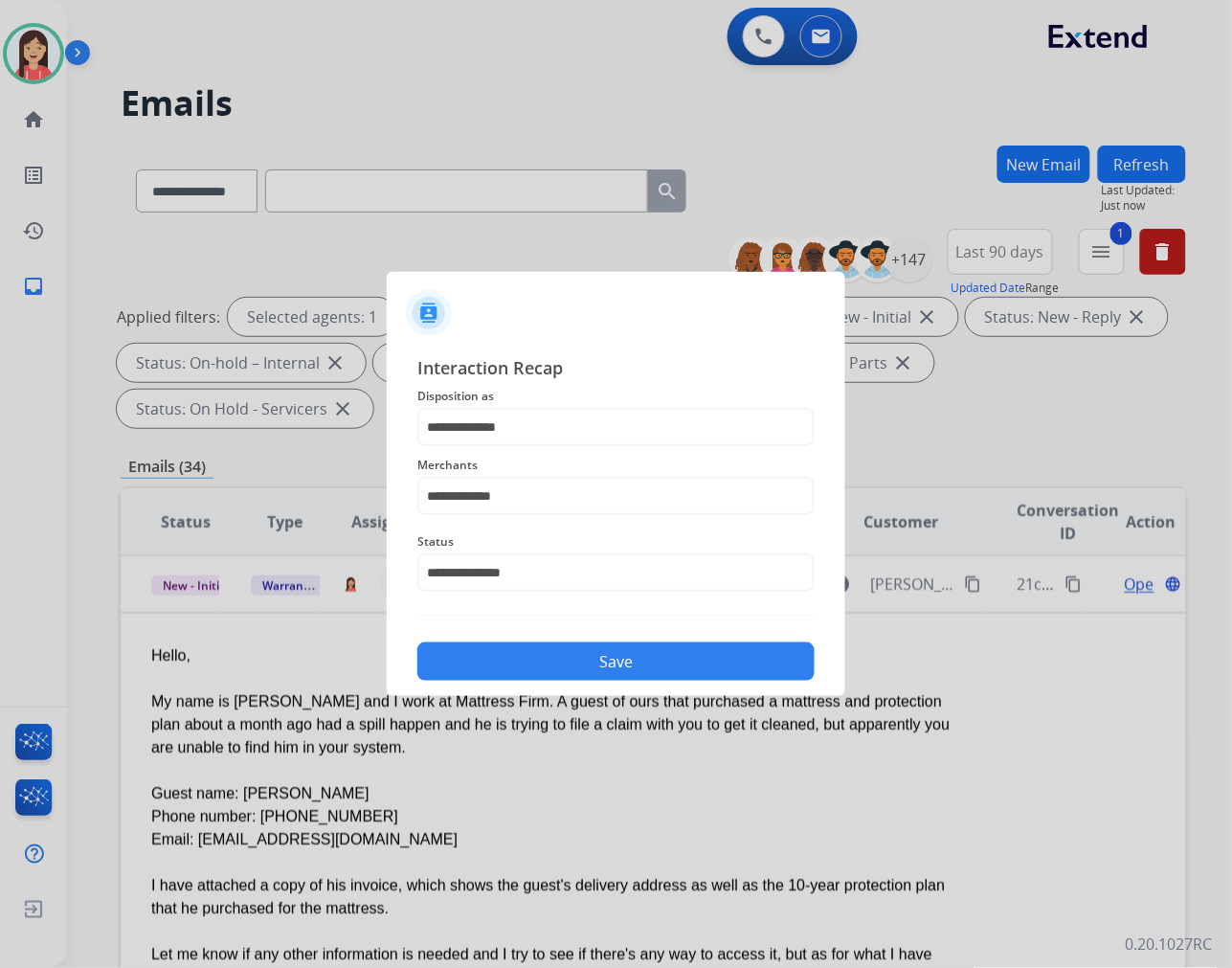
click at [581, 638] on div "Save" at bounding box center [616, 656] width 397 height 50
click at [562, 663] on button "Save" at bounding box center [616, 662] width 397 height 39
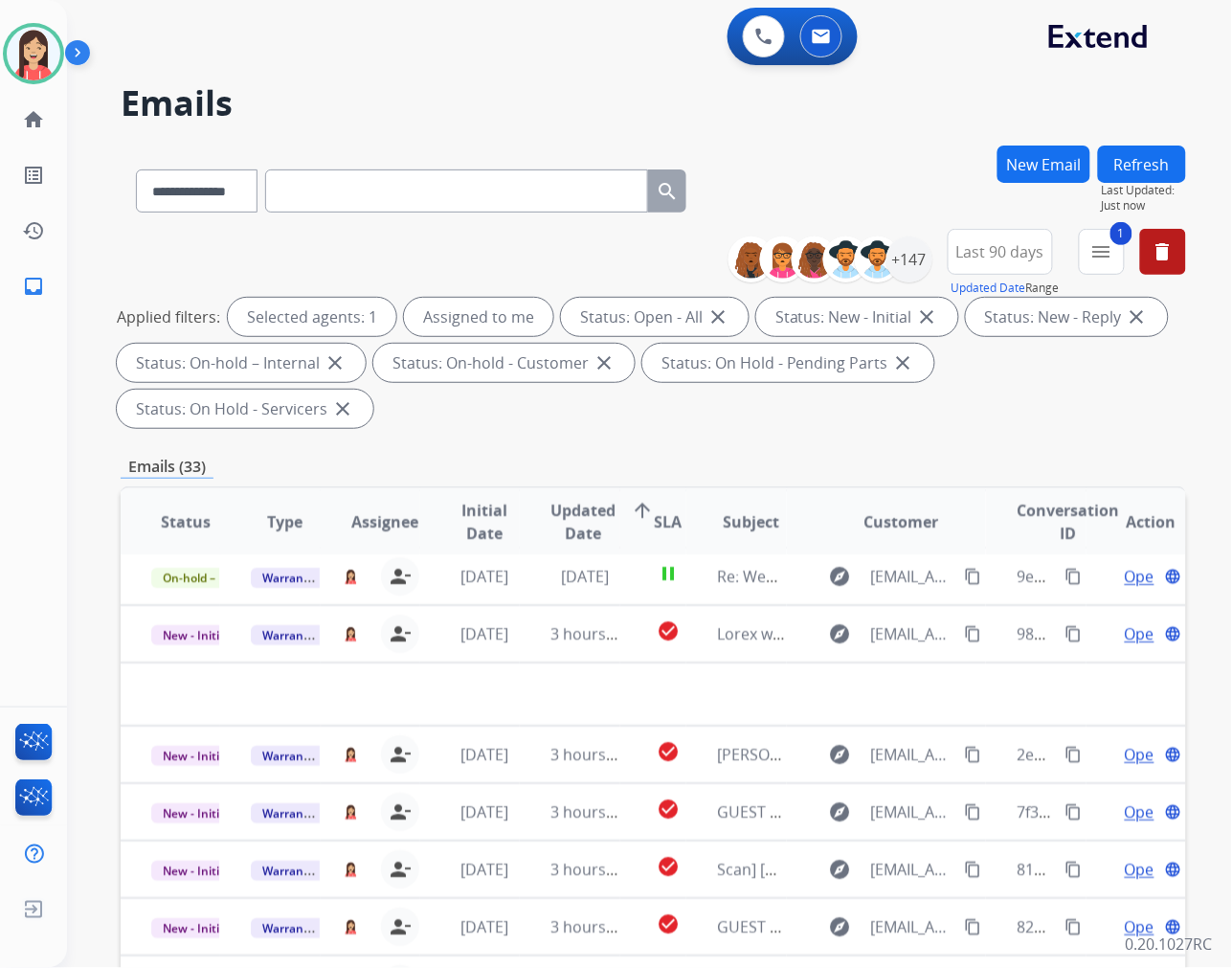
scroll to position [63, 0]
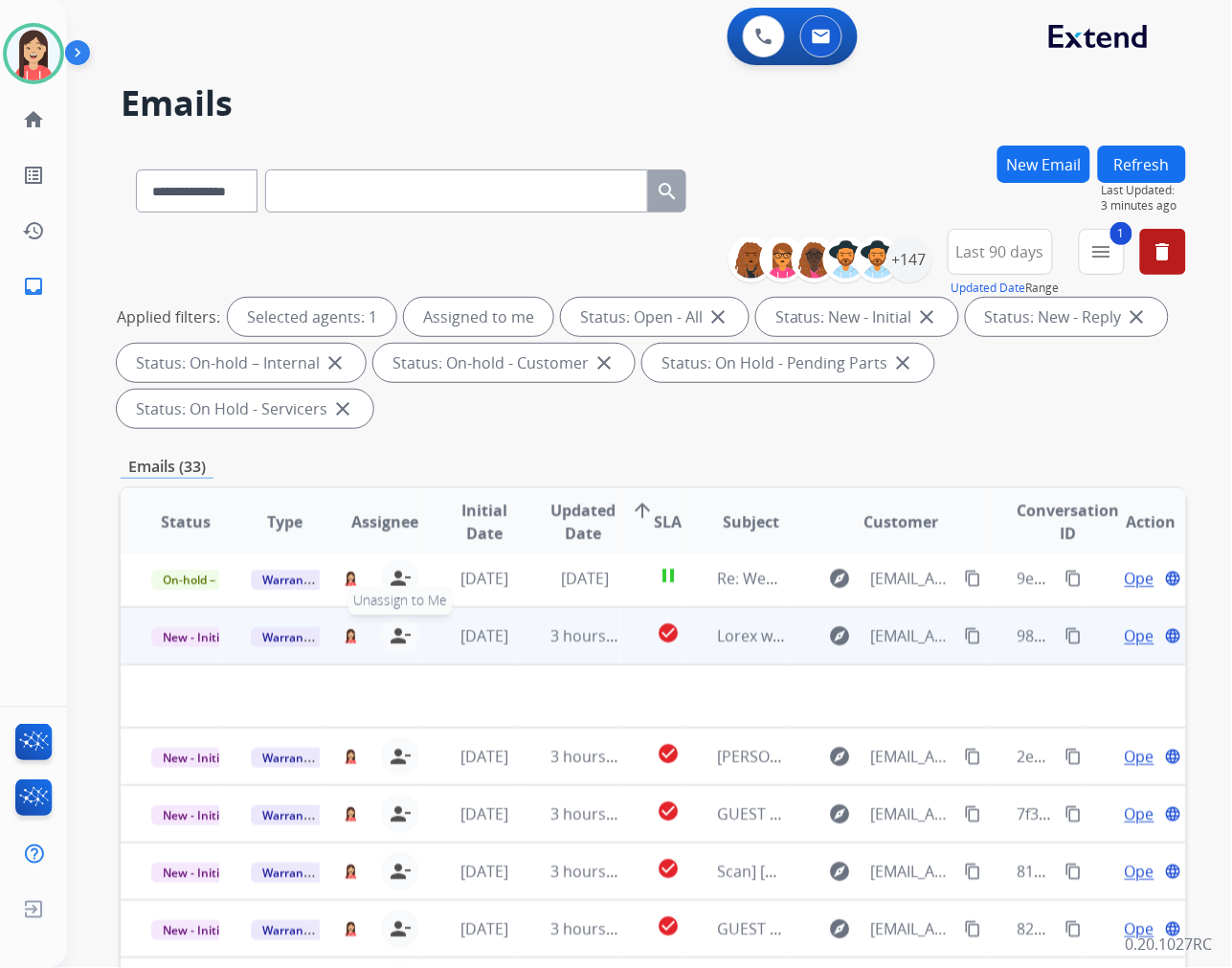
click at [389, 638] on mat-icon "person_remove" at bounding box center [400, 636] width 23 height 23
click at [342, 630] on button "+ Select agent" at bounding box center [350, 636] width 39 height 39
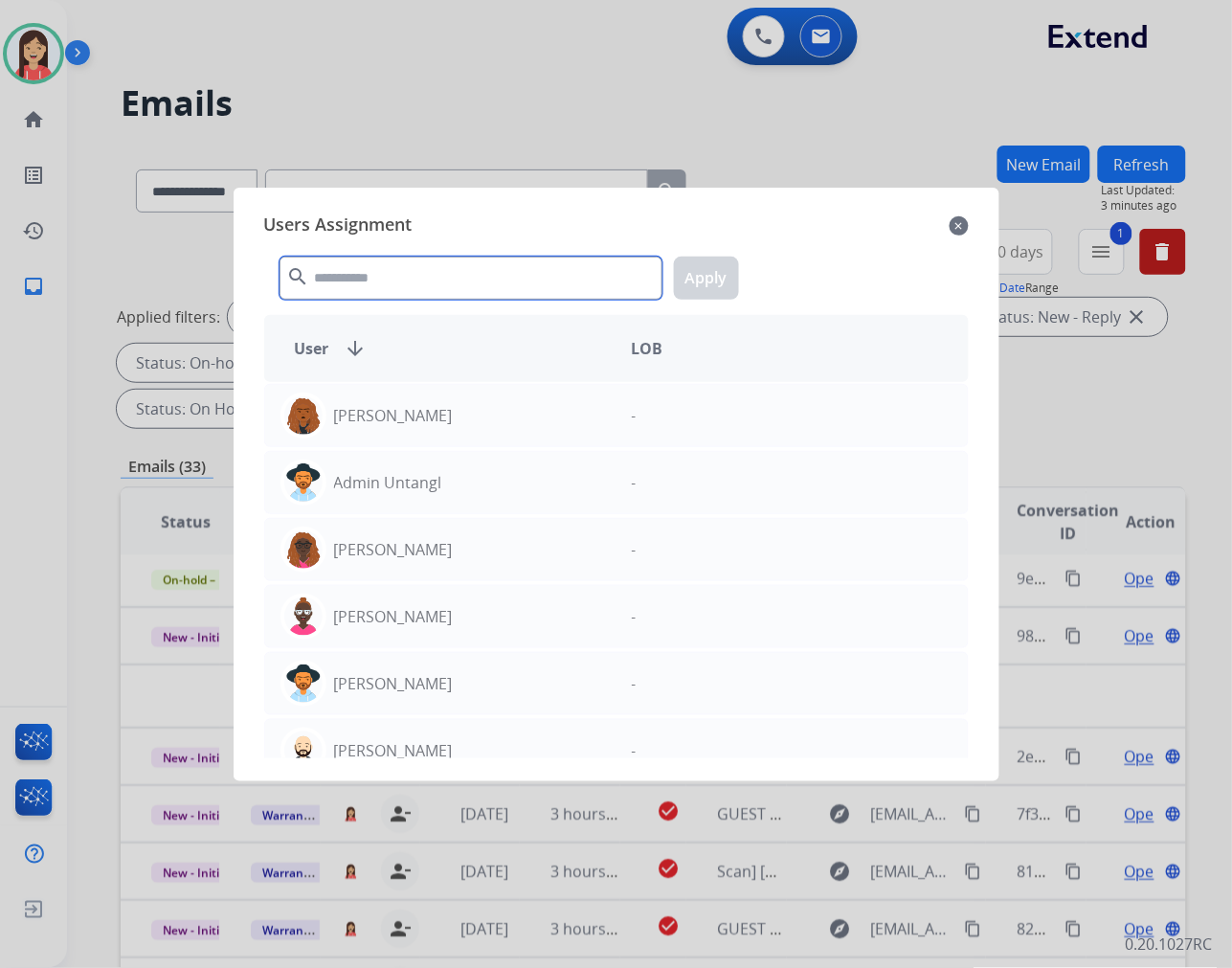
click at [383, 278] on input "text" at bounding box center [471, 278] width 383 height 43
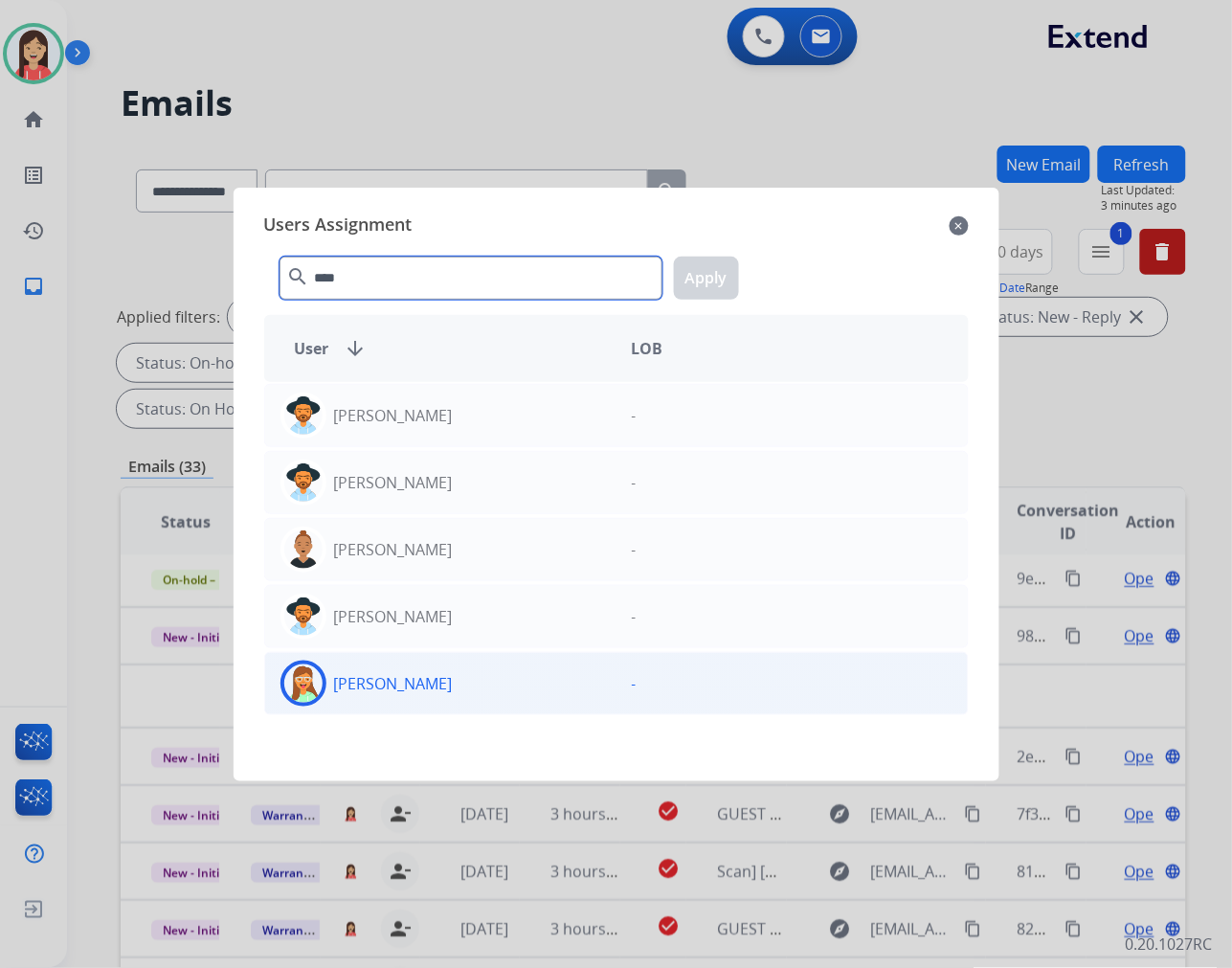
type input "****"
click at [459, 676] on div "[PERSON_NAME]" at bounding box center [441, 684] width 351 height 46
click at [700, 285] on button "Apply" at bounding box center [705, 278] width 65 height 43
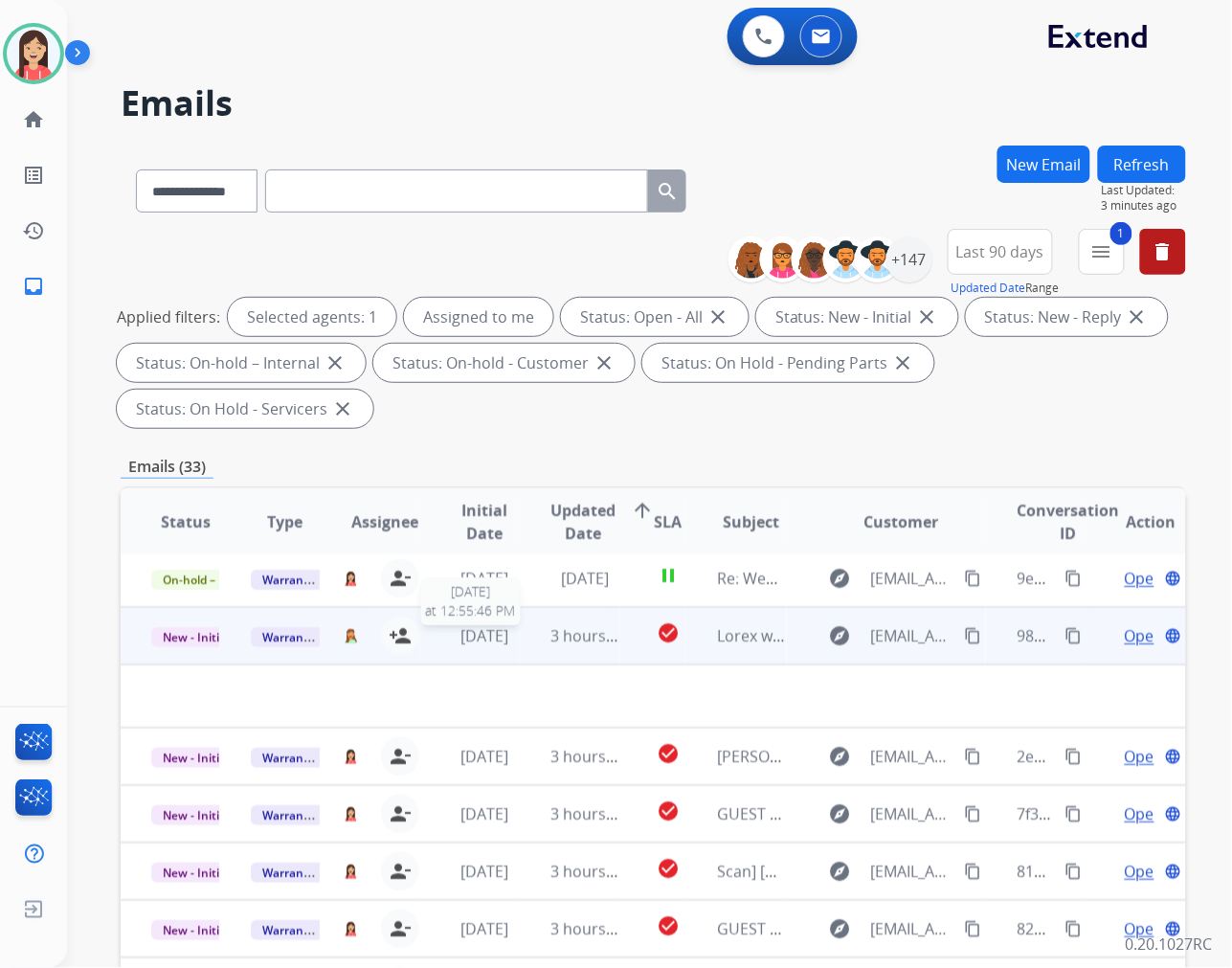
click at [513, 647] on td "[DATE] [DATE] 12:55:46 PM" at bounding box center [470, 636] width 99 height 58
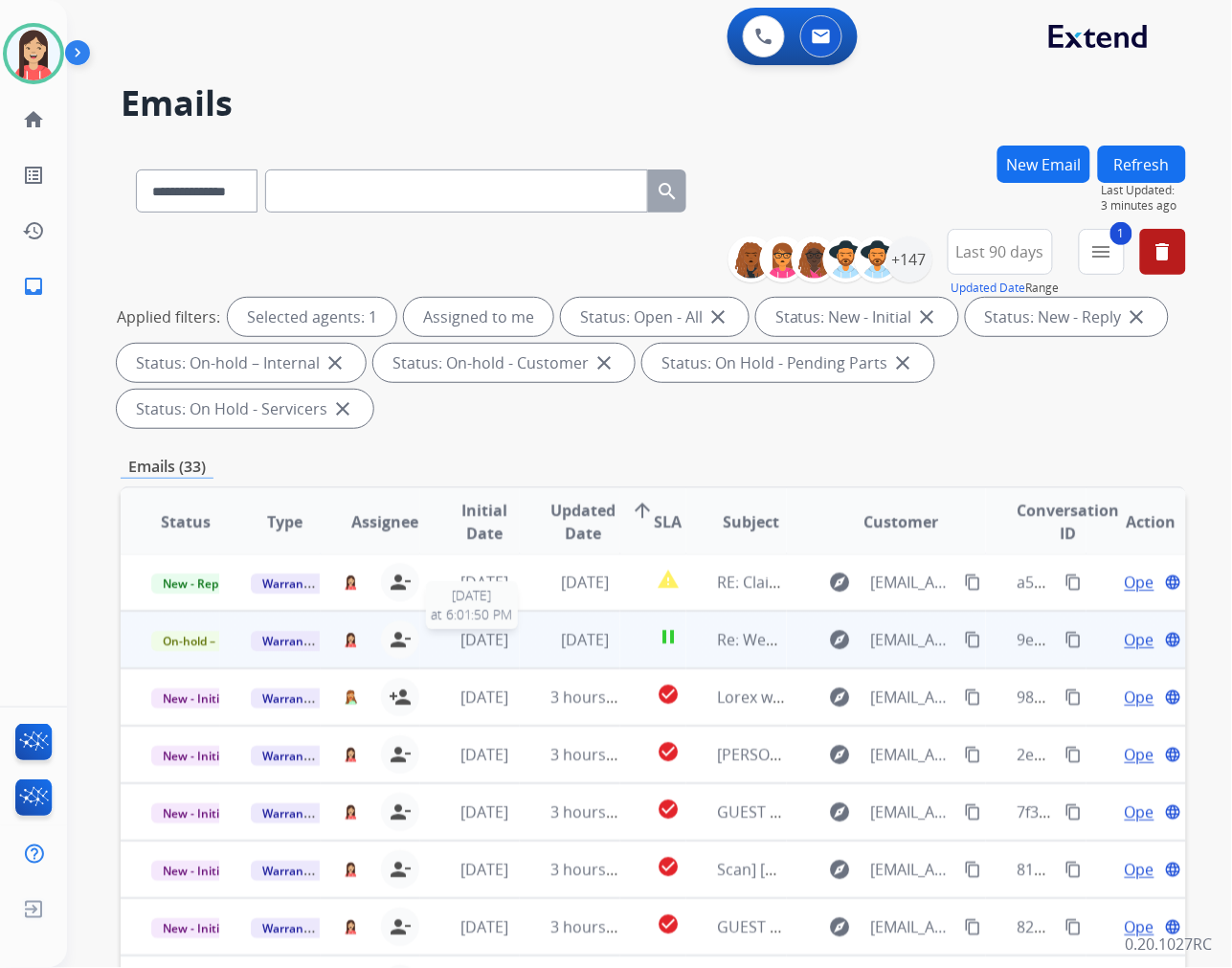
scroll to position [1, 0]
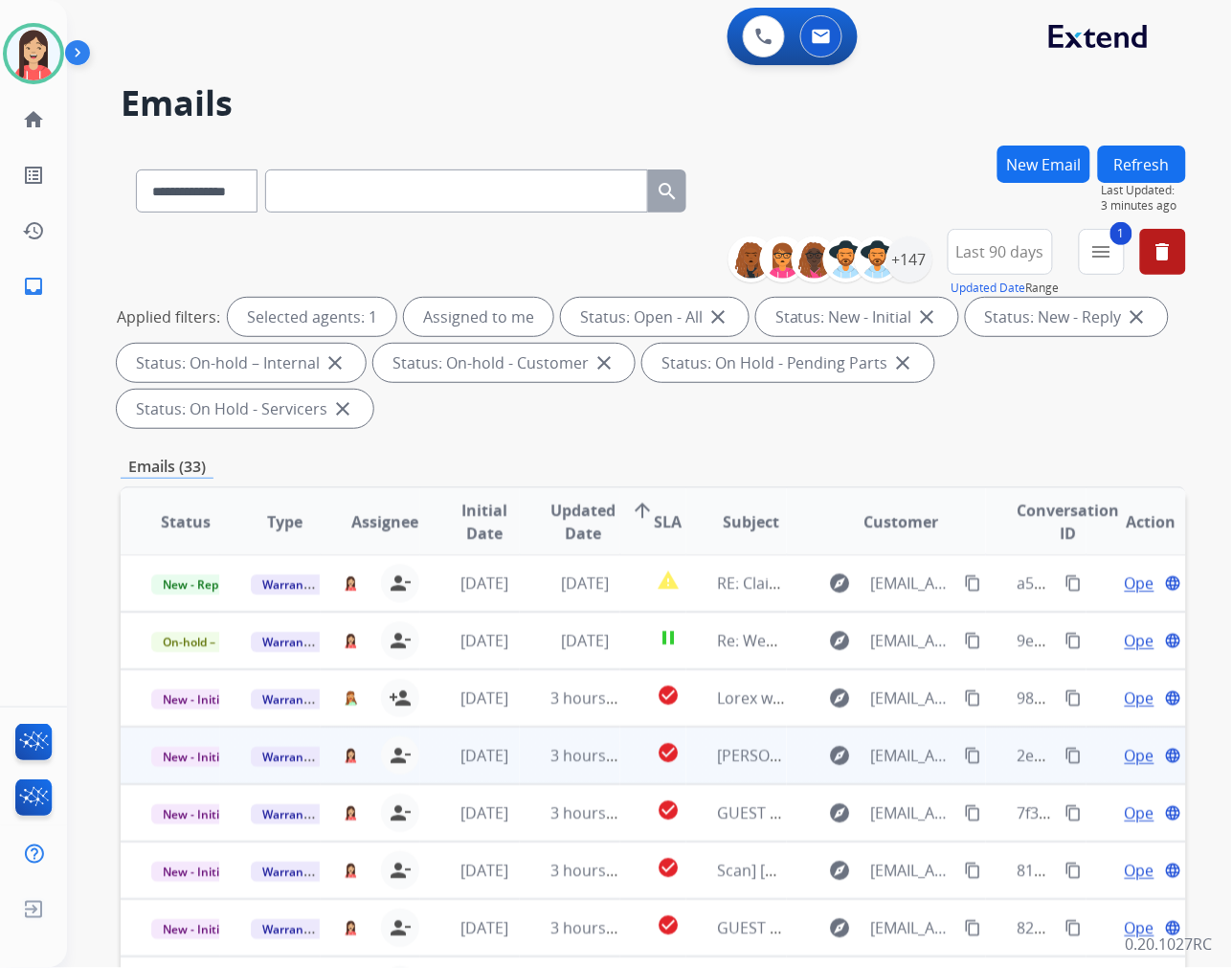
click at [520, 771] on td "3 hours ago" at bounding box center [569, 756] width 99 height 58
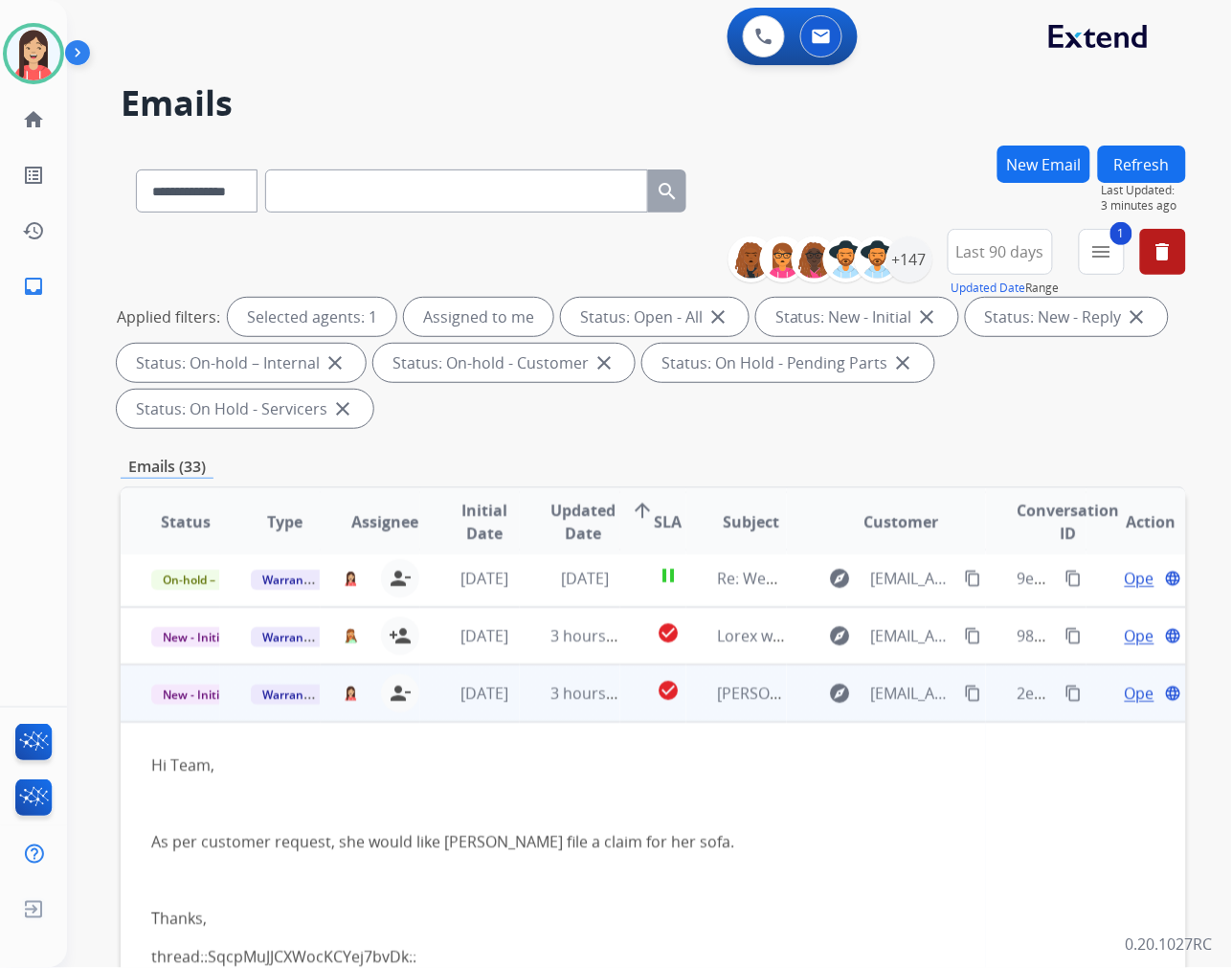
scroll to position [173, 0]
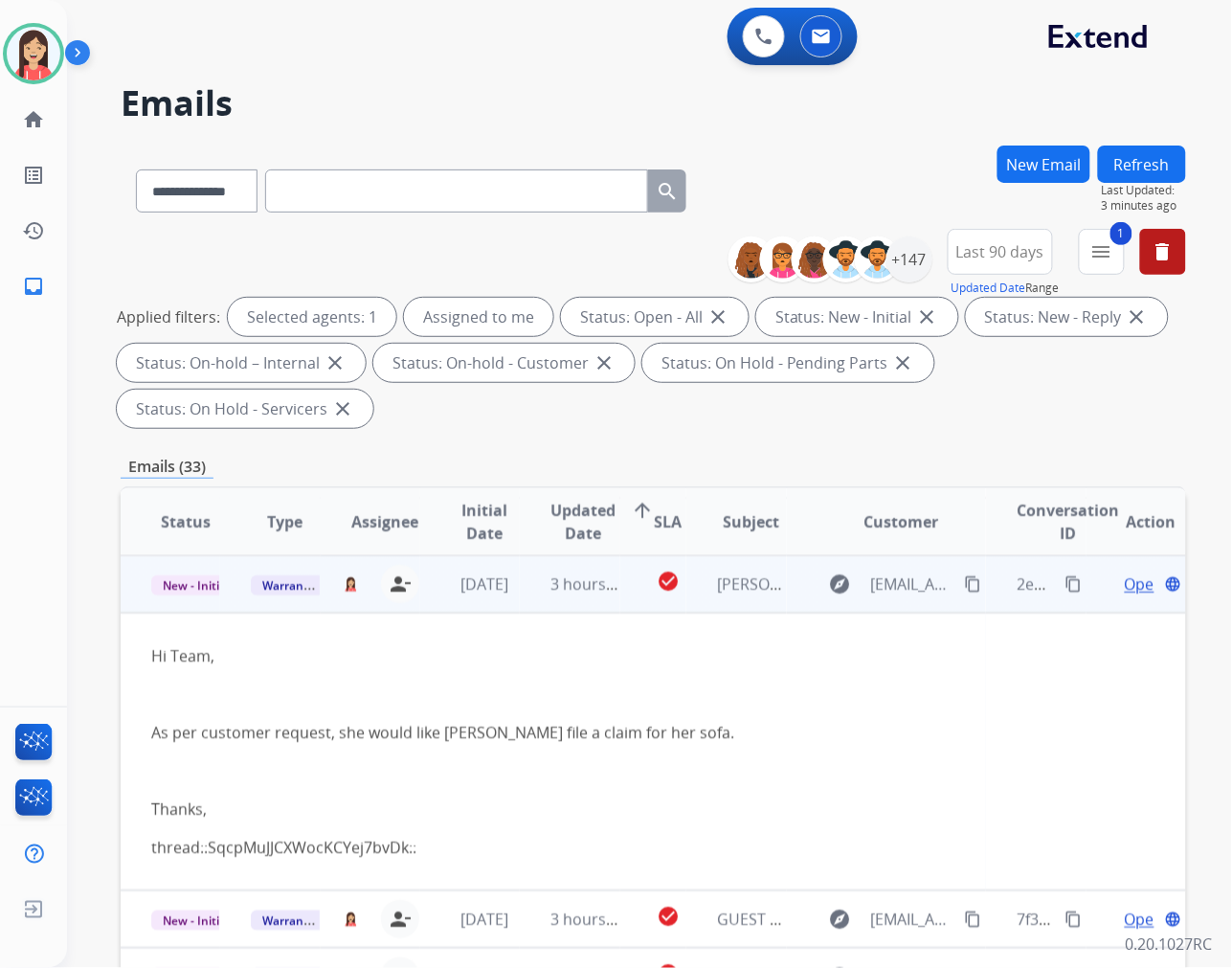
click at [1125, 579] on span "Open" at bounding box center [1144, 584] width 40 height 23
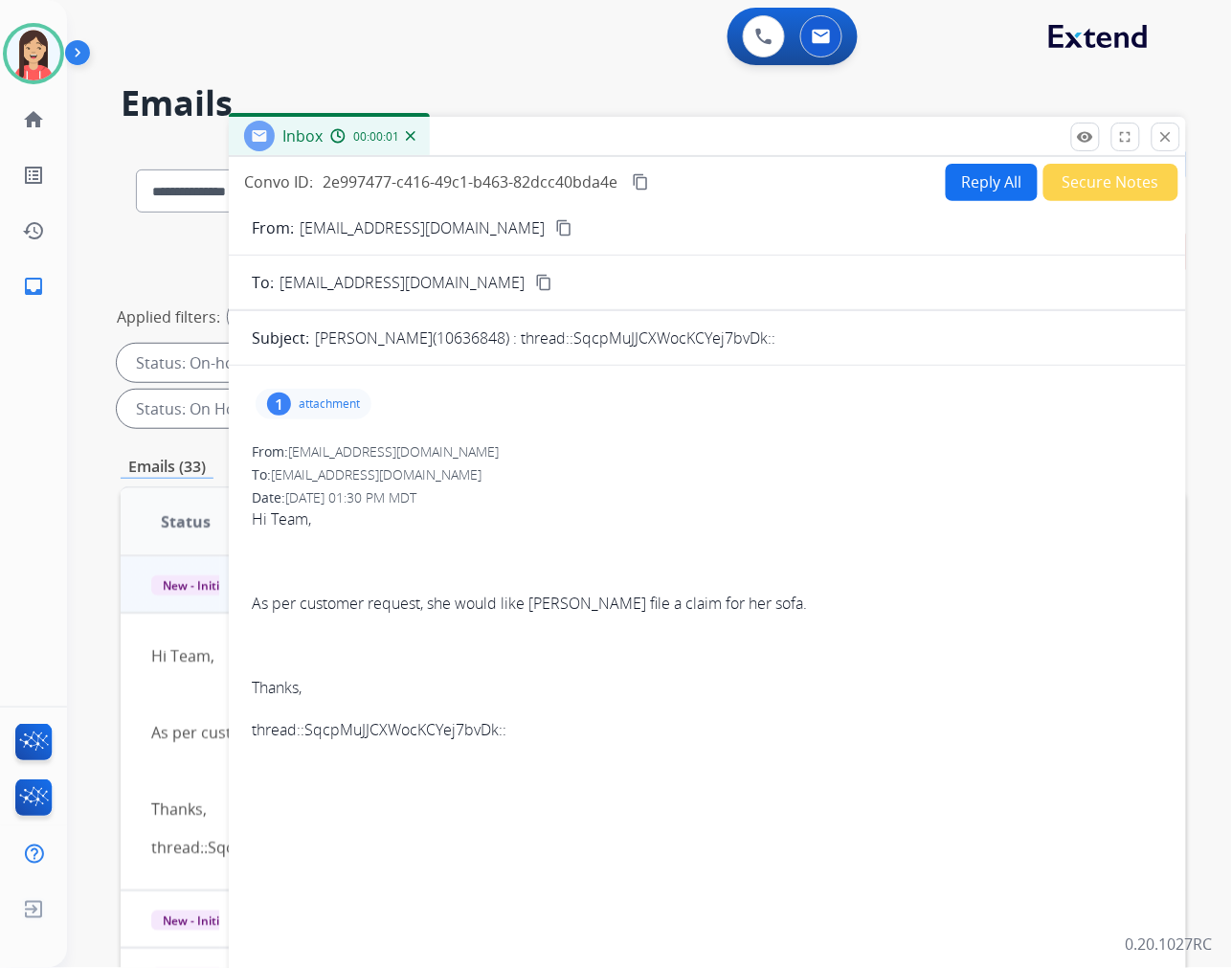
click at [332, 419] on div "1 attachment" at bounding box center [707, 404] width 912 height 46
click at [338, 409] on p "attachment" at bounding box center [329, 404] width 61 height 15
click at [683, 451] on mat-icon "download" at bounding box center [680, 453] width 17 height 17
click at [1125, 186] on button "Secure Notes" at bounding box center [1110, 182] width 135 height 38
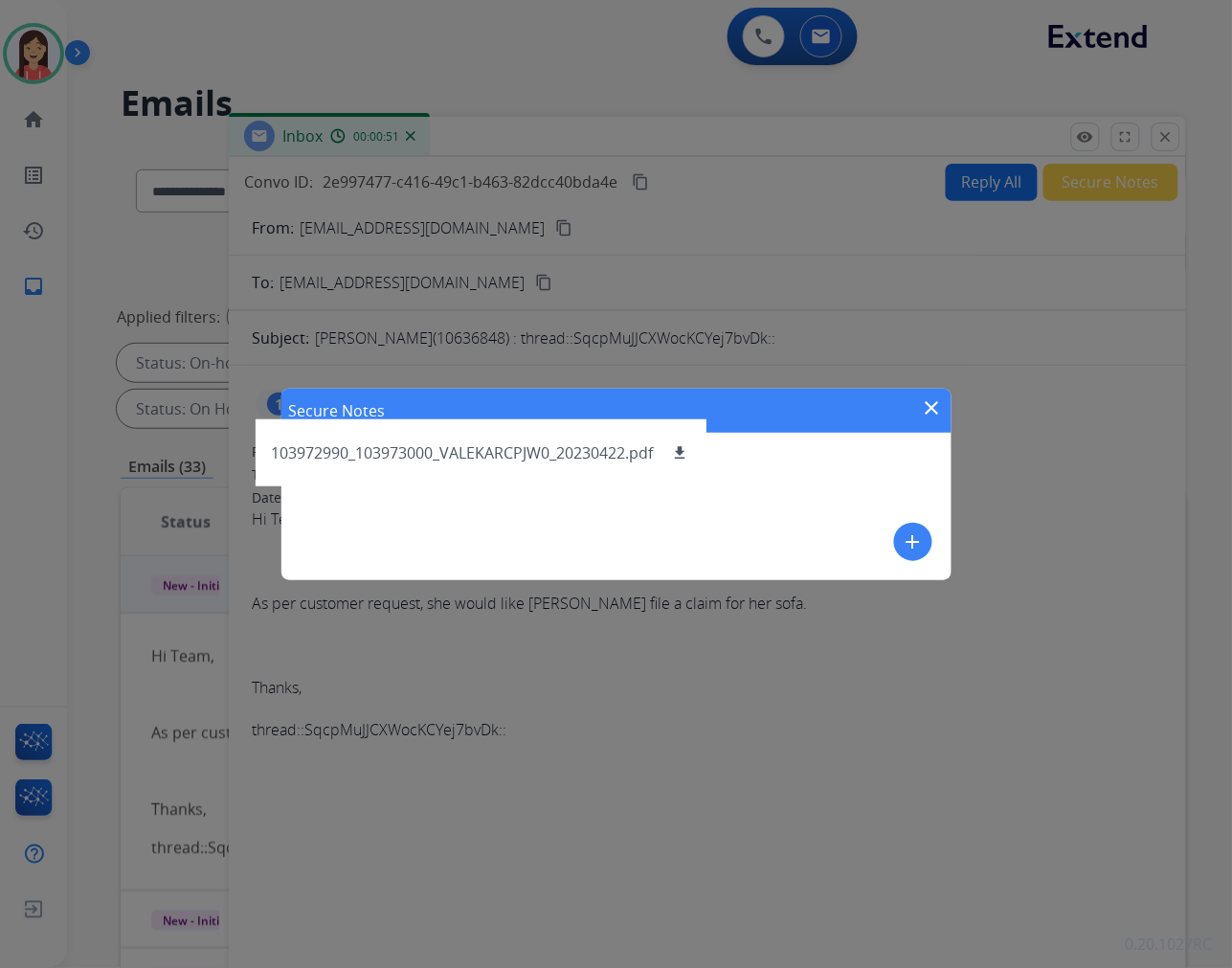
click at [921, 531] on mat-icon "add" at bounding box center [914, 542] width 23 height 23
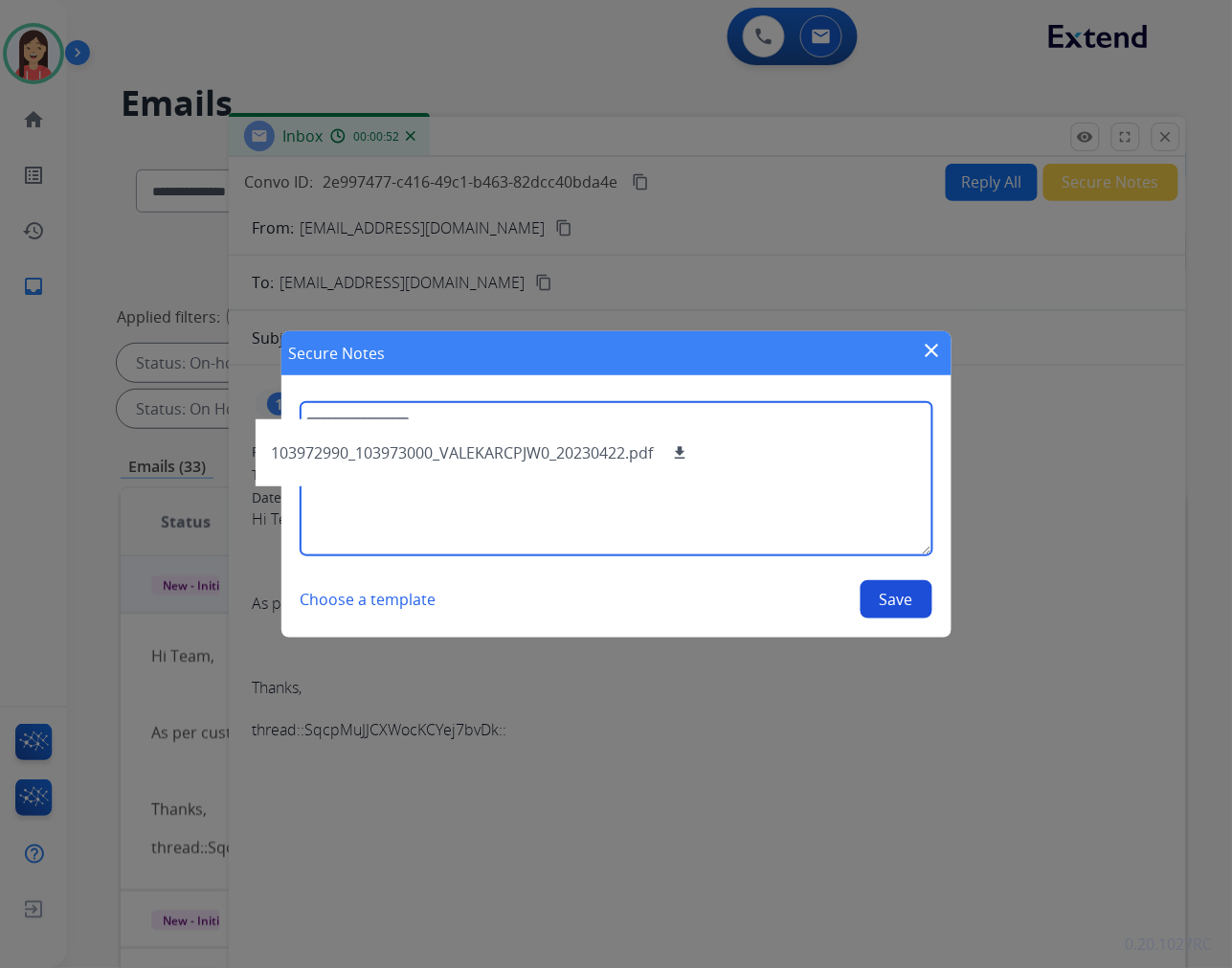
click at [837, 481] on textarea at bounding box center [616, 479] width 632 height 153
type textarea "**********"
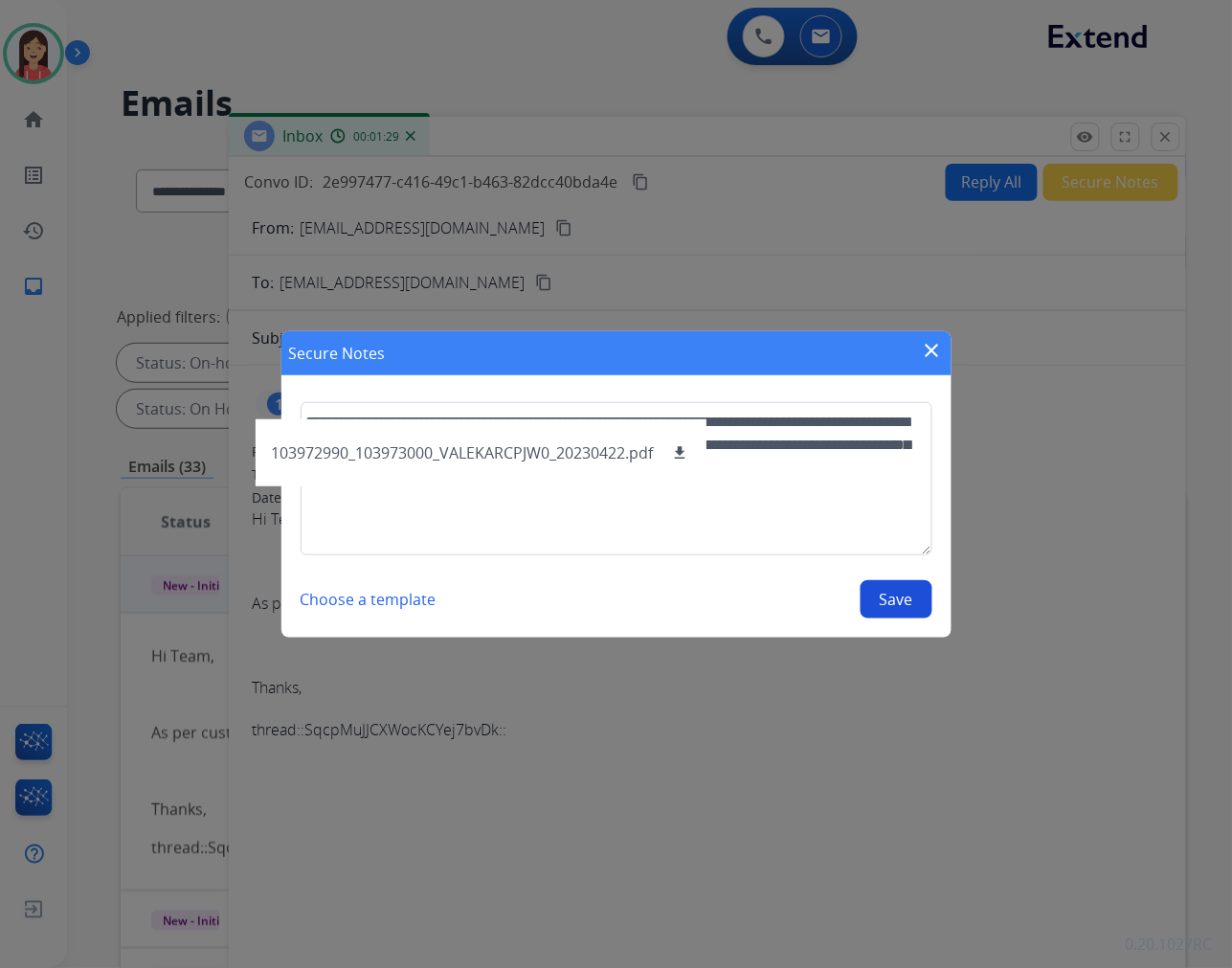
click at [911, 587] on button "Save" at bounding box center [896, 599] width 71 height 39
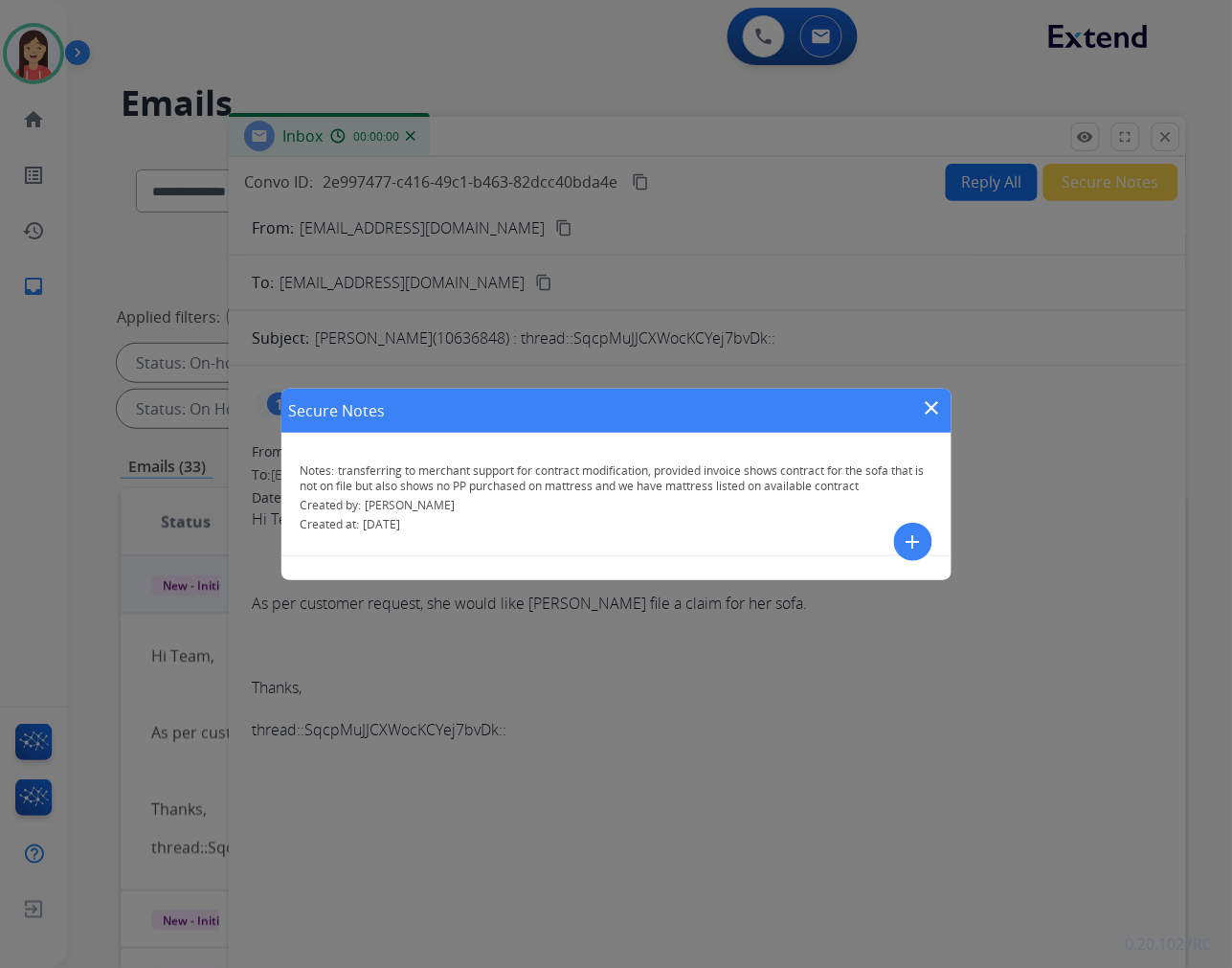
click at [929, 397] on mat-icon "close" at bounding box center [932, 408] width 23 height 23
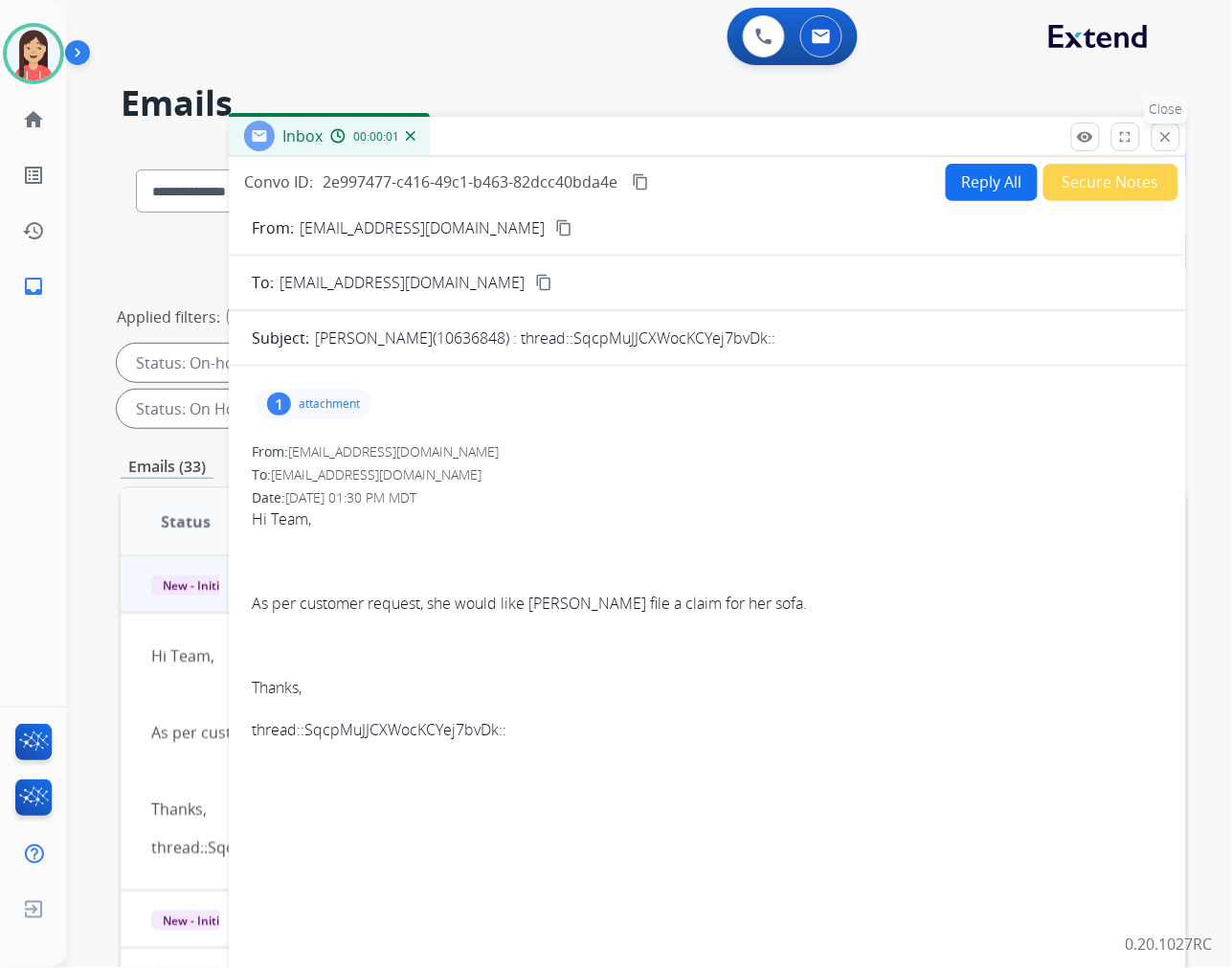
click at [1163, 130] on mat-icon "close" at bounding box center [1166, 137] width 17 height 17
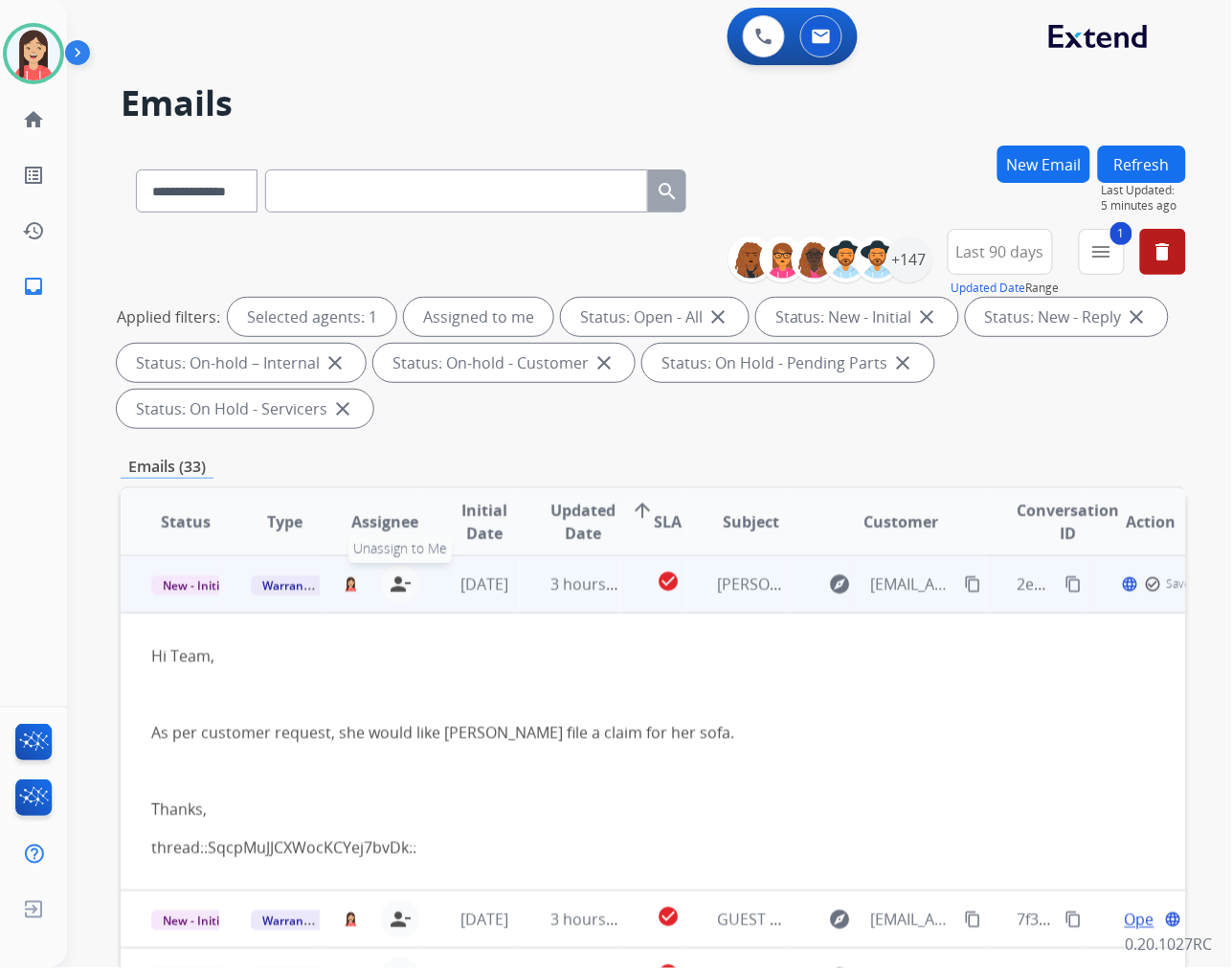
click at [395, 577] on mat-icon "person_remove" at bounding box center [400, 584] width 23 height 23
click at [282, 587] on span "Warranty Ops" at bounding box center [300, 585] width 98 height 20
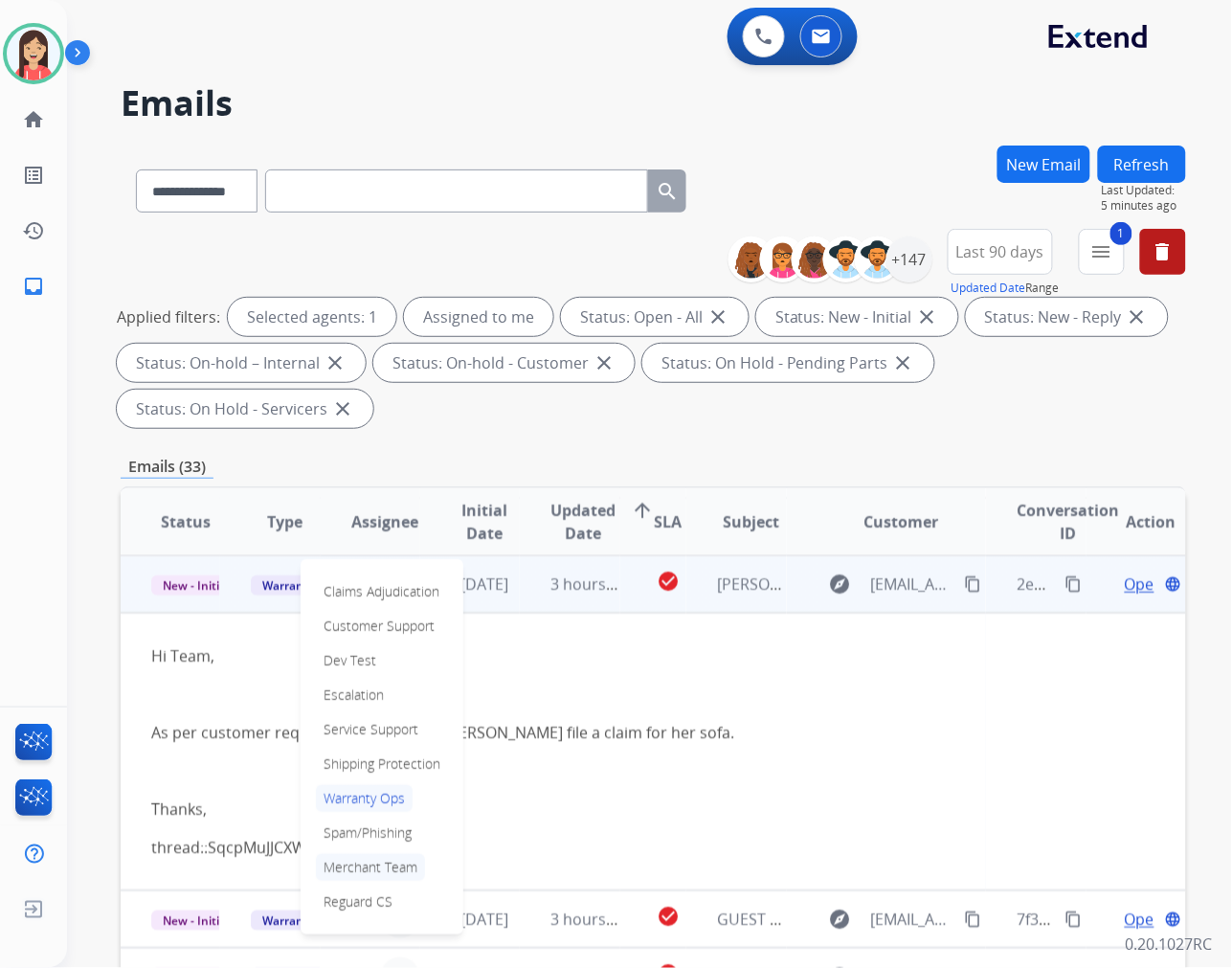
click at [393, 858] on p "Merchant Team" at bounding box center [370, 868] width 109 height 27
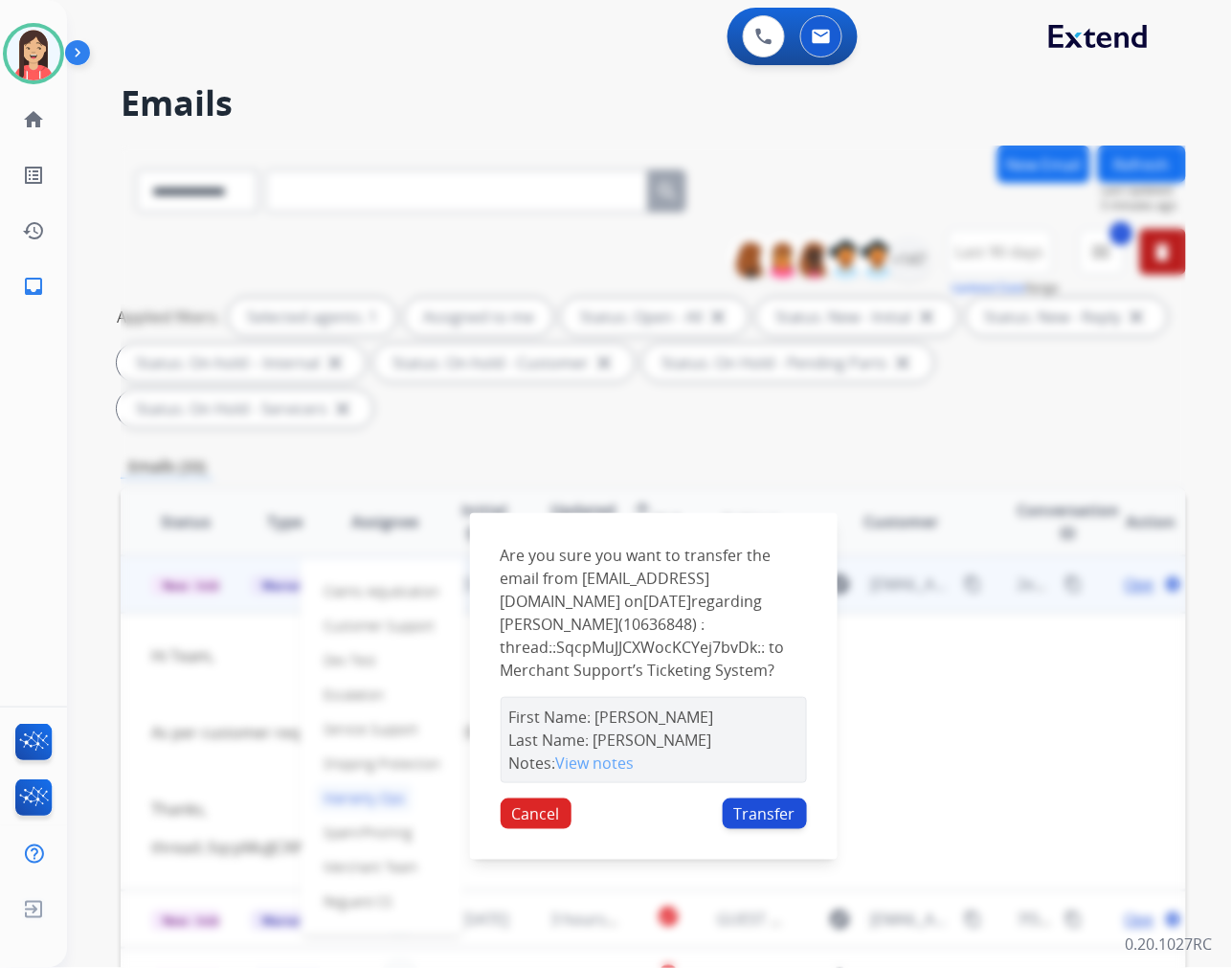
click at [764, 829] on button "Transfer" at bounding box center [764, 814] width 84 height 31
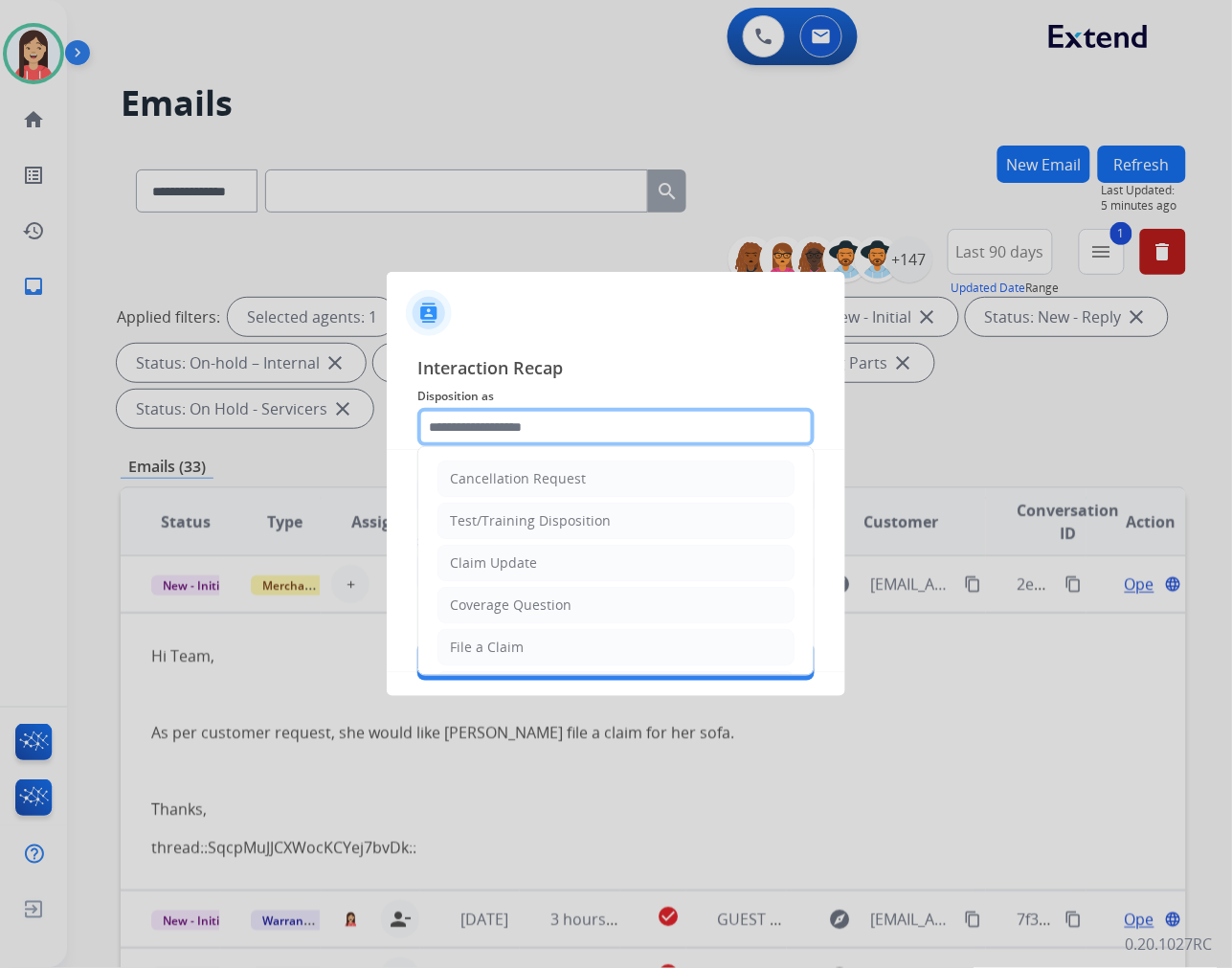
click at [562, 419] on input "text" at bounding box center [616, 428] width 397 height 39
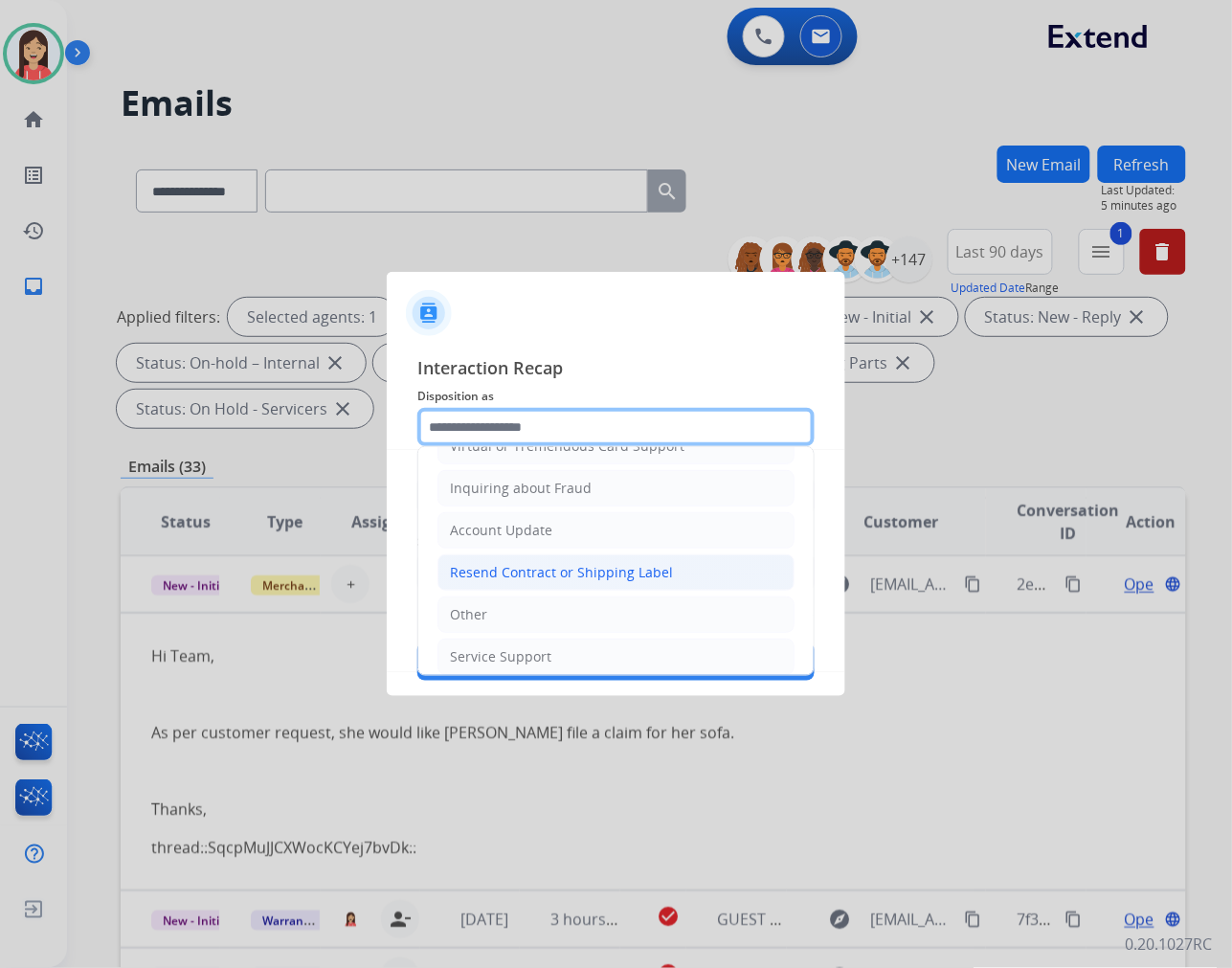
scroll to position [300, 0]
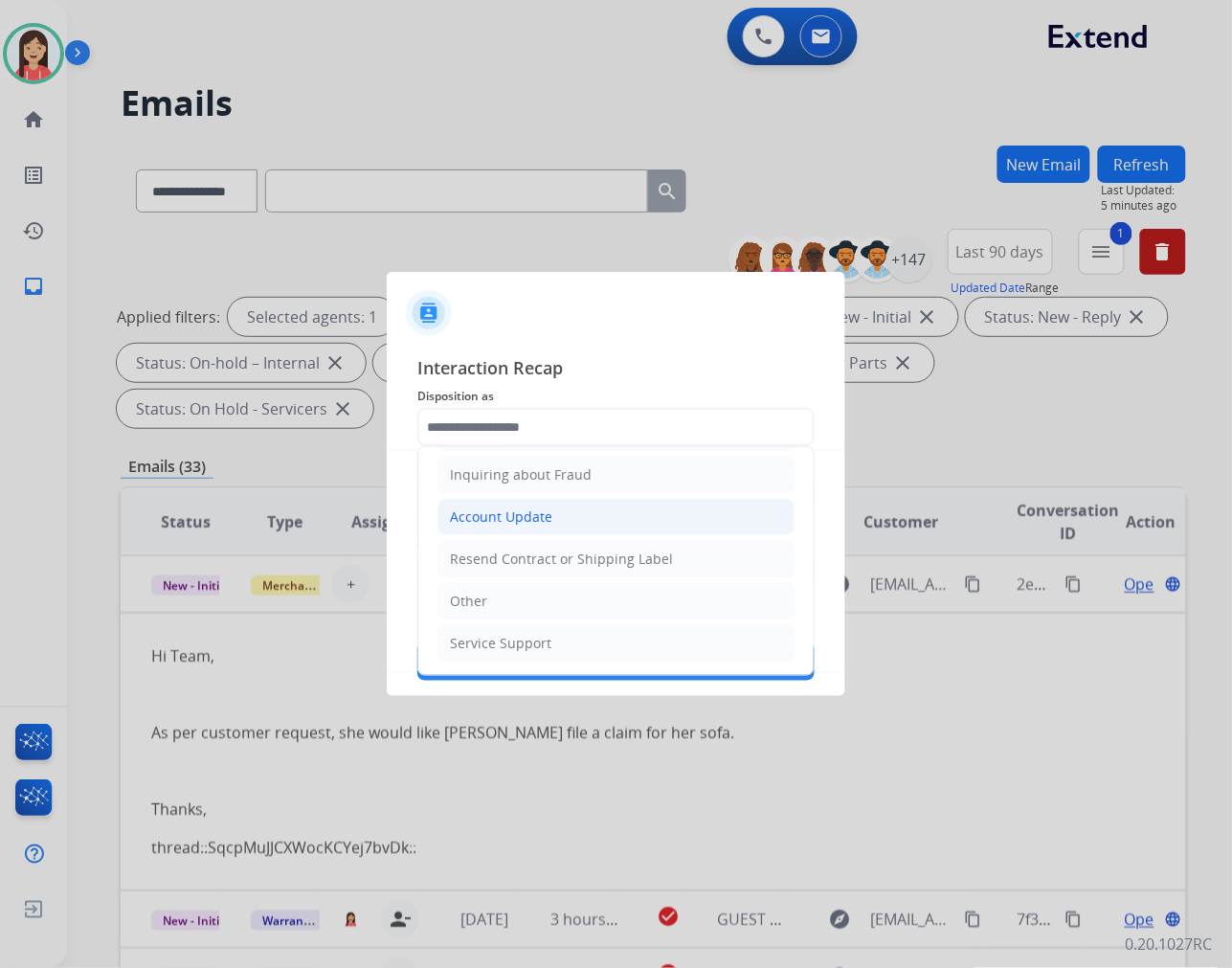
click at [530, 521] on div "Account Update" at bounding box center [501, 517] width 102 height 19
type input "**********"
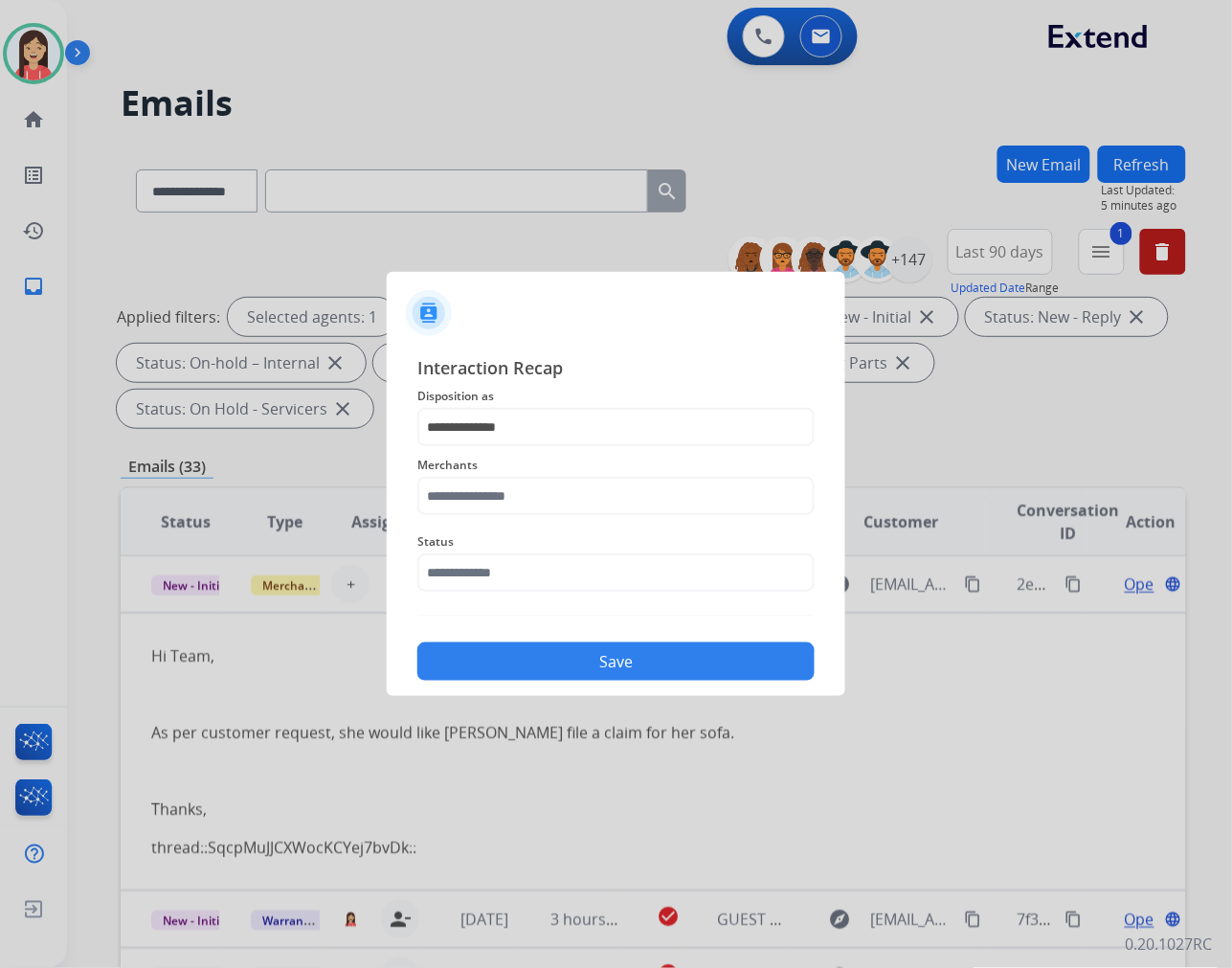
click at [528, 461] on span "Merchants" at bounding box center [616, 465] width 397 height 23
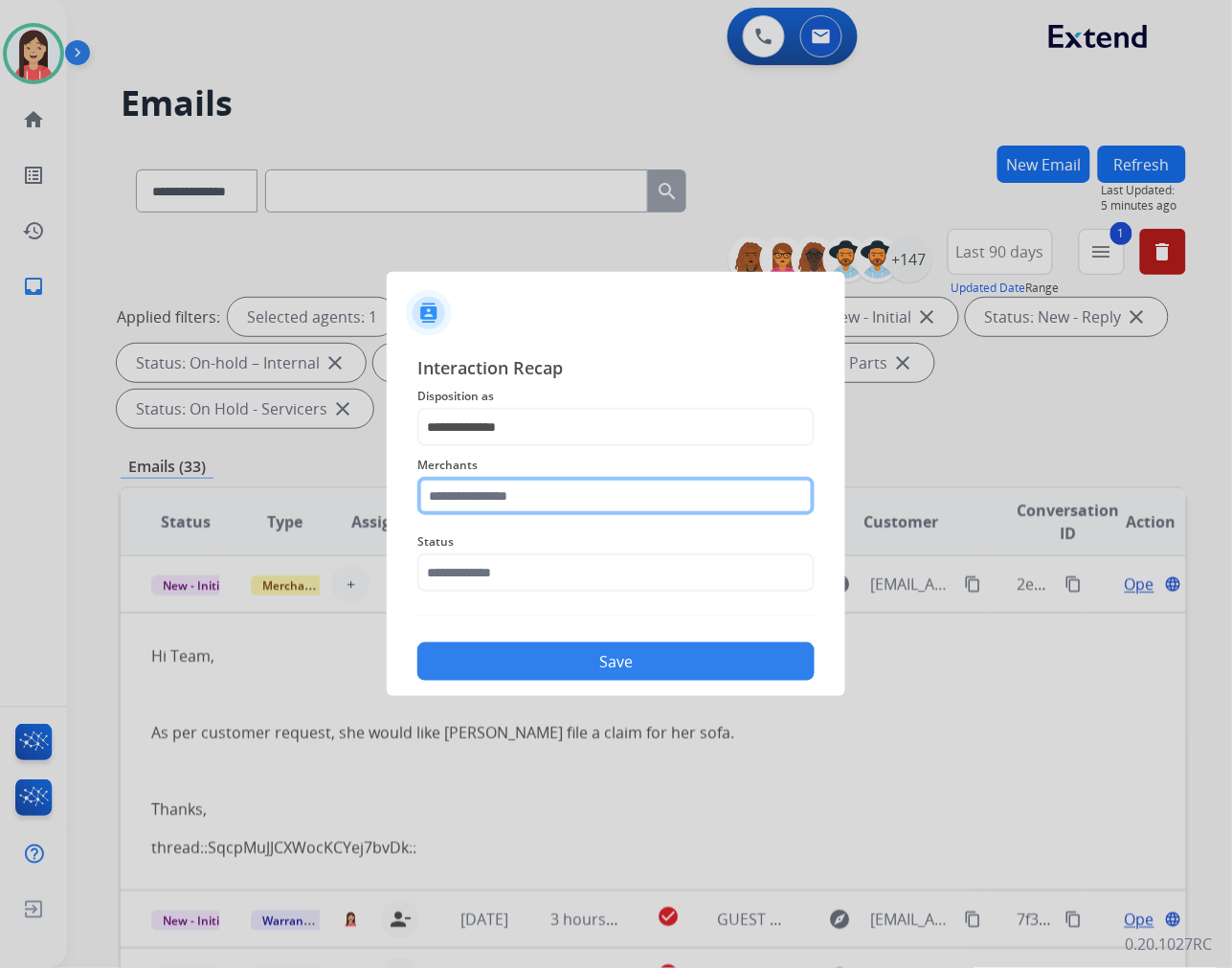
click at [518, 493] on input "text" at bounding box center [616, 496] width 397 height 39
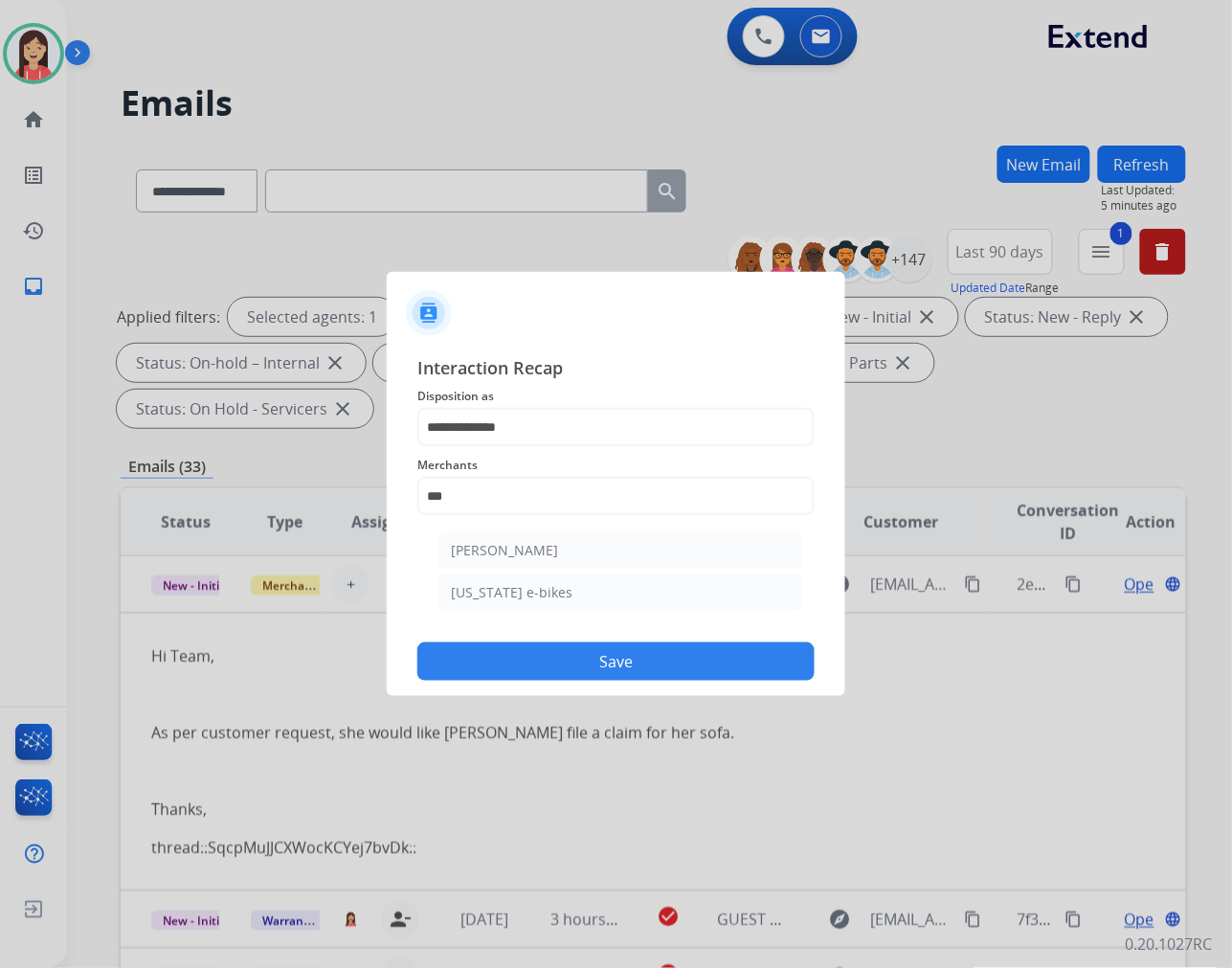
drag, startPoint x: 576, startPoint y: 537, endPoint x: 574, endPoint y: 548, distance: 11.2
click at [575, 543] on li "[PERSON_NAME]" at bounding box center [620, 551] width 365 height 37
type input "**********"
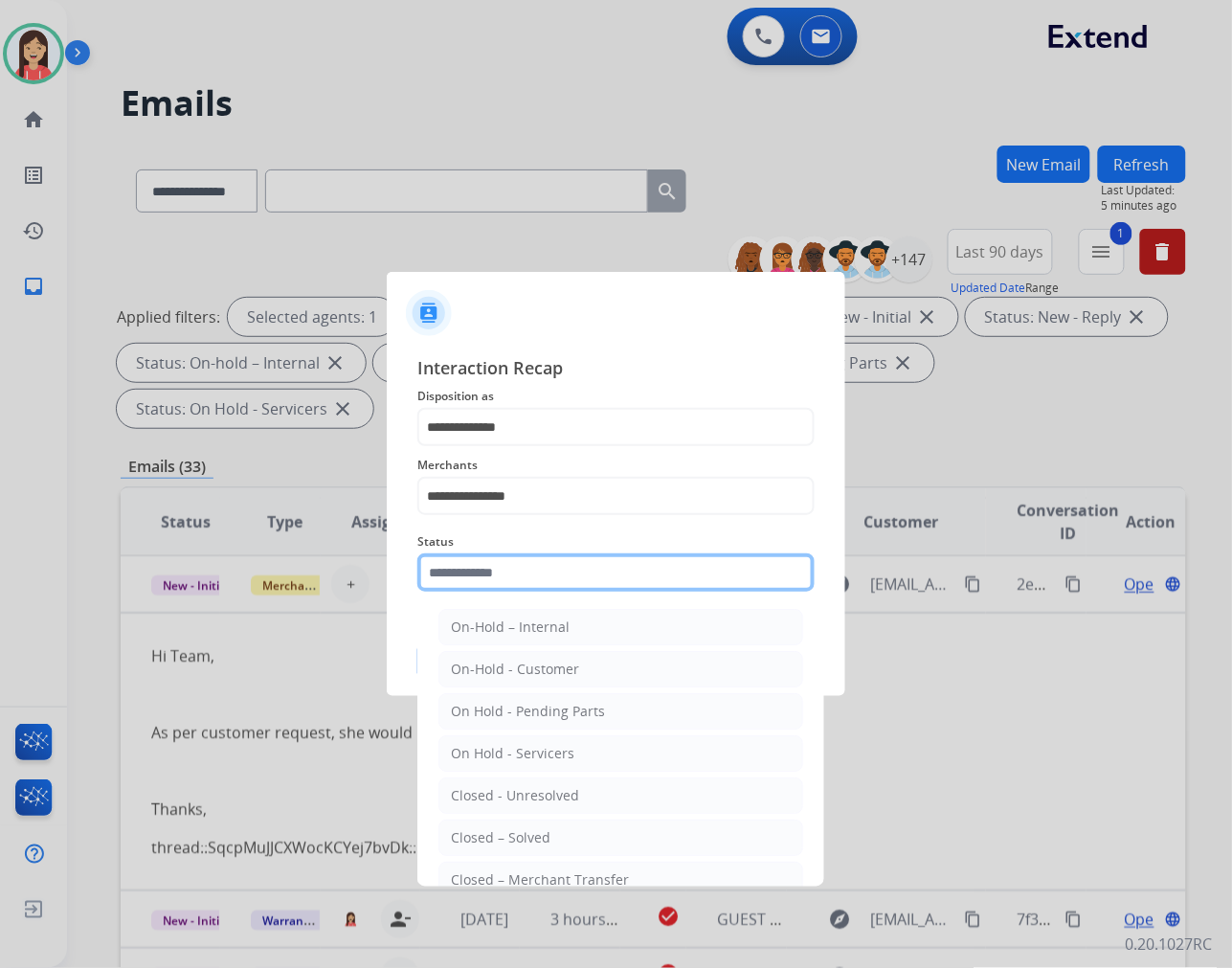
click at [540, 579] on input "text" at bounding box center [616, 572] width 397 height 39
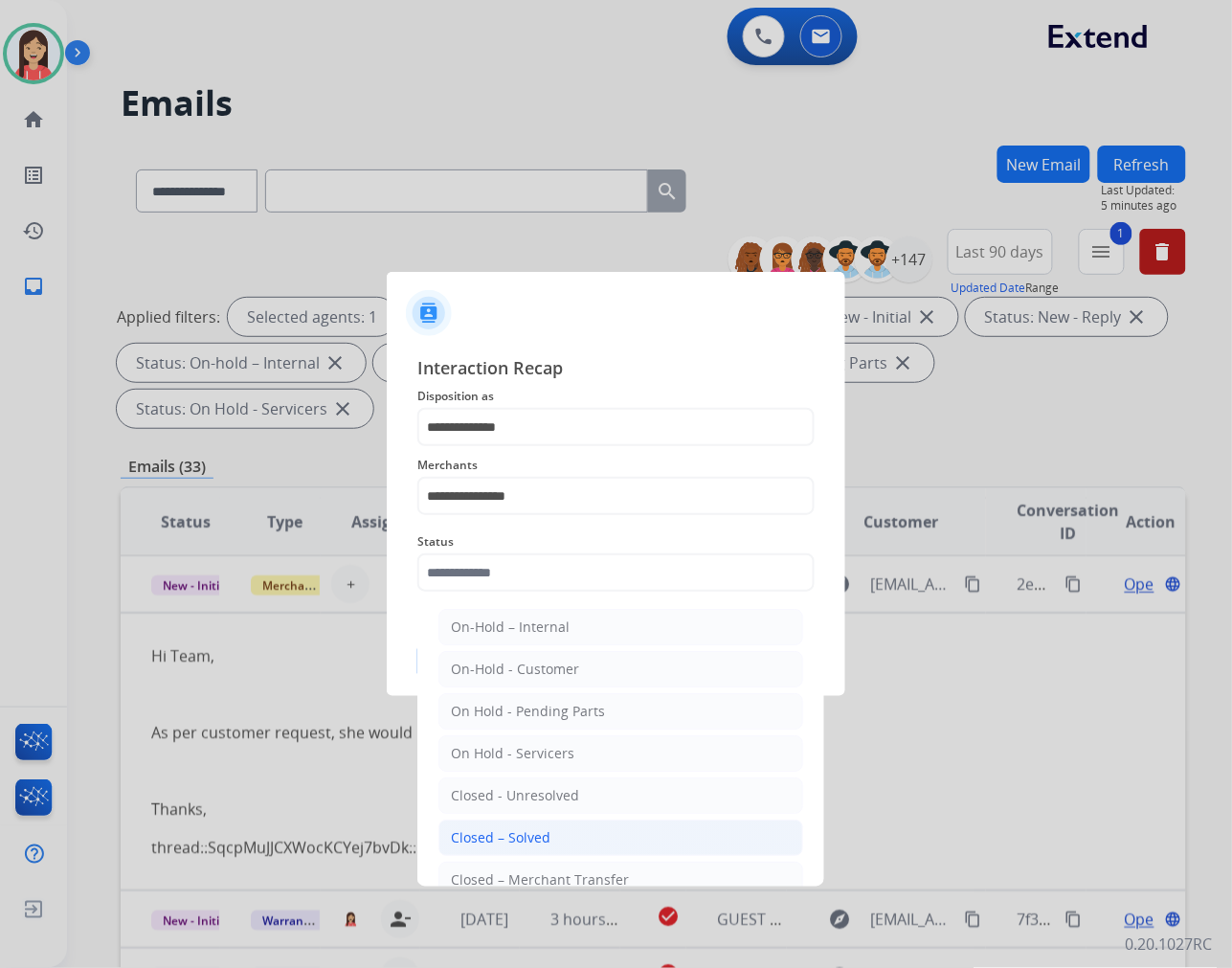
click at [496, 829] on div "Closed – Solved" at bounding box center [500, 838] width 99 height 19
type input "**********"
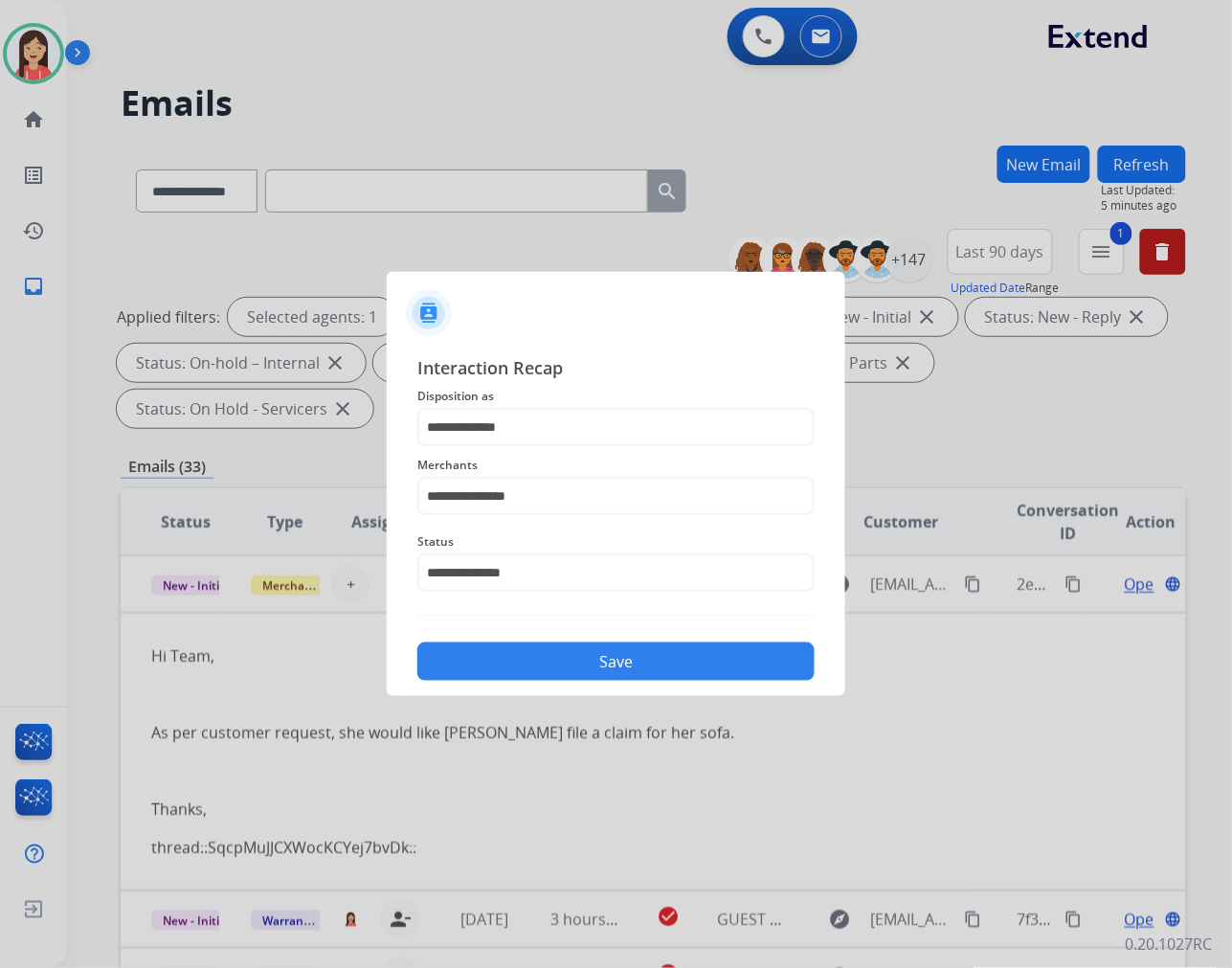
click at [549, 666] on button "Save" at bounding box center [616, 662] width 397 height 39
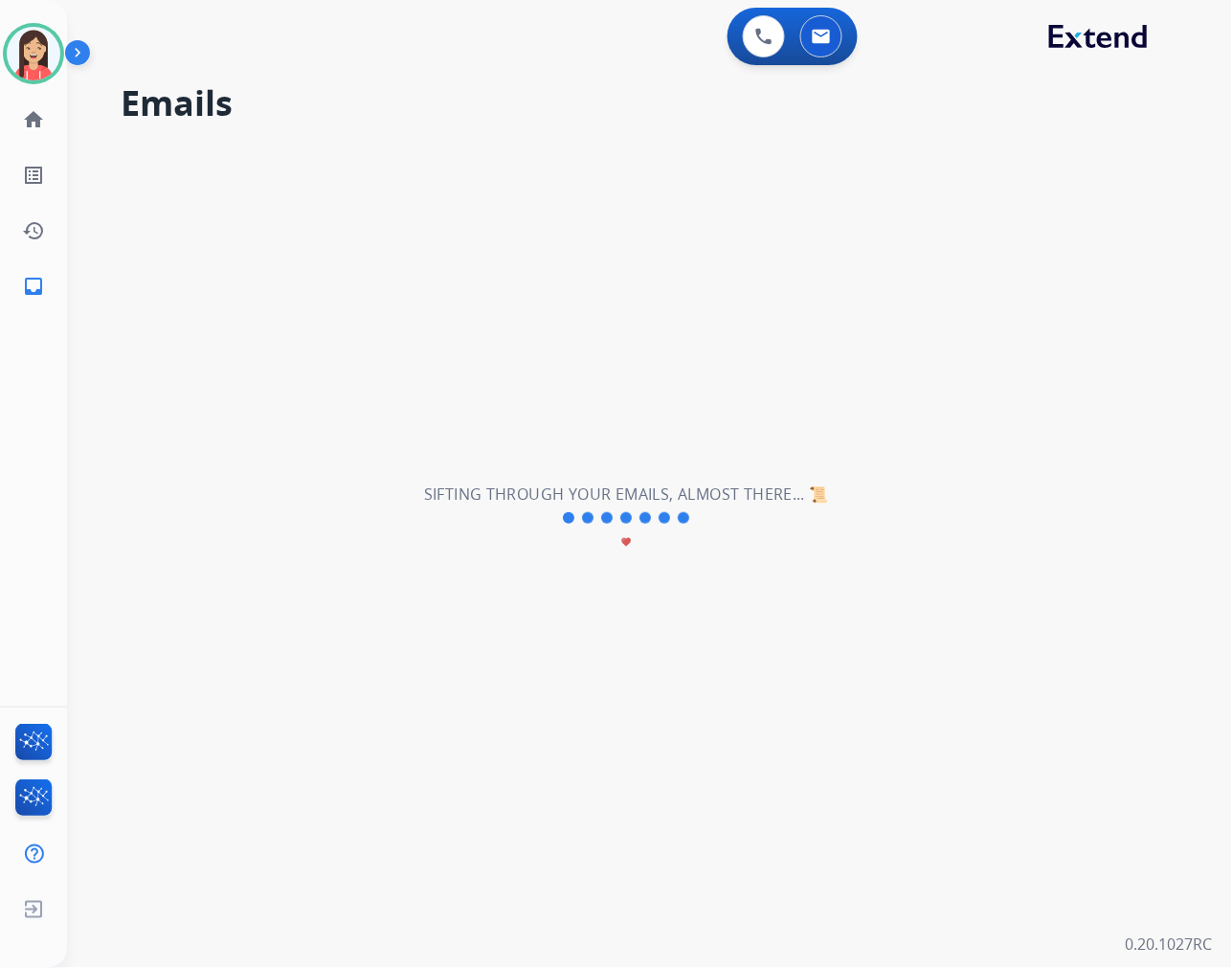
scroll to position [63, 0]
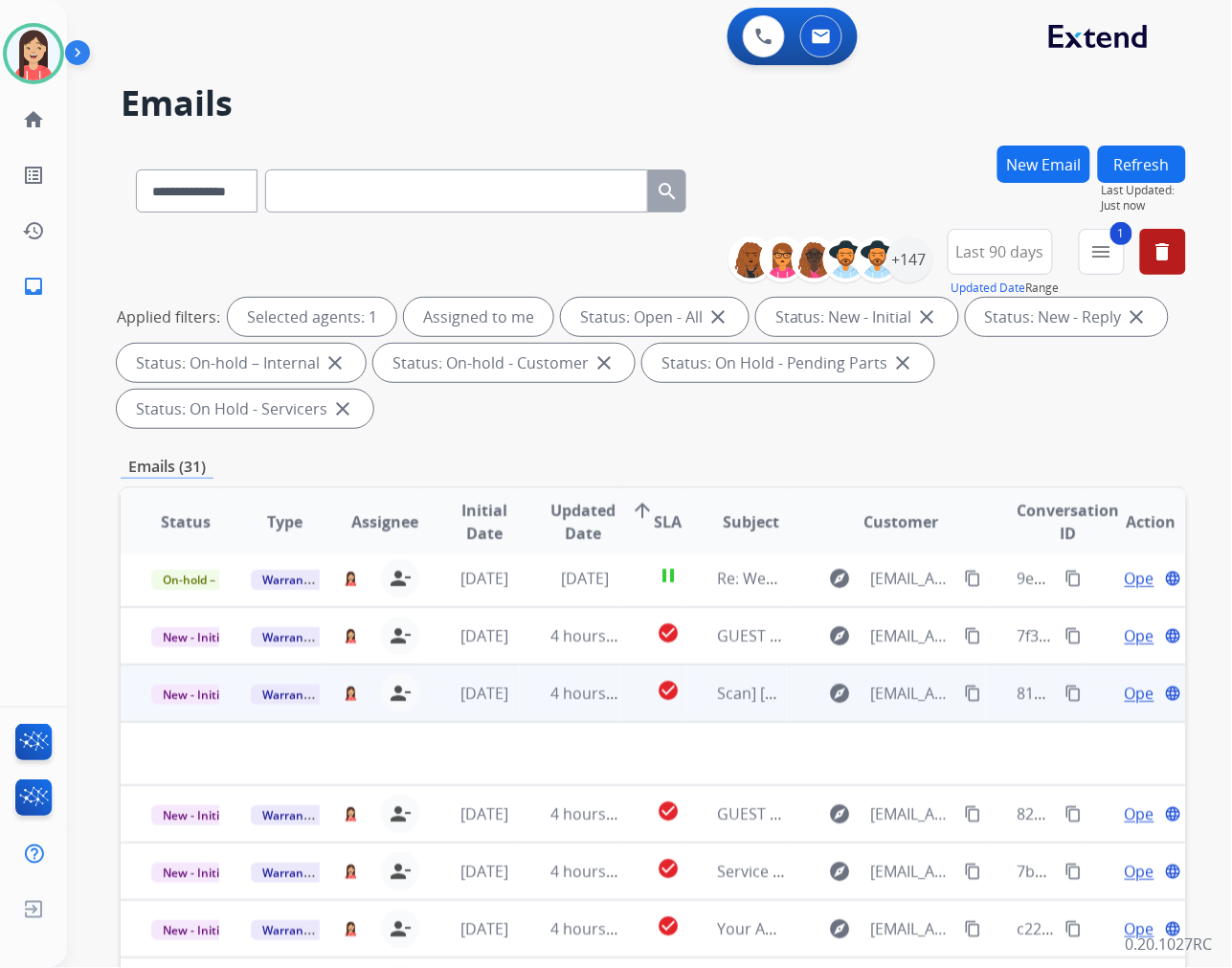
click at [525, 704] on td "4 hours ago" at bounding box center [569, 694] width 99 height 58
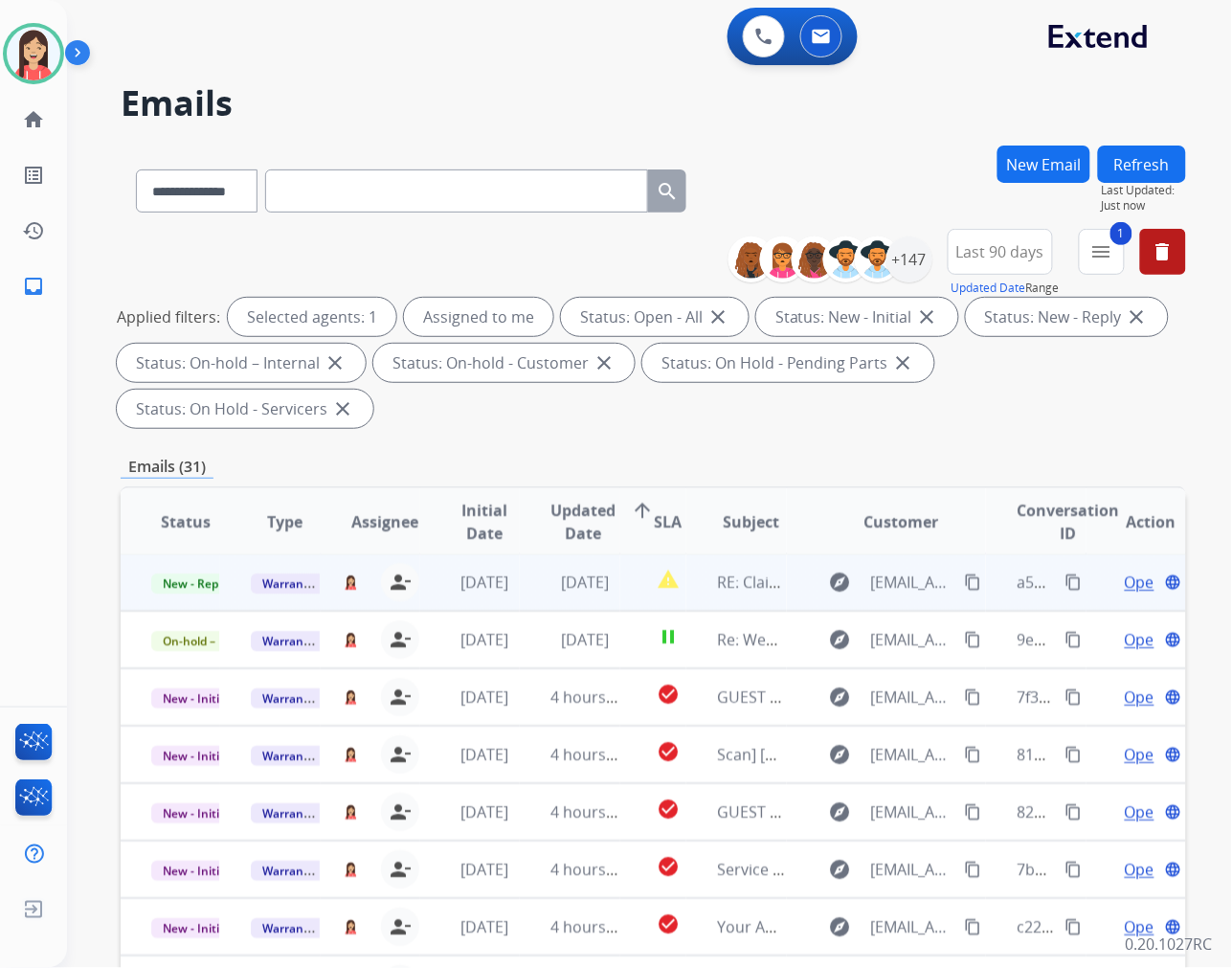
scroll to position [1, 0]
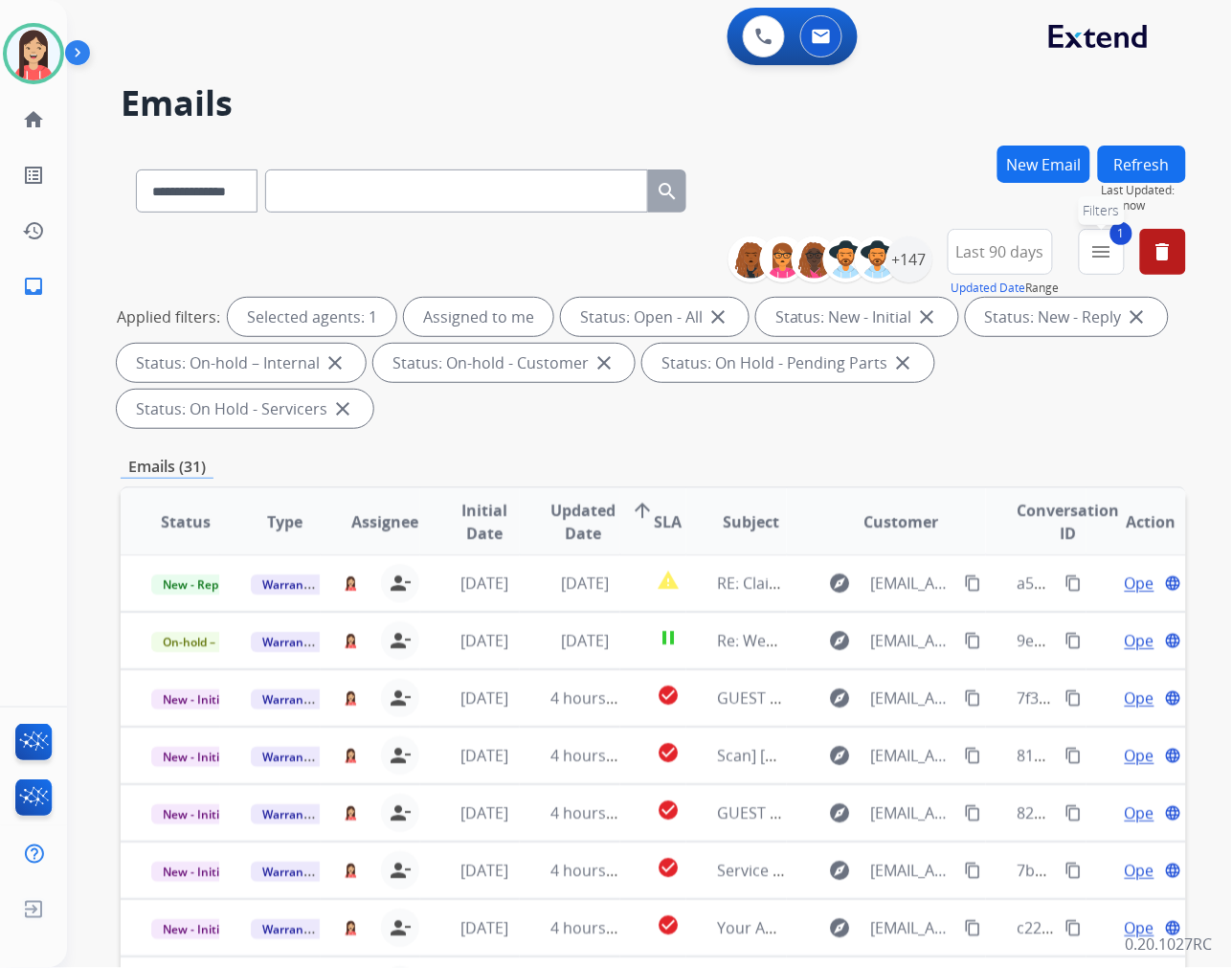
click at [1112, 265] on button "1 menu Filters" at bounding box center [1102, 252] width 46 height 46
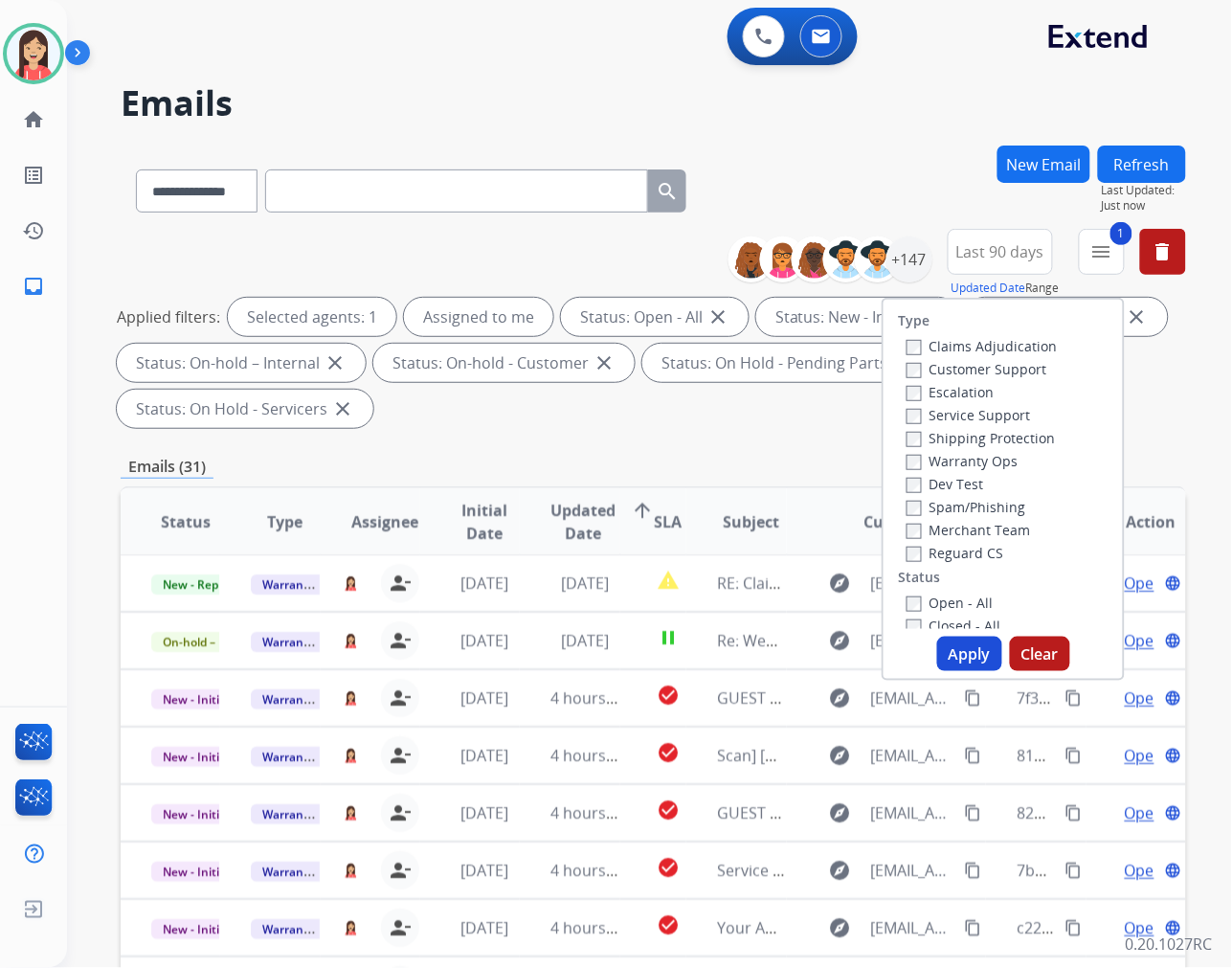
click at [955, 649] on button "Apply" at bounding box center [969, 654] width 65 height 35
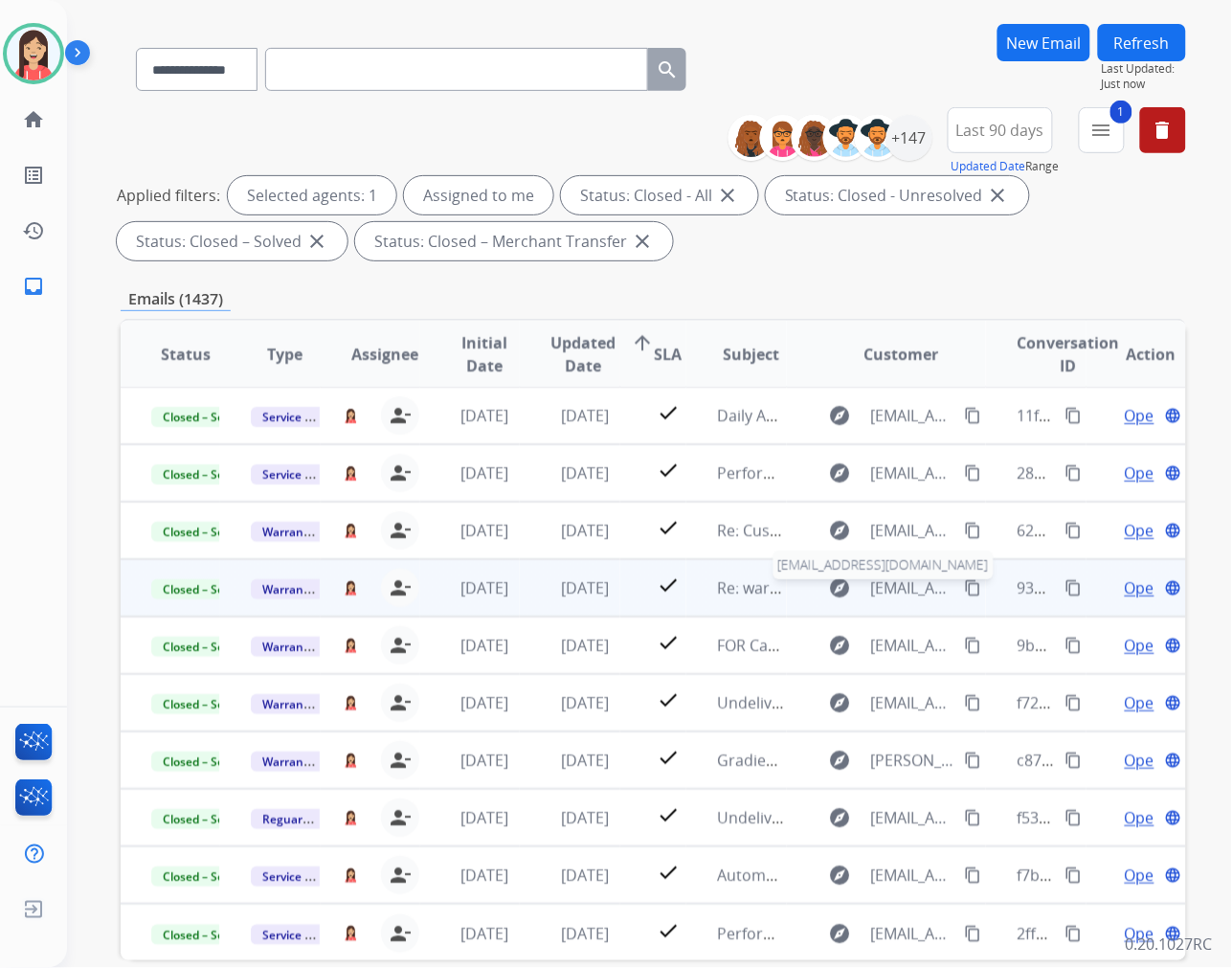
scroll to position [212, 0]
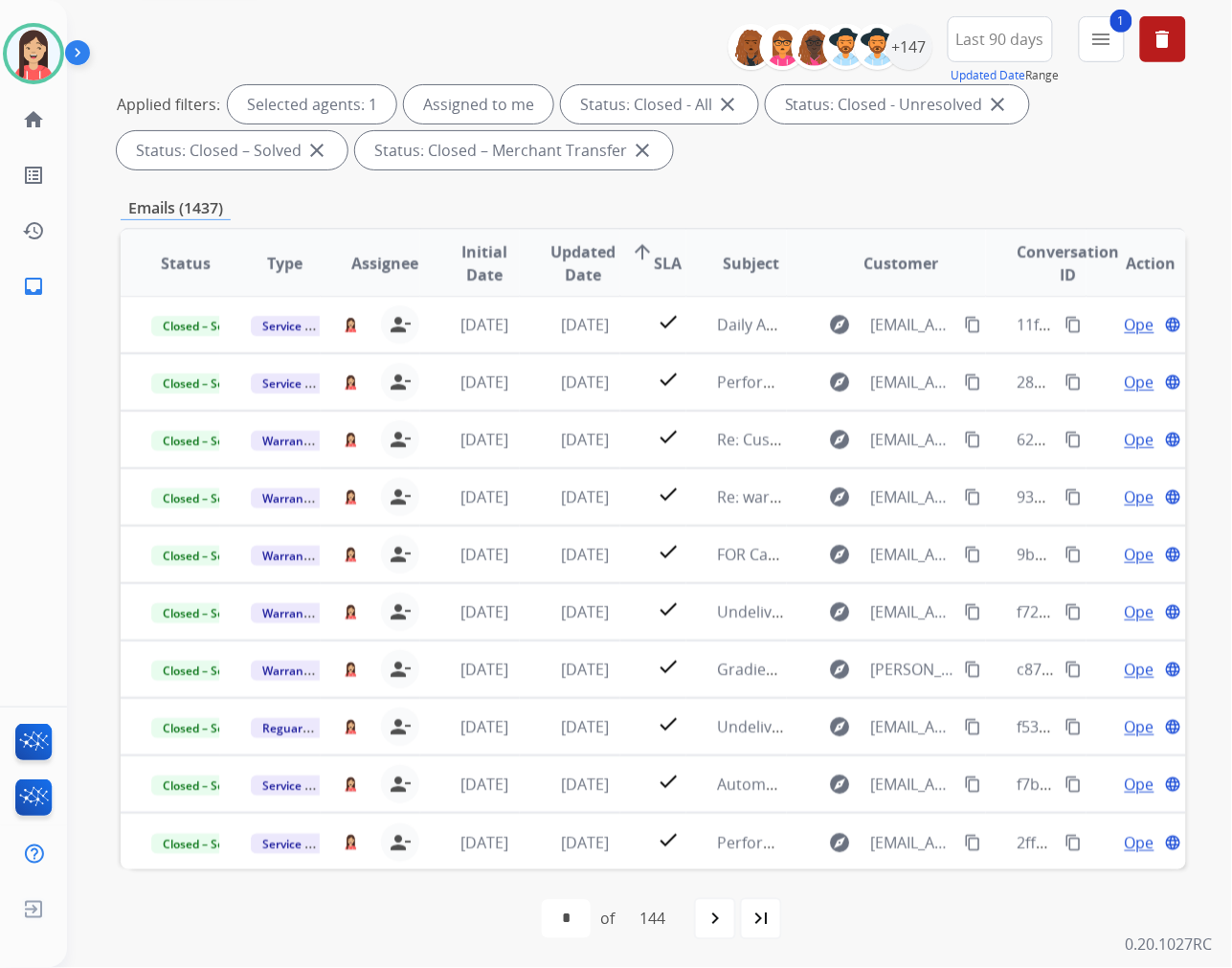
click at [562, 255] on span "Updated Date" at bounding box center [583, 263] width 65 height 46
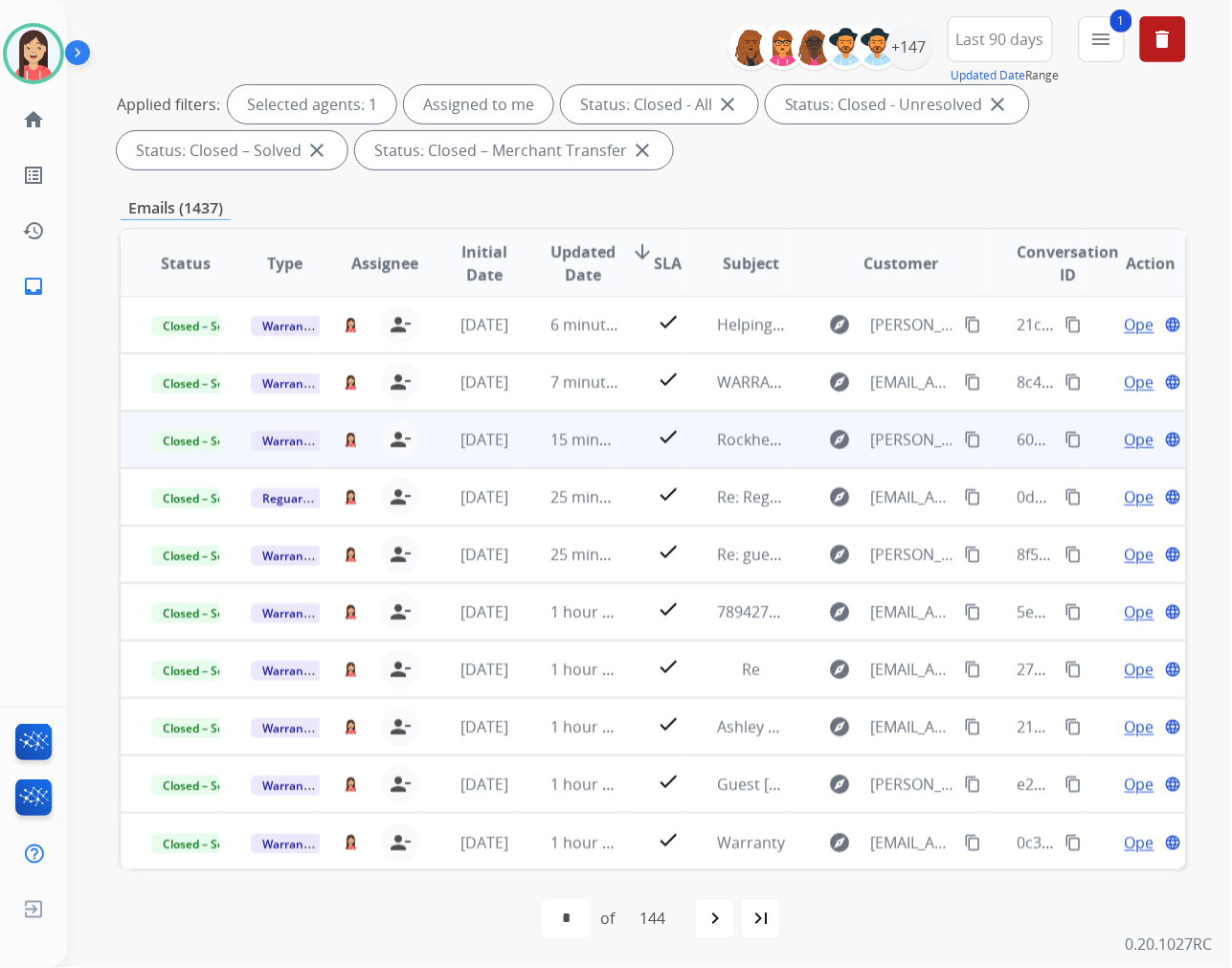
click at [534, 448] on td "15 minutes ago" at bounding box center [569, 440] width 99 height 58
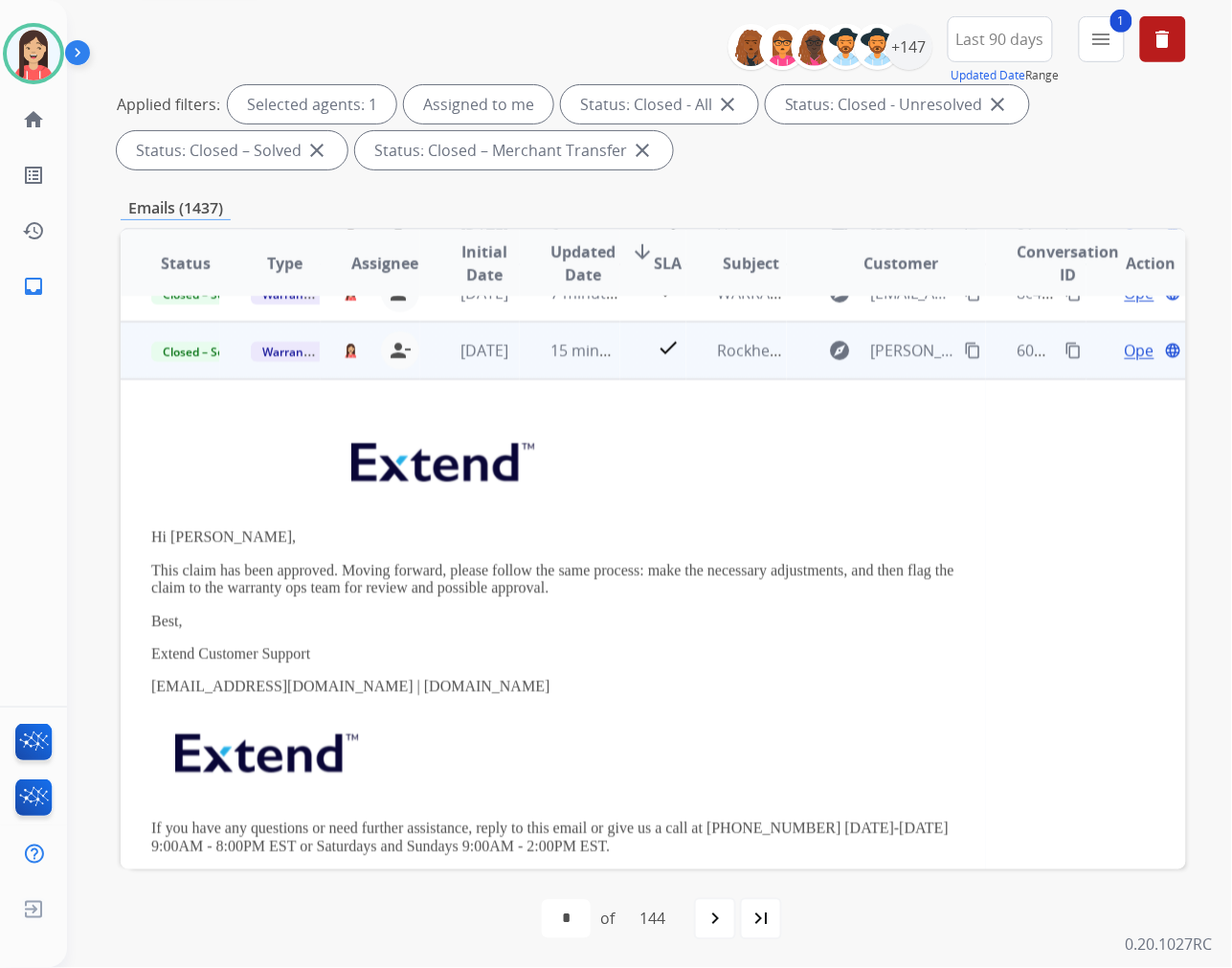
scroll to position [115, 0]
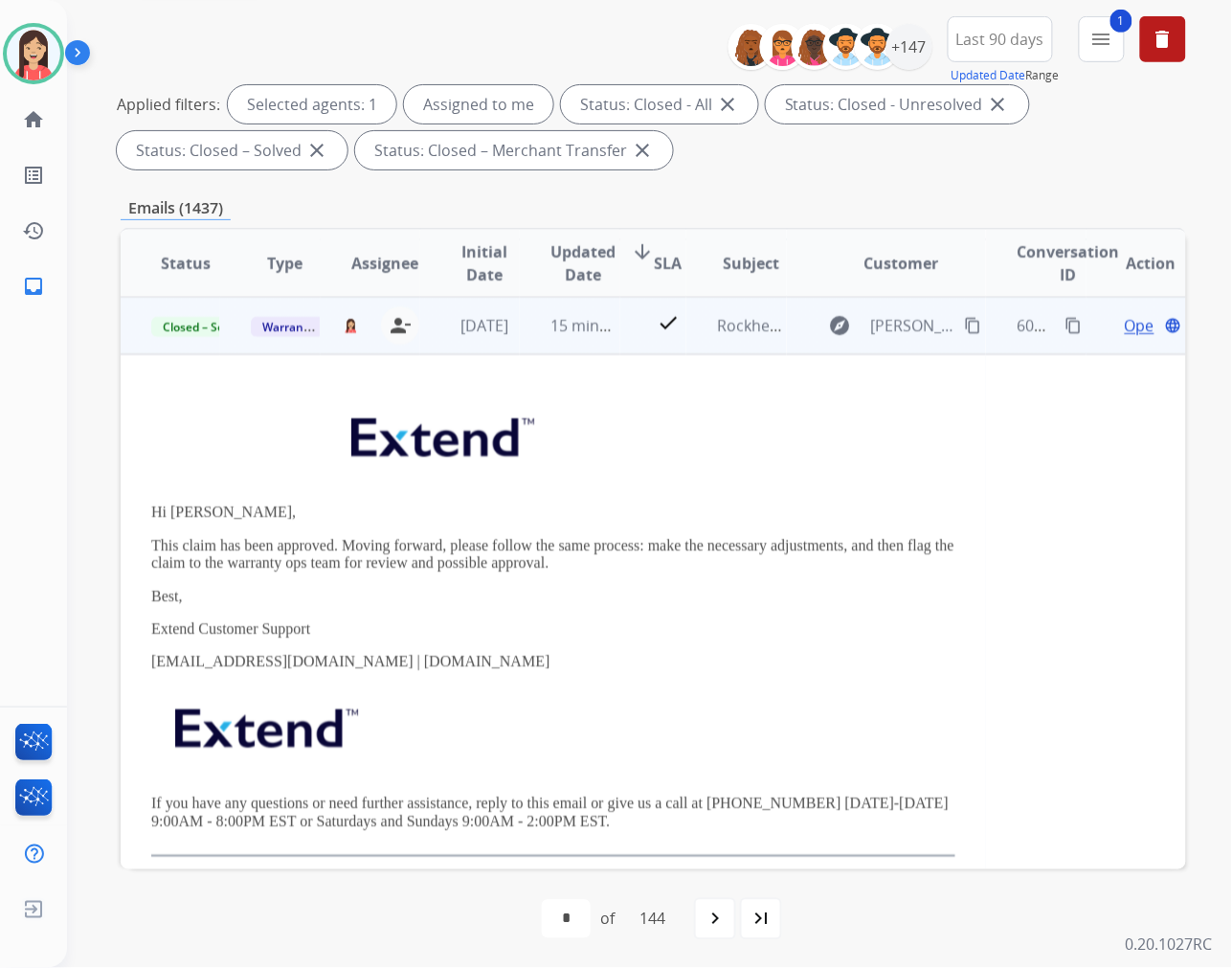
click at [506, 340] on td "[DATE]" at bounding box center [470, 326] width 99 height 58
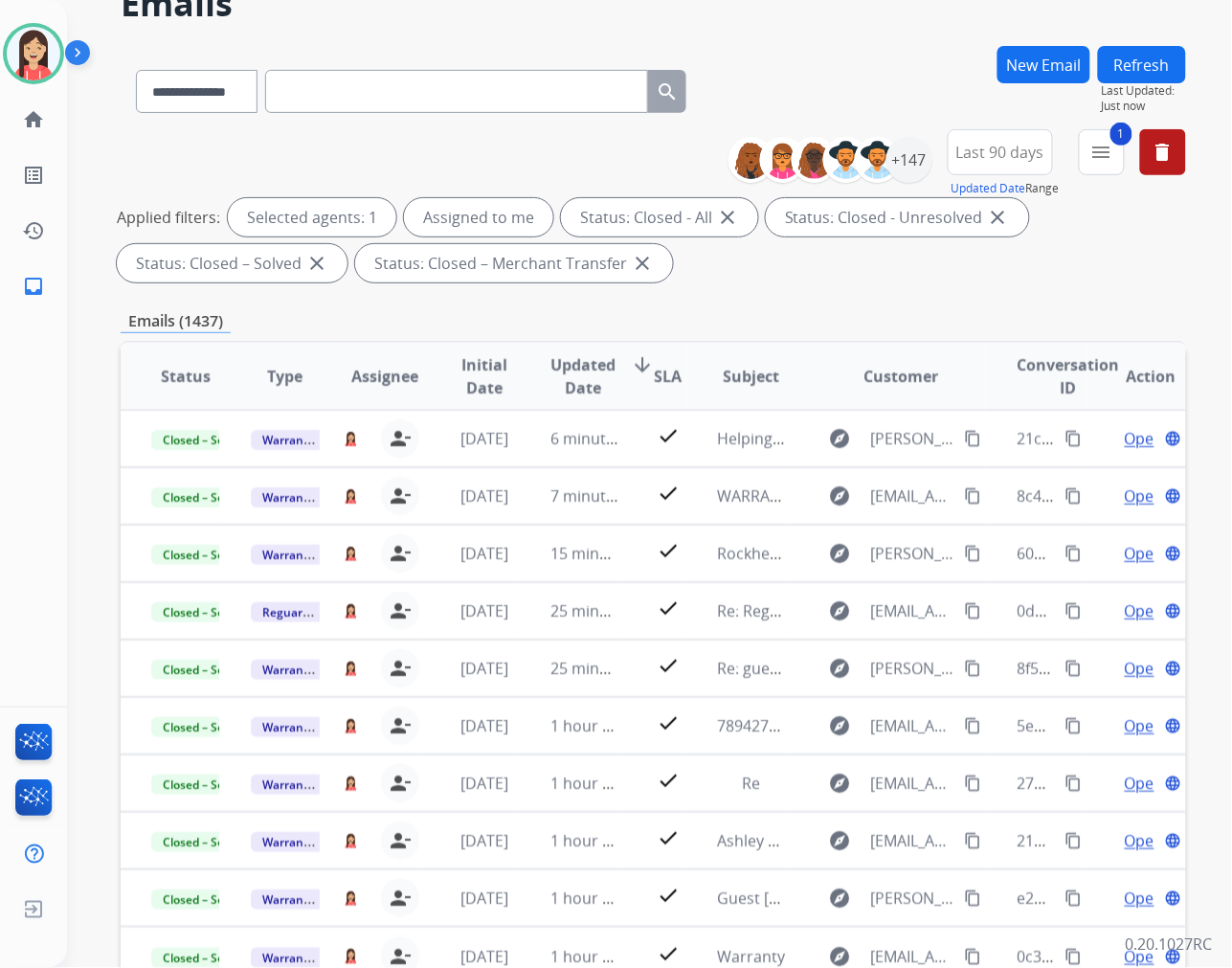
scroll to position [0, 0]
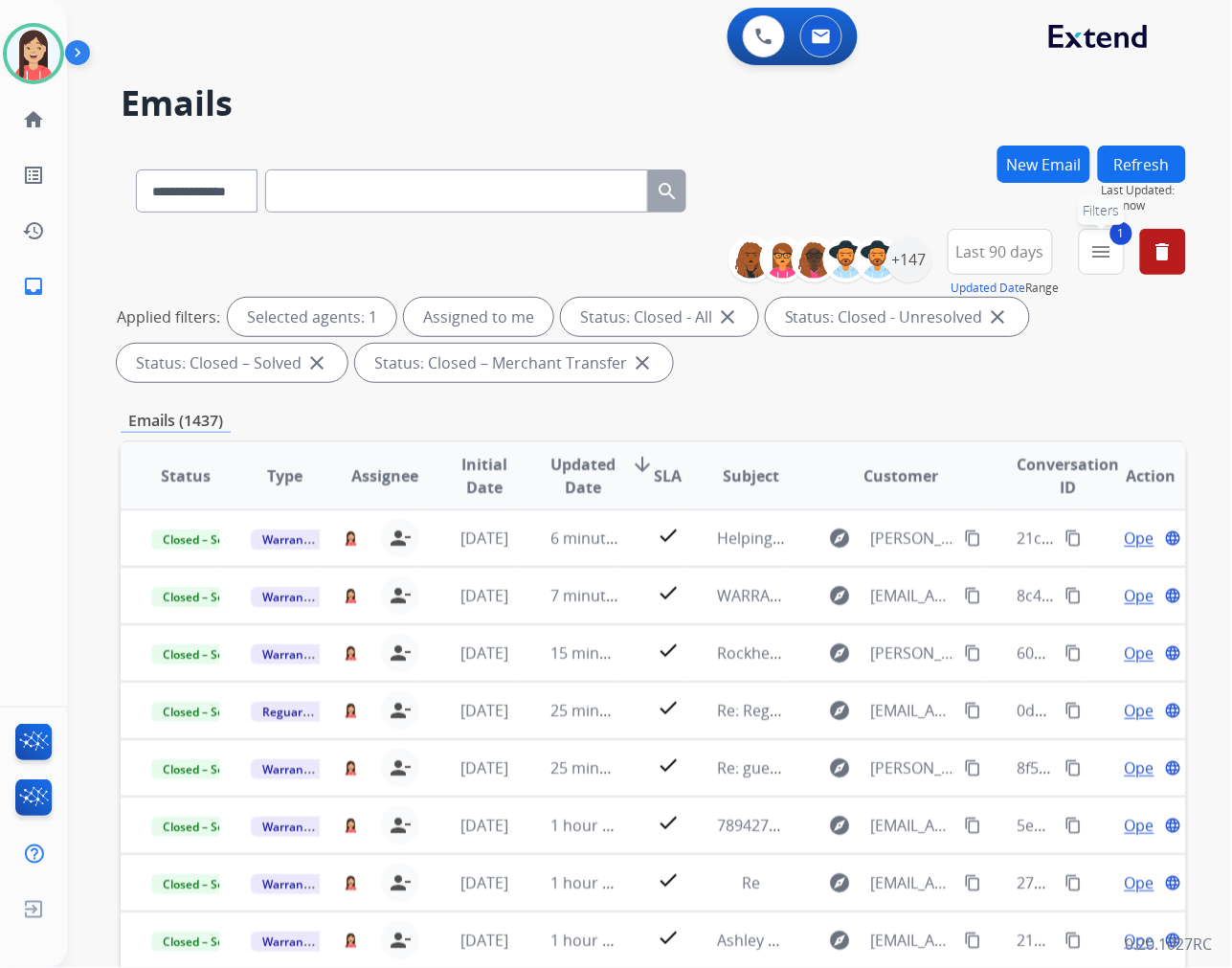
click at [1113, 250] on button "1 menu Filters" at bounding box center [1102, 252] width 46 height 46
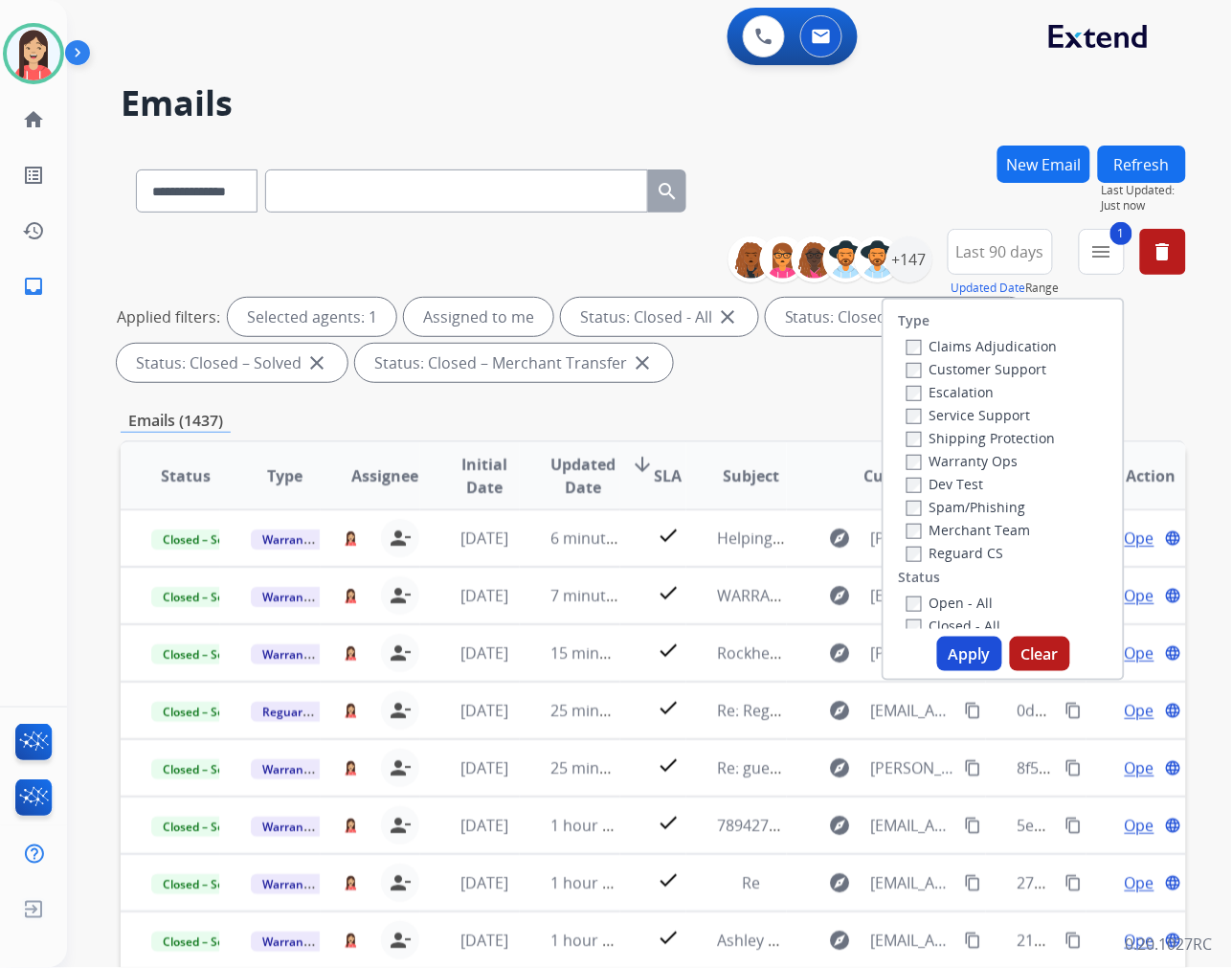
click at [947, 654] on button "Apply" at bounding box center [969, 654] width 65 height 35
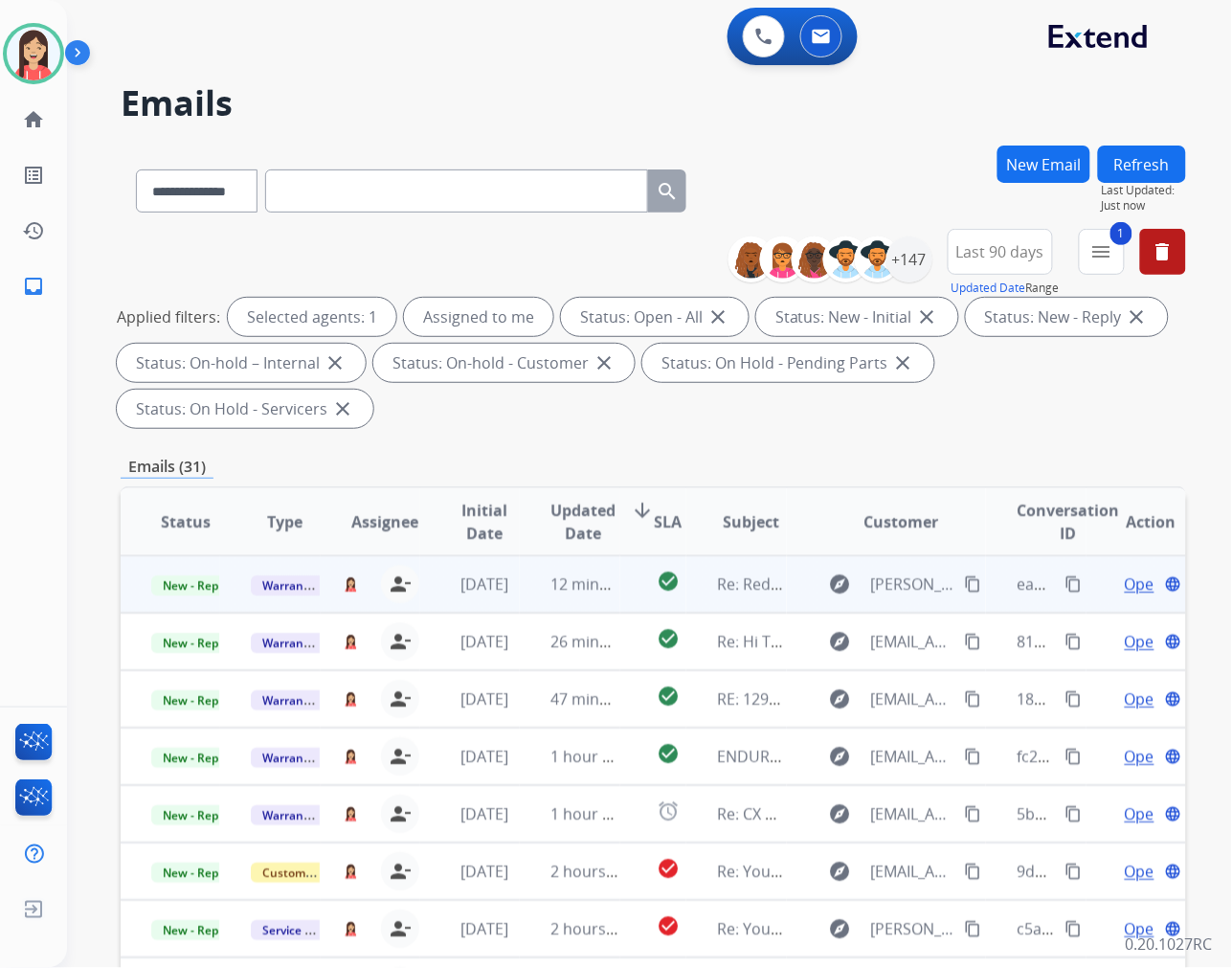
click at [520, 590] on td "12 minutes ago" at bounding box center [569, 584] width 99 height 58
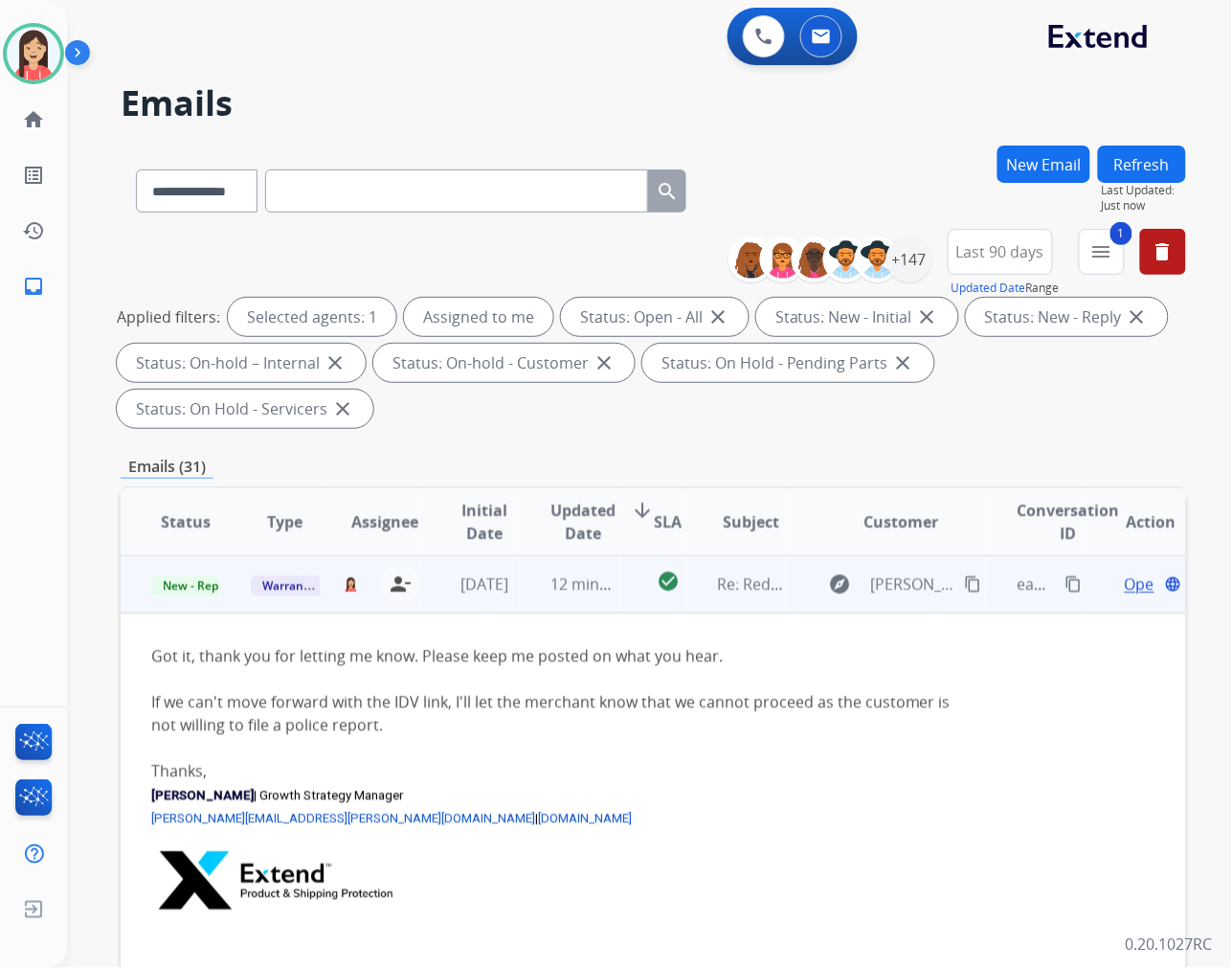
click at [1125, 586] on span "Open" at bounding box center [1144, 584] width 40 height 23
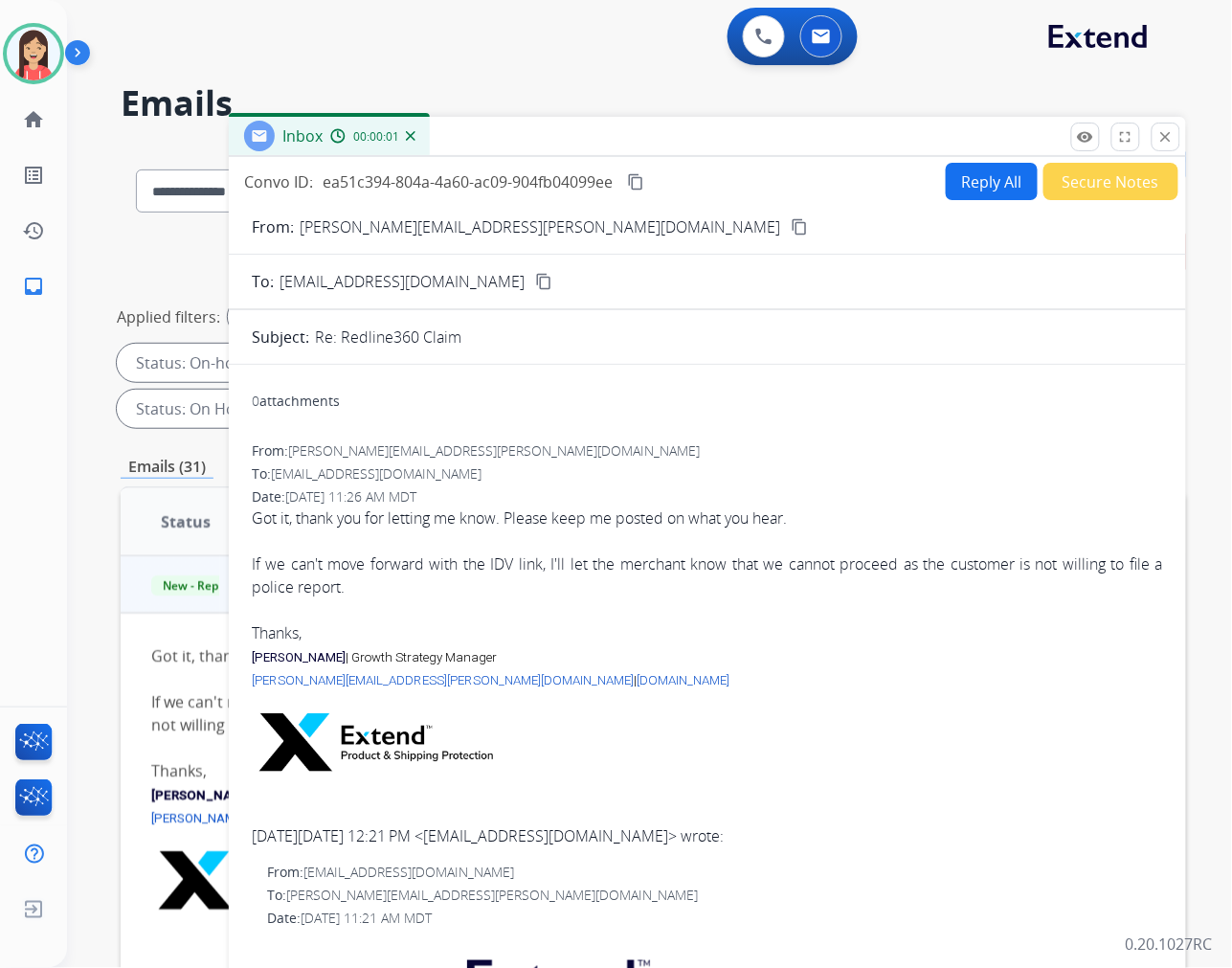
click at [981, 189] on button "Reply All" at bounding box center [991, 181] width 92 height 38
select select "**********"
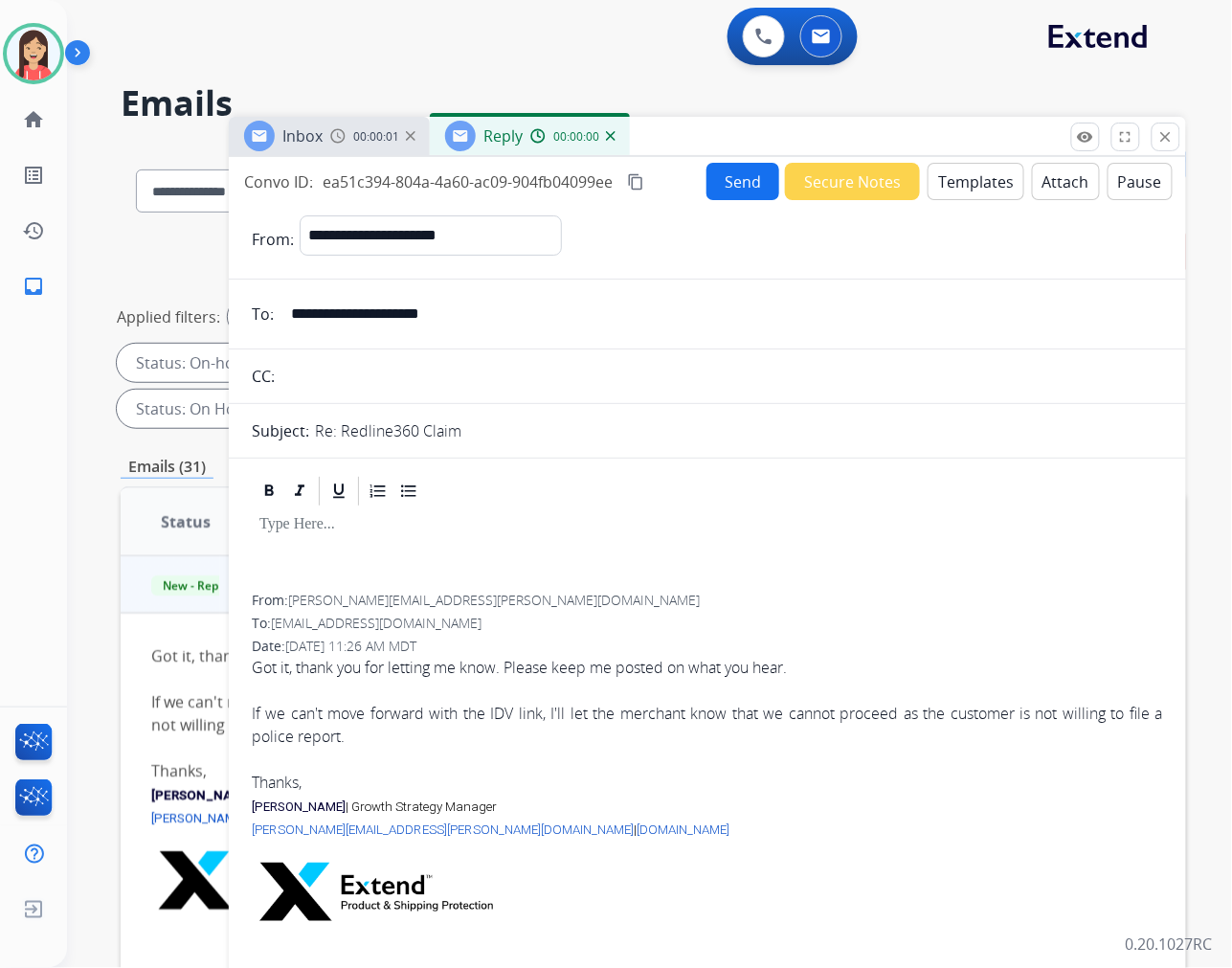
click at [960, 191] on button "Templates" at bounding box center [975, 181] width 96 height 38
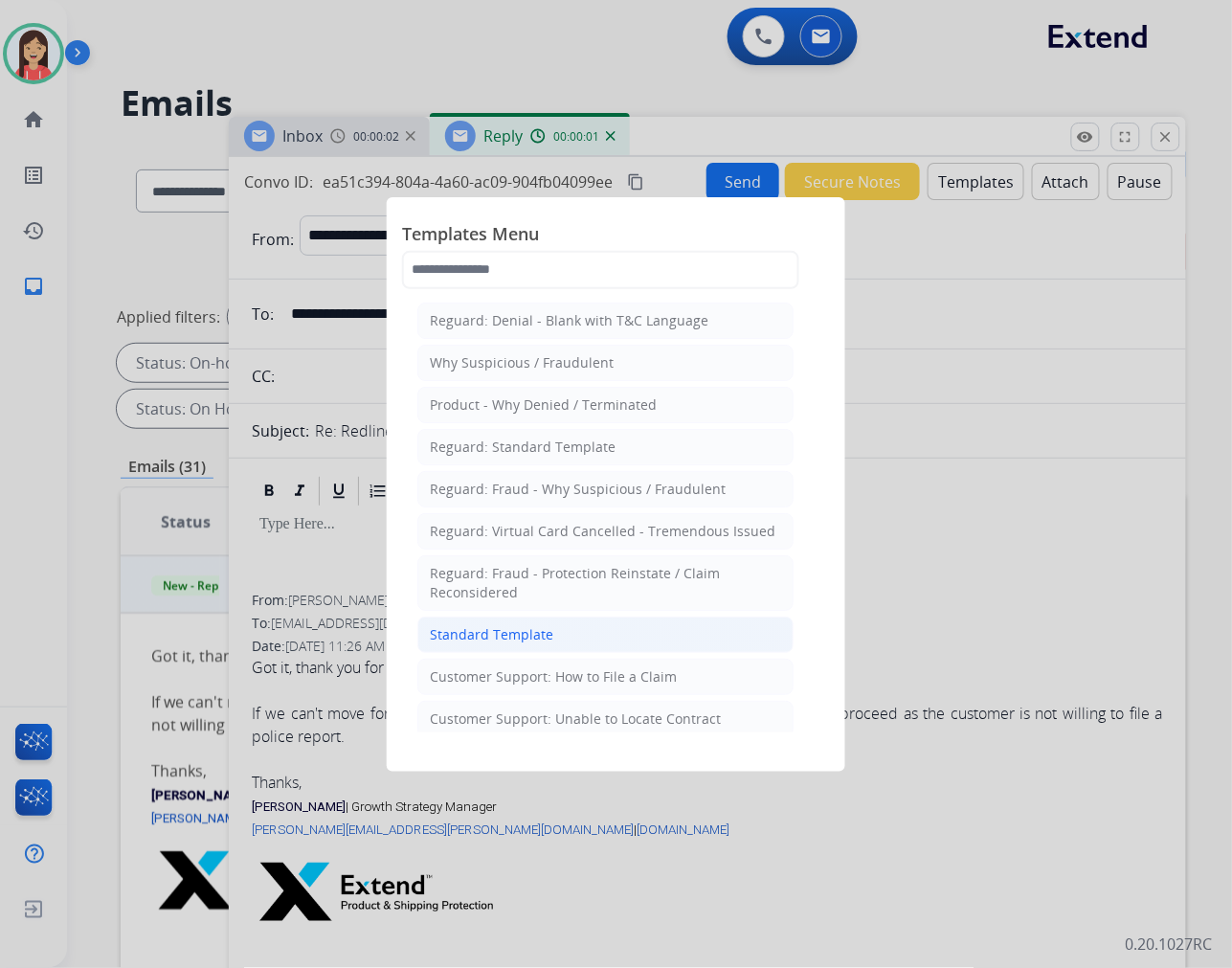
click at [638, 622] on li "Standard Template" at bounding box center [606, 635] width 376 height 37
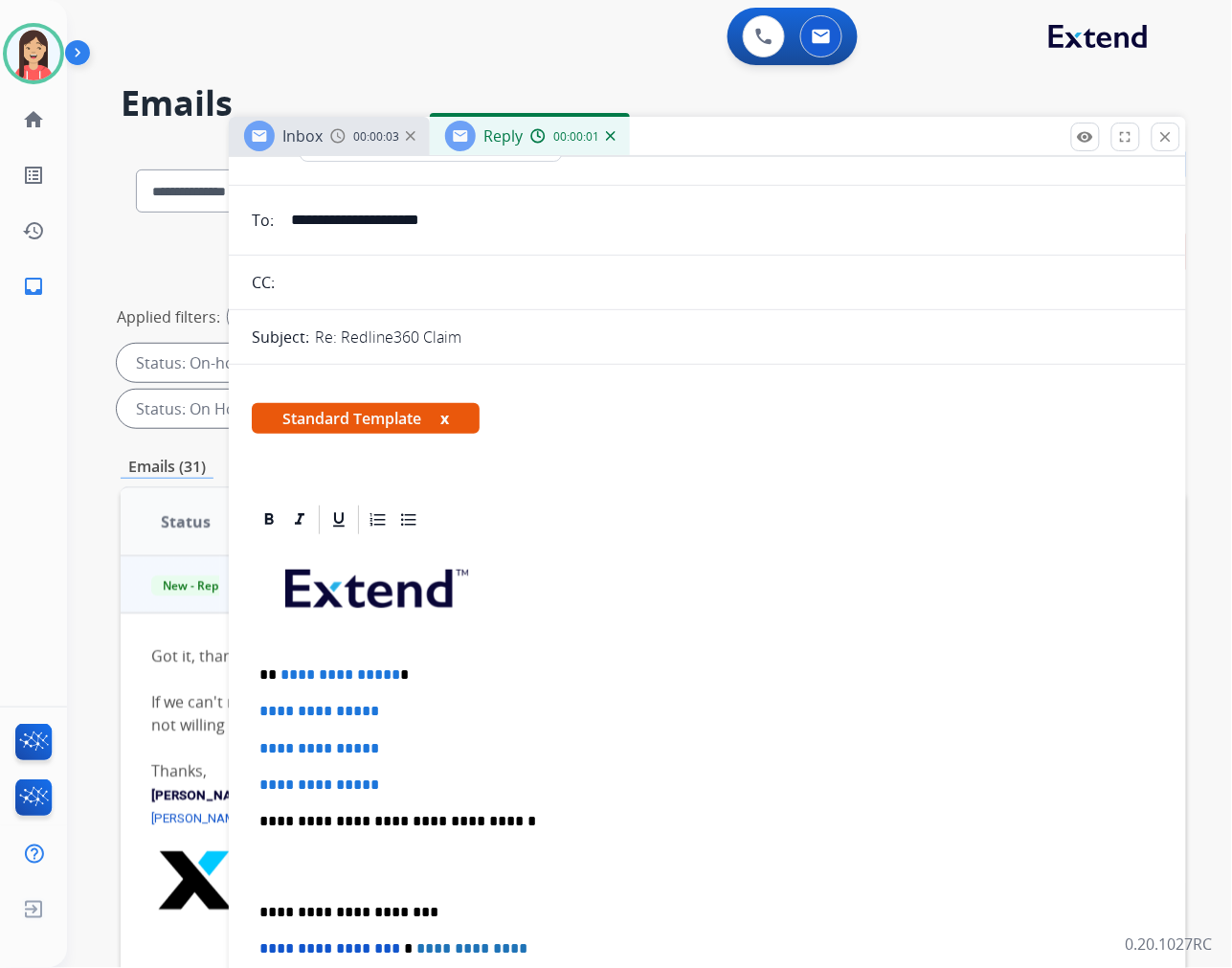
scroll to position [212, 0]
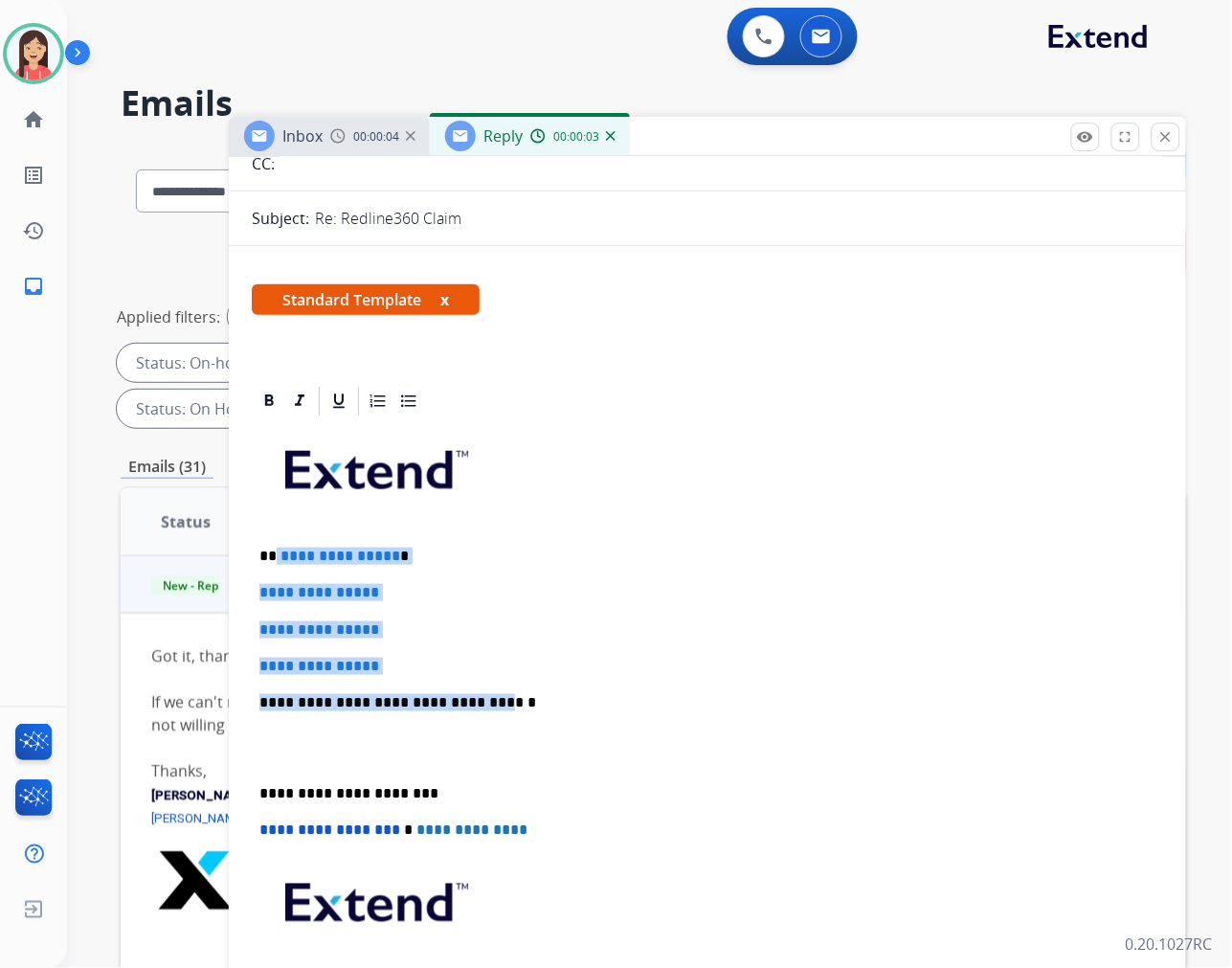
drag, startPoint x: 274, startPoint y: 555, endPoint x: 480, endPoint y: 676, distance: 238.9
click at [480, 676] on div "**********" at bounding box center [707, 748] width 912 height 659
click at [500, 664] on p "**********" at bounding box center [707, 667] width 896 height 17
drag, startPoint x: 512, startPoint y: 713, endPoint x: 281, endPoint y: 556, distance: 279.3
click at [281, 556] on div "**********" at bounding box center [707, 748] width 912 height 659
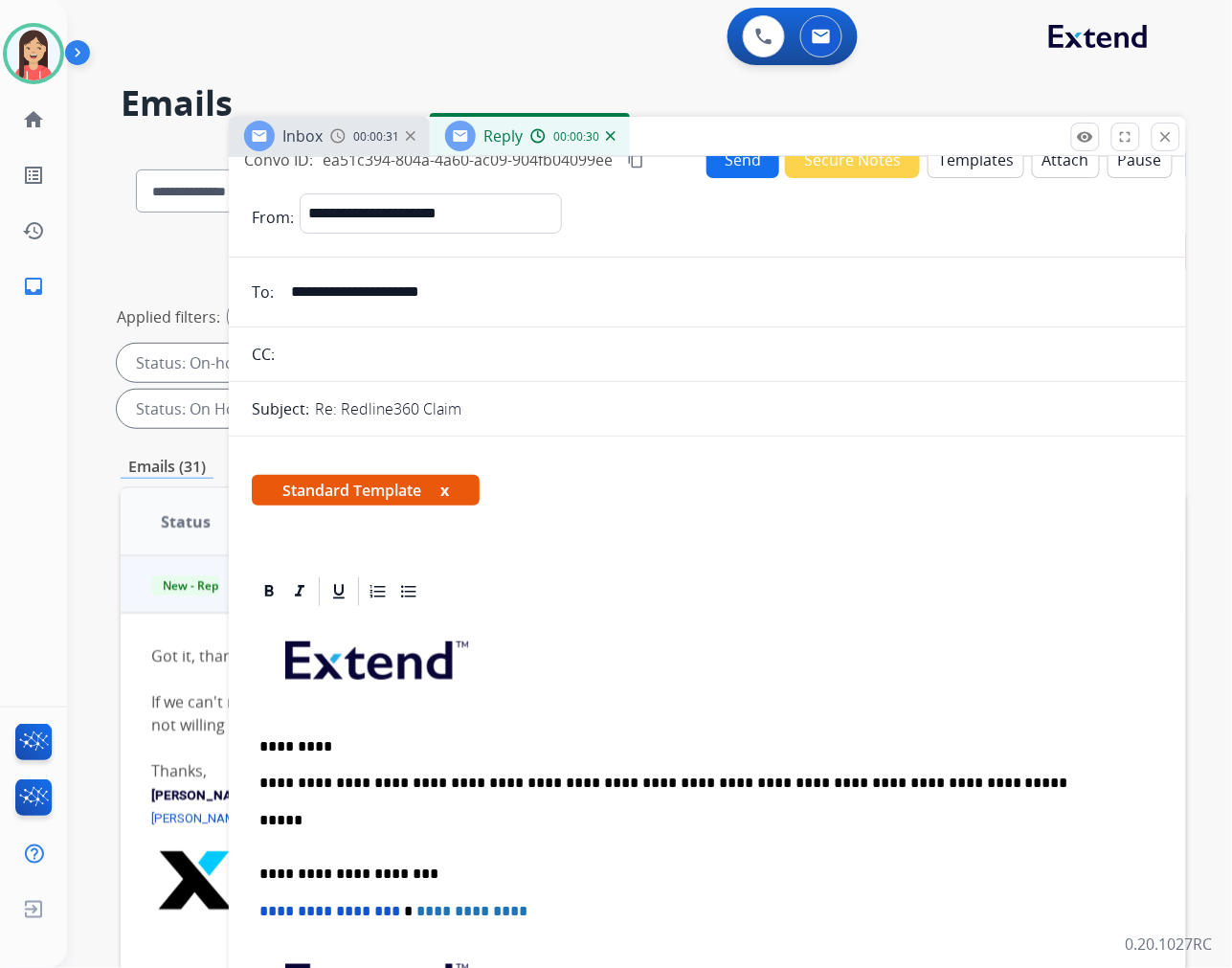
scroll to position [0, 0]
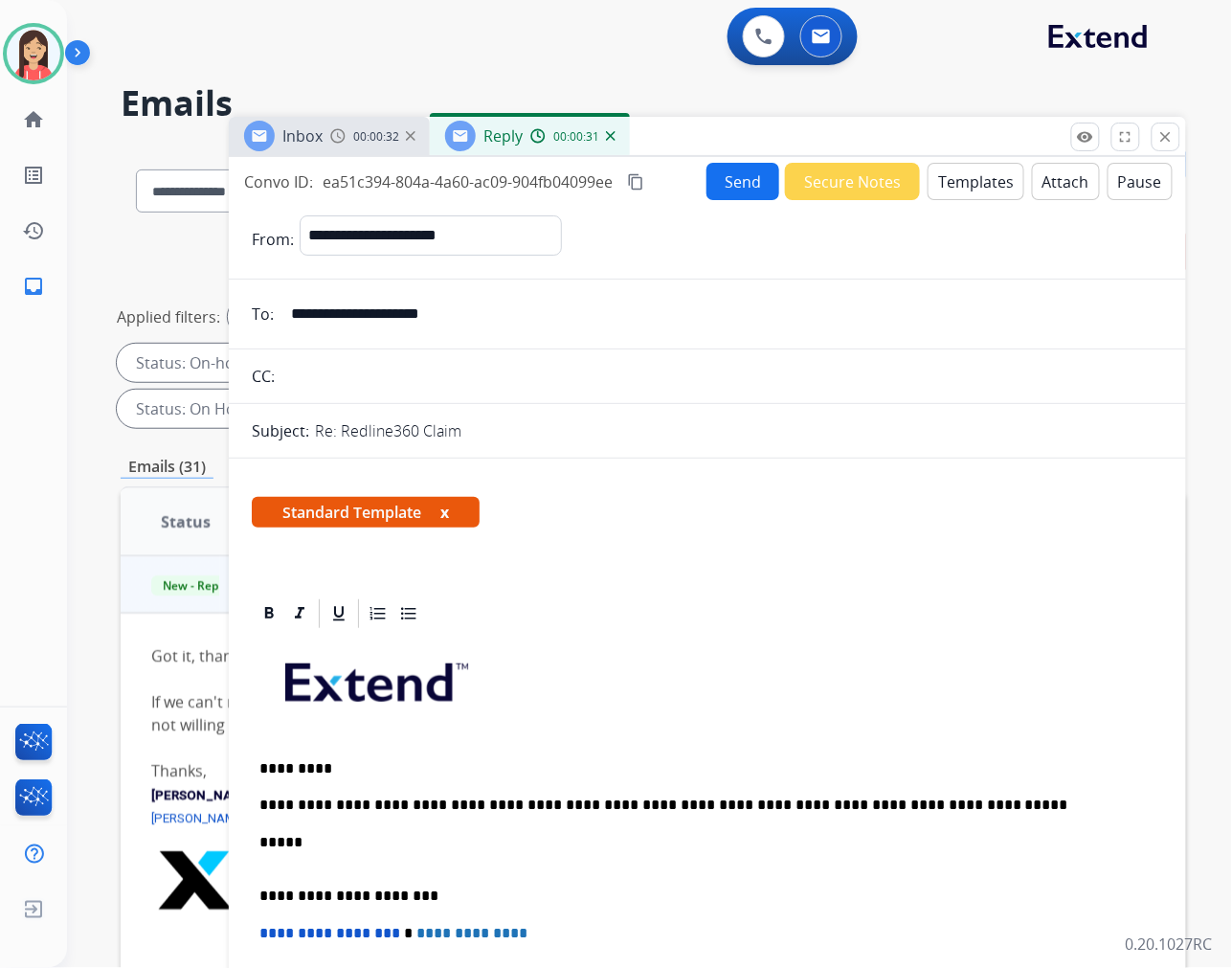
click at [737, 192] on button "Send" at bounding box center [742, 181] width 72 height 38
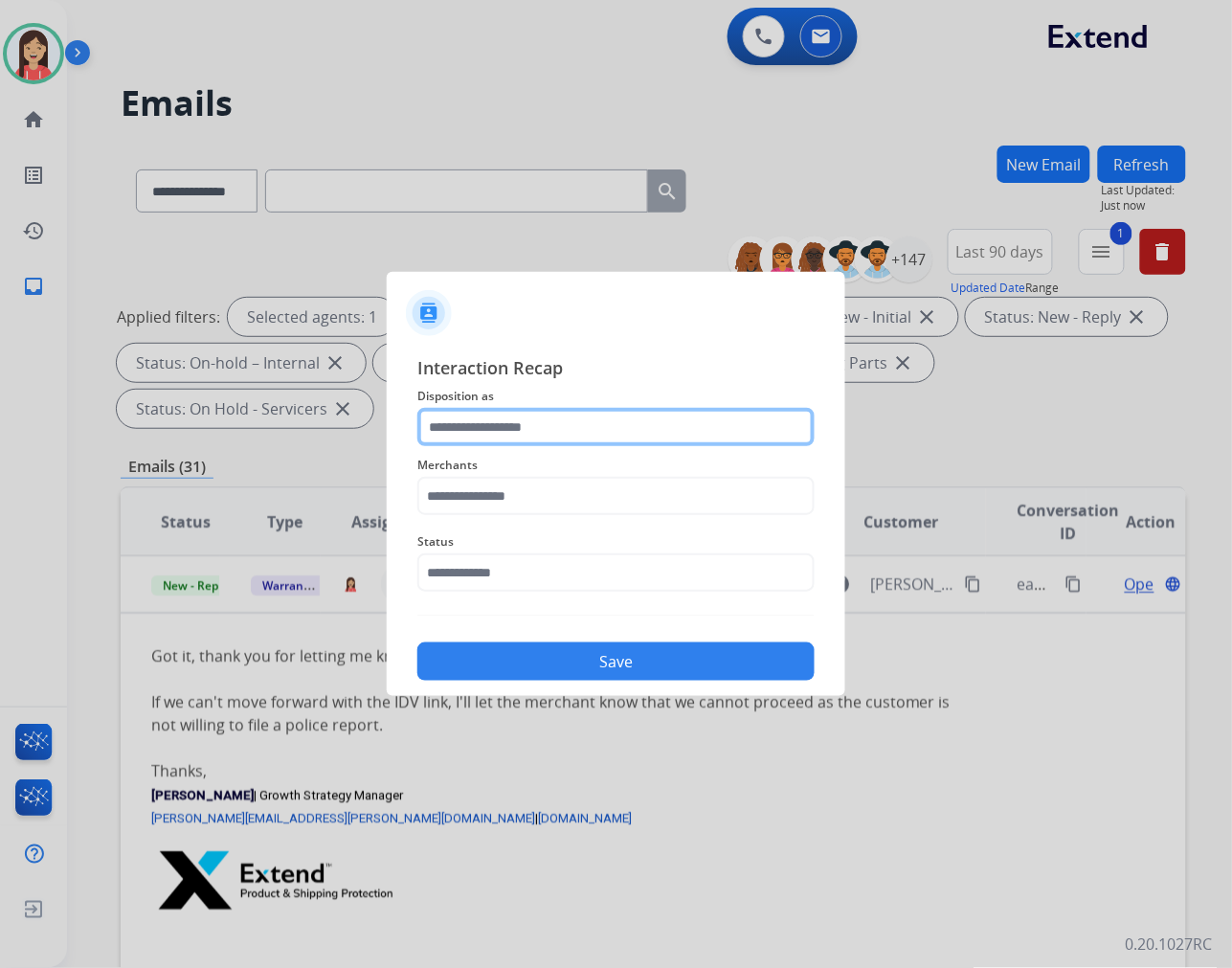
click at [555, 434] on input "text" at bounding box center [616, 428] width 397 height 39
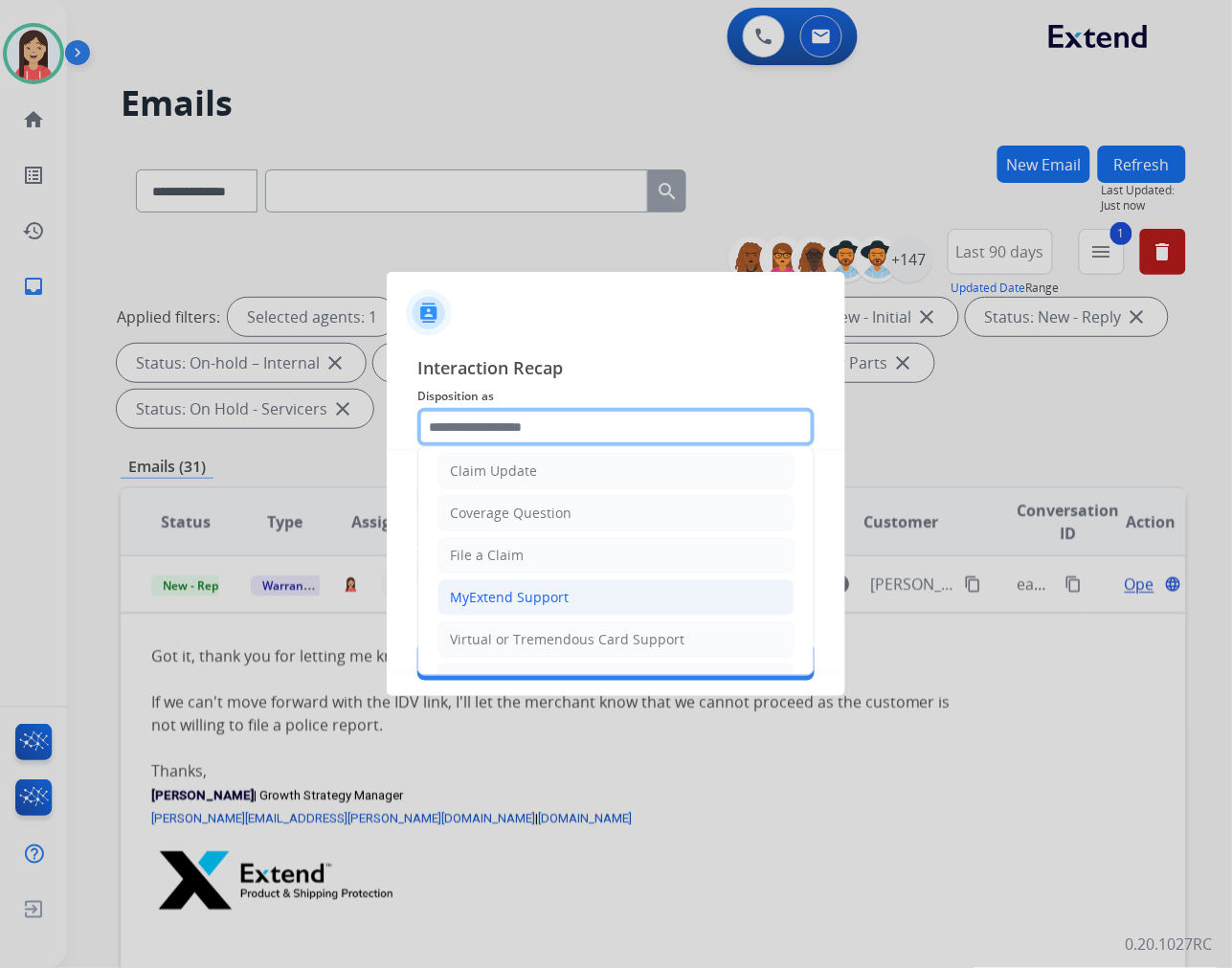
scroll to position [212, 0]
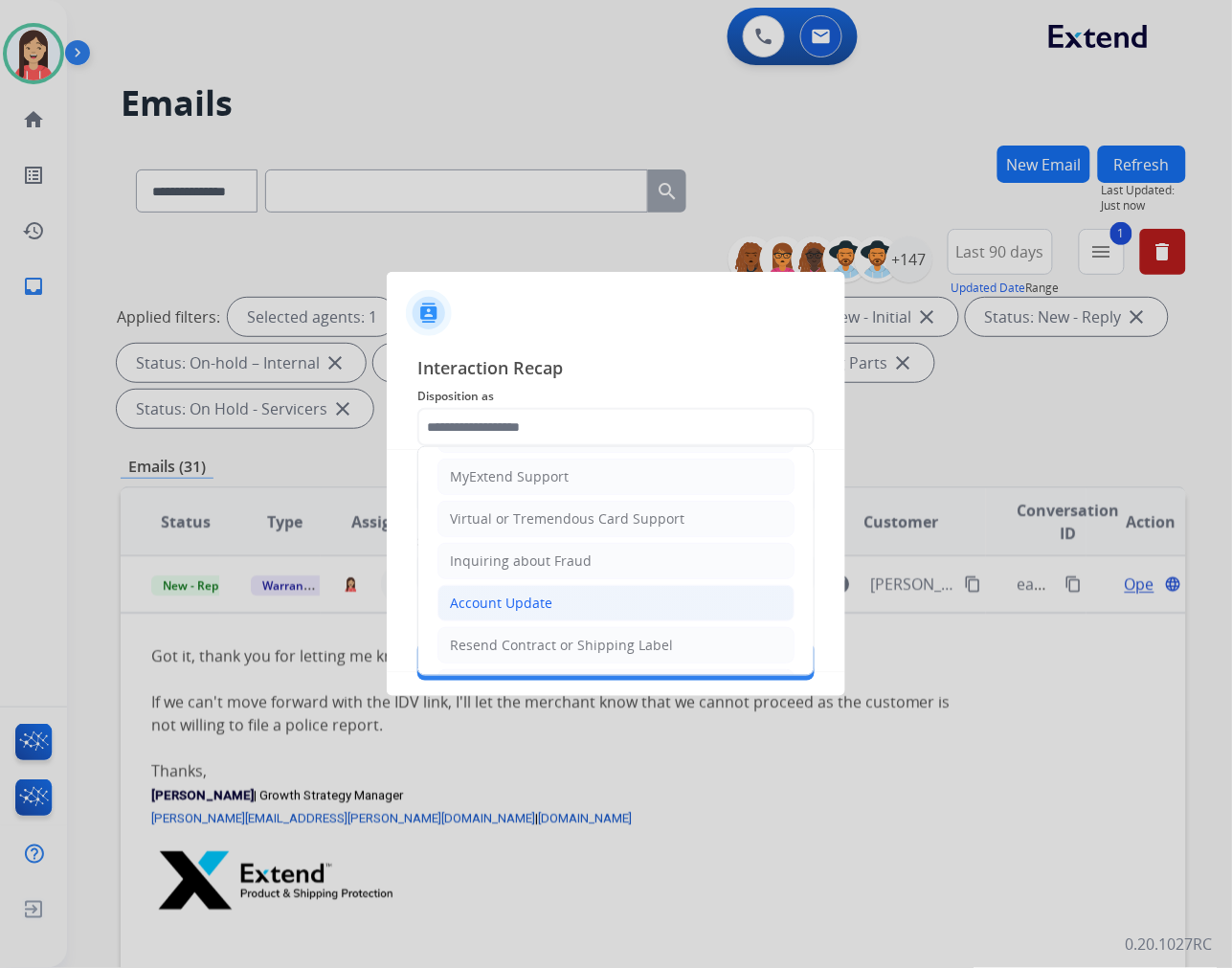
click at [539, 598] on div "Account Update" at bounding box center [501, 603] width 102 height 19
type input "**********"
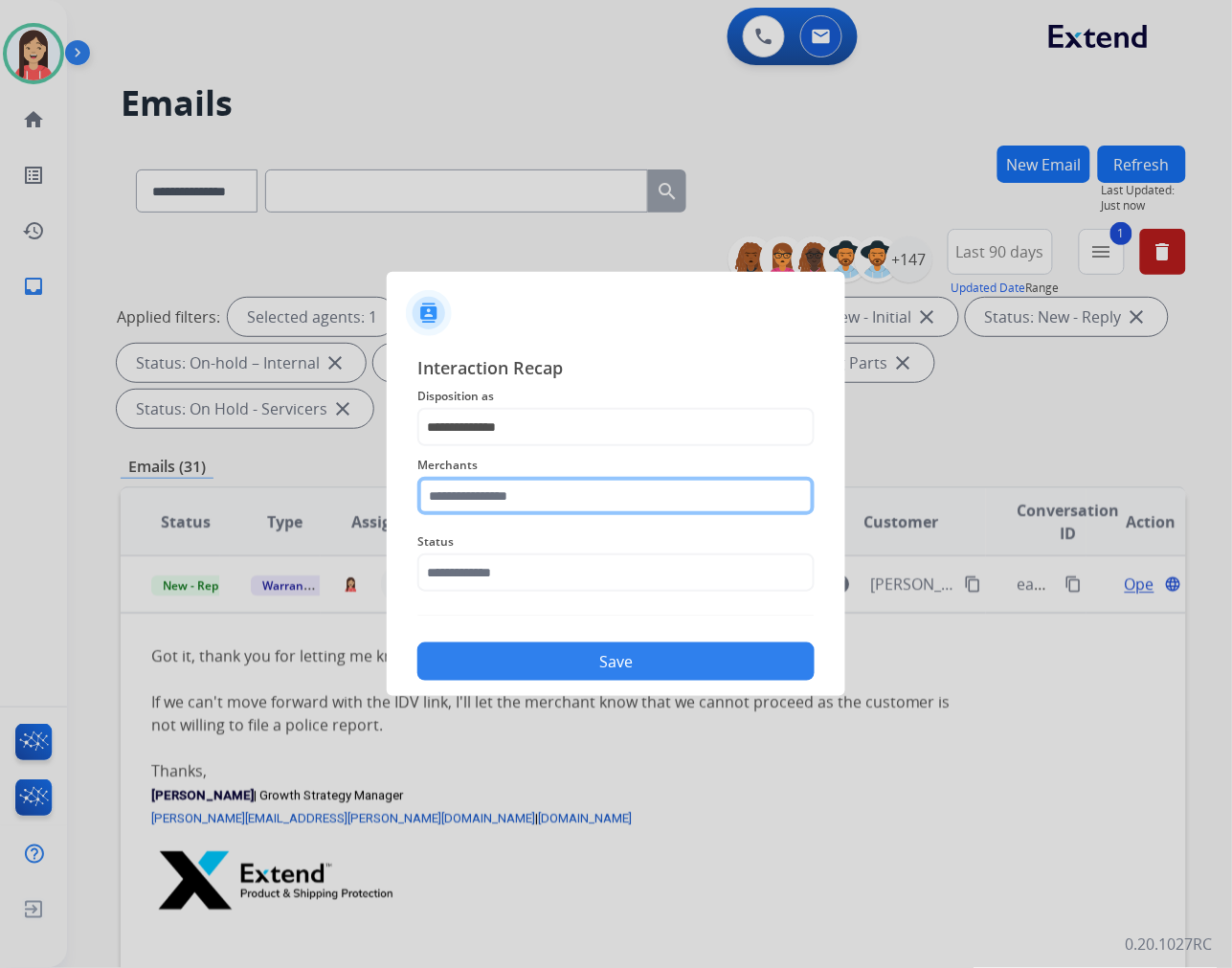
click at [561, 500] on input "text" at bounding box center [616, 496] width 397 height 39
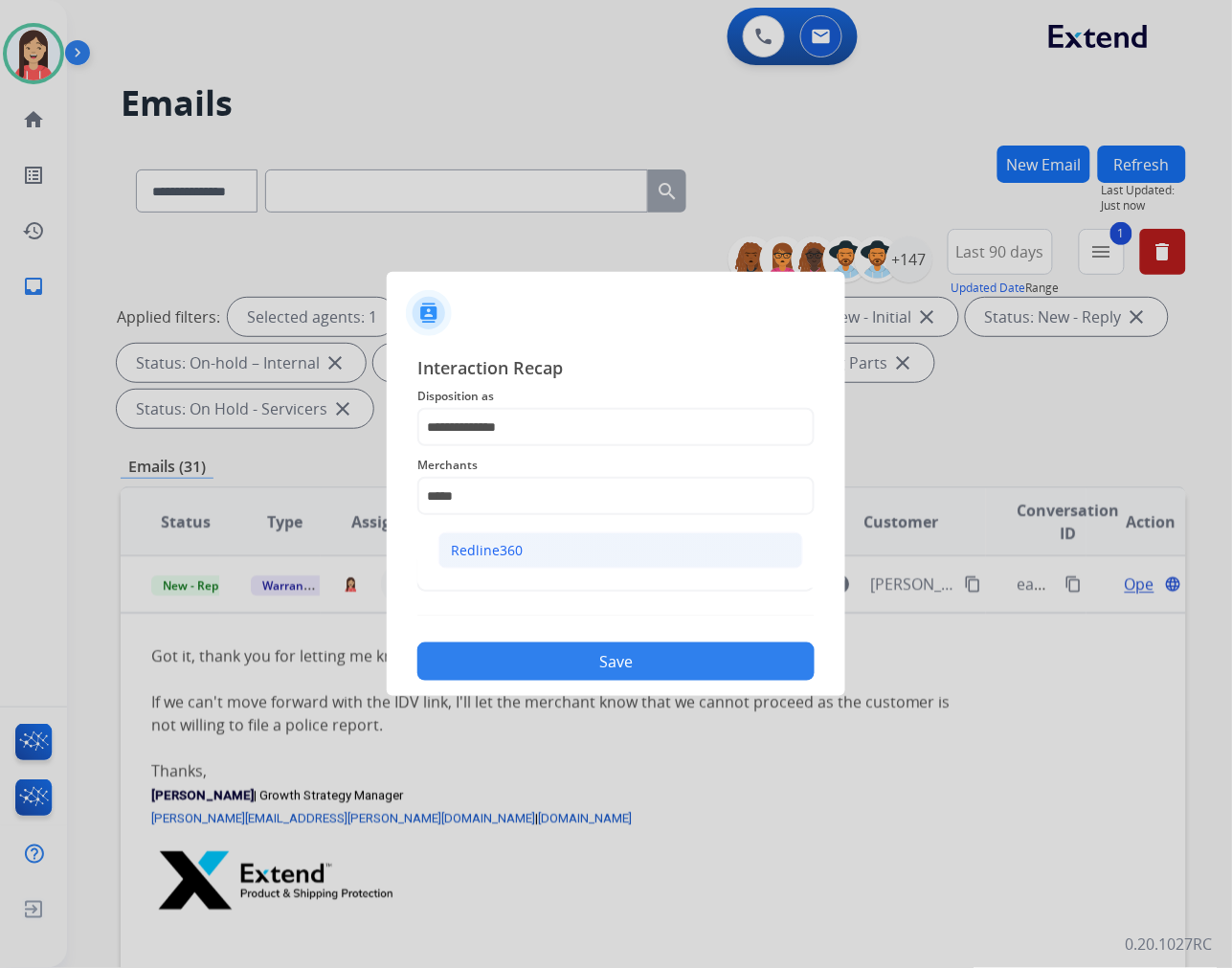
click at [556, 558] on li "Redline360" at bounding box center [620, 551] width 365 height 37
type input "**********"
click at [551, 571] on input "text" at bounding box center [616, 572] width 397 height 39
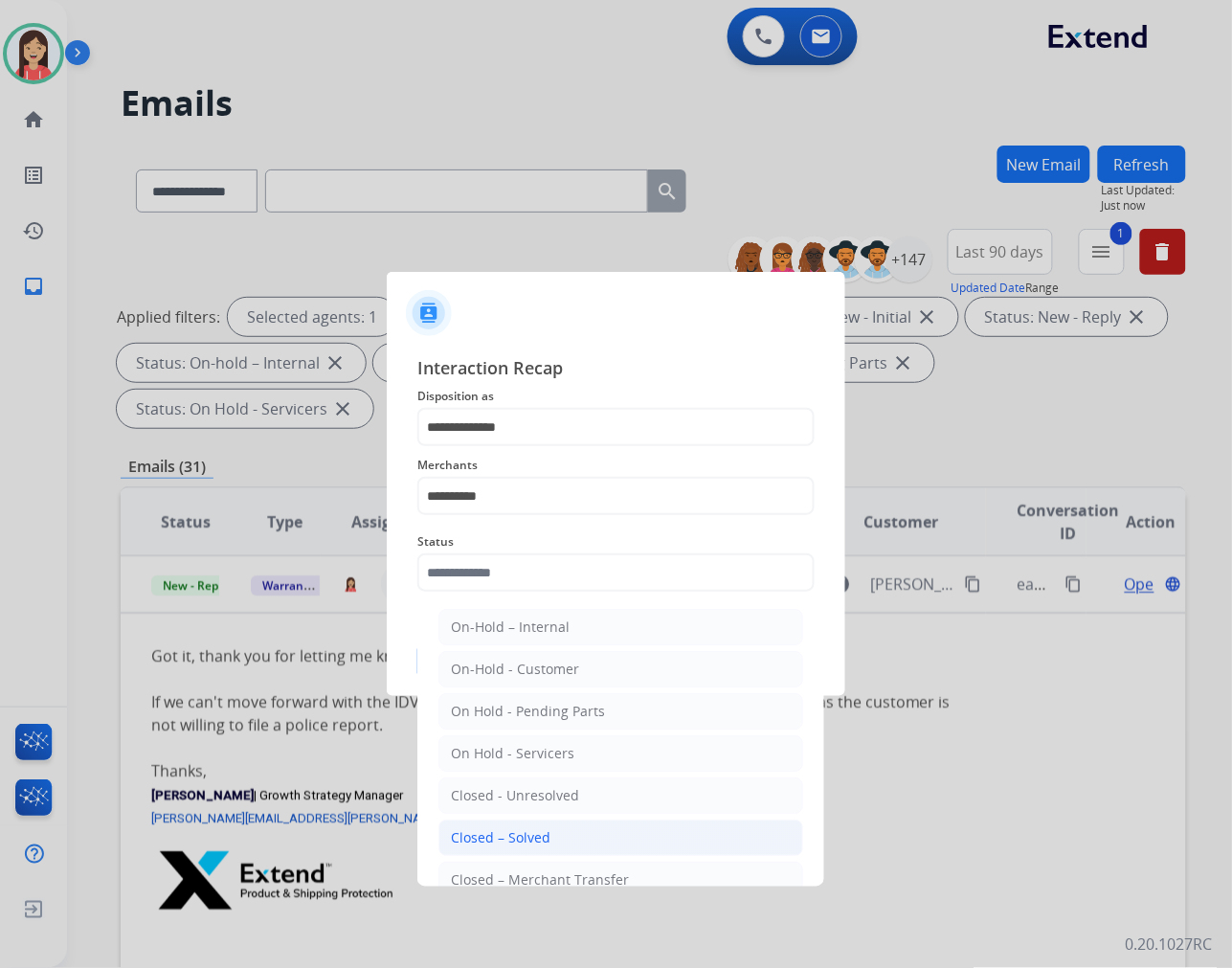
click at [561, 831] on li "Closed – Solved" at bounding box center [620, 838] width 365 height 37
type input "**********"
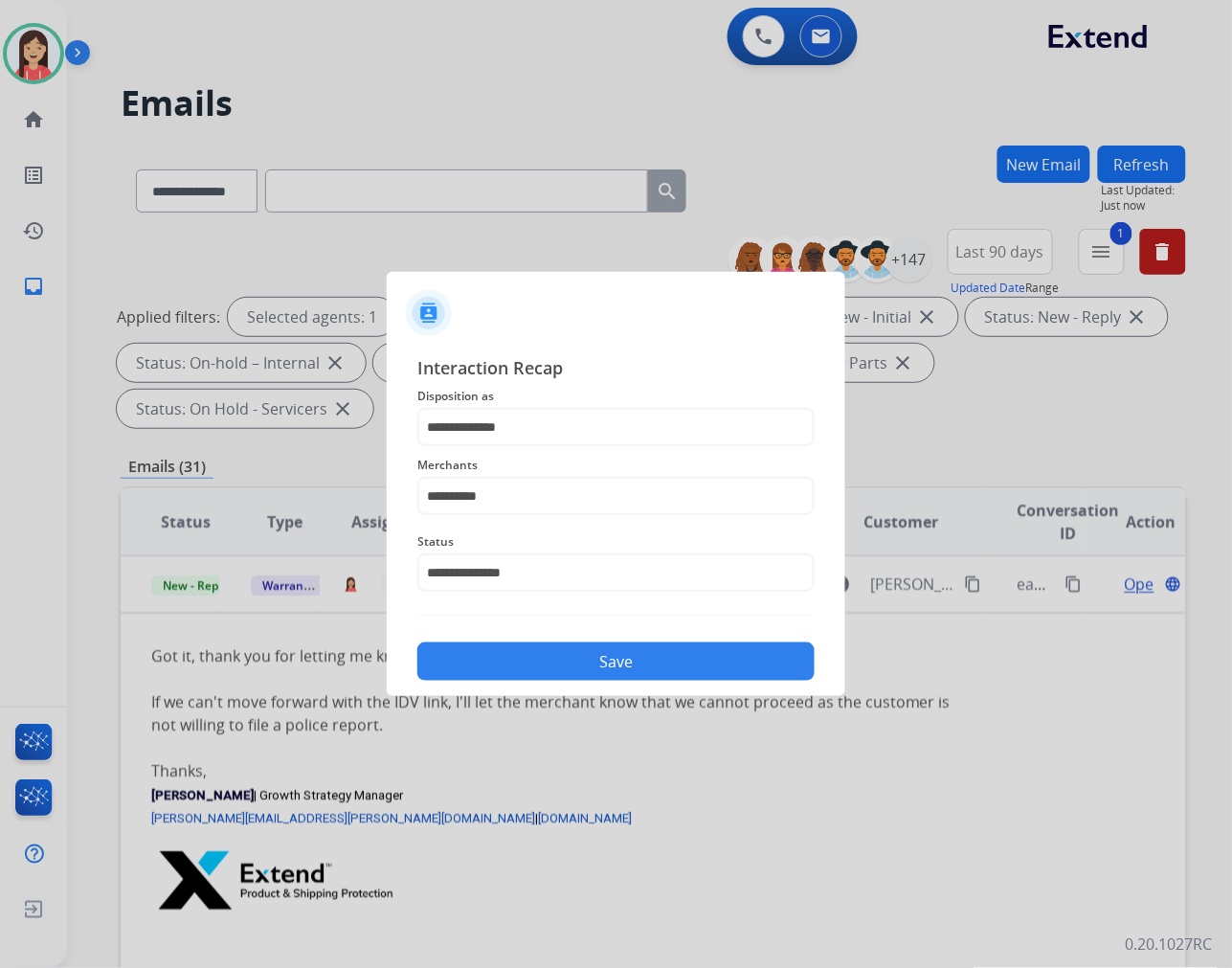
click at [591, 702] on div at bounding box center [616, 484] width 1232 height 968
click at [607, 675] on button "Save" at bounding box center [616, 662] width 397 height 39
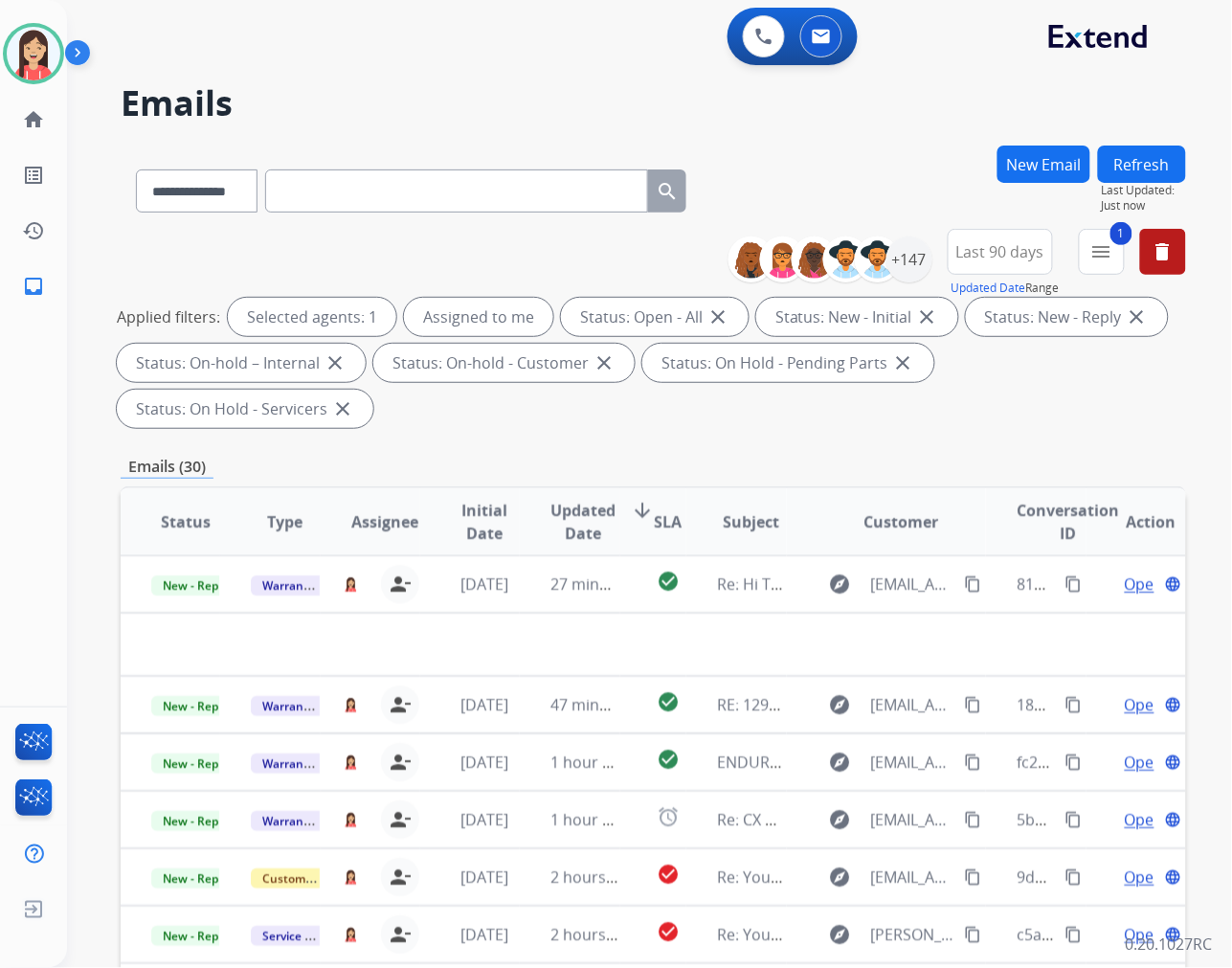
click at [552, 522] on span "Updated Date" at bounding box center [583, 522] width 65 height 46
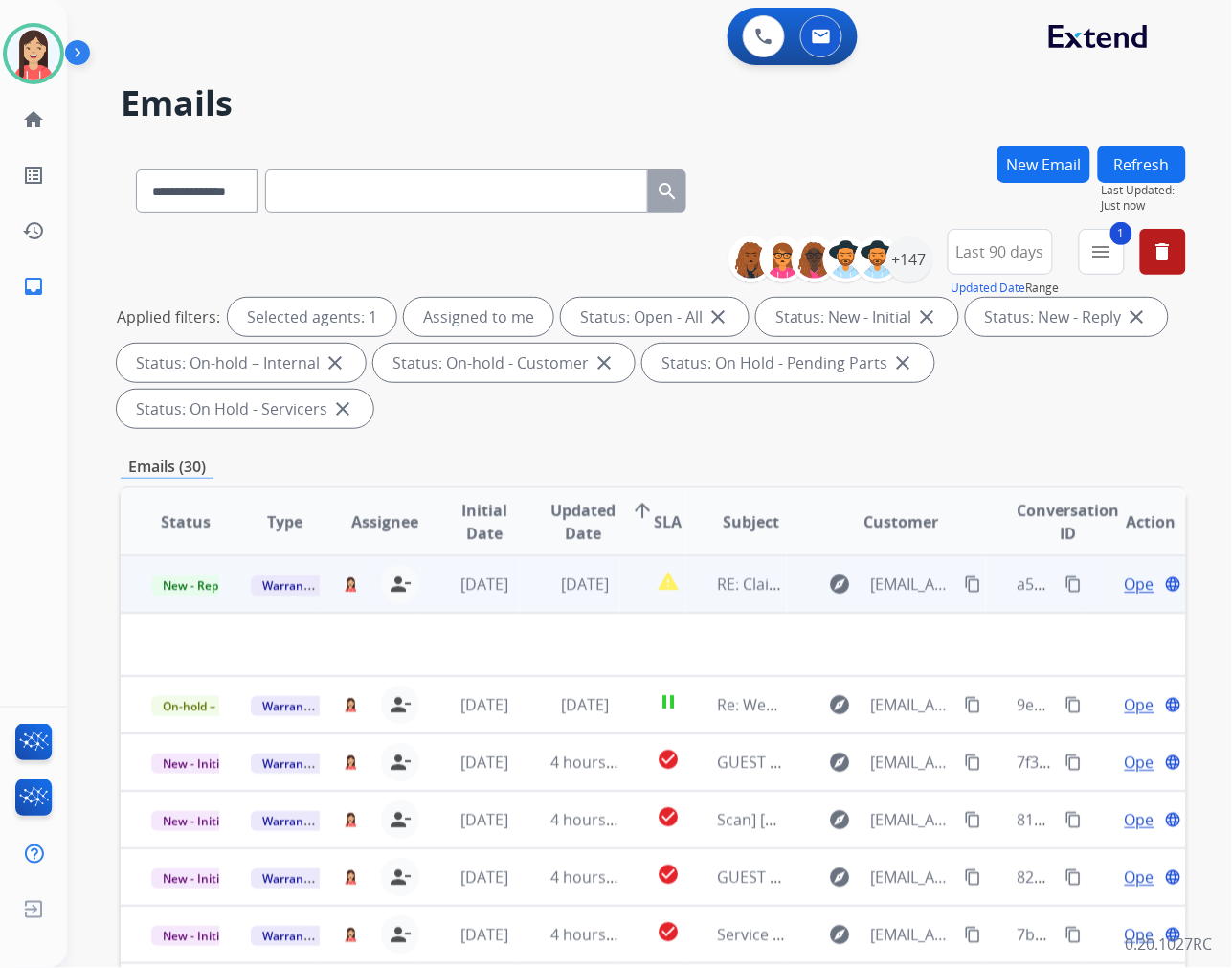
scroll to position [63, 0]
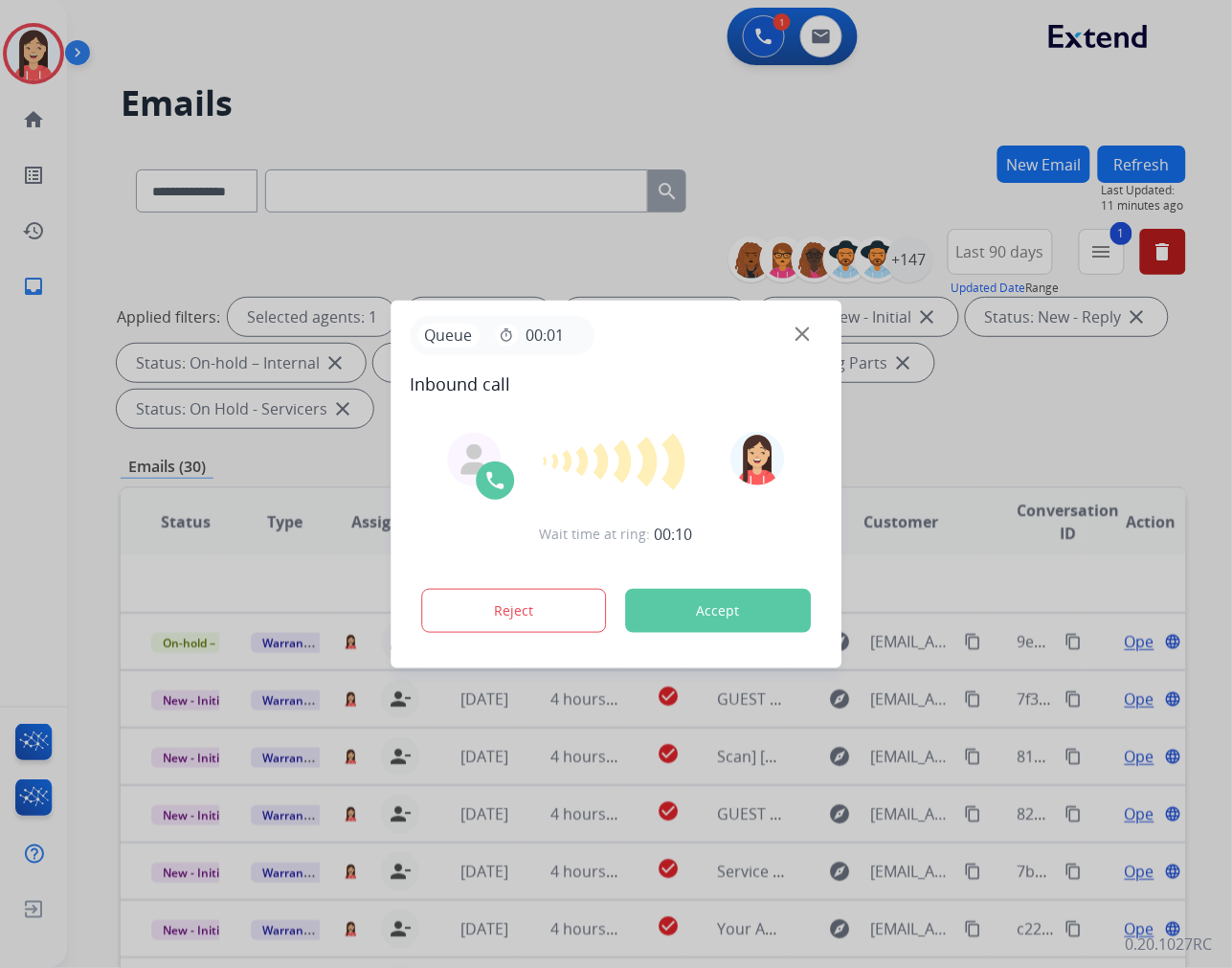
click at [724, 595] on button "Accept" at bounding box center [718, 611] width 185 height 44
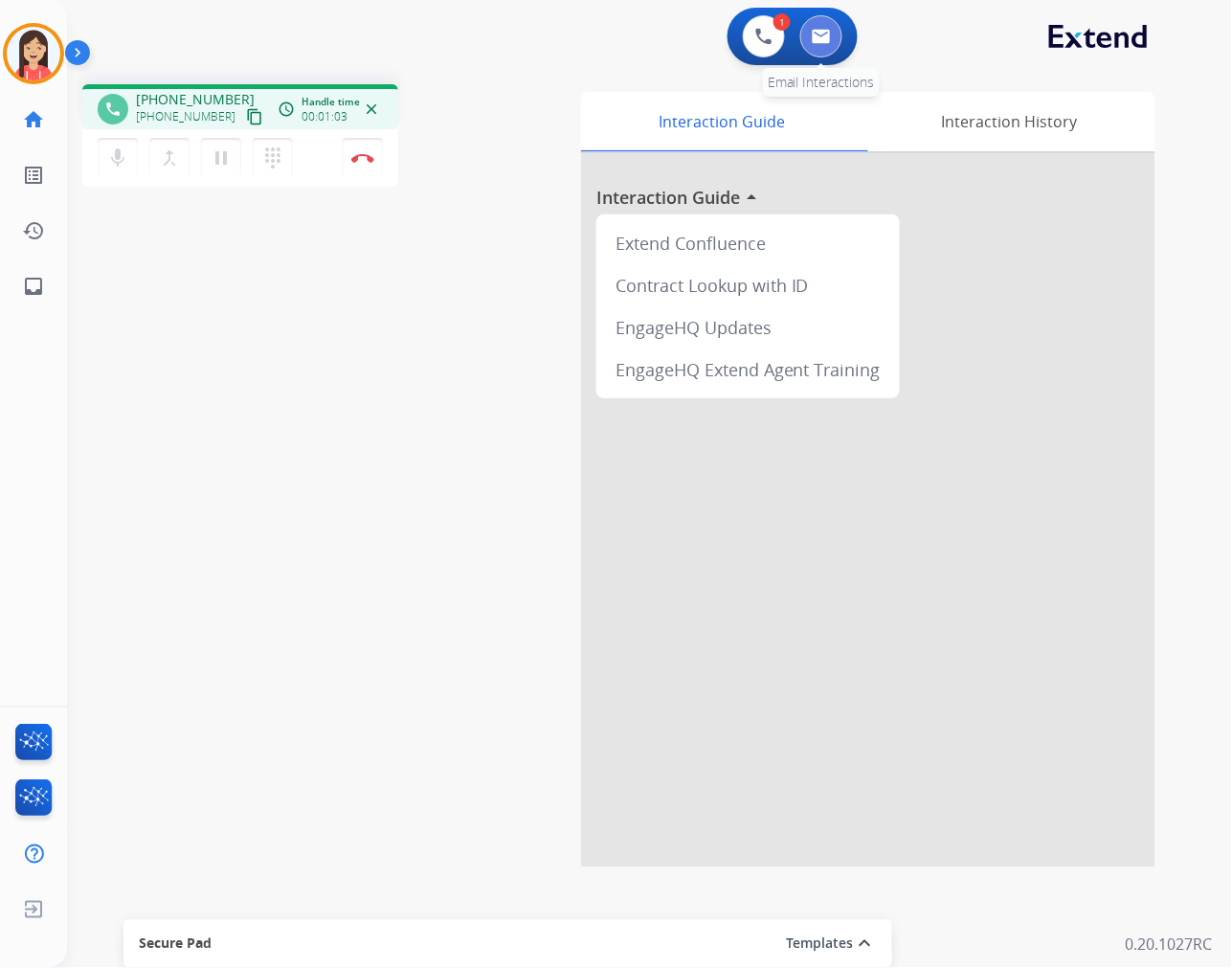
click at [824, 32] on img at bounding box center [821, 37] width 19 height 15
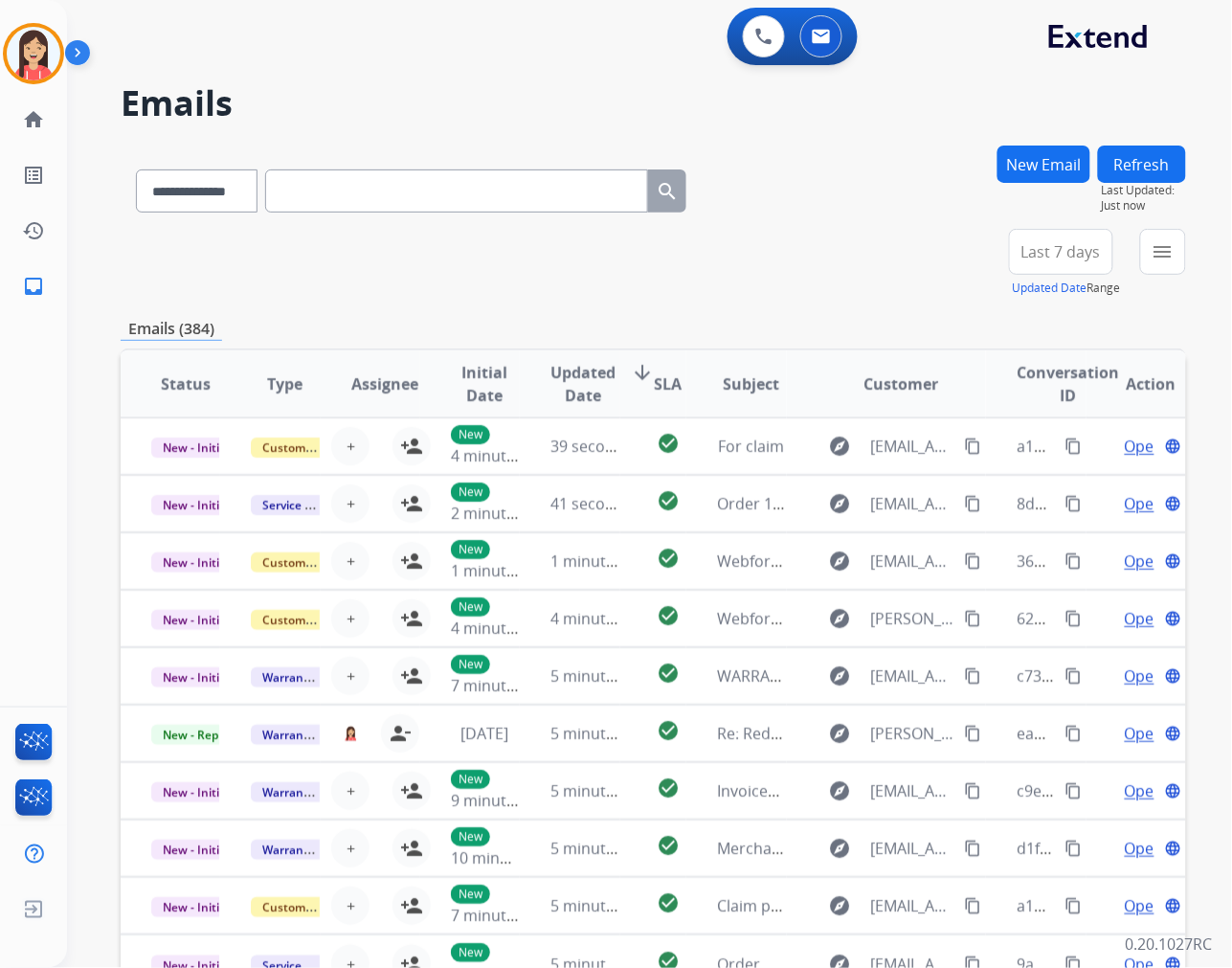
click at [333, 194] on input "text" at bounding box center [456, 191] width 383 height 43
click at [235, 180] on select "**********" at bounding box center [196, 191] width 120 height 43
select select "**********"
click at [136, 170] on select "**********" at bounding box center [196, 191] width 120 height 43
click at [412, 187] on input "text" at bounding box center [456, 191] width 383 height 43
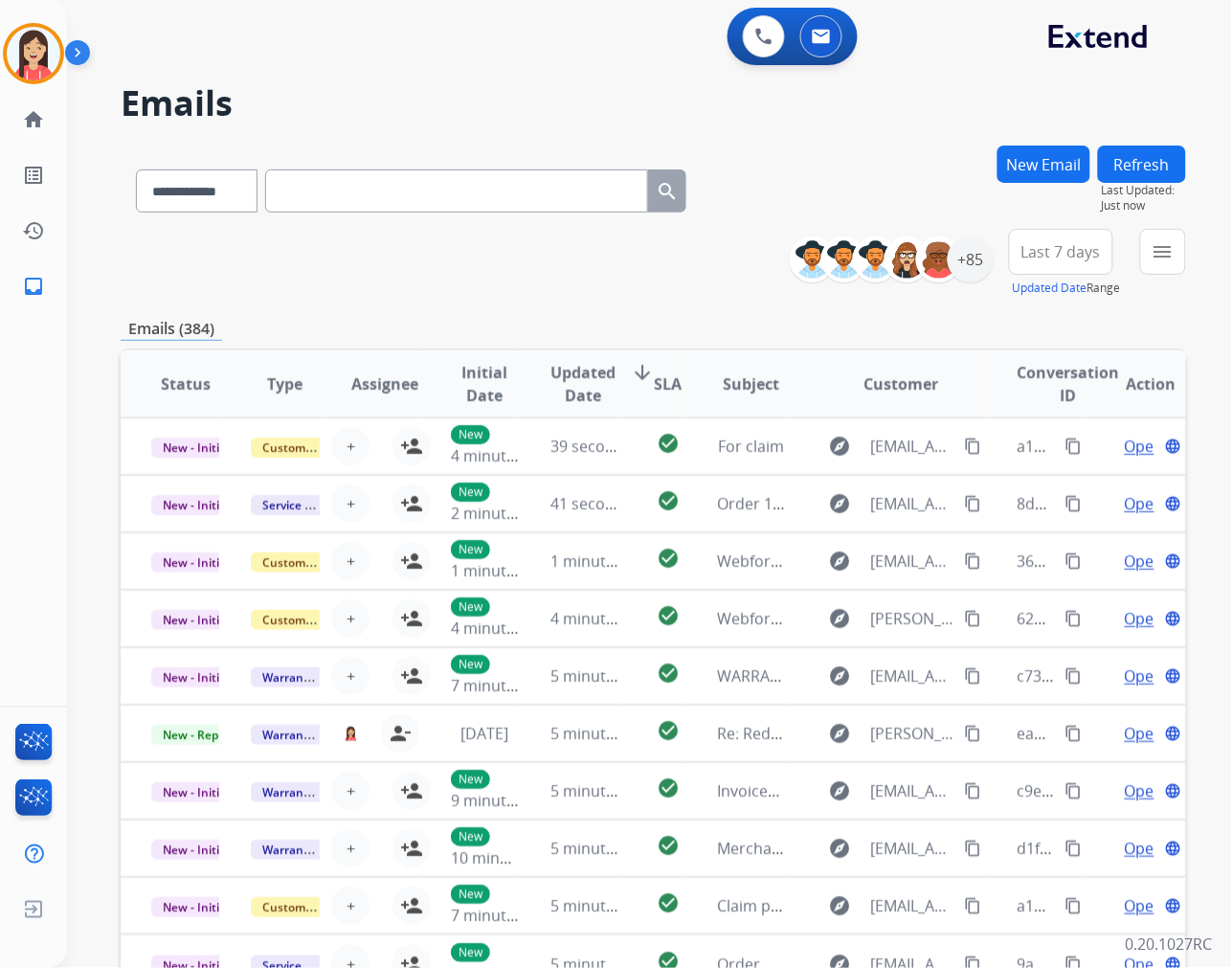
paste input "**********"
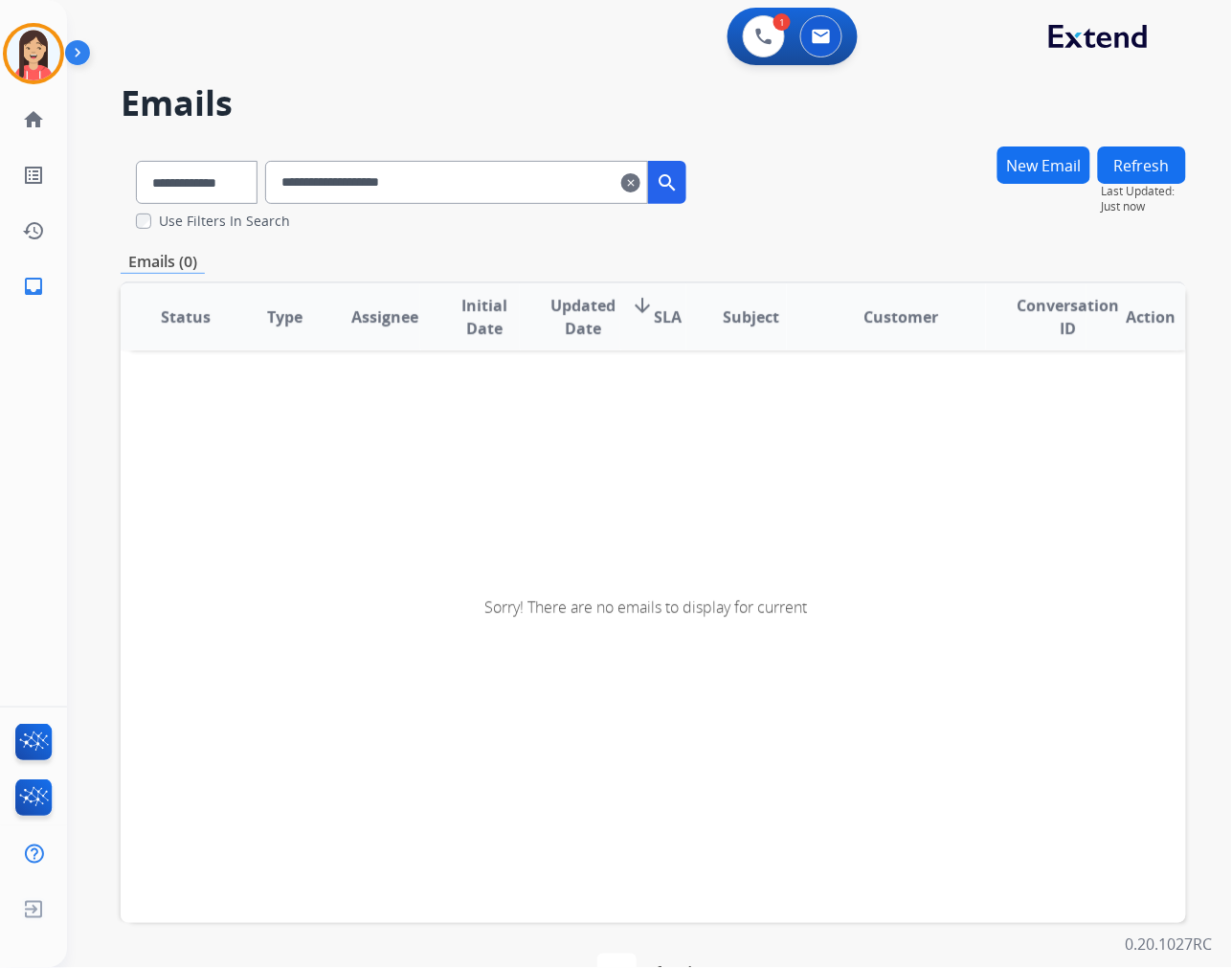
click at [510, 189] on input "**********" at bounding box center [456, 182] width 383 height 43
click at [428, 169] on input "**********" at bounding box center [456, 182] width 383 height 43
paste input "text"
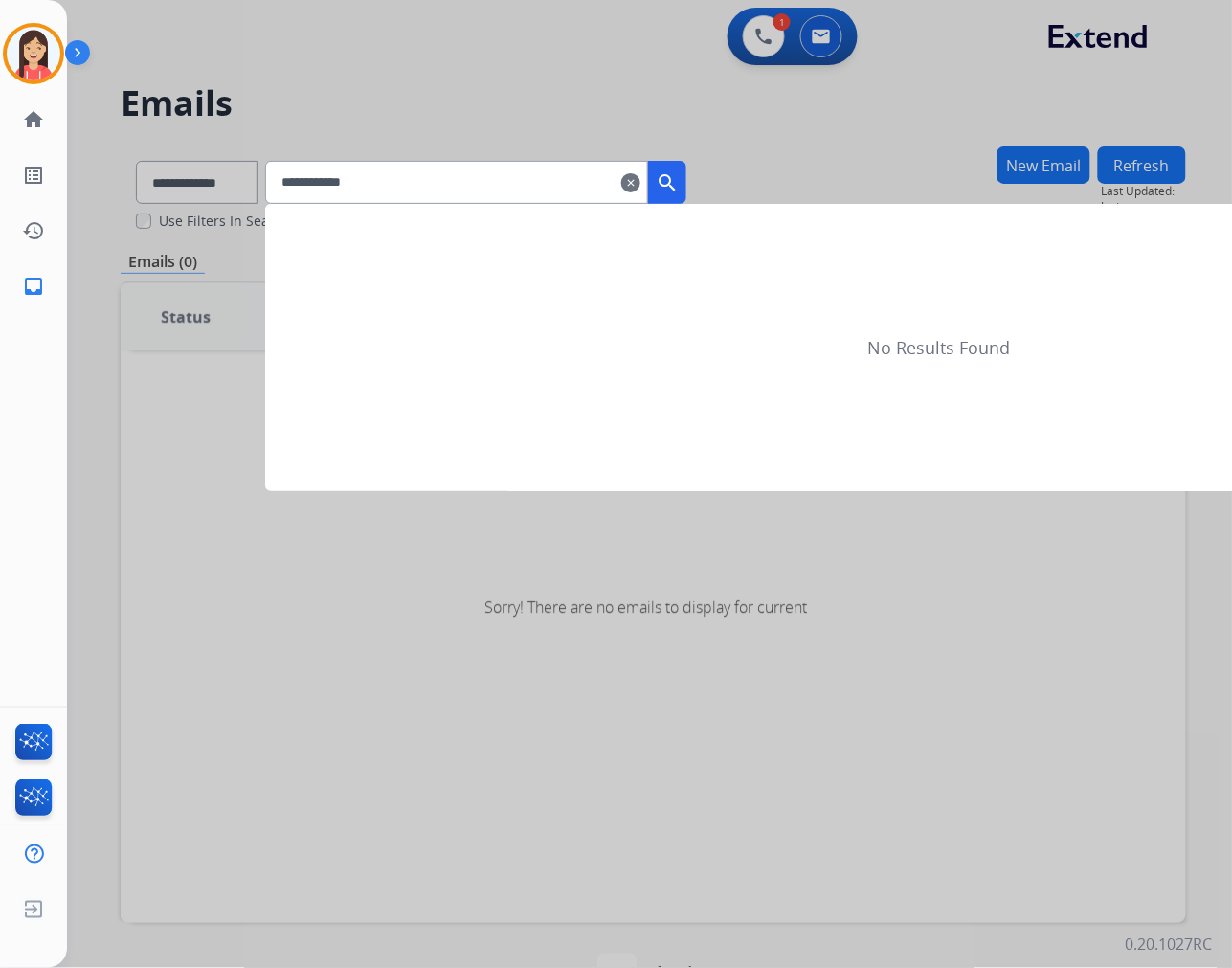
type input "**********"
click at [208, 184] on div at bounding box center [616, 484] width 1232 height 968
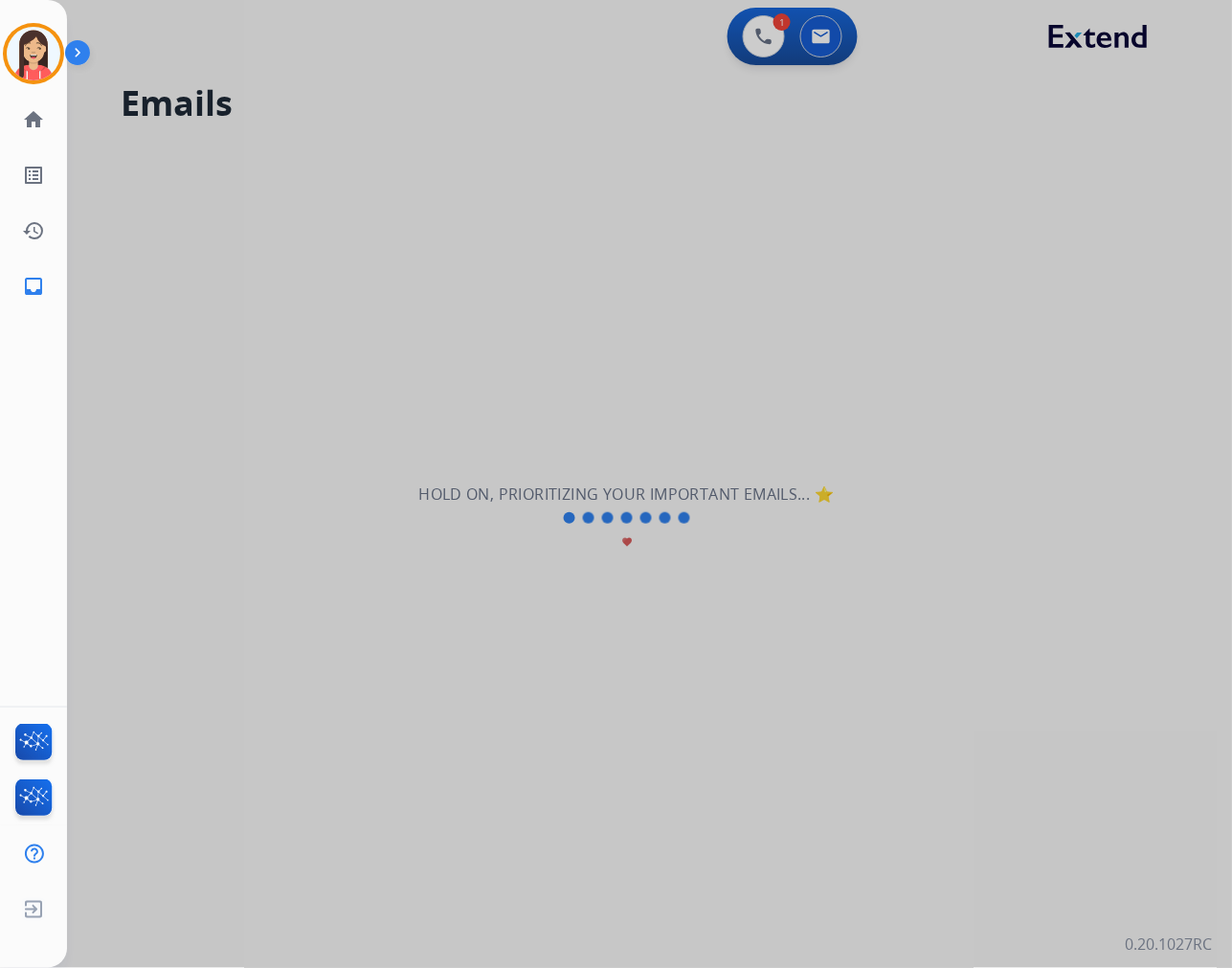
select select "**********"
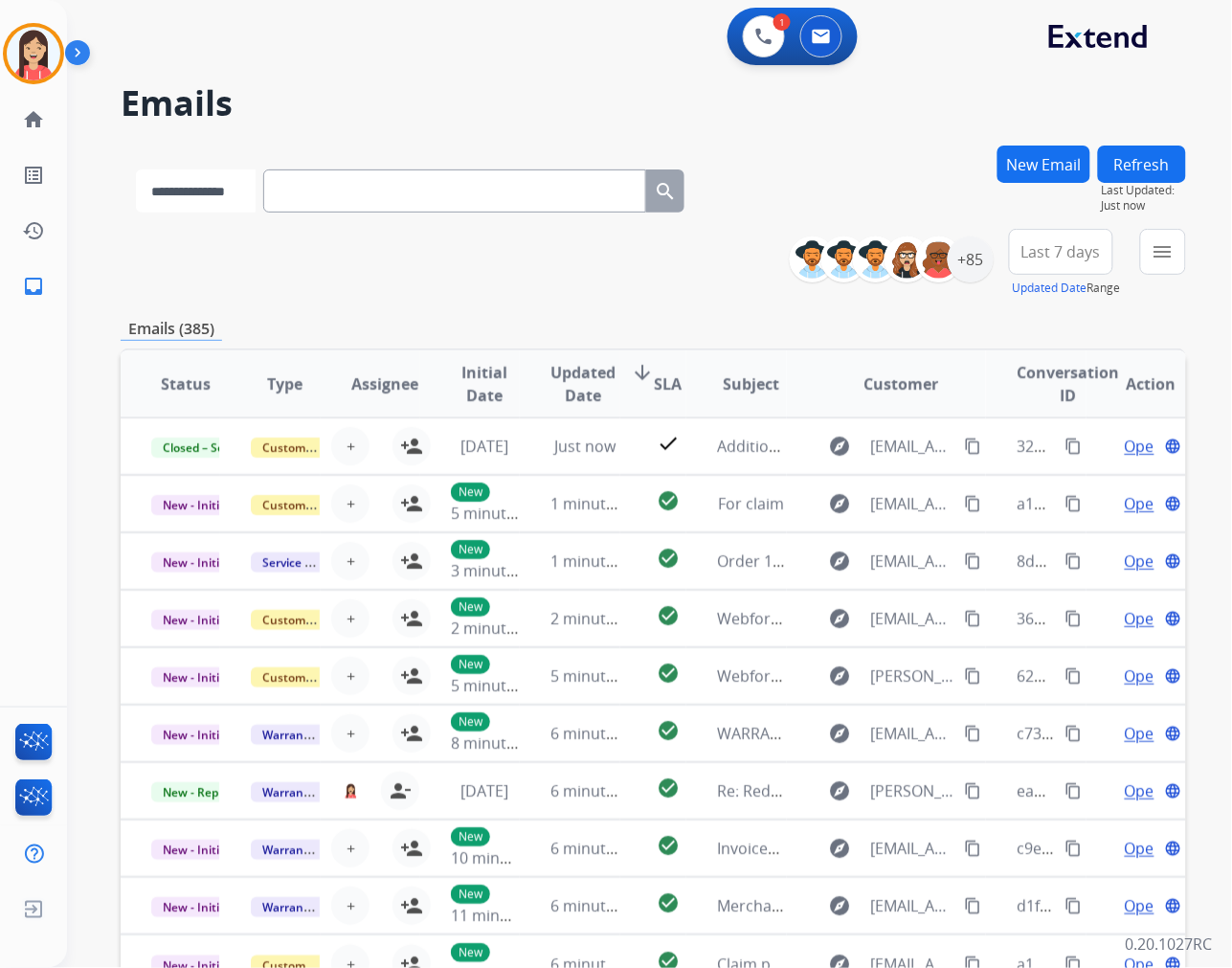
drag, startPoint x: 240, startPoint y: 173, endPoint x: 240, endPoint y: 206, distance: 33.0
click at [240, 173] on select "**********" at bounding box center [196, 191] width 120 height 43
select select "*******"
click at [136, 170] on select "**********" at bounding box center [196, 191] width 120 height 43
click at [377, 207] on input "text" at bounding box center [456, 191] width 383 height 43
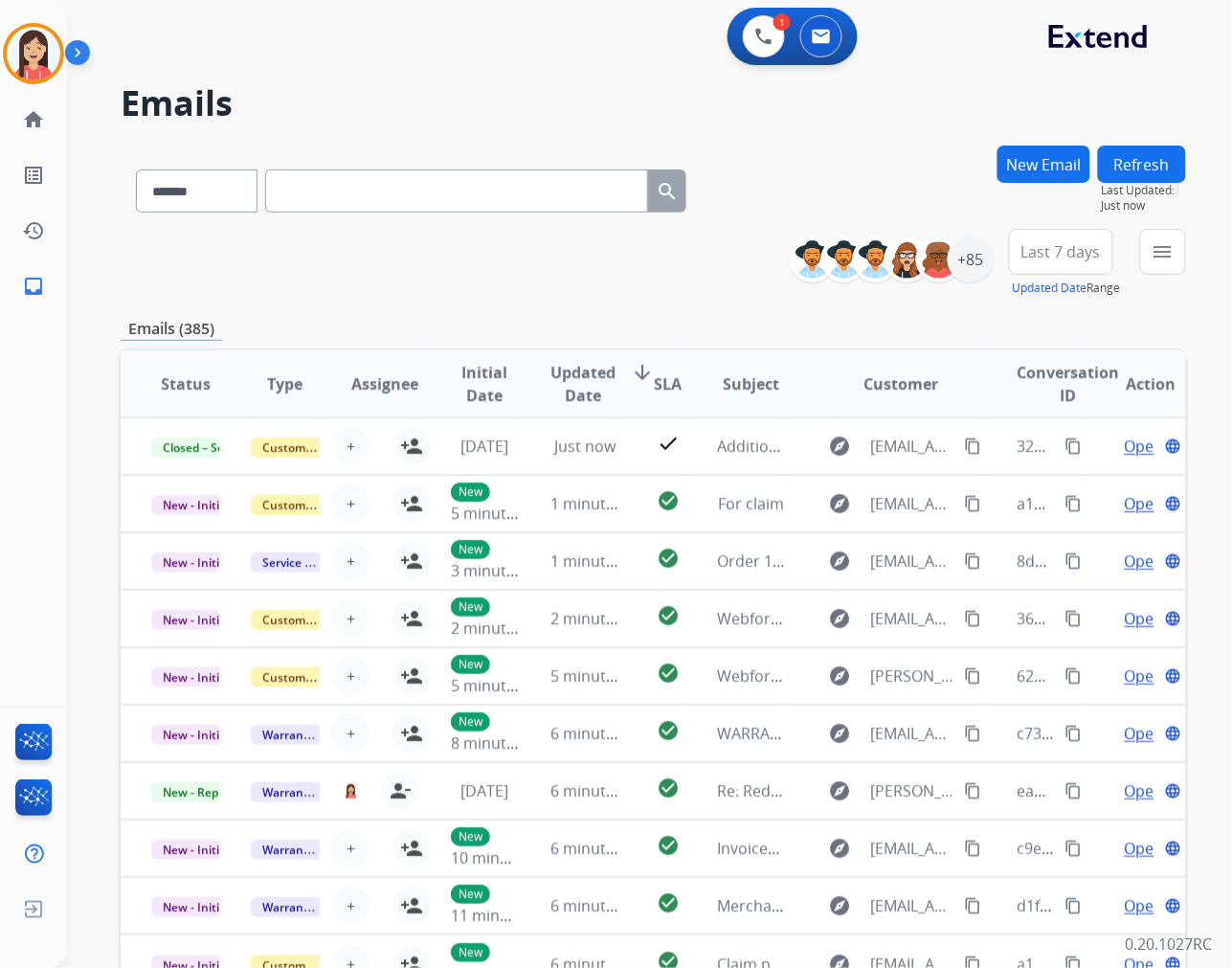
paste input "**********"
type input "**********"
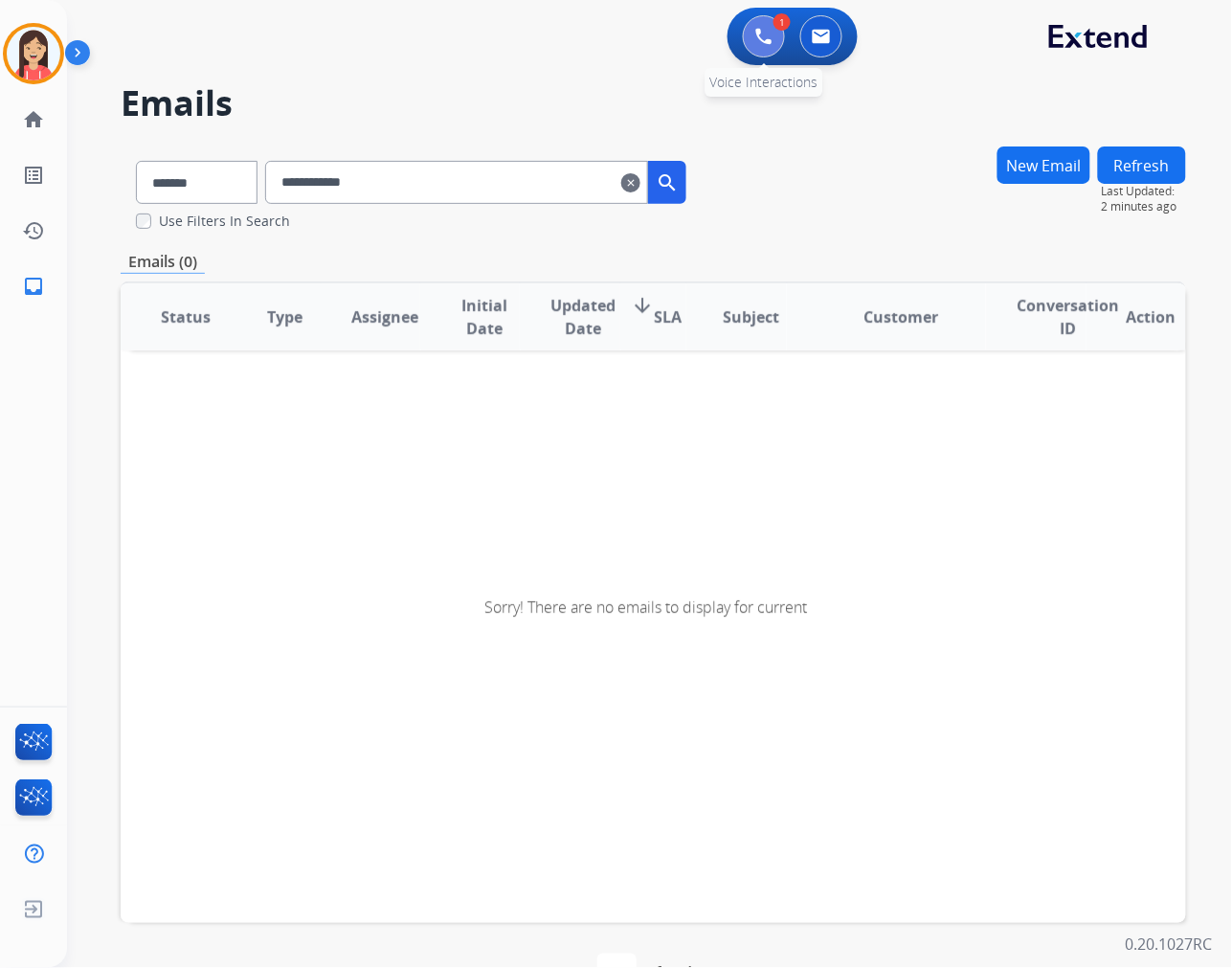
click at [774, 42] on button at bounding box center [764, 37] width 42 height 42
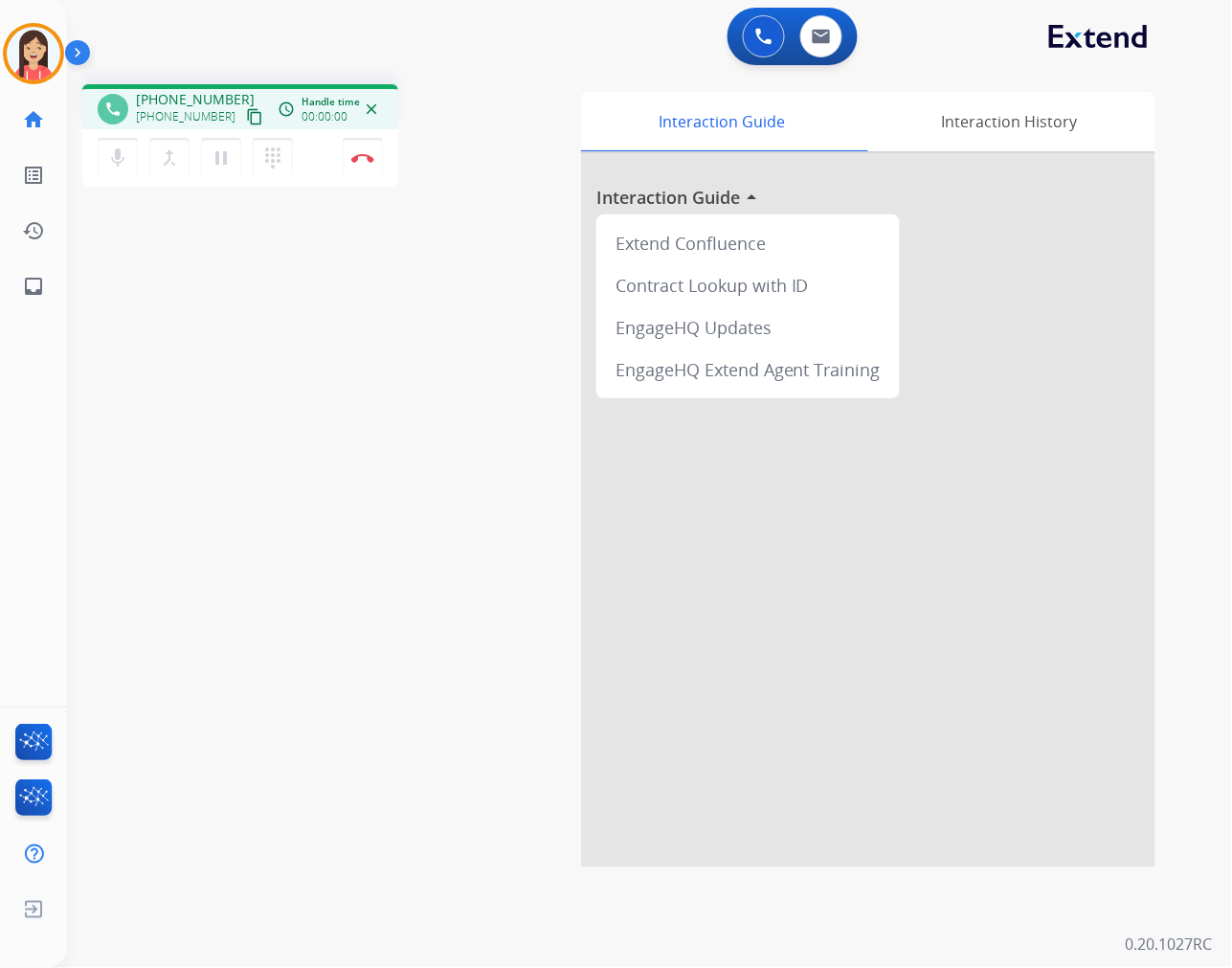
click at [390, 171] on div "mic Mute merge_type Bridge pause Hold dialpad Dialpad Disconnect" at bounding box center [239, 158] width 315 height 58
click at [373, 166] on button "Disconnect" at bounding box center [363, 158] width 41 height 41
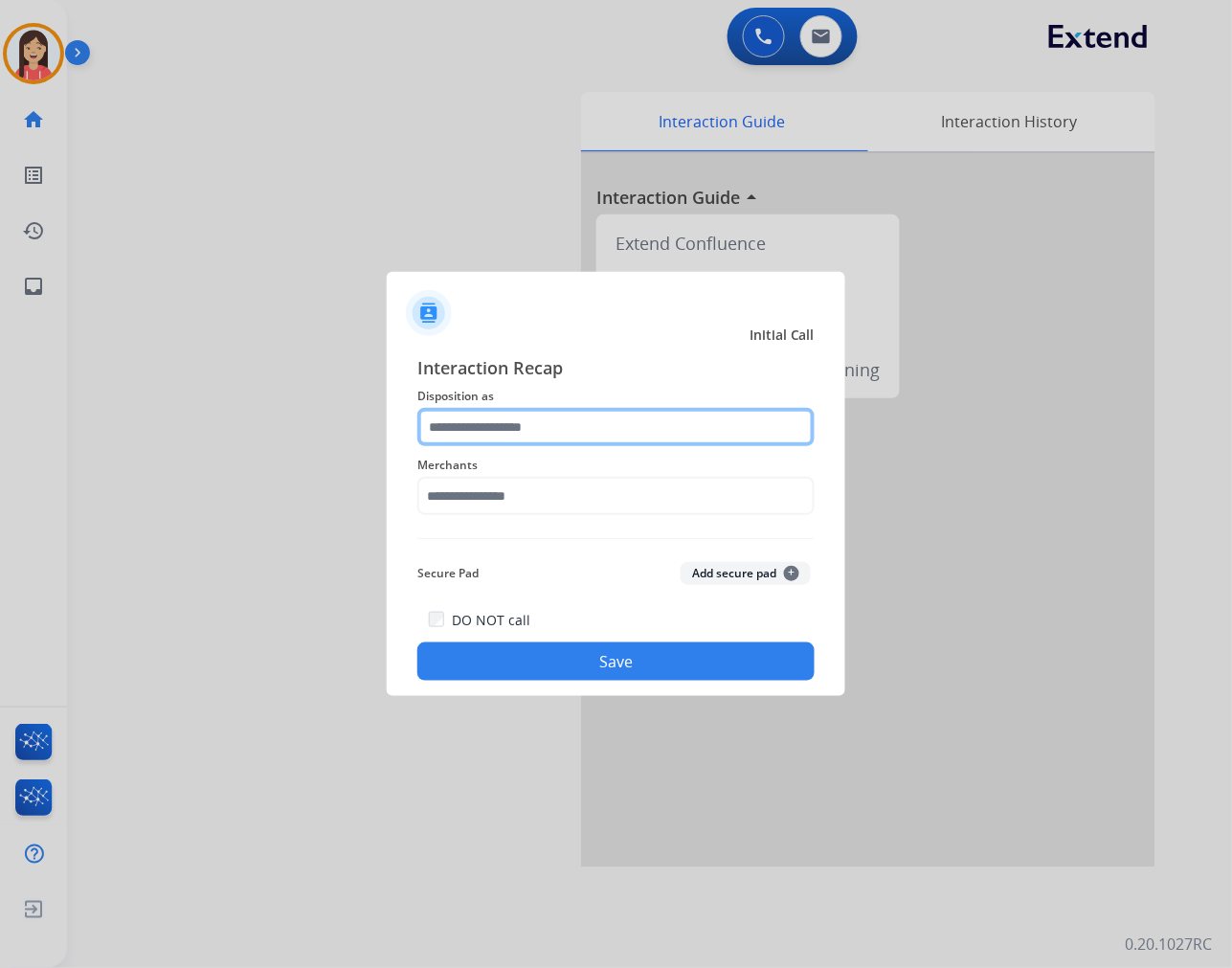
click at [671, 423] on input "text" at bounding box center [616, 428] width 397 height 39
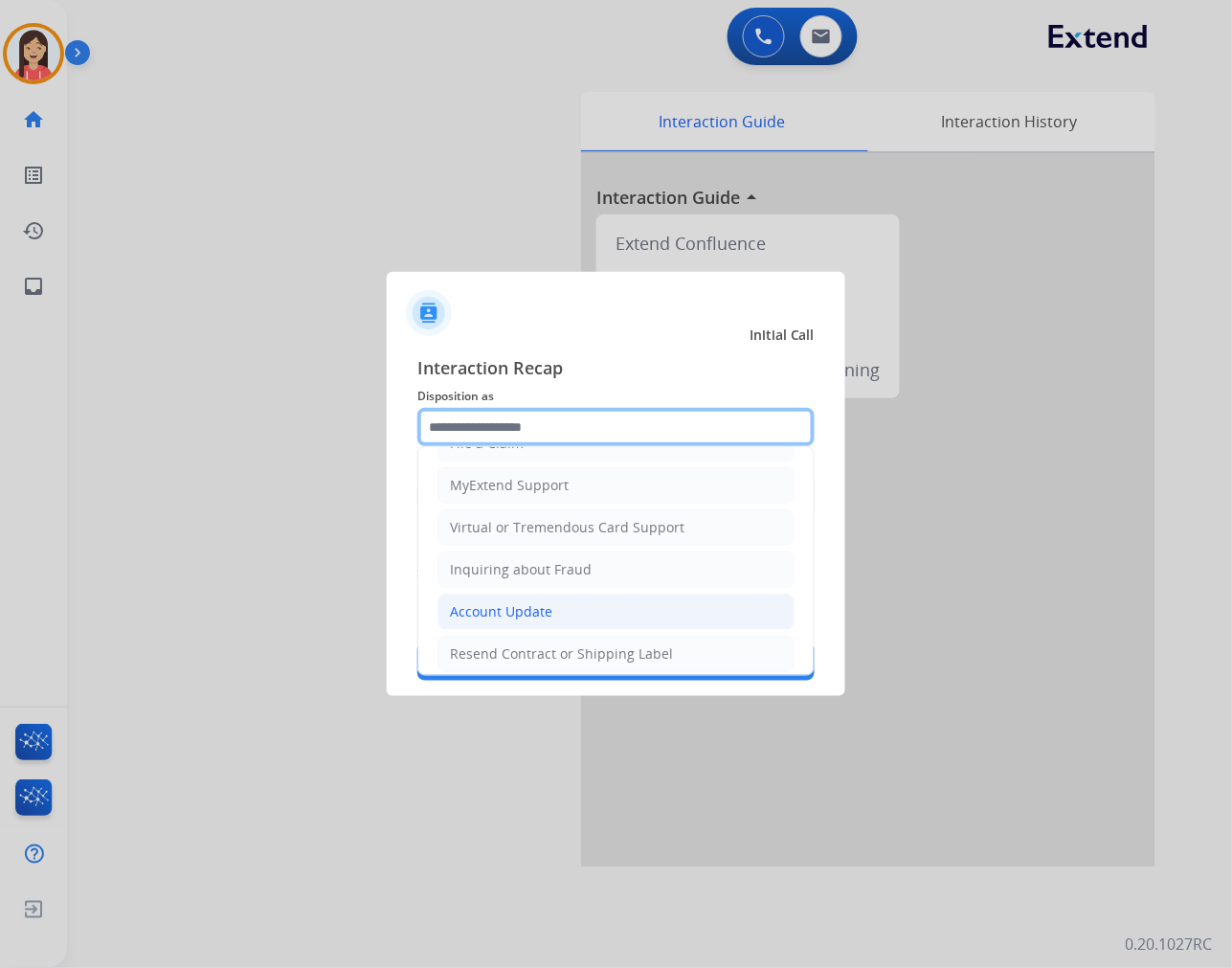
scroll to position [212, 0]
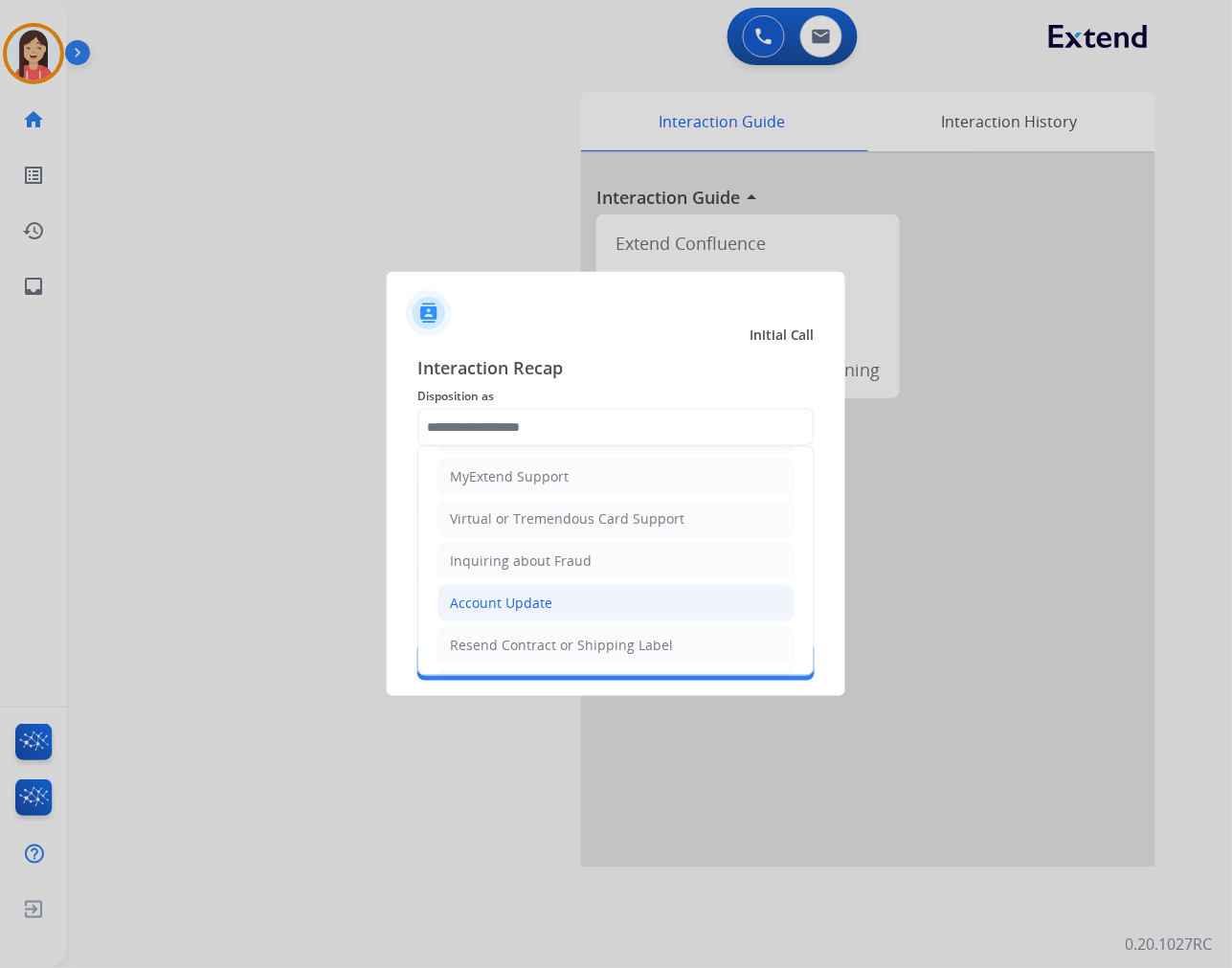
click at [520, 613] on div "Account Update" at bounding box center [501, 603] width 102 height 19
type input "**********"
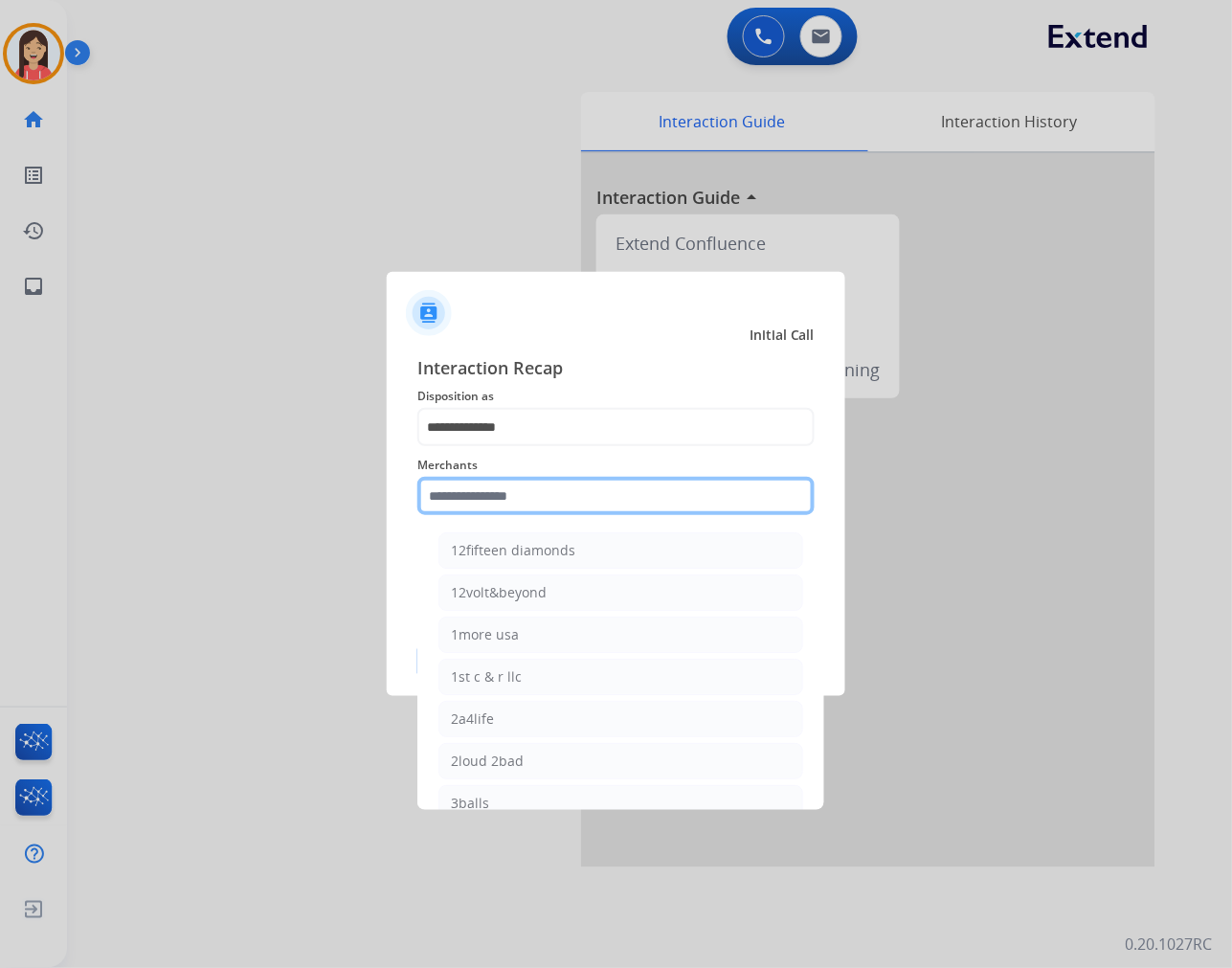
click at [589, 500] on input "text" at bounding box center [616, 496] width 397 height 39
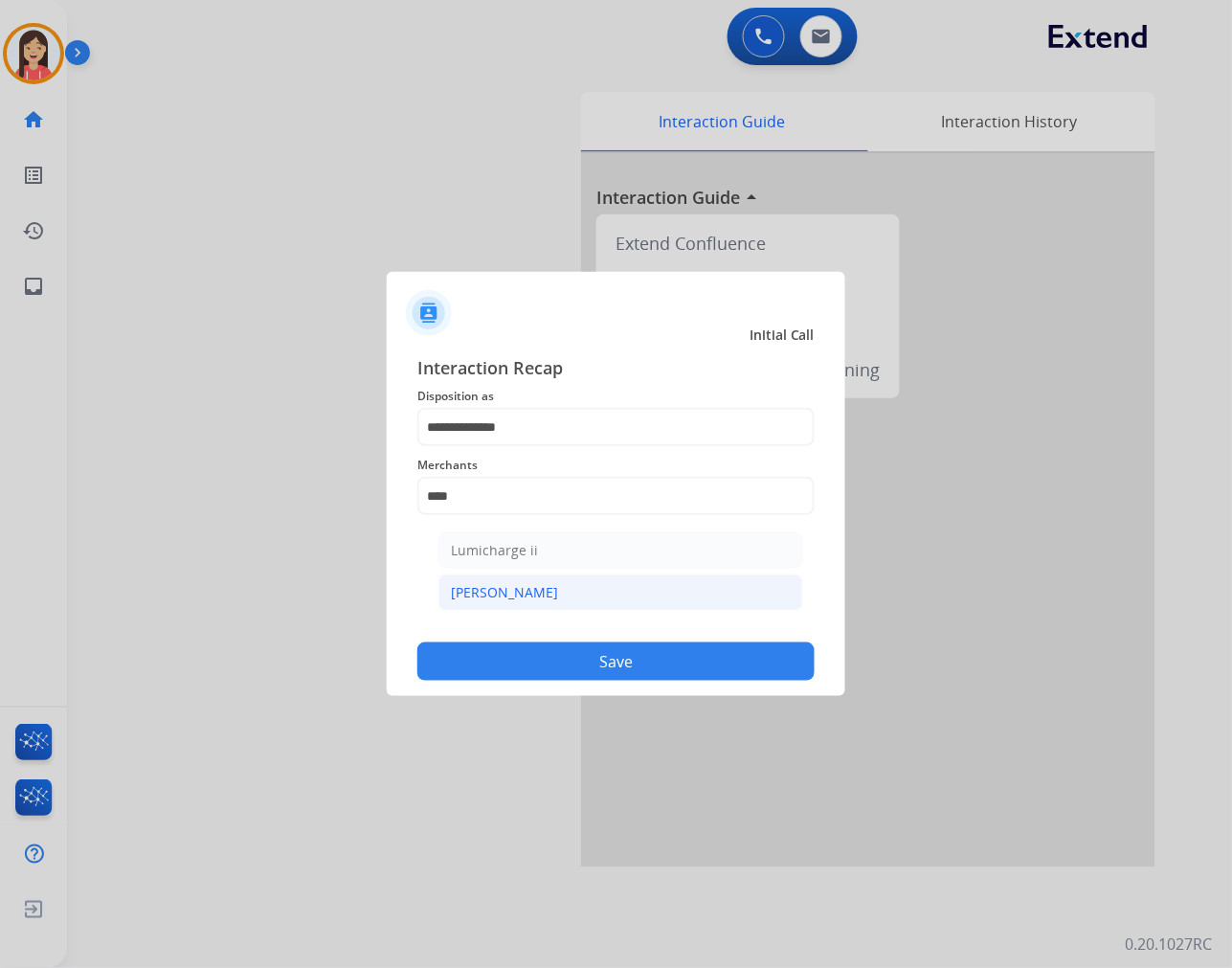
click at [550, 589] on li "[PERSON_NAME]" at bounding box center [620, 593] width 365 height 37
type input "********"
click at [544, 643] on button "Save" at bounding box center [616, 662] width 397 height 39
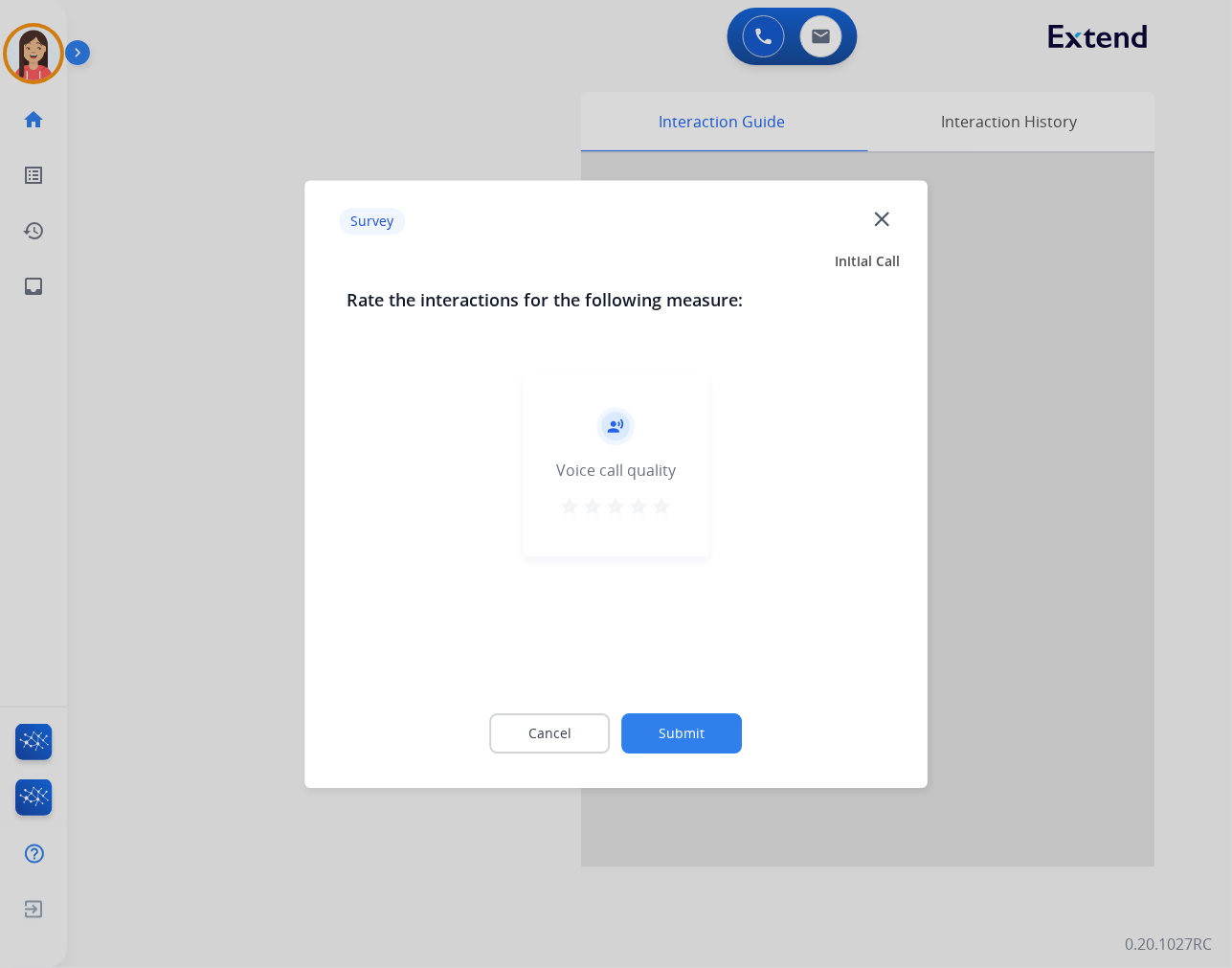
click at [673, 504] on div "record_voice_over Voice call quality star star star star star" at bounding box center [616, 465] width 186 height 182
click at [665, 501] on mat-icon "star" at bounding box center [663, 507] width 23 height 23
click at [693, 722] on button "Submit" at bounding box center [682, 733] width 121 height 41
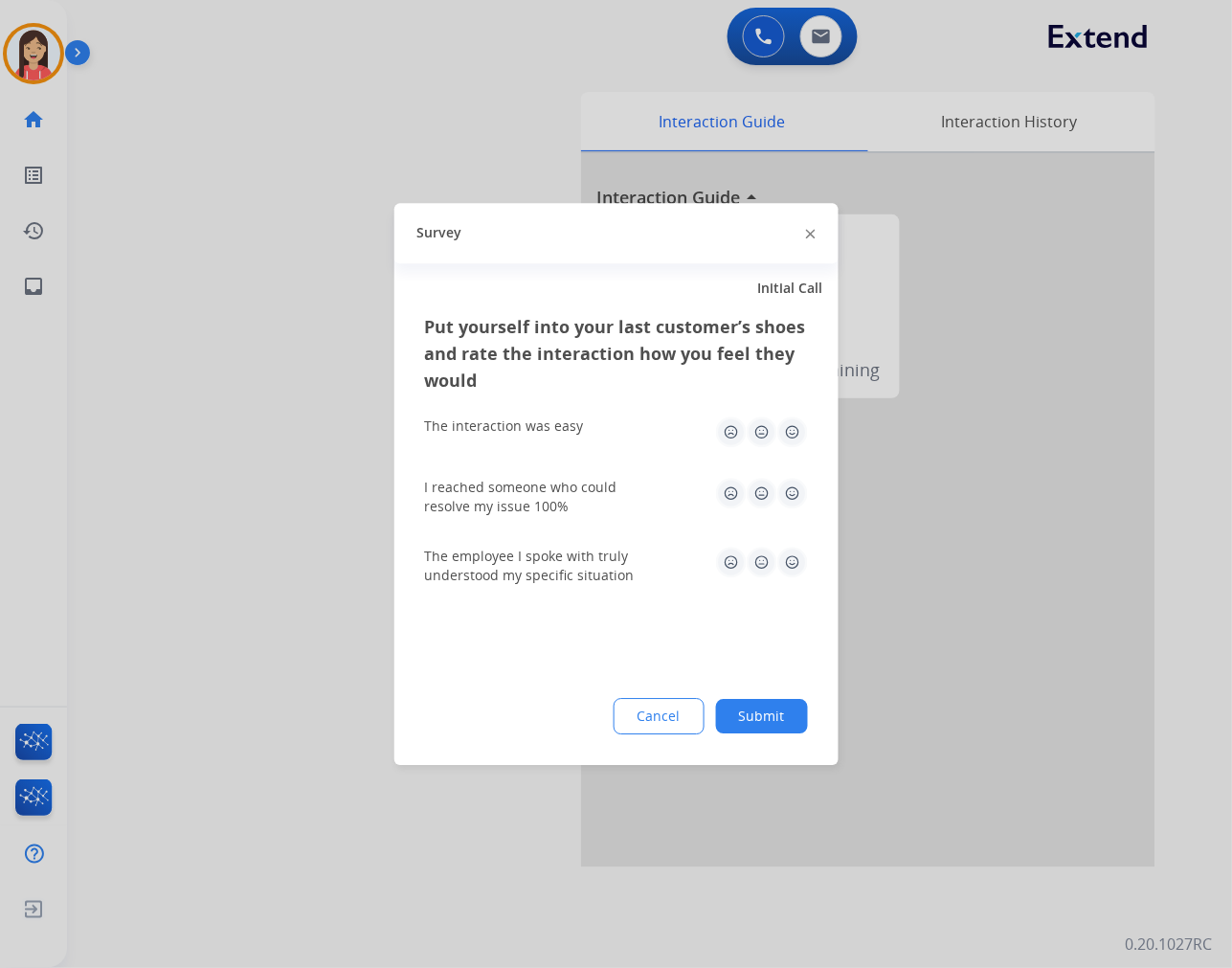
drag, startPoint x: 799, startPoint y: 429, endPoint x: 799, endPoint y: 455, distance: 26.0
click at [799, 429] on img at bounding box center [793, 432] width 31 height 31
click at [797, 490] on img at bounding box center [793, 493] width 31 height 31
click at [778, 568] on img at bounding box center [793, 563] width 31 height 31
click at [759, 724] on button "Submit" at bounding box center [761, 716] width 92 height 35
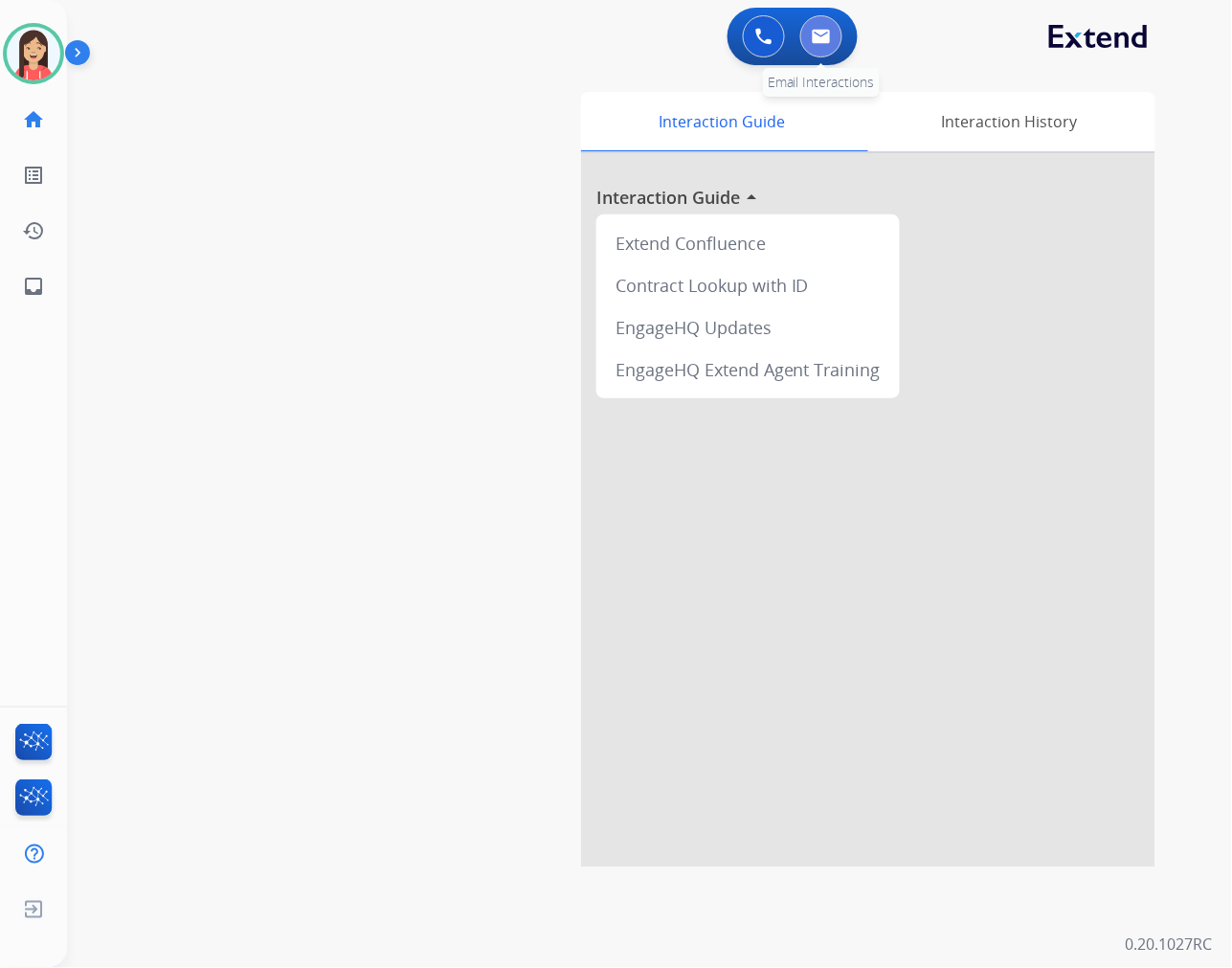
click at [831, 33] on button at bounding box center [821, 37] width 42 height 42
select select "**********"
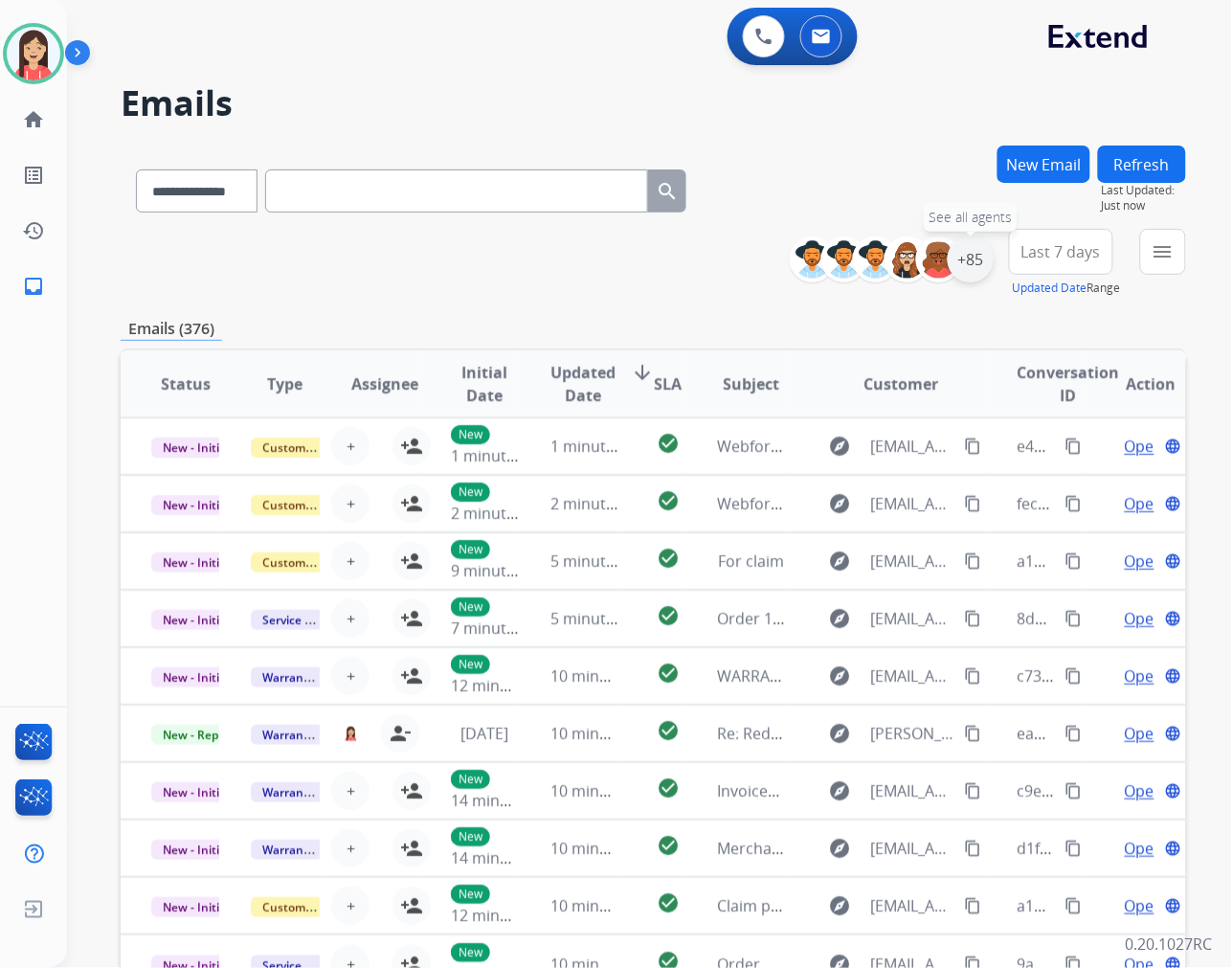
click at [970, 255] on div "+85" at bounding box center [971, 260] width 46 height 46
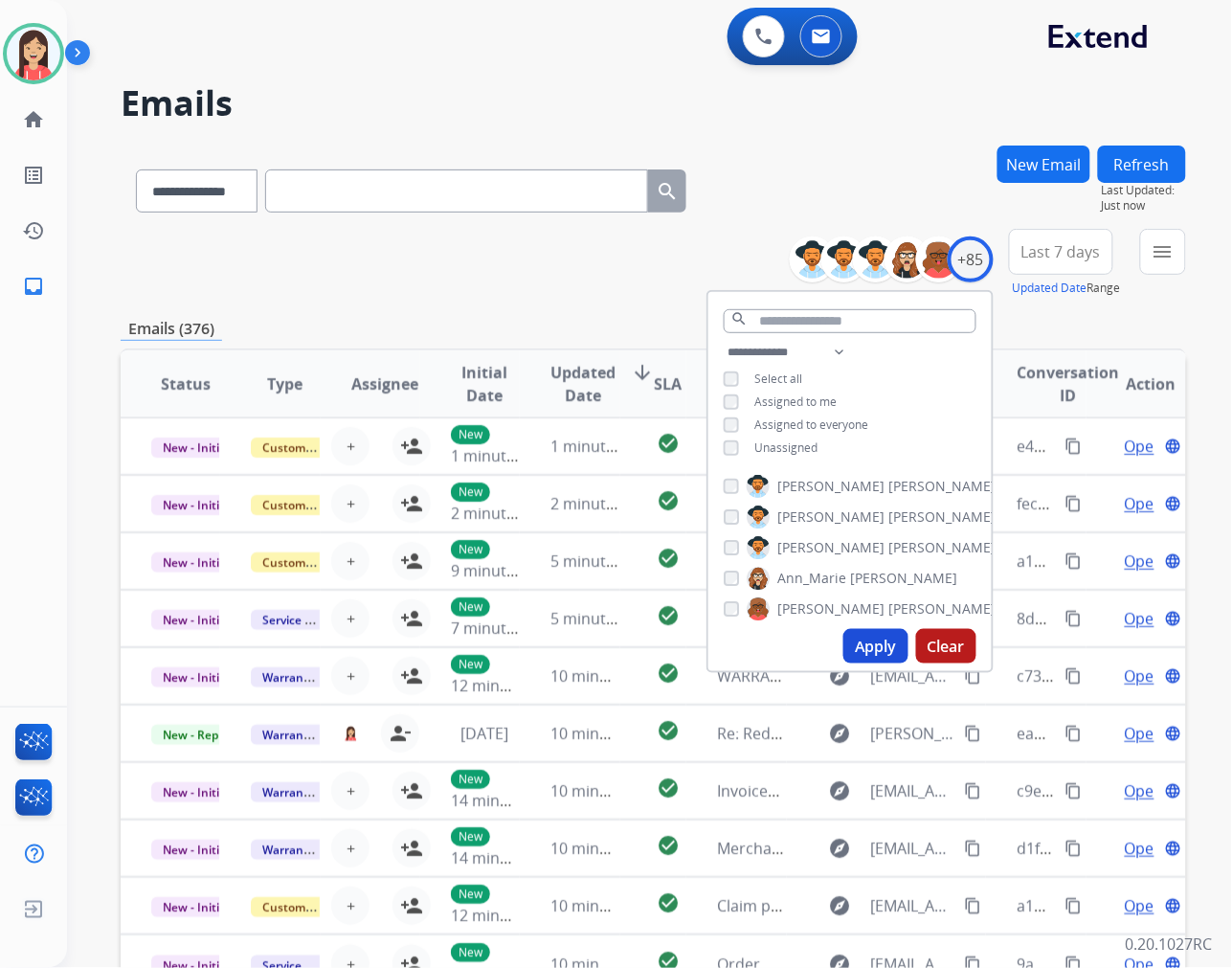
click at [750, 452] on div "Unassigned" at bounding box center [770, 448] width 94 height 15
click at [884, 646] on button "Apply" at bounding box center [875, 647] width 65 height 35
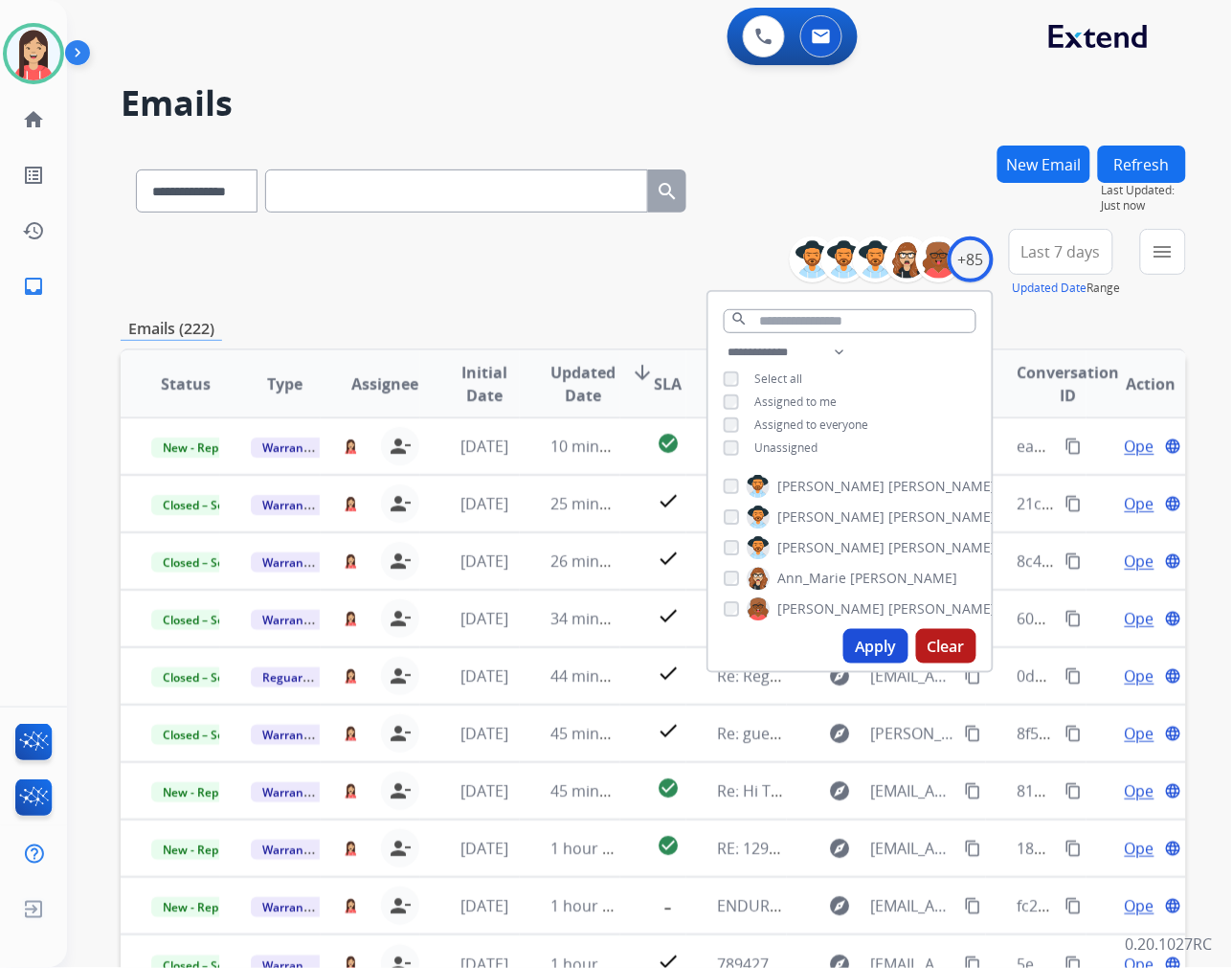
click at [1069, 266] on button "Last 7 days" at bounding box center [1061, 252] width 104 height 46
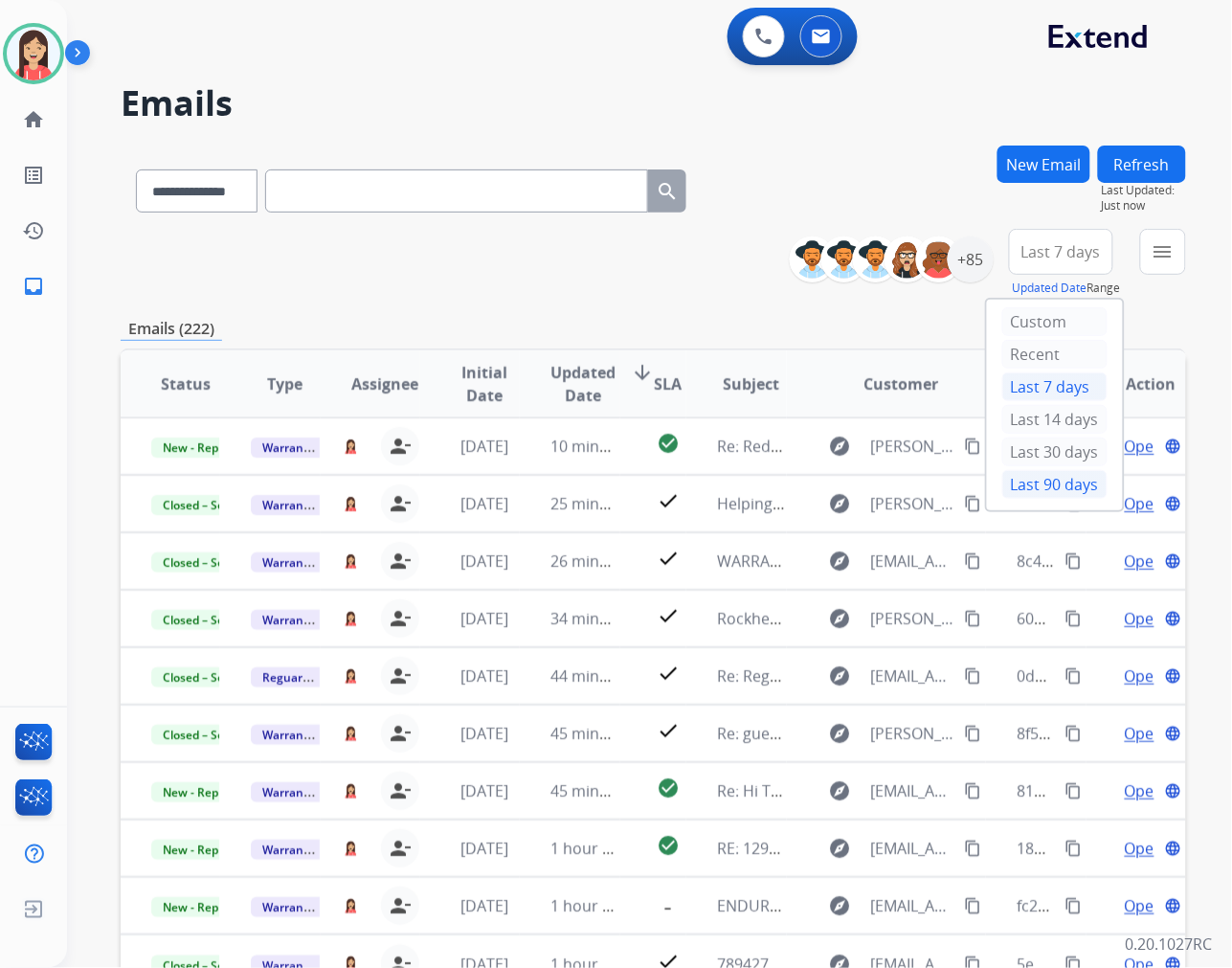
click at [1029, 479] on div "Last 90 days" at bounding box center [1054, 484] width 105 height 29
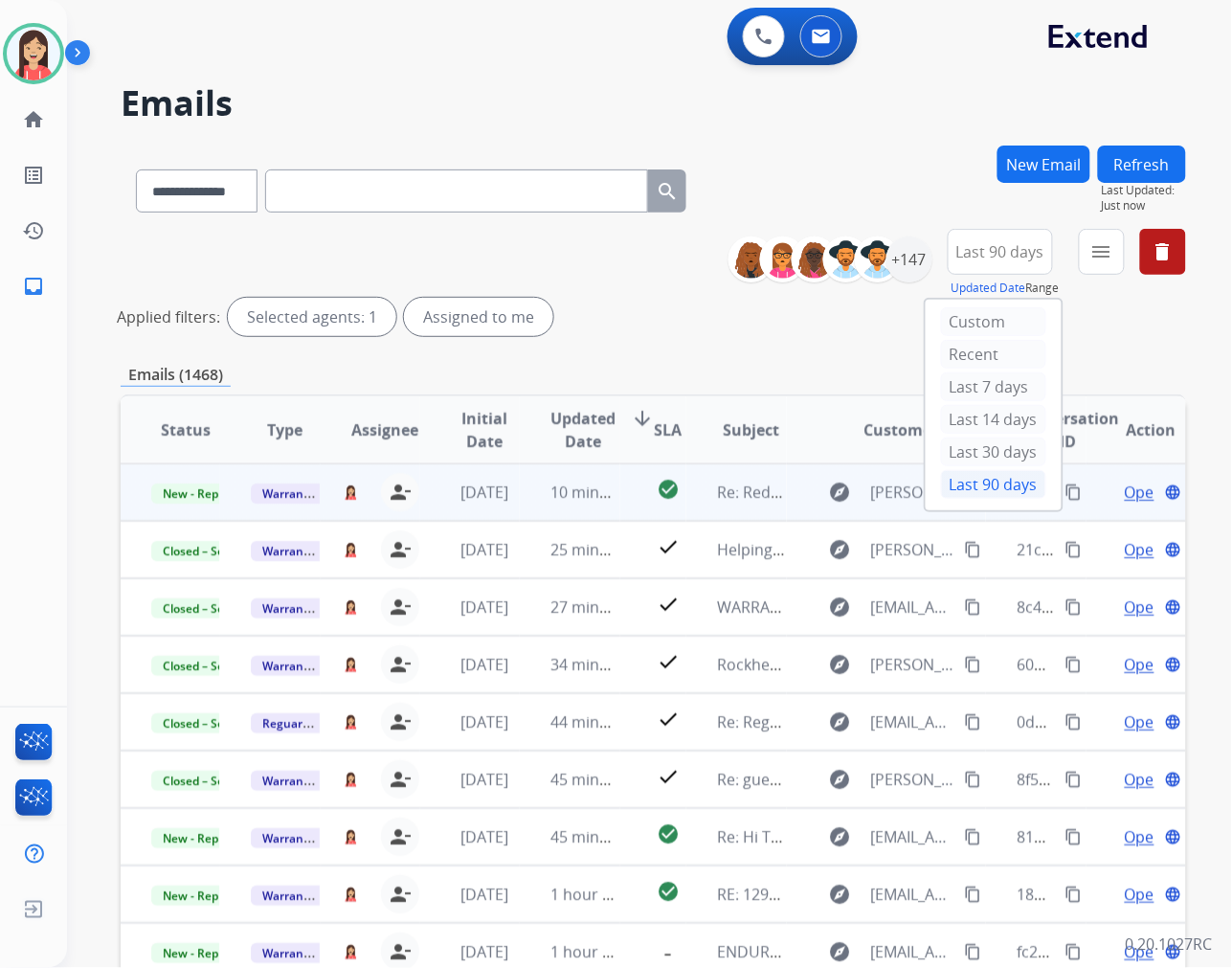
click at [620, 506] on td "check_circle" at bounding box center [653, 492] width 67 height 58
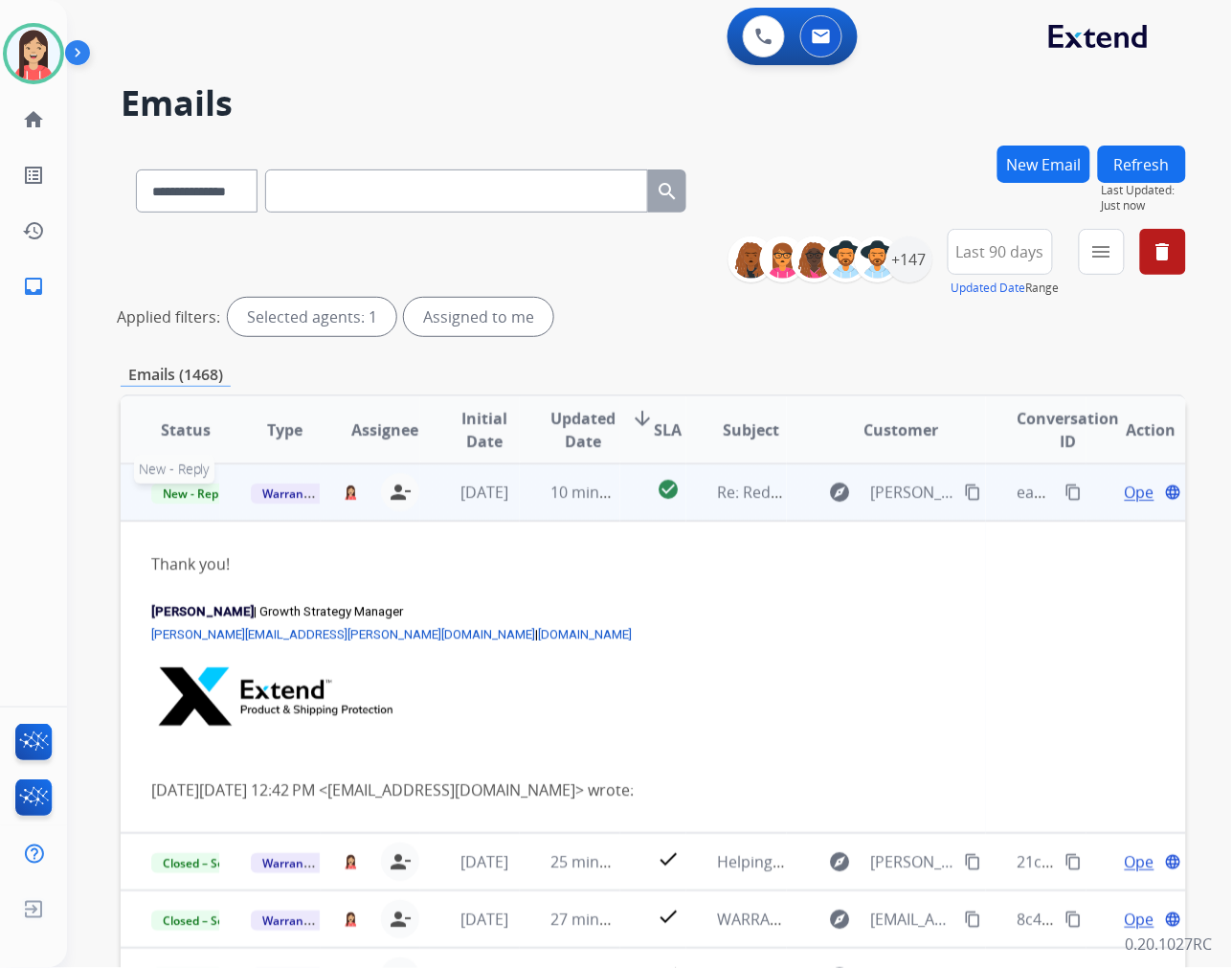
click at [195, 500] on span "New - Reply" at bounding box center [195, 493] width 87 height 20
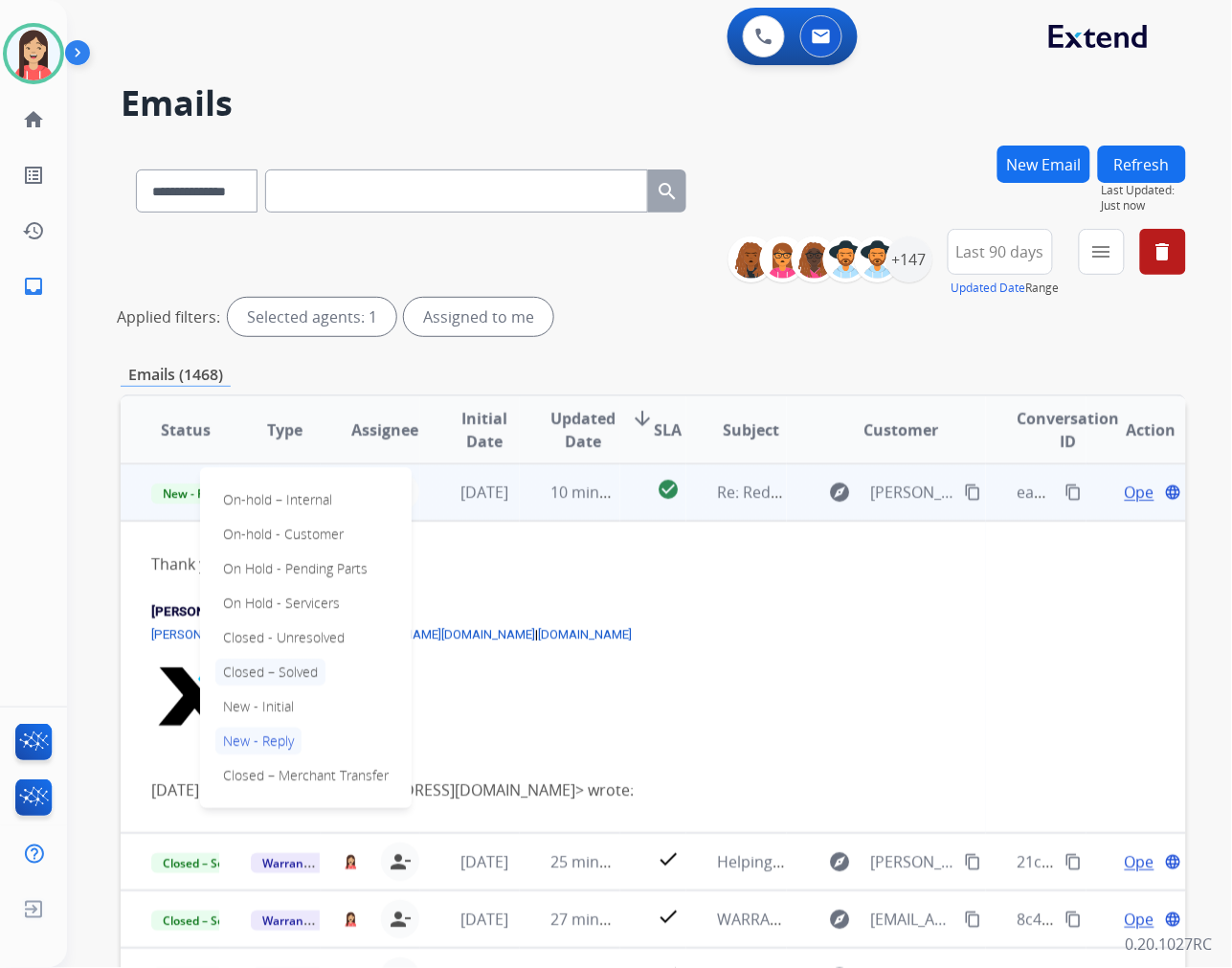
click at [262, 671] on p "Closed – Solved" at bounding box center [270, 673] width 110 height 27
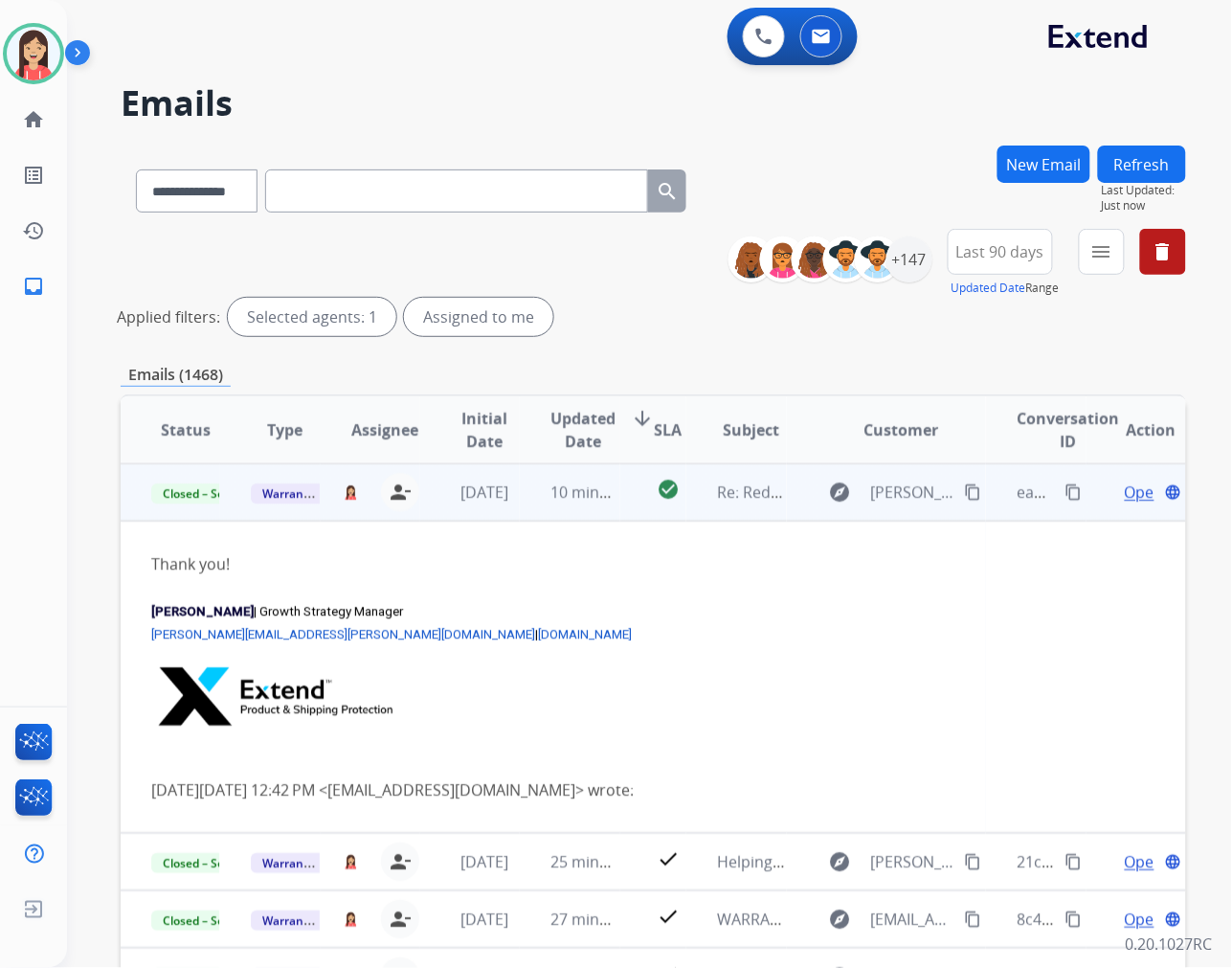
click at [595, 513] on td "10 minutes ago" at bounding box center [569, 492] width 99 height 58
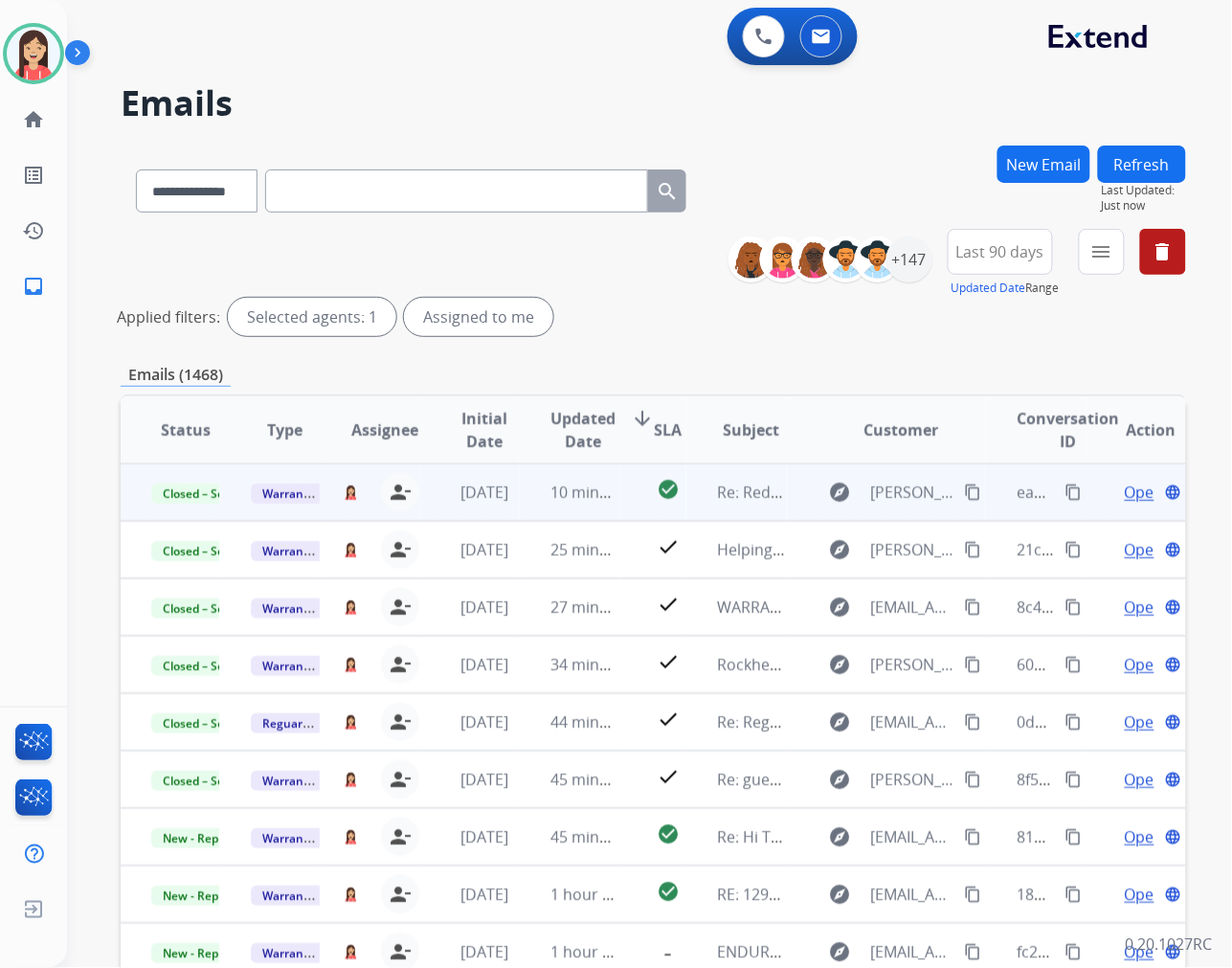
click at [1077, 262] on div "**********" at bounding box center [964, 263] width 443 height 69
click at [1088, 263] on button "menu Filters" at bounding box center [1102, 252] width 46 height 46
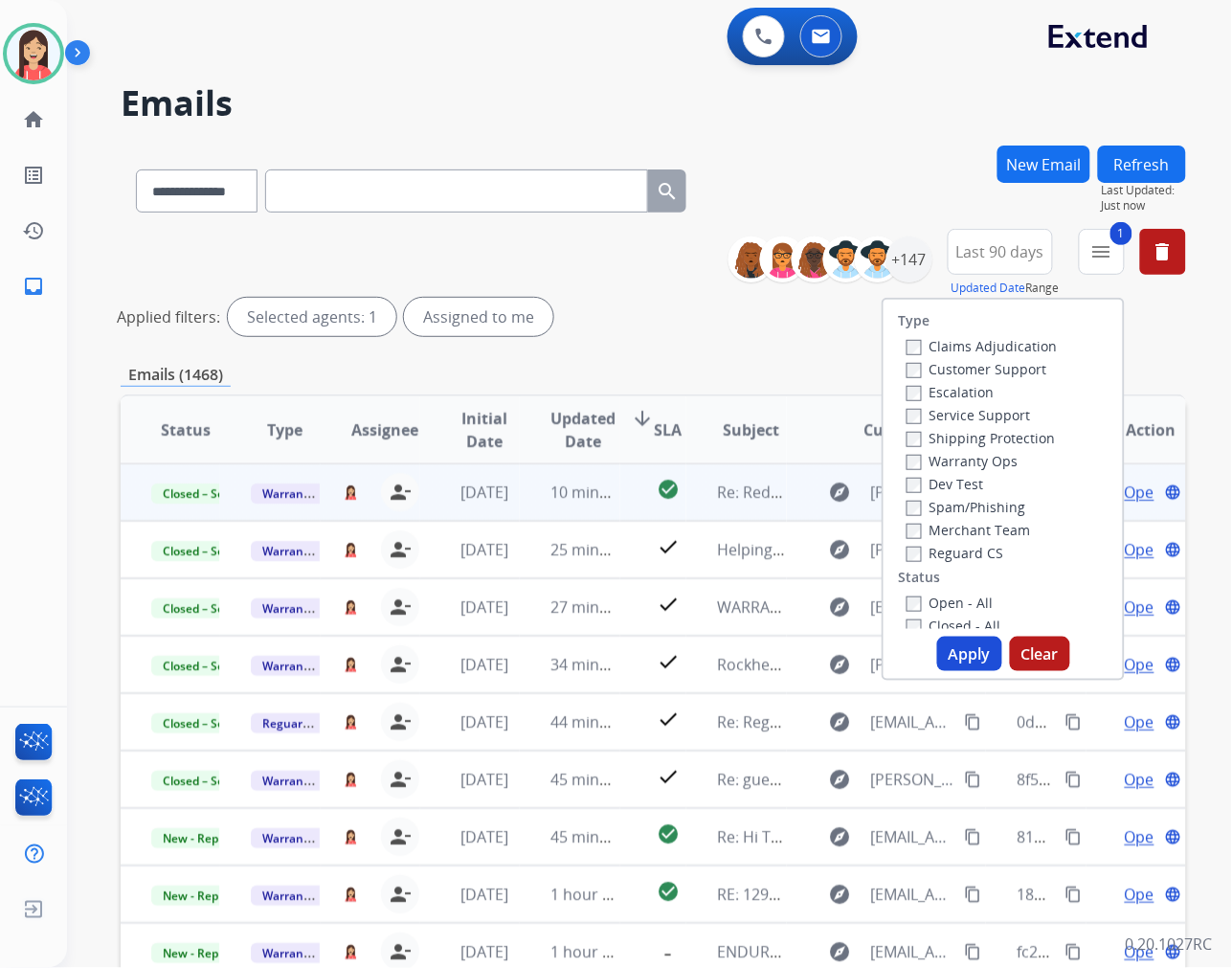
click at [965, 657] on button "Apply" at bounding box center [969, 654] width 65 height 35
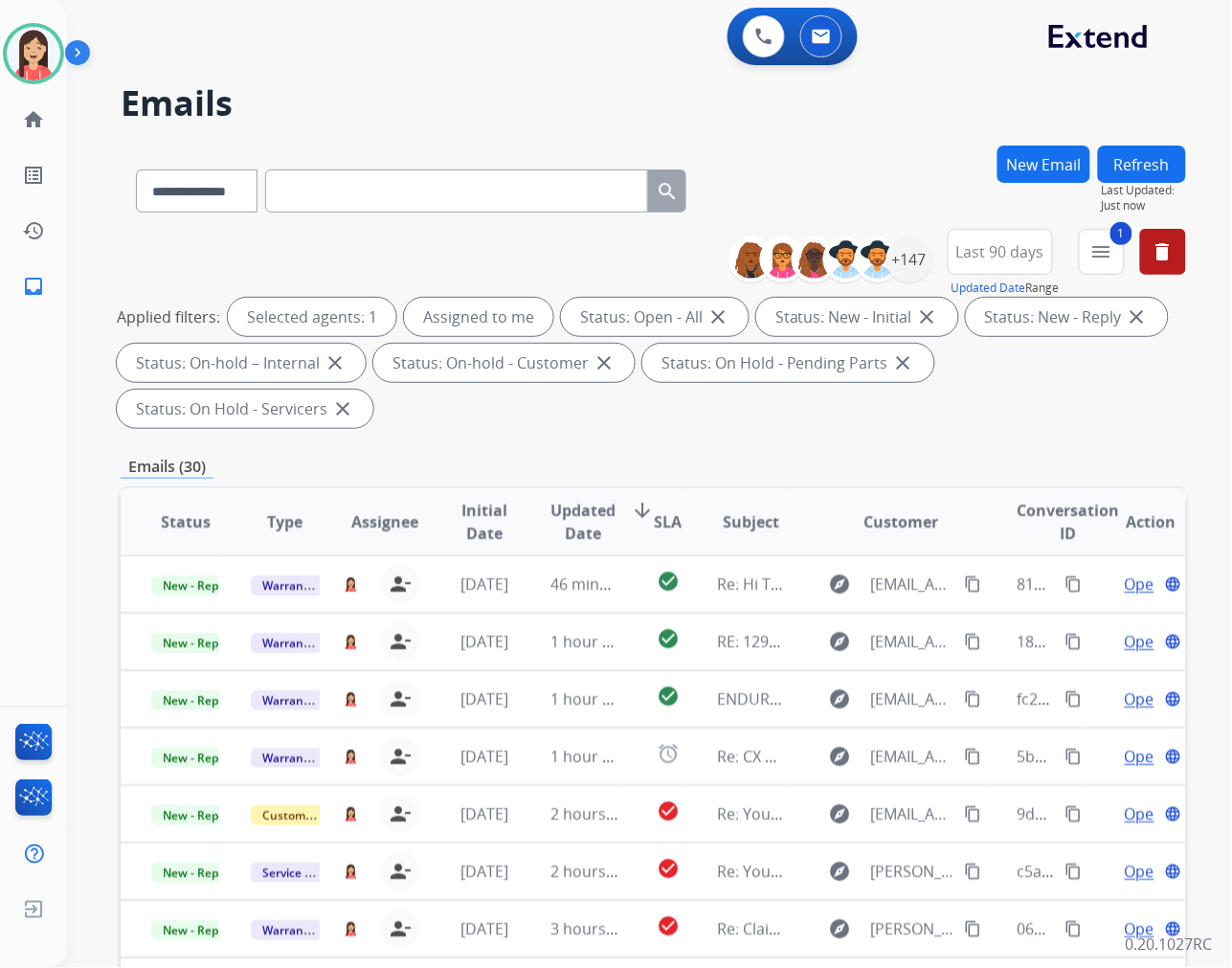
click at [568, 518] on span "Updated Date" at bounding box center [583, 522] width 65 height 46
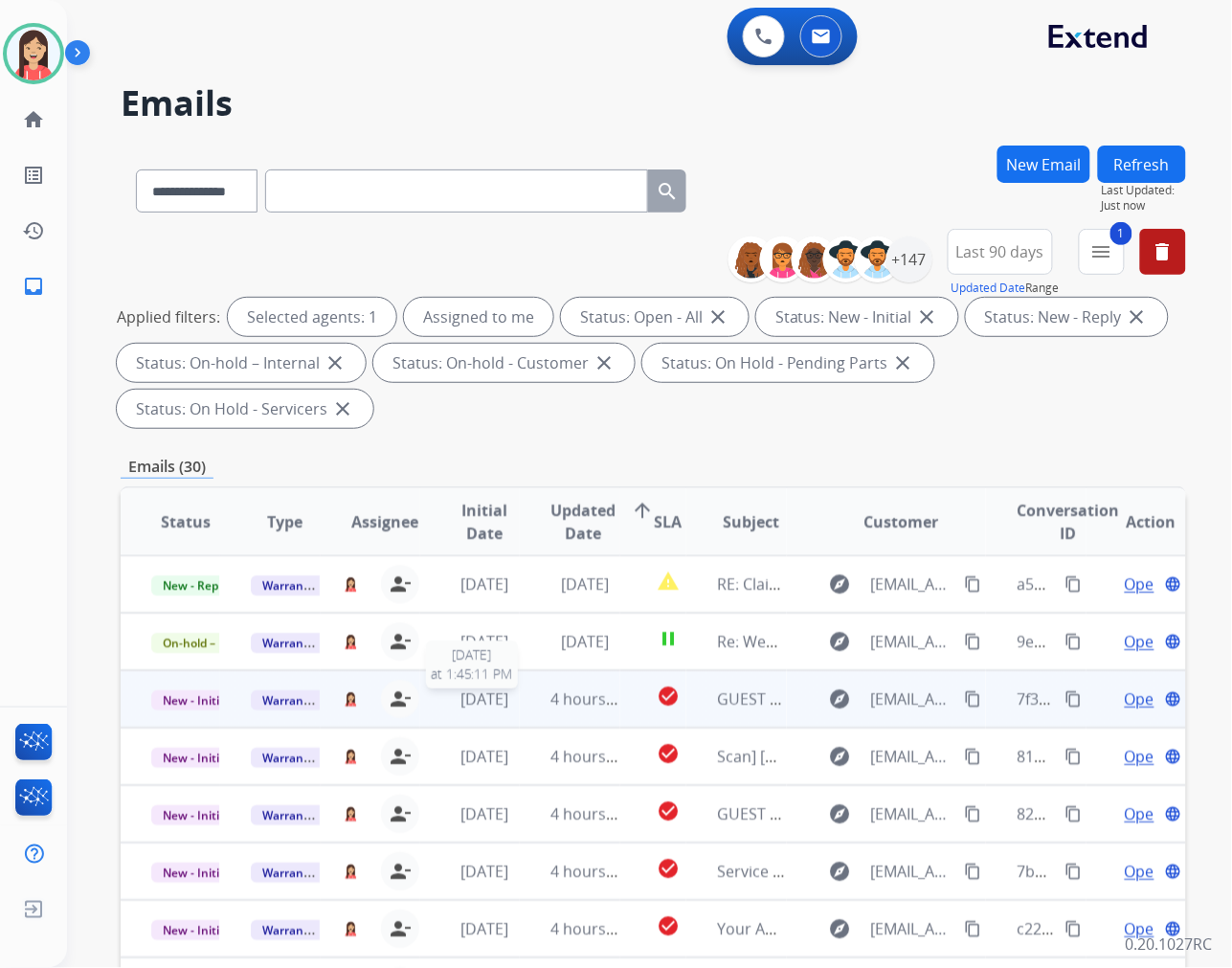
click at [509, 704] on span "[DATE]" at bounding box center [485, 699] width 48 height 21
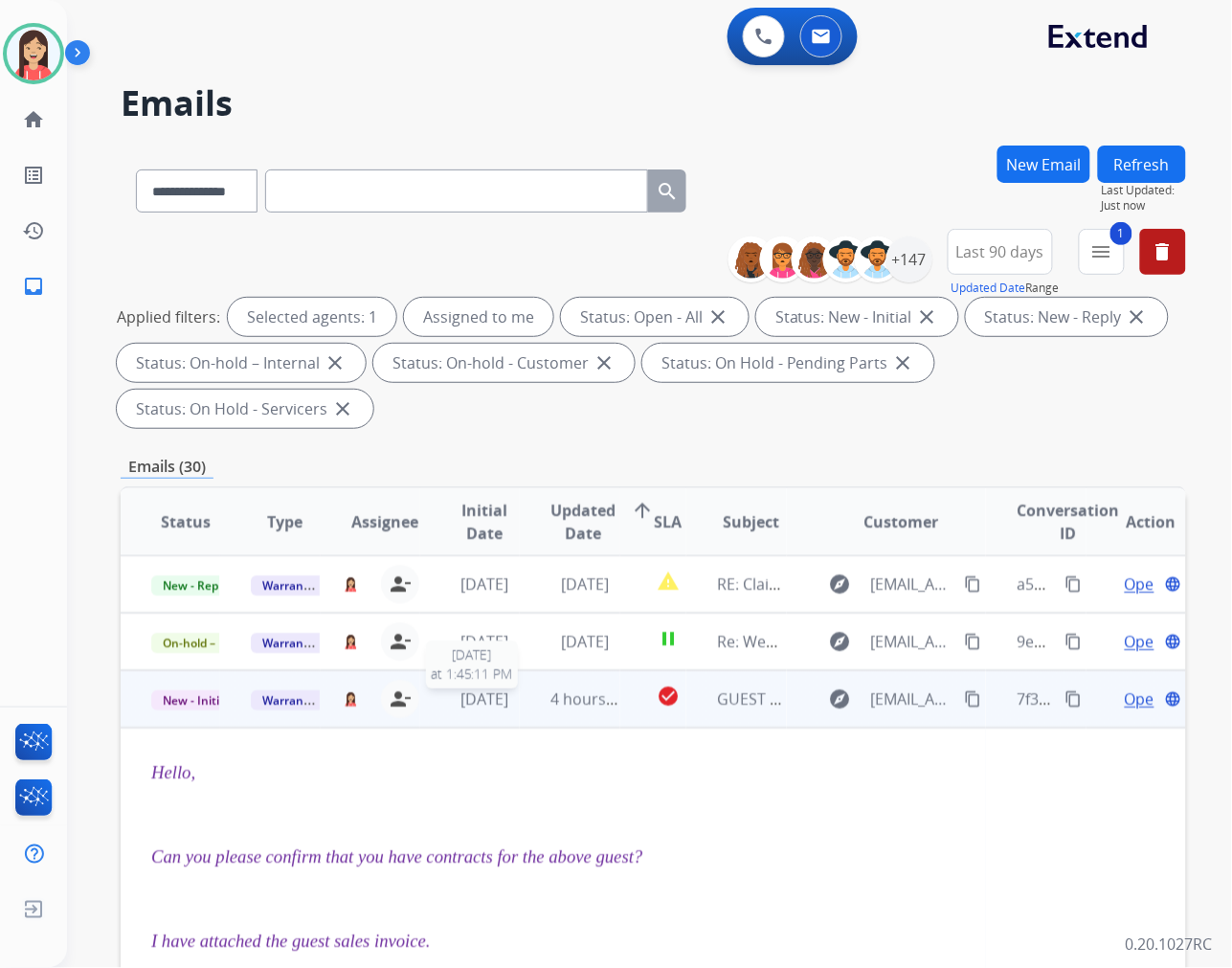
scroll to position [115, 0]
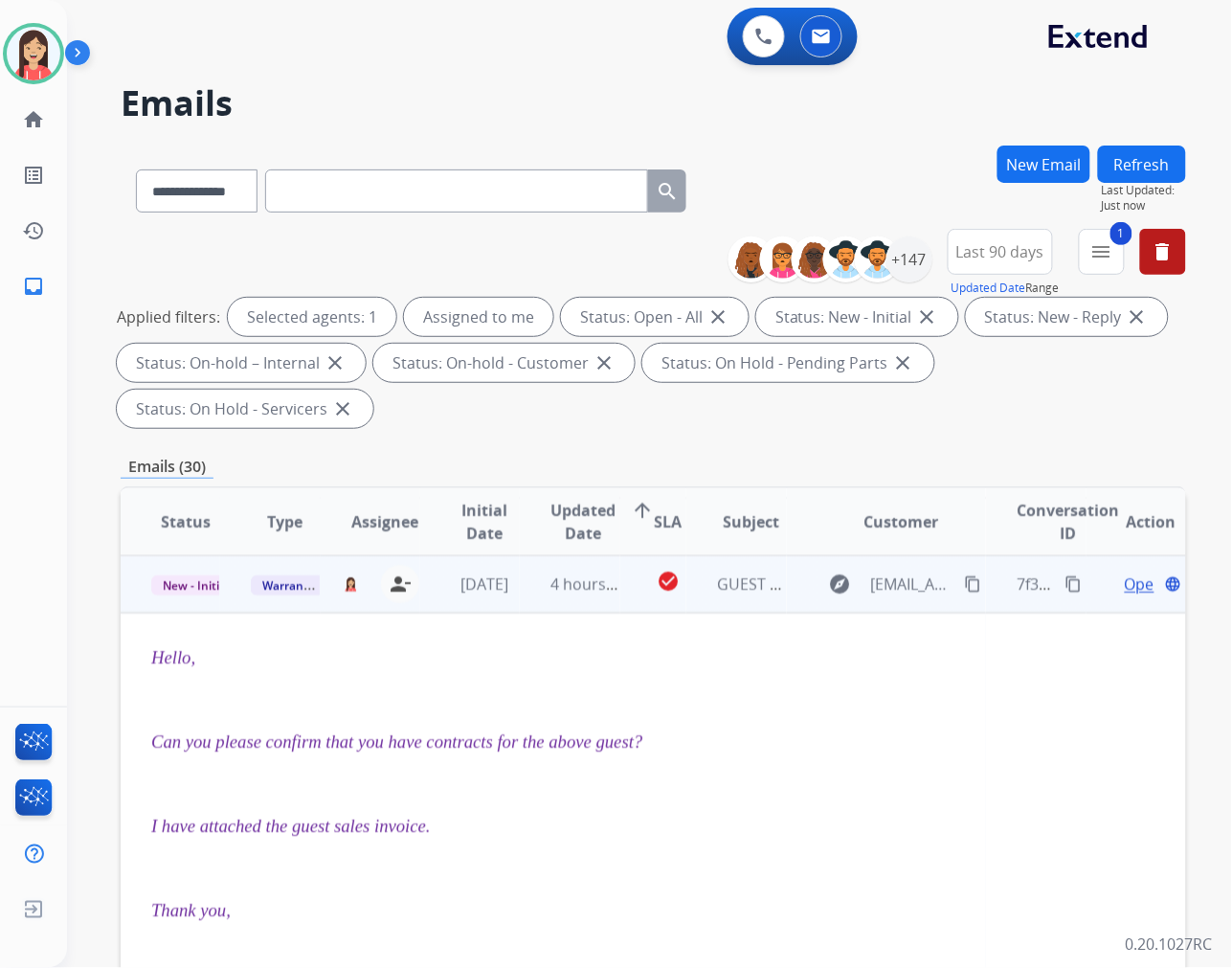
click at [1125, 585] on span "Open" at bounding box center [1144, 584] width 40 height 23
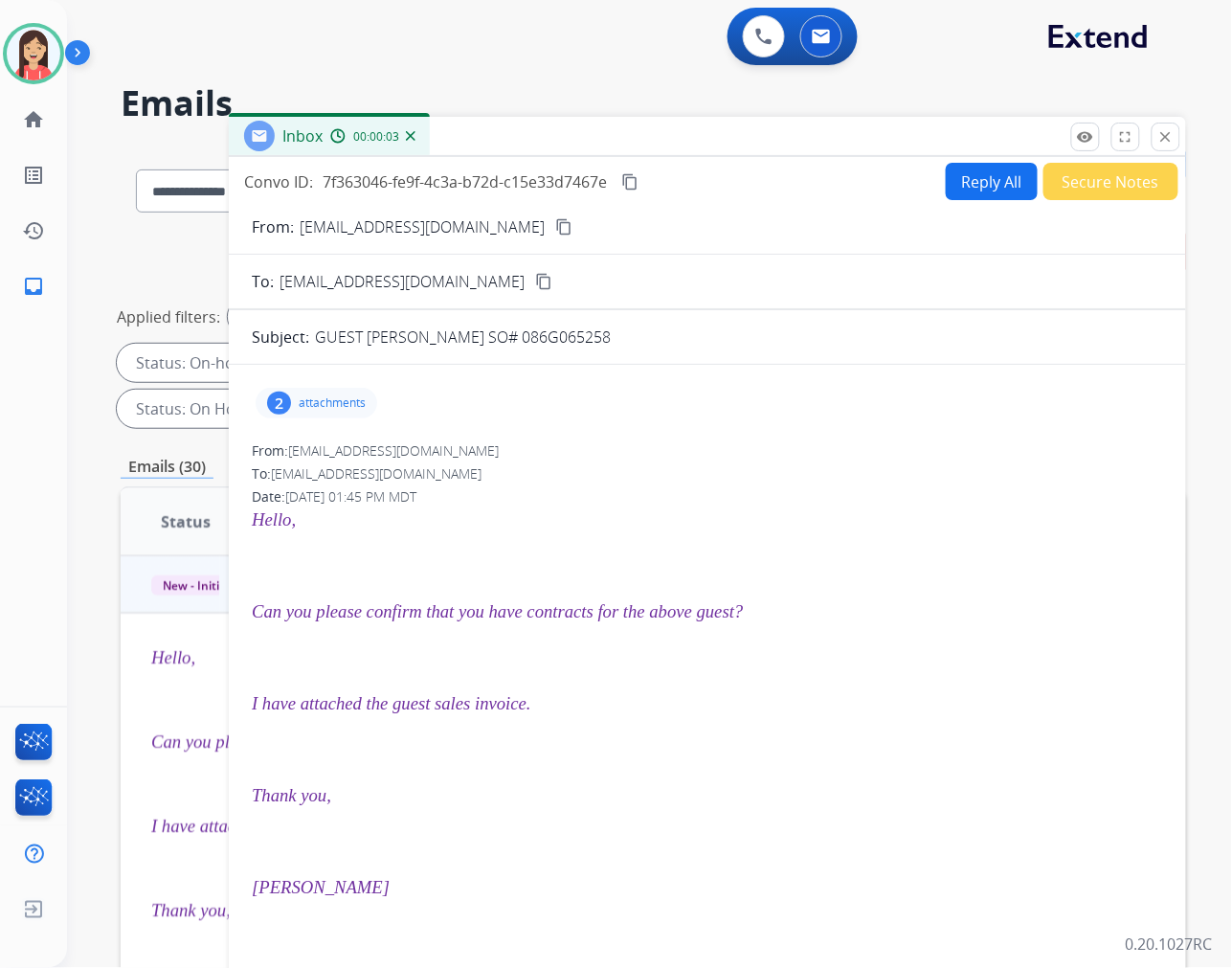
click at [327, 415] on div "2 attachments" at bounding box center [316, 403] width 122 height 31
click at [515, 517] on mat-icon "download" at bounding box center [506, 519] width 17 height 17
click at [974, 200] on form "From: [EMAIL_ADDRESS][DOMAIN_NAME] content_copy To: [EMAIL_ADDRESS][DOMAIN_NAME…" at bounding box center [707, 711] width 957 height 1024
click at [977, 189] on button "Reply All" at bounding box center [991, 181] width 92 height 38
select select "**********"
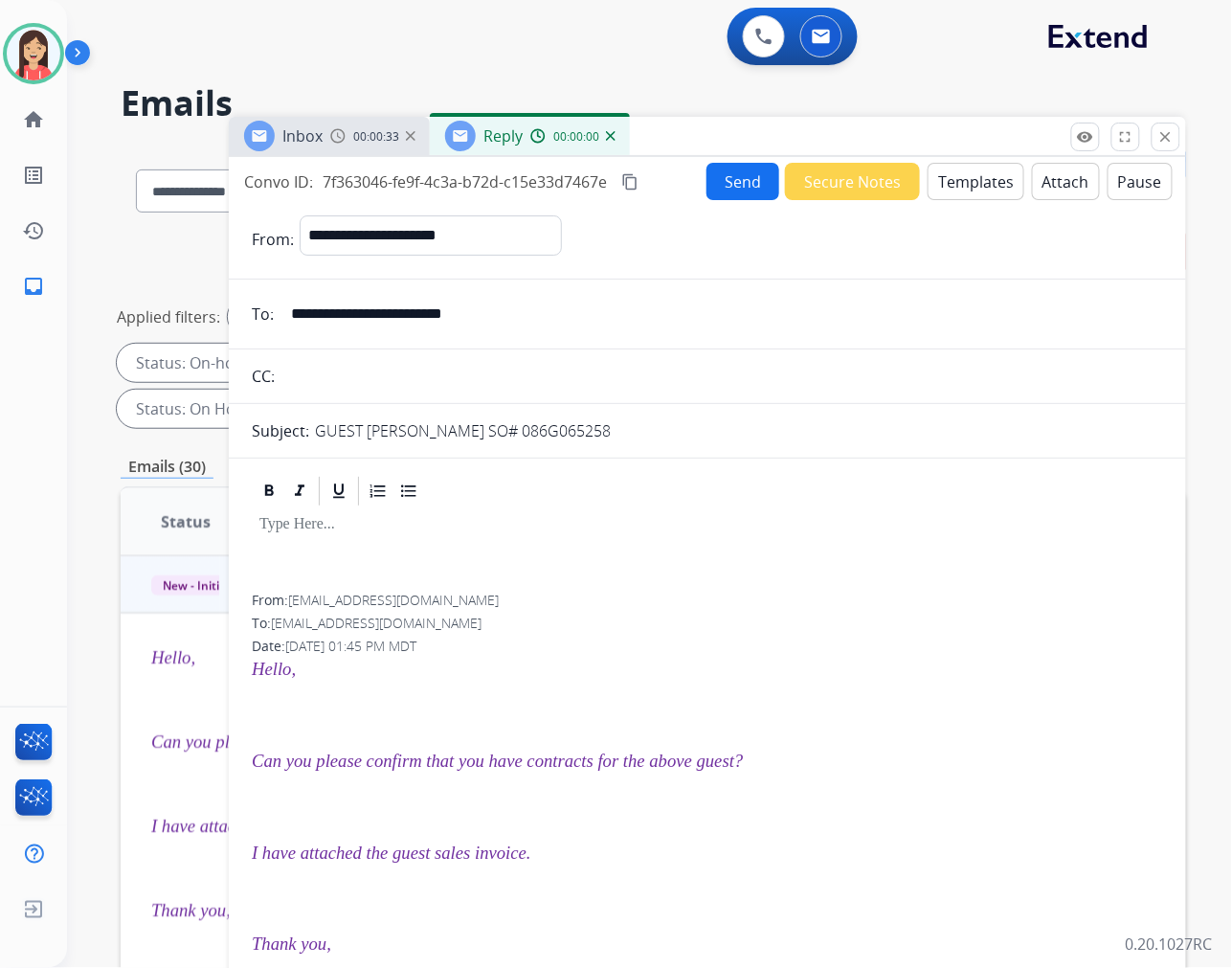
click at [974, 188] on button "Templates" at bounding box center [975, 181] width 96 height 38
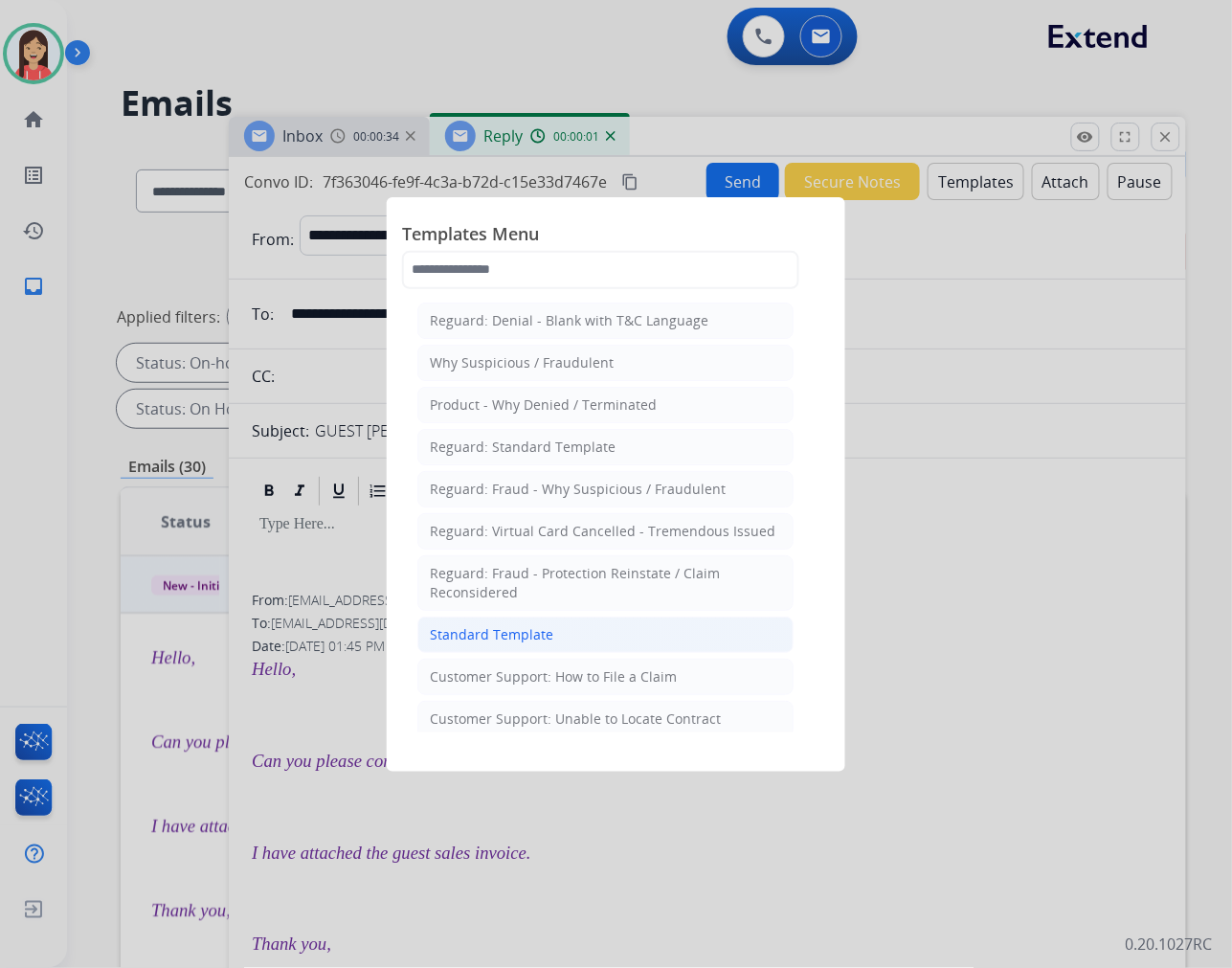
click at [498, 638] on div "Standard Template" at bounding box center [491, 635] width 123 height 19
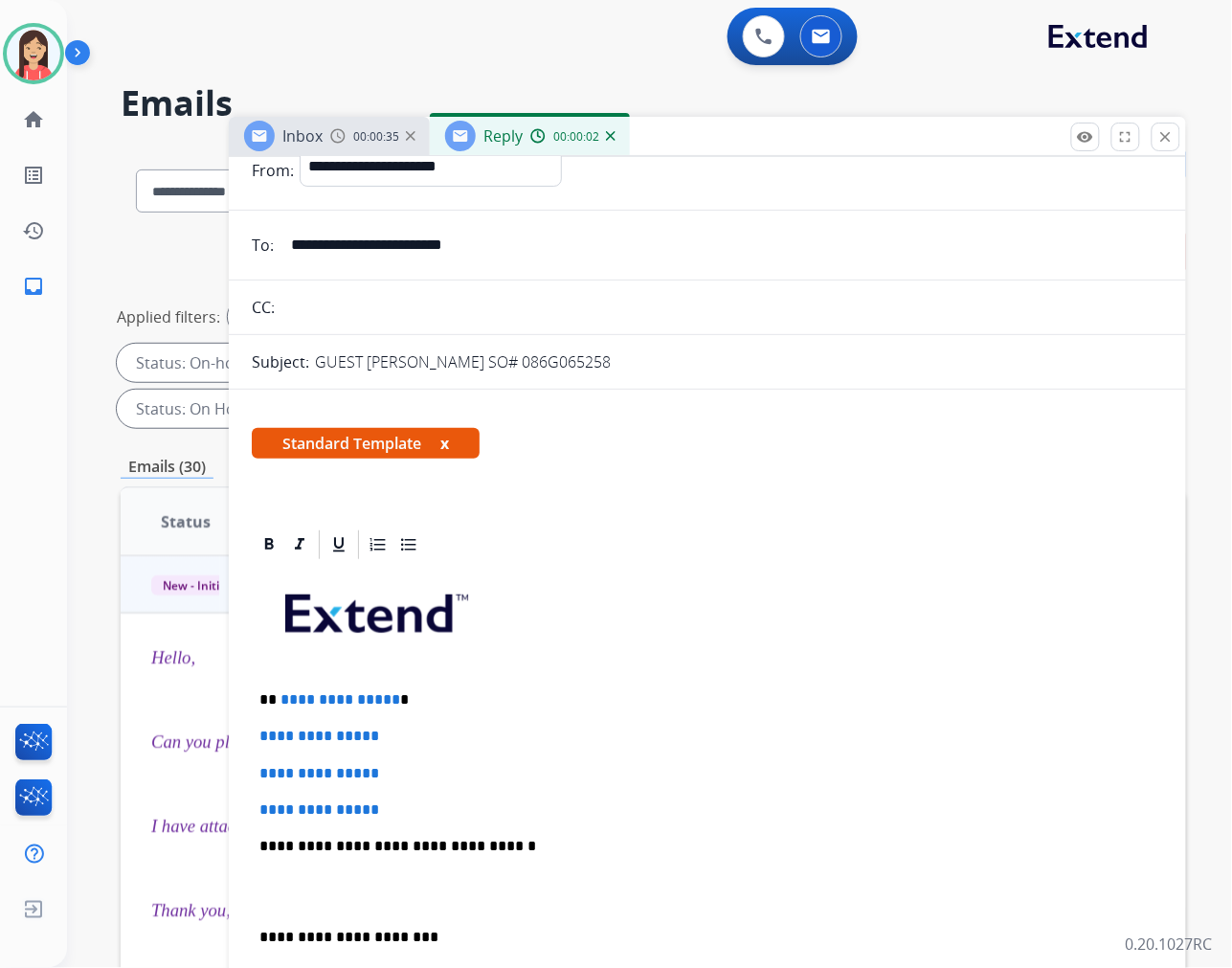
scroll to position [106, 0]
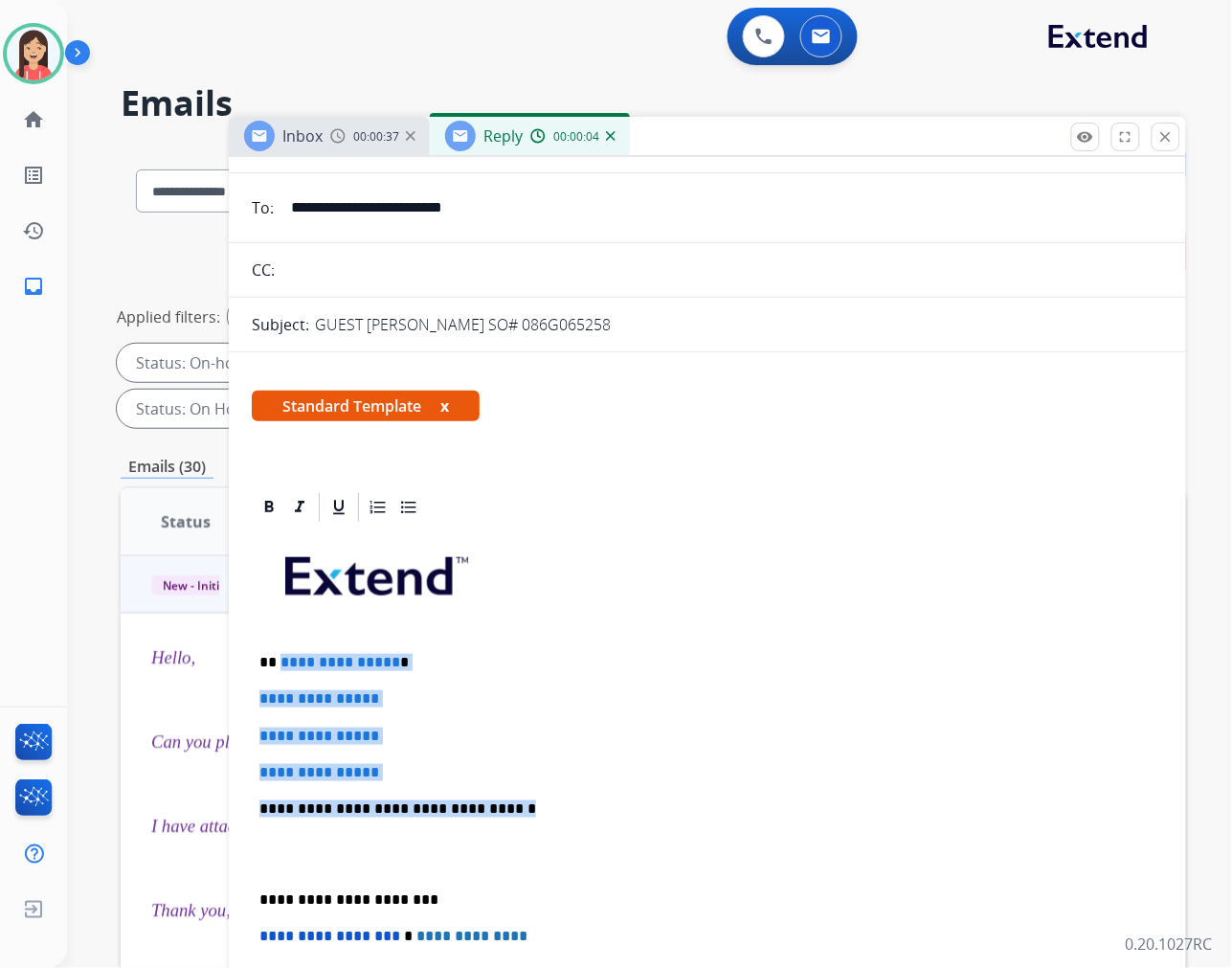
drag, startPoint x: 280, startPoint y: 658, endPoint x: 590, endPoint y: 783, distance: 334.3
click at [590, 783] on div "**********" at bounding box center [707, 854] width 912 height 659
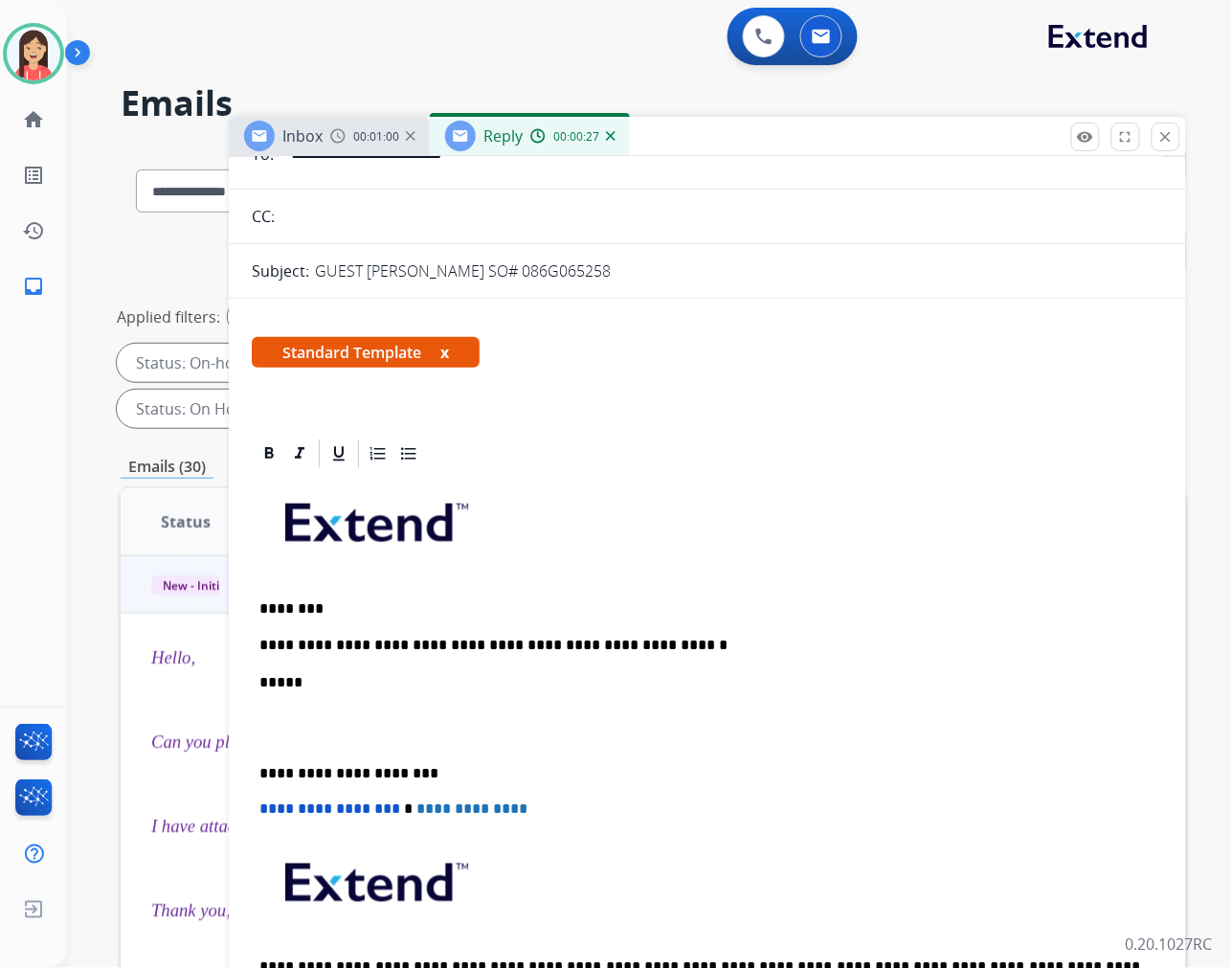
scroll to position [0, 0]
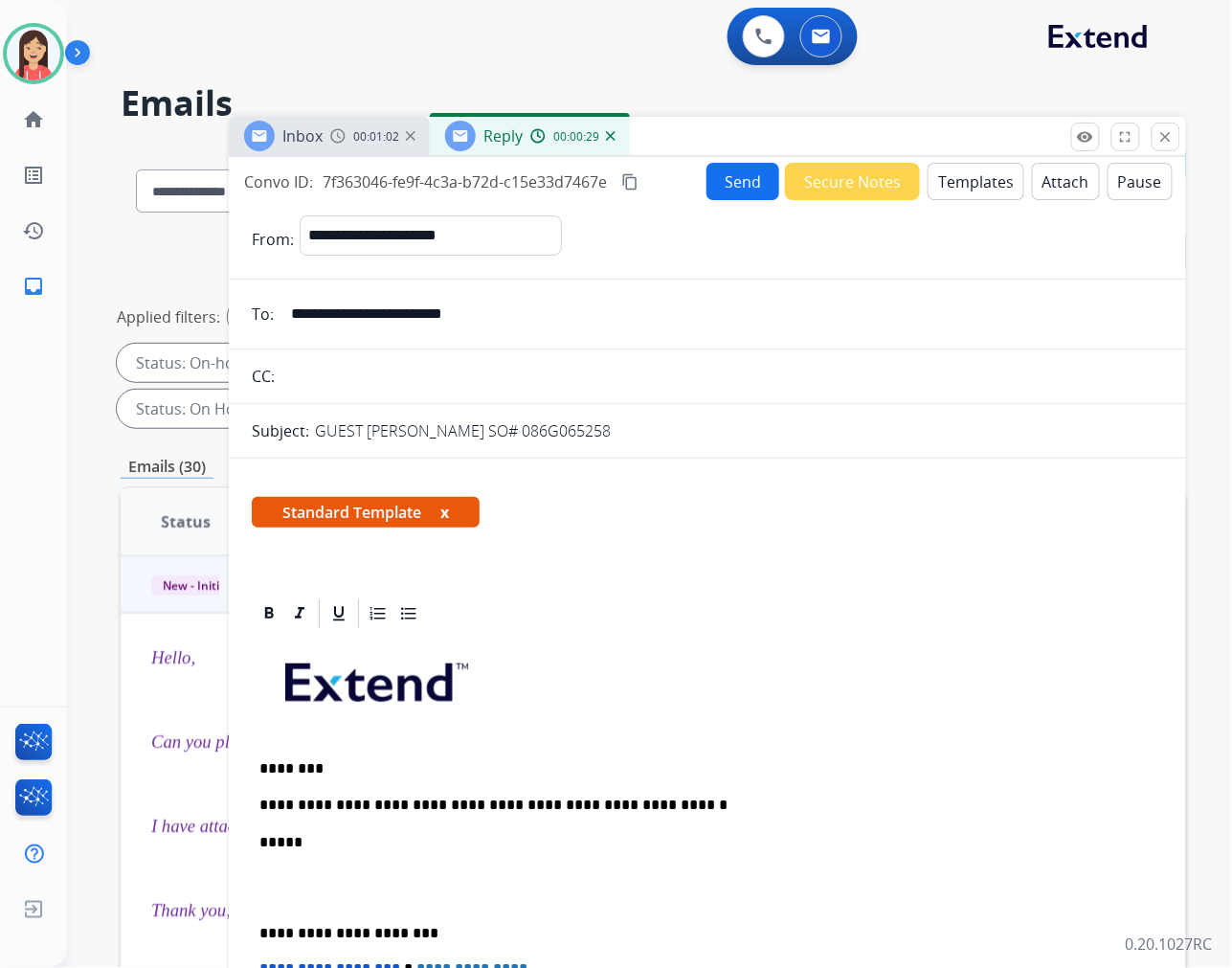
click at [742, 191] on button "Send" at bounding box center [742, 181] width 72 height 38
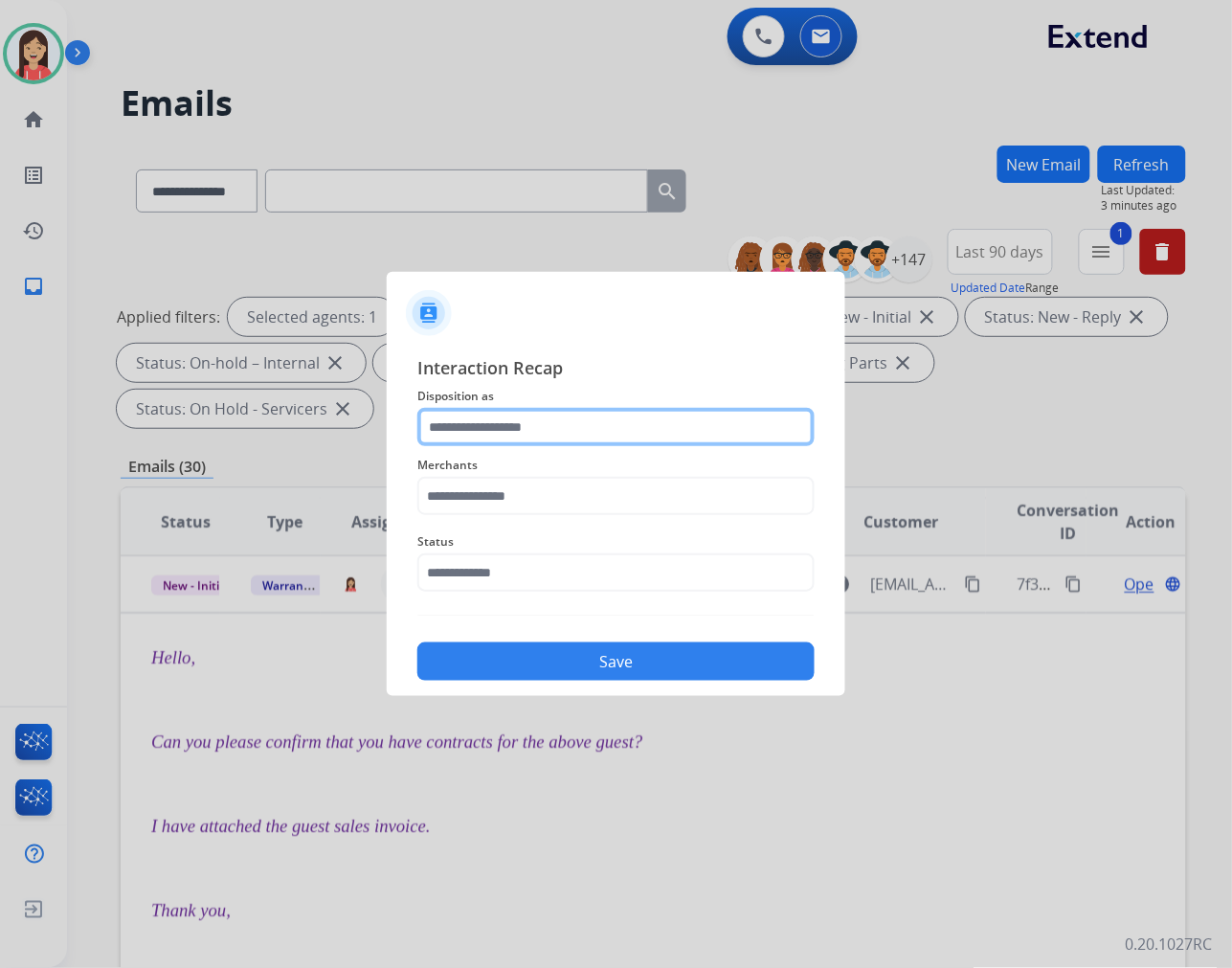
click at [536, 426] on input "text" at bounding box center [616, 428] width 397 height 39
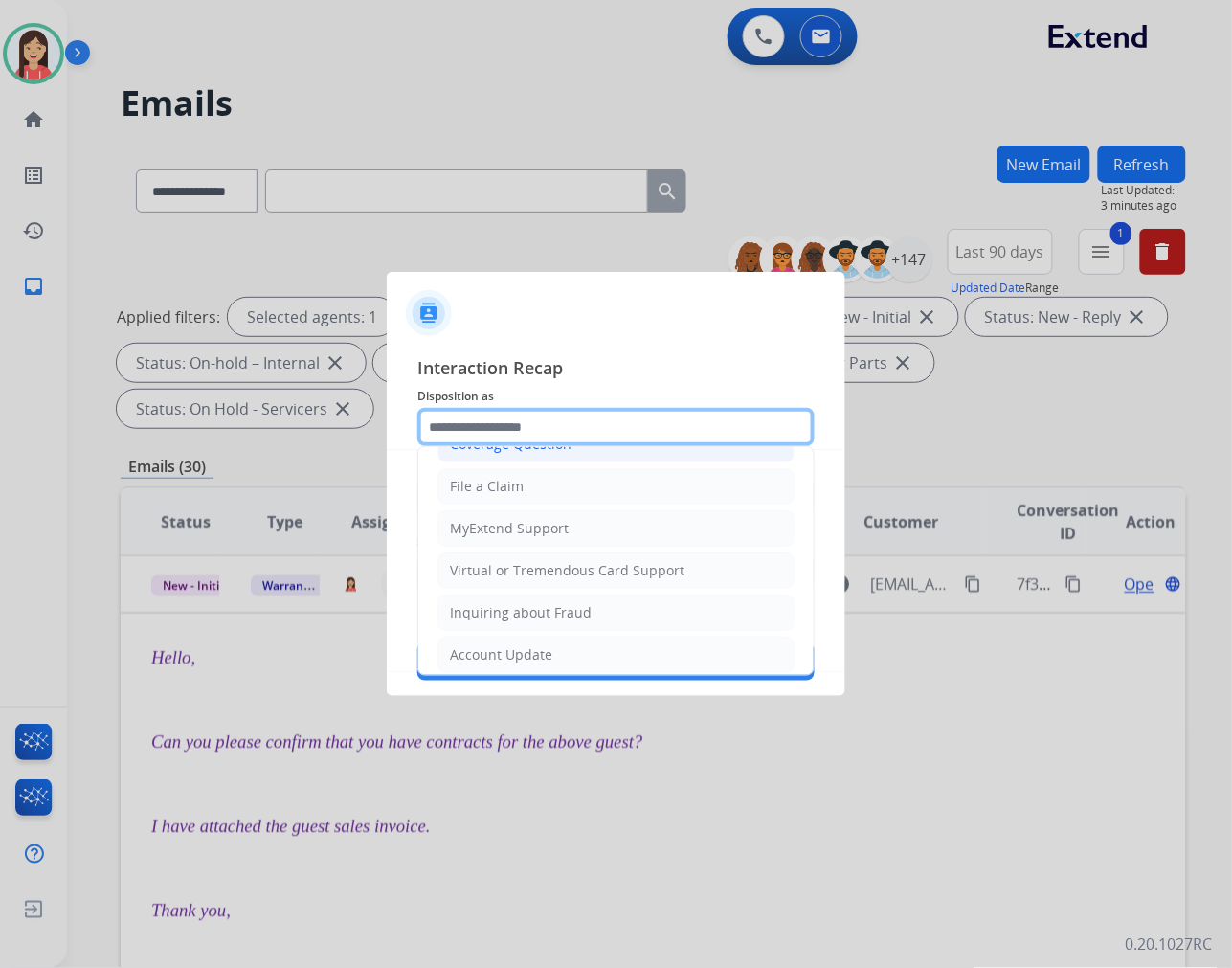
scroll to position [212, 0]
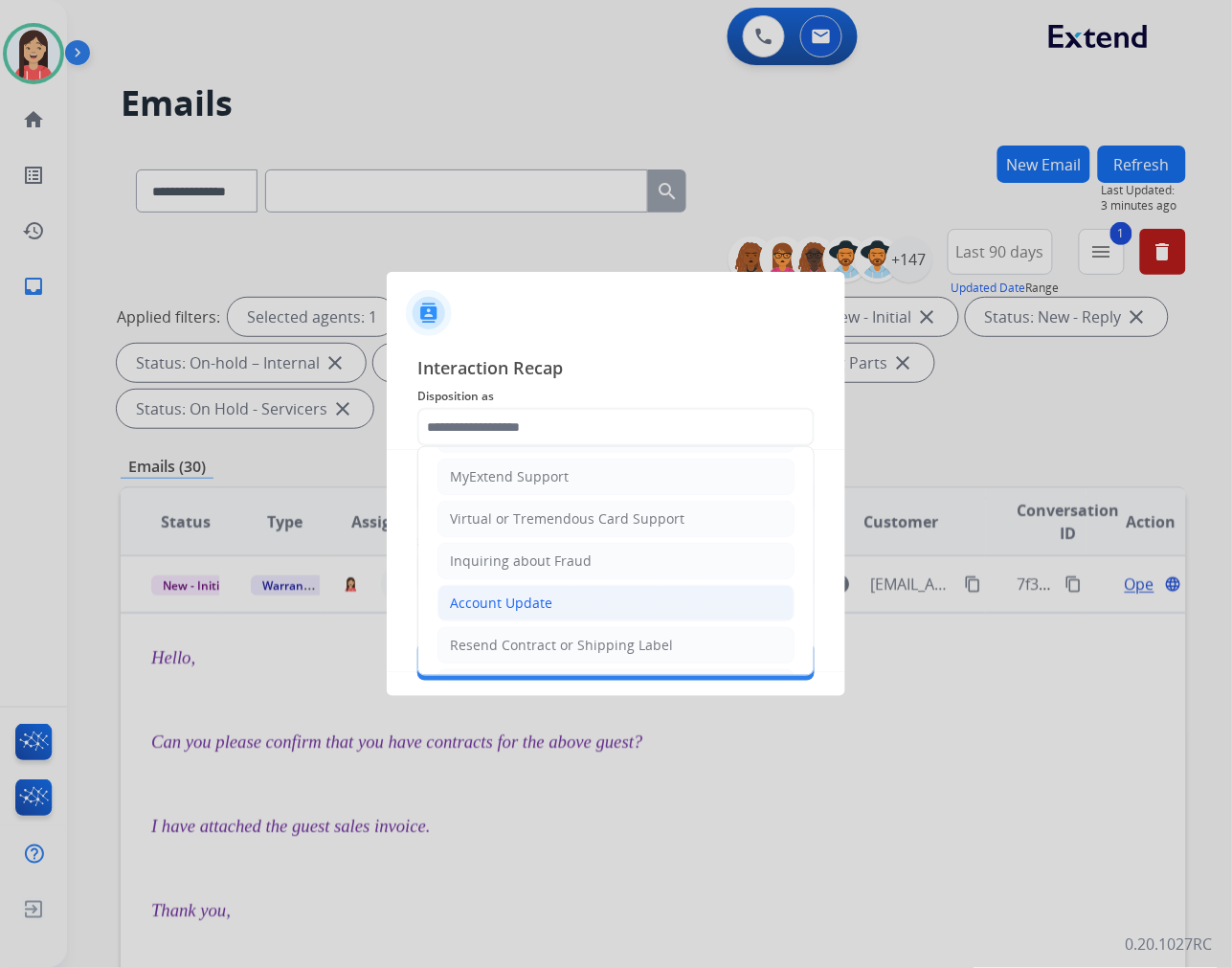
click at [508, 600] on div "Account Update" at bounding box center [501, 603] width 102 height 19
type input "**********"
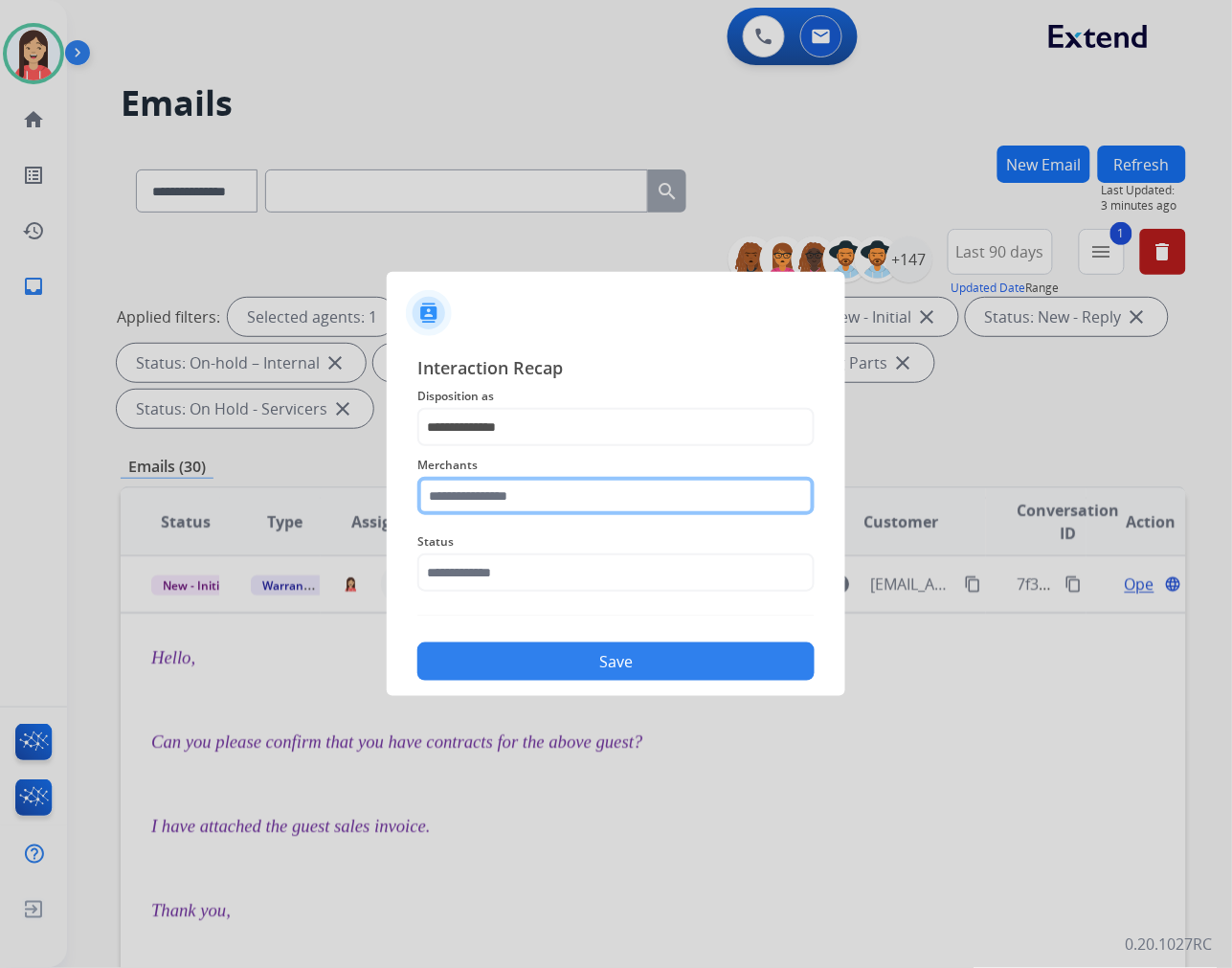
click at [534, 498] on input "text" at bounding box center [616, 496] width 397 height 39
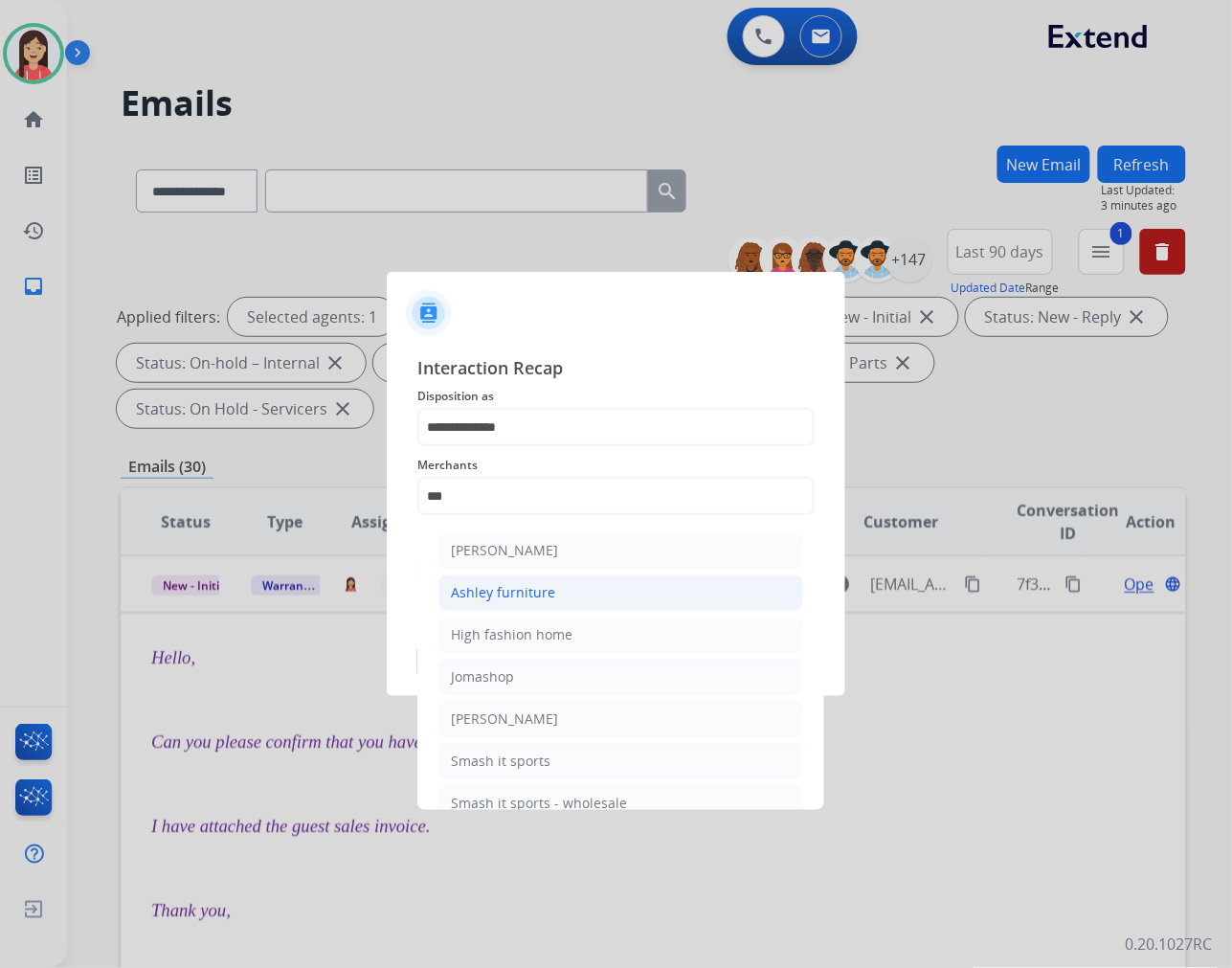
click at [500, 587] on div "Ashley furniture" at bounding box center [503, 593] width 104 height 19
type input "**********"
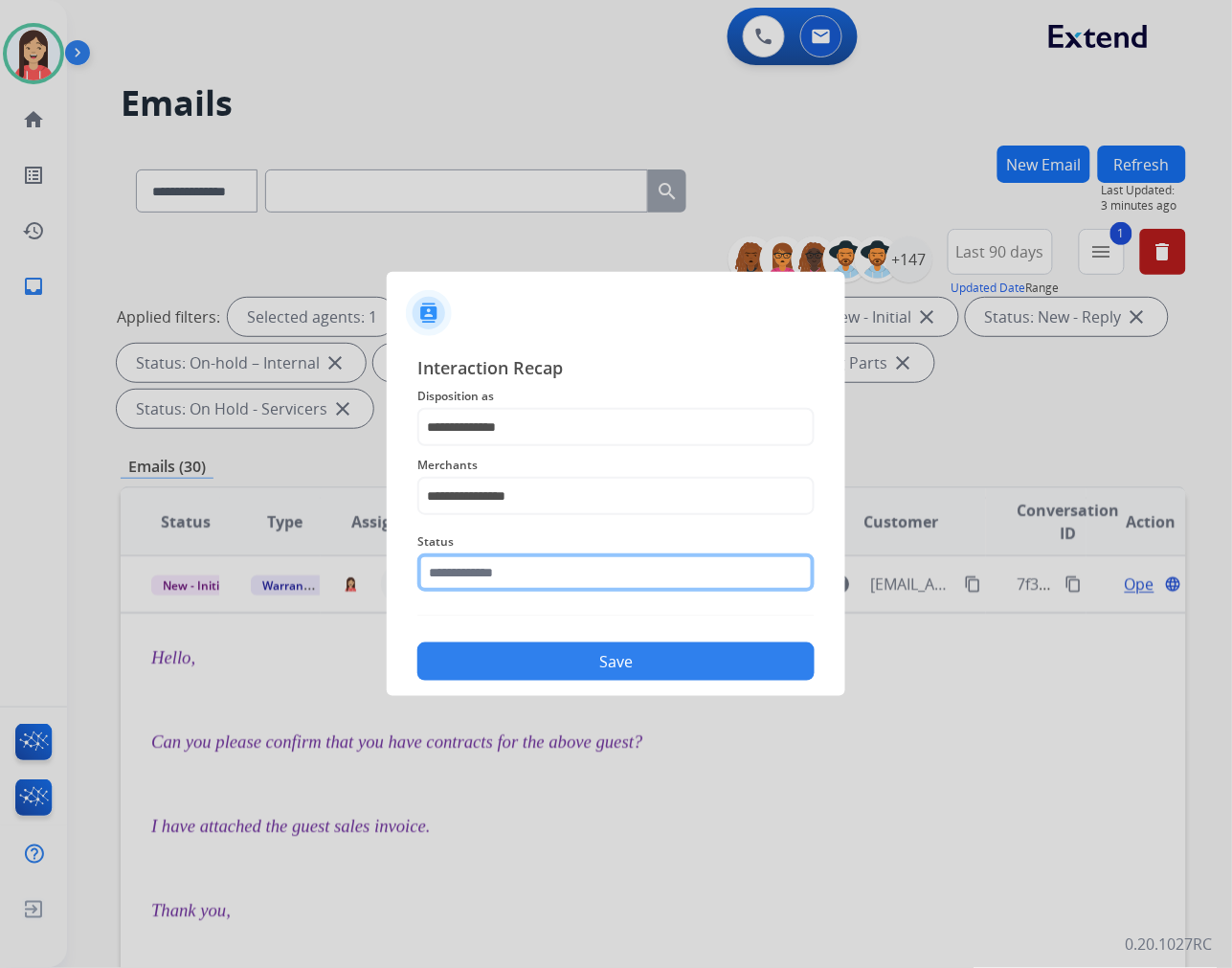
click at [506, 561] on input "text" at bounding box center [616, 572] width 397 height 39
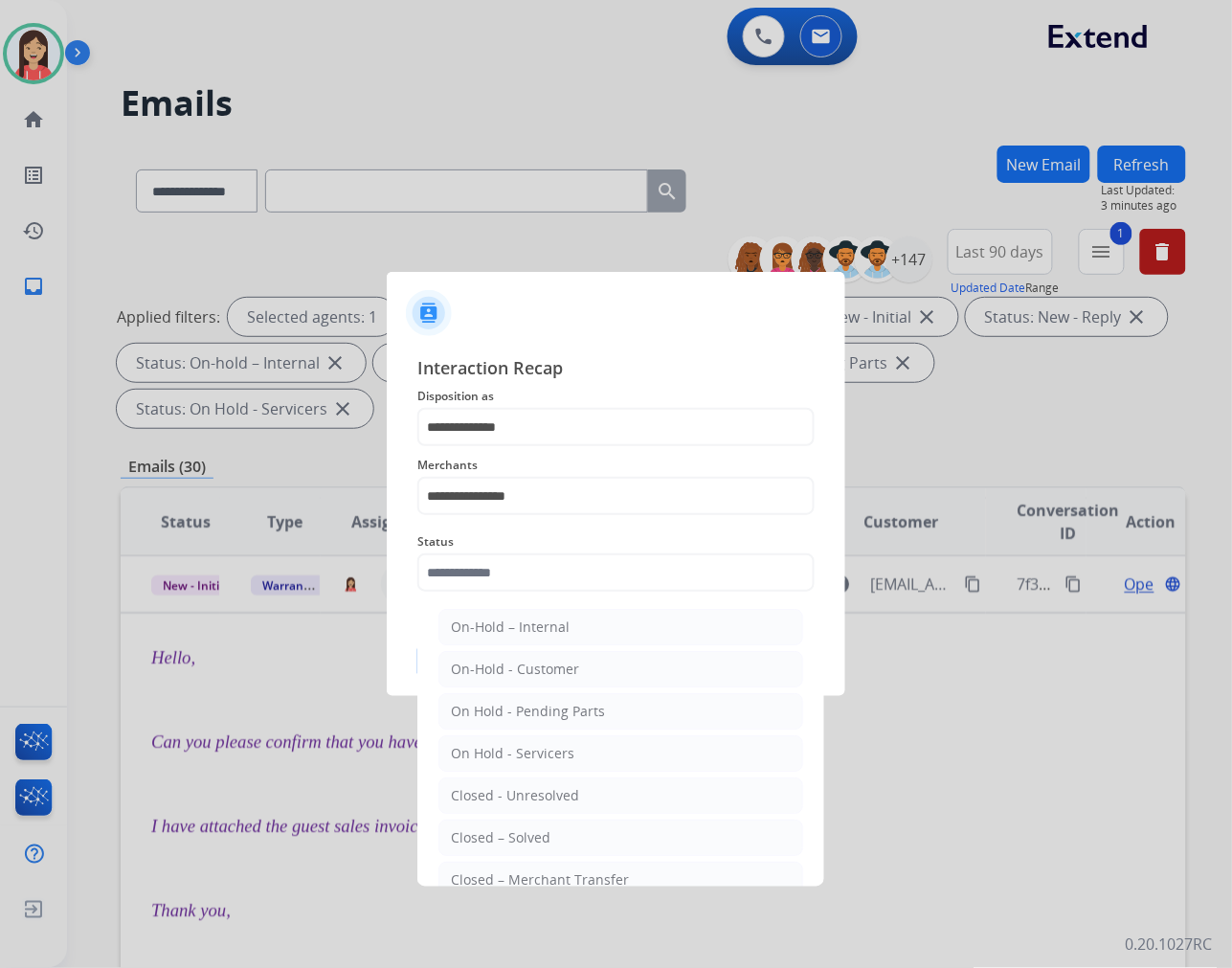
click at [518, 816] on ul "On-Hold – Internal On-Hold - Customer On Hold - Pending Parts On Hold - Service…" at bounding box center [620, 800] width 376 height 402
click at [514, 829] on div "Closed – Solved" at bounding box center [500, 838] width 99 height 19
type input "**********"
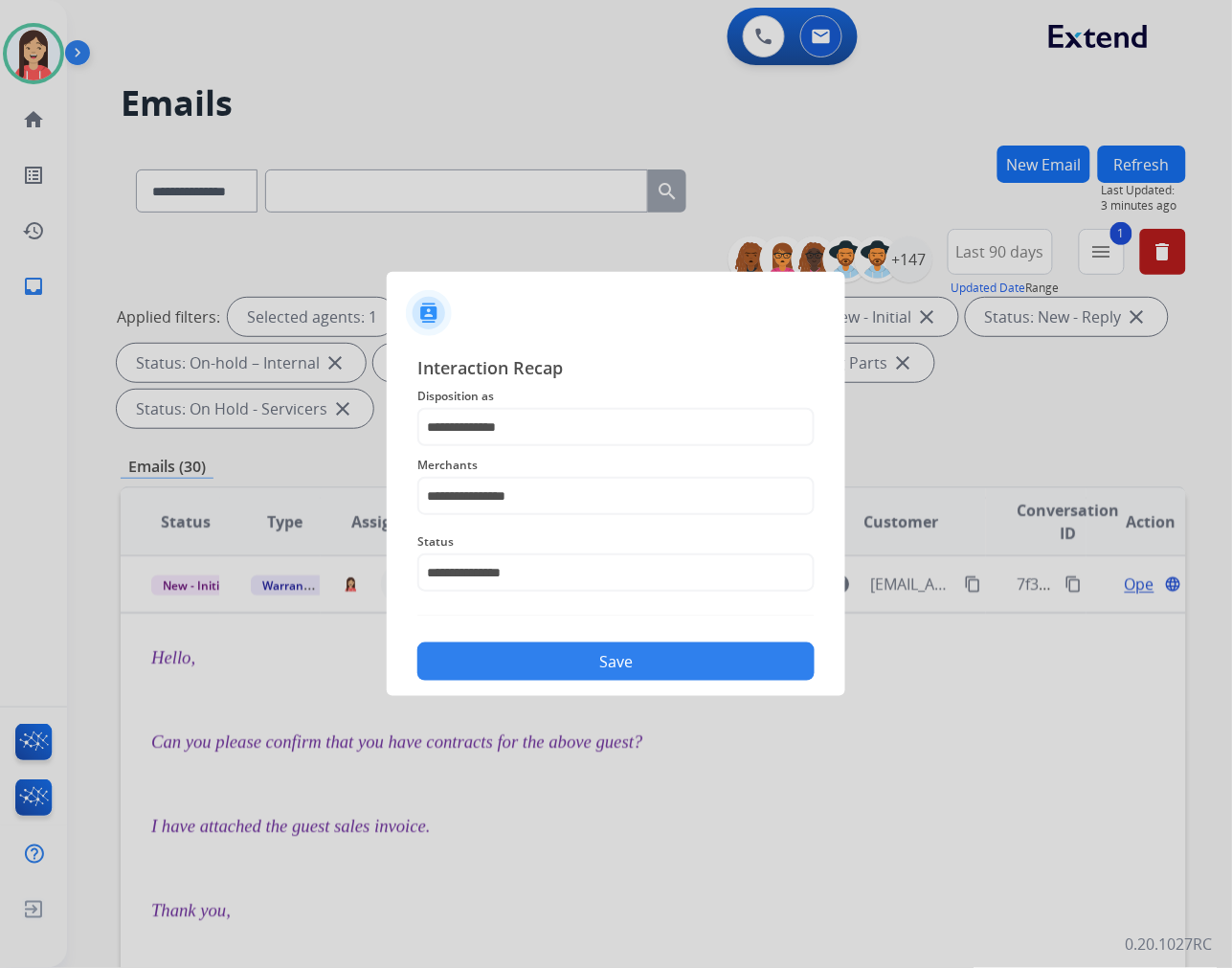
click at [589, 657] on button "Save" at bounding box center [616, 662] width 397 height 39
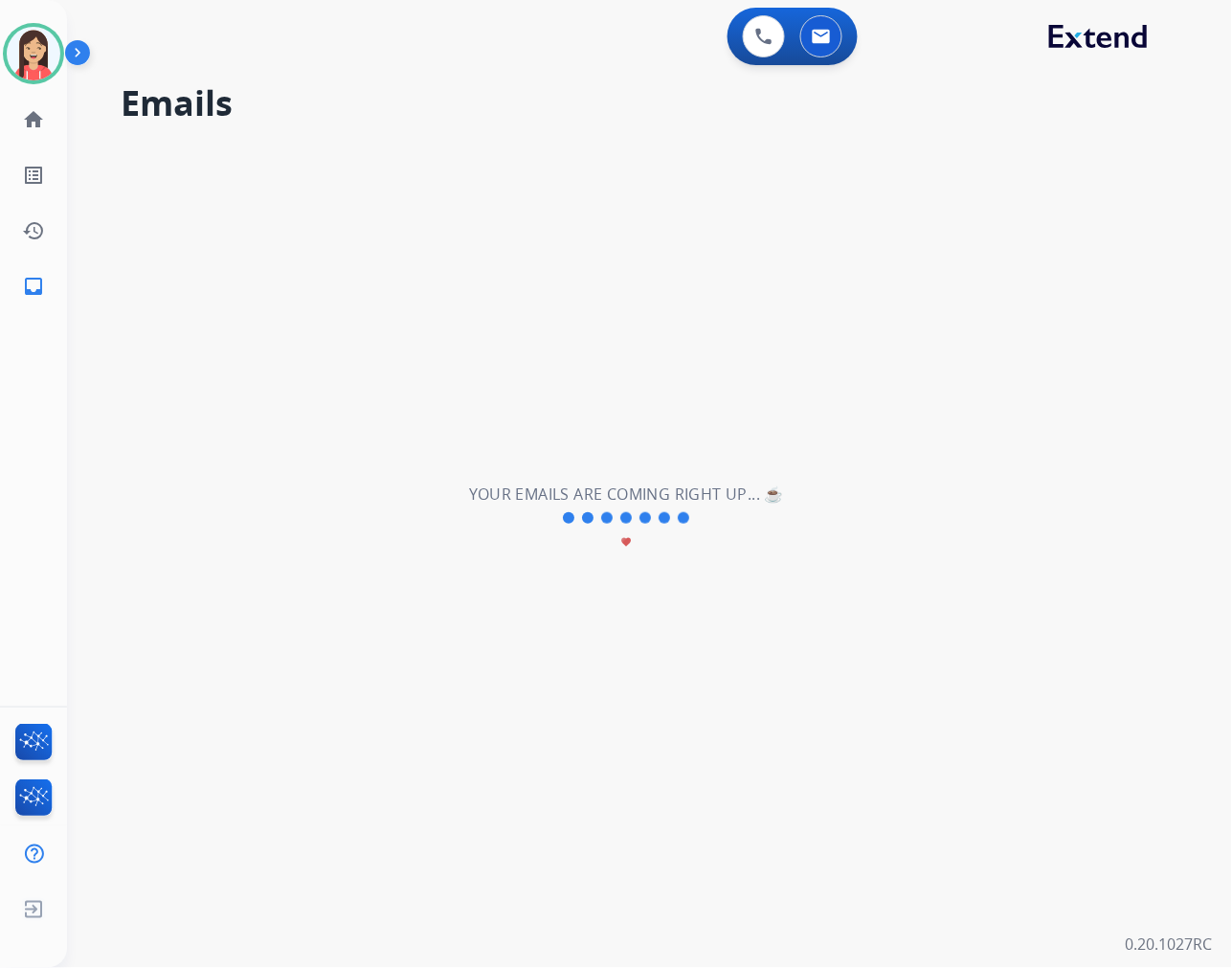
scroll to position [63, 0]
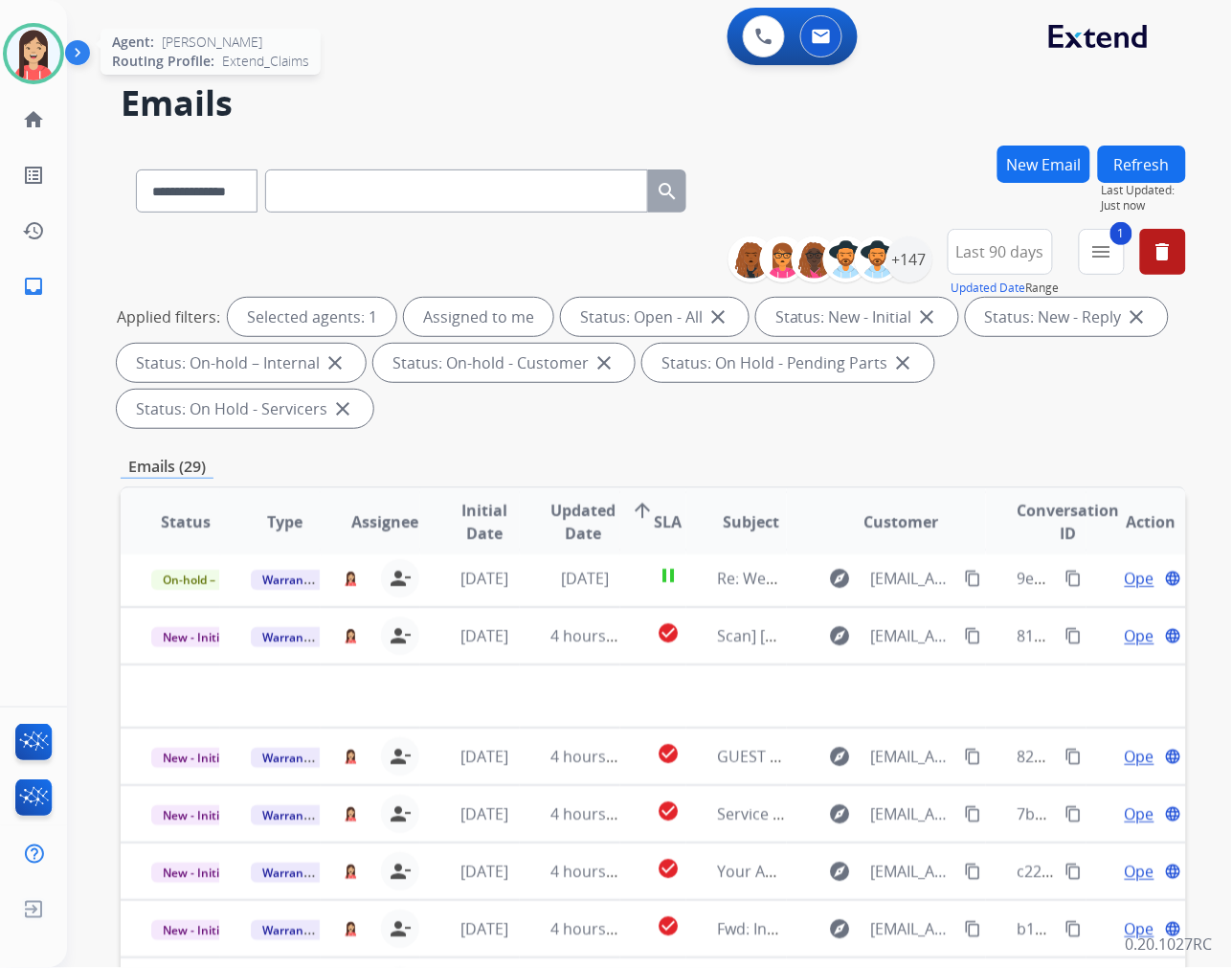
click at [36, 63] on img at bounding box center [34, 54] width 54 height 54
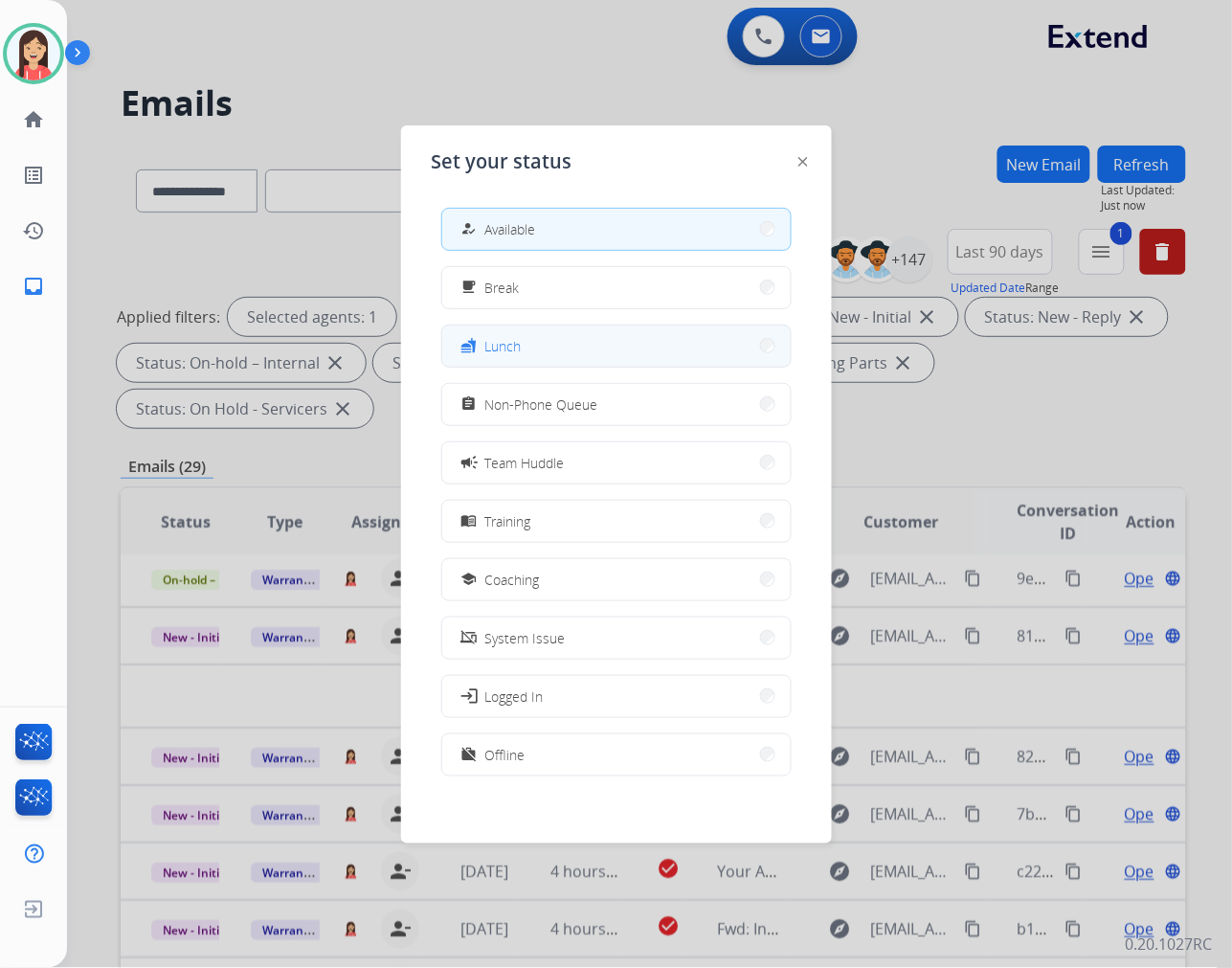
click at [627, 361] on button "fastfood Lunch" at bounding box center [616, 346] width 348 height 41
